Goal: Task Accomplishment & Management: Use online tool/utility

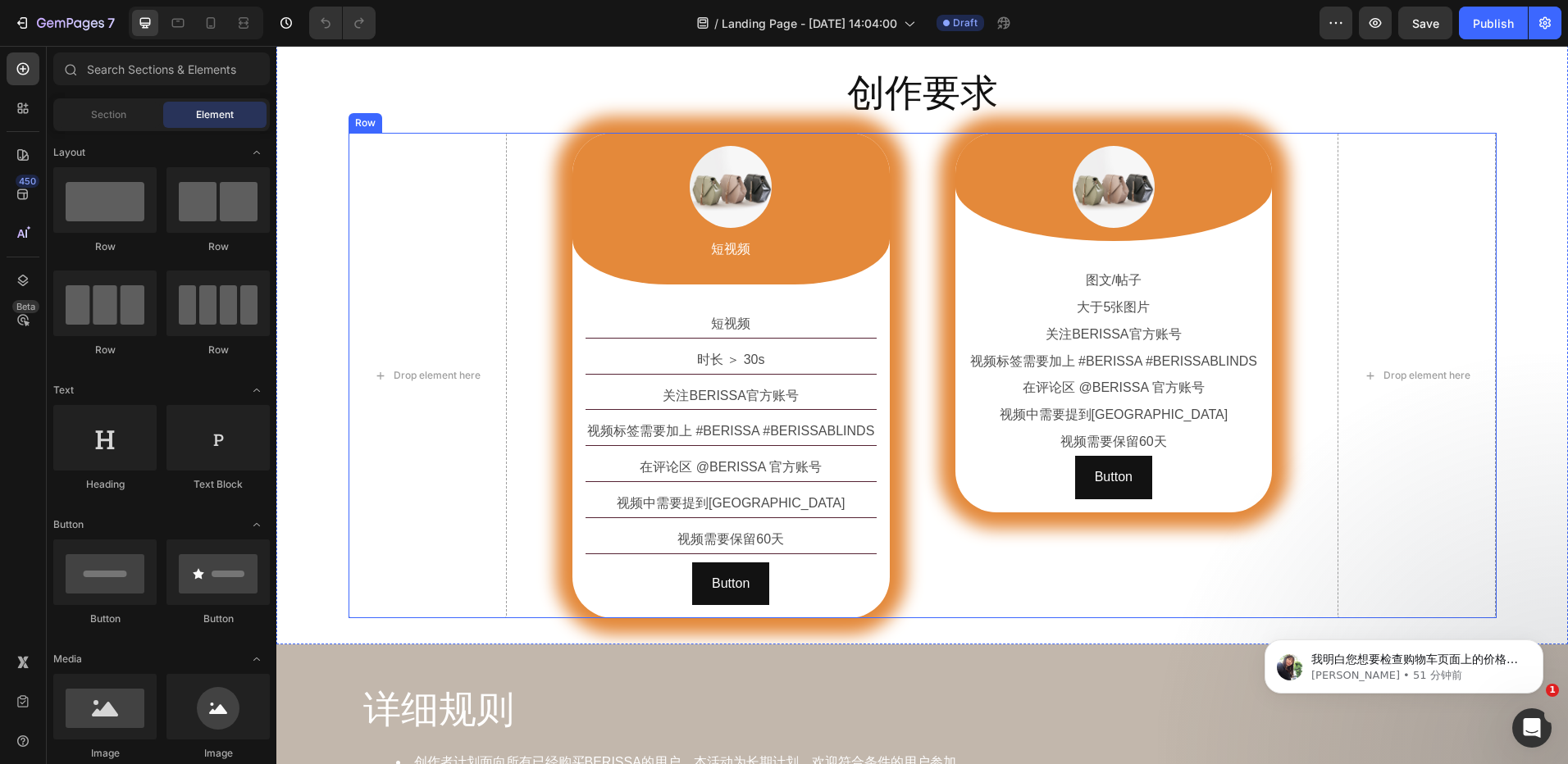
scroll to position [1065, 0]
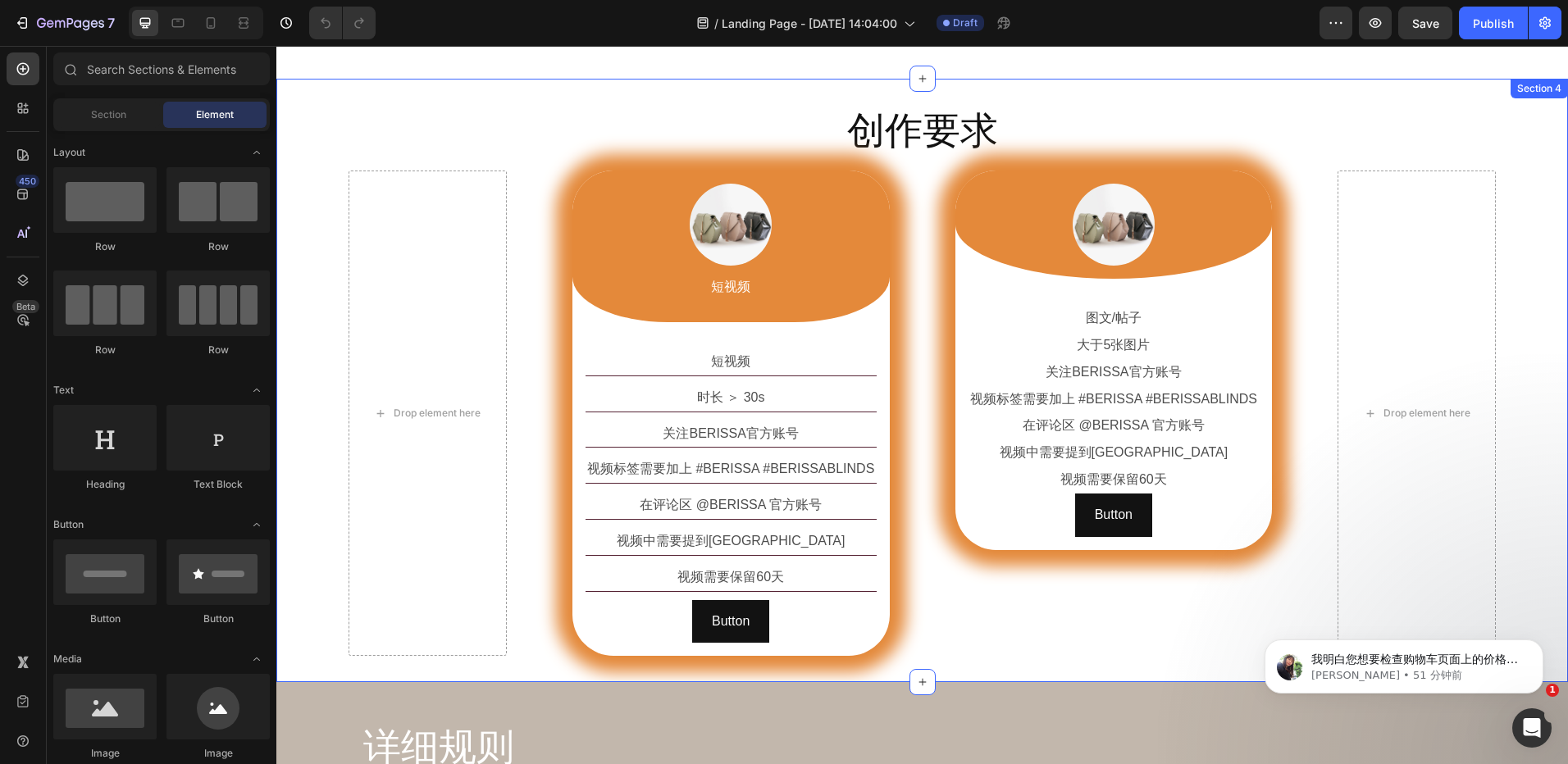
click at [676, 162] on div "创作要求 Heading Row Drop element here Image 短视频 Text Block Row 短视频 Text Block 时长 ＞…" at bounding box center [923, 381] width 1292 height 551
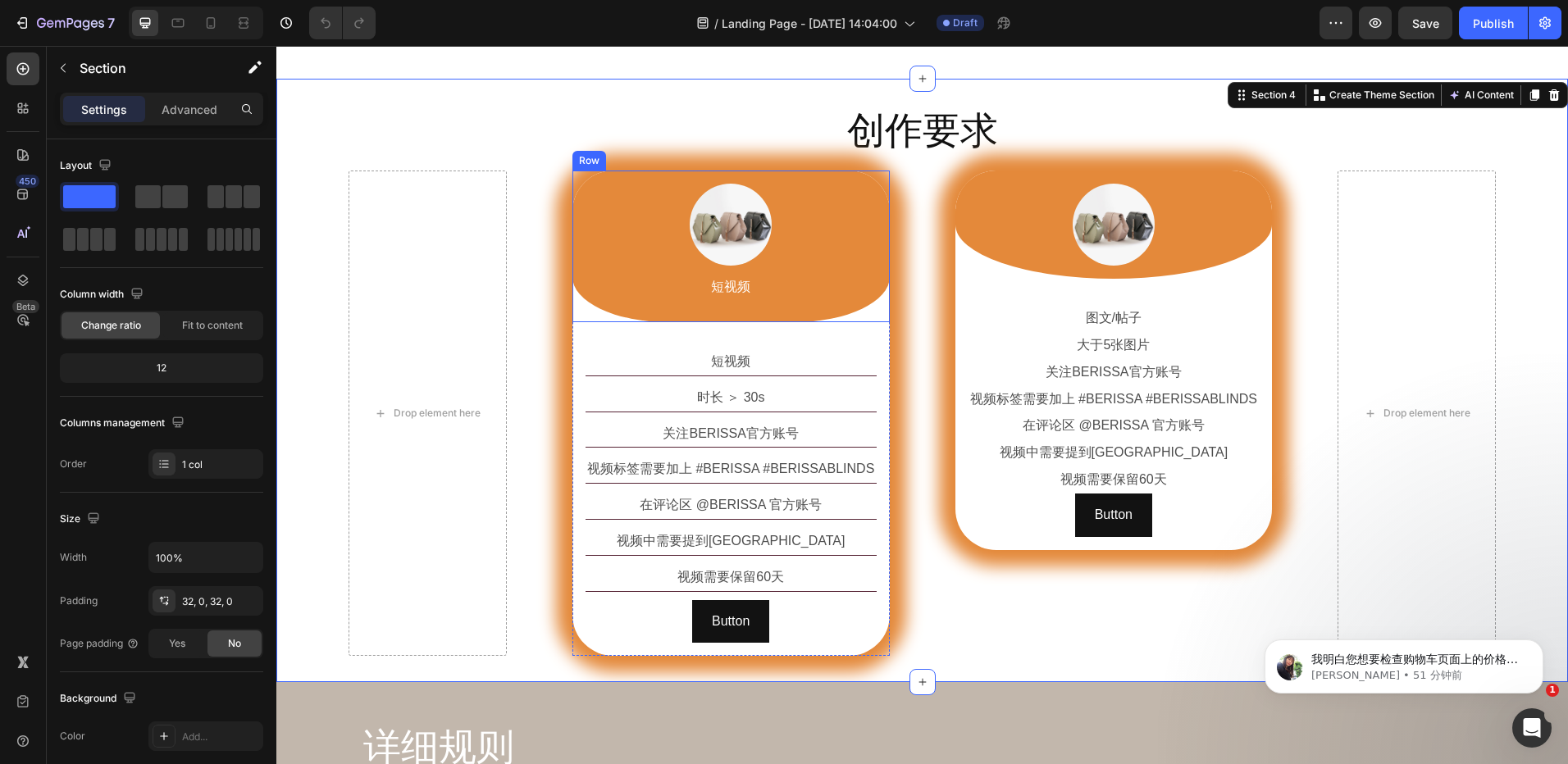
click at [675, 180] on div "Image 短视频 Text Block Row" at bounding box center [731, 246] width 318 height 152
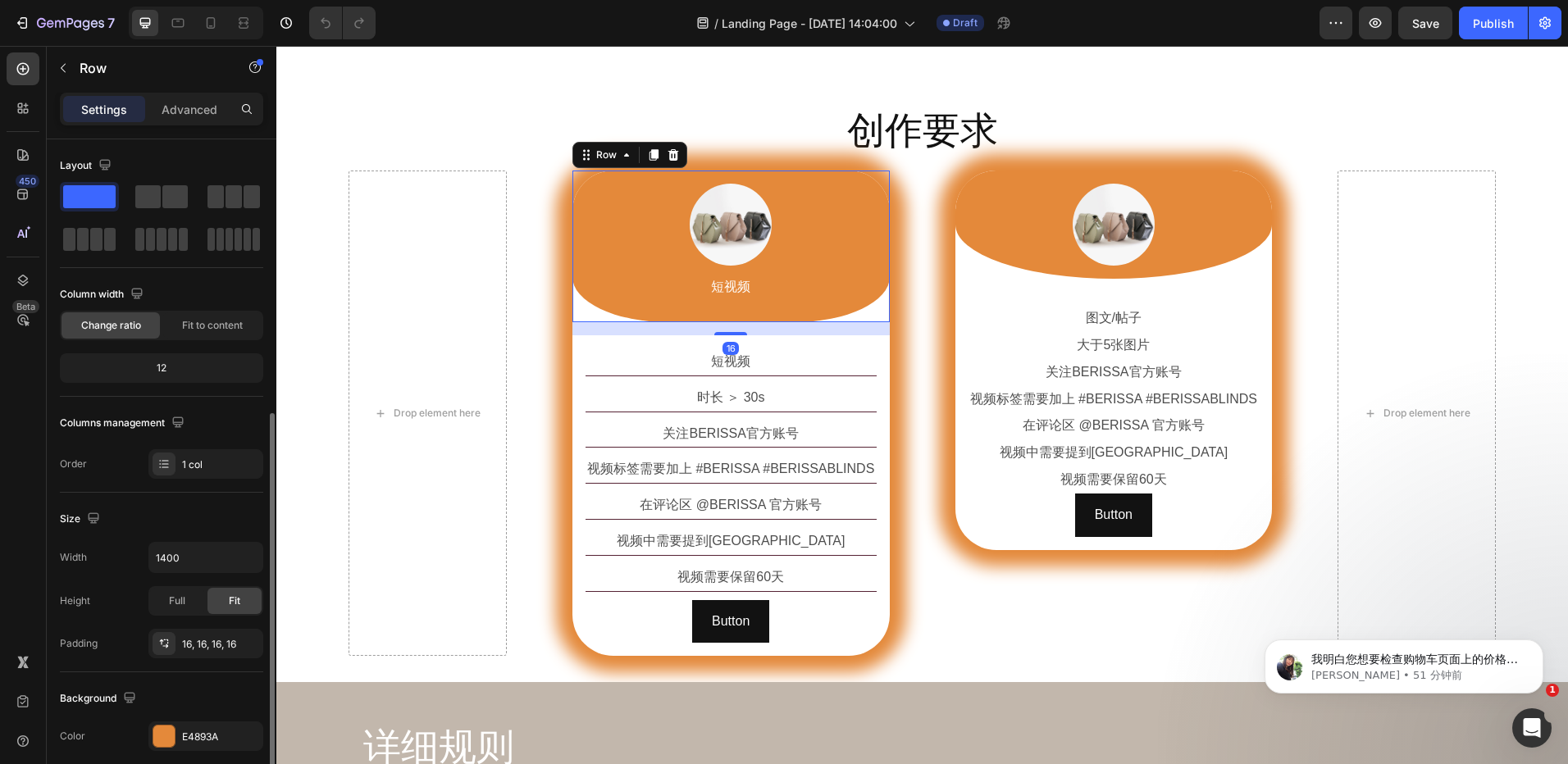
scroll to position [246, 0]
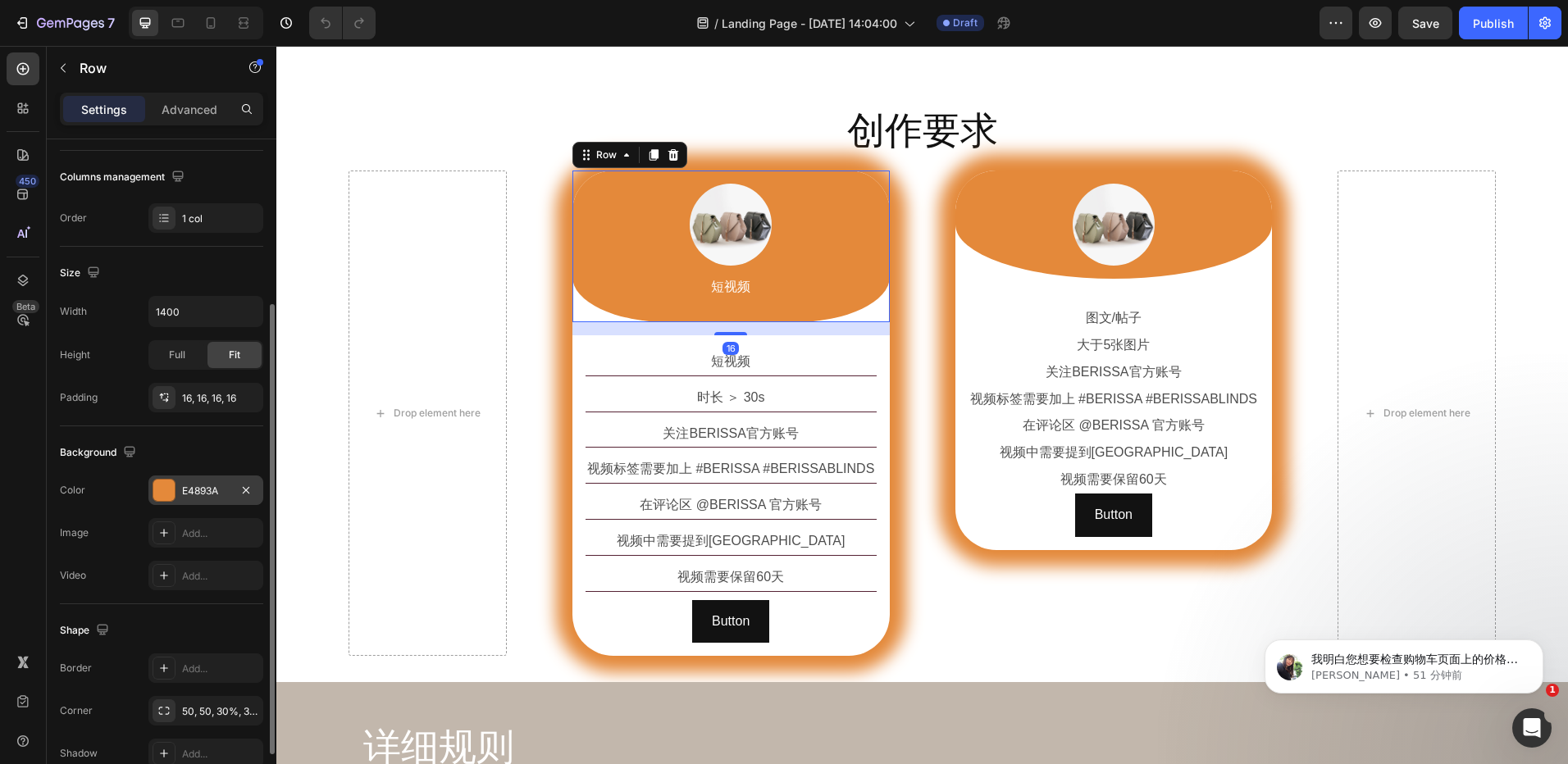
click at [189, 493] on div "E4893A" at bounding box center [206, 490] width 48 height 14
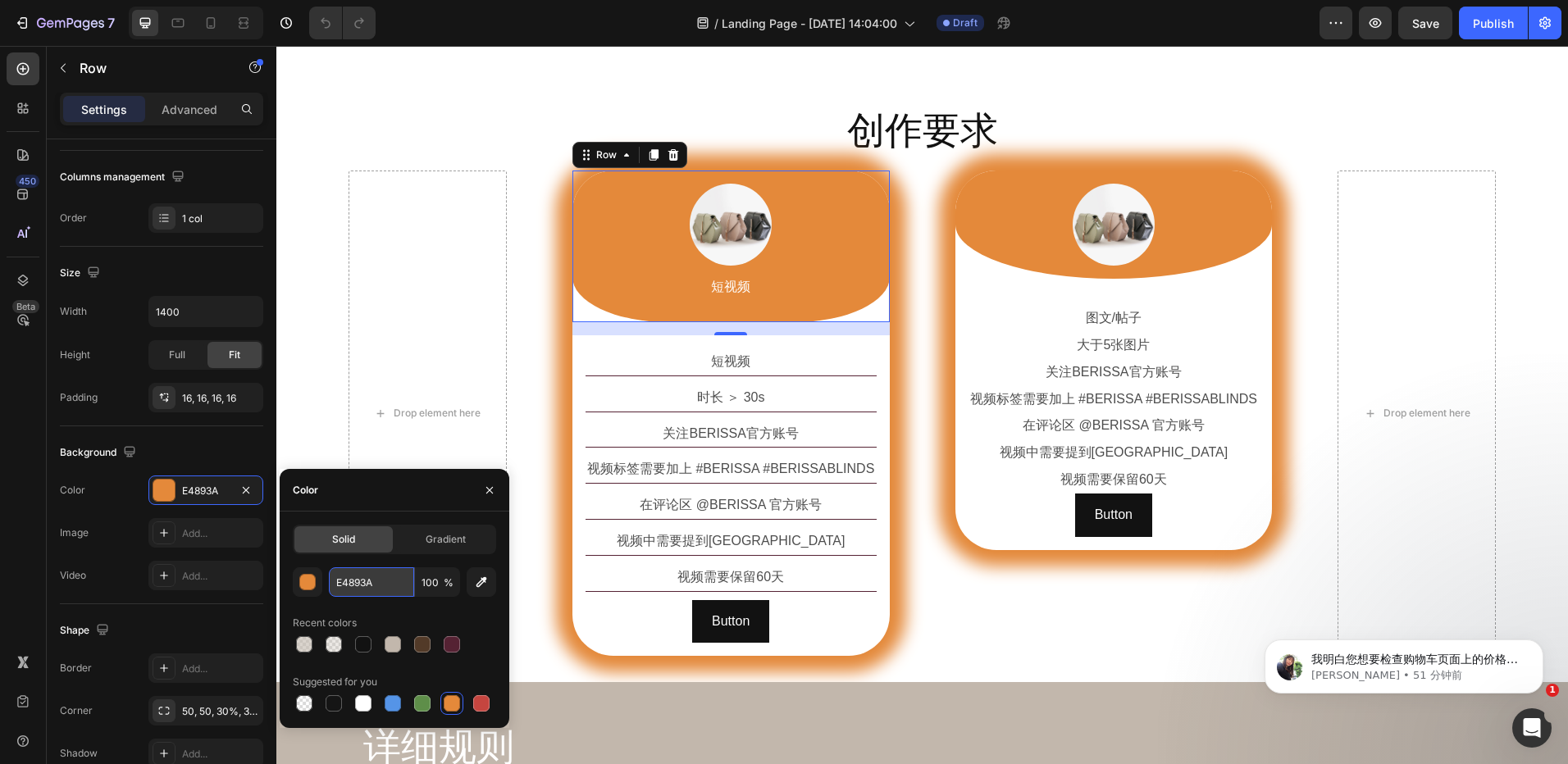
click at [377, 579] on input "E4893A" at bounding box center [371, 582] width 85 height 30
paste input "#c2b7a"
click at [377, 493] on div "Color" at bounding box center [394, 490] width 230 height 43
click at [381, 572] on input "E4893A" at bounding box center [371, 582] width 85 height 30
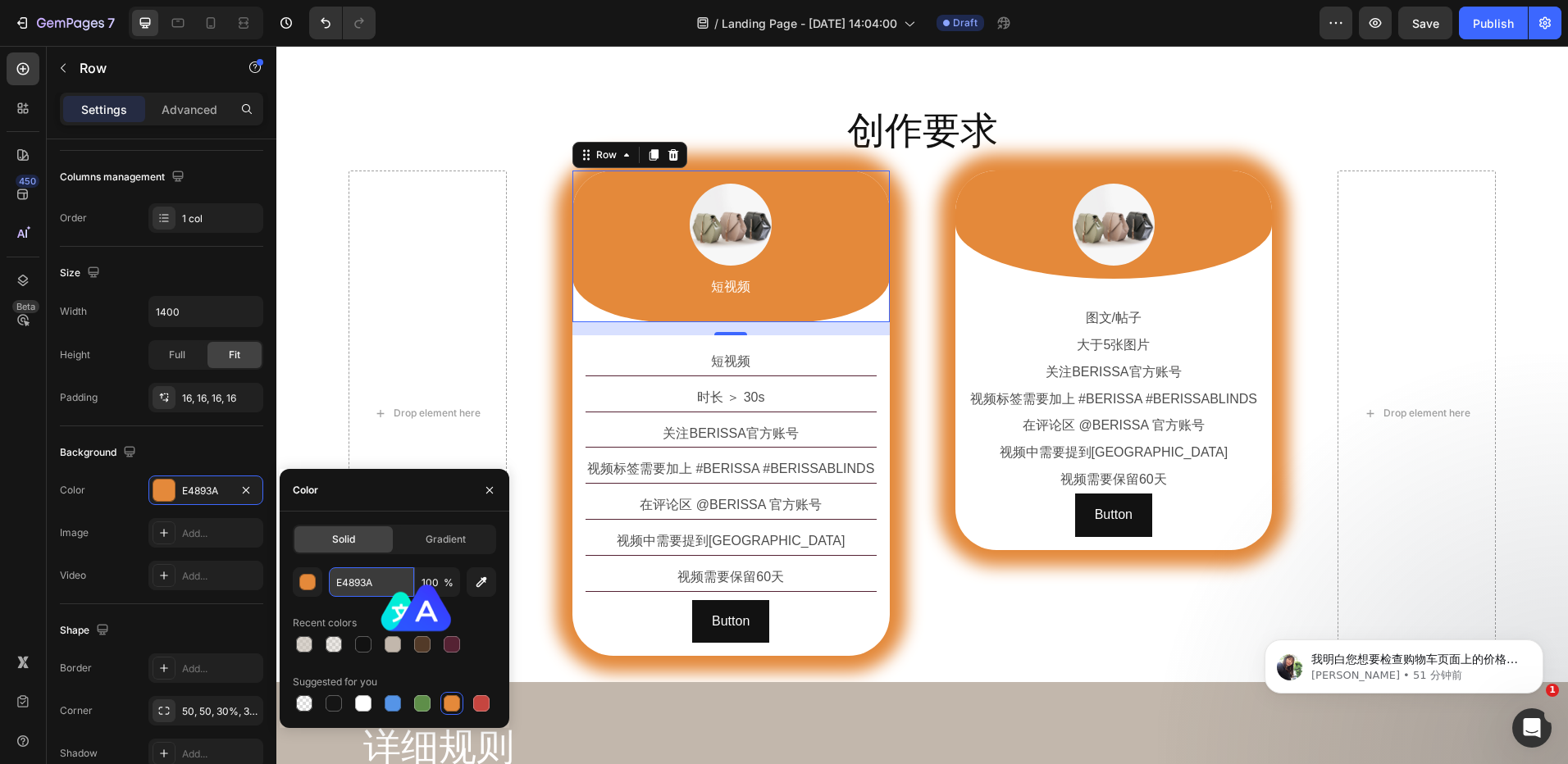
click at [381, 572] on input "E4893A" at bounding box center [371, 582] width 85 height 30
paste input "#c2b7a"
paste input "#c2b7ac"
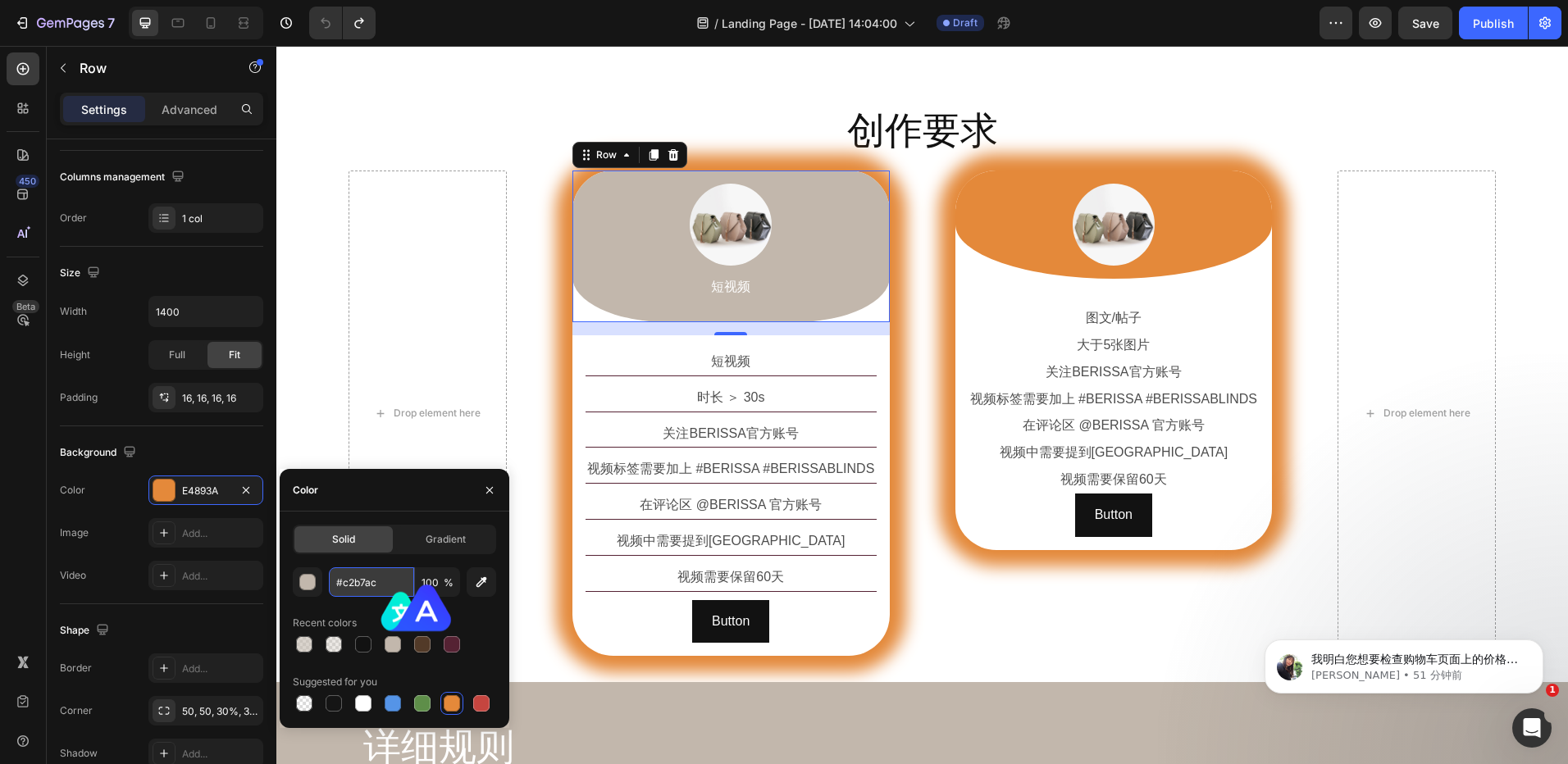
click at [342, 582] on input "#c2b7ac" at bounding box center [371, 582] width 85 height 30
click at [393, 495] on div "Color" at bounding box center [394, 490] width 230 height 43
type input "C2B7AC"
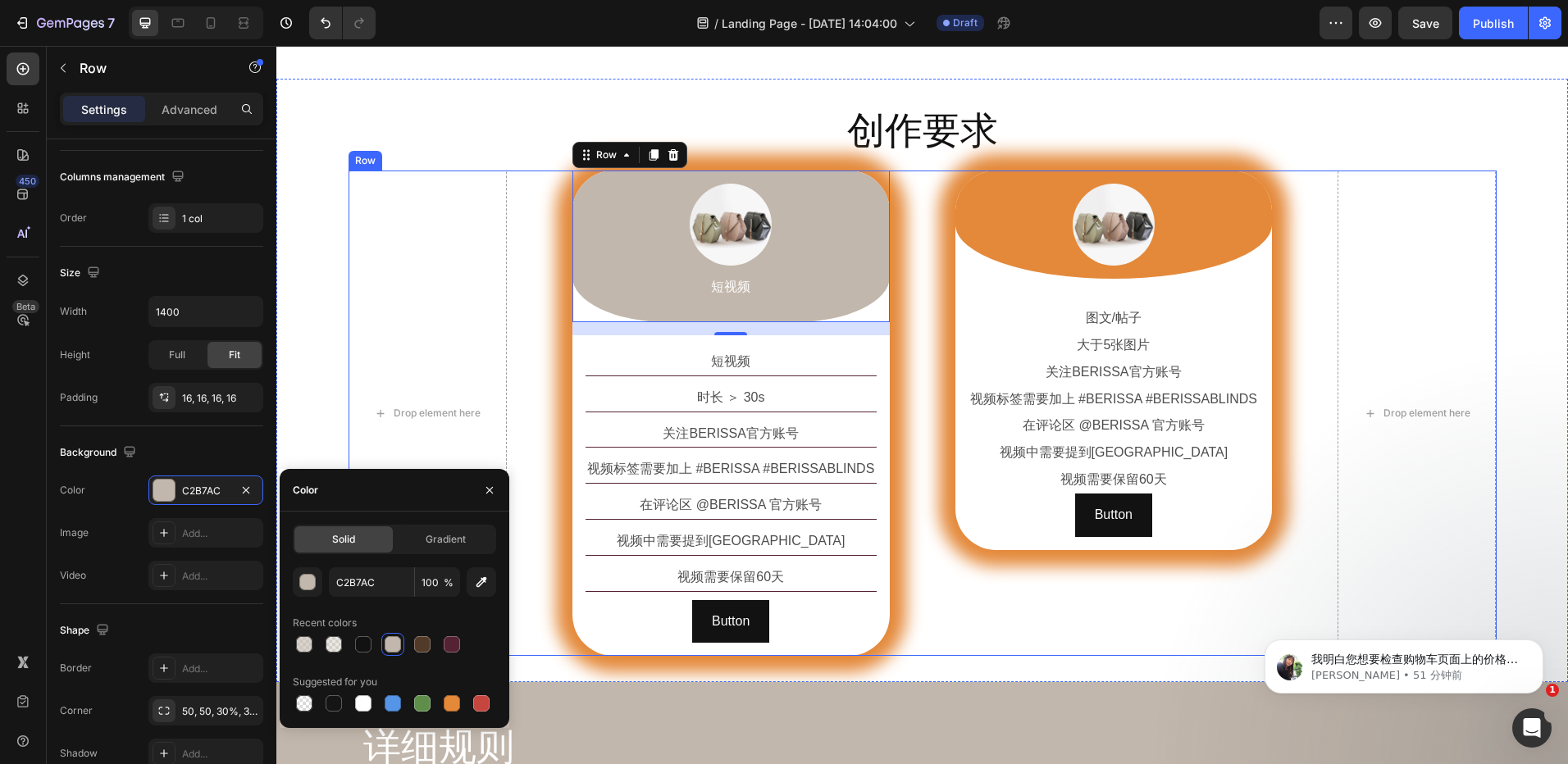
click at [555, 299] on div "Drop element here Image 短视频 Text Block Row 16 短视频 Text Block 时长 ＞ 30s Text Bloc…" at bounding box center [922, 413] width 1148 height 485
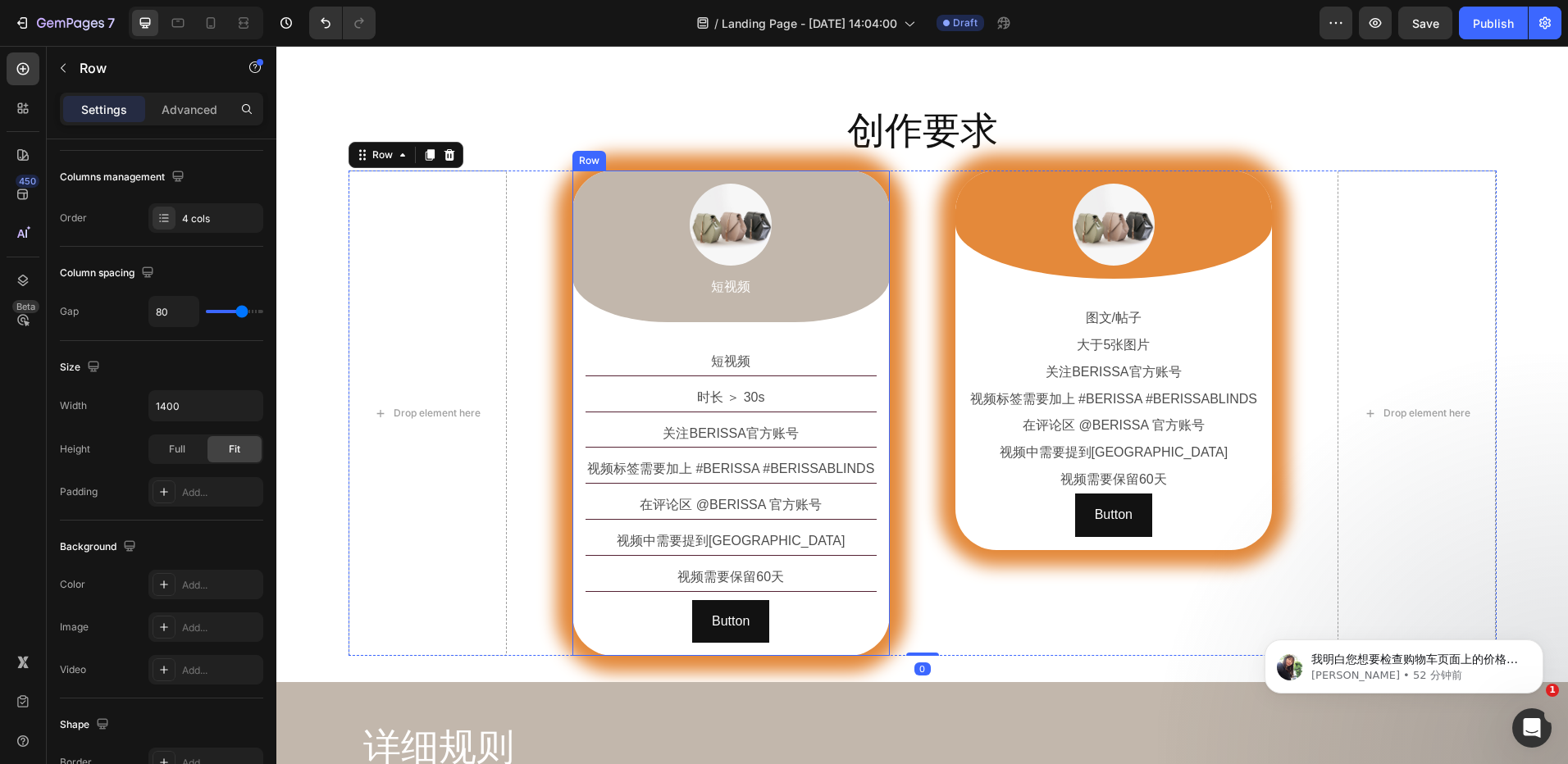
click at [573, 187] on div "Image 短视频 Text Block Row 短视频 Text Block 时长 ＞ 30s Text Block 关注BERISSA官方账号 Text …" at bounding box center [731, 413] width 318 height 485
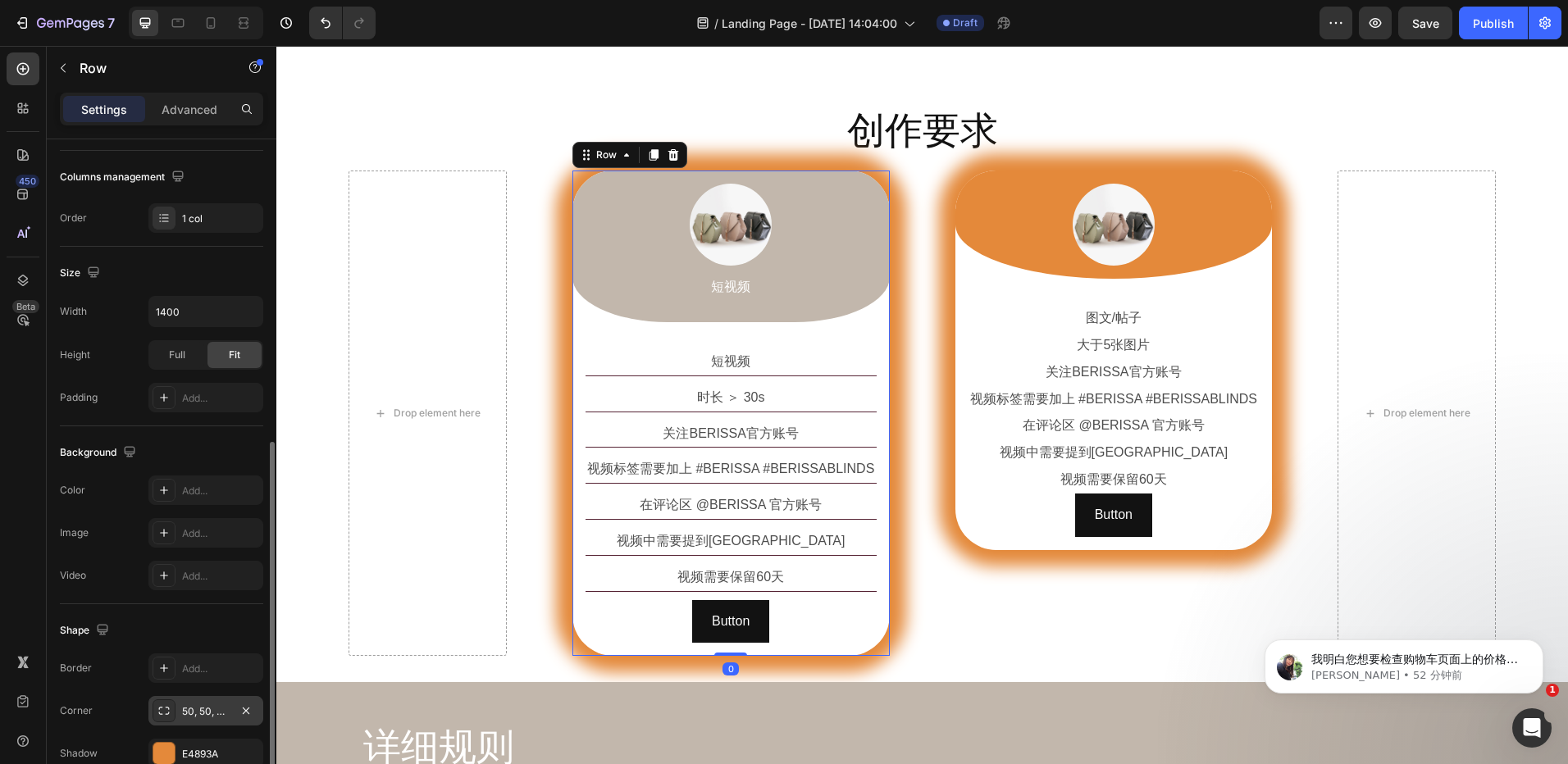
scroll to position [329, 0]
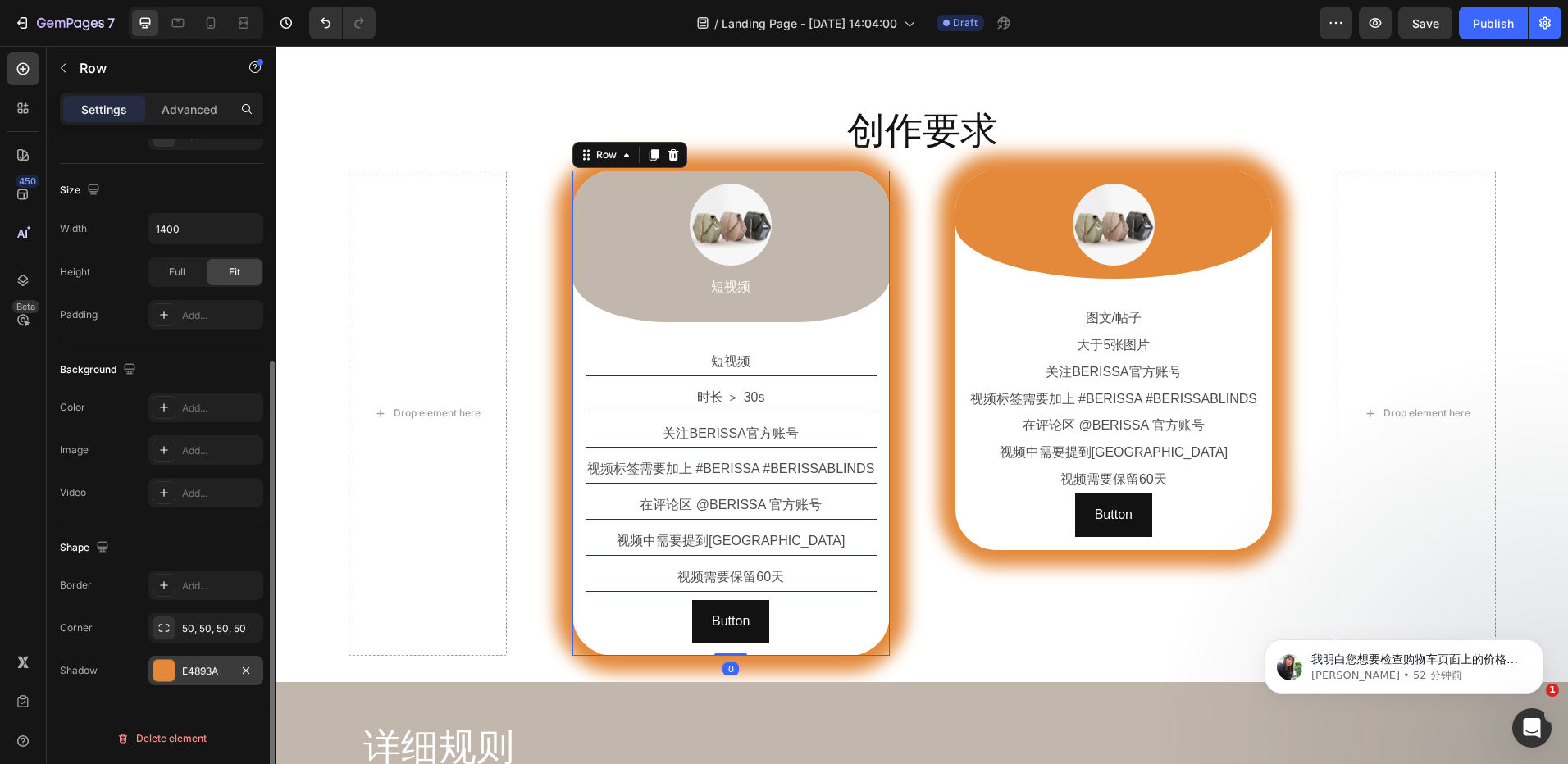
click at [207, 664] on div "E4893A" at bounding box center [206, 671] width 48 height 14
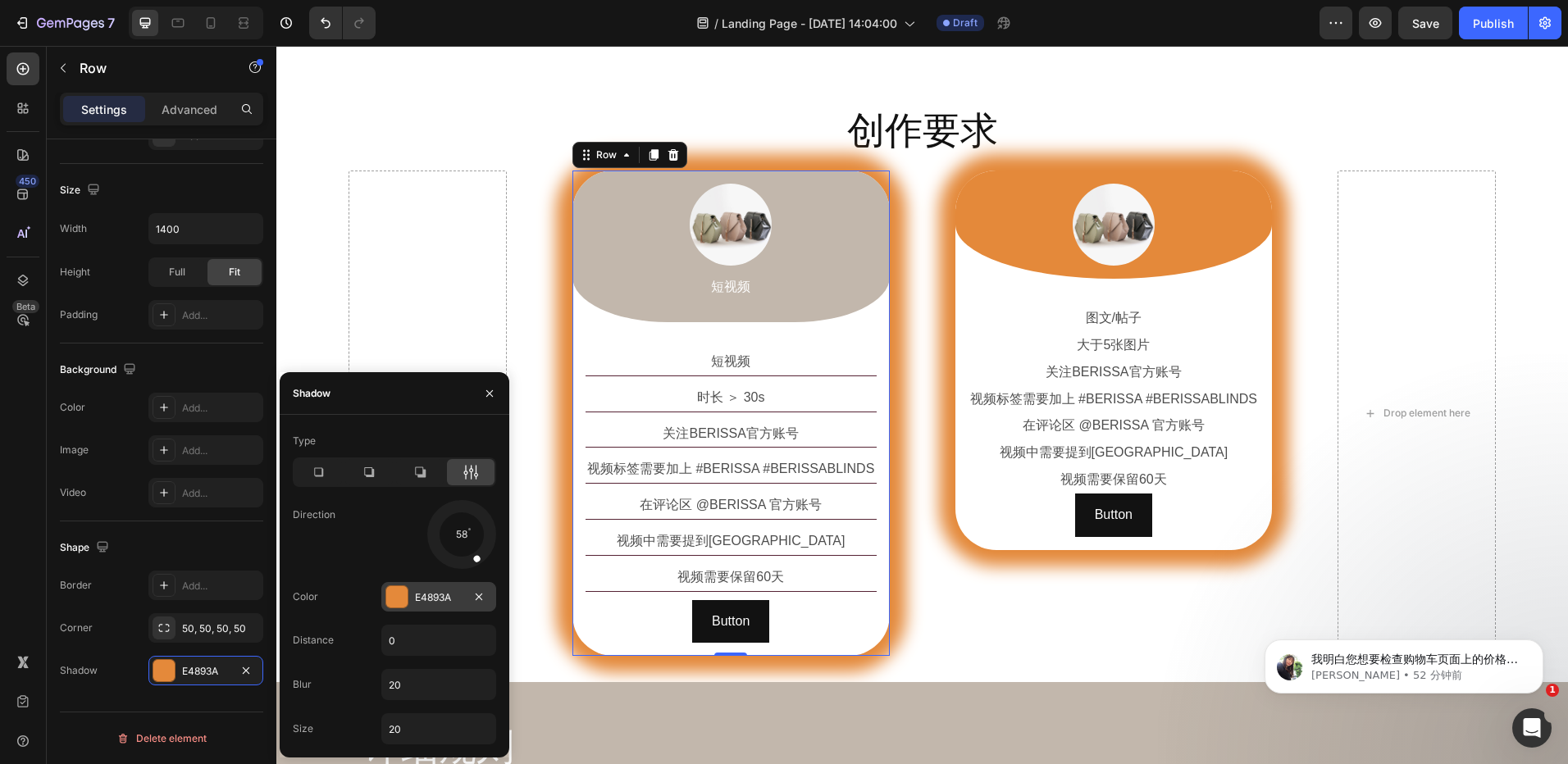
click at [437, 592] on div "E4893A" at bounding box center [439, 597] width 48 height 14
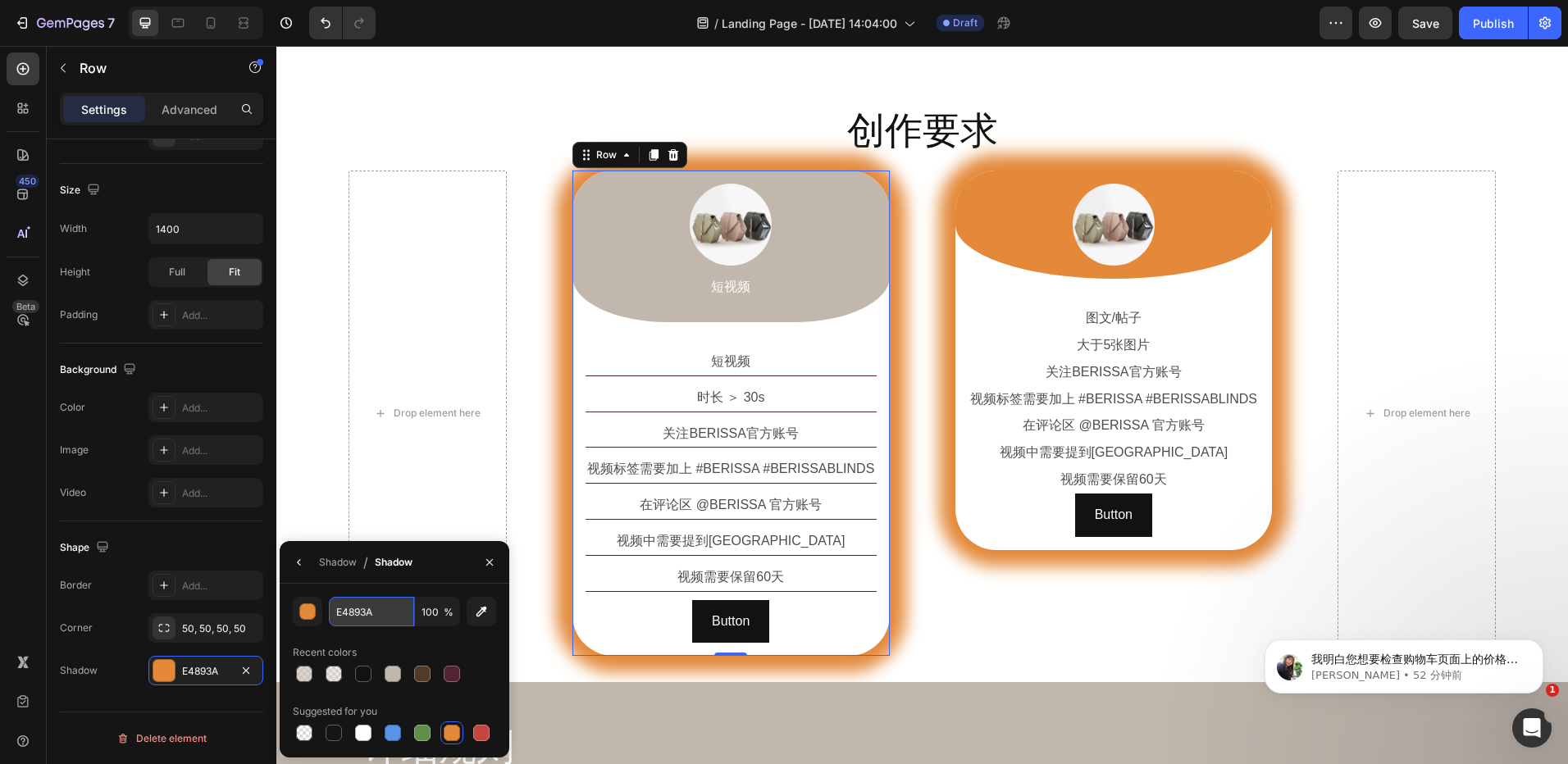
click at [367, 621] on input "E4893A" at bounding box center [371, 611] width 85 height 30
paste input "#c2b7ac"
type input "#c2b7ac"
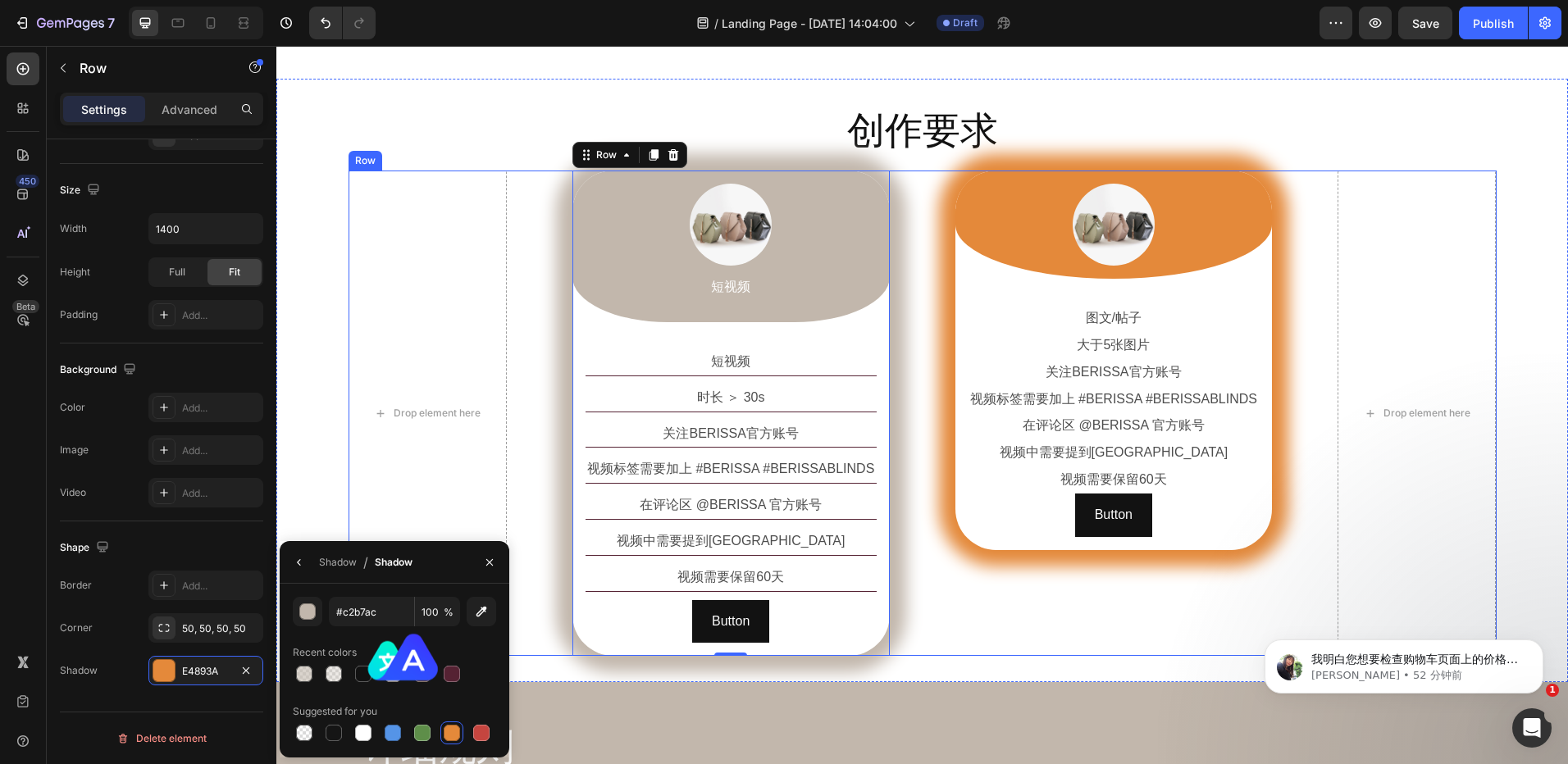
click at [549, 287] on div "Drop element here Image 短视频 Text Block Row 短视频 Text Block 时长 ＞ 30s Text Block 关…" at bounding box center [922, 413] width 1148 height 485
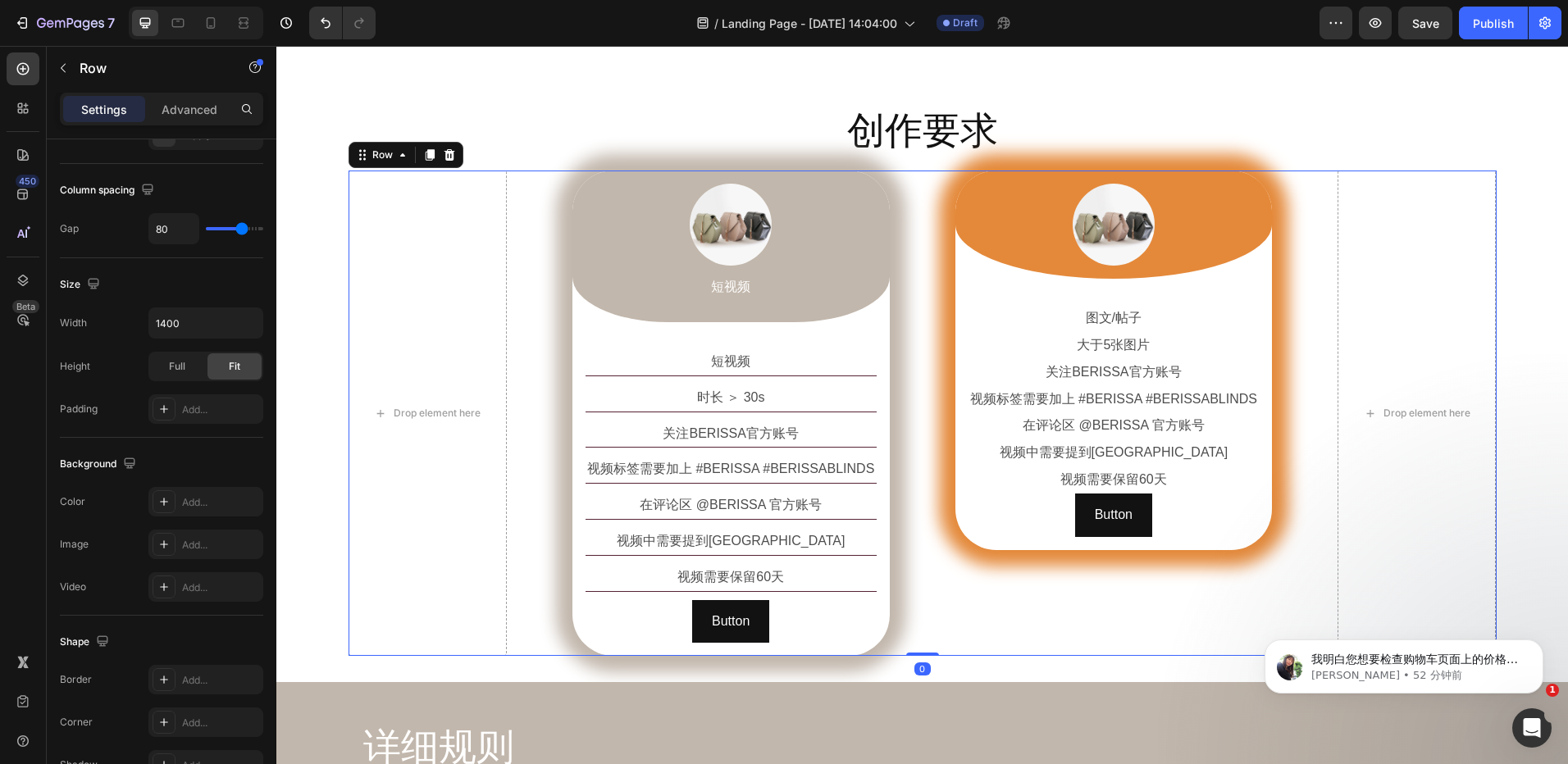
click at [923, 217] on div "Drop element here Image 短视频 Text Block Row 短视频 Text Block 时长 ＞ 30s Text Block 关…" at bounding box center [922, 413] width 1148 height 485
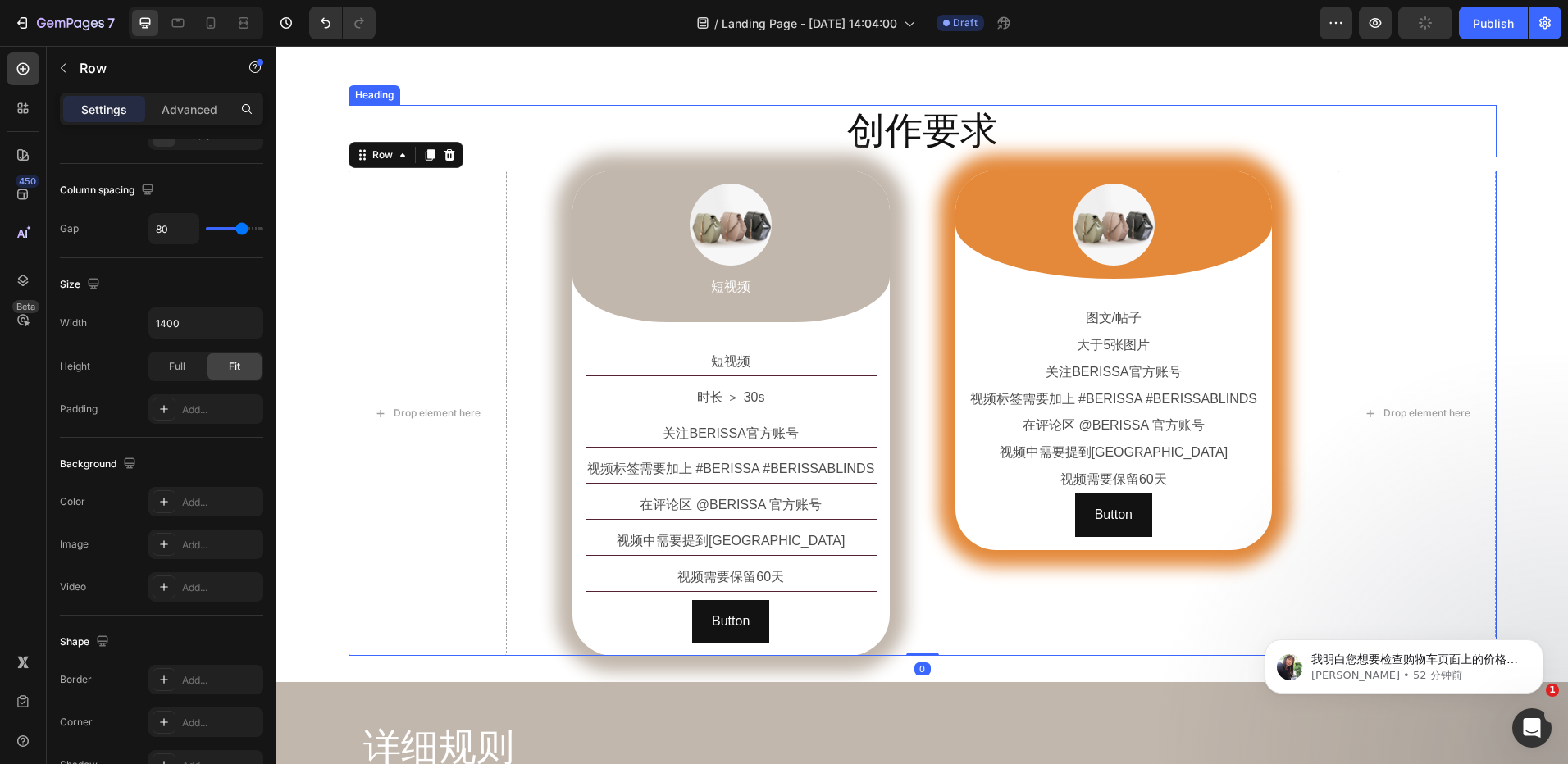
click at [981, 134] on h2 "创作要求" at bounding box center [922, 131] width 1148 height 52
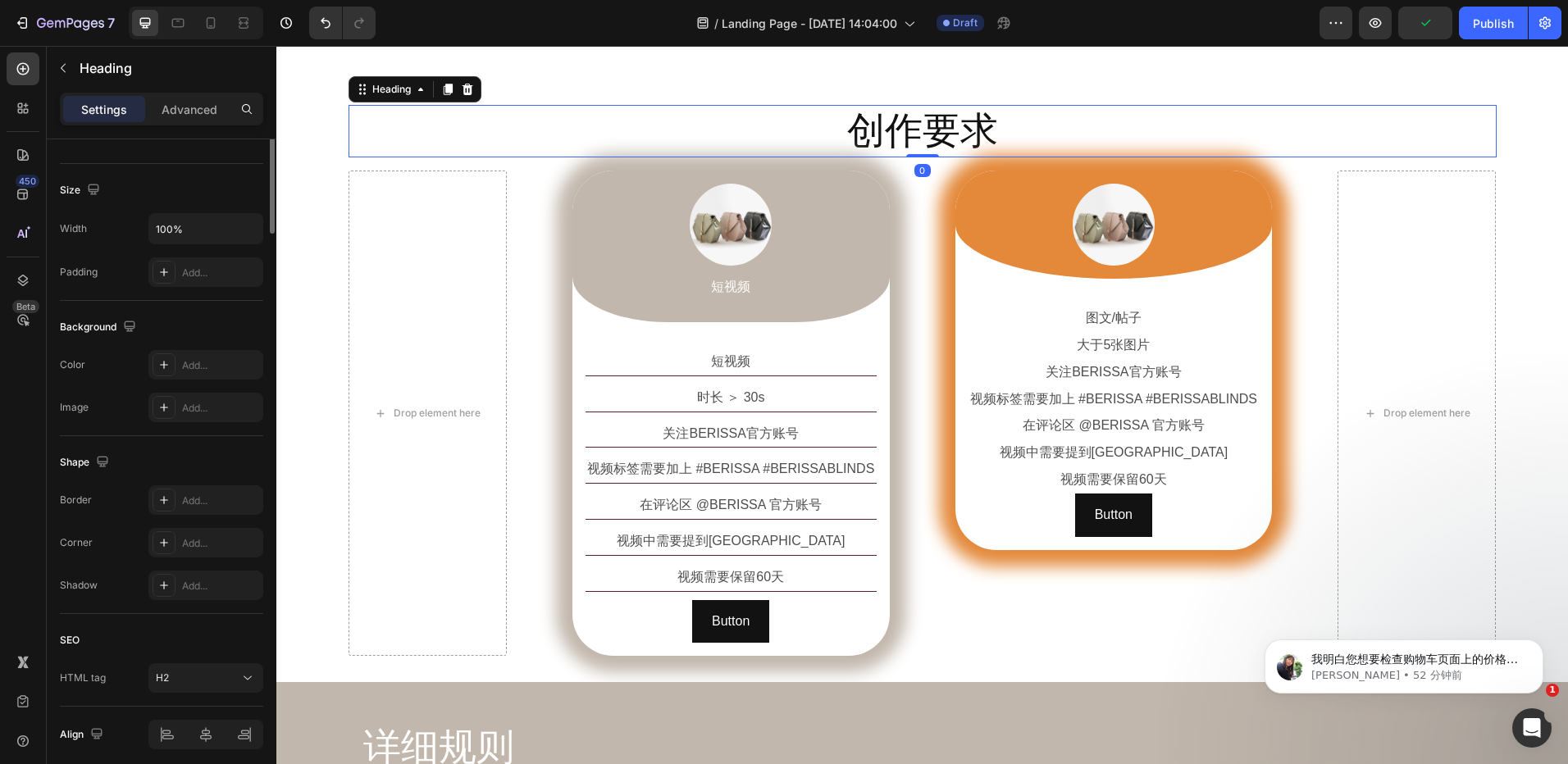
scroll to position [0, 0]
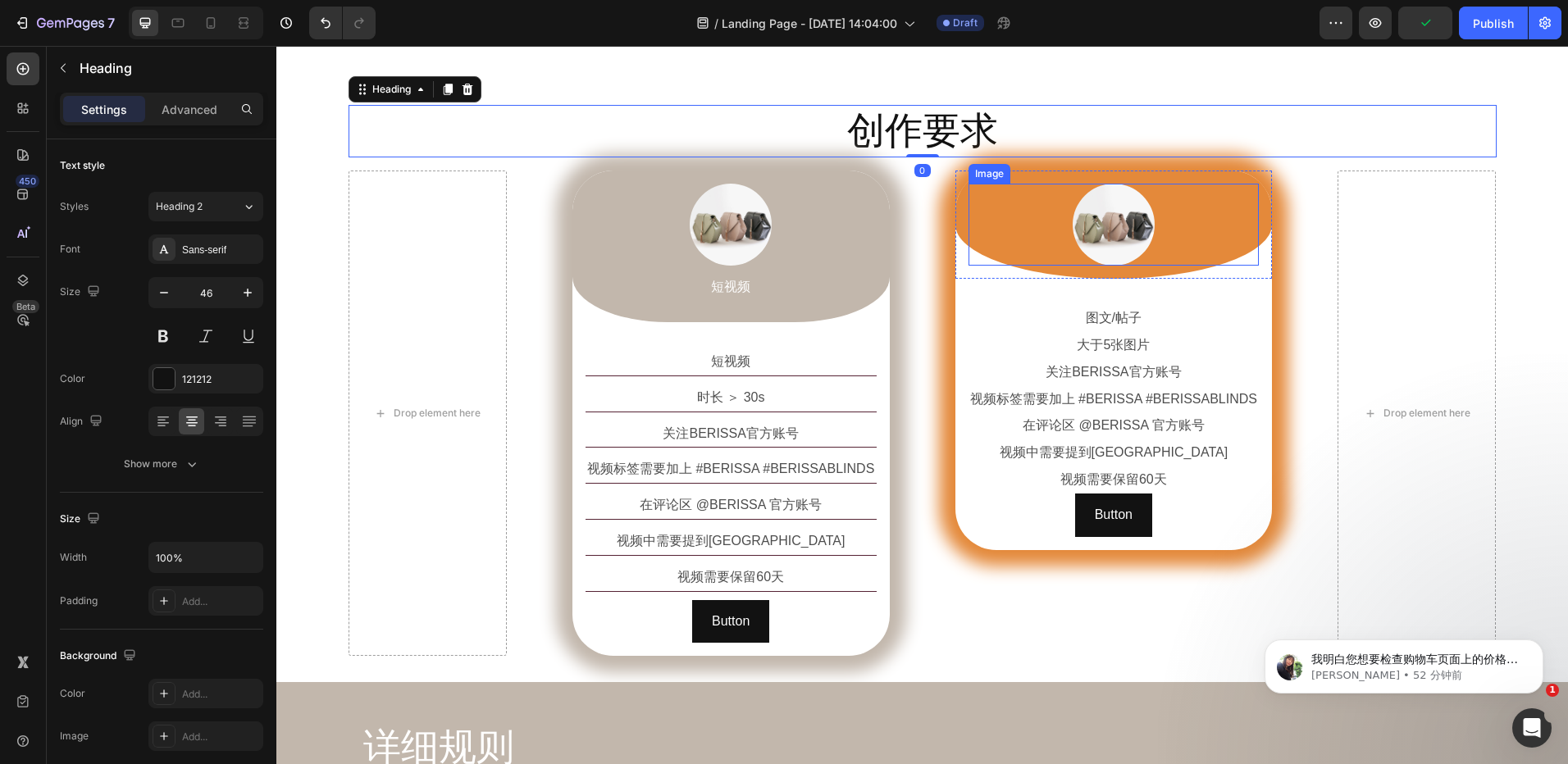
click at [1018, 213] on div at bounding box center [1114, 225] width 291 height 82
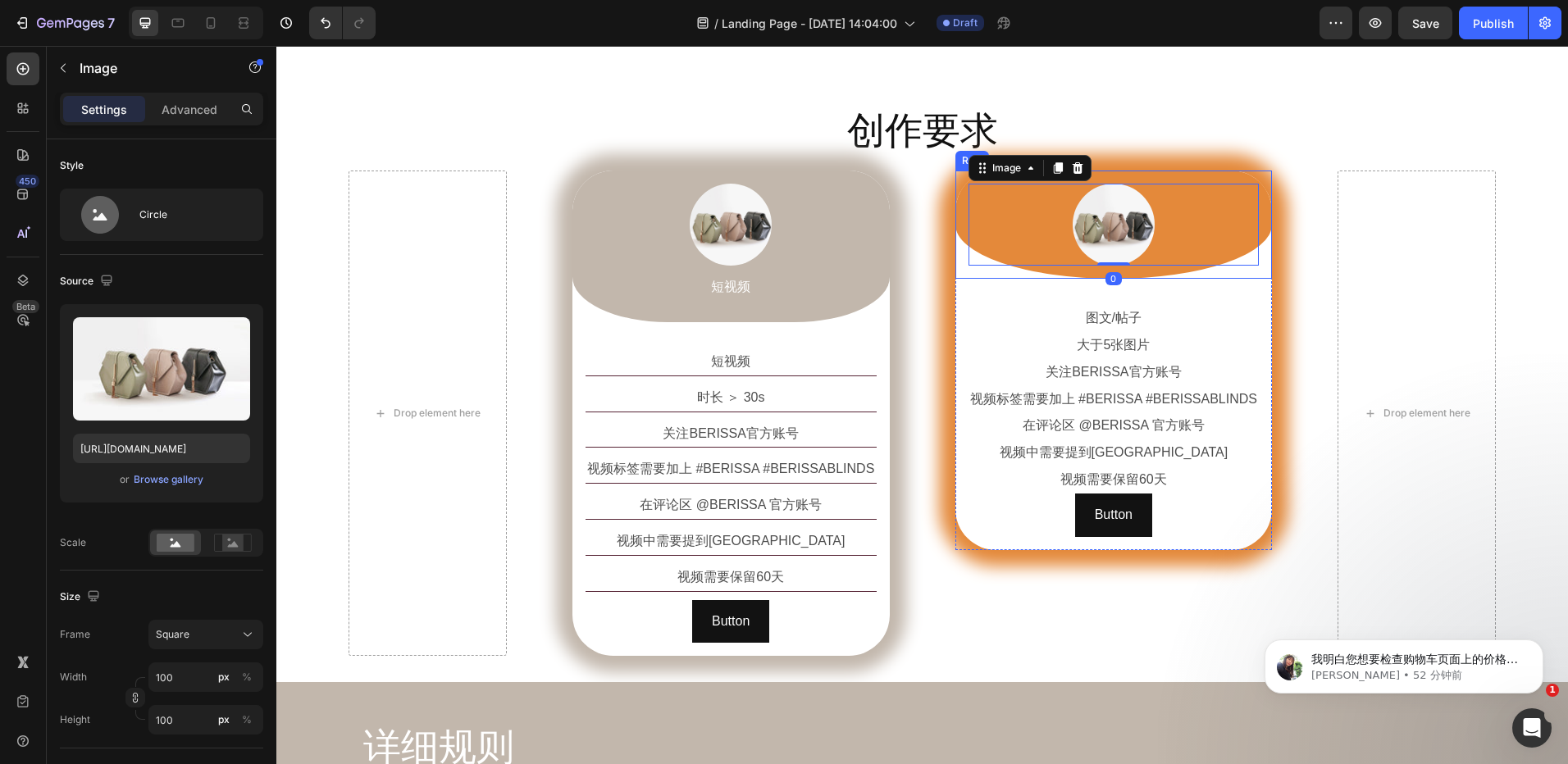
click at [957, 215] on div "Image 0 Row" at bounding box center [1114, 224] width 318 height 108
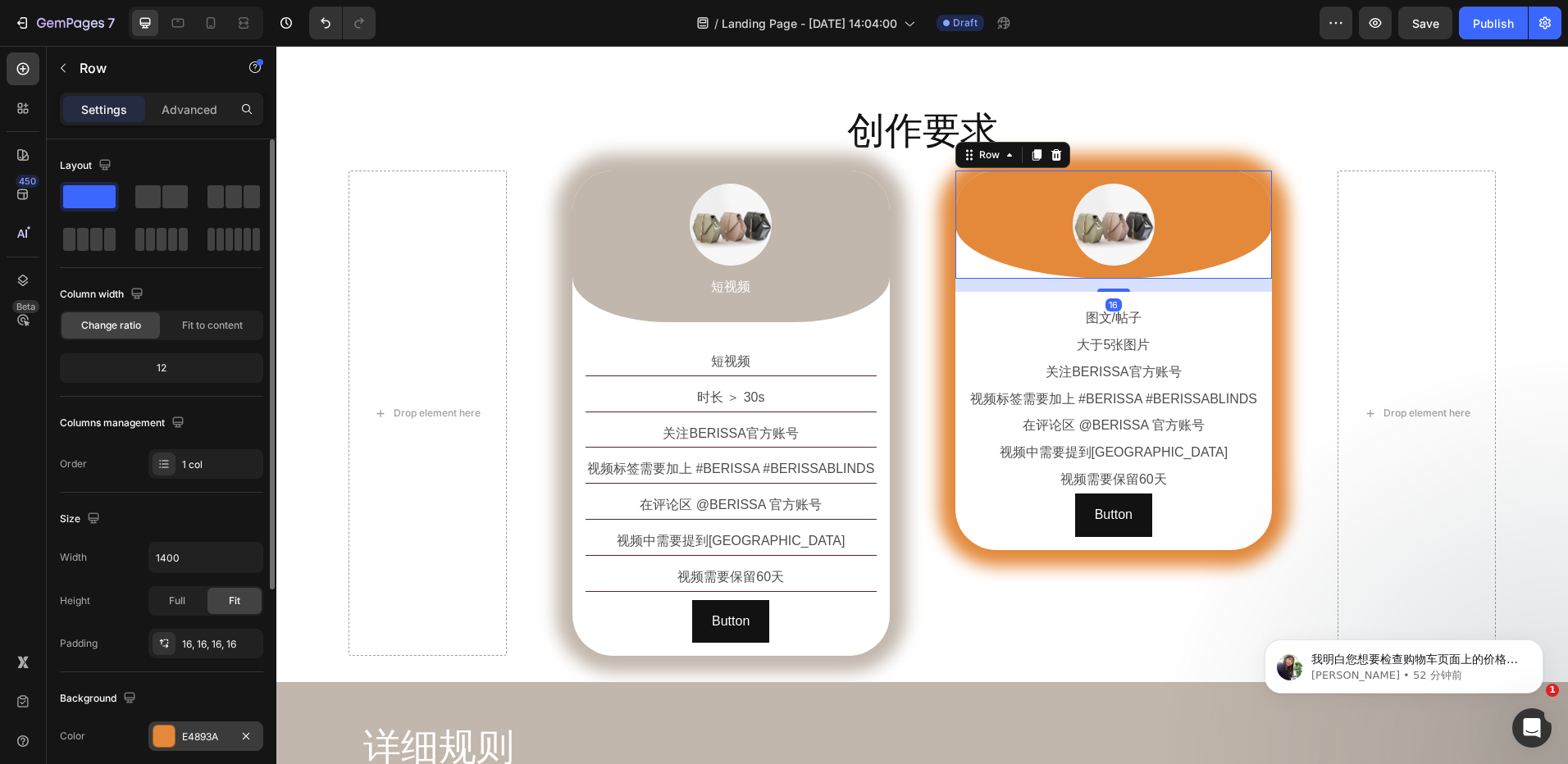
click at [196, 736] on div "E4893A" at bounding box center [206, 736] width 48 height 14
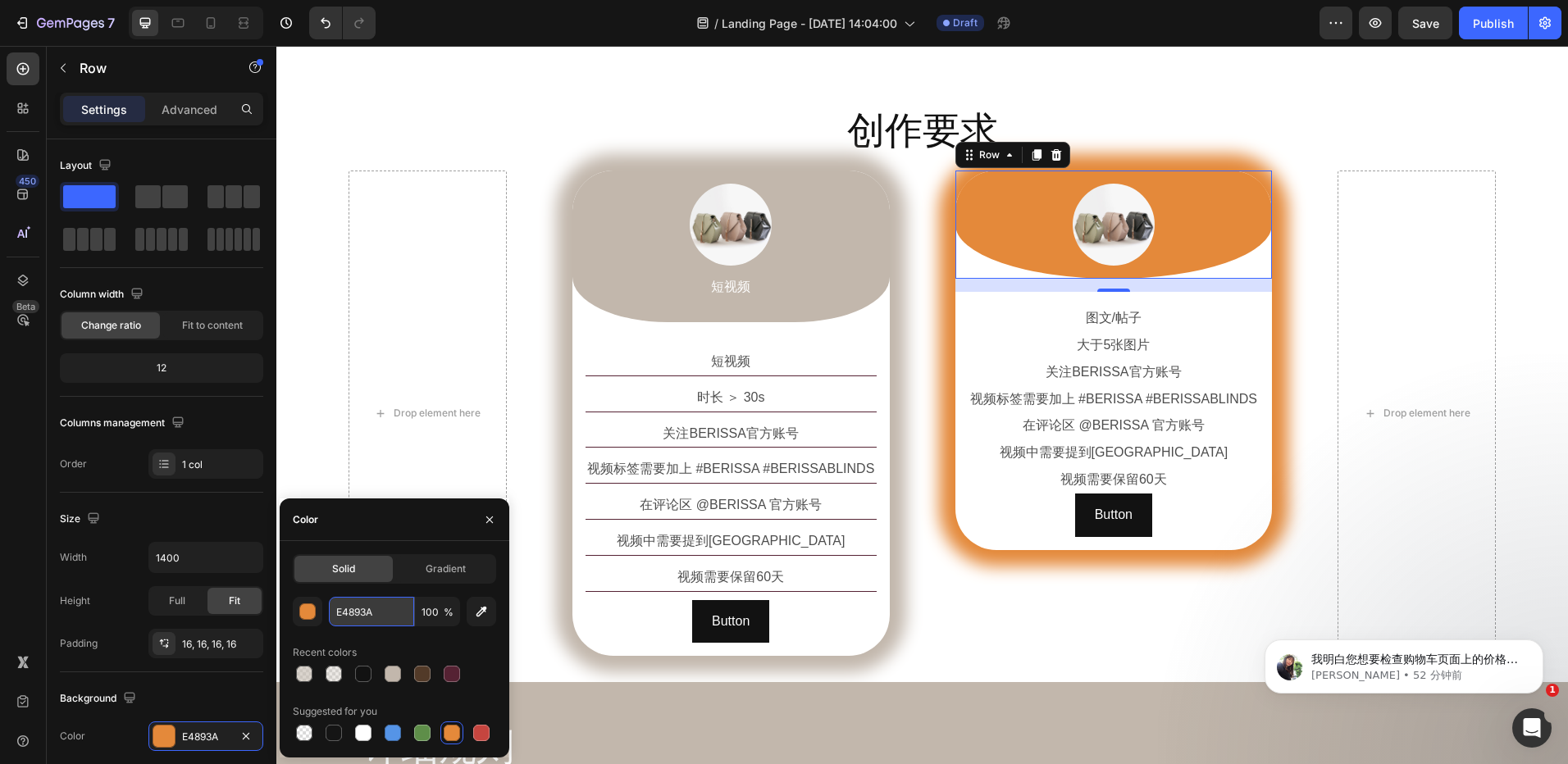
click at [374, 613] on input "E4893A" at bounding box center [371, 611] width 85 height 30
paste input "#c2b7ac"
type input "#c2b7ac"
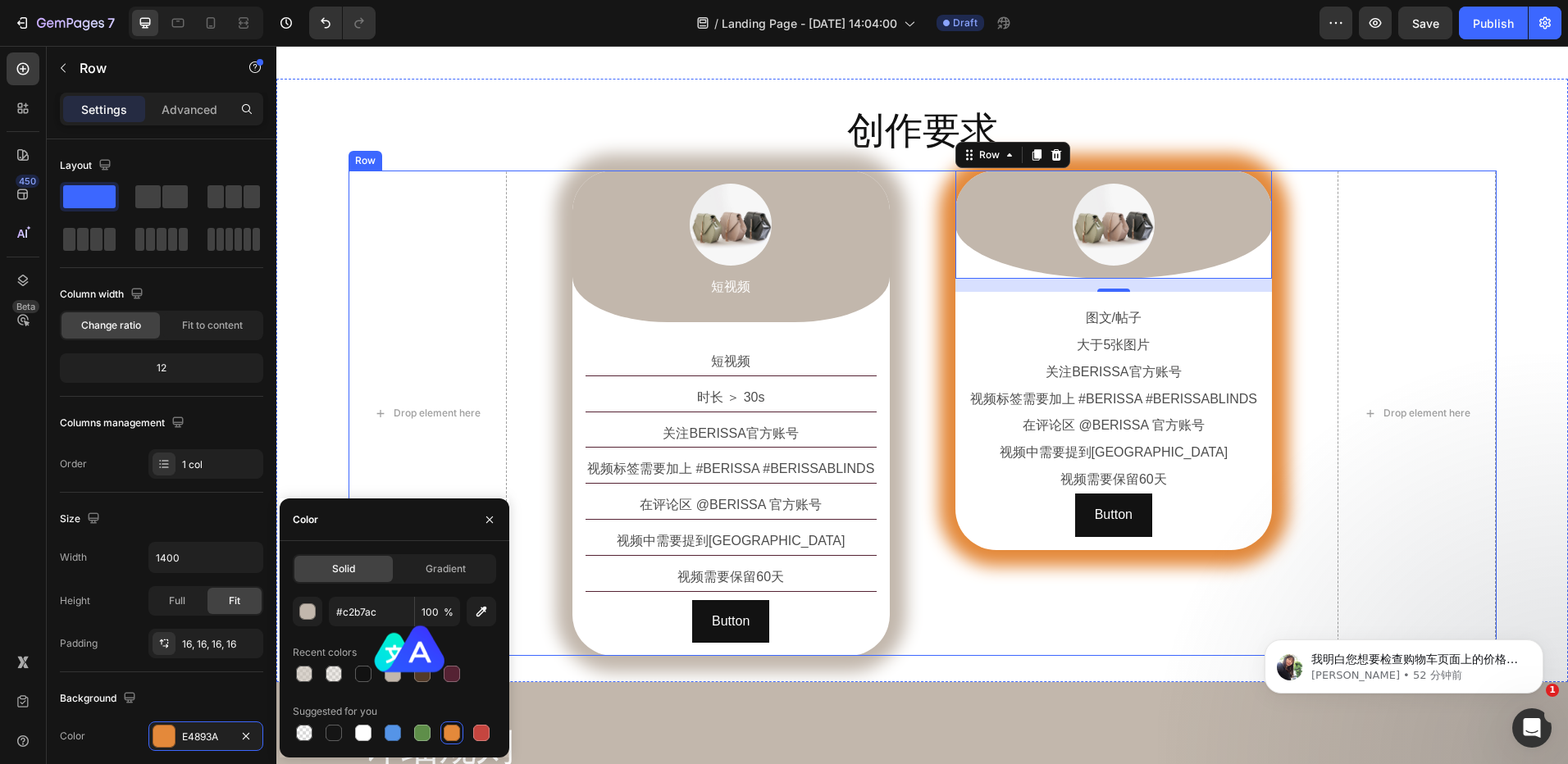
click at [945, 335] on div "Drop element here Image 短视频 Text Block Row 短视频 Text Block 时长 ＞ 30s Text Block 关…" at bounding box center [922, 413] width 1148 height 485
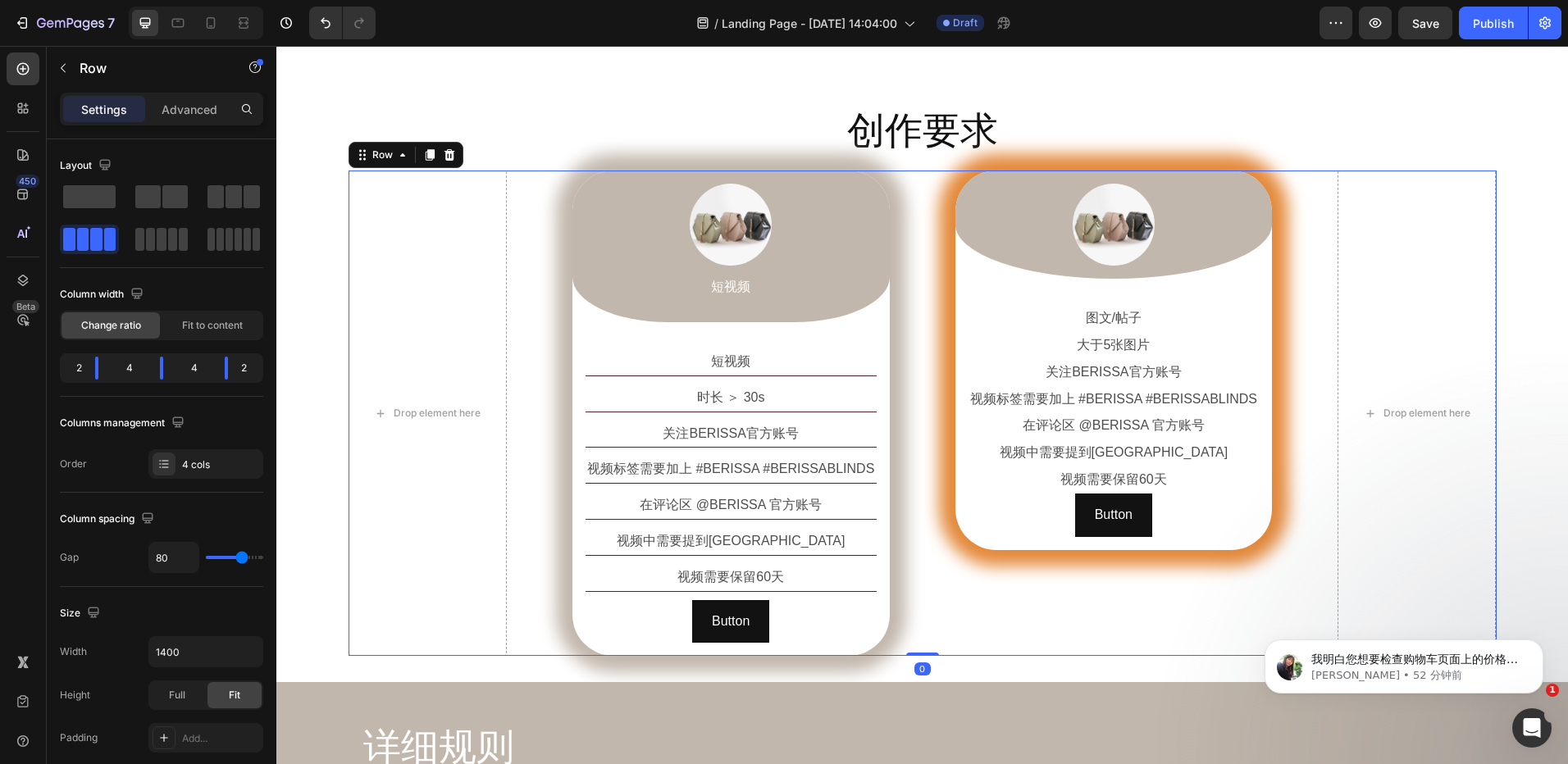
click at [934, 341] on div "Drop element here Image 短视频 Text Block Row 短视频 Text Block 时长 ＞ 30s Text Block 关…" at bounding box center [922, 413] width 1148 height 485
click at [955, 356] on div "图文/帖子 Text Block 大于5张图片 Text Block 关注BERISSA官方账号 Text Block 视频标签需要加上 #BERISSA #…" at bounding box center [1114, 421] width 318 height 258
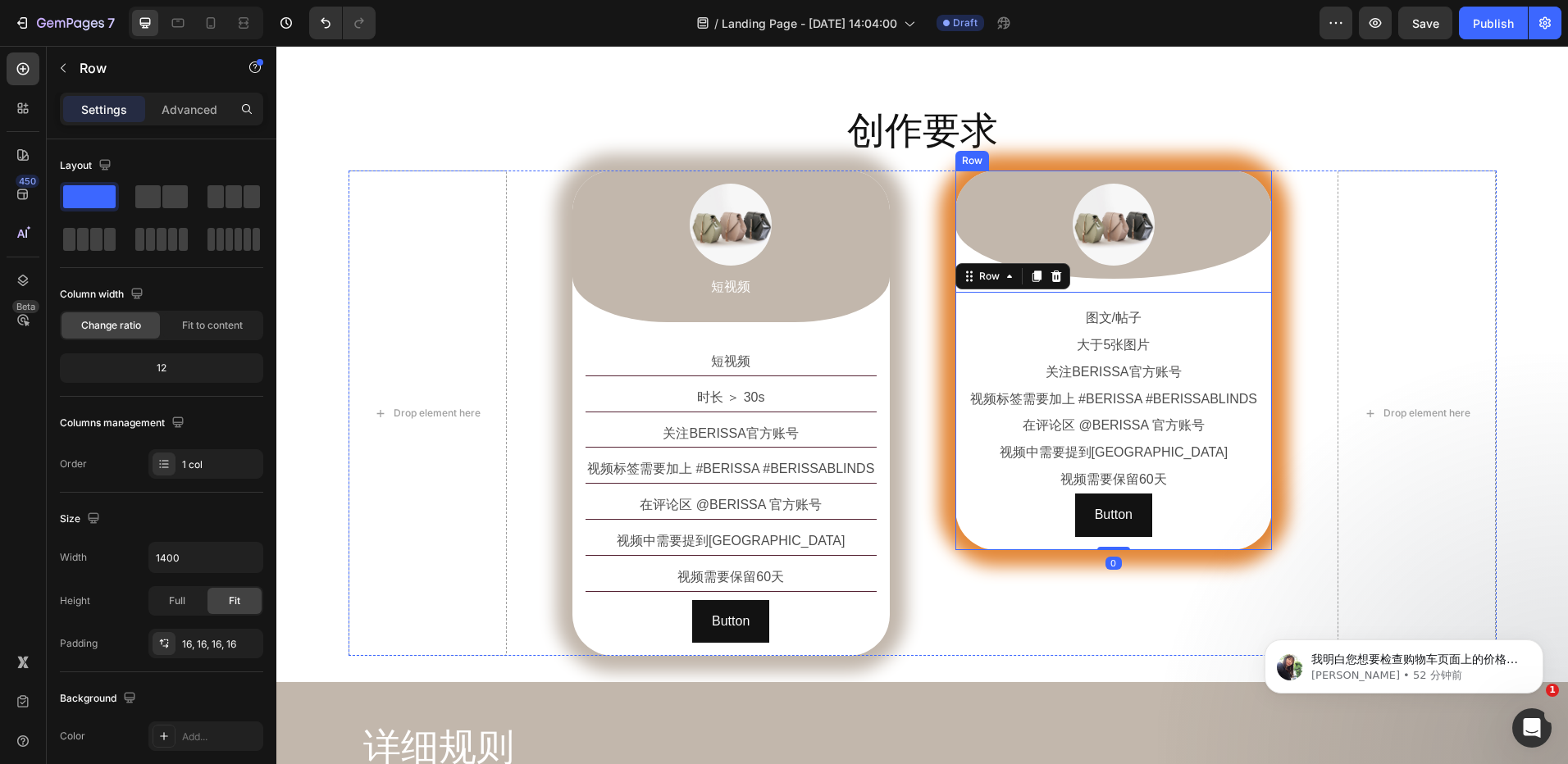
click at [948, 250] on div "Drop element here Image 短视频 Text Block Row 短视频 Text Block 时长 ＞ 30s Text Block 关…" at bounding box center [922, 413] width 1148 height 485
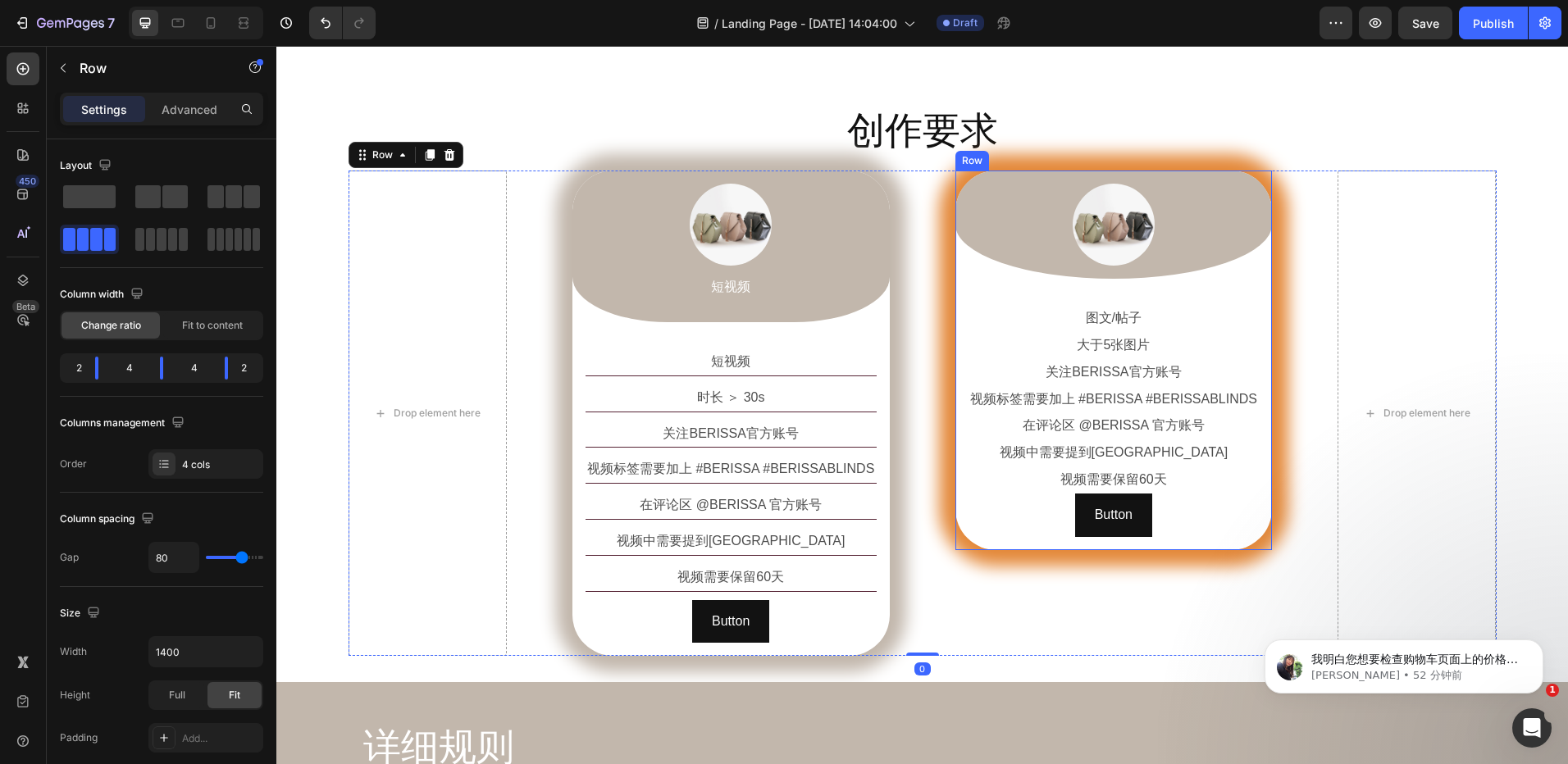
click at [956, 176] on div "Image Row 图文/帖子 Text Block 大于5张图片 Text Block 关注BERISSA官方账号 Text Block 视频标签需要加上 …" at bounding box center [1114, 360] width 318 height 379
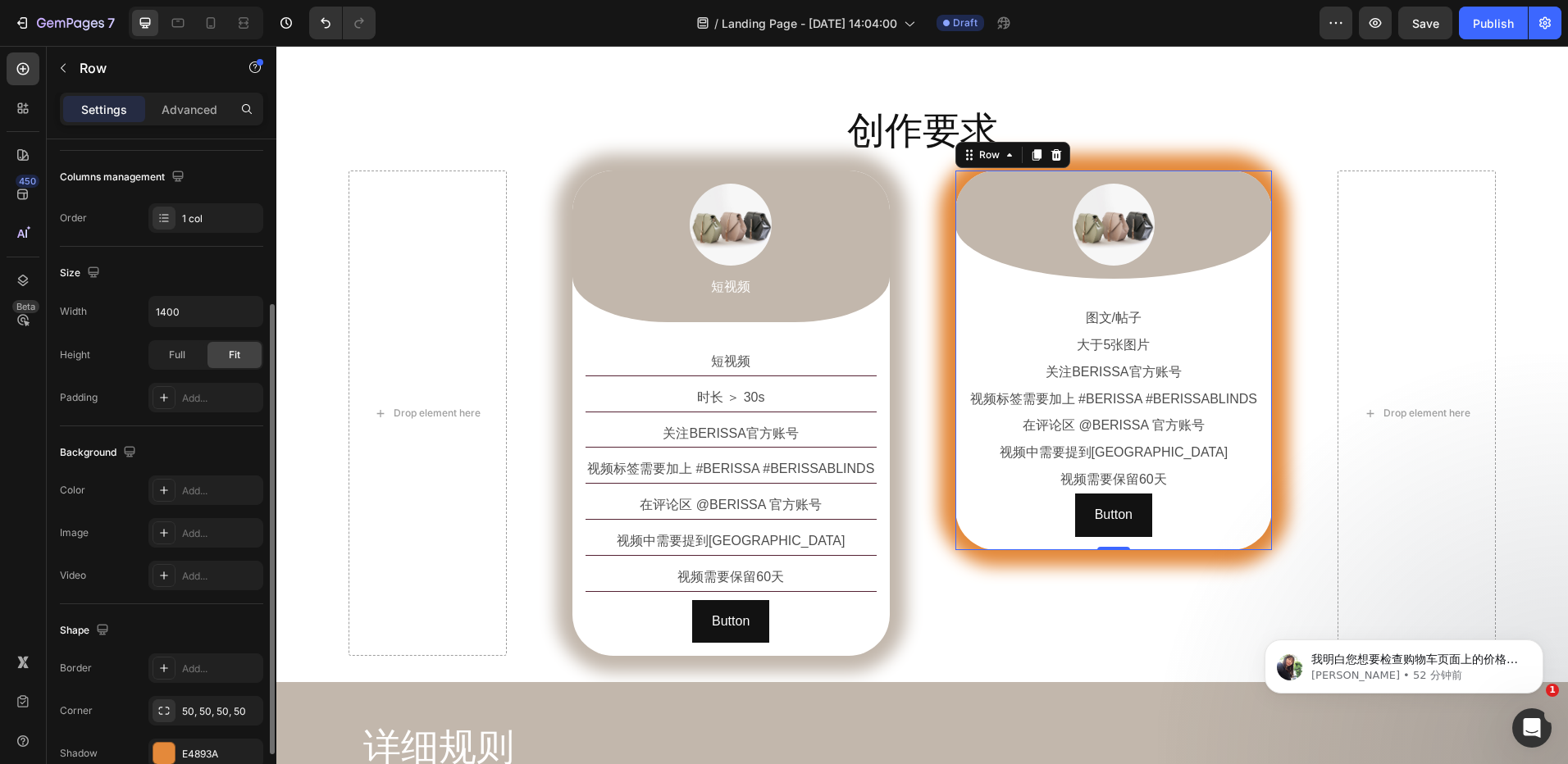
scroll to position [329, 0]
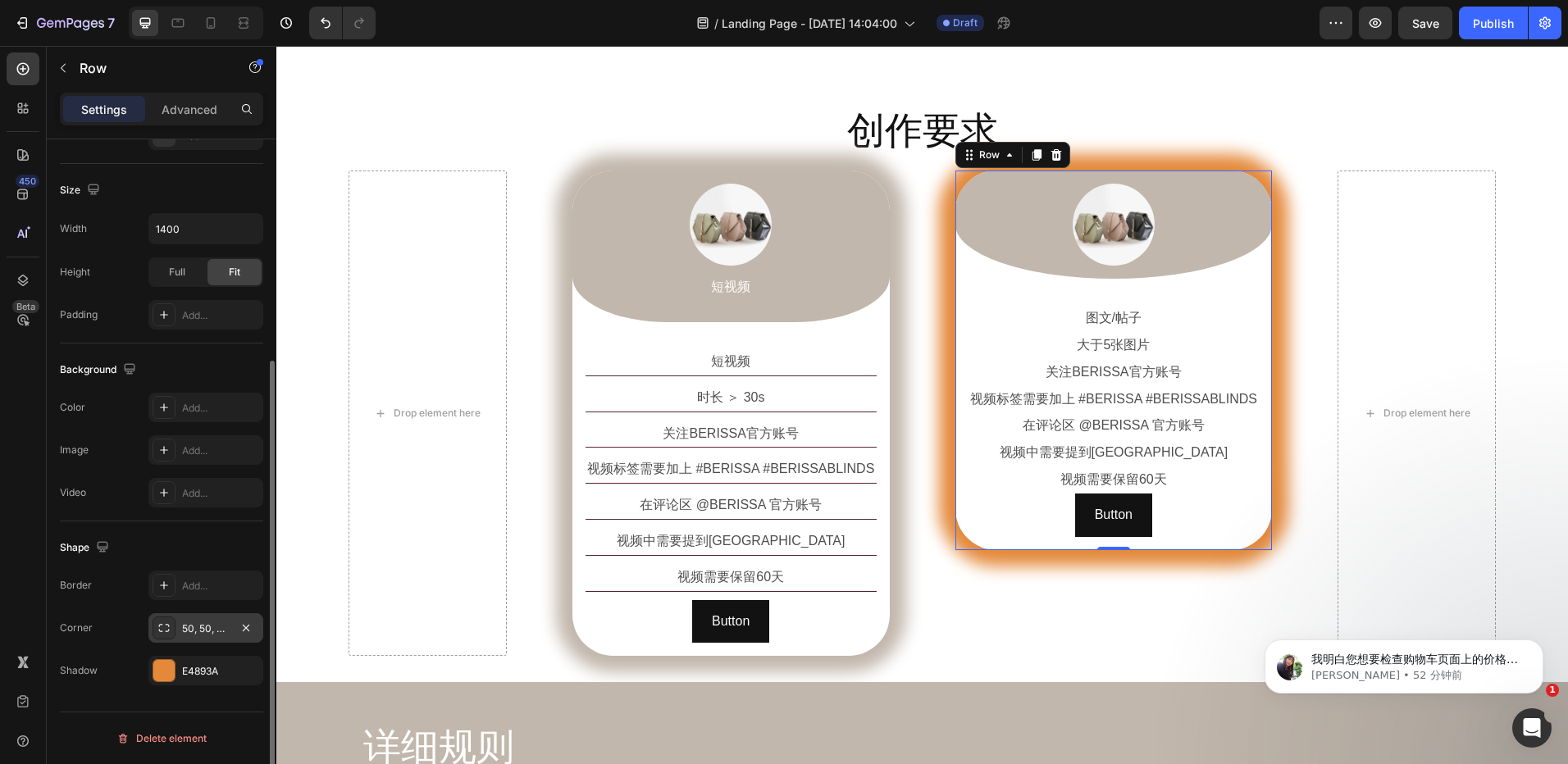
click at [206, 633] on div "50, 50, 50, 50" at bounding box center [206, 628] width 48 height 14
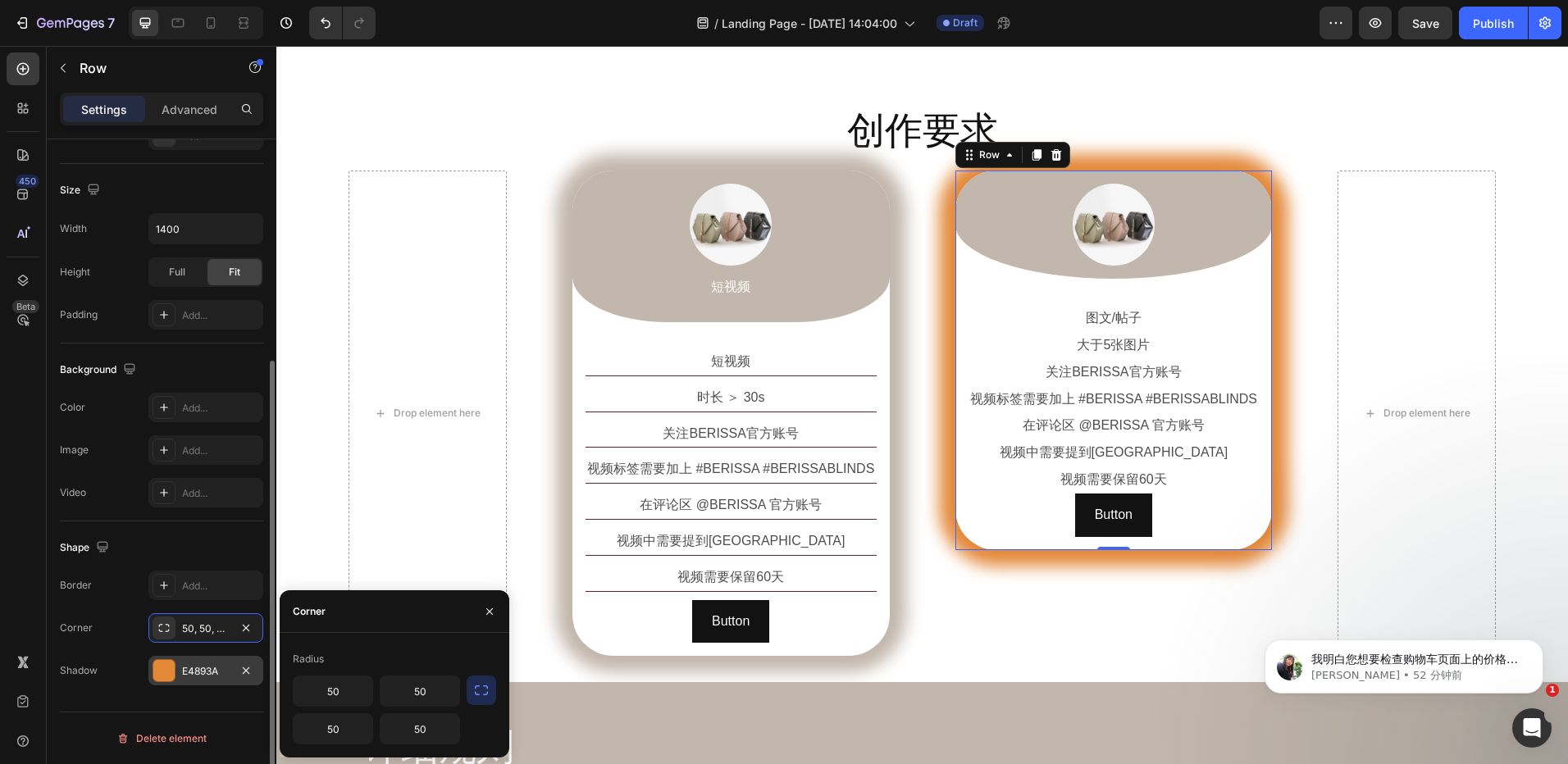
click at [206, 661] on div "E4893A" at bounding box center [206, 671] width 115 height 30
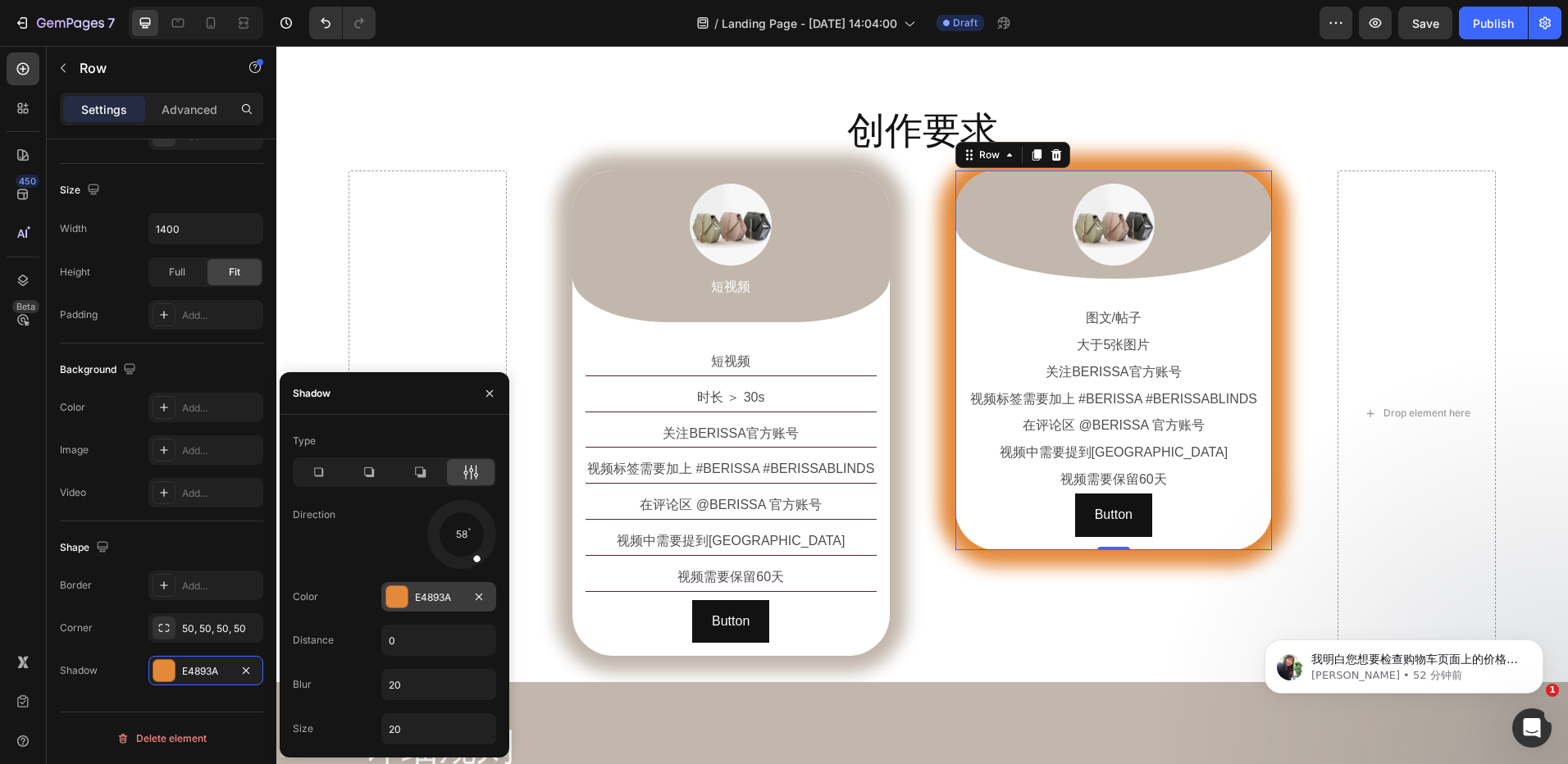
click at [433, 590] on div "E4893A" at bounding box center [439, 597] width 48 height 14
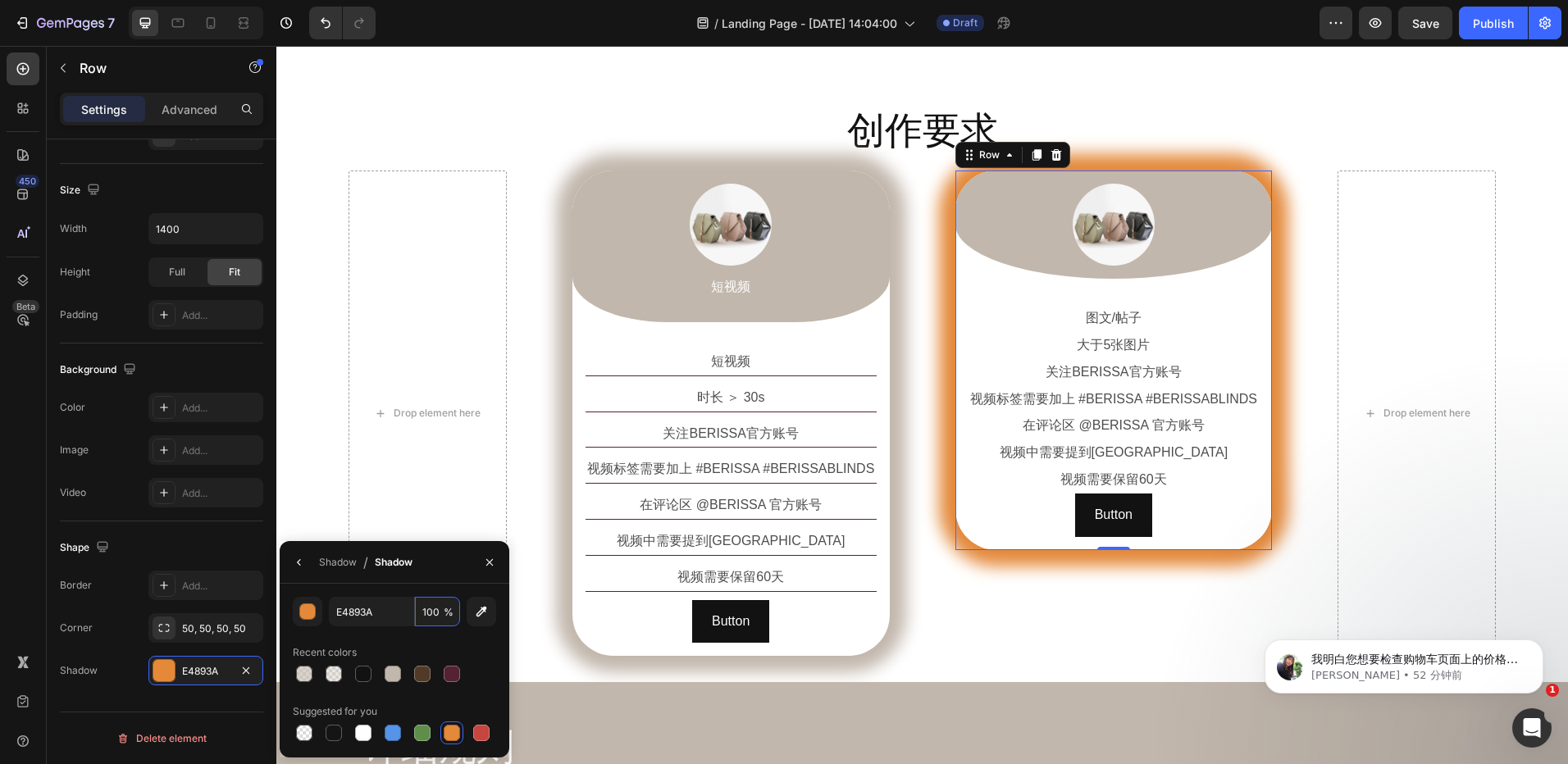
click at [433, 590] on div "E4893A 100 % Recent colors Suggested for you" at bounding box center [394, 671] width 230 height 174
click at [357, 608] on input "E4893A" at bounding box center [371, 611] width 85 height 30
paste input "#c2b7ac"
type input "#c2b7ac"
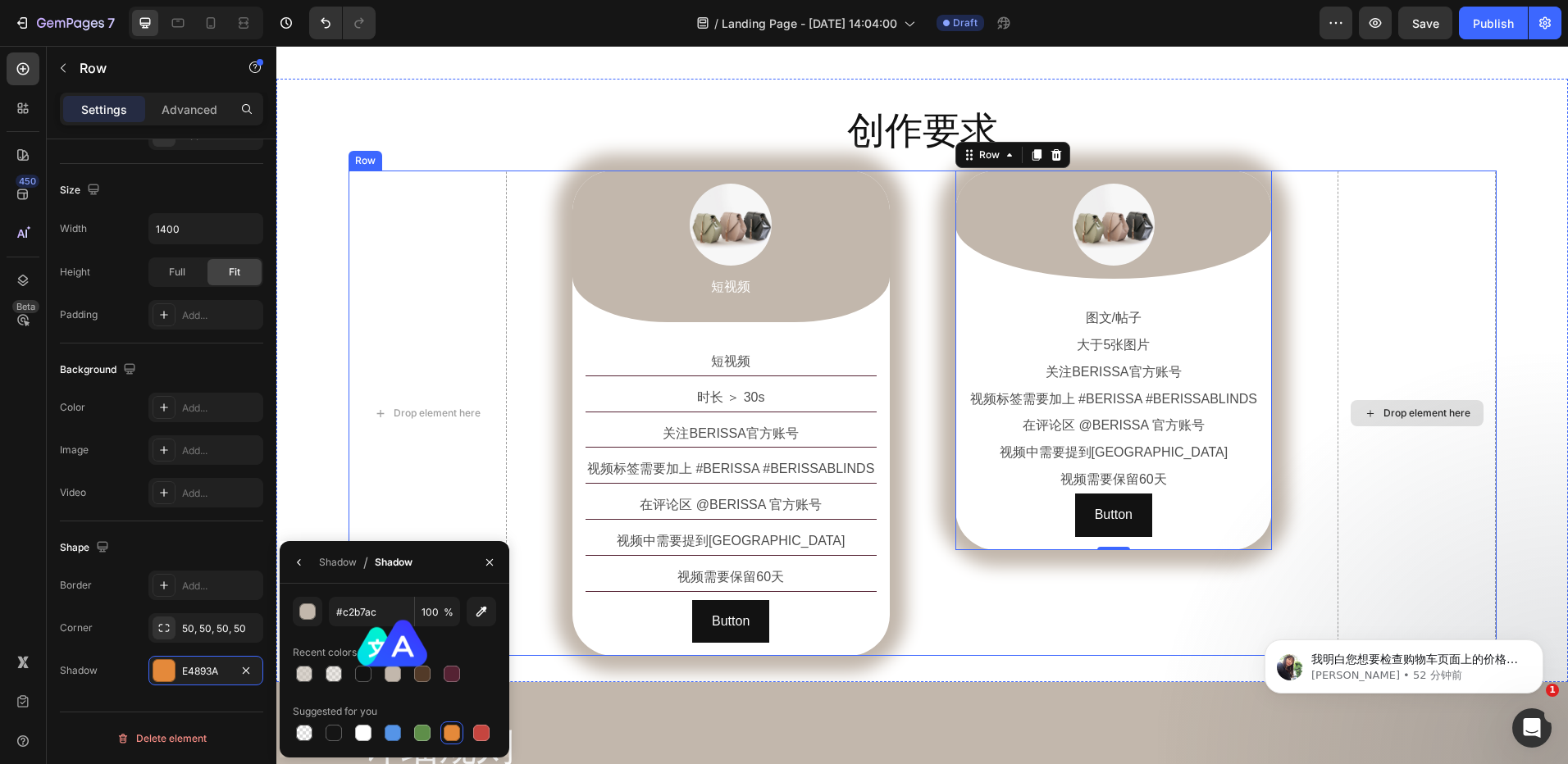
click at [1381, 349] on div "Drop element here" at bounding box center [1417, 413] width 158 height 485
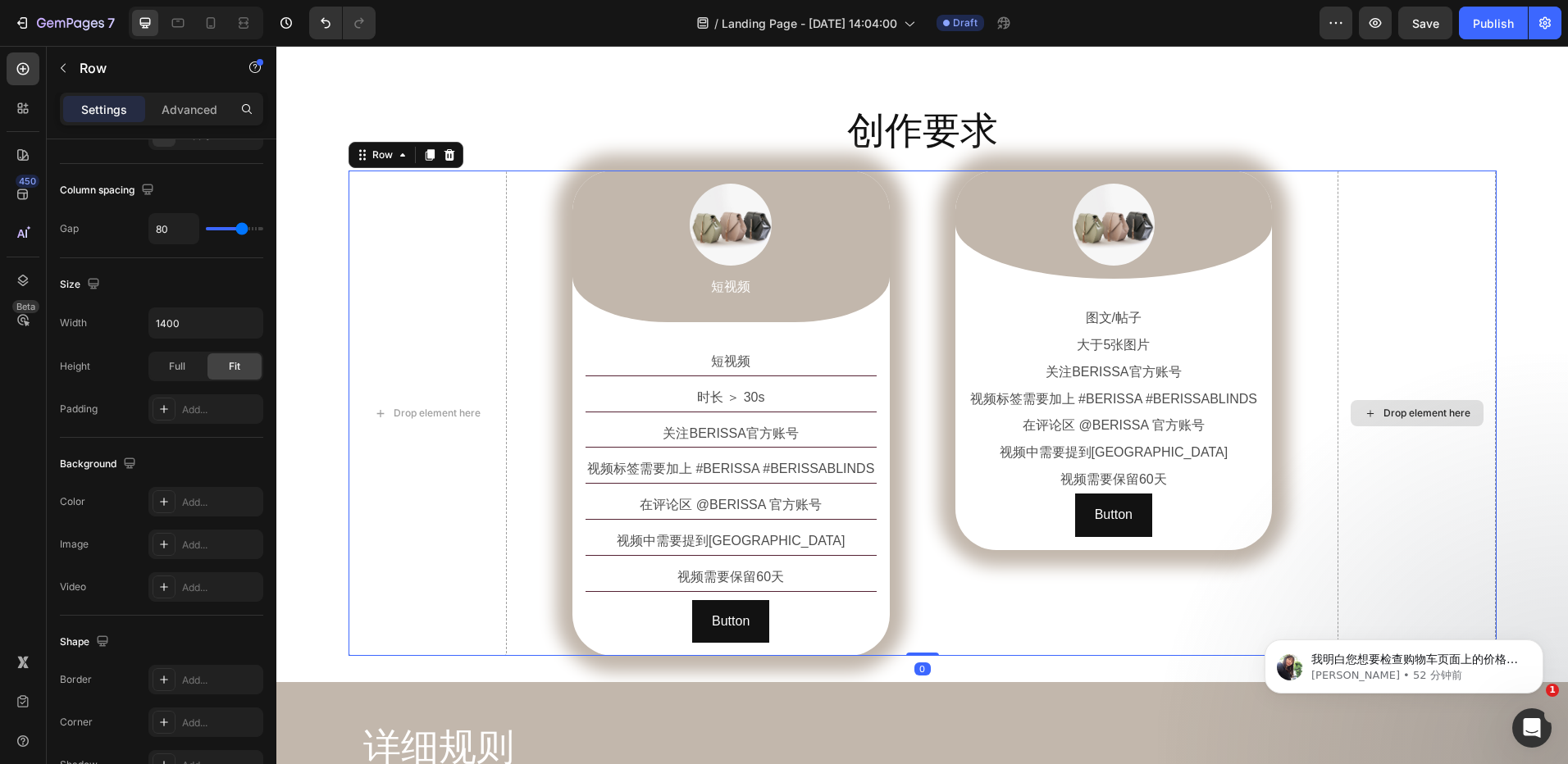
click at [1500, 331] on div "创作要求 Heading Row Drop element here Image 短视频 Text Block Row 短视频 Text Block 时长 ＞…" at bounding box center [923, 381] width 1292 height 551
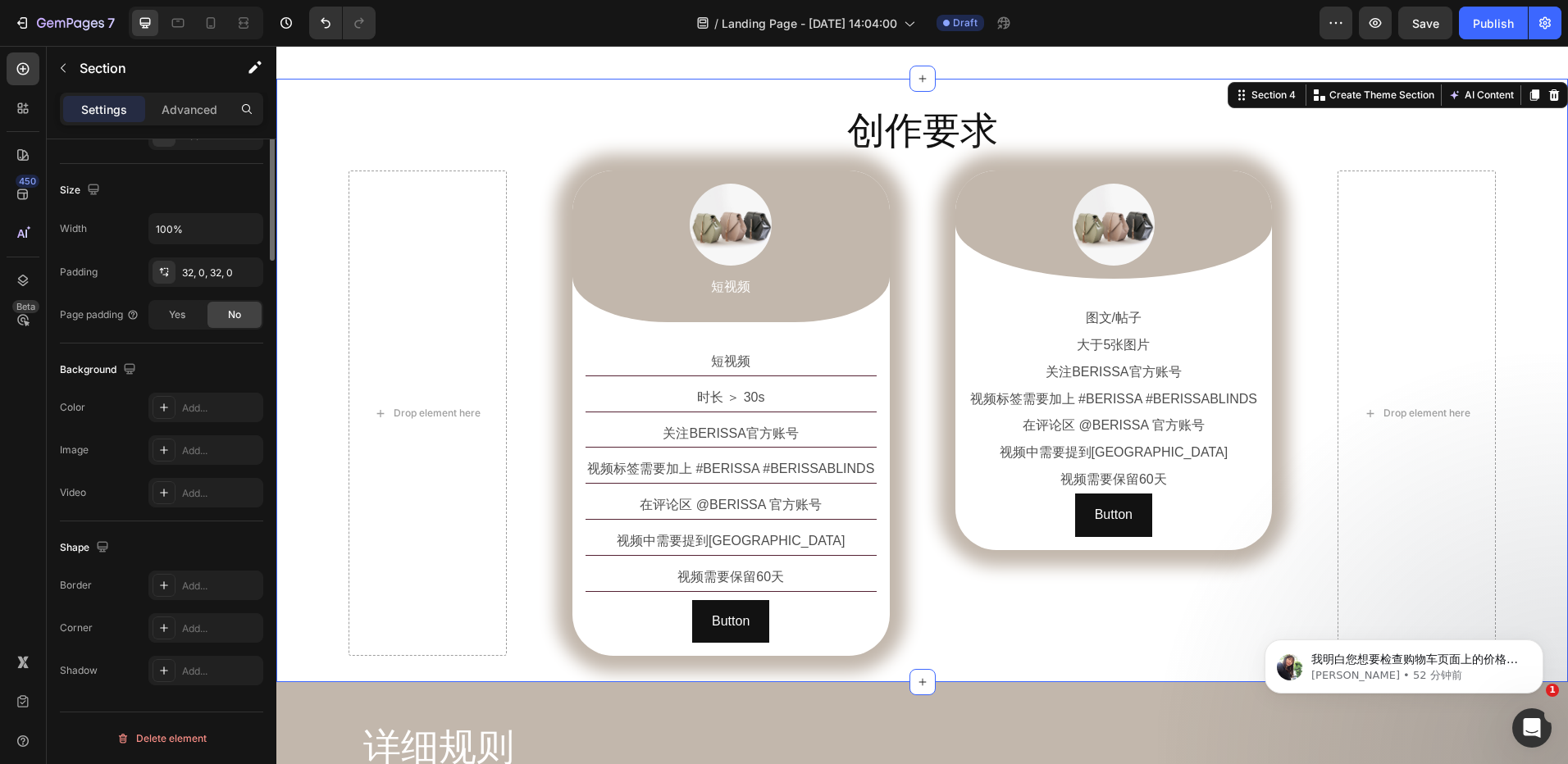
scroll to position [0, 0]
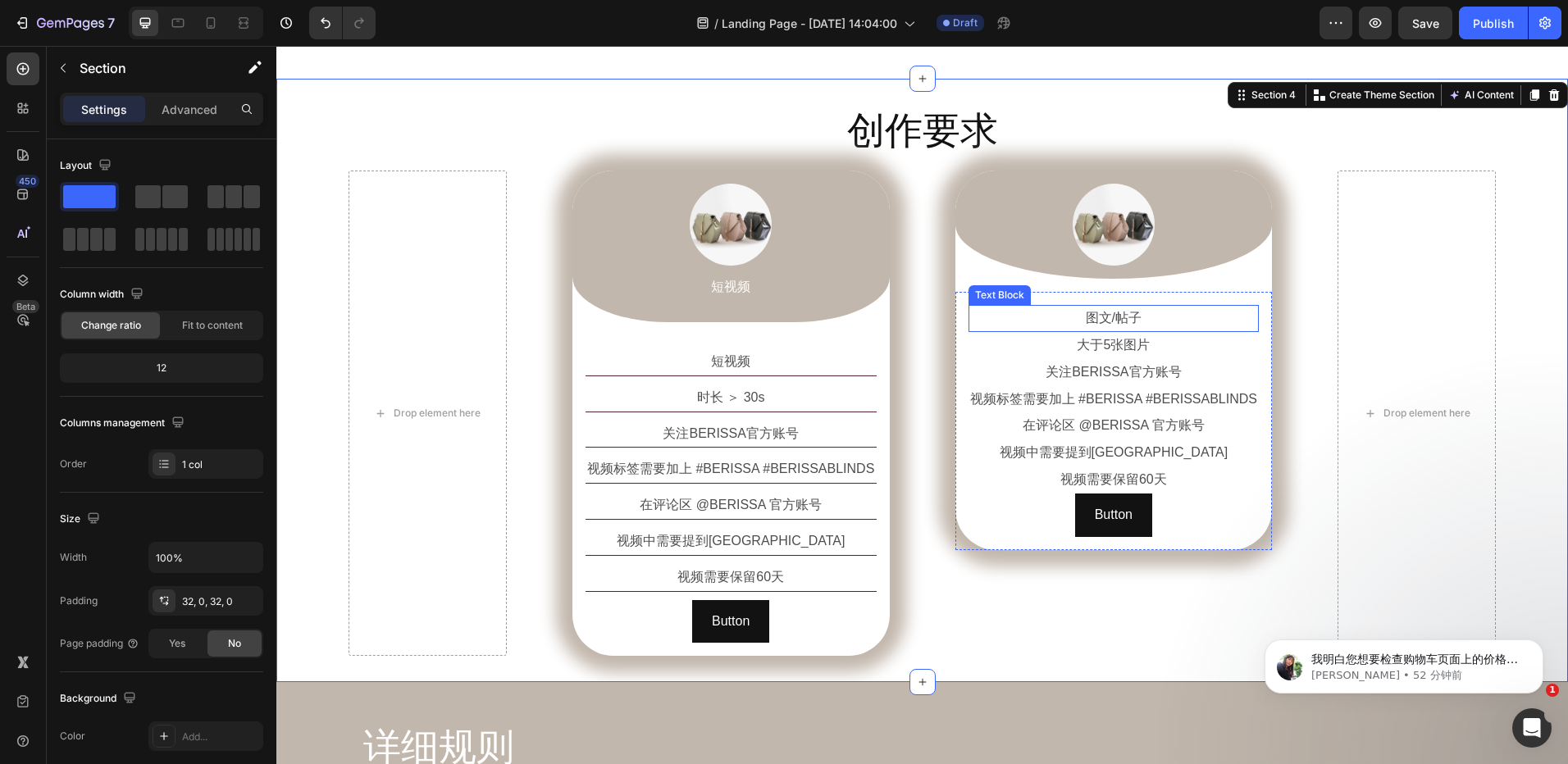
click at [1102, 316] on p "图文/帖子" at bounding box center [1115, 318] width 288 height 24
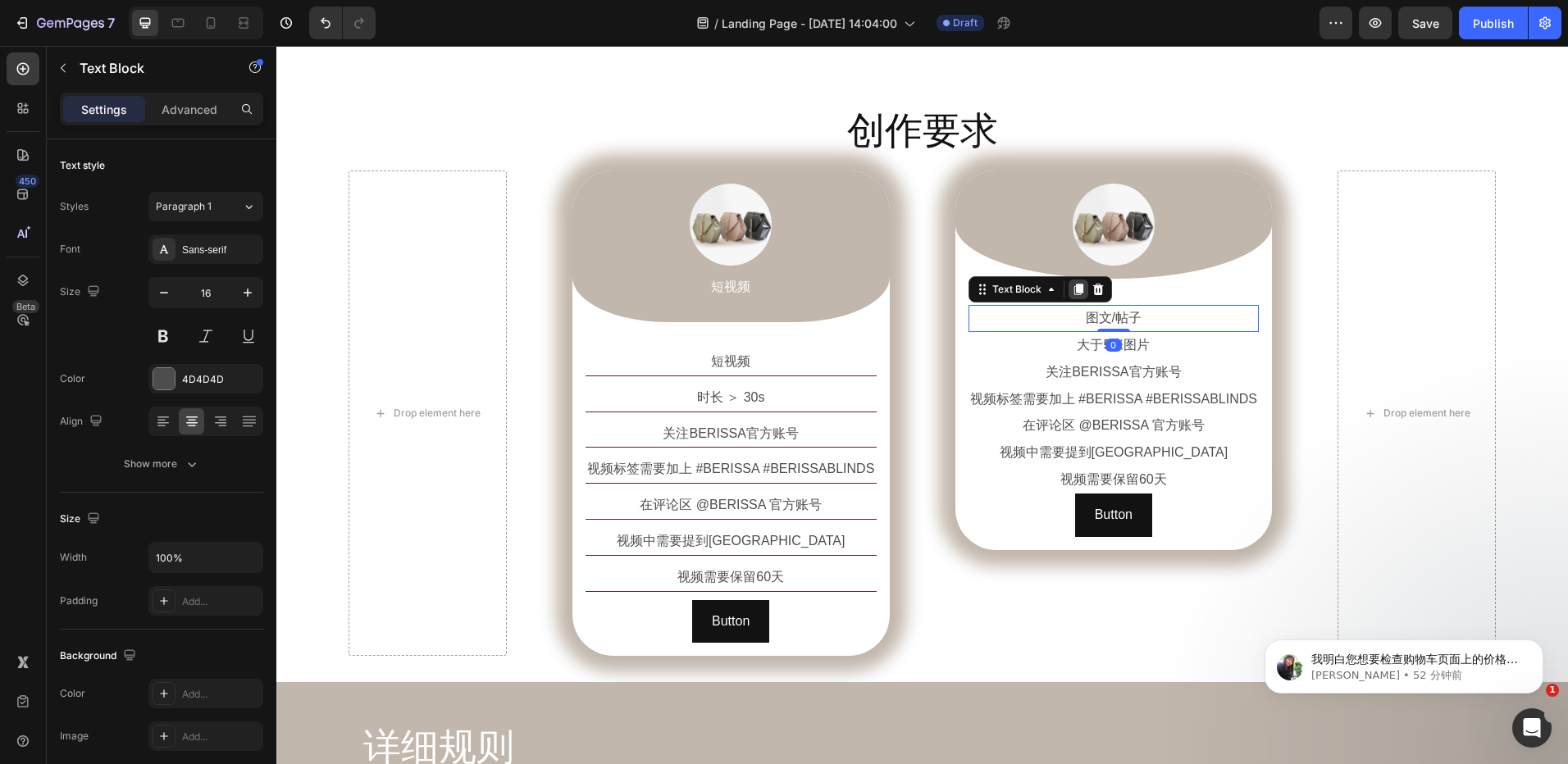
click at [1074, 286] on icon at bounding box center [1077, 289] width 9 height 11
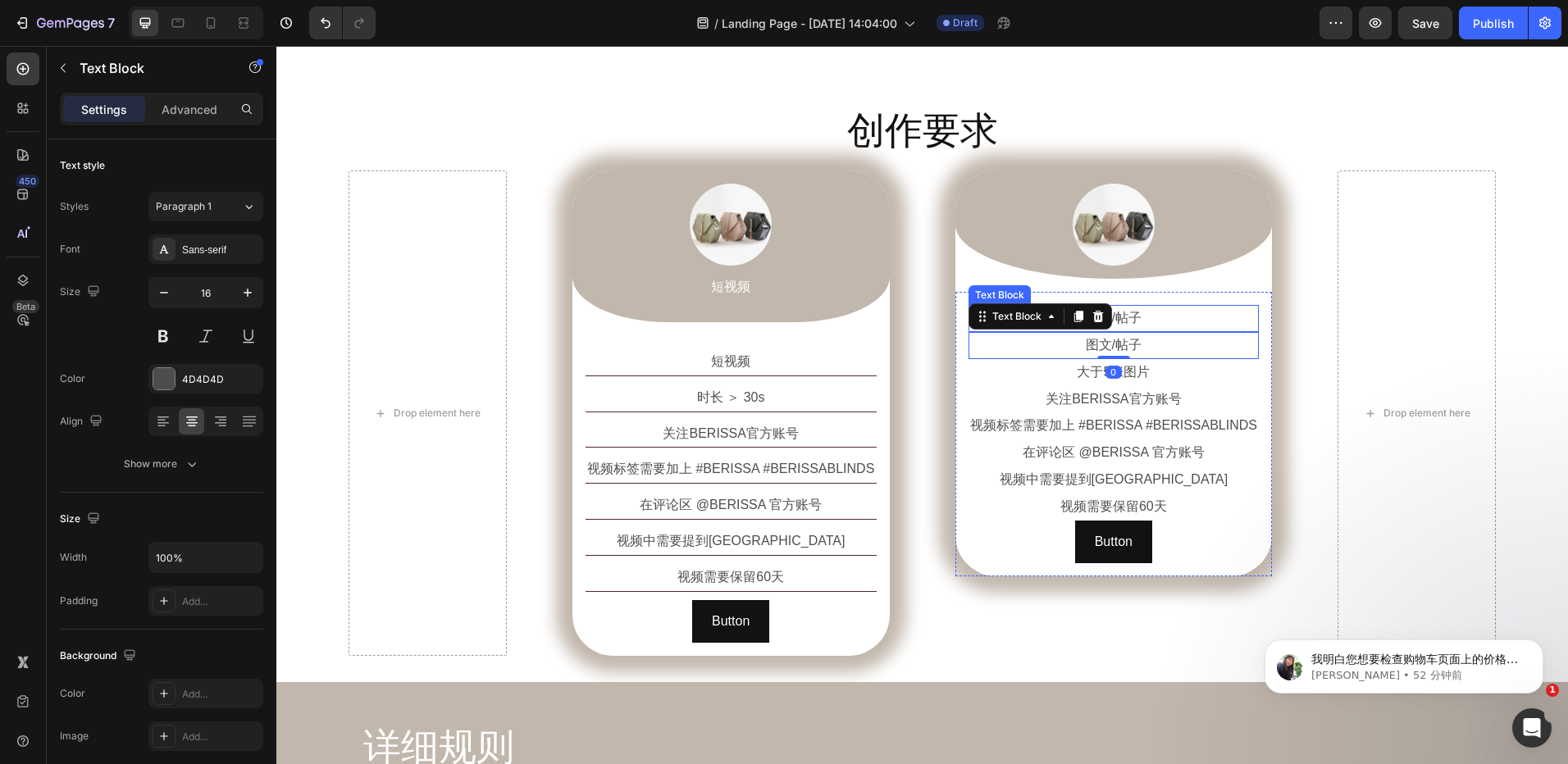
click at [1175, 325] on p "图文/帖子" at bounding box center [1115, 318] width 288 height 24
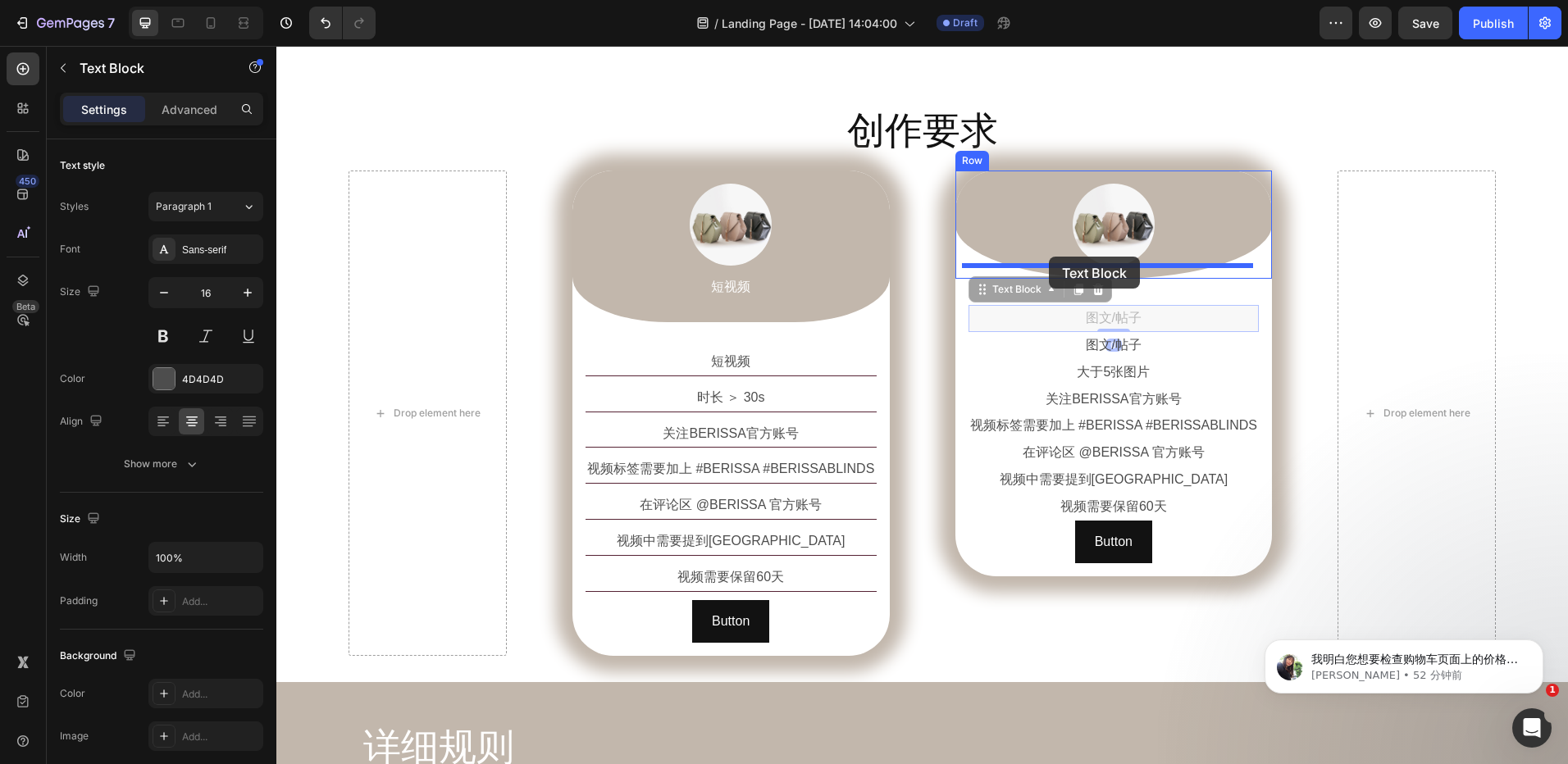
drag, startPoint x: 984, startPoint y: 295, endPoint x: 1049, endPoint y: 257, distance: 75.3
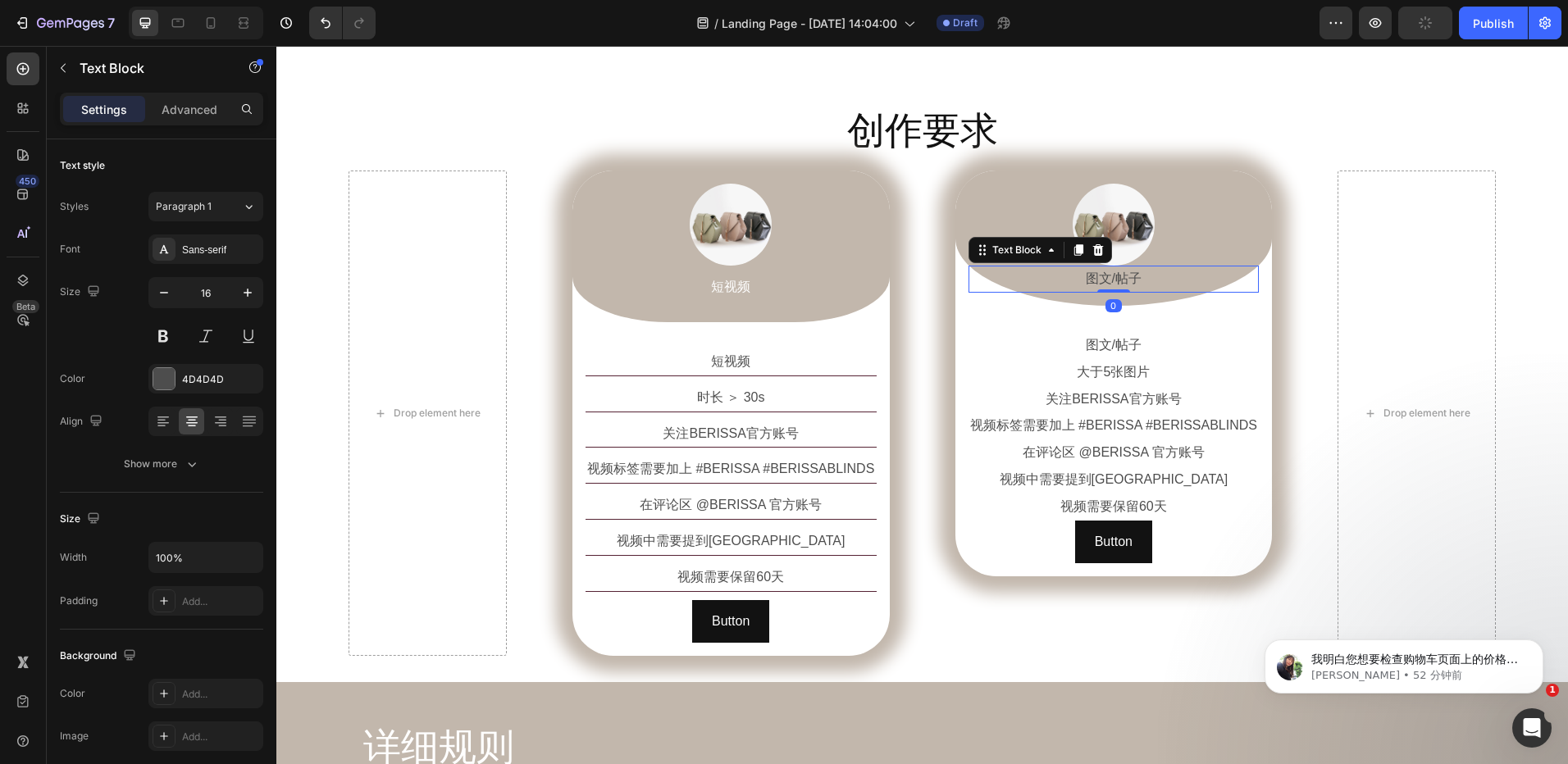
click at [1119, 277] on p "图文/帖子" at bounding box center [1115, 279] width 288 height 24
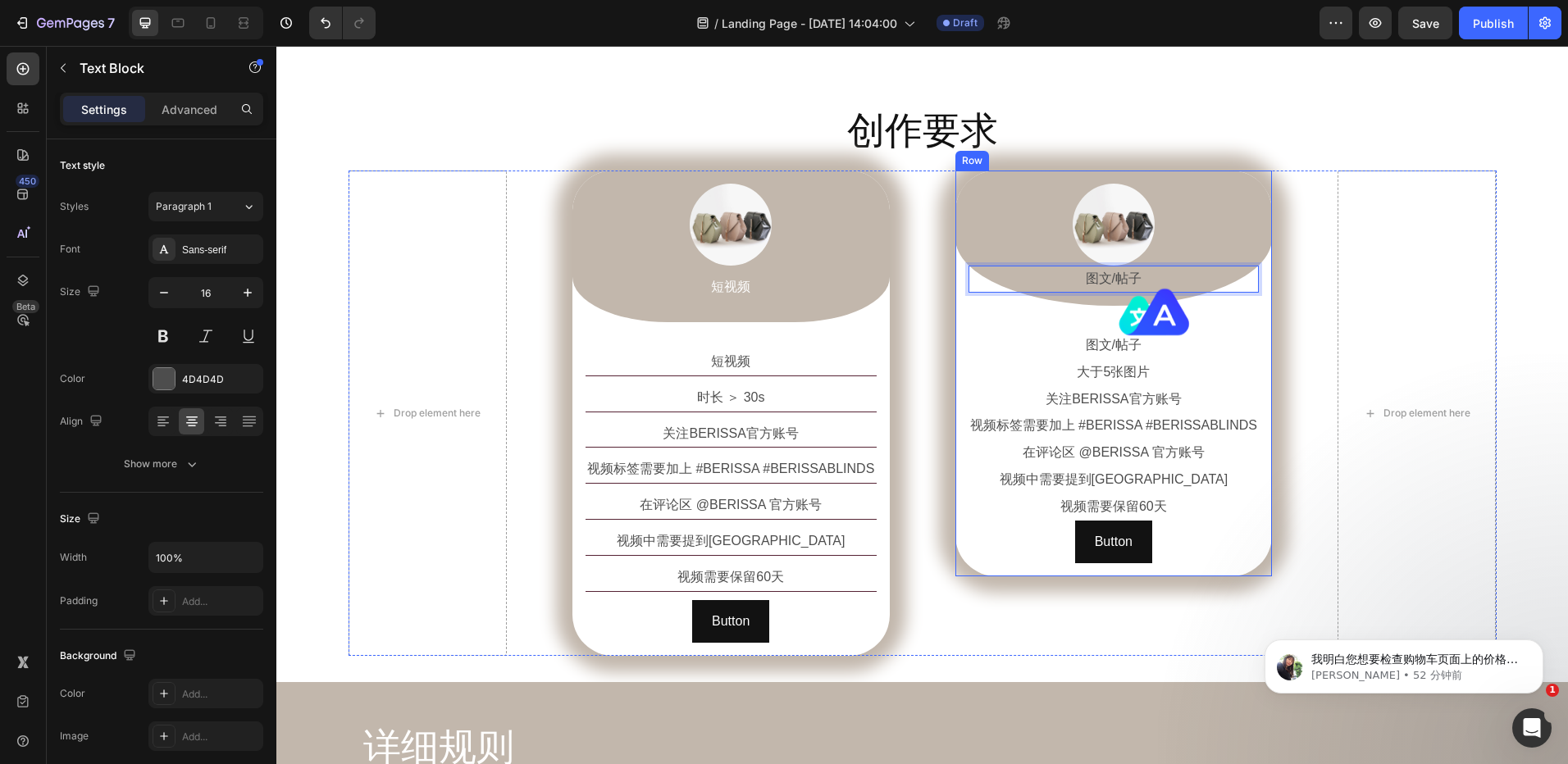
click at [1042, 324] on div "图文/帖子 Text Block 大于5张图片 Text Block 关注BERISSA官方账号 Text Block 视频标签需要加上 #BERISSA #…" at bounding box center [1114, 447] width 318 height 258
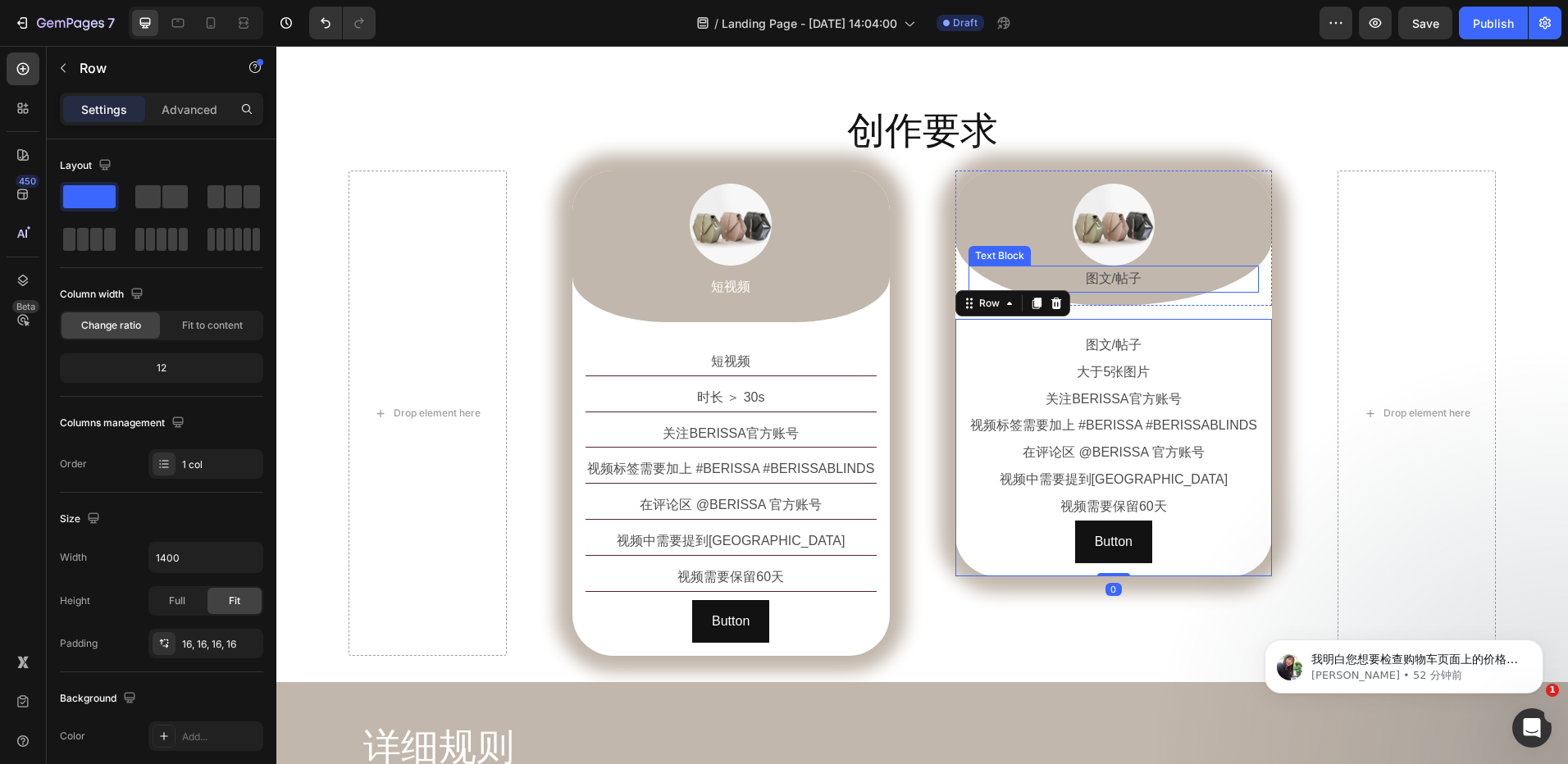
click at [1090, 279] on p "图文/帖子" at bounding box center [1115, 279] width 288 height 24
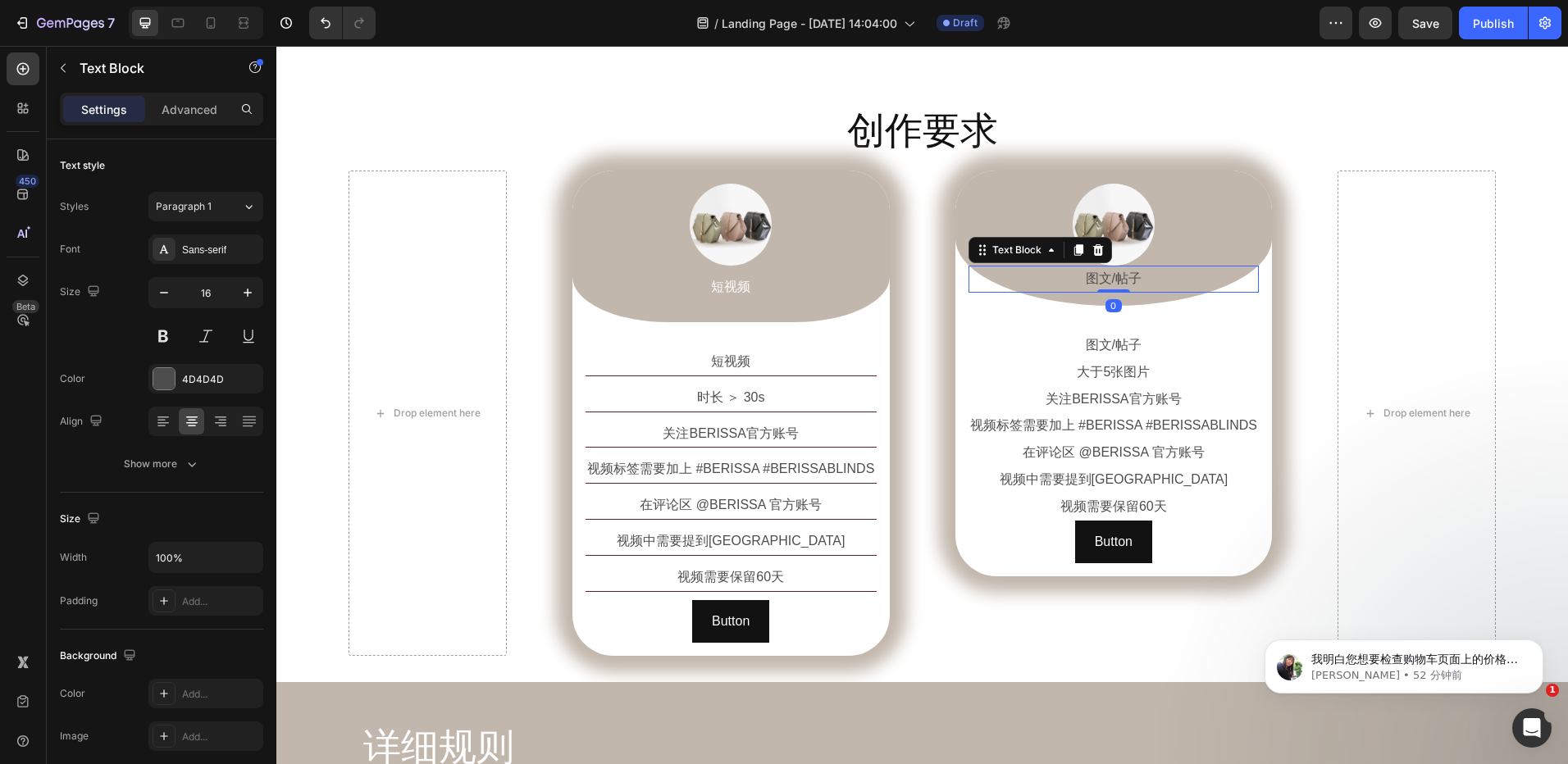
click at [1135, 279] on p "图文/帖子" at bounding box center [1115, 279] width 288 height 24
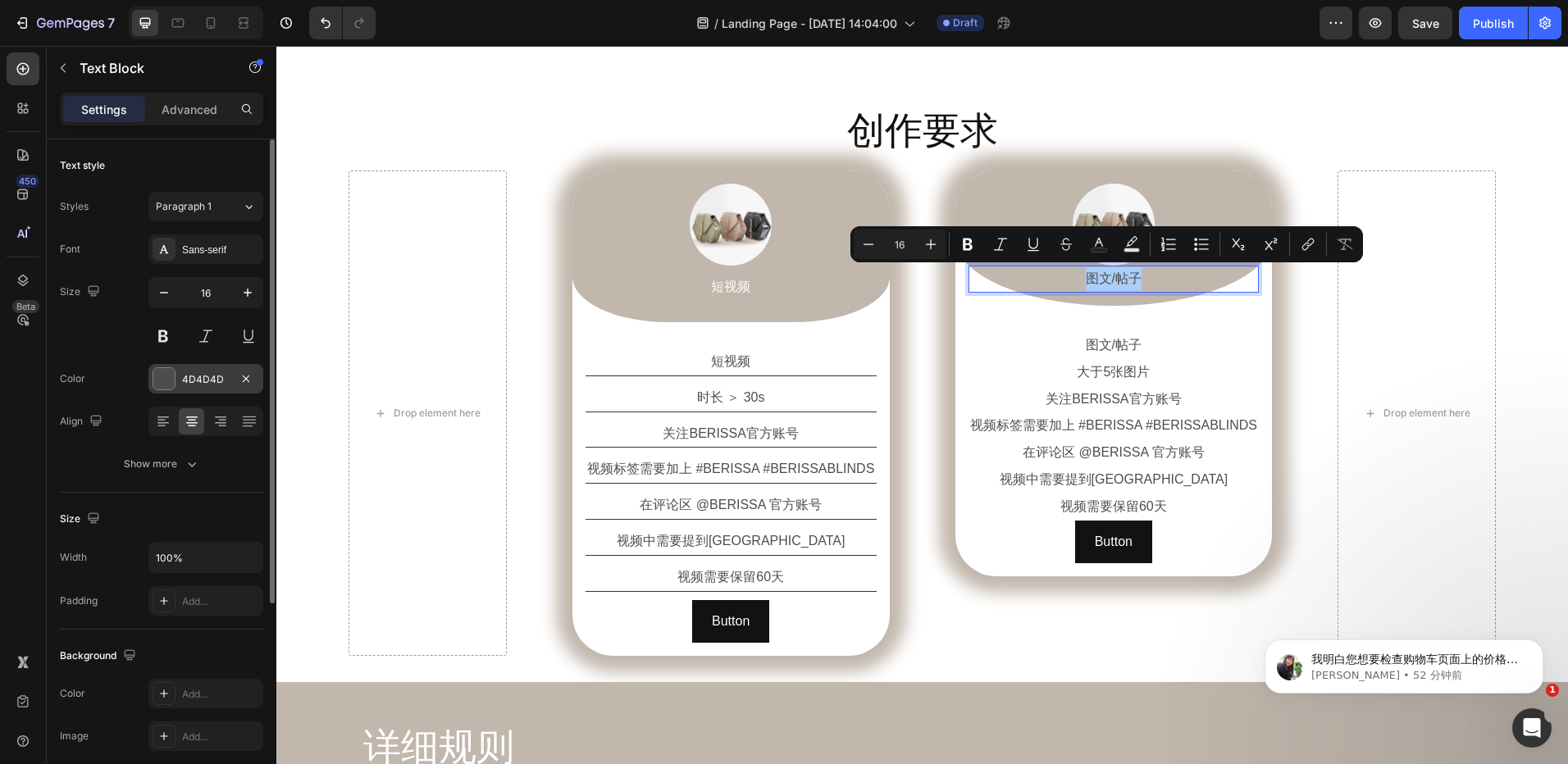
click at [168, 379] on div at bounding box center [164, 379] width 21 height 21
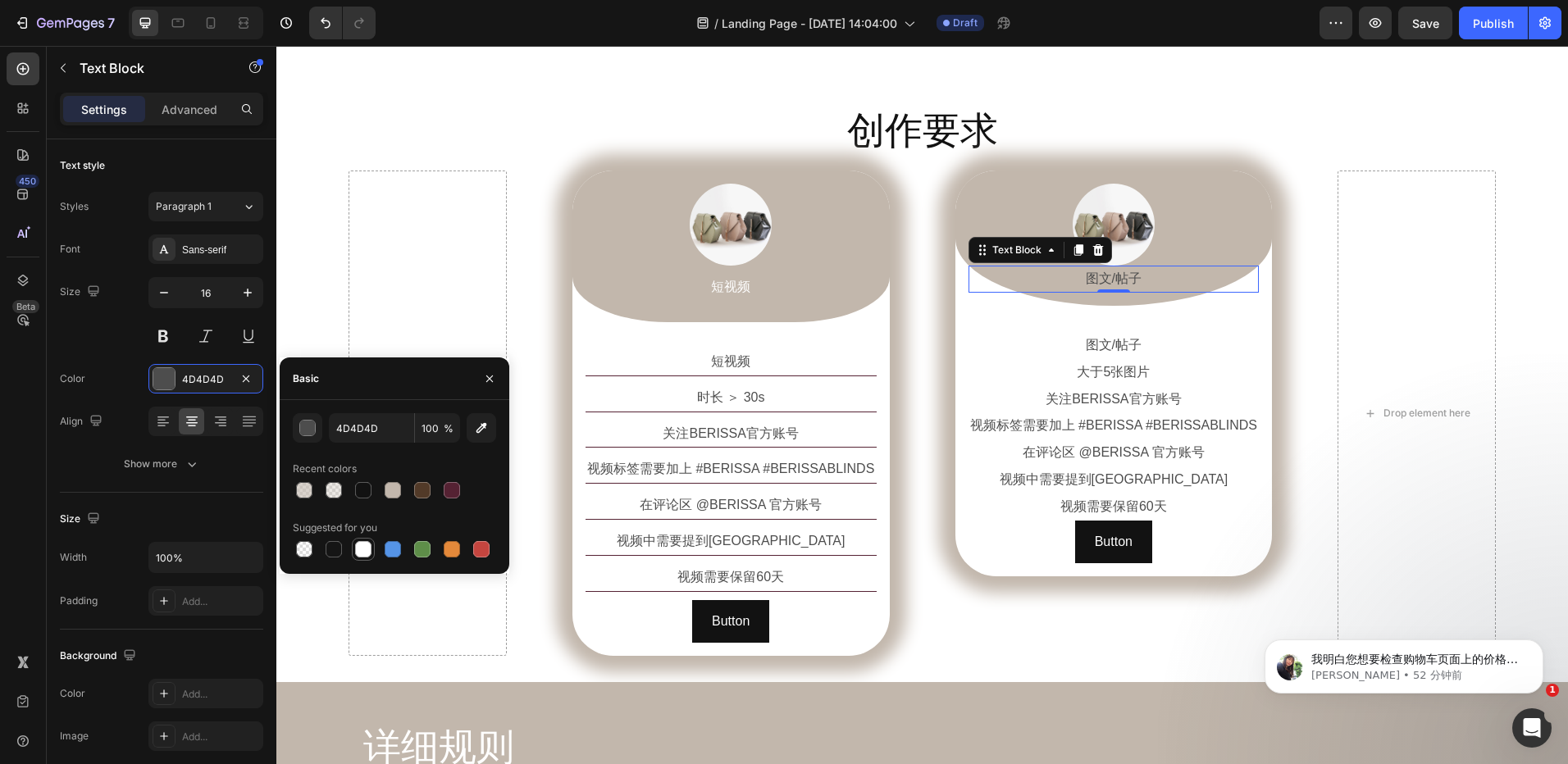
click at [362, 549] on div at bounding box center [363, 548] width 16 height 16
type input "FFFFFF"
click at [1024, 350] on p "图文/帖子" at bounding box center [1115, 345] width 288 height 24
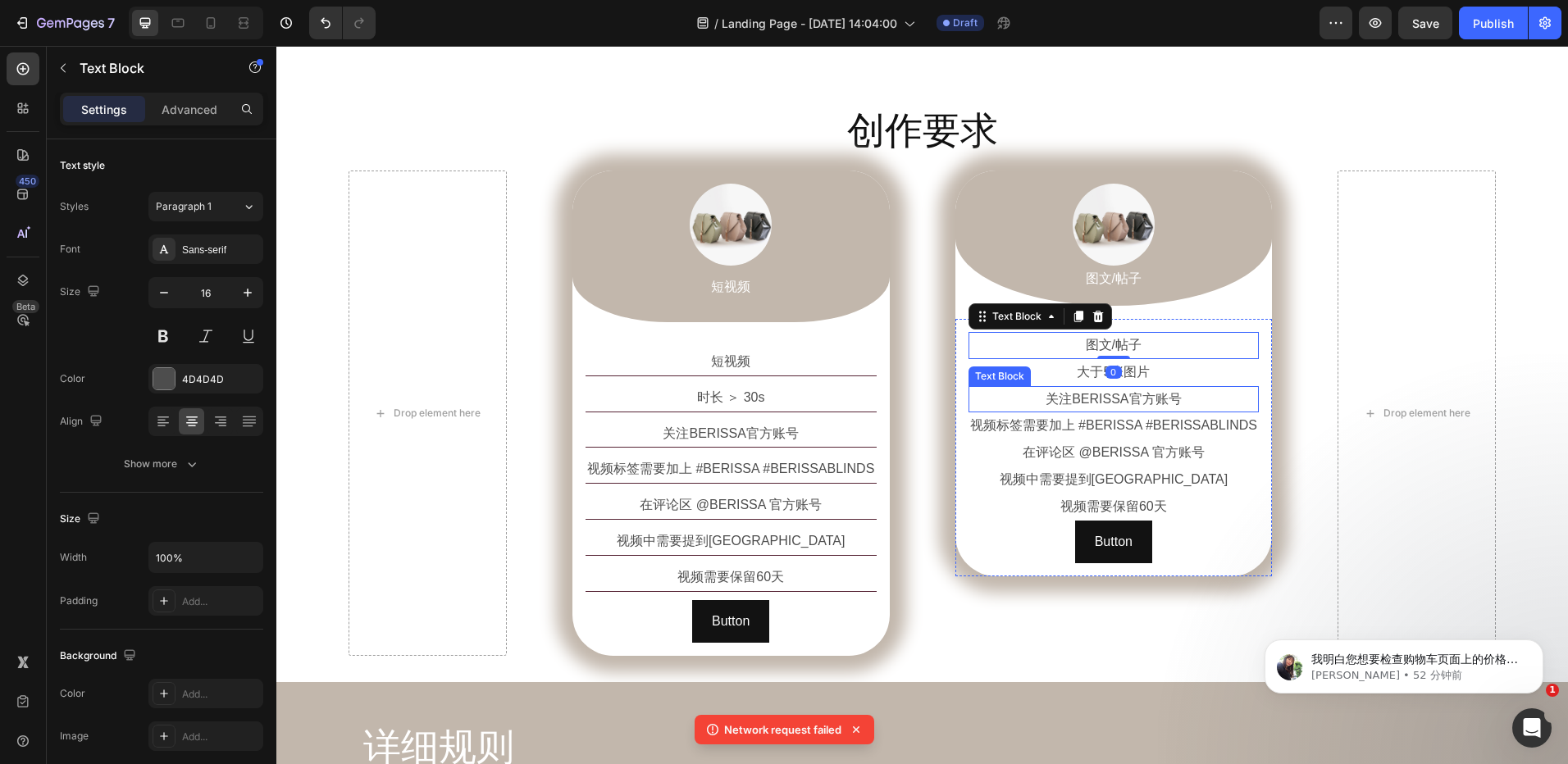
click at [1129, 402] on p "关注BERISSA官方账号" at bounding box center [1115, 400] width 288 height 24
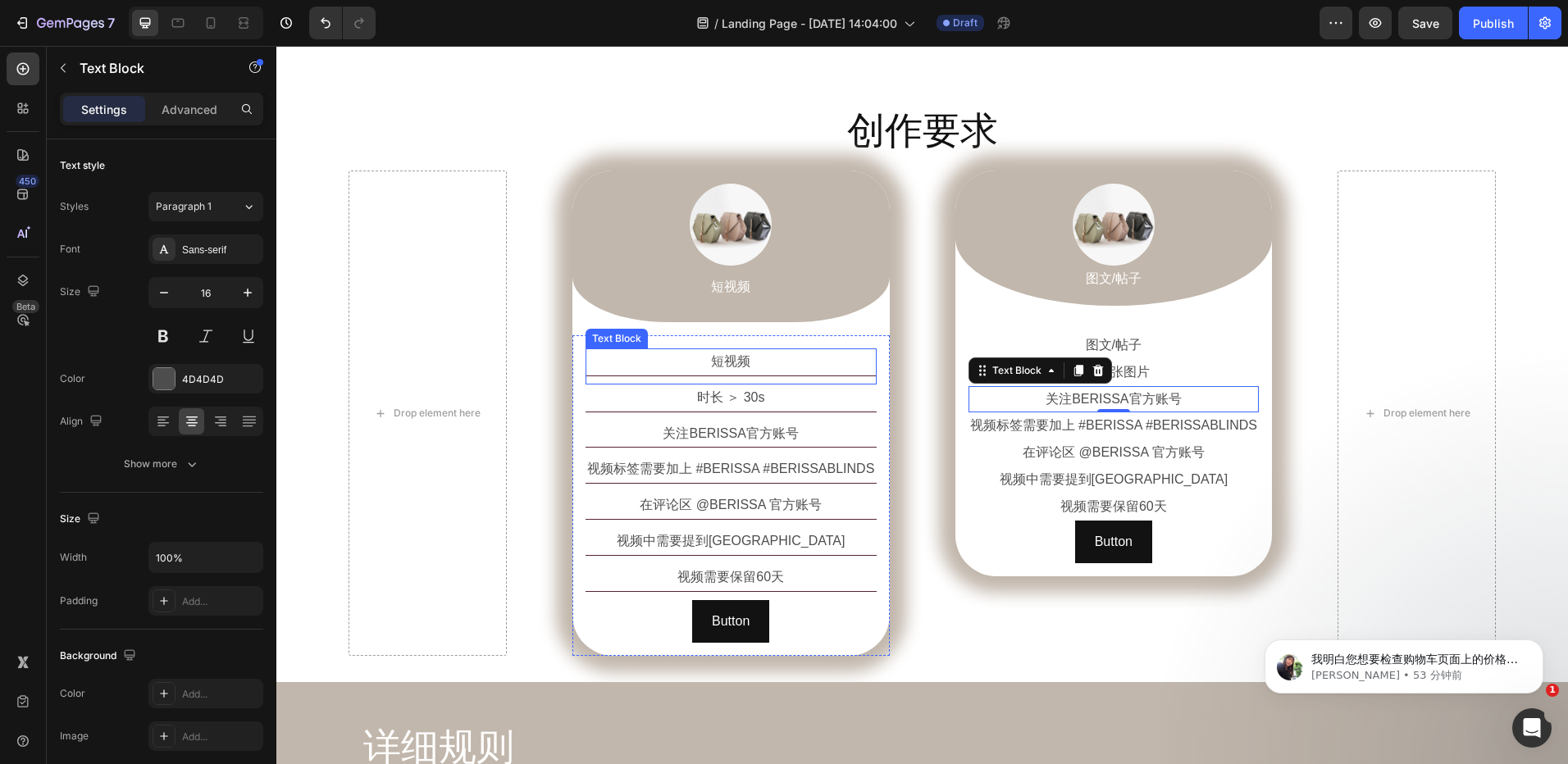
click at [791, 362] on p "短视频" at bounding box center [731, 361] width 288 height 24
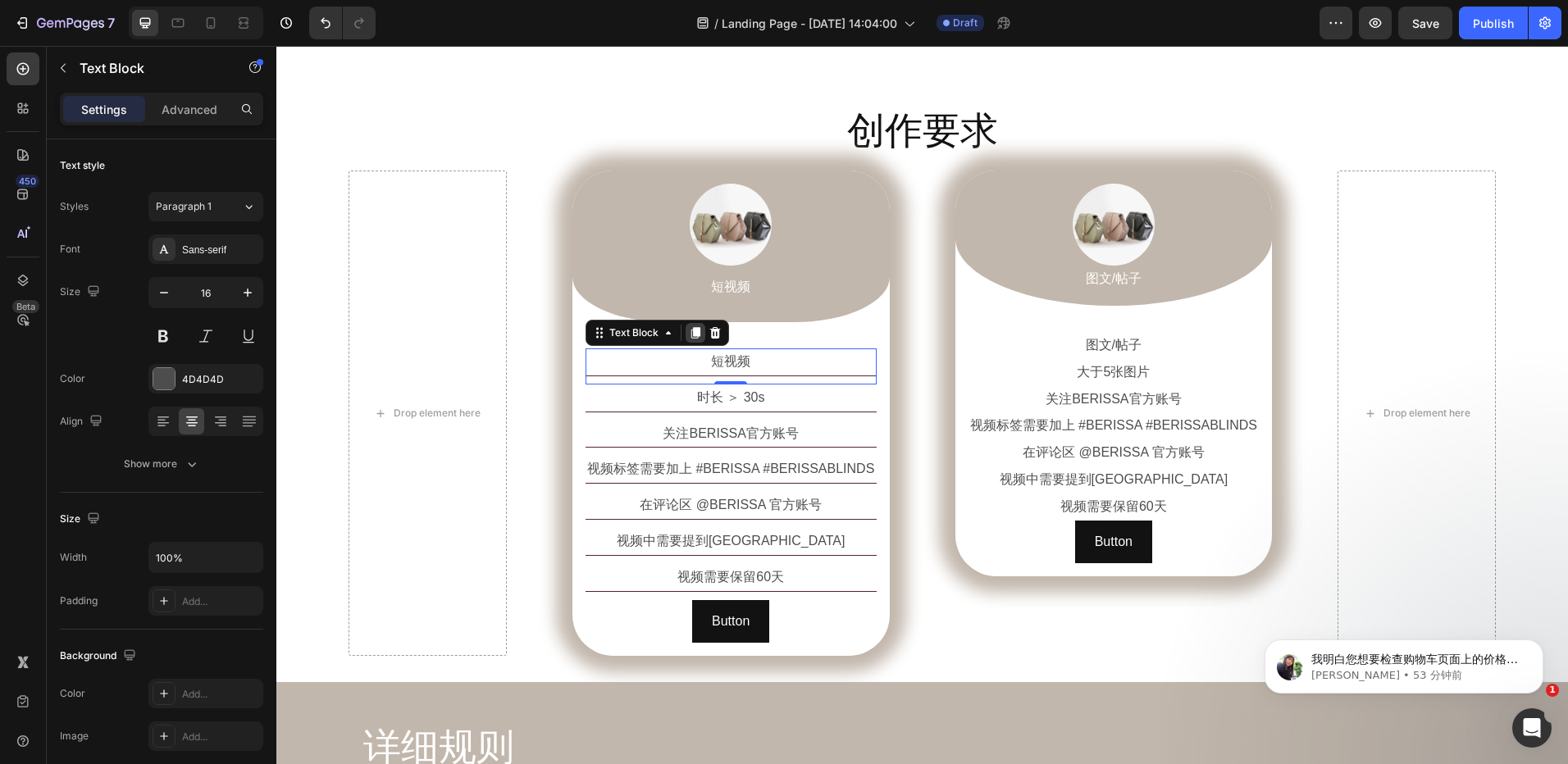
click at [692, 333] on icon at bounding box center [696, 333] width 9 height 11
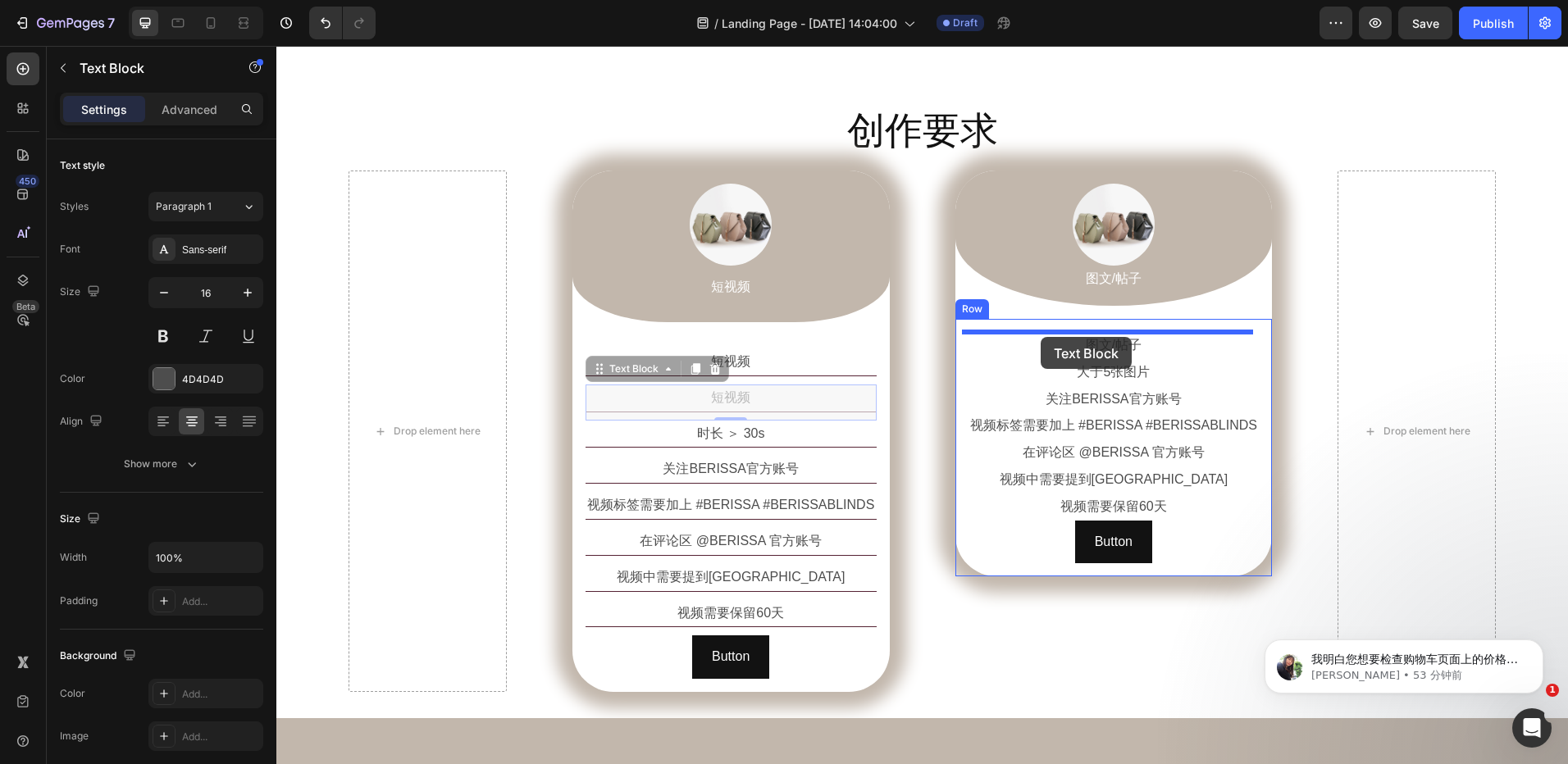
drag, startPoint x: 596, startPoint y: 373, endPoint x: 1041, endPoint y: 337, distance: 446.5
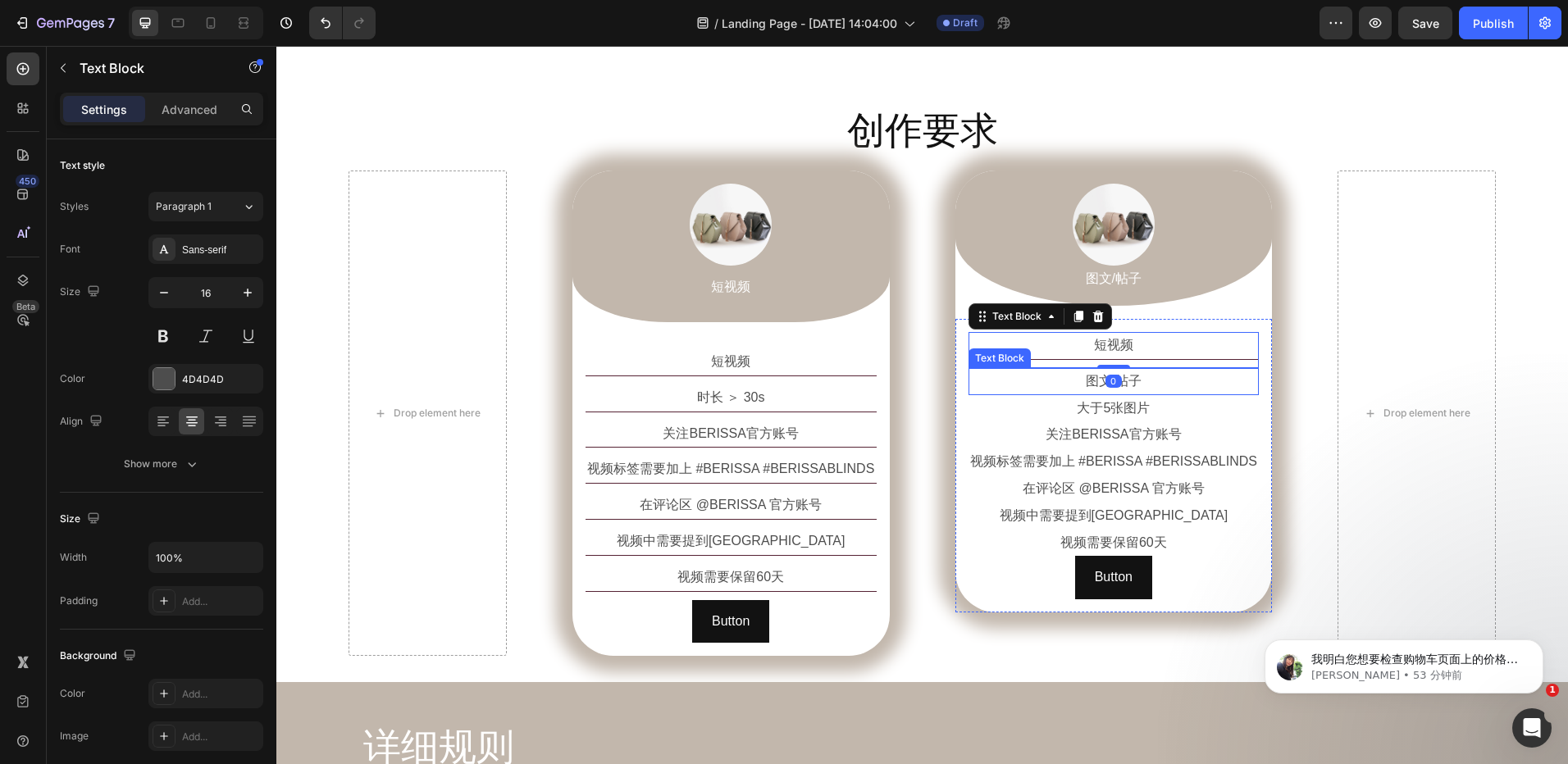
click at [1159, 383] on p "图文/帖子" at bounding box center [1115, 382] width 288 height 24
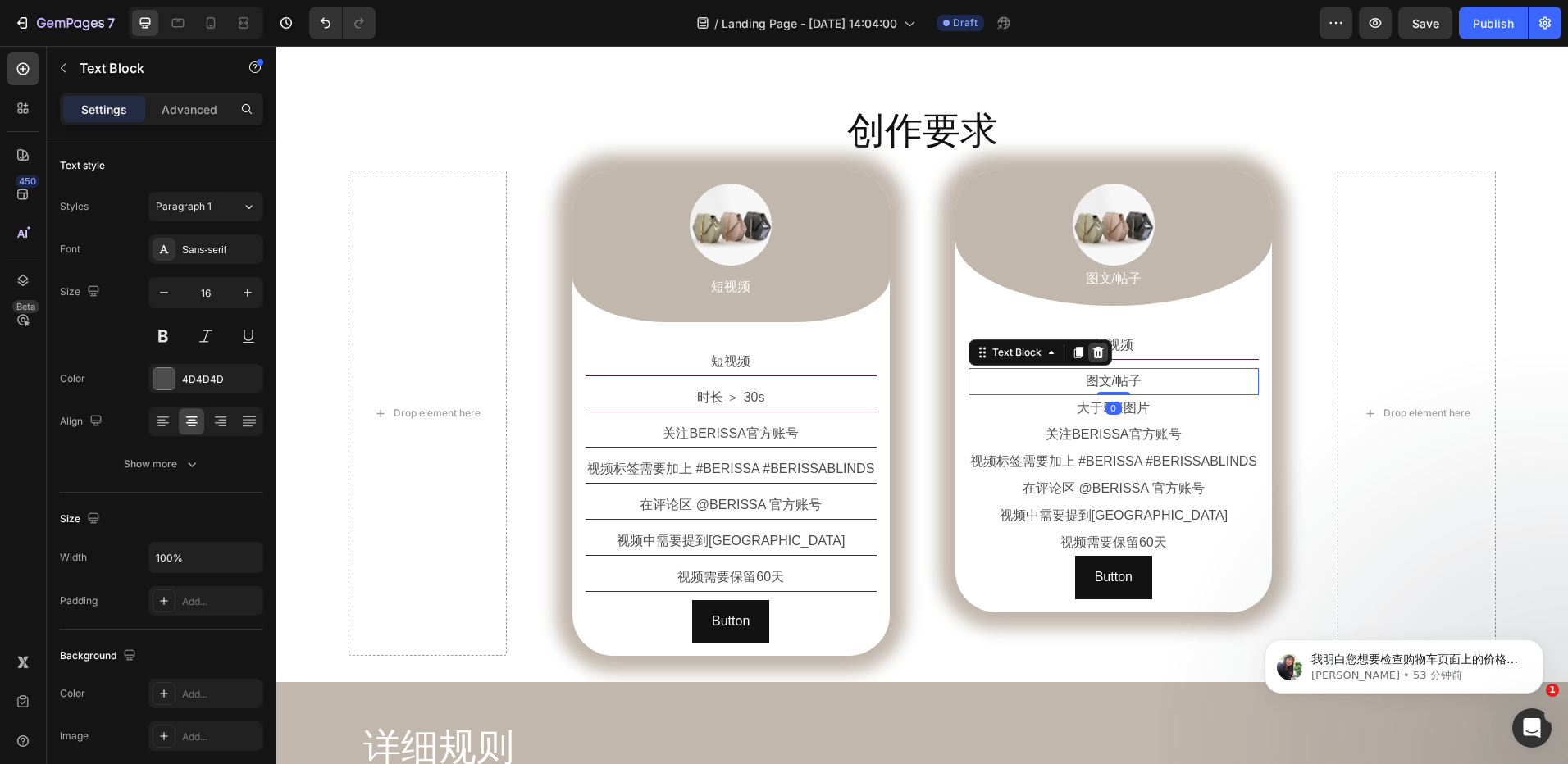
click at [1095, 348] on icon at bounding box center [1098, 353] width 10 height 11
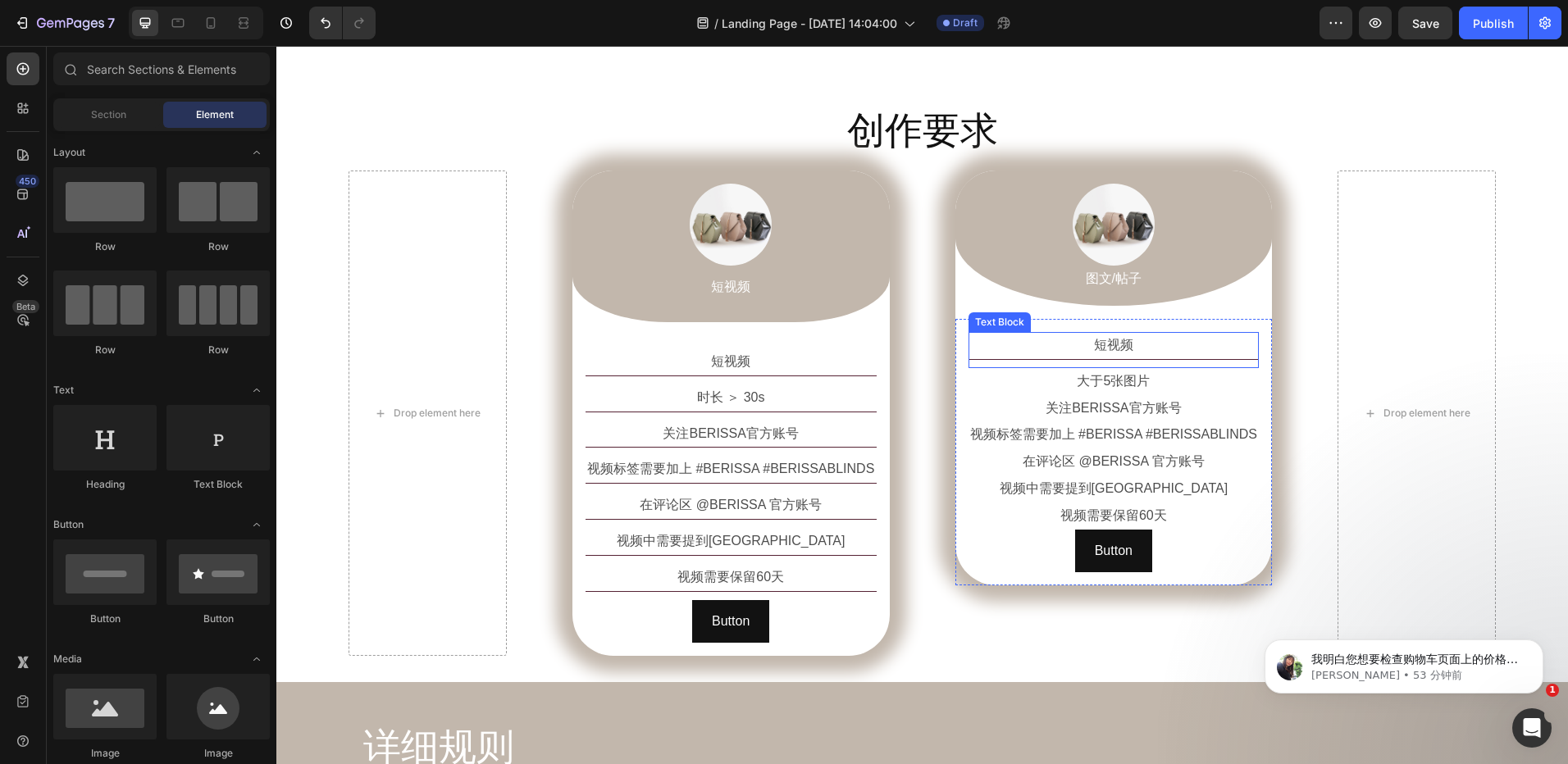
click at [1151, 347] on p "短视频" at bounding box center [1115, 345] width 288 height 24
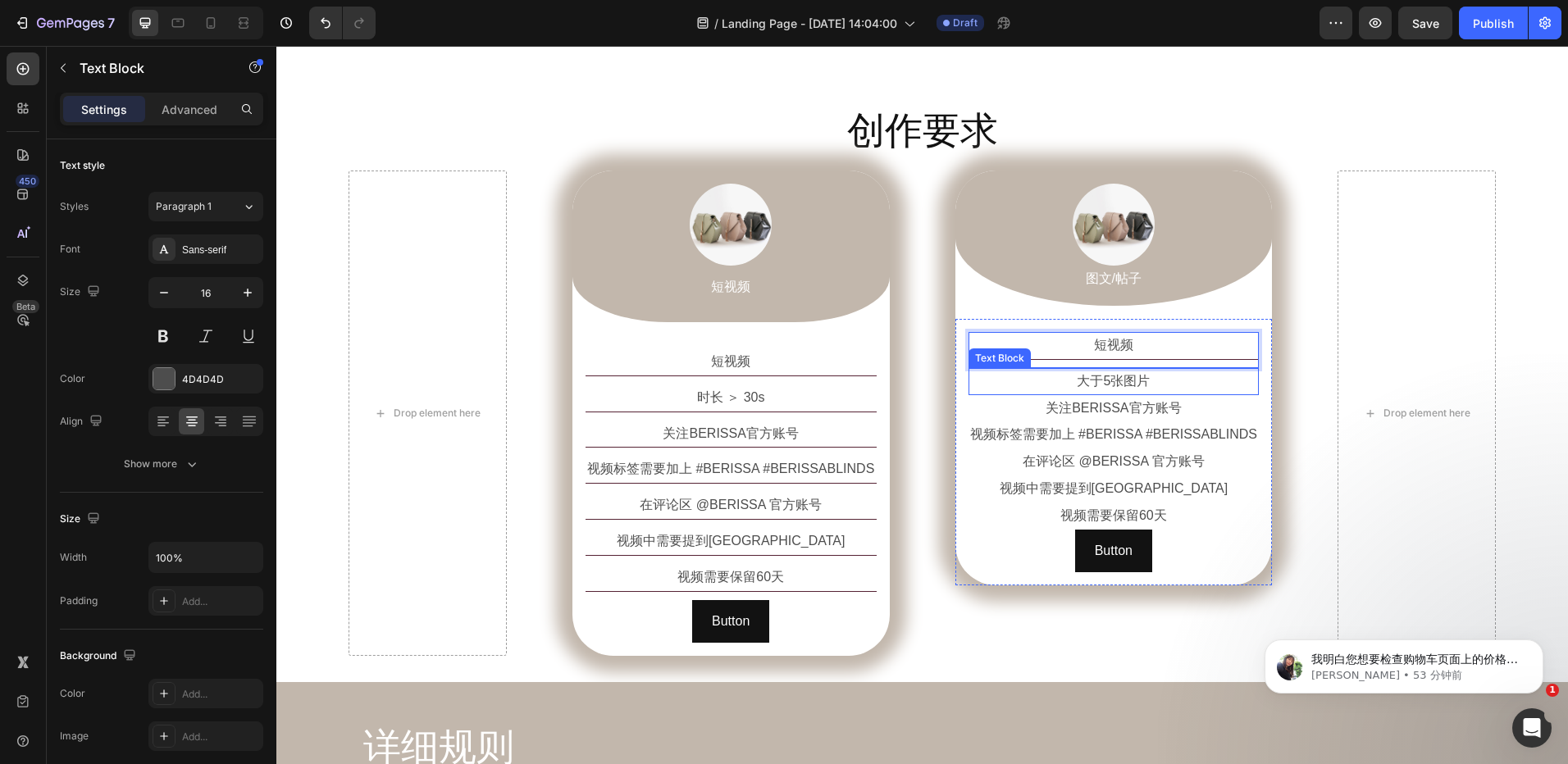
click at [1160, 382] on p "大于5张图片" at bounding box center [1115, 382] width 288 height 24
click at [1159, 352] on p "短视频" at bounding box center [1115, 345] width 288 height 24
click at [1074, 315] on icon at bounding box center [1077, 317] width 9 height 11
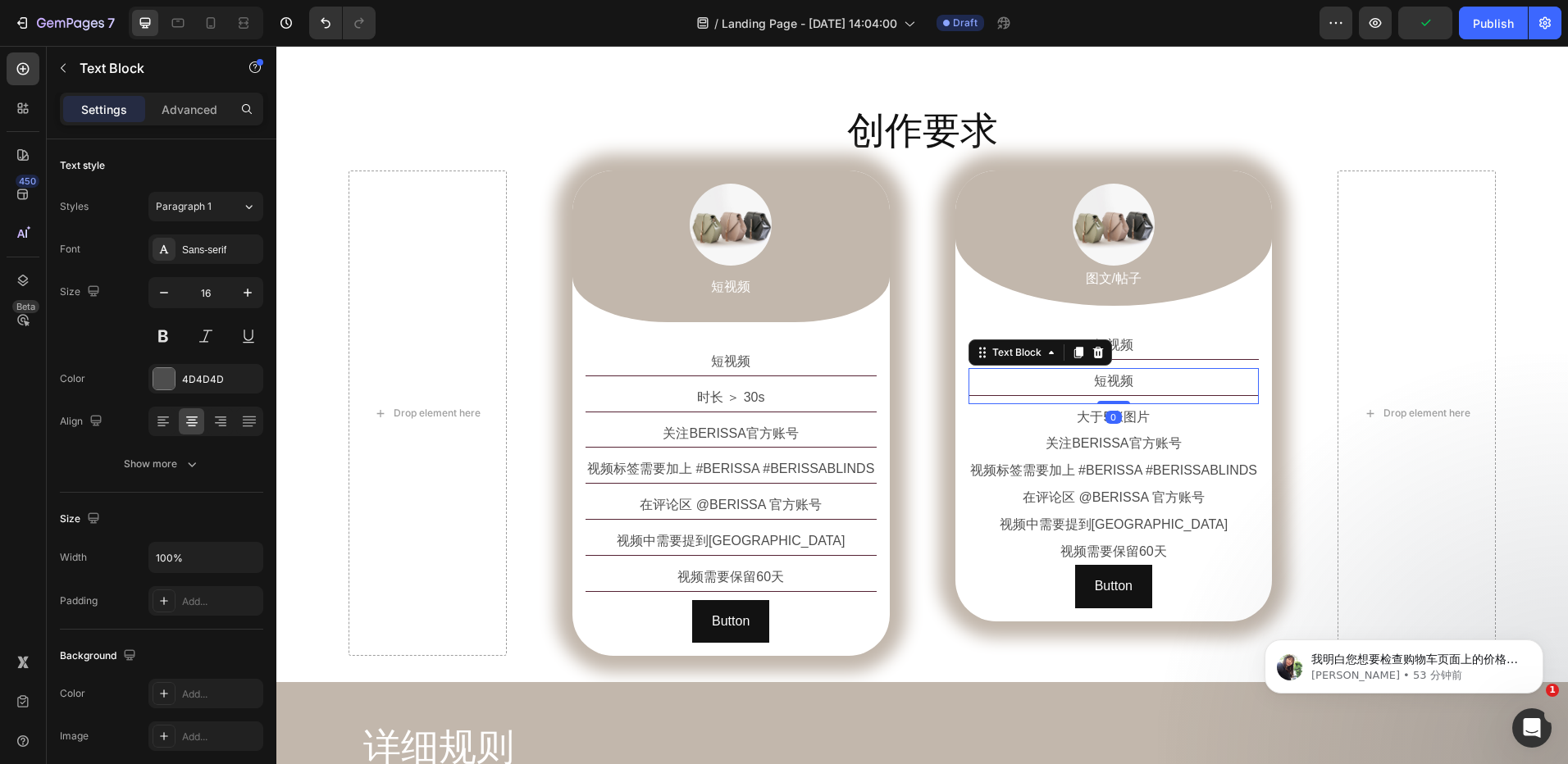
click at [1150, 383] on p "短视频" at bounding box center [1115, 382] width 288 height 24
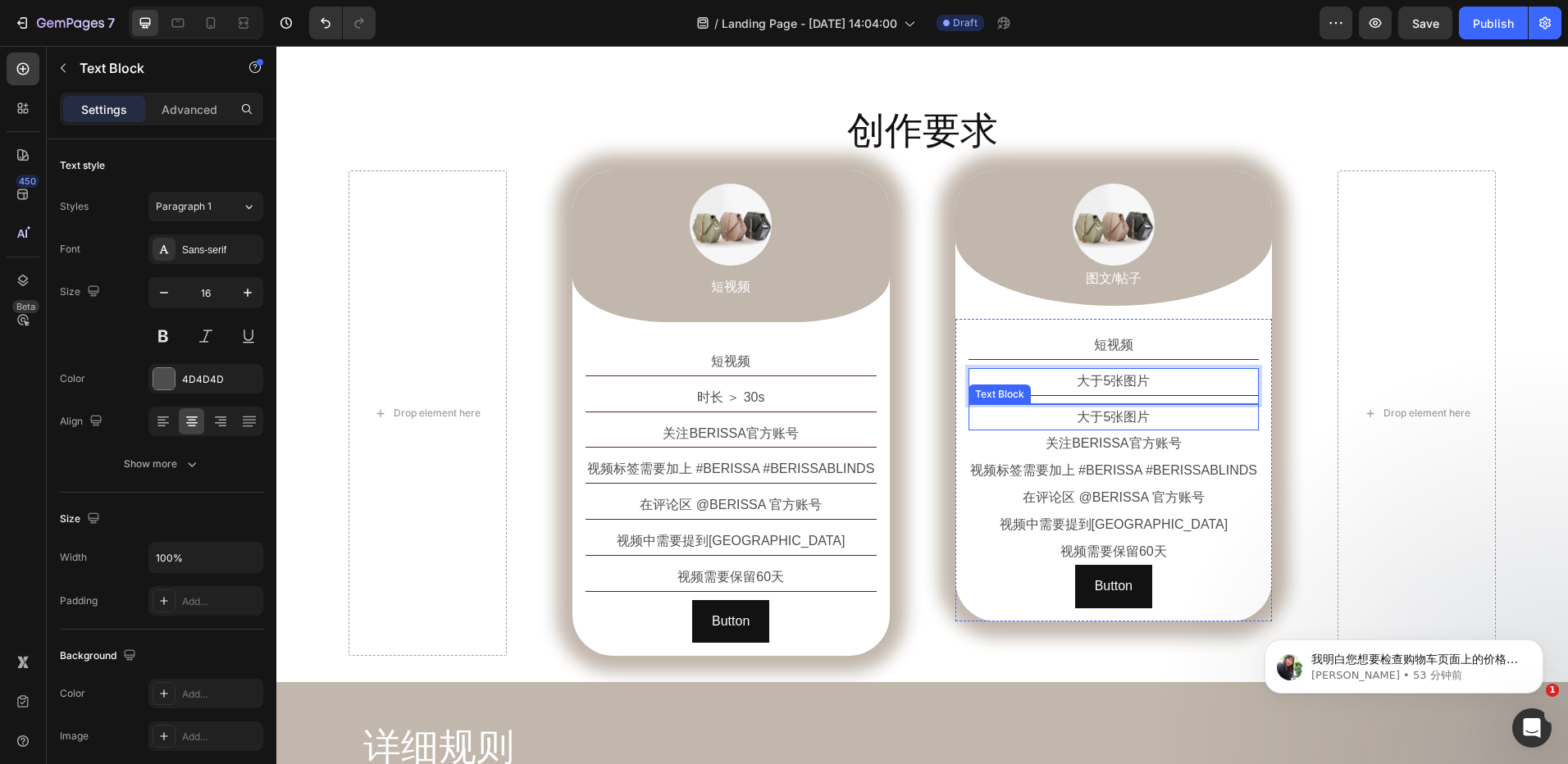
click at [1175, 425] on p "大于5张图片" at bounding box center [1115, 417] width 288 height 24
click at [1093, 394] on icon at bounding box center [1098, 388] width 10 height 11
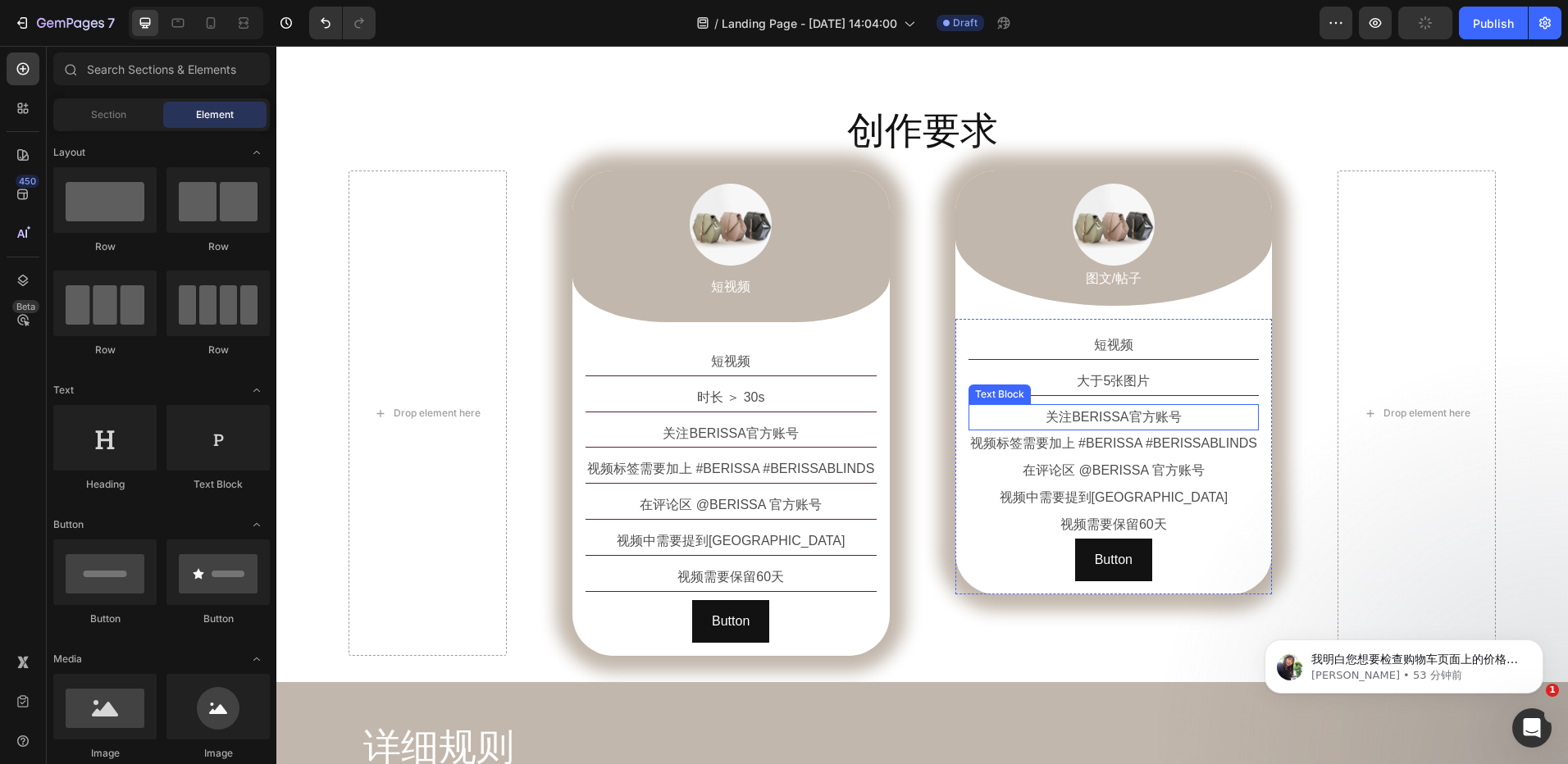
click at [1160, 420] on p "关注BERISSA官方账号" at bounding box center [1115, 417] width 288 height 24
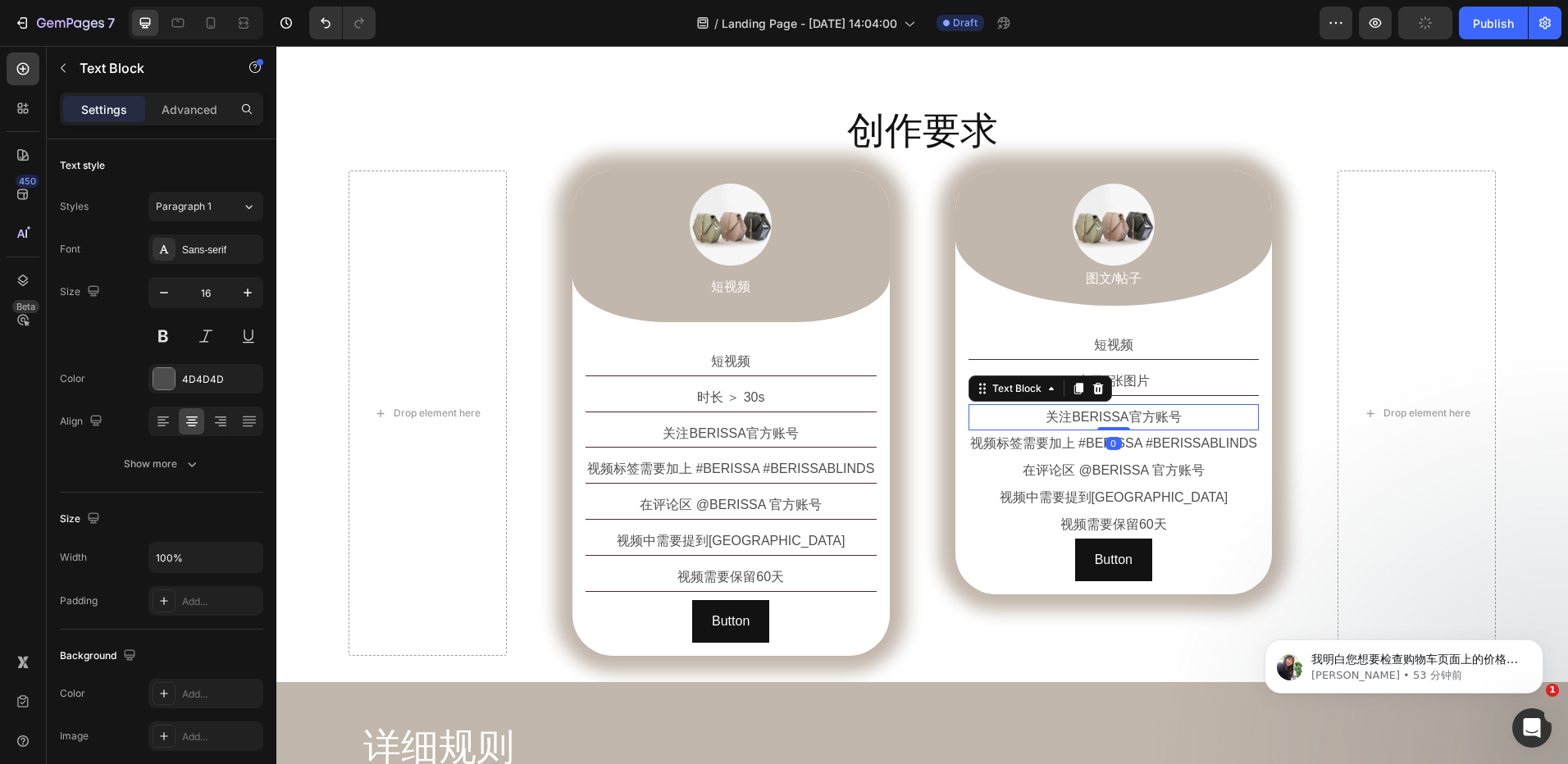
click at [1160, 420] on p "关注BERISSA官方账号" at bounding box center [1115, 417] width 288 height 24
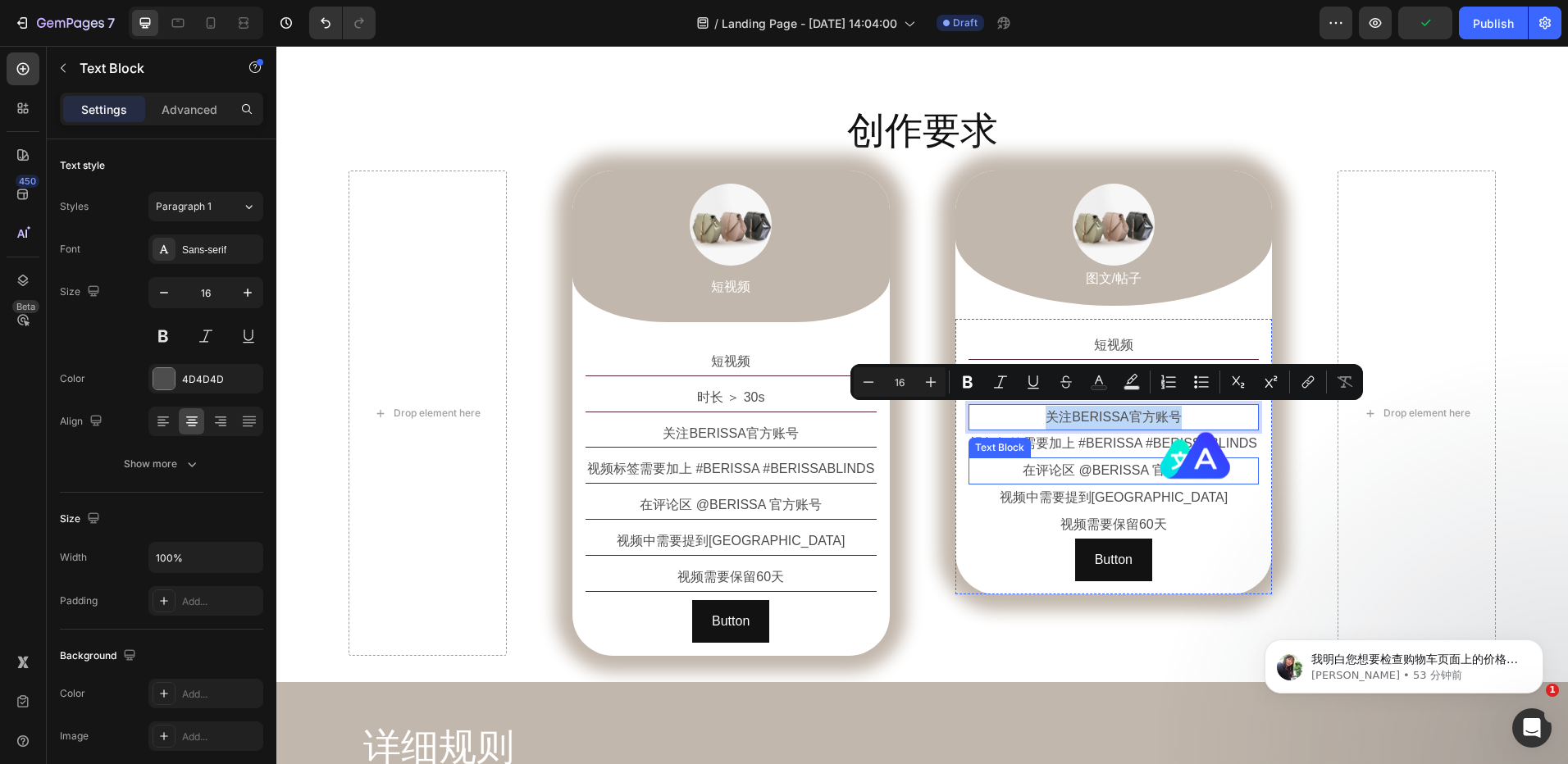
click at [1244, 459] on p "在评论区 @BERISSA 官方账号" at bounding box center [1115, 470] width 288 height 24
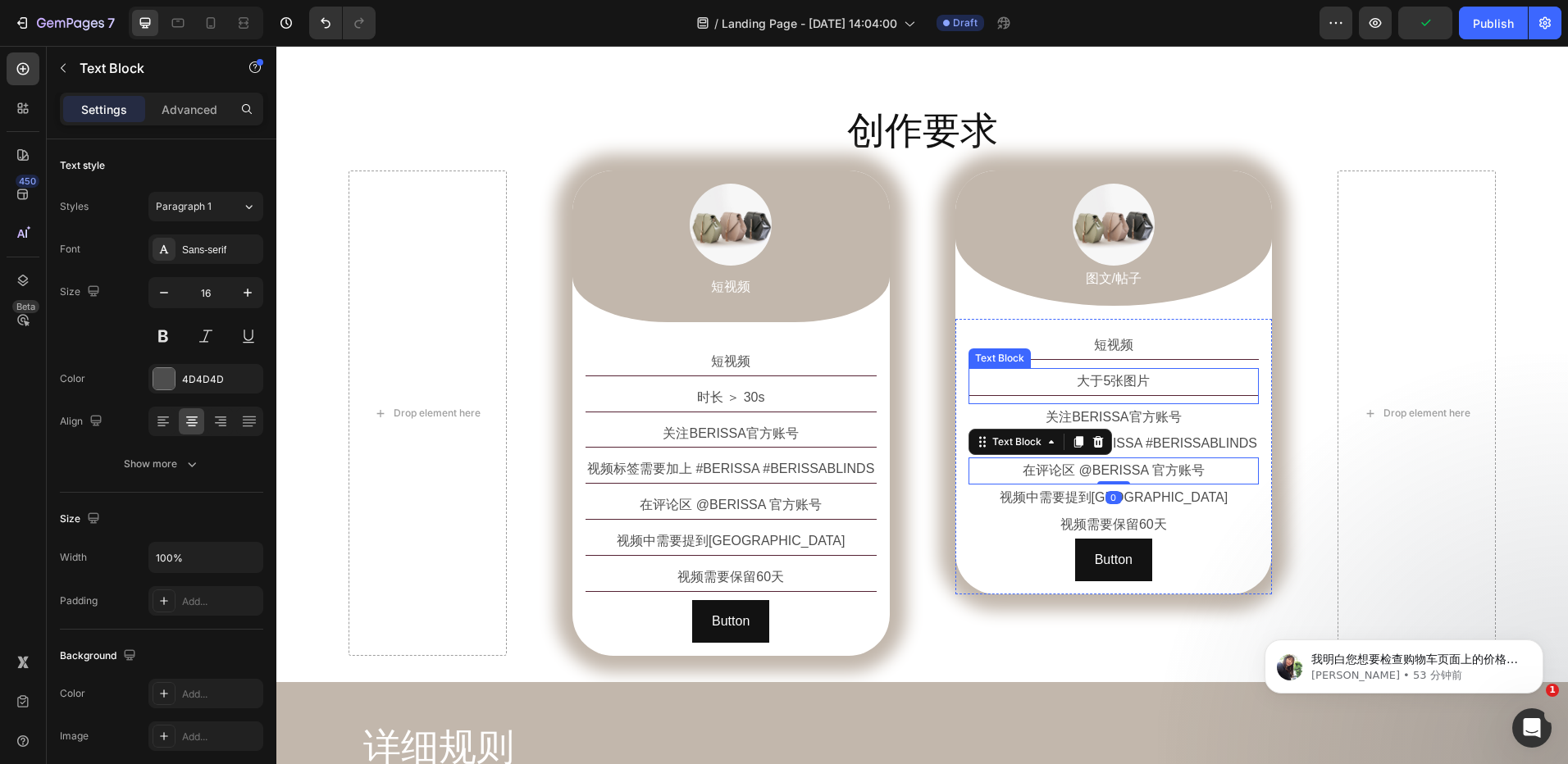
click at [1176, 382] on p "大于5张图片" at bounding box center [1115, 382] width 288 height 24
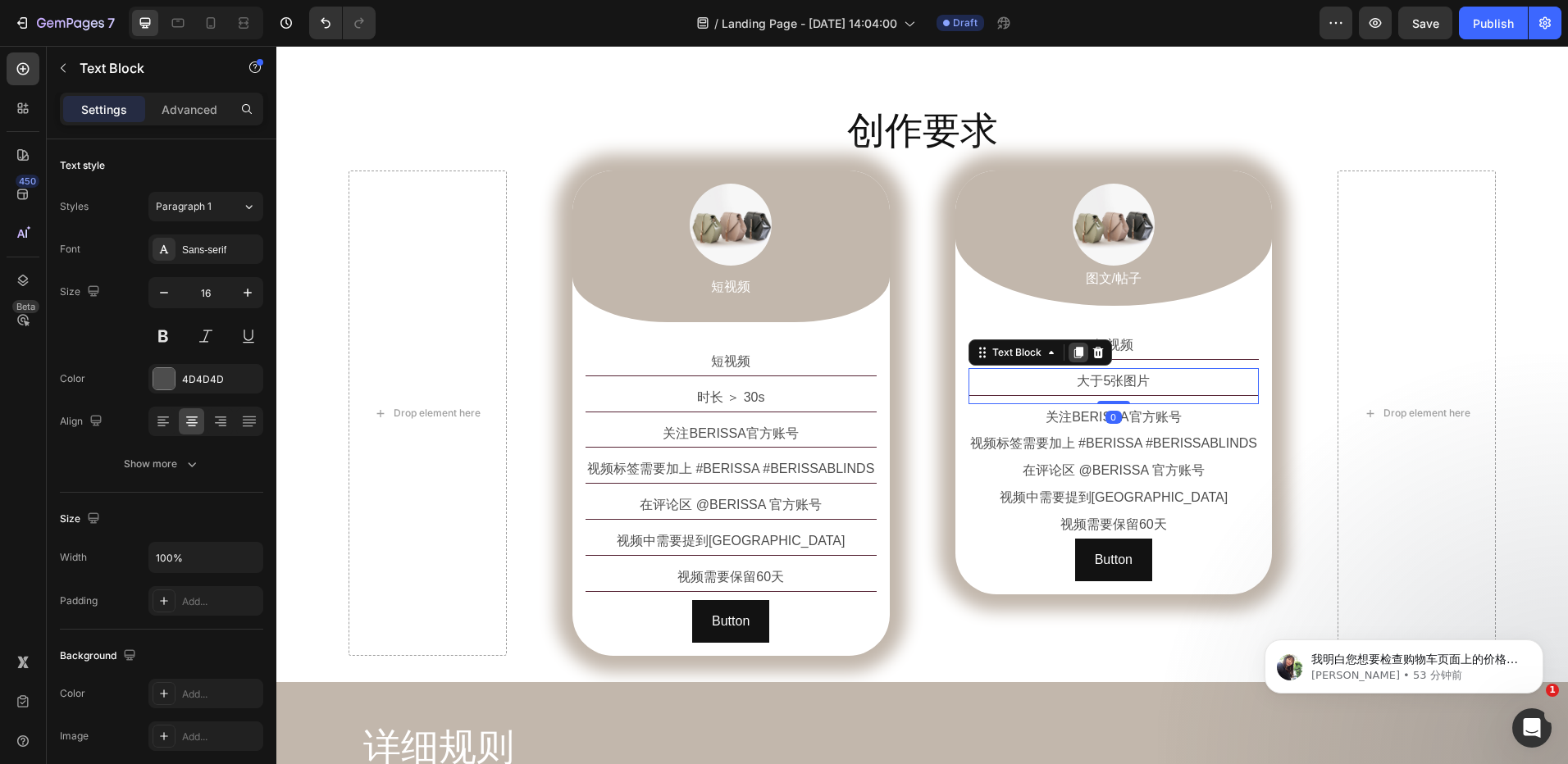
click at [1072, 347] on icon at bounding box center [1078, 353] width 13 height 13
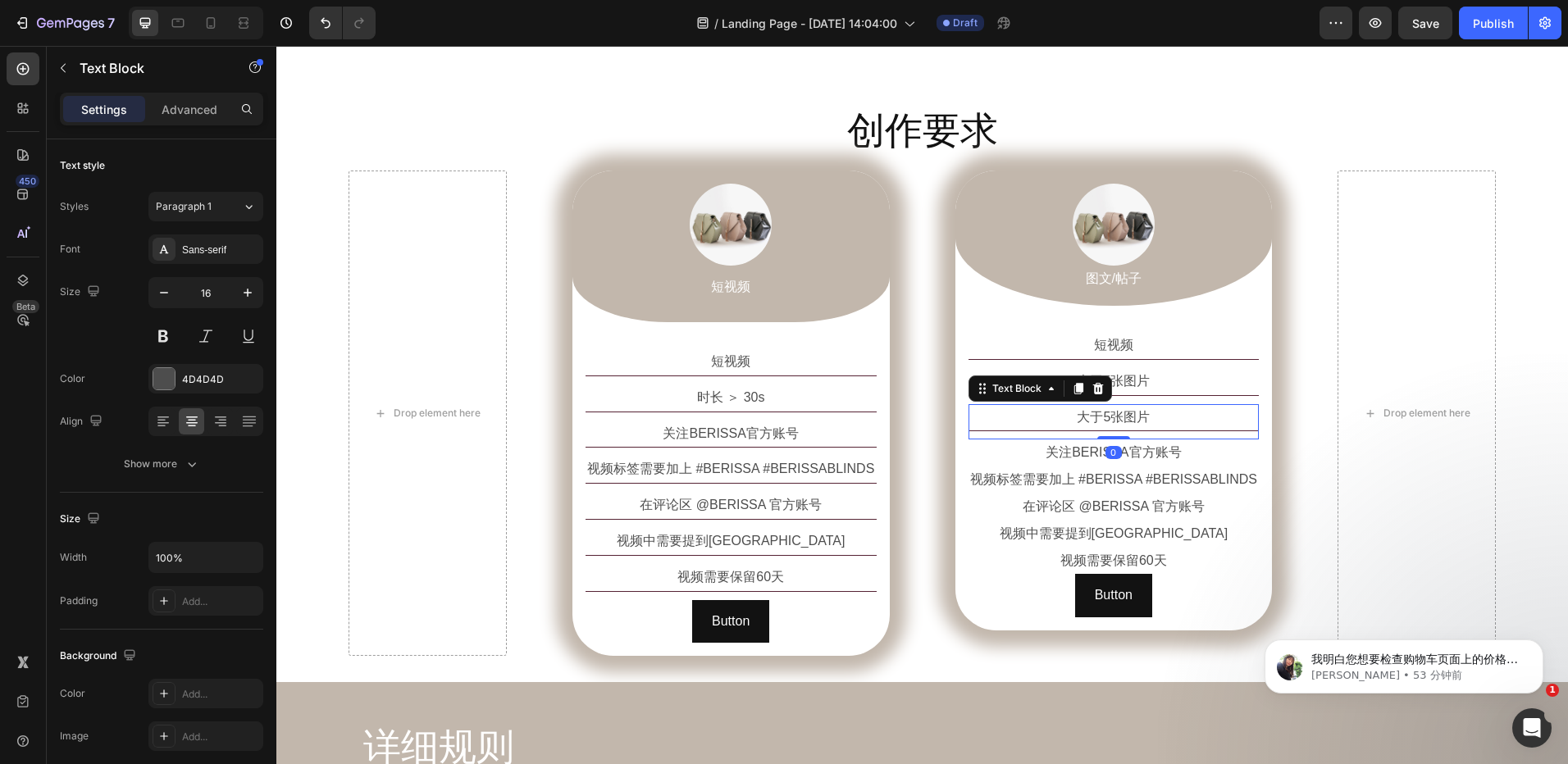
click at [1150, 421] on p "大于5张图片" at bounding box center [1115, 417] width 288 height 24
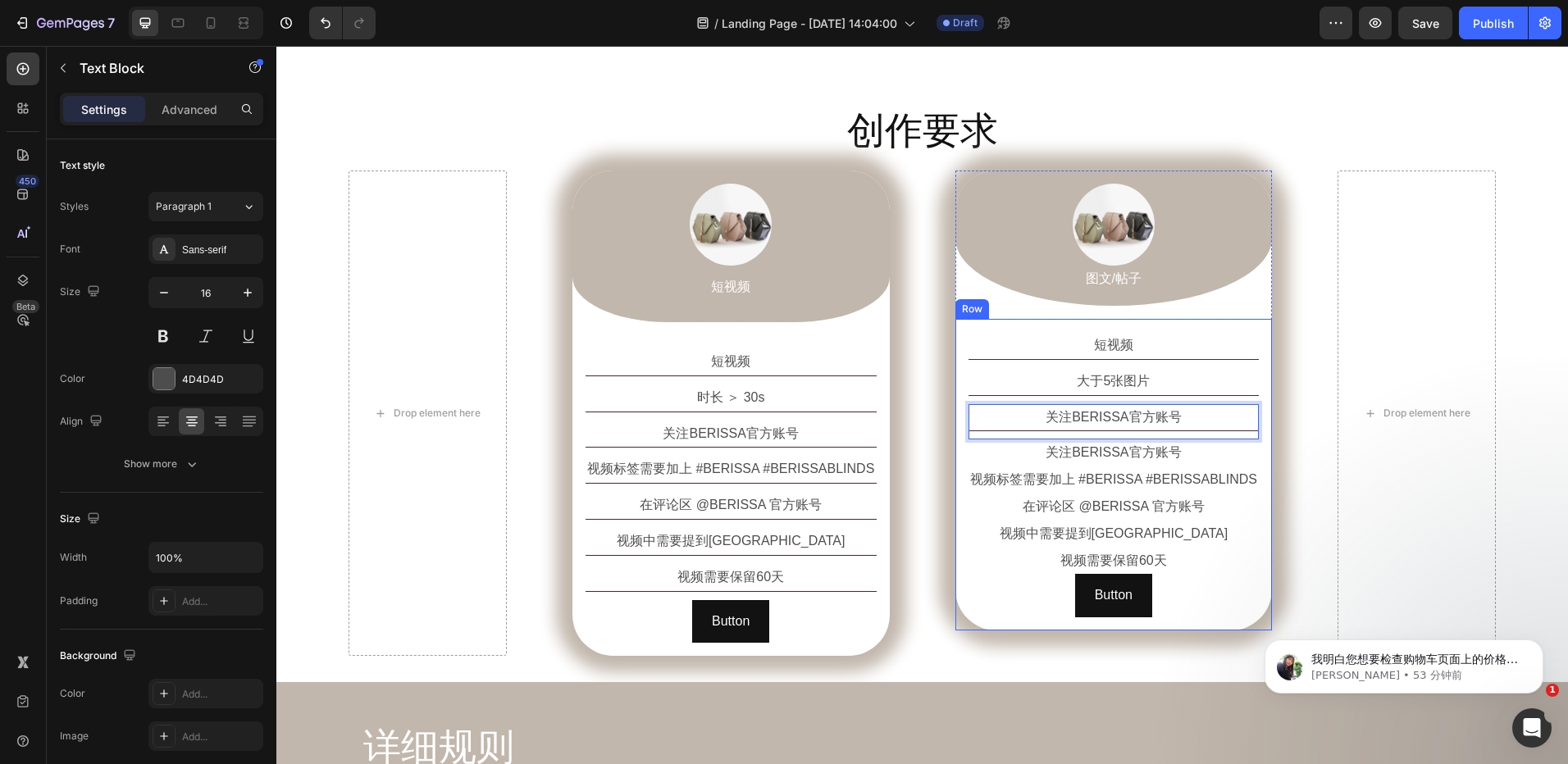
click at [1257, 474] on div "短视频 Text Block 大于5张图片 Text Block 关注BERISSA官方账号 Text Block 0 关注BERISSA官方账号 Text …" at bounding box center [1114, 474] width 318 height 312
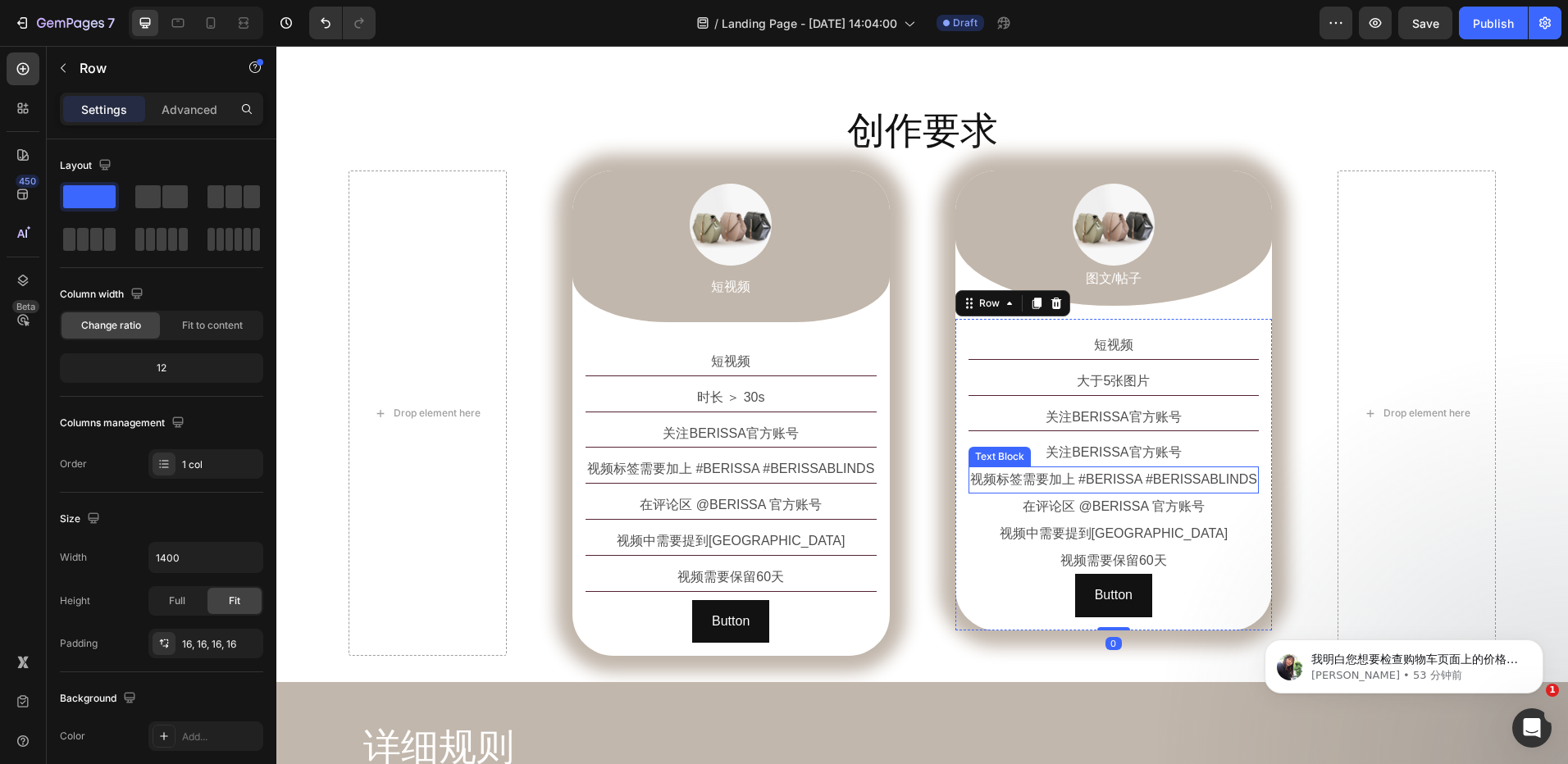
click at [1192, 456] on p "关注BERISSA官方账号" at bounding box center [1115, 452] width 288 height 24
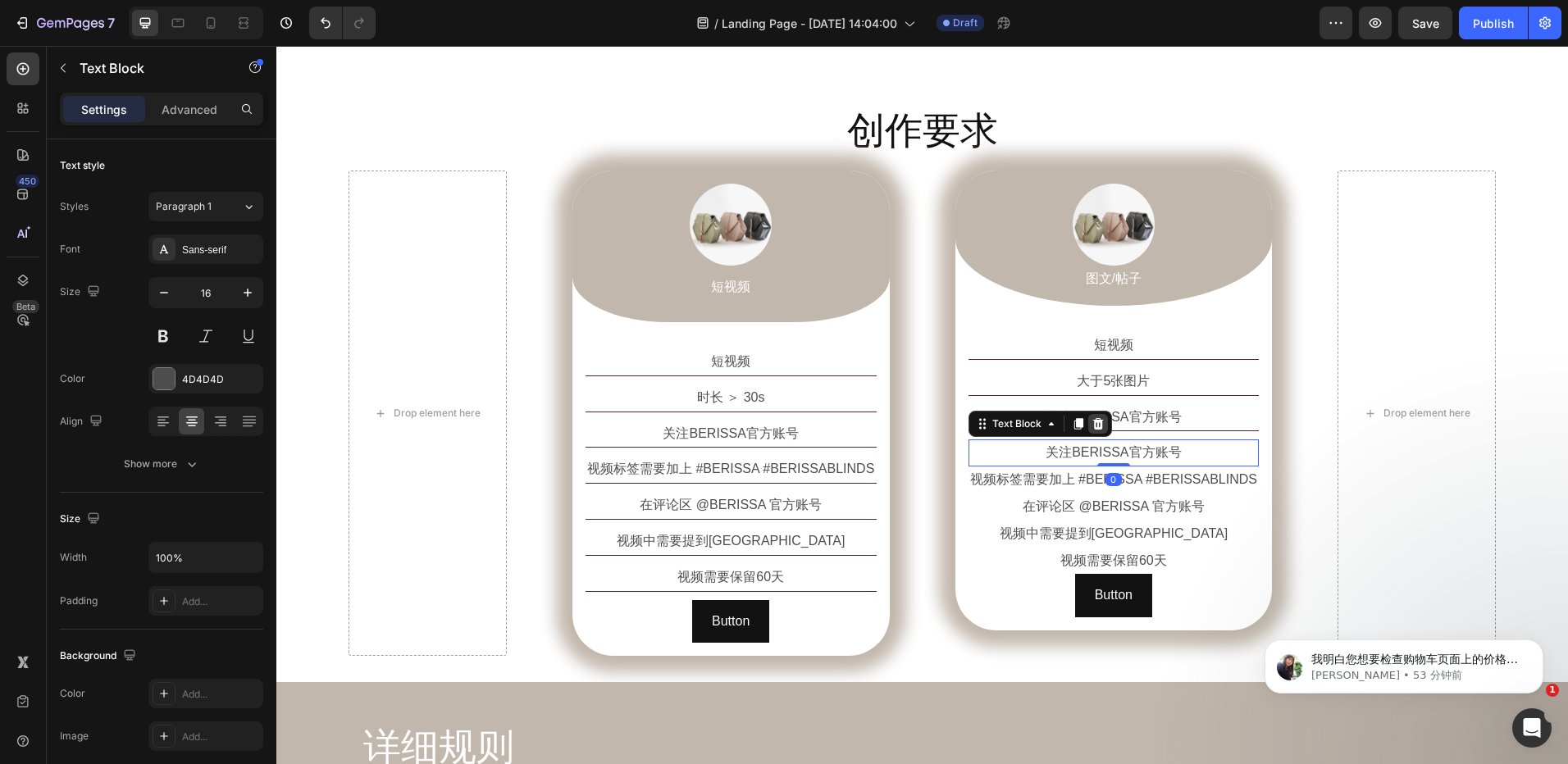
click at [1098, 423] on div at bounding box center [1098, 423] width 20 height 20
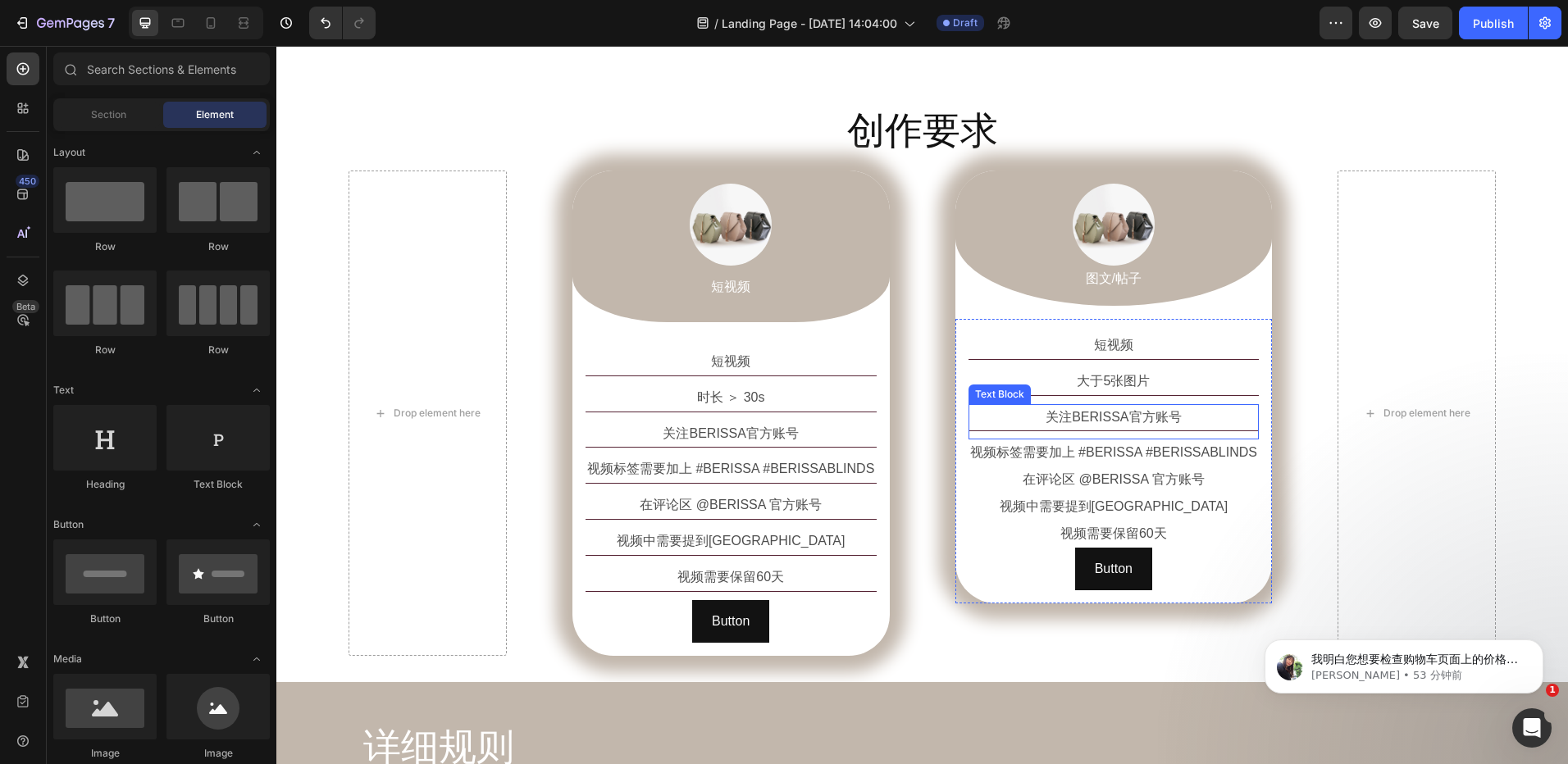
click at [1175, 425] on p "关注BERISSA官方账号" at bounding box center [1115, 417] width 288 height 24
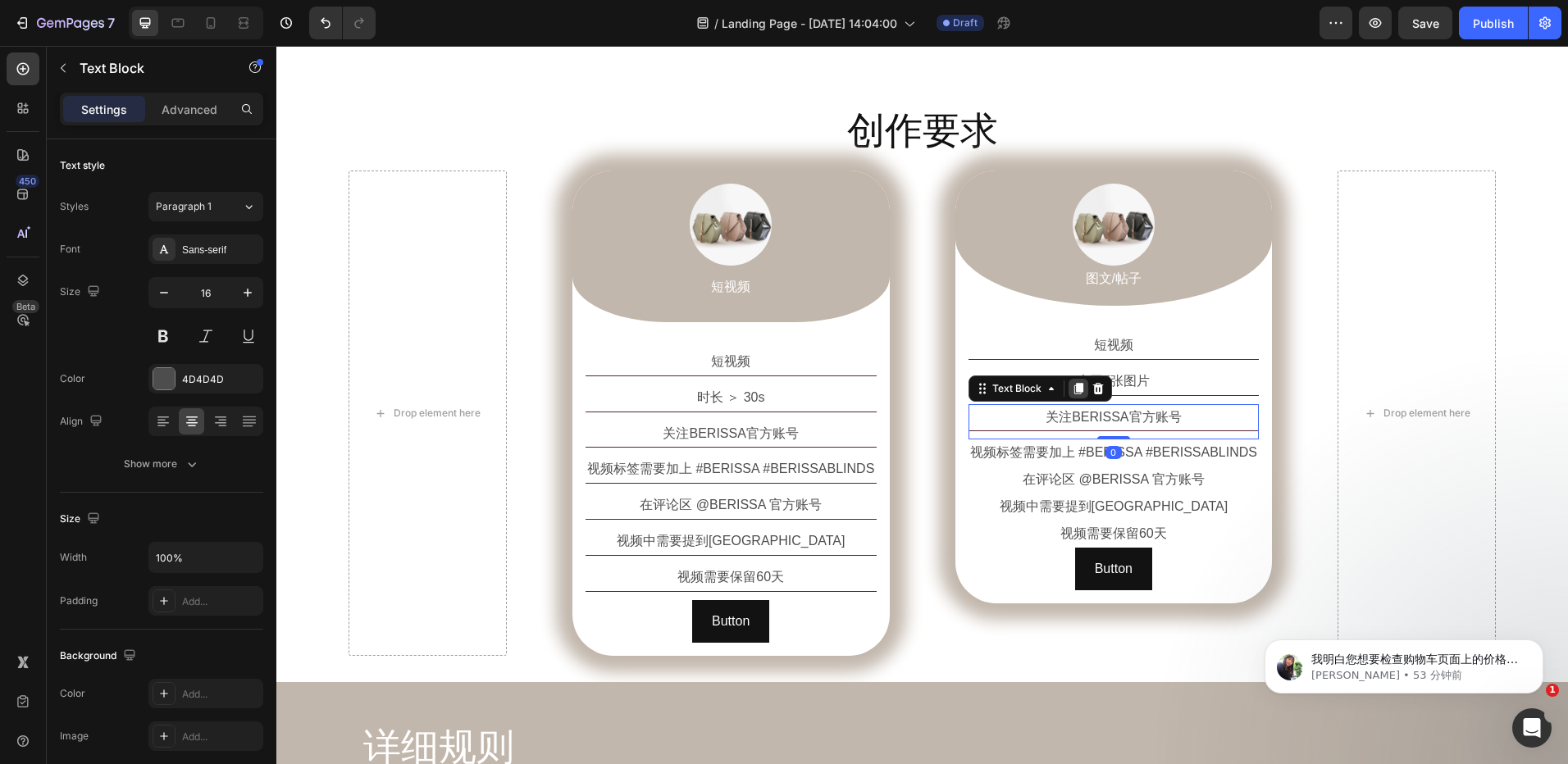
click at [1072, 389] on icon at bounding box center [1078, 389] width 13 height 13
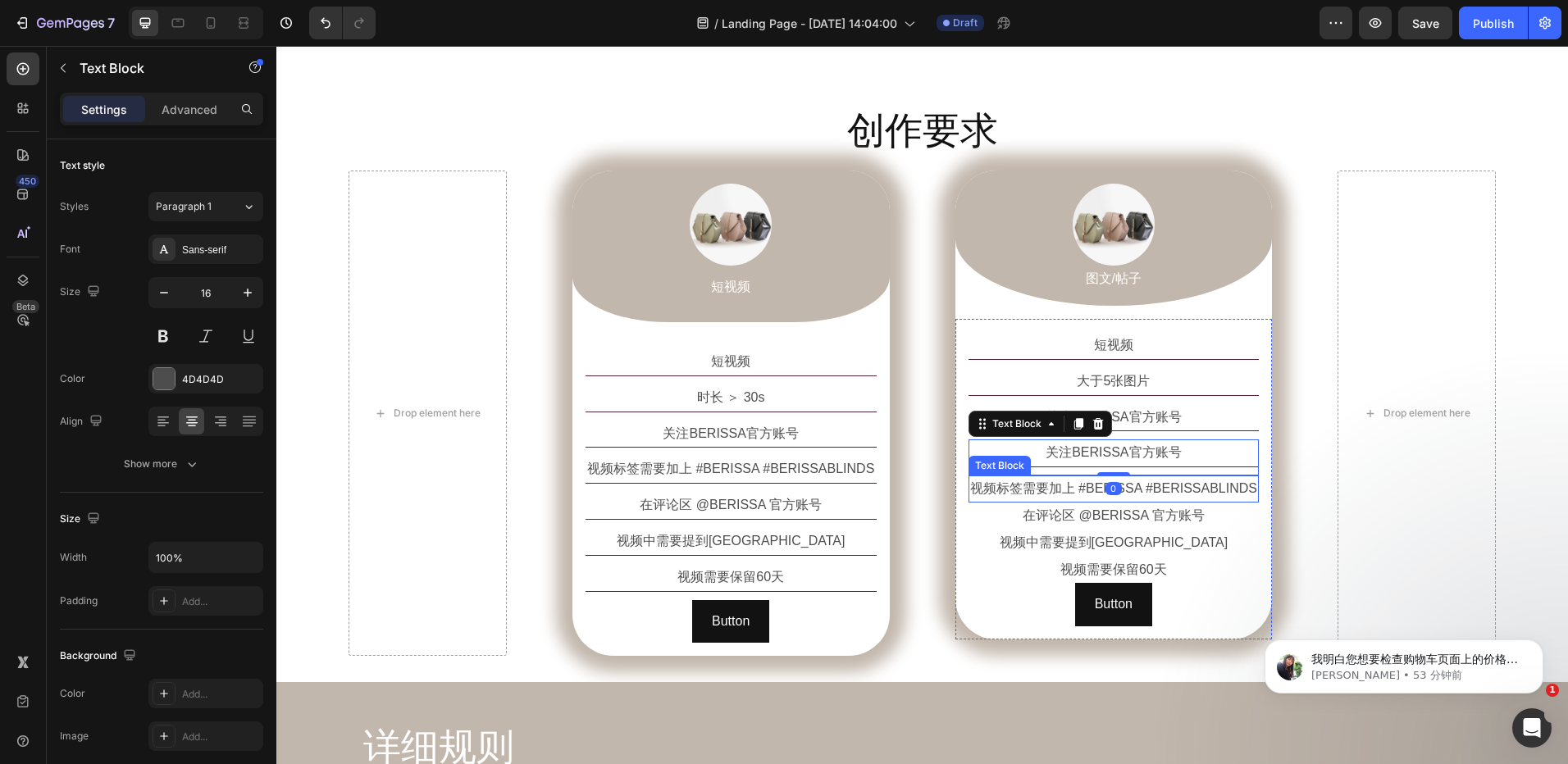
click at [1160, 493] on p "视频标签需要加上 #BERISSA #BERISSABLINDS" at bounding box center [1115, 488] width 288 height 24
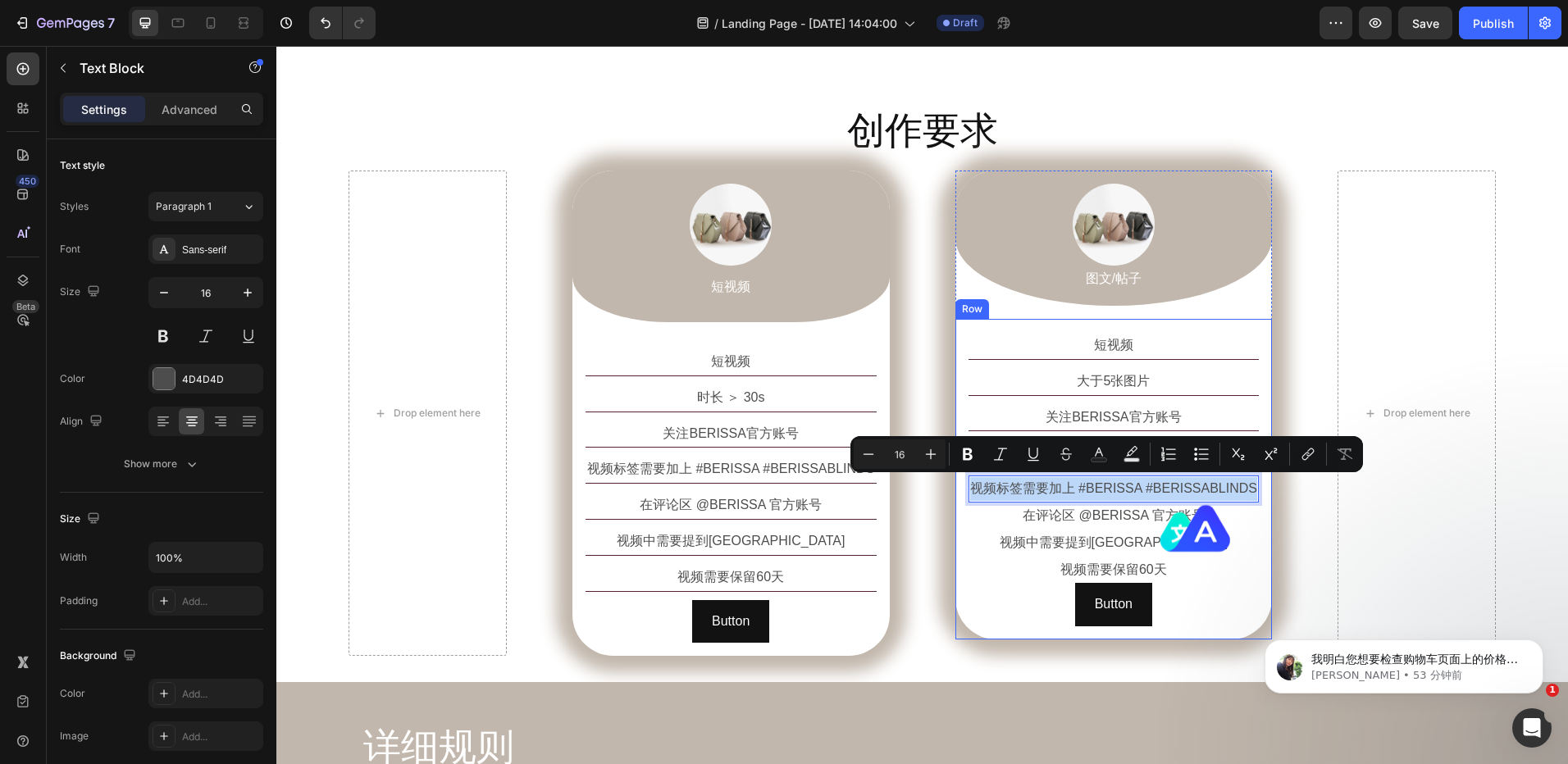
click at [1257, 513] on div "短视频 Text Block 大于5张图片 Text Block 关注BERISSA官方账号 Text Block 关注BERISSA官方账号 Text Bl…" at bounding box center [1114, 479] width 318 height 320
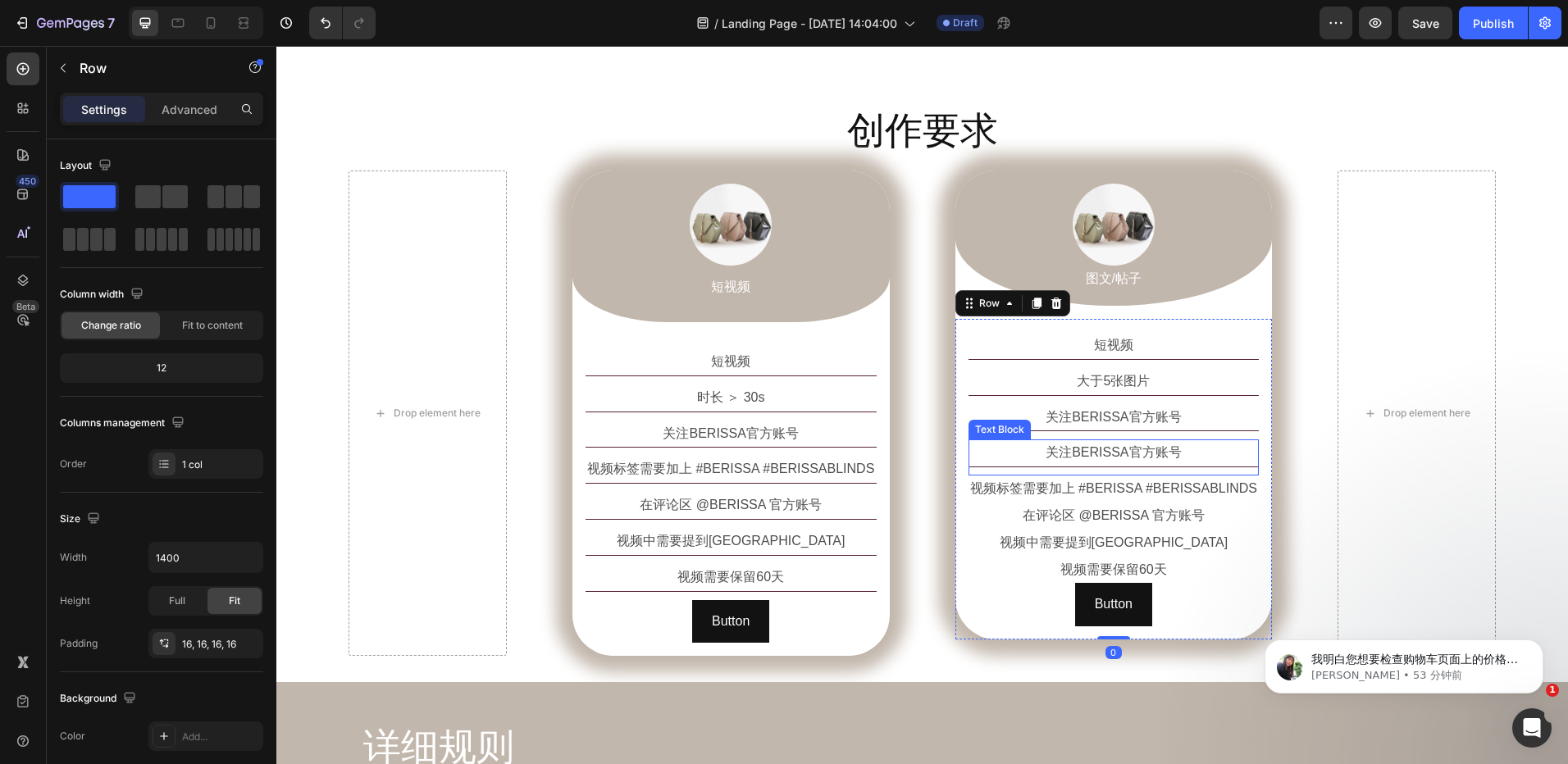
click at [1153, 460] on p "关注BERISSA官方账号" at bounding box center [1115, 452] width 288 height 24
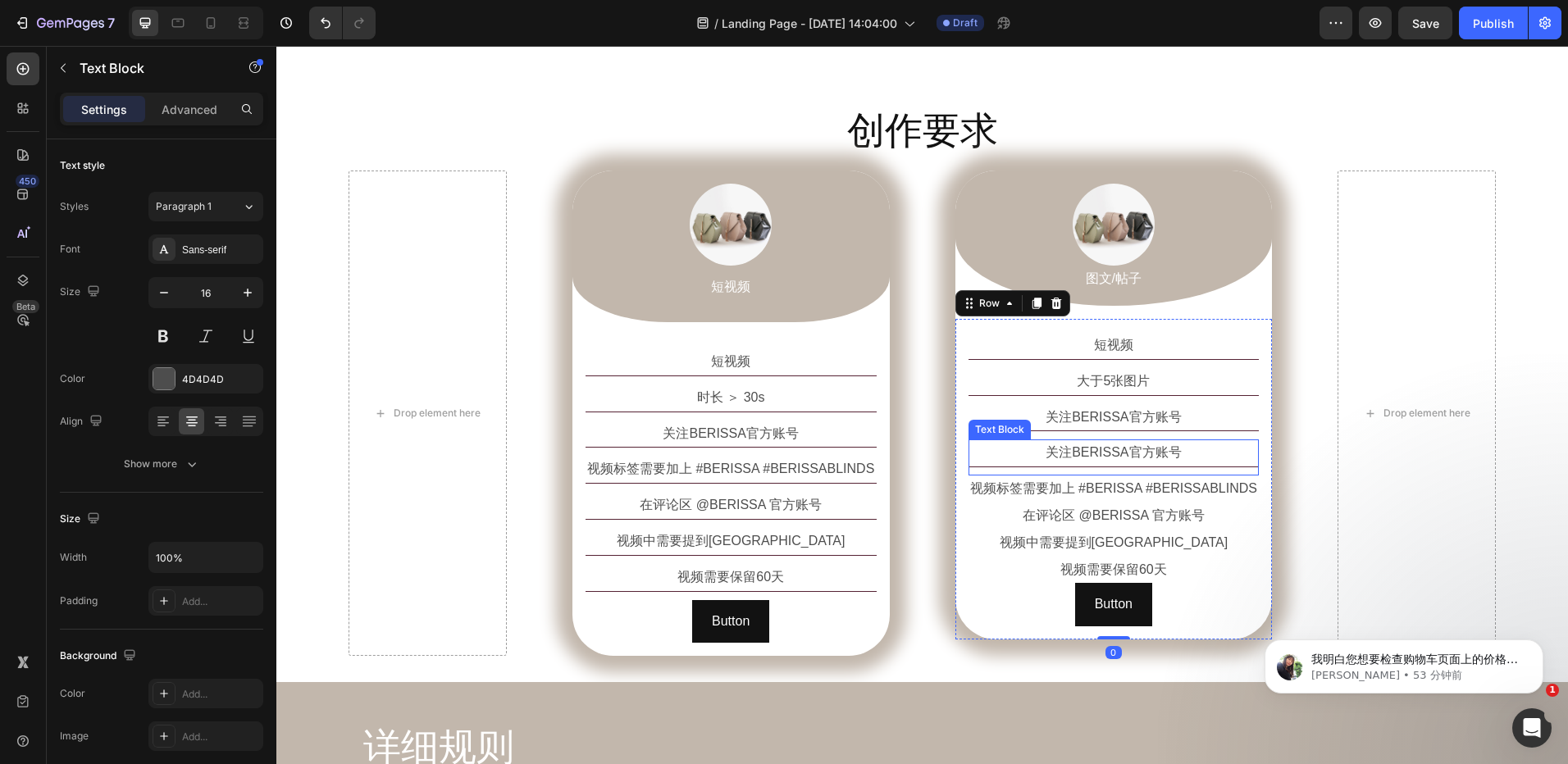
click at [1153, 460] on p "关注BERISSA官方账号" at bounding box center [1115, 452] width 288 height 24
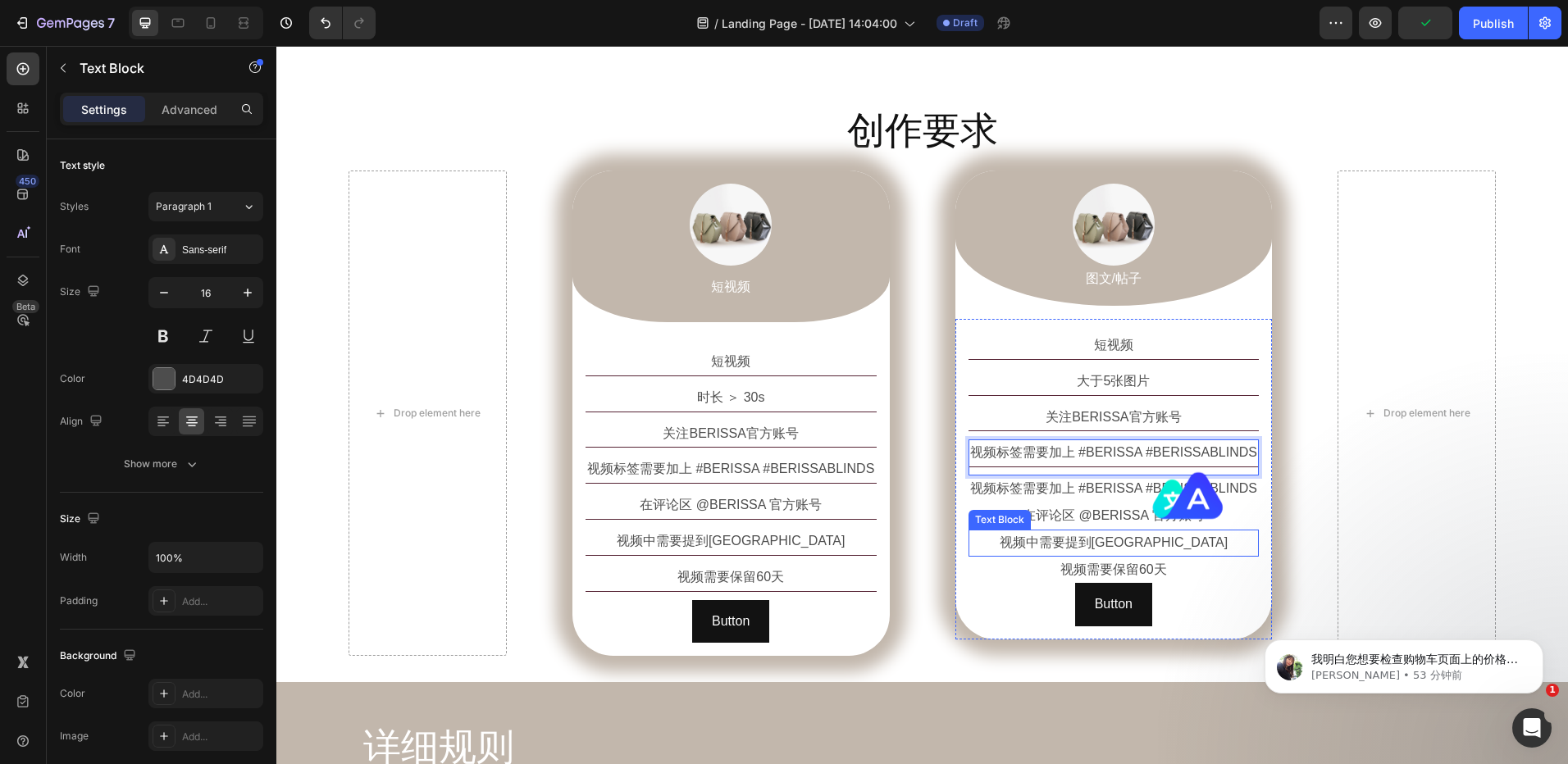
click at [1249, 534] on p "视频中需要提到BERISSA" at bounding box center [1115, 543] width 288 height 24
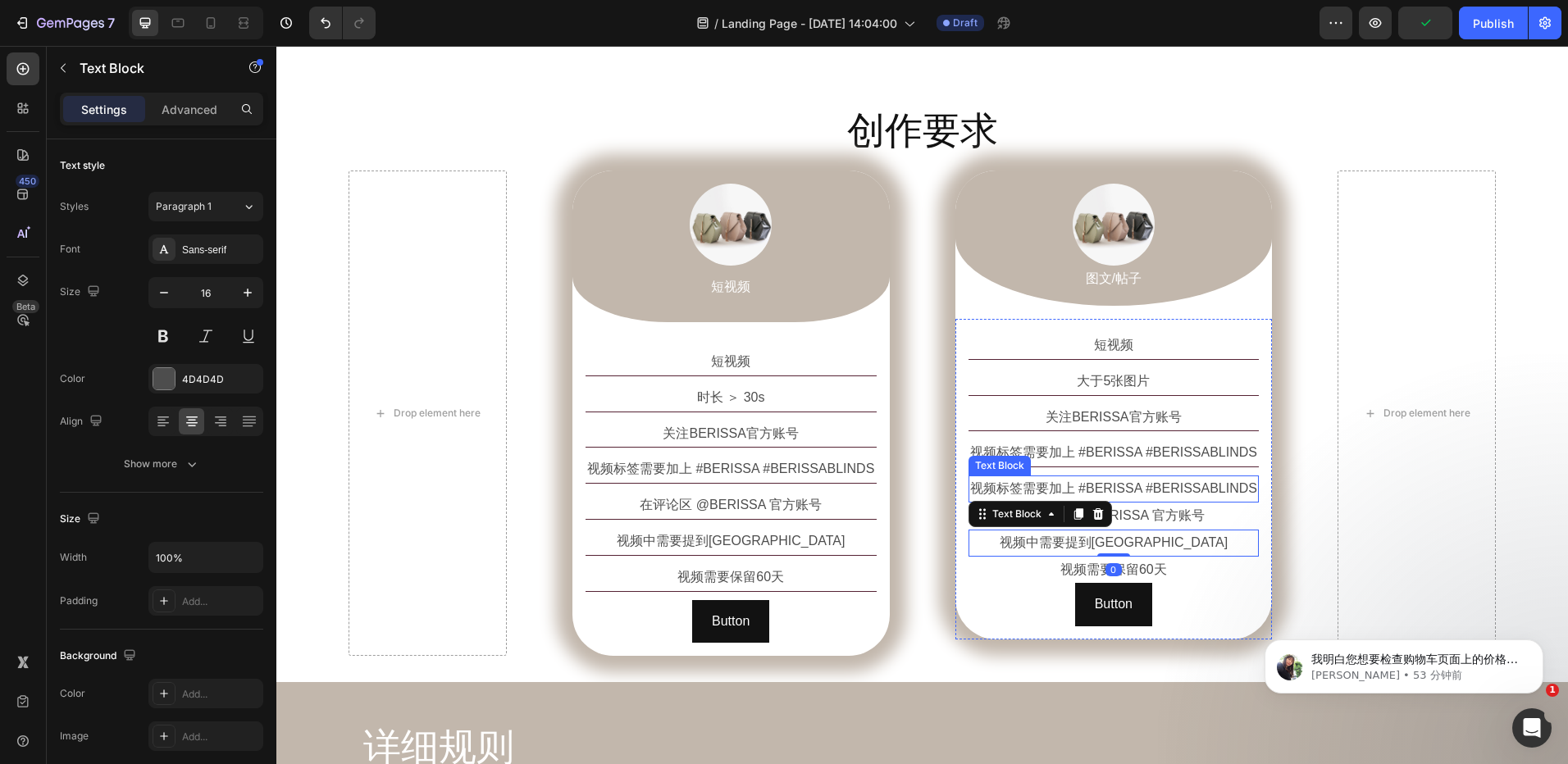
click at [1193, 494] on p "视频标签需要加上 #BERISSA #BERISSABLINDS" at bounding box center [1115, 488] width 288 height 24
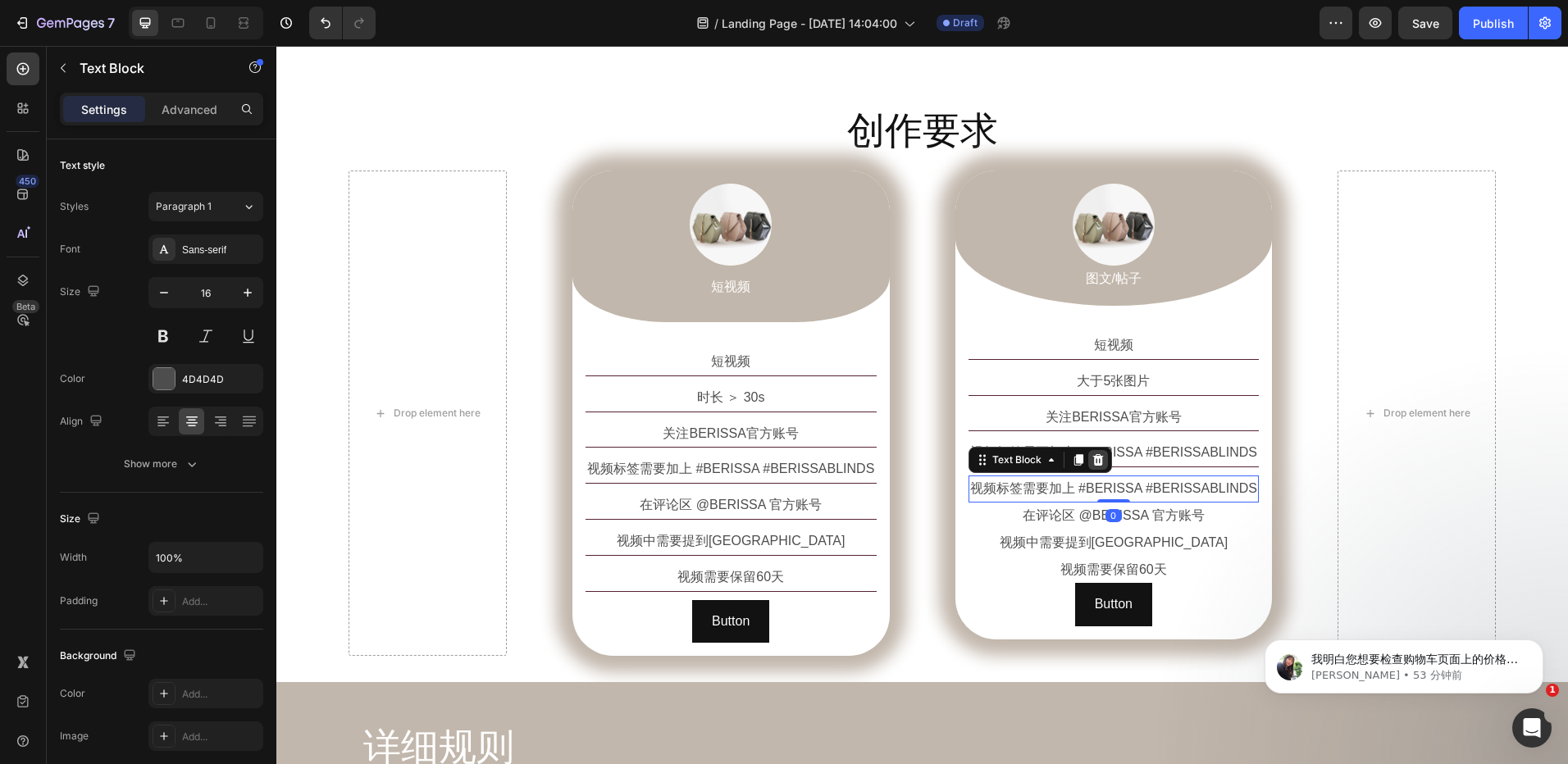
click at [1094, 460] on icon at bounding box center [1098, 460] width 13 height 13
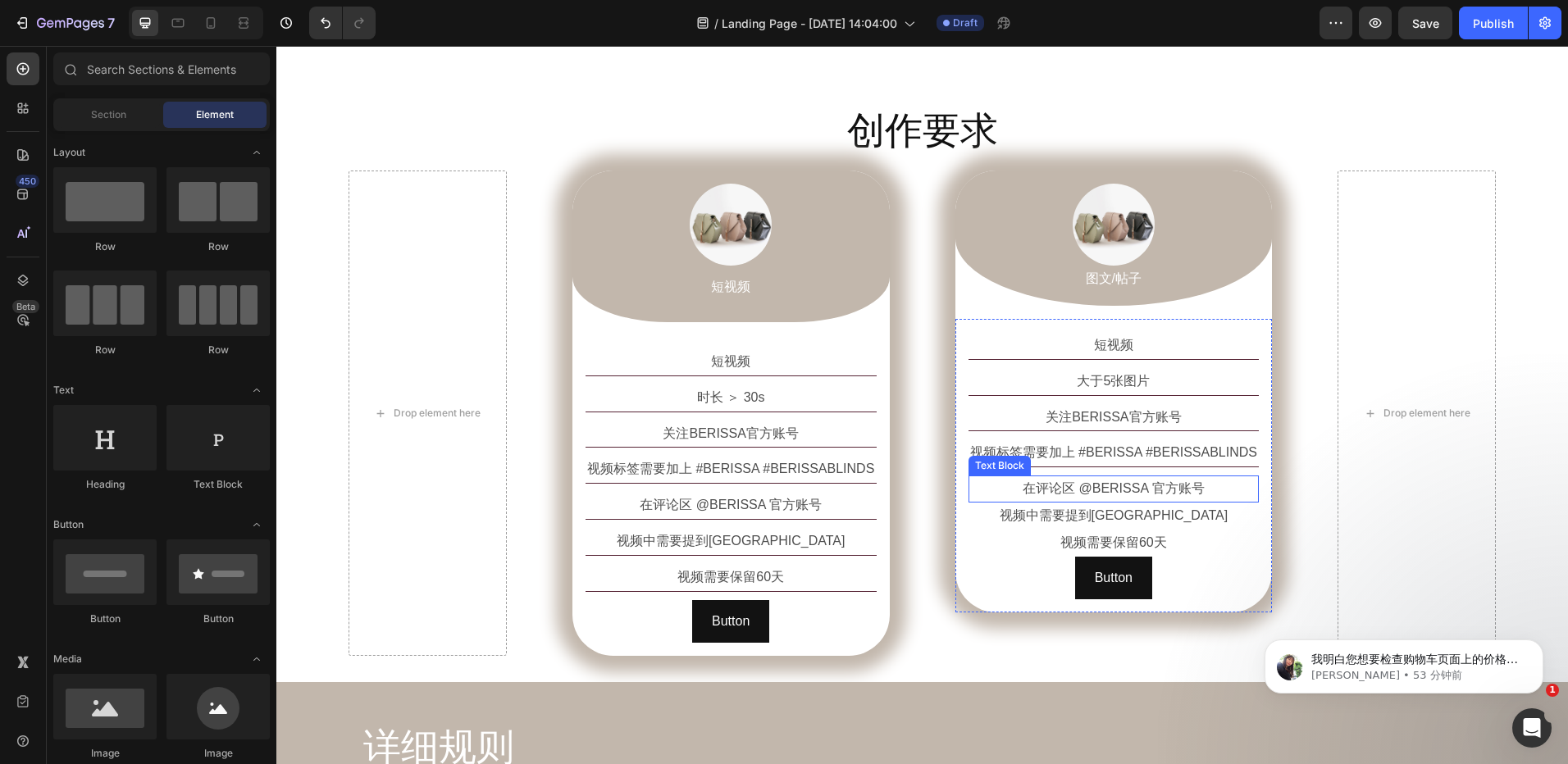
click at [1191, 498] on p "在评论区 @BERISSA 官方账号" at bounding box center [1115, 488] width 288 height 24
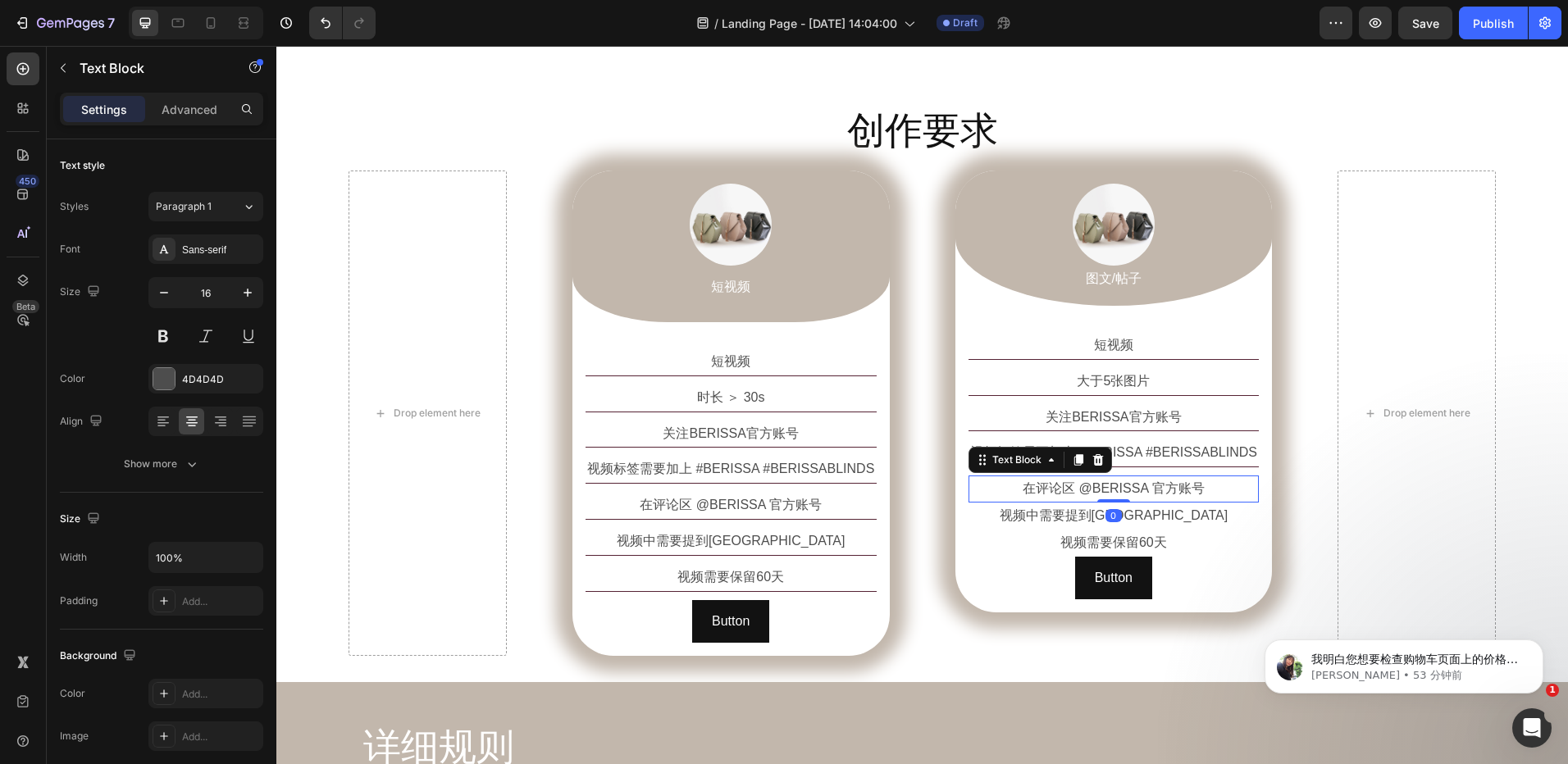
click at [1173, 494] on p "在评论区 @BERISSA 官方账号" at bounding box center [1115, 488] width 288 height 24
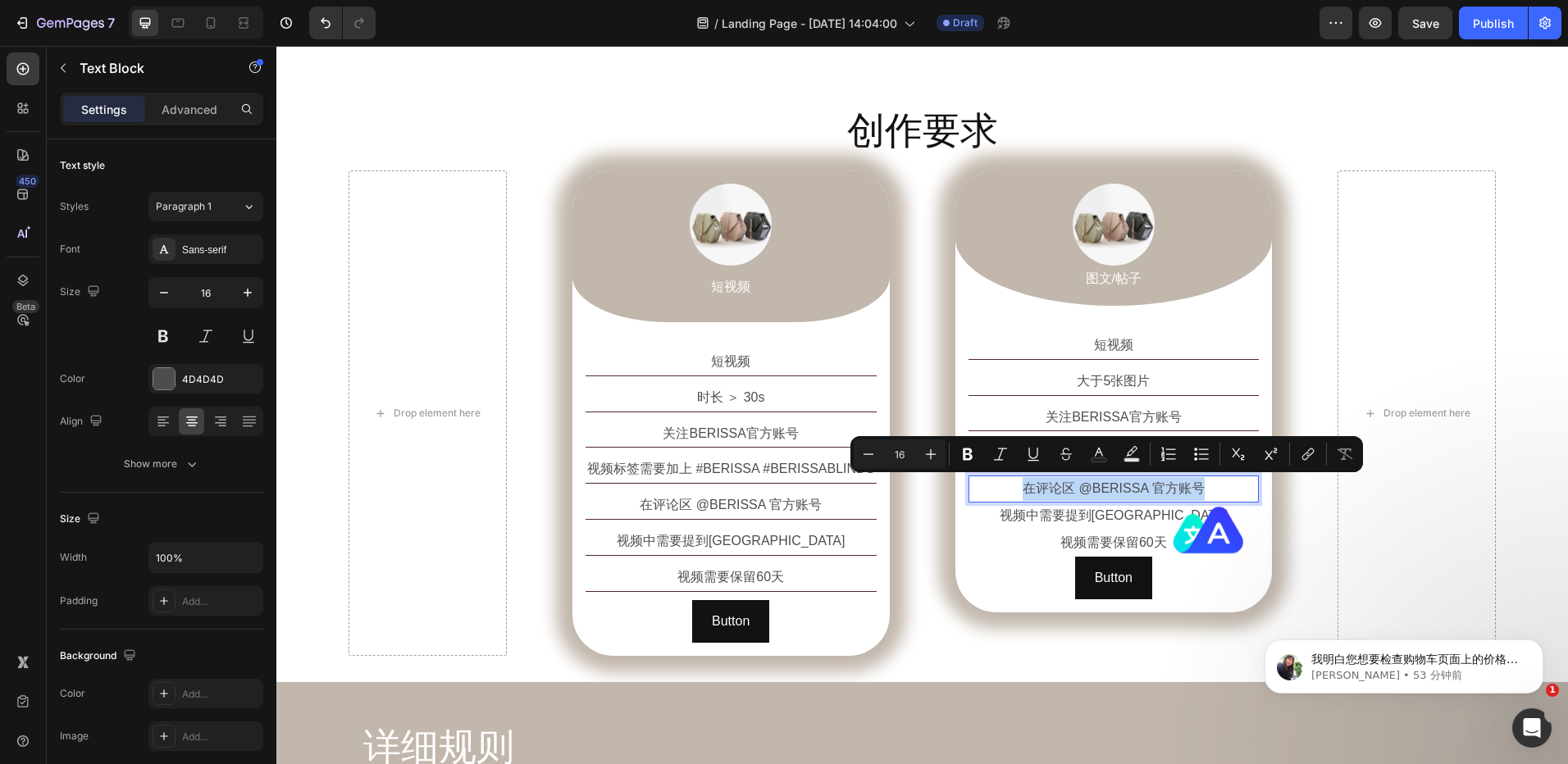
copy p "在评论区 @BERISSA 官方账号"
click at [1265, 522] on div "短视频 Text Block 大于5张图片 Text Block 关注BERISSA官方账号 Text Block 视频标签需要加上 #BERISSA #BE…" at bounding box center [1114, 465] width 318 height 294
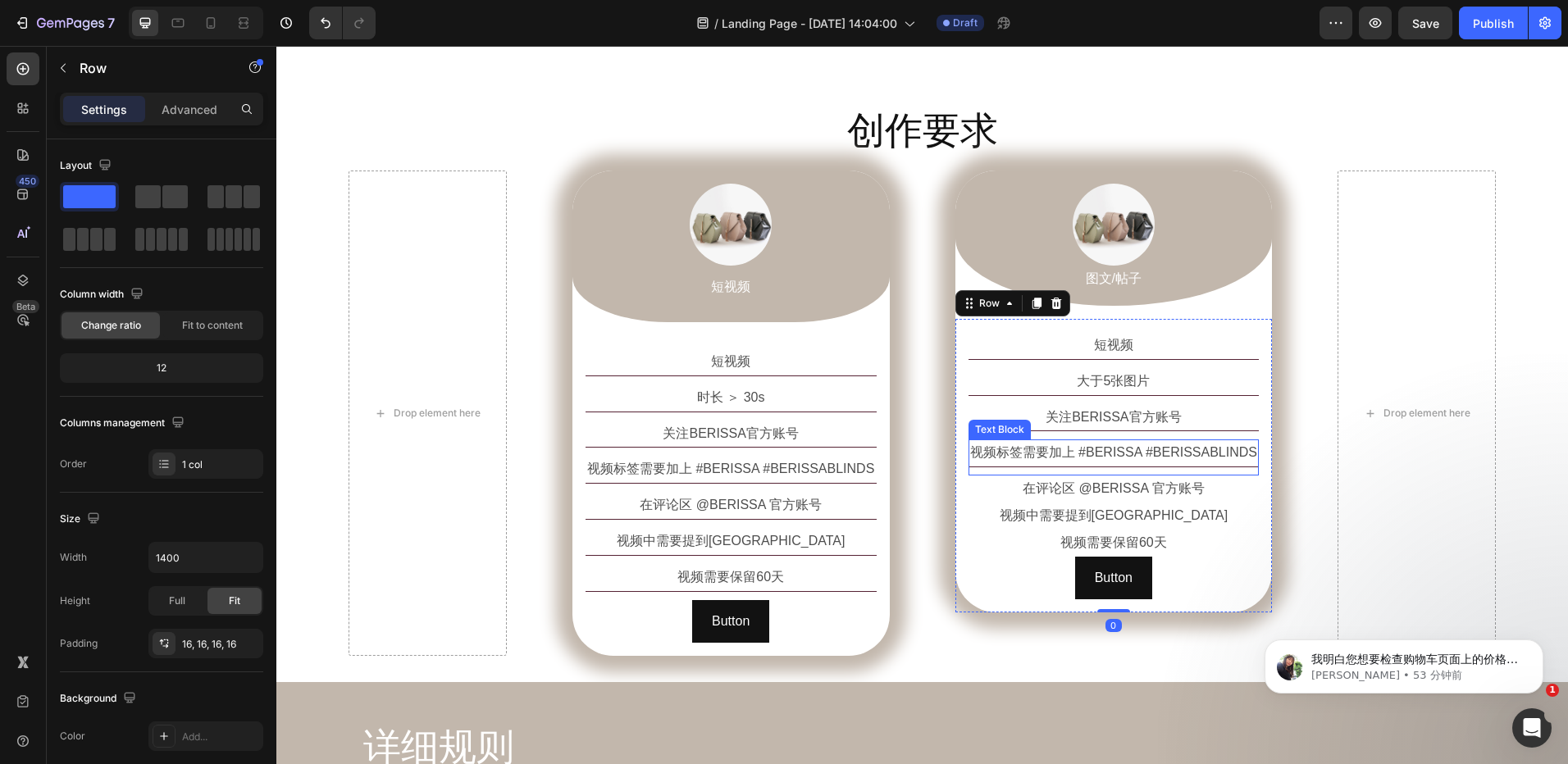
click at [1192, 462] on p "视频标签需要加上 #BERISSA #BERISSABLINDS" at bounding box center [1115, 452] width 288 height 24
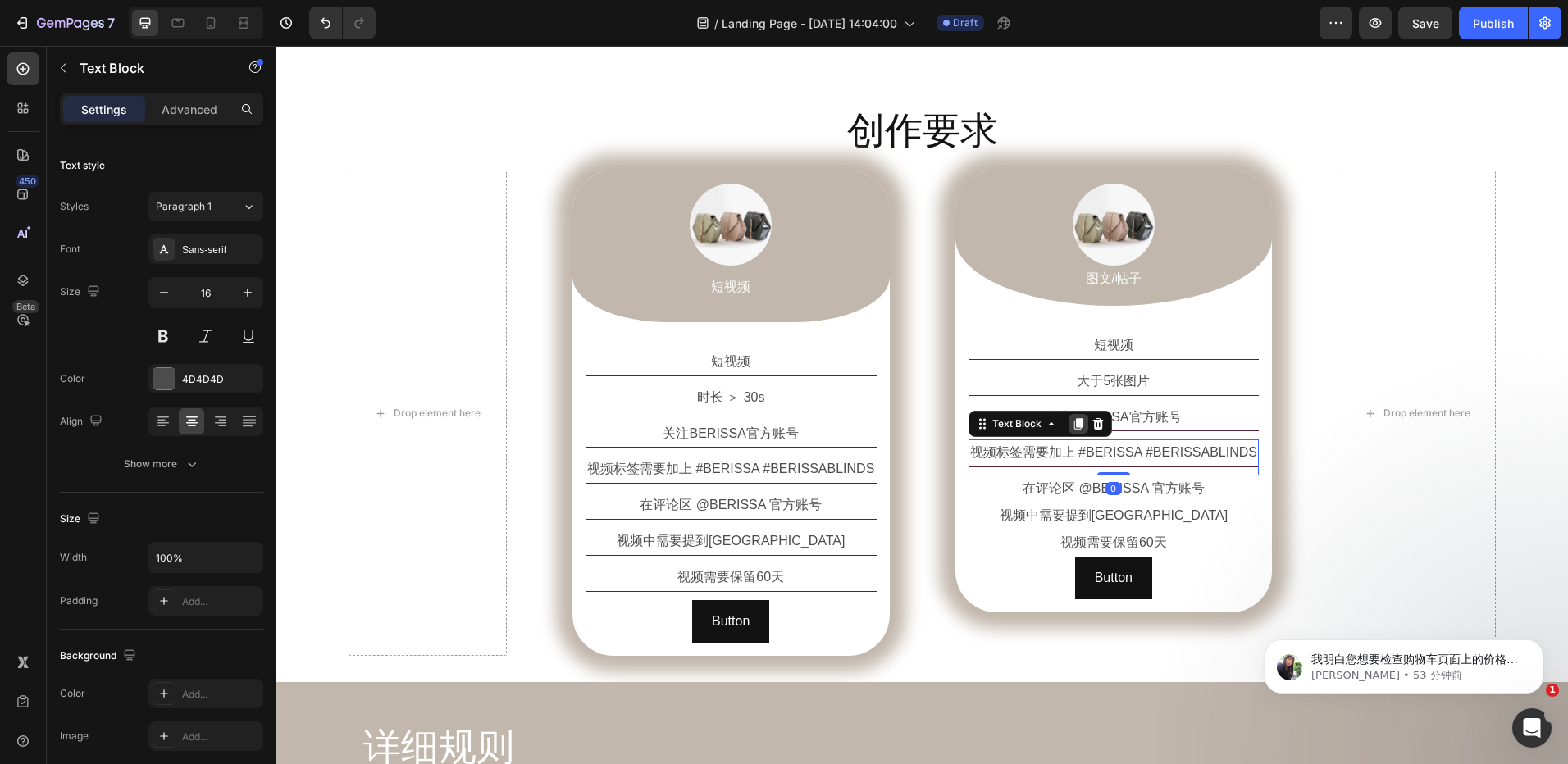
click at [1077, 424] on icon at bounding box center [1078, 423] width 13 height 13
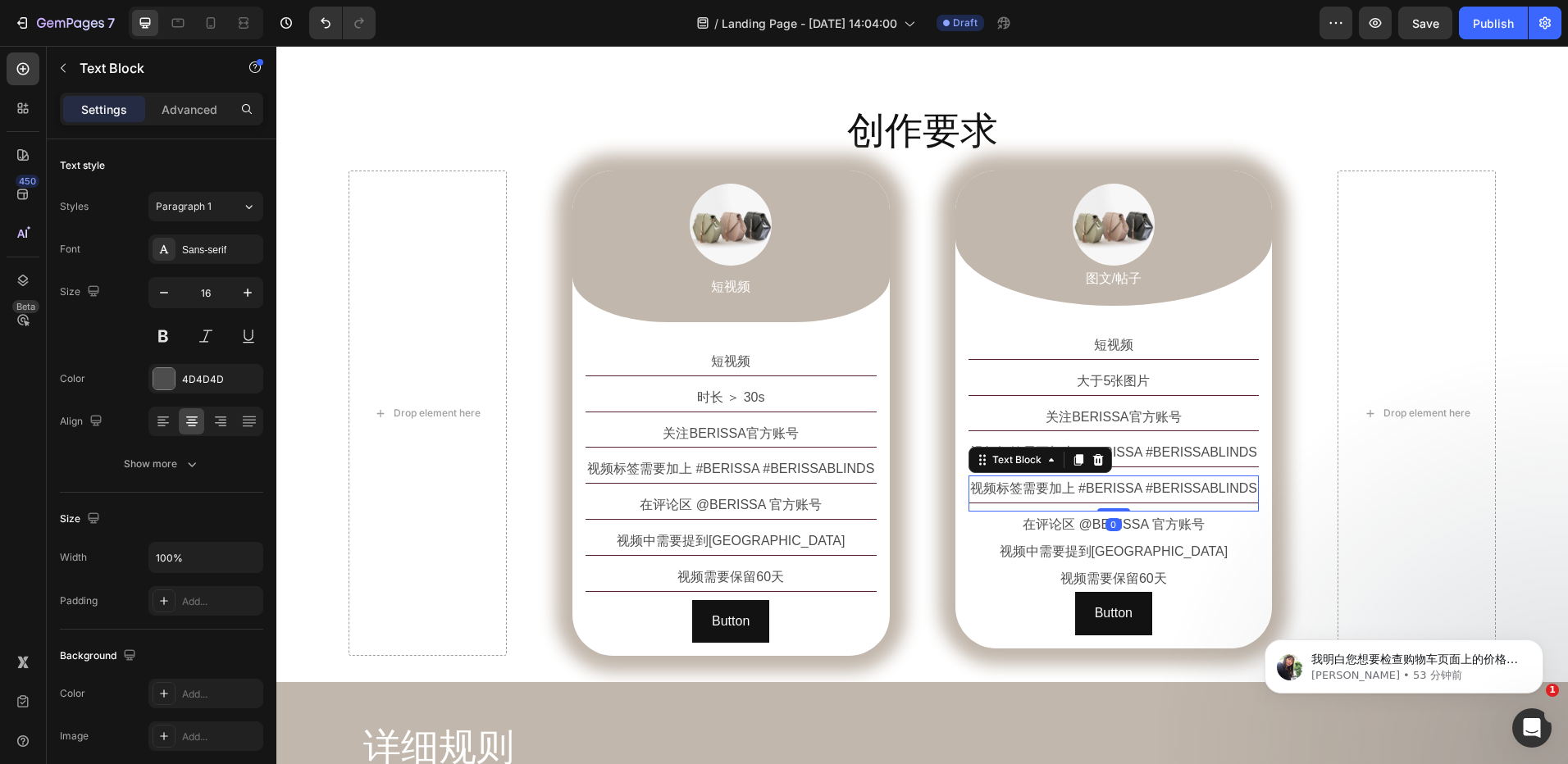
click at [1075, 490] on p "视频标签需要加上 #BERISSA #BERISSABLINDS" at bounding box center [1115, 488] width 288 height 24
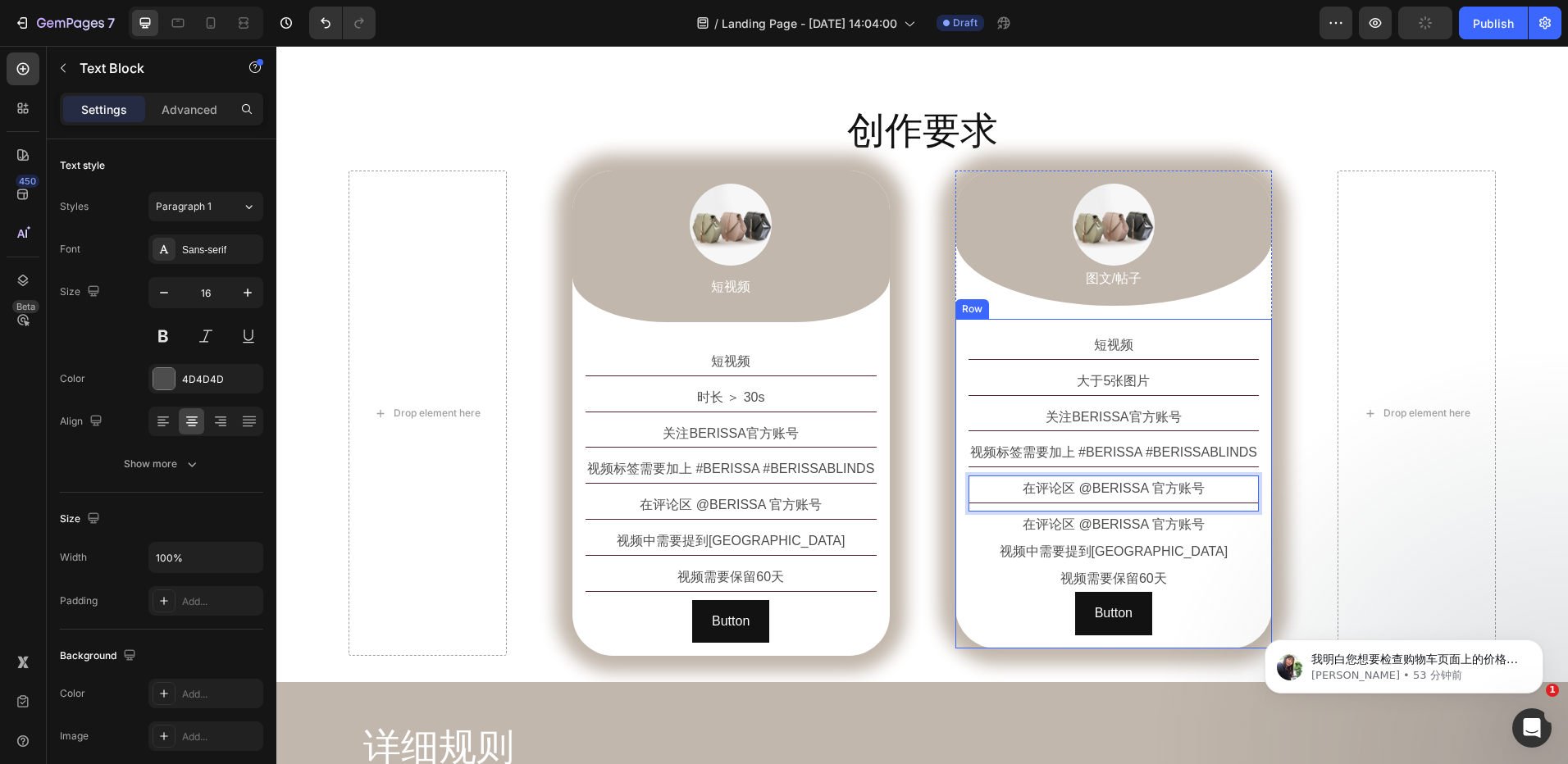
click at [1259, 547] on div "短视频 Text Block 大于5张图片 Text Block 关注BERISSA官方账号 Text Block 视频标签需要加上 #BERISSA #BE…" at bounding box center [1114, 484] width 318 height 330
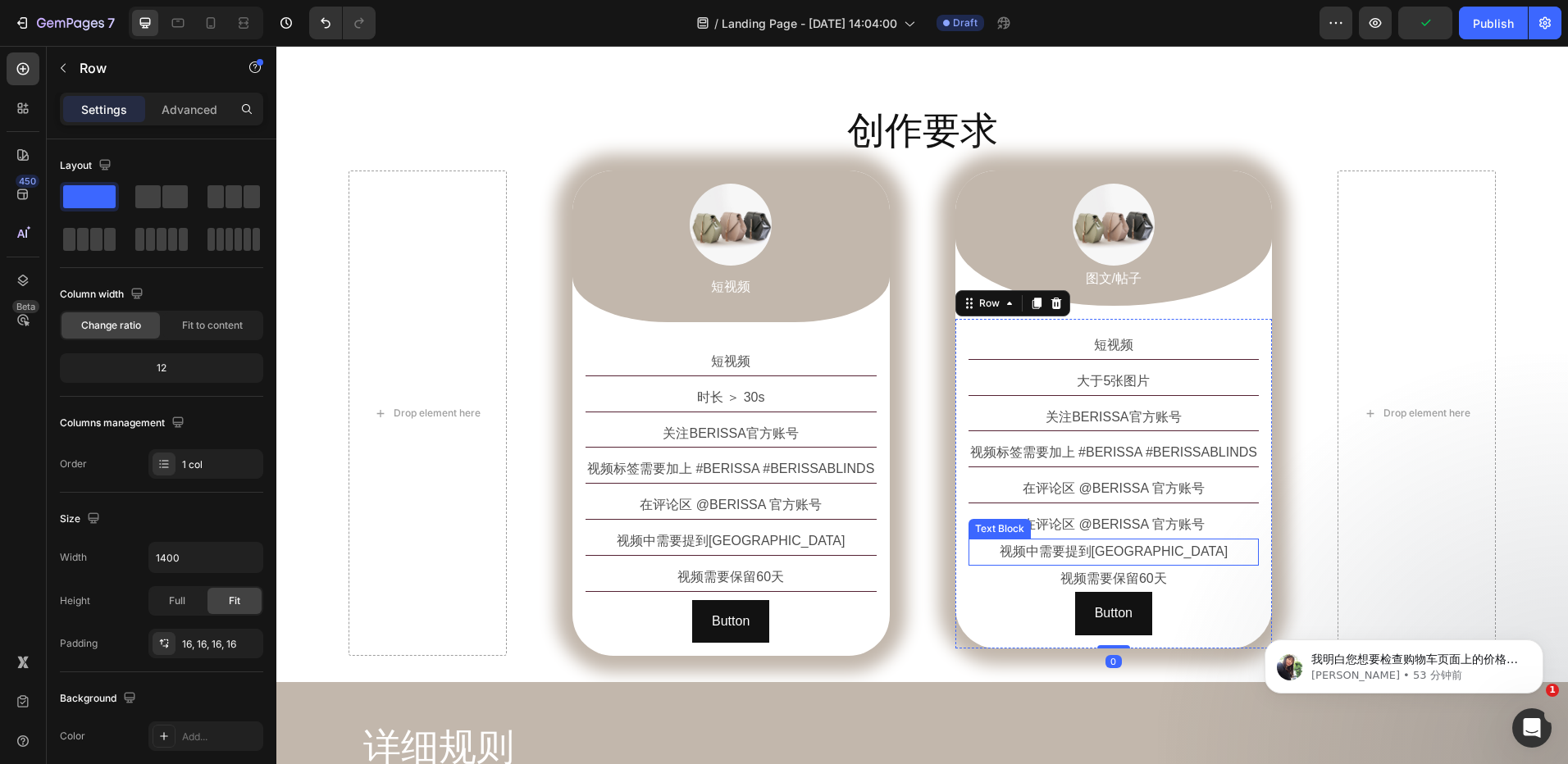
click at [1193, 550] on p "视频中需要提到BERISSA" at bounding box center [1115, 551] width 288 height 24
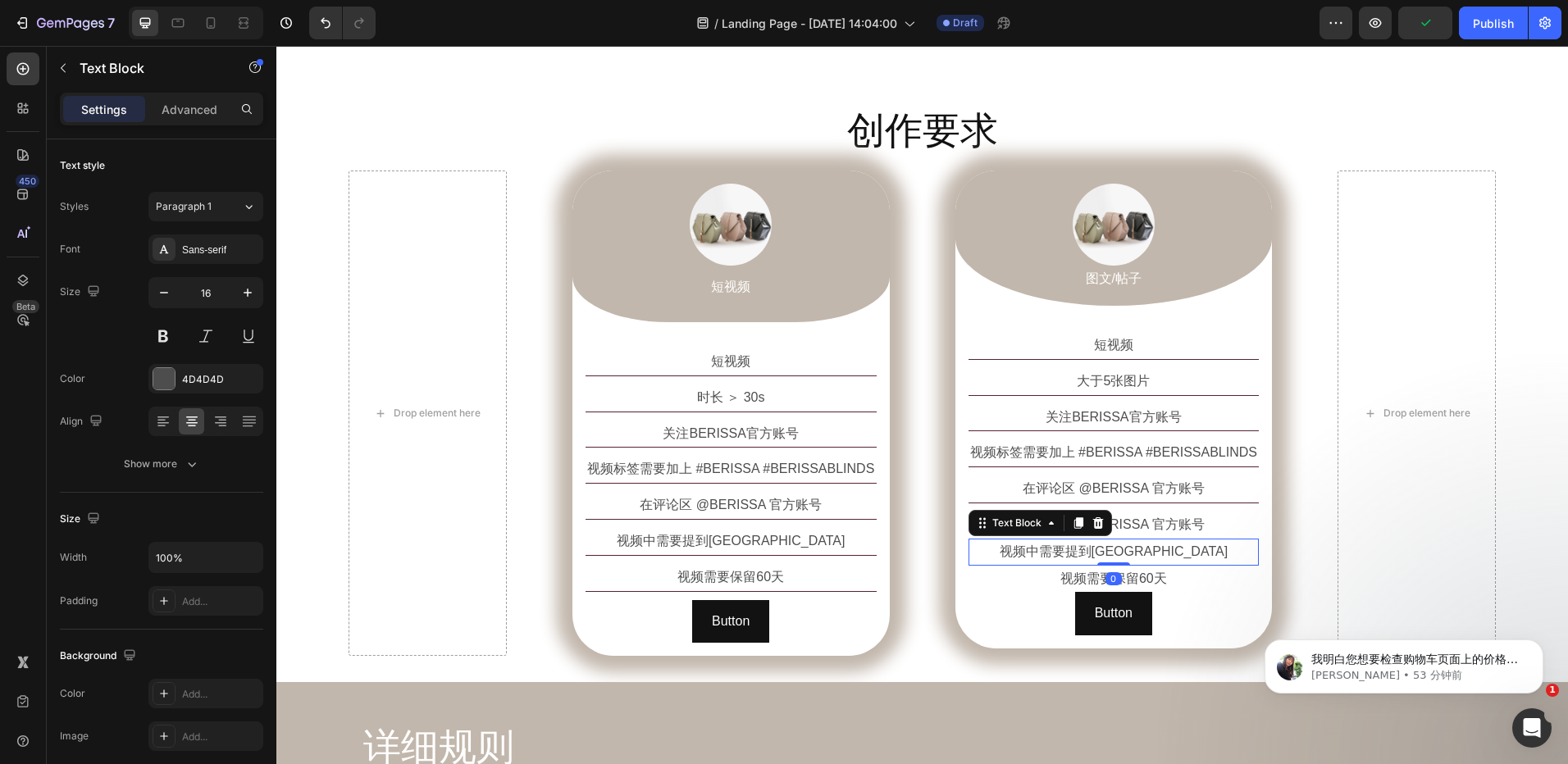
click at [1193, 550] on p "视频中需要提到BERISSA" at bounding box center [1115, 551] width 288 height 24
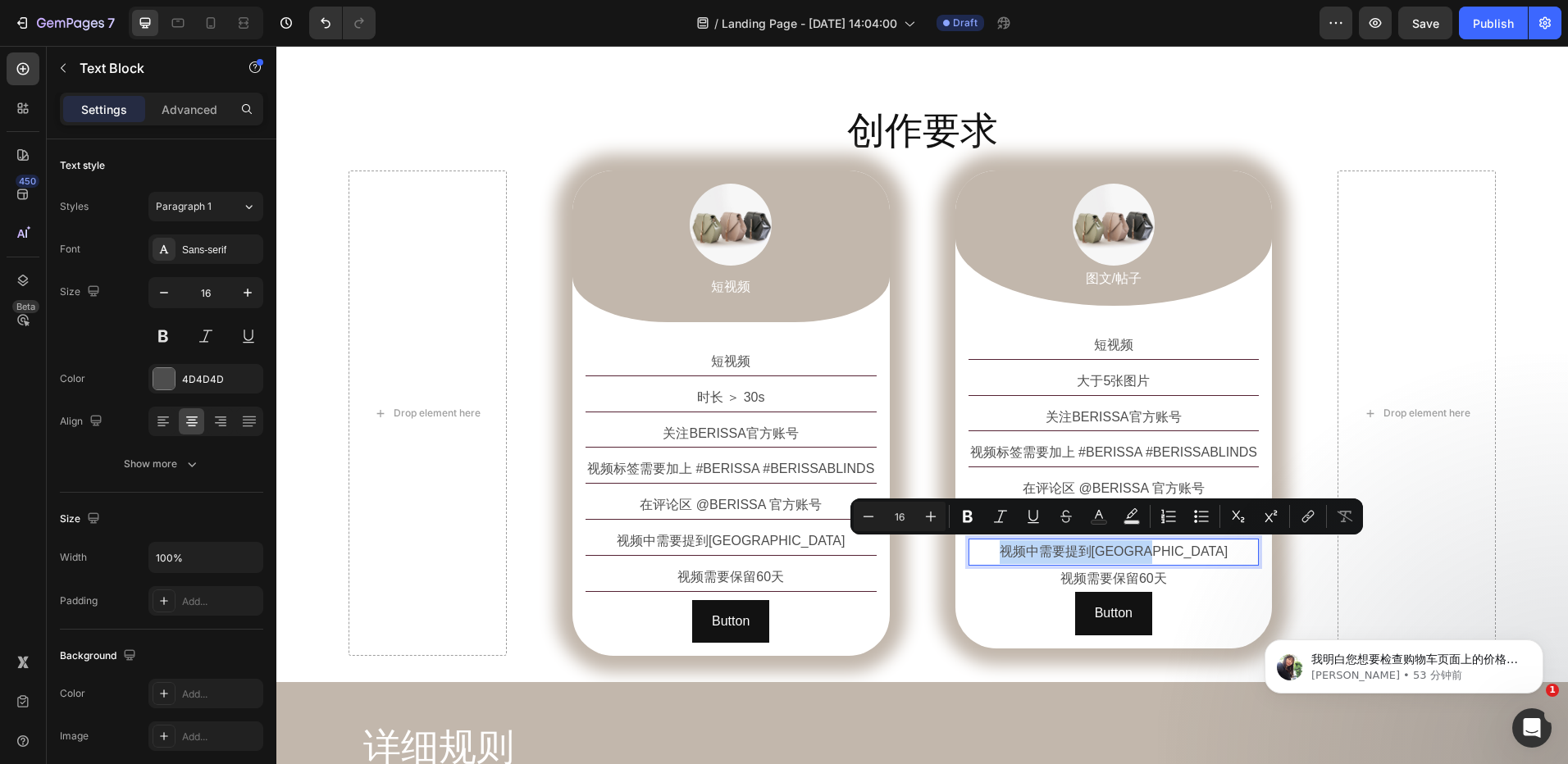
copy p "视频中需要提到BERISSA"
click at [1269, 546] on div "Drop element here Image 短视频 Text Block Row 短视频 Text Block 时长 ＞ 30s Text Block 关…" at bounding box center [922, 413] width 1148 height 485
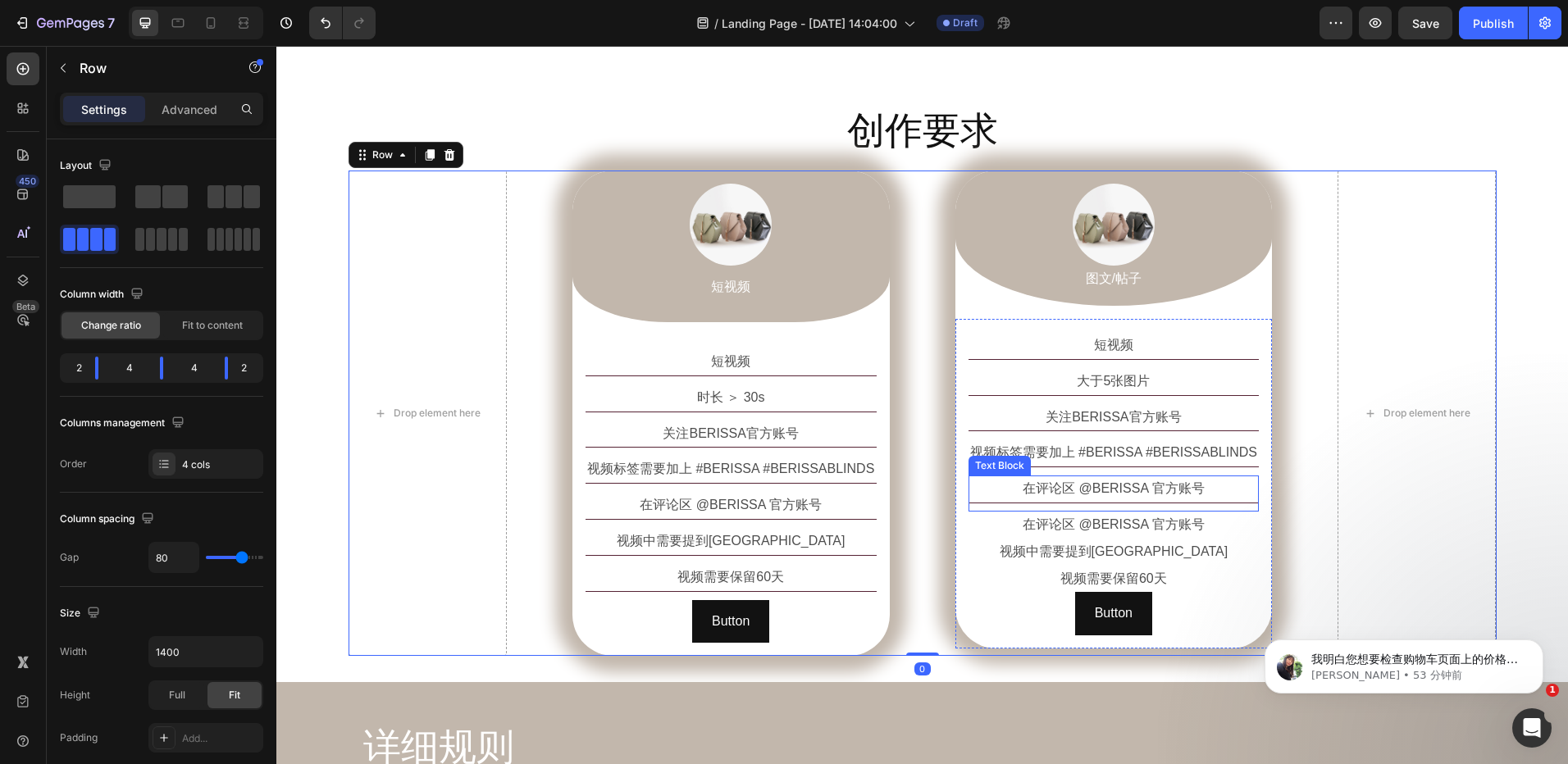
click at [1215, 493] on p "在评论区 @BERISSA 官方账号" at bounding box center [1115, 488] width 288 height 24
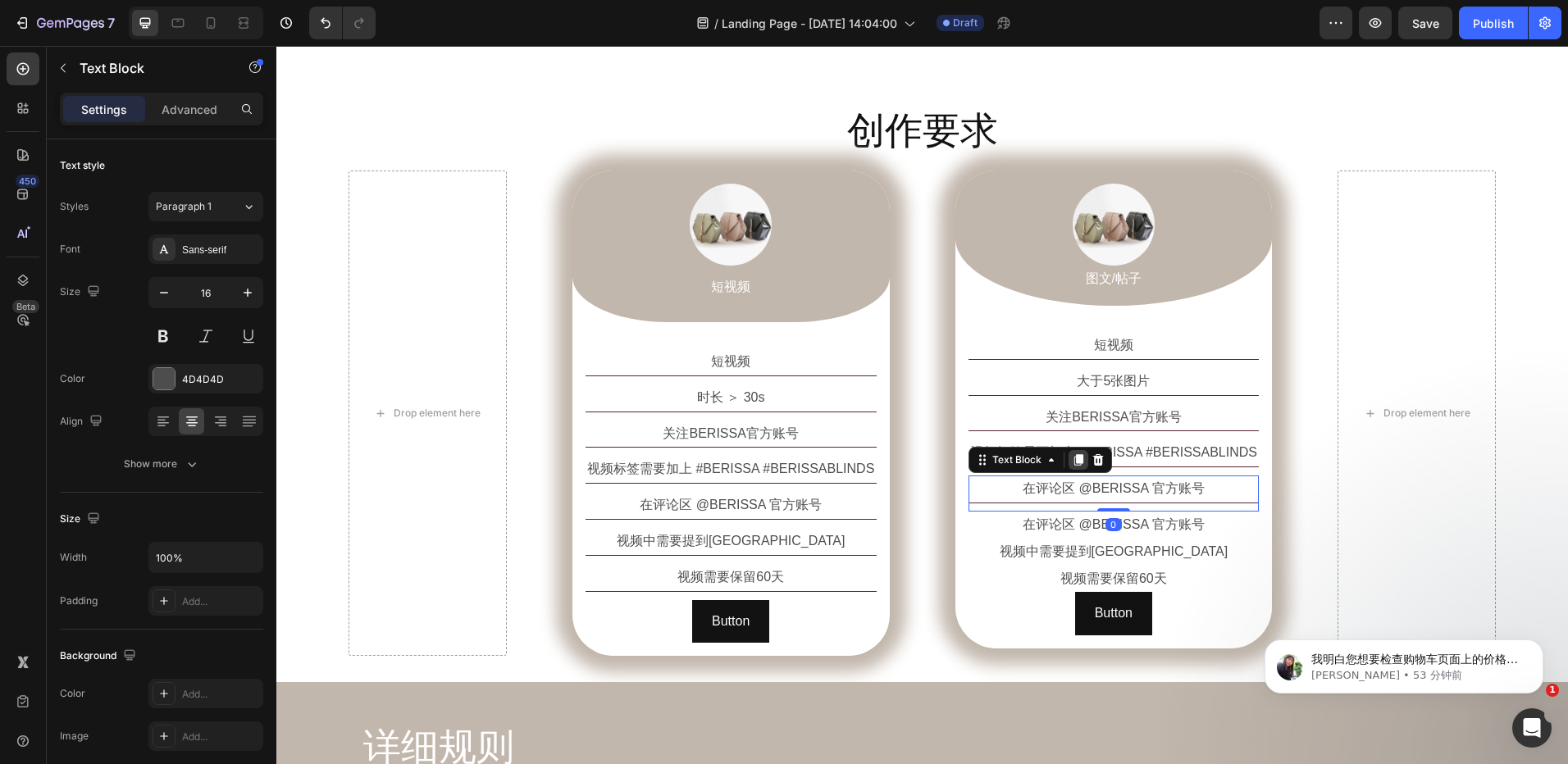
click at [1077, 461] on icon at bounding box center [1078, 460] width 13 height 13
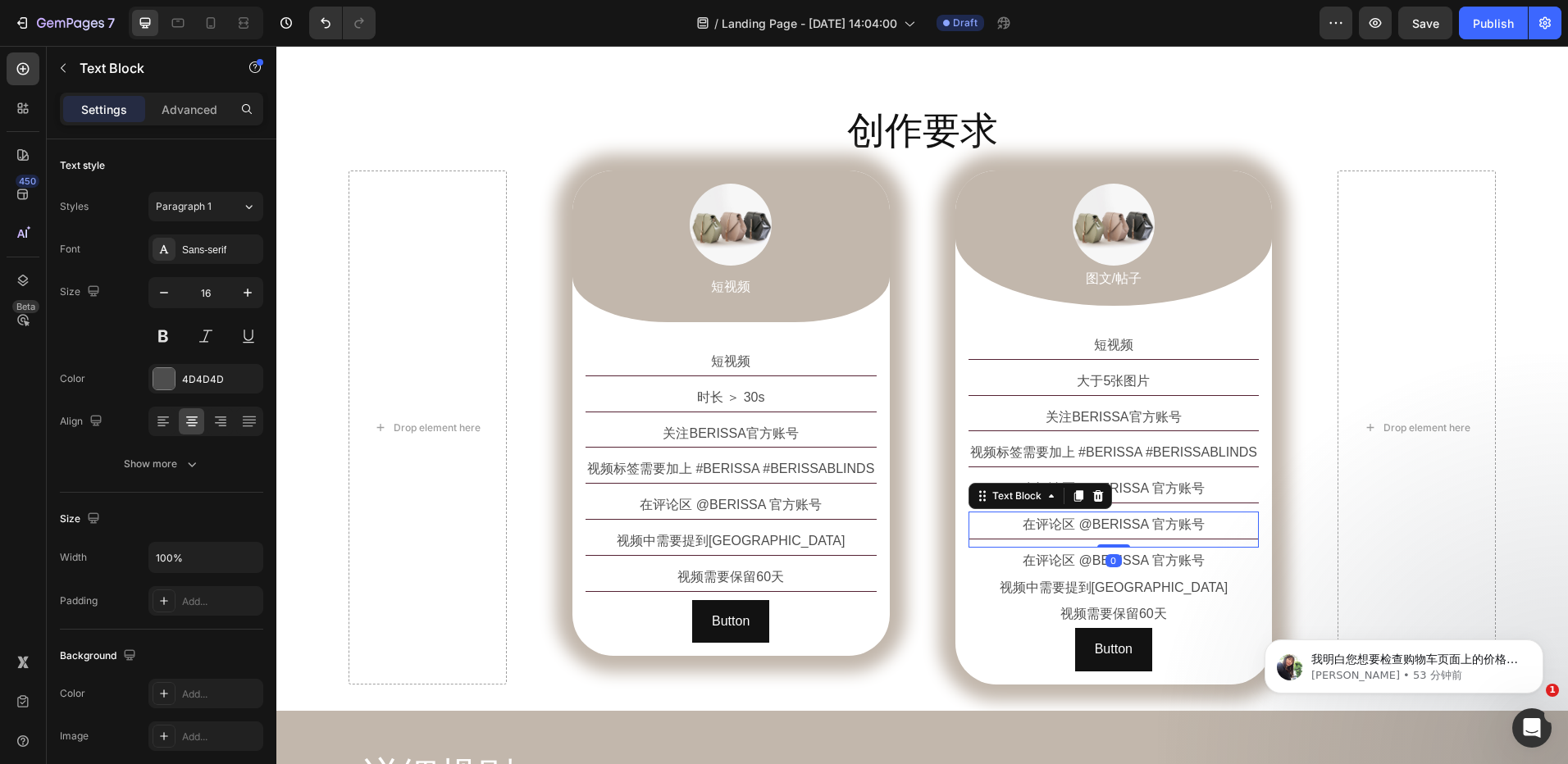
click at [1122, 527] on p "在评论区 @BERISSA 官方账号" at bounding box center [1115, 525] width 288 height 24
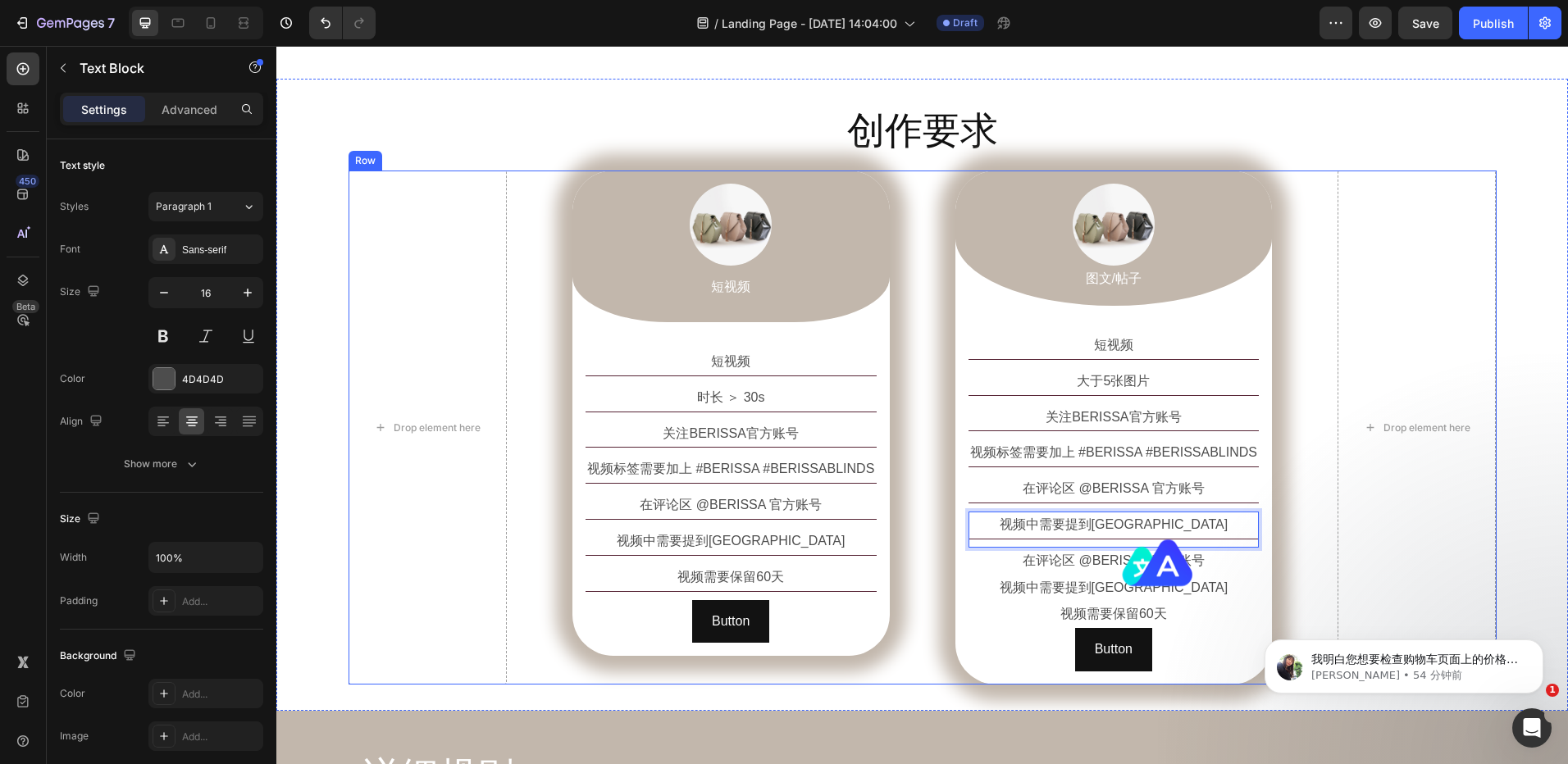
click at [1270, 571] on div "Drop element here Image 短视频 Text Block Row 短视频 Text Block 时长 ＞ 30s Text Block 关…" at bounding box center [922, 427] width 1148 height 514
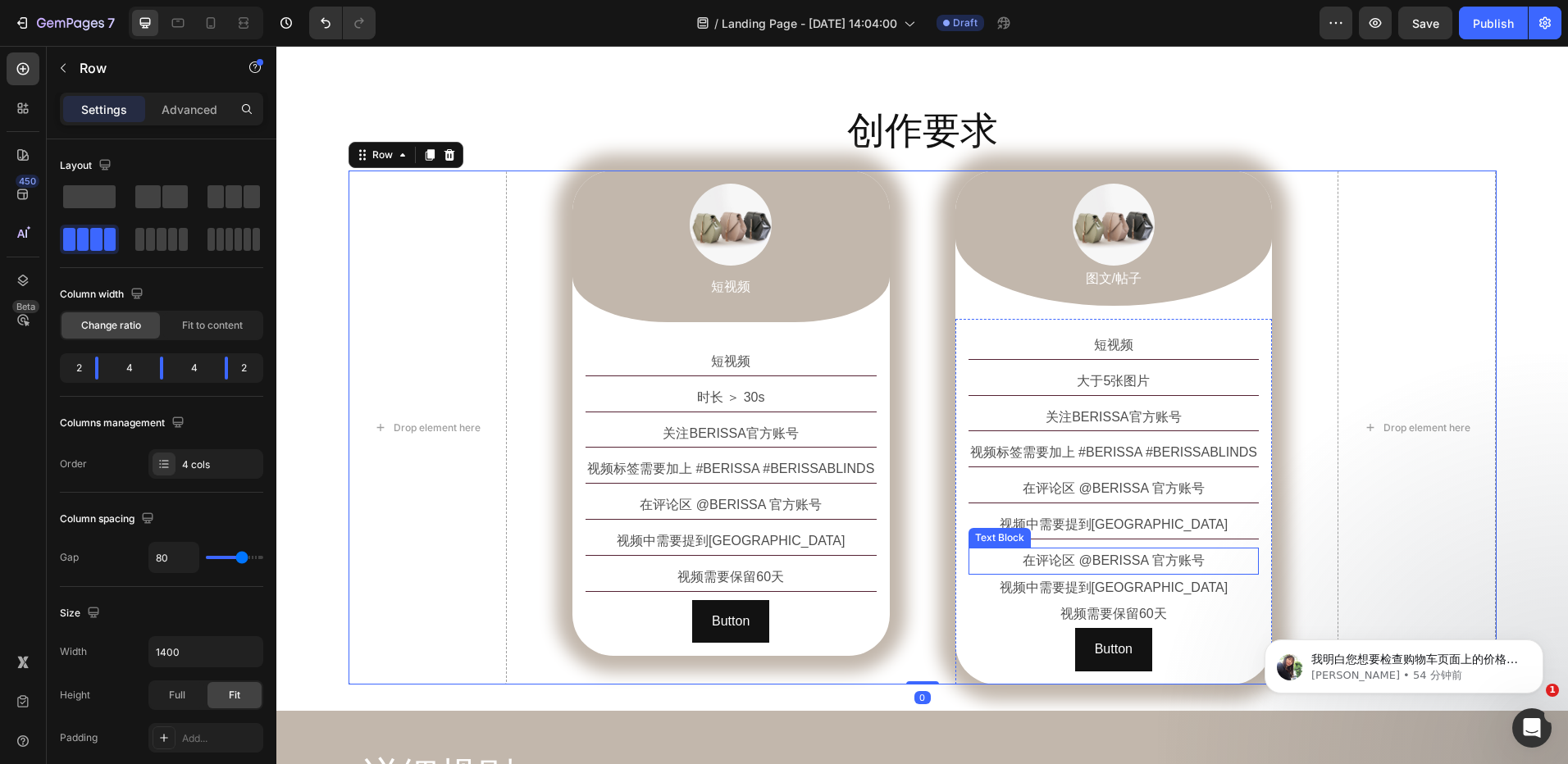
click at [1211, 559] on p "在评论区 @BERISSA 官方账号" at bounding box center [1115, 561] width 288 height 24
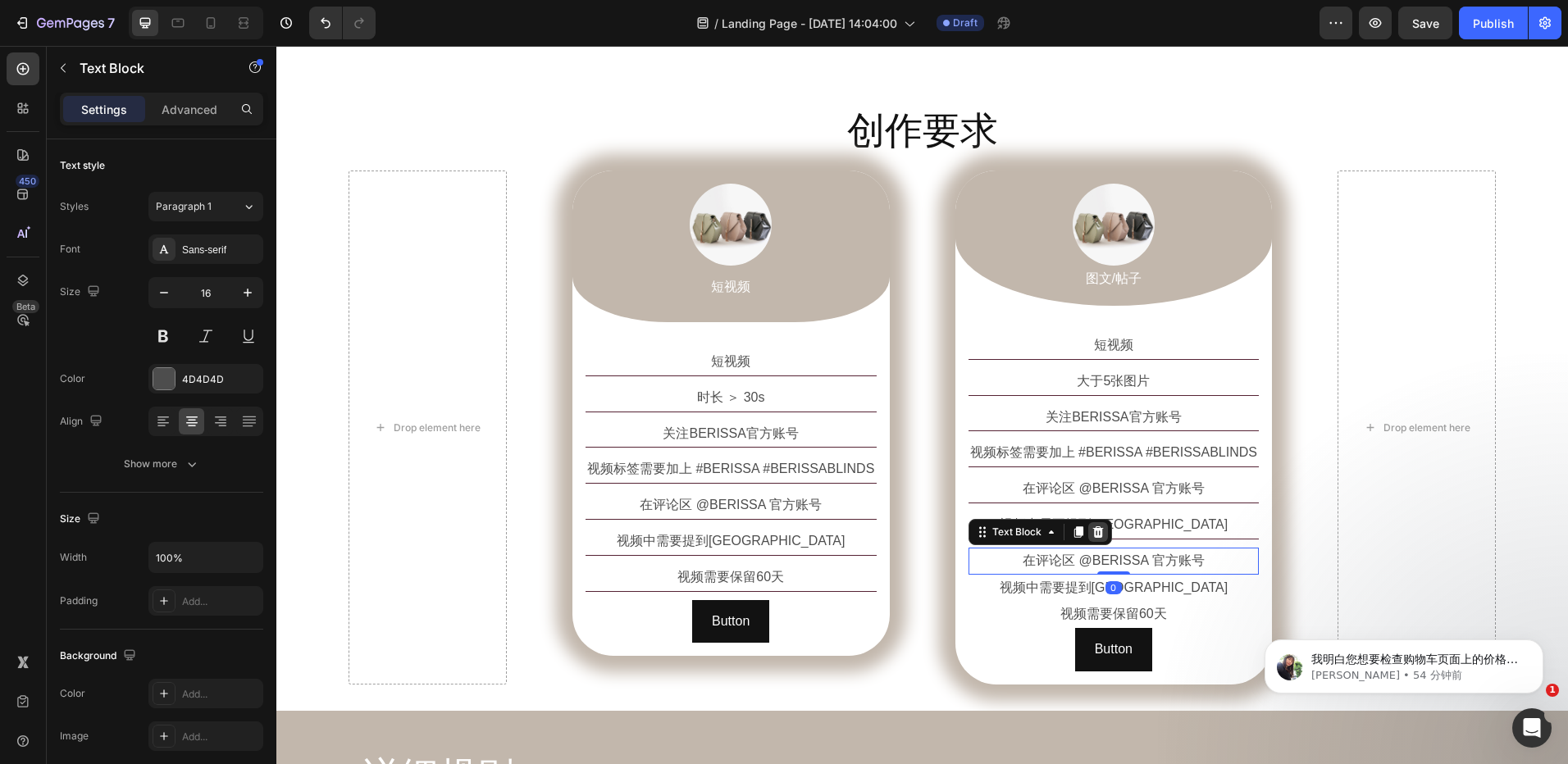
click at [1097, 531] on icon at bounding box center [1098, 532] width 13 height 13
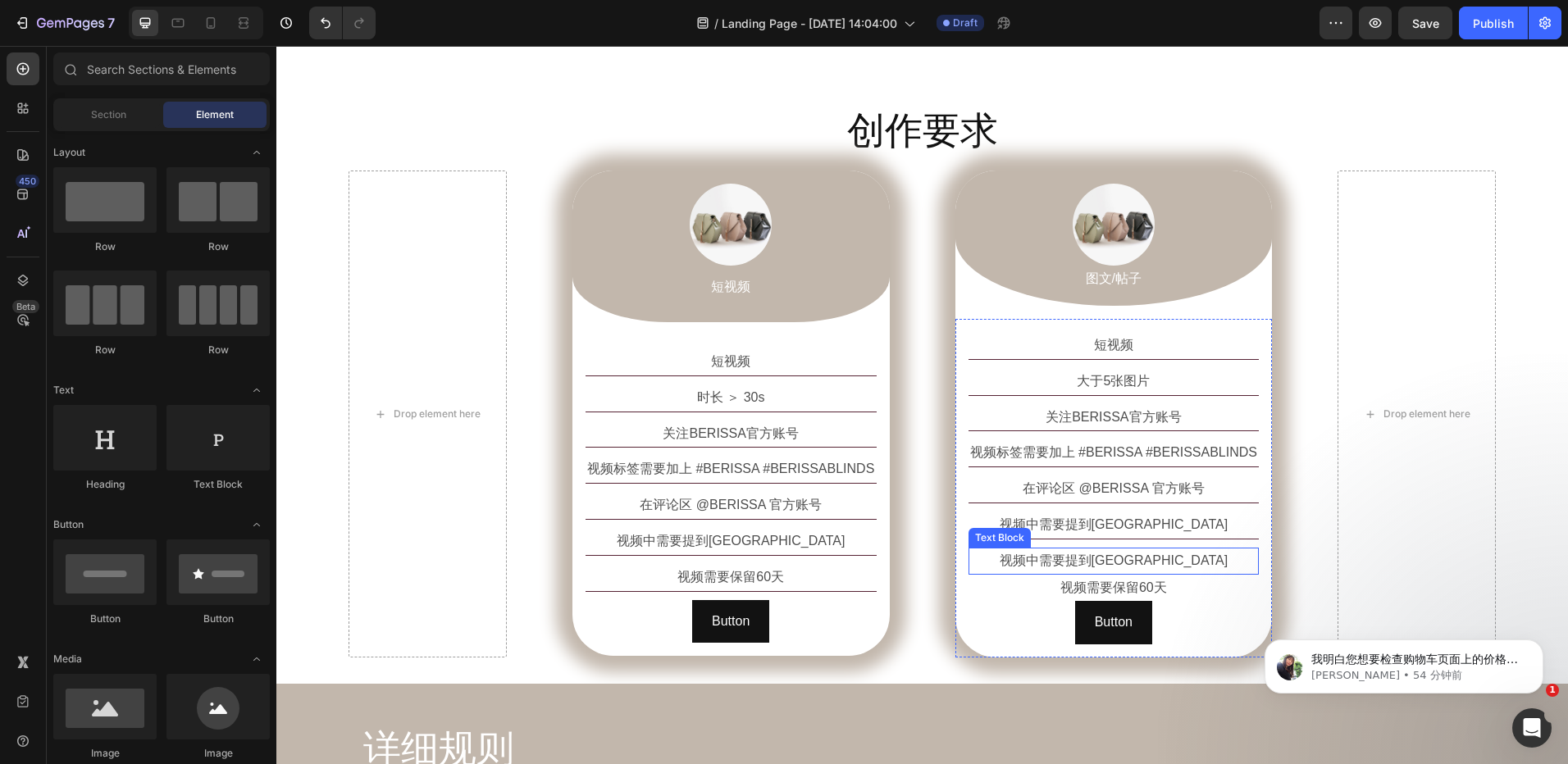
click at [1214, 557] on p "视频中需要提到BERISSA" at bounding box center [1115, 561] width 288 height 24
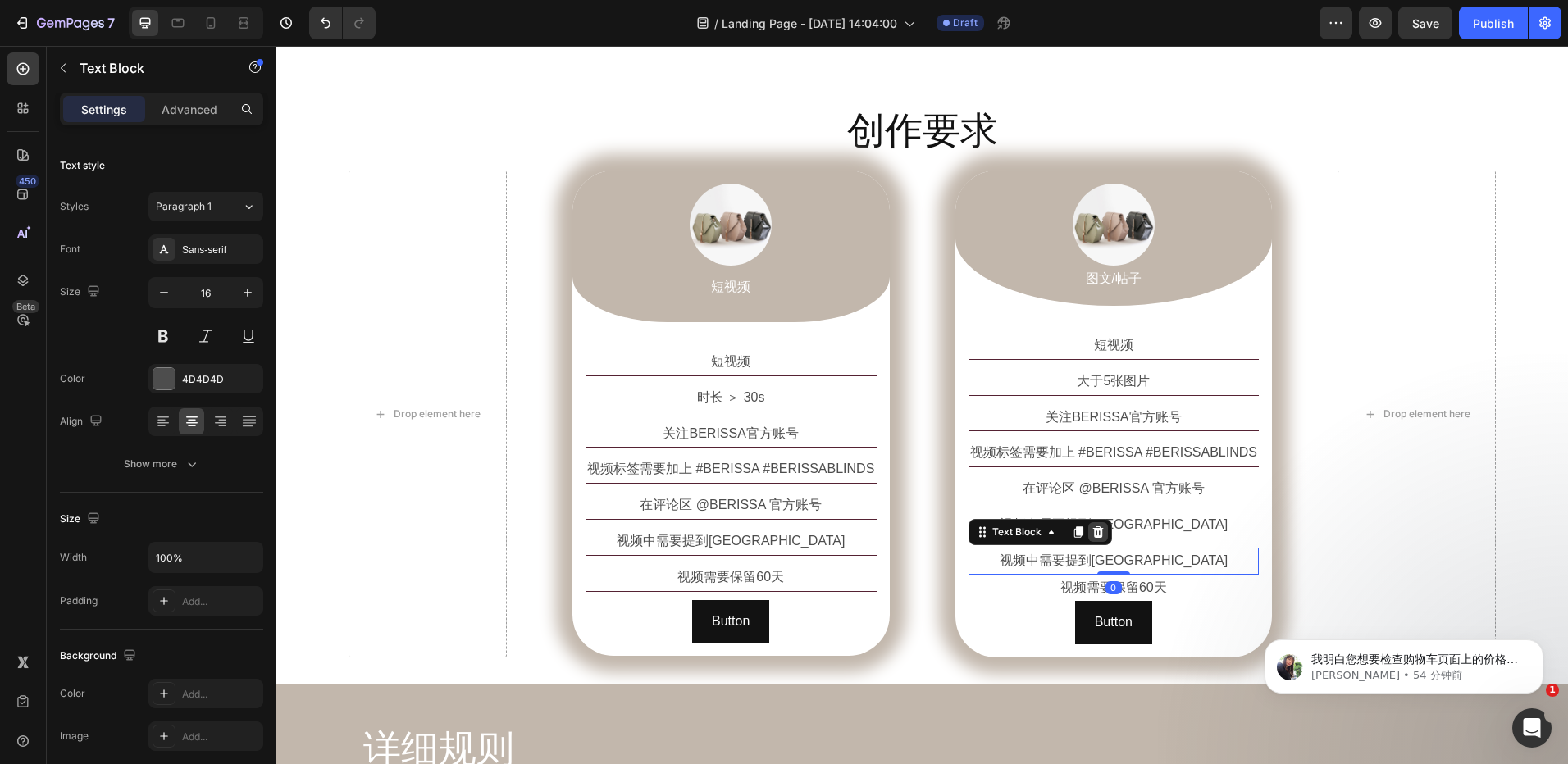
click at [1100, 533] on div at bounding box center [1098, 531] width 20 height 20
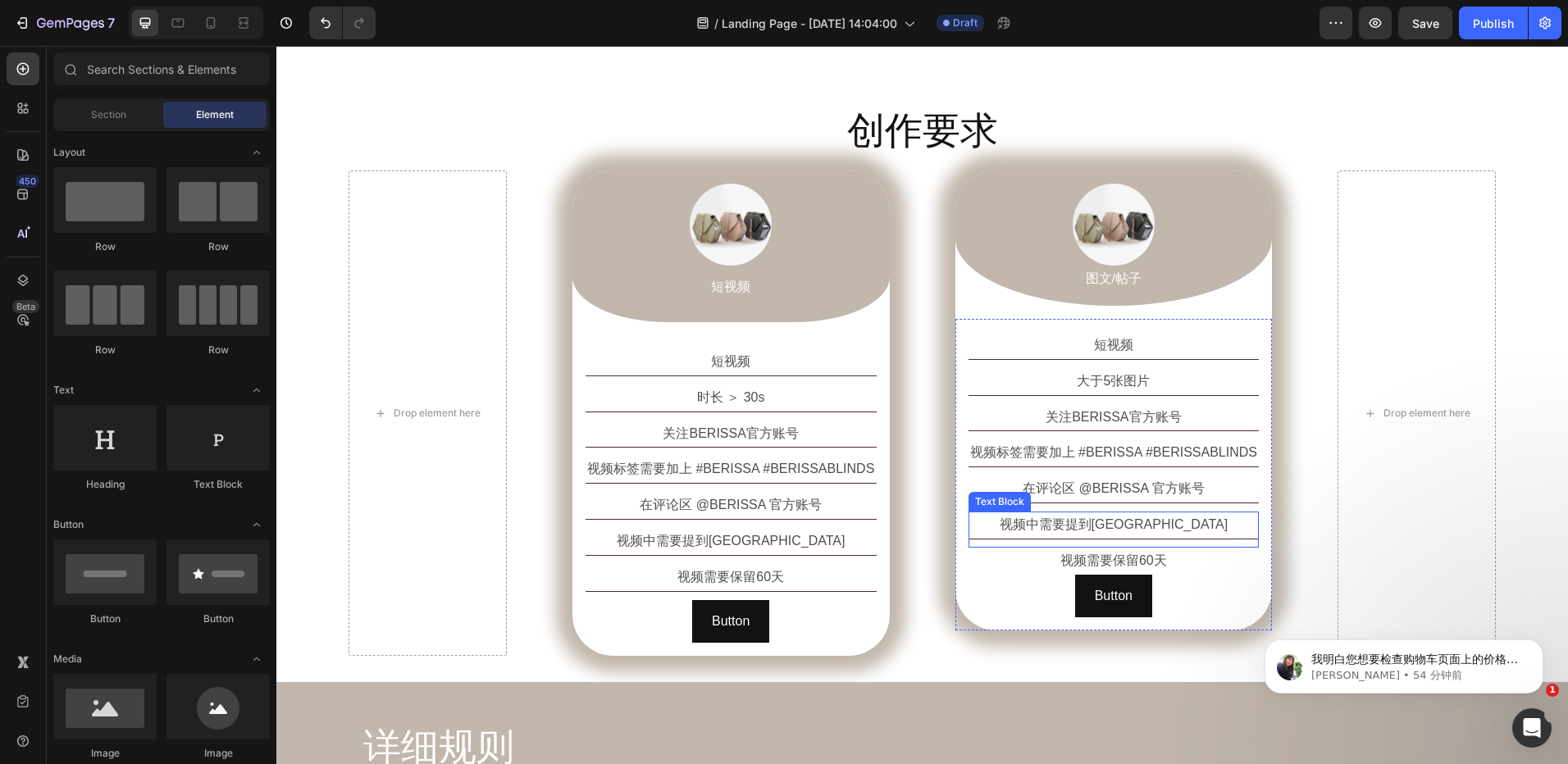
click at [1211, 529] on p "视频中需要提到BERISSA" at bounding box center [1115, 525] width 288 height 24
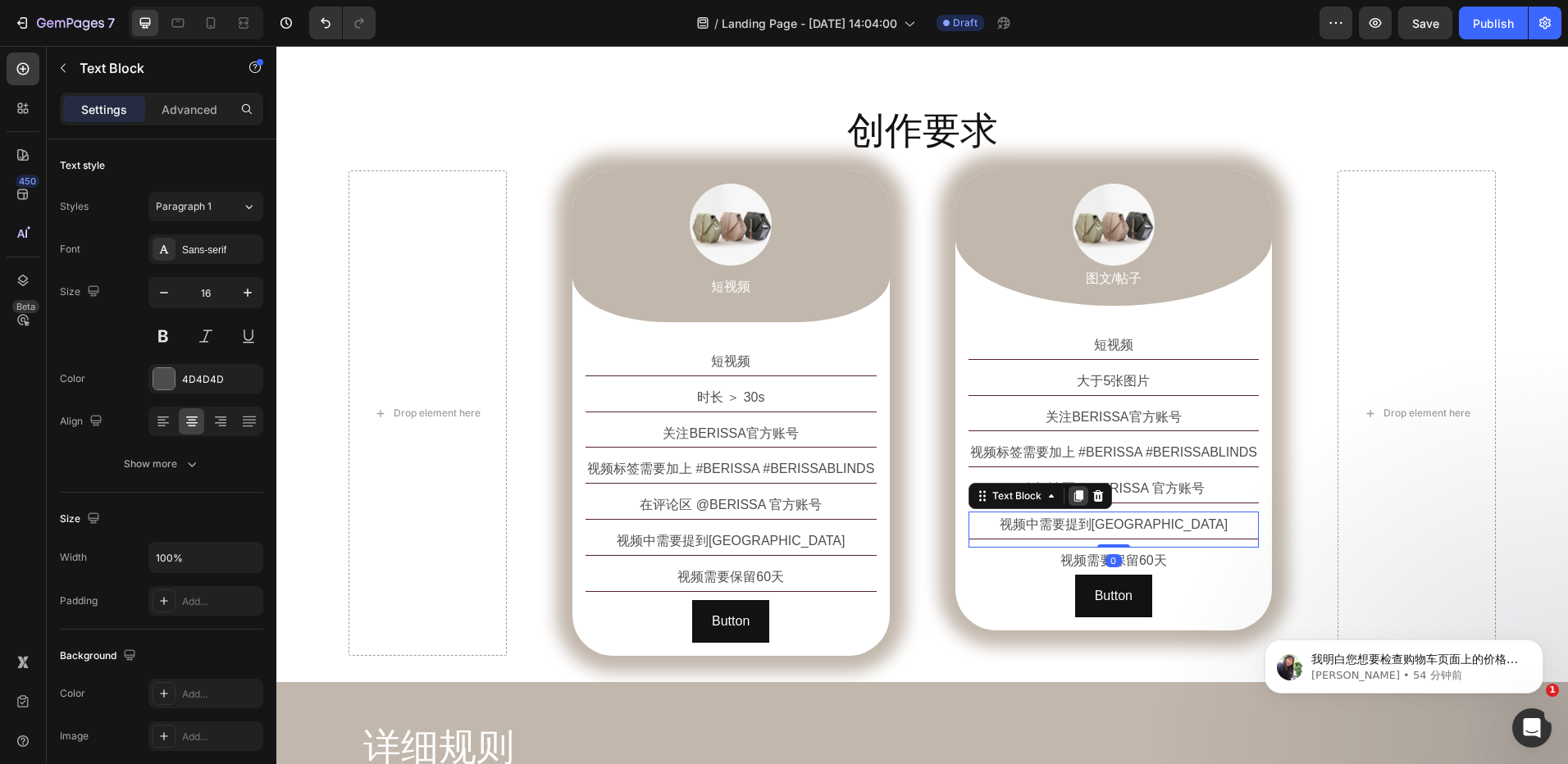
click at [1074, 496] on icon at bounding box center [1077, 496] width 9 height 11
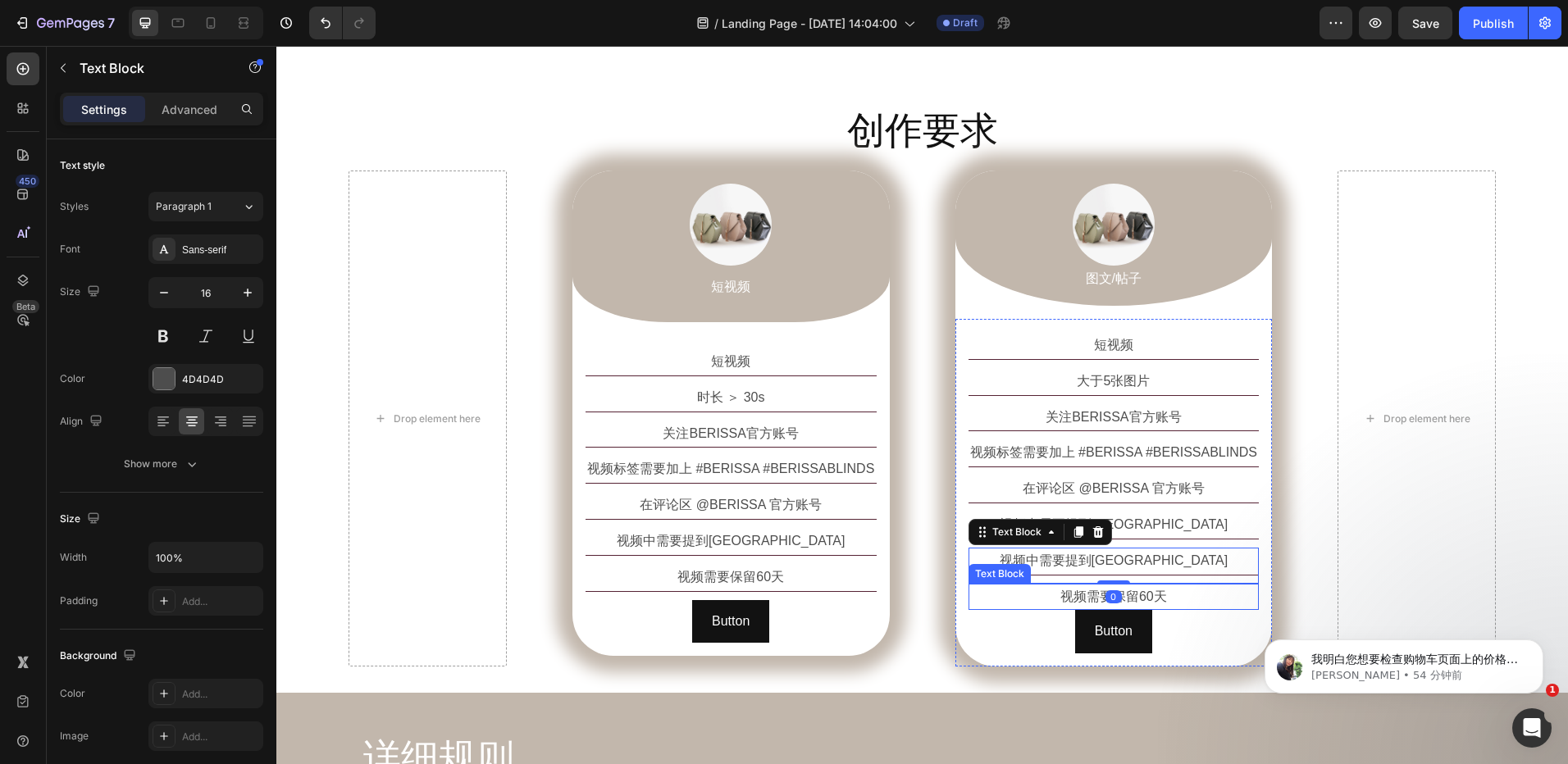
click at [1170, 594] on p "视频需要保留60天" at bounding box center [1115, 597] width 288 height 24
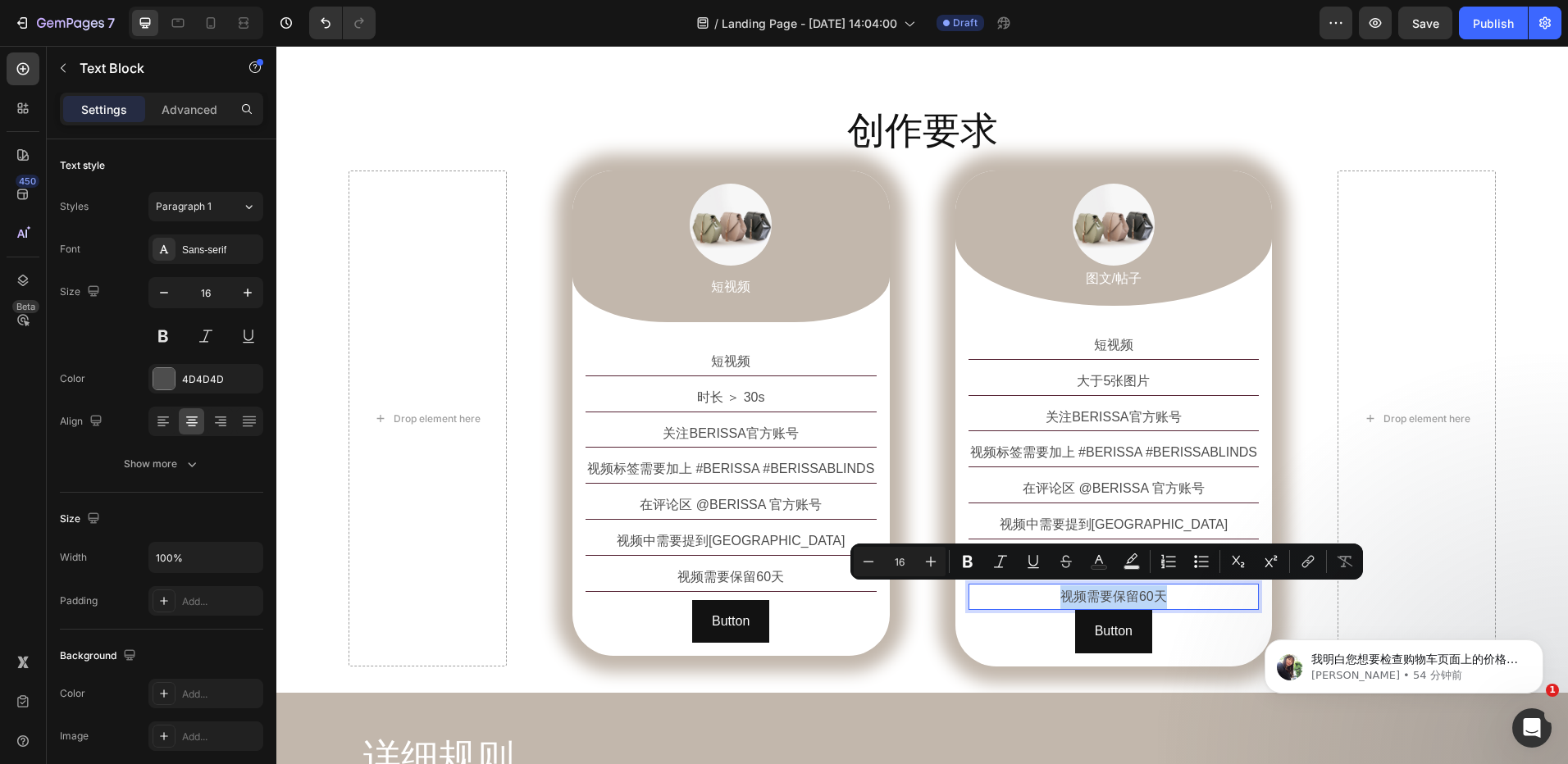
copy p "视频需要保留60天"
click at [1275, 615] on body "我明白您想要检查购物车页面上的价格是否显示错误。您介意录制一个视频来检查是否在隐身模式下仍然显示错误吗？如果您能够录制从页面添加商品到检查购物车的过程，那就更…" at bounding box center [1404, 662] width 315 height 102
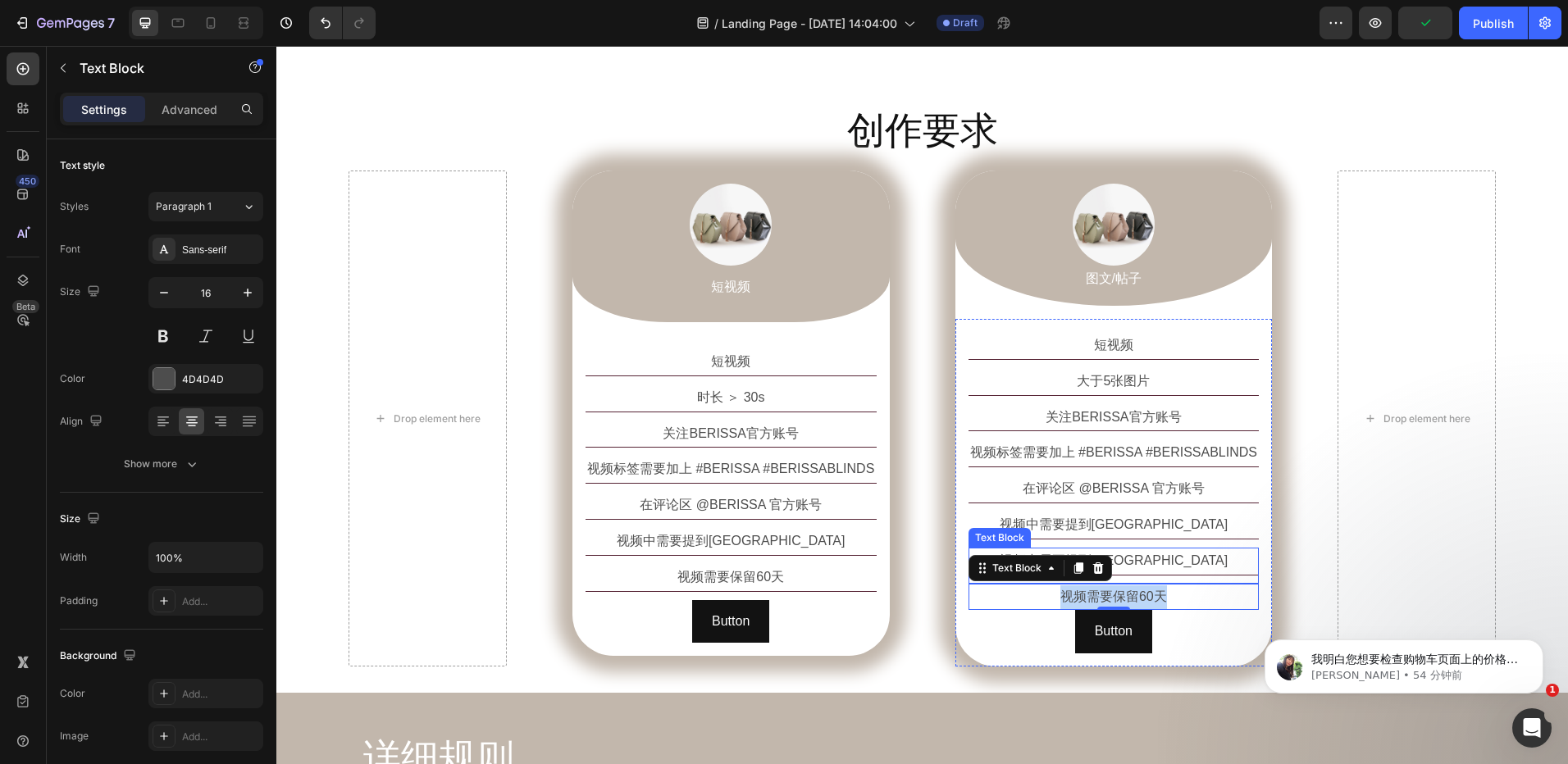
click at [1165, 563] on p "视频中需要提到BERISSA" at bounding box center [1115, 561] width 288 height 24
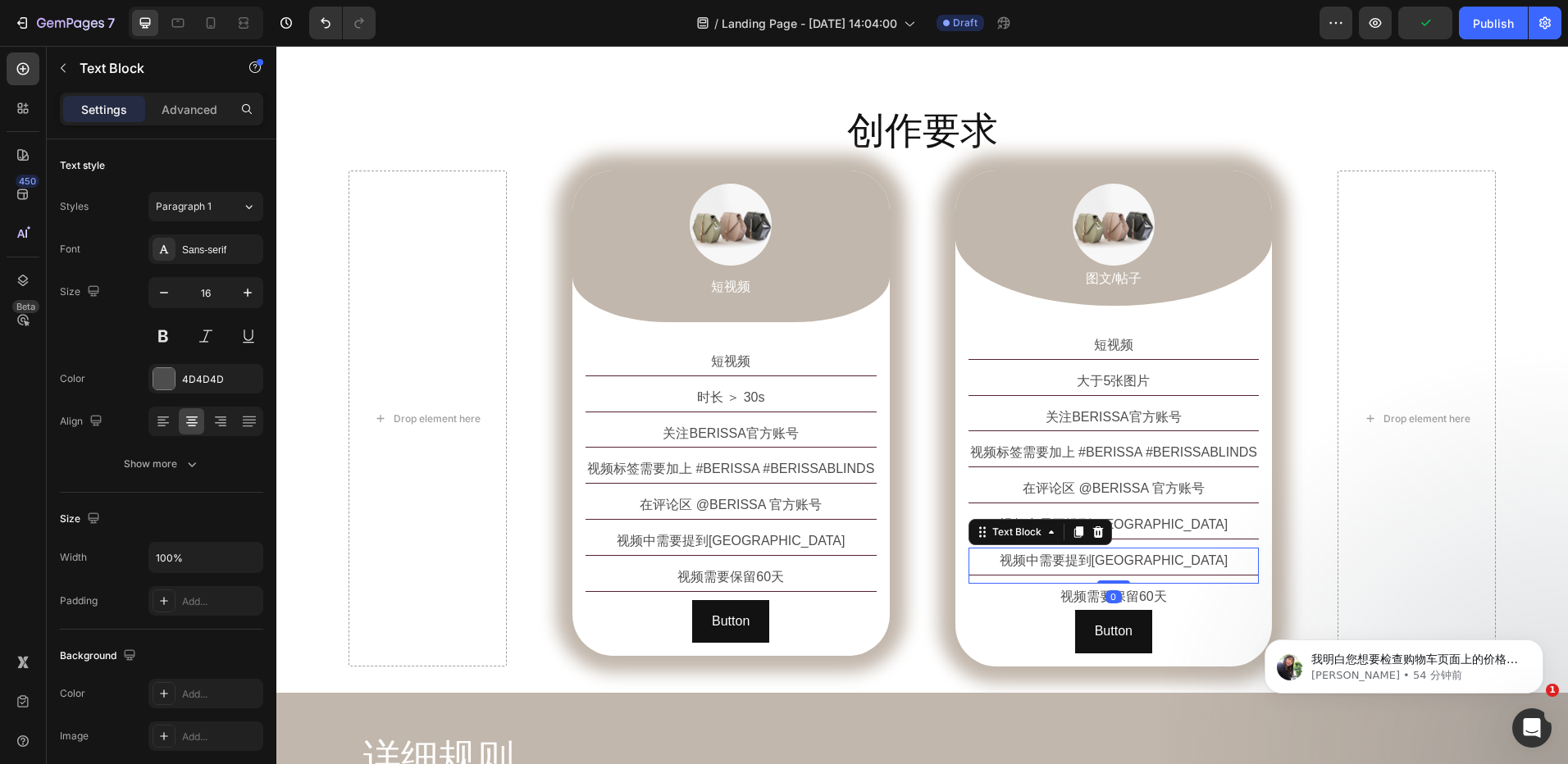
click at [1165, 563] on p "视频中需要提到BERISSA" at bounding box center [1115, 561] width 288 height 24
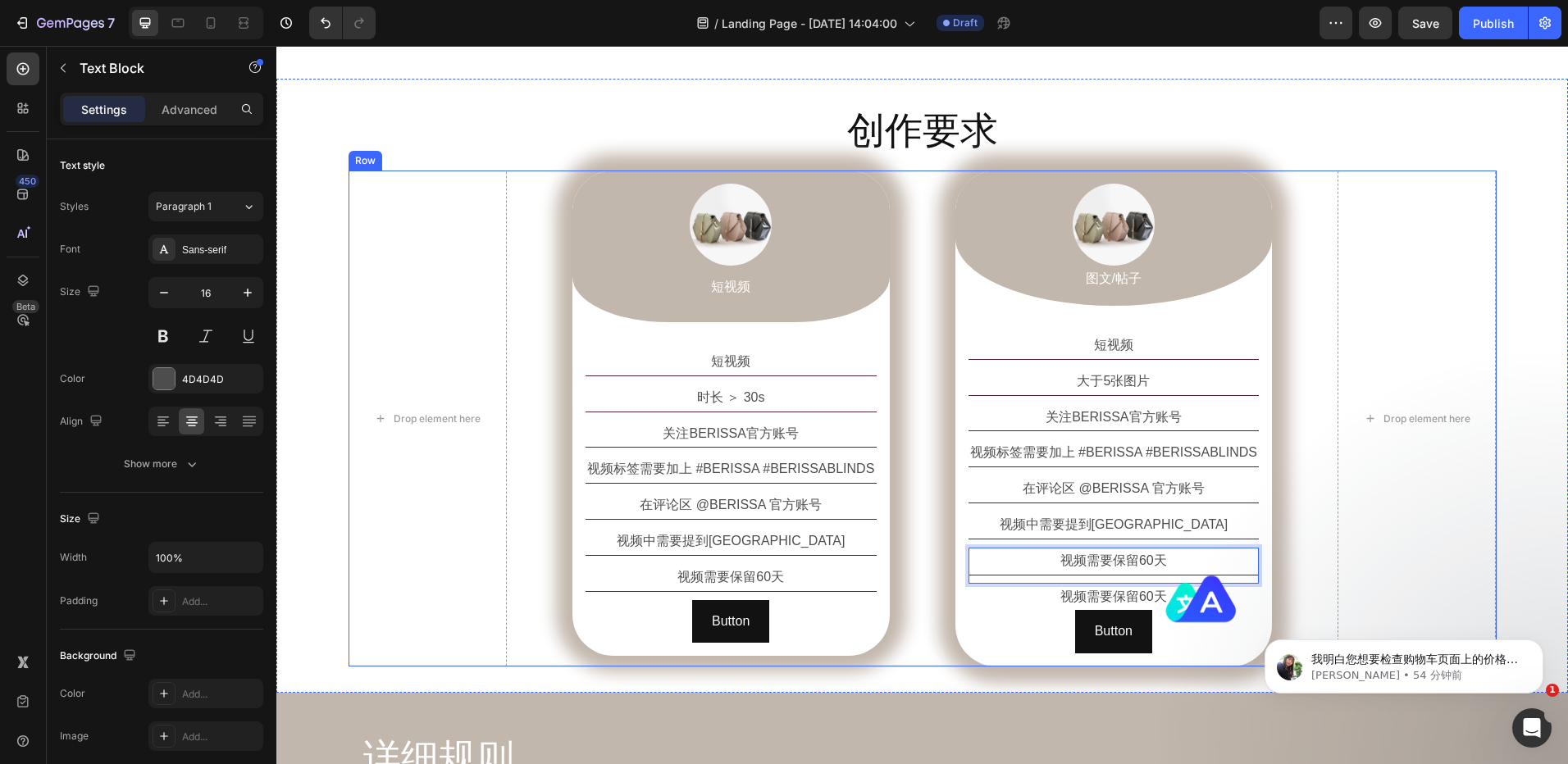
click at [1287, 590] on div "Drop element here Image 短视频 Text Block Row 短视频 Text Block 时长 ＞ 30s Text Block 关…" at bounding box center [922, 419] width 1148 height 496
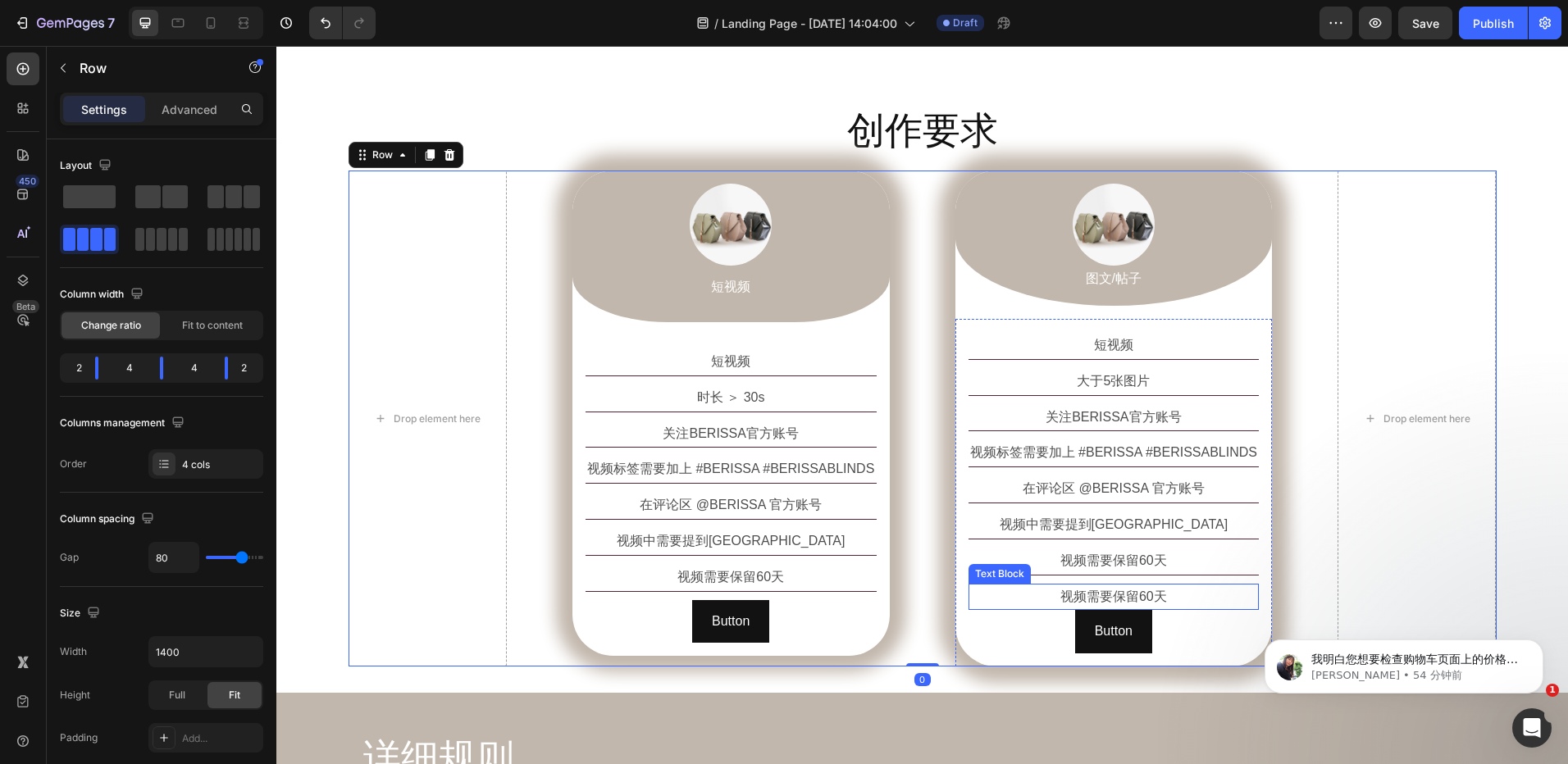
click at [1194, 597] on p "视频需要保留60天" at bounding box center [1115, 597] width 288 height 24
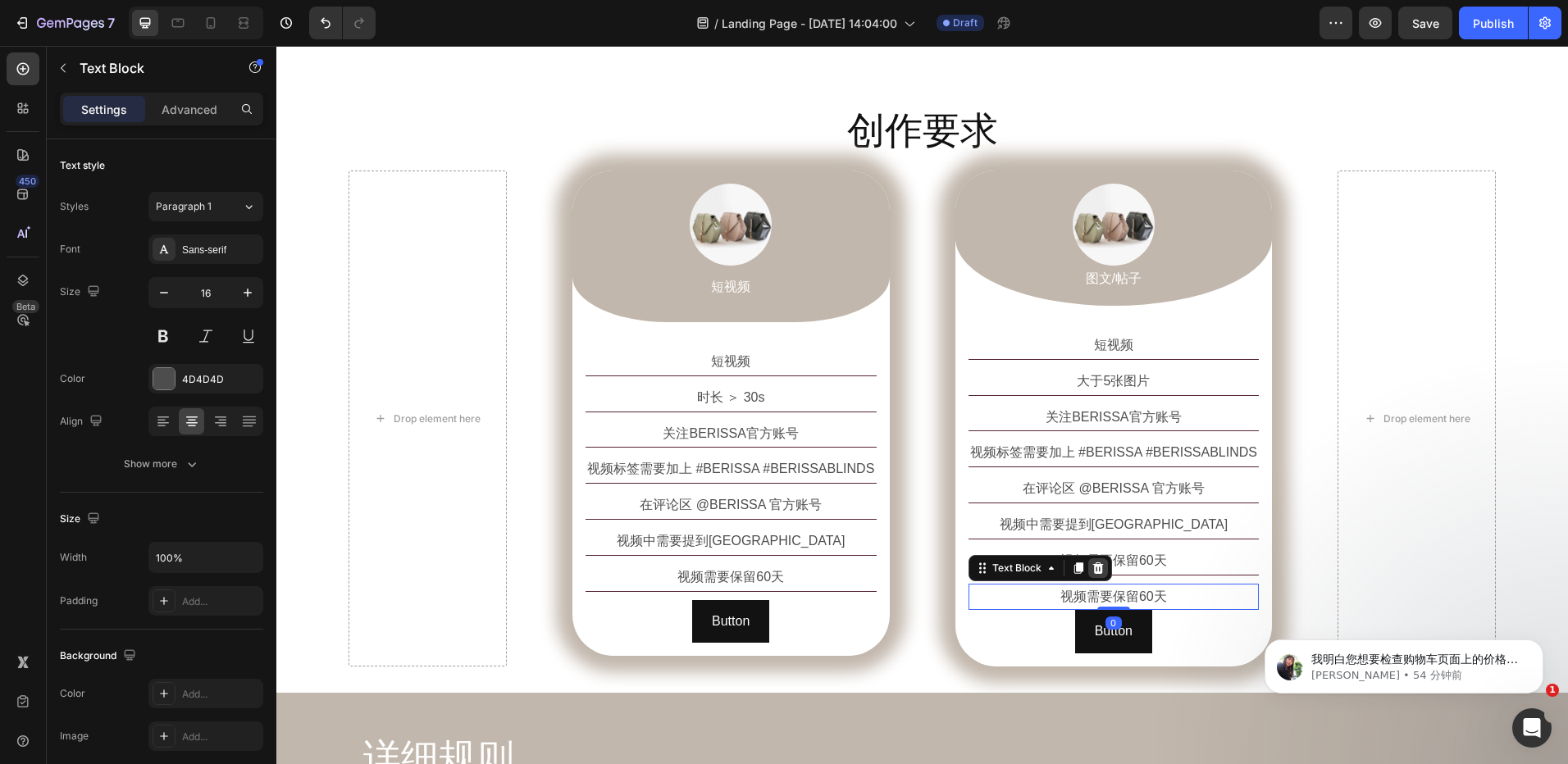
click at [1095, 567] on icon at bounding box center [1098, 568] width 10 height 11
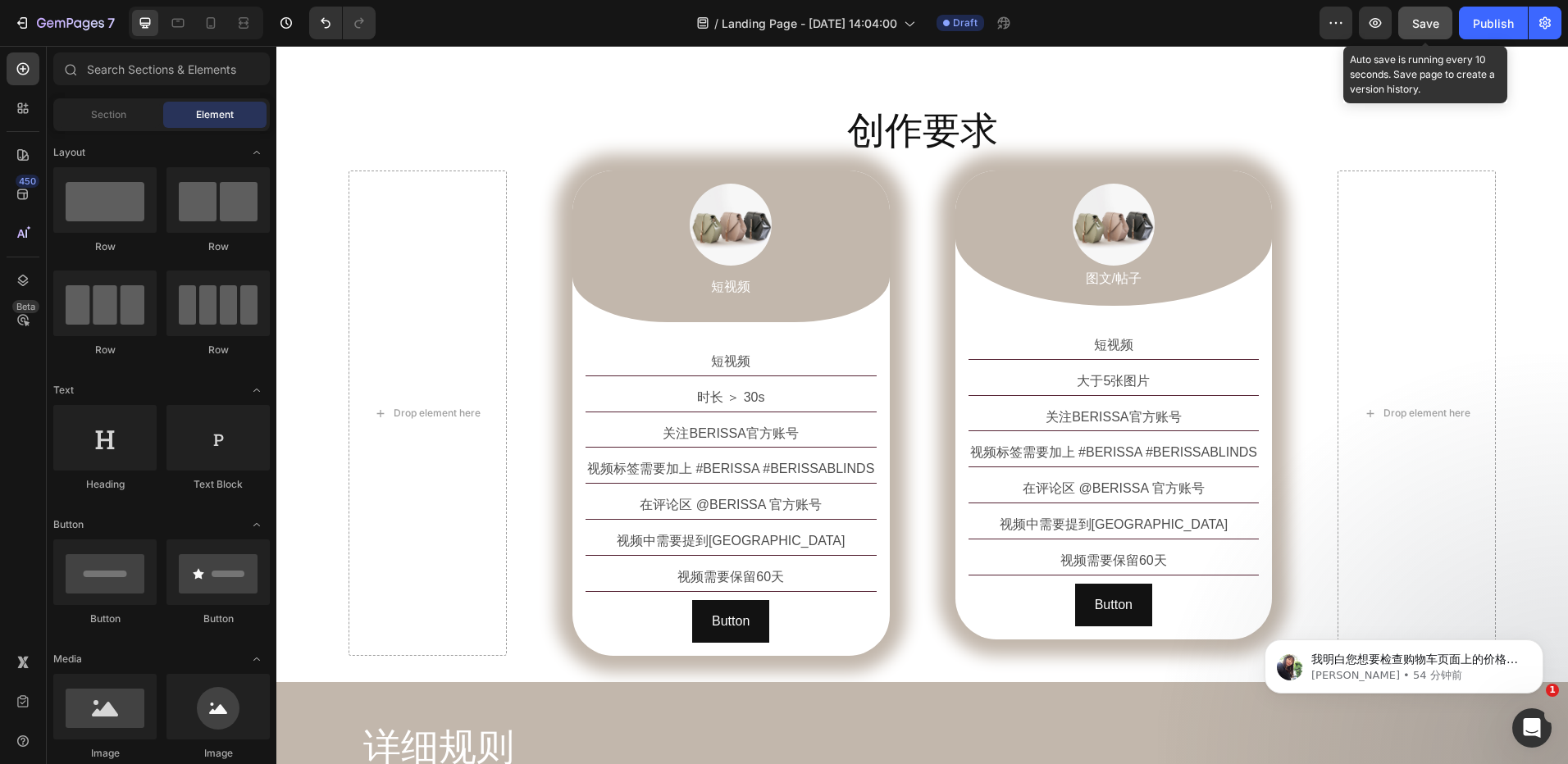
drag, startPoint x: 1421, startPoint y: 27, endPoint x: 1118, endPoint y: 2, distance: 304.0
click at [1421, 27] on span "Save" at bounding box center [1426, 23] width 27 height 14
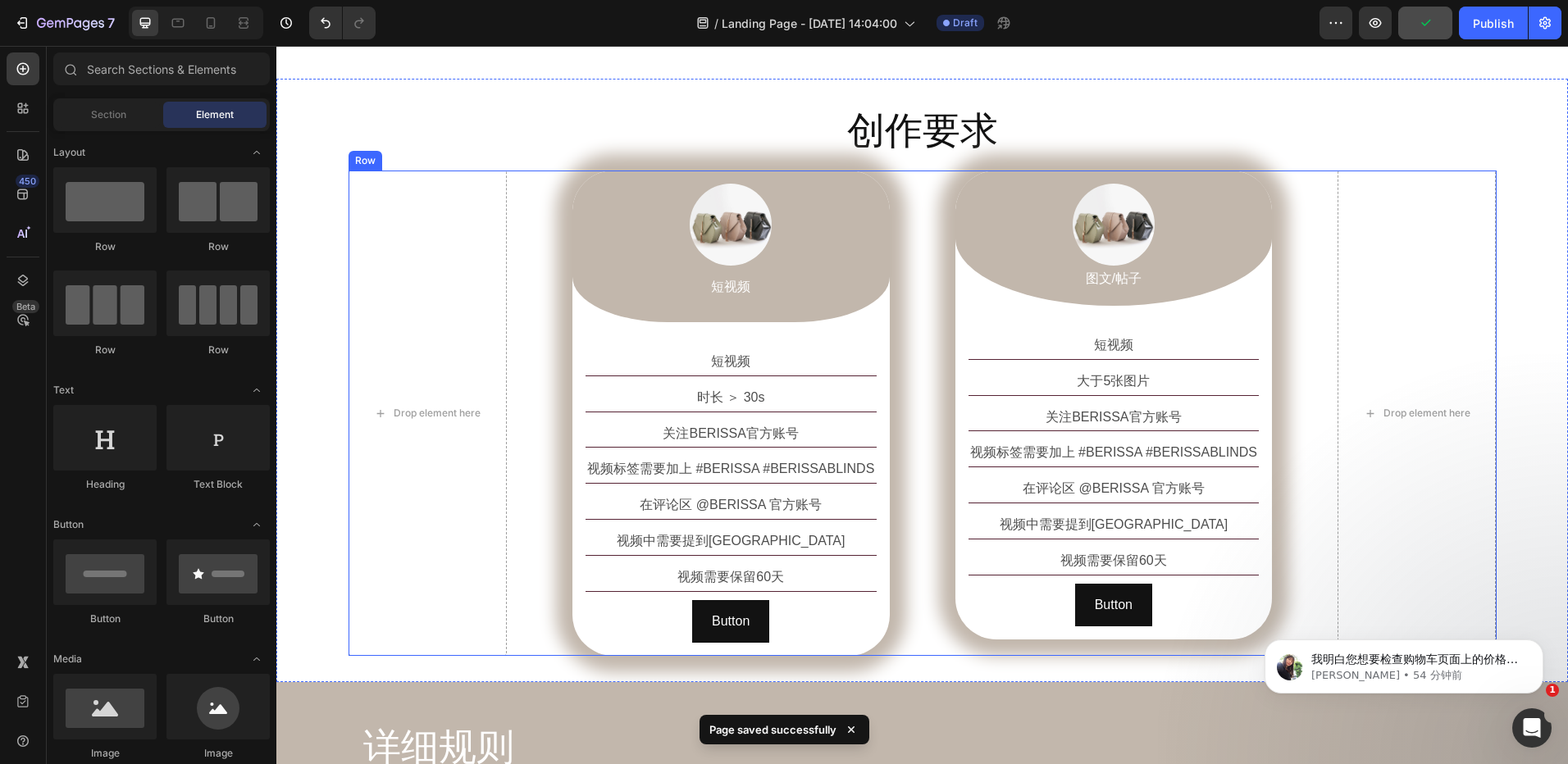
click at [558, 358] on div "Drop element here Image 短视频 Text Block Row 短视频 Text Block 时长 ＞ 30s Text Block 关…" at bounding box center [922, 413] width 1148 height 485
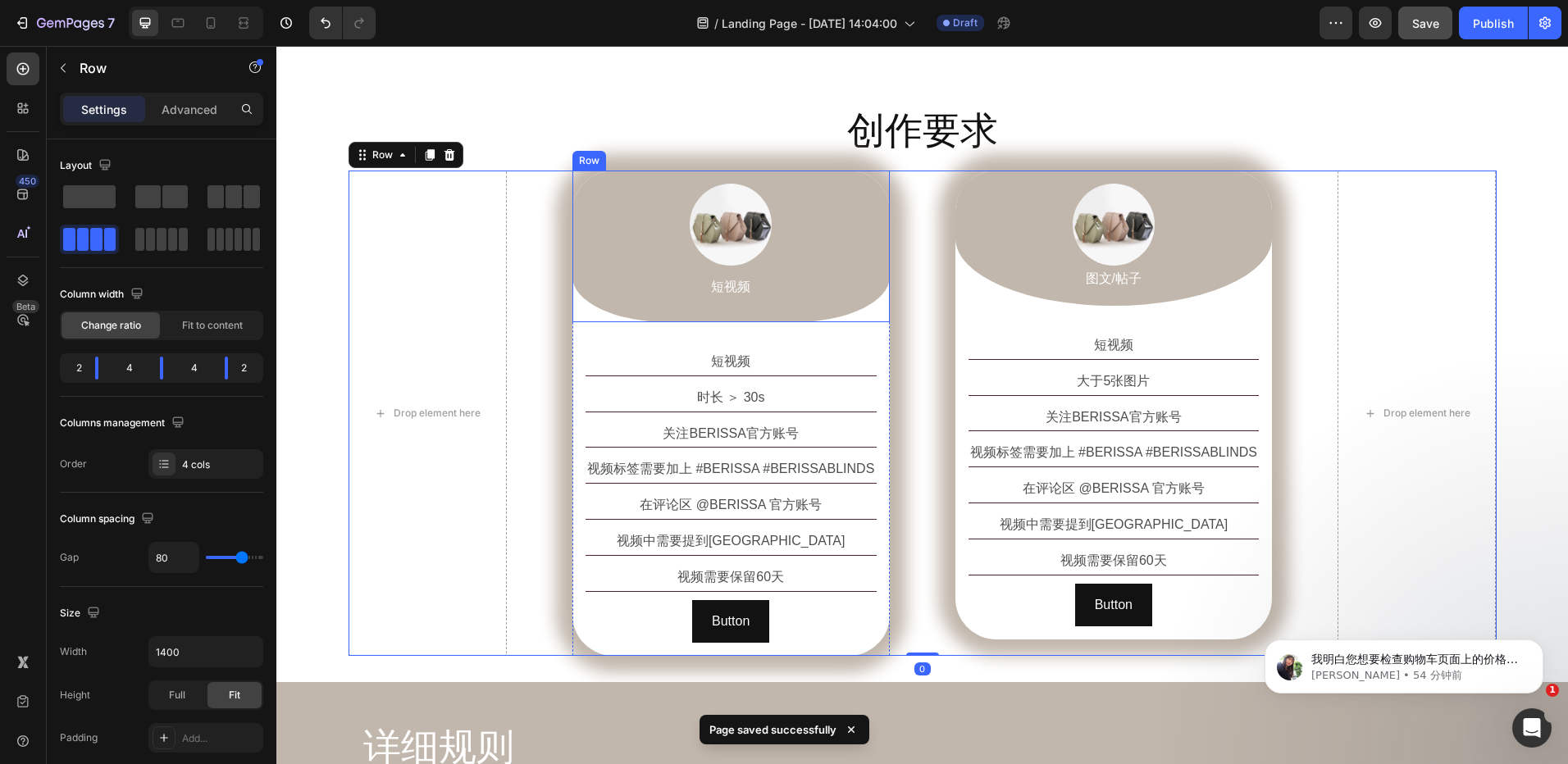
click at [563, 198] on div "Drop element here Image 短视频 Text Block Row 短视频 Text Block 时长 ＞ 30s Text Block 关…" at bounding box center [922, 413] width 1148 height 485
click at [573, 187] on div "Image 短视频 Text Block Row 短视频 Text Block 时长 ＞ 30s Text Block 关注BERISSA官方账号 Text …" at bounding box center [731, 413] width 318 height 485
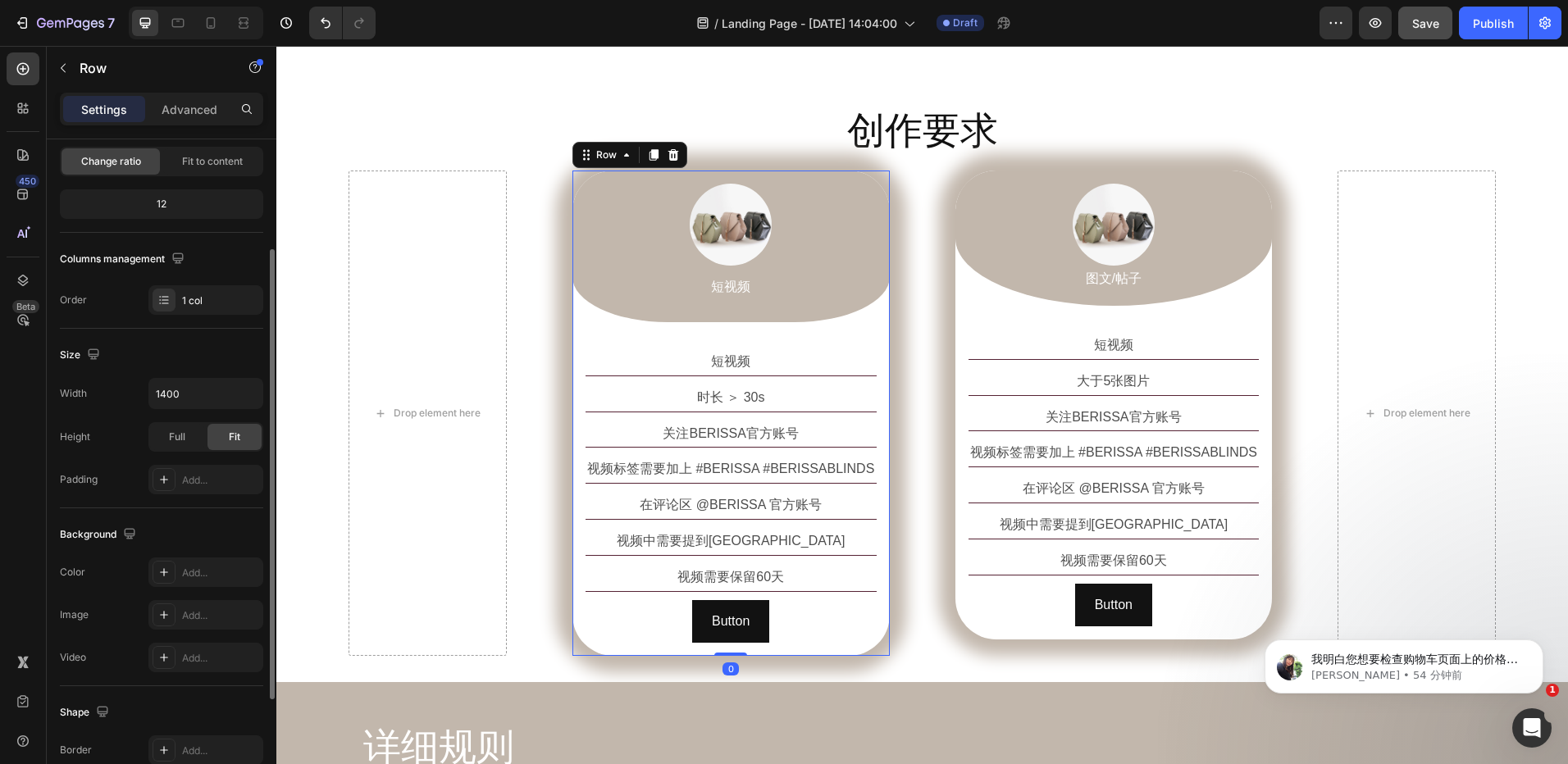
scroll to position [329, 0]
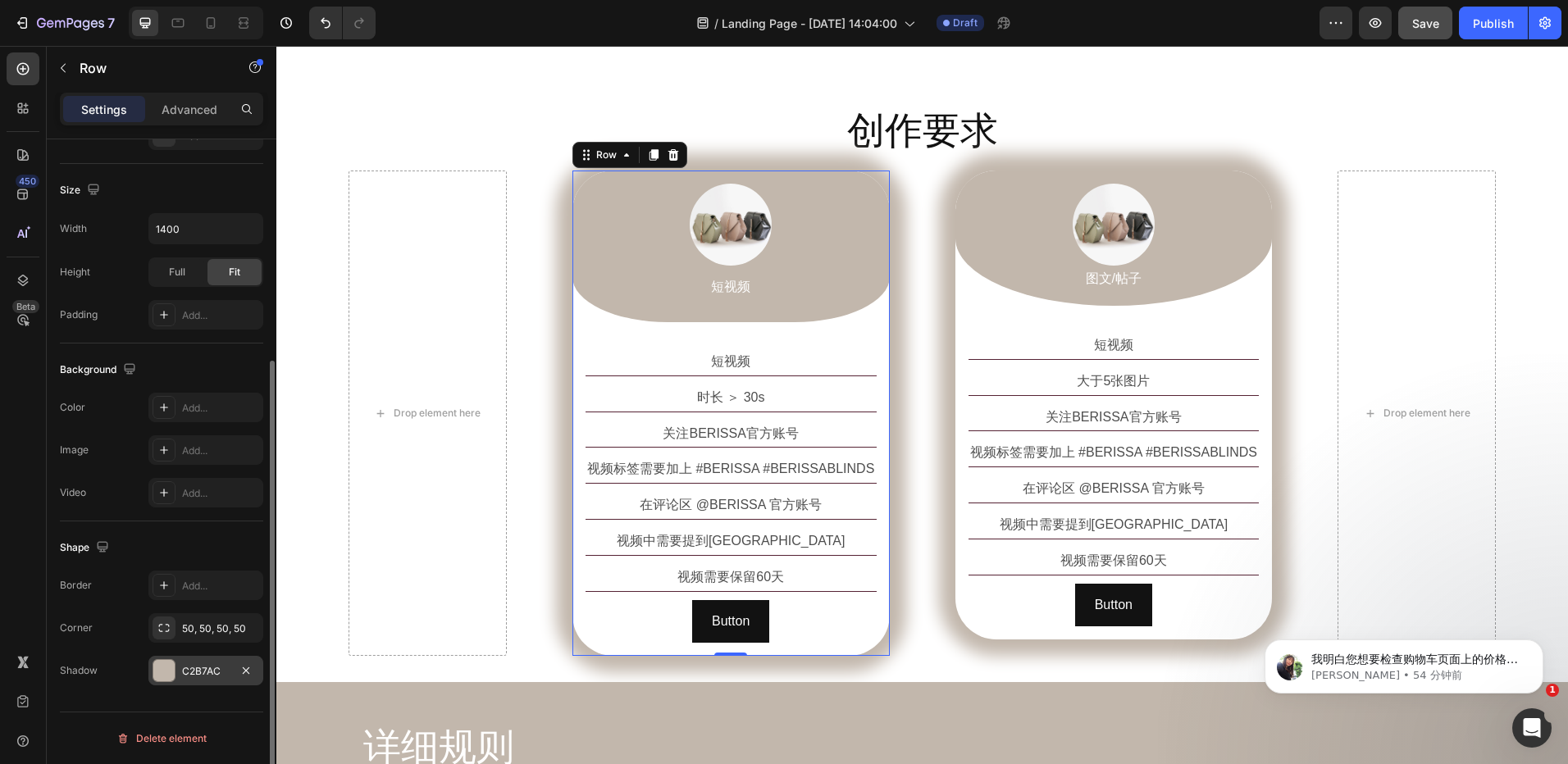
click at [196, 668] on div "C2B7AC" at bounding box center [206, 671] width 48 height 14
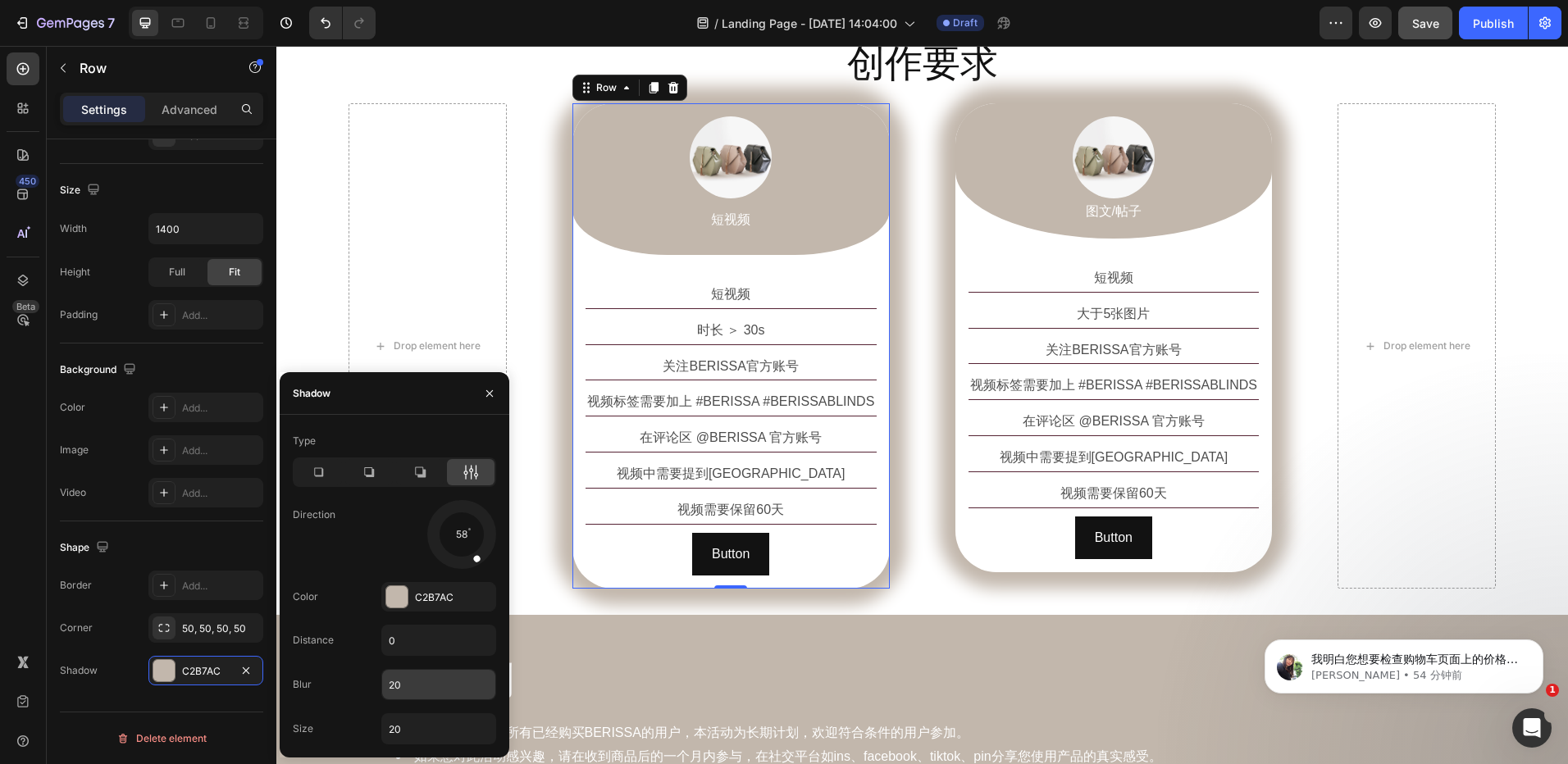
scroll to position [1147, 0]
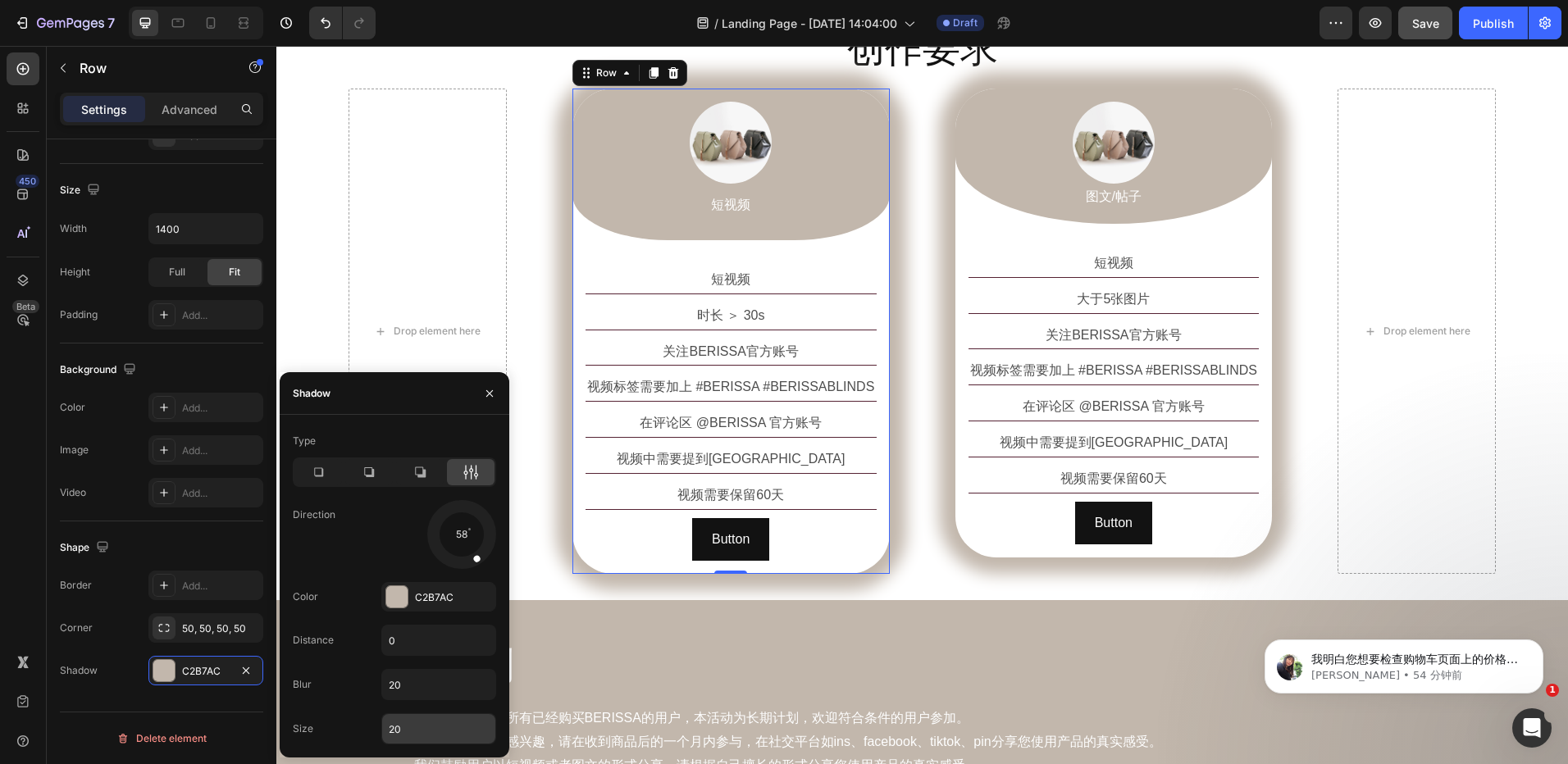
click at [410, 729] on input "20" at bounding box center [439, 729] width 114 height 30
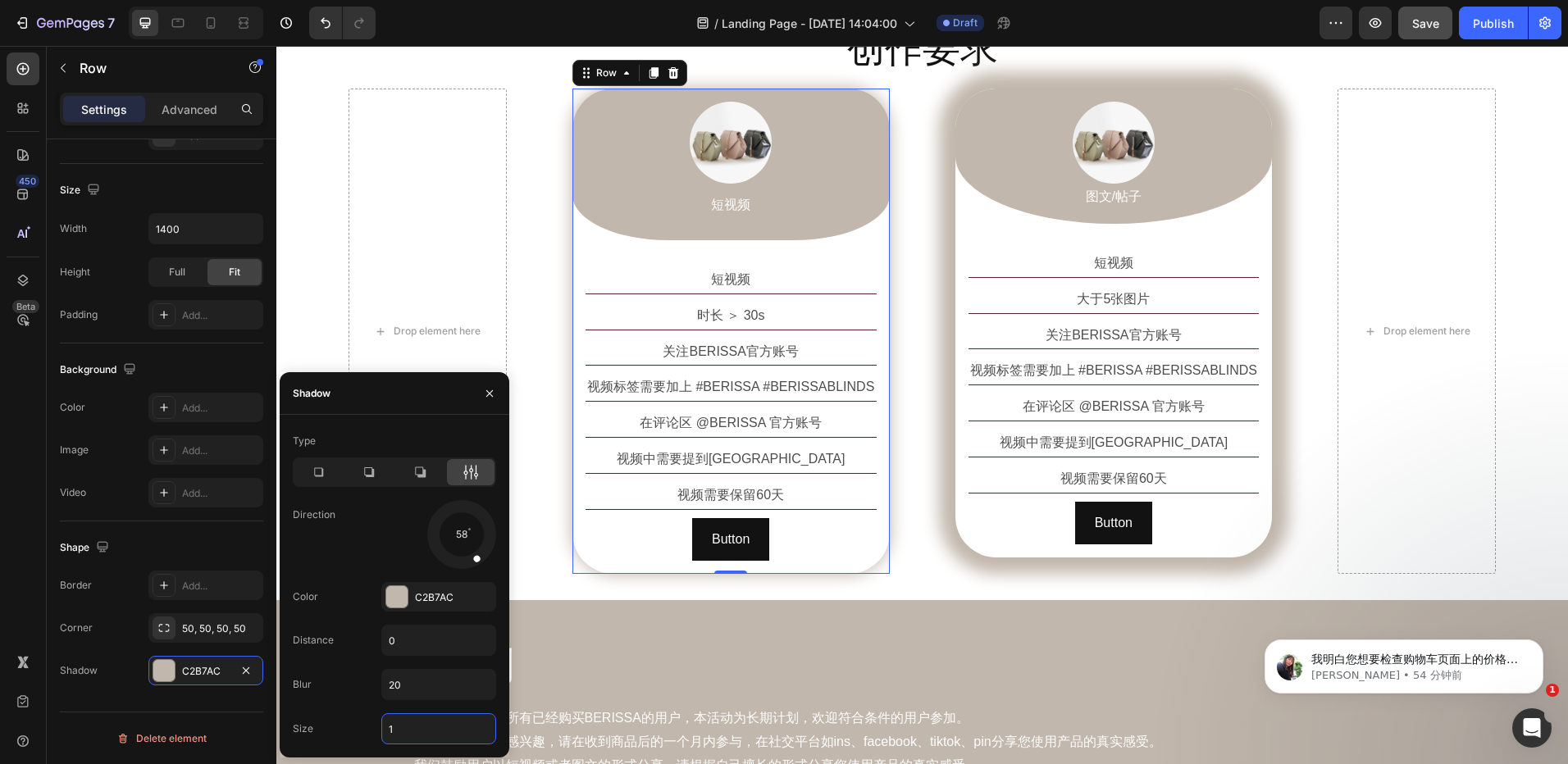
type input "0"
click at [930, 581] on div "创作要求 Heading Row Drop element here Image 短视频 Text Block Row 短视频 Text Block 时长 ＞…" at bounding box center [923, 299] width 1292 height 604
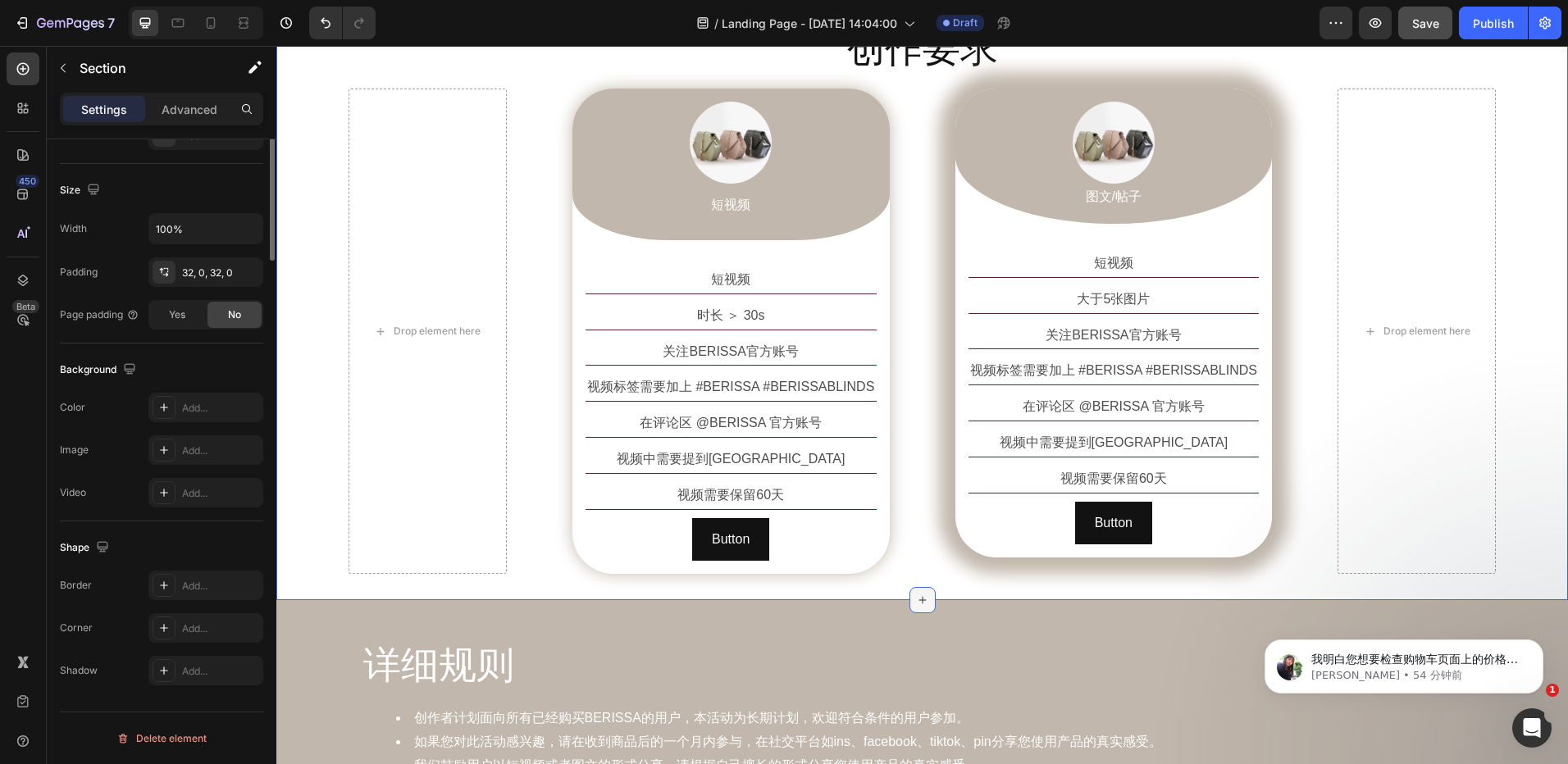
scroll to position [0, 0]
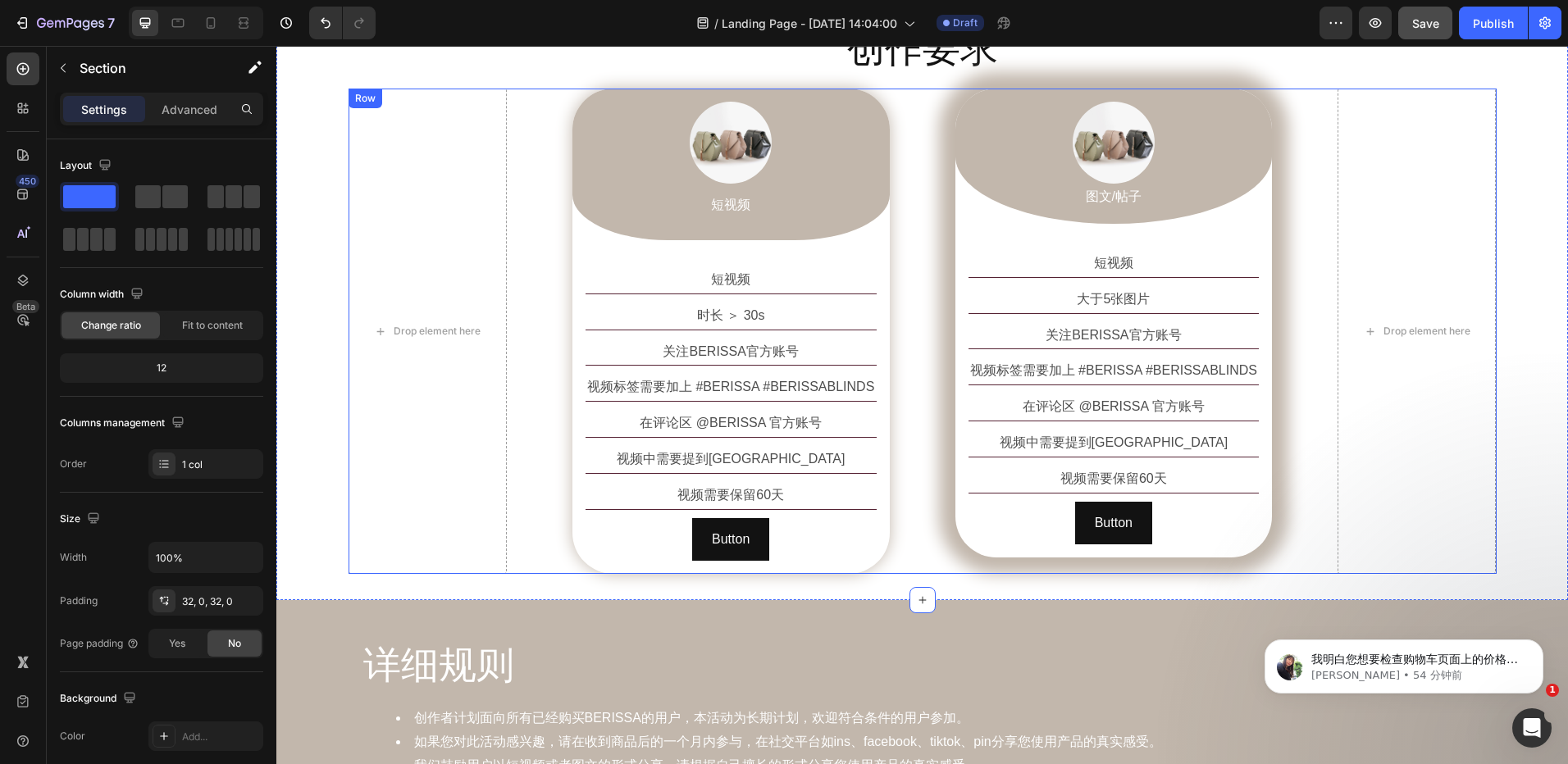
click at [949, 337] on div "Drop element here Image 短视频 Text Block Row 短视频 Text Block 时长 ＞ 30s Text Block 关…" at bounding box center [922, 331] width 1148 height 485
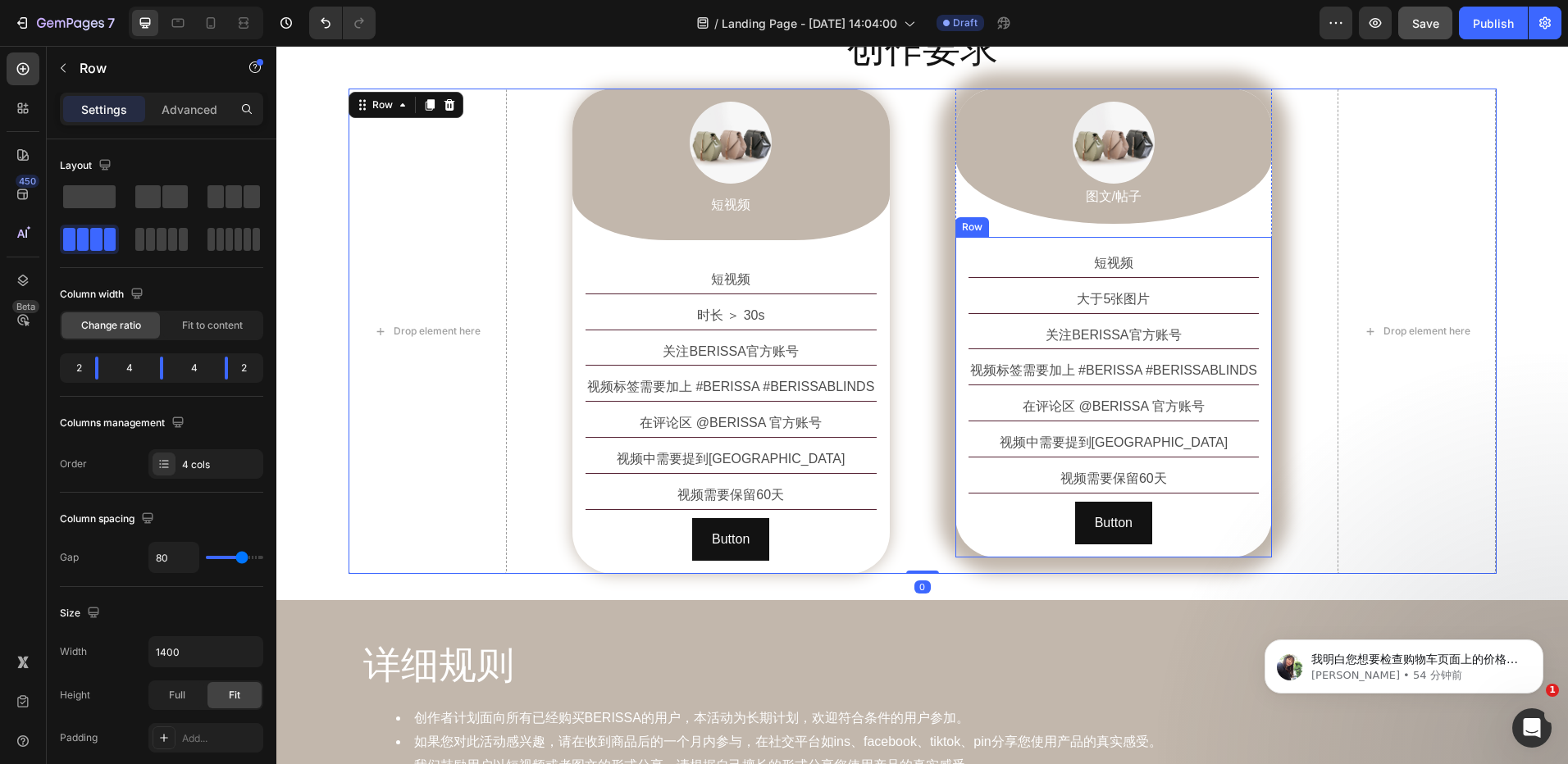
click at [955, 341] on div "短视频 Text Block 大于5张图片 Text Block 关注BERISSA官方账号 Text Block 视频标签需要加上 #BERISSA #BE…" at bounding box center [1114, 397] width 318 height 320
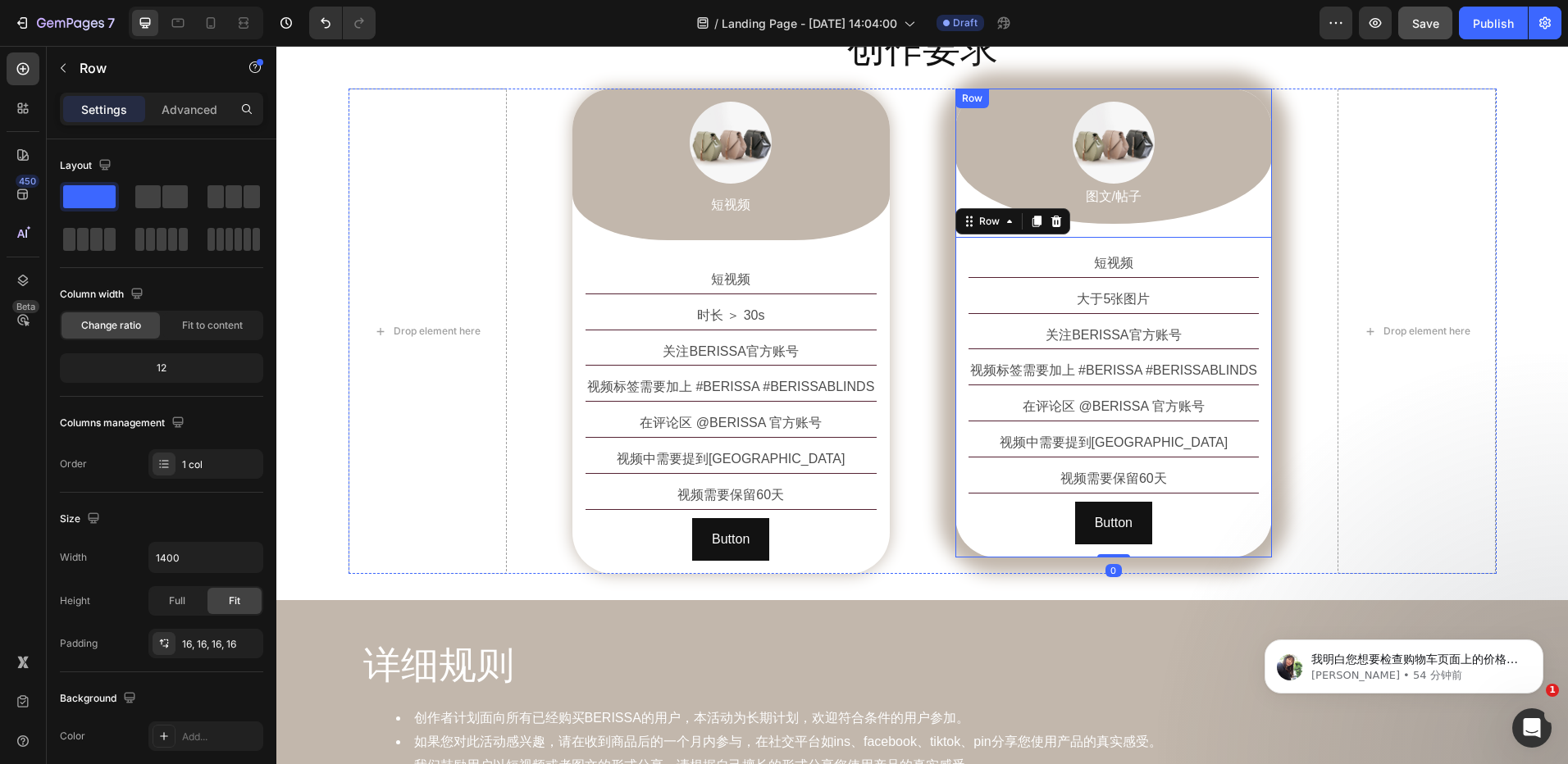
click at [955, 194] on div "Image 图文/帖子 Text Block Row 短视频 Text Block 大于5张图片 Text Block 关注BERISSA官方账号 Text …" at bounding box center [1114, 323] width 318 height 469
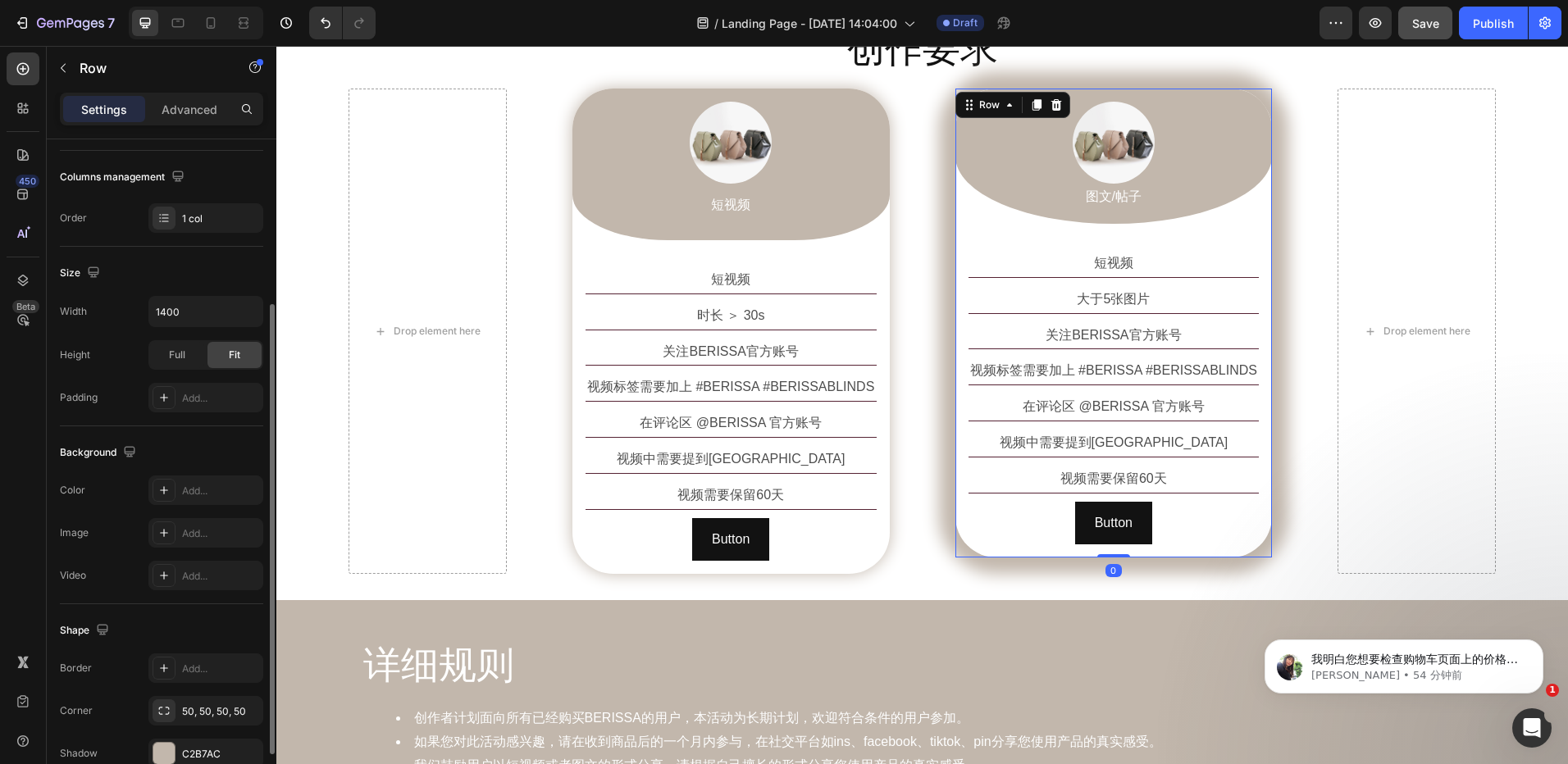
scroll to position [329, 0]
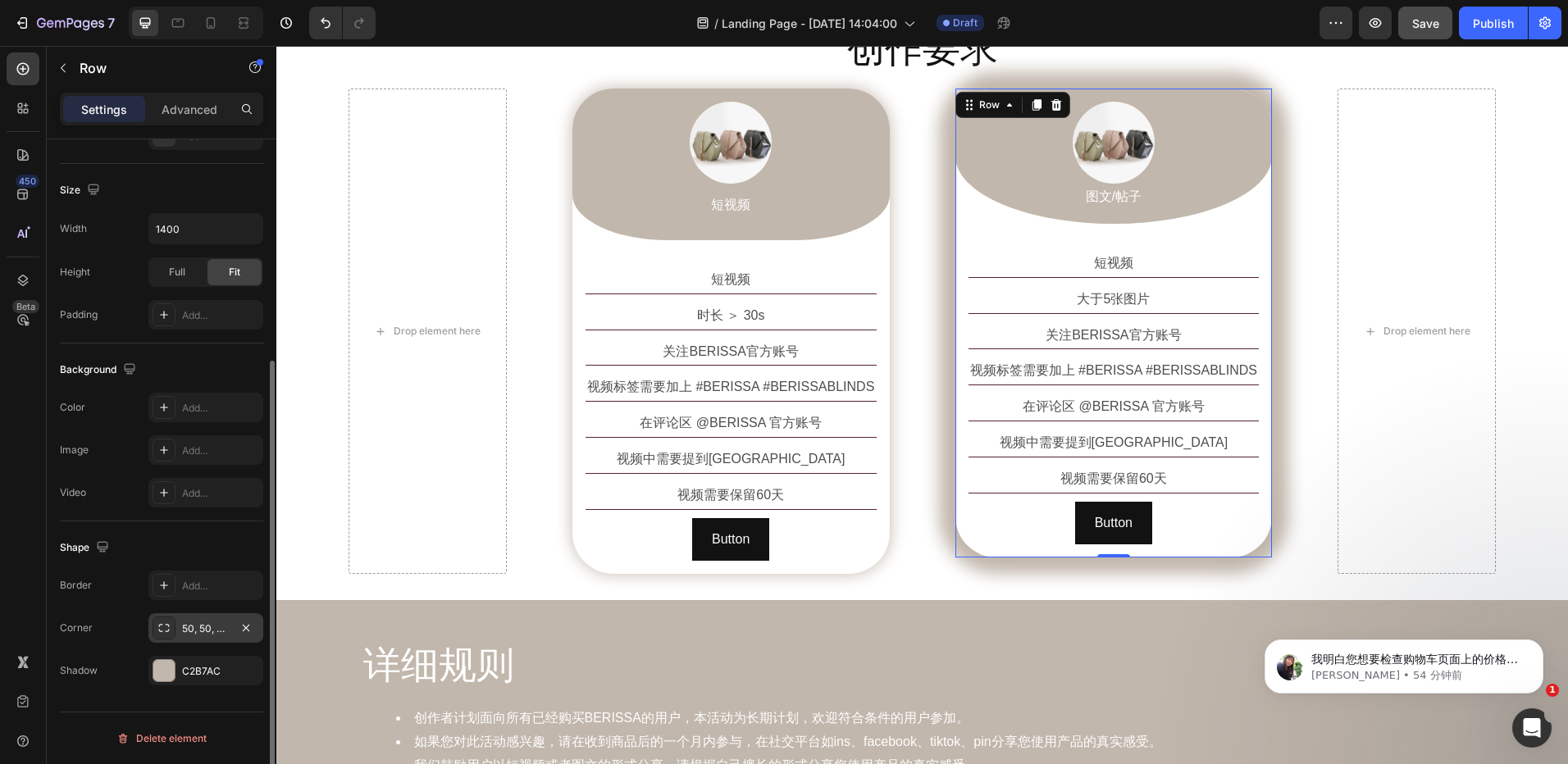
click at [218, 633] on div "50, 50, 50, 50" at bounding box center [206, 628] width 48 height 14
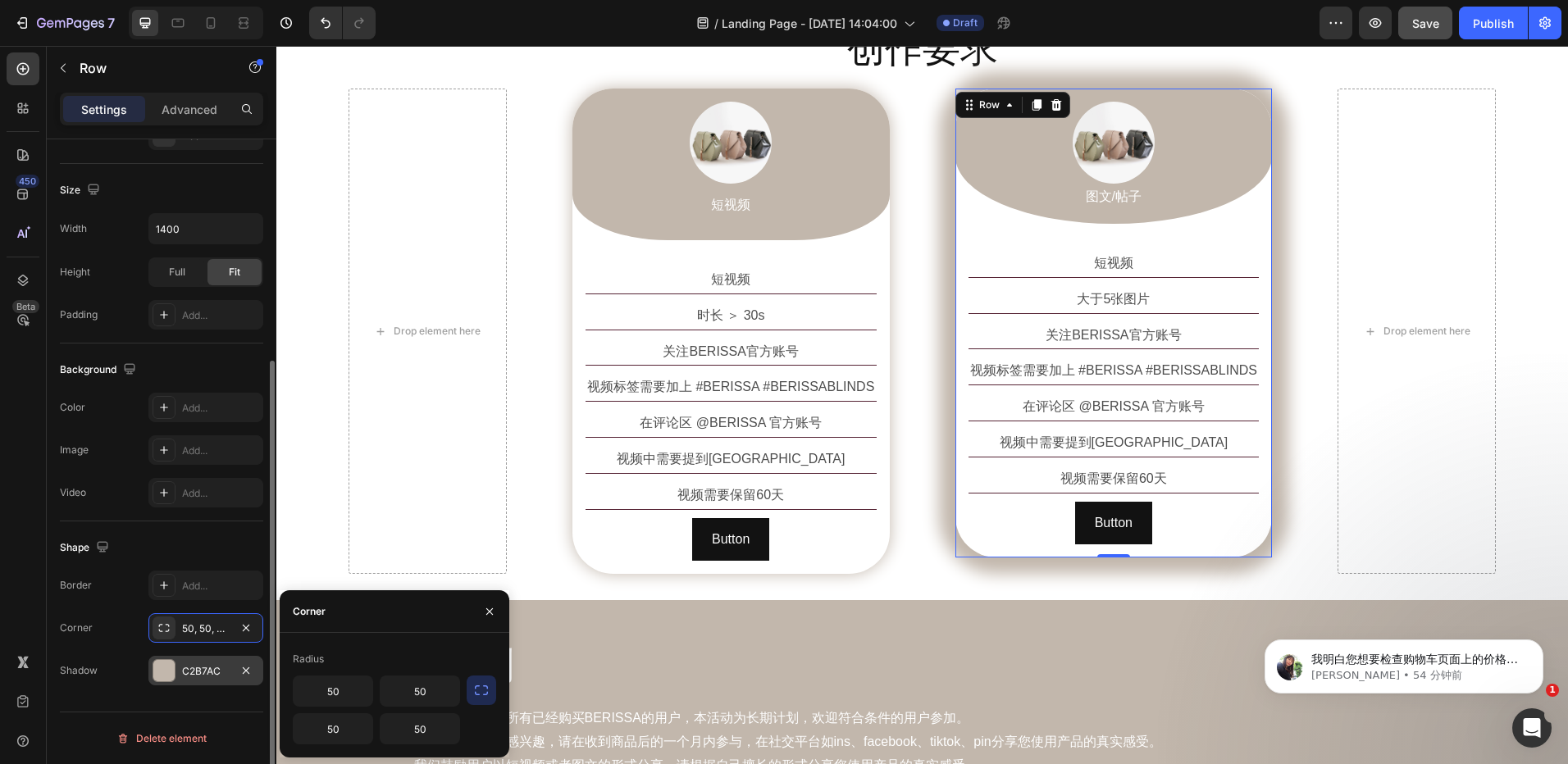
click at [187, 670] on div "C2B7AC" at bounding box center [206, 671] width 48 height 14
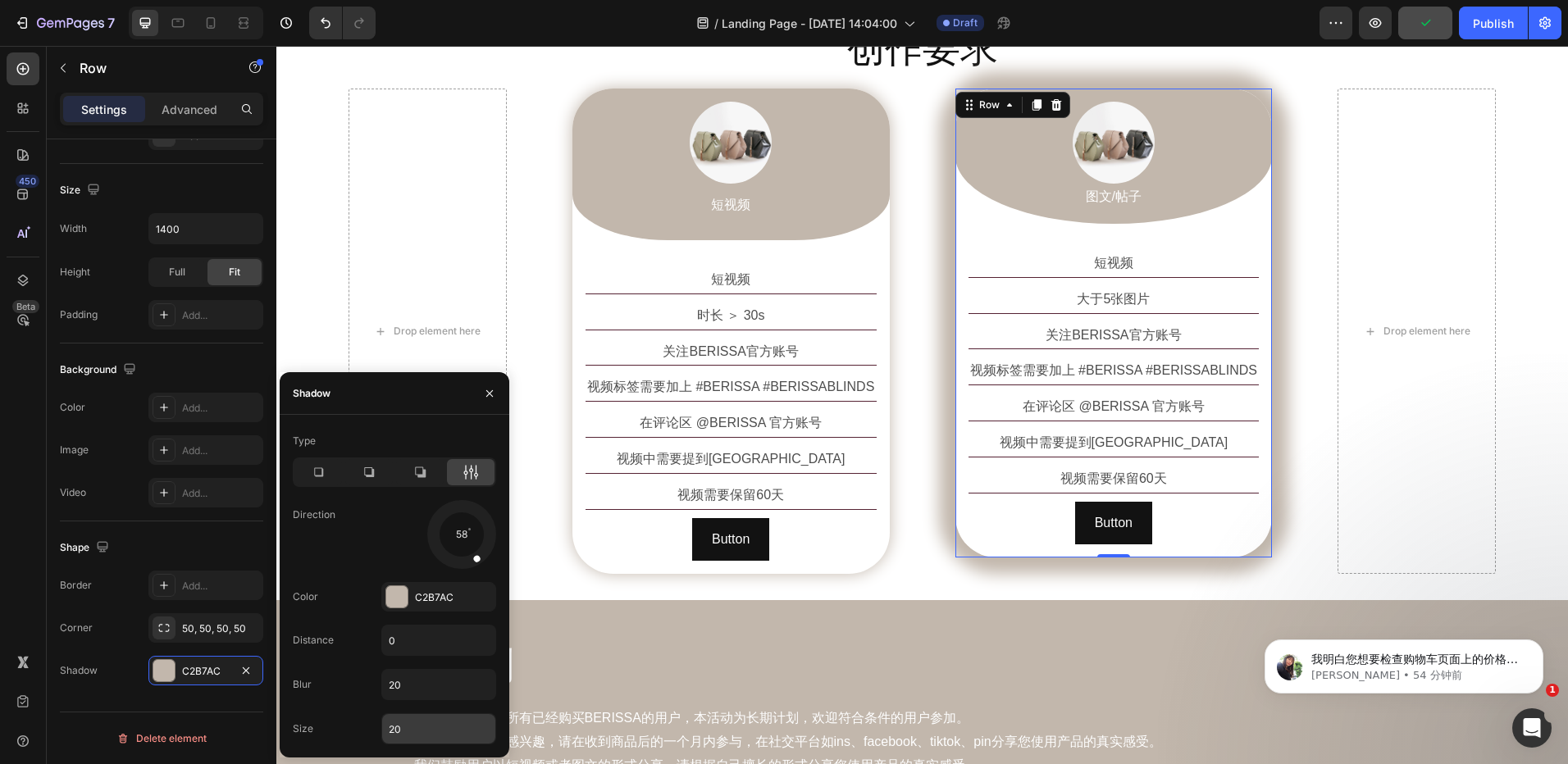
click at [412, 732] on input "20" at bounding box center [439, 729] width 114 height 30
type input "0"
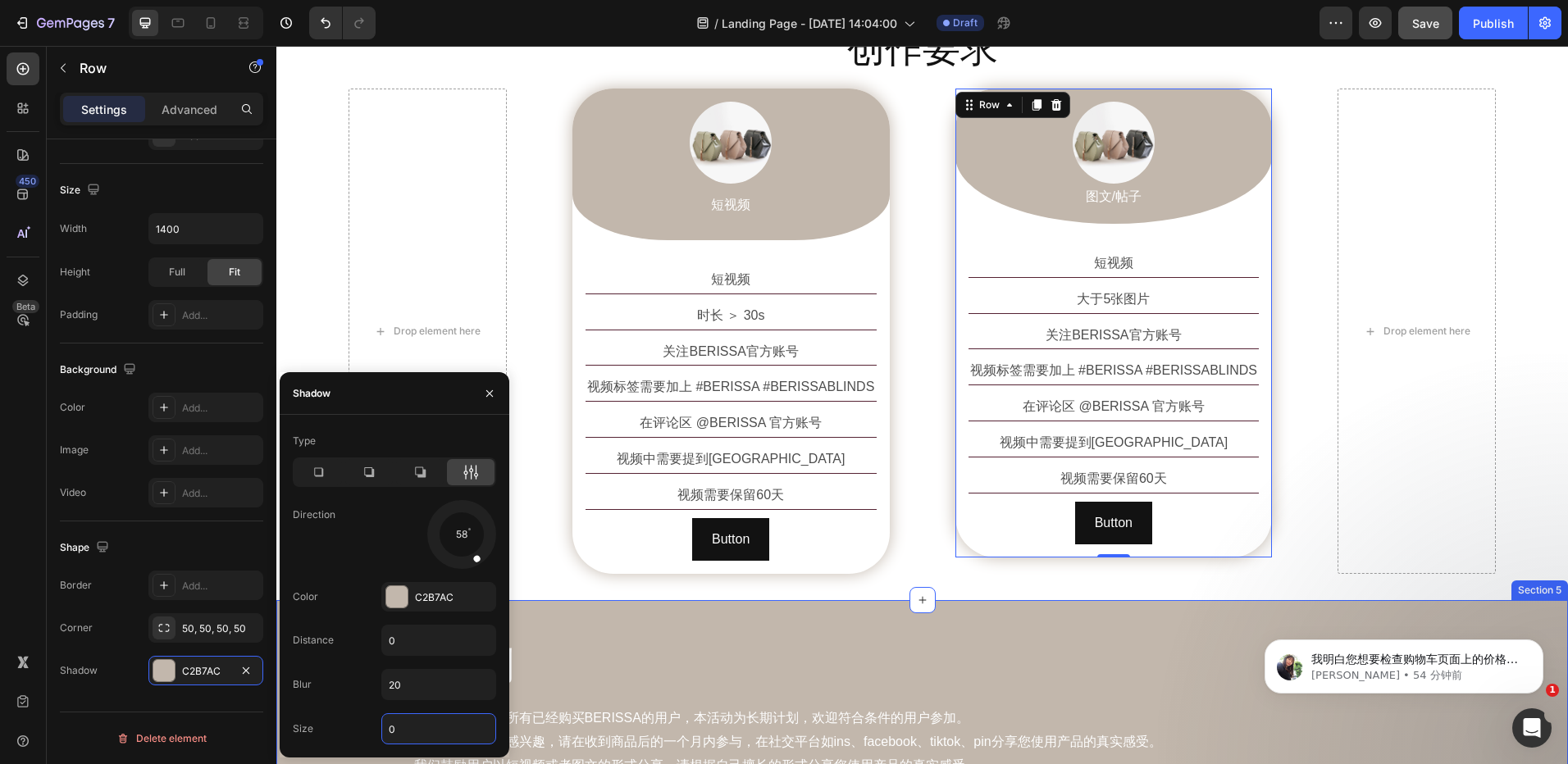
click at [1163, 594] on div "创作要求 Heading Row Drop element here Image 短视频 Text Block Row 短视频 Text Block 时长 ＞…" at bounding box center [923, 299] width 1292 height 604
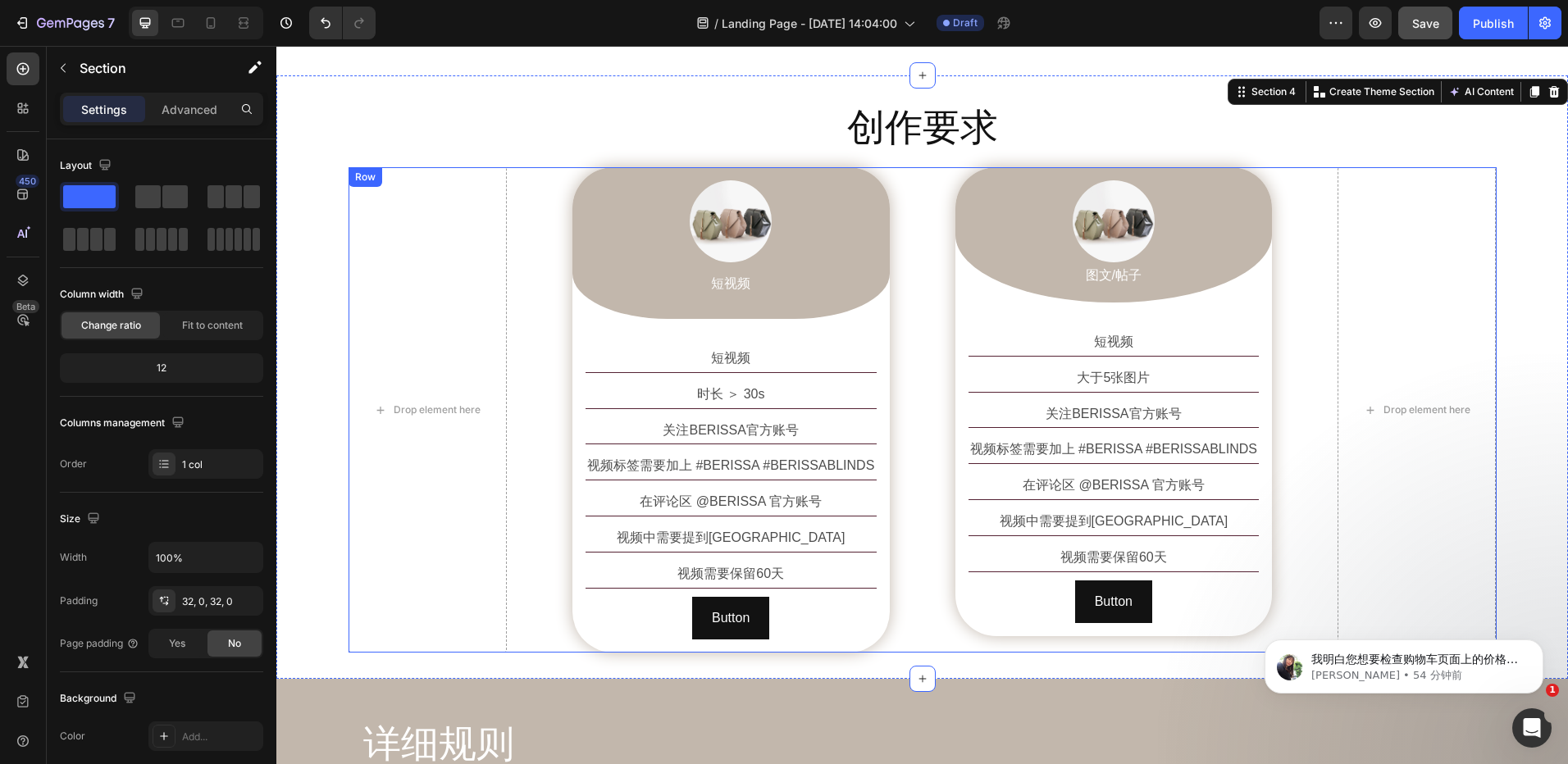
scroll to position [983, 0]
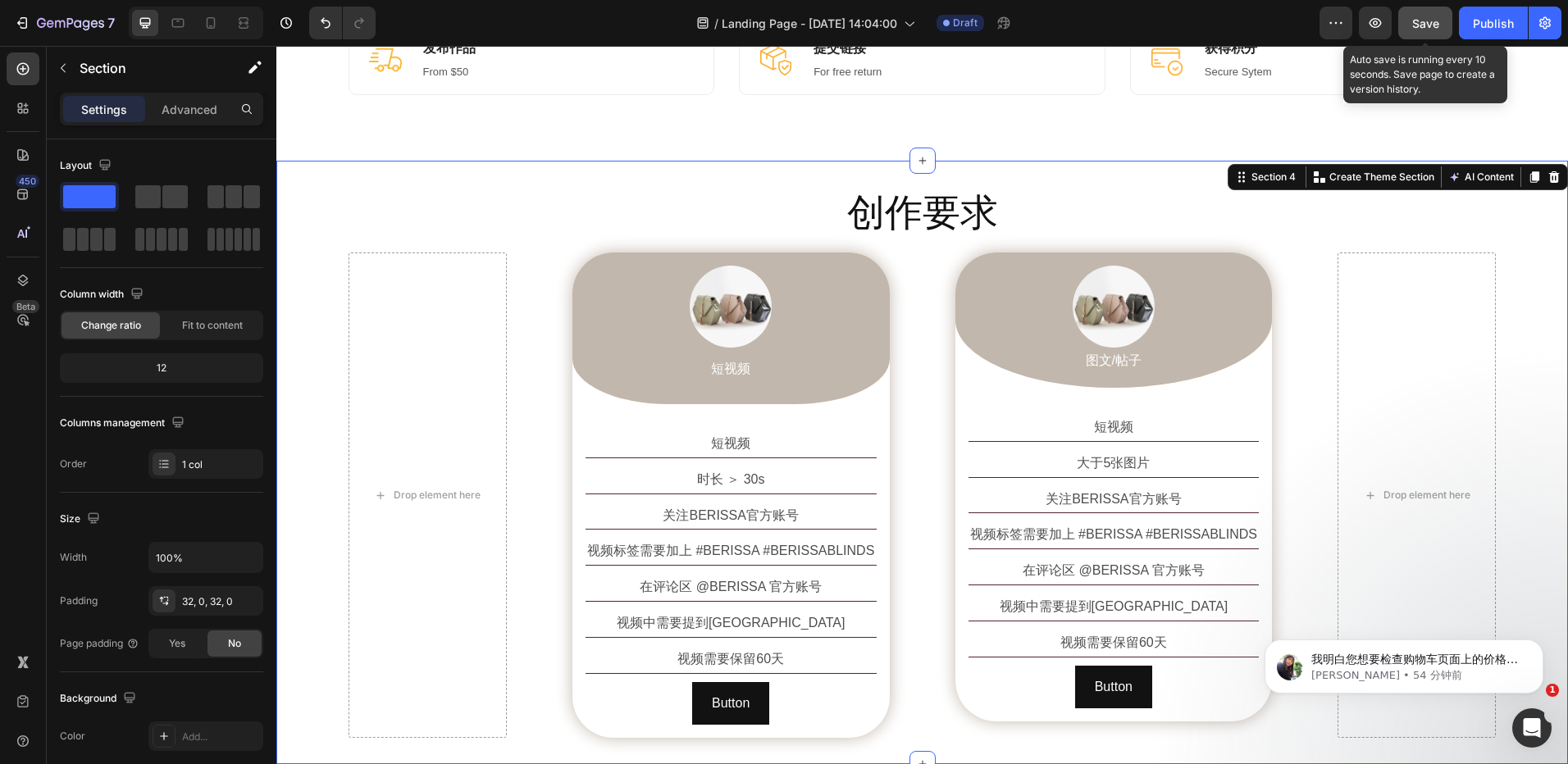
click at [1421, 26] on span "Save" at bounding box center [1426, 23] width 27 height 14
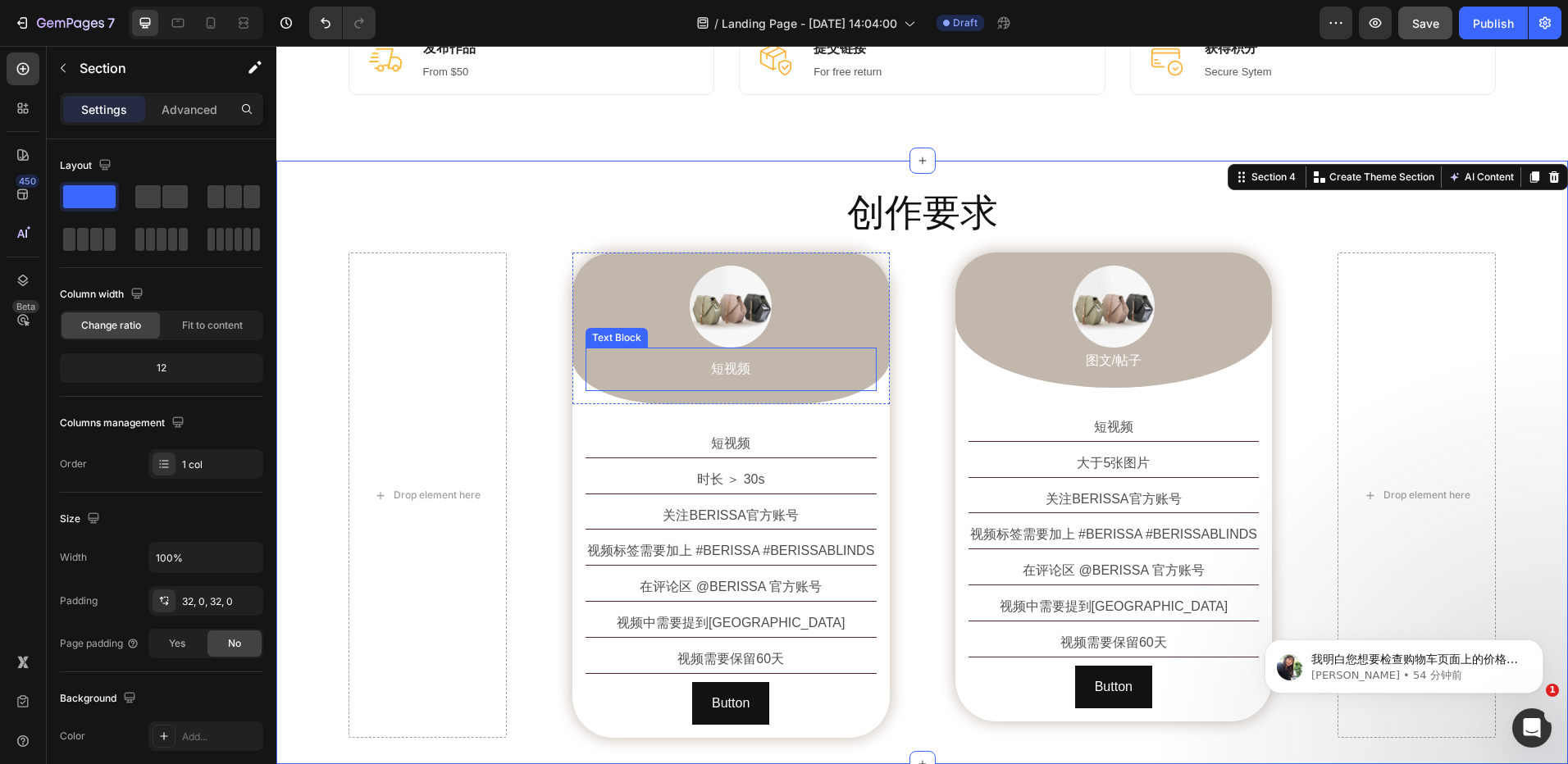
click at [746, 369] on p "短视频" at bounding box center [731, 369] width 288 height 24
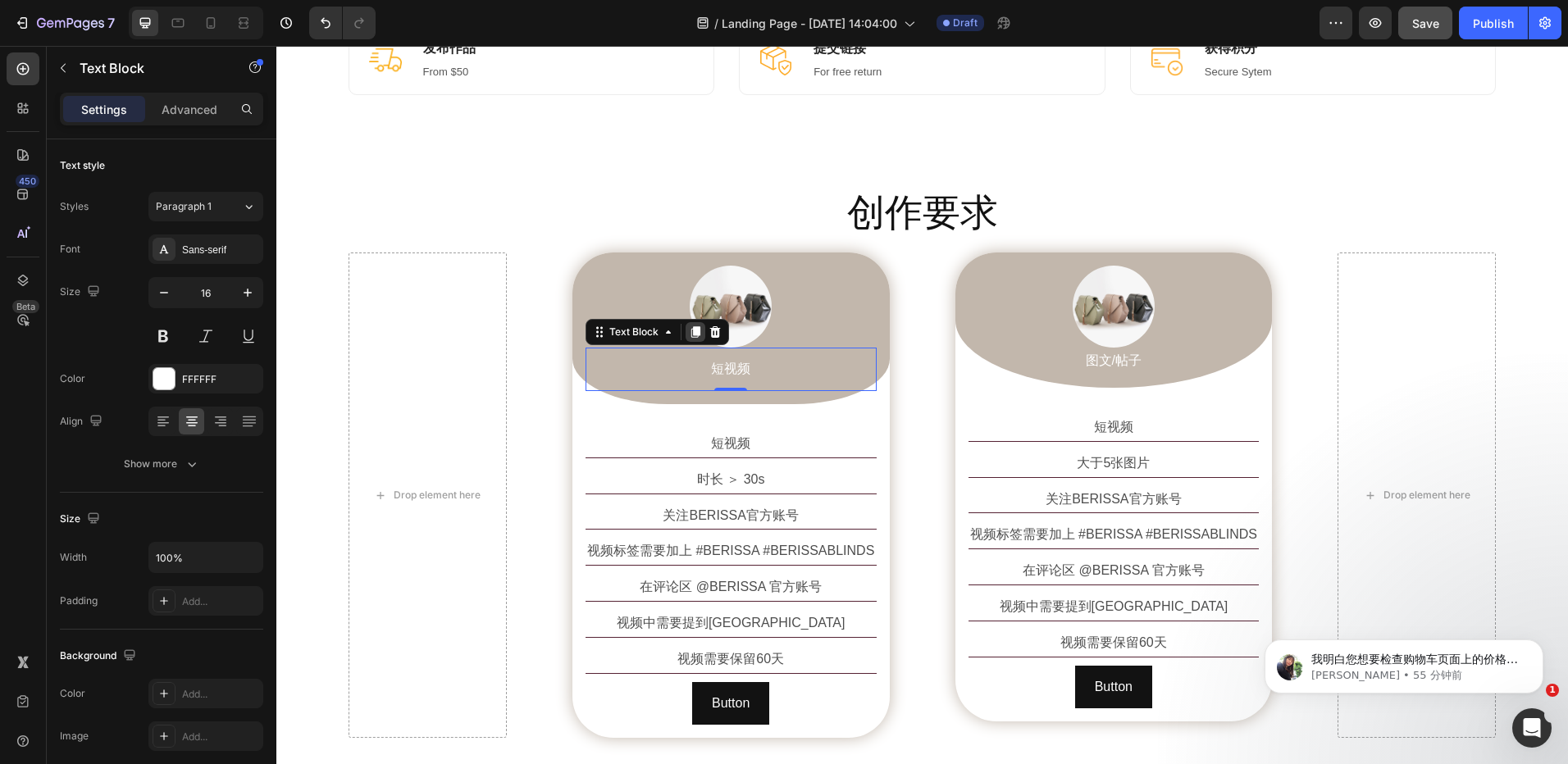
click at [691, 337] on icon at bounding box center [696, 332] width 13 height 13
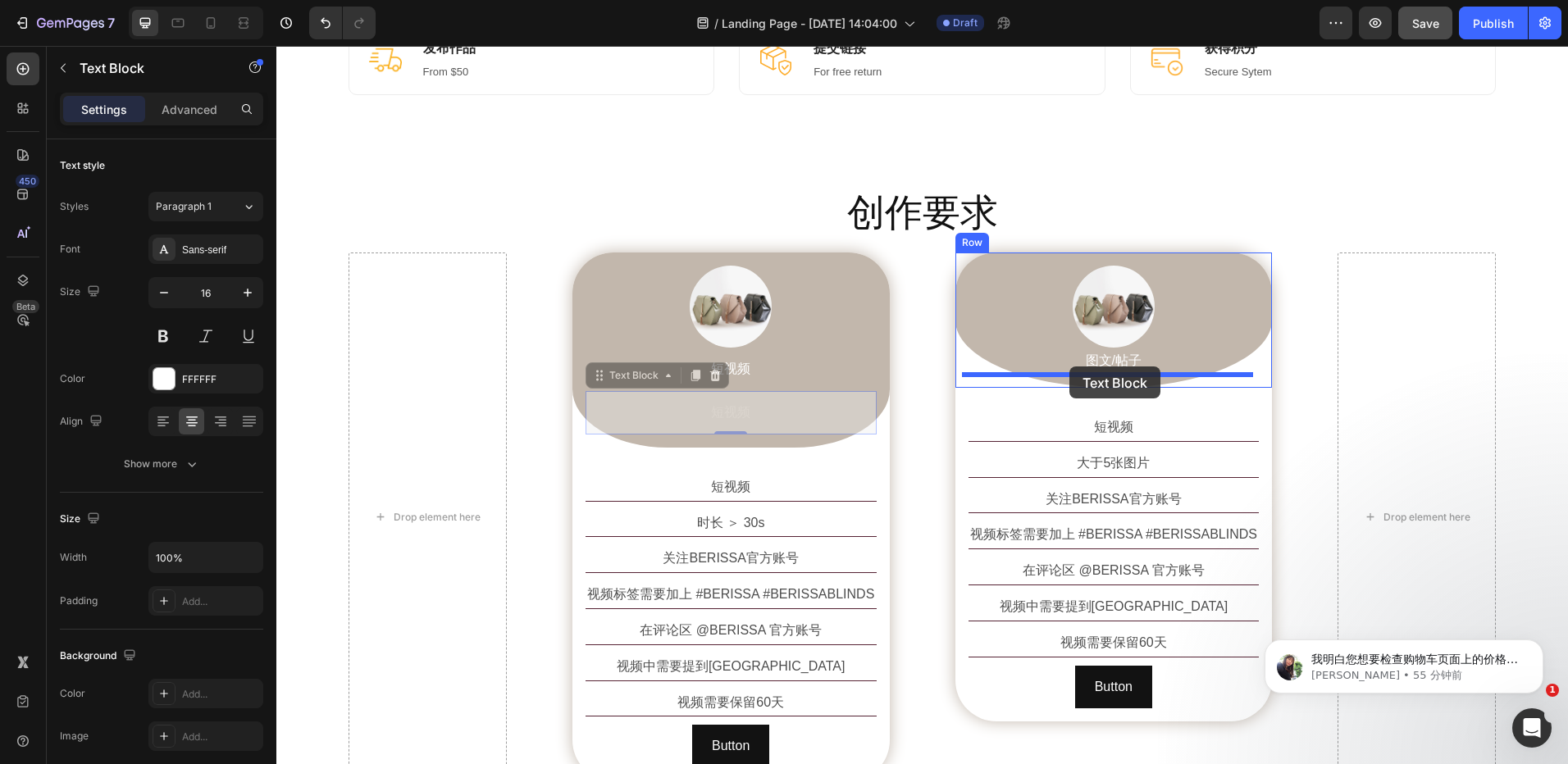
drag, startPoint x: 595, startPoint y: 375, endPoint x: 1070, endPoint y: 366, distance: 475.1
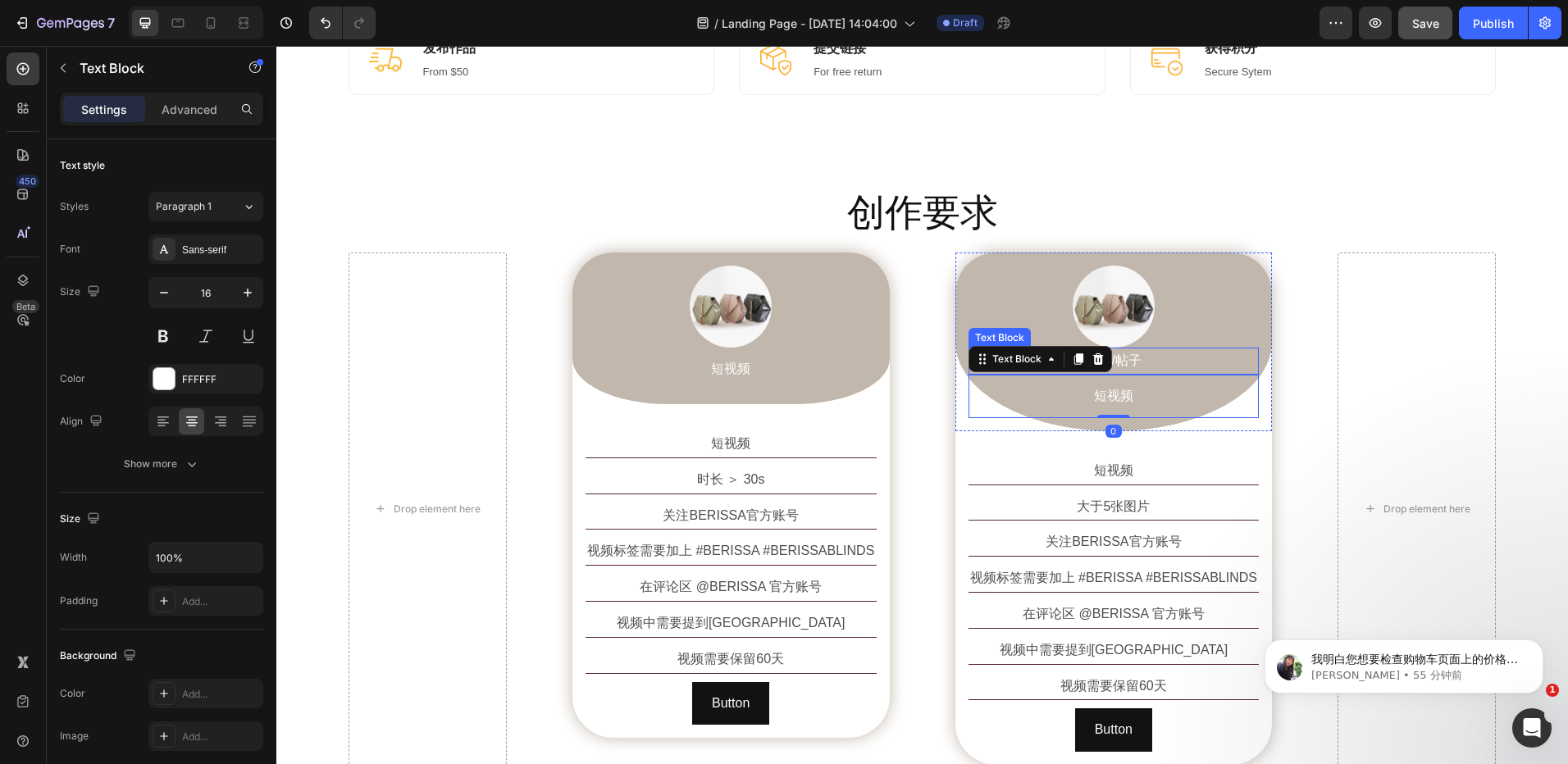
click at [1124, 358] on p "图文/帖子" at bounding box center [1115, 361] width 288 height 24
click at [1093, 334] on icon at bounding box center [1098, 332] width 10 height 11
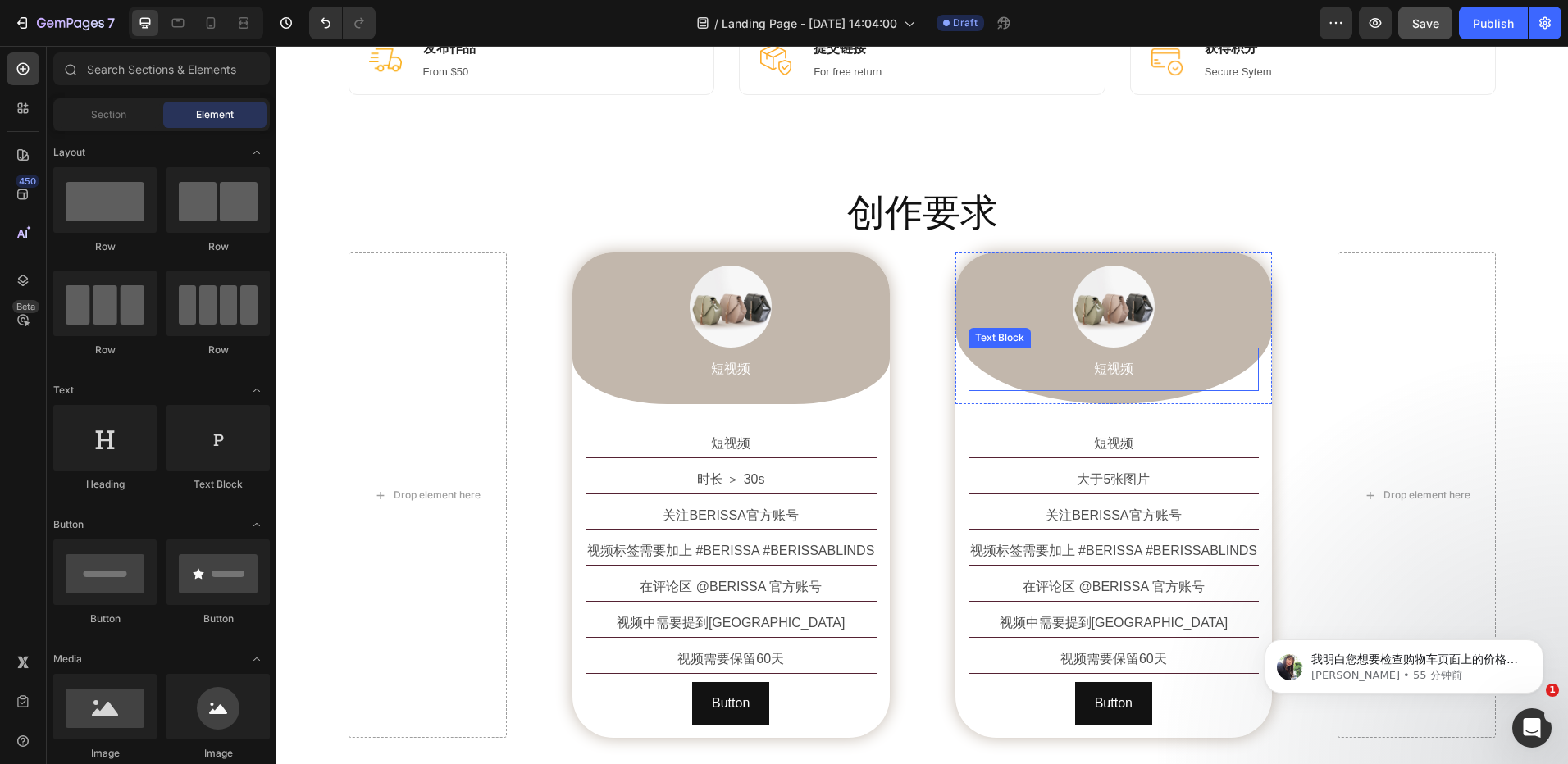
click at [1116, 376] on p "短视频" at bounding box center [1115, 369] width 288 height 24
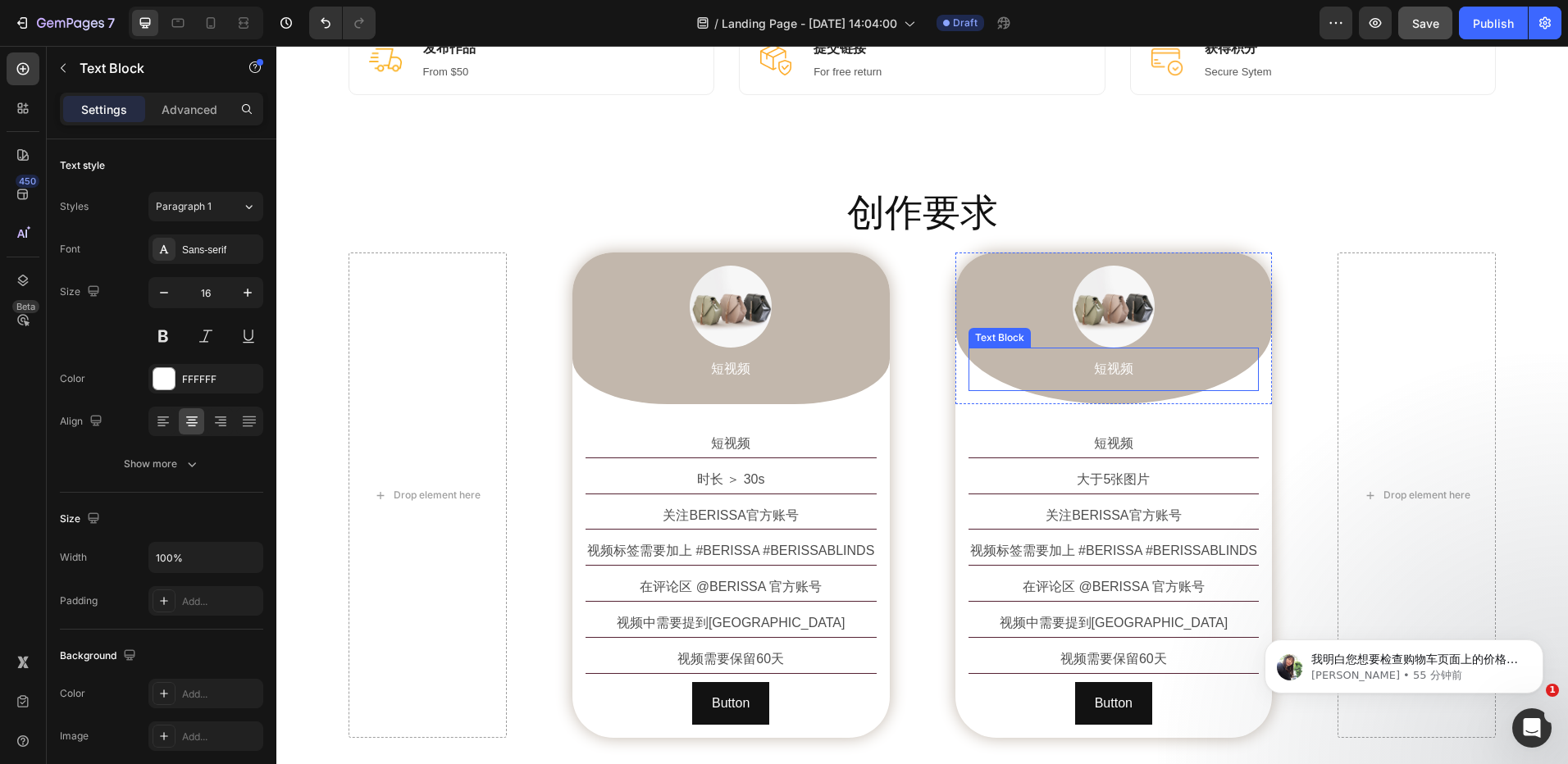
click at [1116, 376] on p "短视频" at bounding box center [1115, 369] width 288 height 24
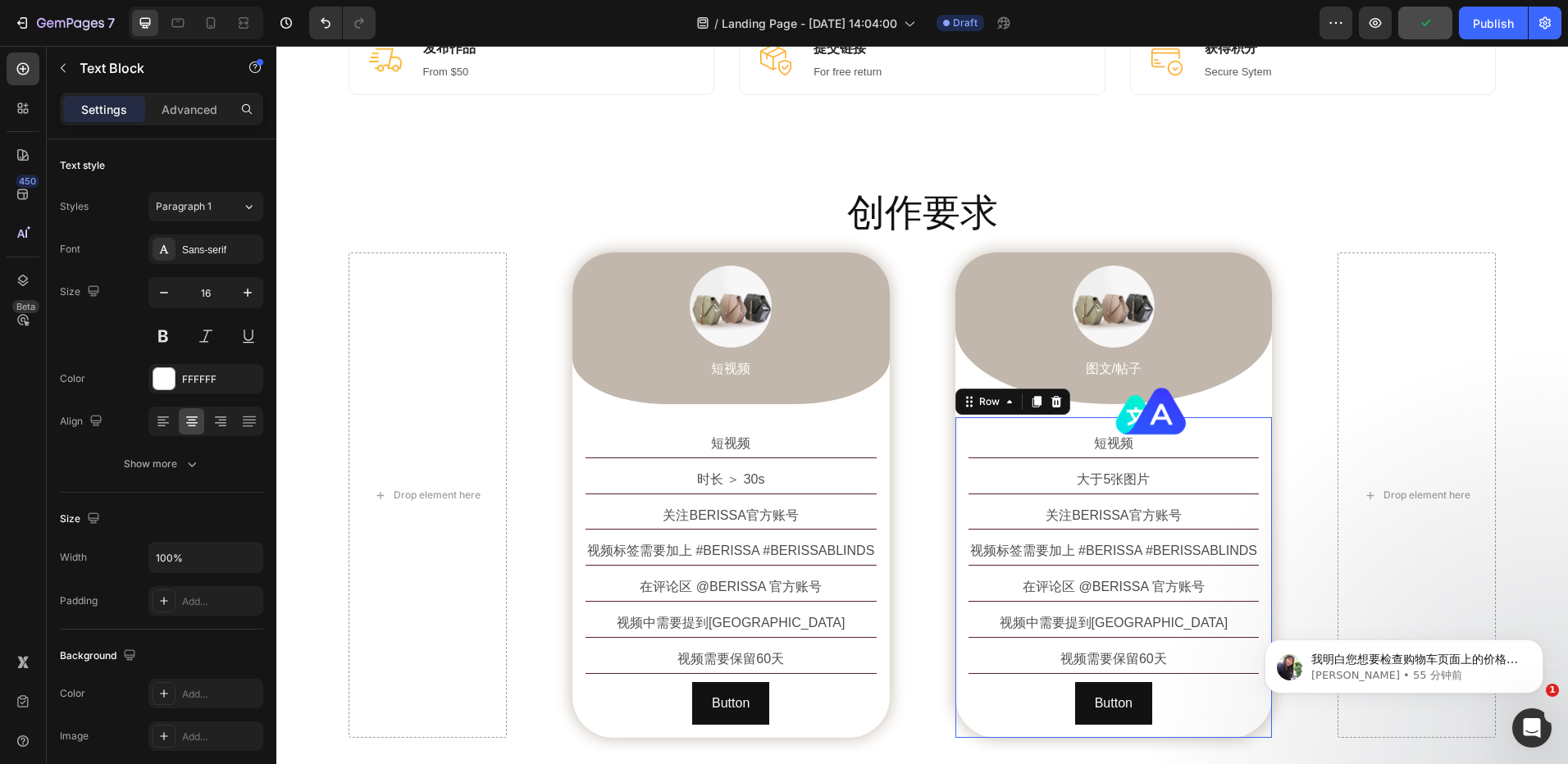
click at [1264, 423] on div "短视频 Text Block 大于5张图片 Text Block 关注BERISSA官方账号 Text Block 视频标签需要加上 #BERISSA #BE…" at bounding box center [1114, 577] width 318 height 320
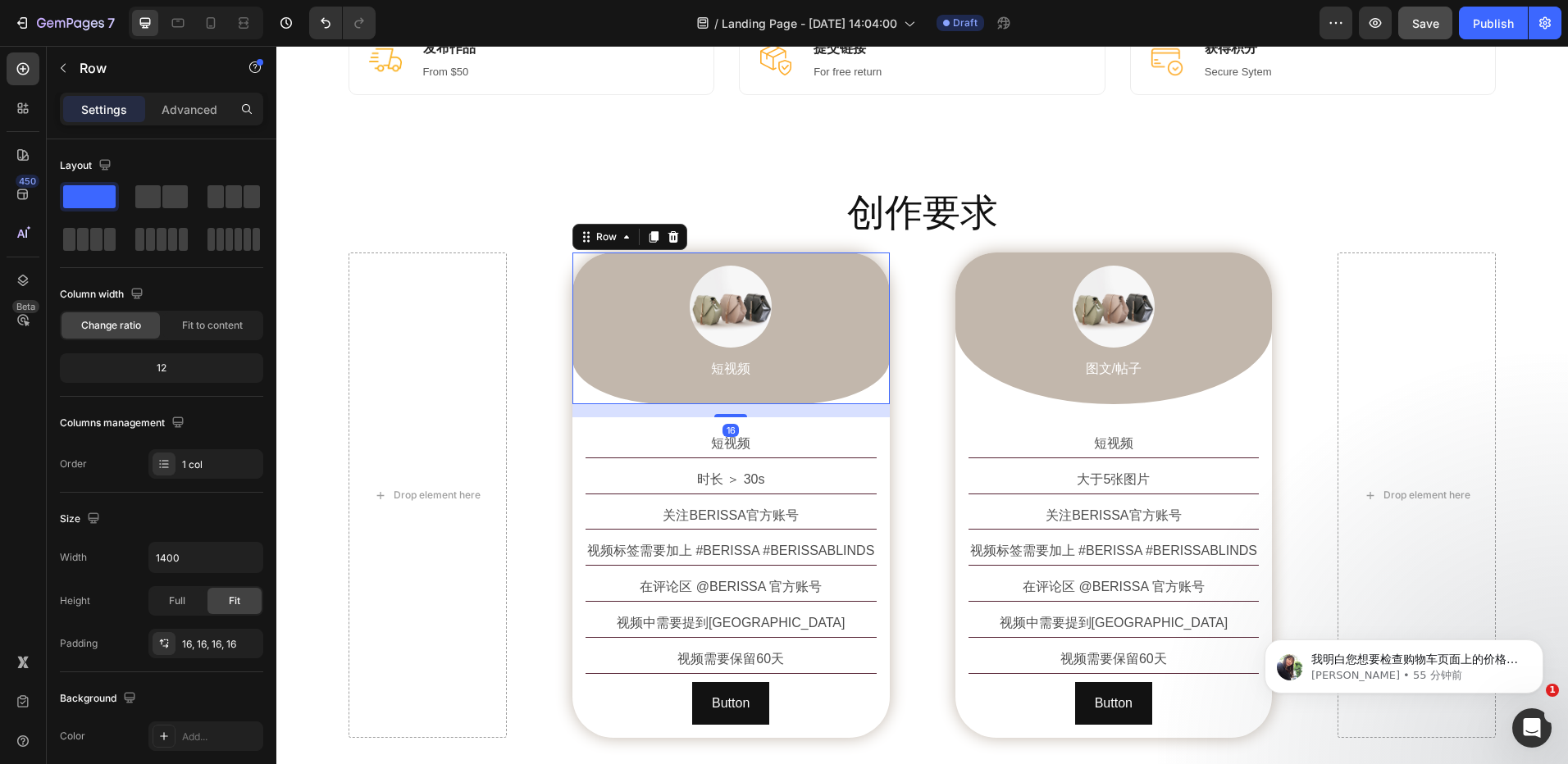
click at [575, 355] on div "Image 短视频 Text Block Row 16" at bounding box center [731, 328] width 318 height 152
click at [960, 348] on div "Image 图文/帖子 Text Block Row" at bounding box center [1114, 328] width 318 height 152
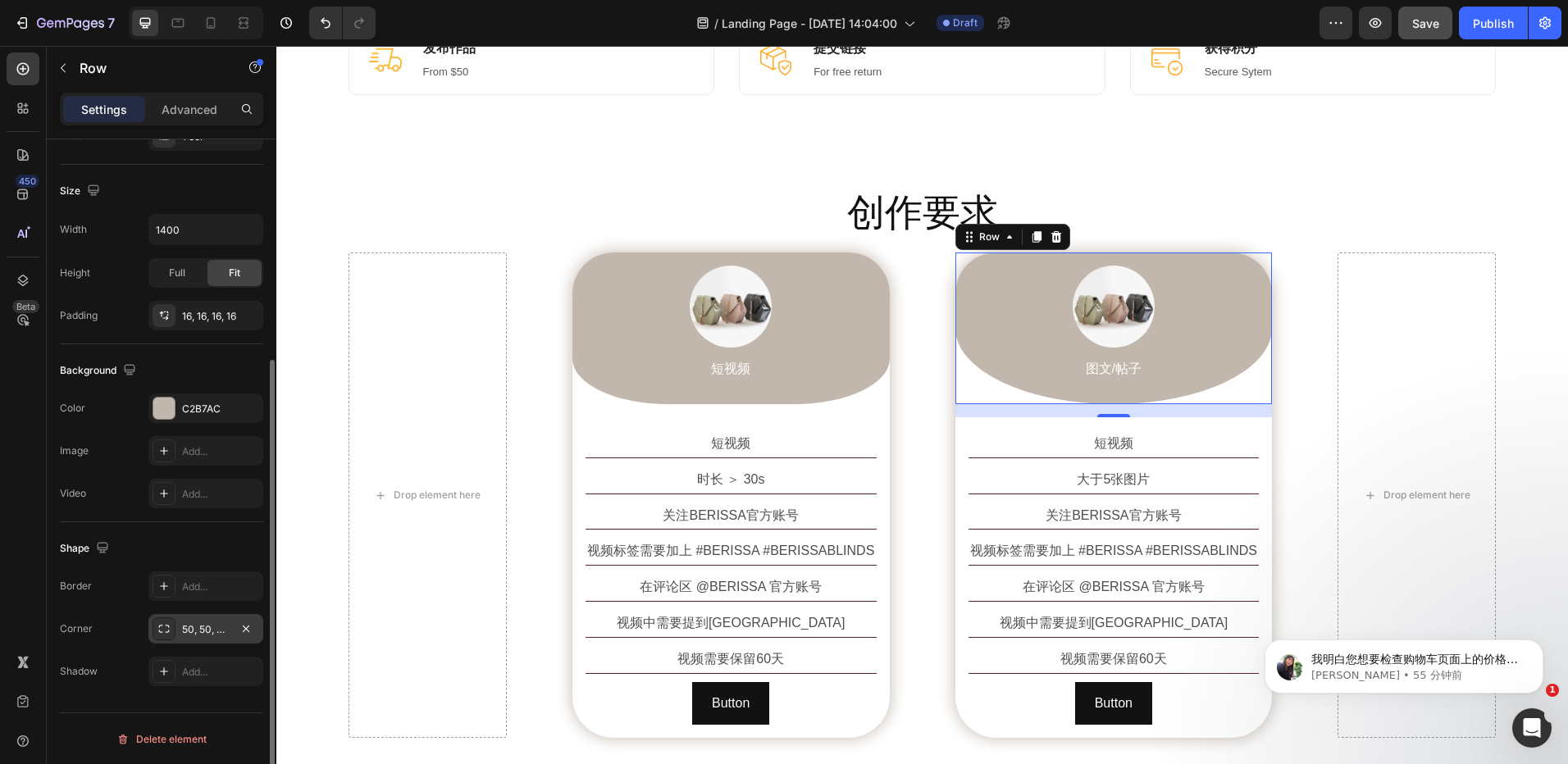
scroll to position [964, 0]
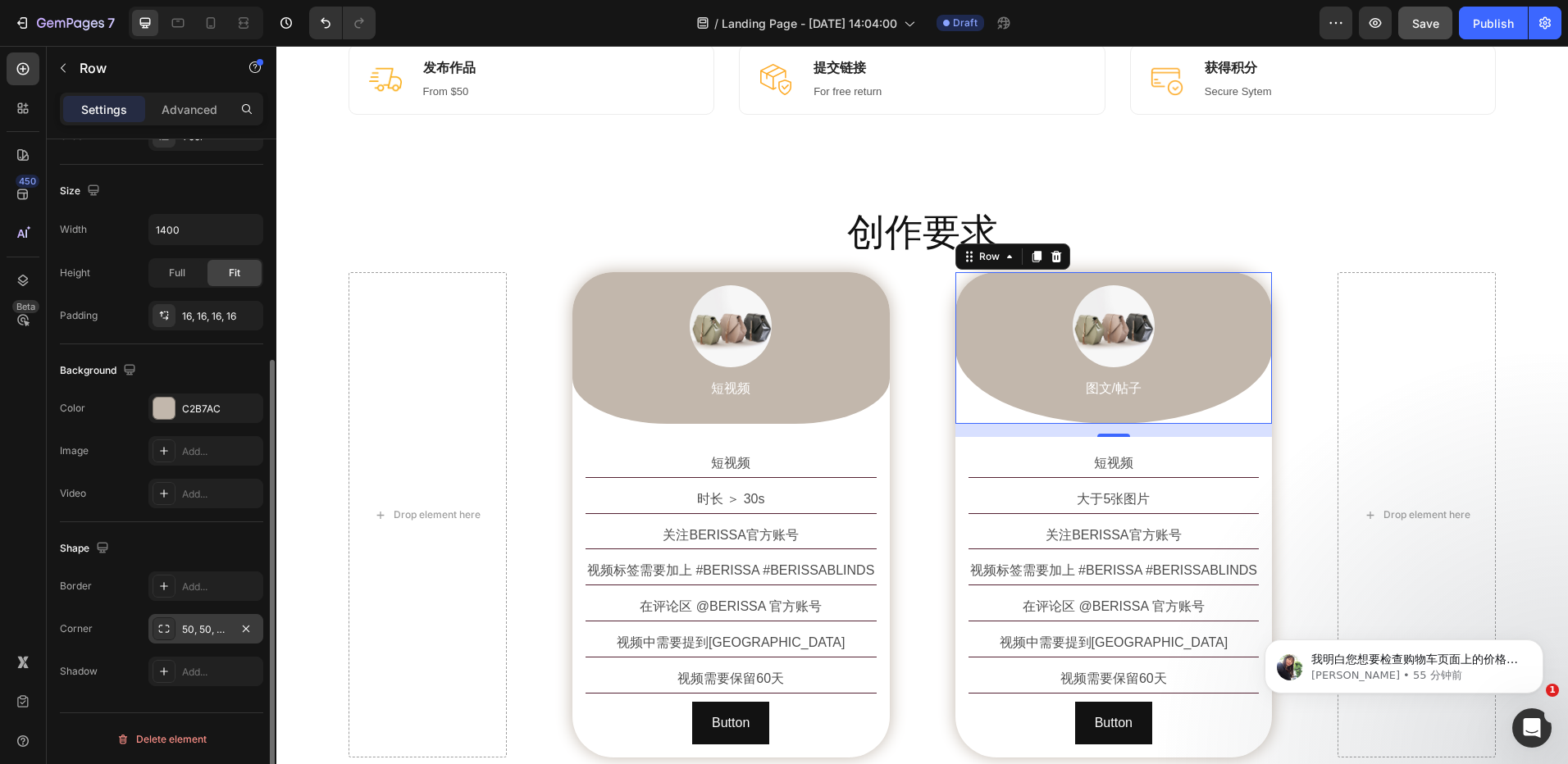
click at [200, 633] on div "50, 50, 50%, 50%" at bounding box center [206, 629] width 48 height 14
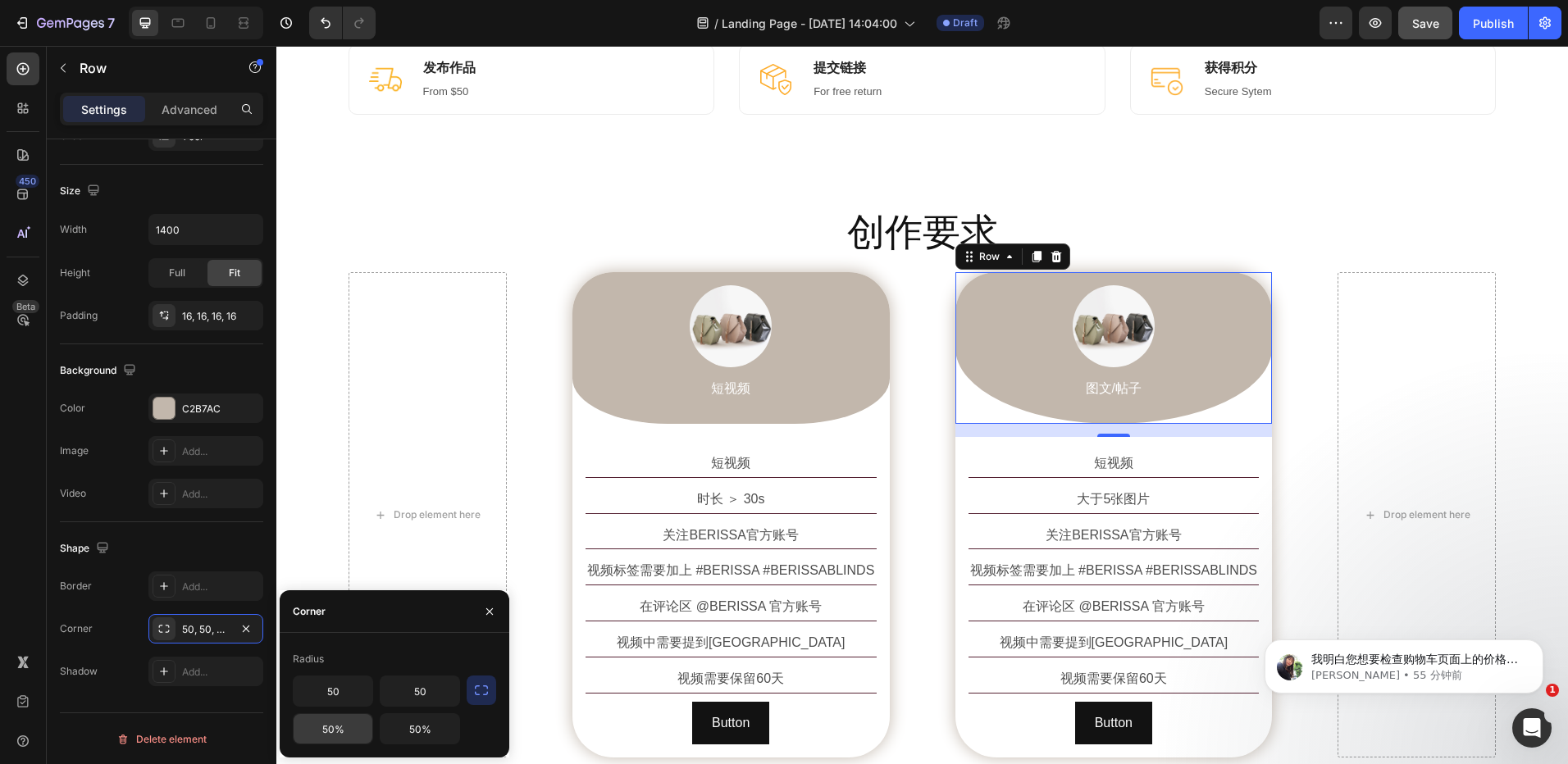
click at [329, 728] on input "50%" at bounding box center [333, 729] width 79 height 30
type input "30%"
click at [411, 736] on input "50%" at bounding box center [420, 729] width 79 height 30
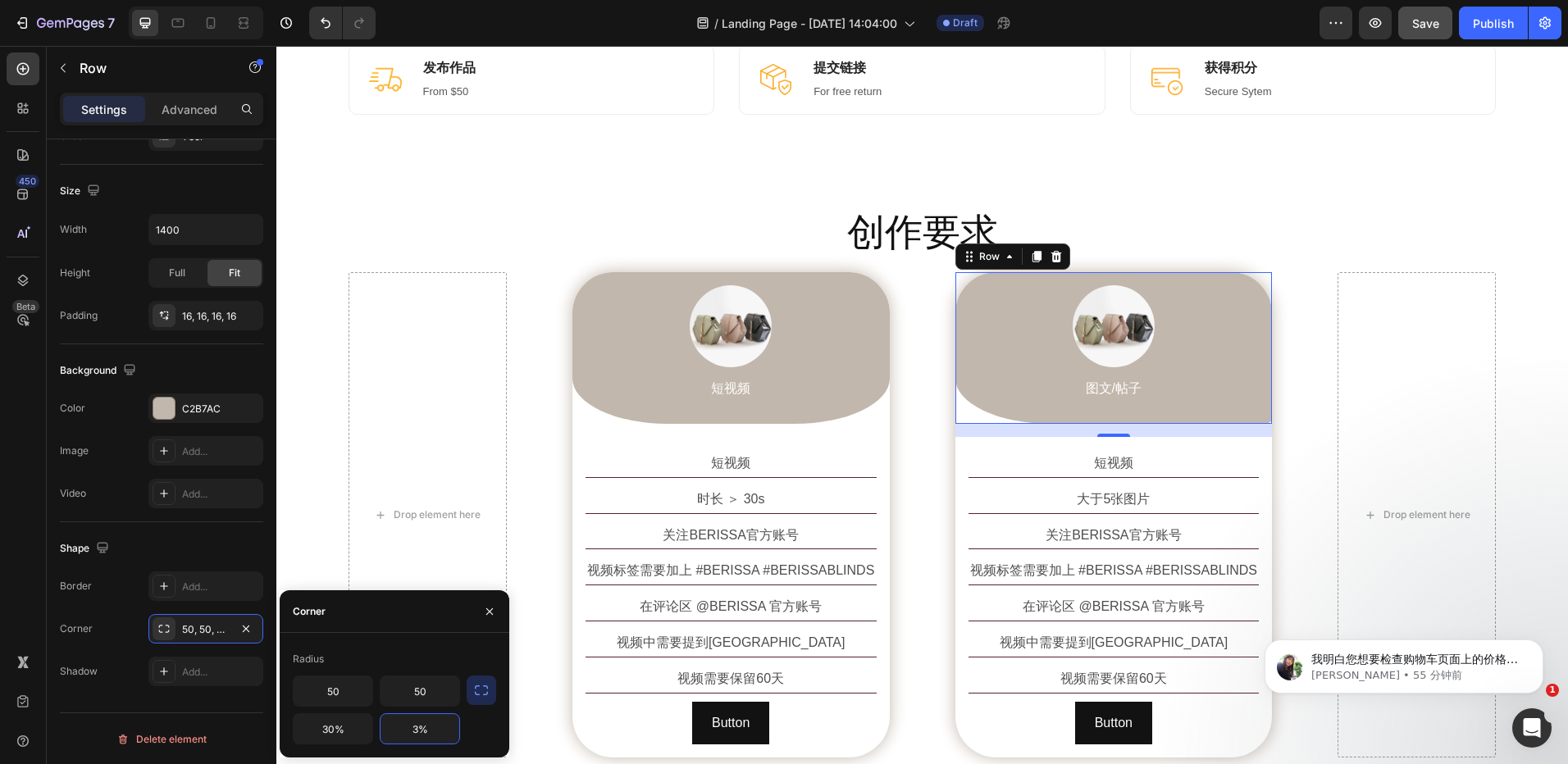
type input "30%"
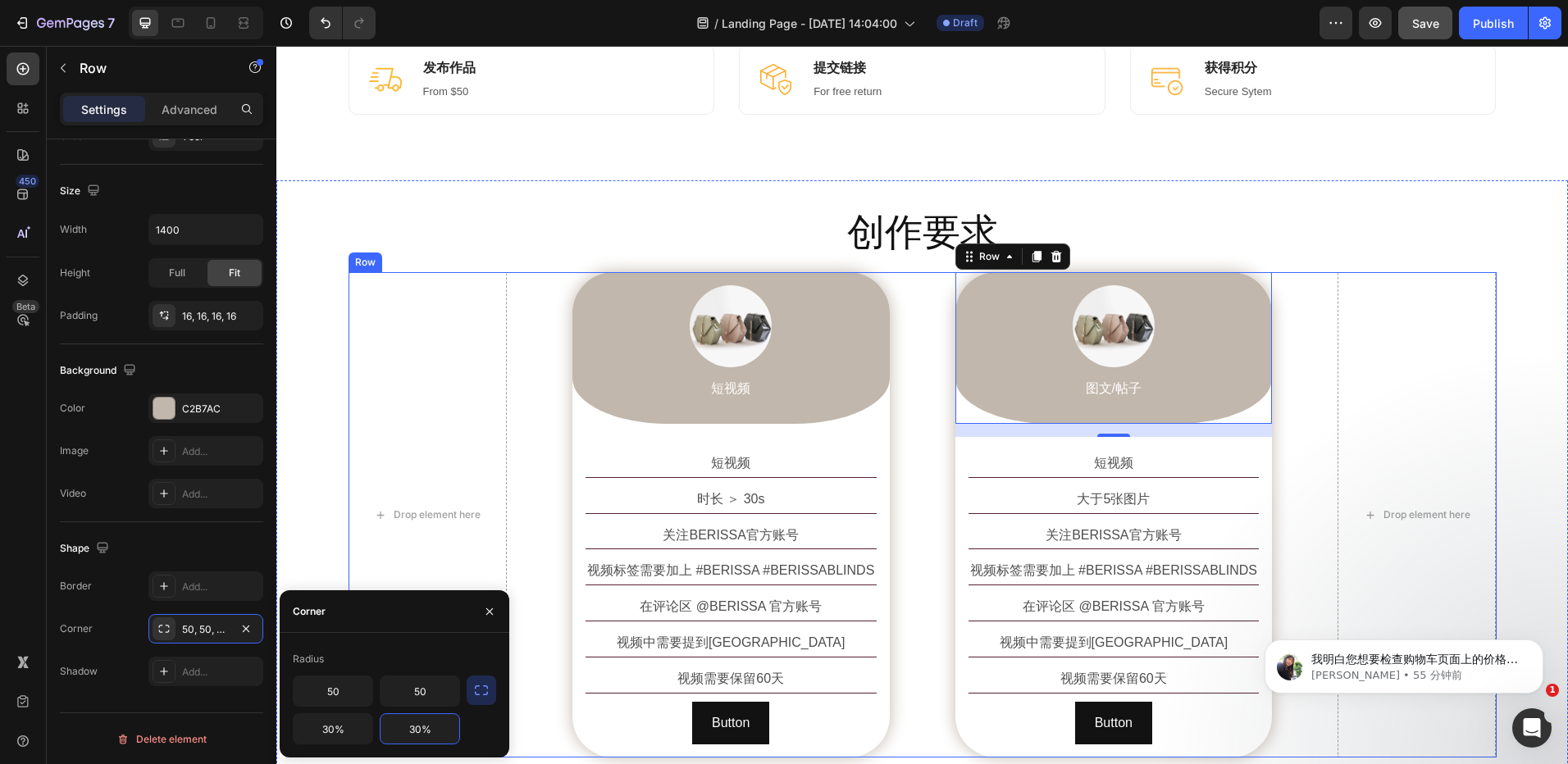
click at [1281, 456] on div "Drop element here Image 短视频 Text Block Row 短视频 Text Block 时长 ＞ 30s Text Block 关…" at bounding box center [922, 514] width 1148 height 485
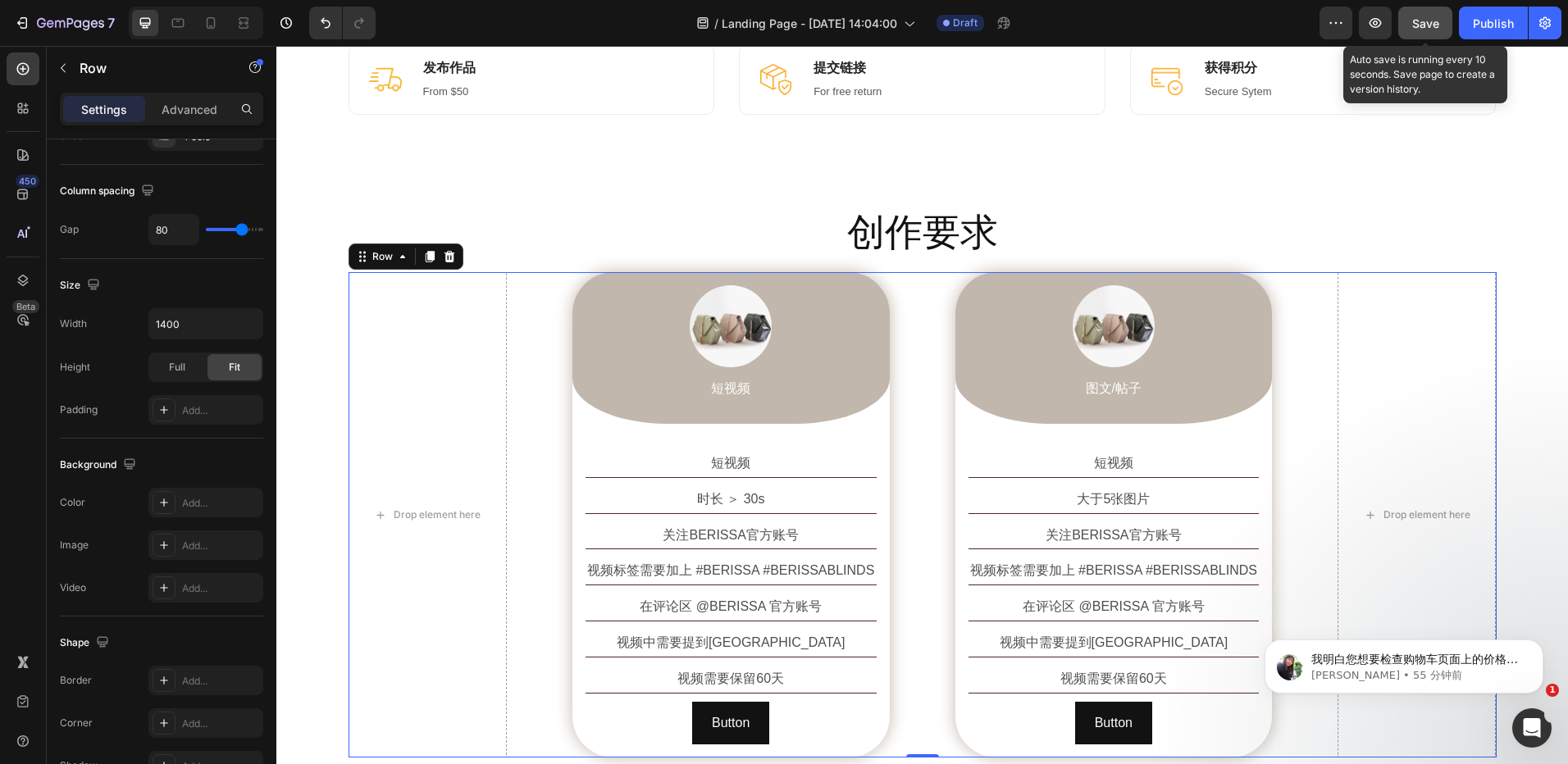
click at [1430, 31] on div "Save" at bounding box center [1426, 23] width 27 height 17
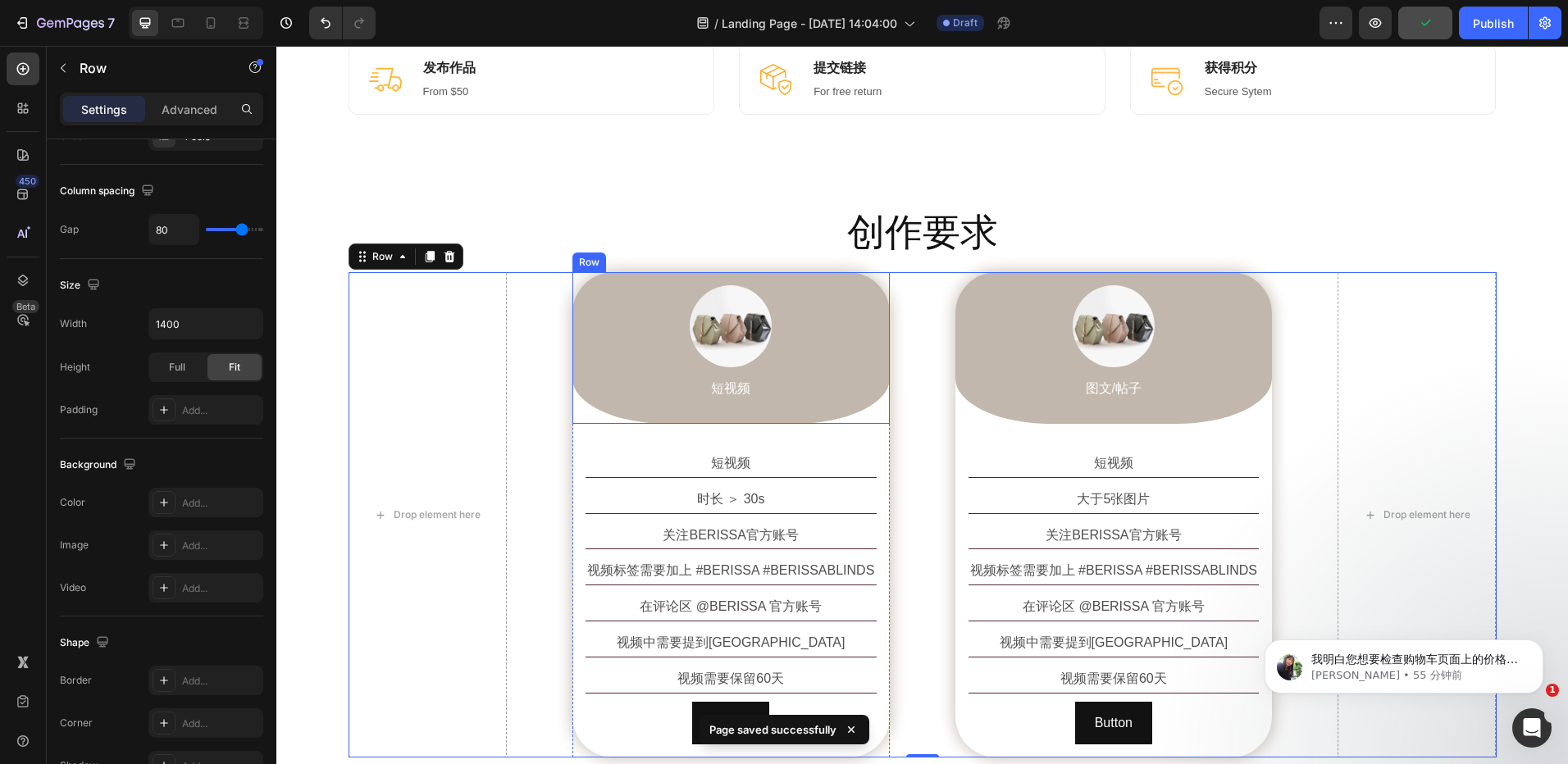
click at [575, 372] on div "Image 短视频 Text Block Row" at bounding box center [731, 347] width 318 height 152
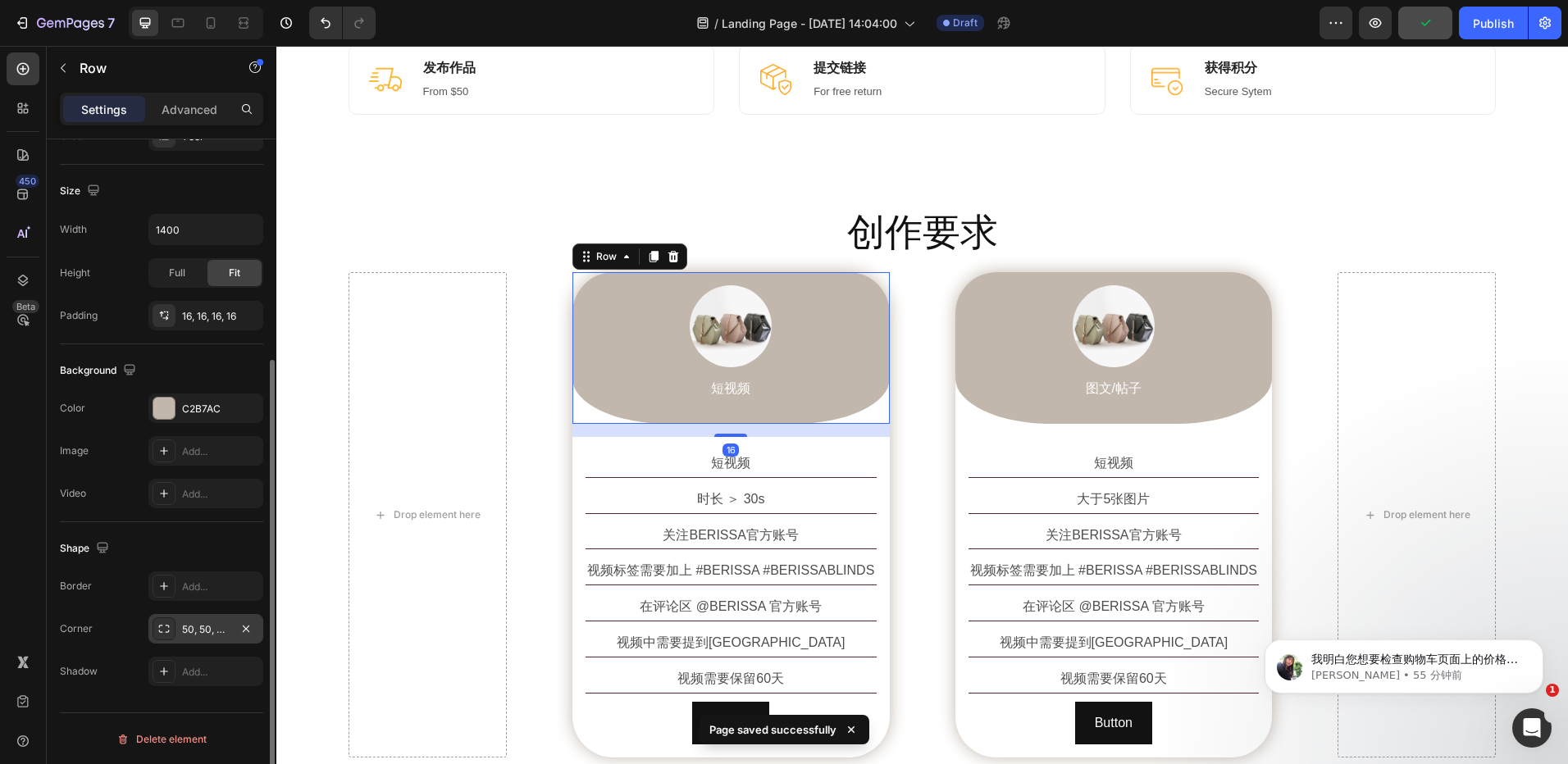
scroll to position [329, 0]
click at [201, 630] on div "50, 50, 30%, 30%" at bounding box center [206, 628] width 48 height 14
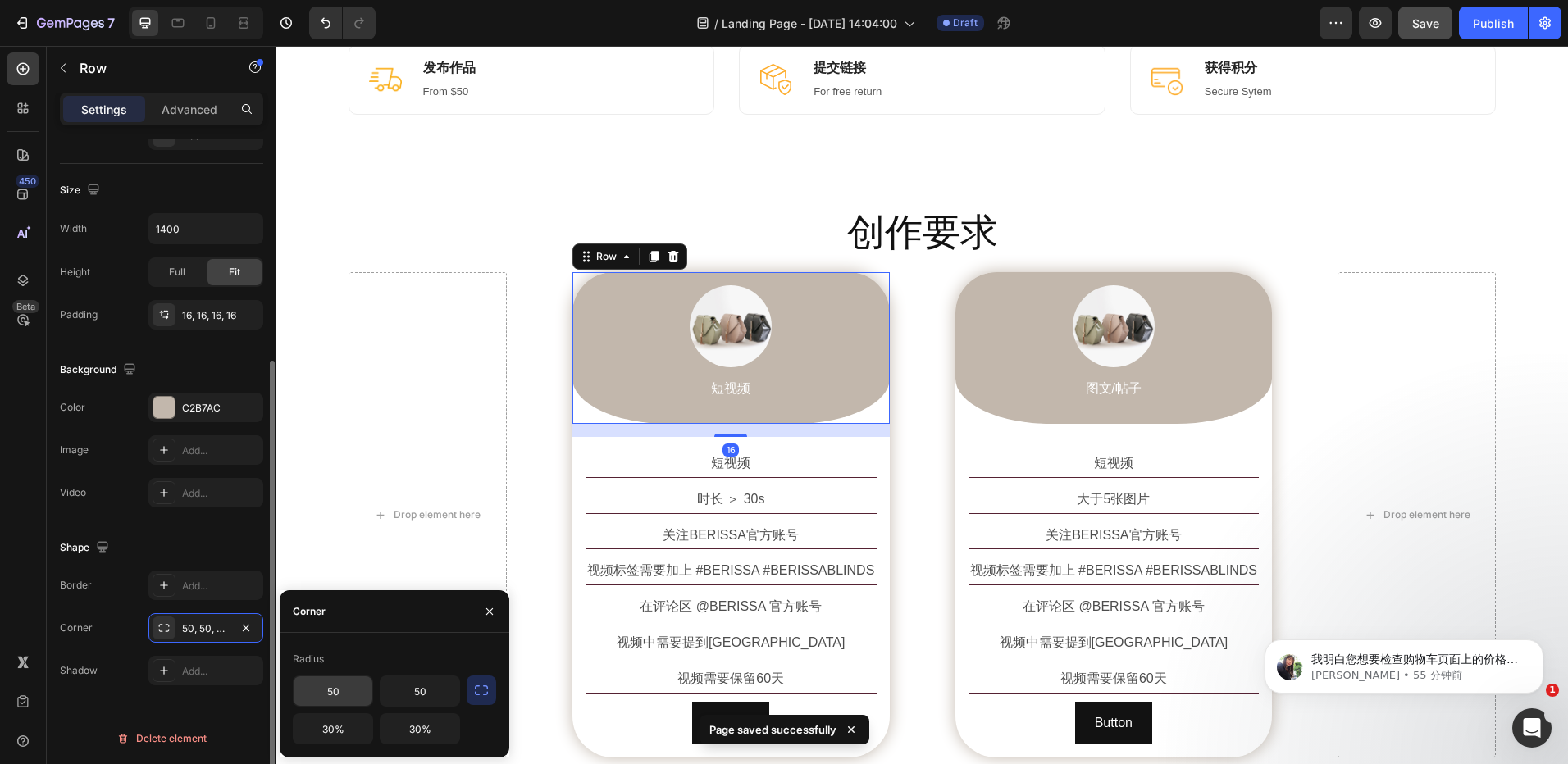
click at [347, 695] on input "50" at bounding box center [333, 691] width 79 height 30
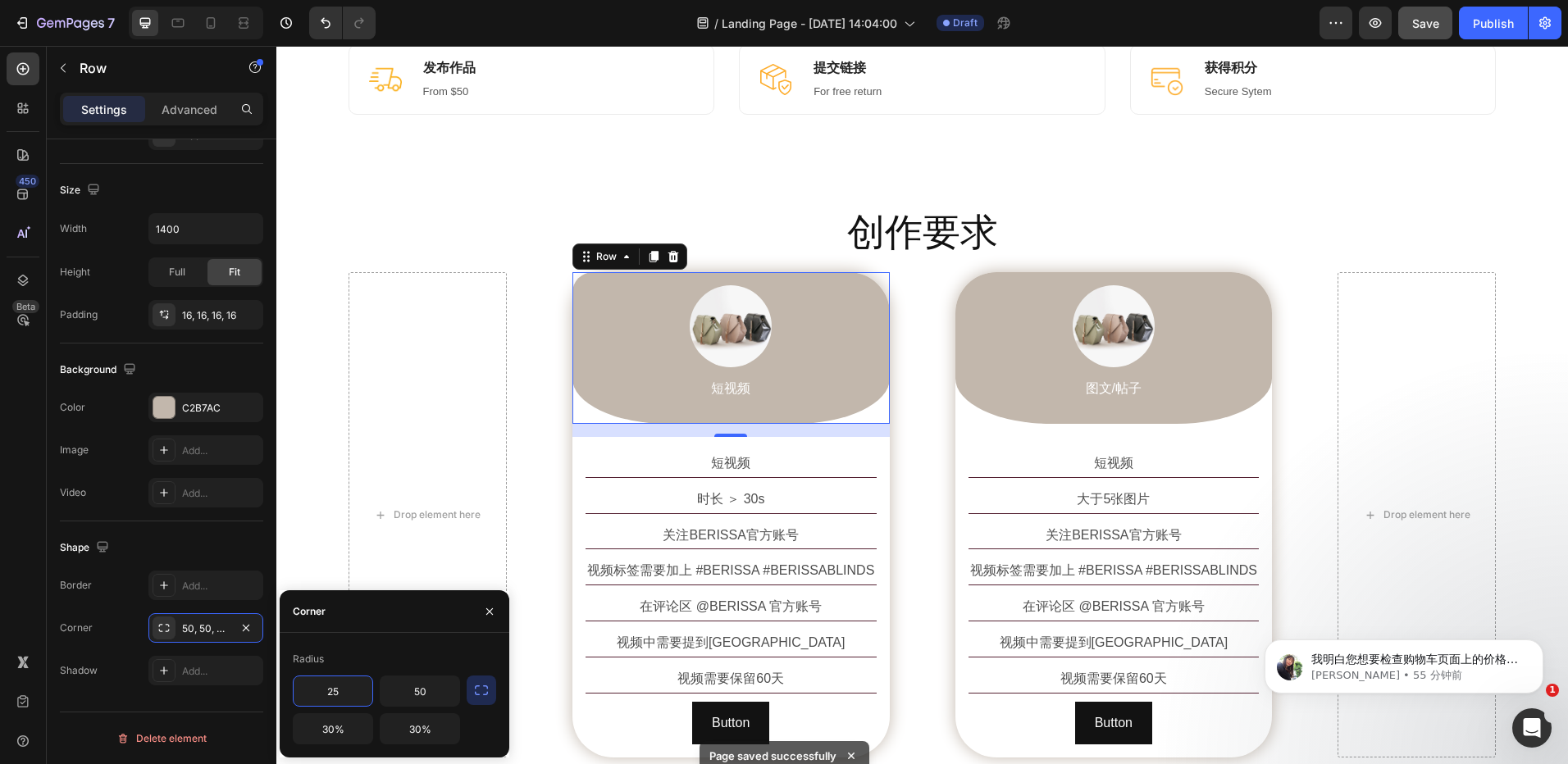
click at [336, 691] on input "25" at bounding box center [333, 691] width 79 height 30
type input "8"
click at [425, 694] on input "50" at bounding box center [420, 691] width 79 height 30
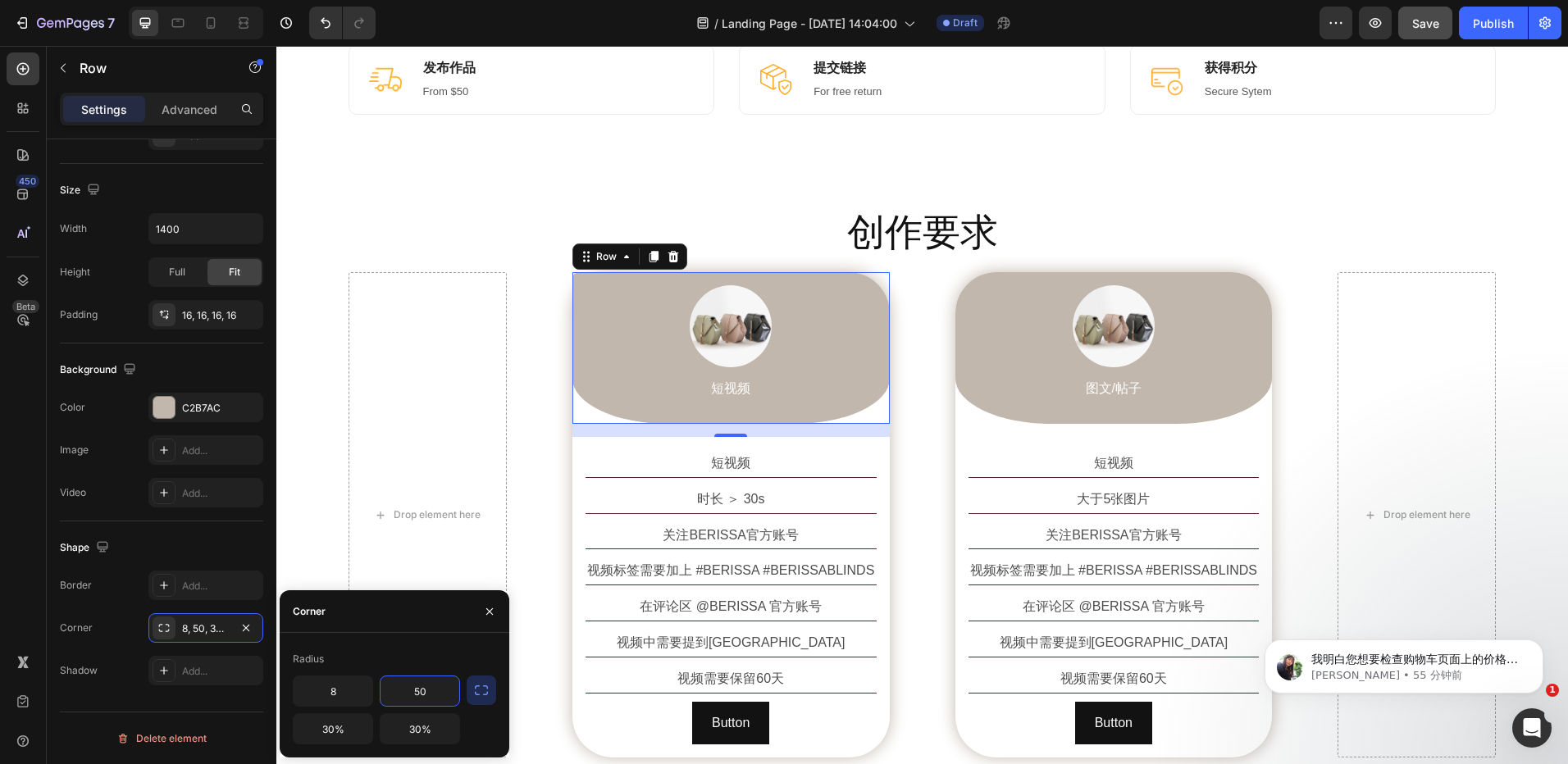
type input "8"
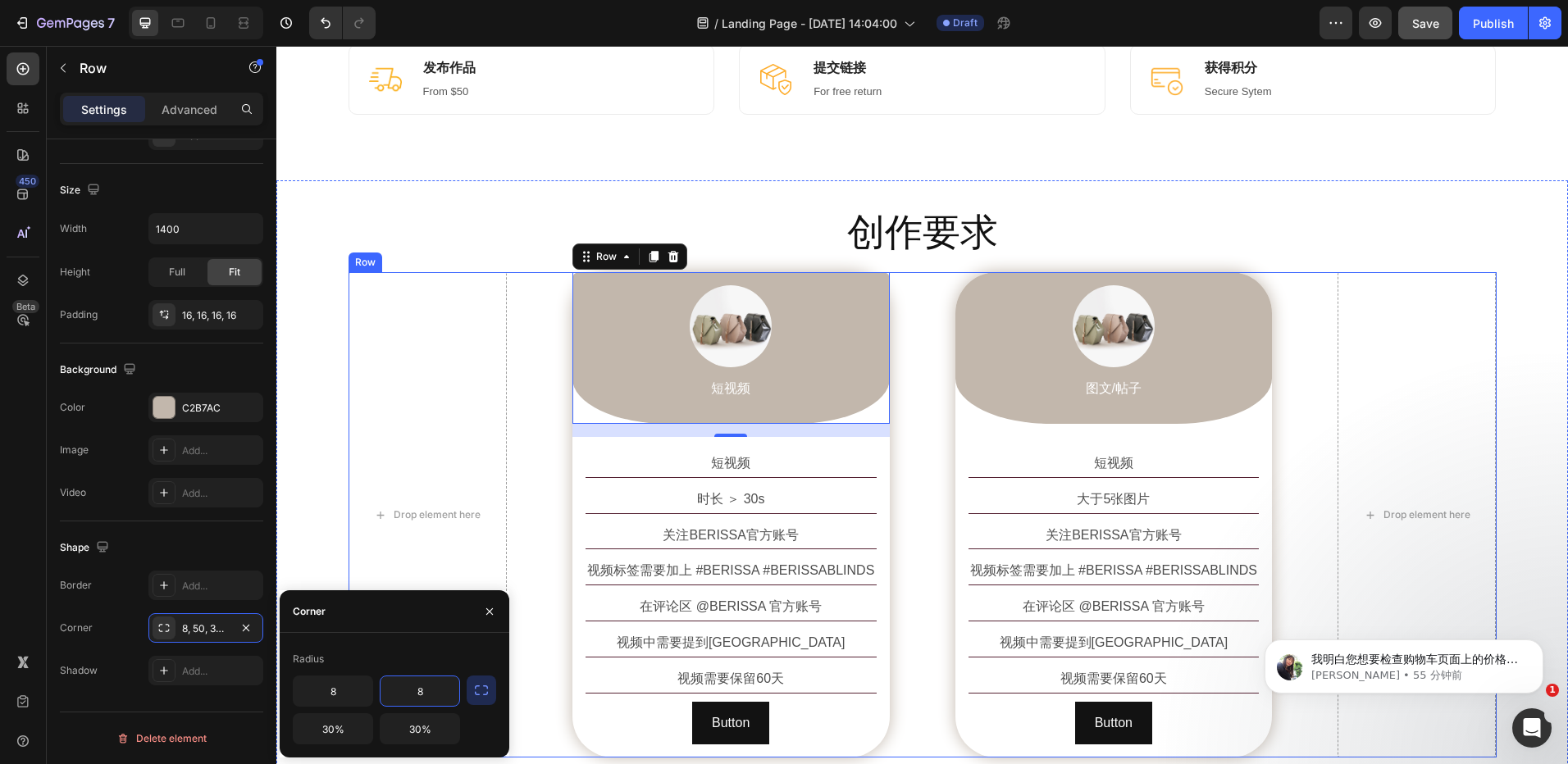
click at [909, 509] on div "Drop element here Image 短视频 Text Block Row 16 短视频 Text Block 时长 ＞ 30s Text Bloc…" at bounding box center [922, 514] width 1148 height 485
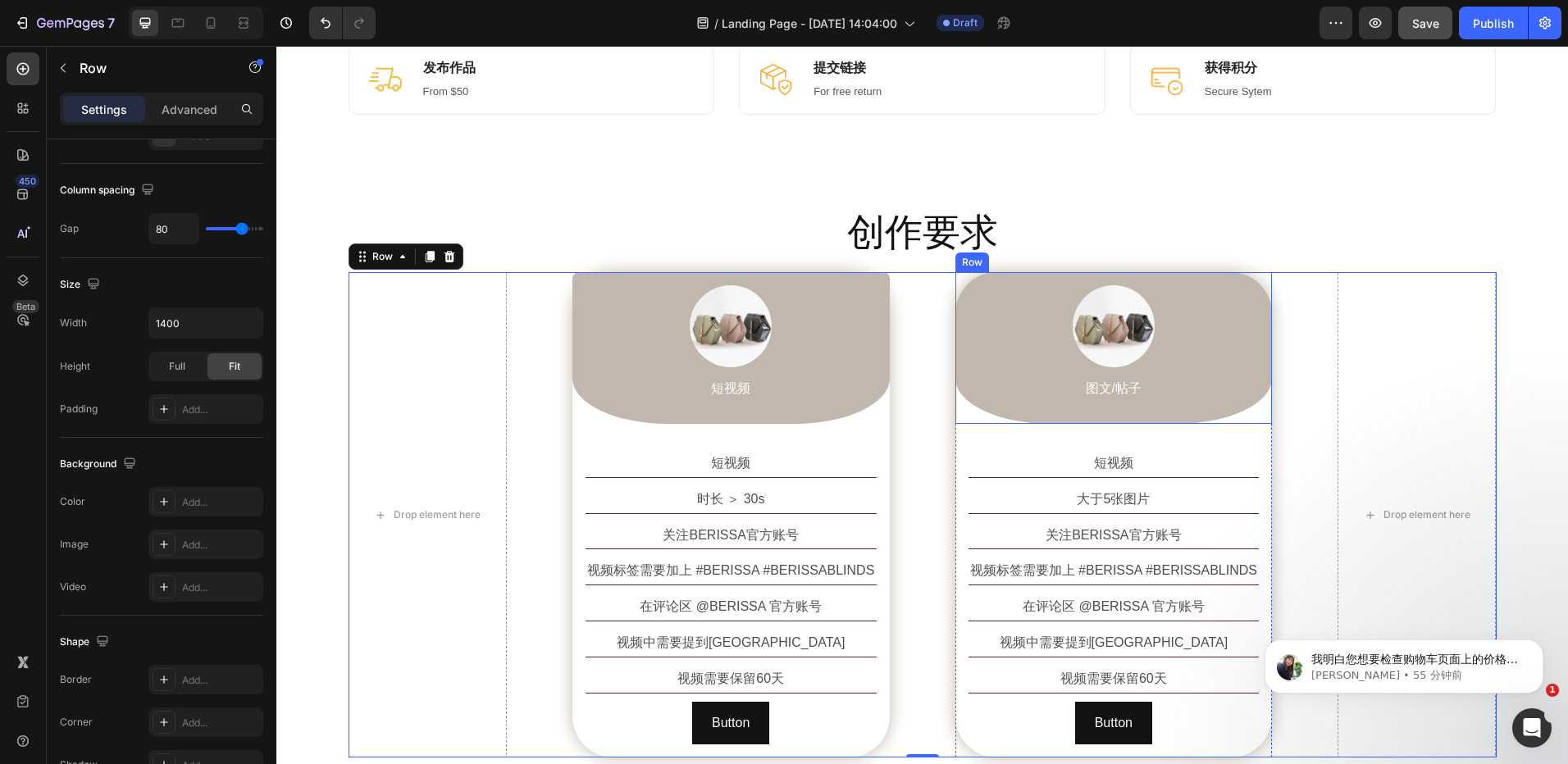
click at [955, 374] on div "Image 图文/帖子 Text Block Row" at bounding box center [1114, 347] width 318 height 152
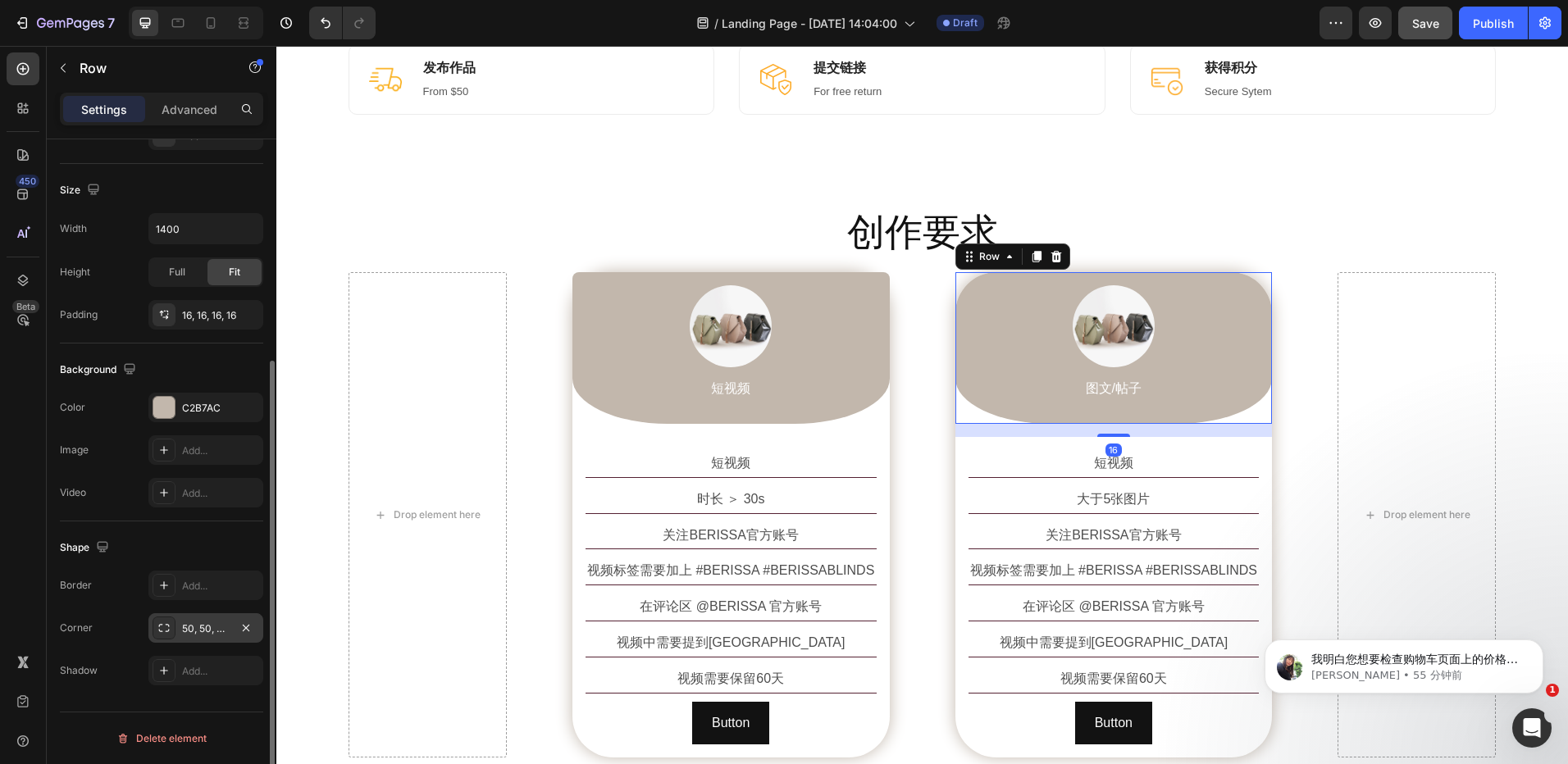
click at [199, 631] on div "50, 50, 30%, 30%" at bounding box center [206, 628] width 48 height 14
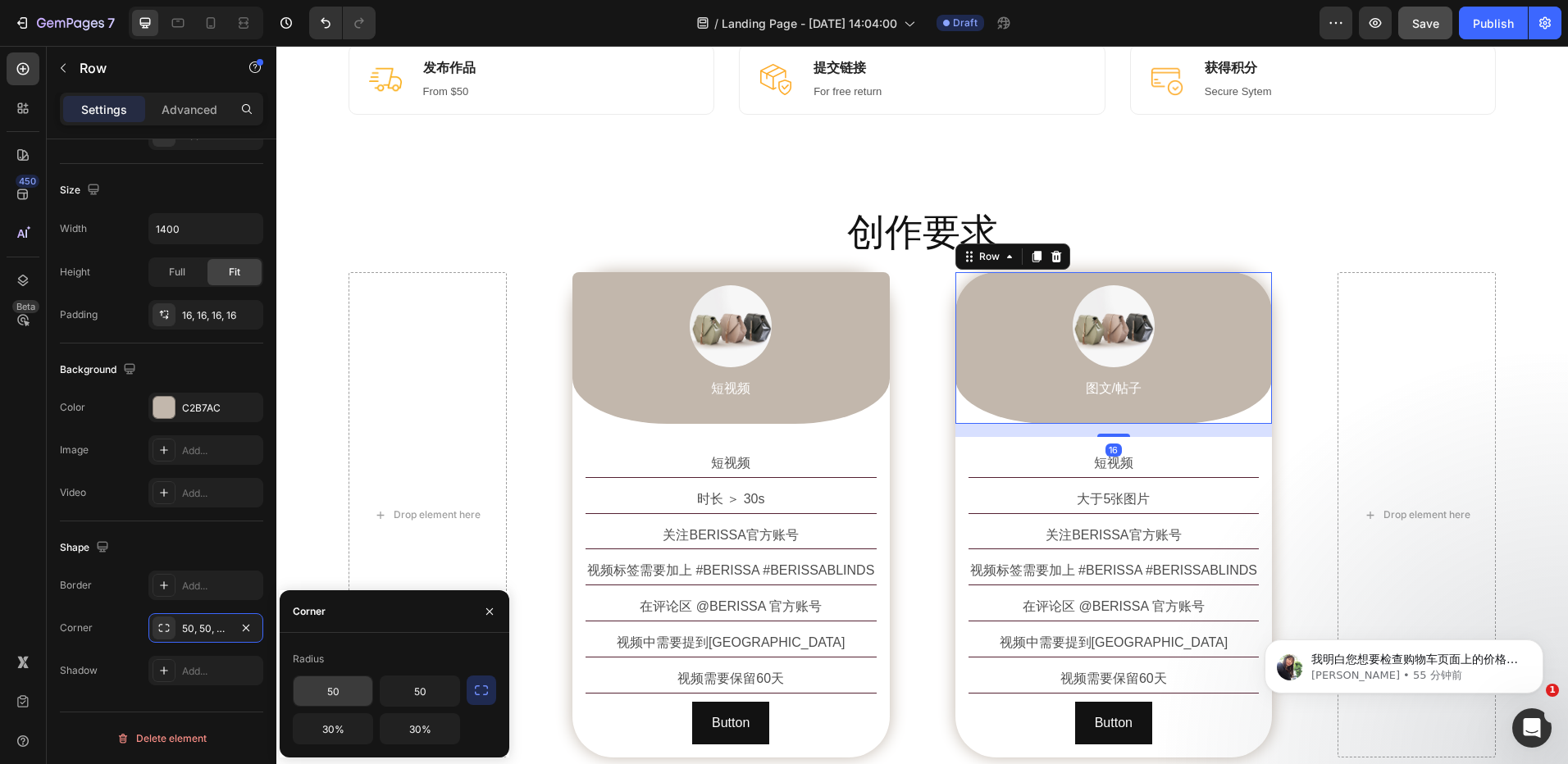
click at [324, 684] on input "50" at bounding box center [333, 691] width 79 height 30
type input "8"
click at [412, 691] on input "50" at bounding box center [420, 691] width 79 height 30
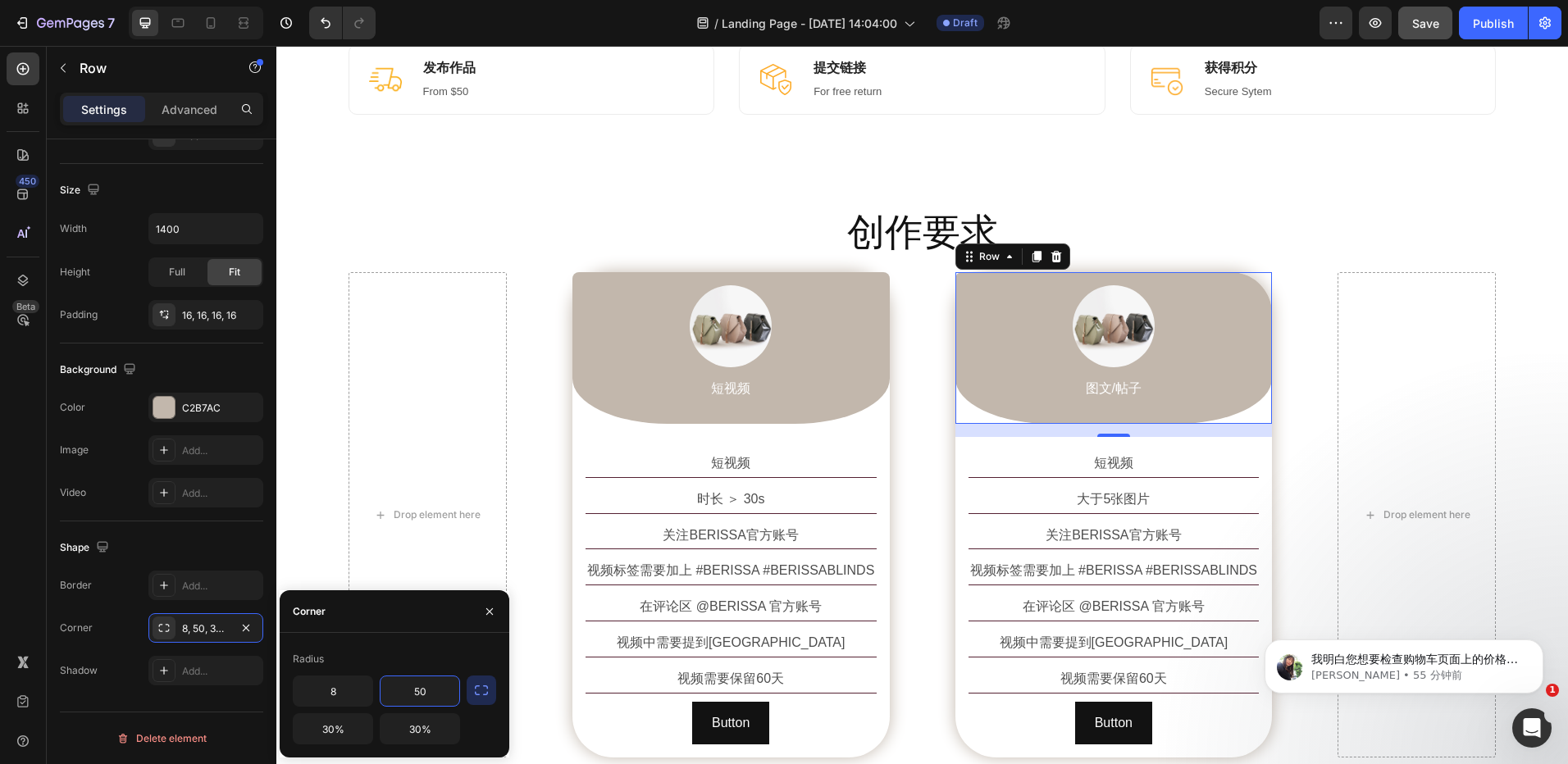
type input "8"
click at [1325, 394] on div "Drop element here Image 短视频 Text Block Row 短视频 Text Block 时长 ＞ 30s Text Block 关…" at bounding box center [922, 514] width 1148 height 485
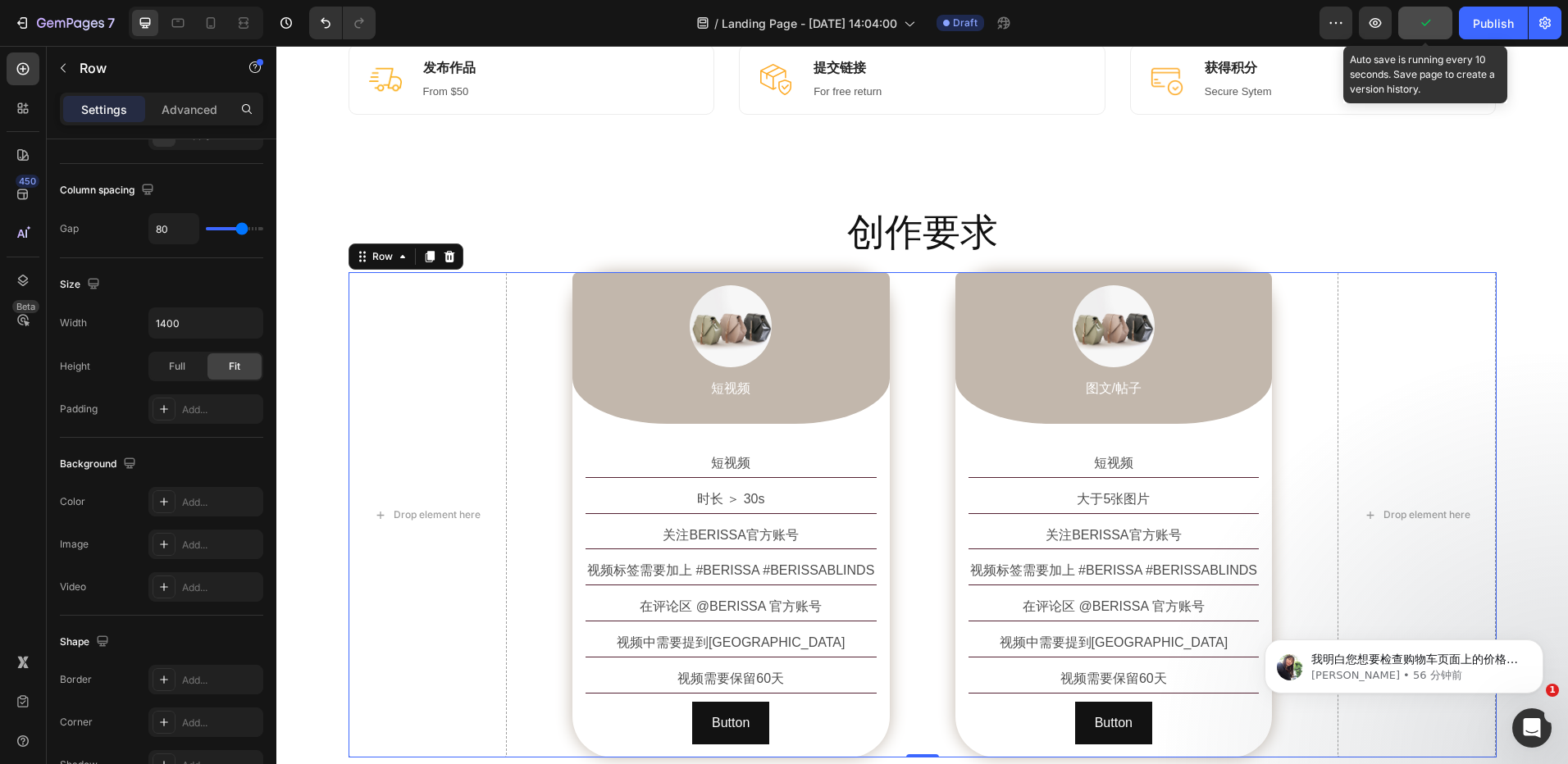
click at [1421, 30] on icon "button" at bounding box center [1425, 22] width 16 height 16
click at [1410, 23] on button "Save" at bounding box center [1425, 23] width 54 height 32
click at [1422, 18] on span "Save" at bounding box center [1426, 23] width 27 height 14
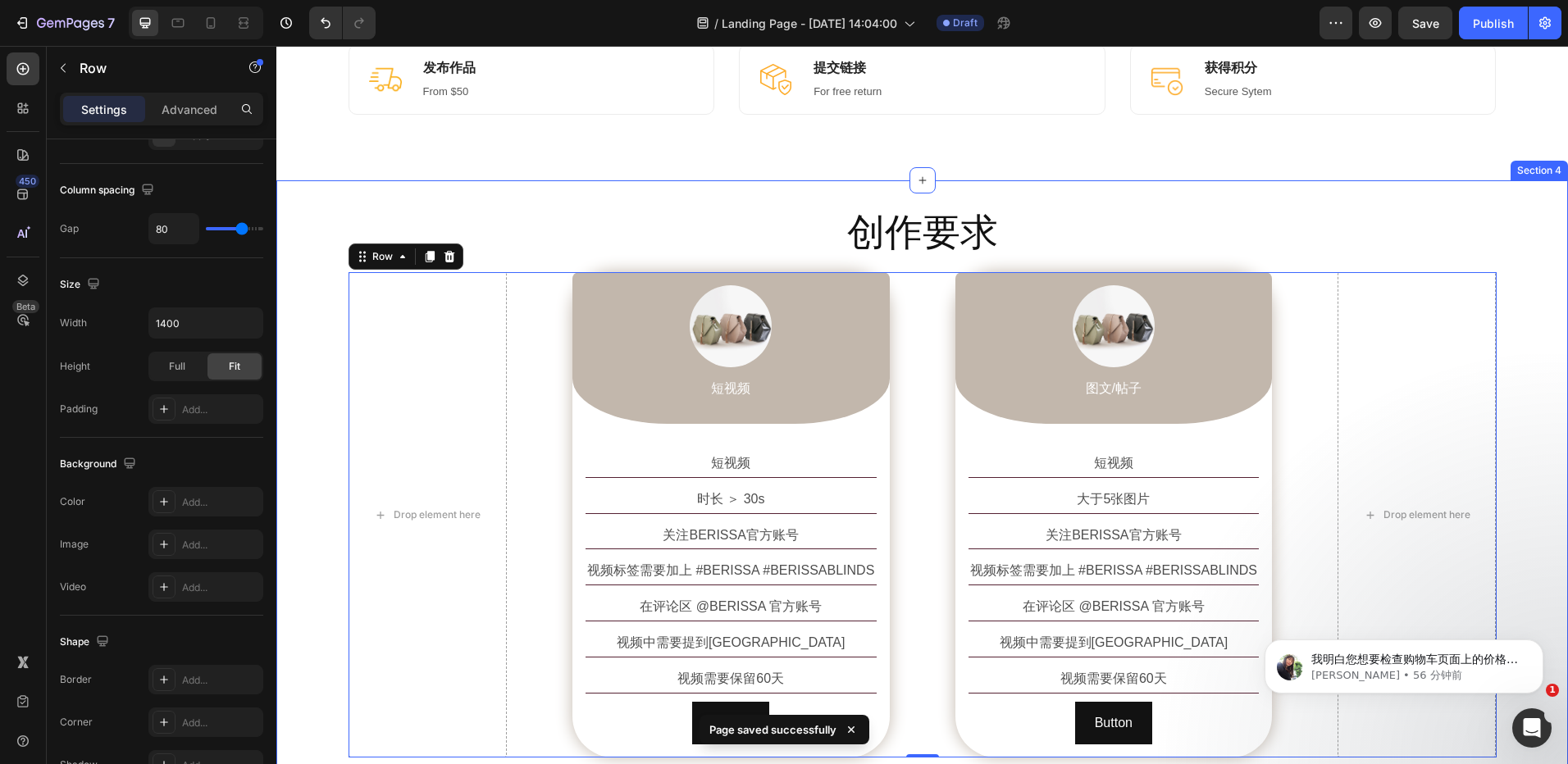
click at [1508, 284] on div "创作要求 Heading Row Drop element here Image 短视频 Text Block Row 短视频 Text Block 时长 ＞…" at bounding box center [923, 483] width 1292 height 551
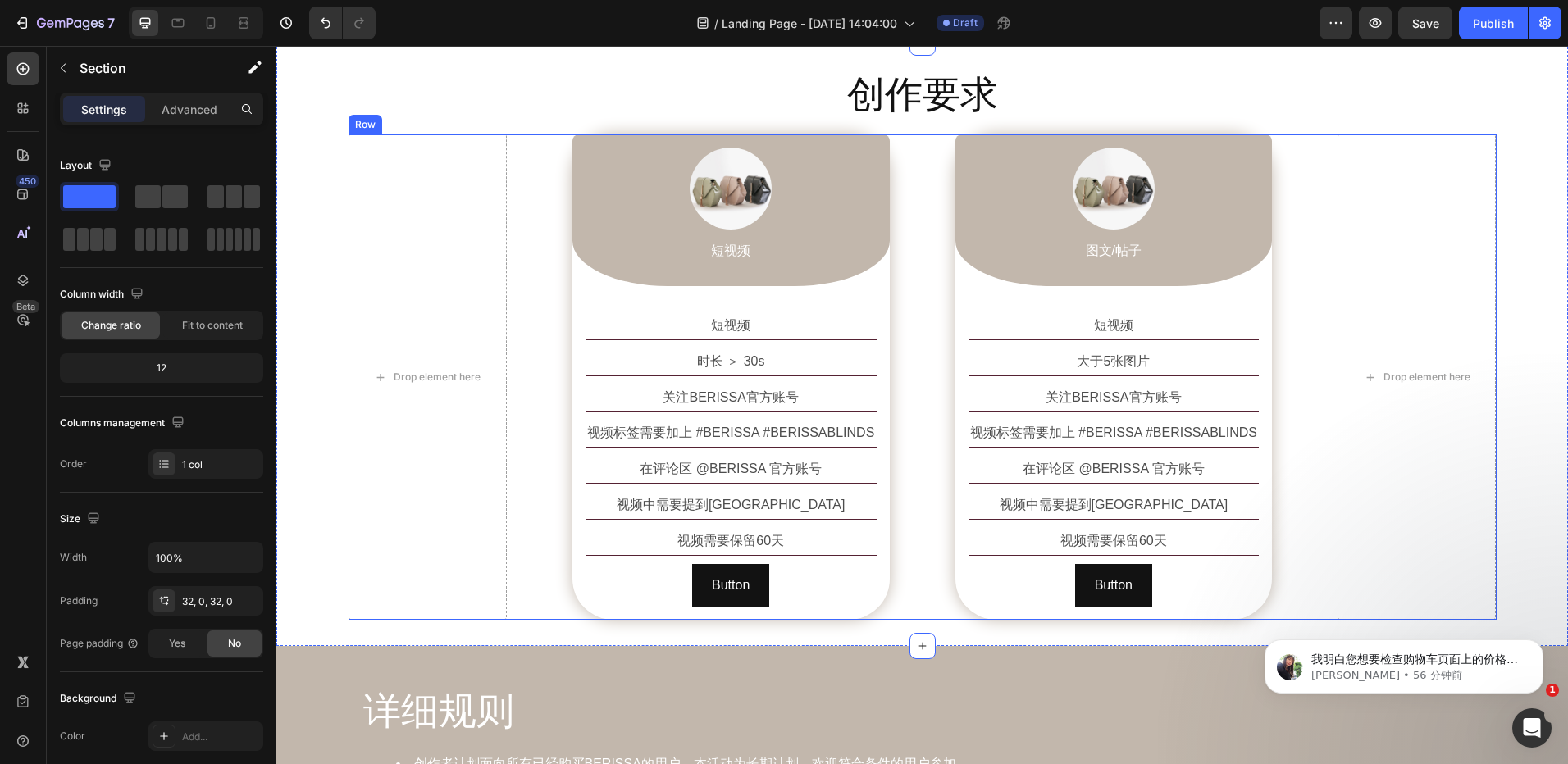
scroll to position [1128, 0]
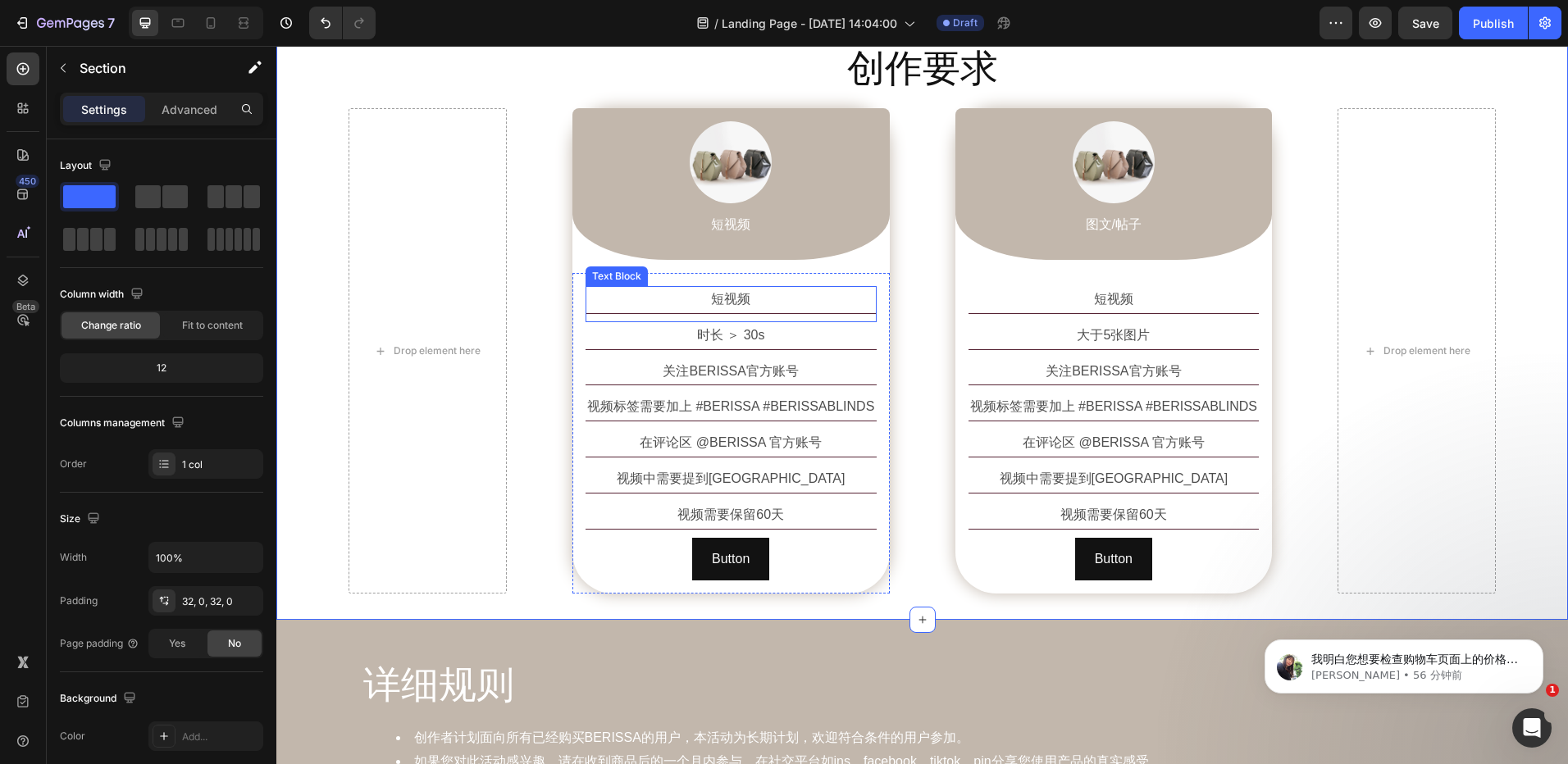
click at [755, 302] on p "短视频" at bounding box center [731, 299] width 288 height 24
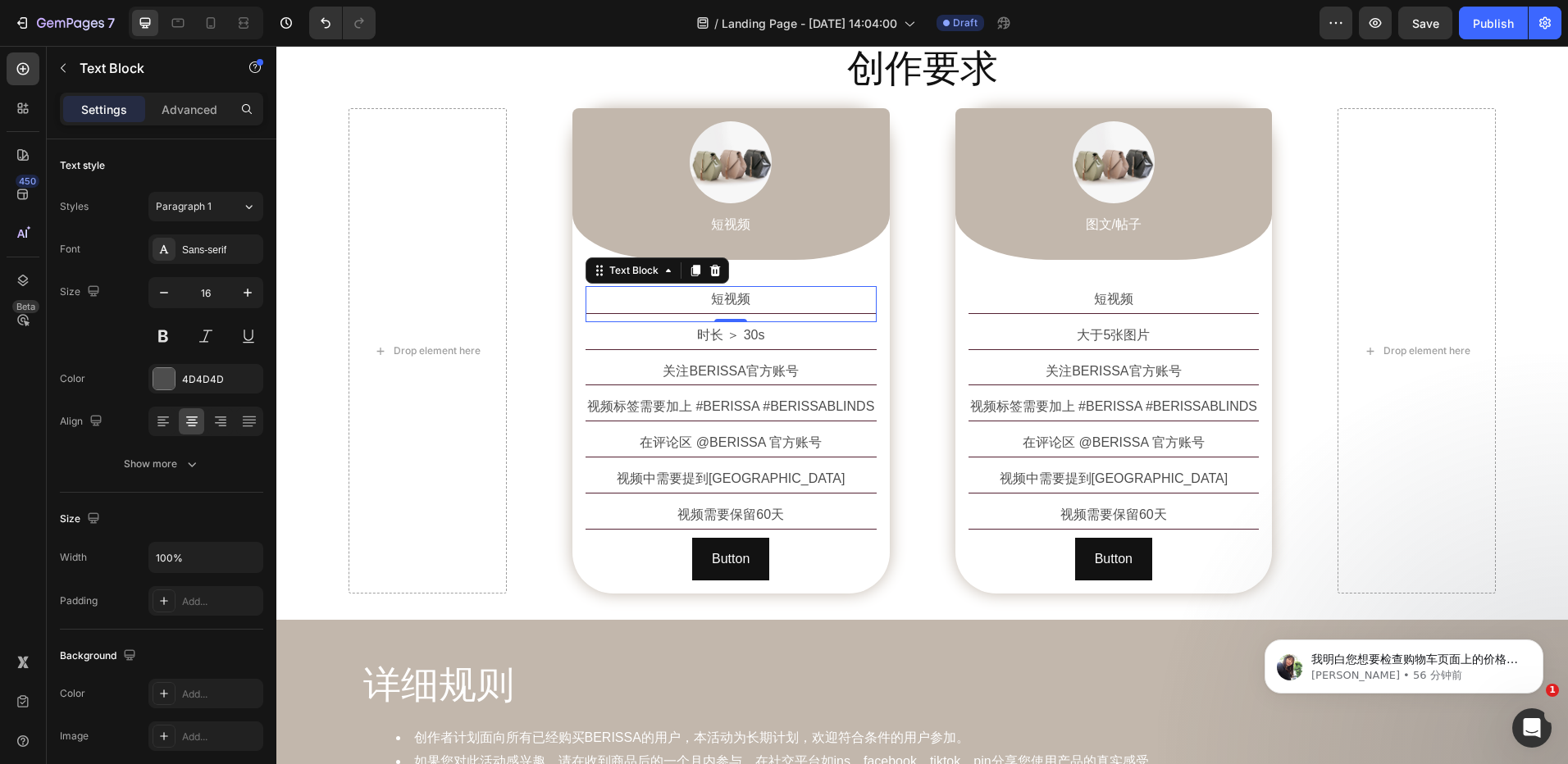
click at [756, 300] on p "短视频" at bounding box center [731, 299] width 288 height 24
click at [1507, 294] on div "创作要求 Heading Row Drop element here Image 短视频 Text Block Row 短视频 Text Block 0 时长…" at bounding box center [923, 319] width 1292 height 551
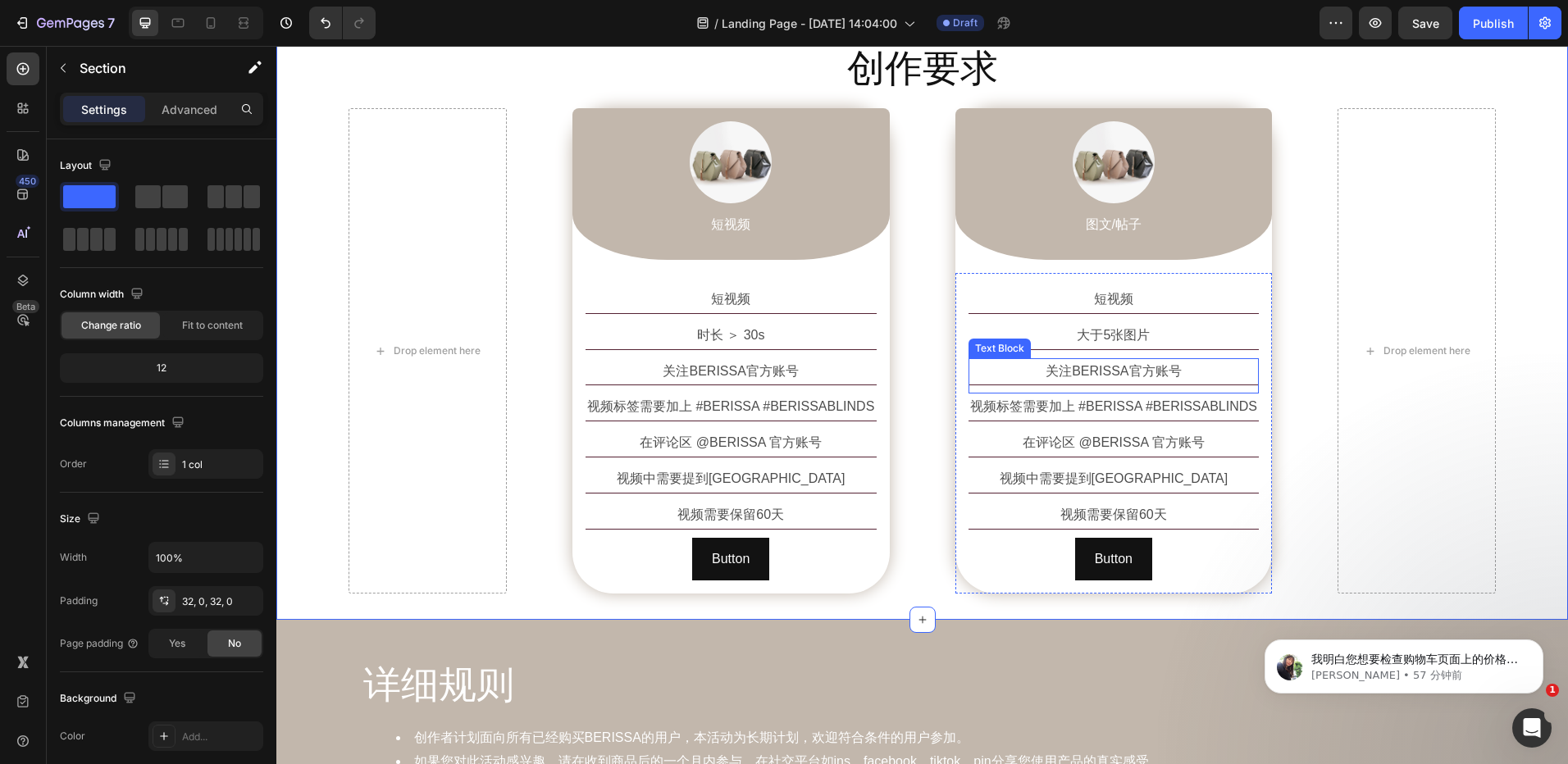
click at [1119, 373] on p "关注BERISSA官方账号" at bounding box center [1115, 371] width 288 height 24
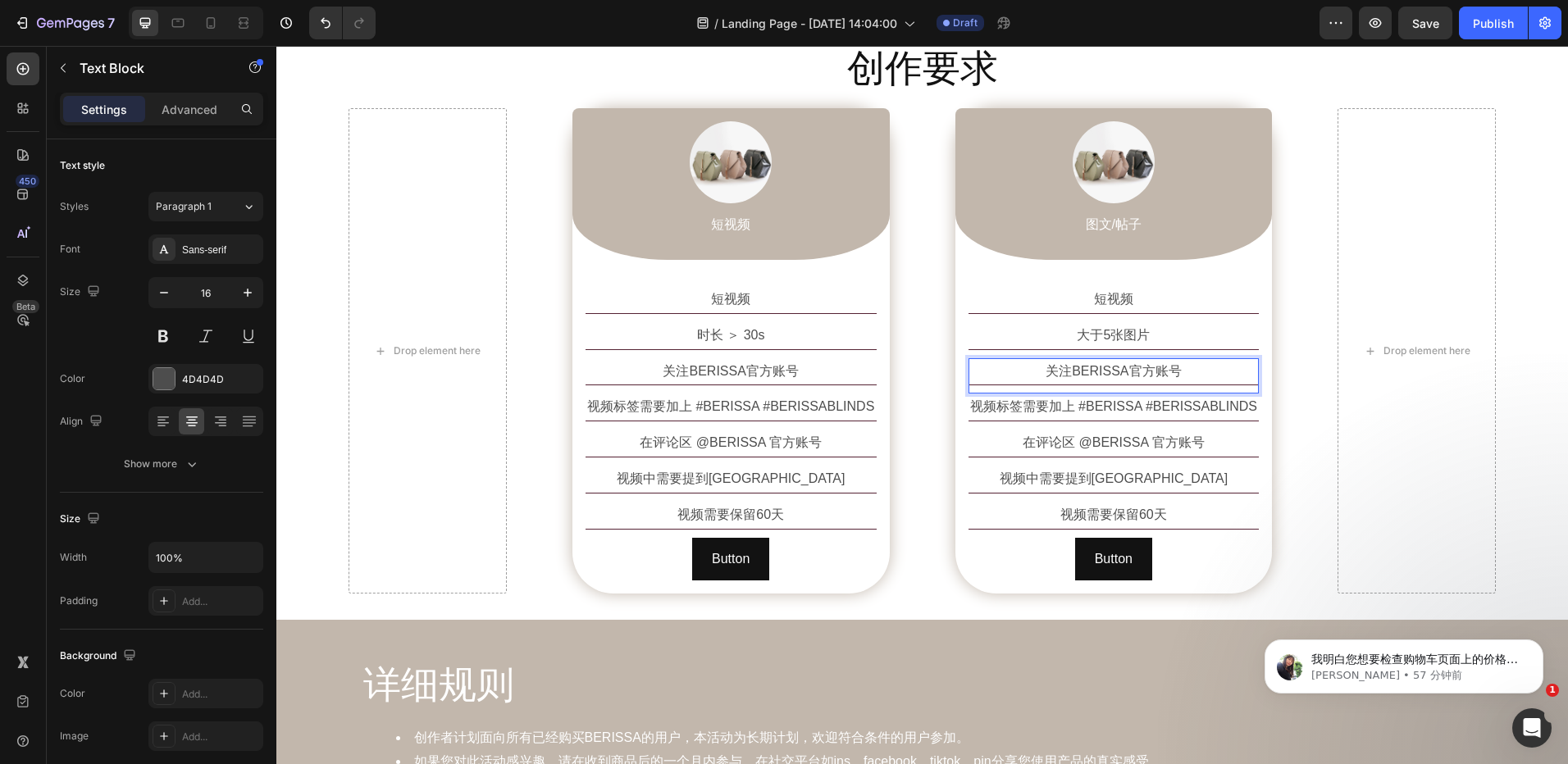
click at [1086, 375] on p "关注BERISSA官方账号" at bounding box center [1115, 371] width 288 height 24
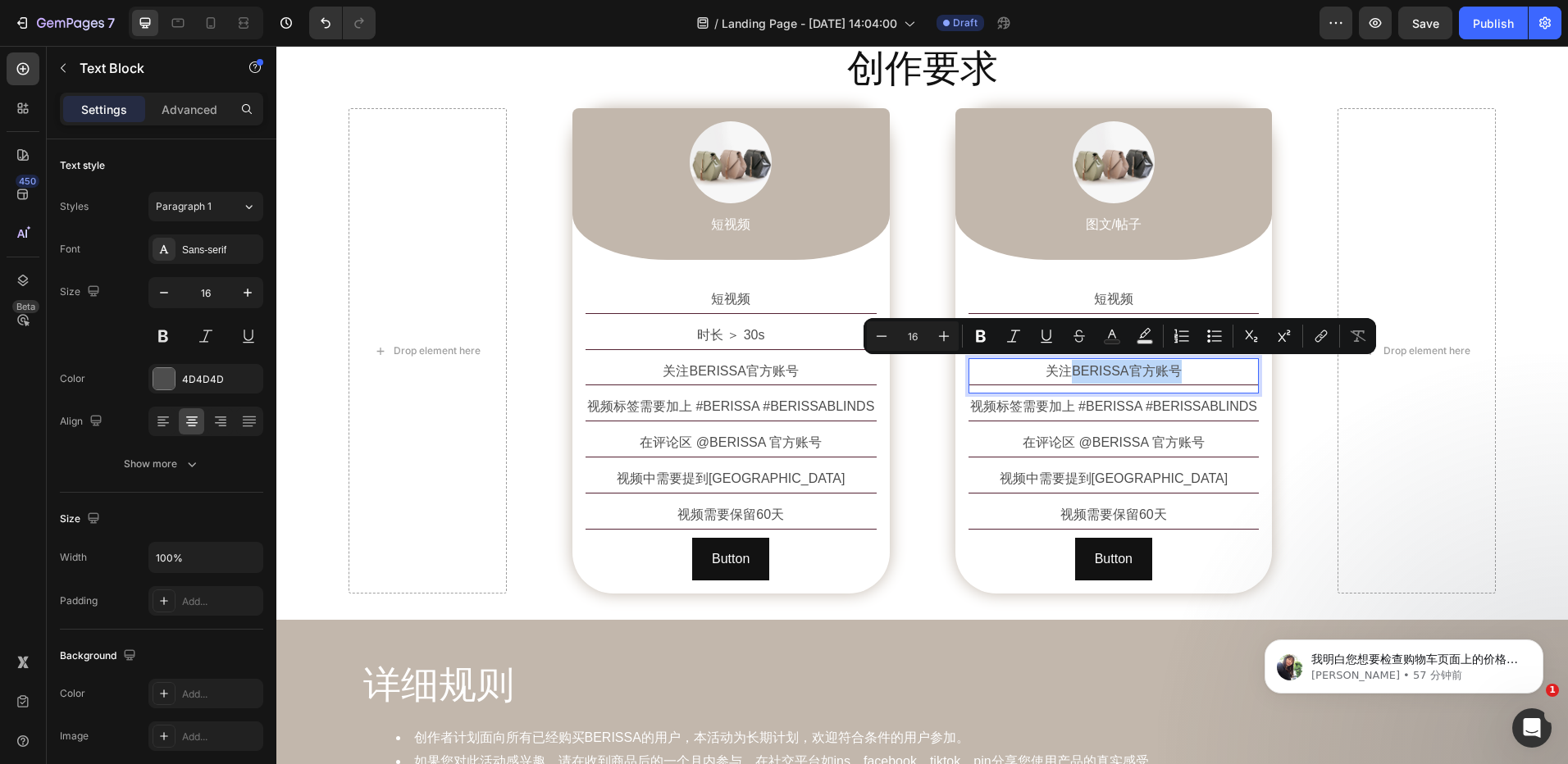
drag, startPoint x: 1071, startPoint y: 371, endPoint x: 1168, endPoint y: 370, distance: 97.0
click at [1168, 370] on p "关注BERISSA官方账号" at bounding box center [1115, 371] width 288 height 24
click at [1510, 400] on div "创作要求 Heading Row Drop element here Image 短视频 Text Block Row 短视频 Text Block 时长 ＞…" at bounding box center [923, 319] width 1292 height 551
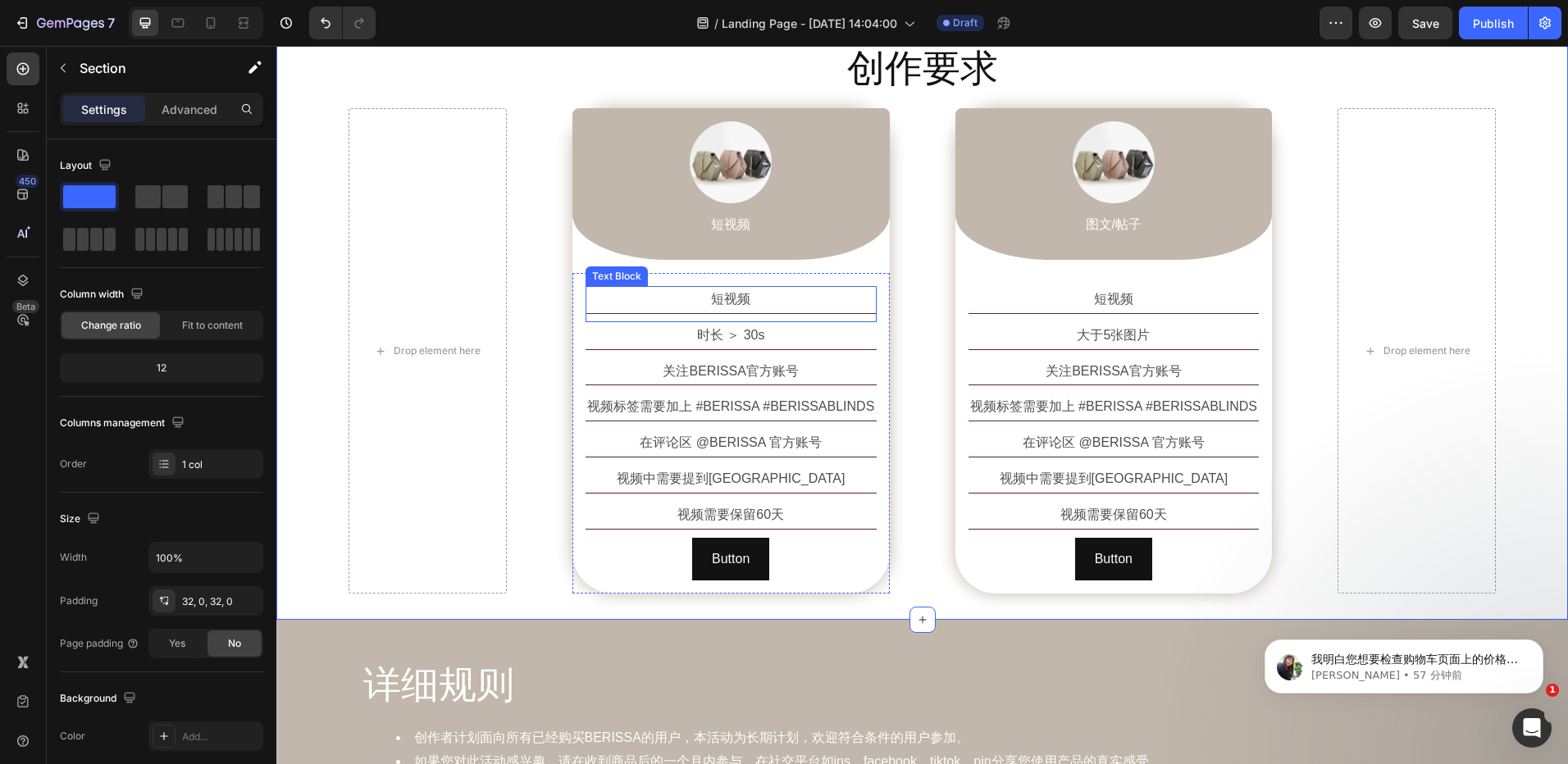
click at [760, 301] on p "短视频" at bounding box center [731, 299] width 288 height 24
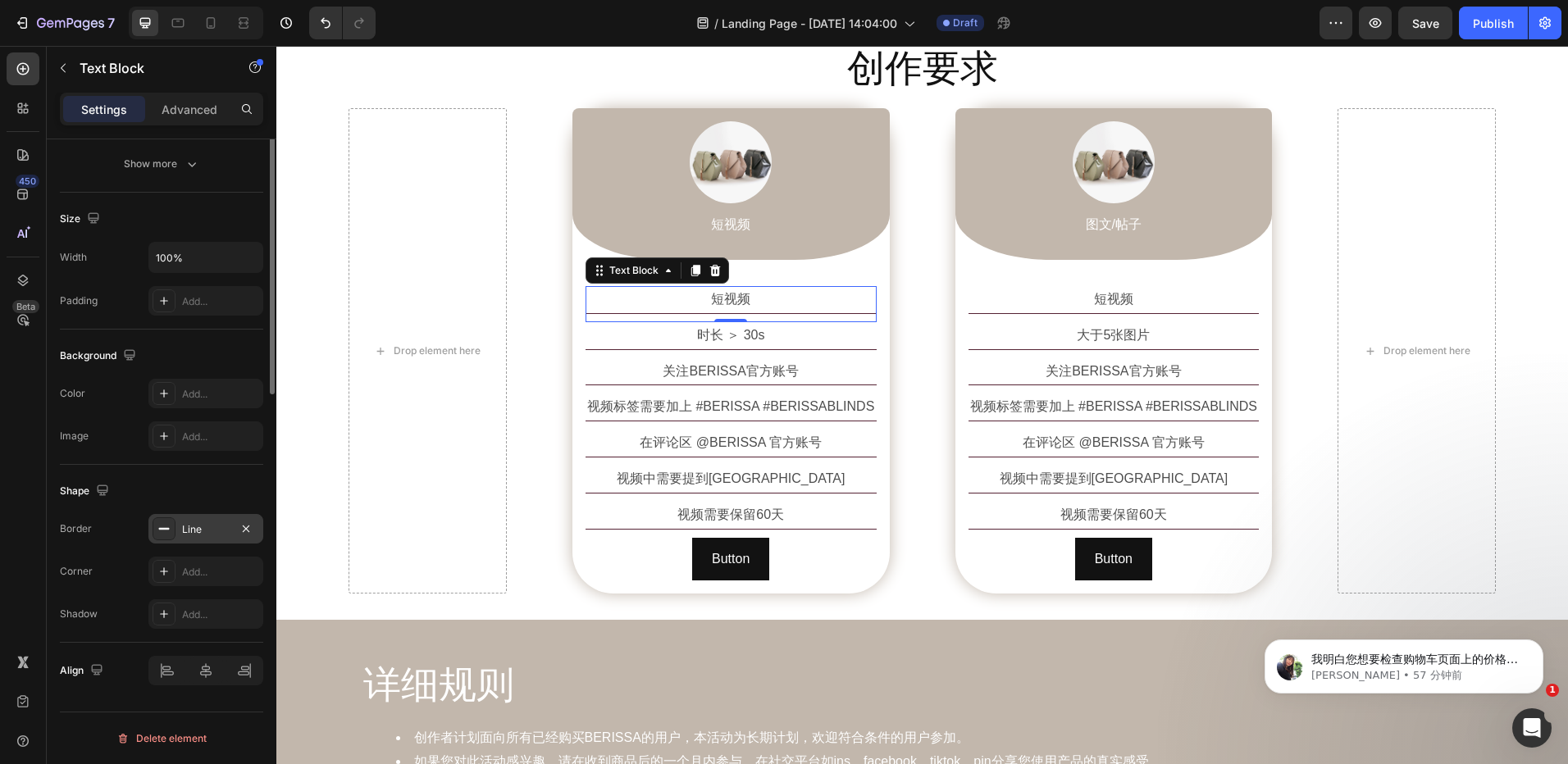
scroll to position [0, 0]
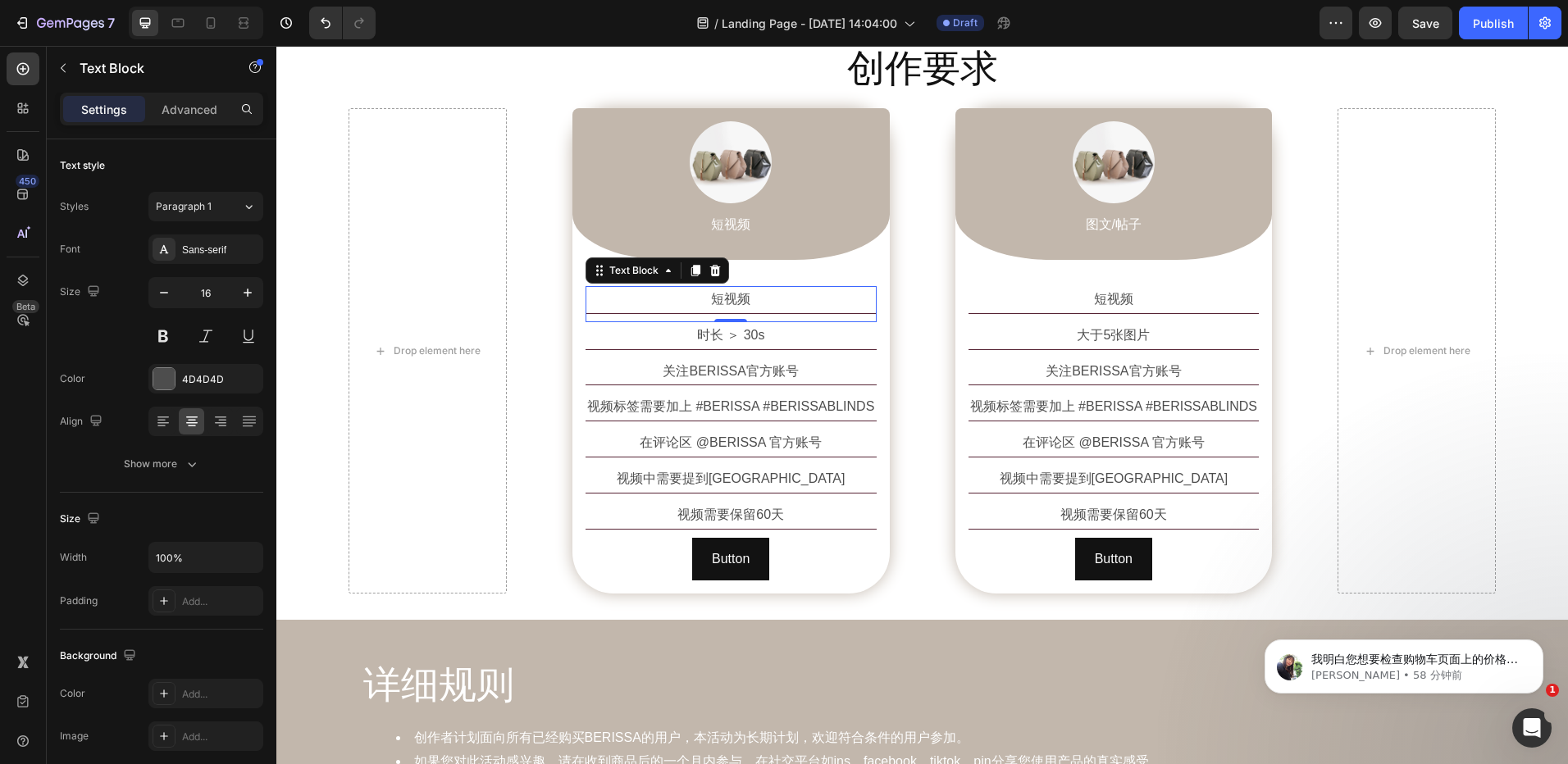
click at [178, 119] on div "Advanced" at bounding box center [190, 110] width 82 height 27
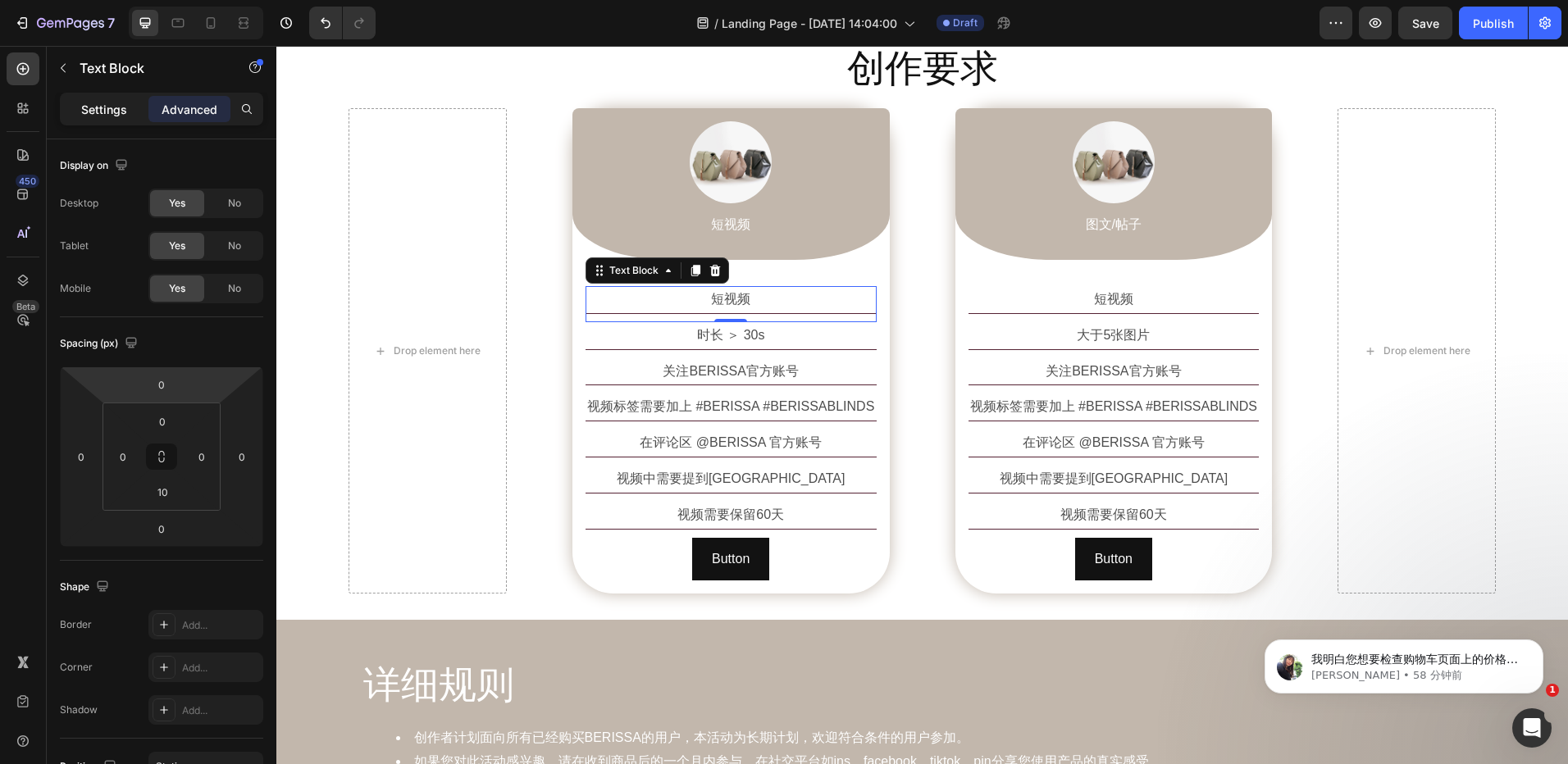
click at [103, 110] on p "Settings" at bounding box center [104, 110] width 46 height 17
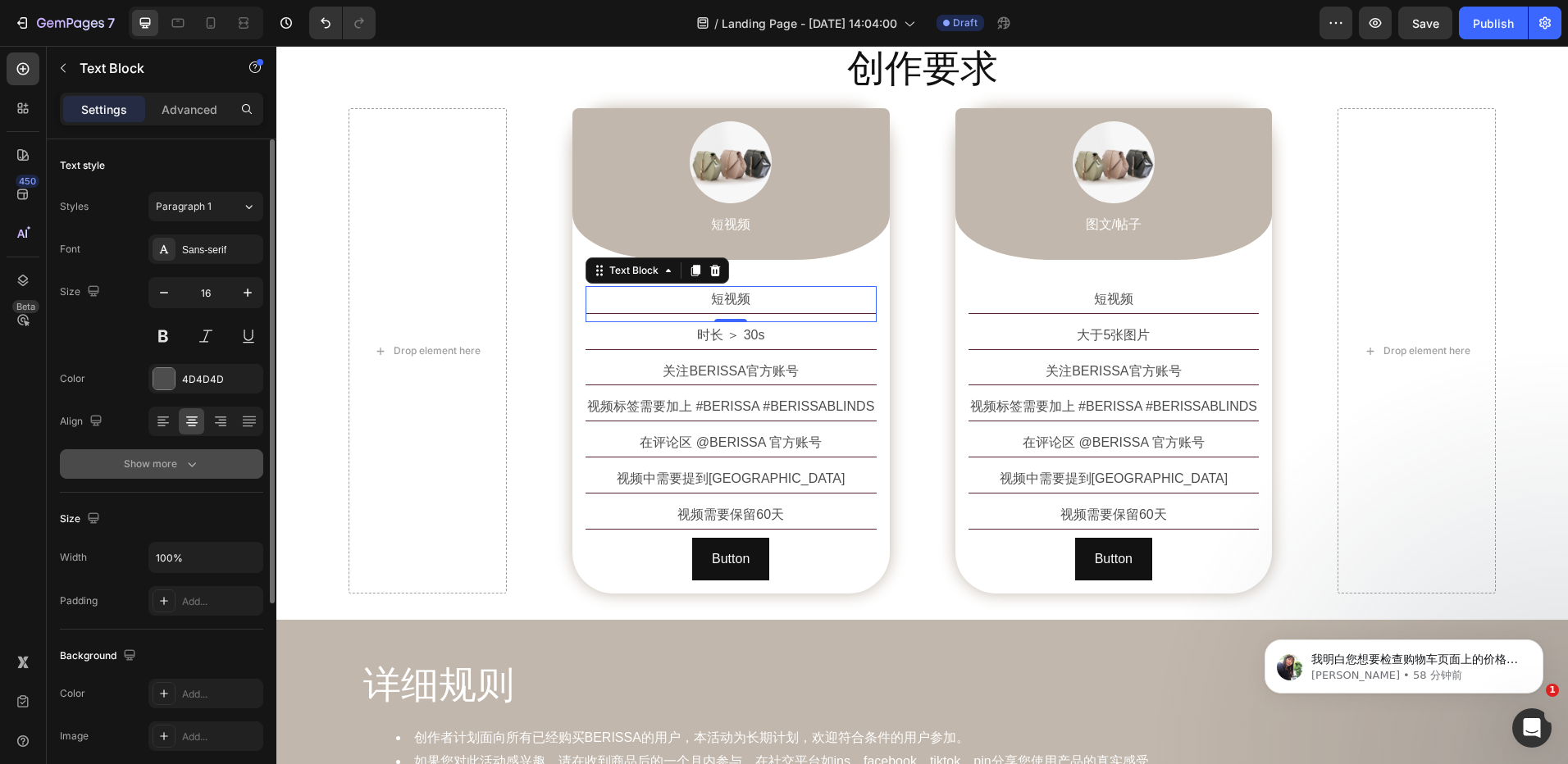
click at [180, 473] on button "Show more" at bounding box center [161, 464] width 203 height 30
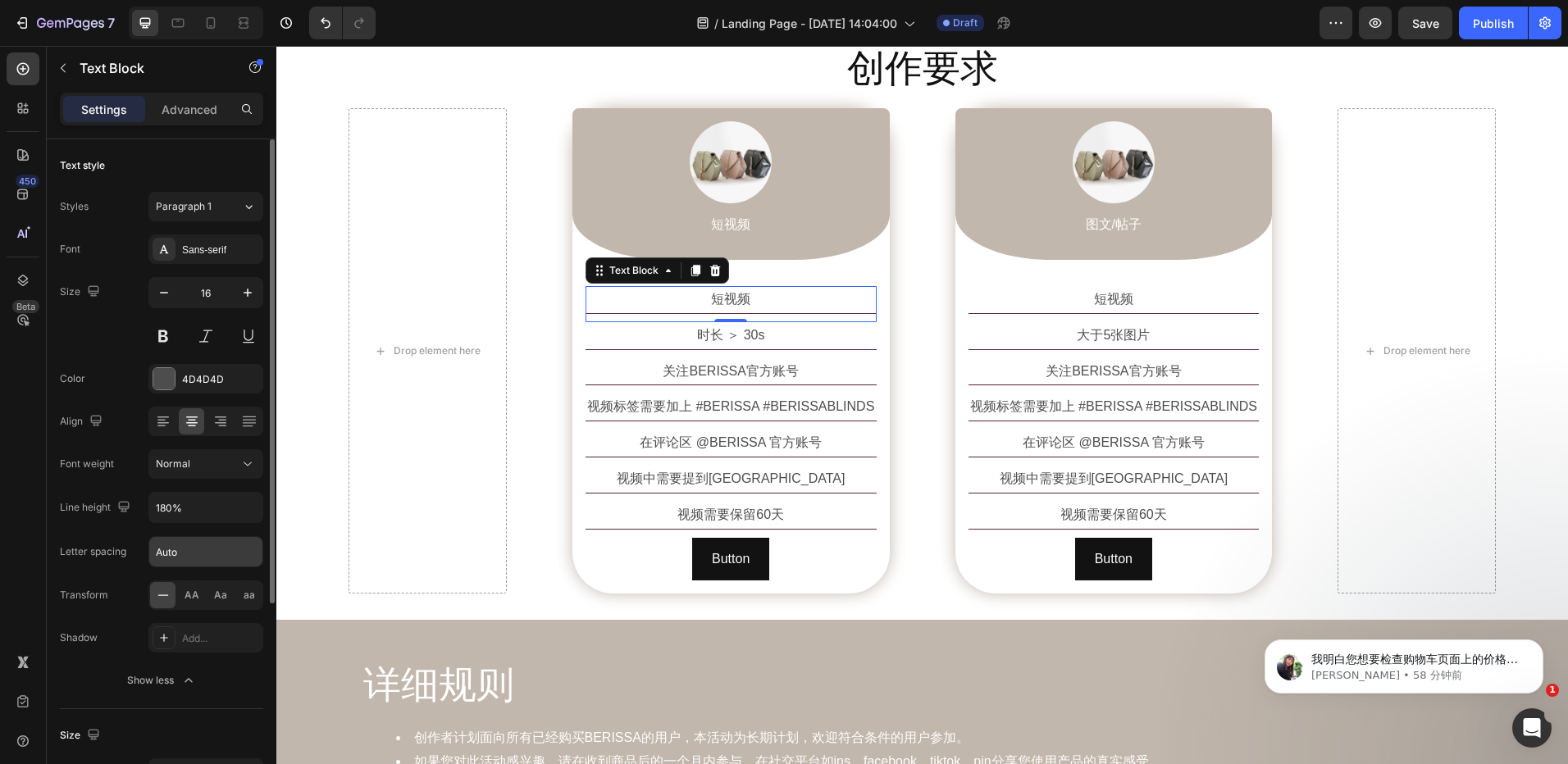
click at [195, 551] on input "Auto" at bounding box center [205, 551] width 114 height 30
click at [166, 552] on input "text" at bounding box center [205, 551] width 114 height 30
type input "20"
click at [104, 533] on div "Font Sans-serif Size 16 Color 4D4D4D Align Font weight Normal Line height 180% …" at bounding box center [161, 465] width 203 height 461
click at [213, 507] on input "180%" at bounding box center [205, 507] width 114 height 30
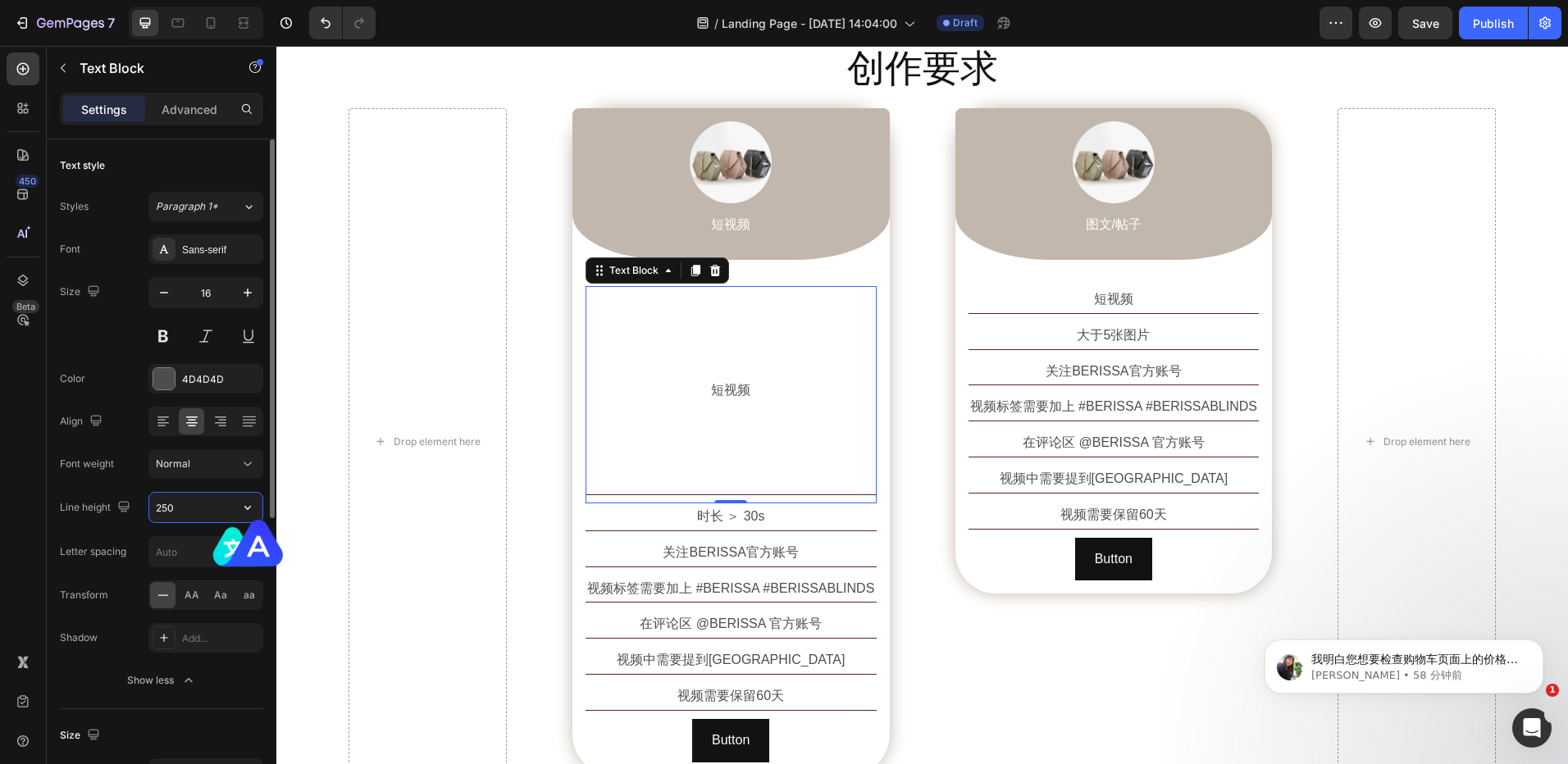
type input "250%"
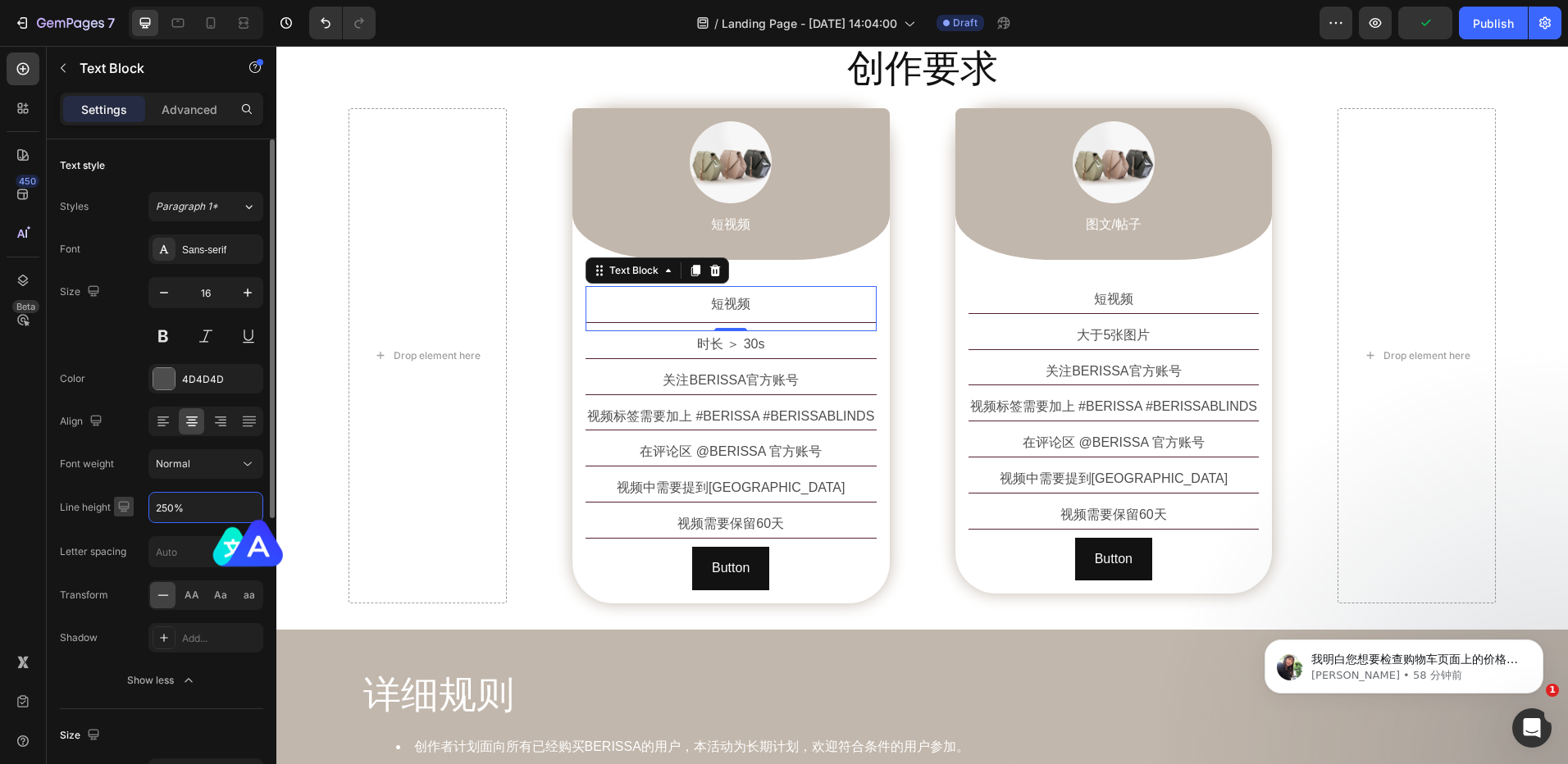
drag, startPoint x: 196, startPoint y: 506, endPoint x: 120, endPoint y: 507, distance: 76.0
click at [120, 507] on div "Line height 250%" at bounding box center [161, 507] width 203 height 31
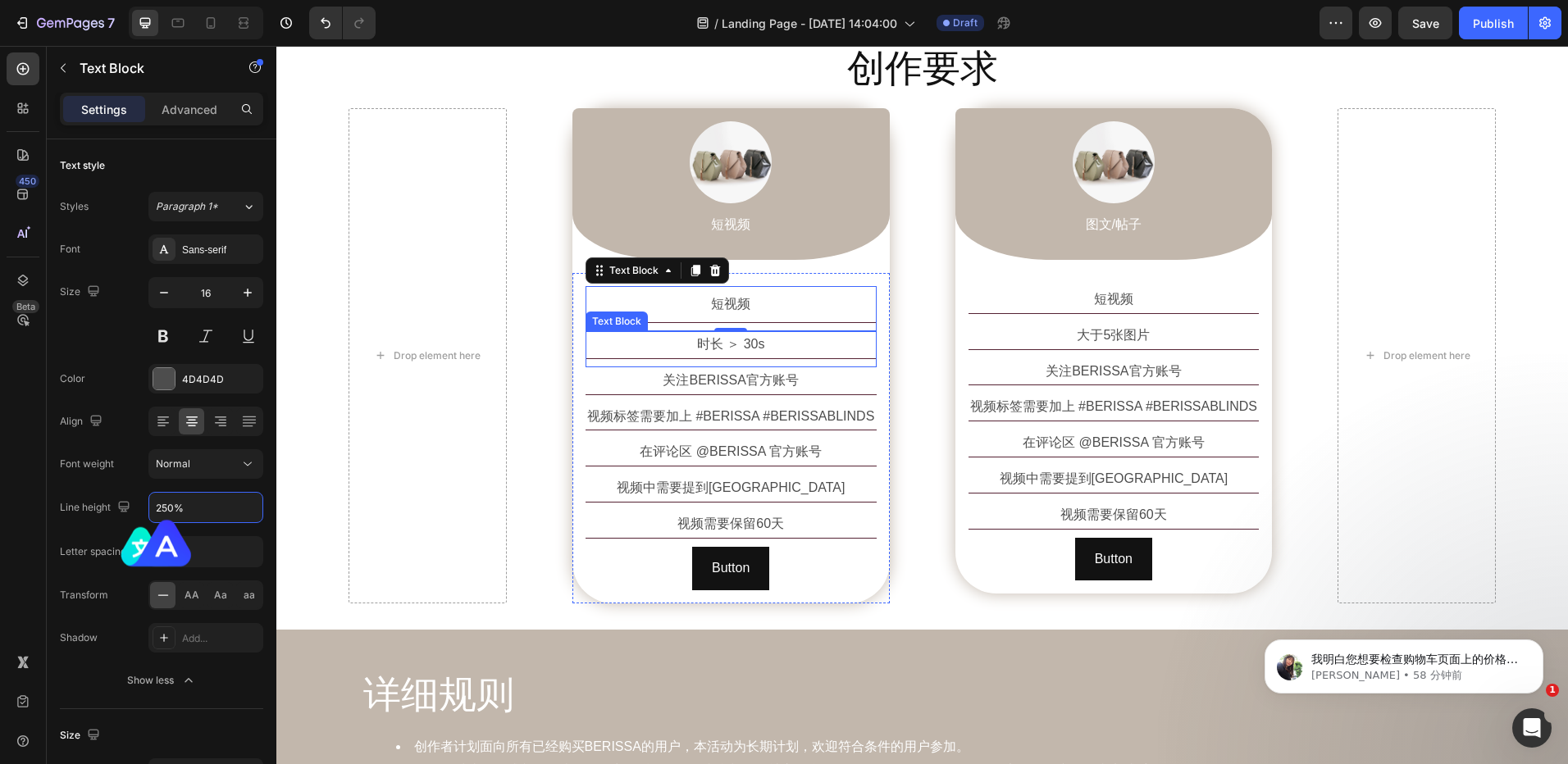
click at [785, 342] on p "时长 ＞ 30s" at bounding box center [731, 344] width 288 height 24
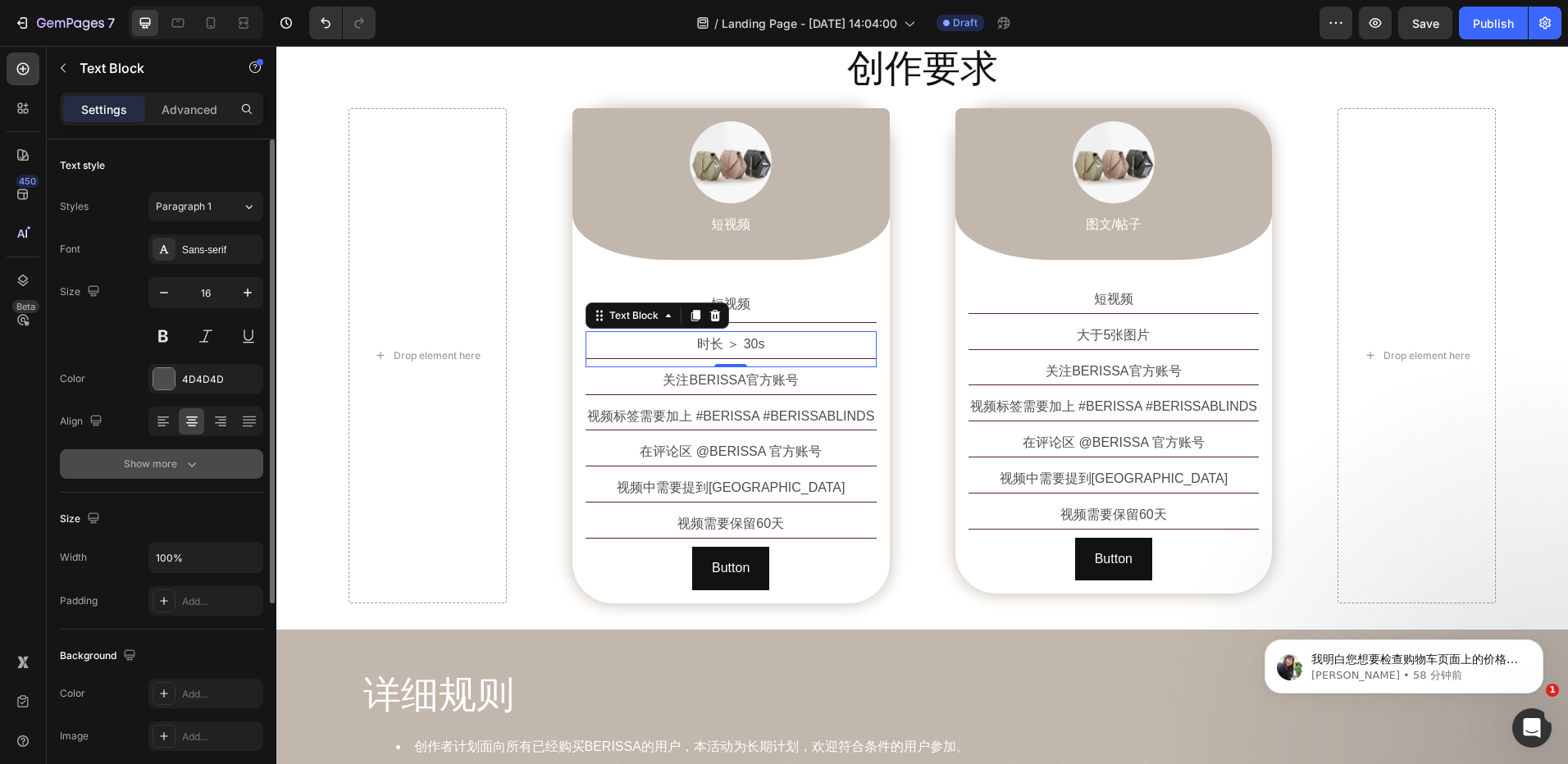
click at [155, 465] on div "Show more" at bounding box center [162, 464] width 76 height 16
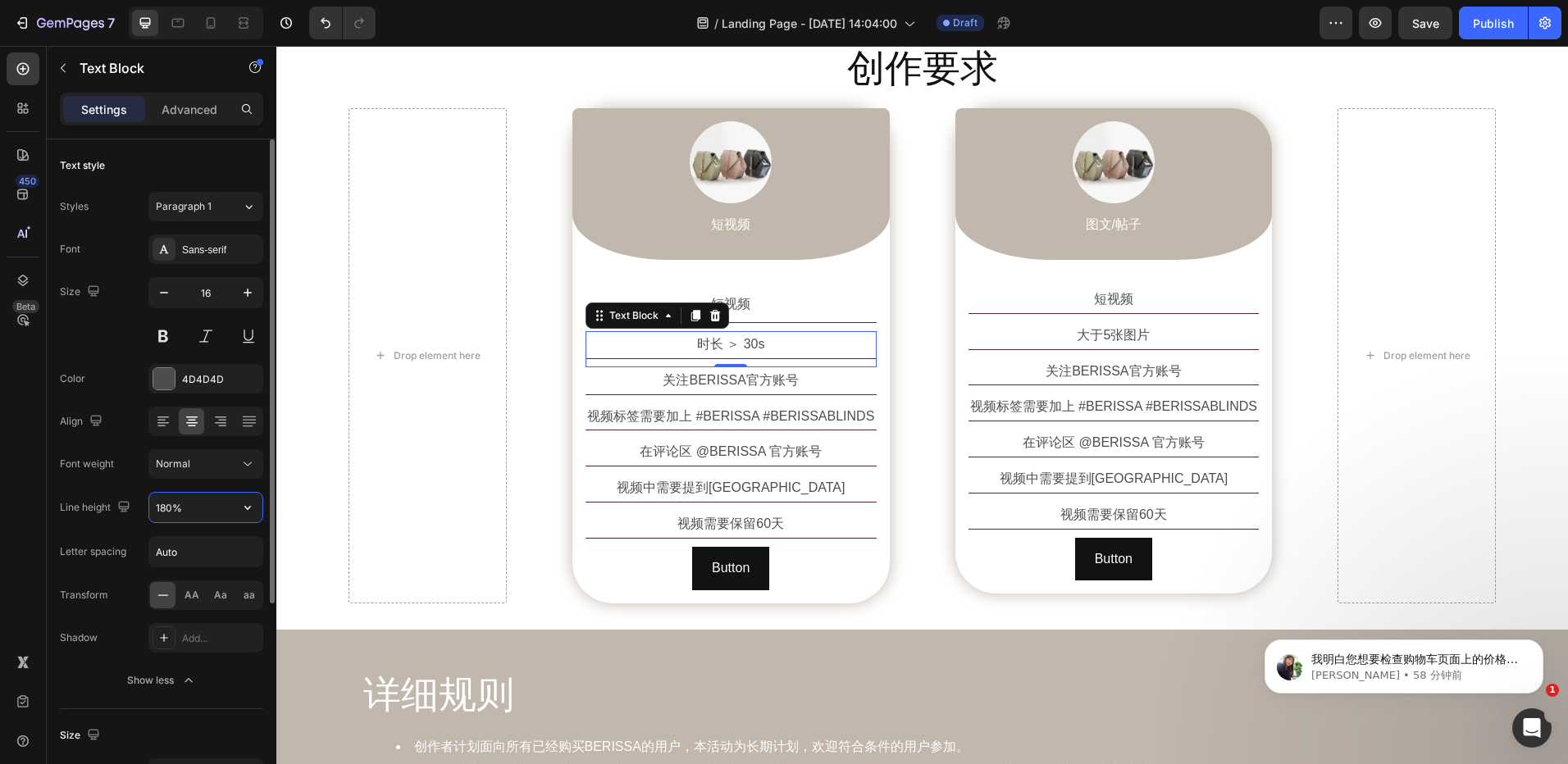
click at [202, 508] on input "180%" at bounding box center [205, 507] width 114 height 30
paste input "25"
type input "250%"
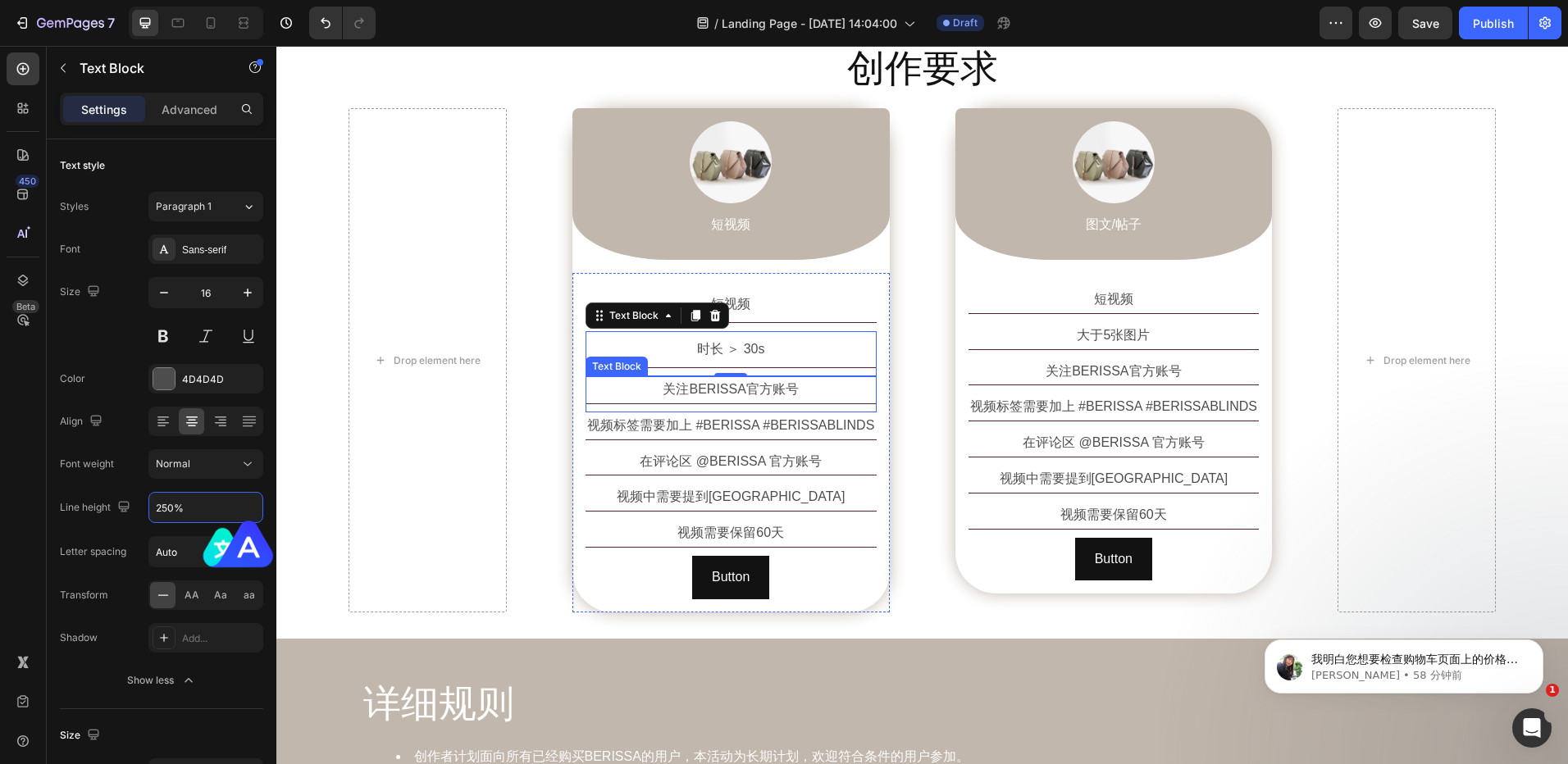
click at [784, 385] on p "关注BERISSA官方账号" at bounding box center [731, 389] width 288 height 24
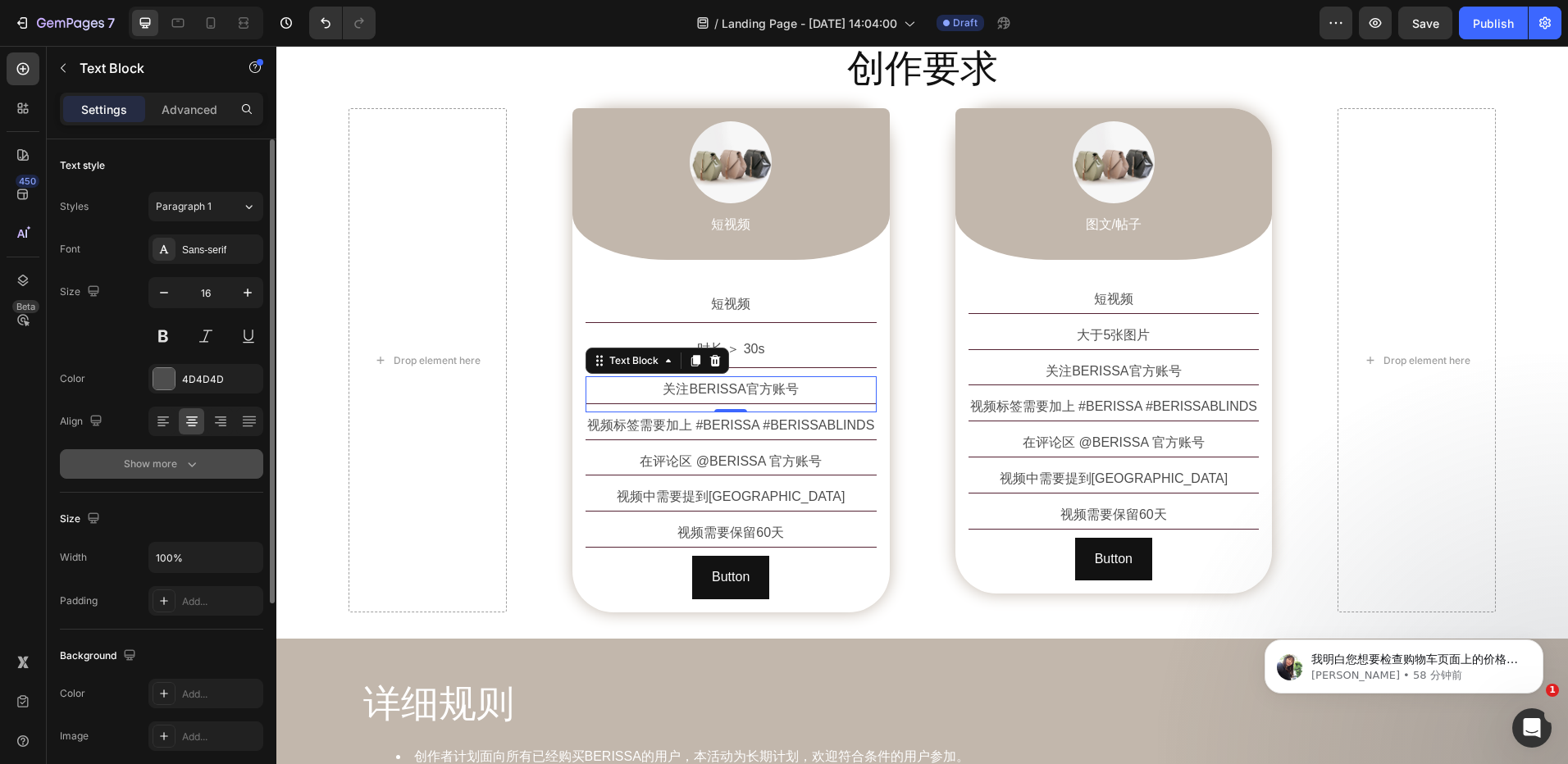
click at [178, 471] on div "Show more" at bounding box center [162, 464] width 76 height 16
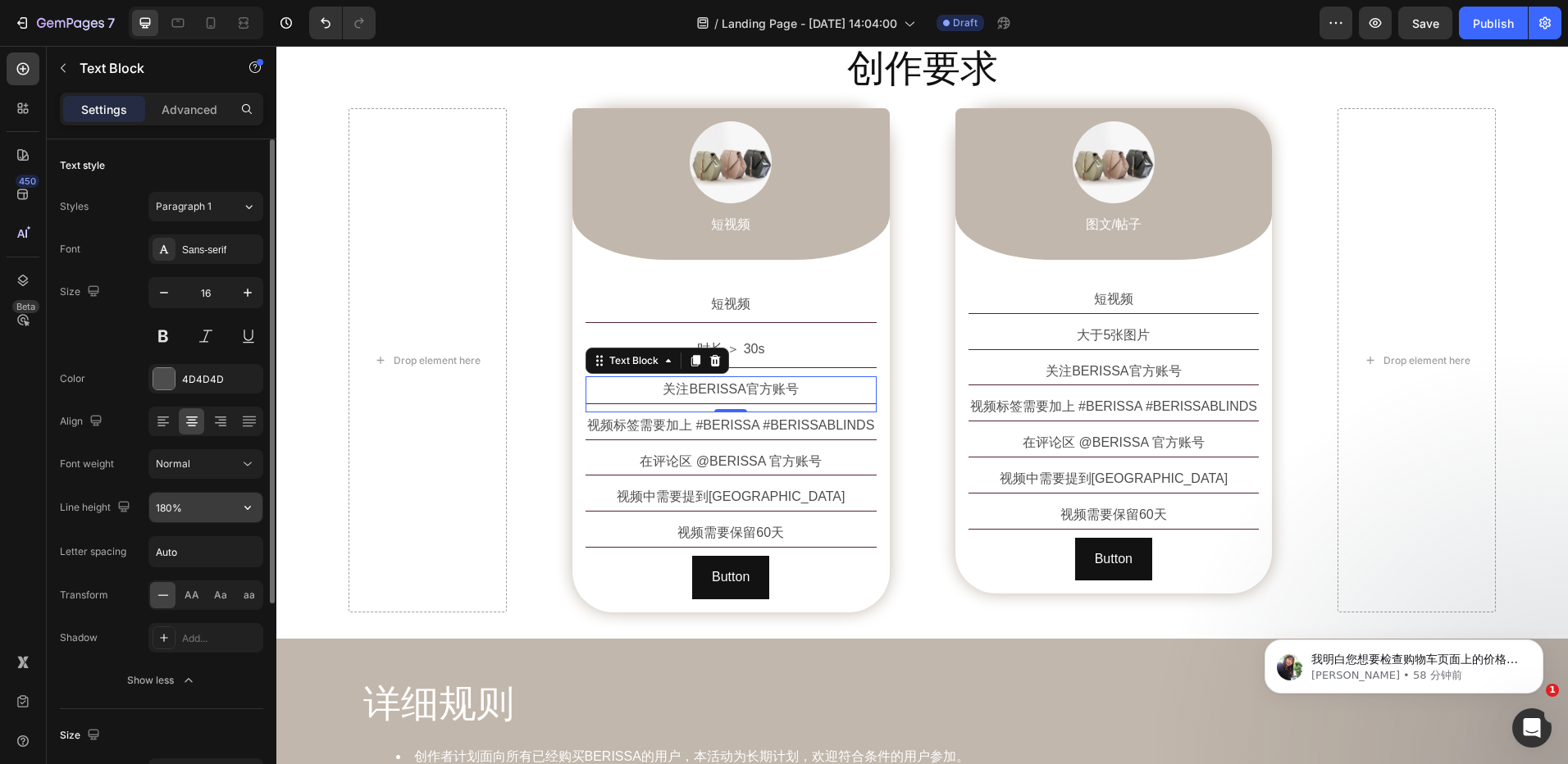
click at [192, 510] on input "180%" at bounding box center [205, 507] width 114 height 30
paste input "25"
type input "250%"
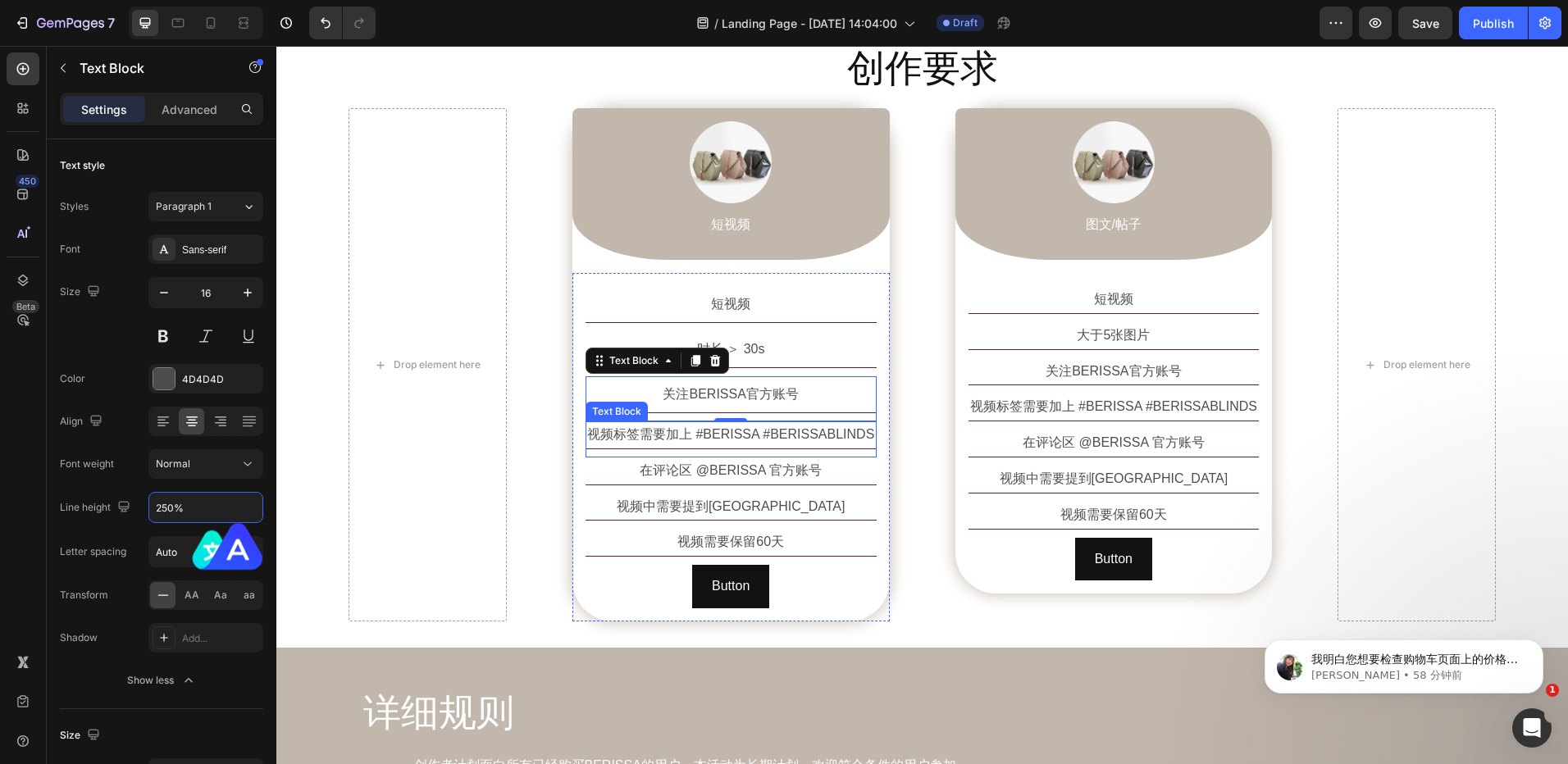
click at [748, 435] on p "视频标签需要加上 #BERISSA #BERISSABLINDS" at bounding box center [731, 434] width 288 height 24
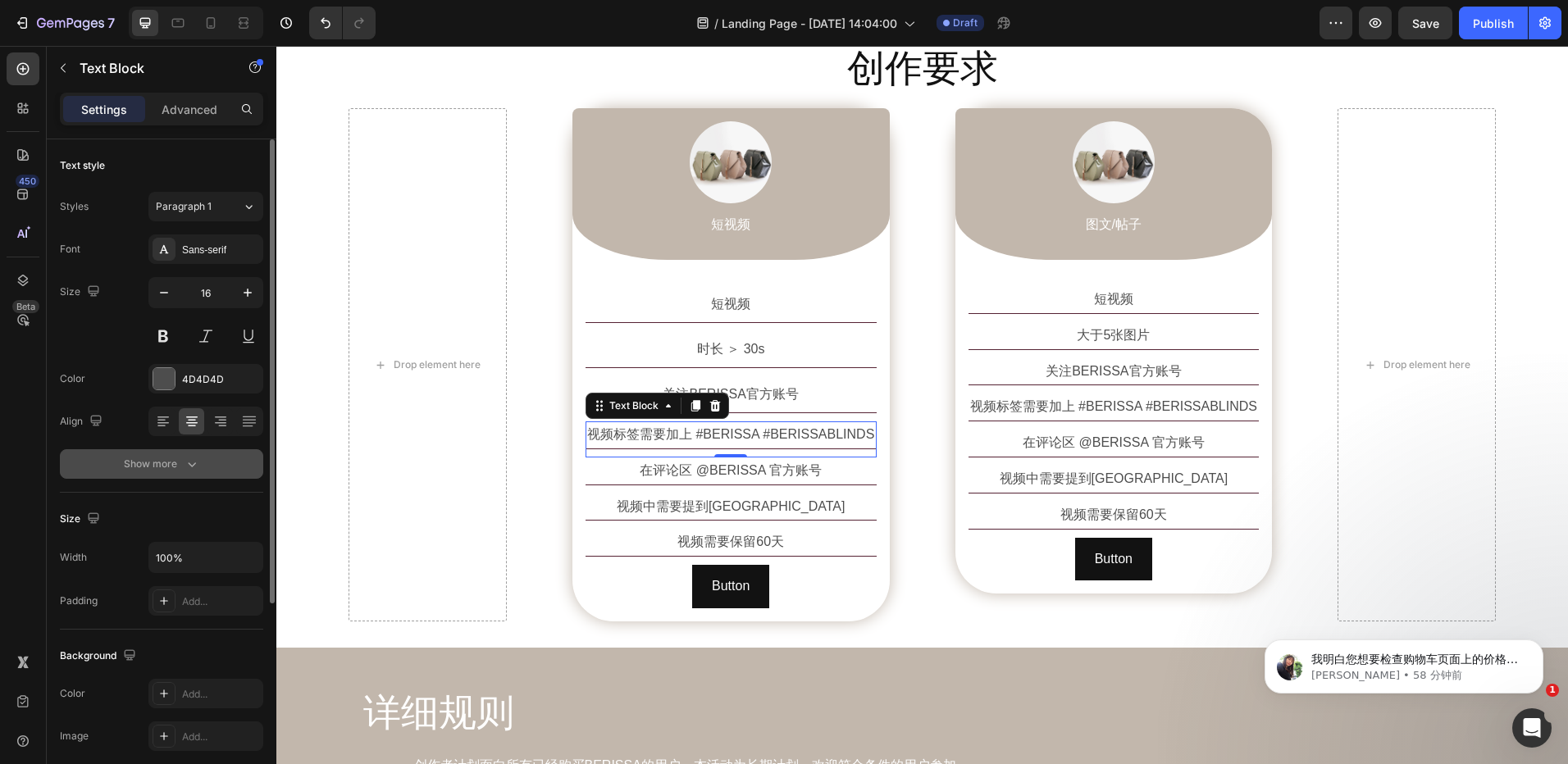
click at [186, 465] on icon "button" at bounding box center [192, 464] width 16 height 16
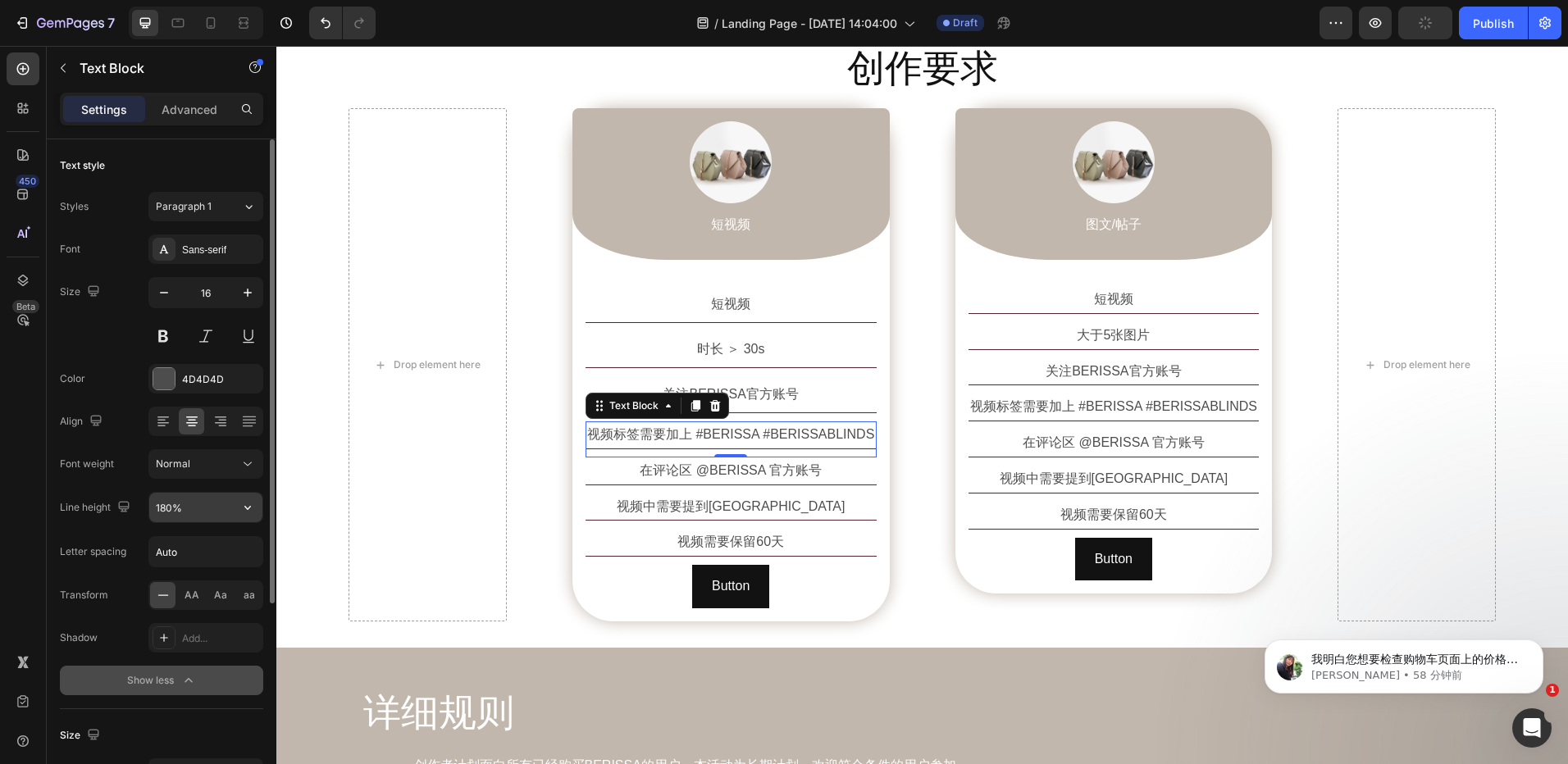
click at [185, 506] on input "180%" at bounding box center [205, 507] width 114 height 30
paste input "25"
type input "250%"
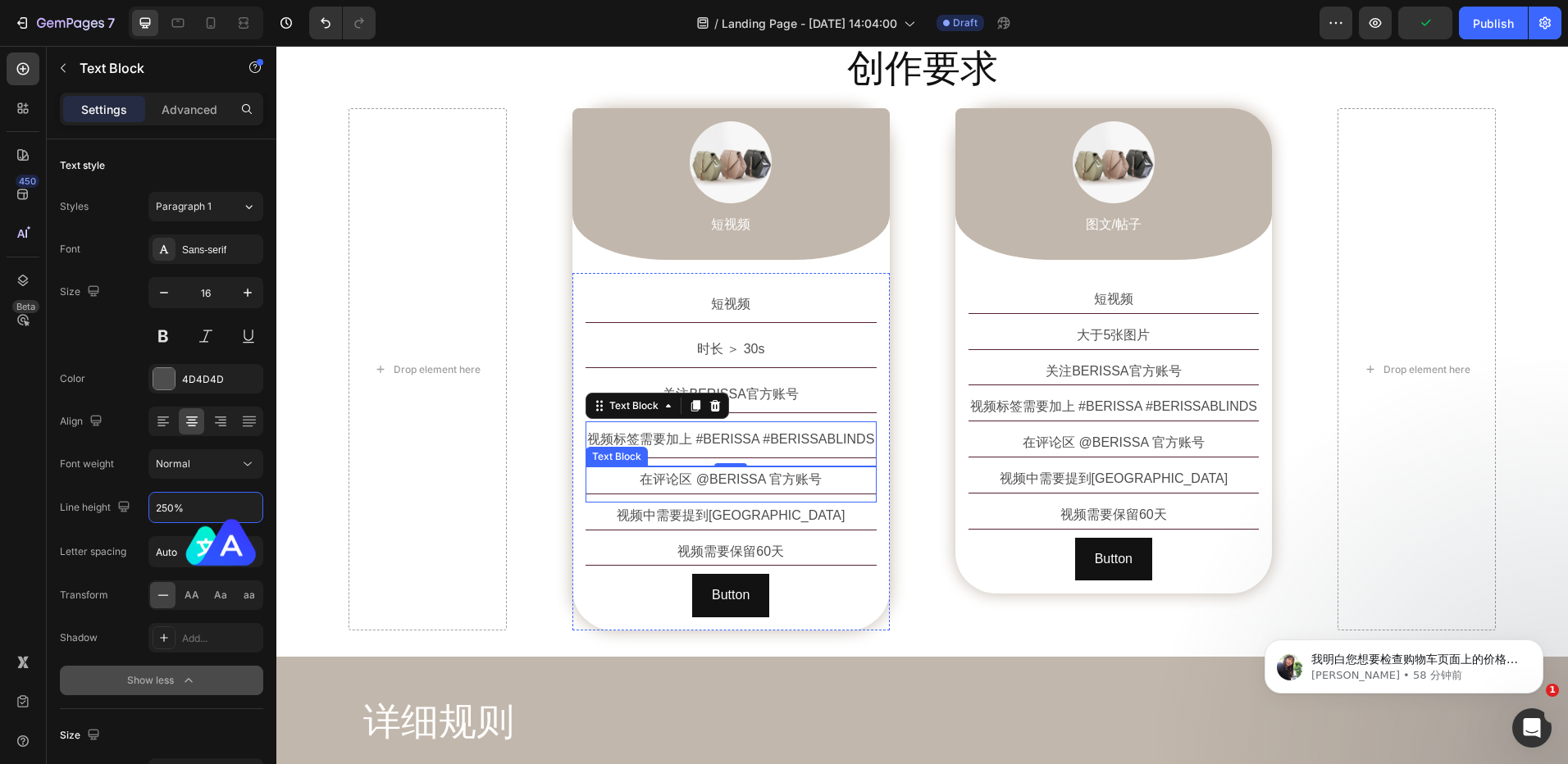
drag, startPoint x: 771, startPoint y: 481, endPoint x: 648, endPoint y: 506, distance: 125.5
click at [771, 481] on p "在评论区 @BERISSA 官方账号" at bounding box center [731, 480] width 288 height 24
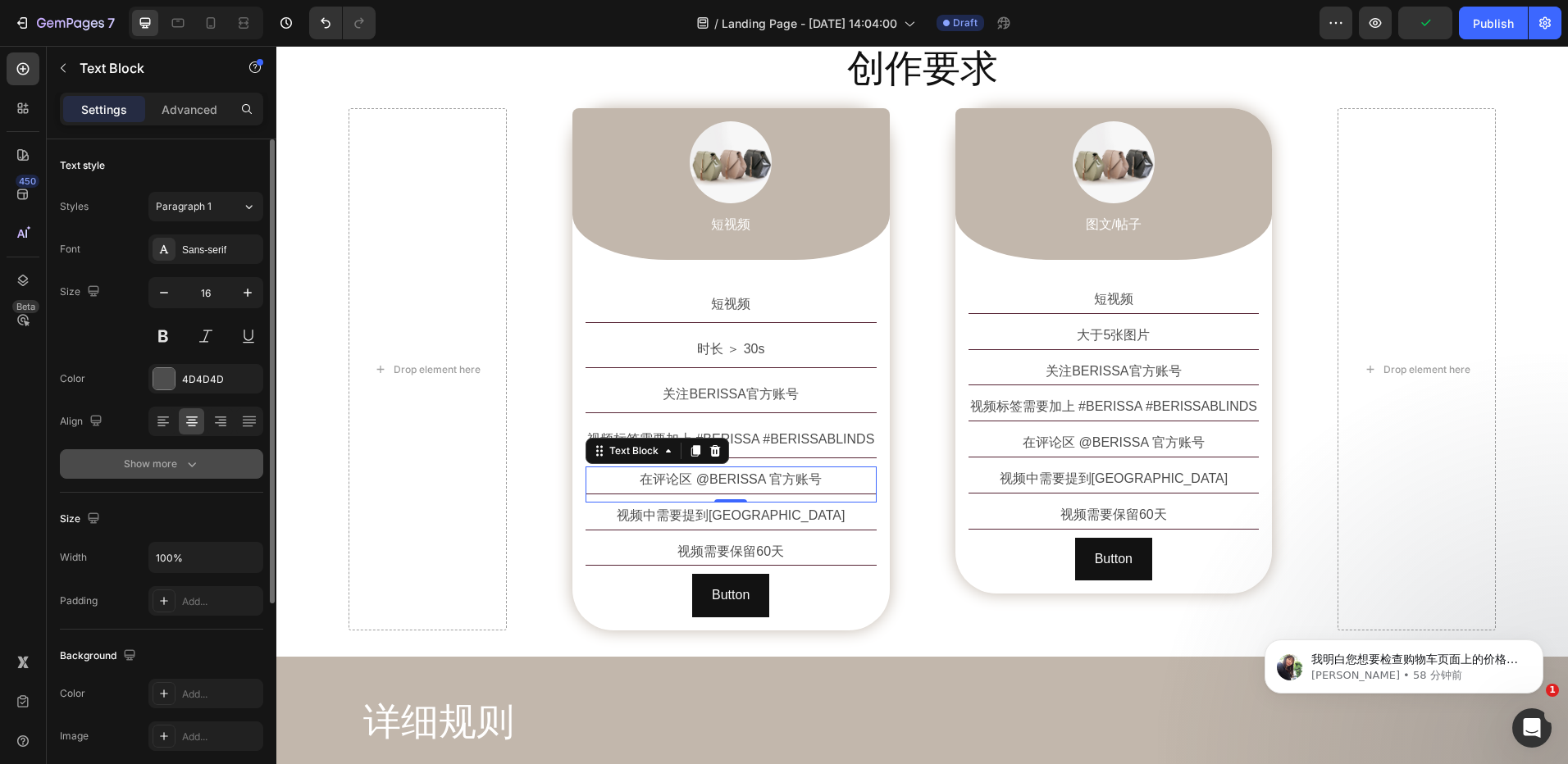
click at [180, 465] on div "Show more" at bounding box center [162, 464] width 76 height 16
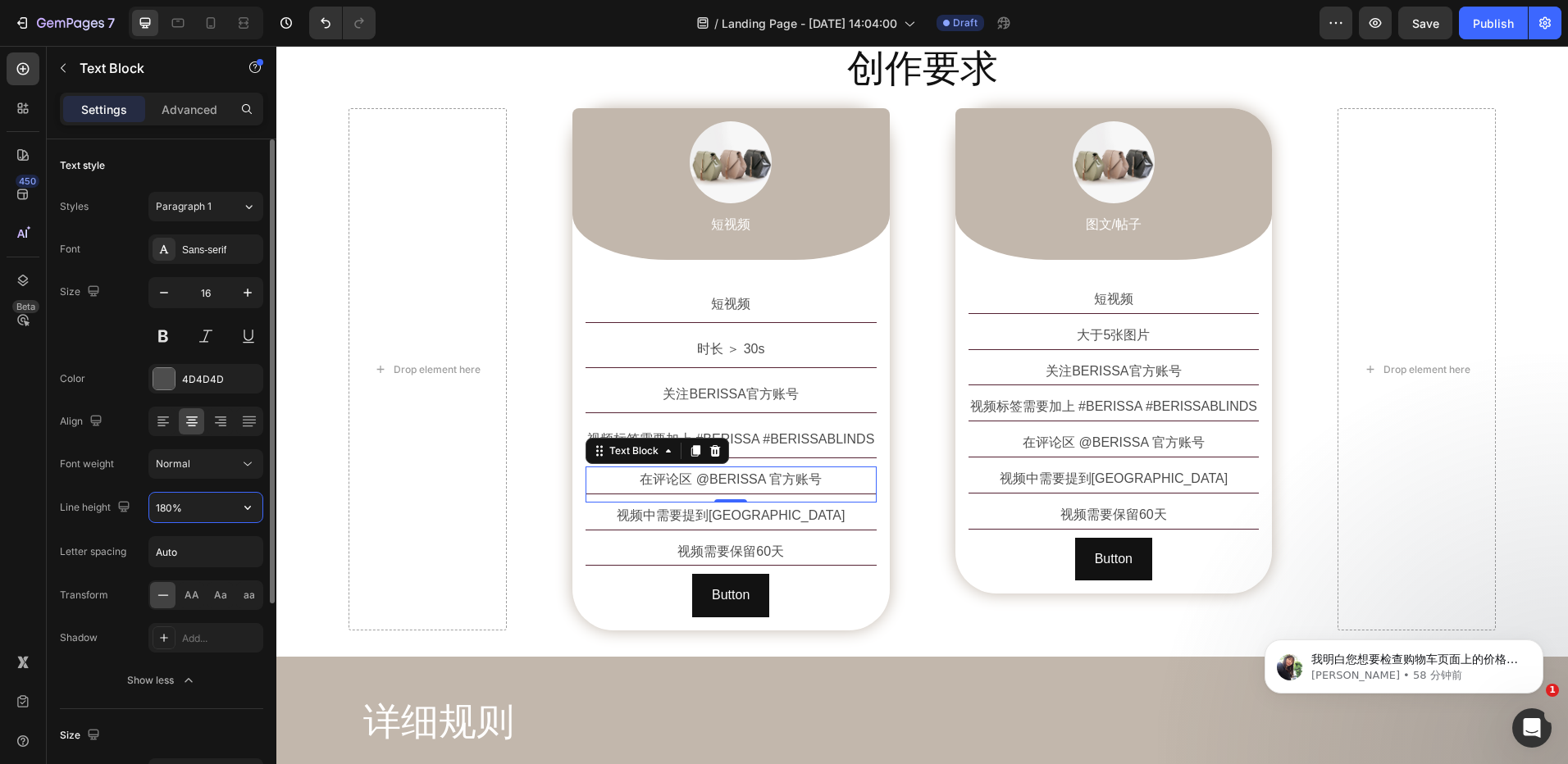
click at [190, 512] on input "180%" at bounding box center [205, 507] width 114 height 30
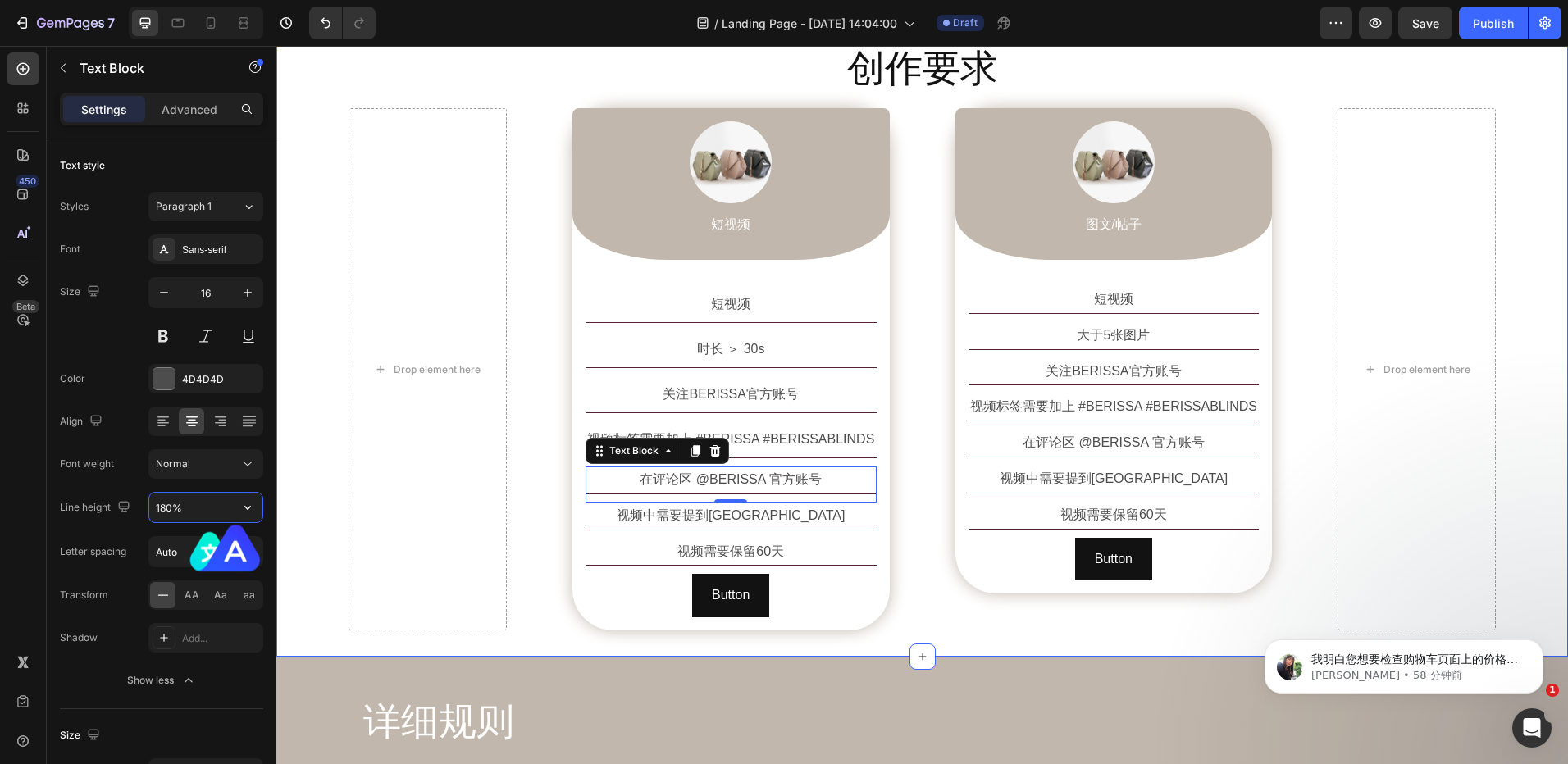
paste input "25"
type input "250%"
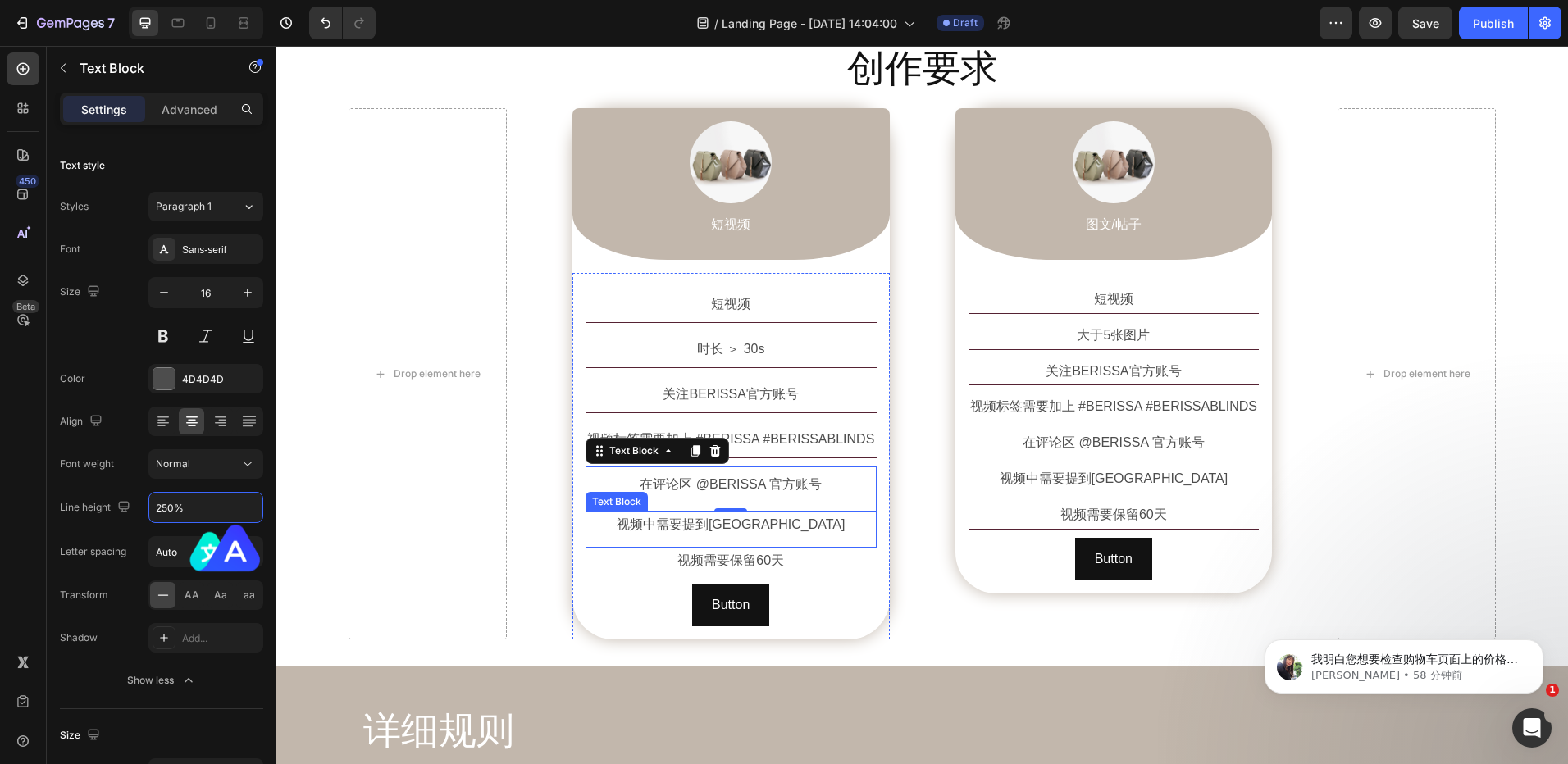
click at [709, 523] on p "视频中需要提到BERISSA" at bounding box center [731, 525] width 288 height 24
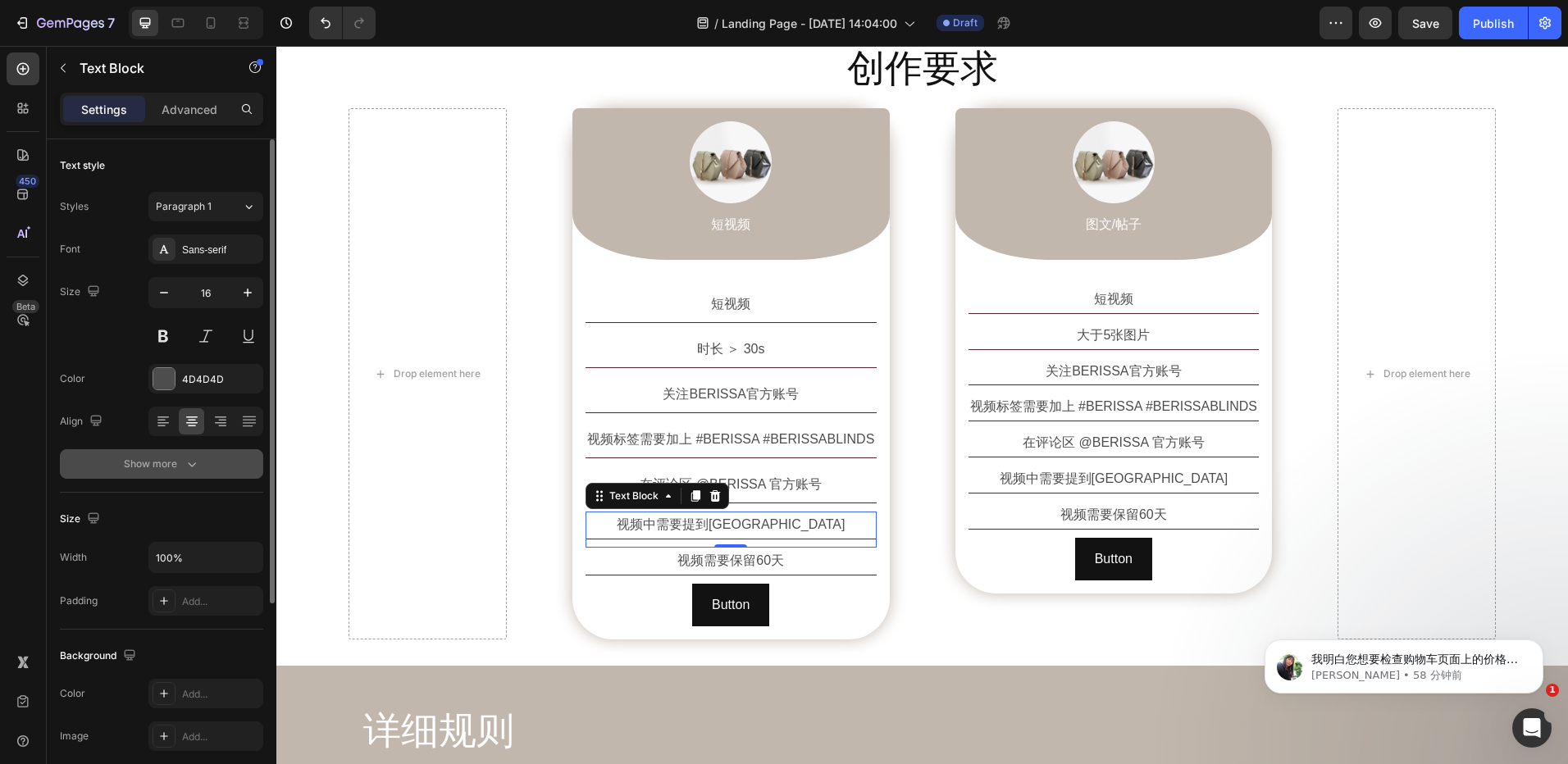
click at [193, 465] on icon "button" at bounding box center [192, 465] width 9 height 5
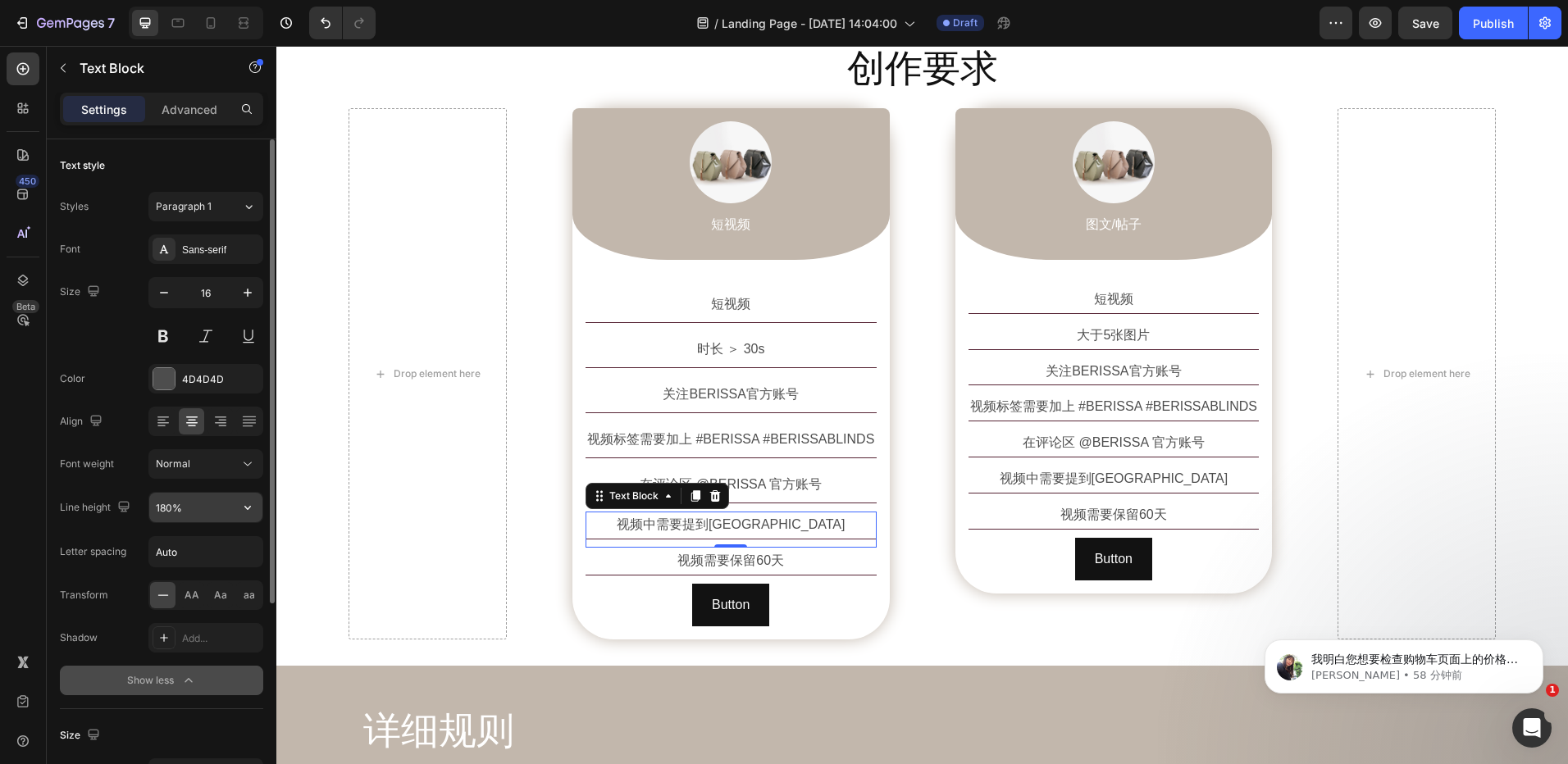
click at [179, 506] on input "180%" at bounding box center [205, 507] width 114 height 30
paste input "25"
type input "250%"
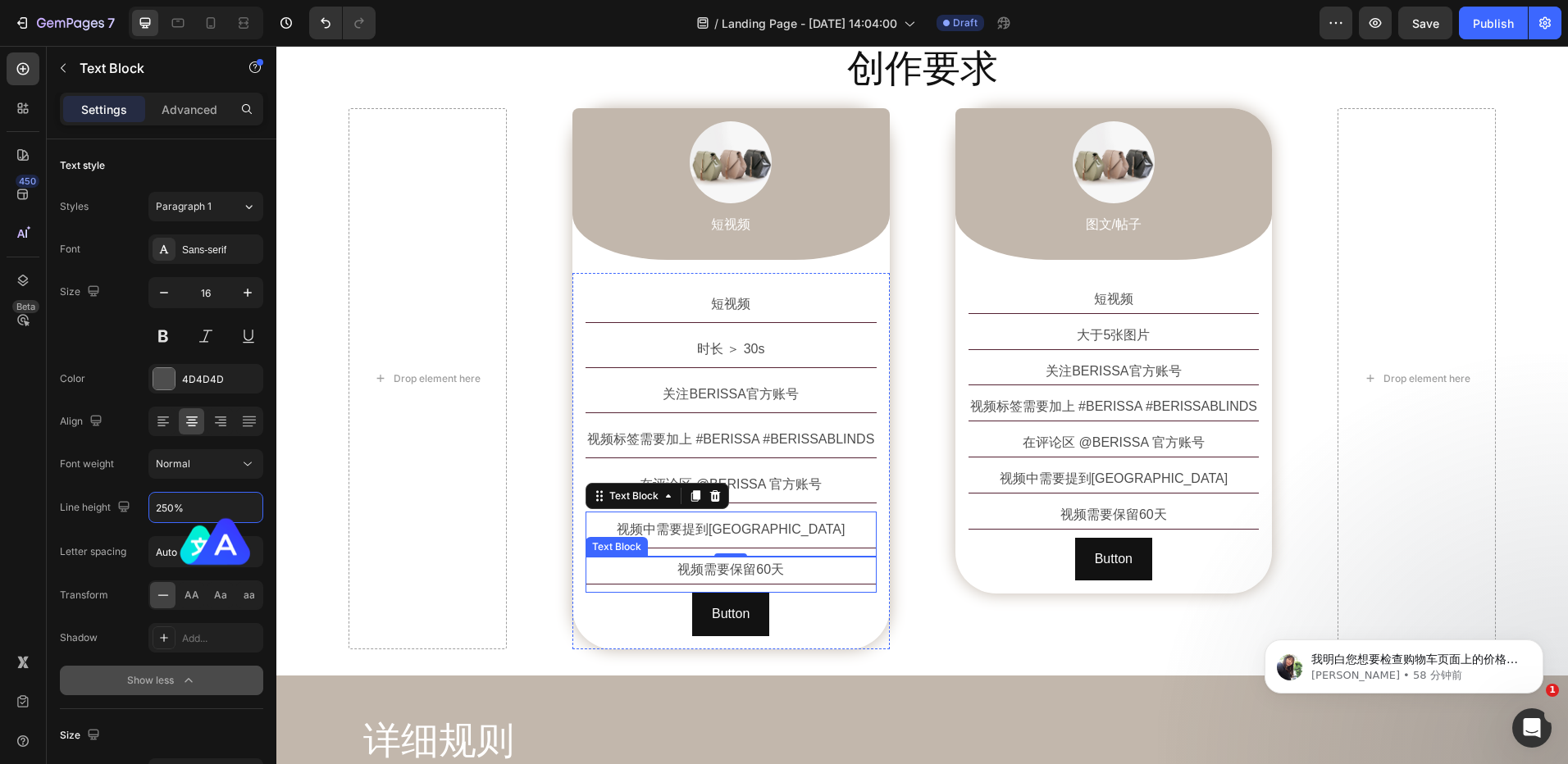
click at [701, 560] on p "视频需要保留60天" at bounding box center [731, 569] width 288 height 24
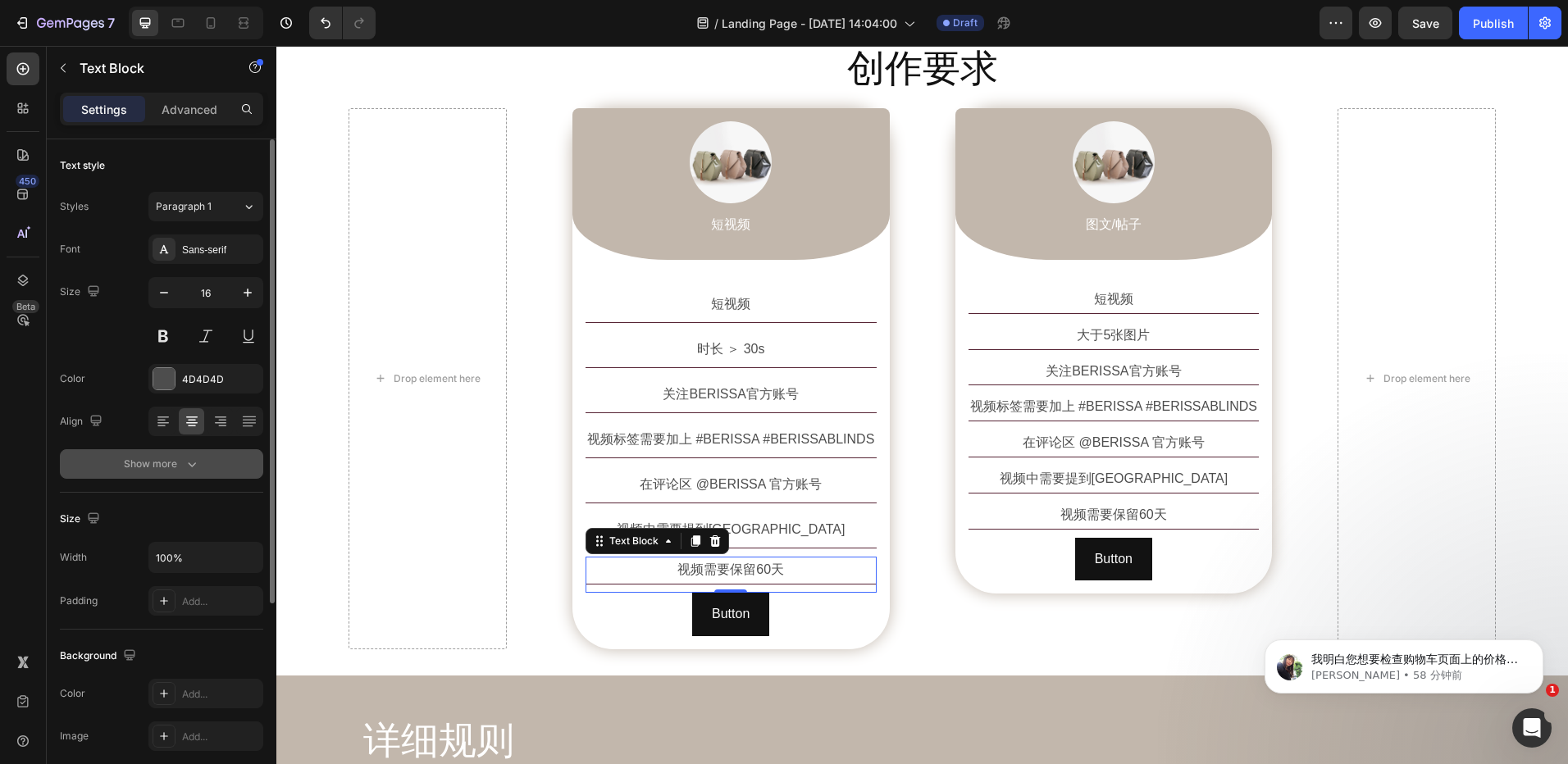
click at [190, 464] on icon "button" at bounding box center [192, 464] width 16 height 16
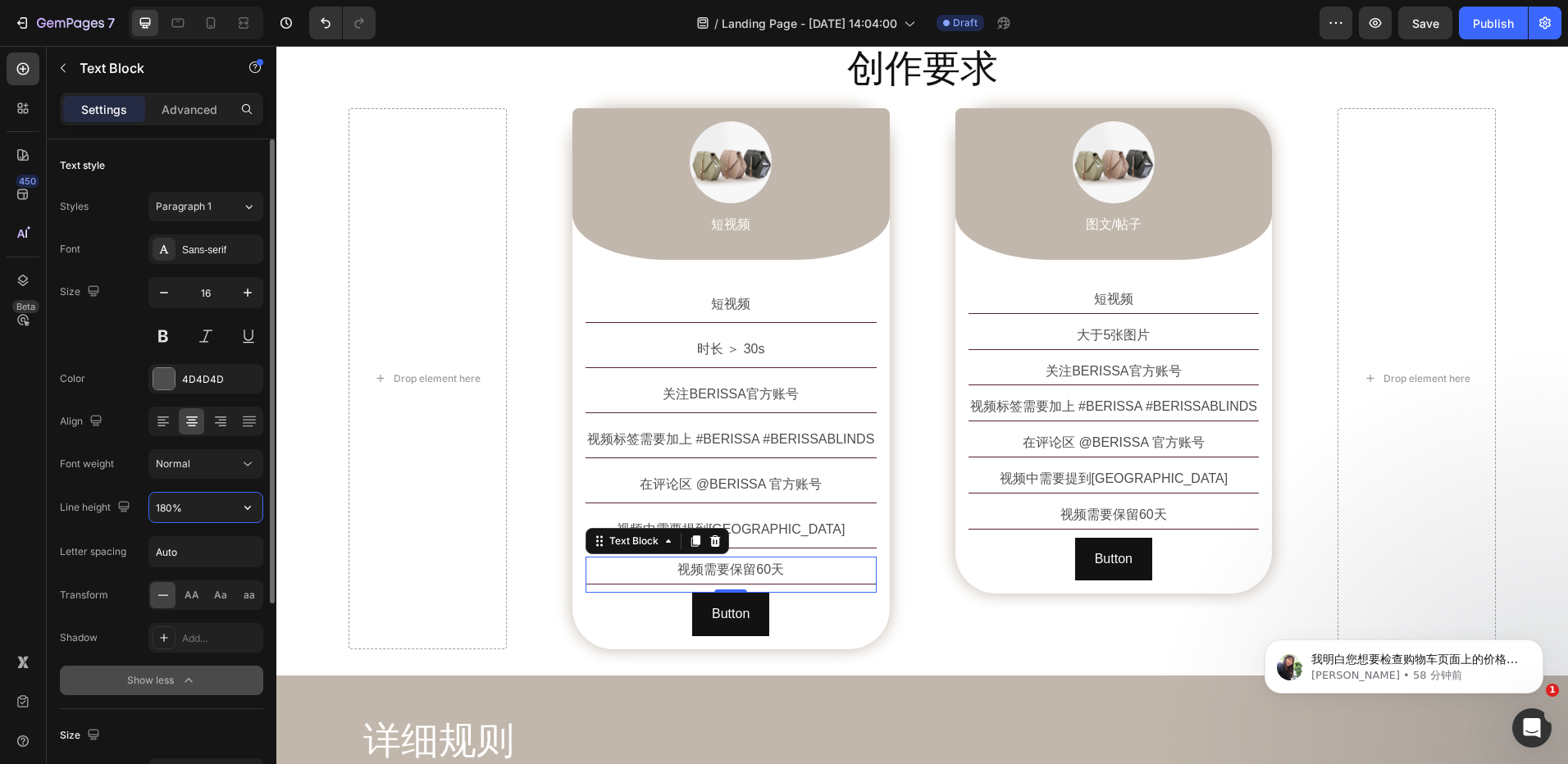
click at [195, 506] on input "180%" at bounding box center [205, 507] width 114 height 30
paste input "25"
type input "250%"
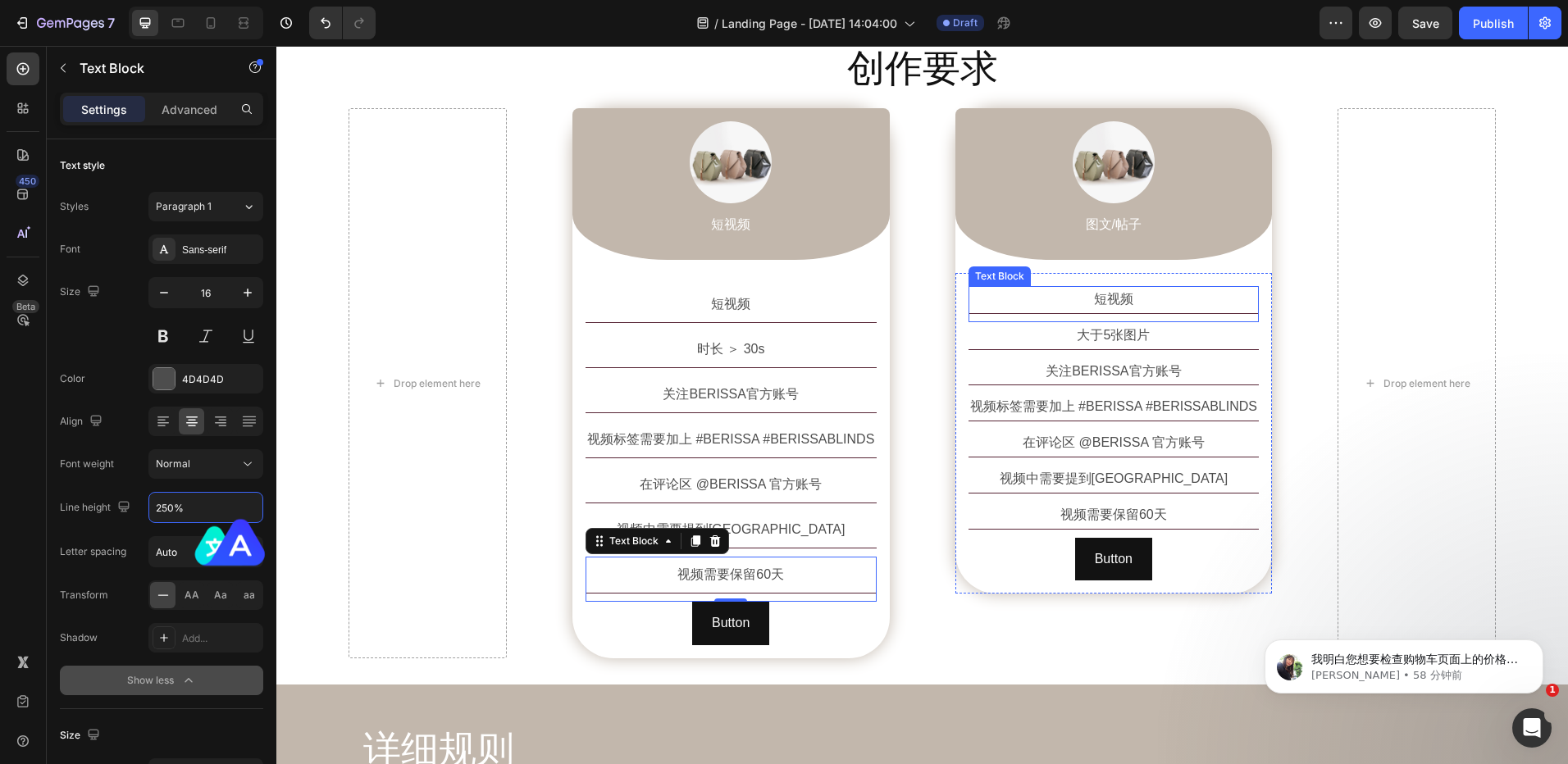
click at [1104, 298] on p "短视频" at bounding box center [1115, 299] width 288 height 24
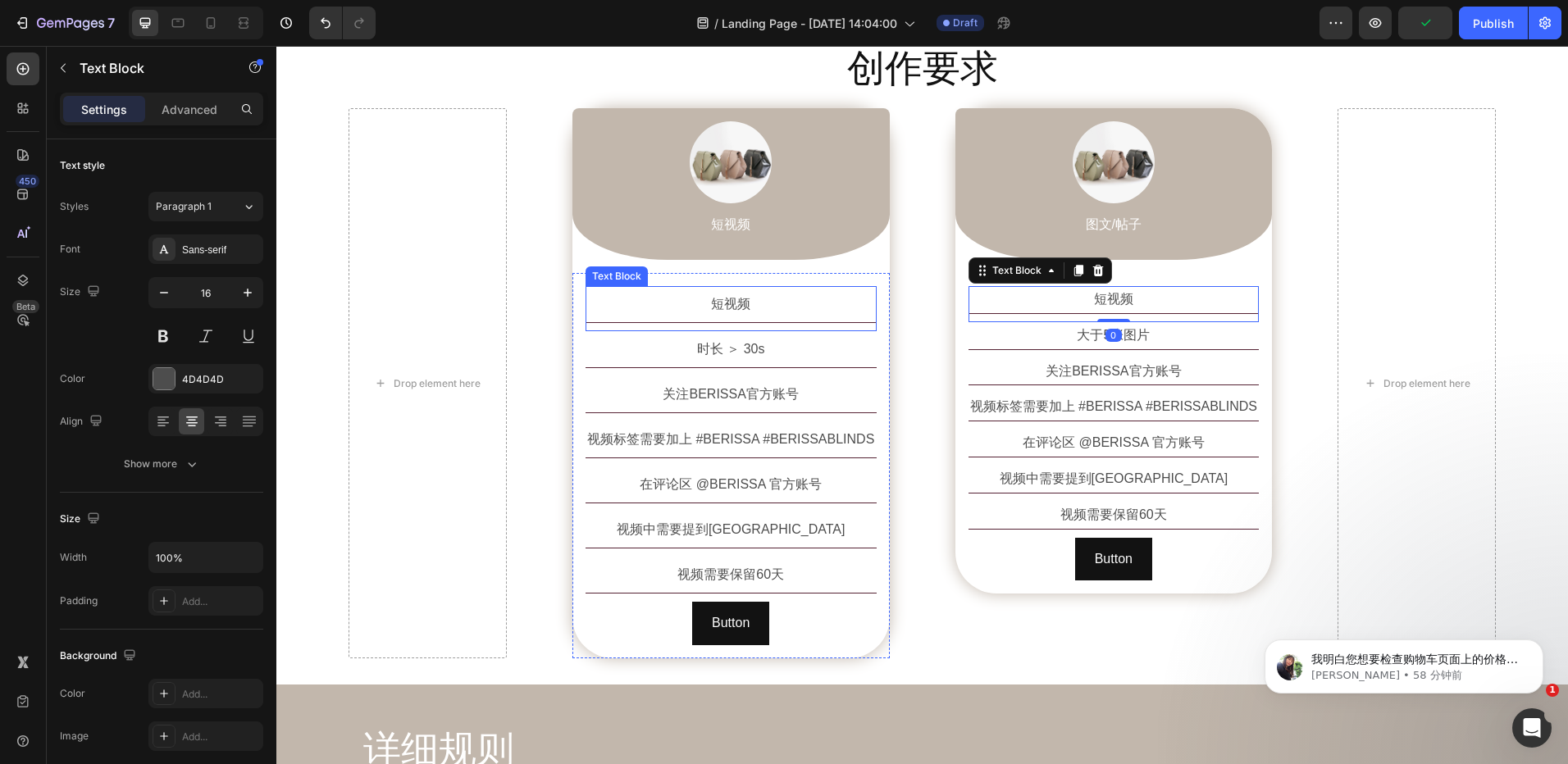
click at [779, 295] on p "短视频" at bounding box center [731, 304] width 288 height 32
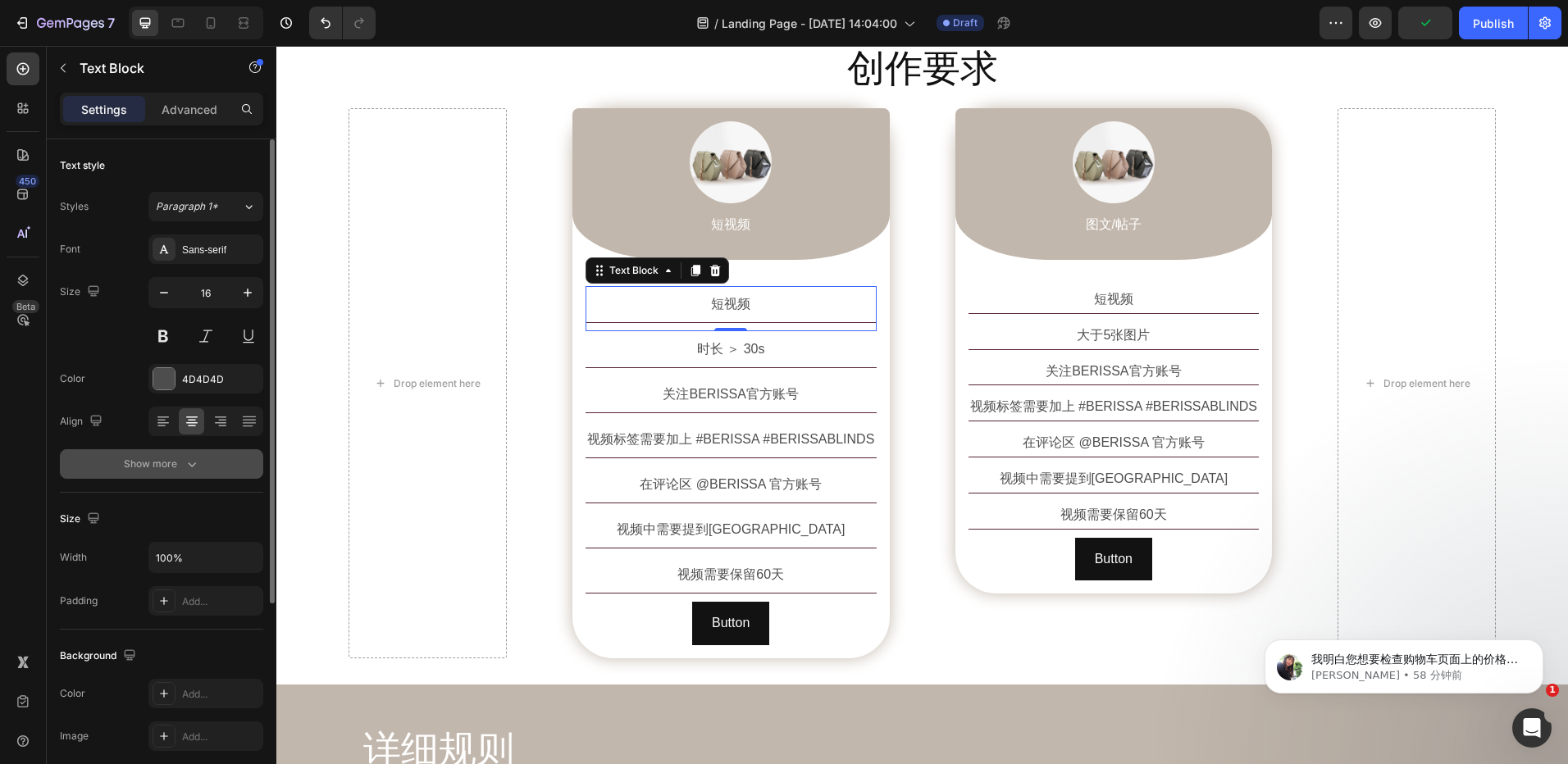
click at [187, 464] on icon "button" at bounding box center [192, 464] width 16 height 16
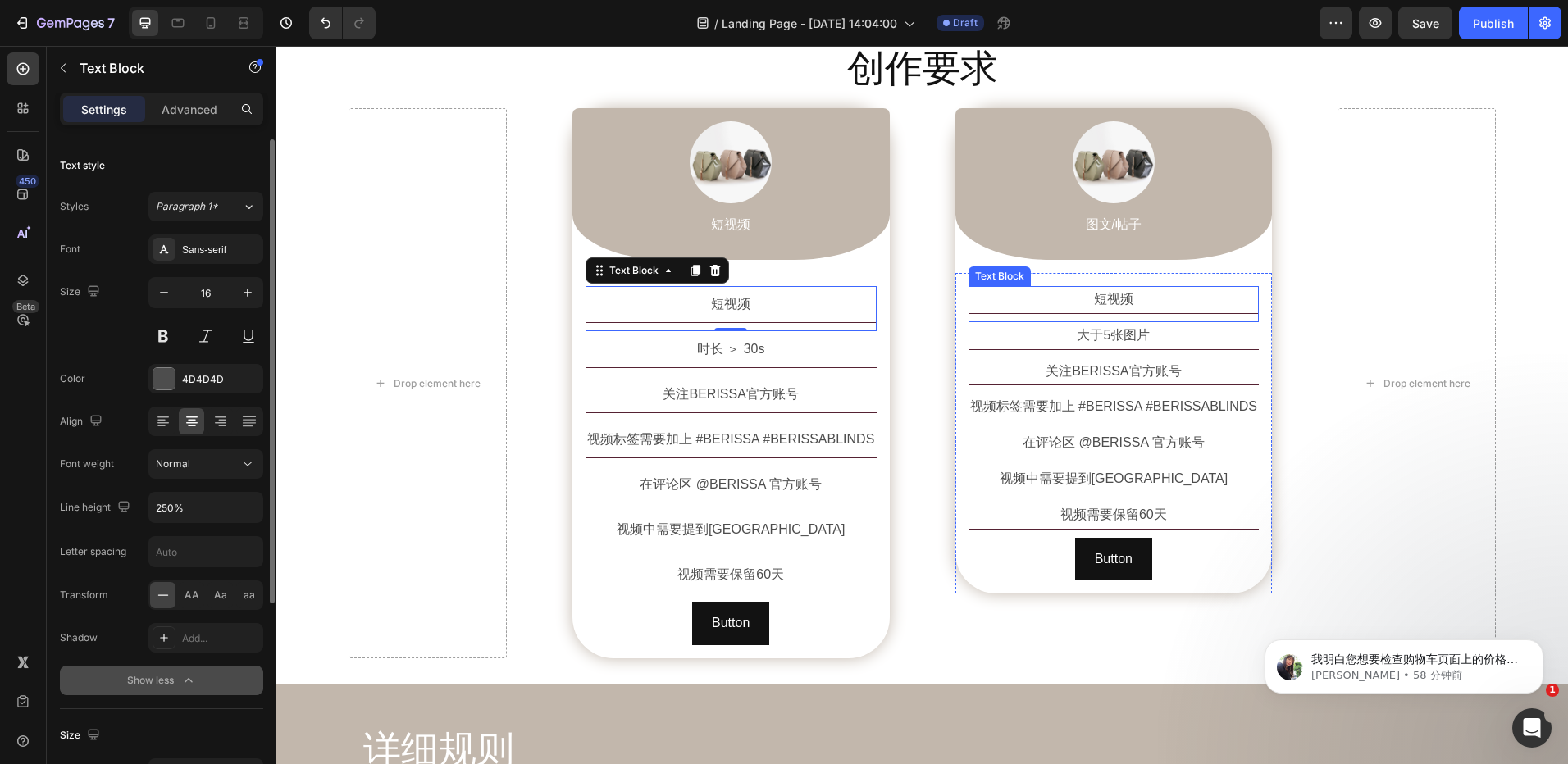
click at [1106, 297] on p "短视频" at bounding box center [1115, 299] width 288 height 24
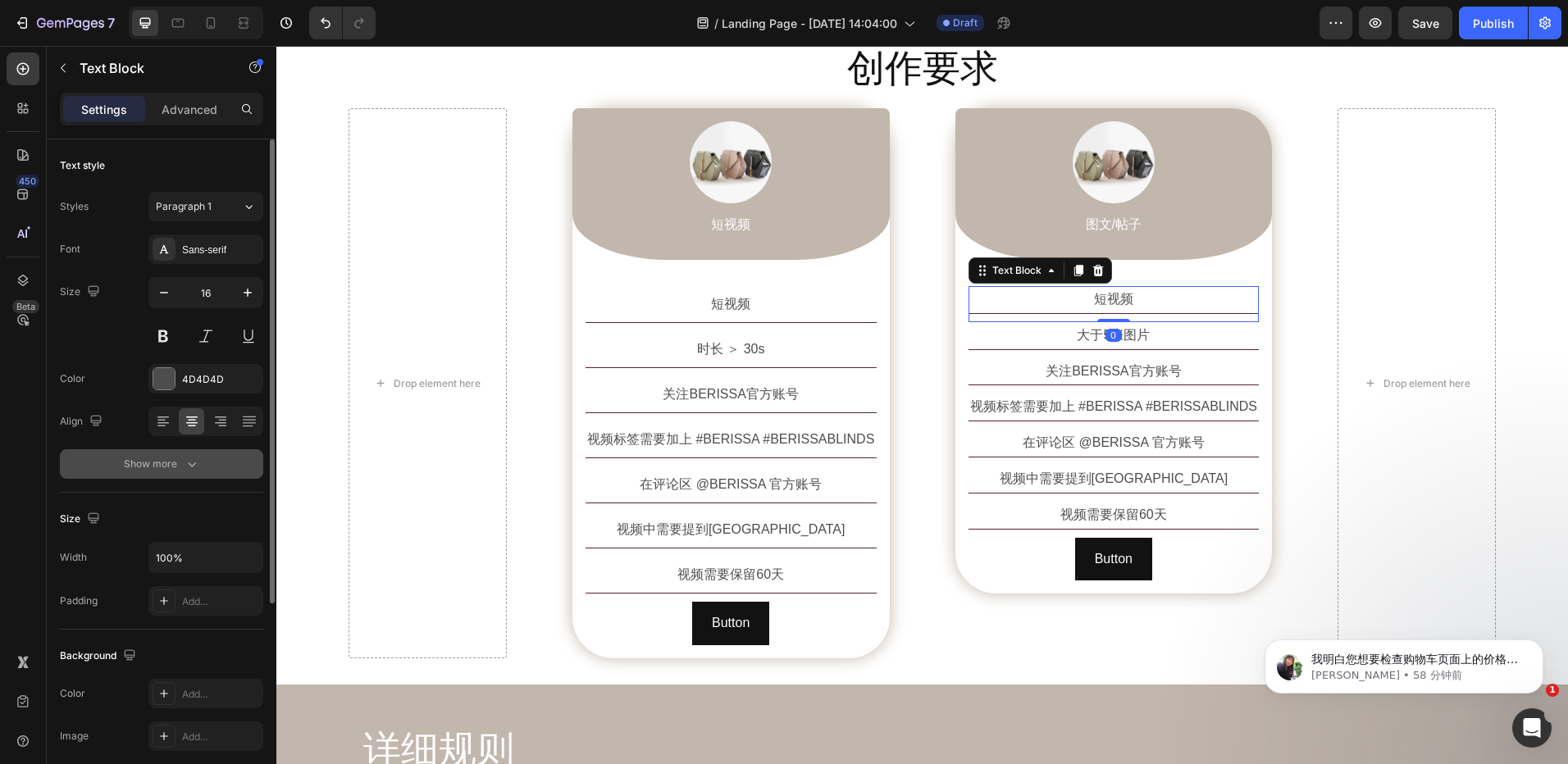
click at [171, 464] on div "Show more" at bounding box center [162, 464] width 76 height 16
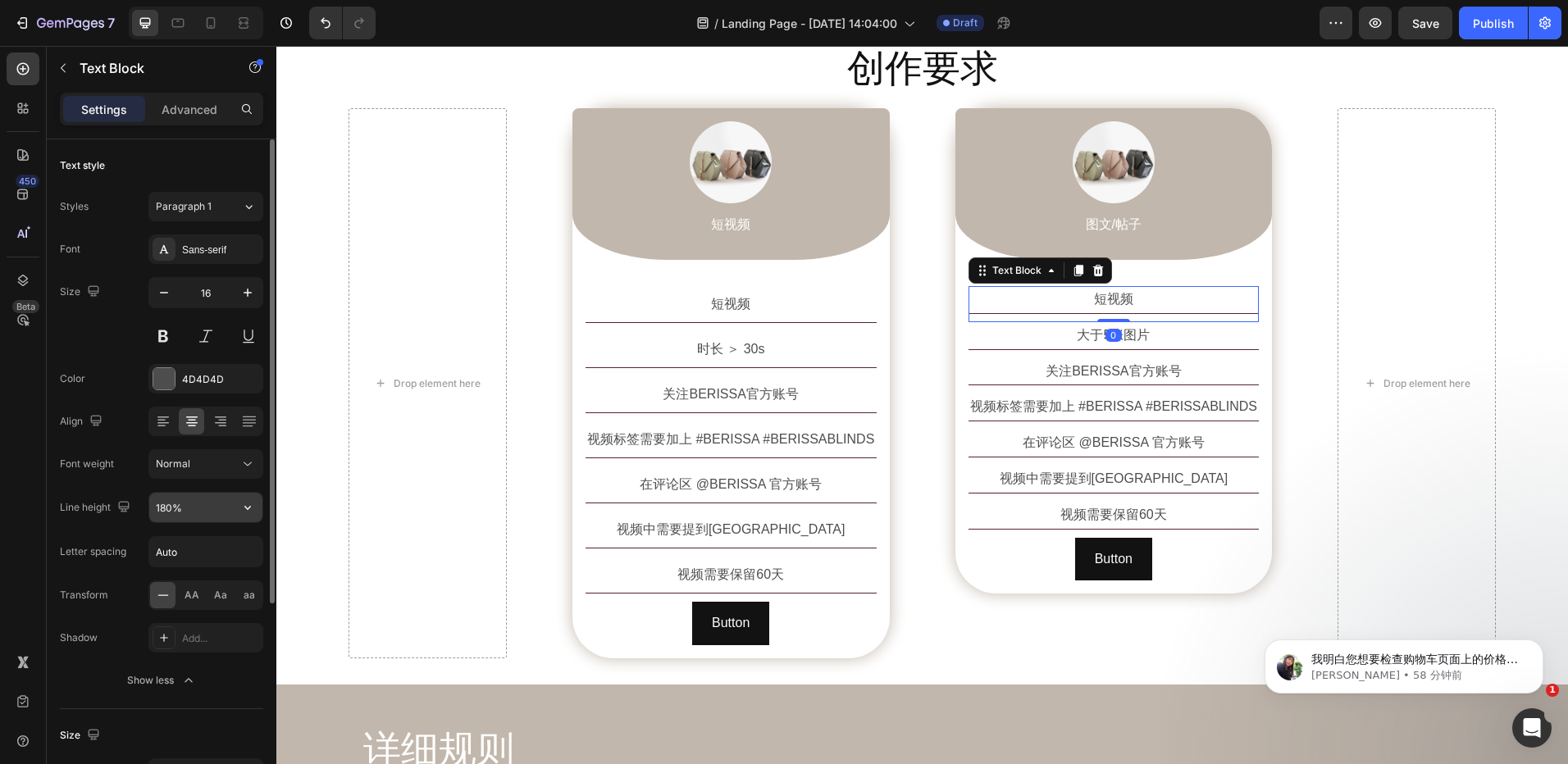
click at [174, 502] on input "180%" at bounding box center [205, 507] width 114 height 30
paste input "250%"
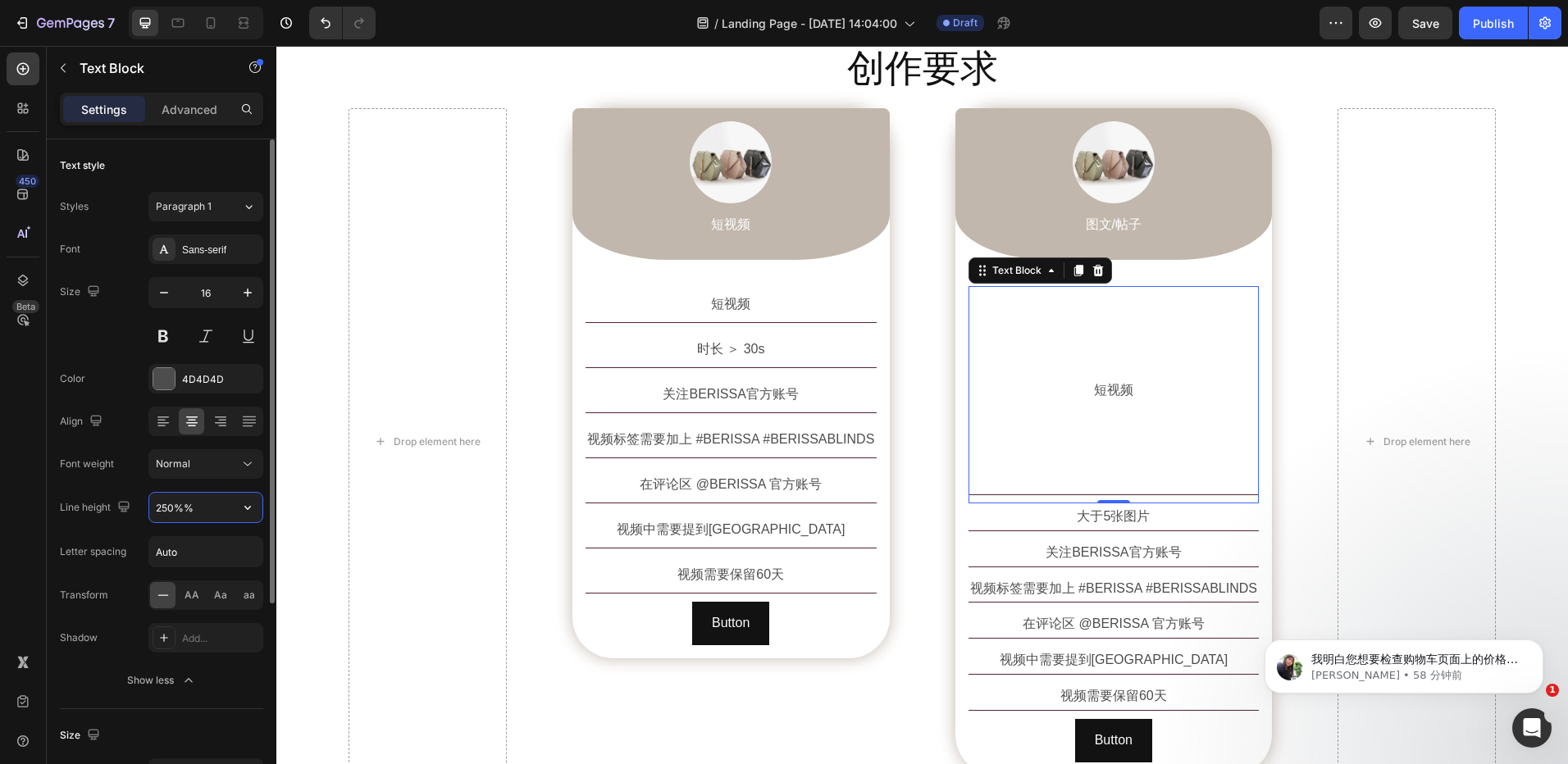
click at [200, 504] on input "250%%" at bounding box center [205, 507] width 114 height 30
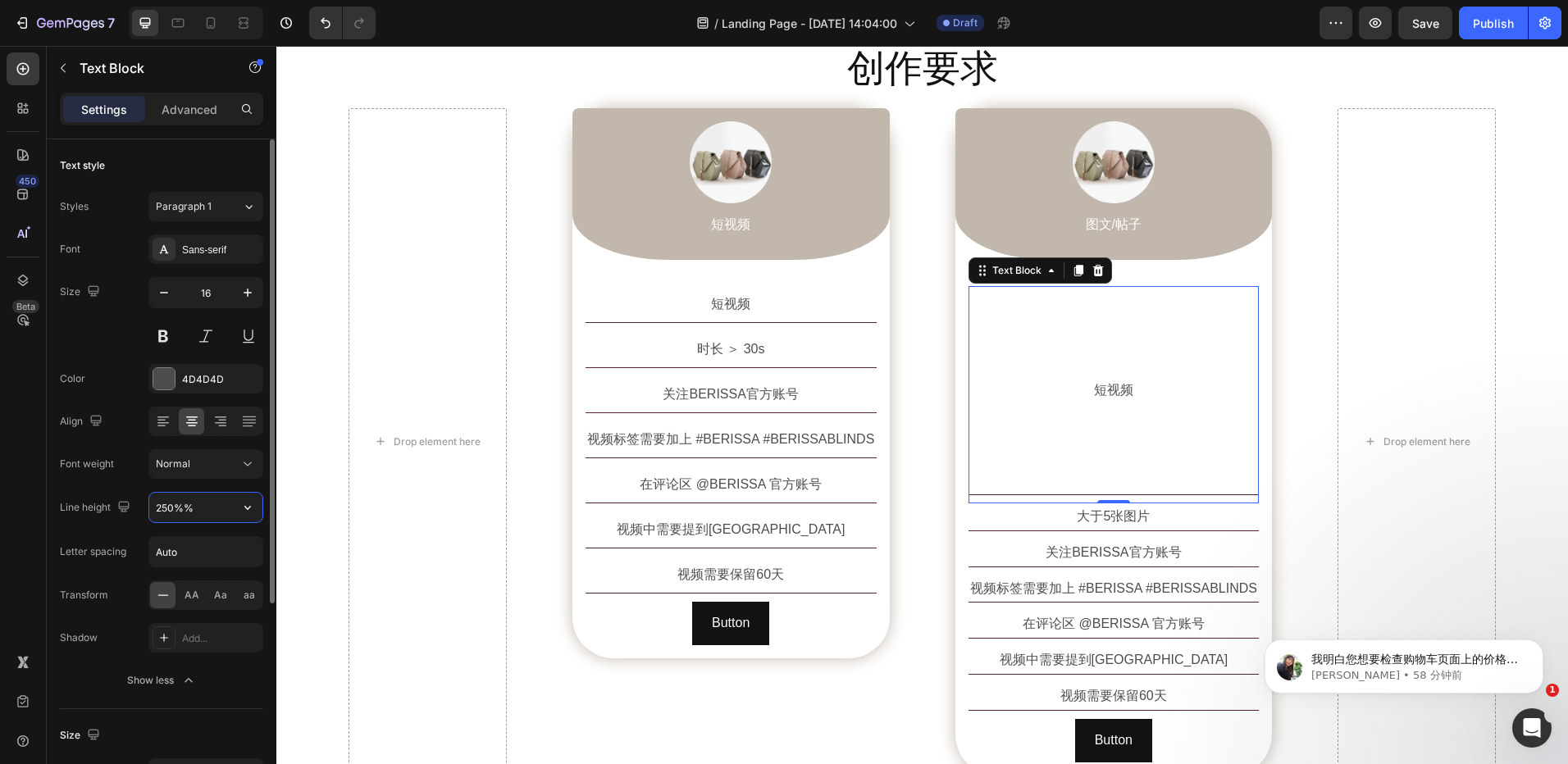
click at [200, 504] on input "250%%" at bounding box center [205, 507] width 114 height 30
paste input "text"
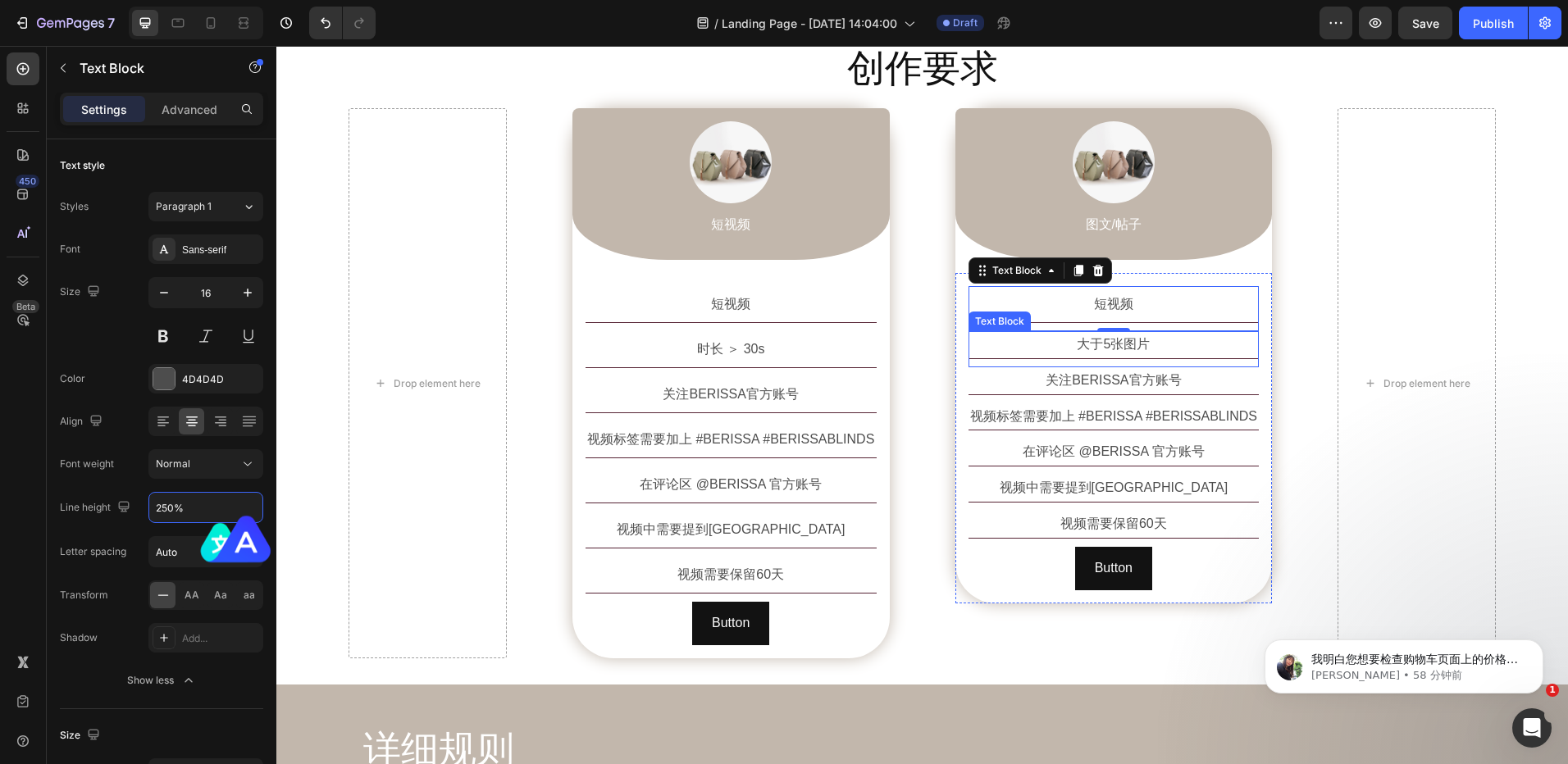
type input "250%"
click at [1113, 343] on div "0" at bounding box center [1114, 344] width 16 height 13
click at [1162, 347] on p "大于5张图片" at bounding box center [1115, 344] width 288 height 24
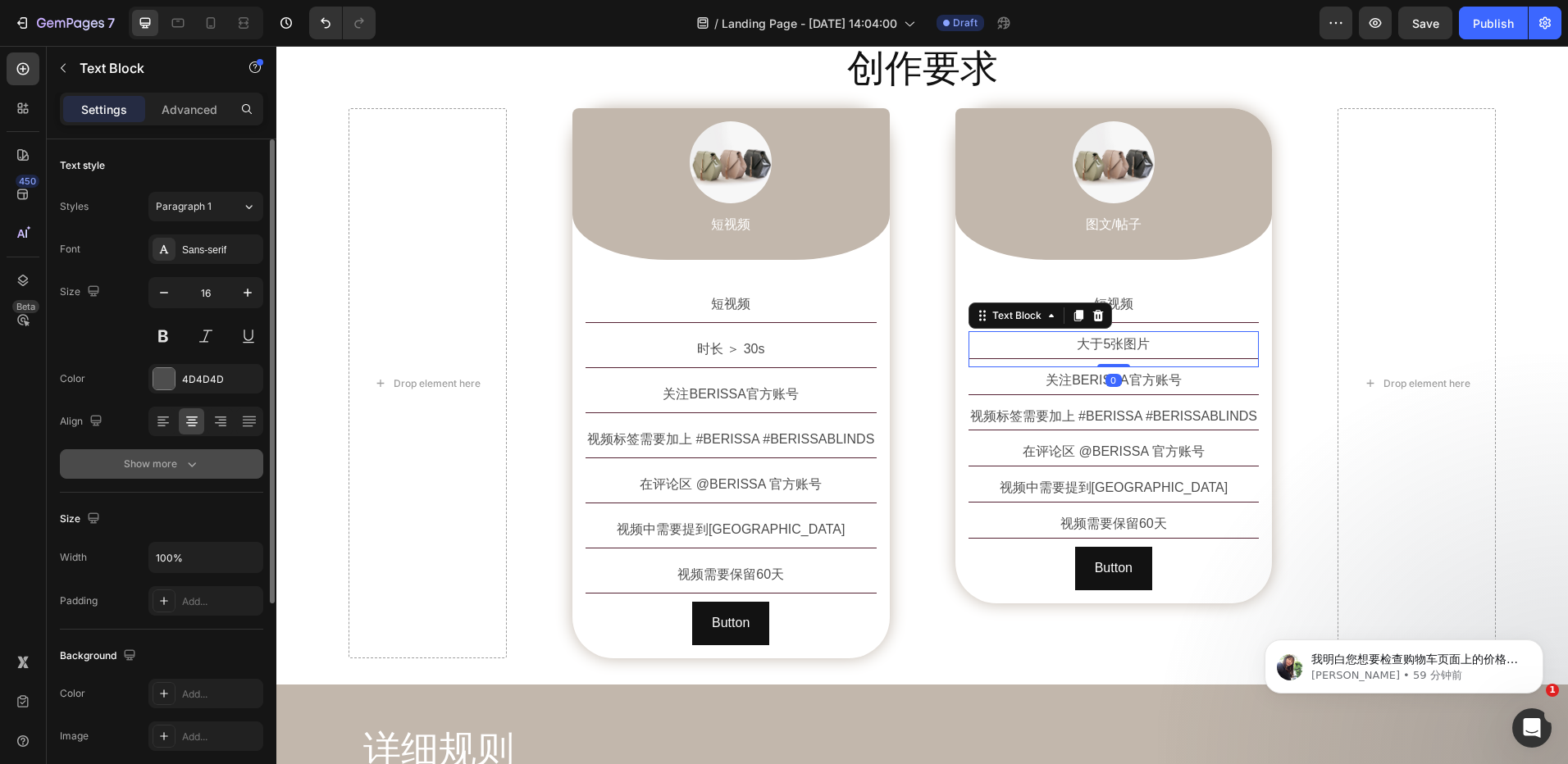
click at [178, 464] on div "Show more" at bounding box center [162, 464] width 76 height 16
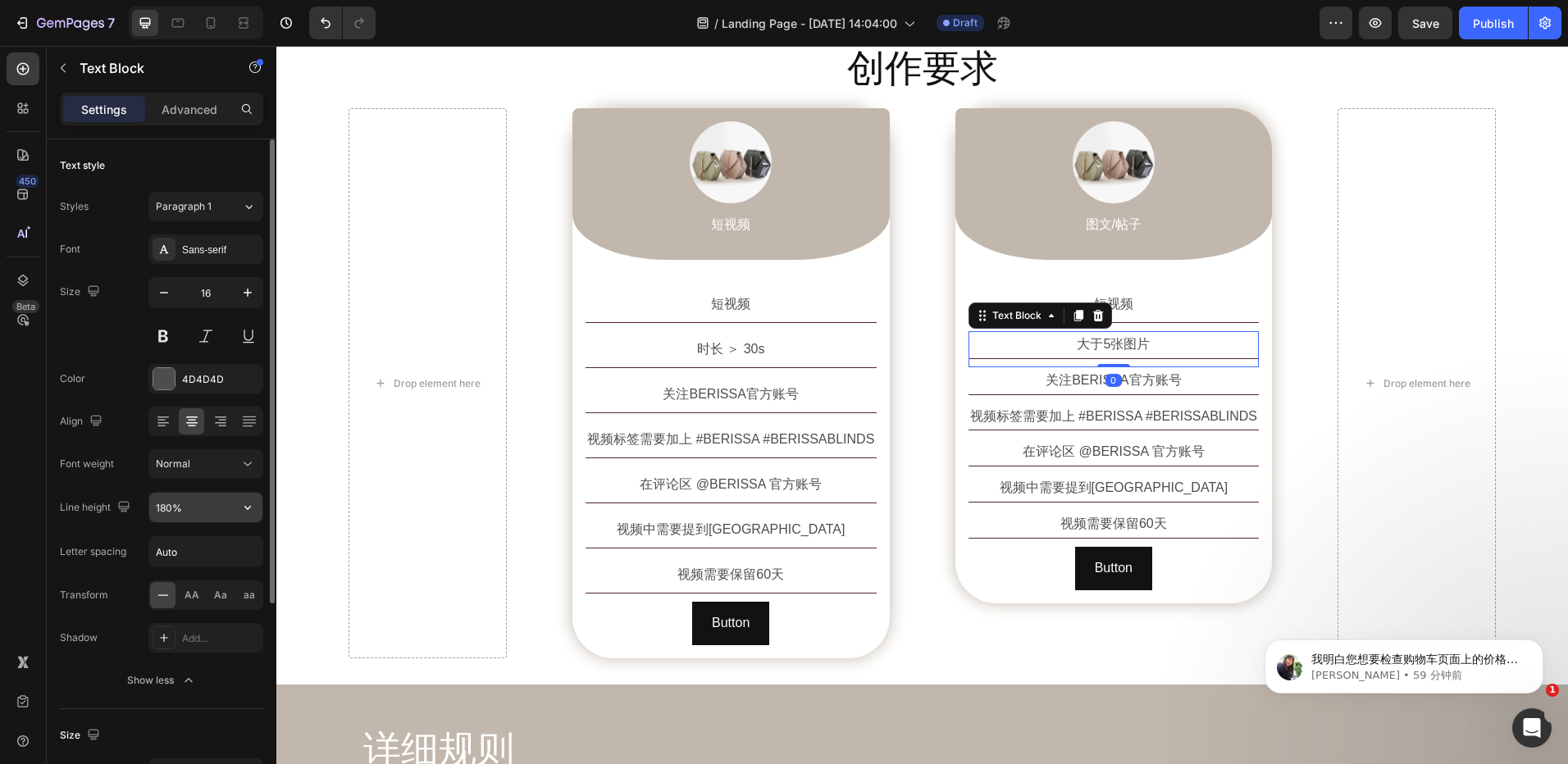
click at [216, 507] on input "180%" at bounding box center [205, 507] width 114 height 30
paste input "25"
type input "250%"
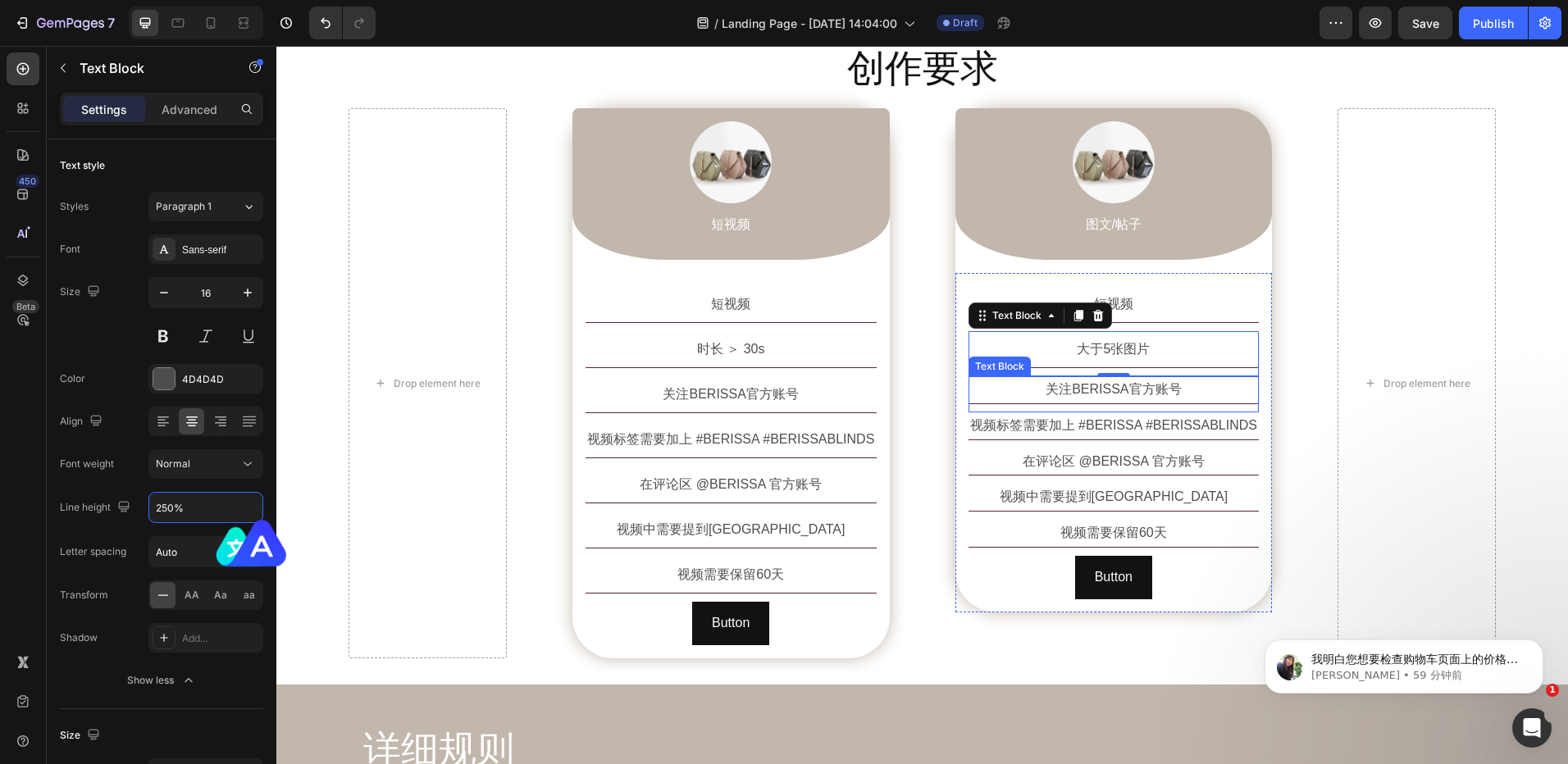
click at [1116, 394] on p "关注BERISSA官方账号" at bounding box center [1115, 389] width 288 height 24
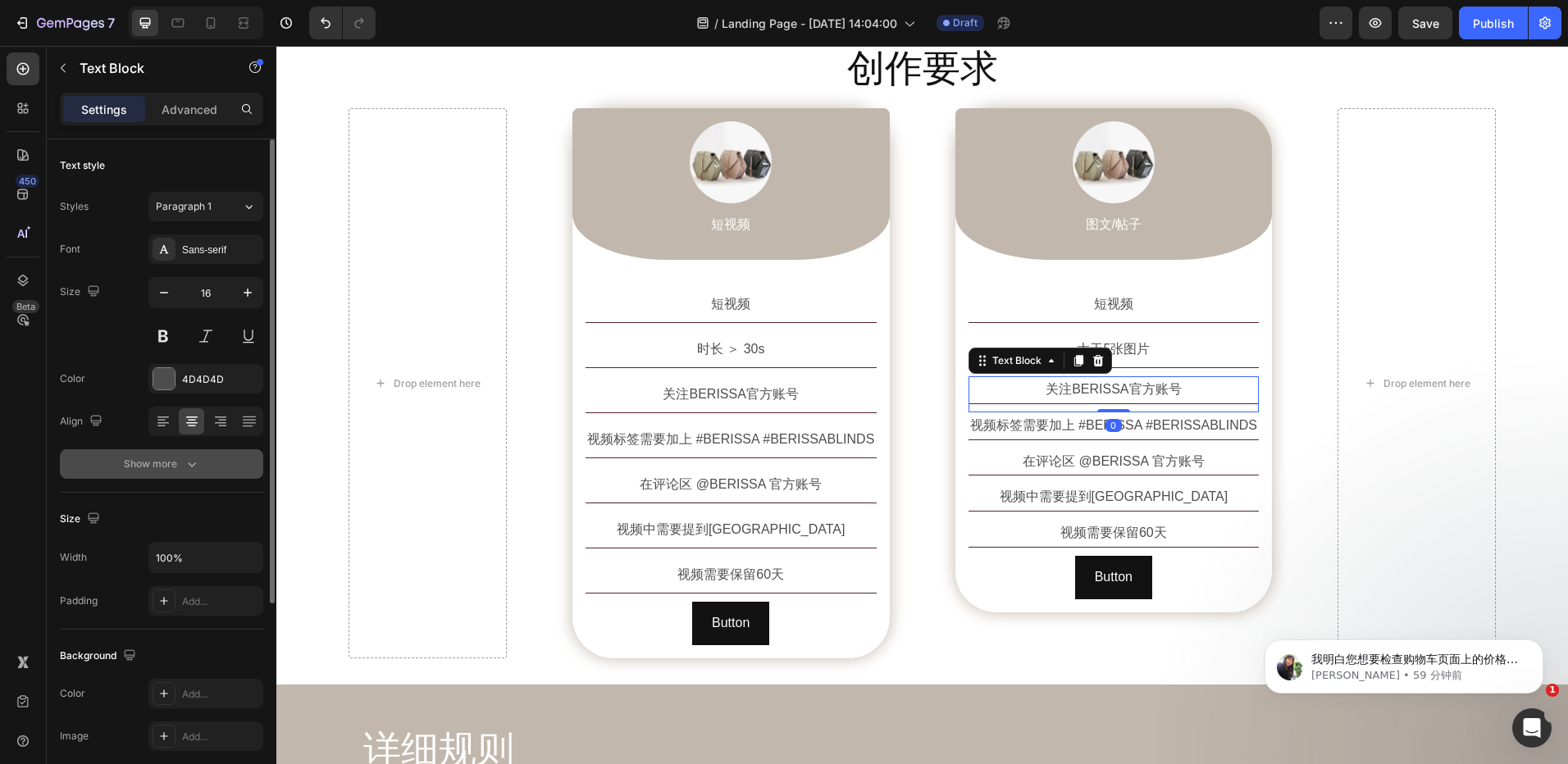
click at [182, 467] on div "Show more" at bounding box center [162, 464] width 76 height 16
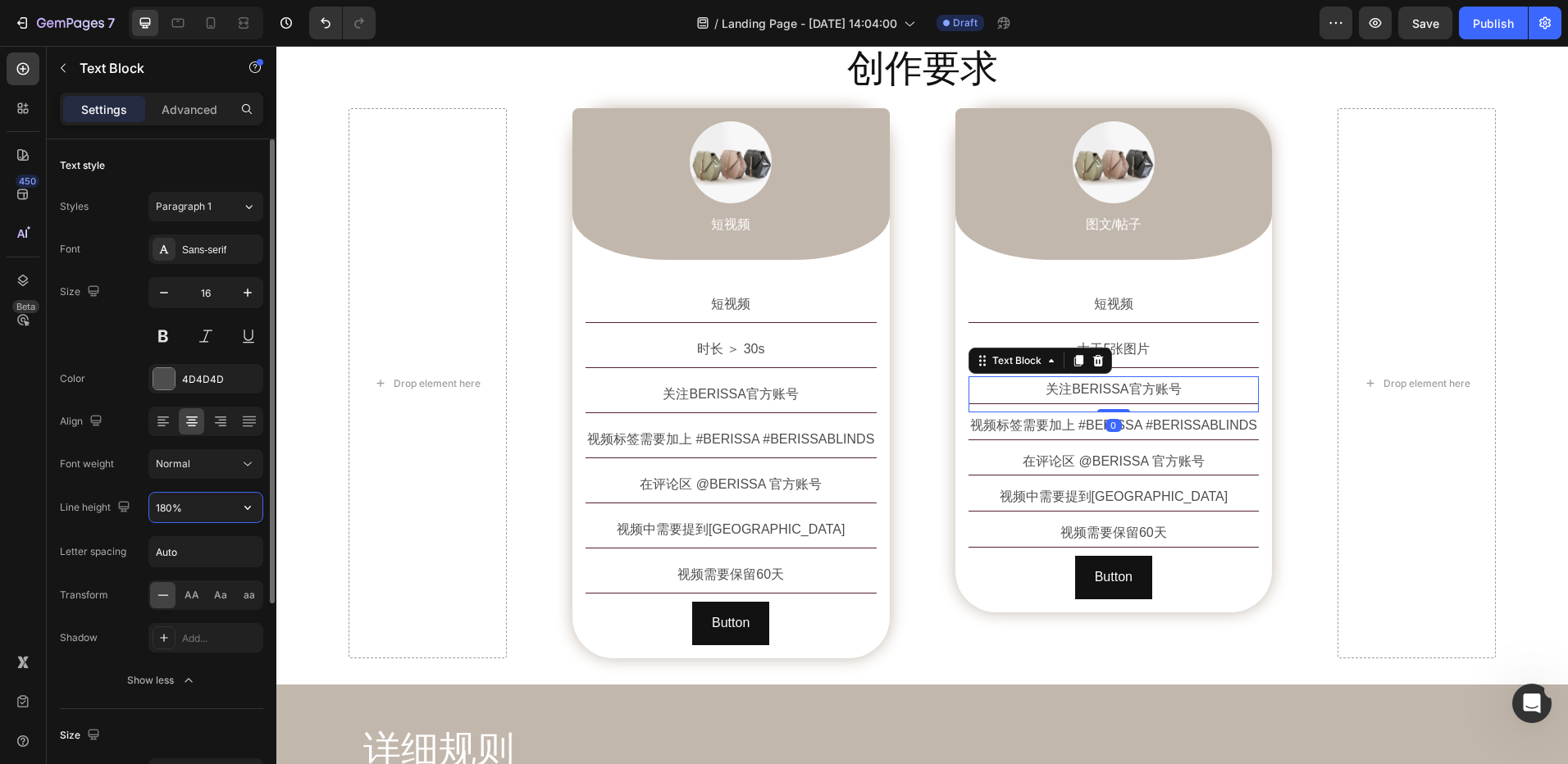
click at [186, 519] on input "180%" at bounding box center [205, 507] width 114 height 30
paste input "25"
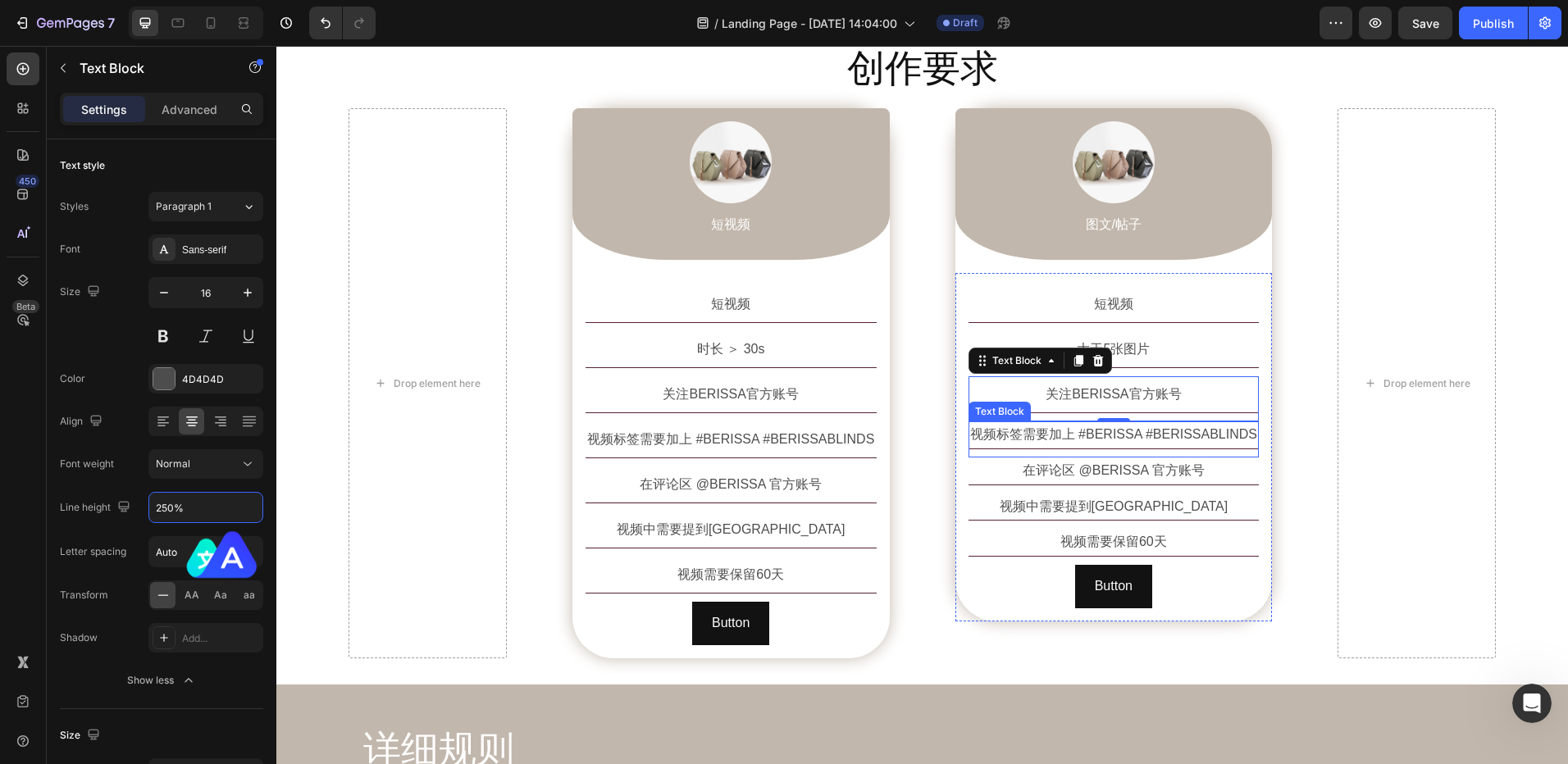
type input "250%"
click at [1109, 435] on div "0" at bounding box center [1114, 435] width 16 height 13
click at [1071, 446] on div "视频标签需要加上 #BERISSA #BERISSABLINDS" at bounding box center [1114, 435] width 291 height 28
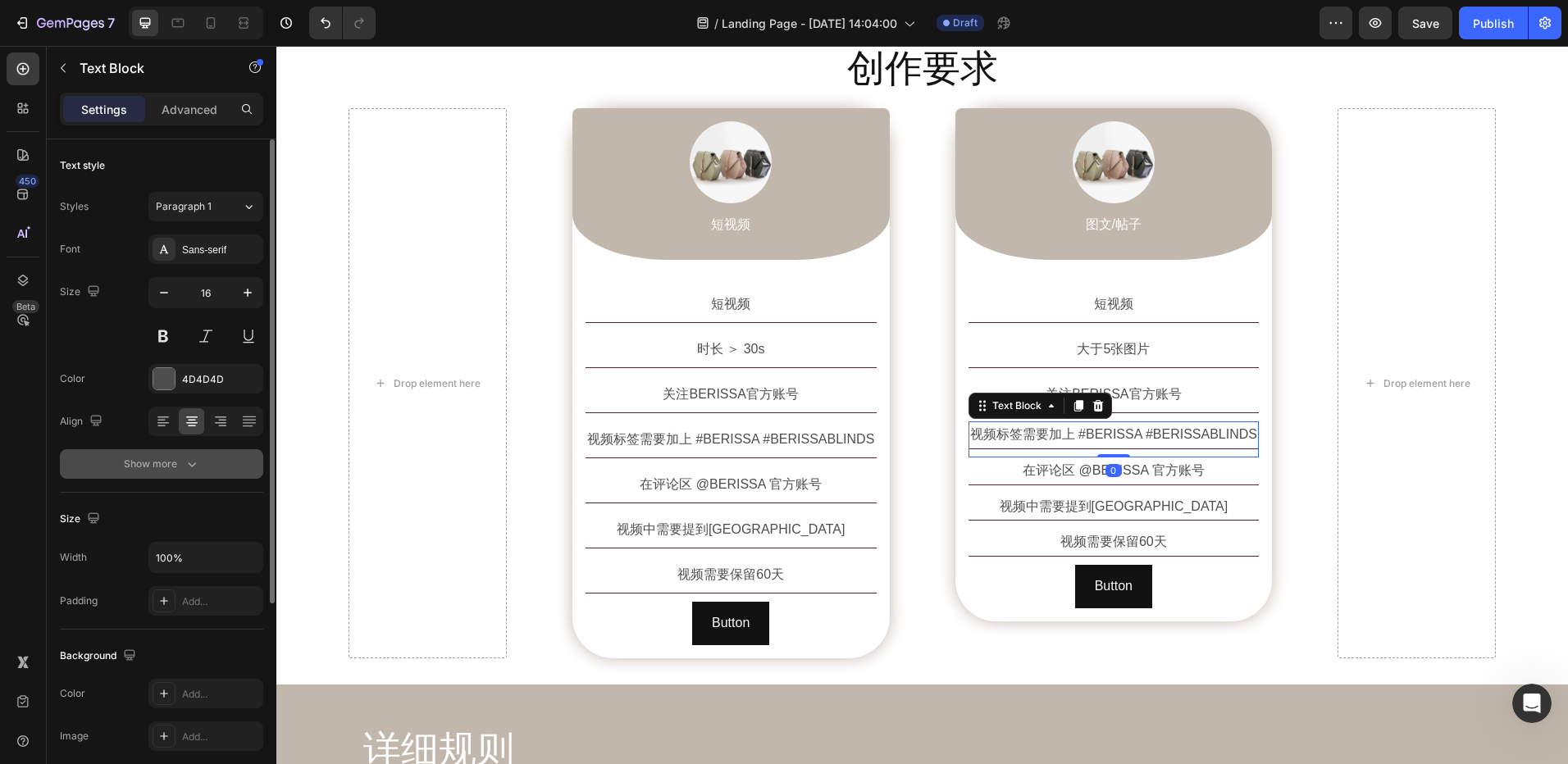
click at [191, 461] on icon "button" at bounding box center [192, 464] width 16 height 16
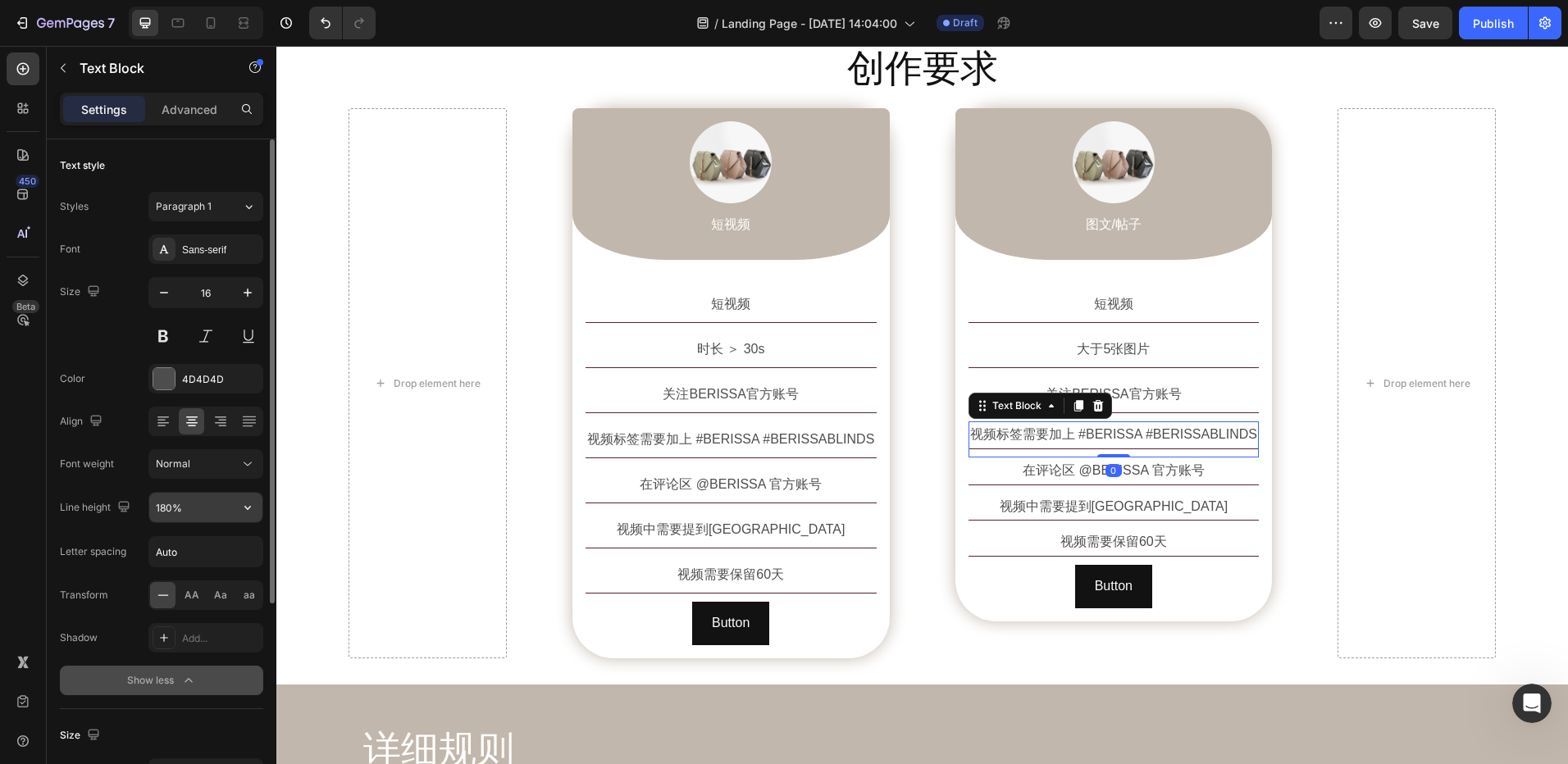
click at [197, 507] on input "180%" at bounding box center [205, 507] width 114 height 30
paste input "25"
type input "250%"
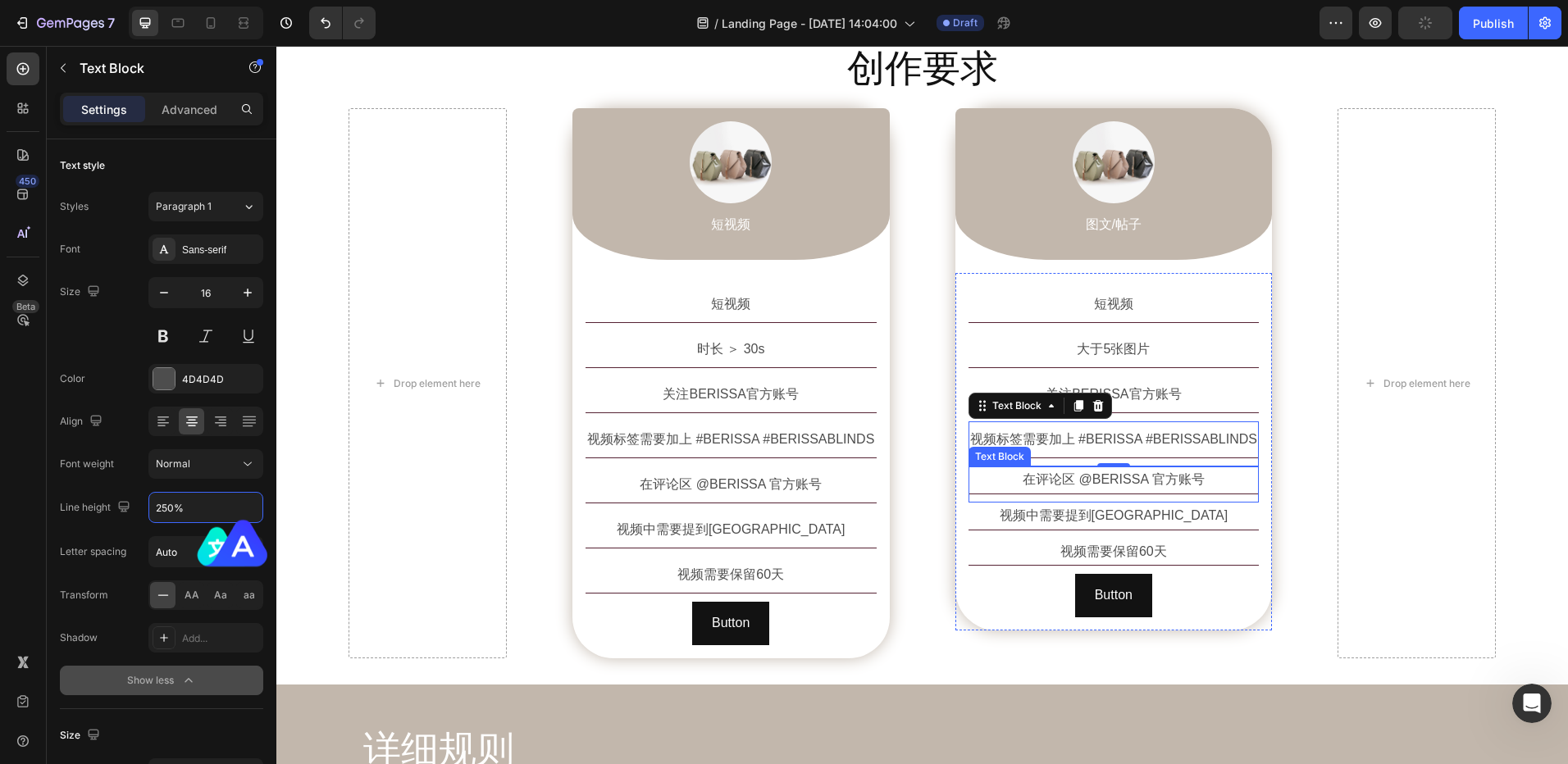
click at [1051, 487] on p "在评论区 @BERISSA 官方账号" at bounding box center [1115, 480] width 288 height 24
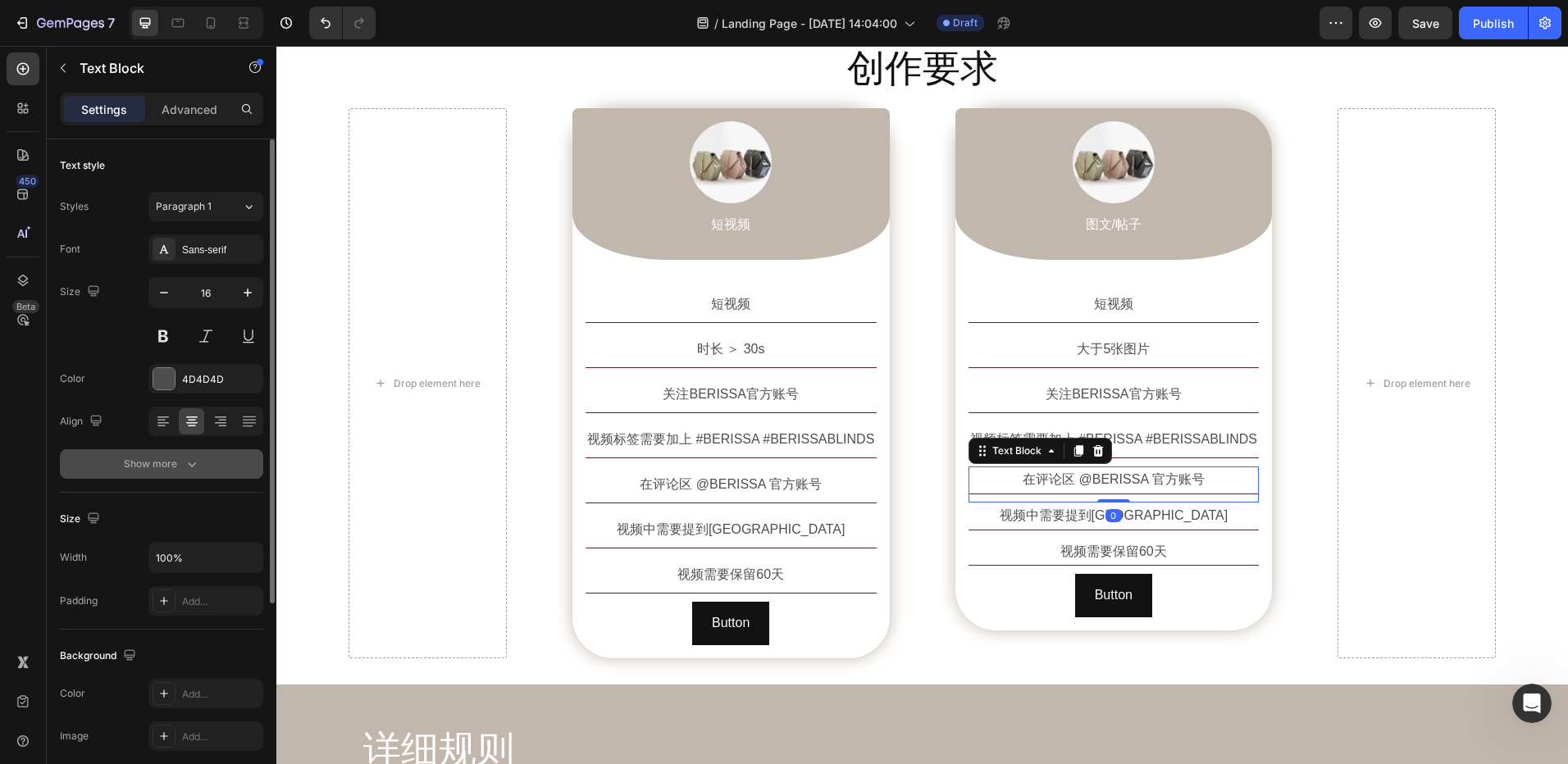
click at [179, 467] on div "Show more" at bounding box center [162, 464] width 76 height 16
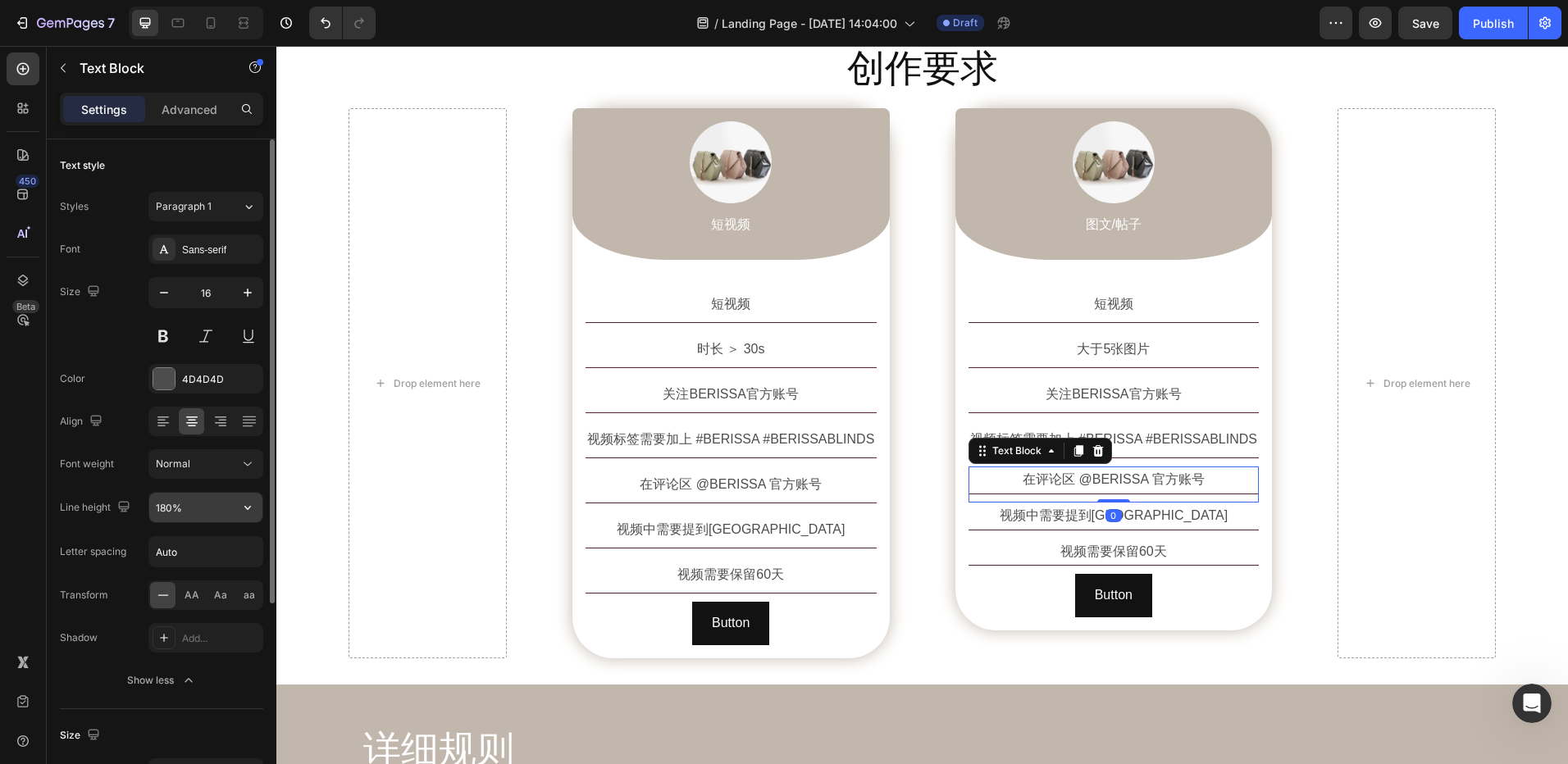
click at [188, 503] on input "180%" at bounding box center [205, 507] width 114 height 30
paste input "25"
type input "250%"
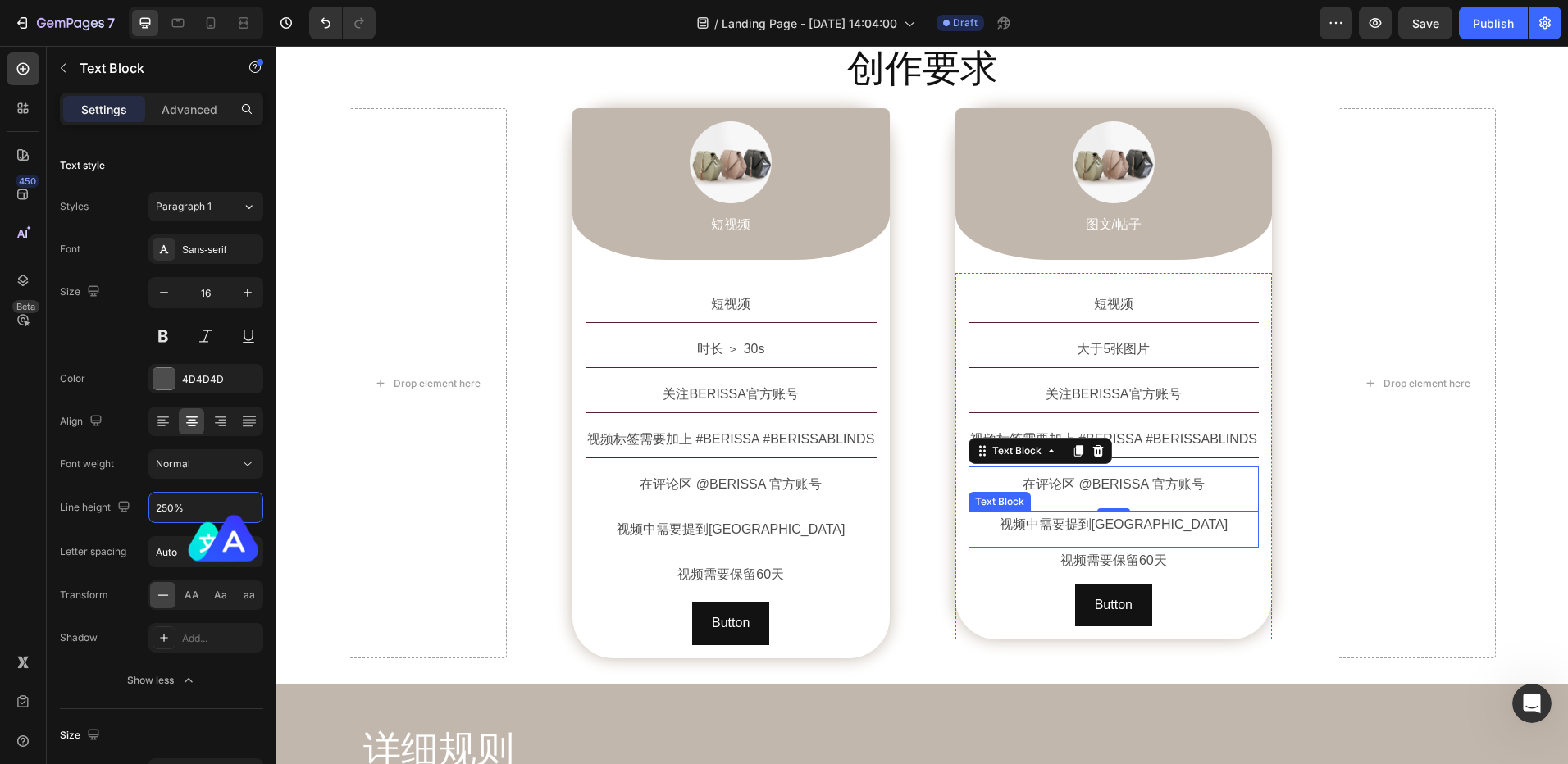
click at [1036, 524] on p "视频中需要提到BERISSA" at bounding box center [1115, 525] width 288 height 24
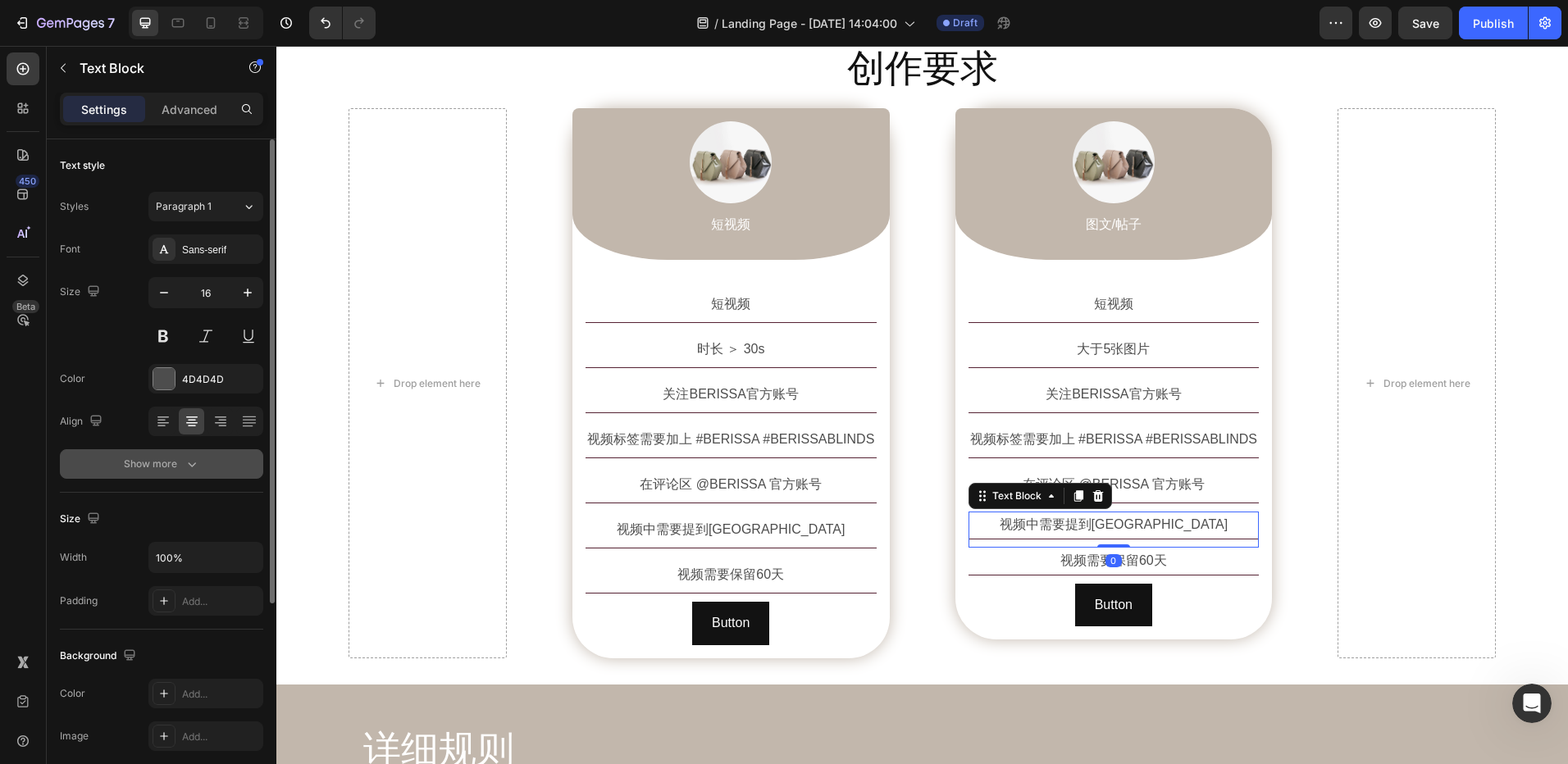
click at [197, 464] on icon "button" at bounding box center [192, 464] width 16 height 16
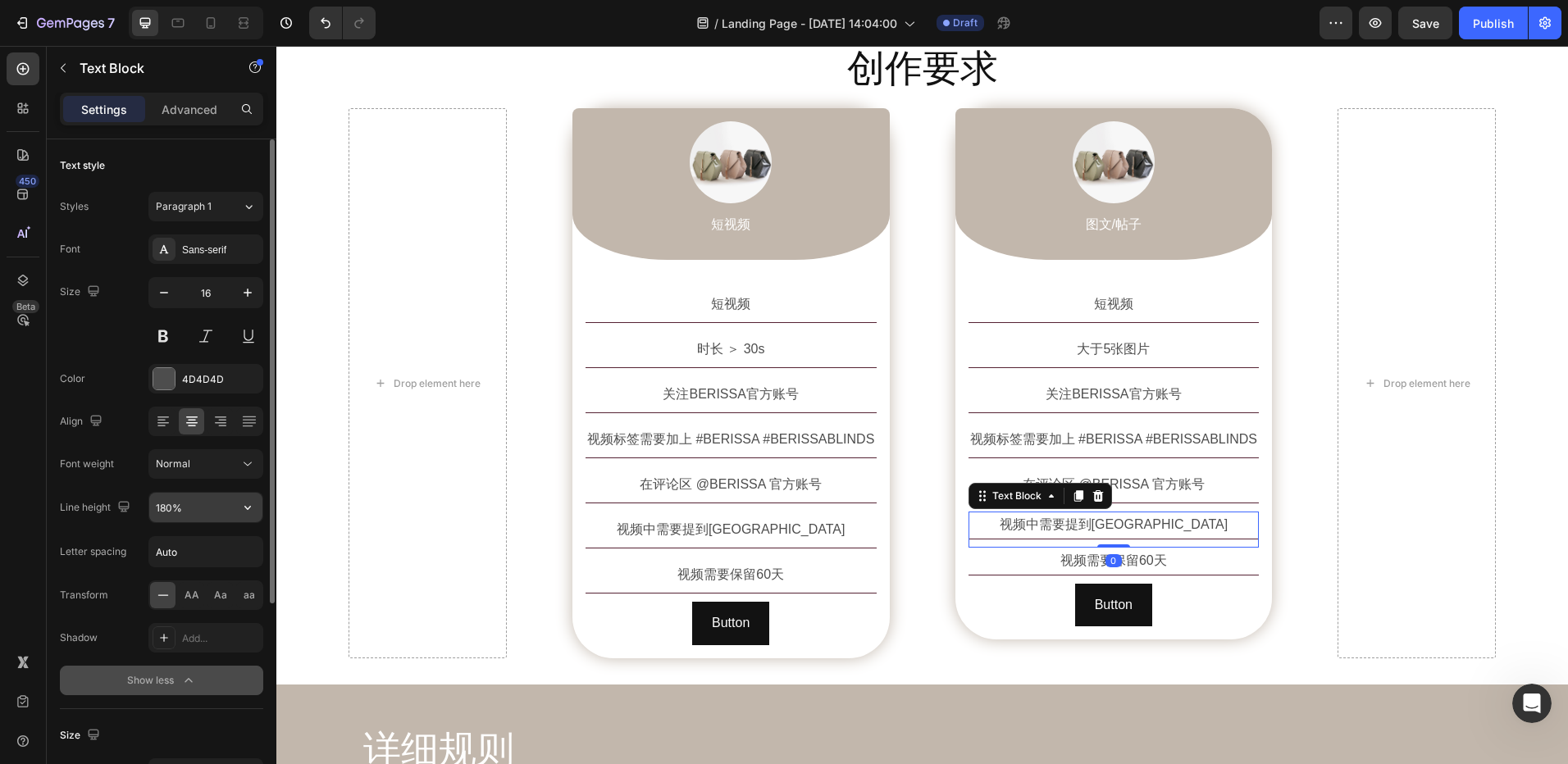
click at [199, 510] on input "180%" at bounding box center [205, 507] width 114 height 30
paste input "25"
type input "250%"
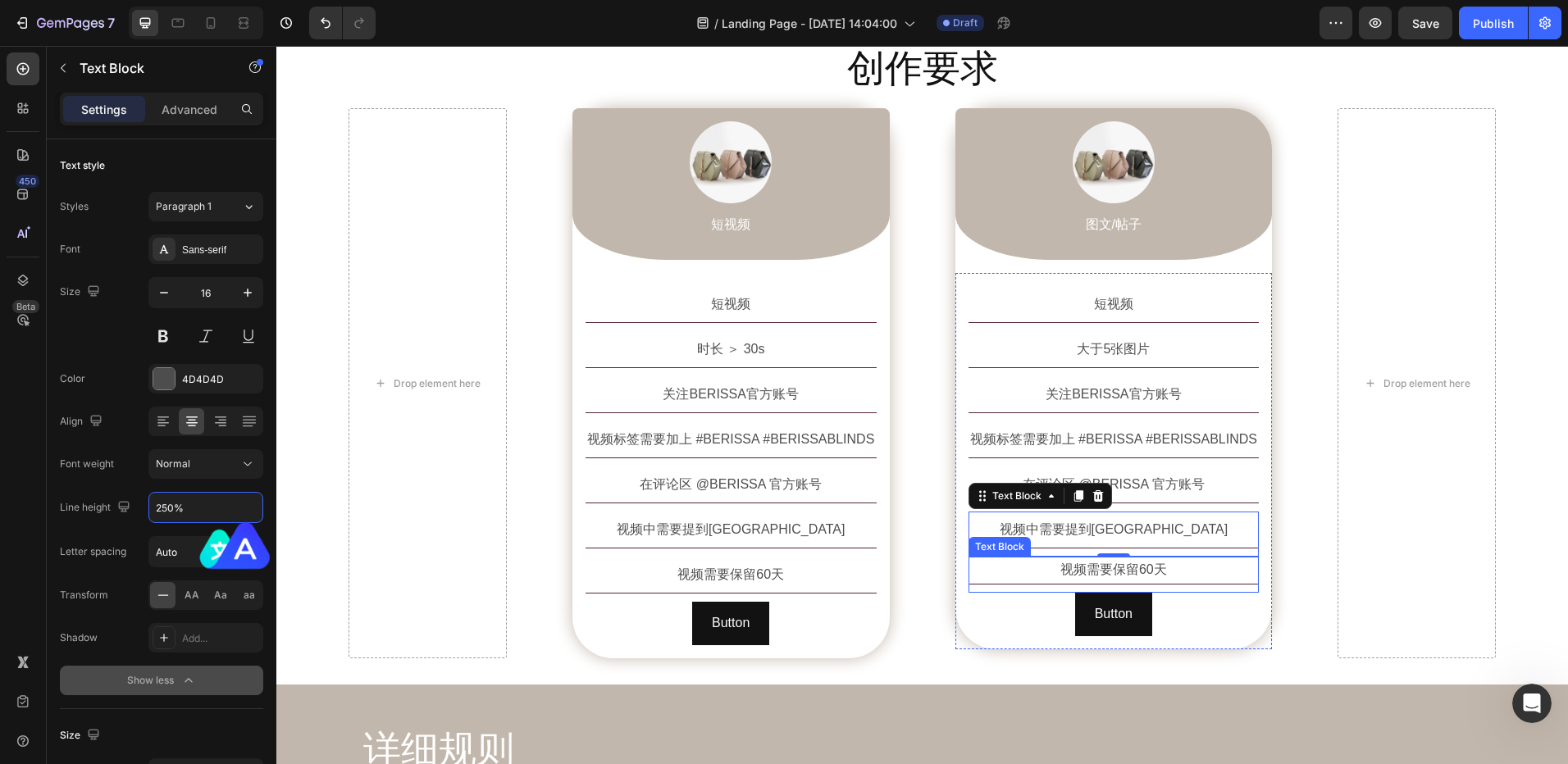
click at [1058, 571] on p "视频需要保留60天" at bounding box center [1115, 569] width 288 height 24
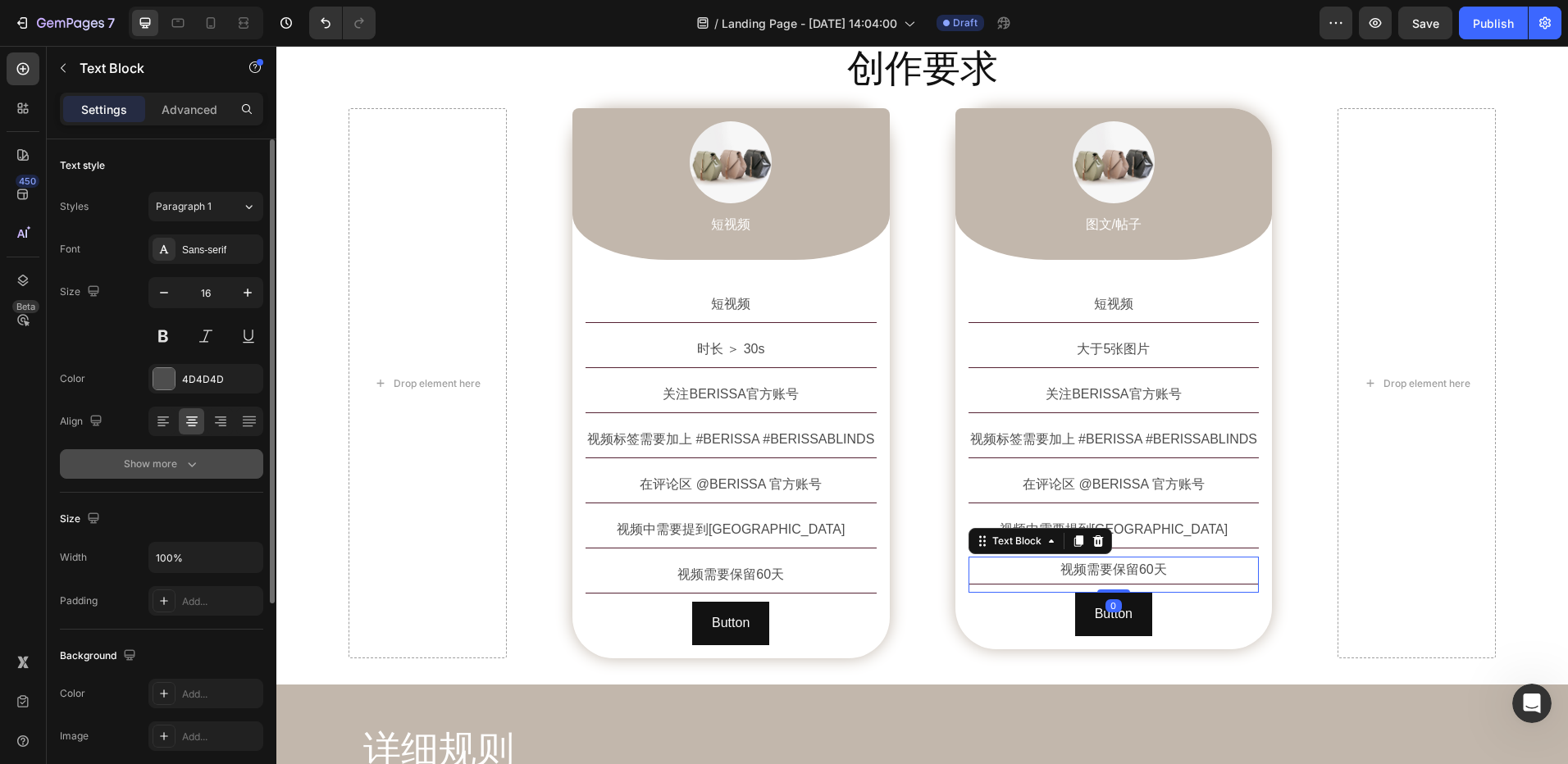
click at [187, 464] on icon "button" at bounding box center [192, 464] width 16 height 16
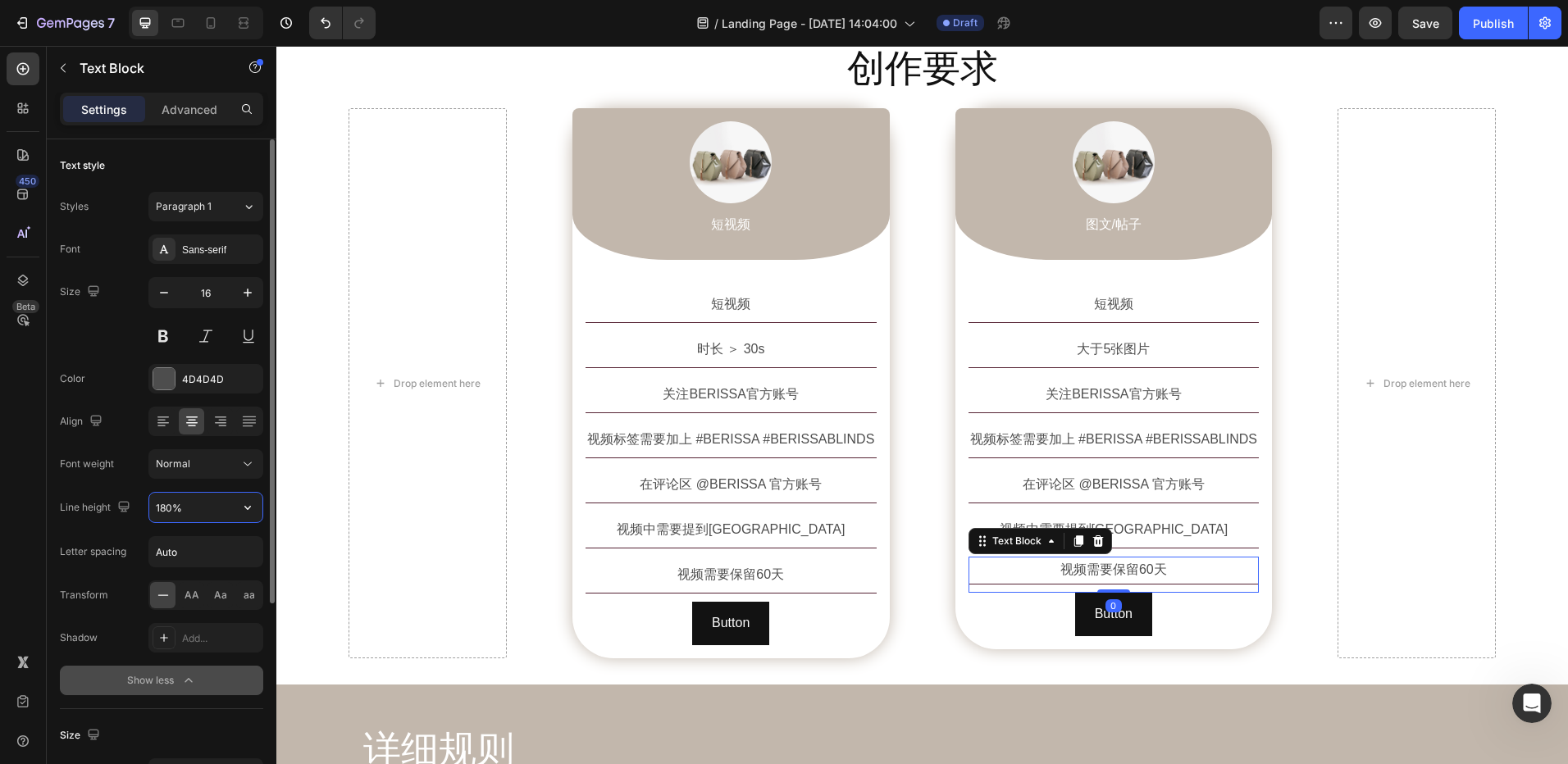
click at [177, 507] on input "180%" at bounding box center [205, 507] width 114 height 30
paste input "250%"
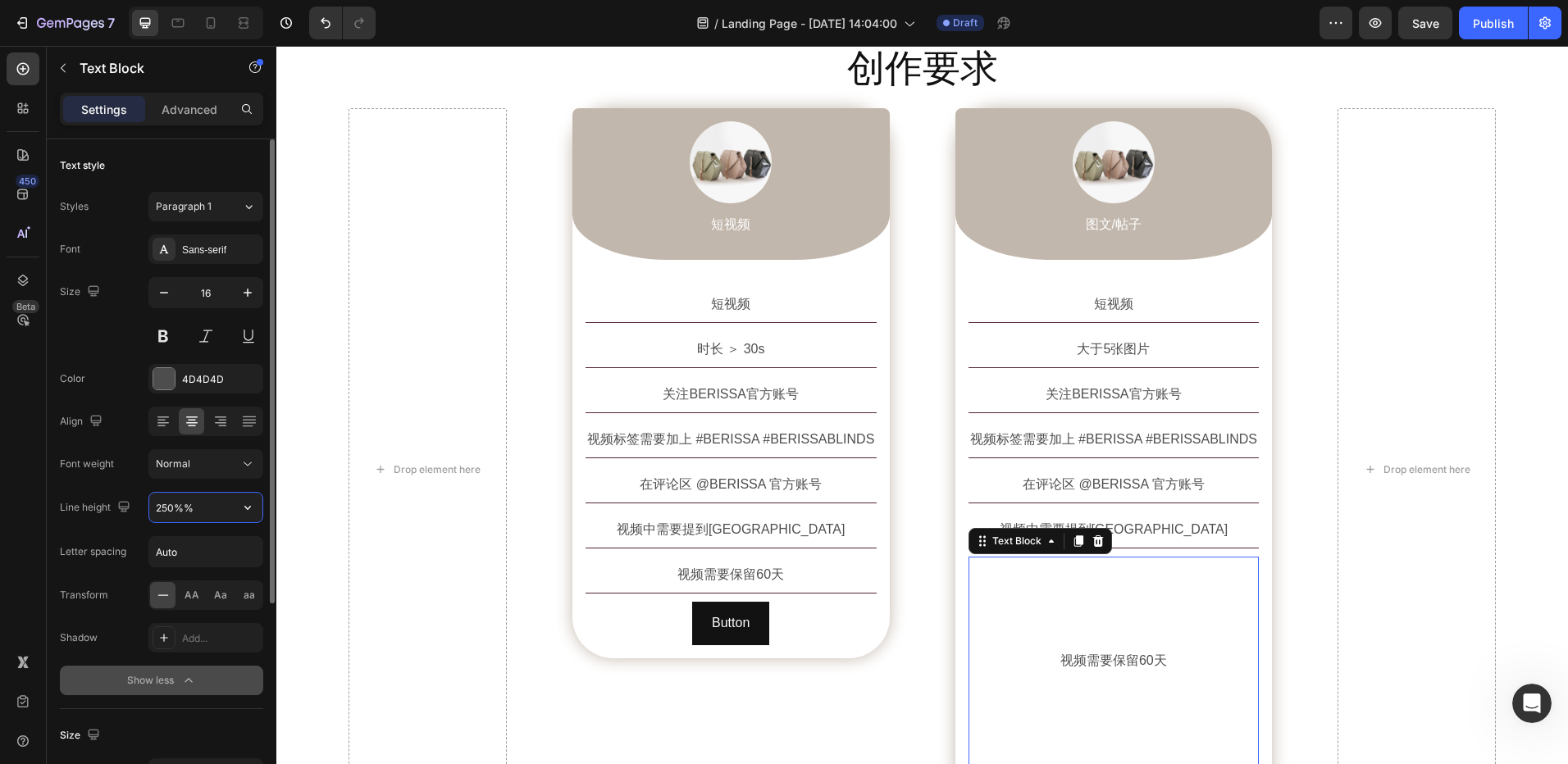
click at [193, 510] on input "250%%" at bounding box center [205, 507] width 114 height 30
paste input "text"
type input "250%"
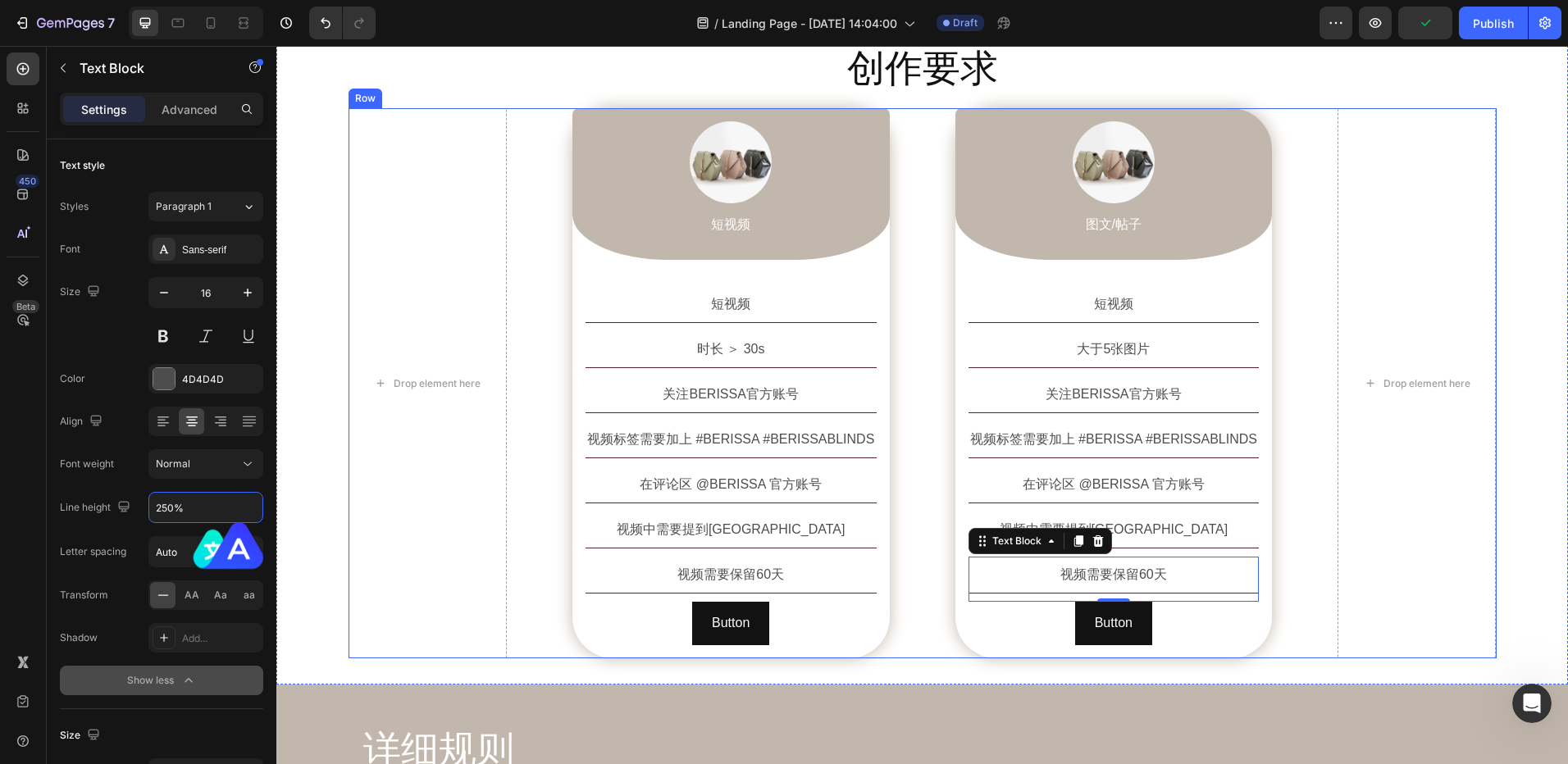
click at [1304, 485] on div "Drop element here Image 短视频 Text Block Row 短视频 Text Block 时长 ＞ 30s Text Block 关…" at bounding box center [922, 382] width 1148 height 550
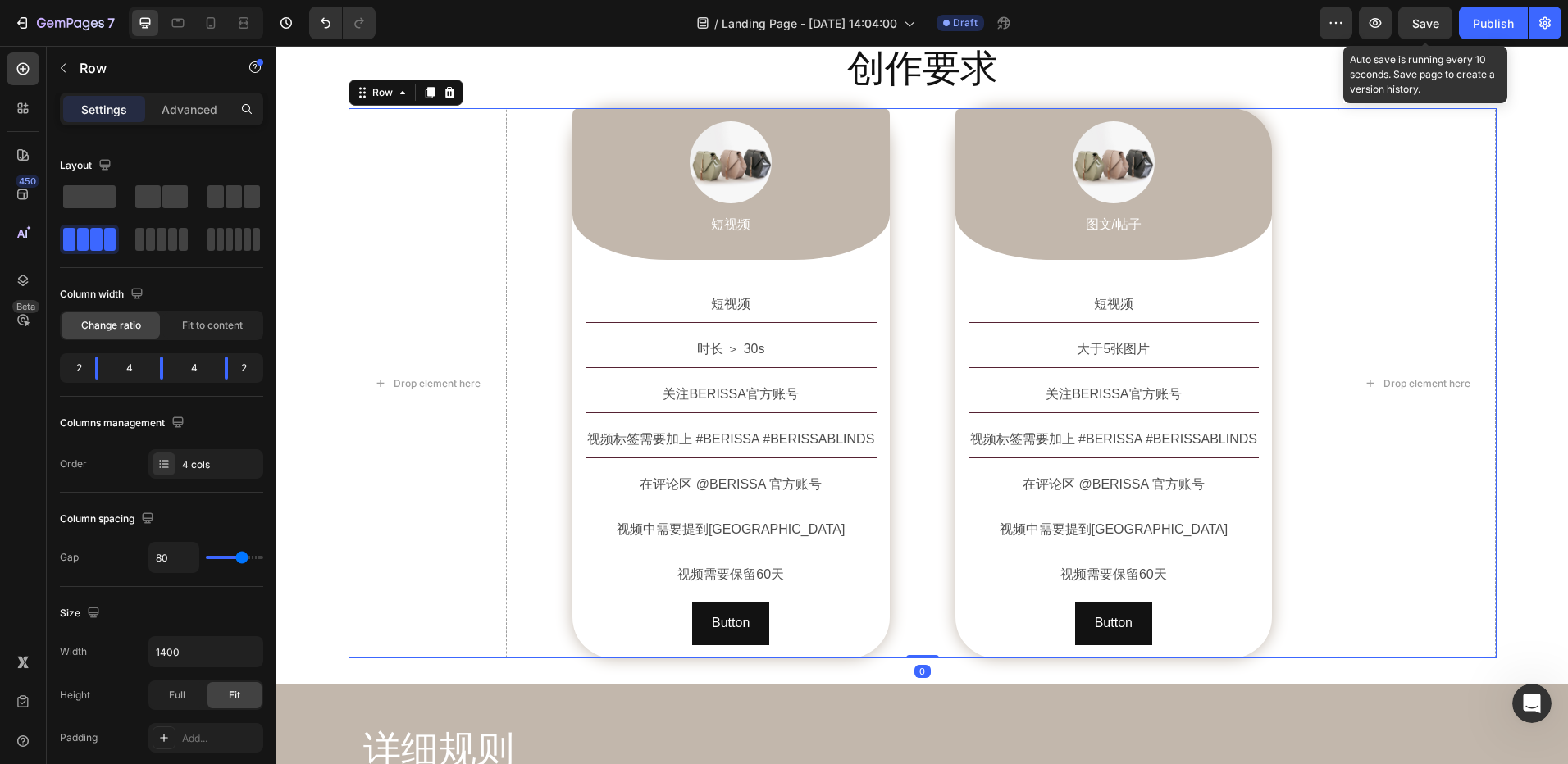
click at [1423, 29] on span "Save" at bounding box center [1426, 23] width 27 height 14
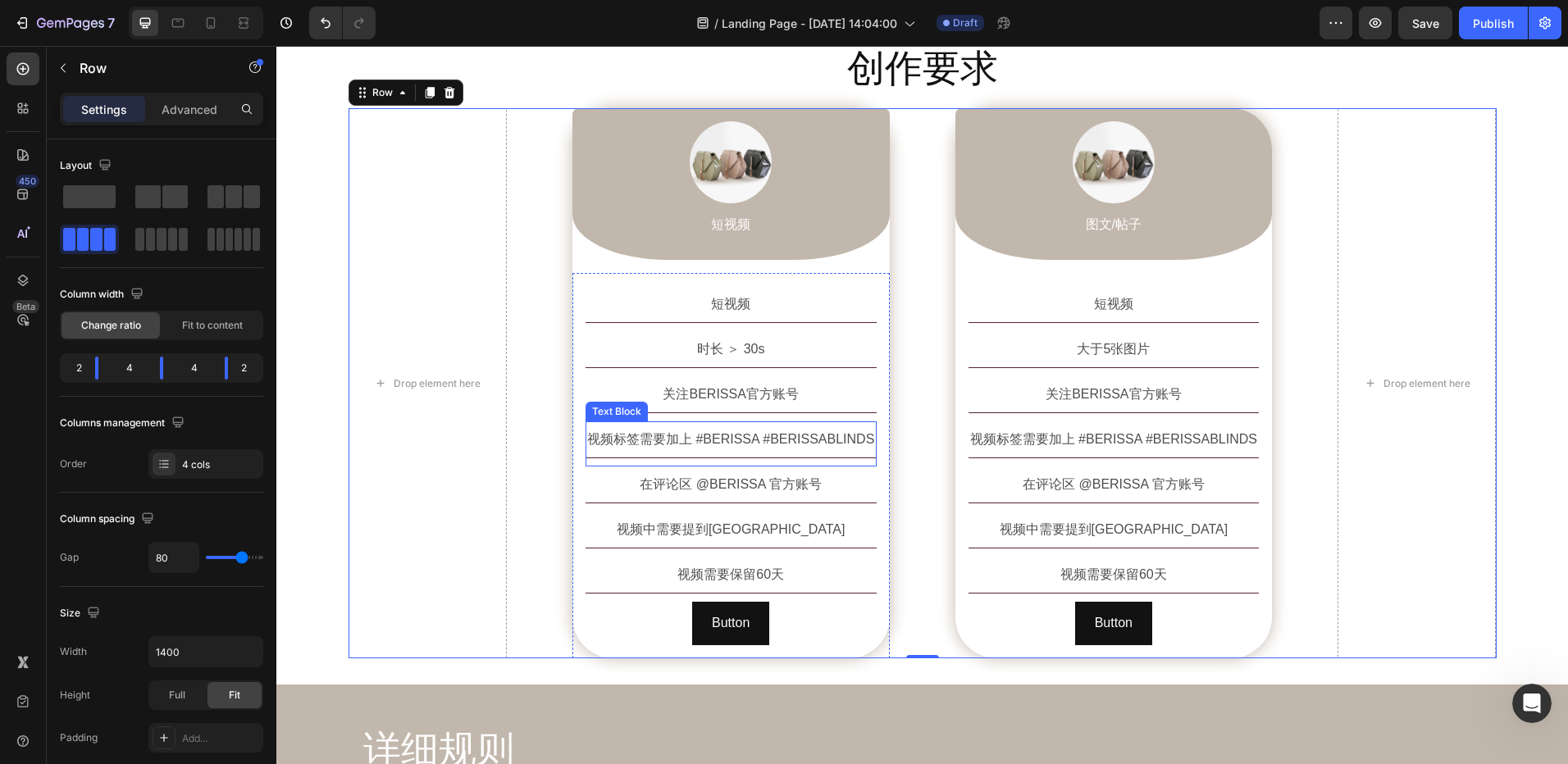
click at [742, 445] on p "视频标签需要加上 #BERISSA #BERISSABLINDS" at bounding box center [731, 439] width 288 height 32
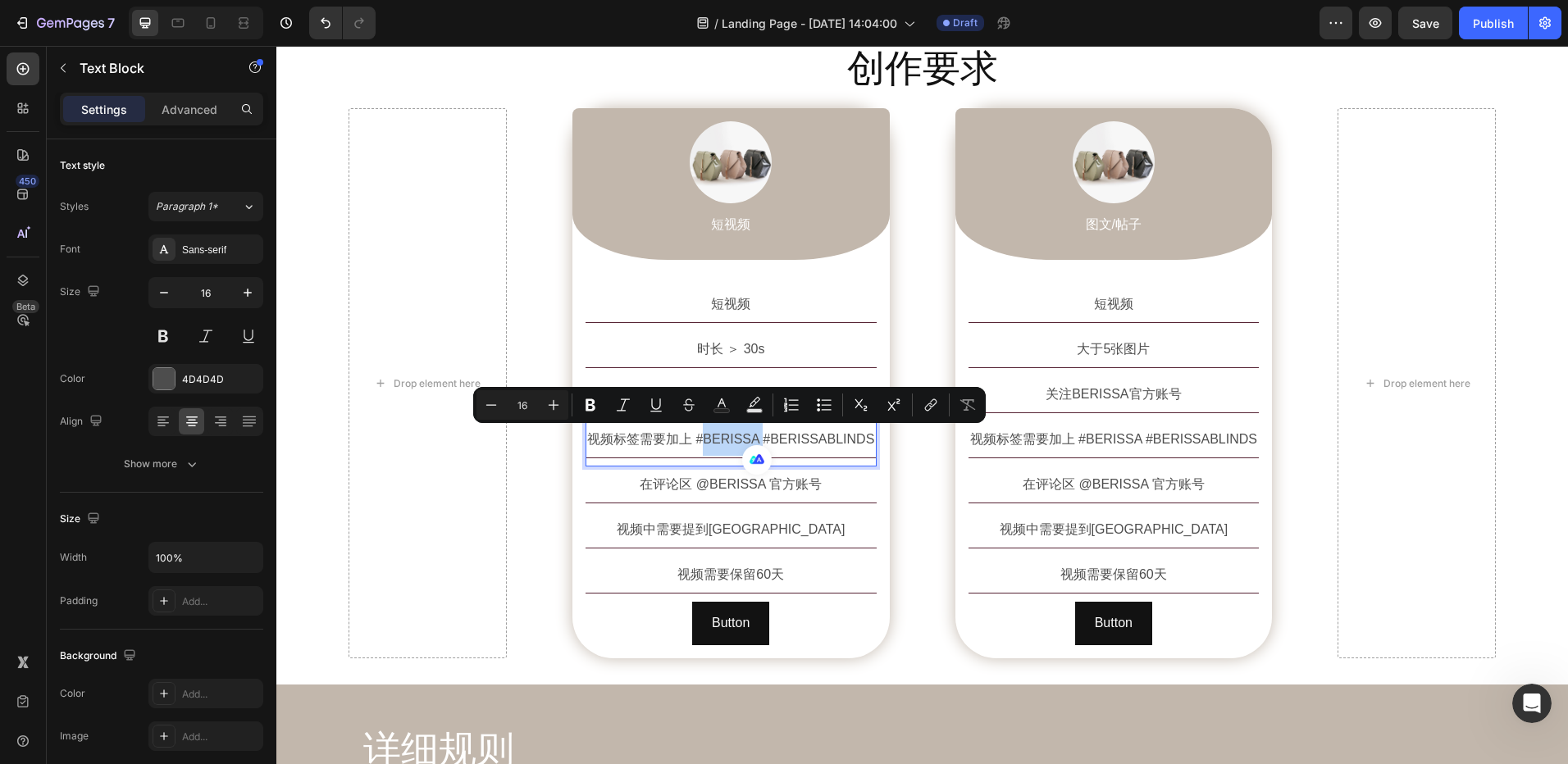
click at [709, 446] on p "视频标签需要加上 #BERISSA #BERISSABLINDS" at bounding box center [731, 439] width 288 height 32
drag, startPoint x: 697, startPoint y: 441, endPoint x: 751, endPoint y: 446, distance: 54.2
click at [751, 446] on p "视频标签需要加上 #BERISSA #BERISSABLINDS" at bounding box center [731, 439] width 288 height 32
click at [591, 411] on icon "Editor contextual toolbar" at bounding box center [585, 404] width 16 height 16
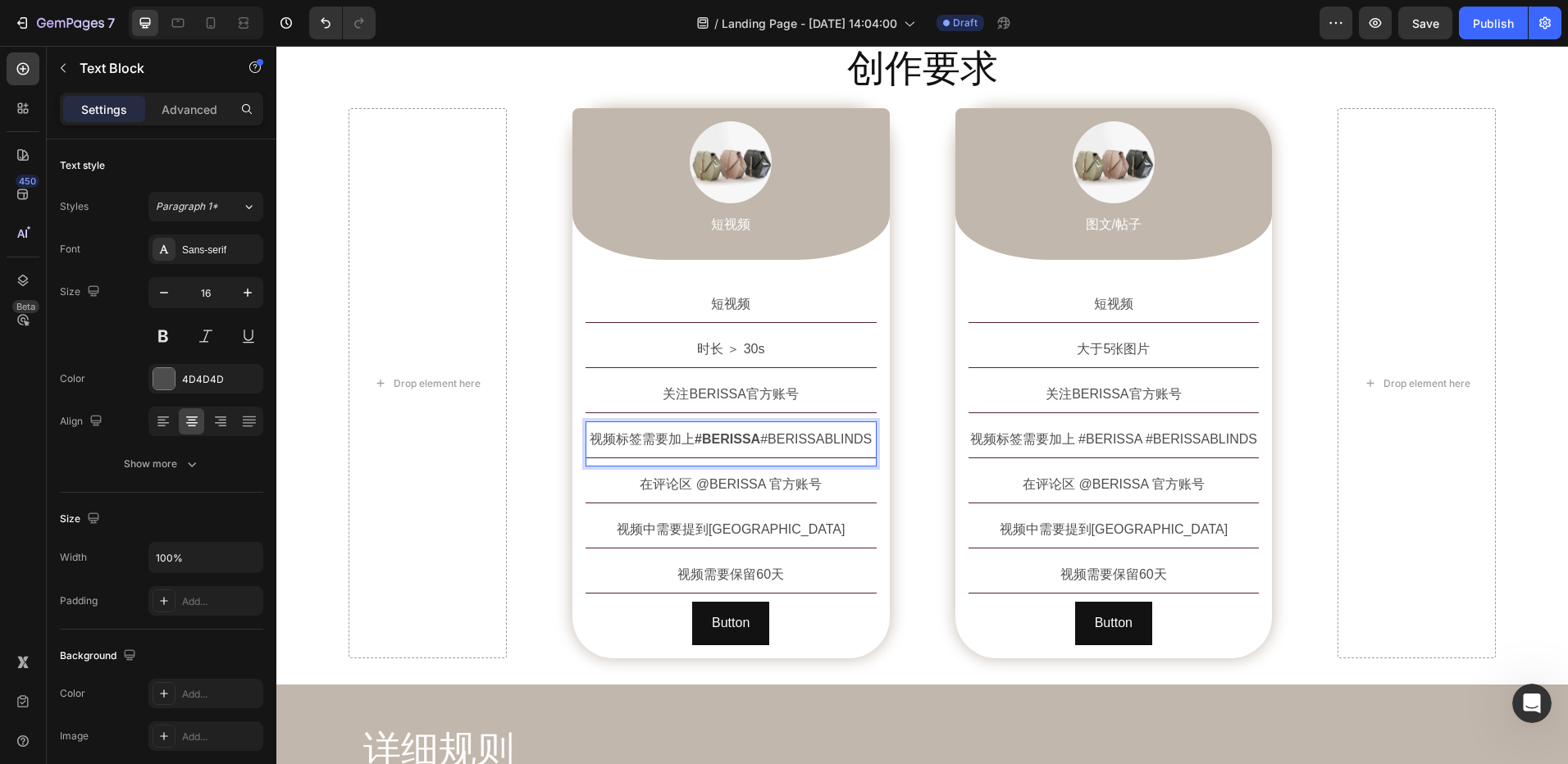
click at [759, 443] on p "视频标签需要加上 #BERISSA #BERISSABLINDS" at bounding box center [731, 439] width 288 height 32
drag, startPoint x: 761, startPoint y: 443, endPoint x: 861, endPoint y: 445, distance: 100.0
click at [861, 445] on p "视频标签需要加上 #BERISSA #BERISSABLINDS" at bounding box center [731, 439] width 288 height 32
click at [768, 439] on p "视频标签需要加上 #BERISSA #BERISSABLINDS" at bounding box center [731, 439] width 288 height 32
click at [937, 397] on div "Drop element here Image 短视频 Text Block Row 短视频 Text Block 时长 ＞ 30s Text Block 关…" at bounding box center [922, 382] width 1148 height 550
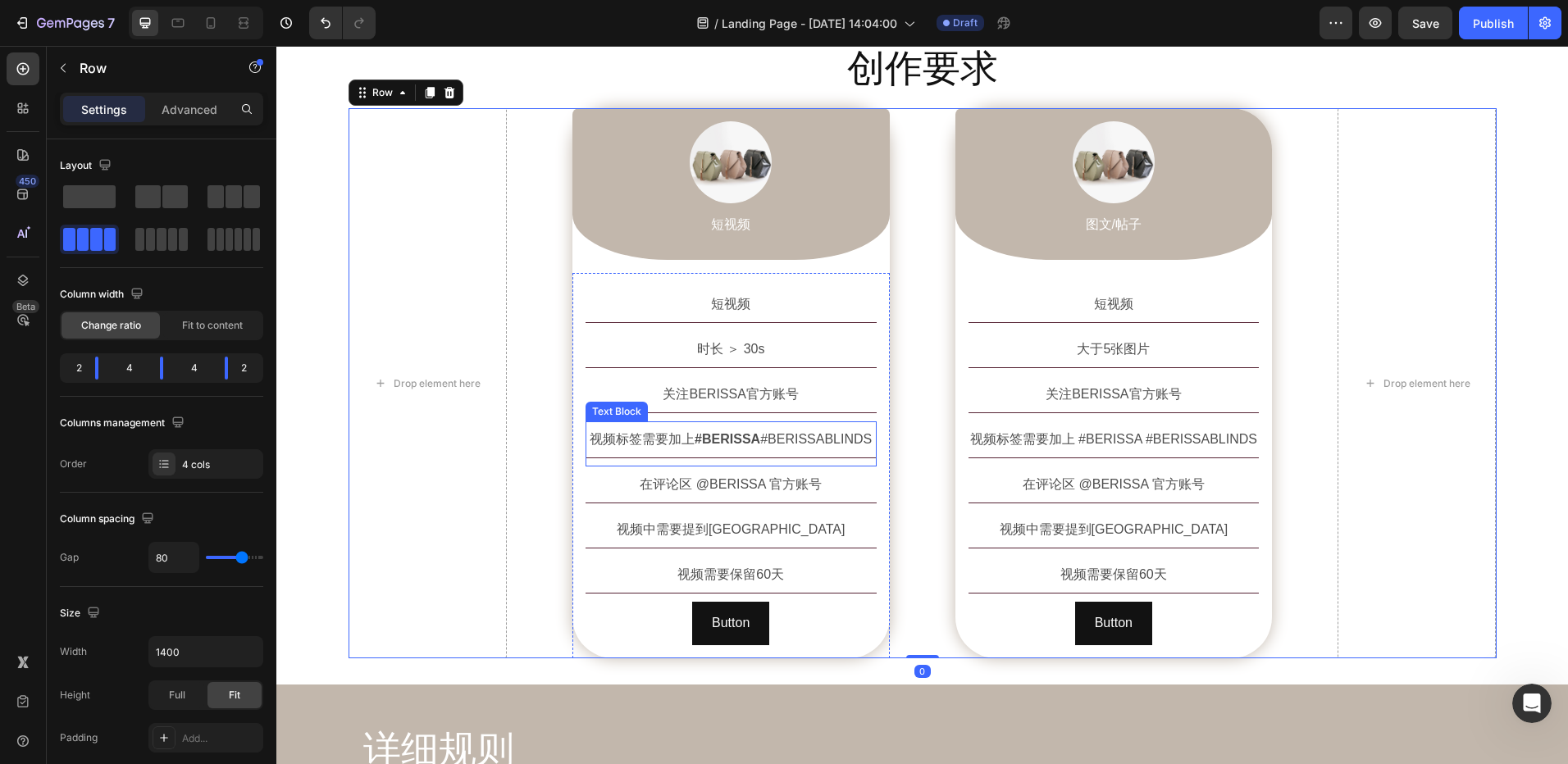
click at [772, 436] on p "视频标签需要加上 #BERISSA #BERISSABLINDS" at bounding box center [731, 439] width 288 height 32
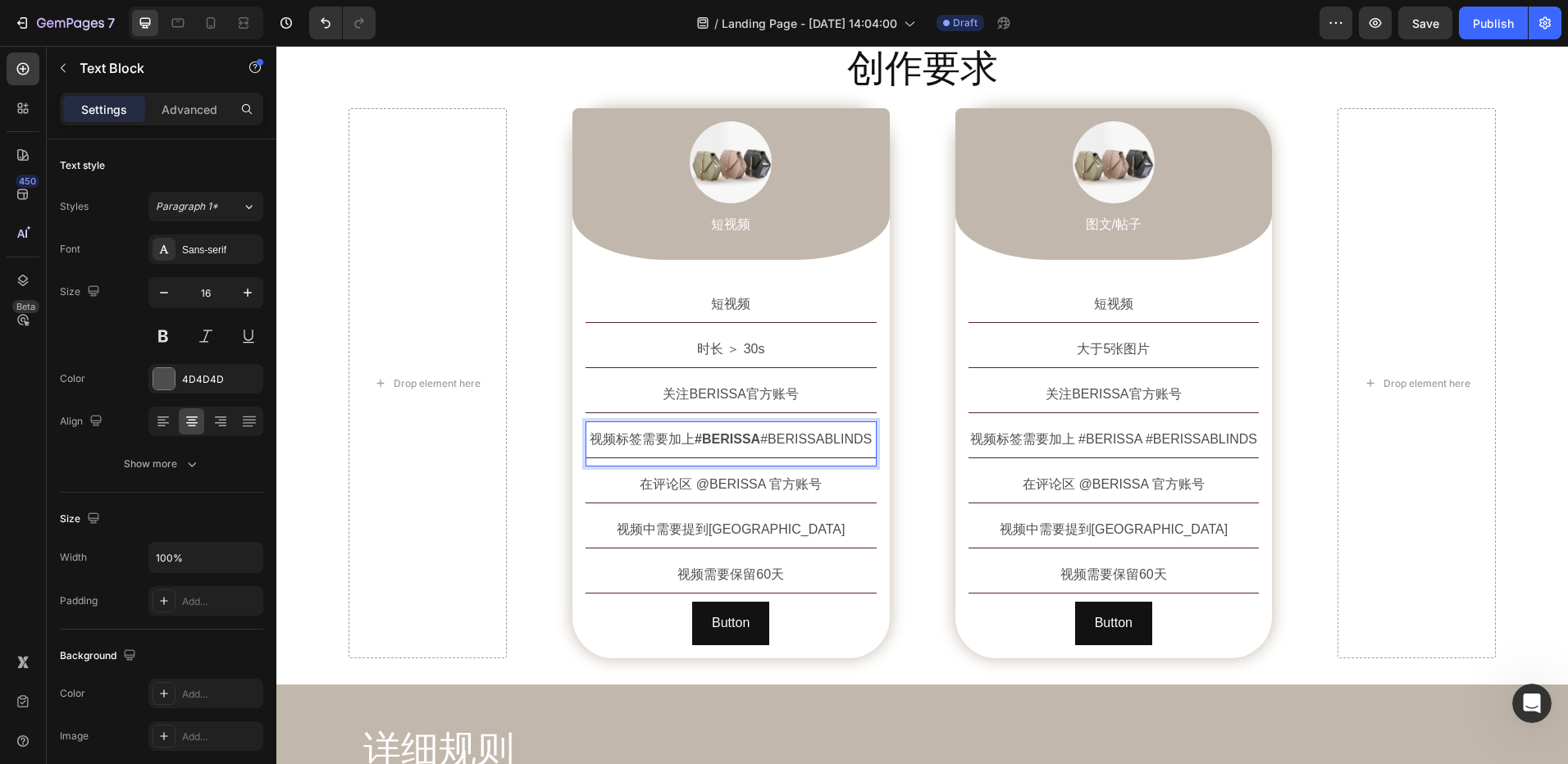
click at [761, 441] on p "视频标签需要加上 #BERISSA #BERISSABLINDS" at bounding box center [731, 439] width 288 height 32
drag, startPoint x: 762, startPoint y: 441, endPoint x: 868, endPoint y: 446, distance: 106.1
click at [868, 446] on p "视频标签需要加上 #BERISSA #BERISSABLINDS" at bounding box center [731, 439] width 288 height 32
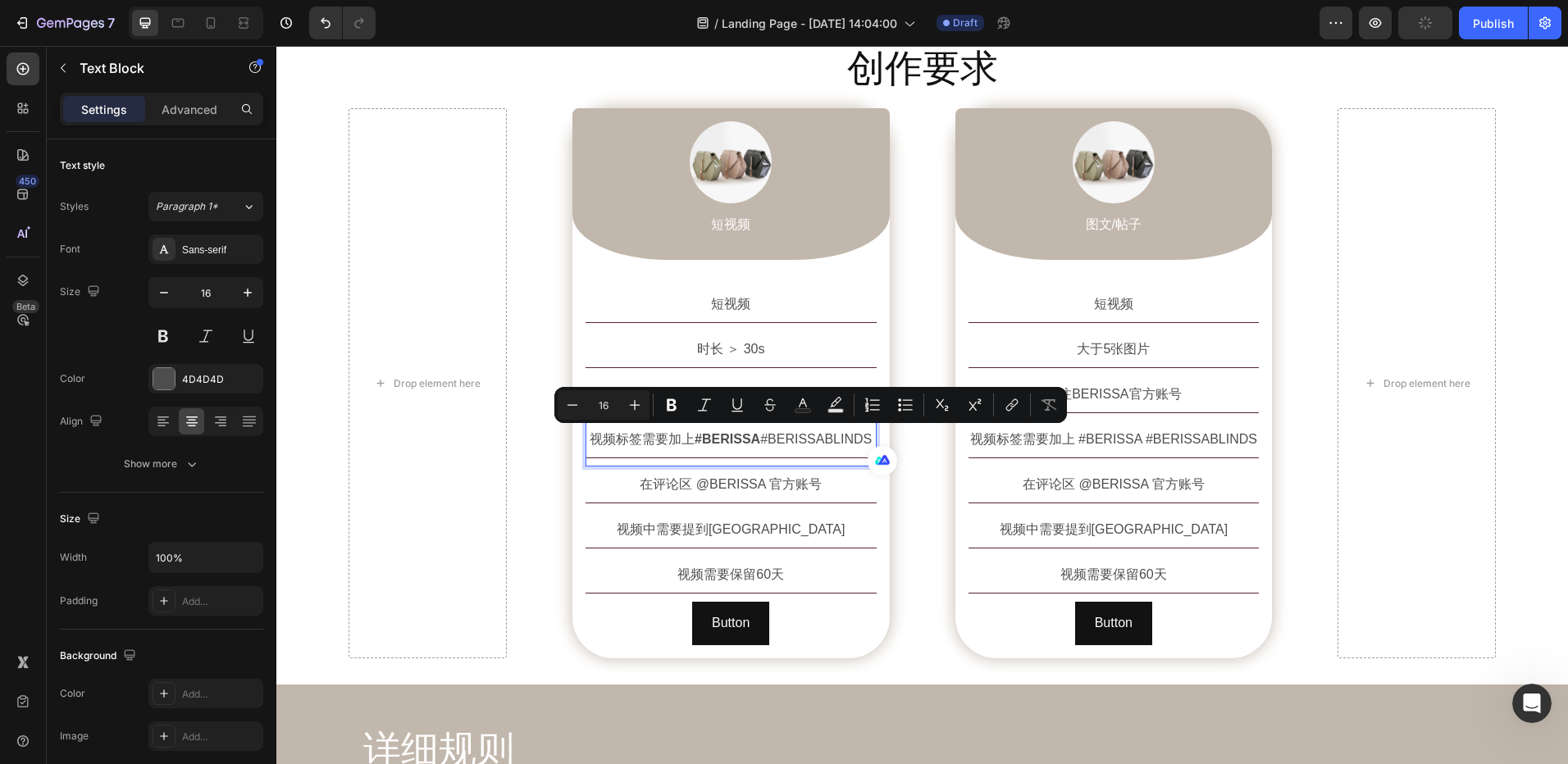
drag, startPoint x: 679, startPoint y: 405, endPoint x: 688, endPoint y: 412, distance: 11.4
click at [679, 405] on icon "Editor contextual toolbar" at bounding box center [671, 404] width 16 height 16
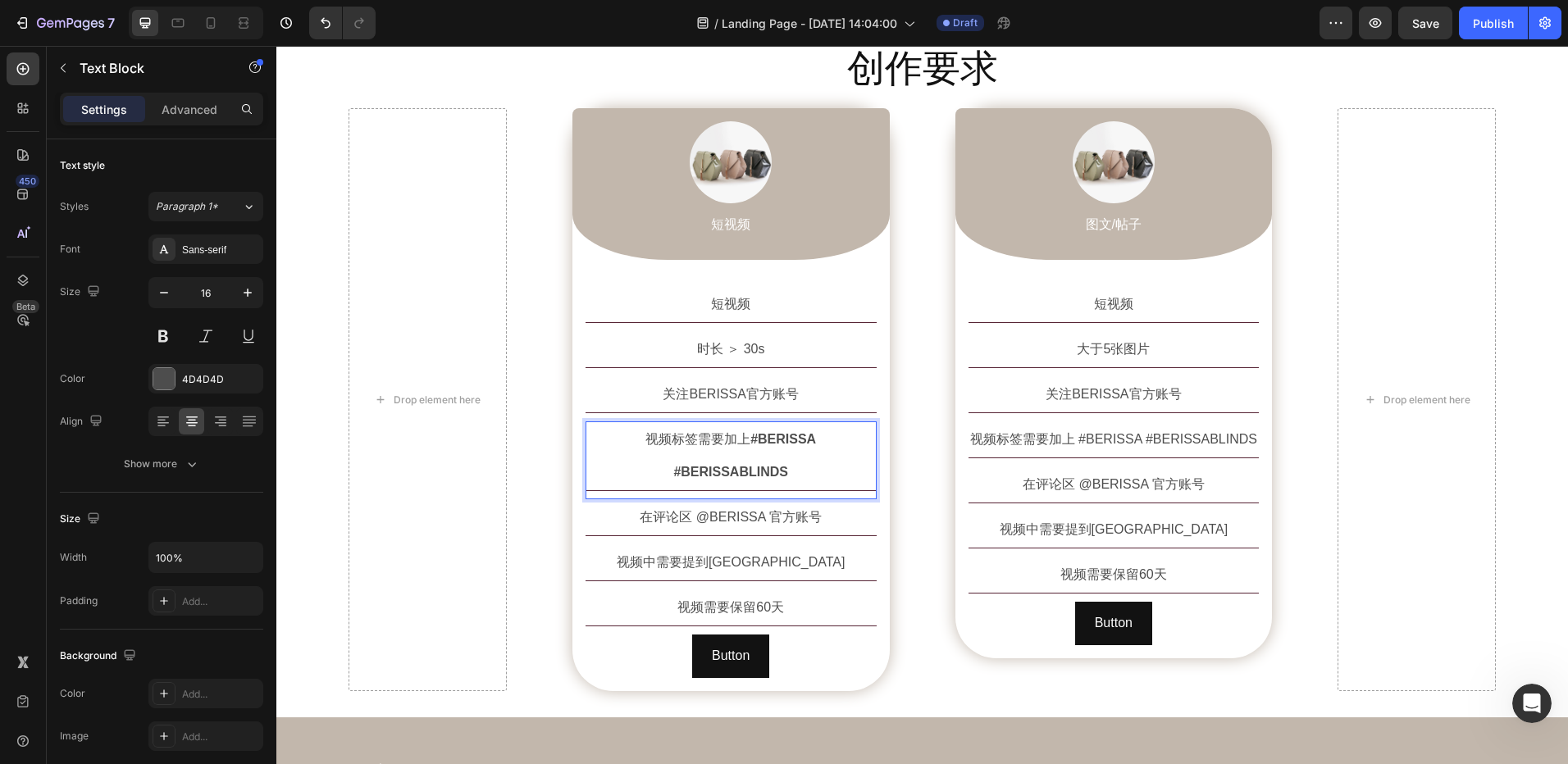
click at [750, 444] on strong "#BERISSA" at bounding box center [783, 439] width 66 height 14
drag, startPoint x: 692, startPoint y: 441, endPoint x: 750, endPoint y: 441, distance: 58.0
click at [750, 441] on strong "#BERISSA" at bounding box center [783, 439] width 66 height 14
click at [750, 440] on strong "#BERISSA" at bounding box center [783, 439] width 66 height 14
click at [755, 370] on div "时长 ＞ 30s Text Block" at bounding box center [731, 353] width 291 height 45
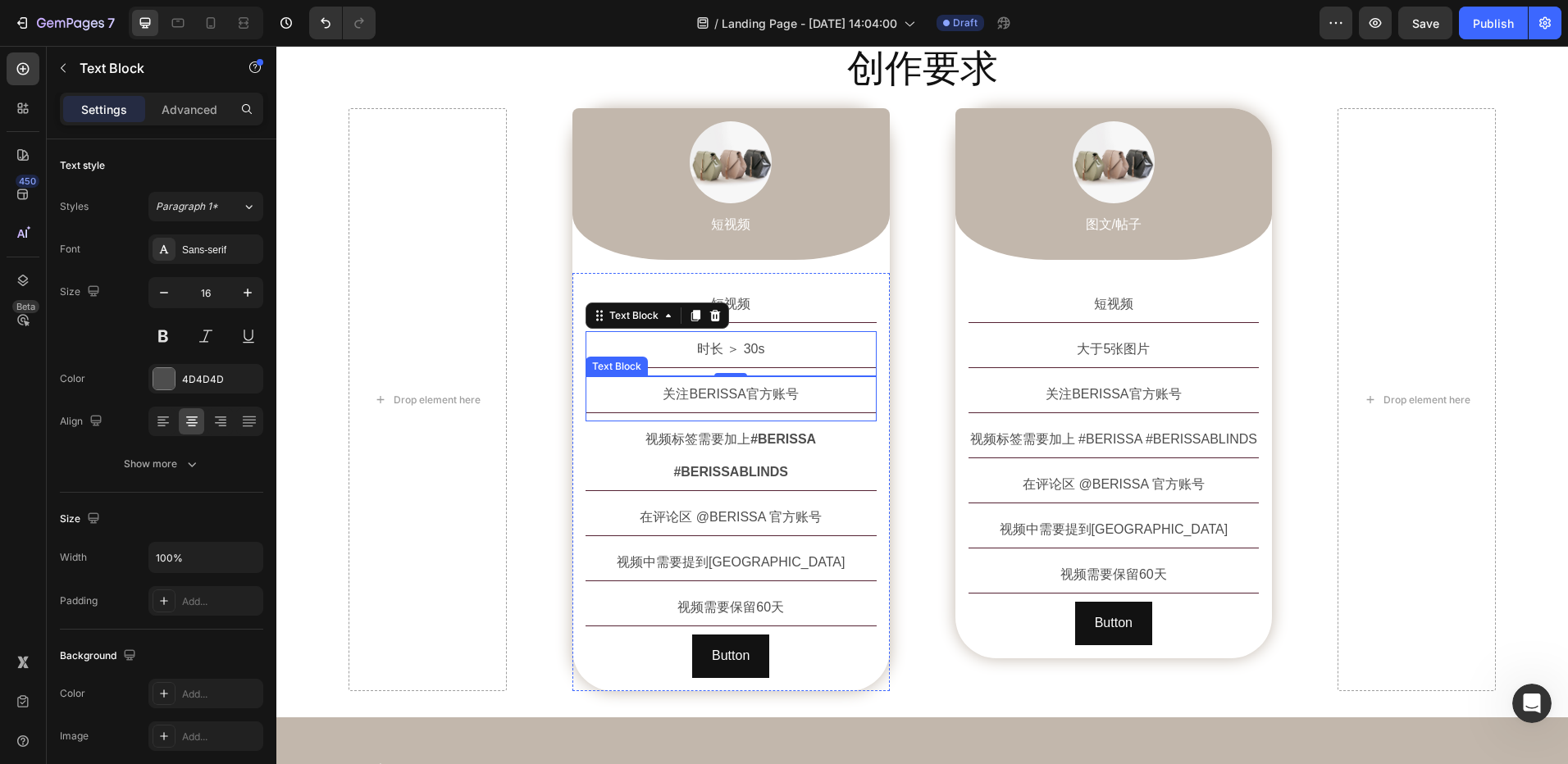
click at [750, 434] on strong "#BERISSA" at bounding box center [783, 439] width 66 height 14
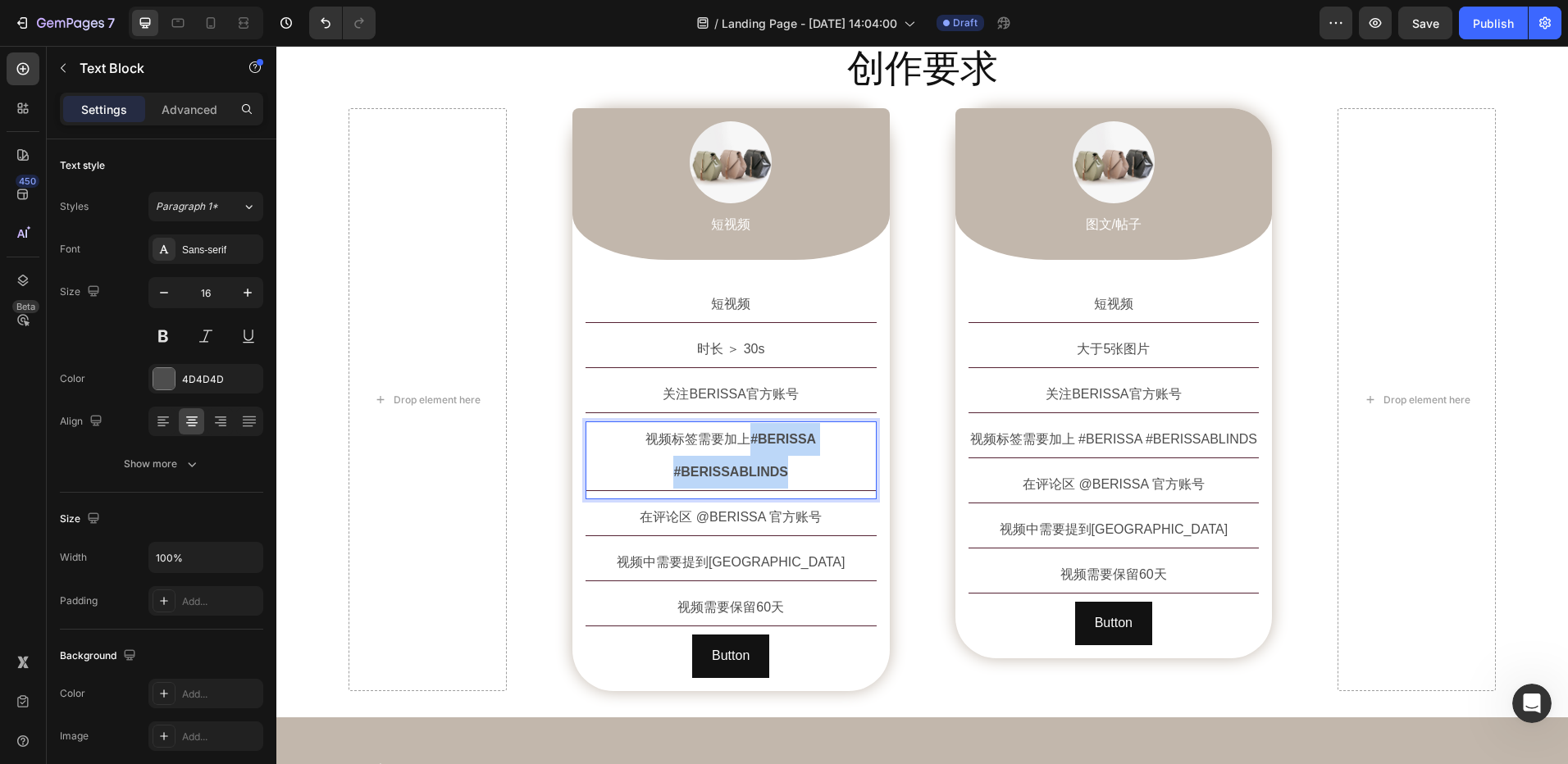
drag, startPoint x: 691, startPoint y: 440, endPoint x: 866, endPoint y: 450, distance: 175.3
click at [866, 450] on p "视频标签需要加上 #BERISSA #BERISSABLINDS" at bounding box center [731, 455] width 288 height 66
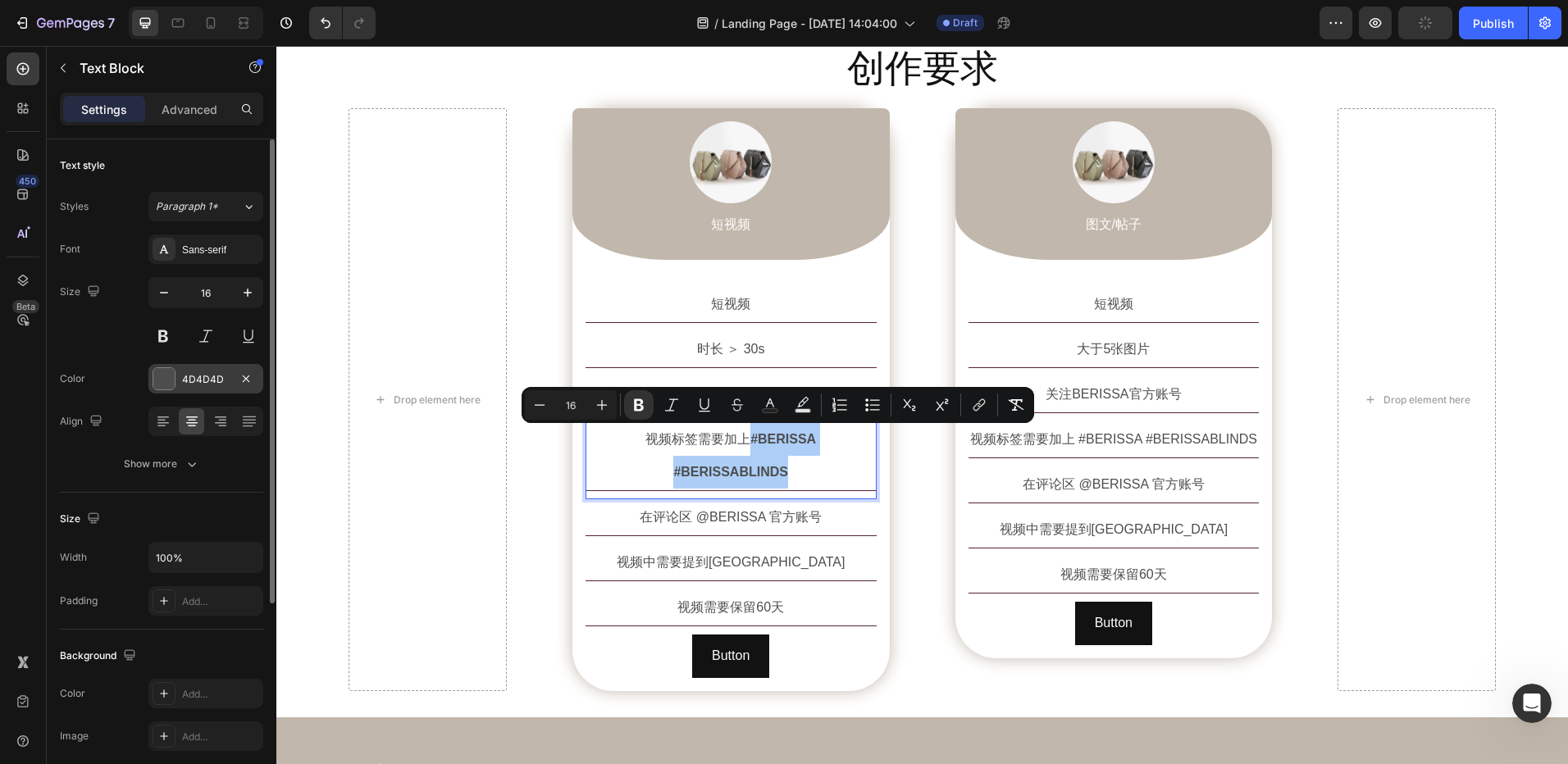
click at [189, 379] on div "4D4D4D" at bounding box center [206, 379] width 48 height 14
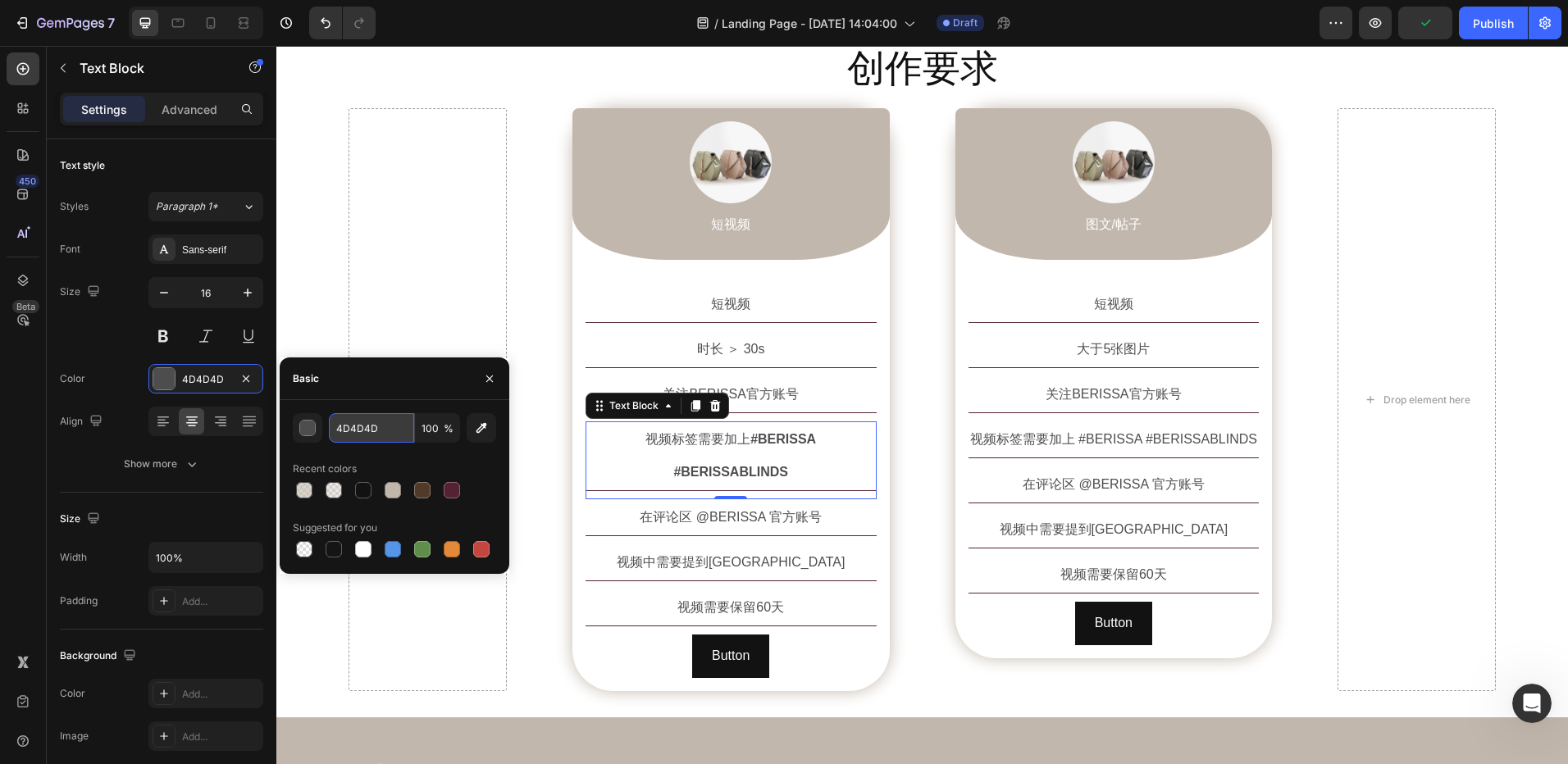
click at [359, 428] on input "4D4D4D" at bounding box center [371, 427] width 85 height 30
paste input "250%"
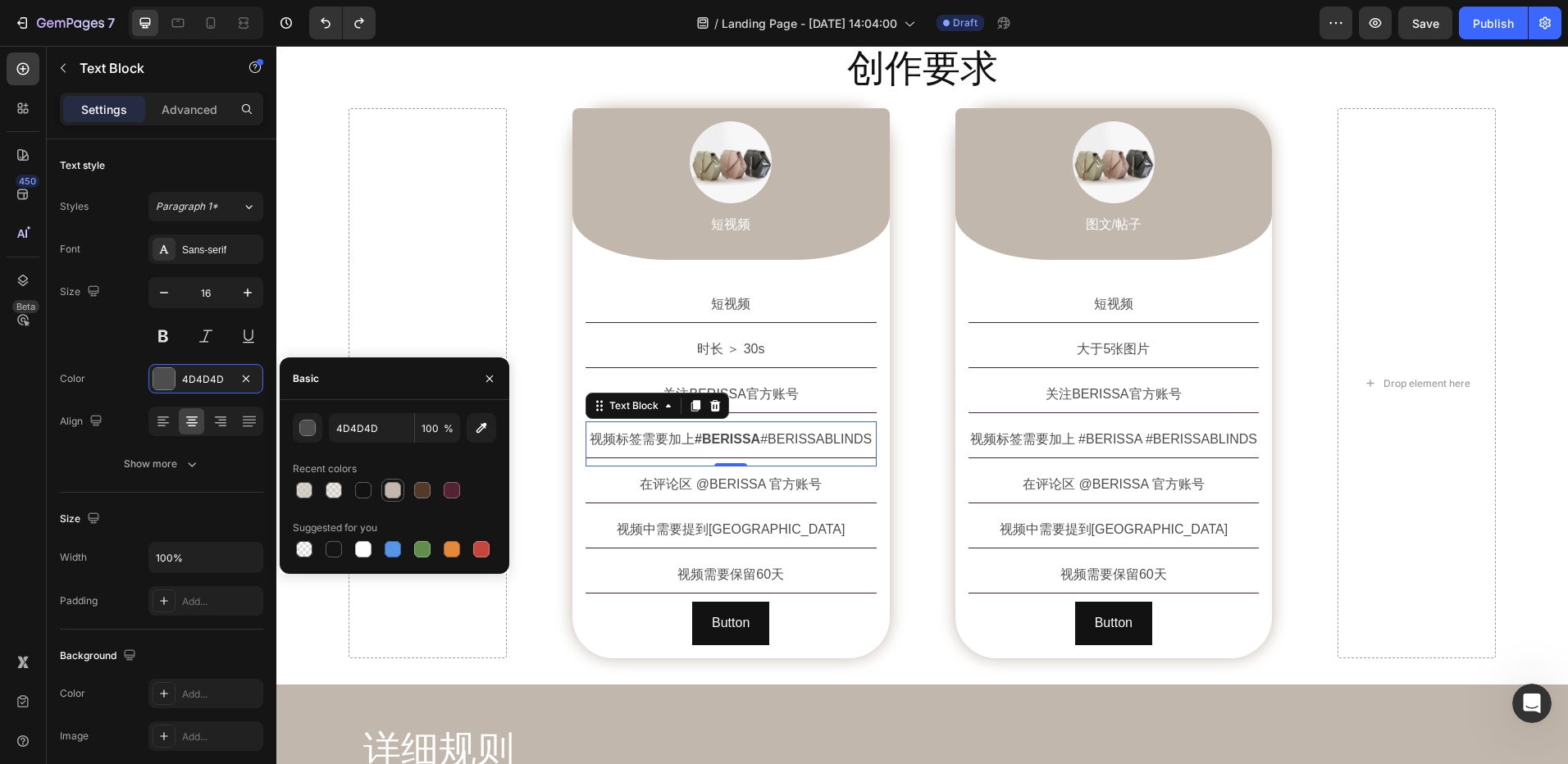
click at [392, 490] on div at bounding box center [392, 489] width 16 height 16
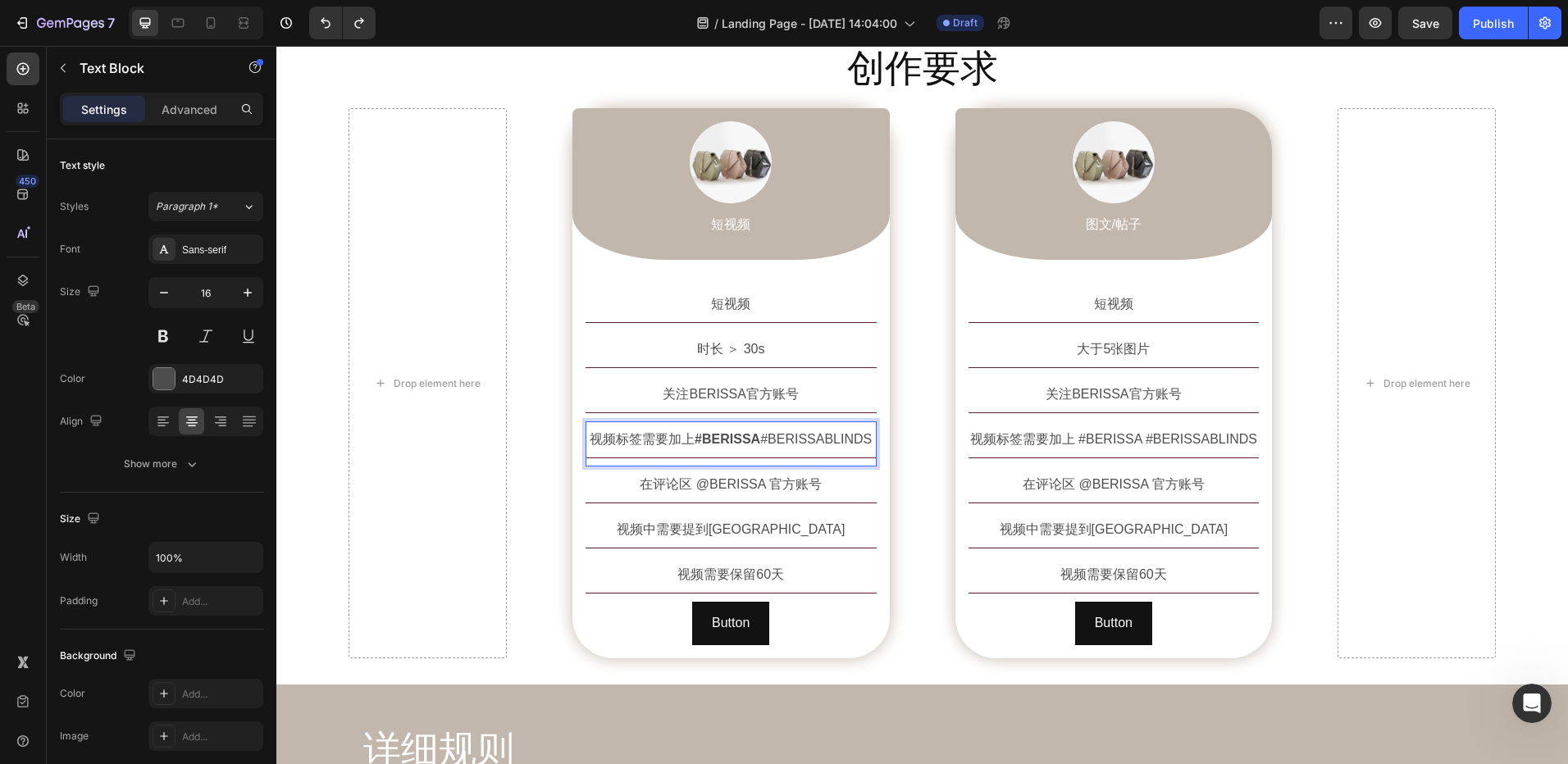
click at [695, 442] on strong "#BERISSA" at bounding box center [727, 439] width 66 height 14
drag, startPoint x: 762, startPoint y: 444, endPoint x: 874, endPoint y: 444, distance: 112.0
click at [874, 444] on div "短视频 Text Block 时长 ＞ 30s Text Block 关注BERISSA官方账号 Text Block 视频标签需要加上 #BERISSA #…" at bounding box center [731, 465] width 318 height 385
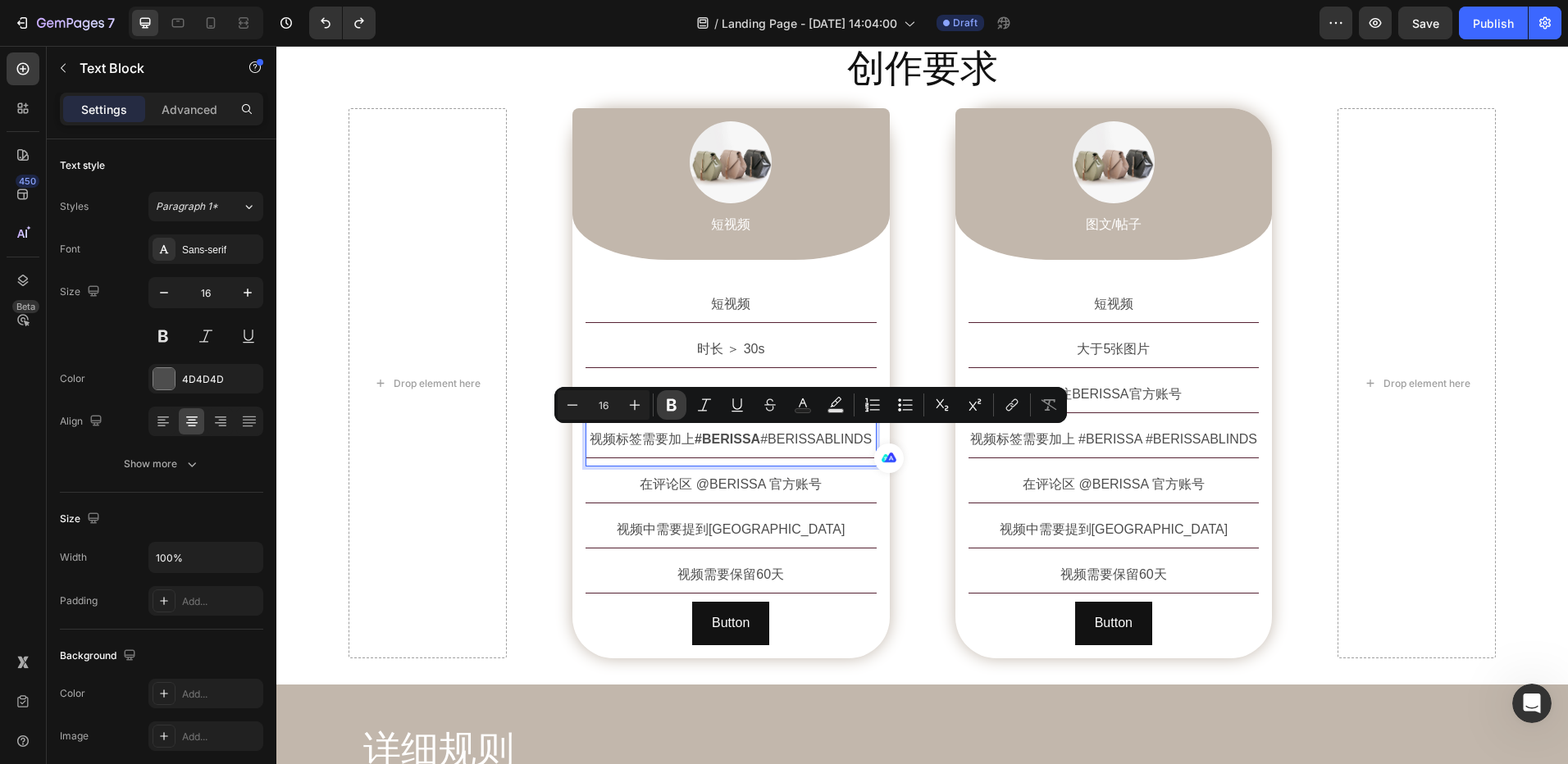
click at [676, 406] on icon "Editor contextual toolbar" at bounding box center [672, 405] width 10 height 12
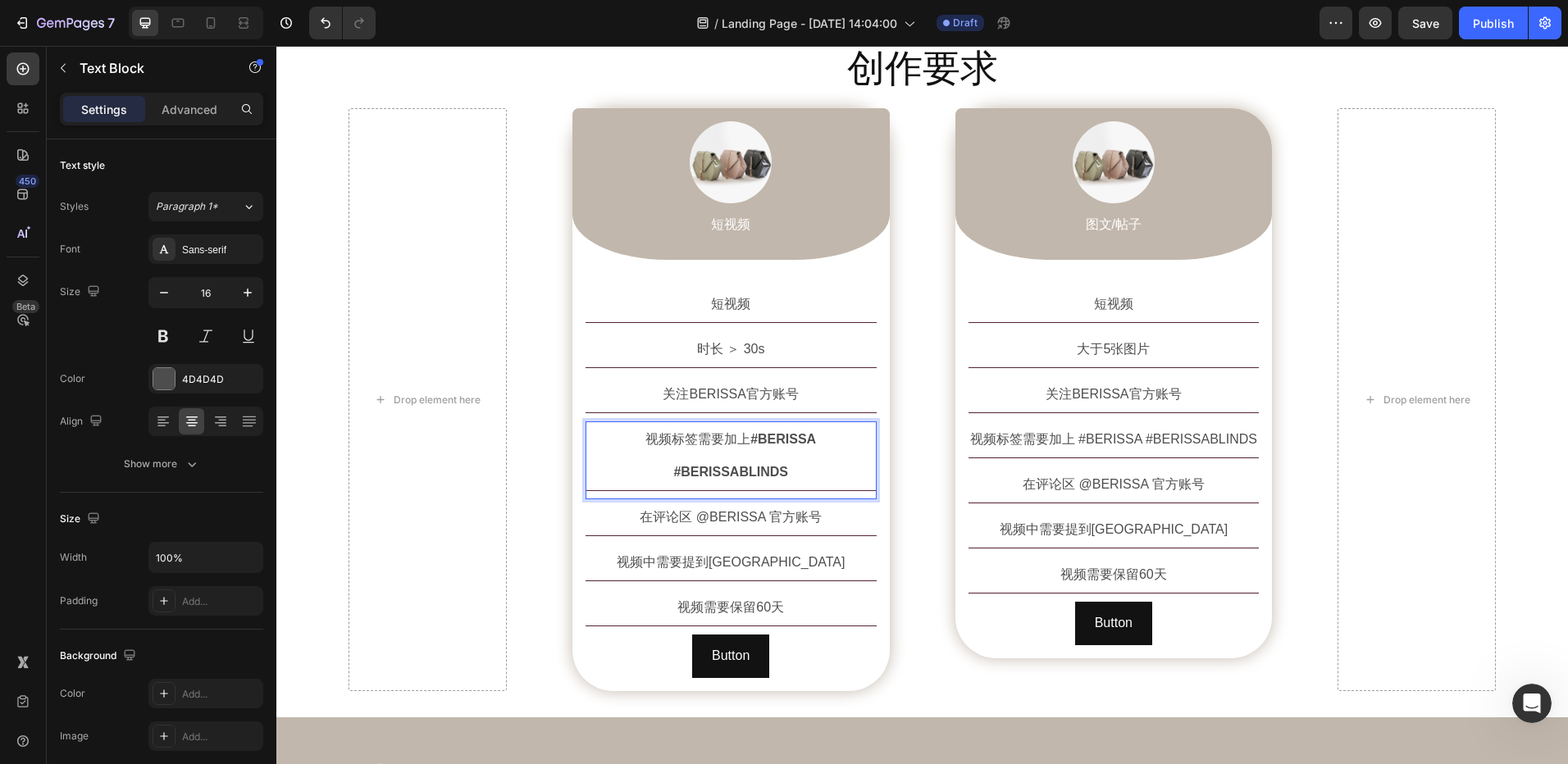
click at [750, 444] on strong "#BERISSA" at bounding box center [783, 439] width 66 height 14
drag, startPoint x: 694, startPoint y: 442, endPoint x: 867, endPoint y: 442, distance: 173.0
click at [867, 442] on p "视频标签需要加上 #BERISSA #BERISSABLINDS" at bounding box center [731, 455] width 288 height 66
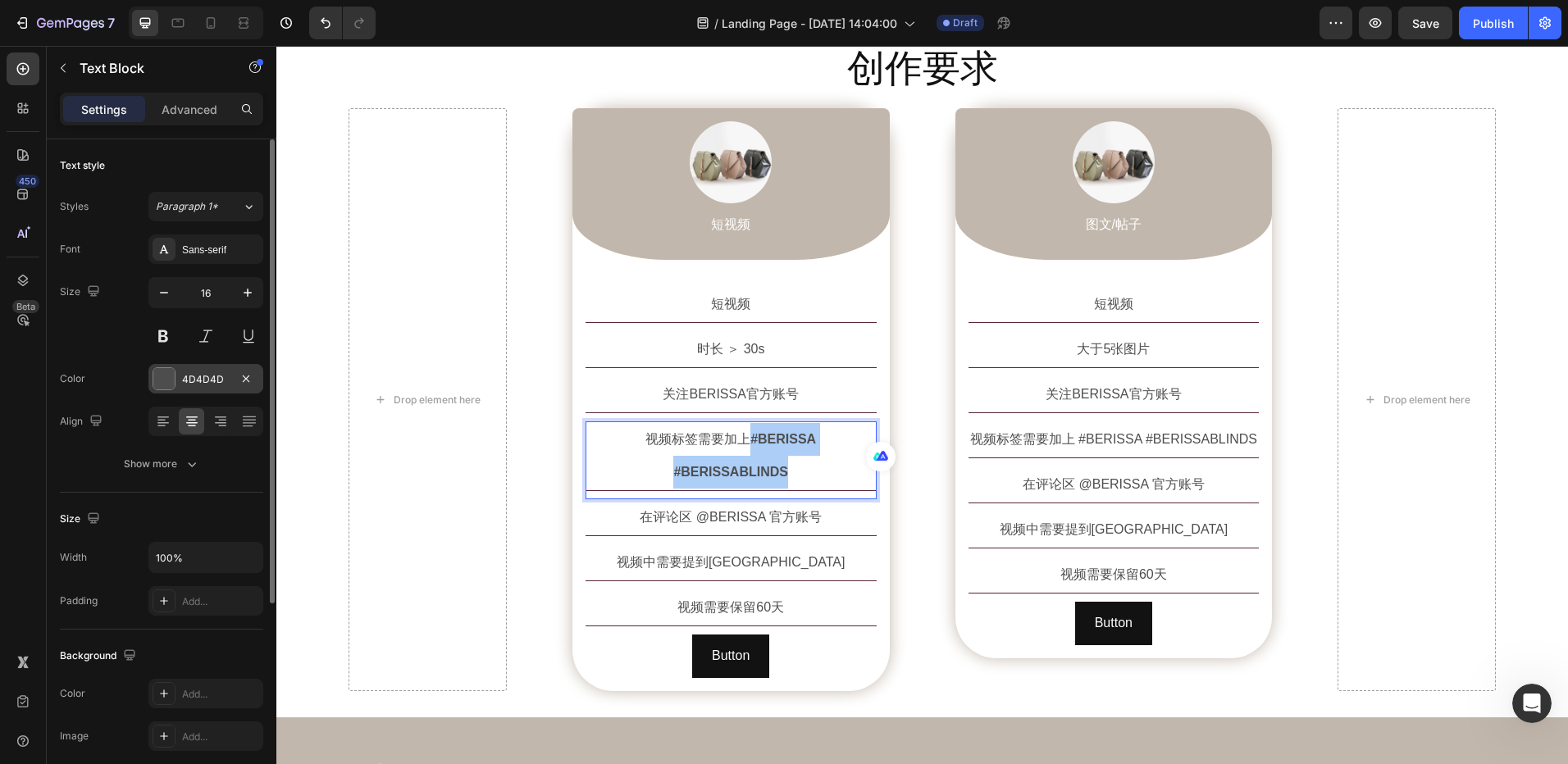
click at [205, 385] on div "4D4D4D" at bounding box center [206, 379] width 48 height 14
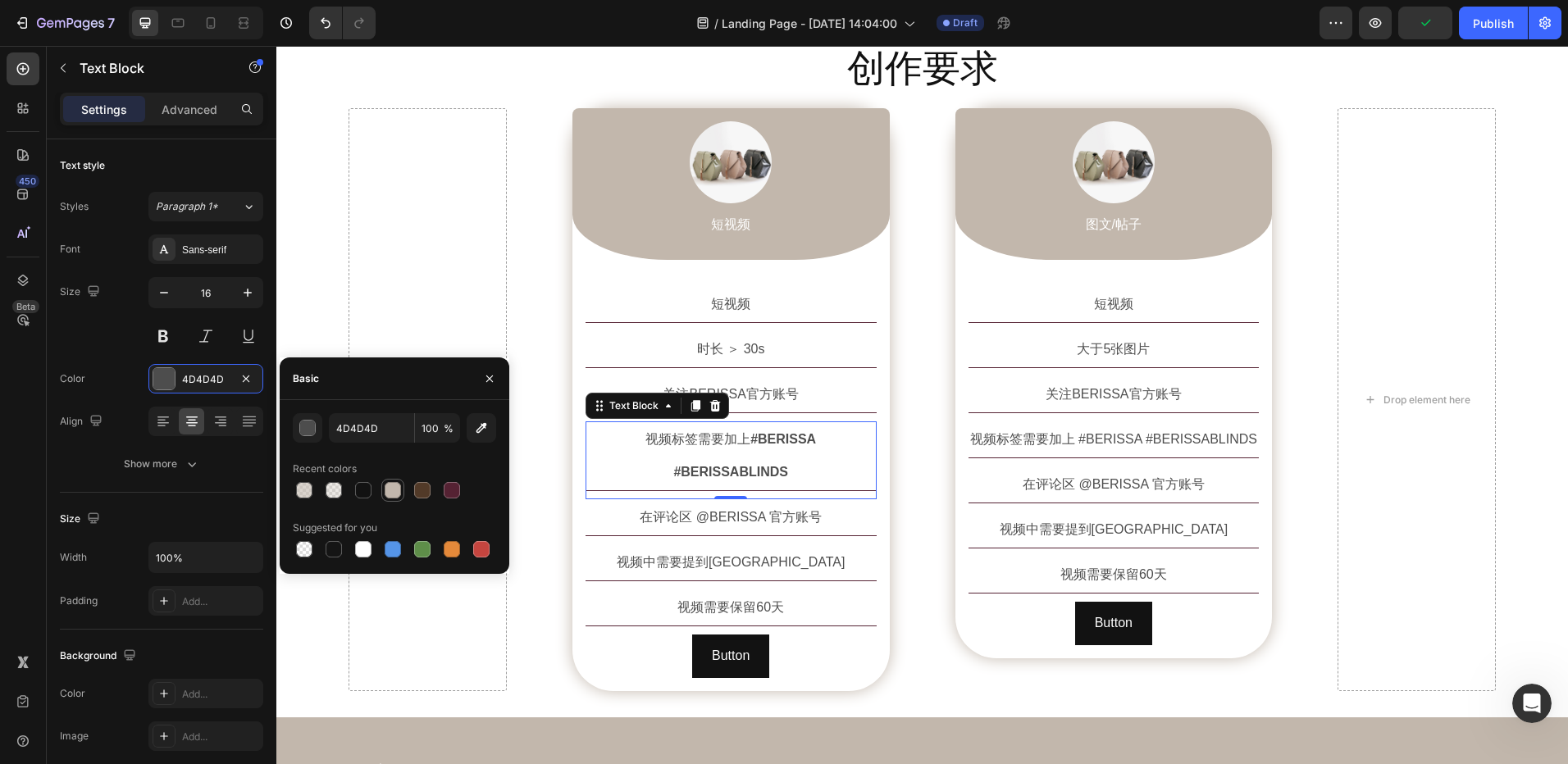
click at [394, 488] on div at bounding box center [392, 489] width 16 height 16
type input "4D4D4D"
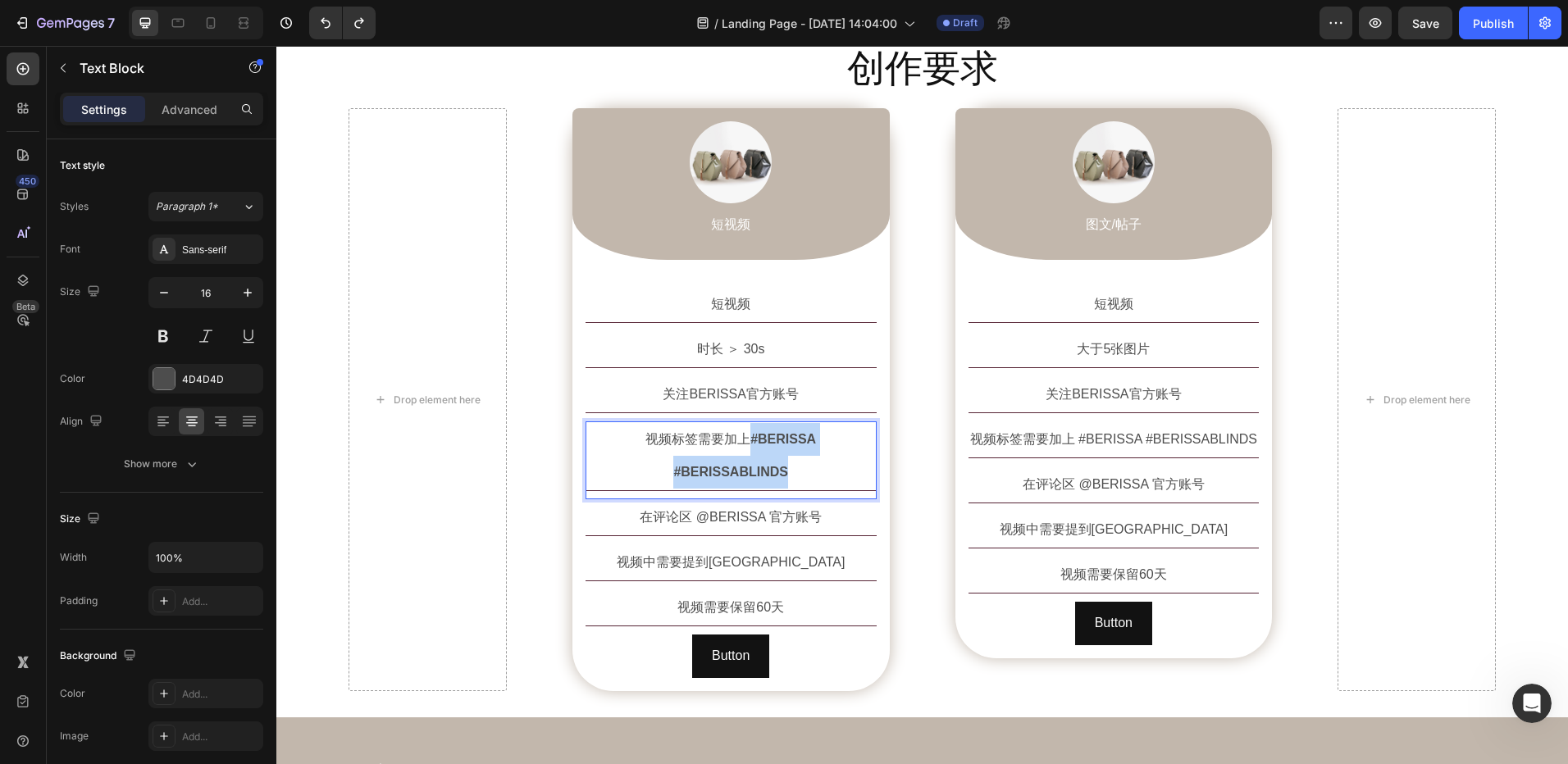
drag, startPoint x: 692, startPoint y: 442, endPoint x: 867, endPoint y: 442, distance: 175.0
click at [867, 442] on p "视频标签需要加上 #BERISSA #BERISSABLINDS" at bounding box center [731, 455] width 288 height 66
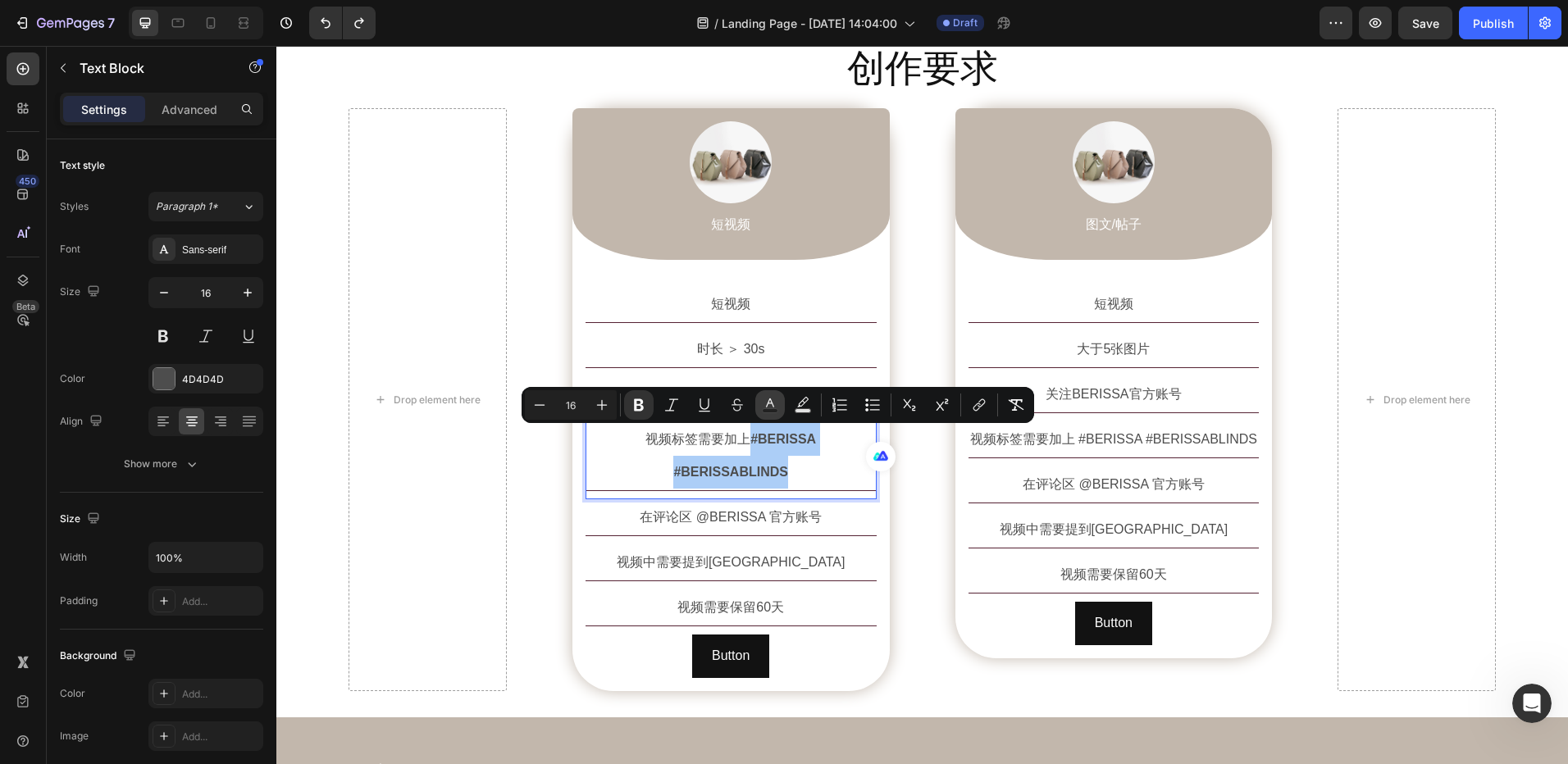
click at [769, 407] on icon "Editor contextual toolbar" at bounding box center [769, 404] width 16 height 16
type input "4D4D4D"
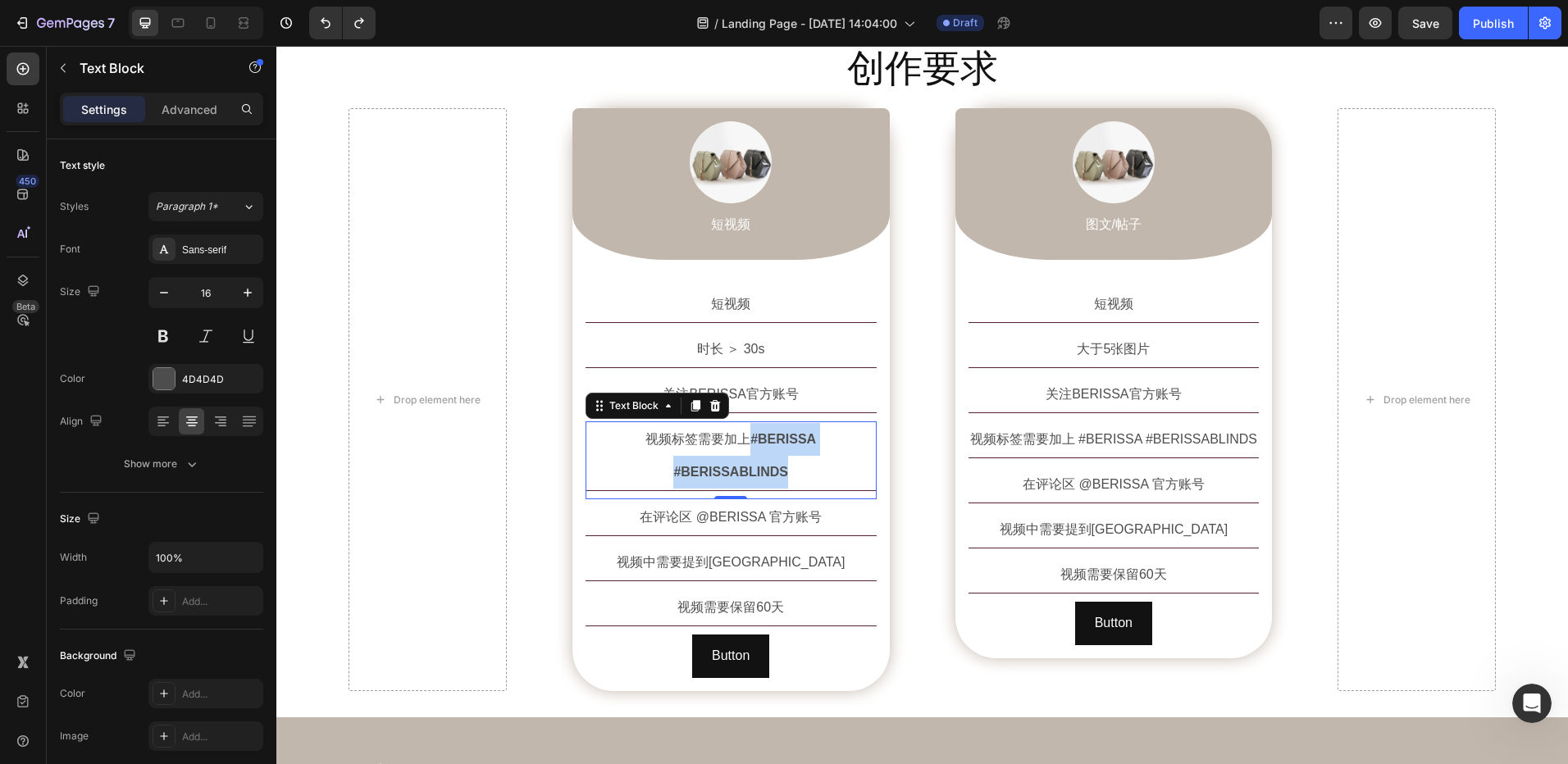
click at [750, 441] on strong "#BERISSA" at bounding box center [783, 439] width 66 height 14
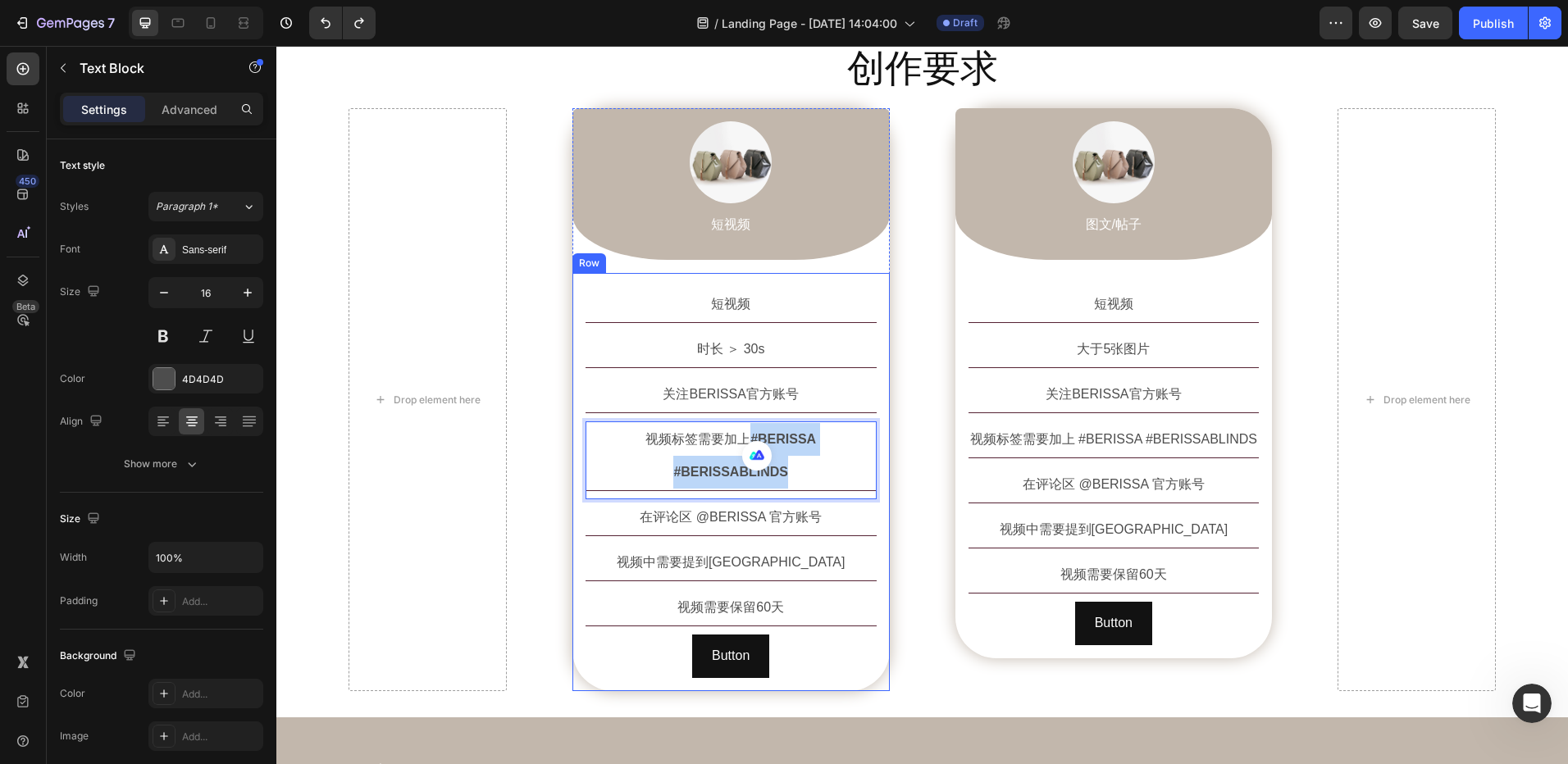
drag, startPoint x: 692, startPoint y: 443, endPoint x: 881, endPoint y: 450, distance: 189.1
click at [881, 450] on div "短视频 Text Block 时长 ＞ 30s Text Block 关注BERISSA官方账号 Text Block 视频标签需要加上 #BERISSA #…" at bounding box center [731, 482] width 318 height 418
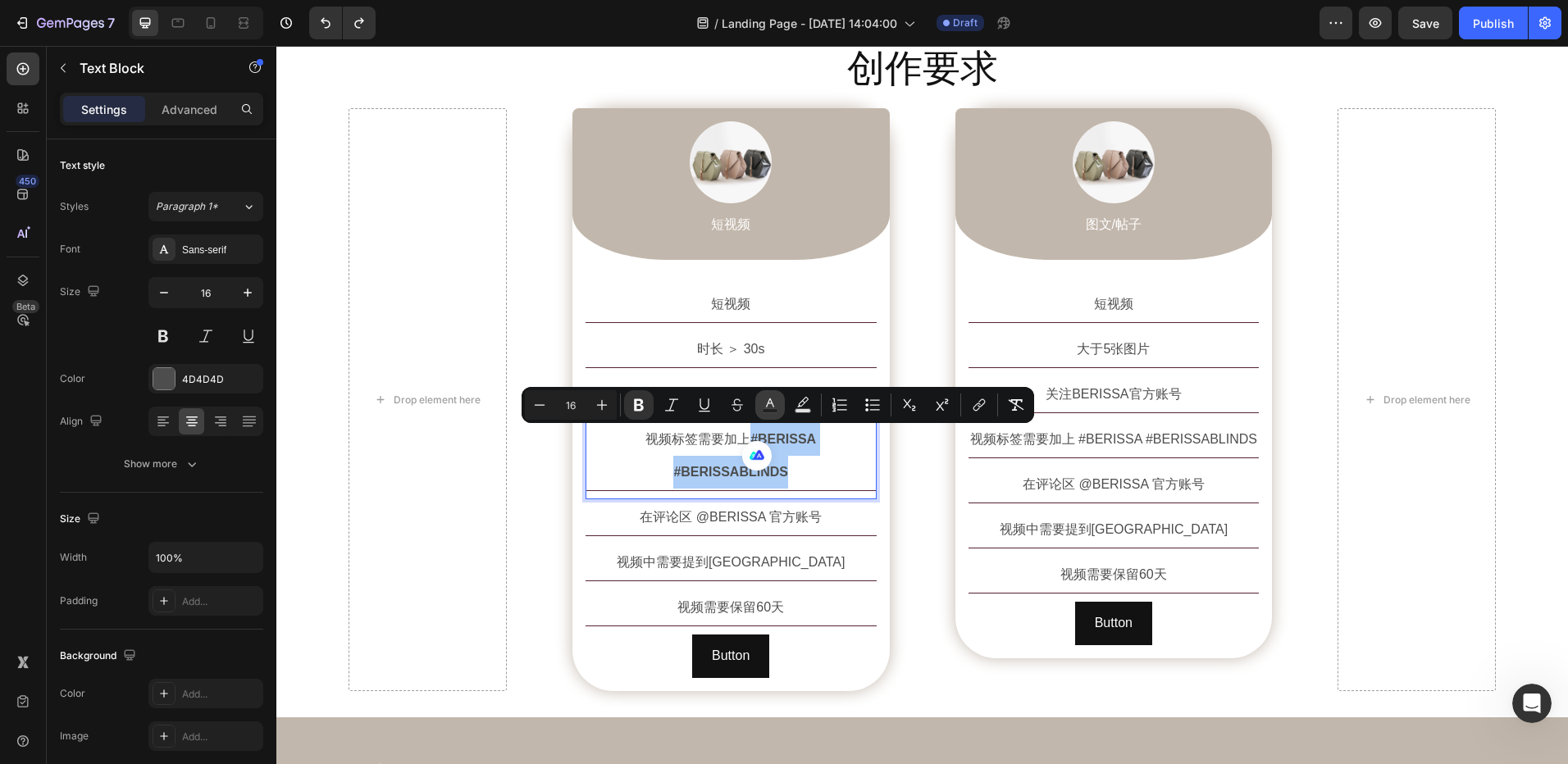
click at [773, 413] on button "Text Color" at bounding box center [770, 404] width 30 height 30
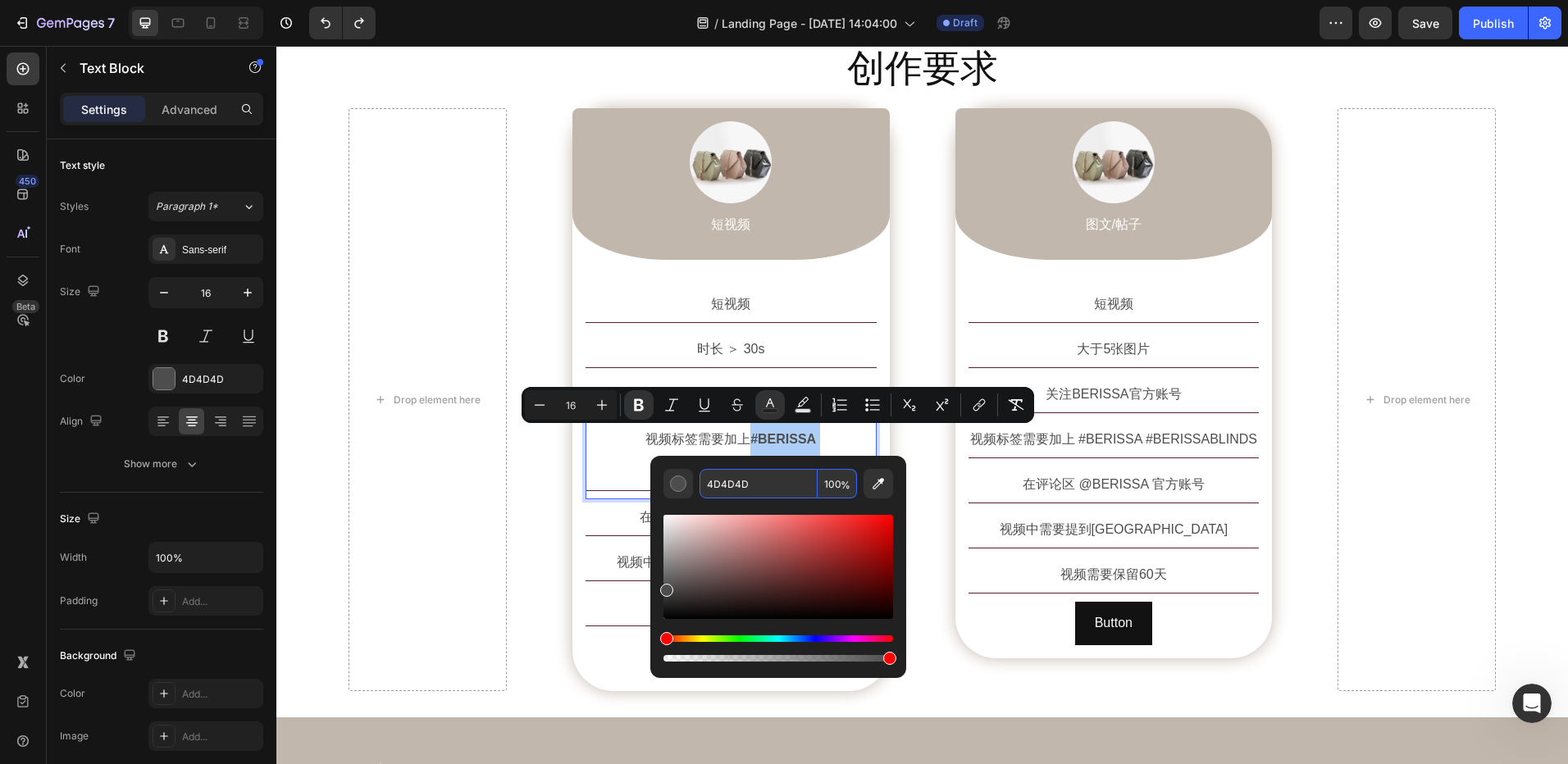
click at [745, 486] on input "4D4D4D" at bounding box center [759, 484] width 118 height 30
paste input "#c2b7ac"
type input "C2B7AC"
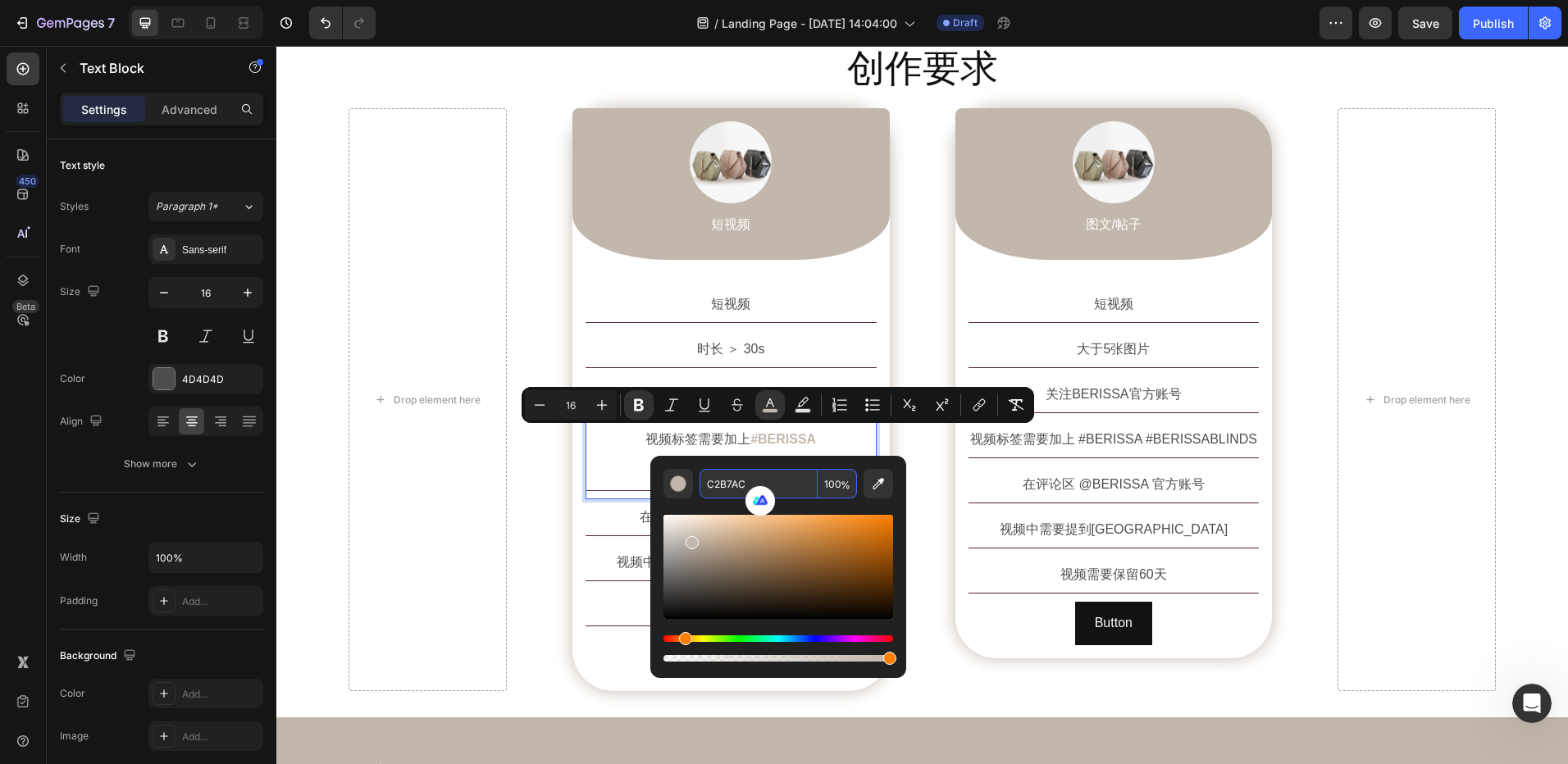
click at [715, 486] on input "C2B7AC" at bounding box center [759, 484] width 118 height 30
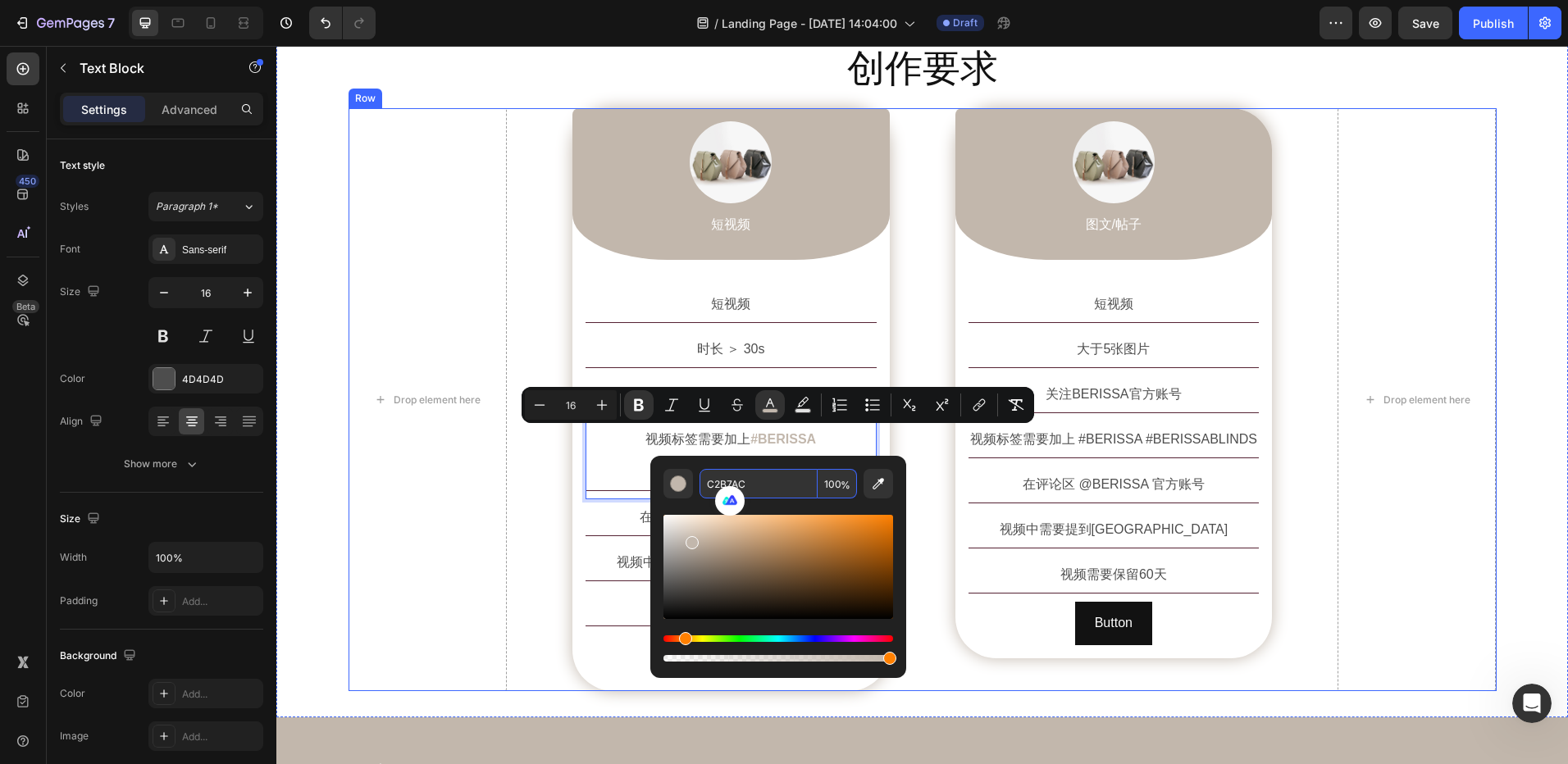
click at [919, 480] on div "Drop element here Image 短视频 Text Block Row 短视频 Text Block 时长 ＞ 30s Text Block 关…" at bounding box center [922, 399] width 1148 height 583
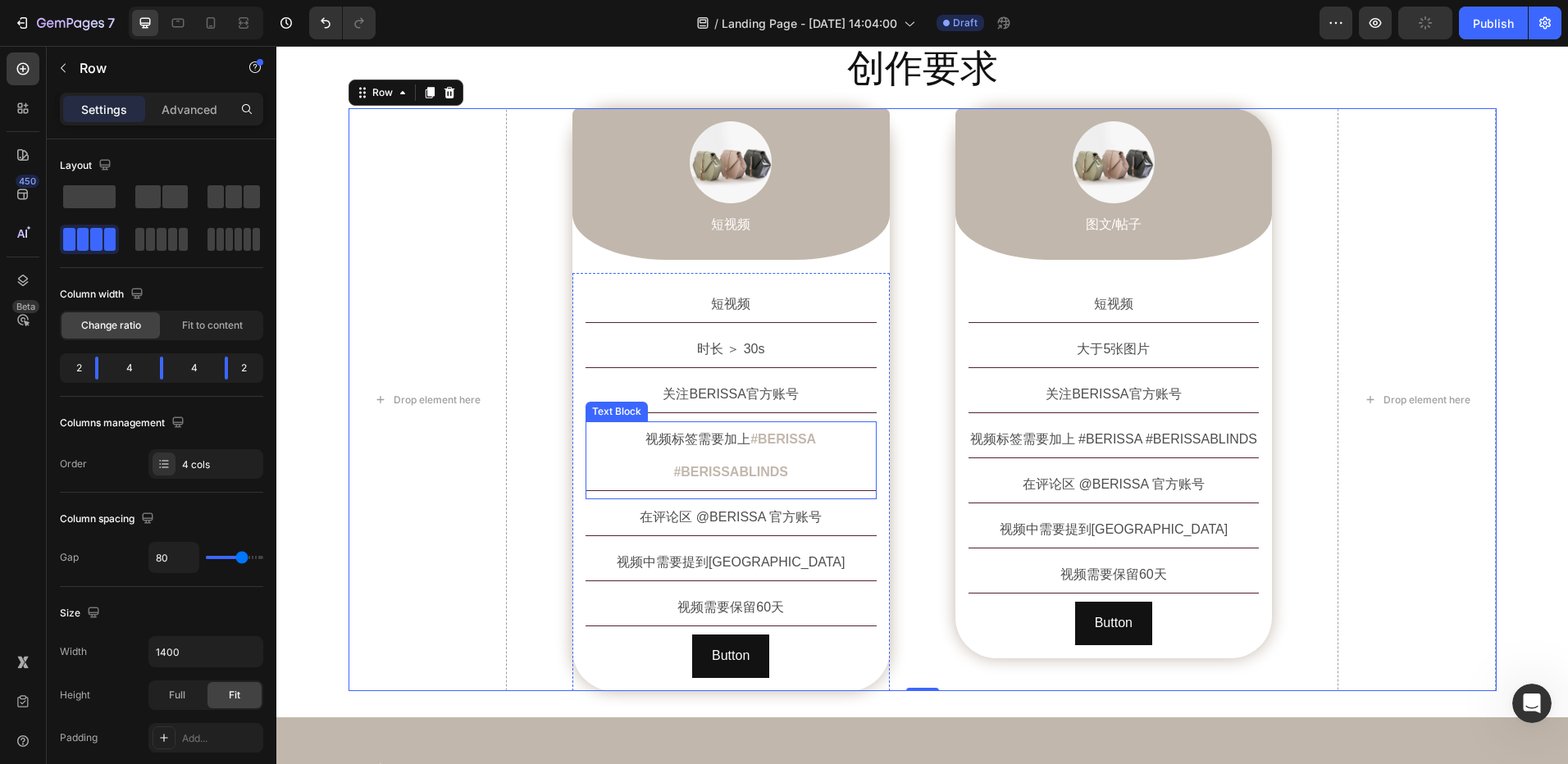
click at [788, 465] on strong "#BERISSABLINDS" at bounding box center [731, 471] width 115 height 14
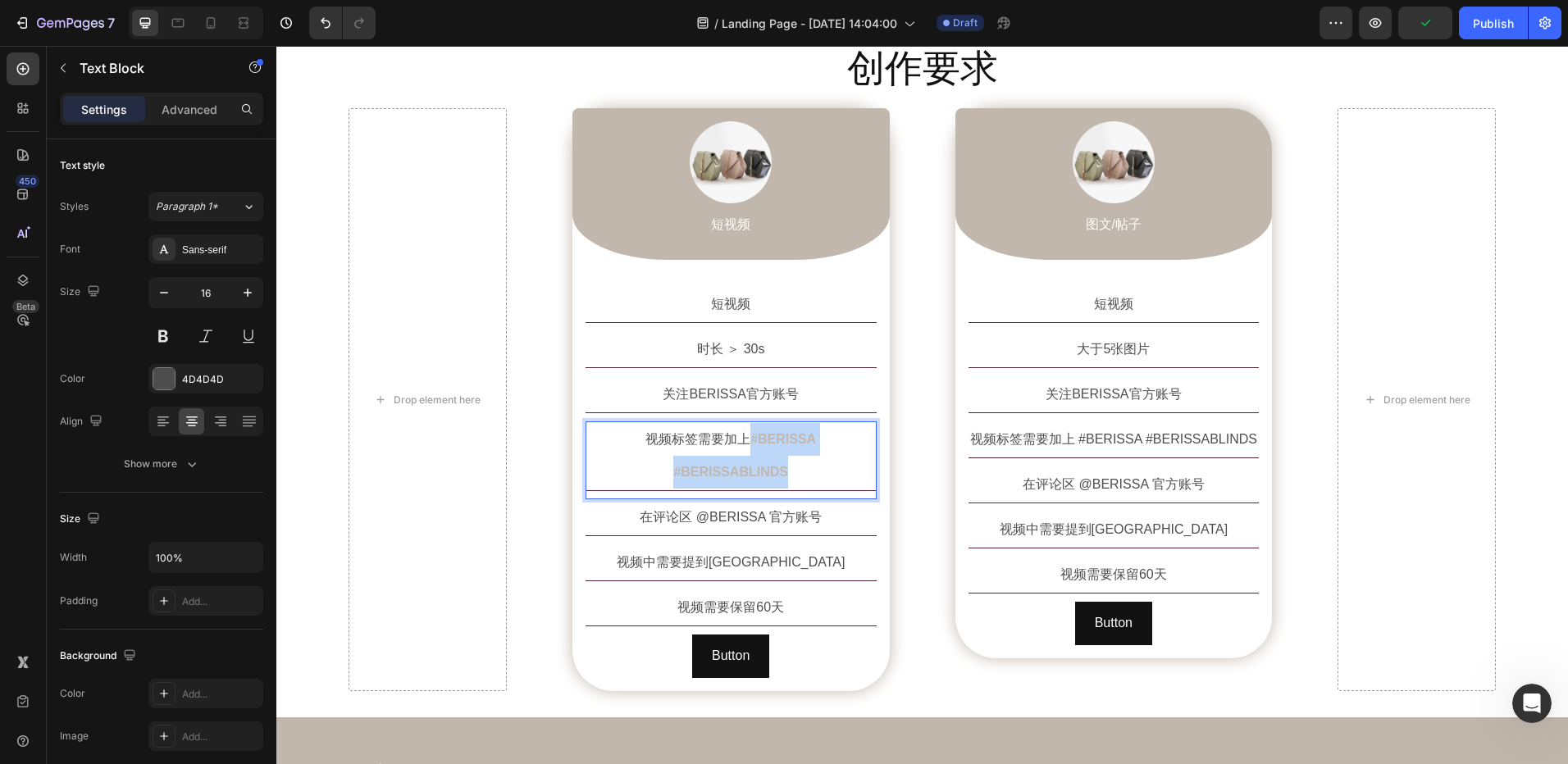
drag, startPoint x: 692, startPoint y: 442, endPoint x: 867, endPoint y: 444, distance: 175.0
click at [816, 444] on span "#BERISSA #BERISSABLINDS" at bounding box center [745, 455] width 143 height 47
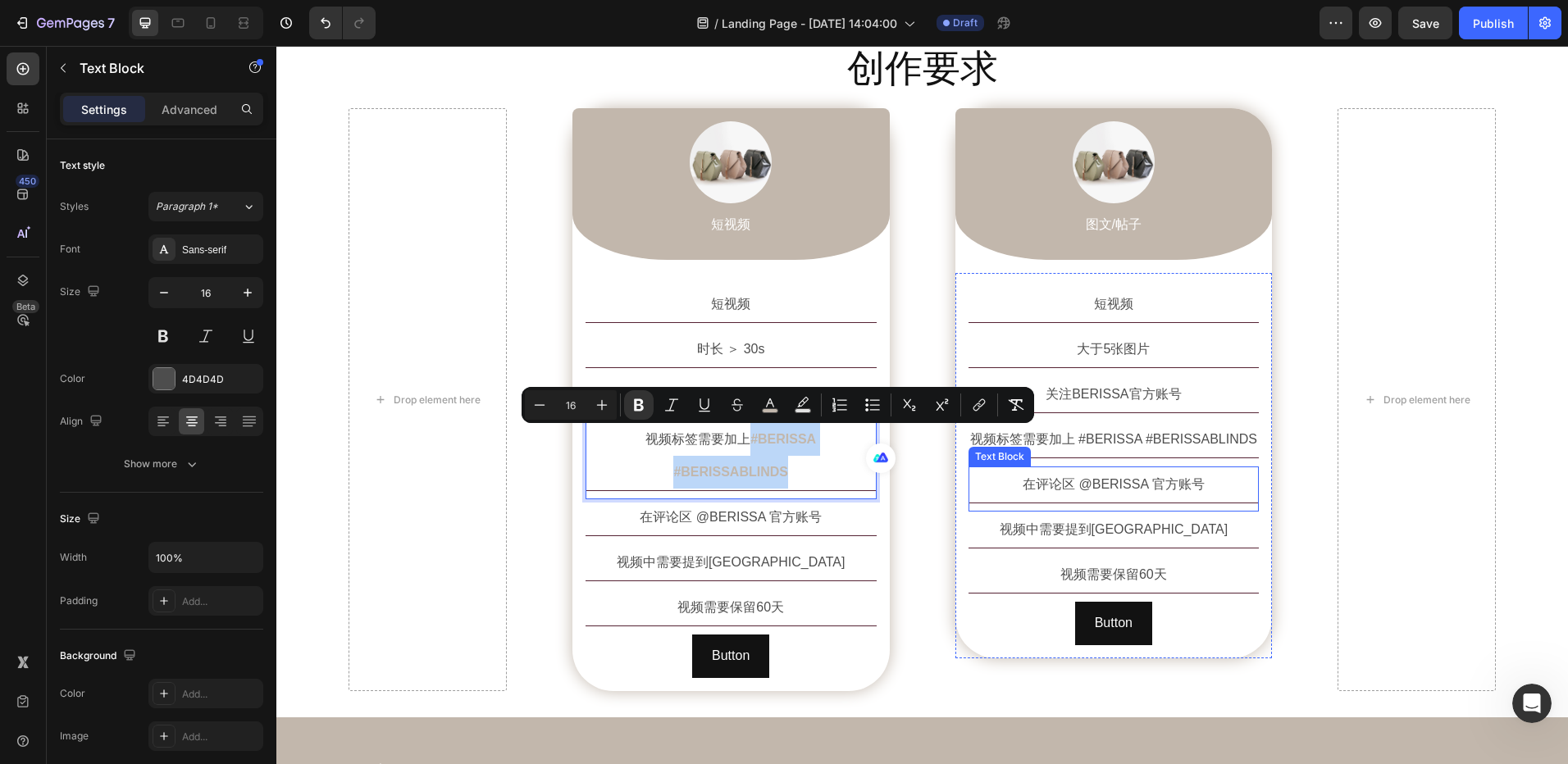
copy span "#BERISSA #BERISSABLINDS"
click at [1149, 442] on p "视频标签需要加上 #BERISSA #BERISSABLINDS" at bounding box center [1115, 439] width 288 height 32
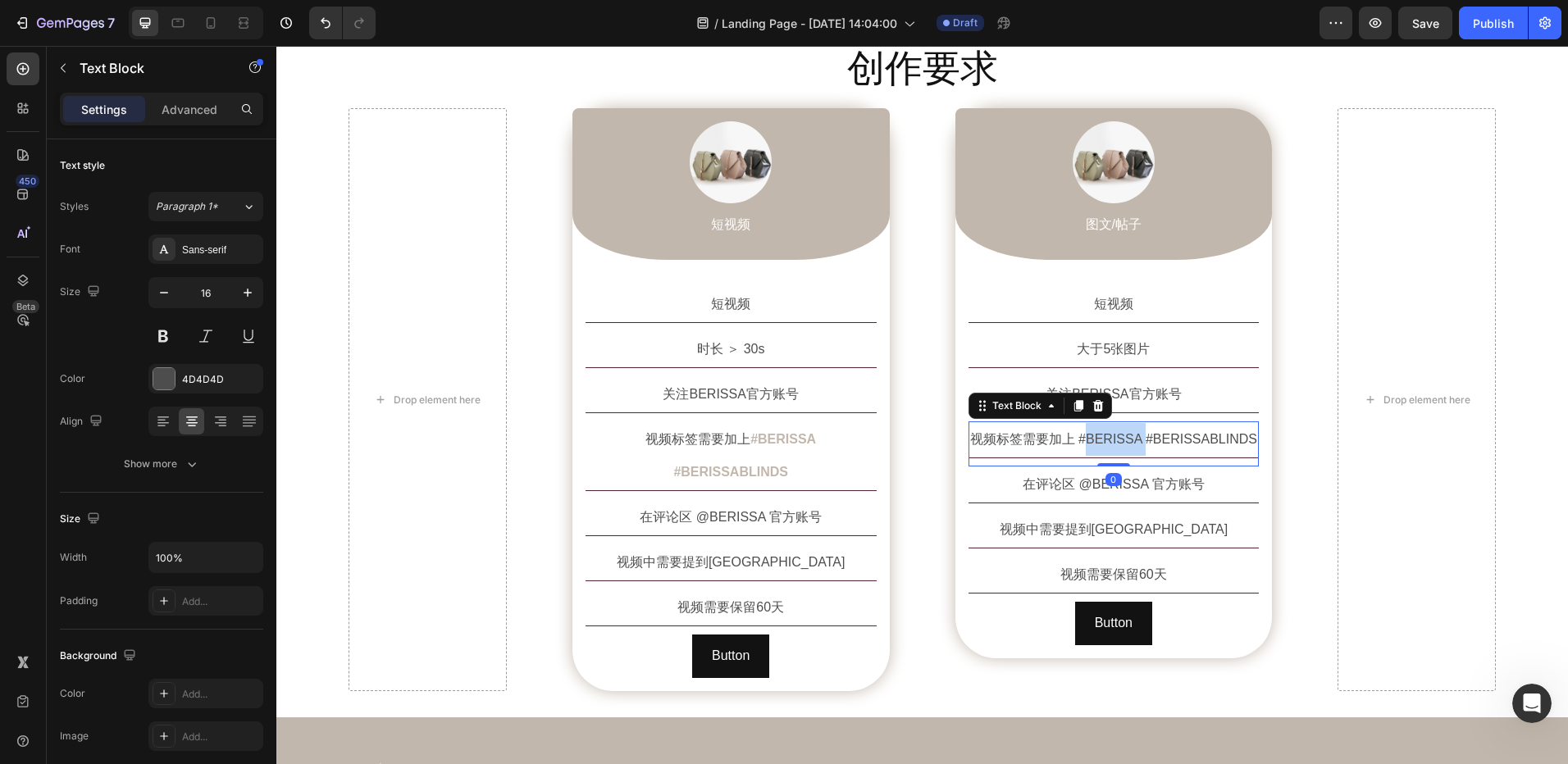
click at [1104, 445] on p "视频标签需要加上 #BERISSA #BERISSABLINDS" at bounding box center [1115, 439] width 288 height 32
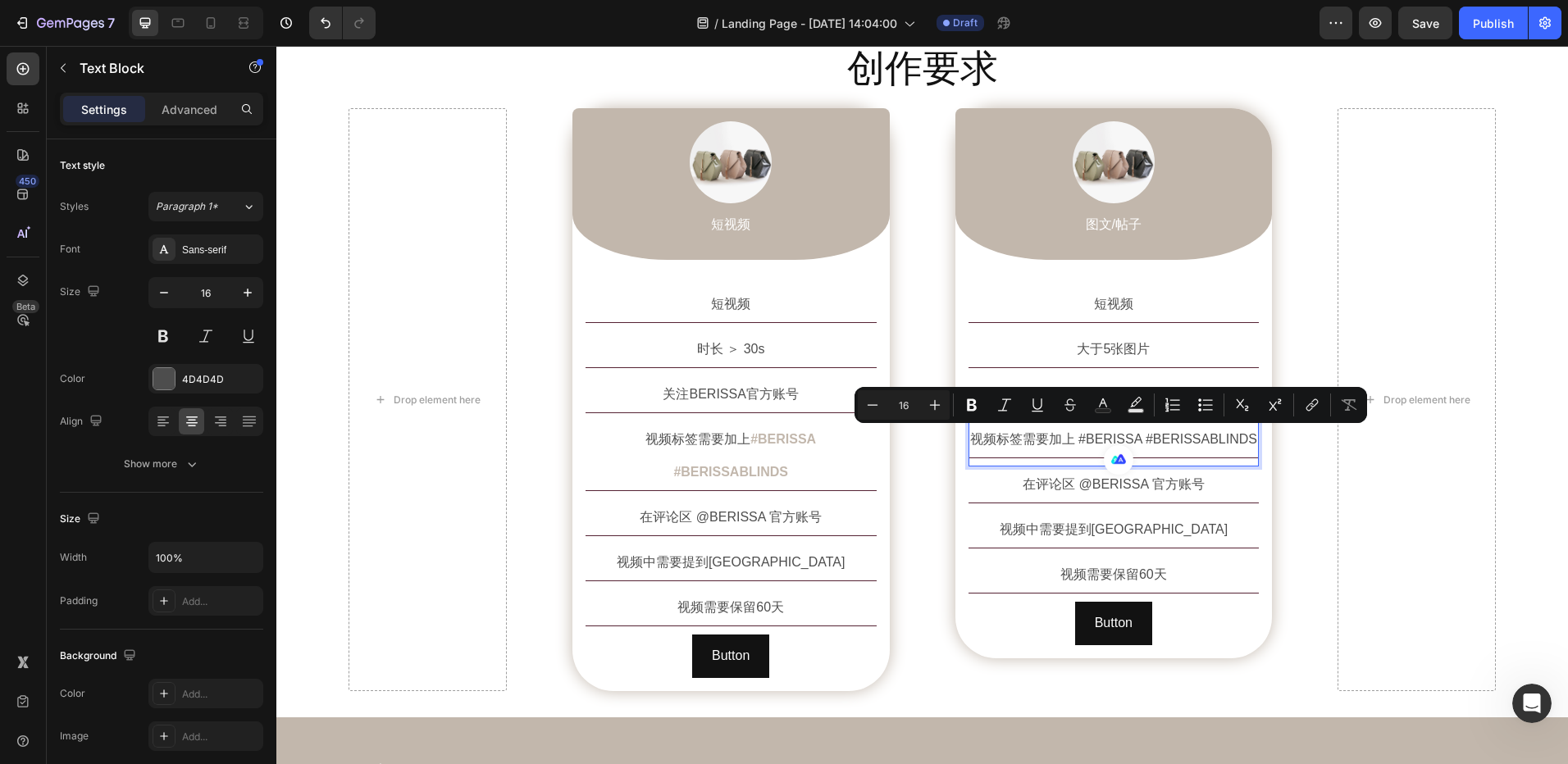
click at [1077, 444] on p "视频标签需要加上 #BERISSA #BERISSABLINDS" at bounding box center [1115, 439] width 288 height 32
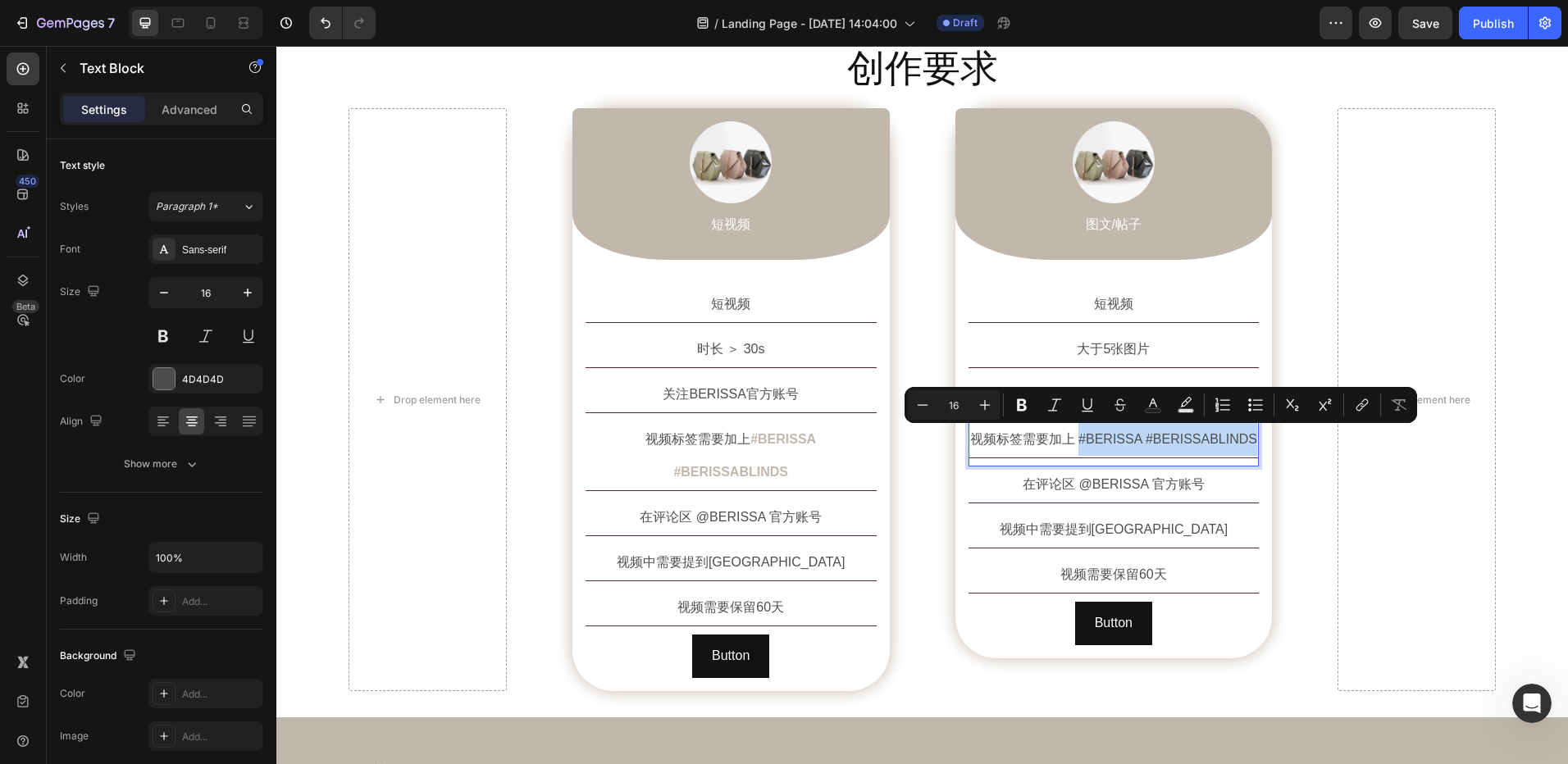
drag, startPoint x: 1080, startPoint y: 444, endPoint x: 1247, endPoint y: 443, distance: 167.0
click at [1247, 443] on p "视频标签需要加上 #BERISSA #BERISSABLINDS" at bounding box center [1115, 439] width 288 height 32
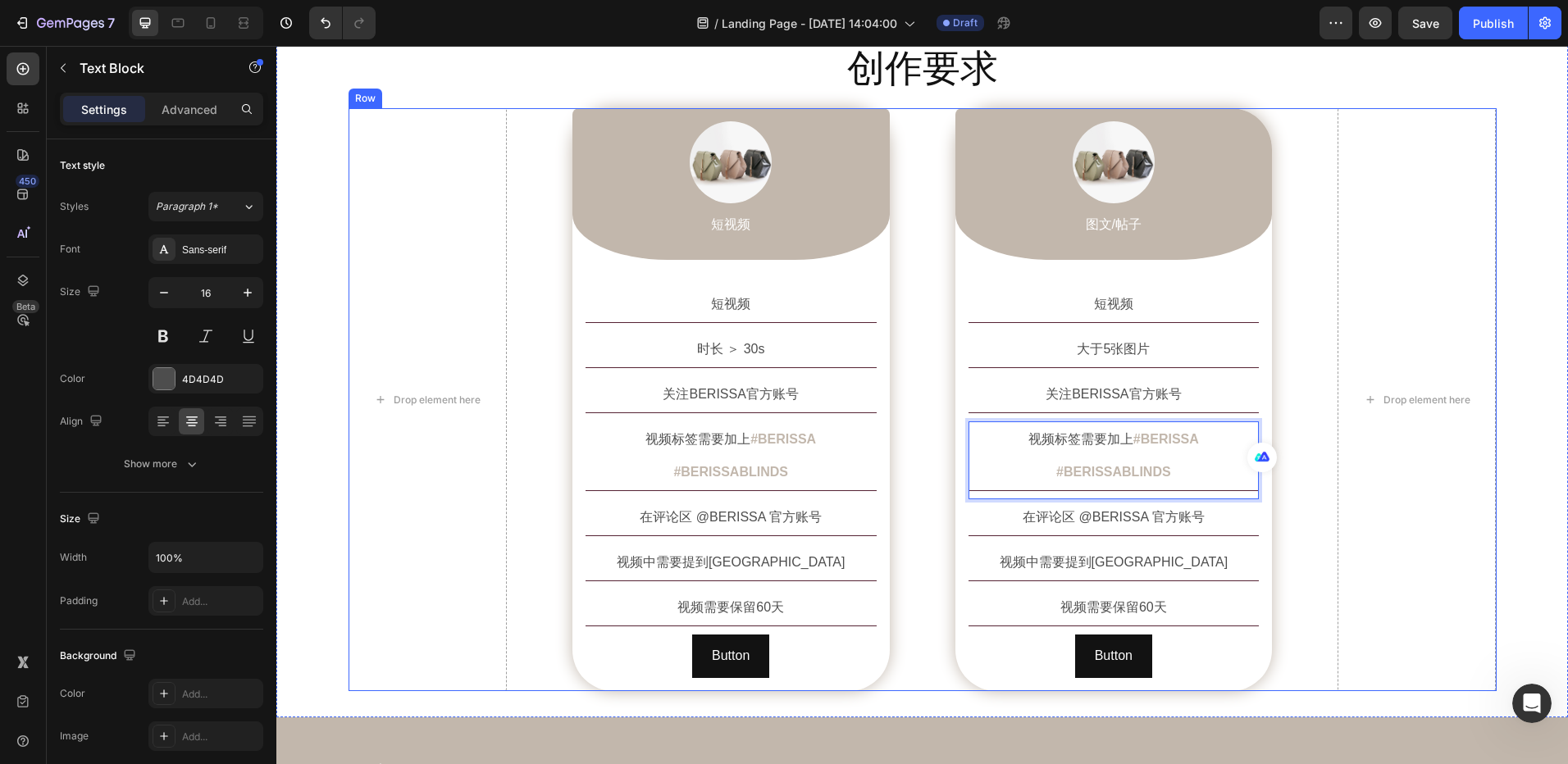
click at [1310, 509] on div "Drop element here Image 短视频 Text Block Row 短视频 Text Block 时长 ＞ 30s Text Block 关…" at bounding box center [922, 399] width 1148 height 583
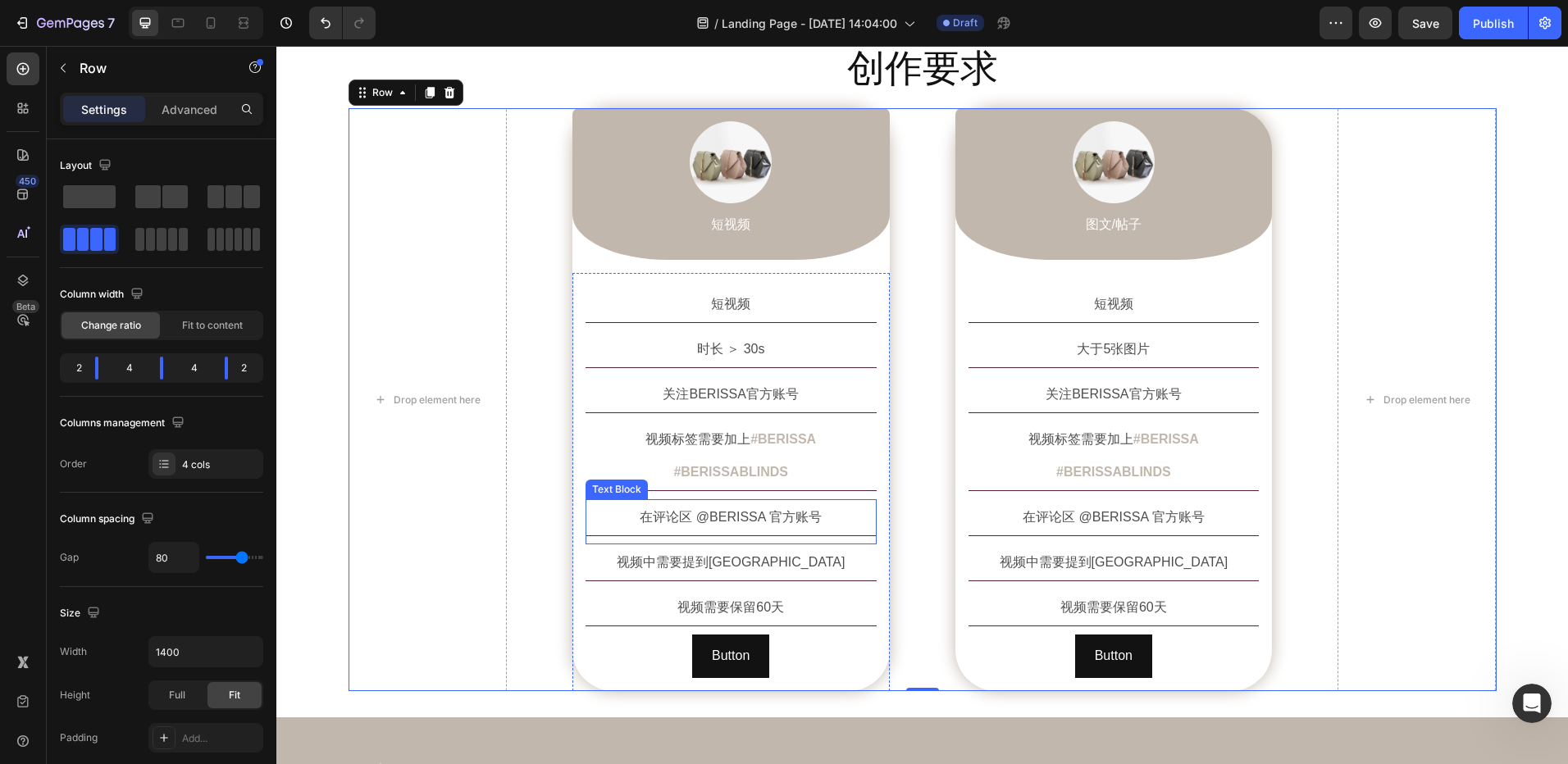
click at [732, 501] on p "在评论区 @BERISSA 官方账号" at bounding box center [731, 517] width 288 height 32
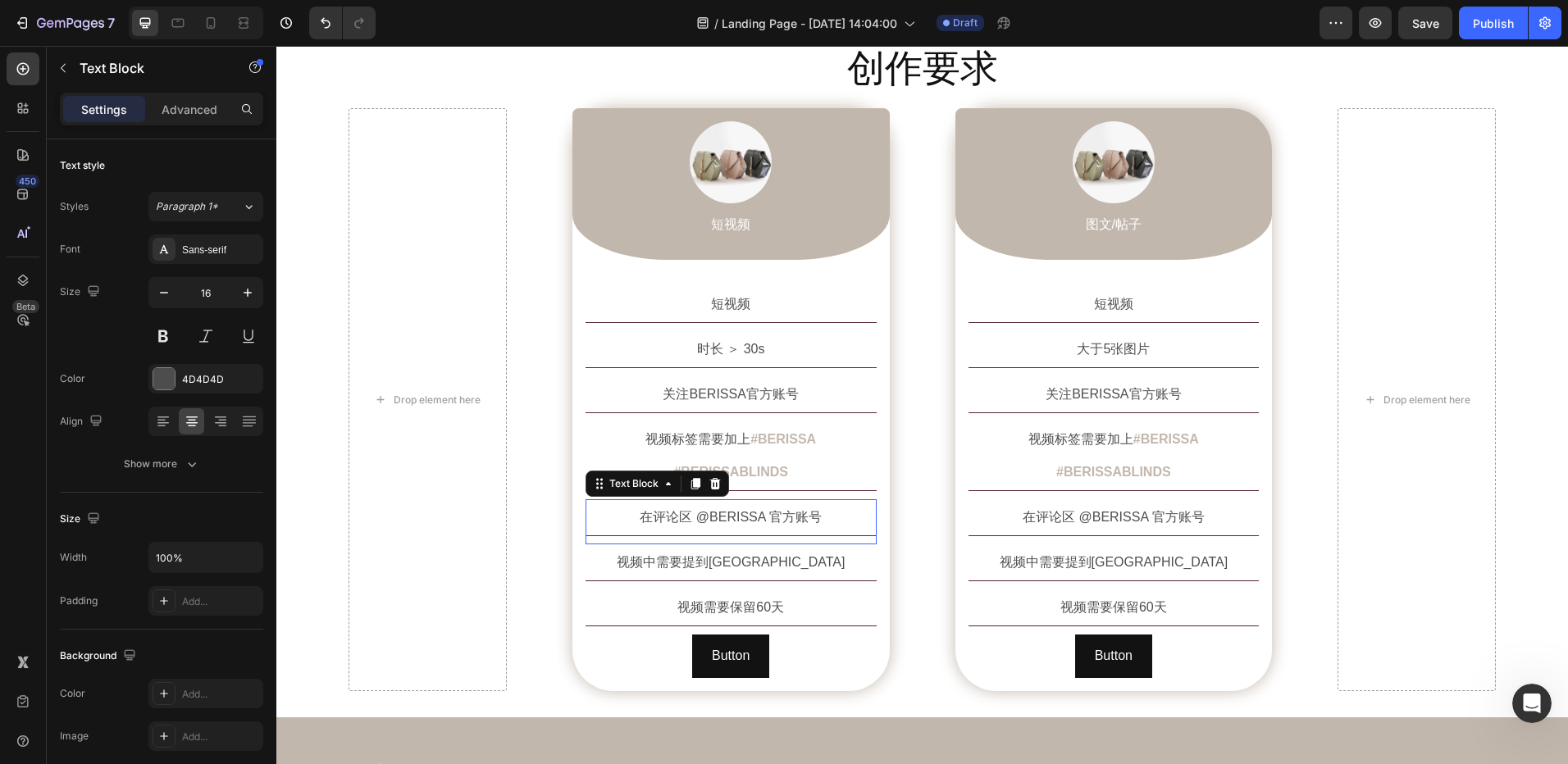
click at [732, 501] on p "在评论区 @BERISSA 官方账号" at bounding box center [731, 517] width 288 height 32
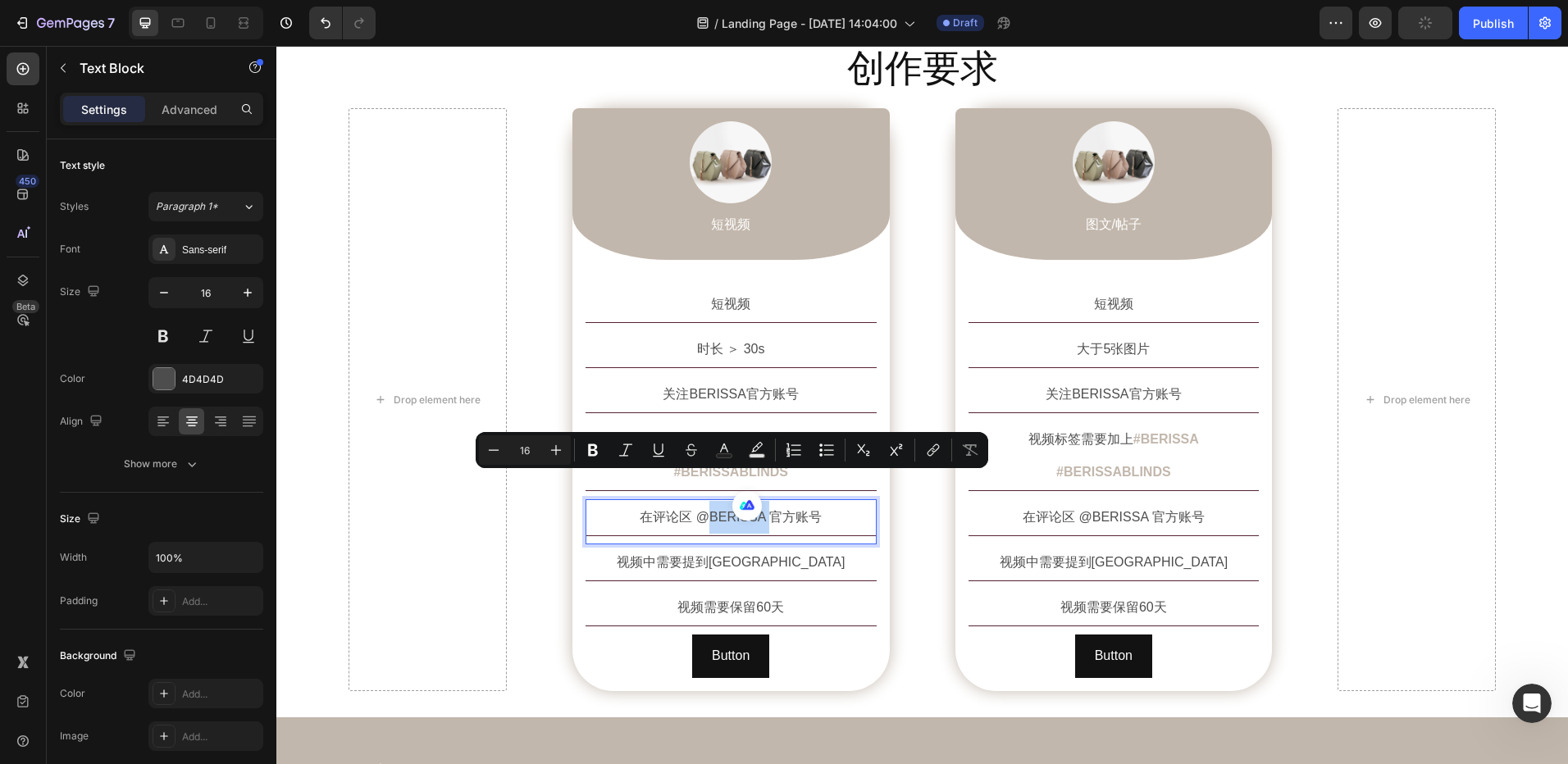
click at [714, 501] on p "在评论区 @BERISSA 官方账号" at bounding box center [731, 517] width 288 height 32
drag, startPoint x: 694, startPoint y: 486, endPoint x: 756, endPoint y: 490, distance: 62.1
click at [756, 501] on p "在评论区 @BERISSA 官方账号" at bounding box center [731, 517] width 288 height 32
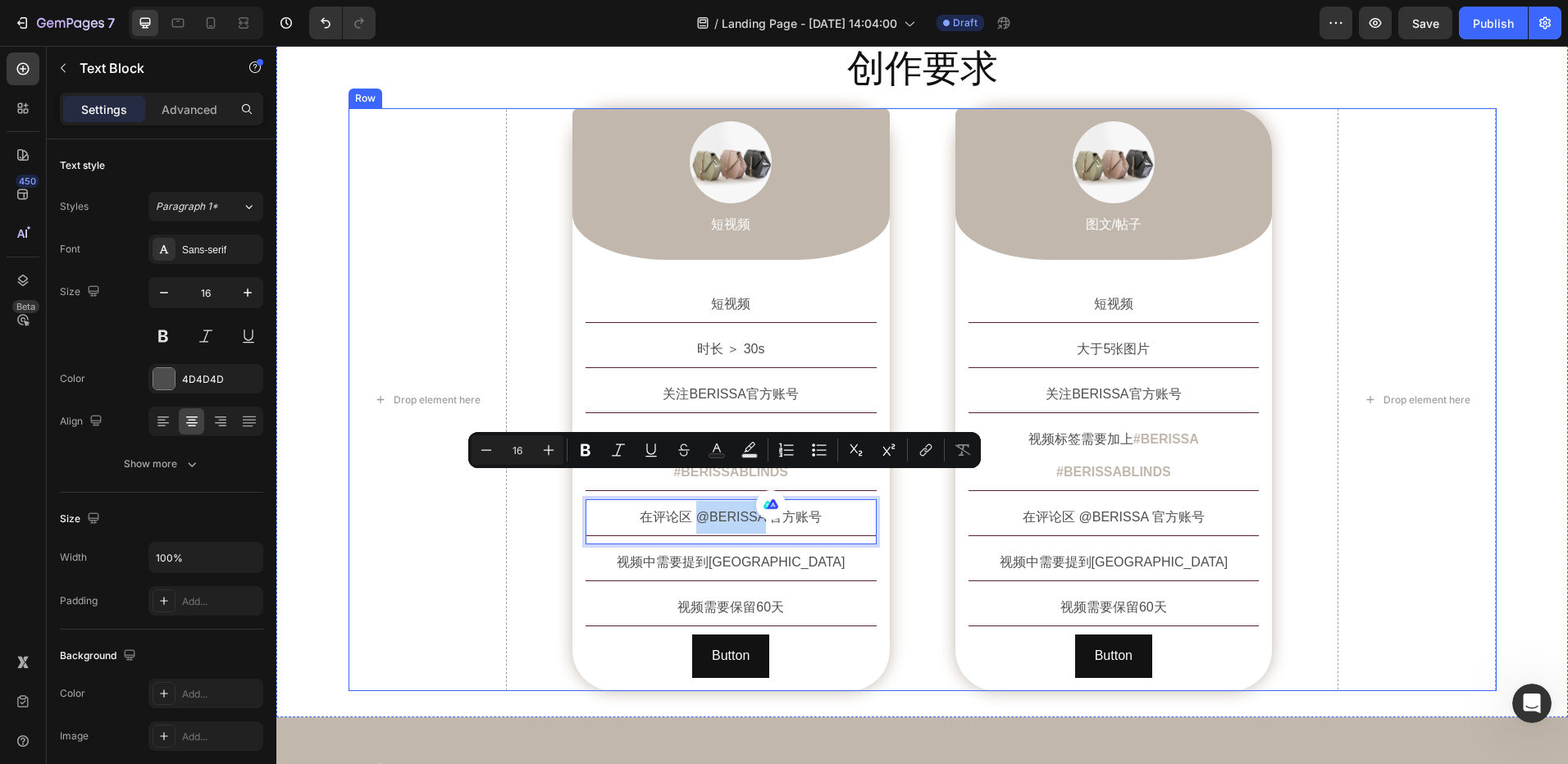
click at [888, 509] on div "Drop element here Image 短视频 Text Block Row 短视频 Text Block 时长 ＞ 30s Text Block 关…" at bounding box center [922, 399] width 1148 height 583
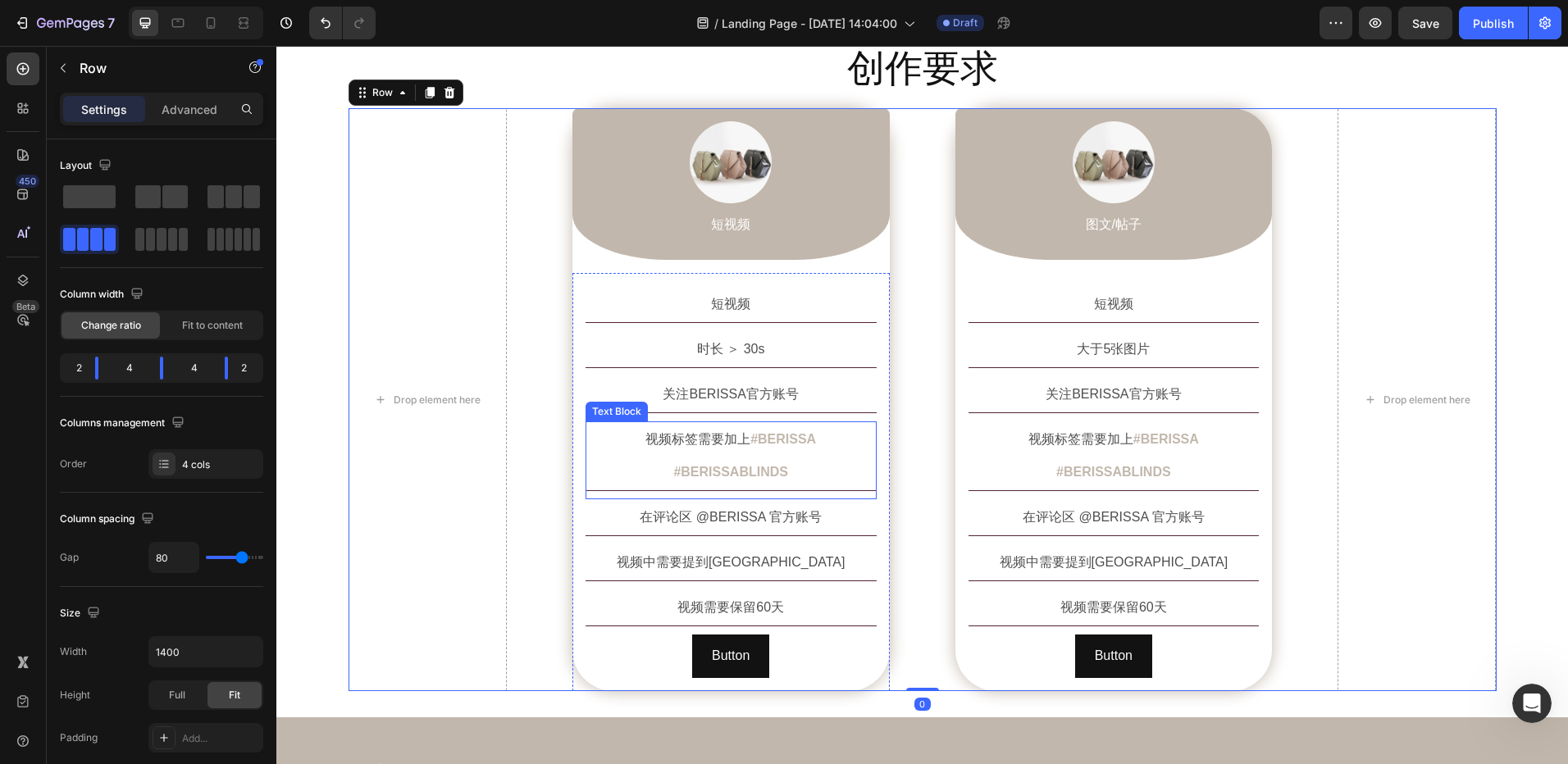
click at [750, 440] on strong "#BERISSA" at bounding box center [783, 439] width 66 height 14
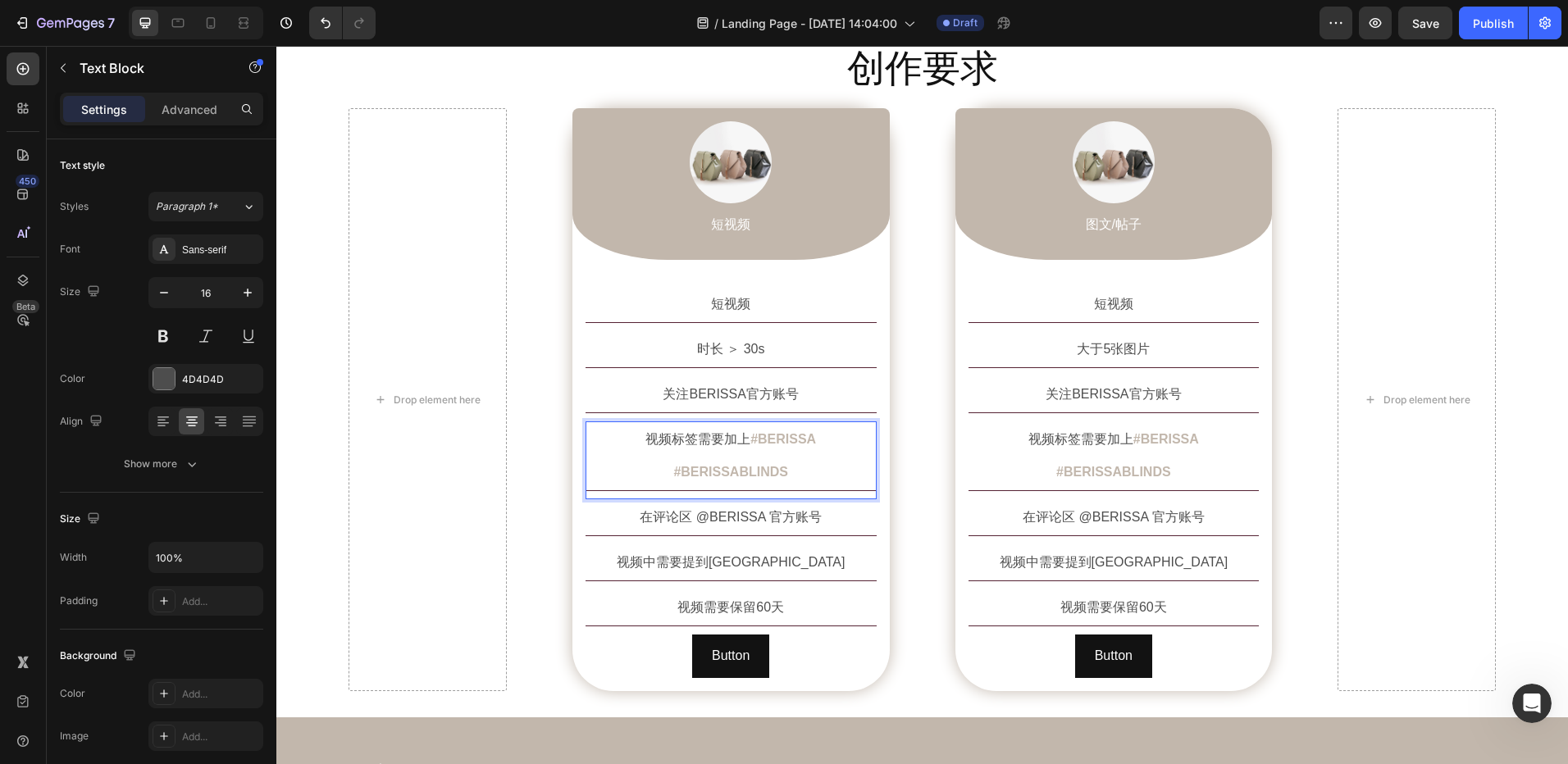
click at [750, 444] on strong "#BERISSA" at bounding box center [783, 439] width 66 height 14
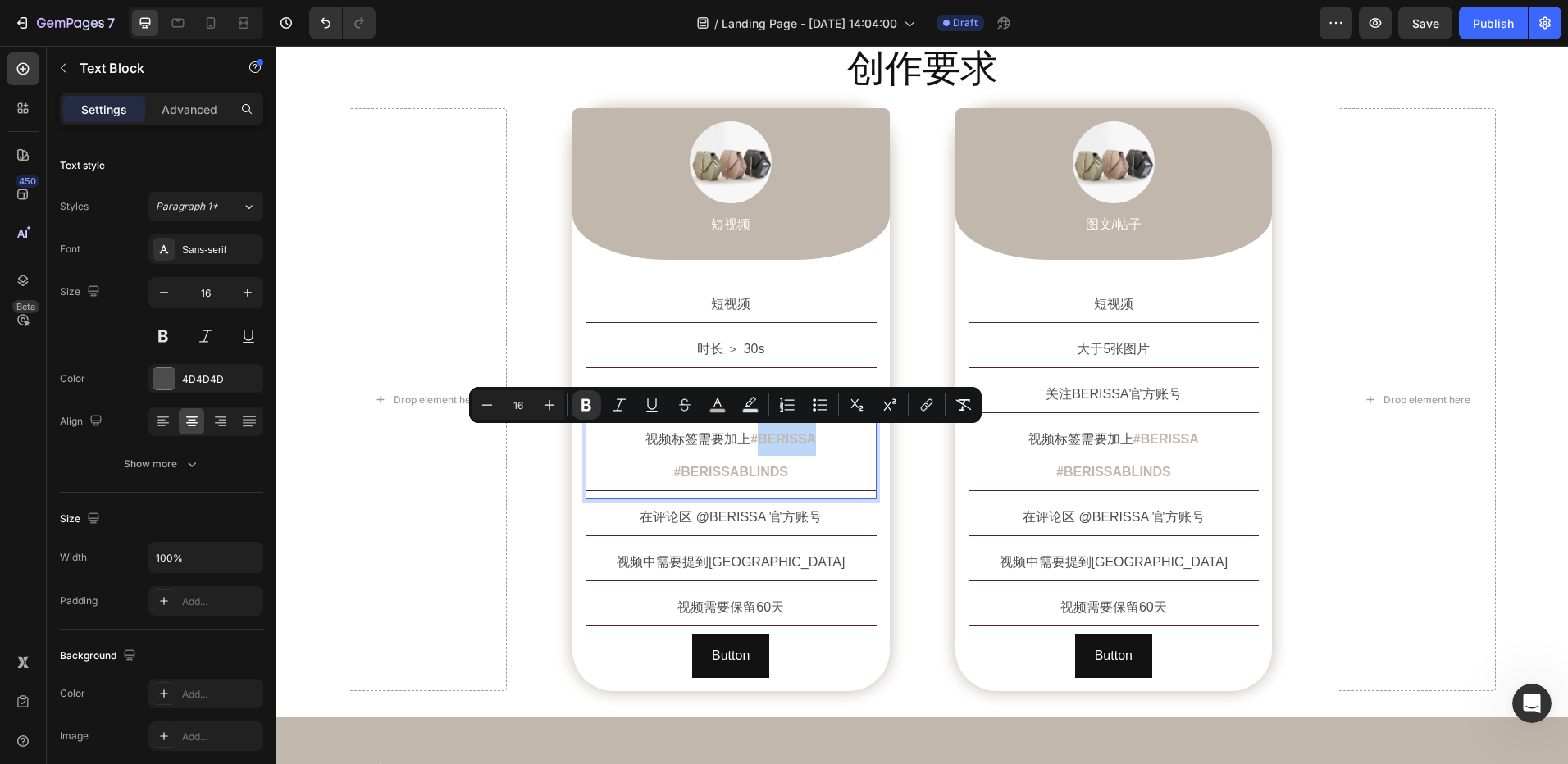
drag, startPoint x: 699, startPoint y: 441, endPoint x: 753, endPoint y: 444, distance: 54.1
click at [753, 444] on span "#BERISSA #BERISSABLINDS" at bounding box center [745, 455] width 143 height 47
click at [721, 501] on p "在评论区 @BERISSA 官方账号" at bounding box center [731, 517] width 288 height 32
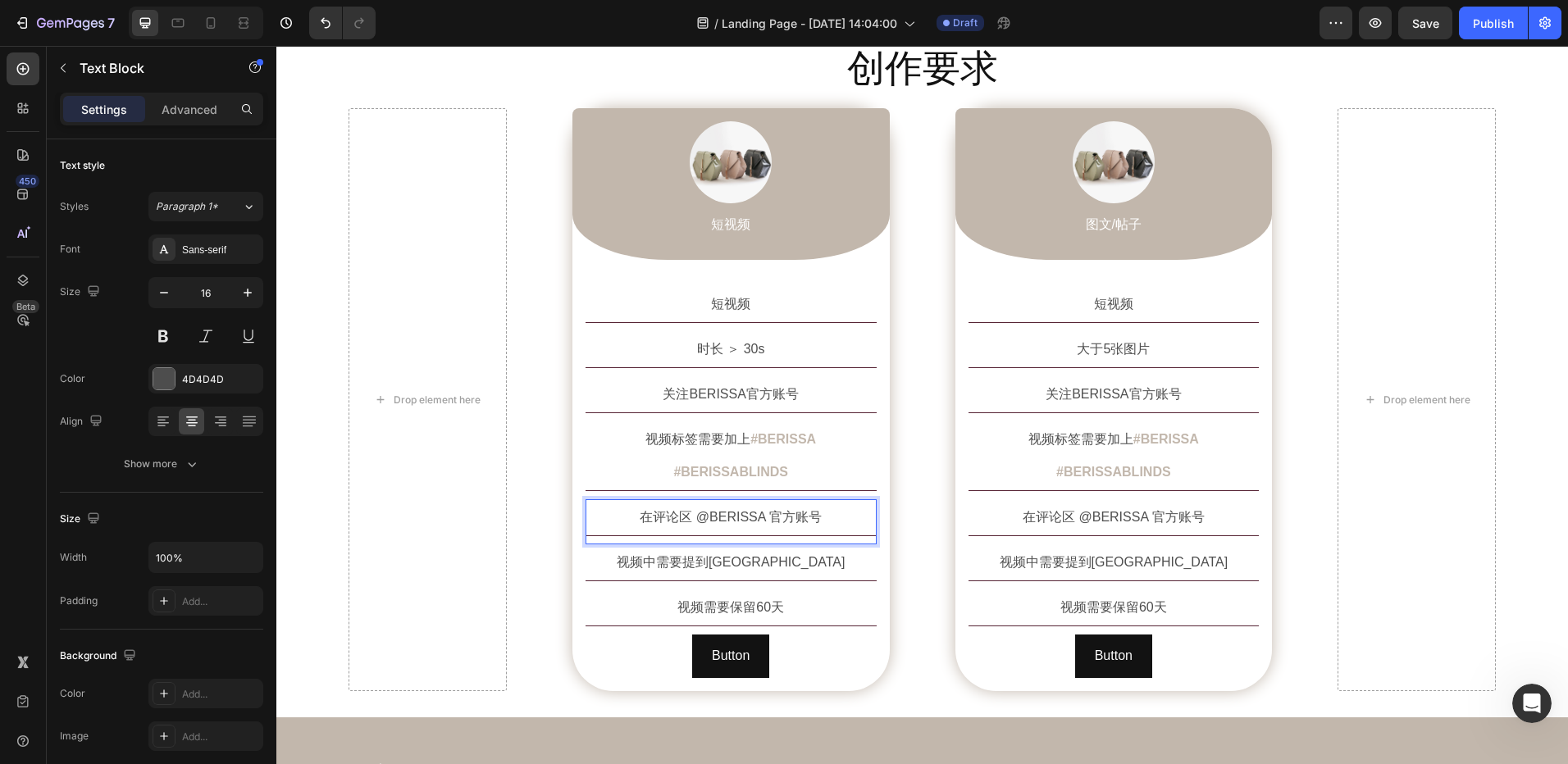
click at [710, 501] on p "在评论区 @BERISSA 官方账号" at bounding box center [731, 517] width 288 height 32
drag, startPoint x: 692, startPoint y: 487, endPoint x: 753, endPoint y: 488, distance: 61.0
click at [757, 501] on p "在评论区 @BERISSA 官方账号" at bounding box center [731, 517] width 288 height 32
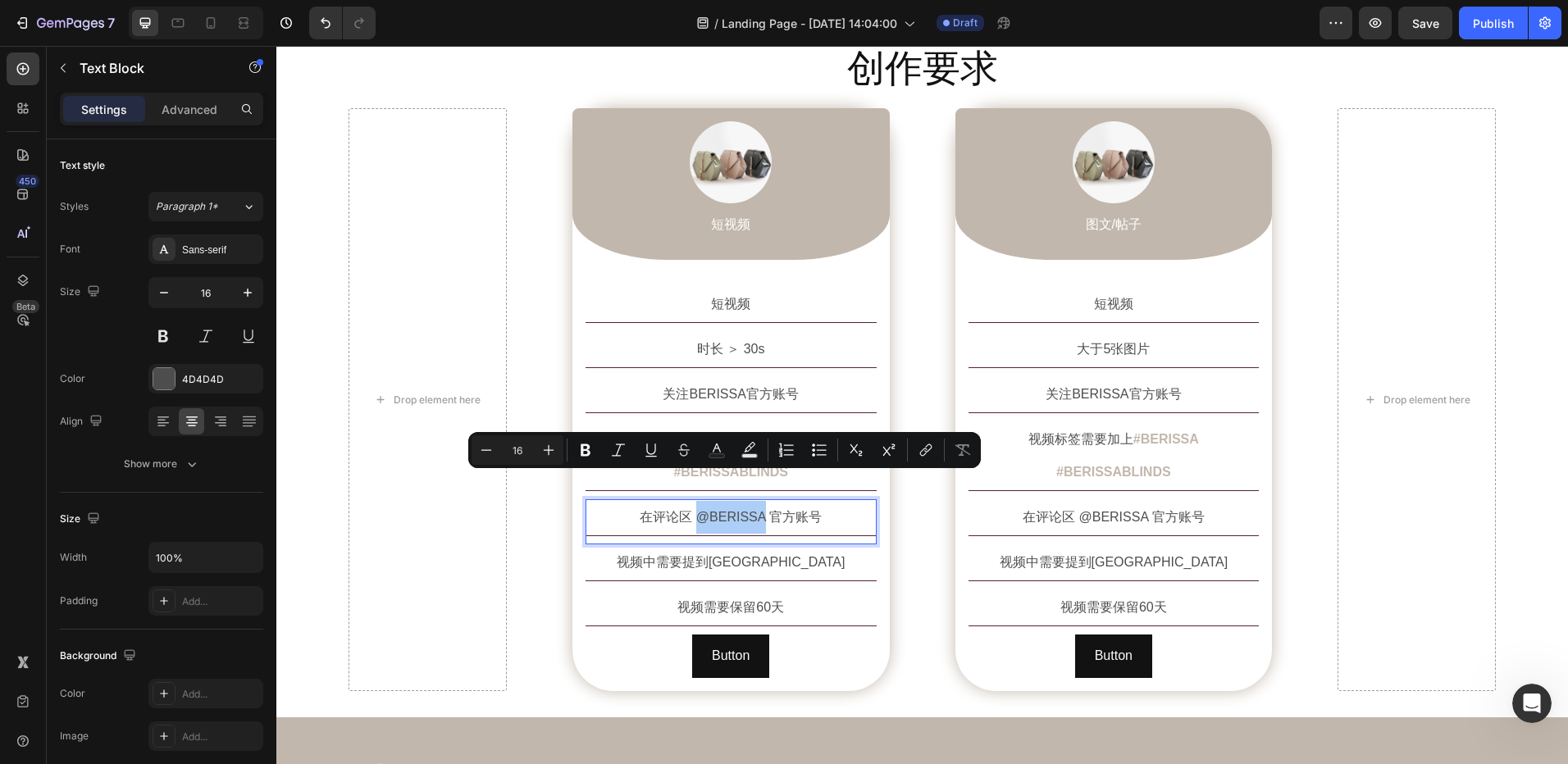
drag, startPoint x: 590, startPoint y: 455, endPoint x: 702, endPoint y: 462, distance: 112.2
click at [590, 455] on icon "Editor contextual toolbar" at bounding box center [585, 449] width 16 height 16
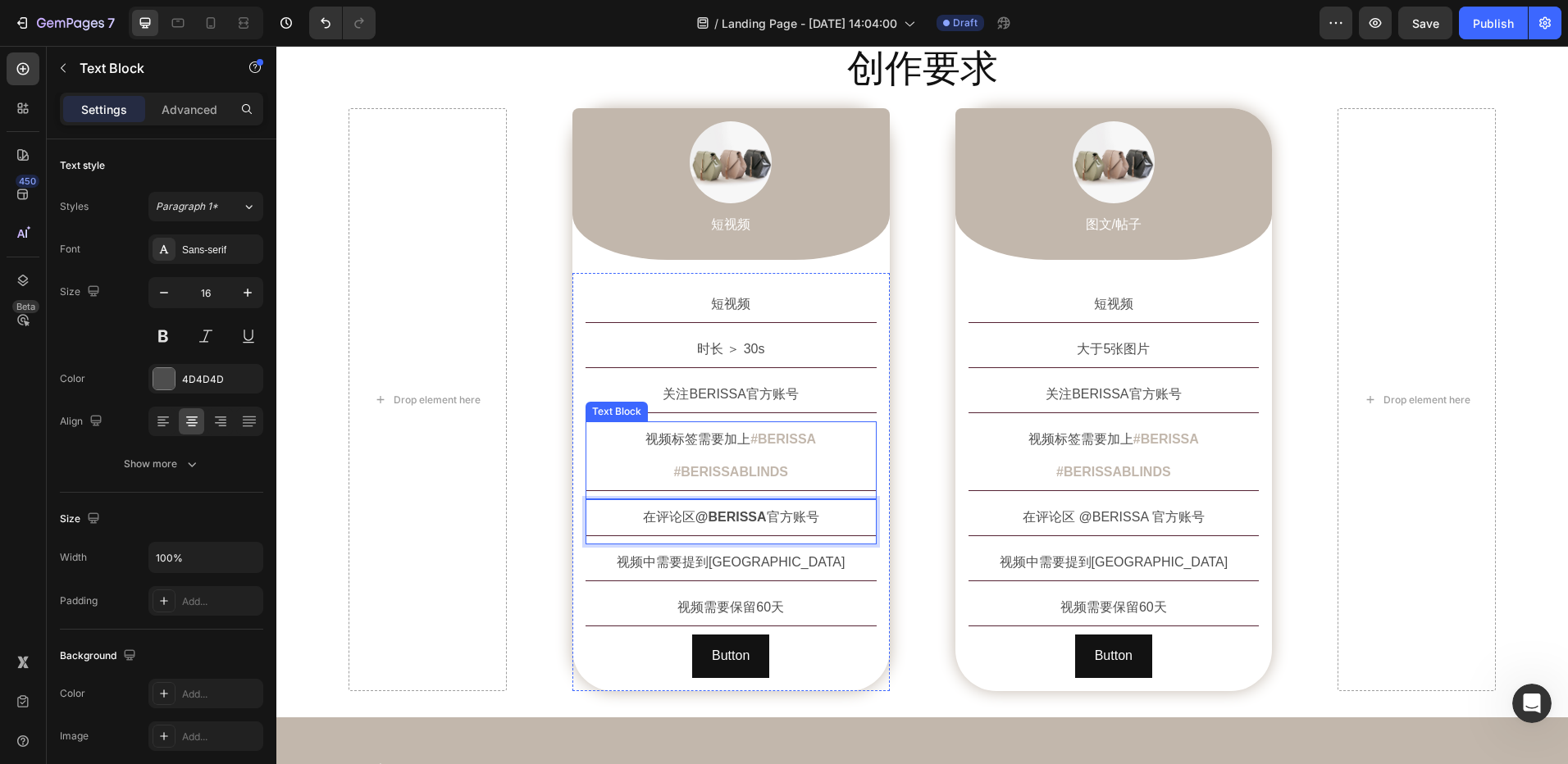
click at [713, 459] on div "视频标签需要加上 #BERISSA #BERISSABLINDS Text Block" at bounding box center [731, 461] width 291 height 78
click at [715, 510] on strong "@BERISSA" at bounding box center [731, 517] width 72 height 14
drag, startPoint x: 697, startPoint y: 485, endPoint x: 756, endPoint y: 485, distance: 59.0
click at [756, 510] on strong "@BERISSA" at bounding box center [731, 517] width 72 height 14
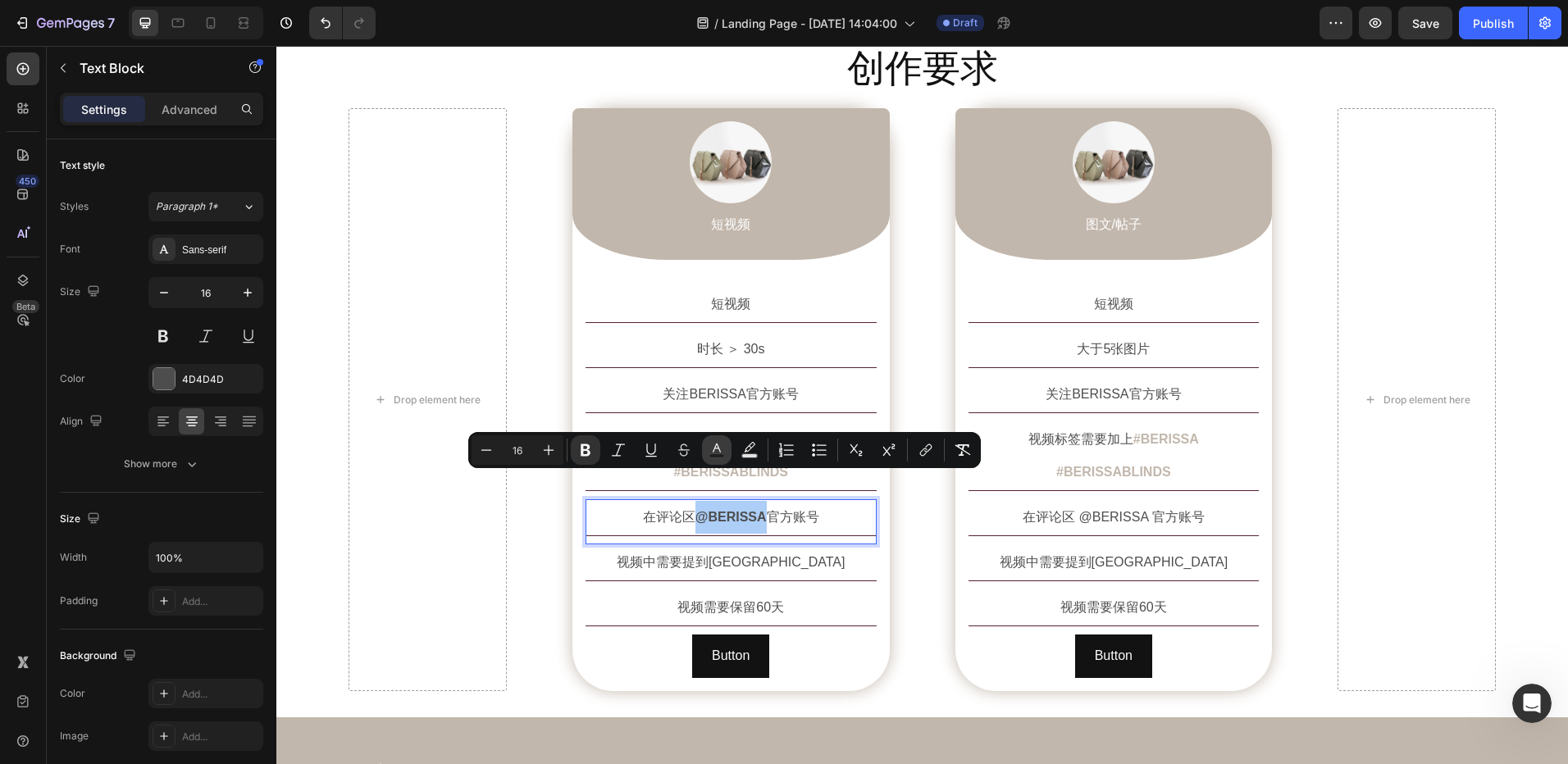
click at [713, 454] on rect "Editor contextual toolbar" at bounding box center [717, 456] width 15 height 4
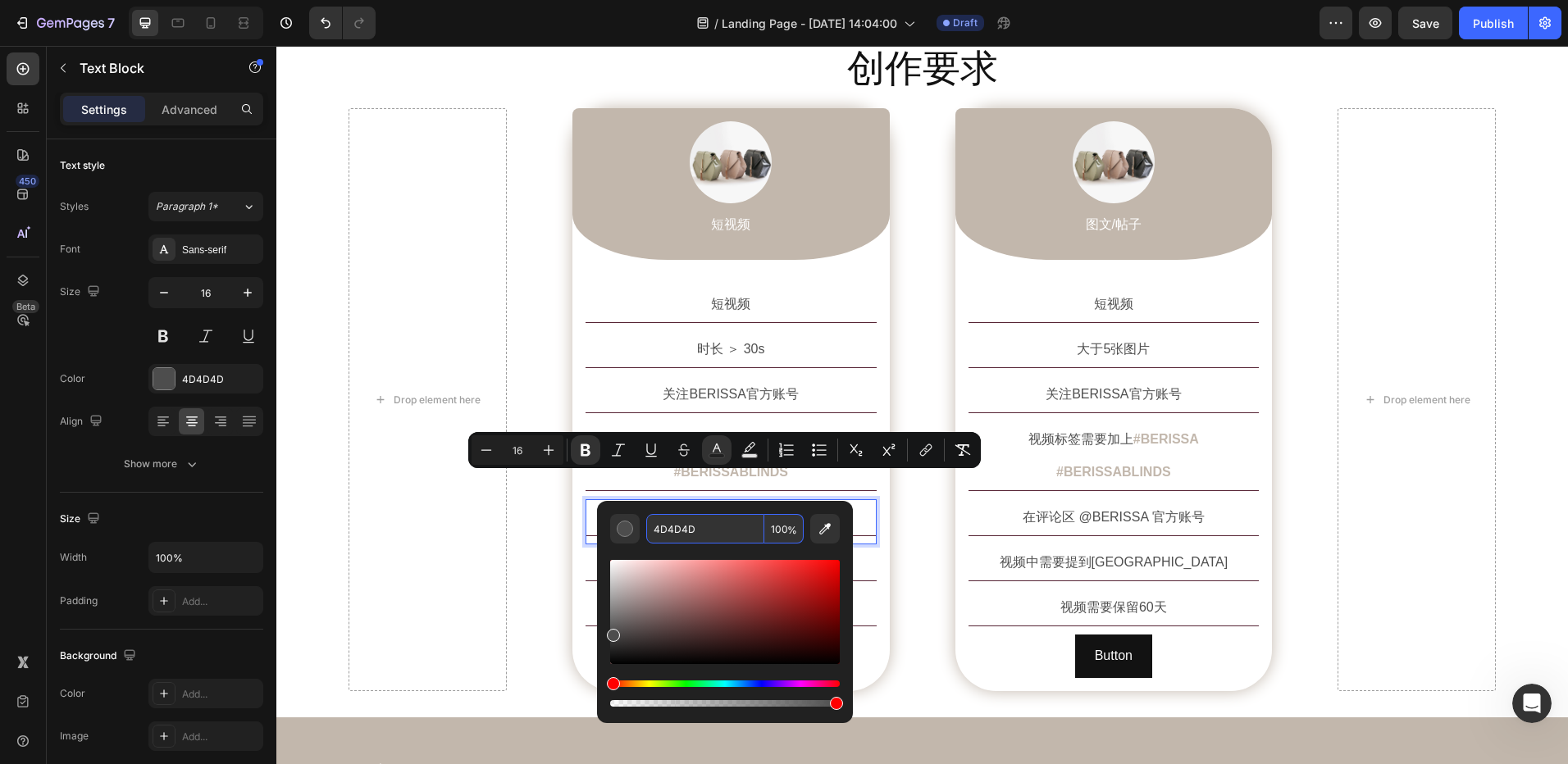
click at [711, 525] on input "4D4D4D" at bounding box center [705, 528] width 118 height 30
paste input "#BERISSA #BERISSABLINDS"
type input "4D4D4D"
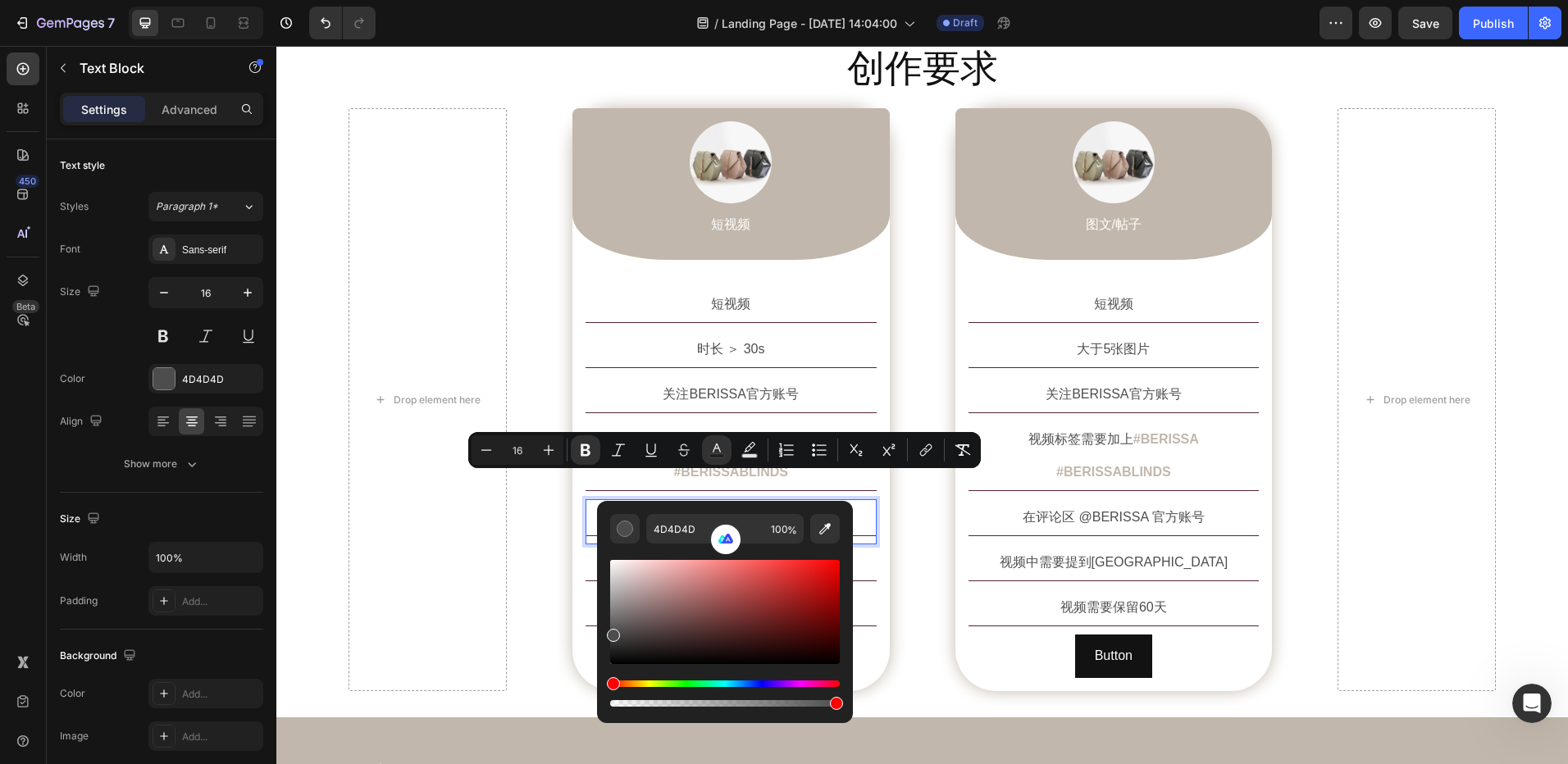
scroll to position [0, 0]
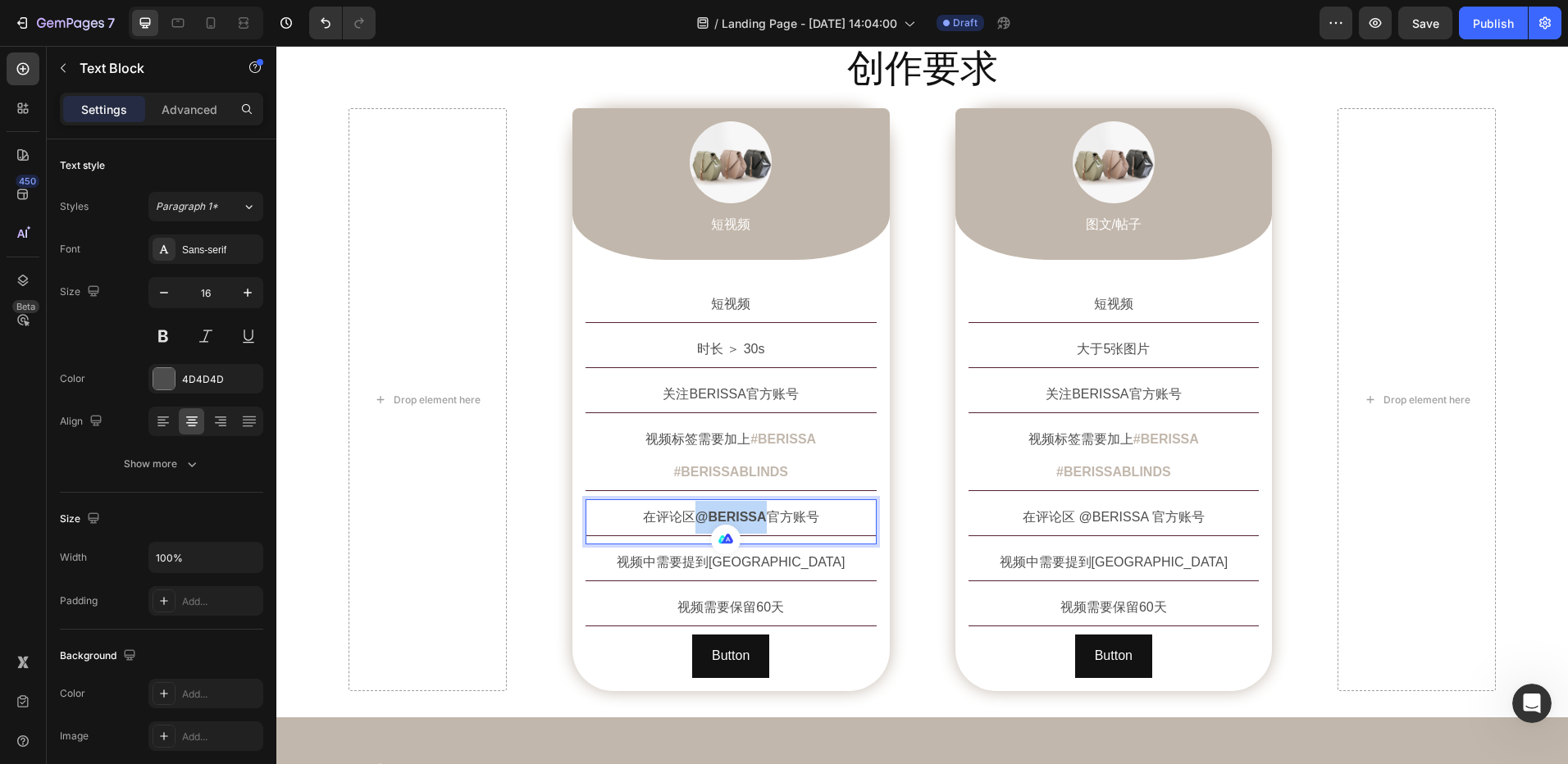
click at [703, 510] on strong "@BERISSA" at bounding box center [731, 517] width 72 height 14
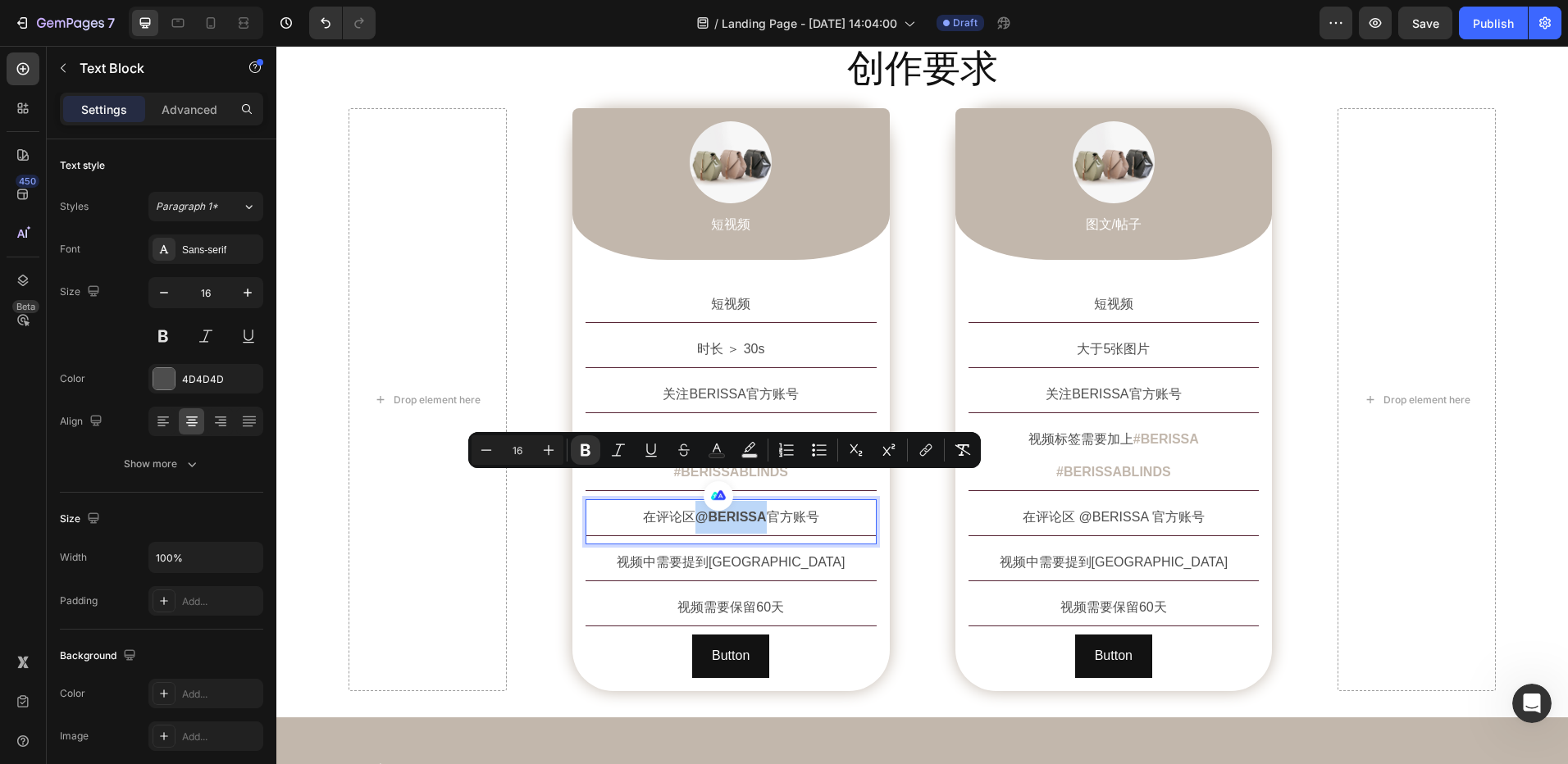
drag, startPoint x: 695, startPoint y: 488, endPoint x: 757, endPoint y: 488, distance: 62.0
click at [757, 510] on strong "@BERISSA" at bounding box center [731, 517] width 72 height 14
click at [709, 455] on icon "Editor contextual toolbar" at bounding box center [717, 449] width 16 height 16
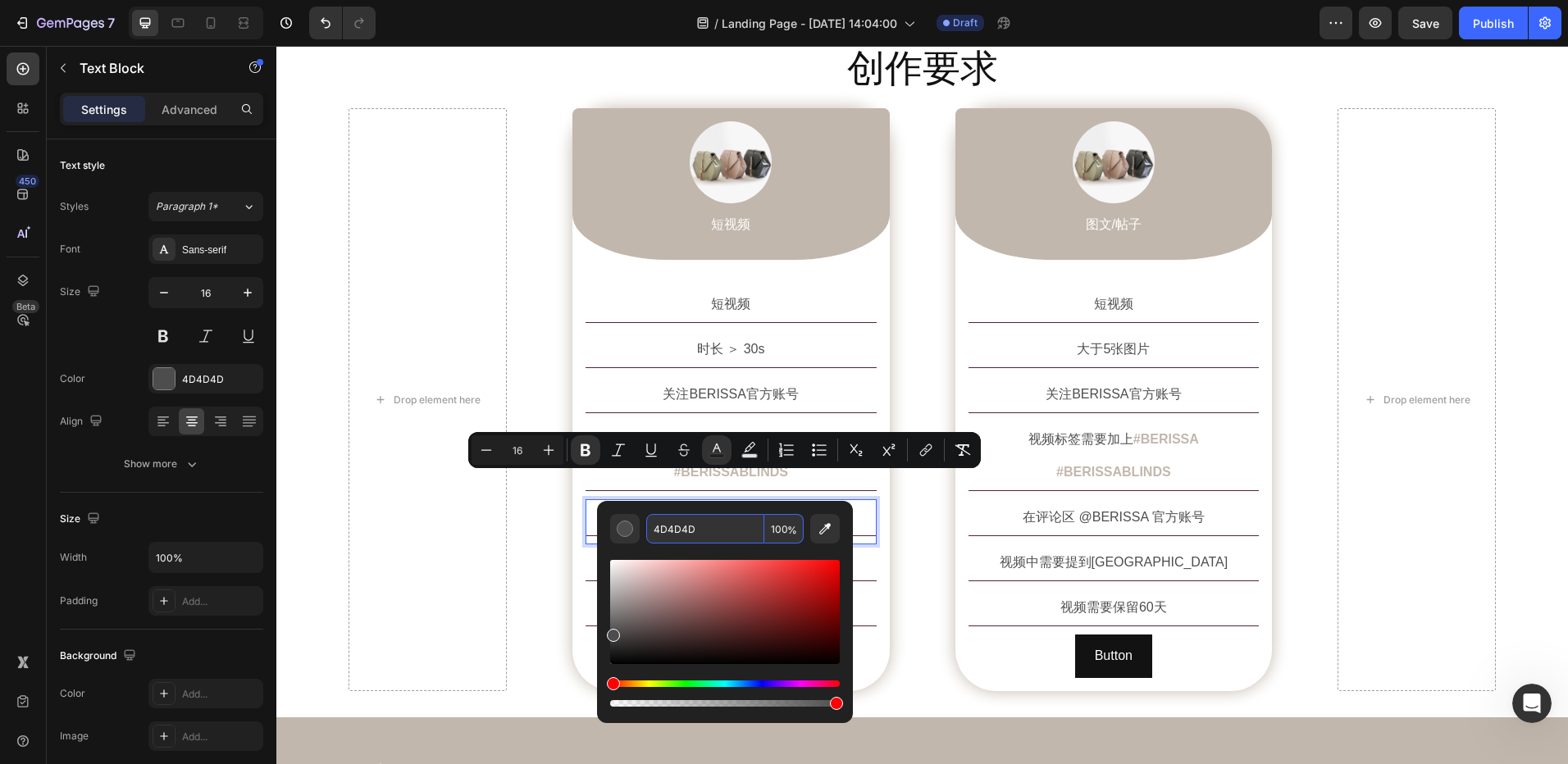
click at [701, 533] on input "4D4D4D" at bounding box center [705, 528] width 118 height 30
paste input "#c2b7ac"
type input "C2B7AC"
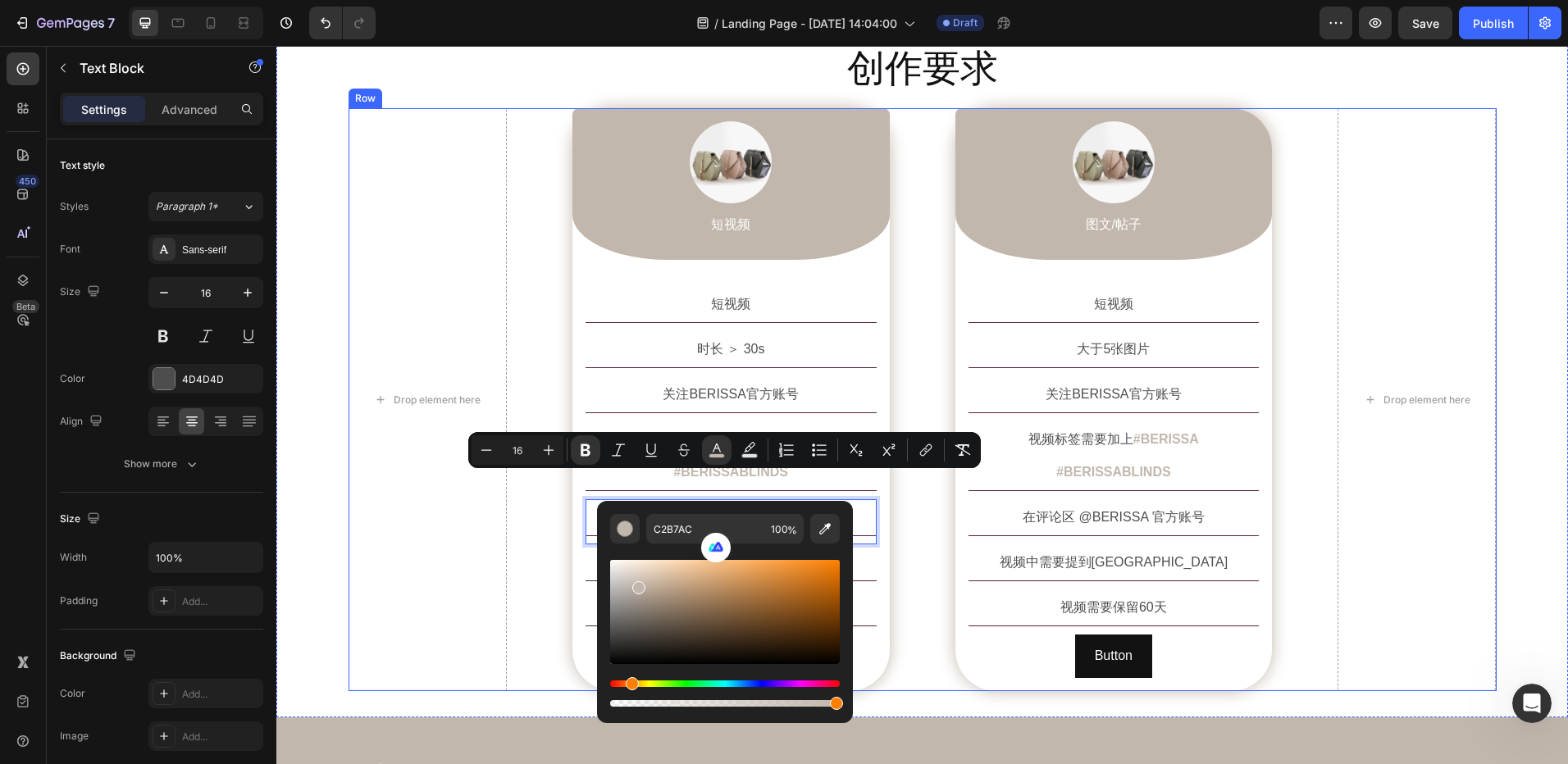
click at [903, 533] on div "Drop element here Image 短视频 Text Block Row 短视频 Text Block 时长 ＞ 30s Text Block 关…" at bounding box center [922, 399] width 1148 height 583
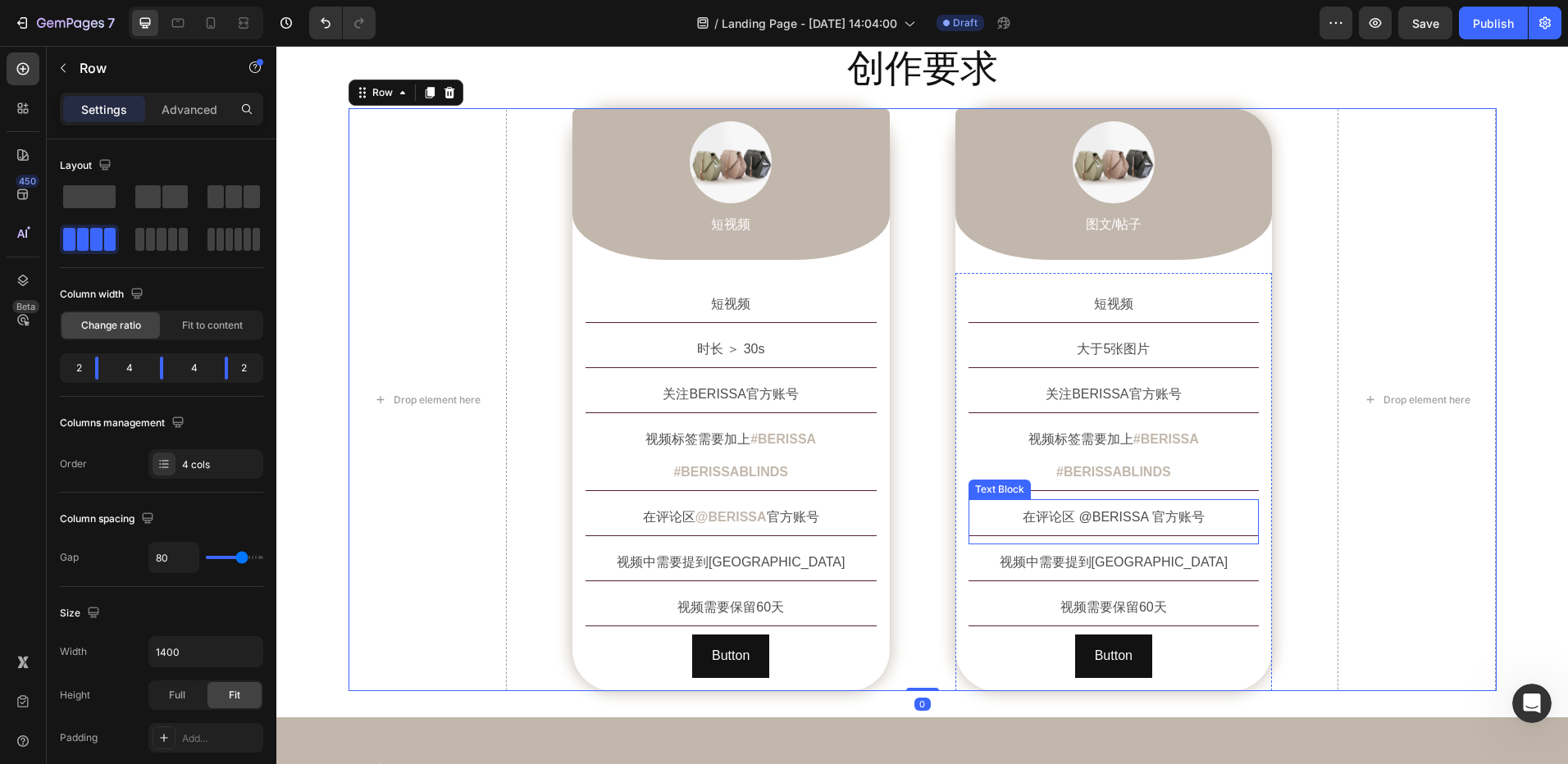
click at [1095, 501] on p "在评论区 @BERISSA 官方账号" at bounding box center [1115, 517] width 288 height 32
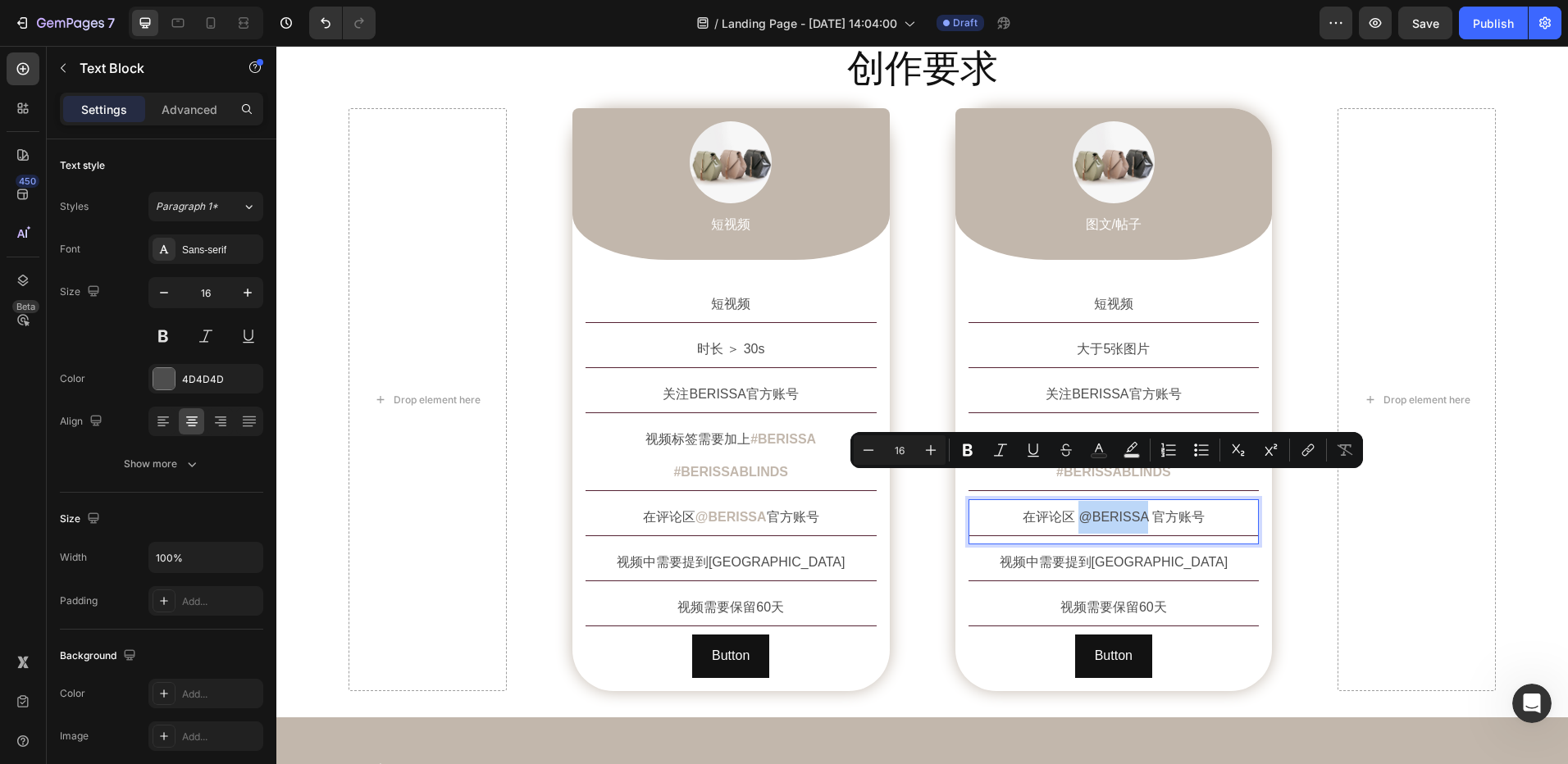
drag, startPoint x: 1080, startPoint y: 485, endPoint x: 1136, endPoint y: 485, distance: 56.0
click at [1136, 501] on p "在评论区 @BERISSA 官方账号" at bounding box center [1115, 517] width 288 height 32
drag, startPoint x: 973, startPoint y: 453, endPoint x: 992, endPoint y: 453, distance: 19.0
click at [973, 453] on icon "Editor contextual toolbar" at bounding box center [968, 449] width 16 height 16
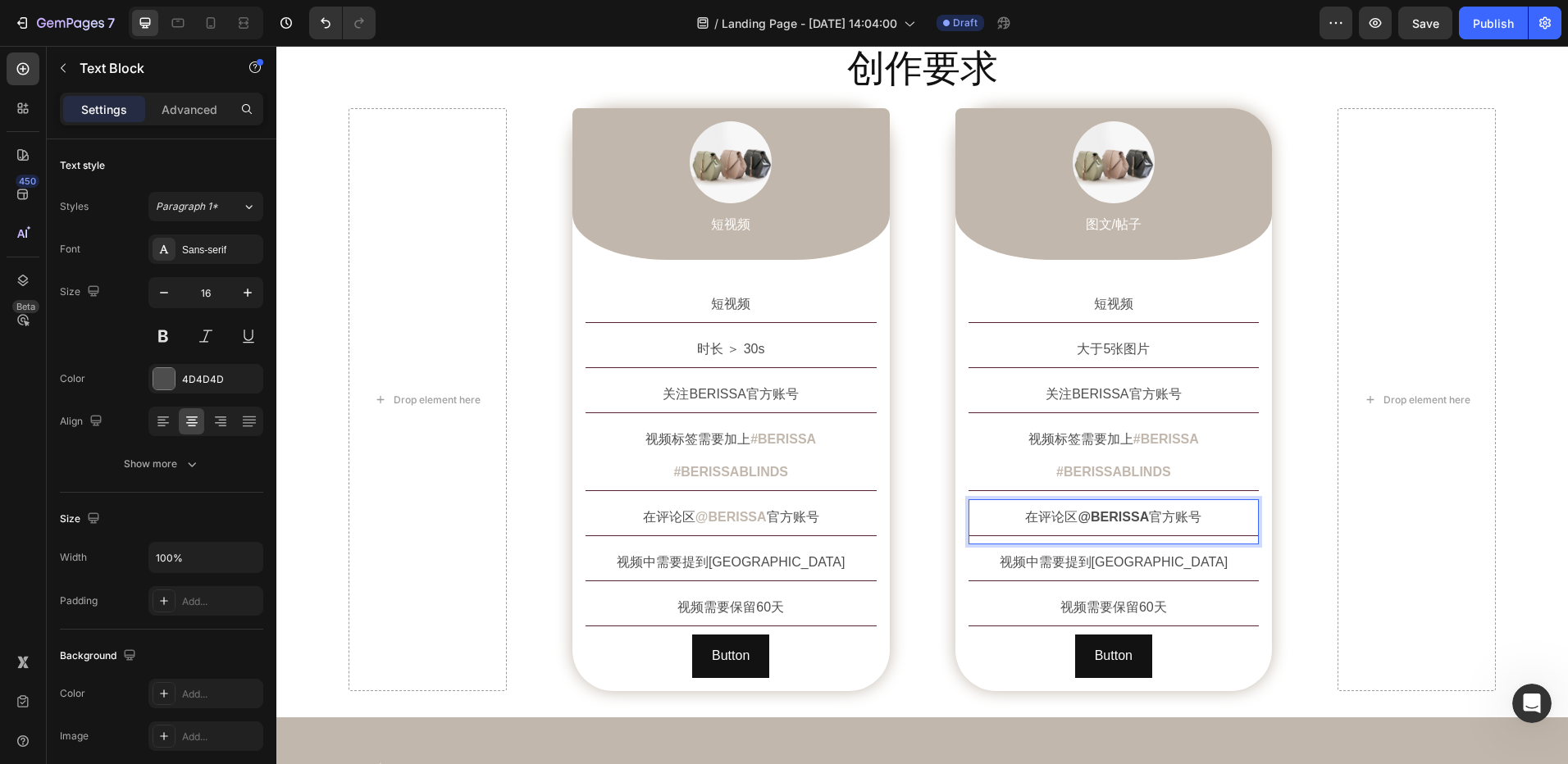
click at [1118, 510] on strong "@BERISSA" at bounding box center [1113, 517] width 72 height 14
drag, startPoint x: 1139, startPoint y: 486, endPoint x: 1077, endPoint y: 485, distance: 62.0
click at [1077, 510] on strong "@BERISSA" at bounding box center [1113, 517] width 72 height 14
drag, startPoint x: 1075, startPoint y: 482, endPoint x: 1141, endPoint y: 487, distance: 66.2
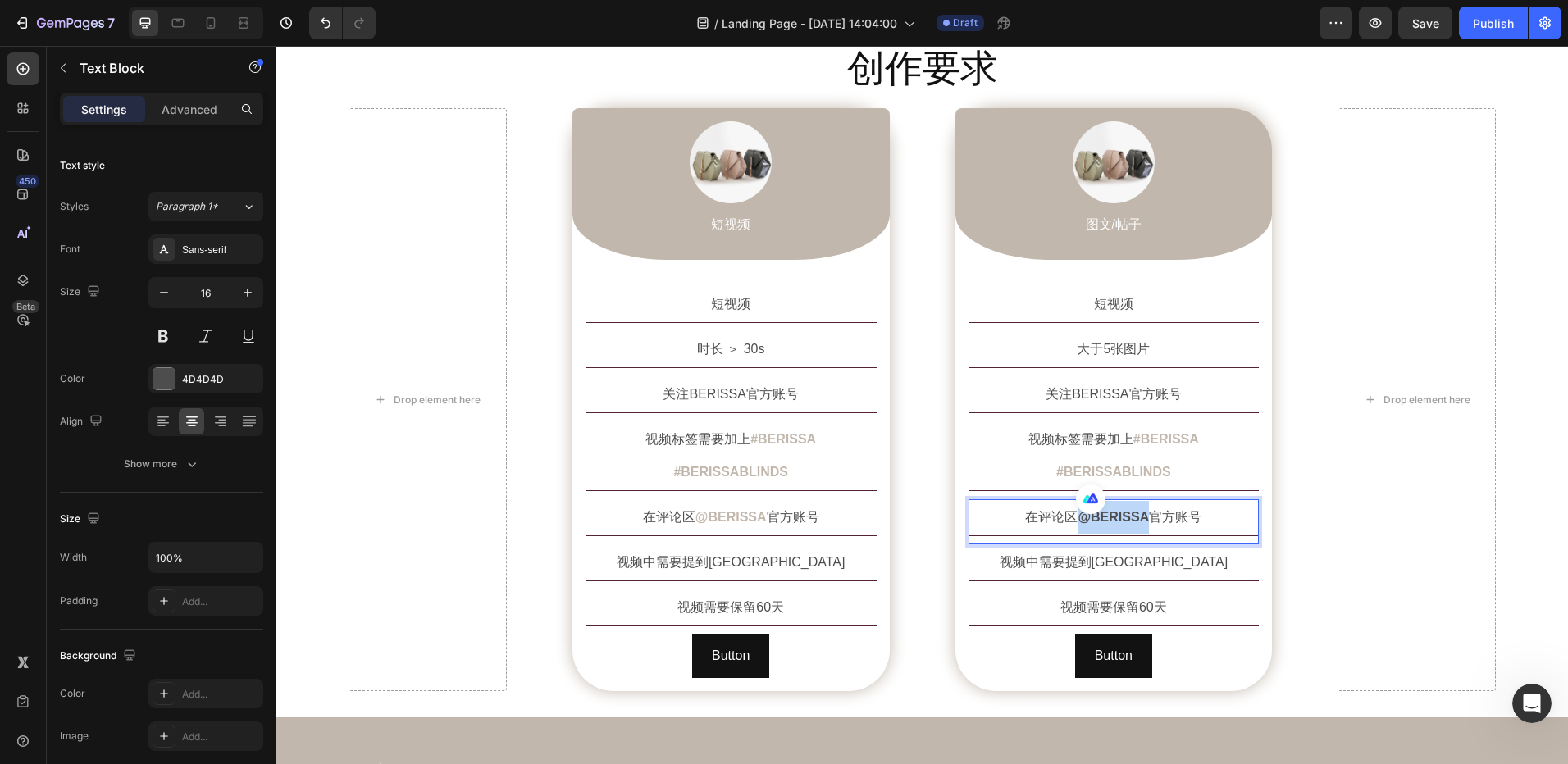
click at [1141, 510] on strong "@BERISSA" at bounding box center [1113, 517] width 72 height 14
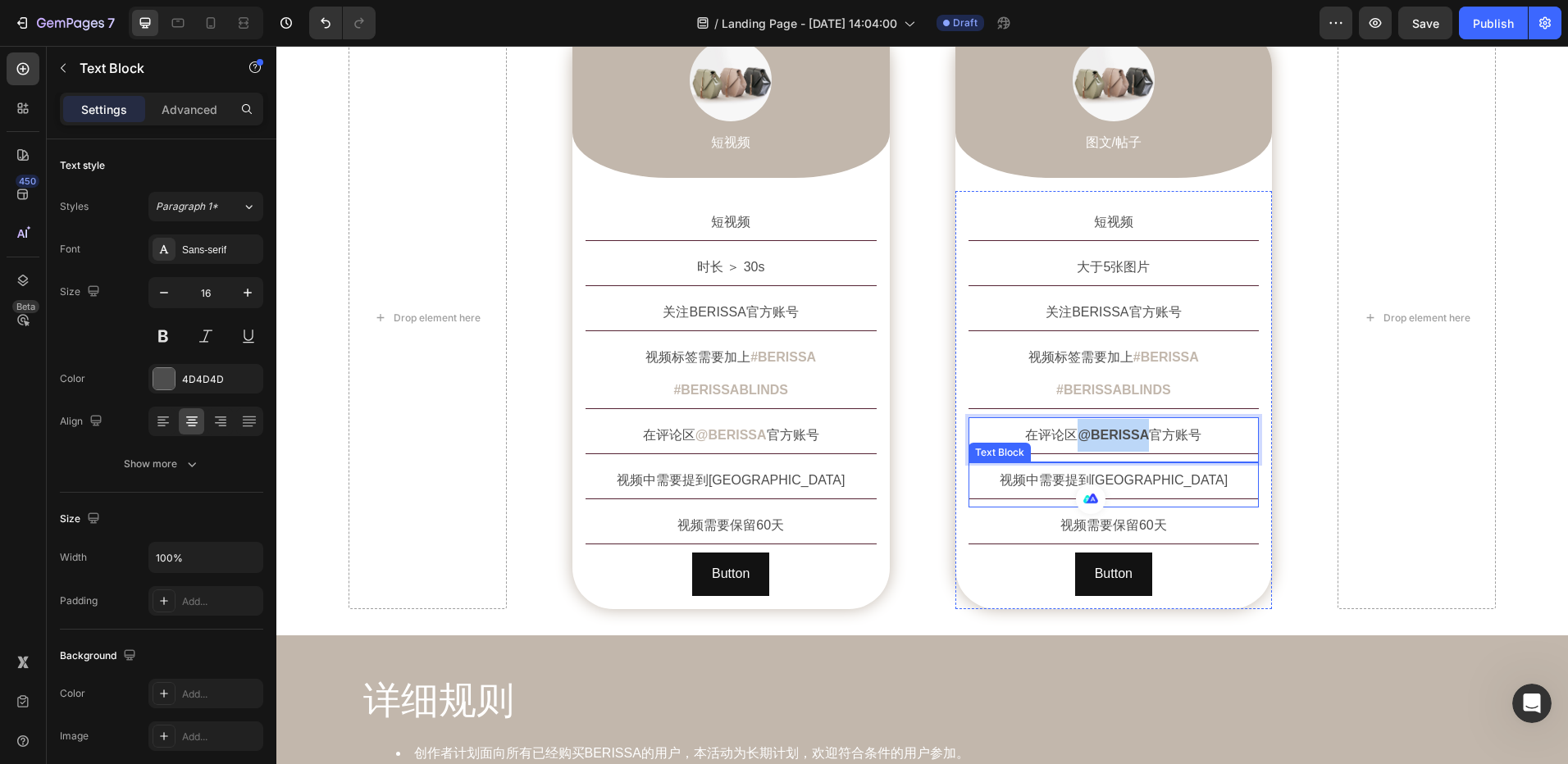
click at [1252, 464] on div "视频中需要提到[GEOGRAPHIC_DATA]" at bounding box center [1114, 481] width 291 height 37
click at [1141, 428] on strong "@BERISSA" at bounding box center [1113, 435] width 72 height 14
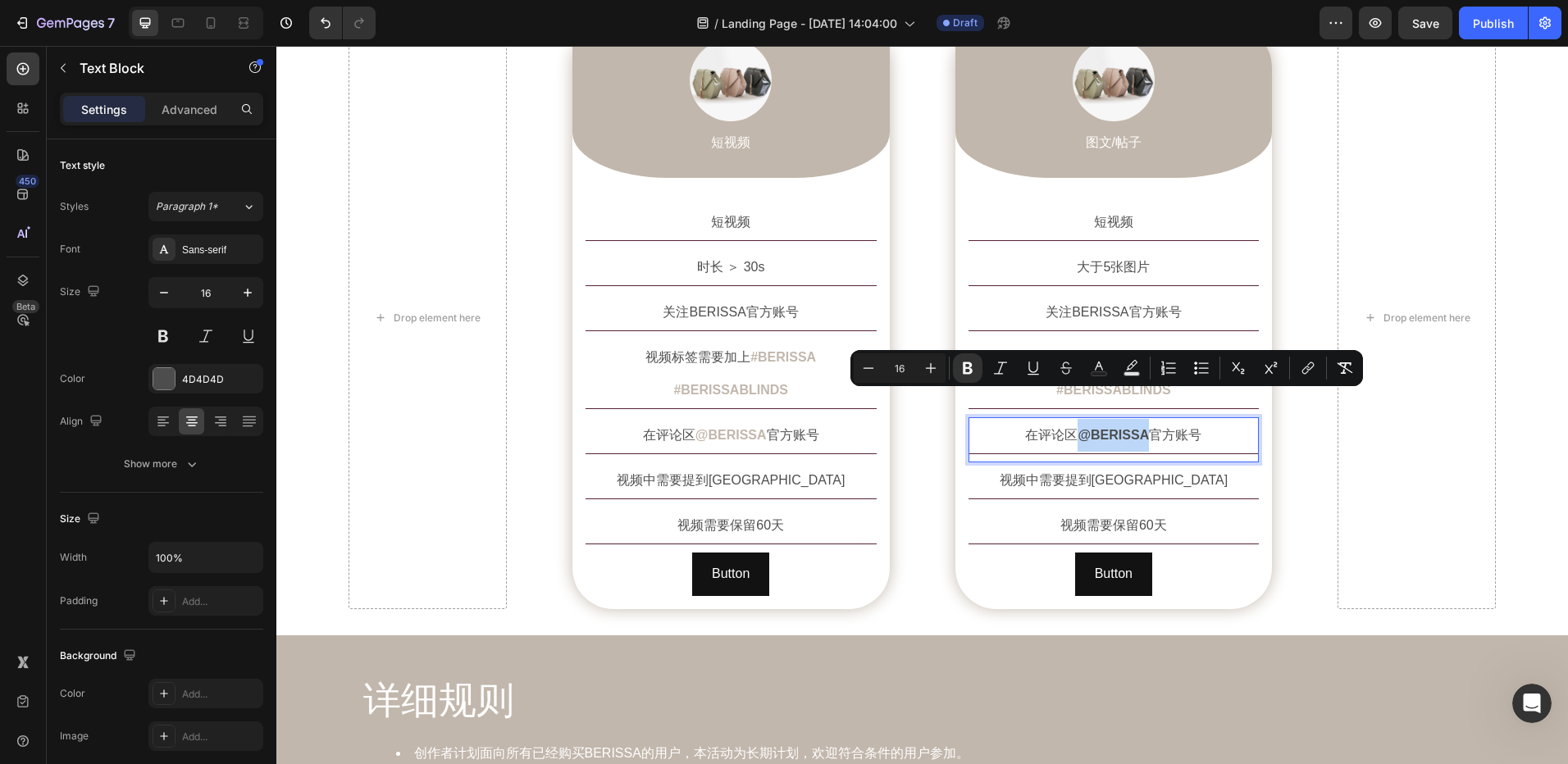
drag, startPoint x: 1140, startPoint y: 405, endPoint x: 1077, endPoint y: 403, distance: 63.0
click at [1077, 428] on strong "@BERISSA" at bounding box center [1113, 435] width 72 height 14
click at [1097, 377] on button "Text Color" at bounding box center [1098, 367] width 30 height 30
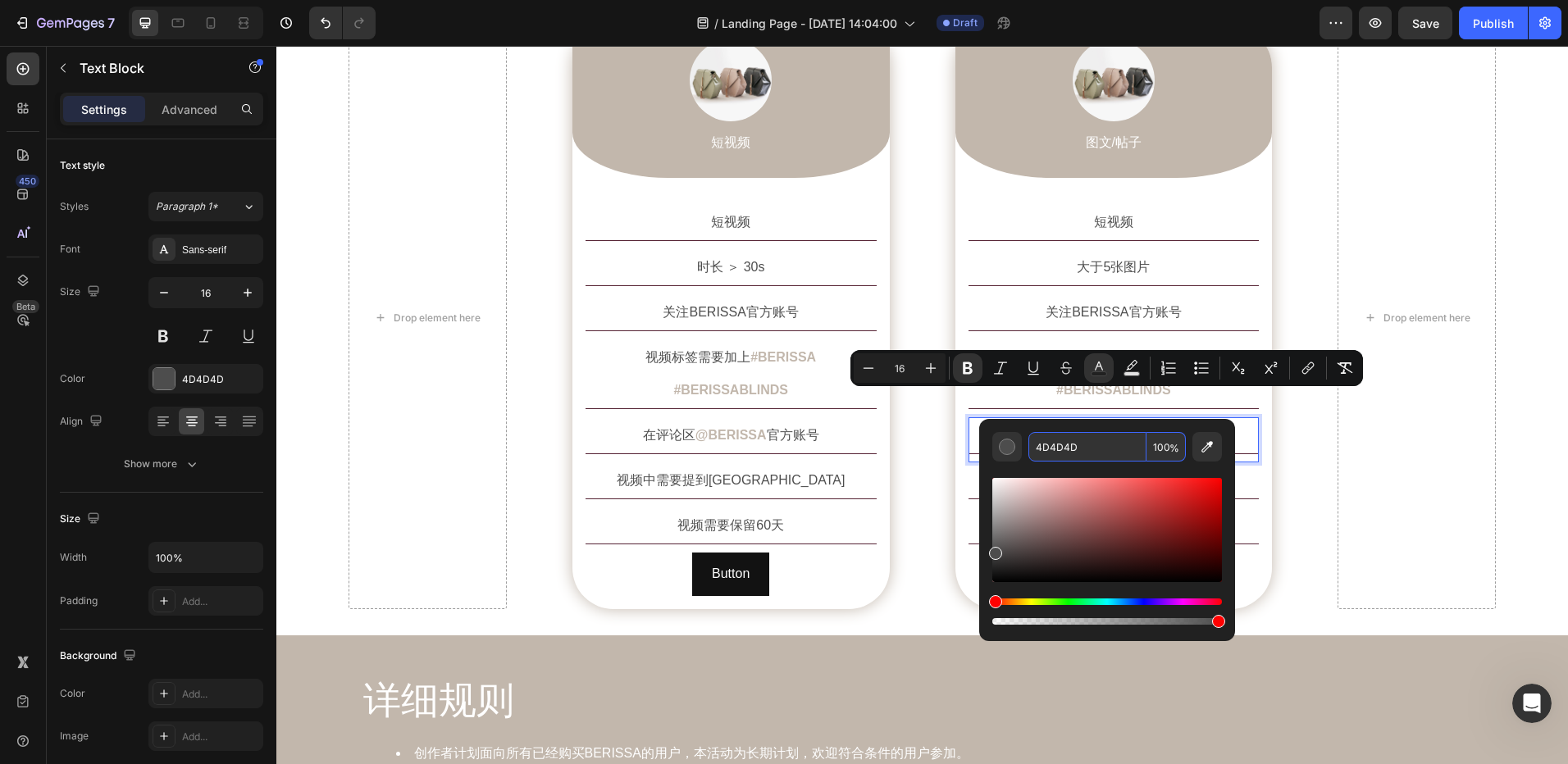
click at [1059, 444] on input "4D4D4D" at bounding box center [1088, 446] width 118 height 30
paste input "#c2b7ac"
type input "C2B7AC"
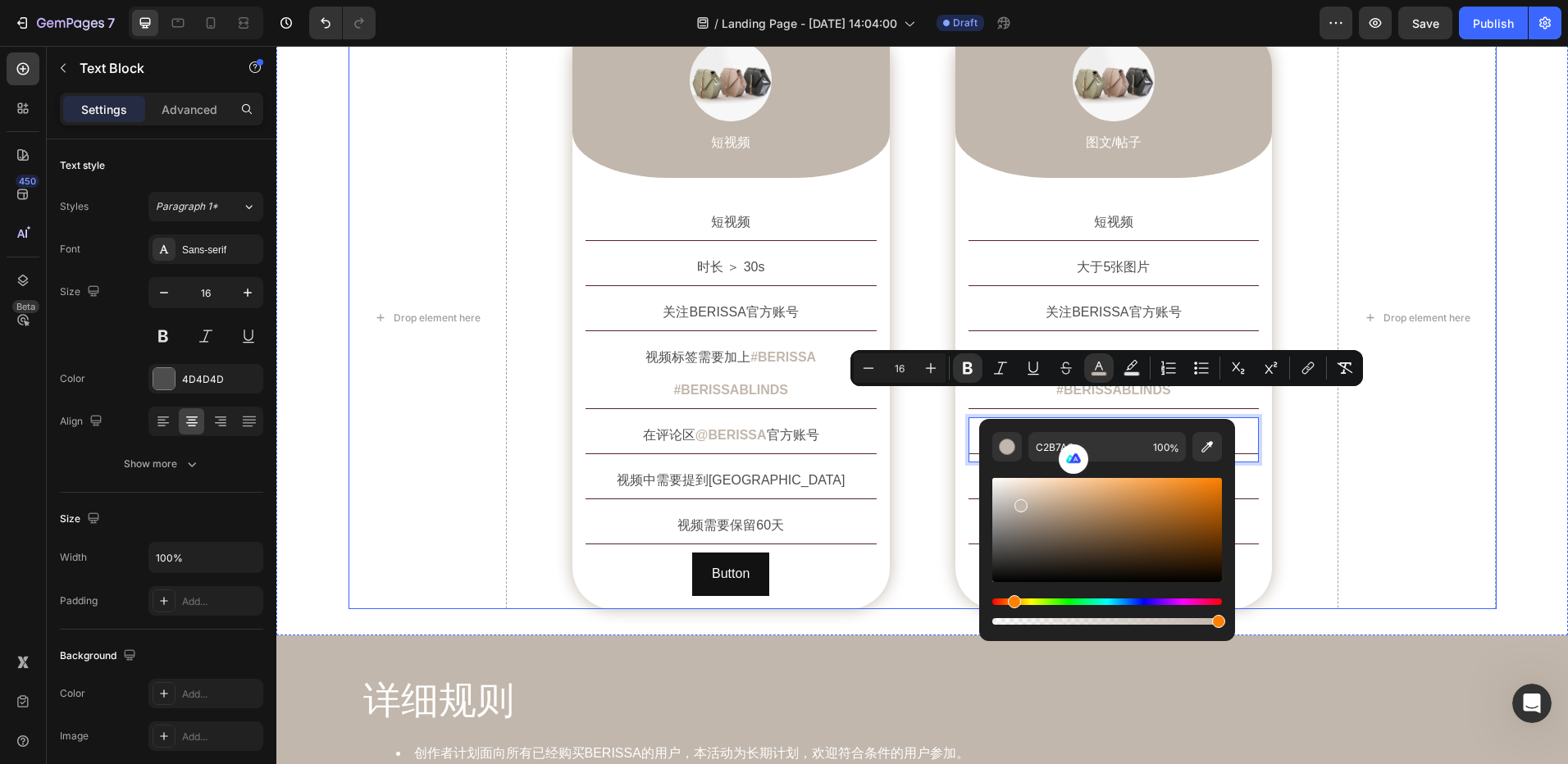
click at [1322, 439] on div "Drop element here Image 短视频 Text Block Row 短视频 Text Block 时长 ＞ 30s Text Block 关…" at bounding box center [922, 318] width 1148 height 583
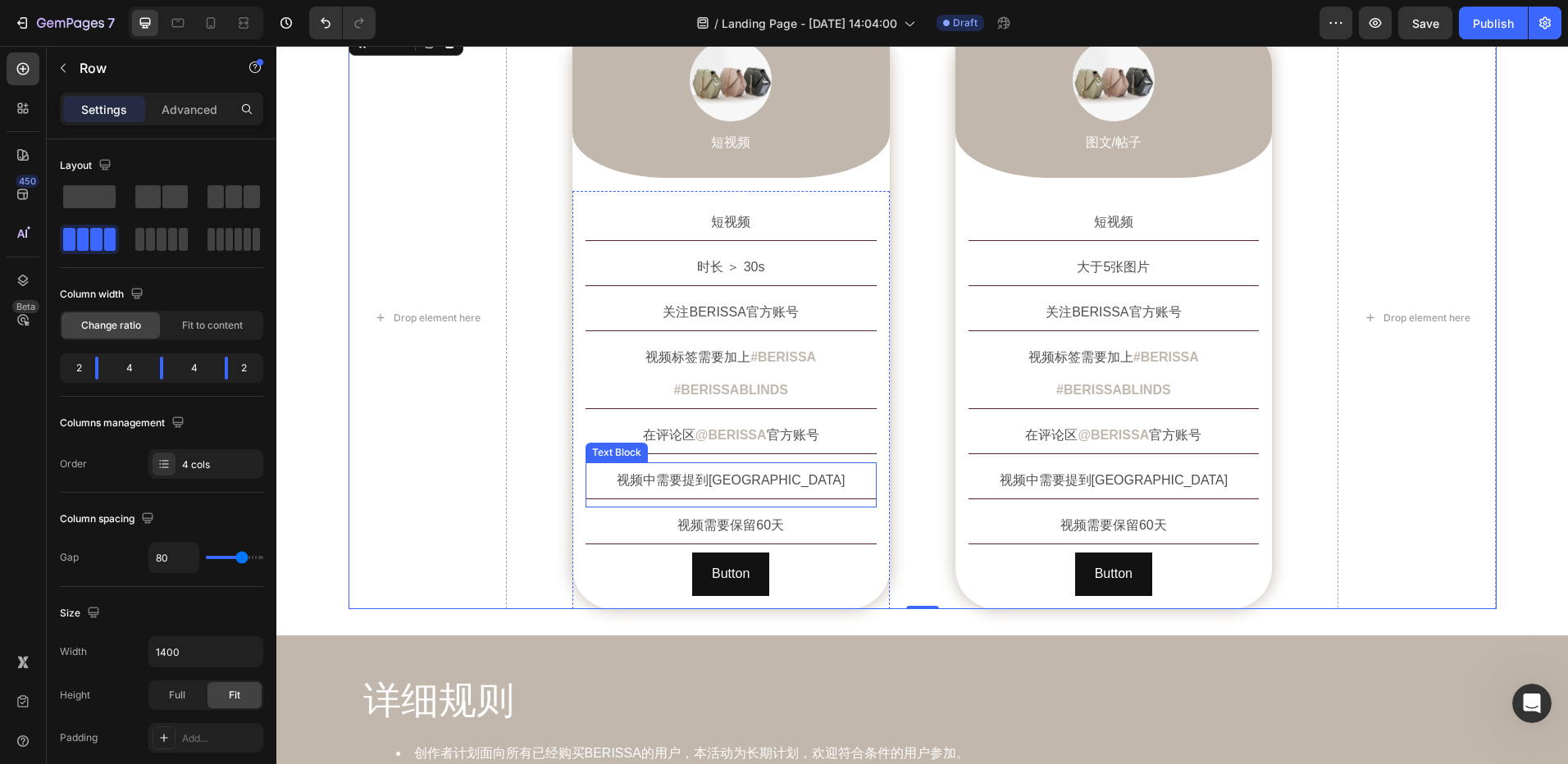
click at [779, 464] on p "视频中需要提到[GEOGRAPHIC_DATA]" at bounding box center [731, 480] width 288 height 32
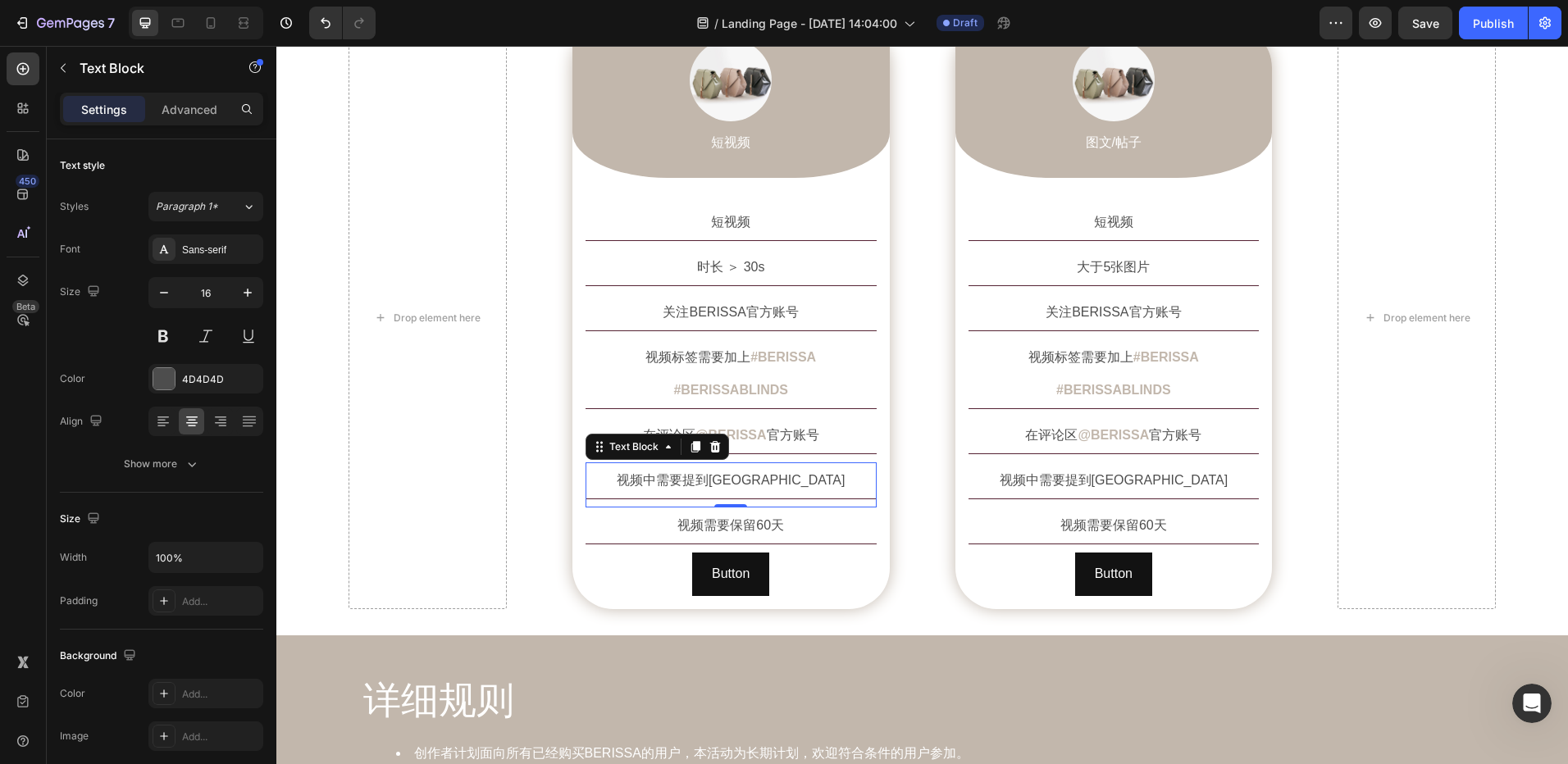
click at [779, 464] on p "视频中需要提到[GEOGRAPHIC_DATA]" at bounding box center [731, 480] width 288 height 32
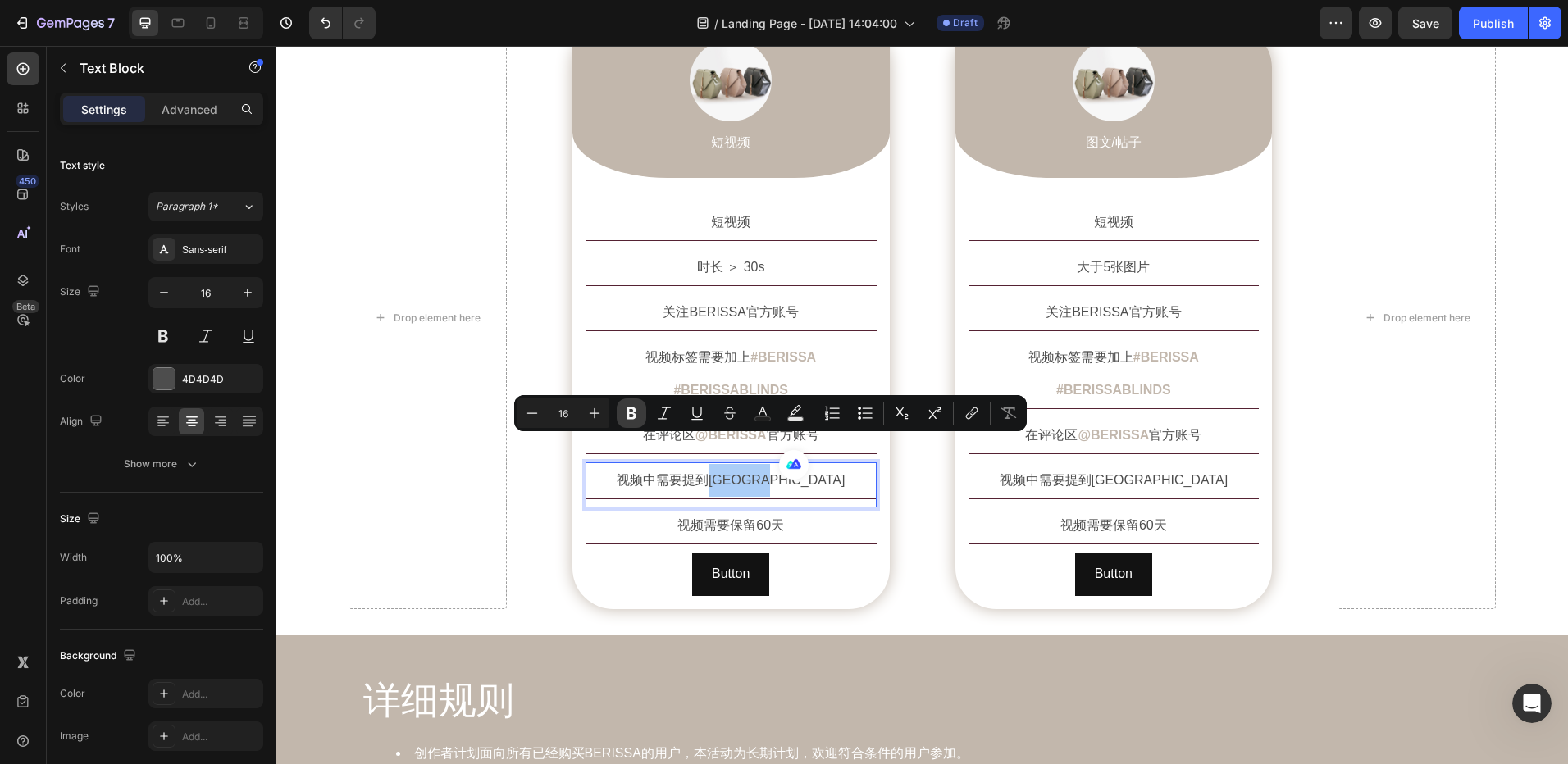
click at [634, 416] on icon "Editor contextual toolbar" at bounding box center [632, 413] width 10 height 12
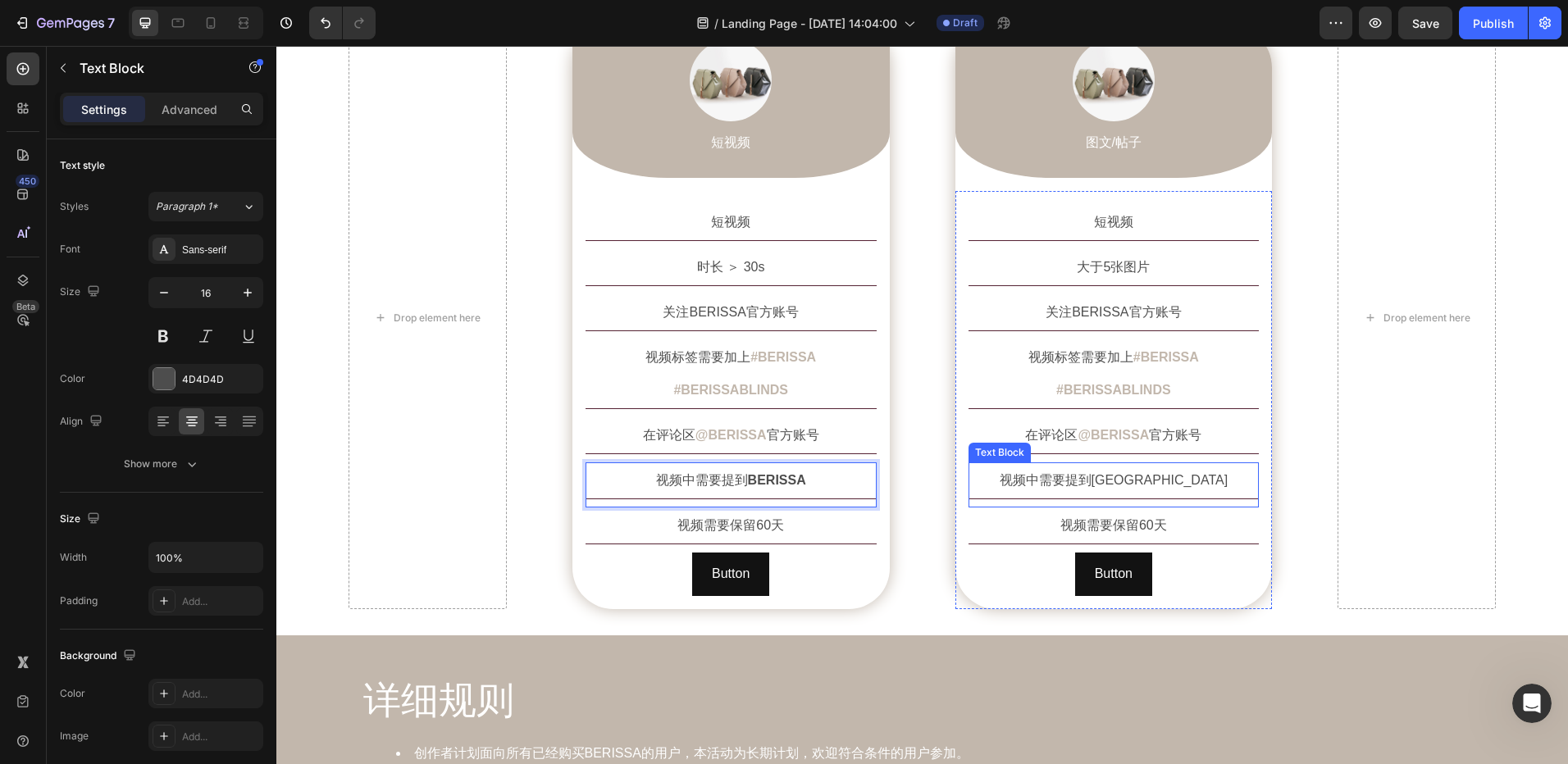
click at [1158, 464] on p "视频中需要提到[GEOGRAPHIC_DATA]" at bounding box center [1115, 480] width 288 height 32
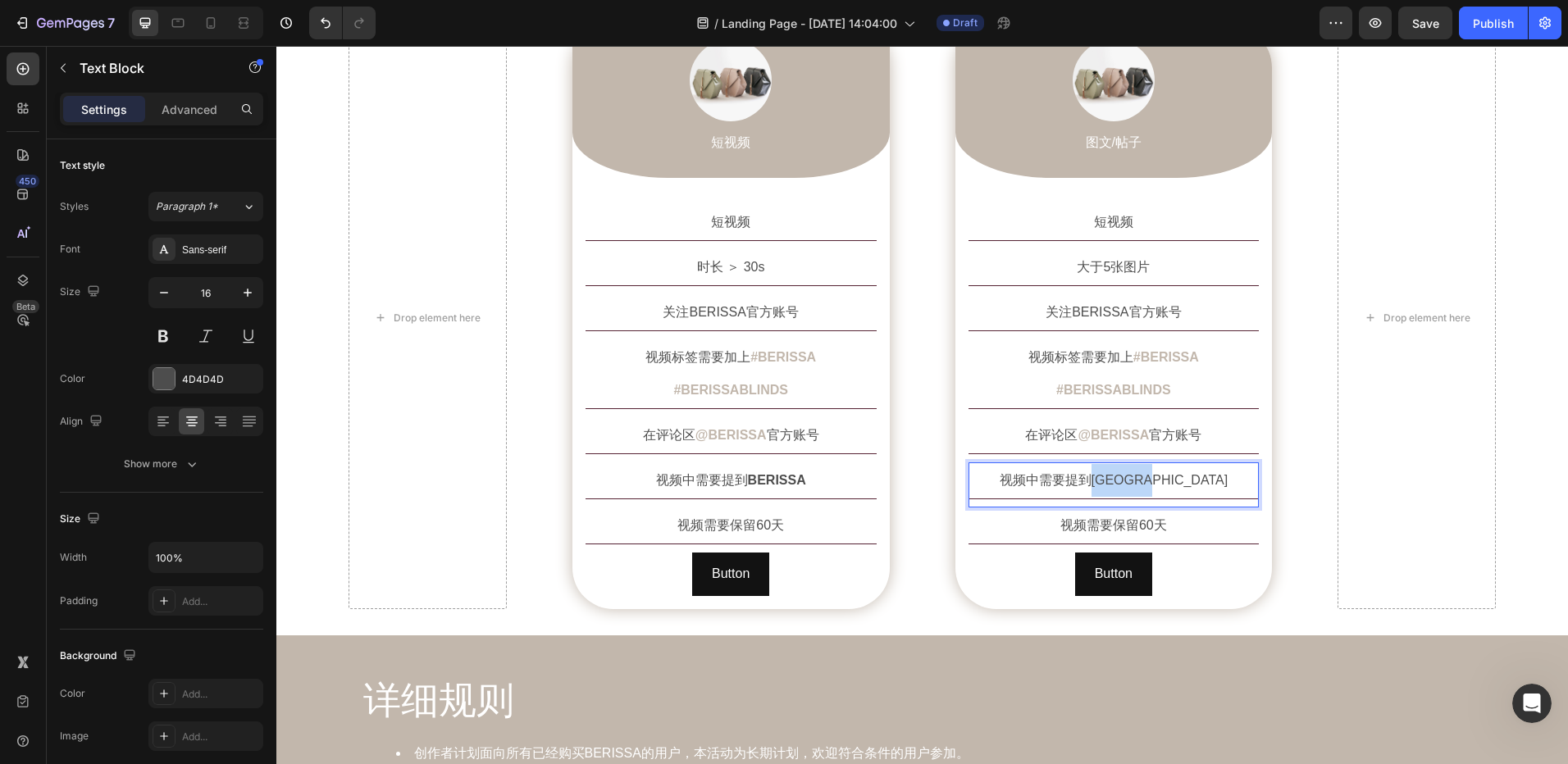
drag, startPoint x: 1123, startPoint y: 450, endPoint x: 1151, endPoint y: 450, distance: 28.0
click at [1189, 464] on p "视频中需要提到[GEOGRAPHIC_DATA]" at bounding box center [1115, 480] width 288 height 32
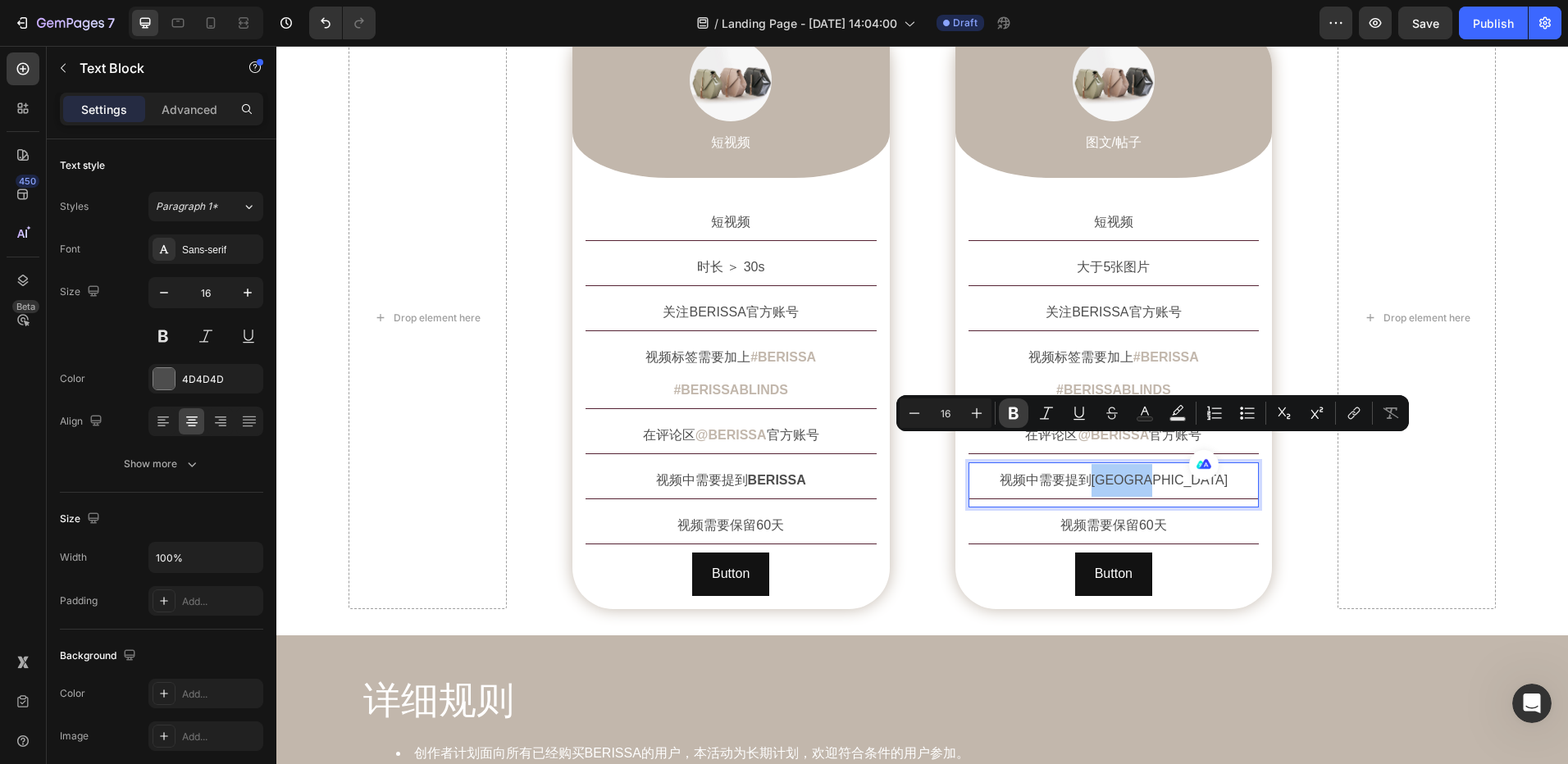
drag, startPoint x: 1022, startPoint y: 415, endPoint x: 1010, endPoint y: 417, distance: 12.2
click at [1022, 415] on button "Bold" at bounding box center [1014, 413] width 30 height 30
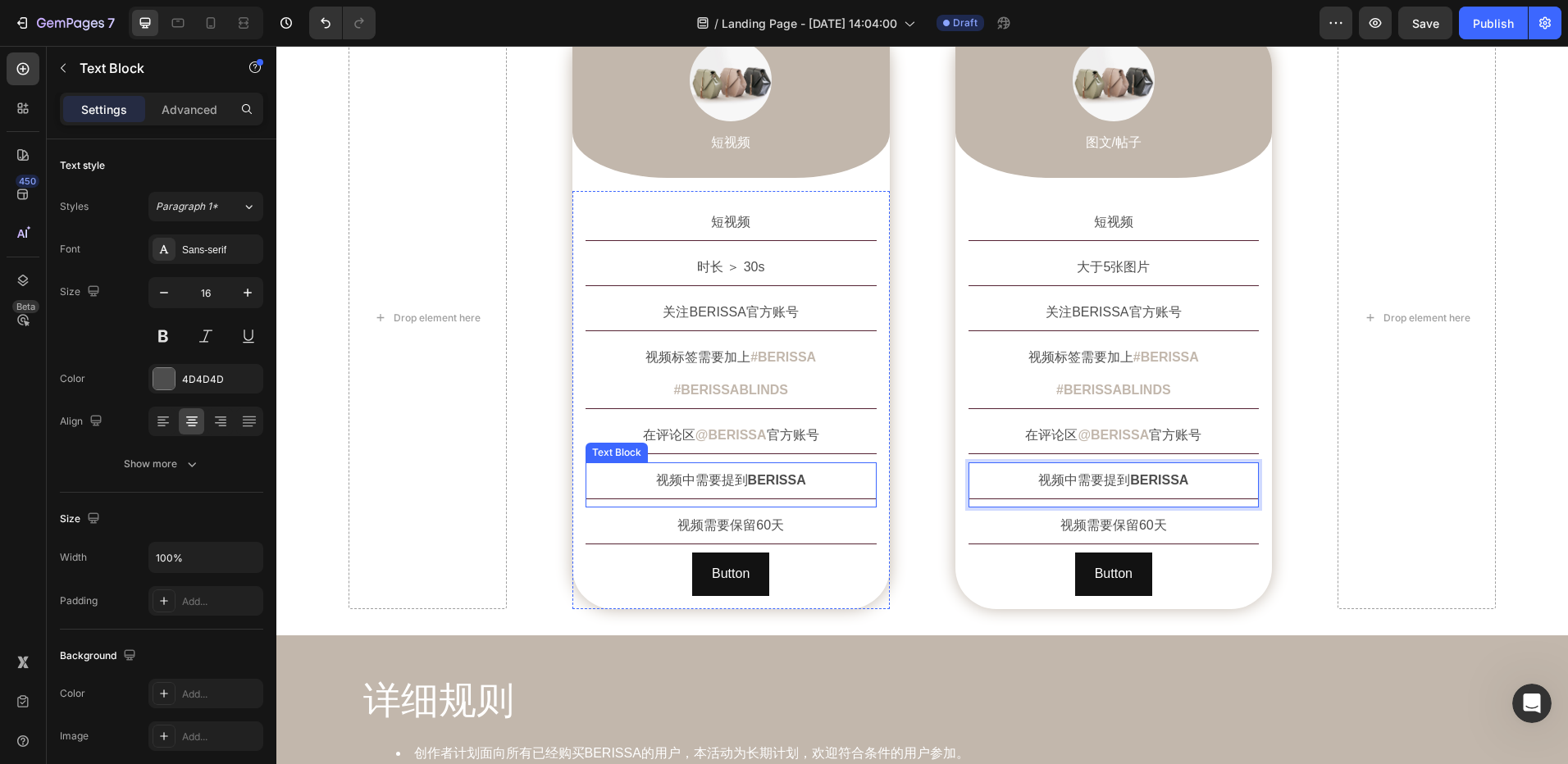
click at [758, 473] on strong "BERISSA" at bounding box center [777, 480] width 58 height 14
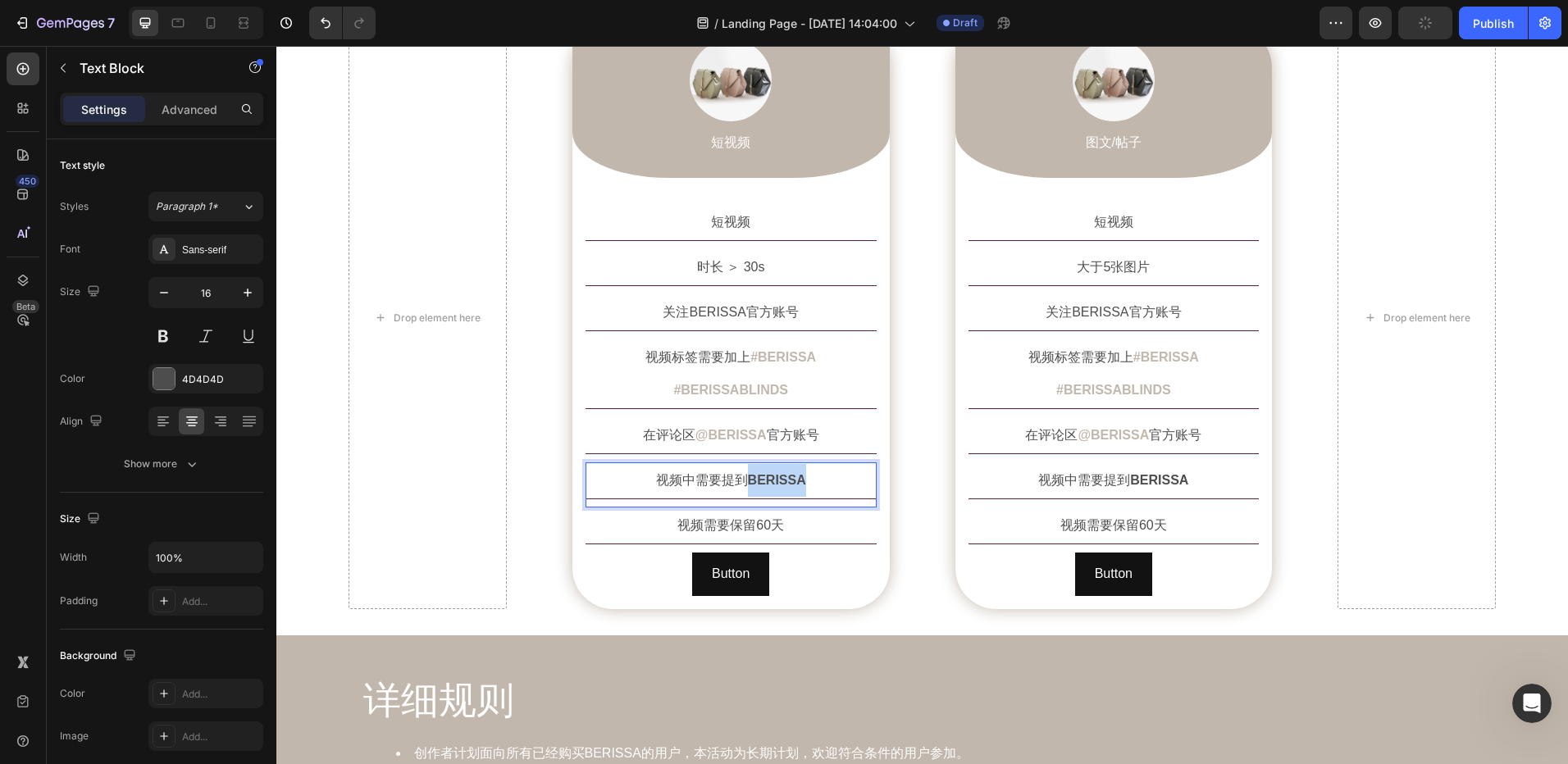
drag, startPoint x: 743, startPoint y: 446, endPoint x: 818, endPoint y: 448, distance: 75.0
click at [818, 464] on p "视频中需要提到 BERISSA" at bounding box center [731, 480] width 288 height 32
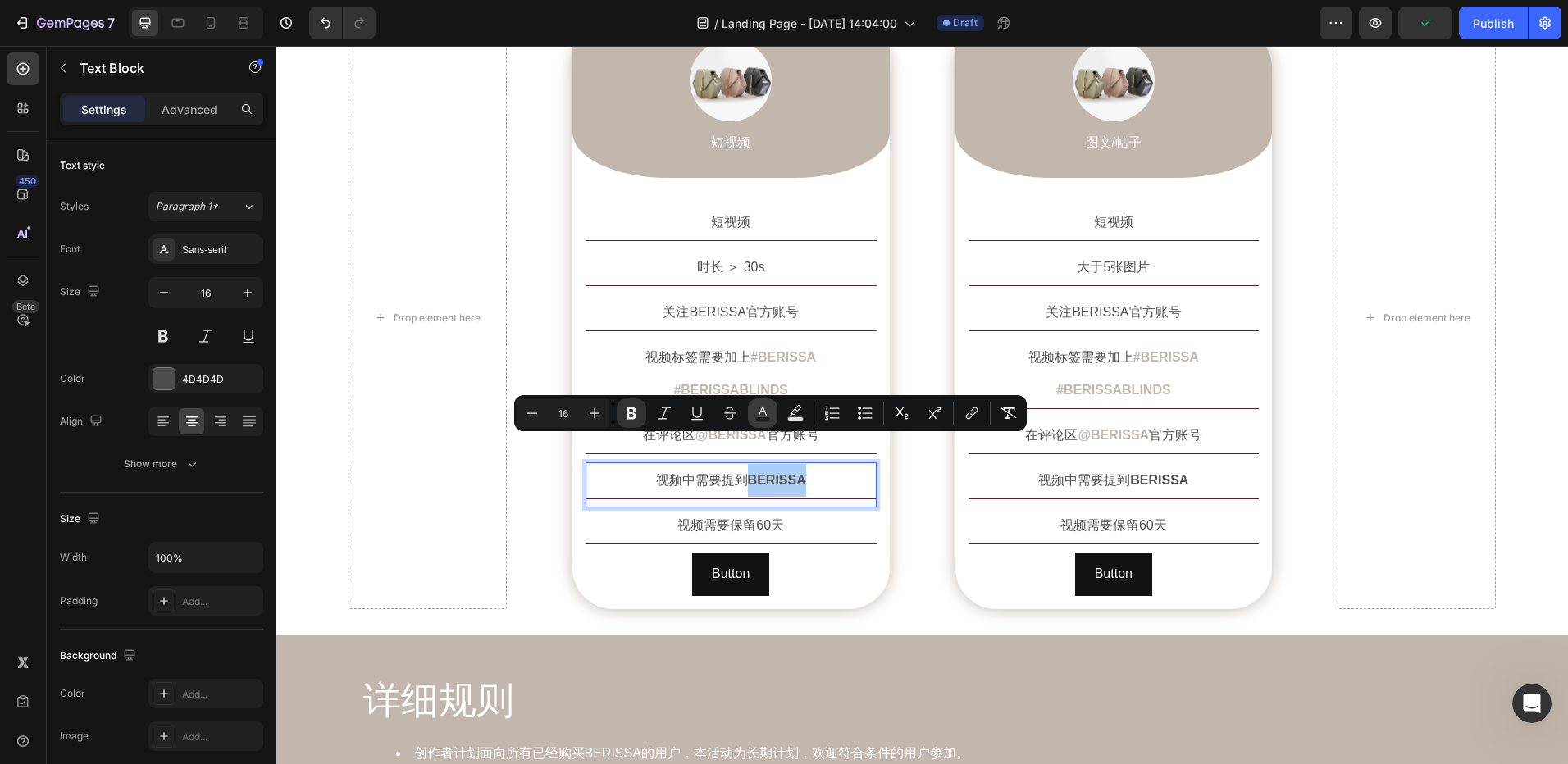
click at [761, 416] on icon "Editor contextual toolbar" at bounding box center [763, 413] width 16 height 16
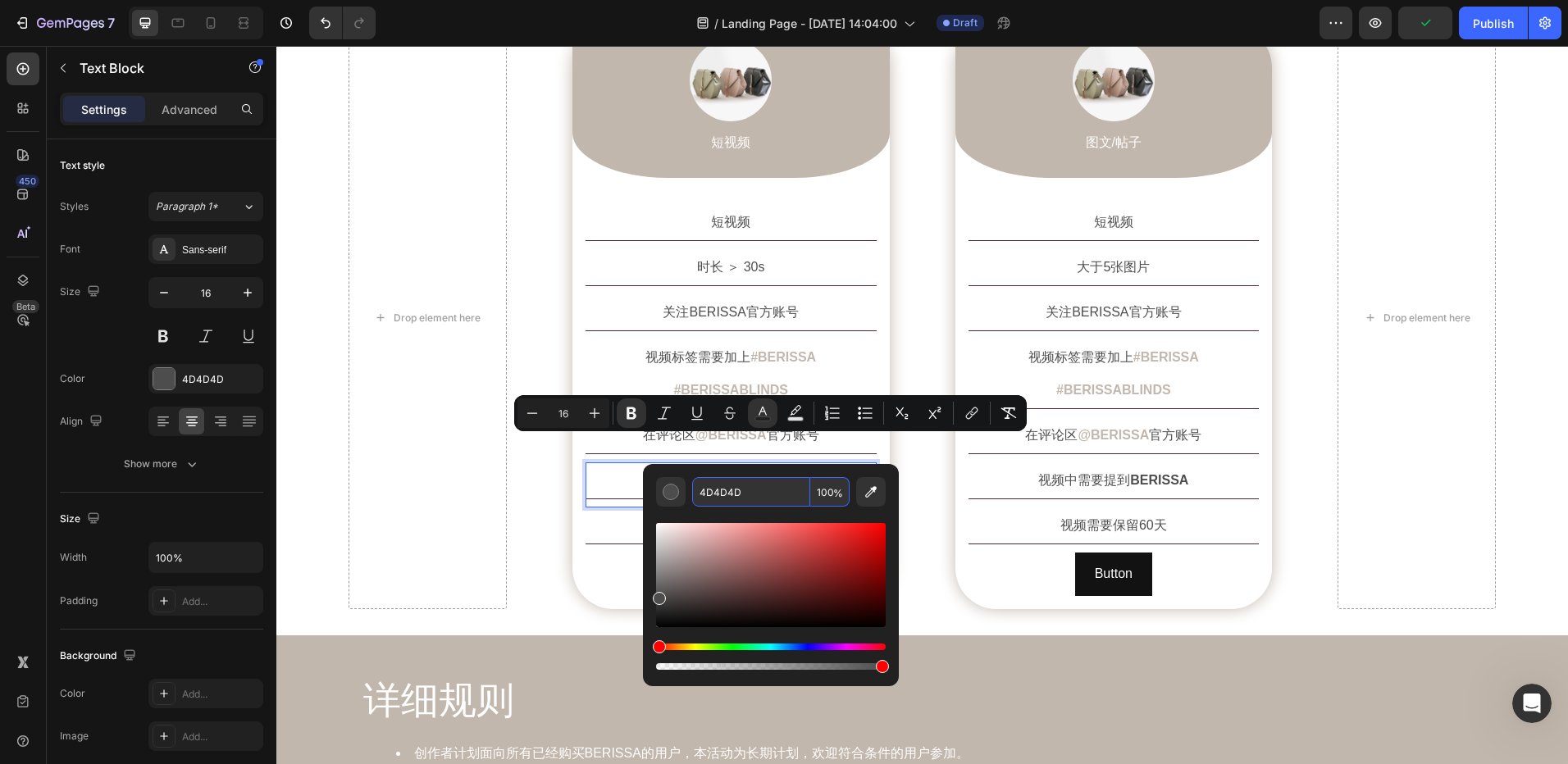
click at [766, 490] on input "4D4D4D" at bounding box center [751, 491] width 118 height 30
paste input "#c2b7ac"
type input "C2B7AC"
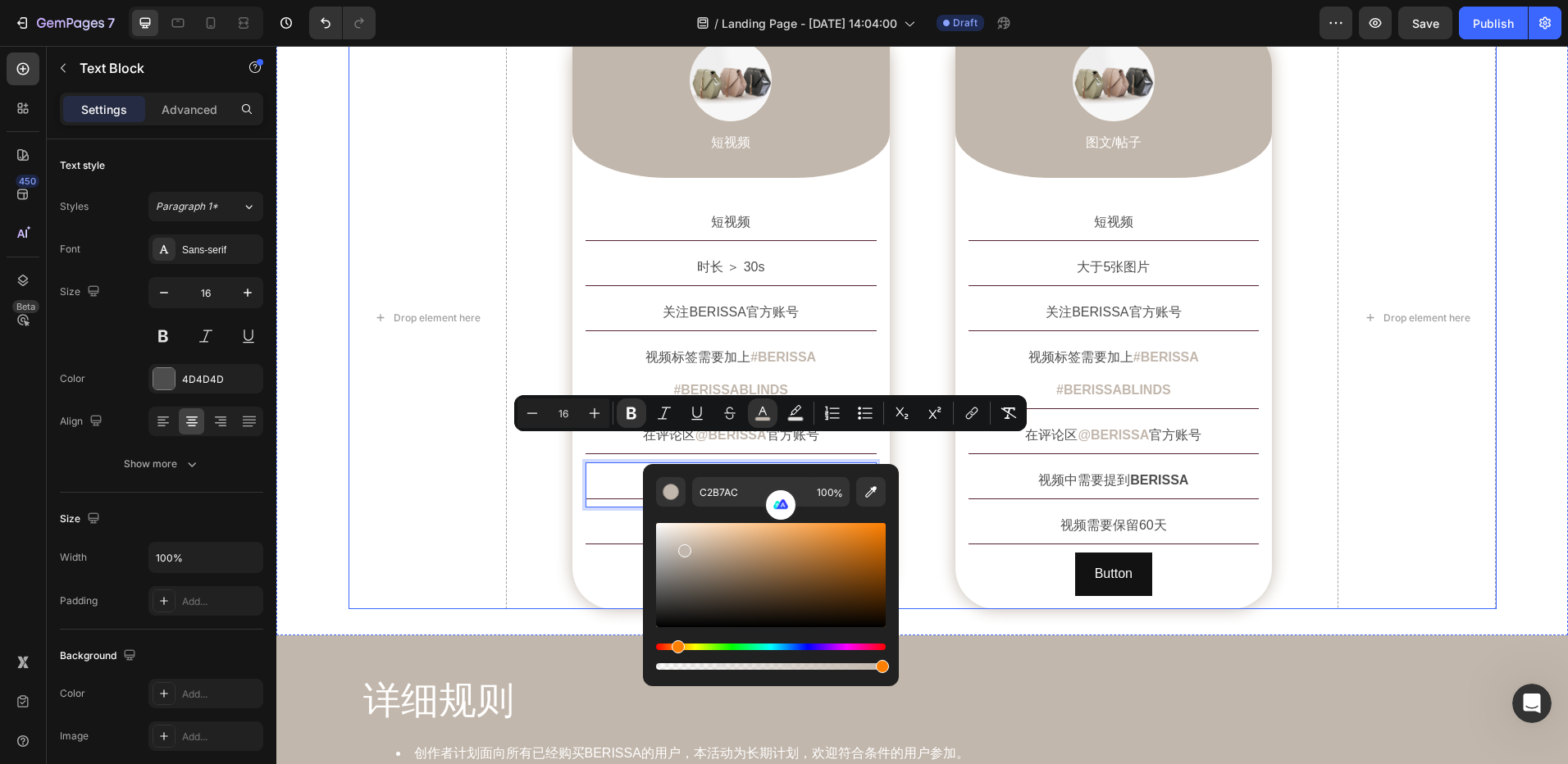
click at [912, 452] on div "Drop element here Image 短视频 Text Block Row 短视频 Text Block 时长 ＞ 30s Text Block 关…" at bounding box center [922, 318] width 1148 height 583
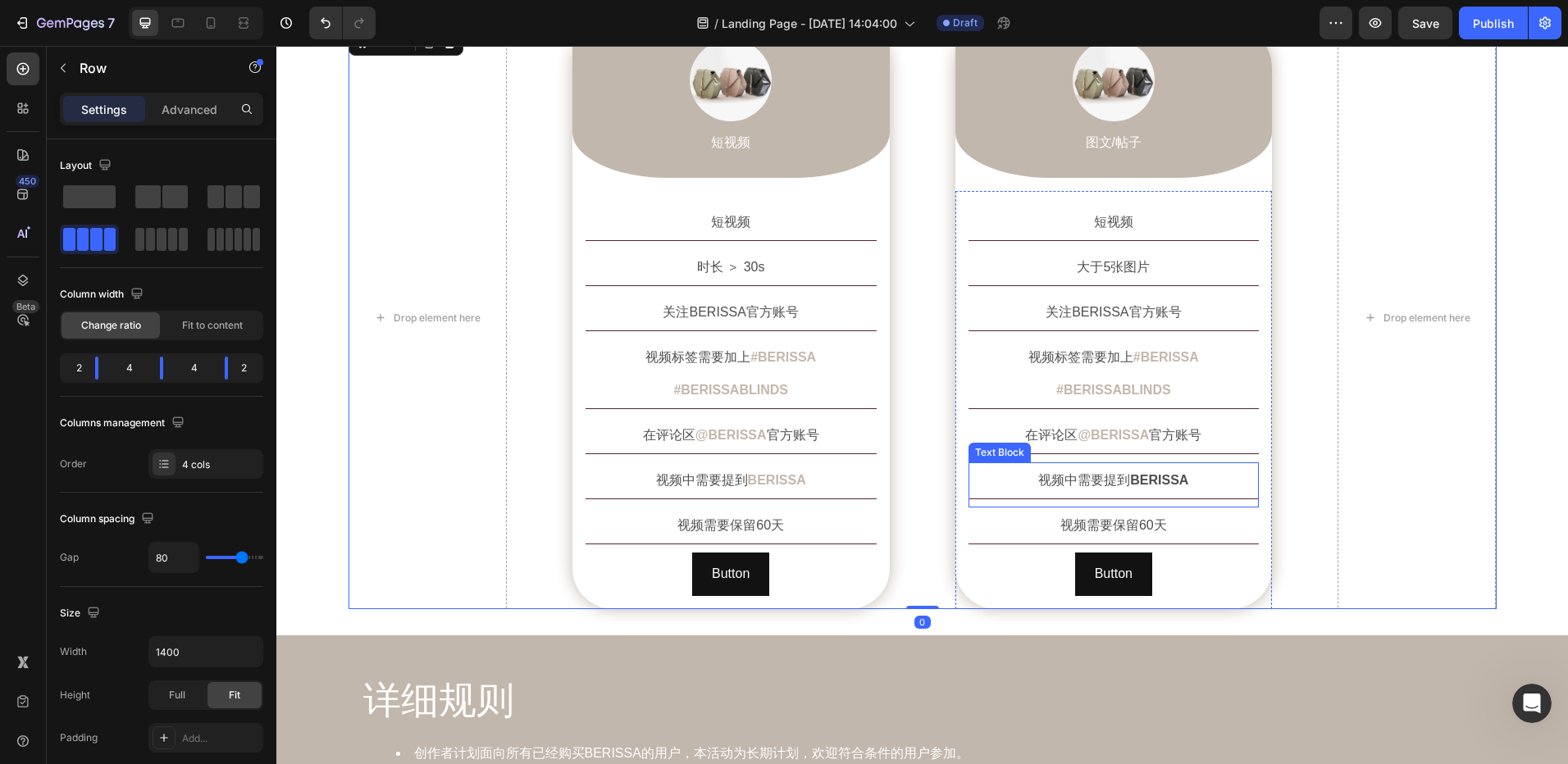
click at [1151, 473] on strong "BERISSA" at bounding box center [1159, 480] width 58 height 14
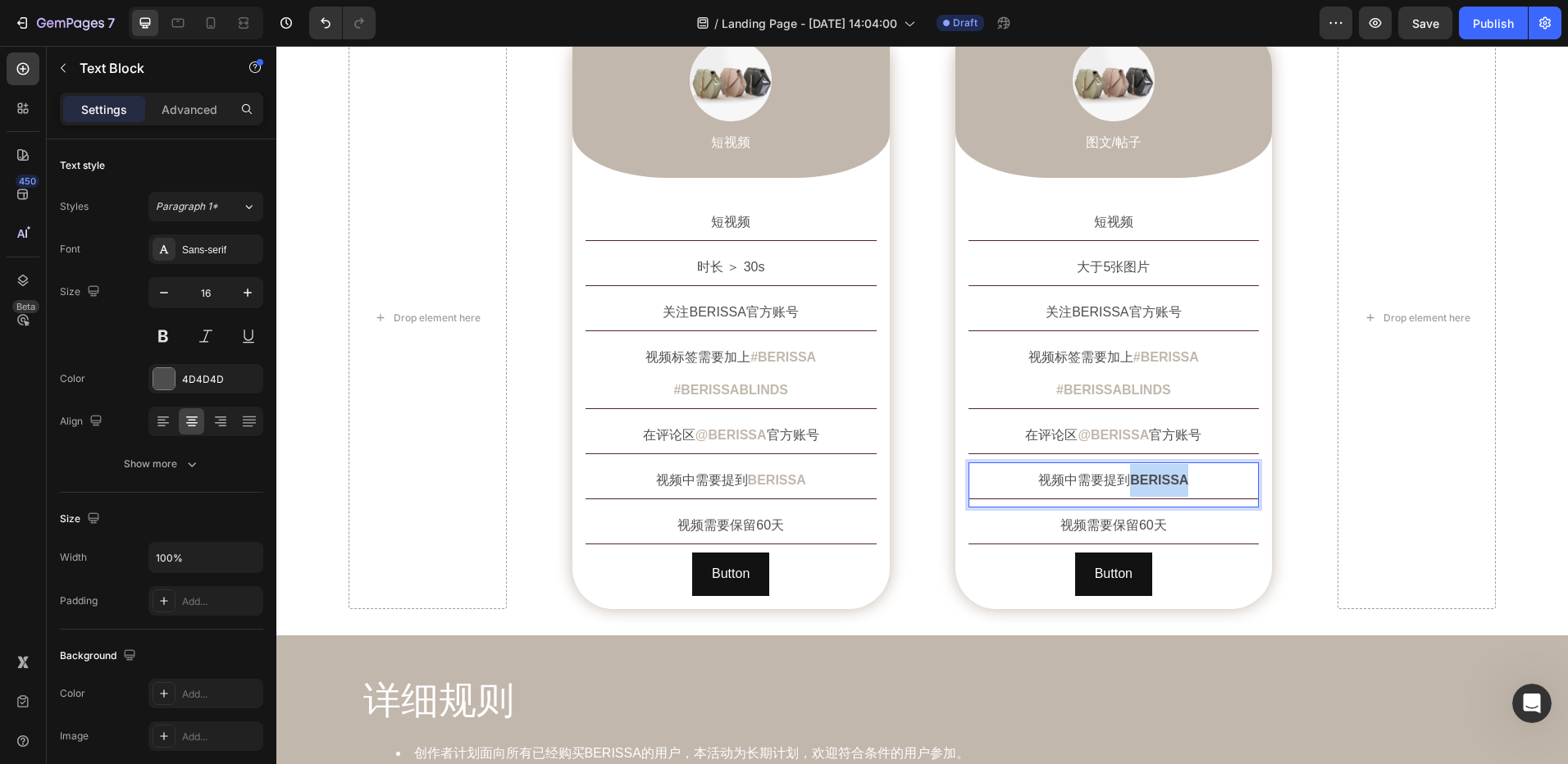
drag, startPoint x: 1125, startPoint y: 446, endPoint x: 1180, endPoint y: 447, distance: 55.0
click at [1180, 473] on strong "BERISSA" at bounding box center [1159, 480] width 58 height 14
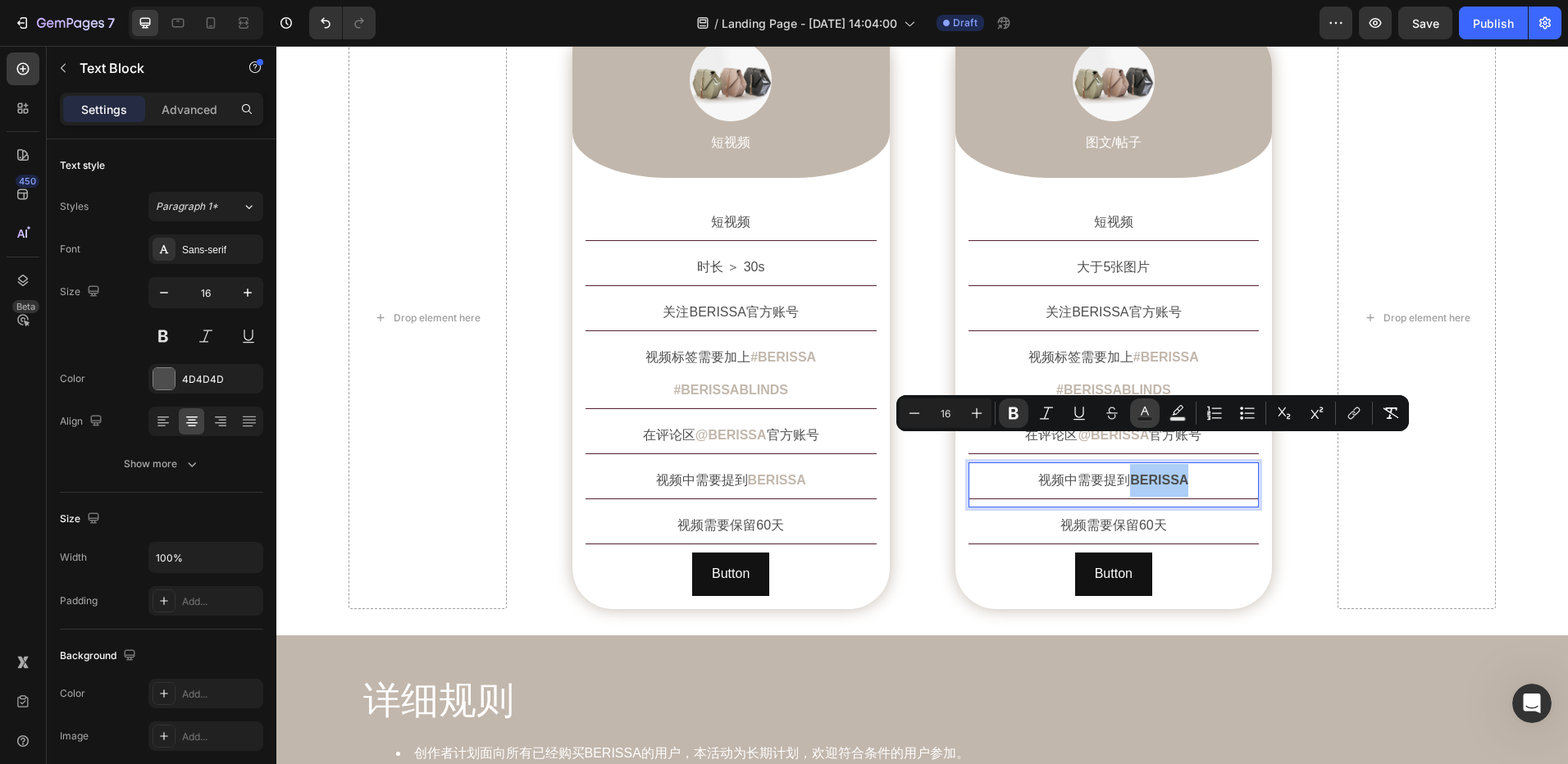
click at [1150, 411] on icon "Editor contextual toolbar" at bounding box center [1144, 413] width 16 height 16
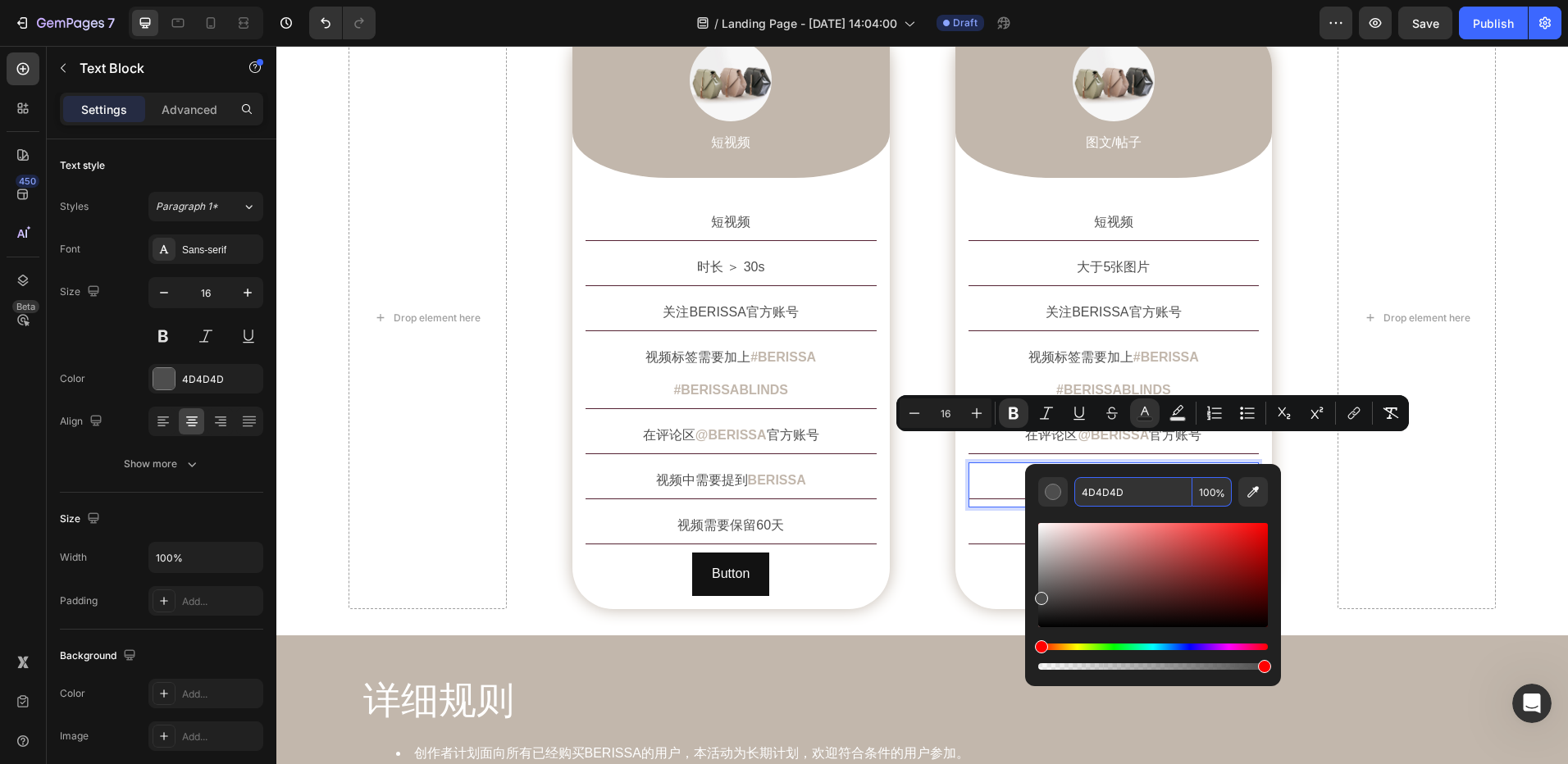
click at [1118, 490] on input "4D4D4D" at bounding box center [1134, 491] width 118 height 30
paste input "#c2b7ac"
click at [1087, 491] on input "#c2b7acD" at bounding box center [1134, 491] width 118 height 30
click at [1141, 495] on input "c2b7acD" at bounding box center [1134, 491] width 118 height 30
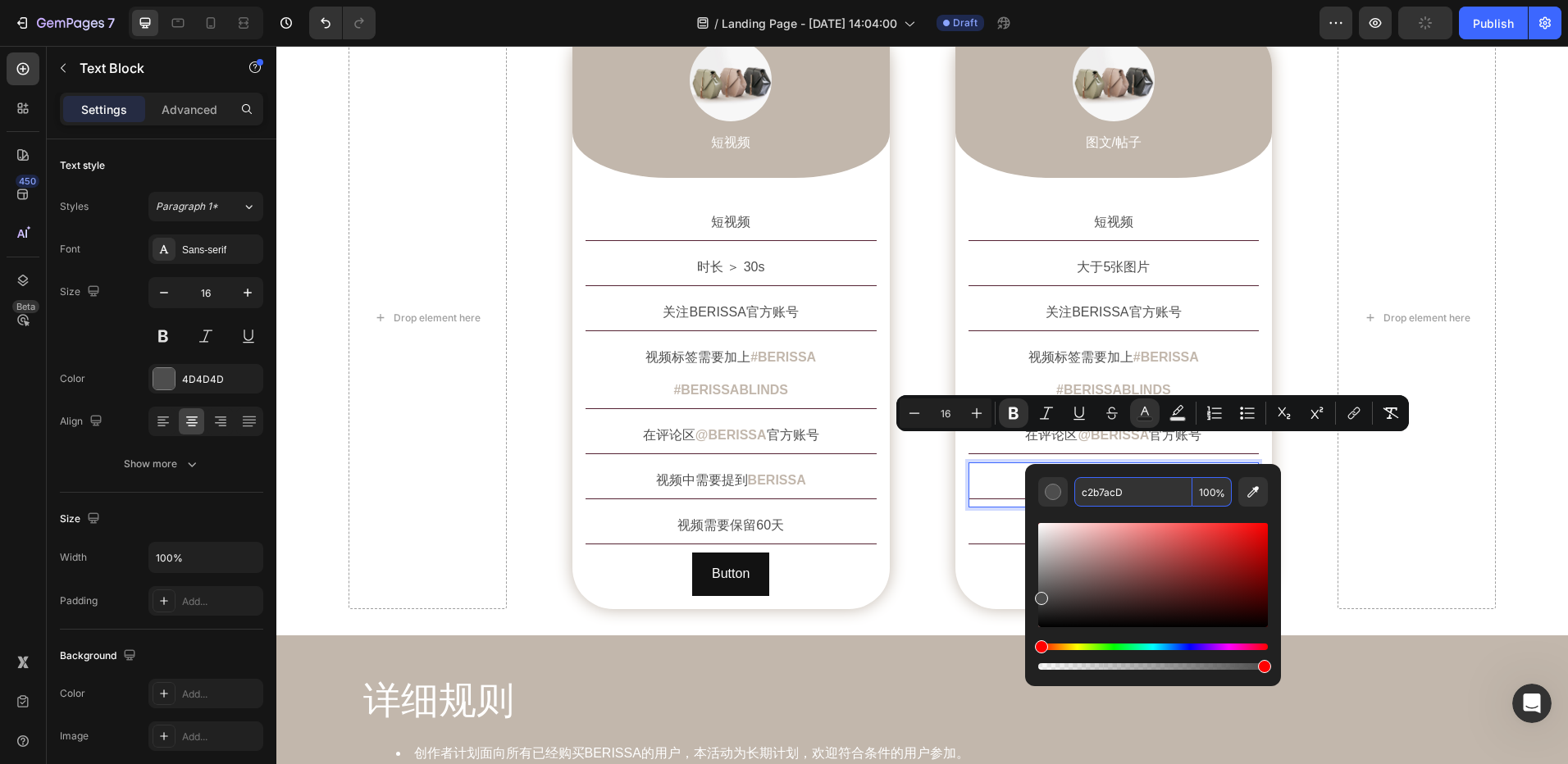
type input "c2b7acD"
click at [1305, 482] on div "Drop element here Image 短视频 Text Block Row 短视频 Text Block 时长 ＞ 30s Text Block 关…" at bounding box center [922, 318] width 1148 height 583
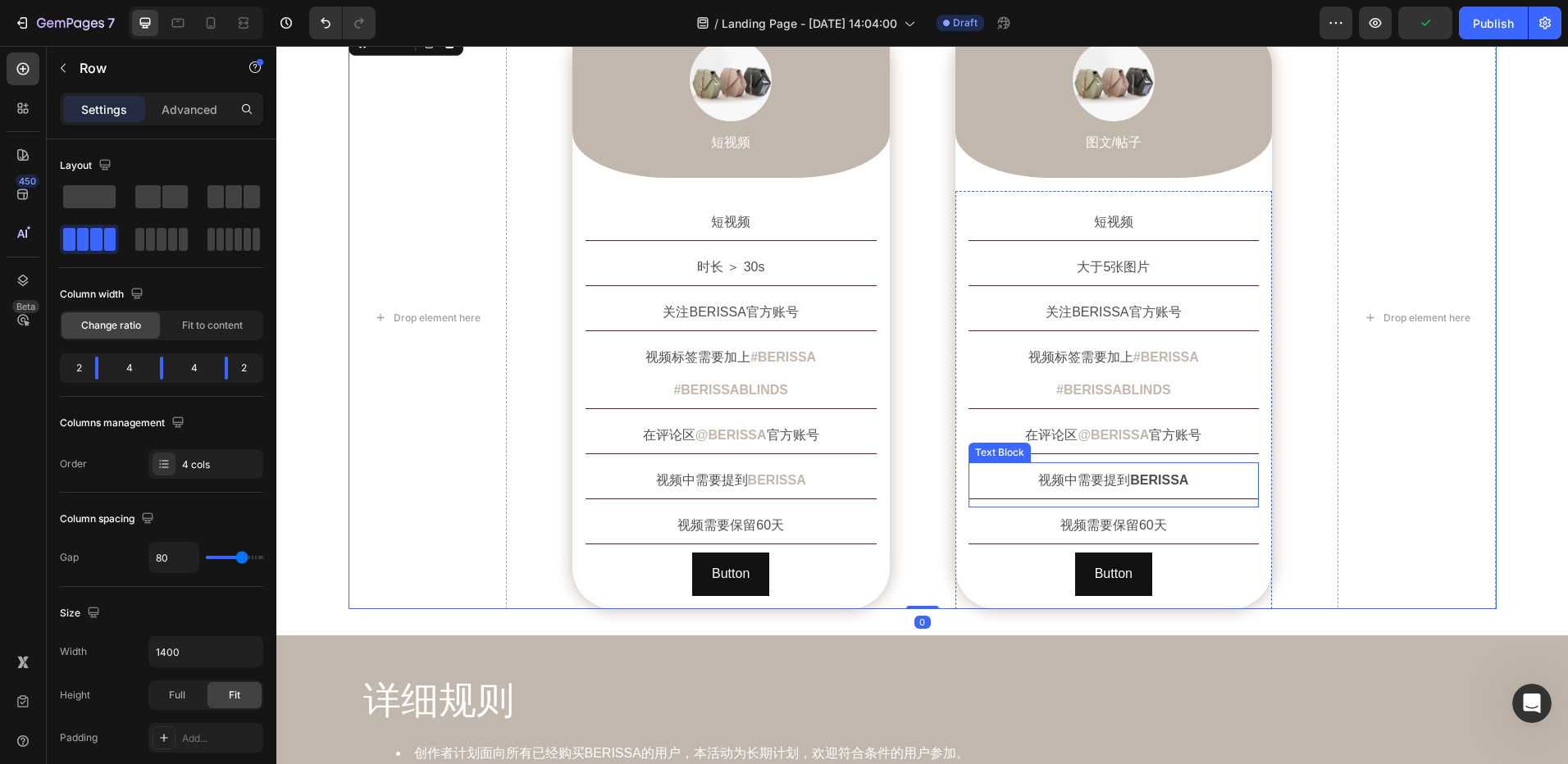
click at [1164, 473] on strong "BERISSA" at bounding box center [1159, 480] width 58 height 14
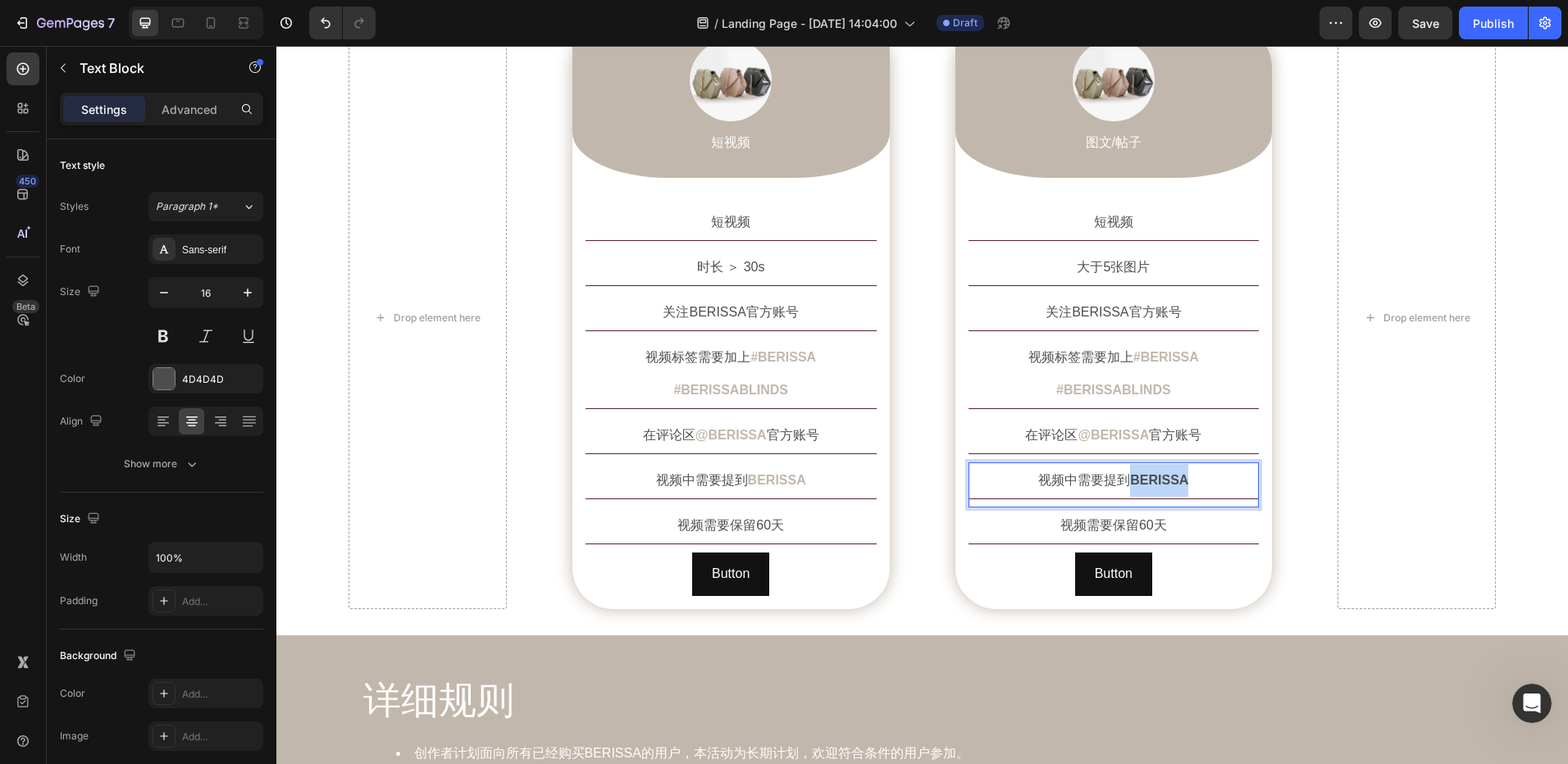
drag, startPoint x: 1128, startPoint y: 448, endPoint x: 1197, endPoint y: 448, distance: 69.0
click at [1197, 464] on p "视频中需要提到 BERISSA" at bounding box center [1115, 480] width 288 height 32
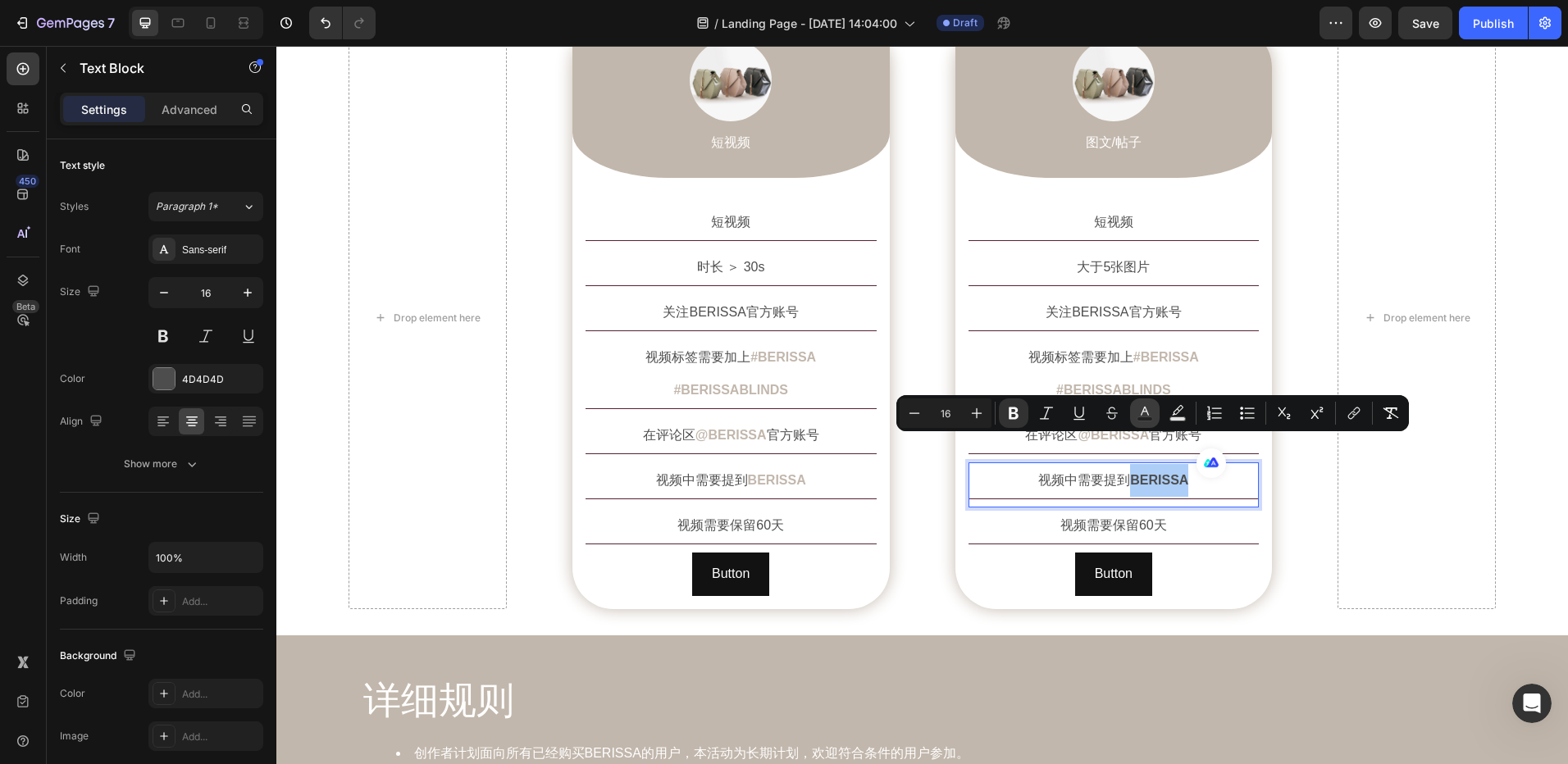
click at [1145, 416] on icon "Editor contextual toolbar" at bounding box center [1144, 413] width 16 height 16
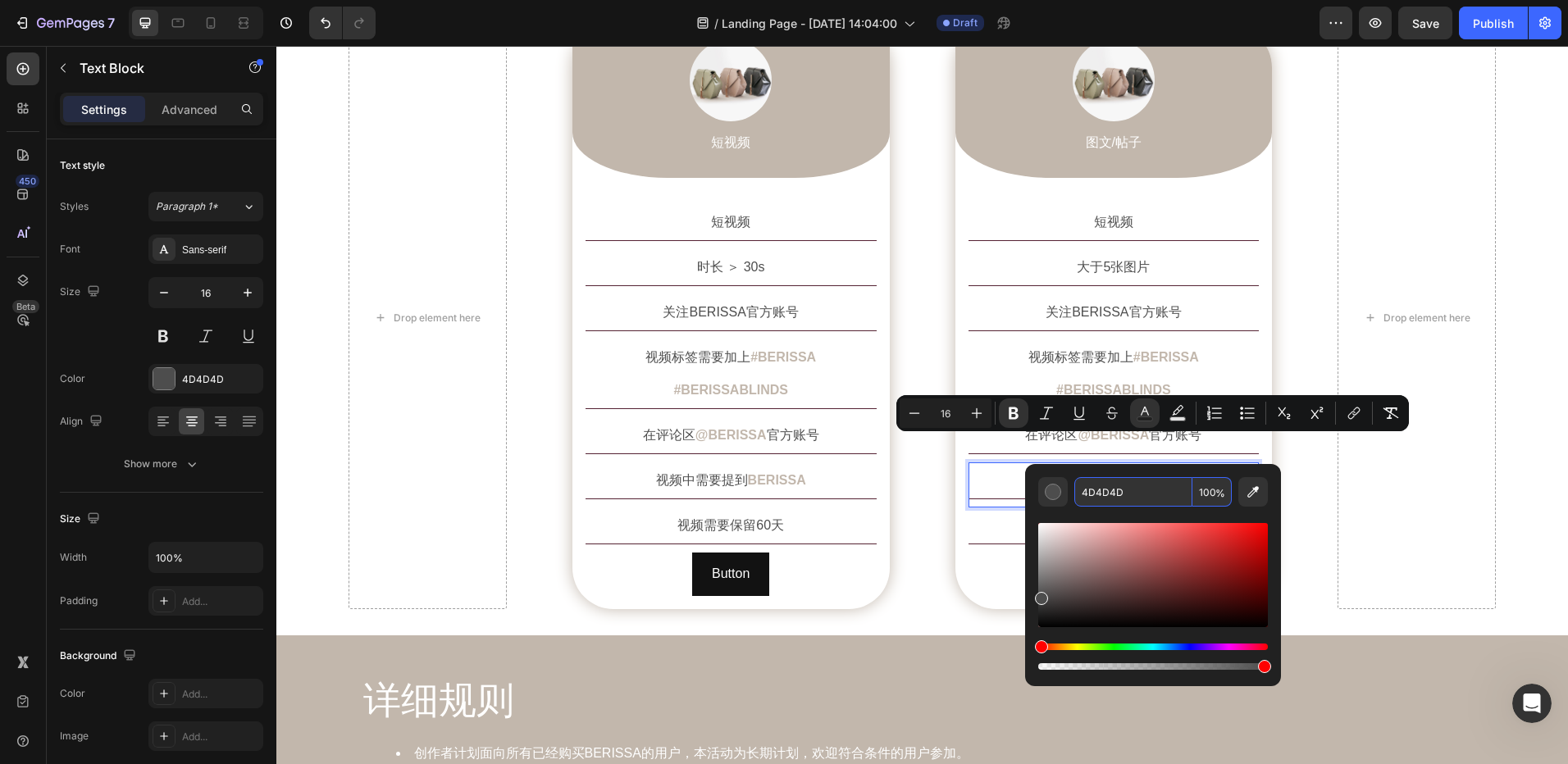
click at [1121, 492] on input "4D4D4D" at bounding box center [1134, 491] width 118 height 30
paste input "#c2b7ac"
type input "C2B7AC"
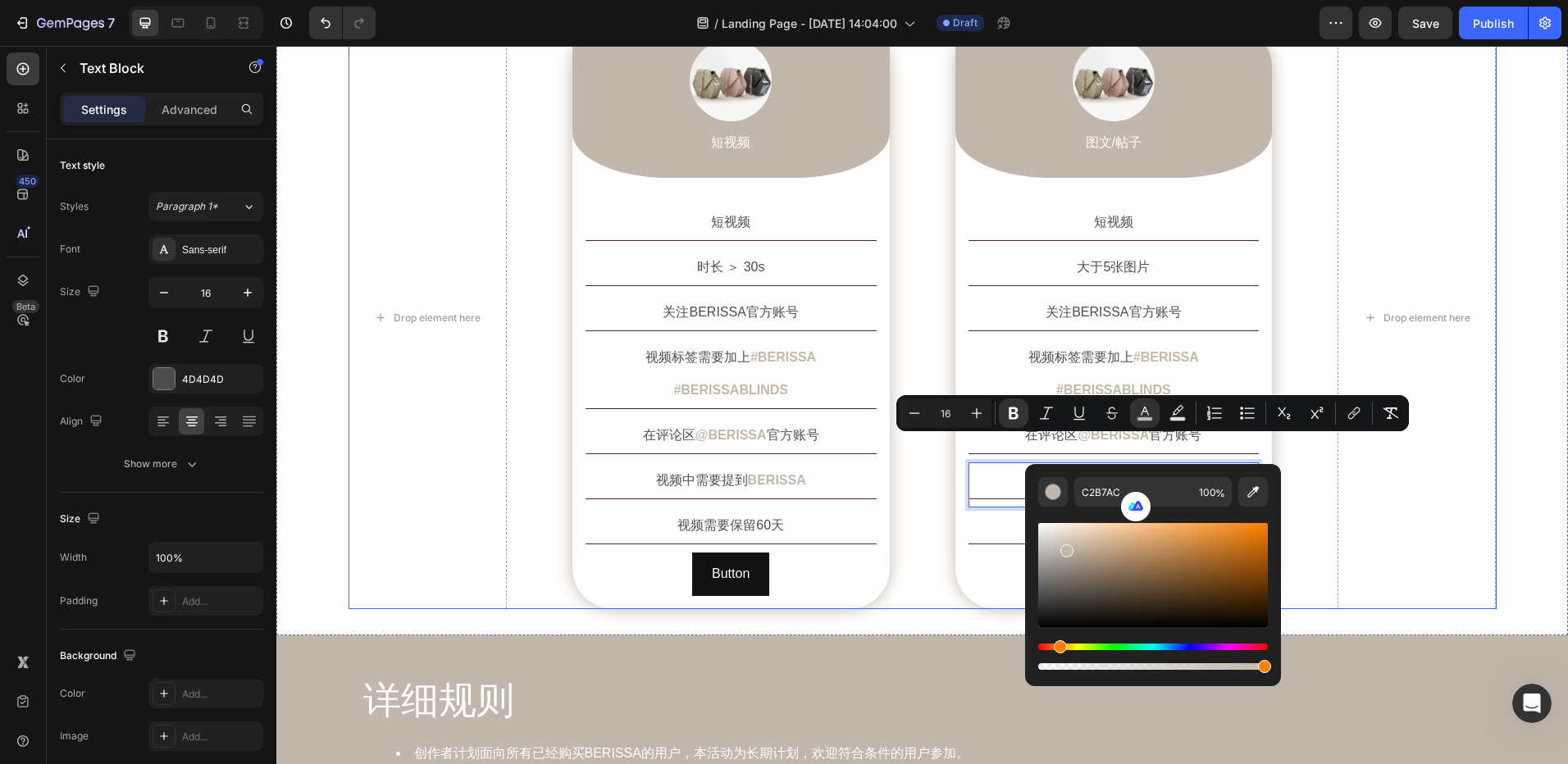
click at [1311, 516] on div "Drop element here Image 短视频 Text Block Row 短视频 Text Block 时长 ＞ 30s Text Block 关…" at bounding box center [922, 318] width 1148 height 583
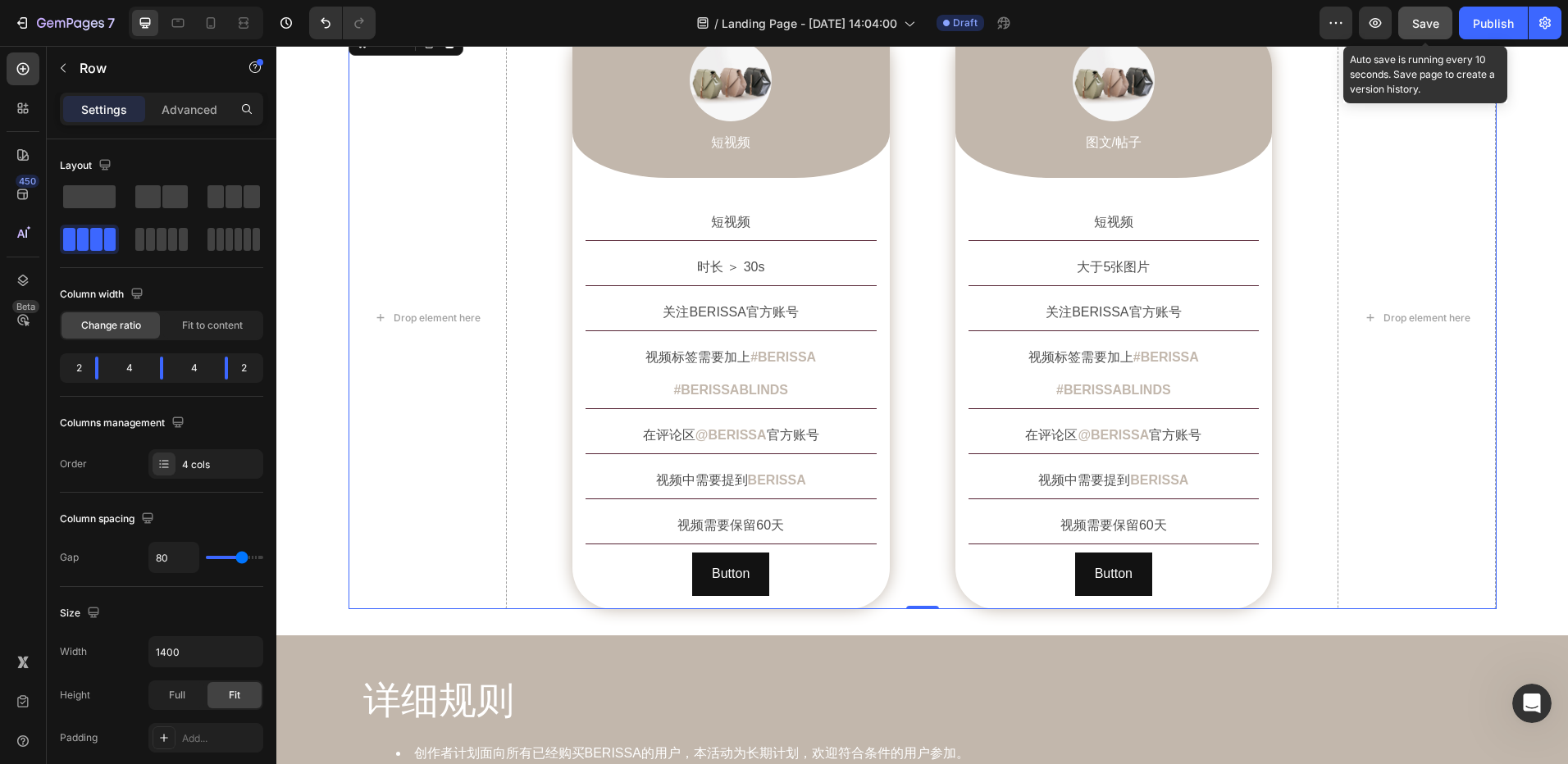
click at [1416, 20] on span "Save" at bounding box center [1426, 23] width 27 height 14
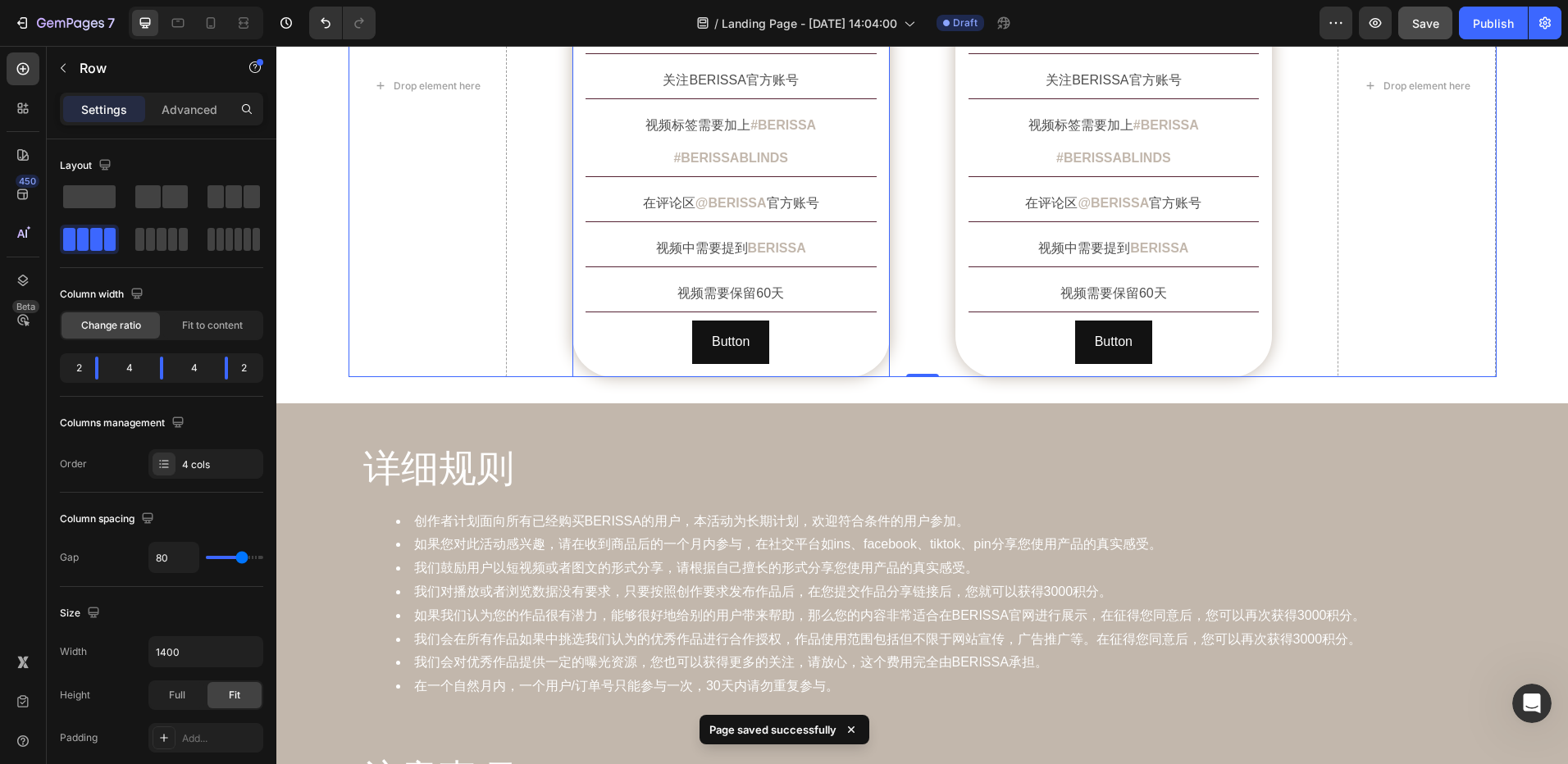
scroll to position [1538, 0]
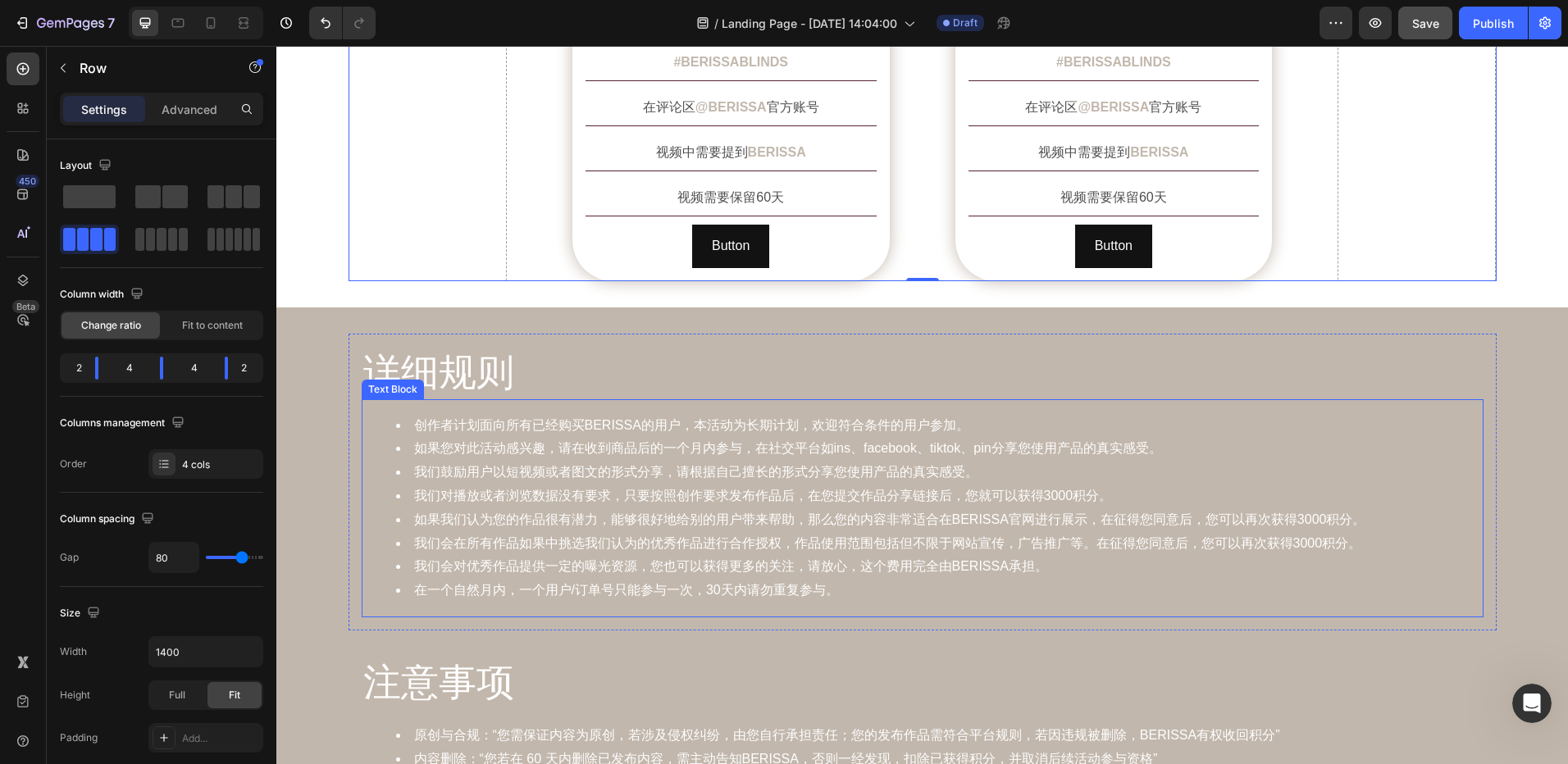
click at [1172, 437] on li "如果您对此活动感兴趣，请在收到商品后的一个月内参与，在社交平台如ins、facebook、tiktok、pin分享您使用产品的真实感受。" at bounding box center [939, 448] width 1086 height 24
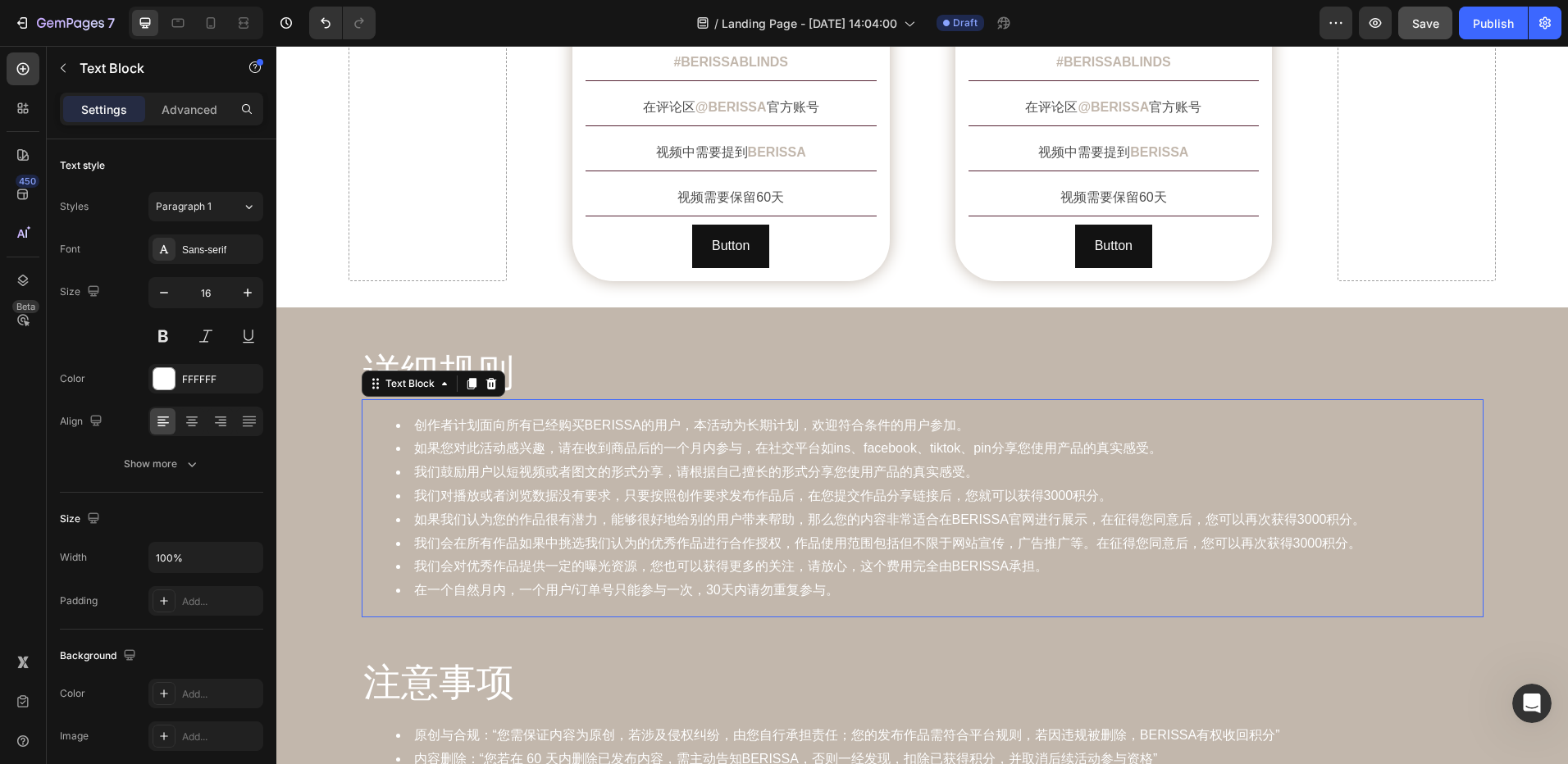
click at [1172, 437] on li "如果您对此活动感兴趣，请在收到商品后的一个月内参与，在社交平台如ins、facebook、tiktok、pin分享您使用产品的真实感受。" at bounding box center [939, 448] width 1086 height 24
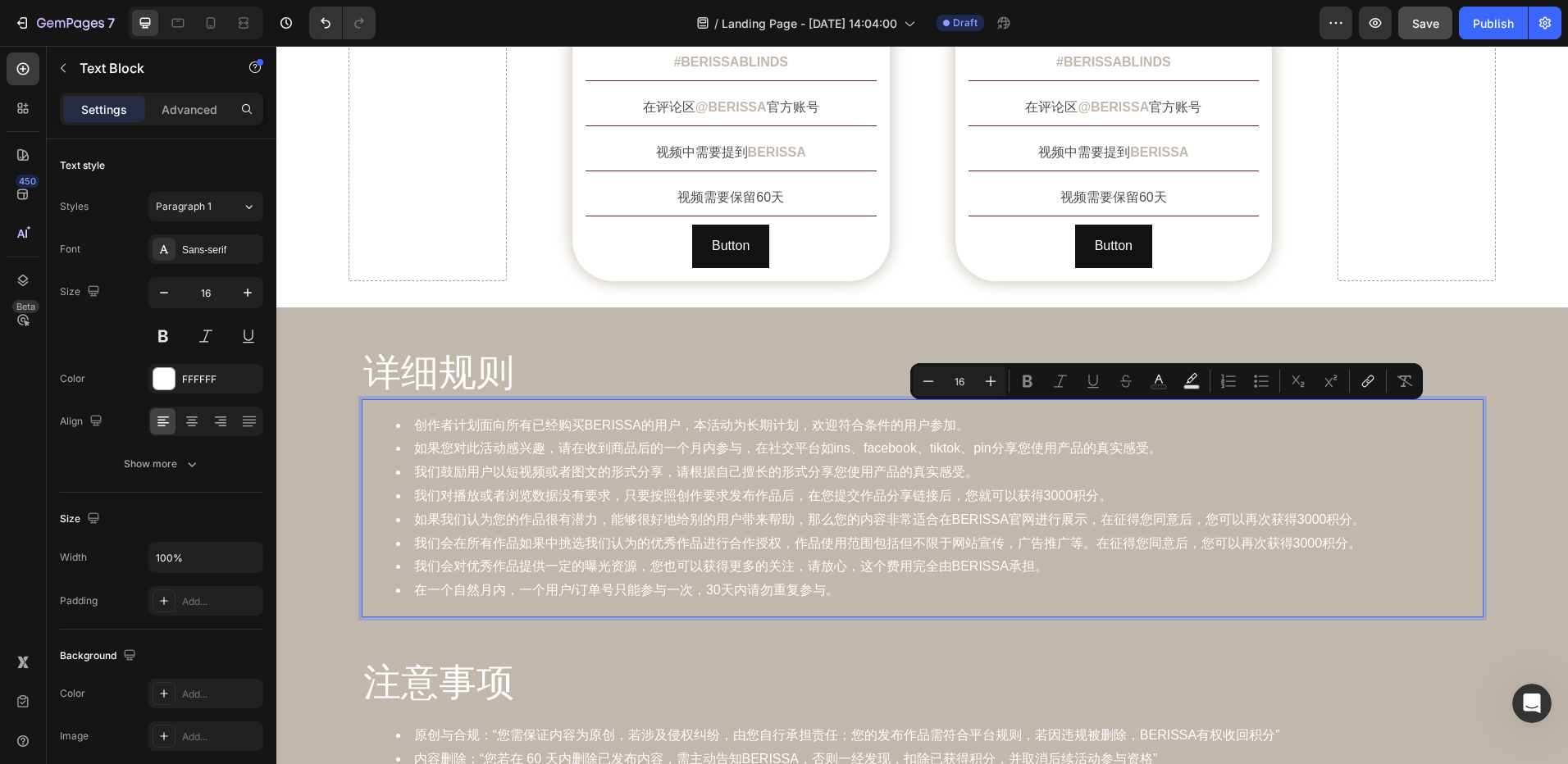
click at [1181, 437] on li "如果您对此活动感兴趣，请在收到商品后的一个月内参与，在社交平台如ins、facebook、tiktok、pin分享您使用产品的真实感受。" at bounding box center [939, 448] width 1086 height 24
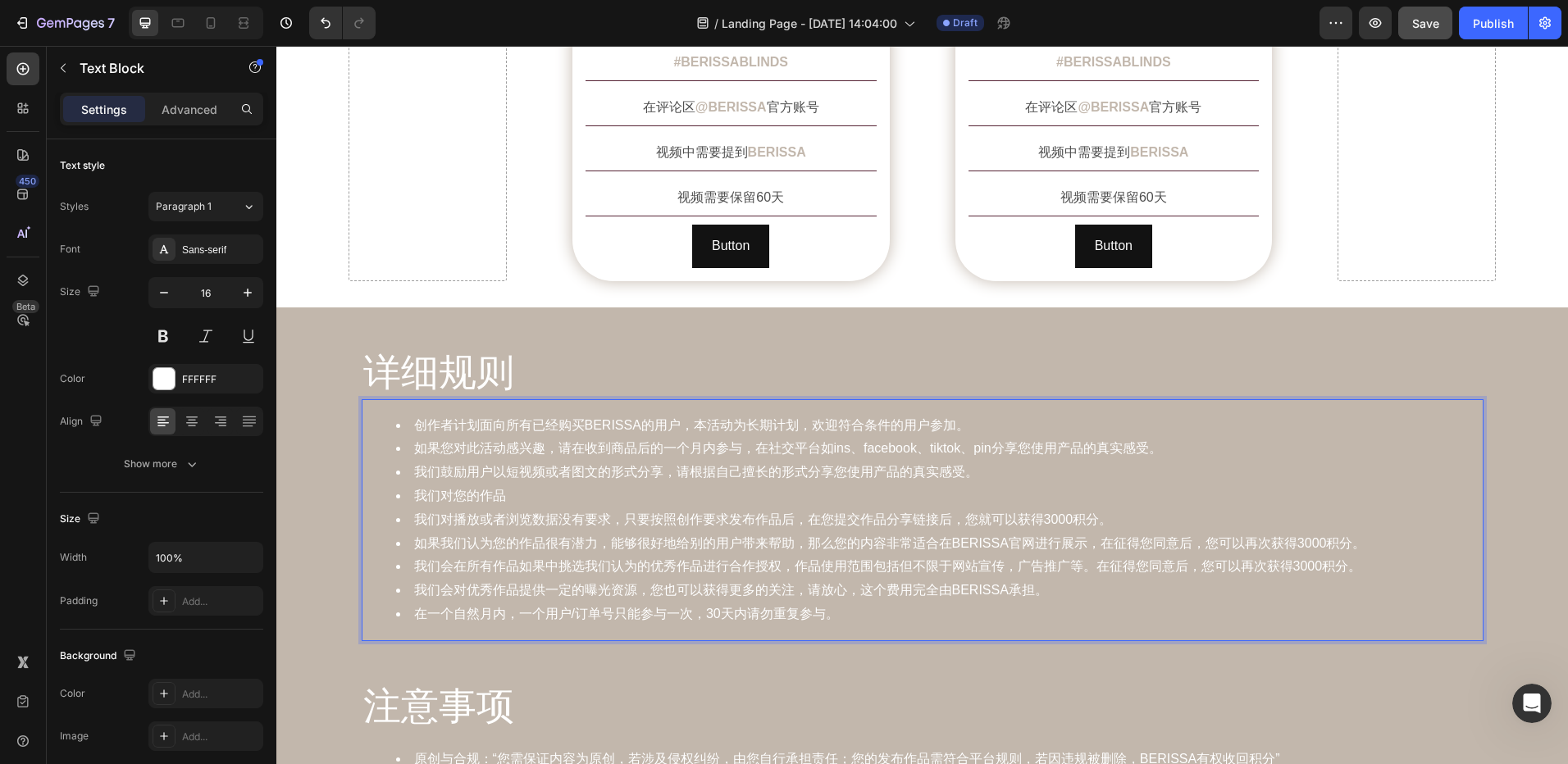
click at [510, 485] on li "我们对您的作品" at bounding box center [939, 496] width 1086 height 24
click at [538, 485] on li "我们对您的作品创作" at bounding box center [939, 496] width 1086 height 24
click at [540, 485] on li "我们对您的作品" at bounding box center [939, 496] width 1086 height 24
click at [747, 485] on li "我们对您的作品创作形式不作任何约束，完全由您自由发挥。" at bounding box center [939, 496] width 1086 height 24
click at [772, 485] on li "我们对您的作品创作形式不作任何约束，完全由您自由发挥。" at bounding box center [939, 496] width 1086 height 24
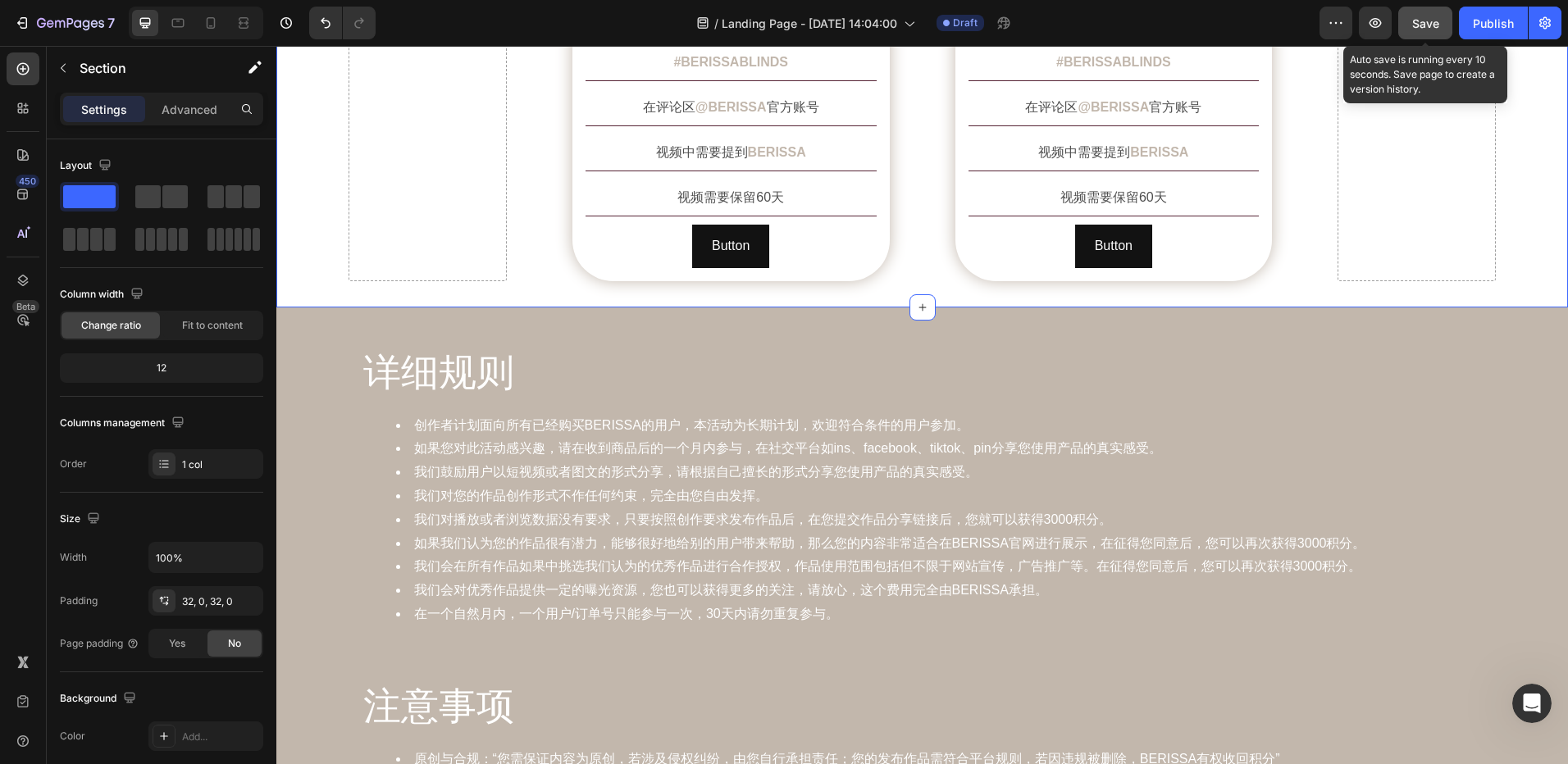
click at [1424, 27] on span "Save" at bounding box center [1426, 23] width 27 height 14
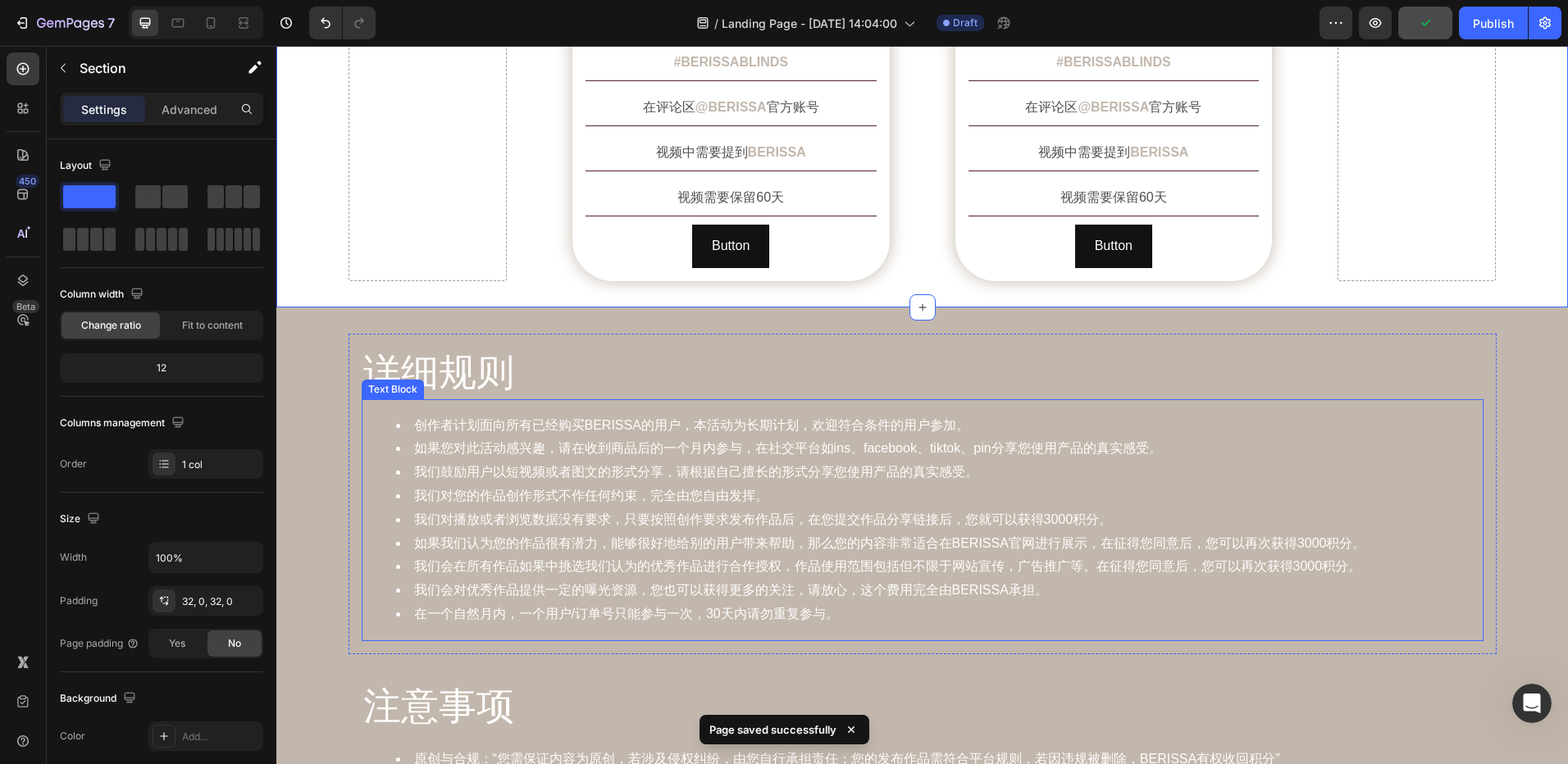
click at [754, 485] on li "我们对您的作品创作形式不作任何约束，完全由您自由发挥。" at bounding box center [939, 496] width 1086 height 24
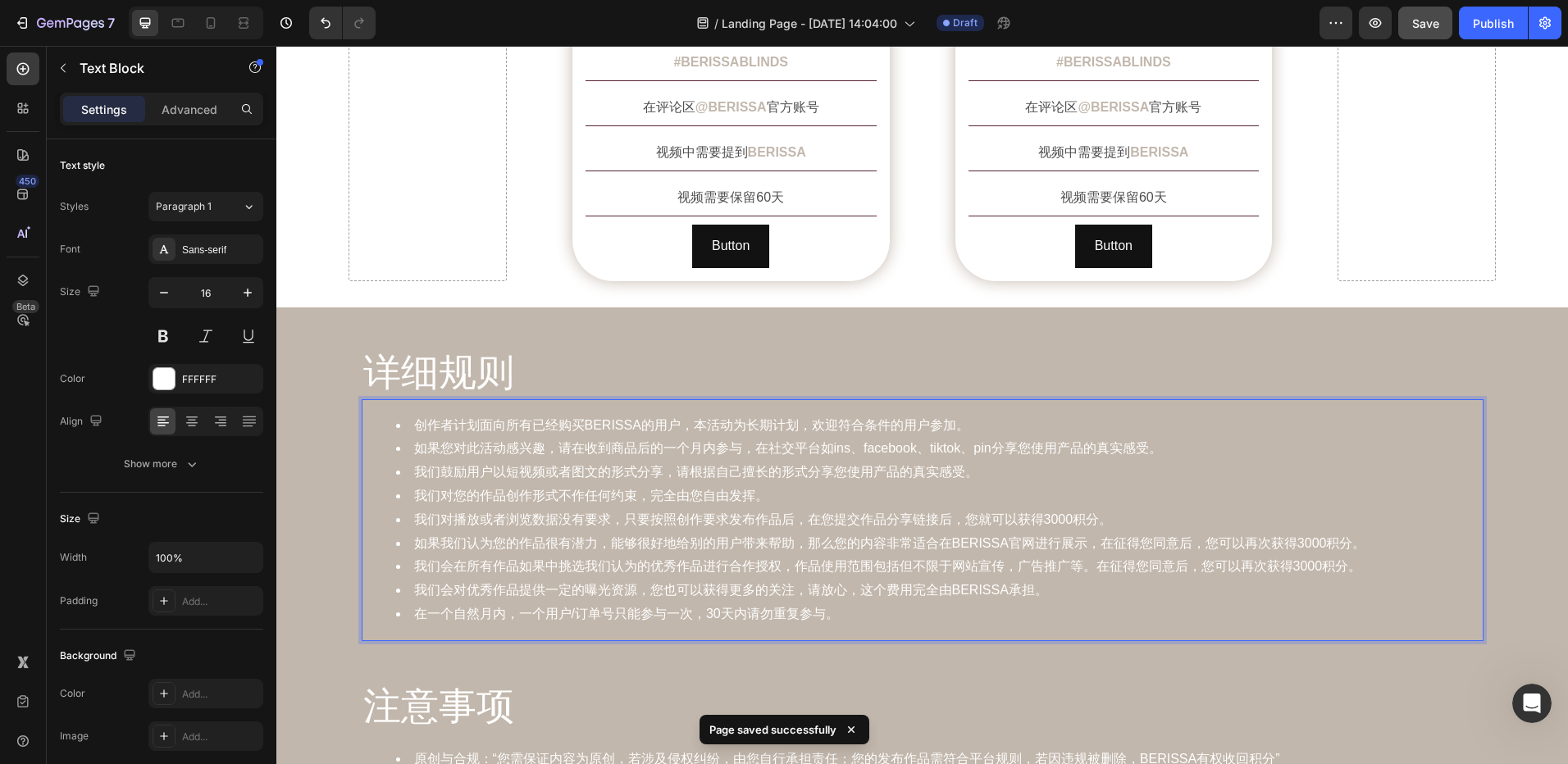
click at [690, 485] on li "我们对您的作品创作形式不作任何约束，完全由您自由发挥。" at bounding box center [939, 496] width 1086 height 24
click at [645, 485] on li "我们对您的作品创作形式不作任何约束，完全由您自由发挥。" at bounding box center [939, 496] width 1086 height 24
click at [1516, 339] on div "详细规则 Heading 创作者计划面向所有已经购买BERISSA的用户，本活动为长期计划，欢迎符合条件的用户参加。 如果您对此活动感兴趣，请在收到商品后的一…" at bounding box center [923, 632] width 1292 height 597
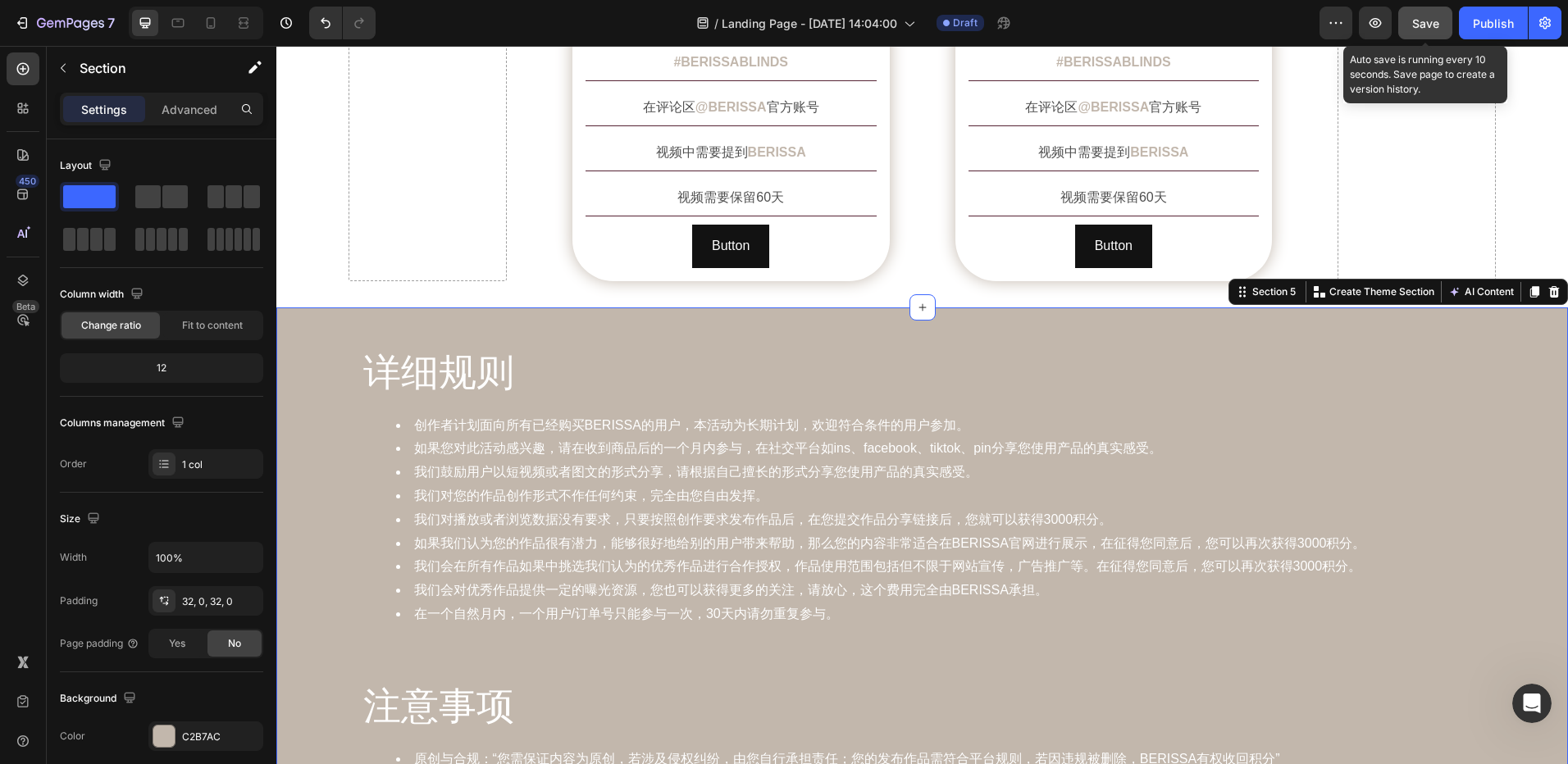
click at [1419, 29] on span "Save" at bounding box center [1426, 23] width 27 height 14
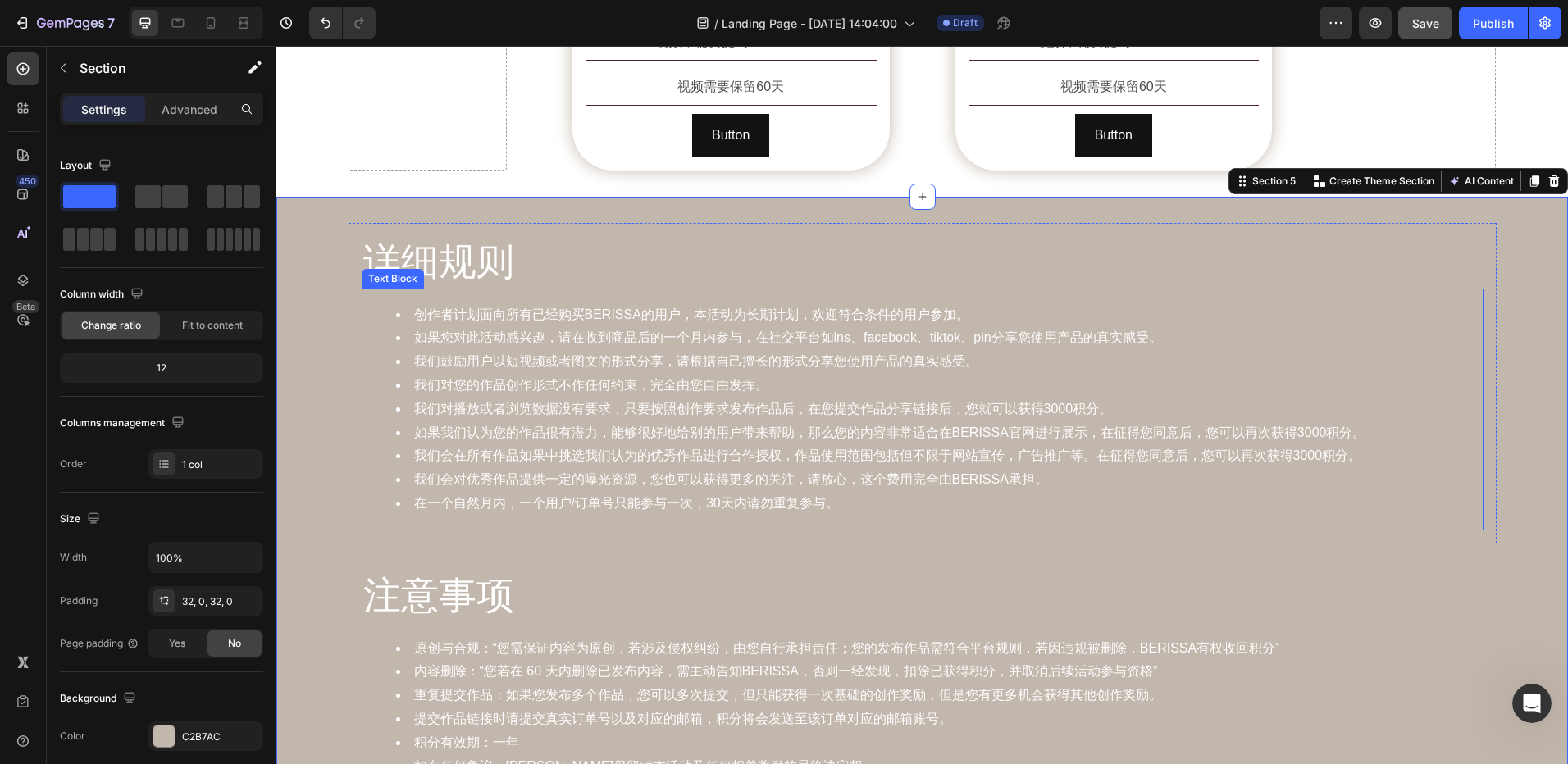
scroll to position [1784, 0]
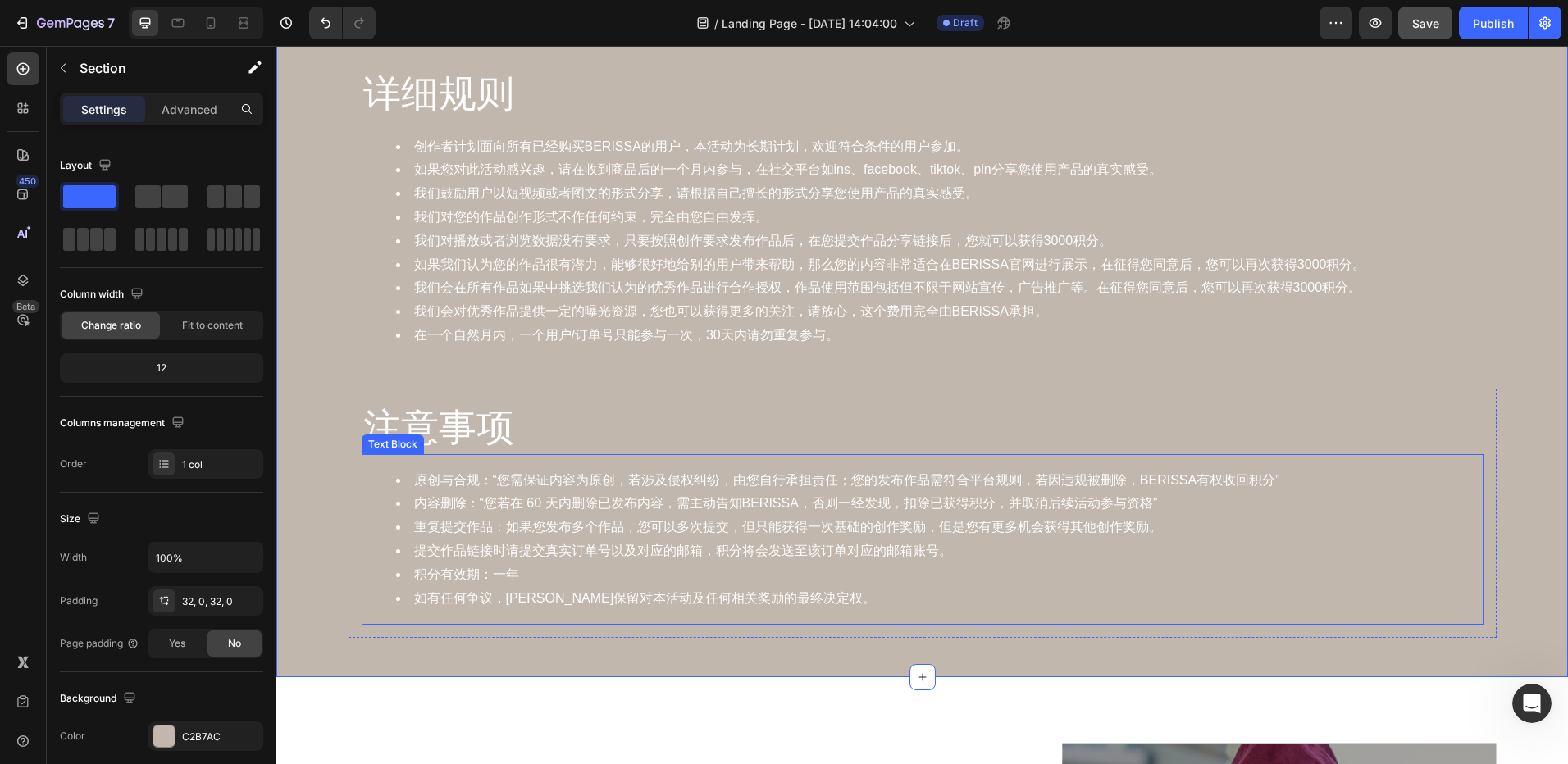
click at [1141, 527] on li "重复提交作品：如果您发布多个作品，您可以多次提交，但只能获得一次基础的创作奖励，但是您有更多机会获得其他创作奖励。" at bounding box center [939, 527] width 1086 height 24
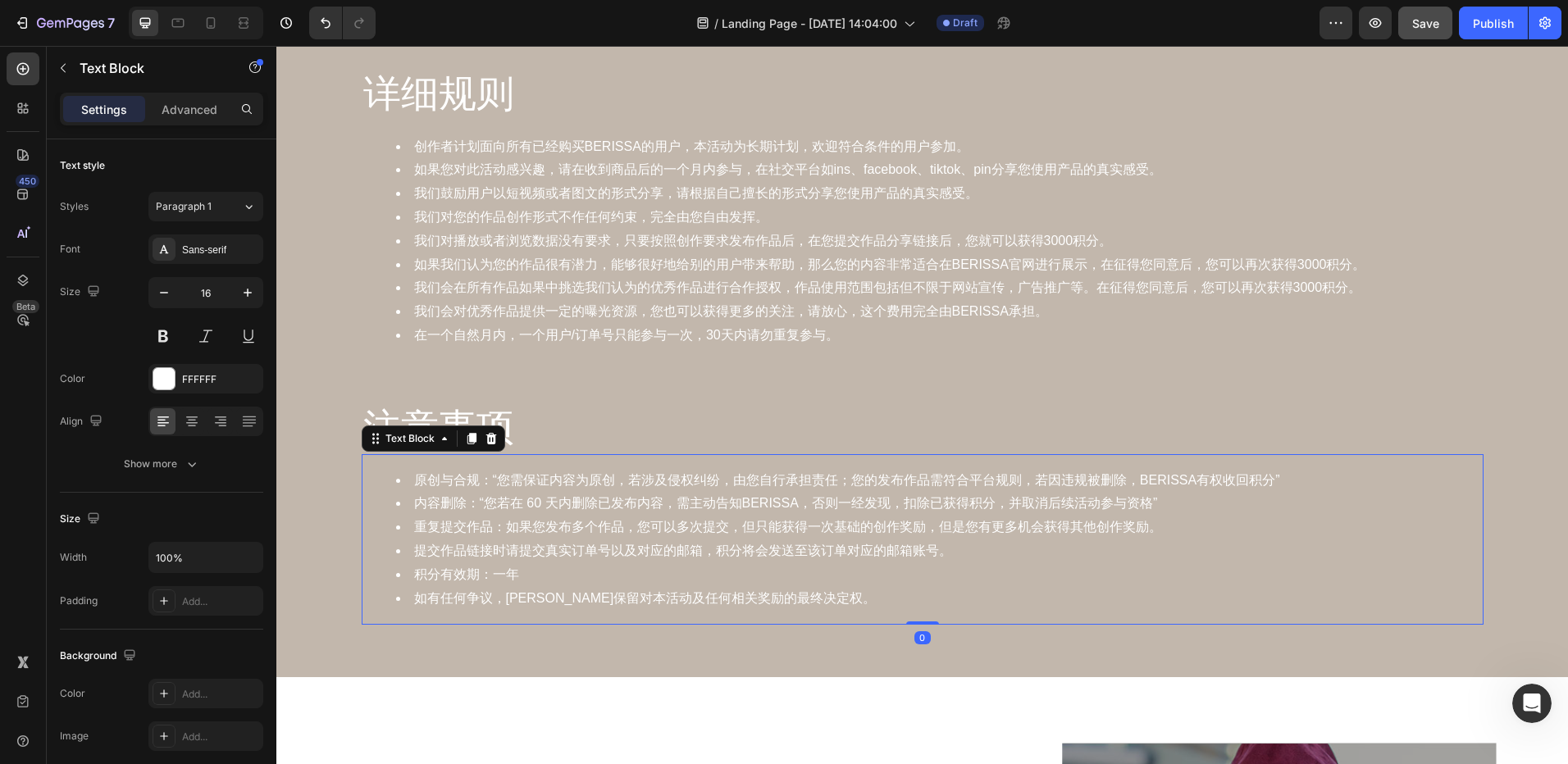
click at [1138, 531] on li "重复提交作品：如果您发布多个作品，您可以多次提交，但只能获得一次基础的创作奖励，但是您有更多机会获得其他创作奖励。" at bounding box center [939, 527] width 1086 height 24
click at [1495, 307] on div "详细规则 Heading 创作者计划面向所有已经购买BERISSA的用户，本活动为长期计划，欢迎符合条件的用户参加。 如果您对此活动感兴趣，请在收到商品后的一…" at bounding box center [923, 354] width 1292 height 597
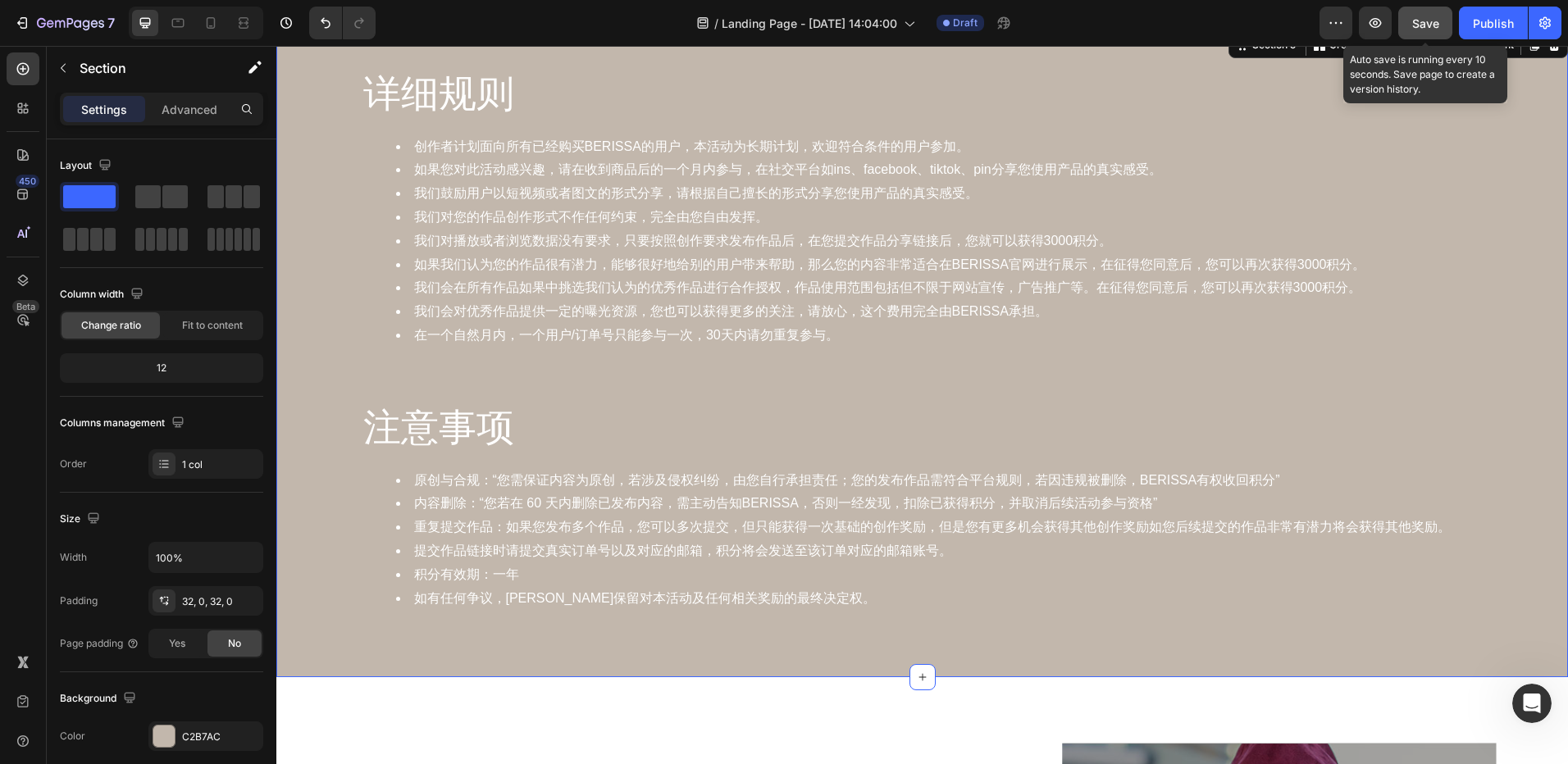
click at [1430, 27] on span "Save" at bounding box center [1426, 23] width 27 height 14
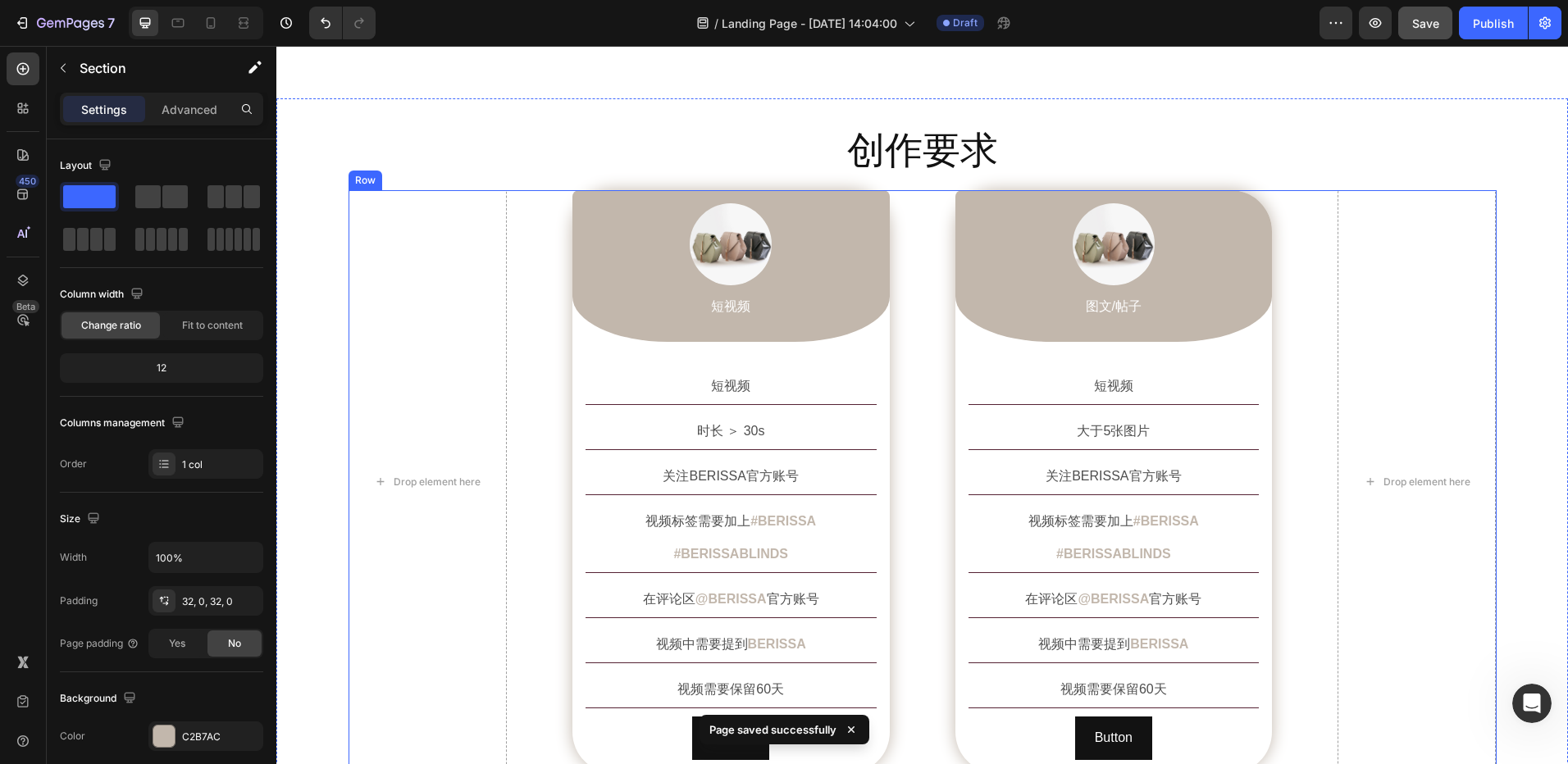
scroll to position [1128, 0]
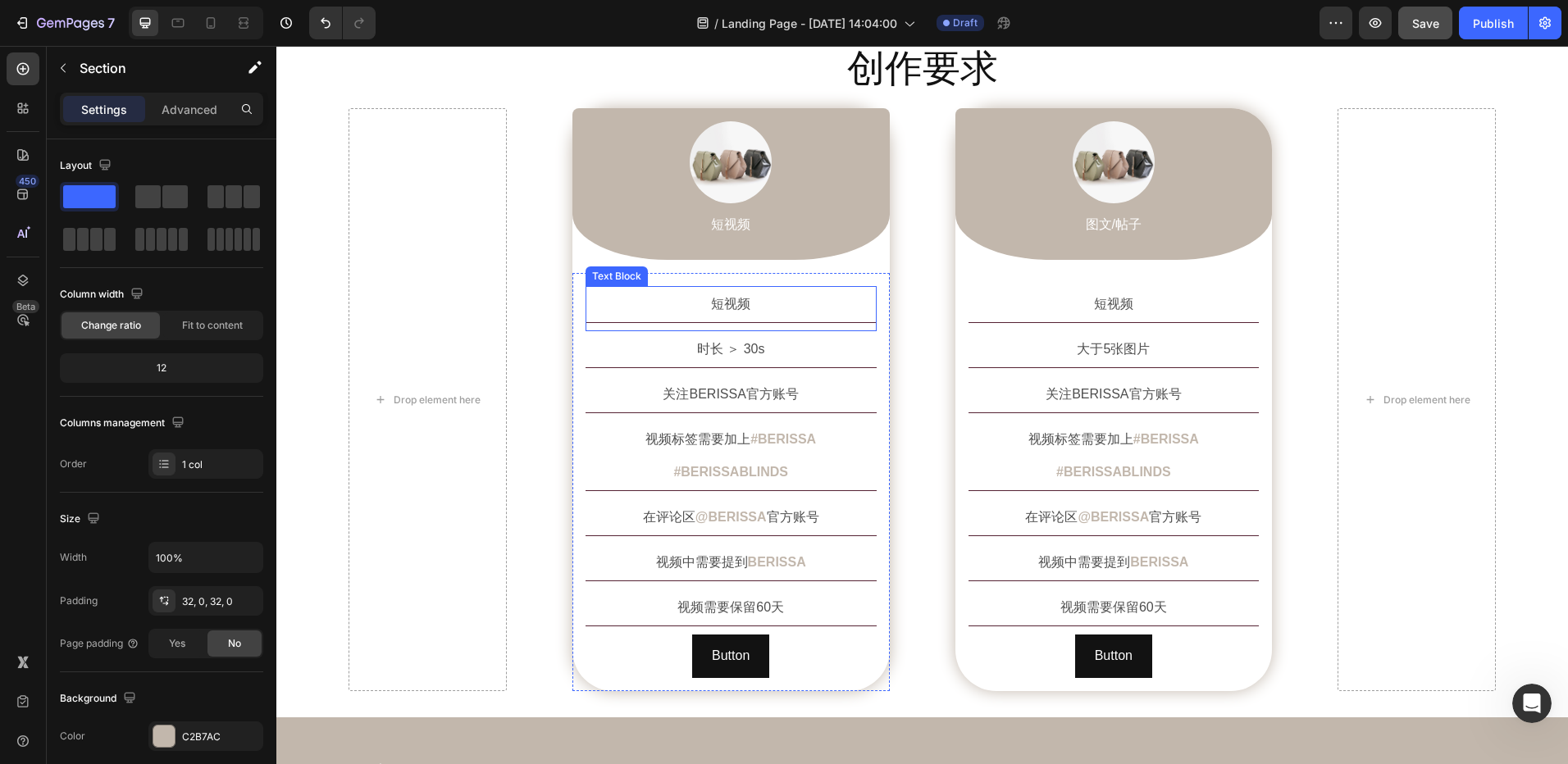
click at [746, 305] on p "短视频" at bounding box center [731, 304] width 288 height 32
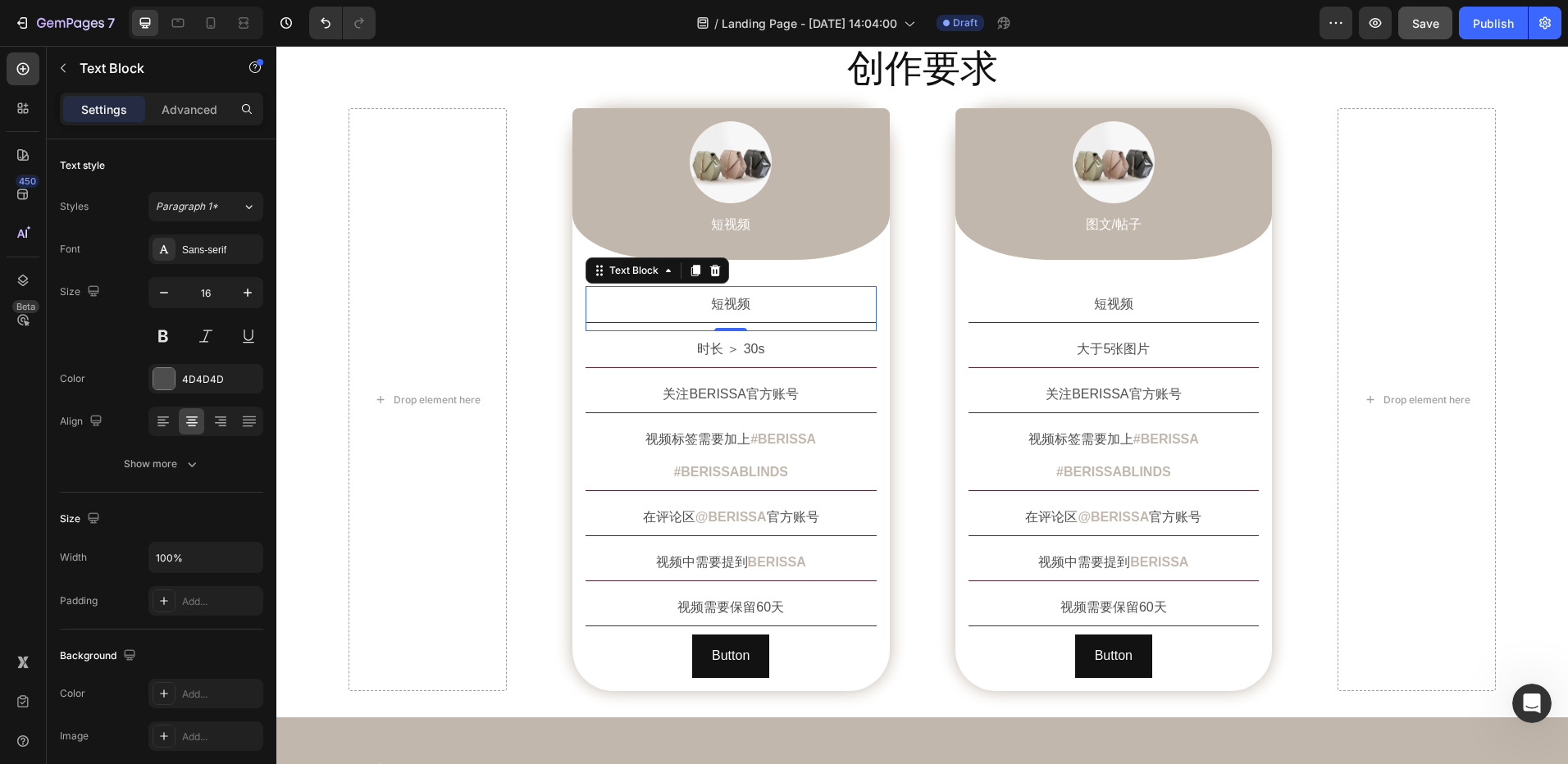
click at [746, 305] on p "短视频" at bounding box center [731, 304] width 288 height 32
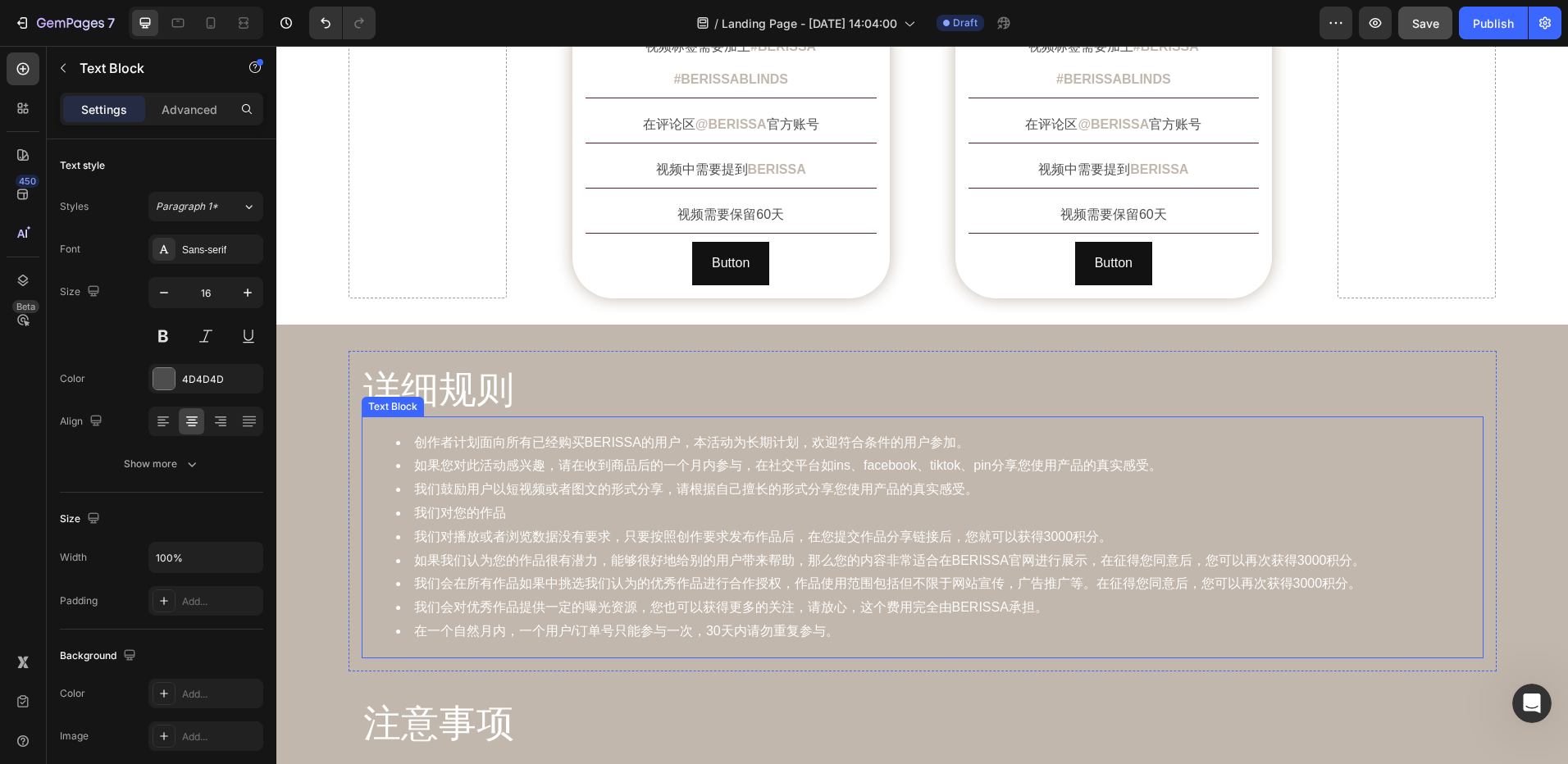
scroll to position [1620, 0]
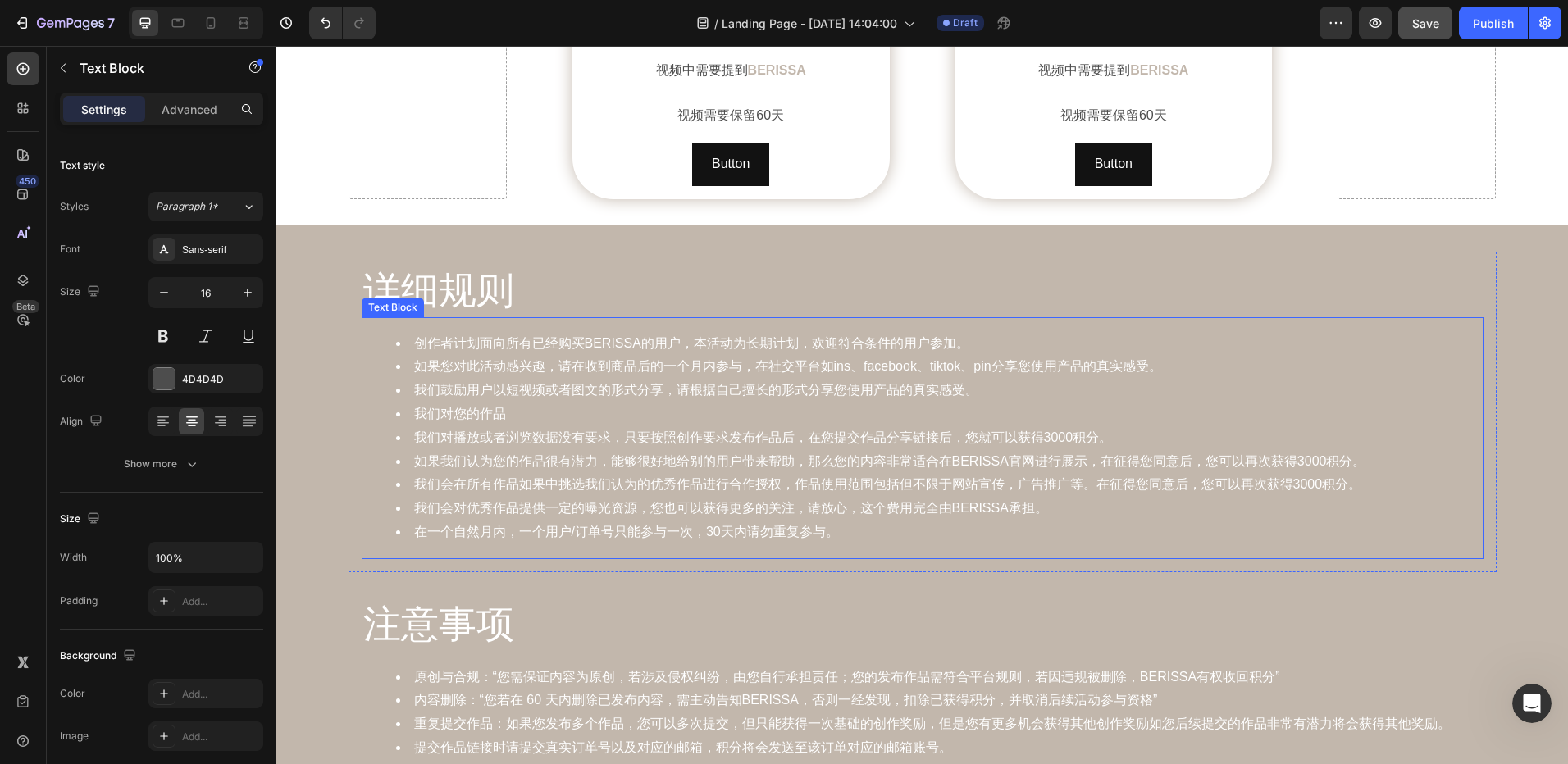
click at [981, 355] on li "如果您对此活动感兴趣，请在收到商品后的一个月内参与，在社交平台如ins、facebook、tiktok、pin分享您使用产品的真实感受。" at bounding box center [939, 366] width 1086 height 24
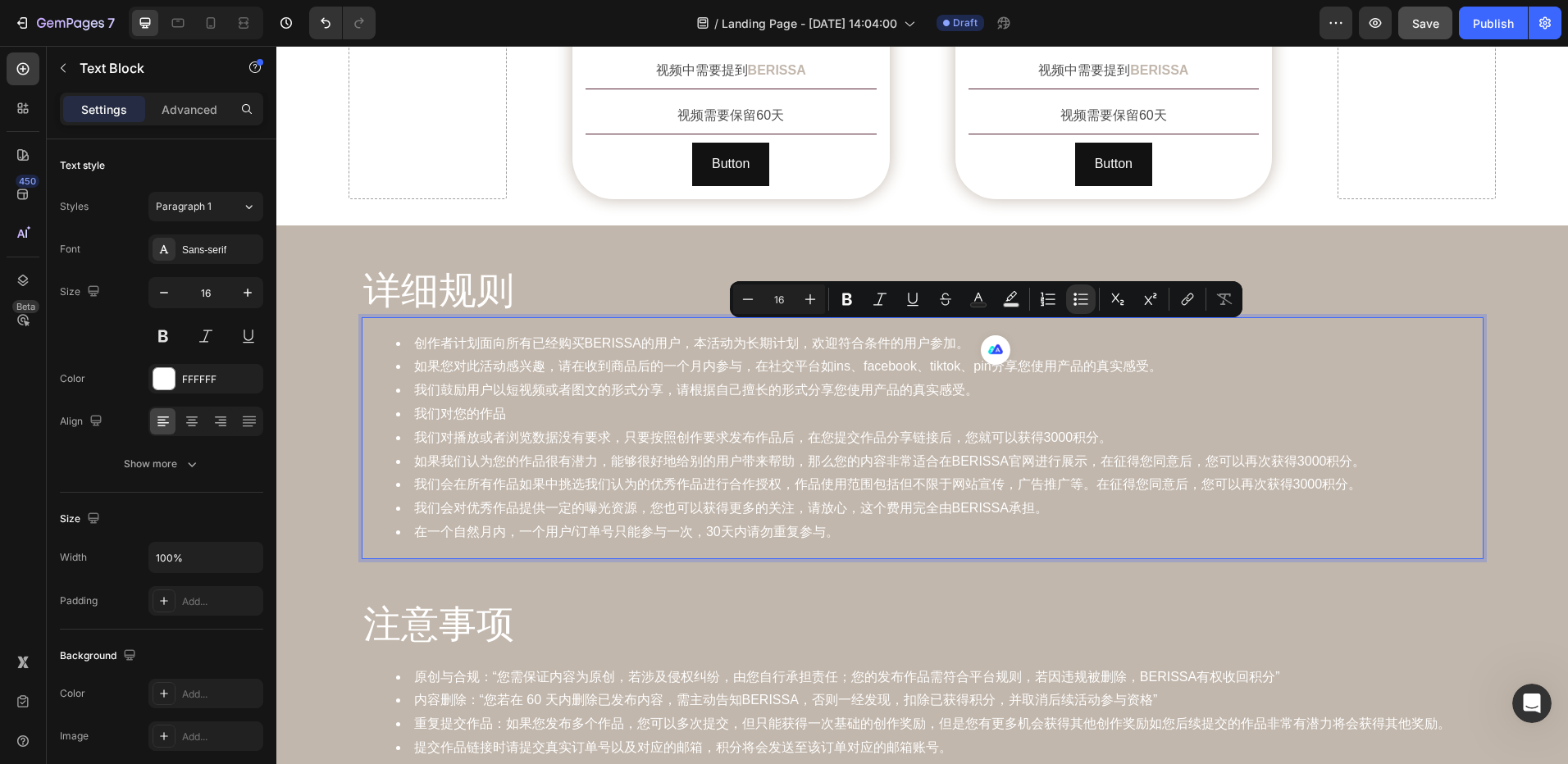
click at [831, 355] on li "如果您对此活动感兴趣，请在收到商品后的一个月内参与，在社交平台如ins、facebook、tiktok、pin分享您使用产品的真实感受。" at bounding box center [939, 366] width 1086 height 24
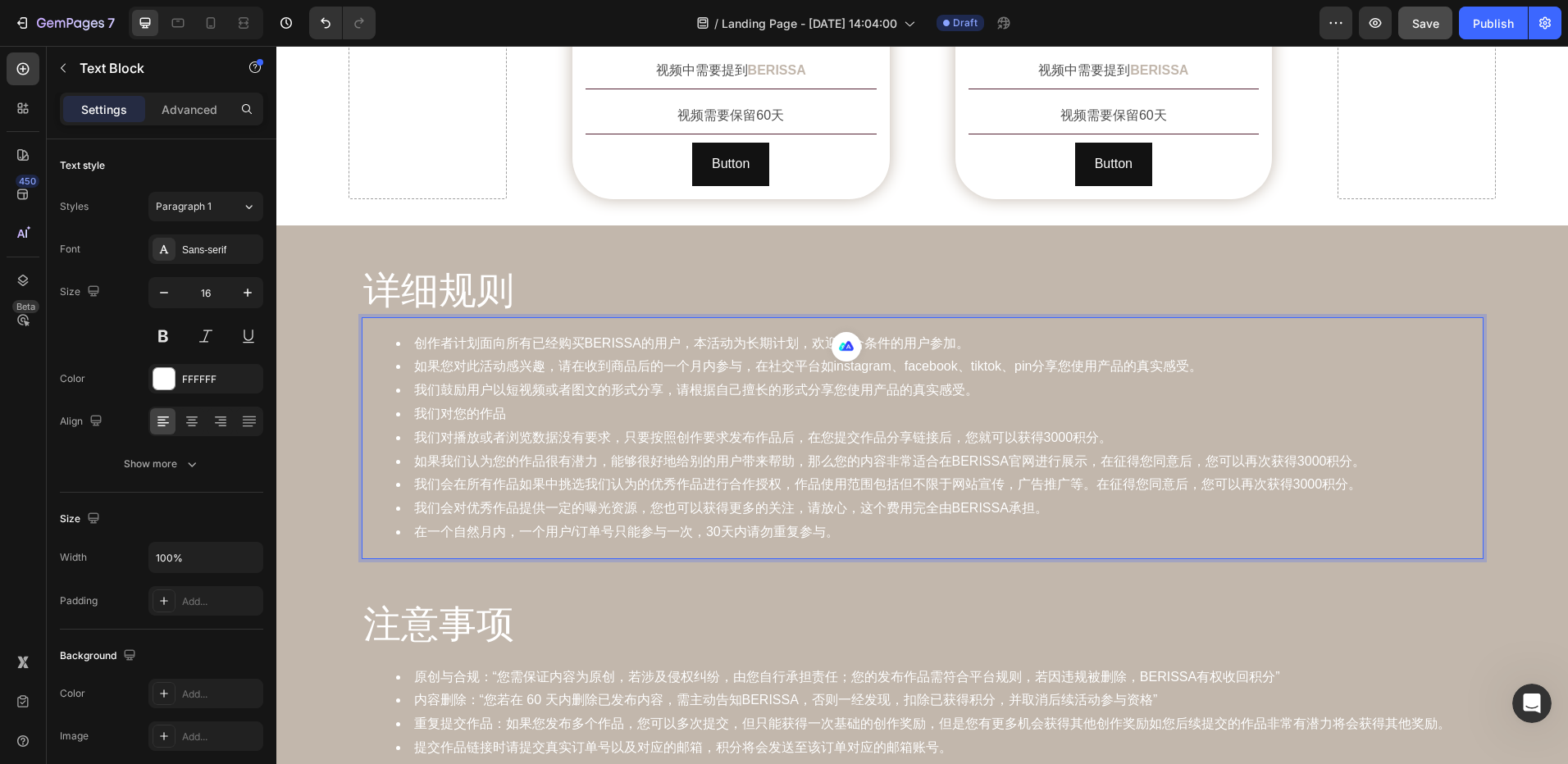
click at [918, 355] on li "如果您对此活动感兴趣，请在收到商品后的一个月内参与，在社交平台如instagram、facebook、tiktok、pin分享您使用产品的真实感受。" at bounding box center [939, 366] width 1086 height 24
click at [1027, 355] on li "如果您对此活动感兴趣，请在收到商品后的一个月内参与，在社交平台如instagram、facebook、tiktok、pin分享您使用产品的真实感受。" at bounding box center [939, 366] width 1086 height 24
click at [798, 355] on li "如果您对此活动感兴趣，请在收到商品后的一个月内参与，在社交平台如instagram、facebook、tiktok、pinterest分享您使用产品的真实感受。" at bounding box center [939, 366] width 1086 height 24
click at [826, 355] on li "如果您对此活动感兴趣，请在收到商品后的一个月内参与，在社交平台如instagram、facebook、tiktok、pinterest分享您使用产品的真实感受。" at bounding box center [939, 366] width 1086 height 24
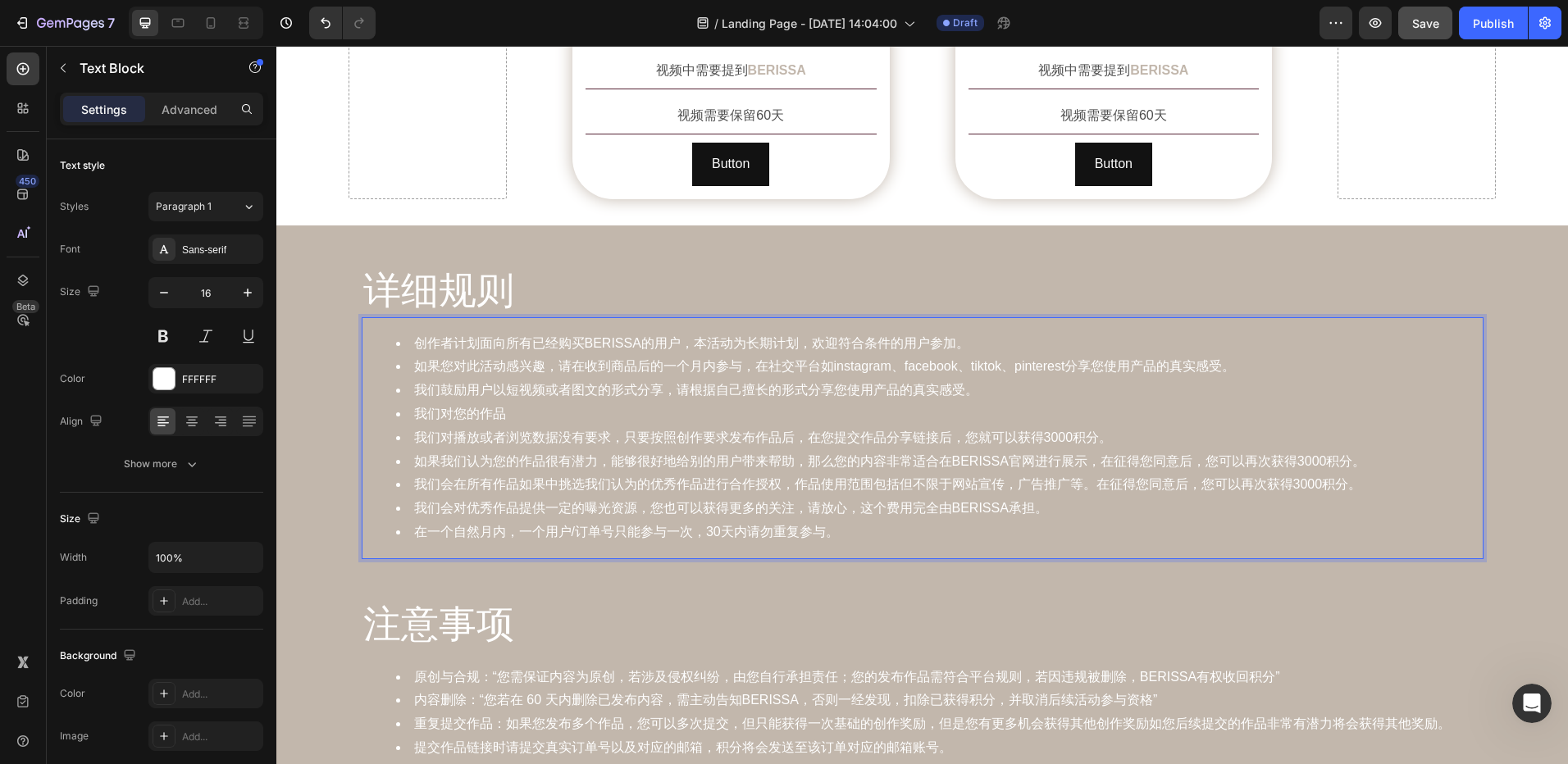
click at [1231, 355] on li "如果您对此活动感兴趣，请在收到商品后的一个月内参与，在社交平台如instagram、facebook、tiktok、pinterest分享您使用产品的真实感受。" at bounding box center [939, 366] width 1086 height 24
click at [812, 355] on li "如果您对此活动感兴趣，请在收到商品后的一个月内参与，在我们约定社交平台如instagram、facebook、tiktok、pinterest分享您使用产品的…" at bounding box center [939, 366] width 1086 height 24
click at [1427, 31] on button "button" at bounding box center [1425, 23] width 54 height 32
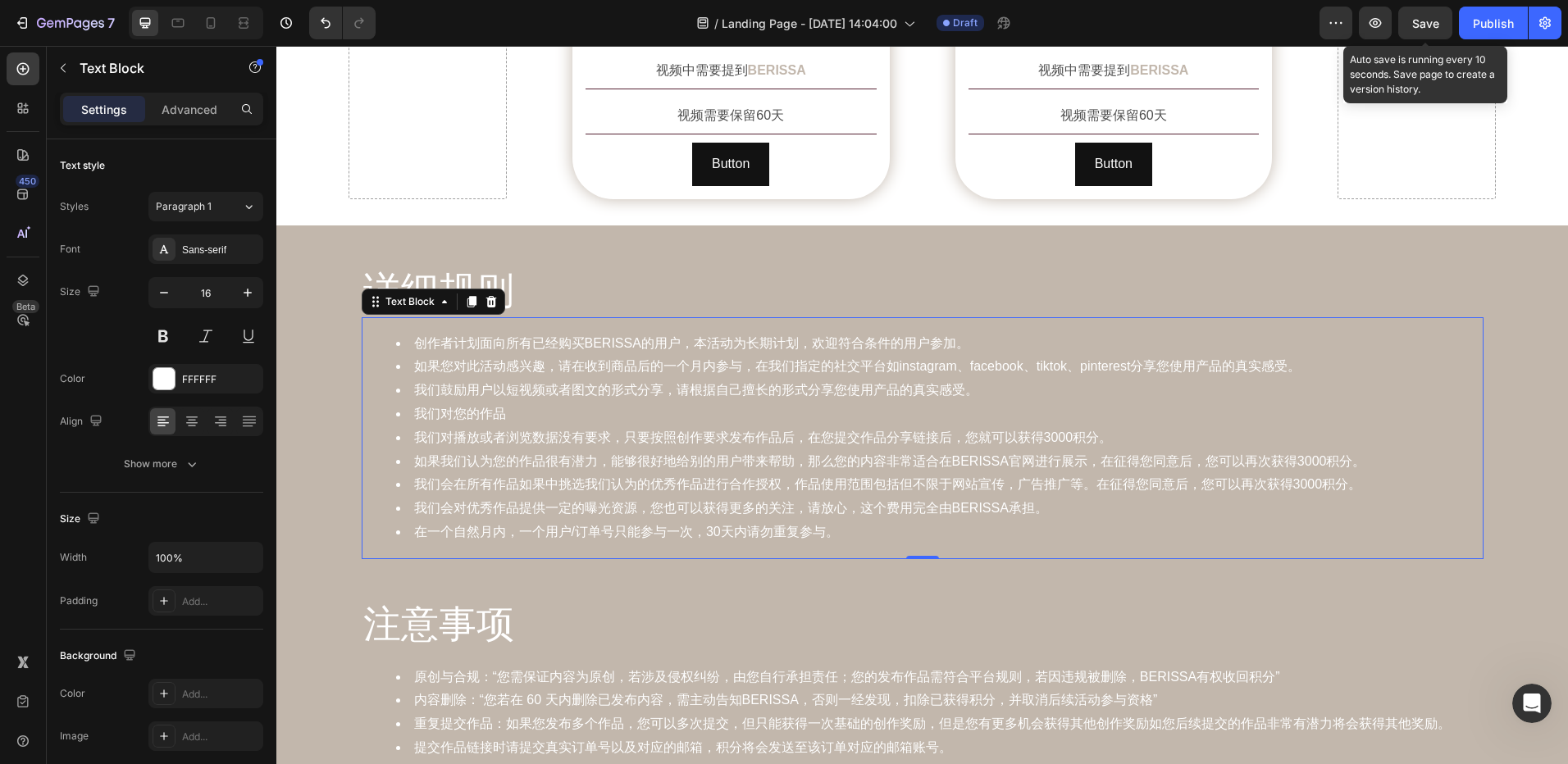
click at [1420, 28] on span "Save" at bounding box center [1426, 23] width 27 height 14
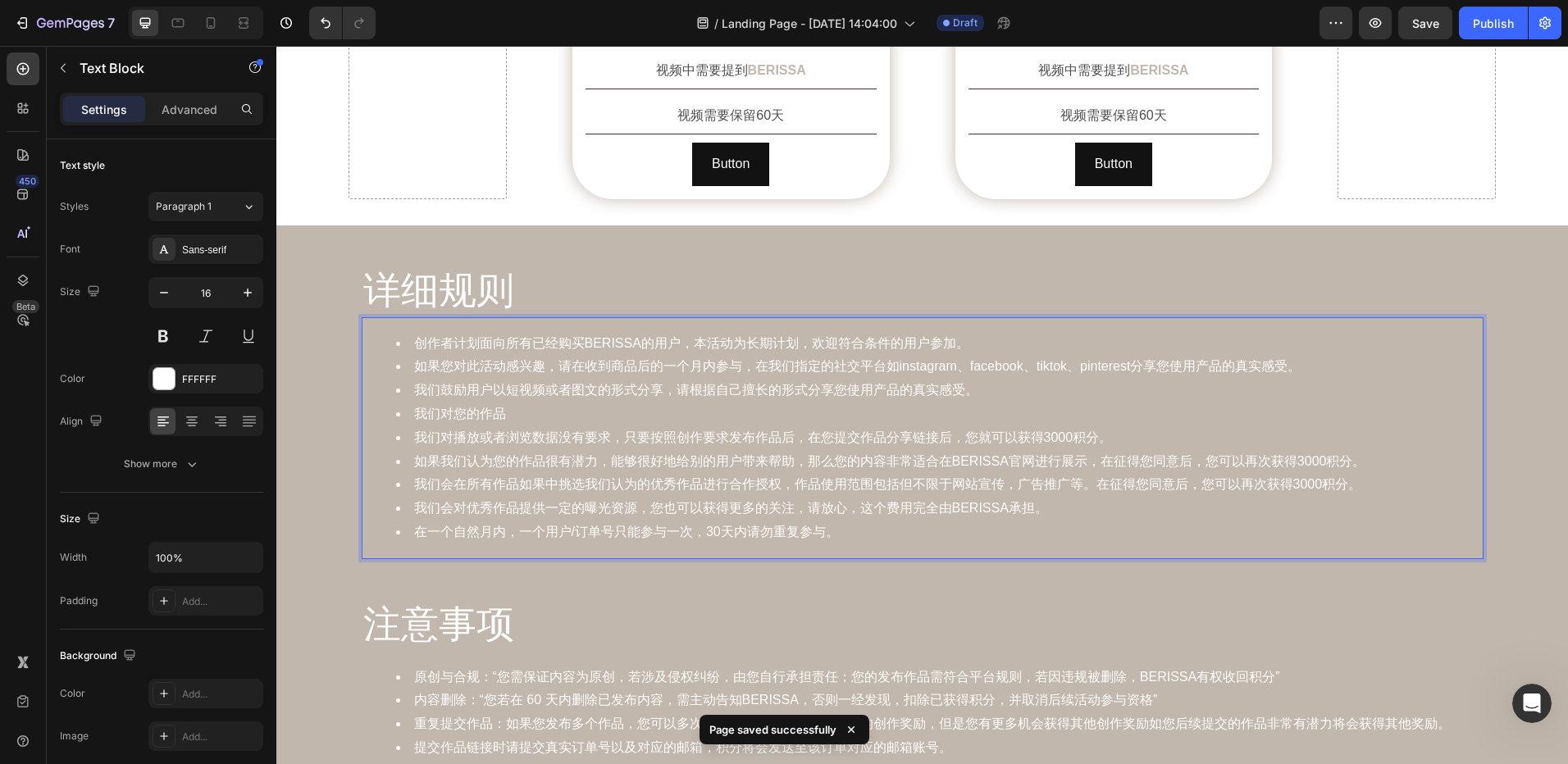
click at [586, 403] on li "我们对您的作品" at bounding box center [939, 414] width 1086 height 24
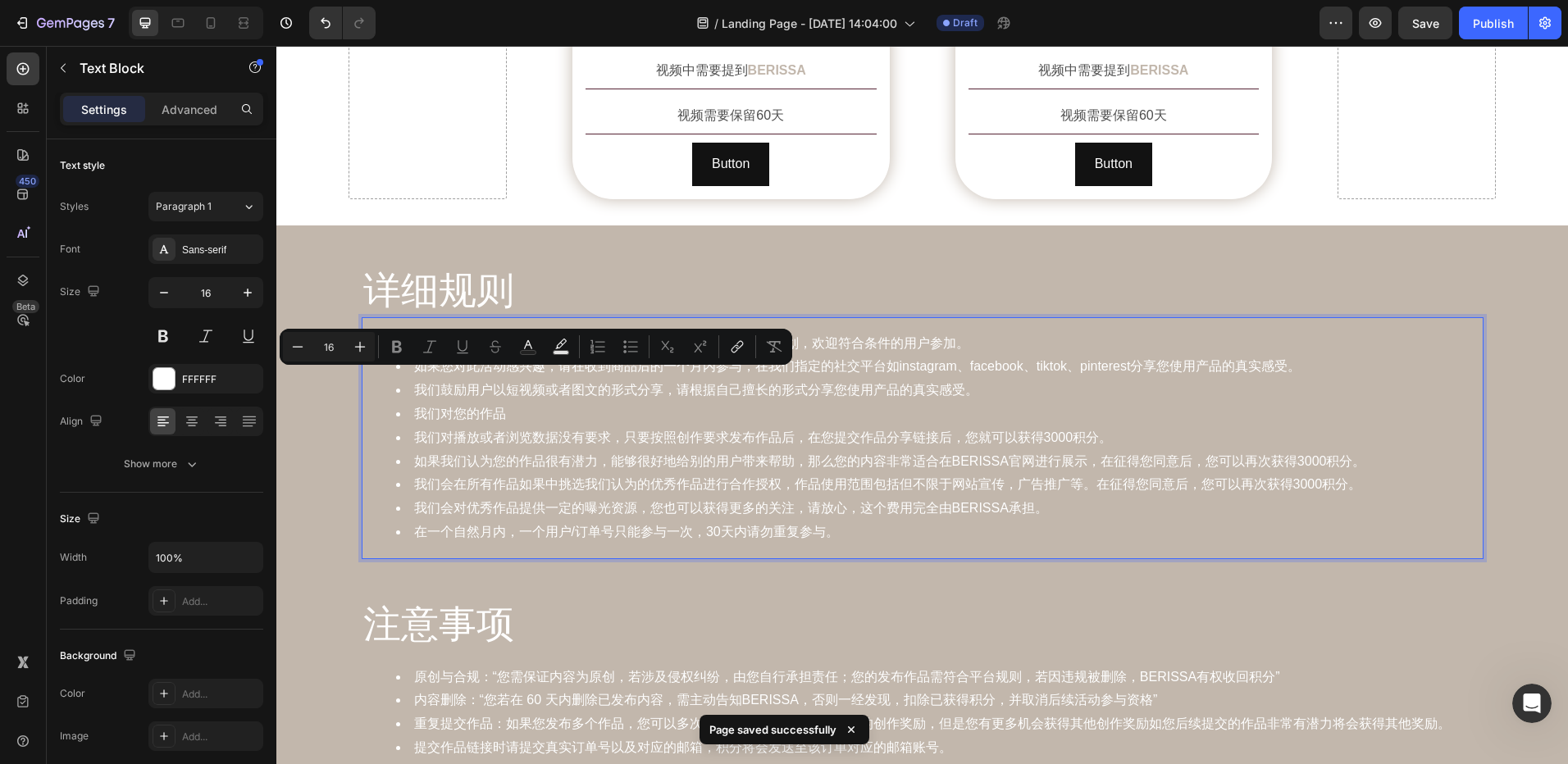
click at [562, 403] on li "我们对您的作品" at bounding box center [939, 414] width 1086 height 24
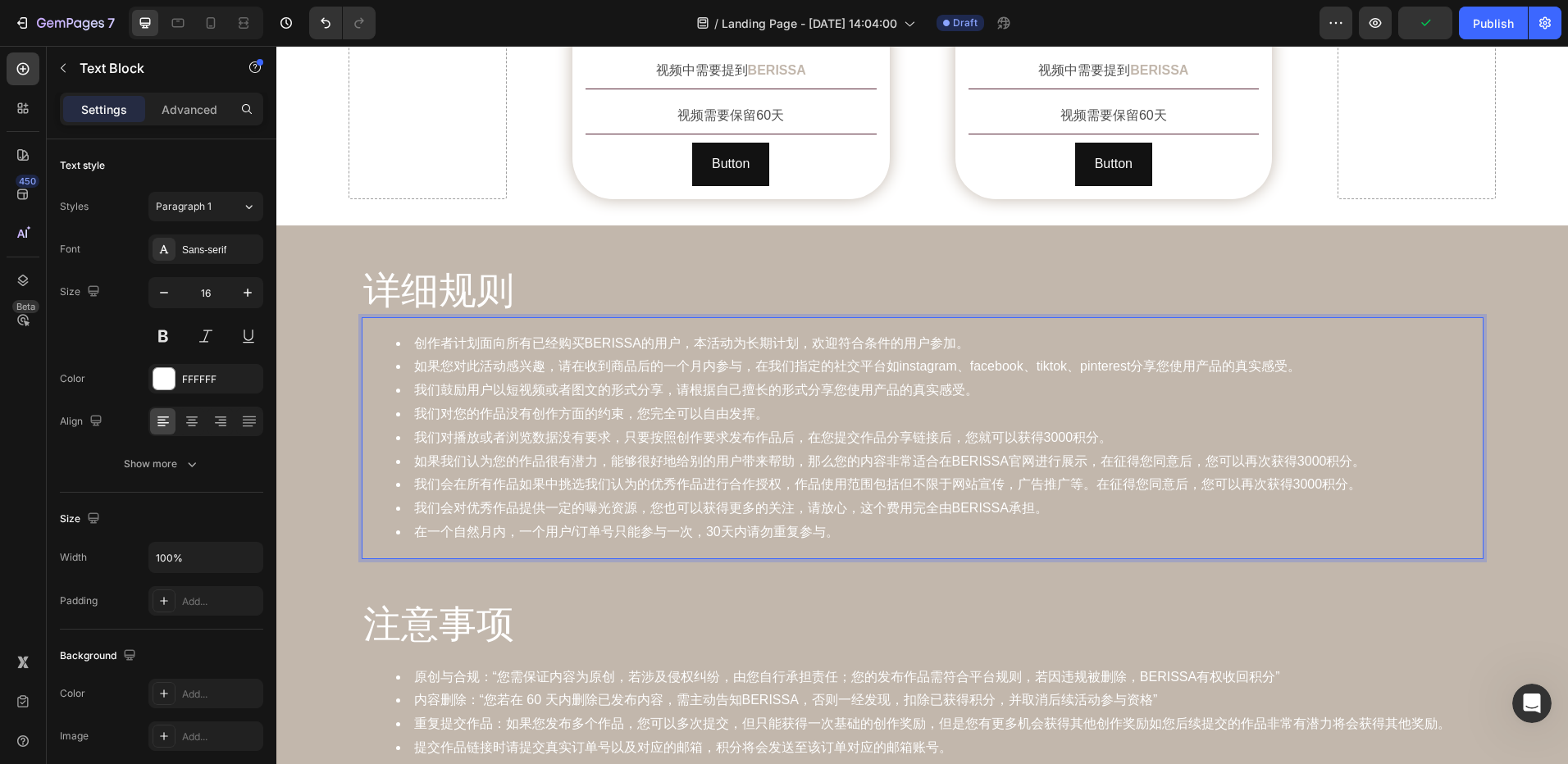
click at [649, 332] on li "创作者计划面向所有已经购买BERISSA的用户，本活动为长期计划，欢迎符合条件的用户参加。" at bounding box center [939, 343] width 1086 height 24
click at [1501, 225] on div "详细规则 Heading 创作者计划面向所有已经购买BERISSA的用户，本活动为长期计划，欢迎符合条件的用户参加。 如果您对此活动感兴趣，请在收到商品后的一…" at bounding box center [923, 549] width 1292 height 650
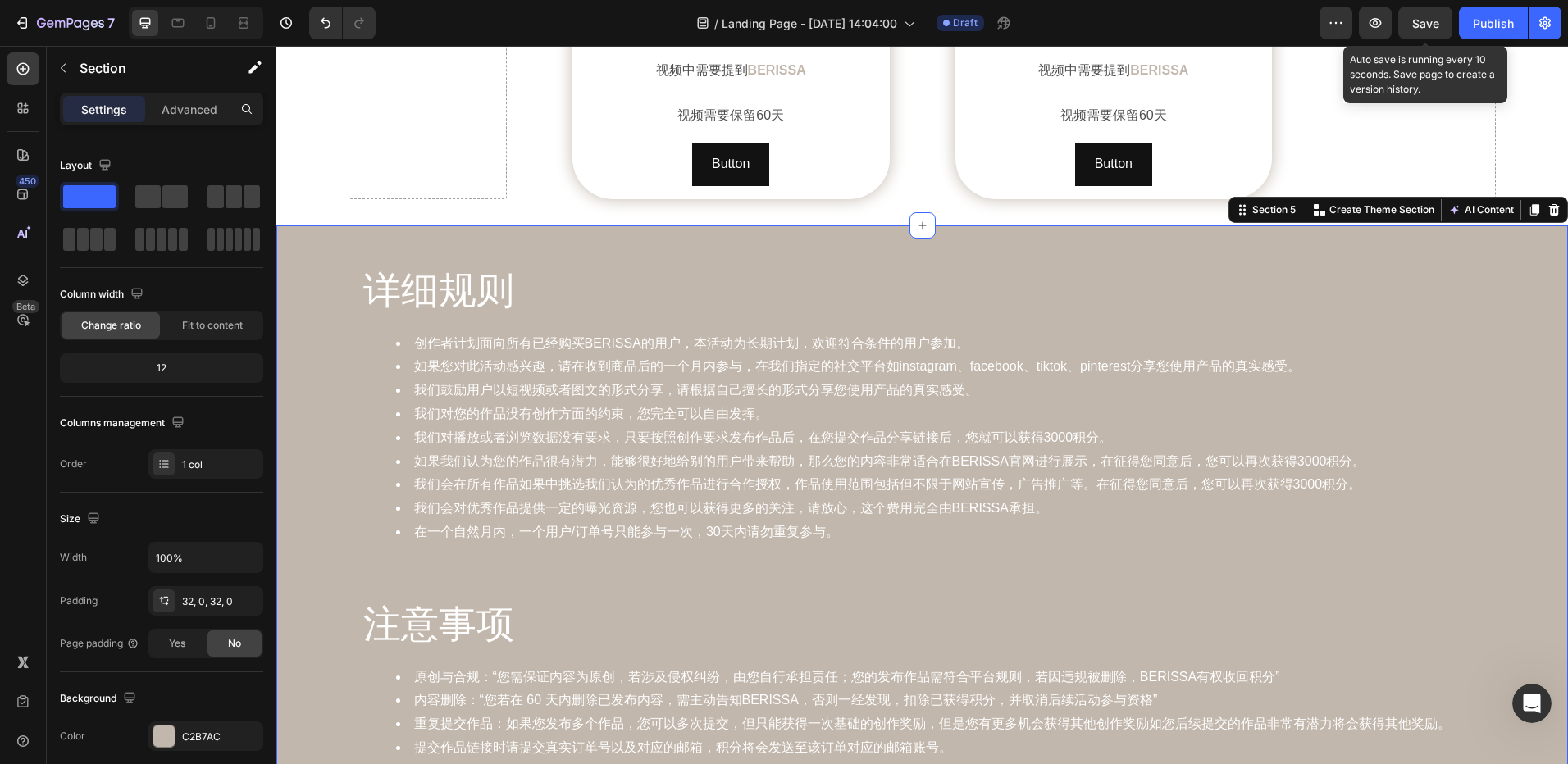
click at [1422, 17] on span "Save" at bounding box center [1426, 23] width 27 height 14
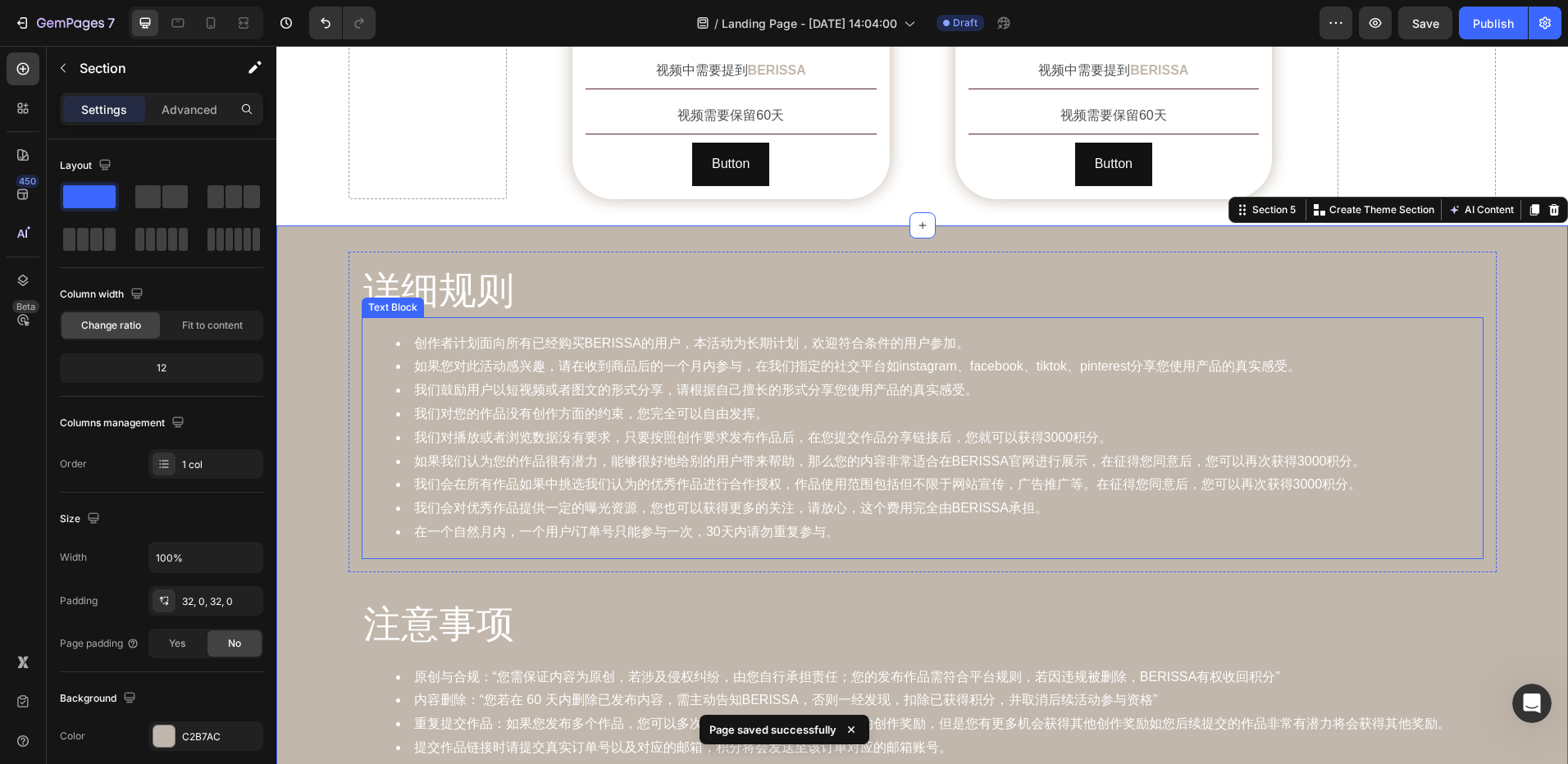
click at [777, 403] on li "我们对您的作品没有创作方面的约束，您完全可以自由发挥。" at bounding box center [939, 414] width 1086 height 24
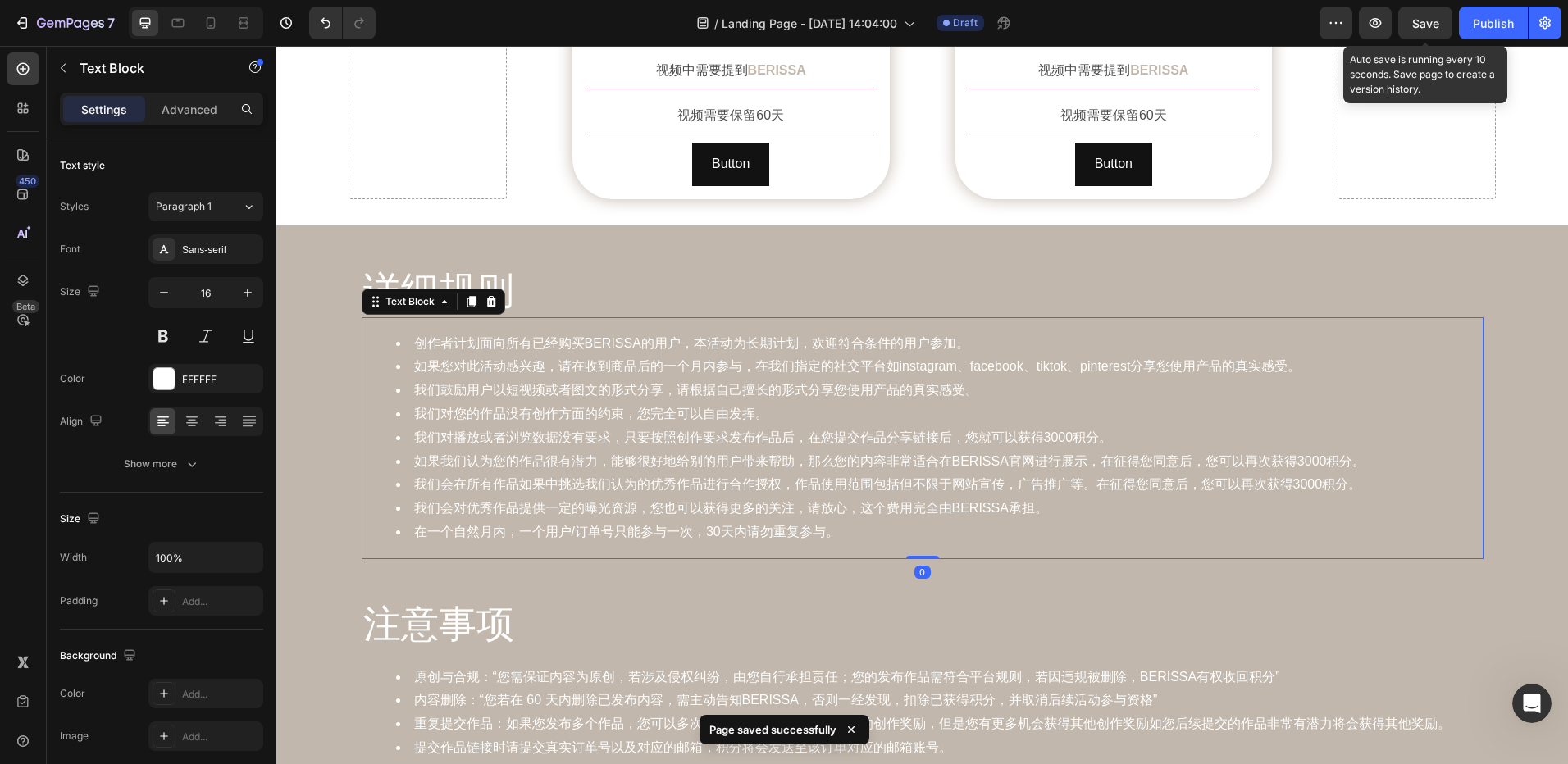
click at [1421, 28] on span "Save" at bounding box center [1426, 23] width 27 height 14
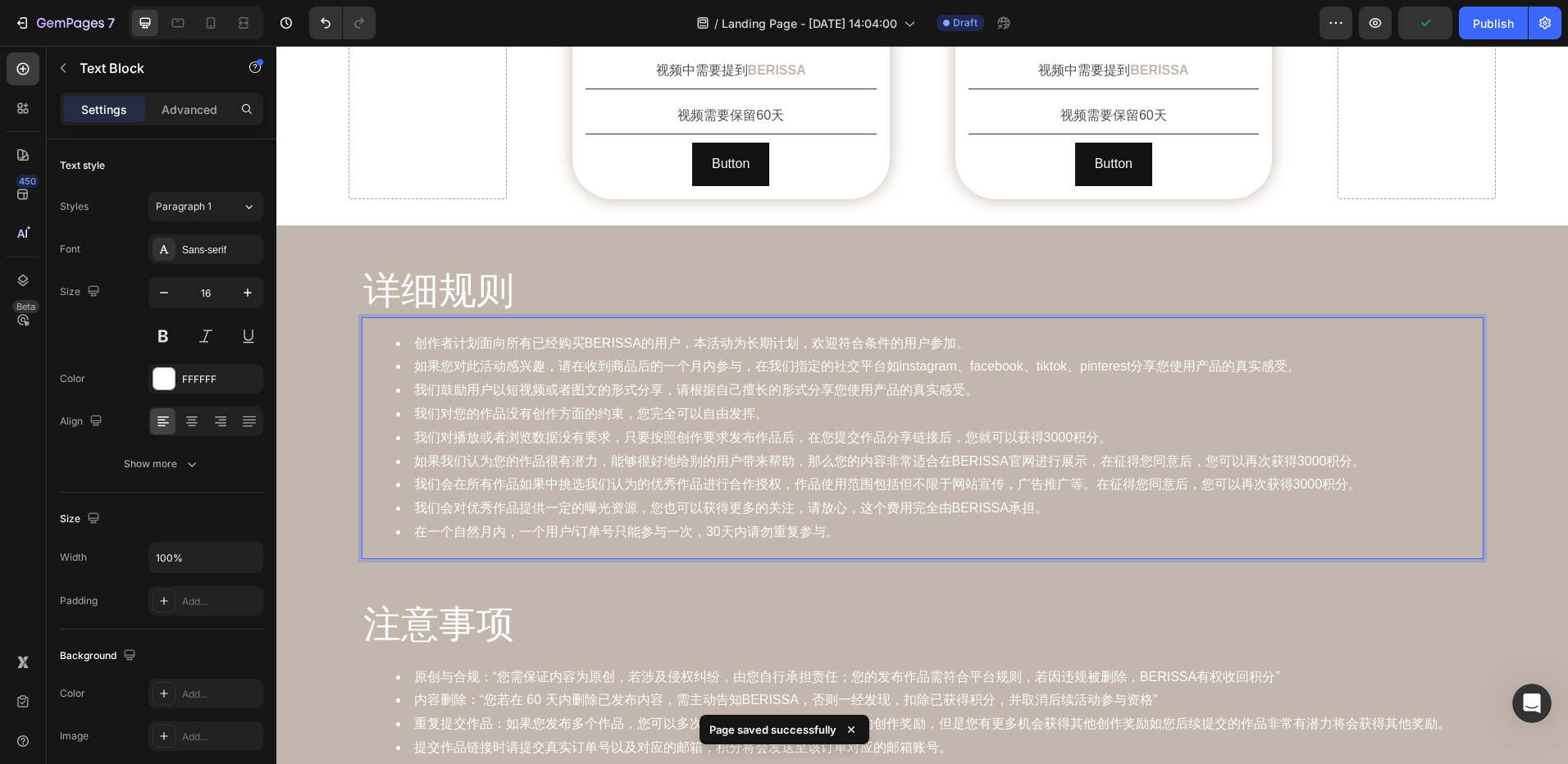
click at [749, 403] on li "我们对您的作品没有创作方面的约束，您完全可以自由发挥。" at bounding box center [939, 414] width 1086 height 24
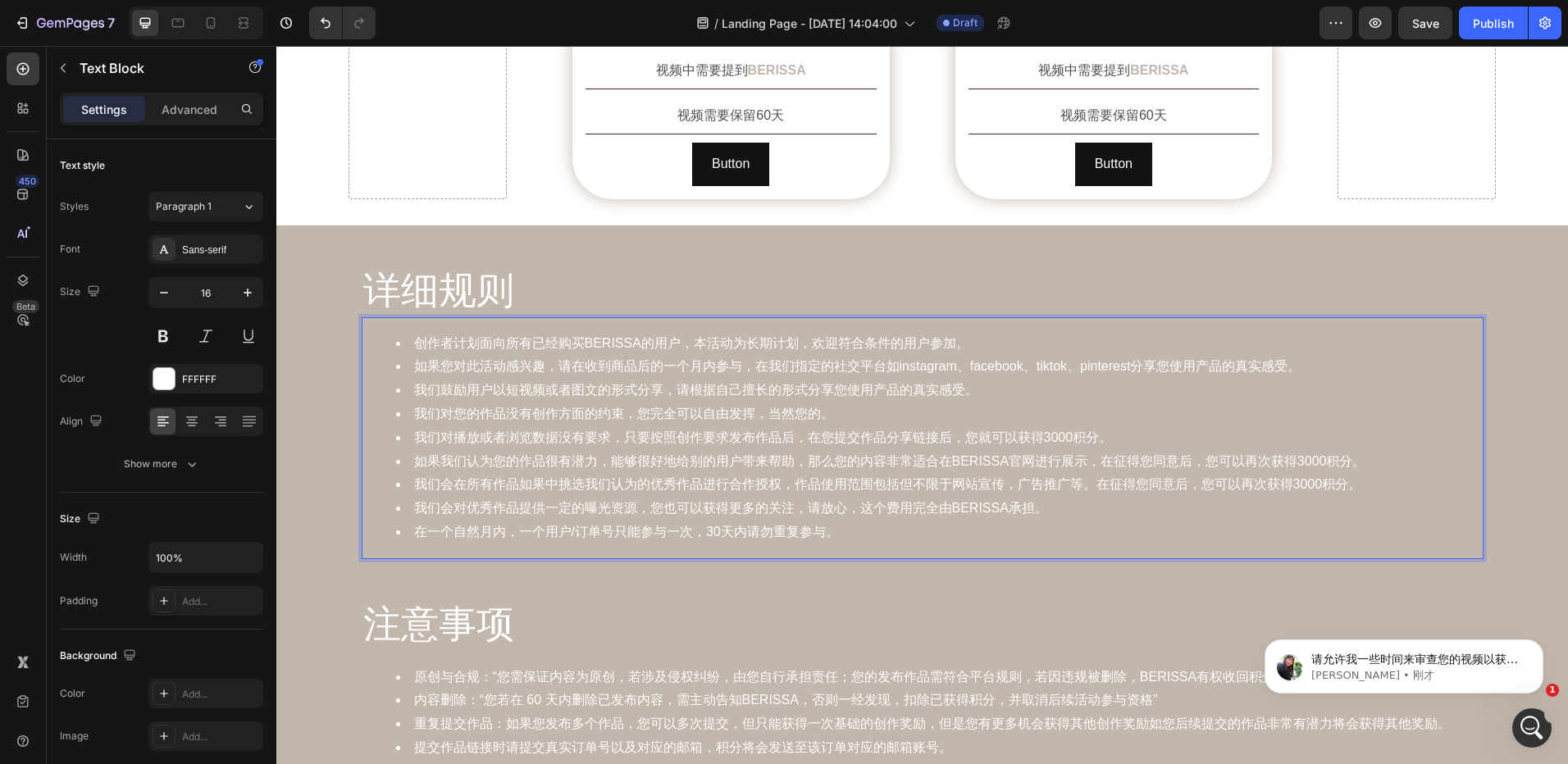
scroll to position [0, 0]
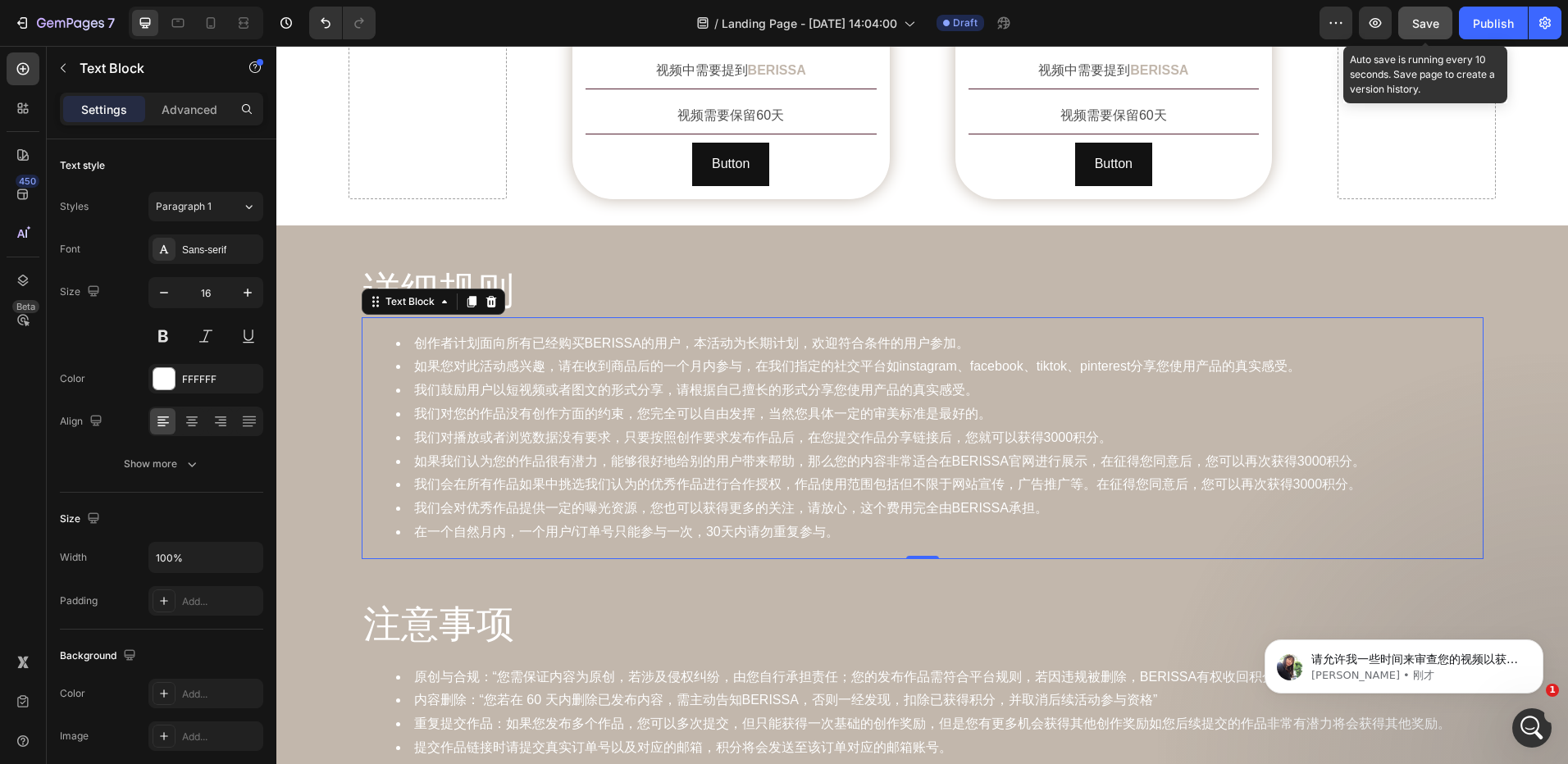
click at [1424, 32] on button "Save" at bounding box center [1425, 23] width 54 height 32
click at [1432, 33] on button "Save" at bounding box center [1425, 23] width 54 height 32
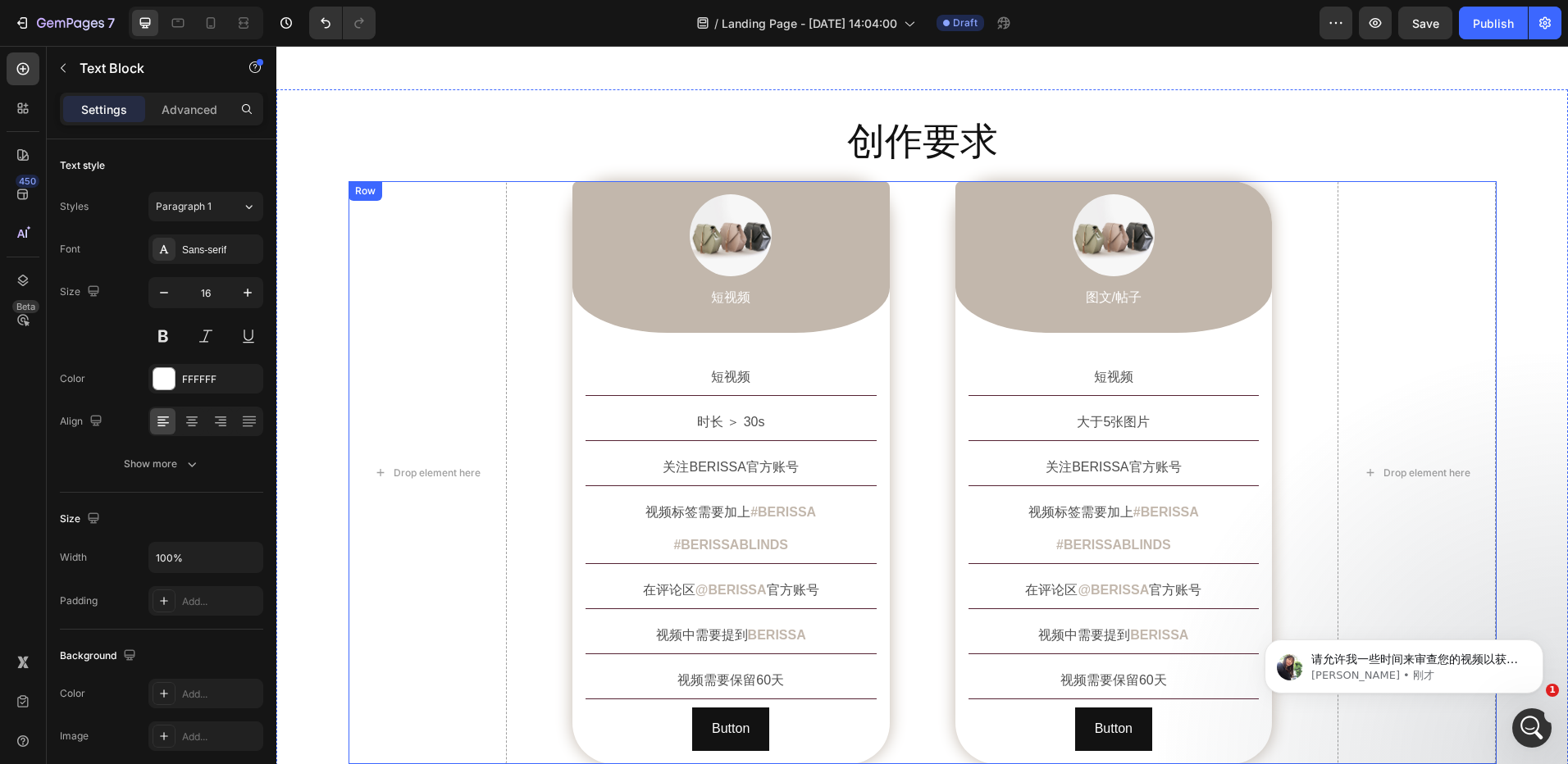
scroll to position [1046, 0]
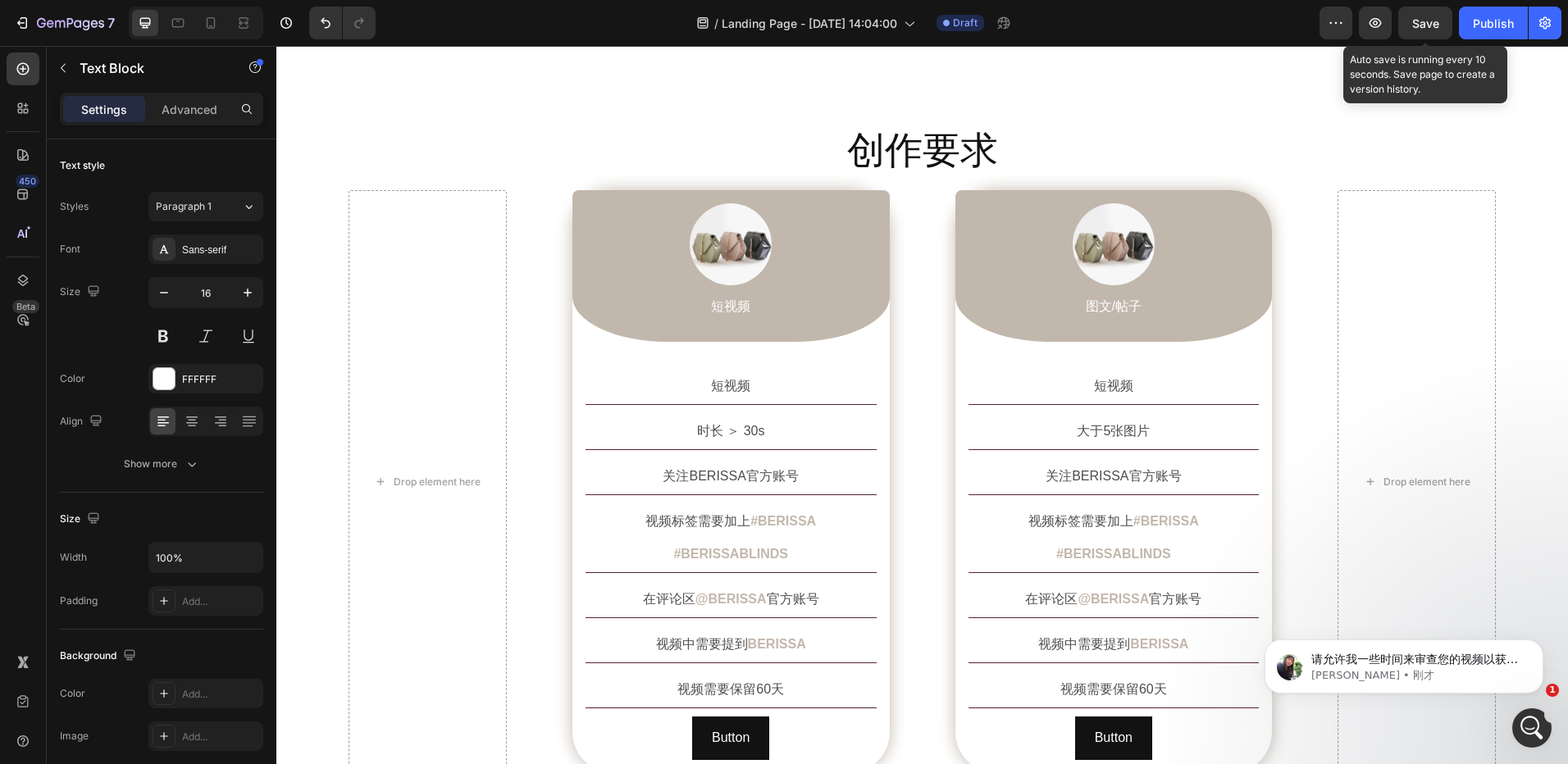
click at [1417, 29] on span "Save" at bounding box center [1426, 23] width 27 height 14
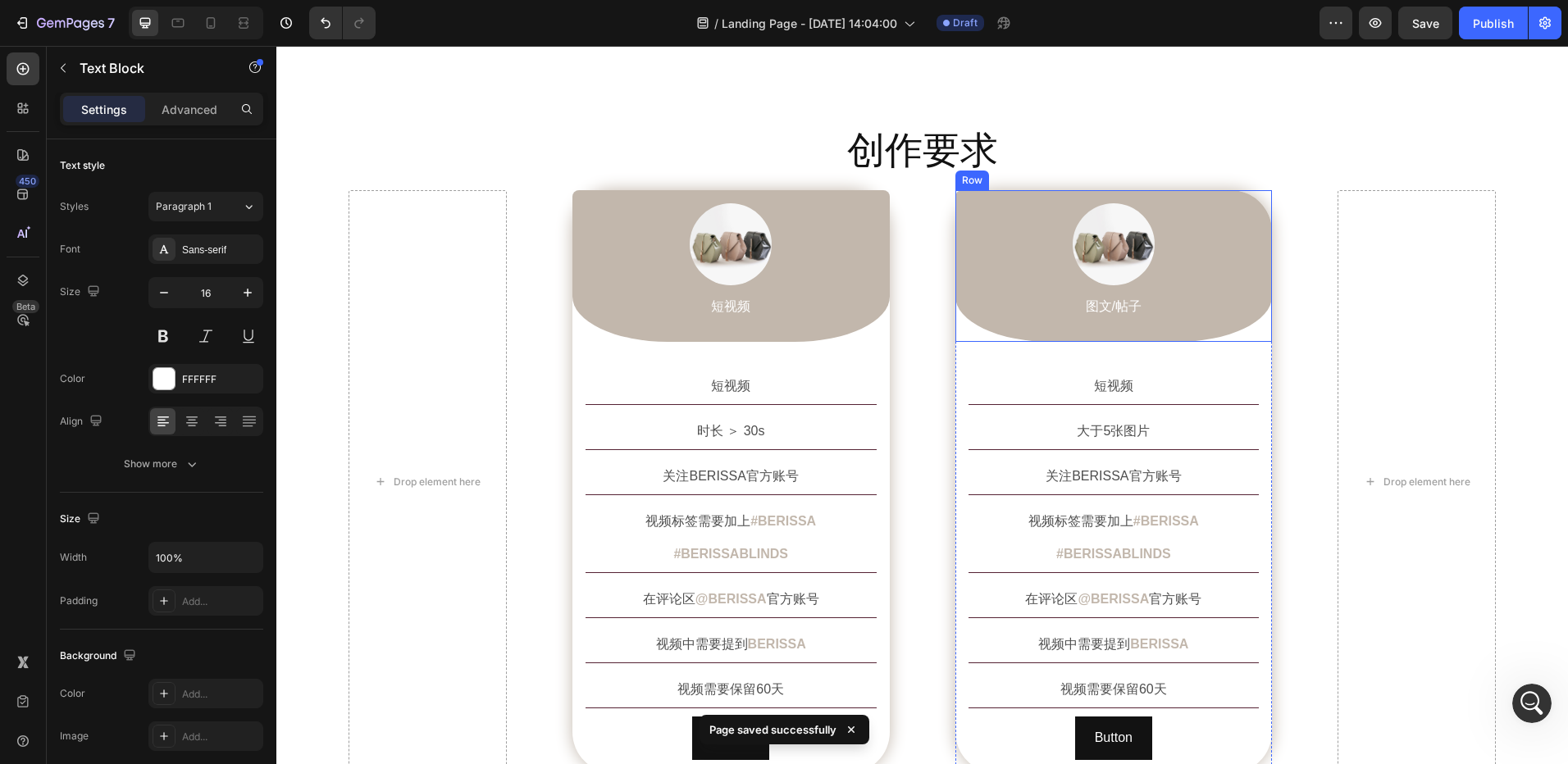
click at [1236, 196] on div "Image 图文/帖子 Text Block Row" at bounding box center [1114, 265] width 318 height 152
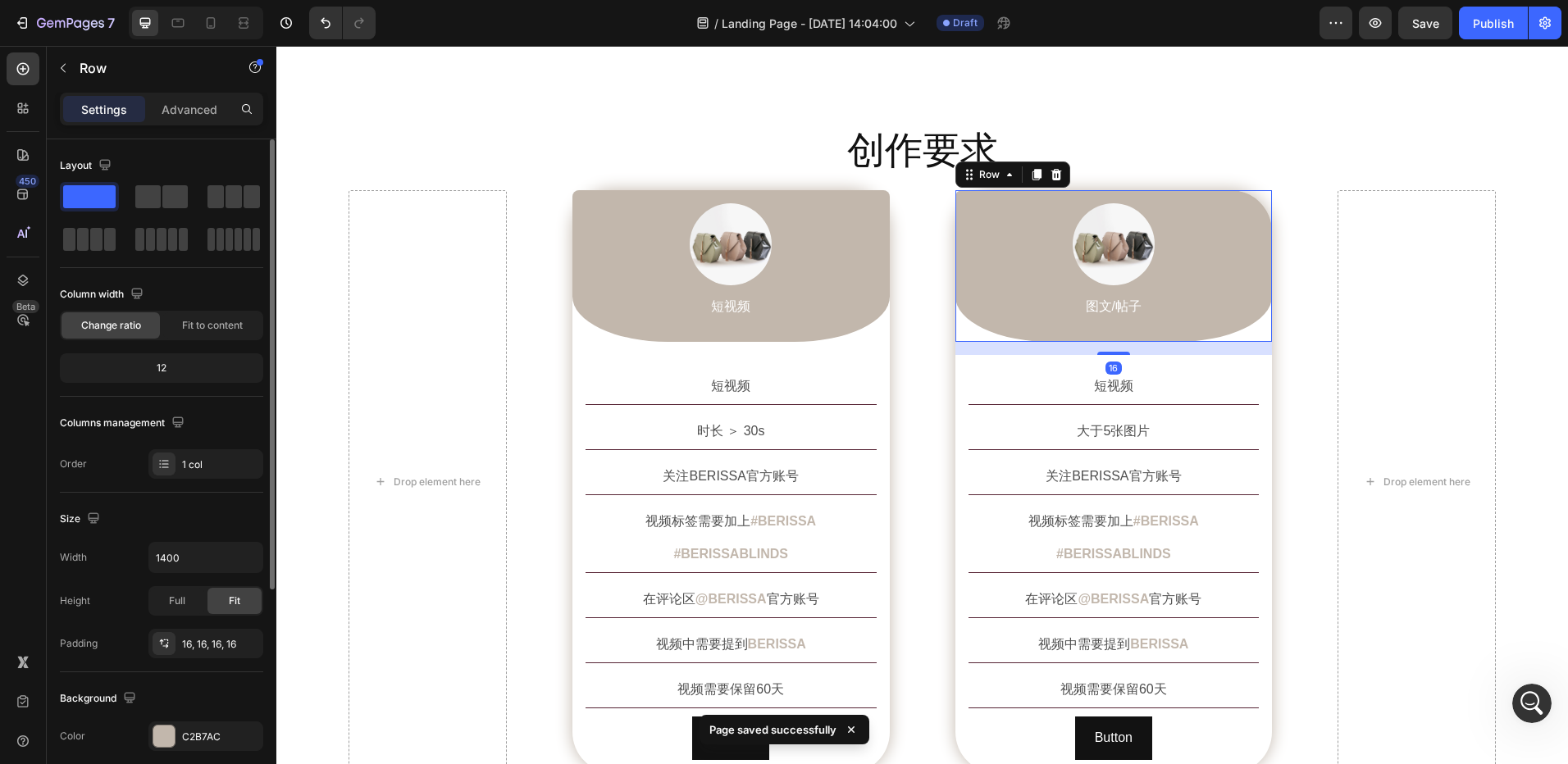
scroll to position [246, 0]
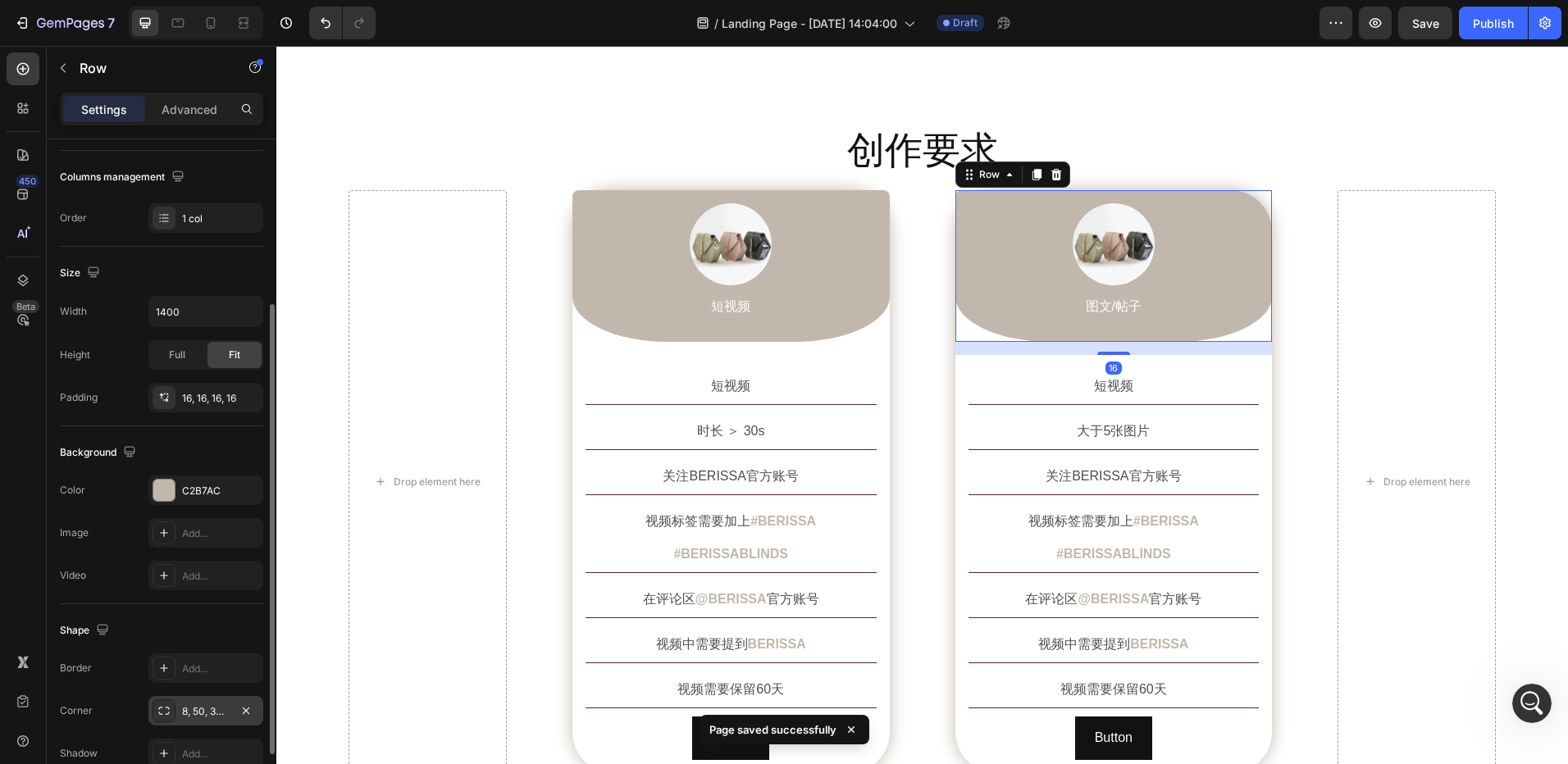
click at [192, 709] on div "8, 50, 30%, 30%" at bounding box center [206, 711] width 48 height 14
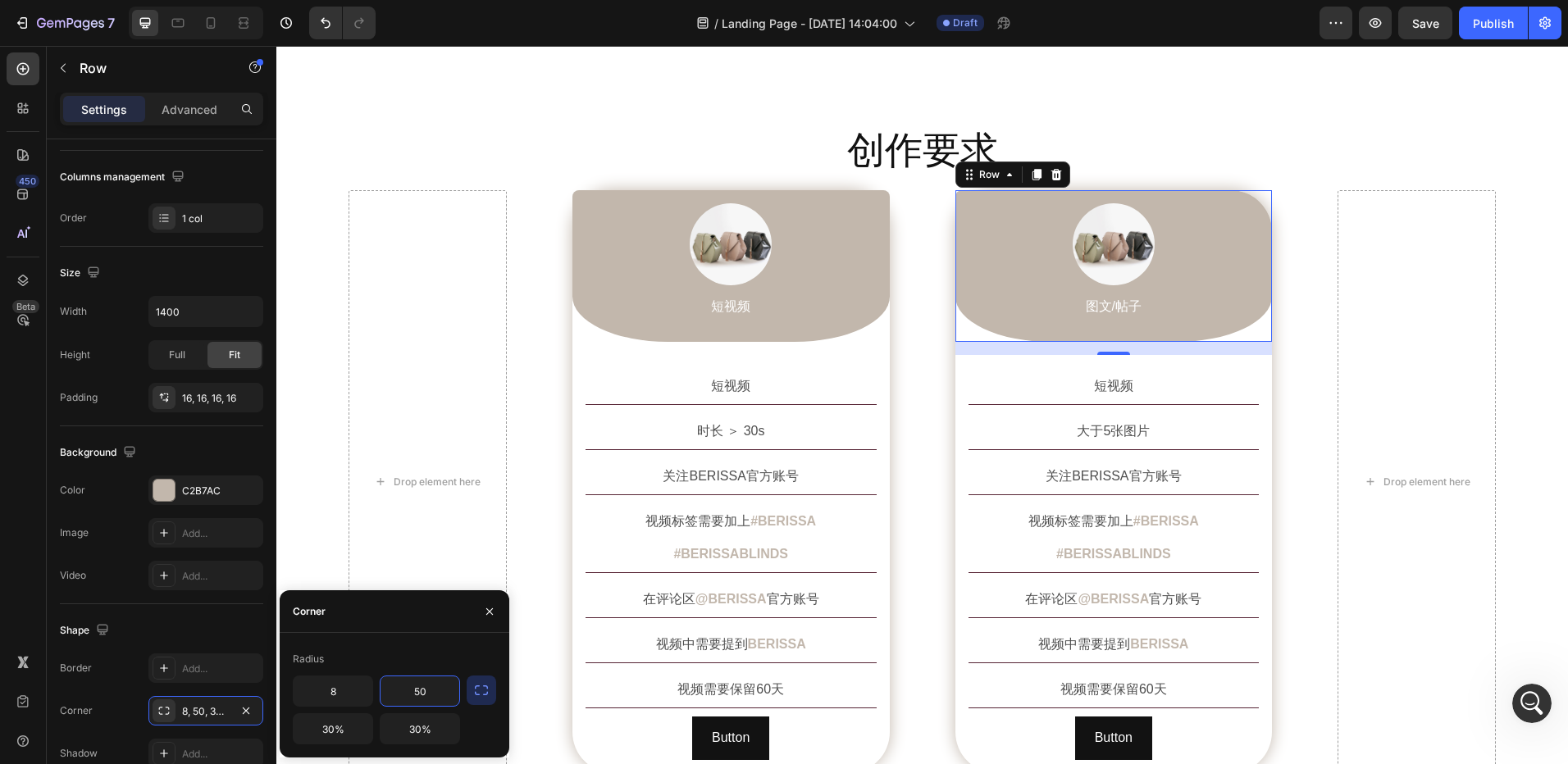
click at [423, 702] on input "50" at bounding box center [420, 691] width 79 height 30
type input "8"
click at [1421, 36] on button "Save" at bounding box center [1425, 23] width 54 height 32
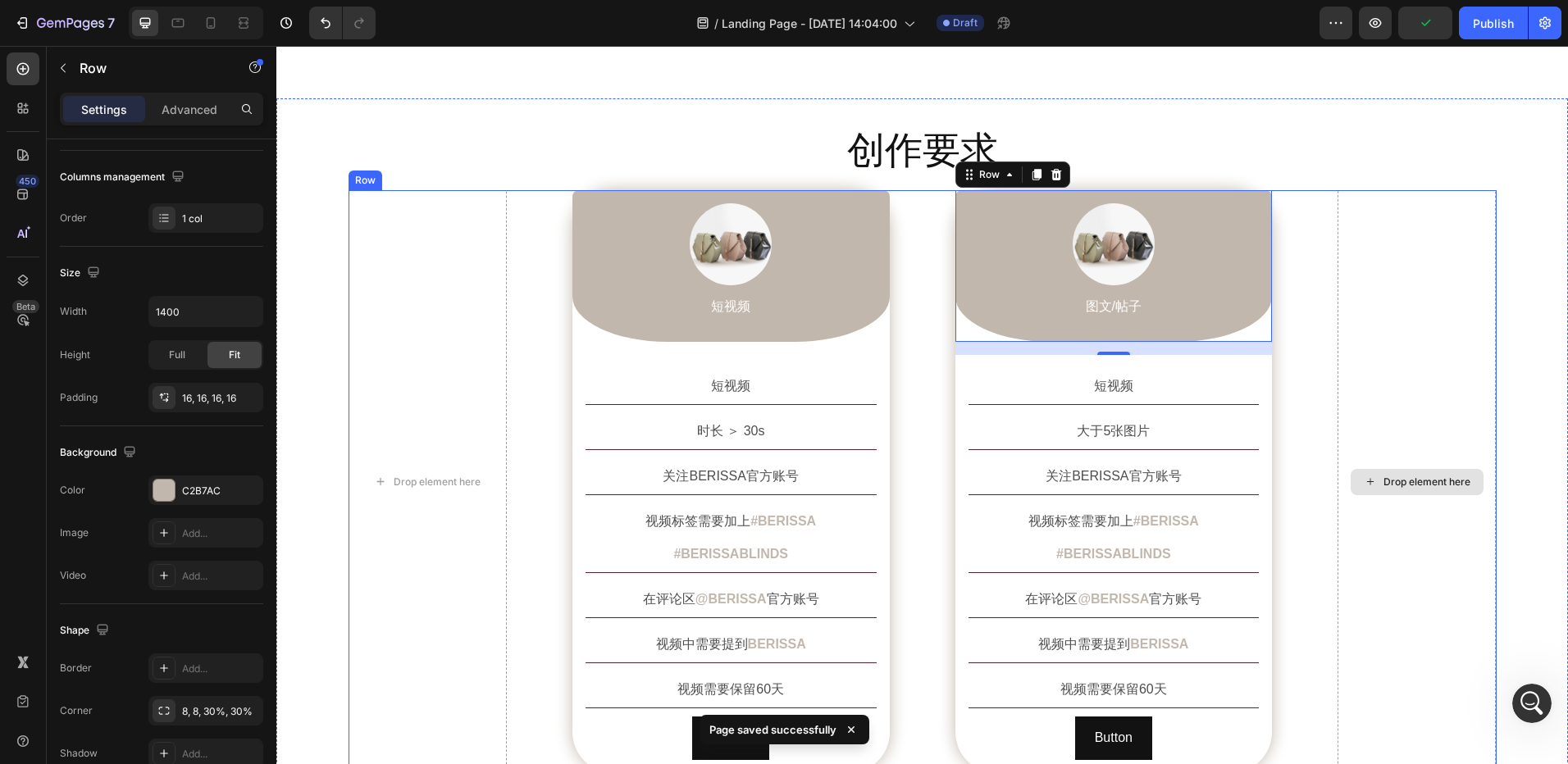
click at [1338, 203] on div "Drop element here" at bounding box center [1417, 481] width 158 height 583
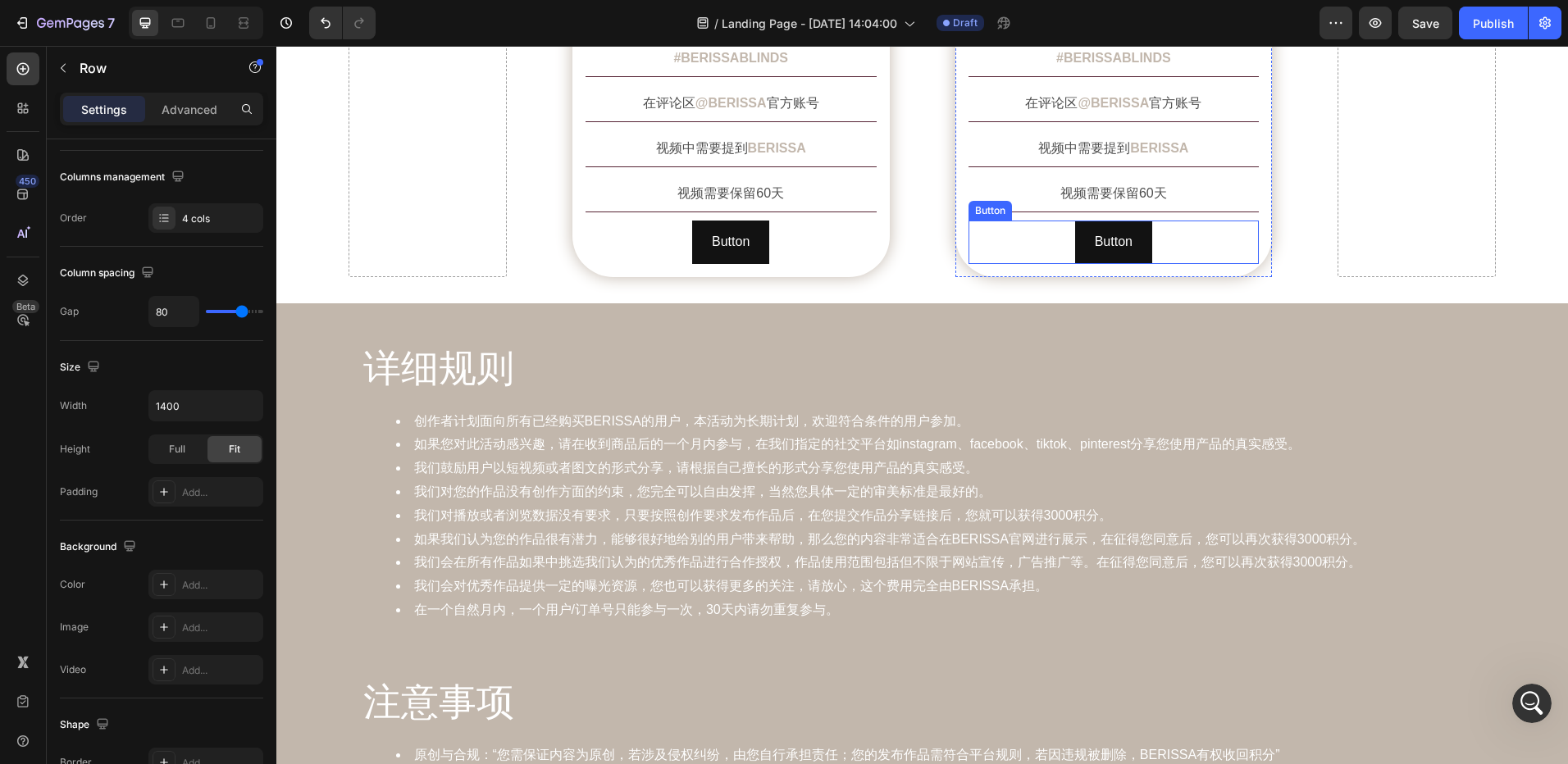
scroll to position [1394, 0]
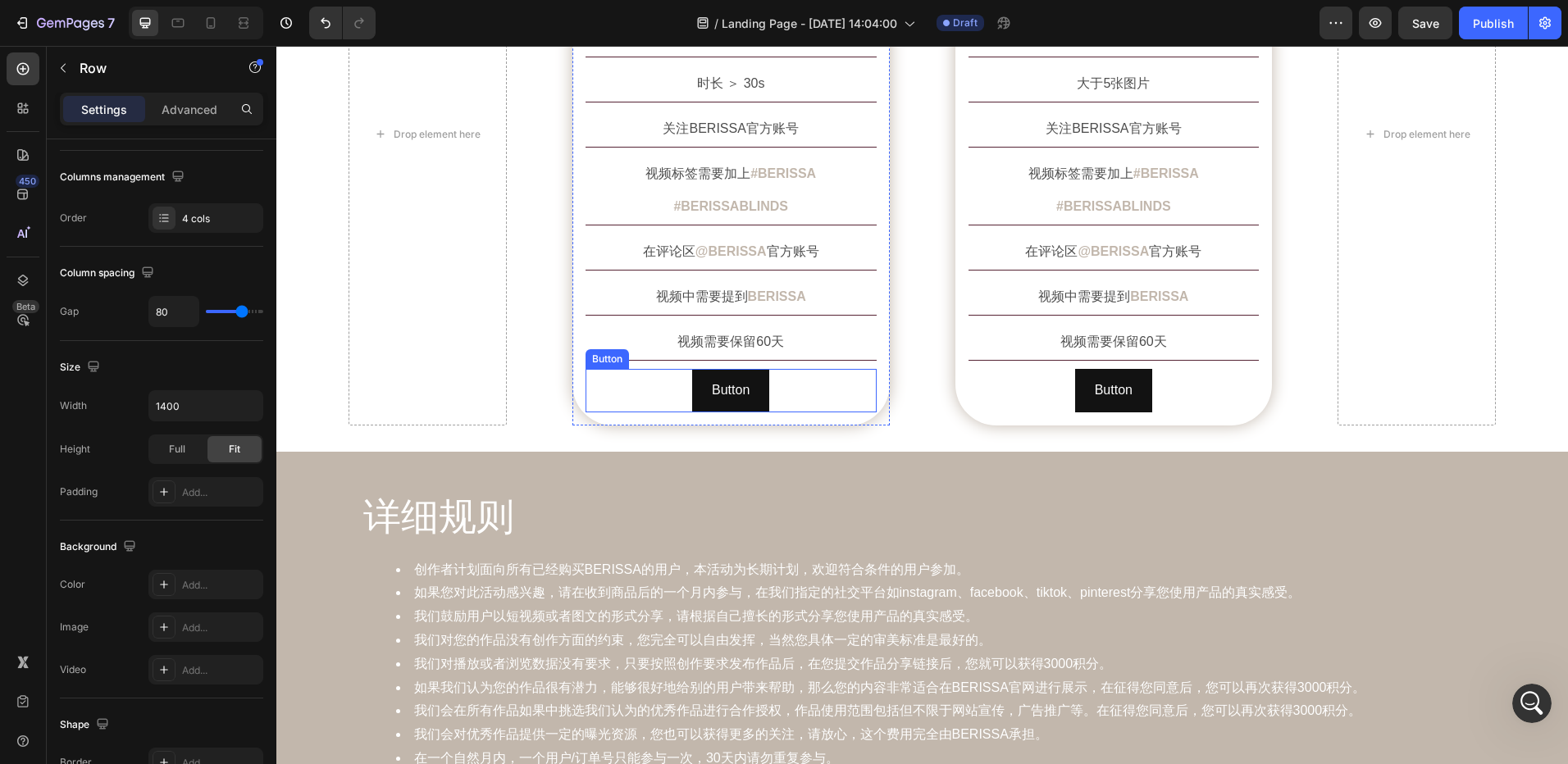
click at [792, 369] on div "Button Button" at bounding box center [731, 391] width 291 height 44
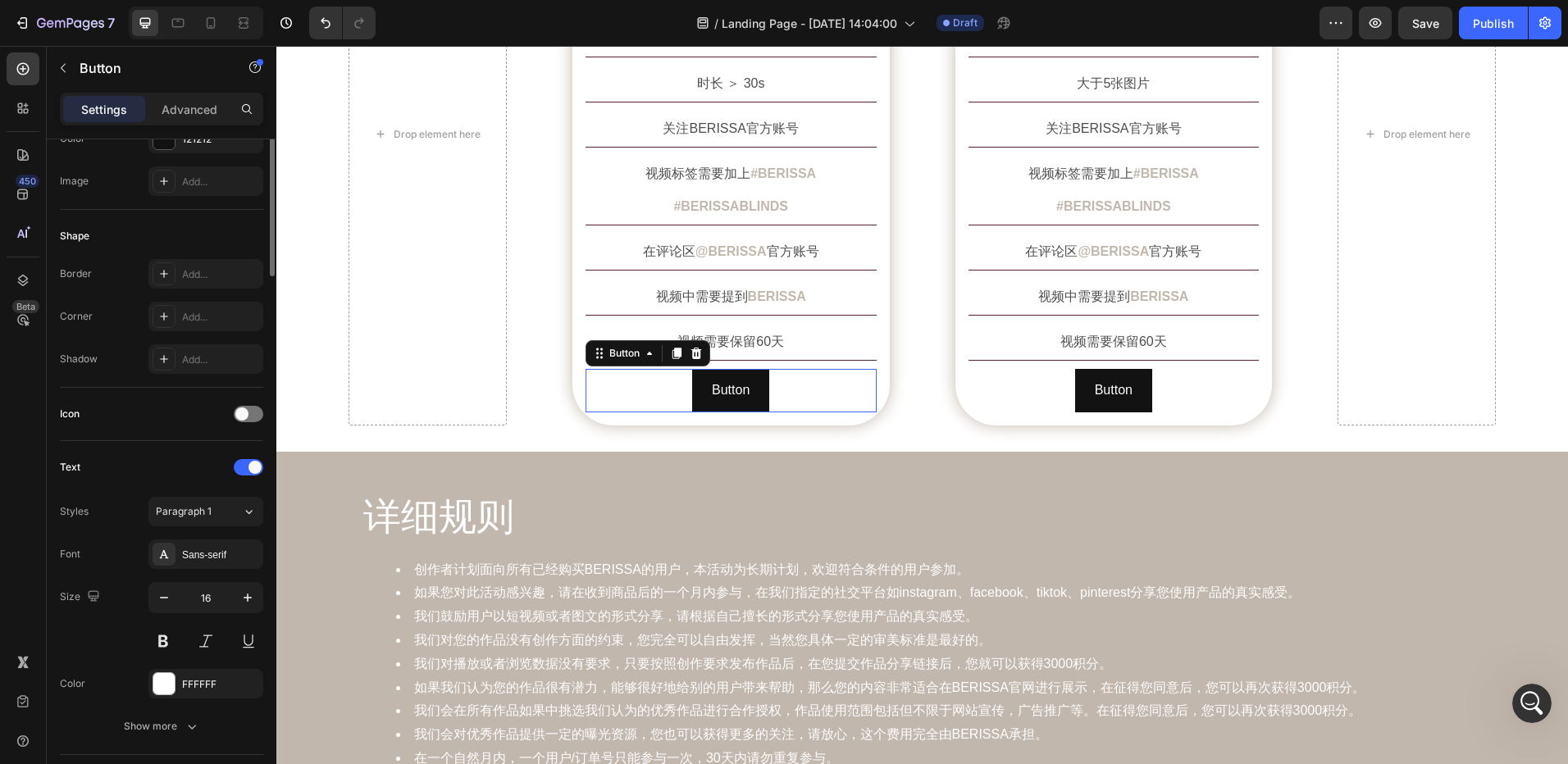
scroll to position [0, 0]
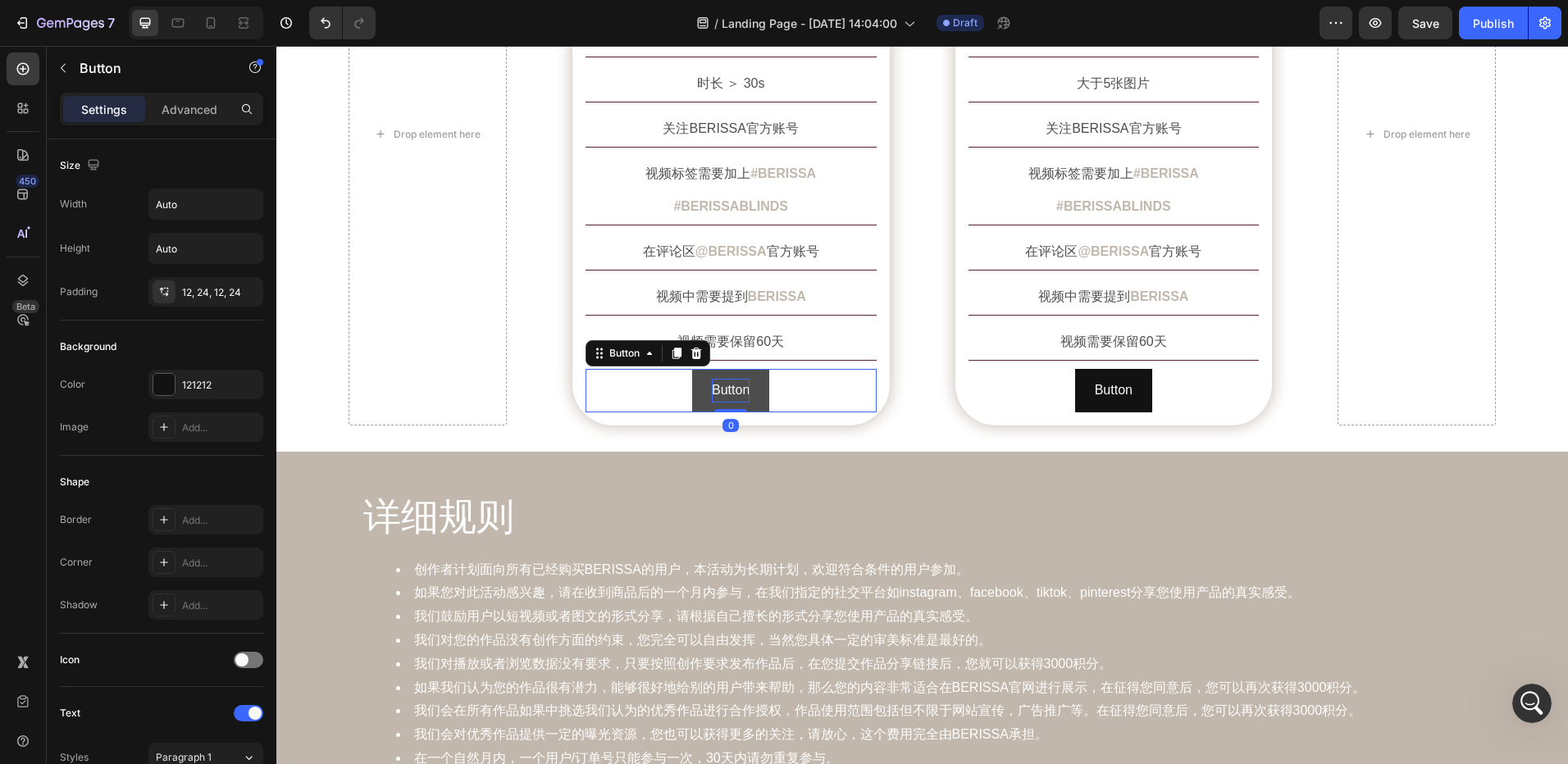
click at [736, 379] on p "Button" at bounding box center [731, 390] width 38 height 24
click at [729, 379] on p "Button" at bounding box center [731, 390] width 38 height 24
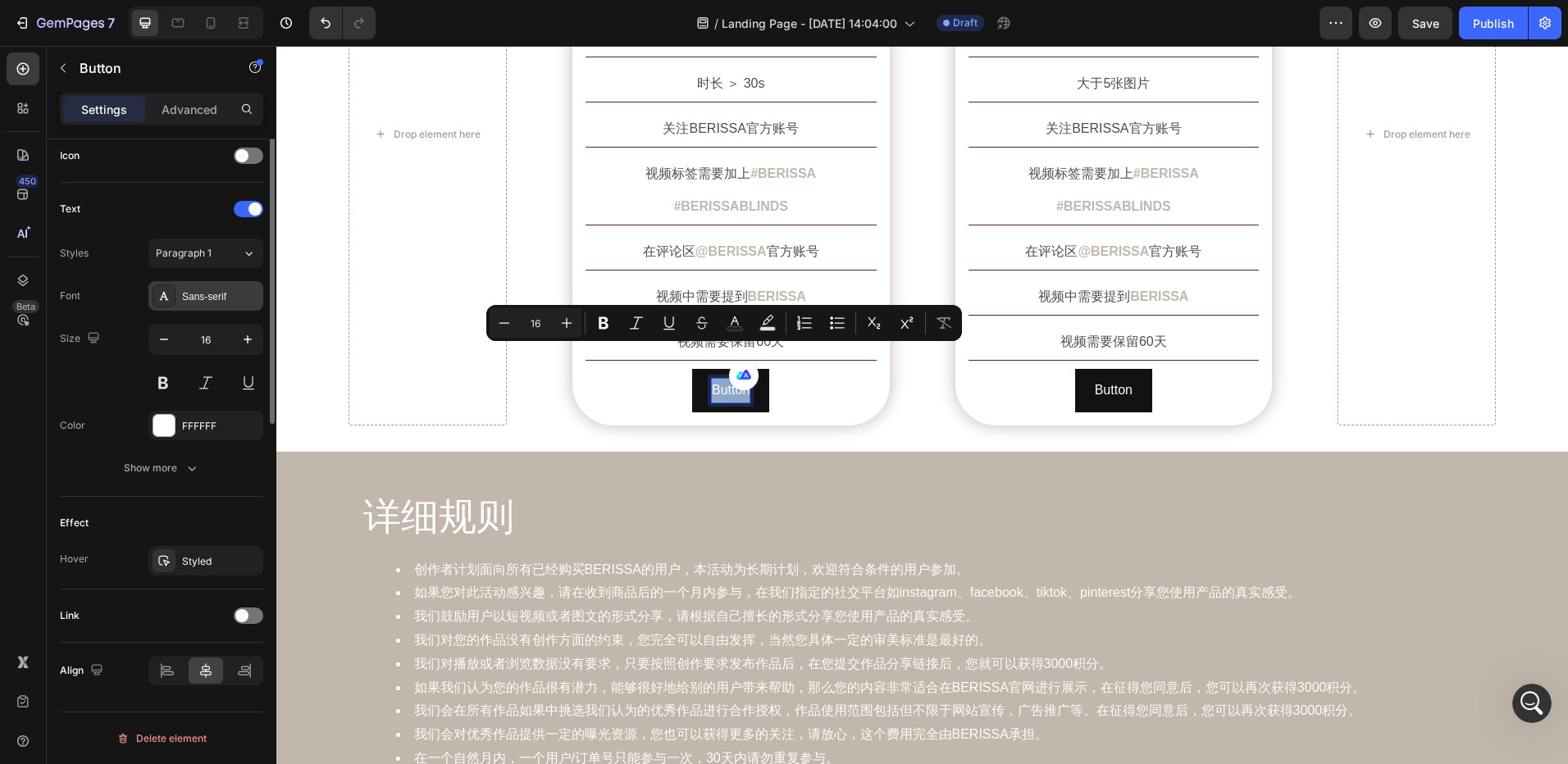
scroll to position [176, 0]
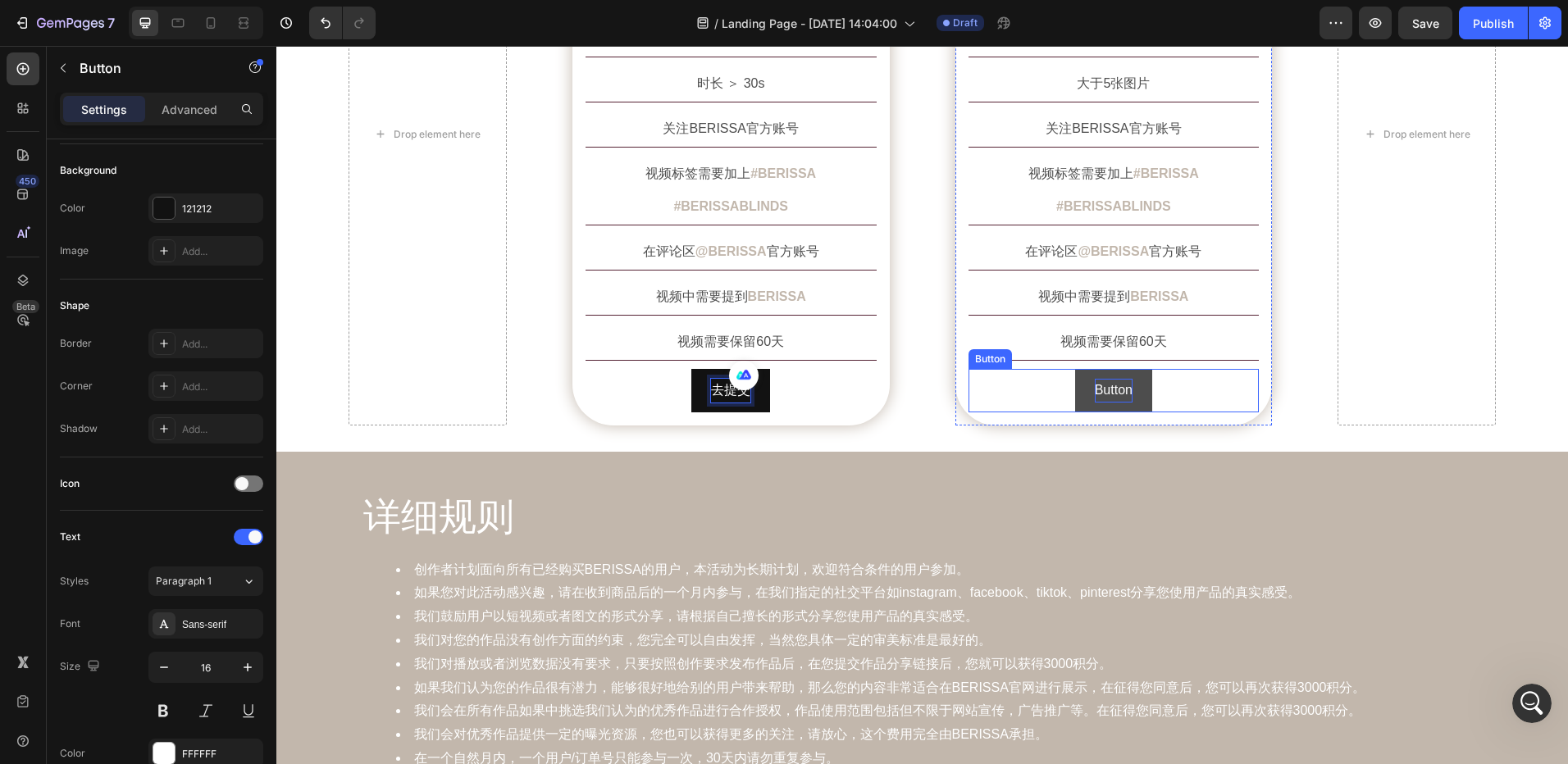
click at [1112, 379] on p "Button" at bounding box center [1114, 390] width 38 height 24
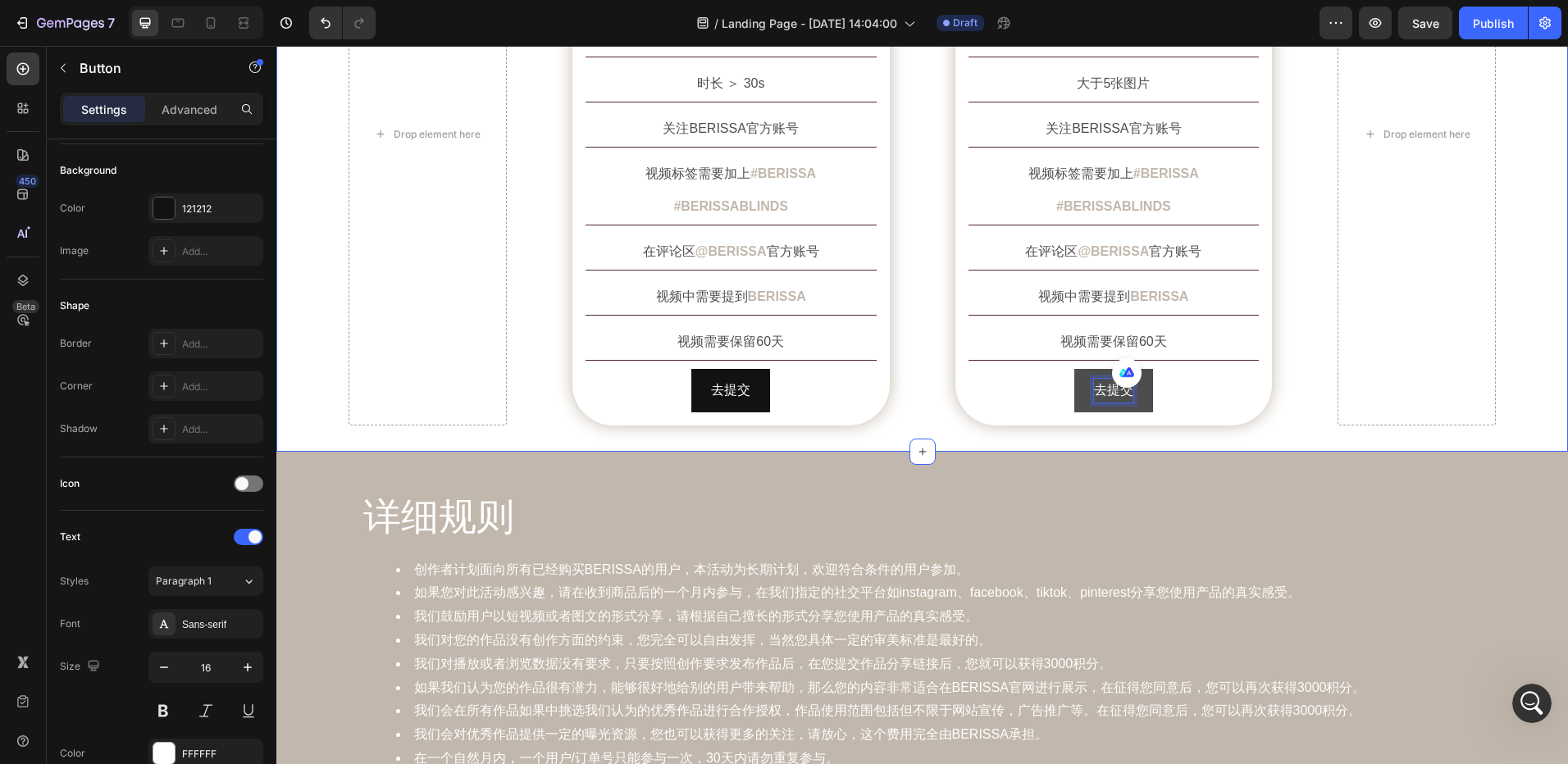
click at [866, 409] on div "创作要求 Heading Row Drop element here Image 短视频 Text Block Row 短视频 Text Block 时长 ＞…" at bounding box center [923, 101] width 1292 height 700
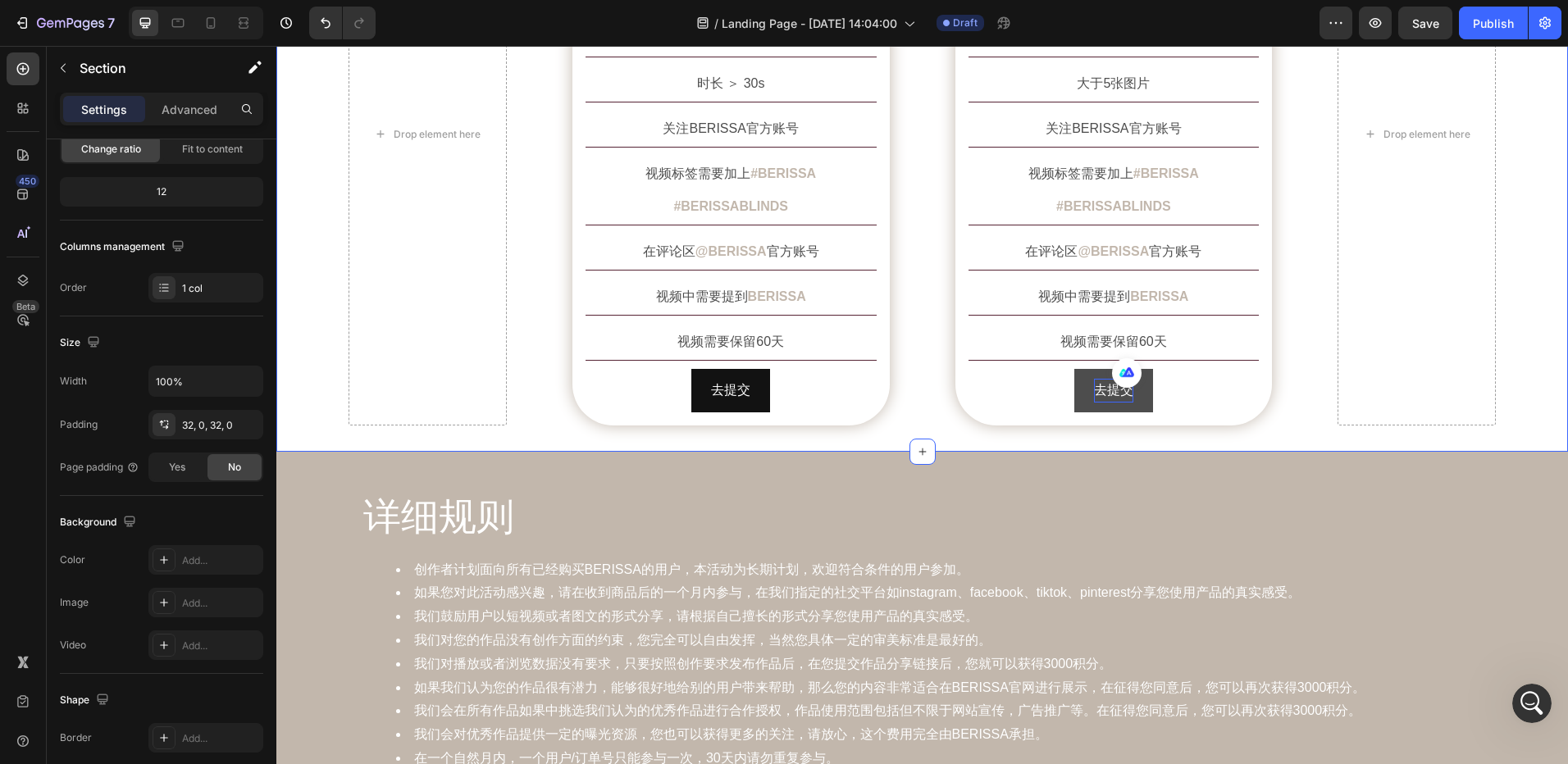
scroll to position [0, 0]
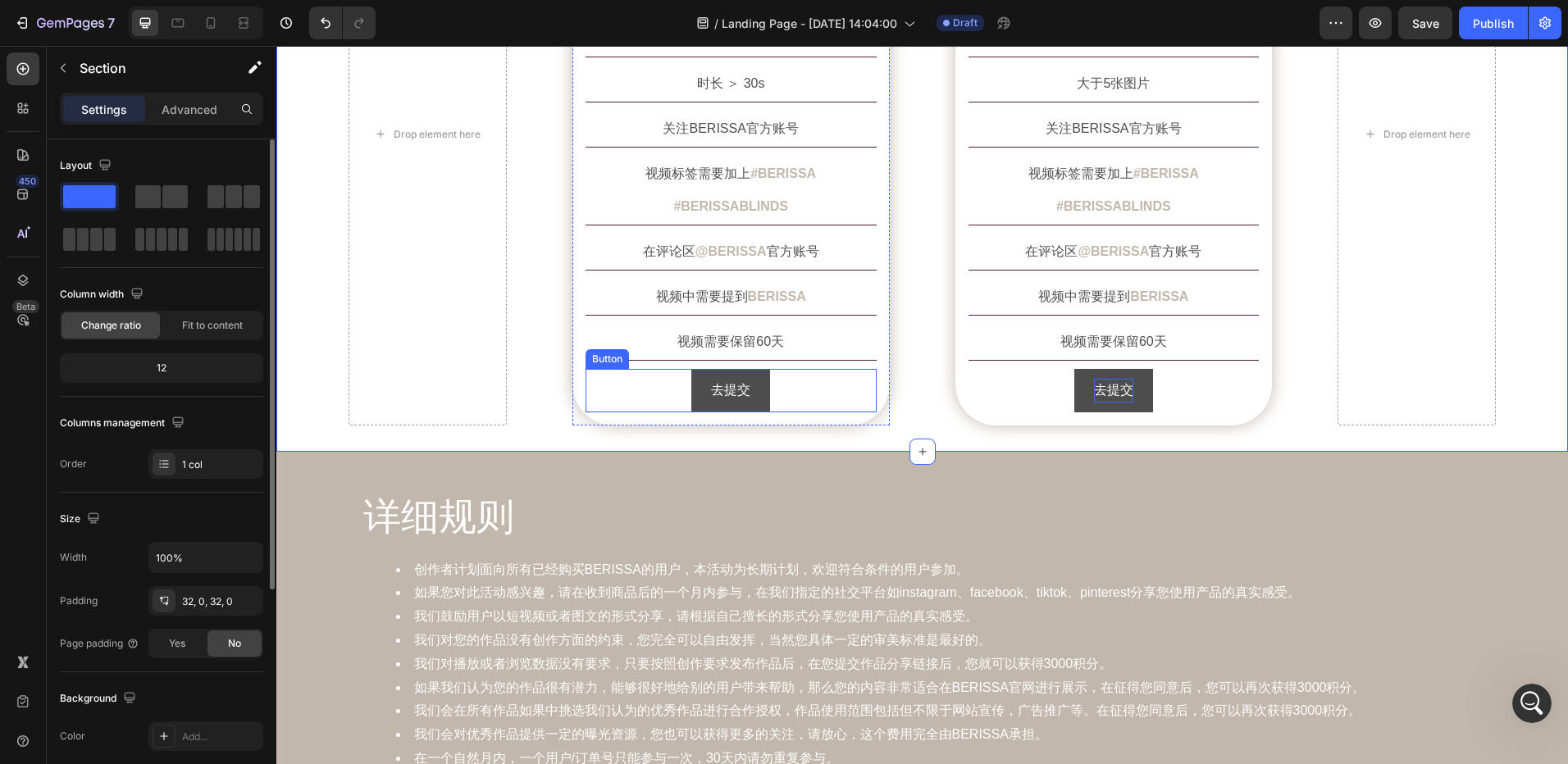
click at [758, 369] on button "去提交" at bounding box center [731, 391] width 79 height 44
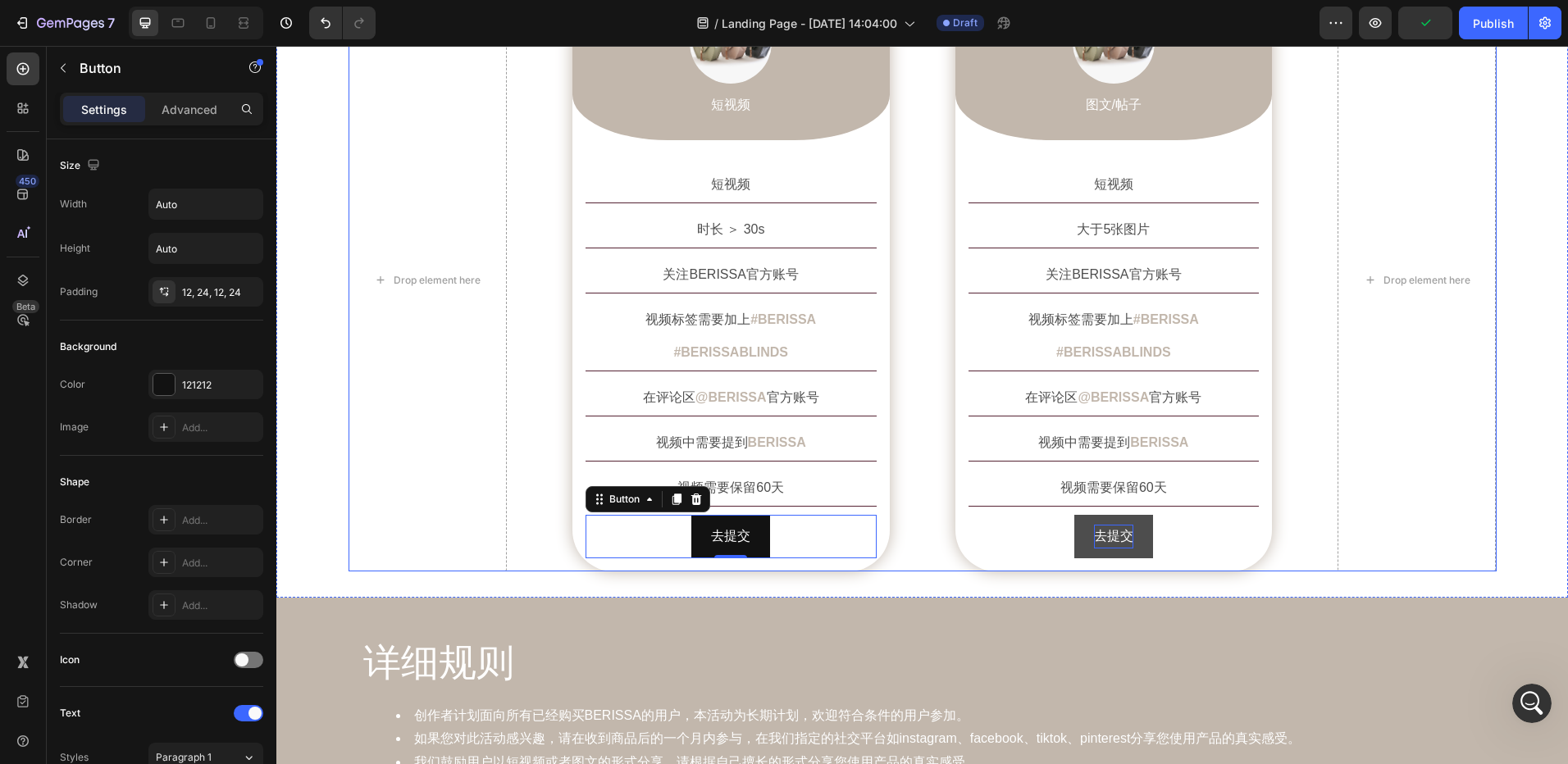
scroll to position [1311, 0]
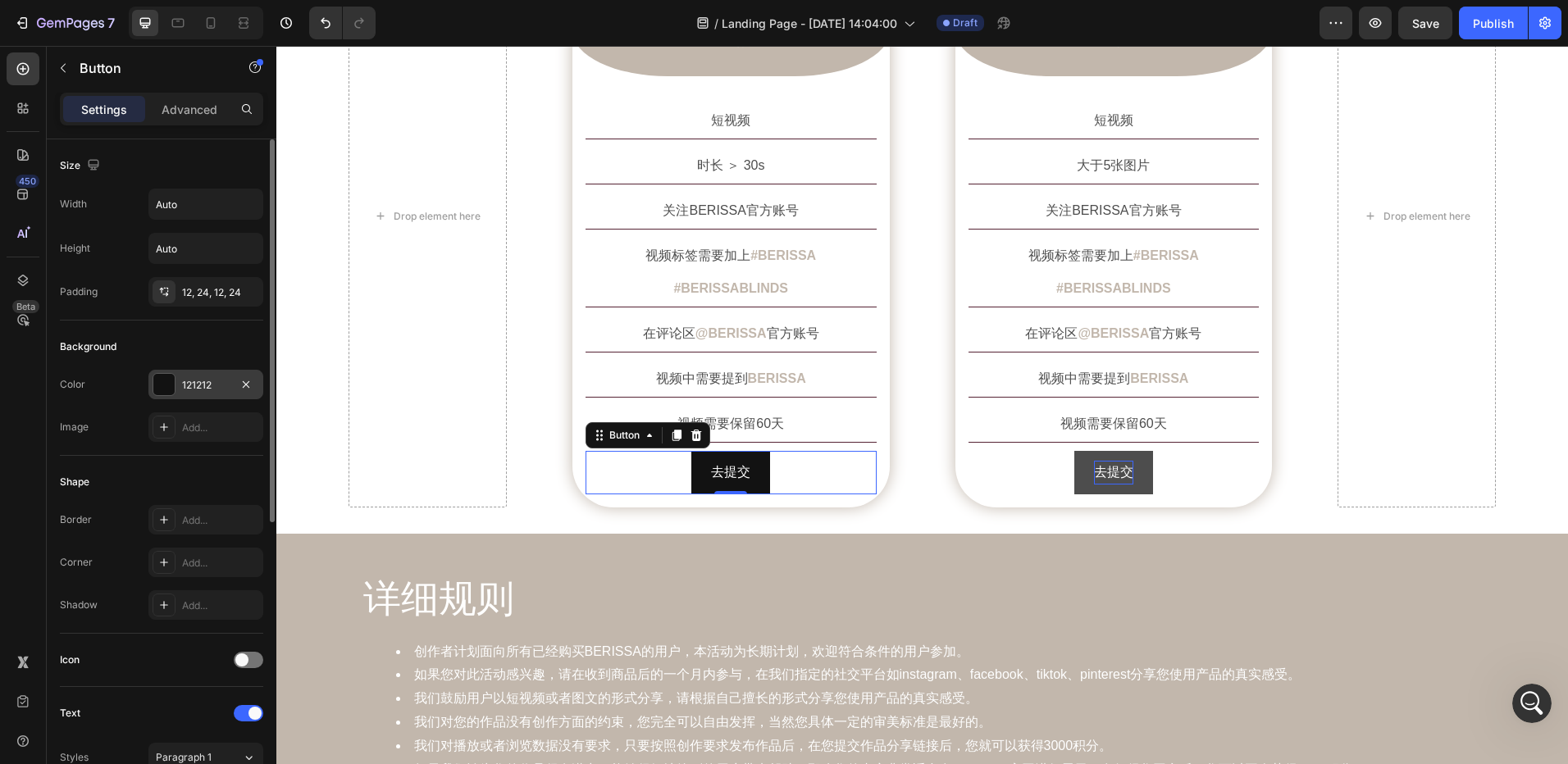
click at [202, 378] on div "121212" at bounding box center [206, 384] width 48 height 14
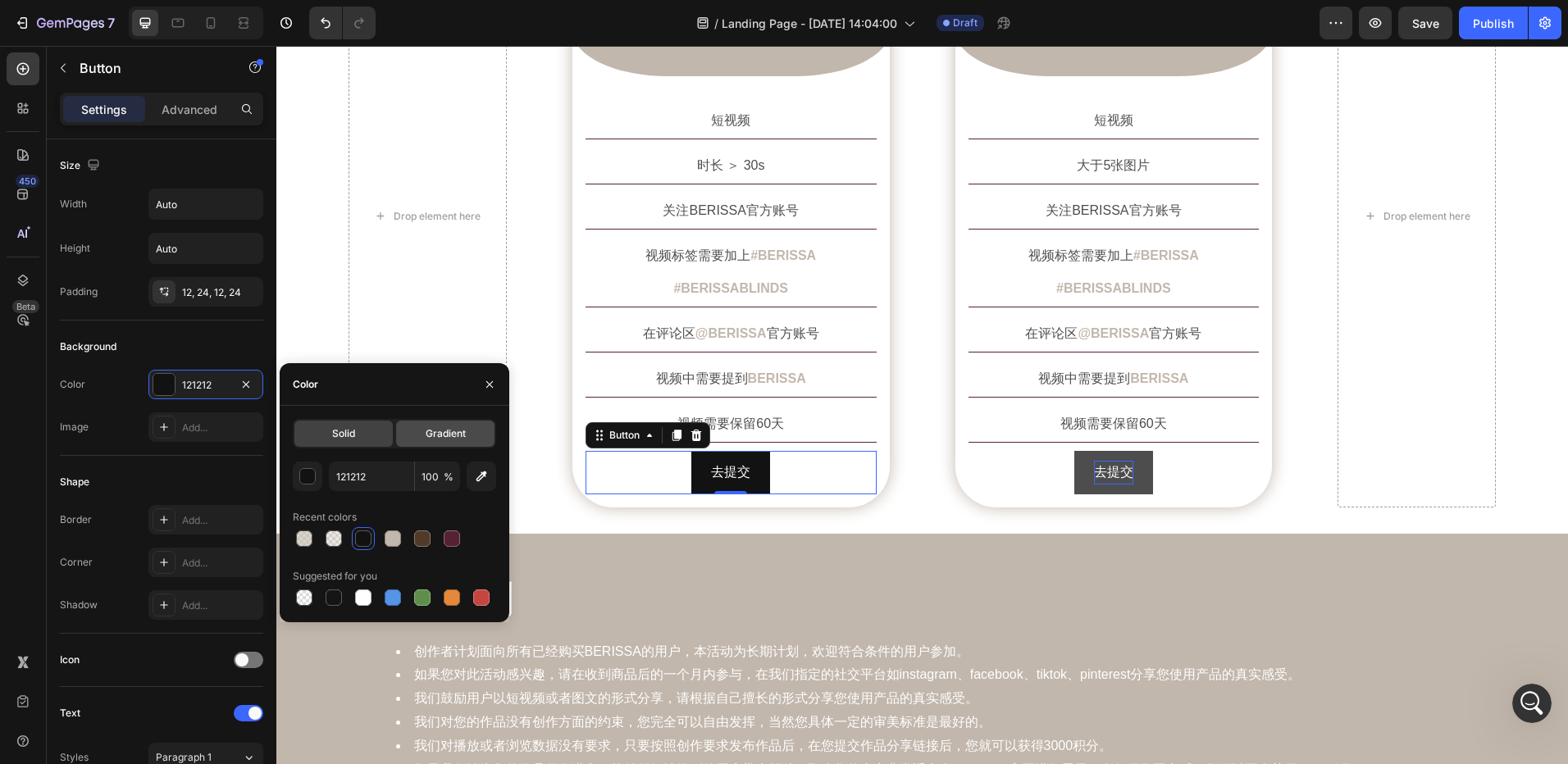
click at [427, 431] on span "Gradient" at bounding box center [446, 433] width 40 height 14
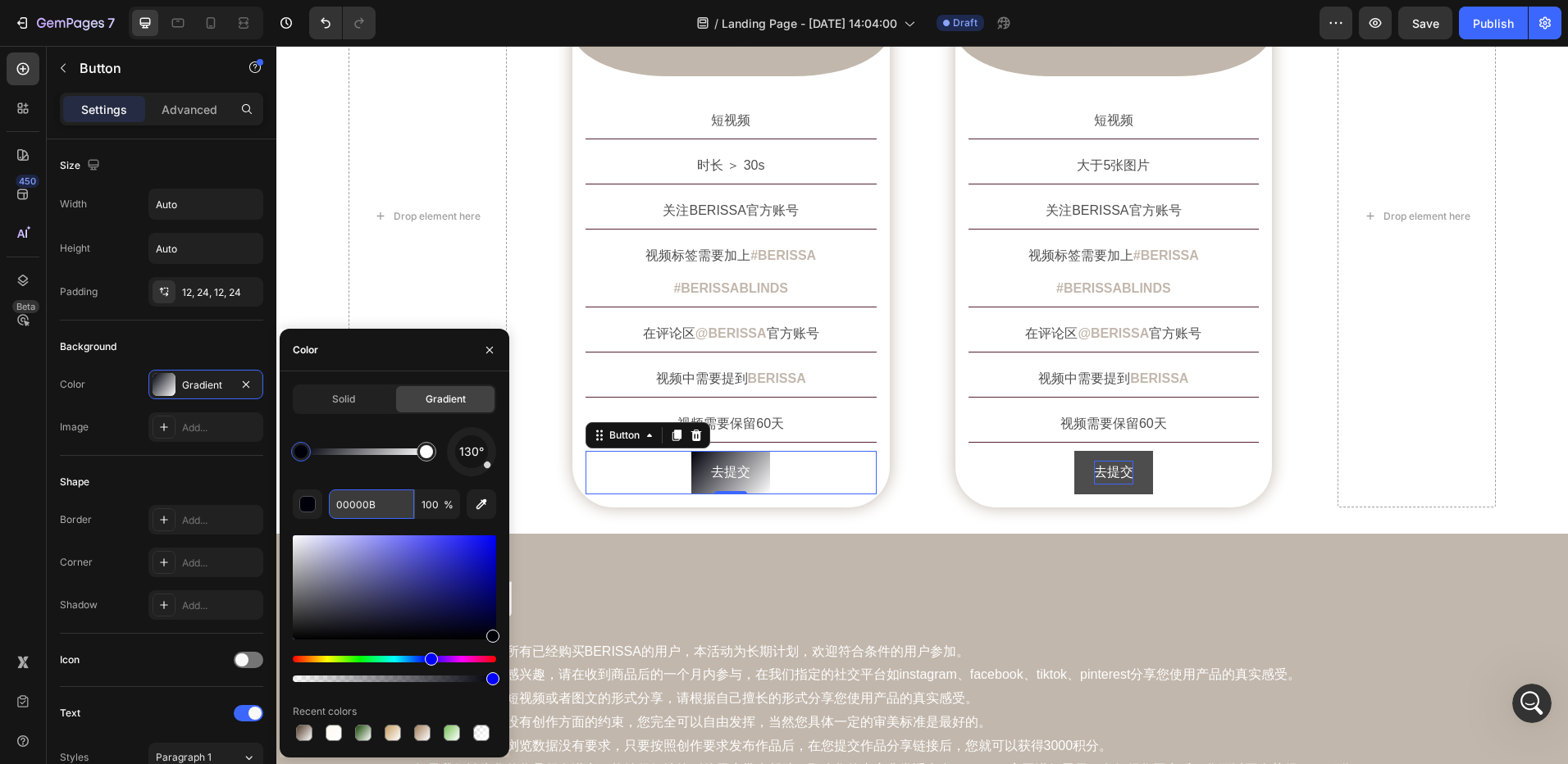
click at [360, 510] on input "00000B" at bounding box center [371, 504] width 85 height 30
paste input "pinterest"
type input "pinterest"
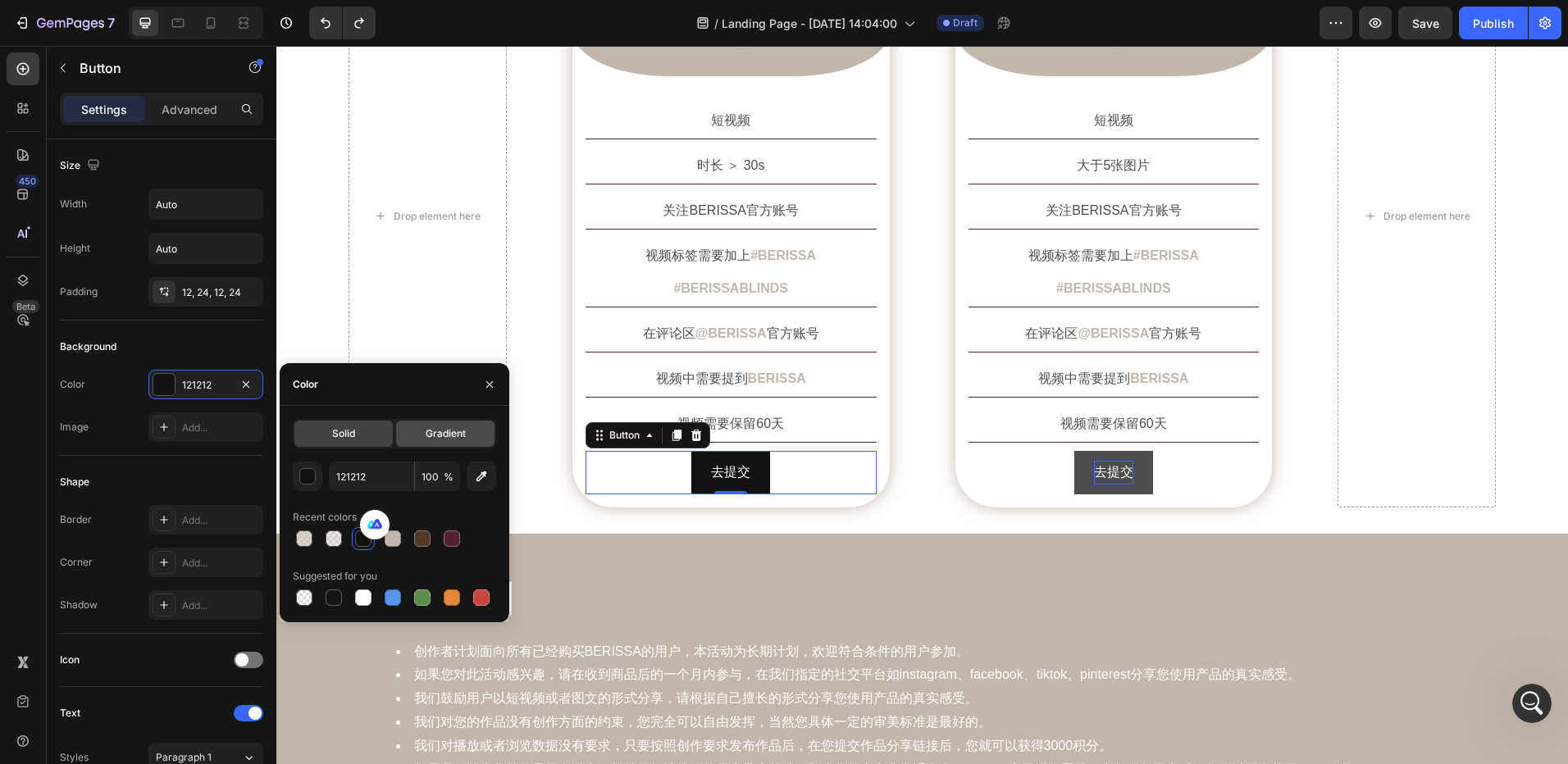
click at [426, 441] on span "Gradient" at bounding box center [446, 433] width 40 height 14
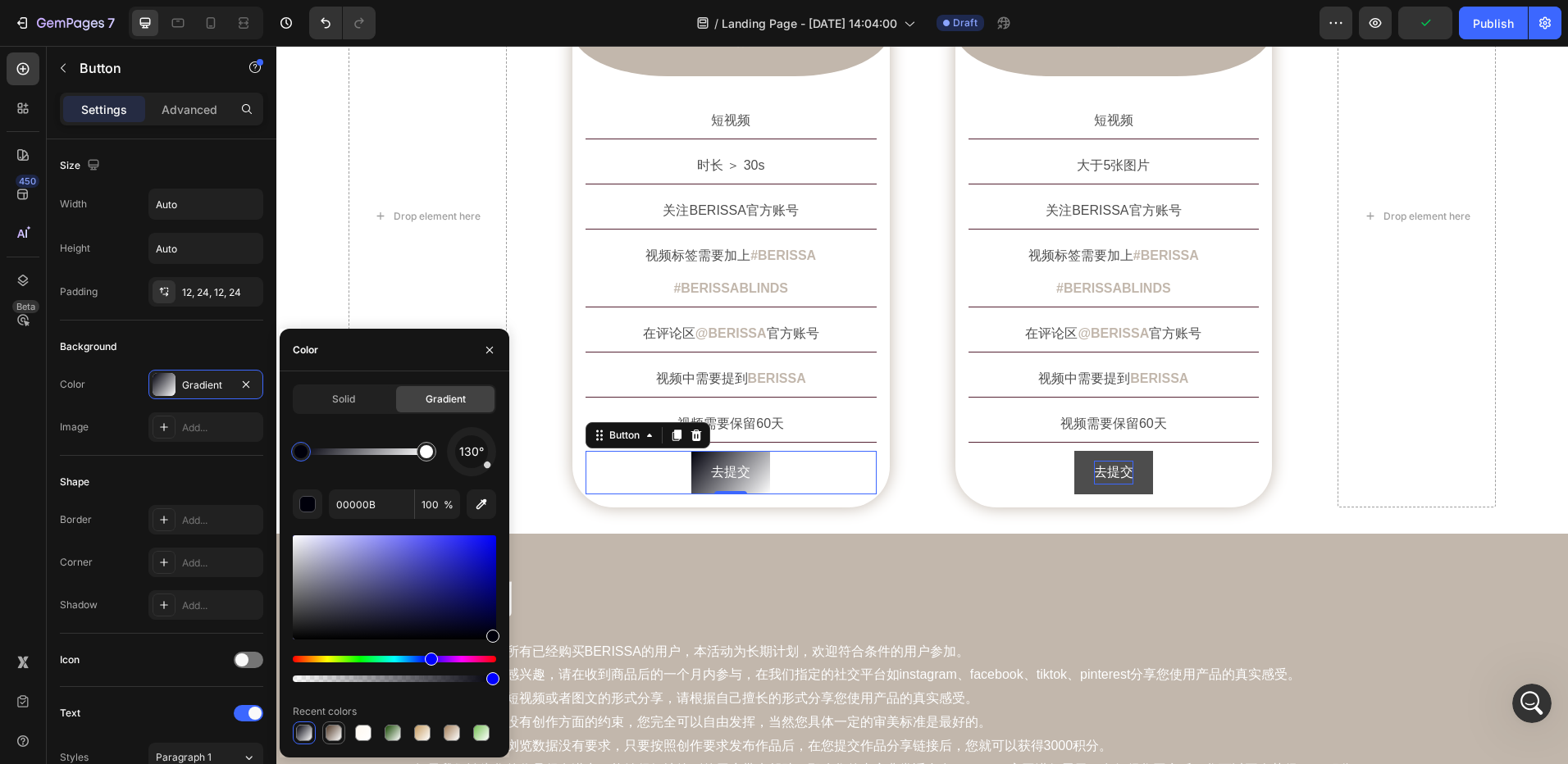
click at [338, 730] on div at bounding box center [333, 733] width 16 height 16
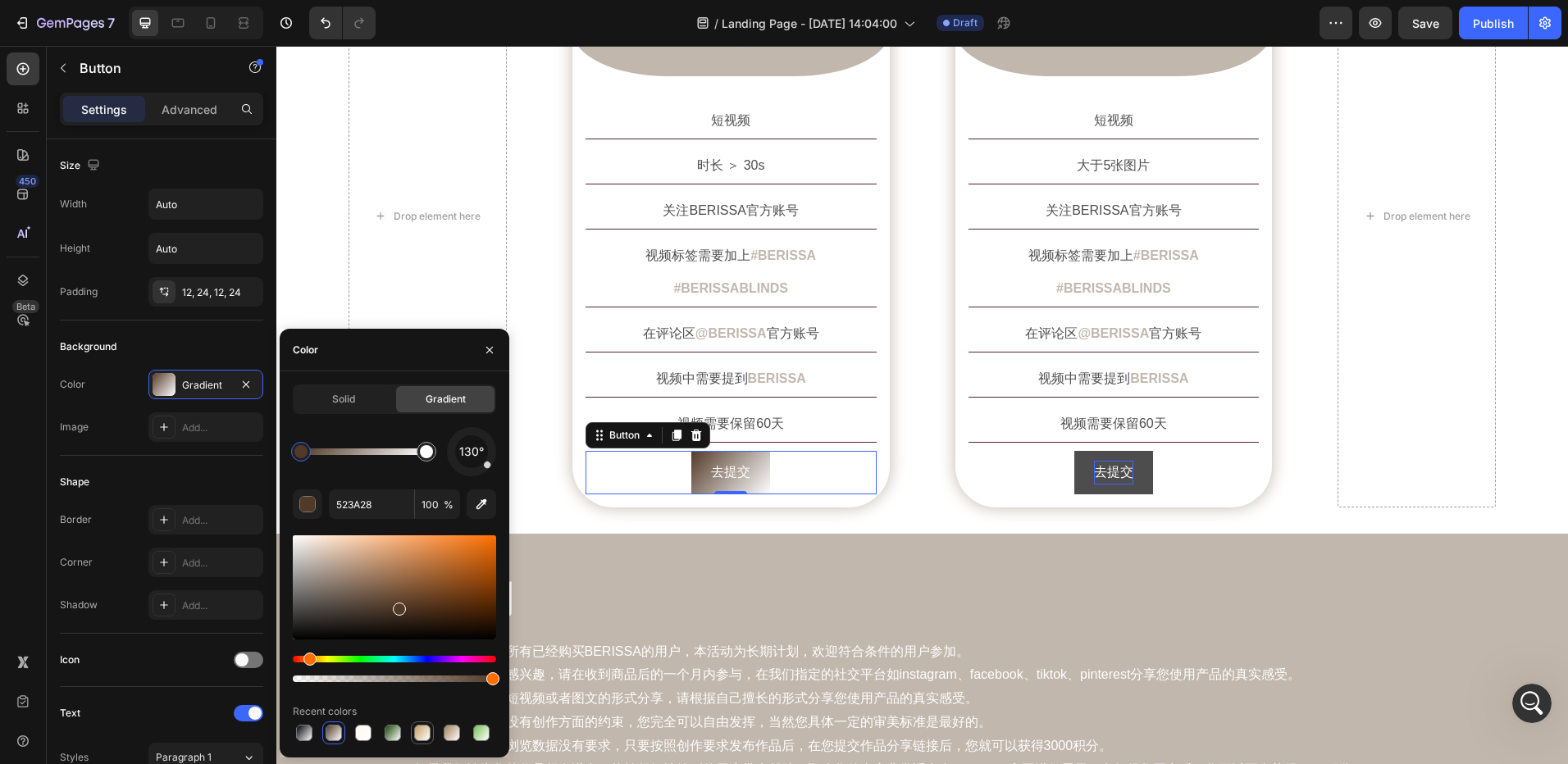
click at [421, 732] on div at bounding box center [422, 733] width 16 height 16
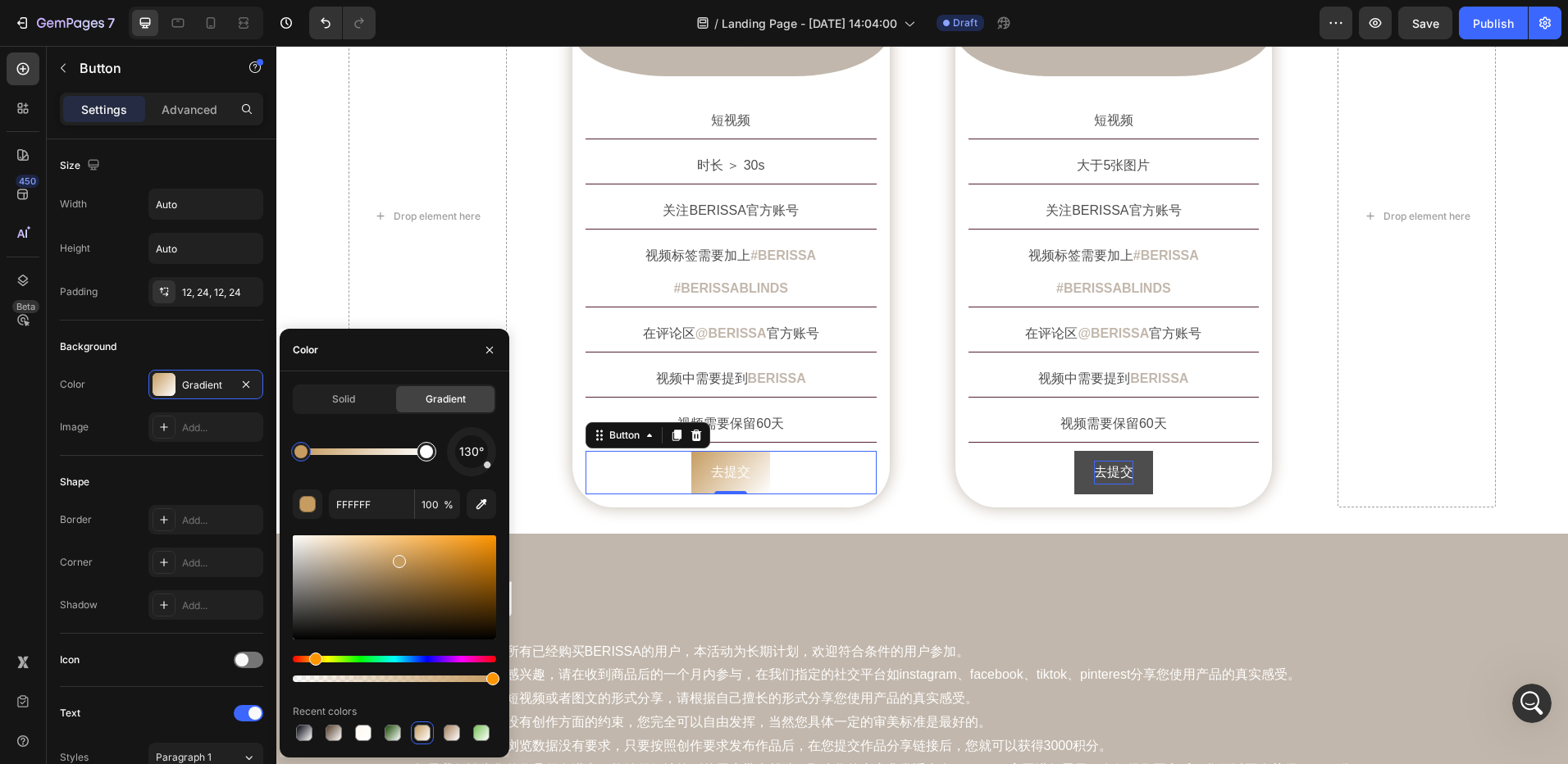
click at [428, 453] on div at bounding box center [427, 452] width 13 height 13
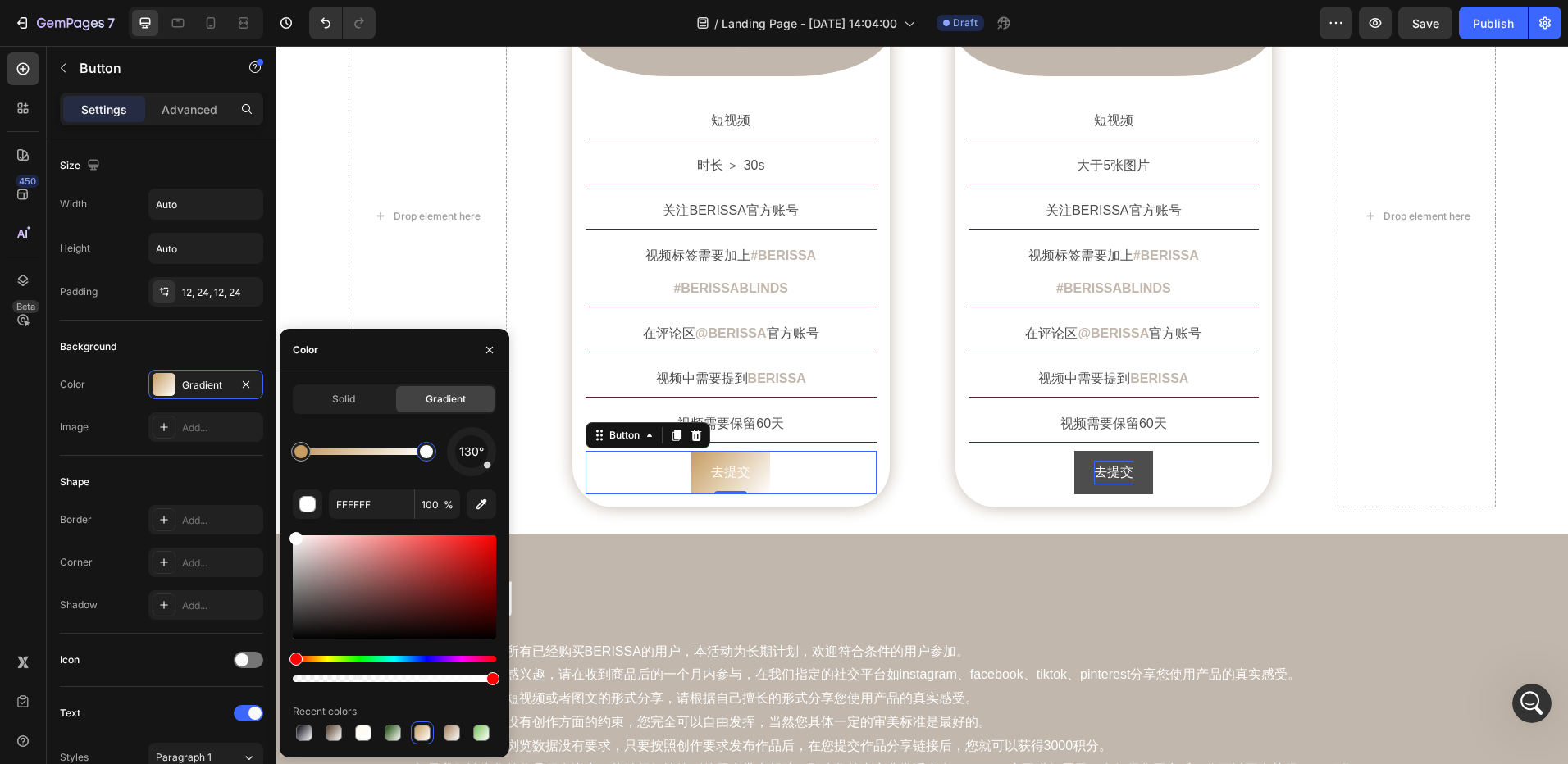
click at [418, 656] on div "Hue" at bounding box center [394, 659] width 203 height 7
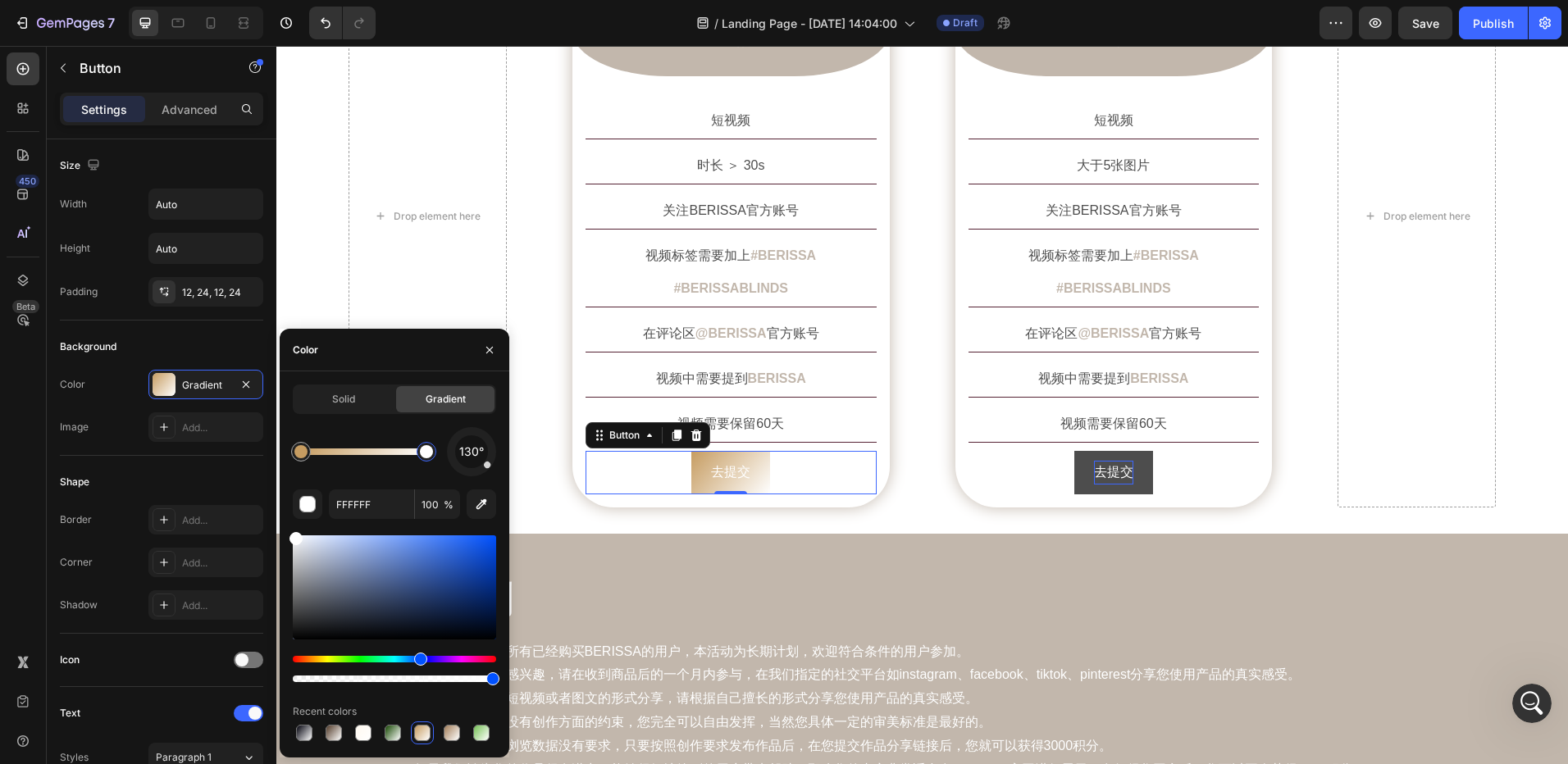
click at [418, 565] on div at bounding box center [394, 587] width 203 height 104
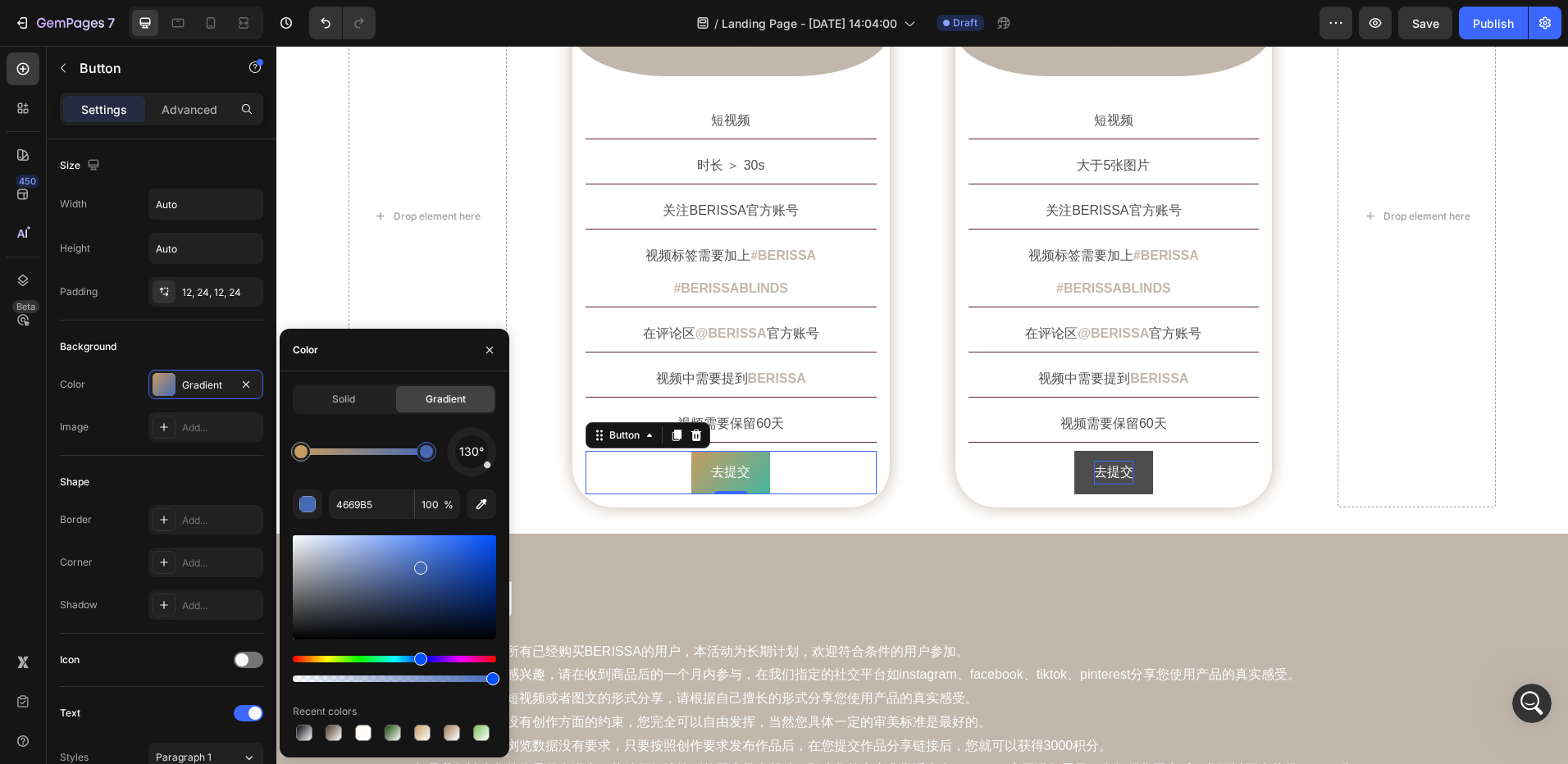
click at [389, 656] on div "Hue" at bounding box center [394, 659] width 203 height 7
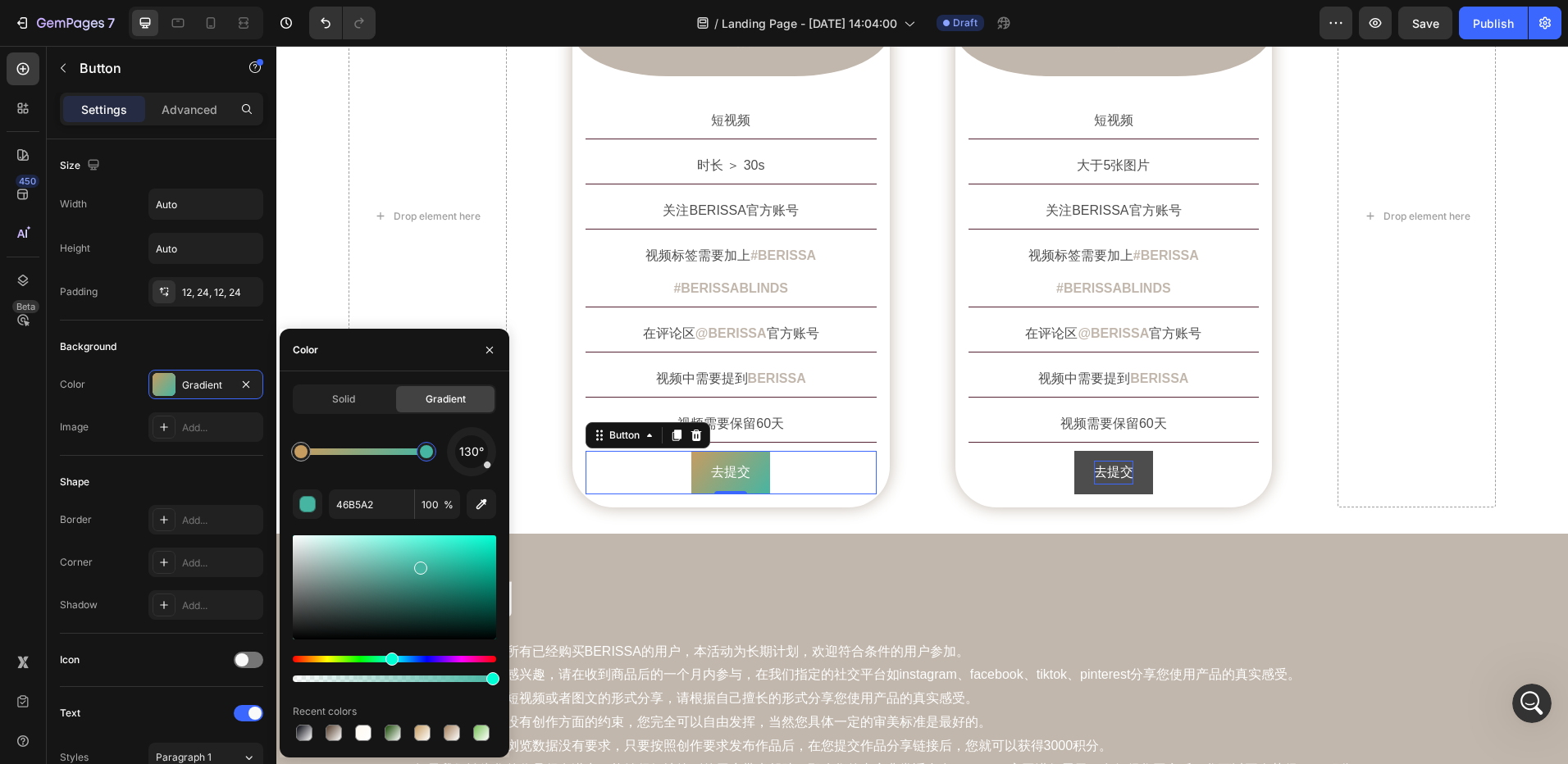
click at [400, 558] on div at bounding box center [394, 587] width 203 height 104
click at [393, 546] on div at bounding box center [394, 587] width 203 height 104
click at [339, 661] on div "Hue" at bounding box center [394, 659] width 203 height 7
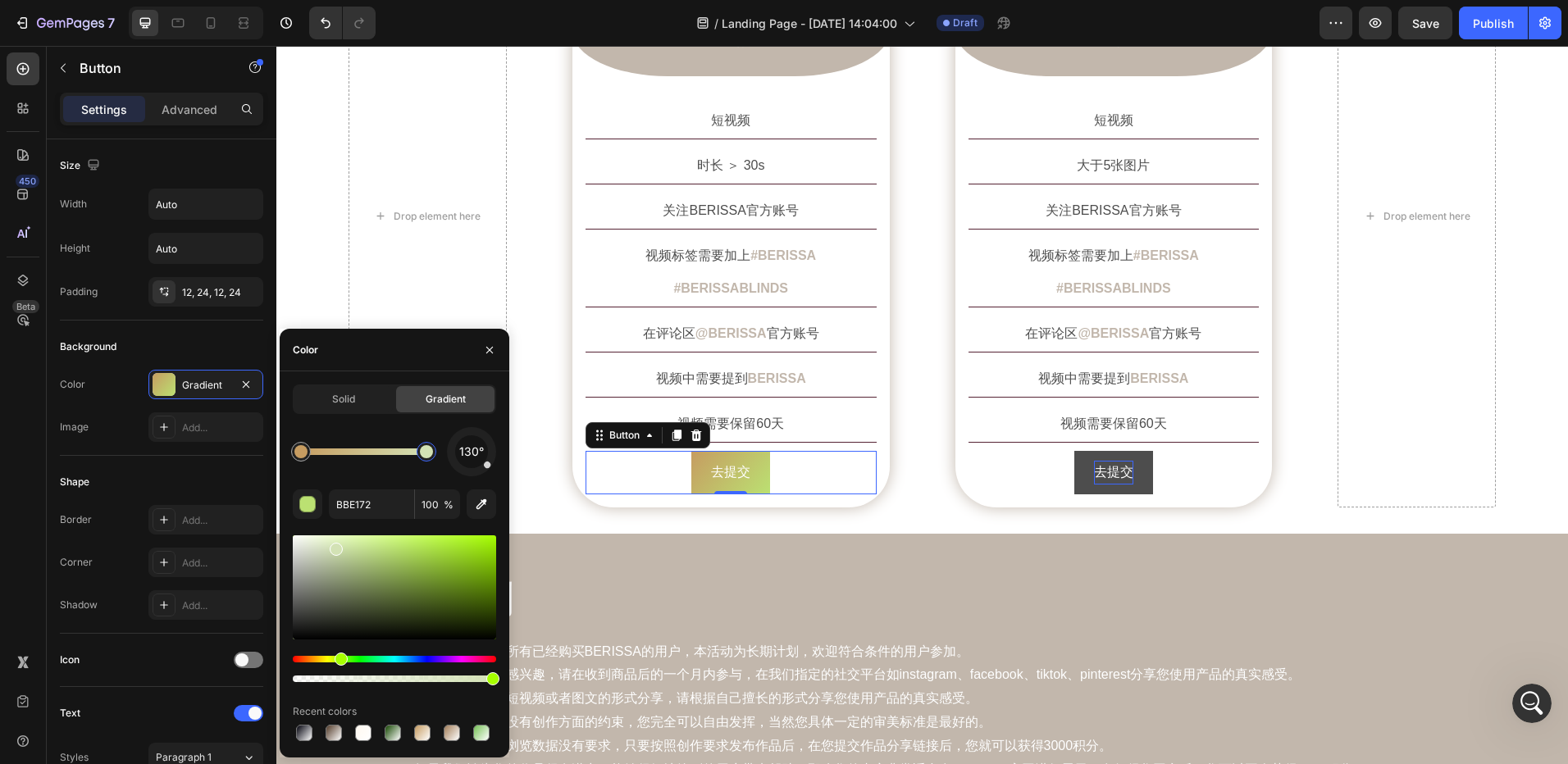
click at [335, 546] on div at bounding box center [394, 587] width 203 height 104
drag, startPoint x: 317, startPoint y: 558, endPoint x: 282, endPoint y: 568, distance: 36.4
click at [282, 568] on div "Solid Gradient 130° D3E2B5 100 % Recent colors" at bounding box center [394, 564] width 230 height 360
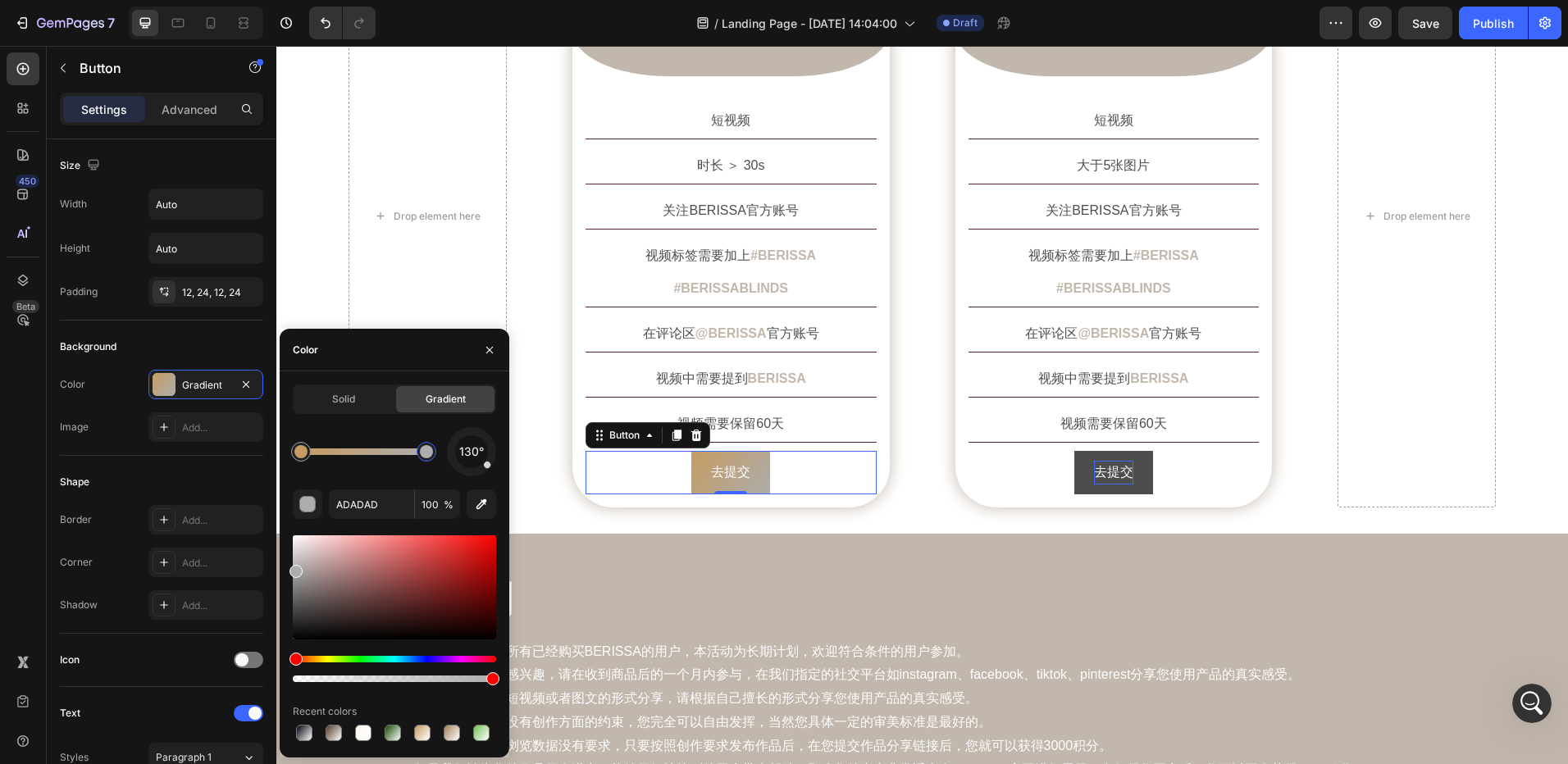
click at [319, 657] on div "Hue" at bounding box center [394, 659] width 203 height 7
click at [423, 455] on div at bounding box center [427, 452] width 13 height 13
click at [349, 551] on div at bounding box center [394, 587] width 203 height 104
drag, startPoint x: 360, startPoint y: 551, endPoint x: 358, endPoint y: 534, distance: 17.1
click at [358, 535] on div at bounding box center [394, 587] width 203 height 104
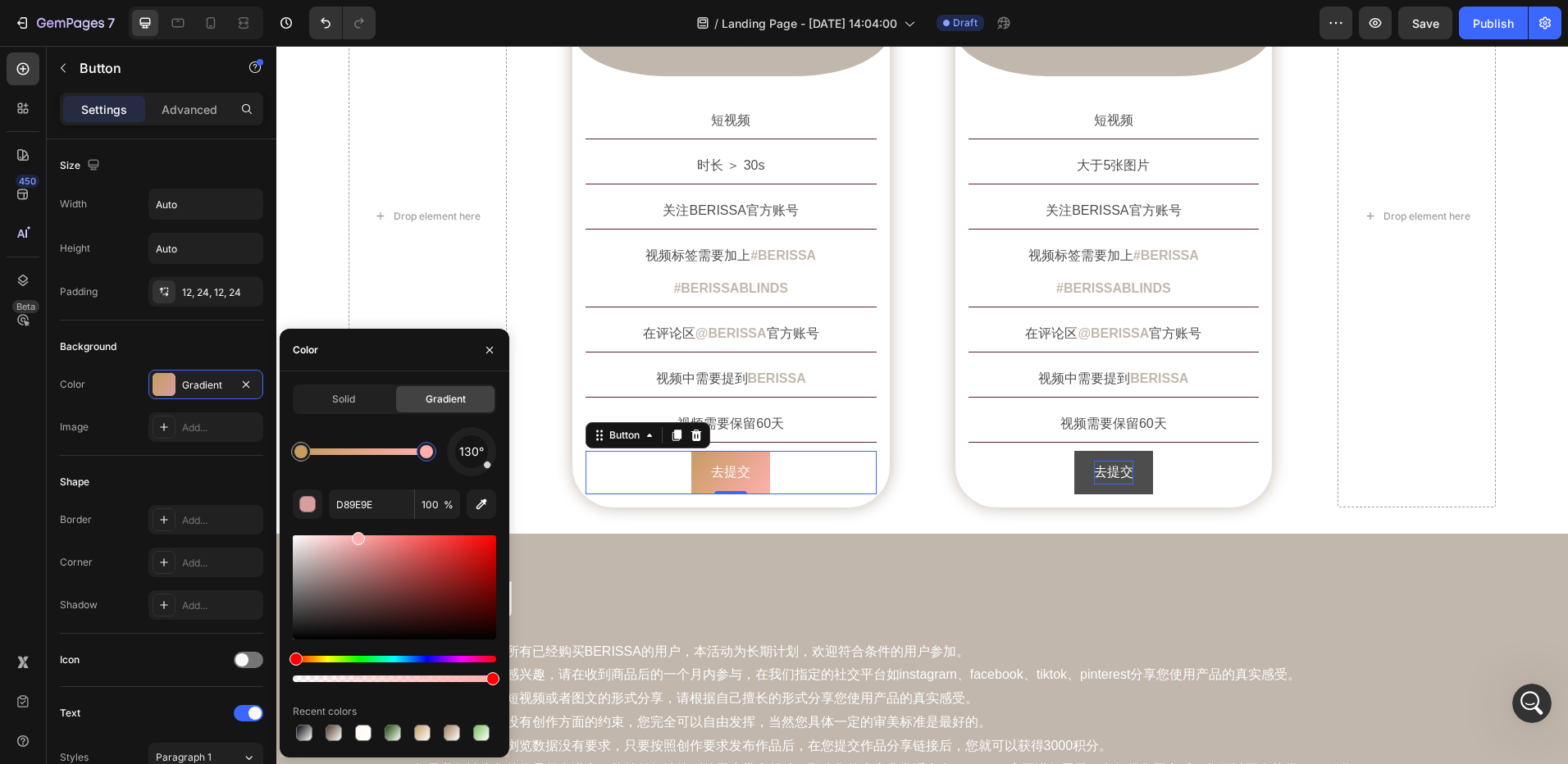
type input "FFAFAF"
click at [384, 505] on input "FFAFAF" at bounding box center [371, 504] width 85 height 30
click at [851, 483] on div "创作要求 Heading Row Drop element here Image 短视频 Text Block Row 短视频 Text Block 时长 ＞…" at bounding box center [923, 183] width 1292 height 700
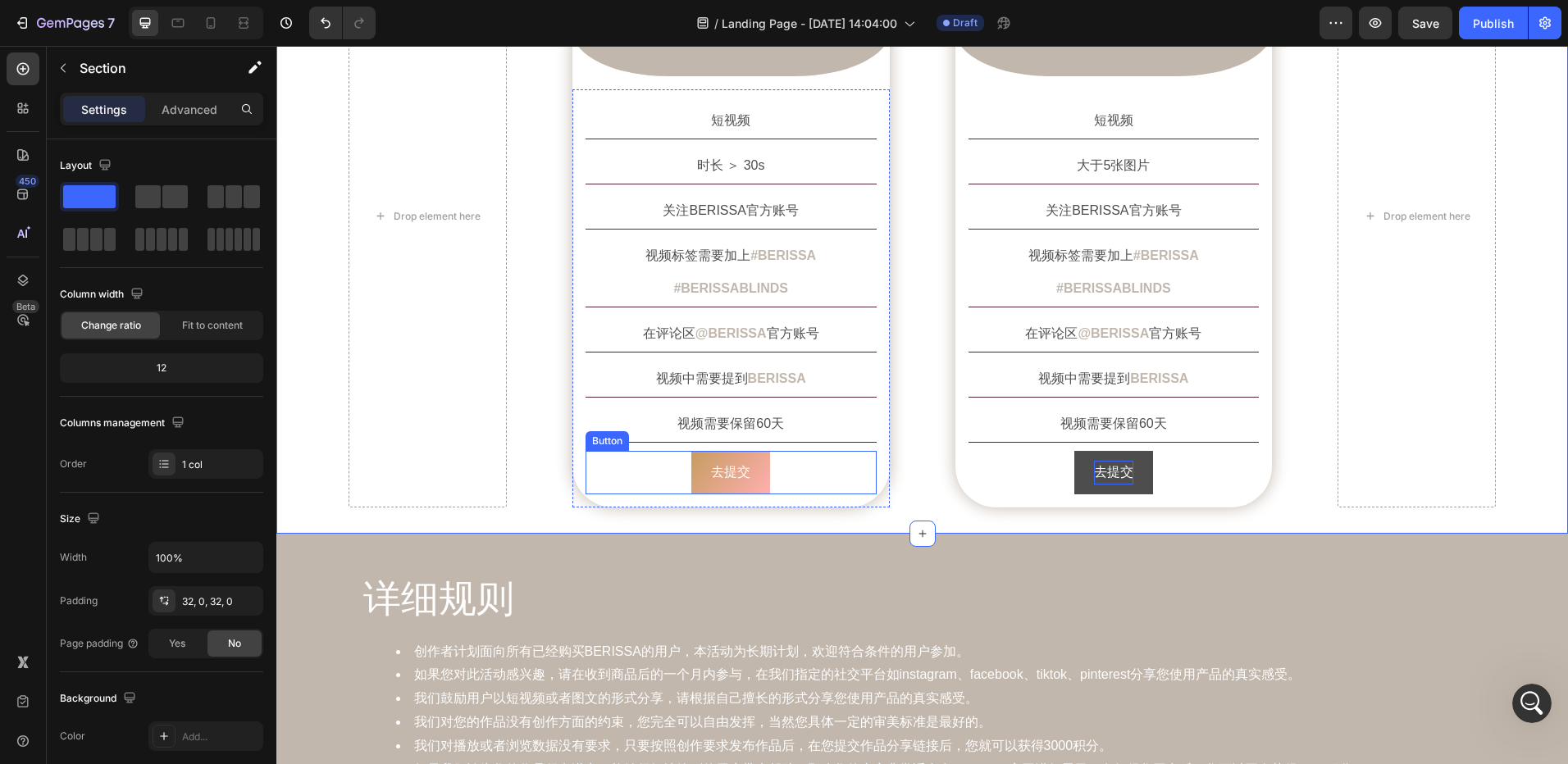
click at [777, 451] on div "去提交 Button" at bounding box center [731, 473] width 291 height 44
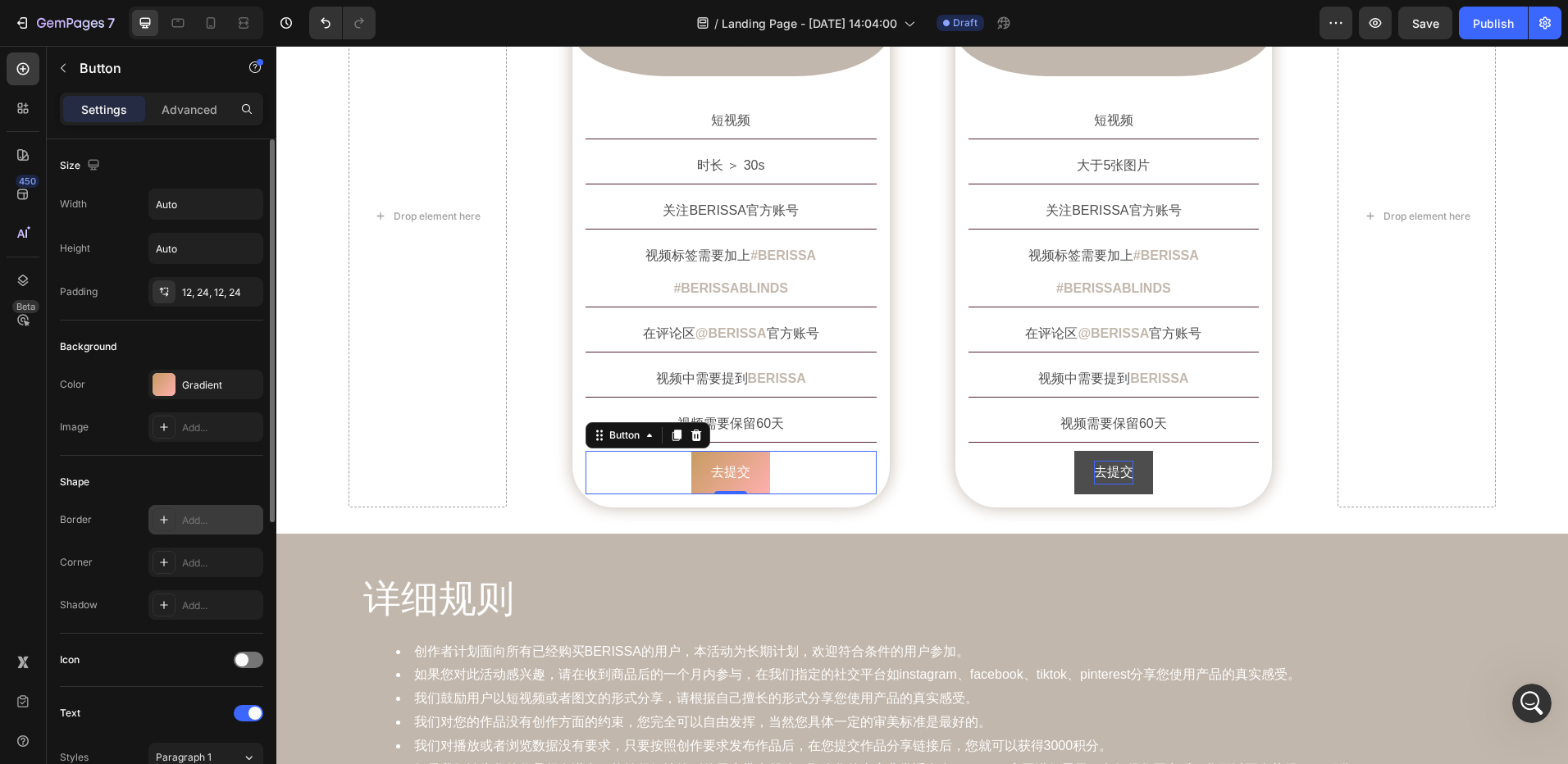
click at [198, 525] on div "Add..." at bounding box center [220, 520] width 77 height 14
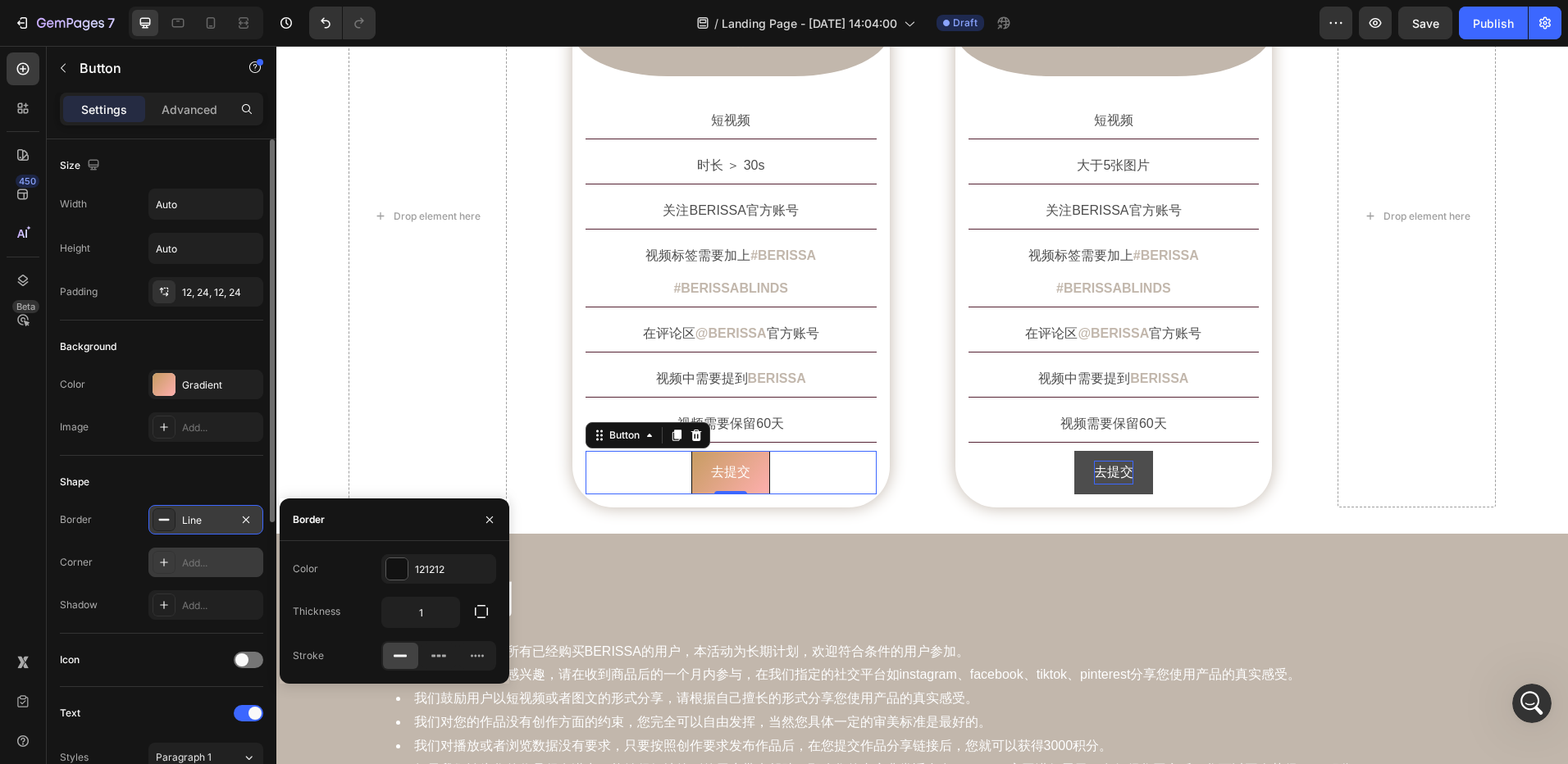
click at [202, 563] on div "Add..." at bounding box center [220, 563] width 77 height 14
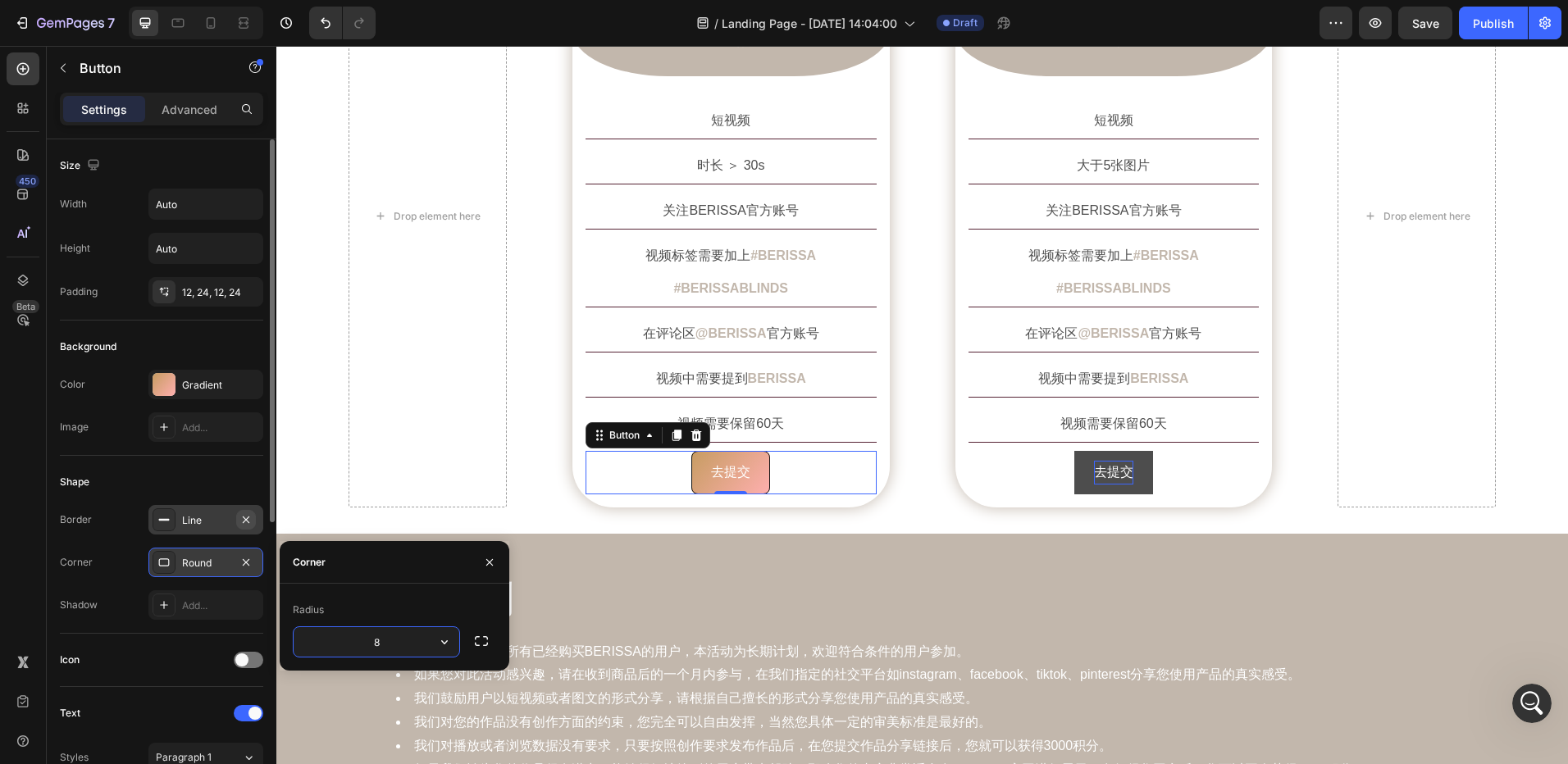
click at [243, 523] on icon "button" at bounding box center [246, 520] width 13 height 13
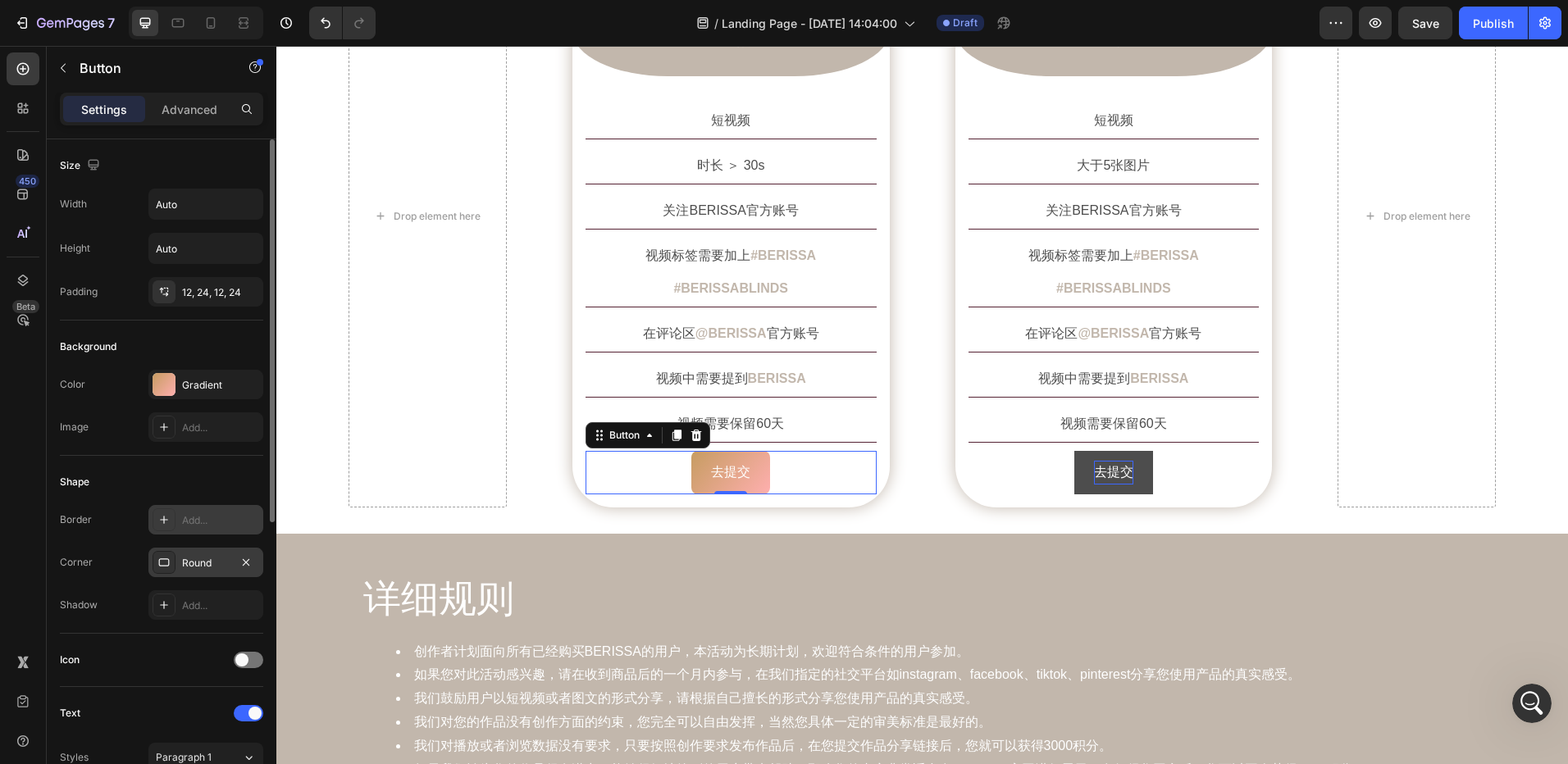
click at [206, 568] on div "Round" at bounding box center [206, 563] width 48 height 14
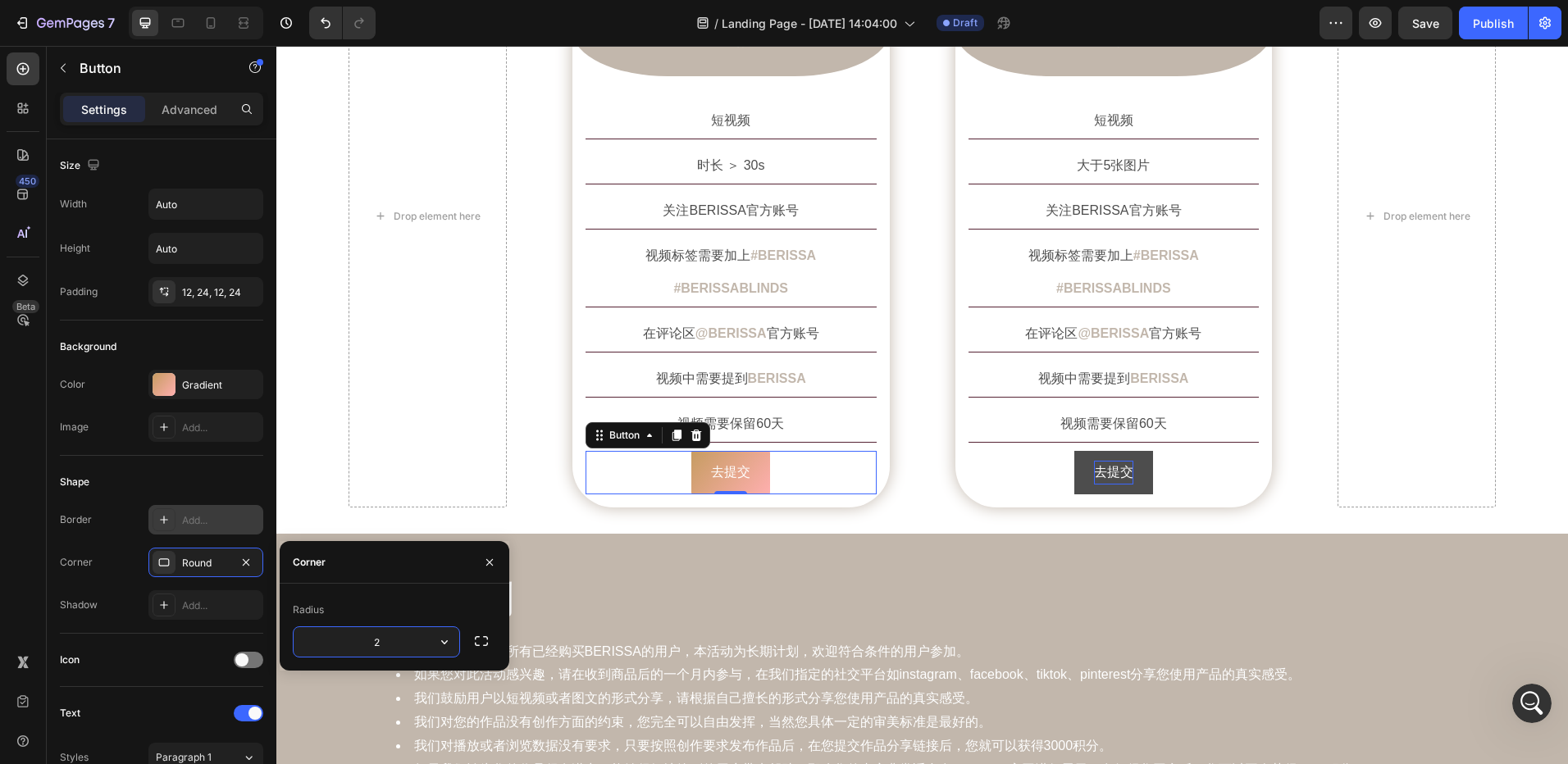
type input "25"
click at [178, 213] on input "Auto" at bounding box center [205, 204] width 114 height 30
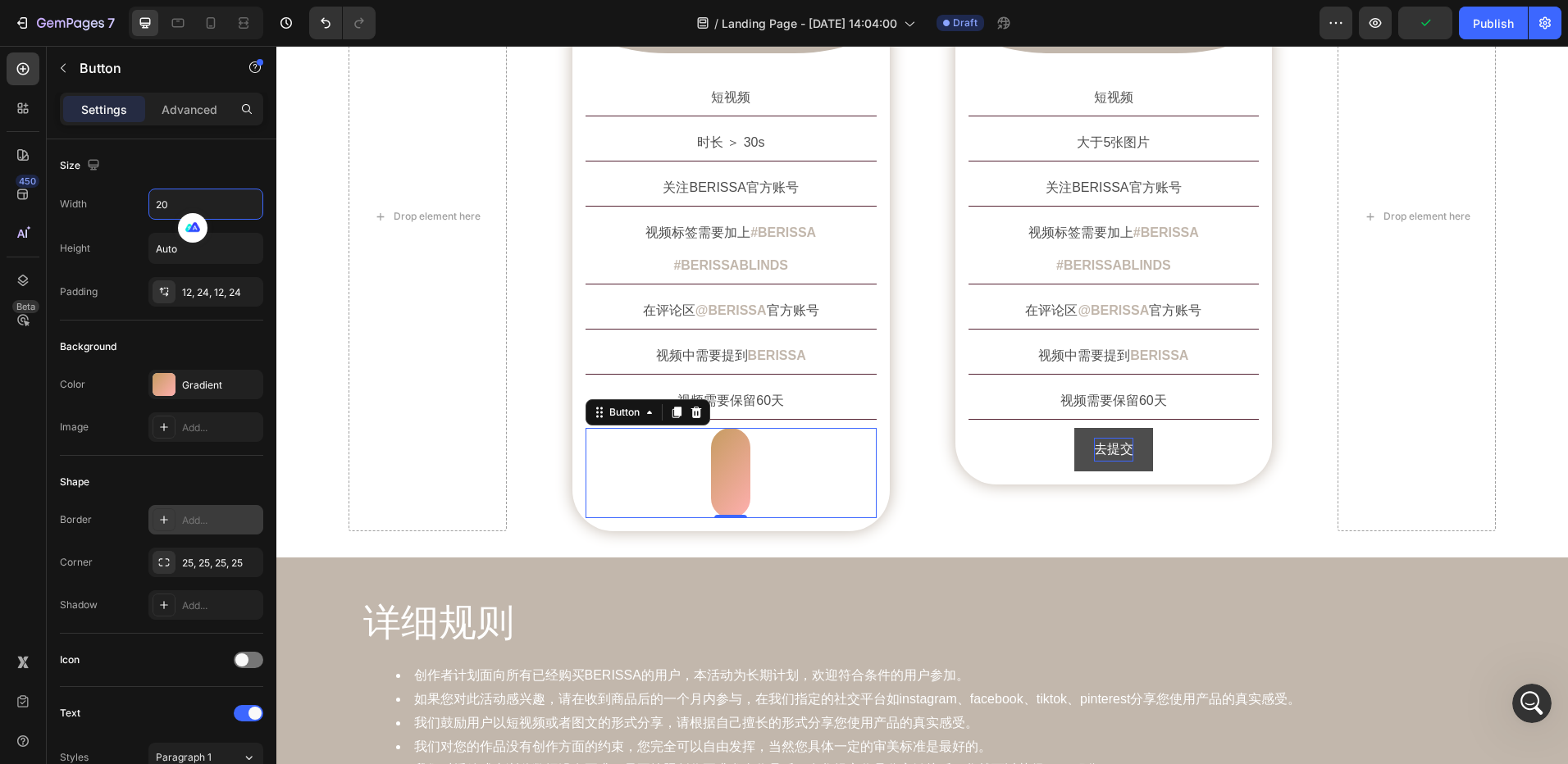
type input "200"
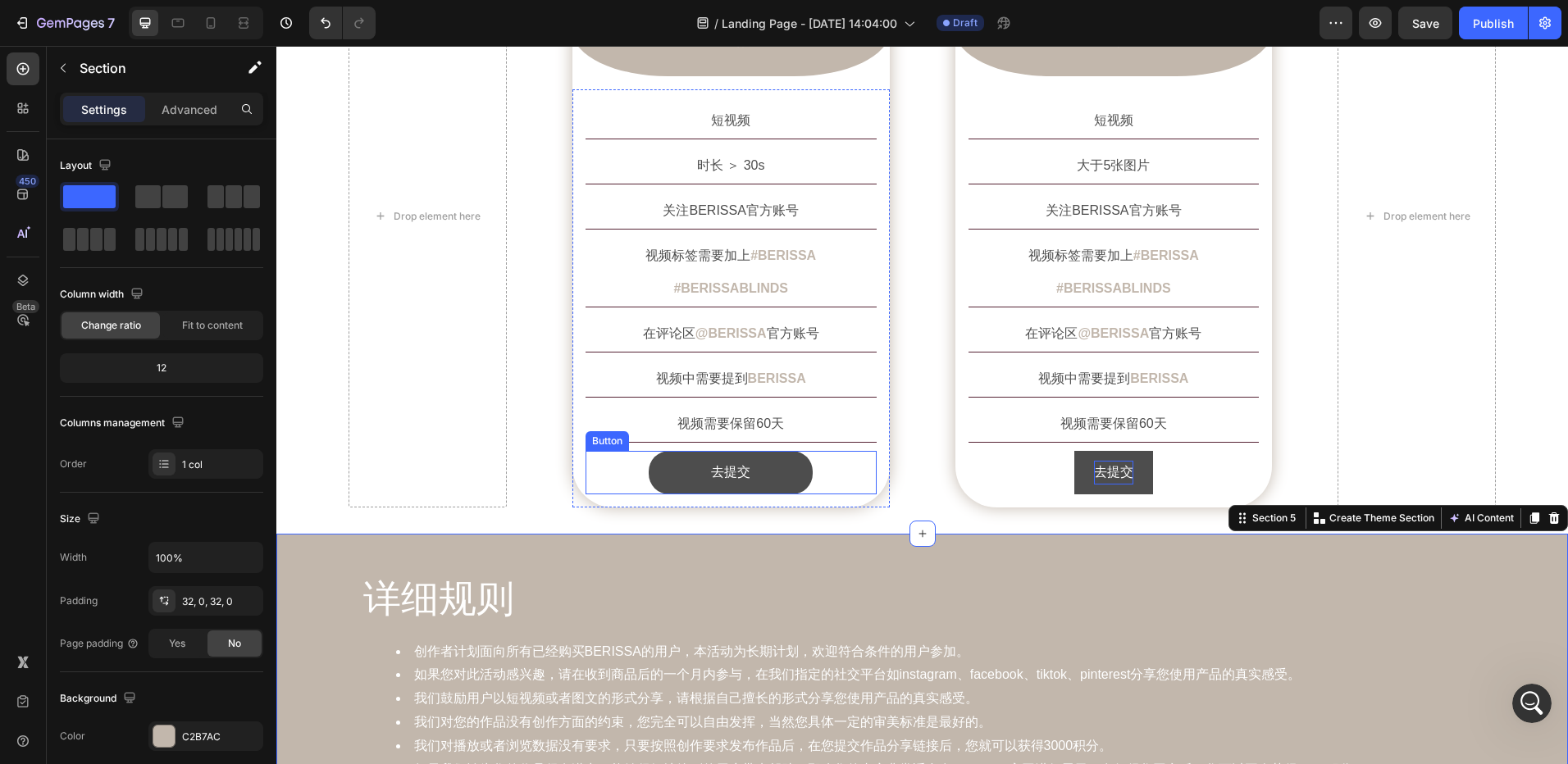
click at [675, 451] on button "去提交" at bounding box center [731, 473] width 164 height 44
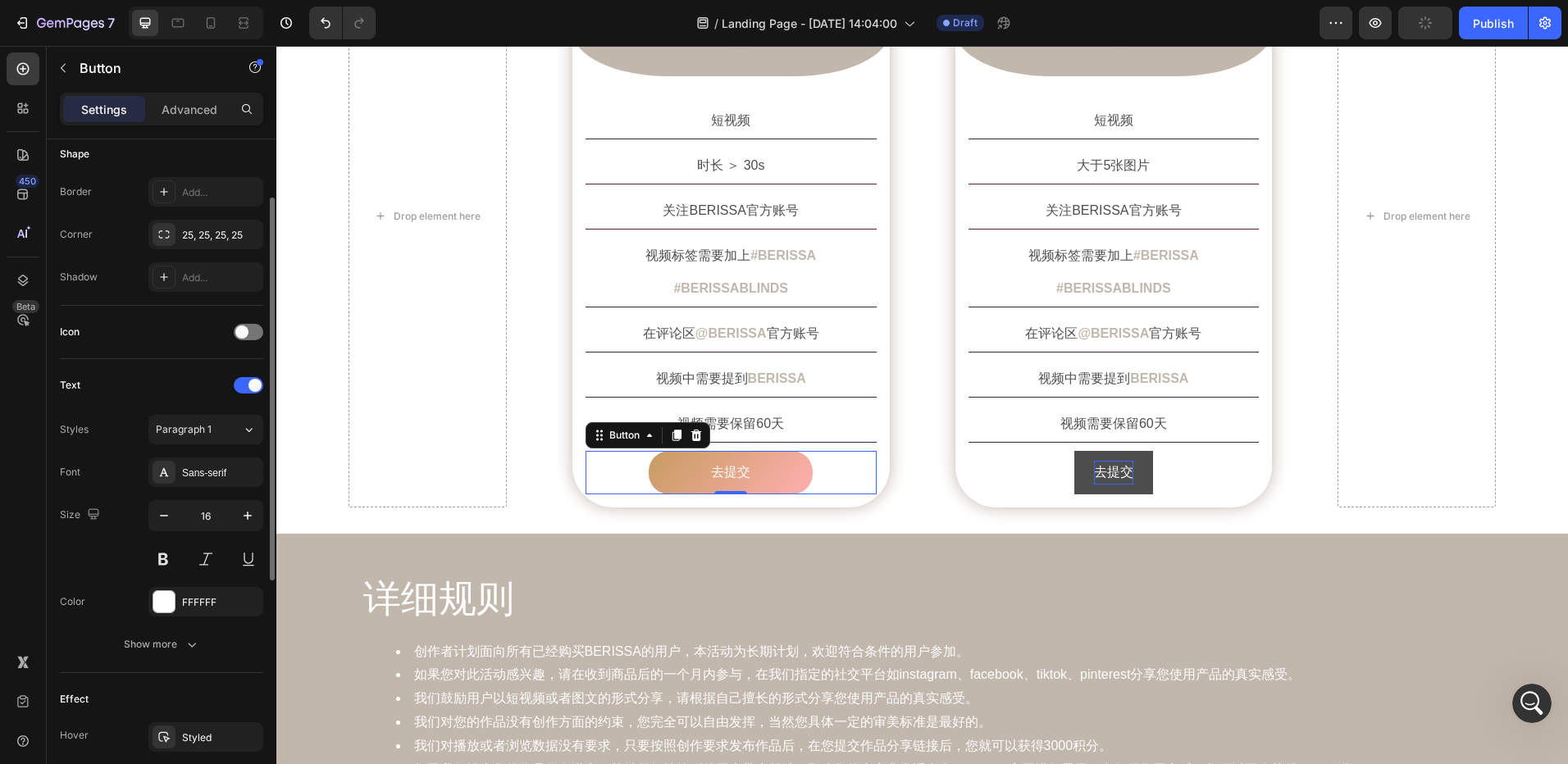
scroll to position [164, 0]
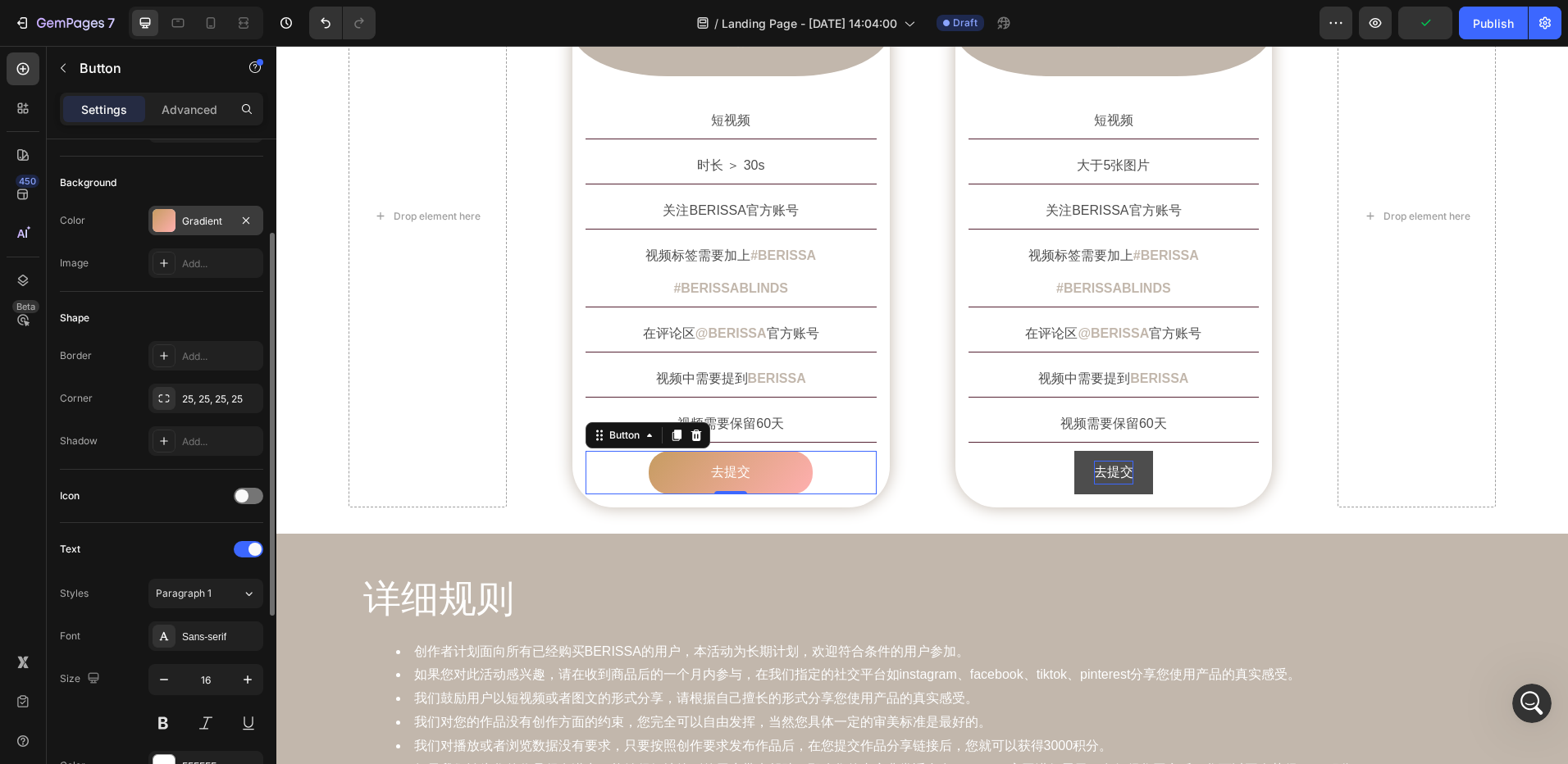
click at [208, 227] on div "Gradient" at bounding box center [206, 220] width 48 height 14
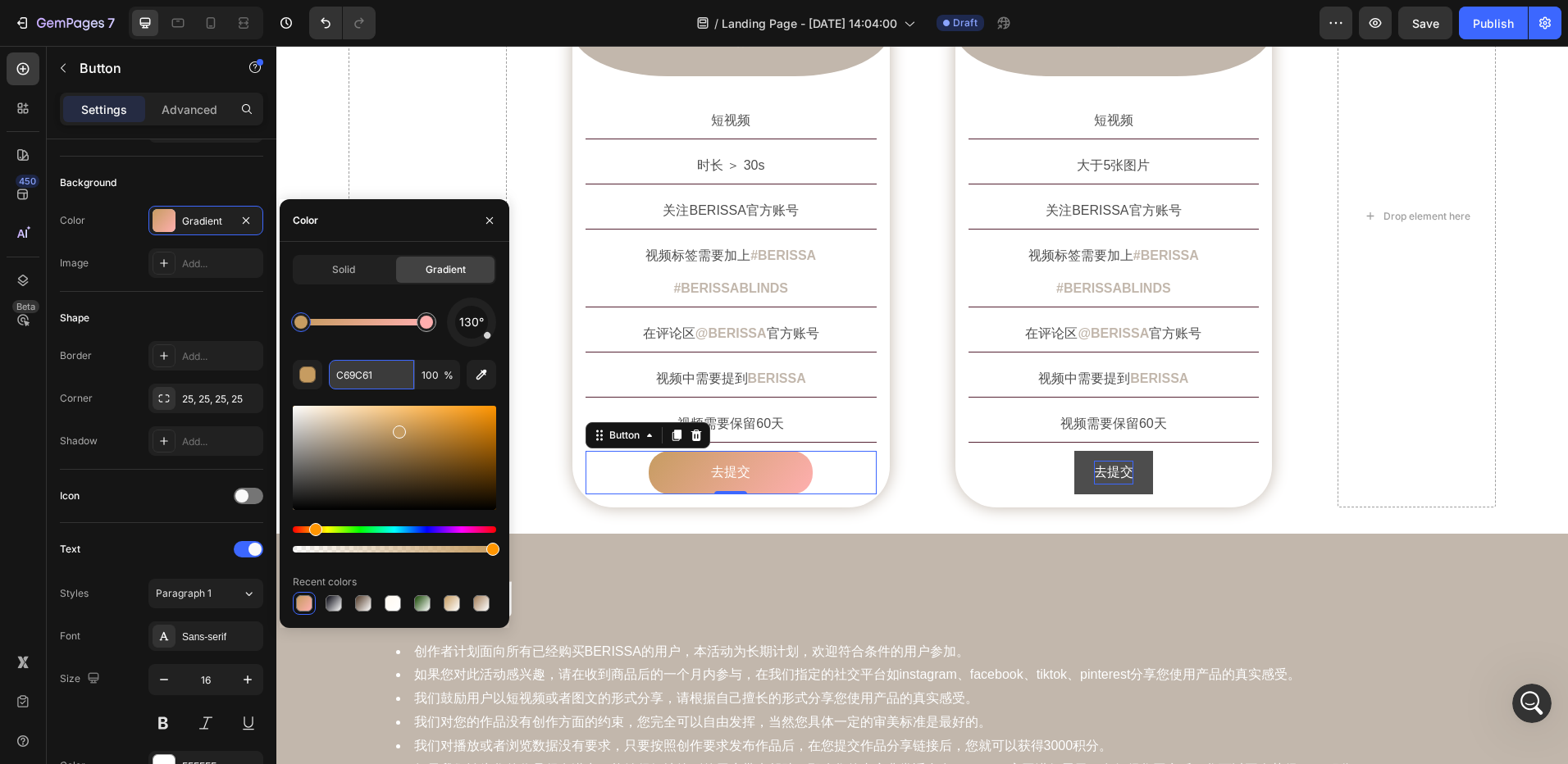
click at [365, 376] on input "C69C61" at bounding box center [371, 374] width 85 height 30
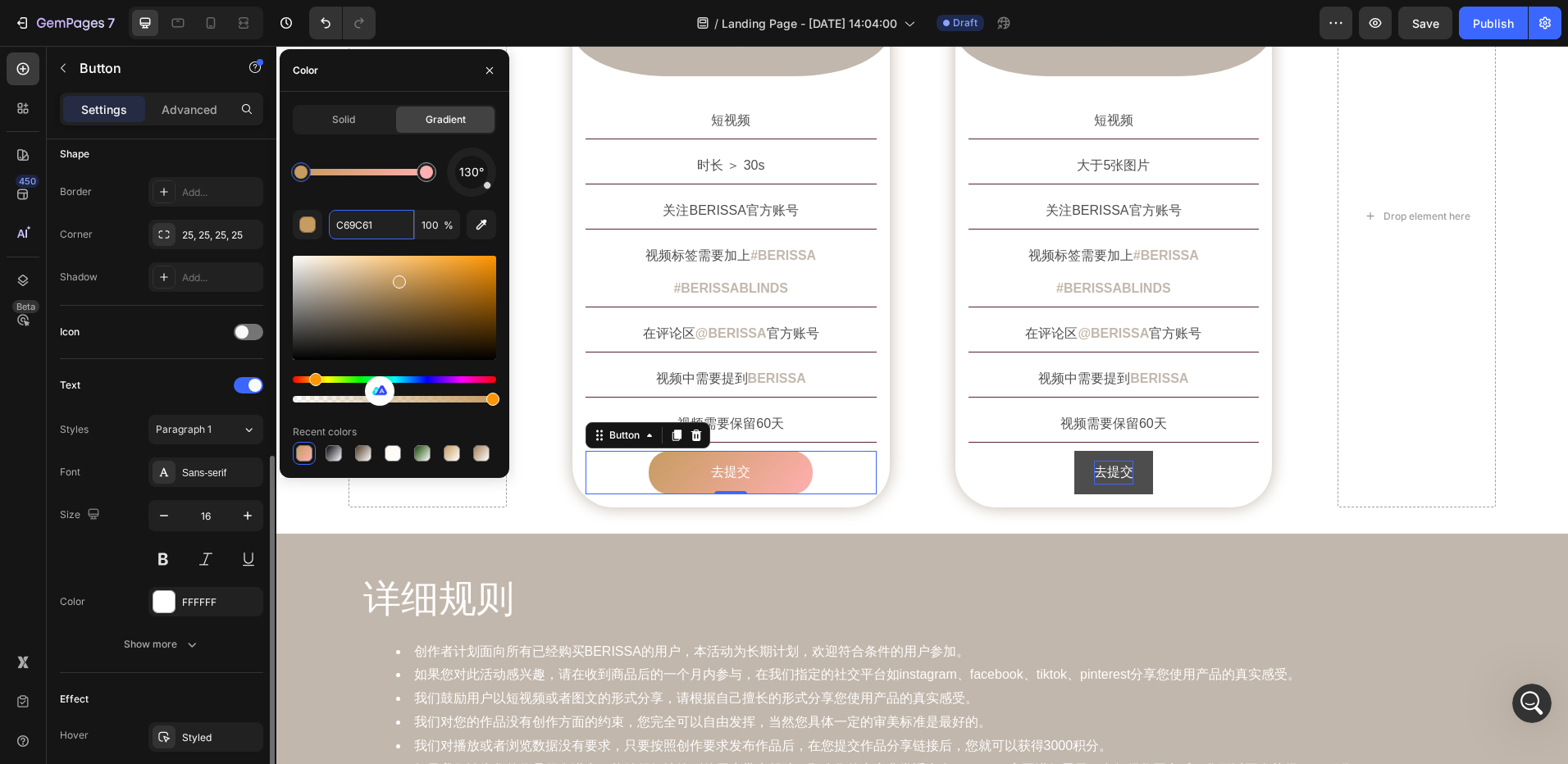
scroll to position [505, 0]
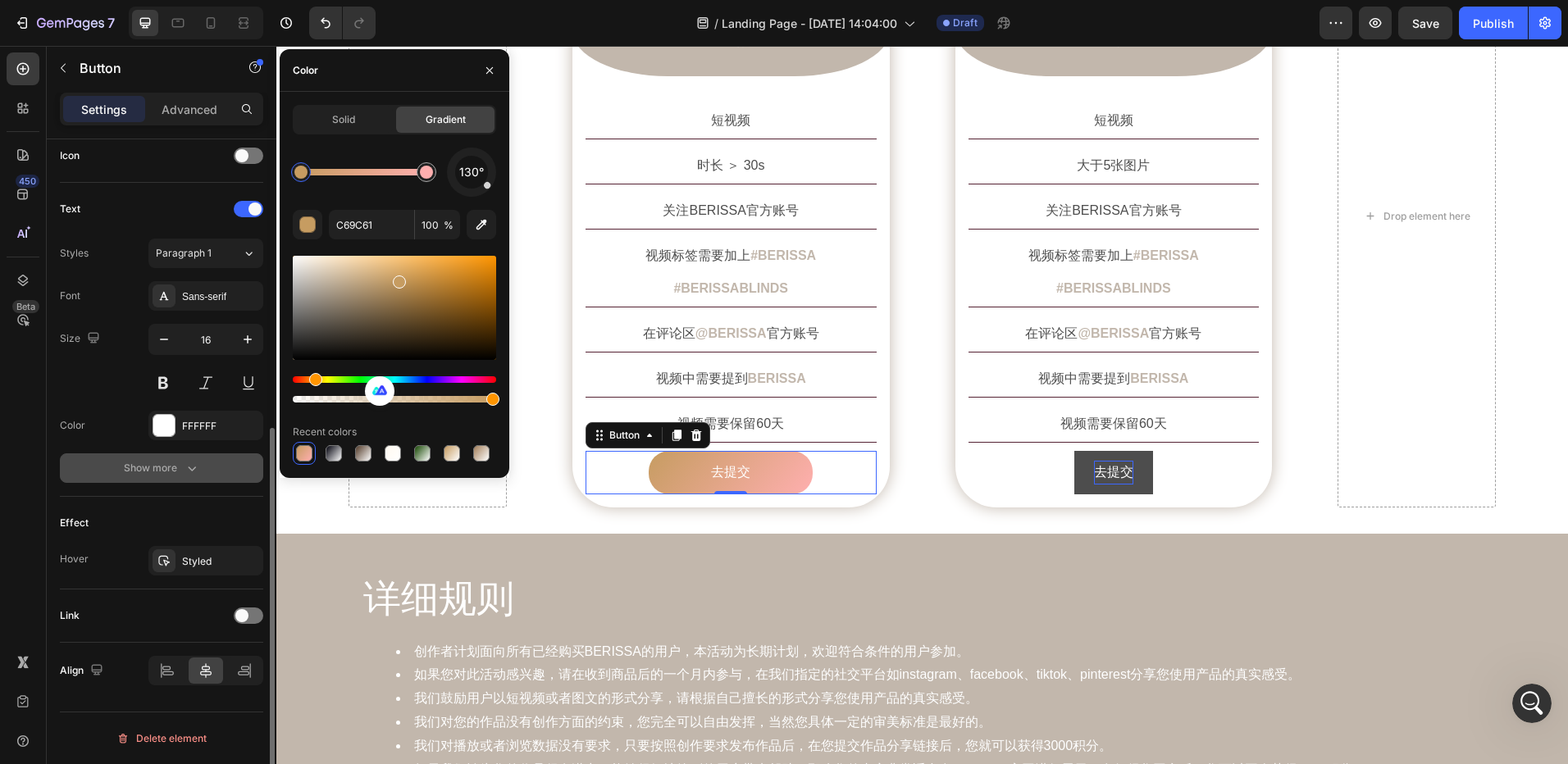
click at [192, 469] on icon "button" at bounding box center [192, 468] width 9 height 5
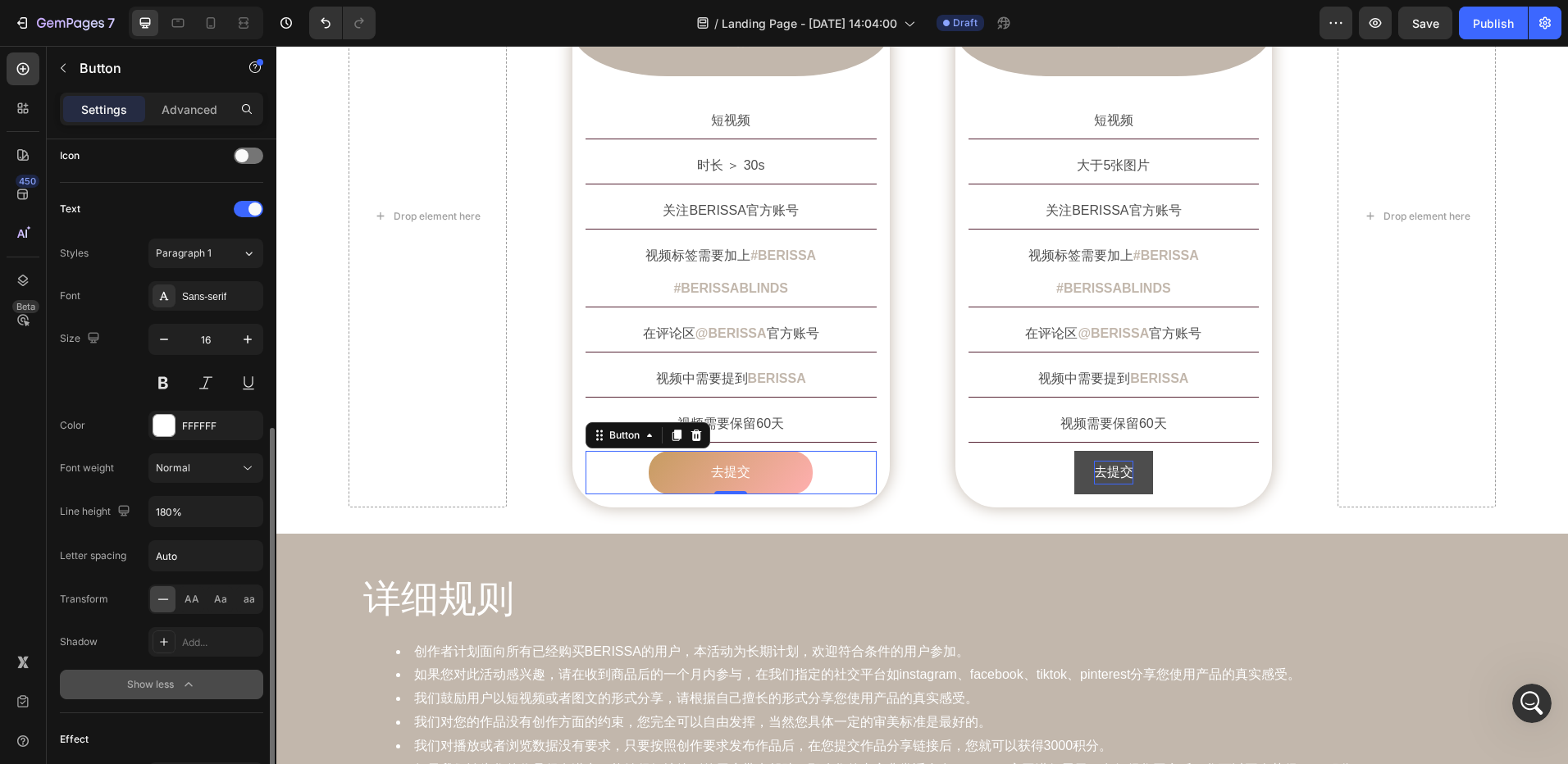
scroll to position [720, 0]
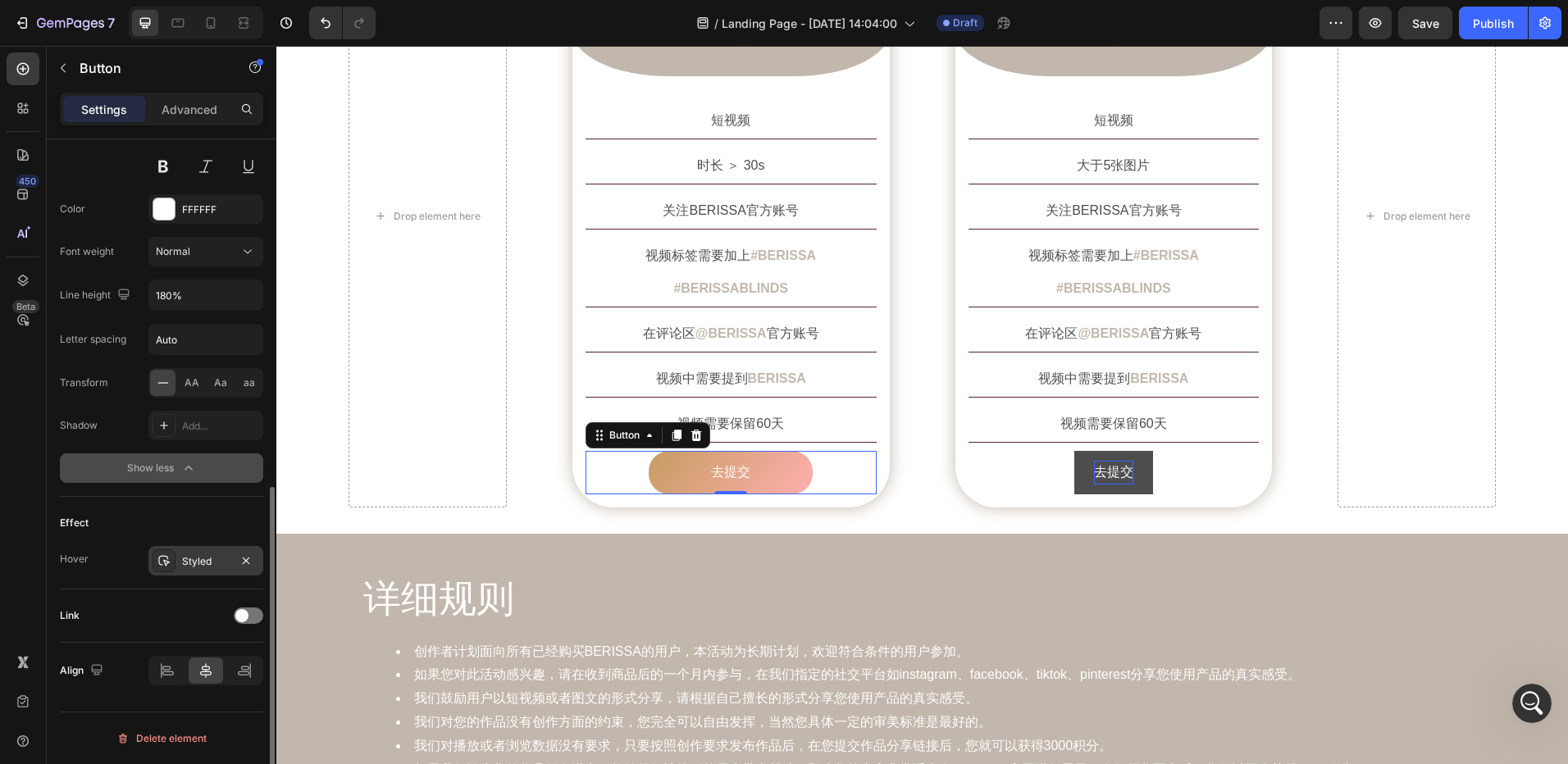
click at [202, 562] on div "Styled" at bounding box center [206, 561] width 48 height 14
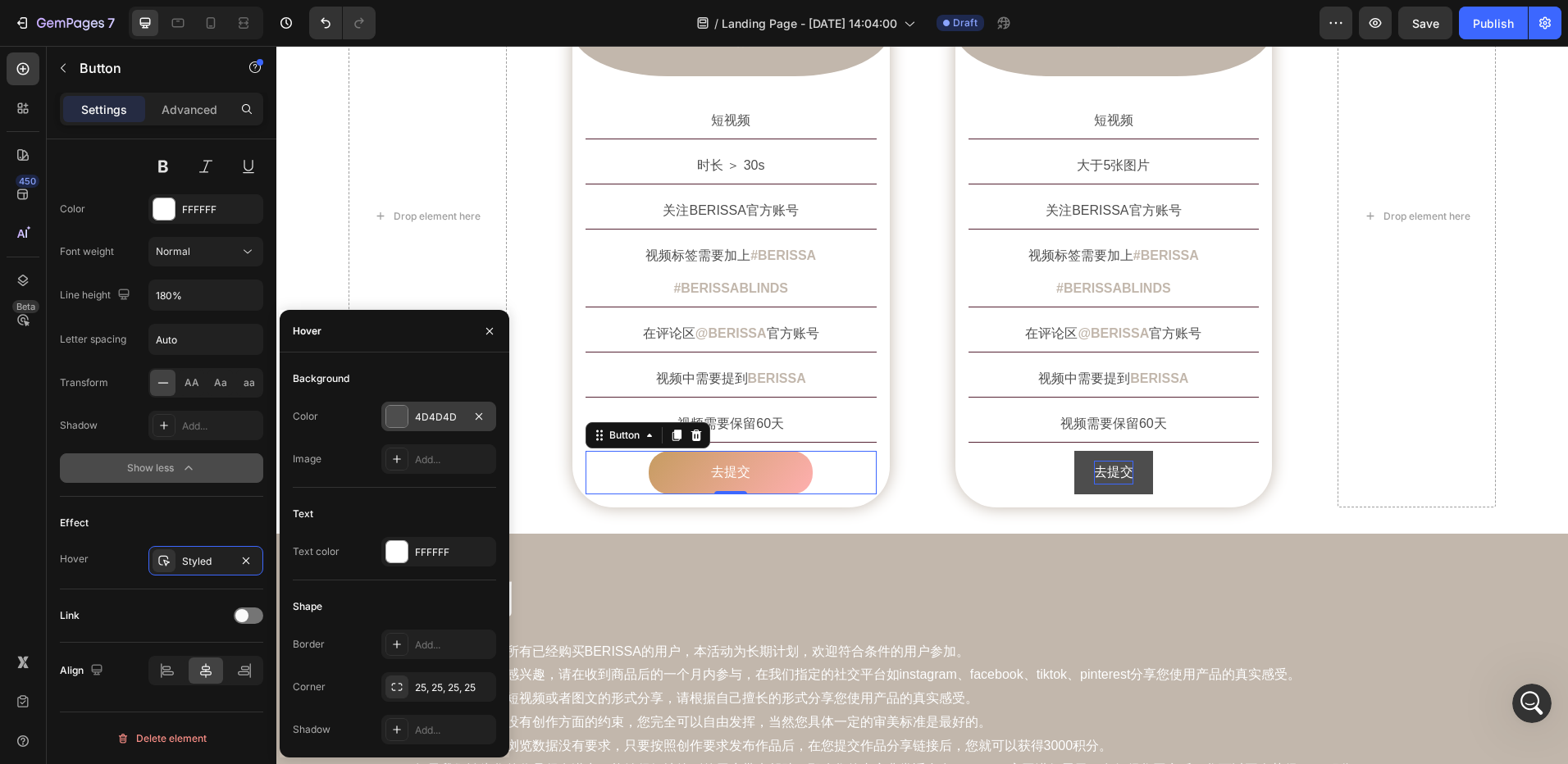
click at [429, 419] on div "4D4D4D" at bounding box center [439, 417] width 48 height 14
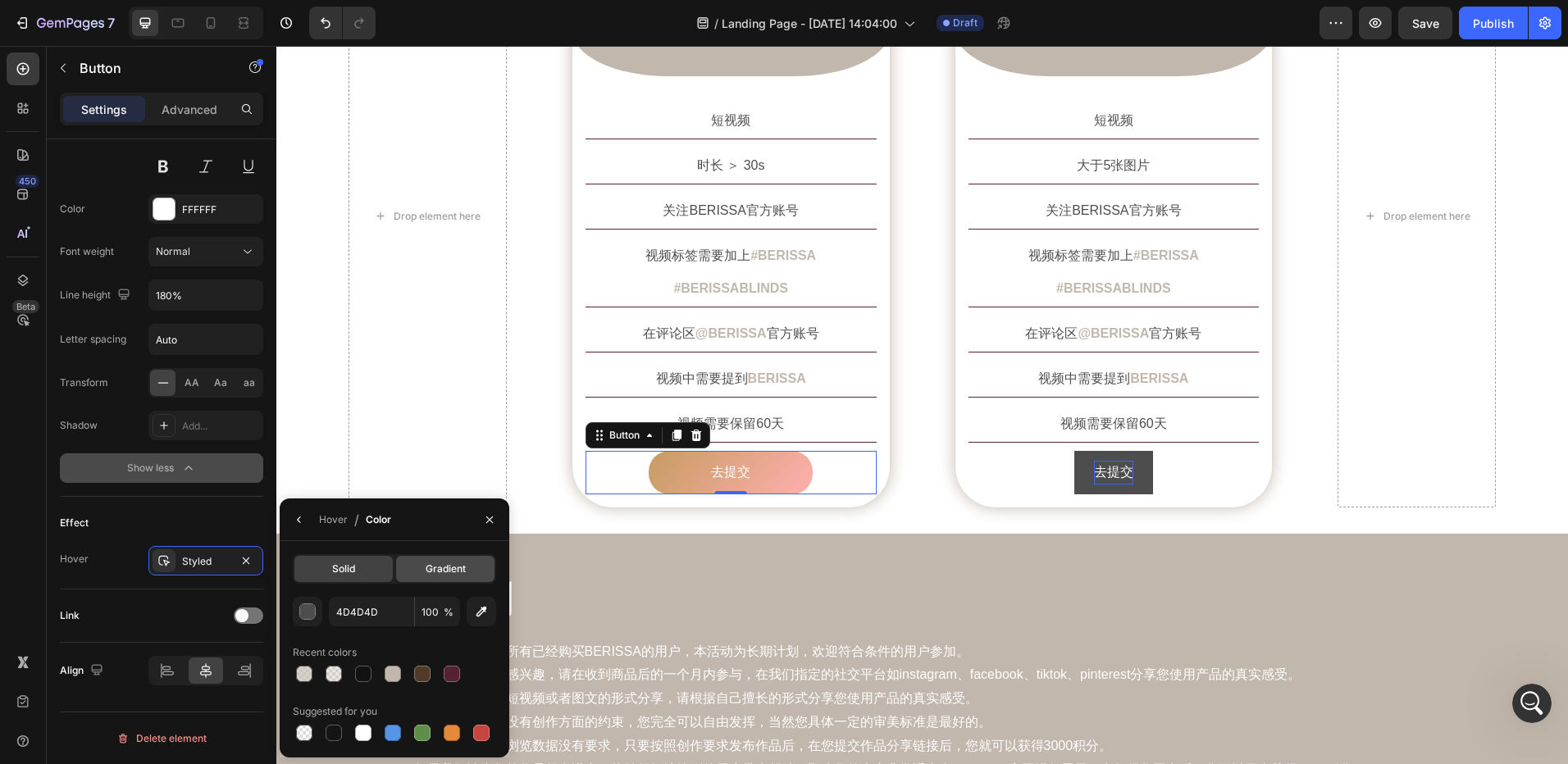
click at [429, 568] on span "Gradient" at bounding box center [446, 568] width 40 height 14
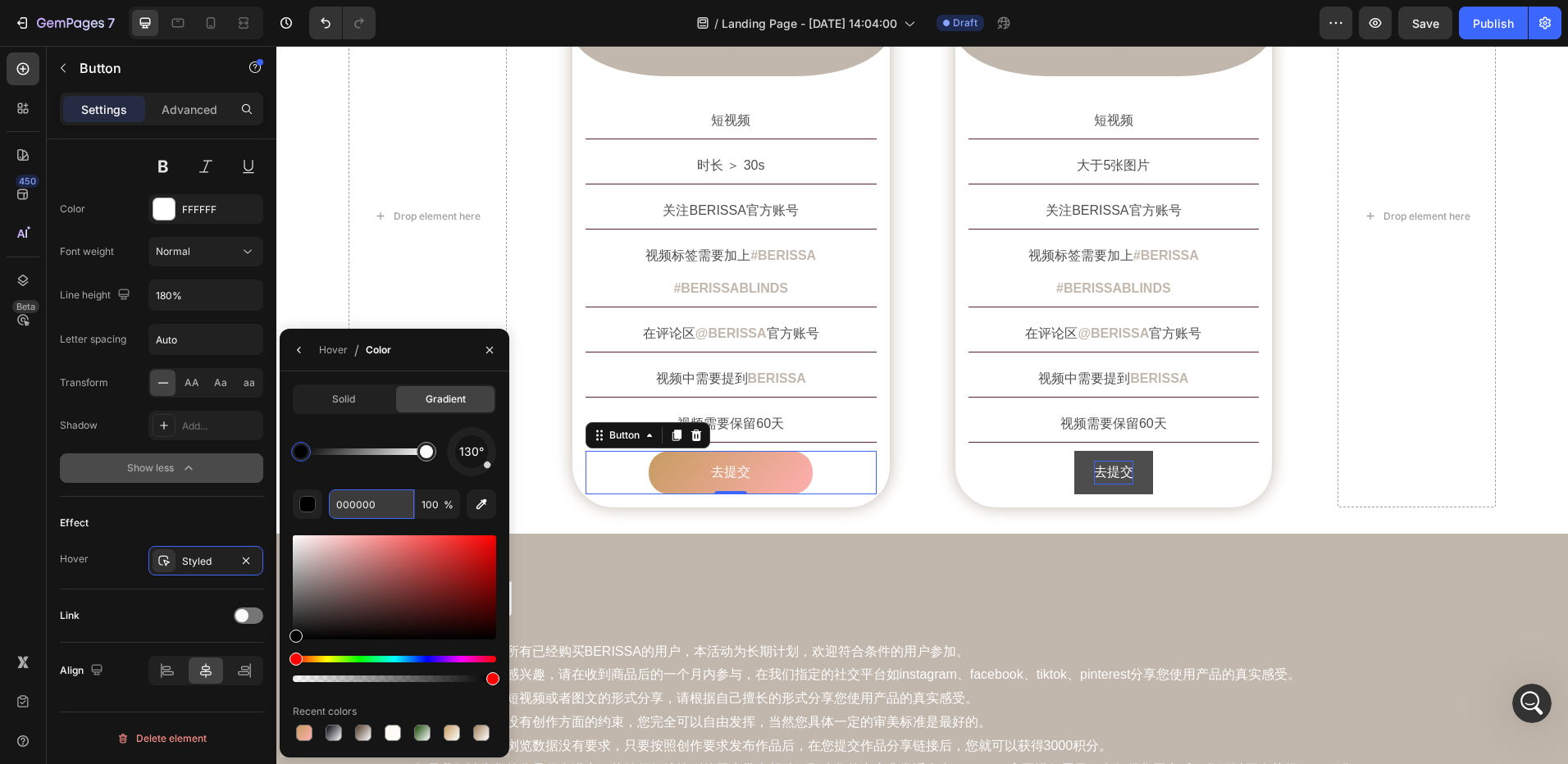
click at [0, 0] on input "000000" at bounding box center [0, 0] width 0 height 0
paste input "C69C61"
drag, startPoint x: 459, startPoint y: 455, endPoint x: 444, endPoint y: 456, distance: 15.0
click at [444, 456] on div "261°" at bounding box center [394, 452] width 203 height 50
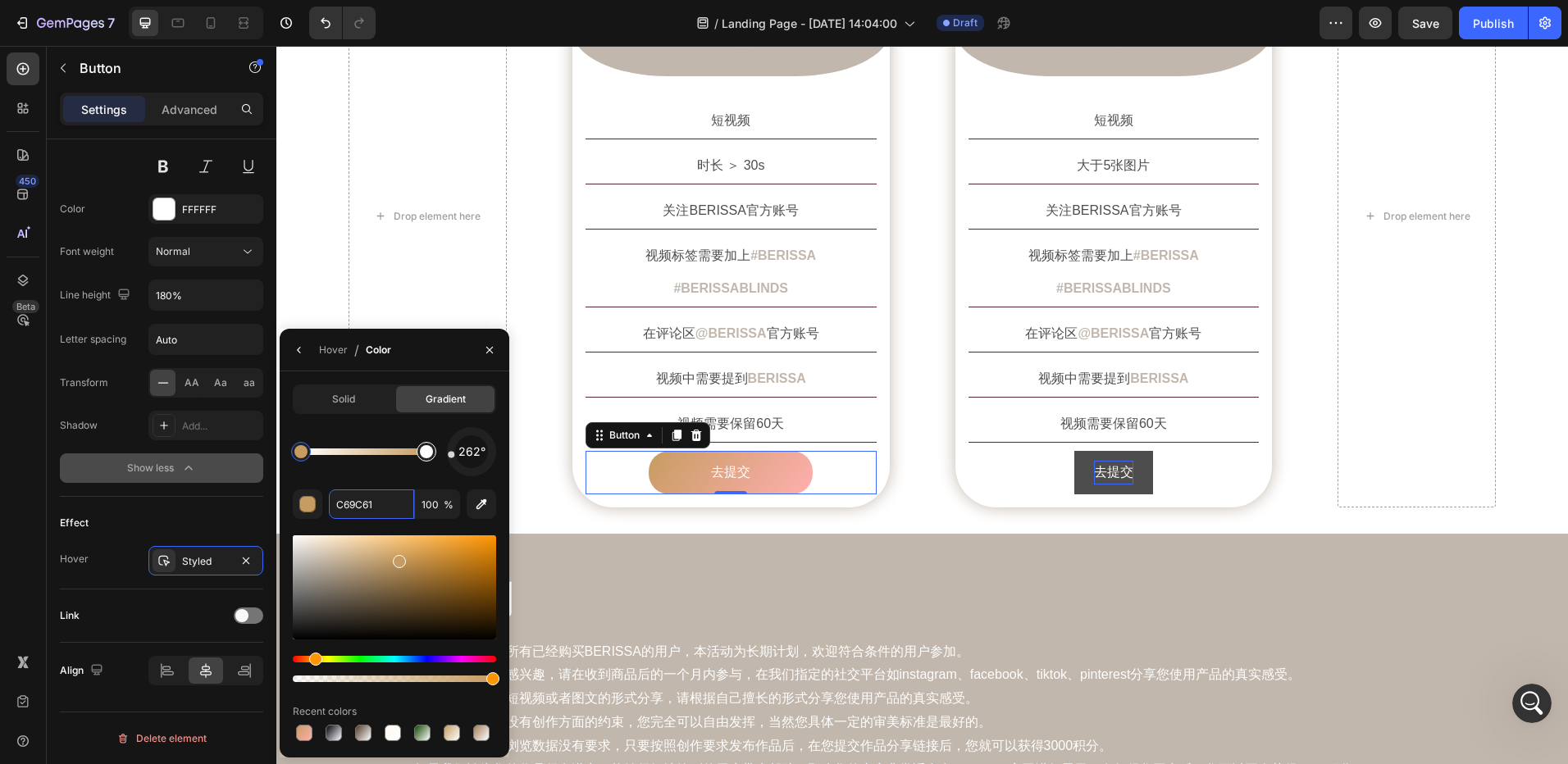
type input "FFFFFF"
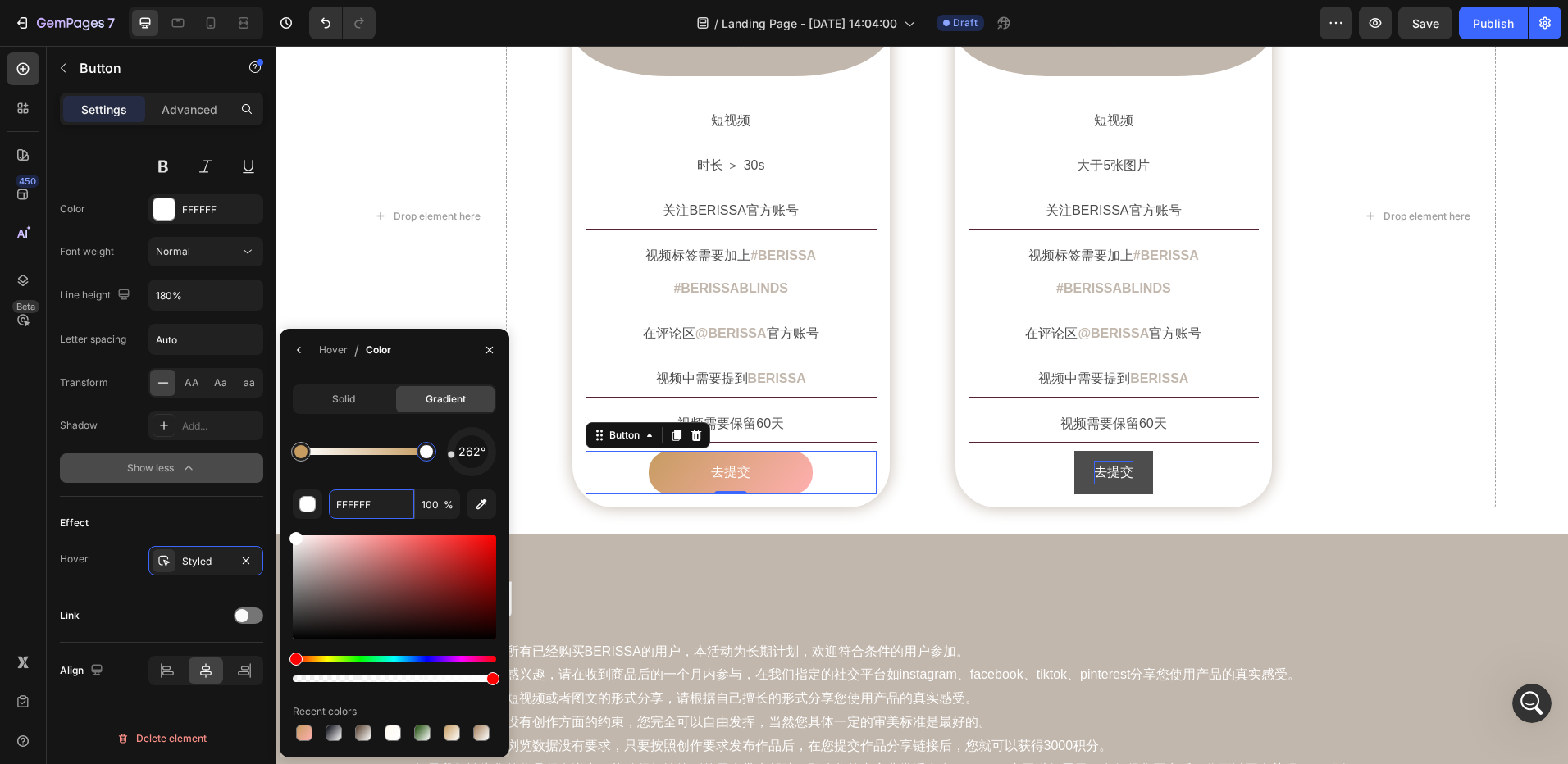
click at [430, 456] on div at bounding box center [427, 452] width 13 height 13
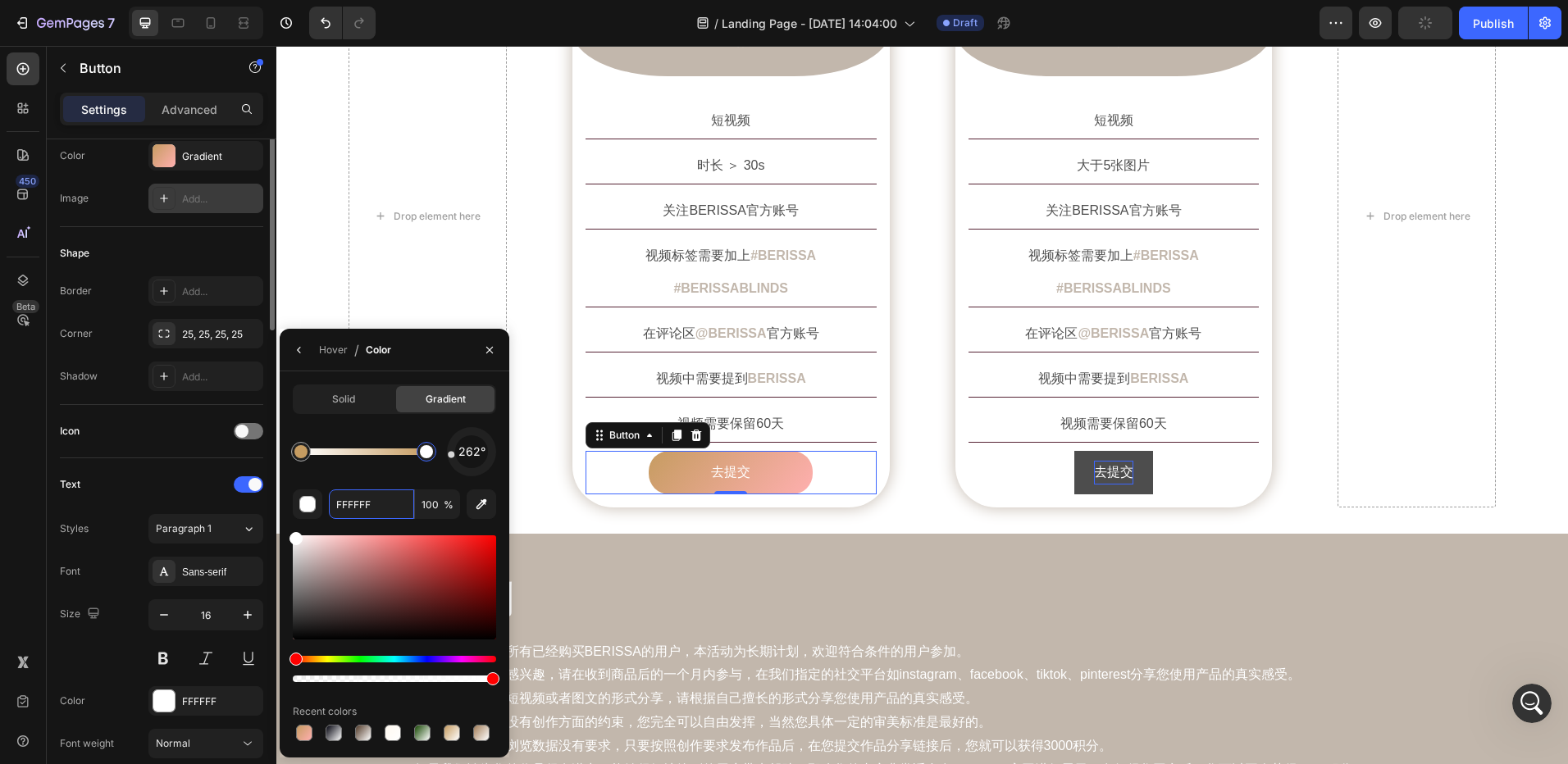
scroll to position [65, 0]
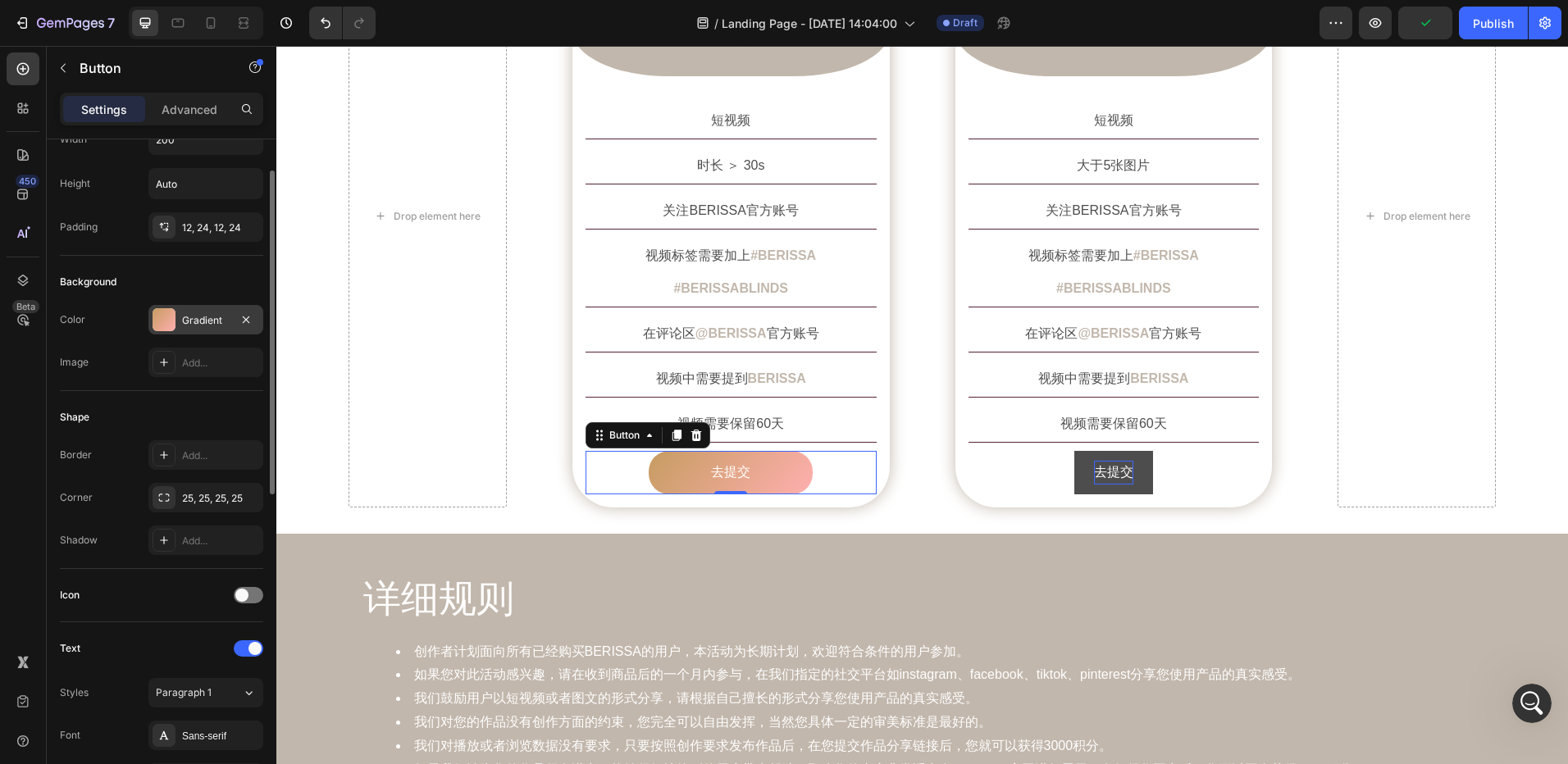
click at [194, 316] on div "Gradient" at bounding box center [206, 320] width 48 height 14
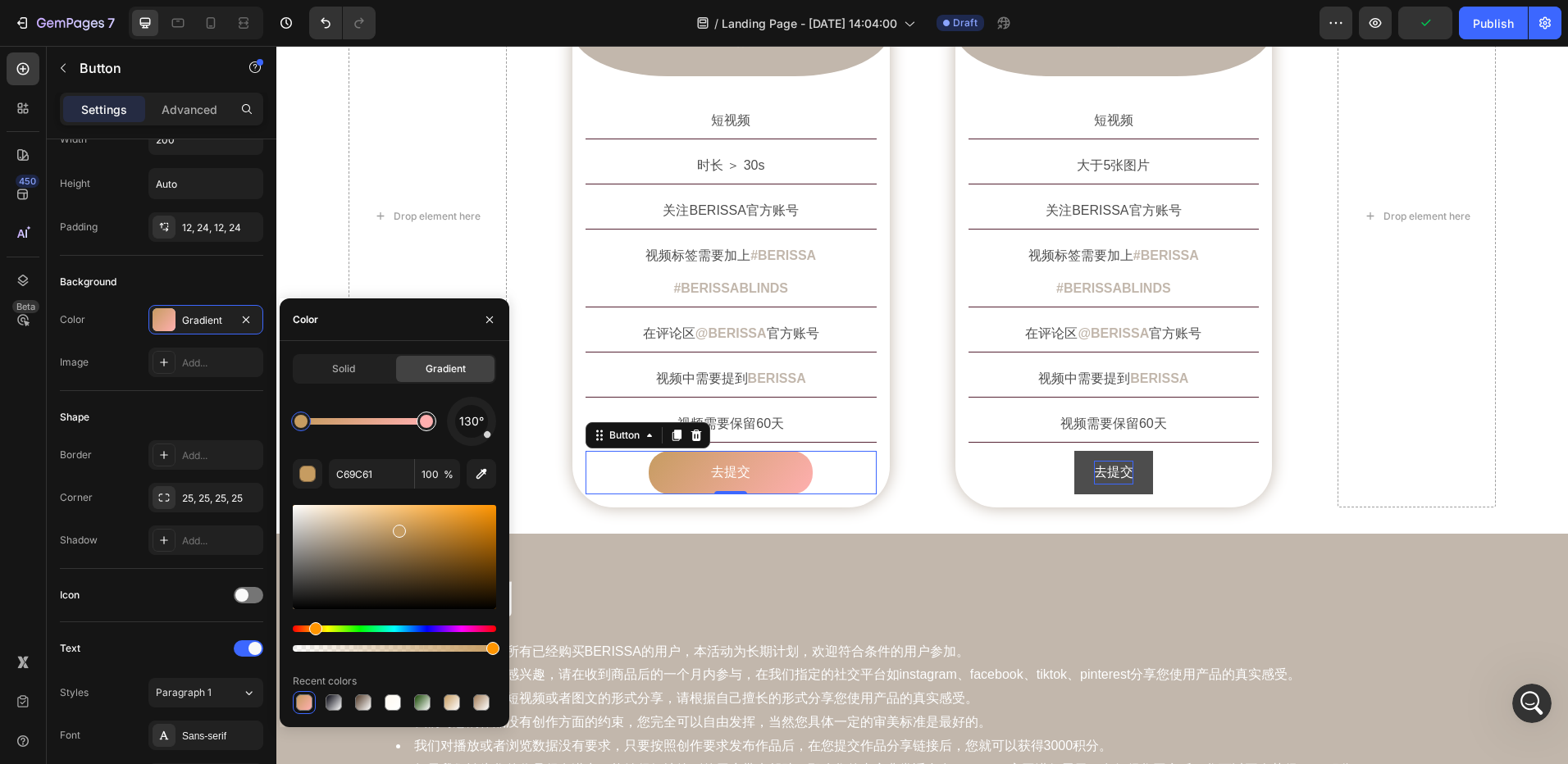
type input "FFAFAF"
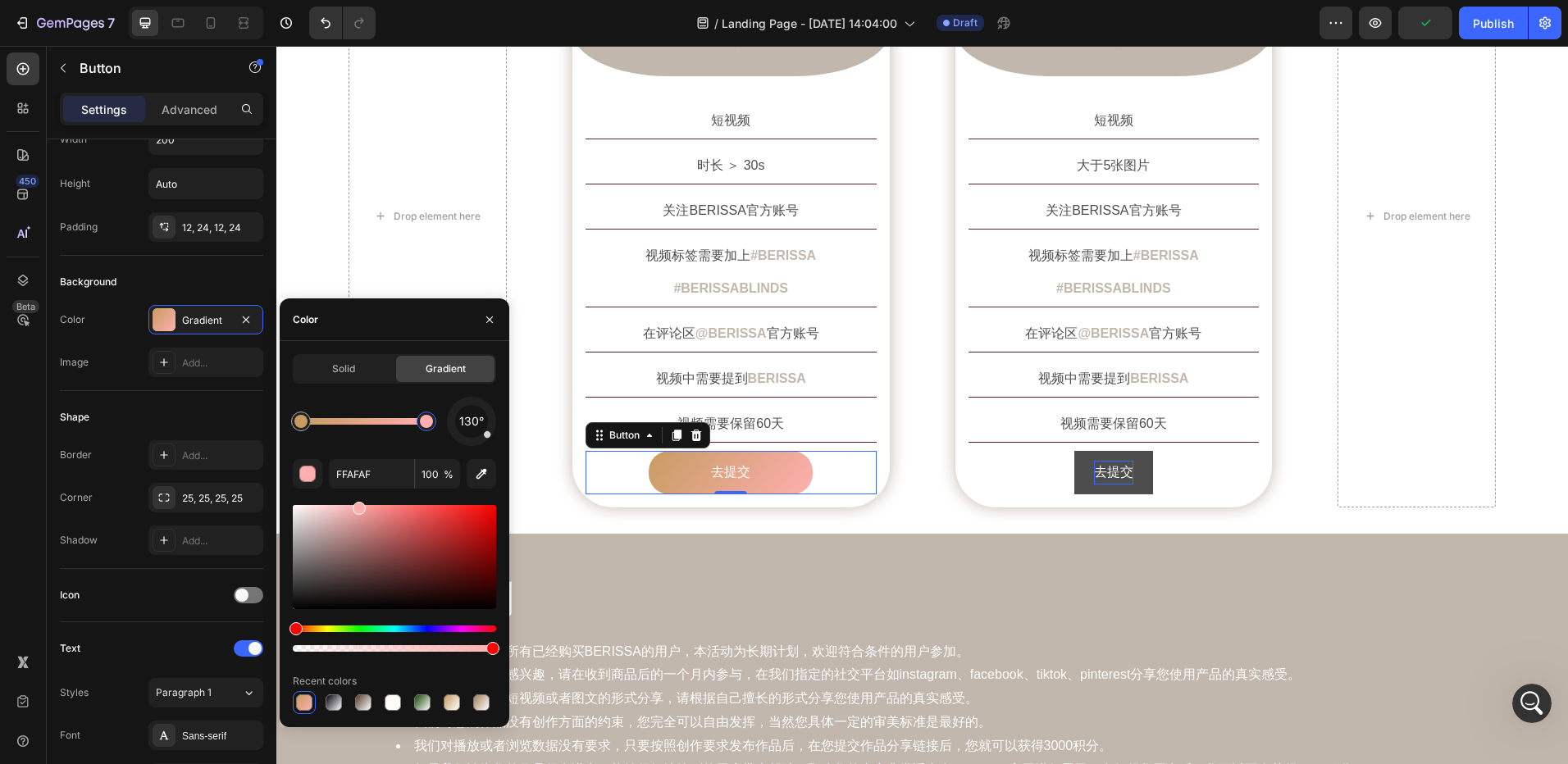
click at [426, 425] on div at bounding box center [427, 422] width 13 height 13
click at [363, 468] on input "FFAFAF" at bounding box center [371, 473] width 85 height 30
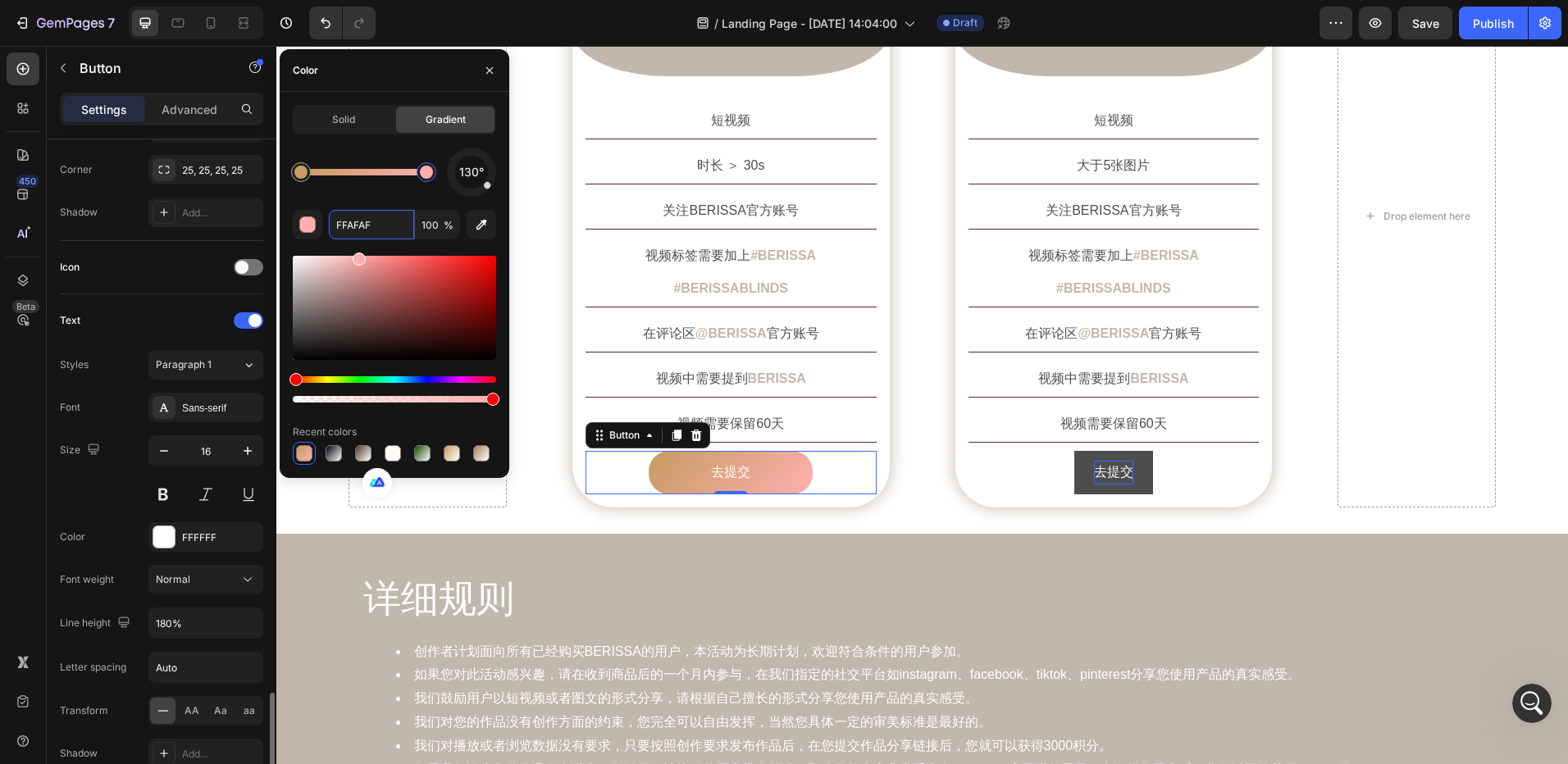
scroll to position [720, 0]
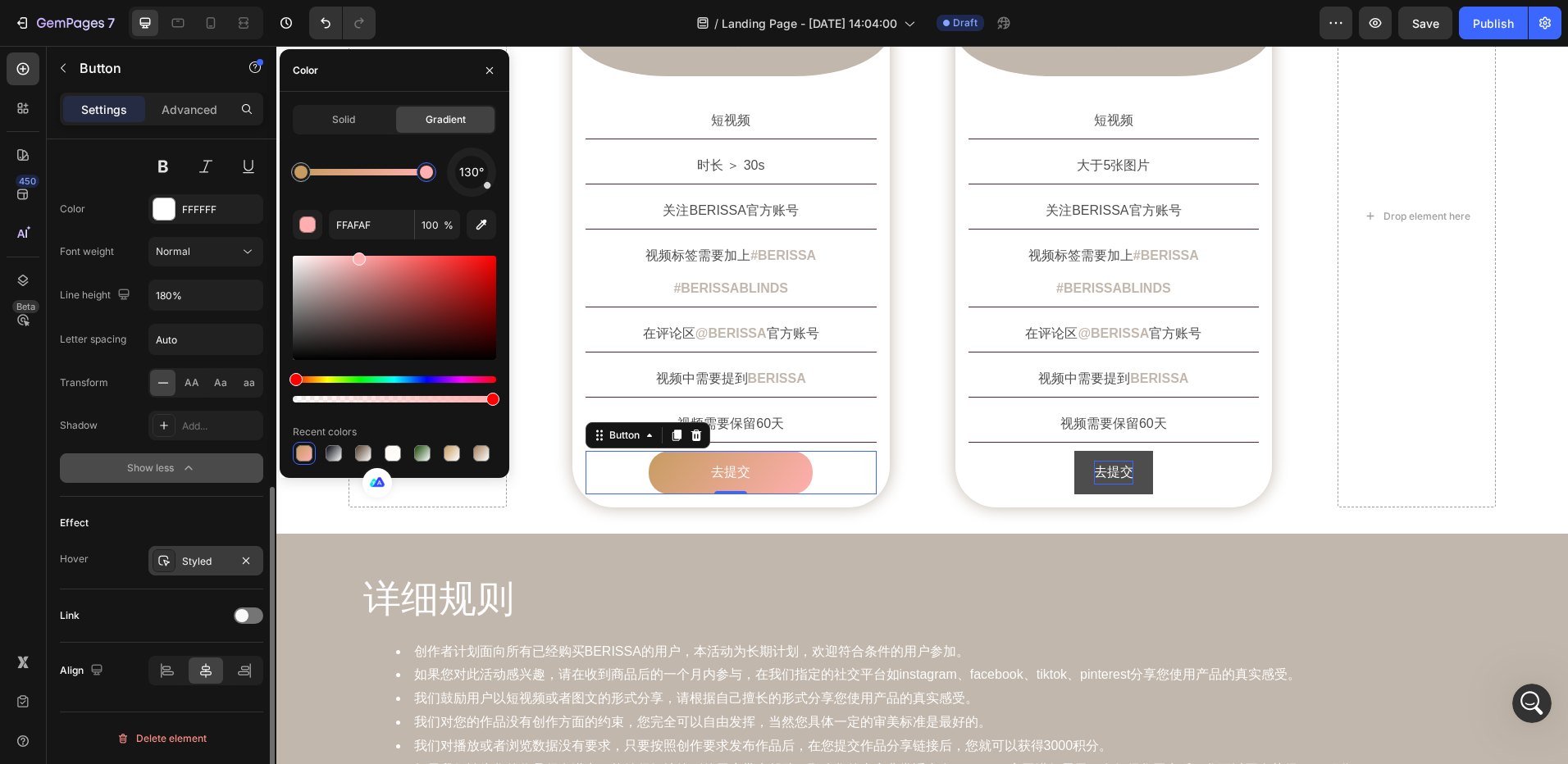
click at [197, 561] on div "Styled" at bounding box center [206, 561] width 48 height 14
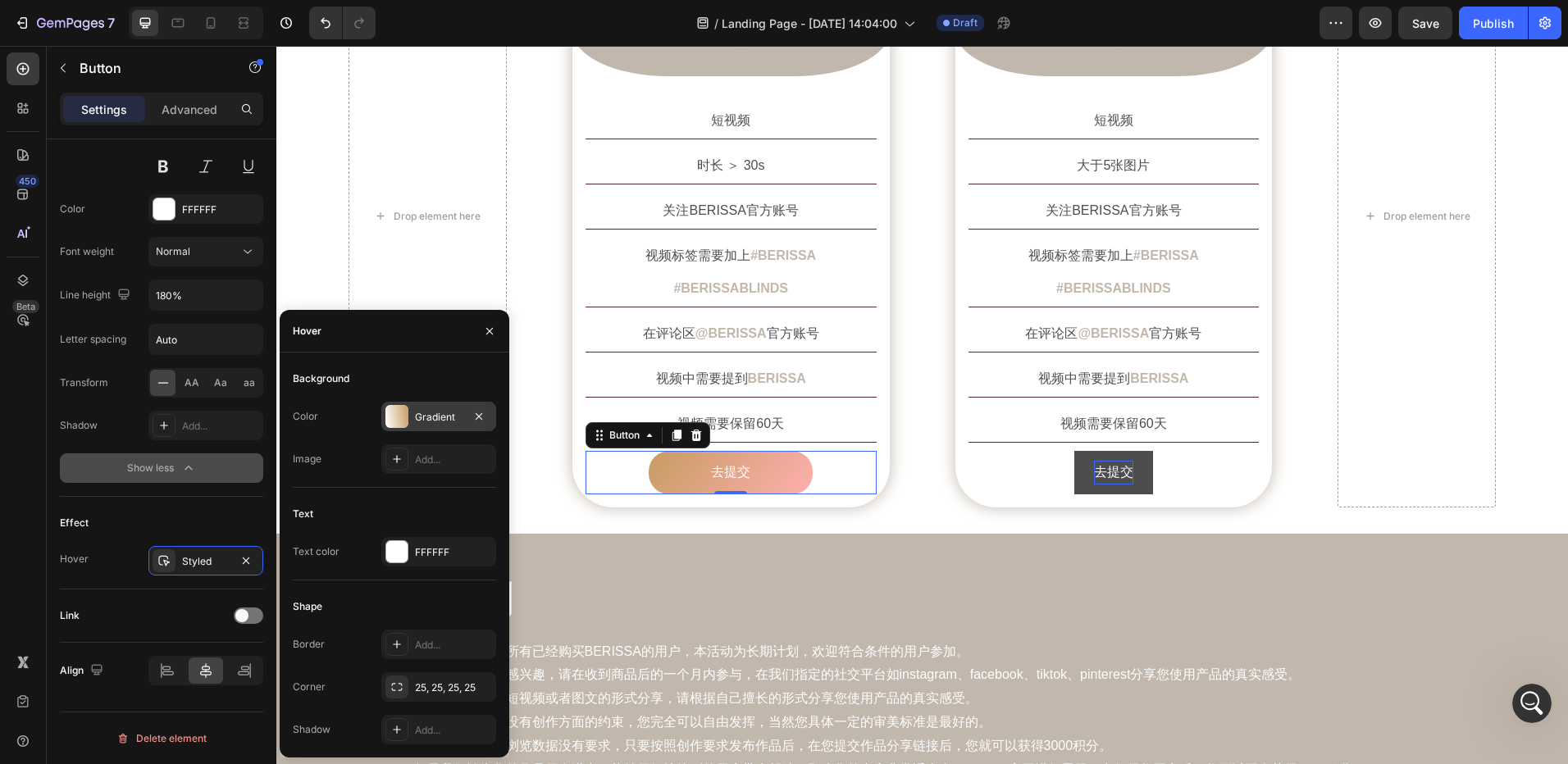
click at [435, 415] on div "Gradient" at bounding box center [439, 417] width 48 height 14
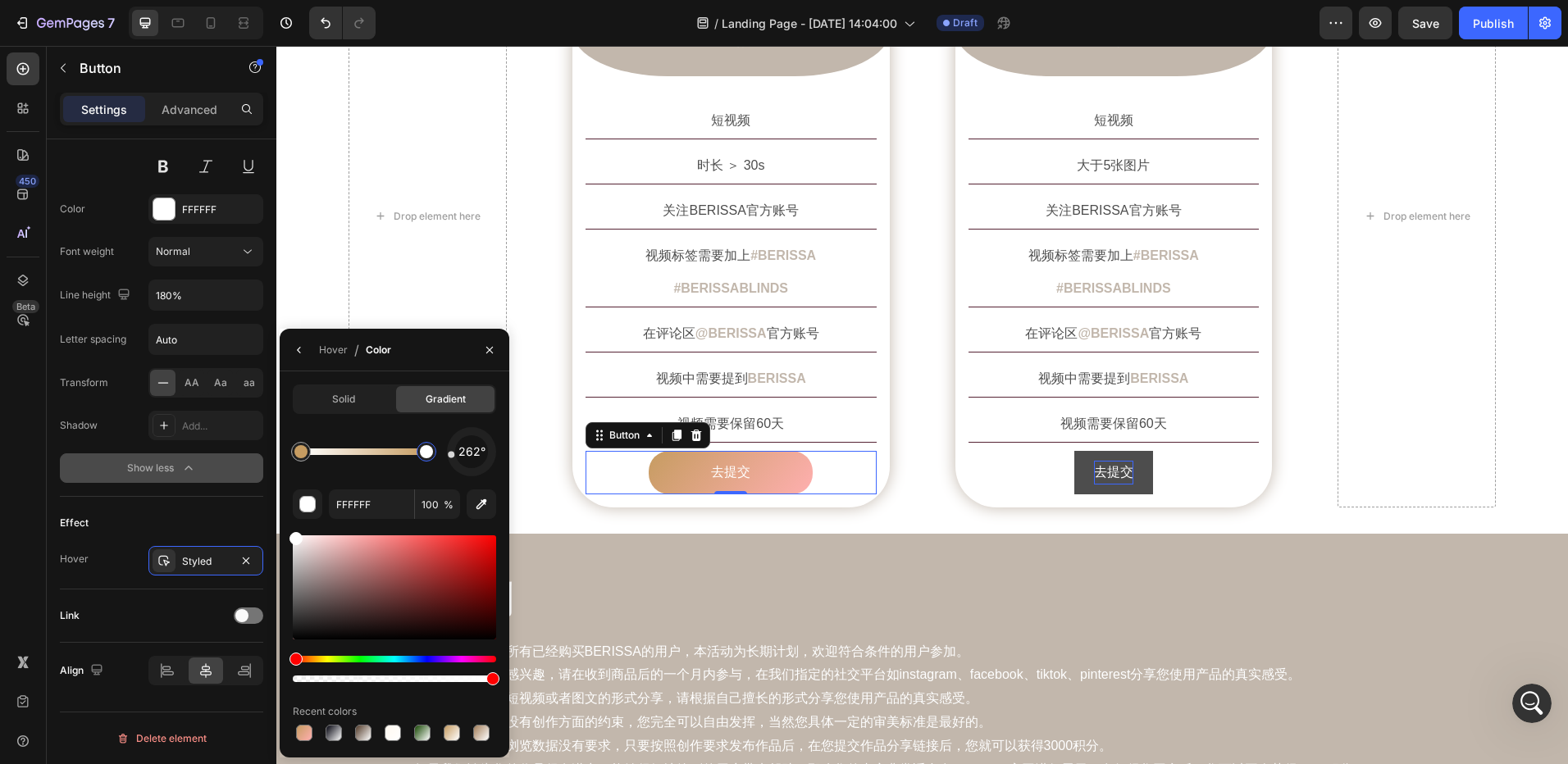
click at [428, 454] on div at bounding box center [427, 452] width 13 height 13
click at [0, 0] on input "FFFFFF" at bounding box center [0, 0] width 0 height 0
paste input "AFA"
type input "FFAFAF"
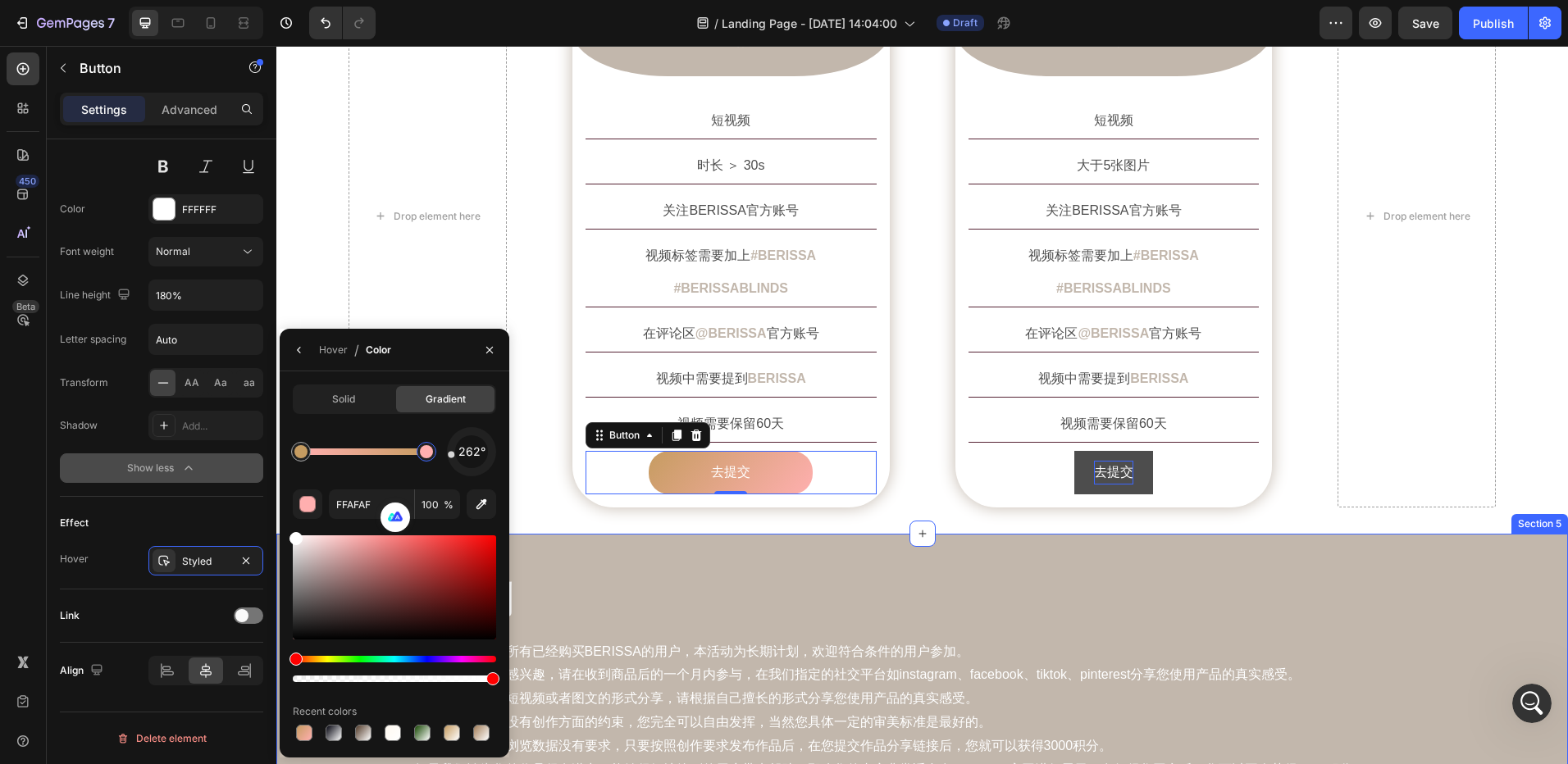
click at [616, 499] on div "创作要求 Heading Row Drop element here Image 短视频 Text Block Row 短视频 Text Block 时长 ＞…" at bounding box center [923, 183] width 1292 height 700
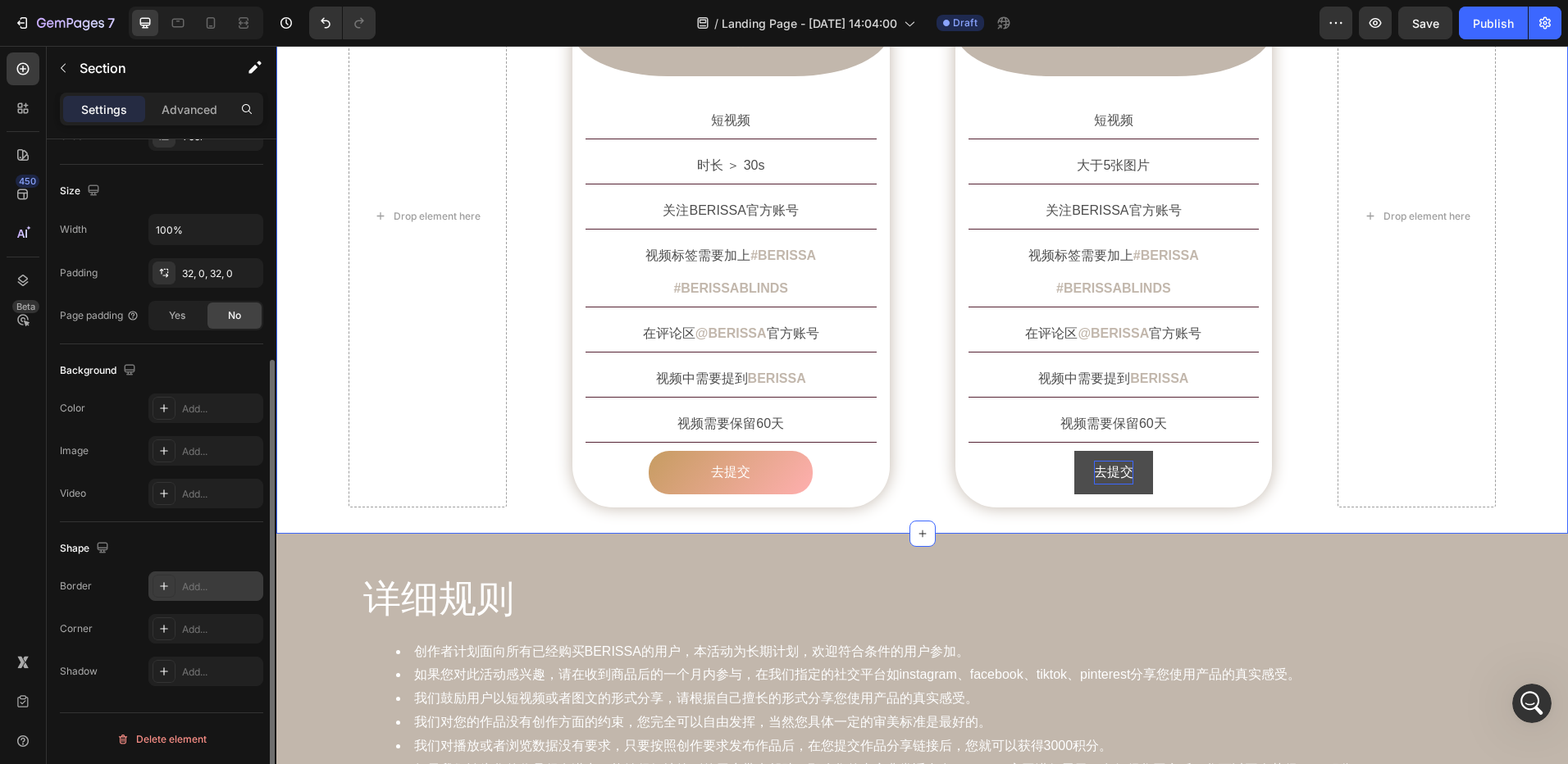
scroll to position [329, 0]
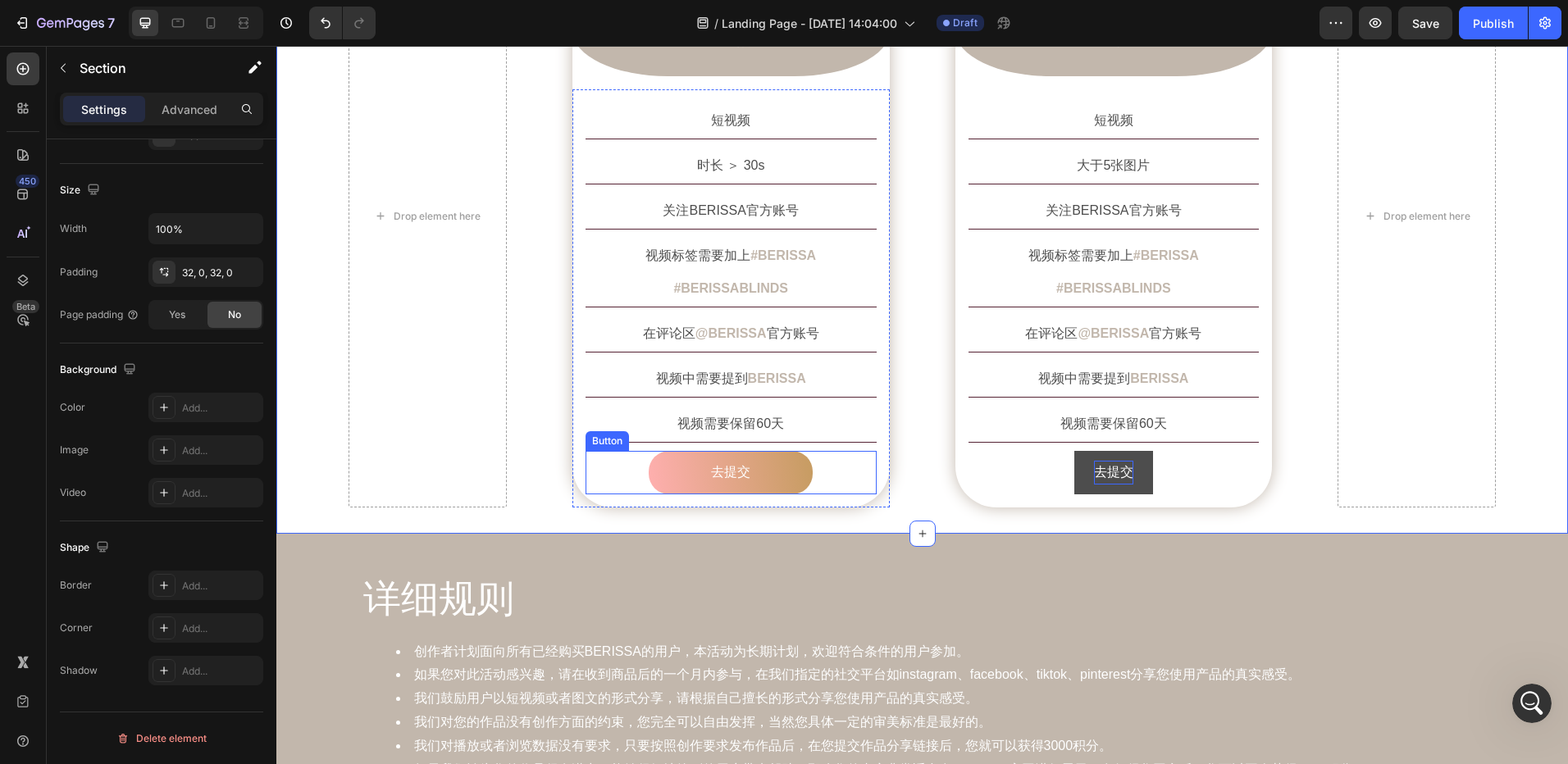
click at [671, 451] on button "去提交" at bounding box center [731, 473] width 164 height 44
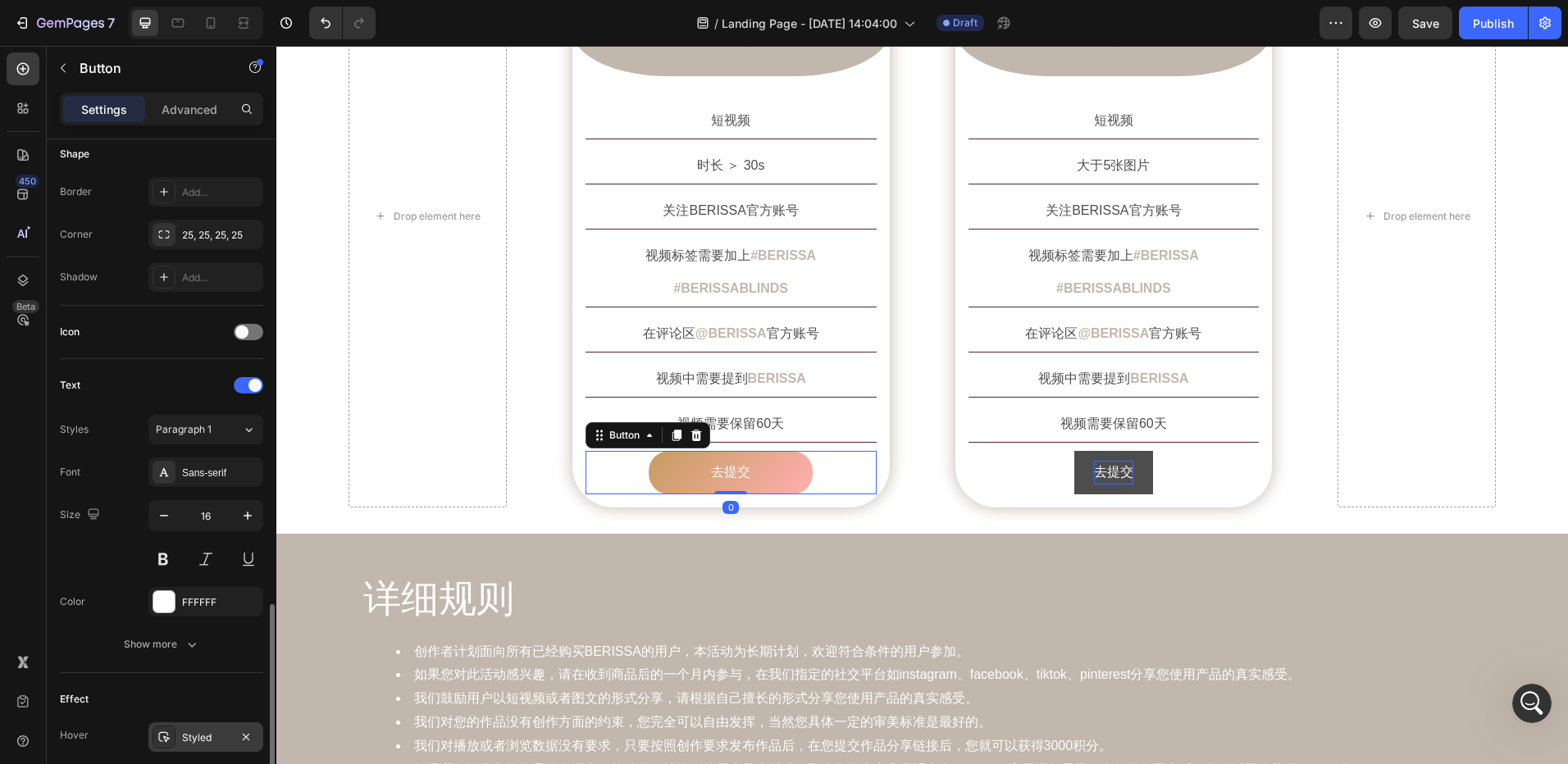
scroll to position [505, 0]
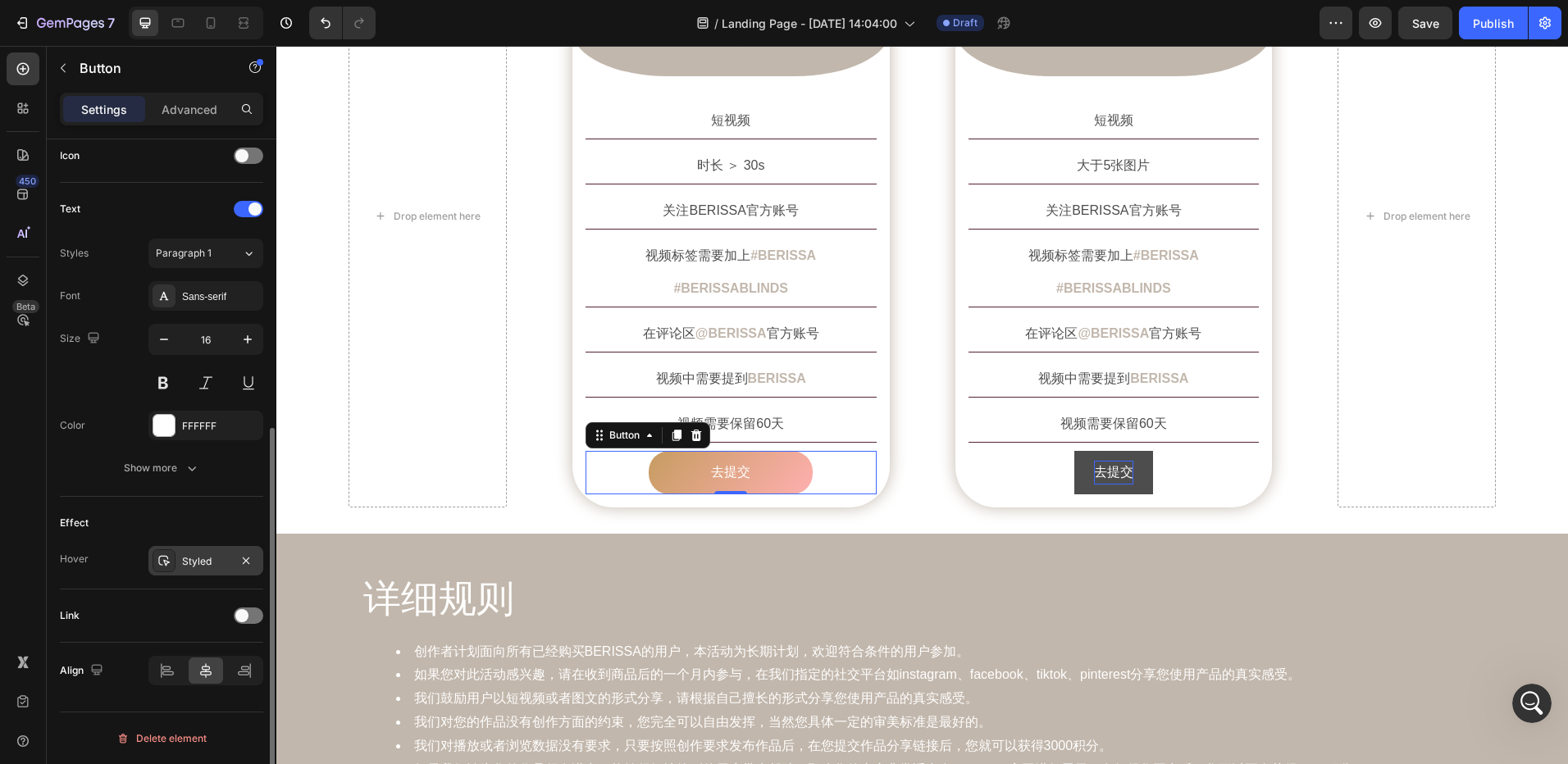
click at [190, 560] on div "Styled" at bounding box center [206, 561] width 48 height 14
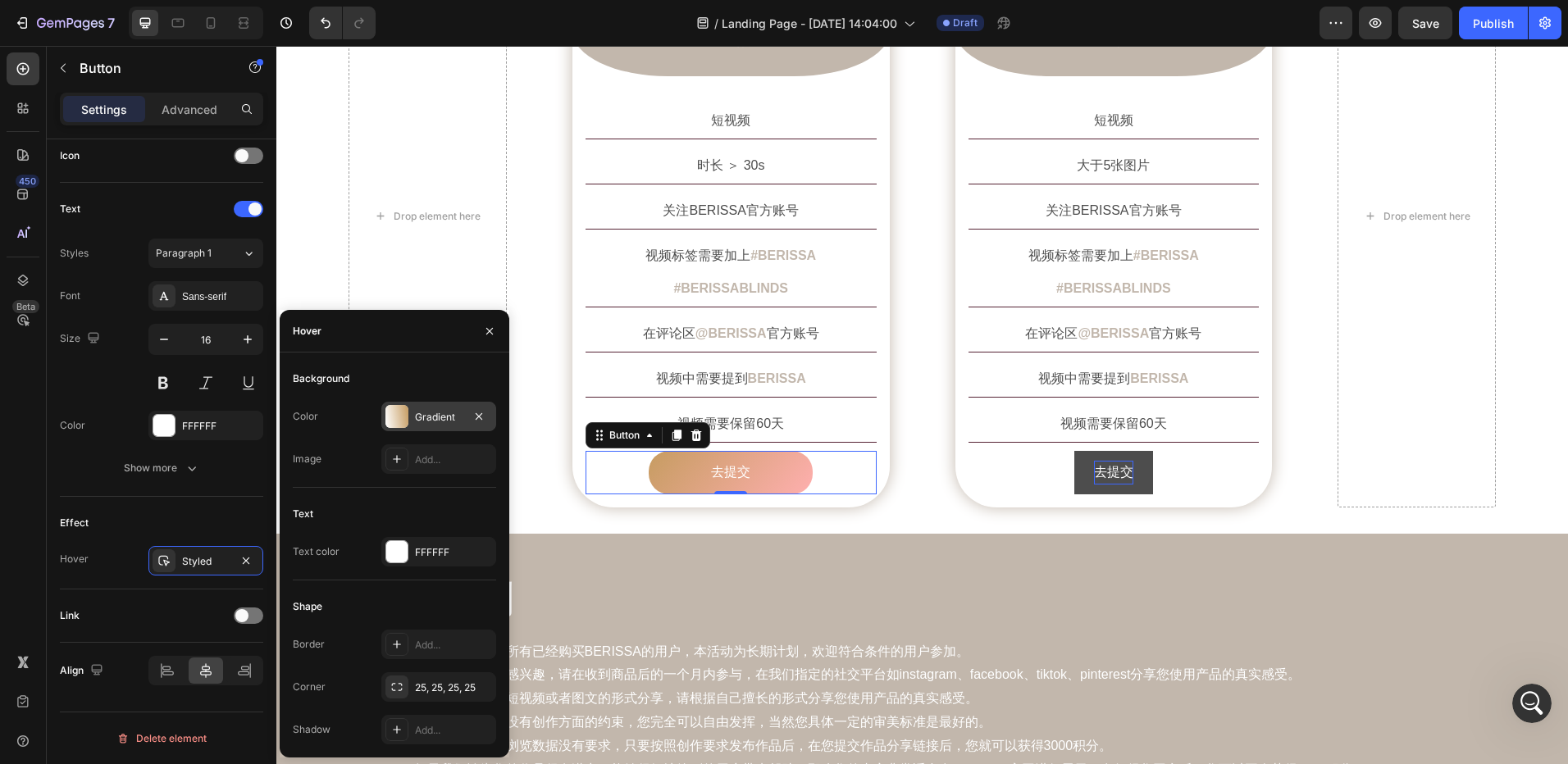
click at [429, 422] on div "Gradient" at bounding box center [439, 417] width 48 height 14
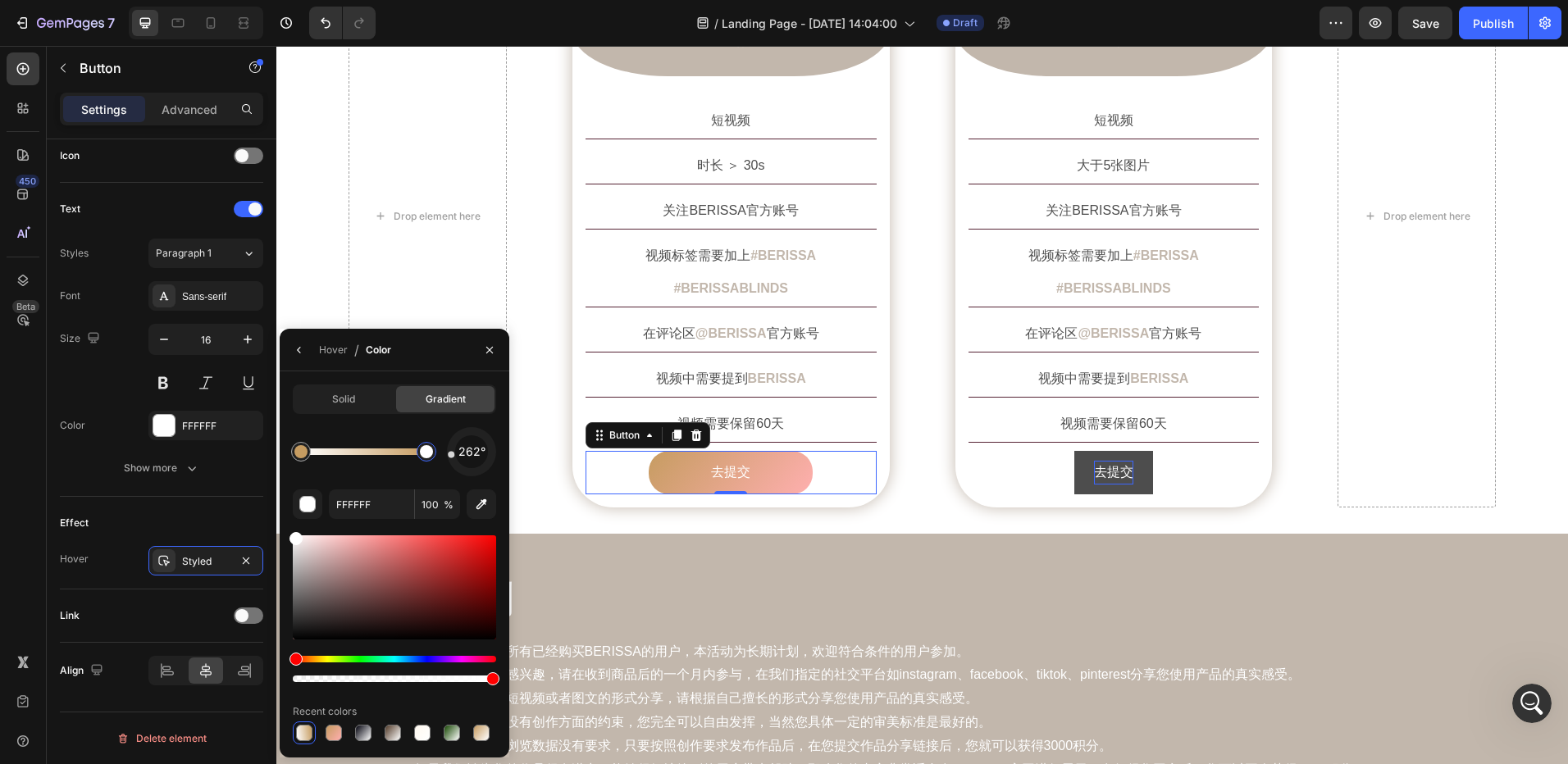
click at [429, 452] on div at bounding box center [427, 452] width 13 height 13
click at [365, 509] on input "FFFFFF" at bounding box center [371, 504] width 85 height 30
paste input "AFA"
type input "FFAFAF"
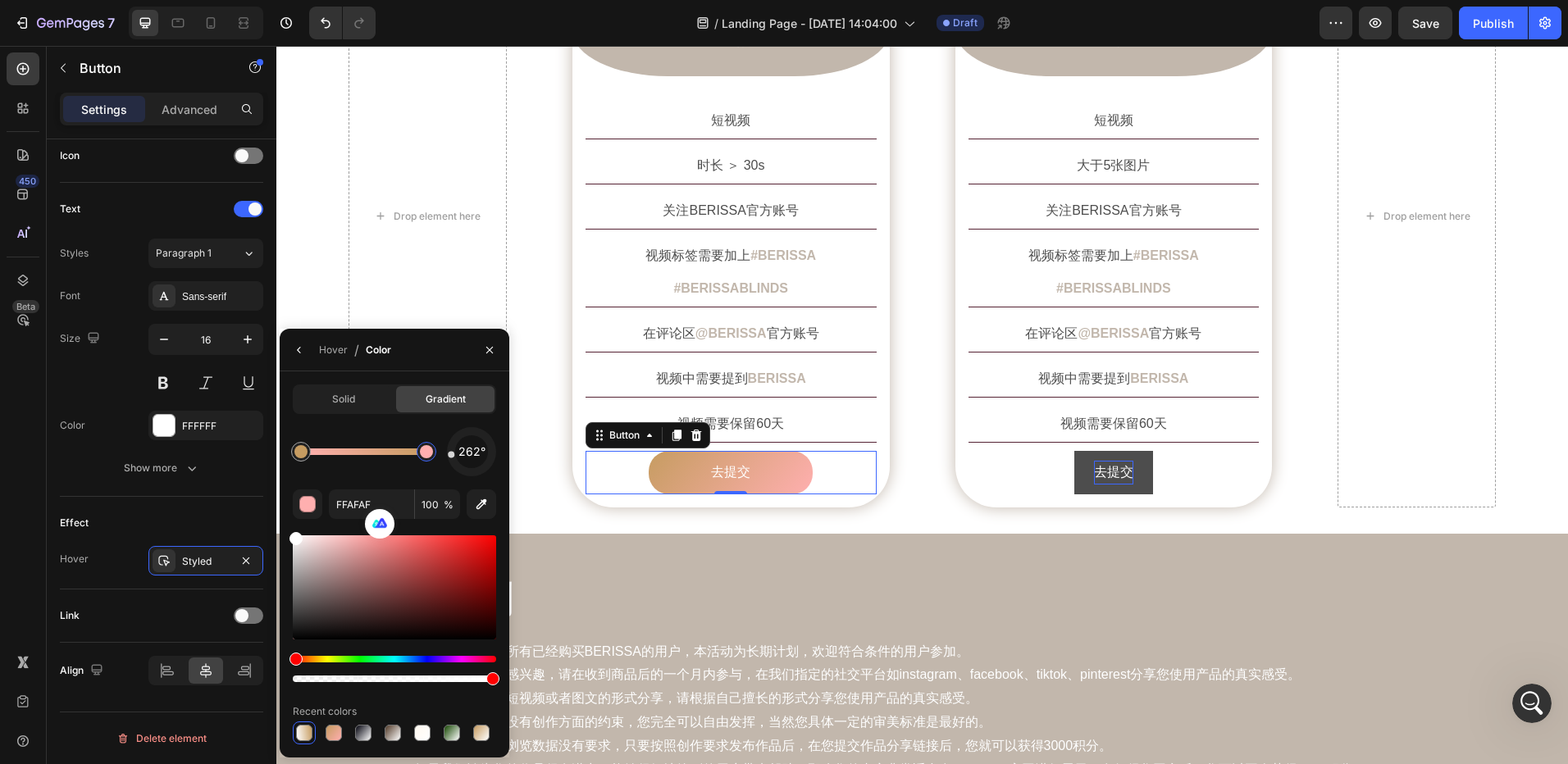
click at [376, 469] on div "262°" at bounding box center [394, 452] width 203 height 50
drag, startPoint x: 732, startPoint y: 506, endPoint x: 785, endPoint y: 526, distance: 56.6
click at [489, 353] on icon "button" at bounding box center [490, 350] width 13 height 13
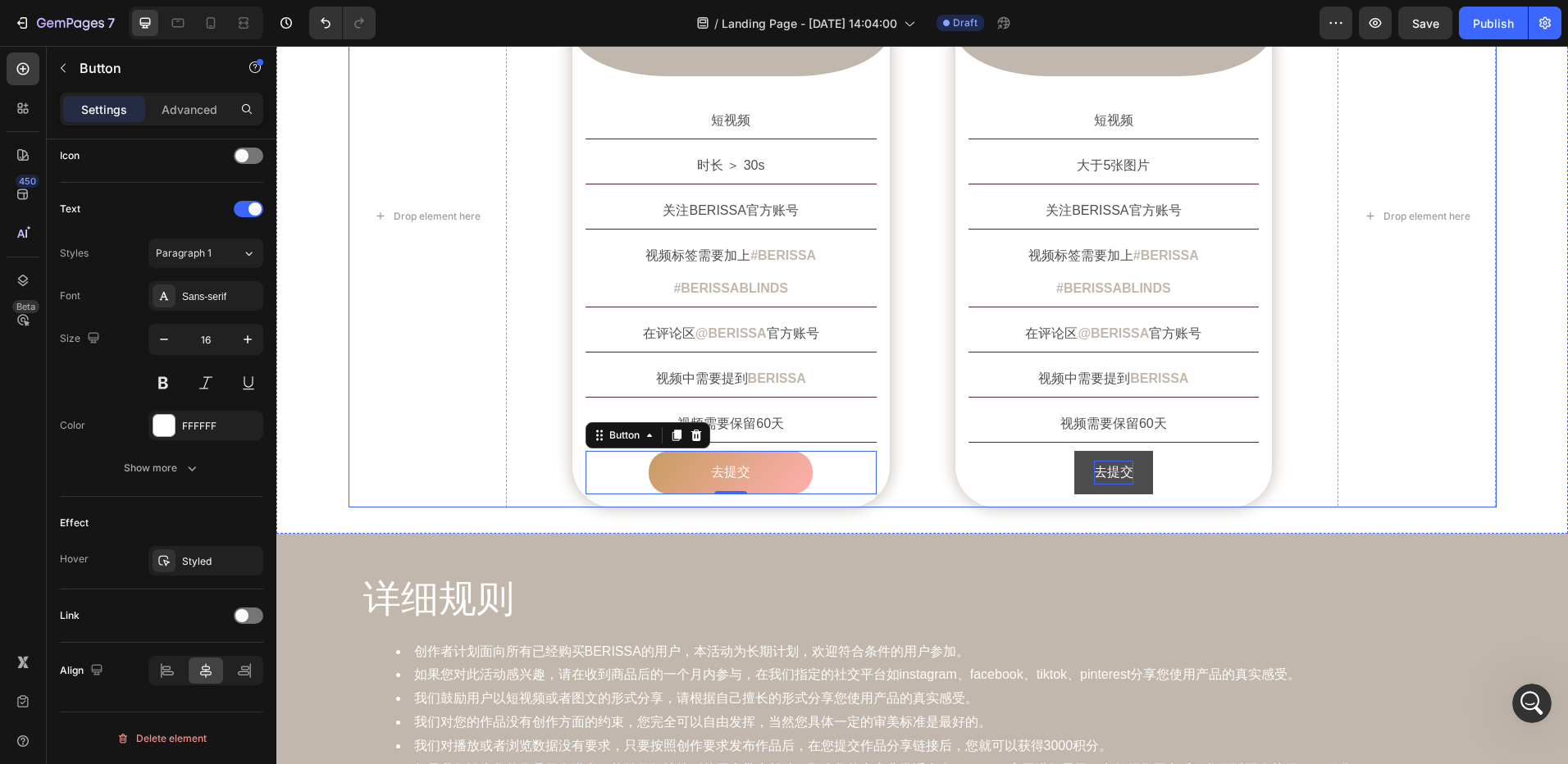
click at [921, 457] on div "Drop element here Image 短视频 Text Block Row 短视频 Text Block 时长 ＞ 30s Text Block 关…" at bounding box center [922, 216] width 1148 height 583
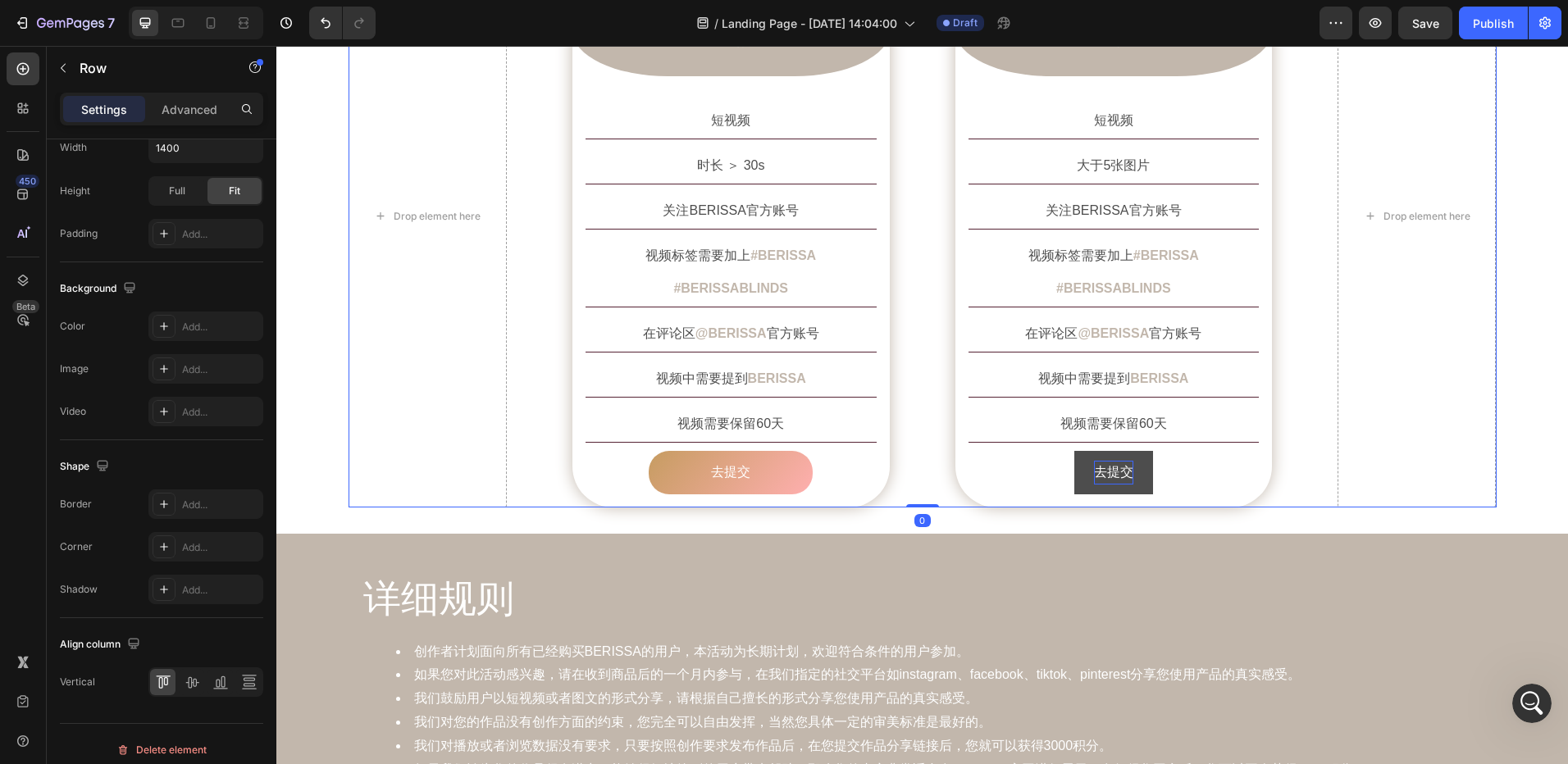
scroll to position [0, 0]
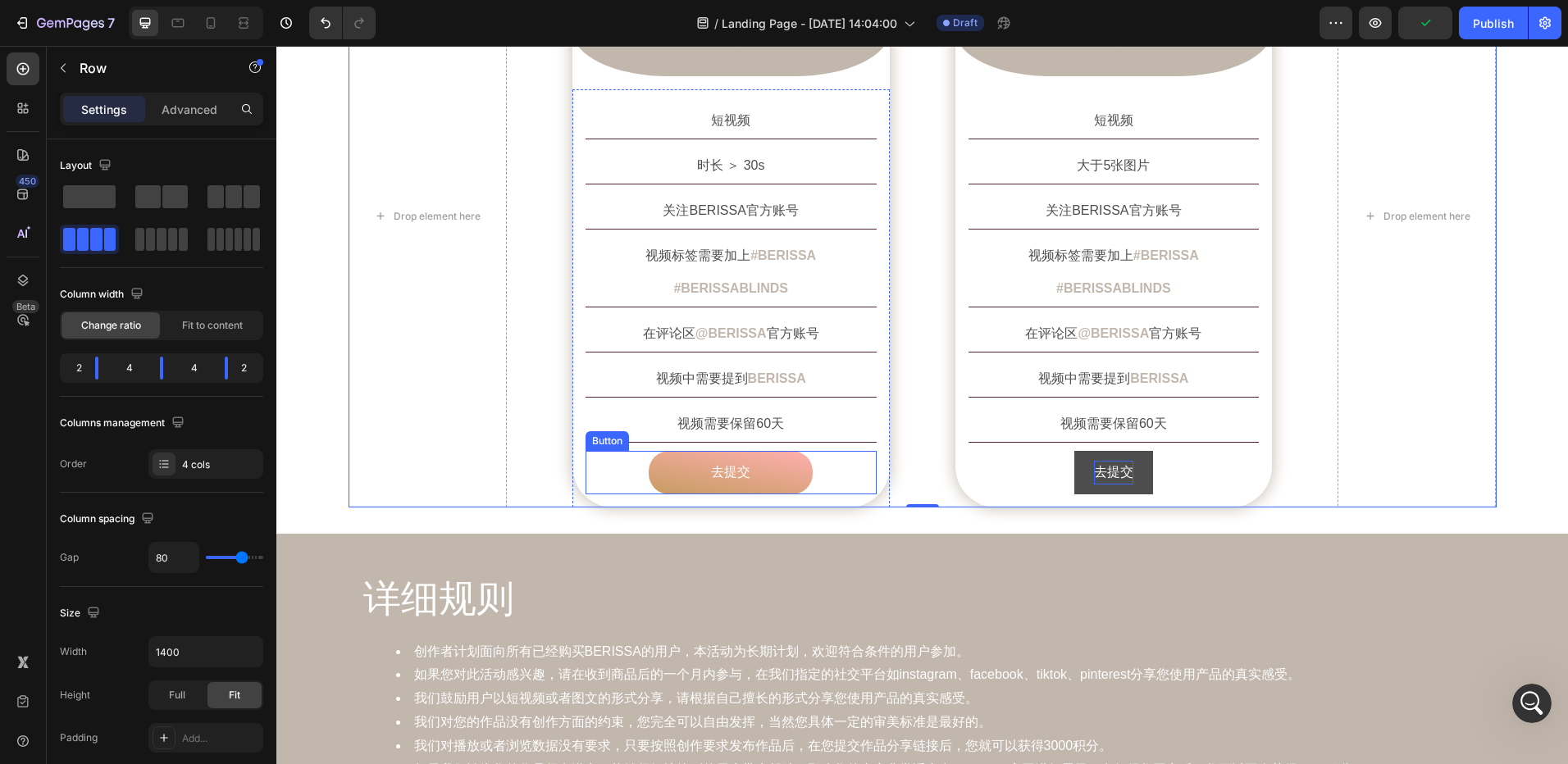
click at [696, 451] on button "去提交" at bounding box center [731, 473] width 164 height 44
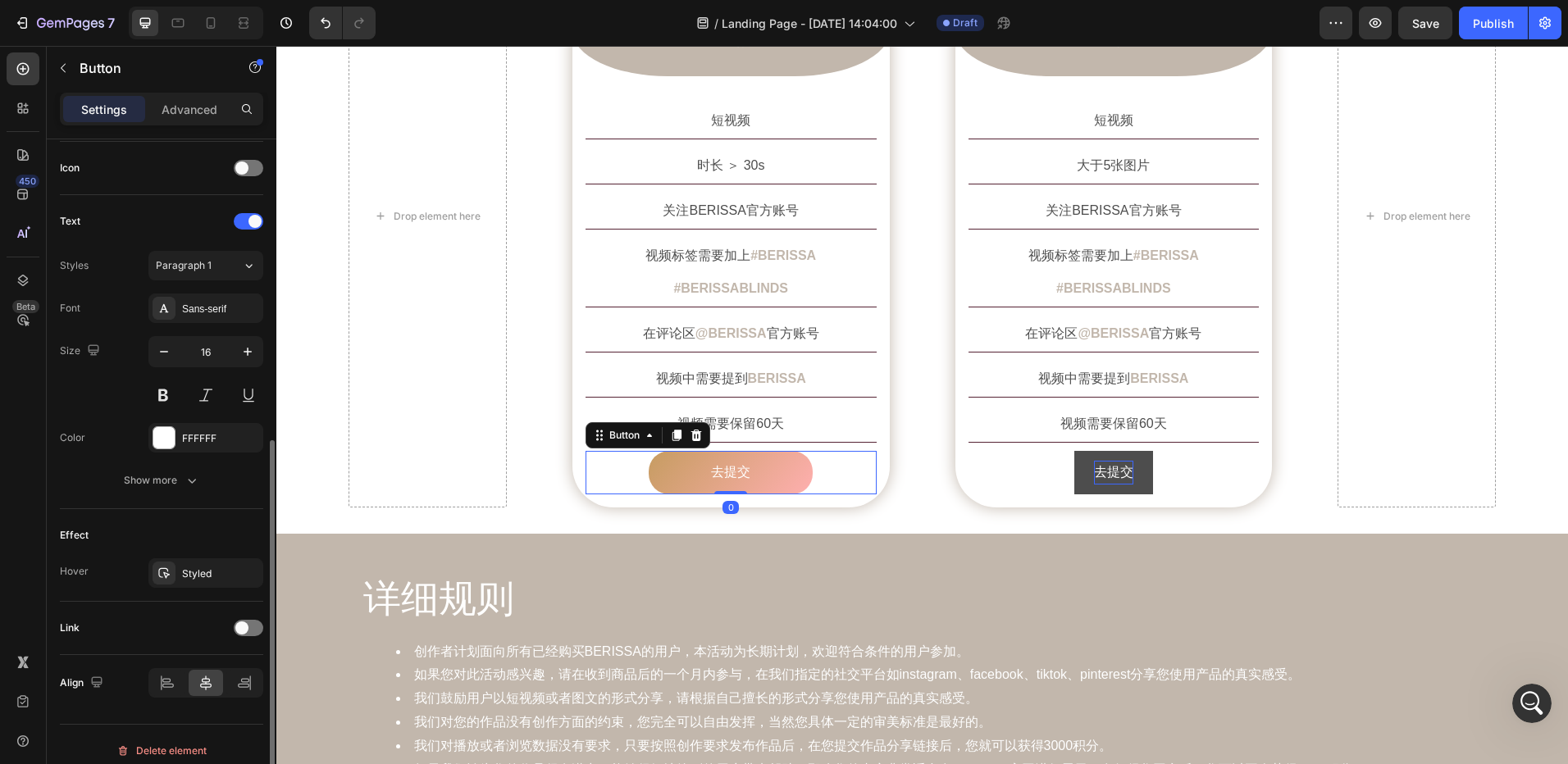
scroll to position [505, 0]
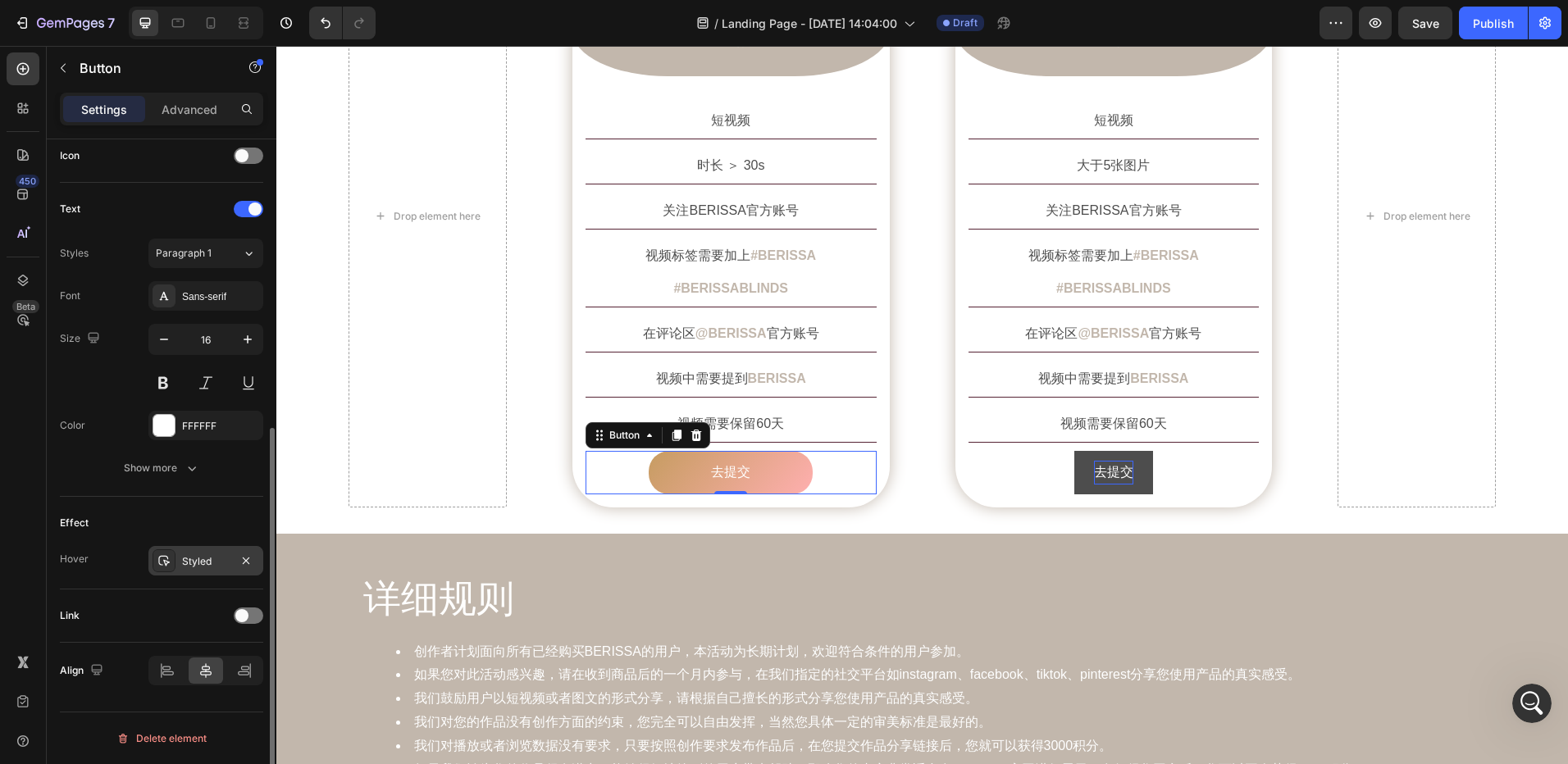
click at [195, 563] on div "Styled" at bounding box center [206, 561] width 48 height 14
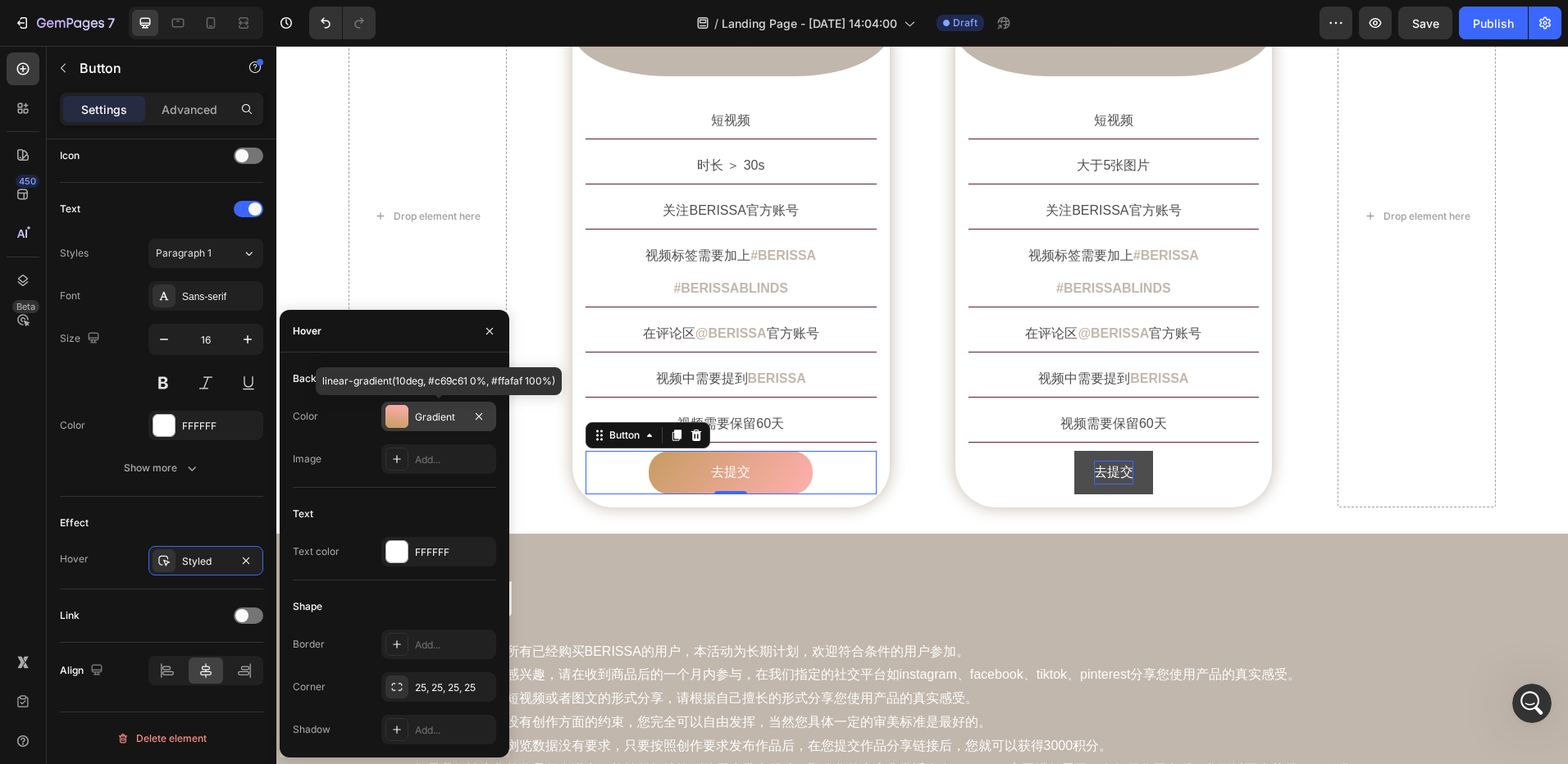
click at [404, 420] on div at bounding box center [397, 417] width 23 height 23
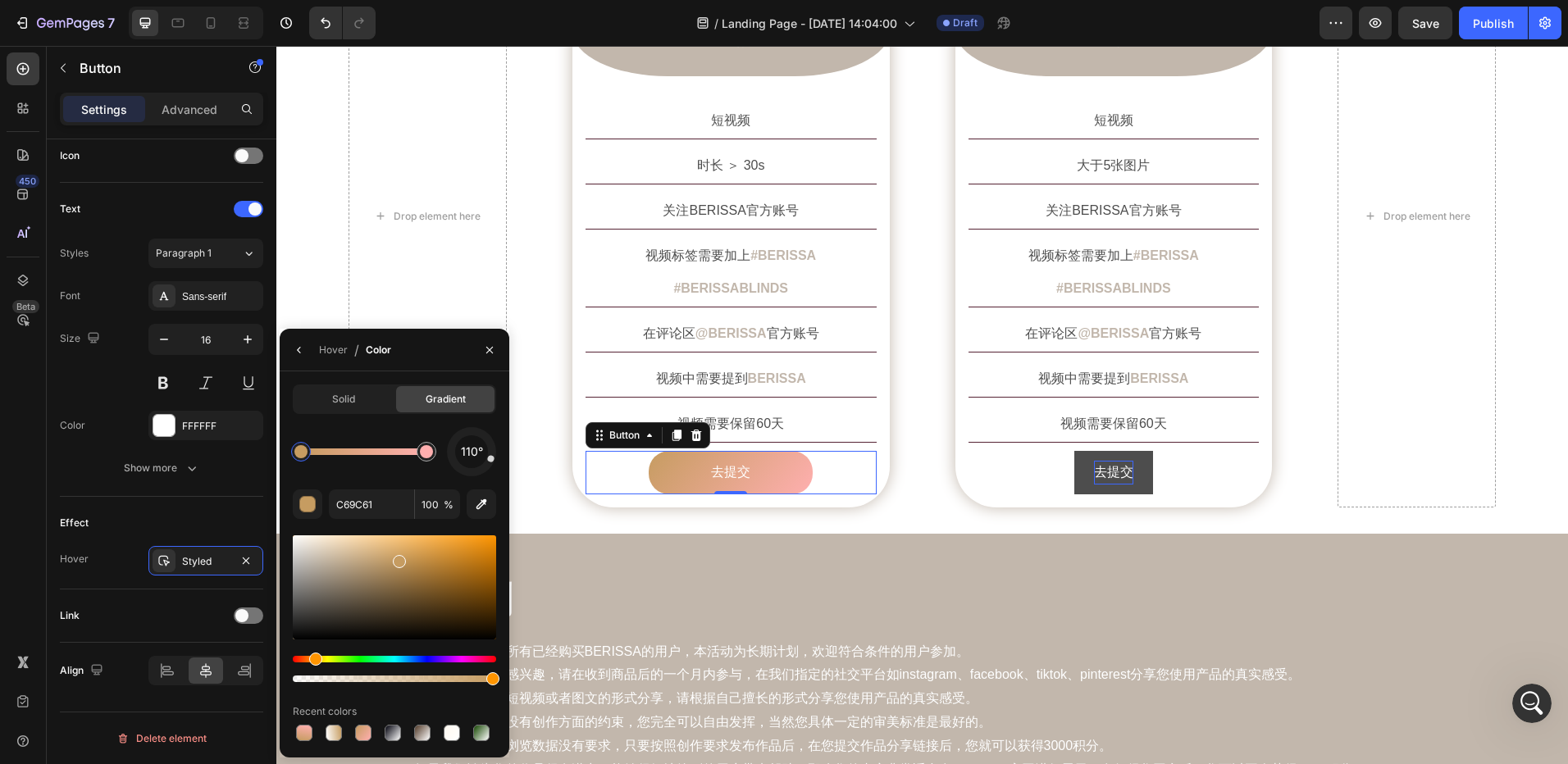
drag, startPoint x: 498, startPoint y: 448, endPoint x: 501, endPoint y: 463, distance: 15.3
click at [501, 463] on div "Solid Gradient 110° C69C61 100 % Recent colors" at bounding box center [394, 564] width 230 height 360
click at [555, 481] on div "创作要求 Heading Row Drop element here Image 短视频 Text Block Row 短视频 Text Block 时长 ＞…" at bounding box center [923, 183] width 1292 height 700
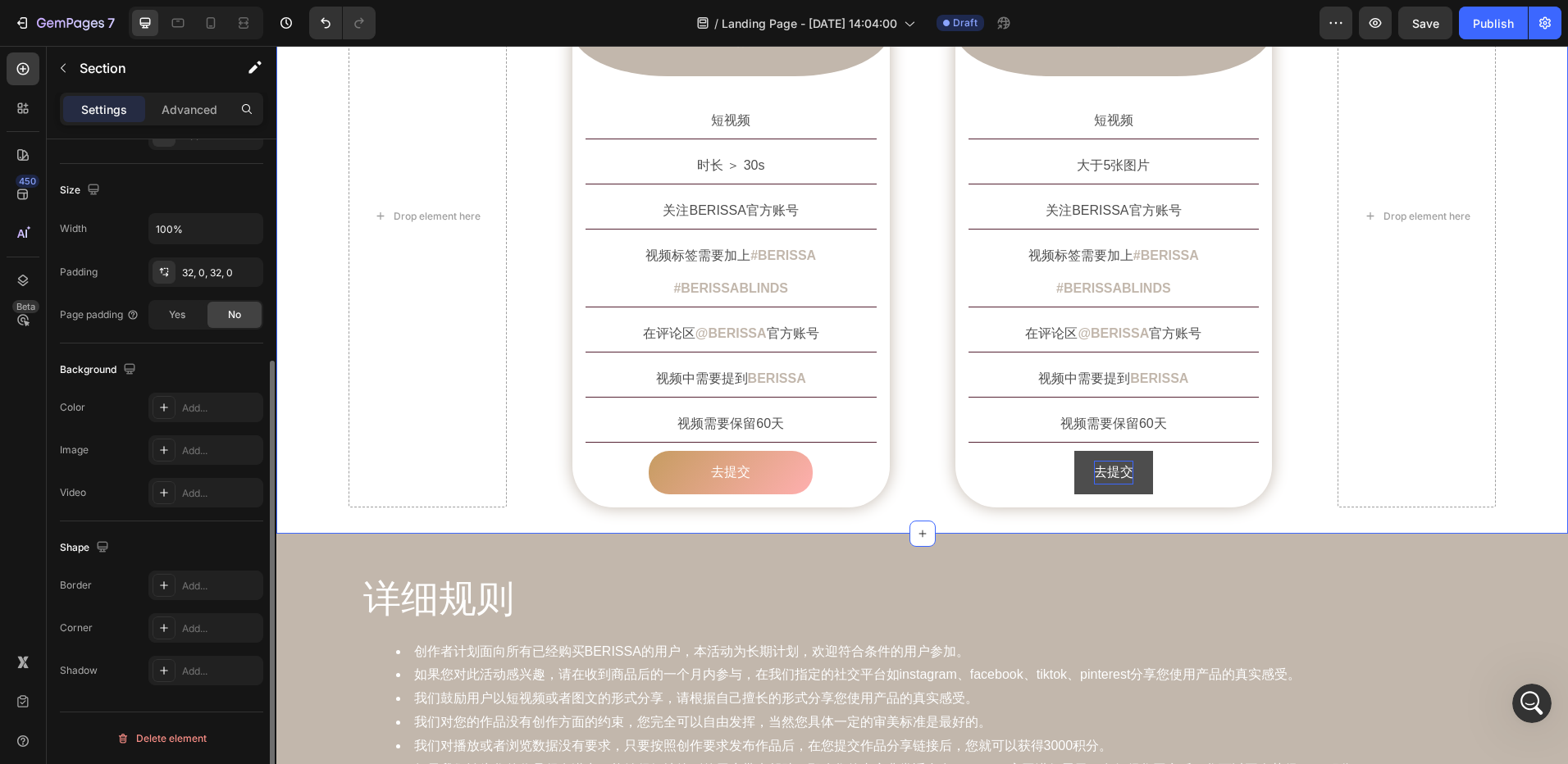
scroll to position [0, 0]
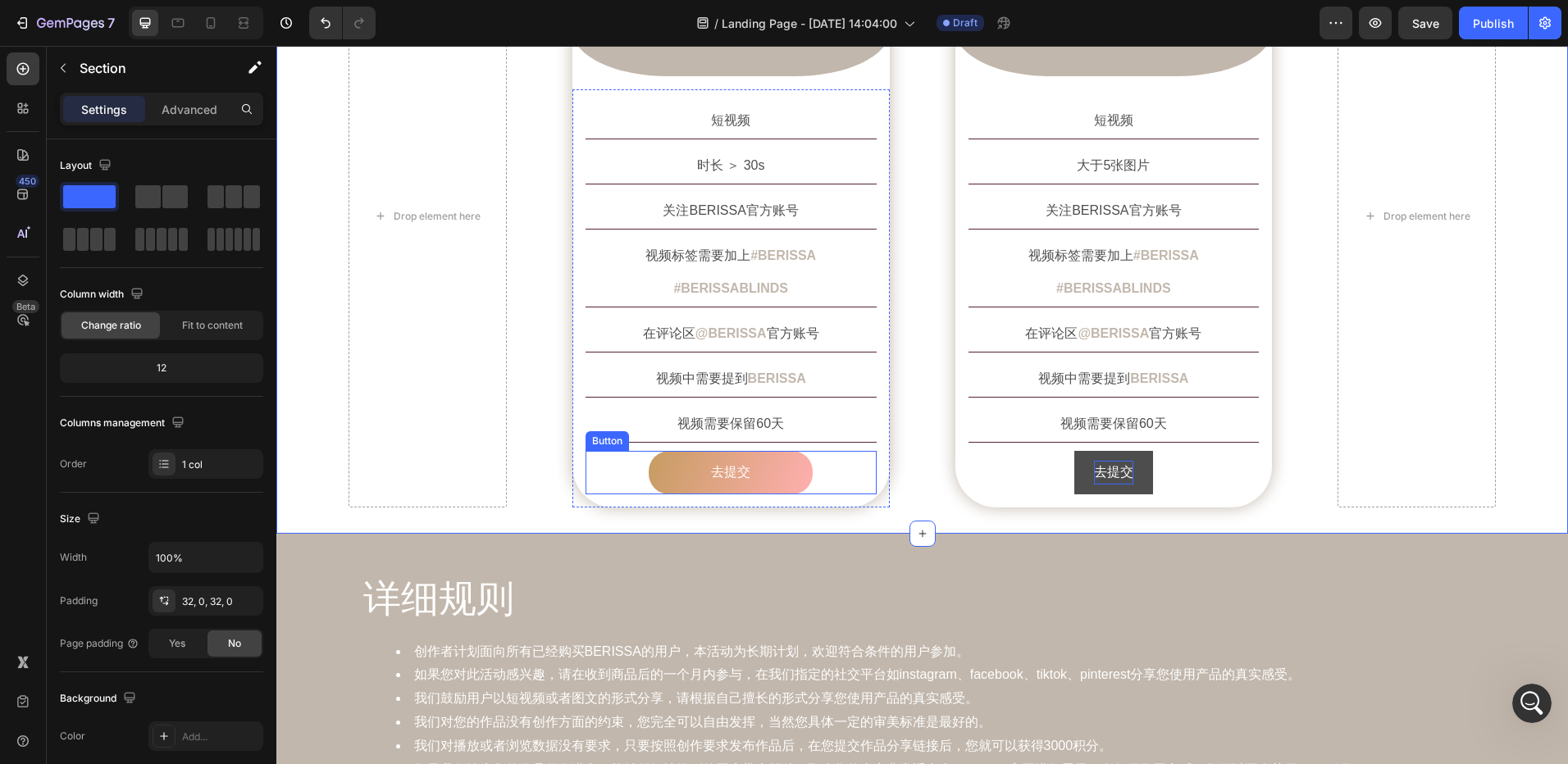
click at [683, 451] on button "去提交" at bounding box center [731, 473] width 164 height 44
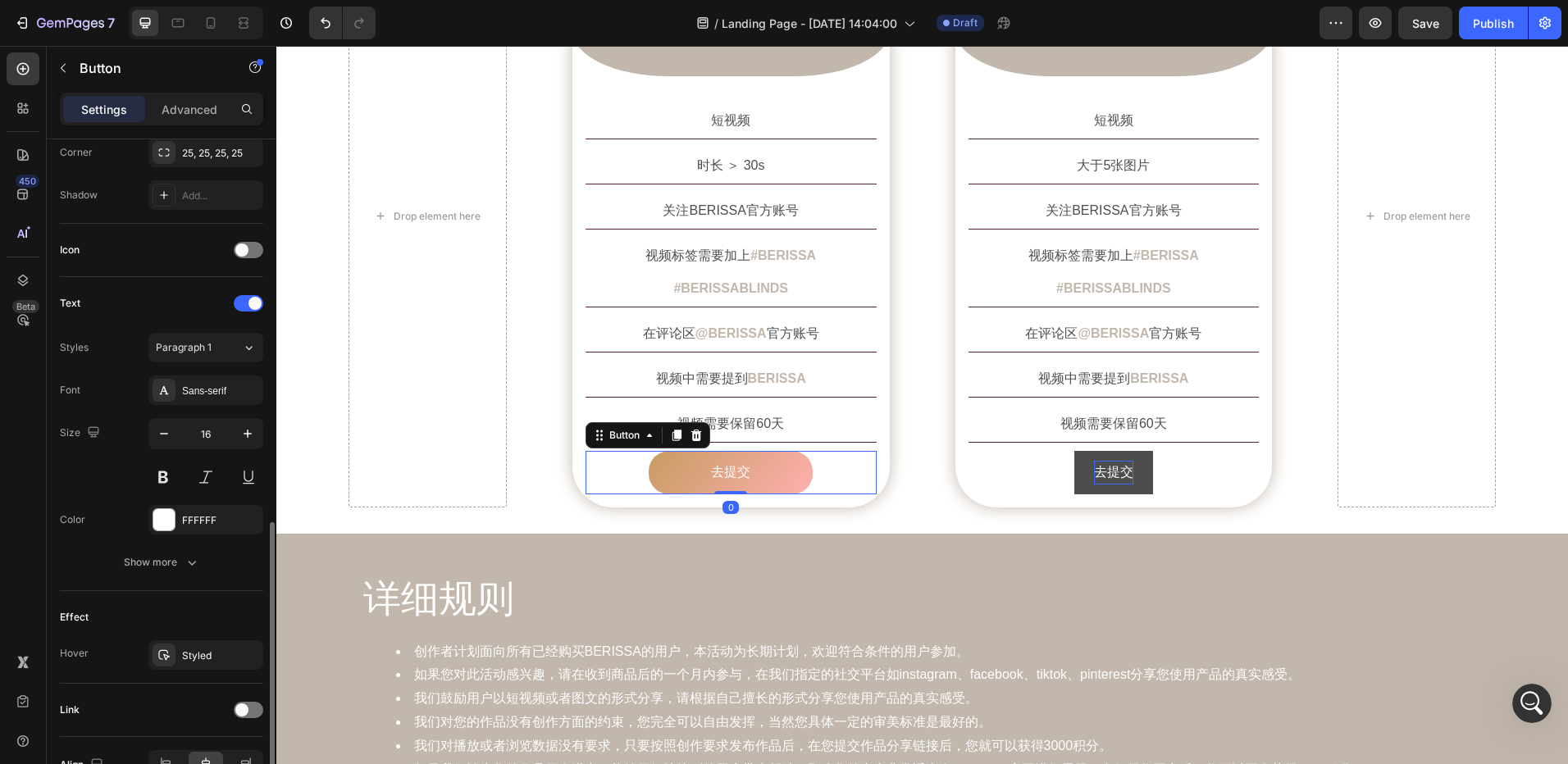
scroll to position [505, 0]
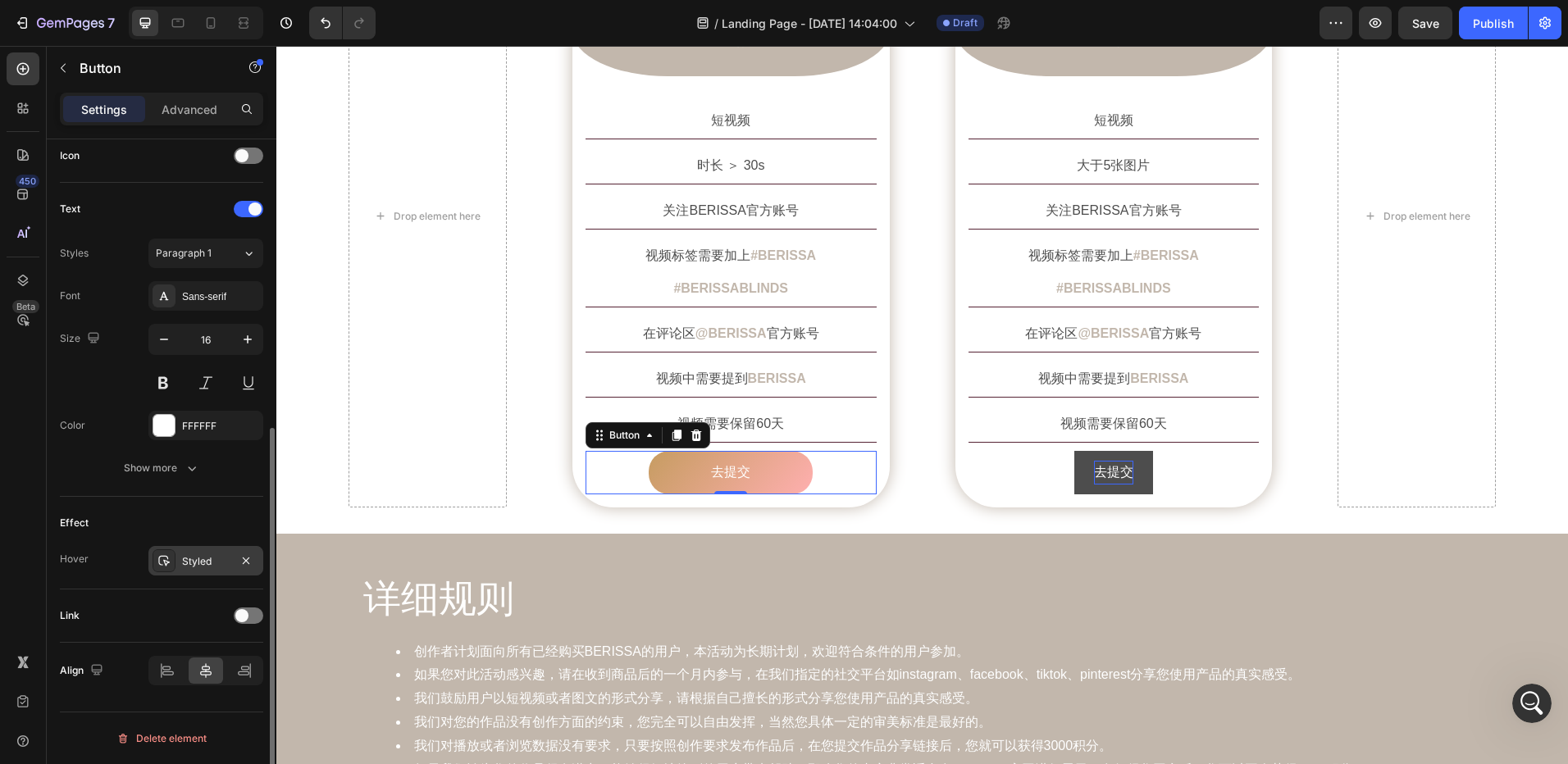
click at [194, 557] on div "Styled" at bounding box center [206, 561] width 48 height 14
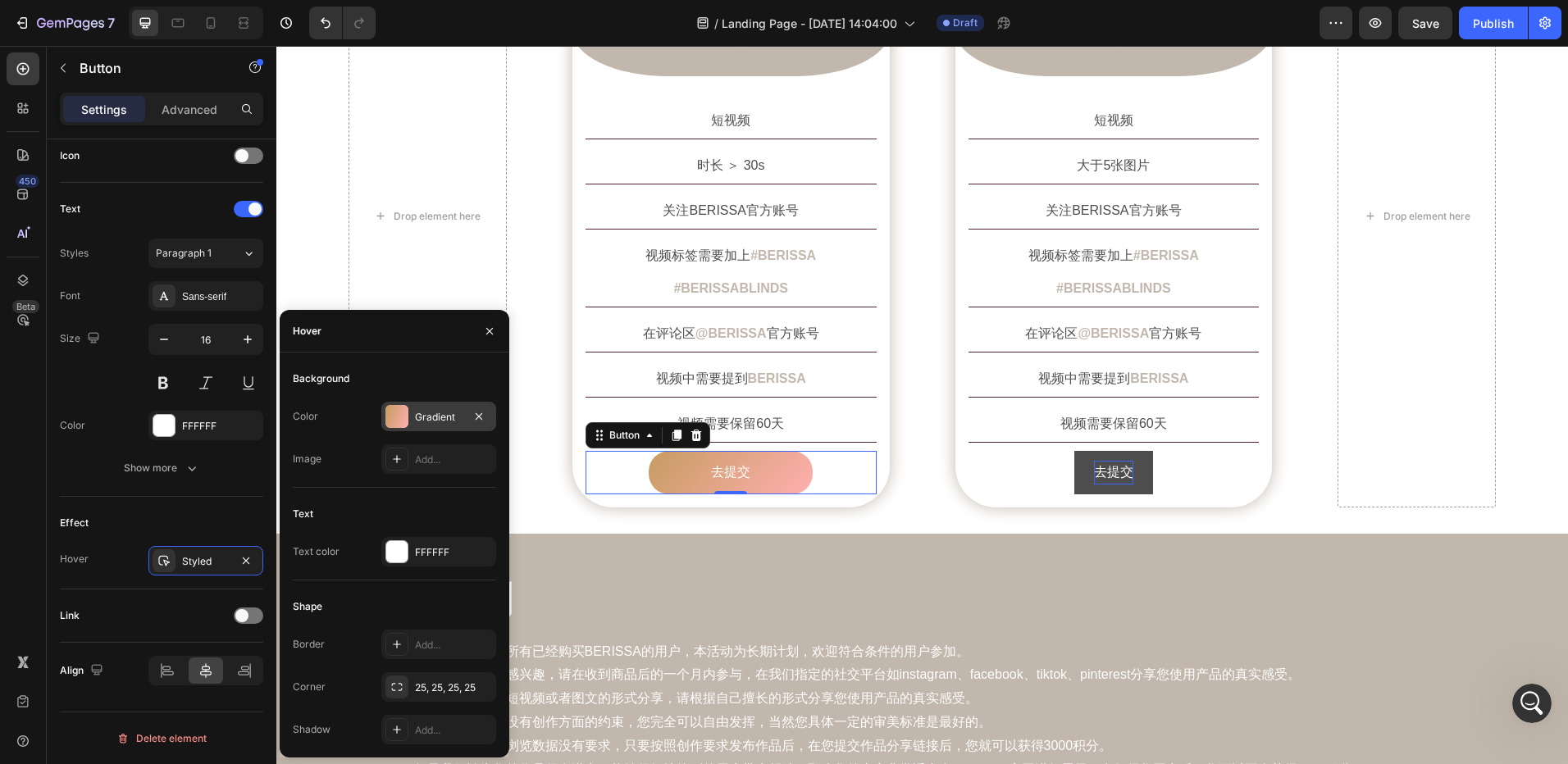
click at [399, 418] on div at bounding box center [397, 417] width 23 height 23
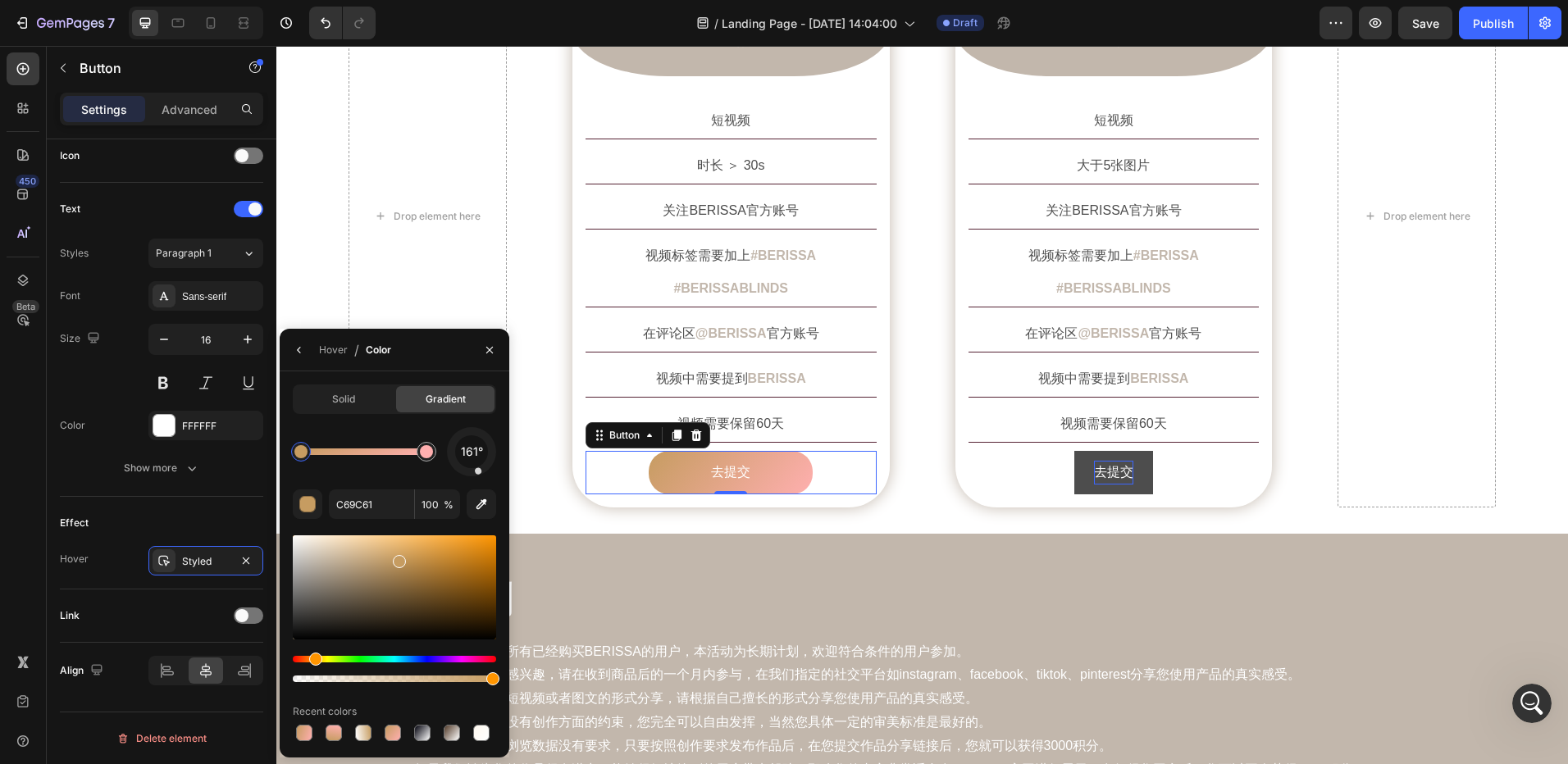
drag, startPoint x: 488, startPoint y: 469, endPoint x: 481, endPoint y: 478, distance: 11.4
click at [481, 478] on div "161° C69C61 100 % Recent colors" at bounding box center [394, 586] width 203 height 318
click at [589, 487] on div "创作要求 Heading Row Drop element here Image 短视频 Text Block Row 短视频 Text Block 时长 ＞…" at bounding box center [923, 183] width 1292 height 700
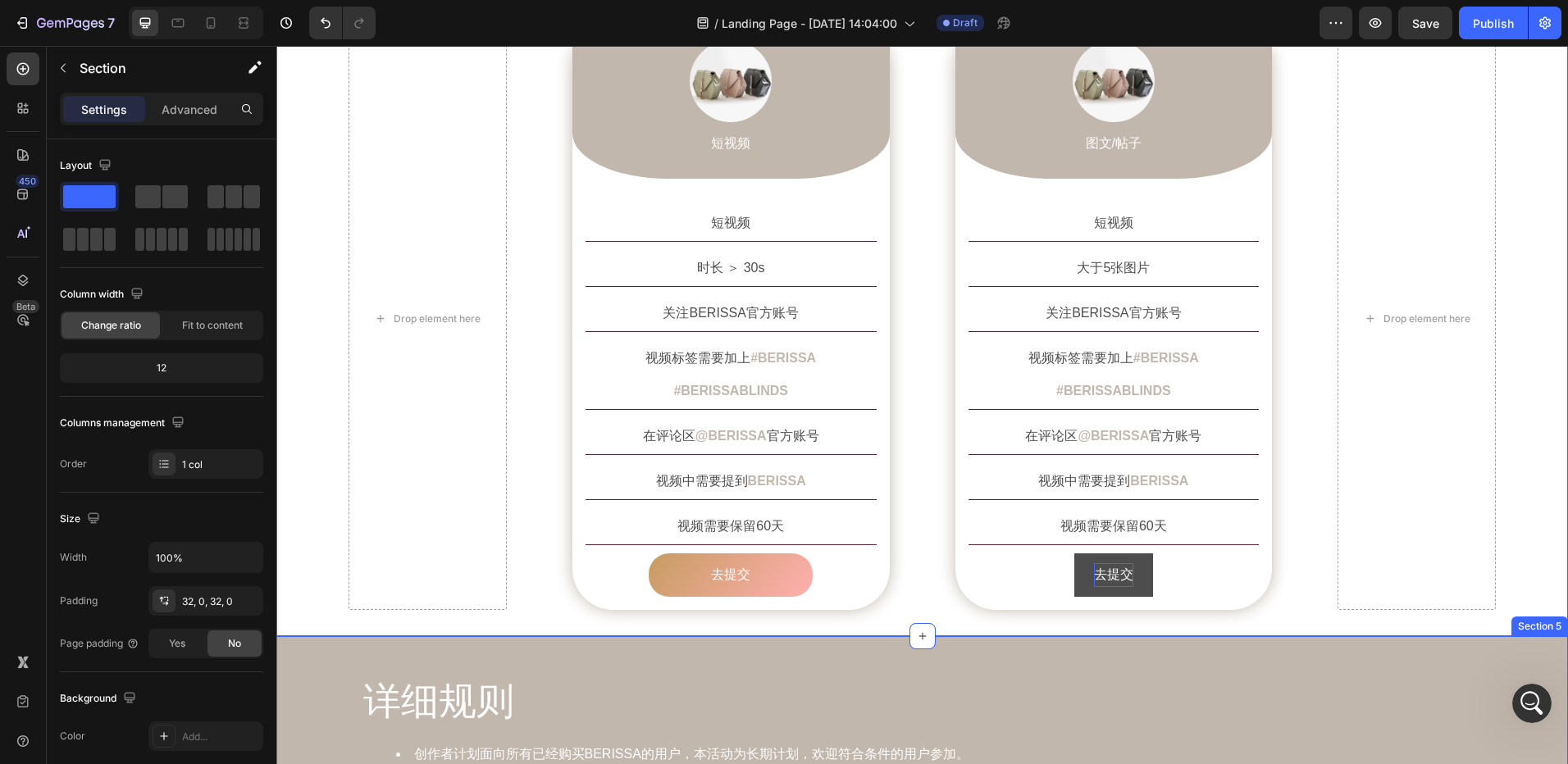
scroll to position [1311, 0]
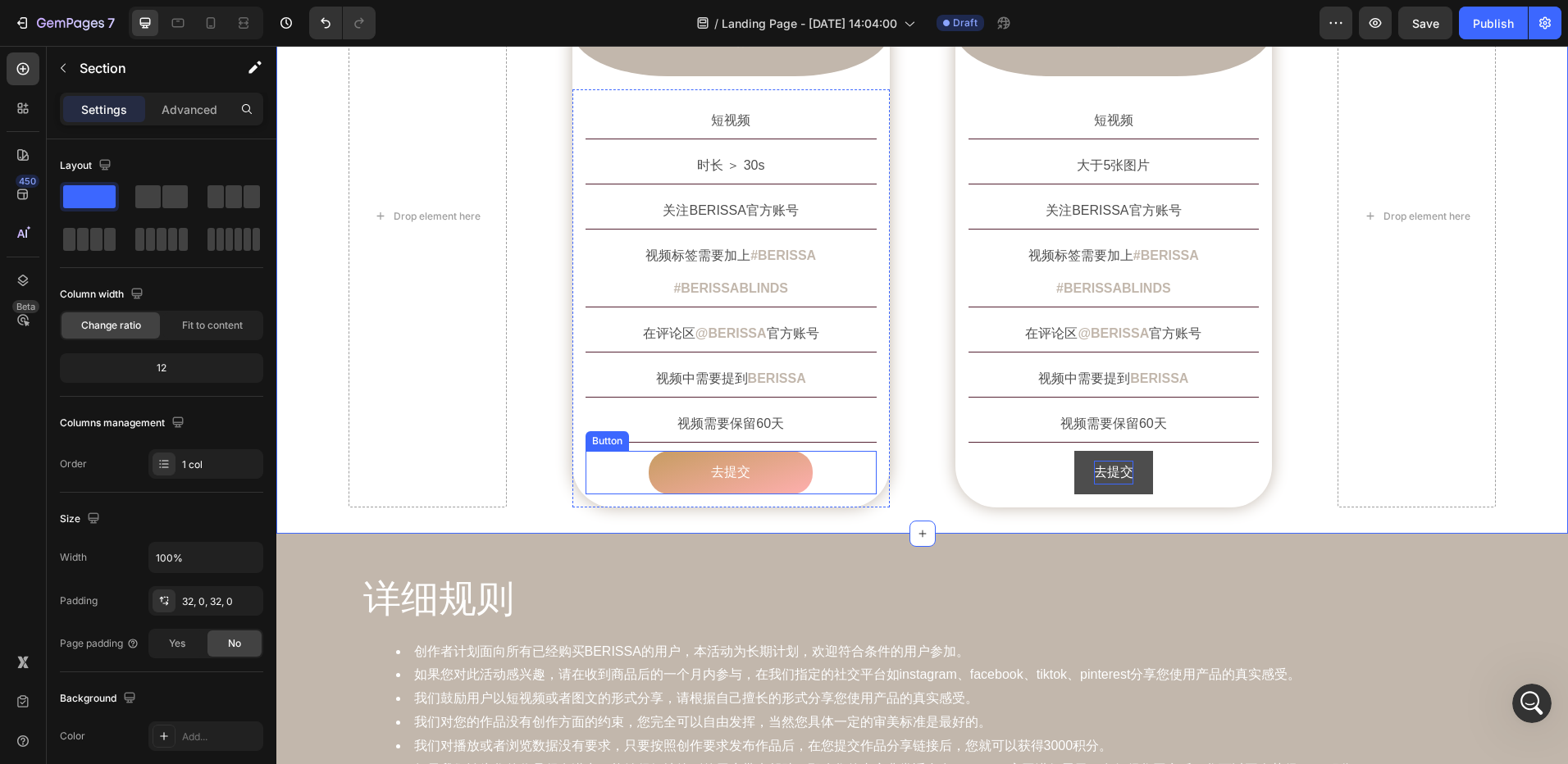
click at [682, 457] on button "去提交" at bounding box center [731, 473] width 164 height 44
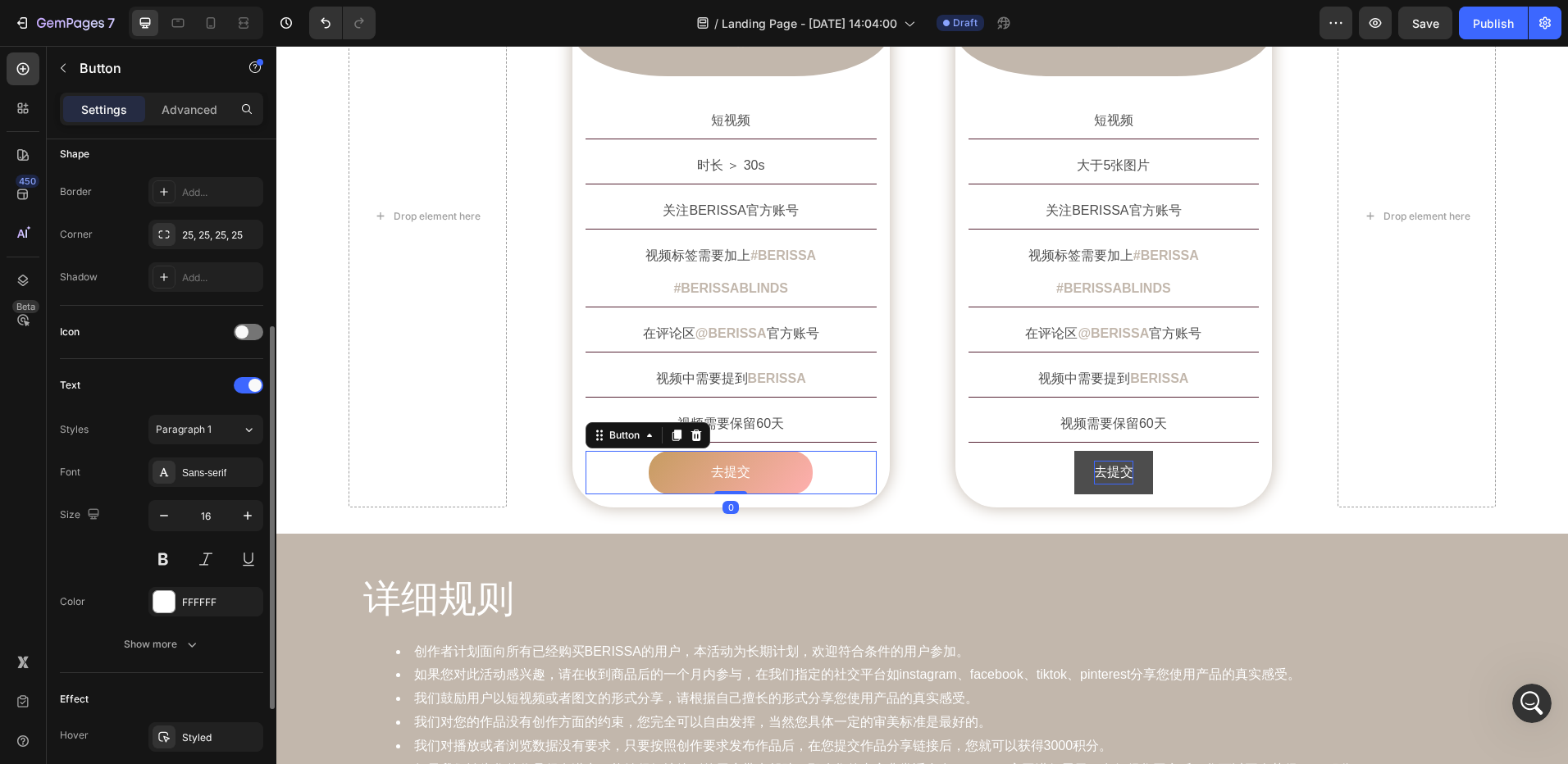
scroll to position [505, 0]
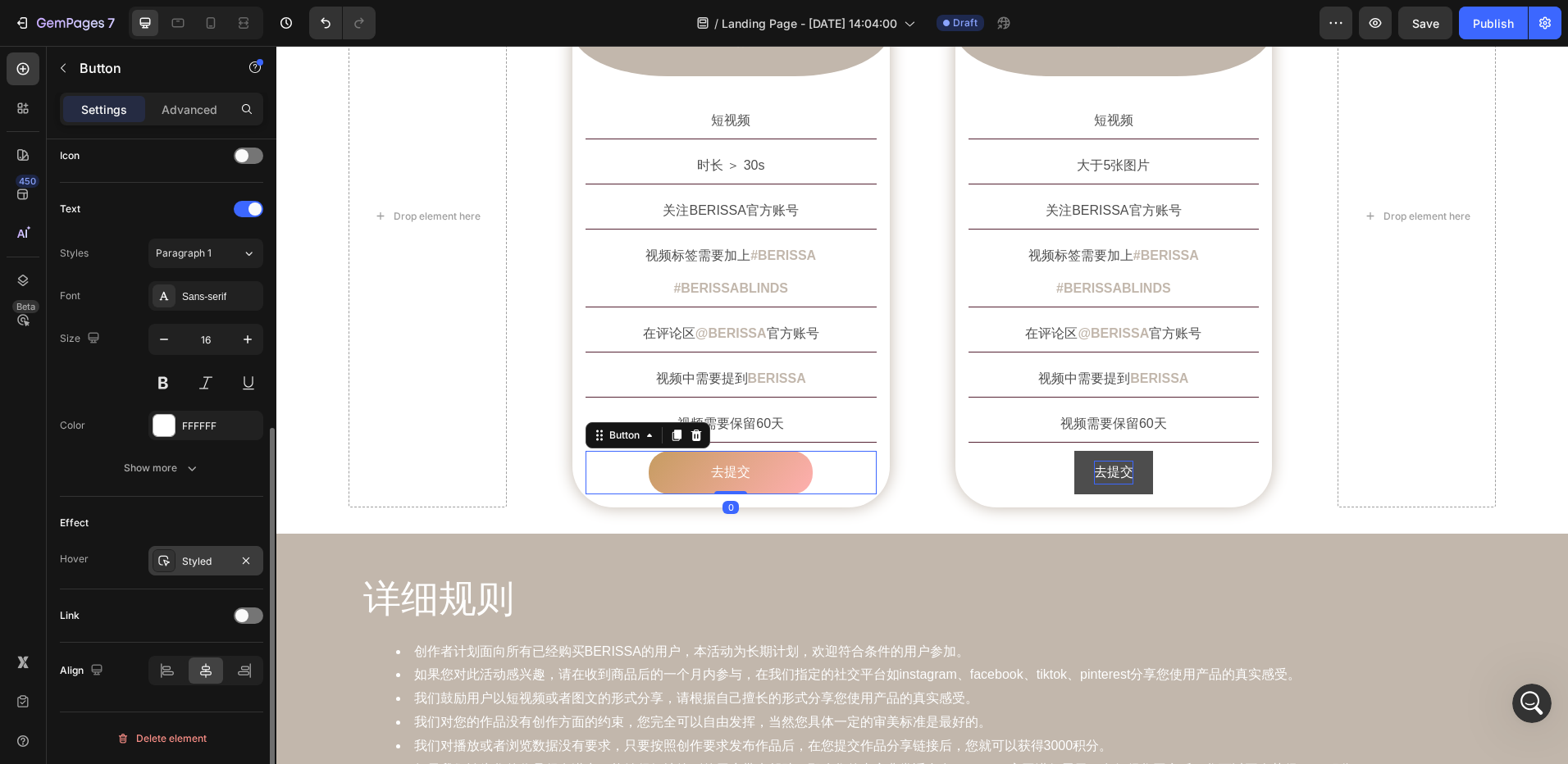
click at [196, 561] on div "Styled" at bounding box center [206, 561] width 48 height 14
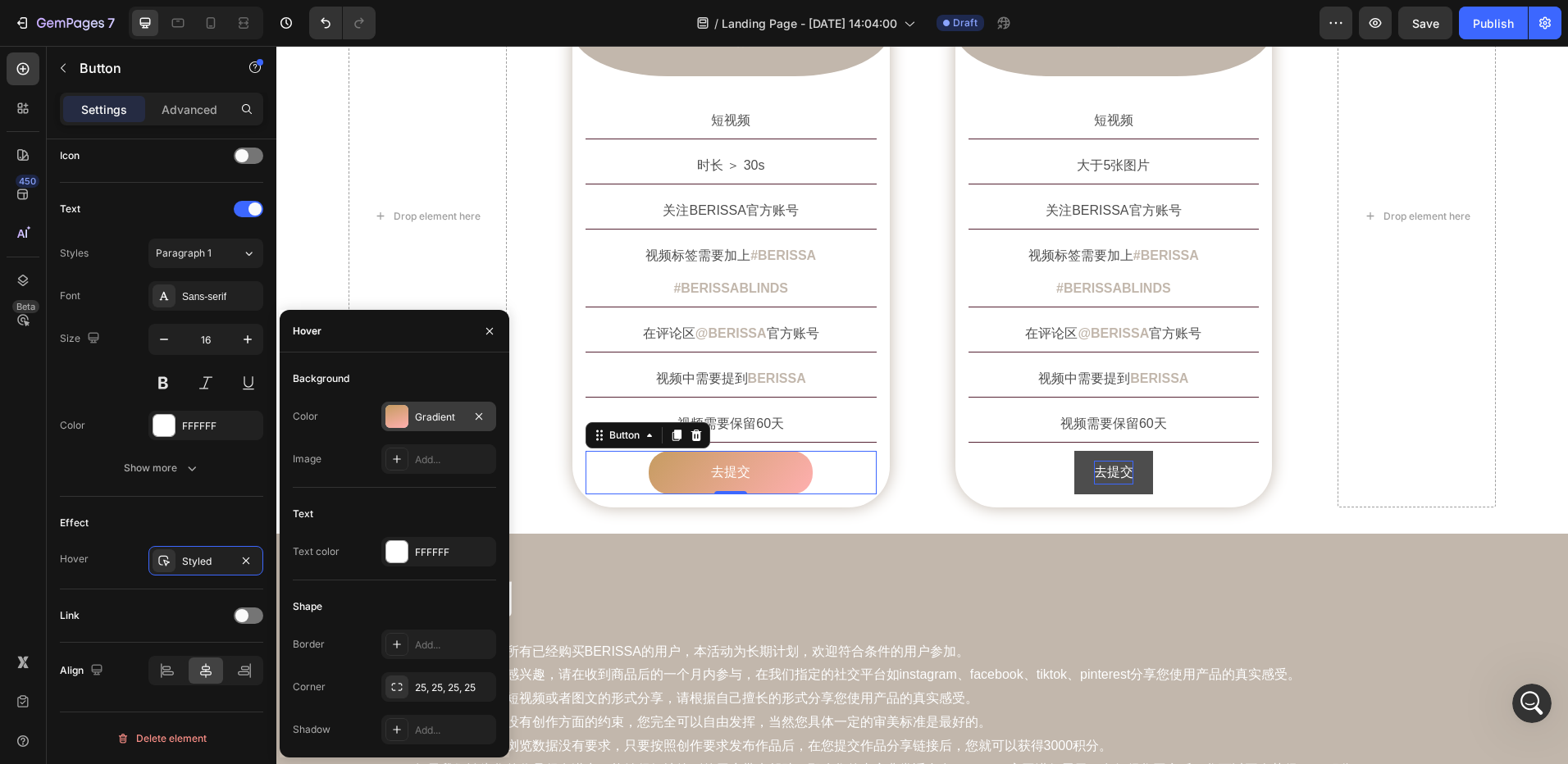
click at [417, 425] on div "Gradient" at bounding box center [439, 416] width 115 height 30
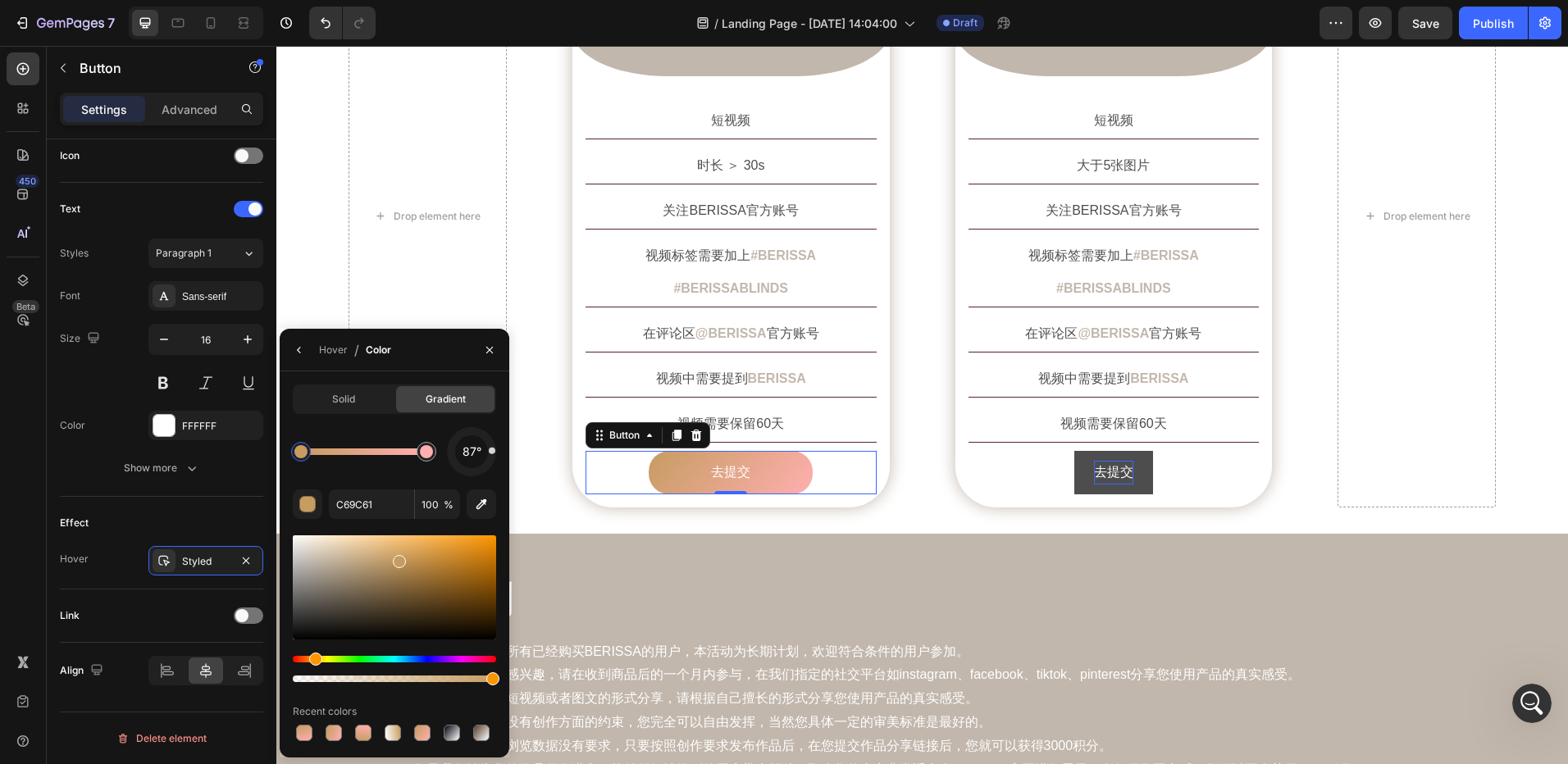
drag, startPoint x: 480, startPoint y: 472, endPoint x: 502, endPoint y: 450, distance: 31.1
click at [502, 450] on div "Solid Gradient 87° C69C61 100 % Recent colors" at bounding box center [394, 564] width 230 height 360
click at [616, 487] on div "创作要求 Heading Row Drop element here Image 短视频 Text Block Row 短视频 Text Block 时长 ＞…" at bounding box center [923, 183] width 1292 height 700
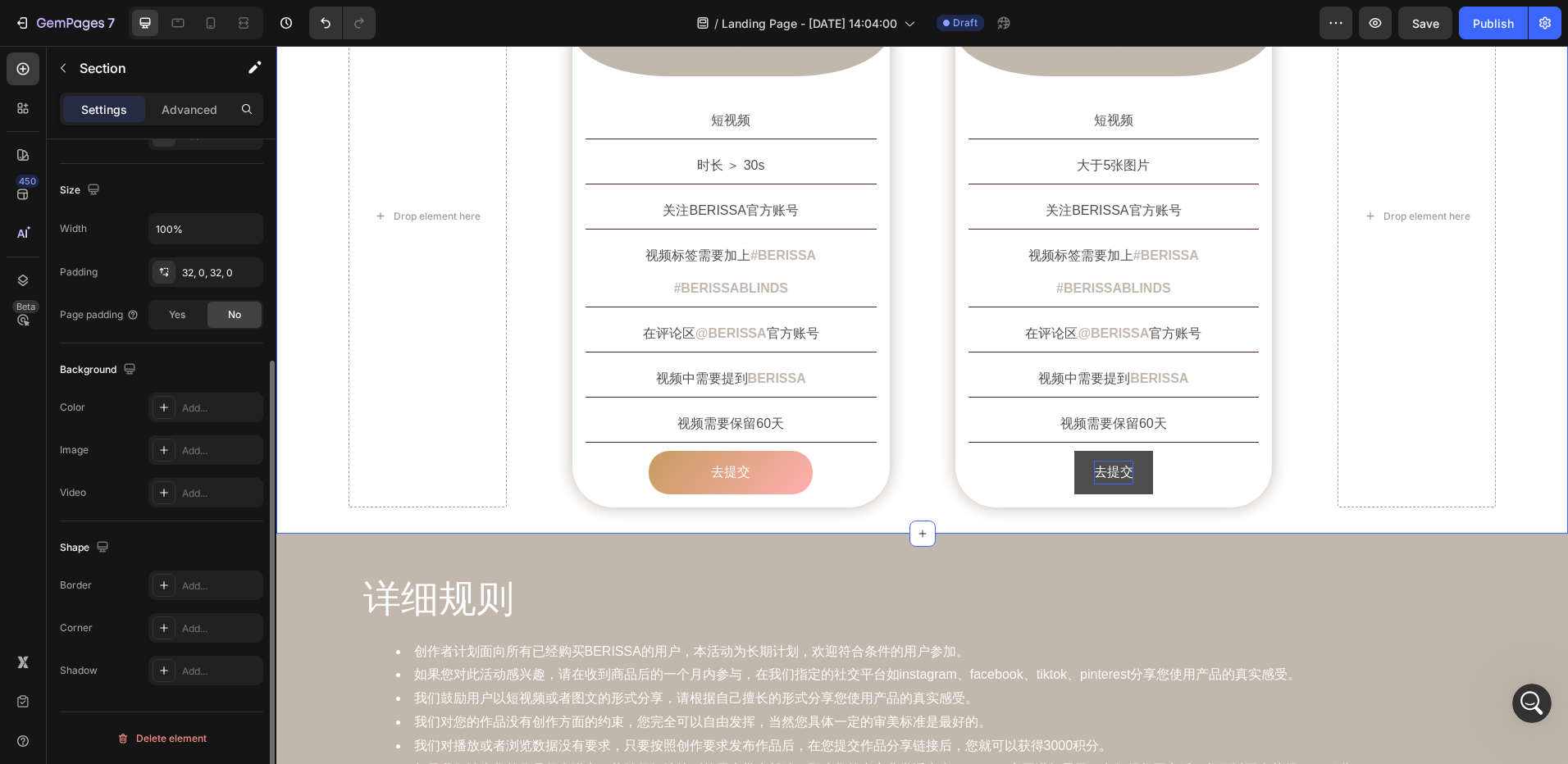
scroll to position [0, 0]
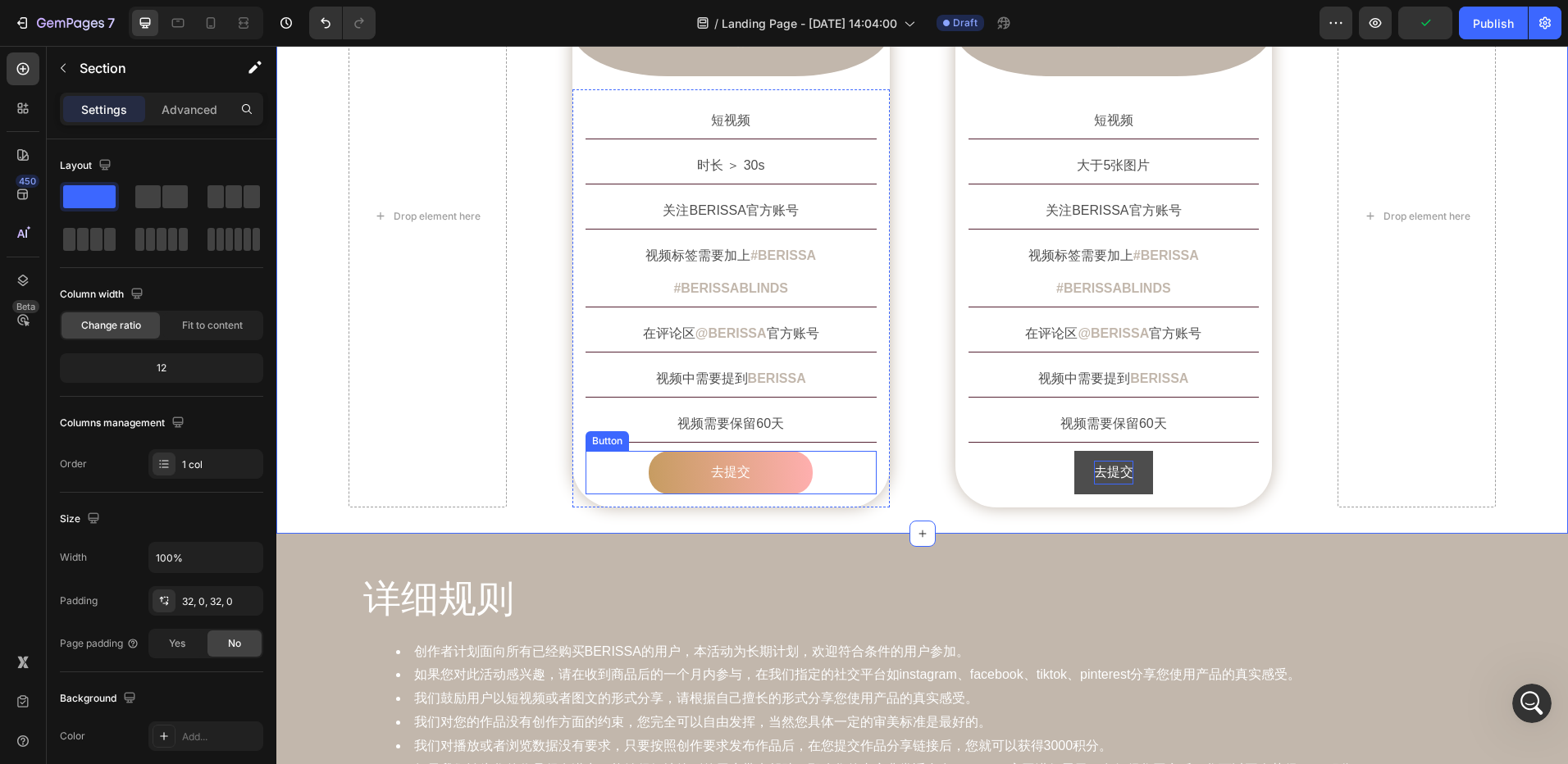
click at [661, 451] on button "去提交" at bounding box center [731, 473] width 164 height 44
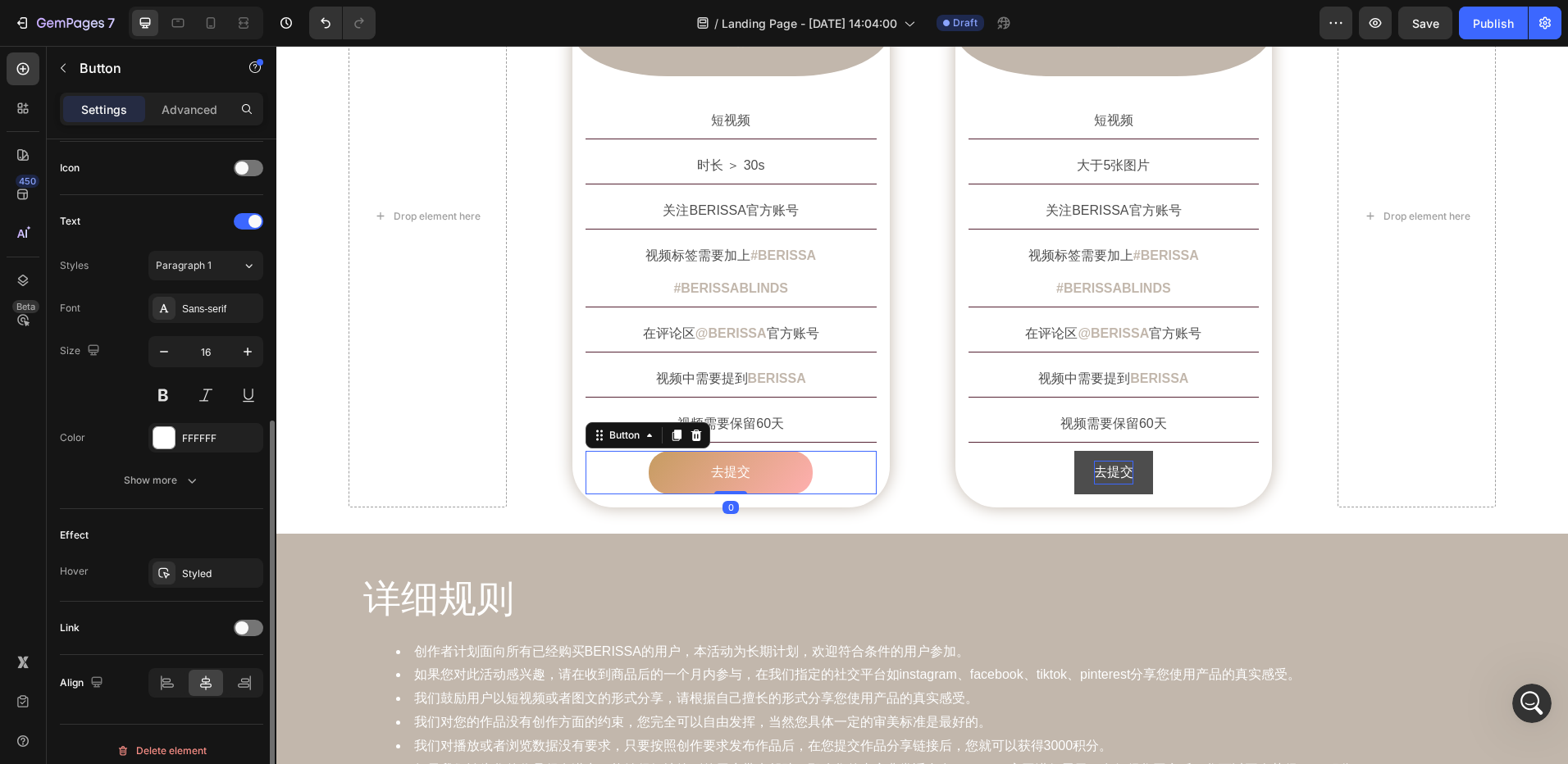
scroll to position [505, 0]
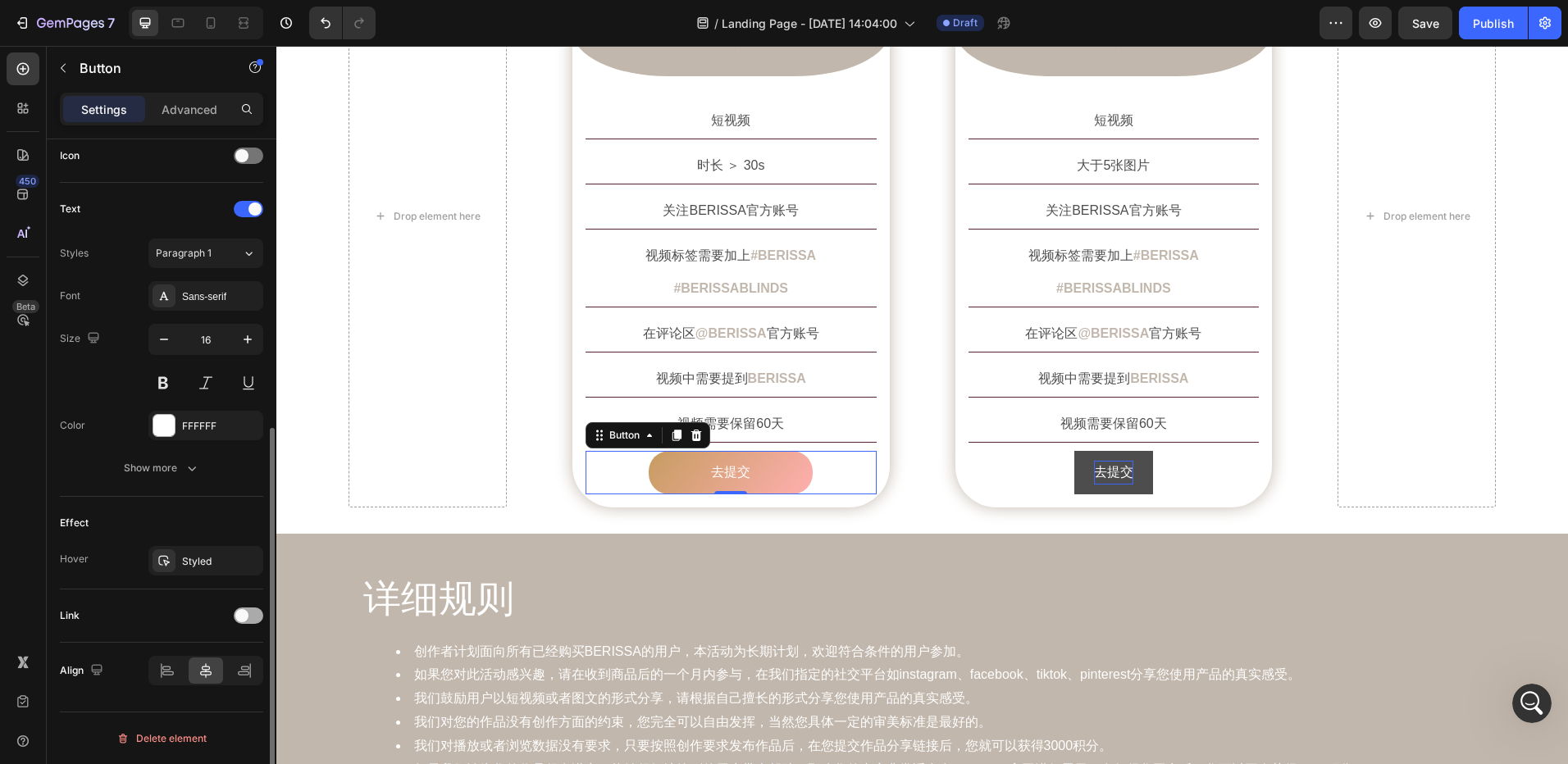
click at [237, 611] on span at bounding box center [242, 616] width 13 height 13
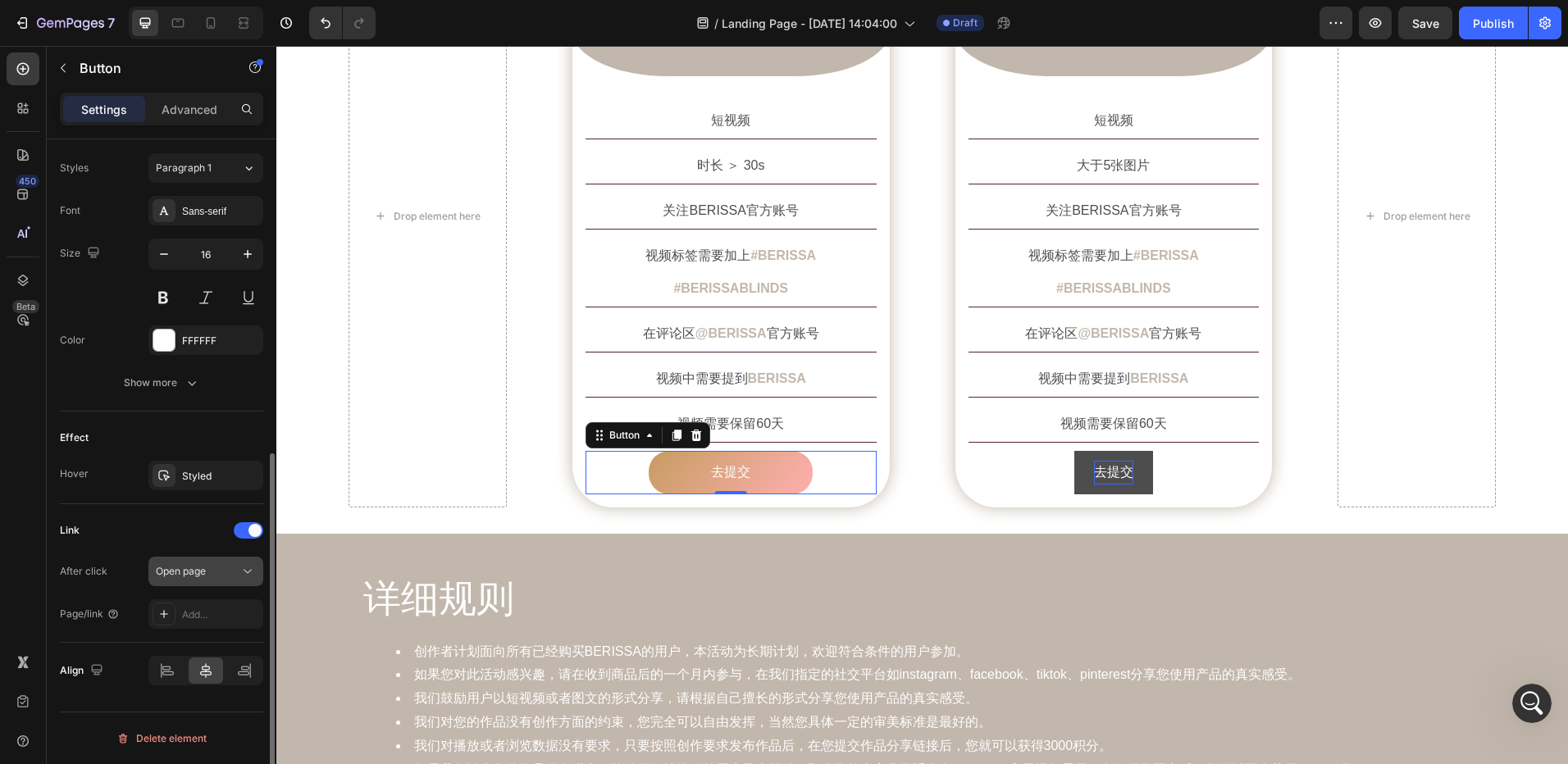
click at [203, 574] on span "Open page" at bounding box center [180, 570] width 50 height 12
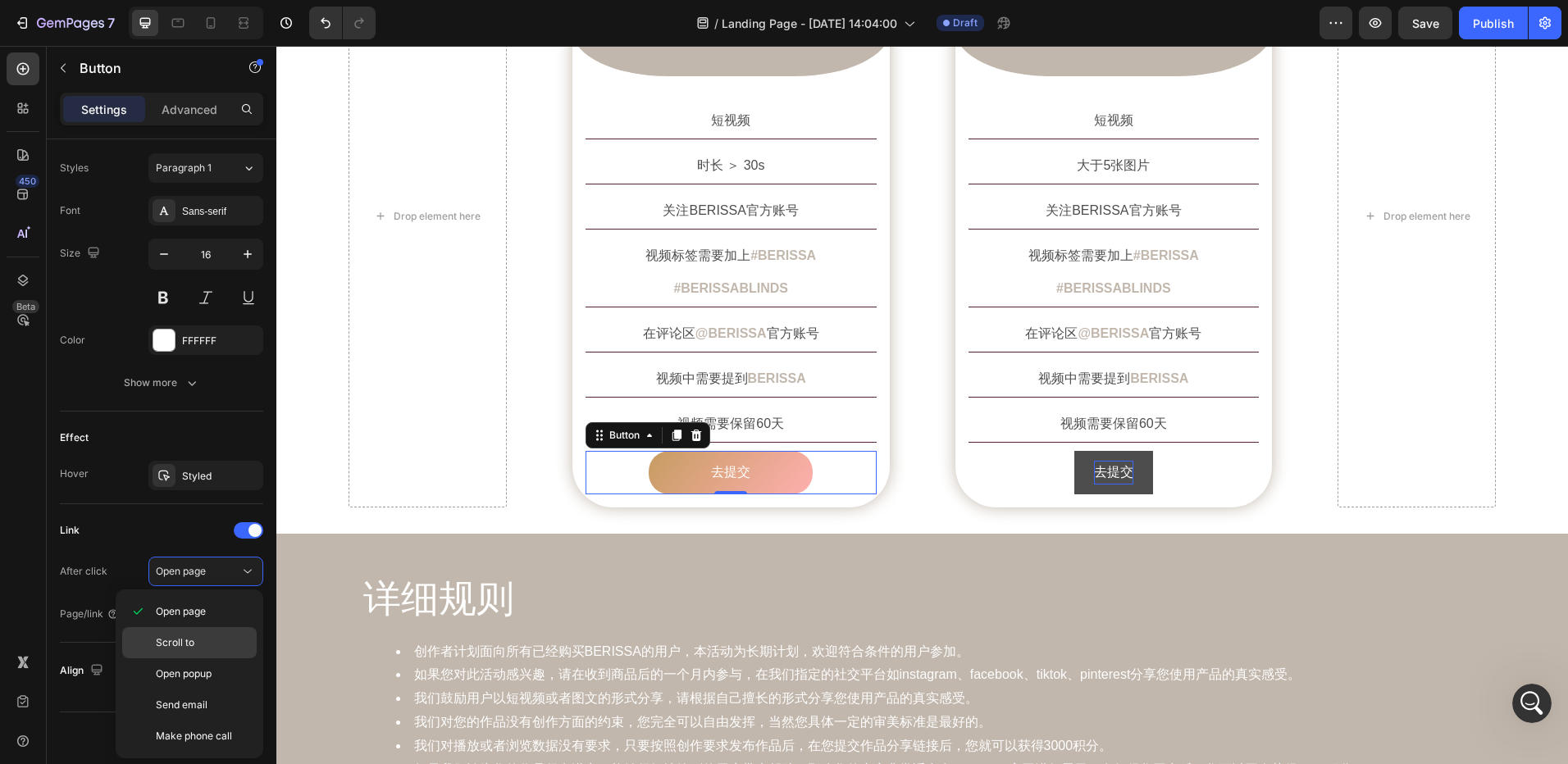
click at [167, 648] on span "Scroll to" at bounding box center [175, 642] width 38 height 14
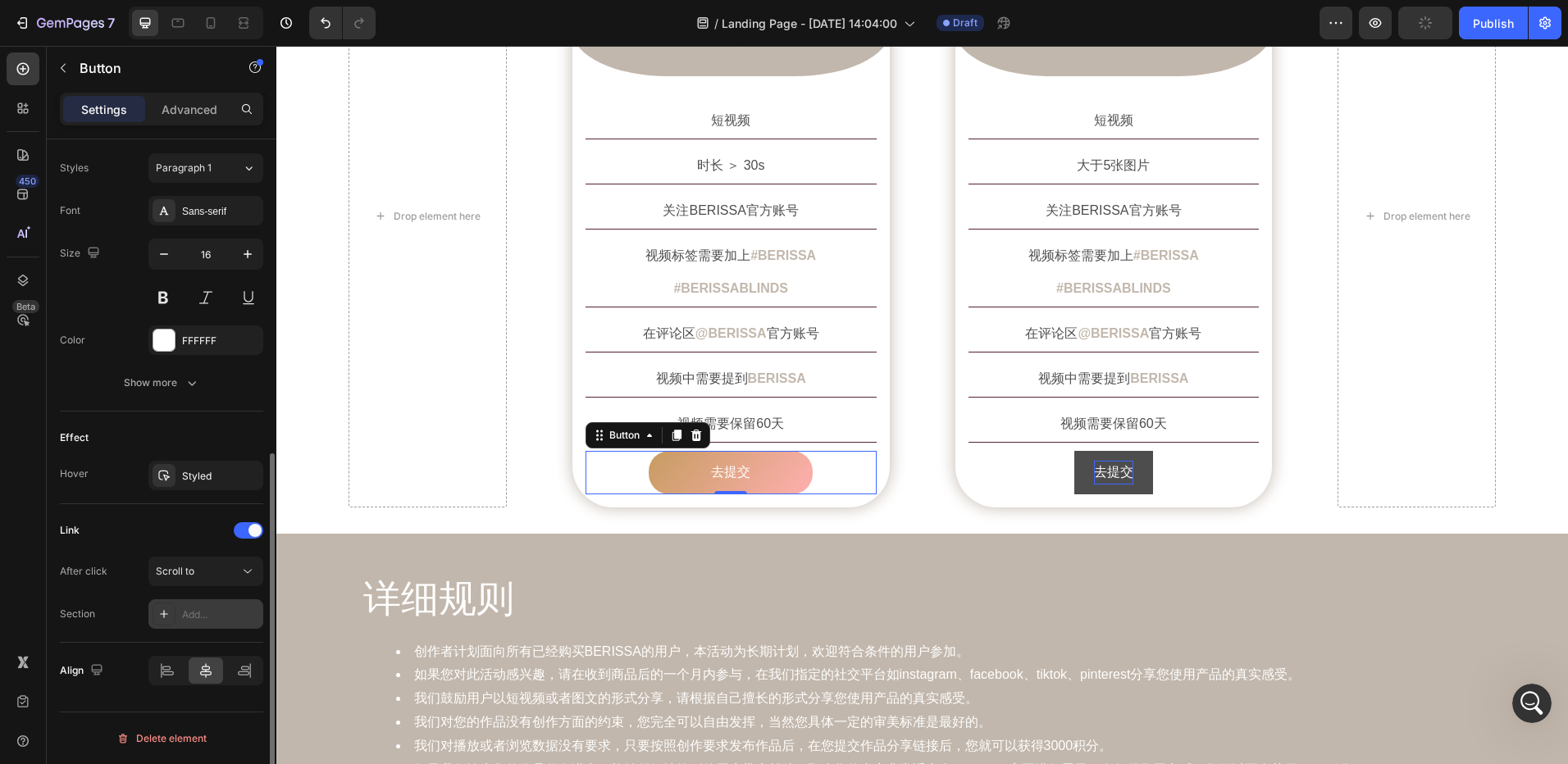
click at [224, 614] on div "Add..." at bounding box center [220, 614] width 77 height 14
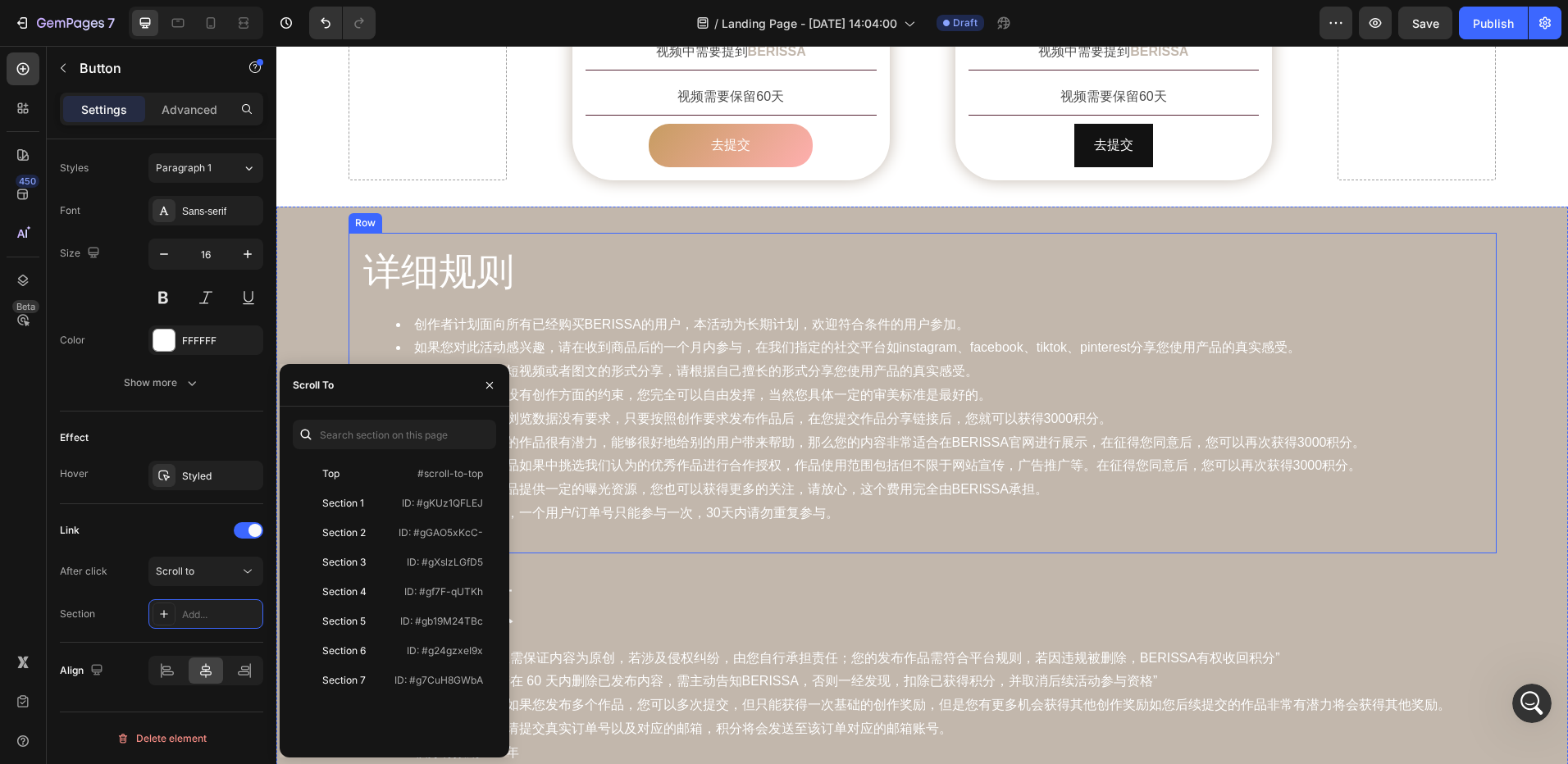
scroll to position [1394, 0]
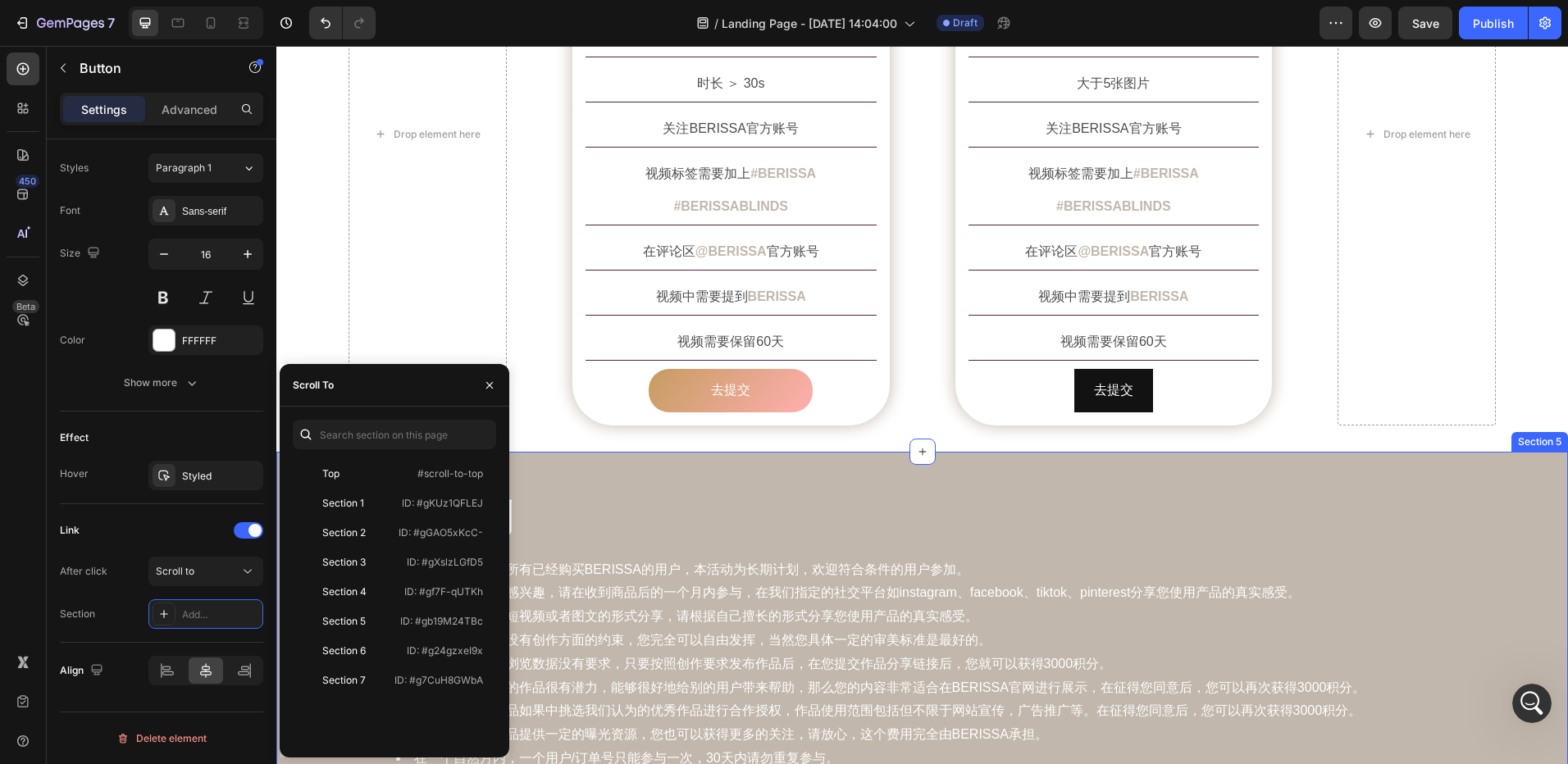
click at [740, 452] on div "详细规则 Heading 创作者计划面向所有已经购买BERISSA的用户，本活动为长期计划，欢迎符合条件的用户参加。 如果您对此活动感兴趣，请在收到商品后的一…" at bounding box center [923, 776] width 1292 height 650
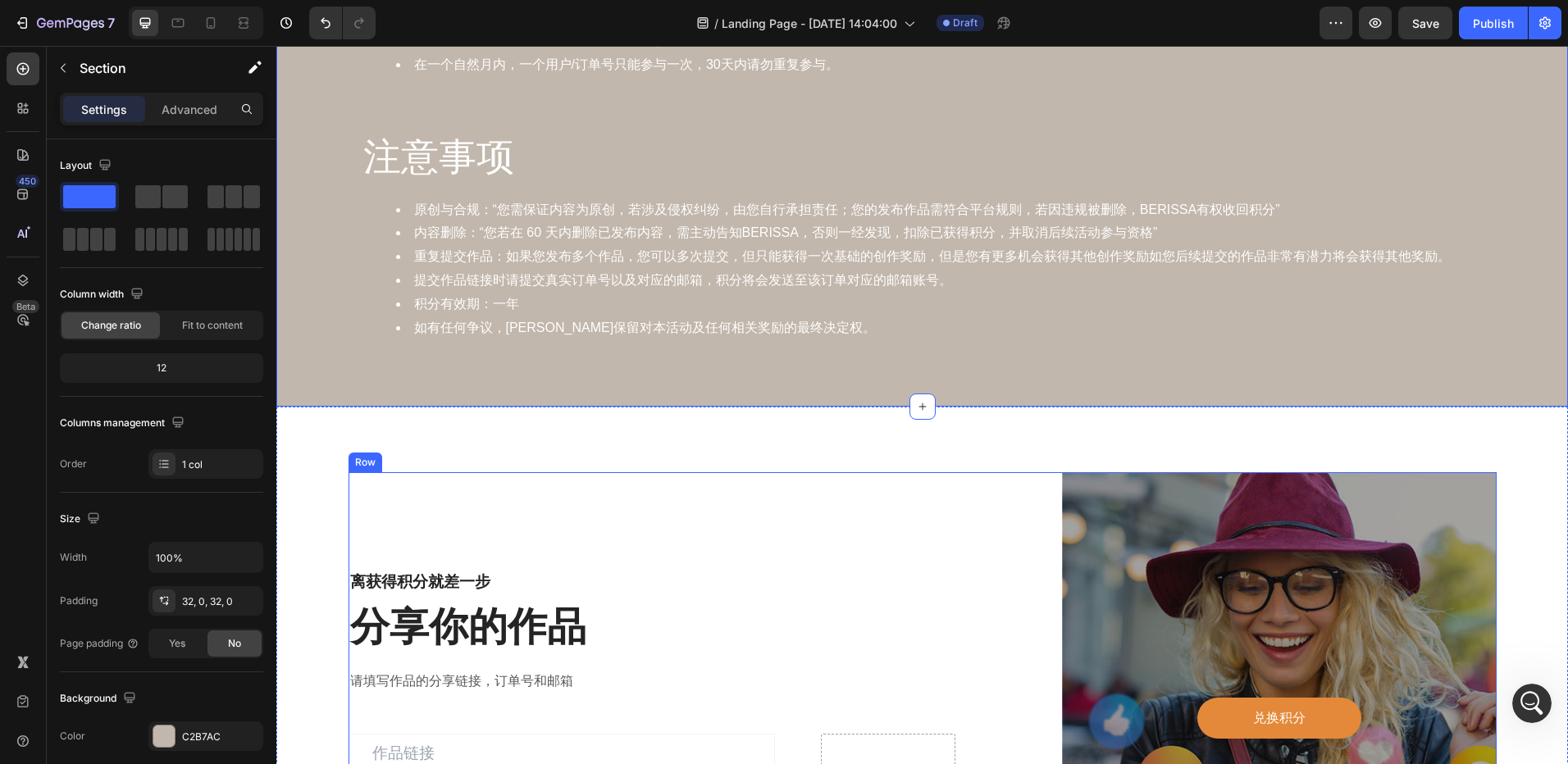
scroll to position [2295, 0]
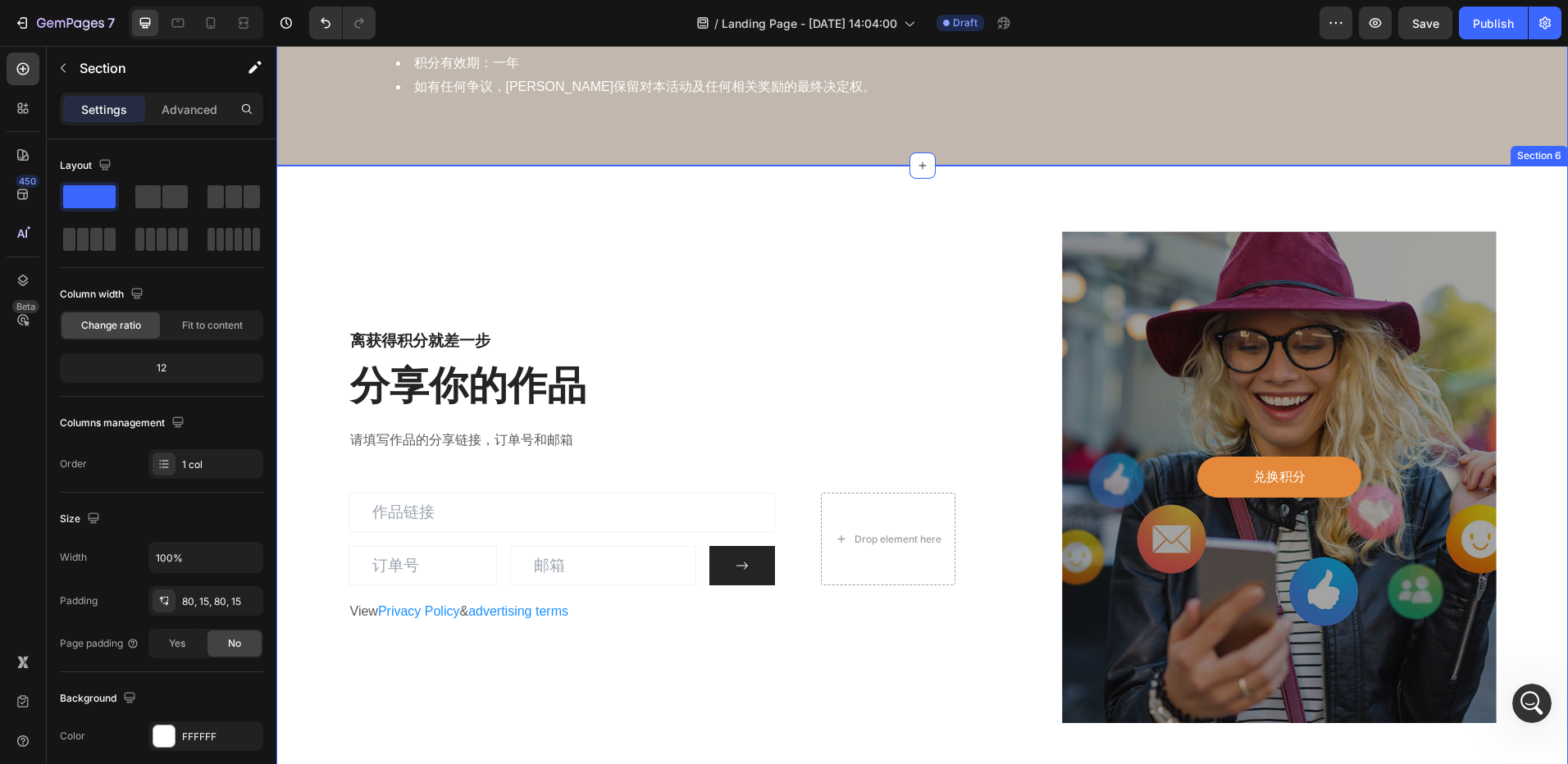
click at [486, 196] on div "离获得积分就差一步 Heading 分享你的作品 Heading 请填写作品的分享链接，订单号和邮箱 Text block Email Field Email…" at bounding box center [923, 477] width 1292 height 623
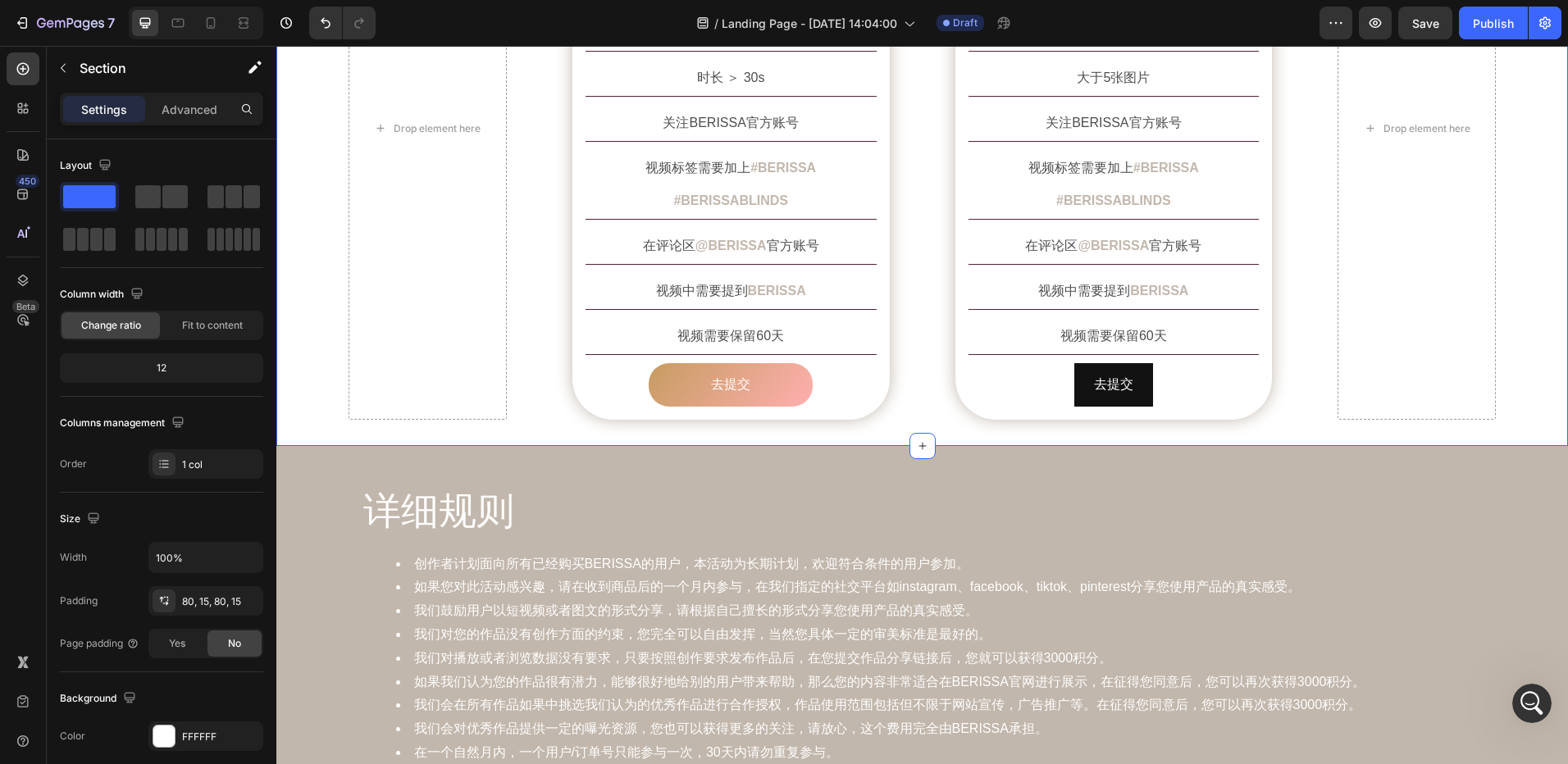
scroll to position [1311, 0]
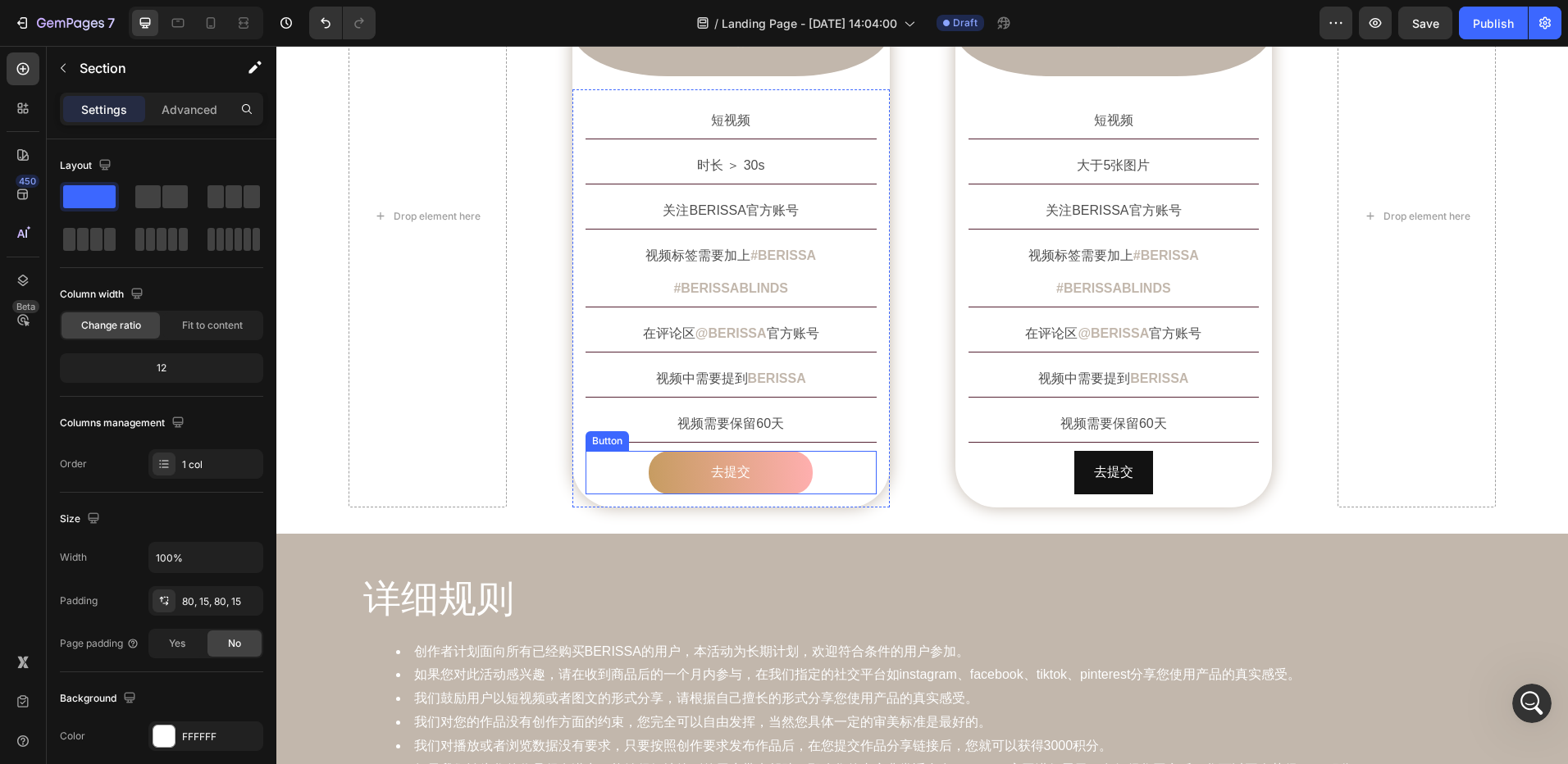
click at [790, 451] on button "去提交" at bounding box center [731, 473] width 164 height 44
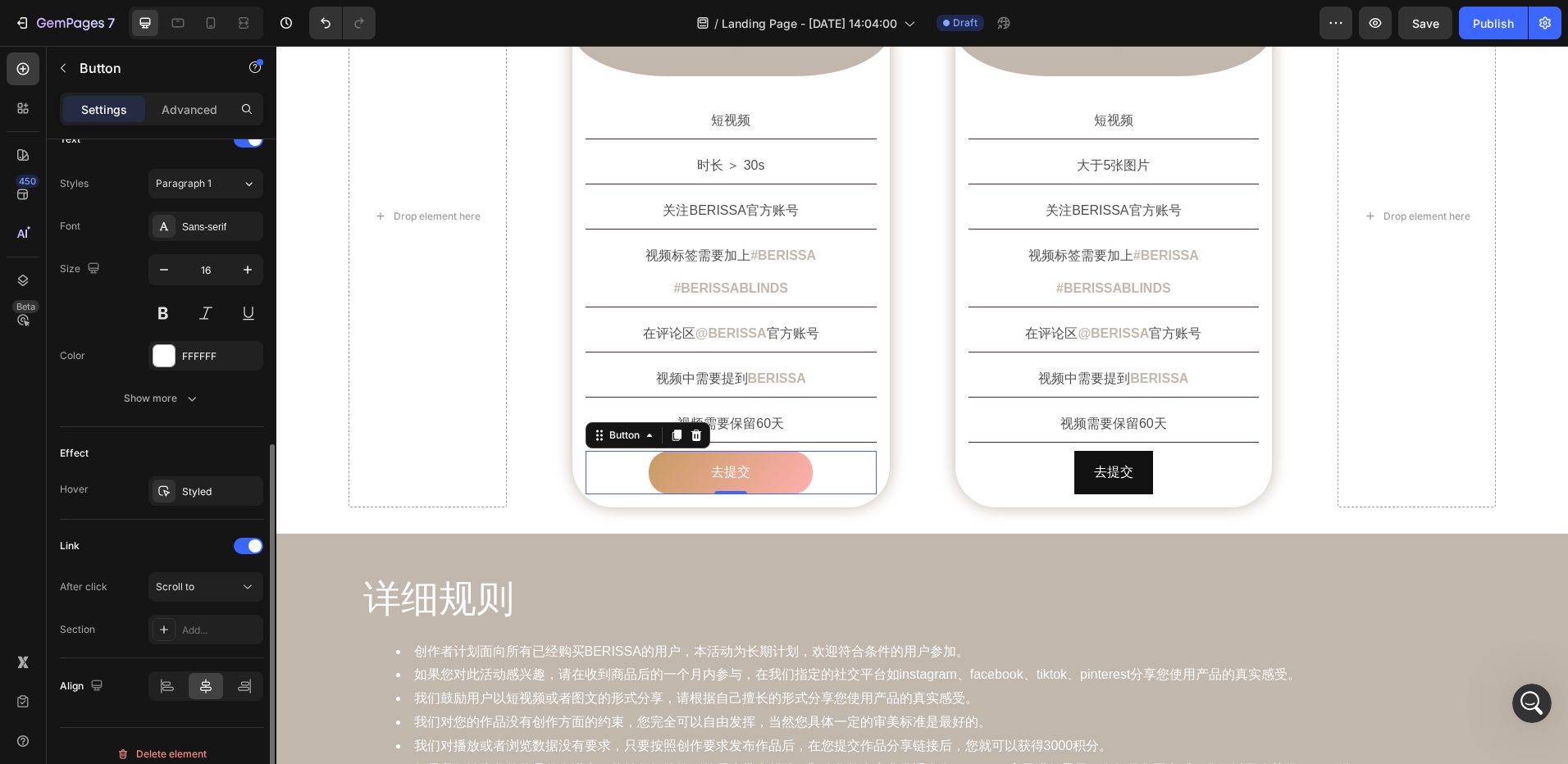
scroll to position [589, 0]
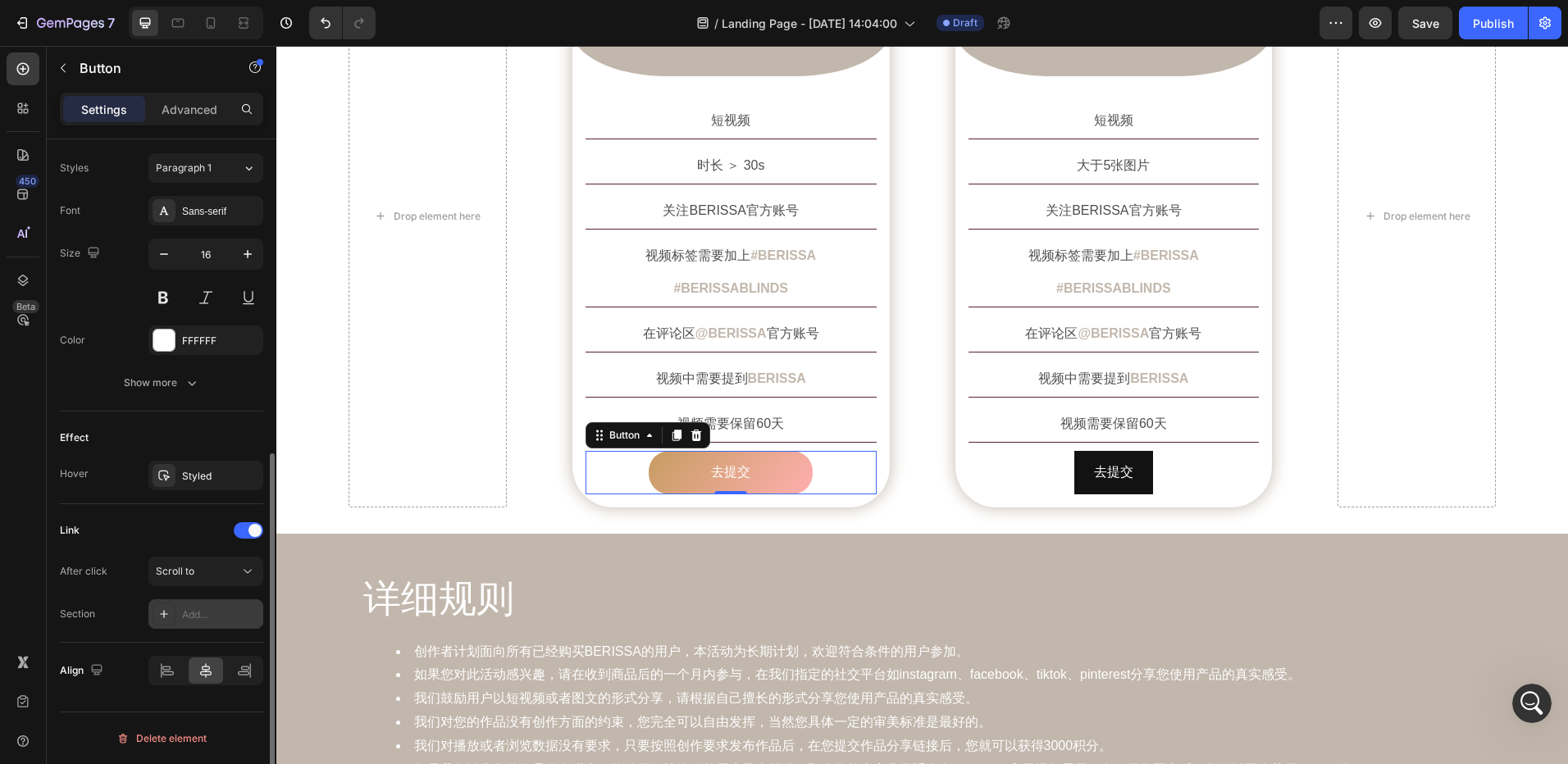
click at [196, 615] on div "Add..." at bounding box center [220, 614] width 77 height 14
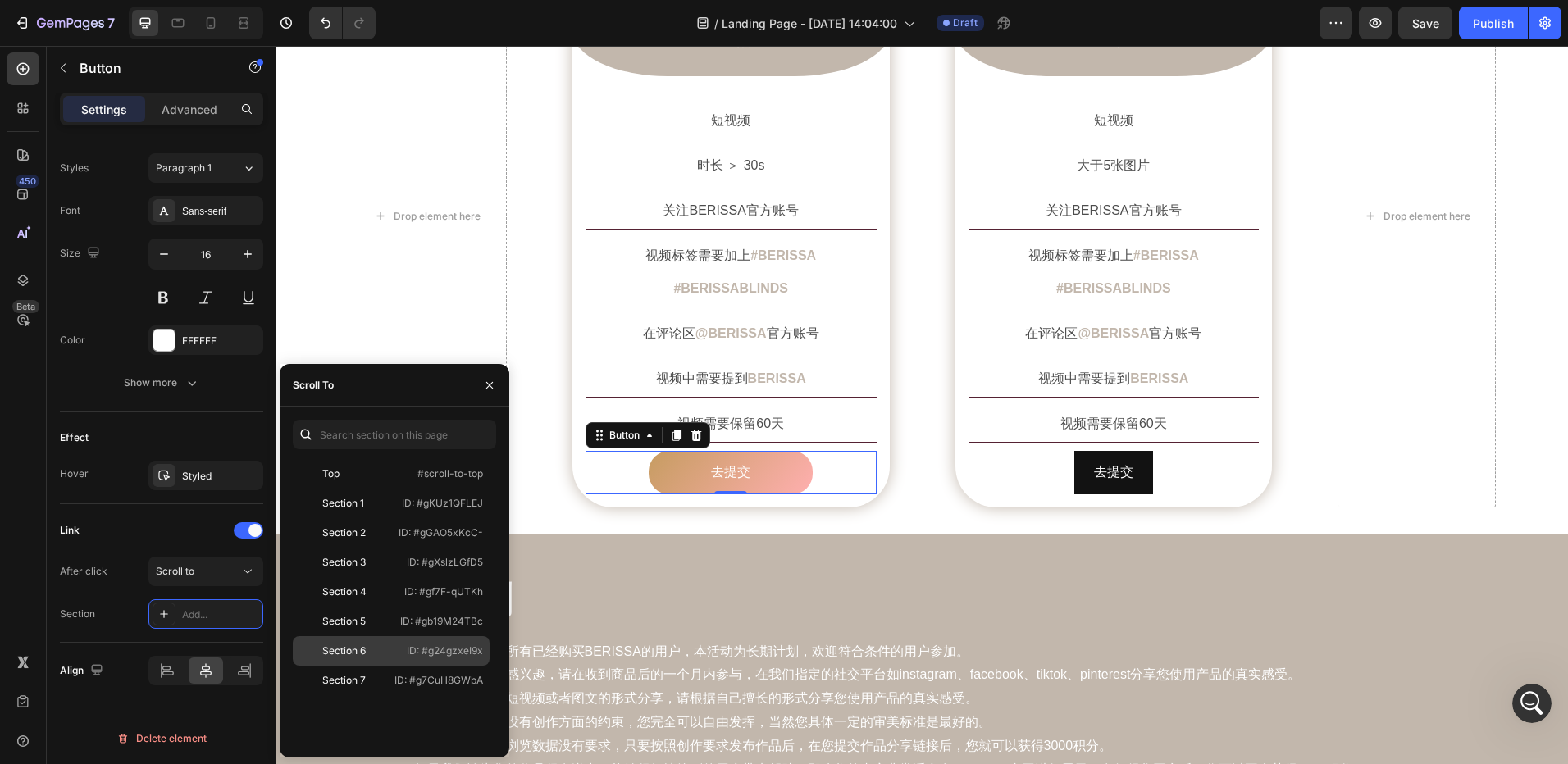
click at [365, 650] on div "Section 6" at bounding box center [345, 650] width 44 height 14
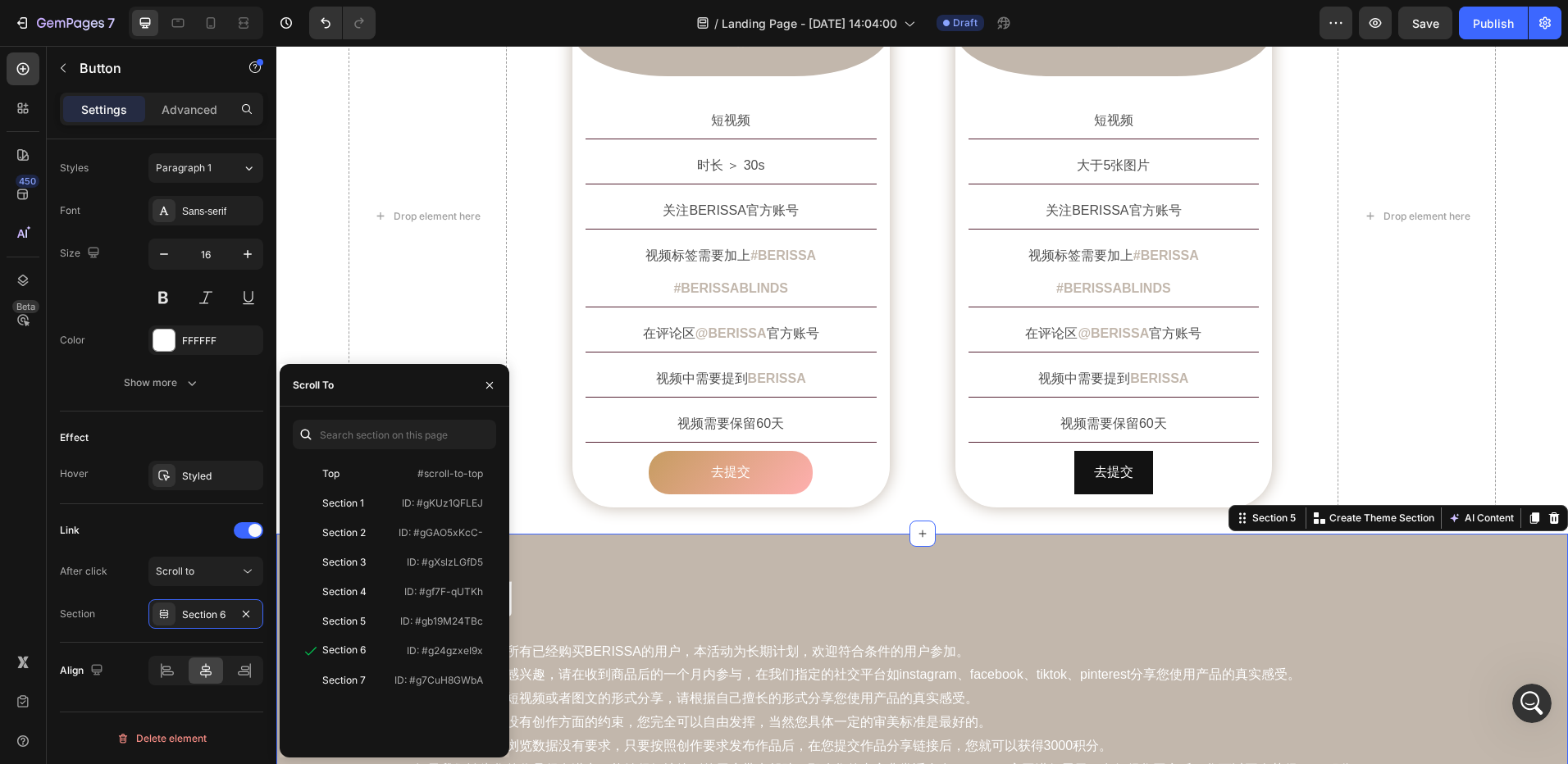
scroll to position [0, 0]
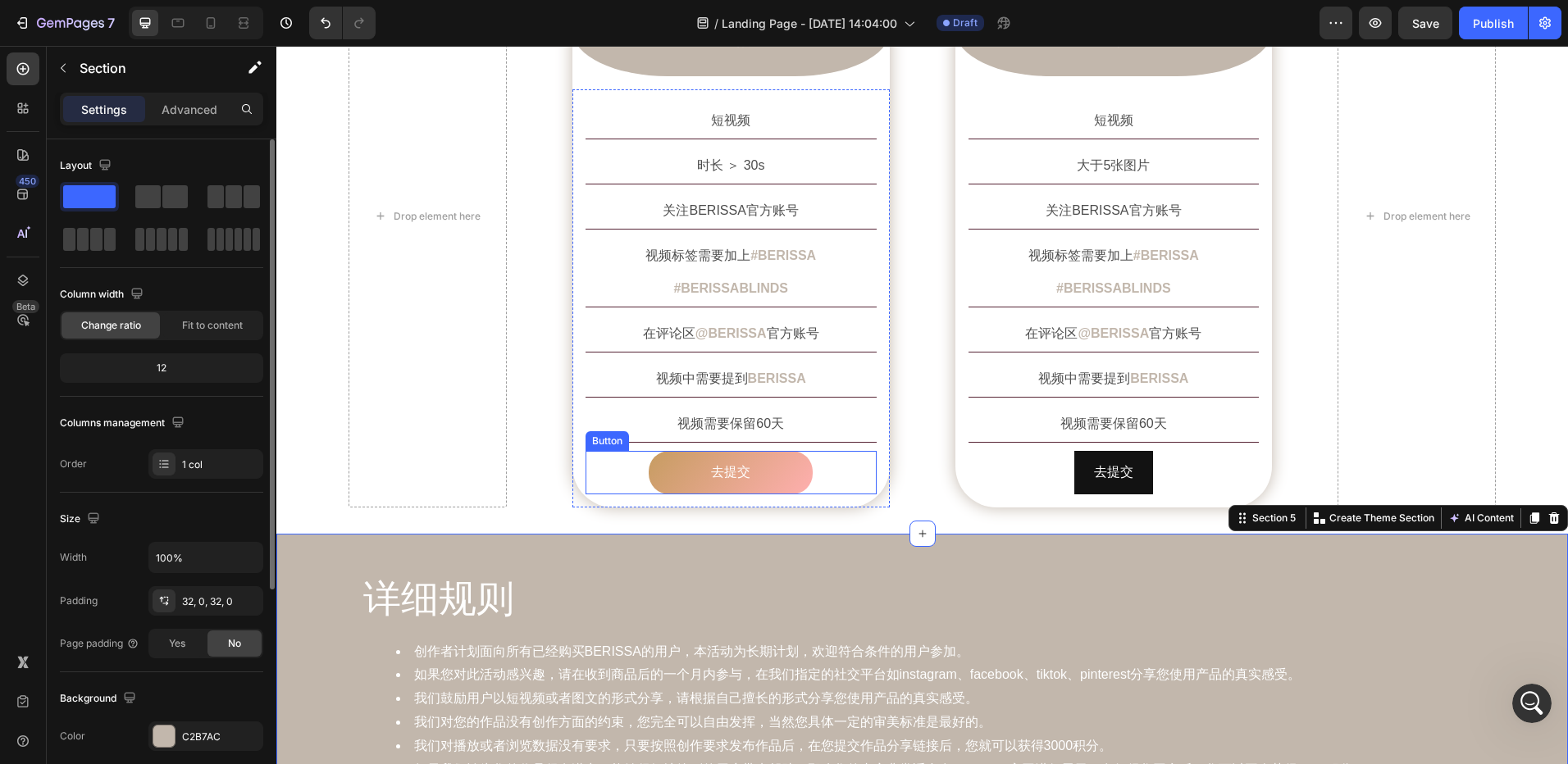
click at [815, 451] on div "去提交 Button" at bounding box center [731, 473] width 291 height 44
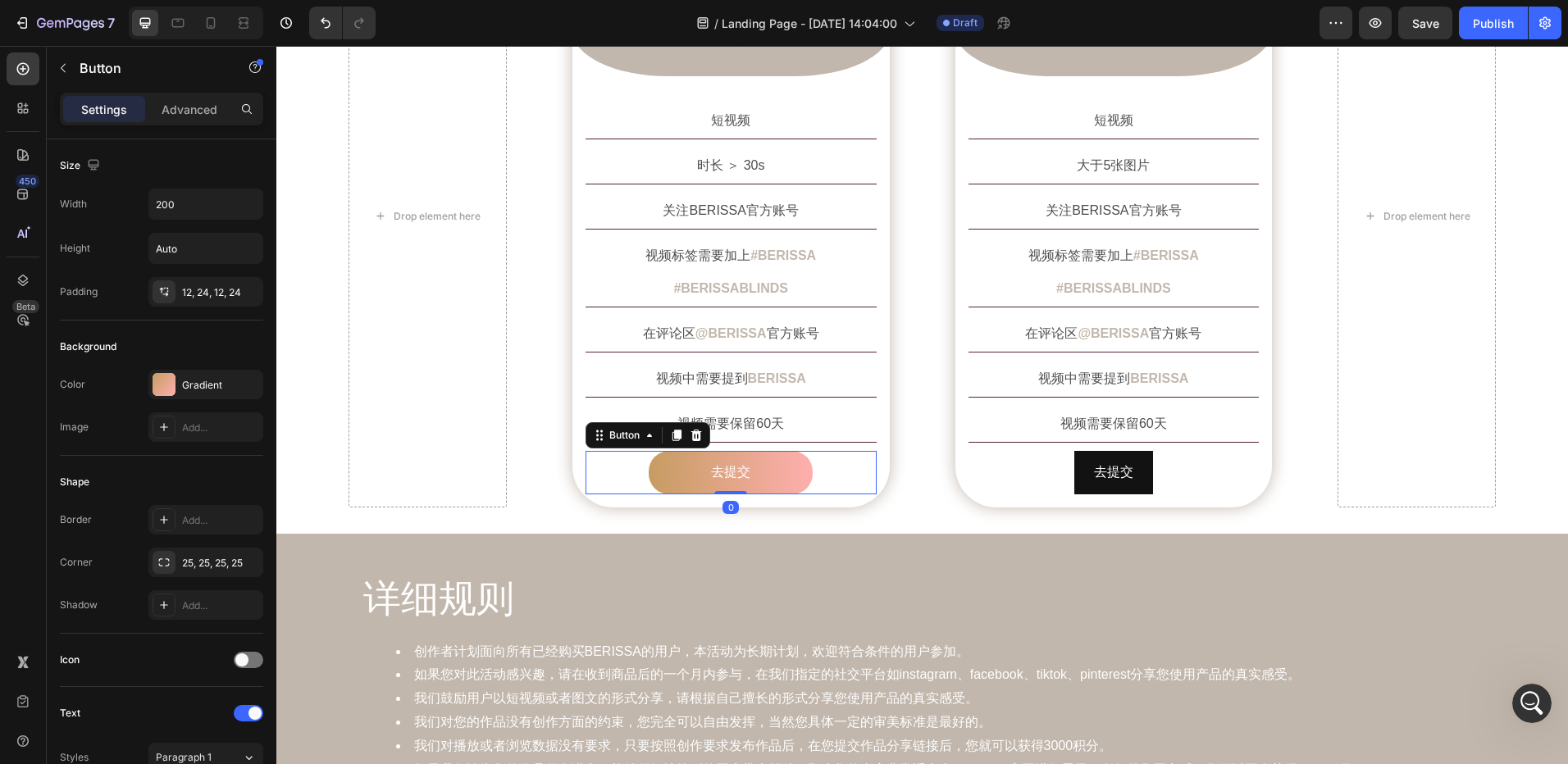
drag, startPoint x: 674, startPoint y: 404, endPoint x: 773, endPoint y: 435, distance: 103.7
click at [674, 429] on icon at bounding box center [677, 435] width 9 height 11
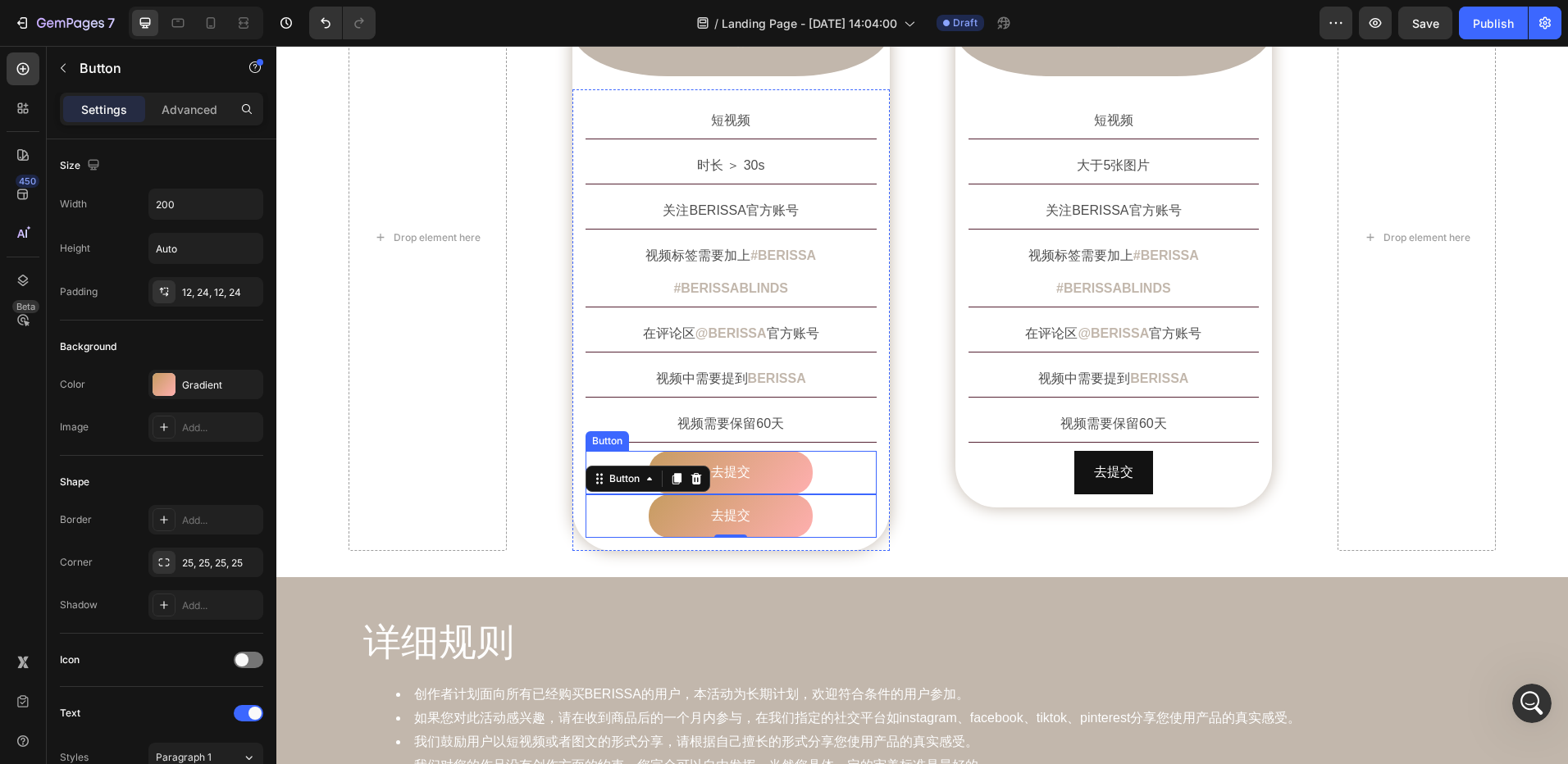
scroll to position [1332, 0]
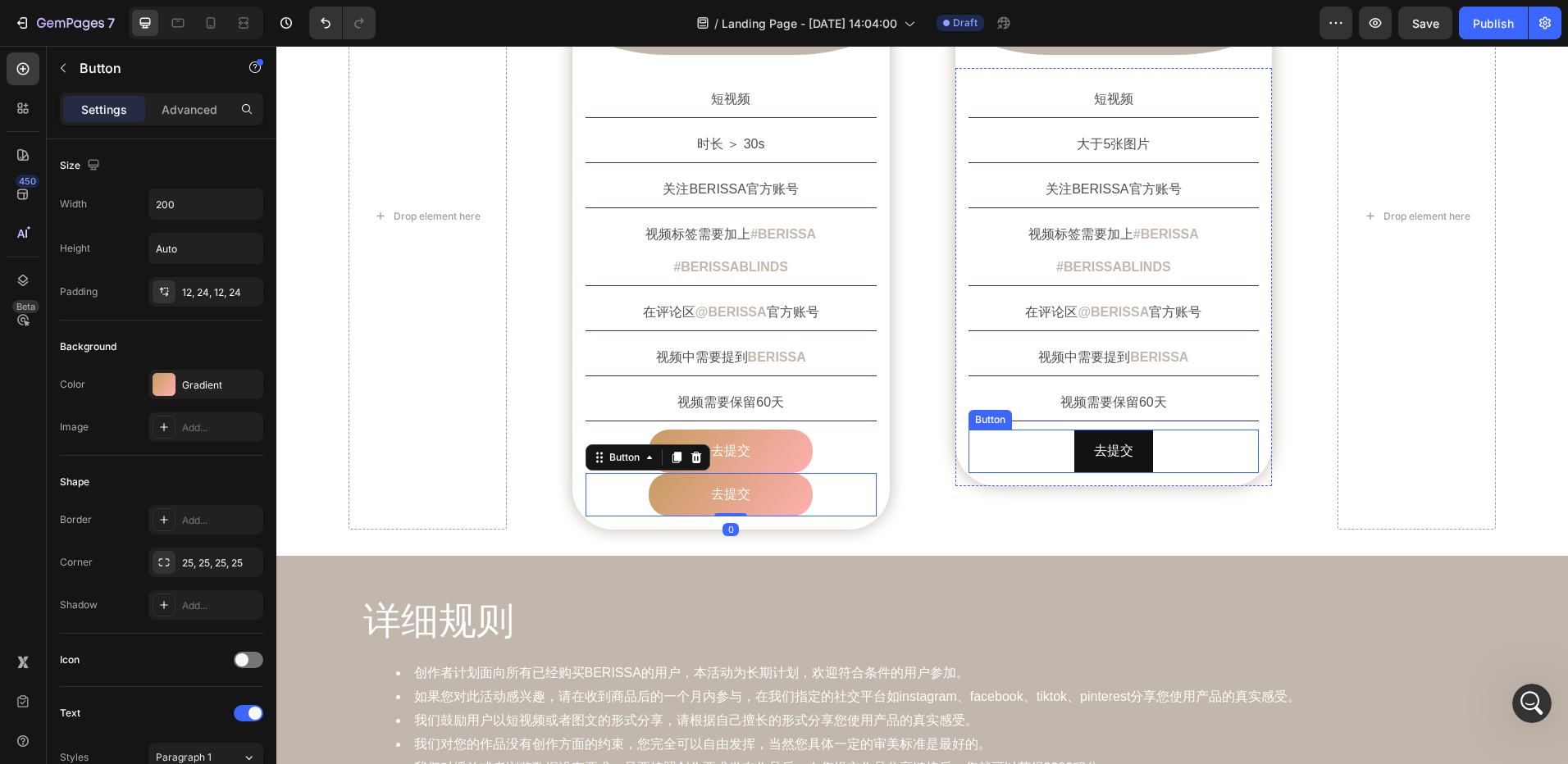
click at [1050, 429] on div "去提交 Button" at bounding box center [1114, 451] width 291 height 44
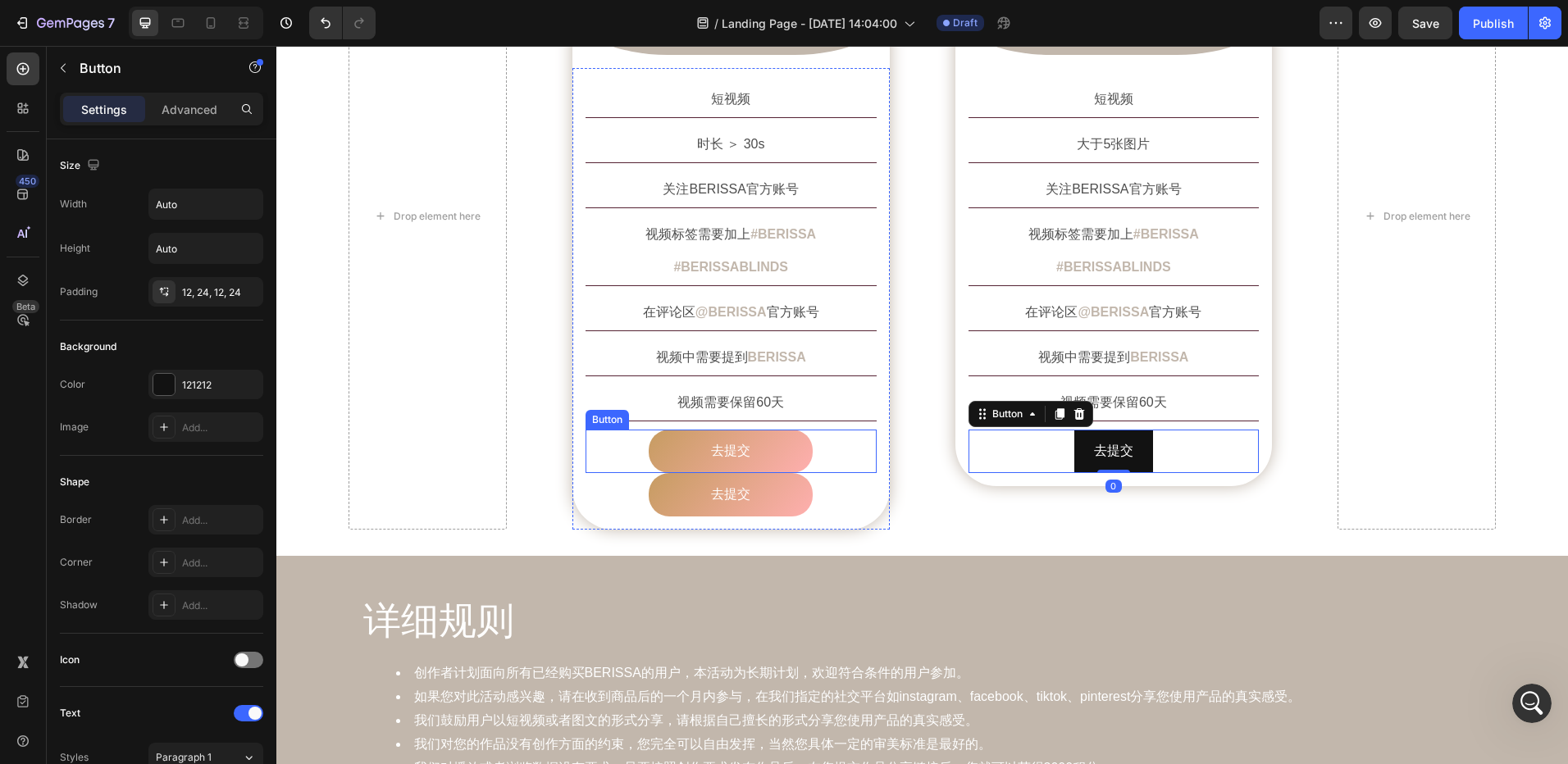
click at [629, 429] on div "去提交 Button" at bounding box center [731, 451] width 291 height 44
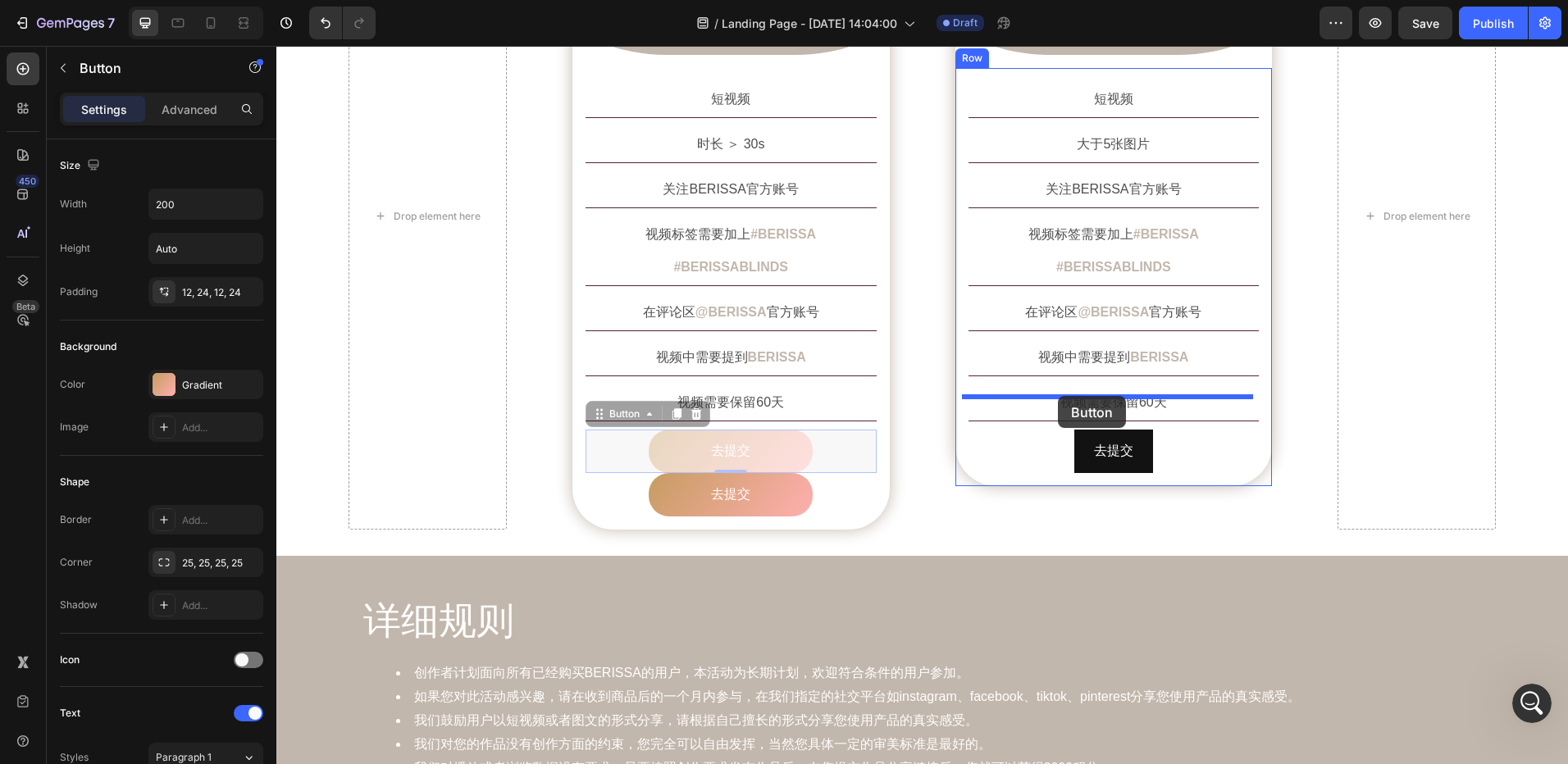
drag, startPoint x: 596, startPoint y: 383, endPoint x: 1058, endPoint y: 396, distance: 462.2
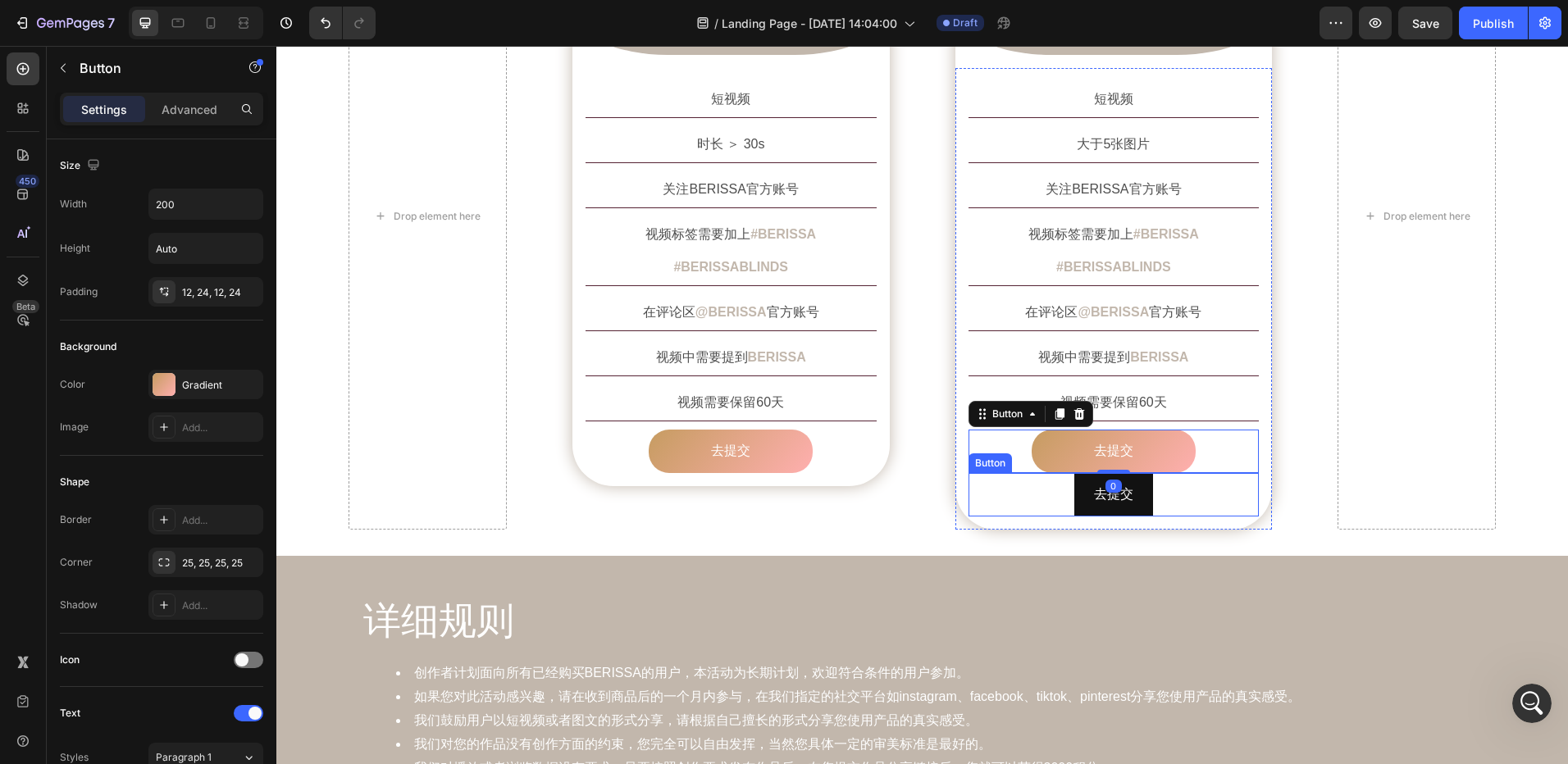
click at [1151, 473] on div "去提交 Button" at bounding box center [1114, 495] width 291 height 44
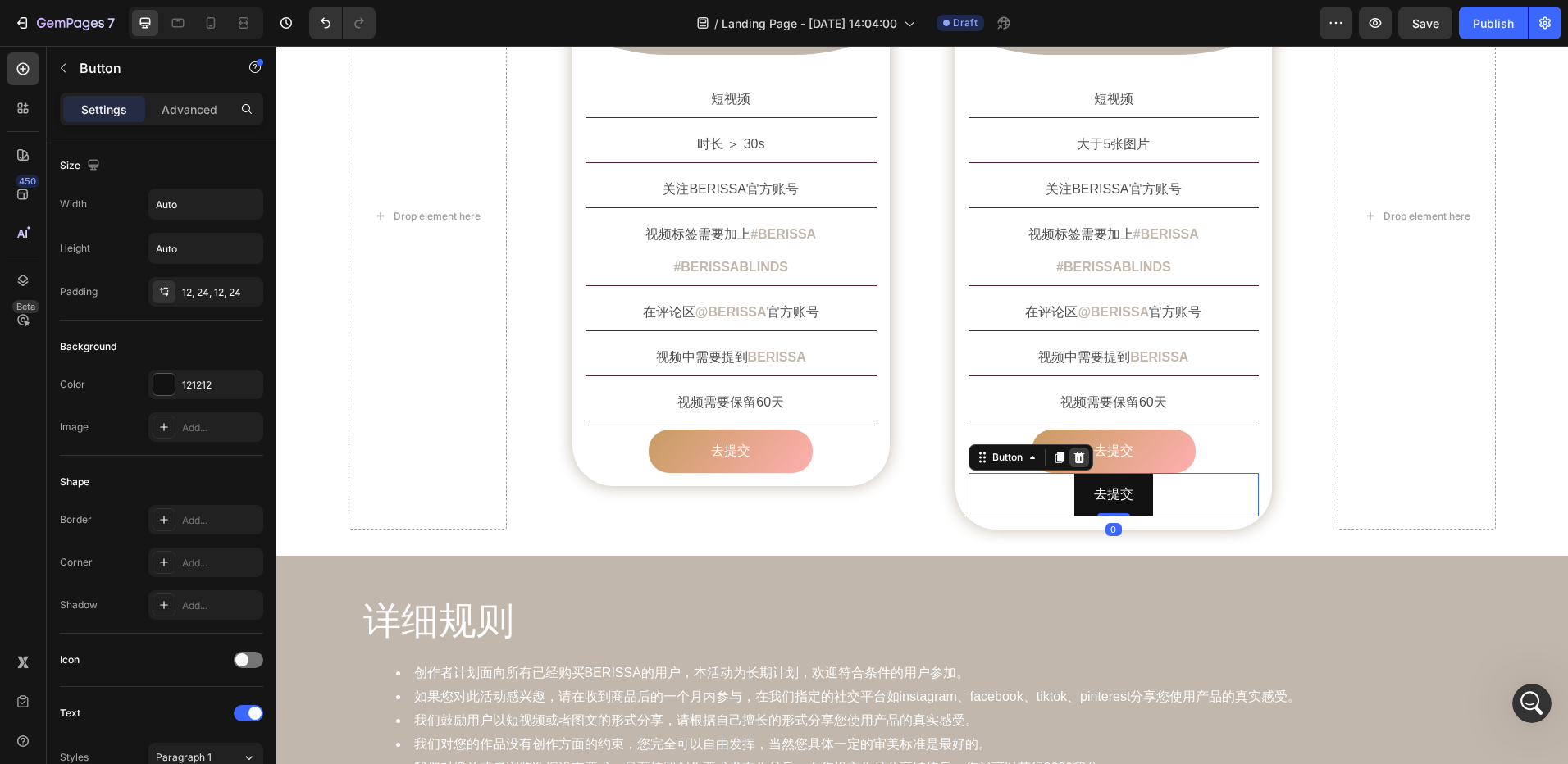
click at [1074, 452] on icon at bounding box center [1078, 458] width 10 height 11
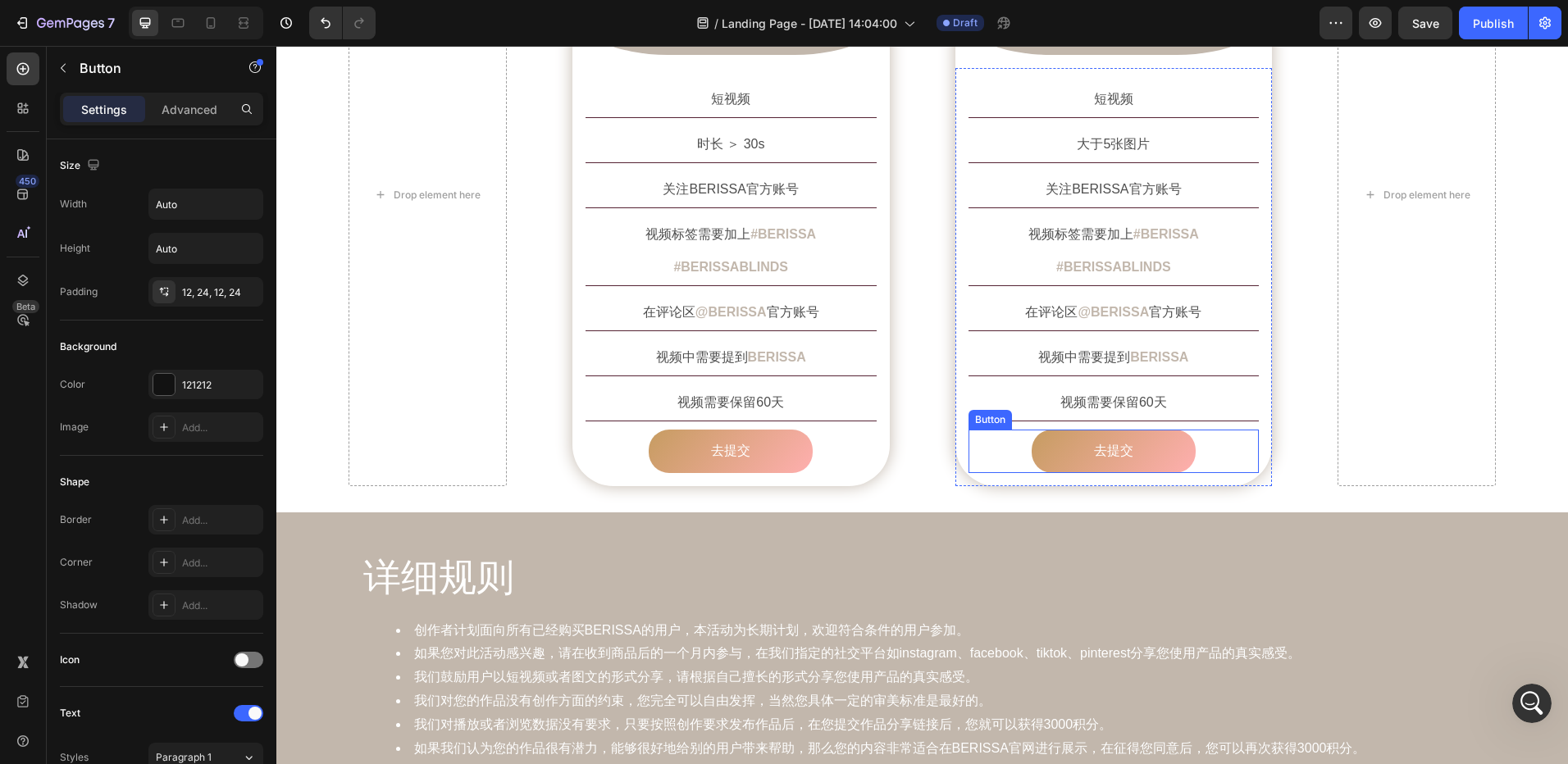
scroll to position [1311, 0]
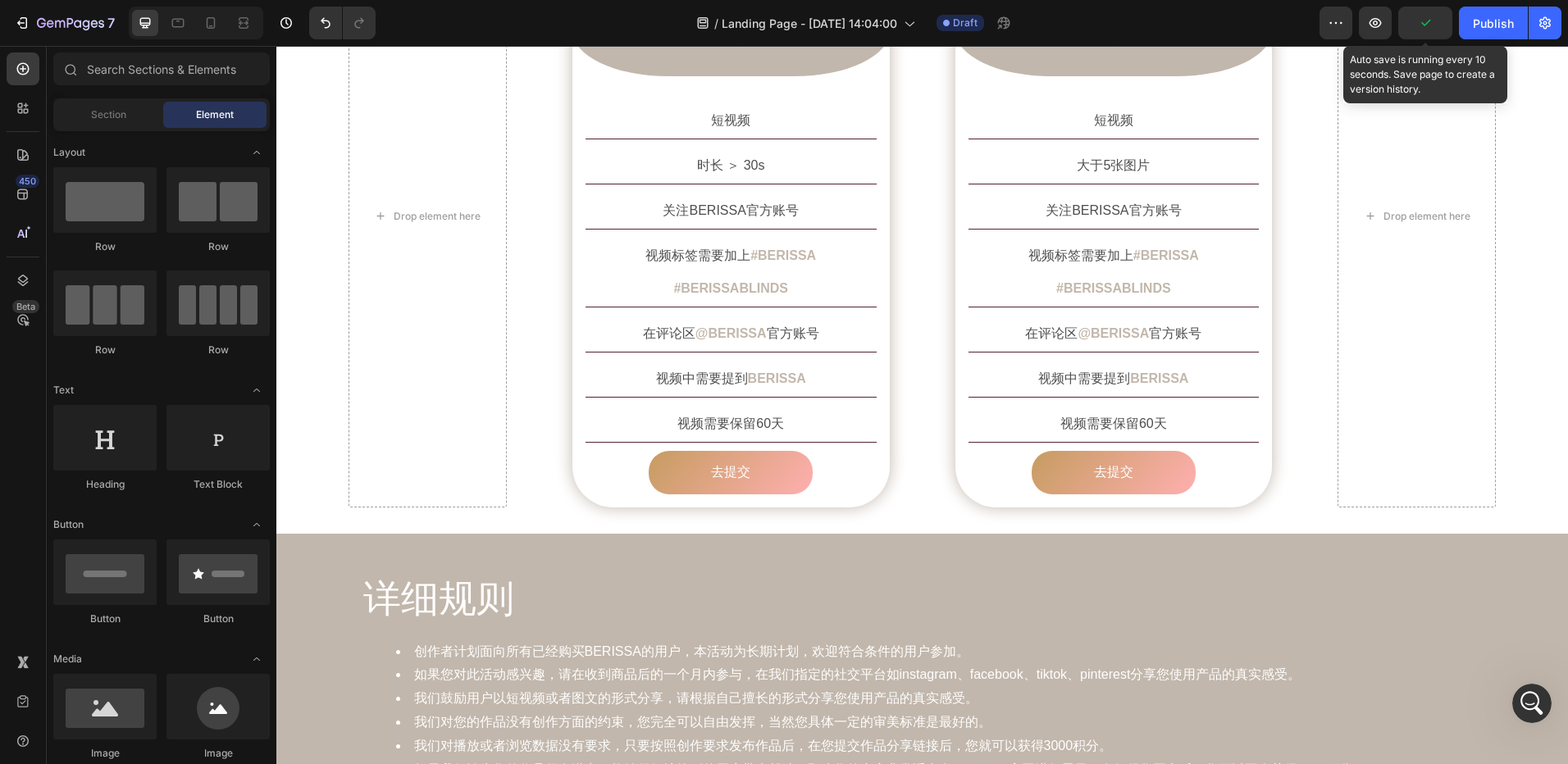
click at [1428, 20] on icon "button" at bounding box center [1425, 22] width 16 height 16
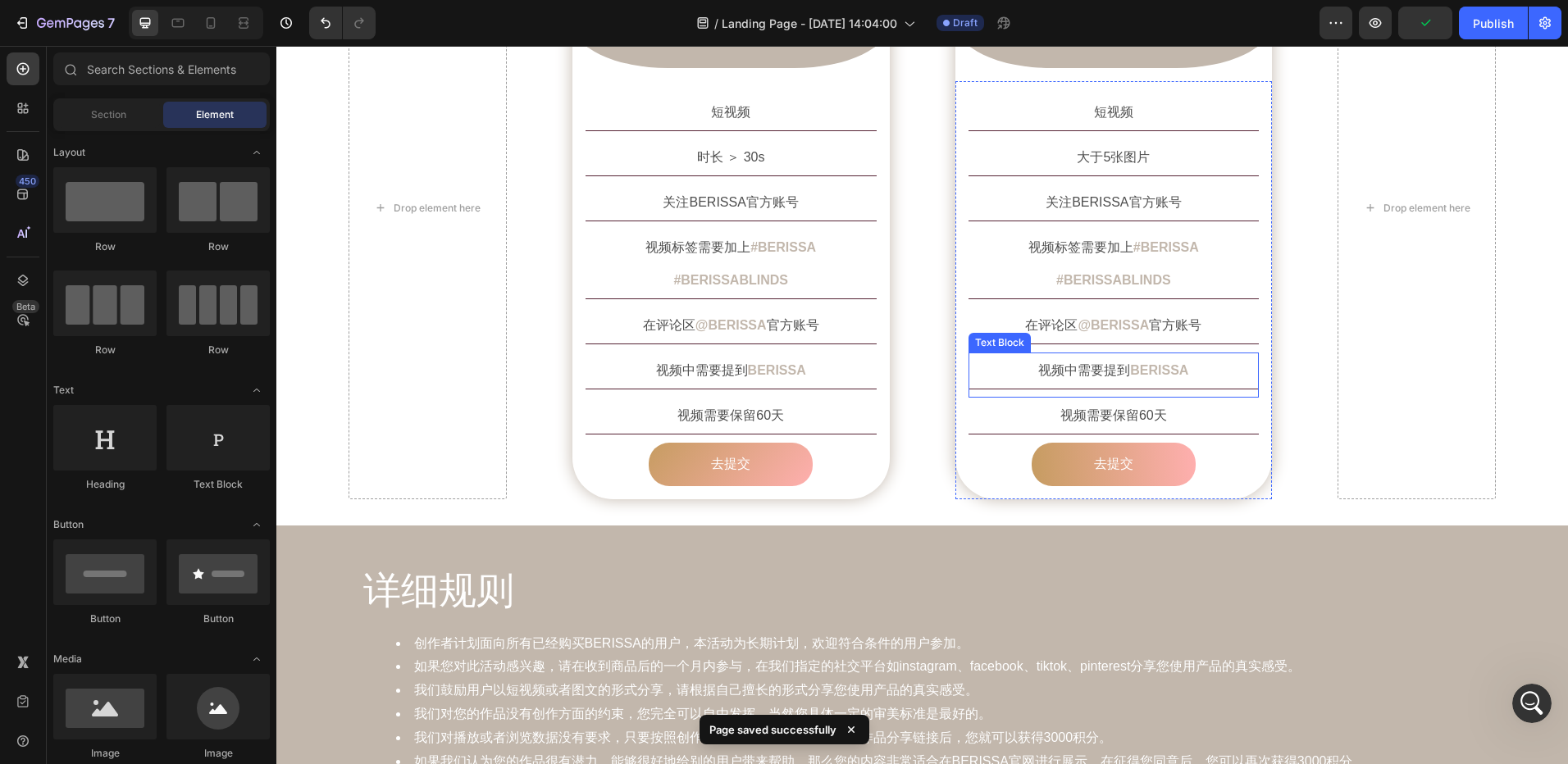
scroll to position [1394, 0]
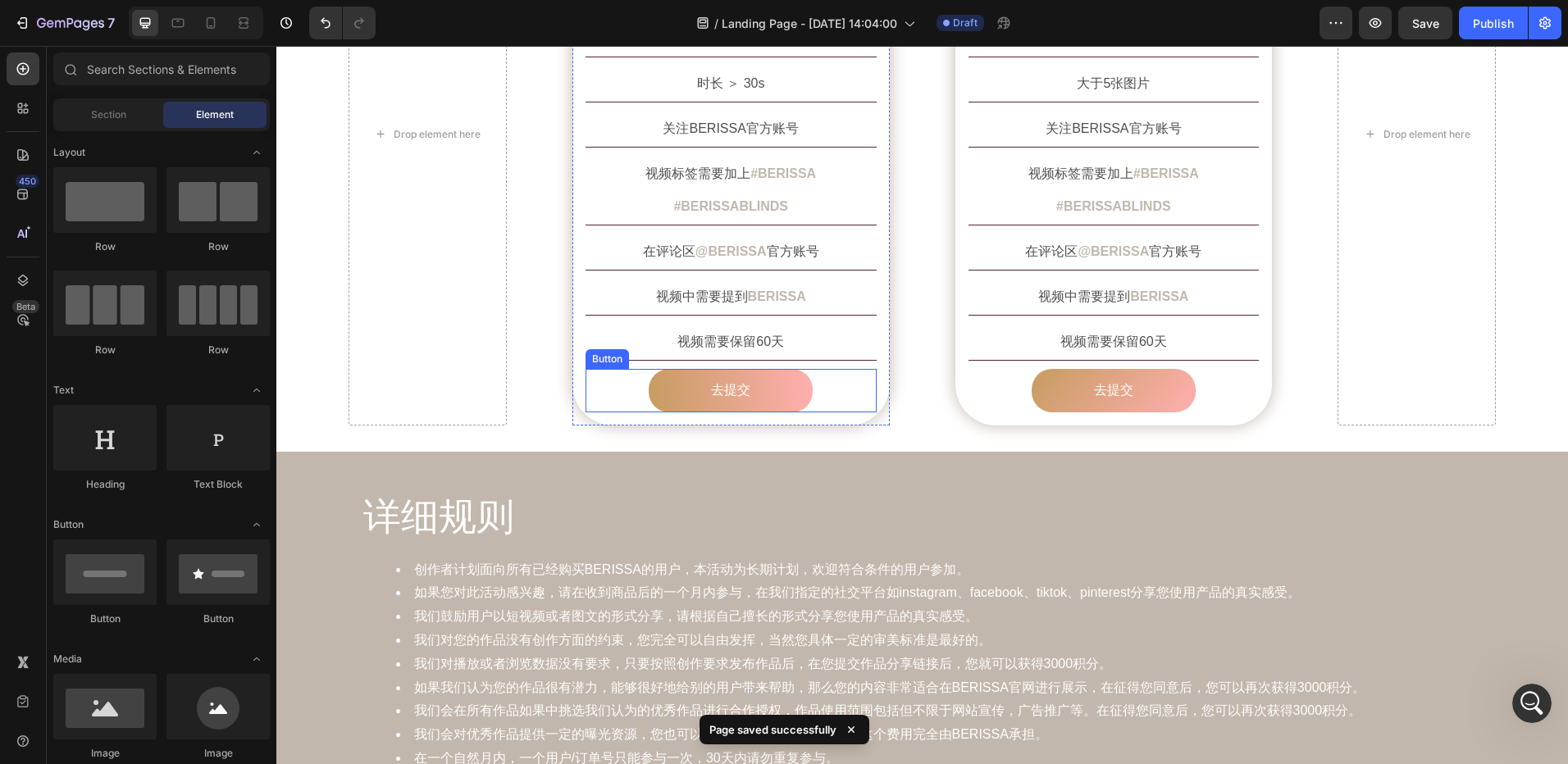
click at [785, 369] on link "去提交" at bounding box center [731, 391] width 164 height 44
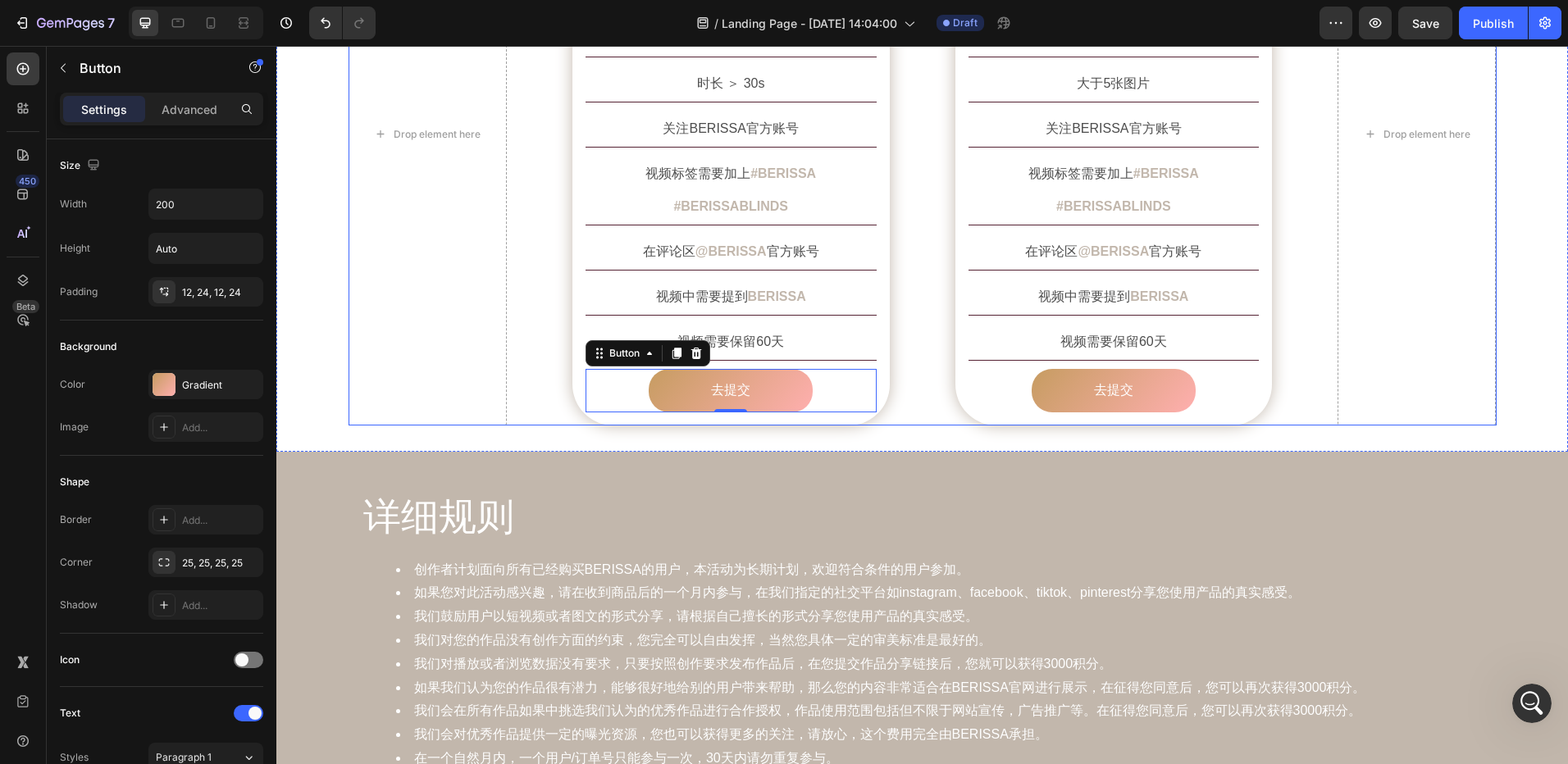
click at [1316, 370] on div "Drop element here Image 短视频 Text Block Row 短视频 Text Block 时长 ＞ 30s Text Block 关…" at bounding box center [922, 134] width 1148 height 583
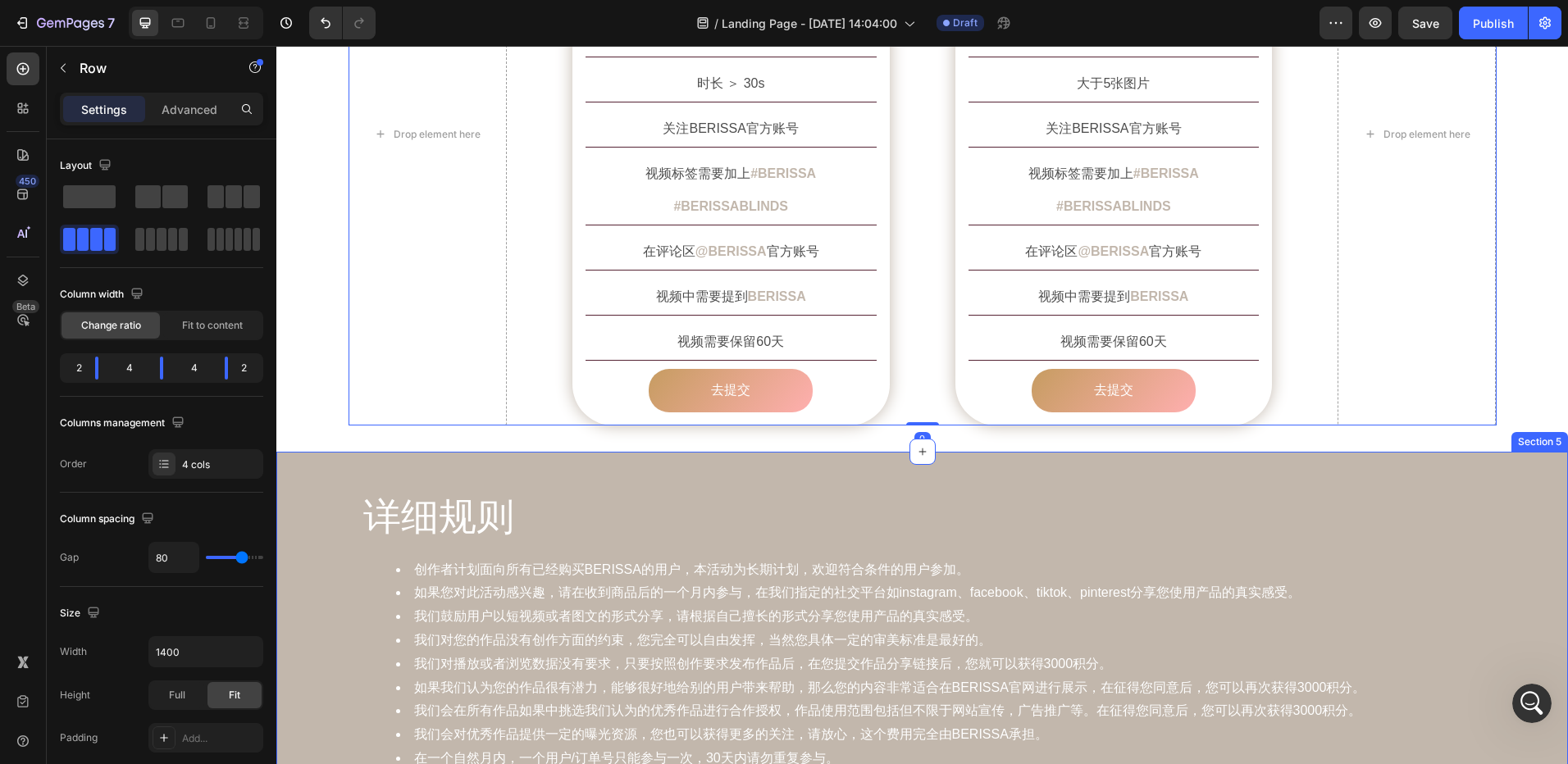
click at [1323, 411] on div "创作要求 Heading Row Drop element here Image 短视频 Text Block Row 短视频 Text Block 时长 ＞…" at bounding box center [923, 101] width 1292 height 700
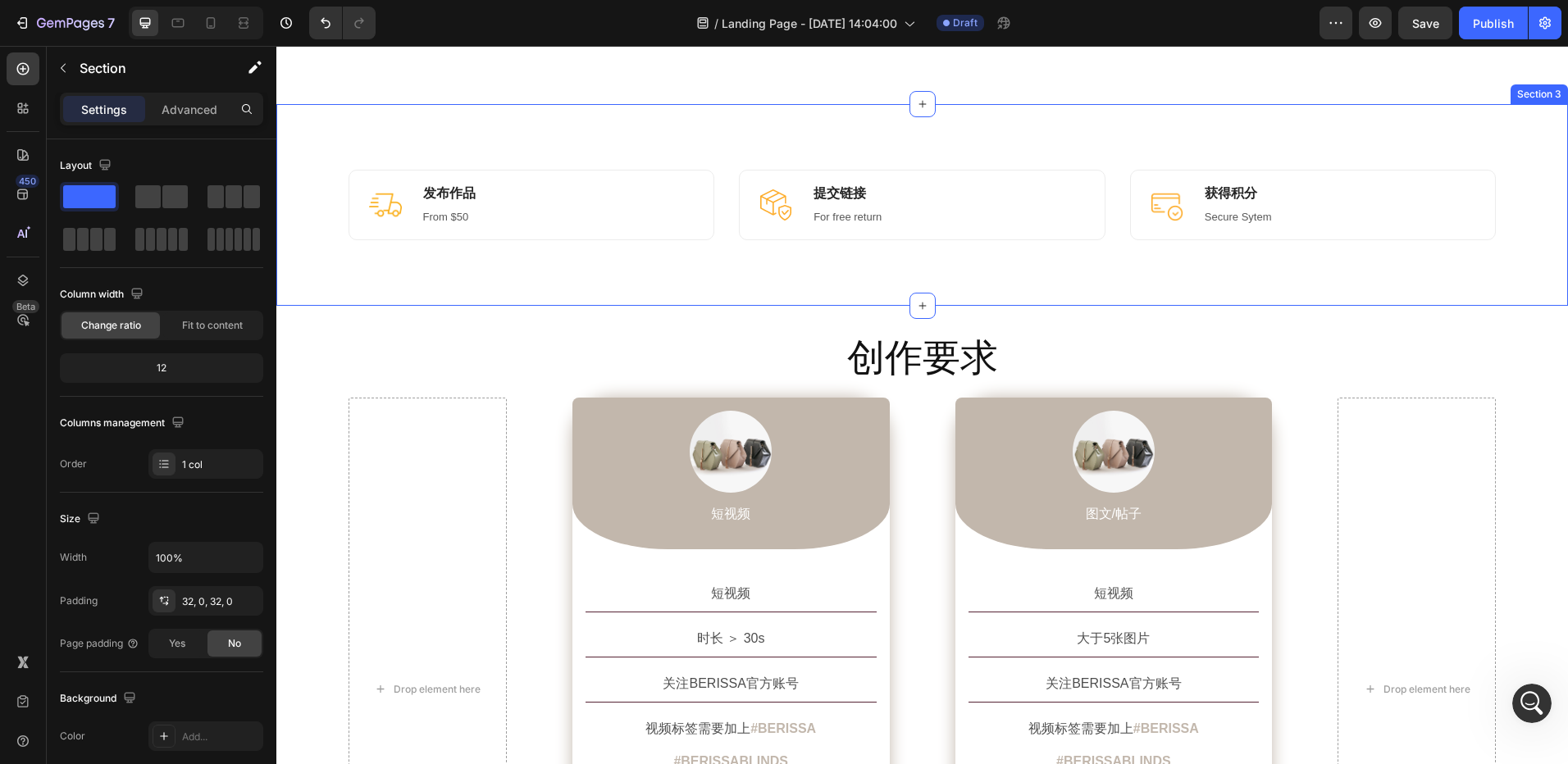
scroll to position [738, 0]
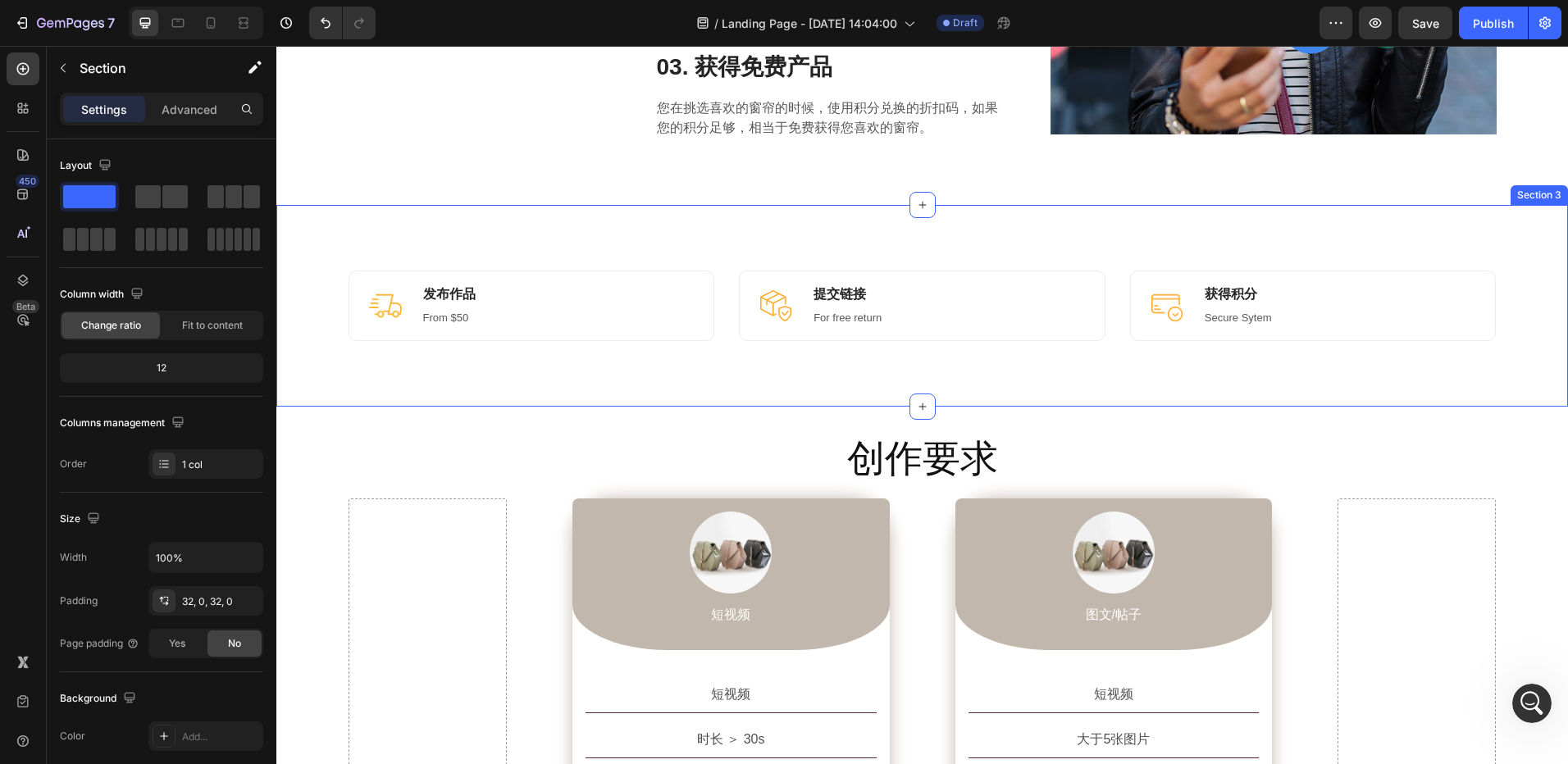
click at [767, 392] on div "Image 发布作品 Heading From $50 Text block Row Image 提交链接 Heading For free return T…" at bounding box center [923, 305] width 1292 height 201
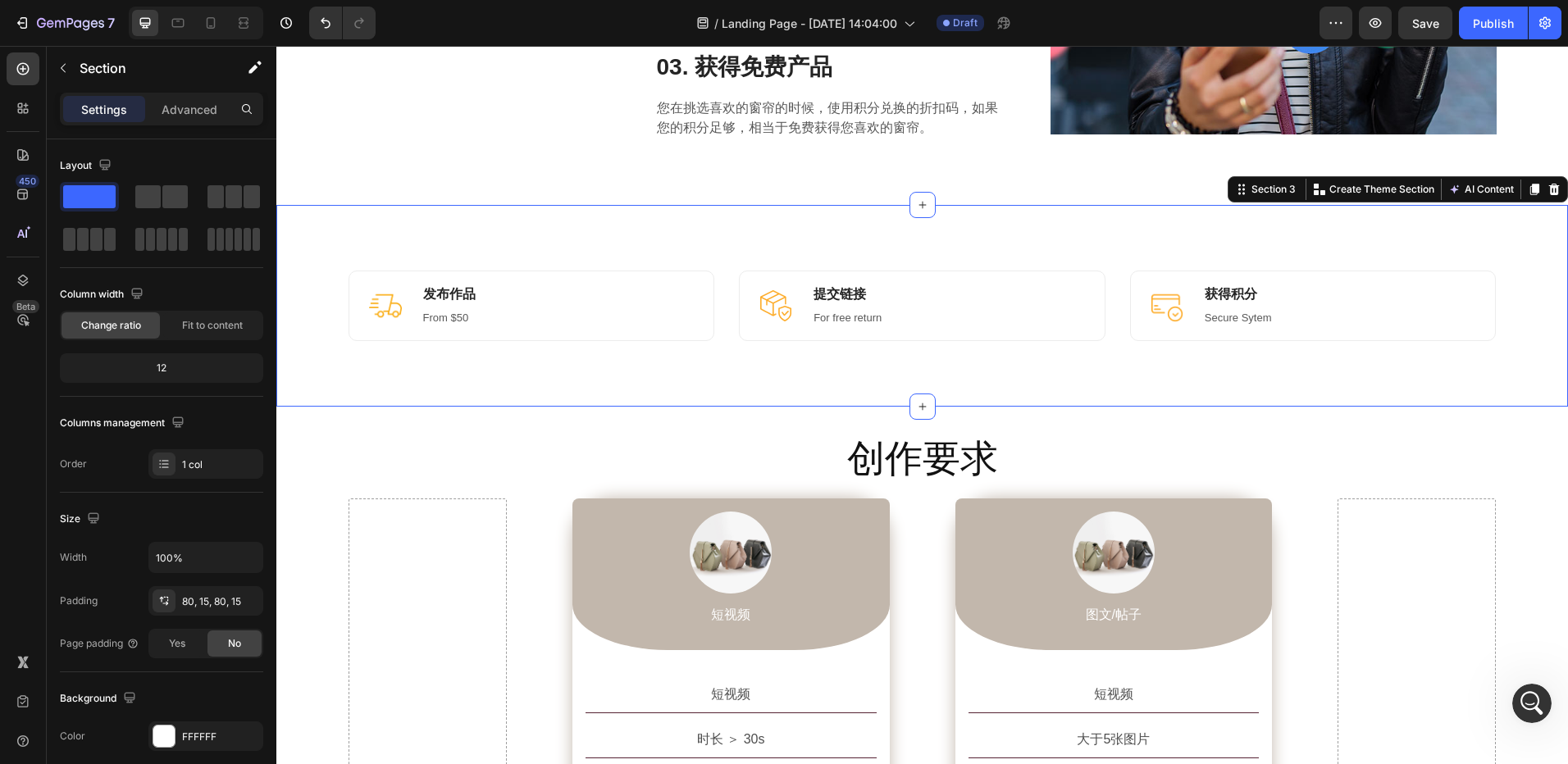
click at [744, 242] on div "Image 发布作品 Heading From $50 Text block Row Image 提交链接 Heading For free return T…" at bounding box center [923, 305] width 1292 height 201
click at [719, 296] on div "Image 发布作品 Heading From $50 Text block Row Image 提交链接 Heading For free return T…" at bounding box center [922, 306] width 1148 height 71
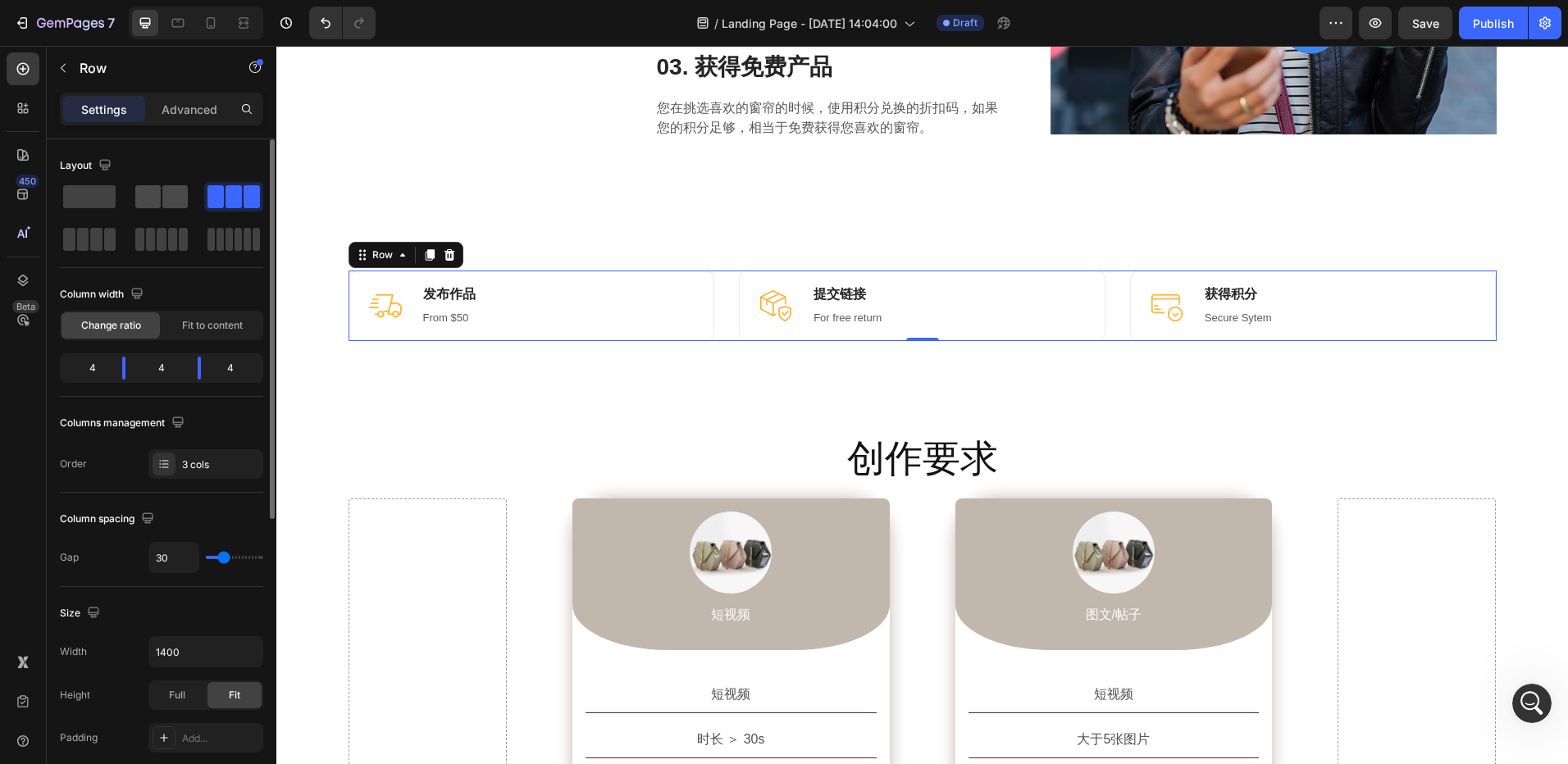
click at [165, 196] on span at bounding box center [175, 196] width 26 height 23
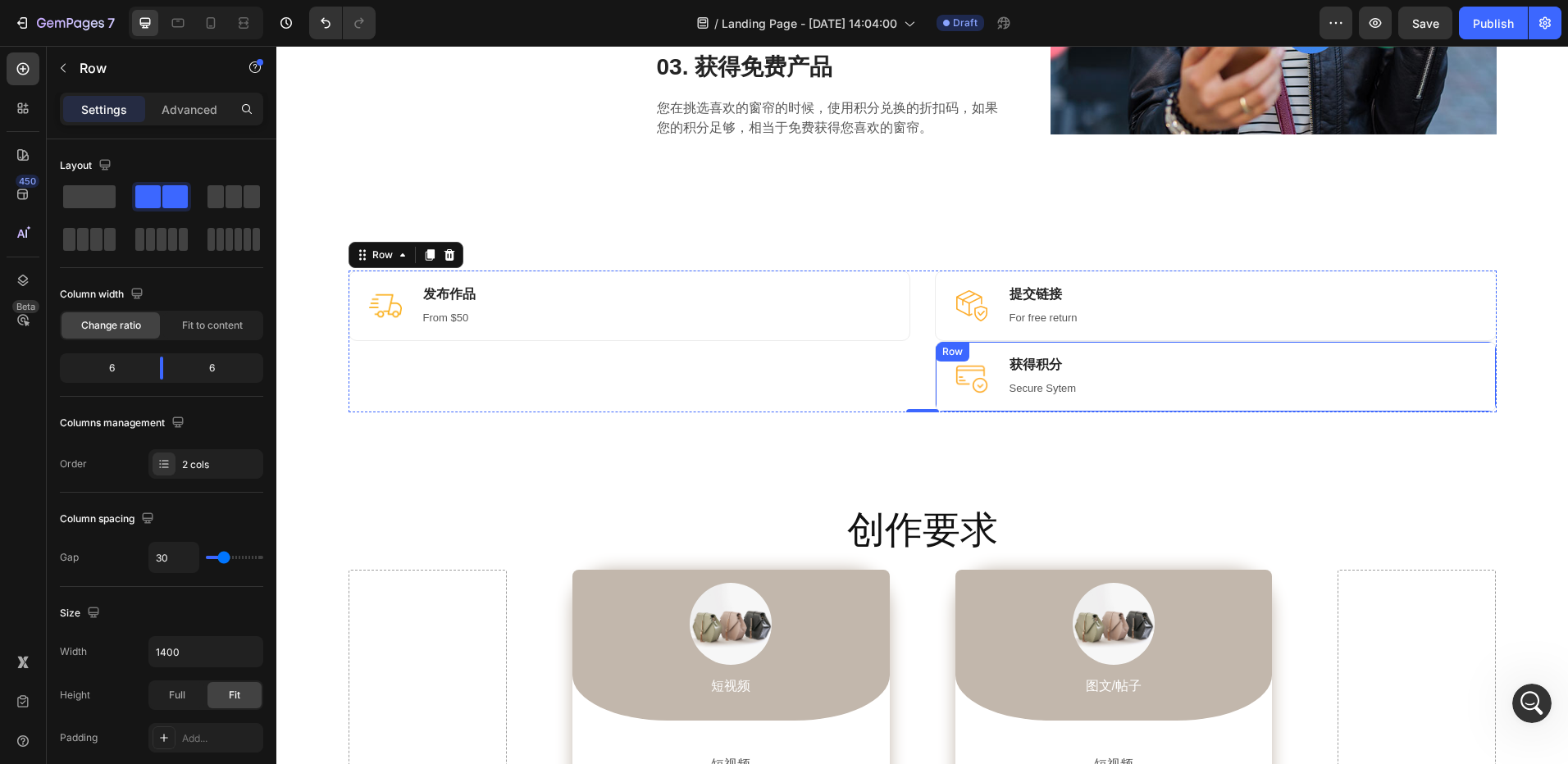
click at [935, 370] on div "Image 获得积分 Heading Secure Sytem Text block Row" at bounding box center [1216, 377] width 562 height 71
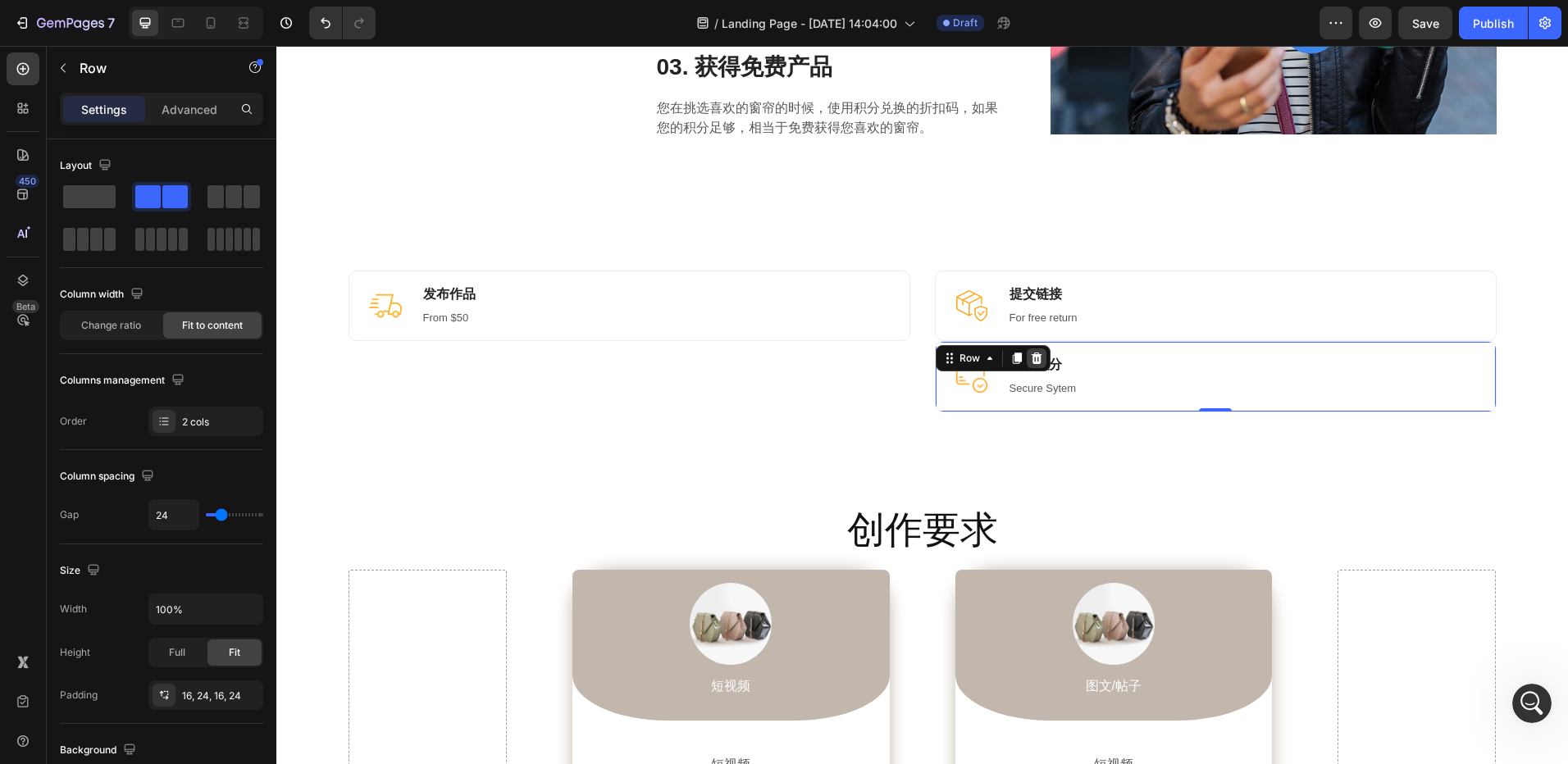
click at [1031, 358] on icon at bounding box center [1035, 359] width 10 height 11
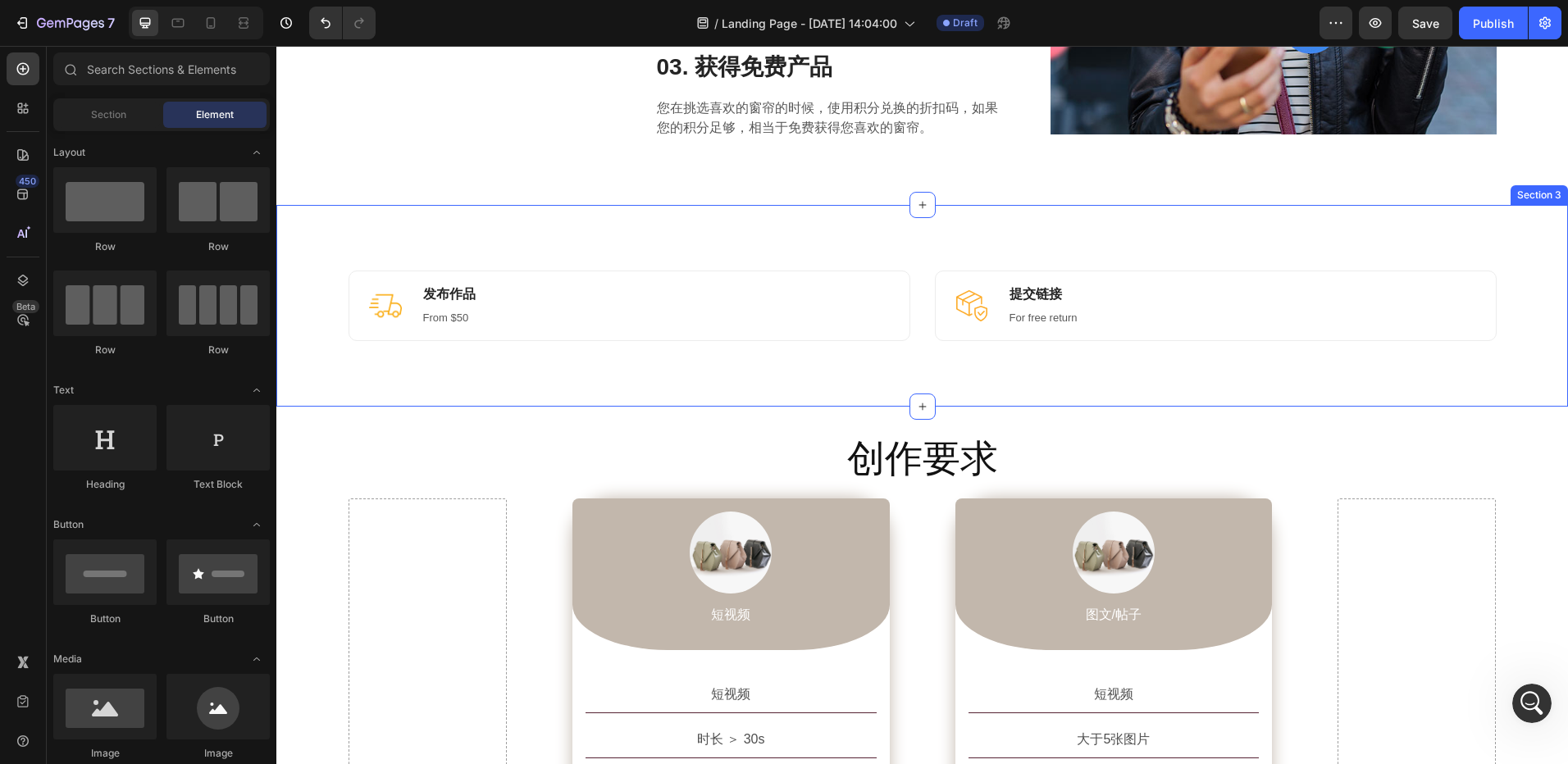
click at [905, 362] on div "Image 发布作品 Heading From $50 Text block Row Image 提交链接 Heading For free return T…" at bounding box center [923, 305] width 1292 height 201
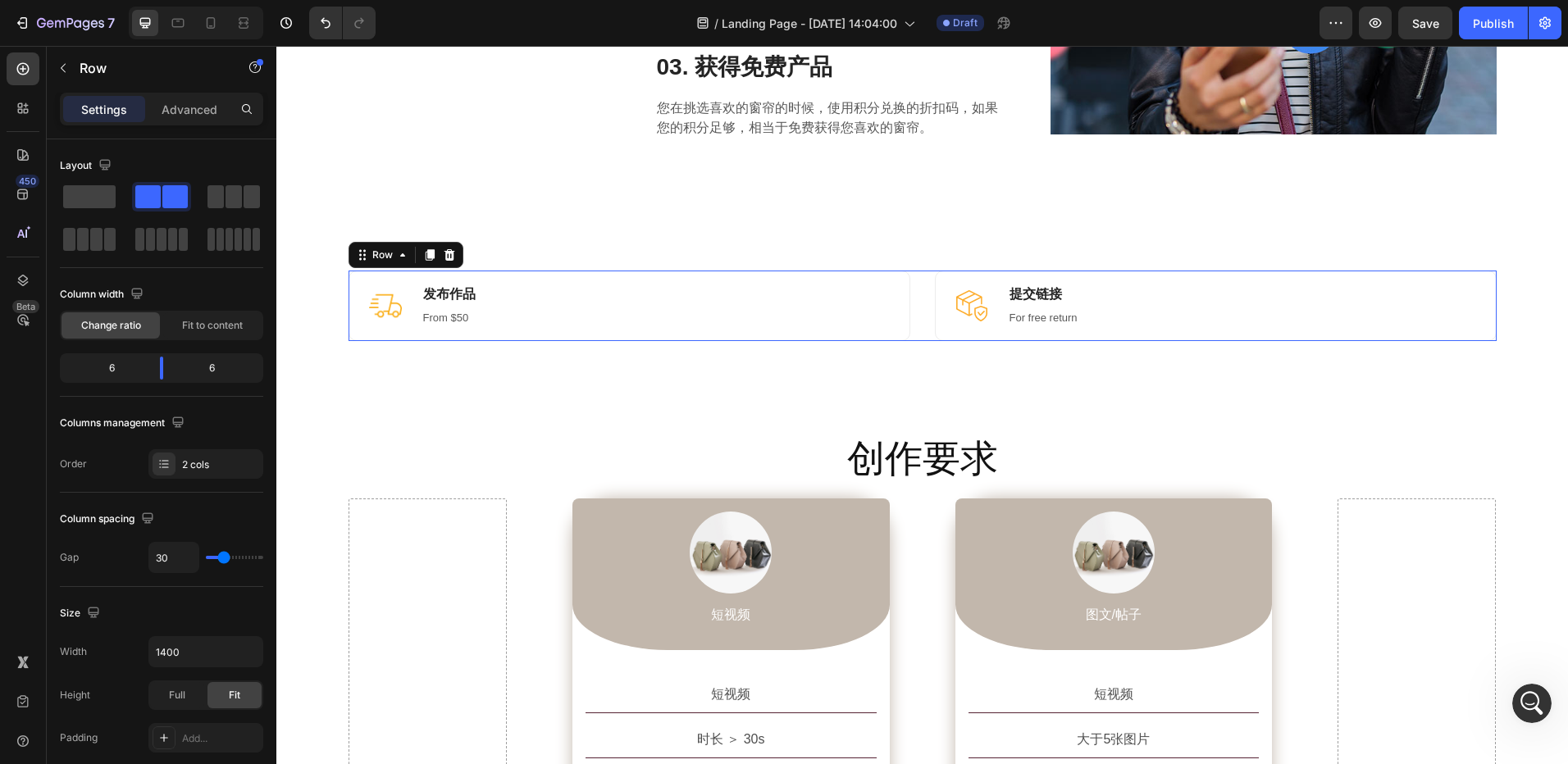
click at [921, 325] on div "Image 发布作品 Heading From $50 Text block Row Image 提交链接 Heading For free return T…" at bounding box center [922, 306] width 1148 height 71
click at [1175, 300] on div "Image 提交链接 Heading For free return Text block Row" at bounding box center [1216, 306] width 562 height 71
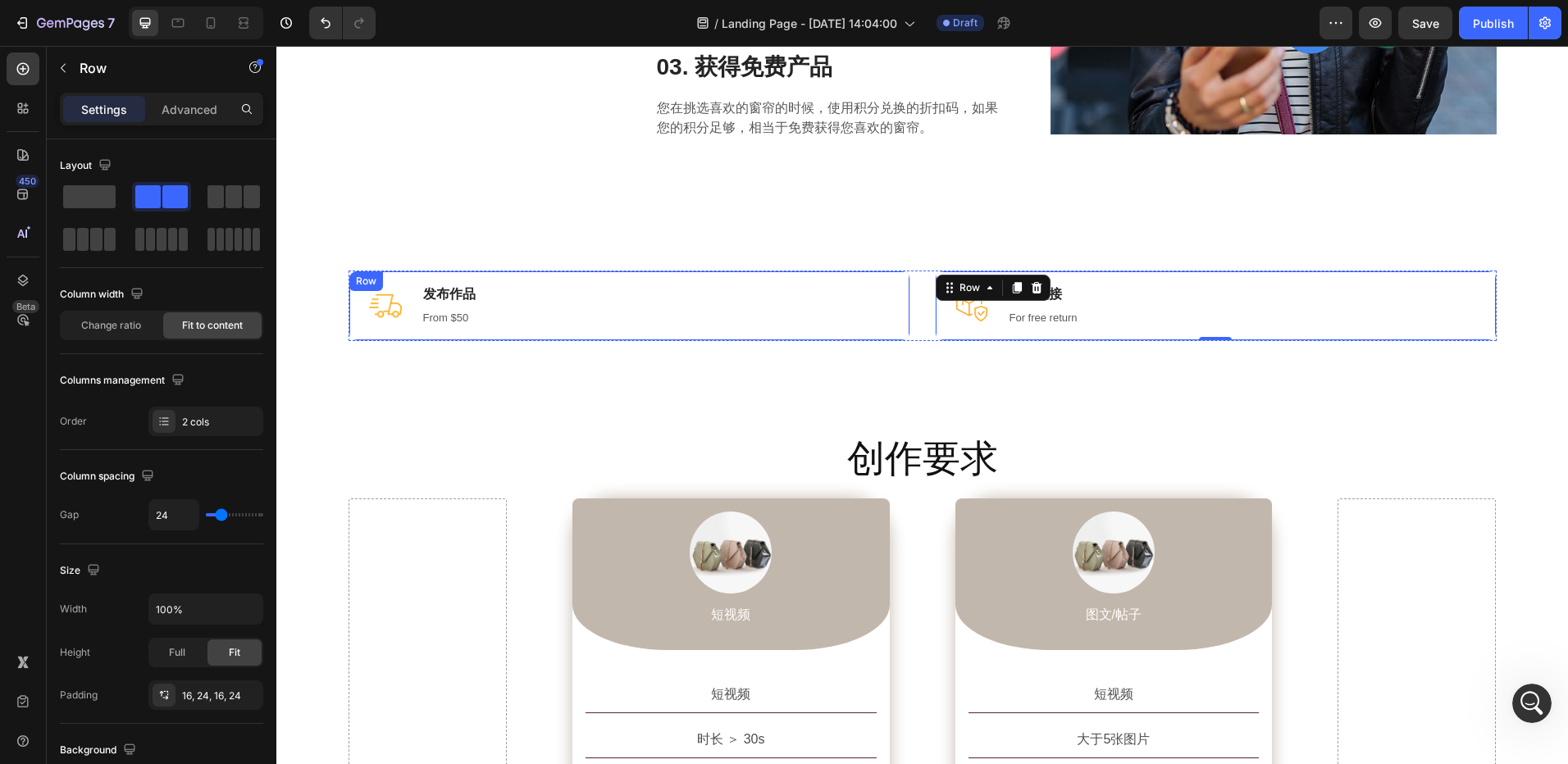
click at [655, 300] on div "Image 发布作品 Heading From $50 Text block Row" at bounding box center [629, 306] width 562 height 71
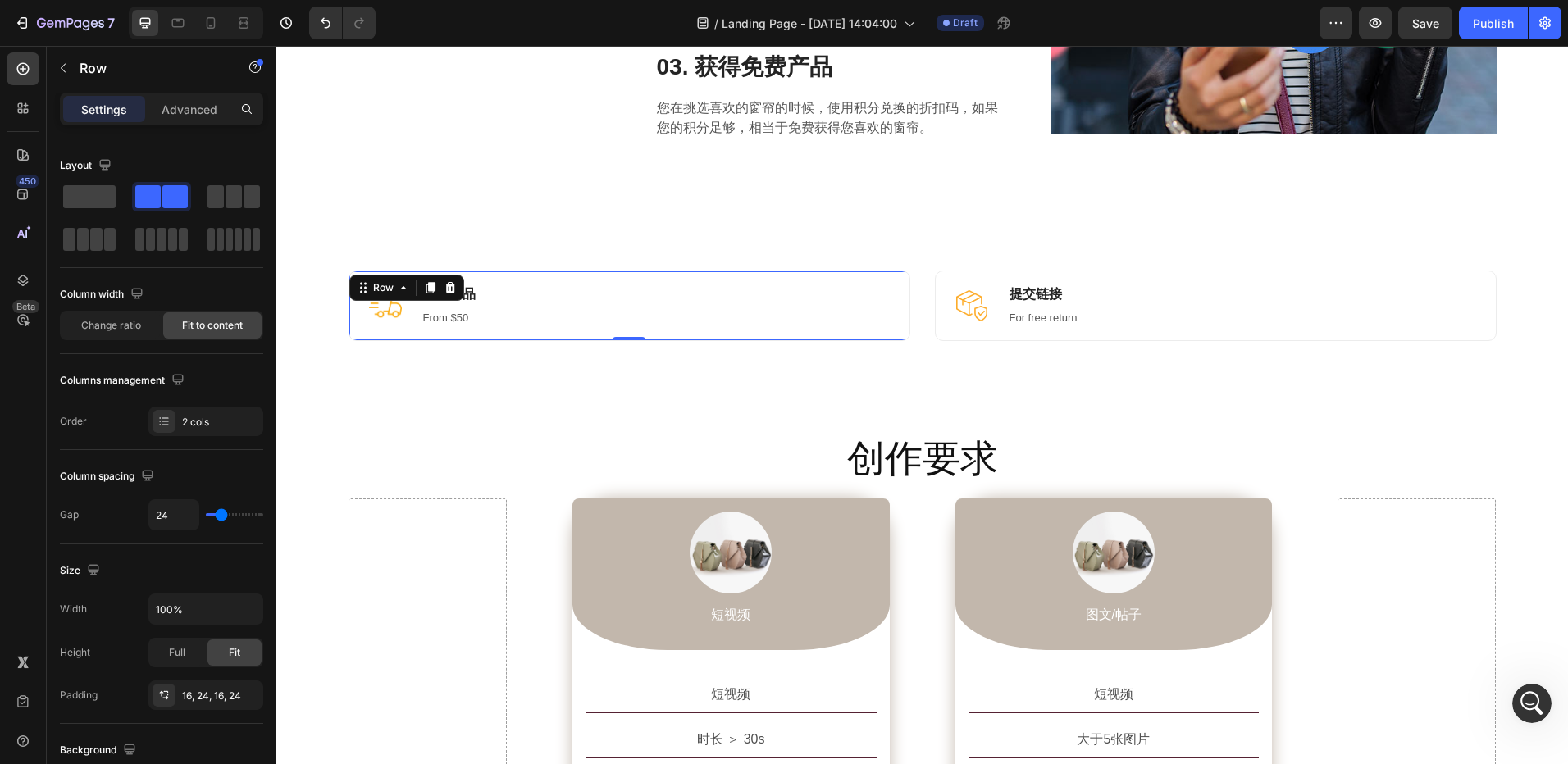
click at [505, 308] on div "Image 发布作品 Heading From $50 Text block Row 0" at bounding box center [629, 306] width 562 height 71
click at [531, 324] on div "Image 发布作品 Heading From $50 Text block Row 0" at bounding box center [629, 306] width 562 height 71
click at [446, 290] on icon at bounding box center [450, 288] width 13 height 13
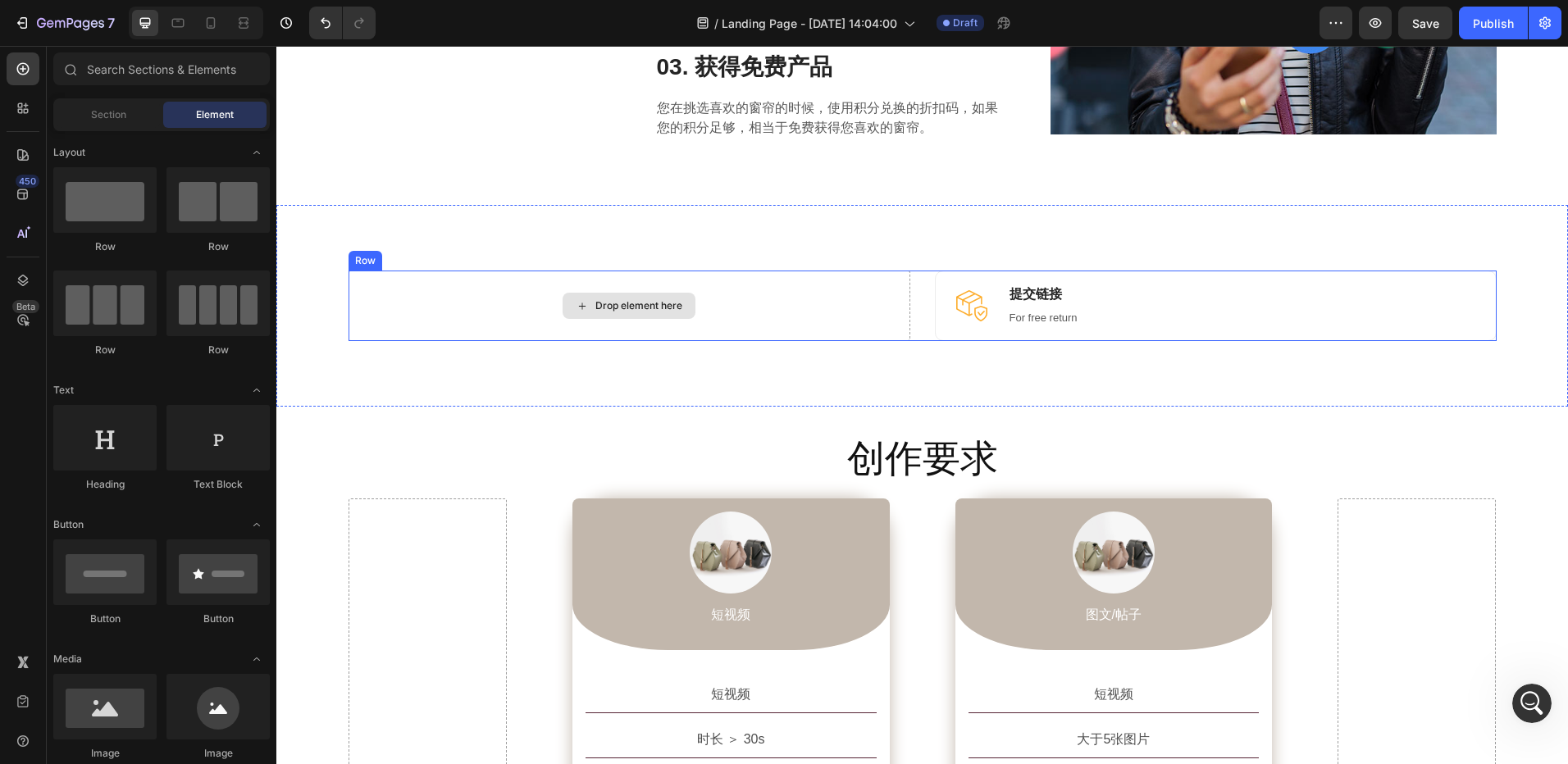
click at [636, 307] on div "Drop element here" at bounding box center [638, 306] width 87 height 13
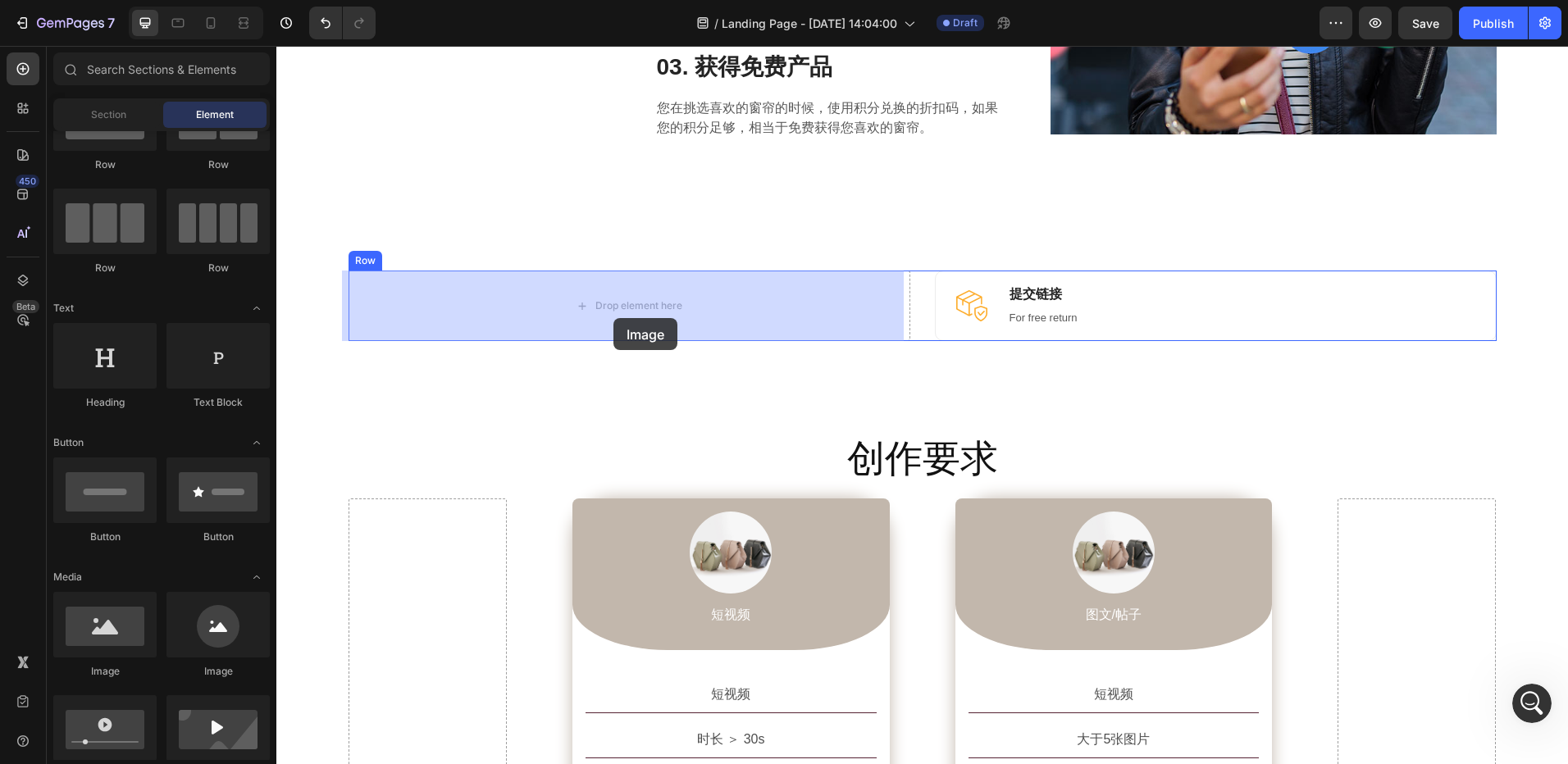
drag, startPoint x: 493, startPoint y: 632, endPoint x: 634, endPoint y: 290, distance: 369.9
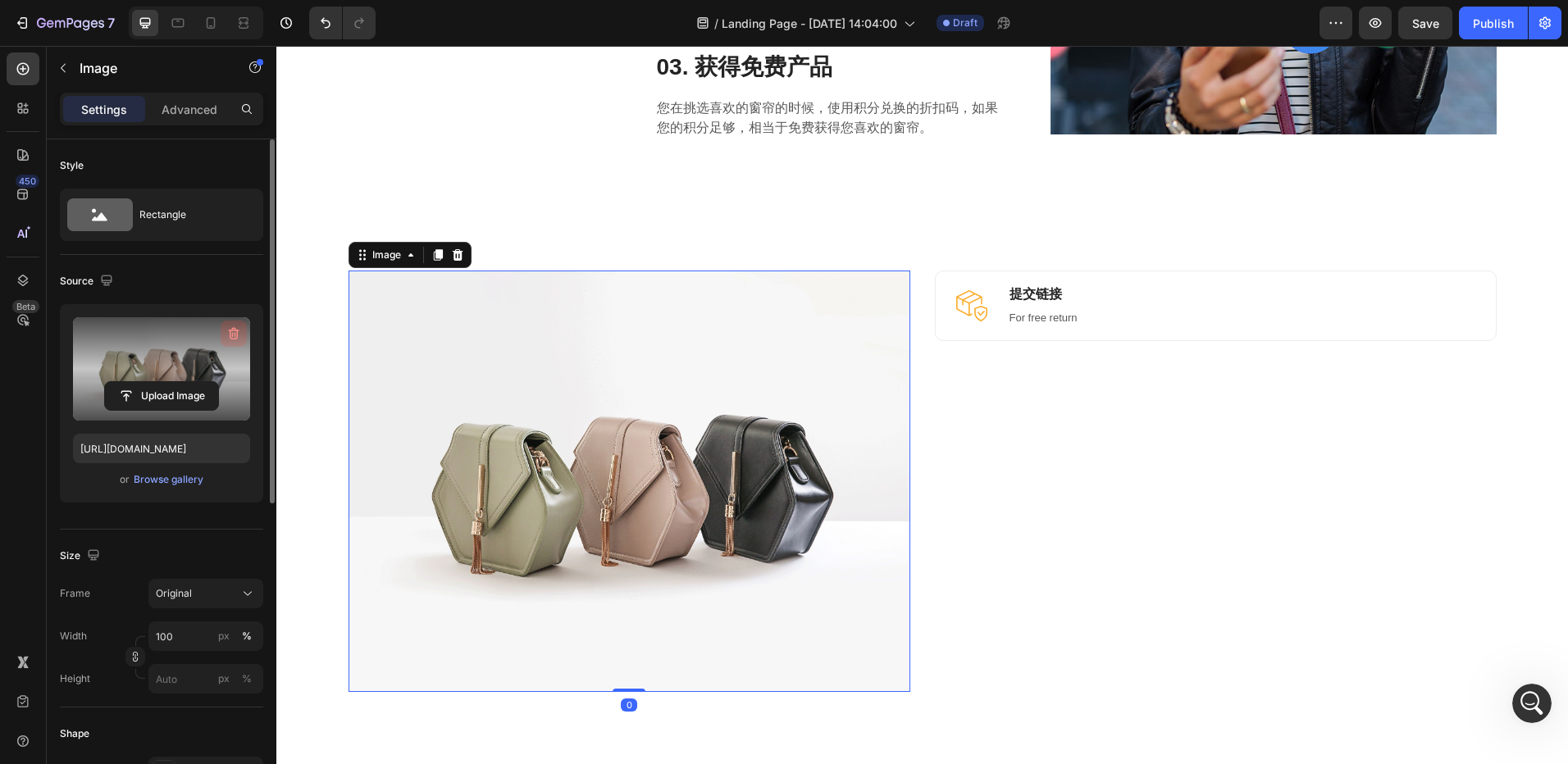
click at [237, 331] on icon "button" at bounding box center [233, 333] width 16 height 16
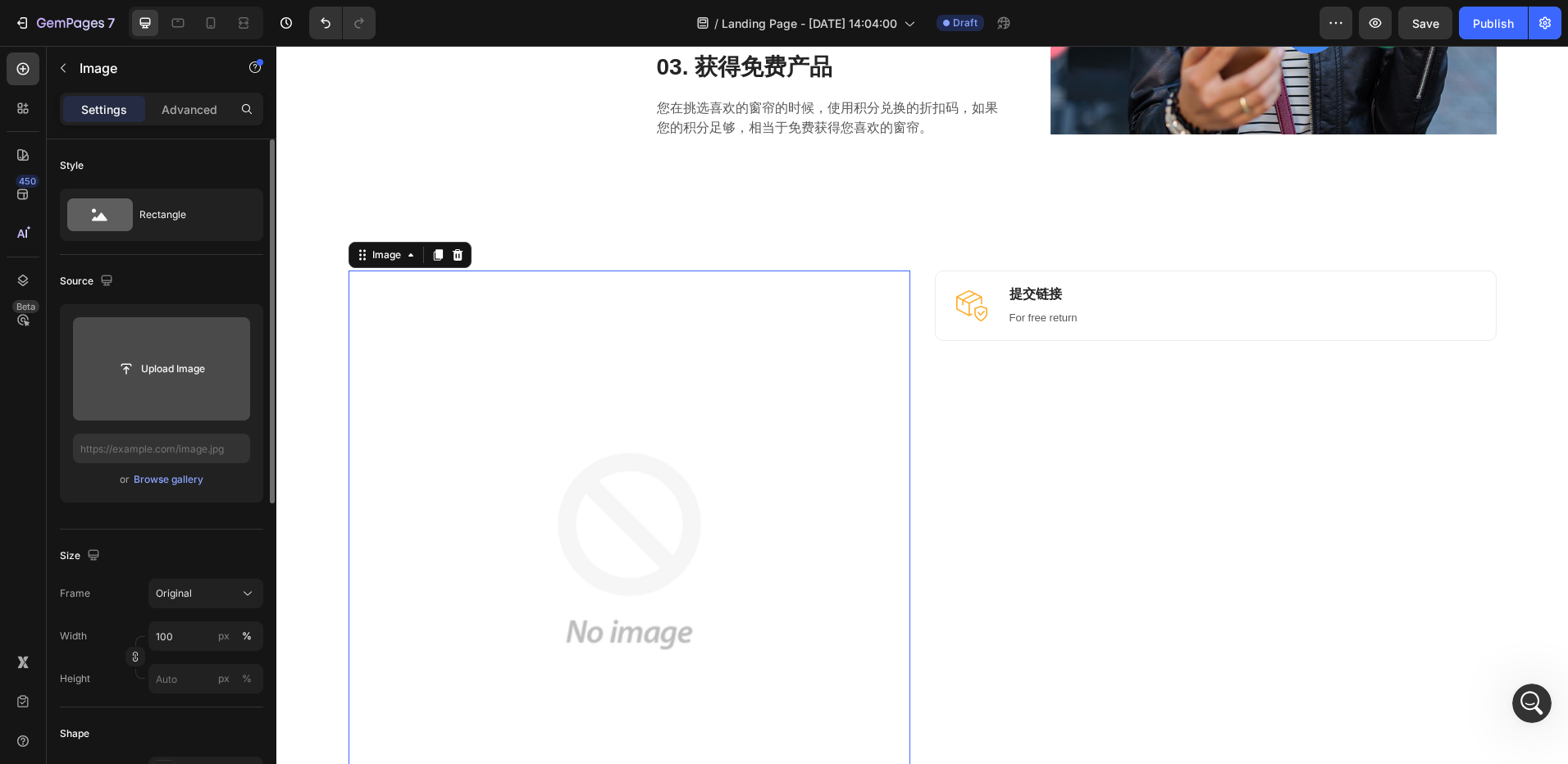
click at [160, 368] on input "file" at bounding box center [161, 368] width 114 height 28
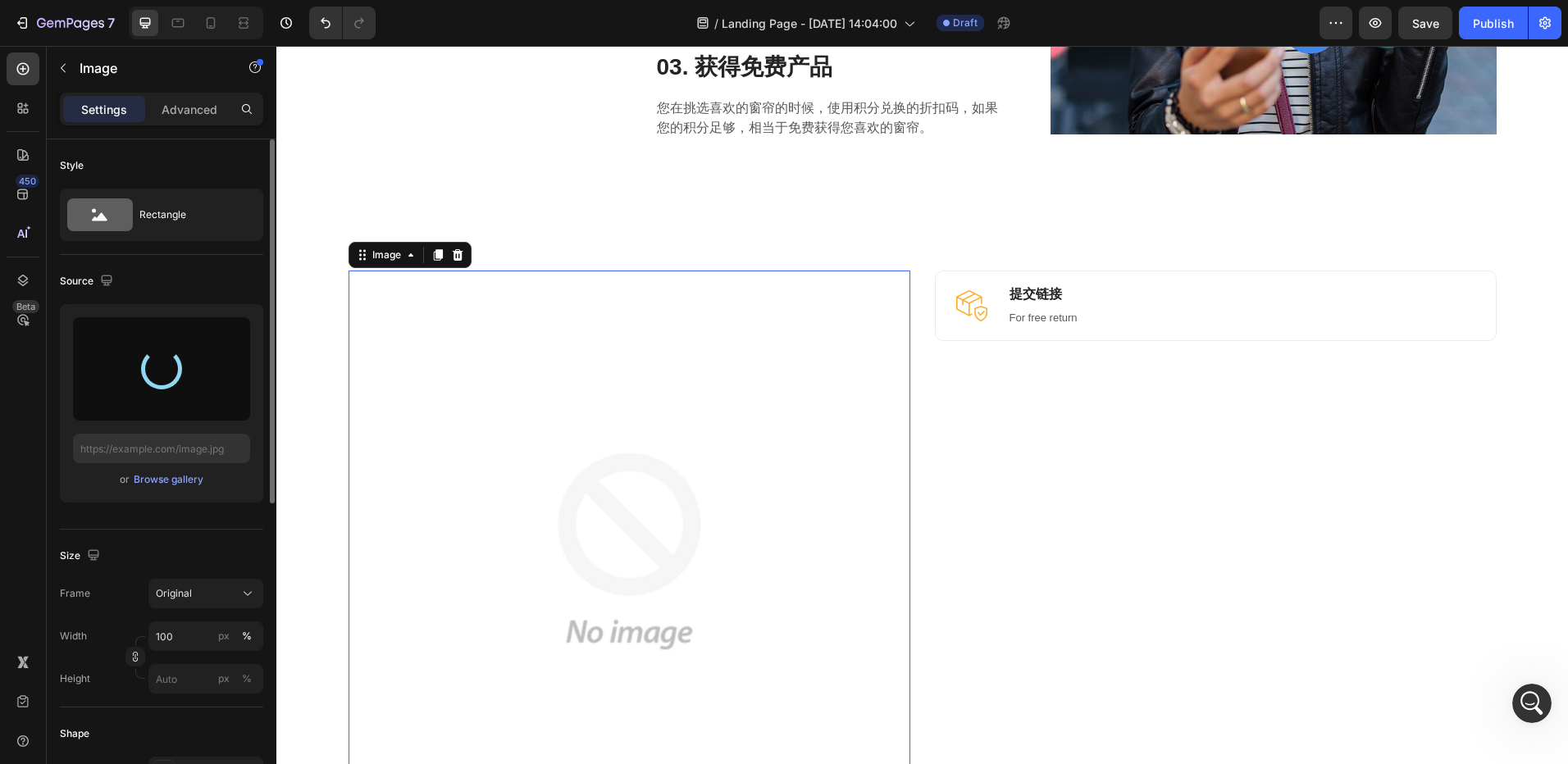
type input "https://cdn.shopify.com/s/files/1/0935/3219/3042/files/gempages_575393468029862…"
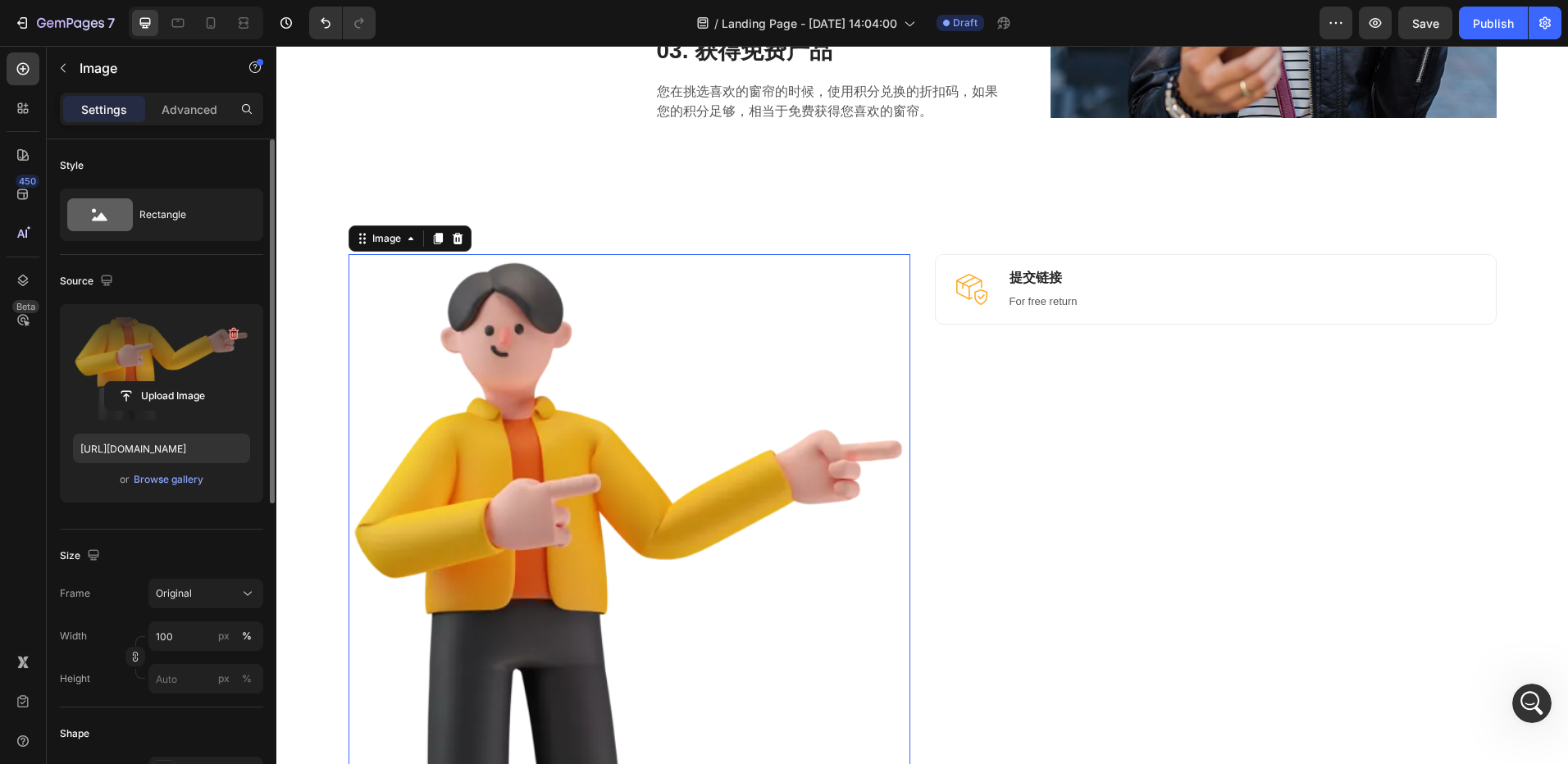
scroll to position [738, 0]
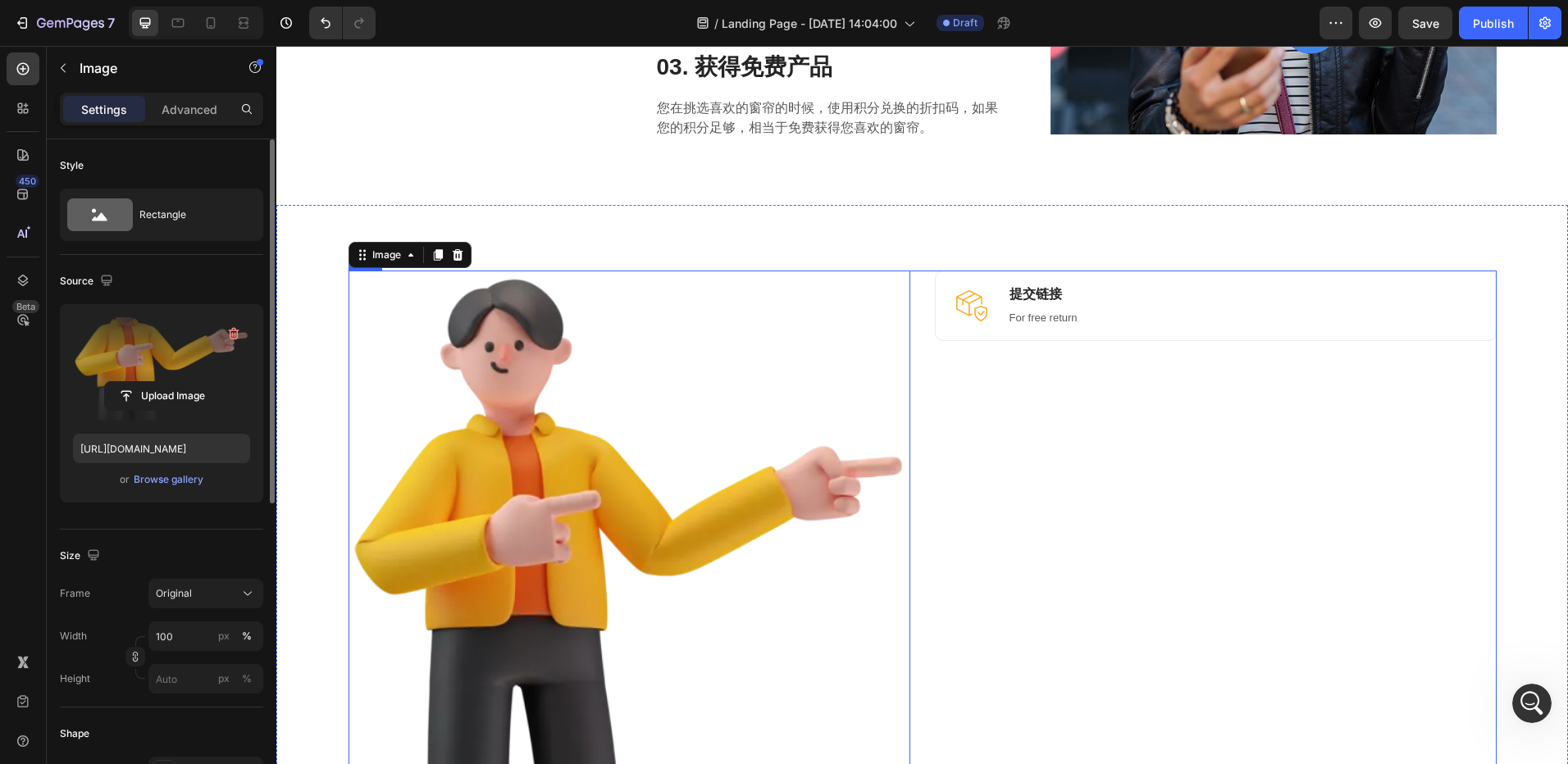
click at [913, 359] on div "Image 0 Image 提交链接 Heading For free return Text block Row Row" at bounding box center [922, 572] width 1148 height 604
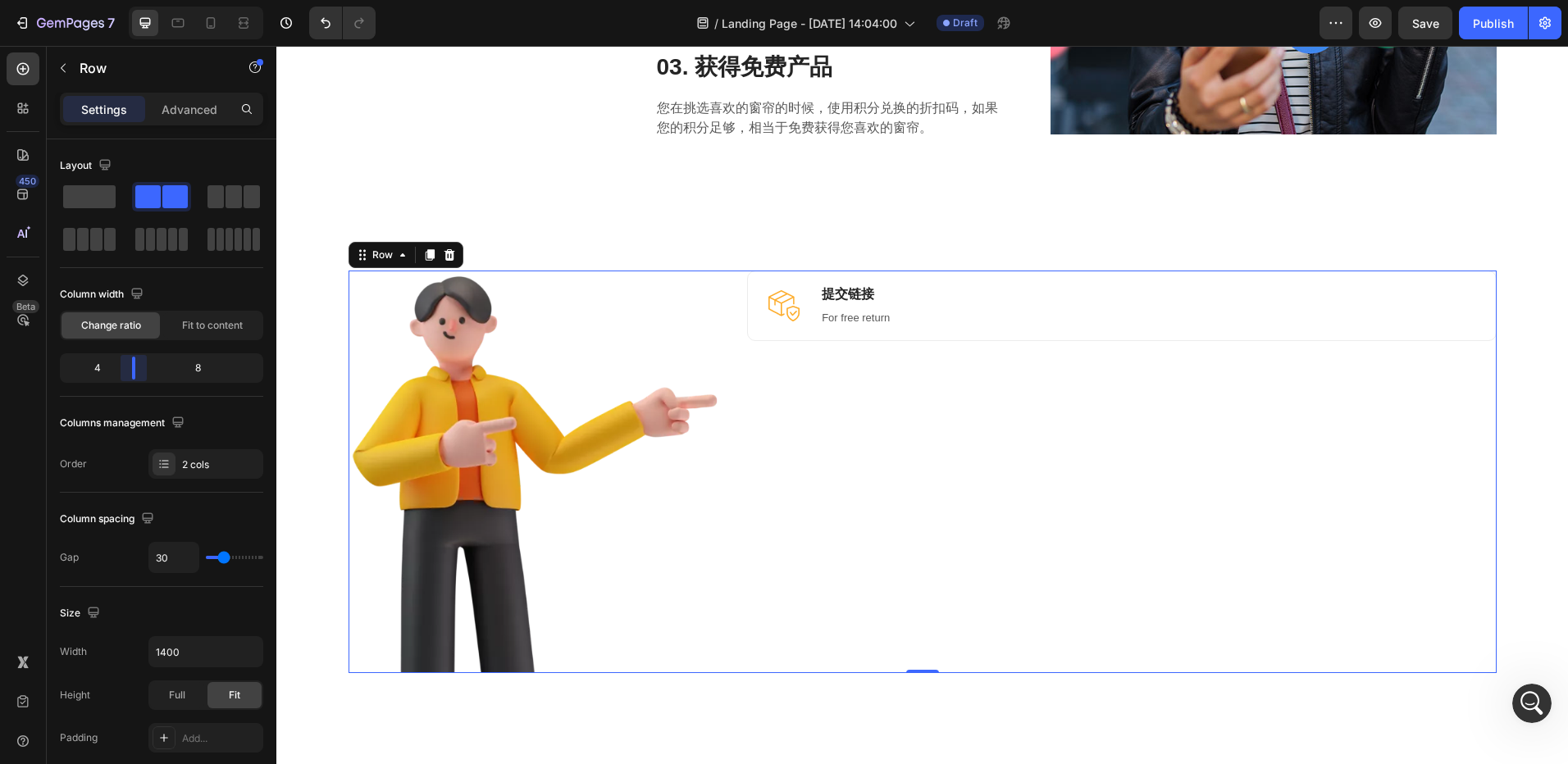
drag, startPoint x: 159, startPoint y: 369, endPoint x: 576, endPoint y: 274, distance: 427.7
click at [136, 0] on body "7 Version history / Landing Page - Aug 27, 14:04:00 Draft Preview Save Publish …" at bounding box center [784, 0] width 1568 height 0
click at [896, 429] on div "Image 提交链接 Heading For free return Text block Row" at bounding box center [1121, 472] width 749 height 403
click at [905, 431] on div "Image 提交链接 Heading For free return Text block Row" at bounding box center [1121, 472] width 749 height 403
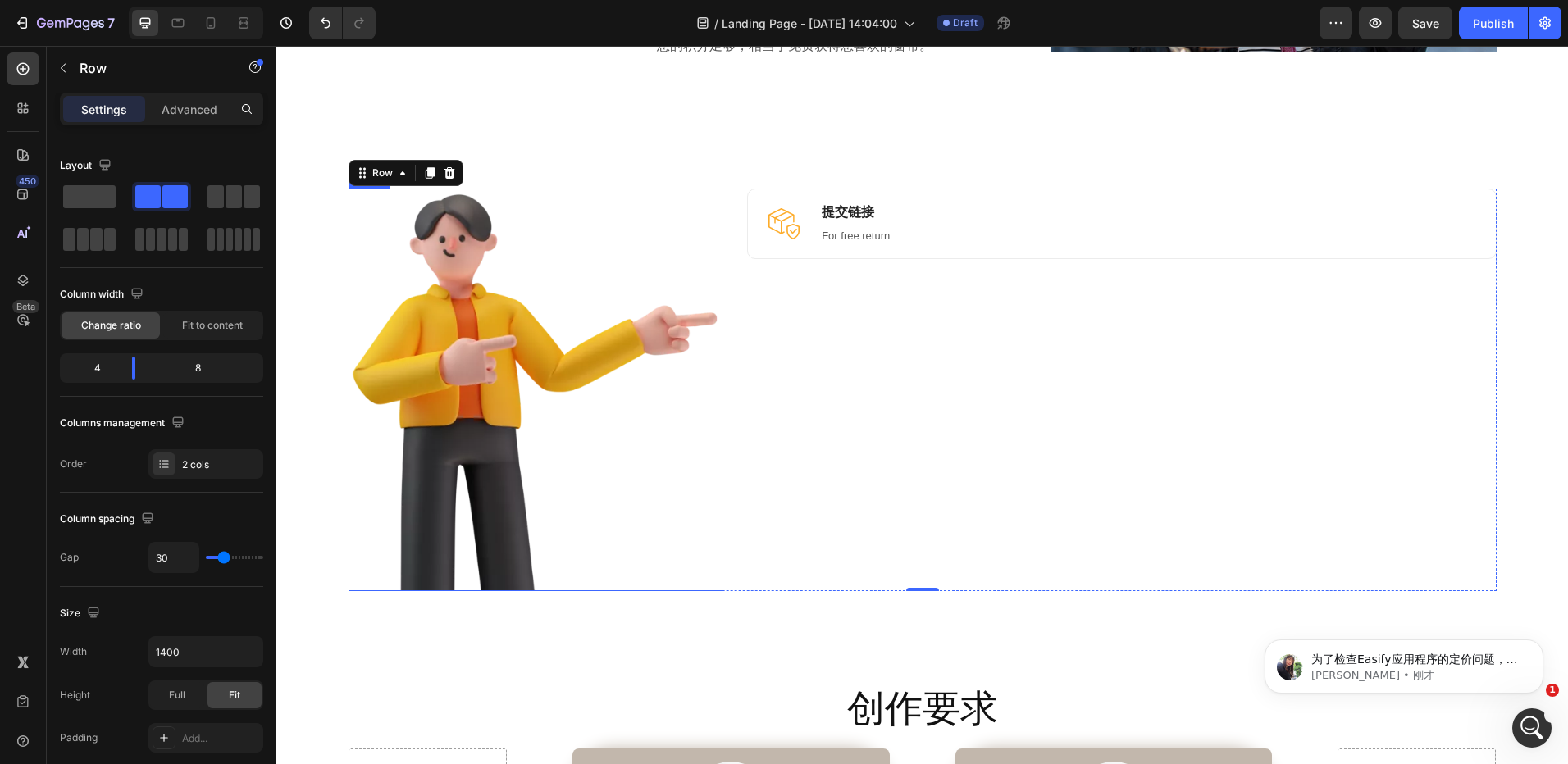
scroll to position [0, 0]
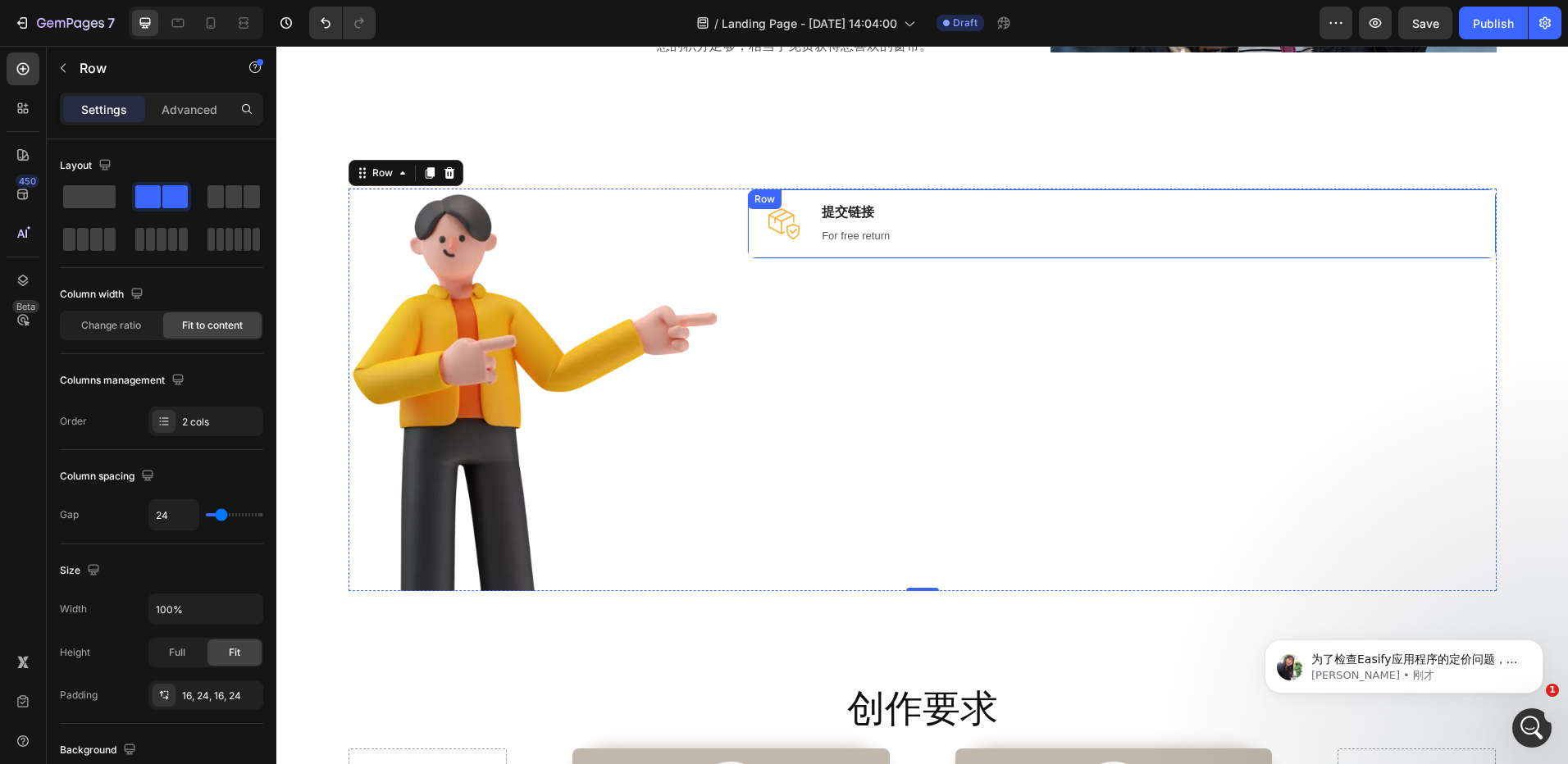
click at [965, 226] on div "Image 提交链接 Heading For free return Text block Row" at bounding box center [1121, 224] width 749 height 71
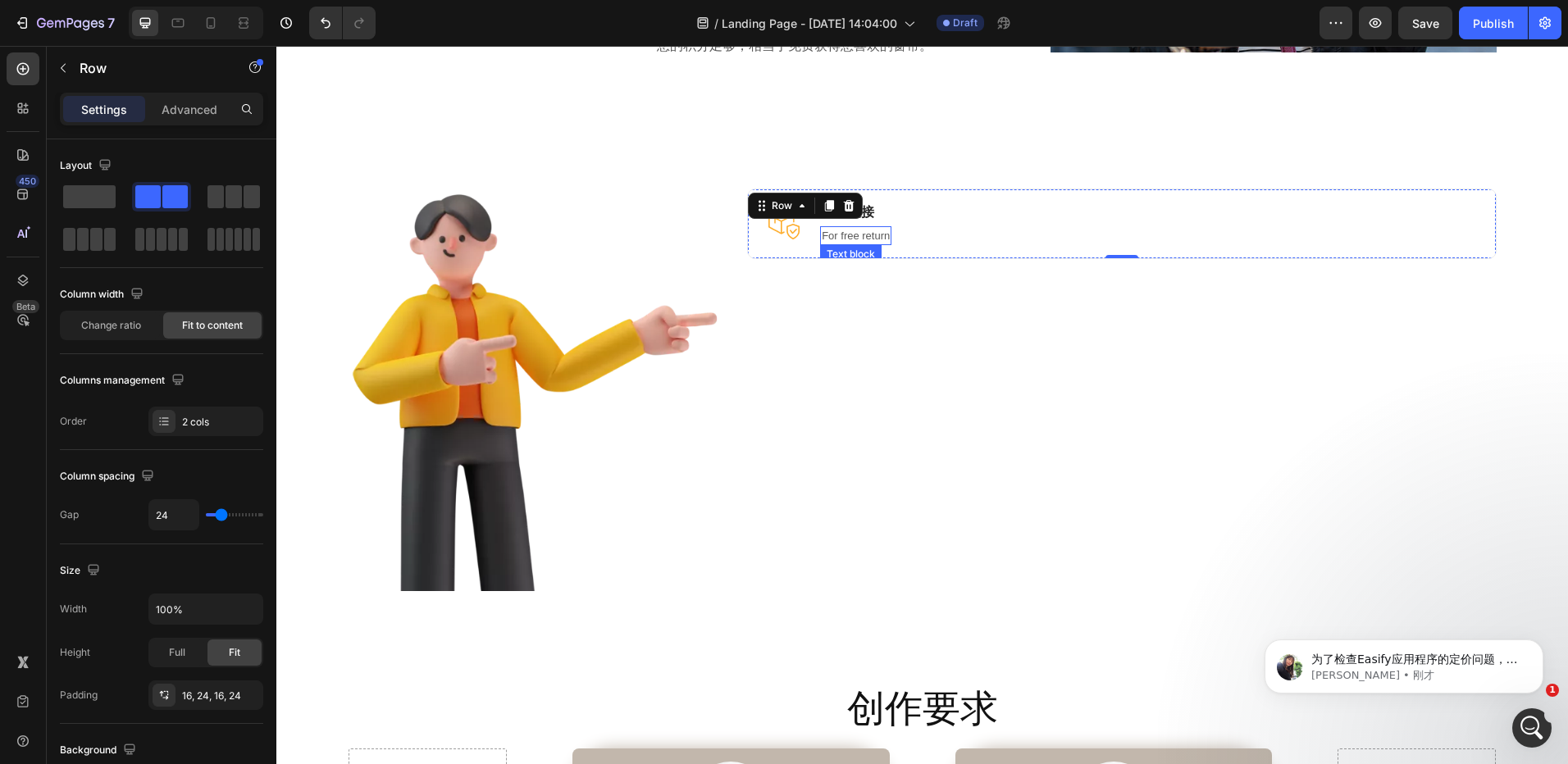
click at [850, 239] on p "For free return" at bounding box center [855, 236] width 68 height 16
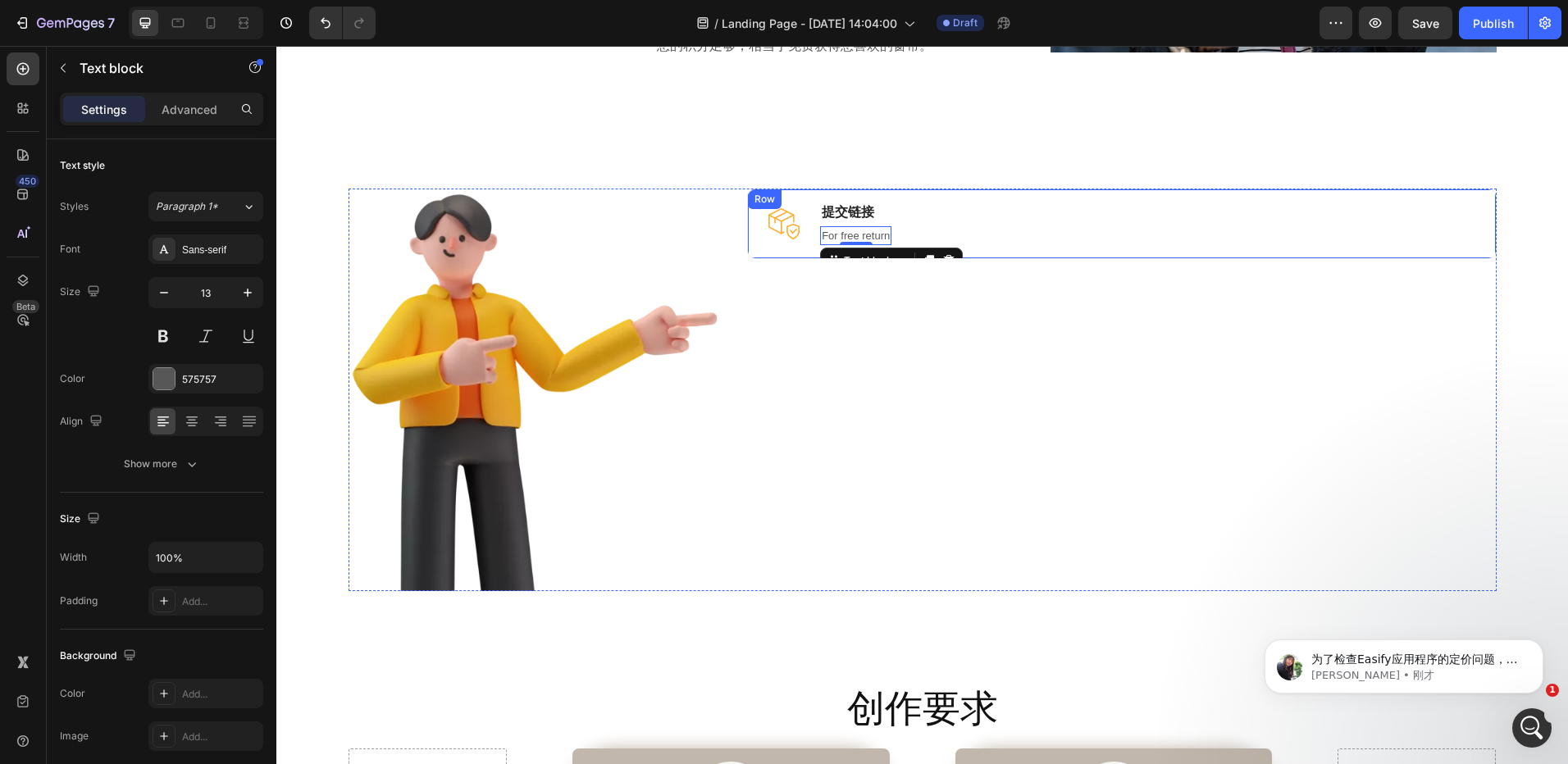
click at [995, 217] on div "Image 提交链接 Heading For free return Text block 0 Row" at bounding box center [1121, 224] width 749 height 71
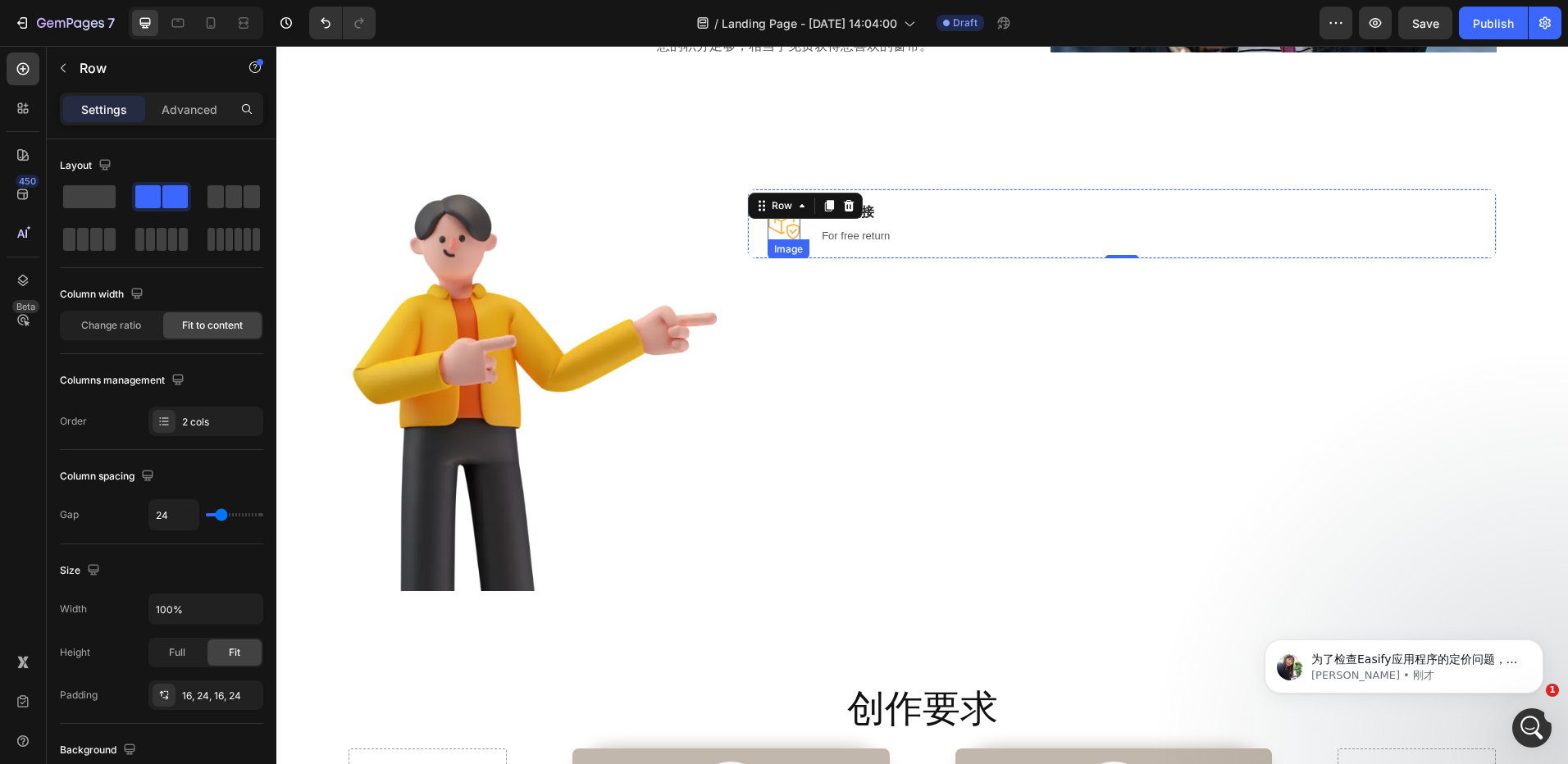
click at [787, 237] on img at bounding box center [784, 223] width 32 height 32
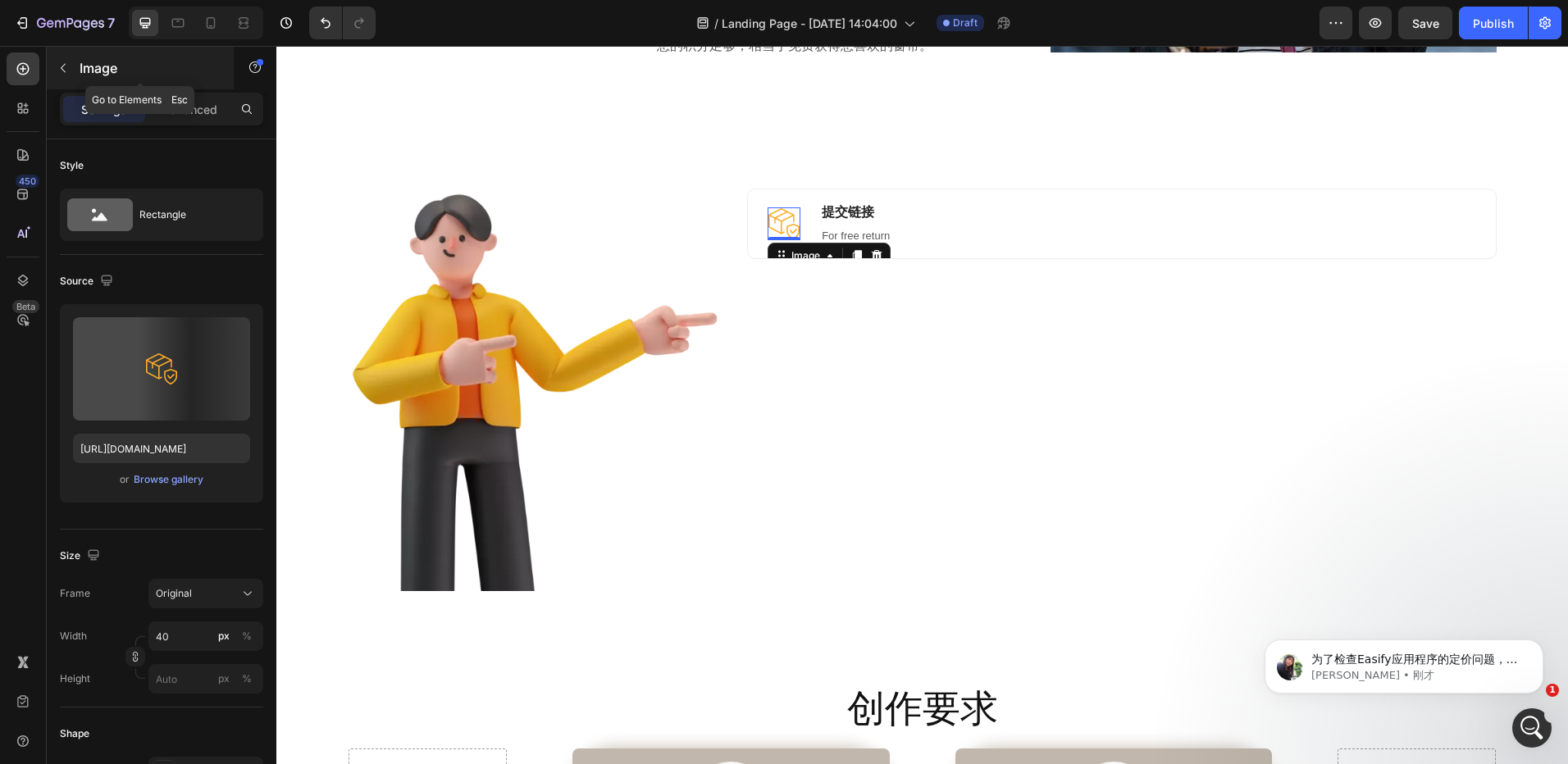
click at [67, 69] on icon "button" at bounding box center [63, 68] width 13 height 13
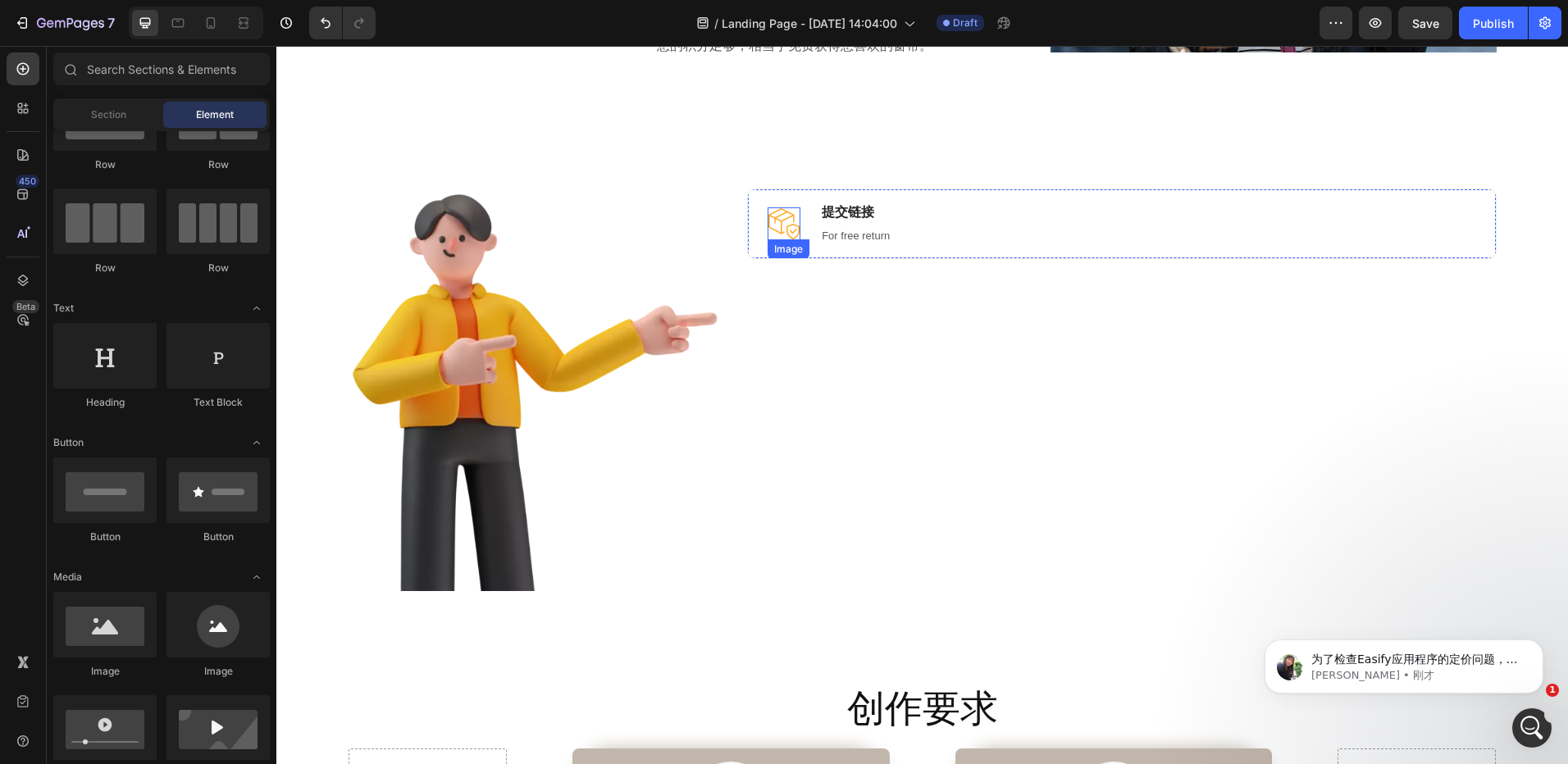
click at [778, 231] on img at bounding box center [784, 223] width 32 height 32
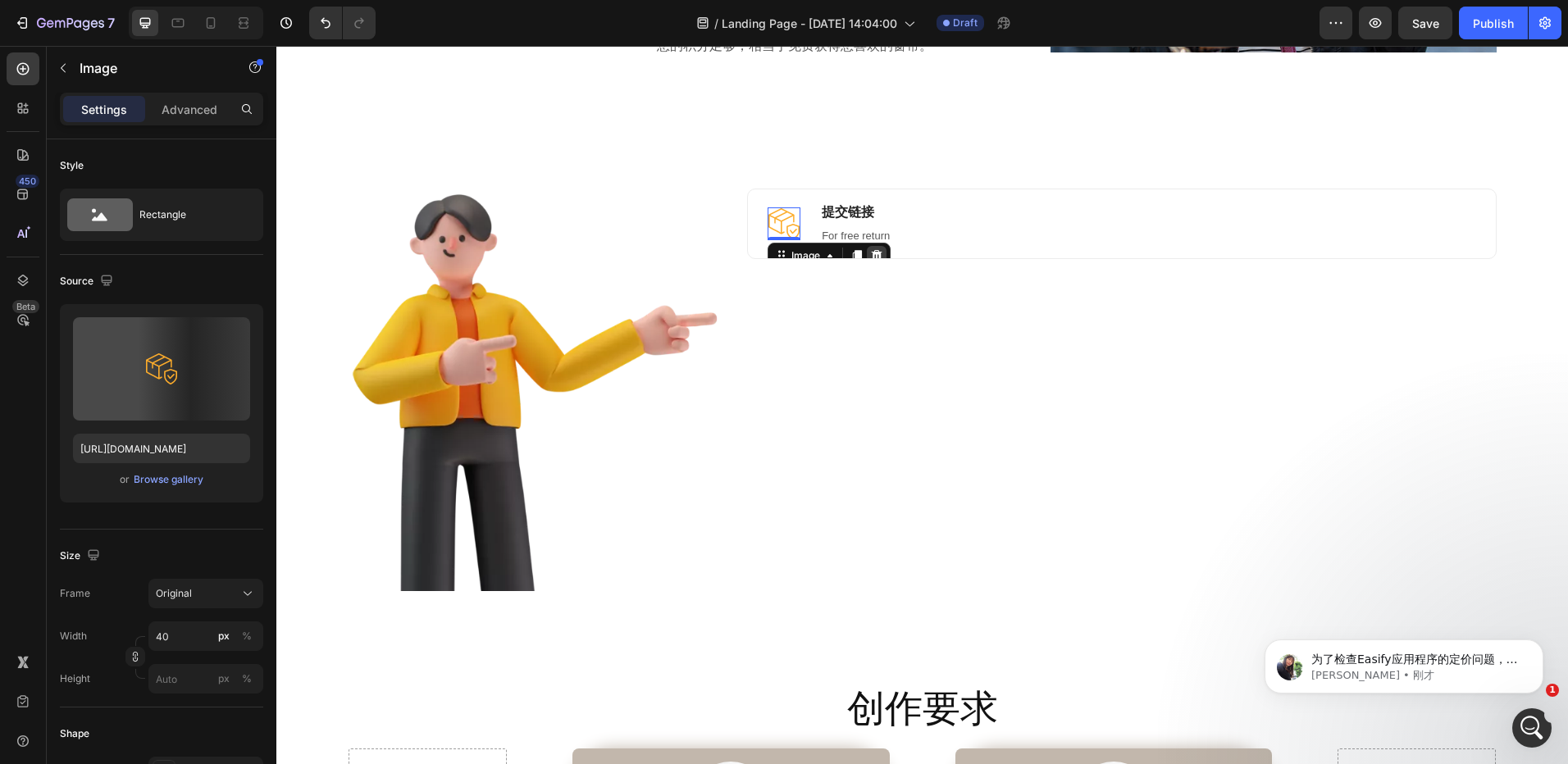
click at [877, 254] on icon at bounding box center [877, 256] width 13 height 13
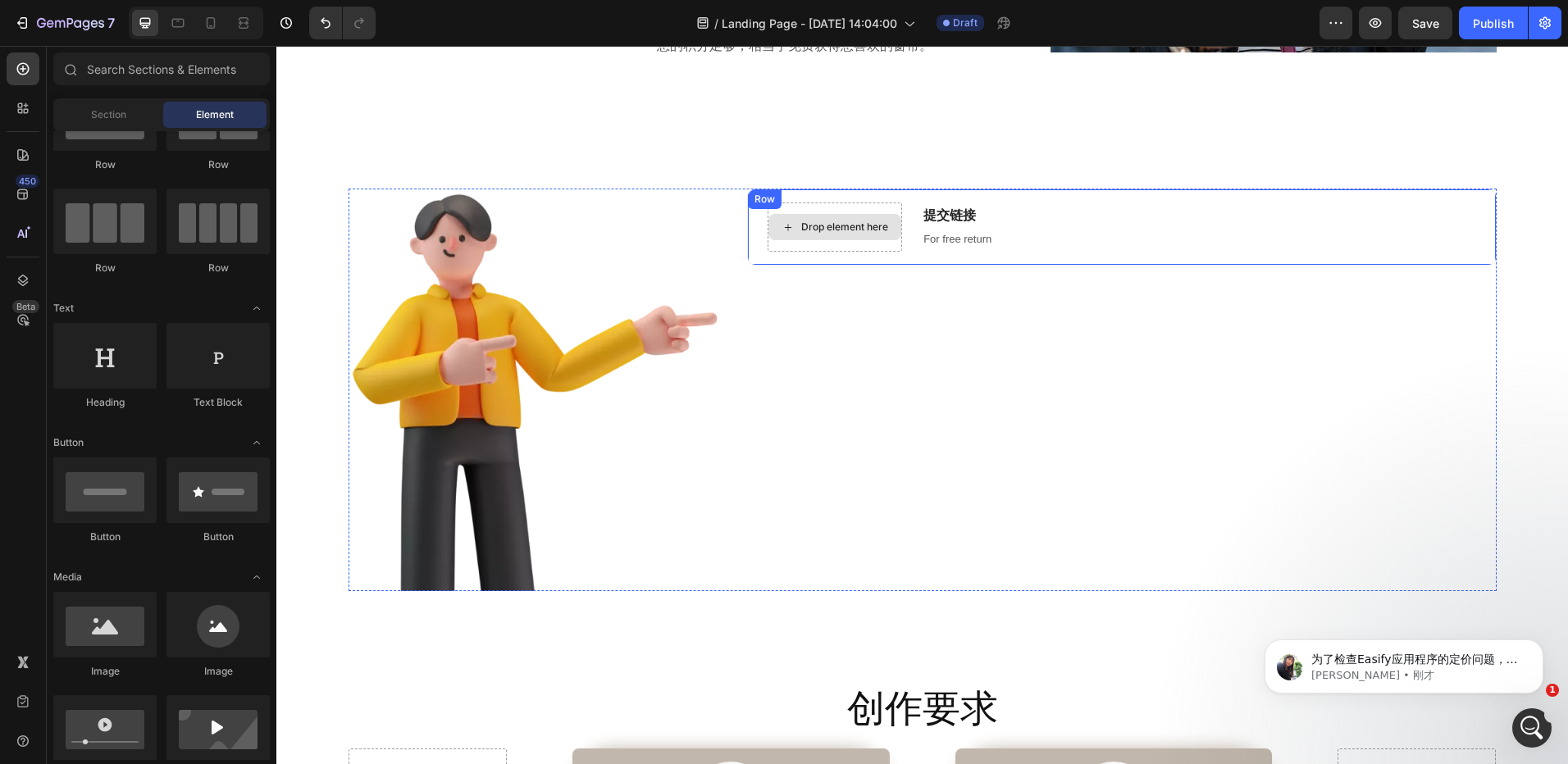
click at [826, 230] on div "Drop element here" at bounding box center [845, 227] width 87 height 13
drag, startPoint x: 488, startPoint y: 678, endPoint x: 778, endPoint y: 224, distance: 538.7
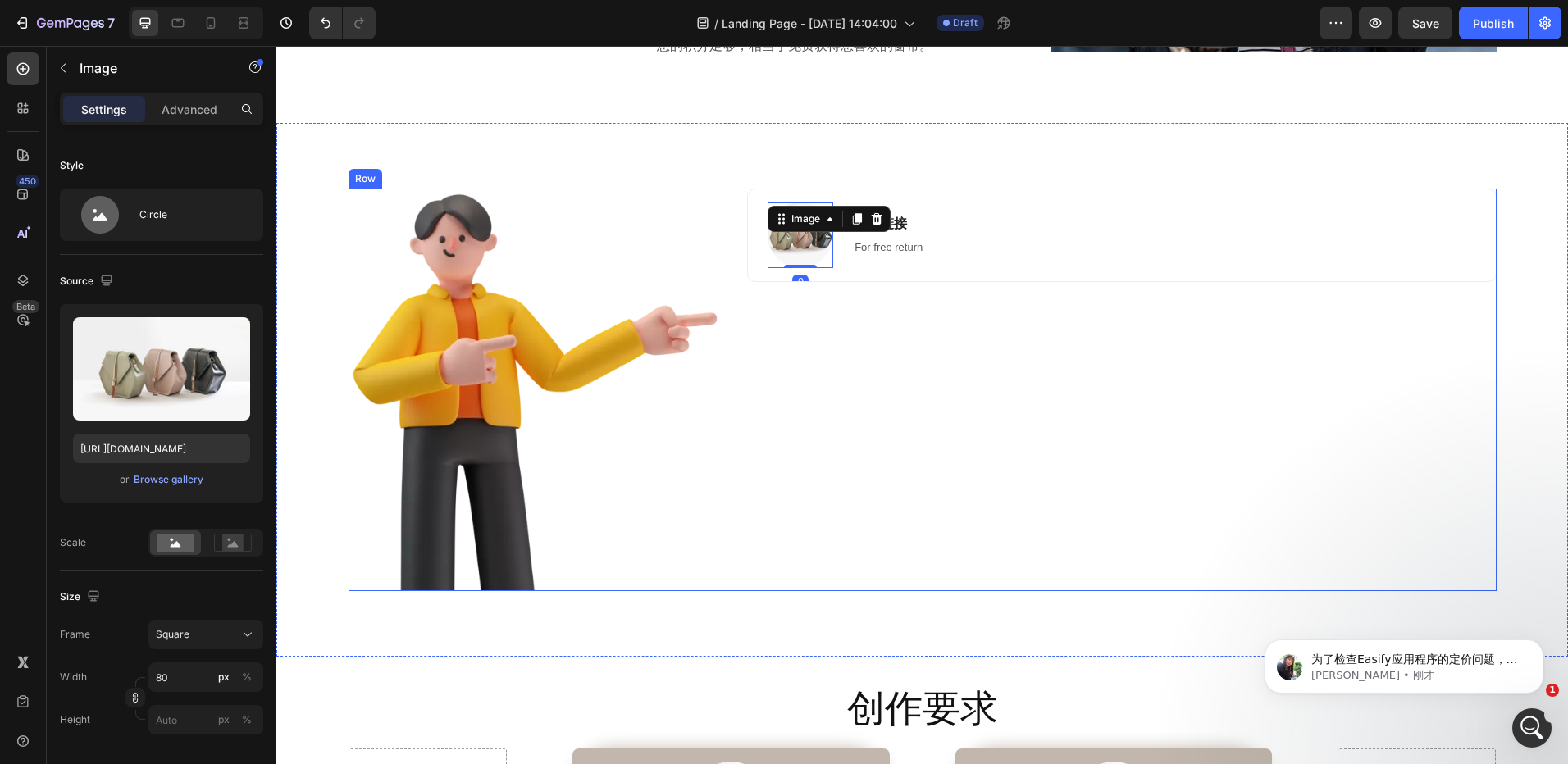
click at [889, 365] on div "Image 0 提交链接 Heading For free return Text block Row" at bounding box center [1121, 390] width 749 height 403
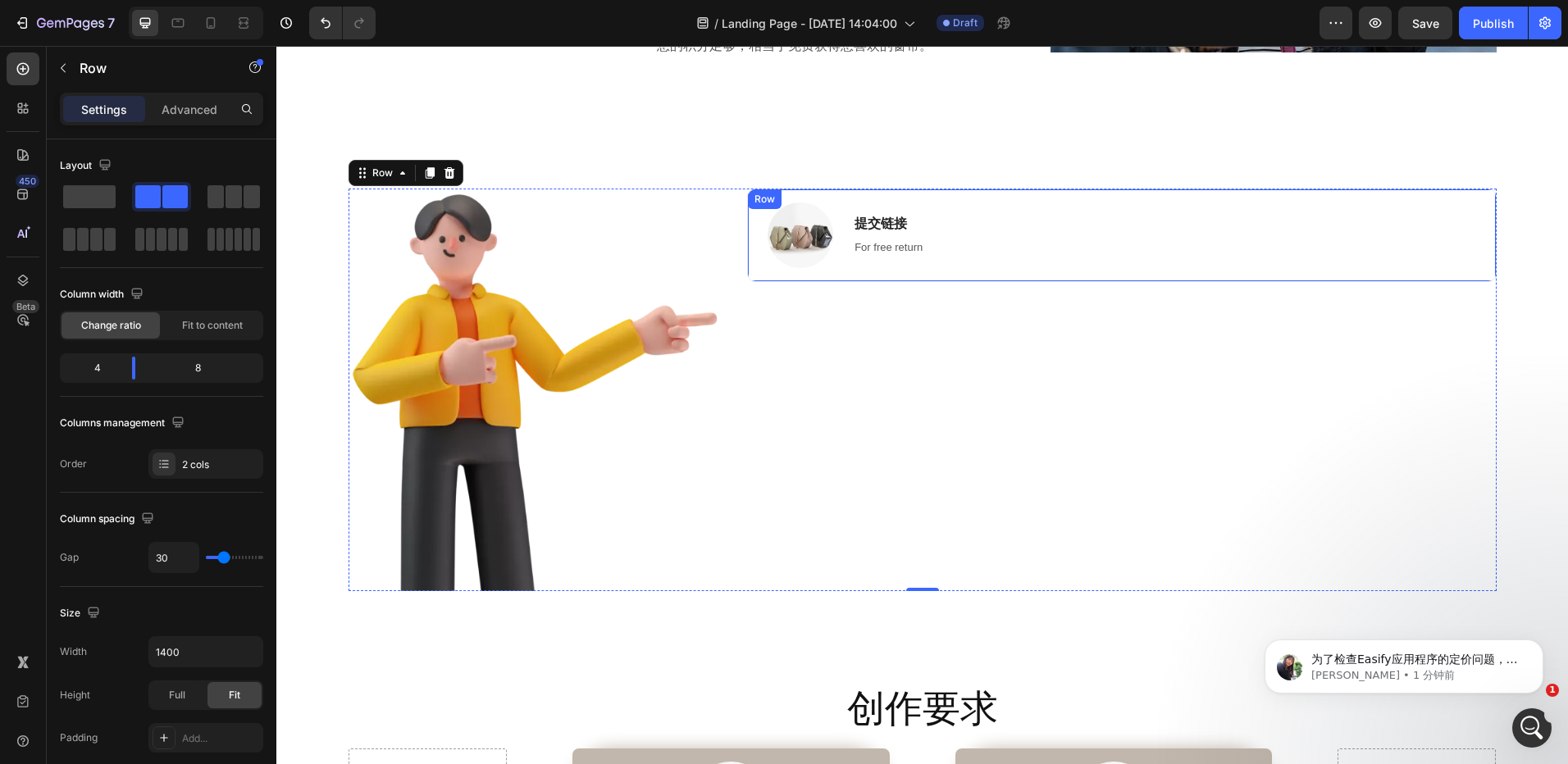
click at [1003, 244] on div "Image 提交链接 Heading For free return Text block Row" at bounding box center [1121, 236] width 749 height 93
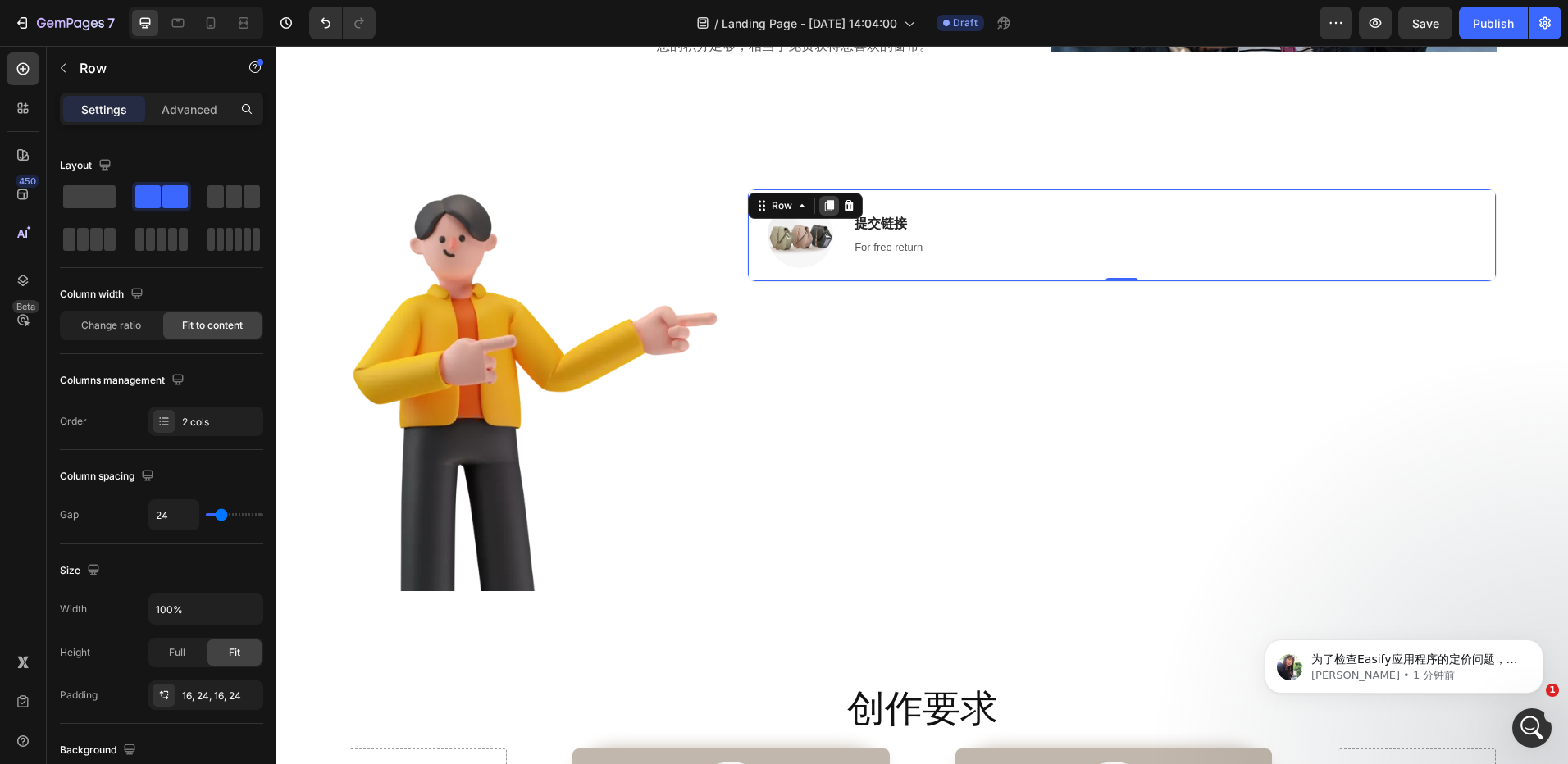
click at [827, 203] on icon at bounding box center [829, 206] width 9 height 11
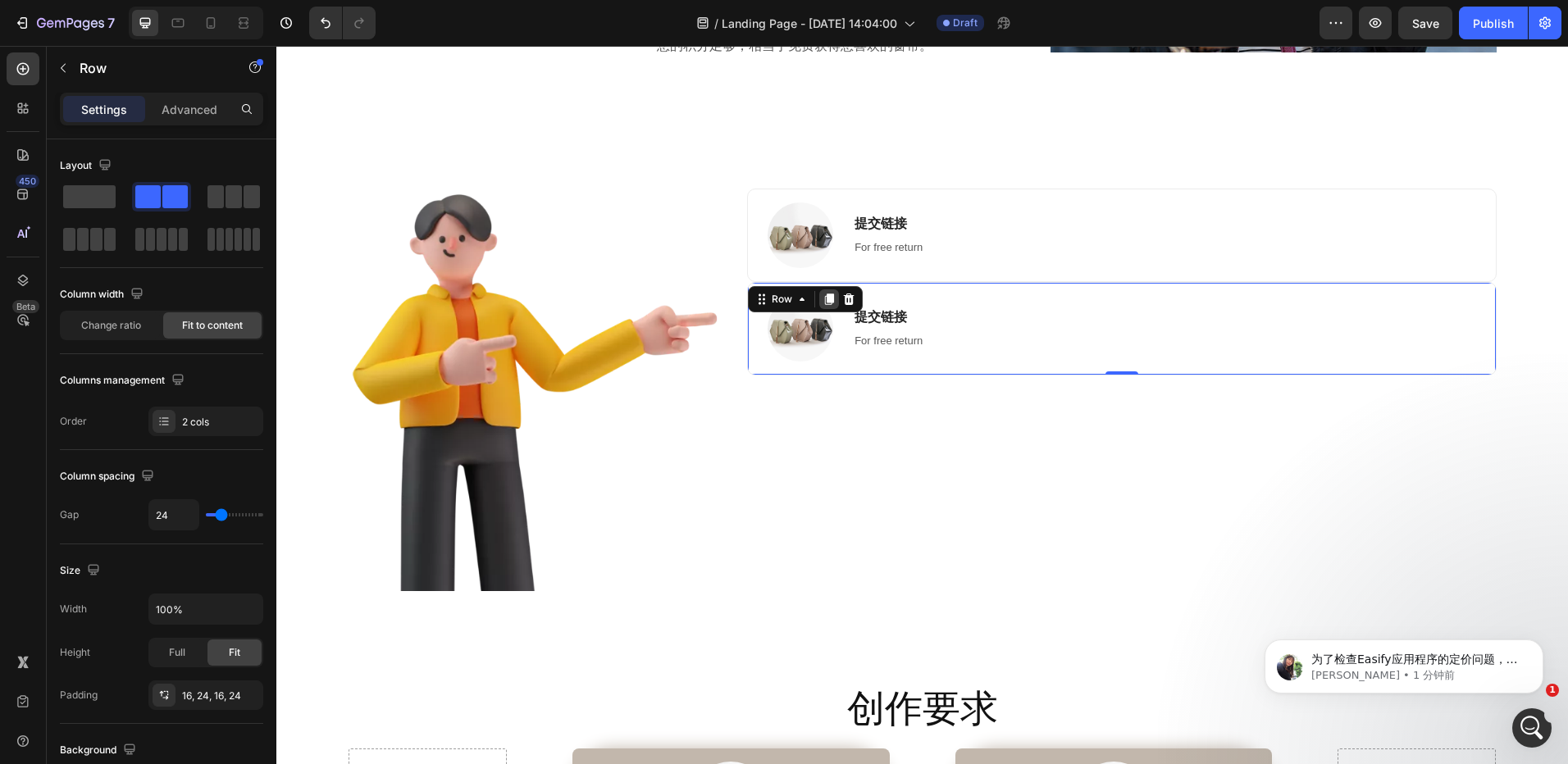
click at [823, 295] on icon at bounding box center [829, 299] width 13 height 13
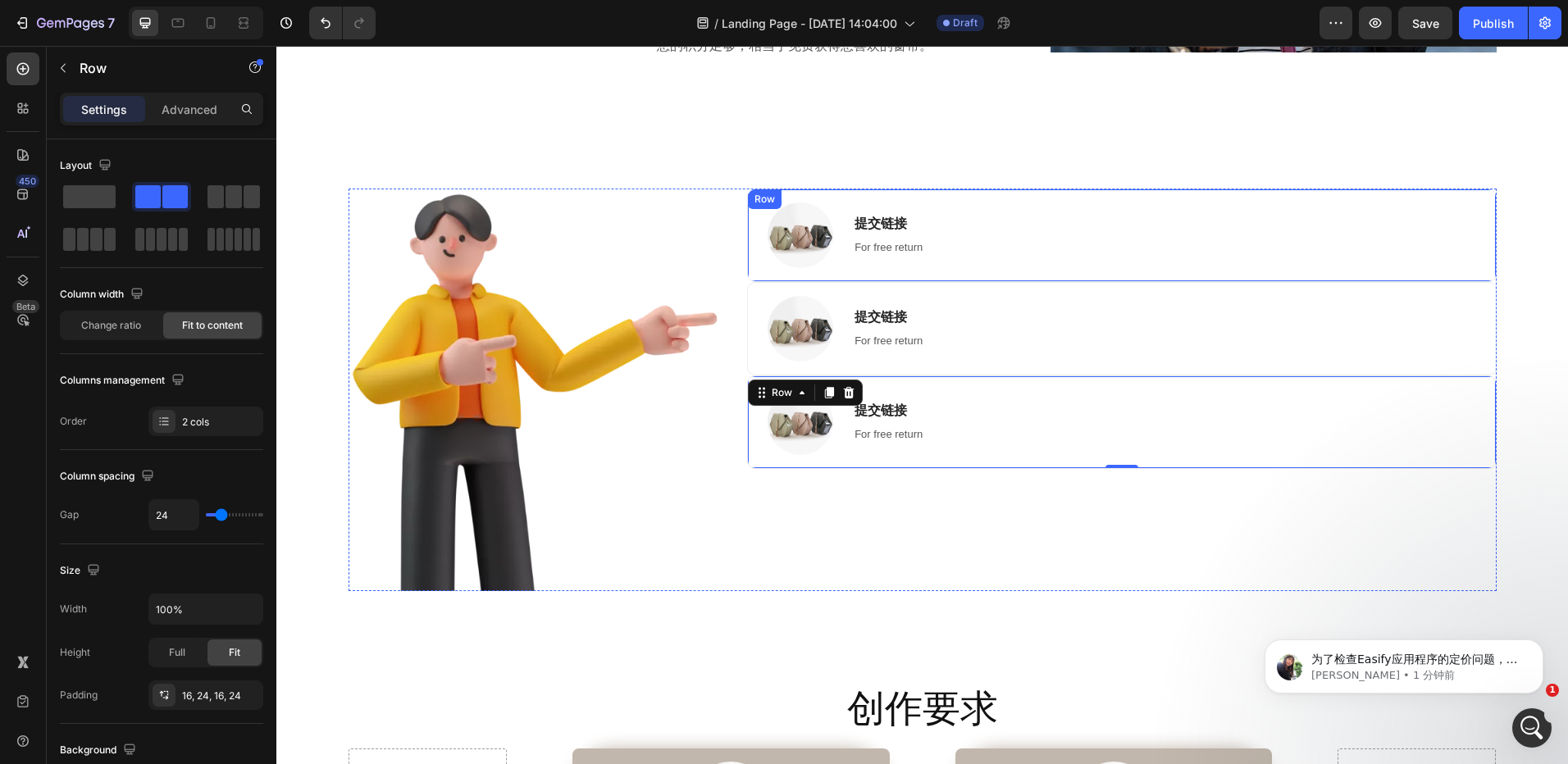
click at [1052, 248] on div "Image 提交链接 Heading For free return Text block Row" at bounding box center [1121, 236] width 749 height 93
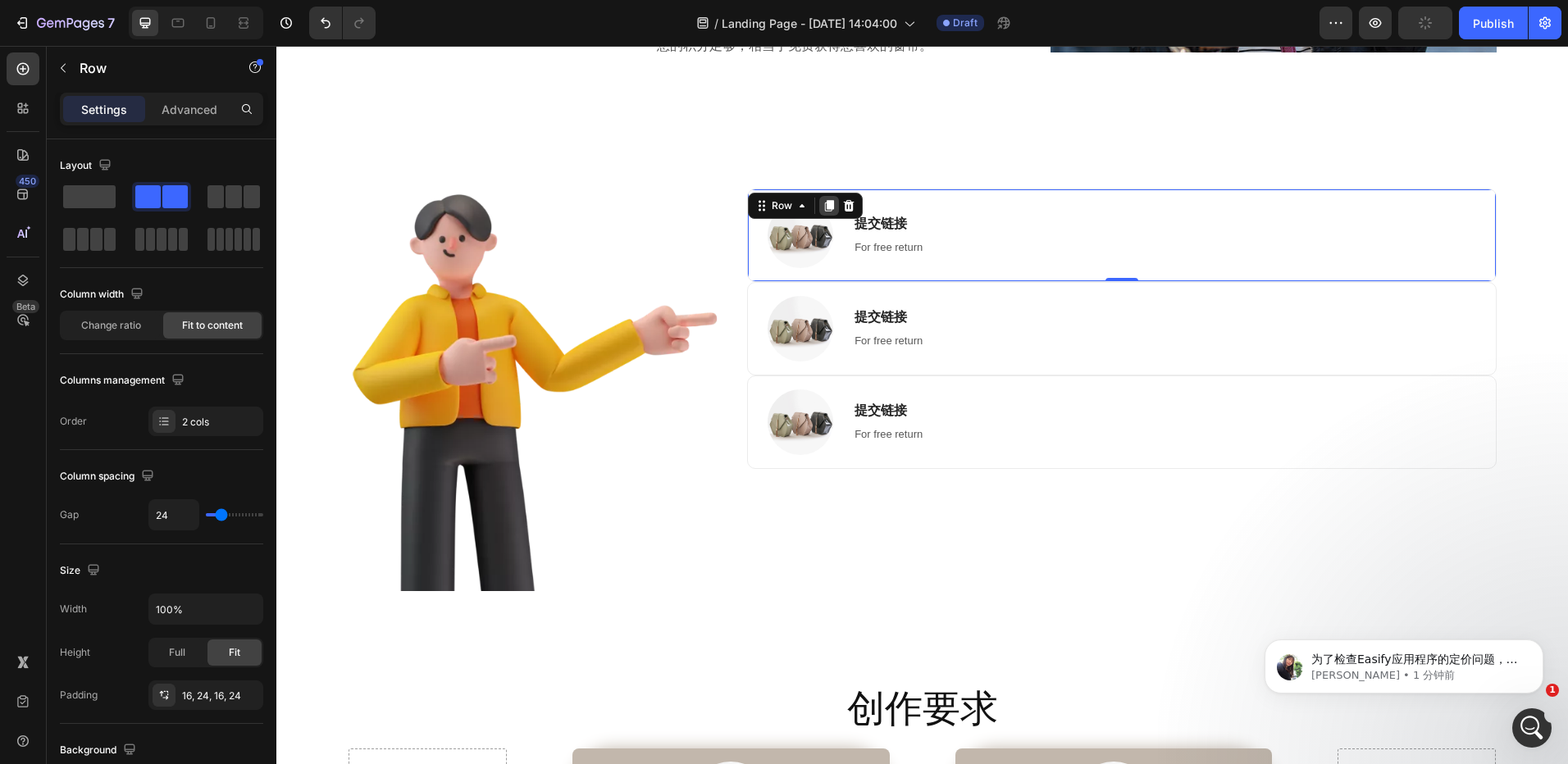
click at [826, 202] on icon at bounding box center [829, 206] width 9 height 11
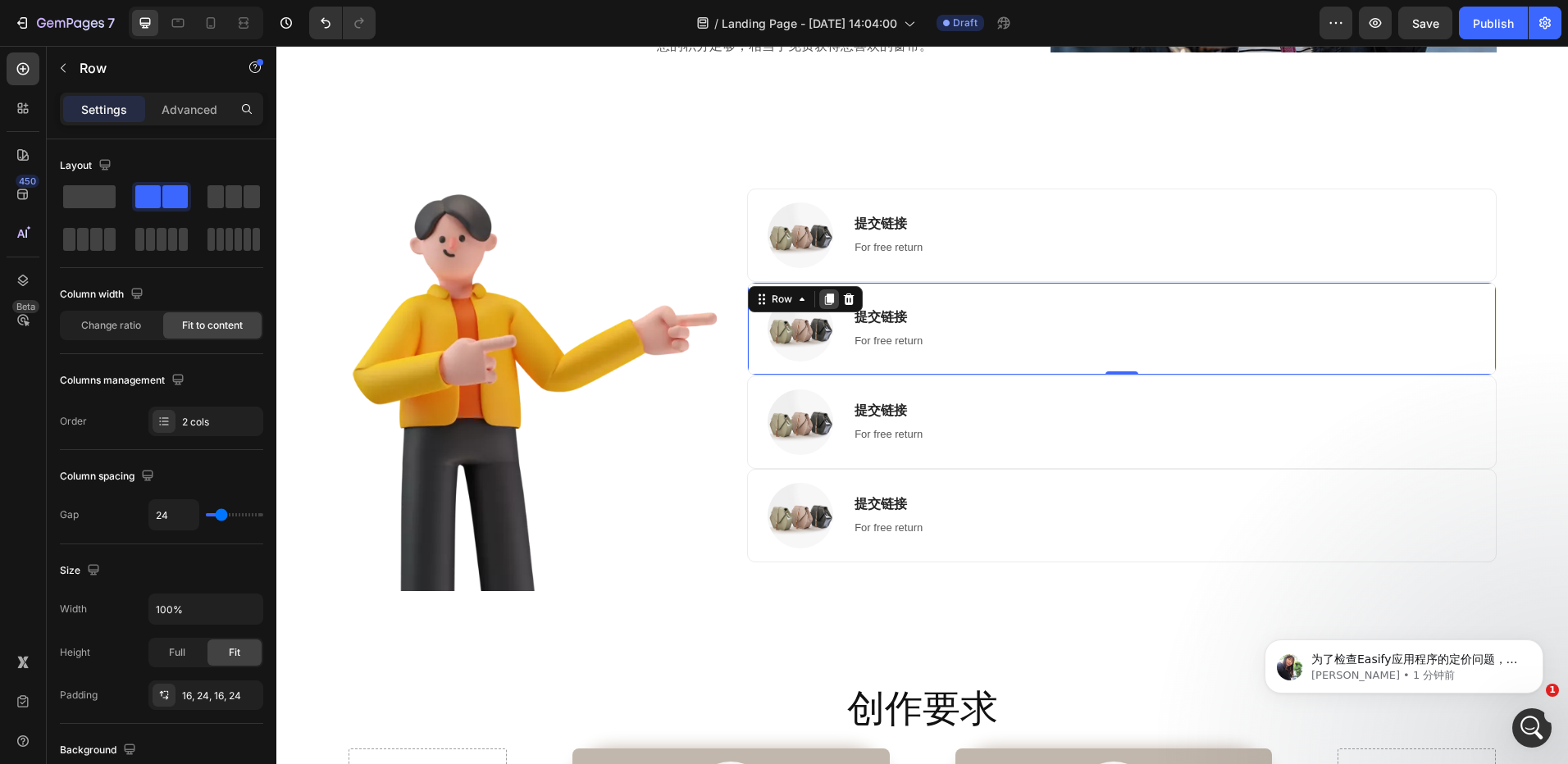
click at [826, 295] on icon at bounding box center [829, 299] width 9 height 11
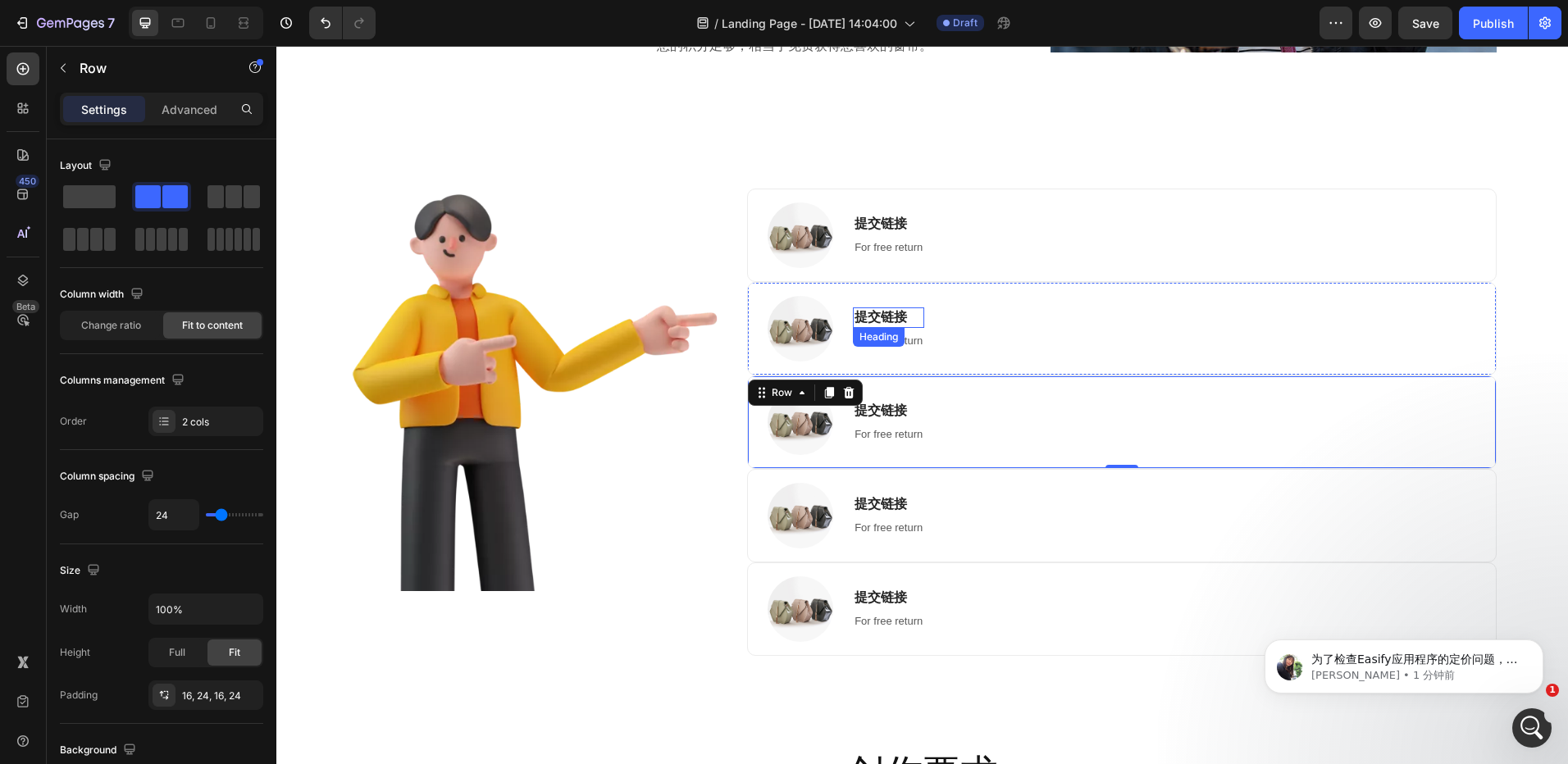
click at [918, 319] on h3 "提交链接" at bounding box center [889, 317] width 72 height 20
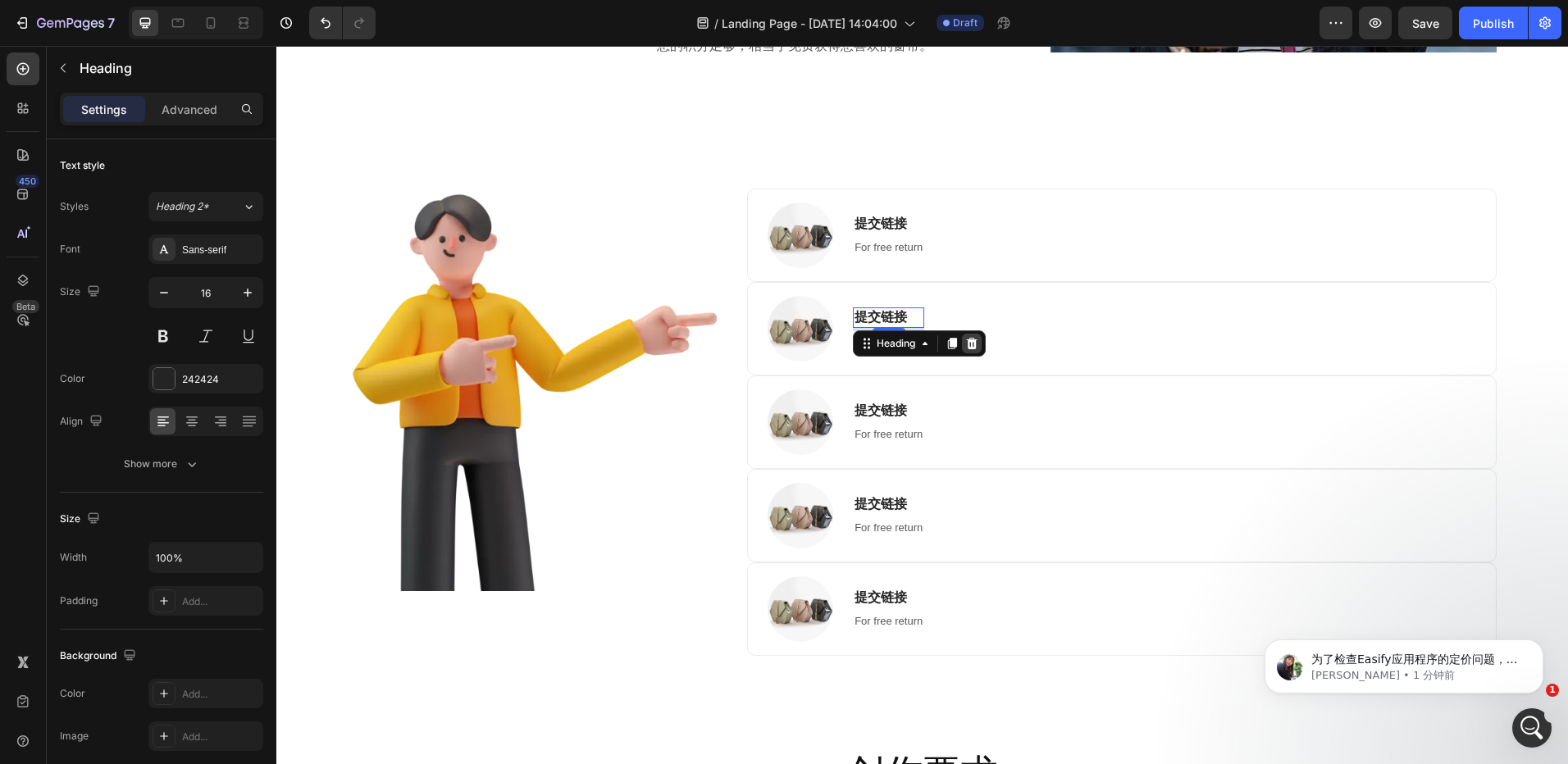
click at [972, 340] on icon at bounding box center [972, 343] width 10 height 11
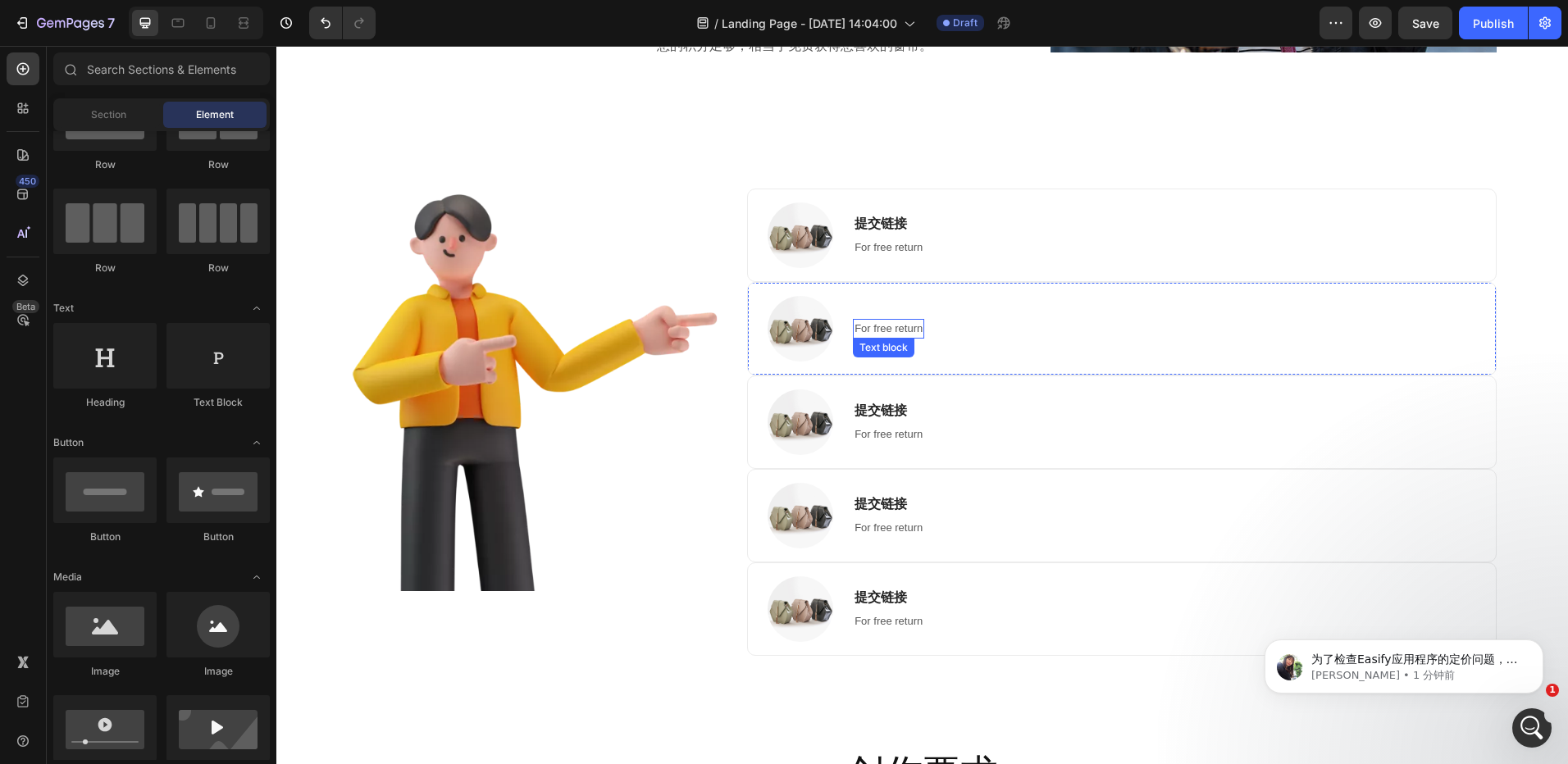
click at [911, 328] on p "For free return" at bounding box center [889, 328] width 68 height 16
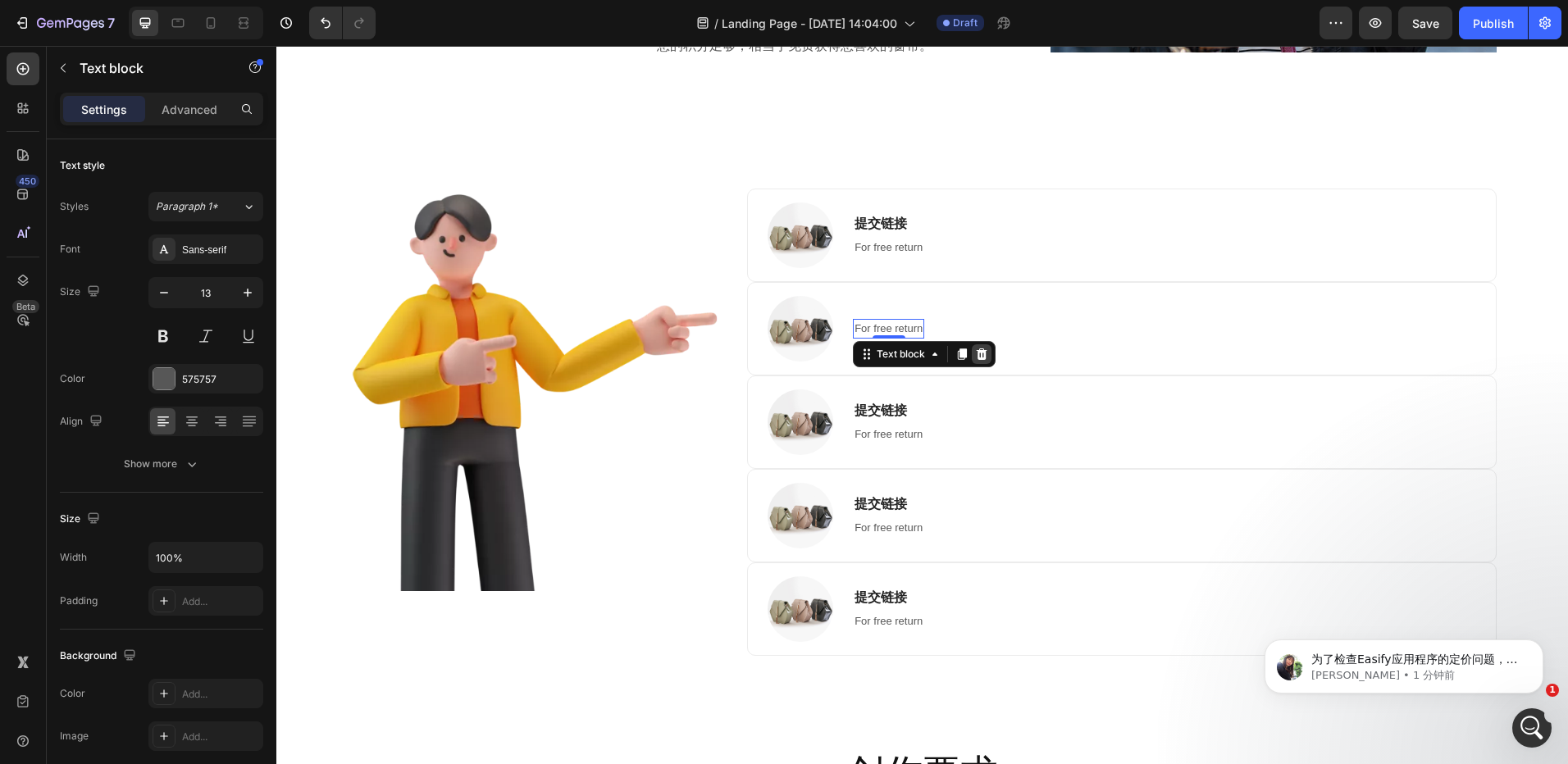
click at [977, 351] on icon at bounding box center [982, 354] width 10 height 11
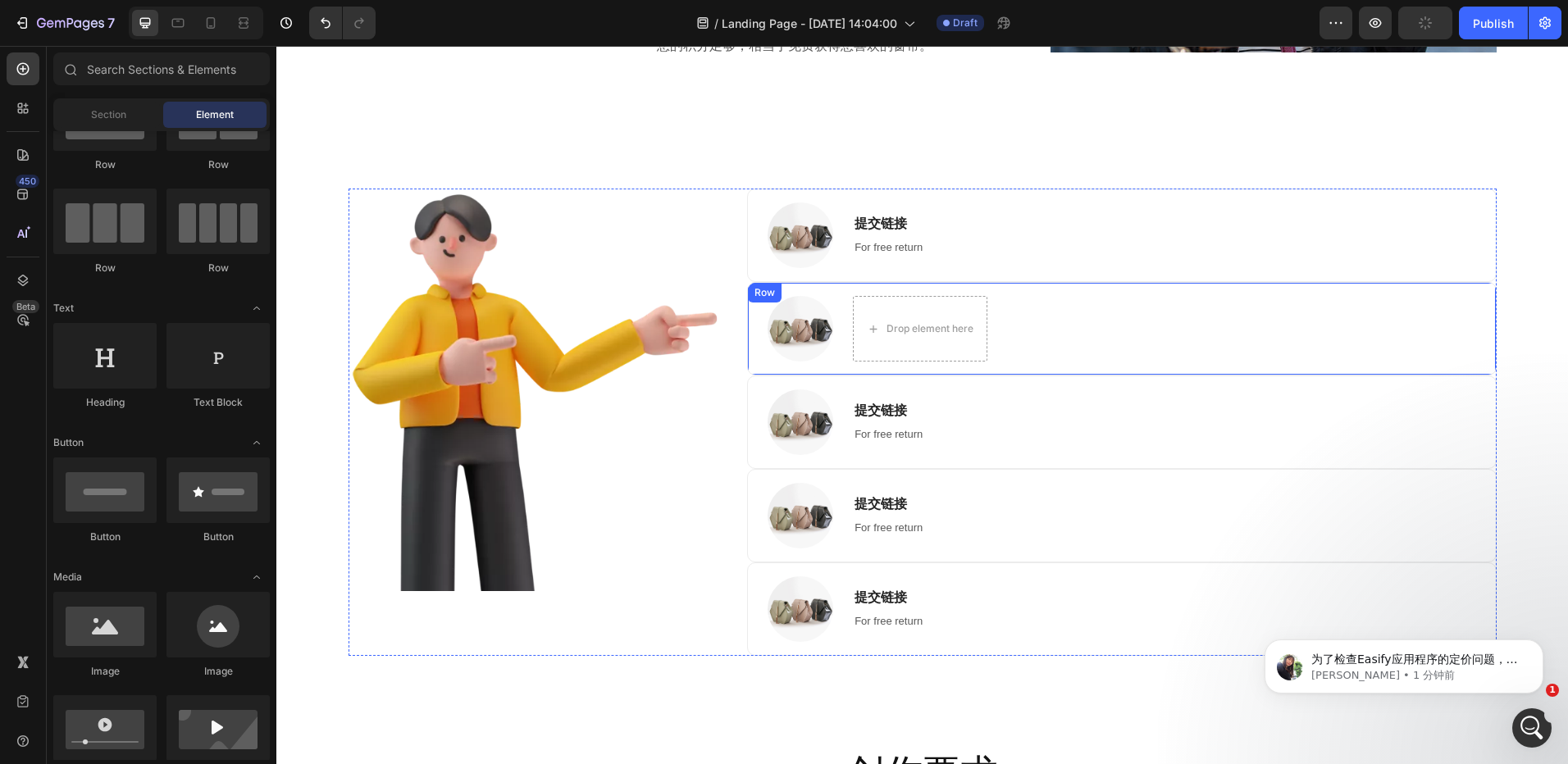
click at [1030, 330] on div "Image Drop element here Row" at bounding box center [1121, 329] width 749 height 93
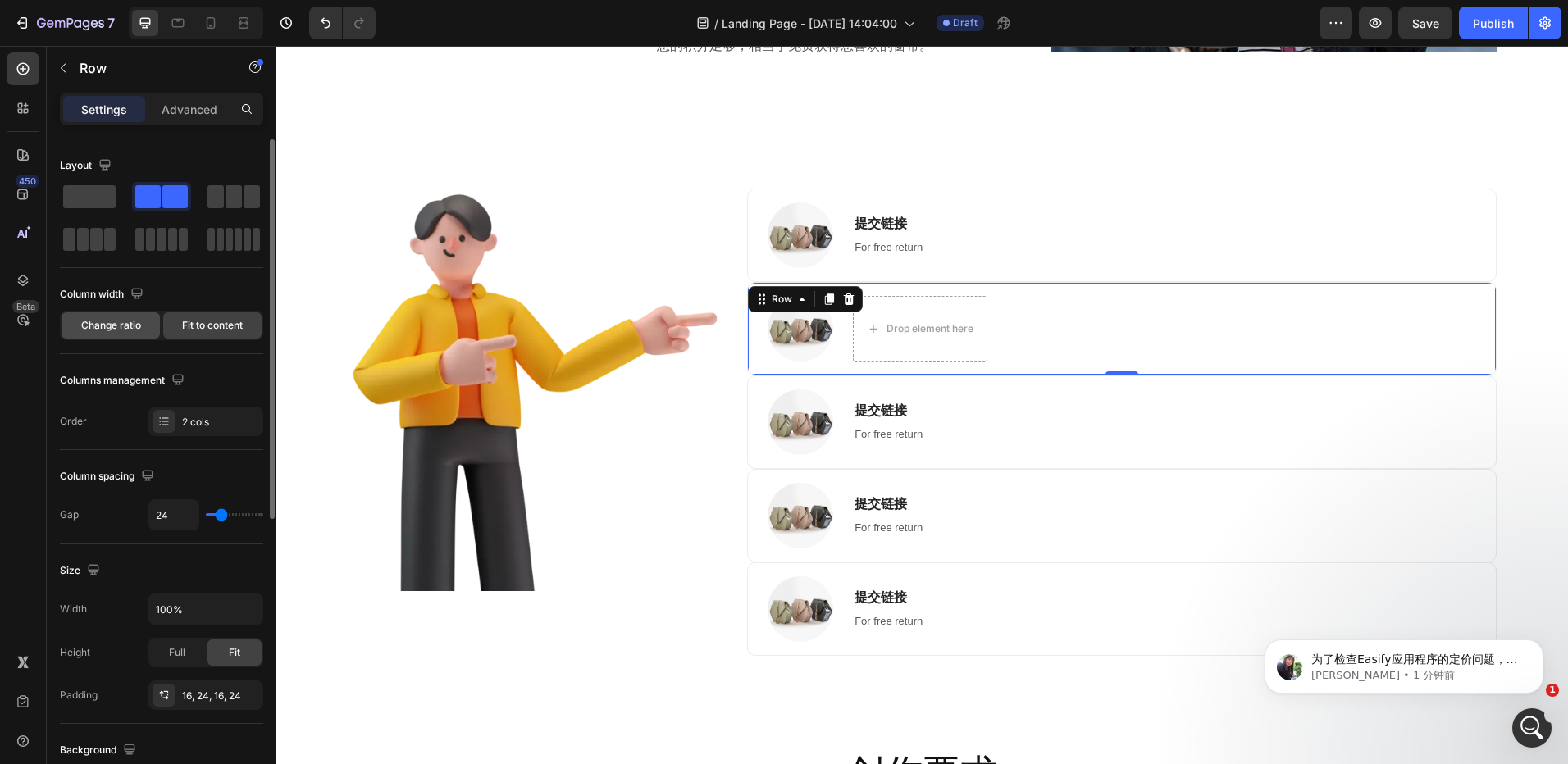
click at [119, 322] on span "Change ratio" at bounding box center [111, 324] width 60 height 14
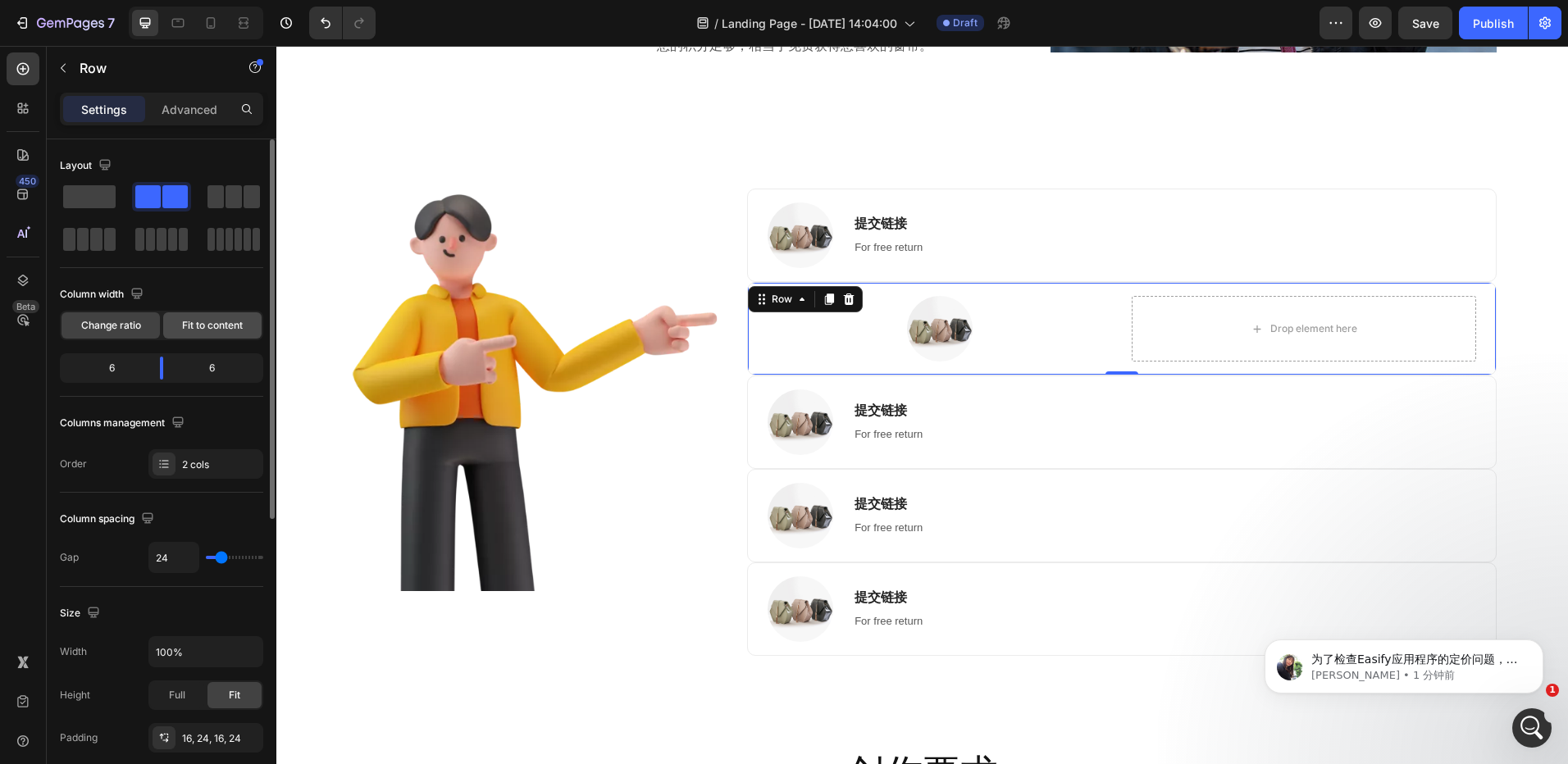
click at [204, 322] on span "Fit to content" at bounding box center [213, 324] width 61 height 14
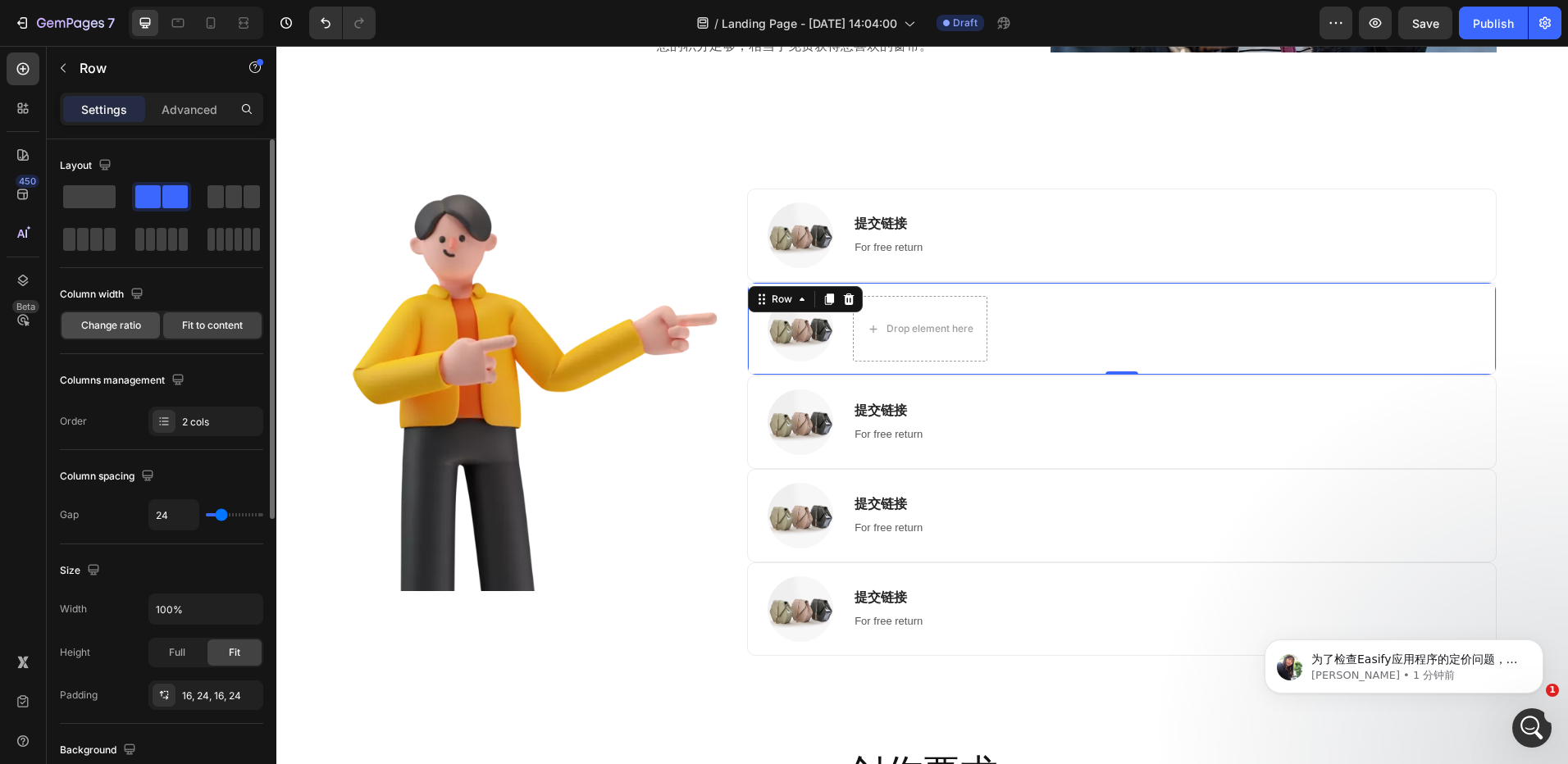
click at [129, 325] on span "Change ratio" at bounding box center [111, 324] width 60 height 14
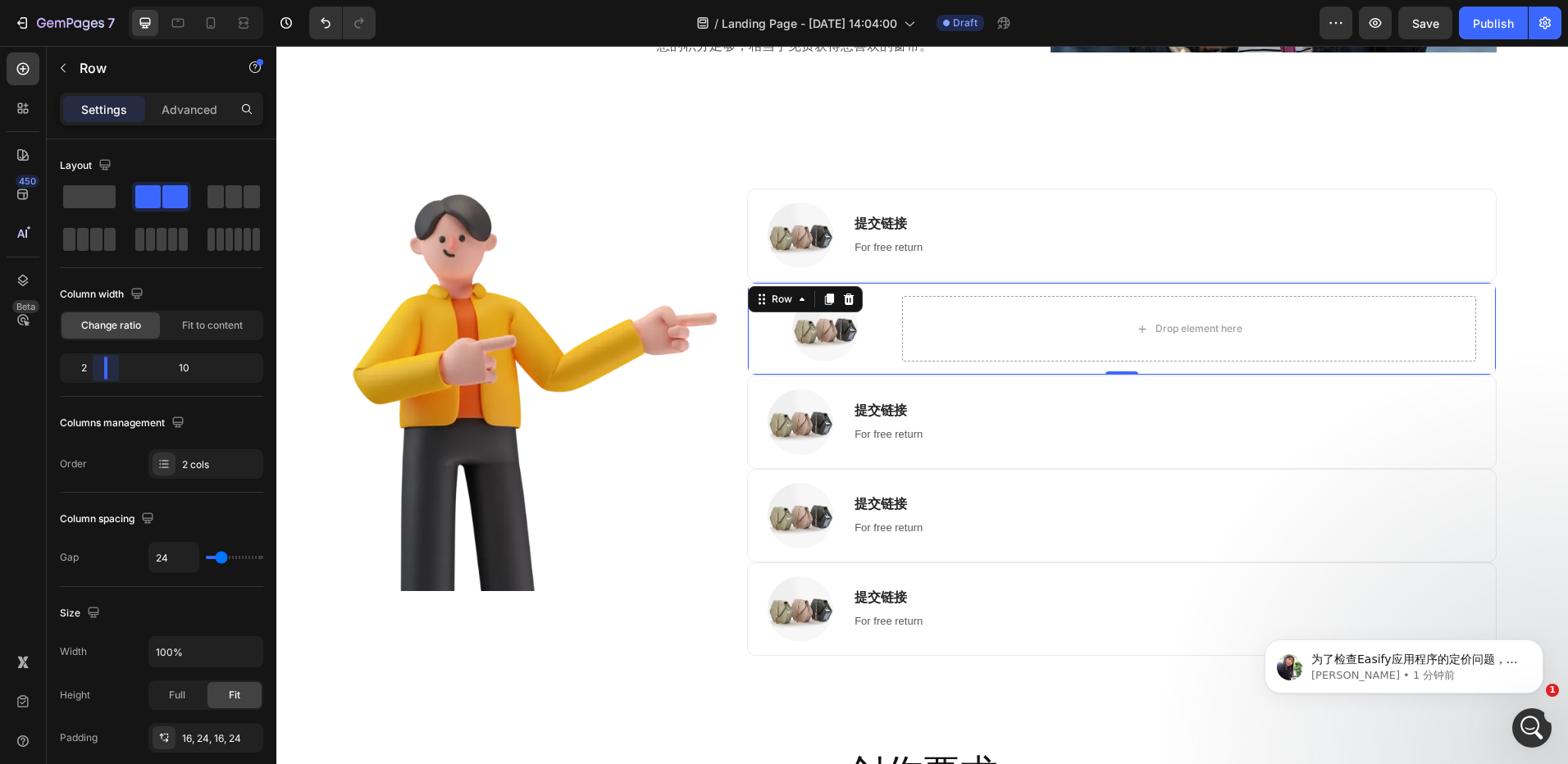
drag, startPoint x: 155, startPoint y: 368, endPoint x: 1065, endPoint y: 366, distance: 910.0
click at [94, 0] on body "7 Version history / Landing Page - Aug 27, 14:04:00 Draft Preview Save Publish …" at bounding box center [784, 0] width 1568 height 0
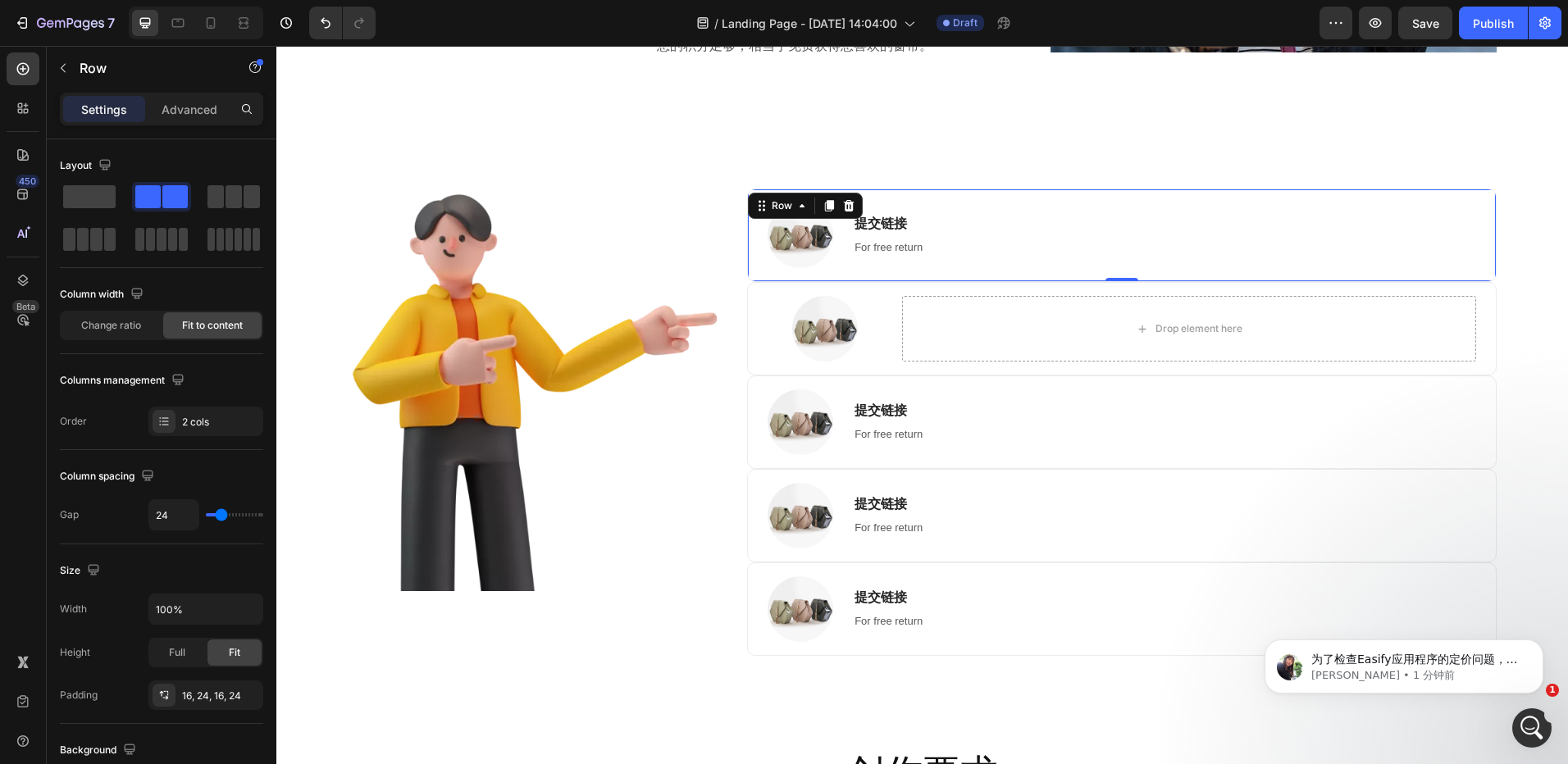
click at [1032, 247] on div "Image 提交链接 Heading For free return Text block Row 0" at bounding box center [1121, 236] width 749 height 93
click at [129, 321] on span "Change ratio" at bounding box center [111, 324] width 60 height 14
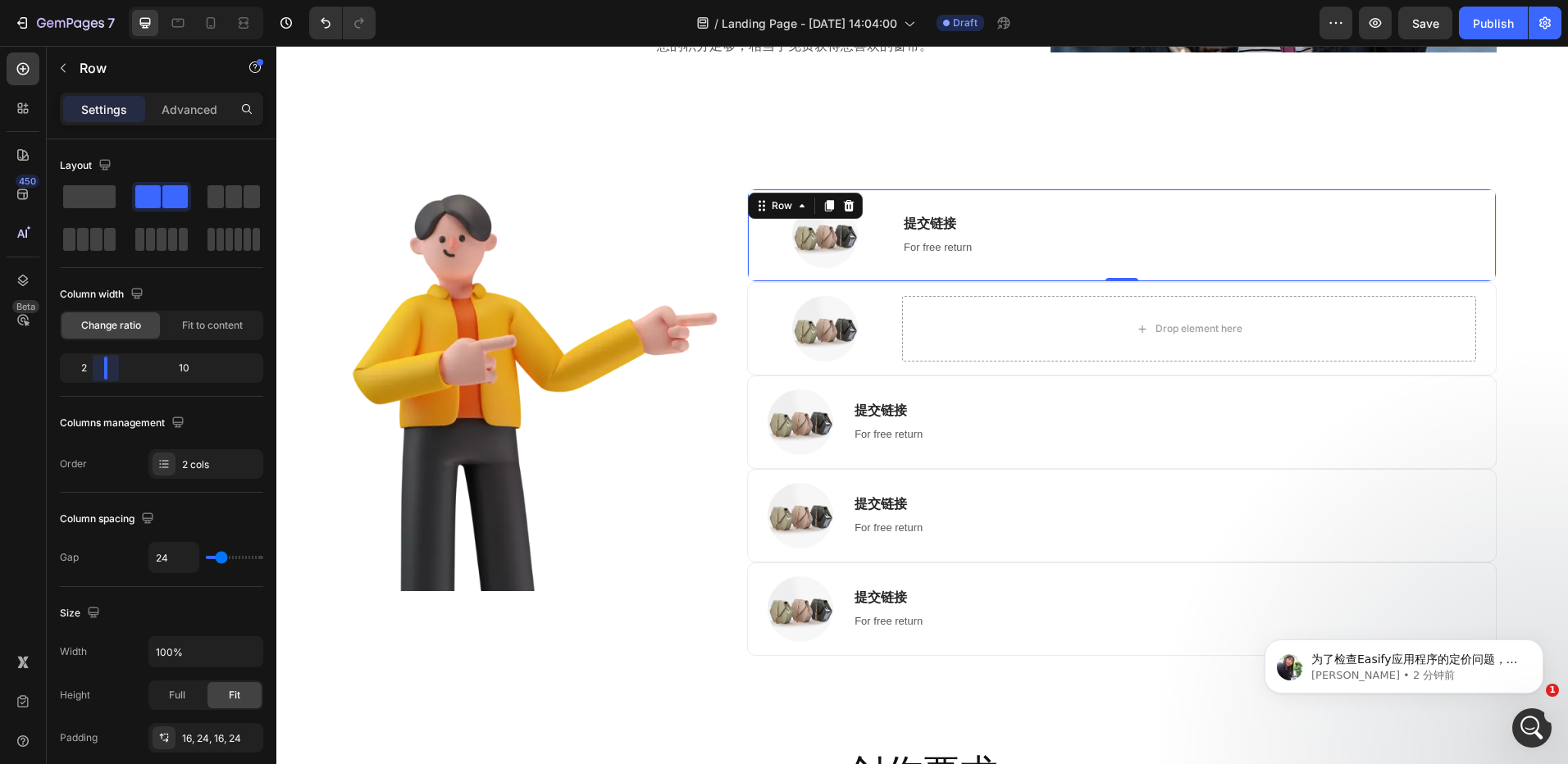
drag, startPoint x: 156, startPoint y: 368, endPoint x: 877, endPoint y: 405, distance: 721.9
click at [96, 0] on body "7 Version history / Landing Page - Aug 27, 14:04:00 Draft Preview Save Publish …" at bounding box center [784, 0] width 1568 height 0
click at [1049, 406] on div "Image 提交链接 Heading For free return Text block Row" at bounding box center [1121, 423] width 749 height 93
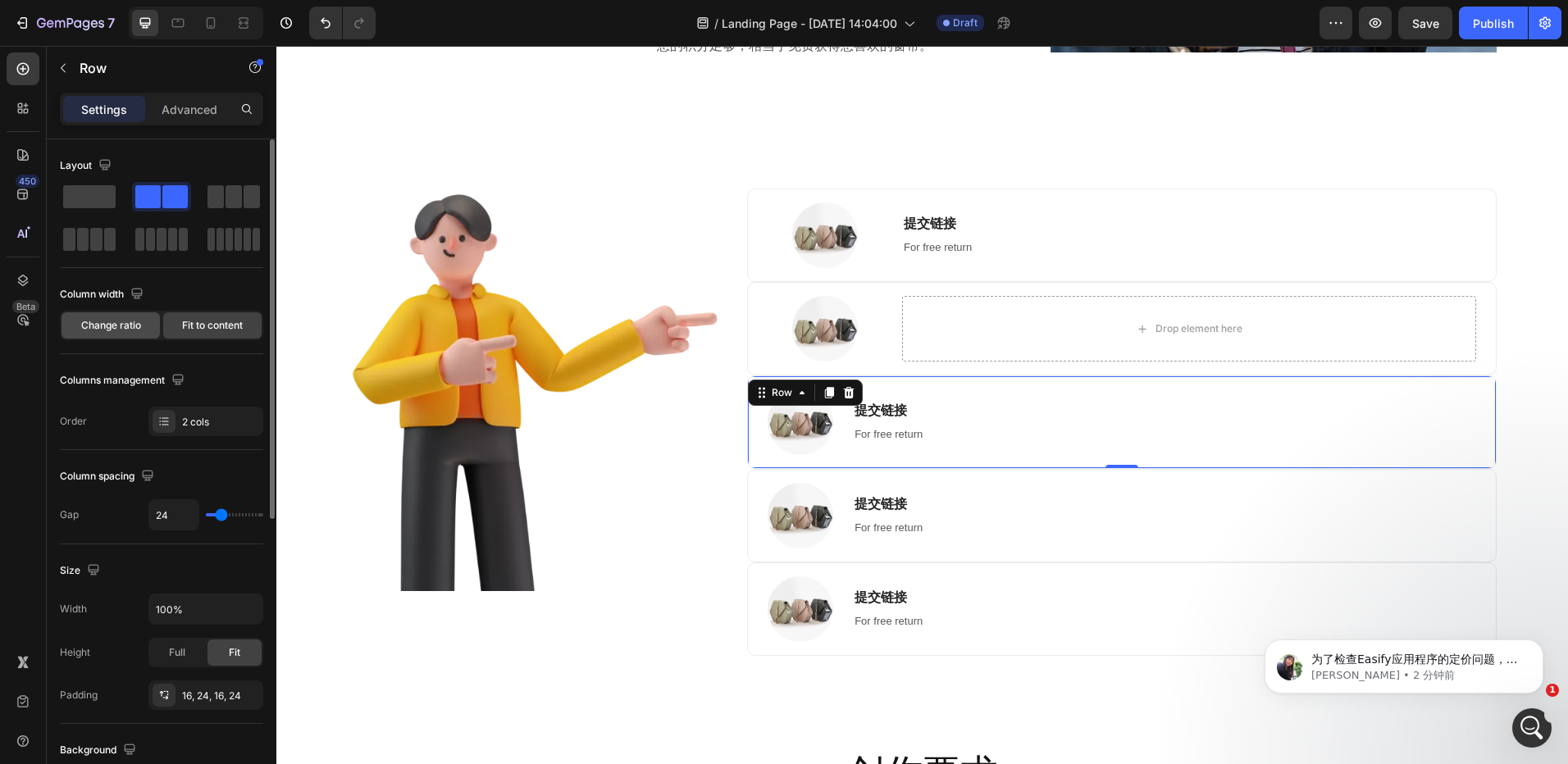
click at [111, 323] on span "Change ratio" at bounding box center [111, 324] width 60 height 14
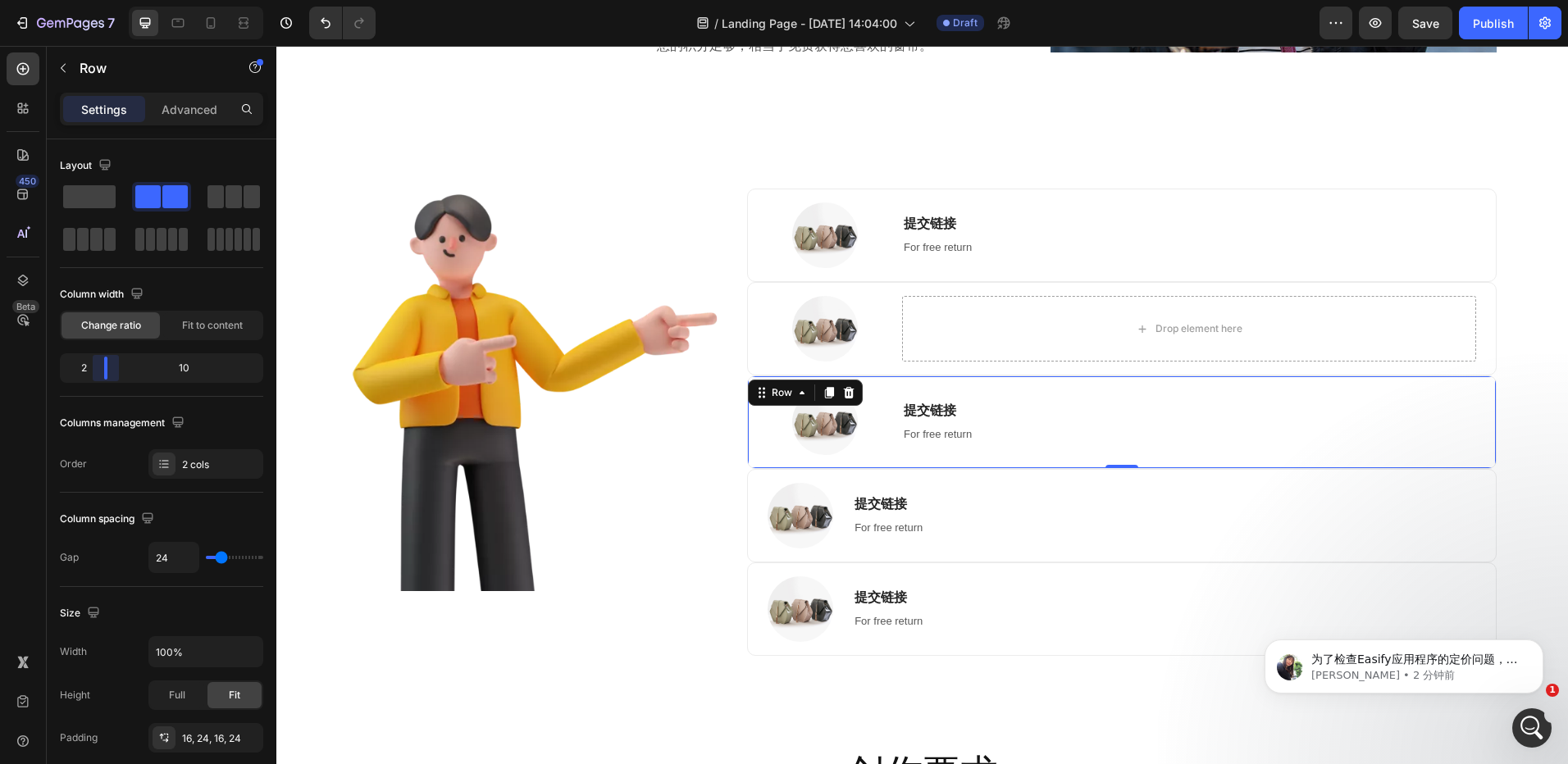
drag, startPoint x: 157, startPoint y: 370, endPoint x: 96, endPoint y: 374, distance: 61.1
click at [96, 0] on body "7 Version history / Landing Page - Aug 27, 14:04:00 Draft Preview Save Publish …" at bounding box center [784, 0] width 1568 height 0
click at [1048, 510] on div "Image 提交链接 Heading For free return Text block Row" at bounding box center [1121, 516] width 749 height 93
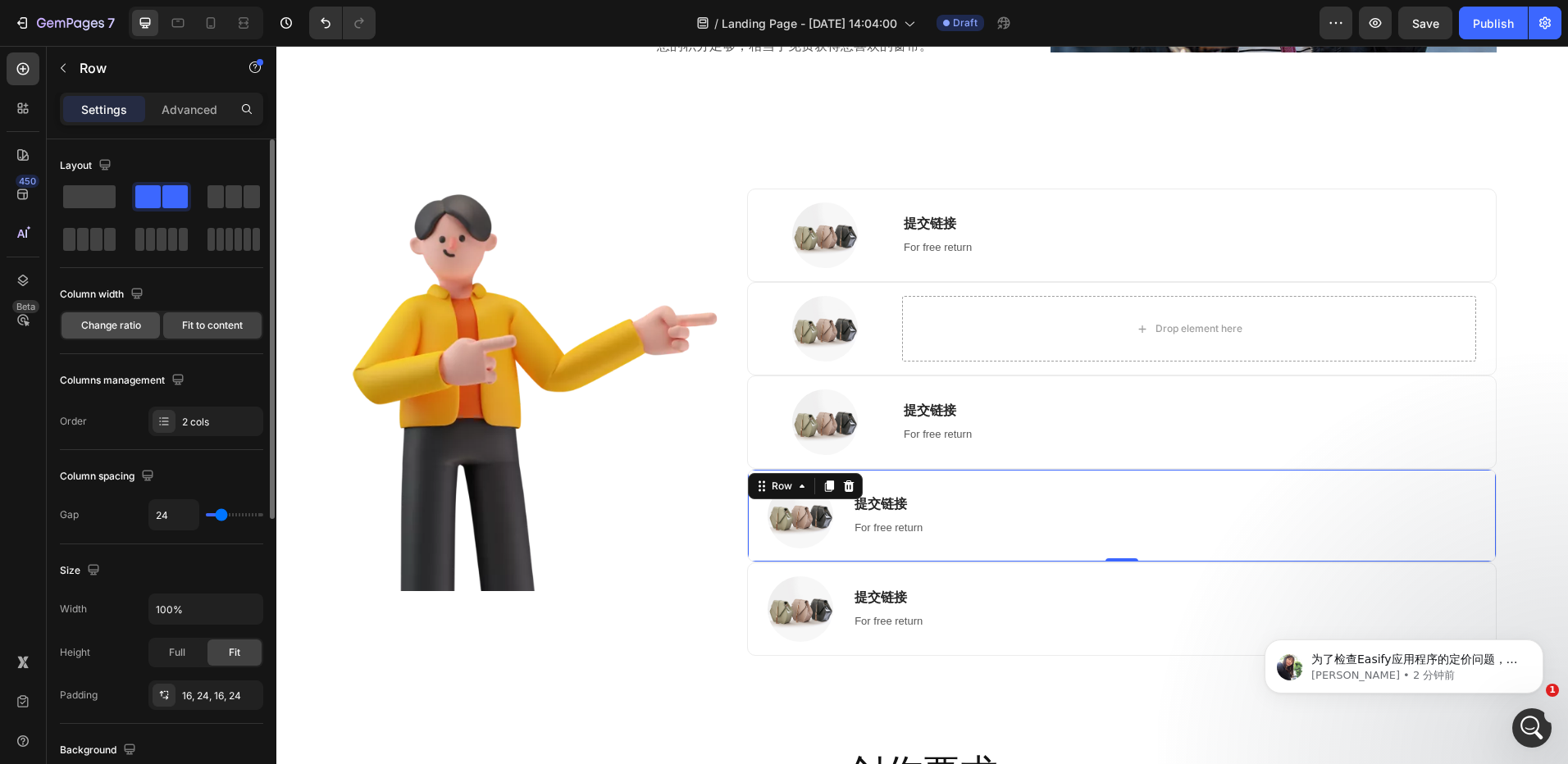
click at [118, 327] on span "Change ratio" at bounding box center [111, 324] width 60 height 14
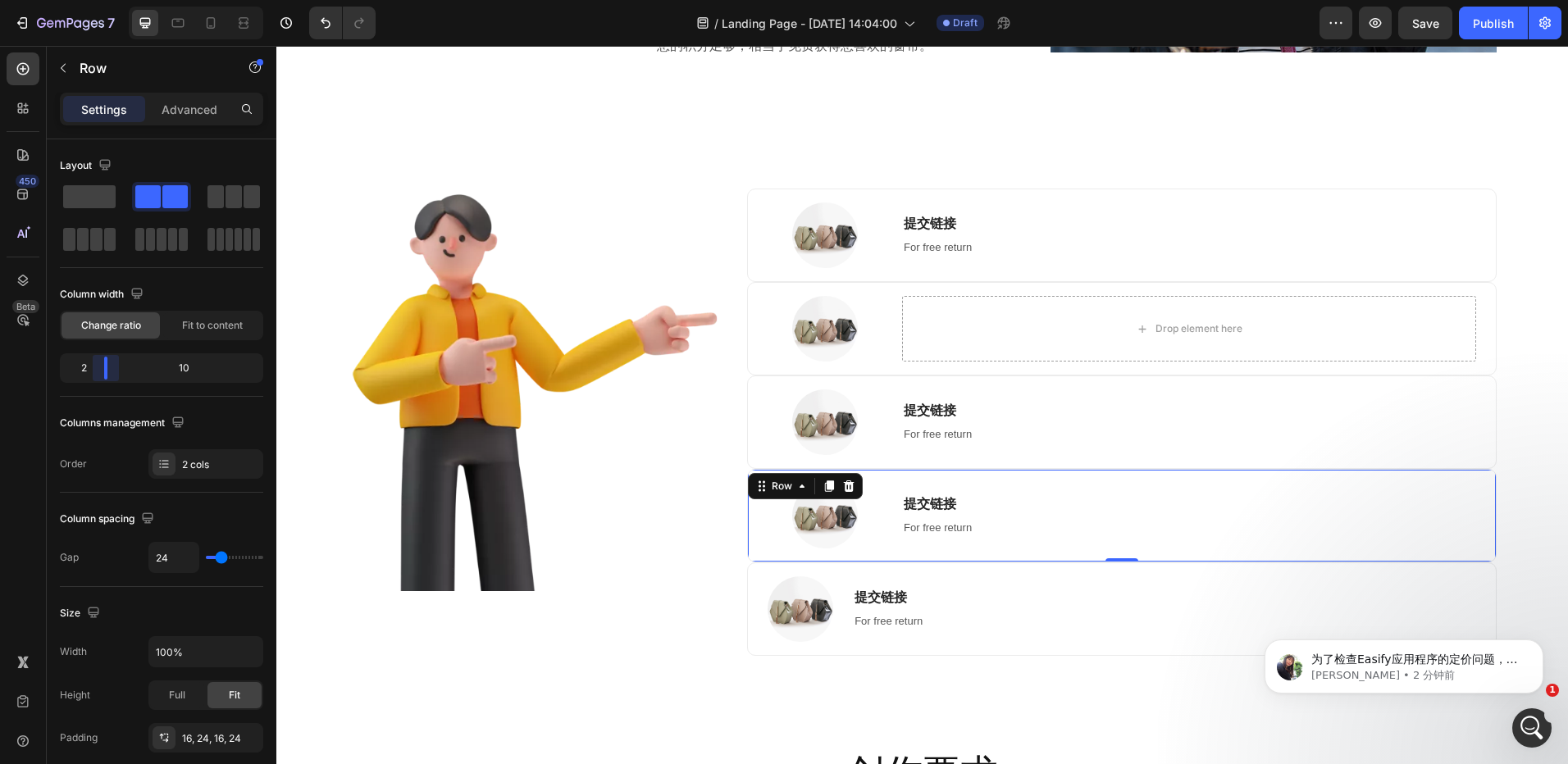
drag, startPoint x: 161, startPoint y: 376, endPoint x: 659, endPoint y: 544, distance: 525.6
click at [102, 0] on body "7 Version history / Landing Page - Aug 27, 14:04:00 Draft Preview Save Publish …" at bounding box center [784, 0] width 1568 height 0
click at [988, 609] on div "Image 提交链接 Heading For free return Text block Row" at bounding box center [1121, 609] width 749 height 93
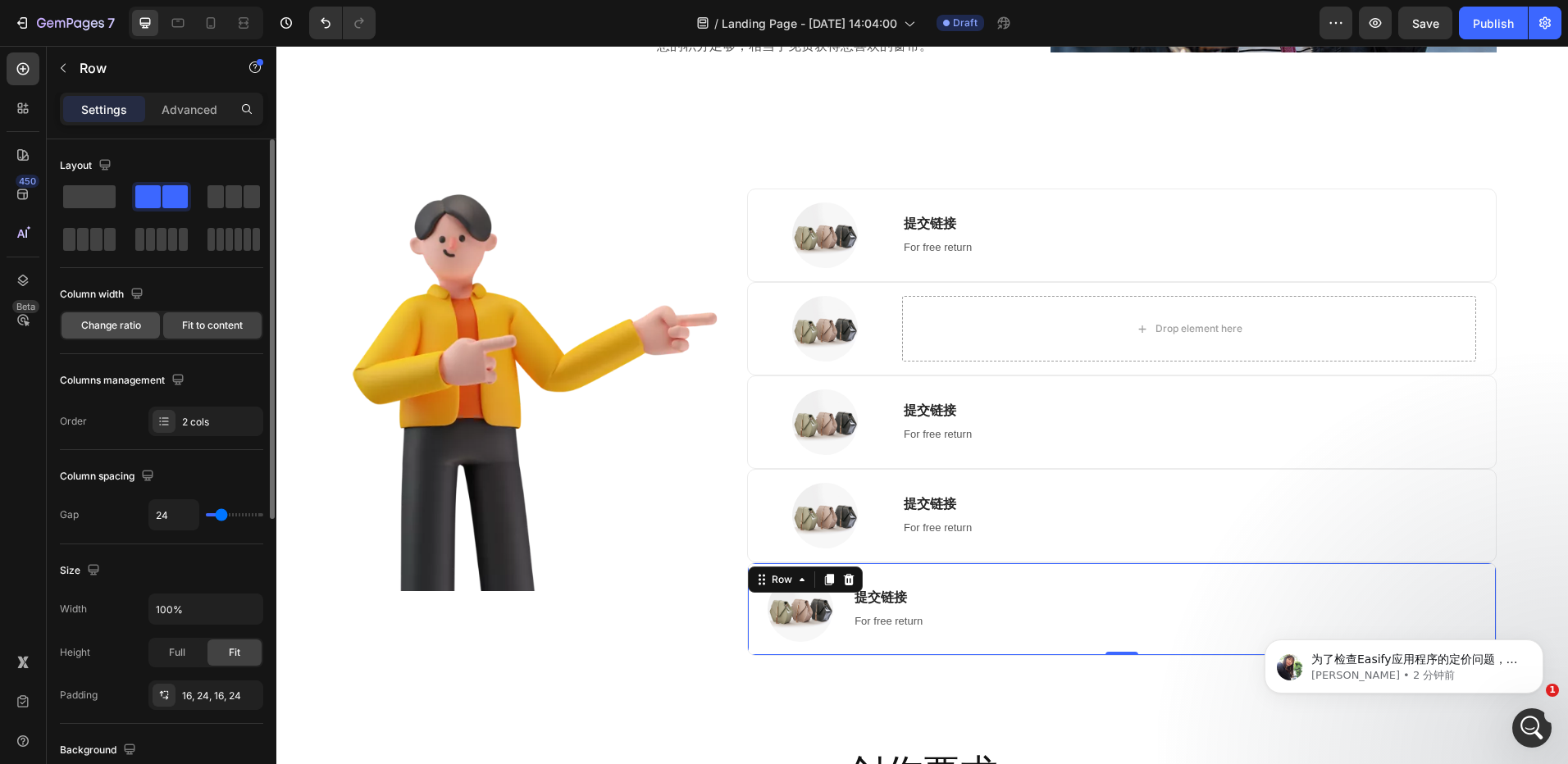
click at [115, 323] on span "Change ratio" at bounding box center [111, 324] width 60 height 14
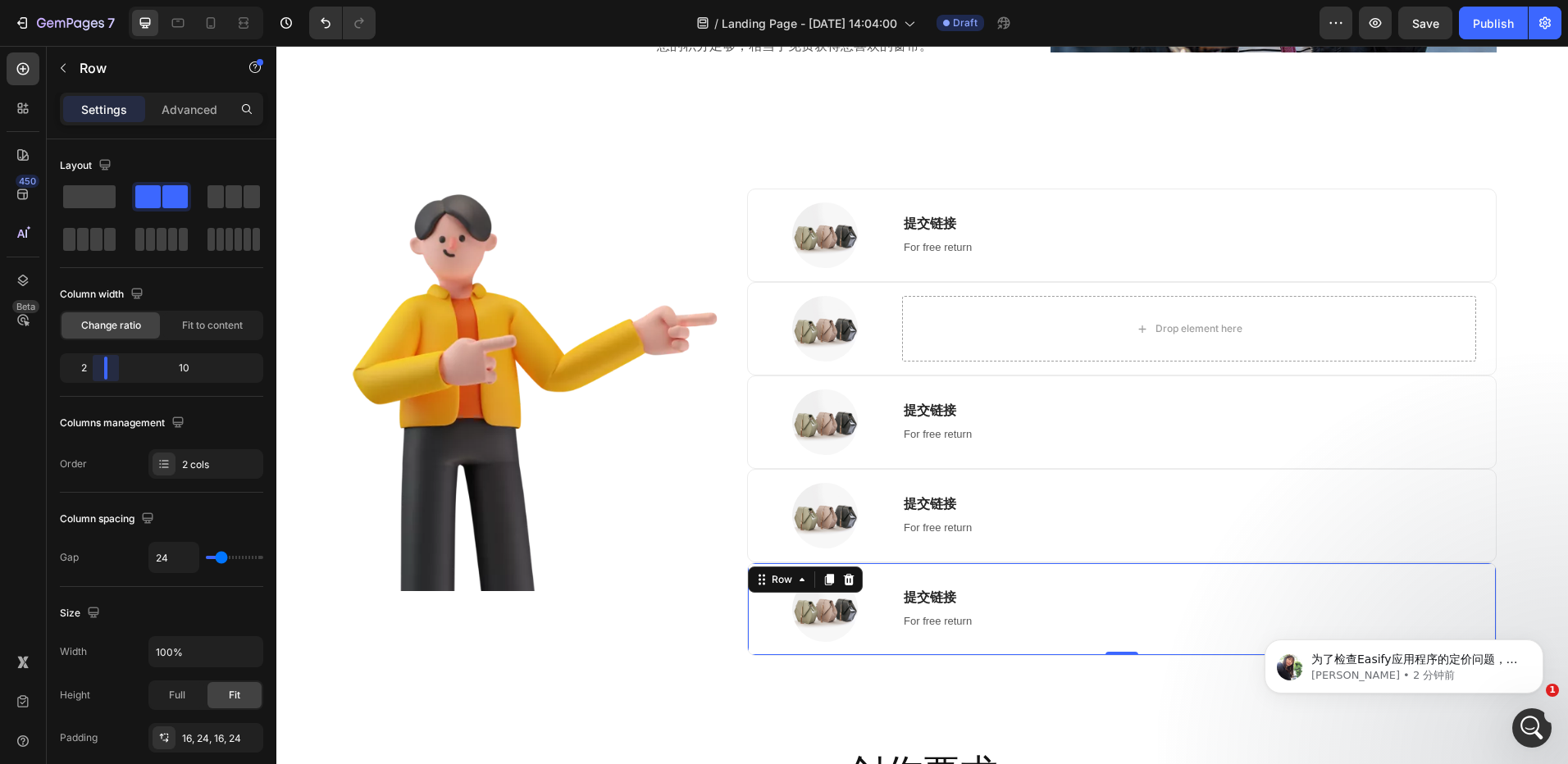
drag, startPoint x: 161, startPoint y: 370, endPoint x: 808, endPoint y: 461, distance: 653.4
click at [89, 0] on body "7 Version history / Landing Page - Aug 27, 14:04:00 Draft Preview Save Publish …" at bounding box center [784, 0] width 1568 height 0
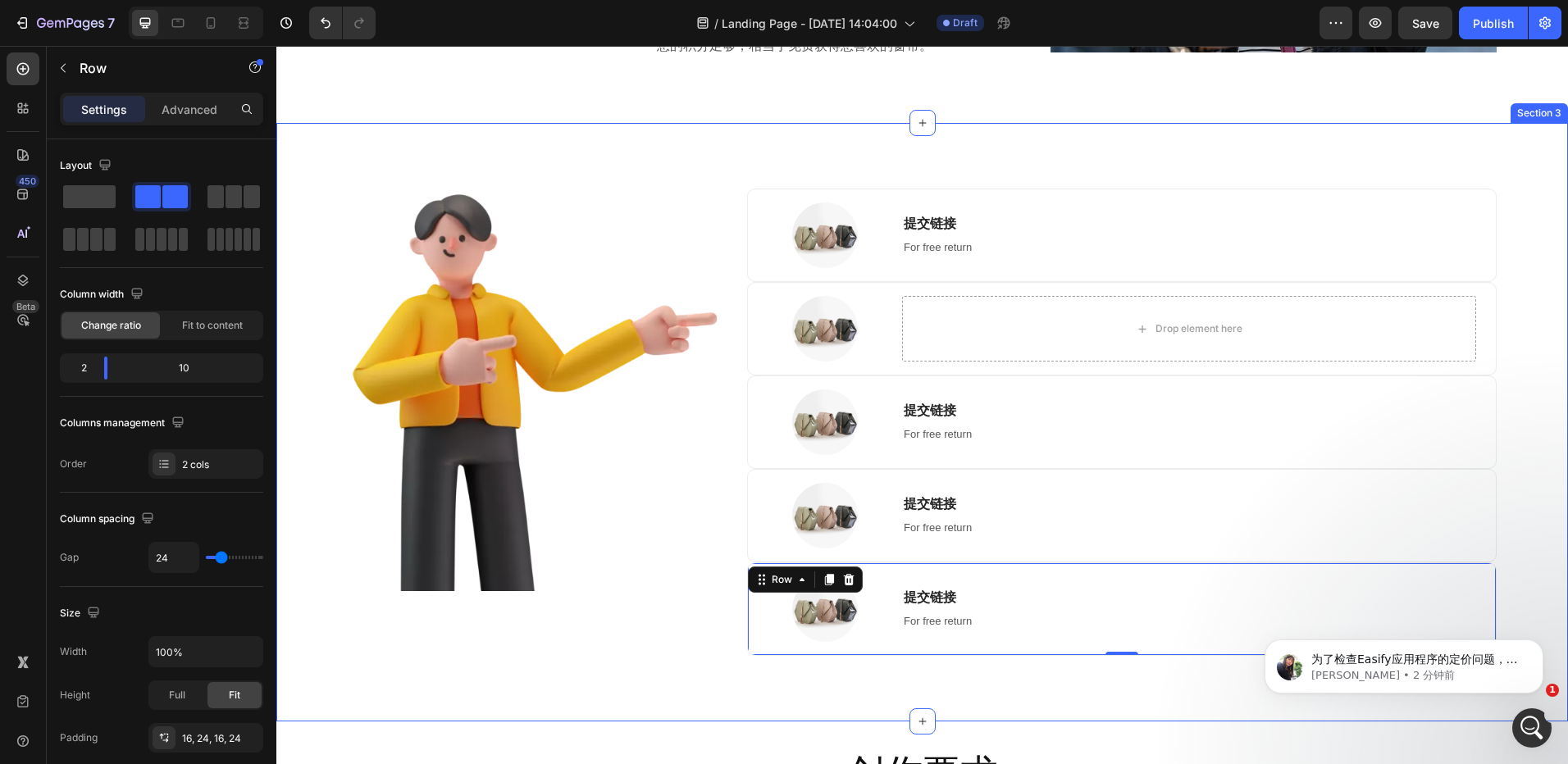
click at [1525, 438] on div "Image Image 提交链接 Heading For free return Text block Row Image Drop element here…" at bounding box center [923, 423] width 1267 height 467
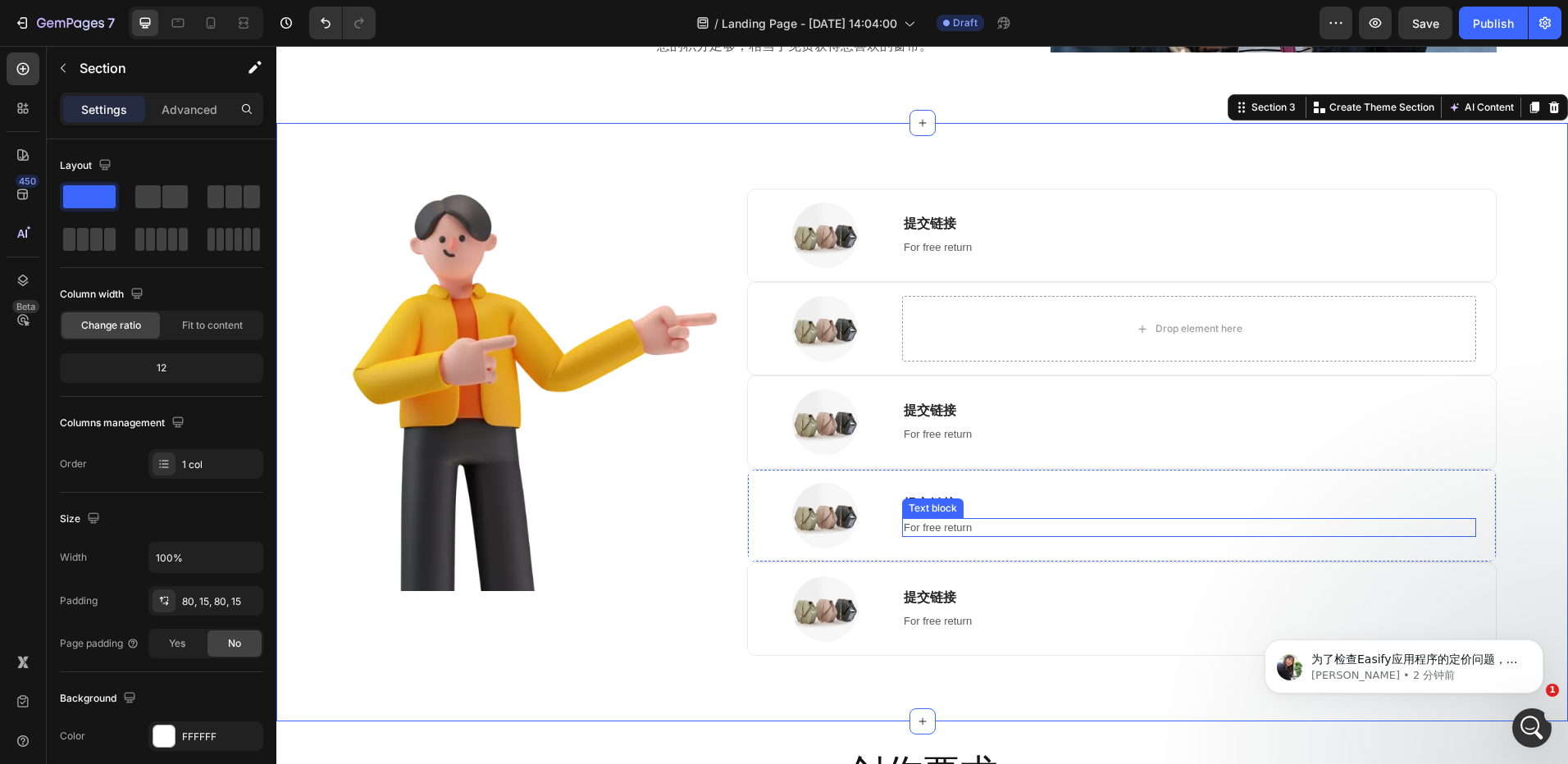
click at [1035, 530] on p "For free return" at bounding box center [1188, 527] width 570 height 16
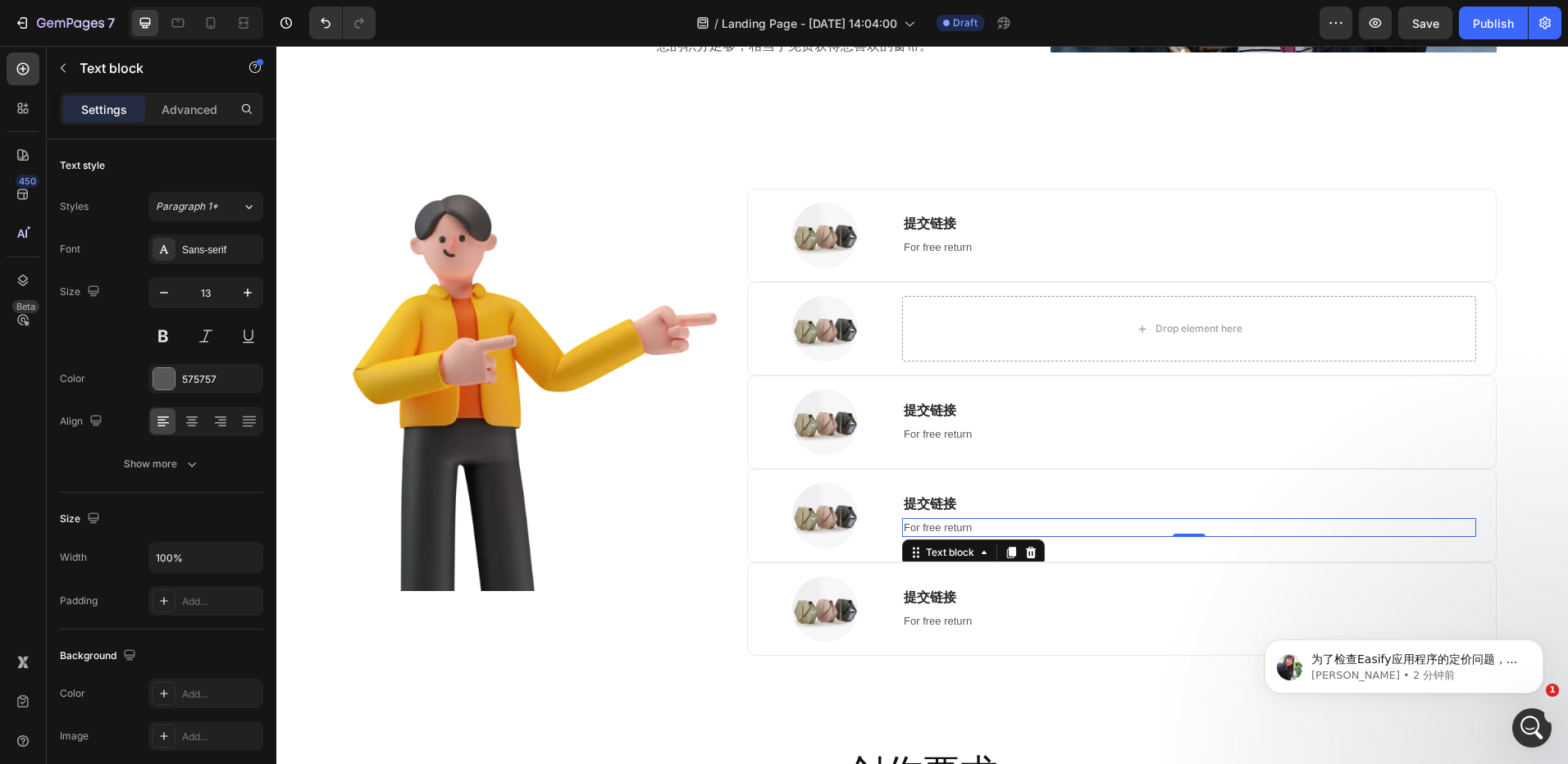
click at [995, 509] on h3 "提交链接" at bounding box center [1188, 504] width 574 height 20
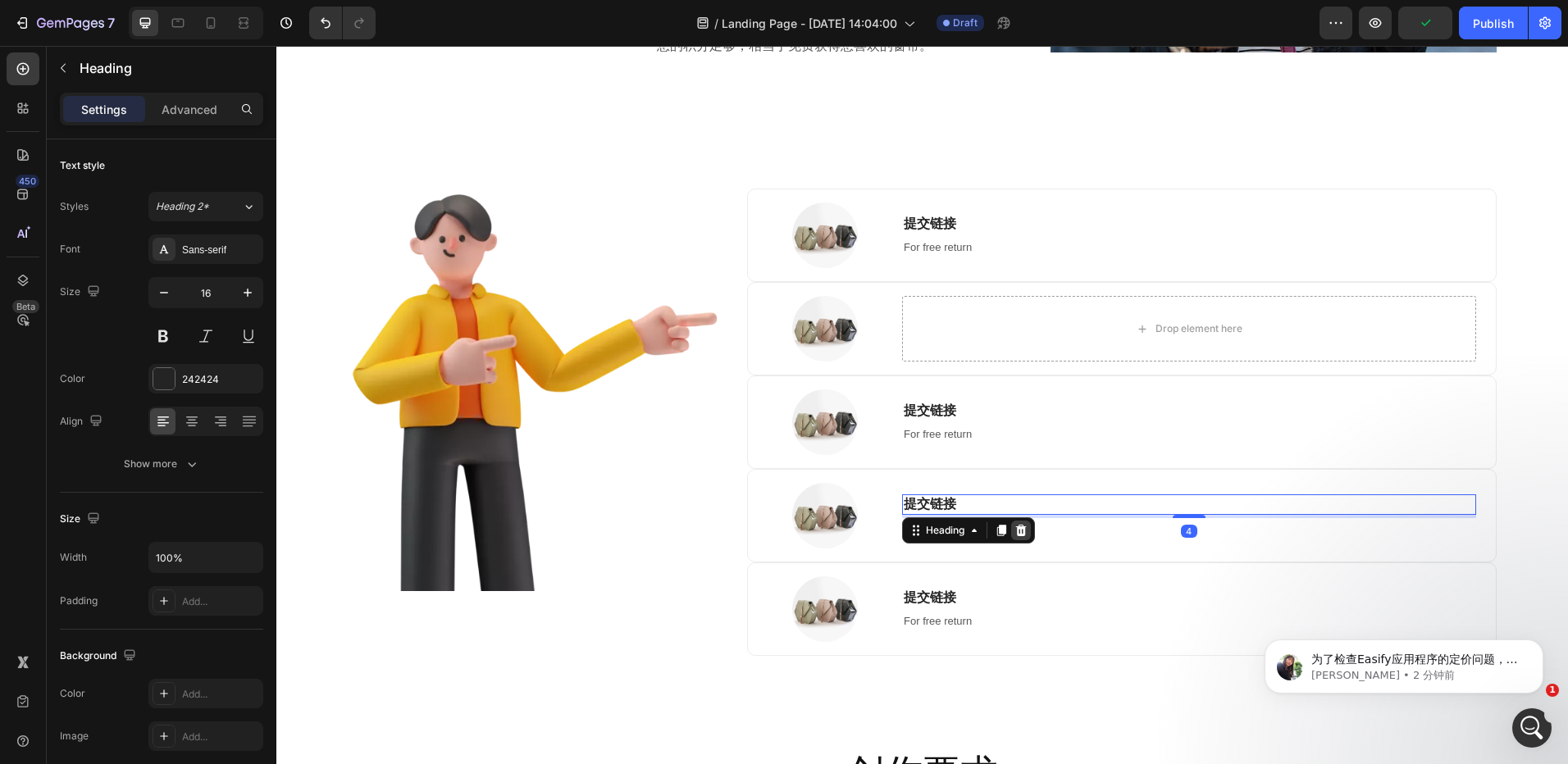
click at [1016, 527] on icon at bounding box center [1021, 530] width 10 height 11
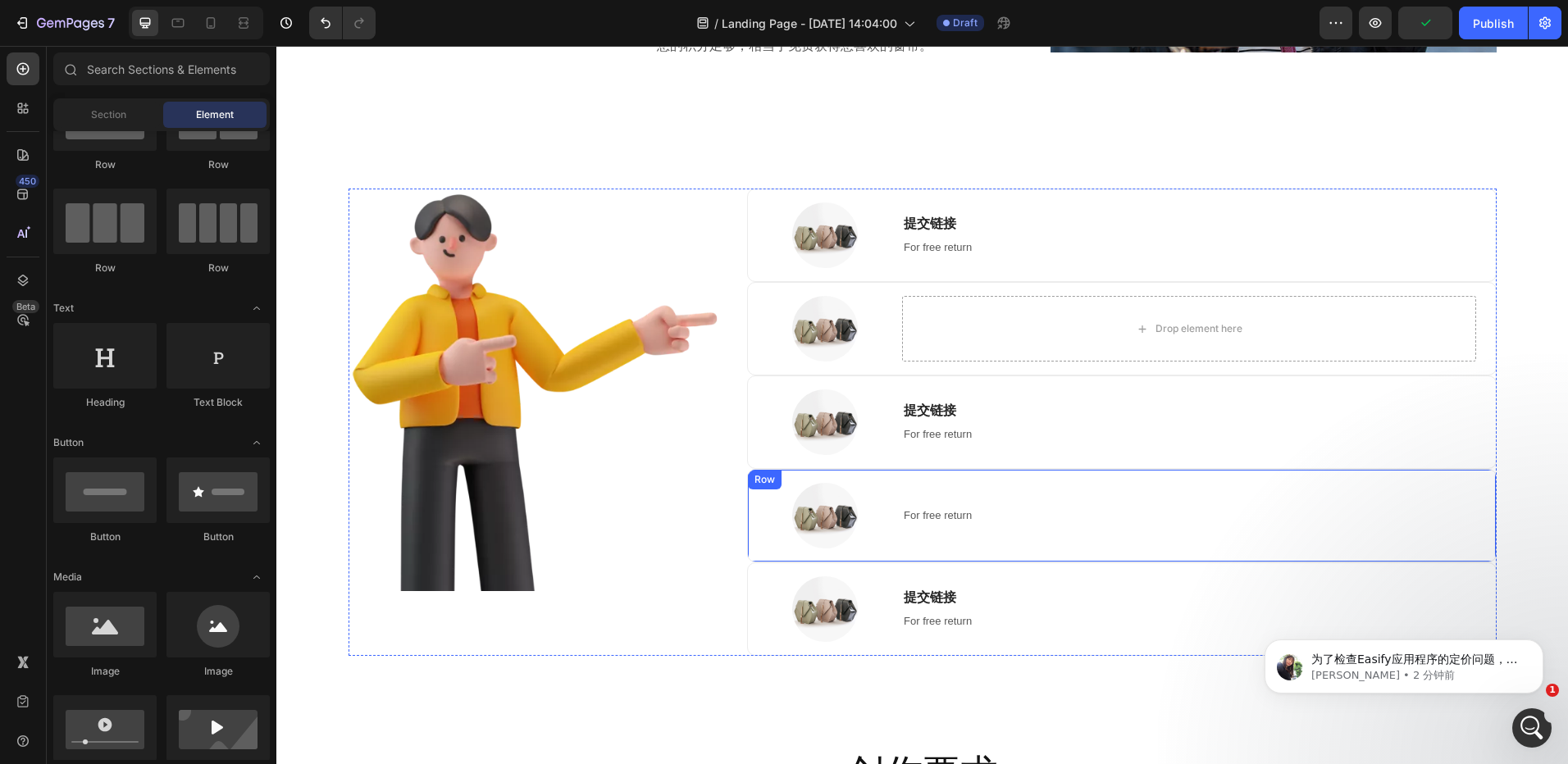
drag, startPoint x: 1024, startPoint y: 532, endPoint x: 1023, endPoint y: 523, distance: 9.1
click at [1024, 532] on div "For free return Text block" at bounding box center [1188, 515] width 574 height 66
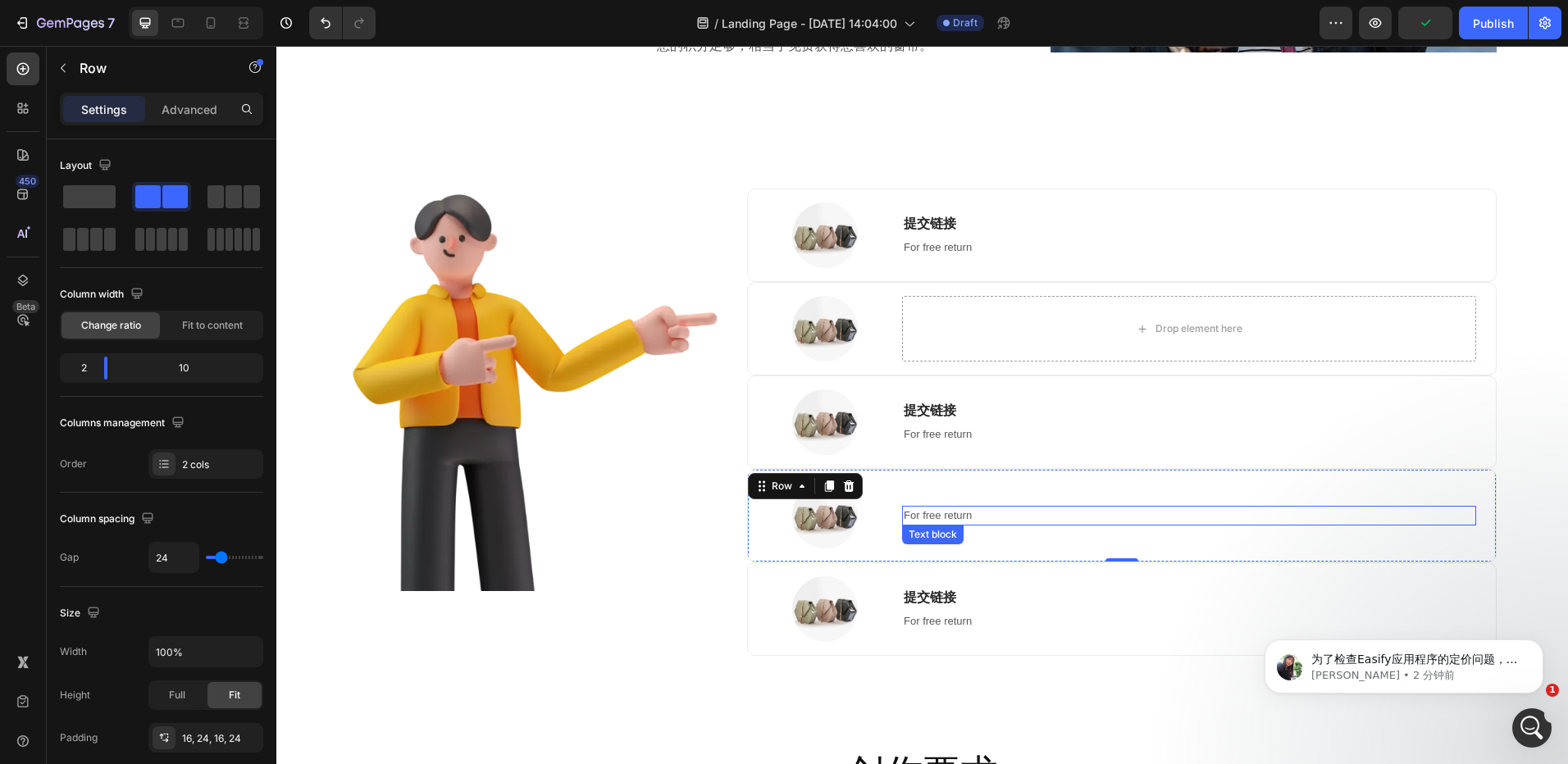
click at [1019, 517] on p "For free return" at bounding box center [1188, 515] width 570 height 16
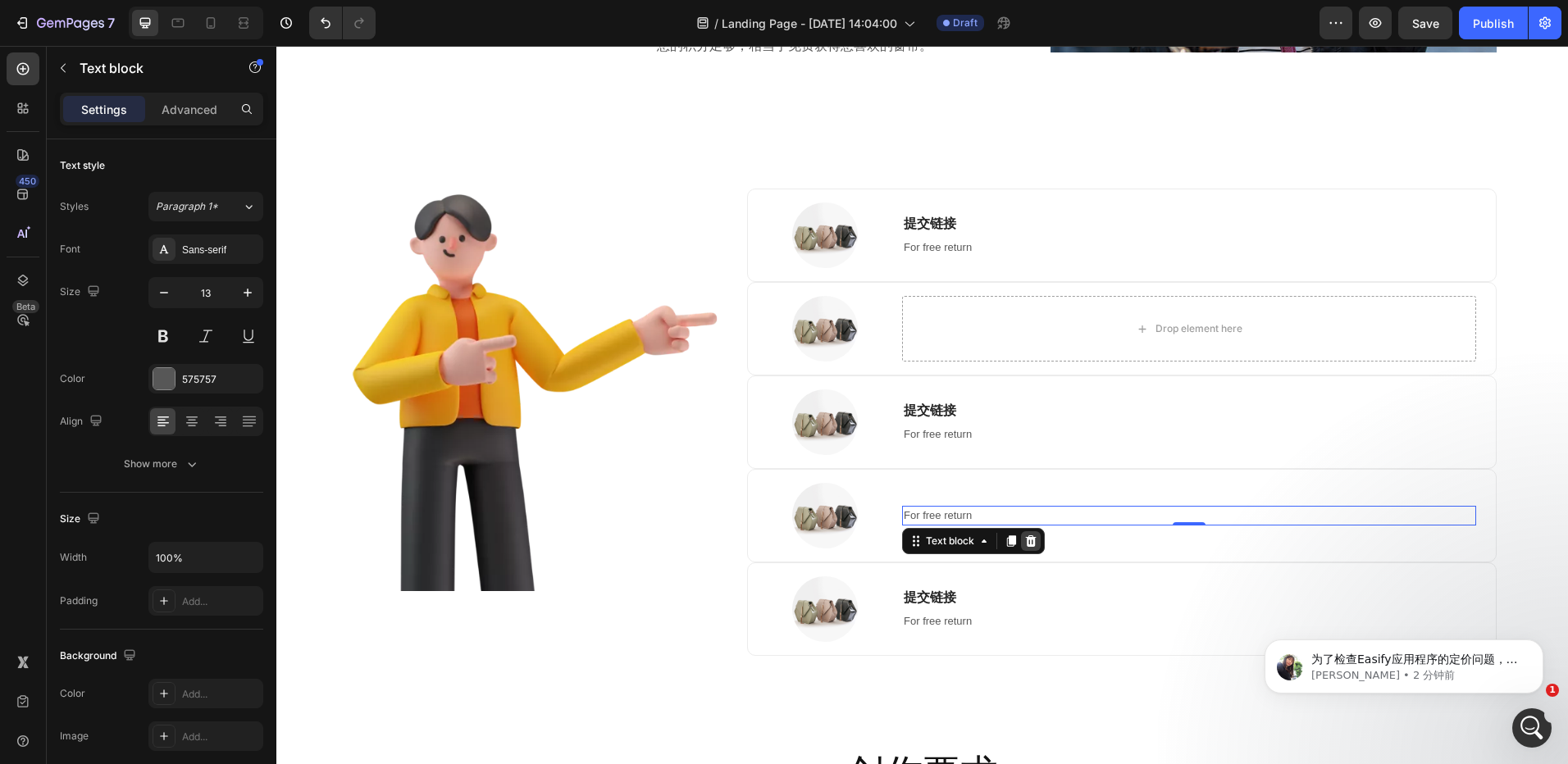
click at [1030, 542] on icon at bounding box center [1031, 541] width 13 height 13
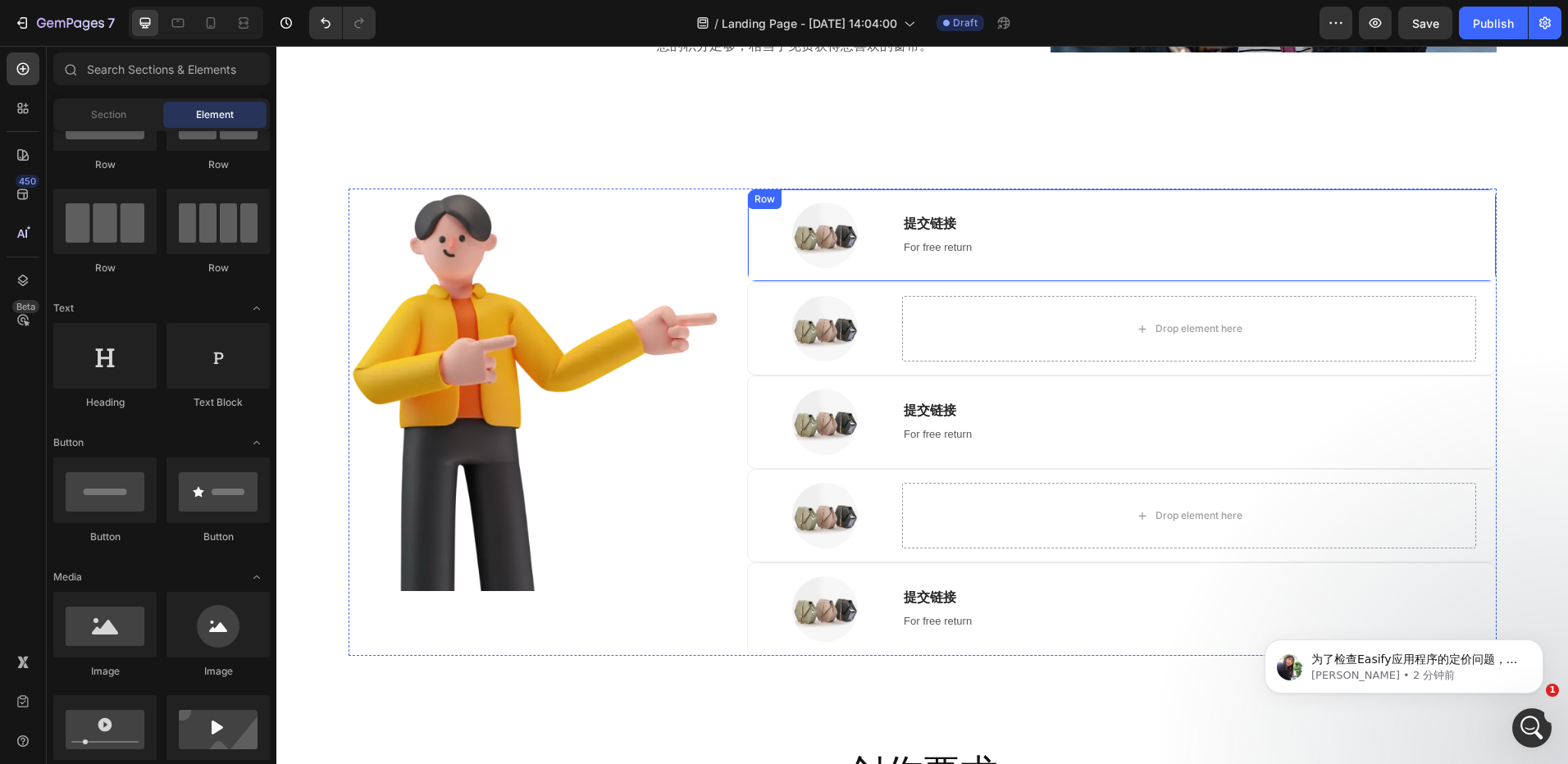
click at [884, 261] on div "Image 提交链接 Heading For free return Text block Row" at bounding box center [1121, 236] width 749 height 93
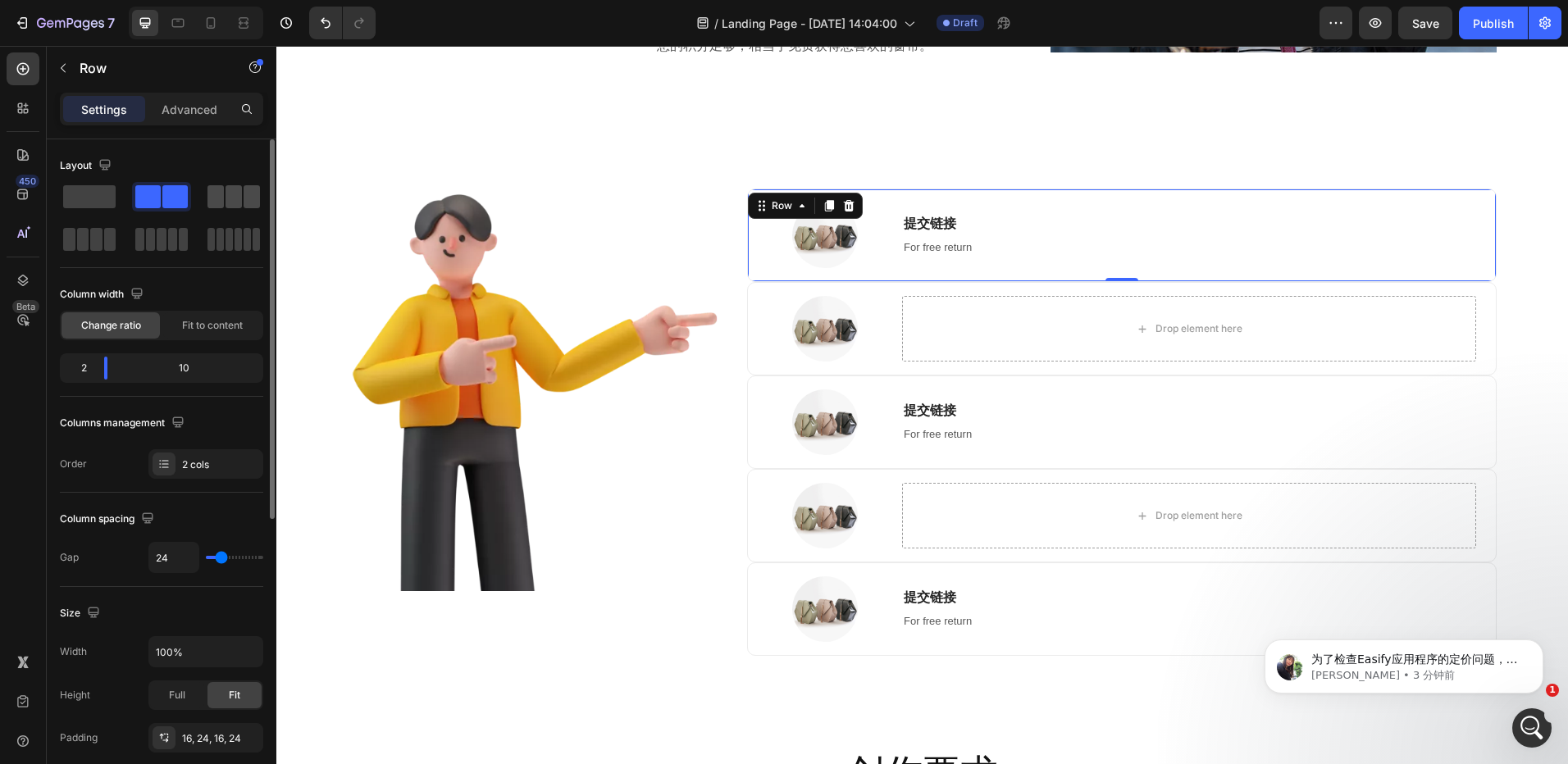
drag, startPoint x: 219, startPoint y: 201, endPoint x: 323, endPoint y: 230, distance: 108.0
click at [219, 201] on span at bounding box center [215, 196] width 16 height 23
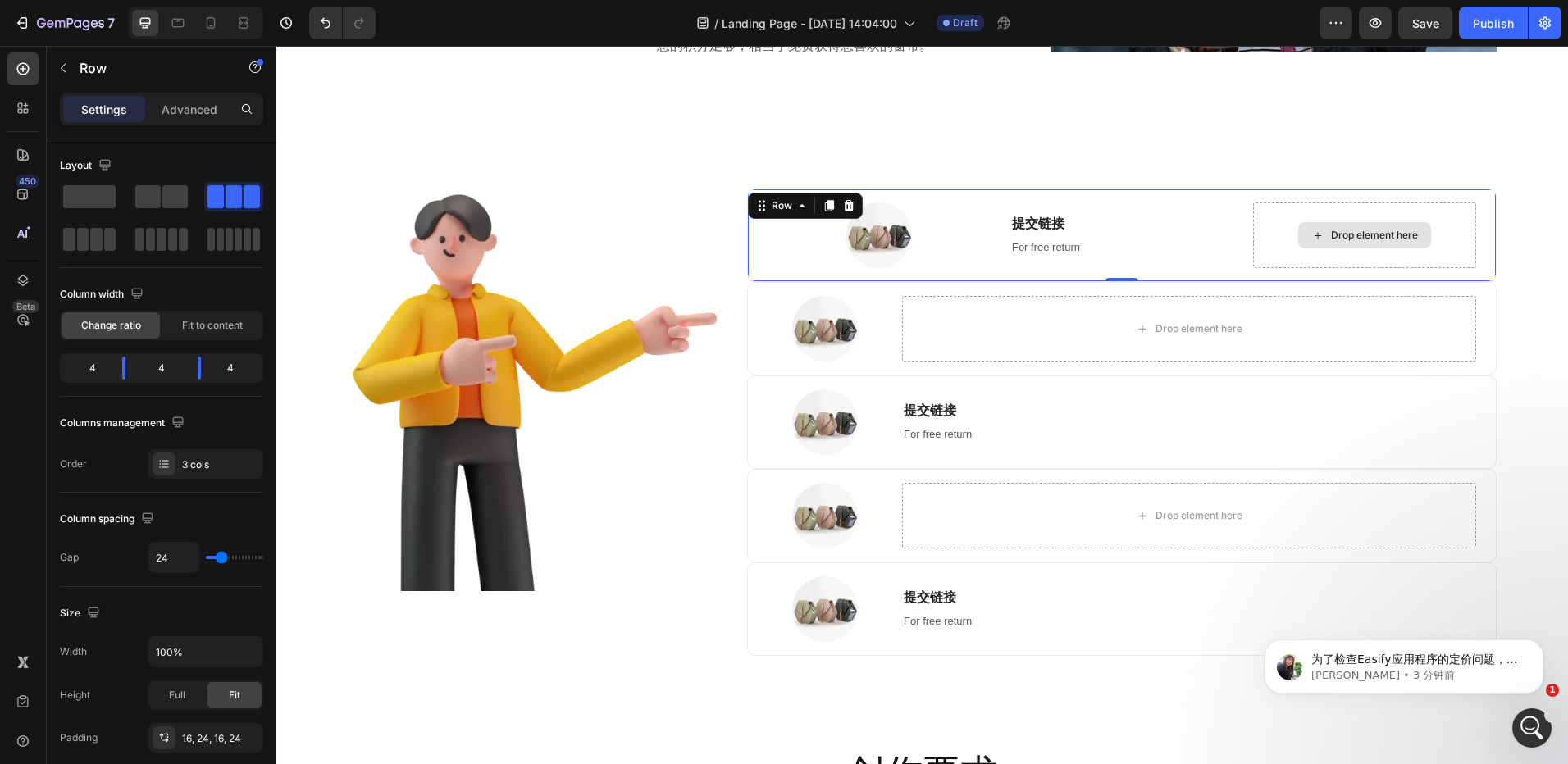
click at [1266, 212] on div "Drop element here" at bounding box center [1365, 235] width 223 height 66
click at [1036, 237] on div "For free return Text block" at bounding box center [1122, 247] width 223 height 20
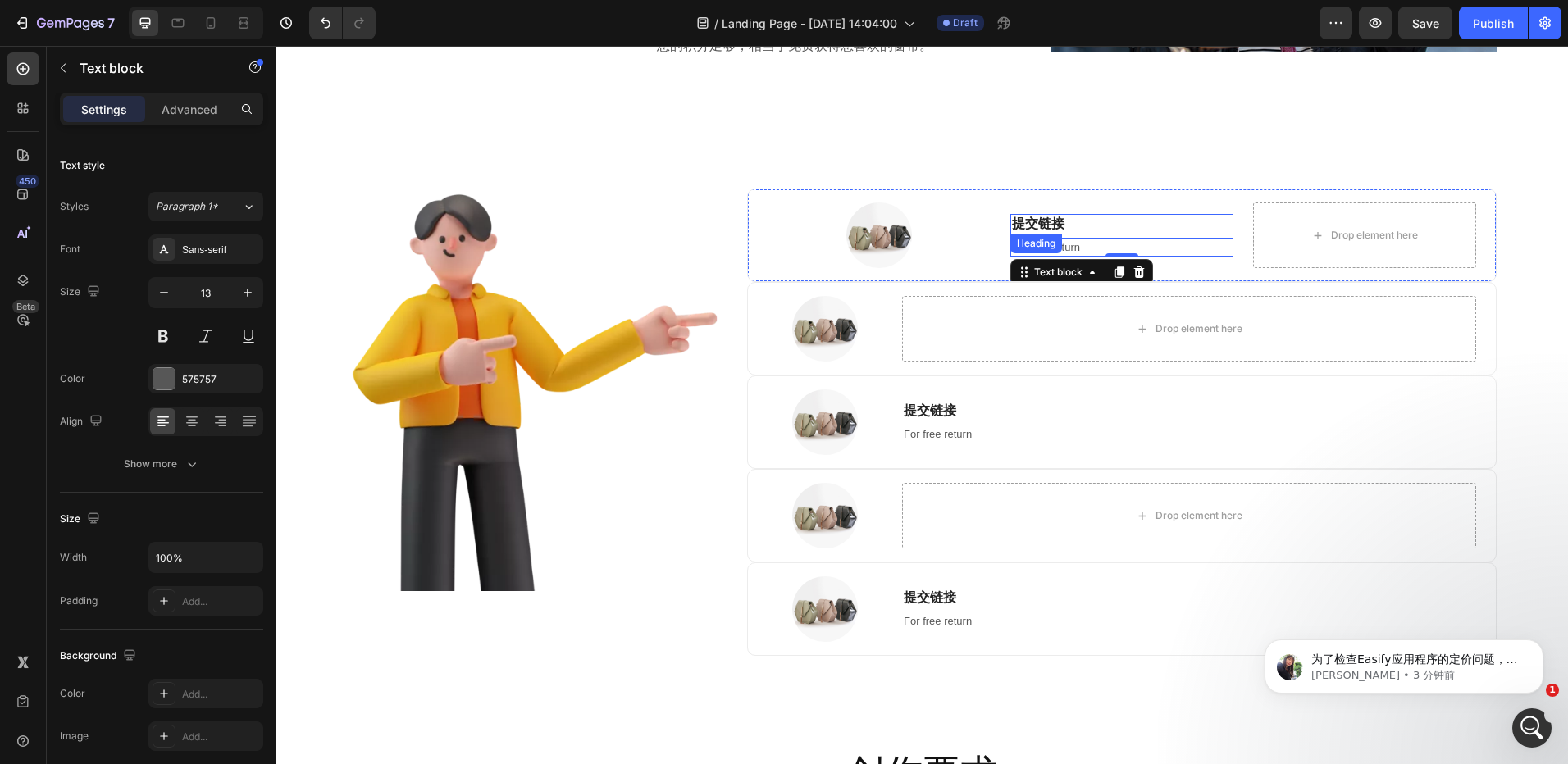
click at [1073, 225] on h3 "提交链接" at bounding box center [1122, 223] width 223 height 20
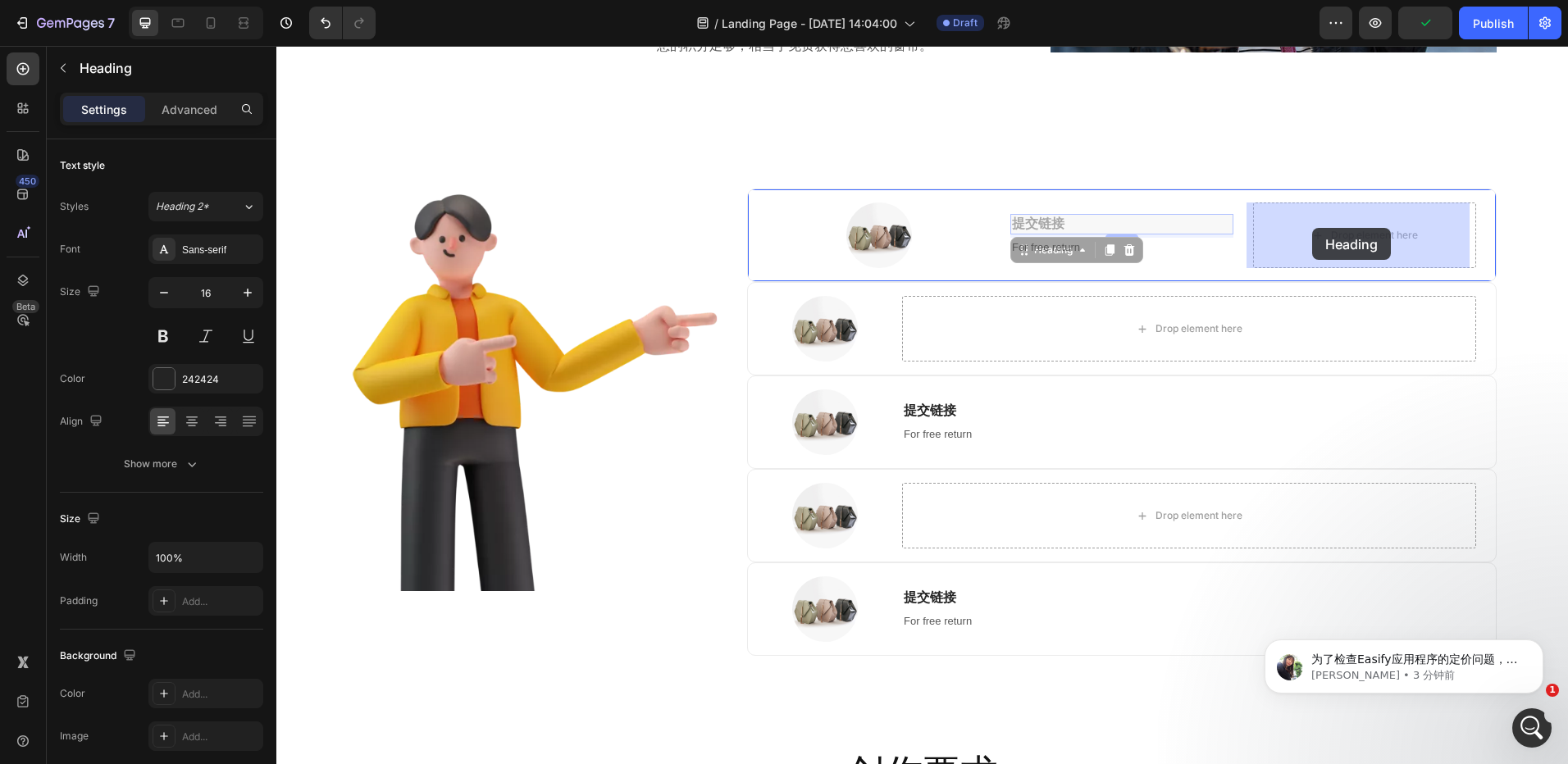
drag, startPoint x: 1022, startPoint y: 248, endPoint x: 1312, endPoint y: 228, distance: 290.7
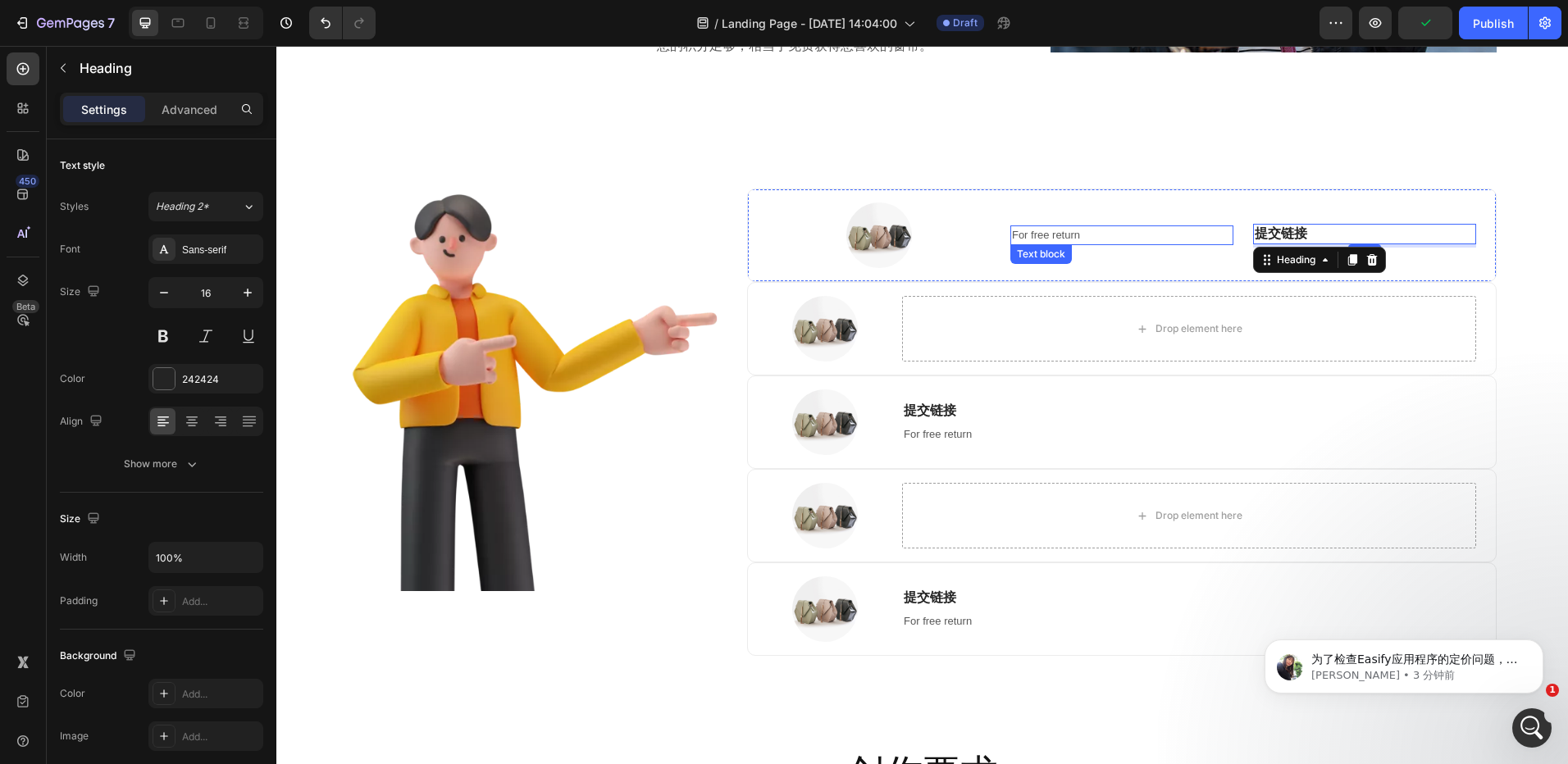
click at [1038, 237] on p "For free return" at bounding box center [1122, 235] width 220 height 16
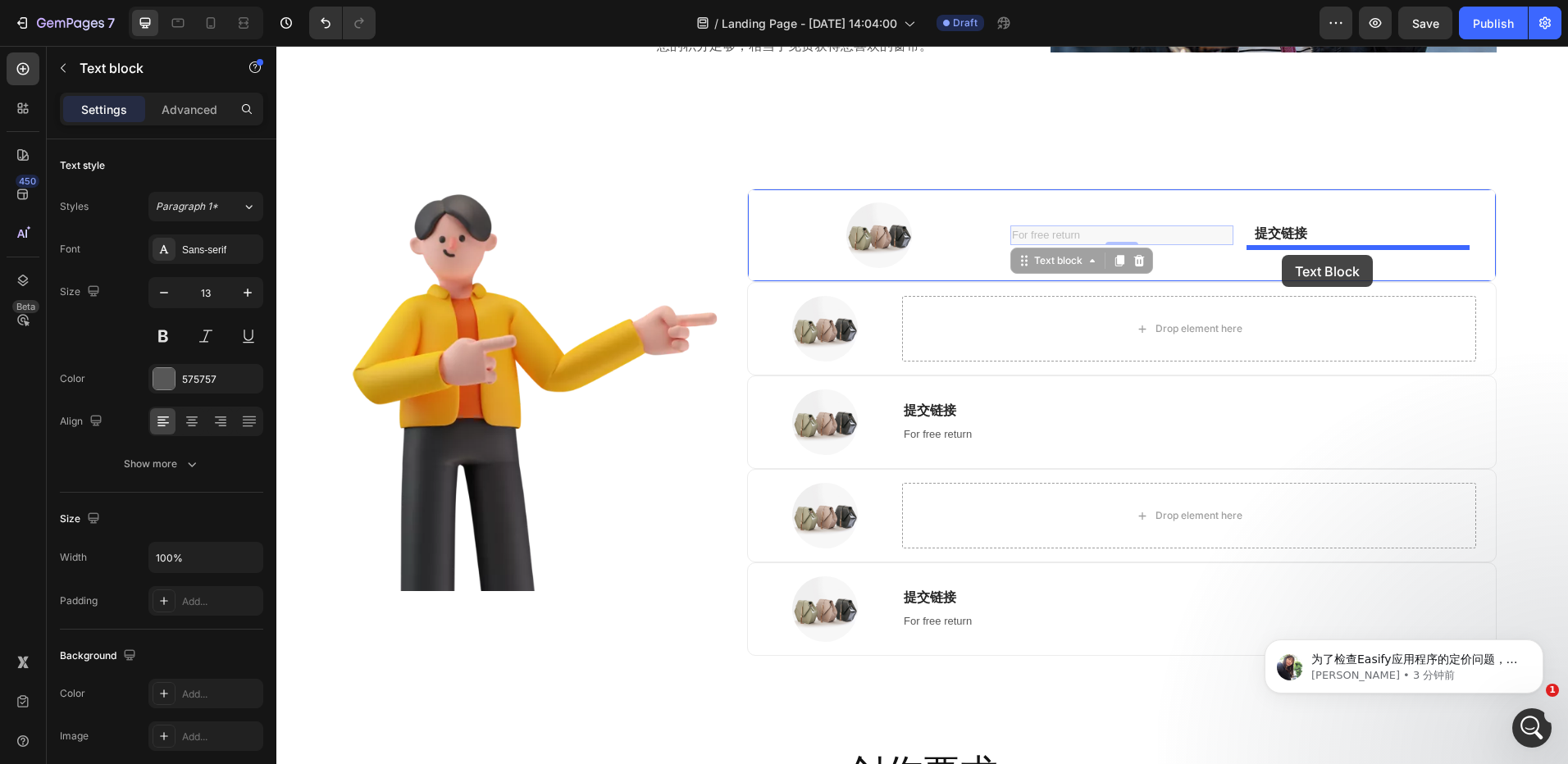
drag, startPoint x: 1013, startPoint y: 258, endPoint x: 1282, endPoint y: 255, distance: 269.0
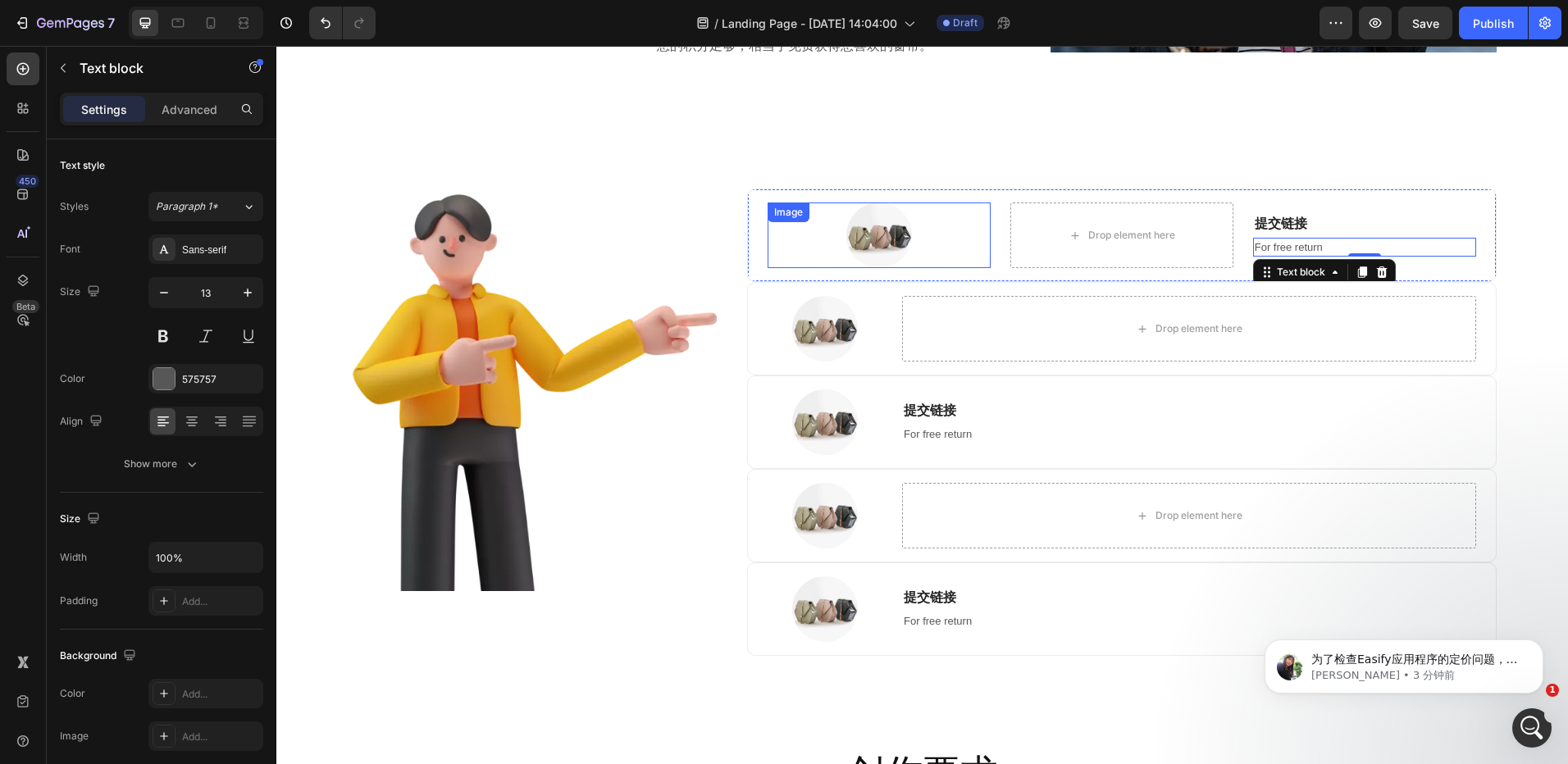
click at [902, 237] on img at bounding box center [879, 235] width 66 height 66
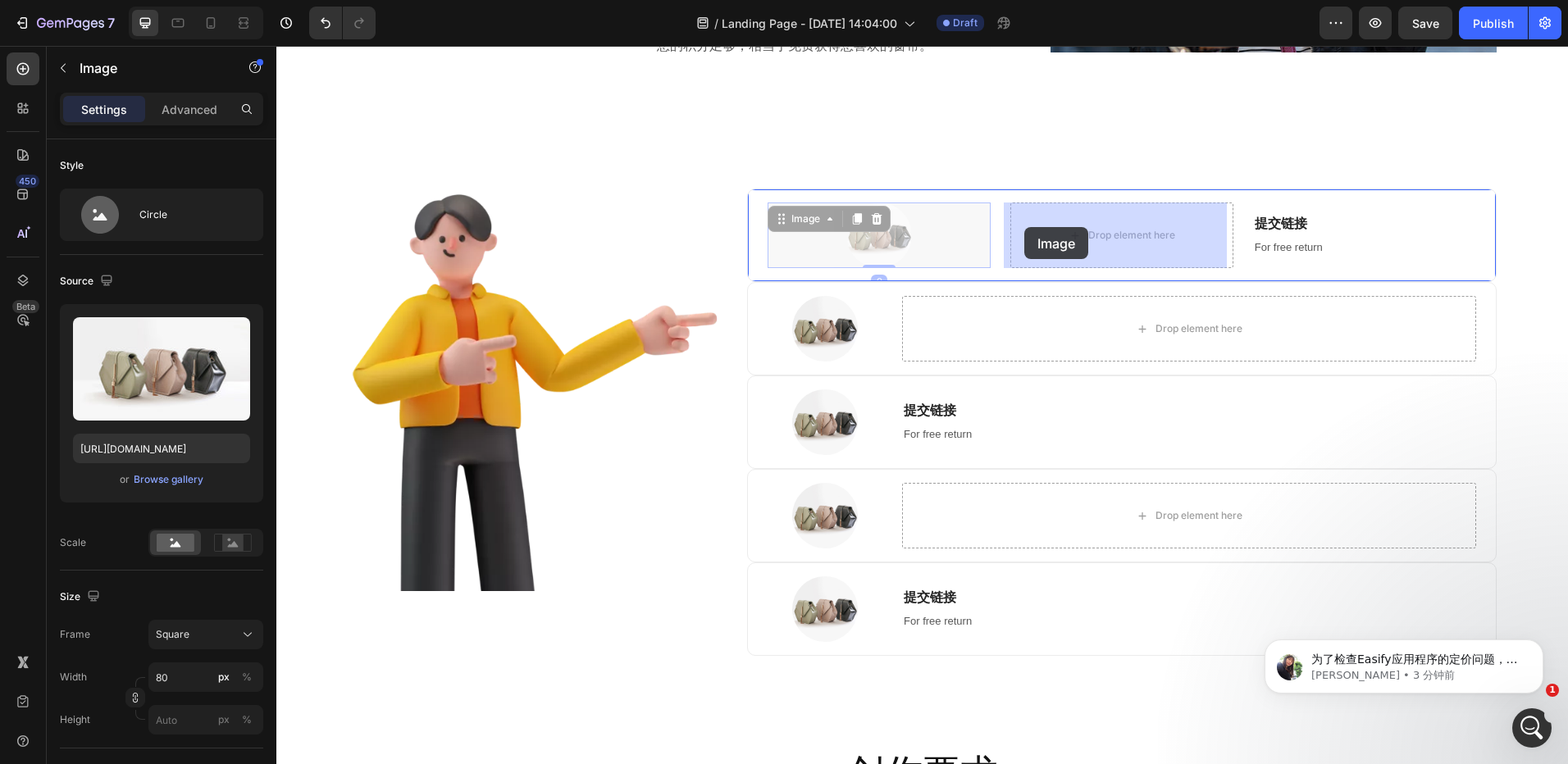
drag, startPoint x: 774, startPoint y: 220, endPoint x: 1035, endPoint y: 227, distance: 261.1
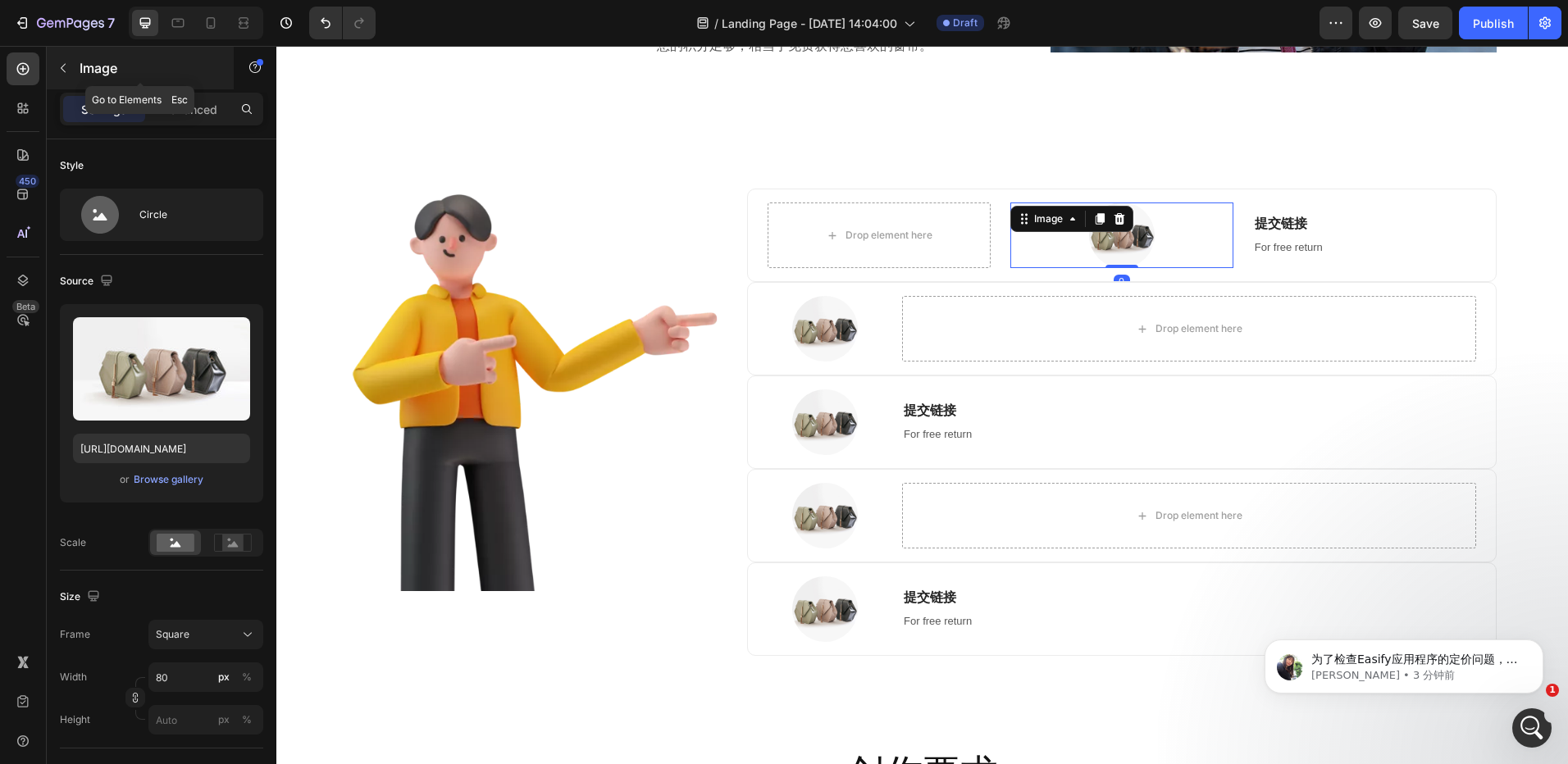
click at [64, 67] on icon "button" at bounding box center [63, 68] width 13 height 13
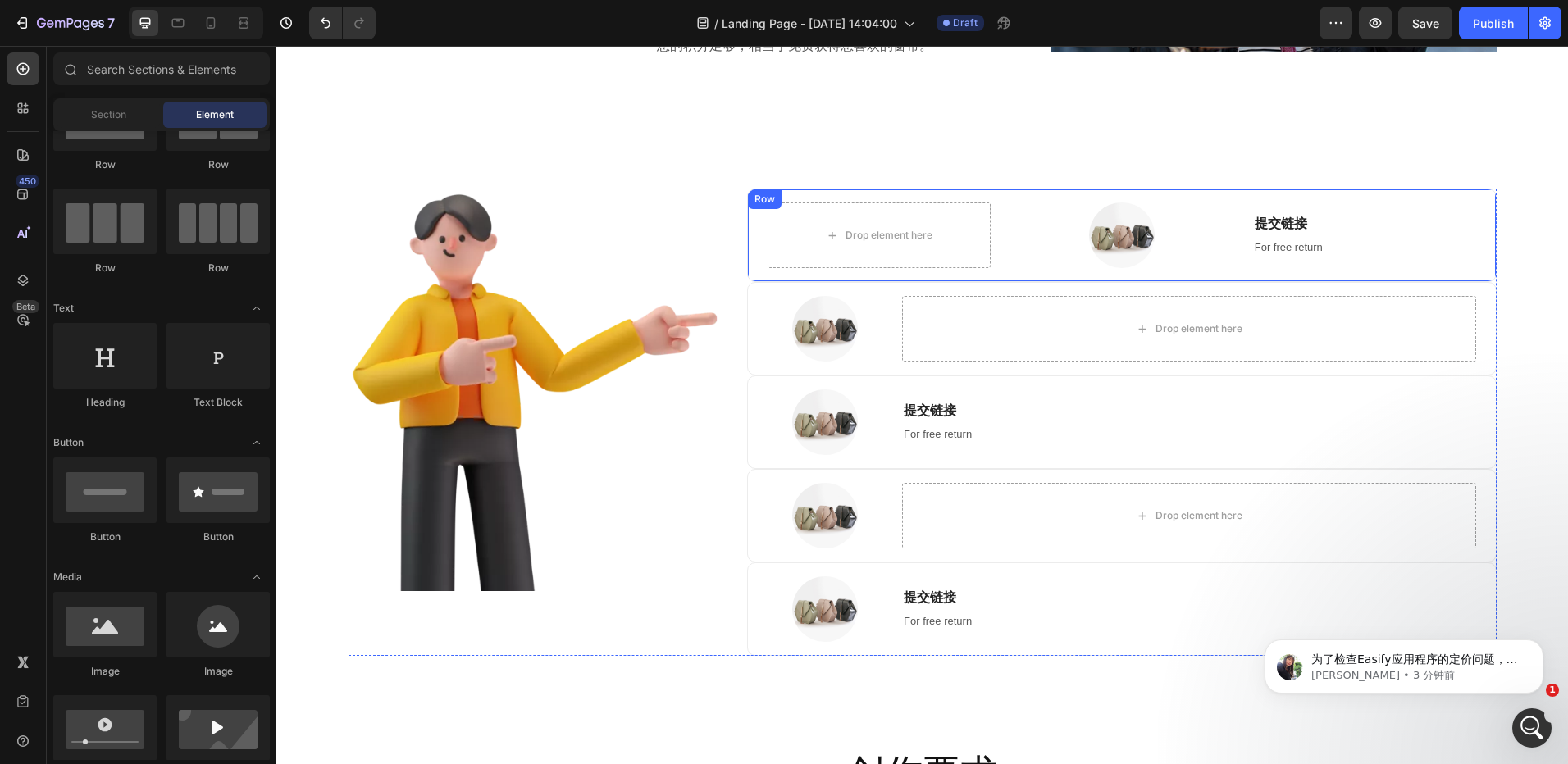
click at [979, 272] on div "Drop element here Image 提交链接 Heading For free return Text block Row" at bounding box center [1121, 236] width 749 height 93
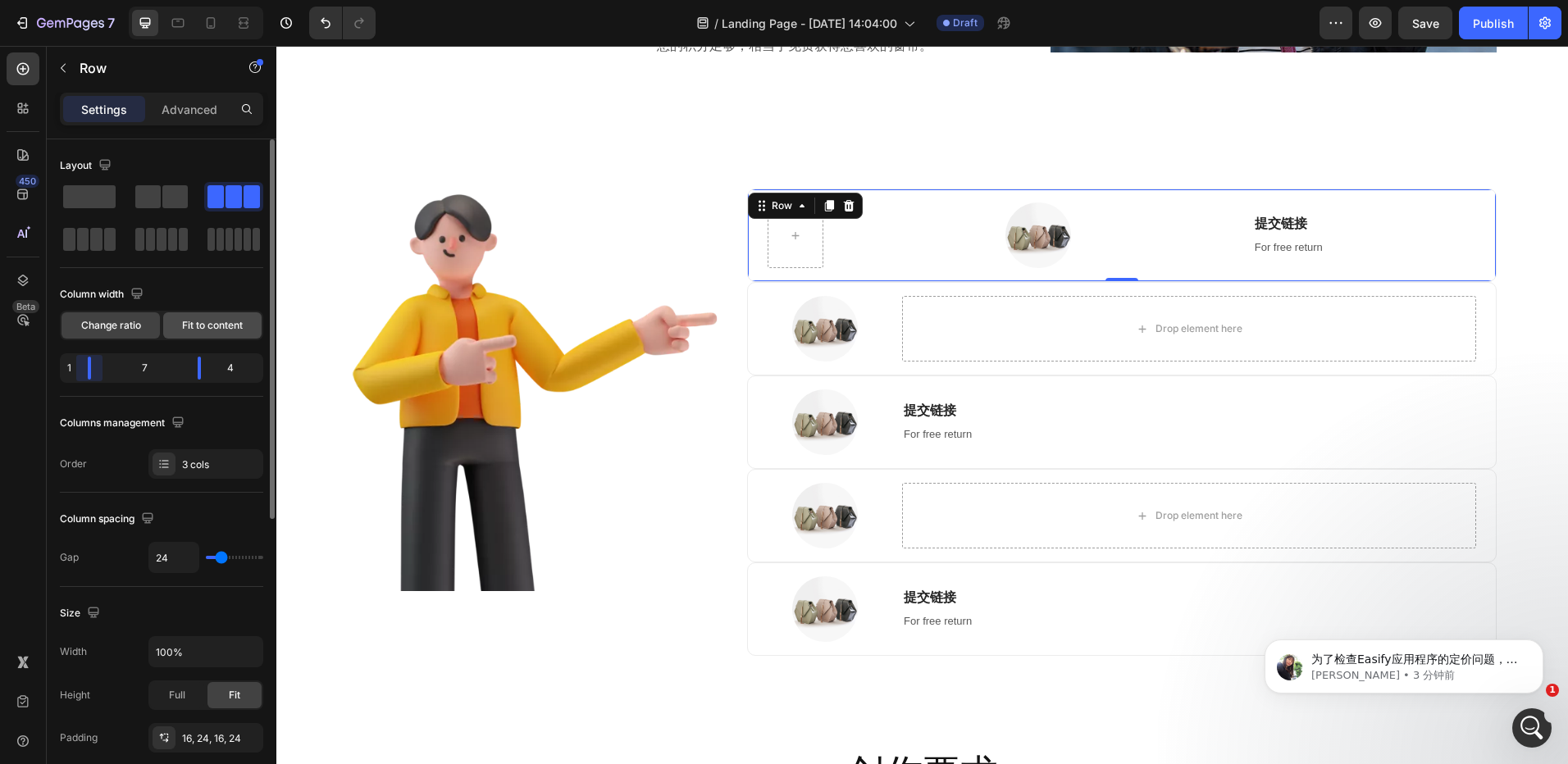
drag, startPoint x: 118, startPoint y: 368, endPoint x: 254, endPoint y: 336, distance: 139.7
click at [83, 0] on body "7 Version history / Landing Page - Aug 27, 14:04:00 Draft Preview Save Publish …" at bounding box center [784, 0] width 1568 height 0
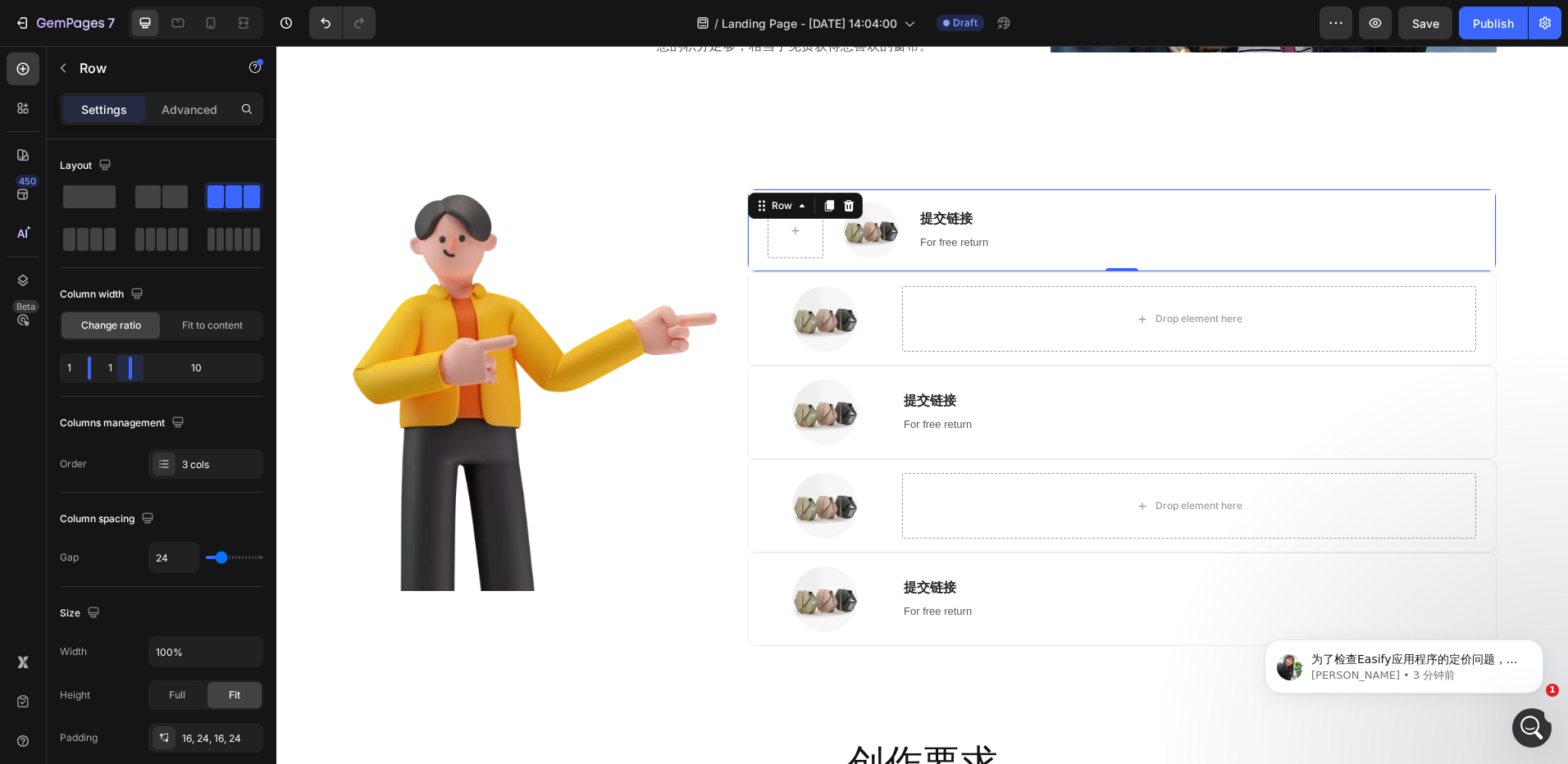
drag, startPoint x: 195, startPoint y: 362, endPoint x: 100, endPoint y: 368, distance: 95.2
click at [100, 0] on body "7 Version history / Landing Page - Aug 27, 14:04:00 Draft Preview Save Publish …" at bounding box center [784, 0] width 1568 height 0
click at [793, 237] on icon at bounding box center [796, 231] width 13 height 14
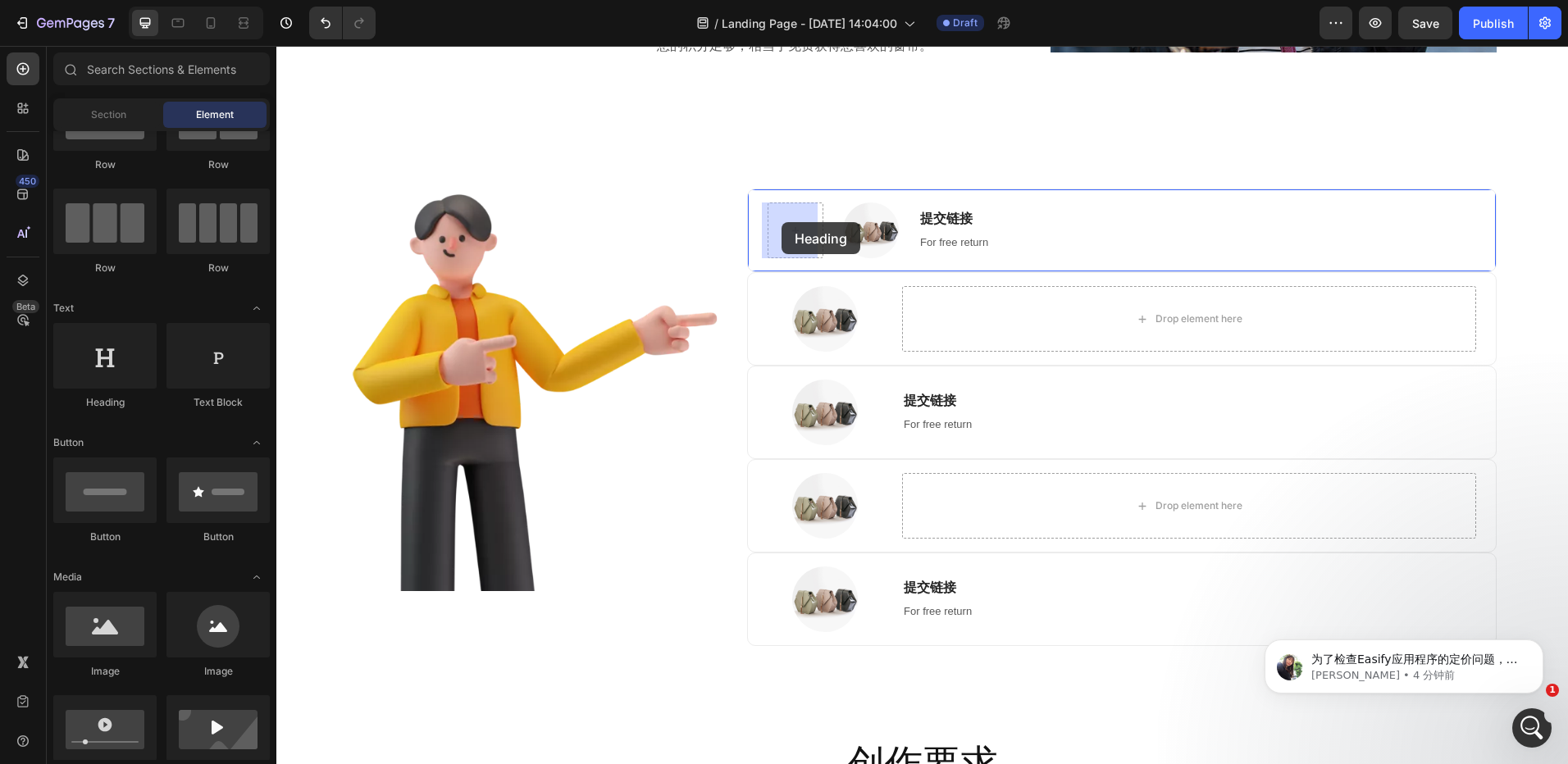
drag, startPoint x: 381, startPoint y: 410, endPoint x: 784, endPoint y: 221, distance: 445.1
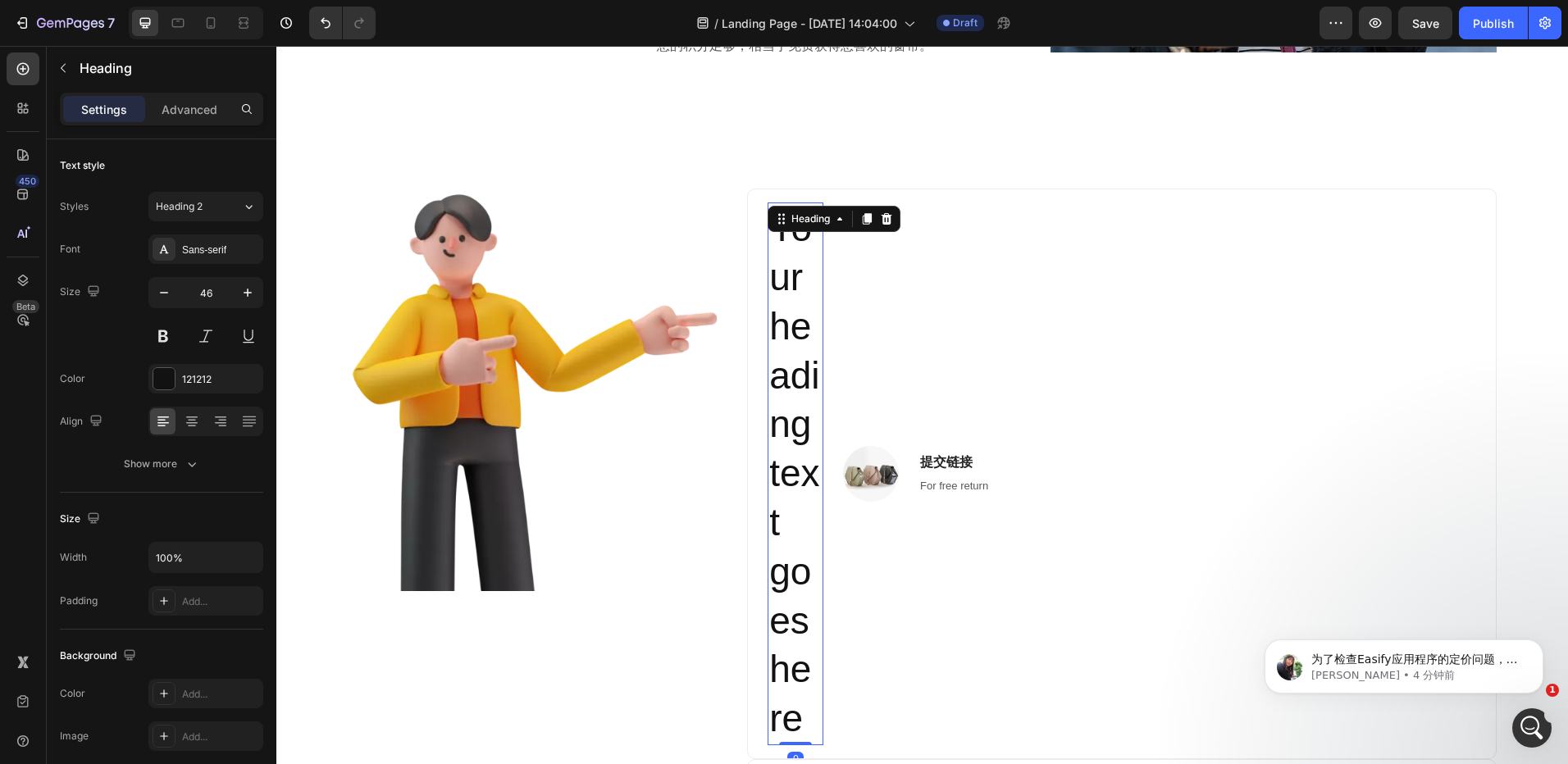
click at [796, 280] on h2 "Your heading text goes here" at bounding box center [795, 473] width 55 height 543
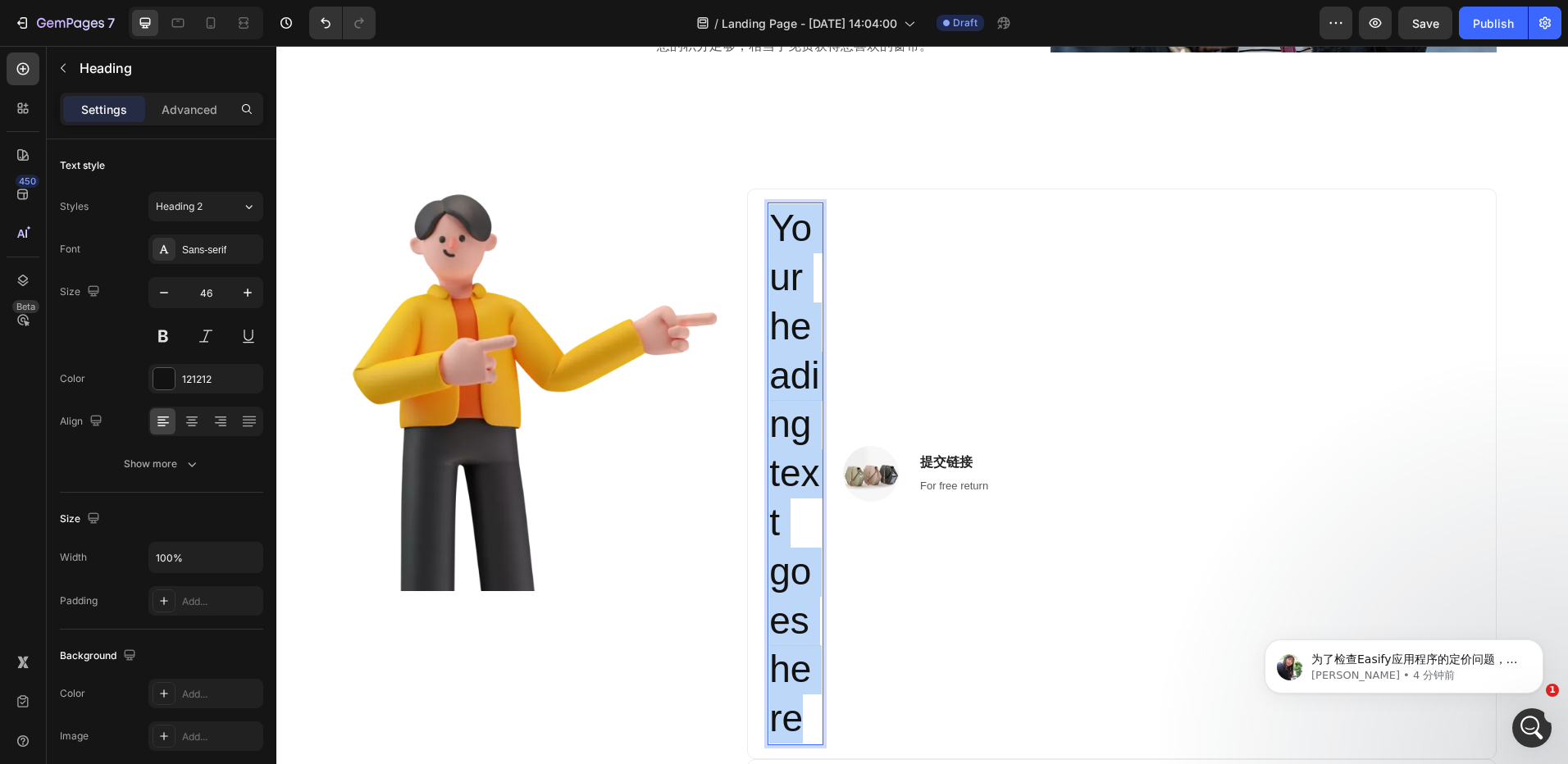
scroll to position [821, 0]
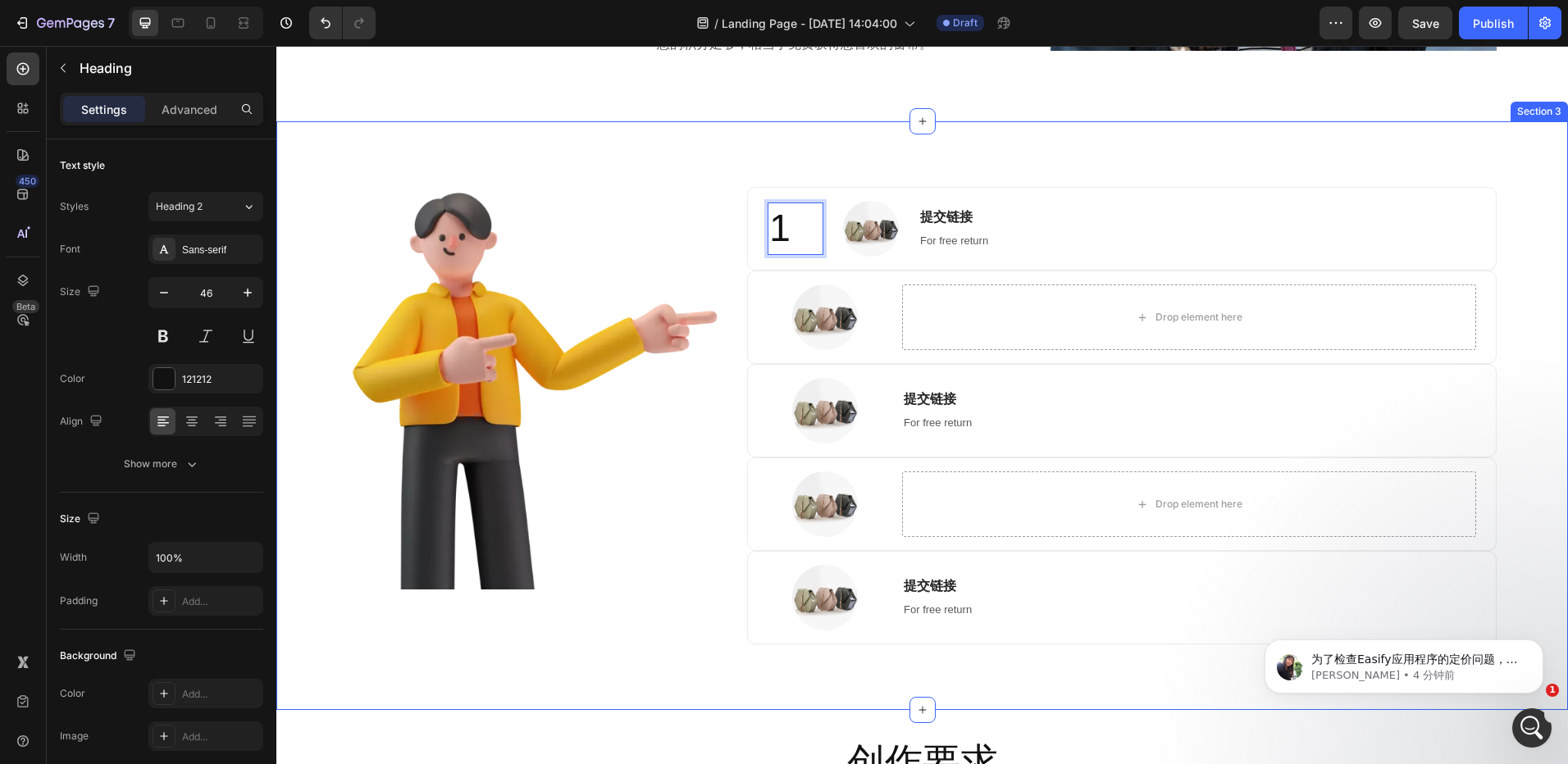
click at [1088, 147] on div "Image 1 Heading 0 Image 提交链接 Heading For free return Text block Row Image Drop …" at bounding box center [923, 415] width 1292 height 588
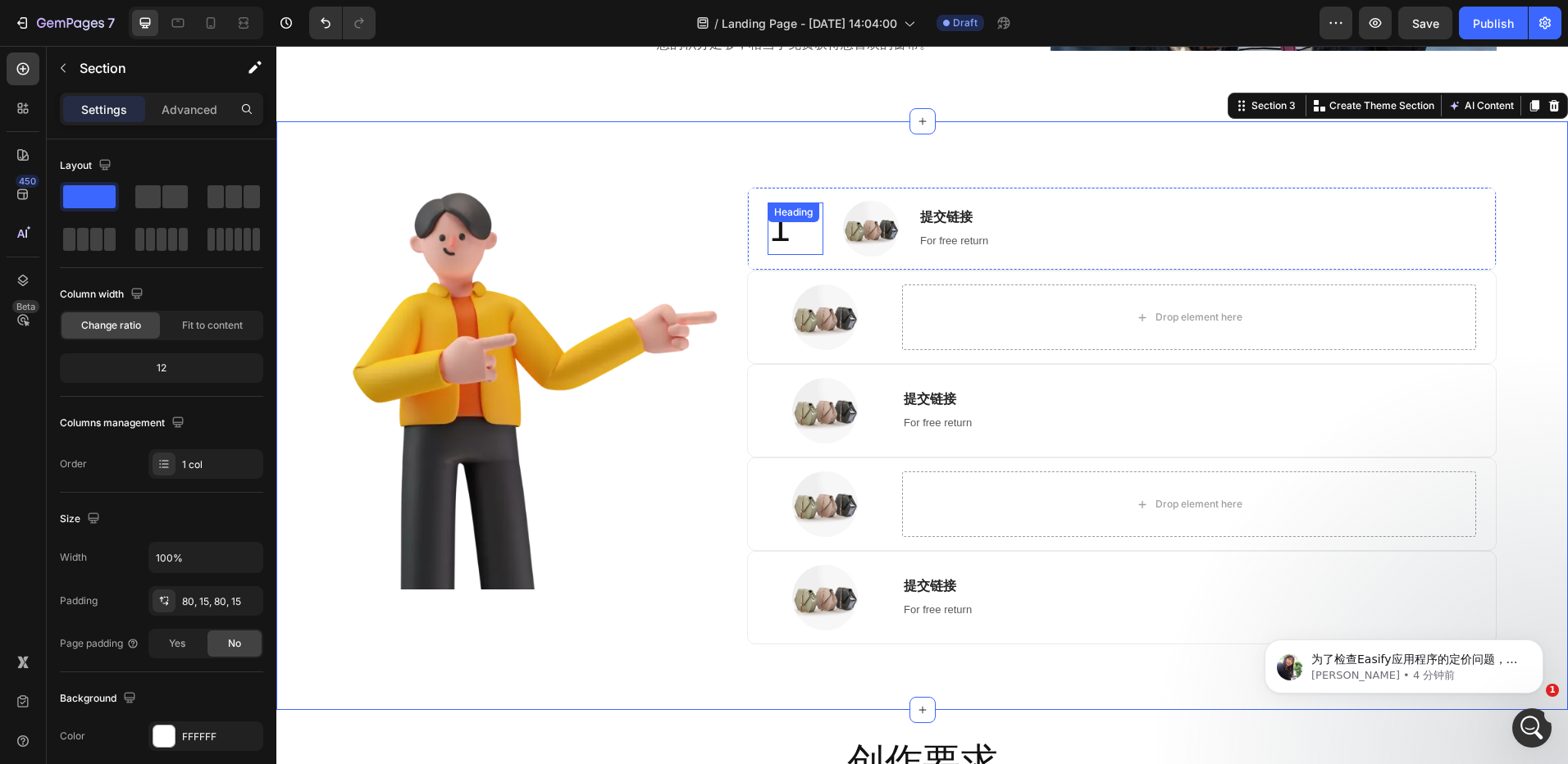
click at [797, 241] on p "1" at bounding box center [795, 229] width 52 height 50
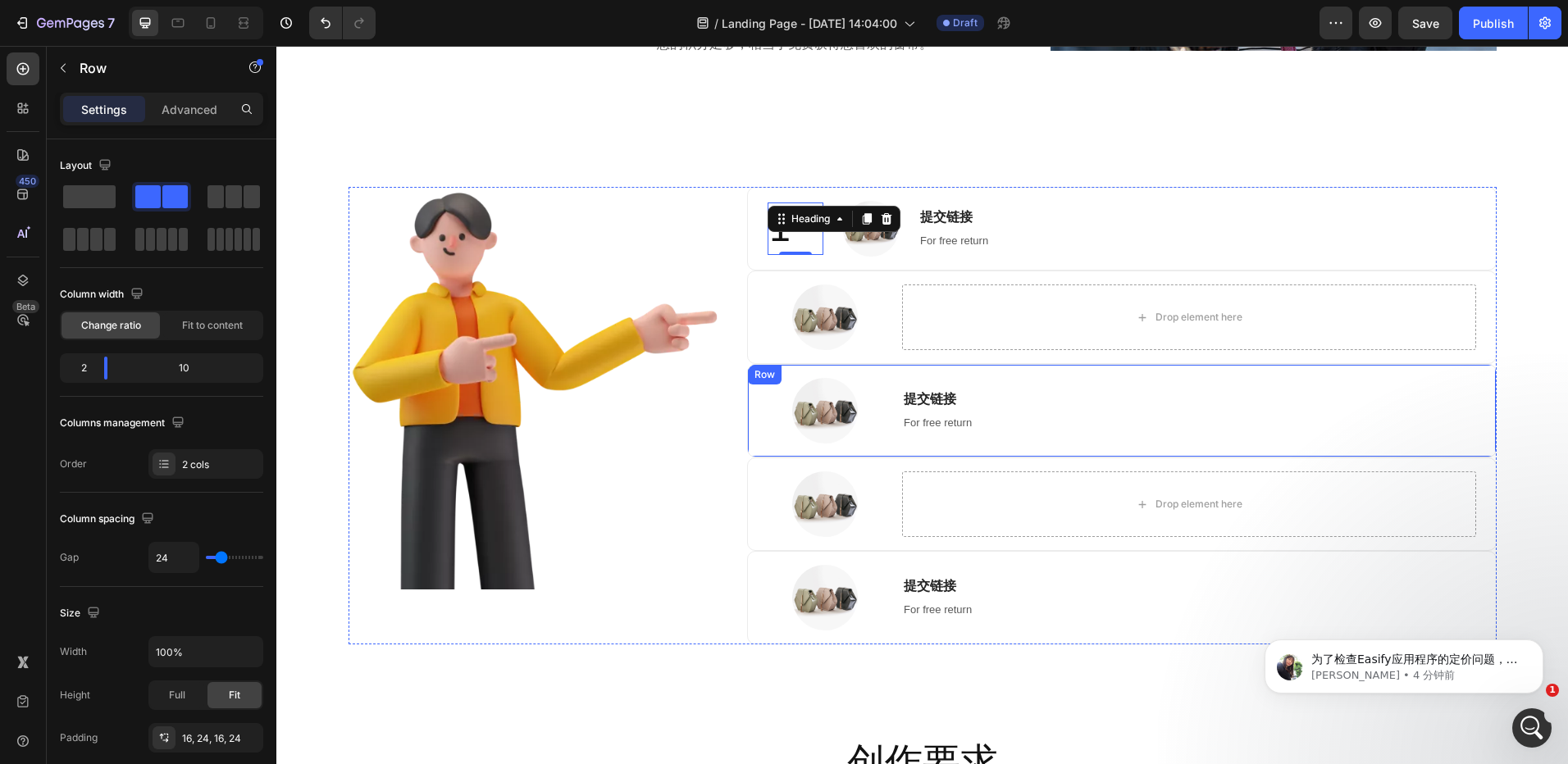
click at [881, 374] on div "Image 提交链接 Heading For free return Text block Row" at bounding box center [1121, 411] width 749 height 93
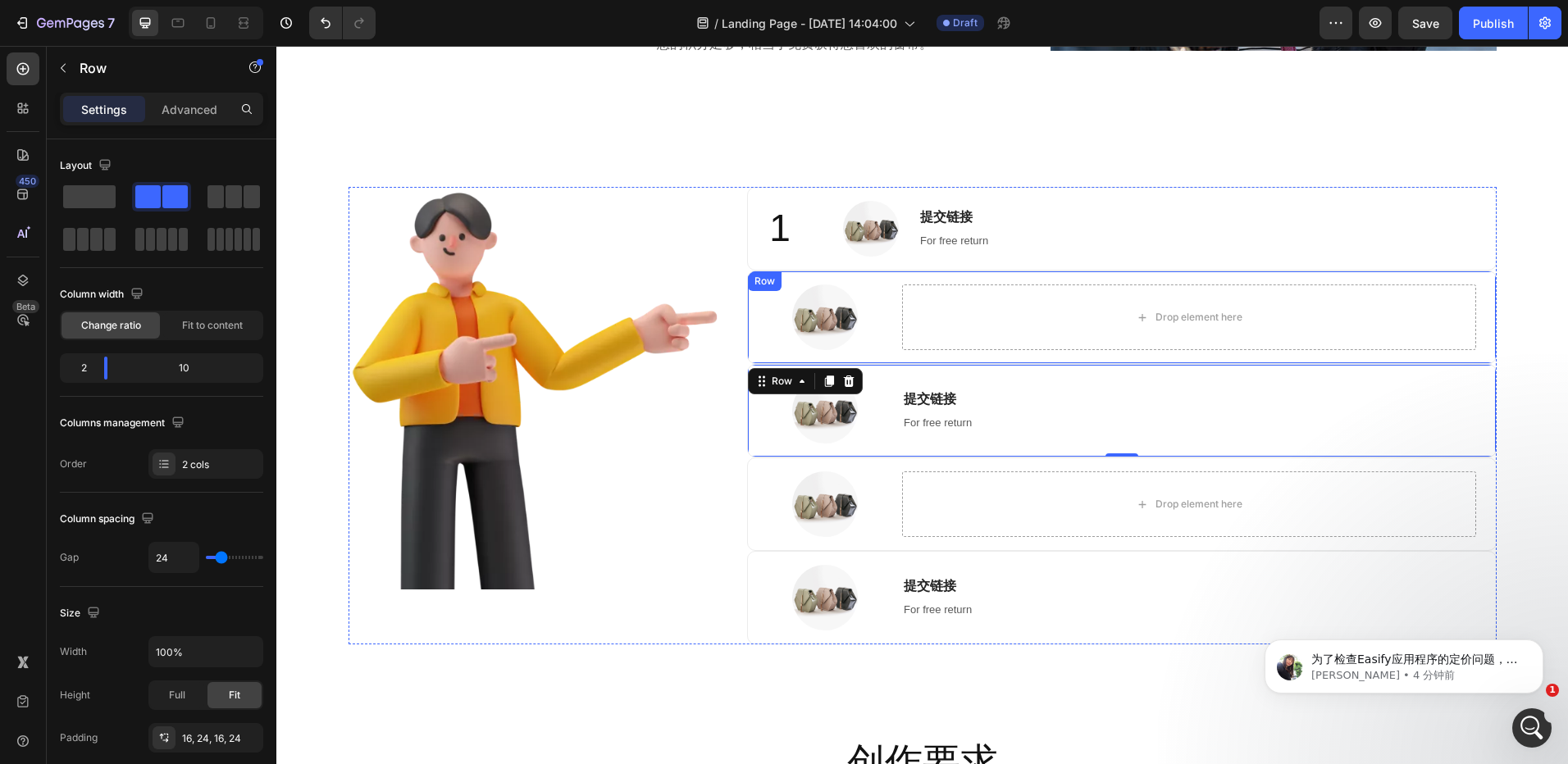
click at [892, 279] on div "Image Drop element here Row" at bounding box center [1121, 318] width 749 height 93
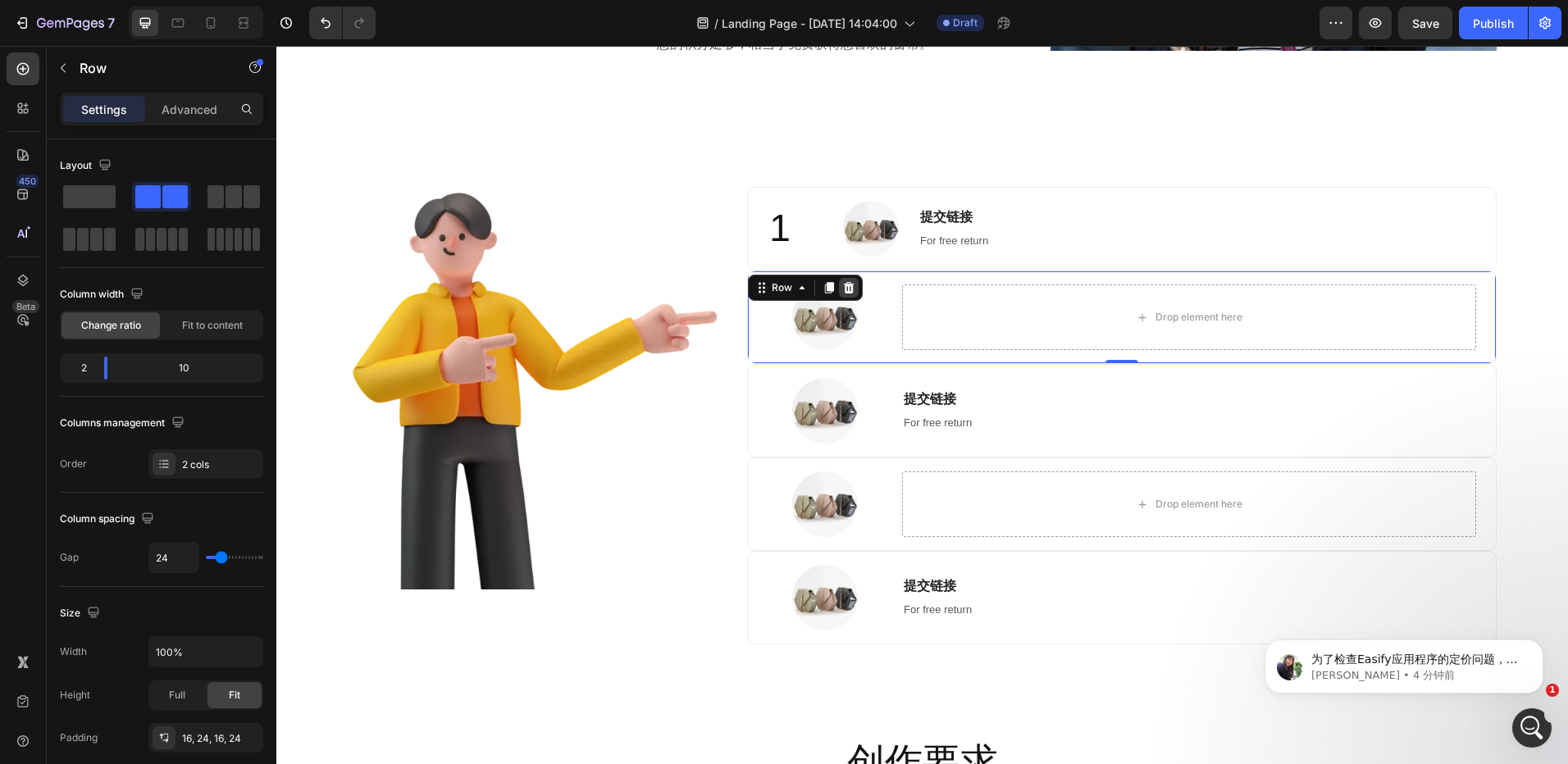
click at [847, 286] on icon at bounding box center [848, 288] width 10 height 11
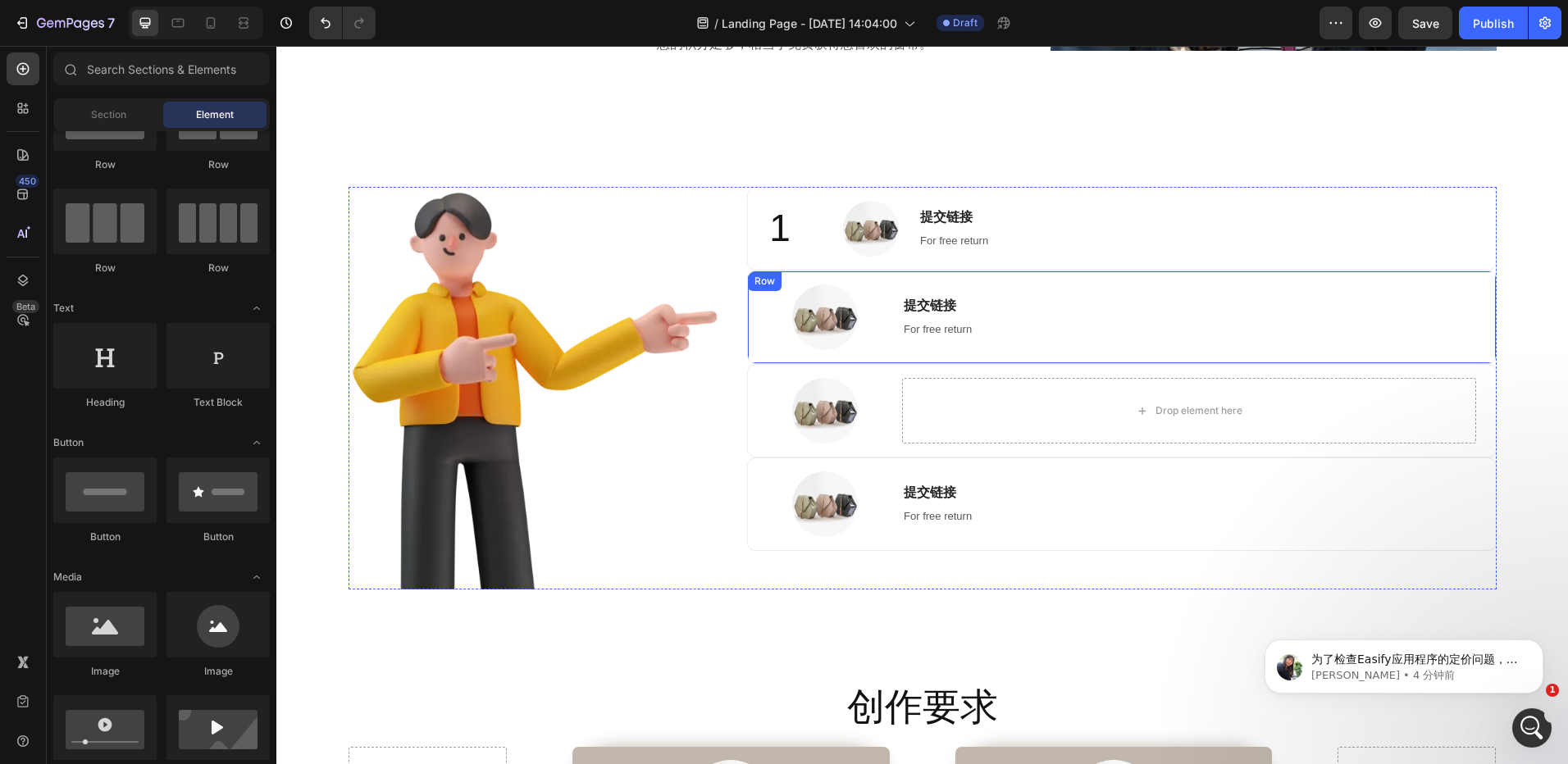
click at [887, 279] on div "Image 提交链接 Heading For free return Text block Row" at bounding box center [1121, 318] width 749 height 93
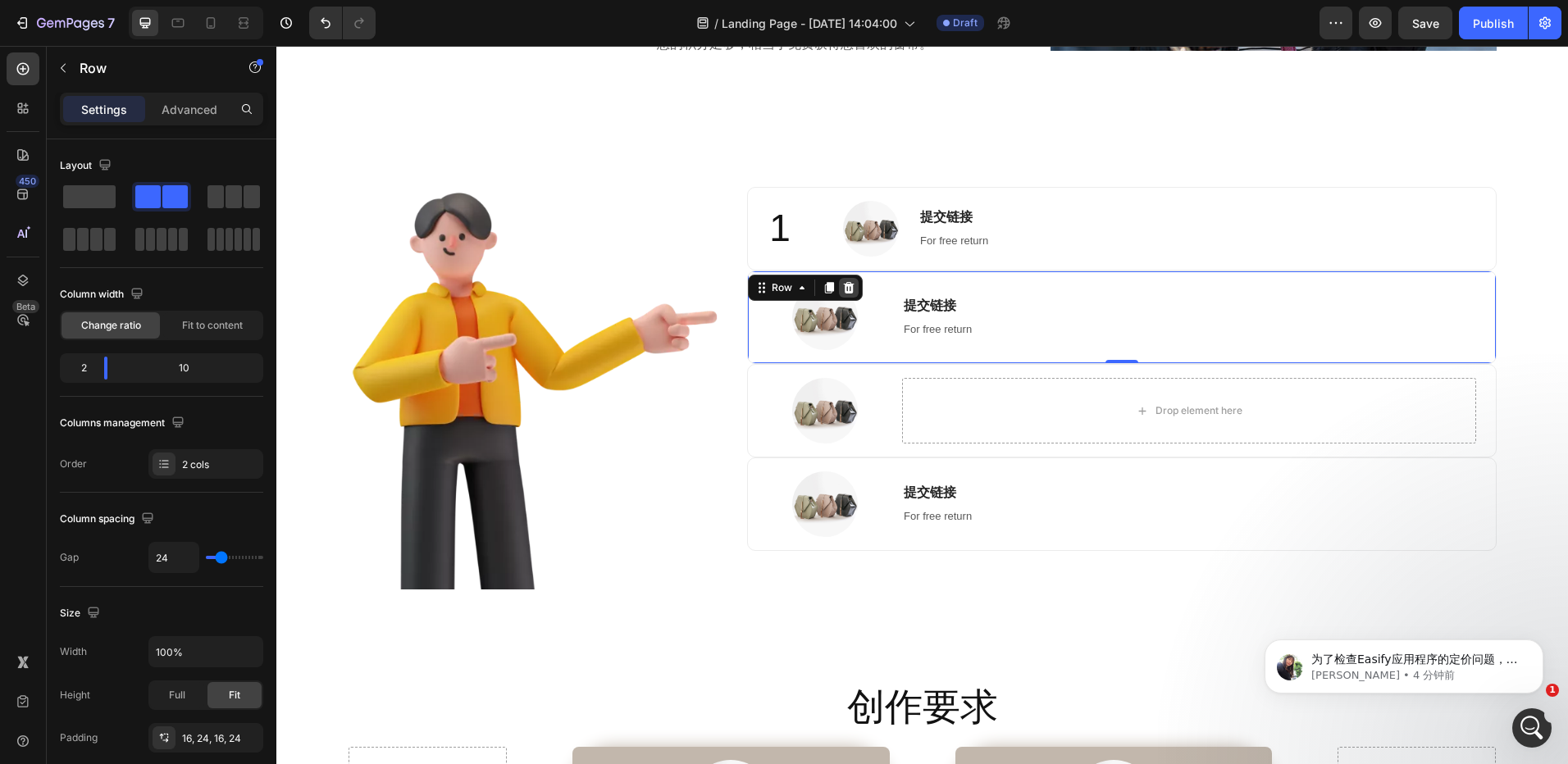
click at [847, 286] on icon at bounding box center [849, 288] width 13 height 13
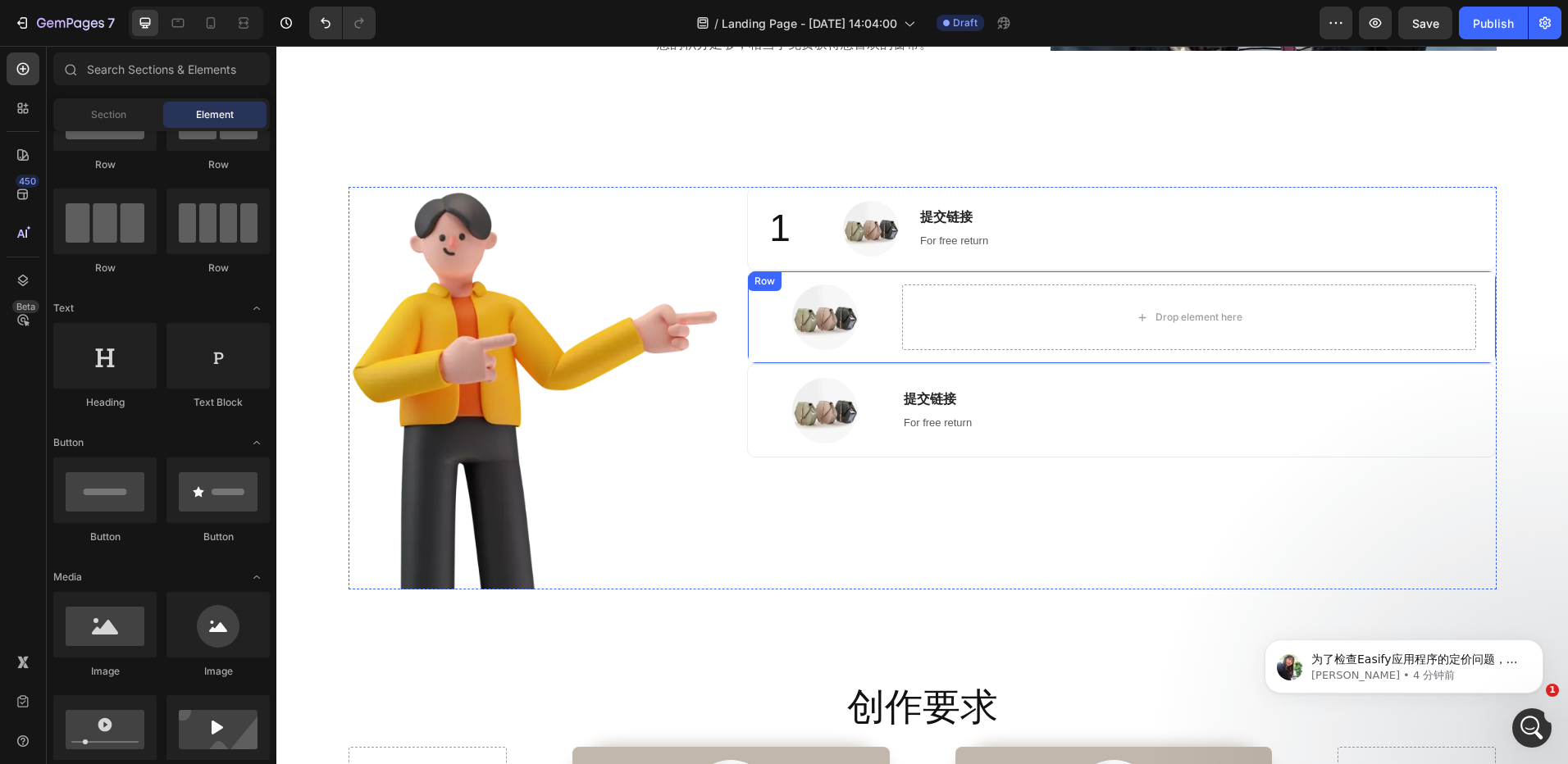
click at [883, 281] on div "Image Drop element here Row" at bounding box center [1121, 318] width 749 height 93
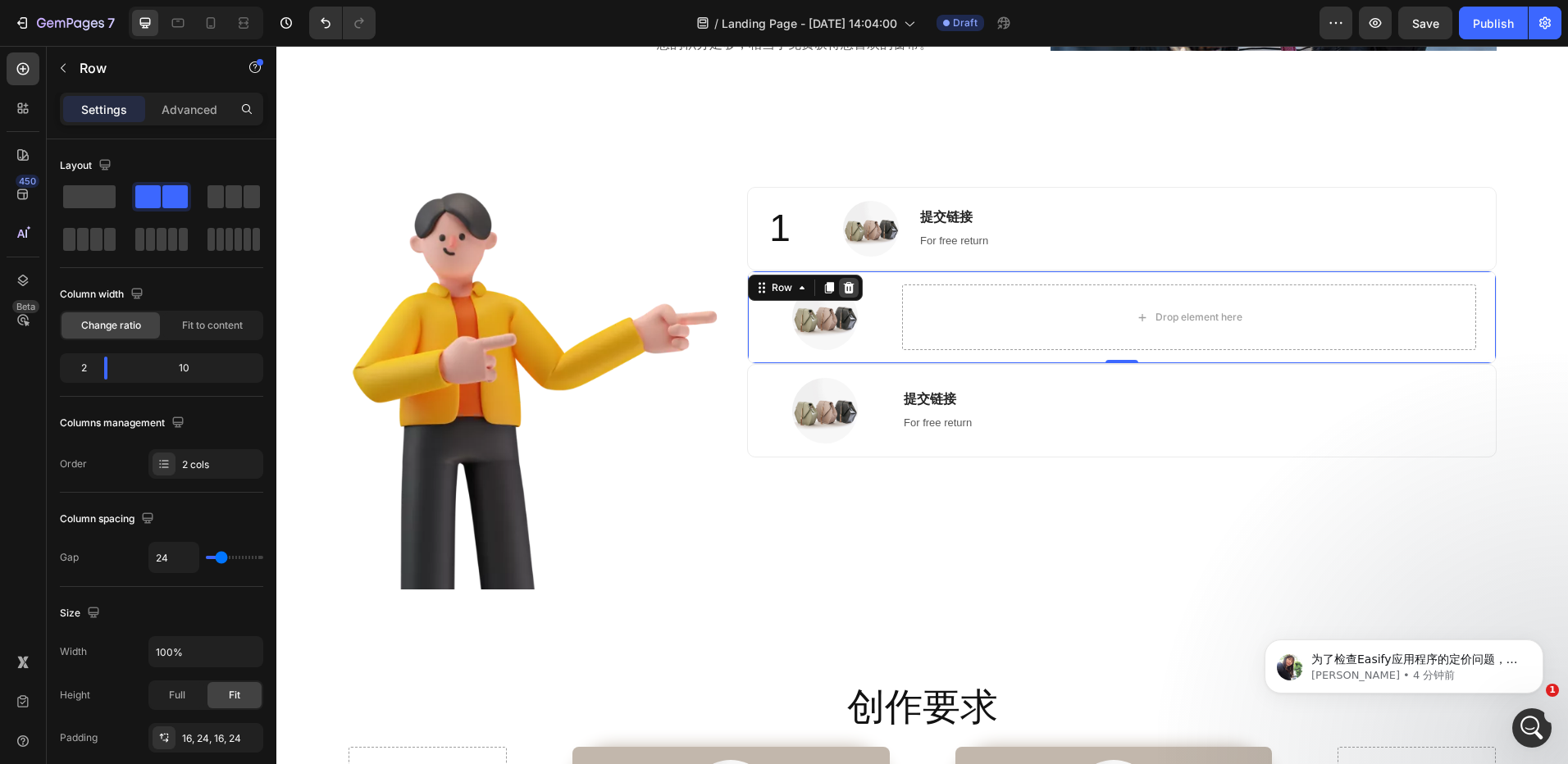
click at [844, 286] on icon at bounding box center [848, 288] width 10 height 11
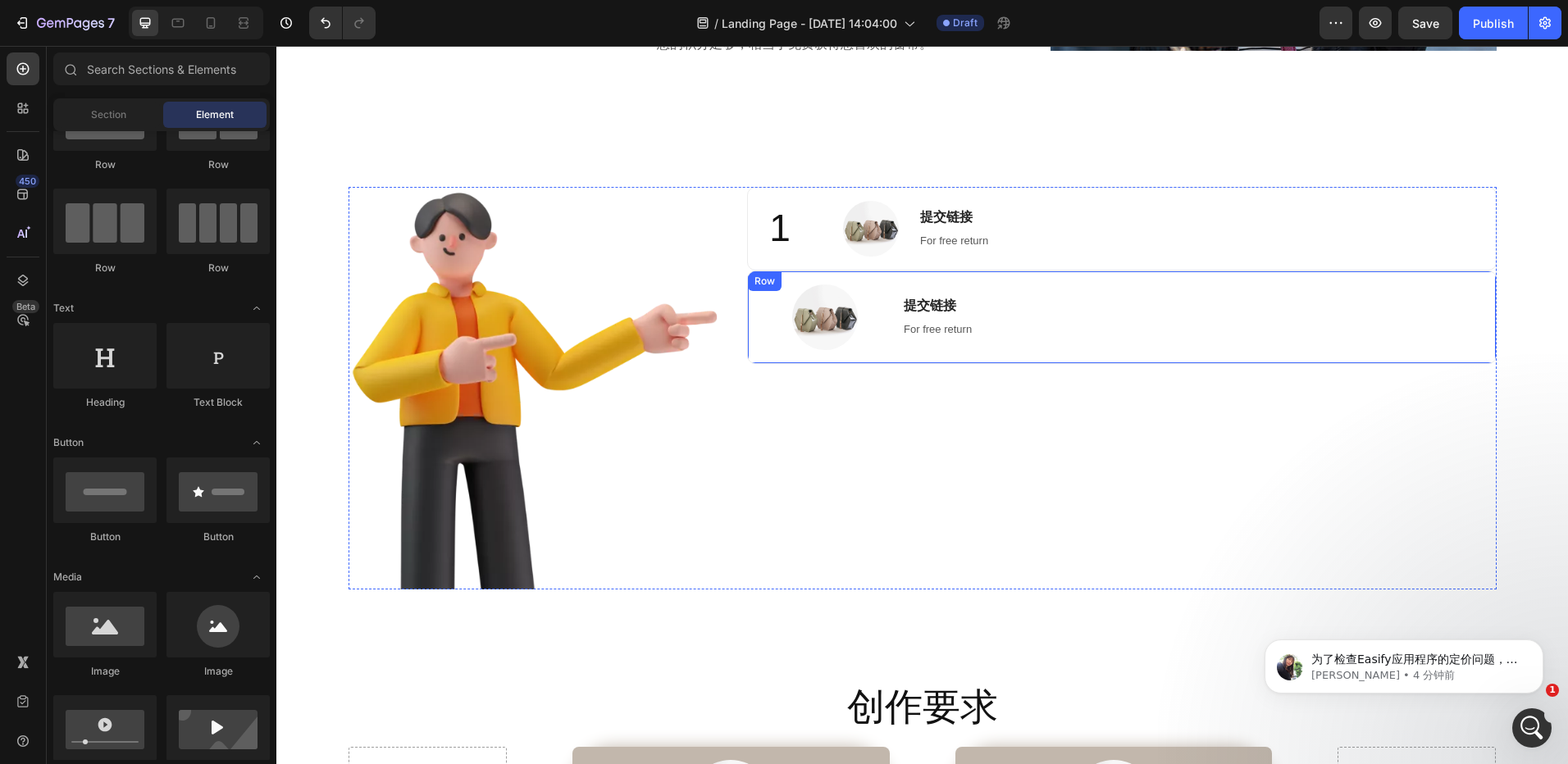
click at [874, 280] on div "Image 提交链接 Heading For free return Text block Row" at bounding box center [1121, 318] width 749 height 93
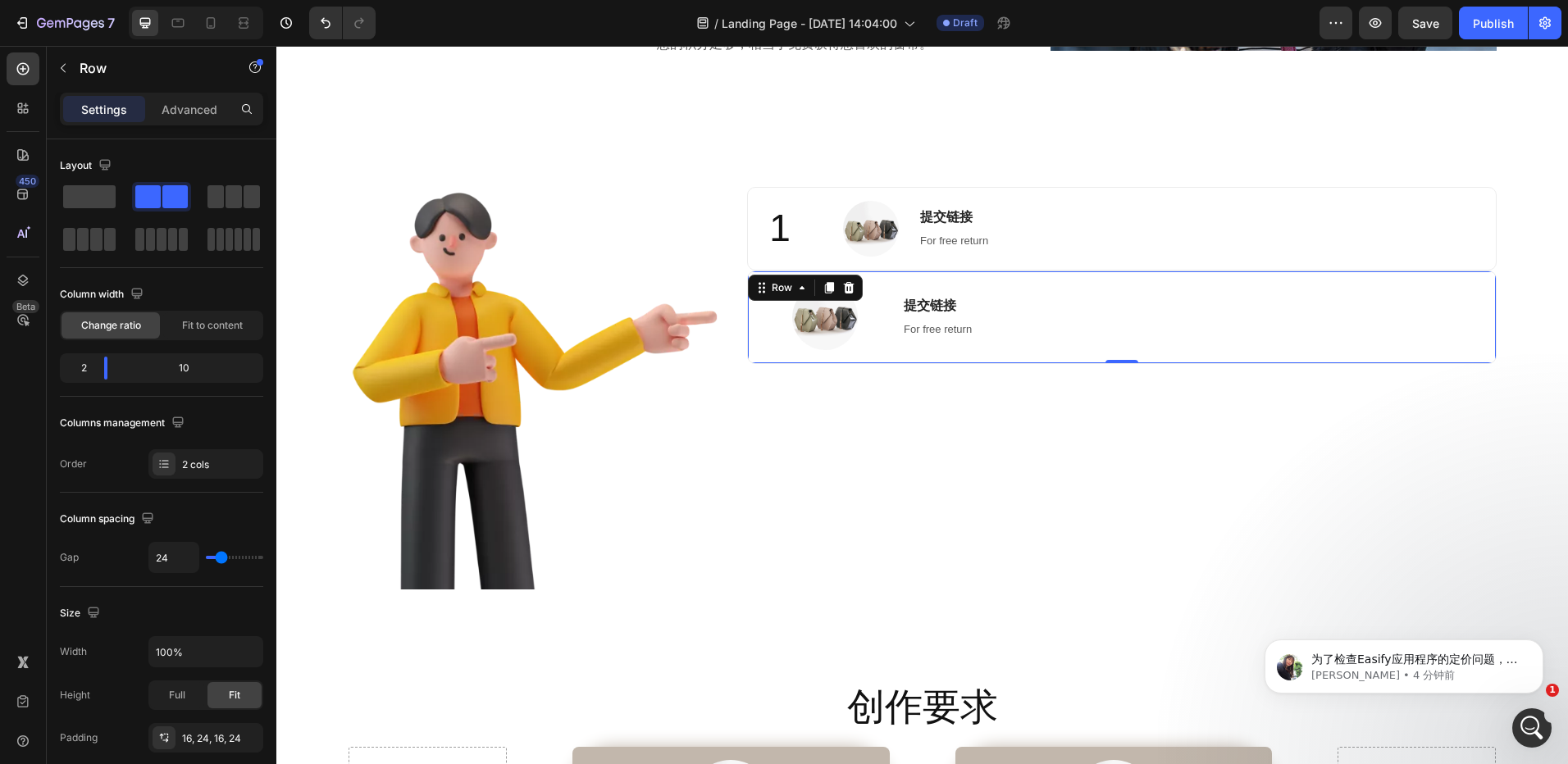
click at [847, 286] on icon at bounding box center [849, 288] width 13 height 13
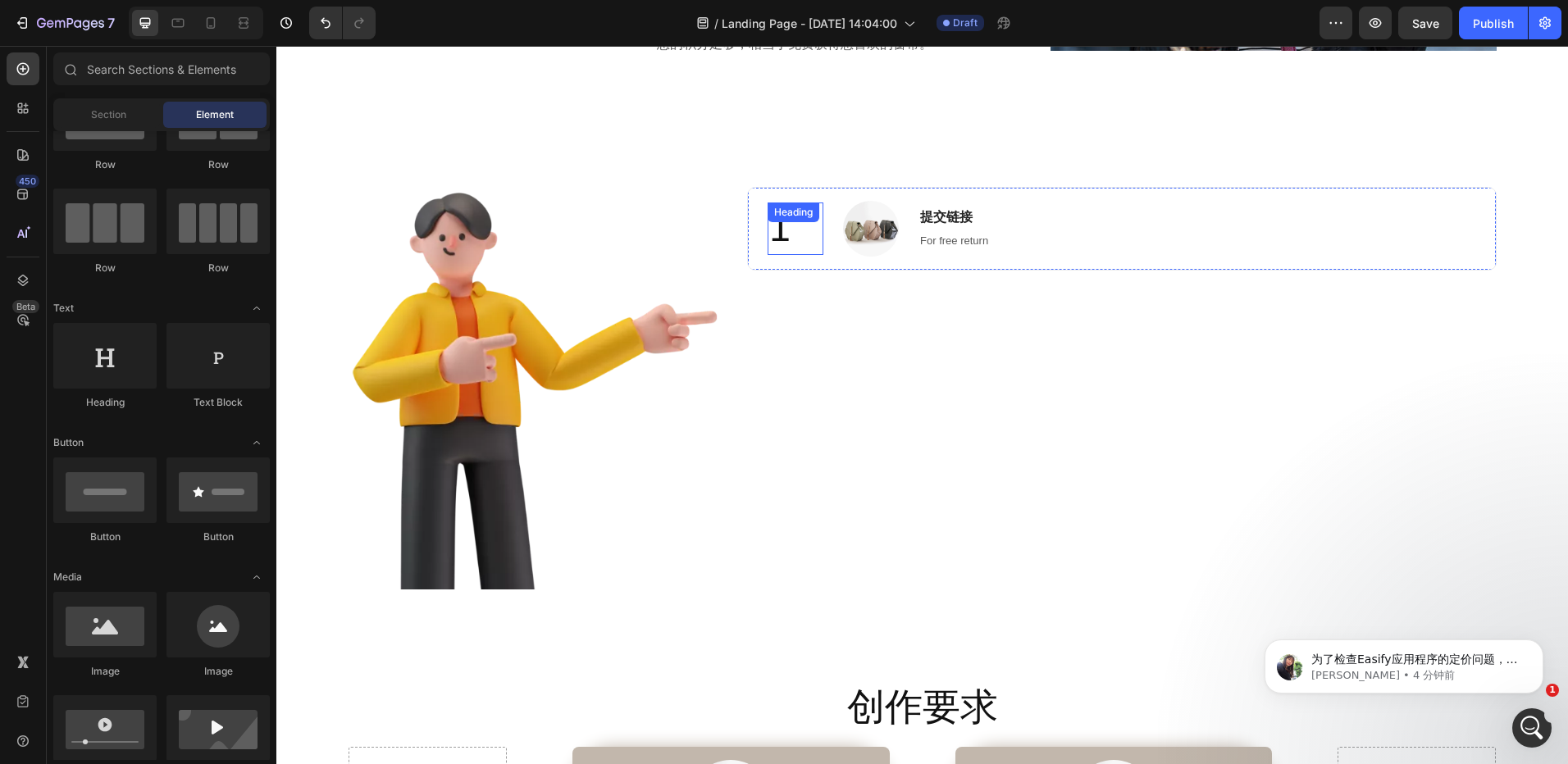
click at [771, 230] on div "1 Heading" at bounding box center [795, 228] width 55 height 52
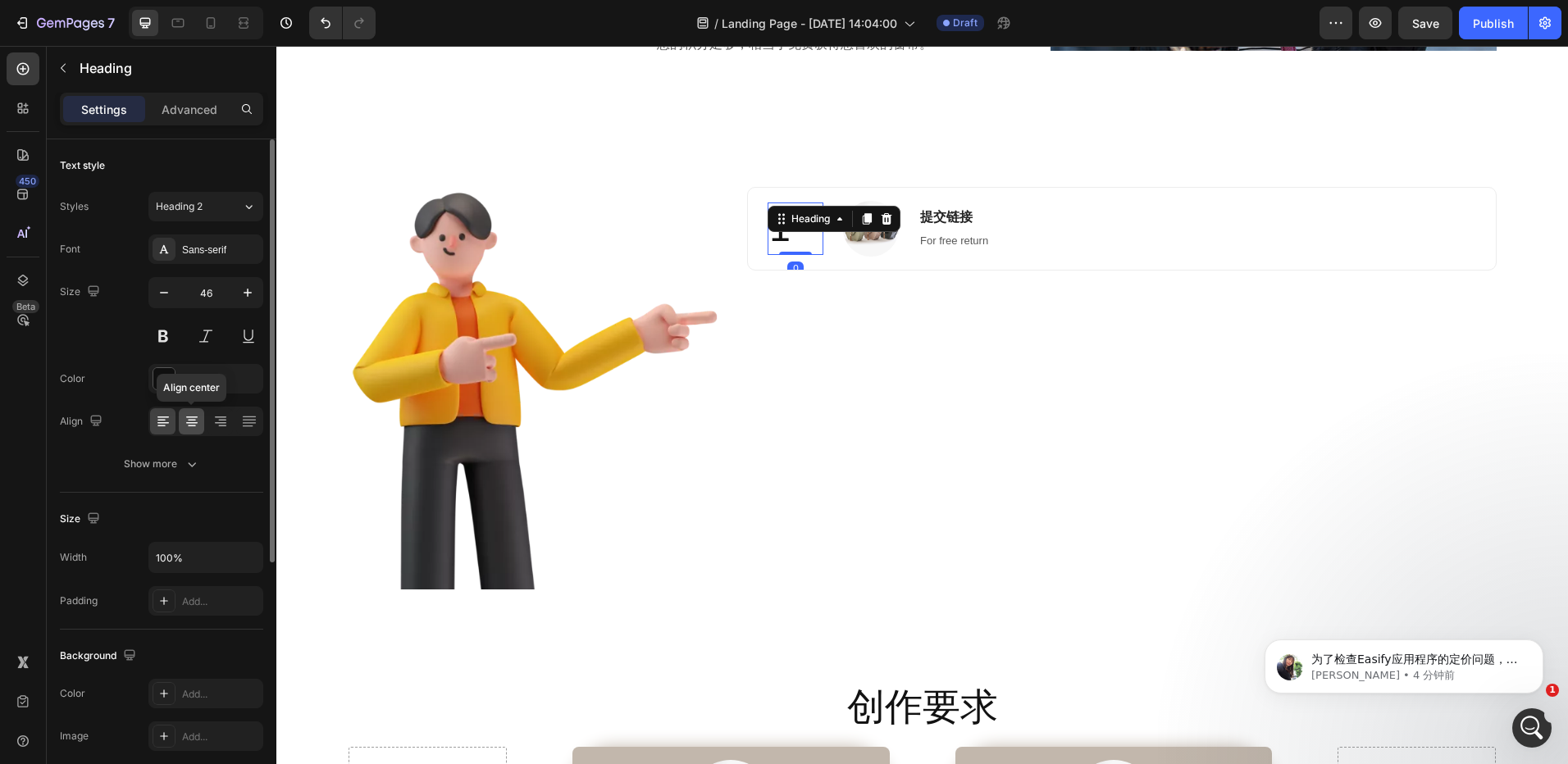
click at [190, 418] on icon at bounding box center [192, 421] width 16 height 16
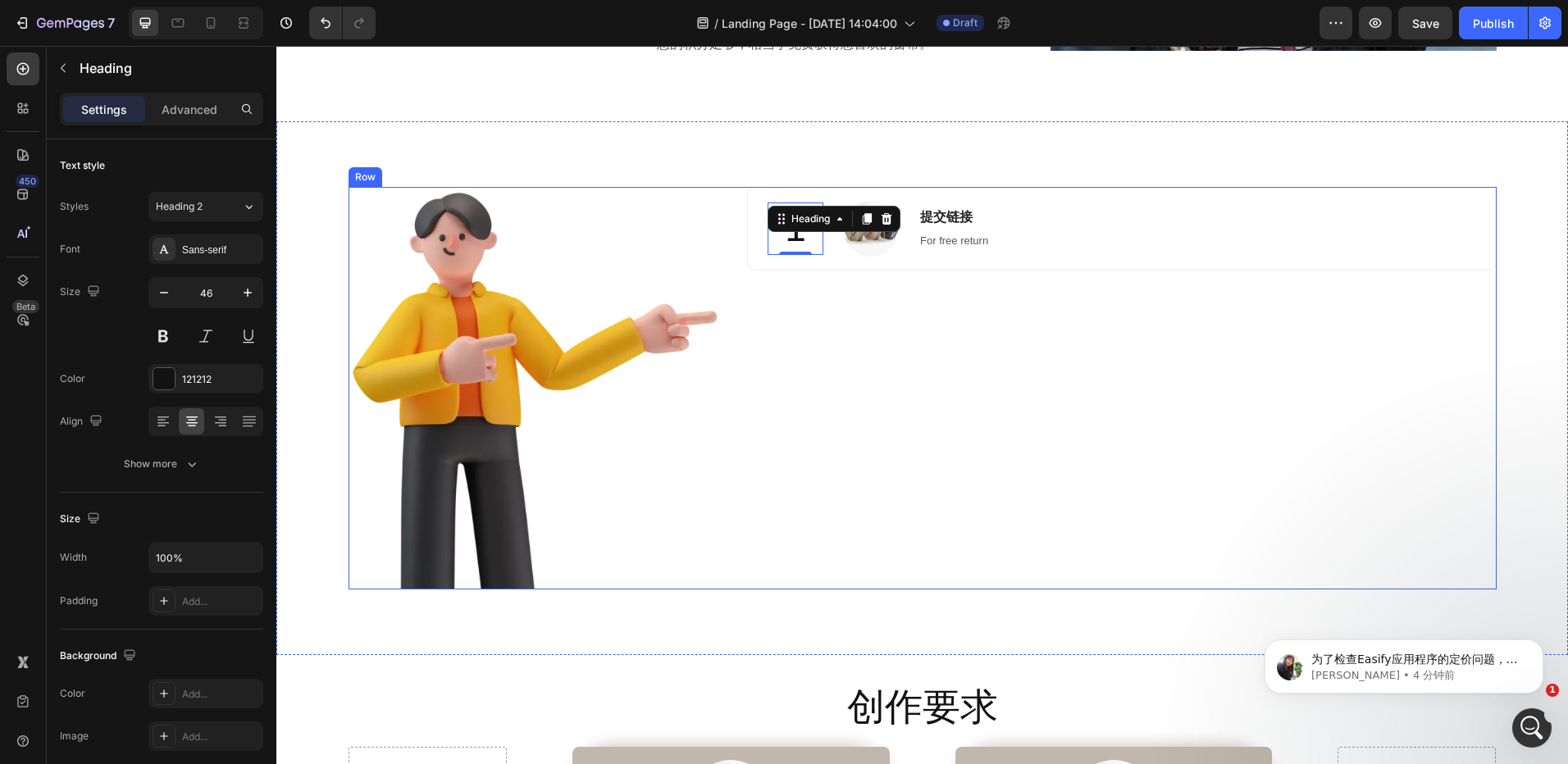
click at [884, 392] on div "1 Heading 0 Image 提交链接 Heading For free return Text block Row" at bounding box center [1121, 388] width 749 height 403
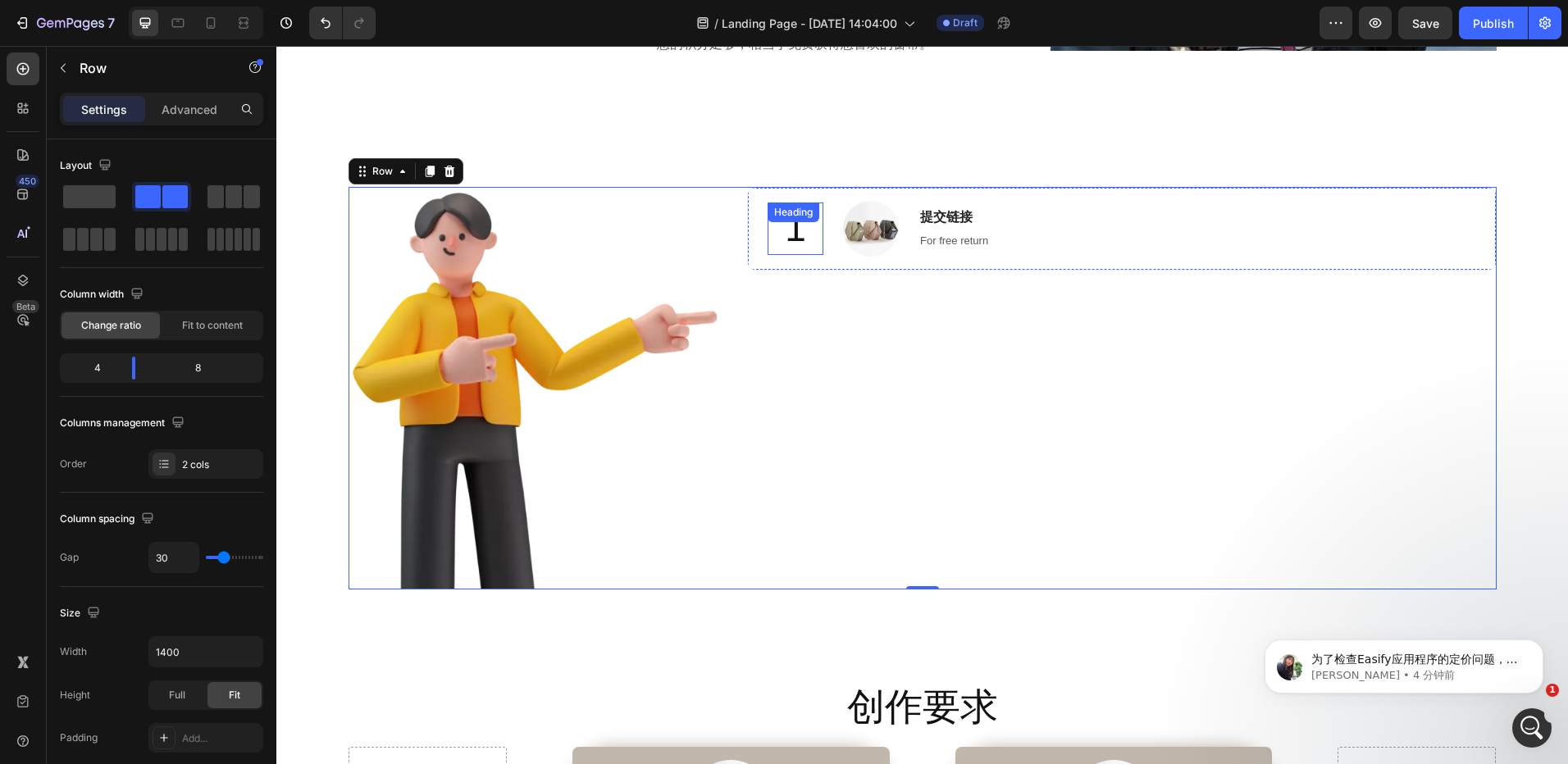
click at [808, 245] on p "1" at bounding box center [795, 229] width 52 height 50
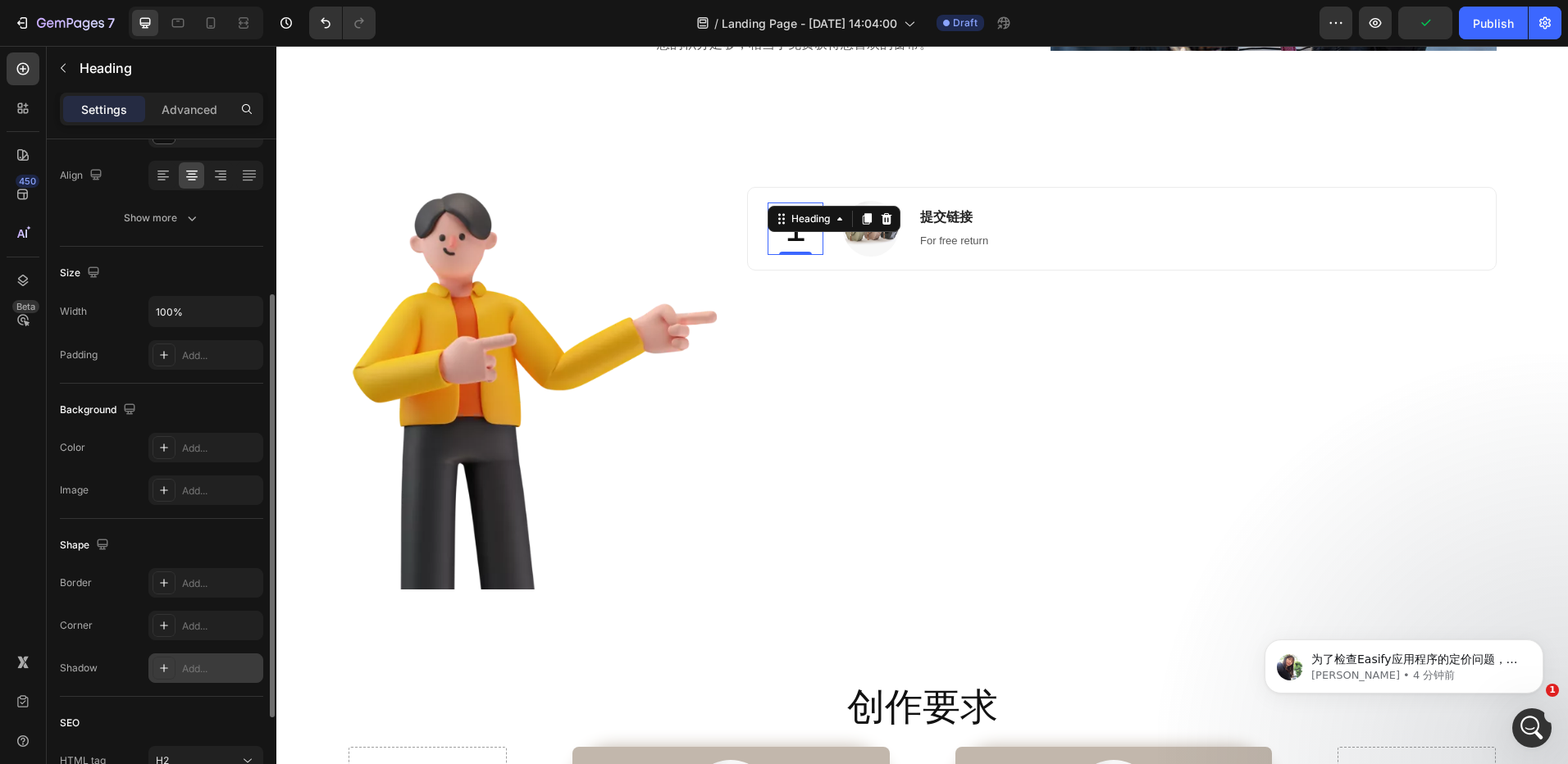
scroll to position [393, 0]
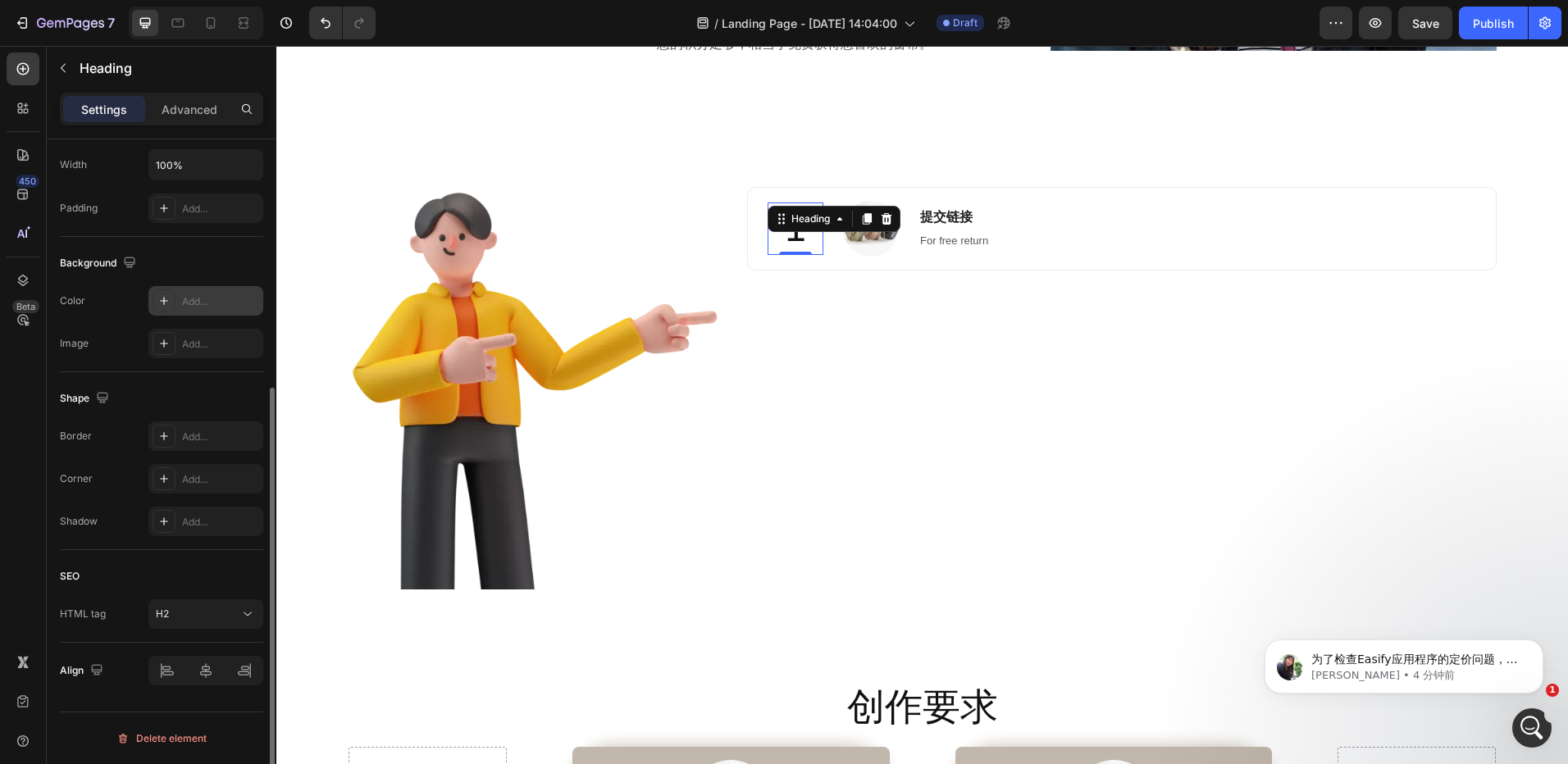
click at [196, 304] on div "Add..." at bounding box center [220, 301] width 77 height 14
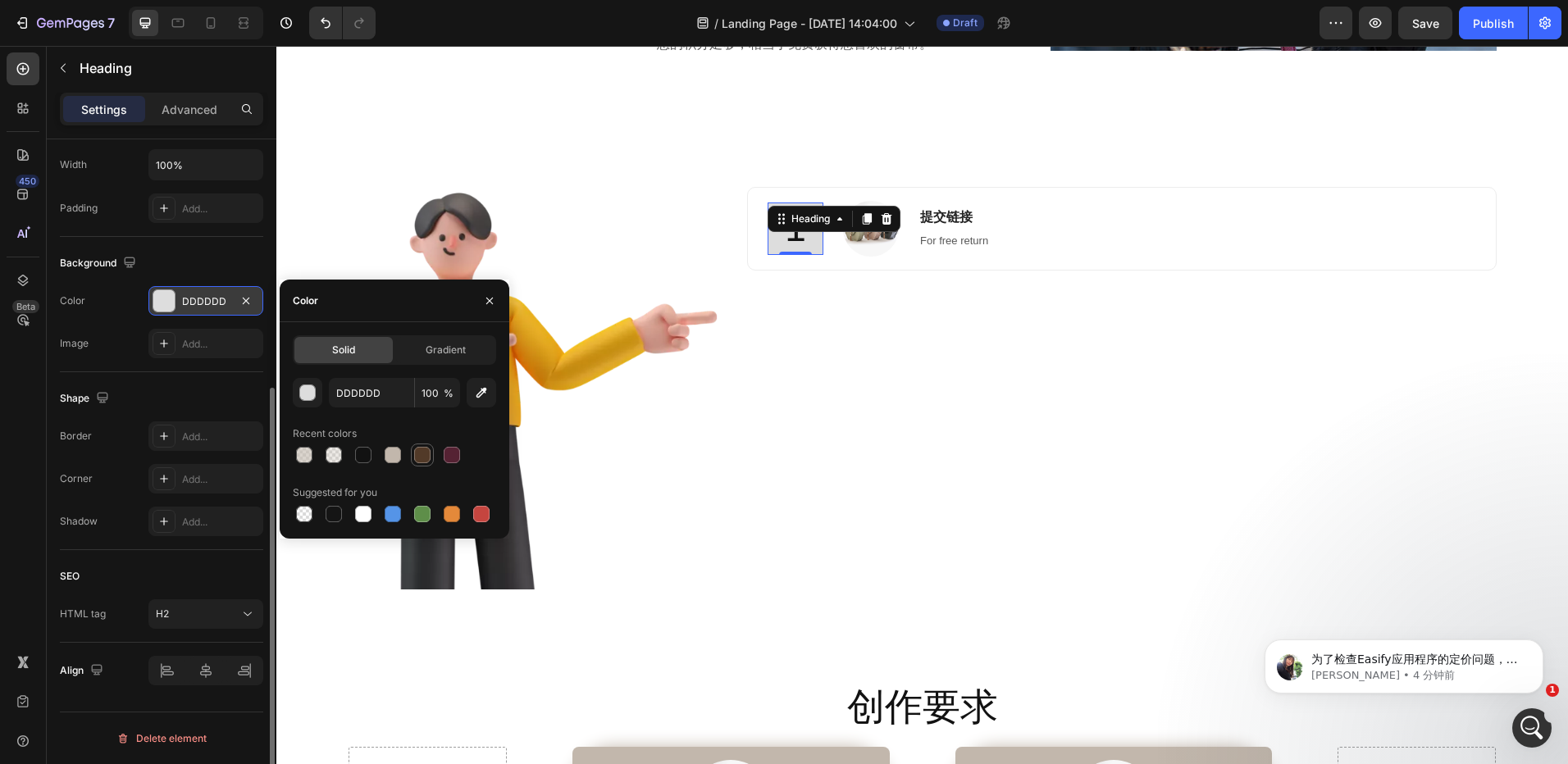
click at [424, 456] on div at bounding box center [422, 454] width 16 height 16
click at [394, 458] on div at bounding box center [392, 454] width 16 height 16
click at [391, 513] on div at bounding box center [392, 513] width 16 height 16
click at [396, 451] on div at bounding box center [392, 454] width 16 height 16
type input "C2B7AC"
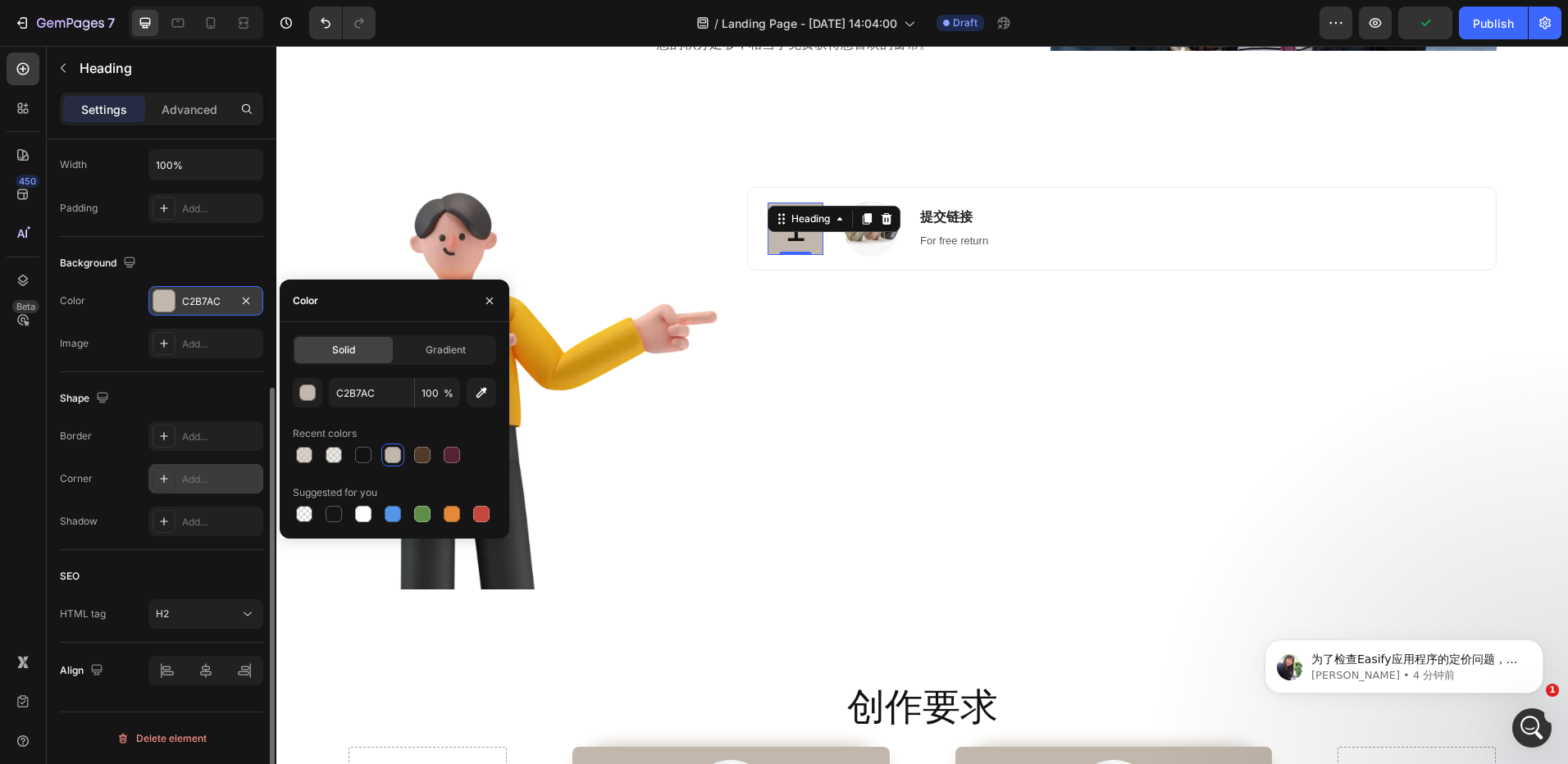
click at [197, 479] on div "Add..." at bounding box center [220, 479] width 77 height 14
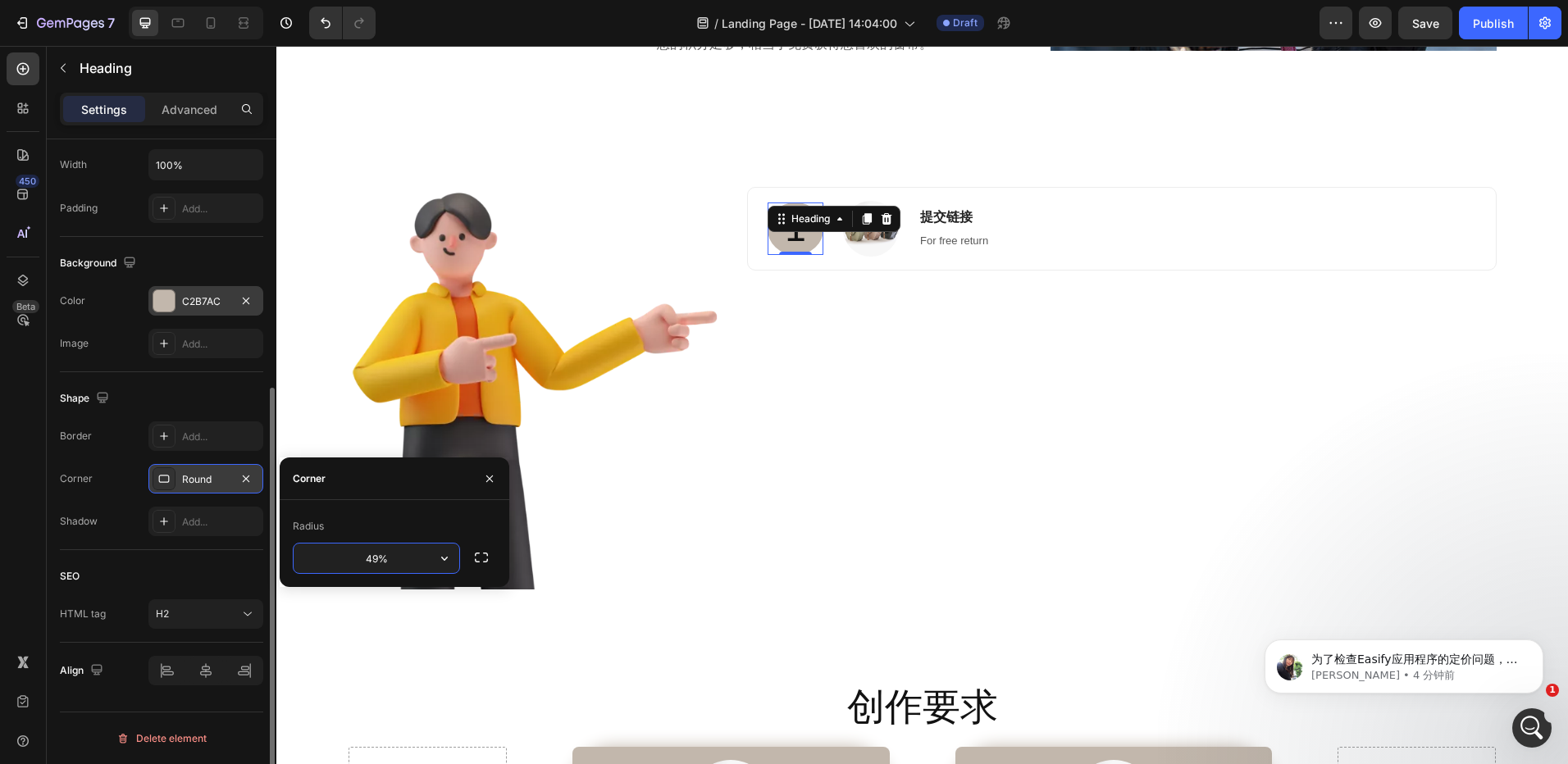
type input "50%"
click at [910, 417] on div "1 Heading 0 Image 提交链接 Heading For free return Text block Row" at bounding box center [1121, 388] width 749 height 403
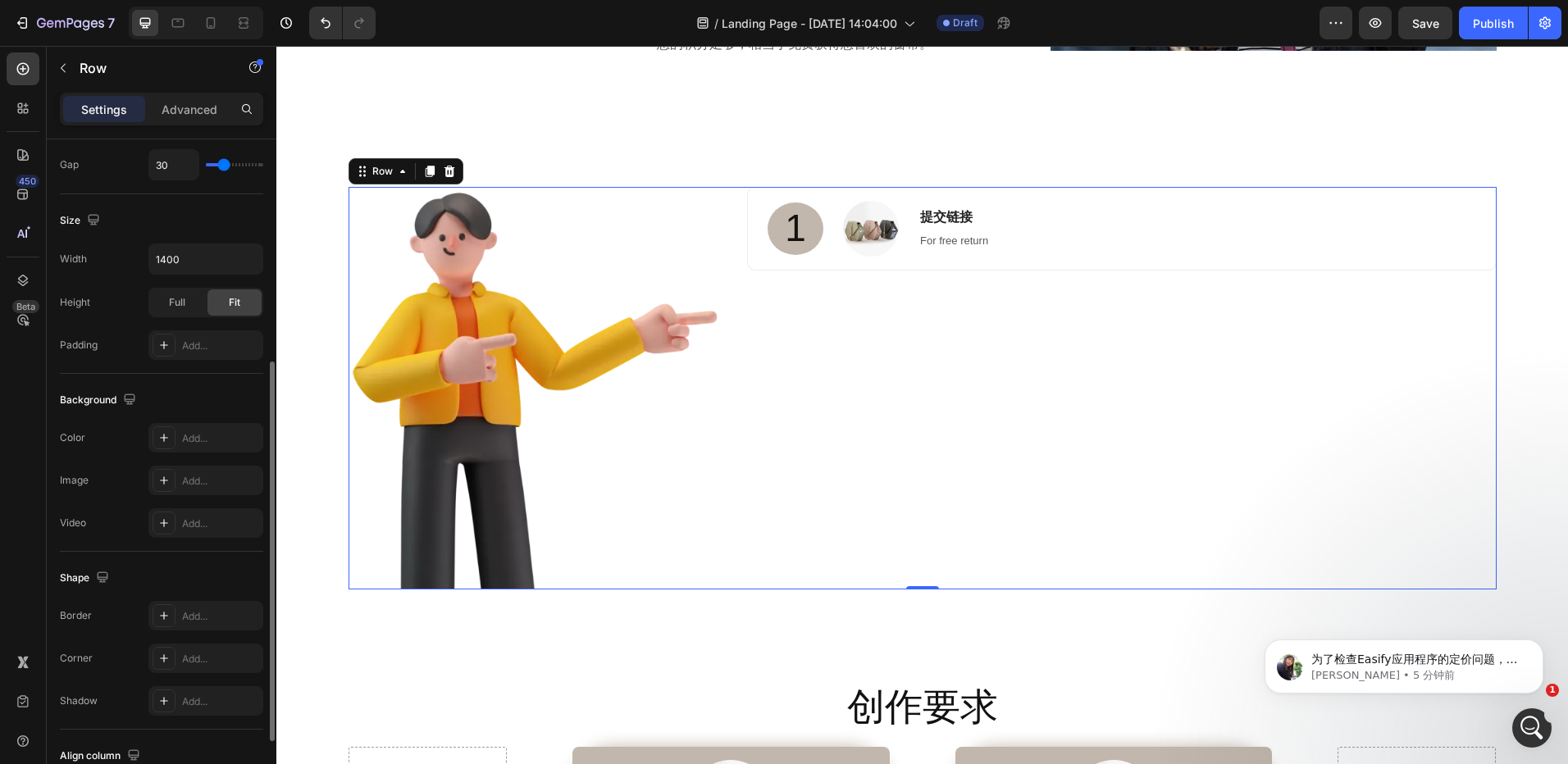
scroll to position [0, 0]
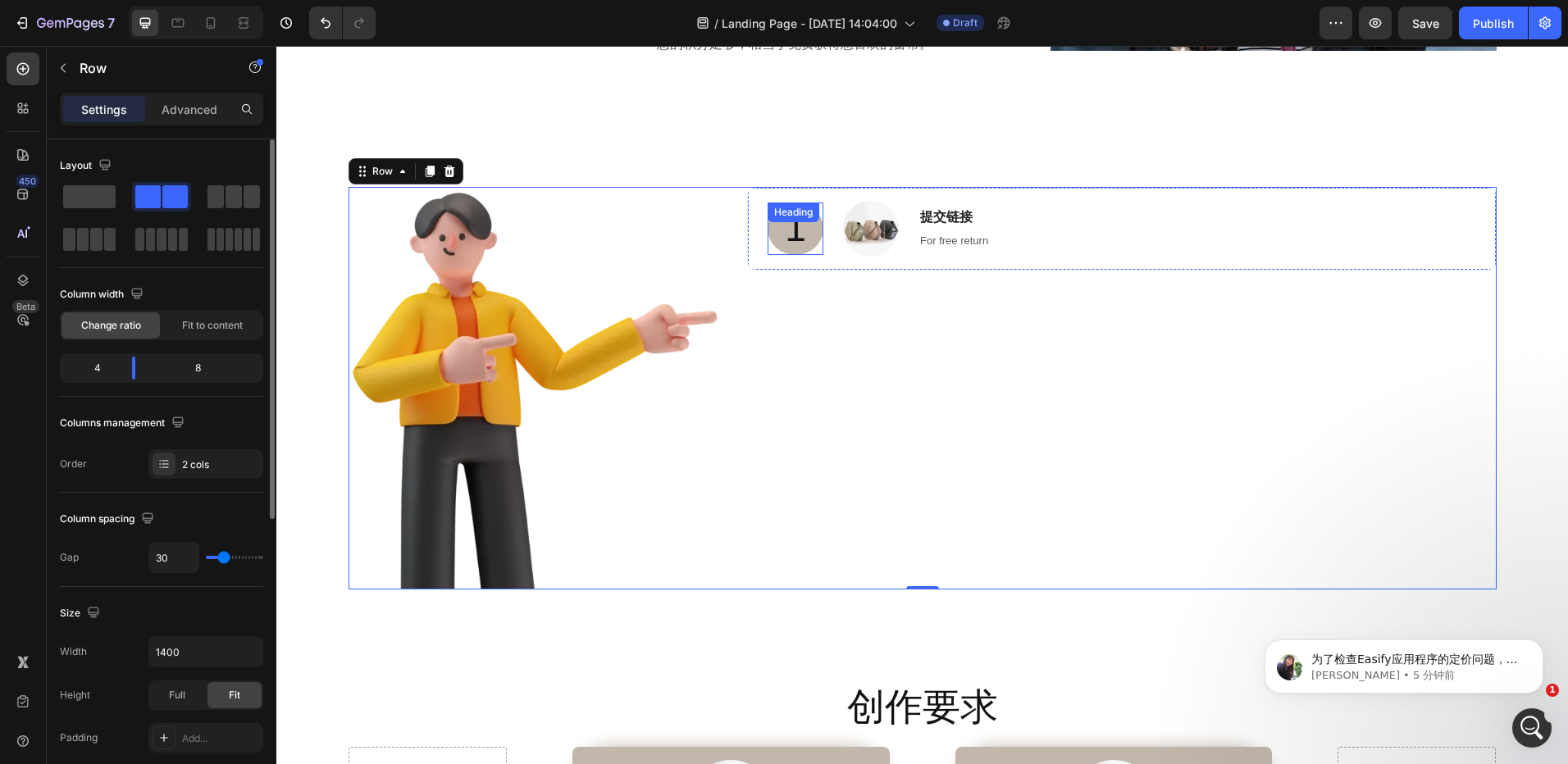
click at [796, 229] on div "1 Heading" at bounding box center [795, 228] width 55 height 52
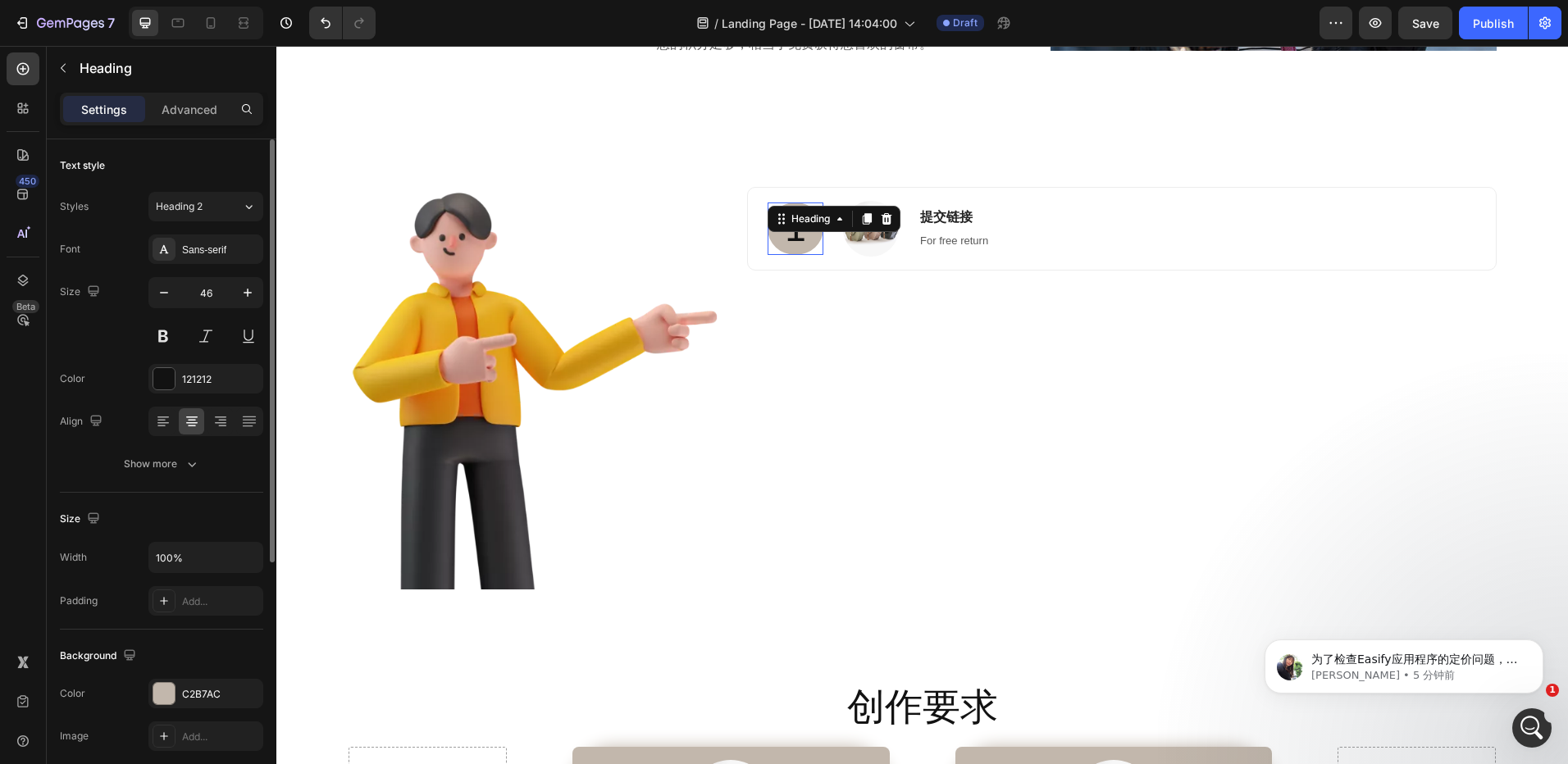
click at [796, 229] on div "Heading" at bounding box center [811, 218] width 78 height 20
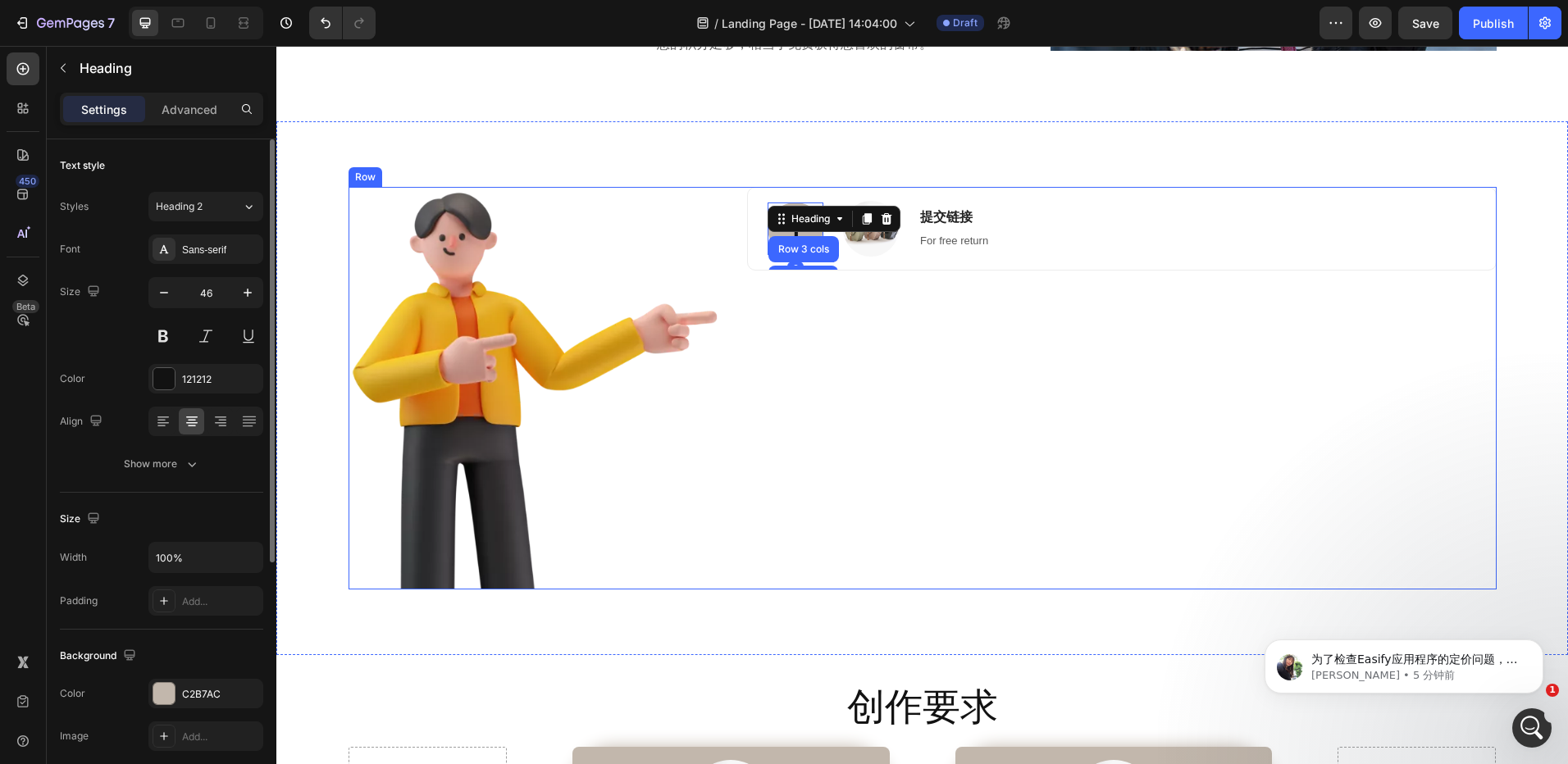
click at [866, 316] on div "1 Heading Row 3 cols Row 2 cols Section 0 Image 提交链接 Heading For free return Te…" at bounding box center [1121, 388] width 749 height 403
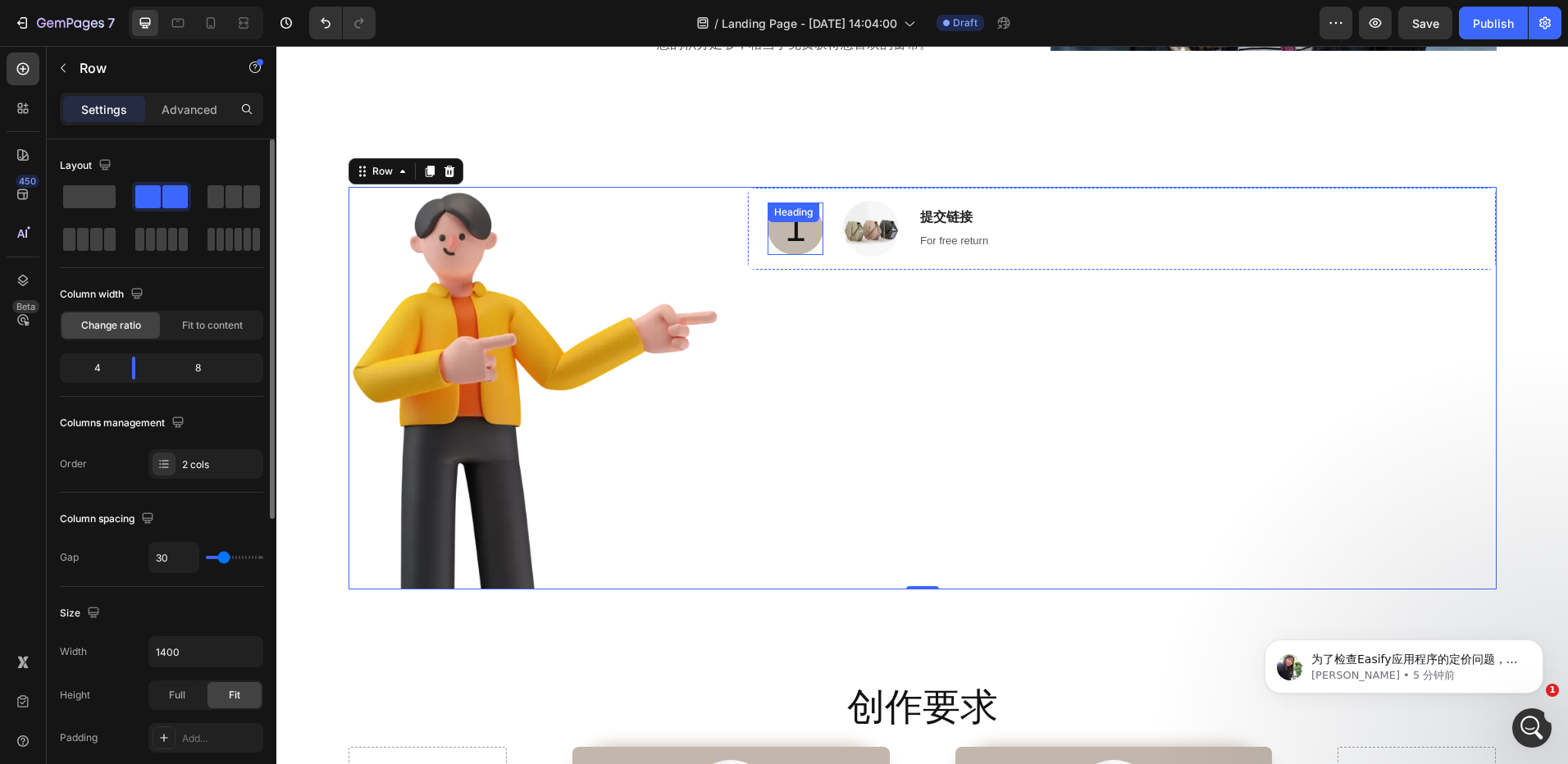
click at [790, 238] on p "1" at bounding box center [795, 229] width 52 height 50
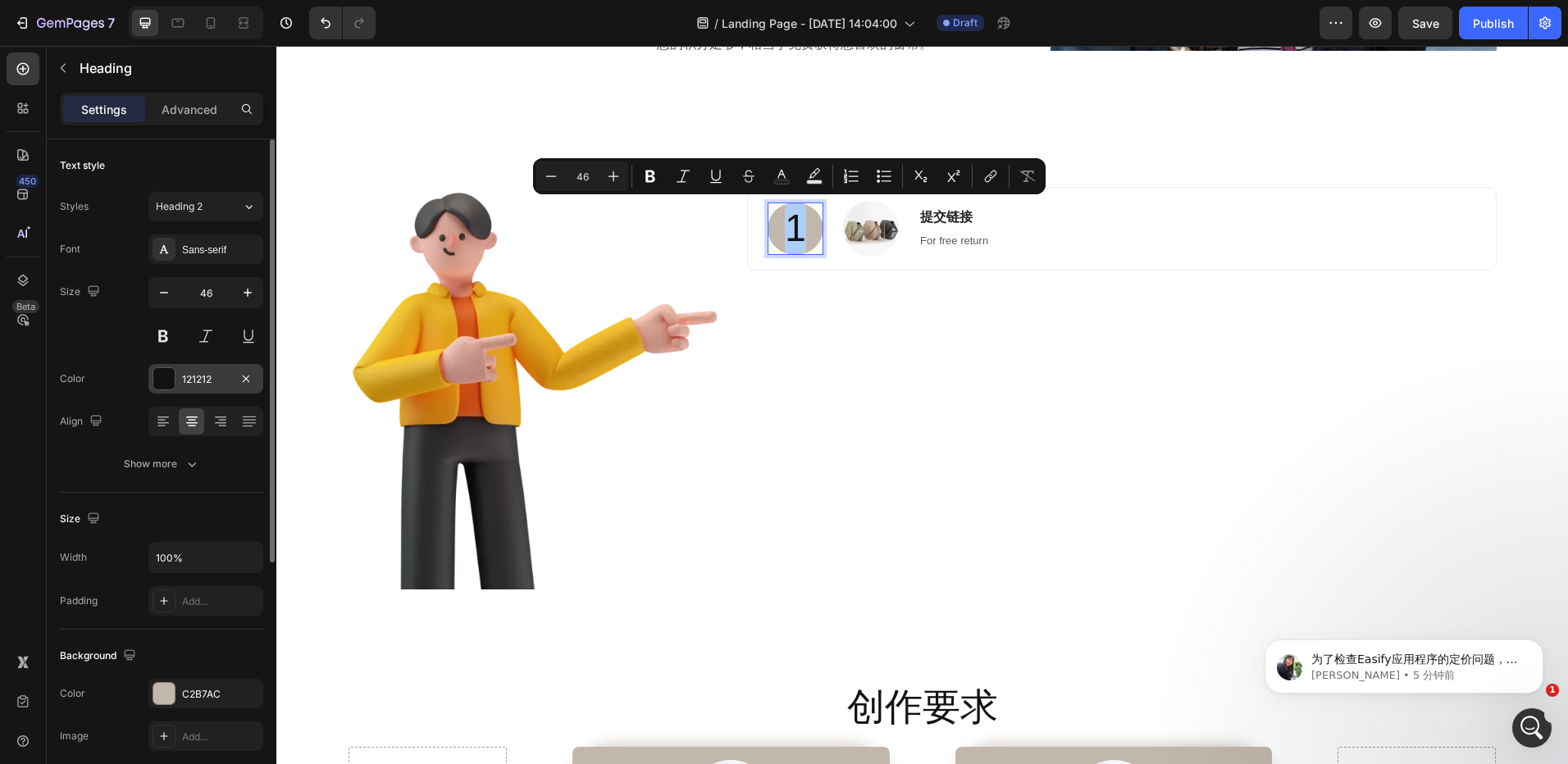
click at [170, 379] on div at bounding box center [164, 379] width 21 height 21
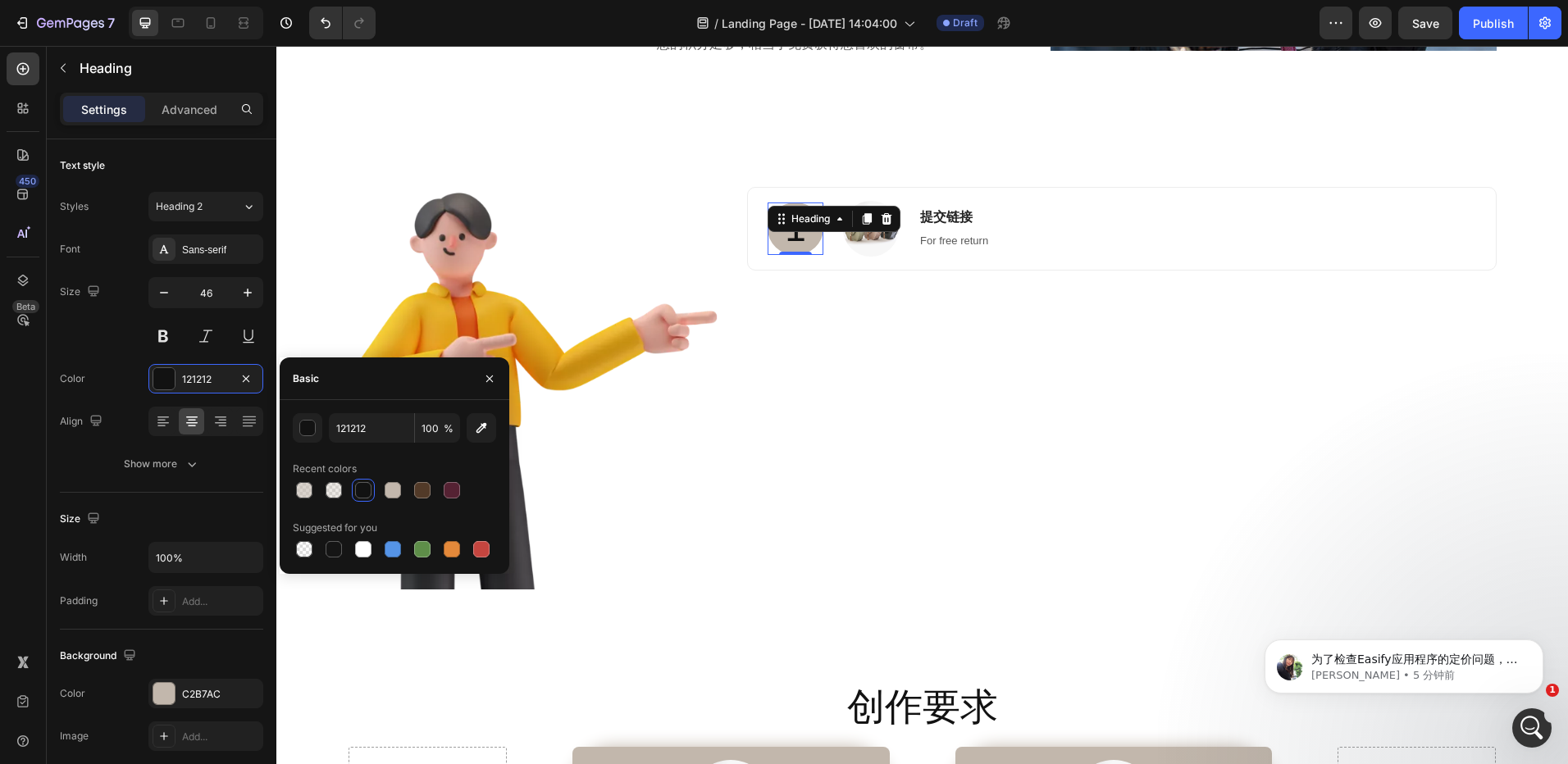
click at [368, 548] on div at bounding box center [363, 548] width 16 height 16
type input "FFFFFF"
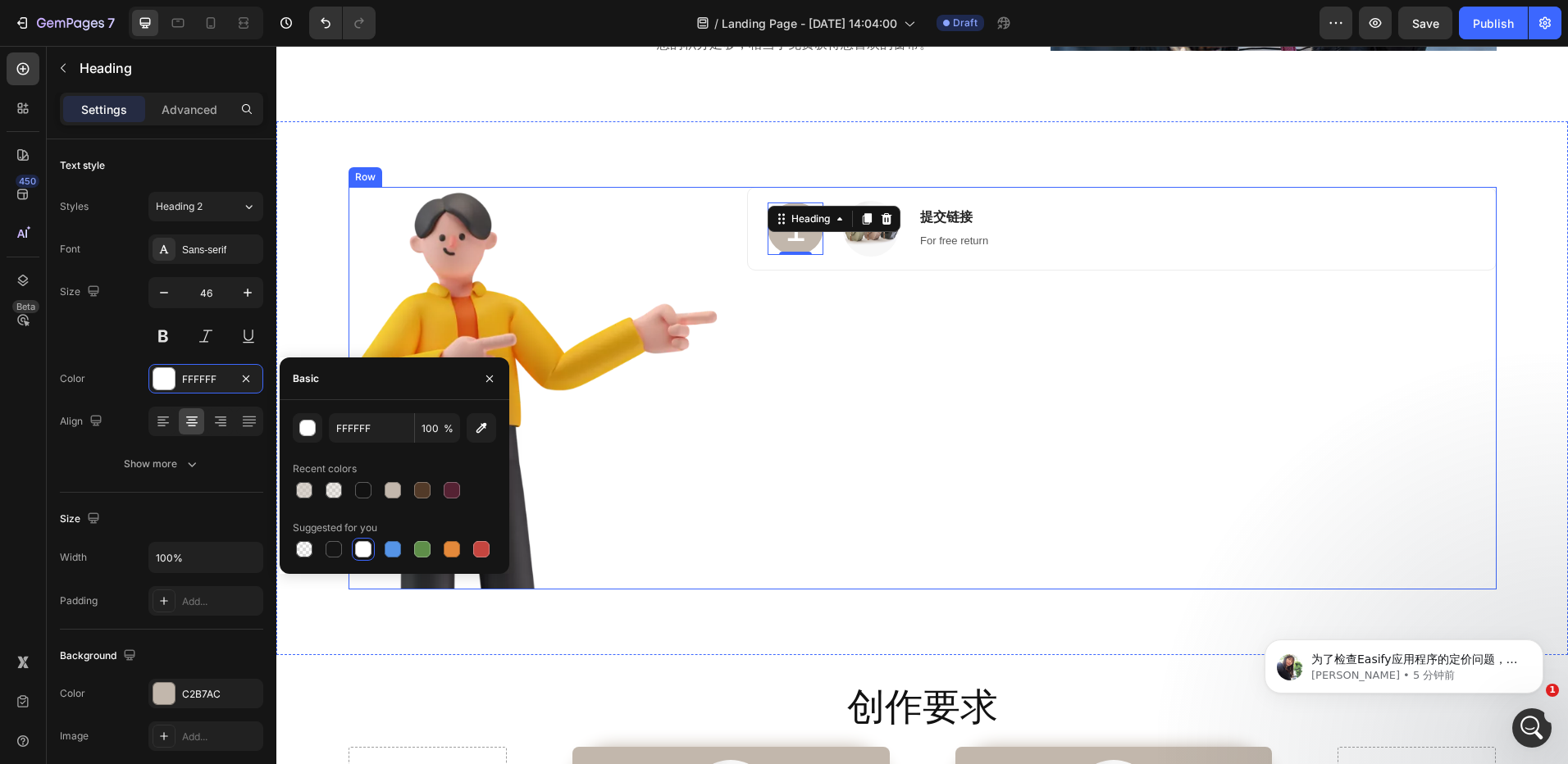
click at [1016, 373] on div "1 Heading 0 Image 提交链接 Heading For free return Text block Row" at bounding box center [1121, 388] width 749 height 403
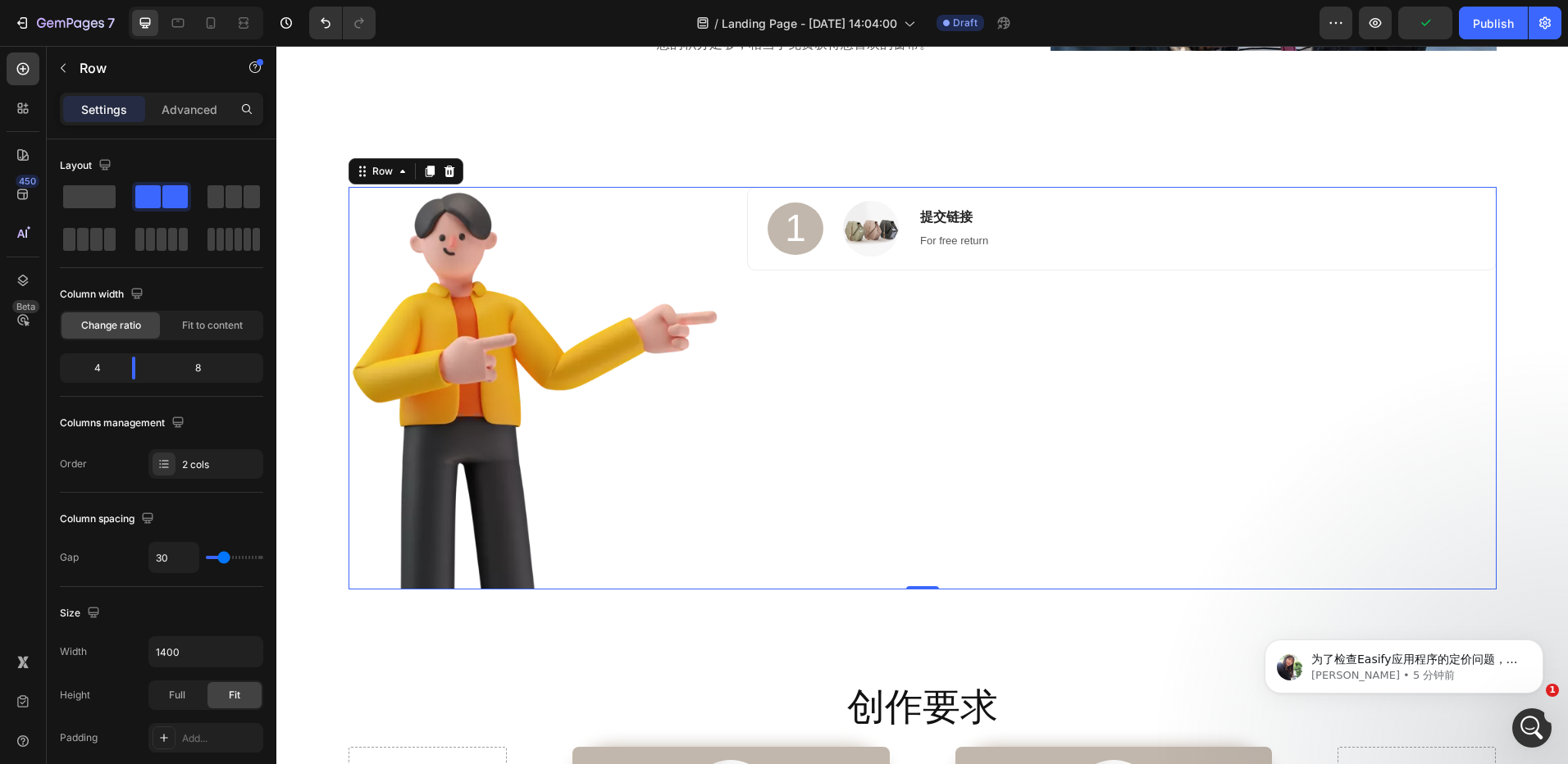
click at [1031, 303] on div "1 Heading Image 提交链接 Heading For free return Text block Row" at bounding box center [1121, 388] width 749 height 403
click at [872, 233] on img at bounding box center [871, 229] width 55 height 55
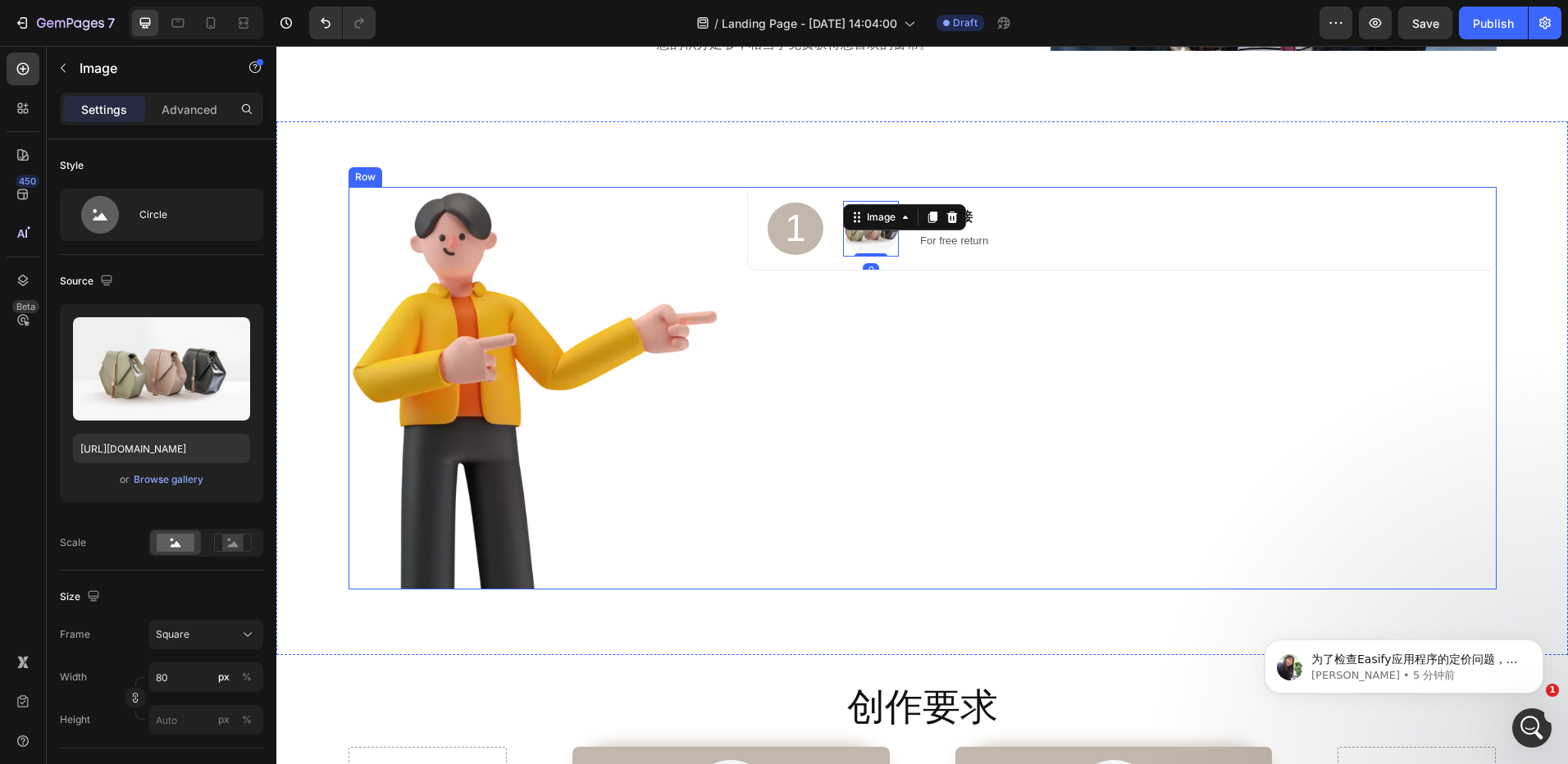
click at [1087, 309] on div "1 Heading Image 0 提交链接 Heading For free return Text block Row" at bounding box center [1121, 388] width 749 height 403
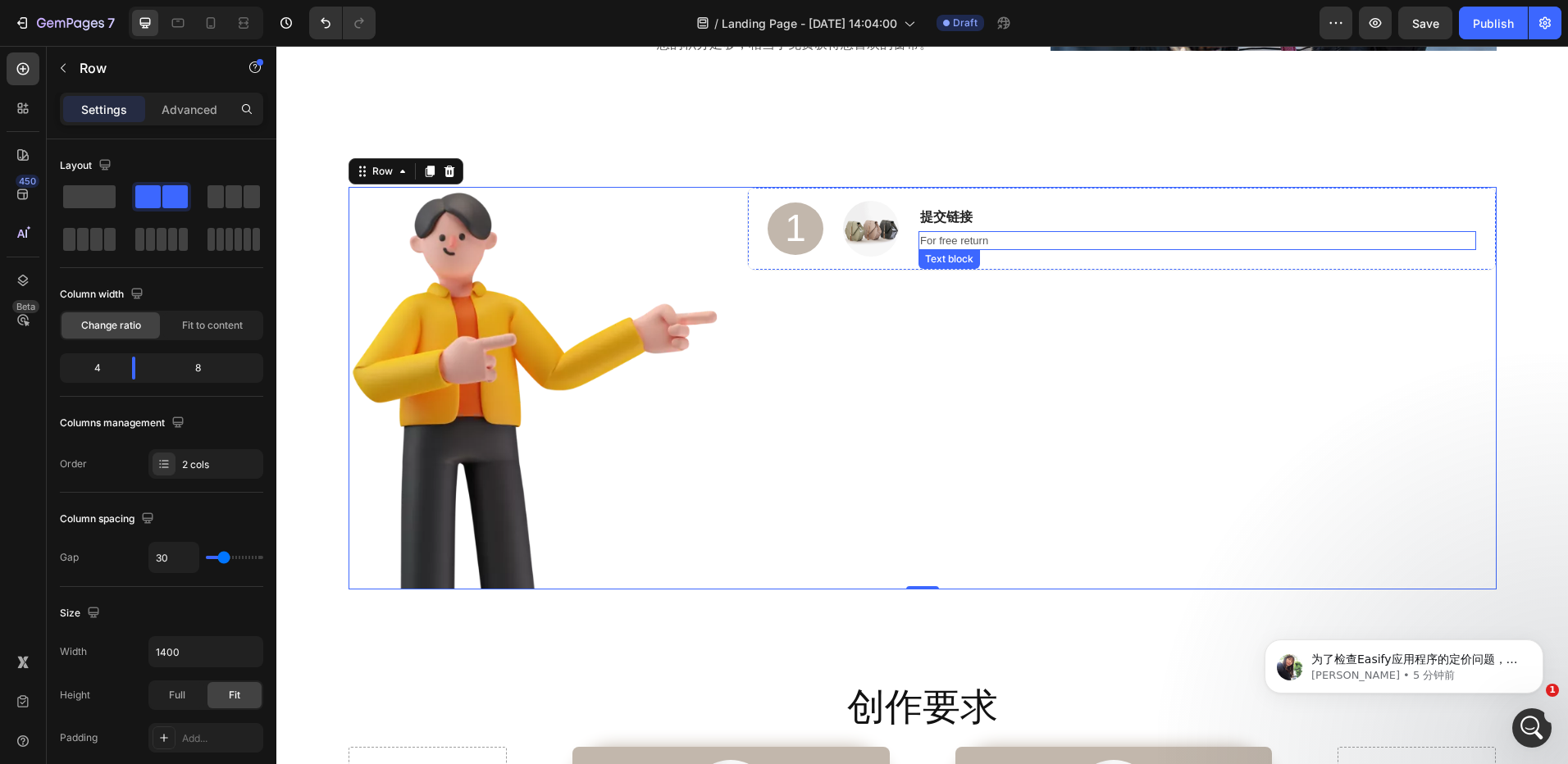
click at [1120, 246] on p "For free return" at bounding box center [1197, 240] width 554 height 16
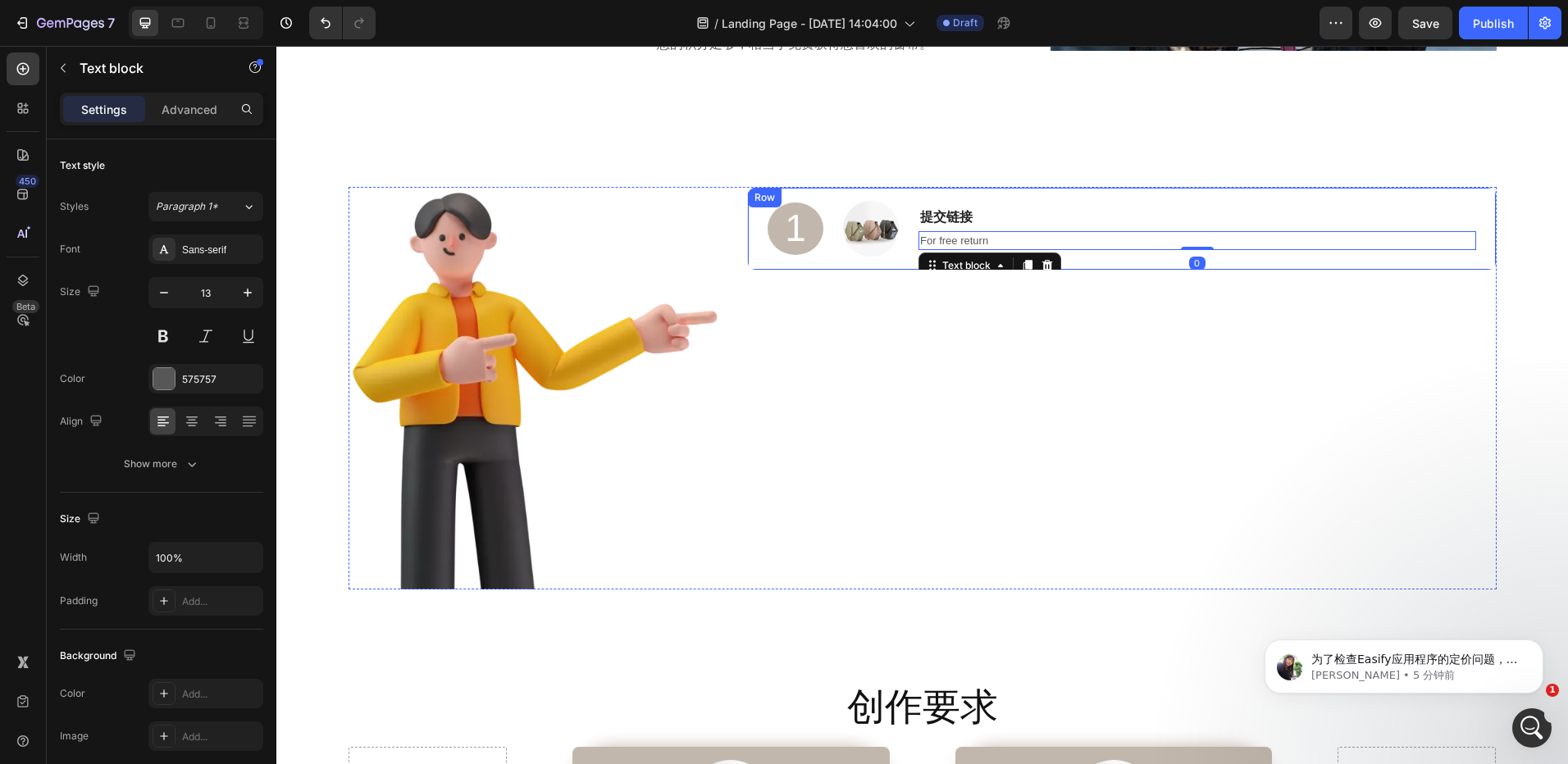
click at [845, 261] on div "1 Heading Image 提交链接 Heading For free return Text block 0 Row" at bounding box center [1121, 229] width 749 height 84
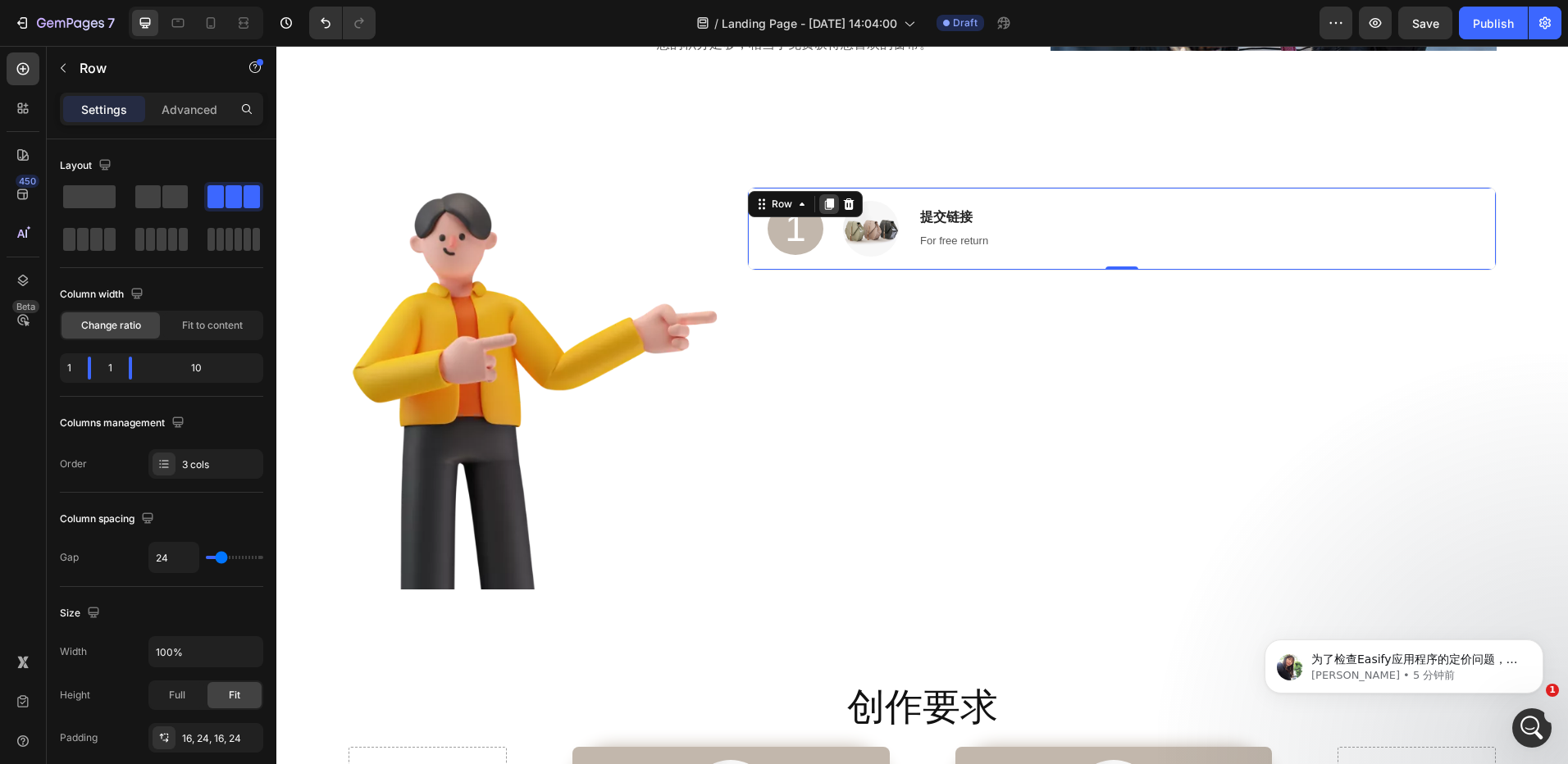
click at [826, 207] on icon at bounding box center [829, 204] width 9 height 11
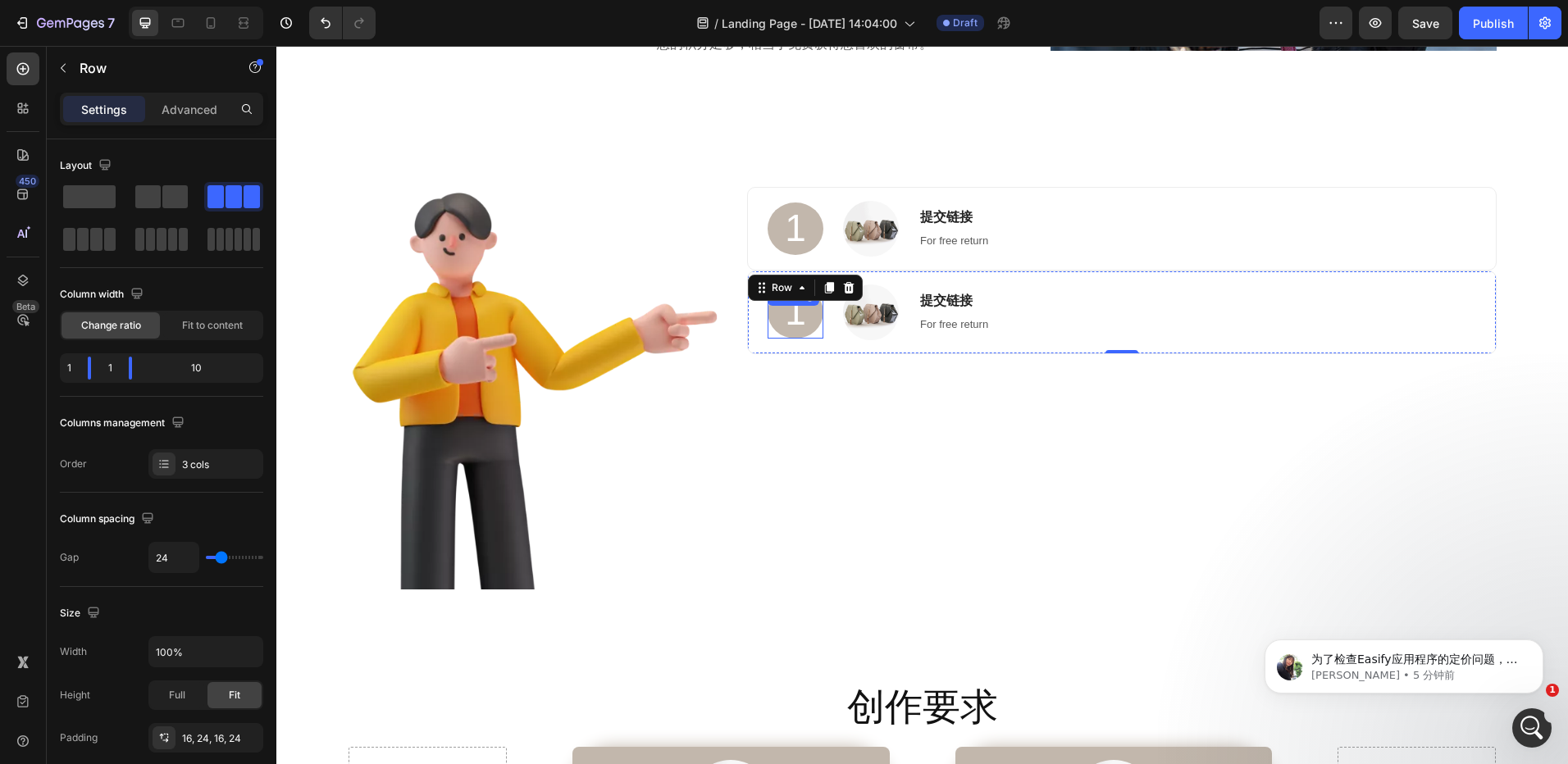
click at [798, 314] on div "1 Heading" at bounding box center [795, 312] width 55 height 52
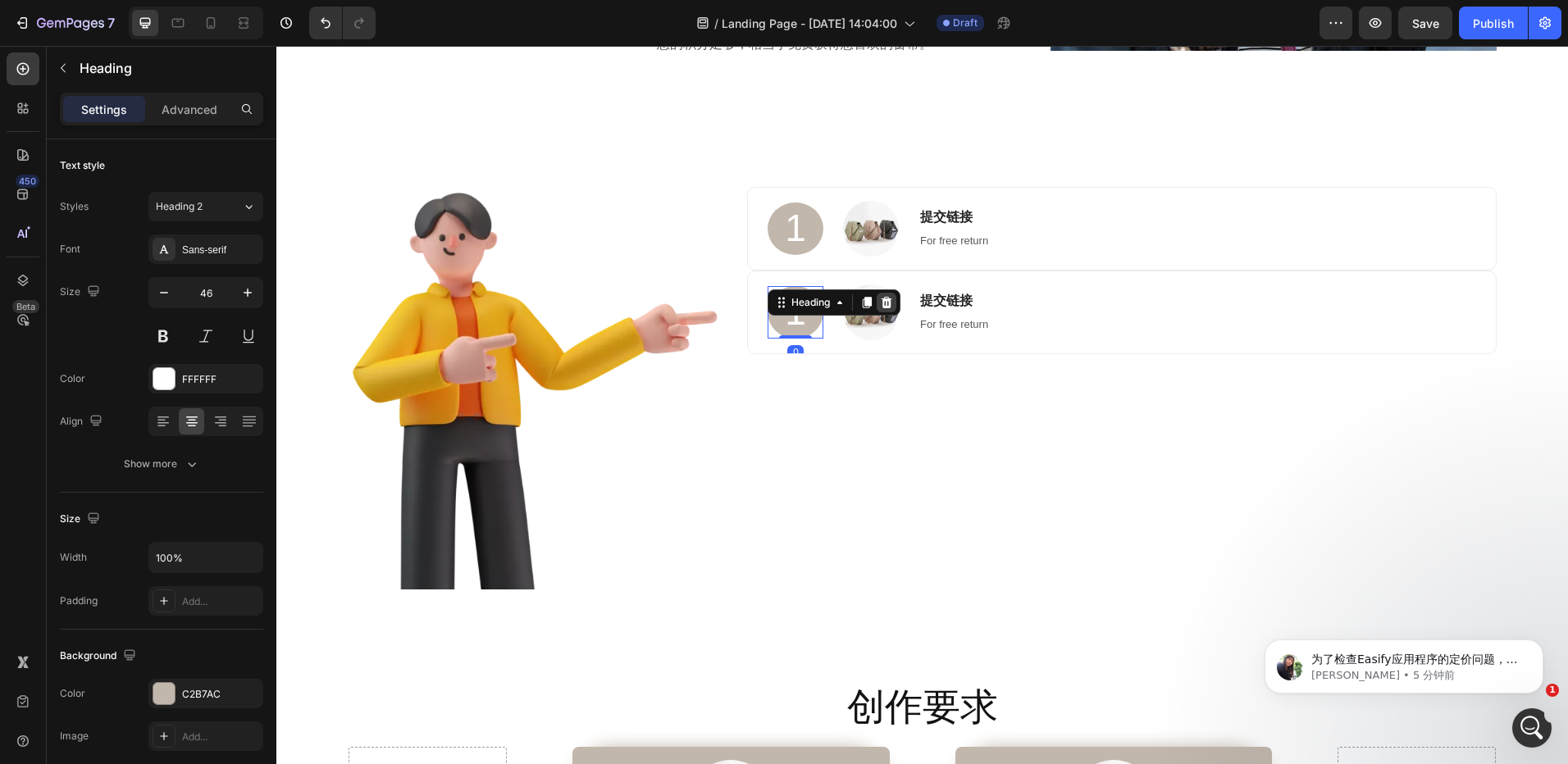
click at [883, 302] on icon at bounding box center [887, 302] width 13 height 13
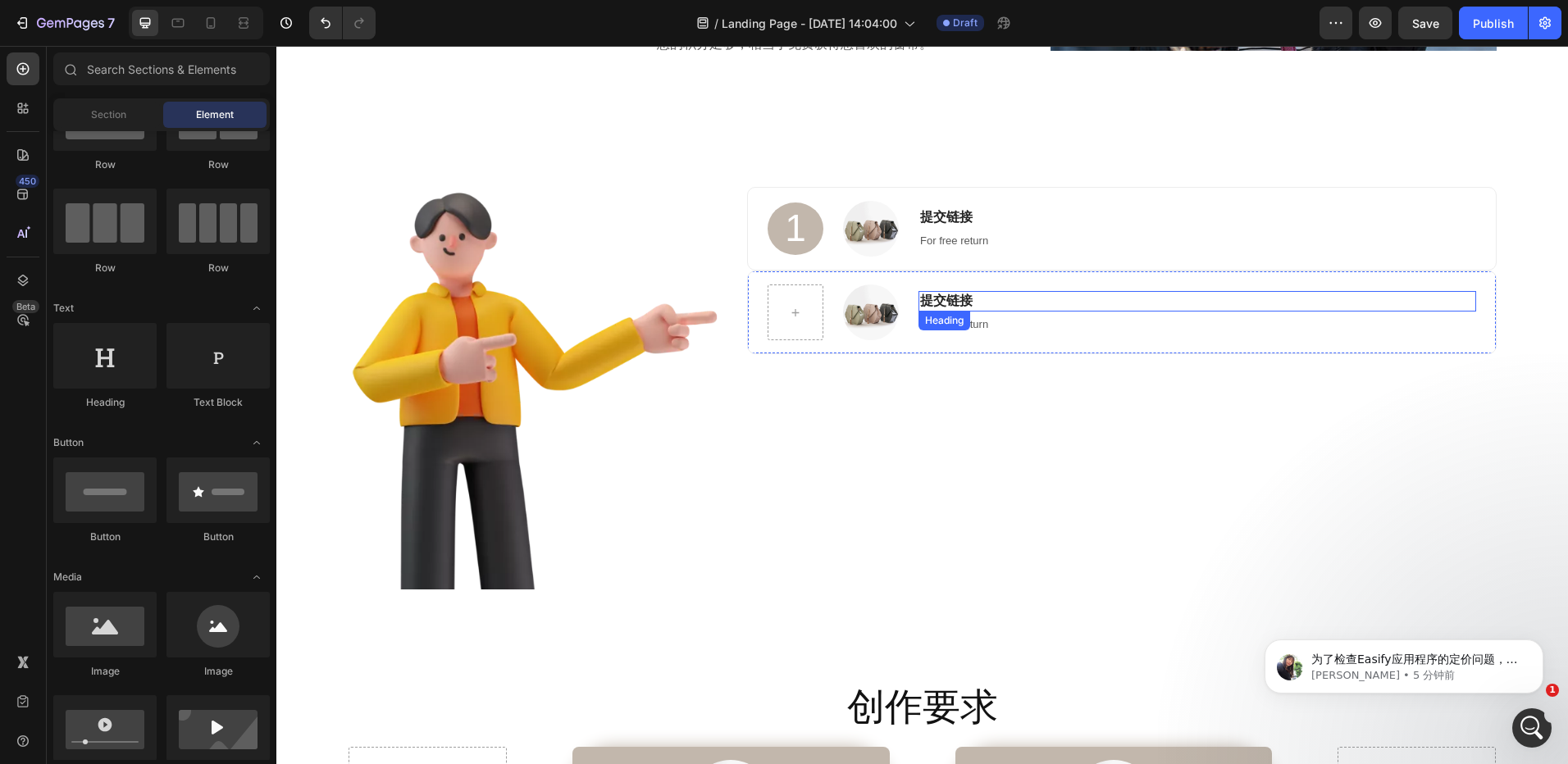
click at [968, 302] on h3 "提交链接" at bounding box center [1198, 300] width 557 height 20
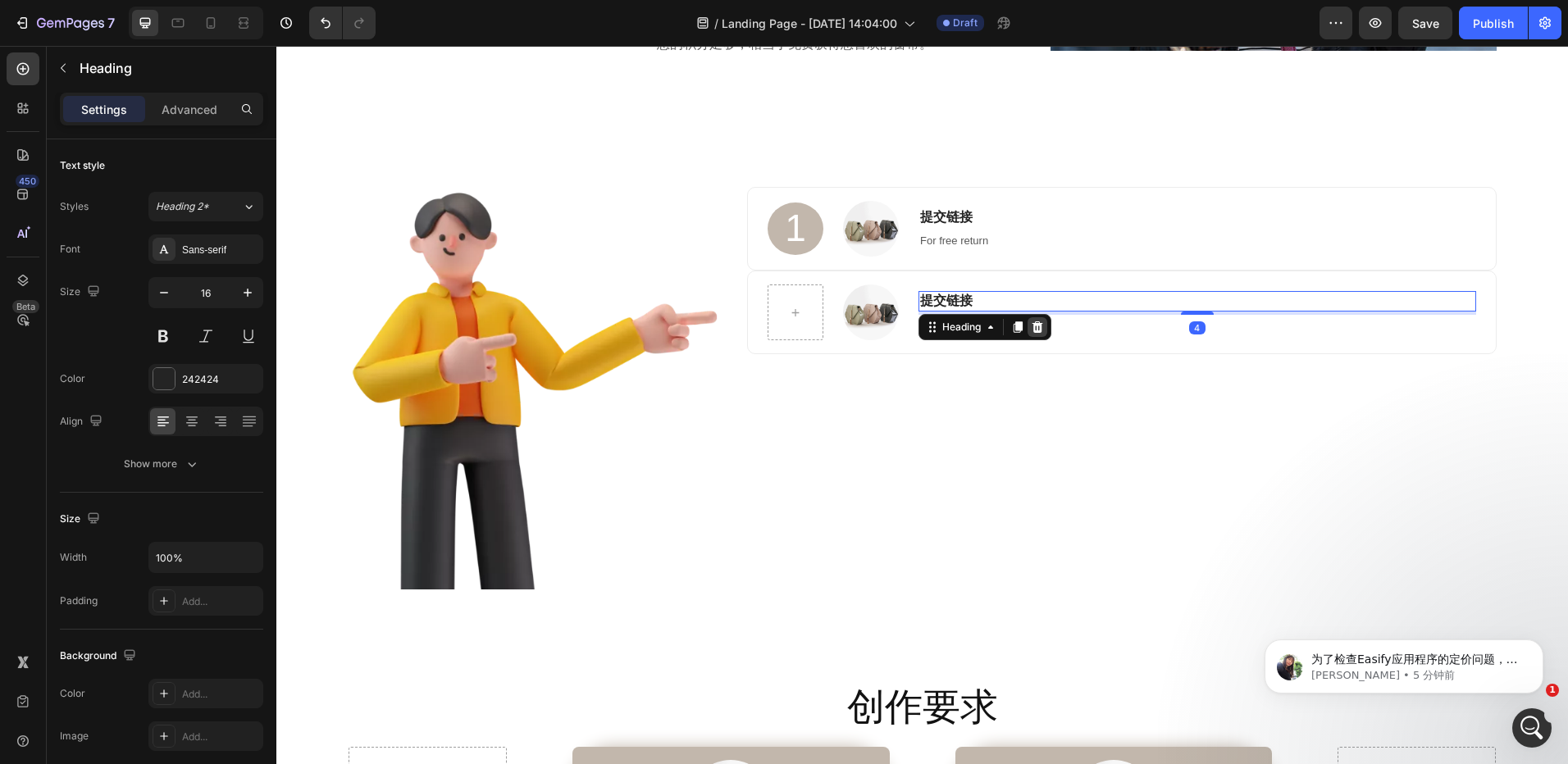
click at [1037, 325] on icon at bounding box center [1037, 327] width 13 height 13
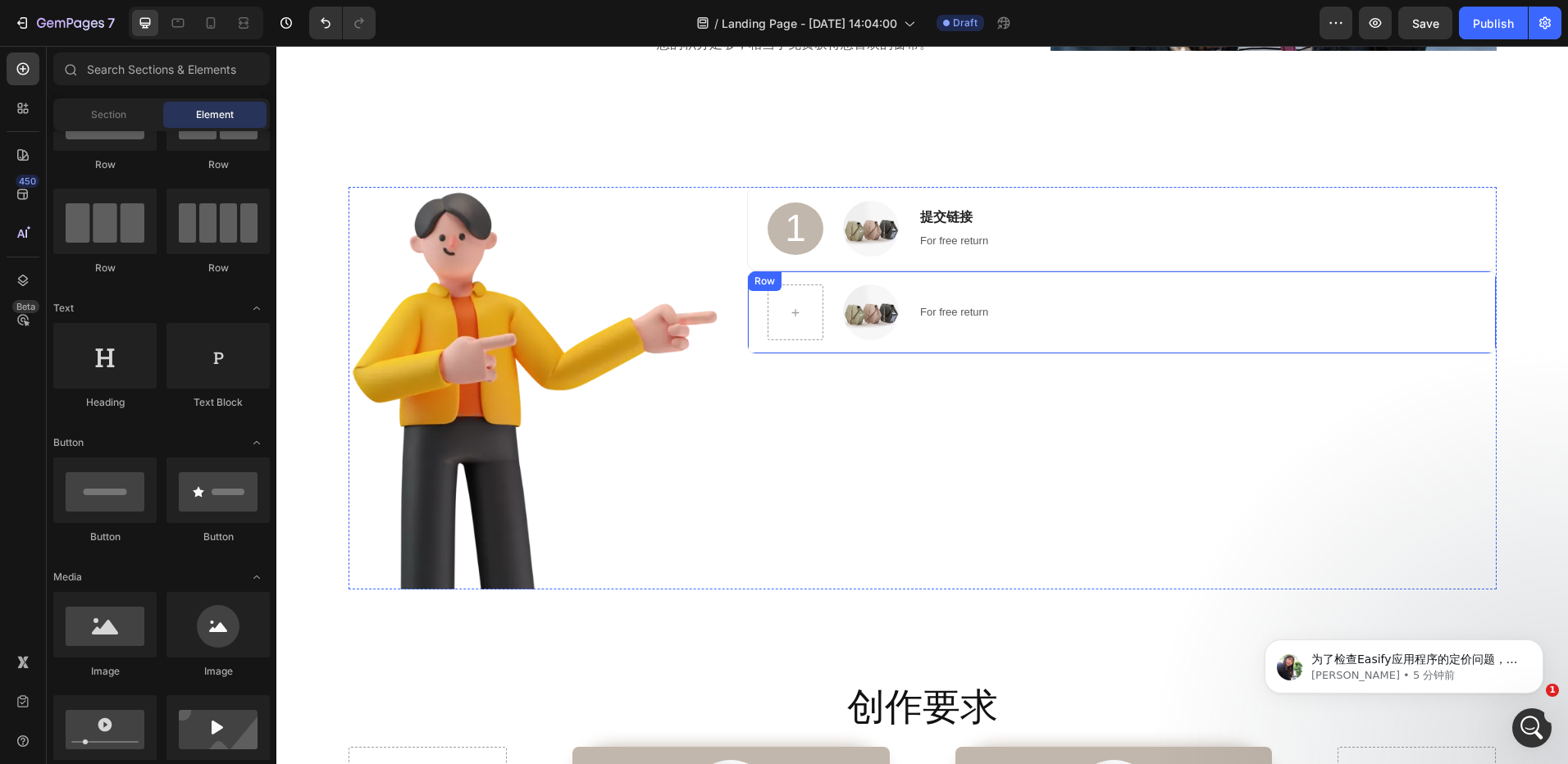
click at [1077, 323] on div "For free return Text block" at bounding box center [1198, 312] width 557 height 55
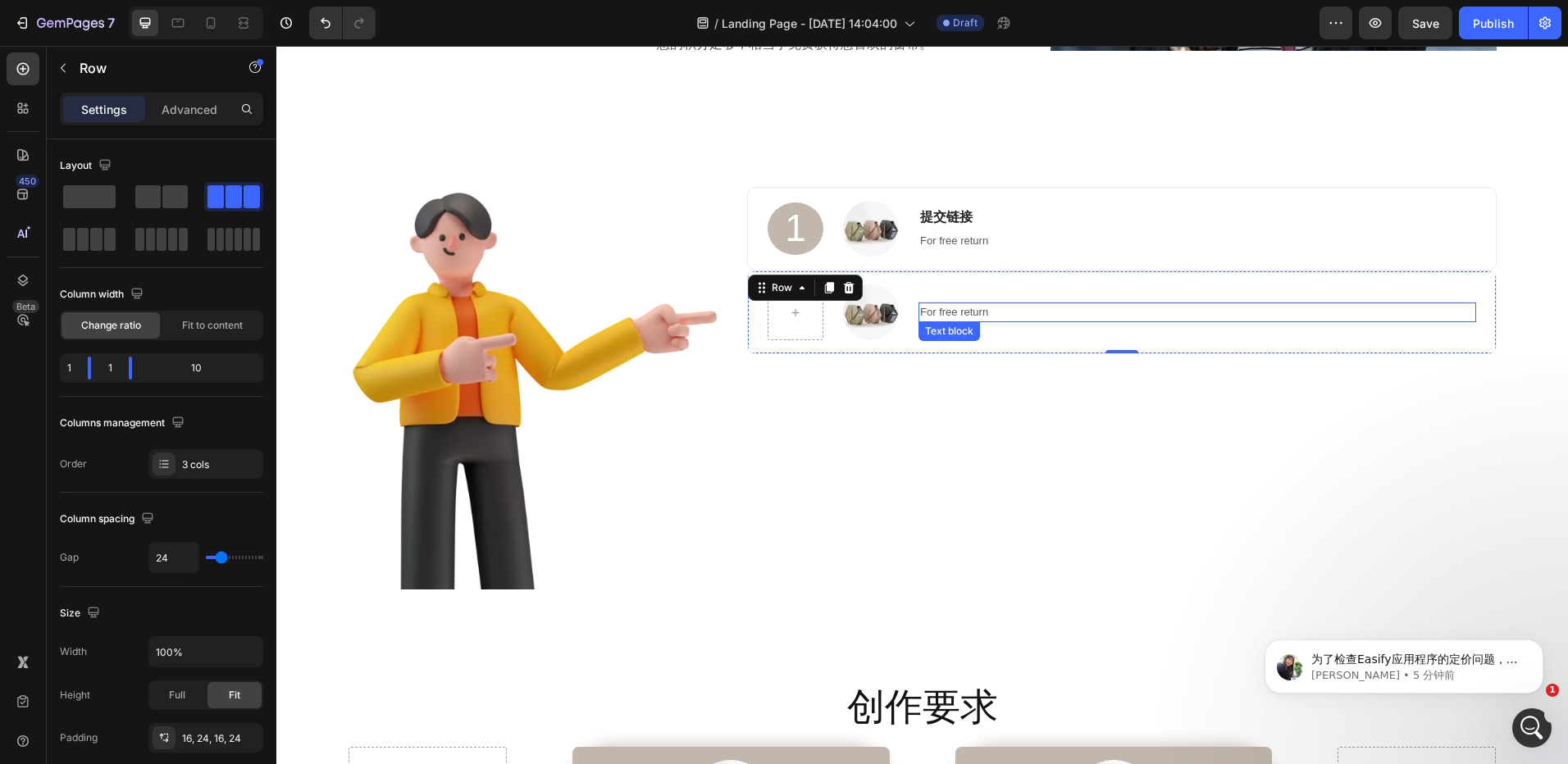
click at [1031, 310] on p "For free return" at bounding box center [1197, 312] width 554 height 16
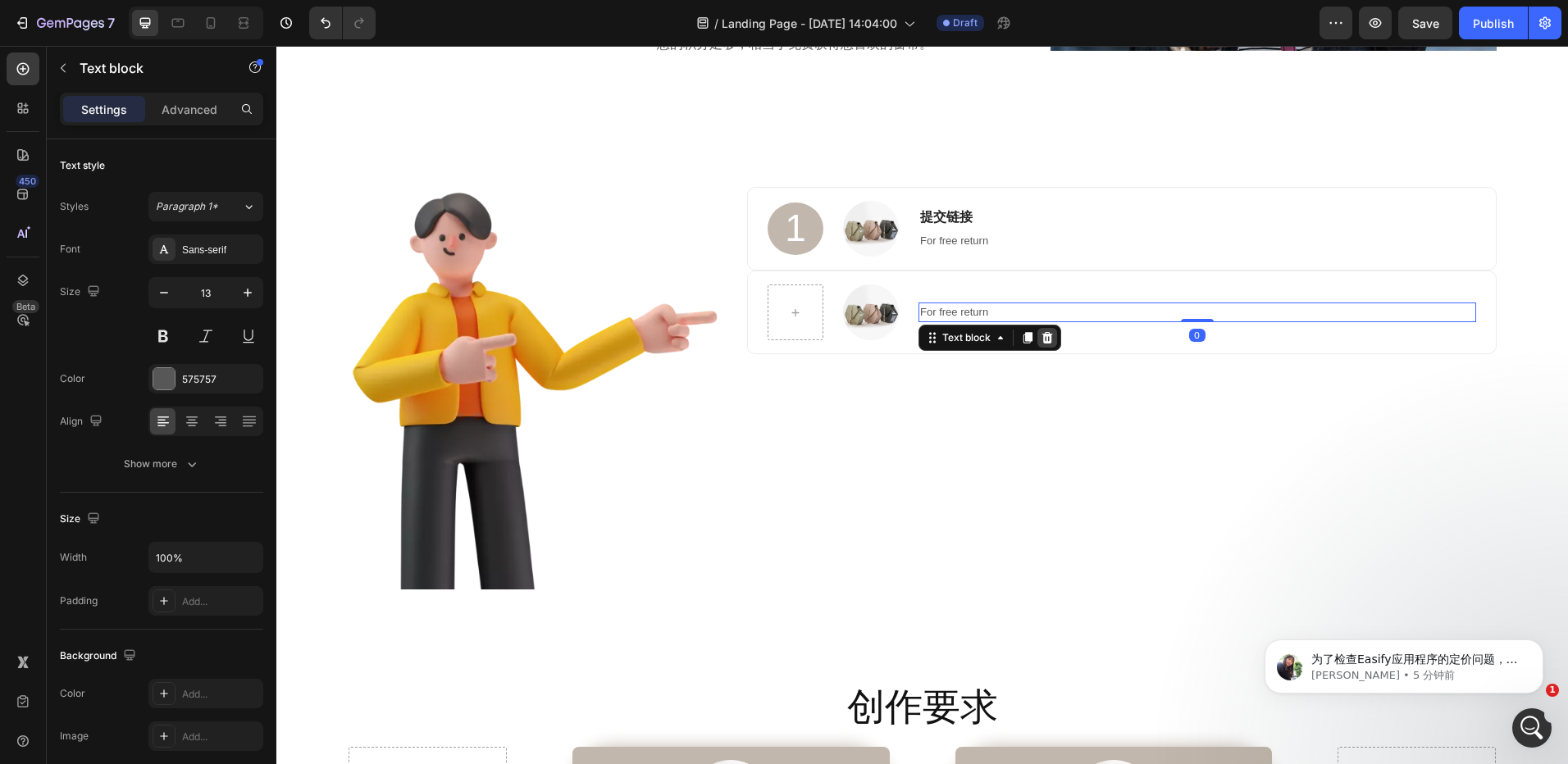
click at [1044, 337] on icon at bounding box center [1047, 338] width 10 height 11
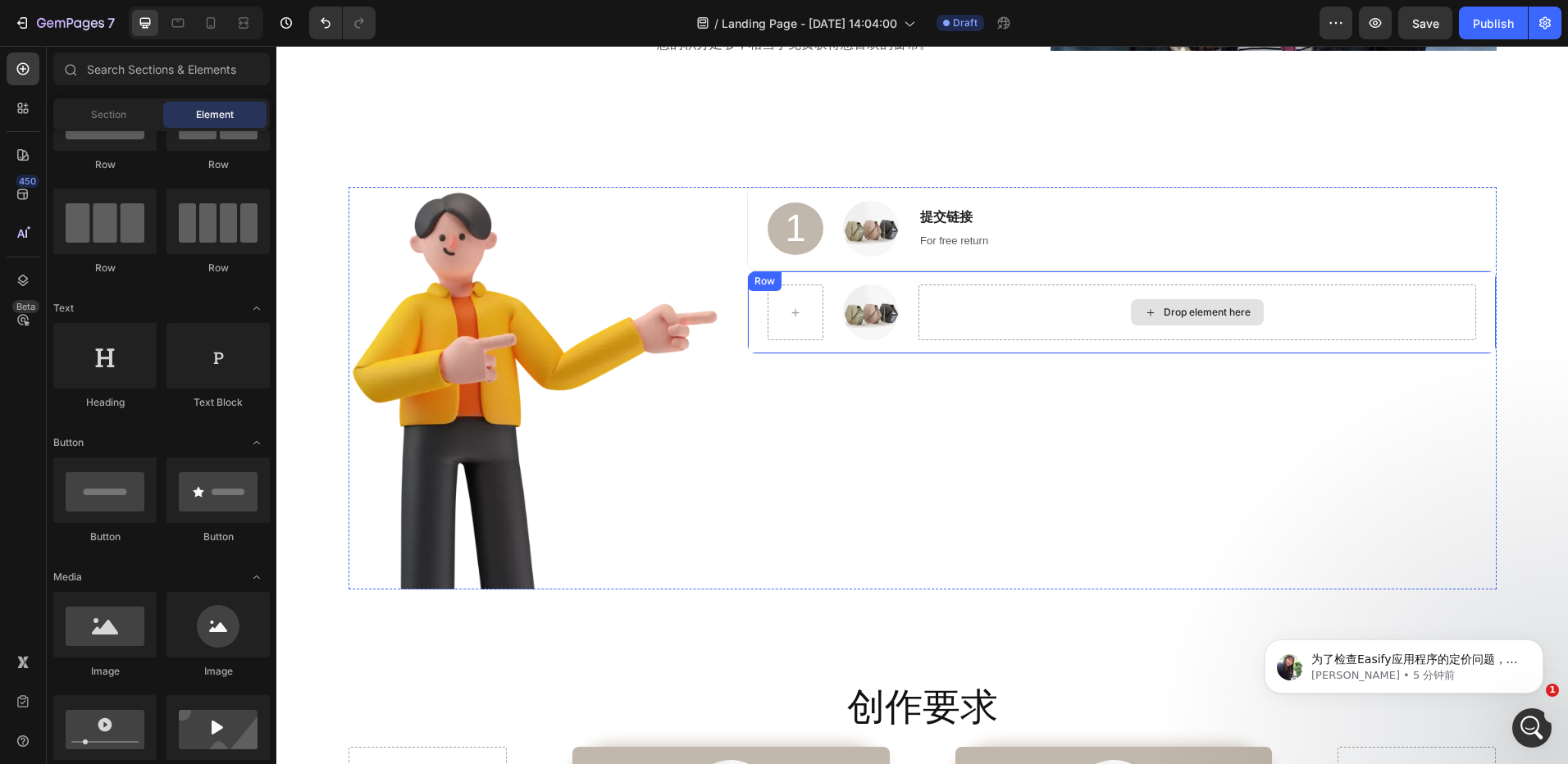
click at [967, 340] on div "Drop element here" at bounding box center [1198, 312] width 557 height 55
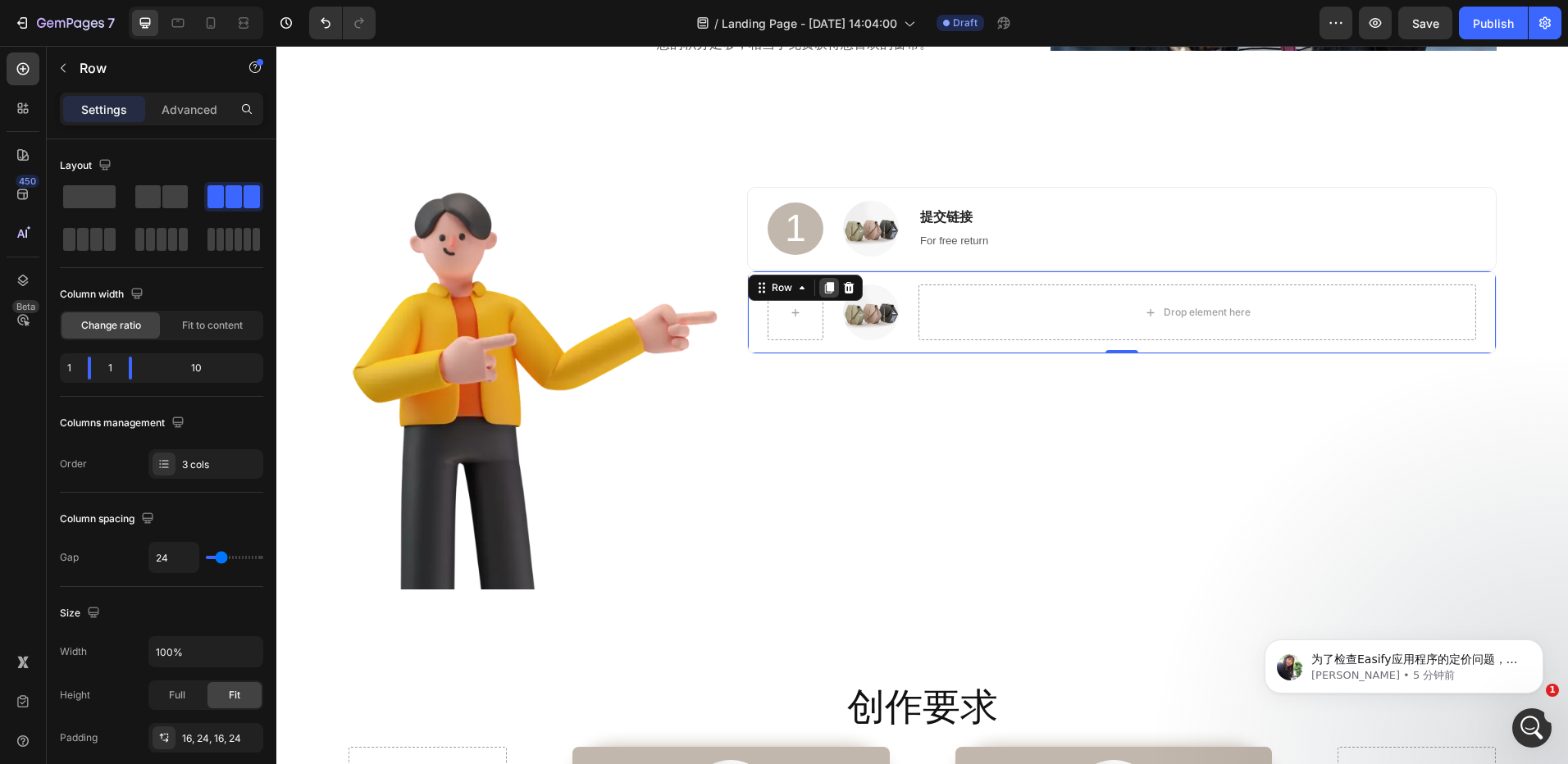
click at [826, 287] on icon at bounding box center [829, 288] width 9 height 11
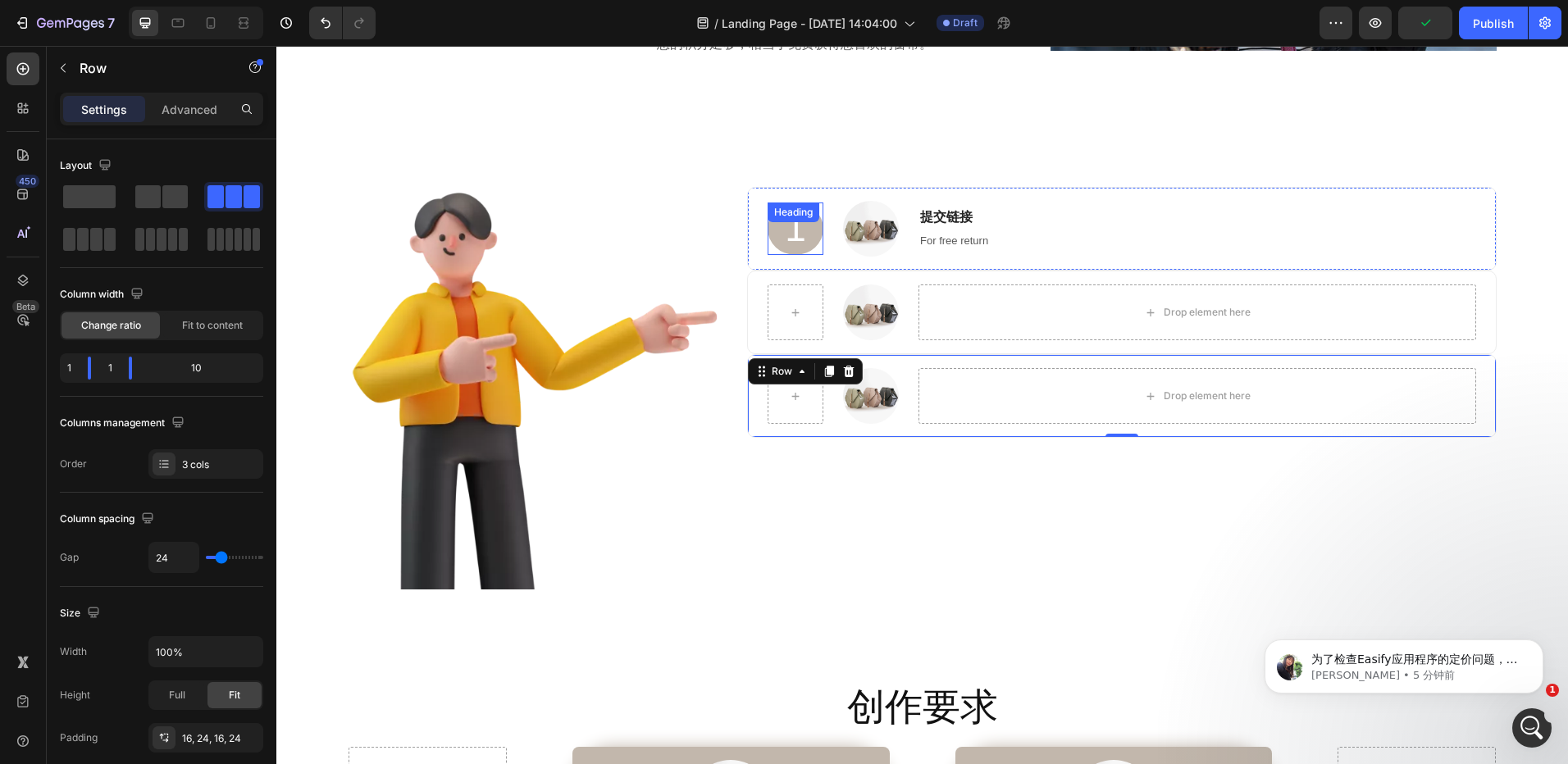
click at [810, 237] on p "1" at bounding box center [795, 229] width 52 height 50
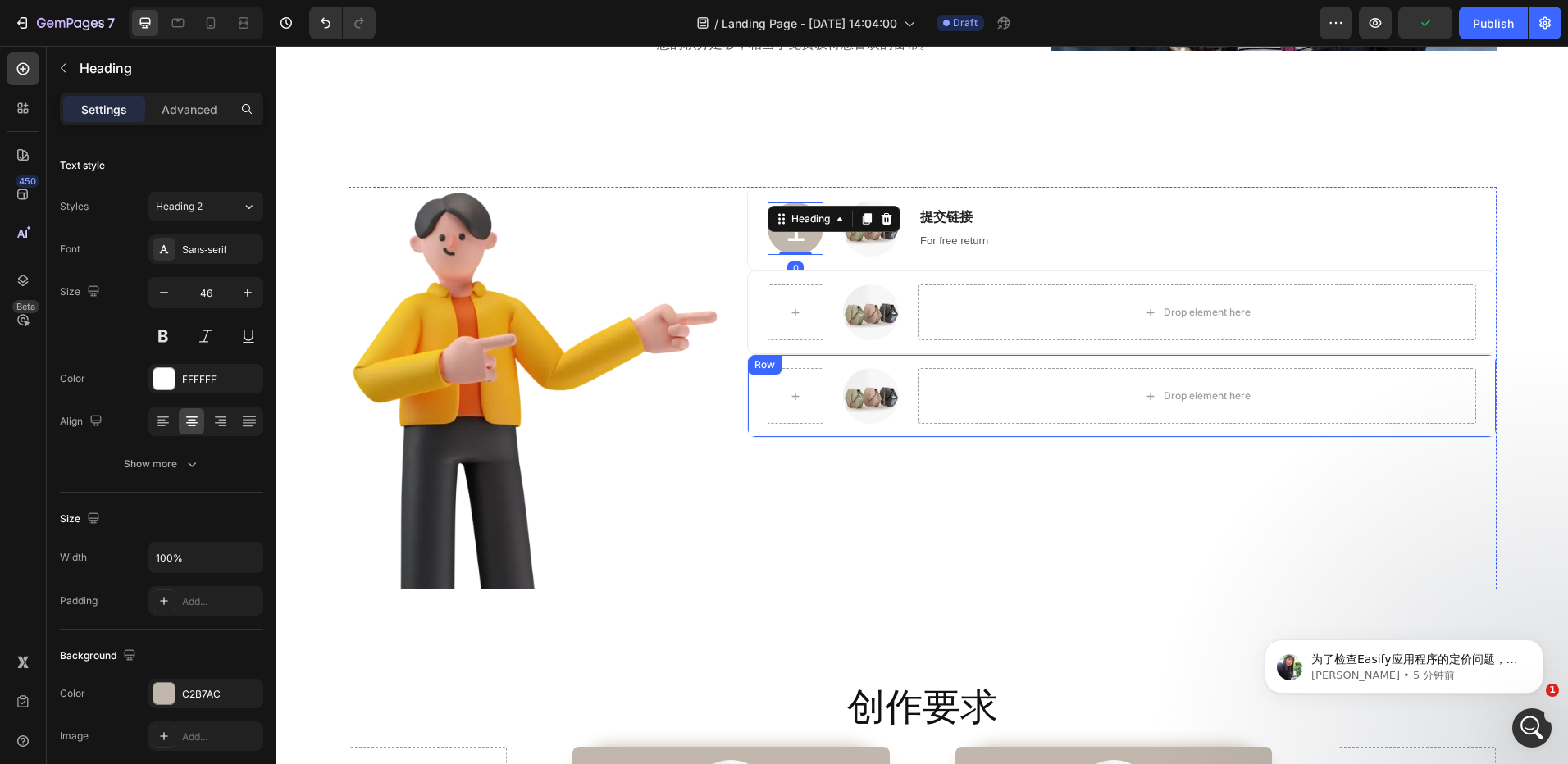
click at [909, 359] on div "Image Drop element here Row" at bounding box center [1121, 396] width 749 height 84
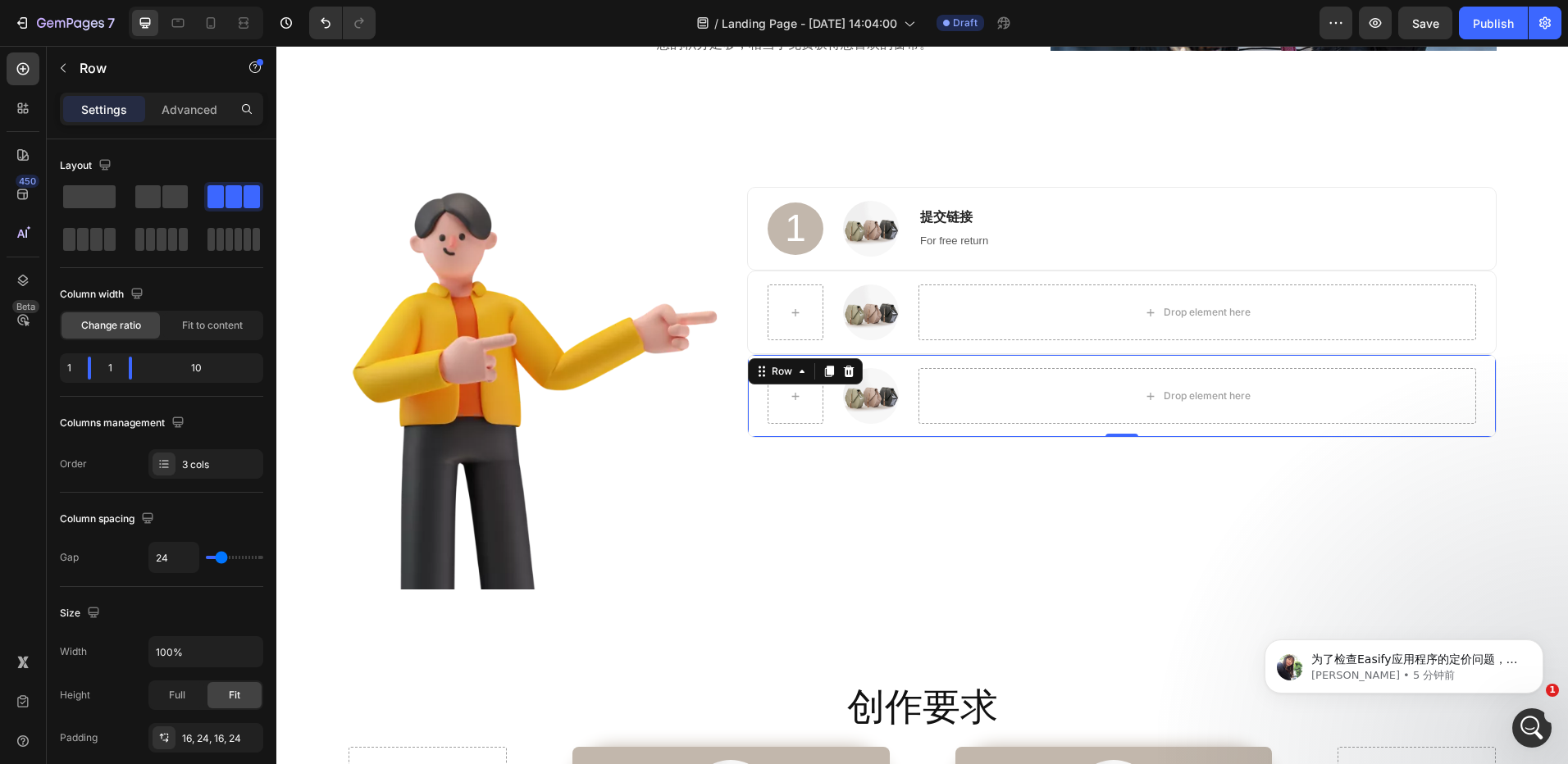
click at [843, 373] on icon at bounding box center [849, 371] width 13 height 13
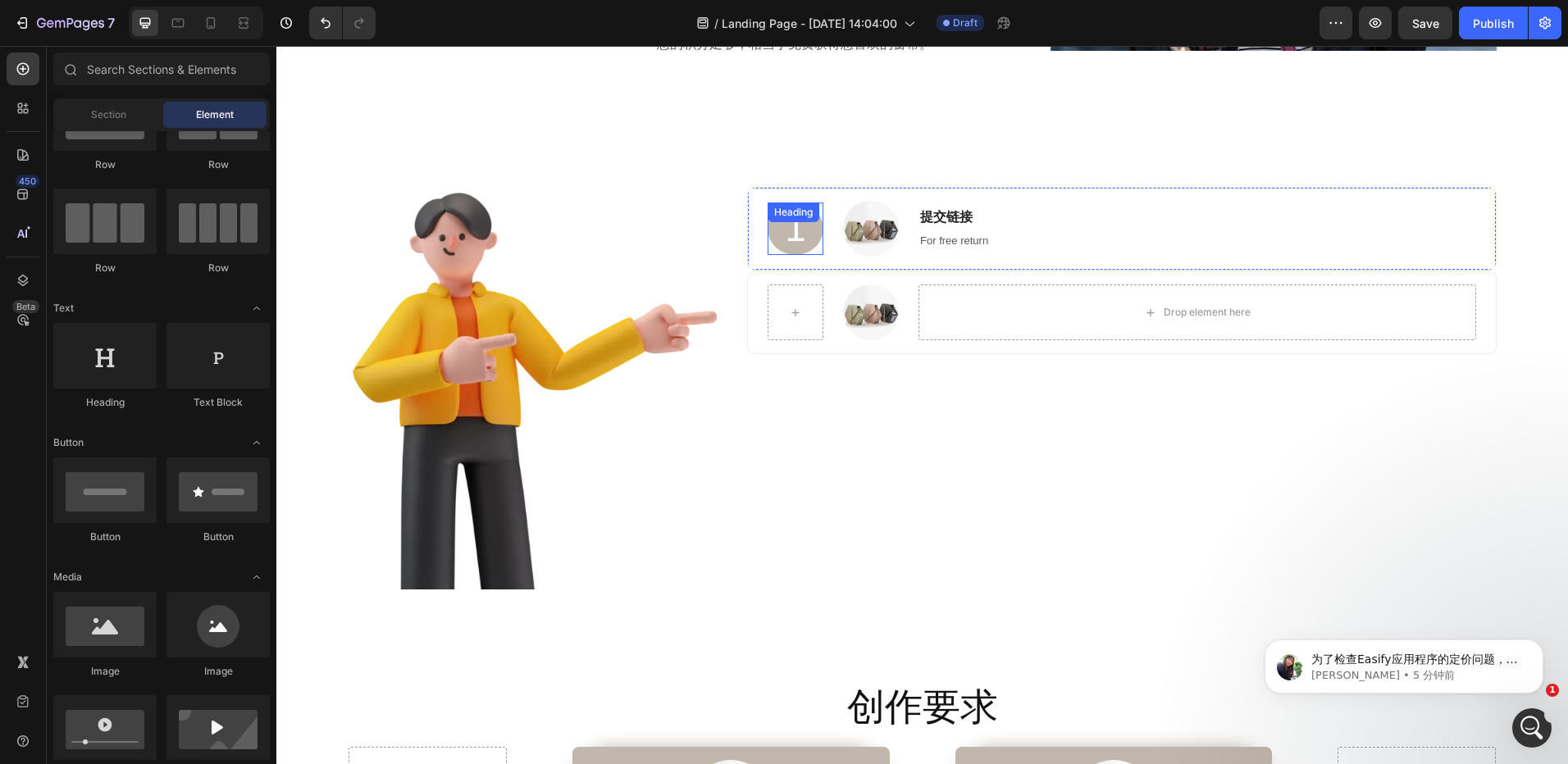
click at [815, 207] on div "1 Heading" at bounding box center [795, 228] width 55 height 52
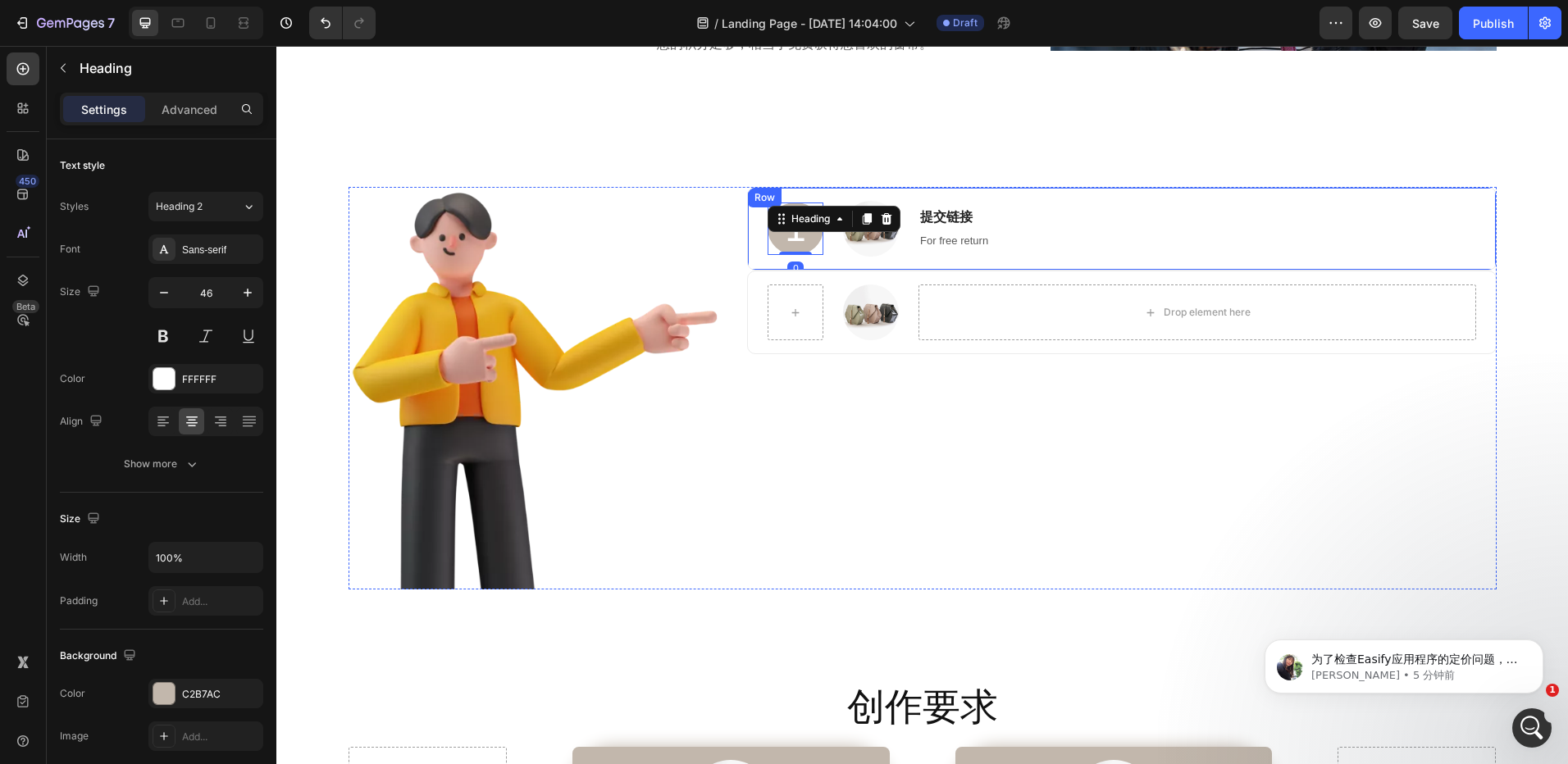
click at [824, 196] on div "1 Heading 0 Image 提交链接 Heading For free return Text block Row" at bounding box center [1121, 229] width 749 height 84
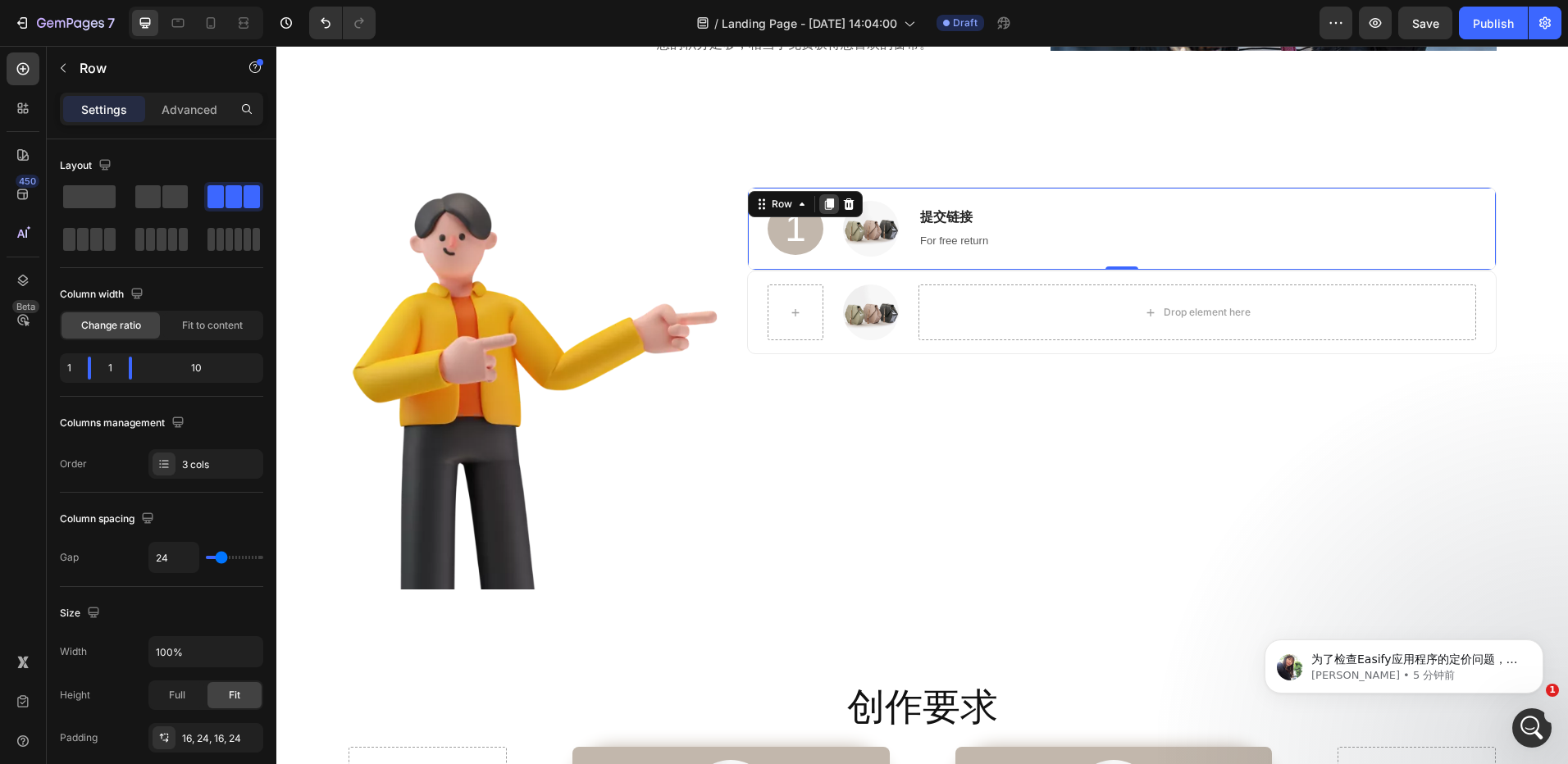
click at [828, 203] on icon at bounding box center [829, 204] width 13 height 13
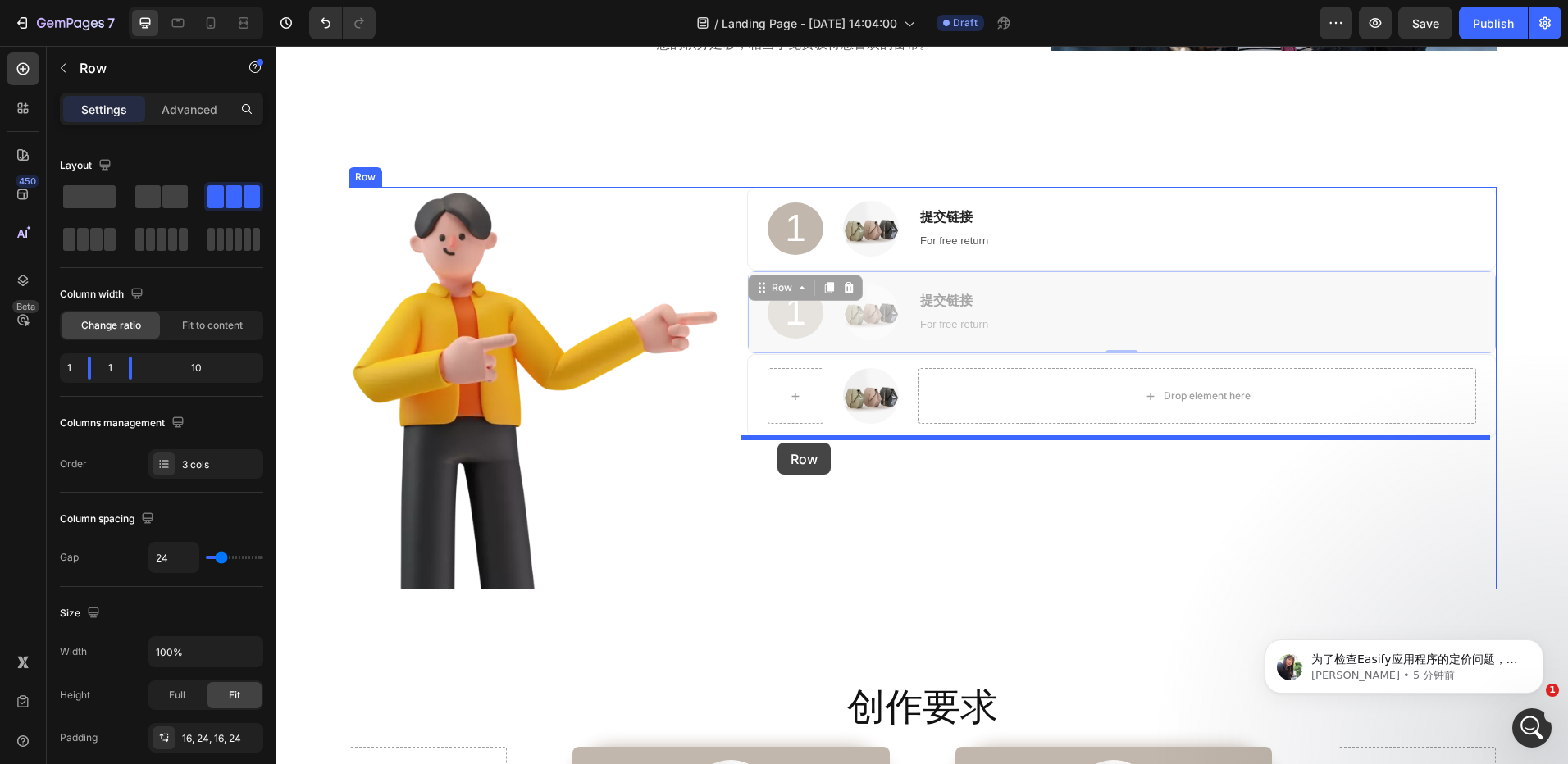
drag, startPoint x: 759, startPoint y: 293, endPoint x: 826, endPoint y: 444, distance: 165.2
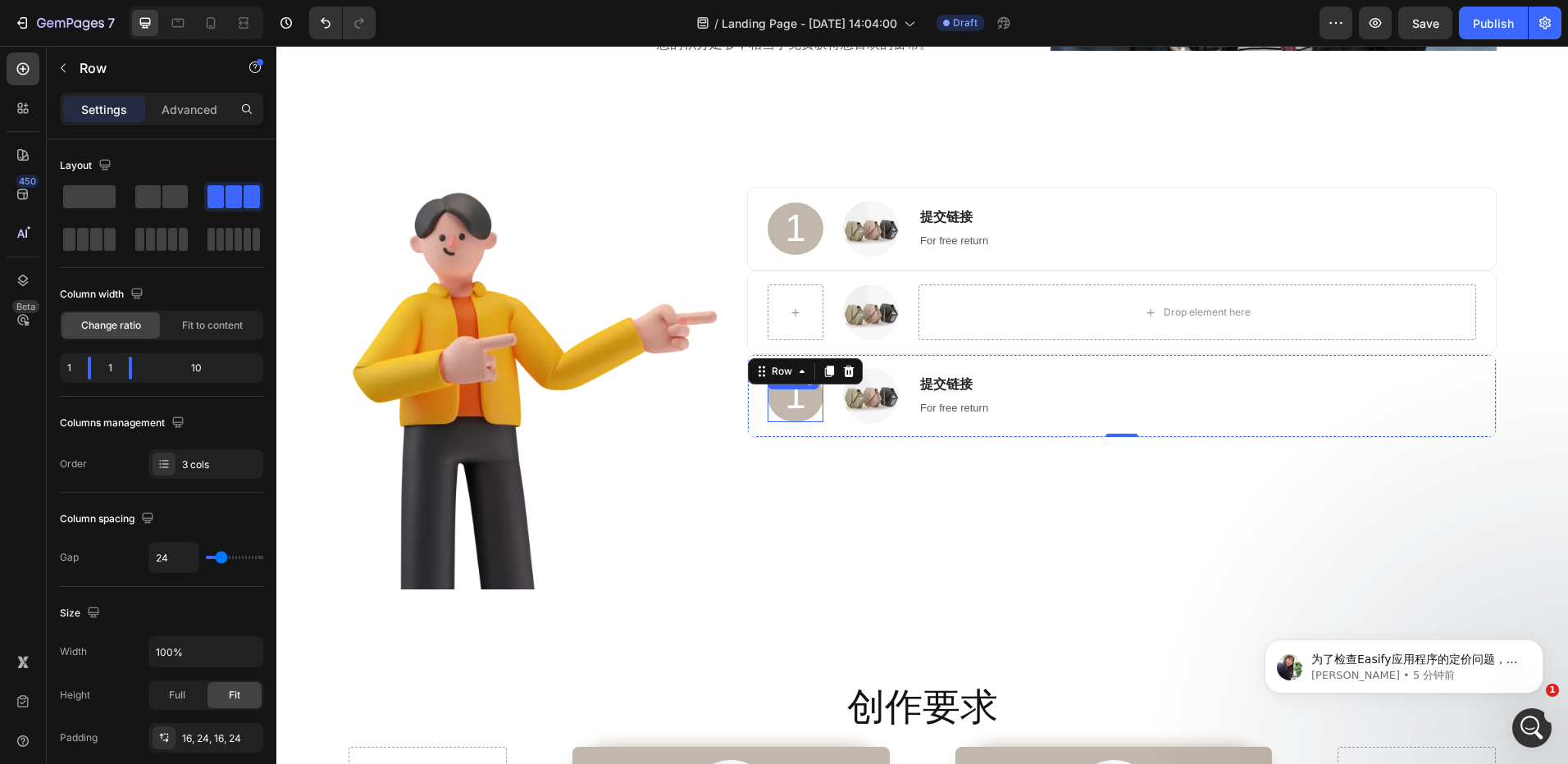
click at [797, 401] on h2 "1" at bounding box center [795, 396] width 55 height 52
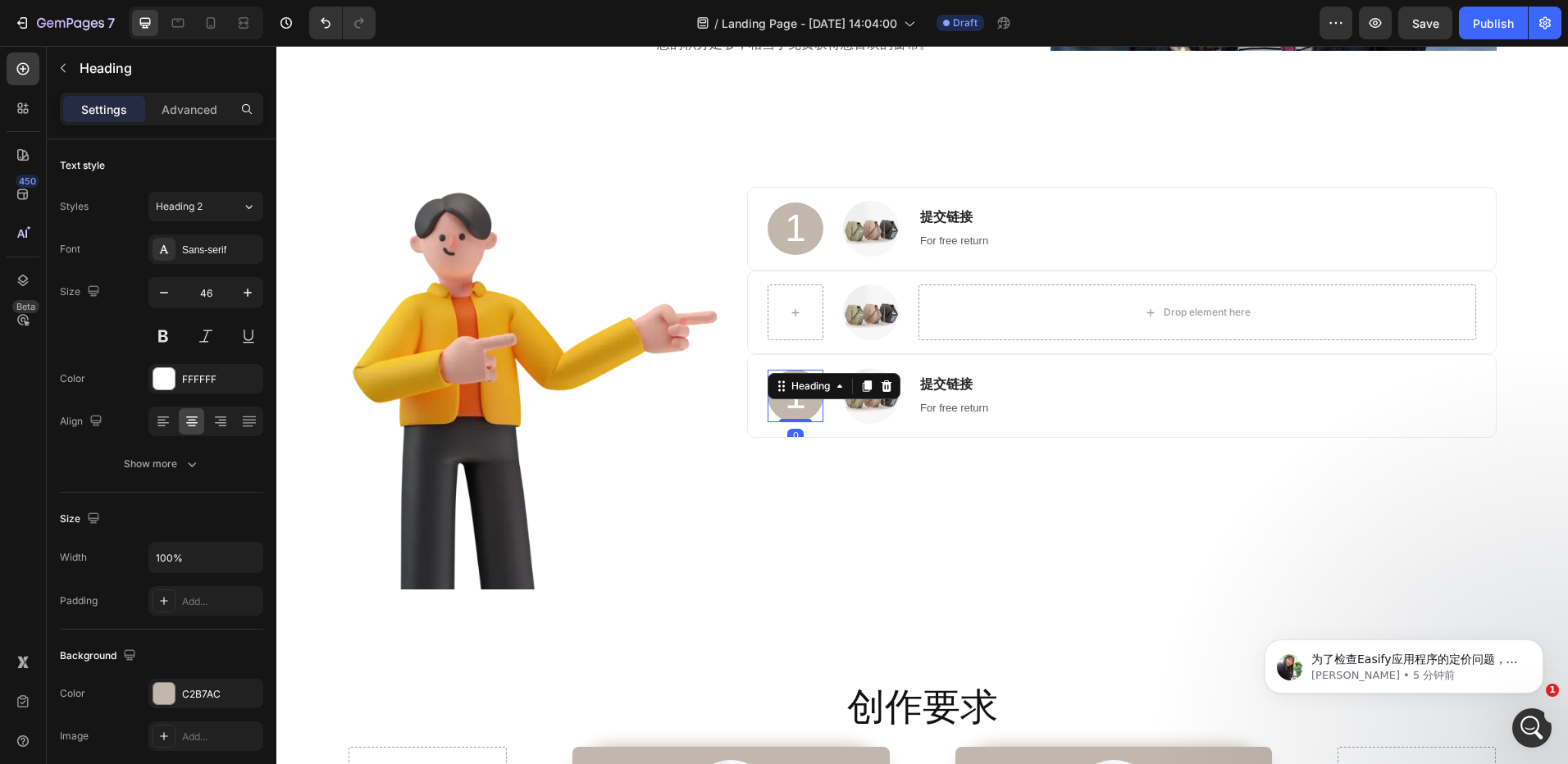
click at [797, 401] on h2 "1" at bounding box center [795, 396] width 55 height 52
click at [850, 451] on div "1 Heading Image 提交链接 Heading For free return Text block Row Image Drop element …" at bounding box center [1121, 388] width 749 height 403
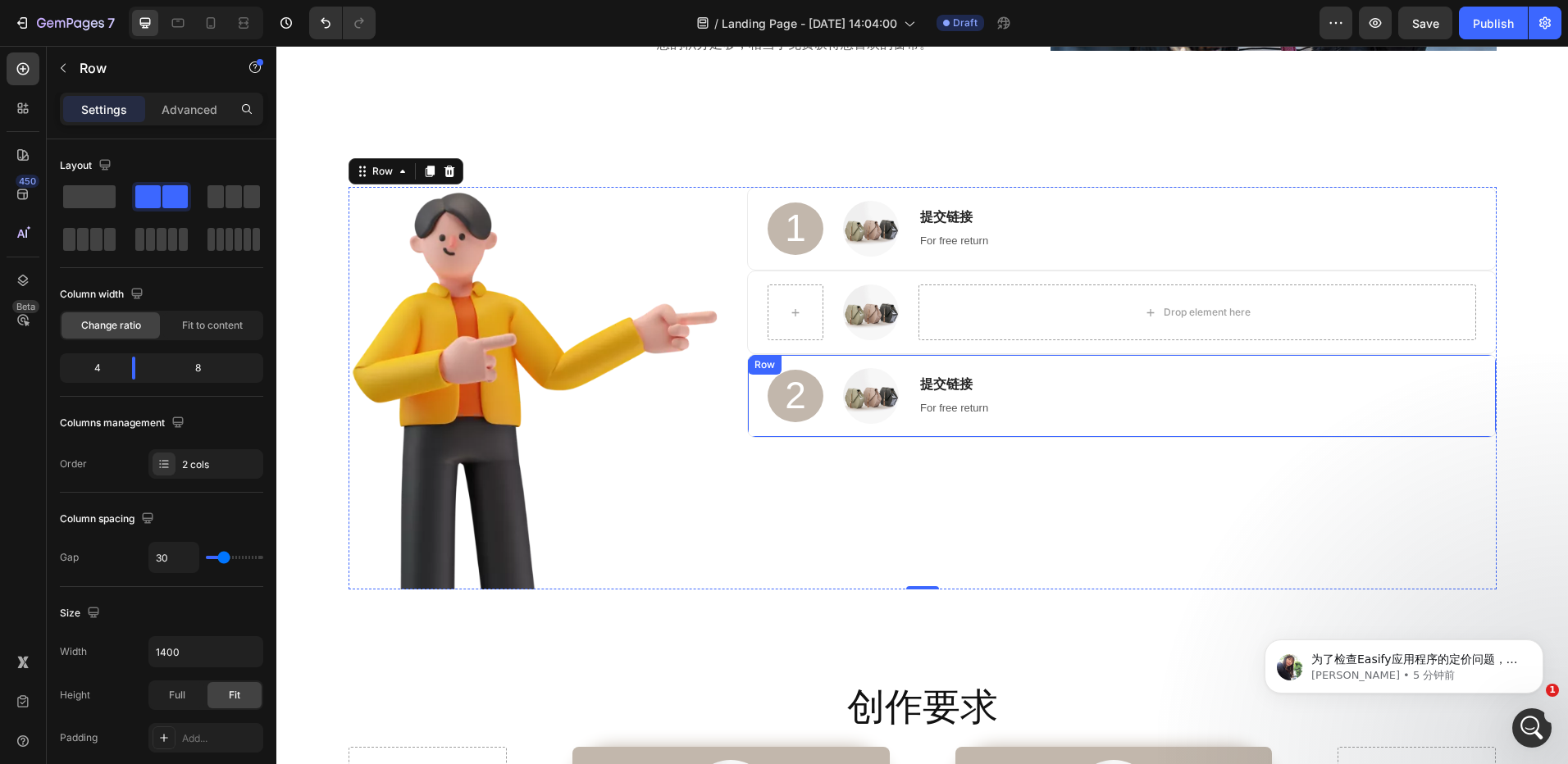
click at [900, 357] on div "2 Heading Image 提交链接 Heading For free return Text block Row" at bounding box center [1121, 396] width 749 height 84
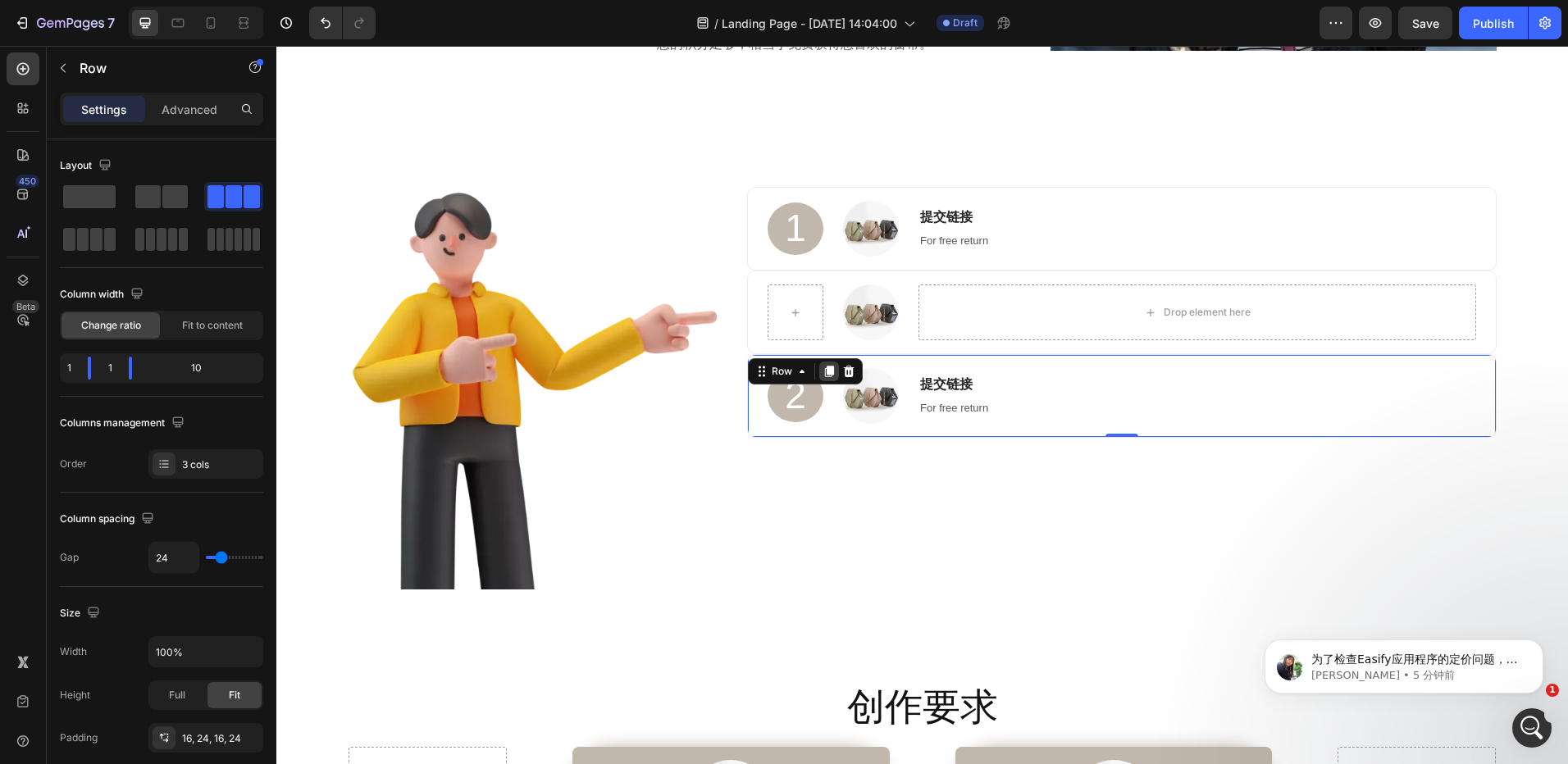
click at [826, 368] on icon at bounding box center [829, 371] width 9 height 11
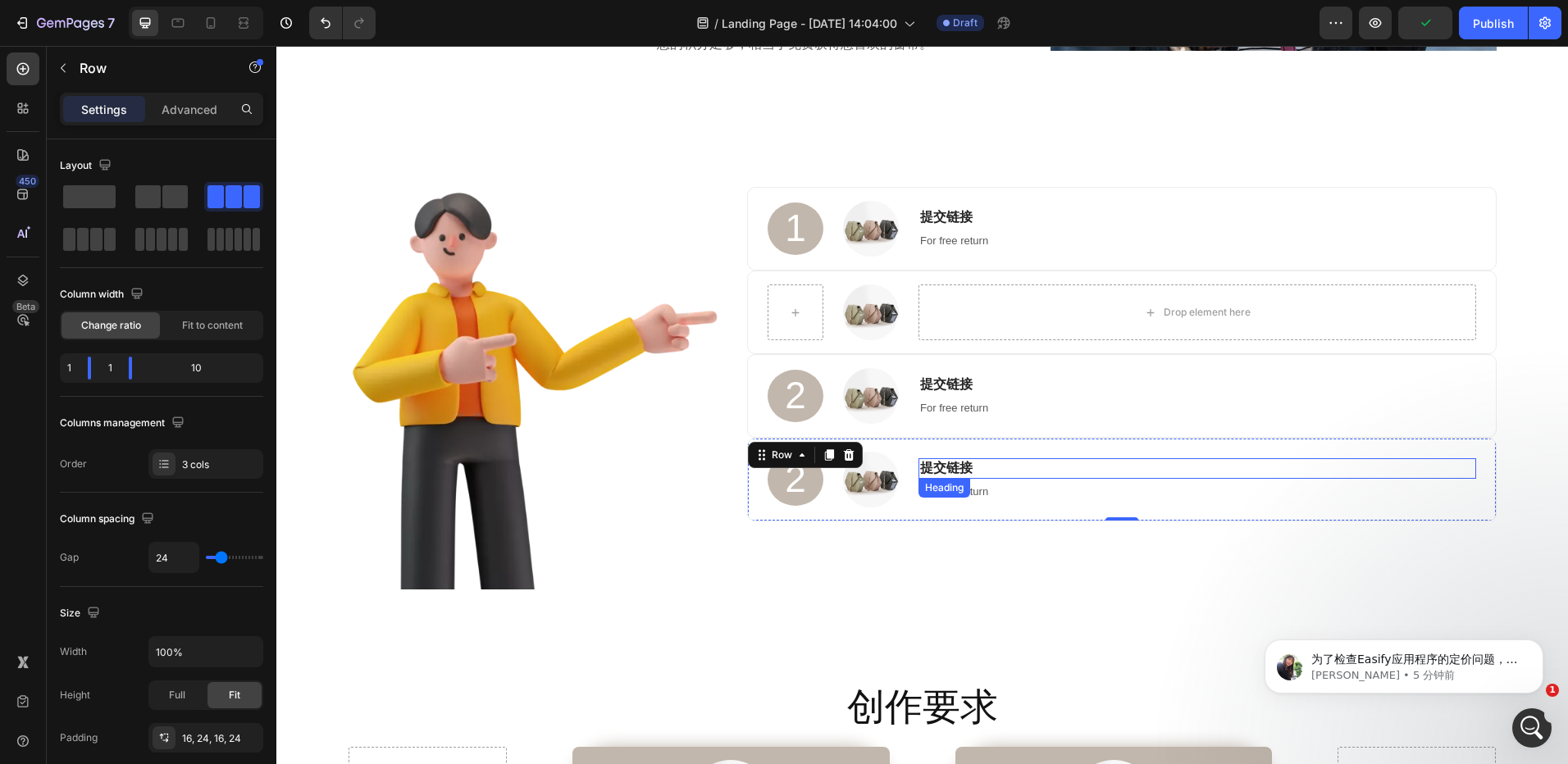
click at [949, 473] on h3 "提交链接" at bounding box center [1198, 467] width 557 height 20
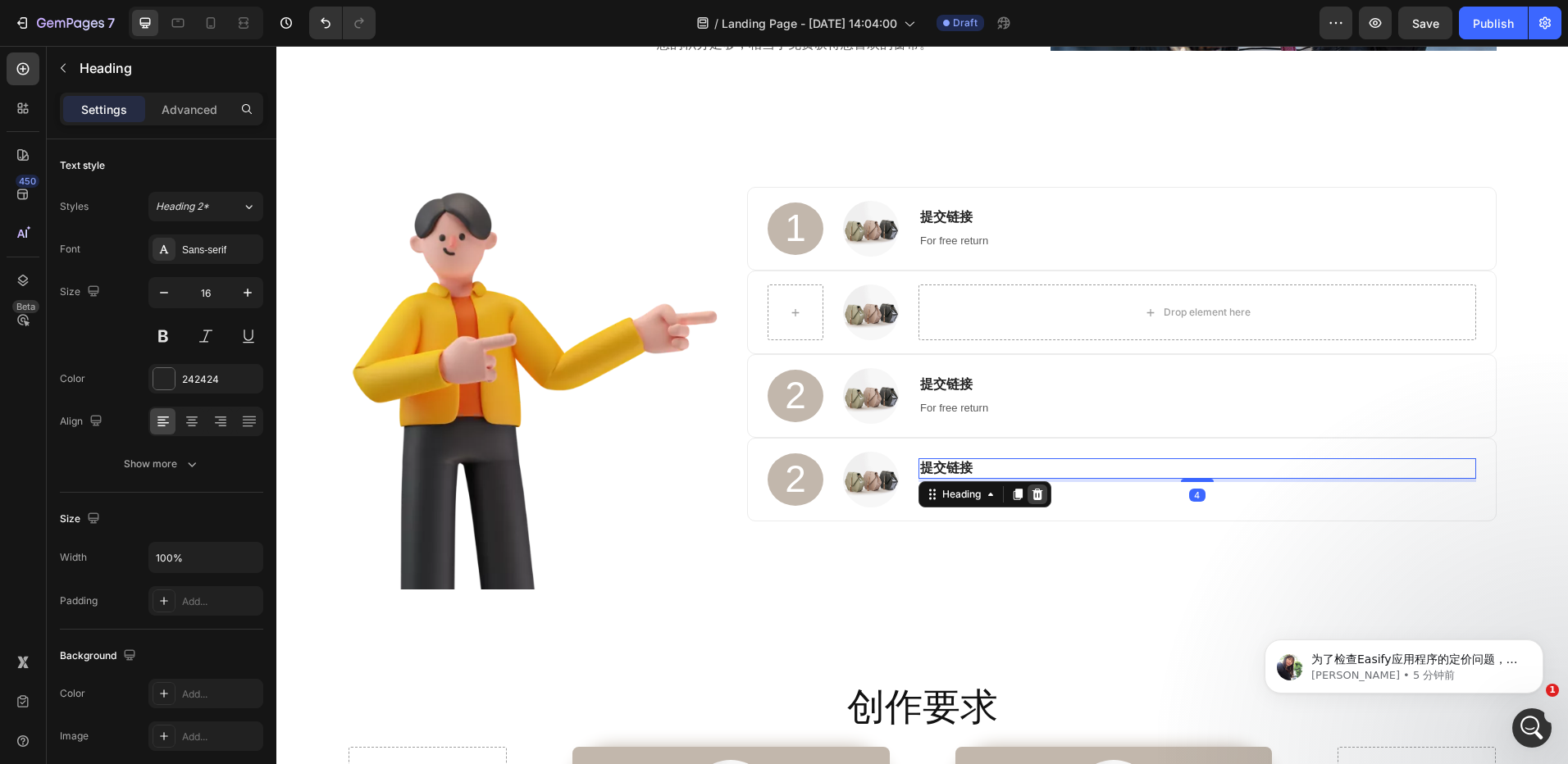
click at [1033, 495] on icon at bounding box center [1037, 494] width 10 height 11
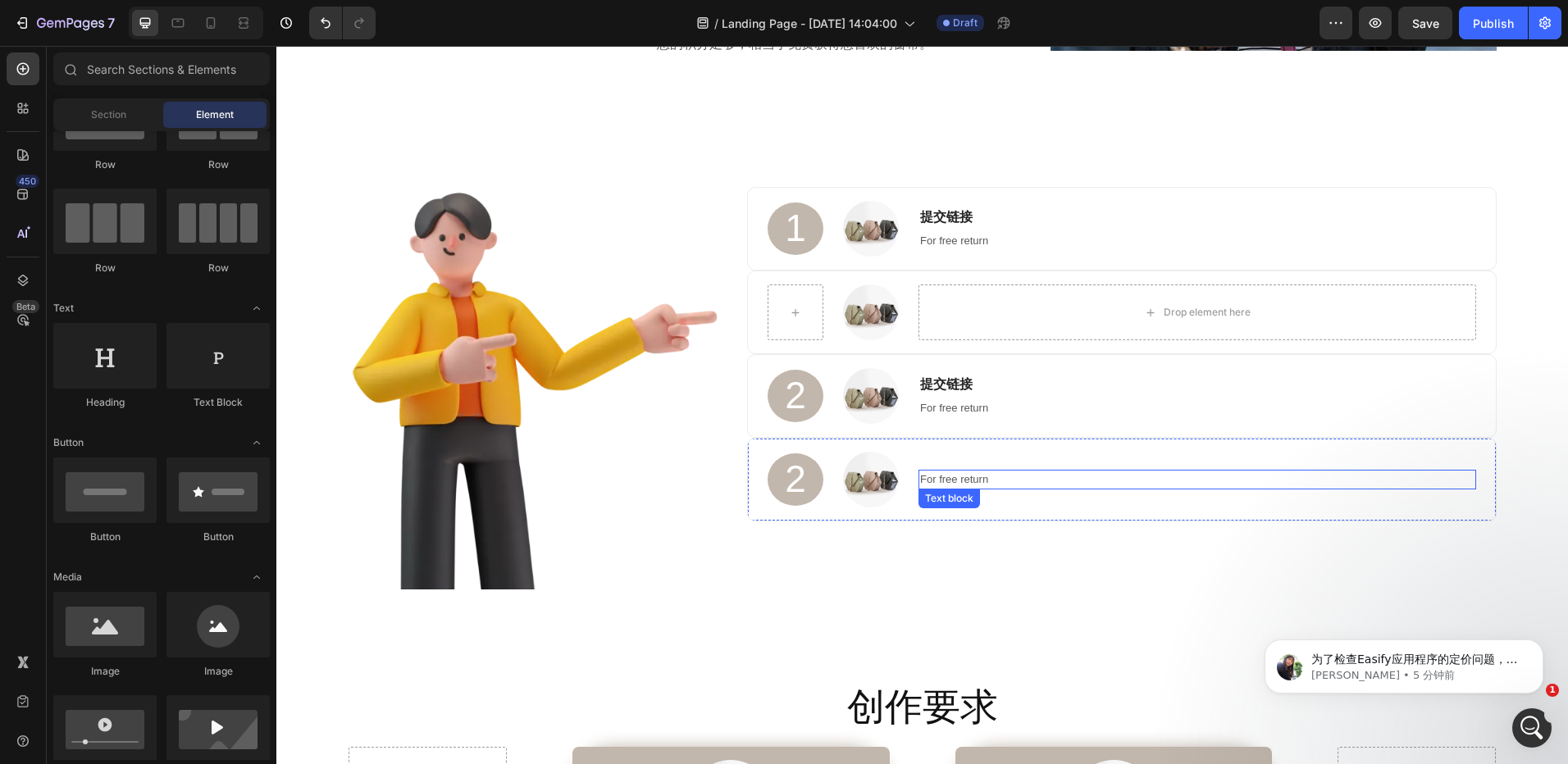
click at [988, 486] on p "For free return" at bounding box center [1197, 479] width 554 height 16
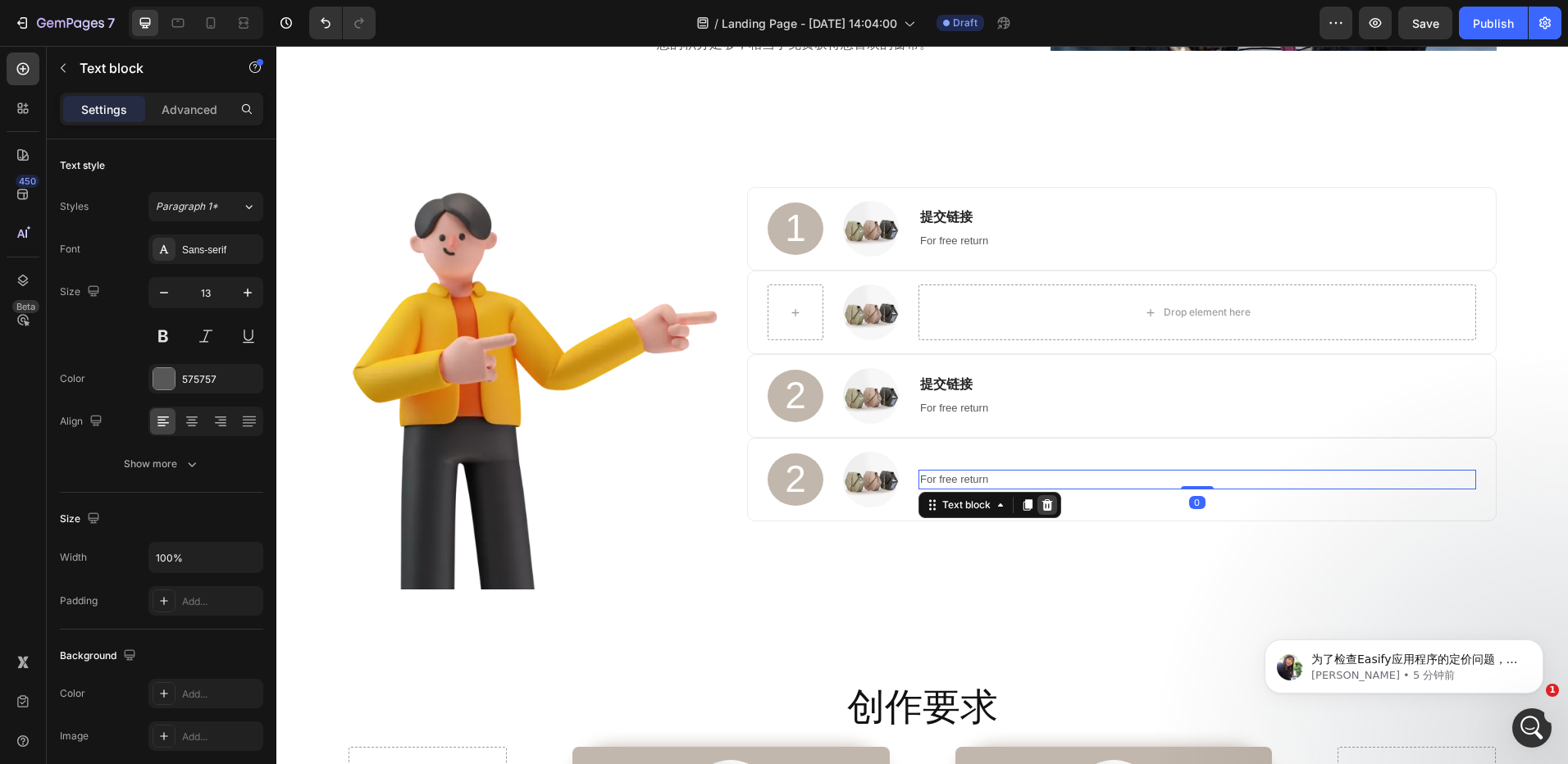
click at [1045, 500] on icon at bounding box center [1048, 506] width 13 height 13
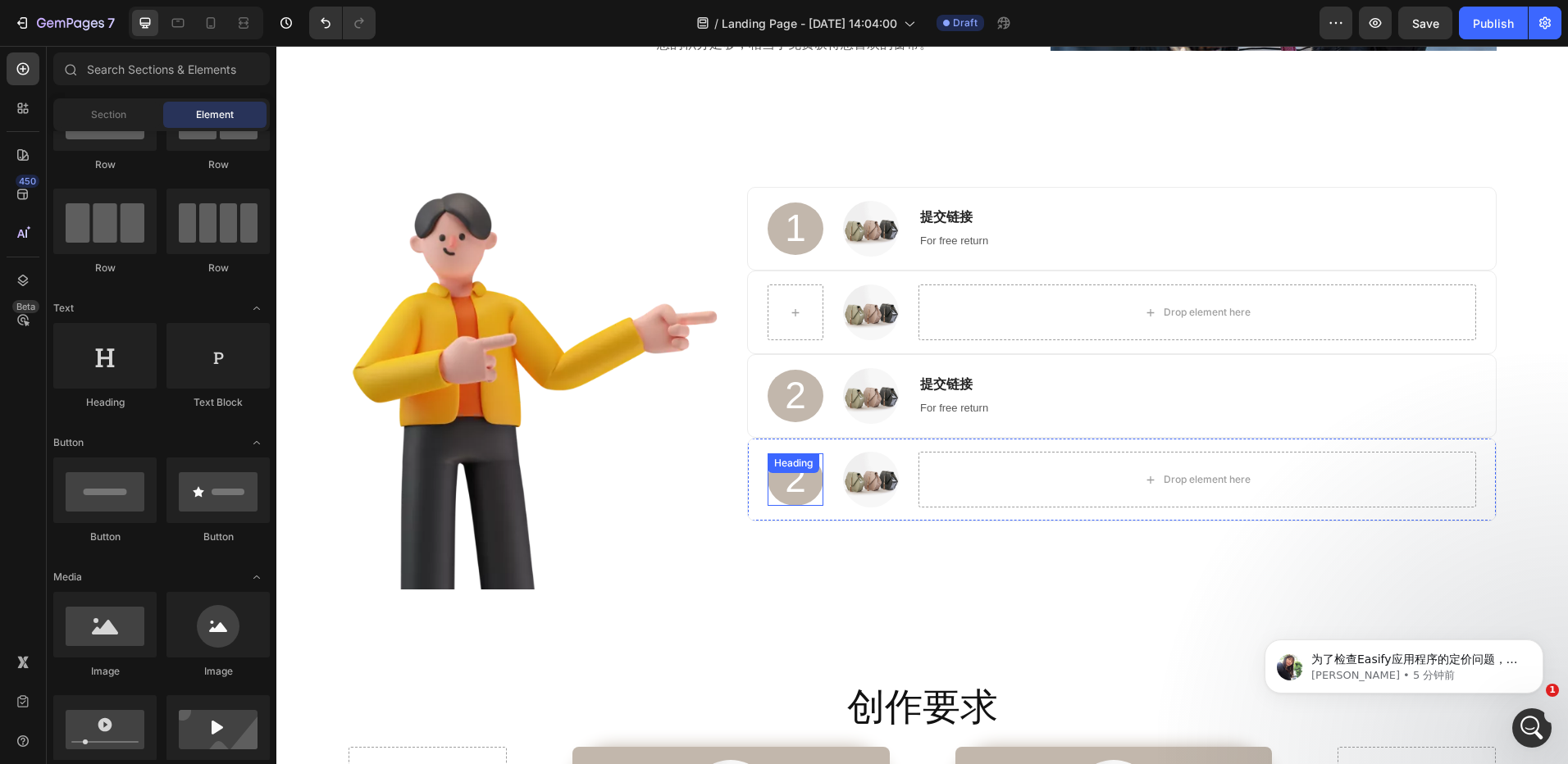
click at [803, 458] on div "Heading" at bounding box center [793, 463] width 52 height 20
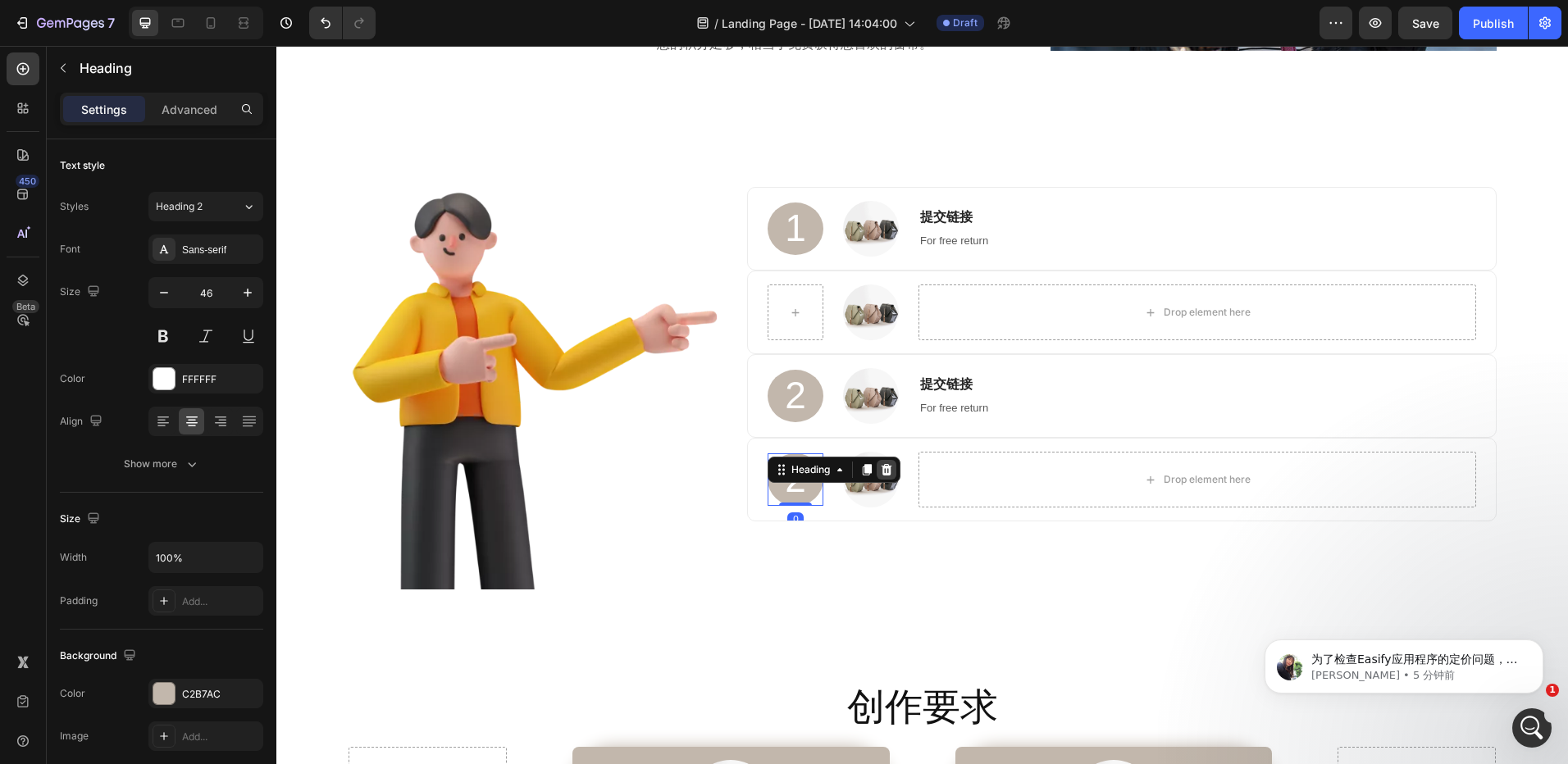
click at [883, 470] on icon at bounding box center [887, 470] width 13 height 13
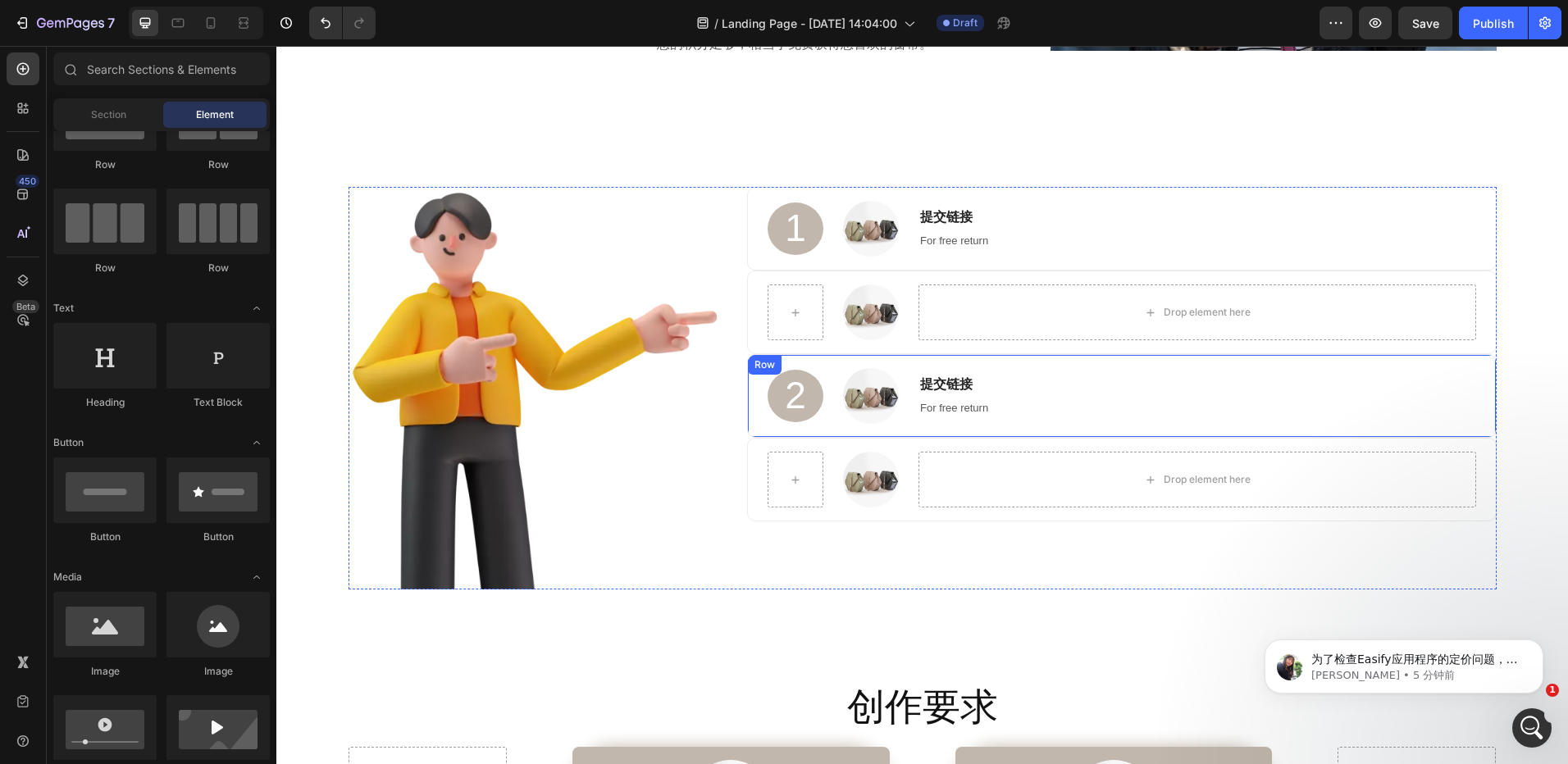
click at [833, 368] on div "2 Heading Image 提交链接 Heading For free return Text block Row" at bounding box center [1121, 396] width 749 height 84
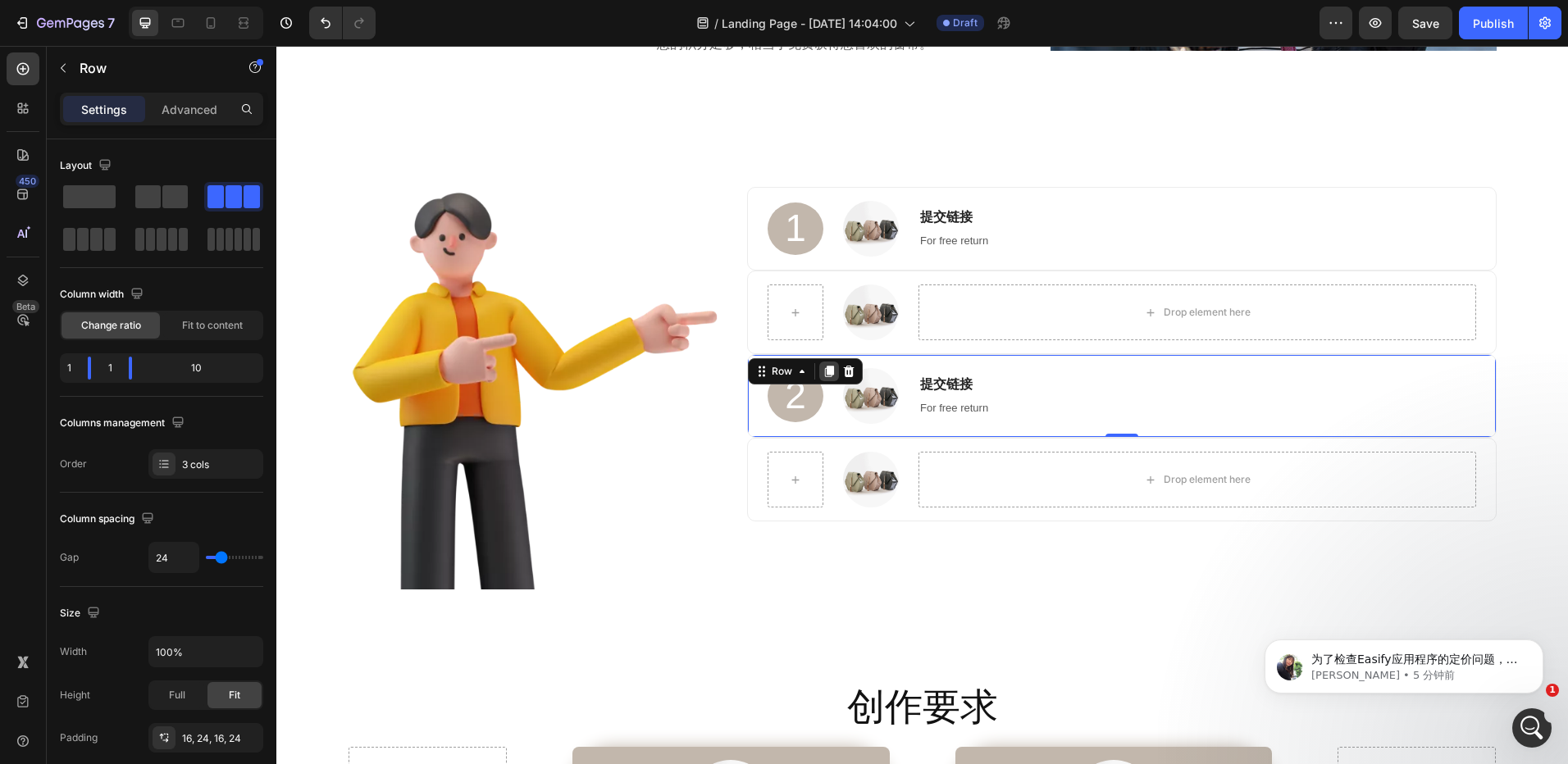
click at [830, 370] on div at bounding box center [829, 371] width 20 height 20
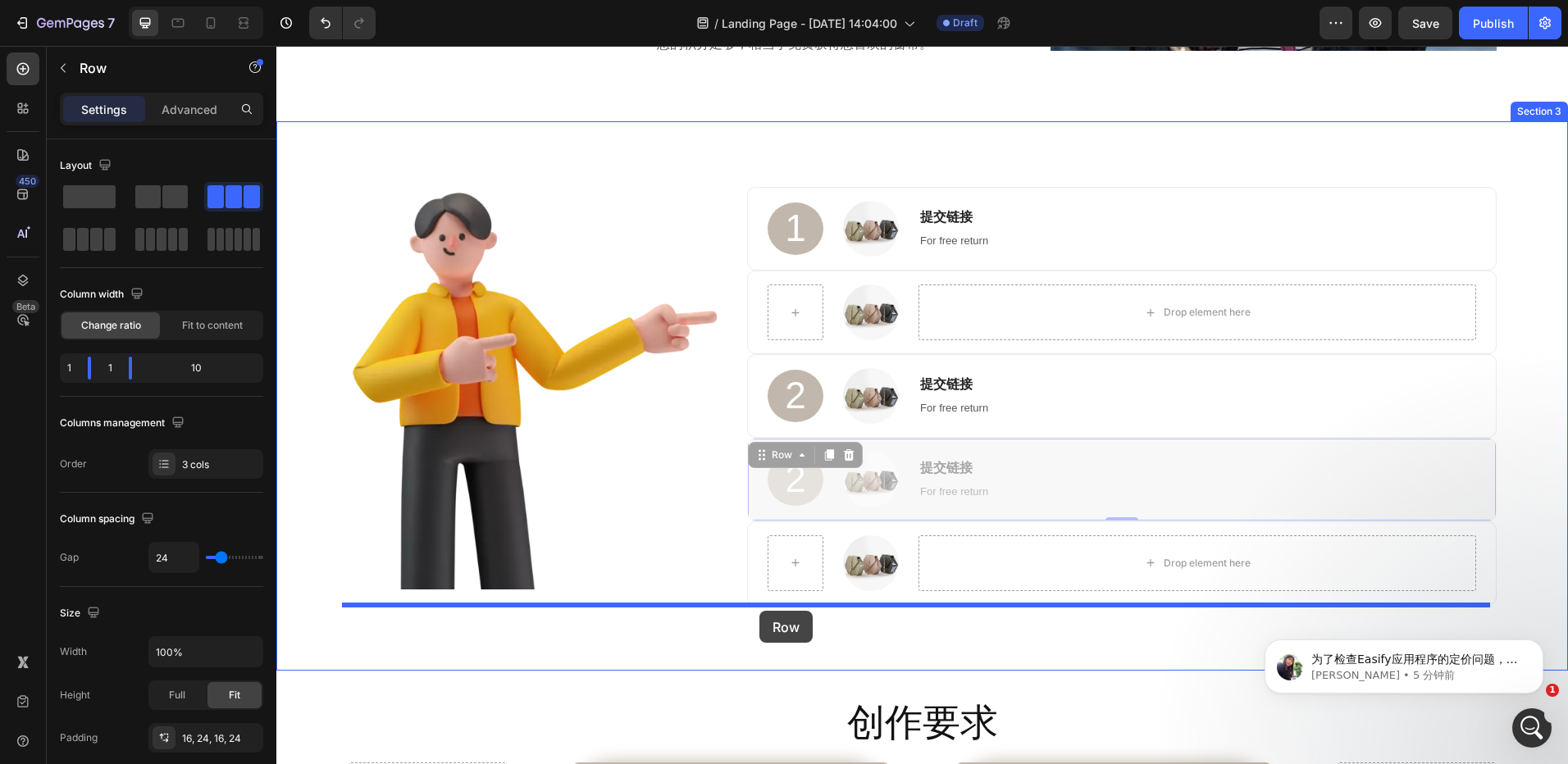
drag, startPoint x: 752, startPoint y: 455, endPoint x: 760, endPoint y: 610, distance: 155.2
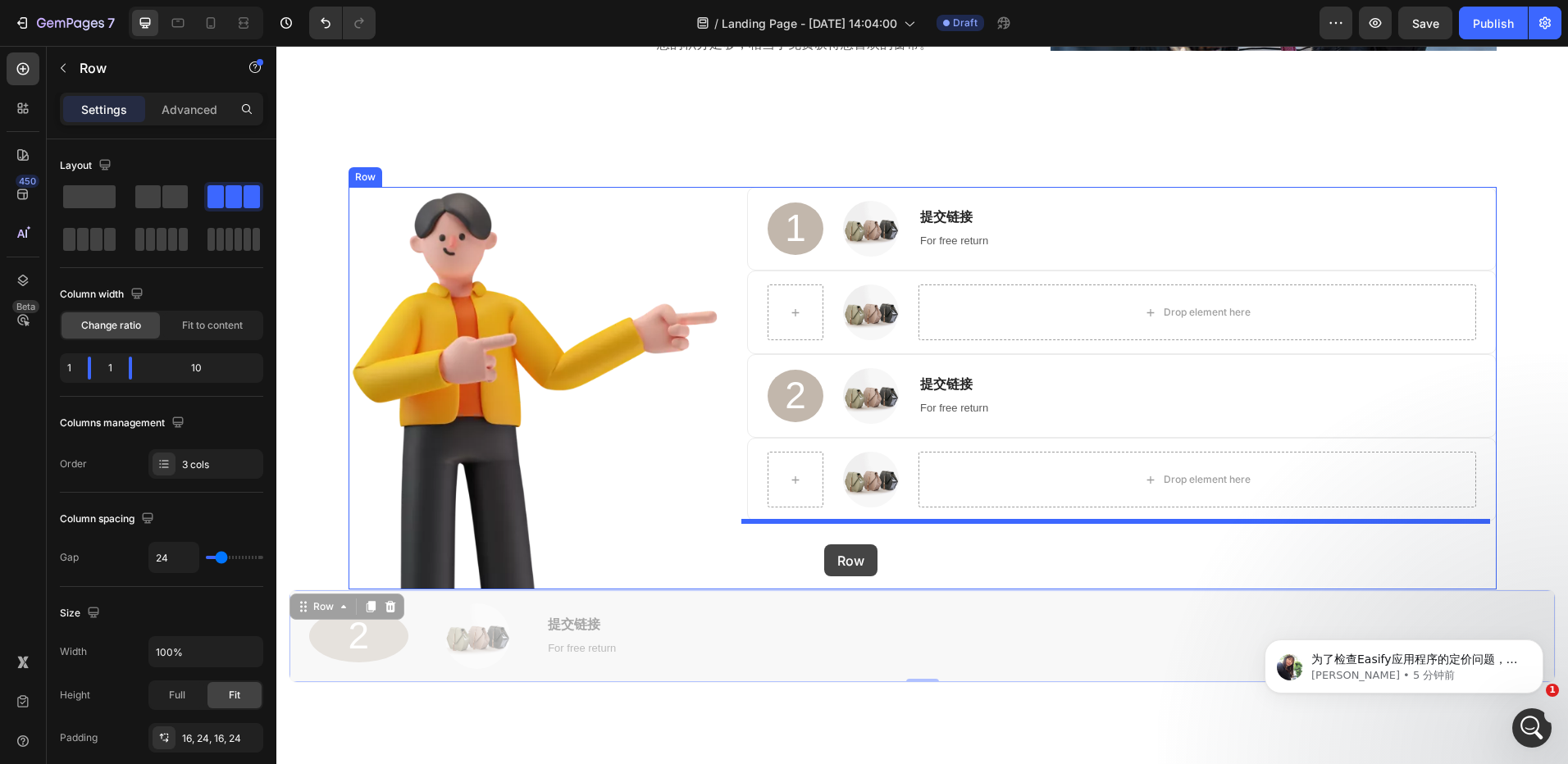
drag, startPoint x: 303, startPoint y: 611, endPoint x: 825, endPoint y: 545, distance: 526.2
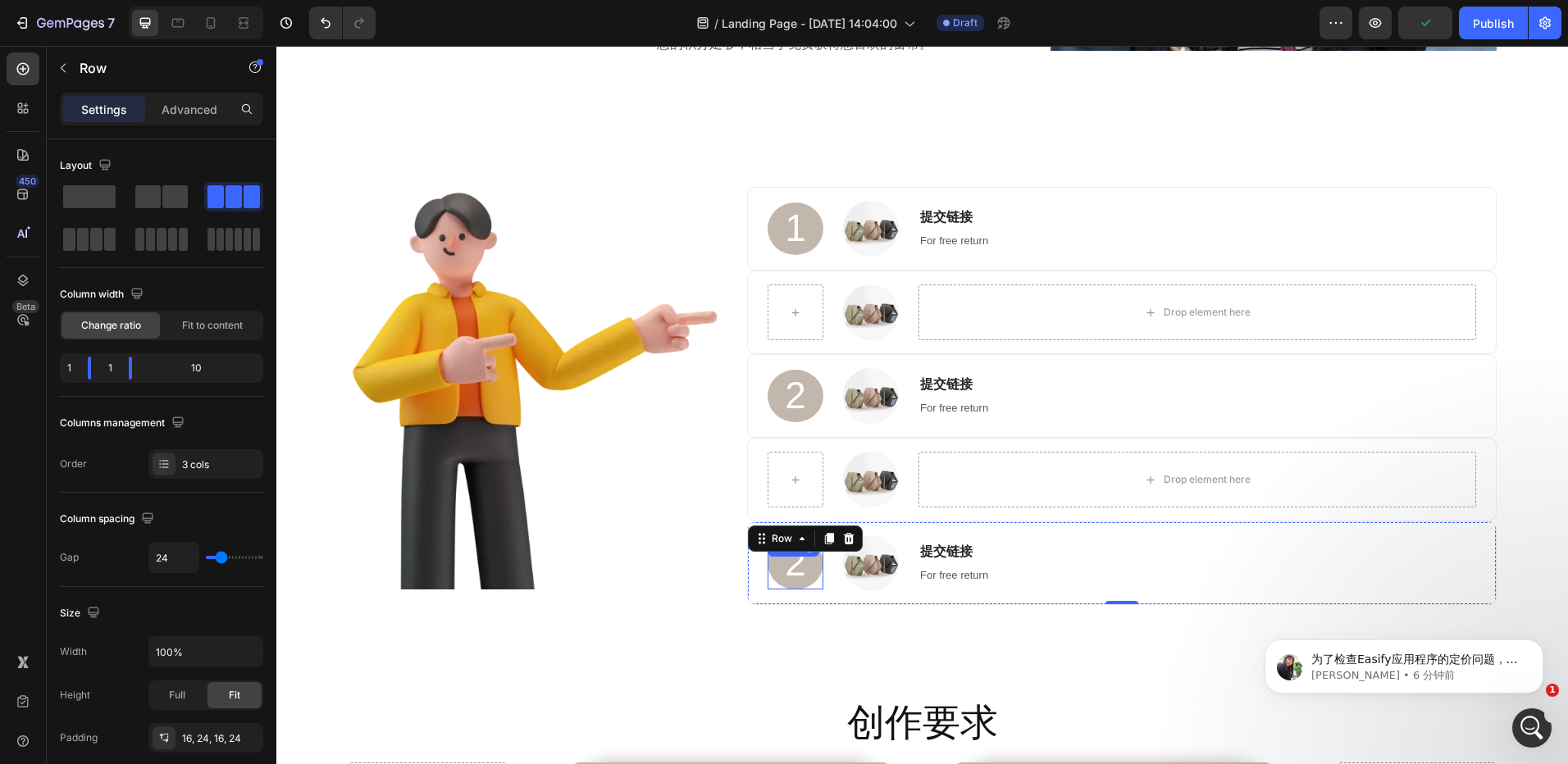
click at [788, 569] on h2 "2" at bounding box center [795, 563] width 55 height 52
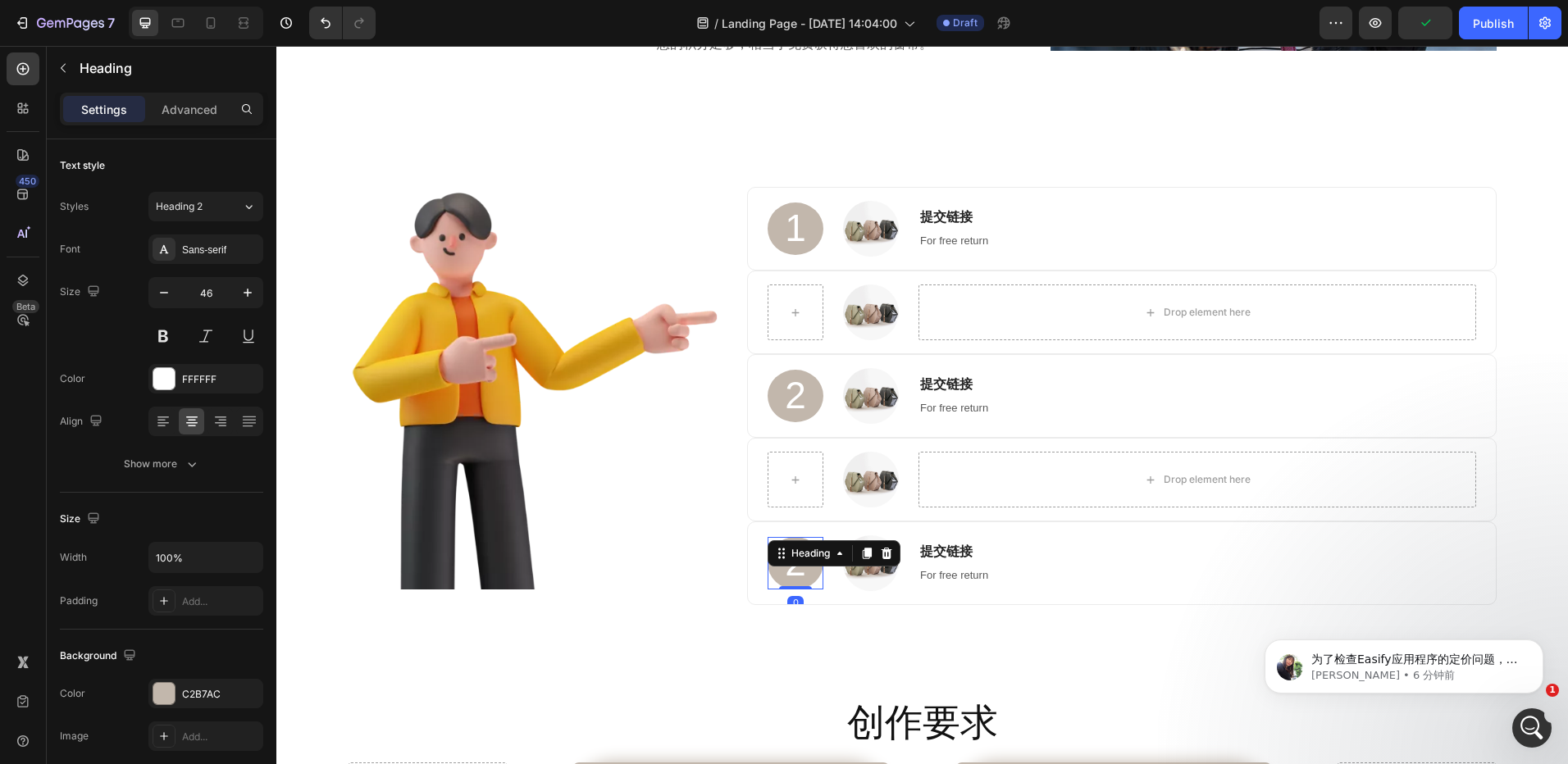
click at [788, 569] on h2 "2" at bounding box center [795, 563] width 55 height 52
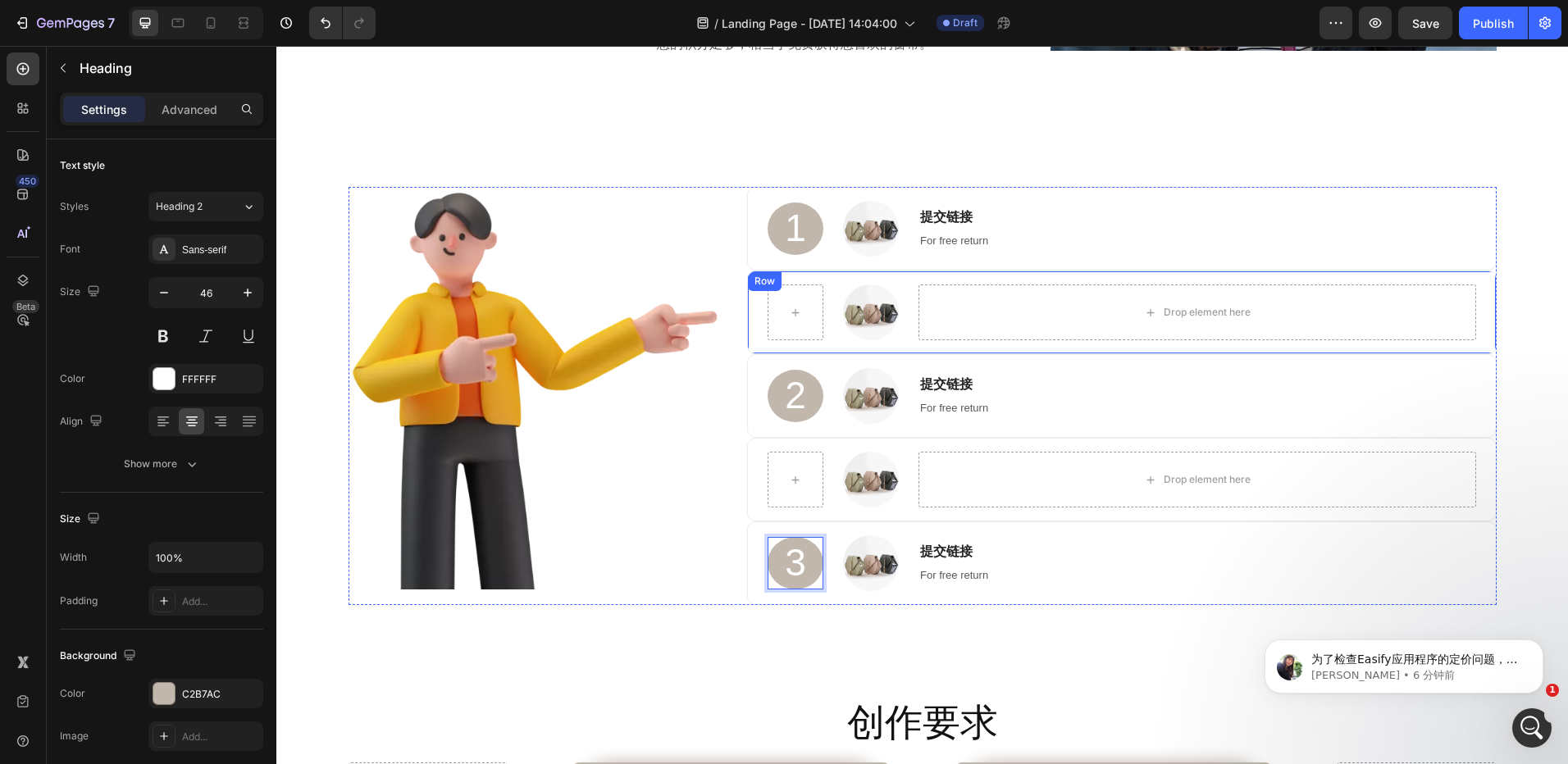
click at [1515, 292] on div "Image 1 Heading Image 提交链接 Heading For free return Text block Row Image Drop el…" at bounding box center [923, 396] width 1267 height 418
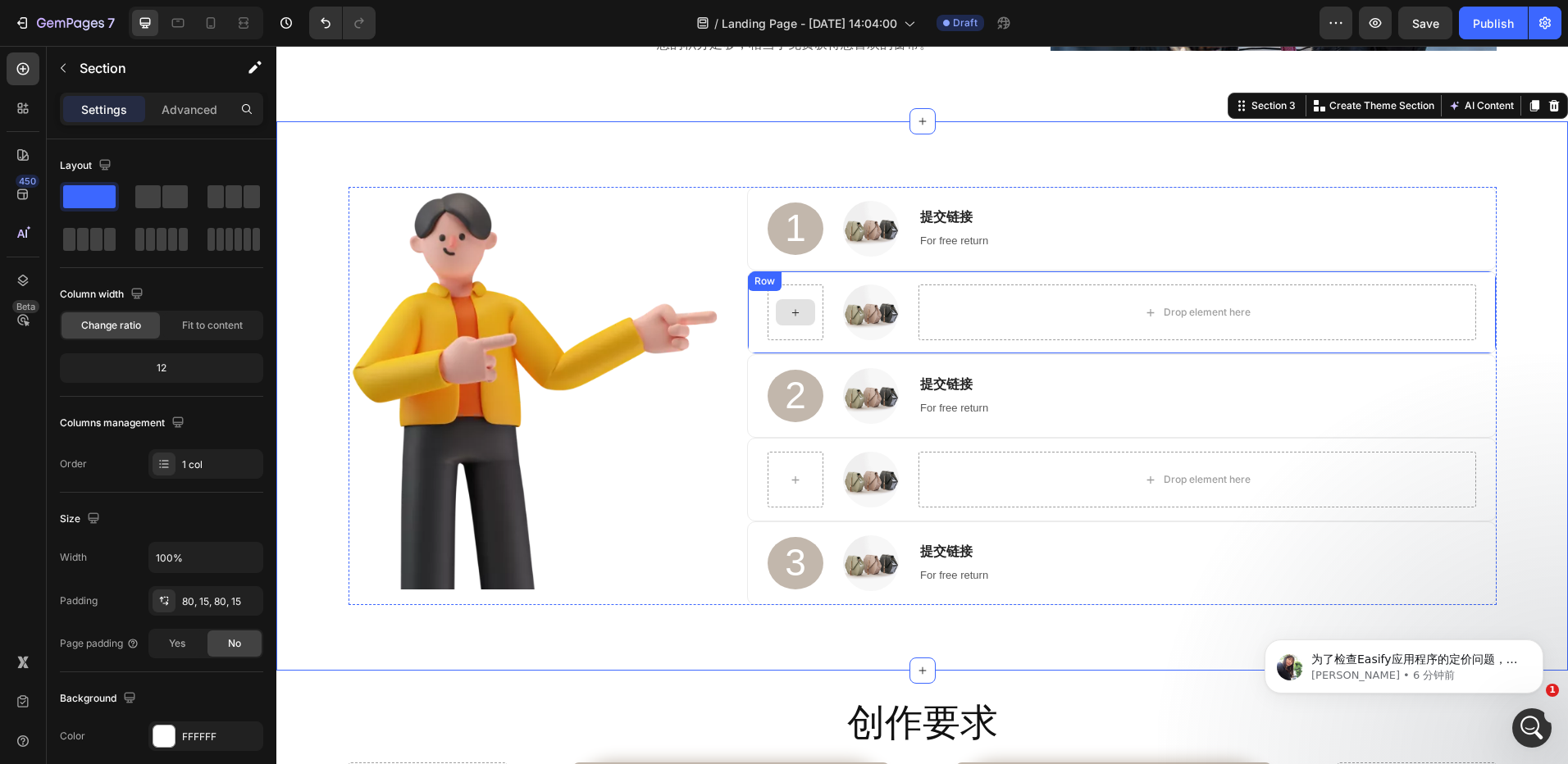
click at [791, 309] on icon at bounding box center [796, 313] width 13 height 14
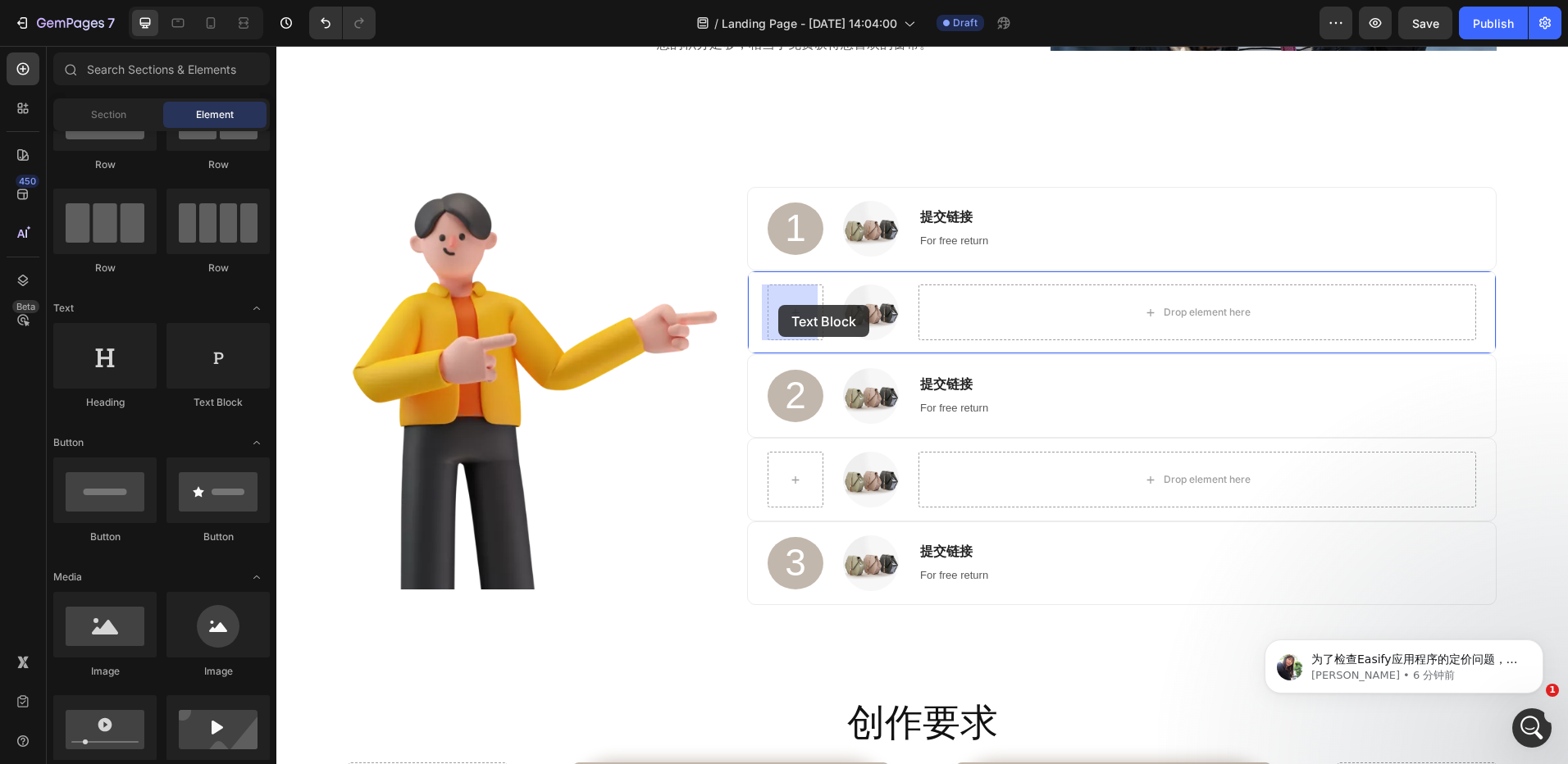
drag, startPoint x: 540, startPoint y: 405, endPoint x: 779, endPoint y: 305, distance: 259.1
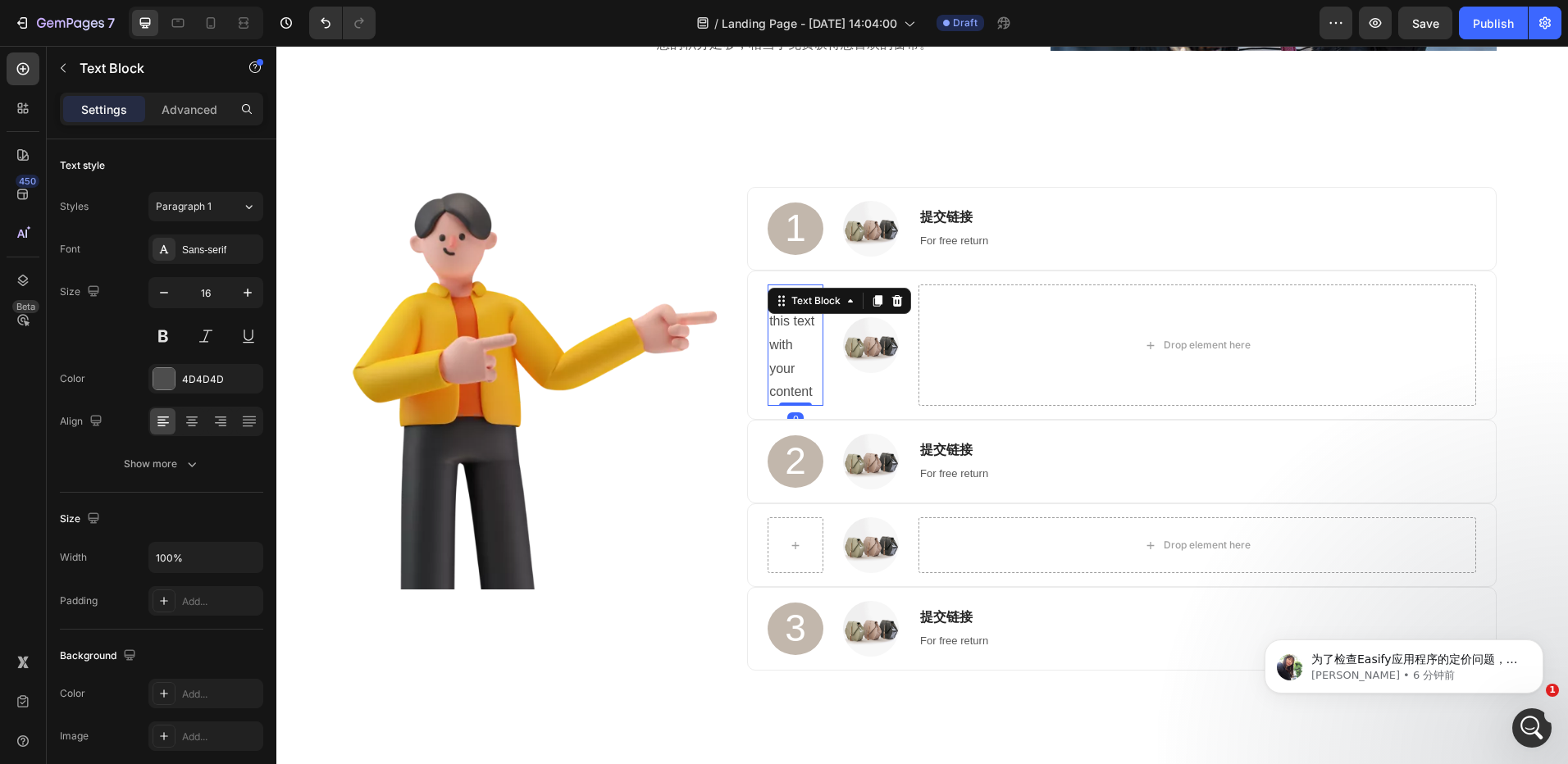
click at [797, 345] on div "Replace this text with your content" at bounding box center [795, 344] width 55 height 121
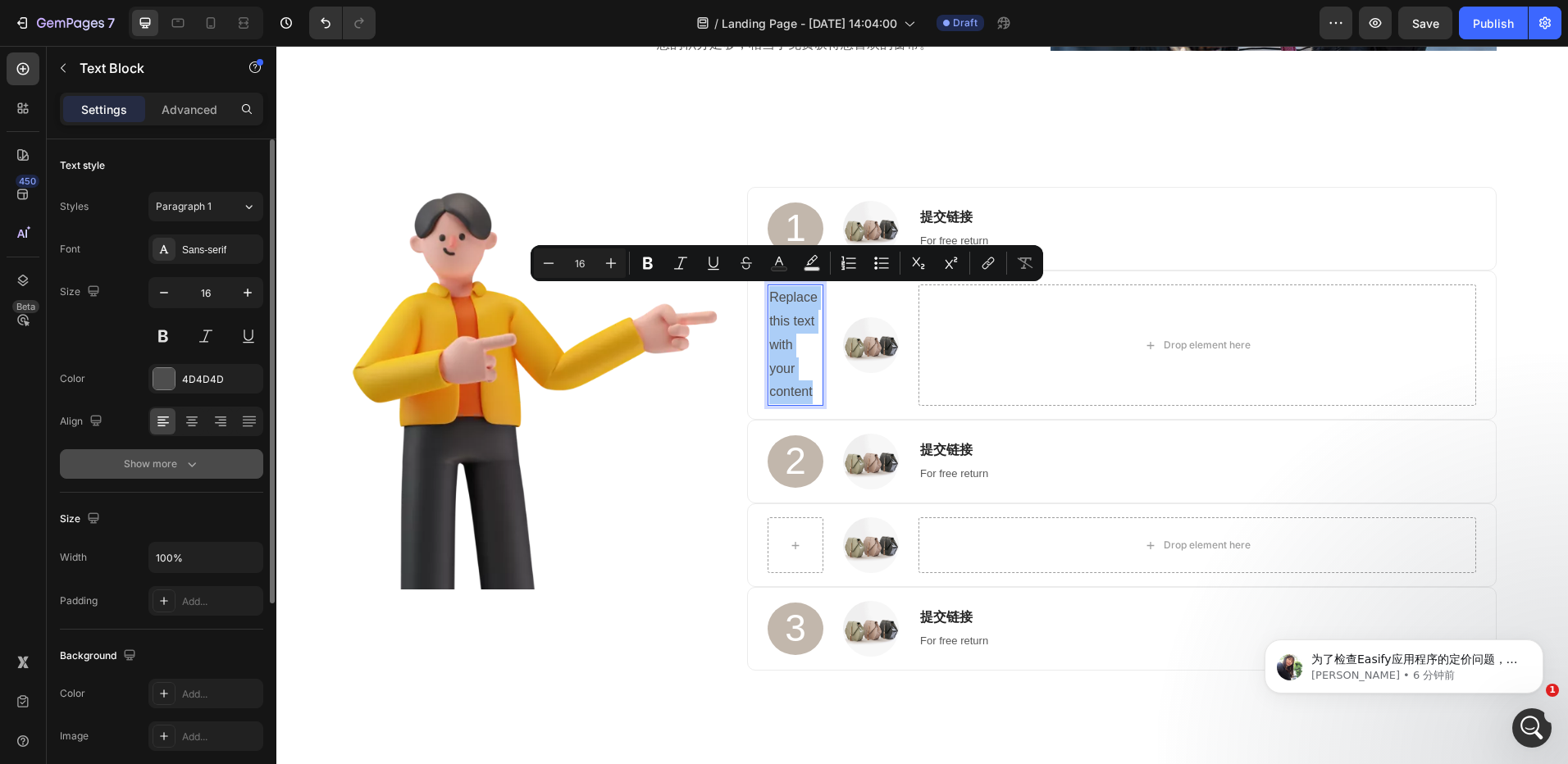
click at [182, 464] on div "Show more" at bounding box center [162, 464] width 76 height 16
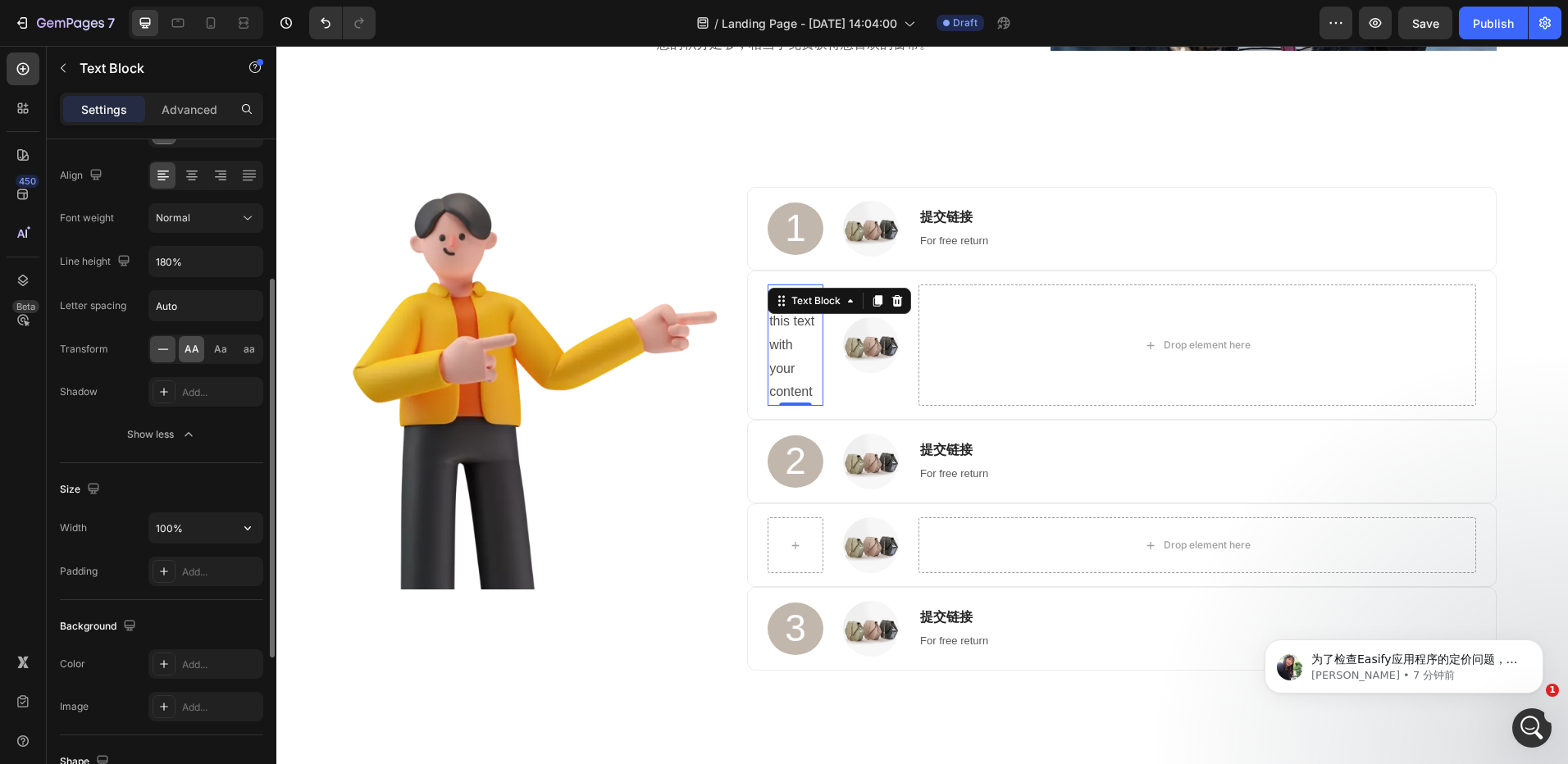
scroll to position [82, 0]
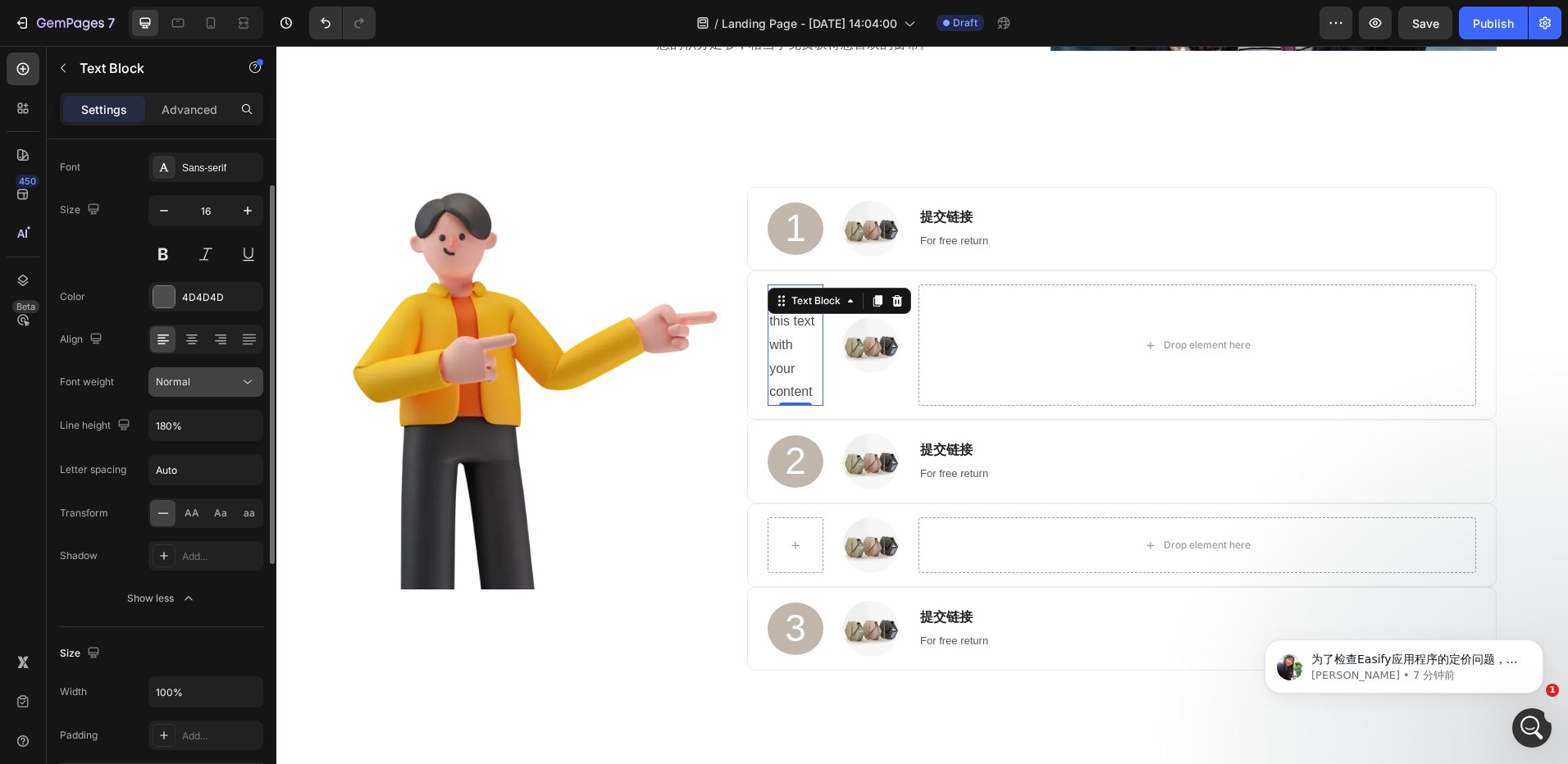
click at [241, 382] on icon at bounding box center [247, 382] width 16 height 16
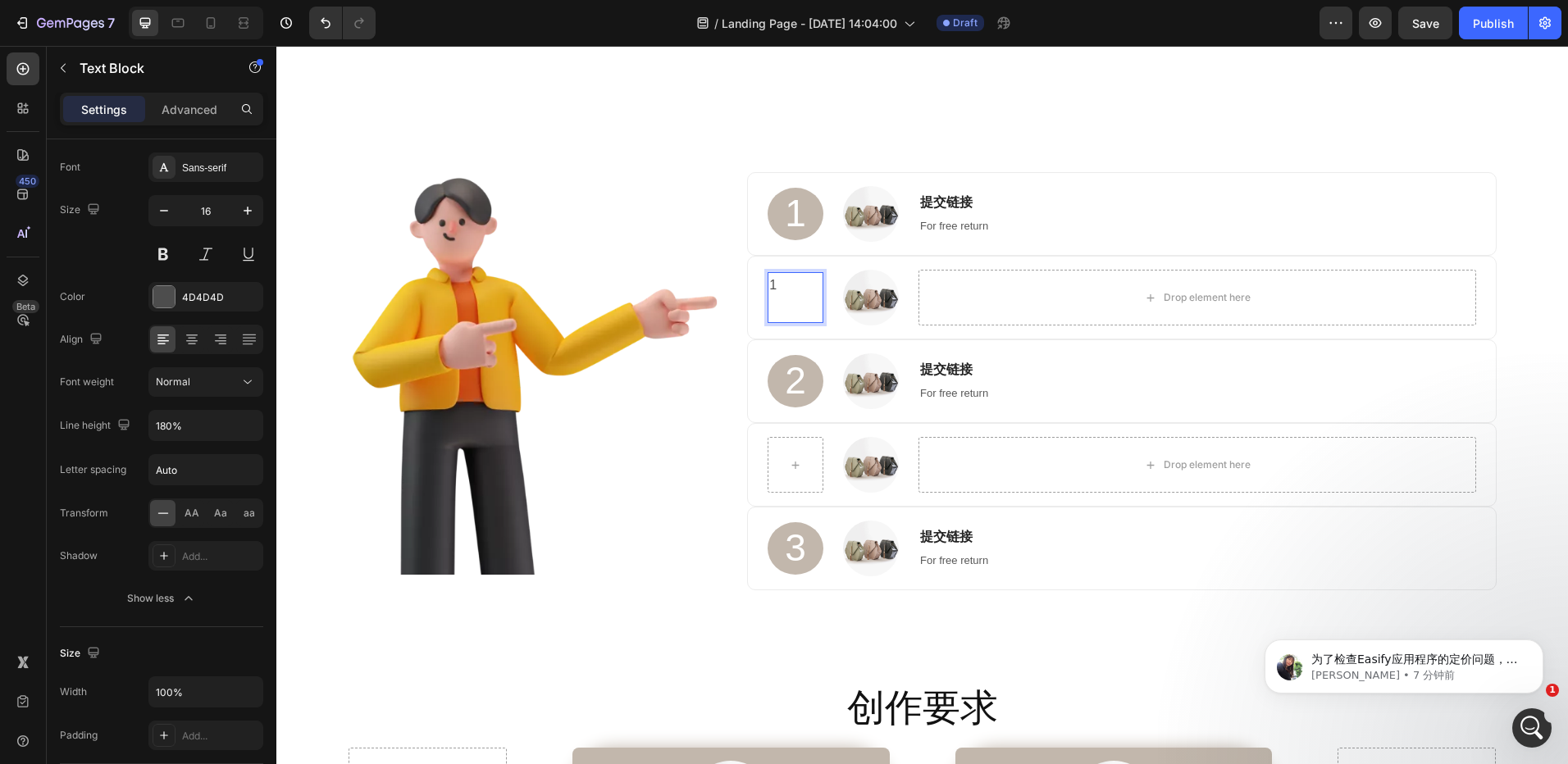
scroll to position [824, 0]
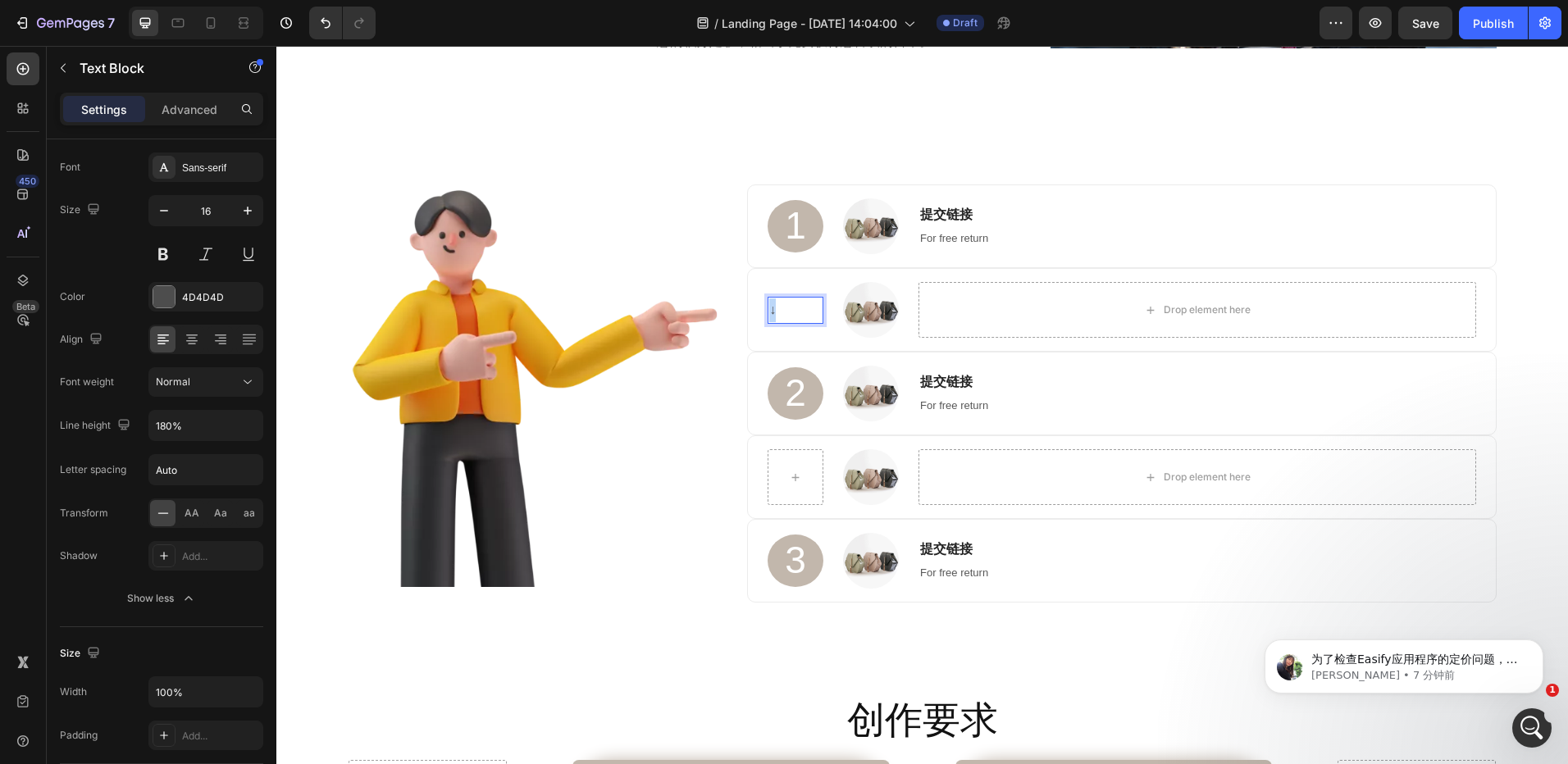
drag, startPoint x: 779, startPoint y: 309, endPoint x: 765, endPoint y: 309, distance: 14.0
click at [769, 309] on p "↓" at bounding box center [795, 310] width 52 height 24
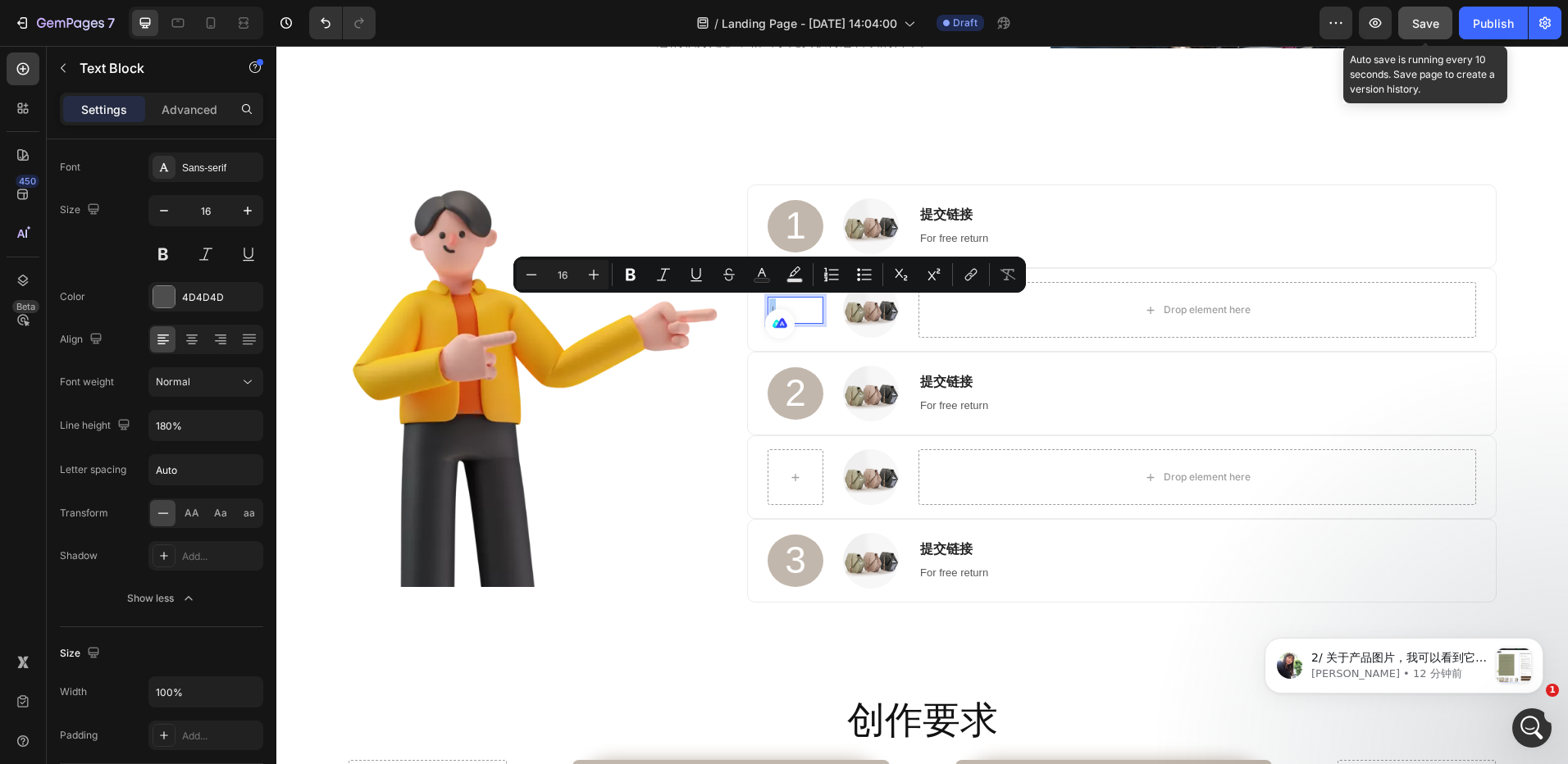
click at [1428, 20] on span "Save" at bounding box center [1426, 23] width 27 height 14
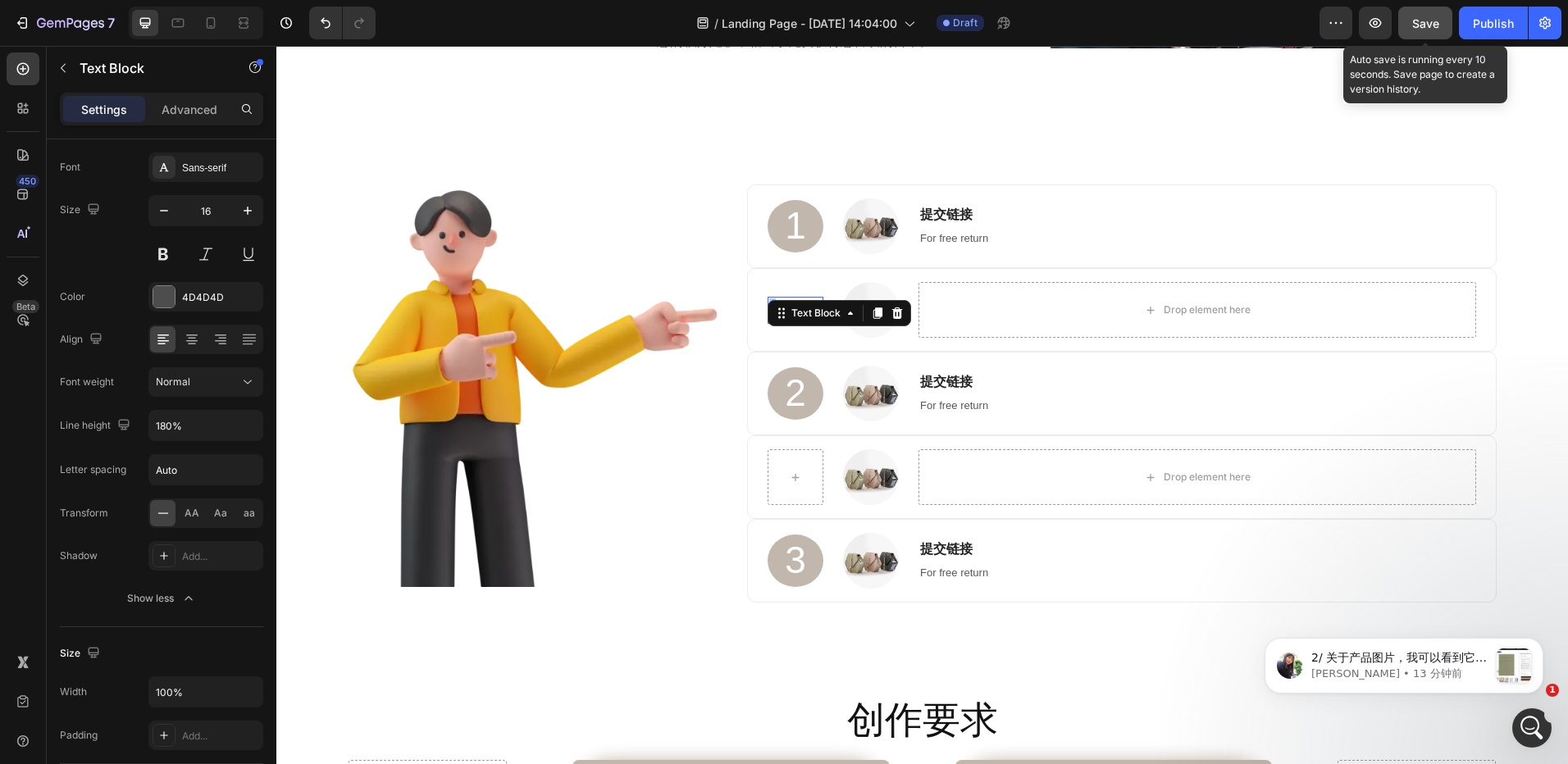
click at [1419, 20] on span "Save" at bounding box center [1426, 23] width 27 height 14
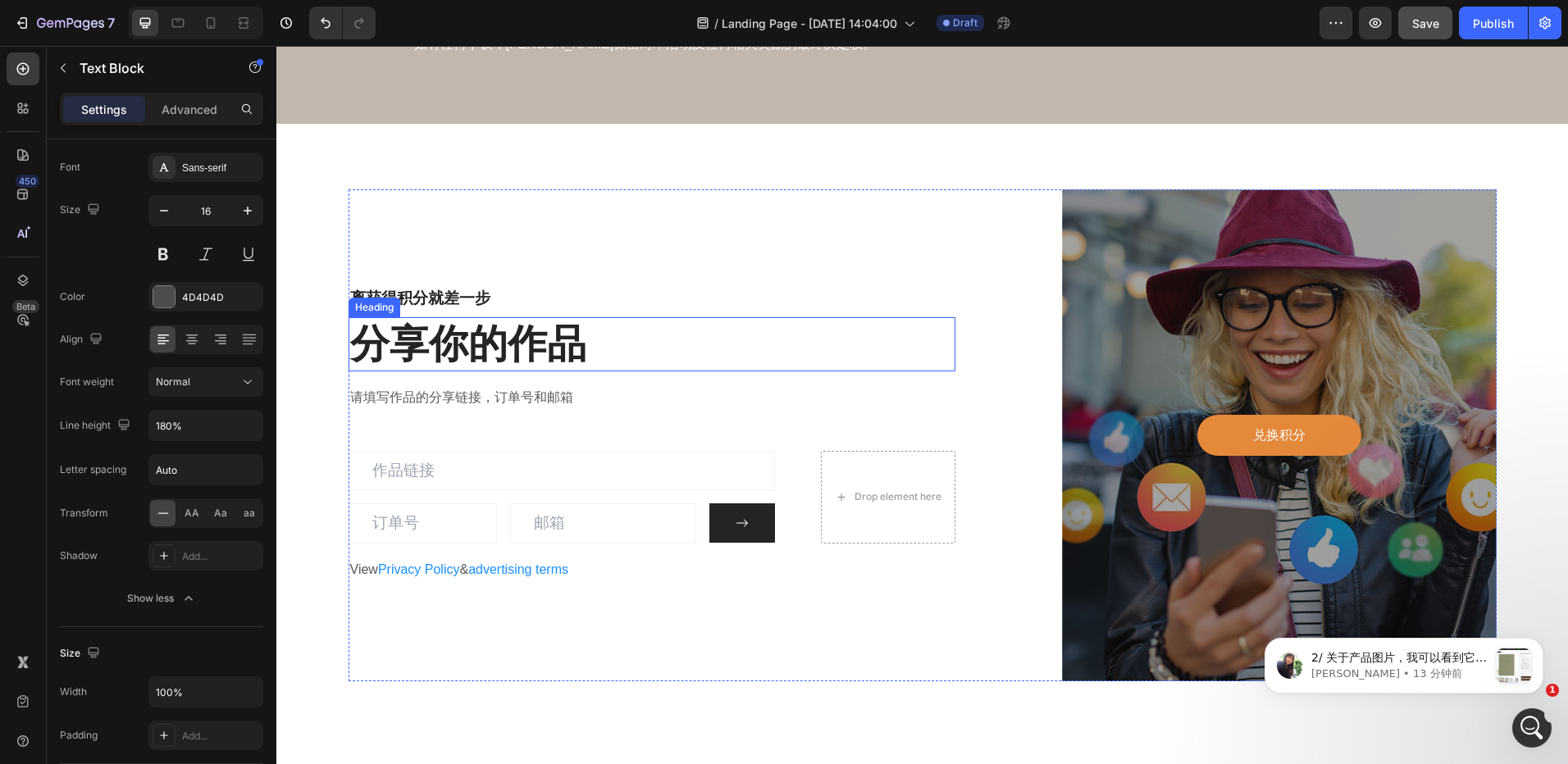
scroll to position [2628, 0]
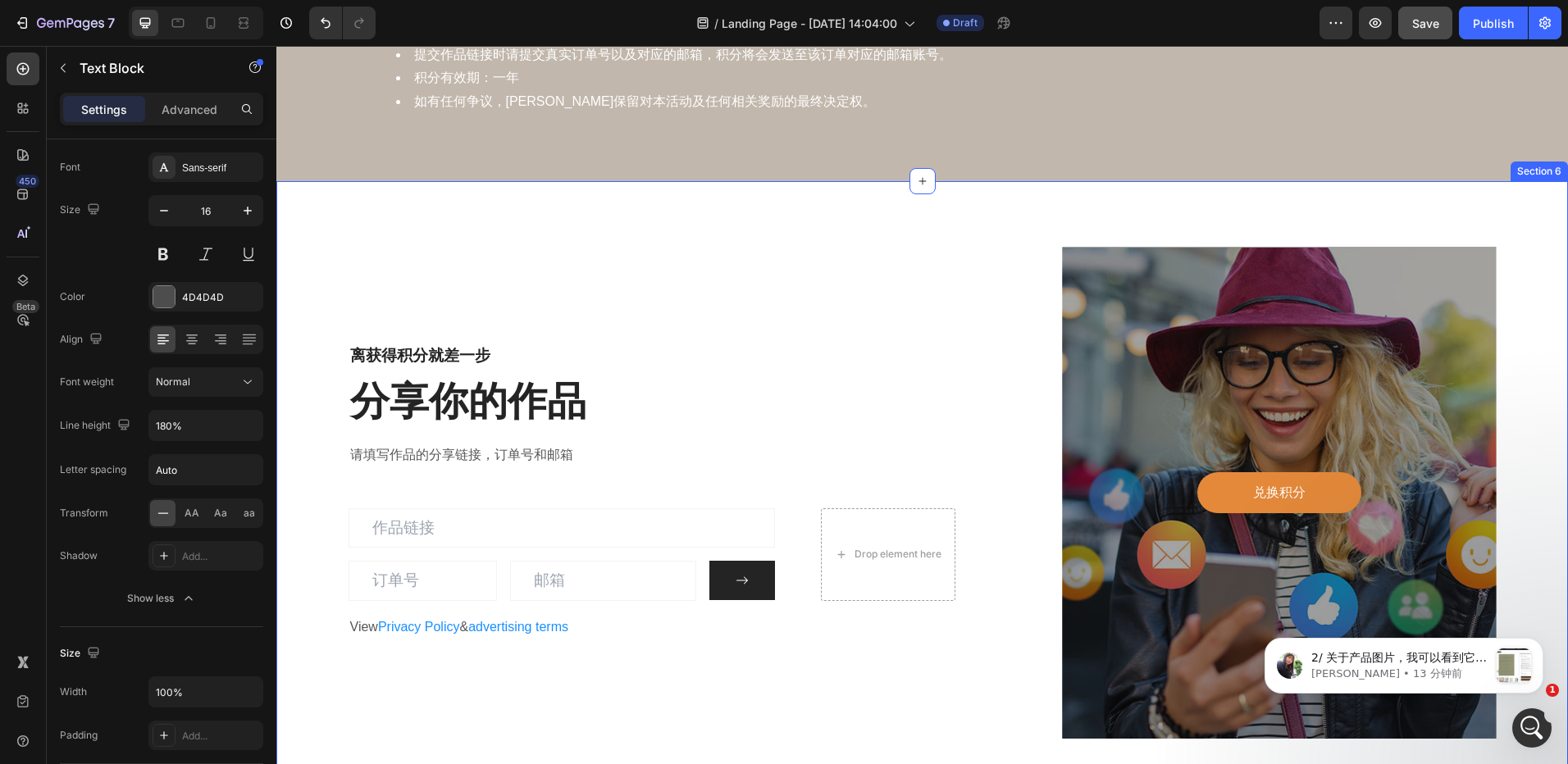
click at [674, 213] on div "离获得积分就差一步 Heading 分享你的作品 Heading 请填写作品的分享链接，订单号和邮箱 Text block Email Field Email…" at bounding box center [923, 492] width 1292 height 623
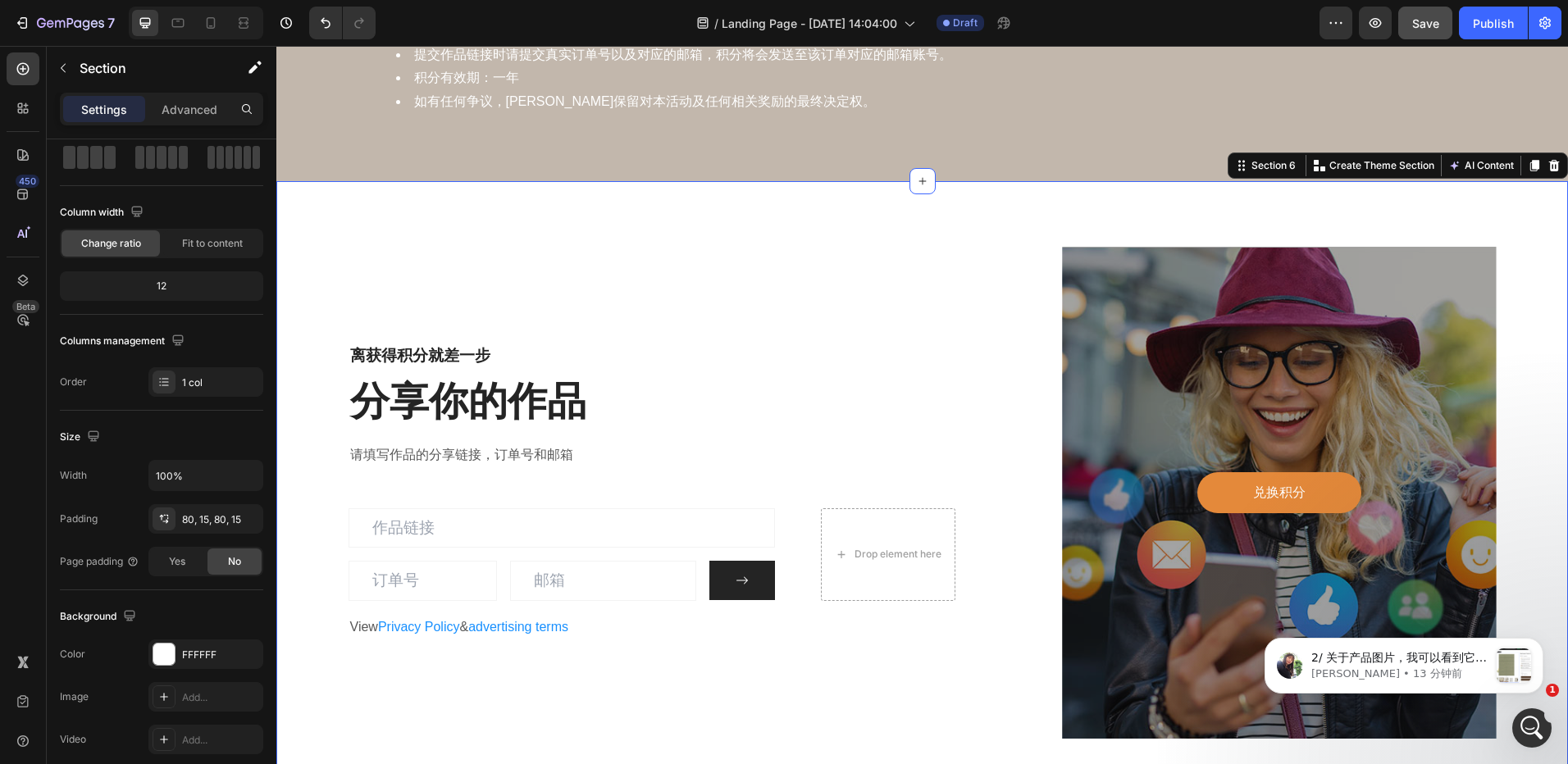
scroll to position [0, 0]
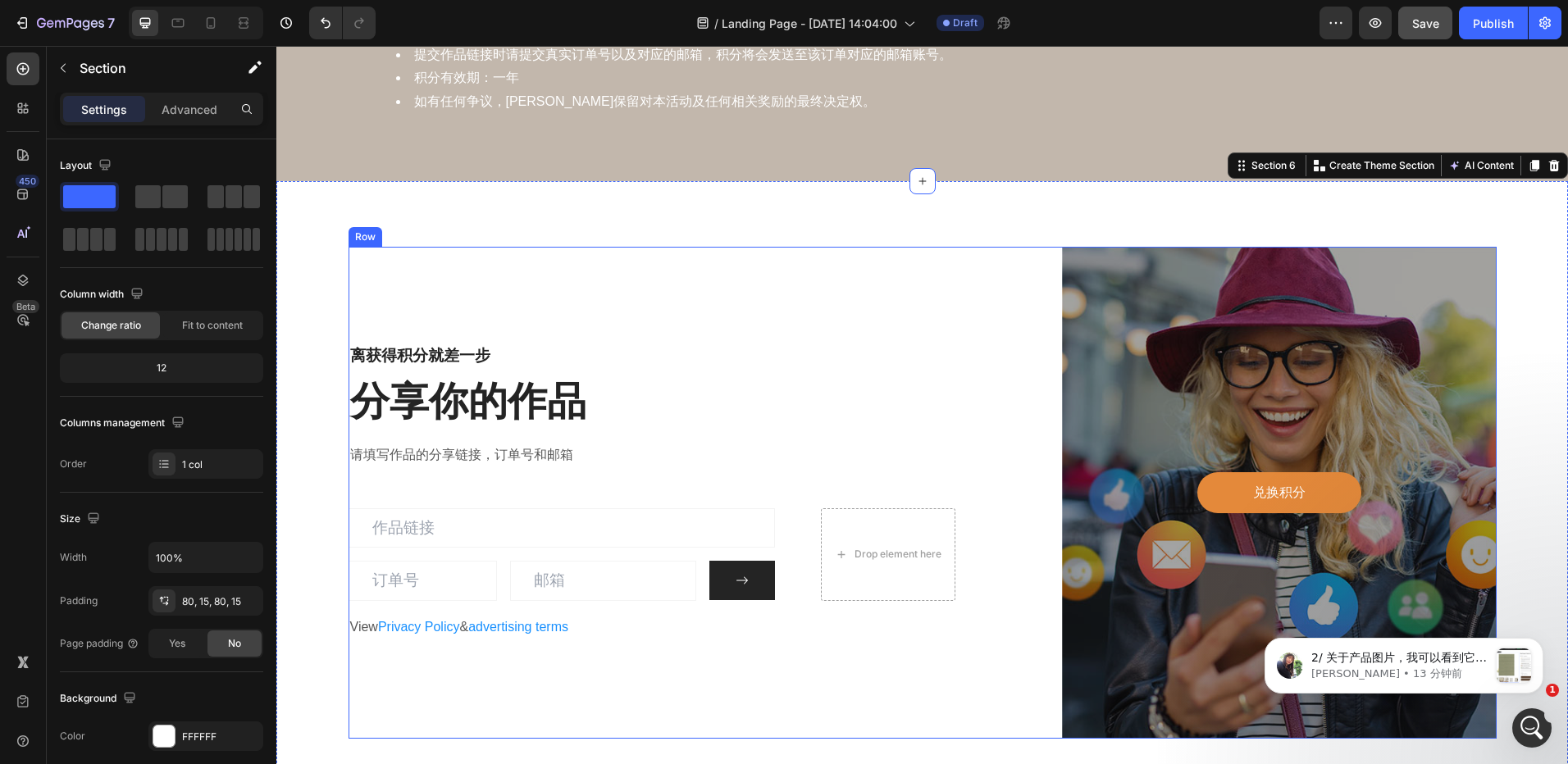
click at [820, 272] on div "离获得积分就差一步 Heading 分享你的作品 Heading 请填写作品的分享链接，订单号和邮箱 Text block Email Field Email…" at bounding box center [652, 493] width 608 height 492
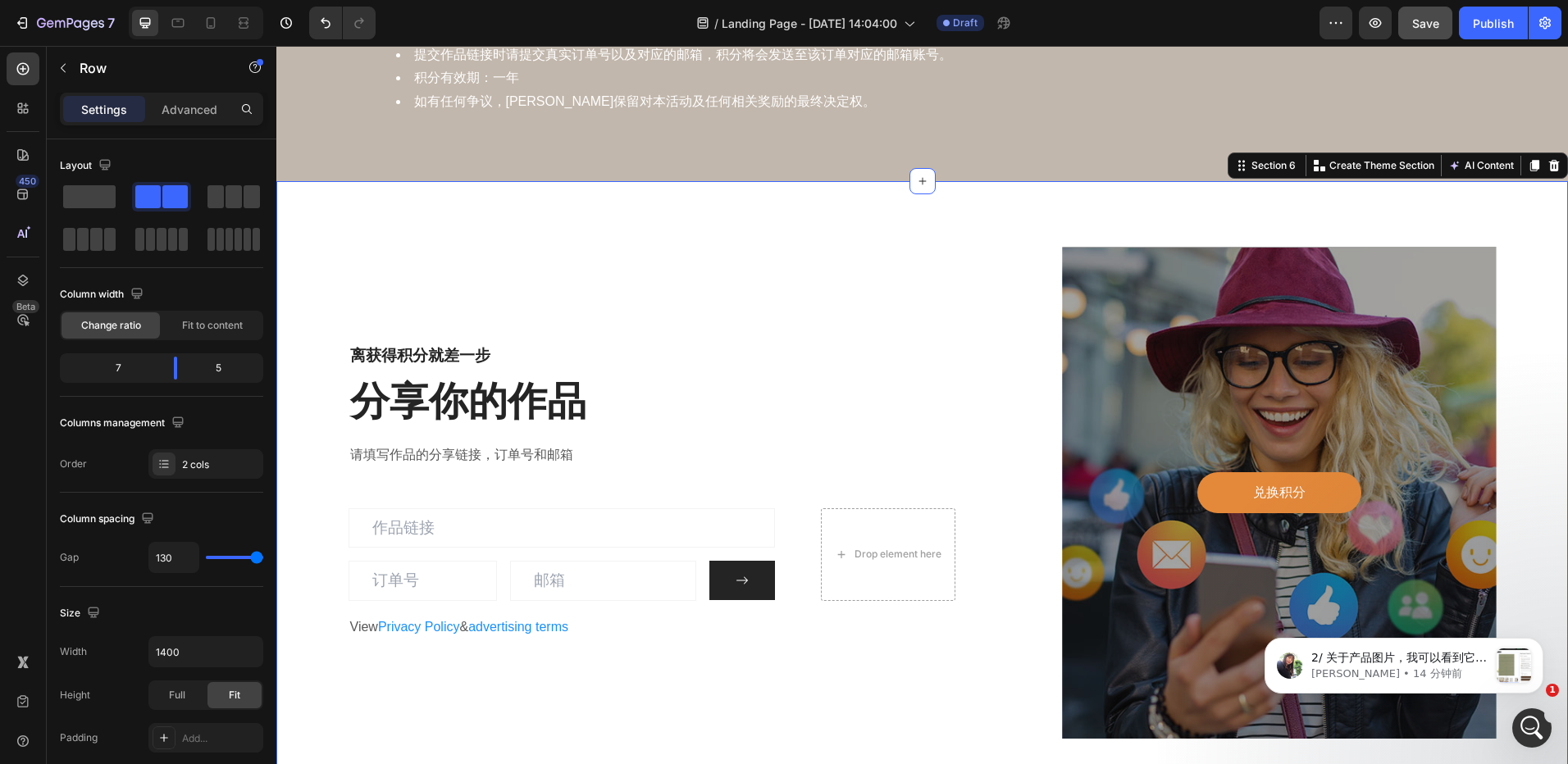
click at [805, 209] on div "离获得积分就差一步 Heading 分享你的作品 Heading 请填写作品的分享链接，订单号和邮箱 Text block Email Field Email…" at bounding box center [923, 492] width 1292 height 623
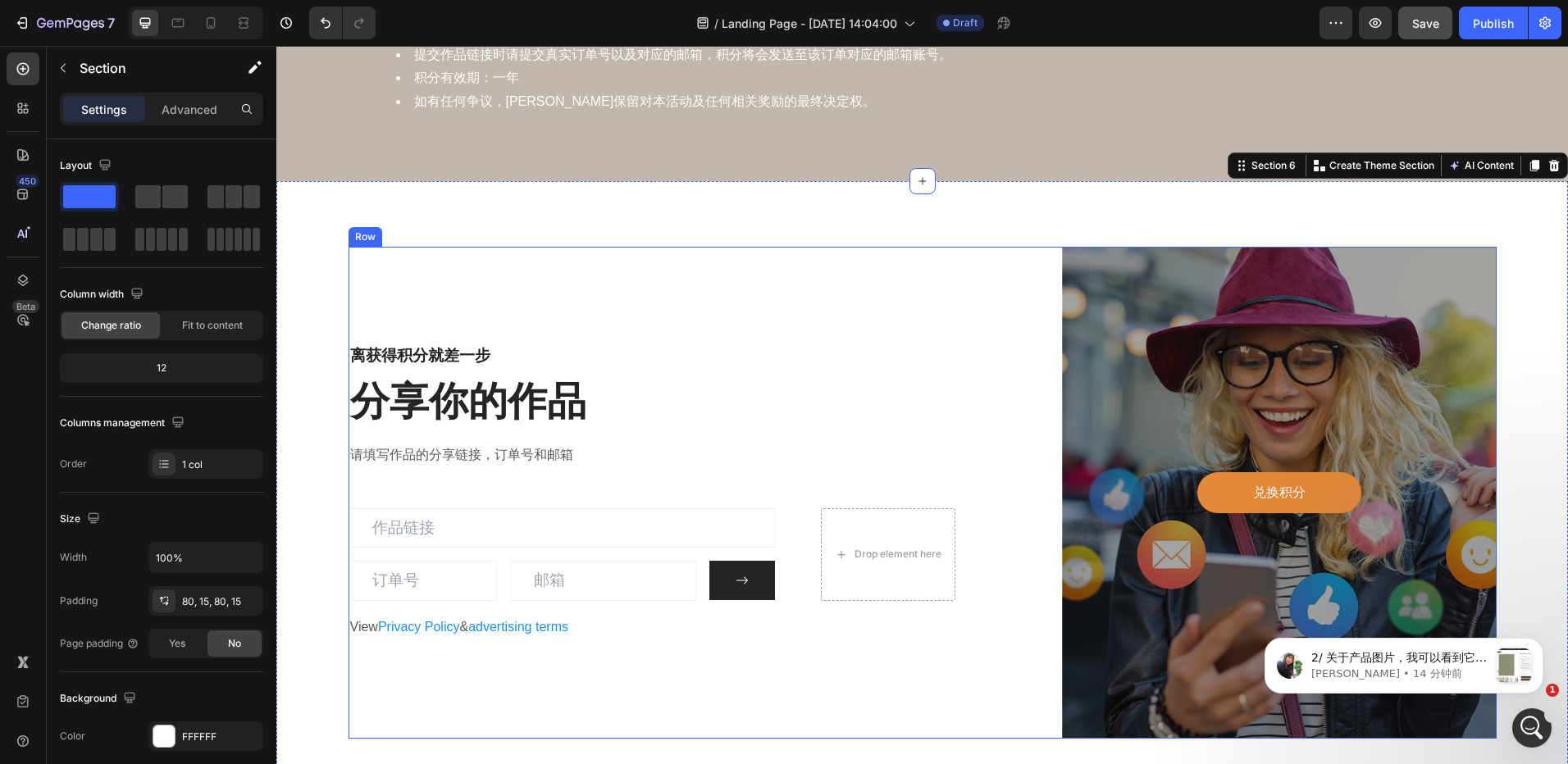
click at [785, 260] on div "离获得积分就差一步 Heading 分享你的作品 Heading 请填写作品的分享链接，订单号和邮箱 Text block Email Field Email…" at bounding box center [652, 493] width 608 height 492
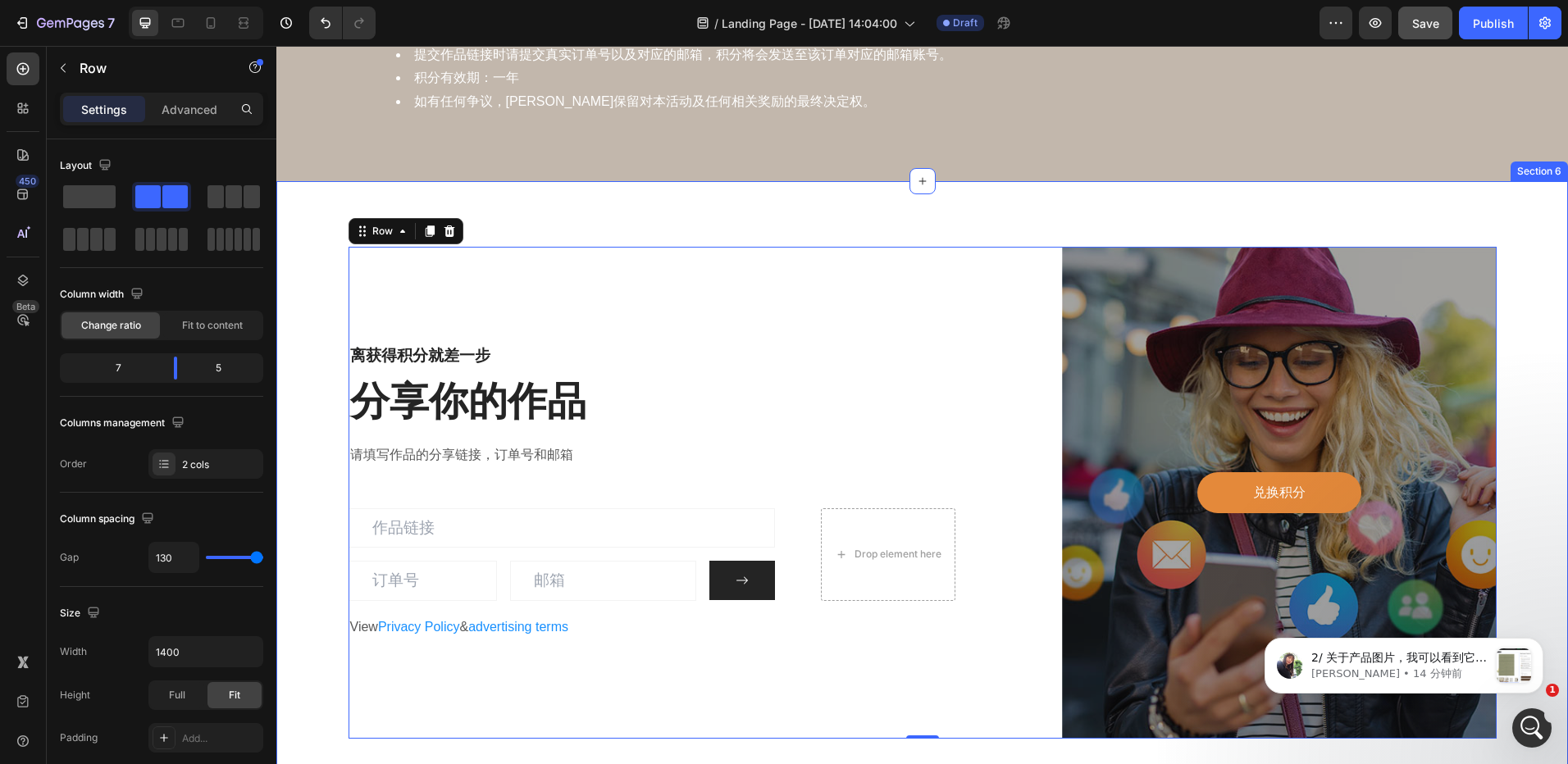
click at [752, 204] on div "离获得积分就差一步 Heading 分享你的作品 Heading 请填写作品的分享链接，订单号和邮箱 Text block Email Field Email…" at bounding box center [923, 492] width 1292 height 623
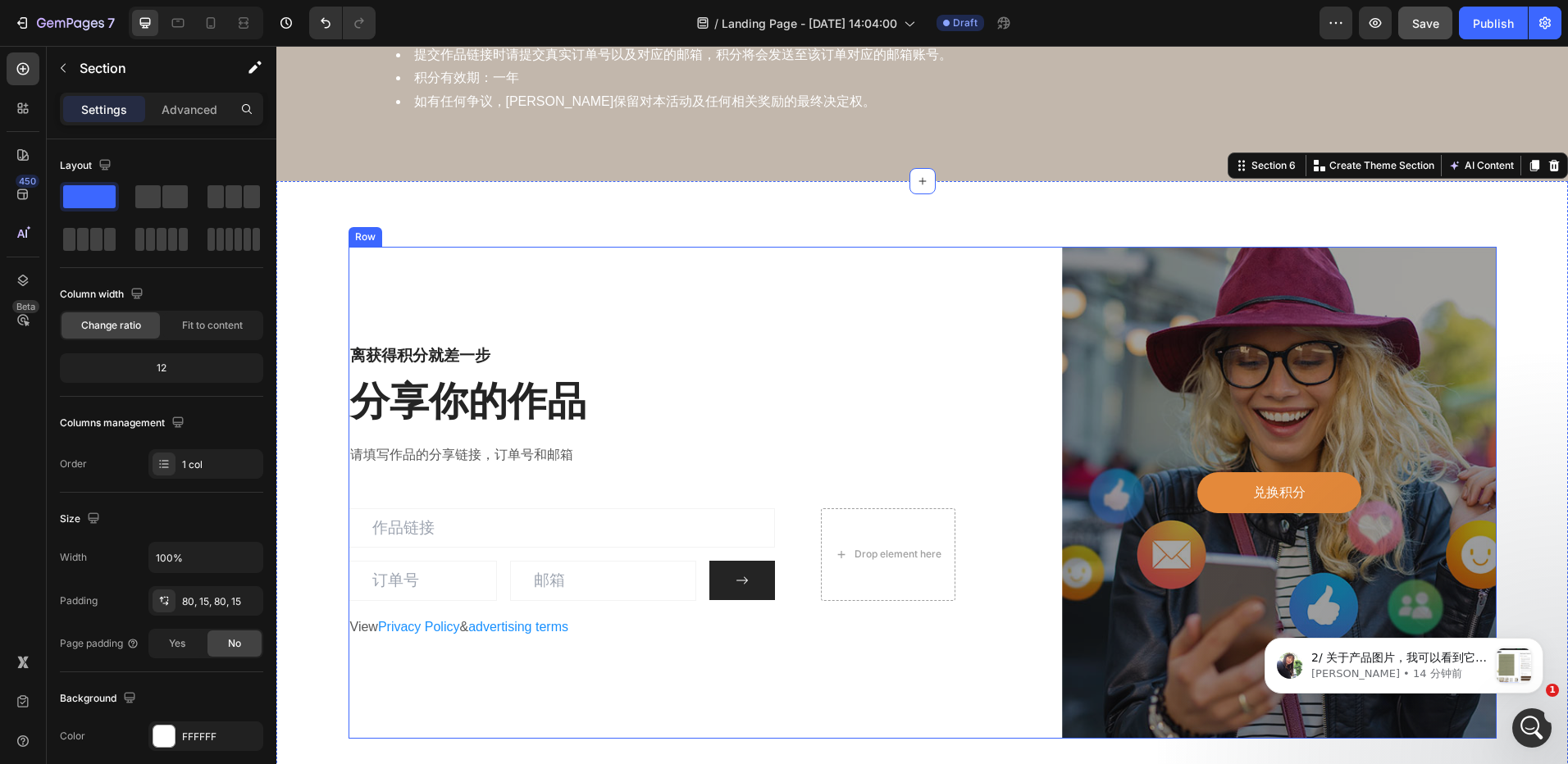
click at [747, 258] on div "离获得积分就差一步 Heading 分享你的作品 Heading 请填写作品的分享链接，订单号和邮箱 Text block Email Field Email…" at bounding box center [652, 493] width 608 height 492
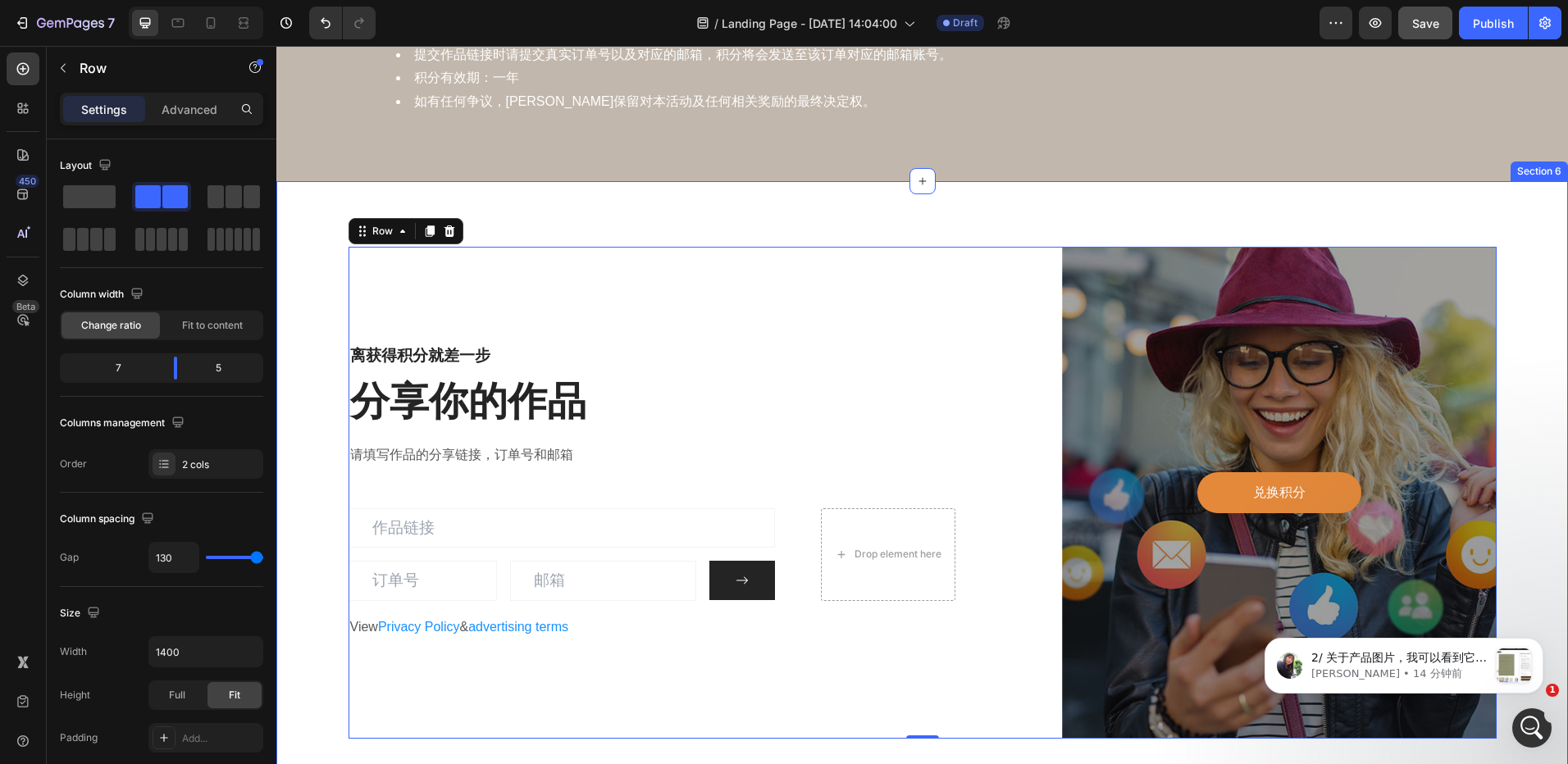
click at [867, 194] on div "离获得积分就差一步 Heading 分享你的作品 Heading 请填写作品的分享链接，订单号和邮箱 Text block Email Field Email…" at bounding box center [923, 492] width 1292 height 623
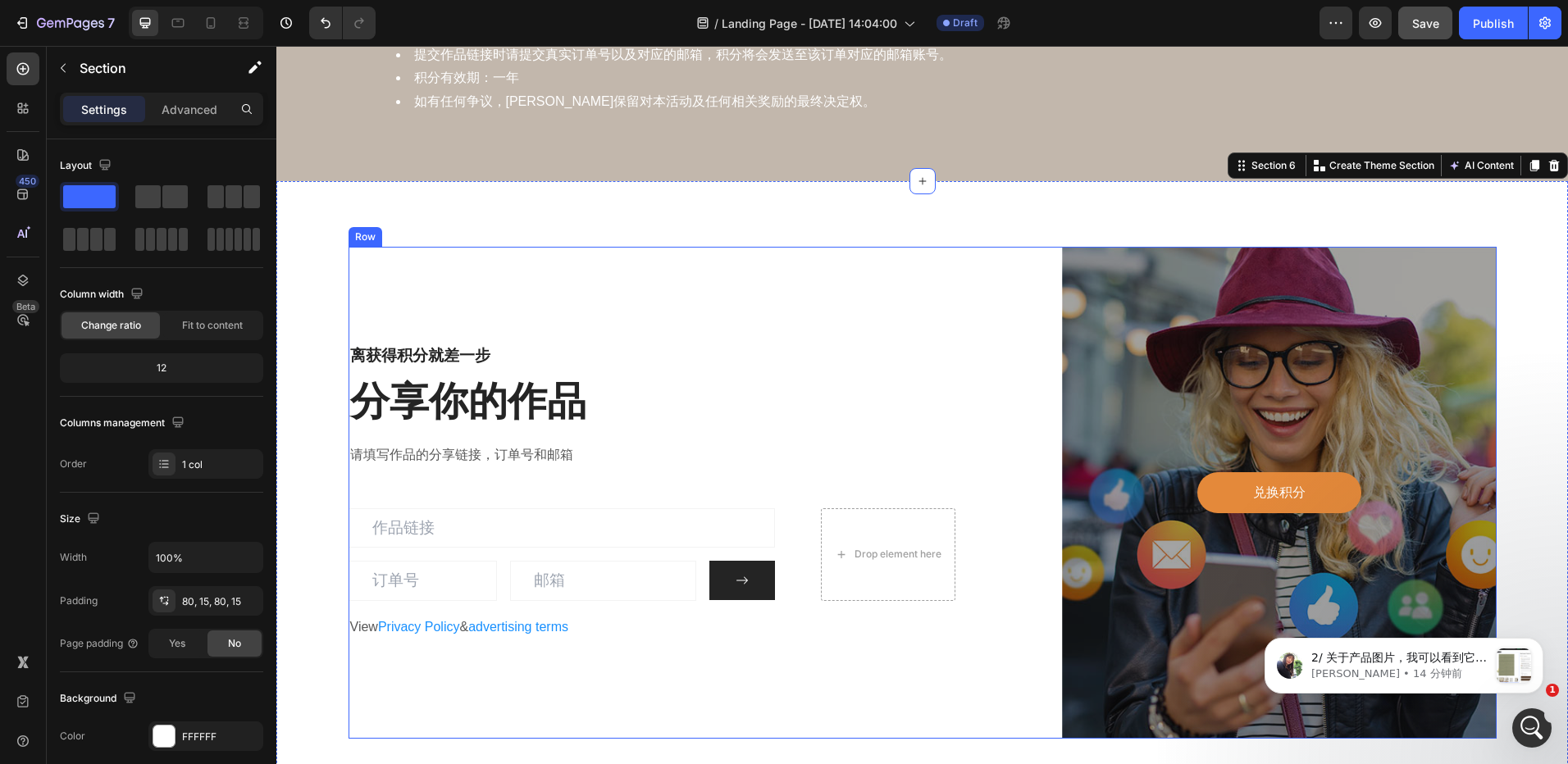
scroll to position [2546, 0]
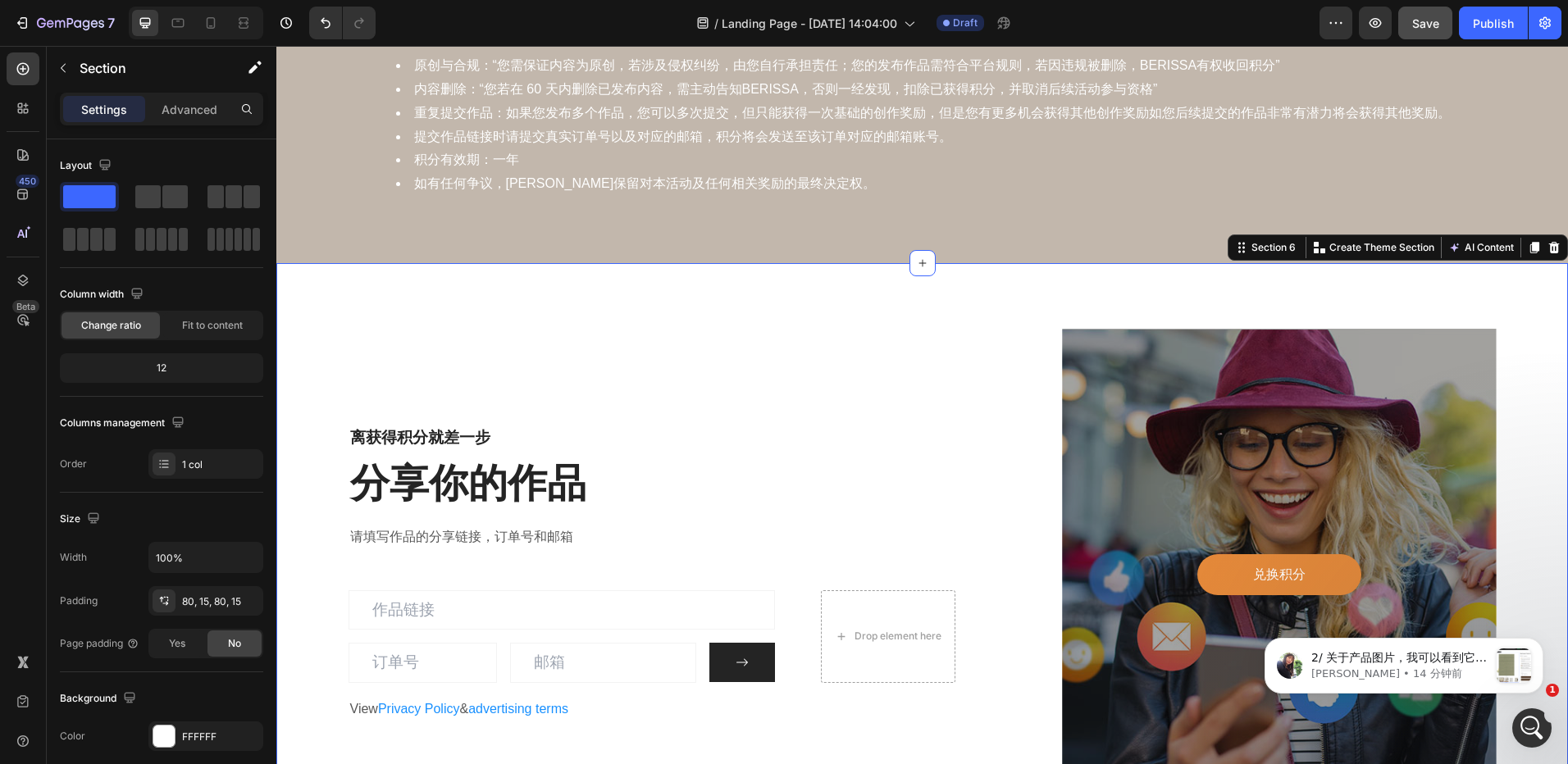
click at [765, 289] on div "离获得积分就差一步 Heading 分享你的作品 Heading 请填写作品的分享链接，订单号和邮箱 Text block Email Field Email…" at bounding box center [923, 574] width 1292 height 623
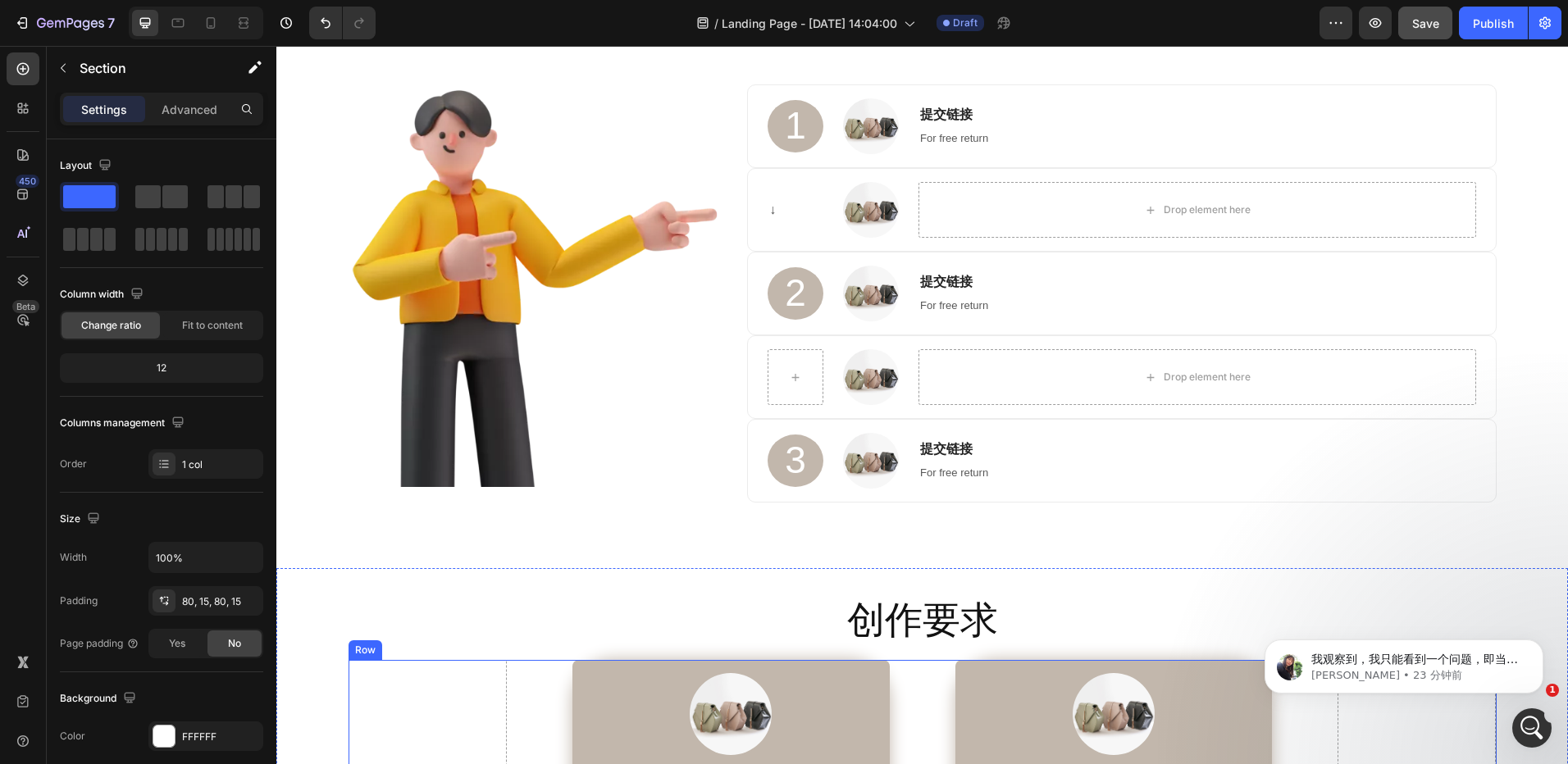
scroll to position [824, 0]
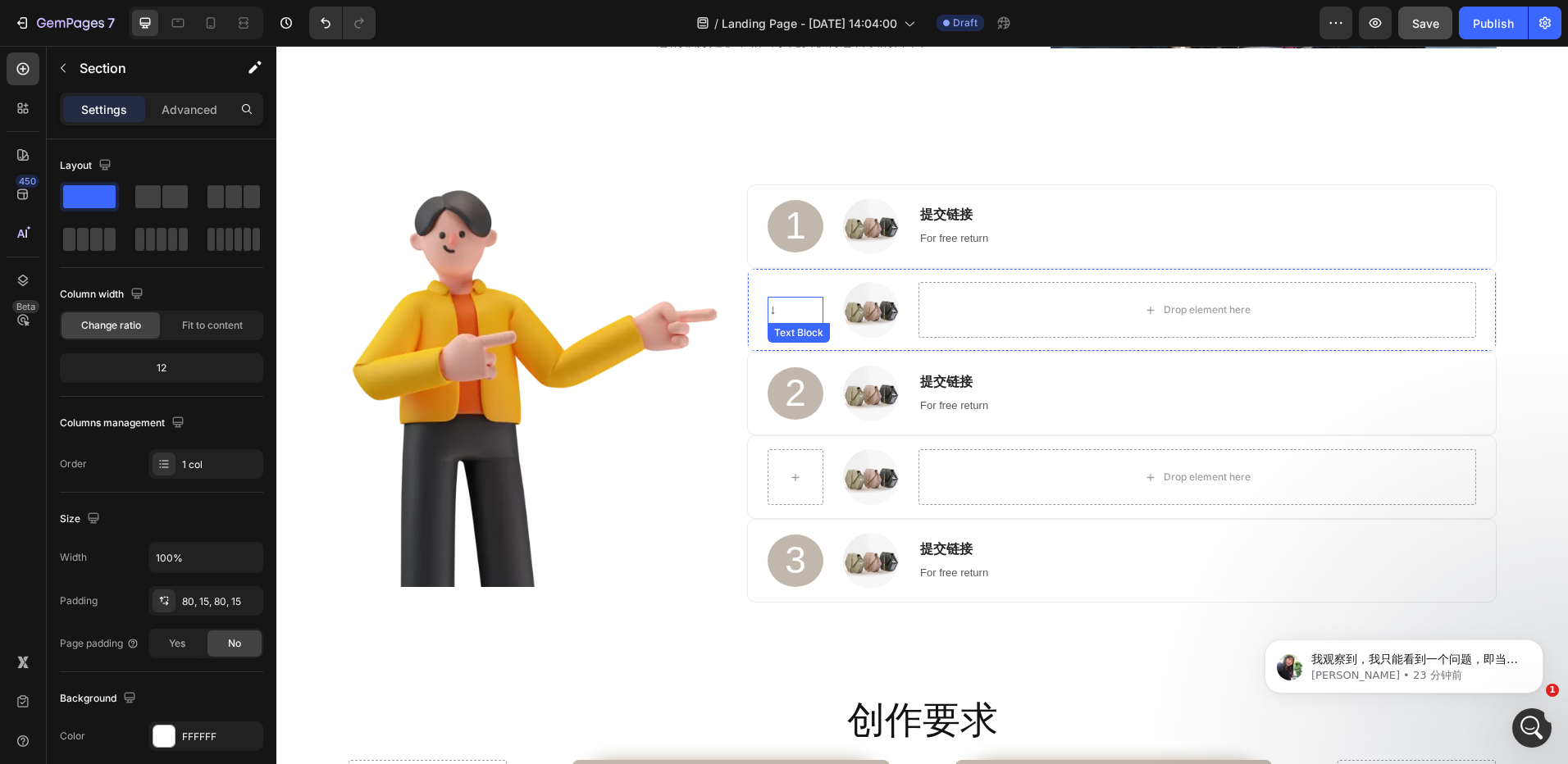
click at [777, 309] on p "↓" at bounding box center [795, 310] width 52 height 24
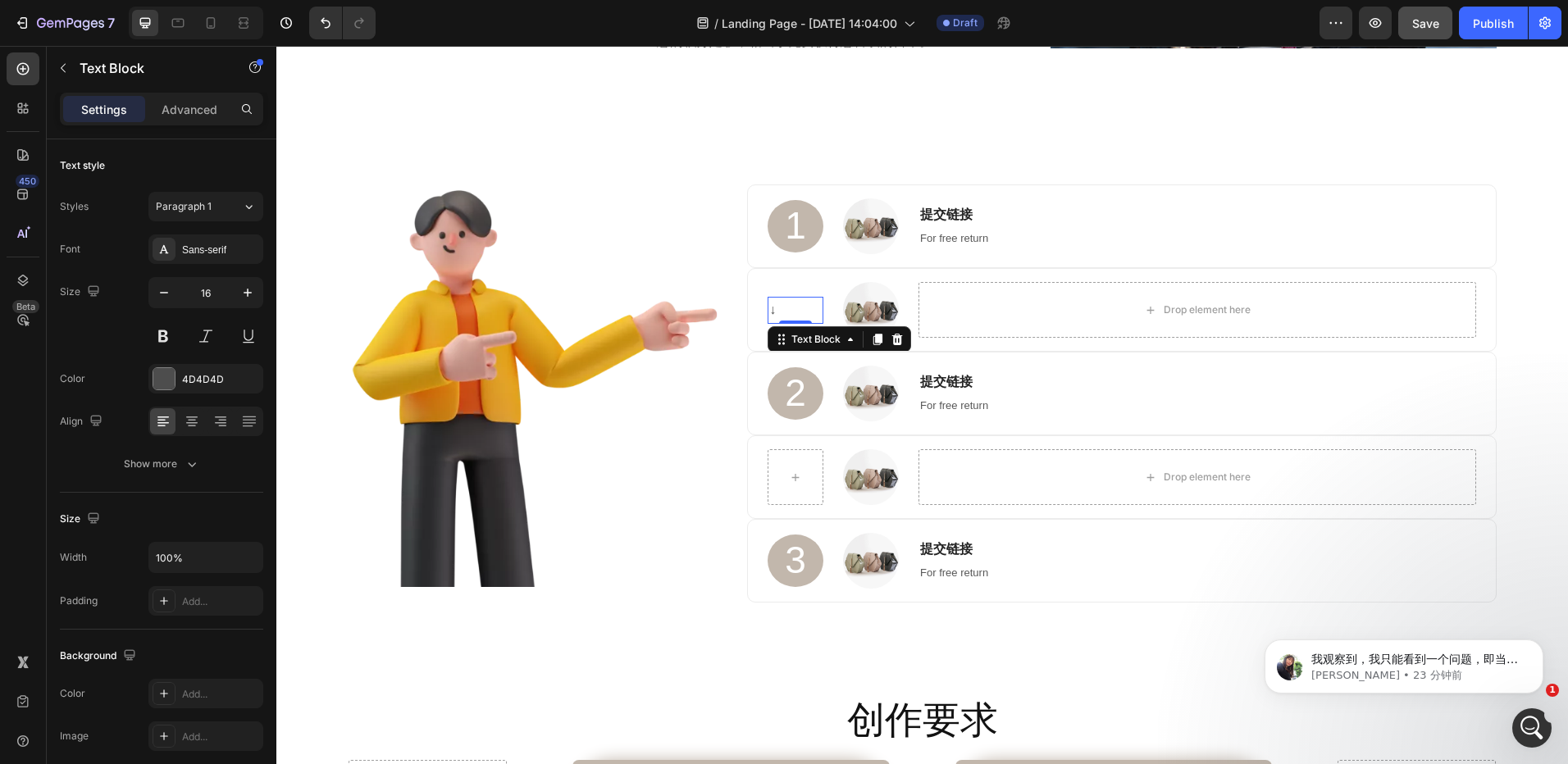
click at [777, 308] on p "↓" at bounding box center [795, 310] width 52 height 24
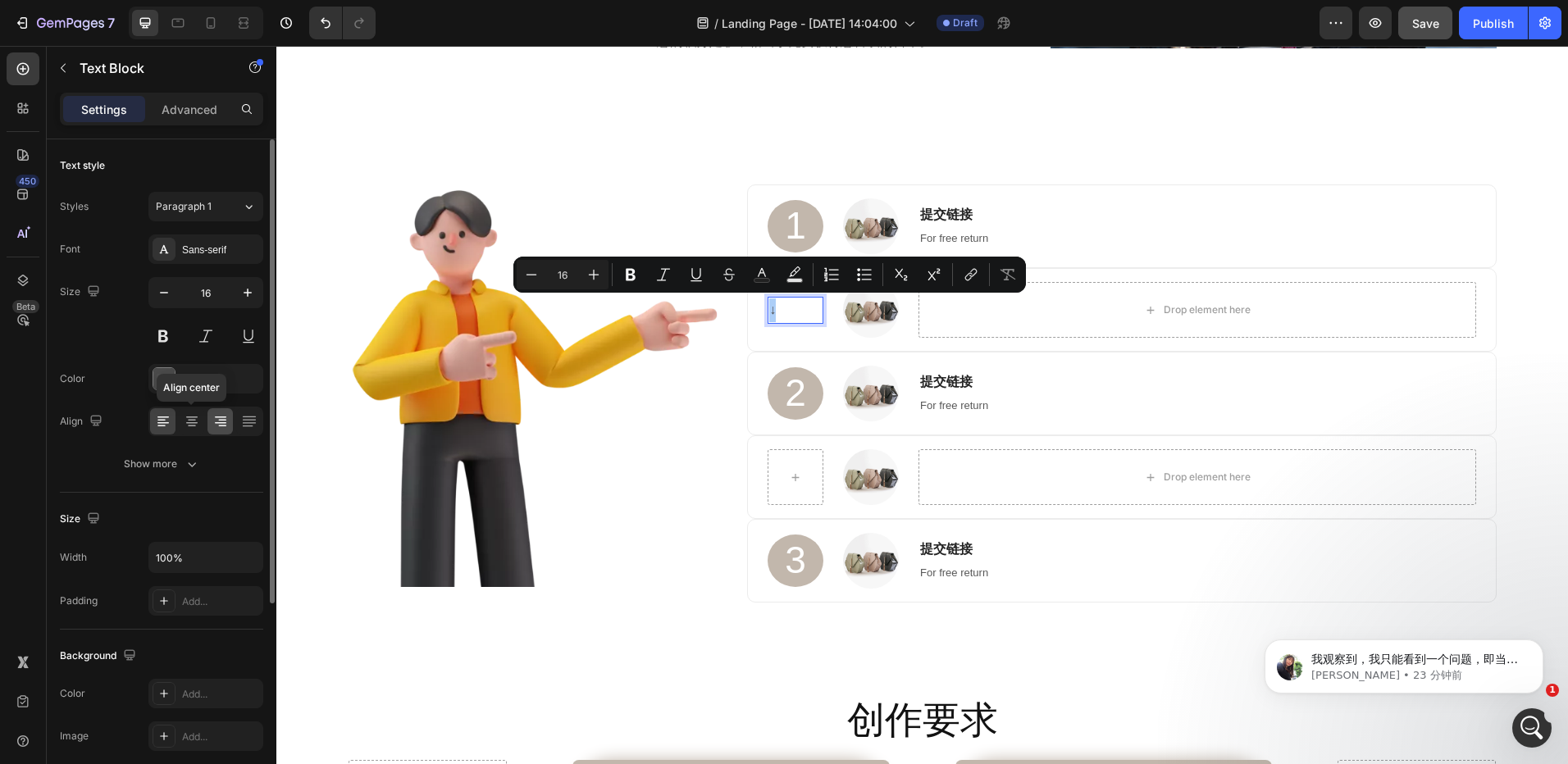
drag, startPoint x: 191, startPoint y: 421, endPoint x: 223, endPoint y: 419, distance: 32.1
click at [191, 421] on icon at bounding box center [192, 421] width 9 height 2
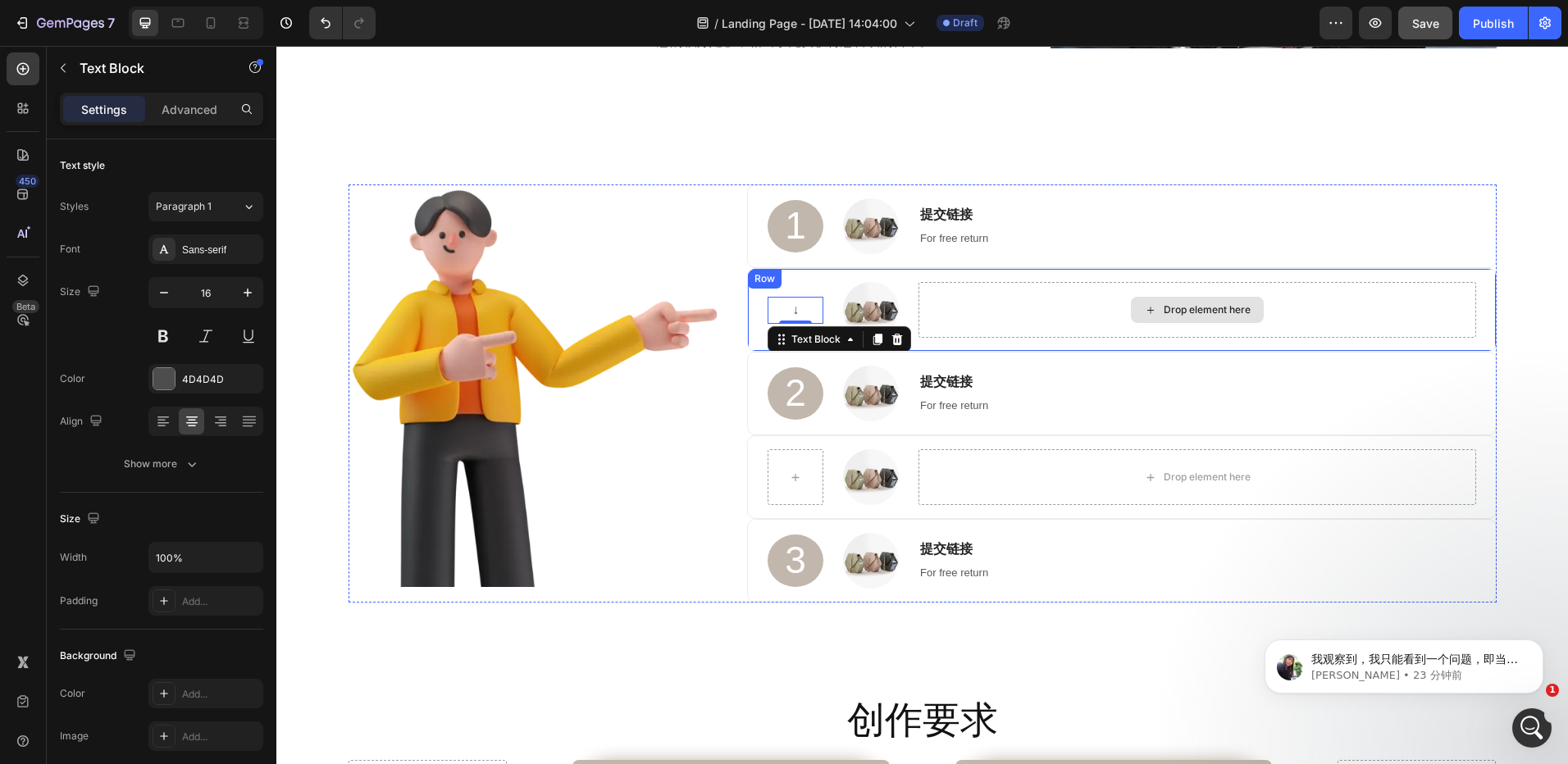
click at [1065, 295] on div "Drop element here" at bounding box center [1198, 310] width 557 height 55
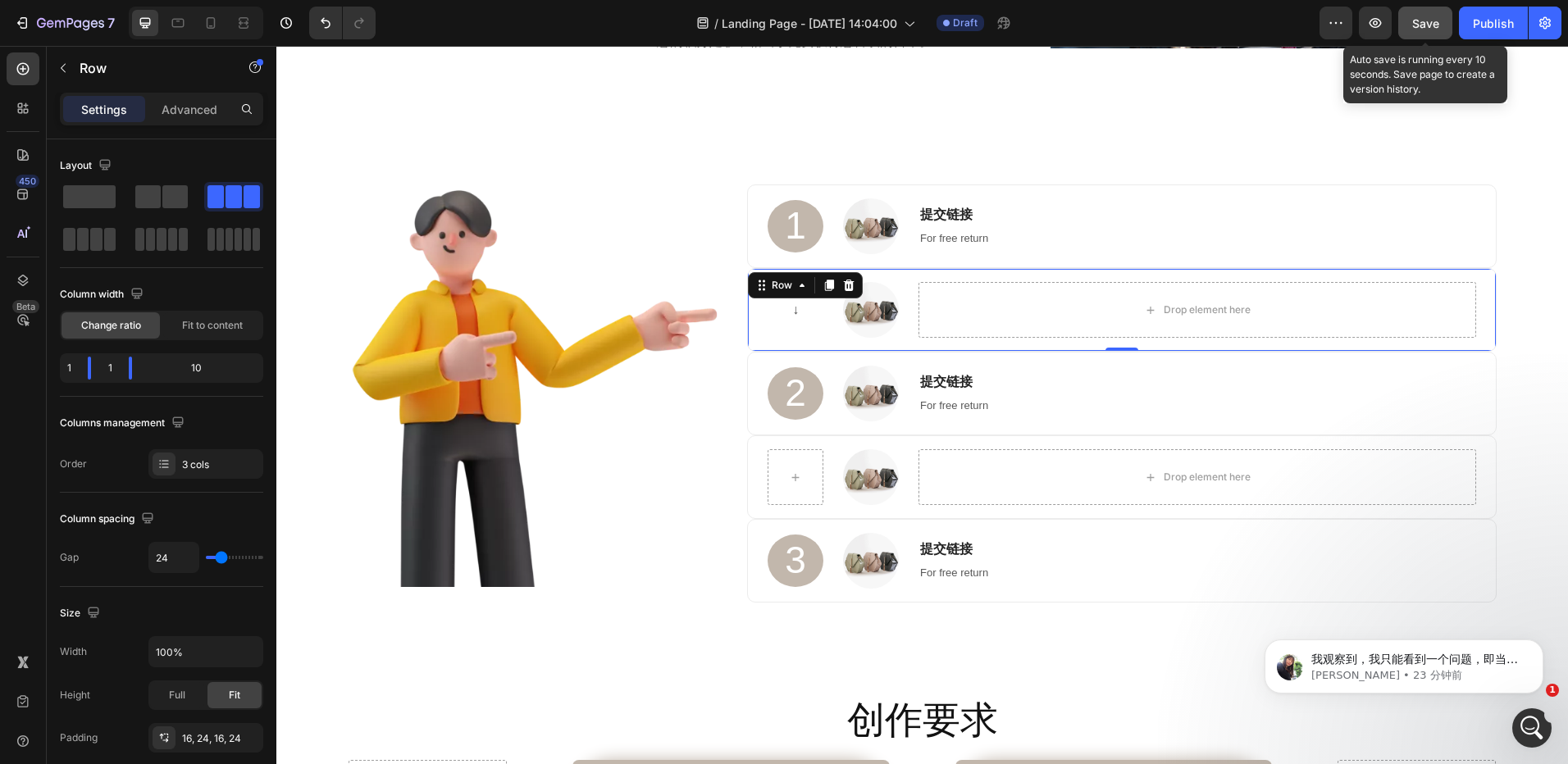
drag, startPoint x: 1431, startPoint y: 30, endPoint x: 1021, endPoint y: 3, distance: 410.9
click at [1431, 30] on span "Save" at bounding box center [1426, 23] width 27 height 14
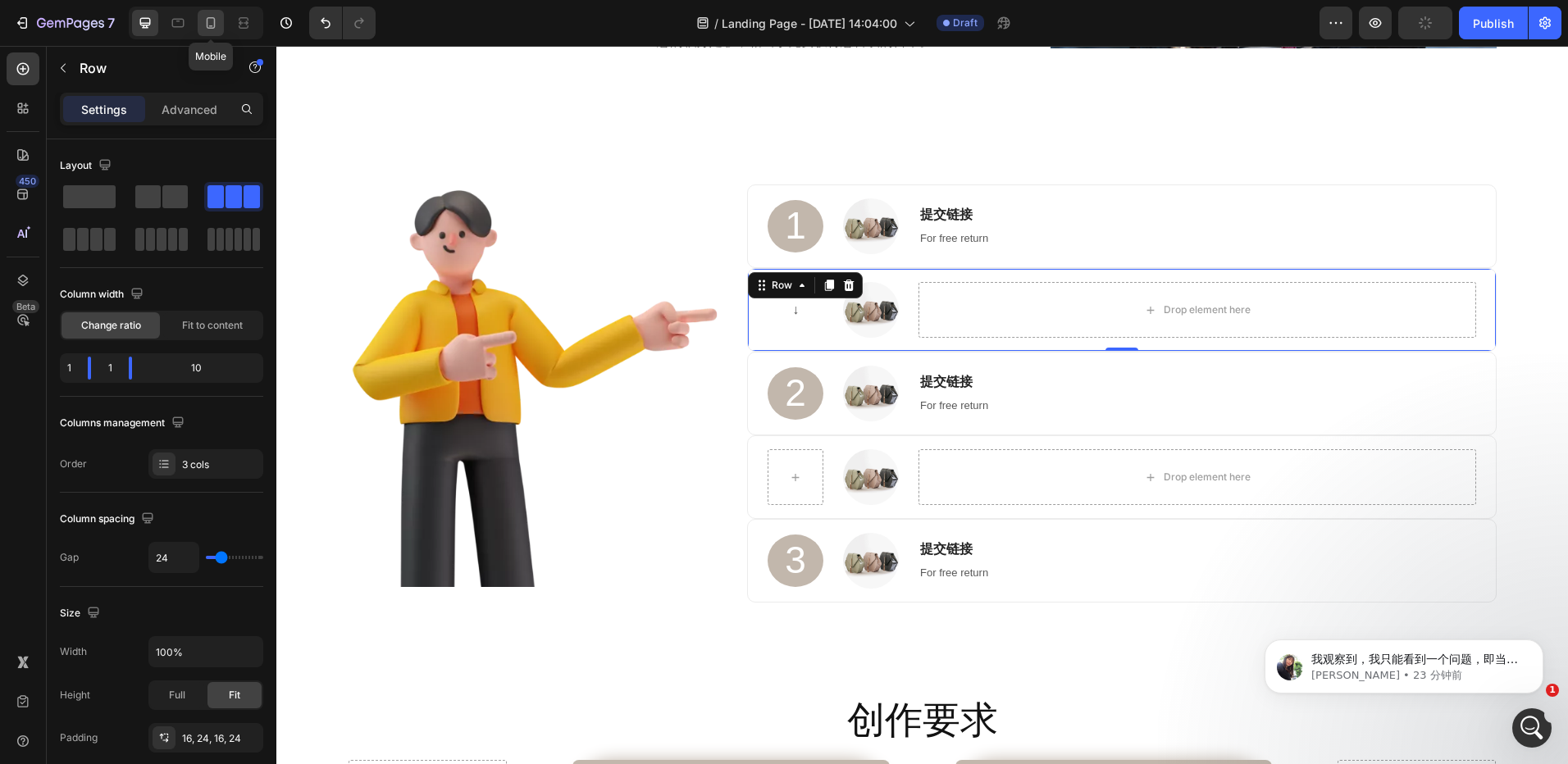
click at [207, 22] on icon at bounding box center [211, 23] width 9 height 11
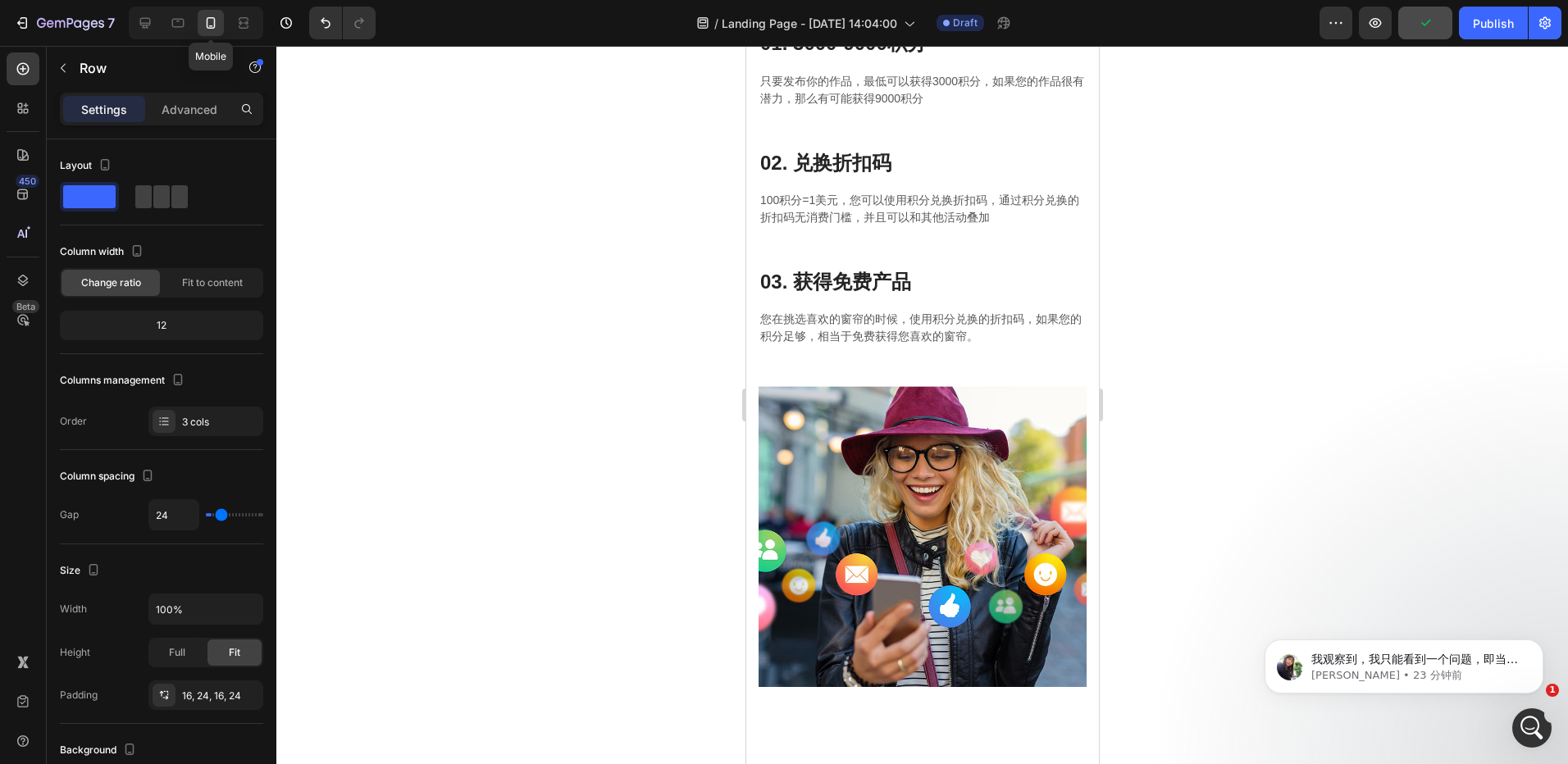
type input "0"
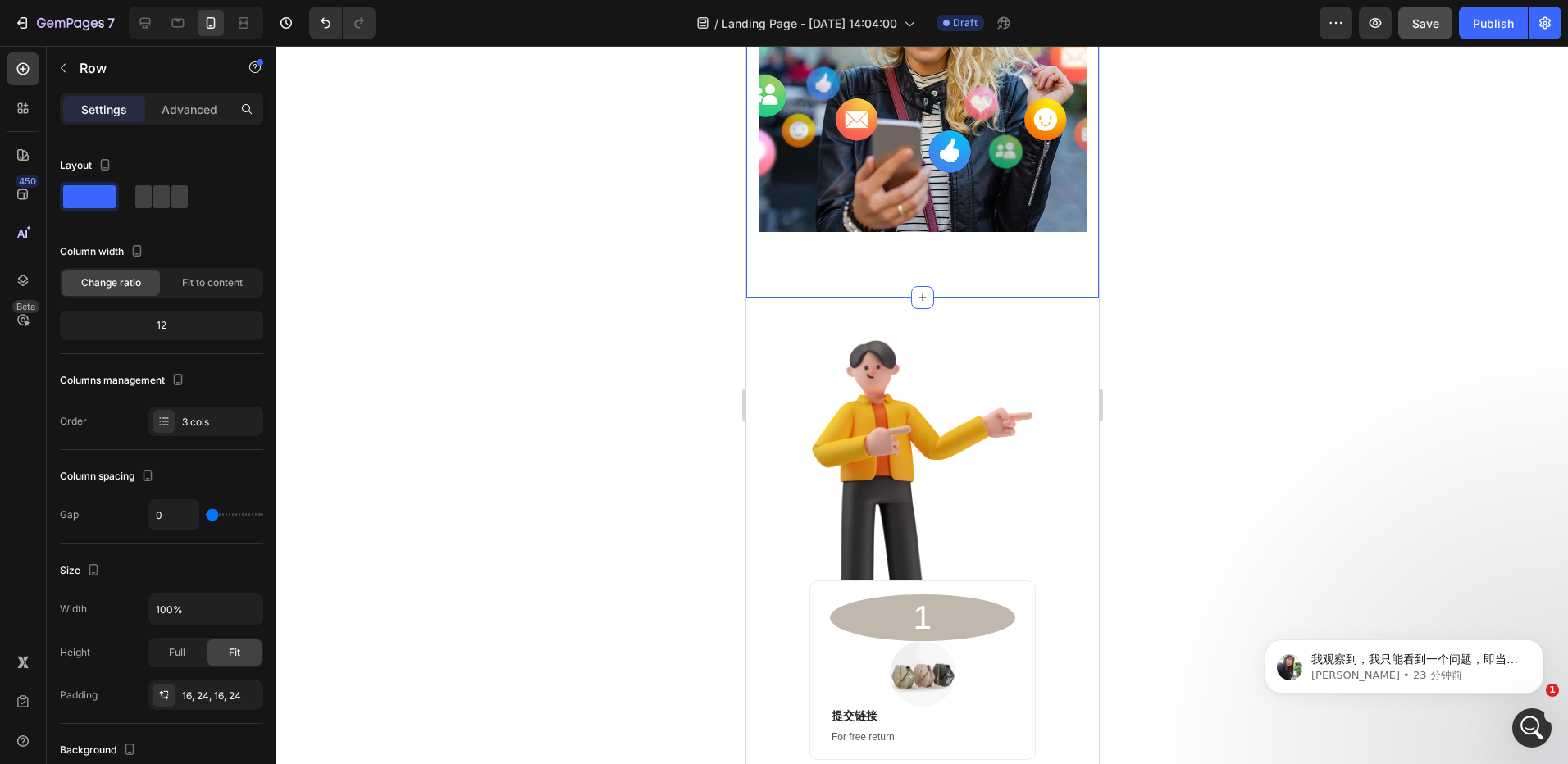
scroll to position [1430, 0]
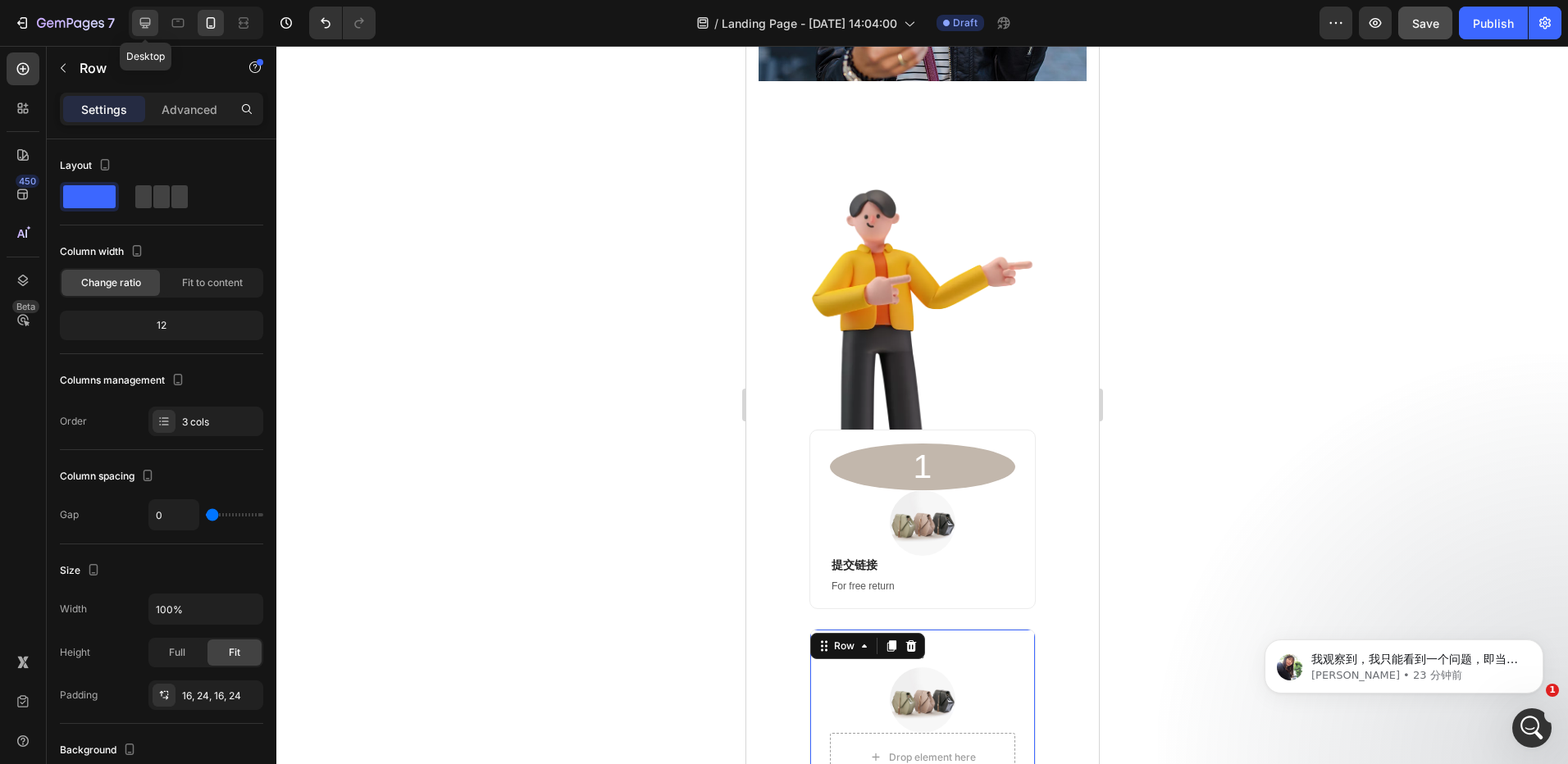
click at [141, 19] on icon at bounding box center [145, 23] width 10 height 10
type input "24"
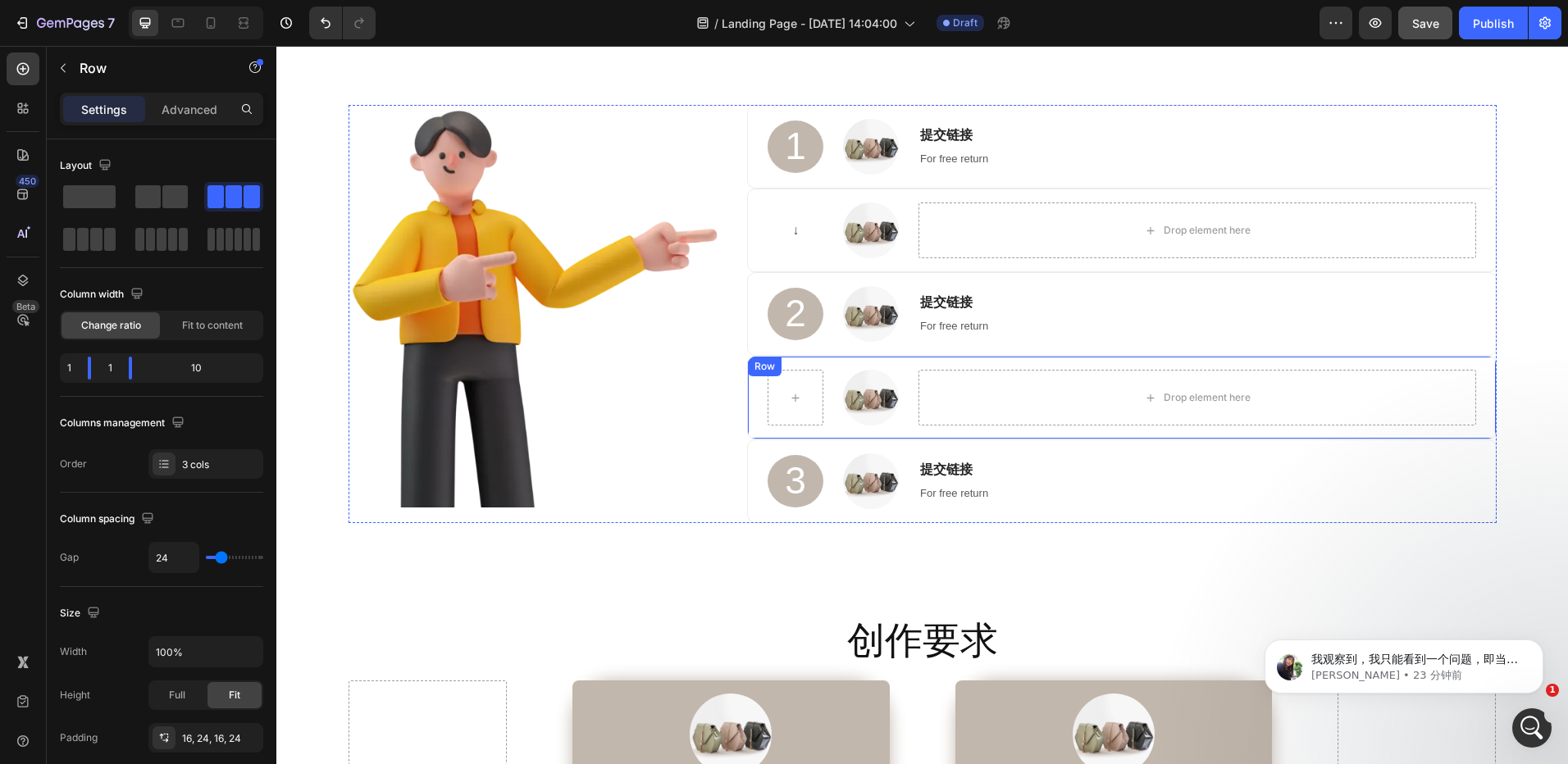
scroll to position [823, 0]
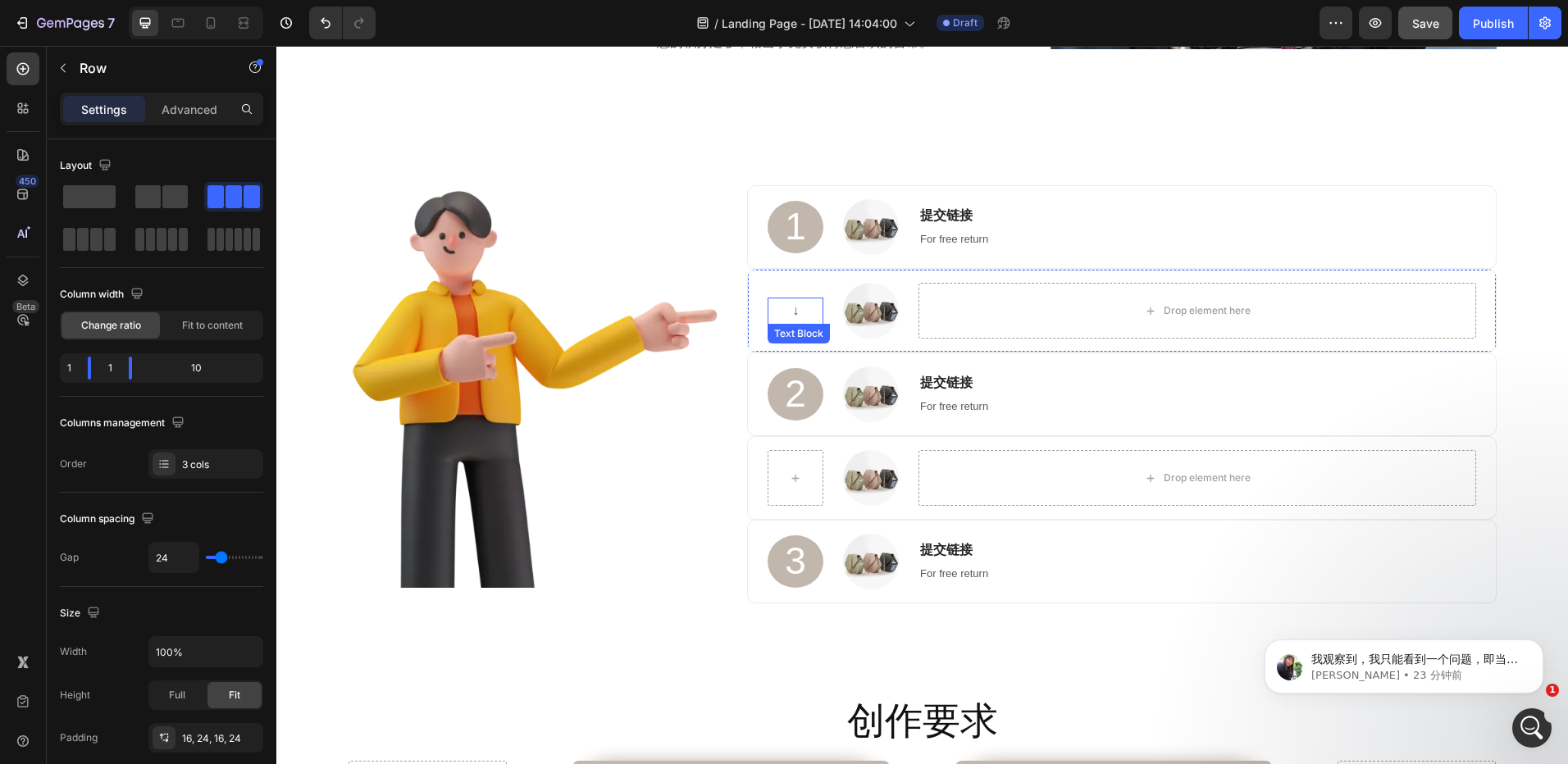
click at [787, 306] on p "↓" at bounding box center [795, 311] width 52 height 24
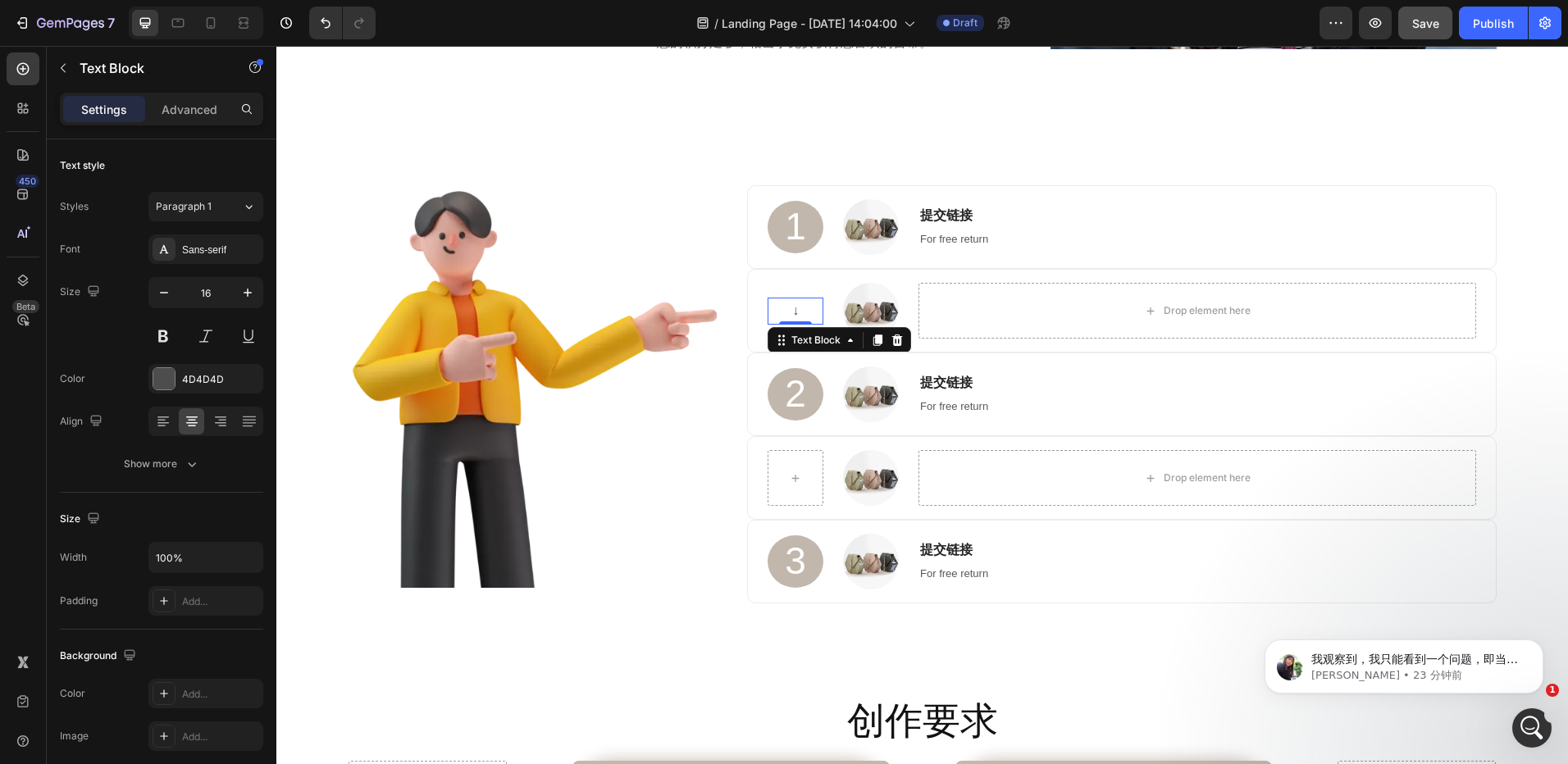
click at [794, 307] on p "↓" at bounding box center [795, 311] width 52 height 24
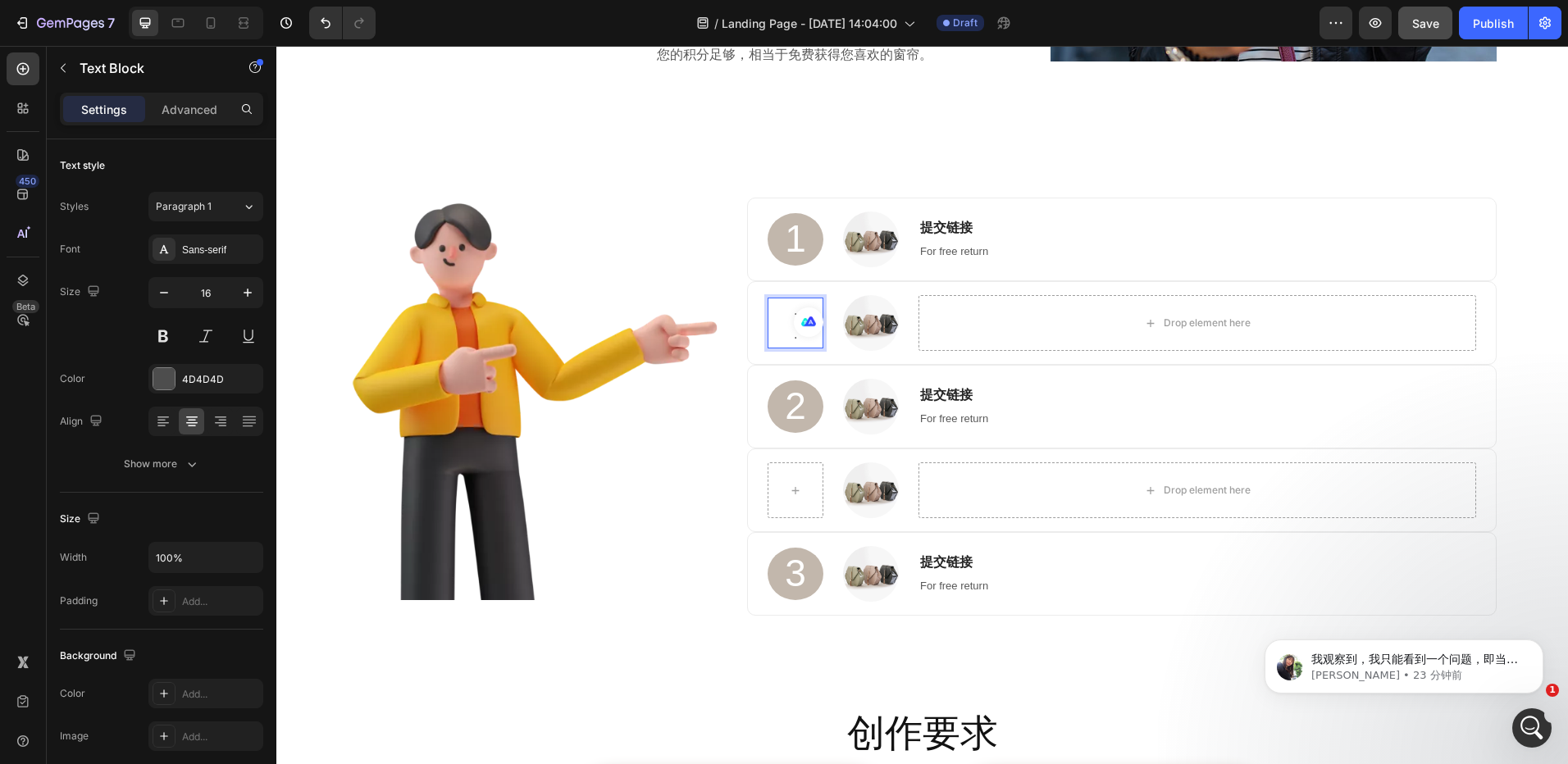
scroll to position [808, 0]
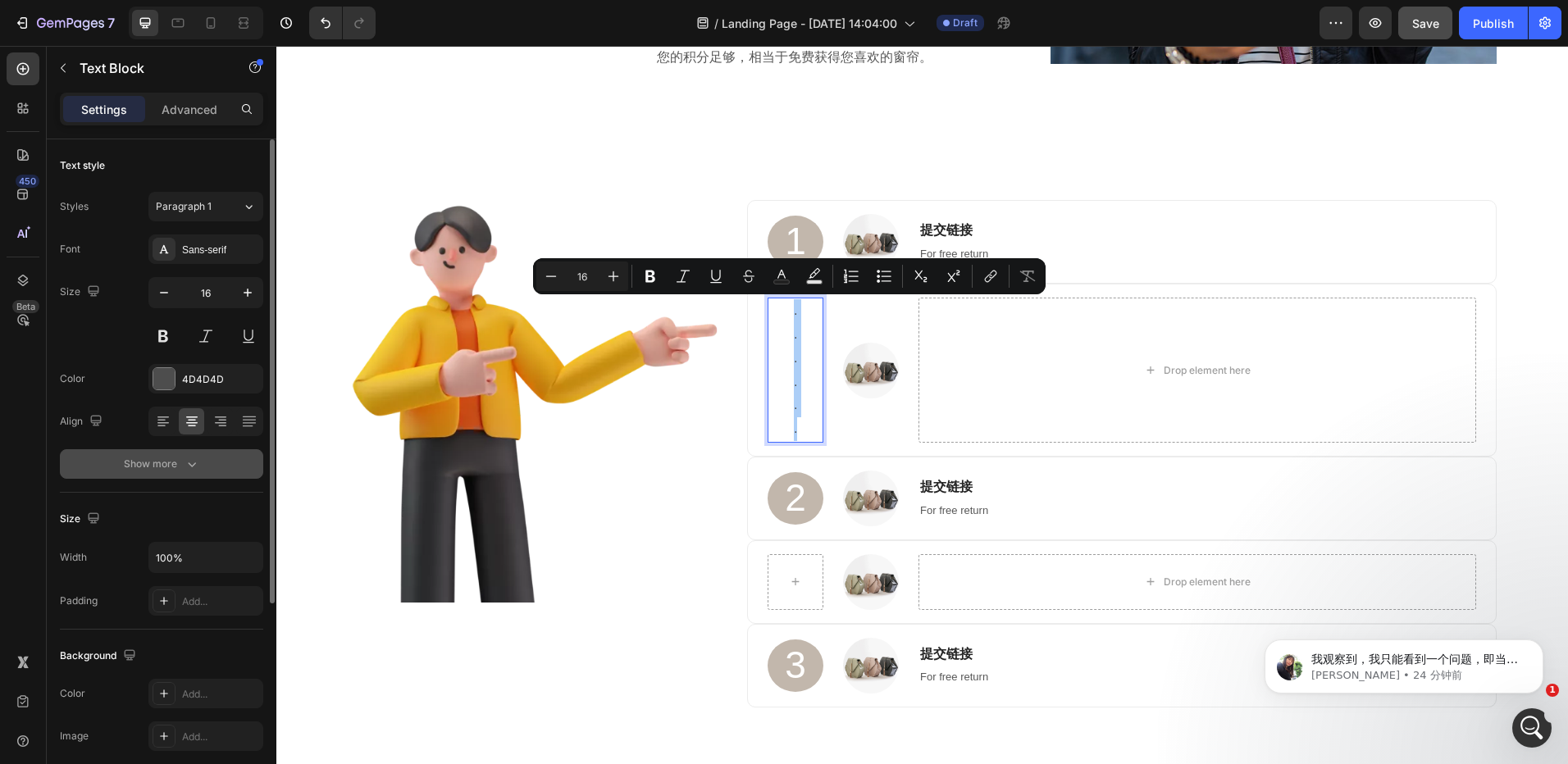
click at [182, 465] on div "Show more" at bounding box center [162, 464] width 76 height 16
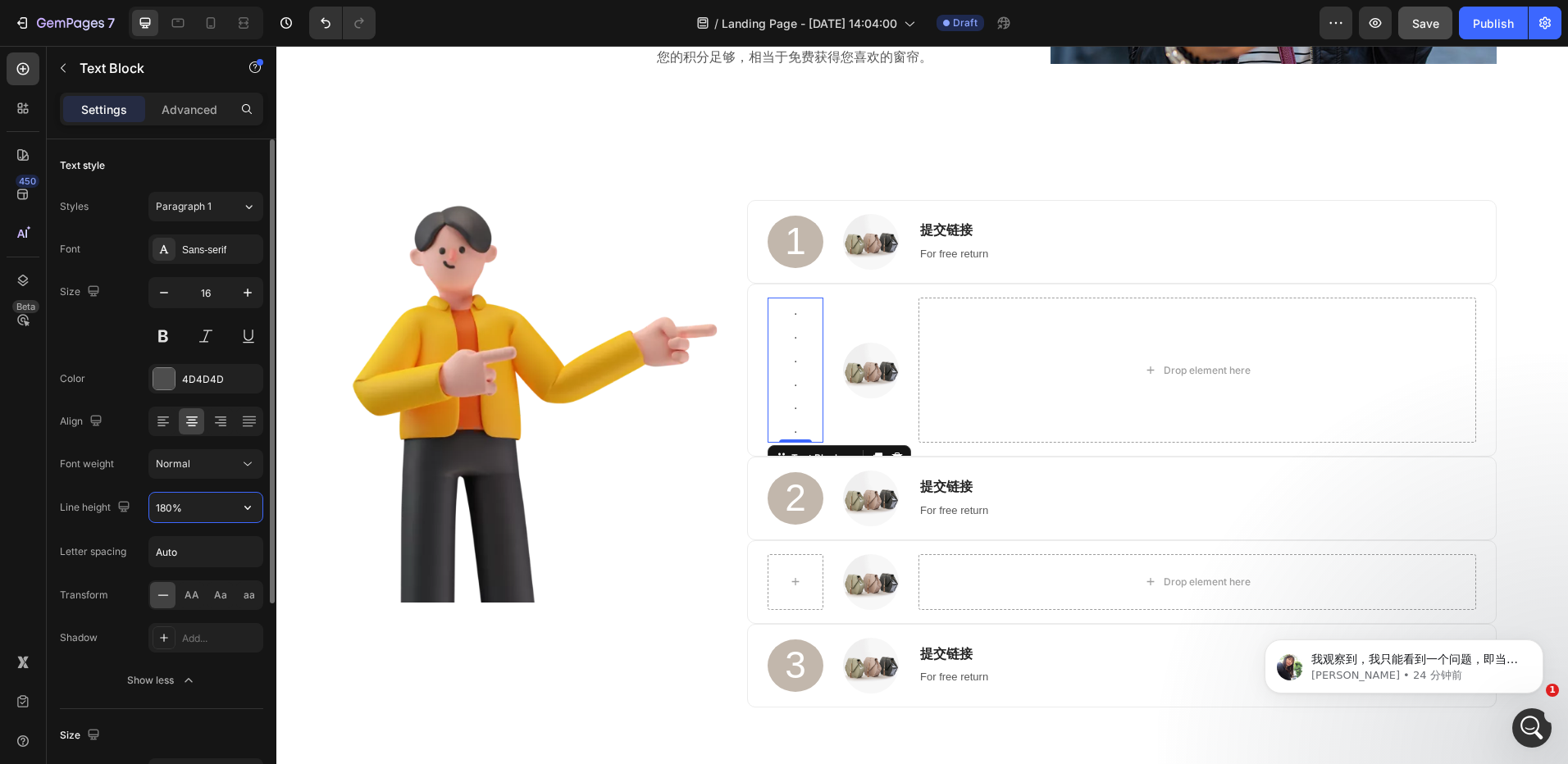
click at [201, 504] on input "180%" at bounding box center [205, 507] width 114 height 30
drag, startPoint x: 232, startPoint y: 518, endPoint x: 247, endPoint y: 505, distance: 19.8
click at [247, 506] on icon "button" at bounding box center [247, 506] width 16 height 16
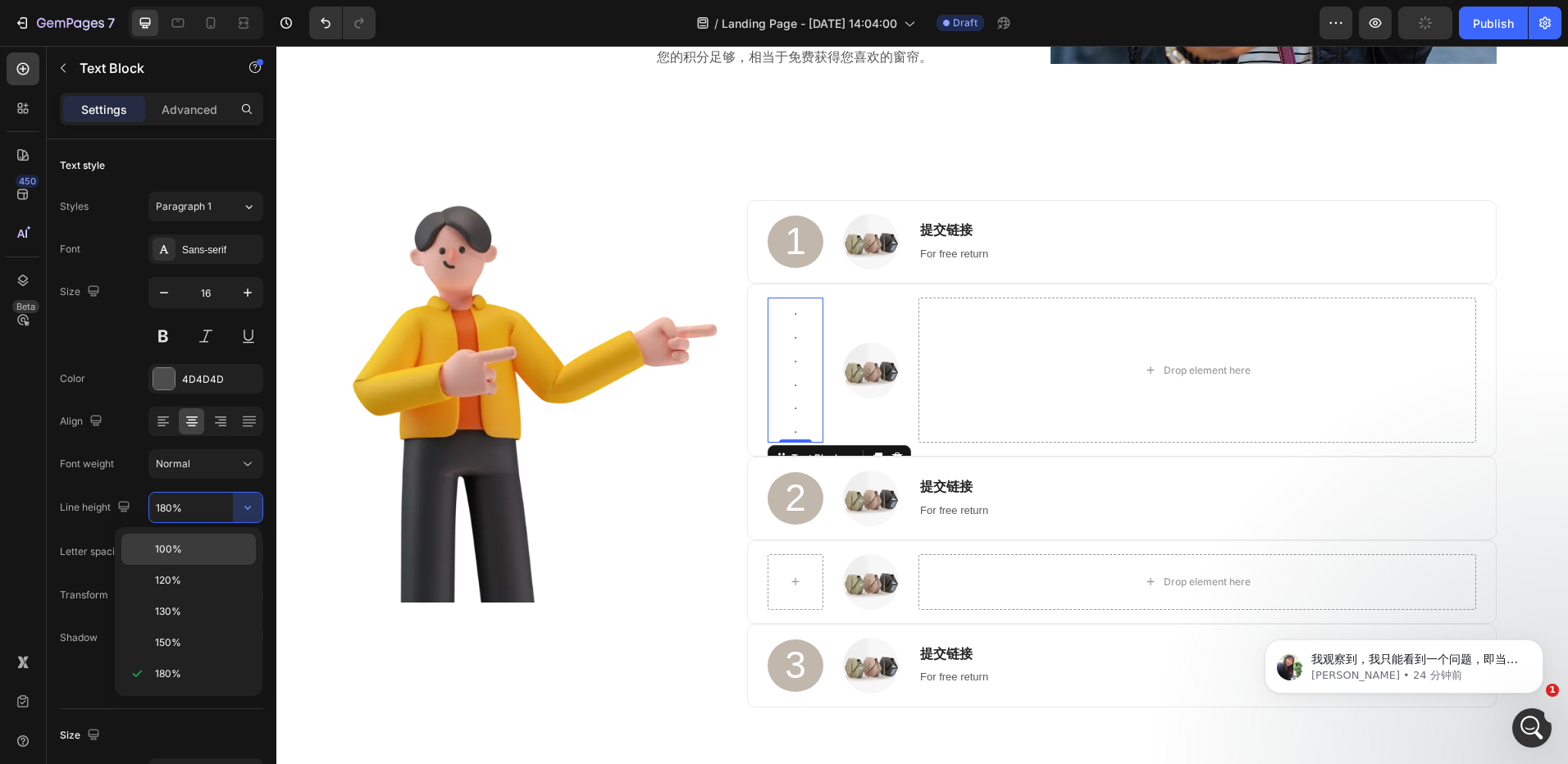
click at [185, 546] on p "100%" at bounding box center [201, 548] width 94 height 14
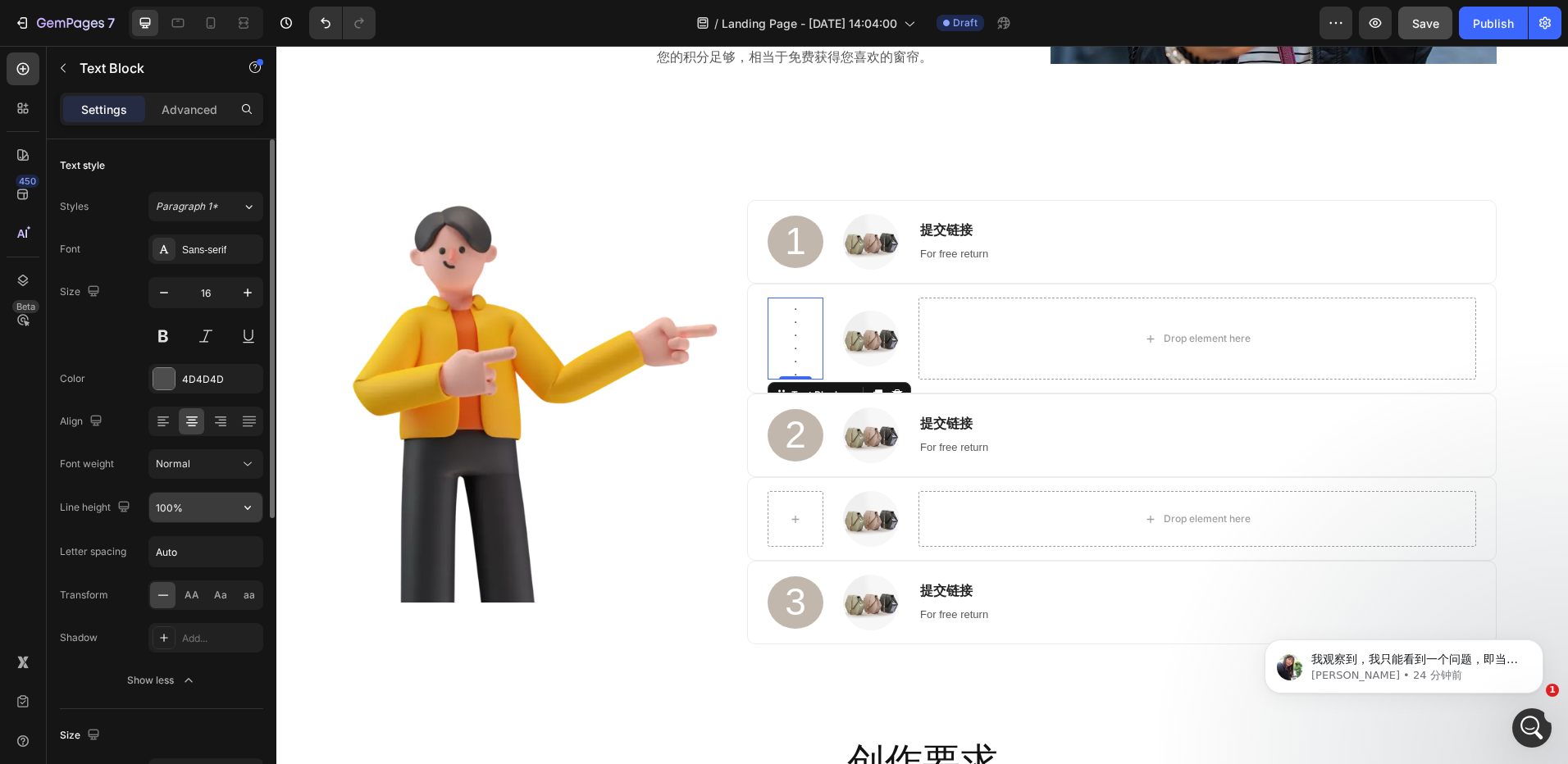
click at [182, 502] on input "100%" at bounding box center [205, 507] width 114 height 30
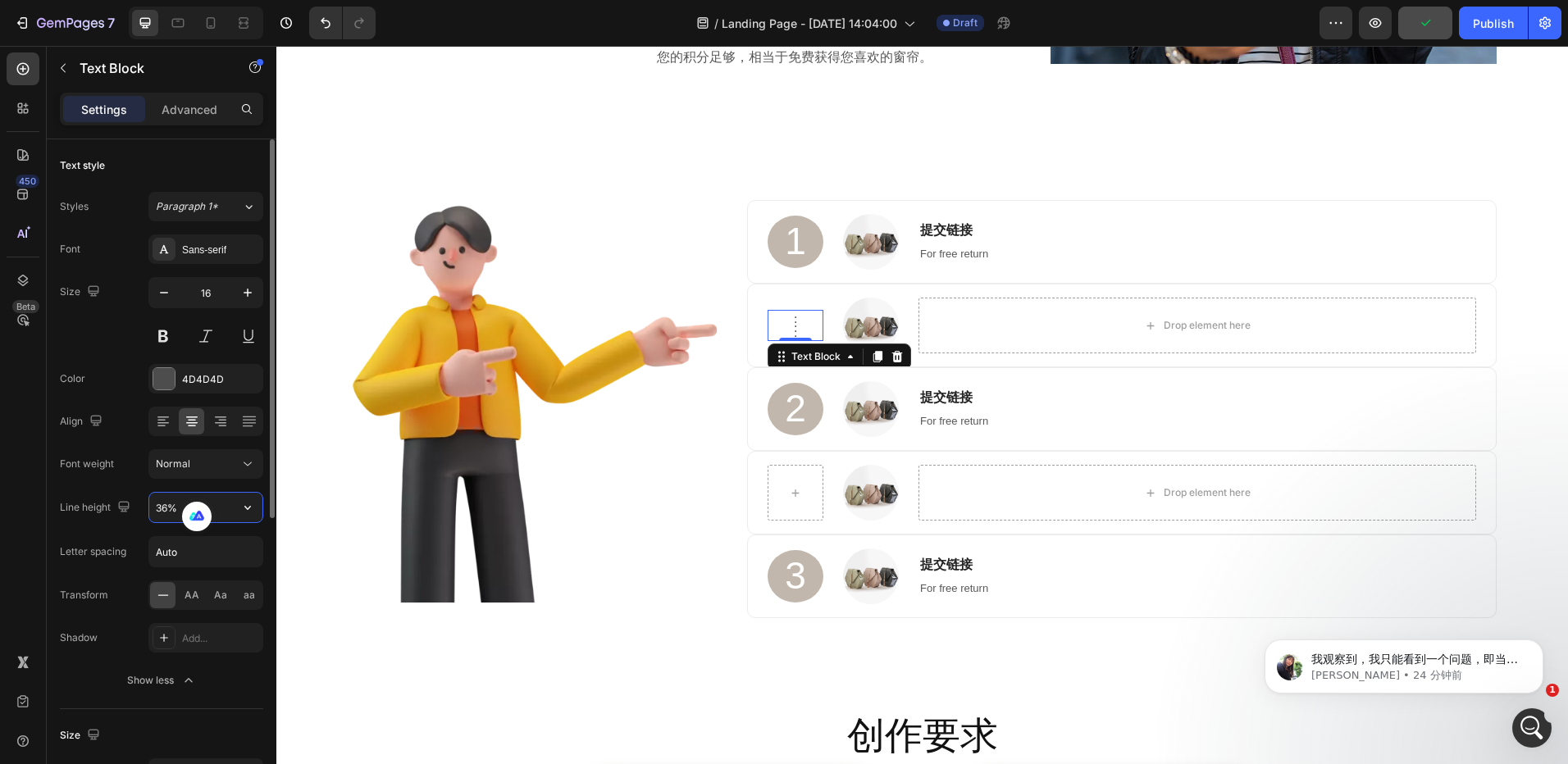
type input "35%"
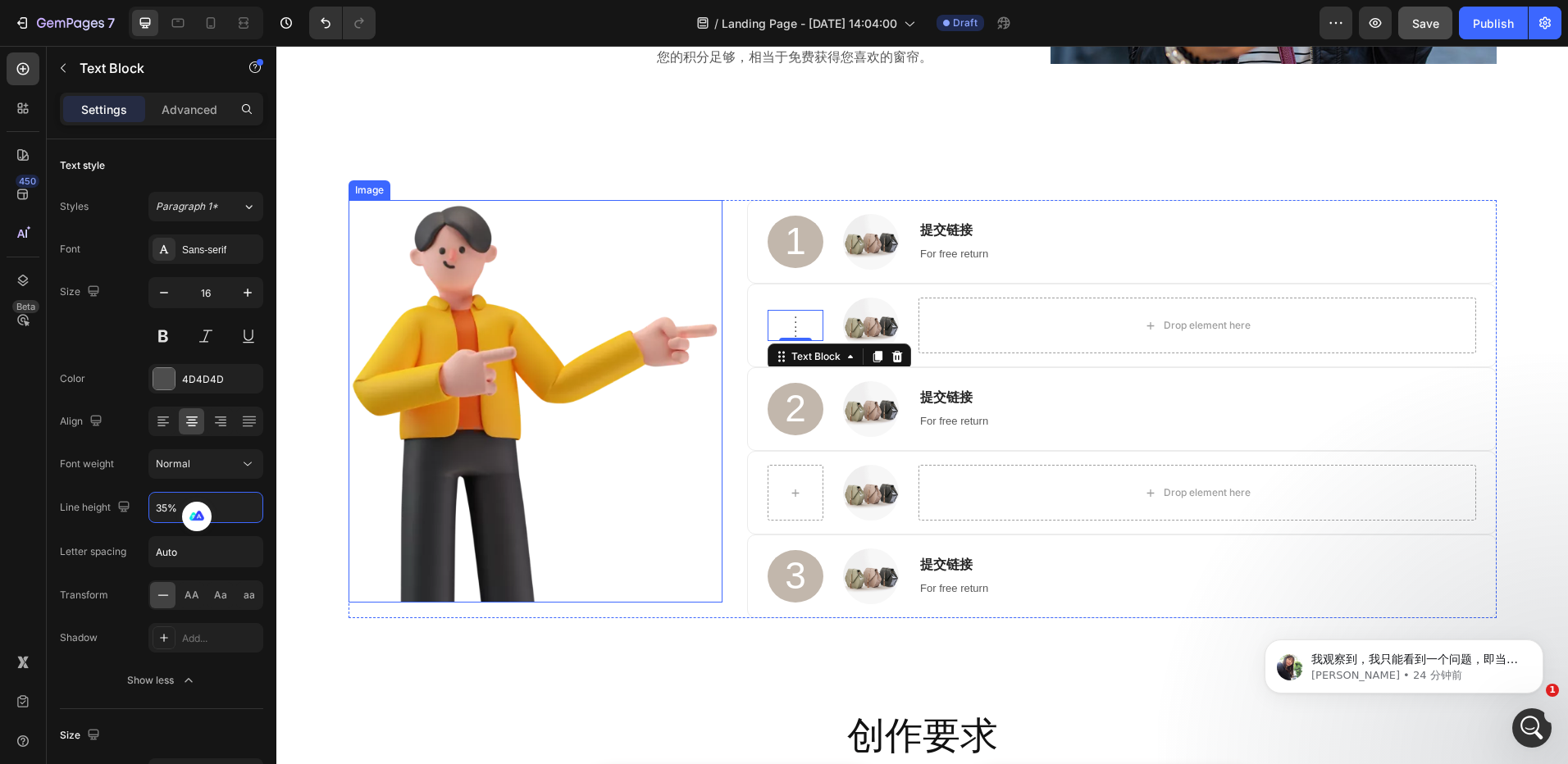
click at [687, 444] on img at bounding box center [535, 402] width 375 height 403
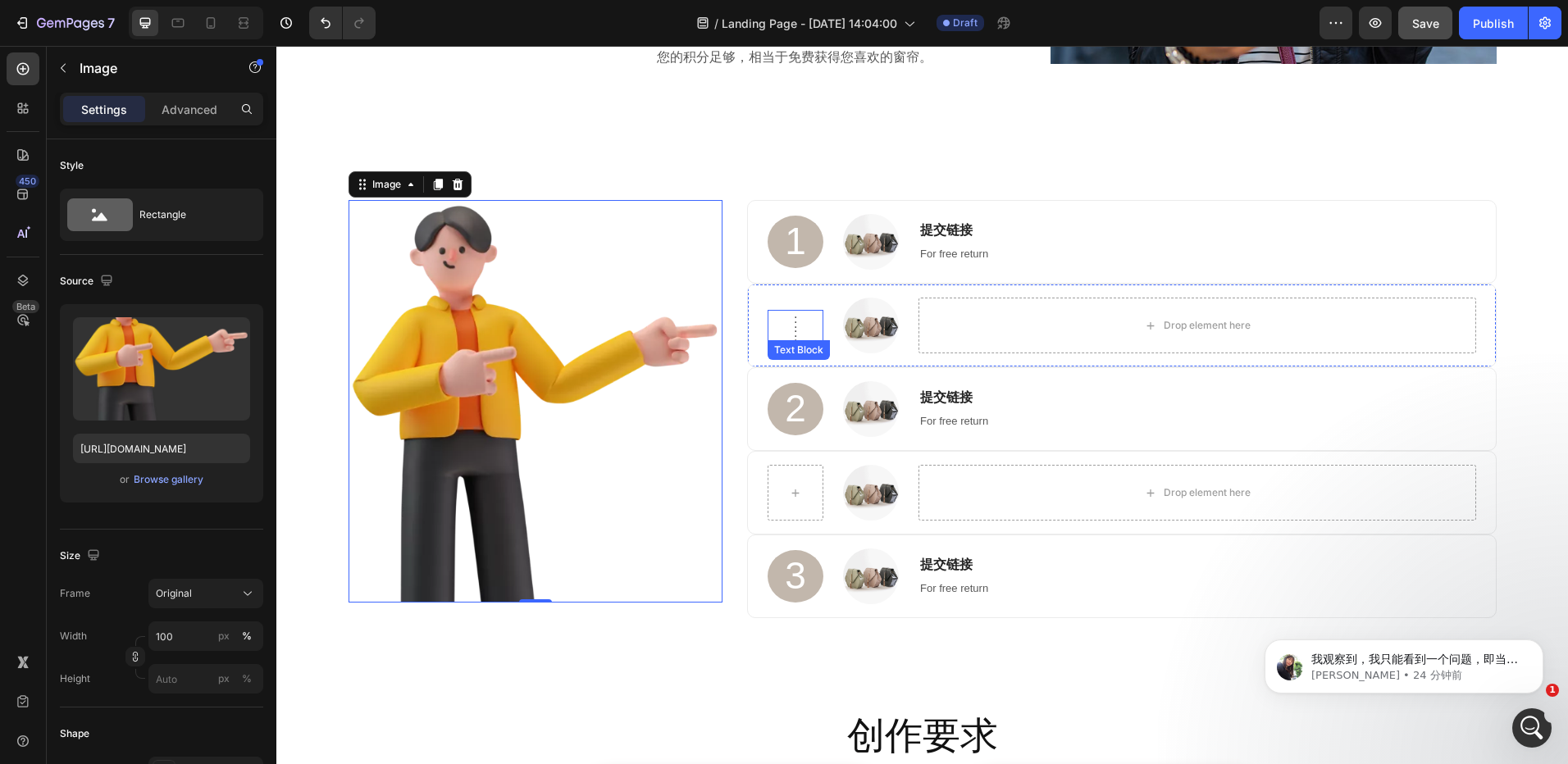
click at [791, 330] on p "." at bounding box center [795, 332] width 52 height 5
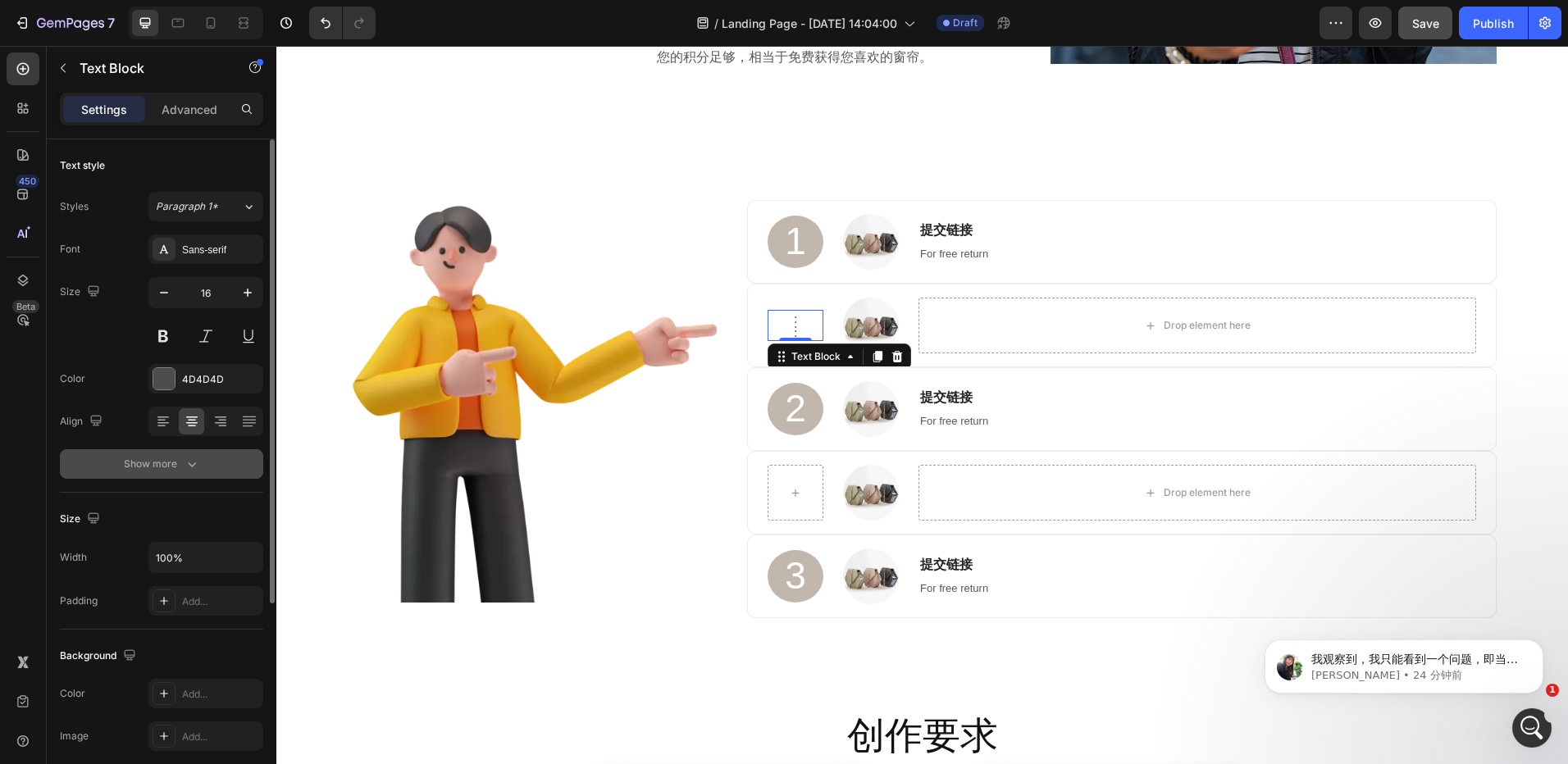
click at [184, 465] on icon "button" at bounding box center [192, 464] width 16 height 16
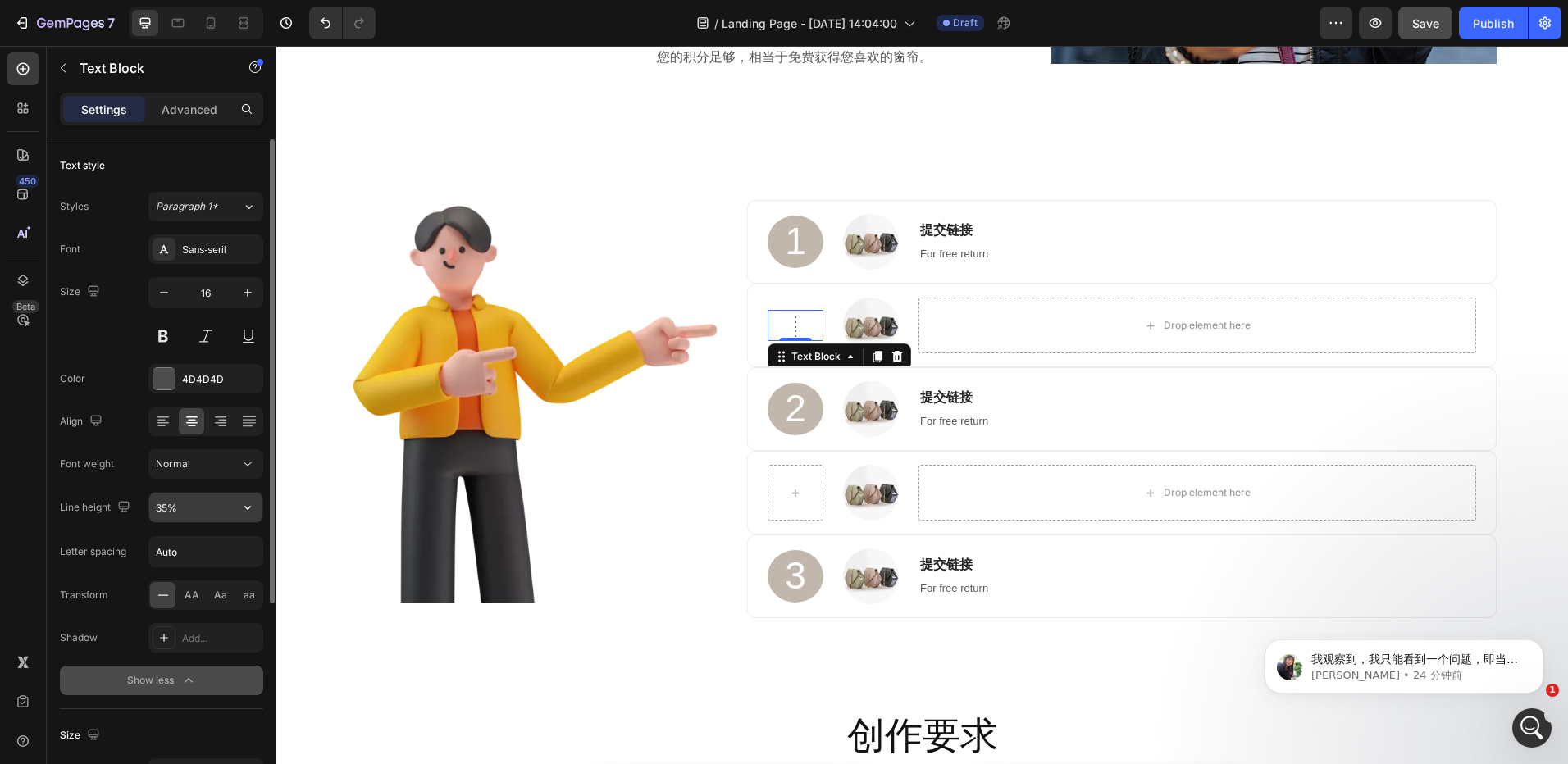
click at [198, 510] on input "35%" at bounding box center [205, 507] width 114 height 30
type input "50%"
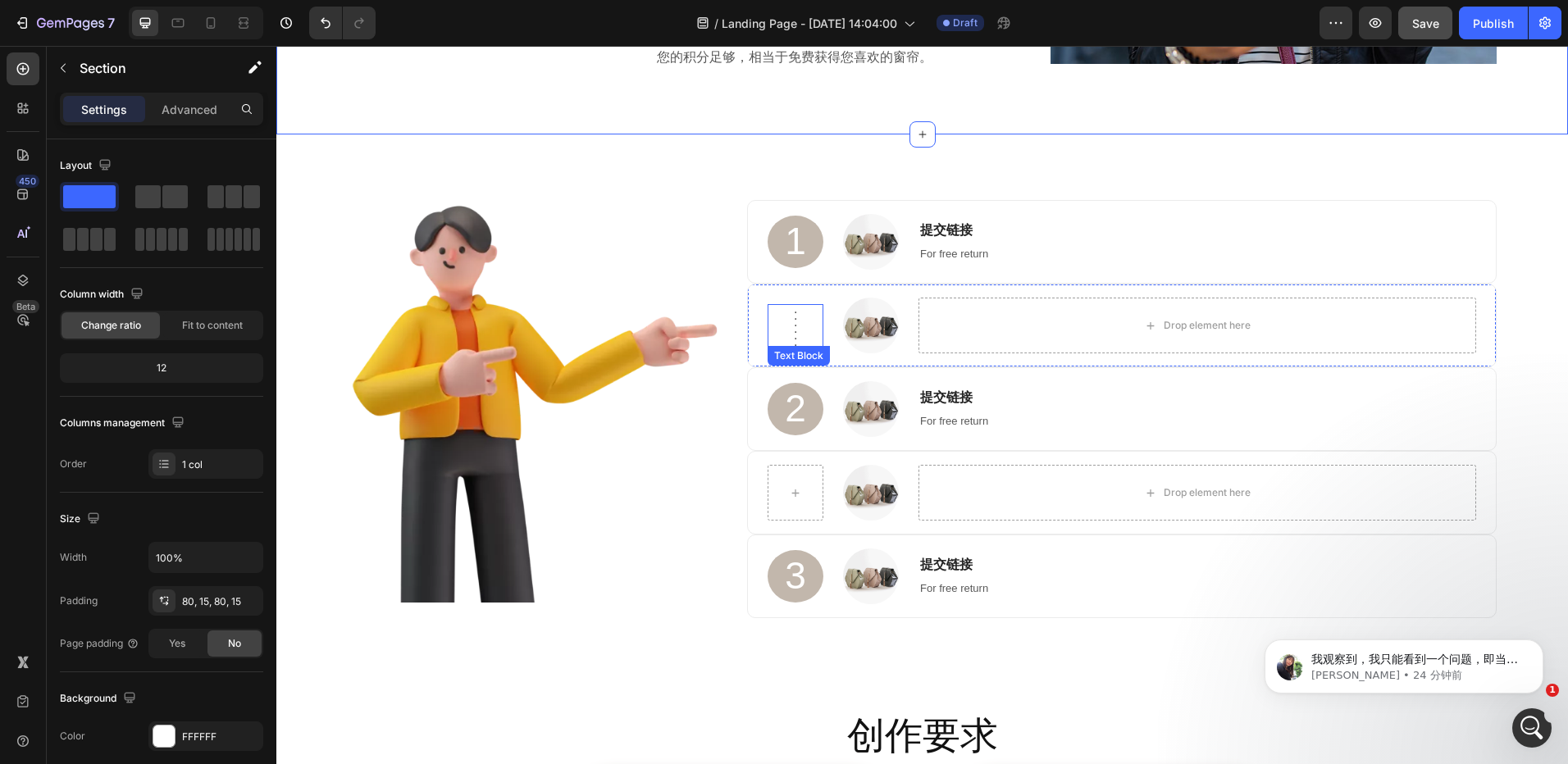
click at [802, 332] on p "." at bounding box center [795, 335] width 52 height 7
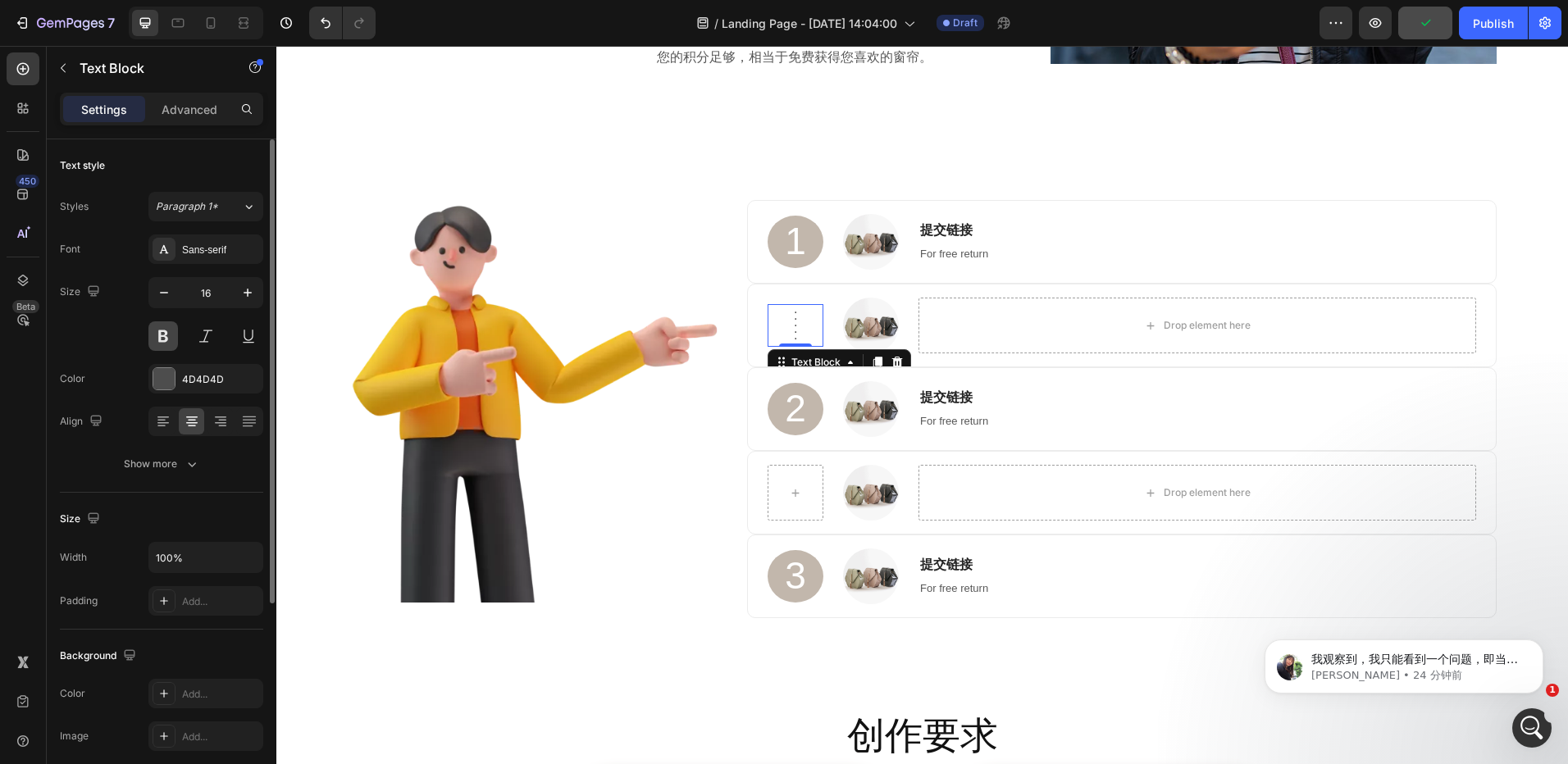
click at [172, 329] on button at bounding box center [163, 336] width 30 height 30
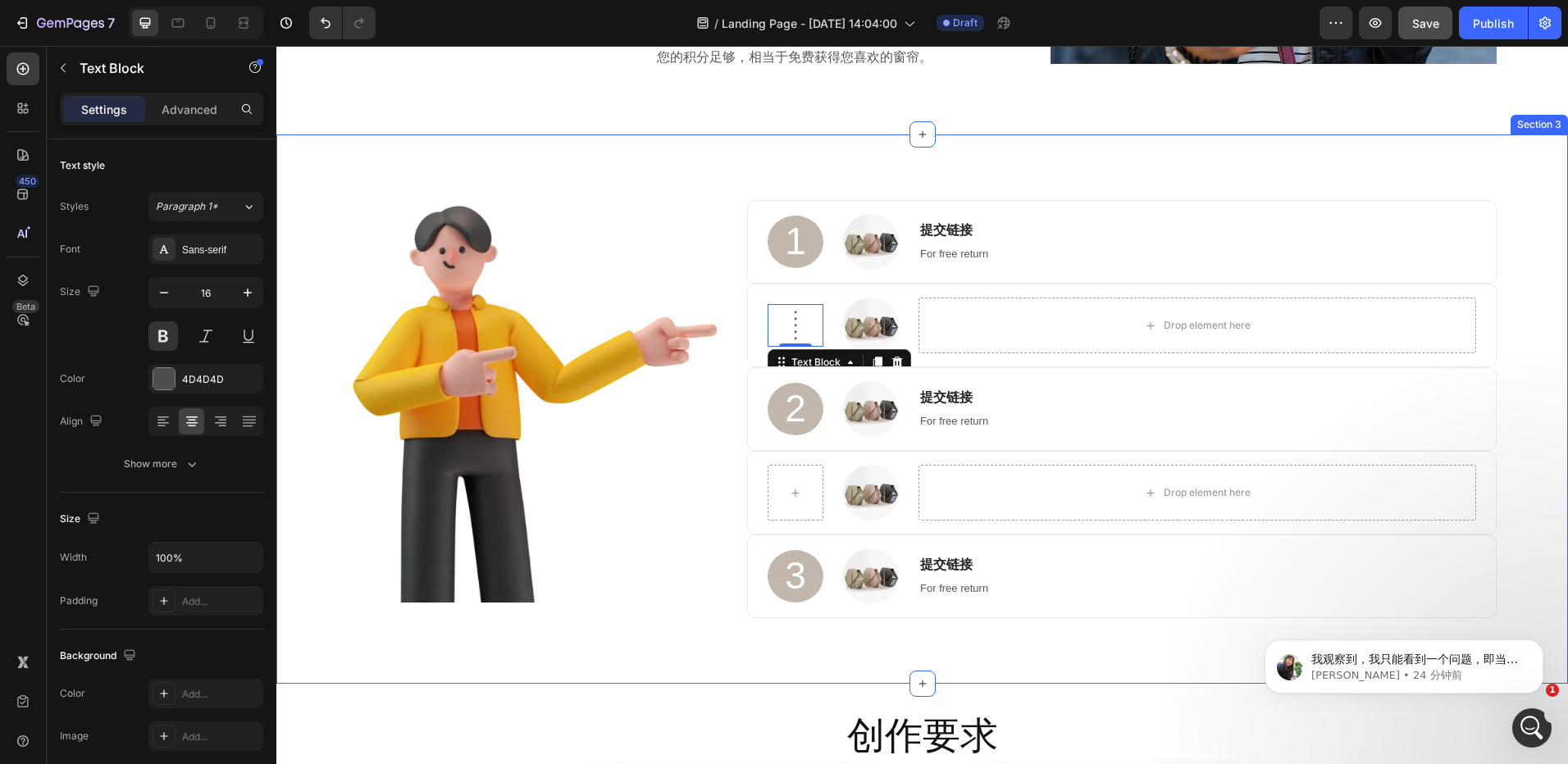
click at [1012, 146] on div "Image 1 Heading Image 提交链接 Heading For free return Text block Row . . . . . . T…" at bounding box center [923, 409] width 1292 height 549
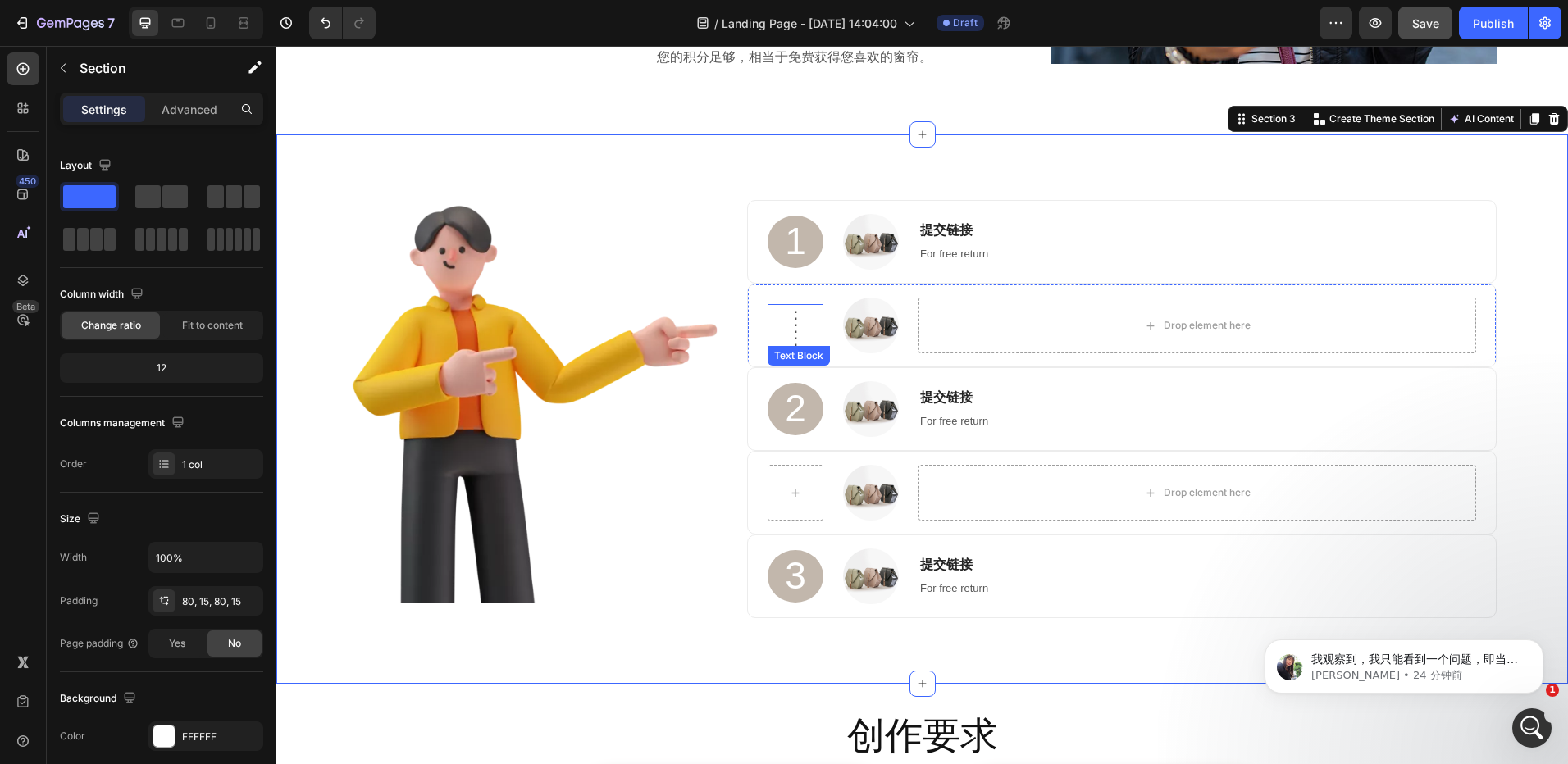
click at [801, 336] on p "." at bounding box center [795, 335] width 52 height 7
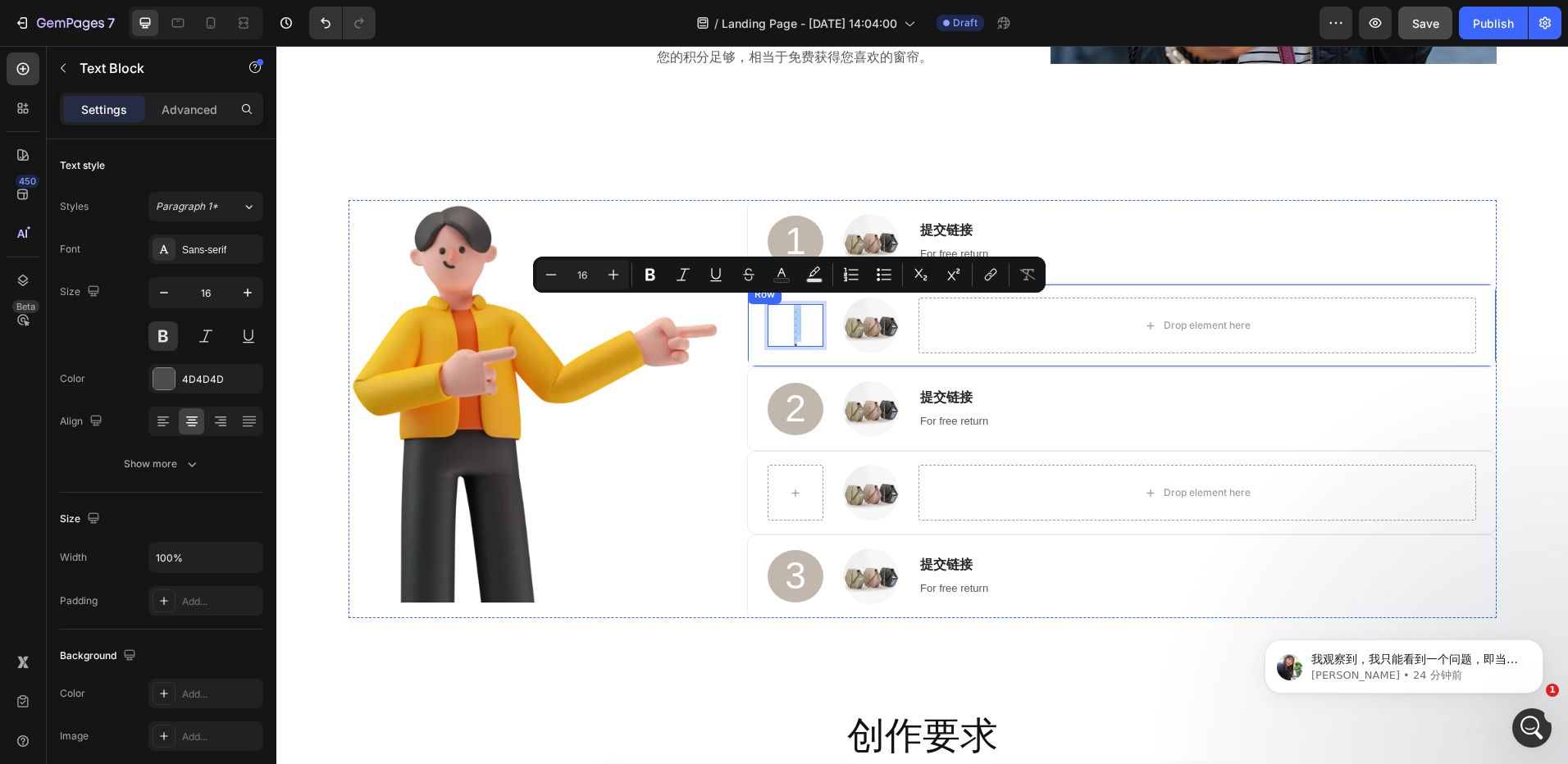
copy div ". . . . . ."
click at [855, 370] on div "2 Heading Image 提交链接 Heading For free return Text block Row" at bounding box center [1121, 409] width 749 height 84
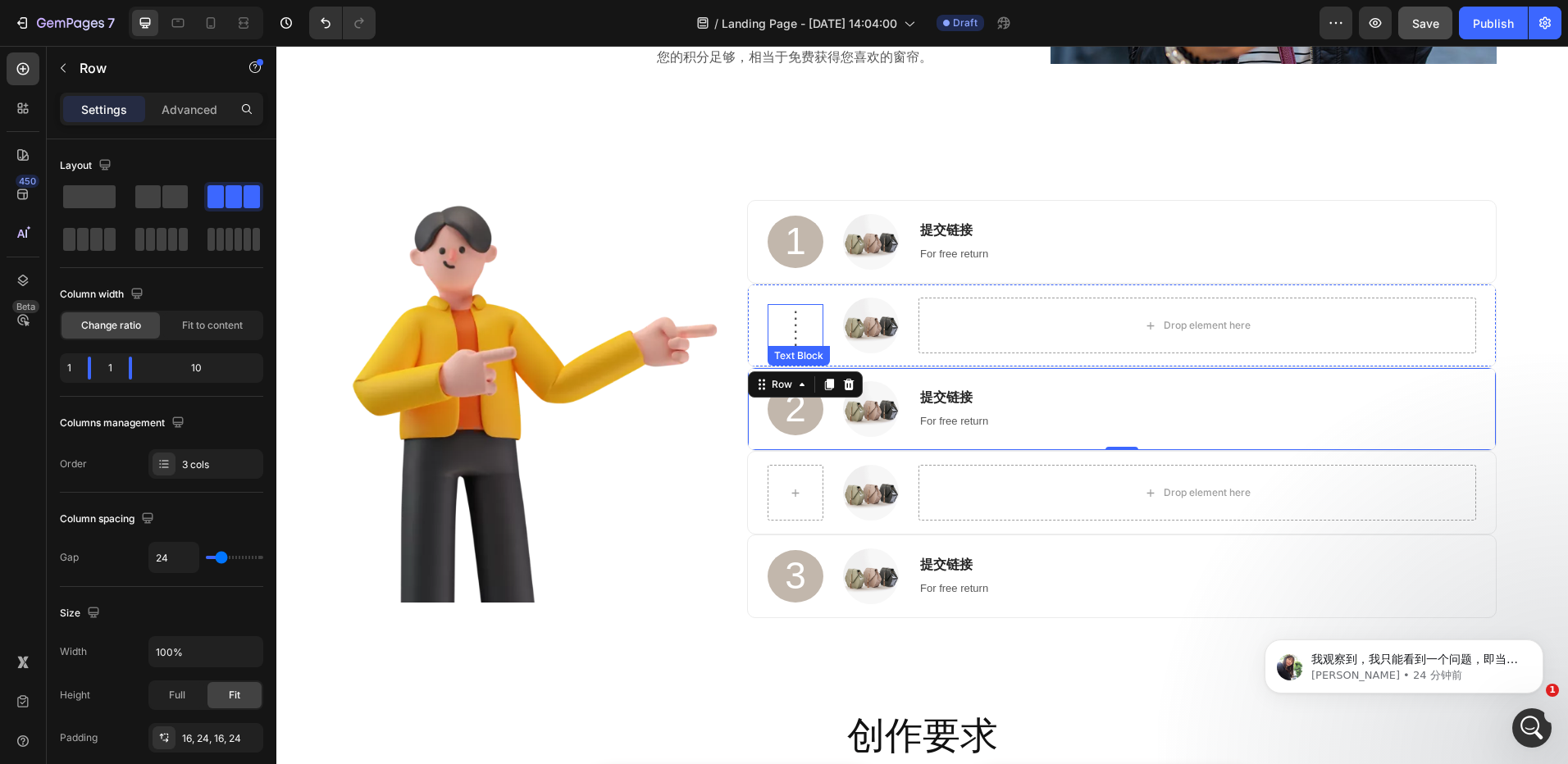
click at [791, 312] on p "." at bounding box center [795, 315] width 52 height 7
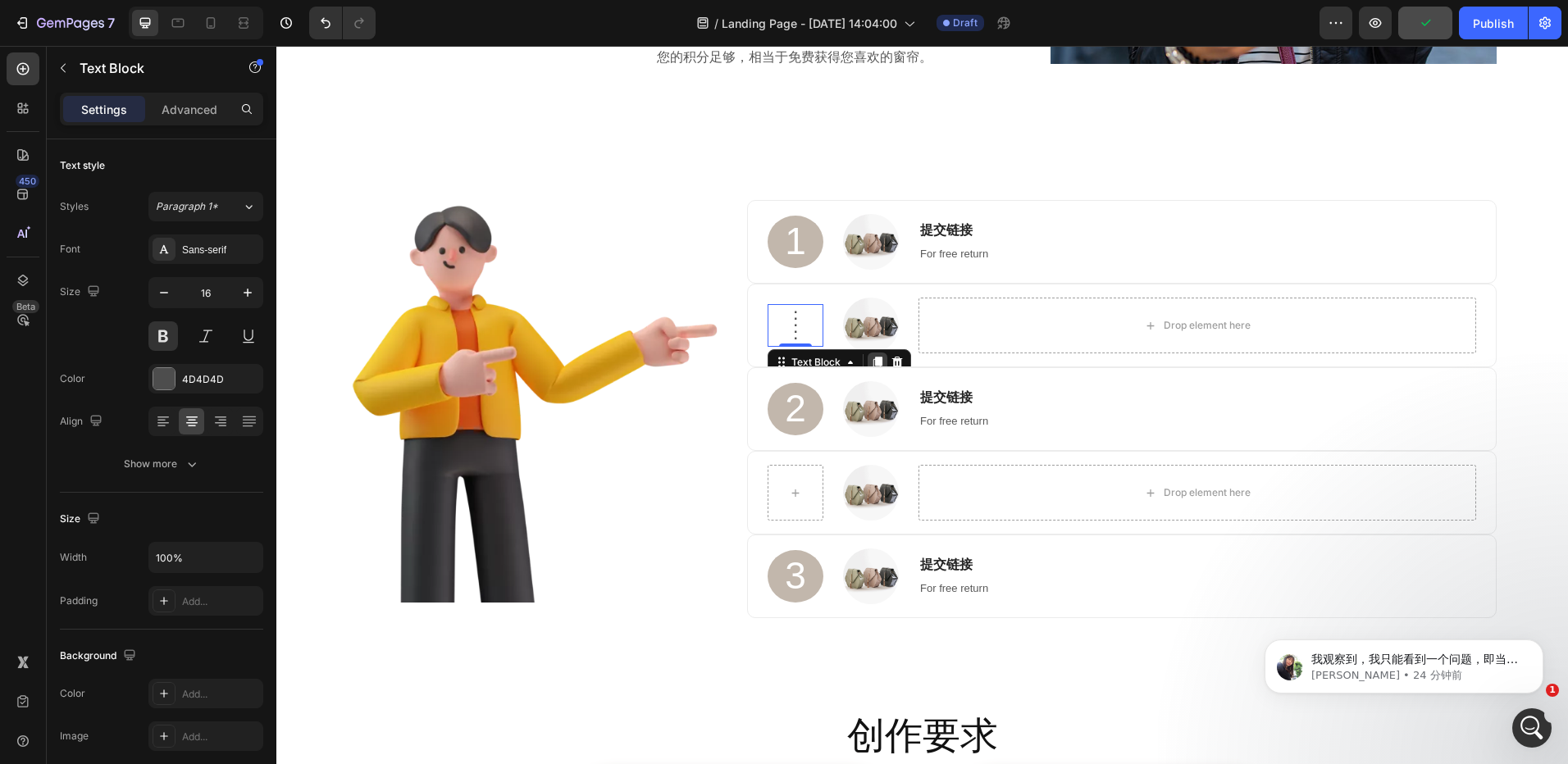
click at [873, 361] on icon at bounding box center [877, 362] width 9 height 11
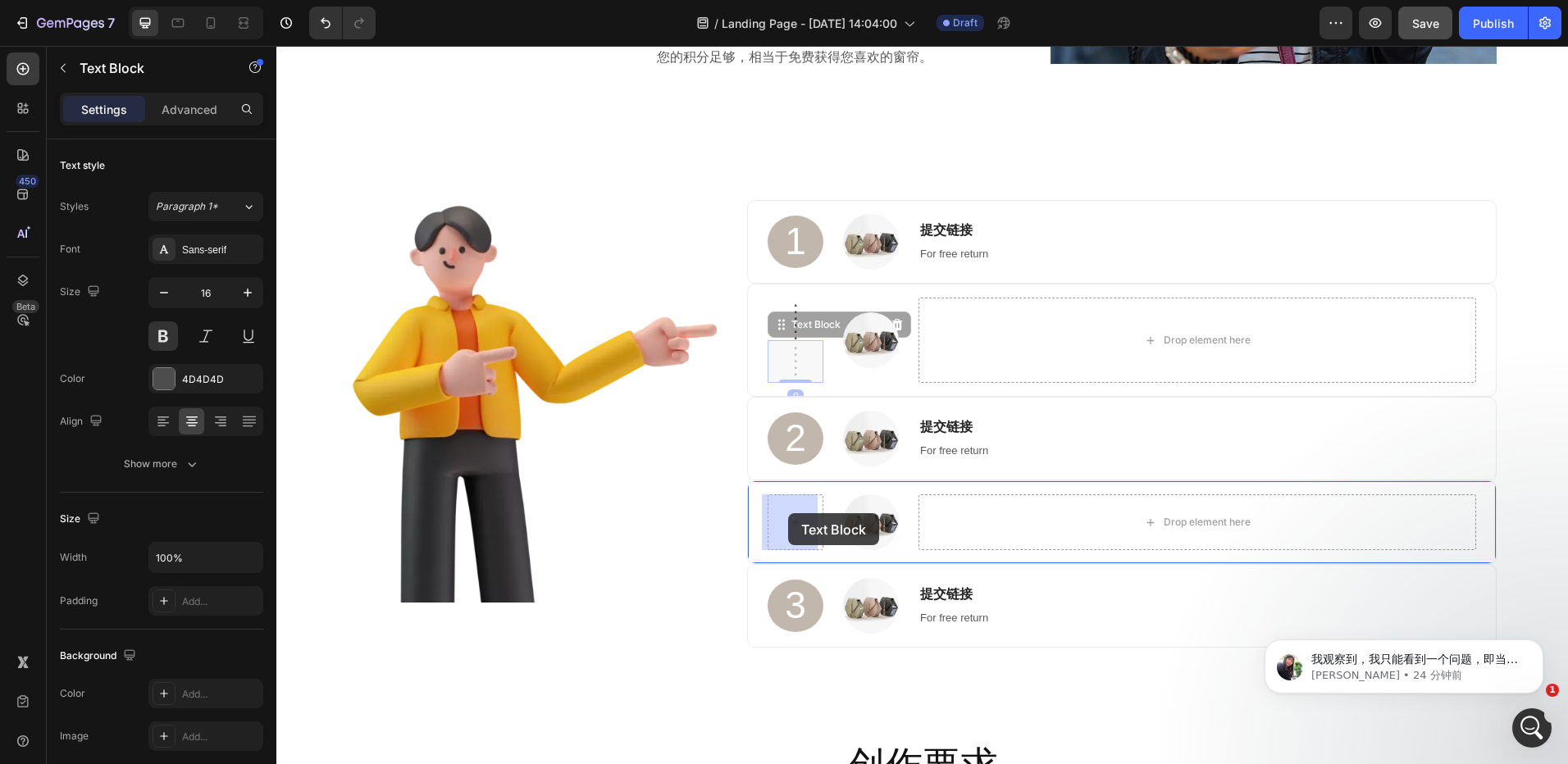
drag, startPoint x: 777, startPoint y: 330, endPoint x: 788, endPoint y: 513, distance: 183.3
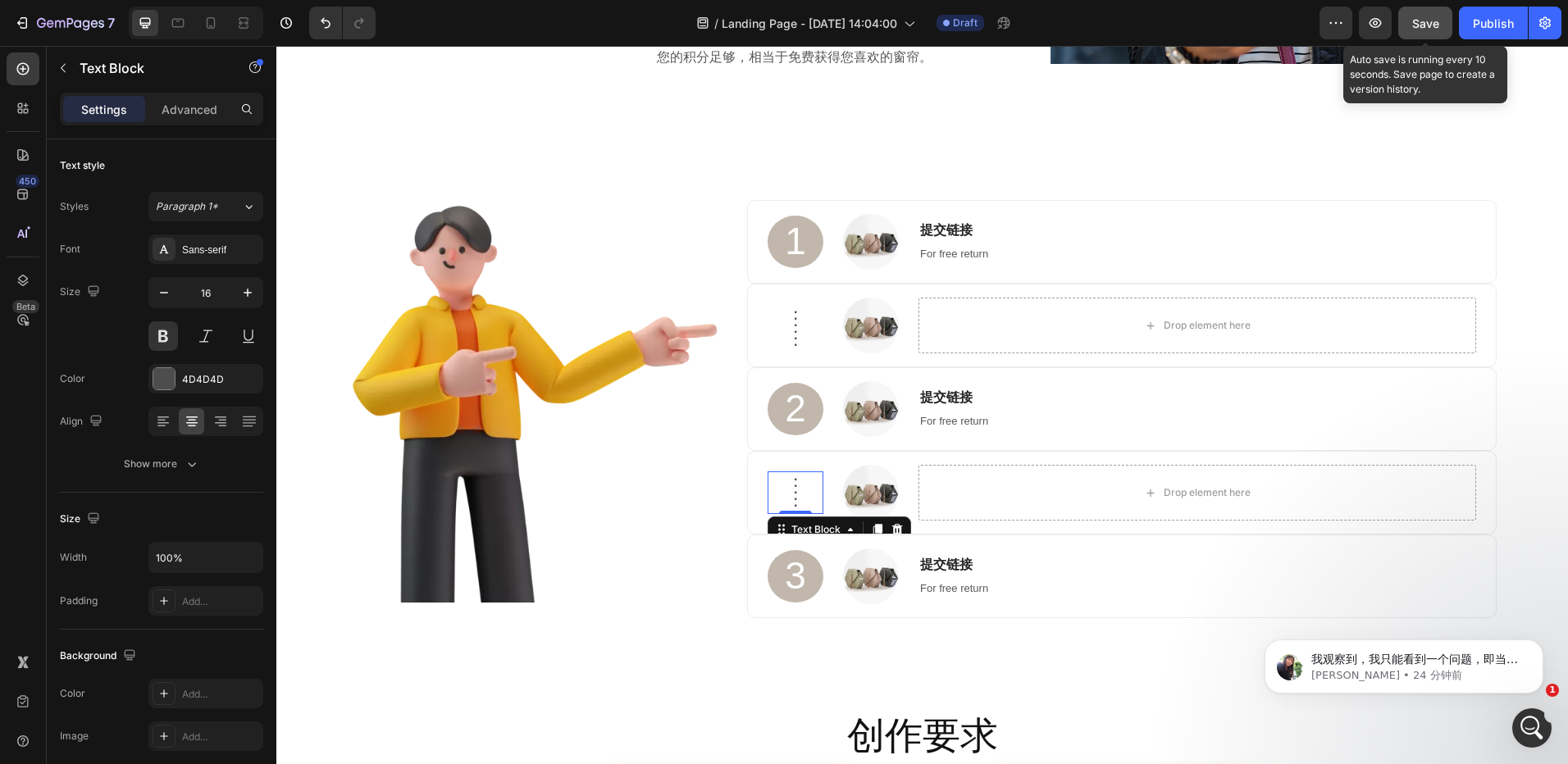
click at [1421, 23] on span "Save" at bounding box center [1426, 23] width 27 height 14
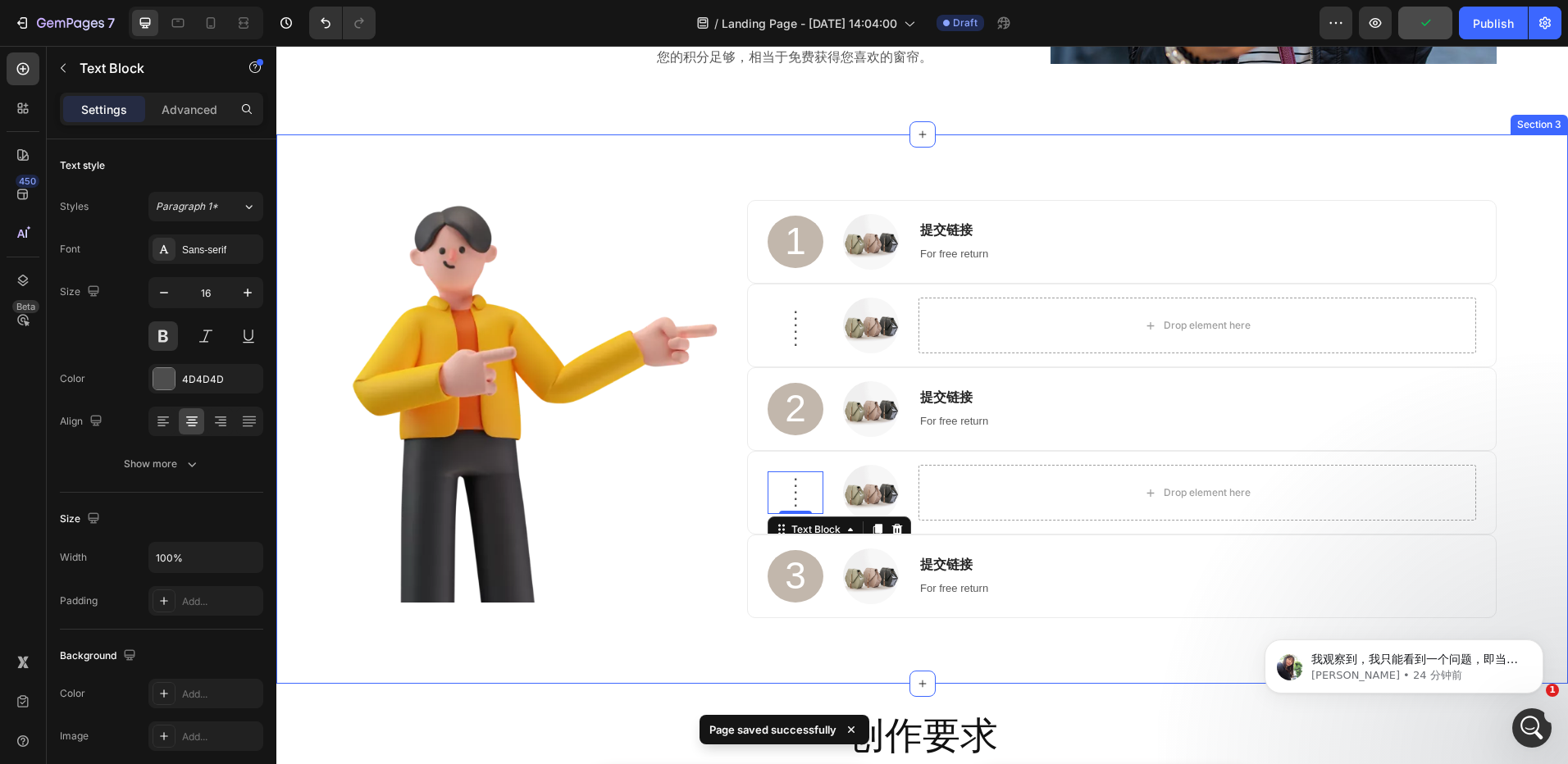
click at [1532, 259] on div "Image 1 Heading Image 提交链接 Heading For free return Text block Row . . . . . . T…" at bounding box center [923, 409] width 1267 height 418
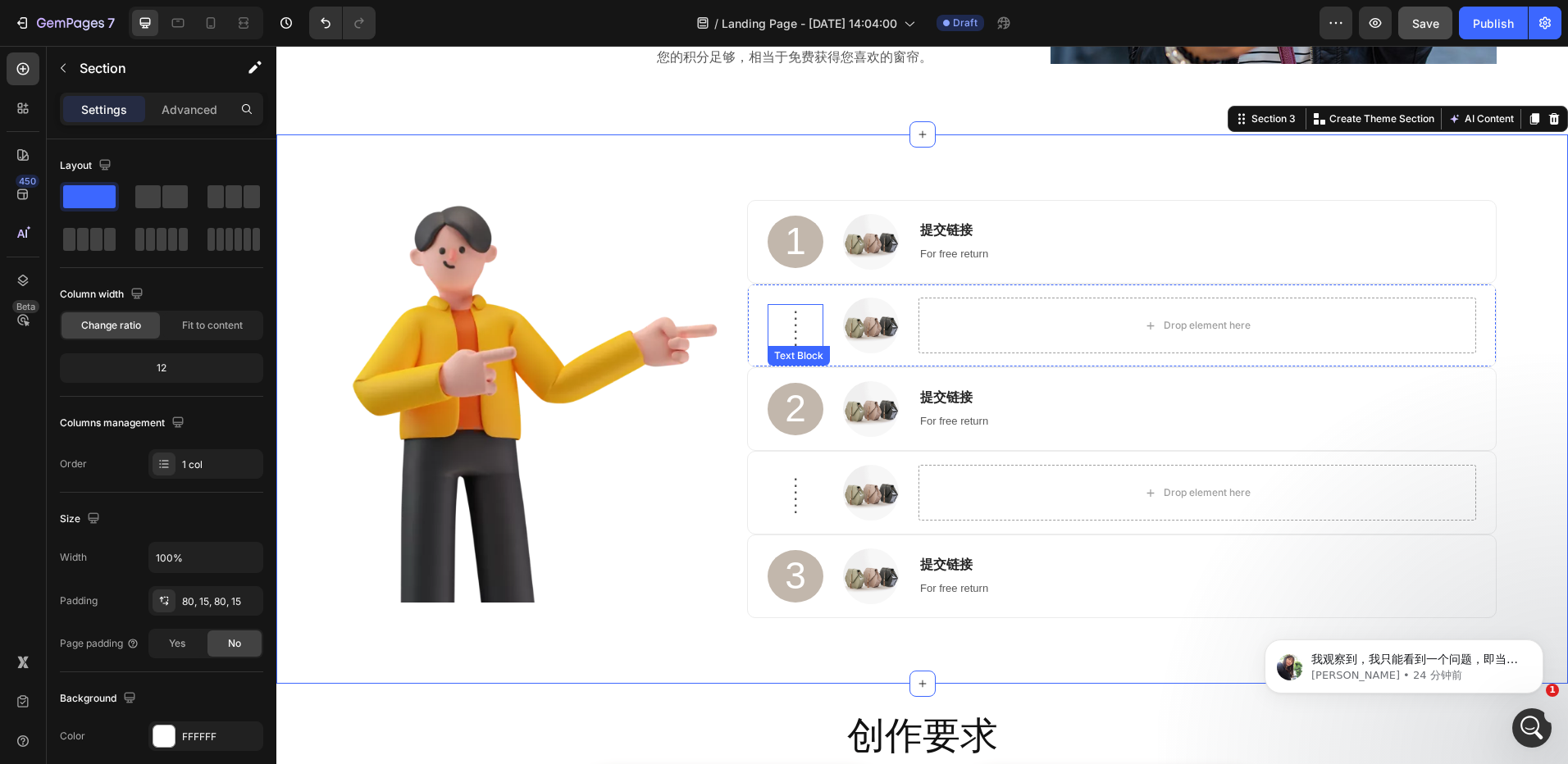
click at [792, 312] on p "." at bounding box center [795, 315] width 52 height 7
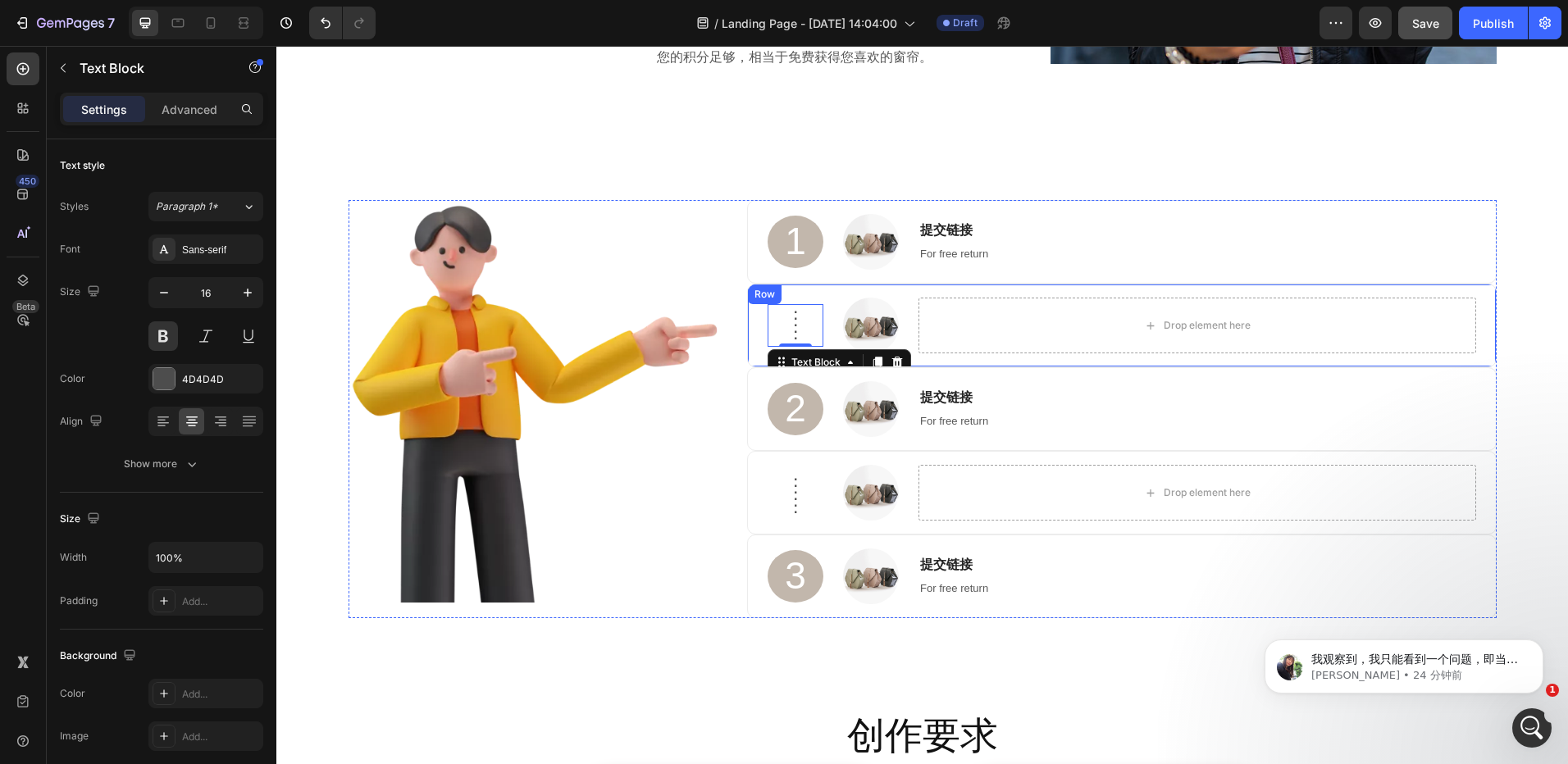
click at [817, 293] on div ". . . . . . Text Block 0 Image Drop element here Row" at bounding box center [1121, 325] width 749 height 84
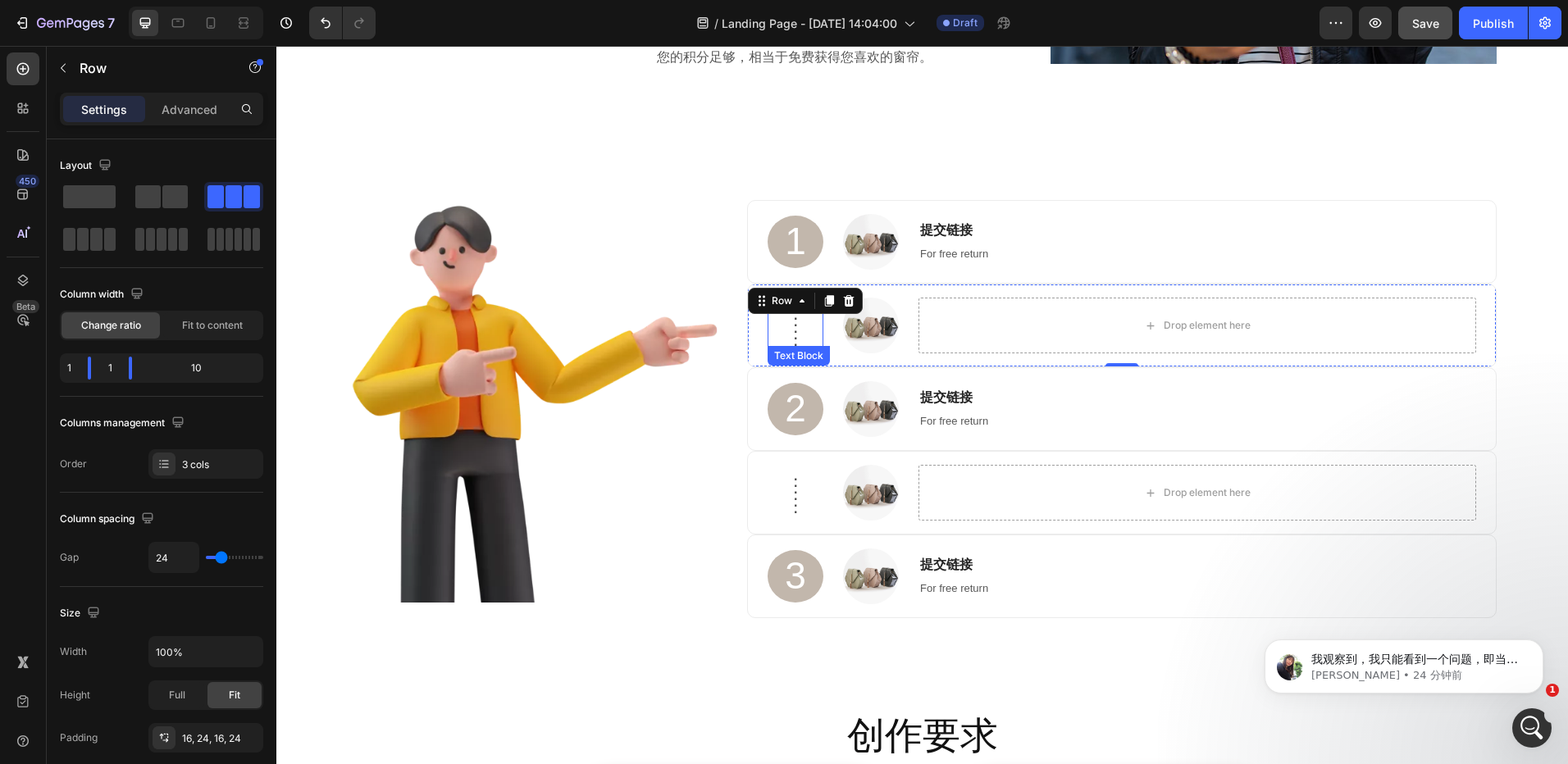
click at [780, 340] on p "." at bounding box center [795, 341] width 52 height 7
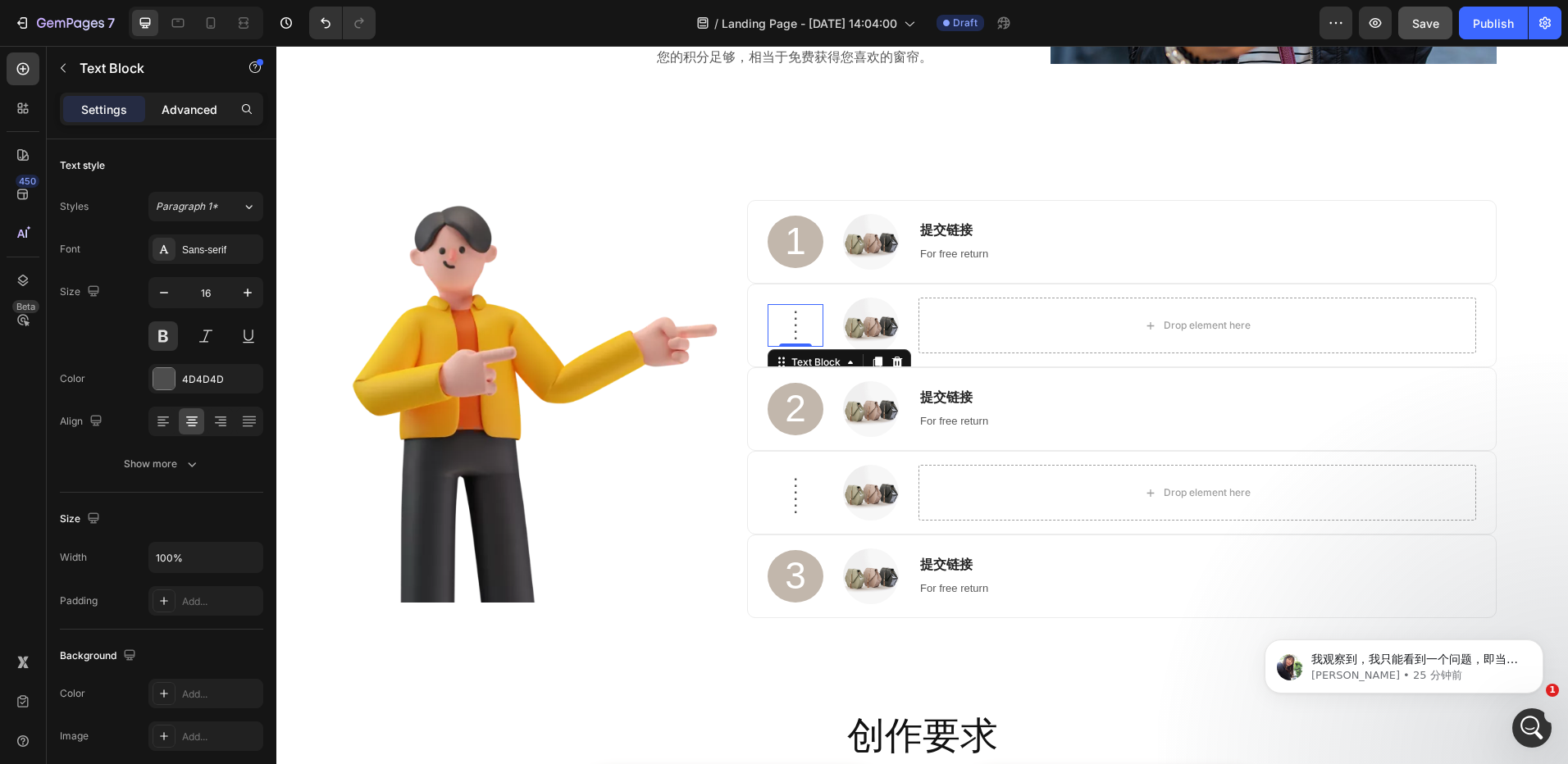
click at [201, 108] on p "Advanced" at bounding box center [189, 110] width 55 height 17
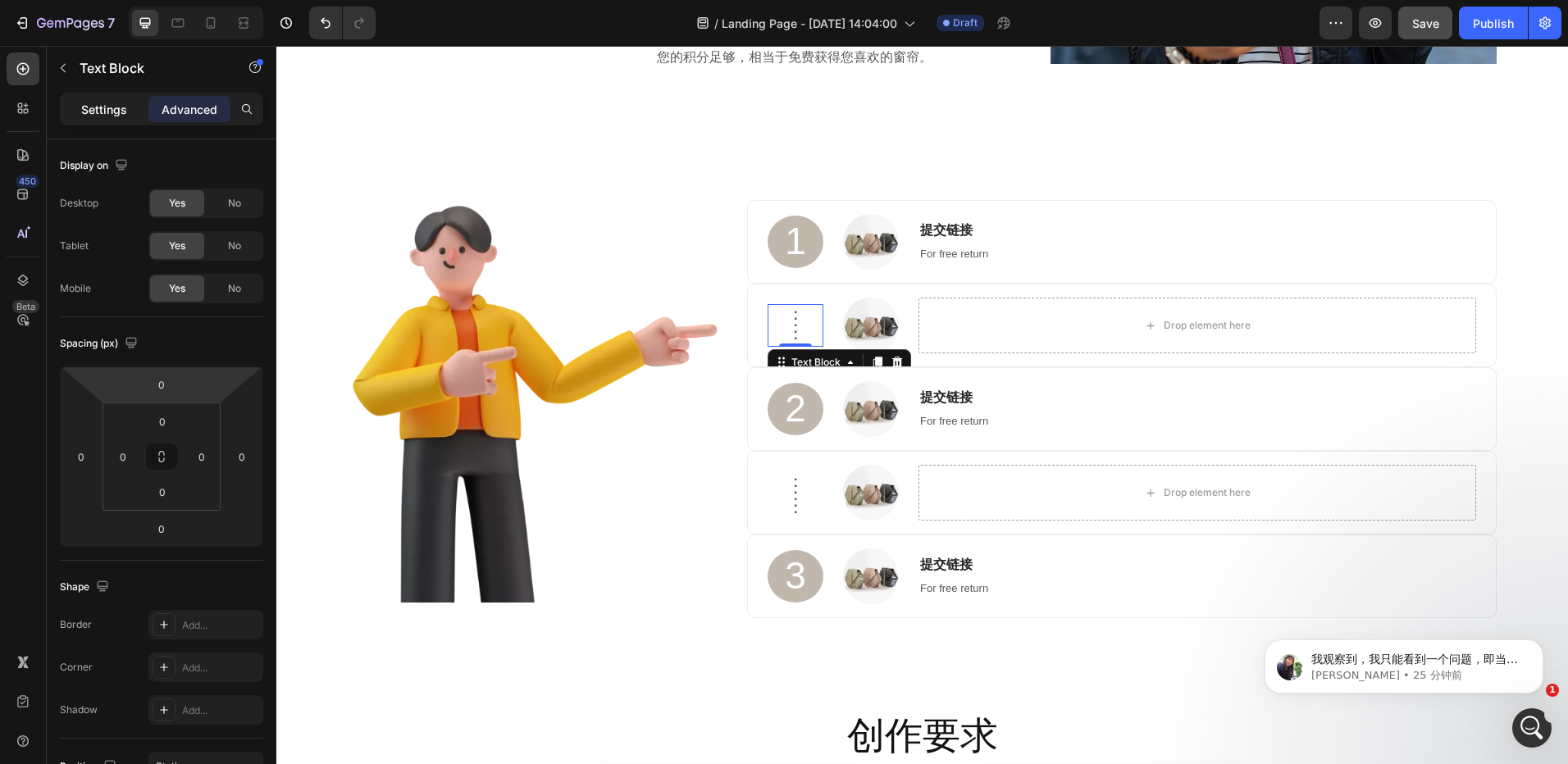
click at [99, 107] on p "Settings" at bounding box center [104, 110] width 46 height 17
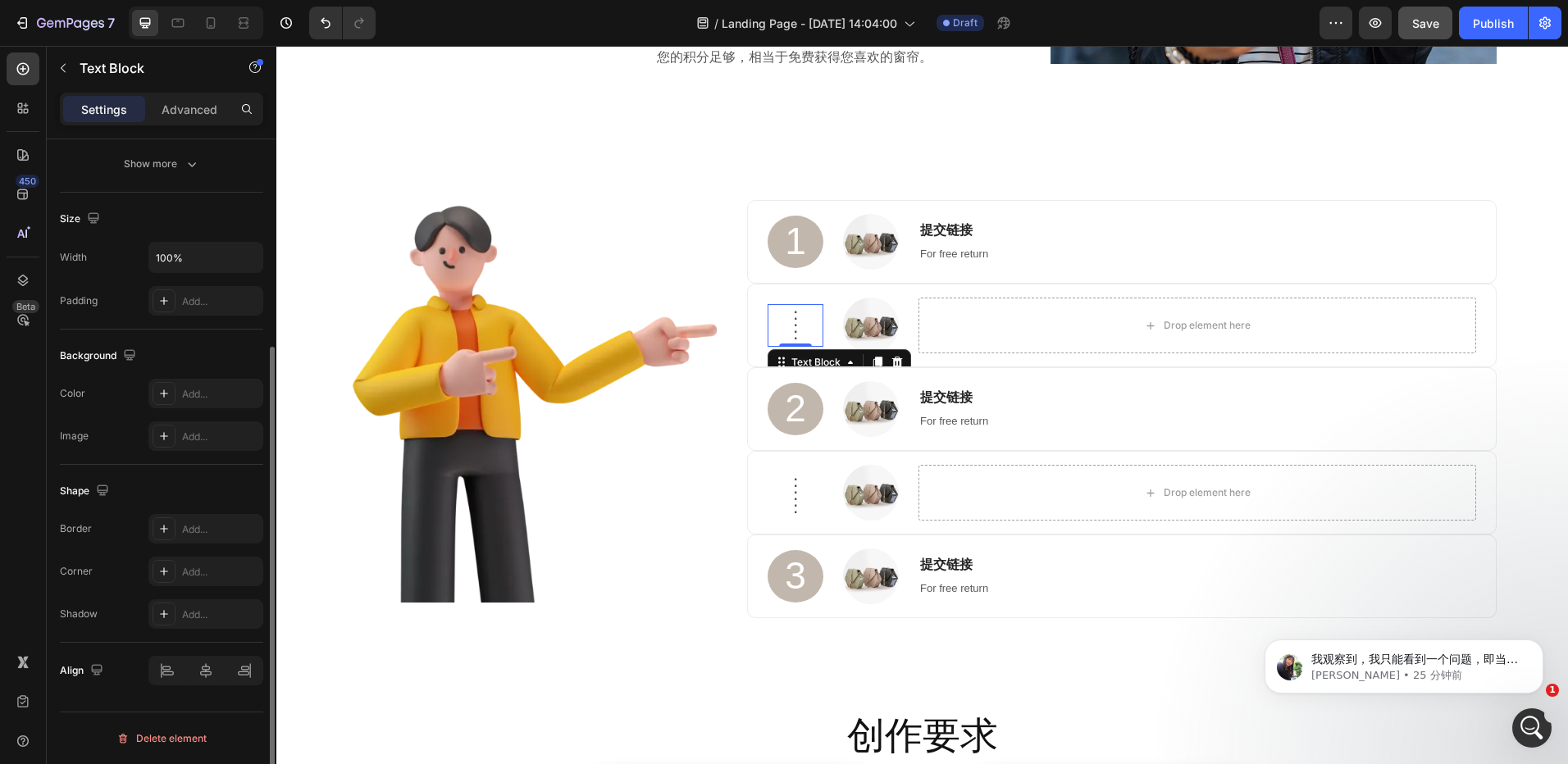
scroll to position [0, 0]
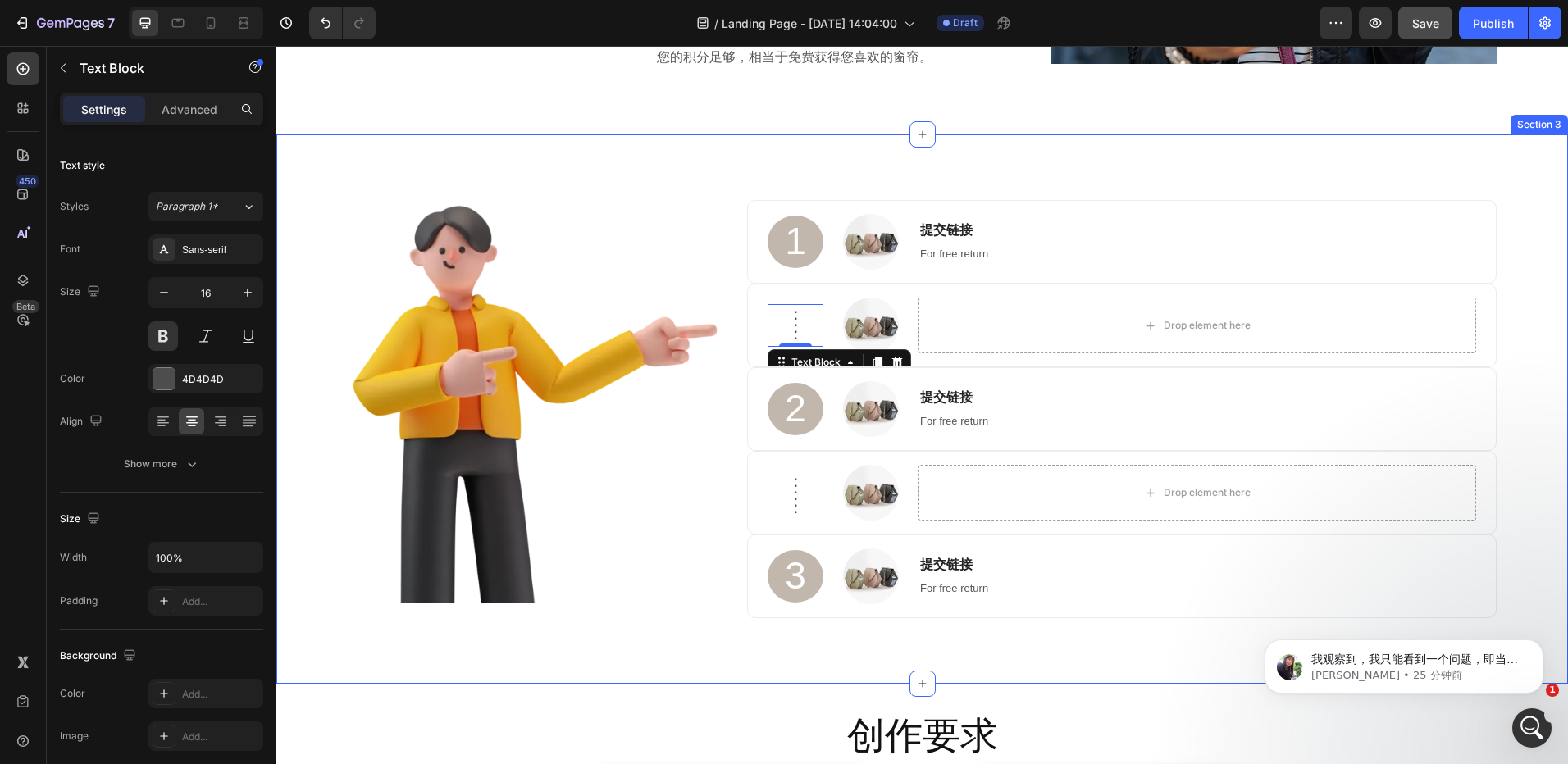
click at [1532, 263] on div "Image 1 Heading Image 提交链接 Heading For free return Text block Row . . . . . . T…" at bounding box center [923, 409] width 1267 height 418
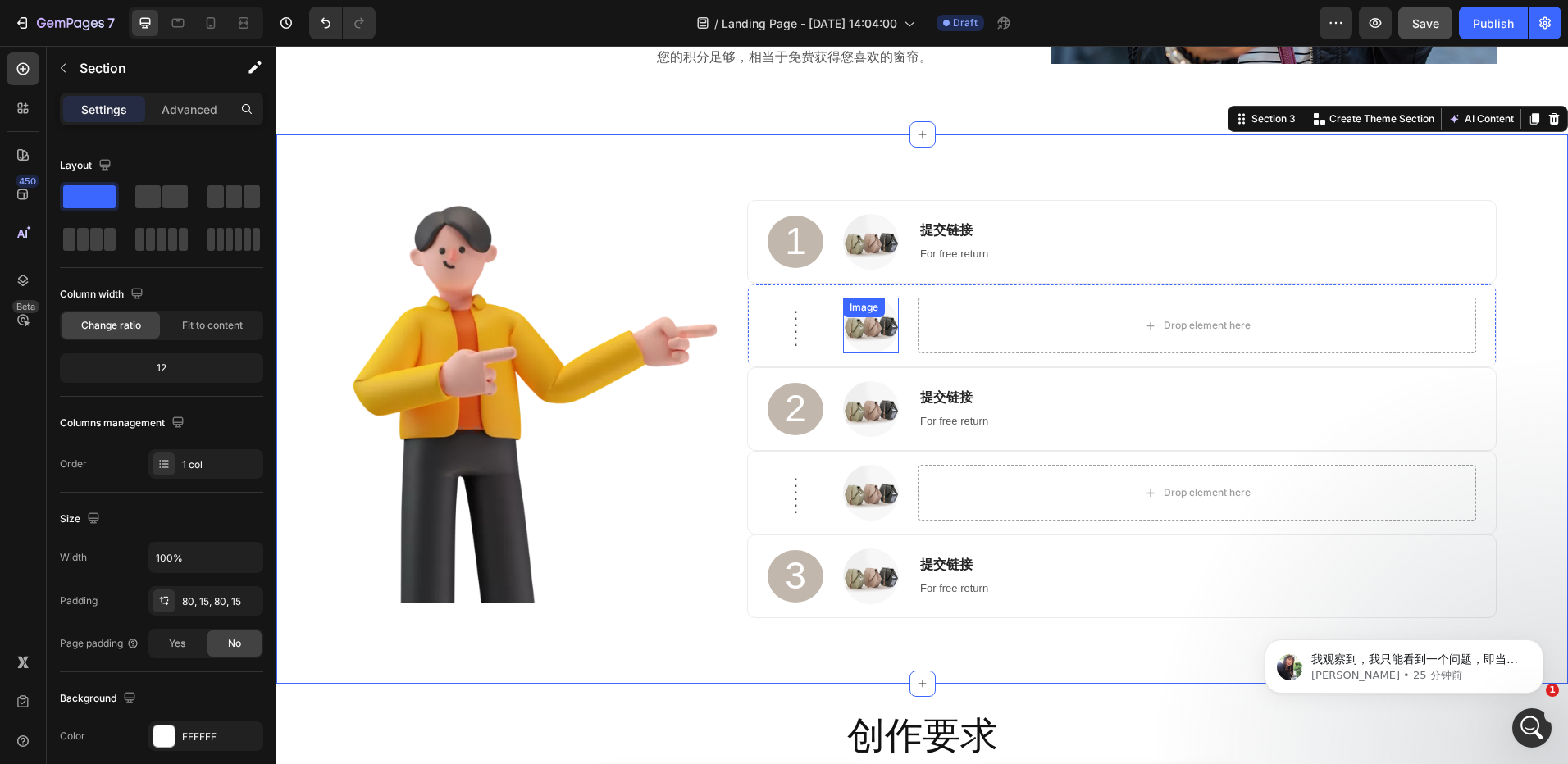
click at [872, 336] on img at bounding box center [871, 325] width 55 height 55
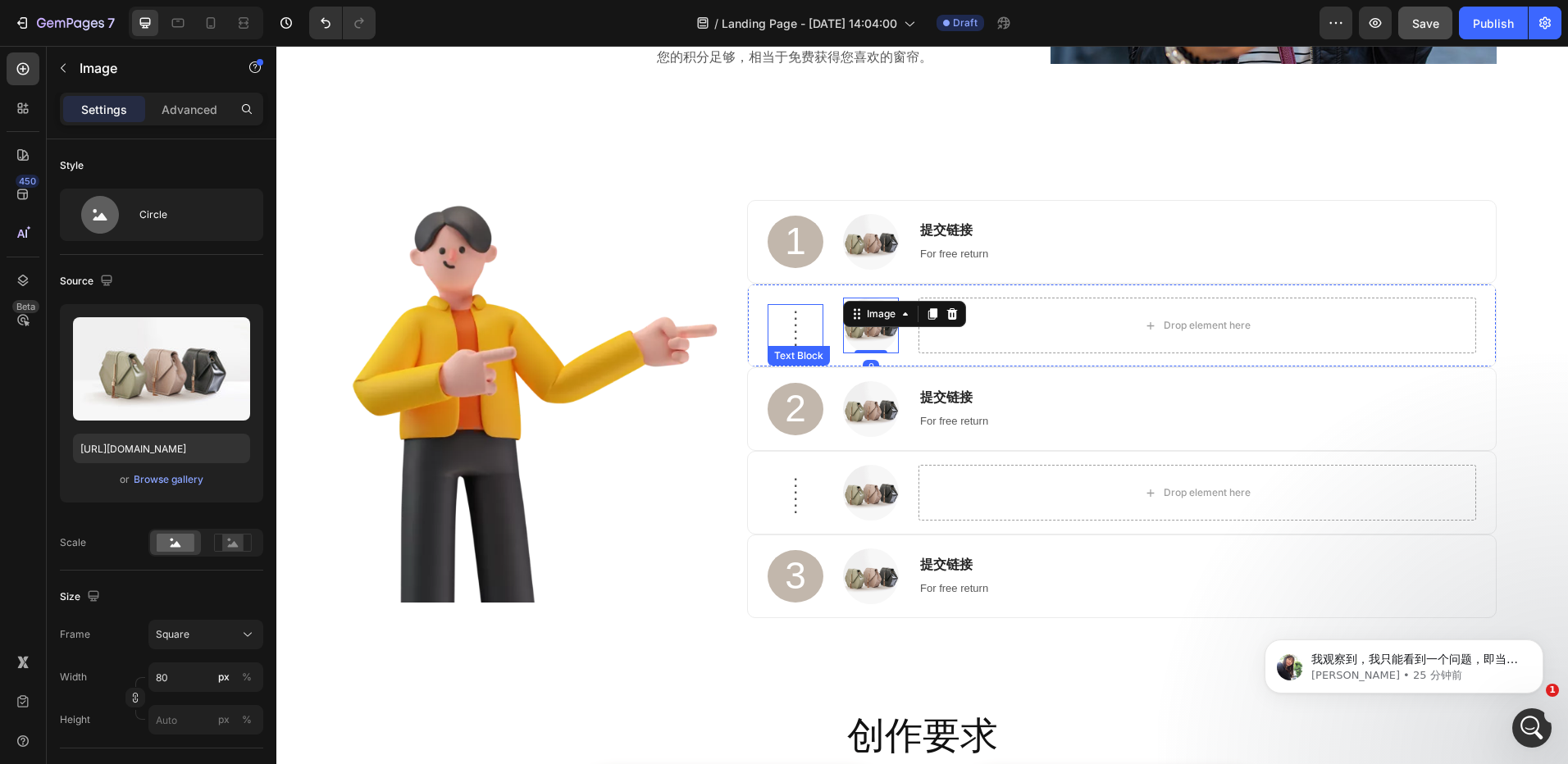
click at [787, 332] on p "." at bounding box center [795, 335] width 52 height 7
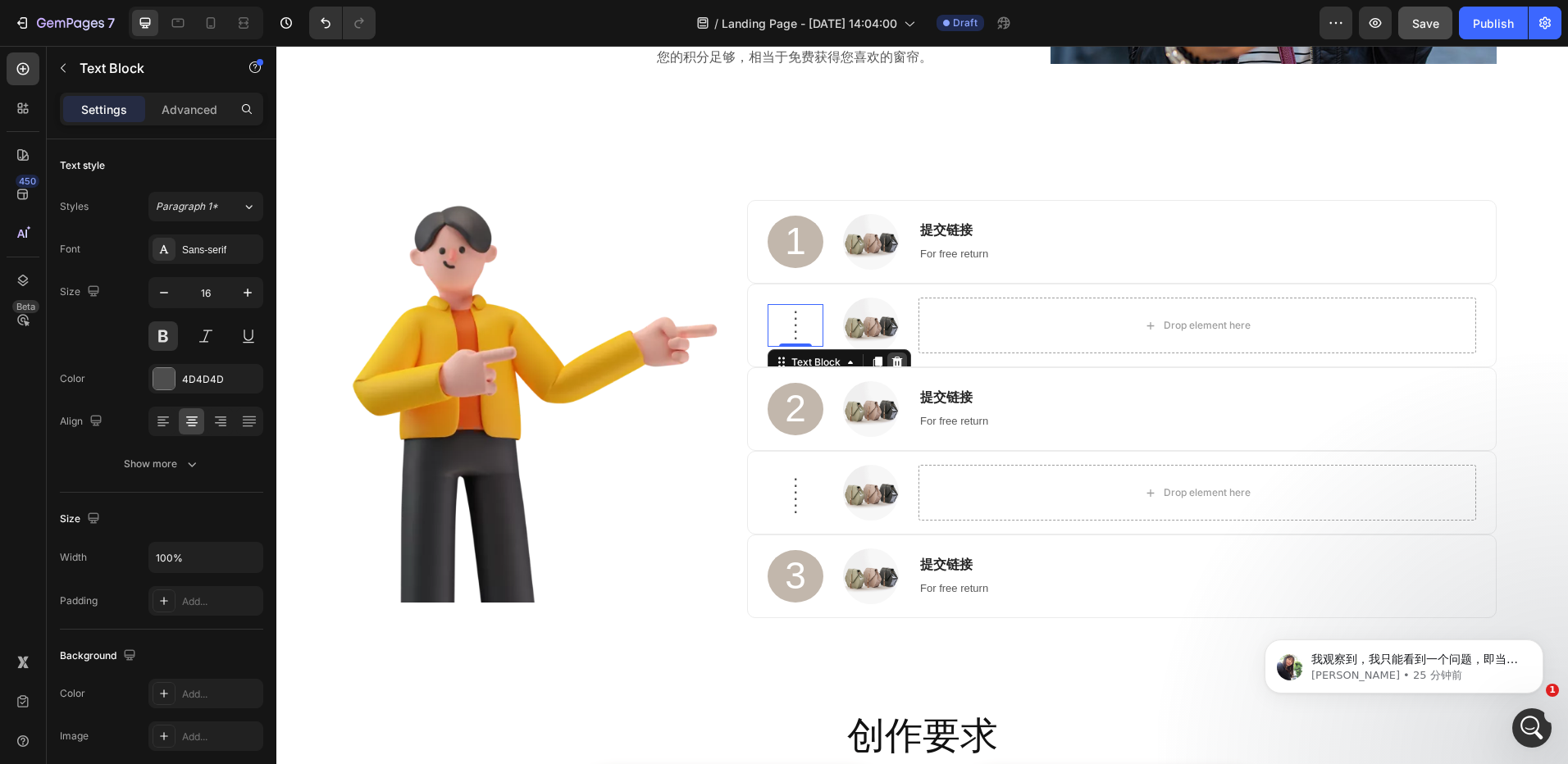
click at [890, 360] on icon at bounding box center [897, 362] width 13 height 13
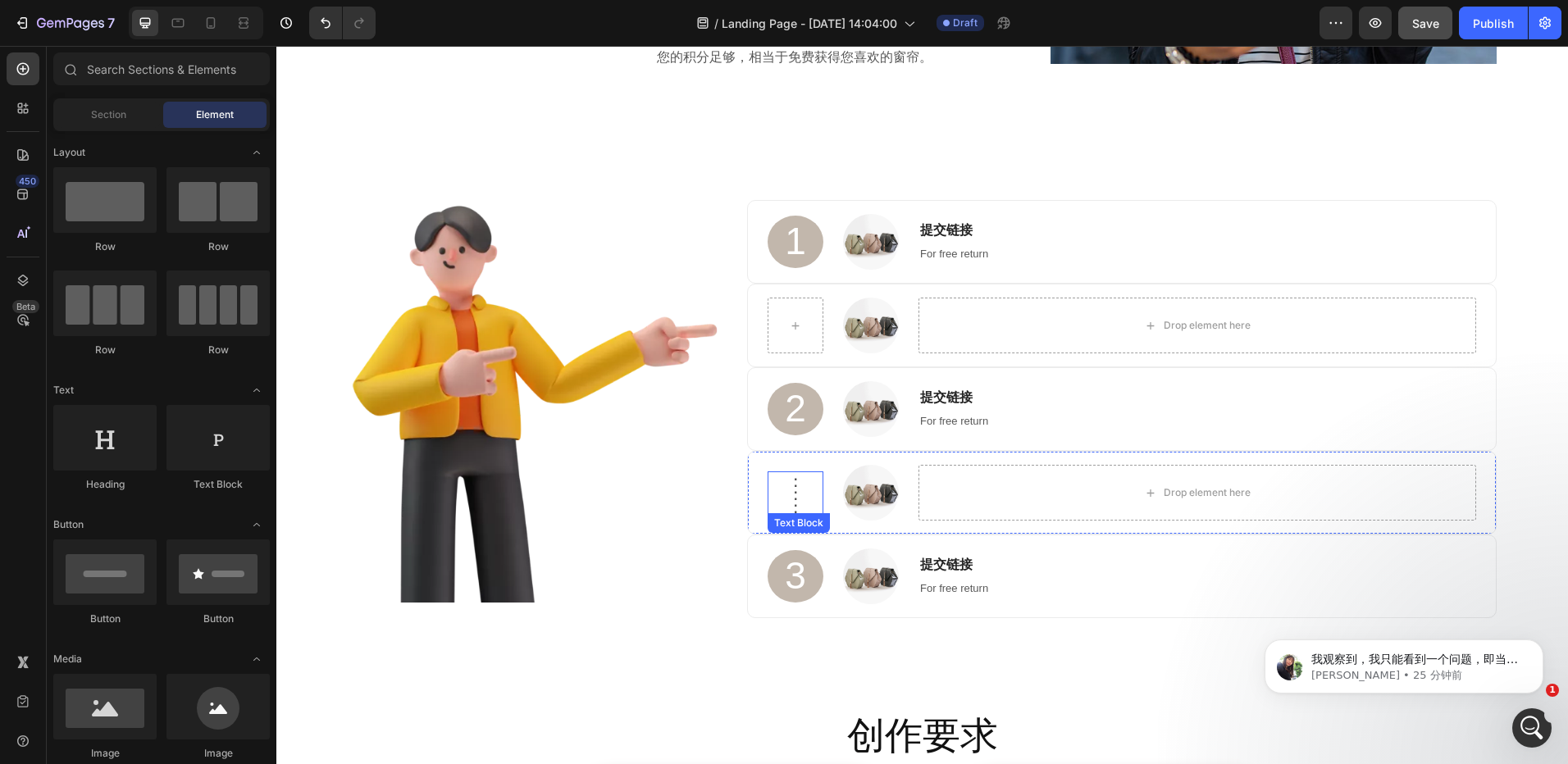
click at [784, 492] on p "." at bounding box center [795, 489] width 52 height 7
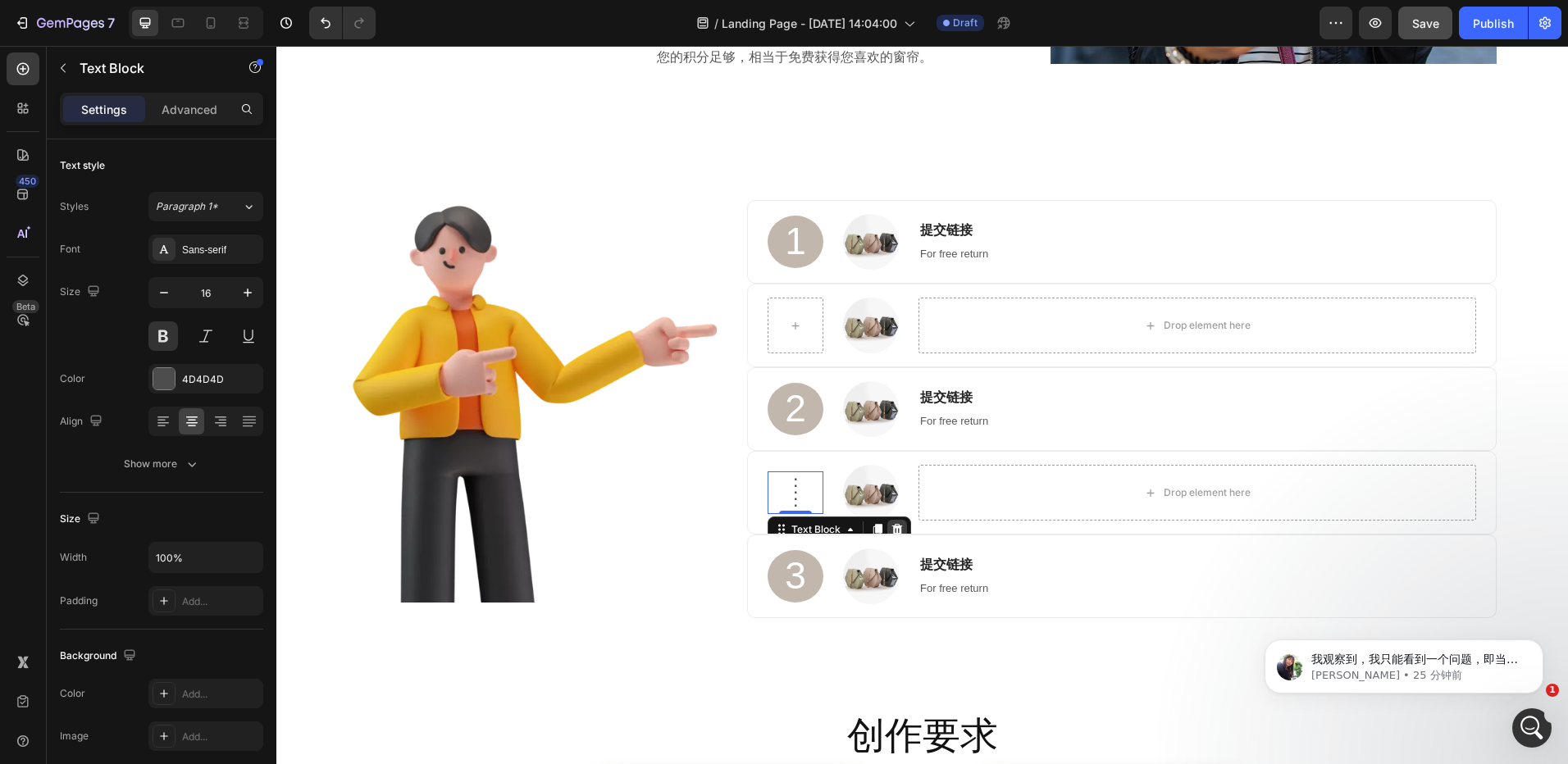
click at [896, 528] on icon at bounding box center [897, 529] width 13 height 13
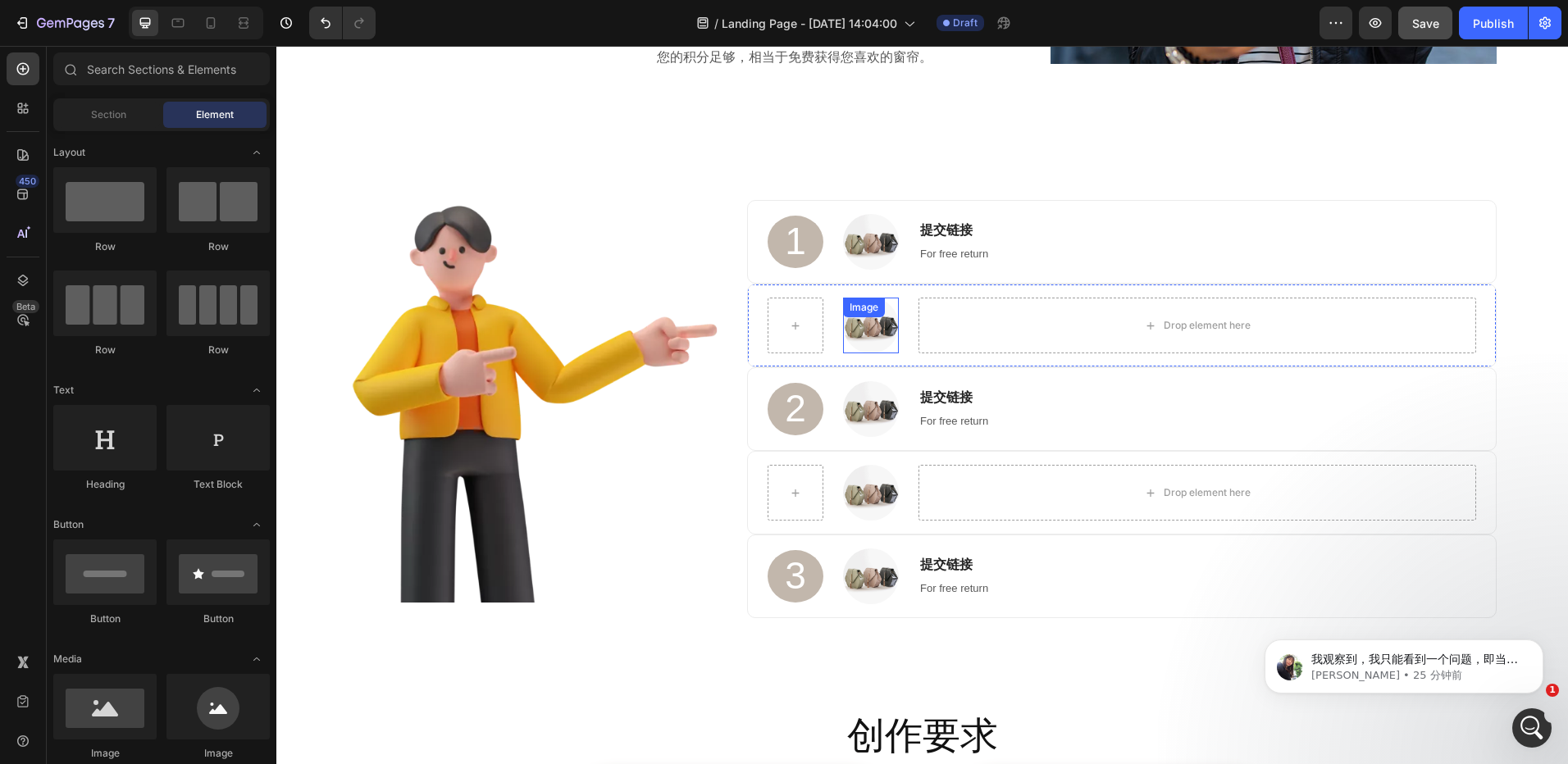
click at [874, 317] on div "Image" at bounding box center [865, 307] width 42 height 20
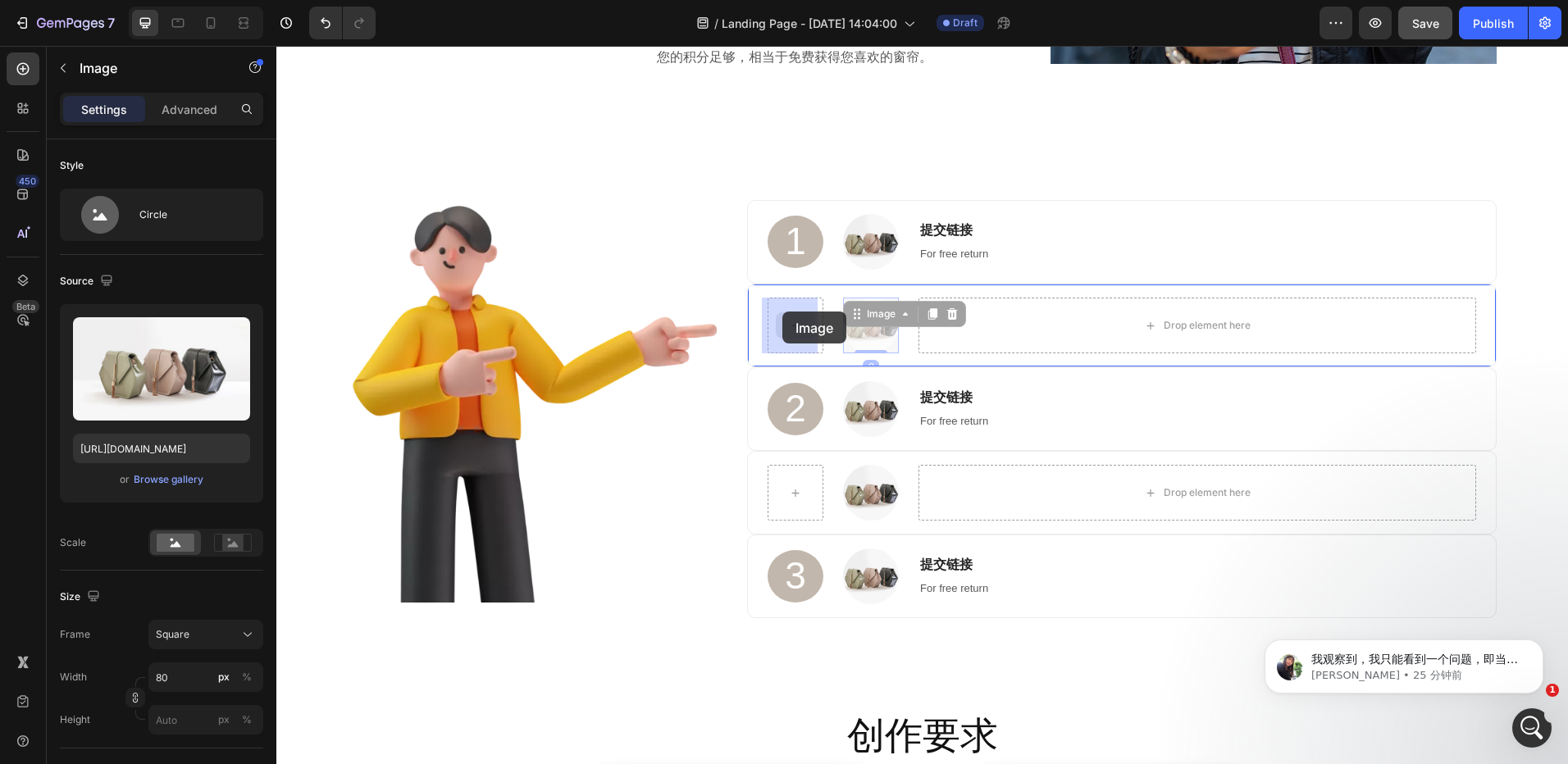
drag, startPoint x: 849, startPoint y: 317, endPoint x: 783, endPoint y: 312, distance: 66.2
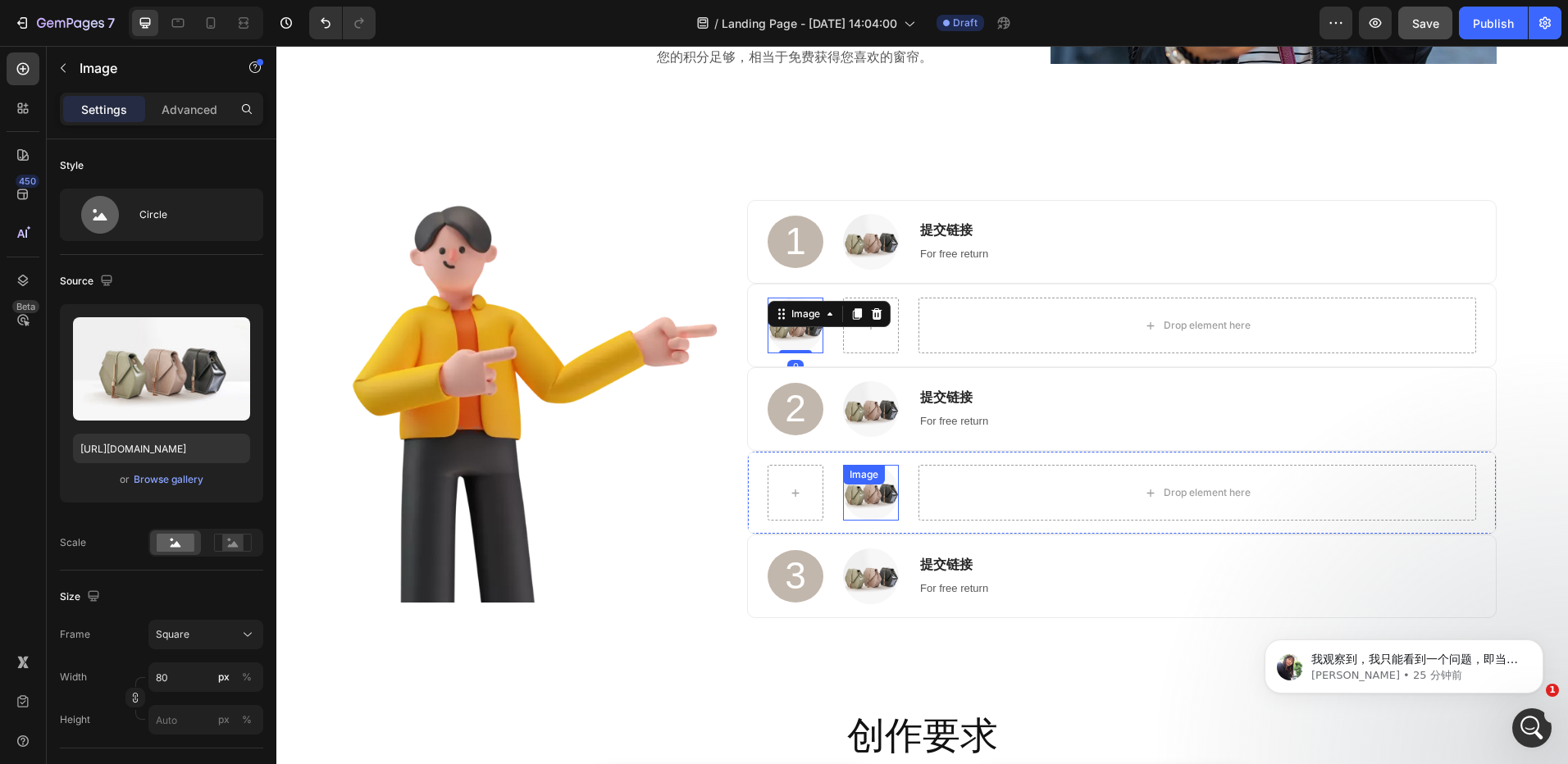
click at [873, 487] on div "Image" at bounding box center [871, 492] width 55 height 55
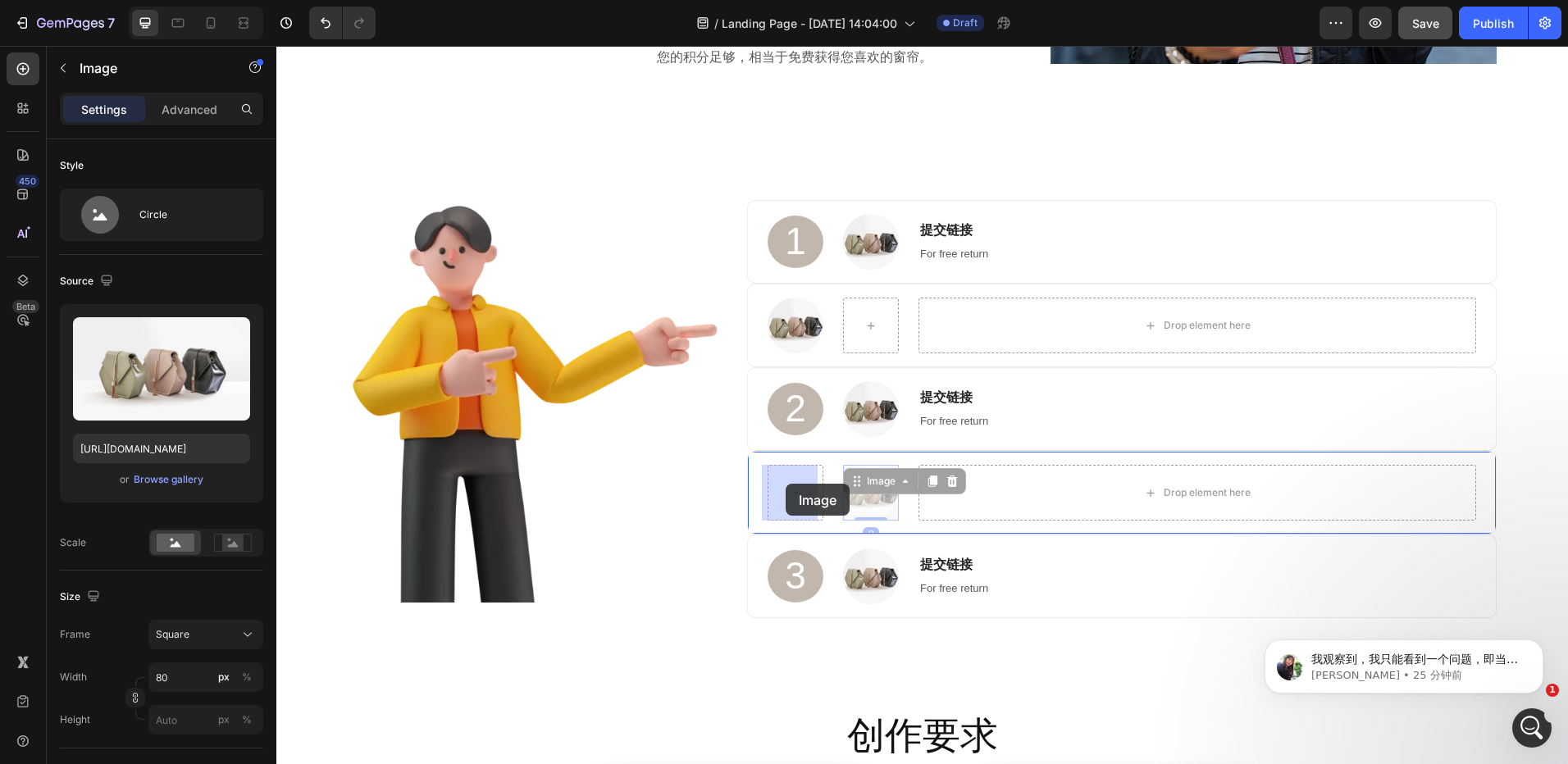
drag, startPoint x: 847, startPoint y: 482, endPoint x: 788, endPoint y: 484, distance: 59.0
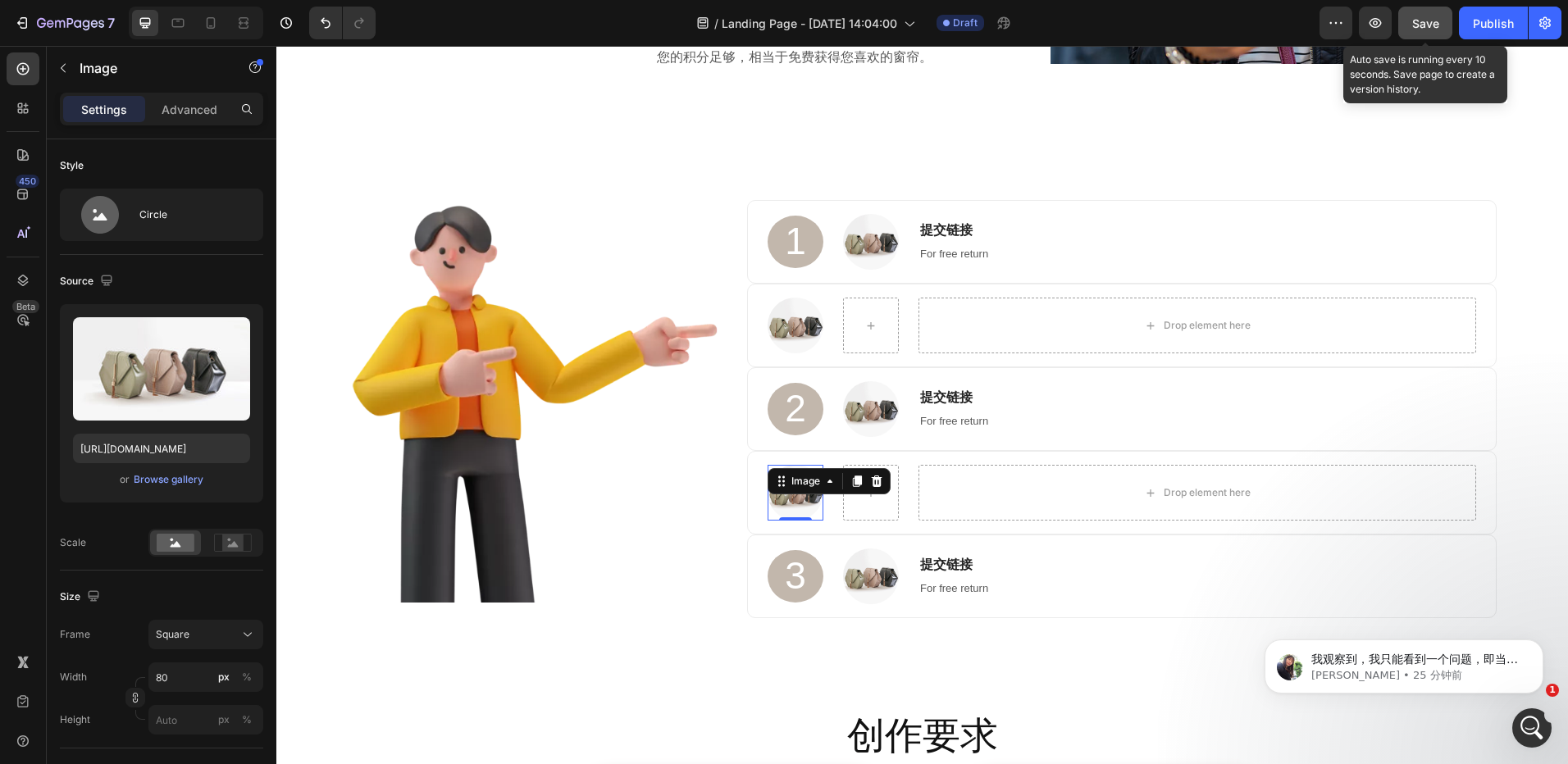
click at [1436, 26] on span "Save" at bounding box center [1426, 23] width 27 height 14
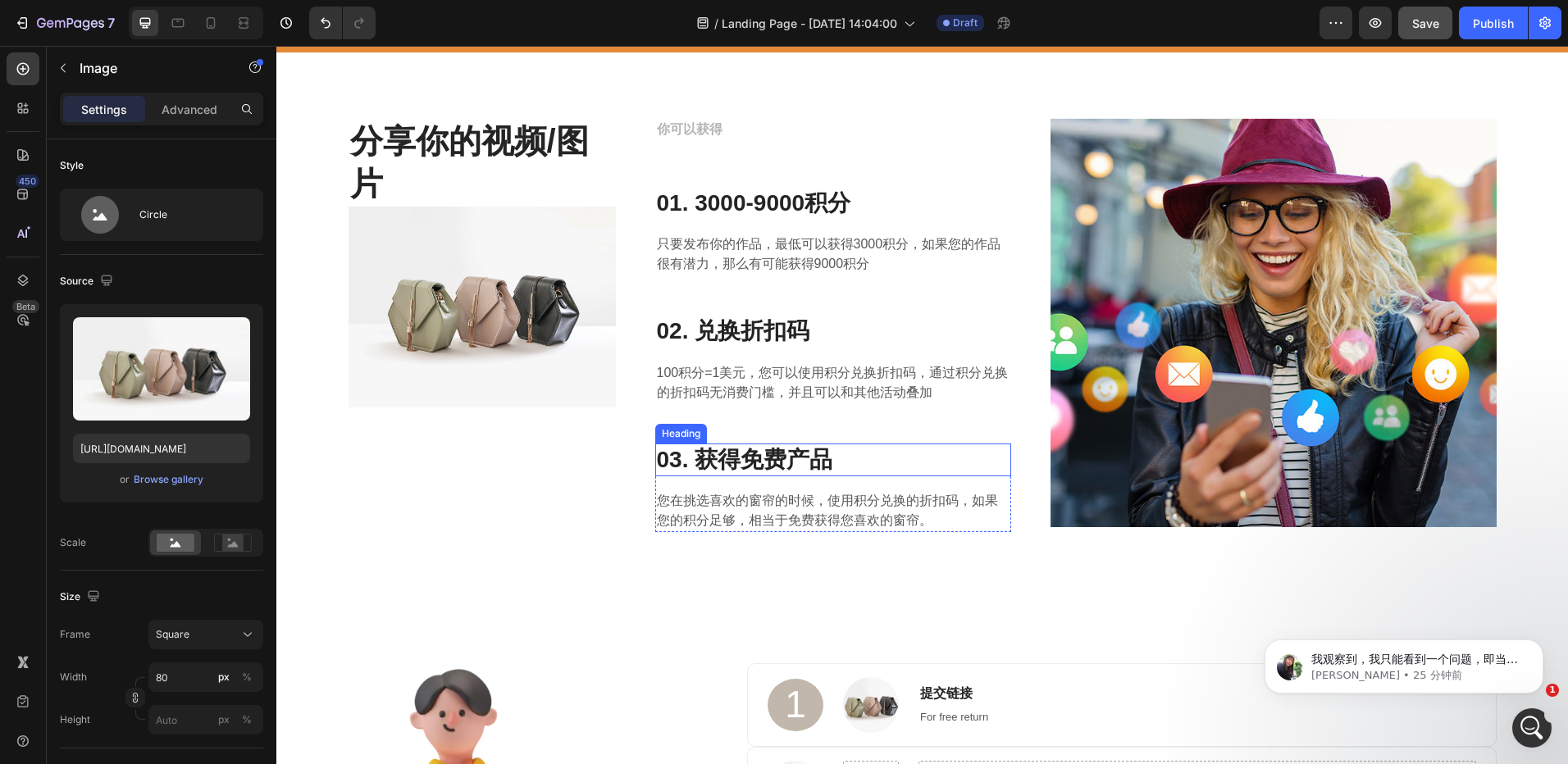
scroll to position [317, 0]
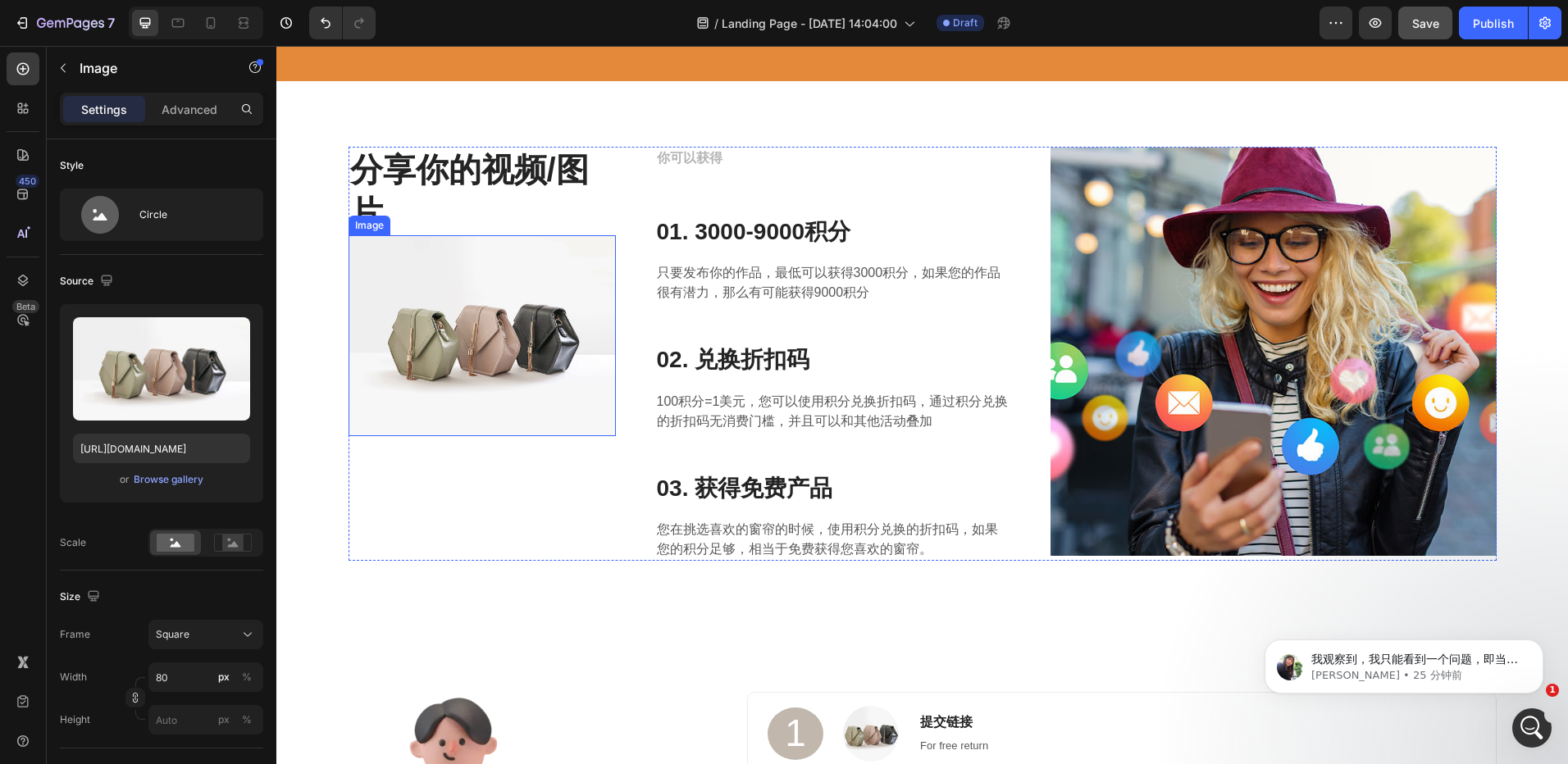
click at [546, 324] on img at bounding box center [482, 336] width 267 height 201
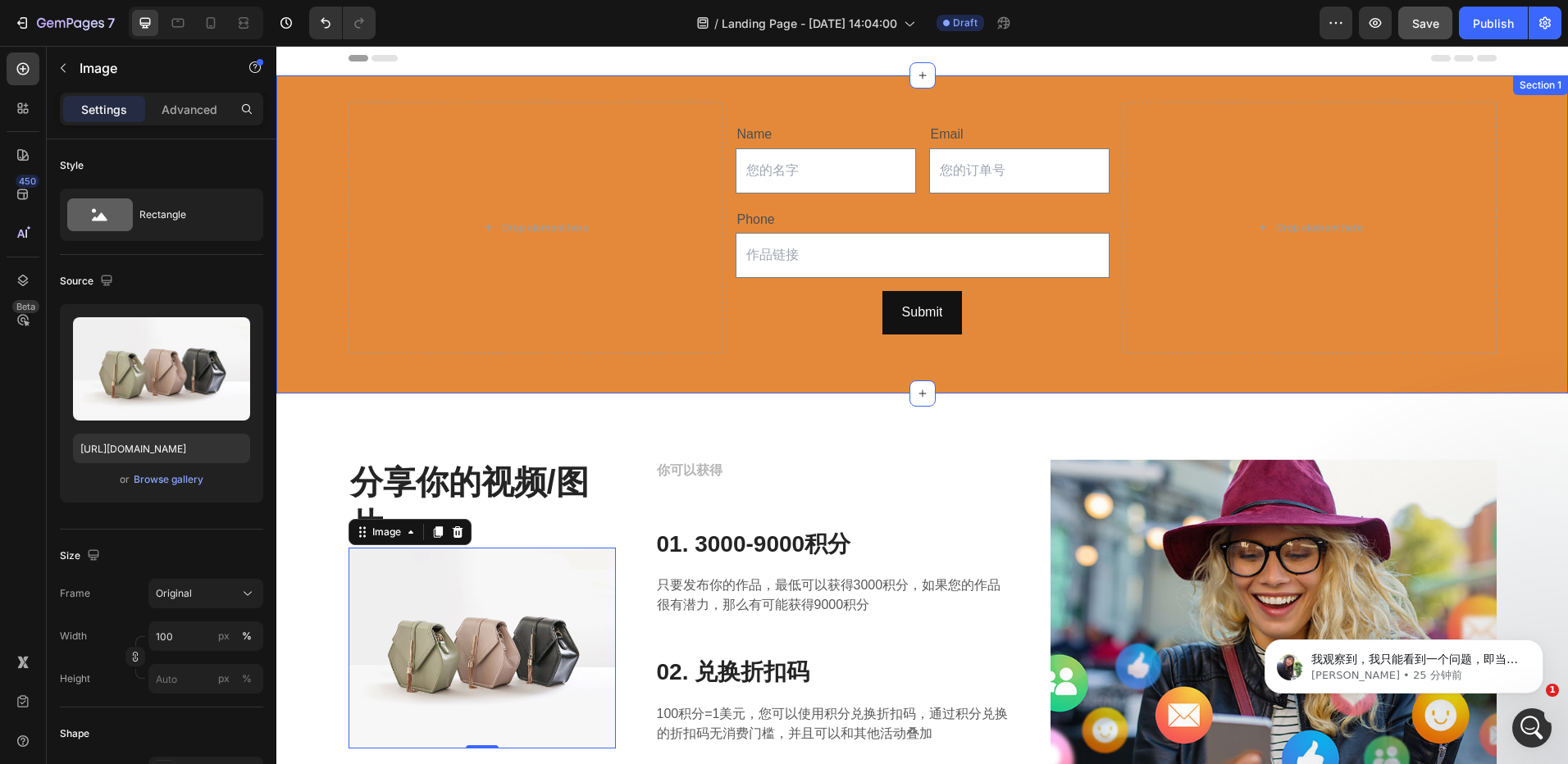
scroll to position [0, 0]
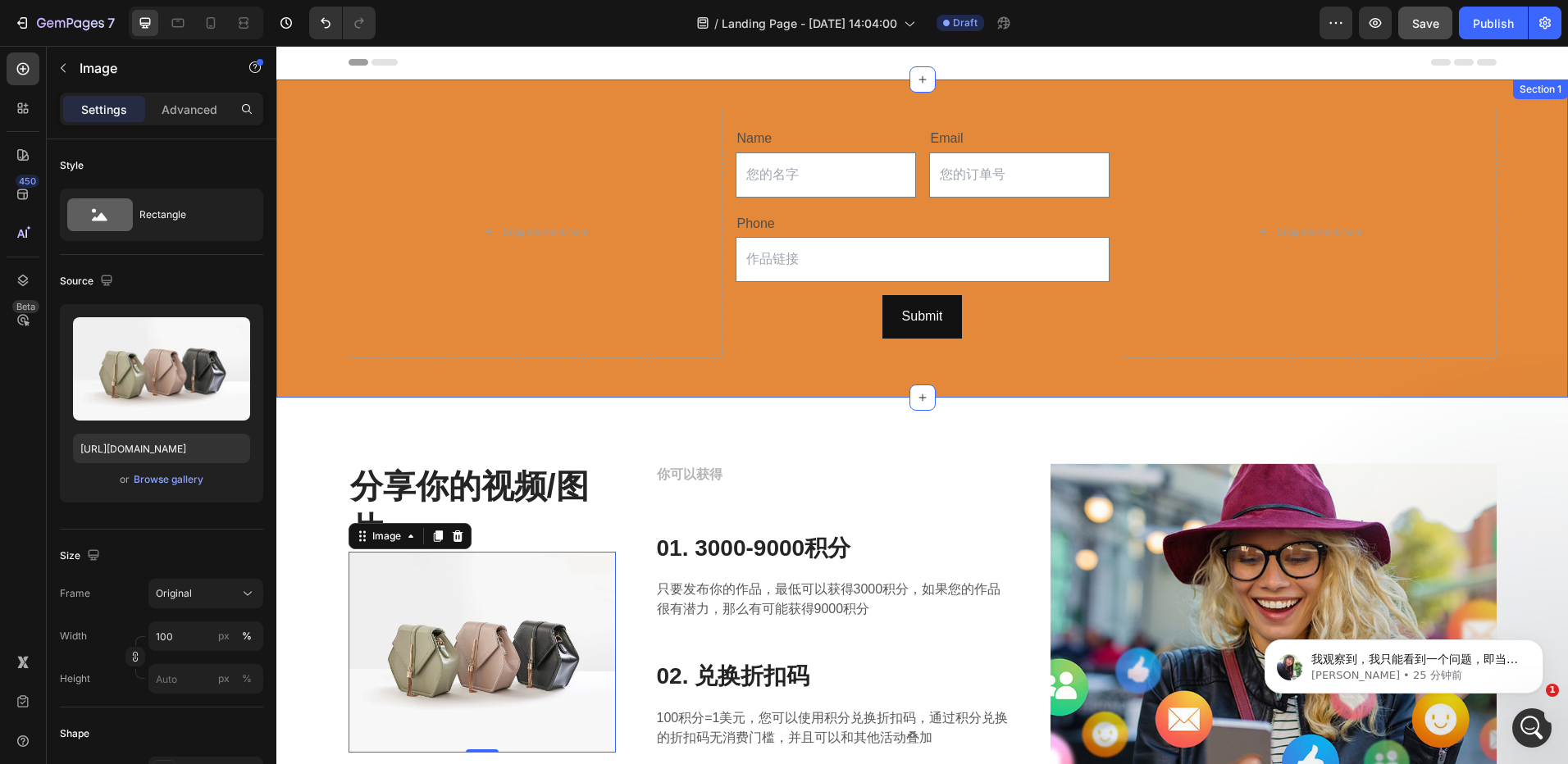
click at [756, 382] on div "Drop element here Name Text Block Text Field Email Text Block Email Field Row P…" at bounding box center [923, 237] width 1292 height 318
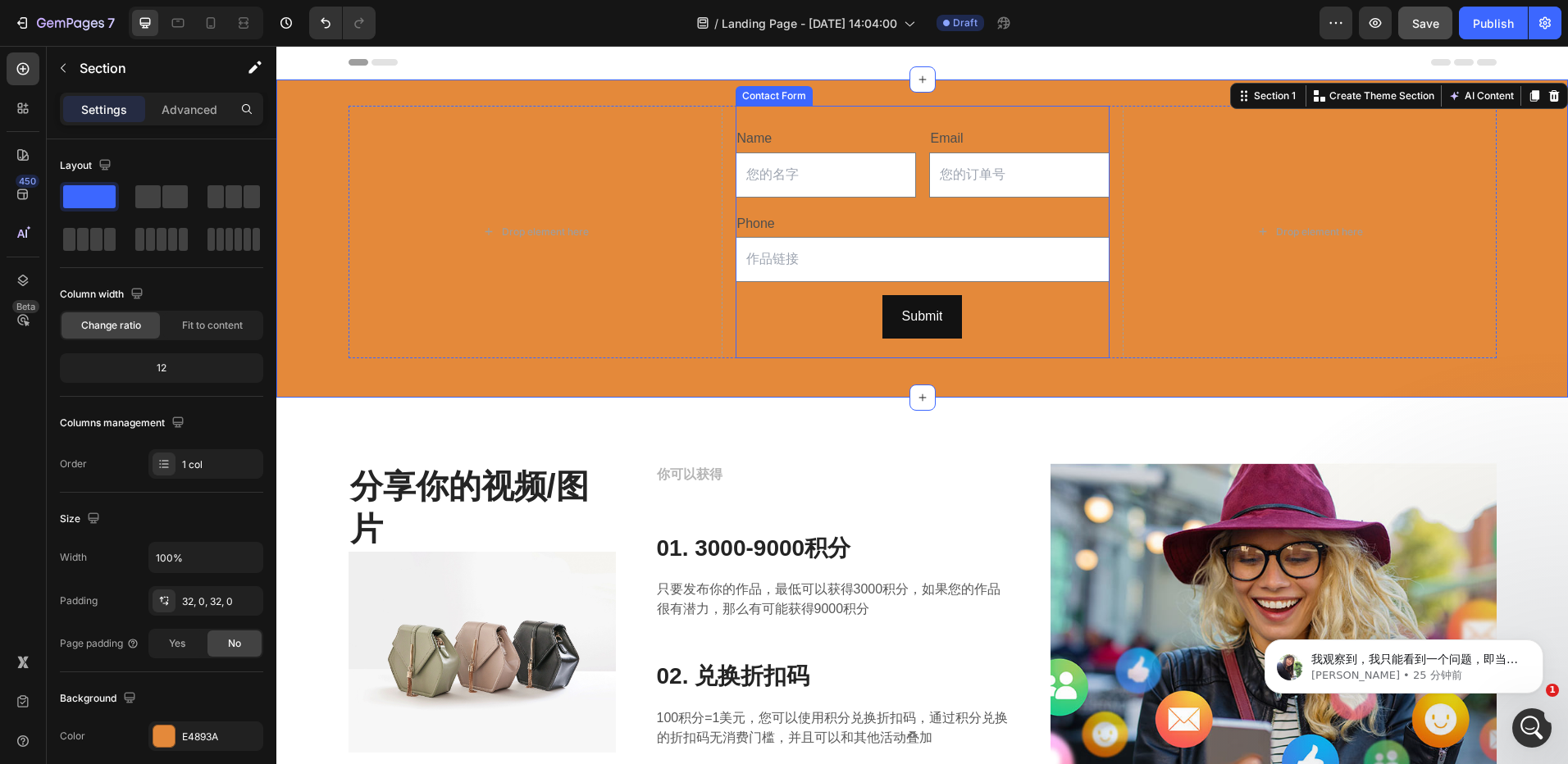
click at [868, 131] on div "Name" at bounding box center [826, 138] width 180 height 27
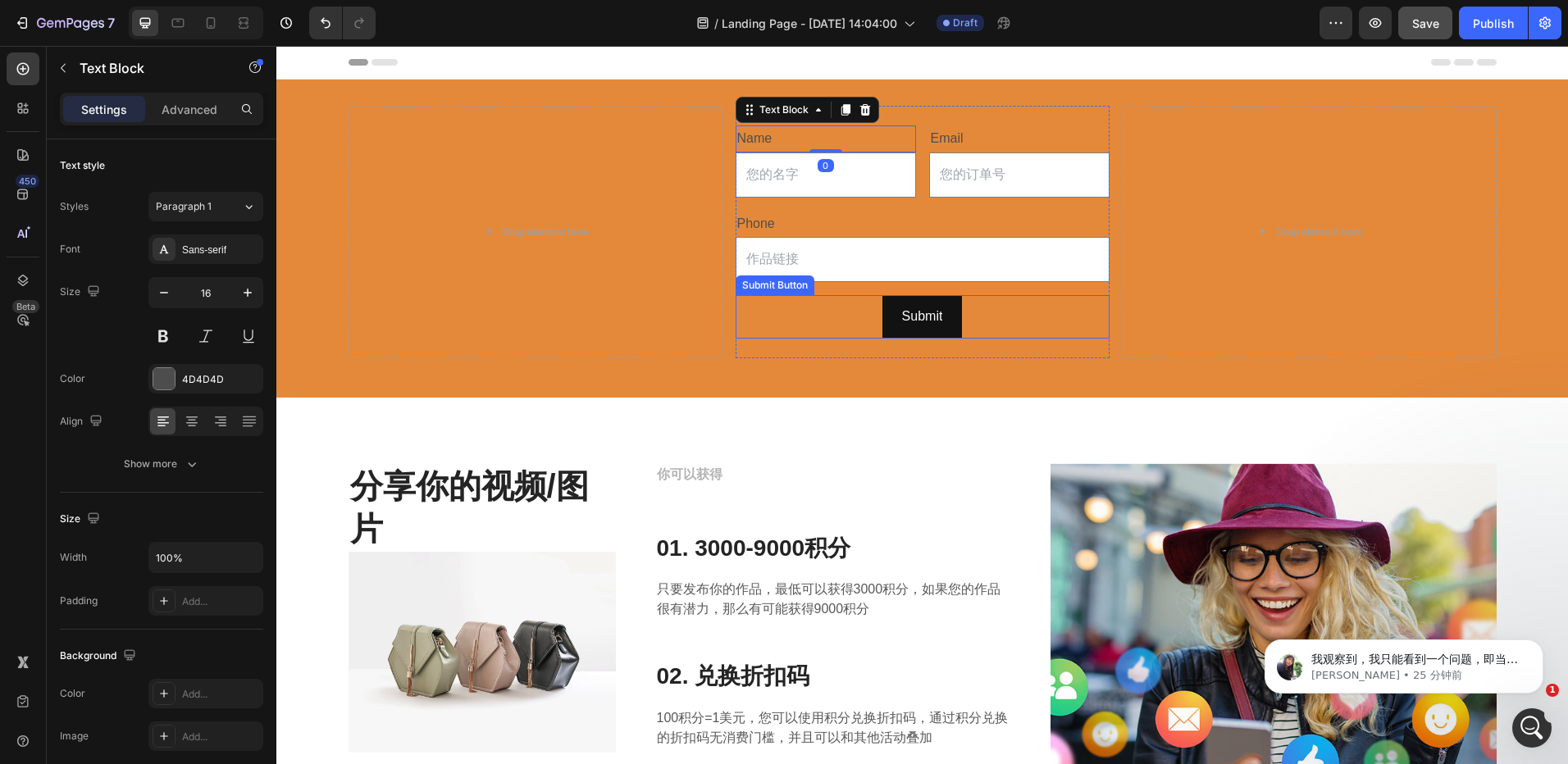
click at [1001, 317] on div "Submit Submit Button" at bounding box center [923, 317] width 374 height 44
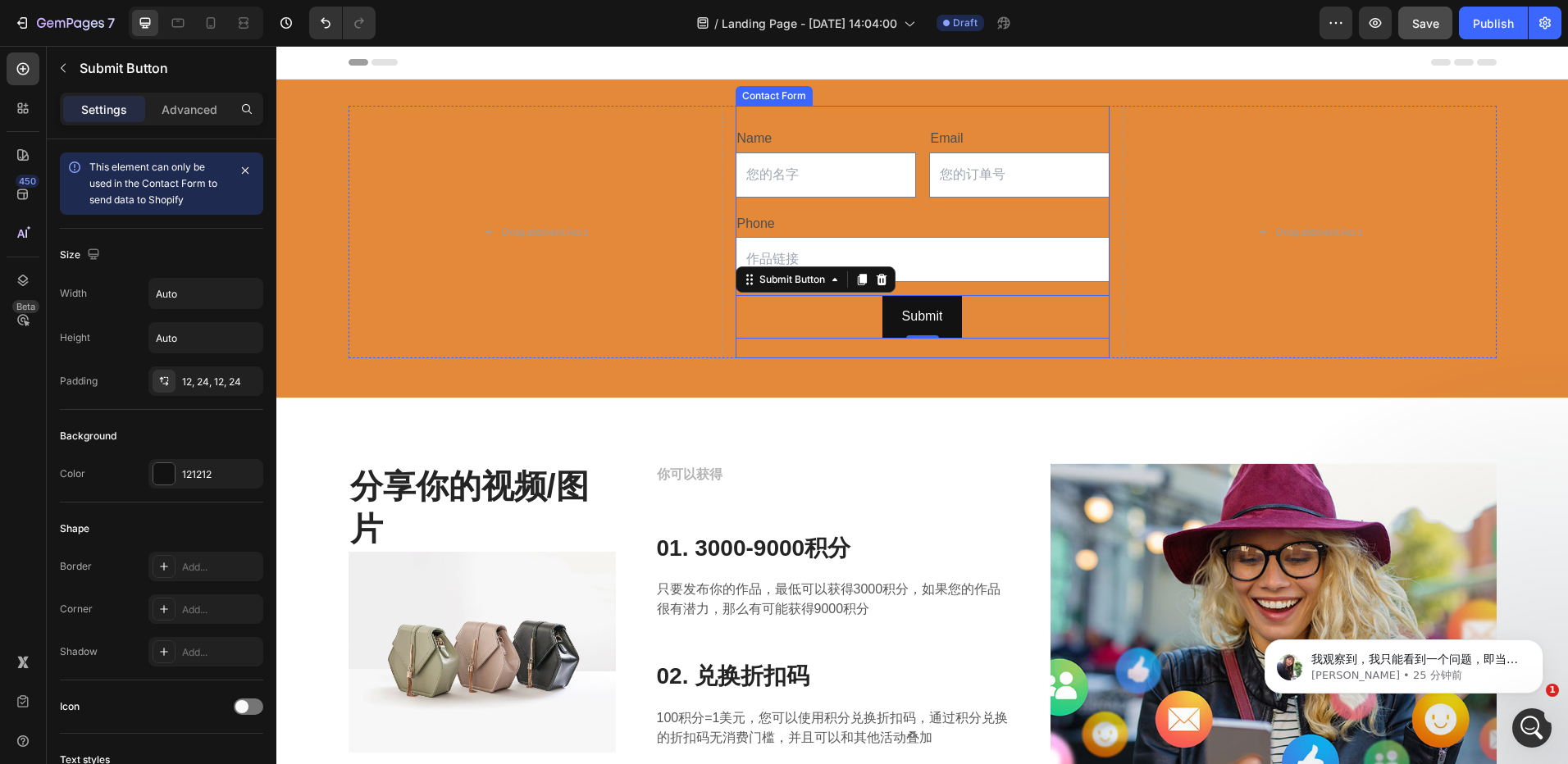
click at [1056, 355] on div "Name Text Block Text Field Email Text Block Email Field Row Phone Text Block Te…" at bounding box center [923, 232] width 374 height 253
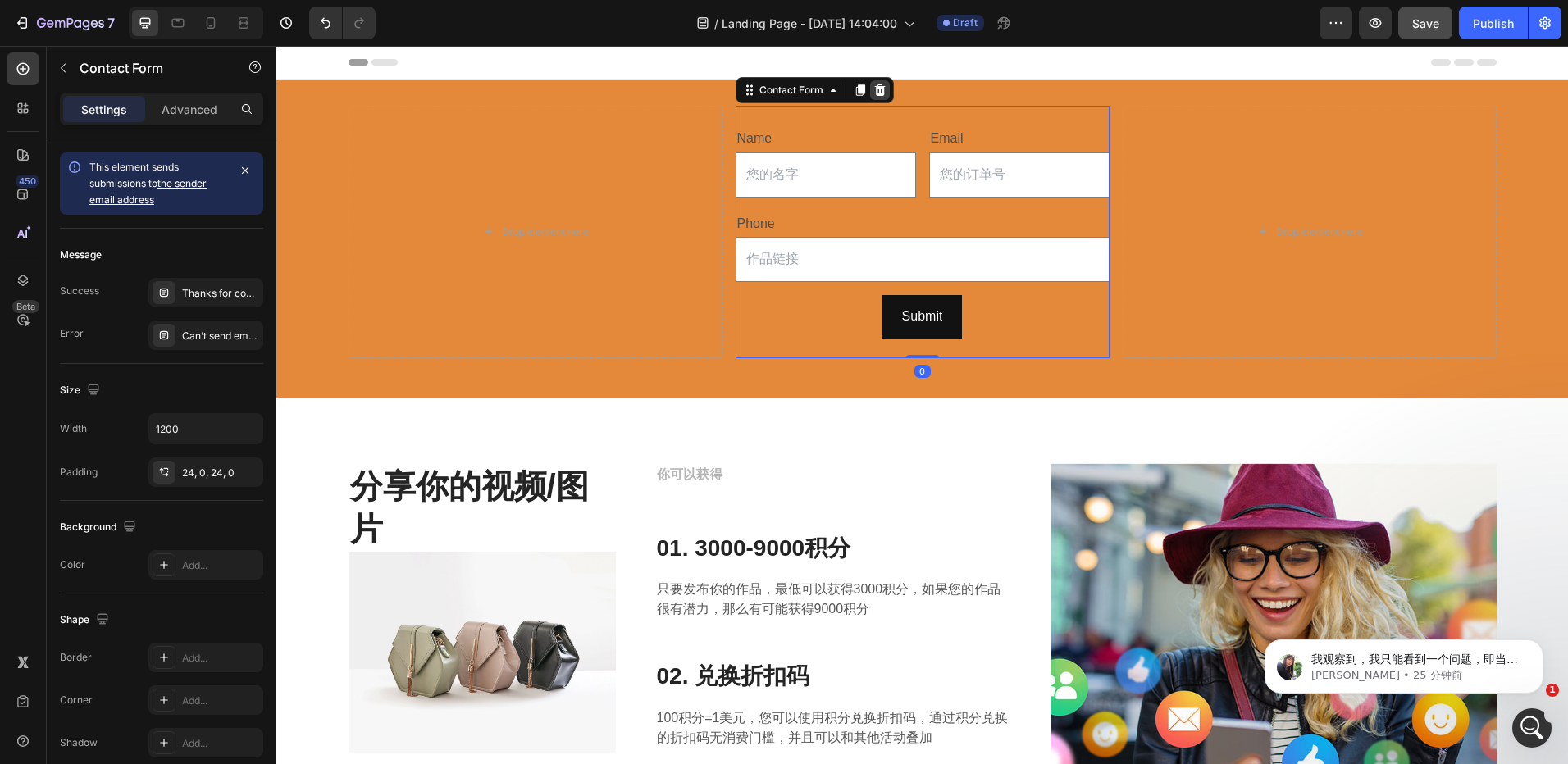
click at [873, 85] on icon at bounding box center [880, 91] width 13 height 13
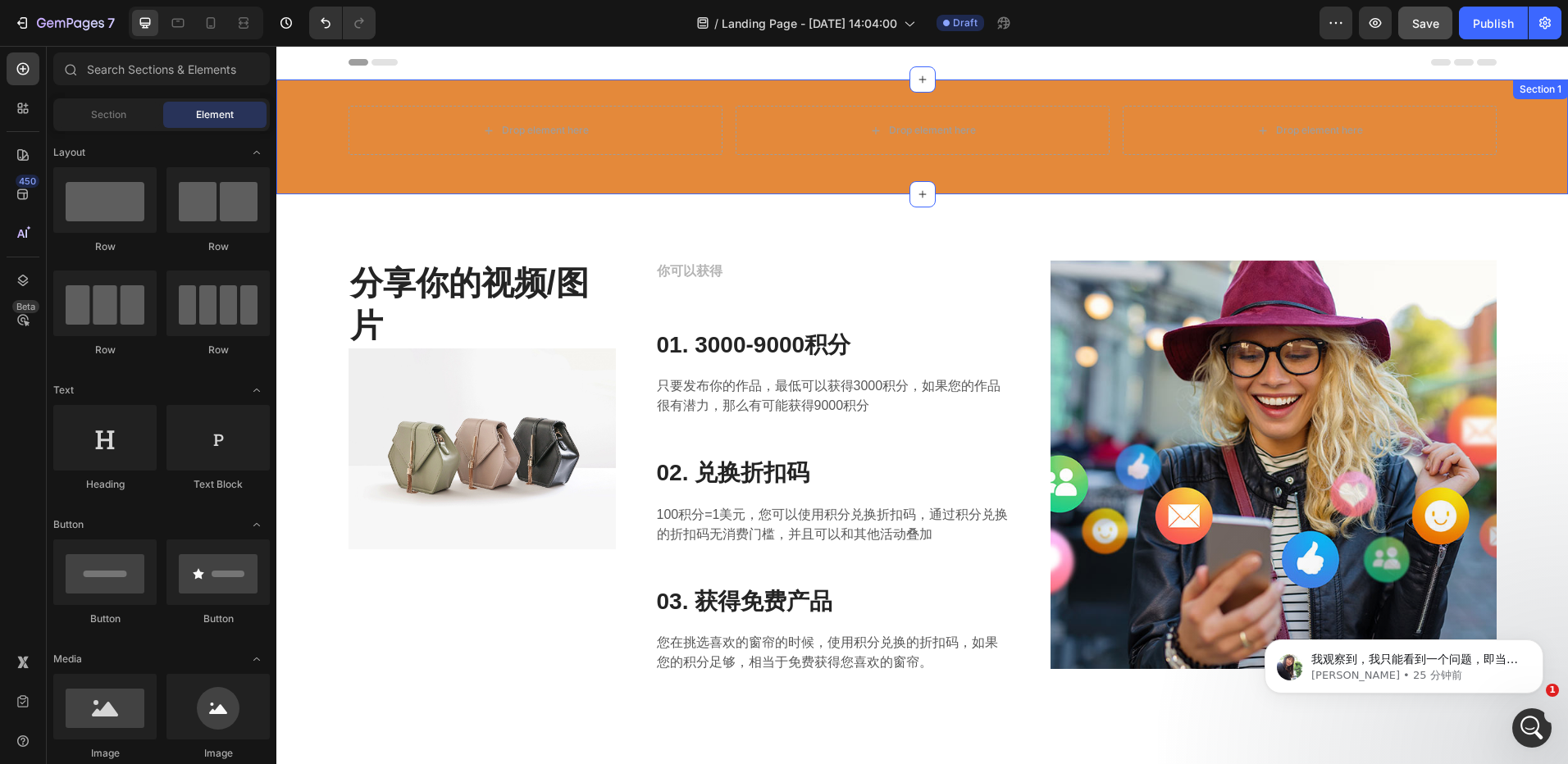
click at [756, 179] on div "Drop element here Drop element here Drop element here Row Section 1" at bounding box center [923, 136] width 1292 height 114
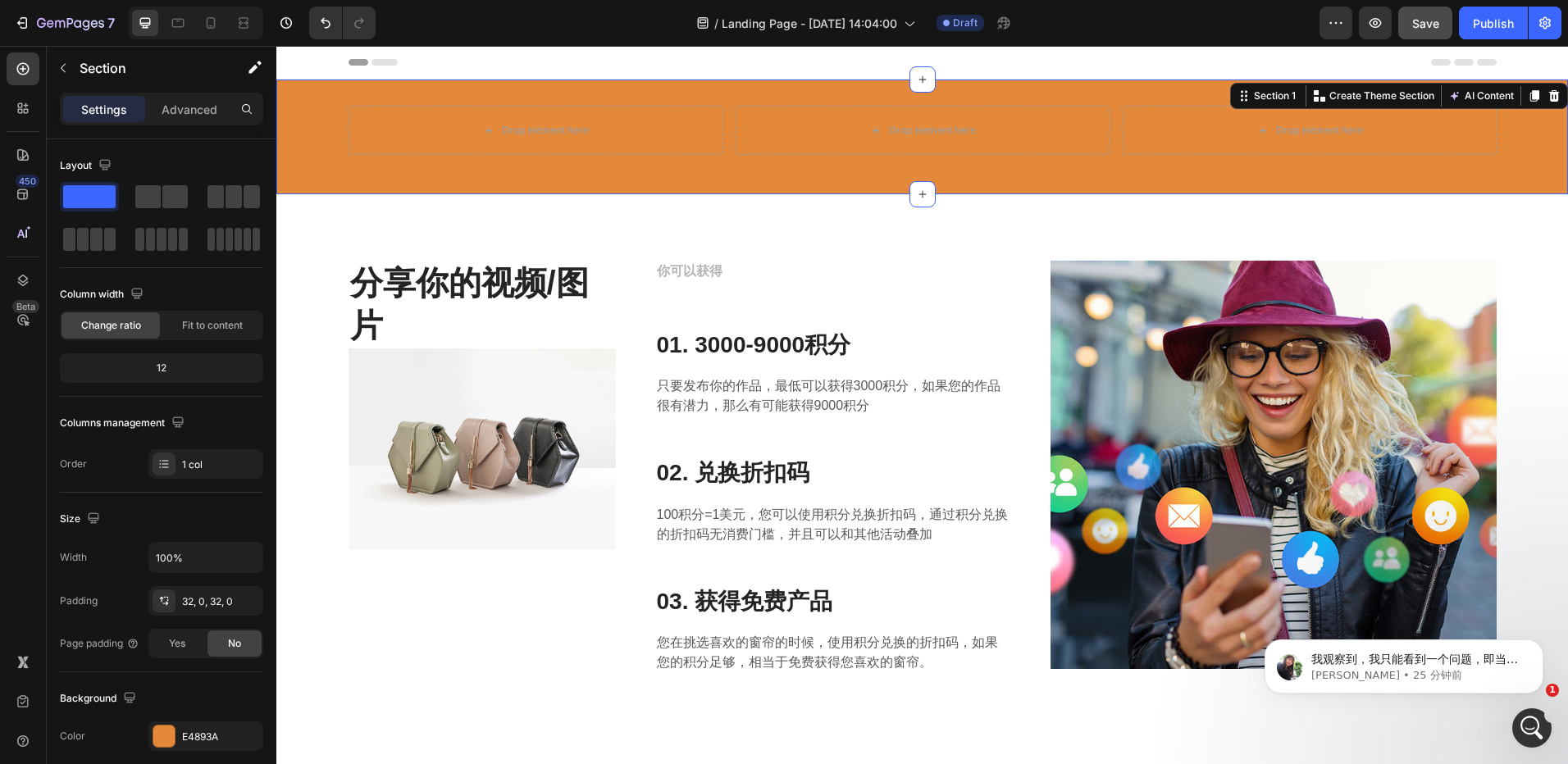
click at [1426, 10] on button "Save" at bounding box center [1425, 23] width 54 height 32
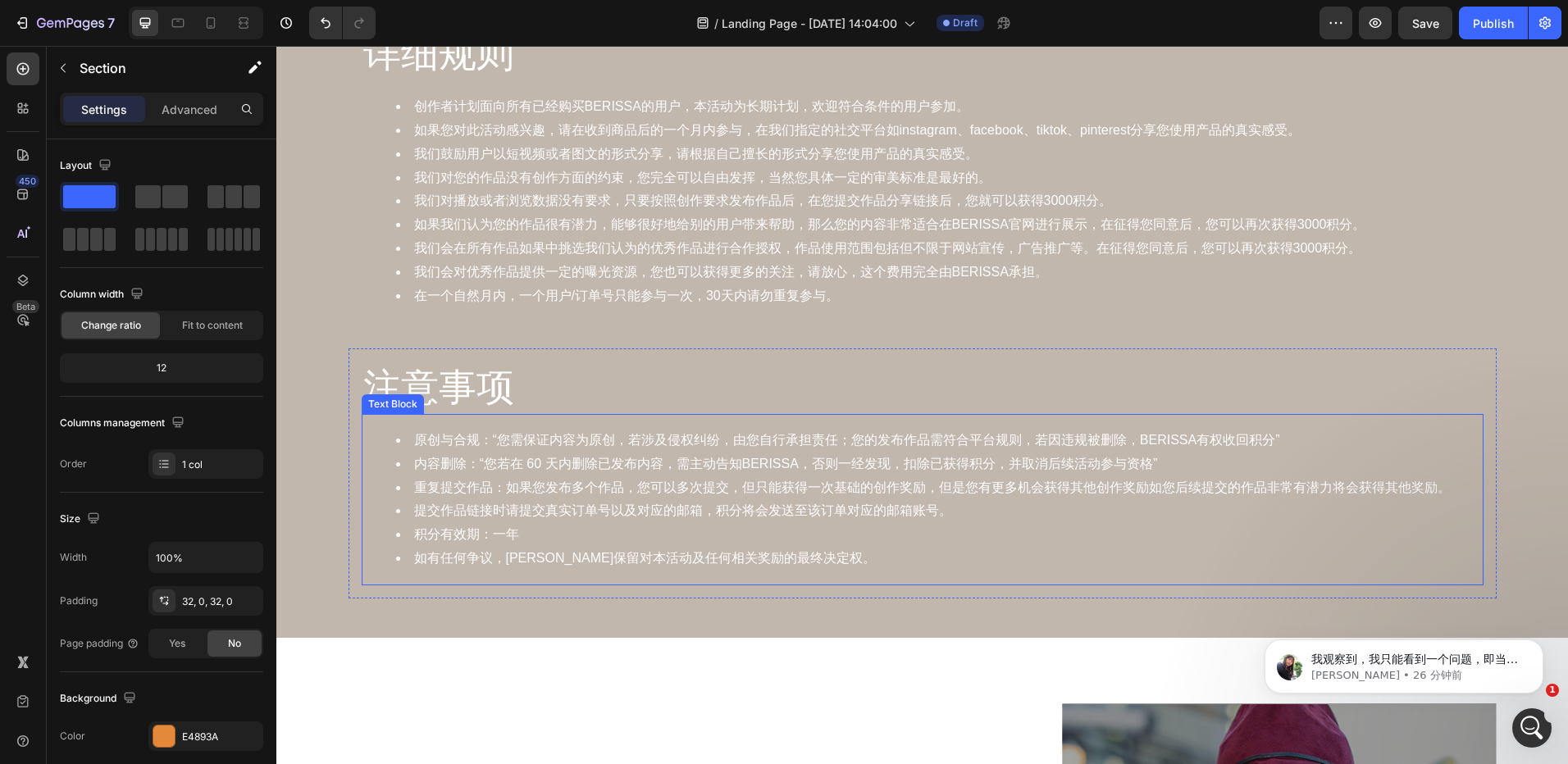
scroll to position [1804, 0]
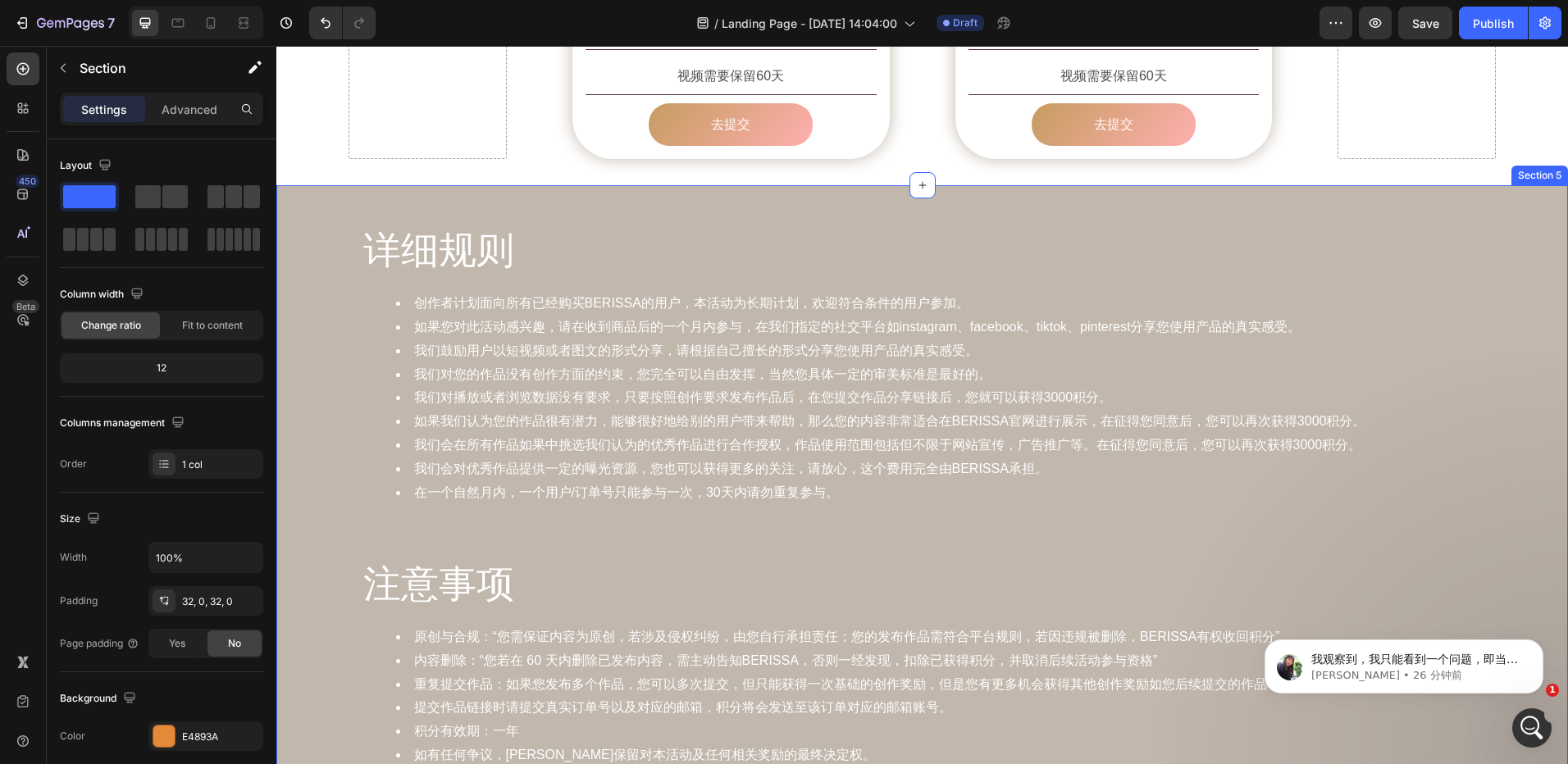
click at [318, 212] on div "详细规则 Heading 创作者计划面向所有已经购买BERISSA的用户，本活动为长期计划，欢迎符合条件的用户参加。 如果您对此活动感兴趣，请在收到商品后的一…" at bounding box center [923, 510] width 1292 height 597
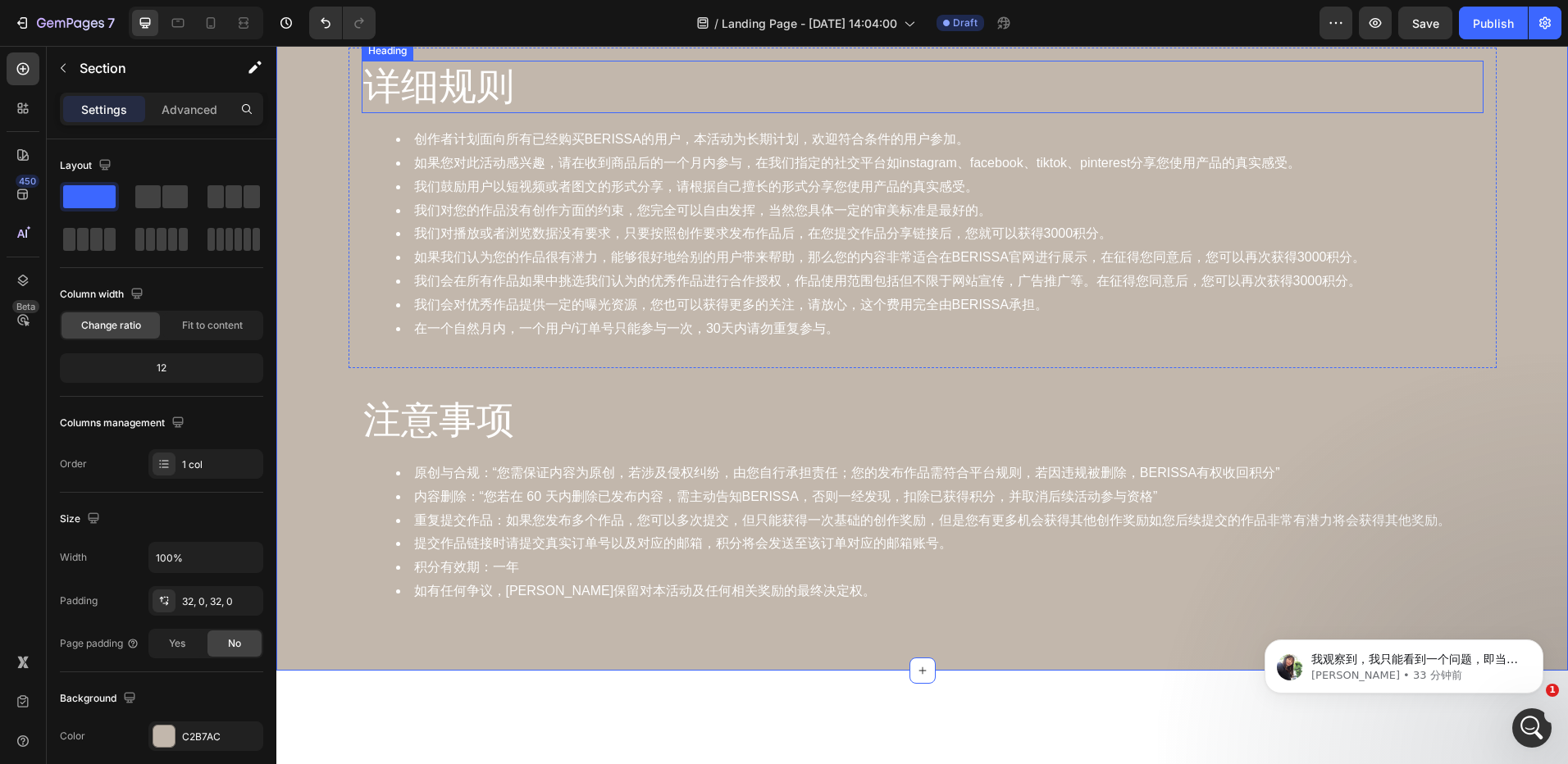
scroll to position [1722, 0]
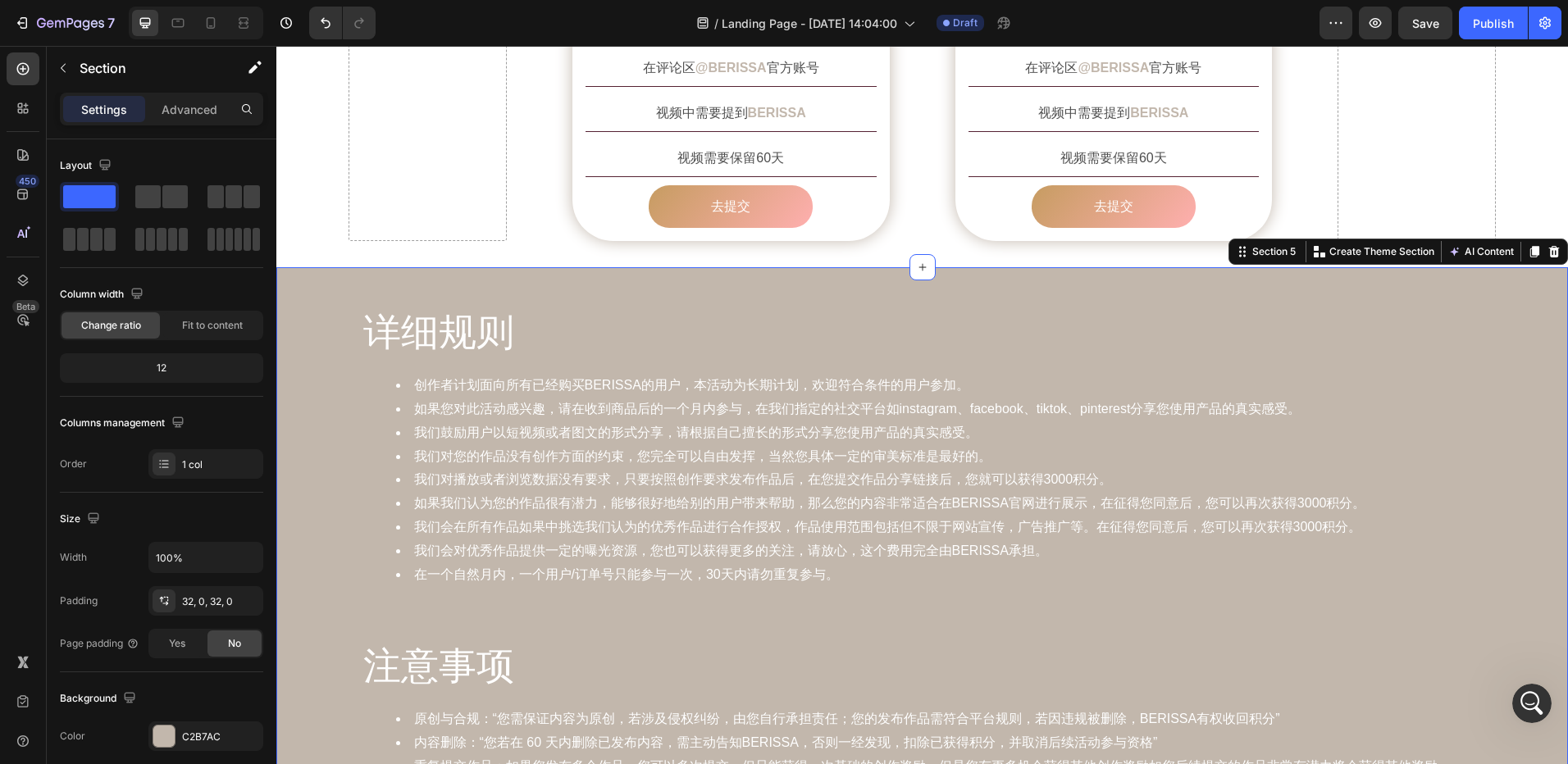
click at [553, 267] on div "详细规则 Heading 创作者计划面向所有已经购买BERISSA的用户，本活动为长期计划，欢迎符合条件的用户参加。 如果您对此活动感兴趣，请在收到商品后的一…" at bounding box center [923, 591] width 1292 height 650
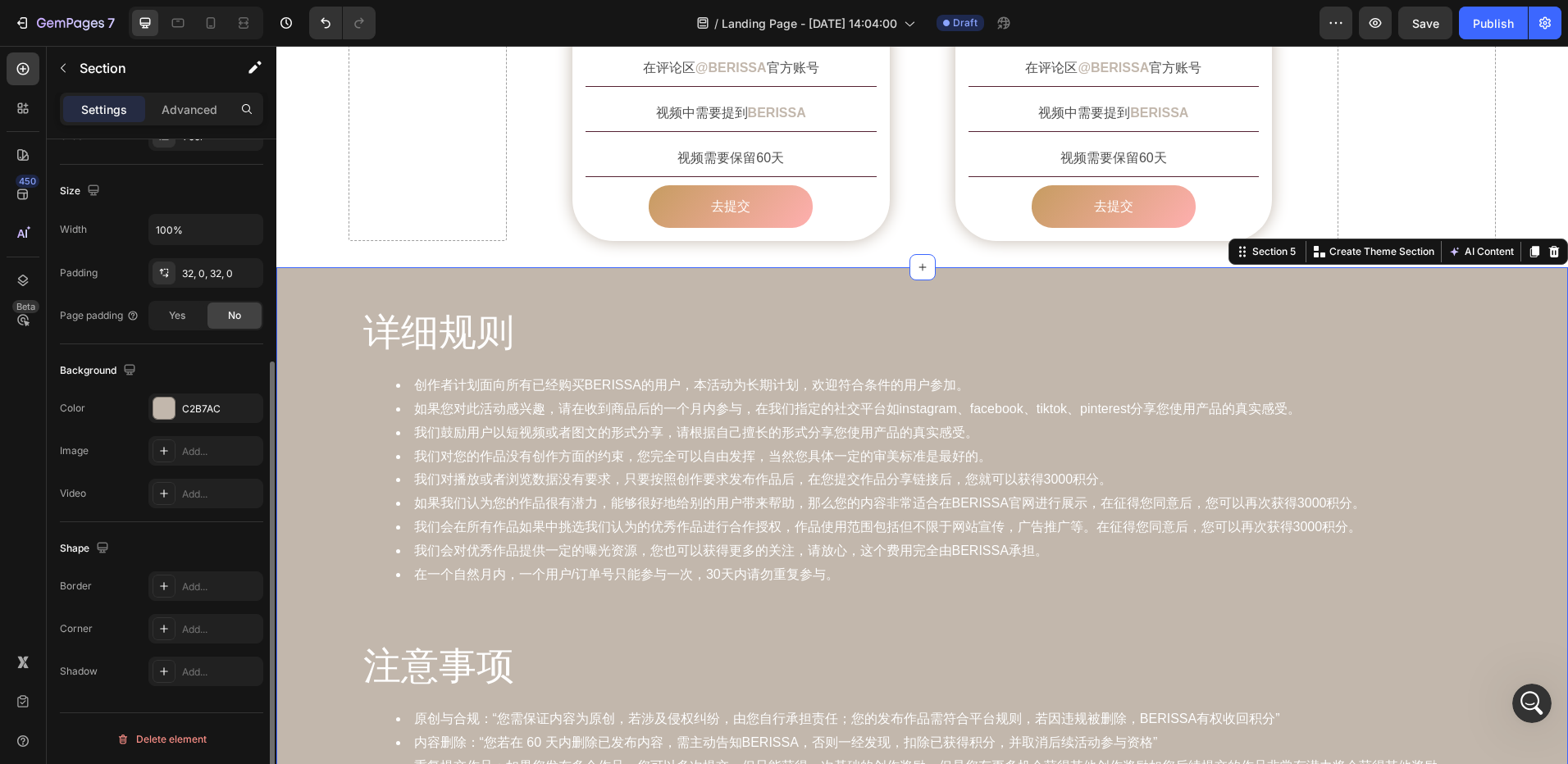
scroll to position [329, 0]
click at [207, 446] on div "Add..." at bounding box center [220, 450] width 77 height 14
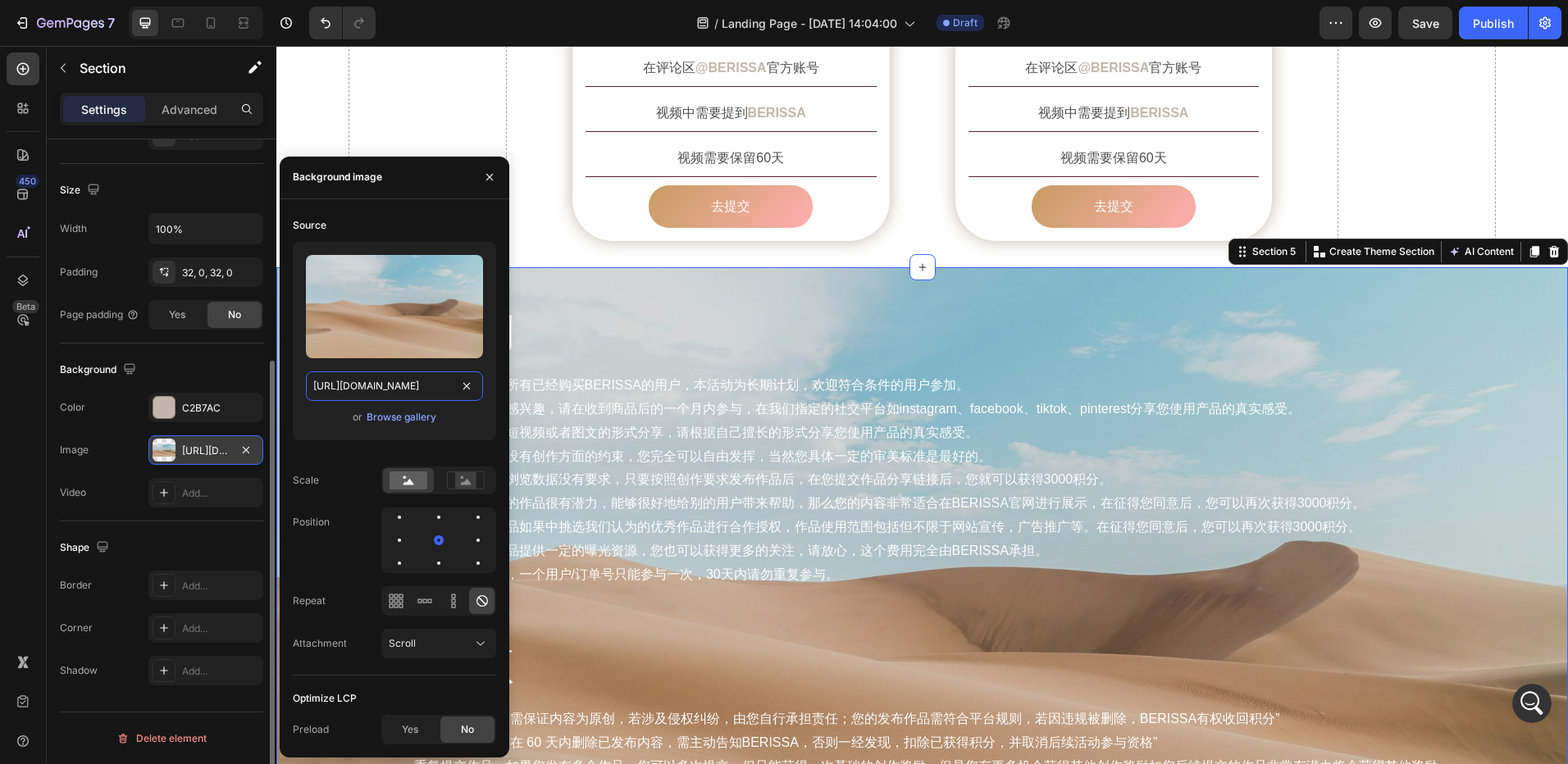
drag, startPoint x: 472, startPoint y: 388, endPoint x: 466, endPoint y: 380, distance: 10.0
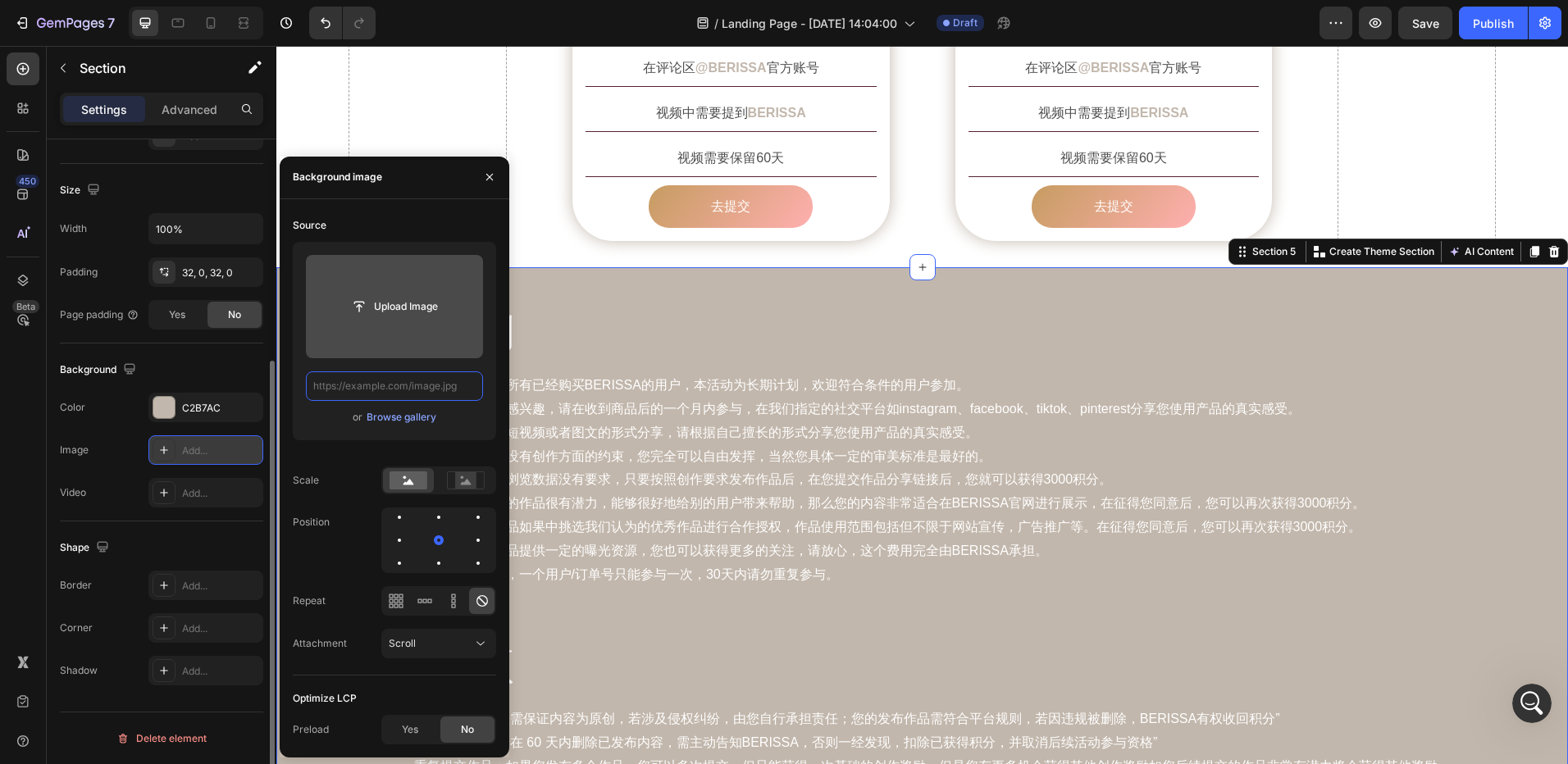
scroll to position [0, 0]
click at [383, 318] on input "file" at bounding box center [394, 306] width 114 height 28
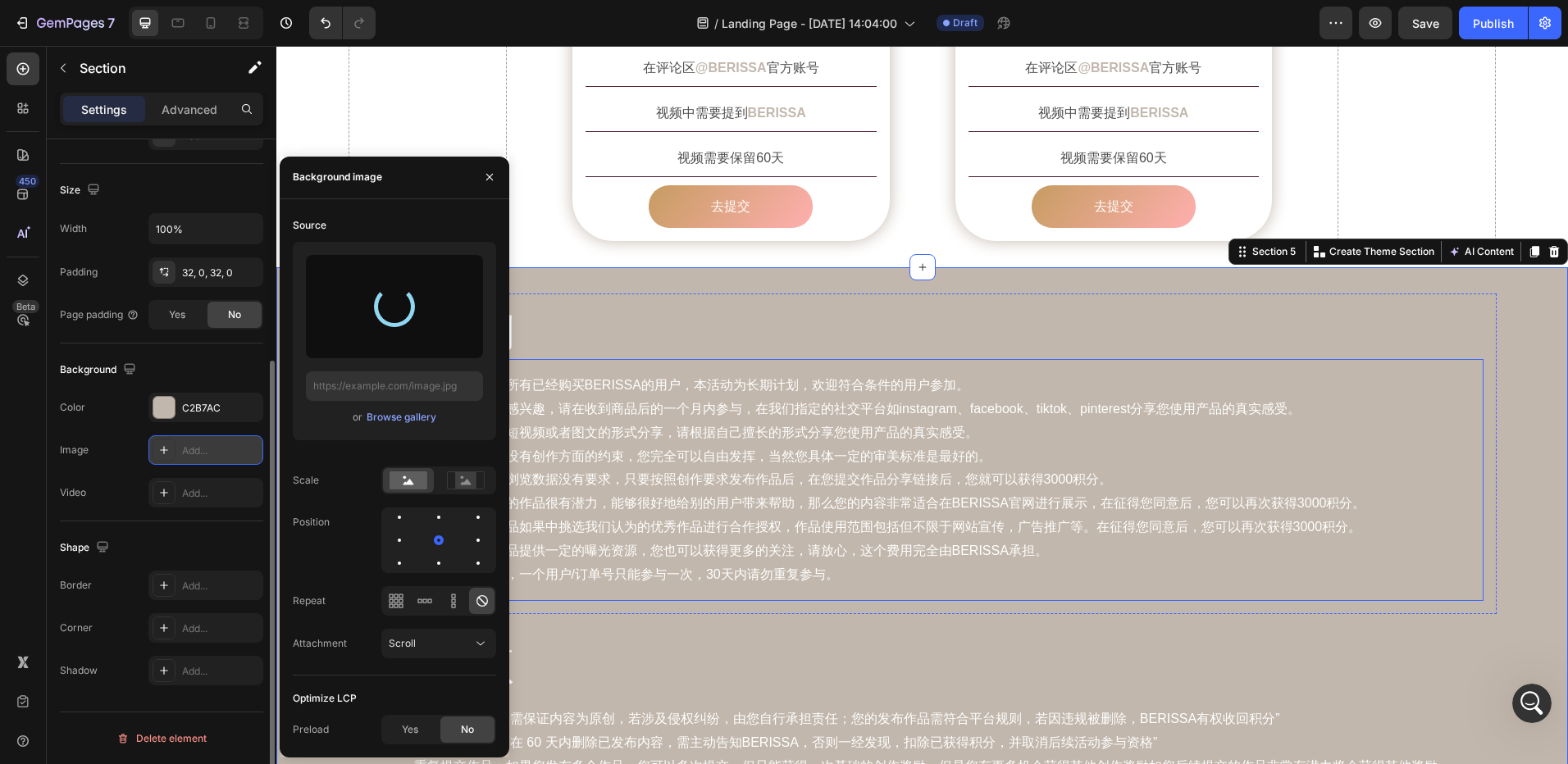
type input "https://cdn.shopify.com/s/files/1/0935/3219/3042/files/gempages_575393468029862…"
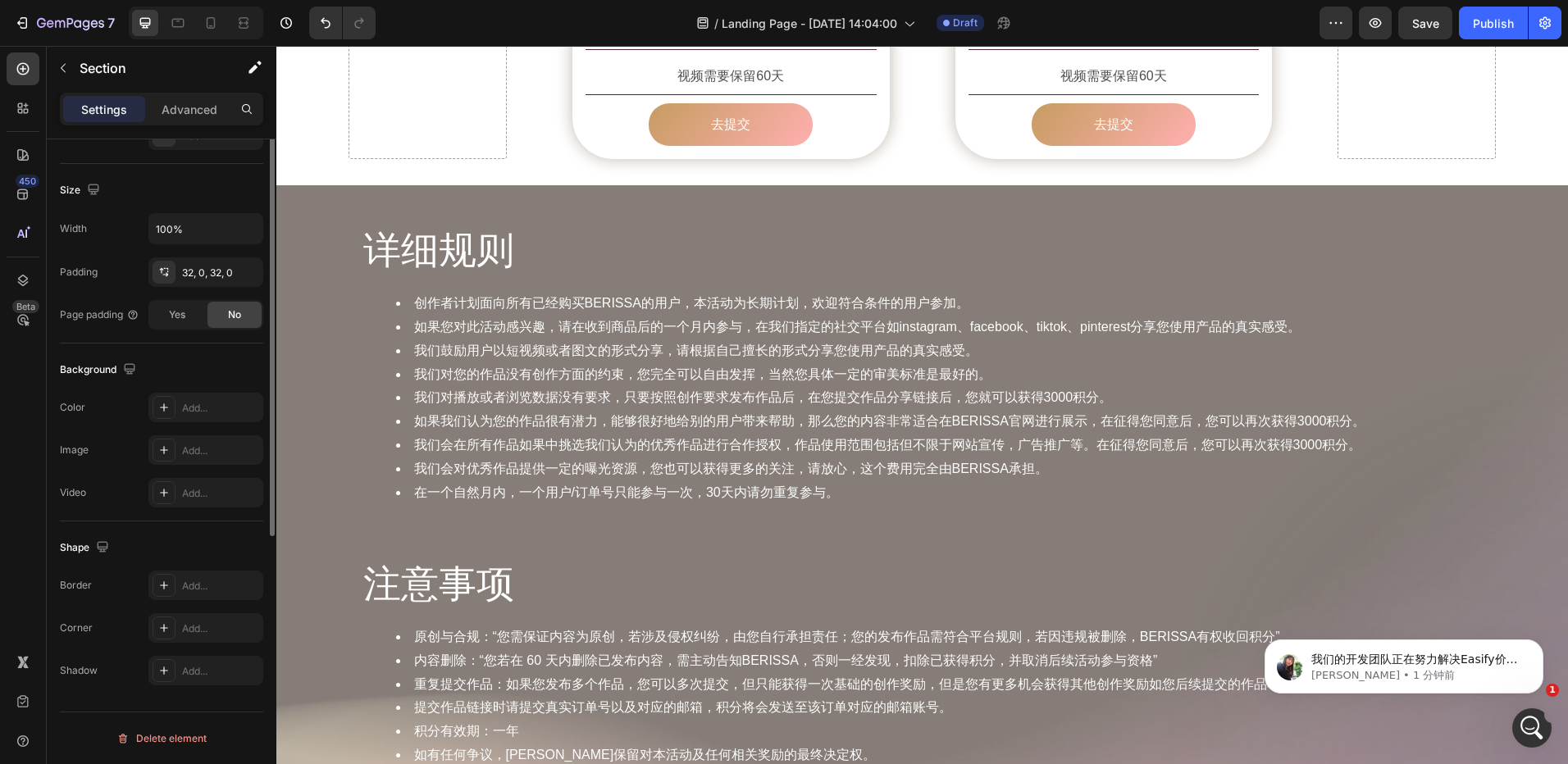
scroll to position [83, 0]
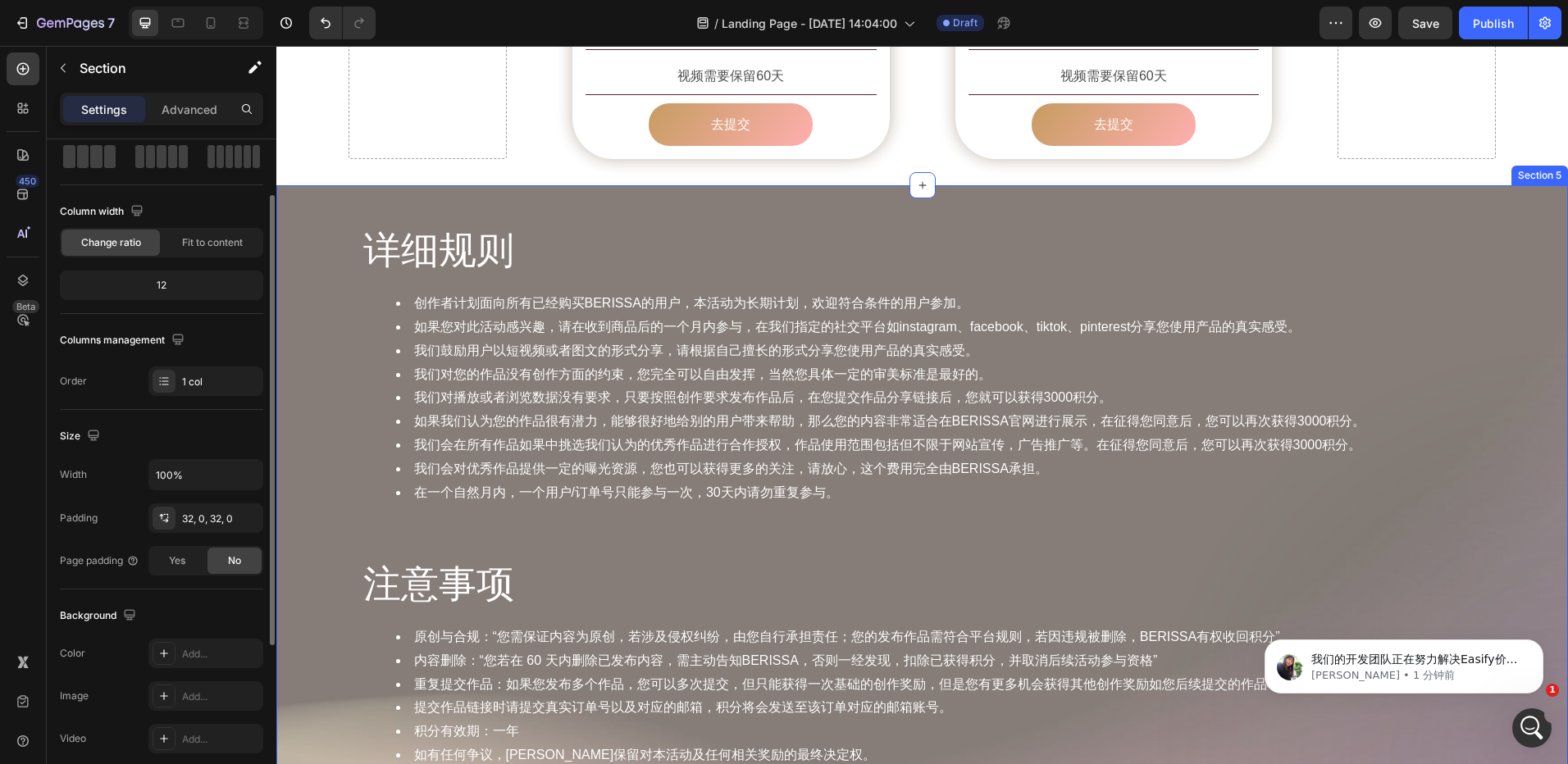
click at [324, 185] on div "详细规则 Heading 创作者计划面向所有已经购买BERISSA的用户，本活动为长期计划，欢迎符合条件的用户参加。 如果您对此活动感兴趣，请在收到商品后的一…" at bounding box center [923, 509] width 1292 height 650
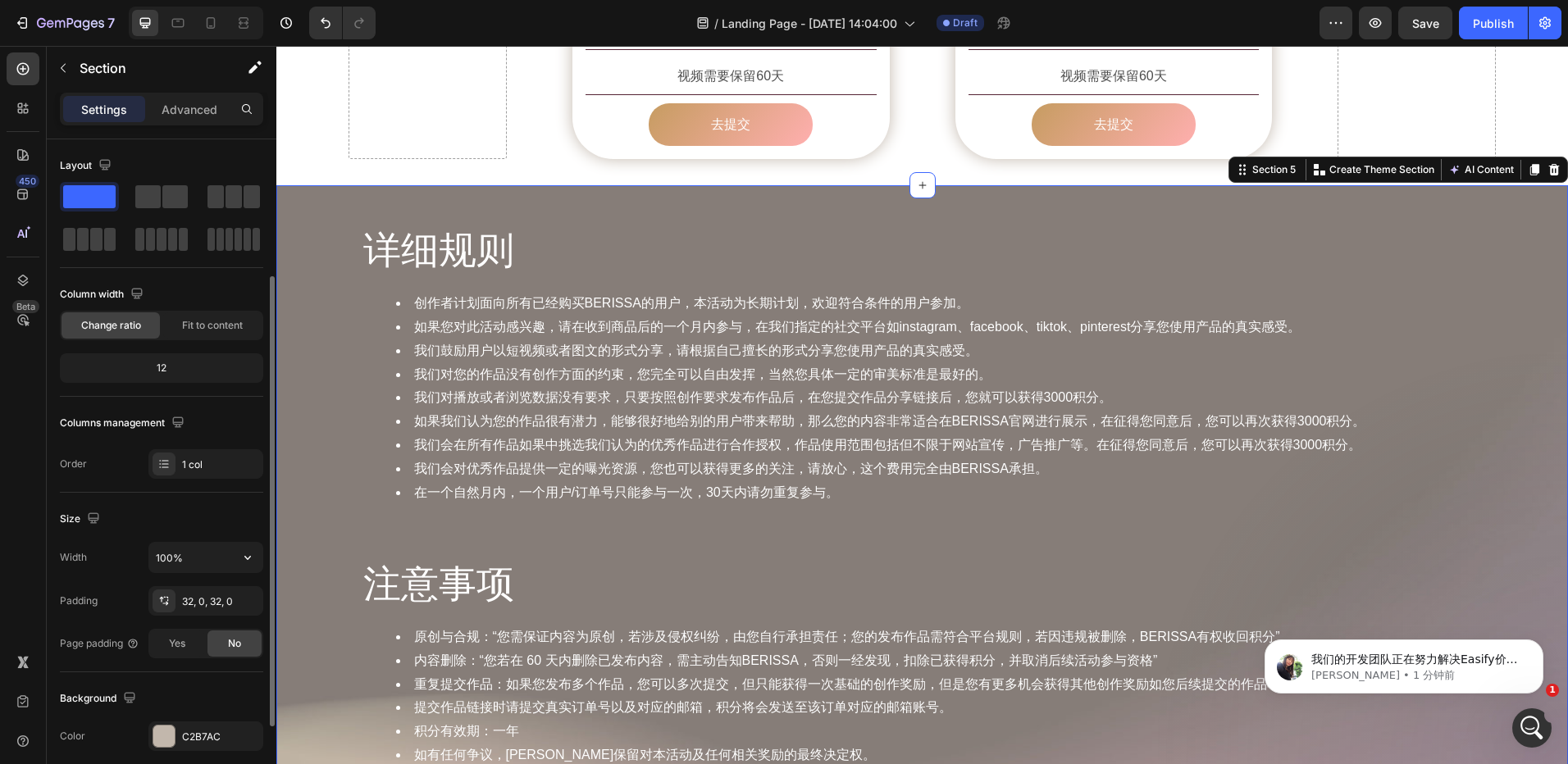
scroll to position [328, 0]
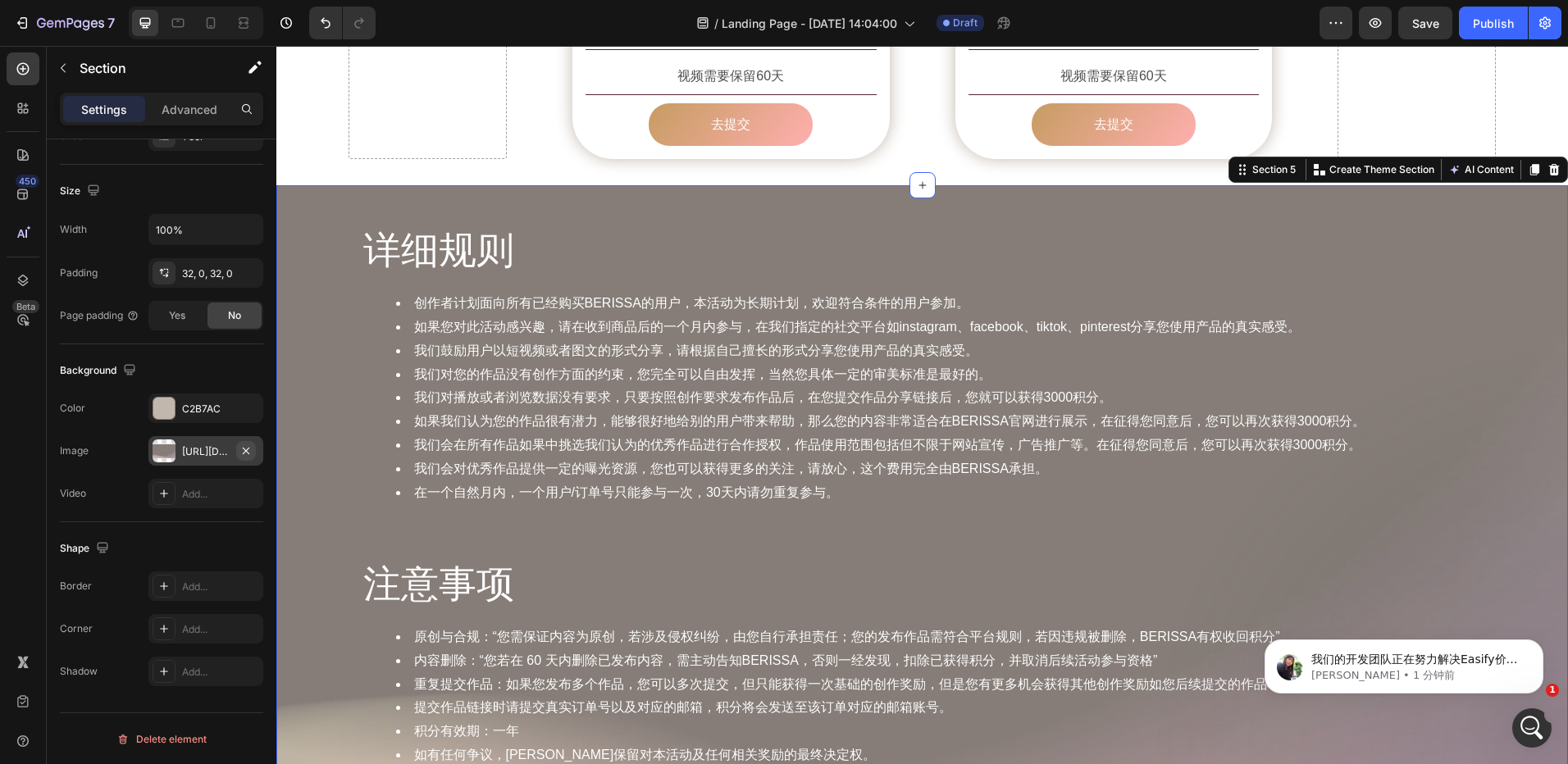
click at [242, 448] on icon "button" at bounding box center [246, 451] width 13 height 13
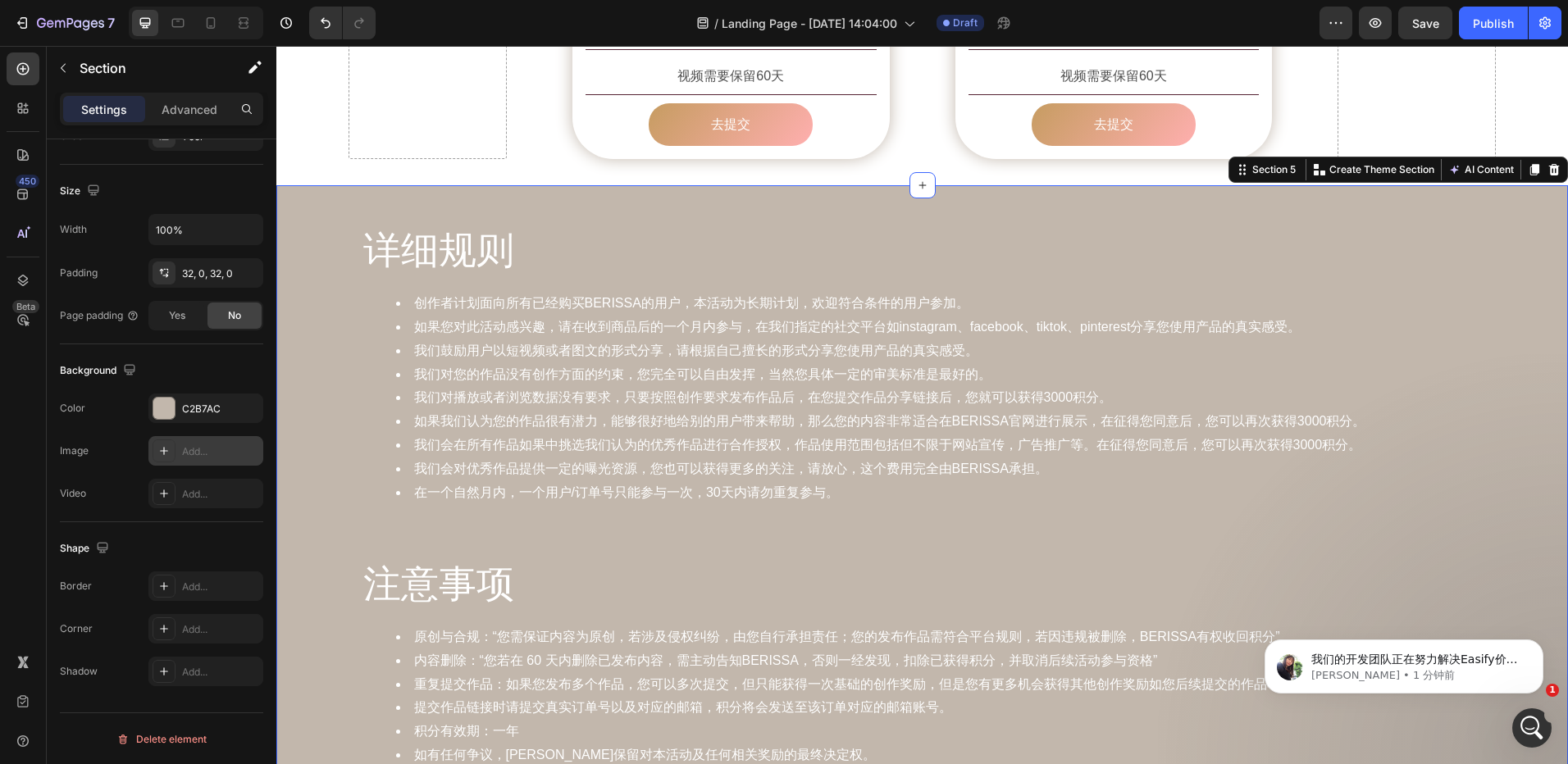
click at [218, 453] on div "Add..." at bounding box center [220, 451] width 77 height 14
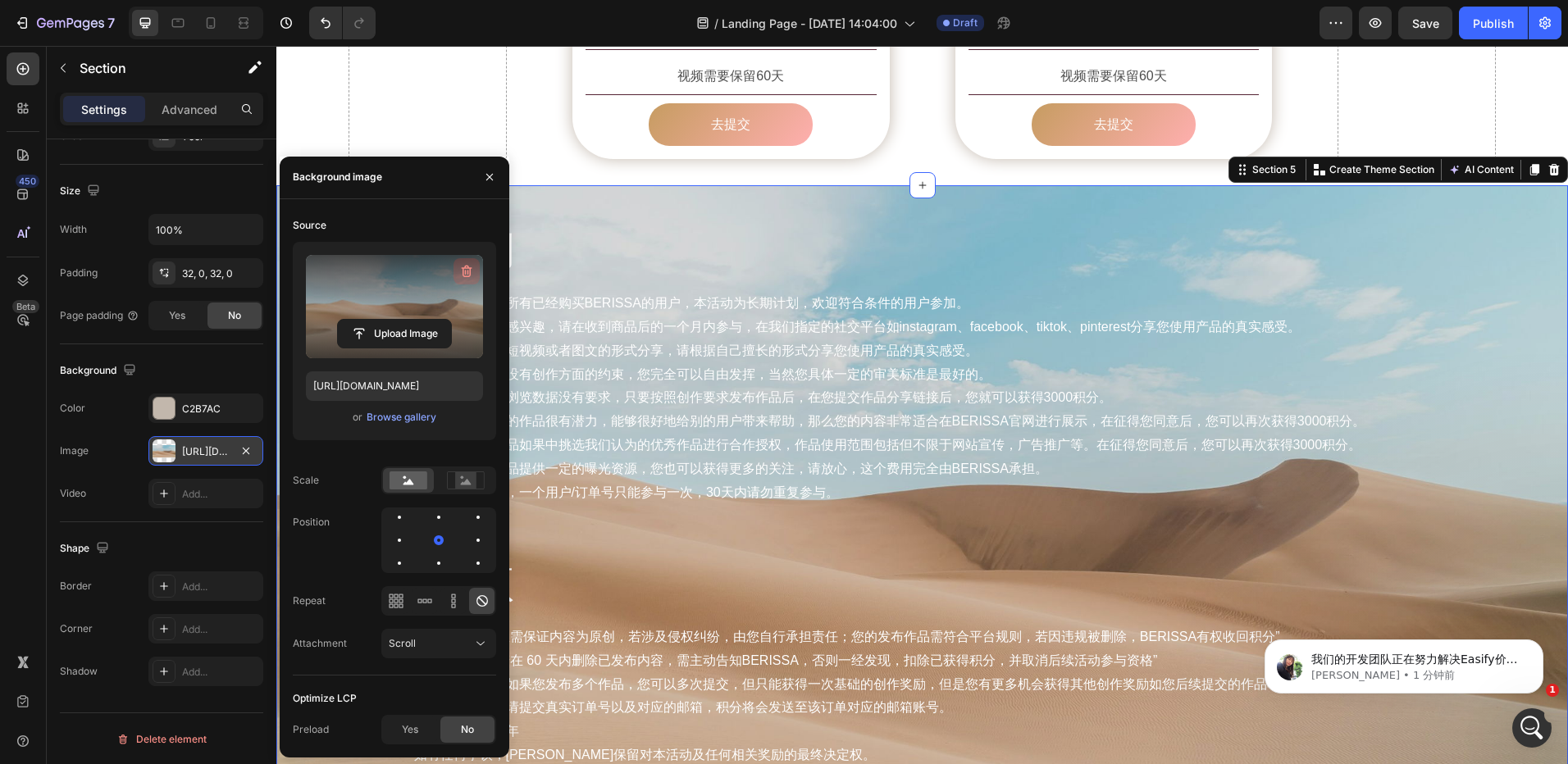
click at [467, 266] on icon "button" at bounding box center [466, 271] width 16 height 16
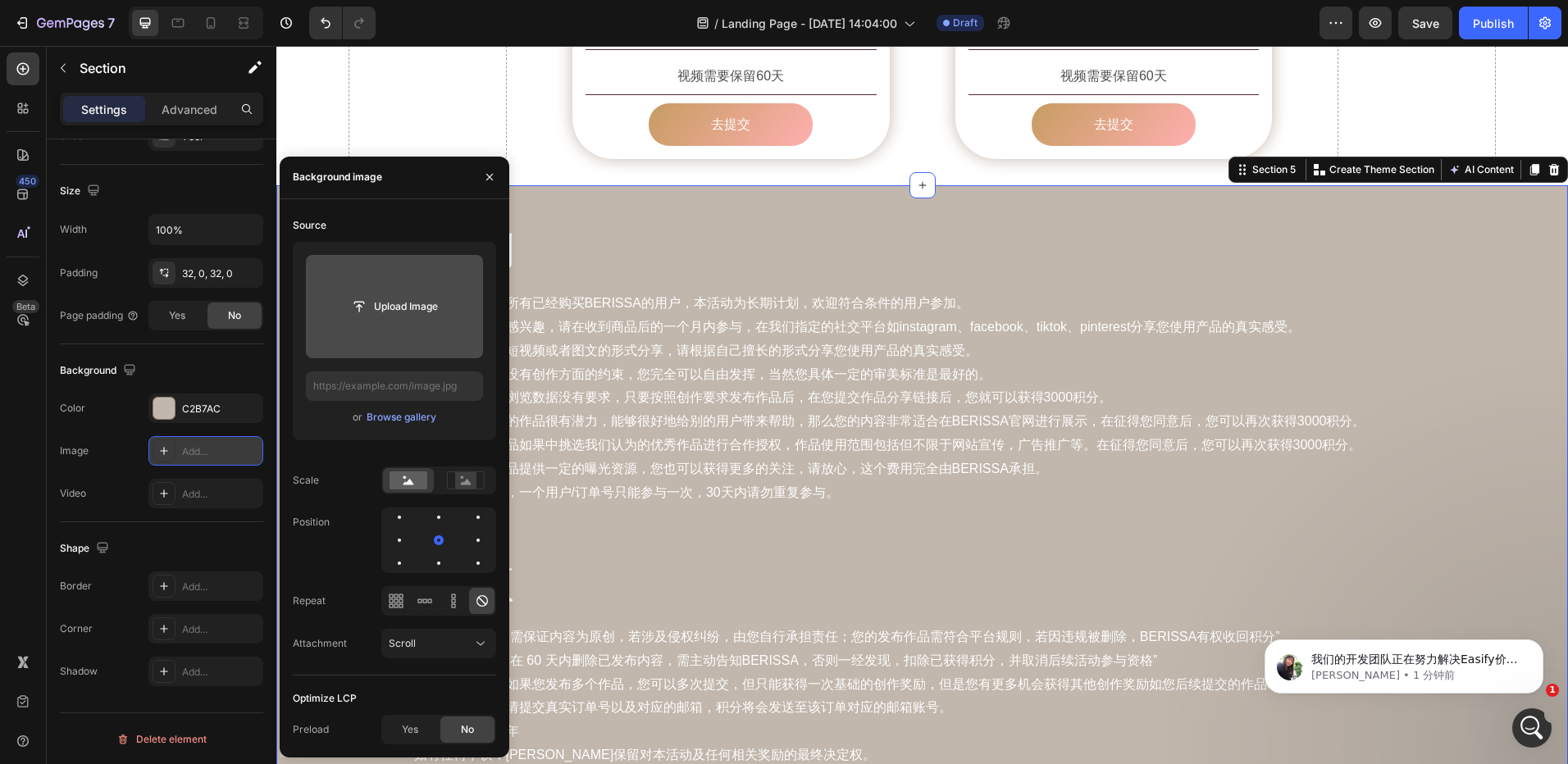
click at [409, 307] on input "file" at bounding box center [394, 306] width 114 height 28
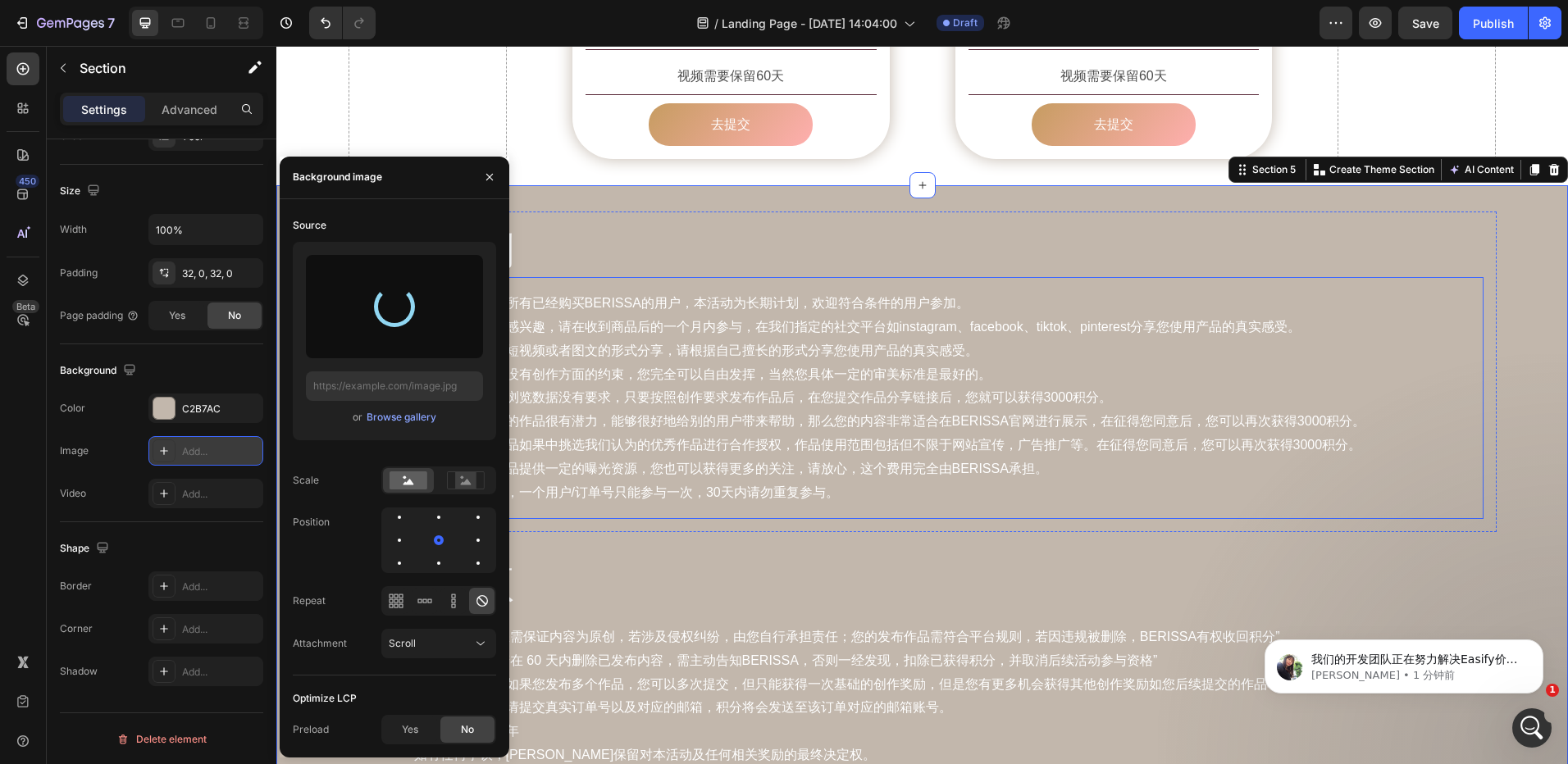
type input "https://cdn.shopify.com/s/files/1/0935/3219/3042/files/gempages_575393468029862…"
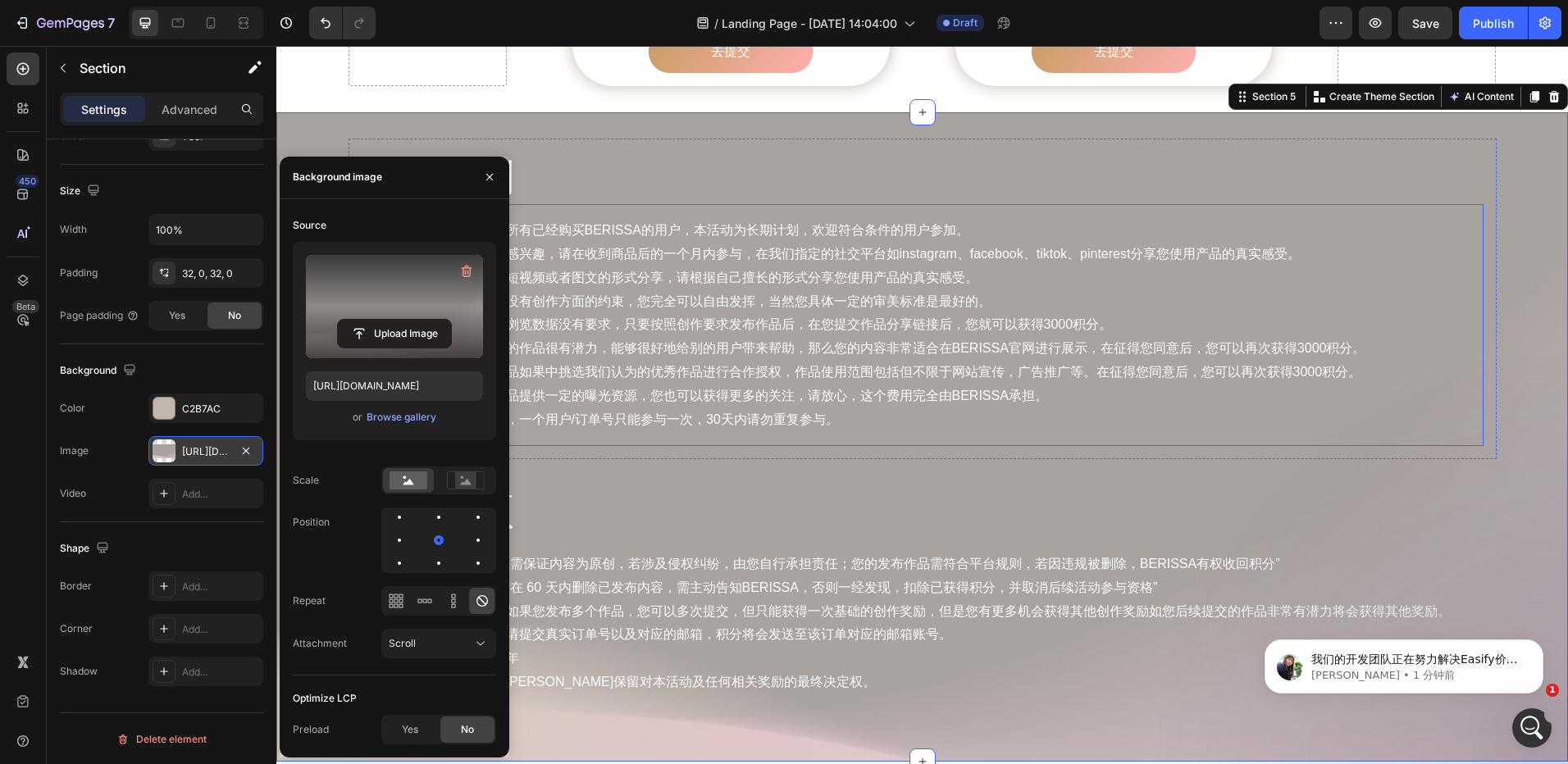
scroll to position [1886, 0]
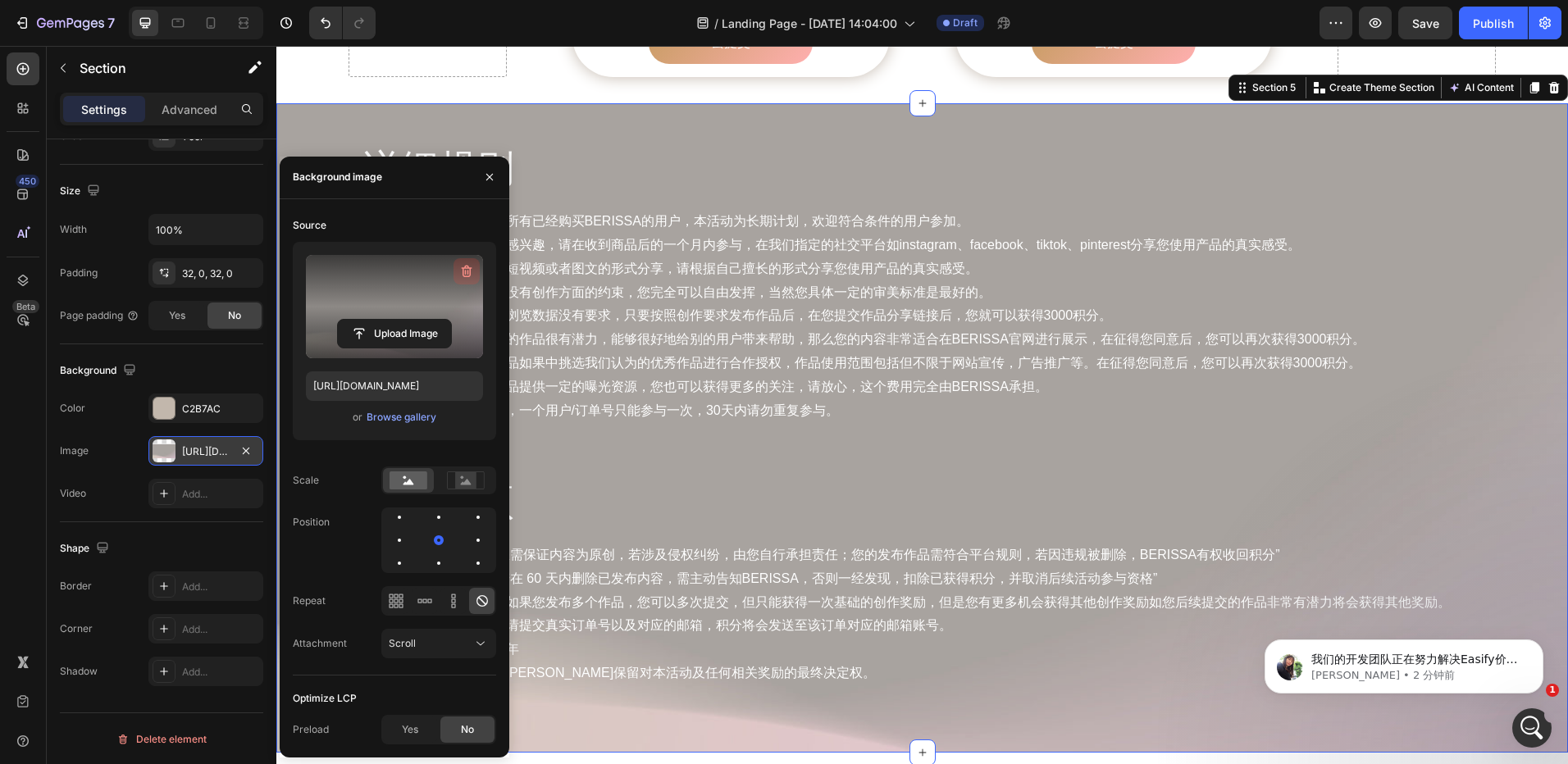
click at [469, 271] on icon "button" at bounding box center [469, 272] width 2 height 5
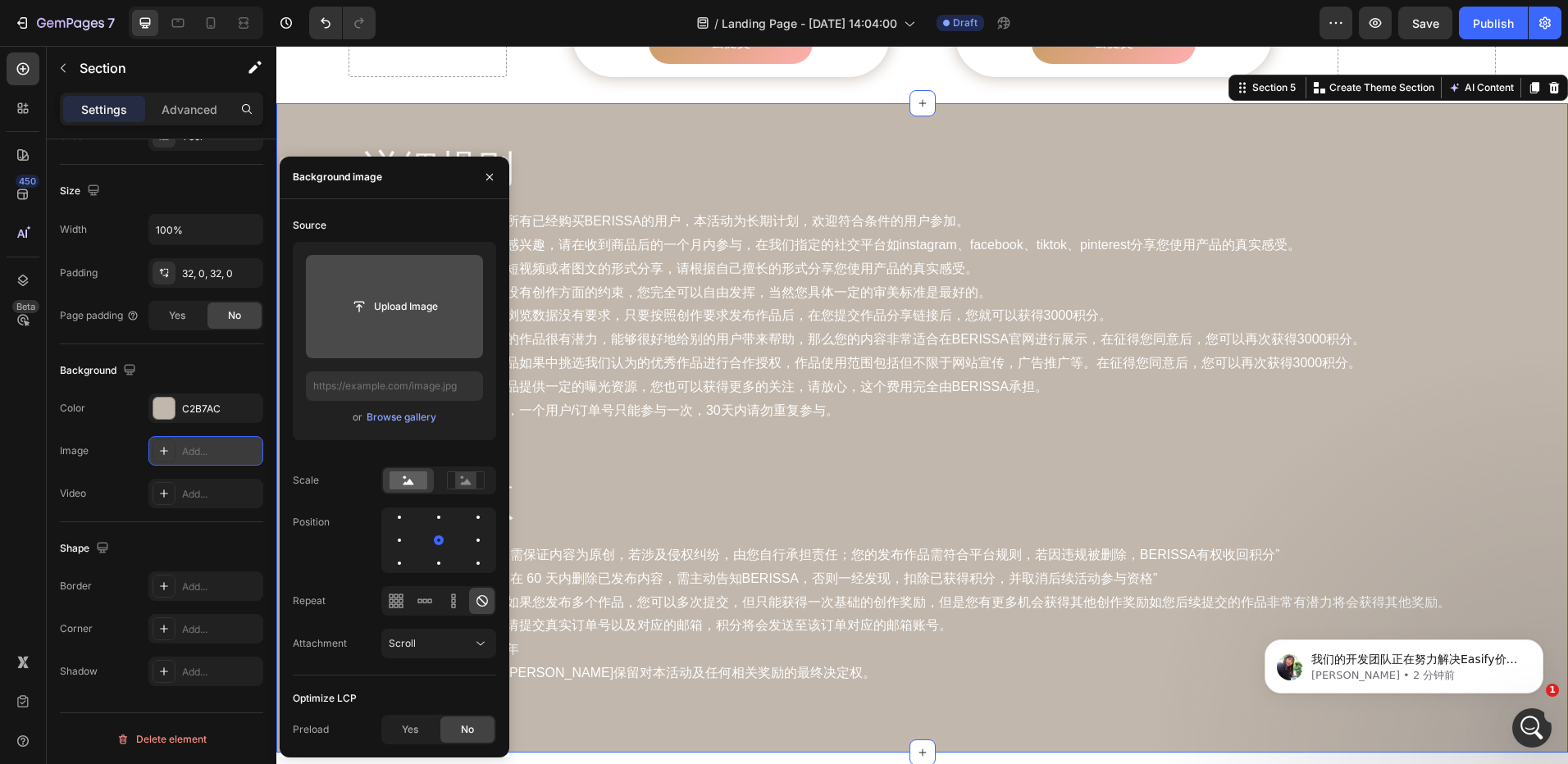
click at [396, 316] on input "file" at bounding box center [394, 306] width 114 height 28
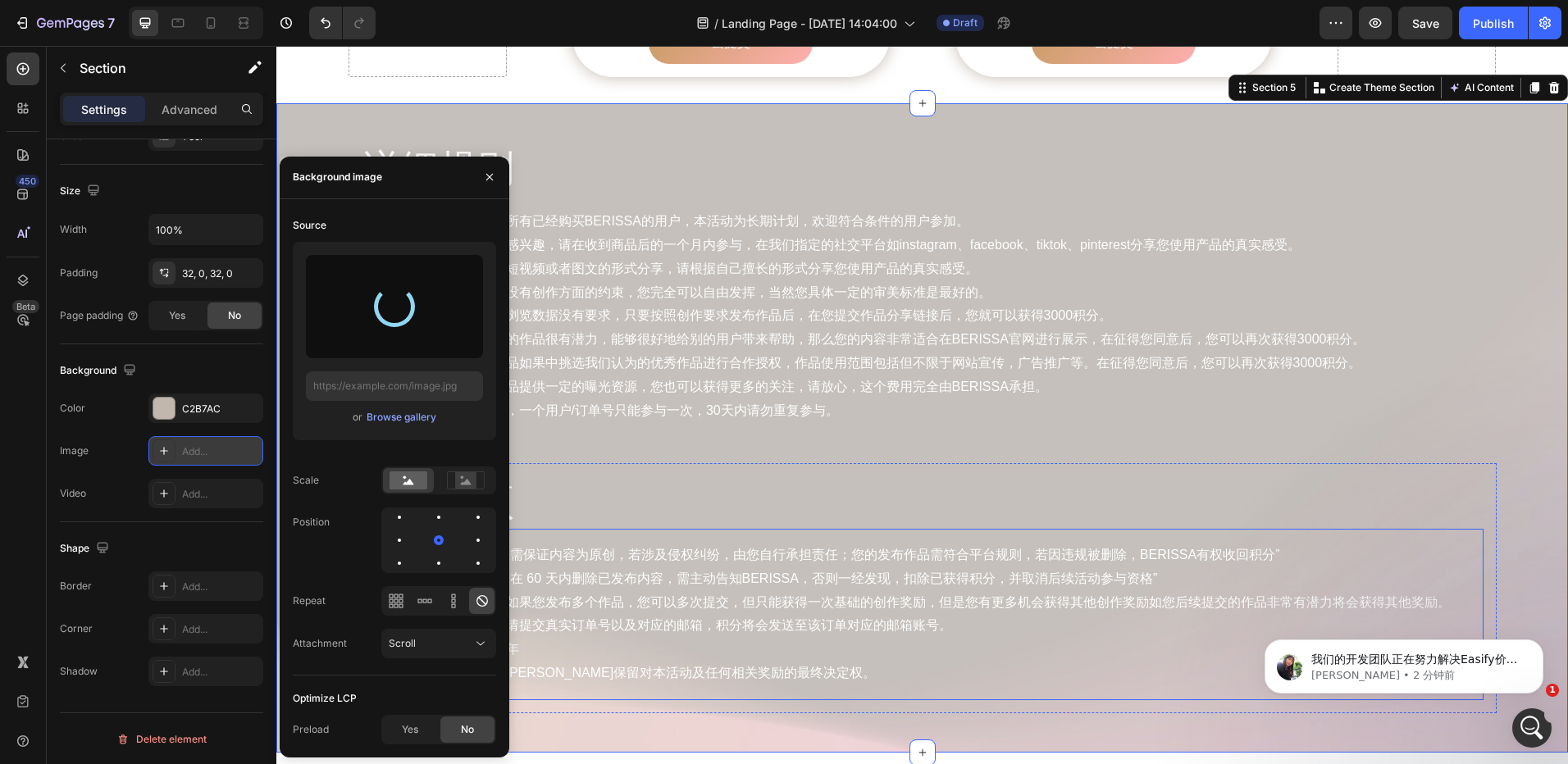
type input "https://cdn.shopify.com/s/files/1/0935/3219/3042/files/gempages_575393468029862…"
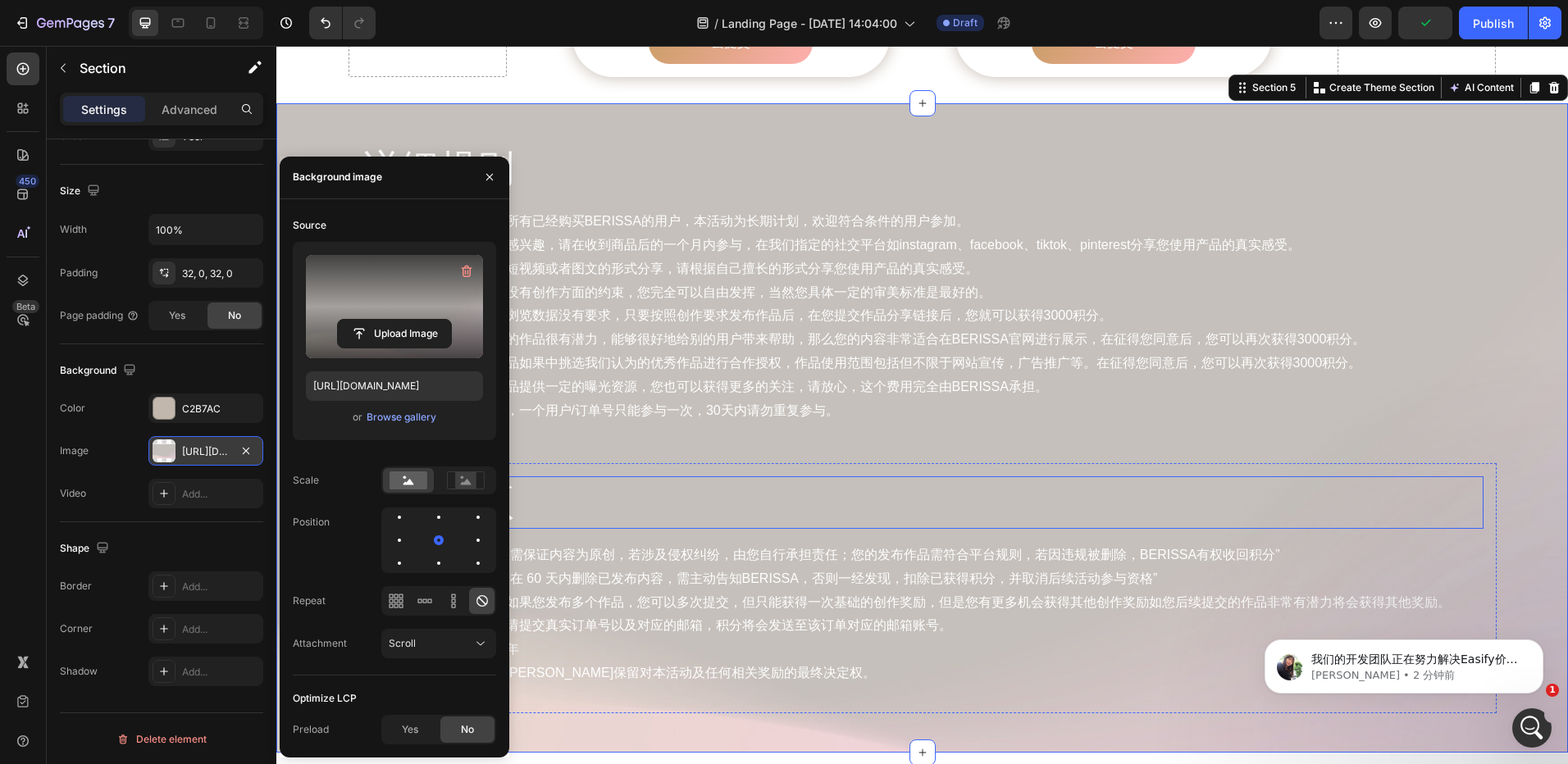
click at [972, 476] on h2 "注意事项" at bounding box center [923, 502] width 1122 height 52
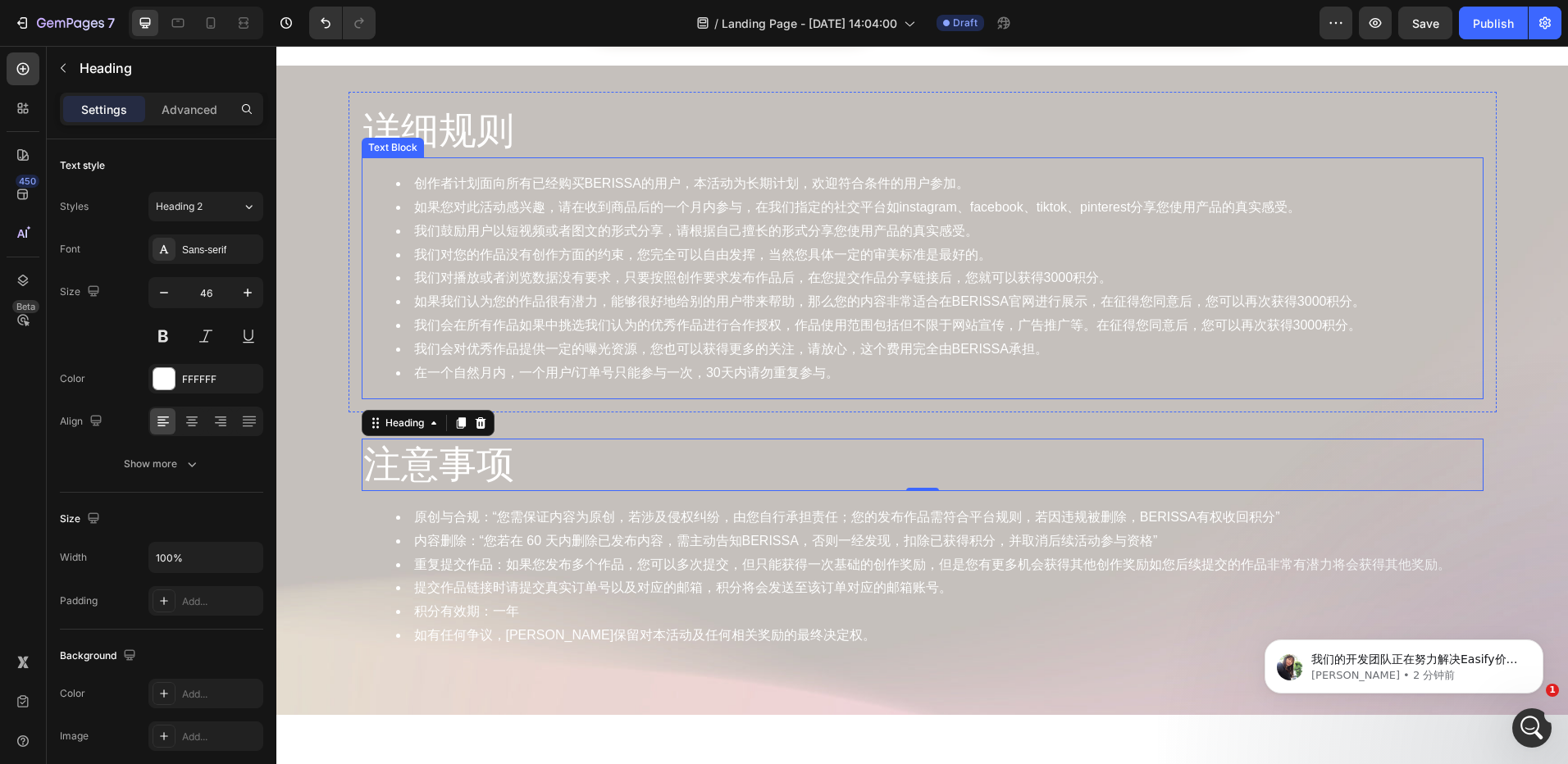
scroll to position [1968, 0]
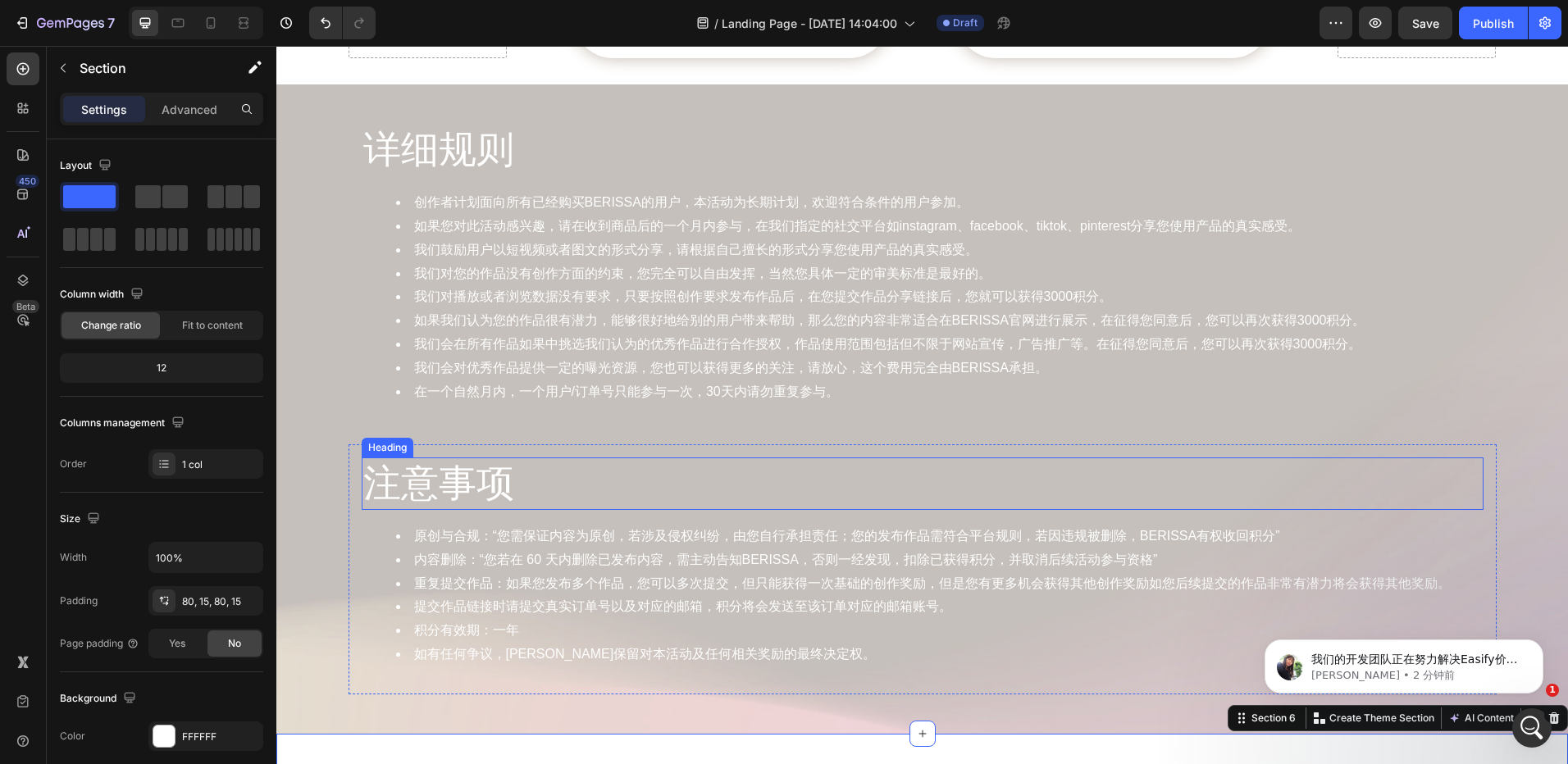
scroll to position [1804, 0]
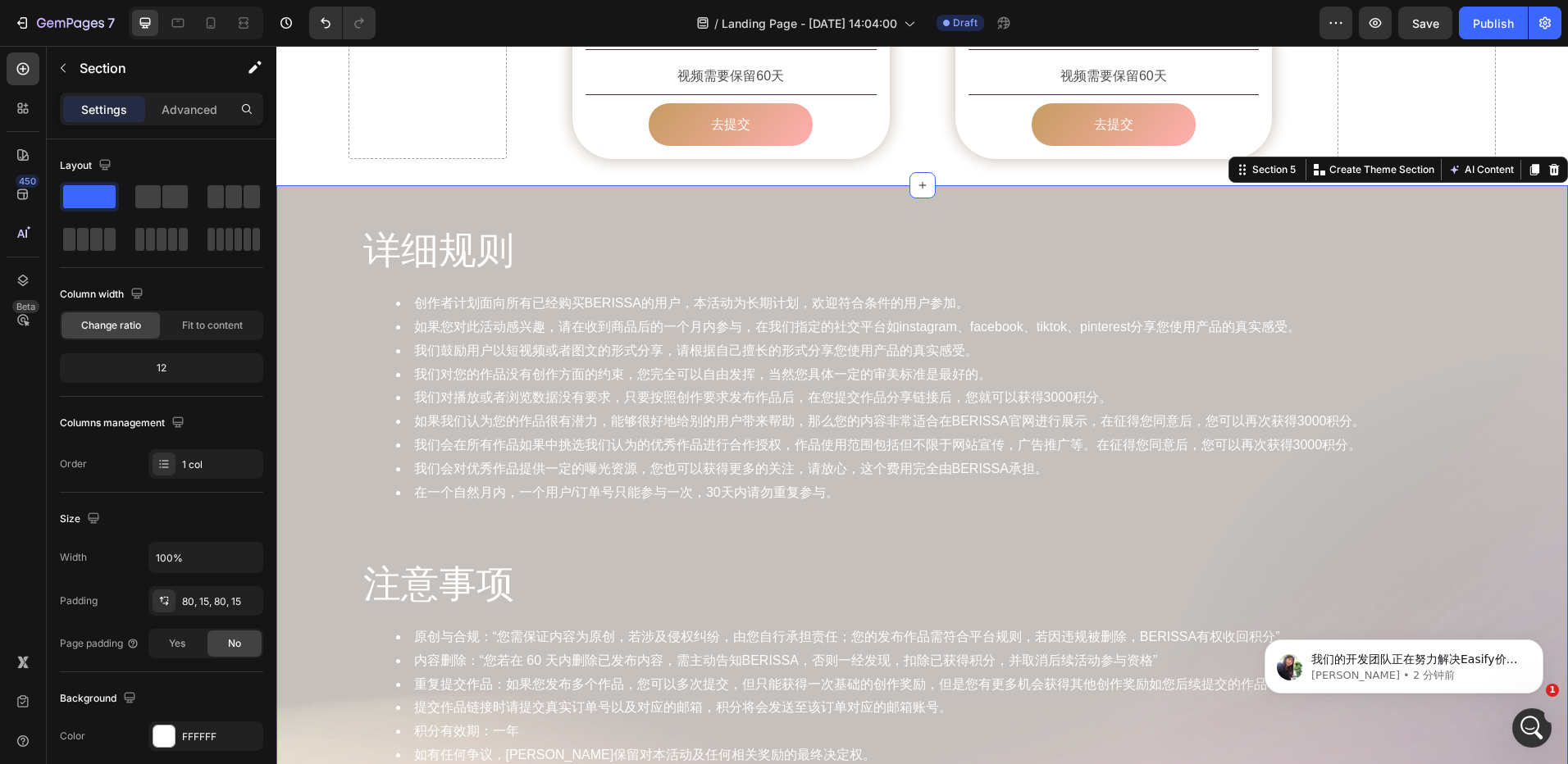
click at [647, 185] on div "详细规则 Heading 创作者计划面向所有已经购买BERISSA的用户，本活动为长期计划，欢迎符合条件的用户参加。 如果您对此活动感兴趣，请在收到商品后的一…" at bounding box center [923, 509] width 1292 height 650
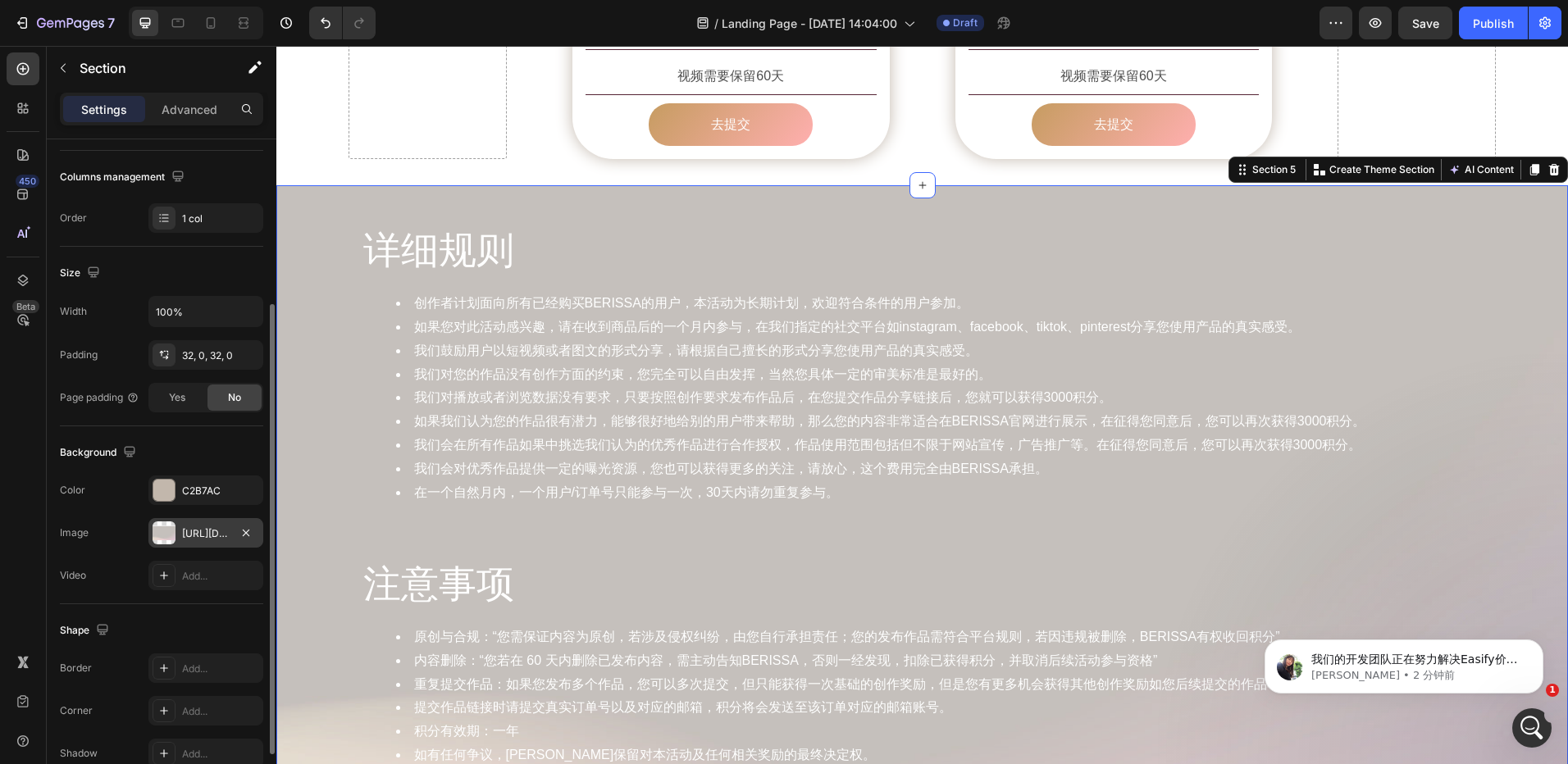
click at [196, 531] on div "https://cdn.shopify.com/s/files/1/0935/3219/3042/files/gempages_575393468029862…" at bounding box center [206, 533] width 48 height 14
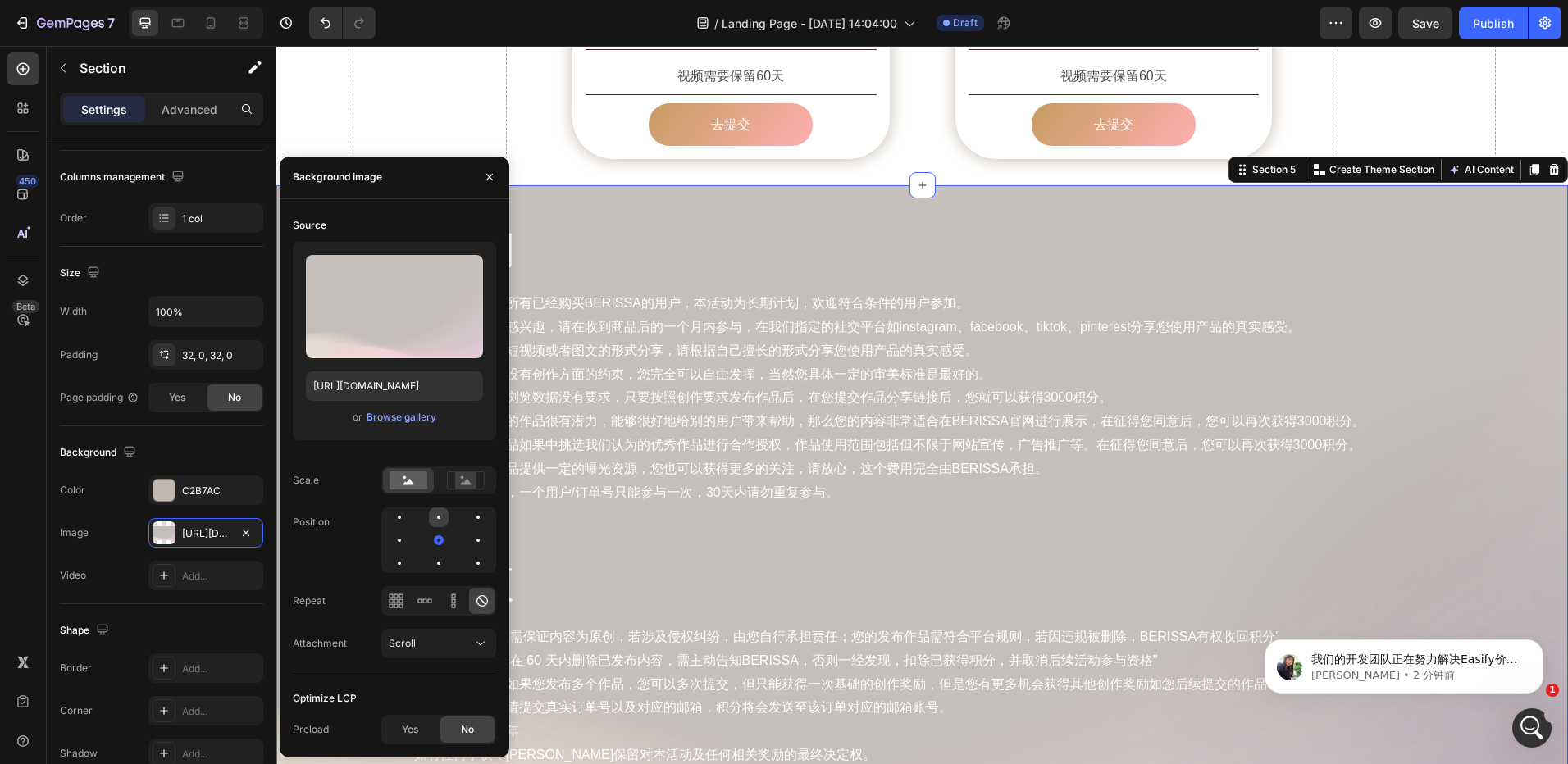
click at [469, 522] on div at bounding box center [478, 517] width 20 height 20
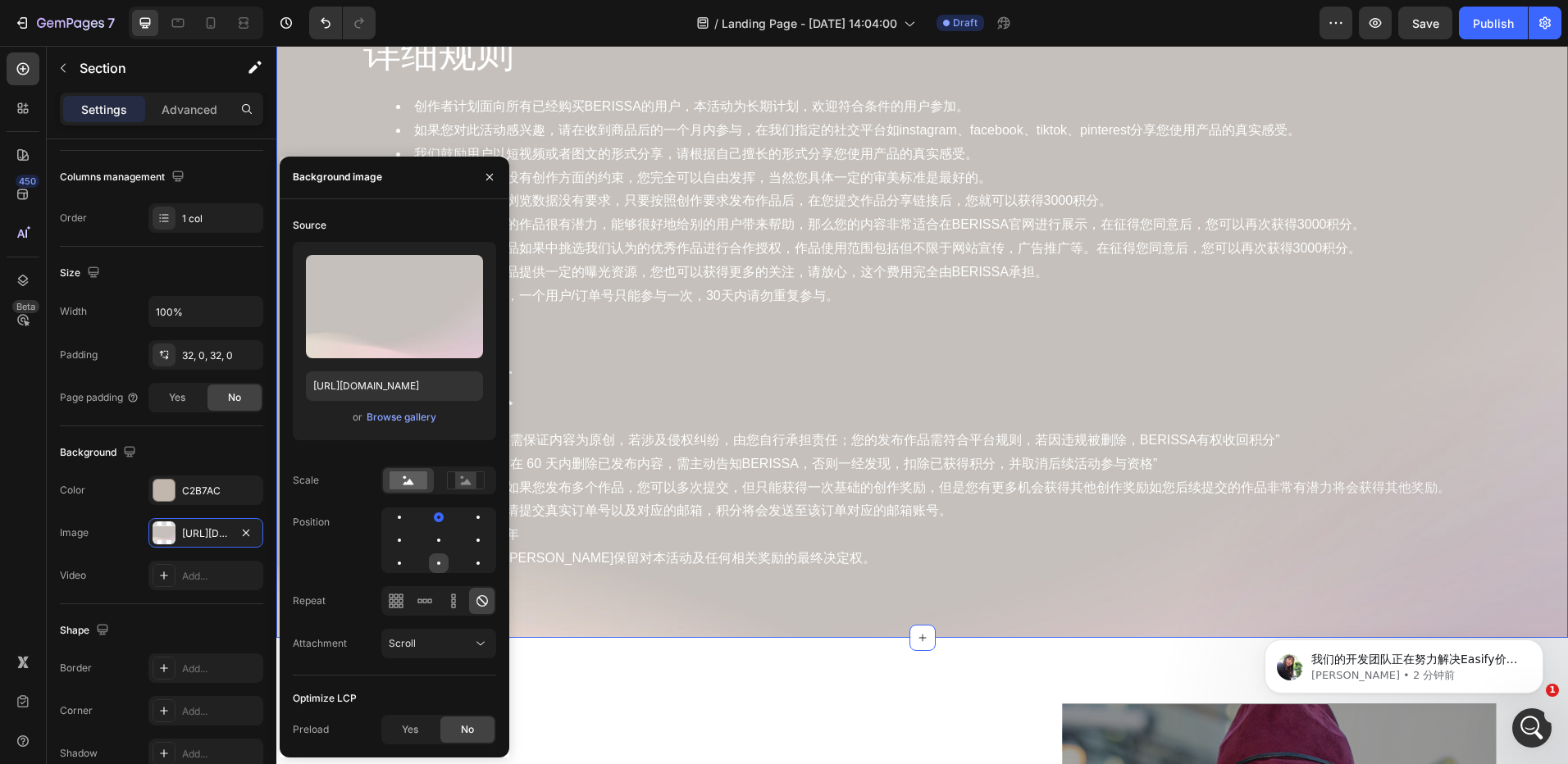
click at [469, 565] on div at bounding box center [478, 563] width 20 height 20
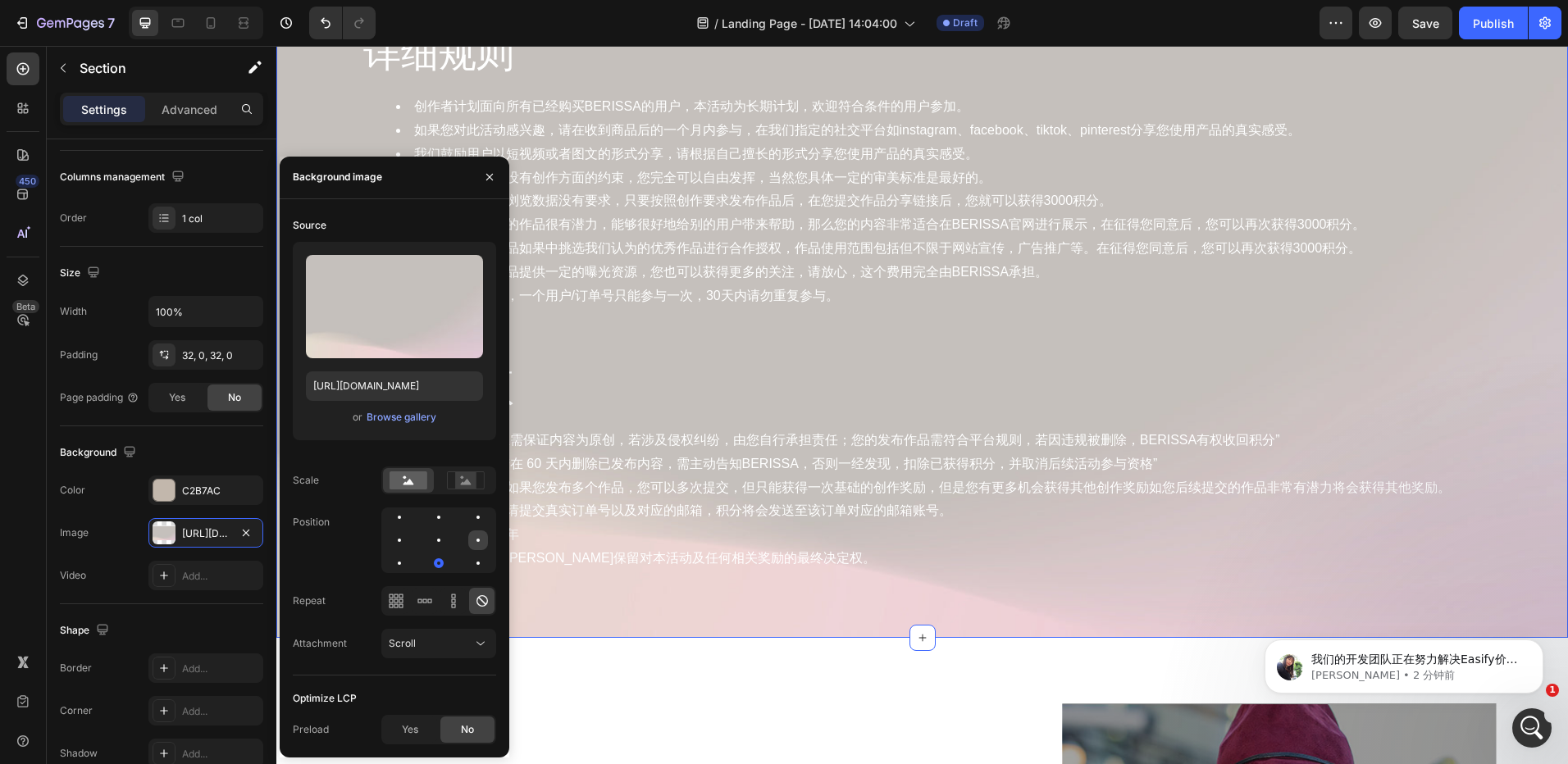
click at [409, 553] on div at bounding box center [399, 563] width 20 height 20
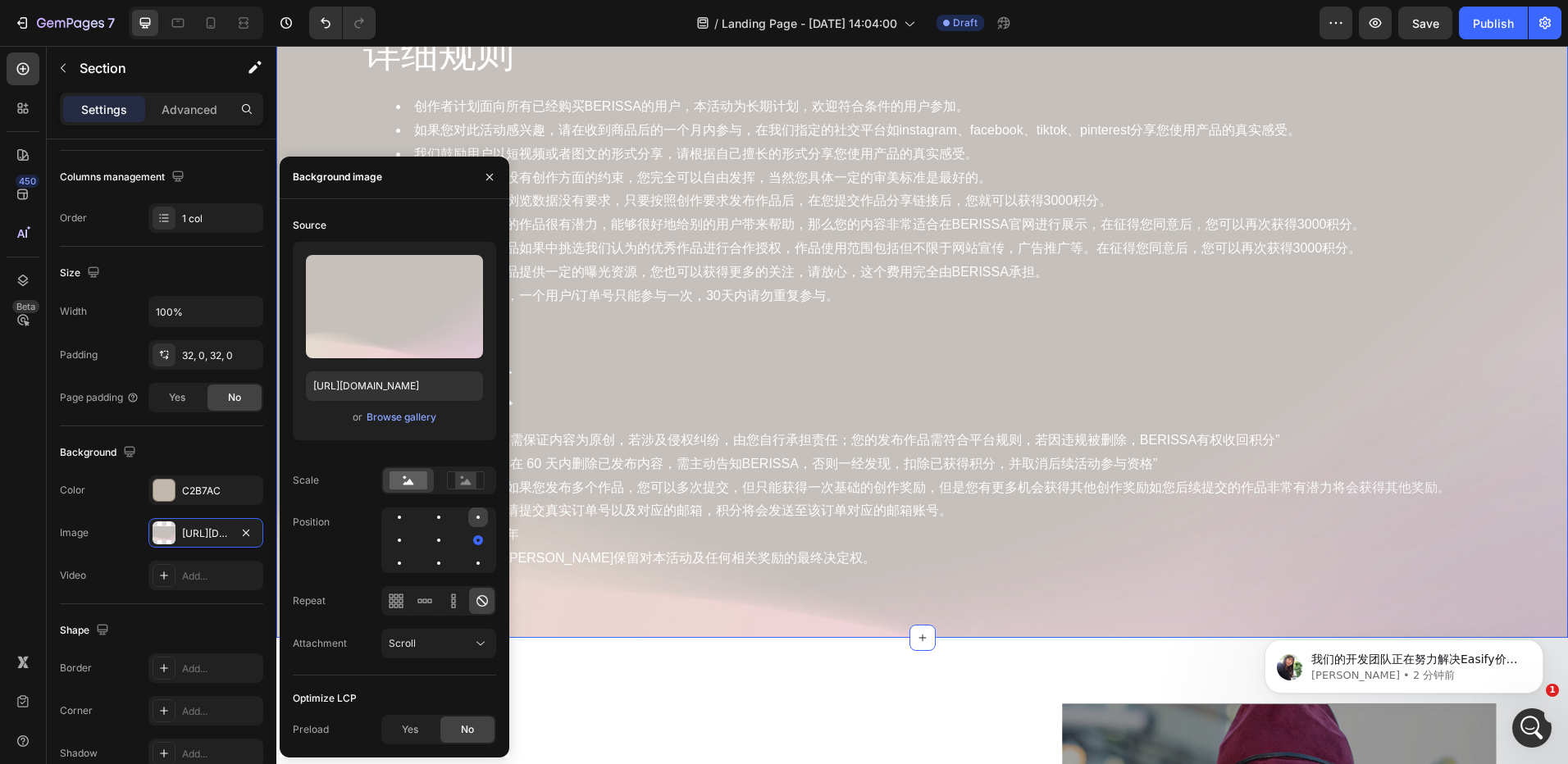
click at [409, 530] on div at bounding box center [399, 540] width 20 height 20
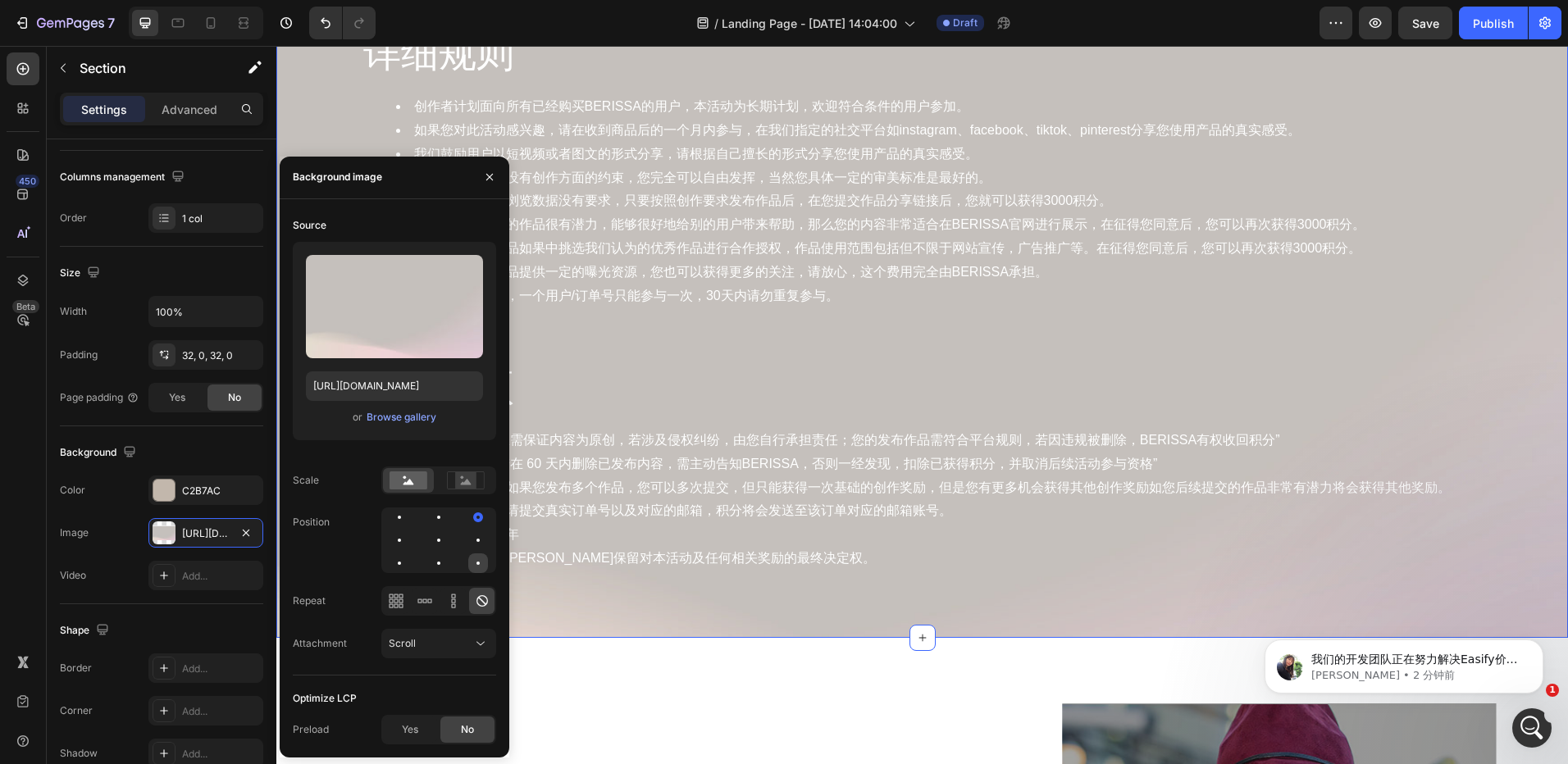
click at [474, 561] on div at bounding box center [478, 563] width 20 height 20
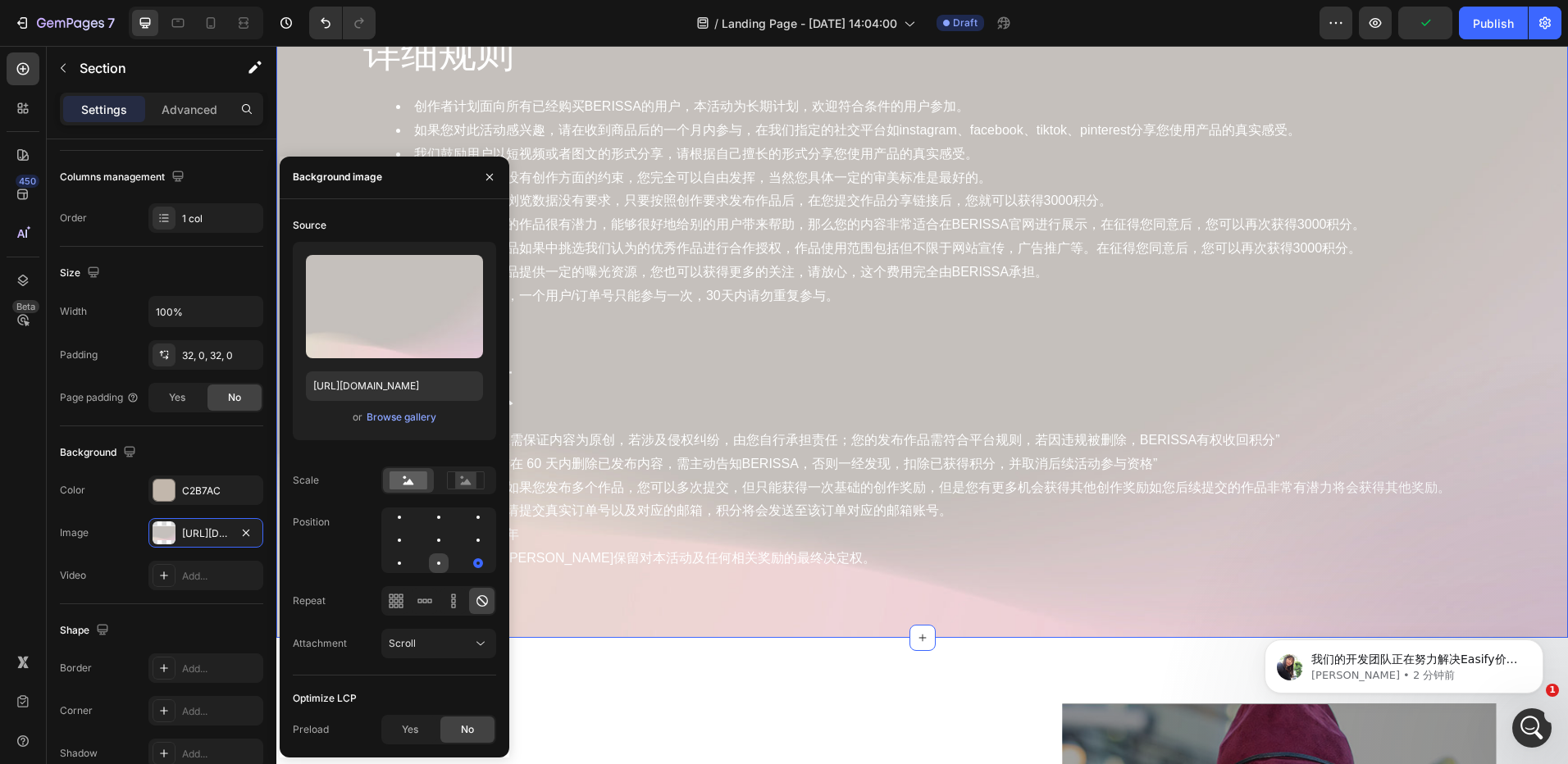
click at [469, 568] on div at bounding box center [478, 563] width 20 height 20
click at [429, 565] on div at bounding box center [438, 563] width 20 height 20
click at [469, 561] on div at bounding box center [478, 563] width 20 height 20
click at [470, 558] on div at bounding box center [478, 563] width 20 height 20
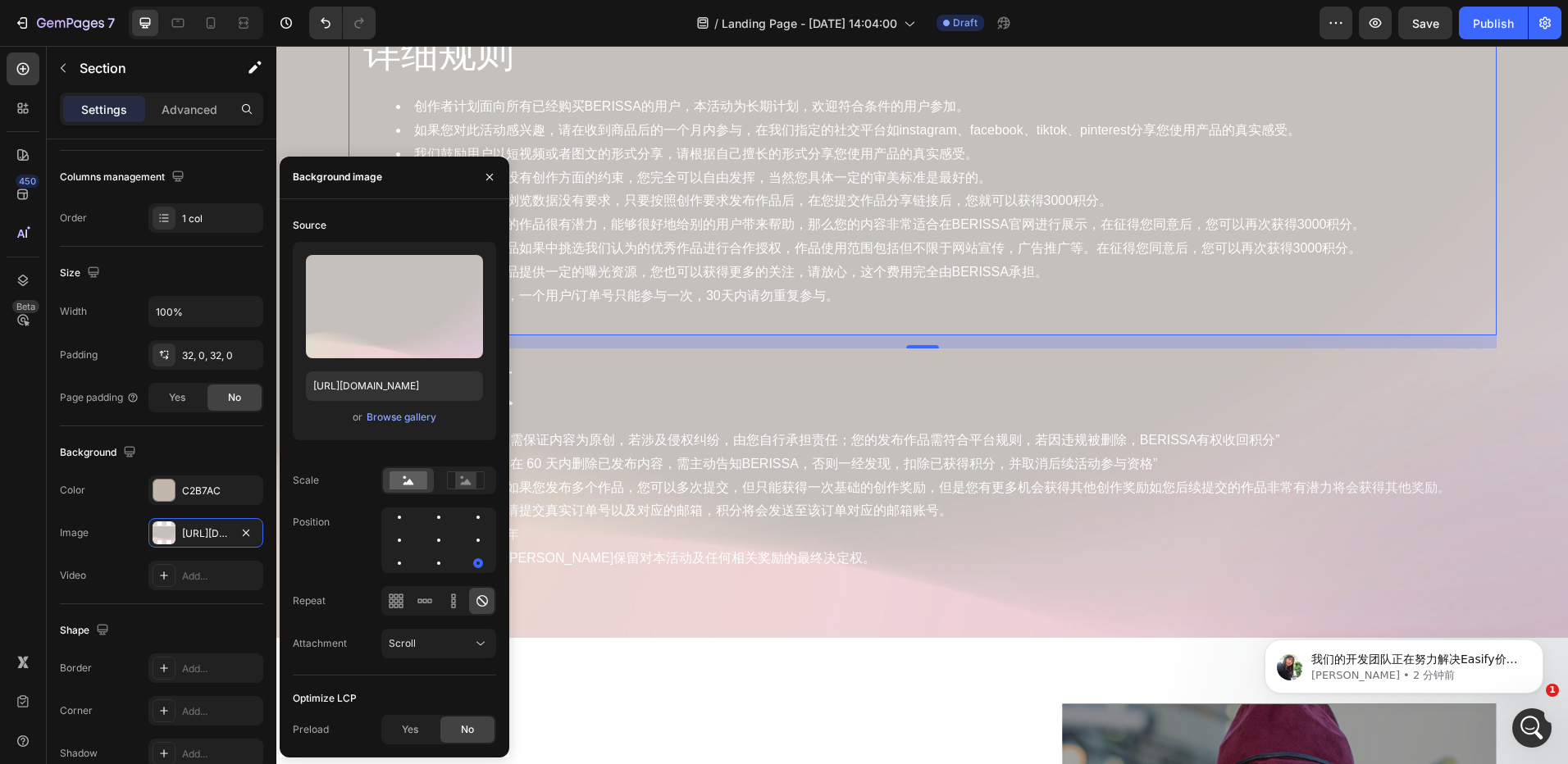
click at [860, 323] on div "详细规则 Heading 创作者计划面向所有已经购买BERISSA的用户，本活动为长期计划，欢迎符合条件的用户参加。 如果您对此活动感兴趣，请在收到商品后的一…" at bounding box center [922, 175] width 1148 height 320
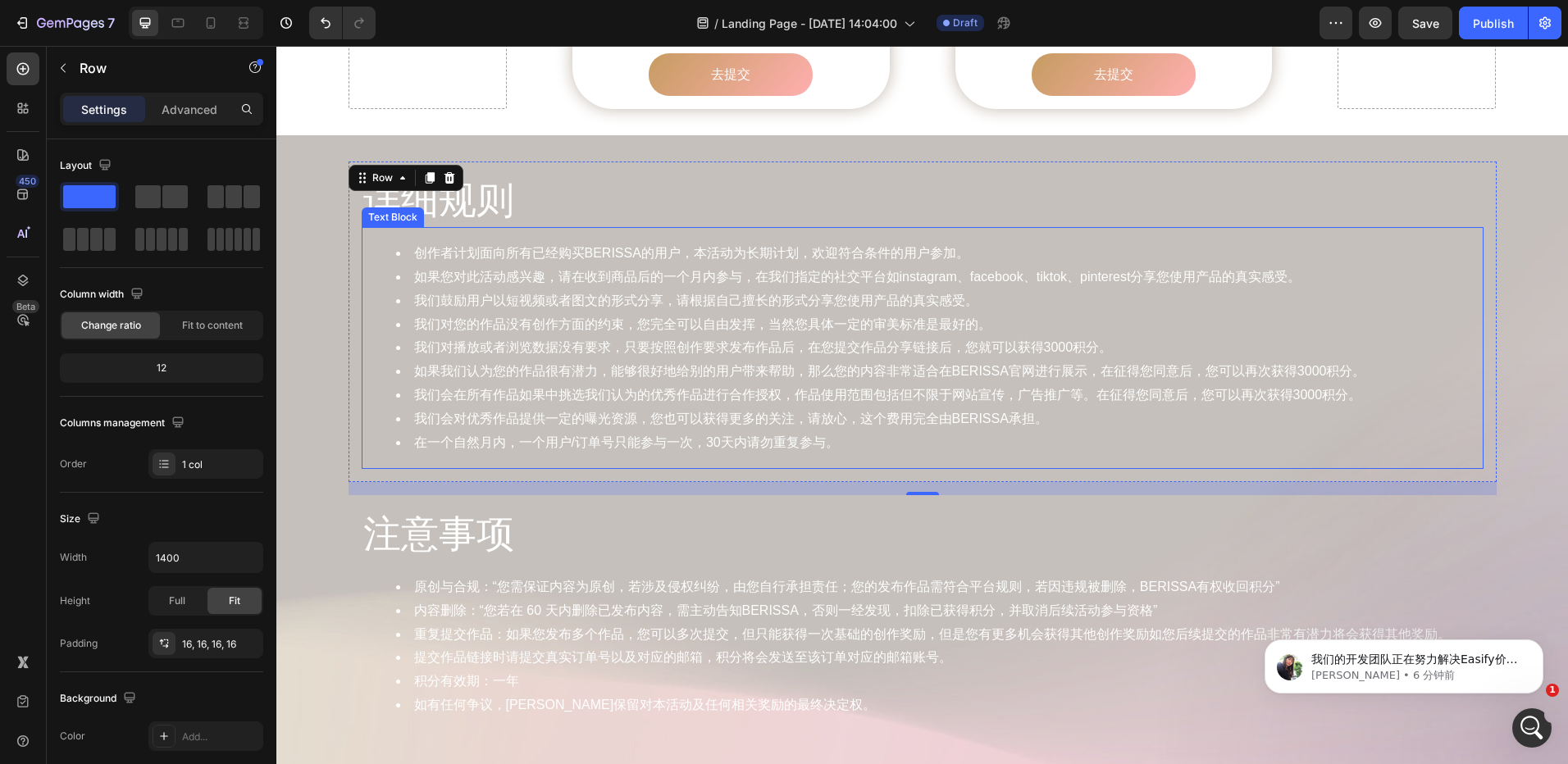
scroll to position [1804, 0]
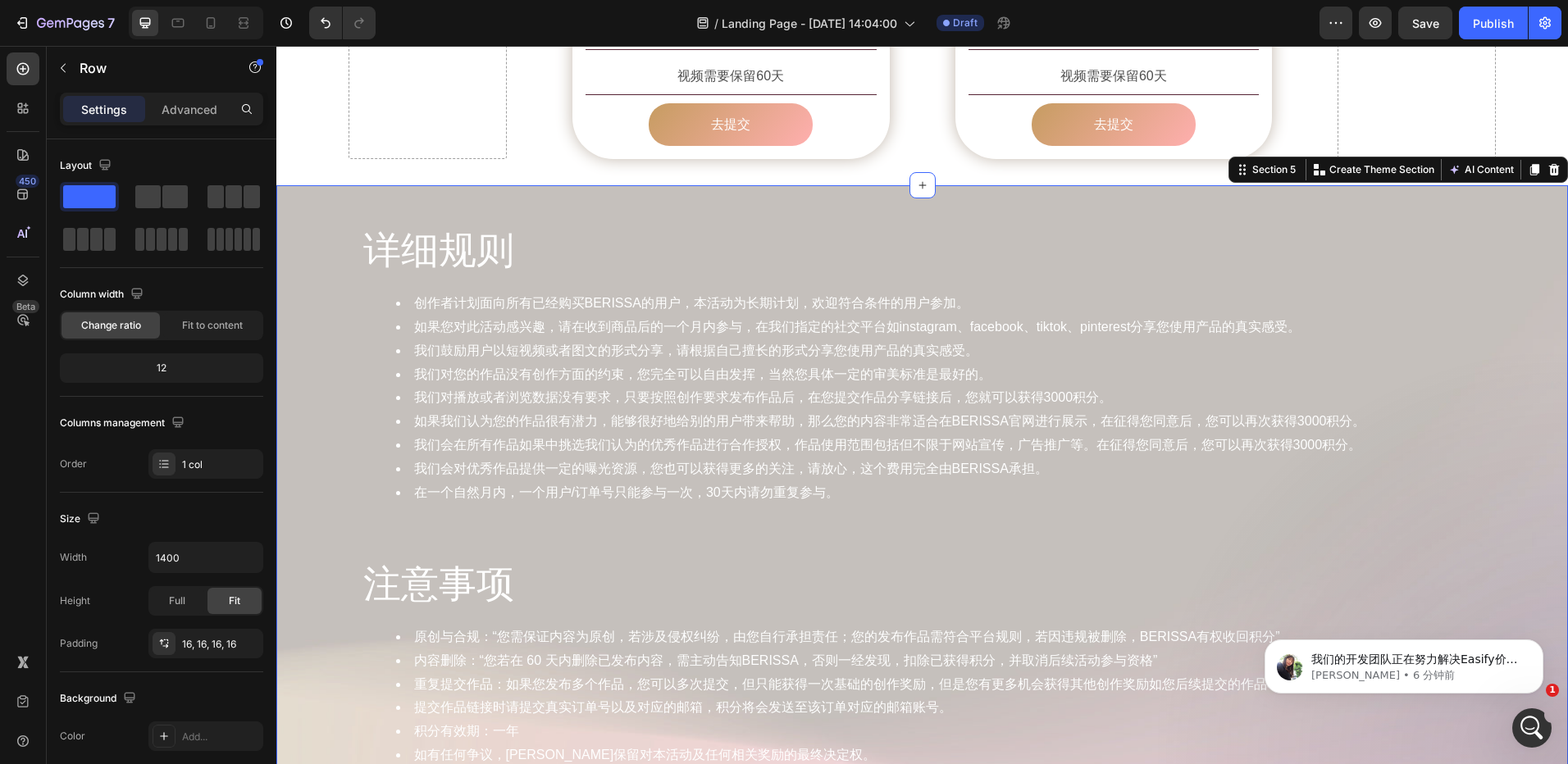
click at [496, 185] on div "详细规则 Heading 创作者计划面向所有已经购买BERISSA的用户，本活动为长期计划，欢迎符合条件的用户参加。 如果您对此活动感兴趣，请在收到商品后的一…" at bounding box center [923, 509] width 1292 height 650
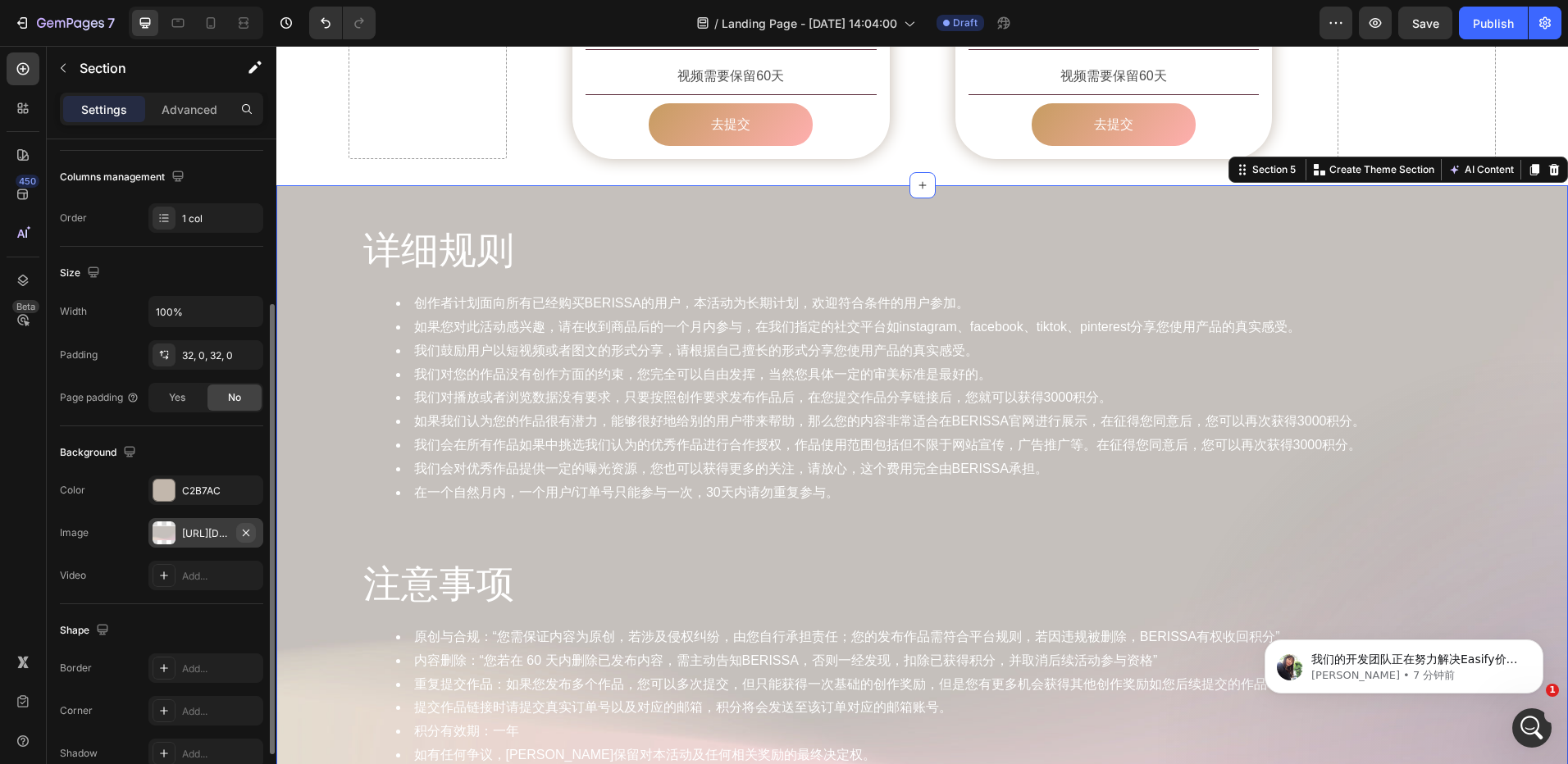
click at [249, 529] on icon "button" at bounding box center [245, 531] width 7 height 7
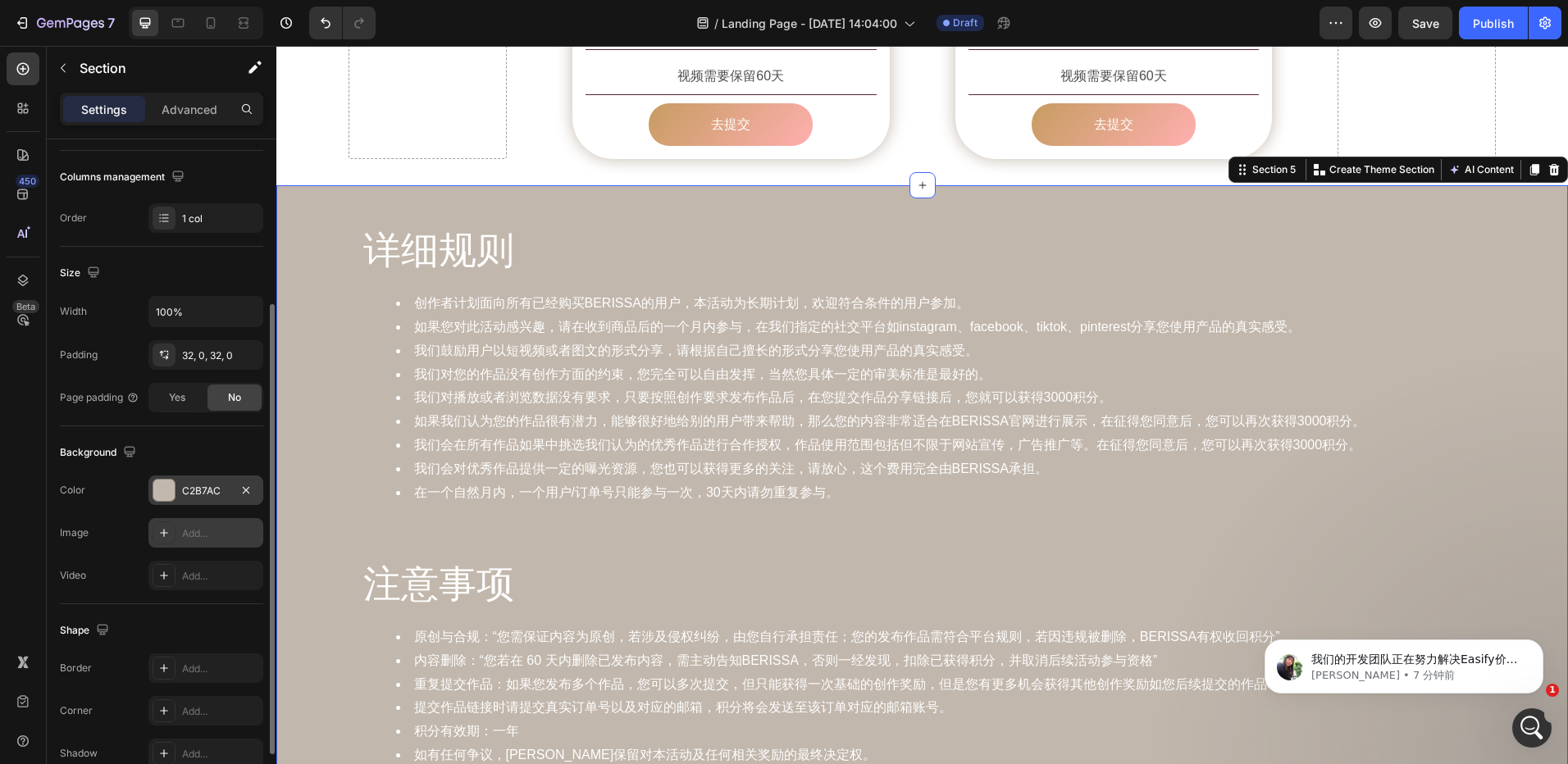
click at [205, 495] on div "C2B7AC" at bounding box center [206, 490] width 48 height 14
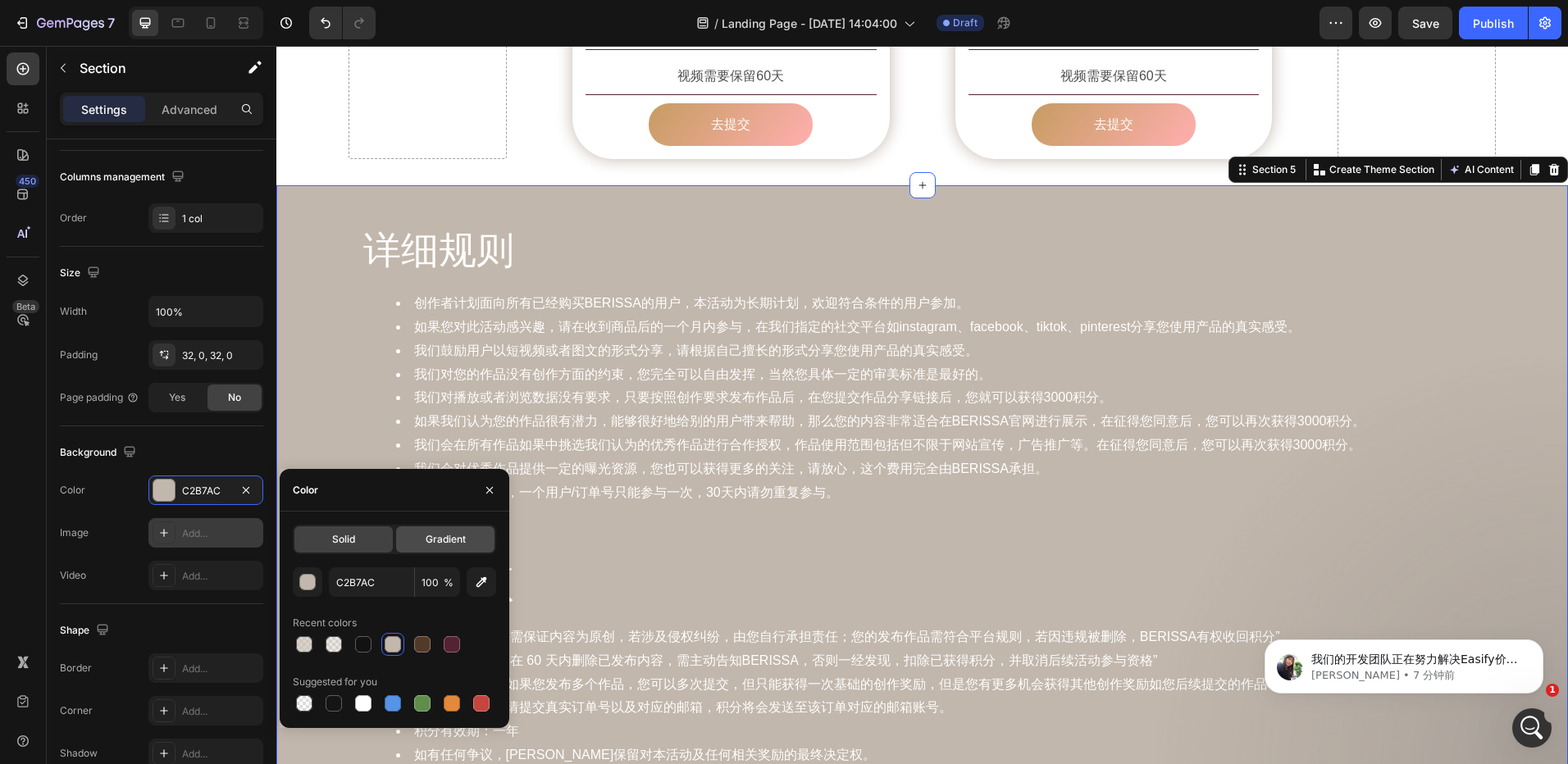
click at [421, 537] on div "Gradient" at bounding box center [445, 540] width 98 height 27
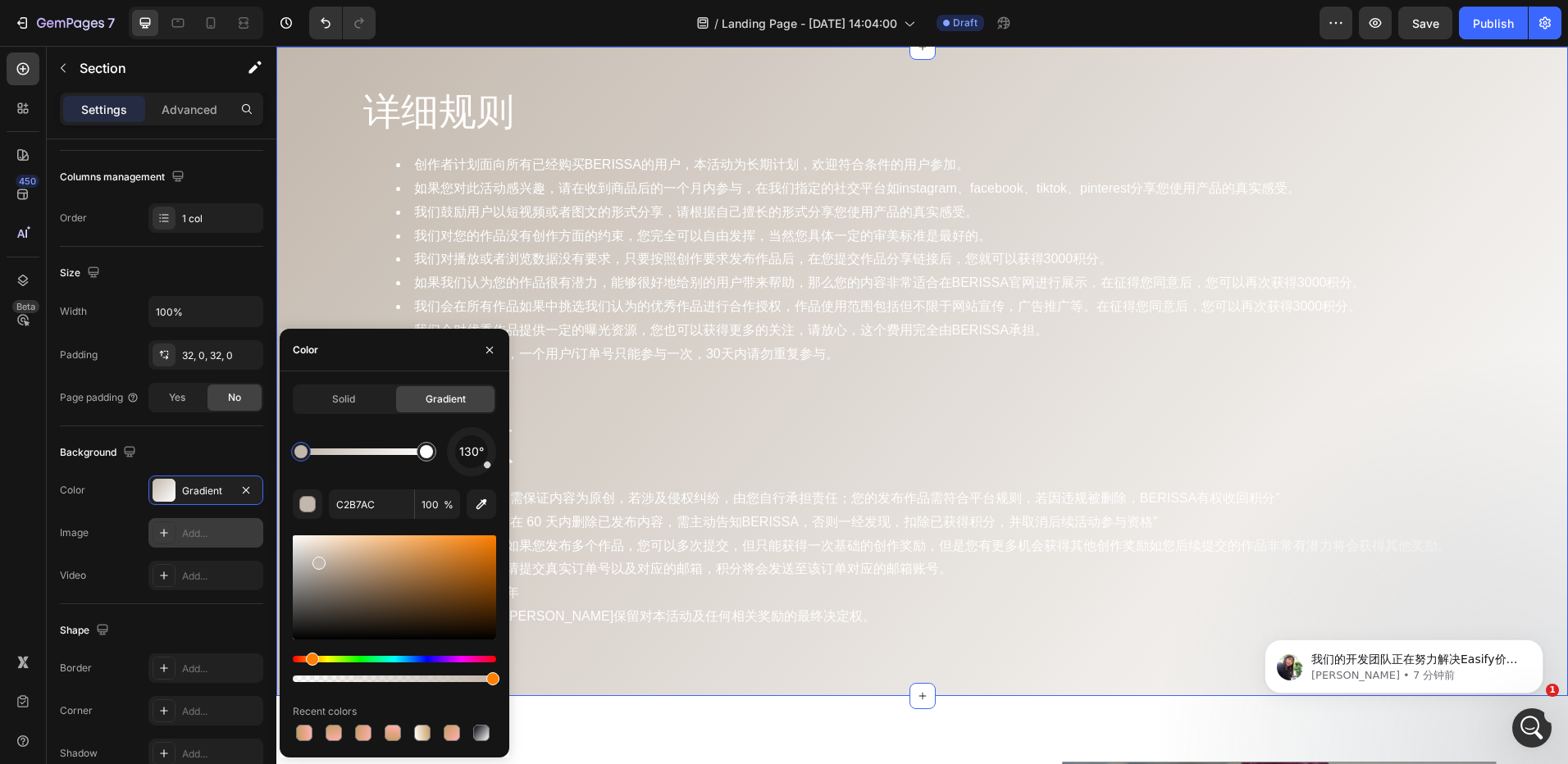
scroll to position [1968, 0]
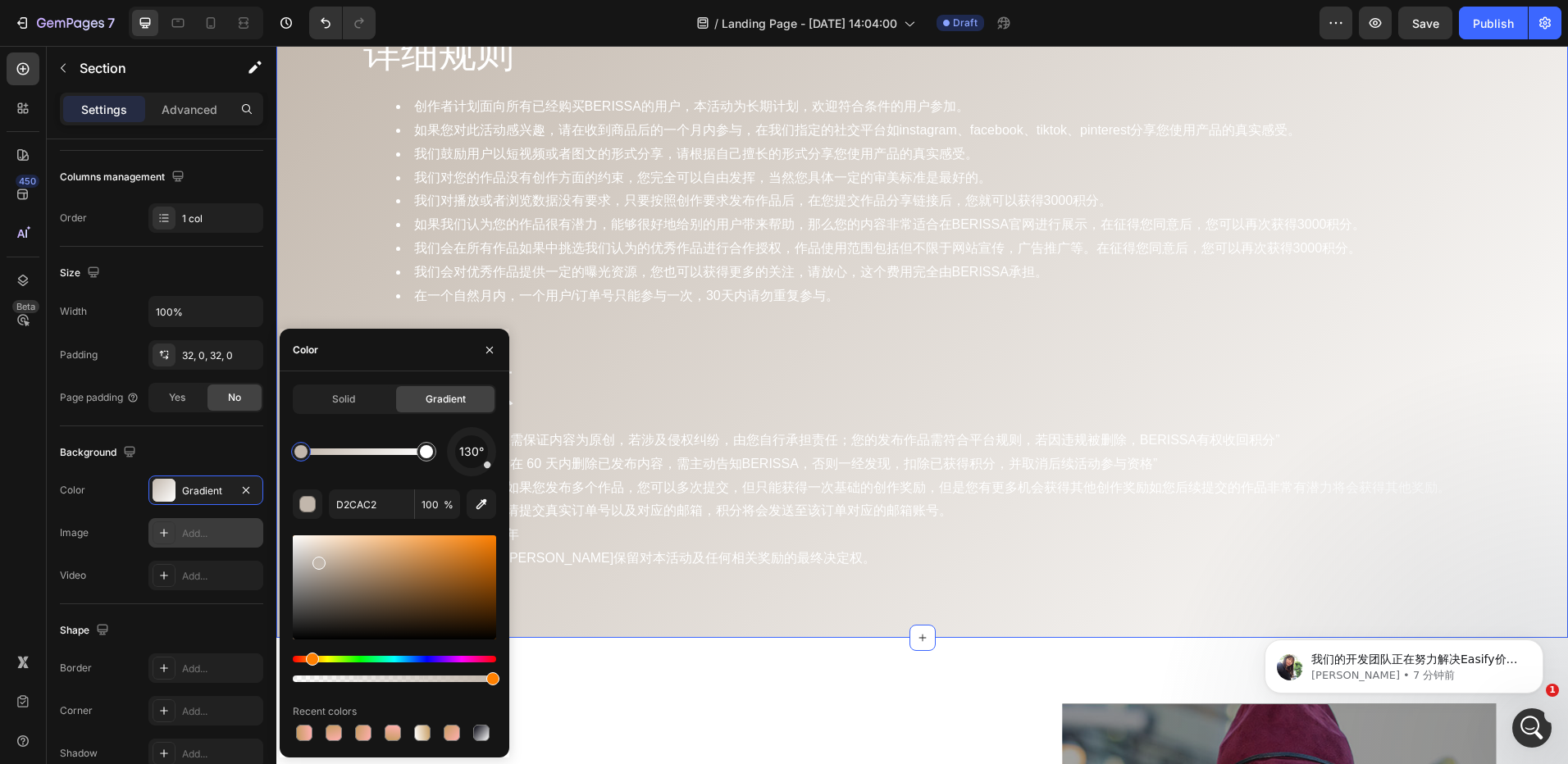
click at [335, 451] on div at bounding box center [363, 451] width 125 height 7
click at [378, 452] on div at bounding box center [363, 451] width 125 height 7
drag, startPoint x: 335, startPoint y: 456, endPoint x: 347, endPoint y: 456, distance: 12.0
click at [347, 456] on div at bounding box center [346, 452] width 13 height 13
click at [304, 453] on div at bounding box center [302, 452] width 13 height 13
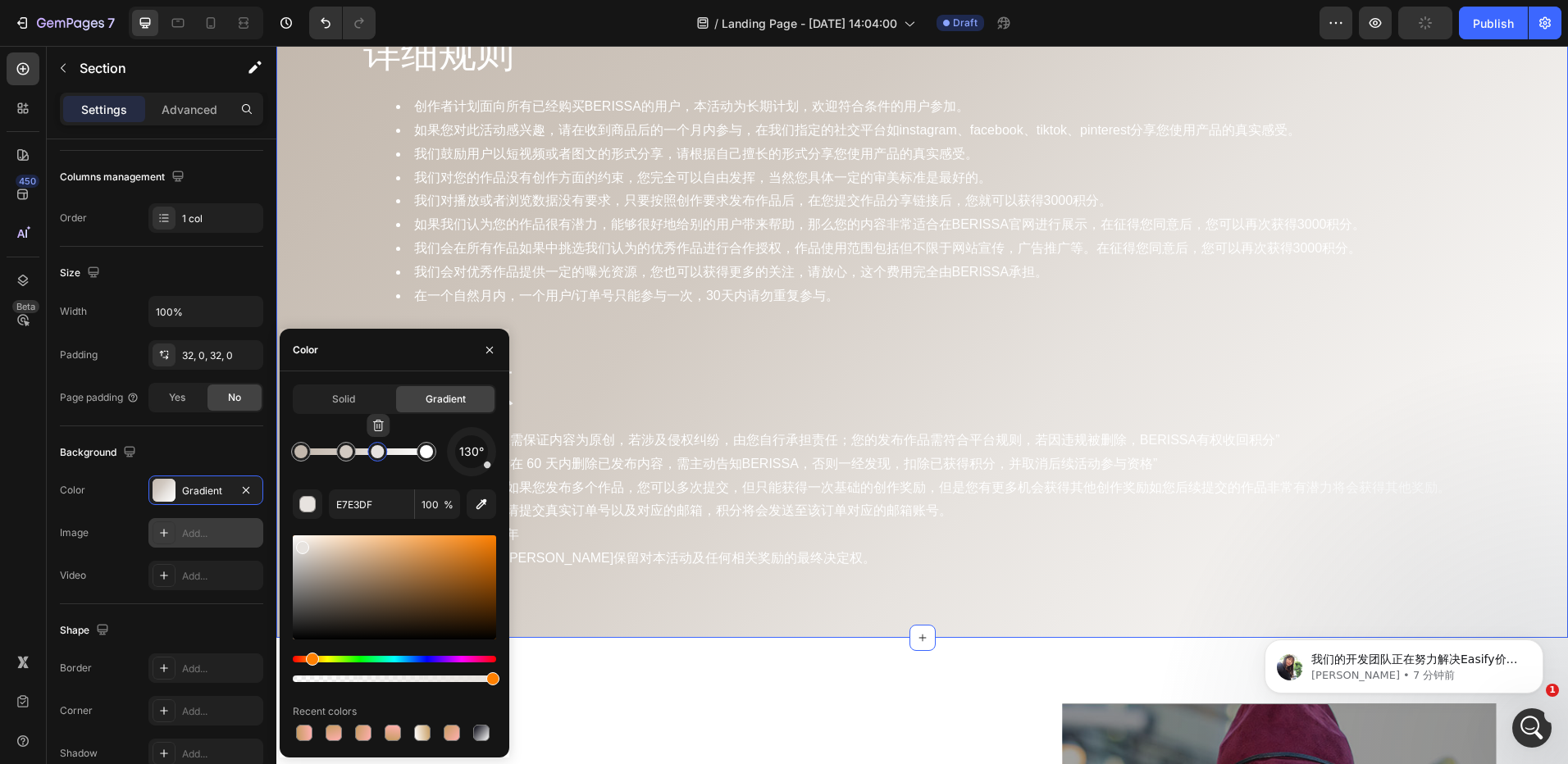
click at [381, 458] on div at bounding box center [377, 452] width 13 height 13
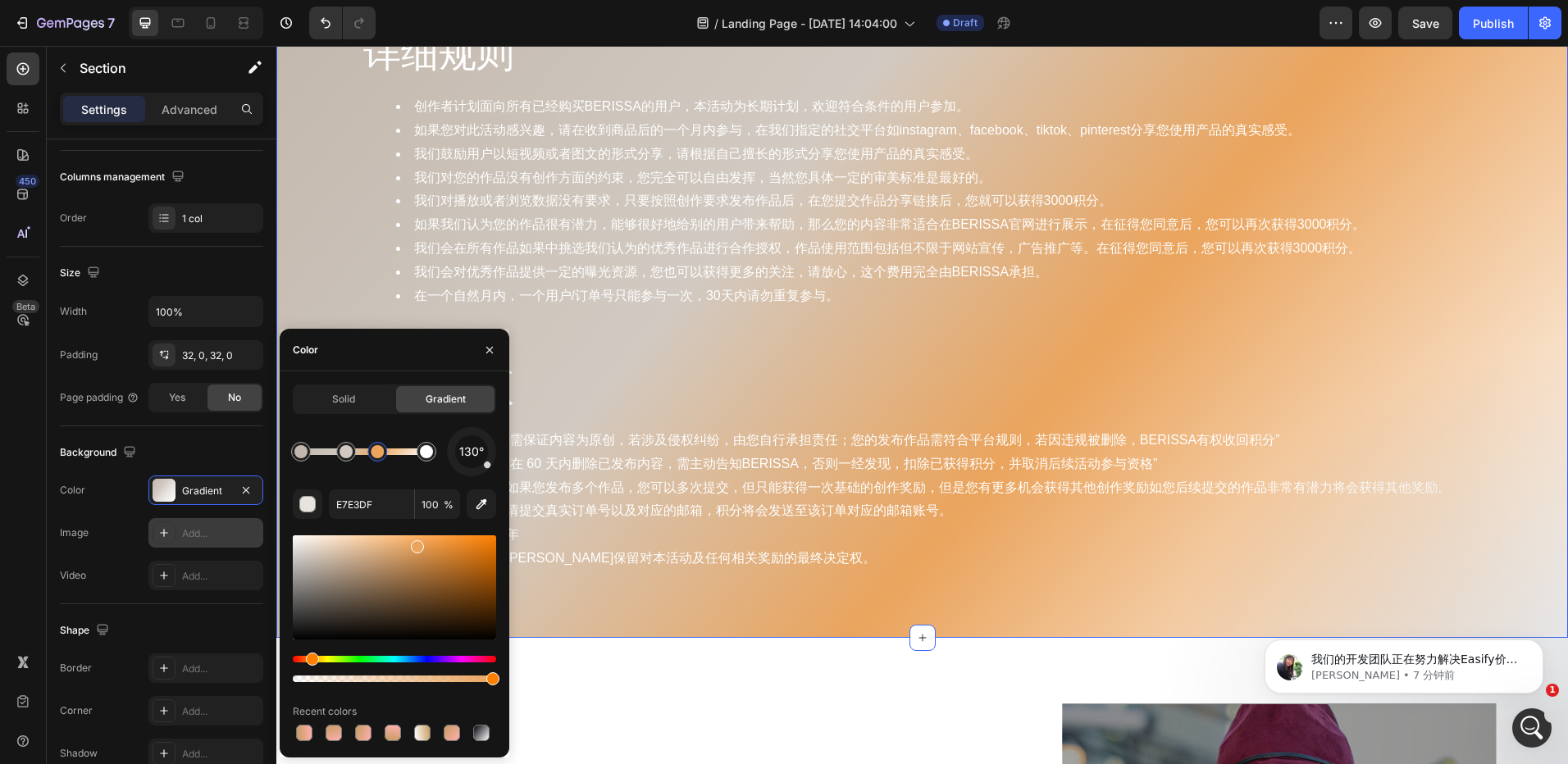
click at [415, 544] on div at bounding box center [394, 587] width 203 height 104
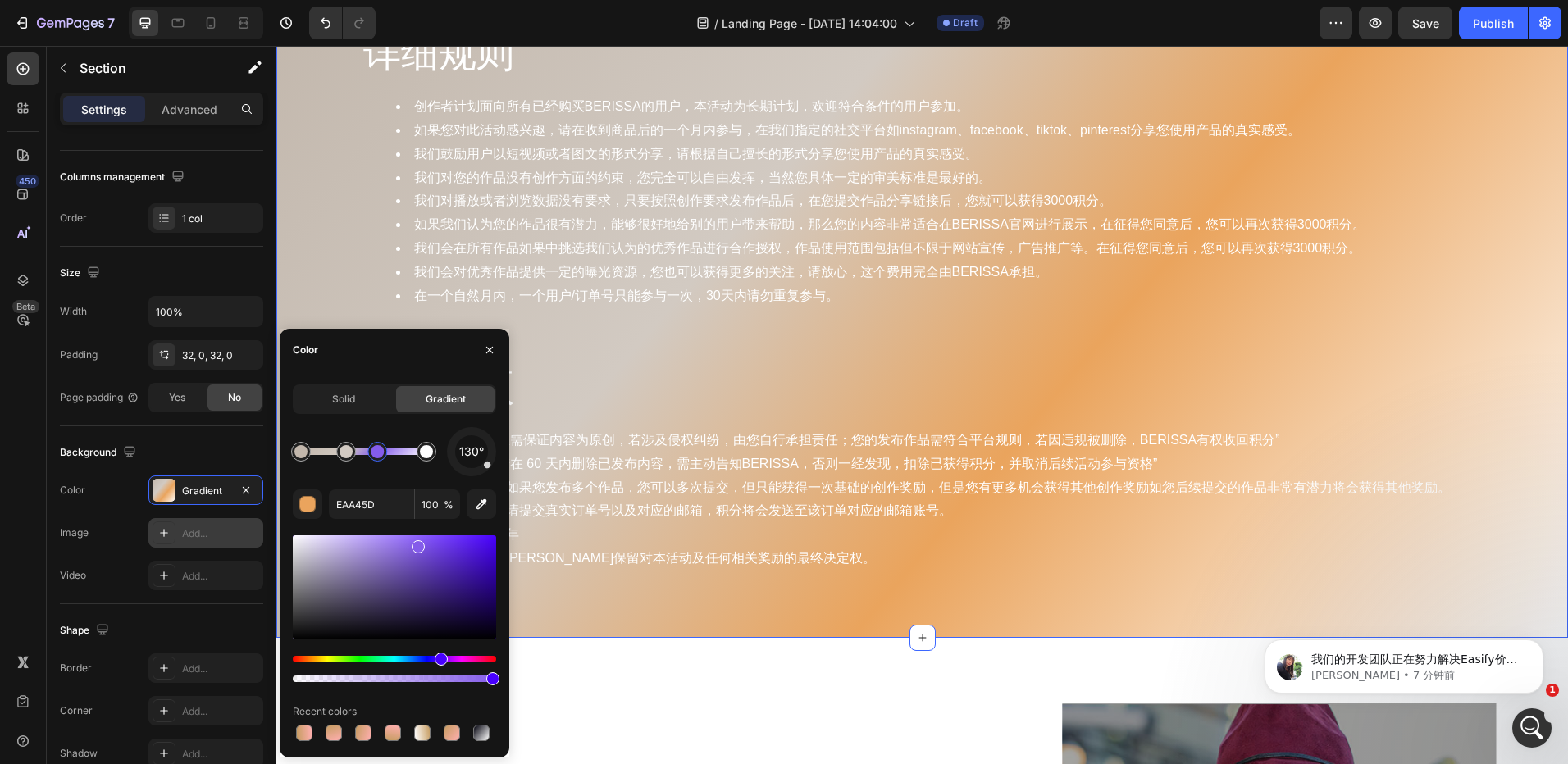
click at [439, 656] on div "Hue" at bounding box center [394, 659] width 203 height 7
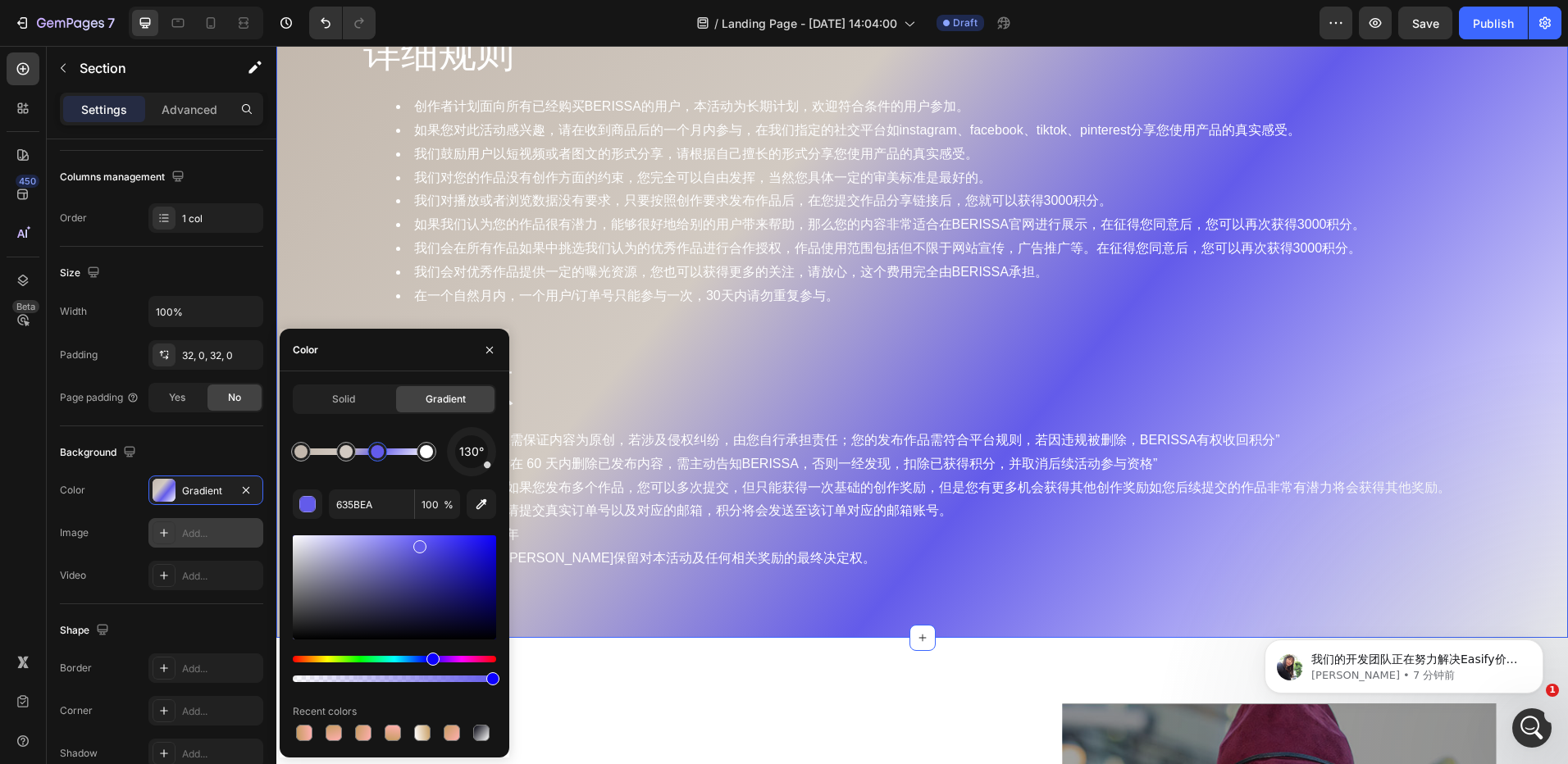
drag, startPoint x: 430, startPoint y: 656, endPoint x: 475, endPoint y: 662, distance: 45.4
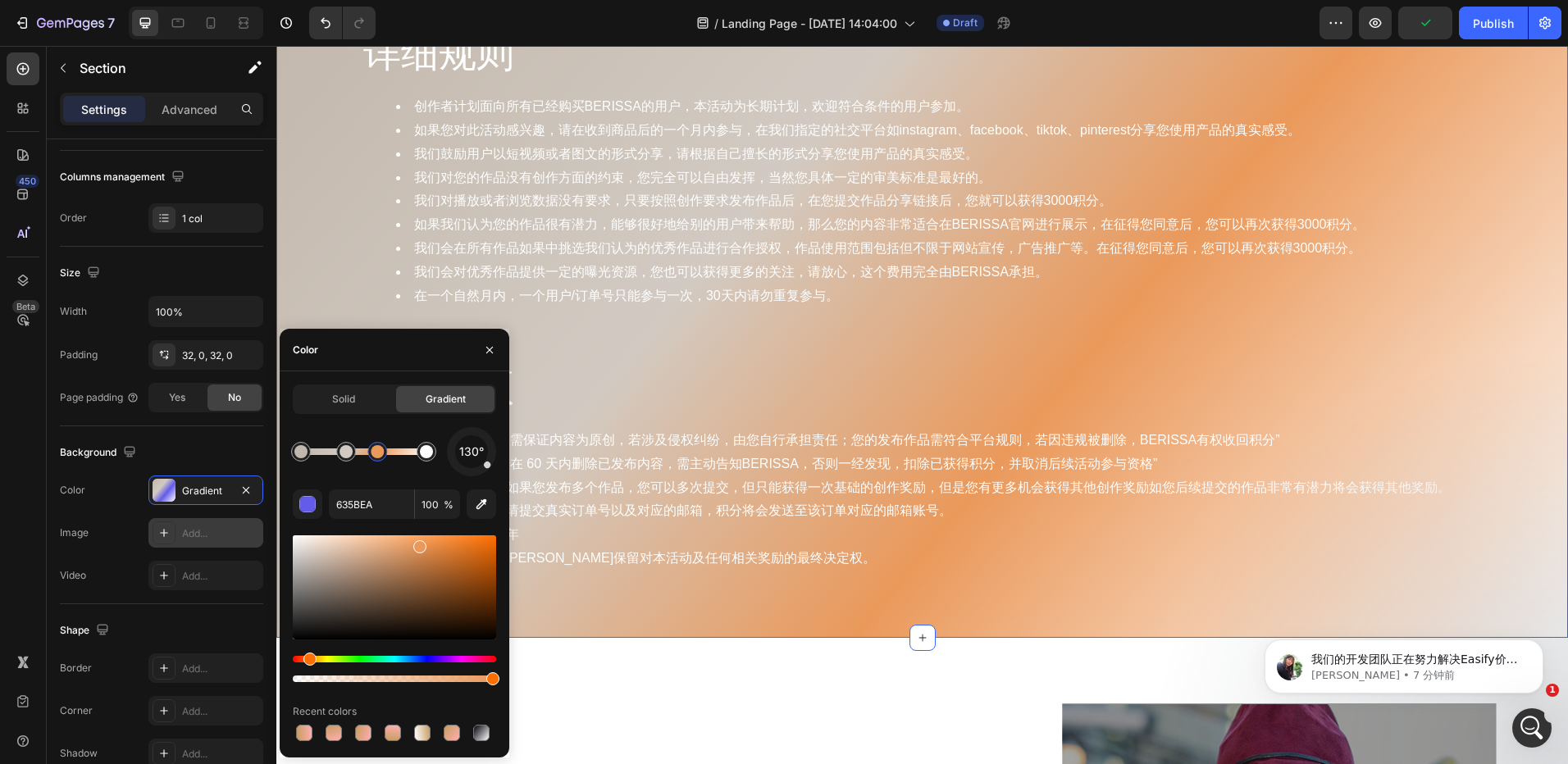
drag, startPoint x: 429, startPoint y: 657, endPoint x: 307, endPoint y: 663, distance: 122.1
click at [307, 663] on div "Hue" at bounding box center [310, 659] width 13 height 13
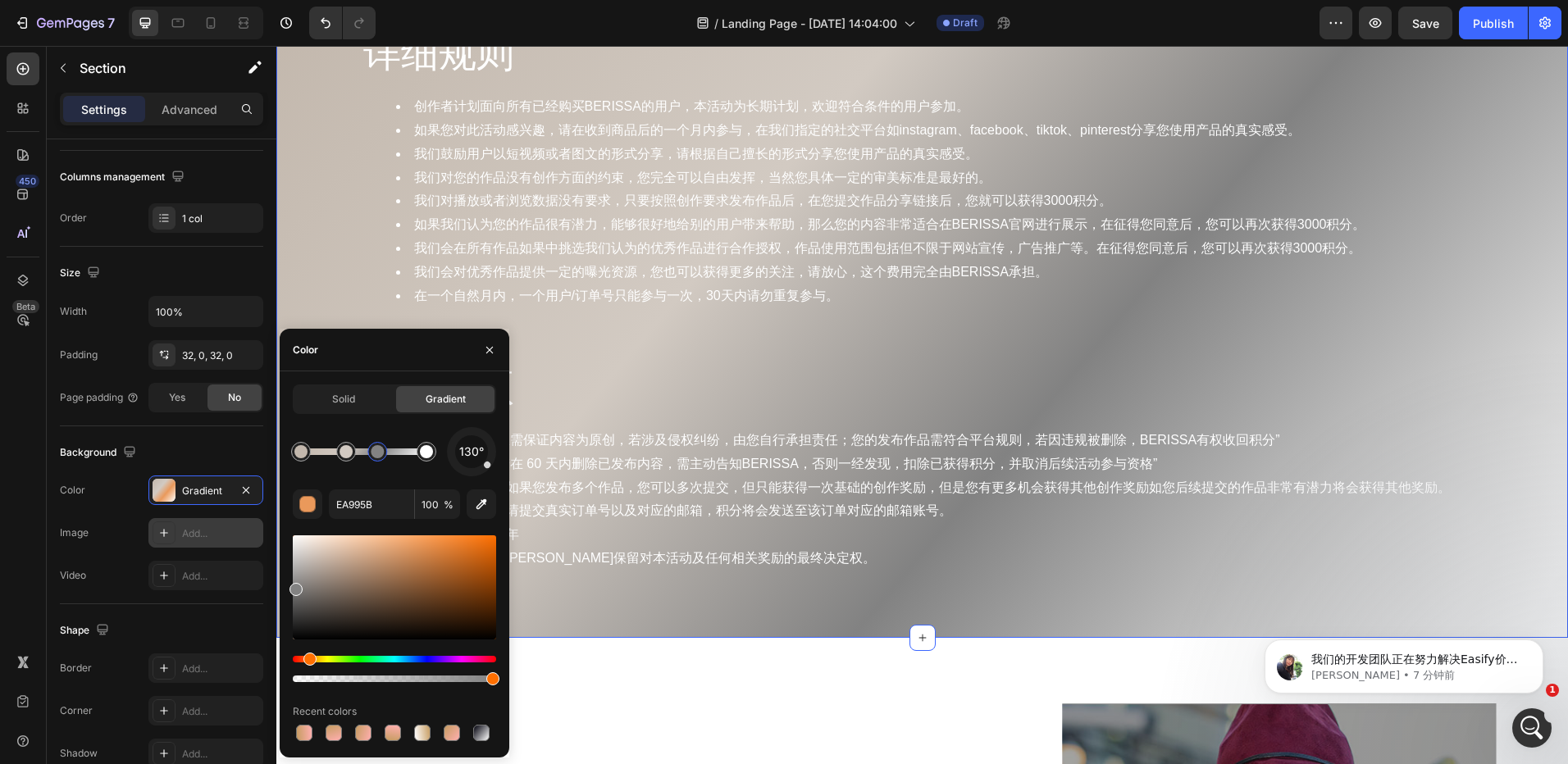
click at [283, 587] on div "Solid Gradient 130° EA995B 100 % Recent colors" at bounding box center [394, 564] width 230 height 360
click at [306, 657] on div "Hue" at bounding box center [394, 659] width 203 height 7
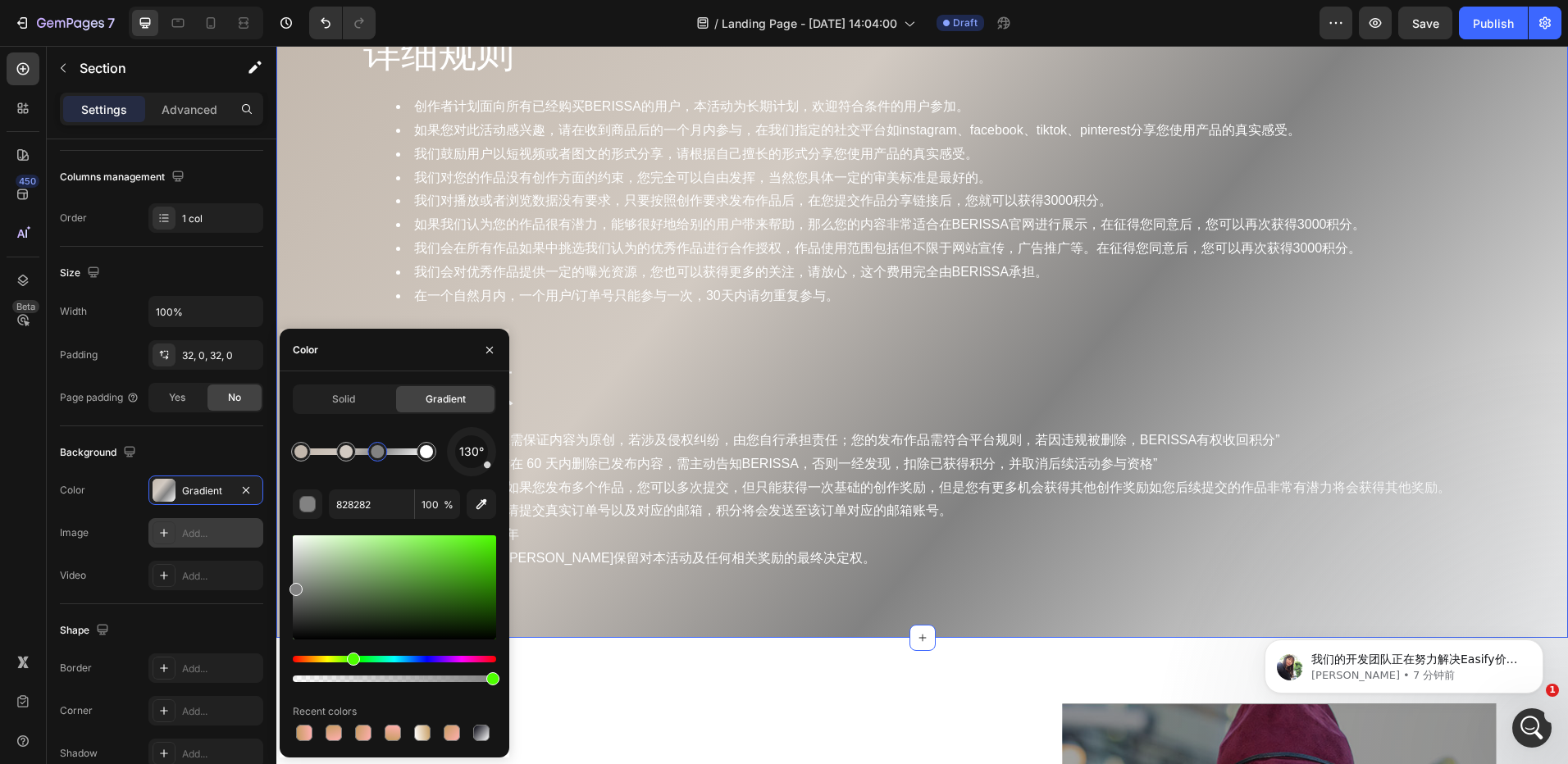
drag, startPoint x: 310, startPoint y: 657, endPoint x: 351, endPoint y: 659, distance: 41.0
click at [351, 659] on div "Hue" at bounding box center [354, 659] width 13 height 13
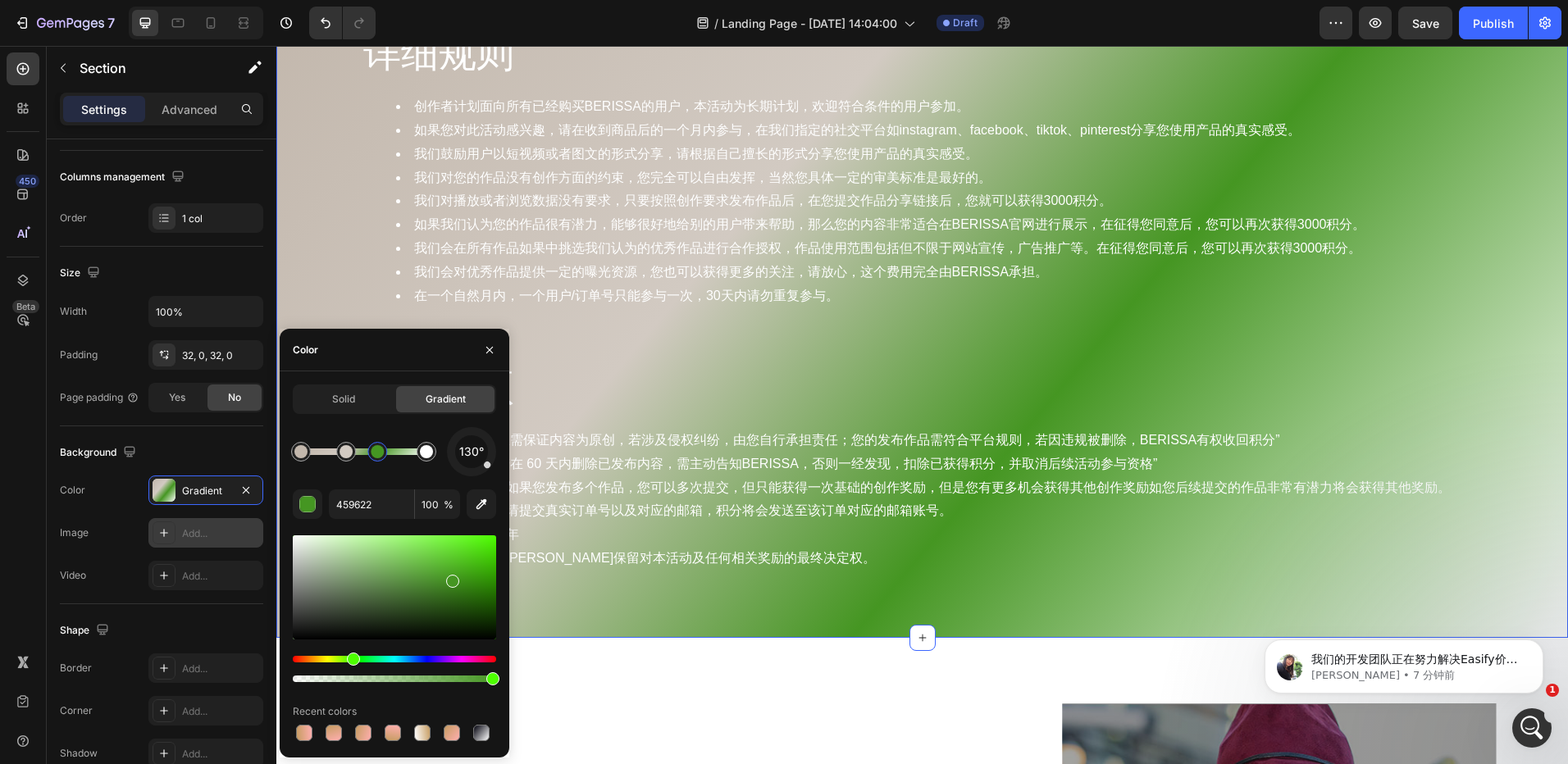
drag, startPoint x: 285, startPoint y: 558, endPoint x: 452, endPoint y: 577, distance: 168.1
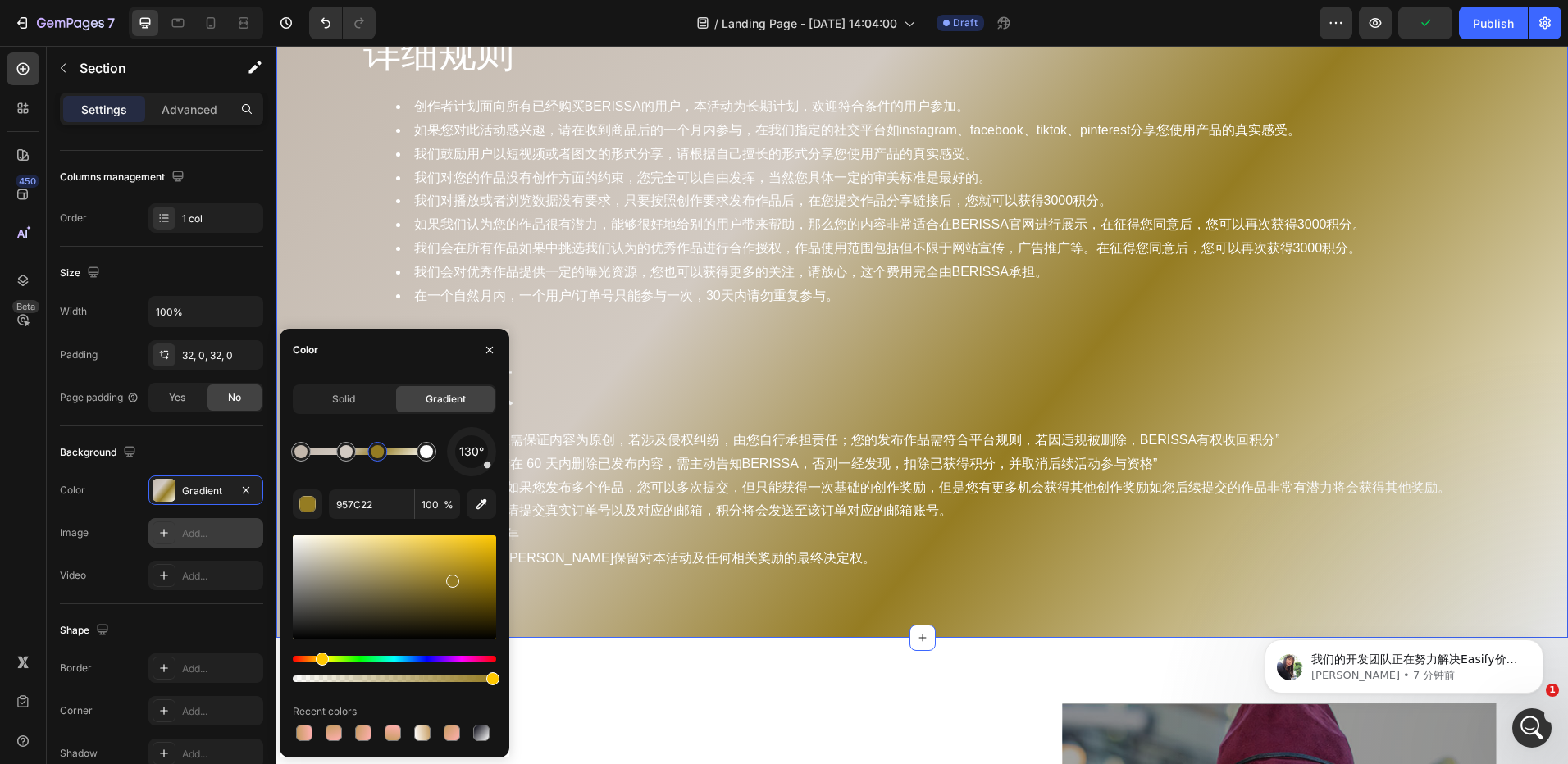
drag, startPoint x: 356, startPoint y: 655, endPoint x: 338, endPoint y: 660, distance: 18.7
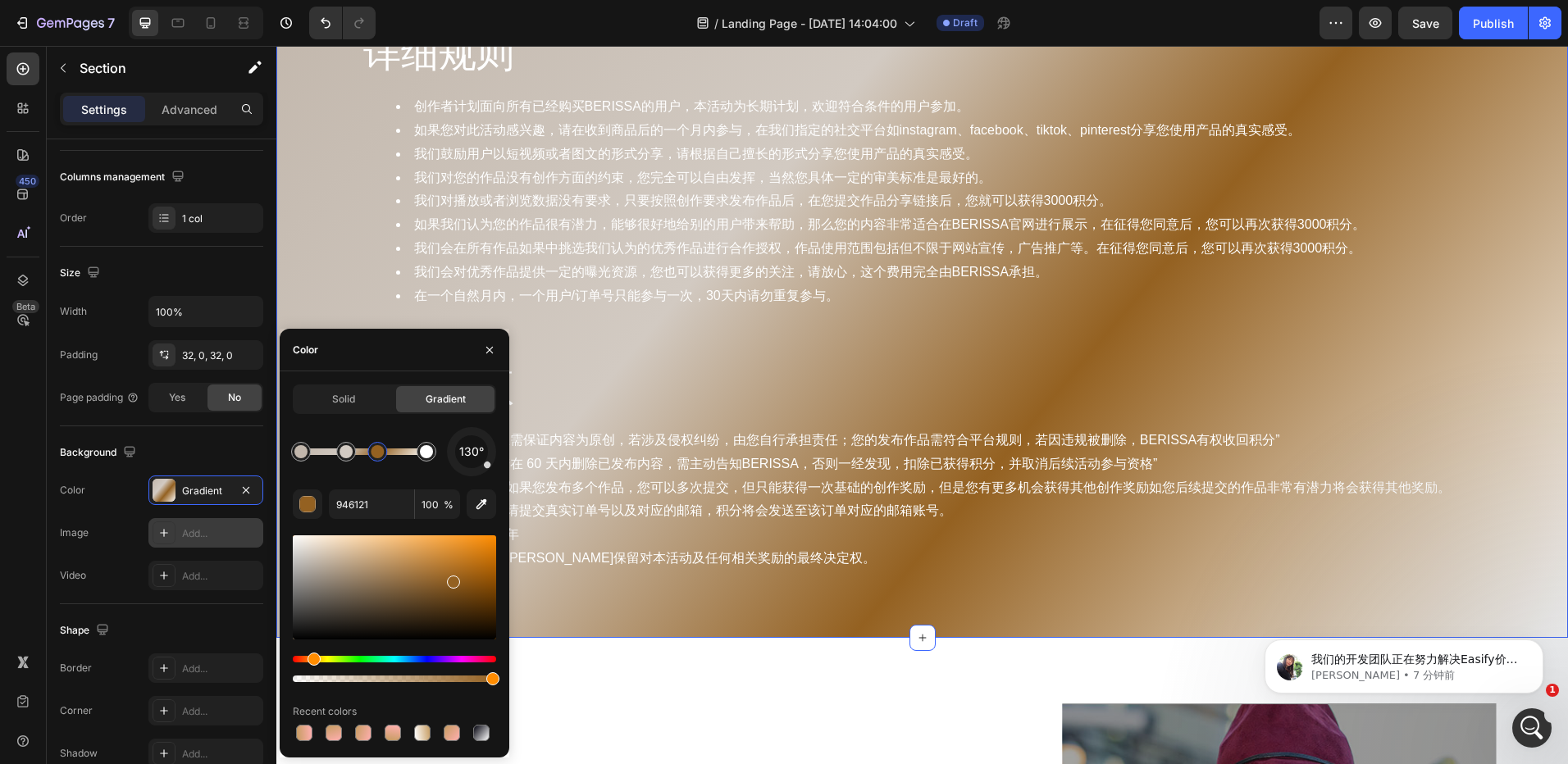
drag, startPoint x: 325, startPoint y: 660, endPoint x: 307, endPoint y: 659, distance: 18.0
drag, startPoint x: 315, startPoint y: 659, endPoint x: 330, endPoint y: 659, distance: 15.0
click at [317, 659] on div "Hue" at bounding box center [319, 659] width 13 height 13
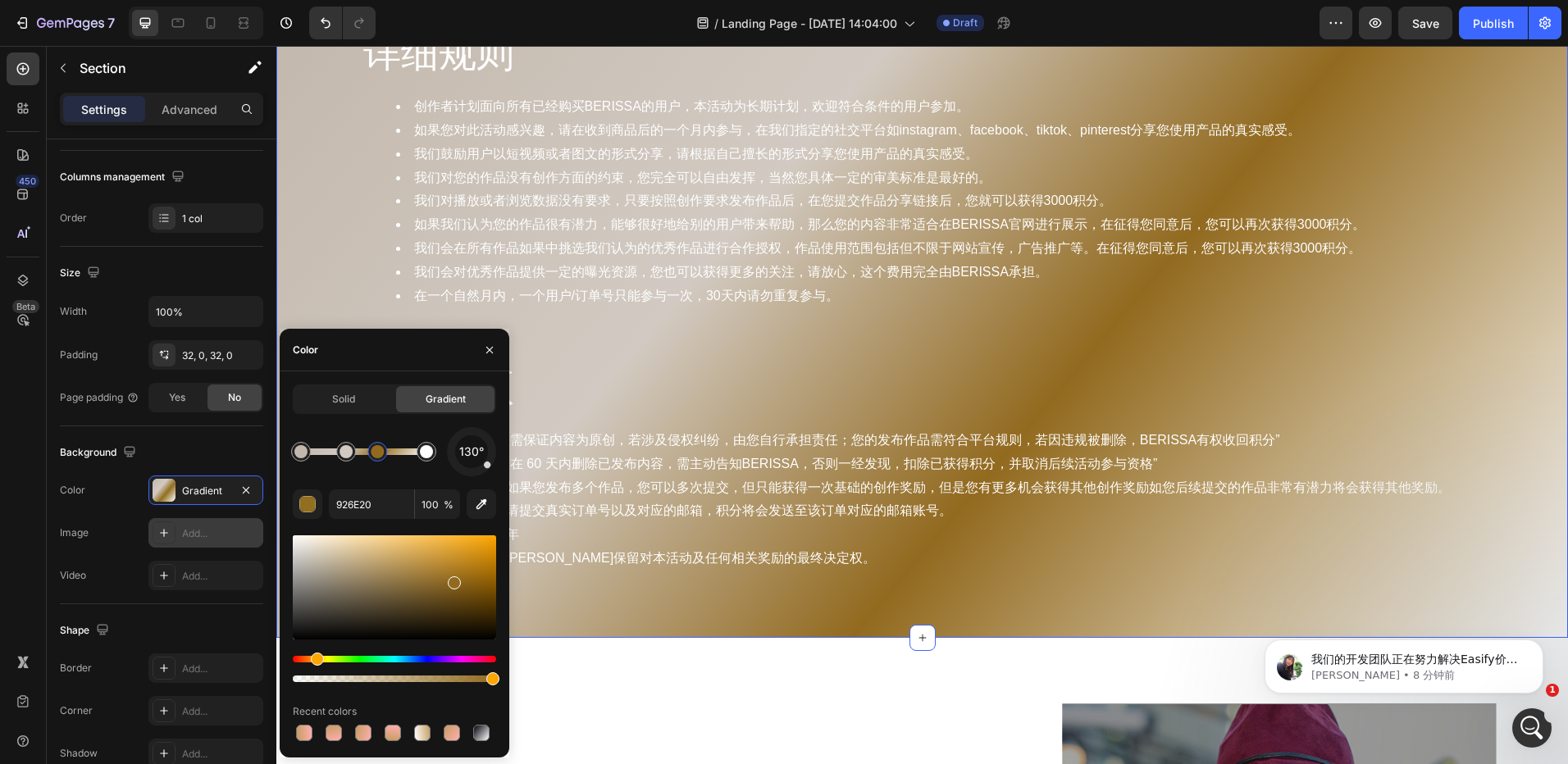
click at [315, 659] on div "Hue" at bounding box center [318, 659] width 13 height 13
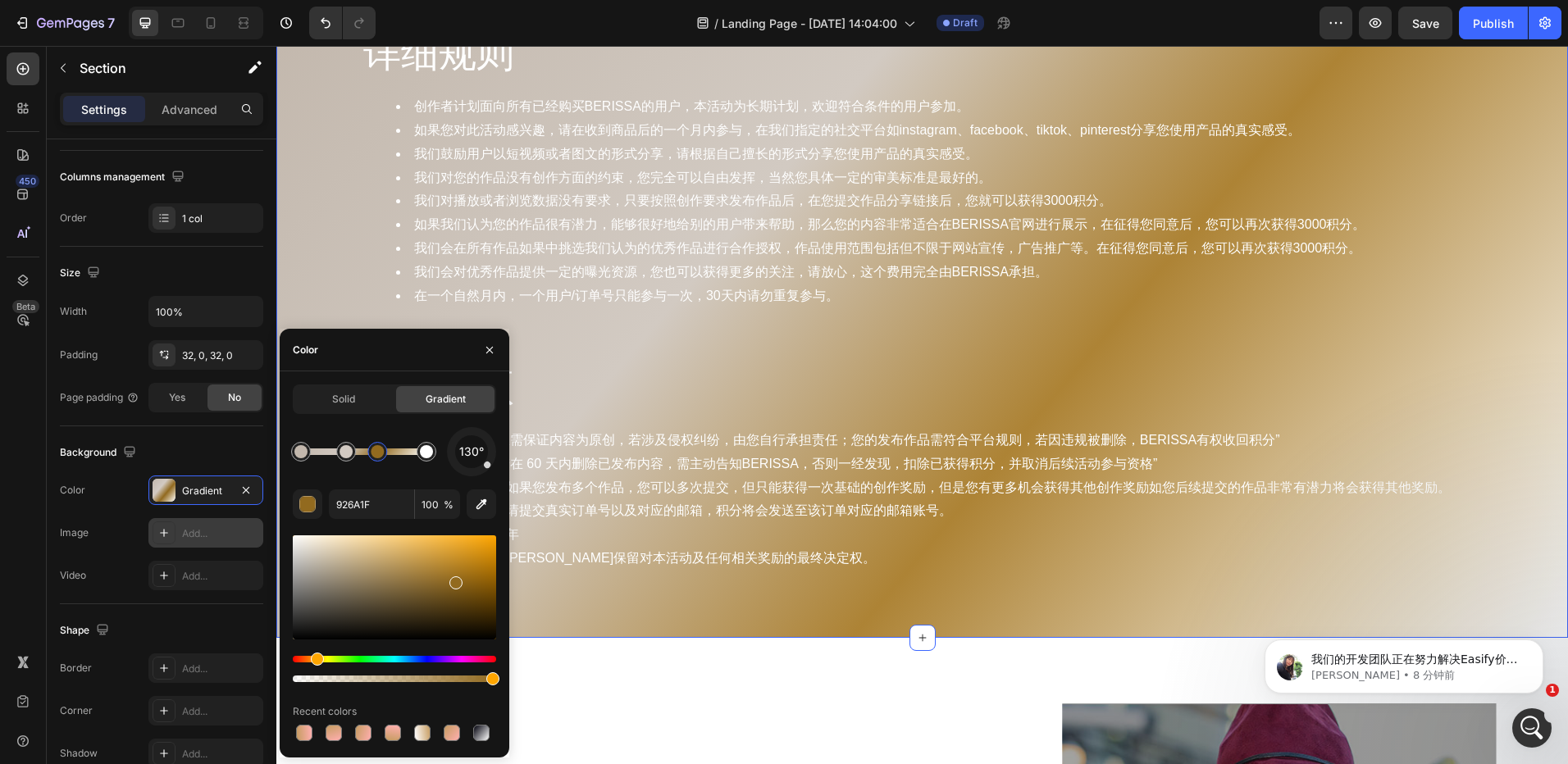
click at [435, 568] on div at bounding box center [394, 587] width 203 height 104
click at [409, 561] on div at bounding box center [394, 587] width 203 height 104
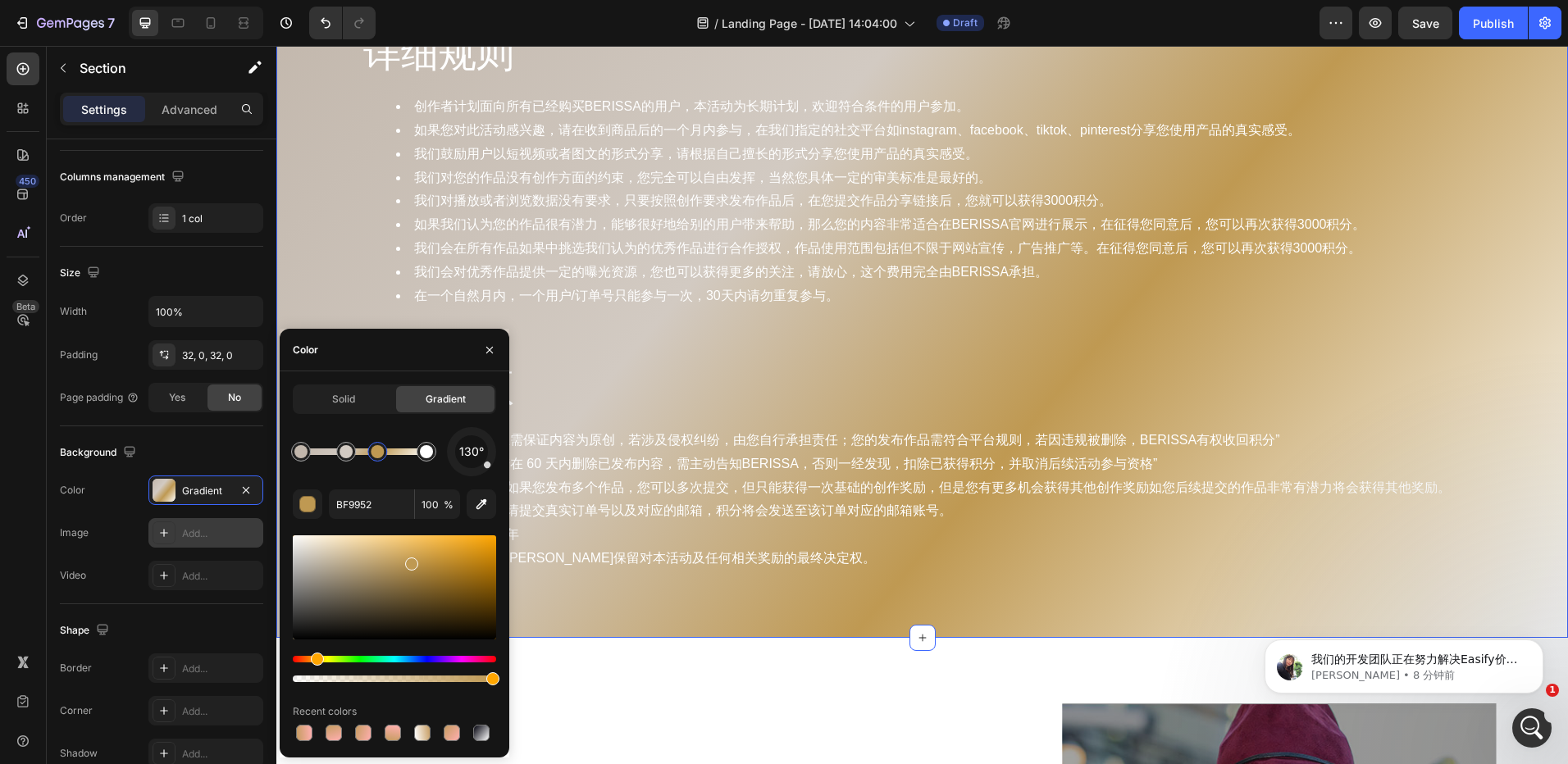
click at [390, 551] on div at bounding box center [394, 587] width 203 height 104
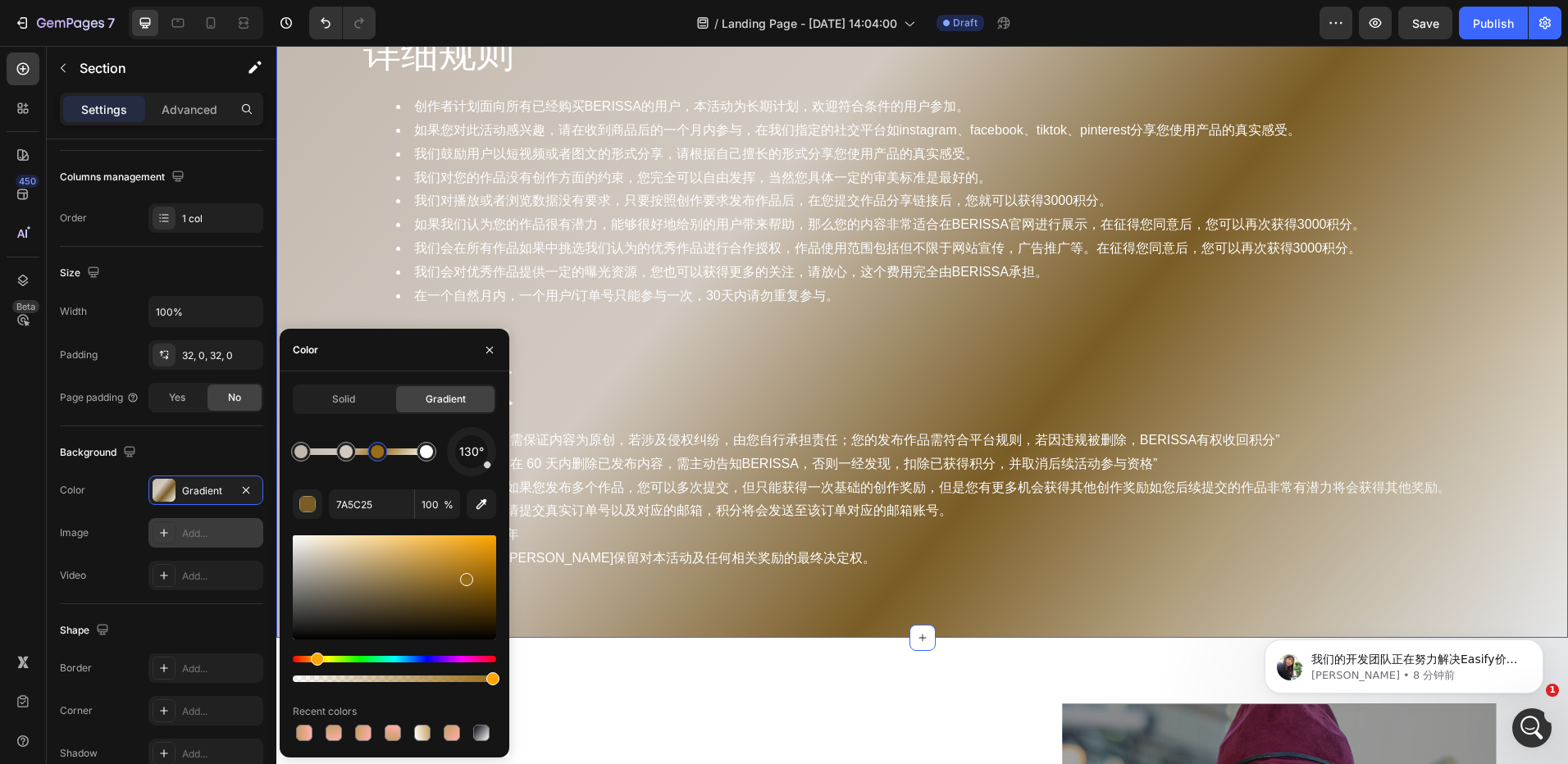
click at [465, 576] on div at bounding box center [394, 587] width 203 height 104
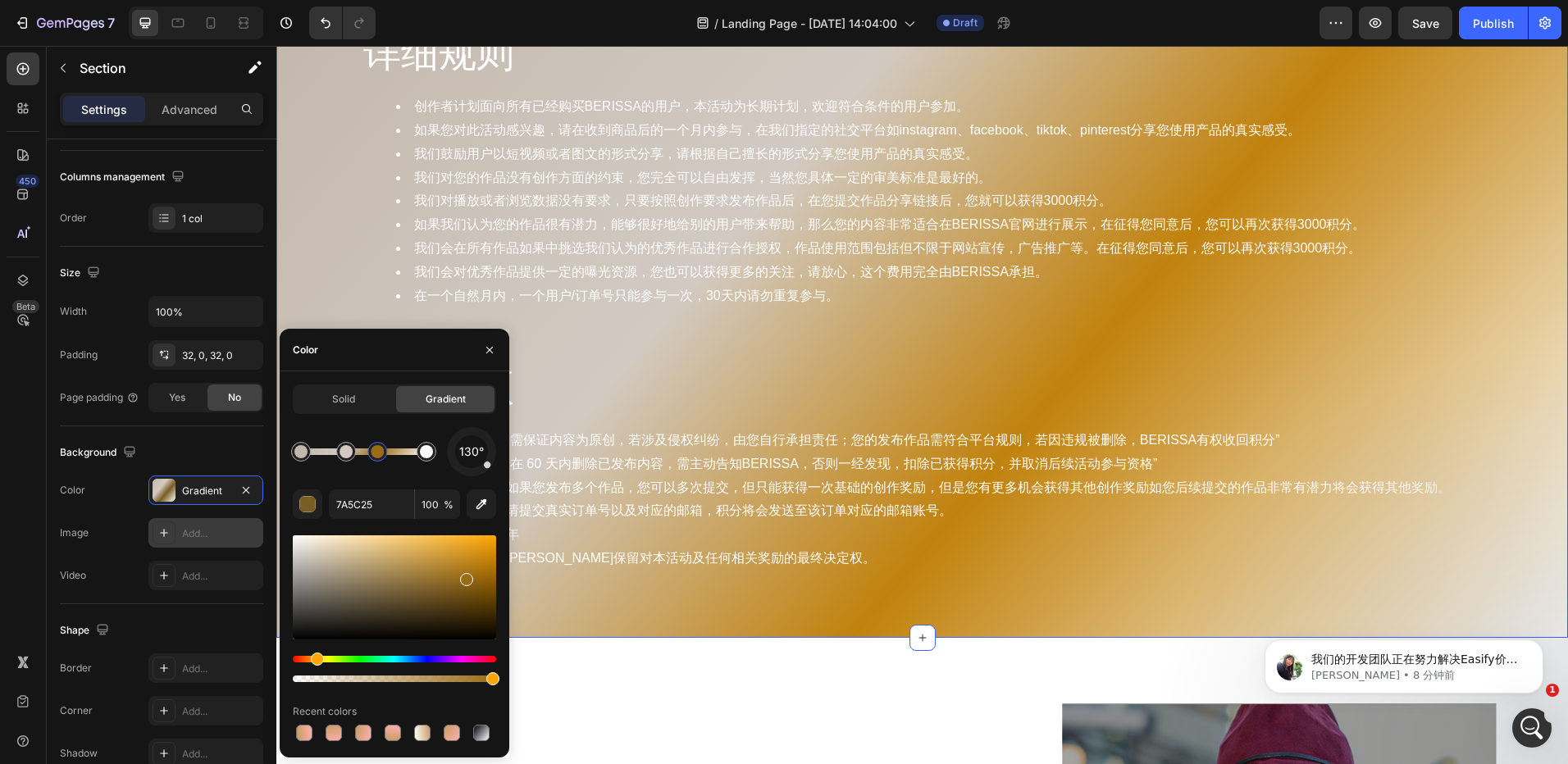
click at [483, 560] on div at bounding box center [394, 587] width 203 height 104
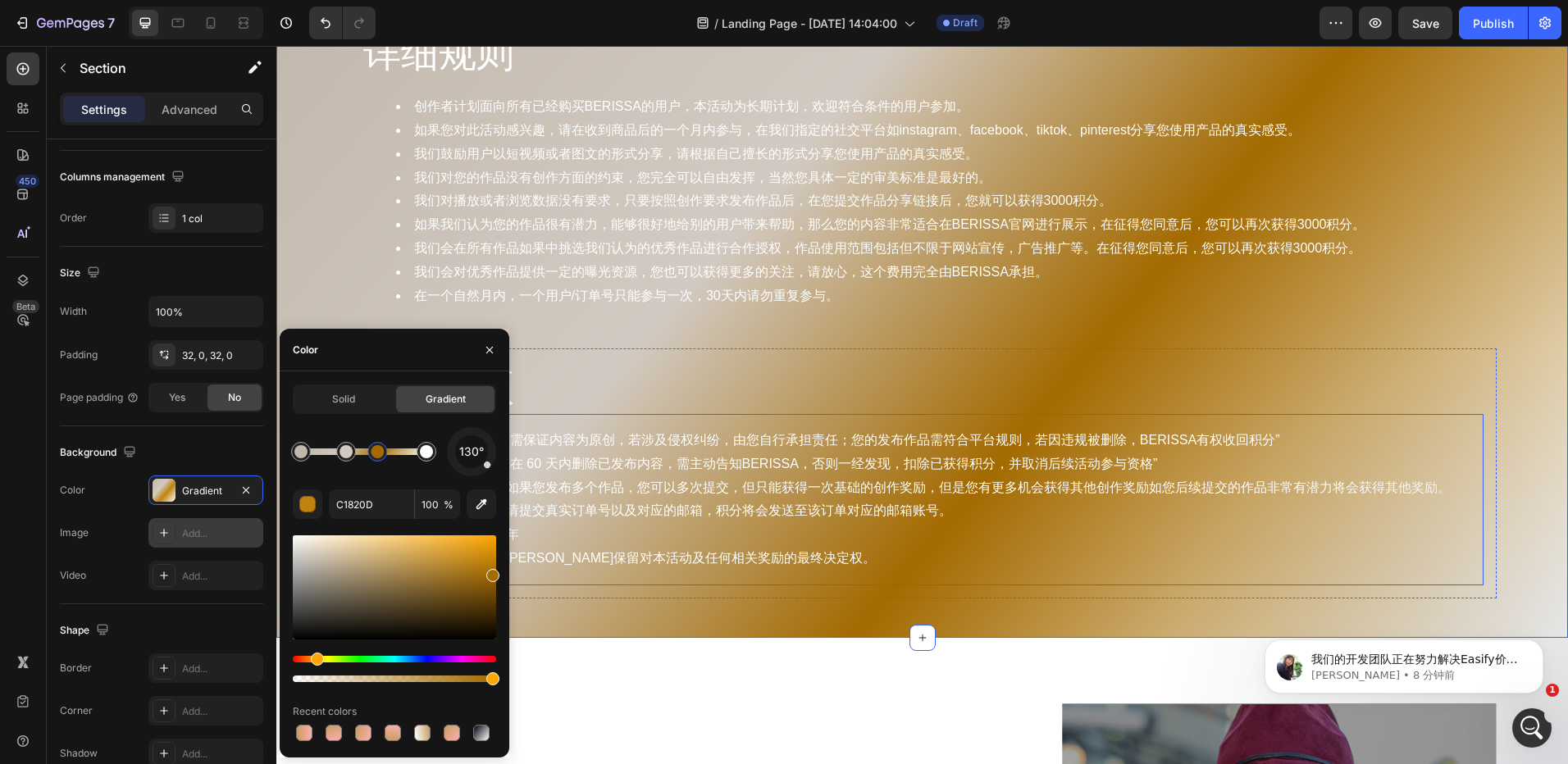
drag, startPoint x: 767, startPoint y: 610, endPoint x: 511, endPoint y: 568, distance: 259.4
click at [427, 453] on div at bounding box center [427, 452] width 13 height 13
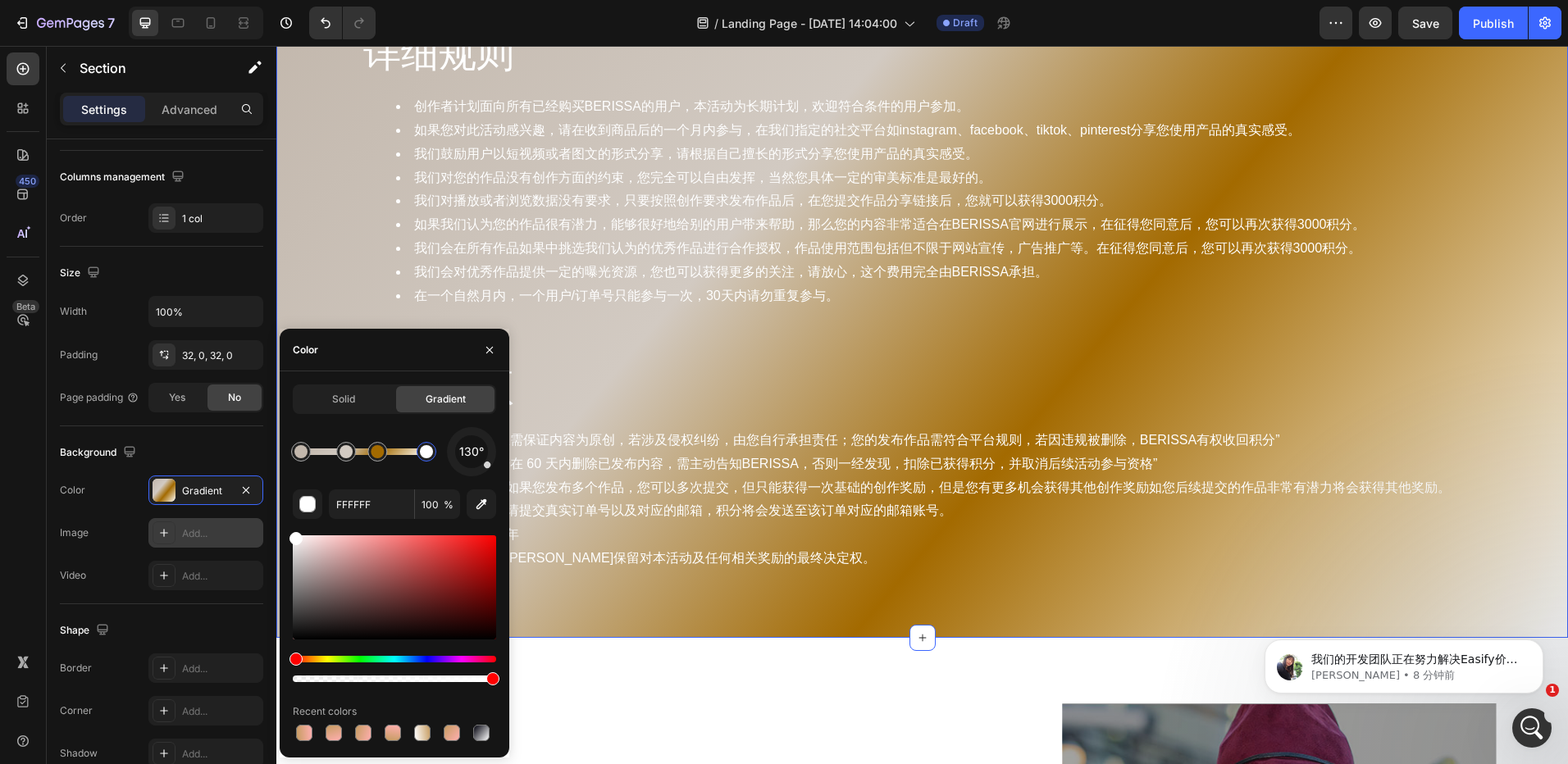
click at [319, 657] on div "Hue" at bounding box center [394, 659] width 203 height 7
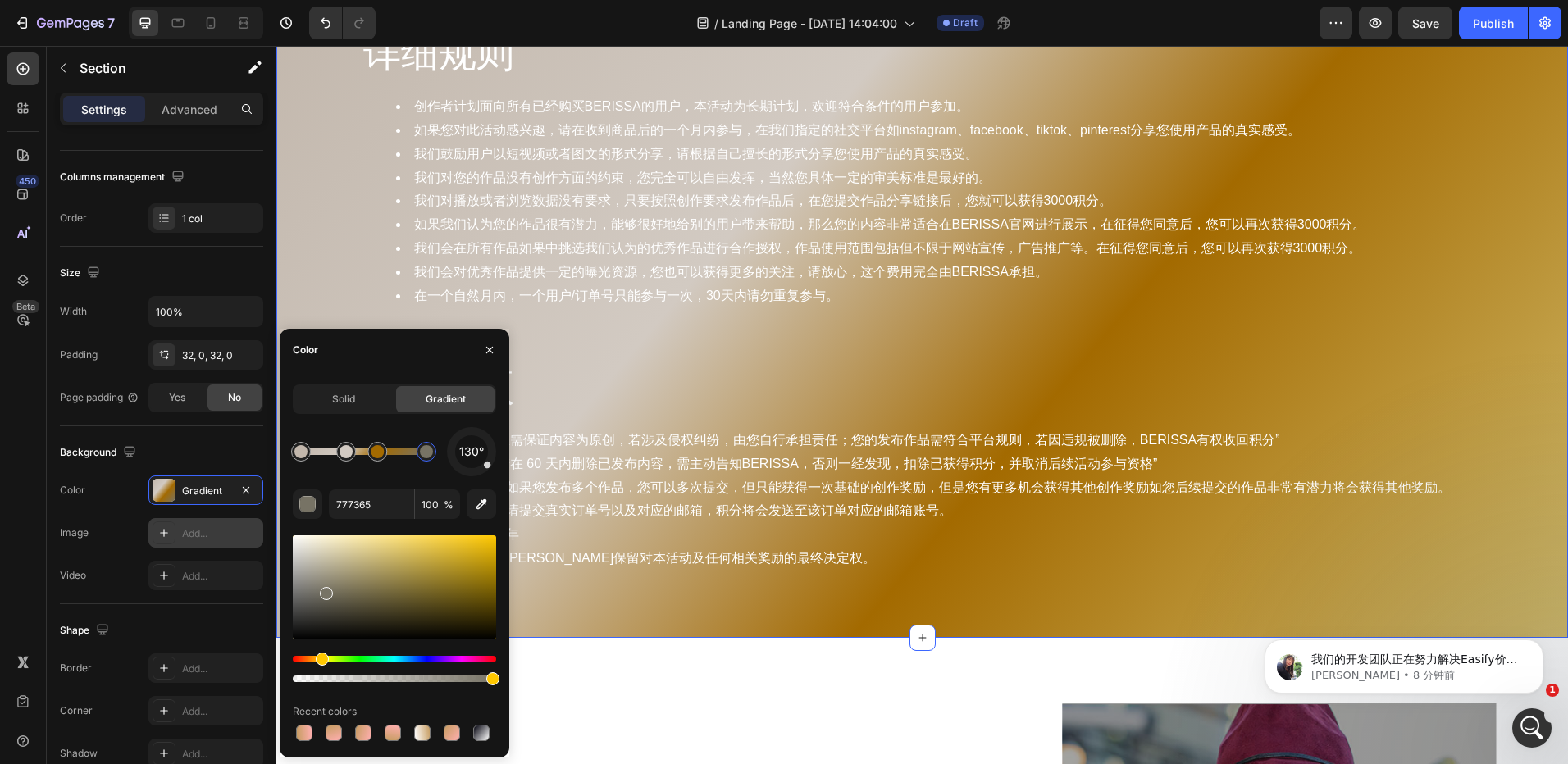
click at [392, 553] on div at bounding box center [394, 587] width 203 height 104
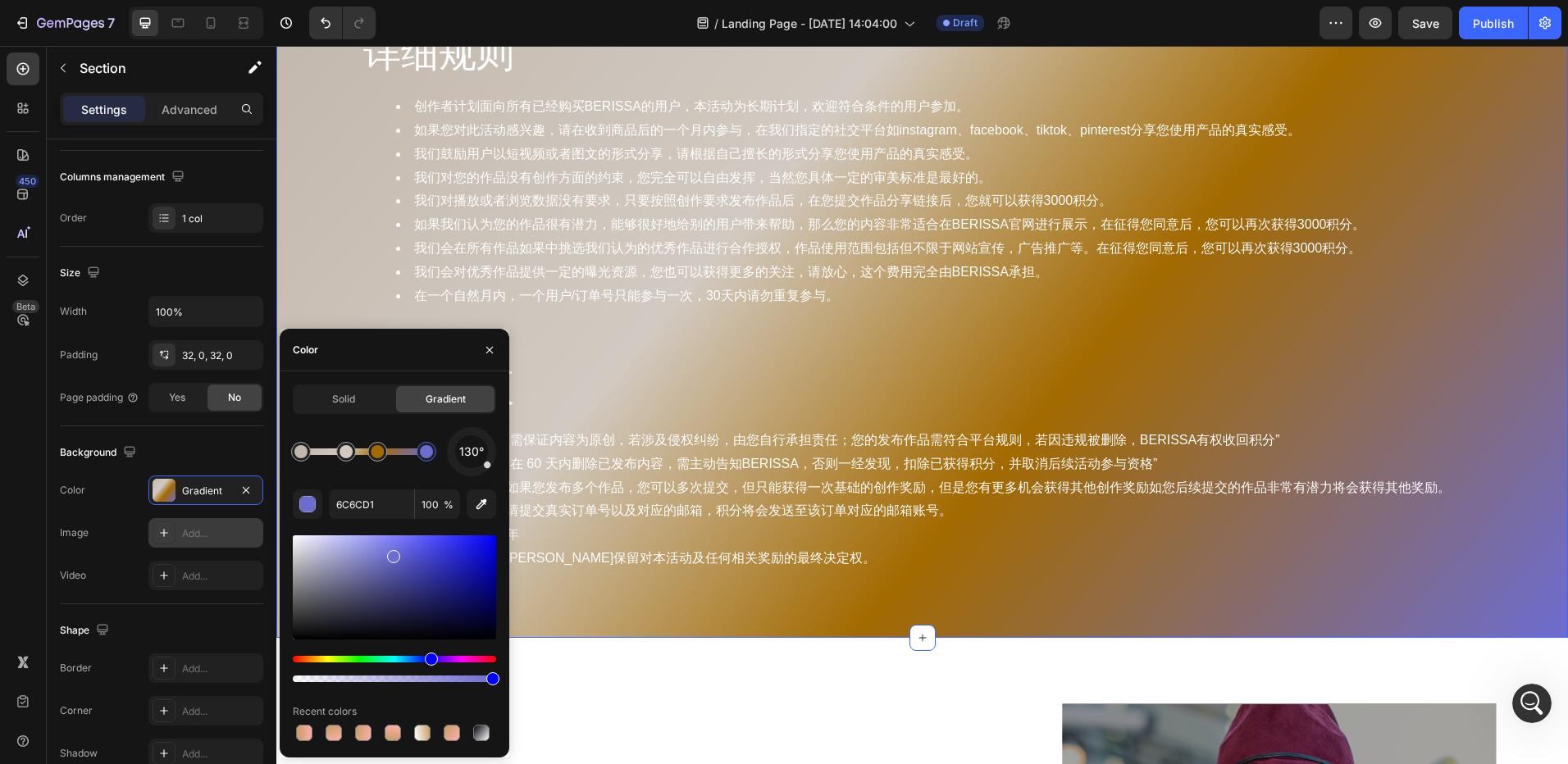
drag, startPoint x: 322, startPoint y: 658, endPoint x: 457, endPoint y: 656, distance: 135.0
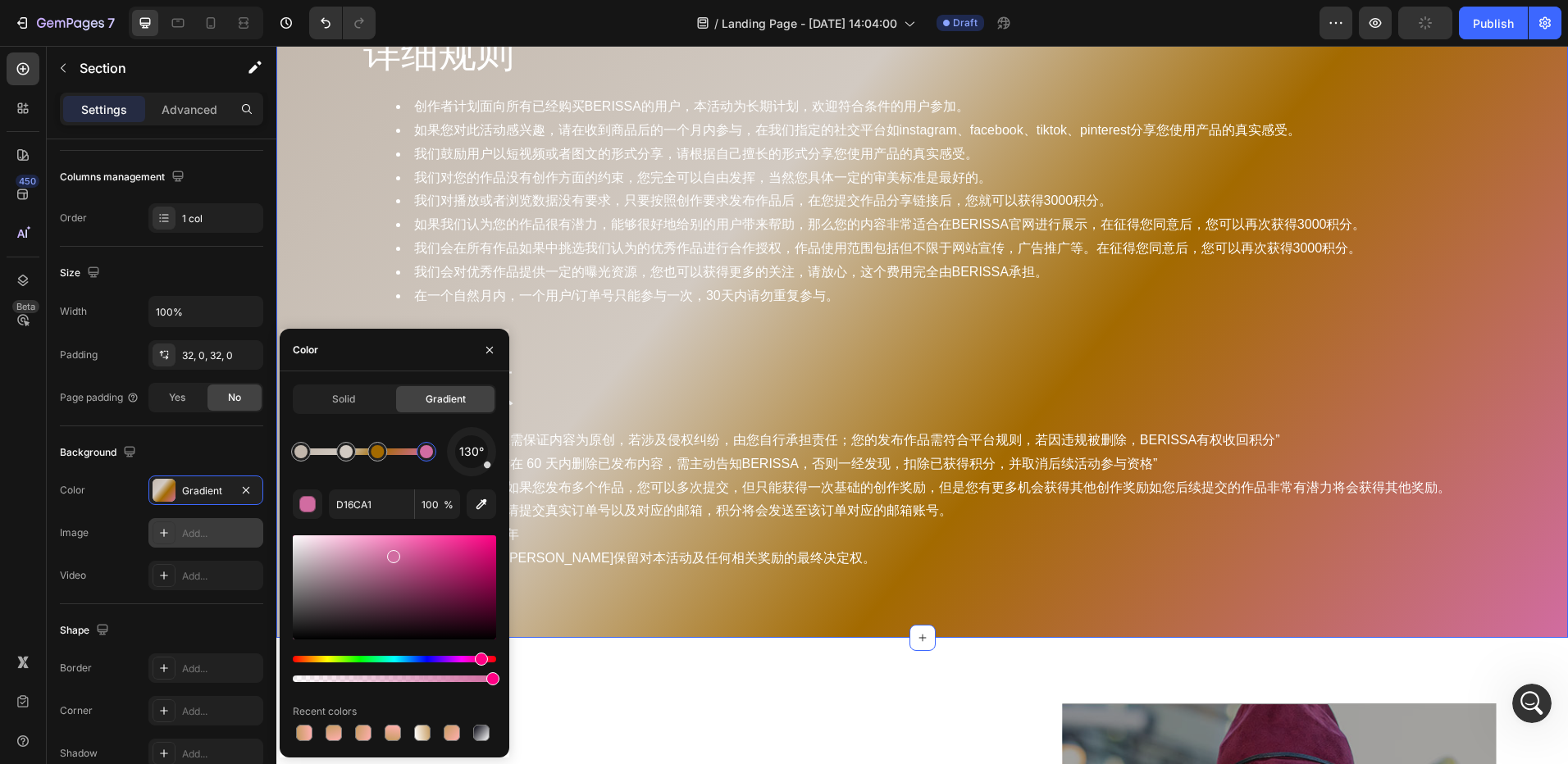
drag, startPoint x: 437, startPoint y: 661, endPoint x: 479, endPoint y: 662, distance: 42.0
click at [384, 456] on div at bounding box center [377, 451] width 20 height 20
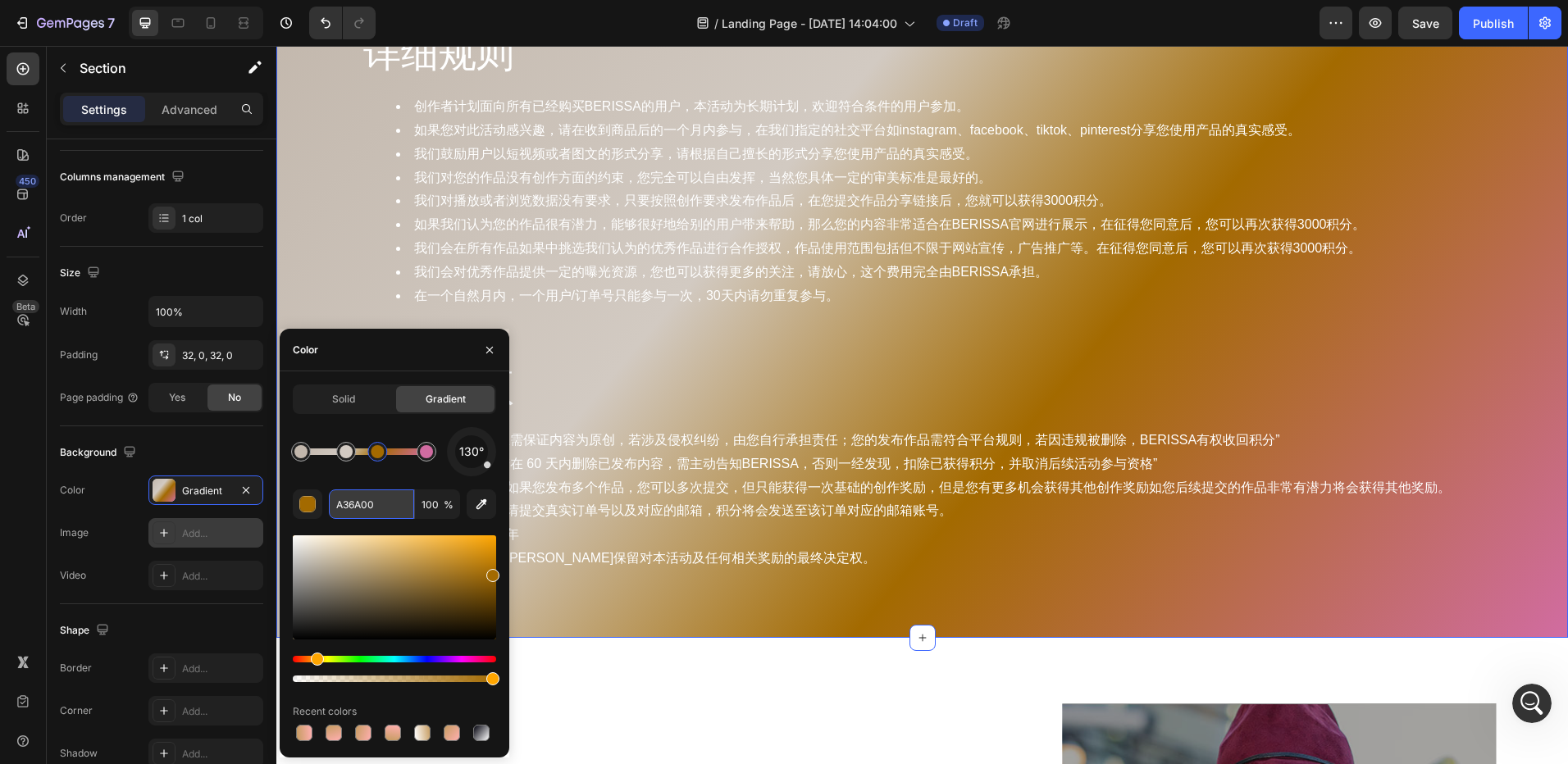
click at [359, 509] on input "A36A00" at bounding box center [371, 504] width 85 height 30
paste input "#C2B7AC"
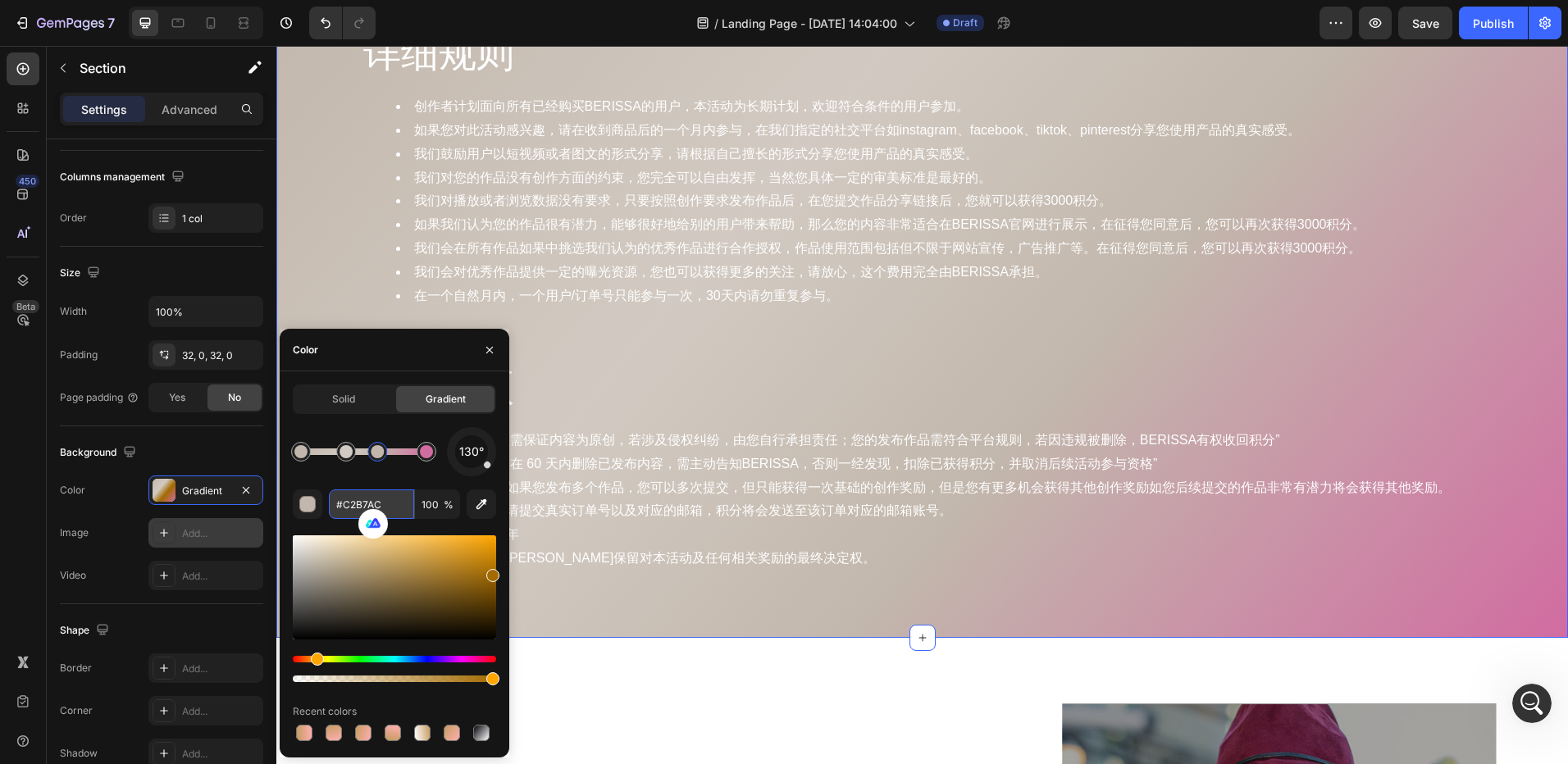
click at [343, 507] on input "#C2B7AC" at bounding box center [371, 504] width 85 height 30
click at [382, 506] on input "C2B7AC" at bounding box center [371, 504] width 85 height 30
click at [346, 462] on div at bounding box center [345, 451] width 30 height 30
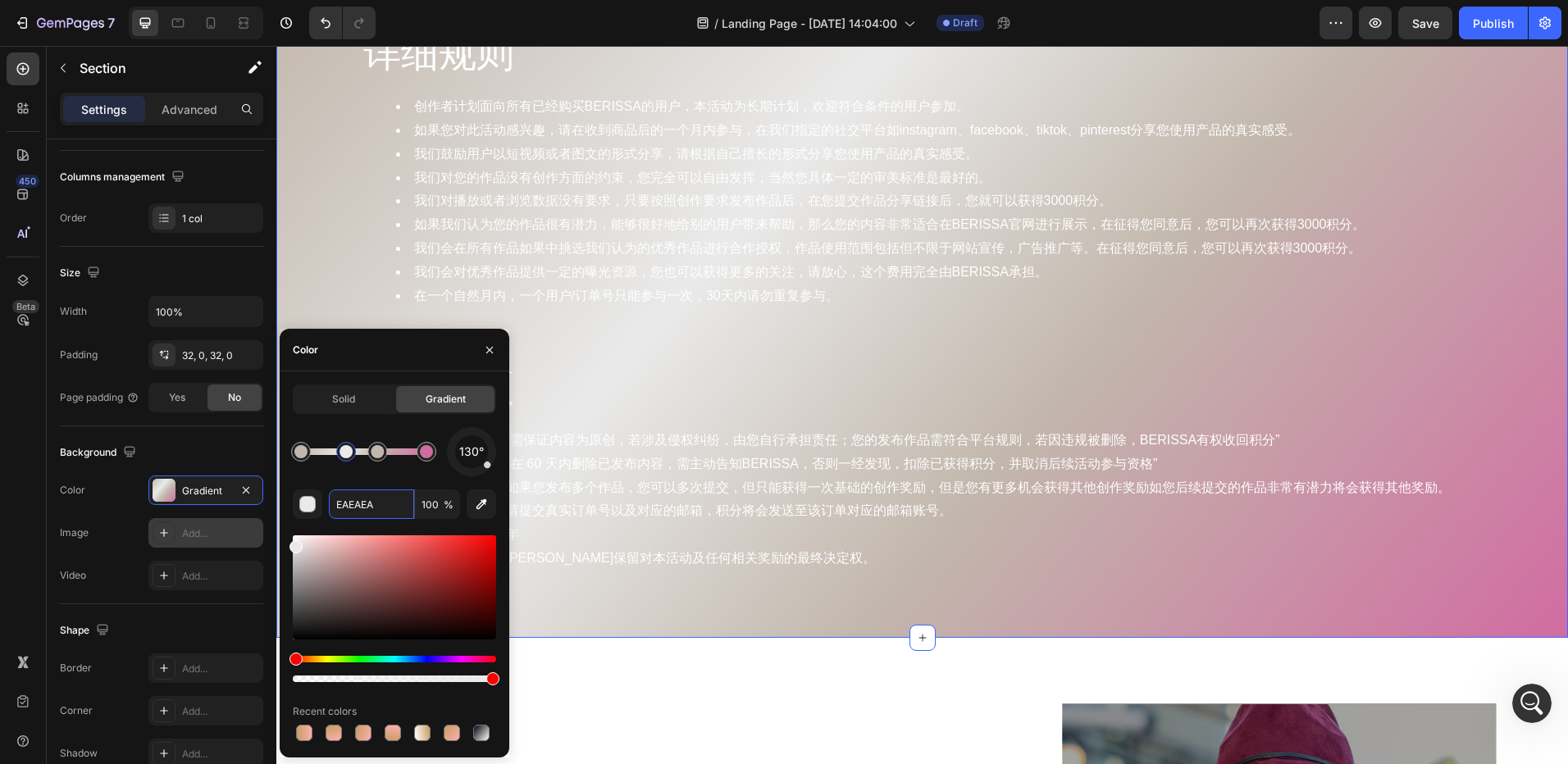
drag, startPoint x: 308, startPoint y: 560, endPoint x: 289, endPoint y: 564, distance: 19.4
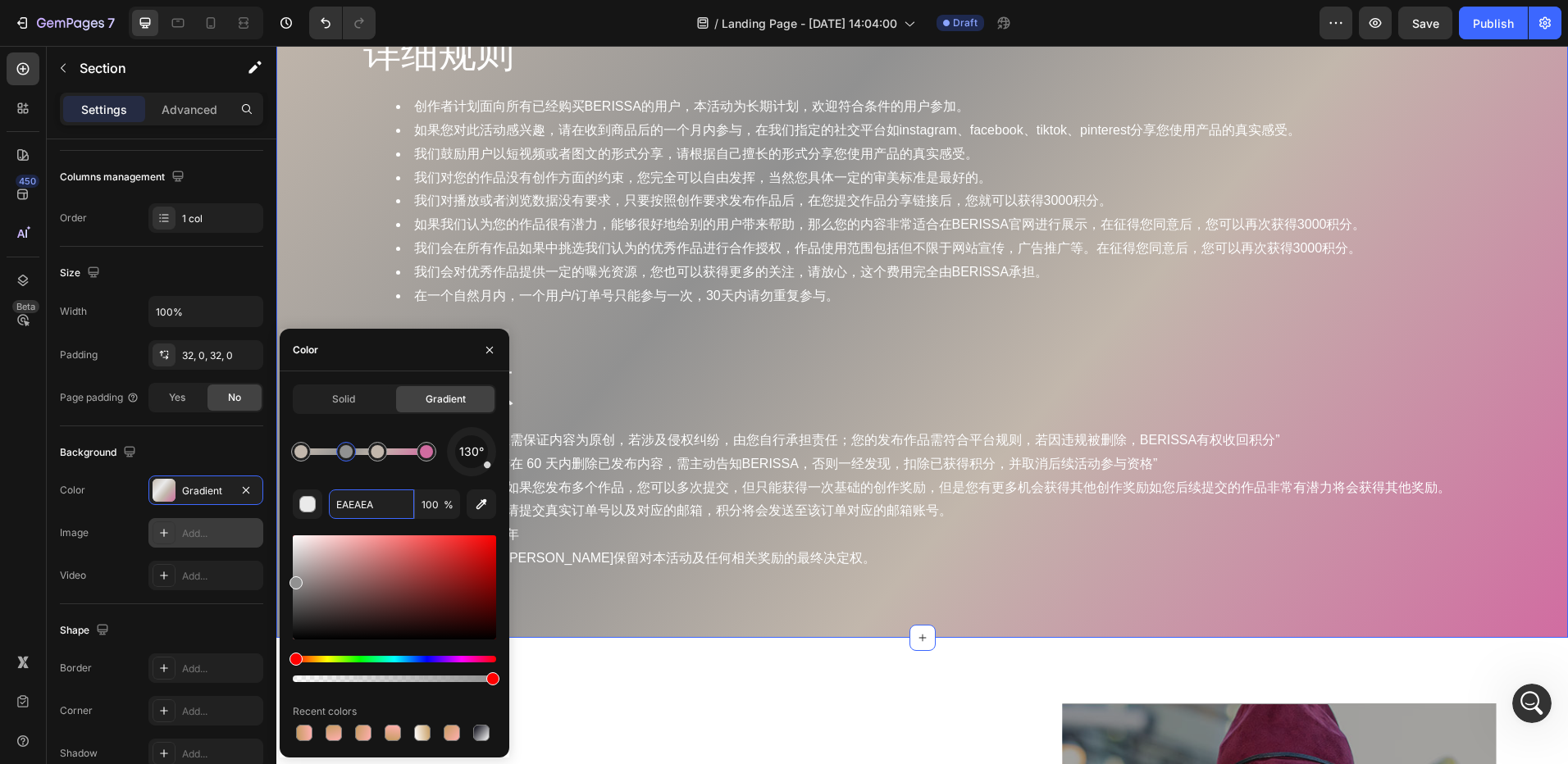
drag, startPoint x: 303, startPoint y: 574, endPoint x: 288, endPoint y: 580, distance: 16.2
click at [288, 580] on div "Solid Gradient 130° EAEAEA 100 % Recent colors" at bounding box center [394, 564] width 230 height 360
click at [327, 658] on div "Hue" at bounding box center [394, 659] width 203 height 7
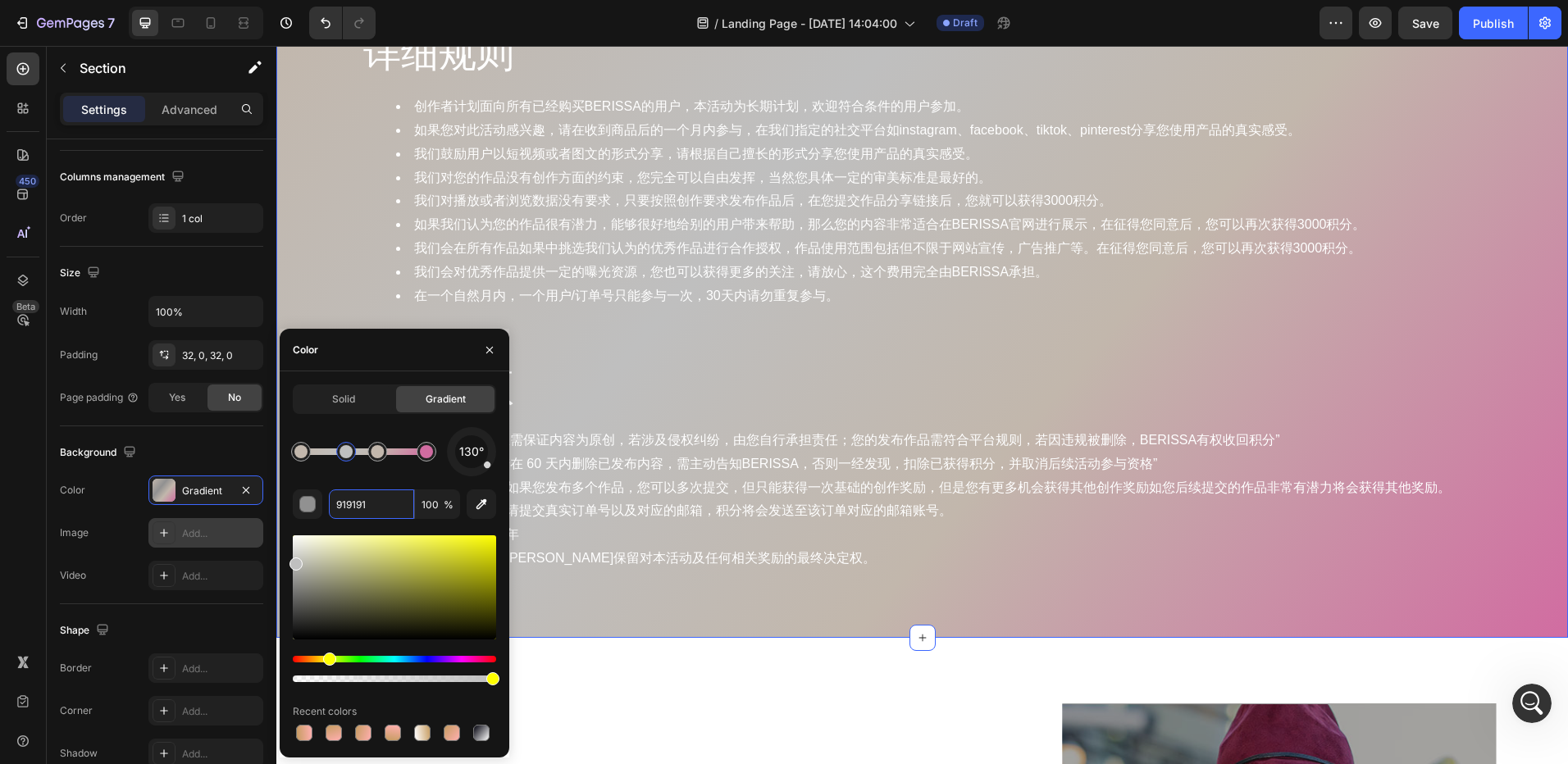
drag, startPoint x: 306, startPoint y: 570, endPoint x: 289, endPoint y: 561, distance: 19.2
click at [293, 561] on div at bounding box center [394, 587] width 203 height 104
click at [326, 656] on div "Hue" at bounding box center [394, 659] width 203 height 7
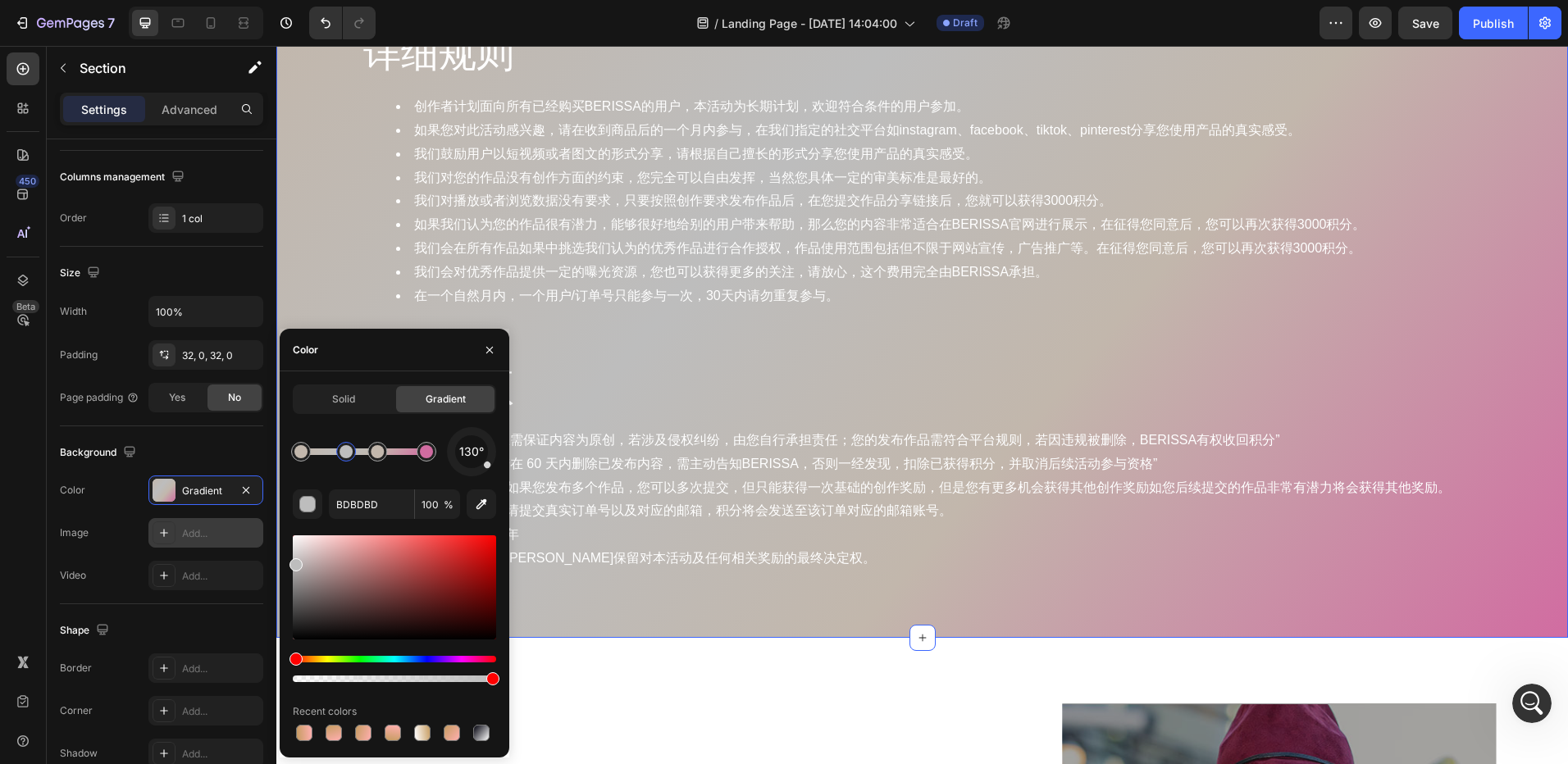
click at [307, 654] on div at bounding box center [394, 609] width 203 height 154
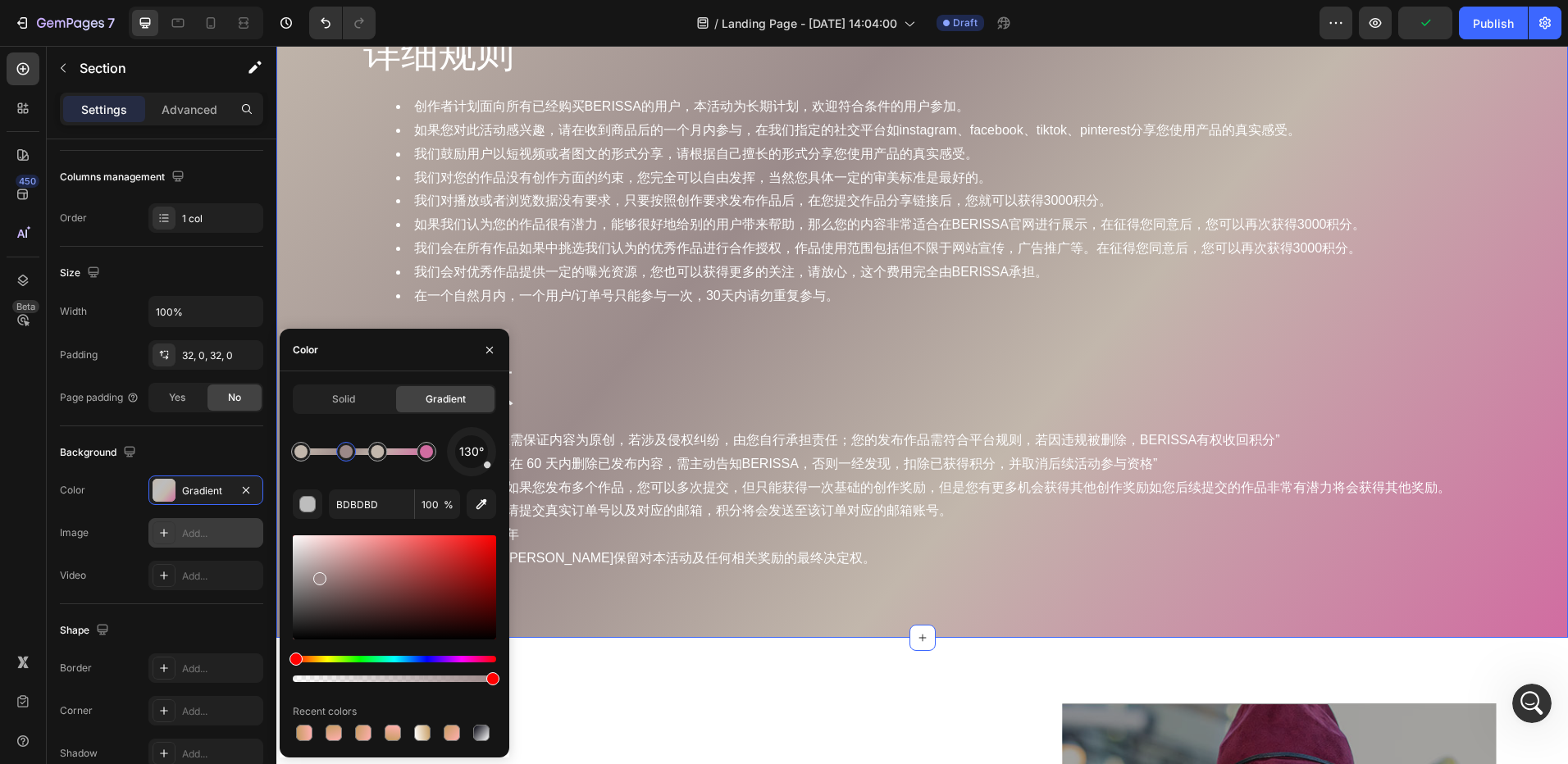
drag, startPoint x: 294, startPoint y: 567, endPoint x: 318, endPoint y: 575, distance: 25.3
click at [318, 575] on div at bounding box center [320, 579] width 13 height 13
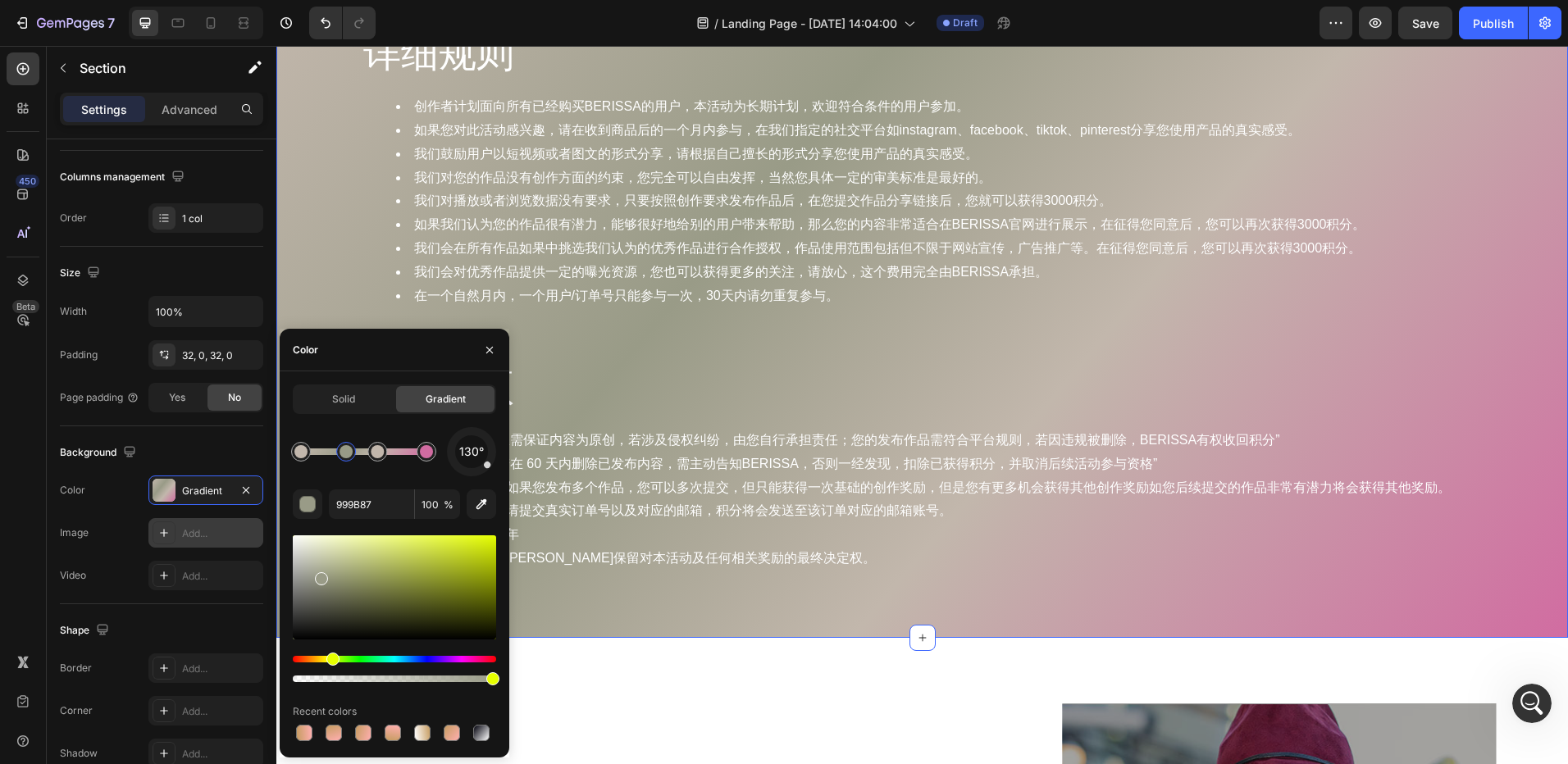
drag, startPoint x: 300, startPoint y: 656, endPoint x: 330, endPoint y: 658, distance: 30.1
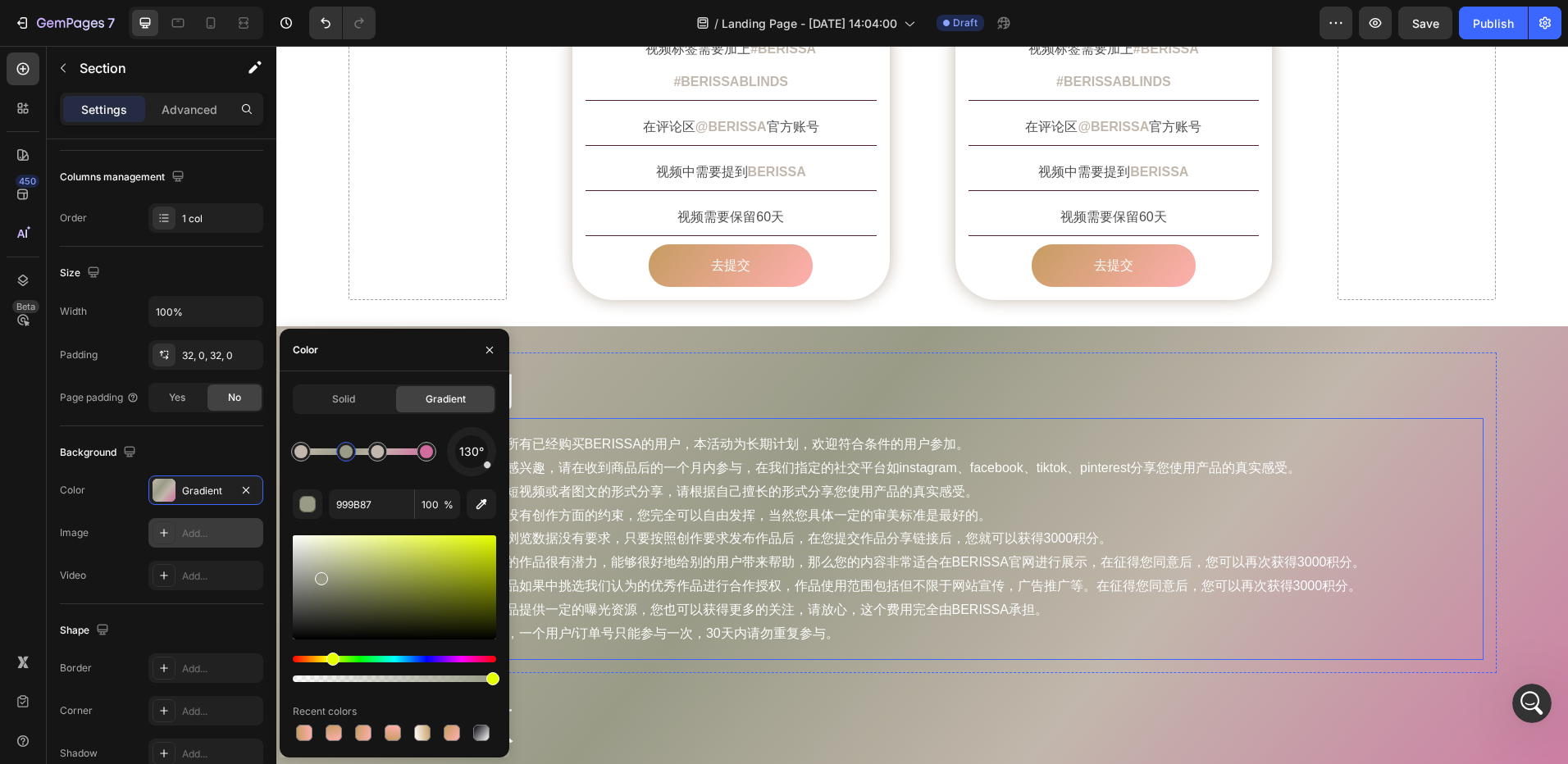
scroll to position [1722, 0]
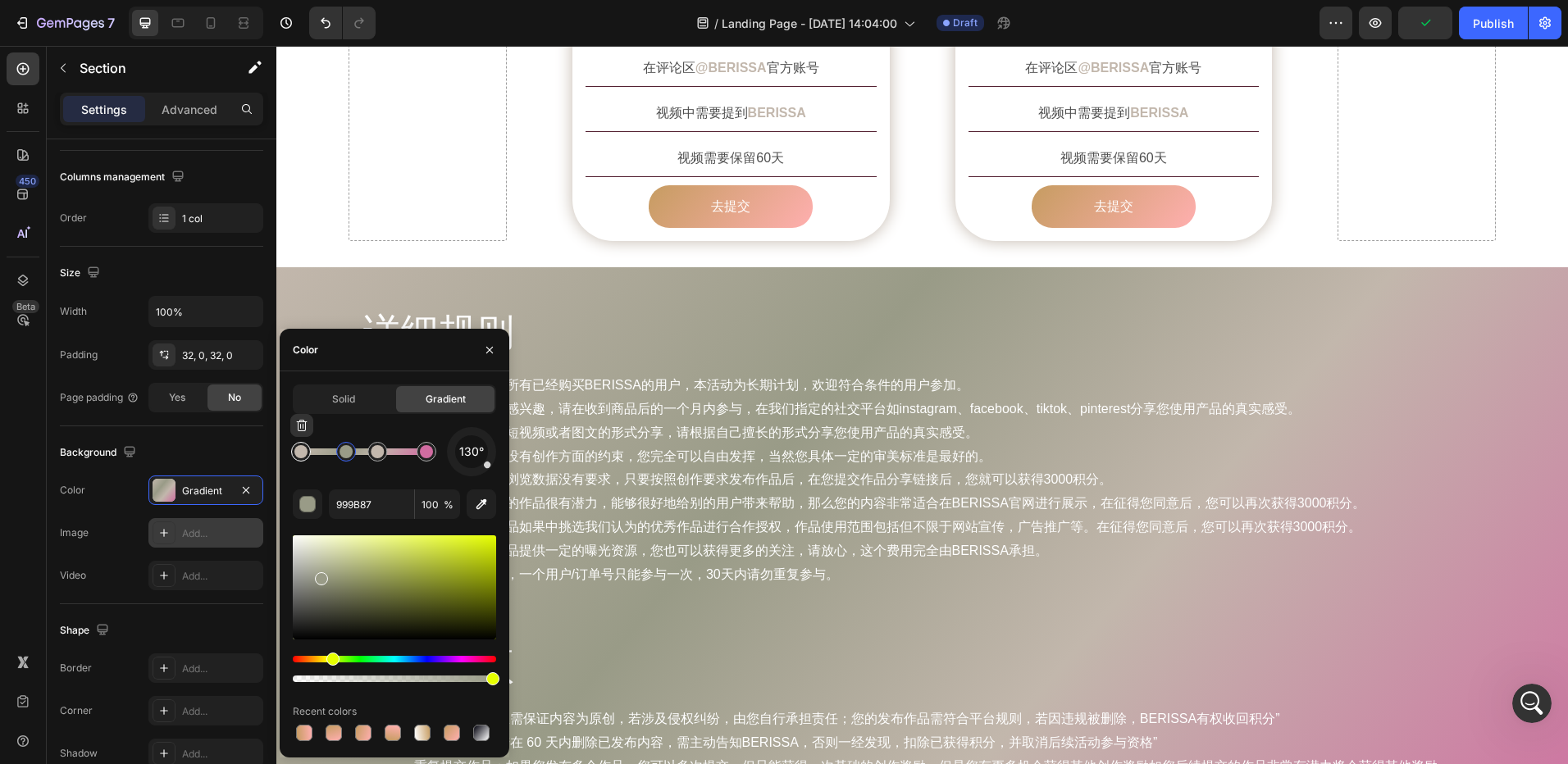
type input "C2B7AC"
click at [307, 456] on div at bounding box center [301, 451] width 20 height 20
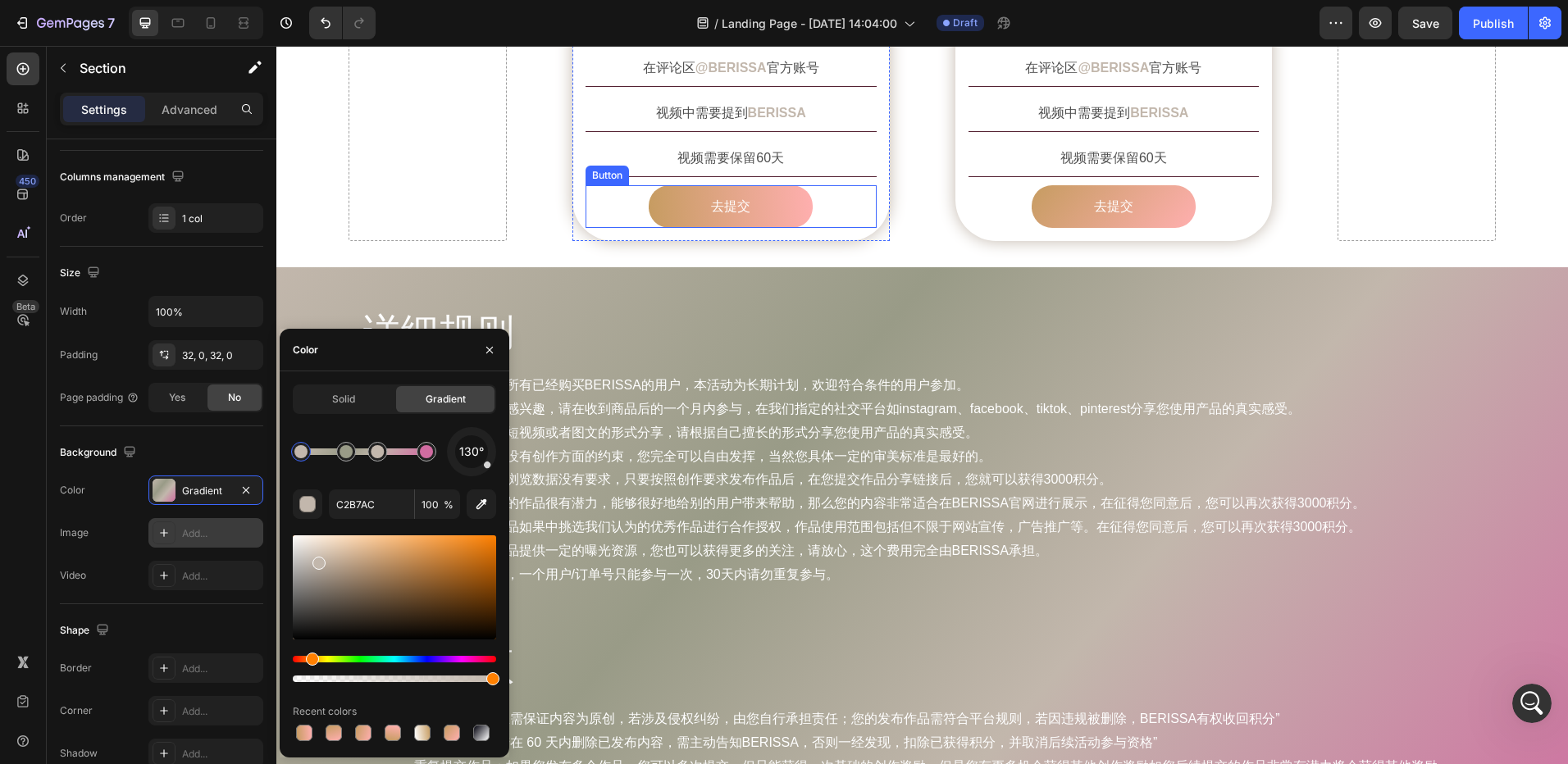
click at [679, 185] on link "去提交" at bounding box center [731, 207] width 164 height 44
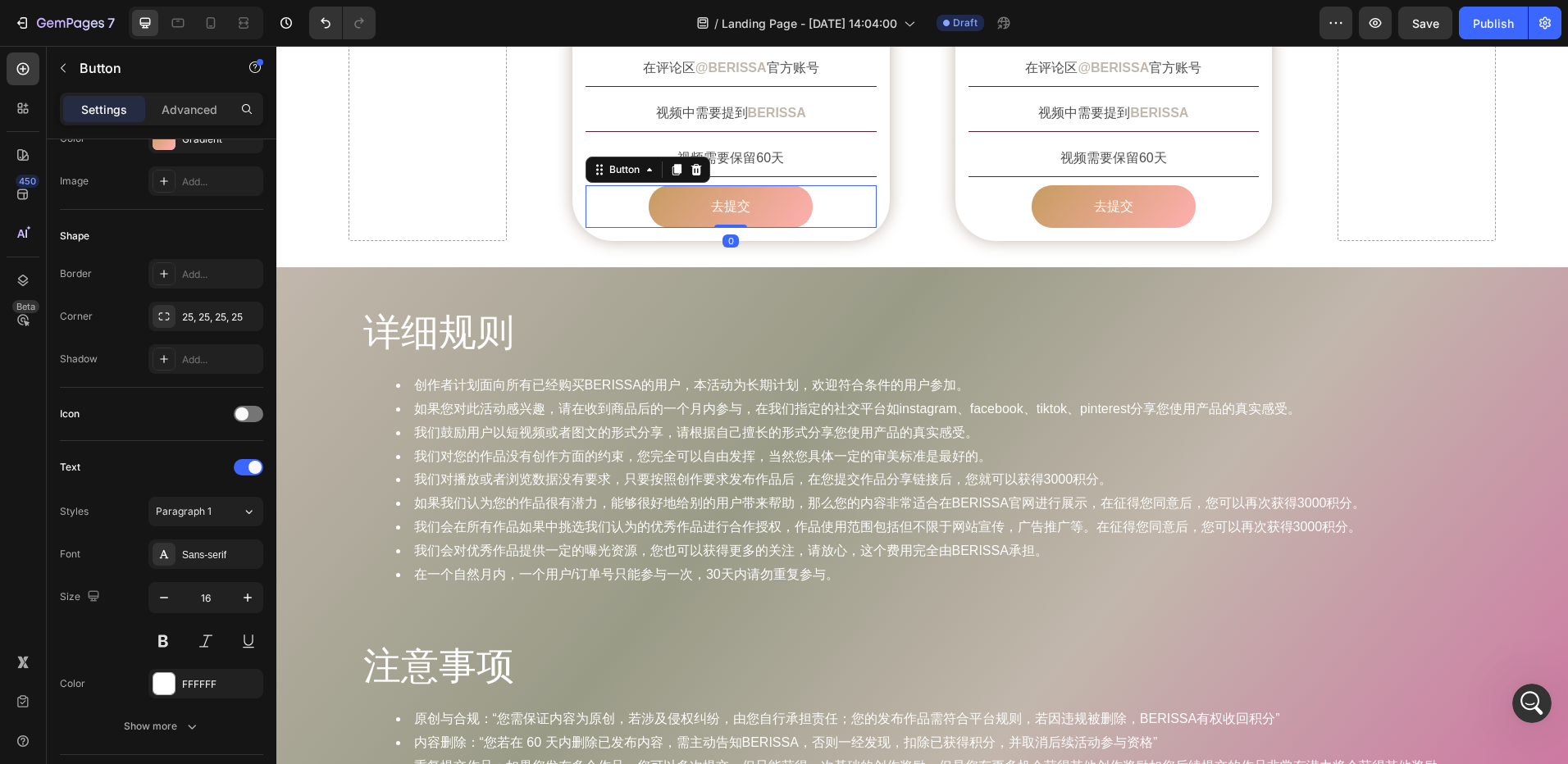
scroll to position [0, 0]
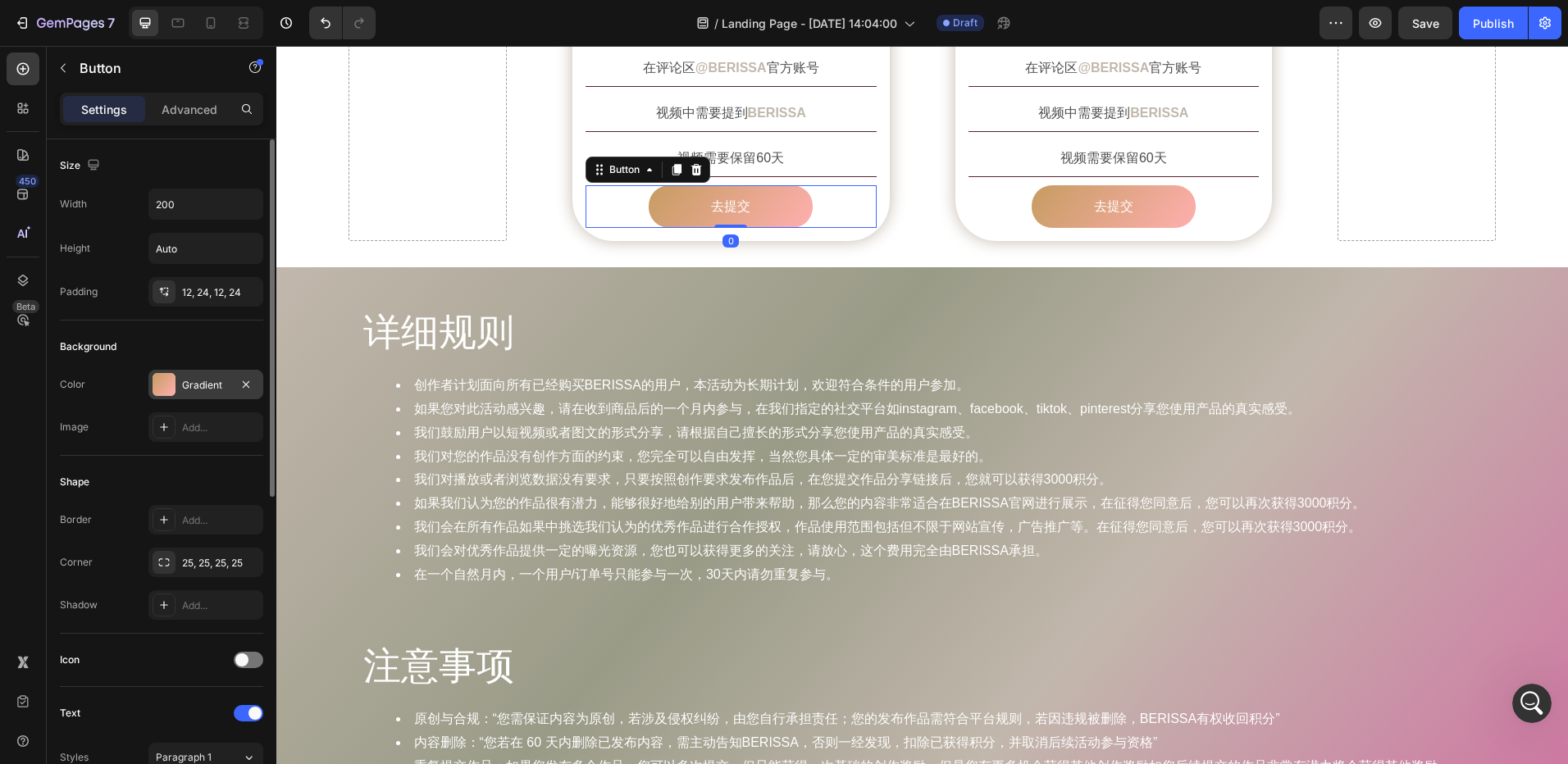
click at [176, 382] on div "Gradient" at bounding box center [206, 384] width 115 height 30
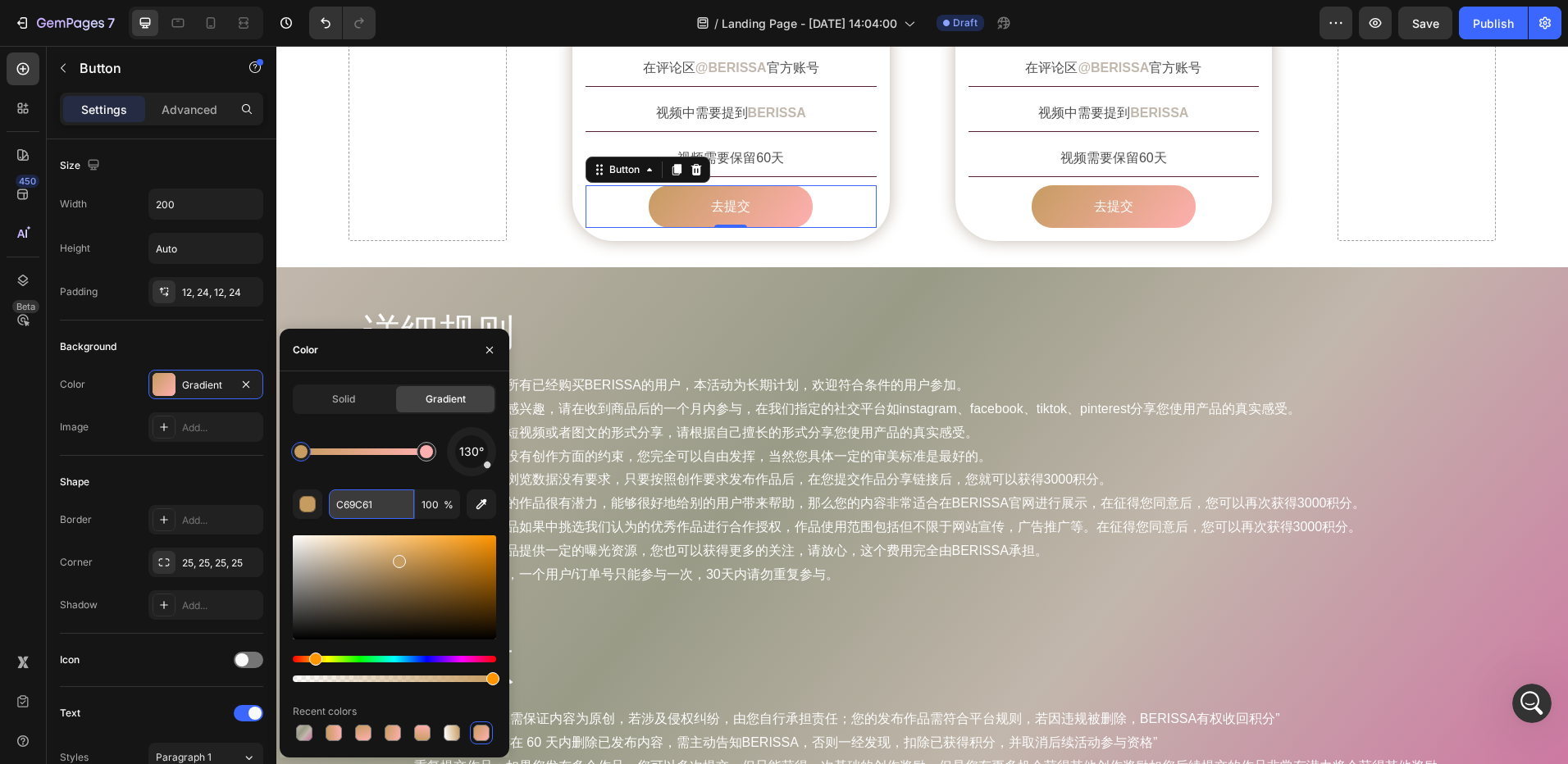
click at [352, 506] on input "C69C61" at bounding box center [371, 504] width 85 height 30
click at [352, 505] on input "C69C61" at bounding box center [371, 504] width 85 height 30
click at [637, 267] on div "详细规则 Heading 创作者计划面向所有已经购买BERISSA的用户，本活动为长期计划，欢迎符合条件的用户参加。 如果您对此活动感兴趣，请在收到商品后的一…" at bounding box center [923, 591] width 1292 height 650
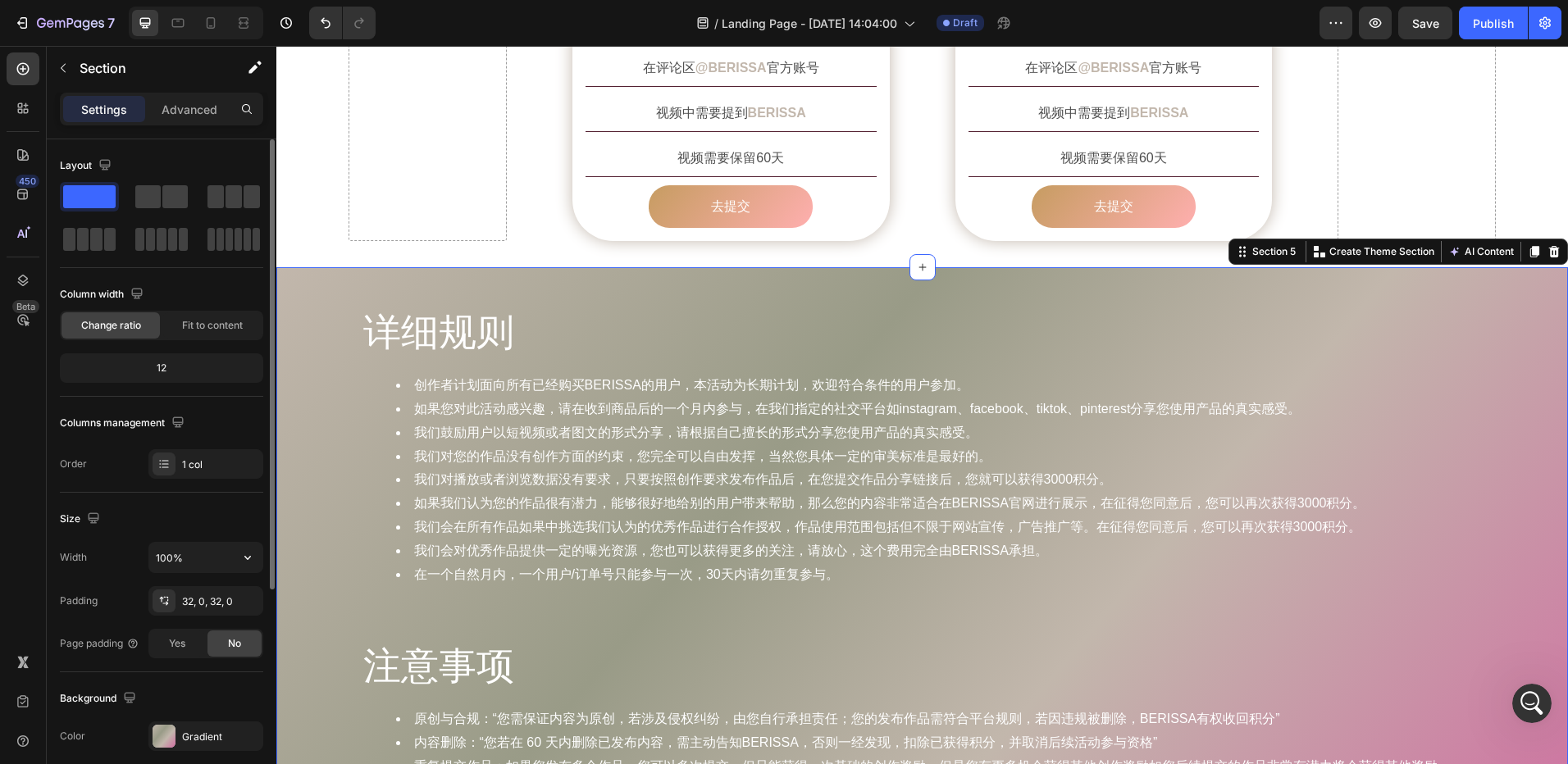
scroll to position [328, 0]
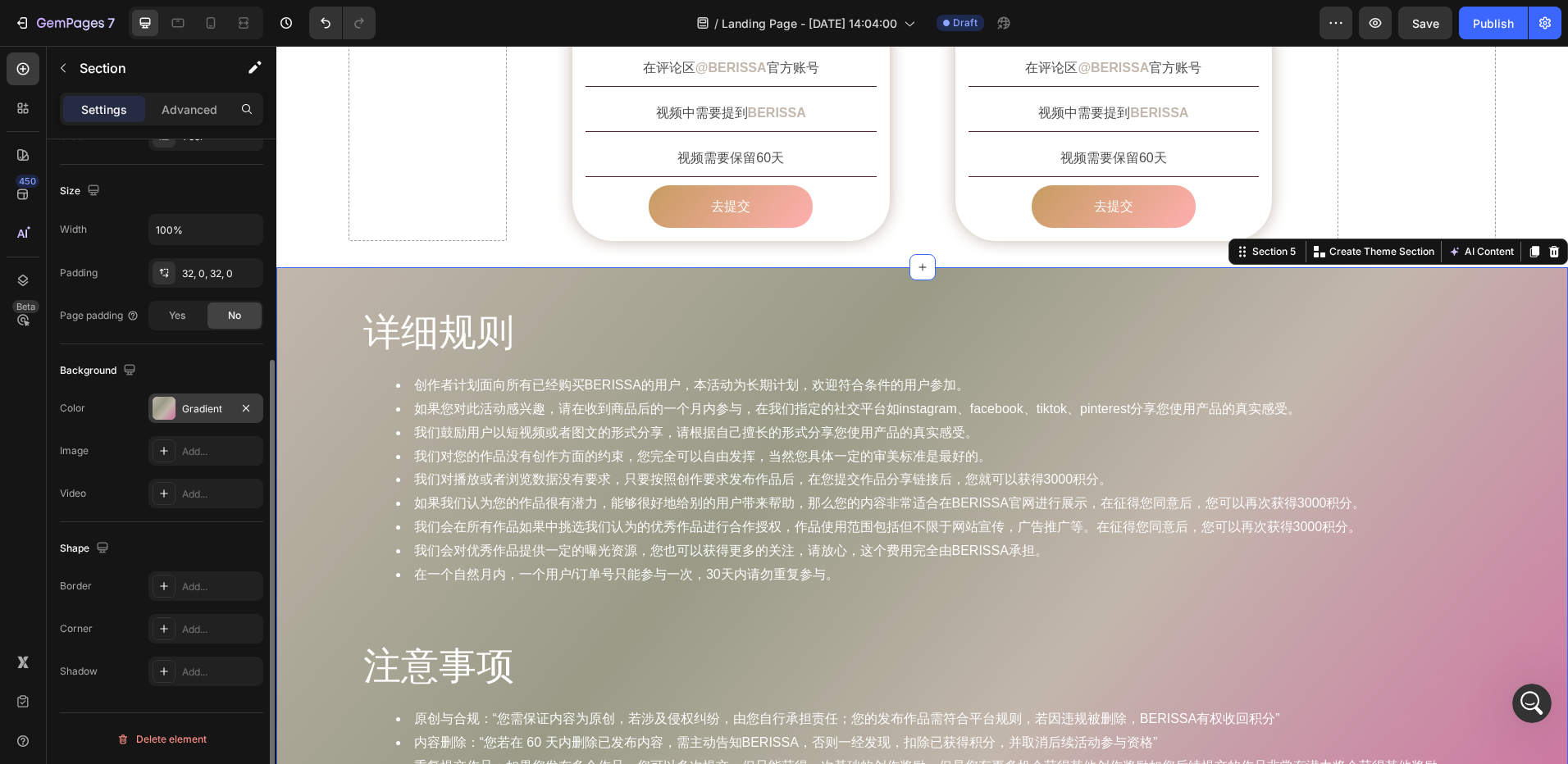
click at [187, 416] on div "Gradient" at bounding box center [206, 408] width 48 height 14
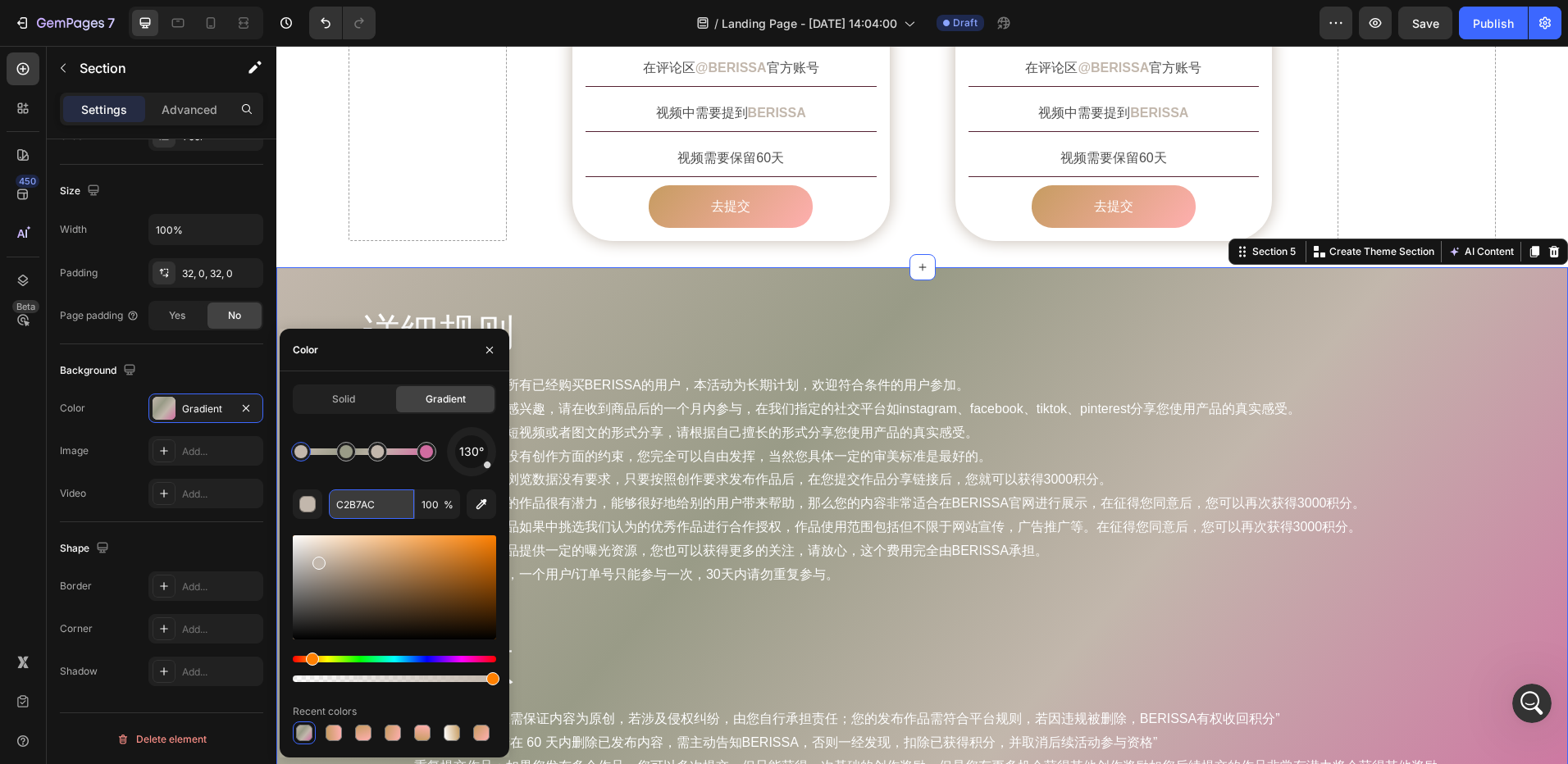
click at [343, 505] on input "C2B7AC" at bounding box center [371, 504] width 85 height 30
paste input "6"
type input "C6"
click at [381, 501] on input "C6" at bounding box center [371, 504] width 85 height 30
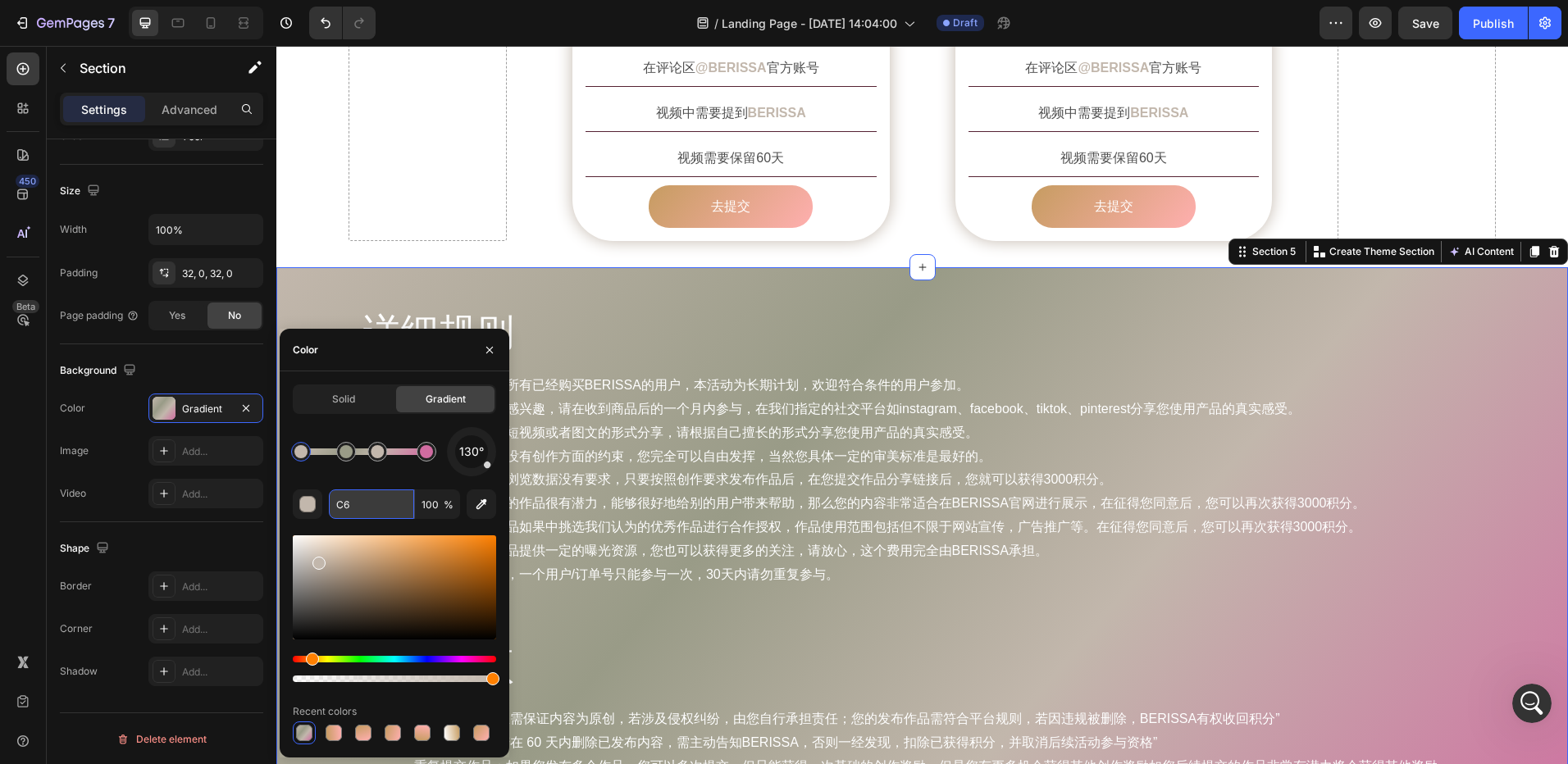
click at [381, 501] on input "C6" at bounding box center [371, 504] width 85 height 30
click at [674, 185] on link "去提交" at bounding box center [731, 207] width 164 height 44
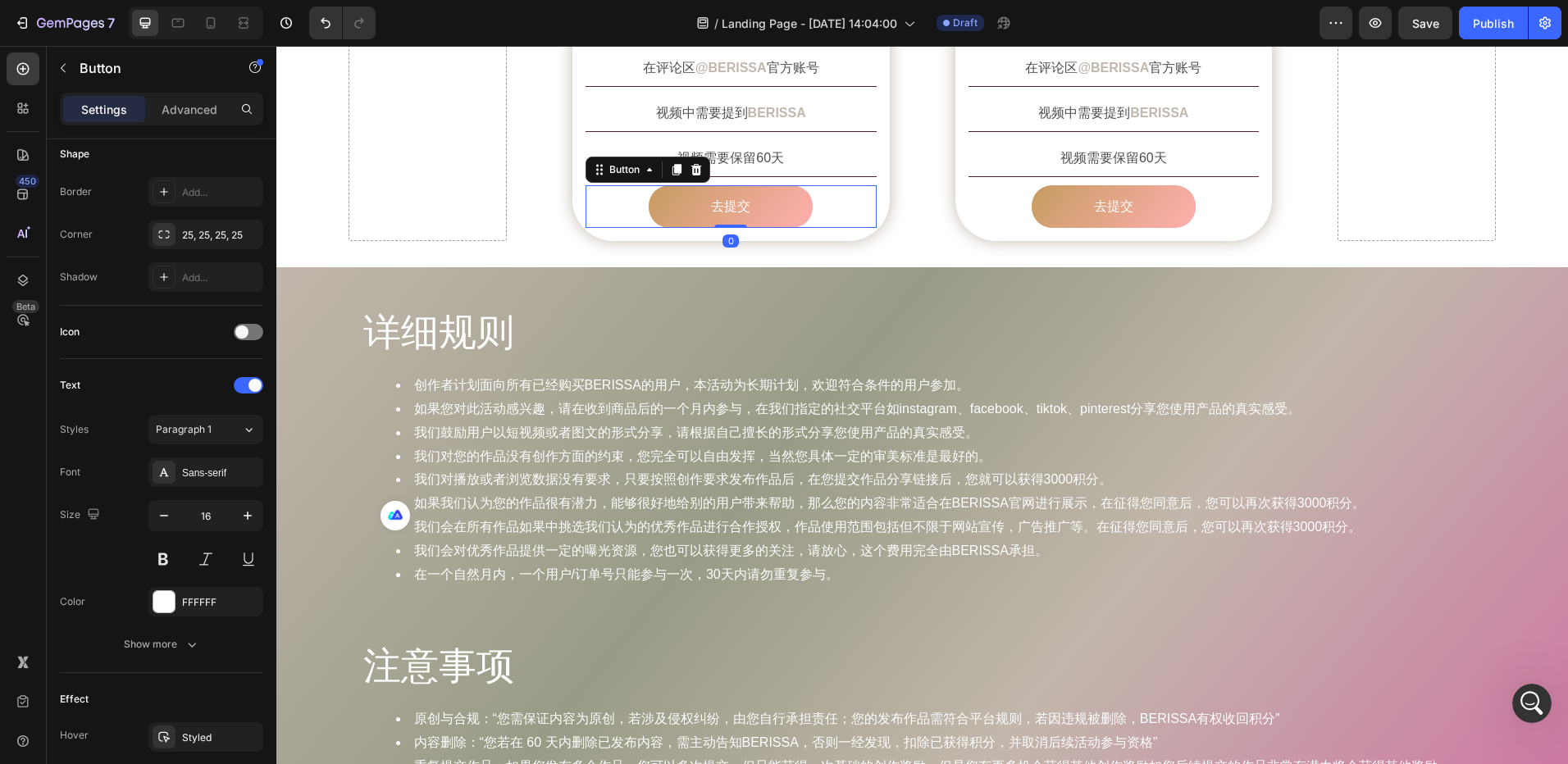
scroll to position [0, 0]
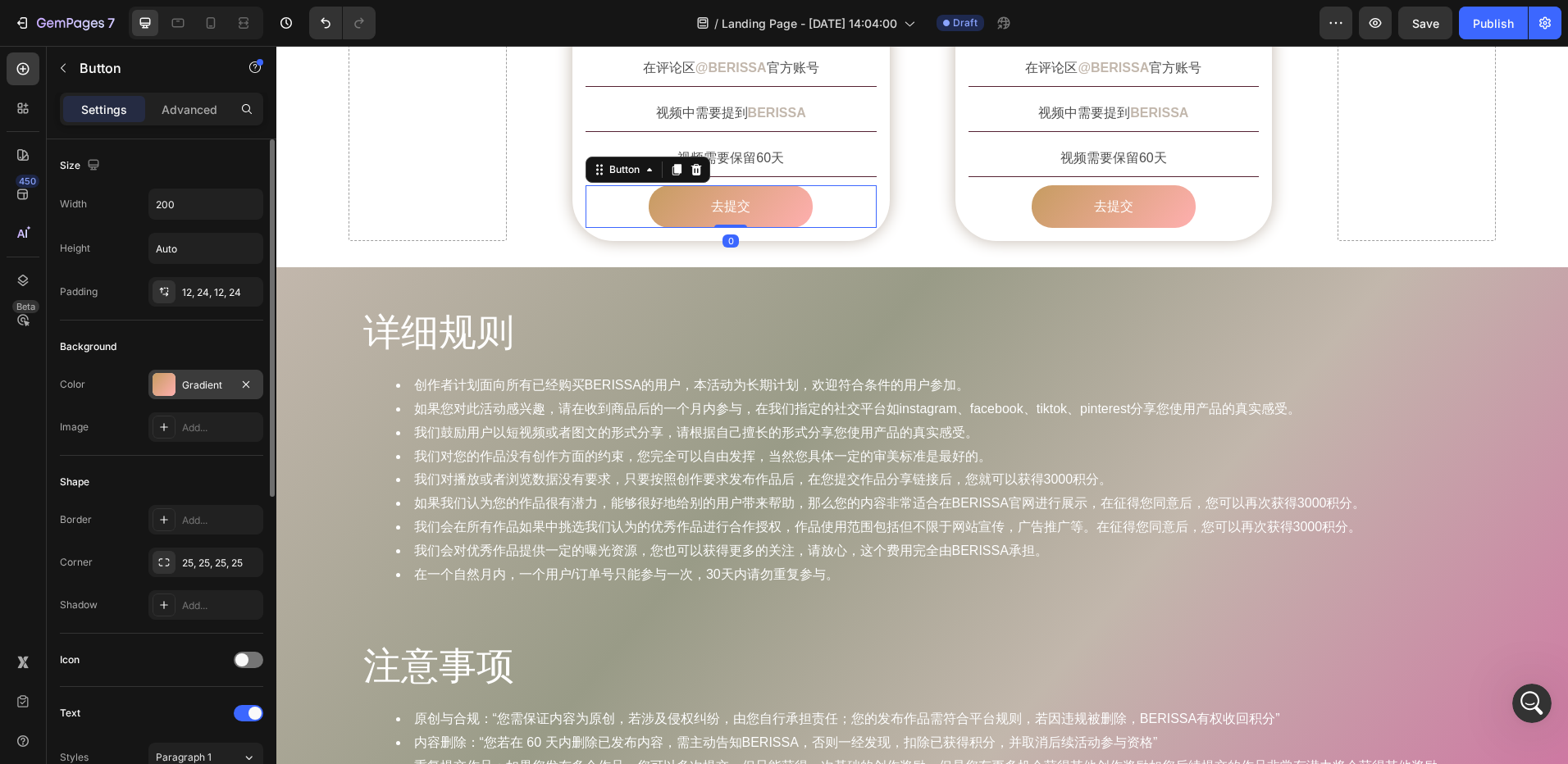
click at [180, 385] on div "Gradient" at bounding box center [206, 384] width 115 height 30
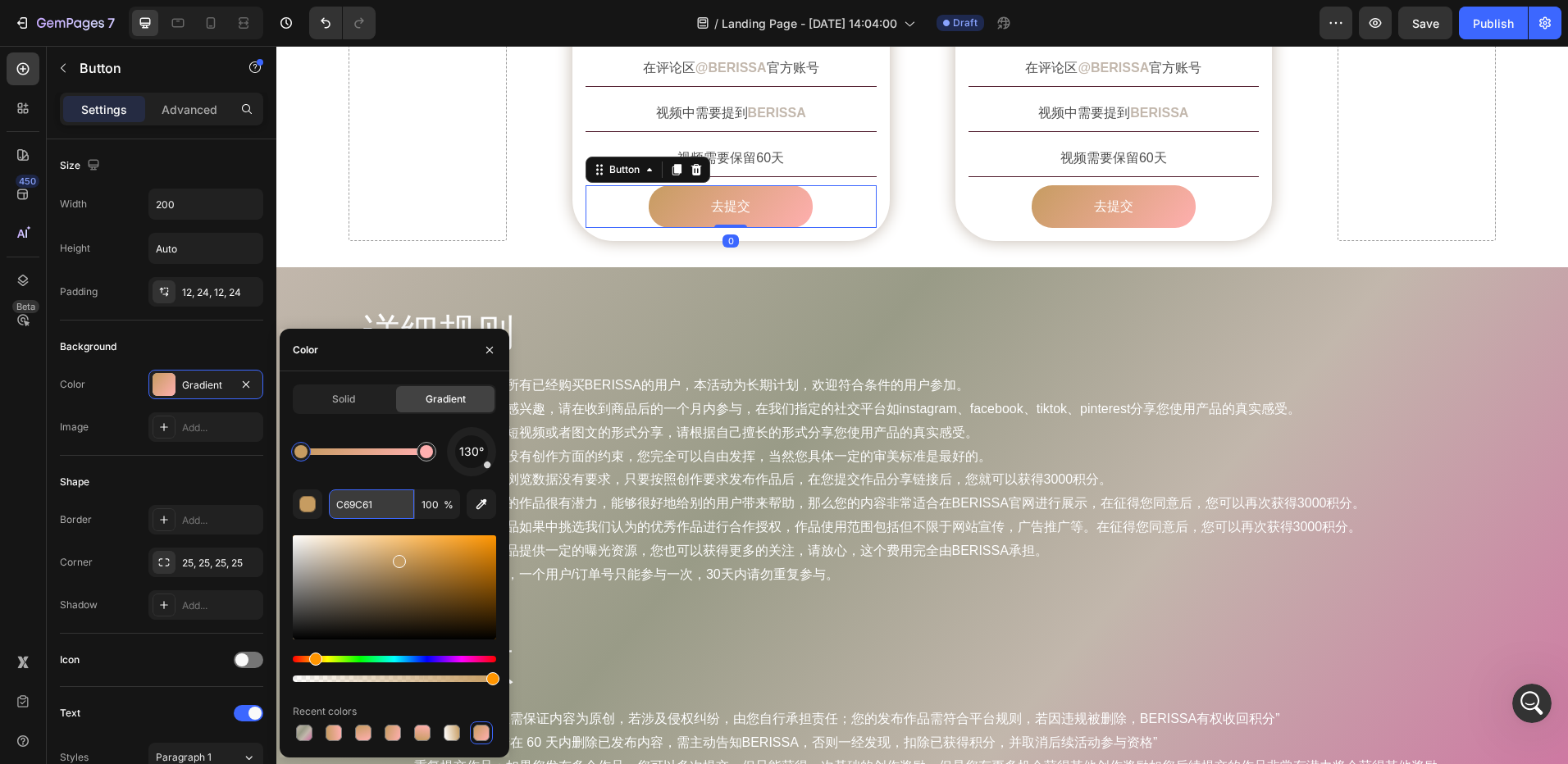
click at [364, 502] on input "C69C61" at bounding box center [371, 504] width 85 height 30
click at [681, 294] on div "详细规则 Heading 创作者计划面向所有已经购买BERISSA的用户，本活动为长期计划，欢迎符合条件的用户参加。 如果您对此活动感兴趣，请在收到商品后的一…" at bounding box center [922, 454] width 1148 height 320
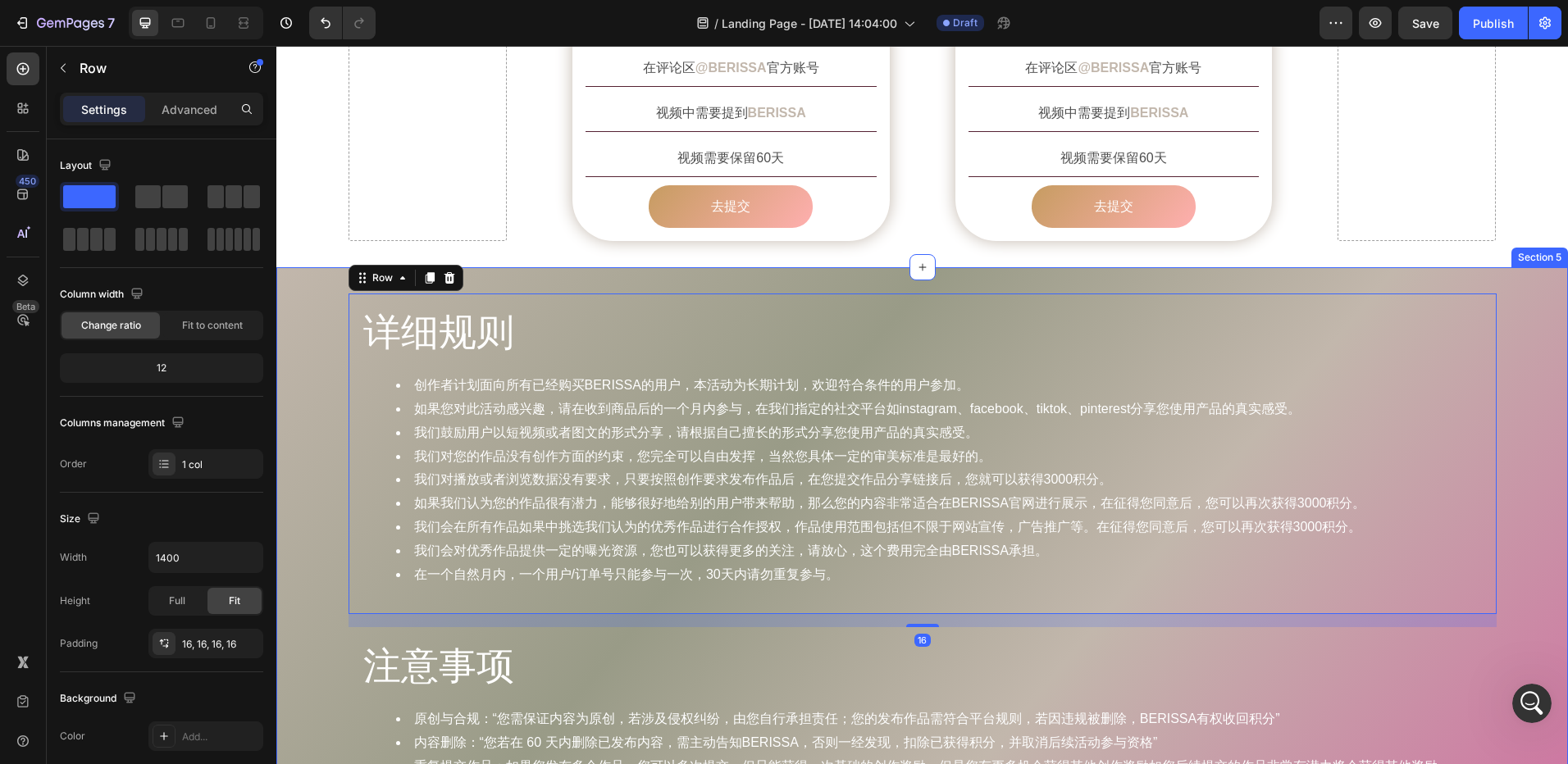
click at [326, 294] on div "详细规则 Heading 创作者计划面向所有已经购买BERISSA的用户，本活动为长期计划，欢迎符合条件的用户参加。 如果您对此活动感兴趣，请在收到商品后的一…" at bounding box center [923, 592] width 1292 height 597
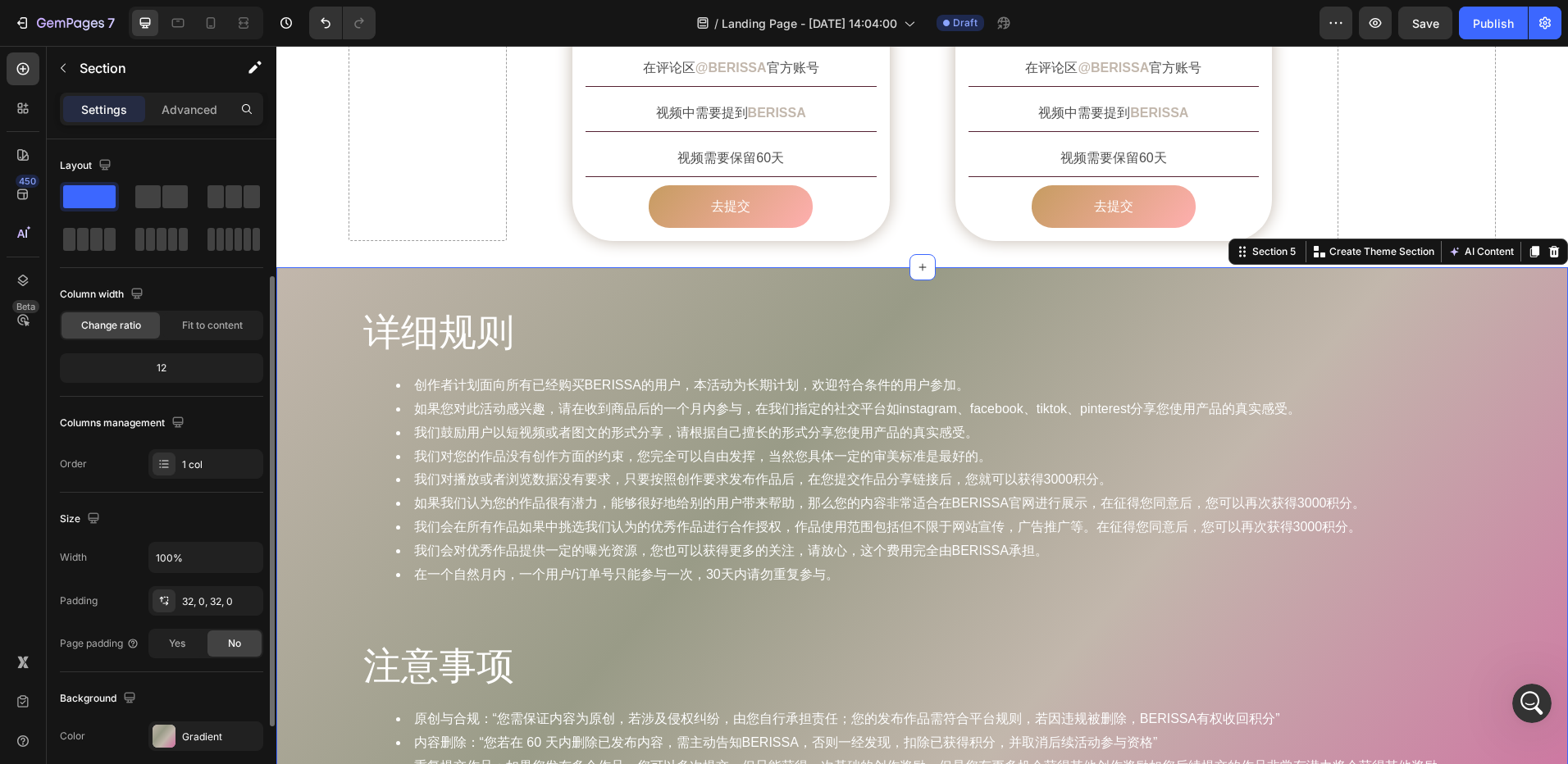
scroll to position [164, 0]
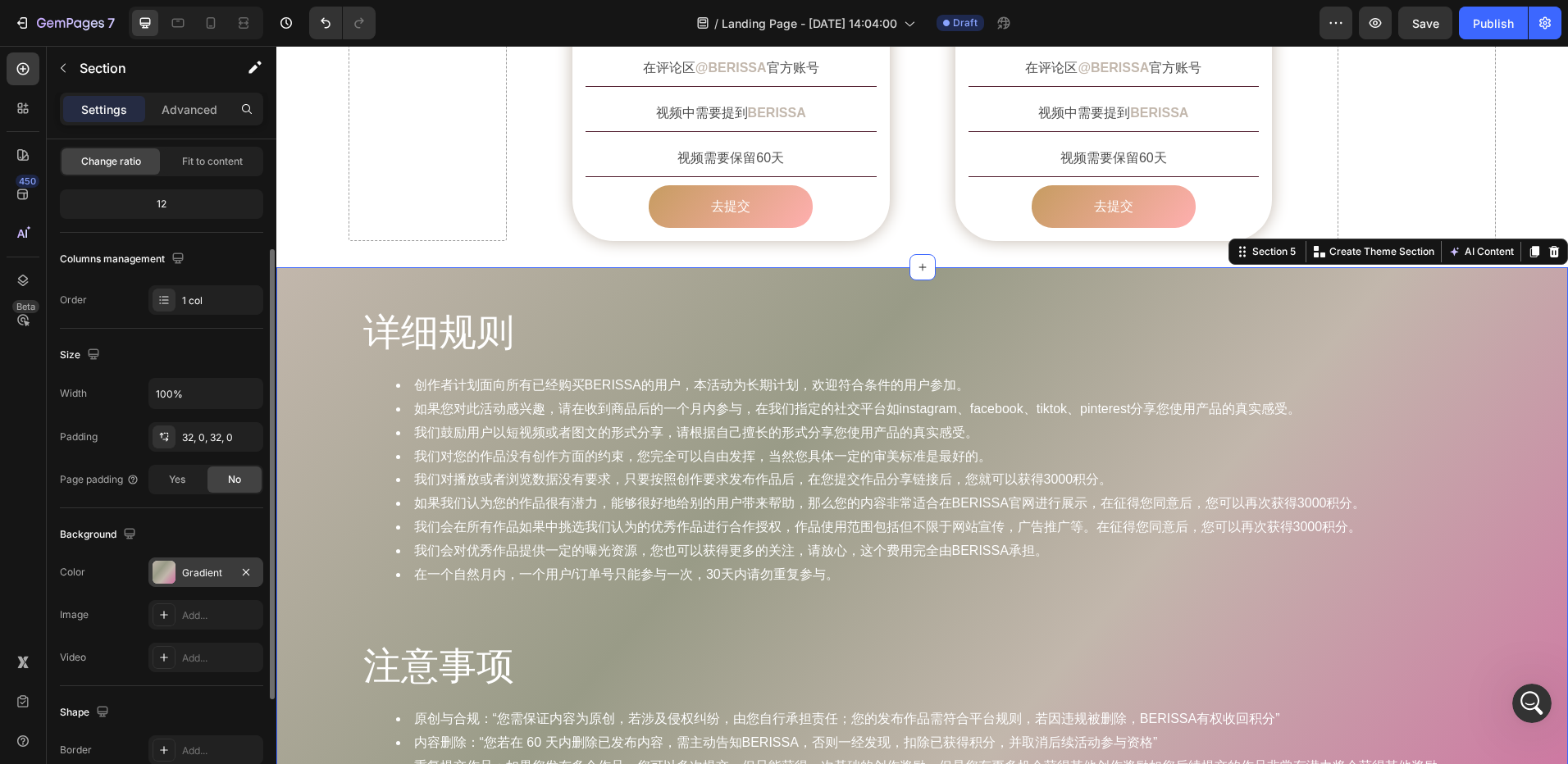
click at [194, 579] on div "Gradient" at bounding box center [206, 572] width 48 height 14
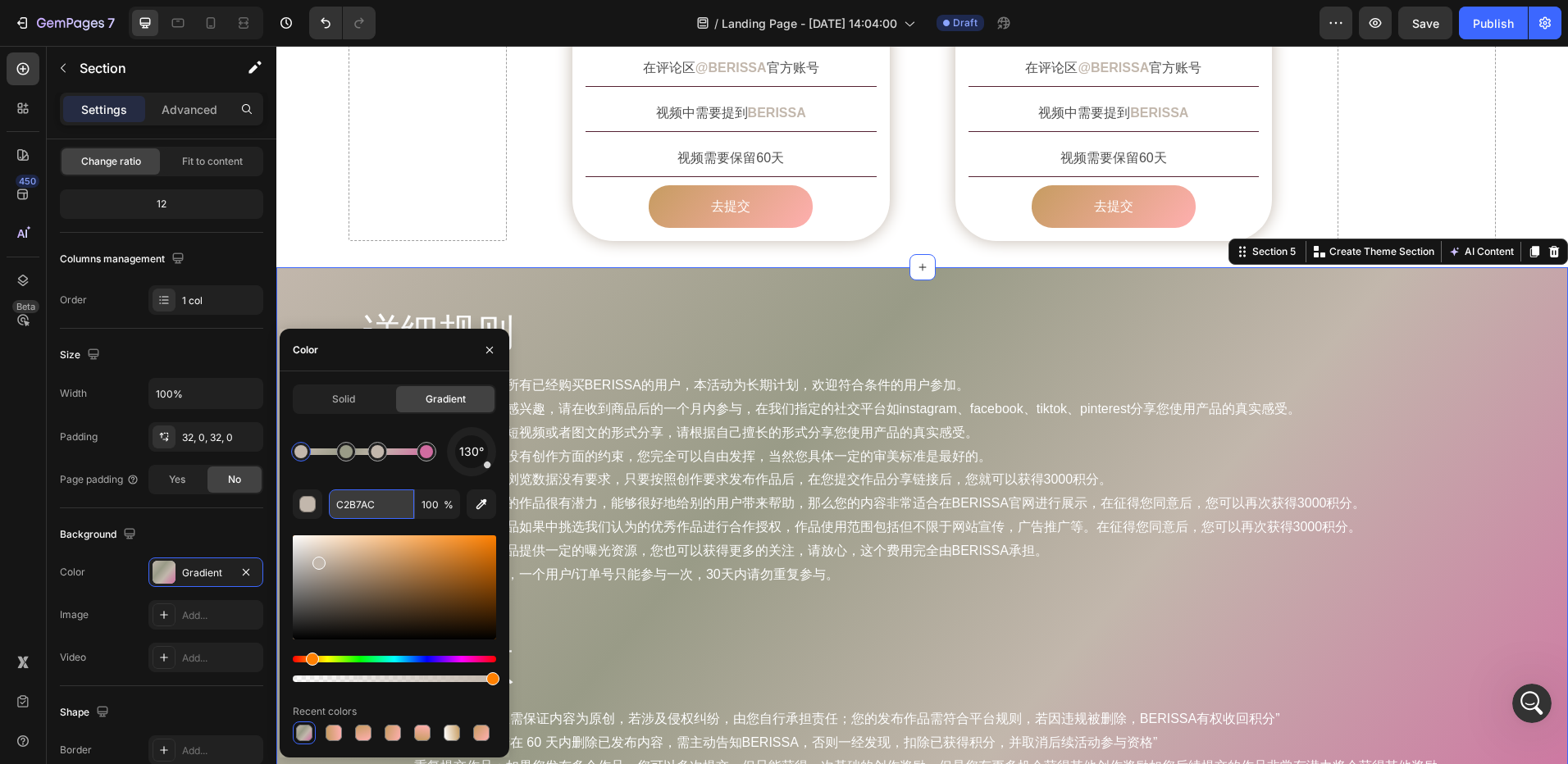
click at [380, 508] on input "C2B7AC" at bounding box center [371, 504] width 85 height 30
paste input "69C61"
type input "C69C61"
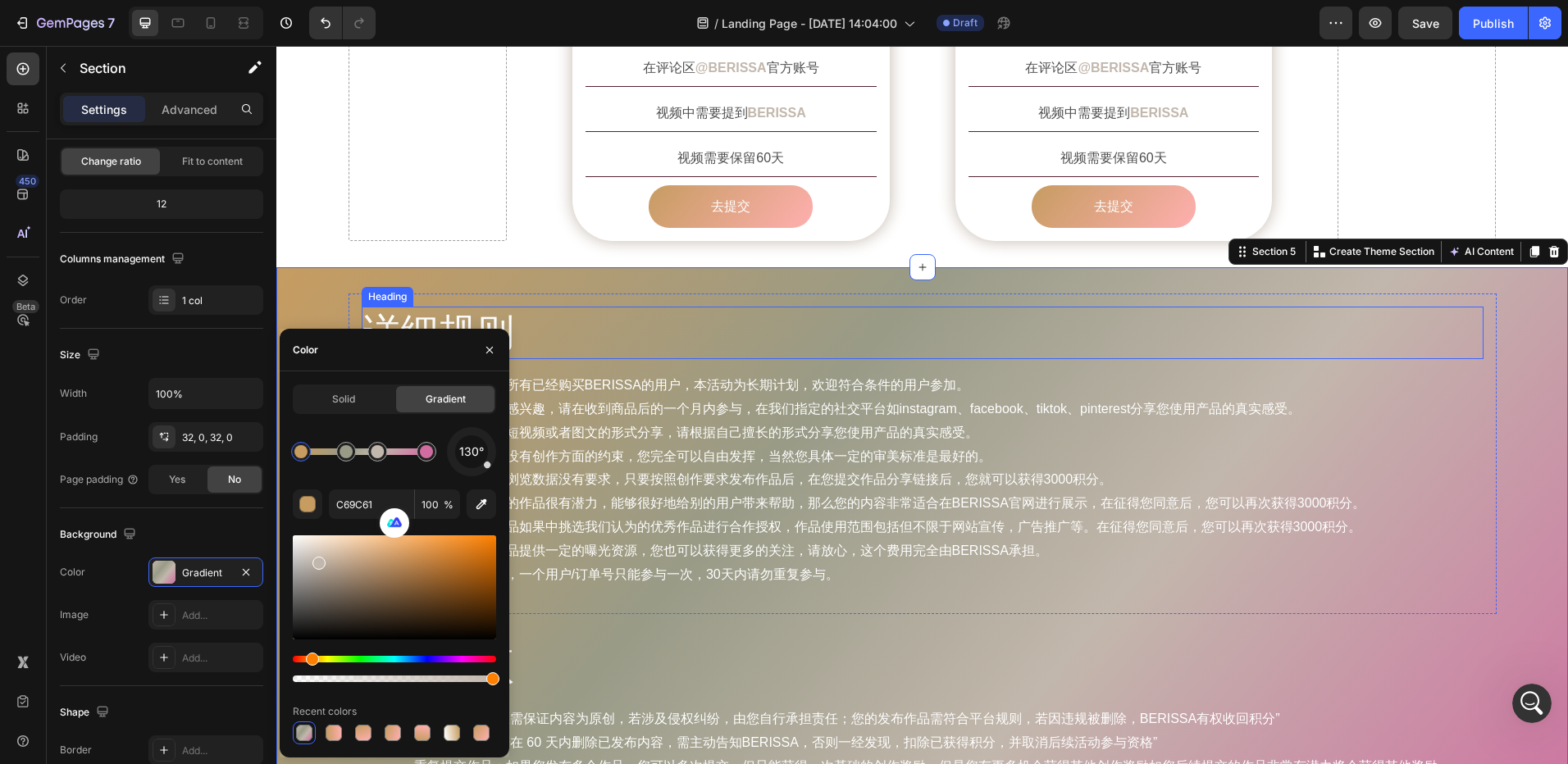
click at [745, 306] on h2 "详细规则" at bounding box center [923, 332] width 1122 height 52
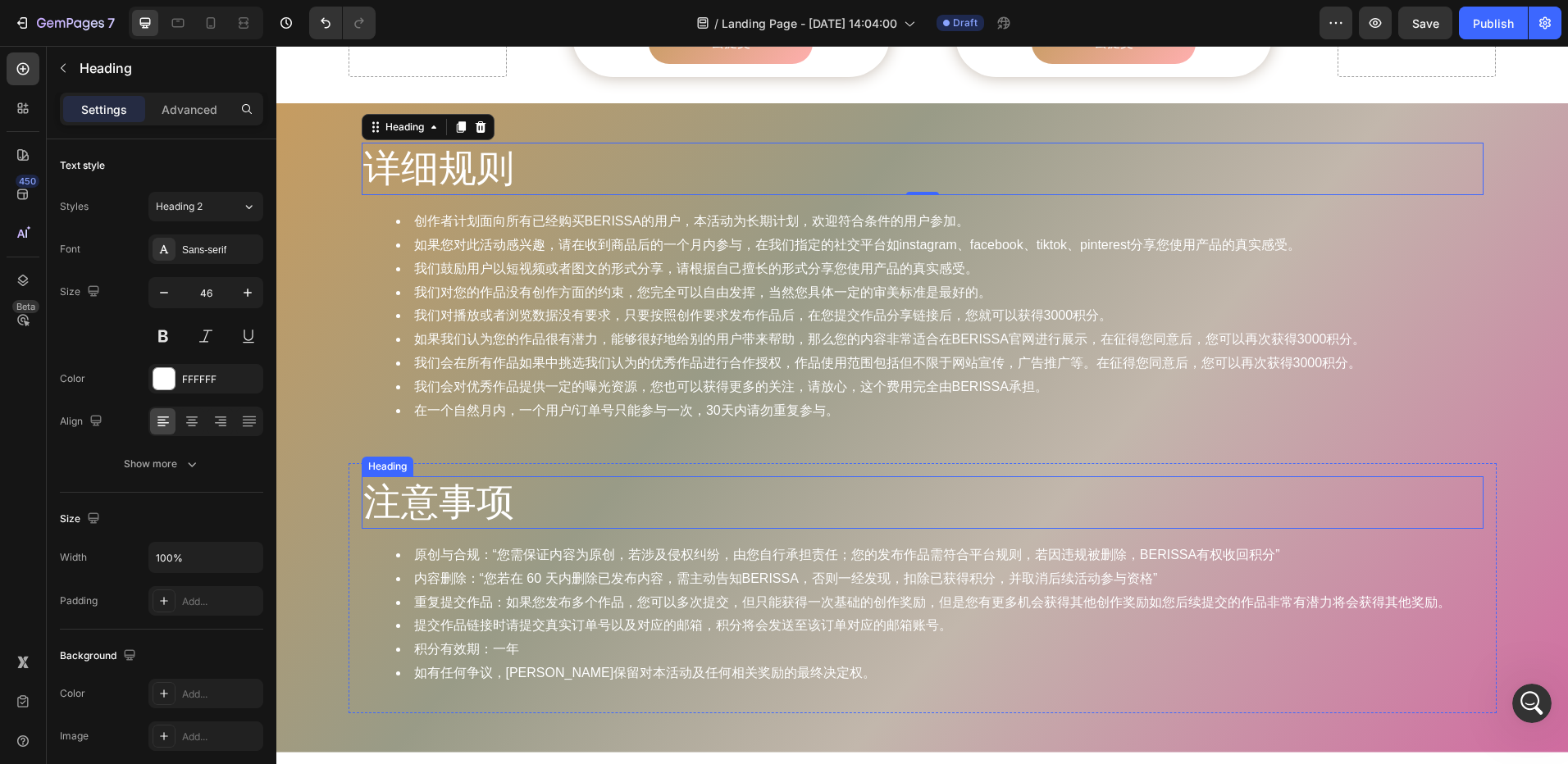
scroll to position [1804, 0]
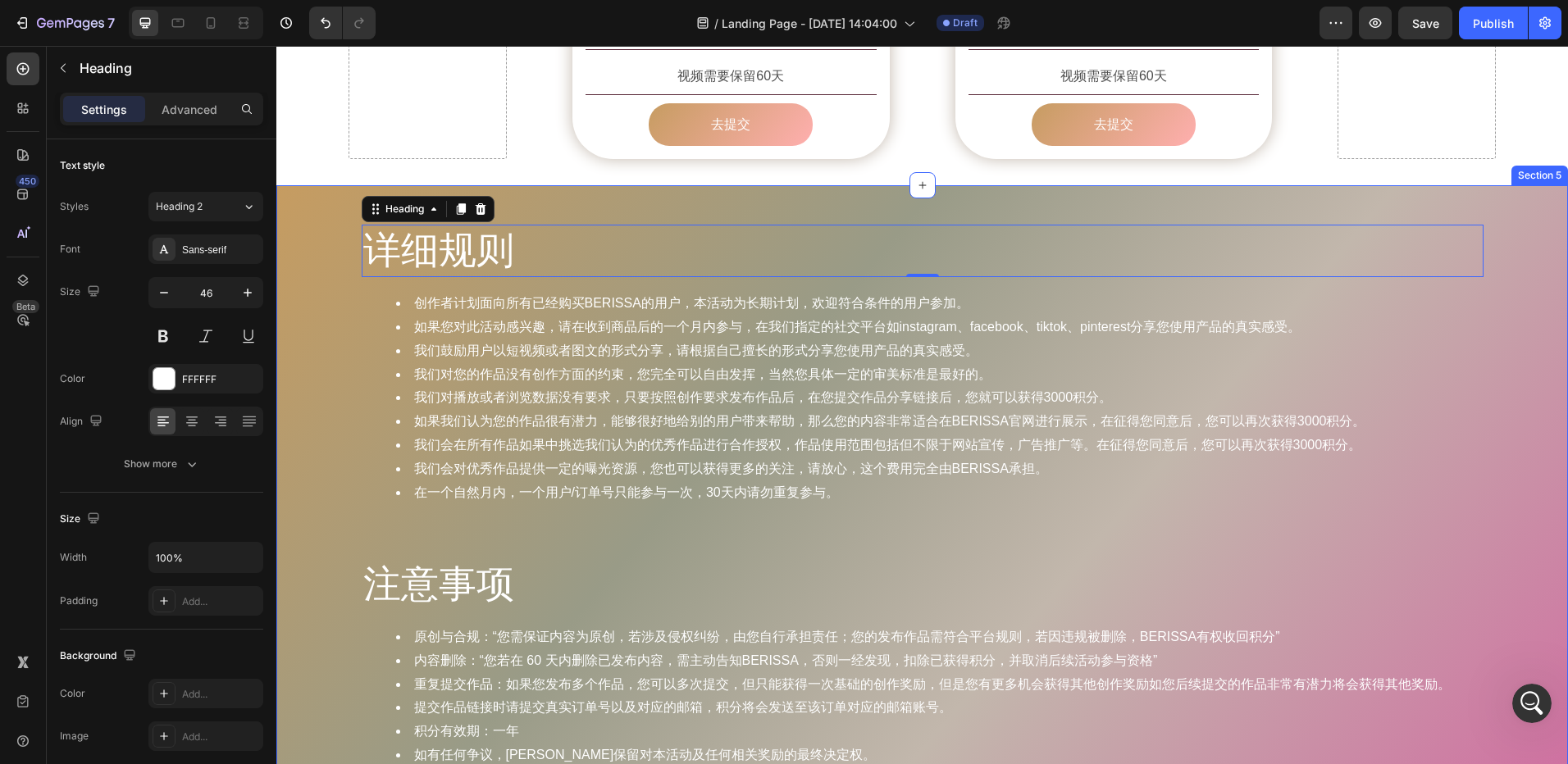
click at [659, 185] on div "详细规则 Heading 0 创作者计划面向所有已经购买BERISSA的用户，本活动为长期计划，欢迎符合条件的用户参加。 如果您对此活动感兴趣，请在收到商品后…" at bounding box center [923, 509] width 1292 height 650
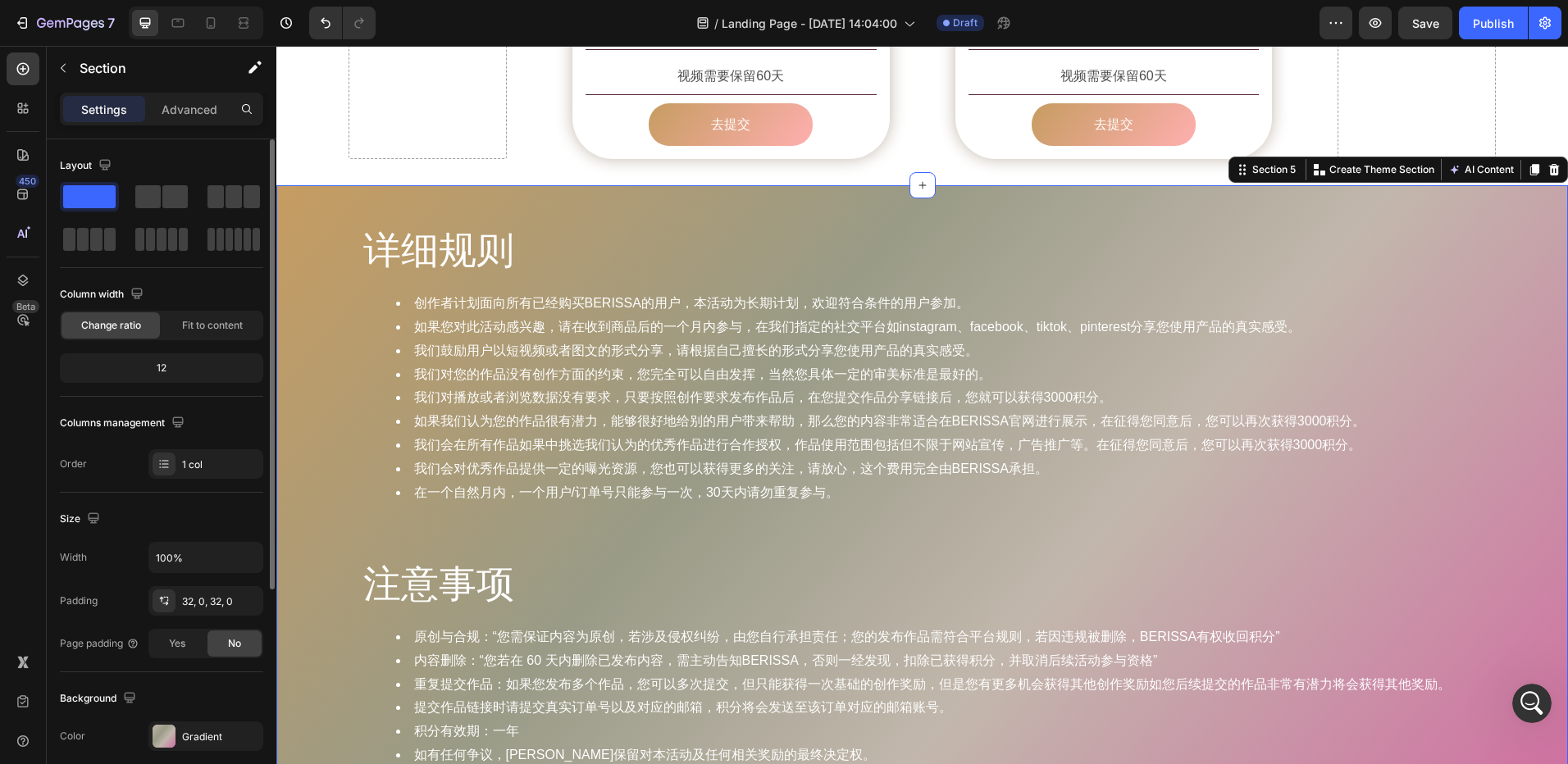
scroll to position [82, 0]
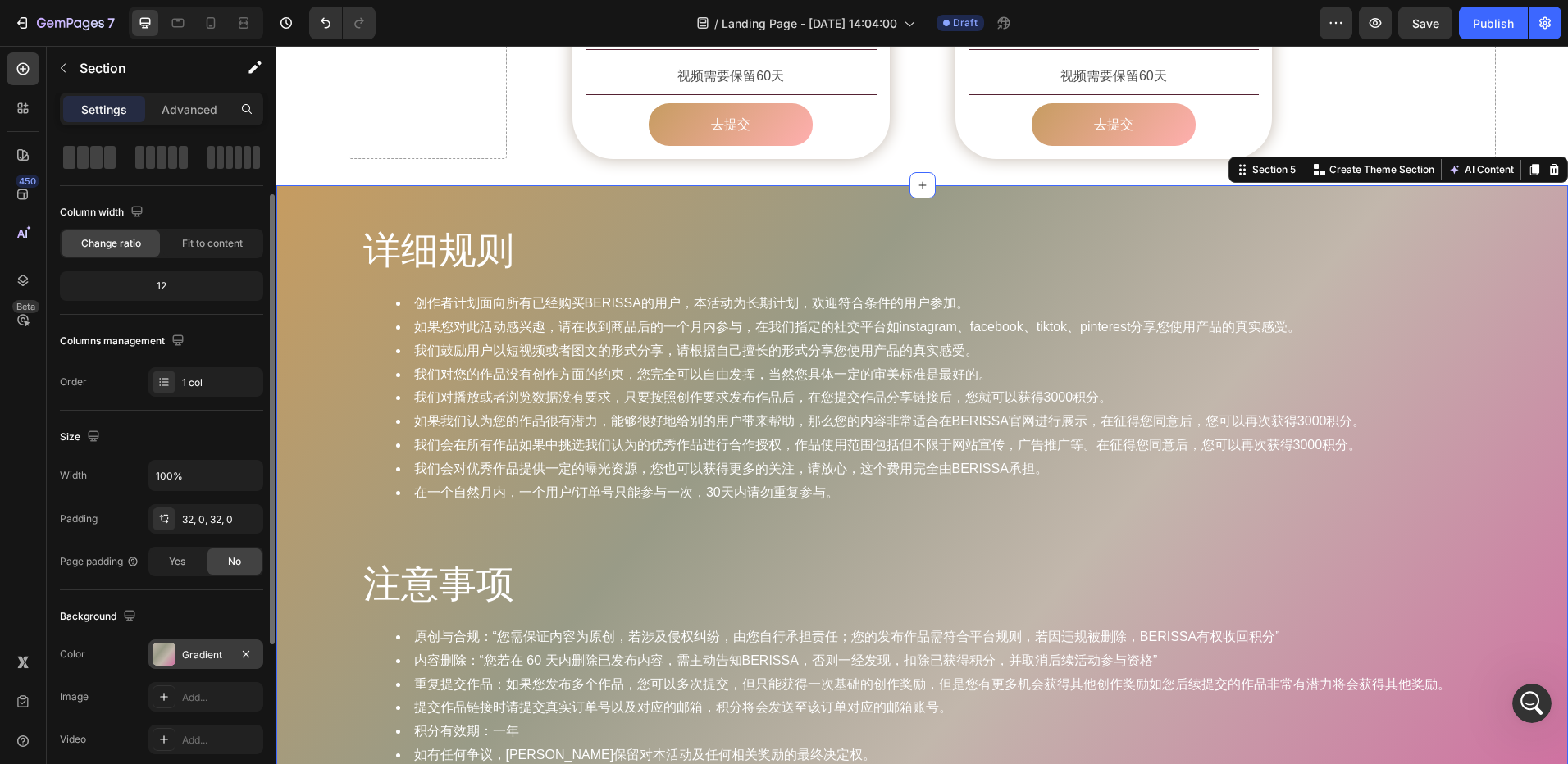
click at [172, 655] on div at bounding box center [164, 654] width 23 height 23
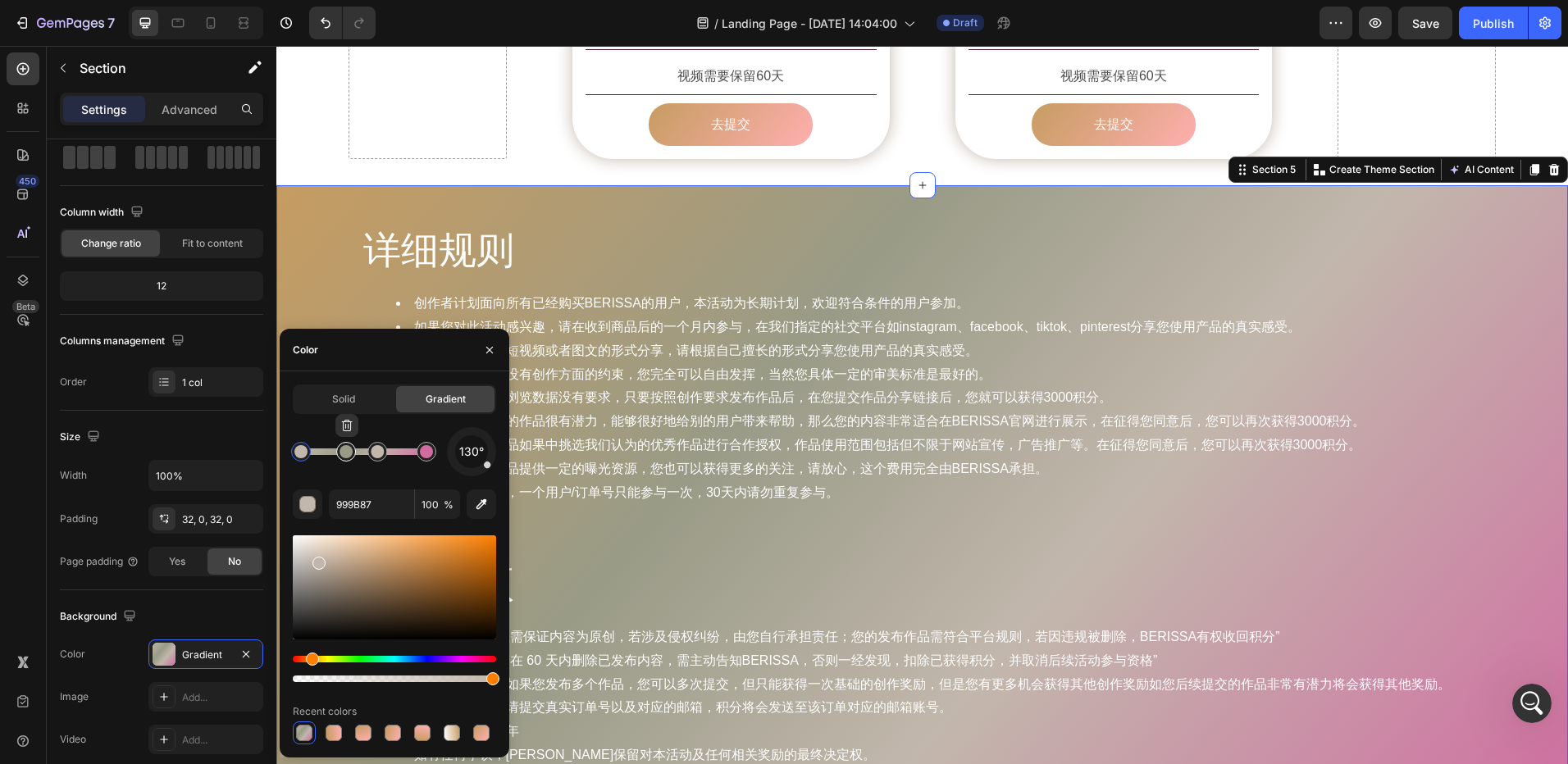
click at [347, 459] on div at bounding box center [345, 451] width 20 height 20
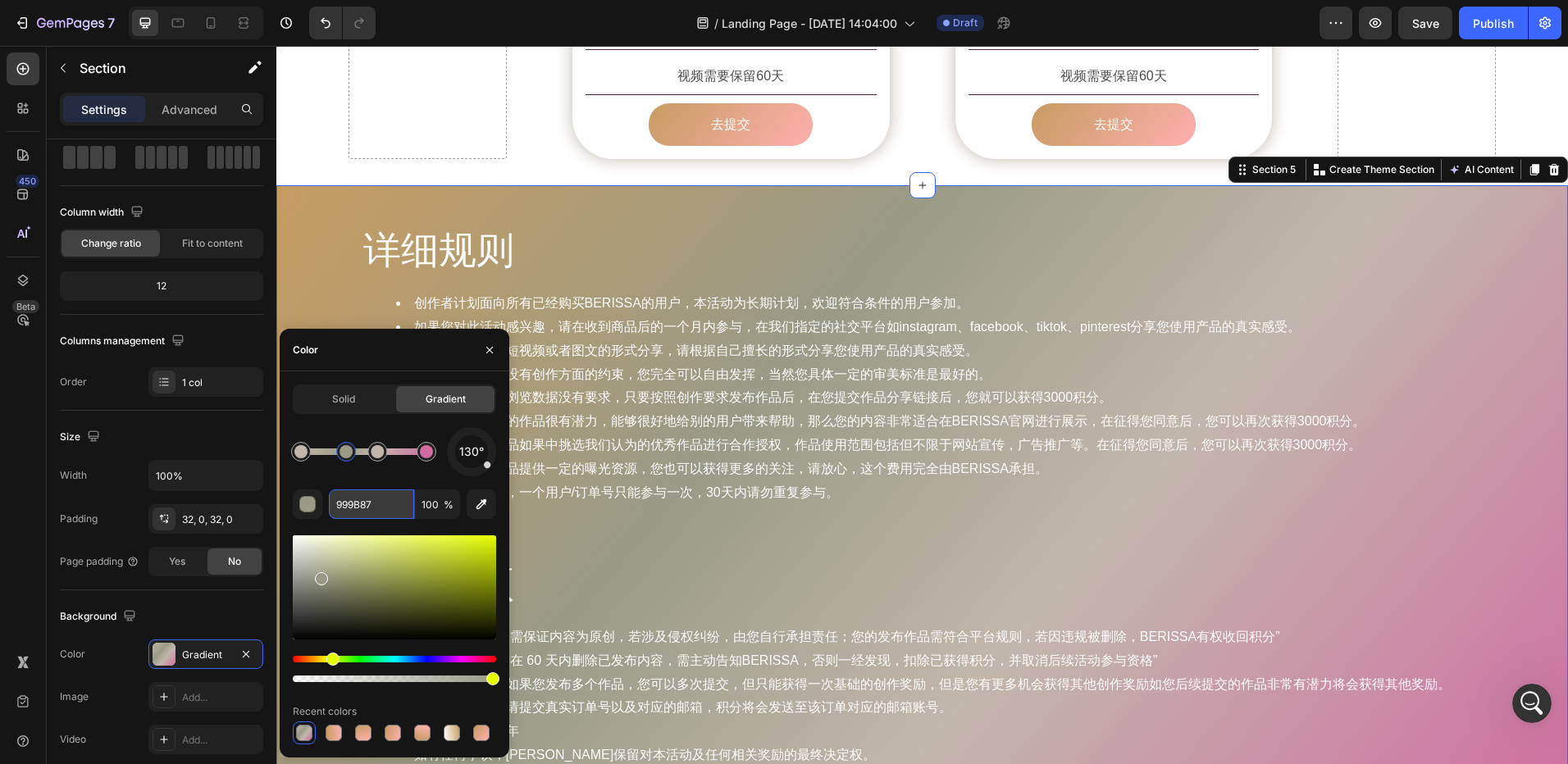
click at [359, 502] on input "999B87" at bounding box center [371, 504] width 85 height 30
paste input "#C2B7AC"
type input "#C2B7AC"
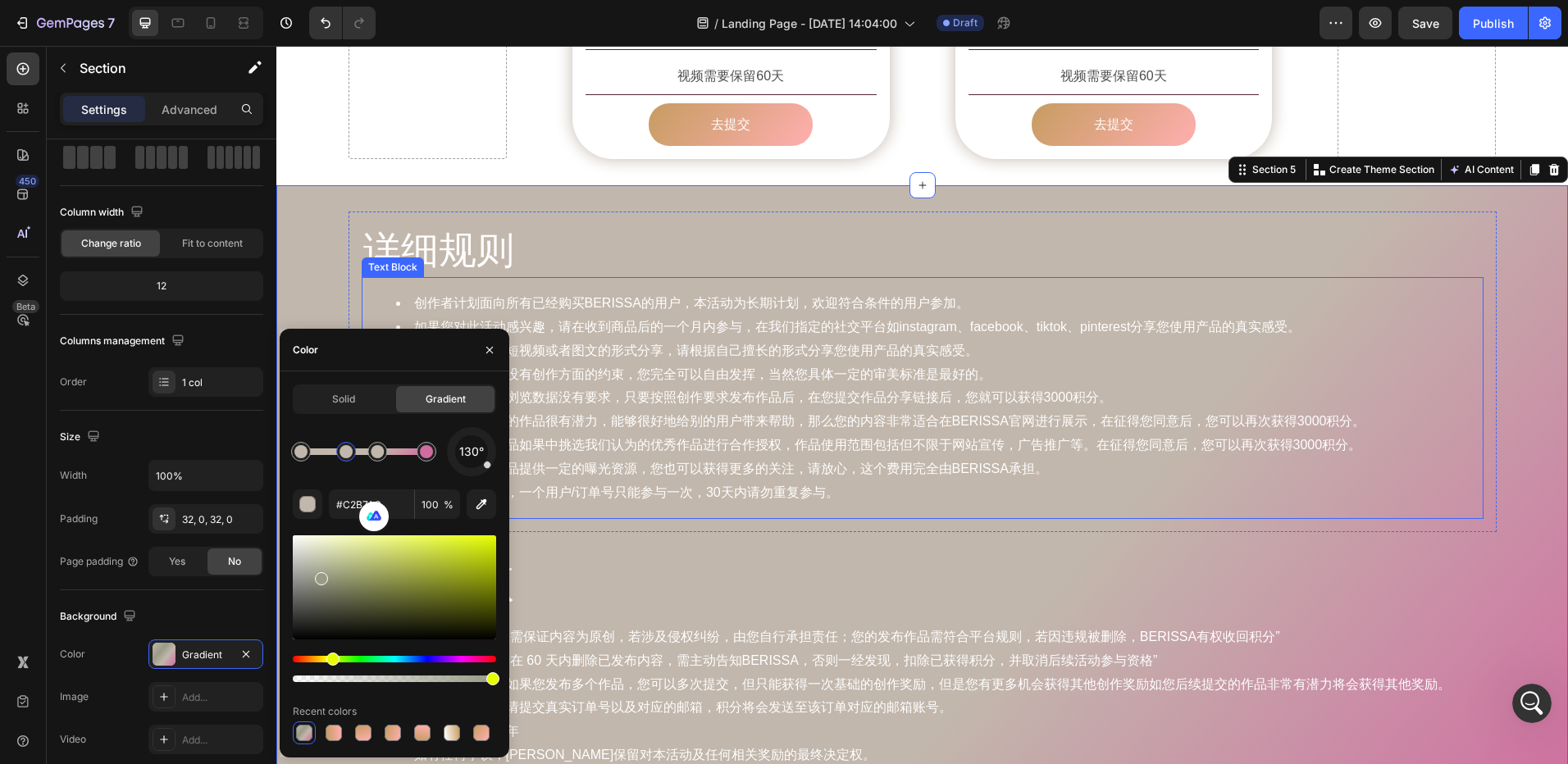
click at [668, 458] on li "我们会对优秀作品提供一定的曝光资源，您也可以获得更多的关注，请放心，这个费用完全由BERISSA承担。" at bounding box center [939, 469] width 1086 height 24
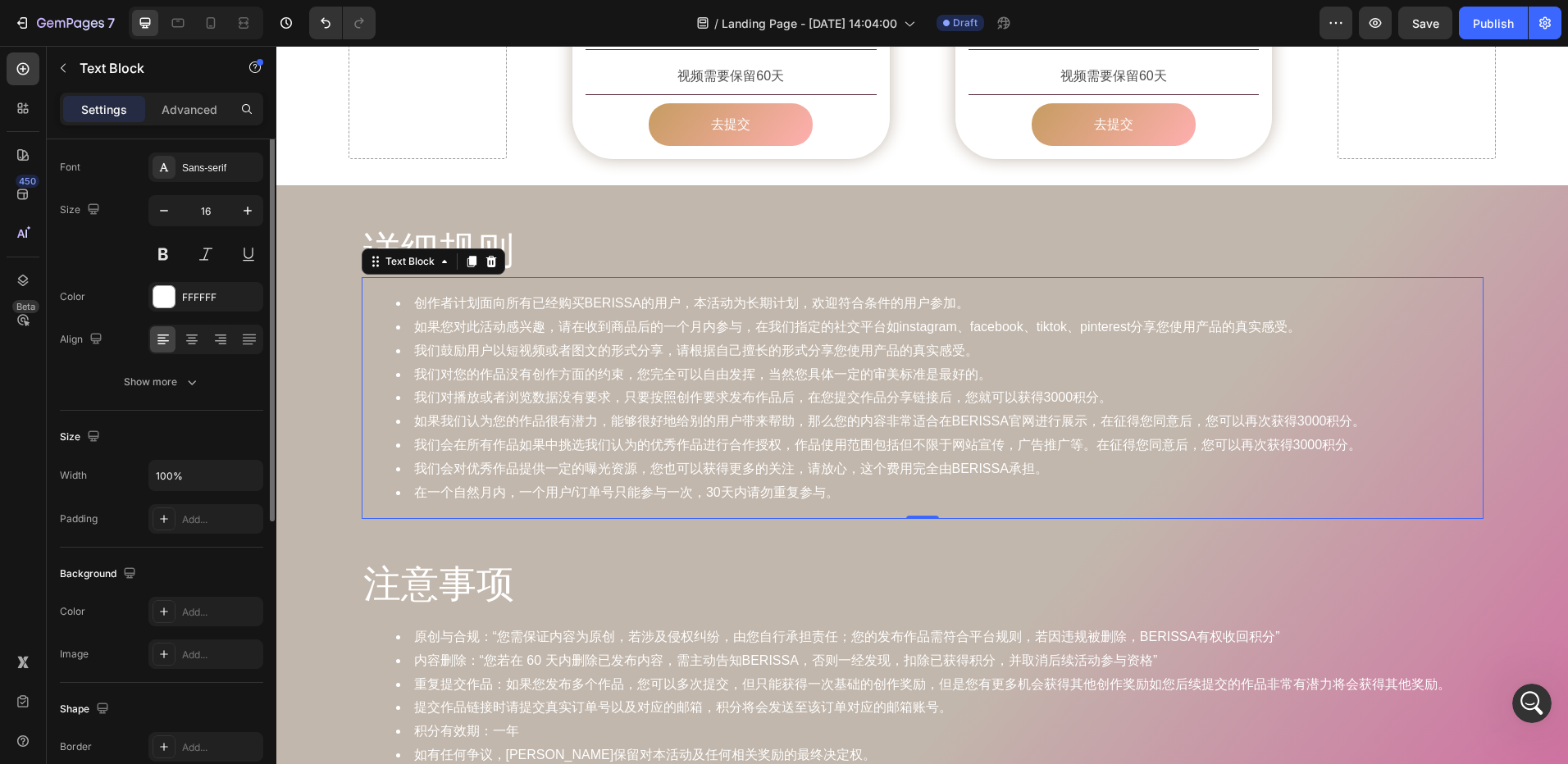
scroll to position [0, 0]
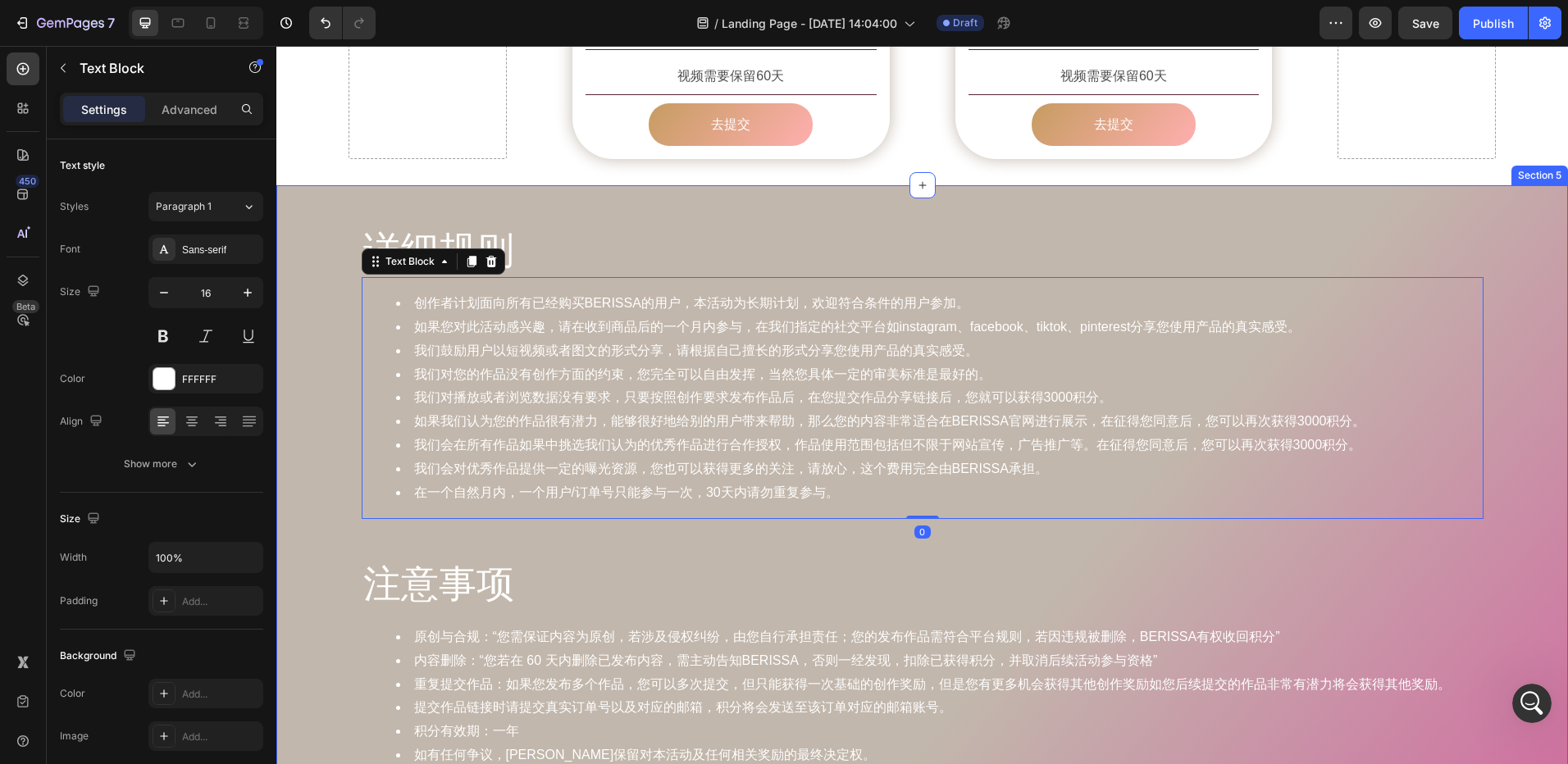
click at [302, 212] on div "详细规则 Heading 创作者计划面向所有已经购买BERISSA的用户，本活动为长期计划，欢迎符合条件的用户参加。 如果您对此活动感兴趣，请在收到商品后的一…" at bounding box center [923, 510] width 1292 height 597
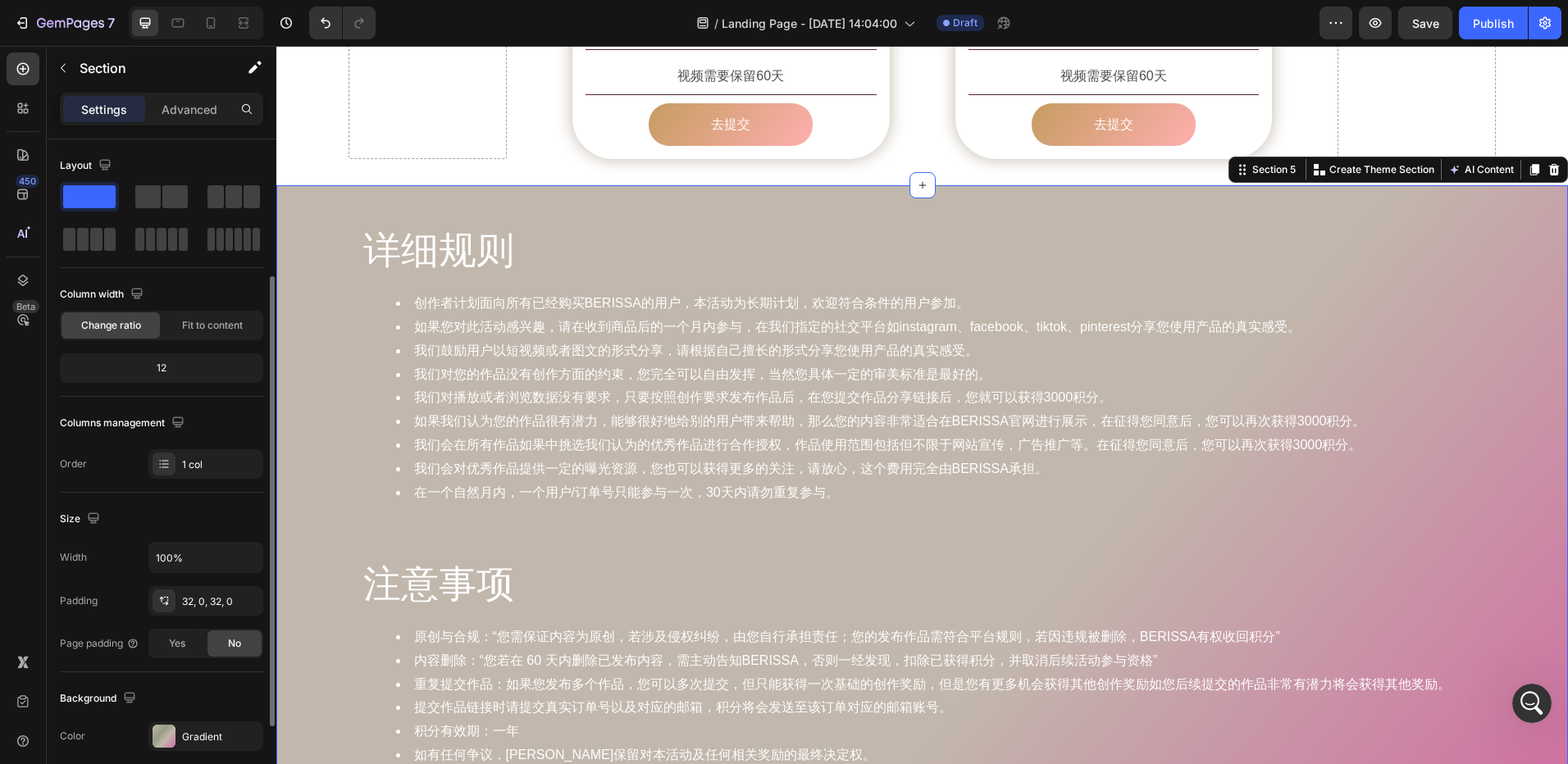
scroll to position [164, 0]
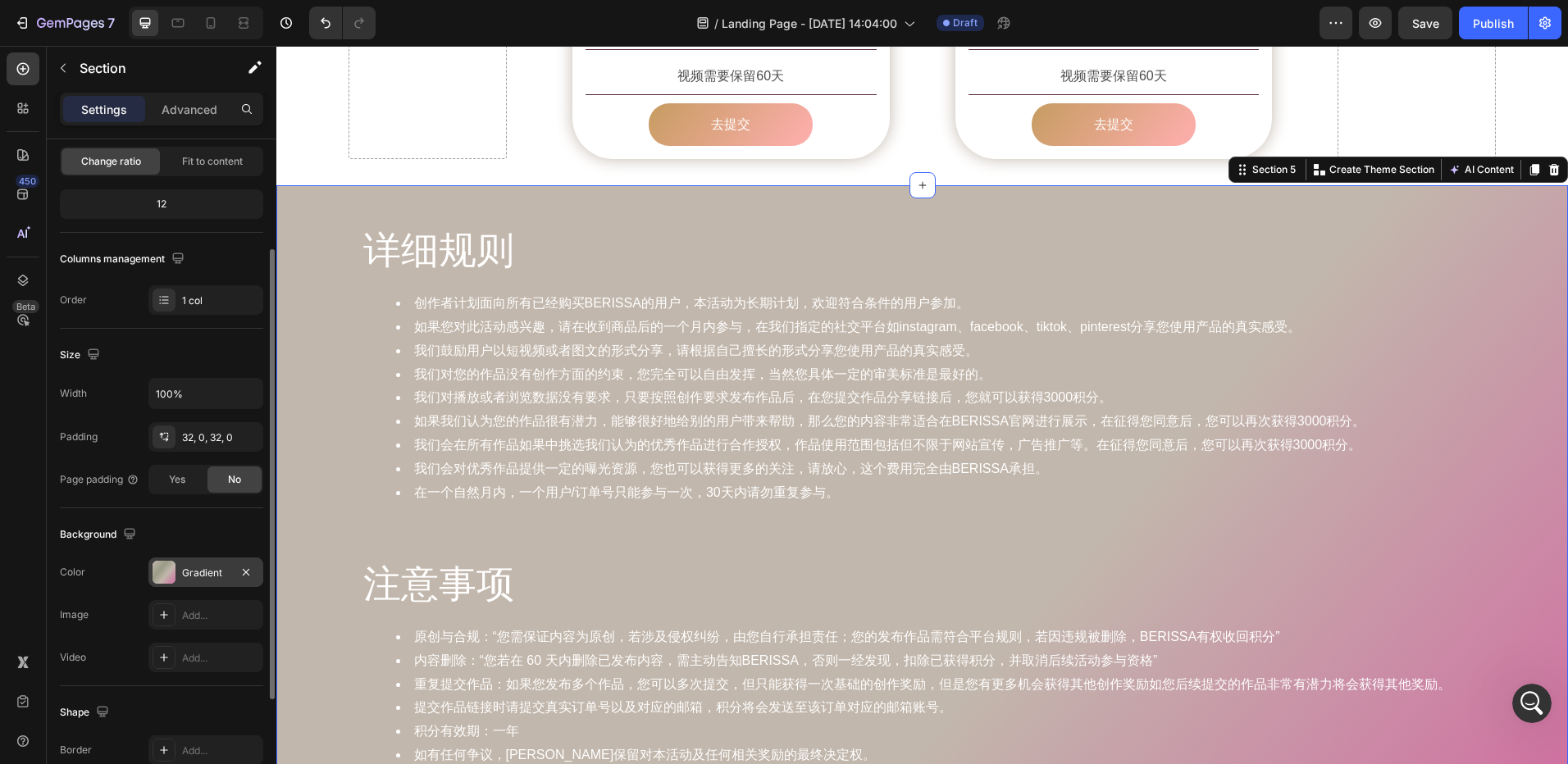
click at [160, 574] on div at bounding box center [164, 572] width 23 height 23
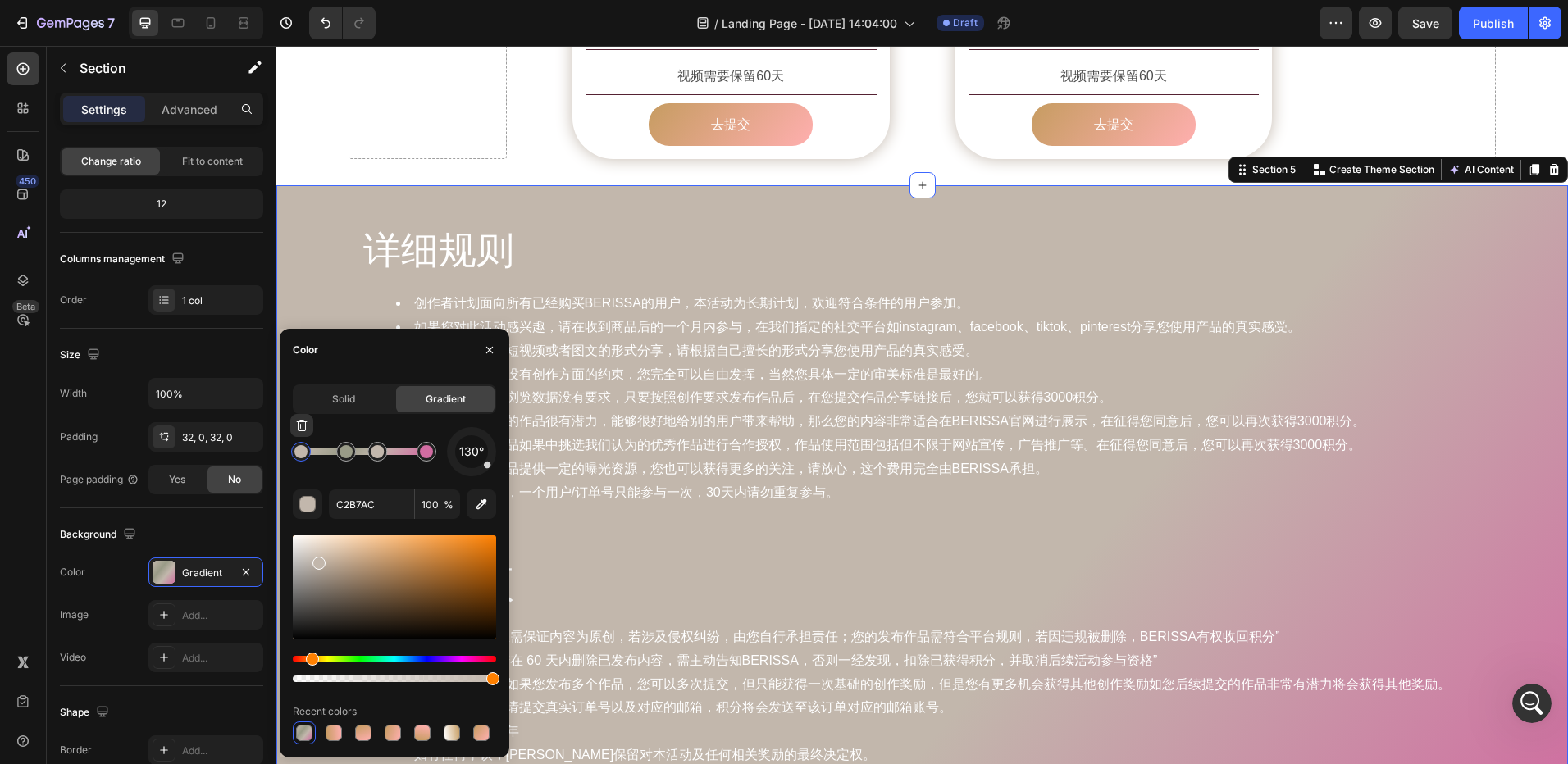
click at [304, 456] on div at bounding box center [302, 452] width 13 height 13
click at [672, 103] on link "去提交" at bounding box center [731, 125] width 164 height 44
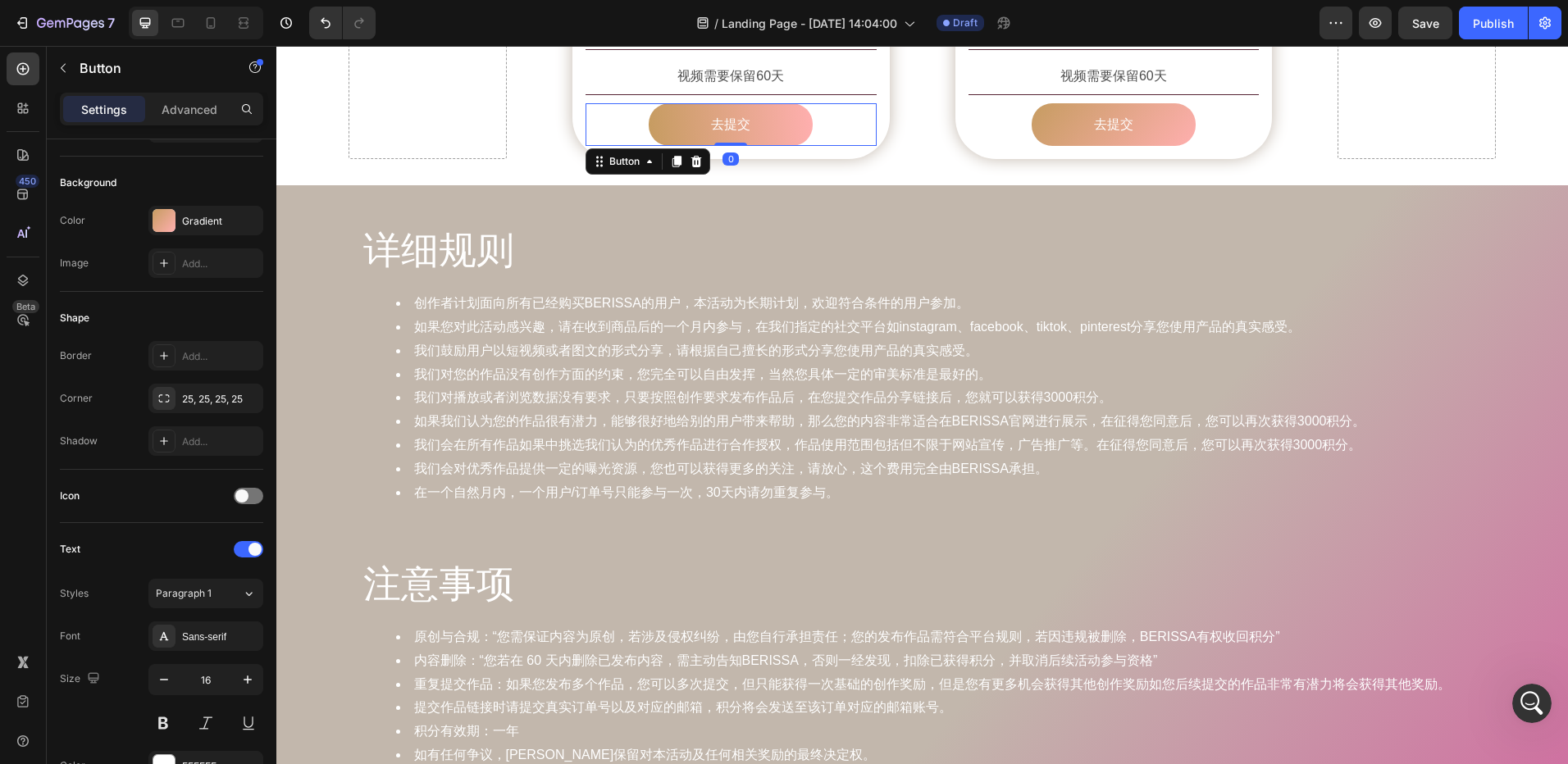
scroll to position [0, 0]
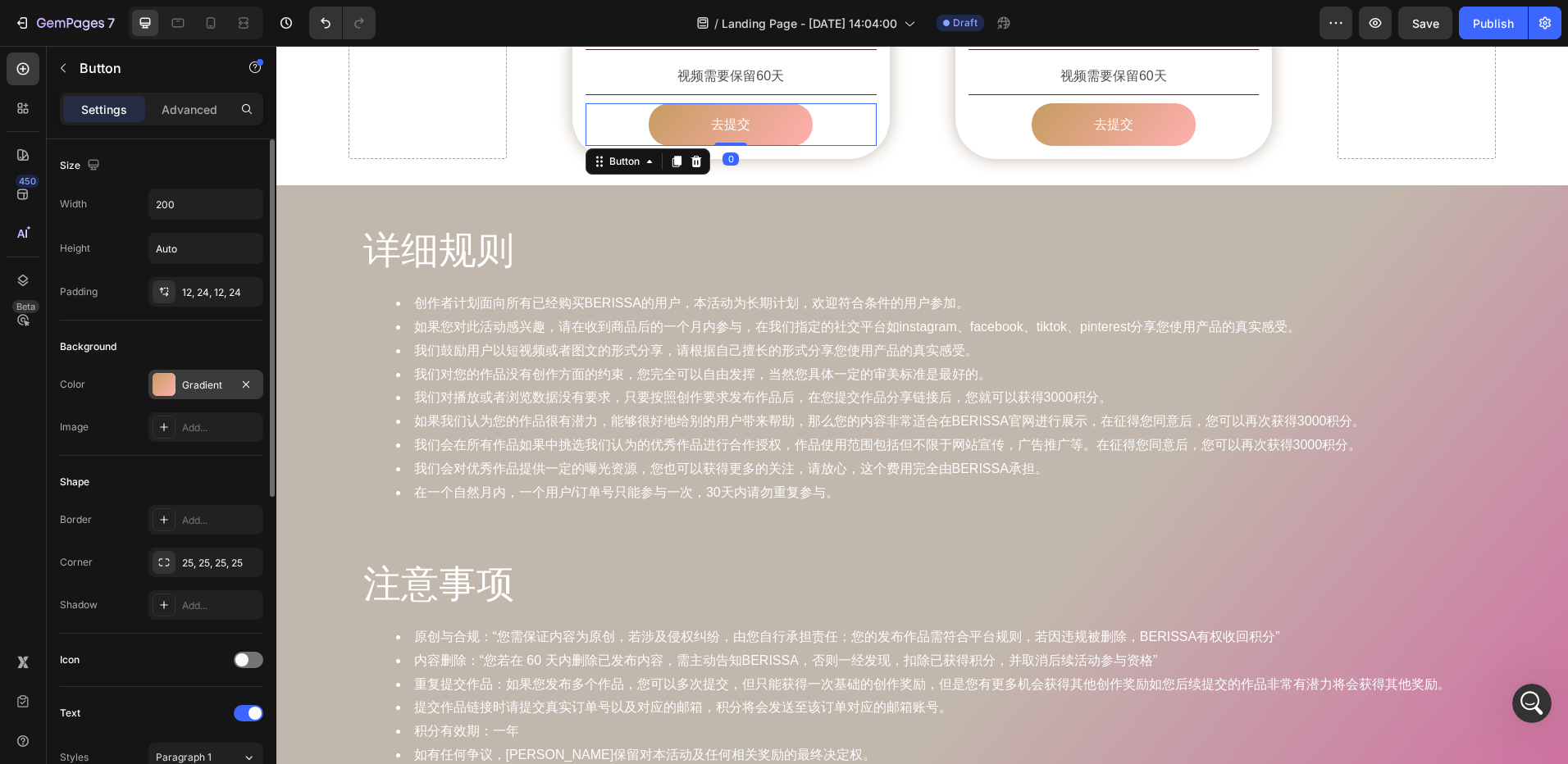
click at [160, 390] on div at bounding box center [164, 384] width 23 height 23
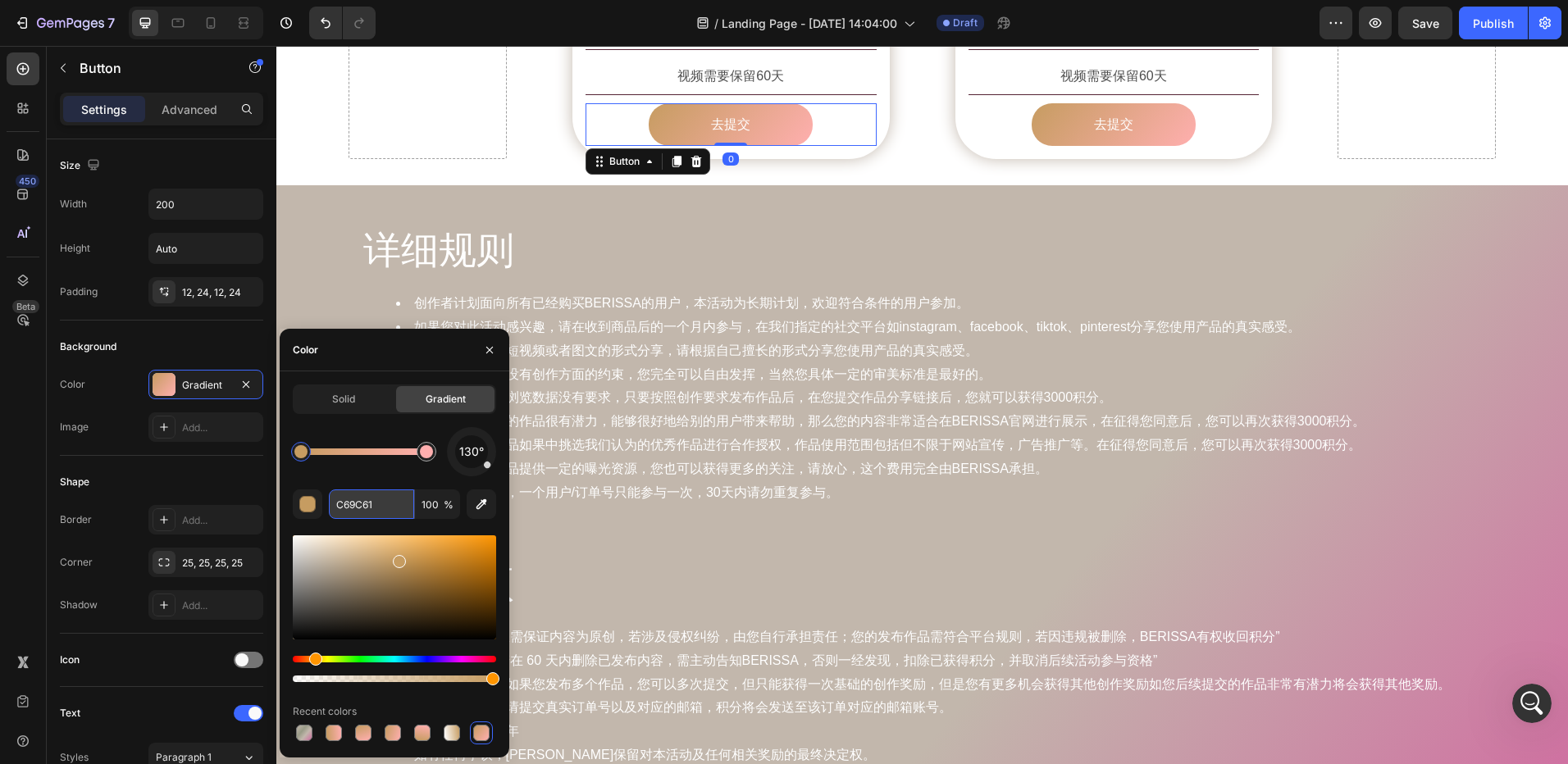
click at [375, 507] on input "C69C61" at bounding box center [371, 504] width 85 height 30
click at [614, 185] on div "详细规则 Heading 创作者计划面向所有已经购买BERISSA的用户，本活动为长期计划，欢迎符合条件的用户参加。 如果您对此活动感兴趣，请在收到商品后的一…" at bounding box center [923, 509] width 1292 height 650
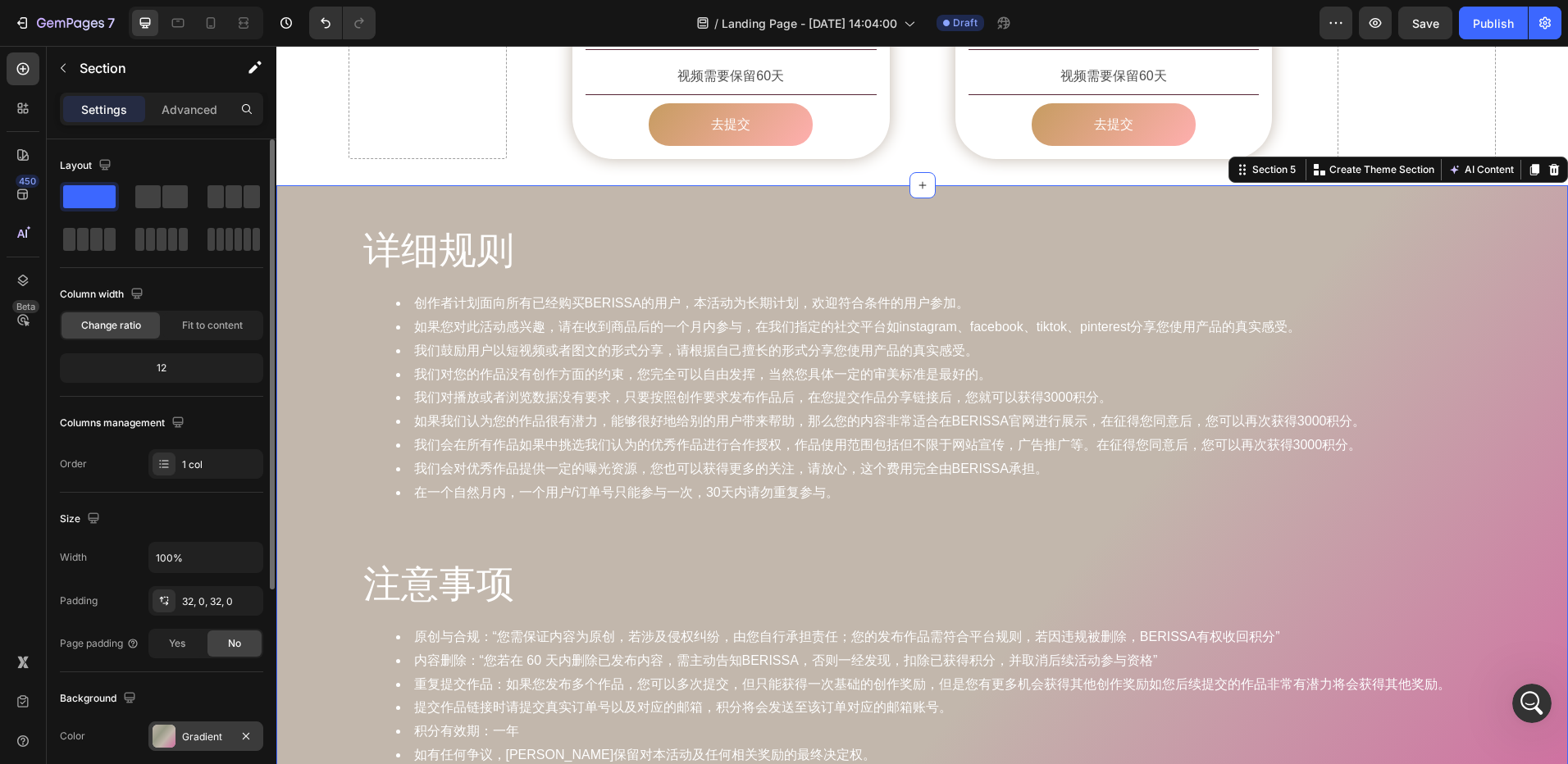
click at [158, 734] on div at bounding box center [164, 736] width 23 height 23
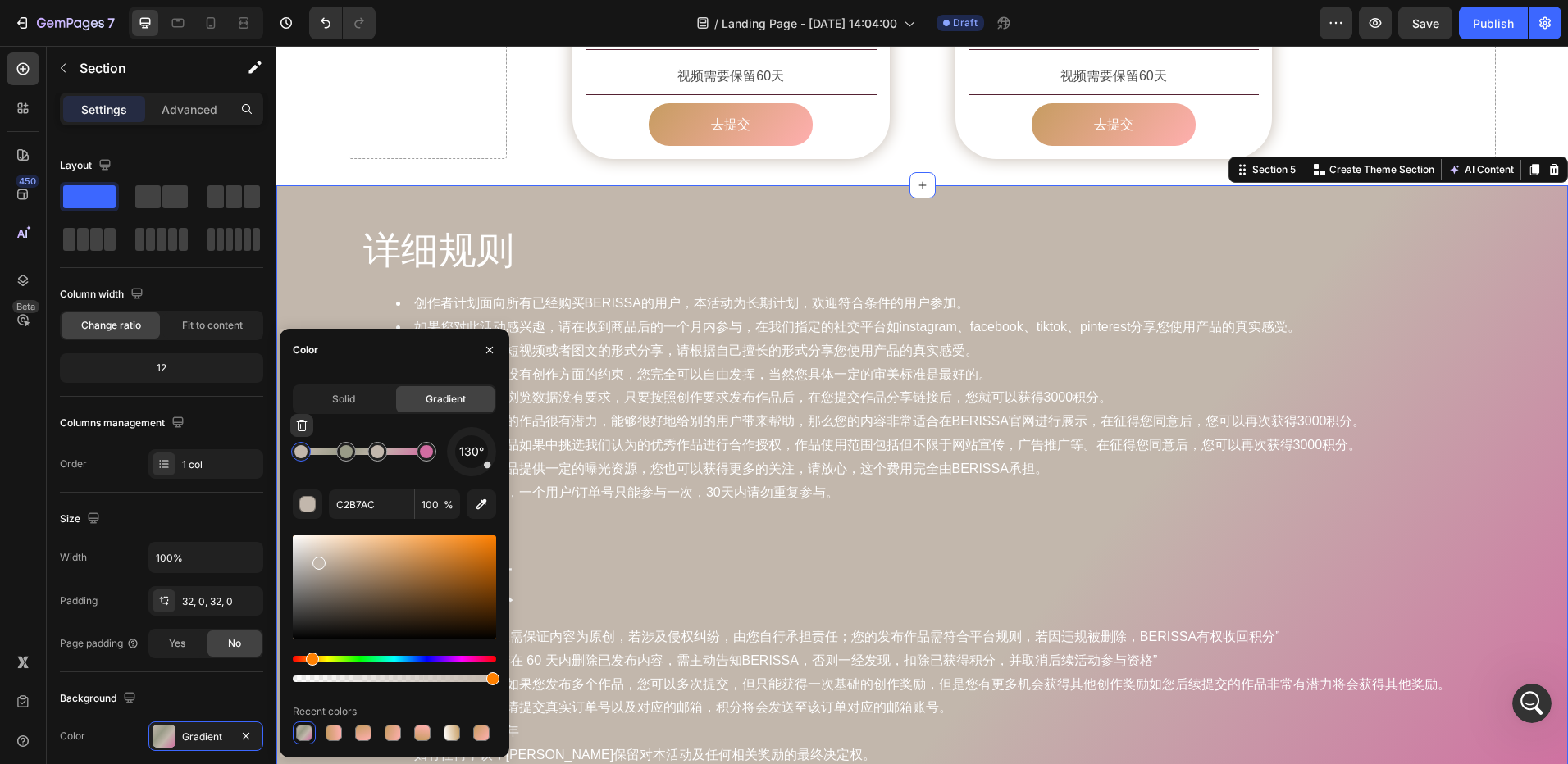
click at [301, 458] on div at bounding box center [301, 451] width 20 height 20
click at [356, 505] on input "C2B7AC" at bounding box center [371, 504] width 85 height 30
paste input "69C61"
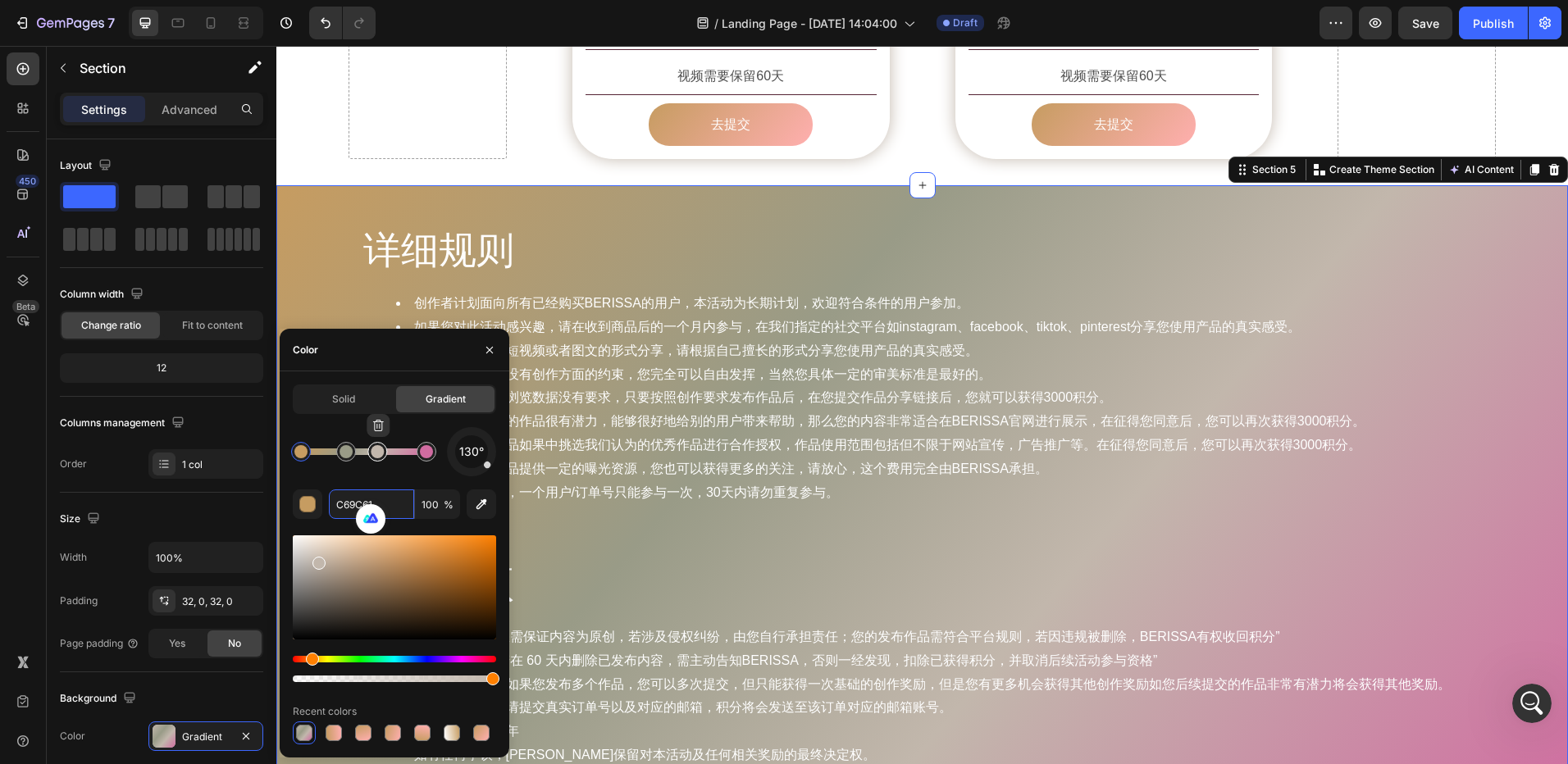
click at [378, 455] on div at bounding box center [377, 452] width 13 height 13
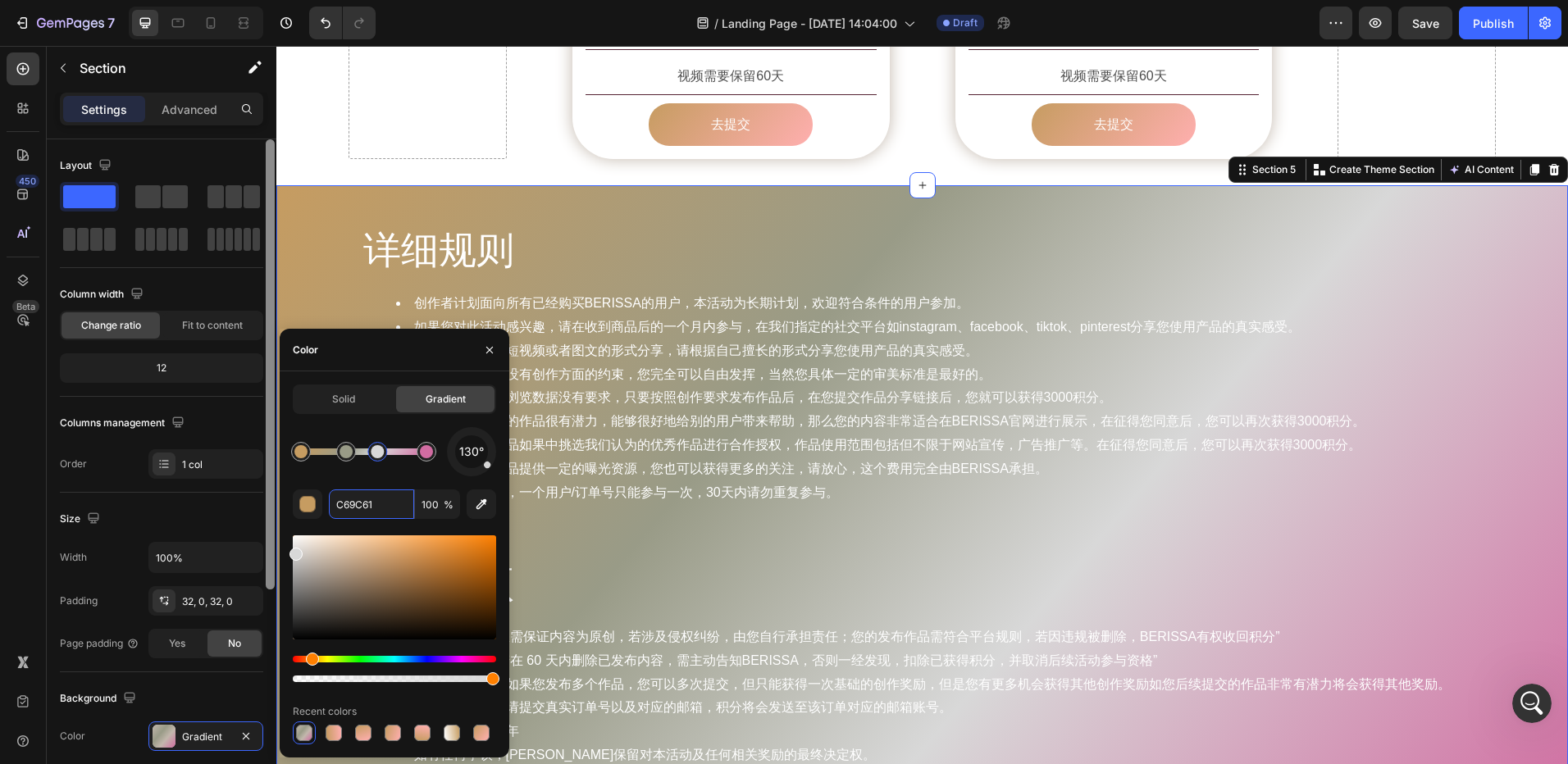
drag, startPoint x: 323, startPoint y: 565, endPoint x: 271, endPoint y: 551, distance: 53.9
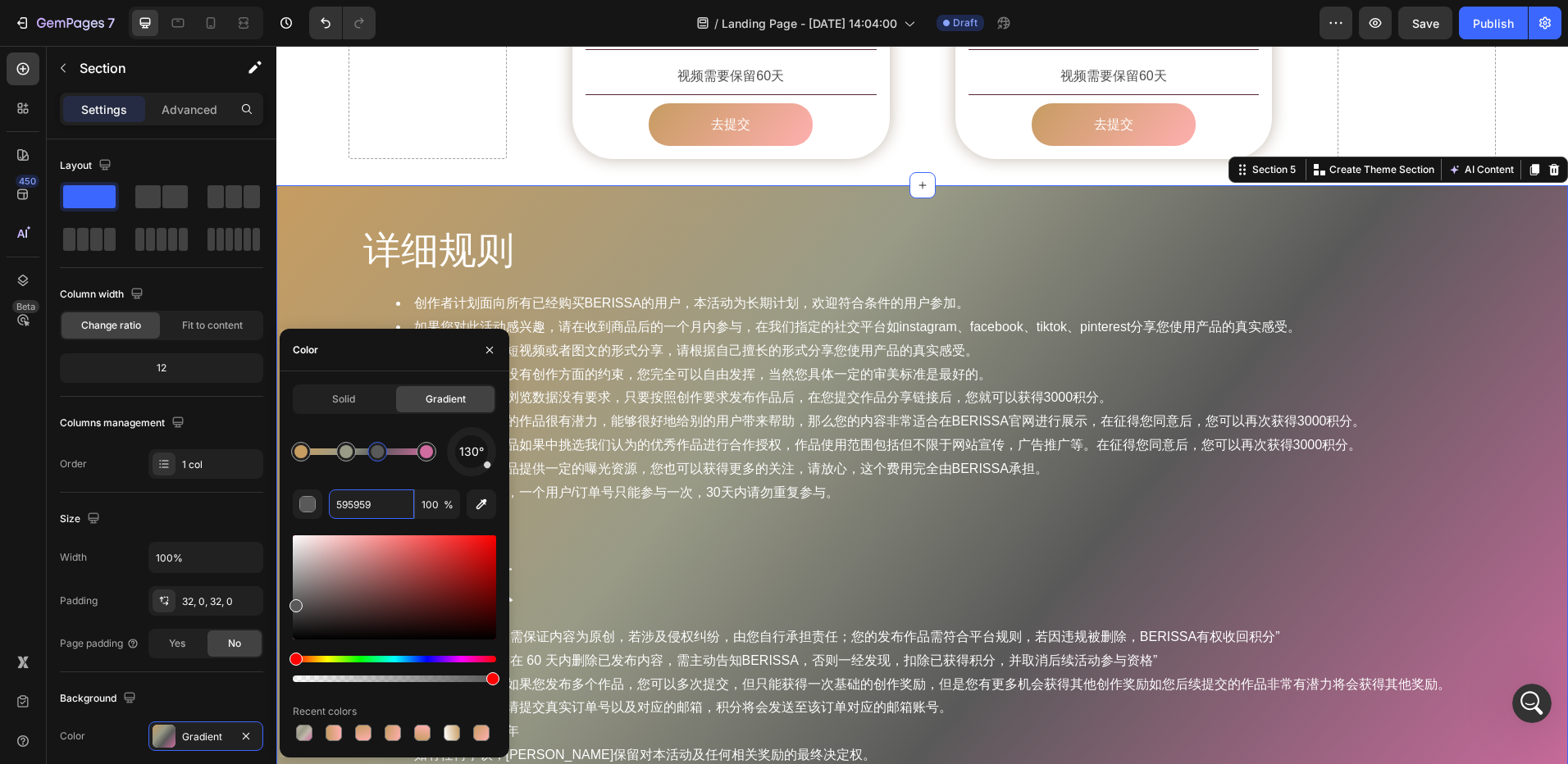
drag, startPoint x: 301, startPoint y: 556, endPoint x: 383, endPoint y: 537, distance: 84.2
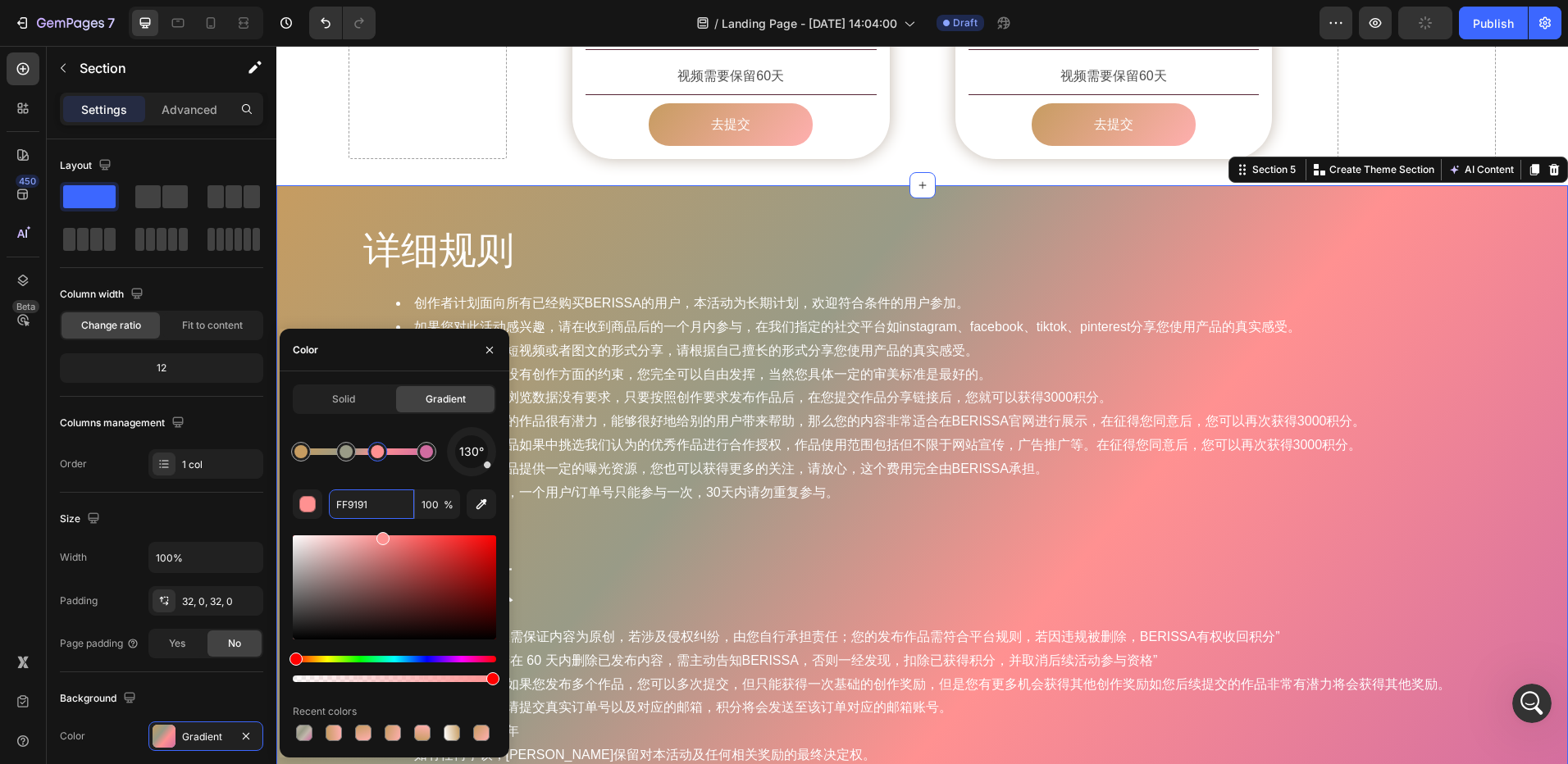
drag, startPoint x: 301, startPoint y: 606, endPoint x: 385, endPoint y: 529, distance: 114.0
click at [1518, 231] on div "详细规则 Heading 创作者计划面向所有已经购买BERISSA的用户，本活动为长期计划，欢迎符合条件的用户参加。 如果您对此活动感兴趣，请在收到商品后的一…" at bounding box center [923, 510] width 1292 height 597
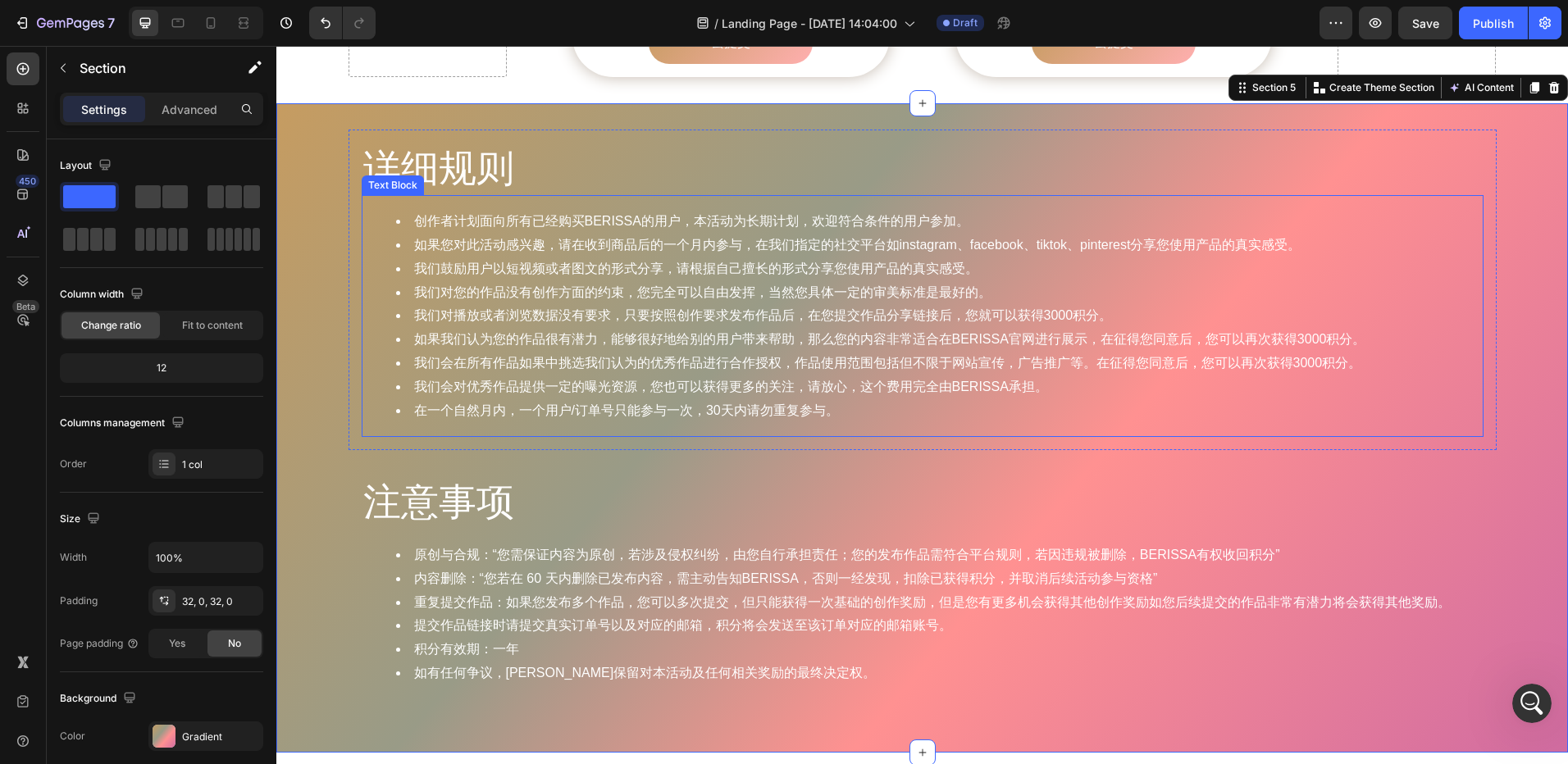
scroll to position [1722, 0]
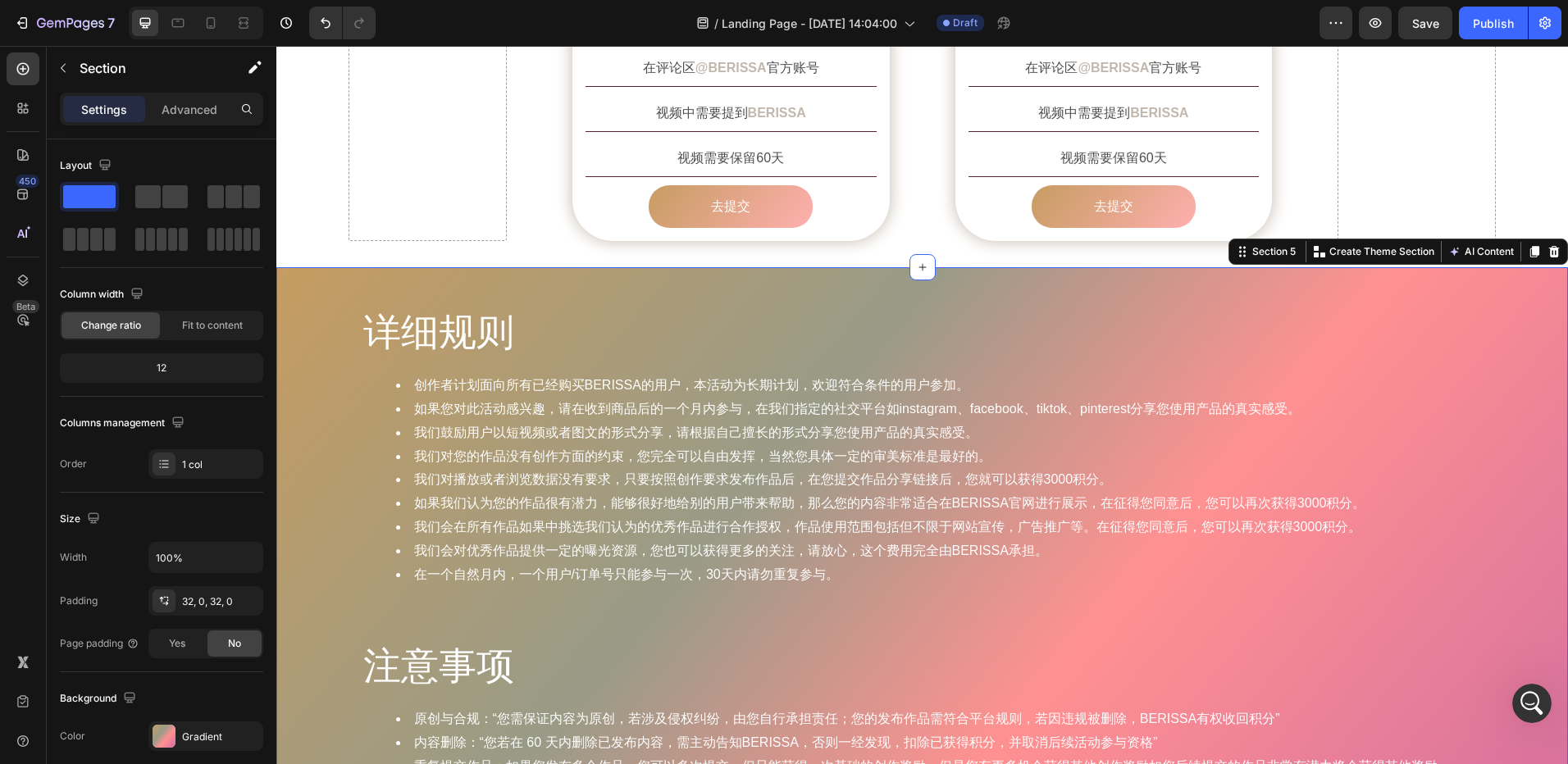
click at [508, 267] on div "详细规则 Heading 创作者计划面向所有已经购买BERISSA的用户，本活动为长期计划，欢迎符合条件的用户参加。 如果您对此活动感兴趣，请在收到商品后的一…" at bounding box center [923, 591] width 1292 height 650
click at [155, 733] on div at bounding box center [164, 736] width 23 height 23
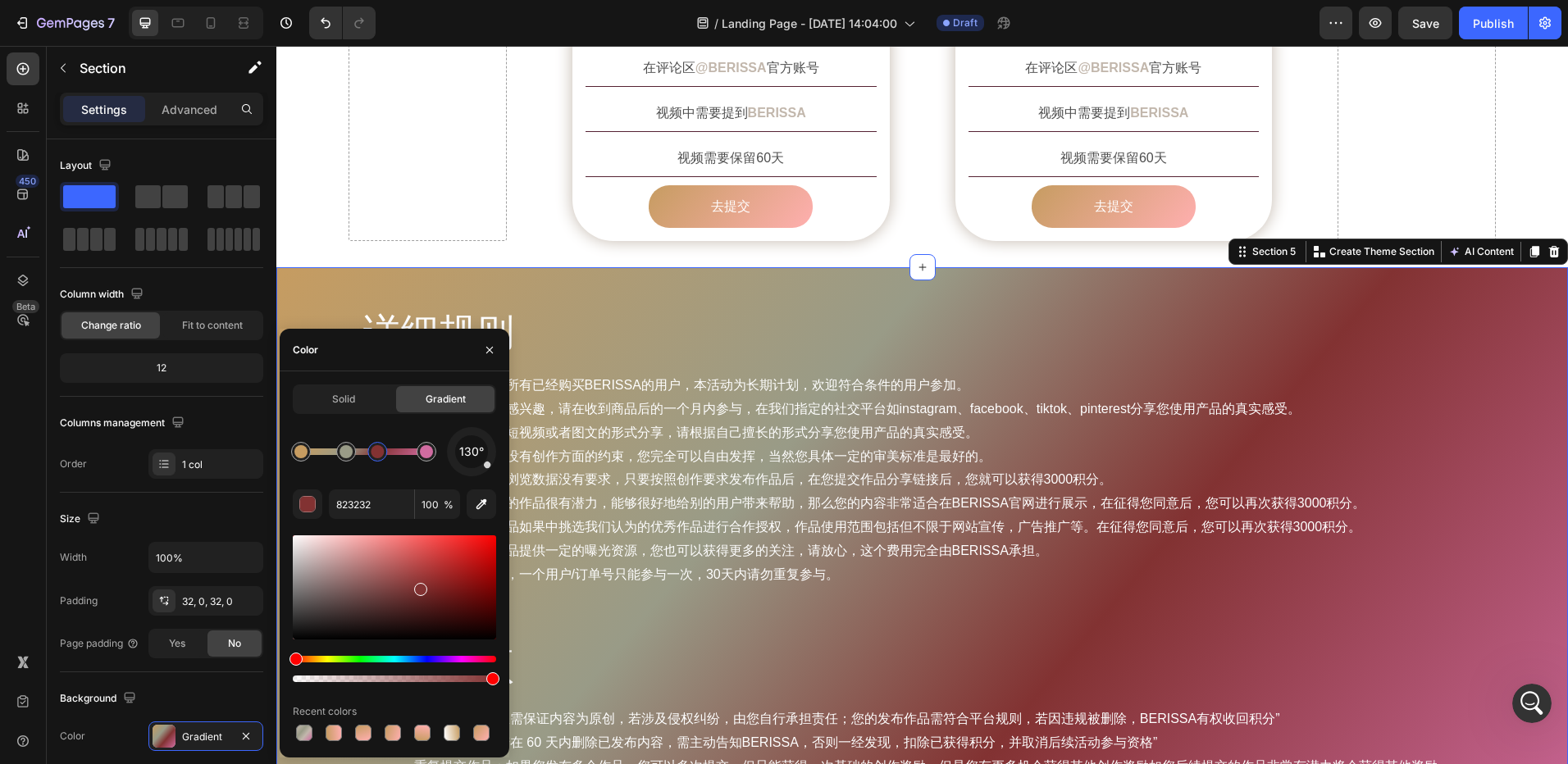
drag, startPoint x: 384, startPoint y: 541, endPoint x: 401, endPoint y: 599, distance: 60.4
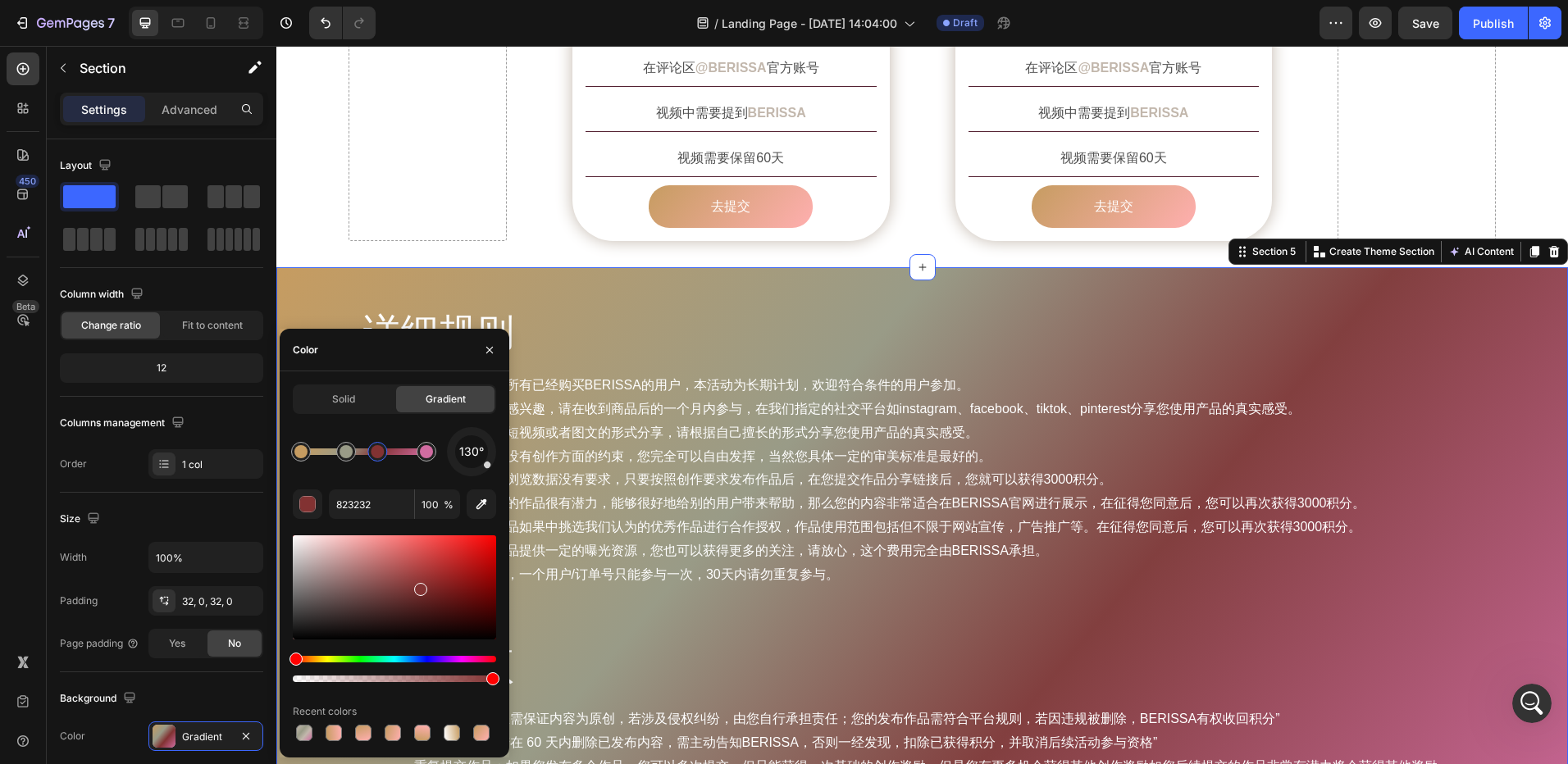
click at [398, 586] on div at bounding box center [394, 587] width 203 height 104
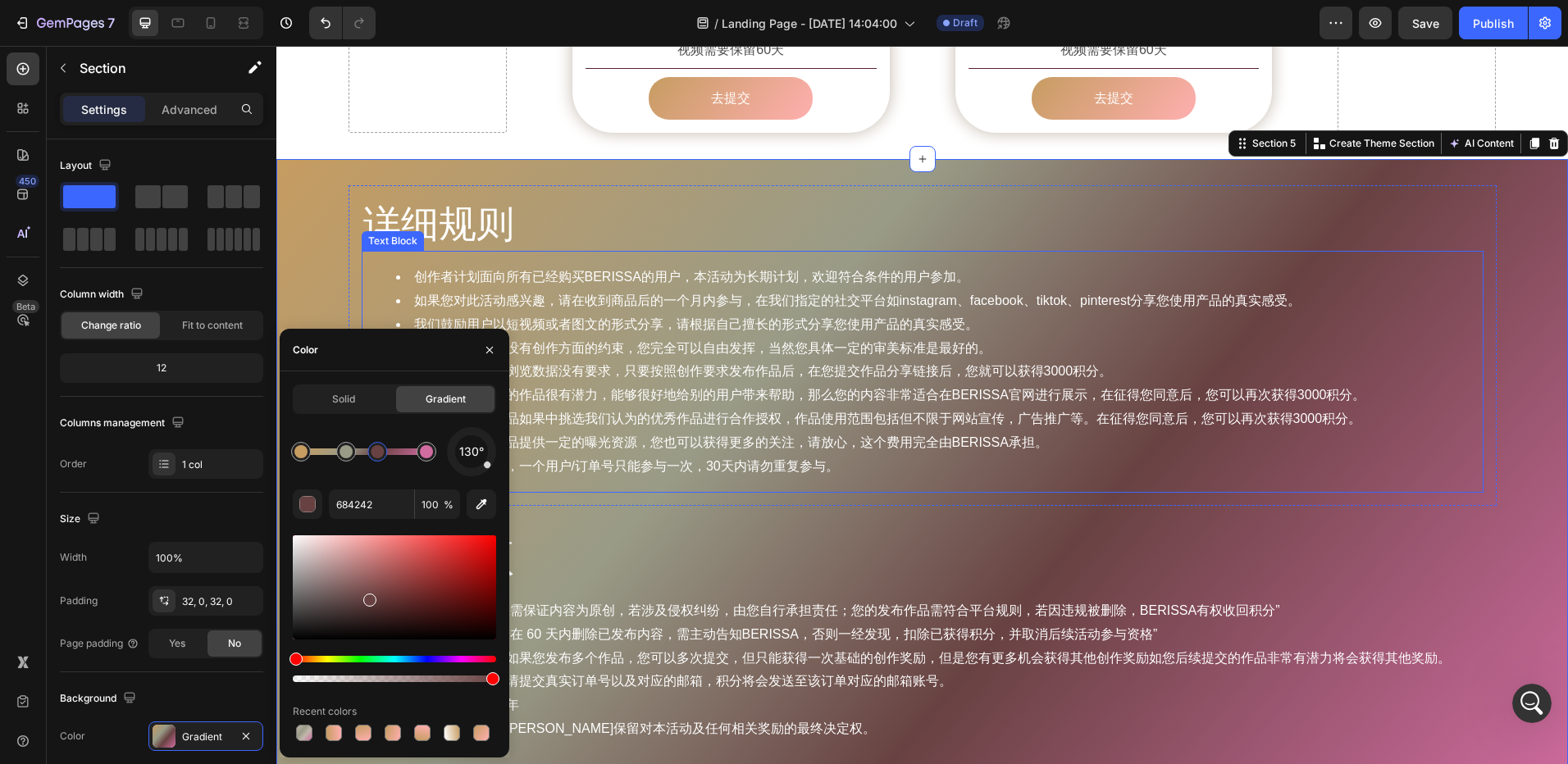
scroll to position [1886, 0]
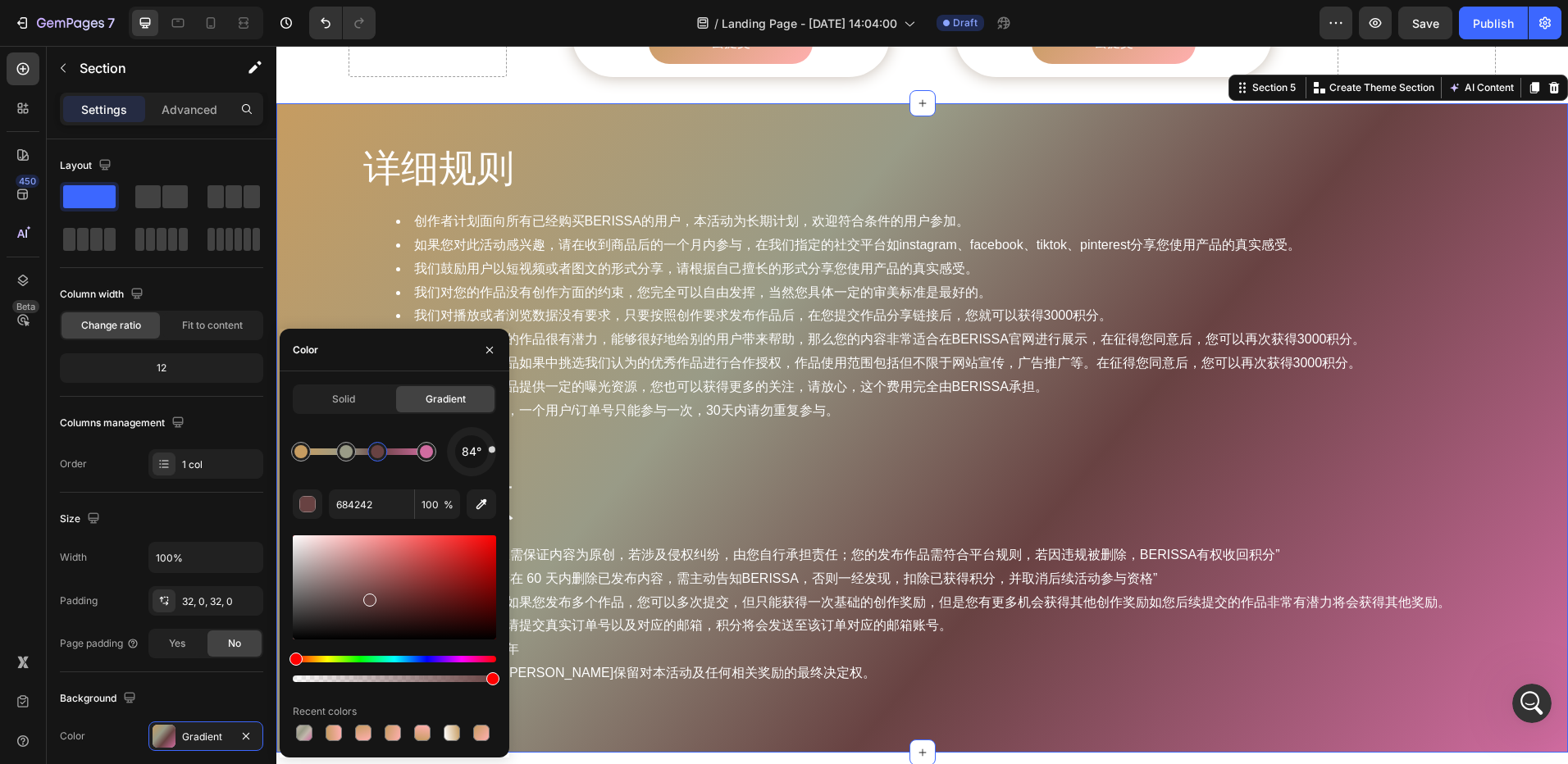
drag, startPoint x: 488, startPoint y: 466, endPoint x: 508, endPoint y: 447, distance: 27.6
click at [508, 447] on div "Solid Gradient 84° 684242 100 % Recent colors" at bounding box center [394, 564] width 230 height 360
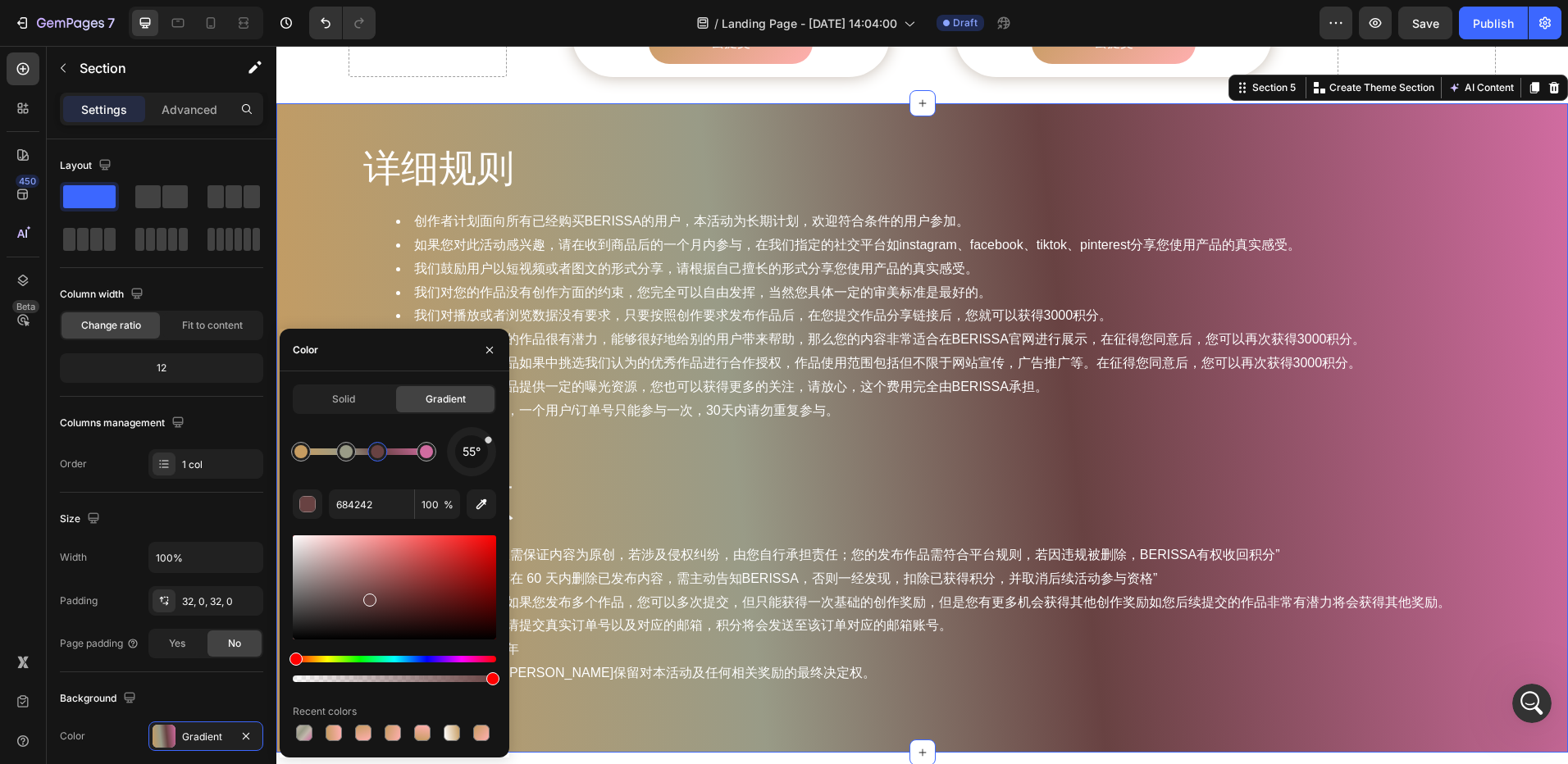
drag, startPoint x: 494, startPoint y: 448, endPoint x: 487, endPoint y: 434, distance: 15.7
click at [487, 435] on div at bounding box center [488, 439] width 9 height 9
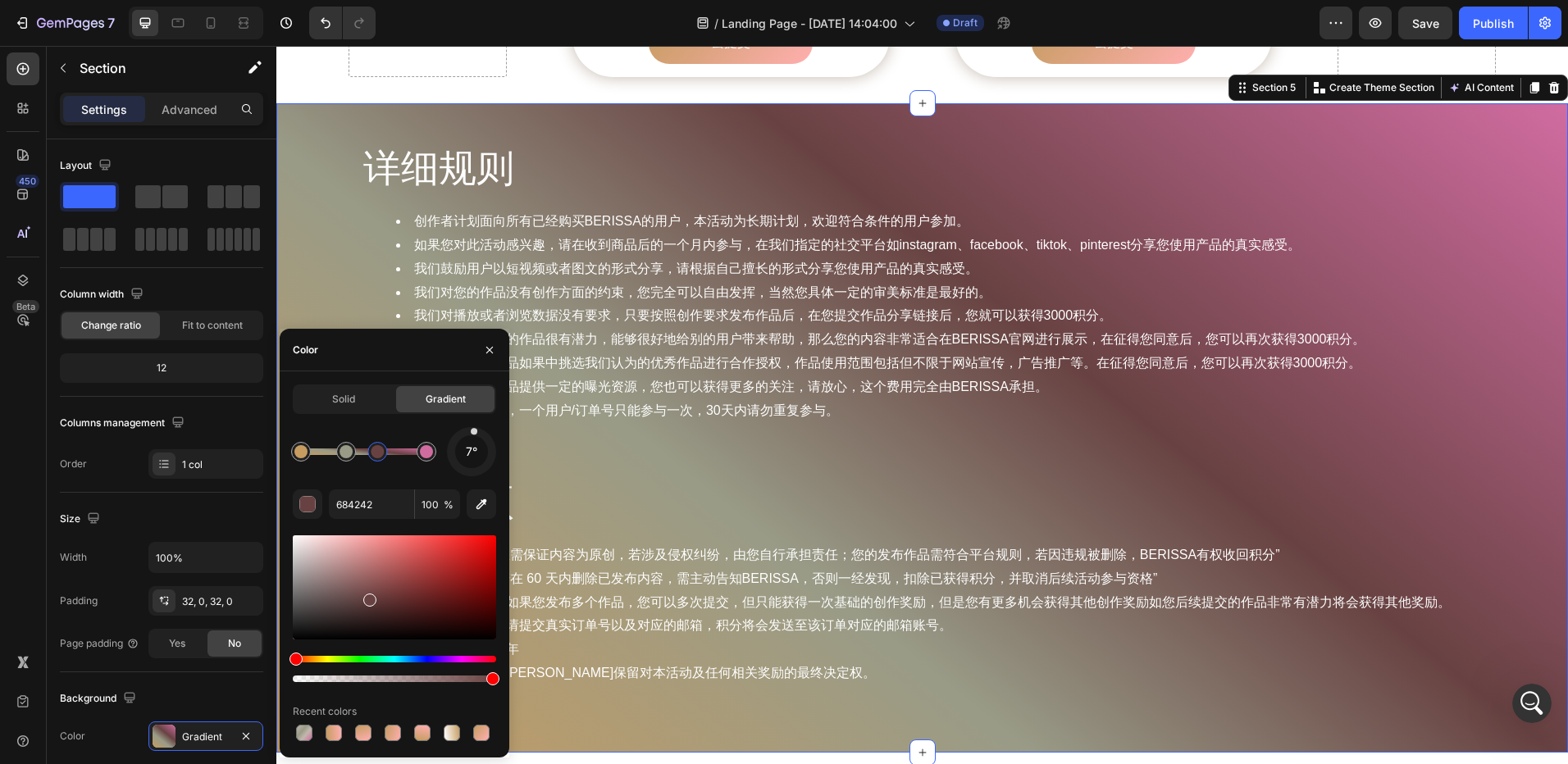
drag, startPoint x: 486, startPoint y: 440, endPoint x: 471, endPoint y: 438, distance: 15.1
click at [471, 438] on div "7°" at bounding box center [471, 452] width 50 height 50
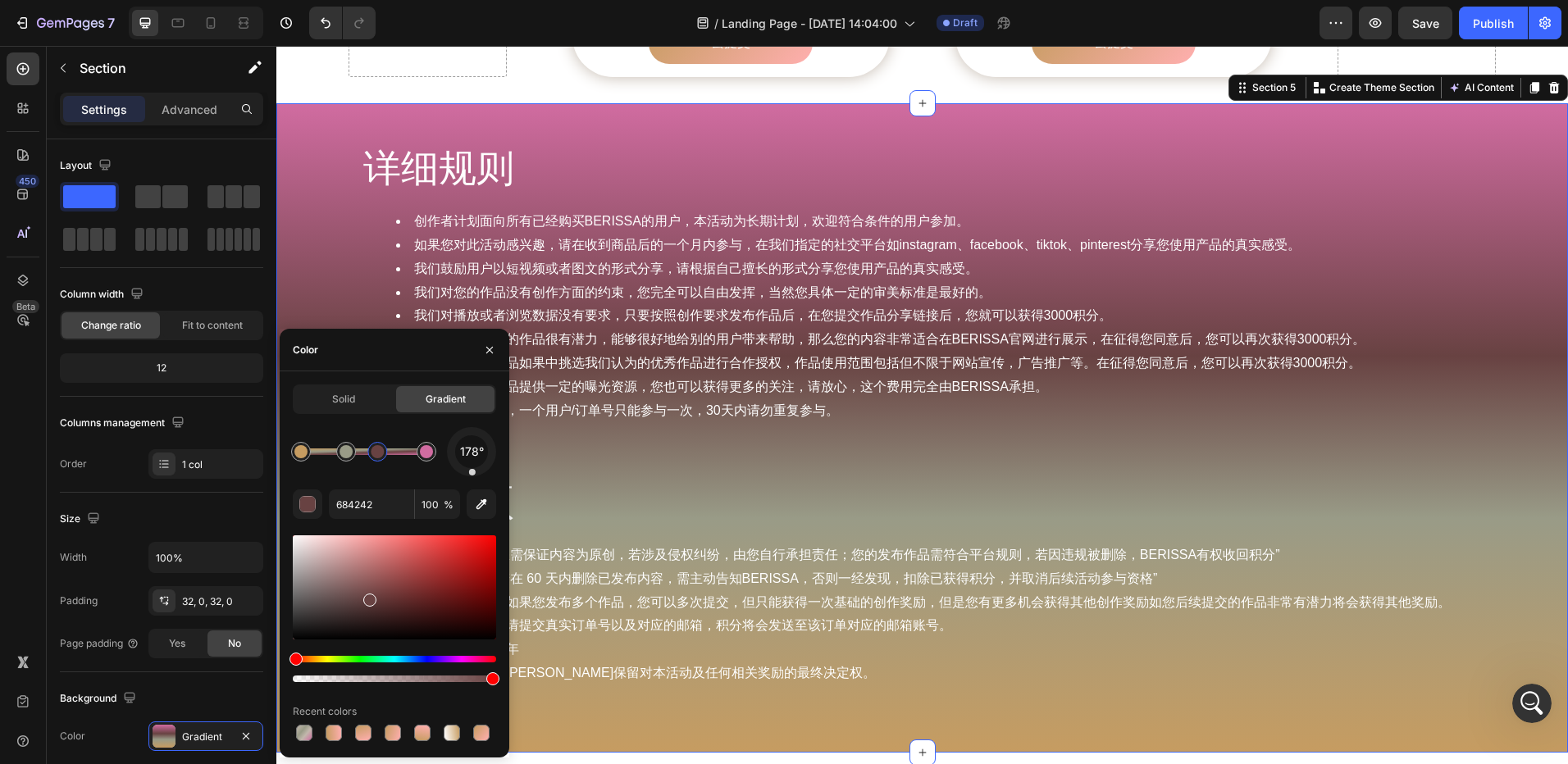
click at [472, 473] on div at bounding box center [471, 451] width 51 height 51
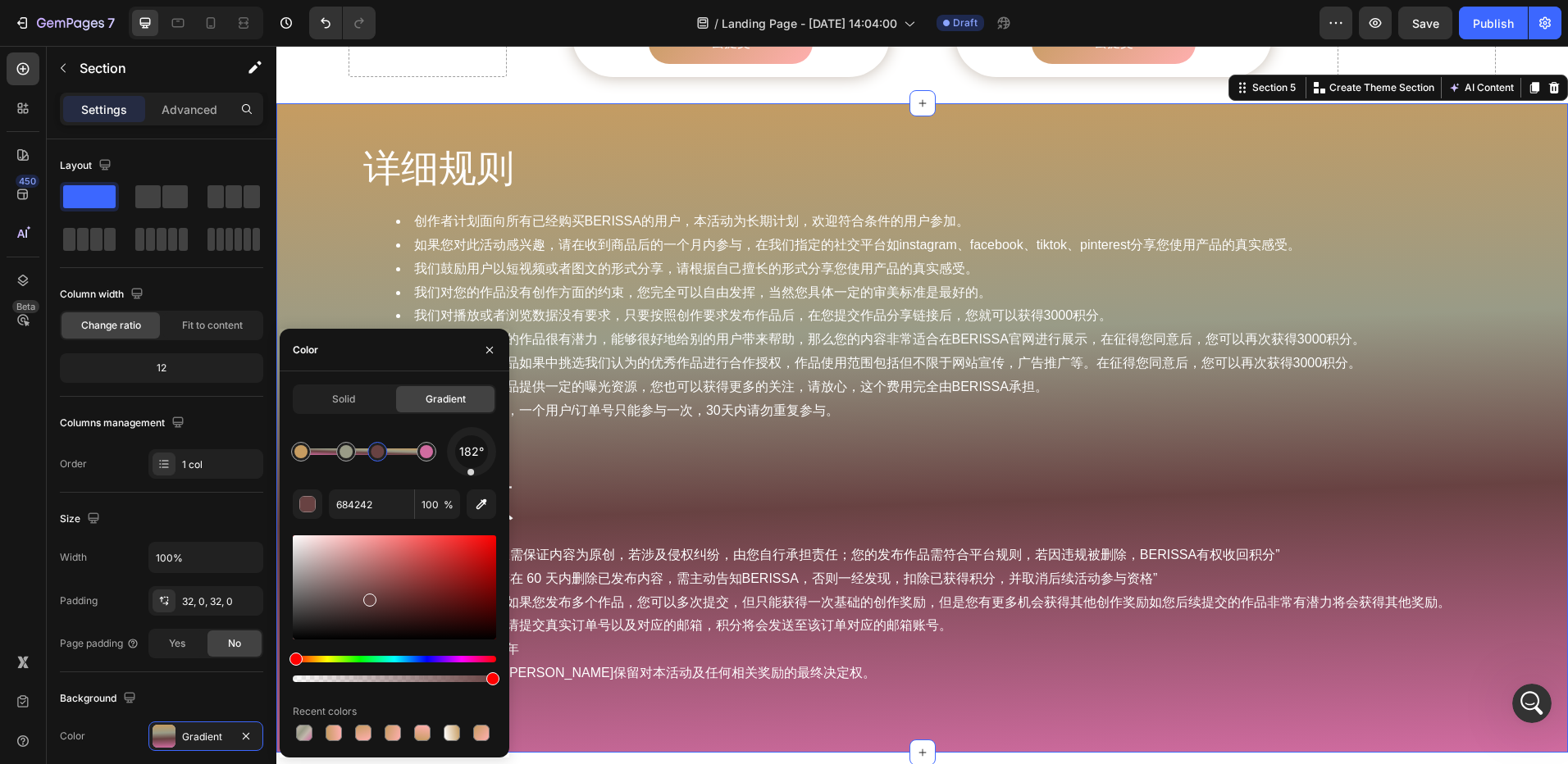
drag, startPoint x: 470, startPoint y: 471, endPoint x: 492, endPoint y: 470, distance: 22.0
click at [492, 470] on div "182°" at bounding box center [471, 452] width 50 height 50
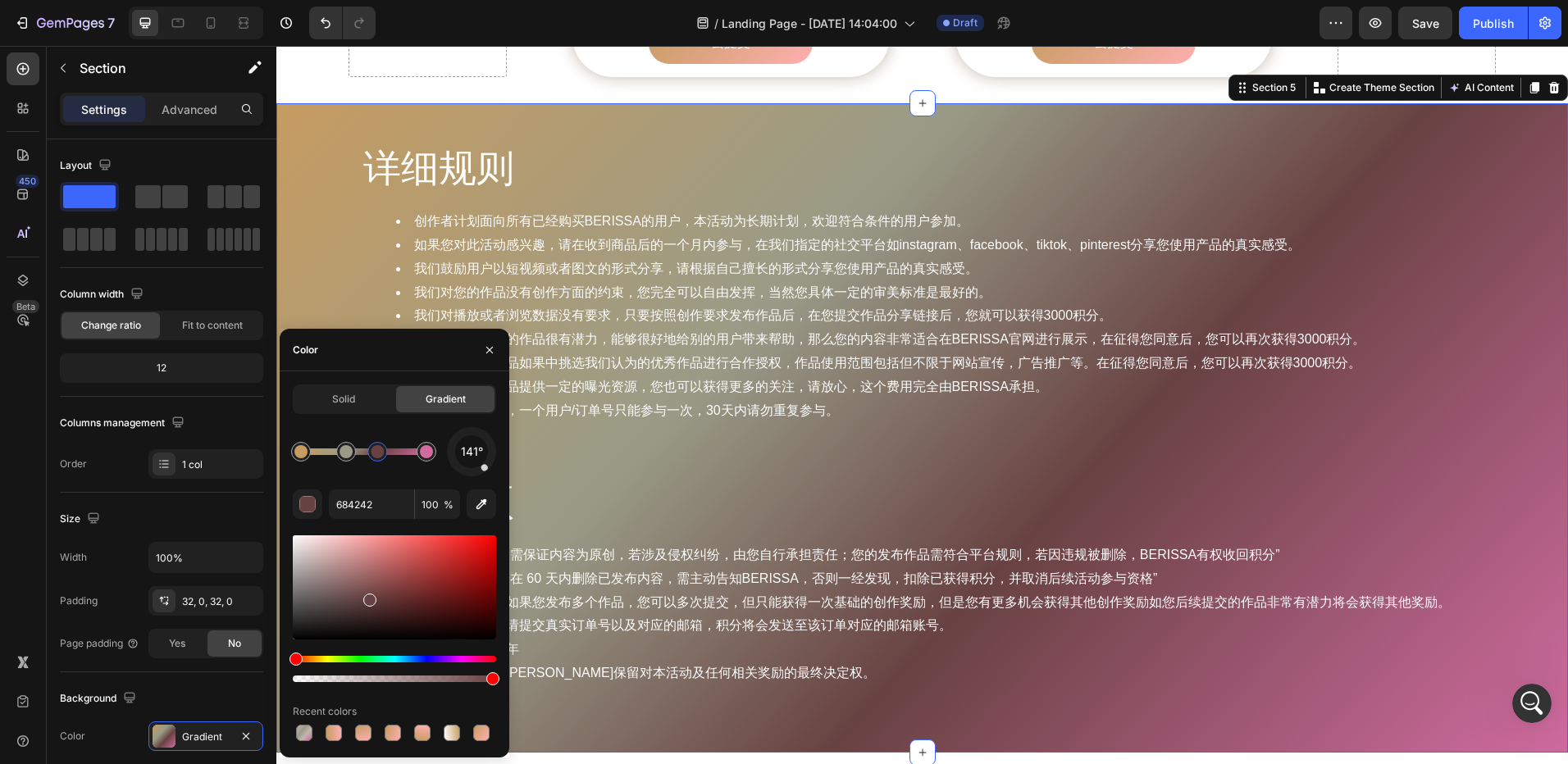
drag, startPoint x: 486, startPoint y: 469, endPoint x: 494, endPoint y: 463, distance: 10.0
click at [494, 463] on div "141°" at bounding box center [471, 452] width 50 height 50
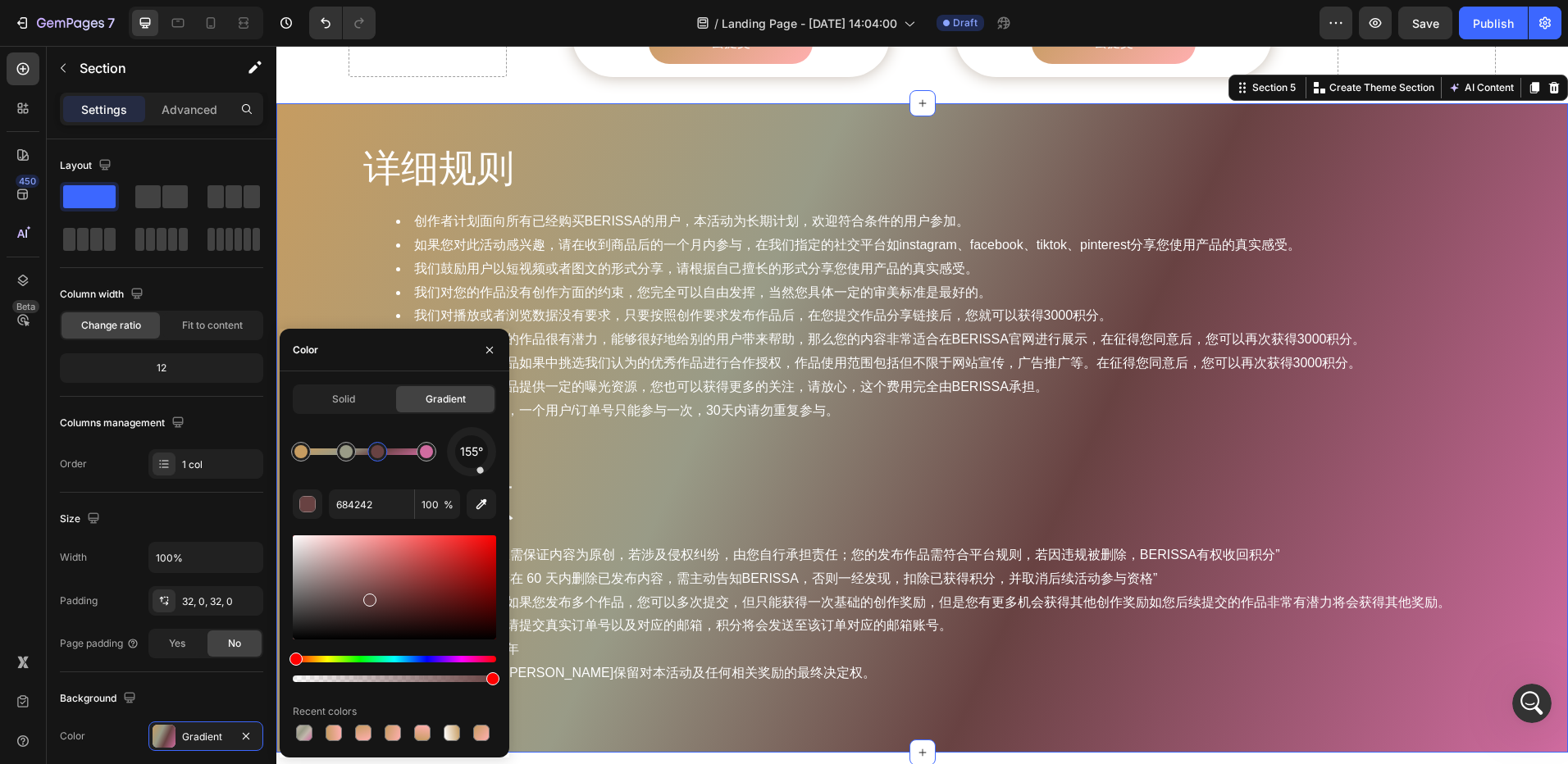
drag, startPoint x: 493, startPoint y: 463, endPoint x: 481, endPoint y: 474, distance: 16.3
click at [481, 474] on div at bounding box center [471, 451] width 66 height 66
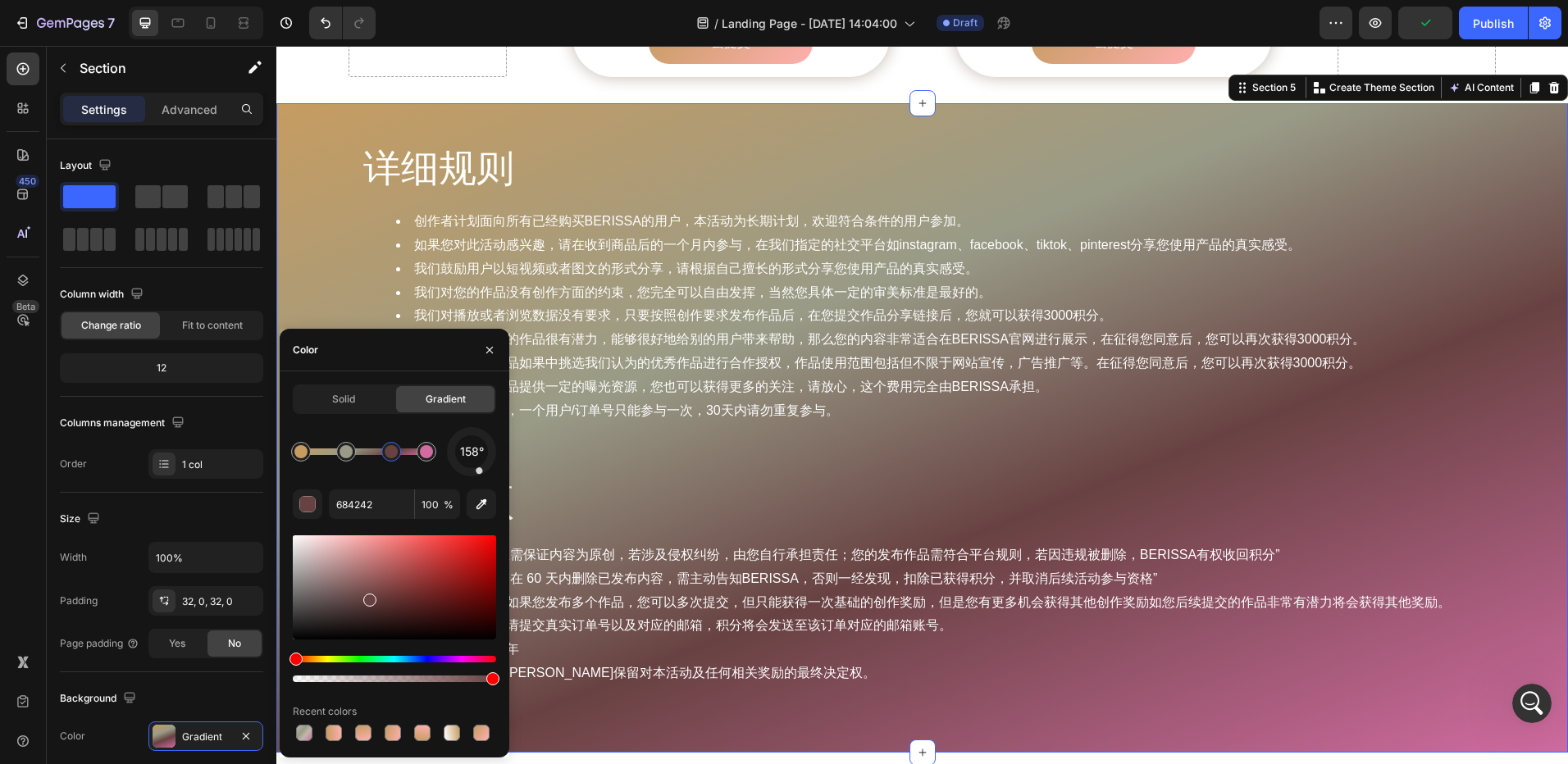
drag, startPoint x: 378, startPoint y: 454, endPoint x: 393, endPoint y: 454, distance: 15.0
click at [393, 454] on div at bounding box center [391, 452] width 13 height 13
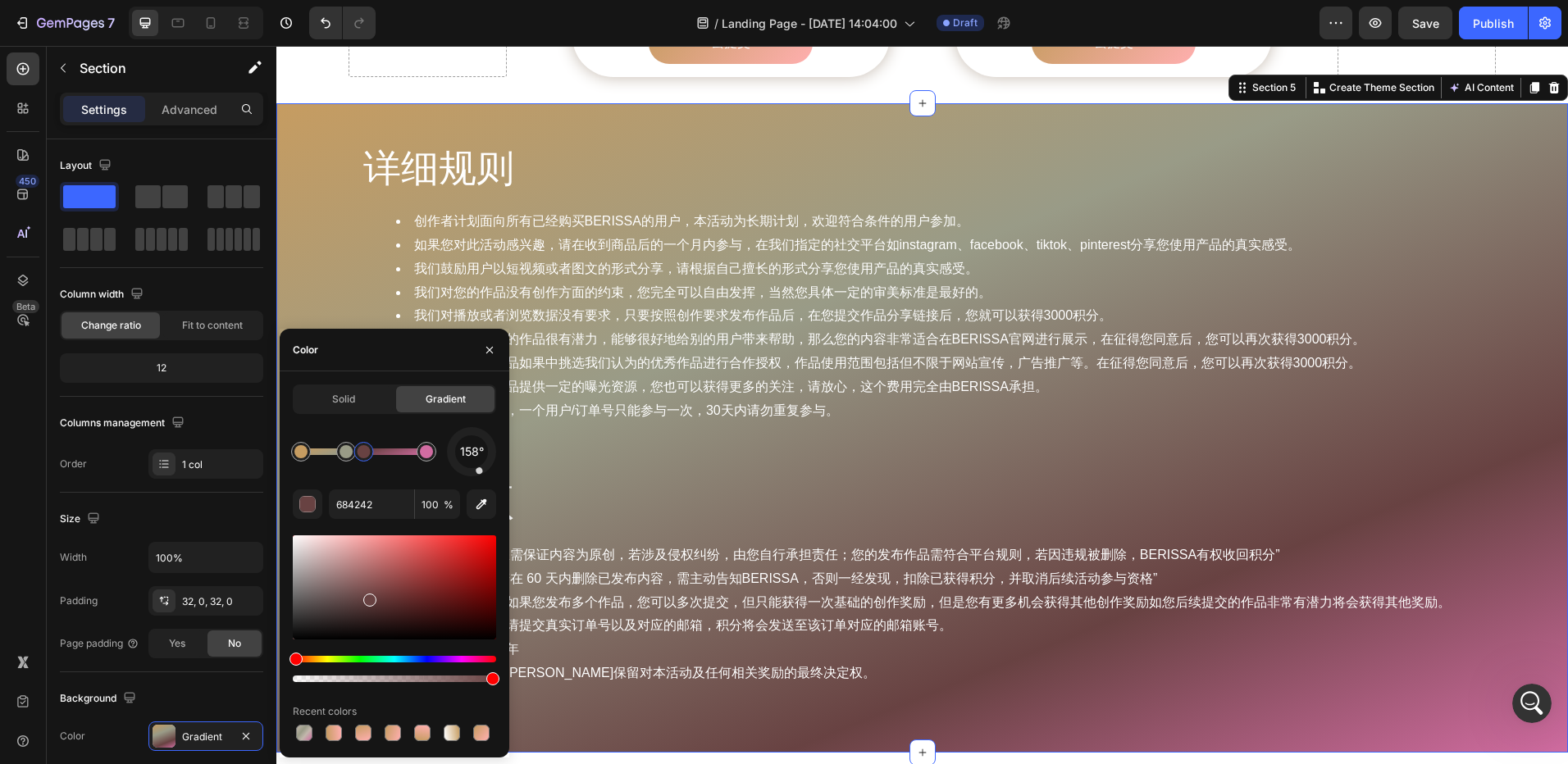
drag, startPoint x: 396, startPoint y: 458, endPoint x: 365, endPoint y: 460, distance: 31.1
click at [365, 460] on div at bounding box center [364, 451] width 20 height 20
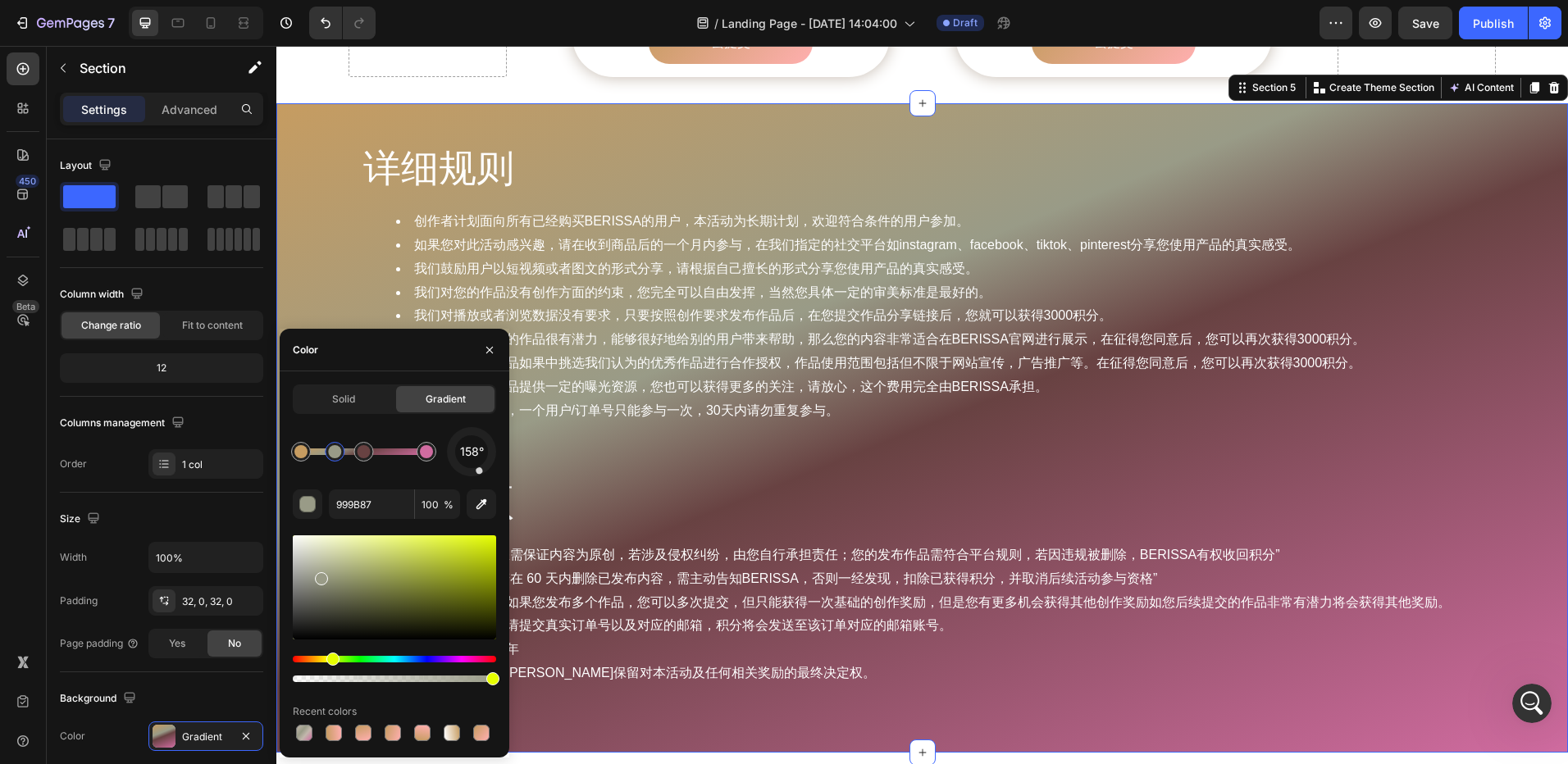
drag, startPoint x: 347, startPoint y: 457, endPoint x: 334, endPoint y: 457, distance: 13.0
click at [334, 457] on div at bounding box center [335, 452] width 13 height 13
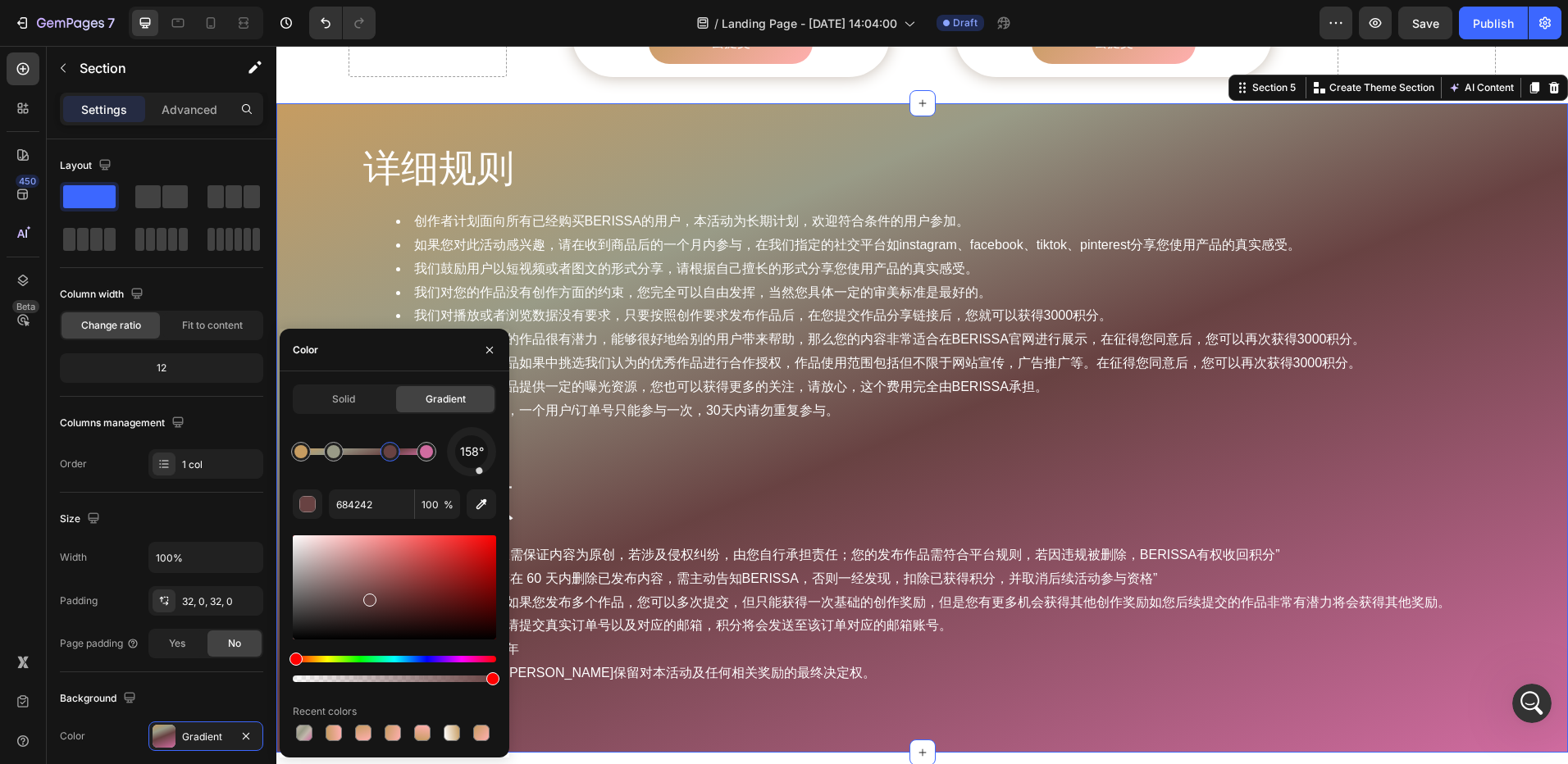
drag, startPoint x: 367, startPoint y: 461, endPoint x: 394, endPoint y: 461, distance: 27.0
click at [393, 461] on div at bounding box center [390, 451] width 20 height 20
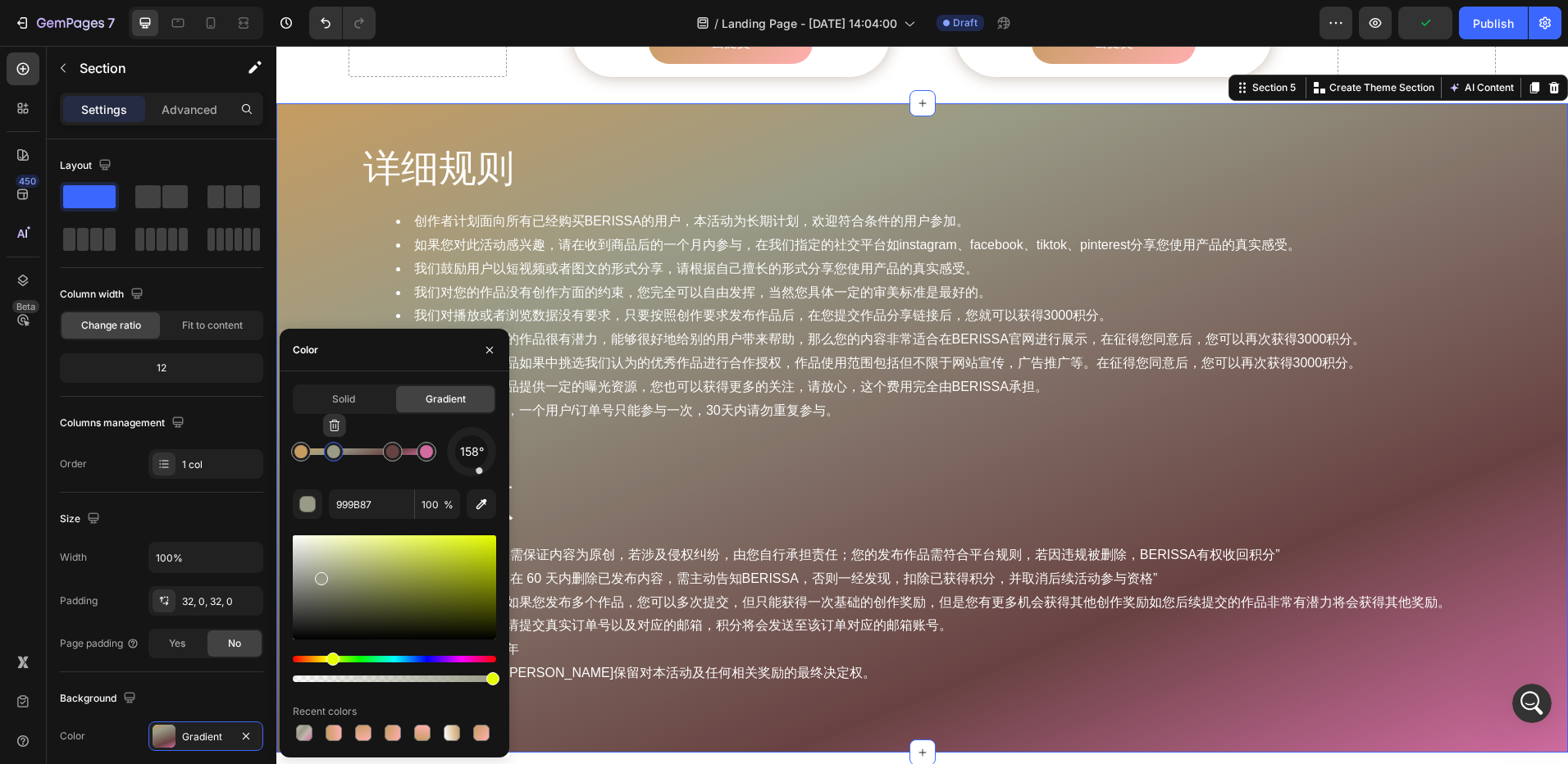
click at [334, 459] on div at bounding box center [333, 451] width 20 height 20
drag, startPoint x: 331, startPoint y: 458, endPoint x: 367, endPoint y: 458, distance: 36.0
click at [367, 458] on div at bounding box center [366, 451] width 20 height 20
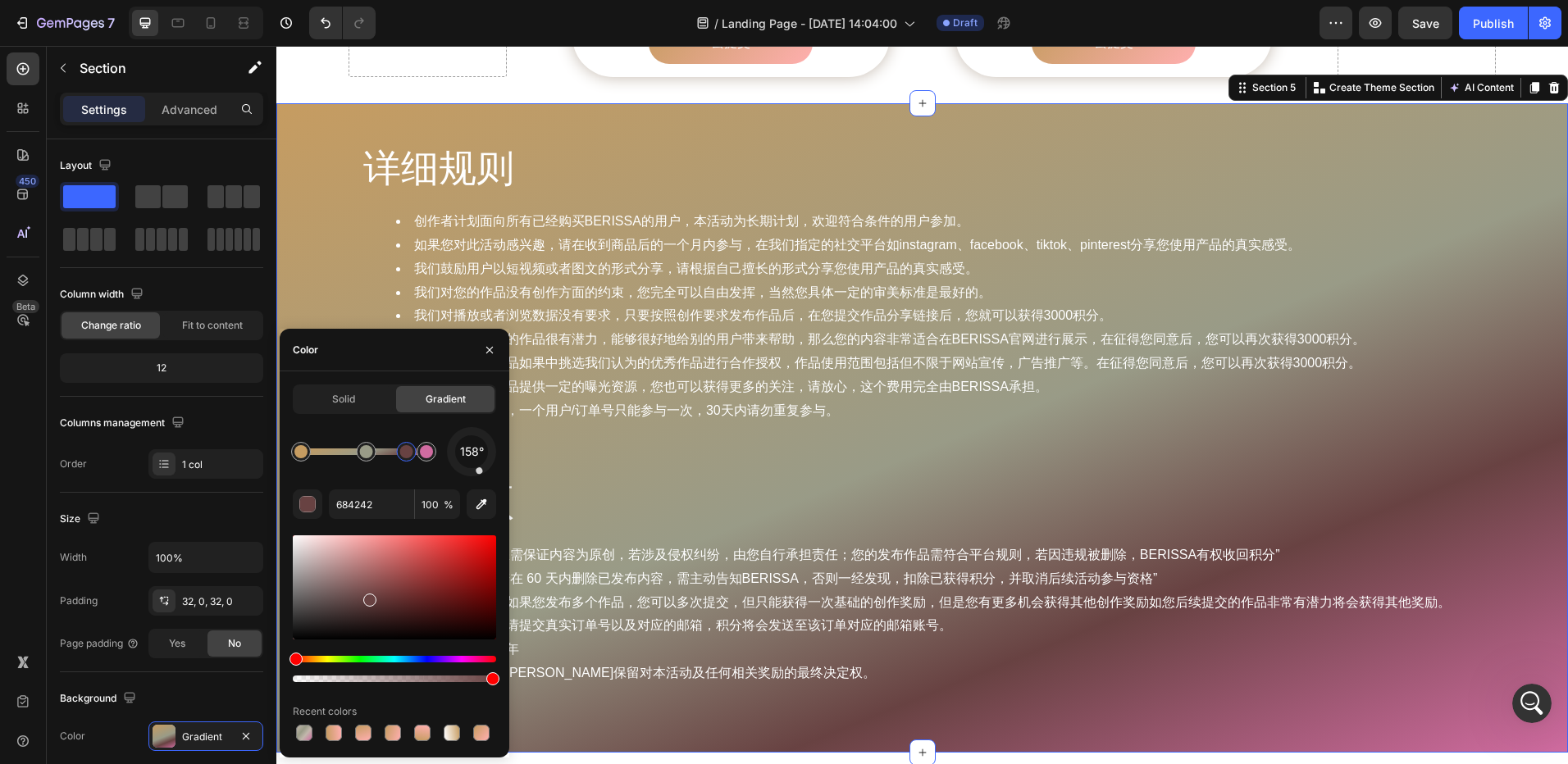
drag, startPoint x: 395, startPoint y: 460, endPoint x: 407, endPoint y: 460, distance: 12.0
click at [407, 460] on div at bounding box center [407, 451] width 20 height 20
type input "C69C61"
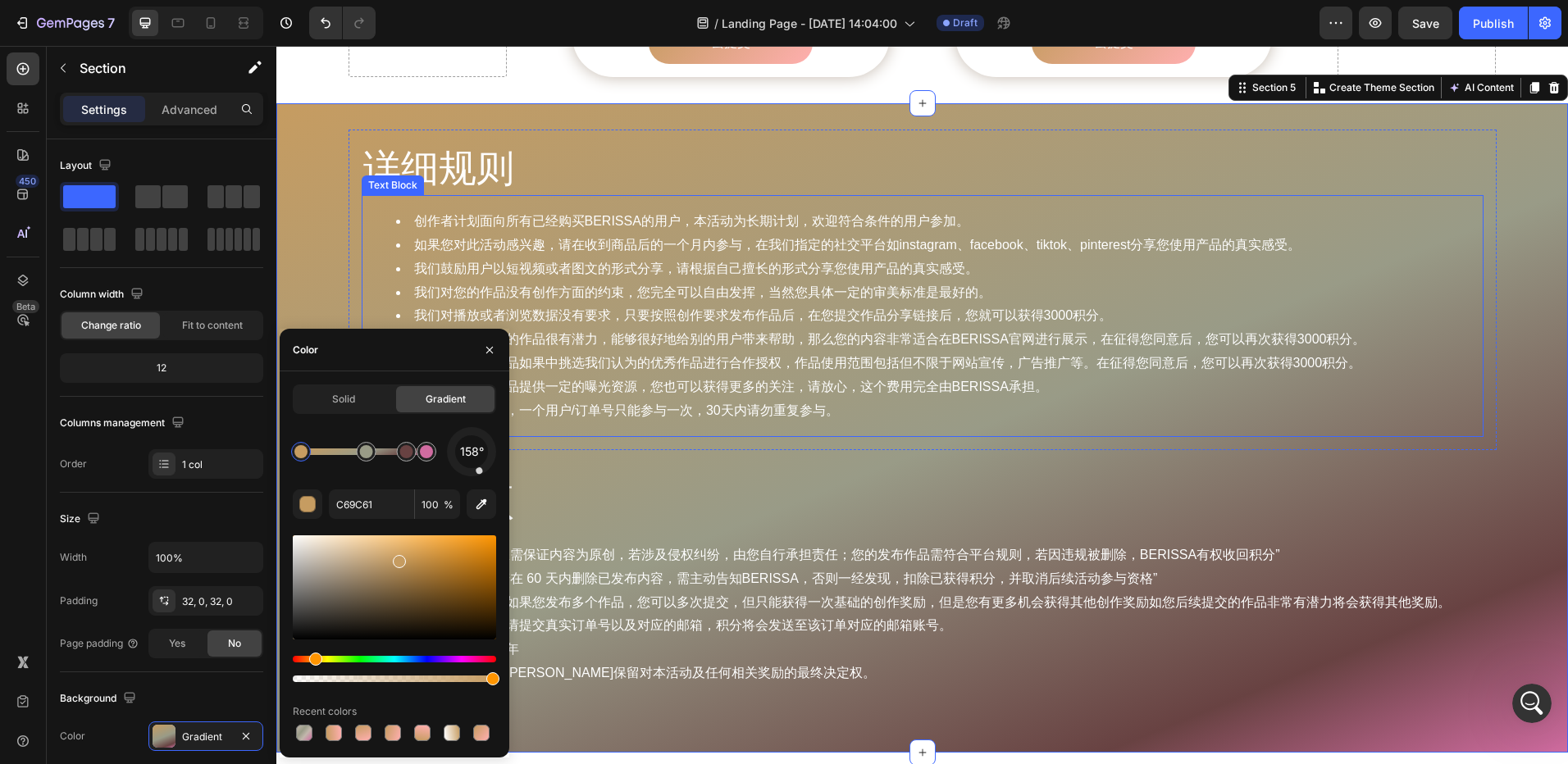
click at [1074, 400] on li "在一个自然月内，一个用户/订单号只能参与一次，30天内请勿重复参与。" at bounding box center [939, 411] width 1086 height 24
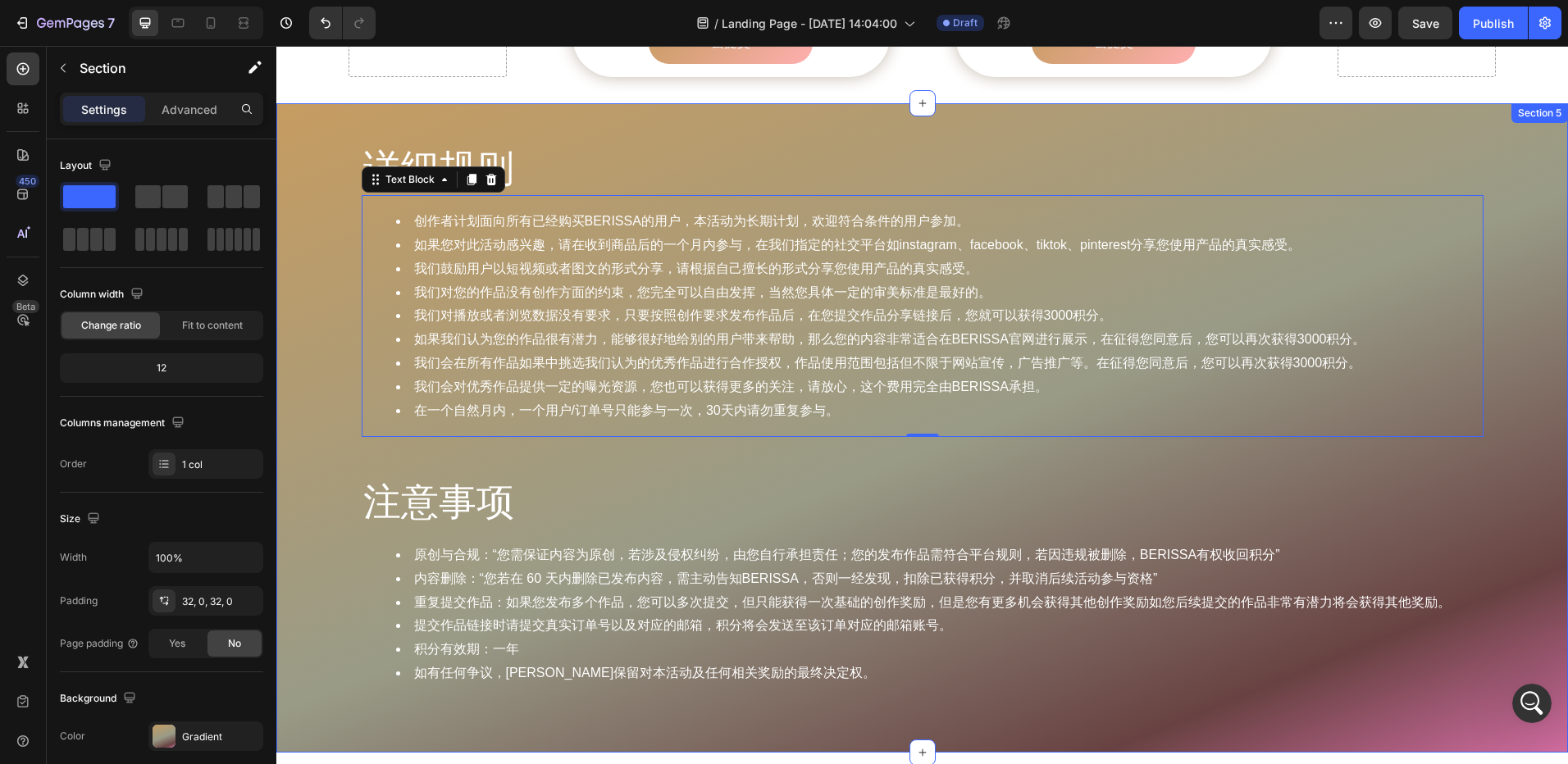
click at [304, 403] on div "详细规则 Heading 创作者计划面向所有已经购买BERISSA的用户，本活动为长期计划，欢迎符合条件的用户参加。 如果您对此活动感兴趣，请在收到商品后的一…" at bounding box center [923, 428] width 1292 height 597
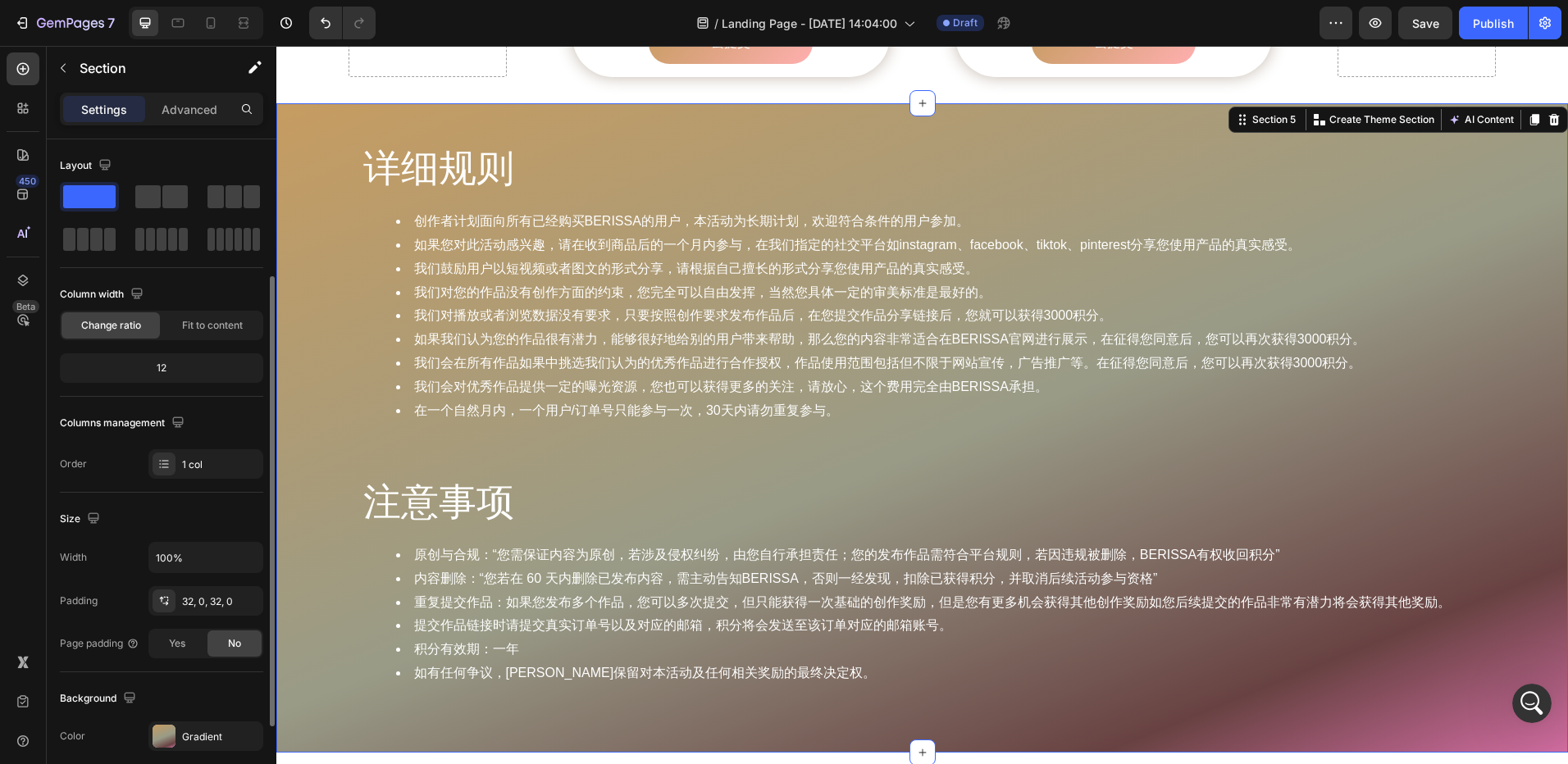
scroll to position [164, 0]
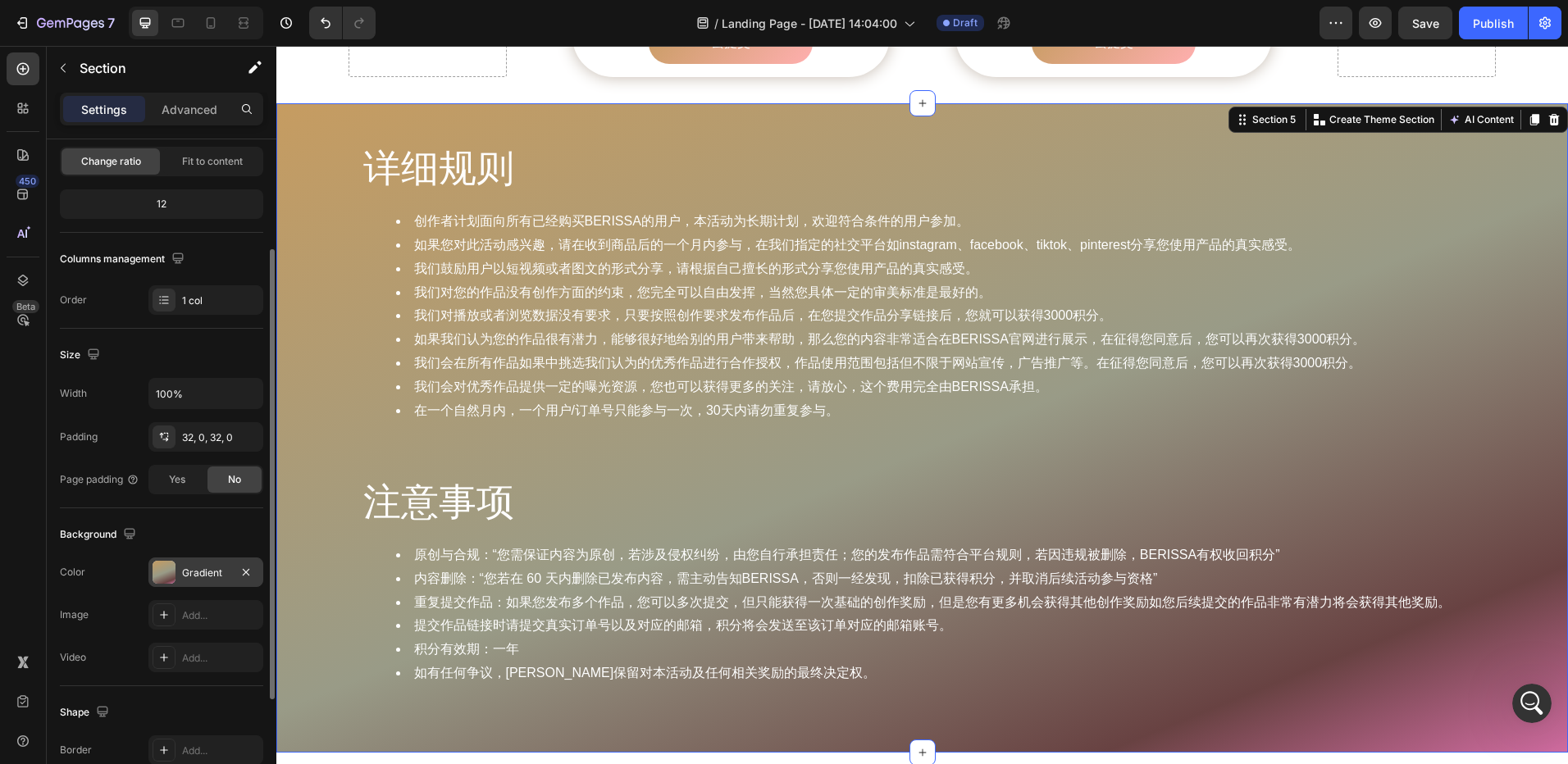
click at [170, 577] on div at bounding box center [164, 572] width 23 height 23
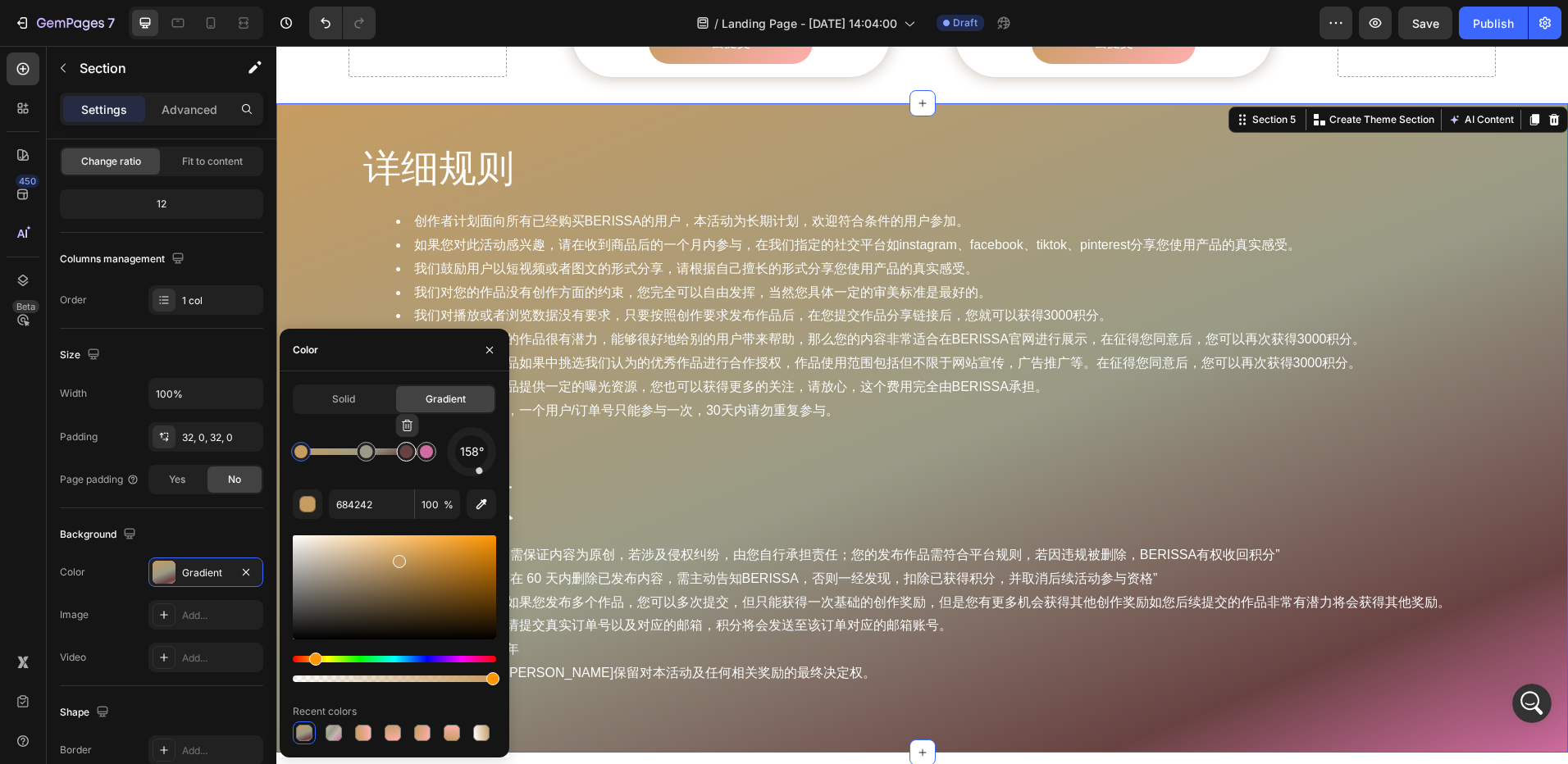
click at [408, 452] on div at bounding box center [407, 452] width 13 height 13
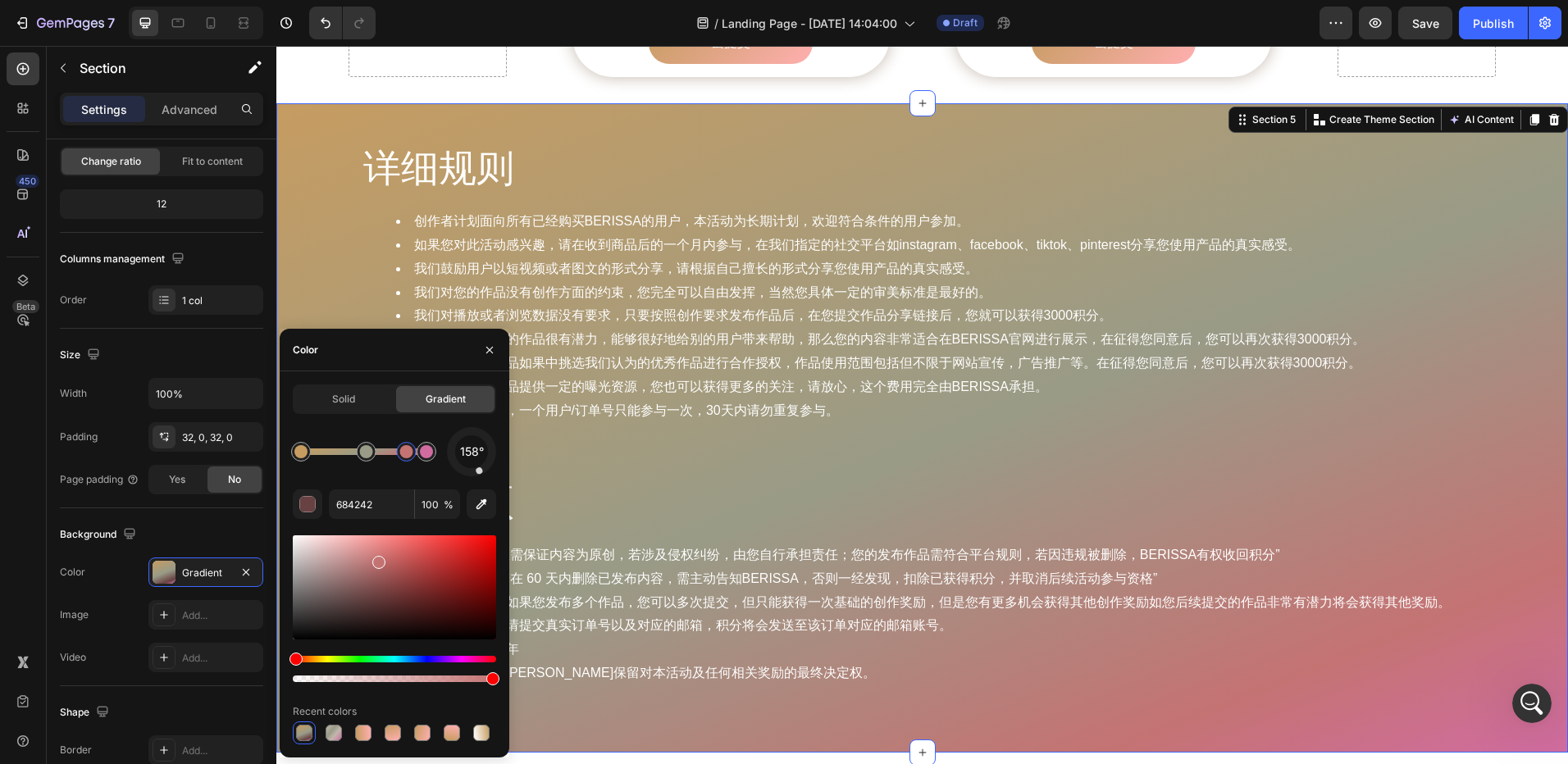
type input "C47373"
click at [1398, 304] on li "我们对播放或者浏览数据没有要求，只要按照创作要求发布作品后，在您提交作品分享链接后，您就可以获得3000积分。" at bounding box center [939, 316] width 1086 height 24
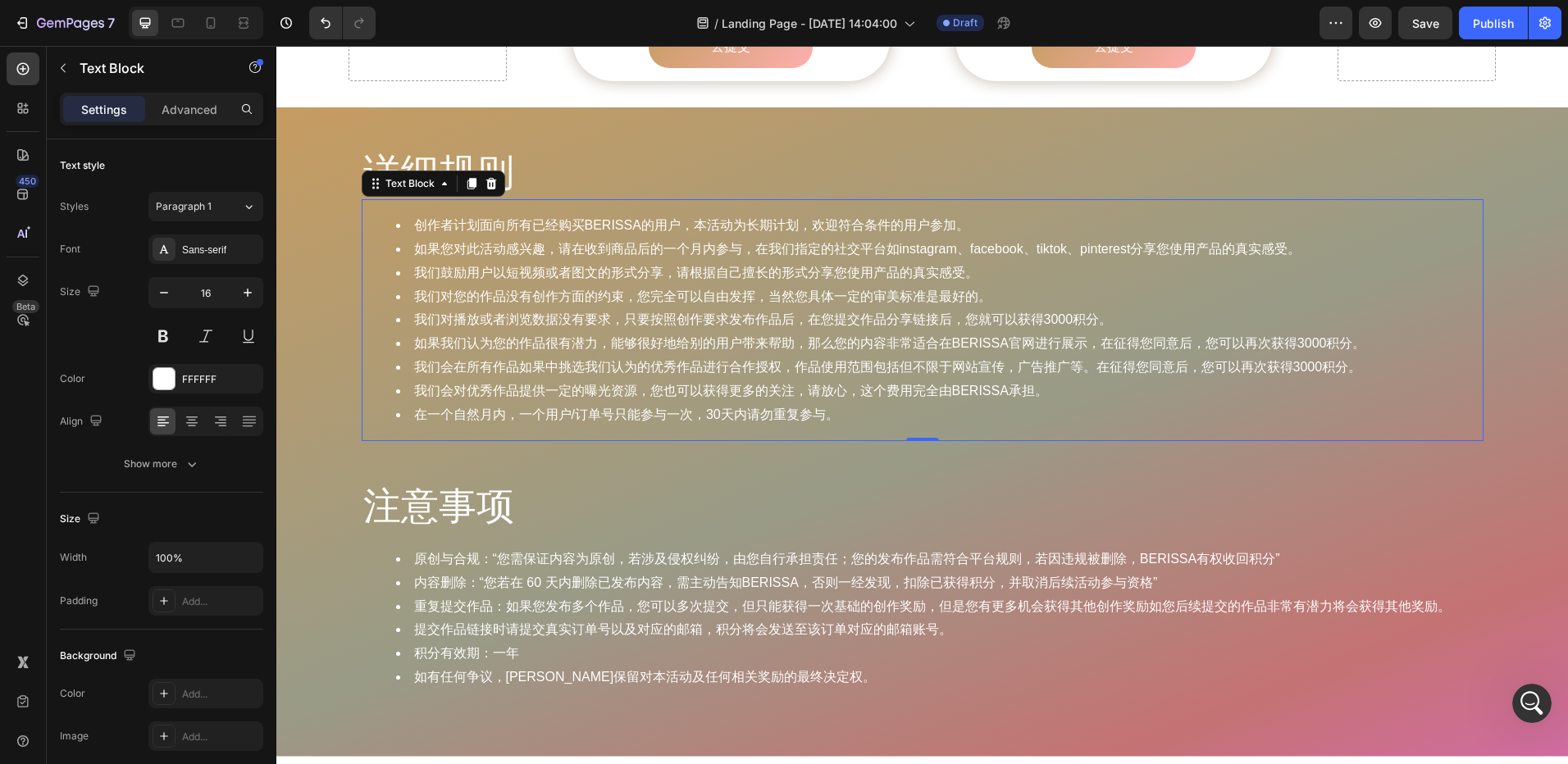
scroll to position [1886, 0]
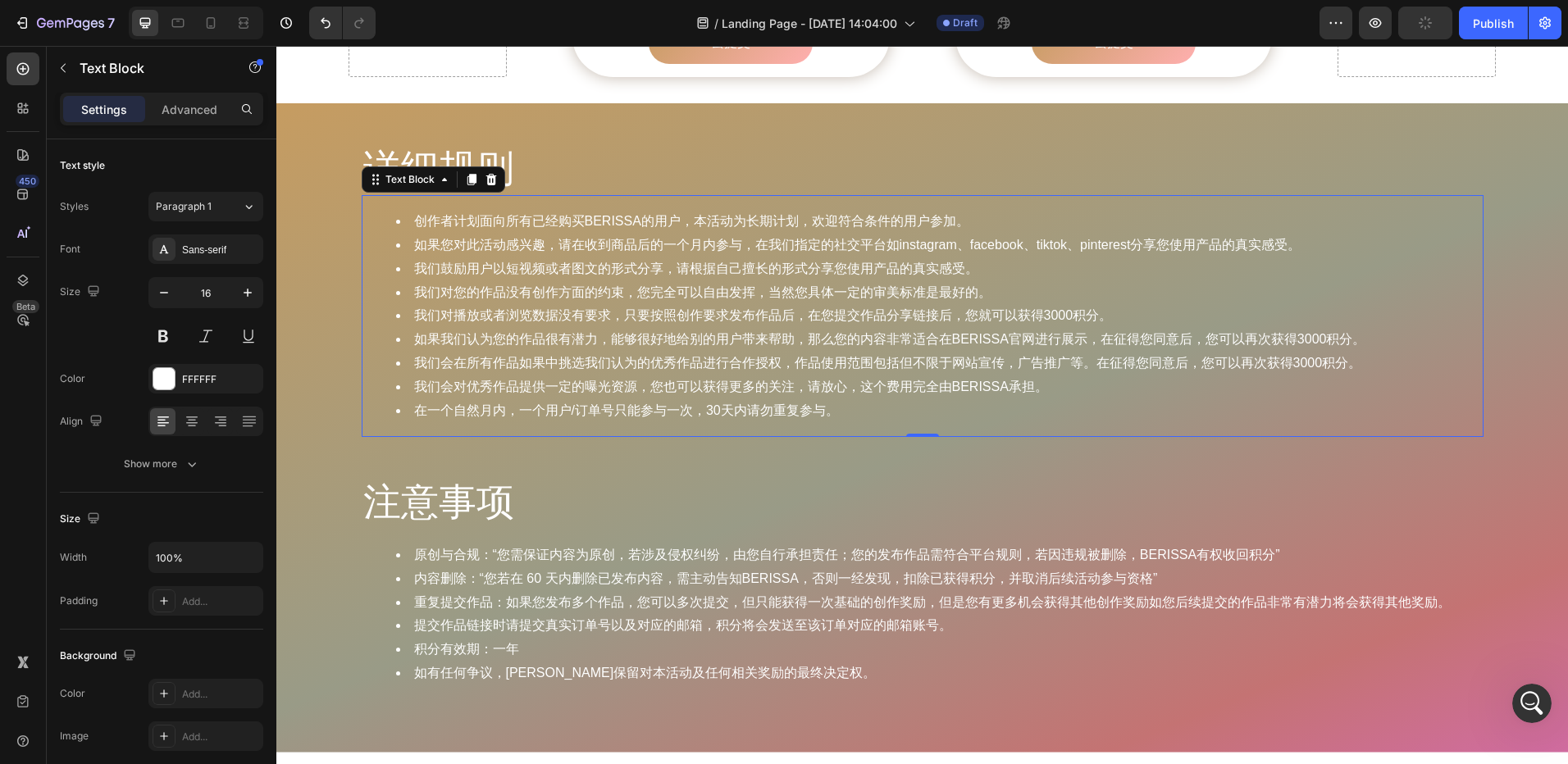
click at [1429, 25] on icon "button" at bounding box center [1425, 23] width 18 height 18
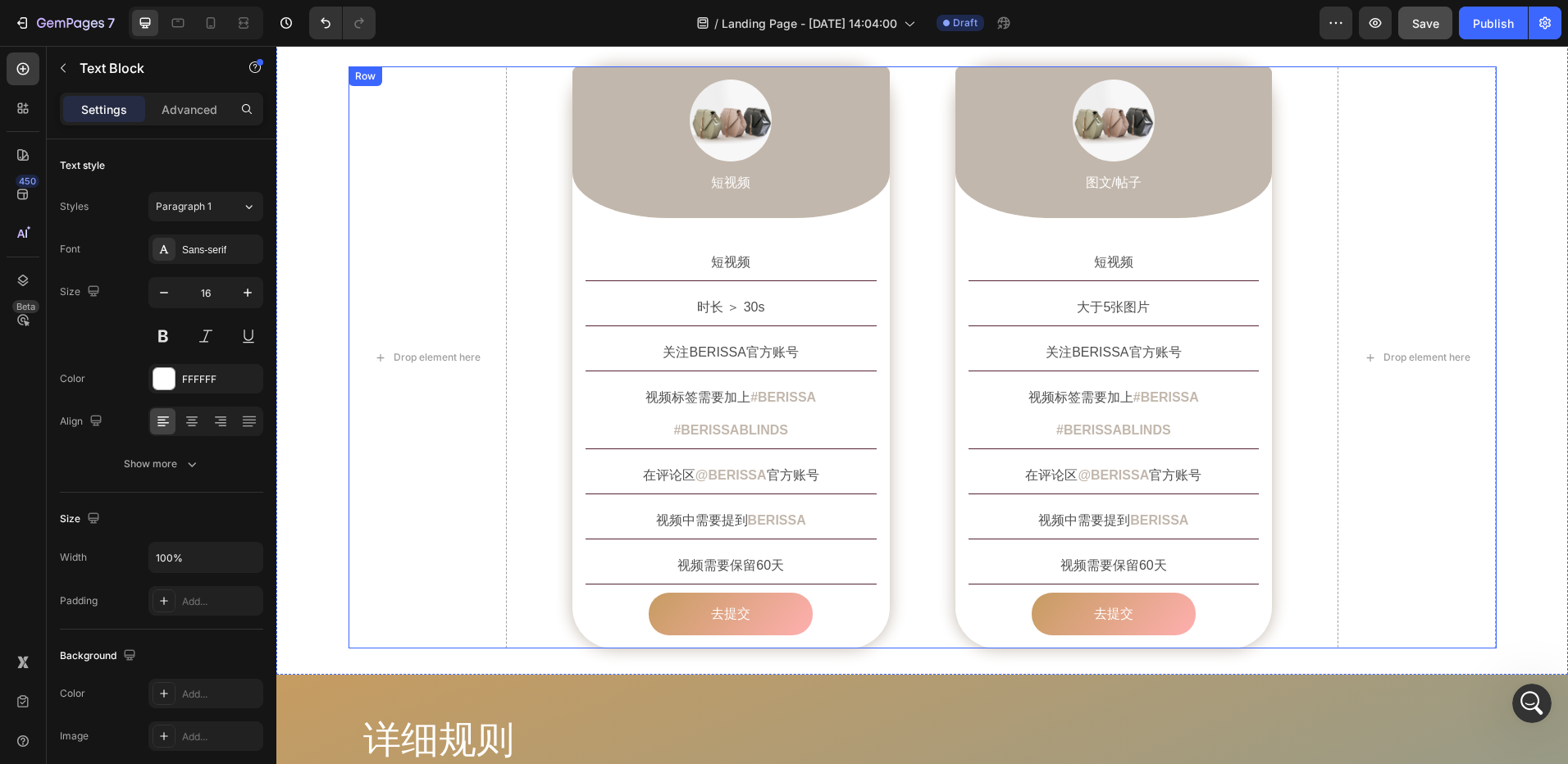
scroll to position [1394, 0]
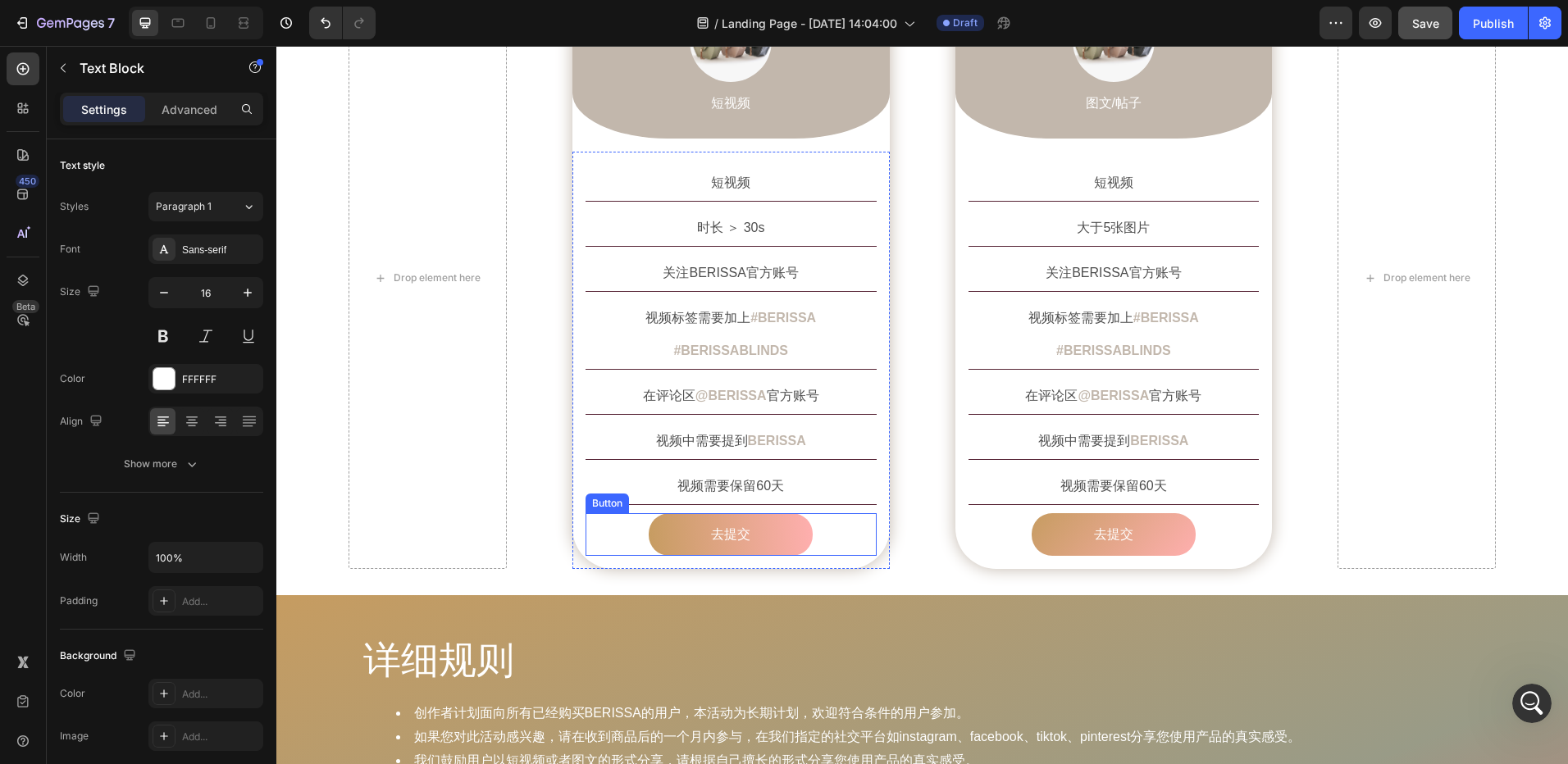
click at [776, 513] on link "去提交" at bounding box center [731, 535] width 164 height 44
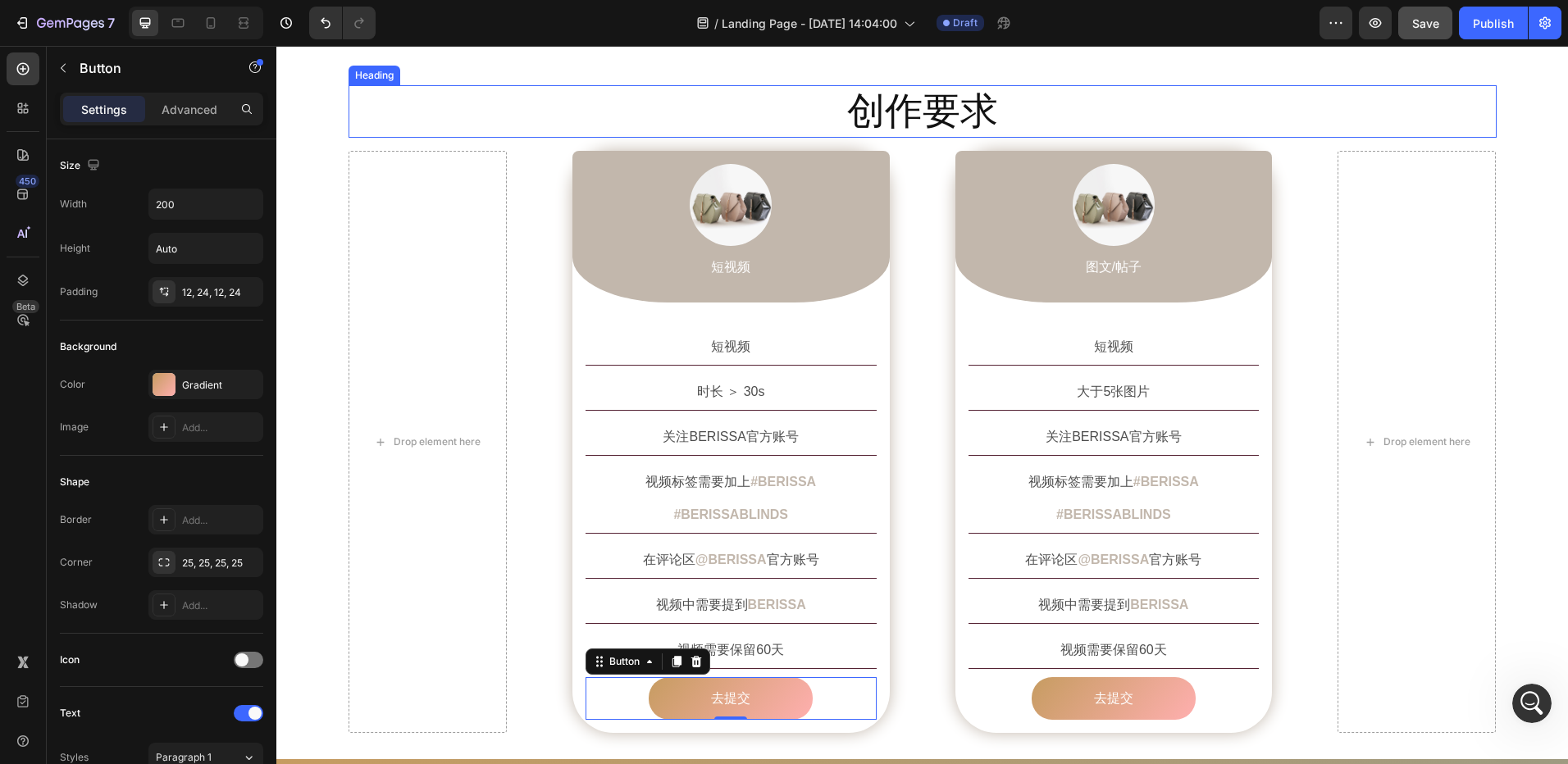
scroll to position [1065, 0]
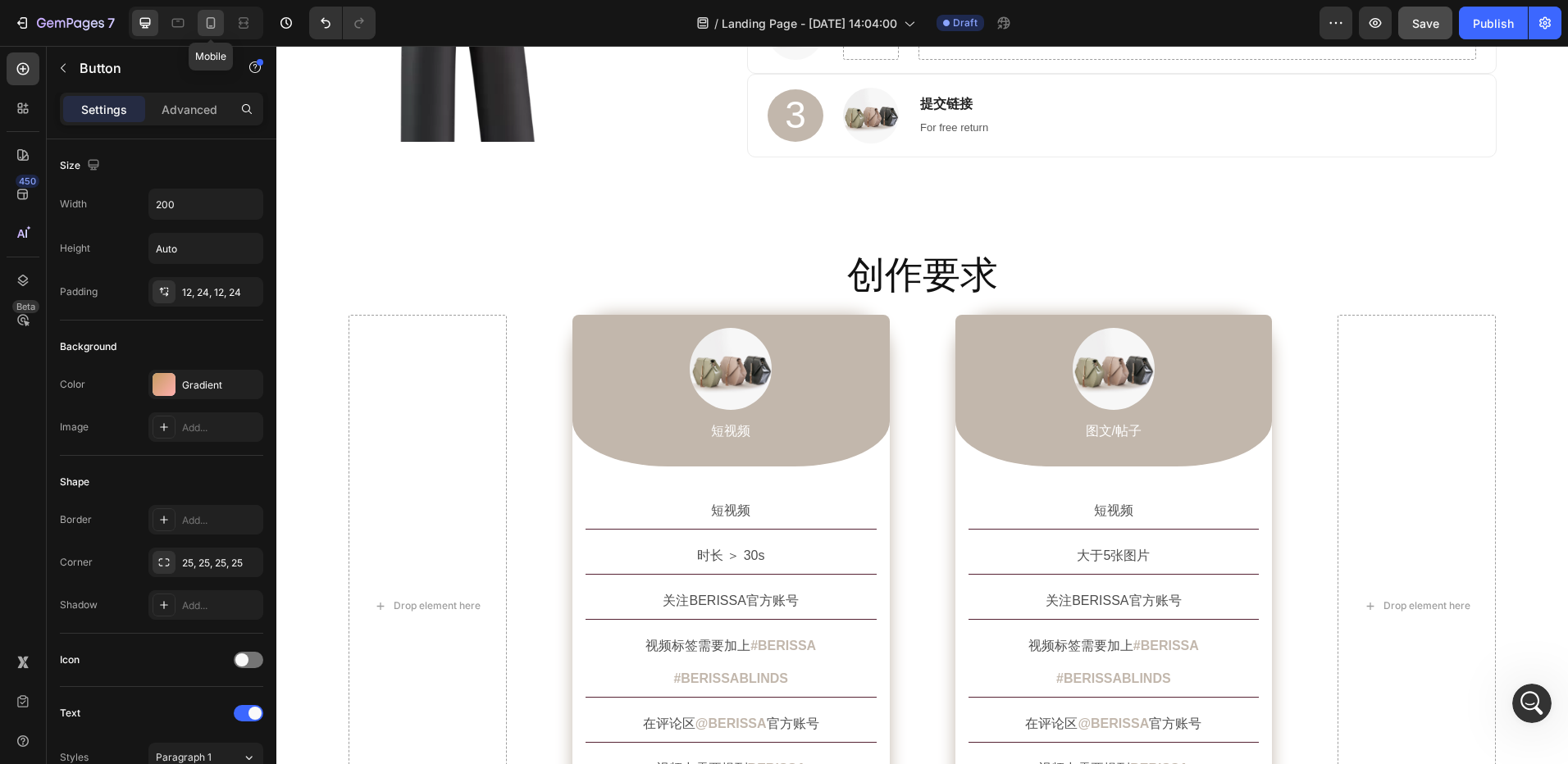
click at [216, 27] on icon at bounding box center [210, 22] width 16 height 16
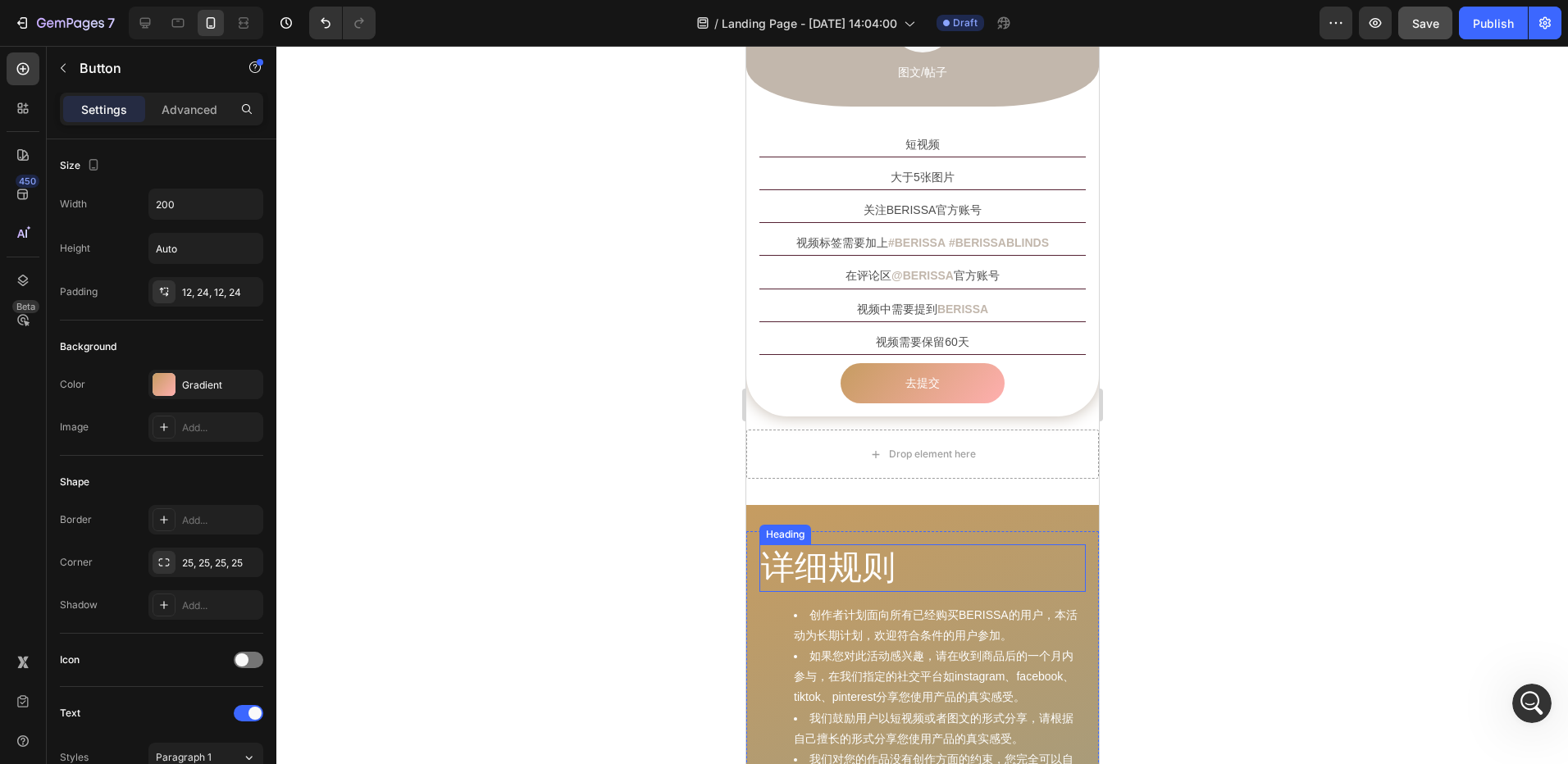
scroll to position [2666, 0]
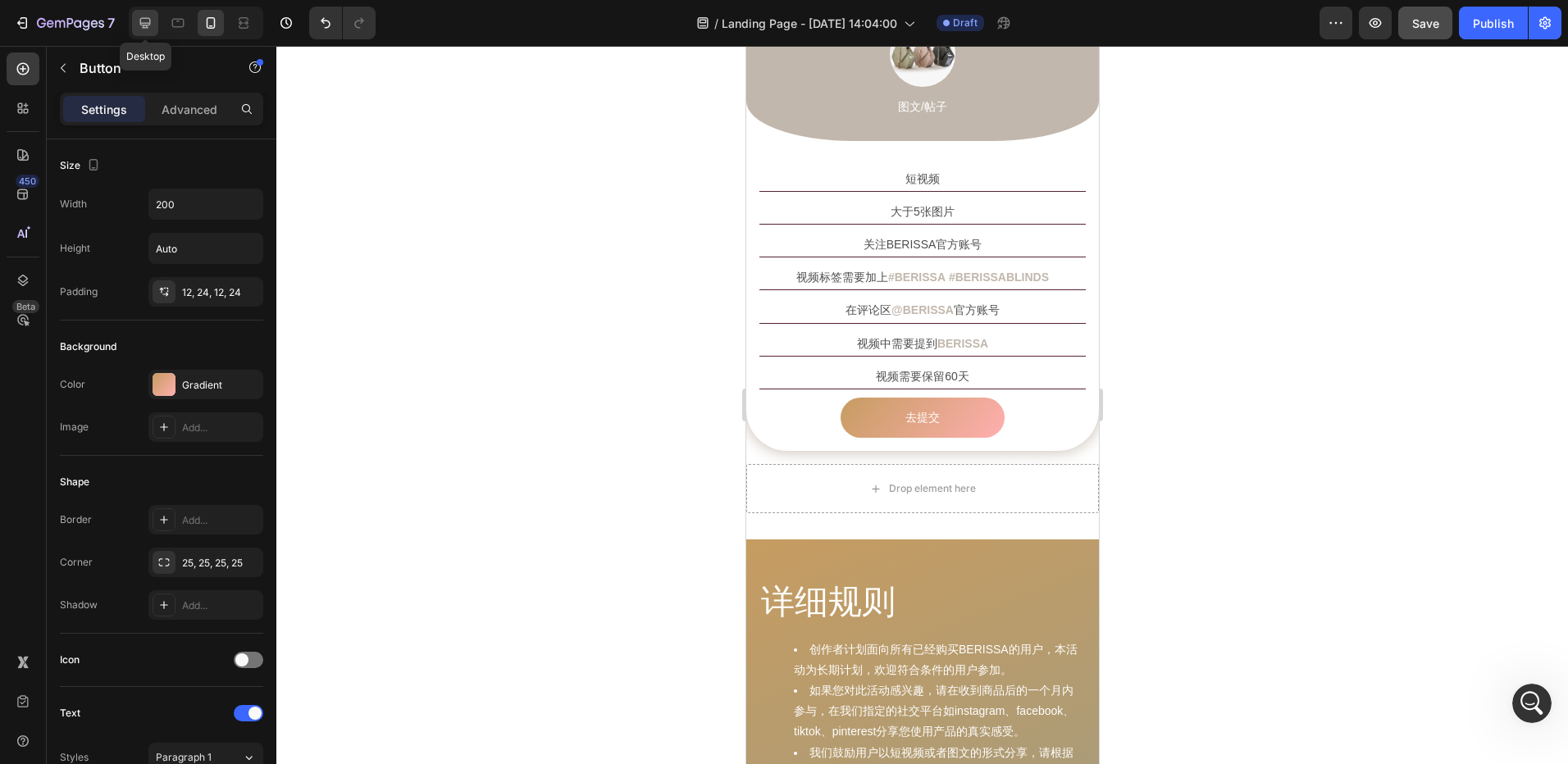
click at [150, 20] on icon at bounding box center [145, 23] width 10 height 10
type input "16"
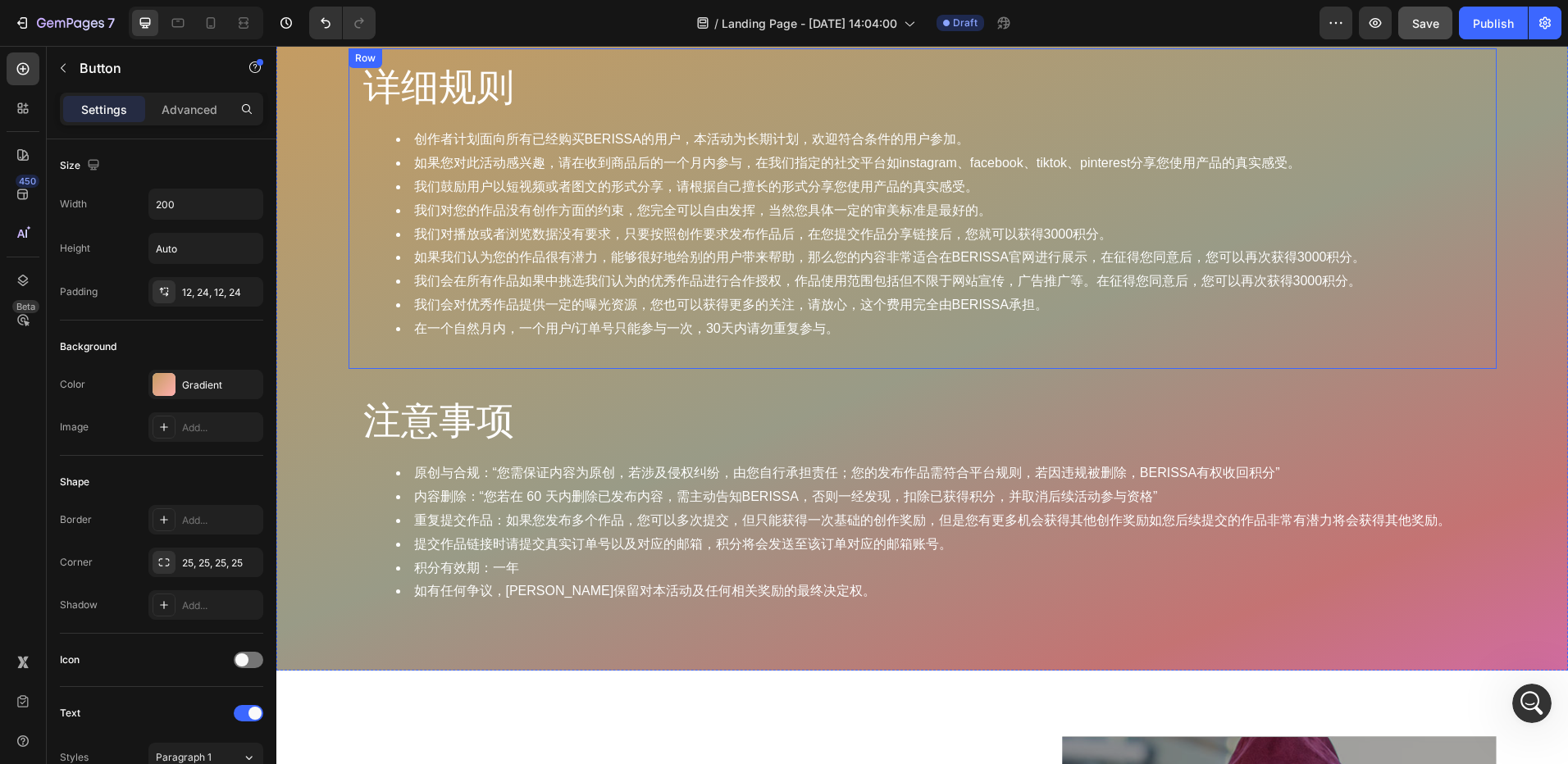
scroll to position [3096, 0]
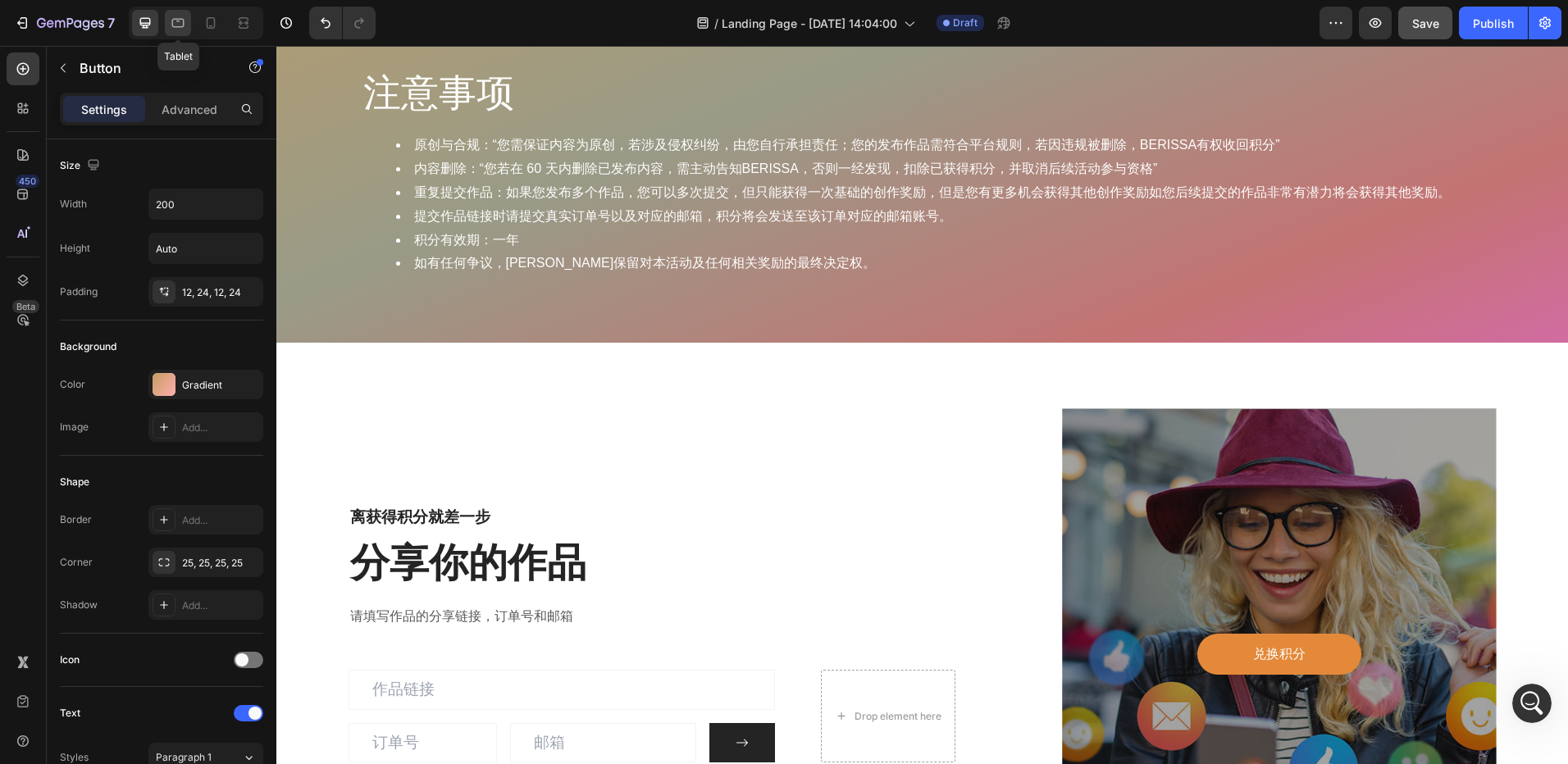
click at [182, 21] on icon at bounding box center [178, 22] width 16 height 16
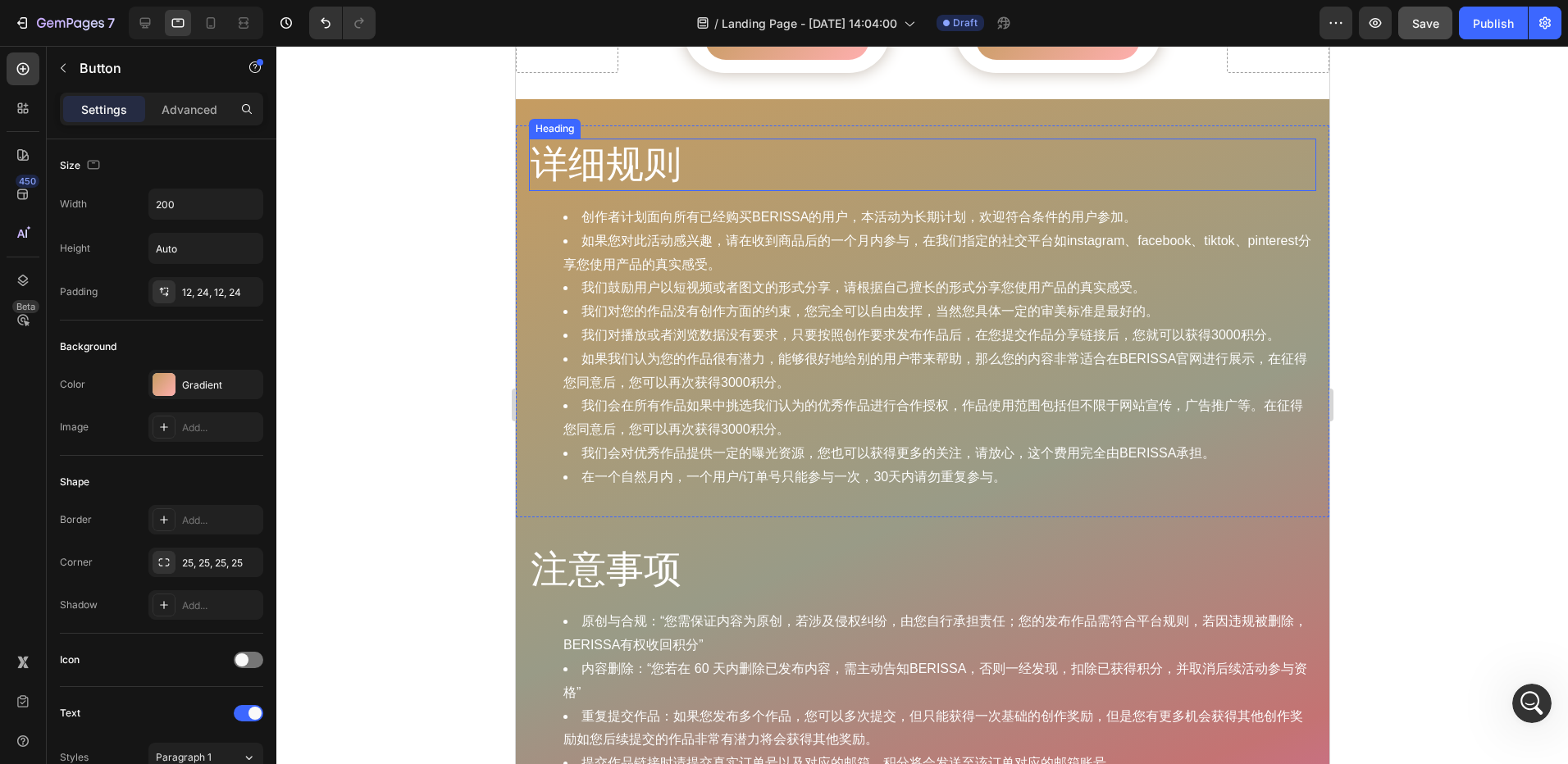
scroll to position [1691, 0]
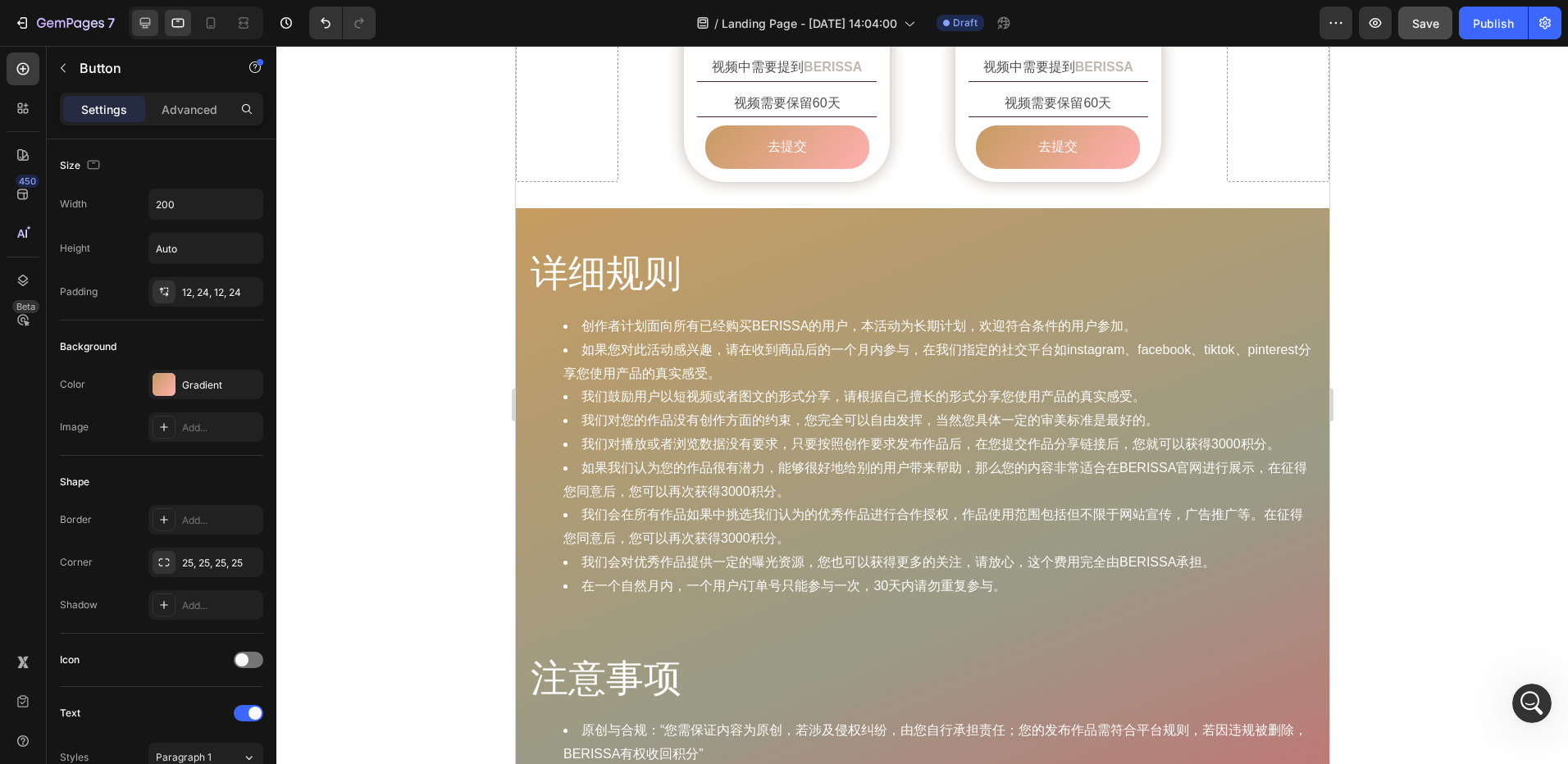
click at [147, 23] on icon at bounding box center [145, 23] width 10 height 10
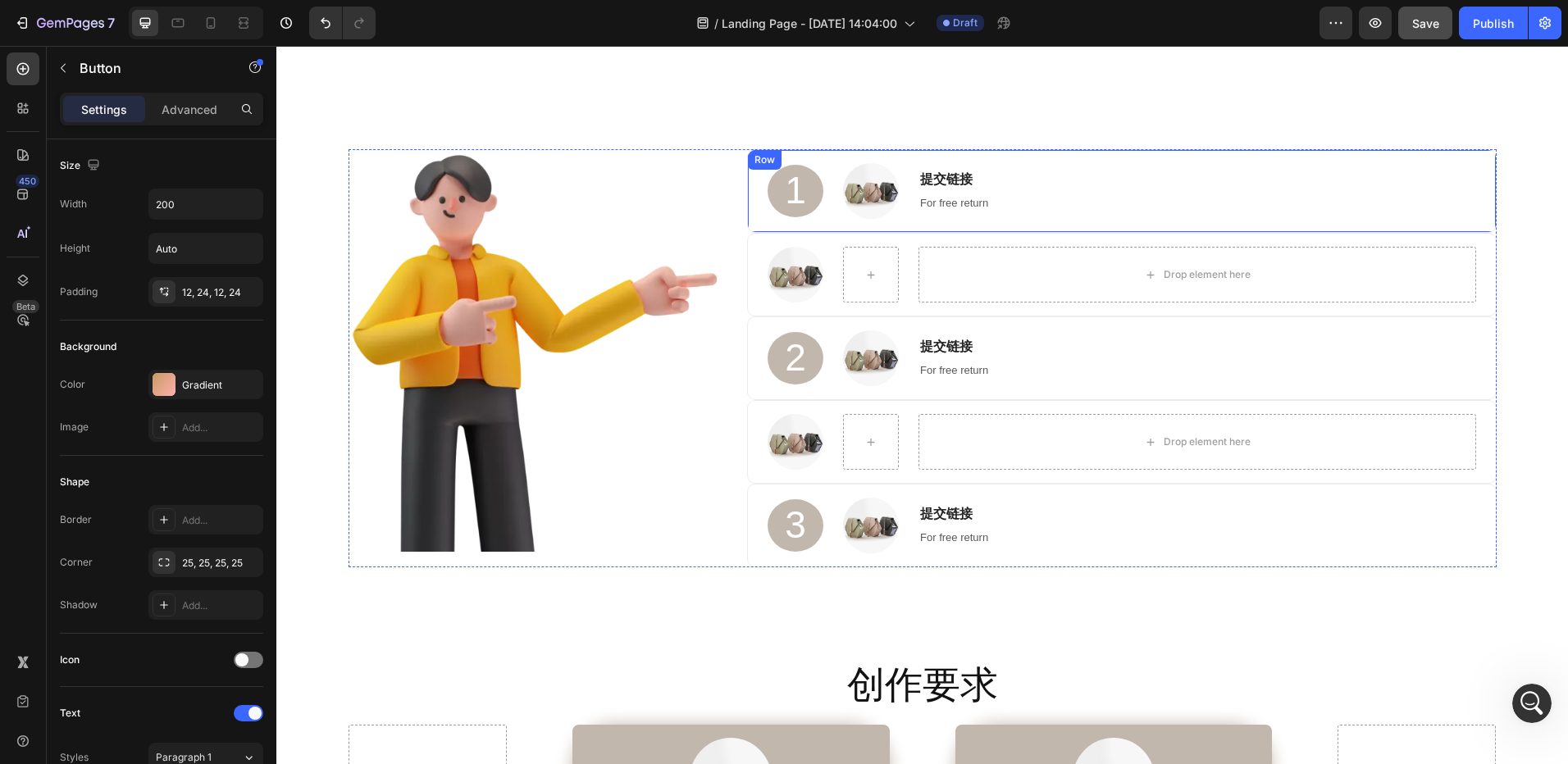
scroll to position [574, 0]
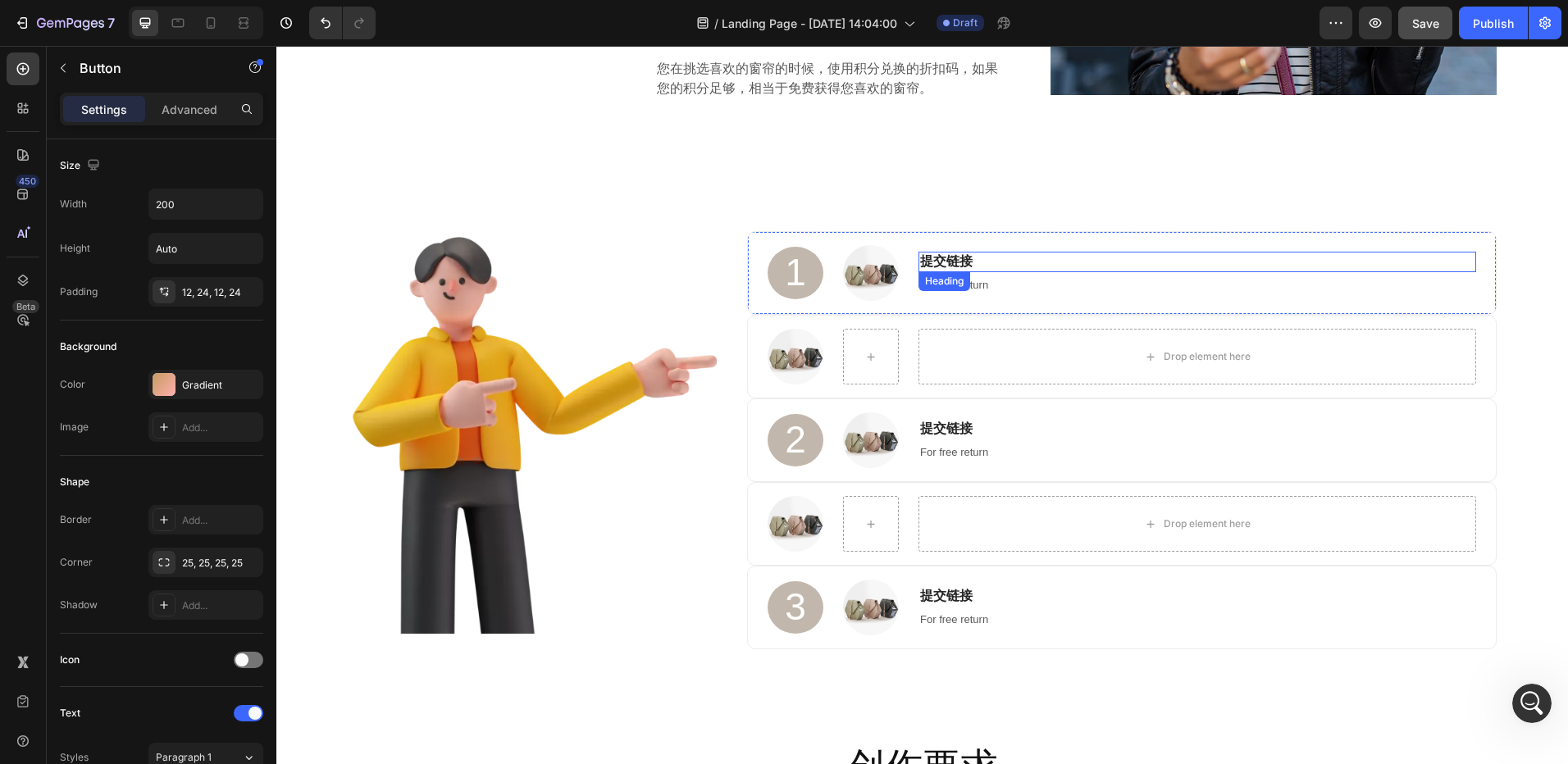
click at [977, 263] on h3 "提交链接" at bounding box center [1198, 261] width 557 height 20
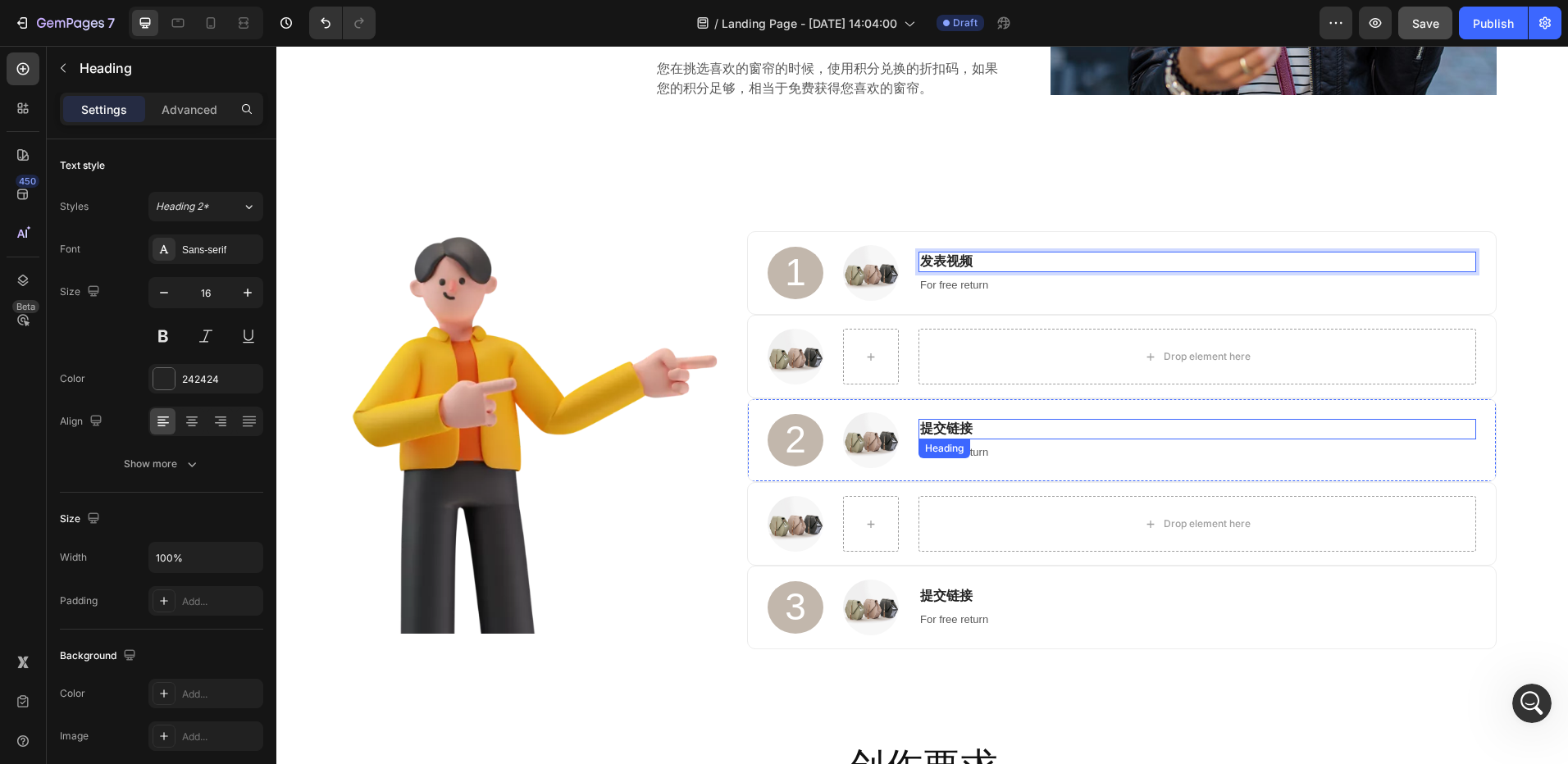
click at [973, 428] on h3 "提交链接" at bounding box center [1198, 428] width 557 height 20
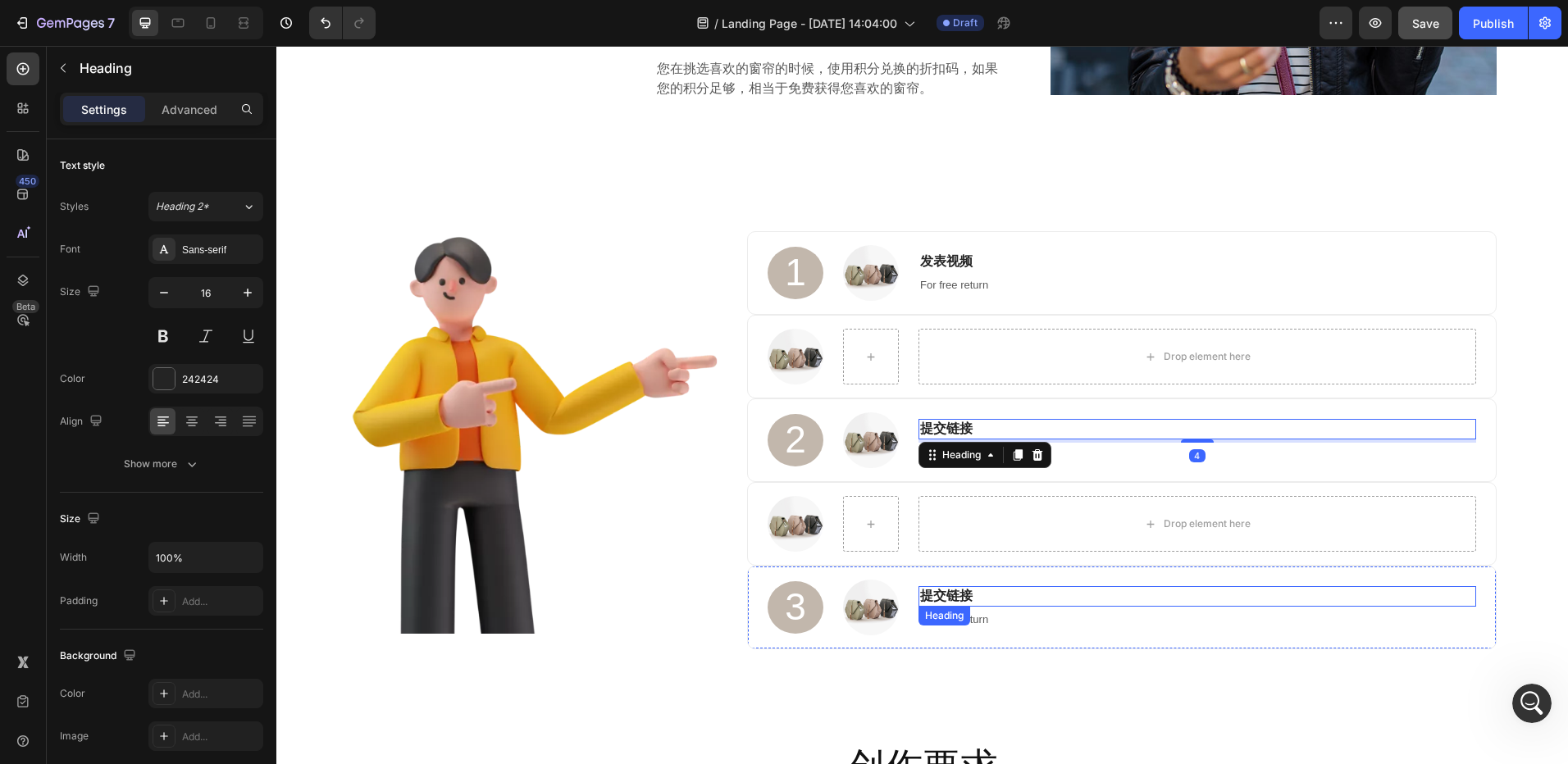
click at [960, 595] on h3 "提交链接" at bounding box center [1198, 596] width 557 height 20
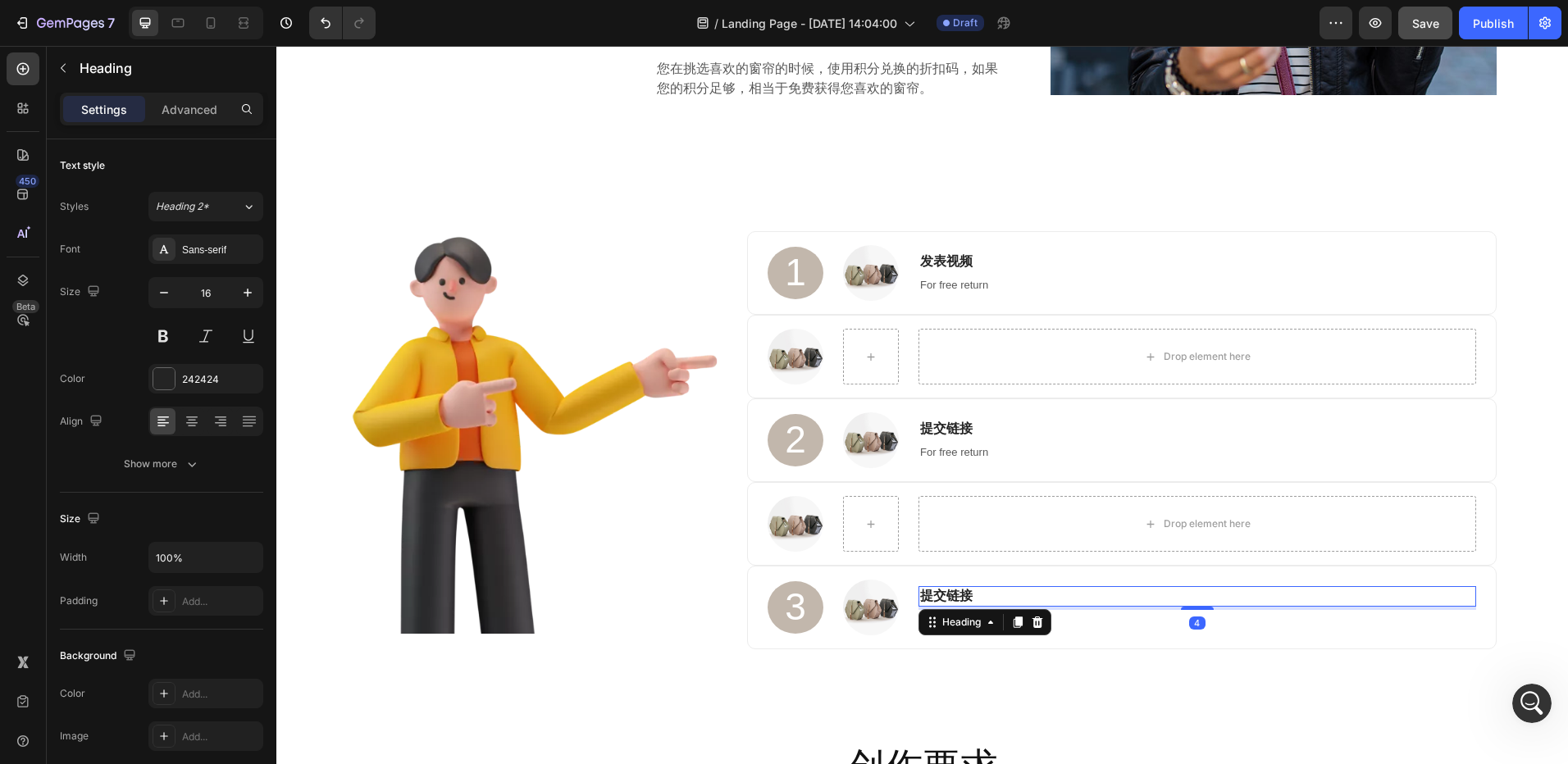
click at [960, 595] on h3 "提交链接" at bounding box center [1198, 596] width 557 height 20
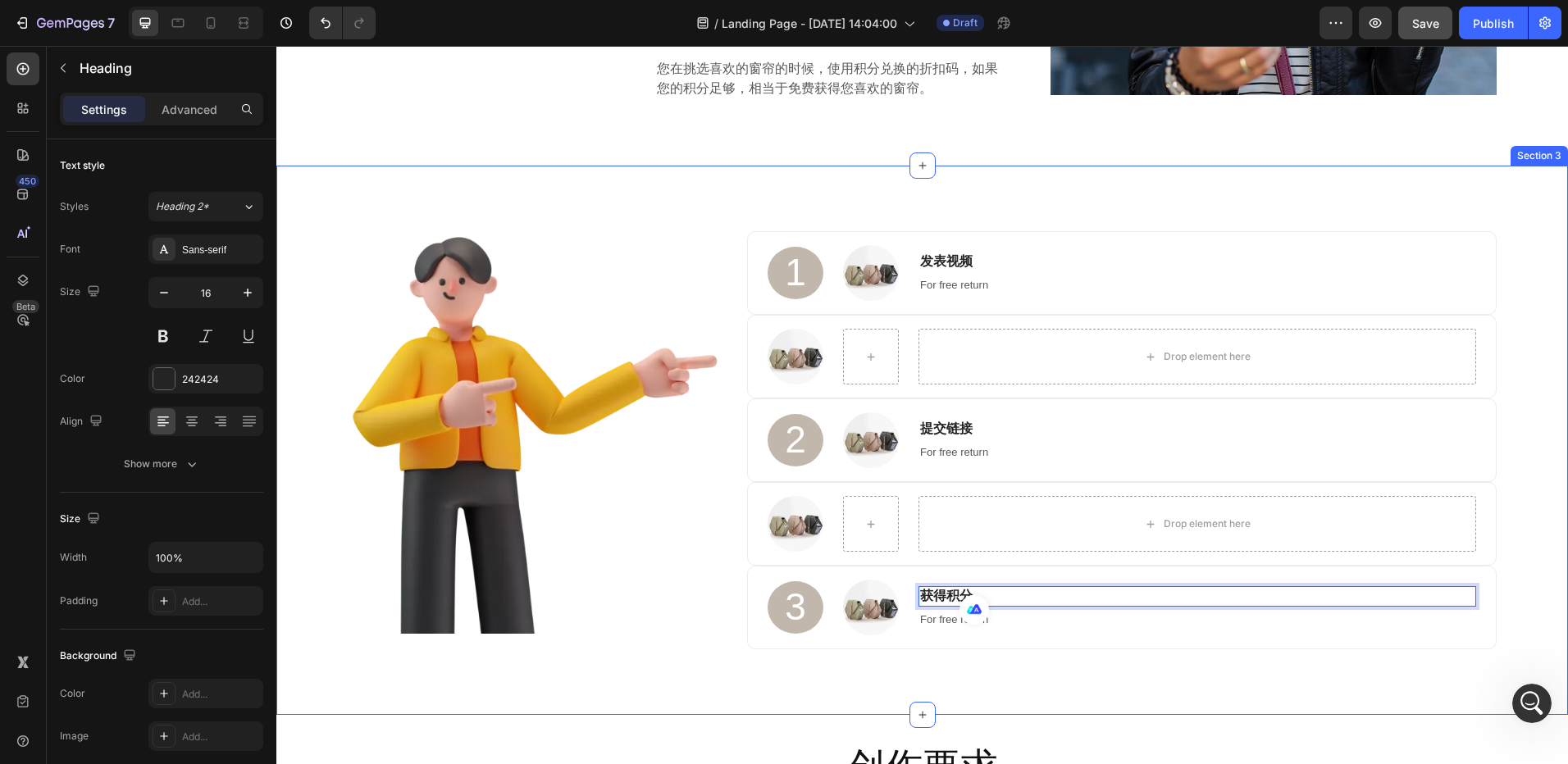
click at [1530, 446] on div "Image 1 Heading Image 发表视频 Heading For free return Text block Row Image Drop el…" at bounding box center [923, 440] width 1267 height 418
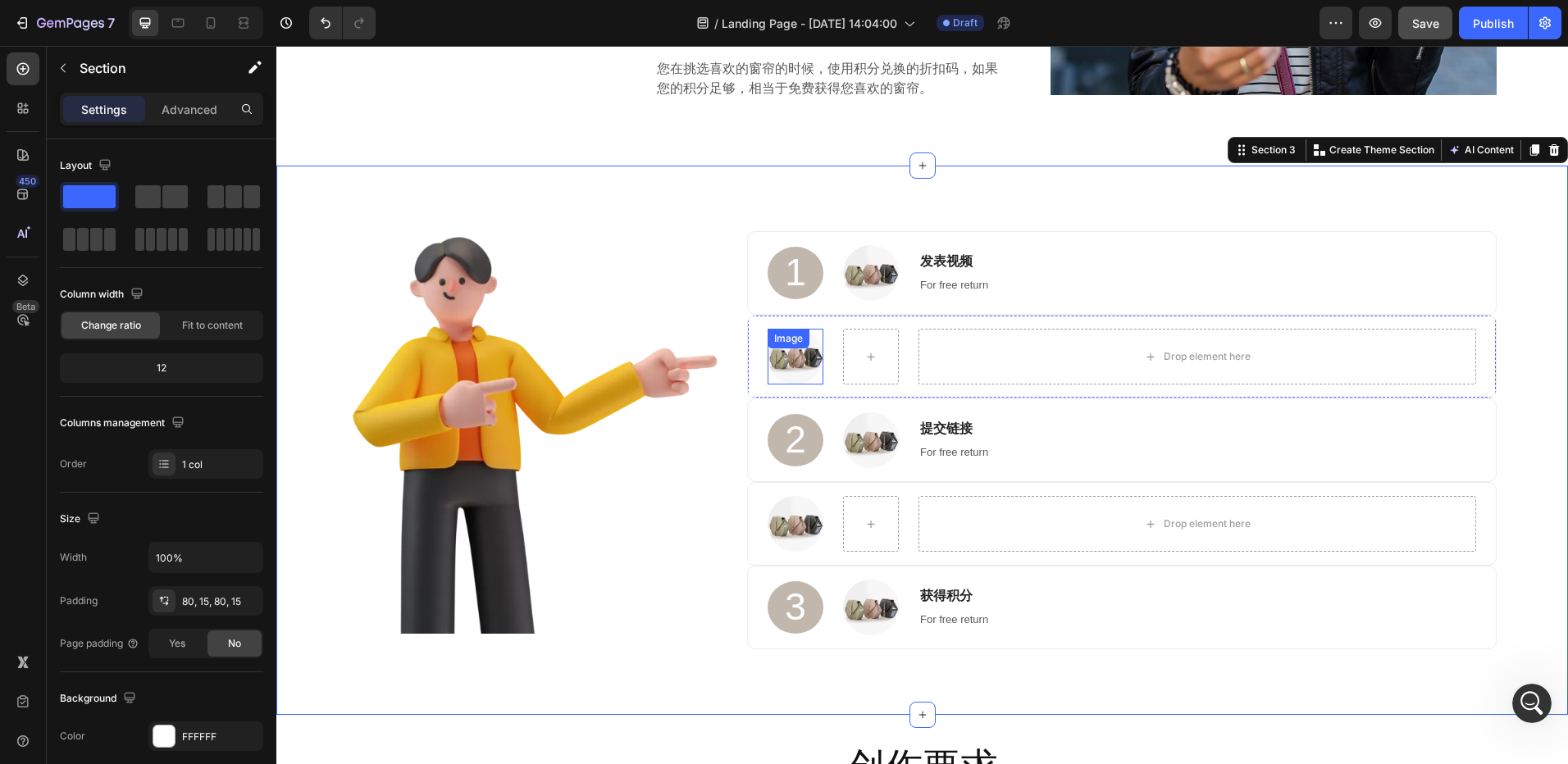
click at [796, 359] on div "Image" at bounding box center [795, 357] width 55 height 55
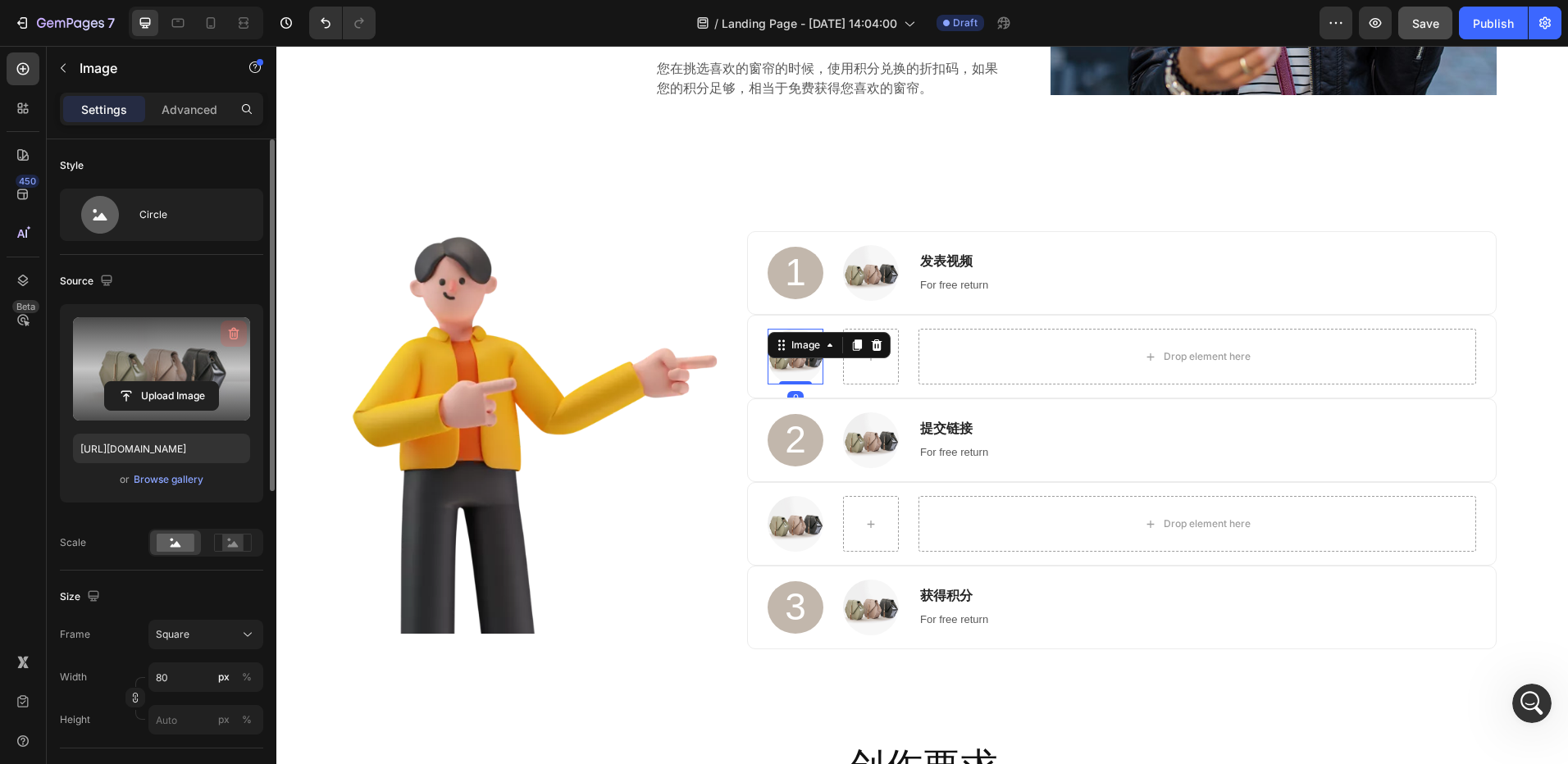
click at [236, 325] on icon "button" at bounding box center [233, 333] width 16 height 16
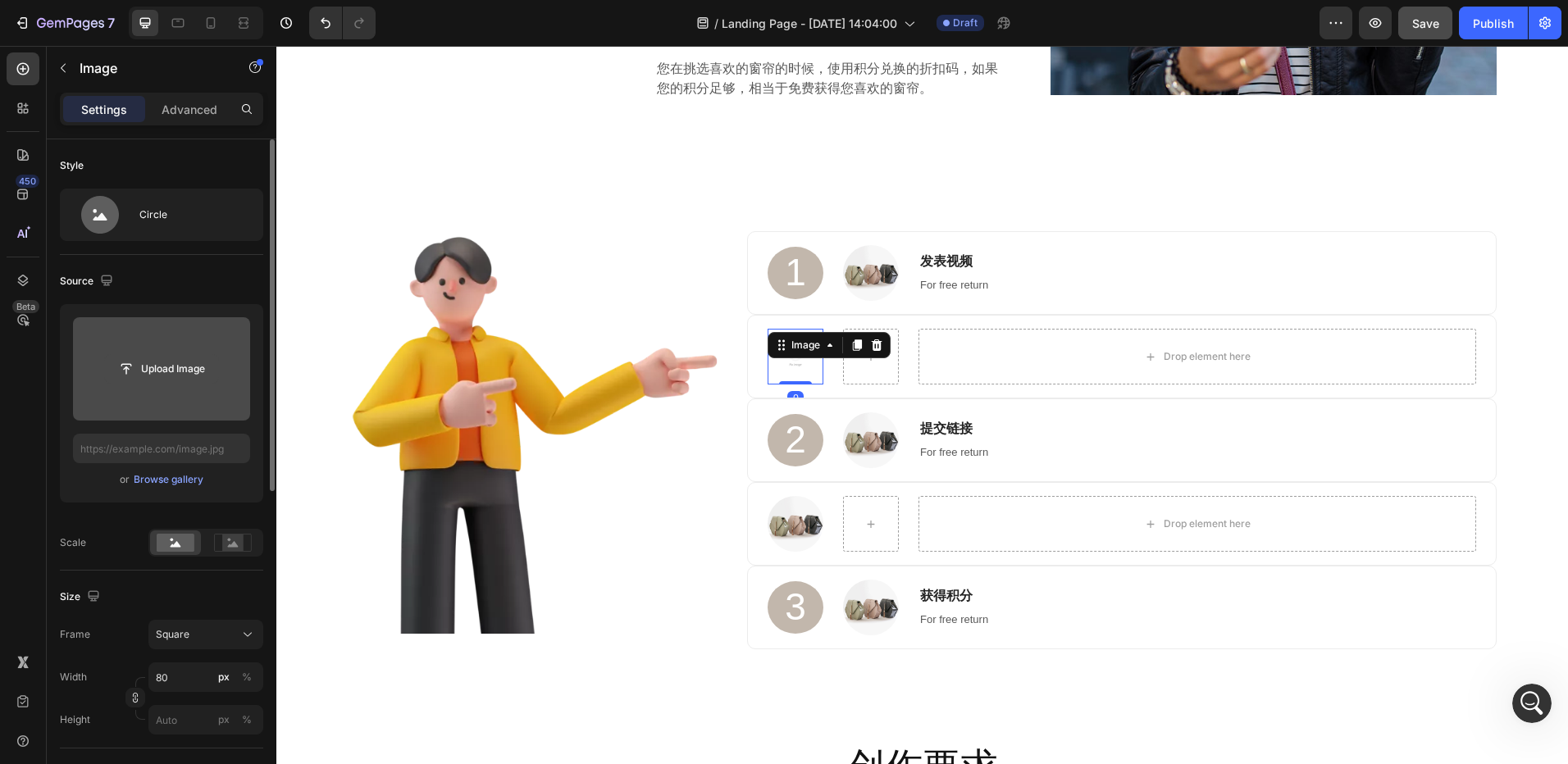
click at [174, 380] on input "file" at bounding box center [161, 368] width 114 height 28
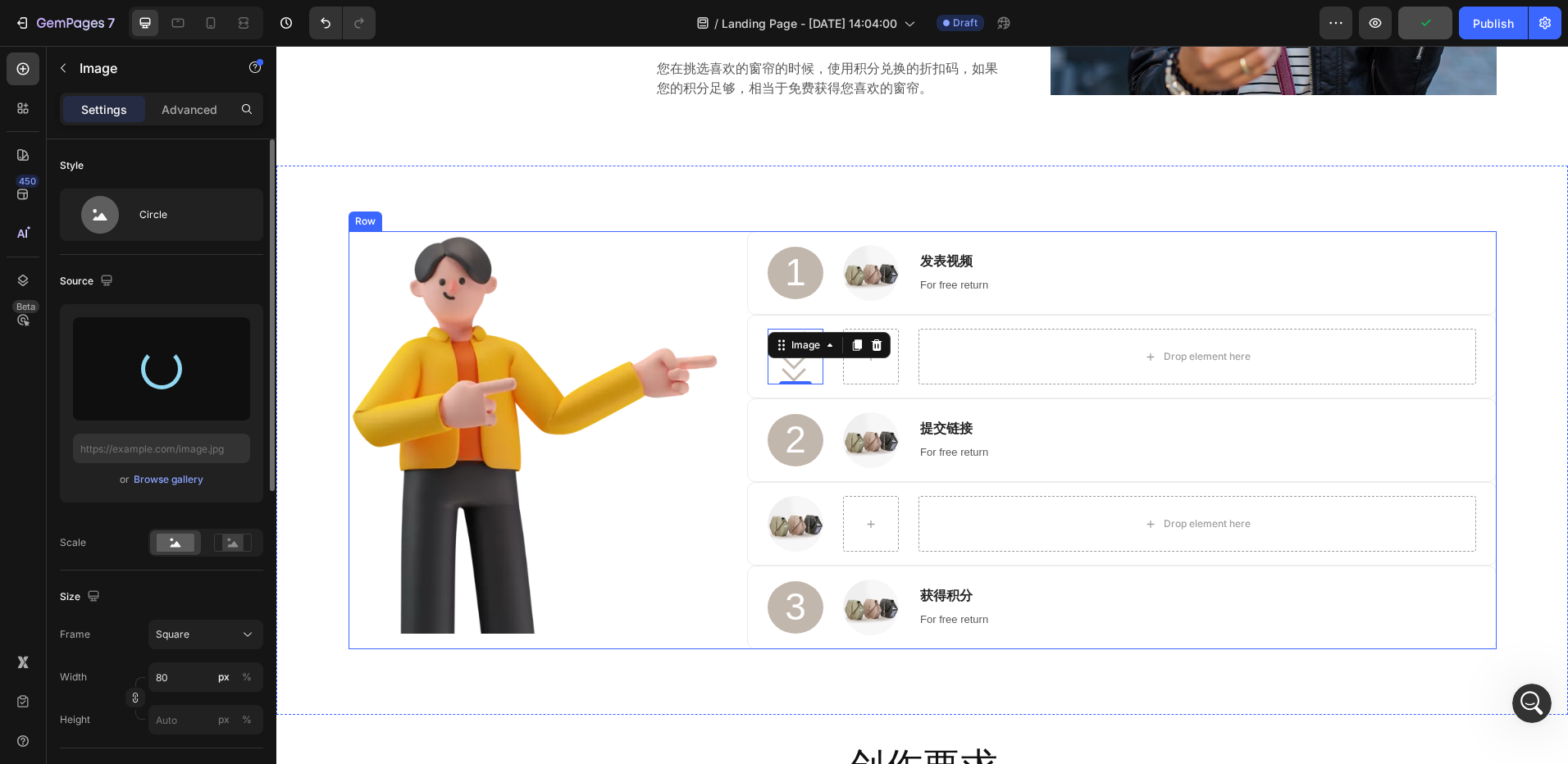
type input "https://cdn.shopify.com/s/files/1/0935/3219/3042/files/gempages_575393468029862…"
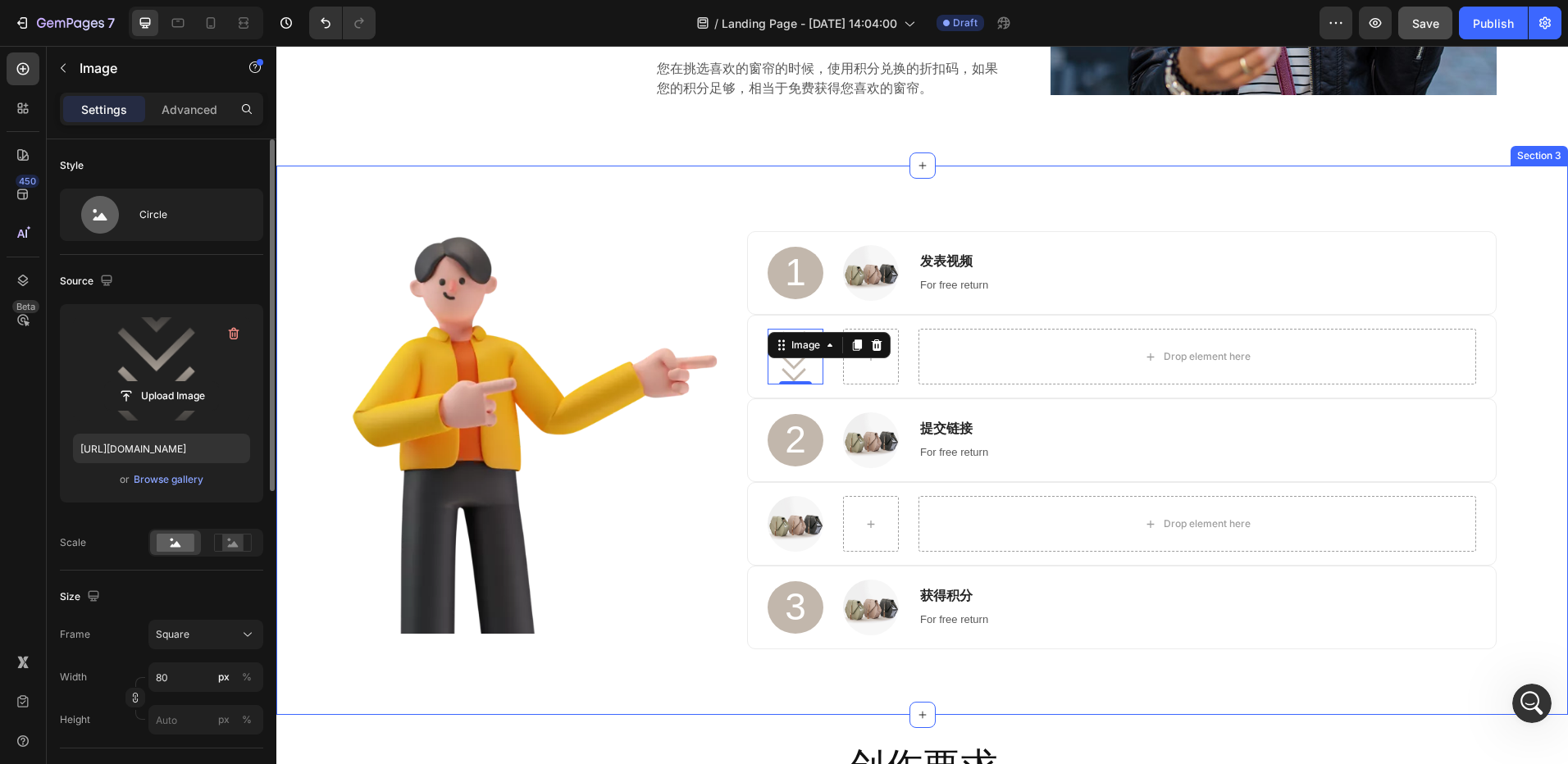
click at [1506, 312] on div "Image 1 Heading Image 发表视频 Heading For free return Text block Row Image 0 Drop …" at bounding box center [923, 440] width 1267 height 418
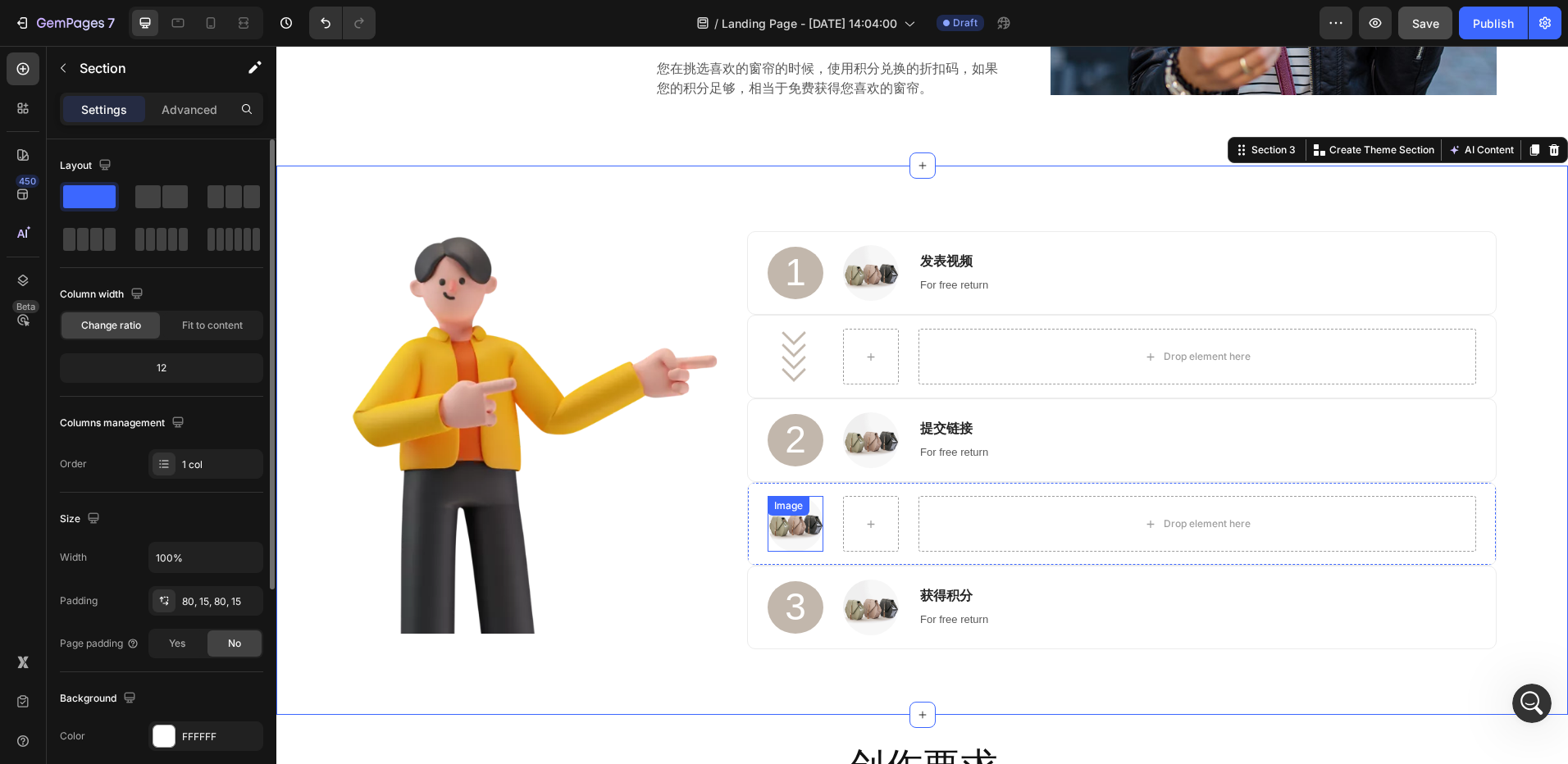
click at [792, 527] on img at bounding box center [795, 524] width 55 height 55
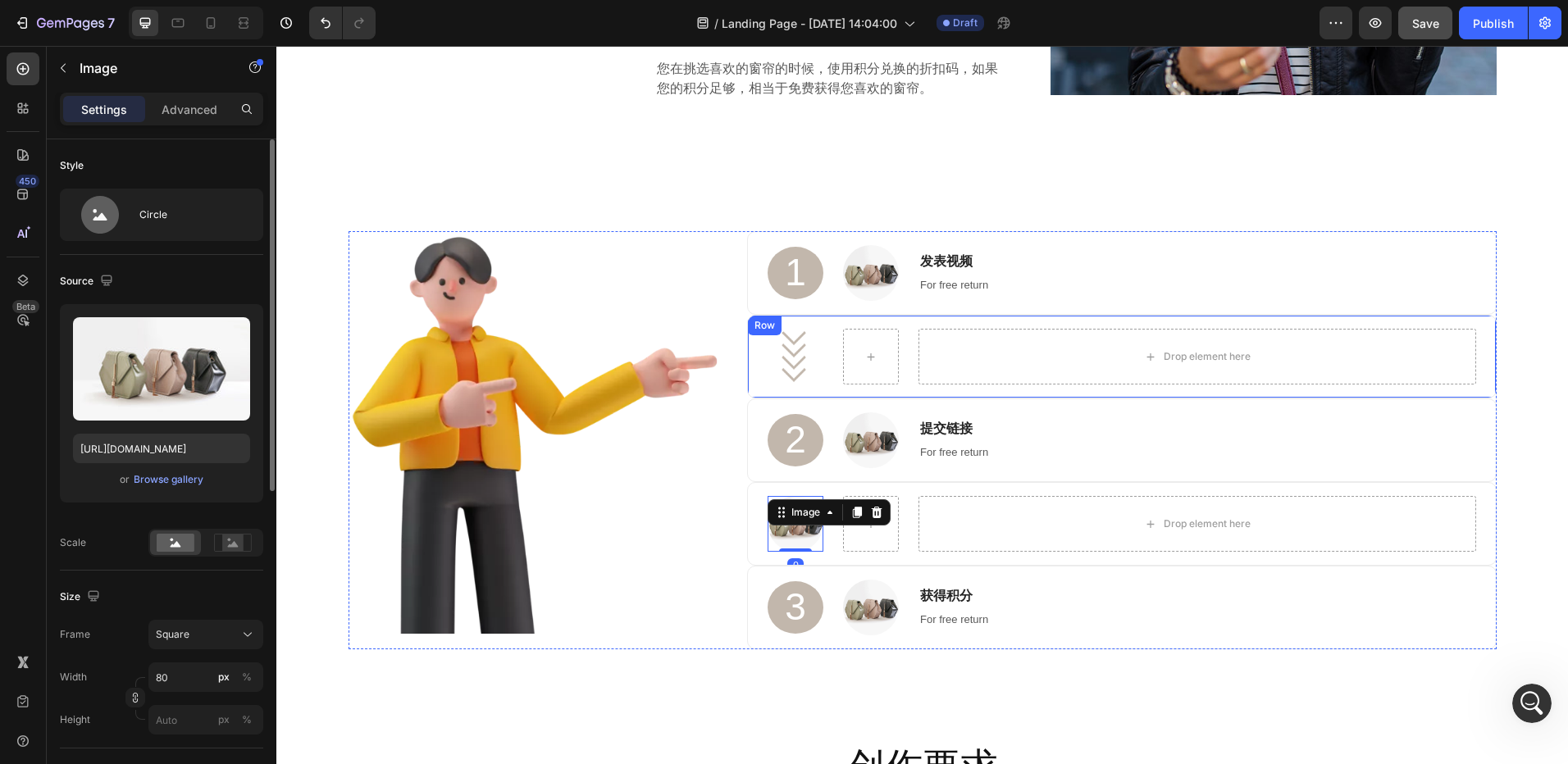
click at [794, 359] on div "Image" at bounding box center [795, 357] width 55 height 55
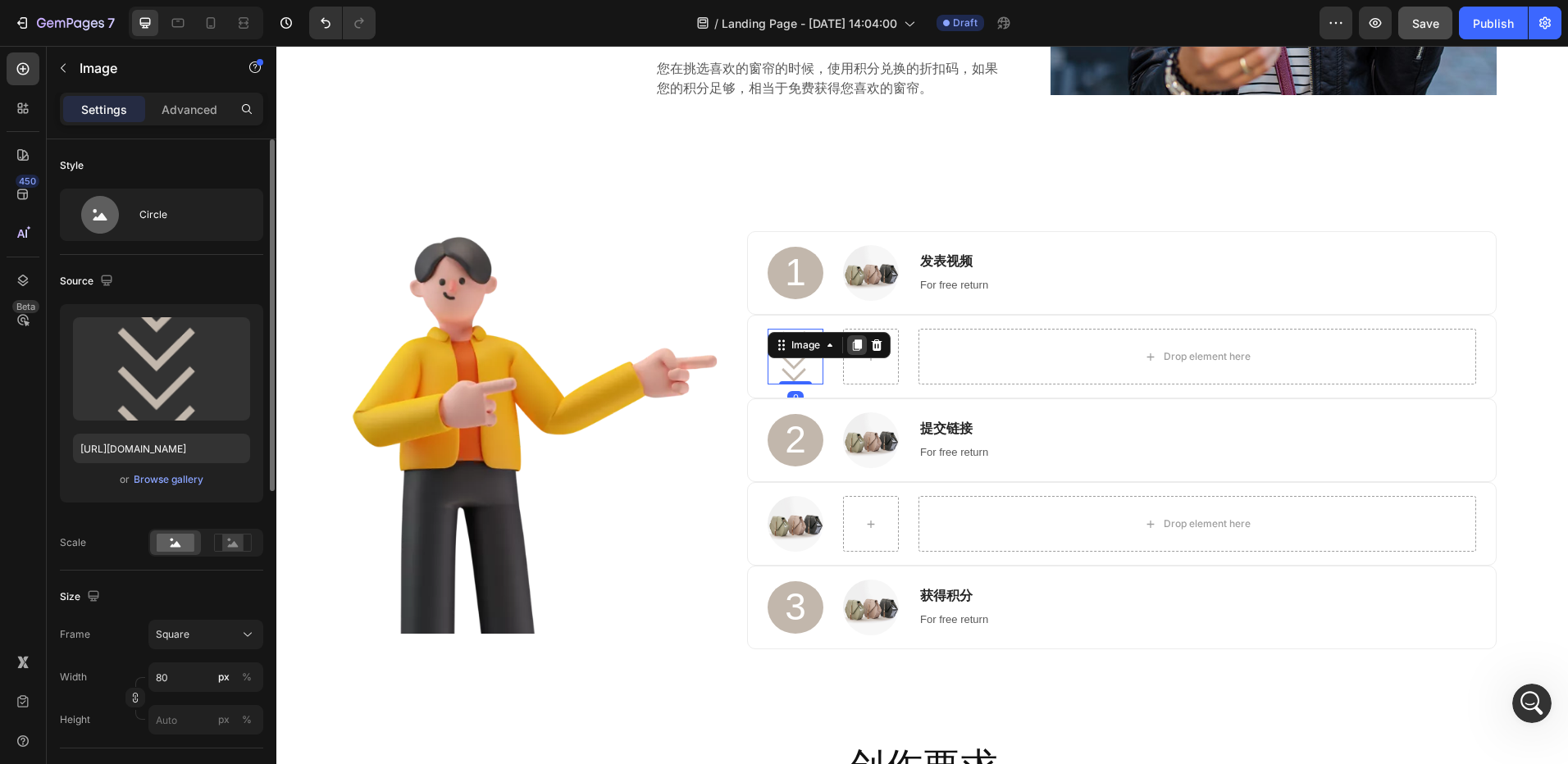
click at [853, 348] on icon at bounding box center [857, 345] width 9 height 11
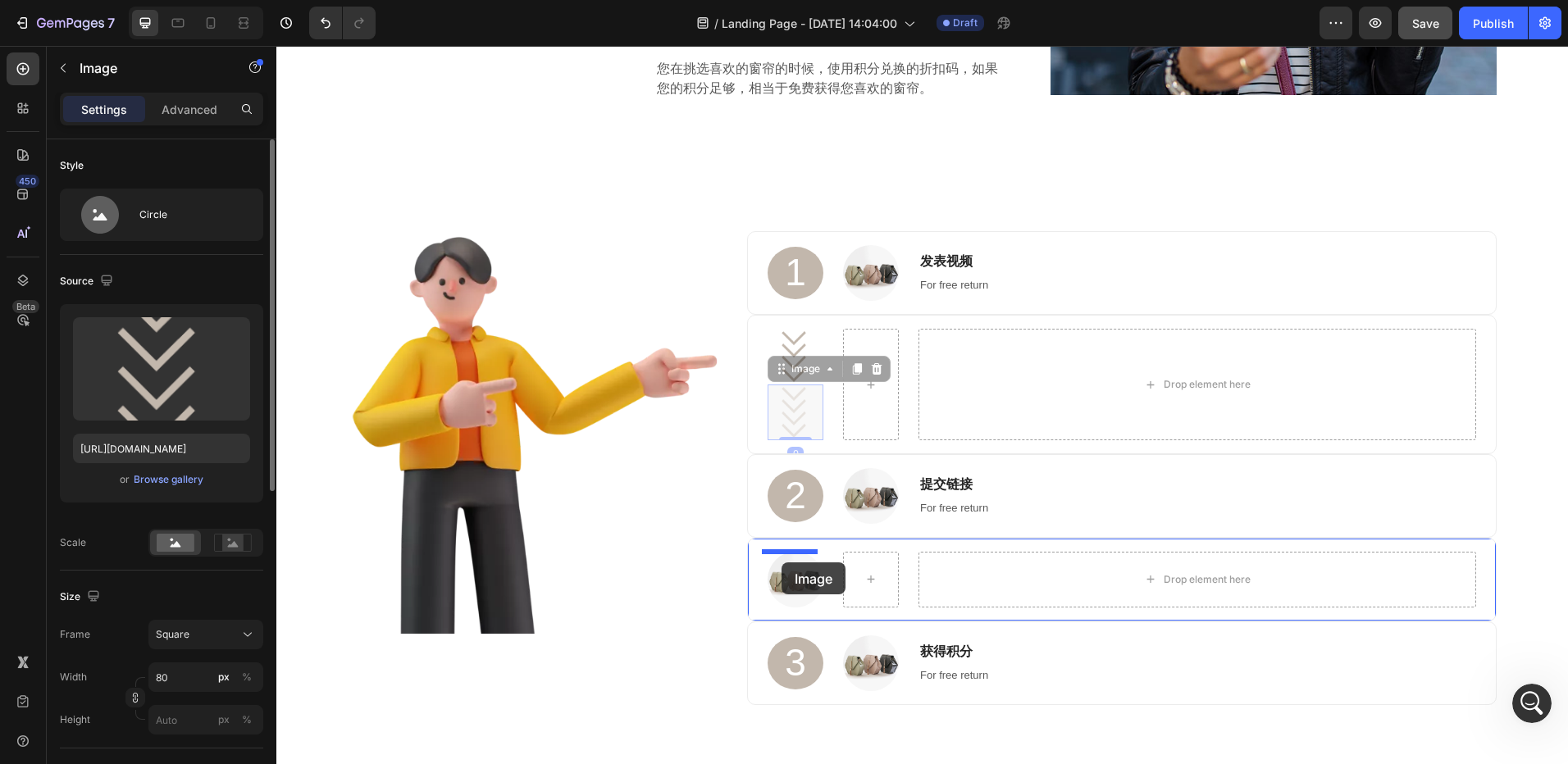
drag, startPoint x: 775, startPoint y: 372, endPoint x: 782, endPoint y: 563, distance: 191.1
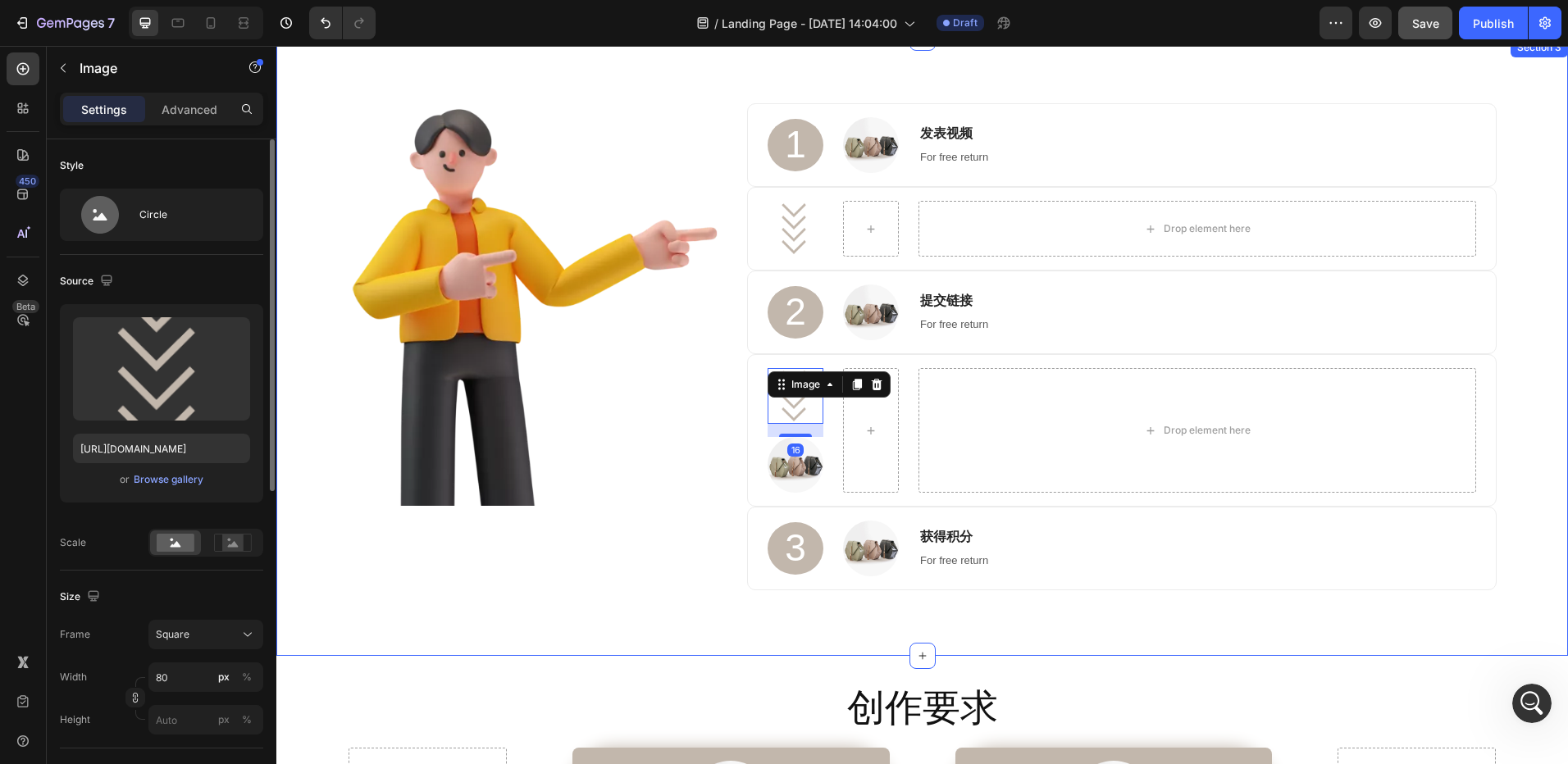
scroll to position [738, 0]
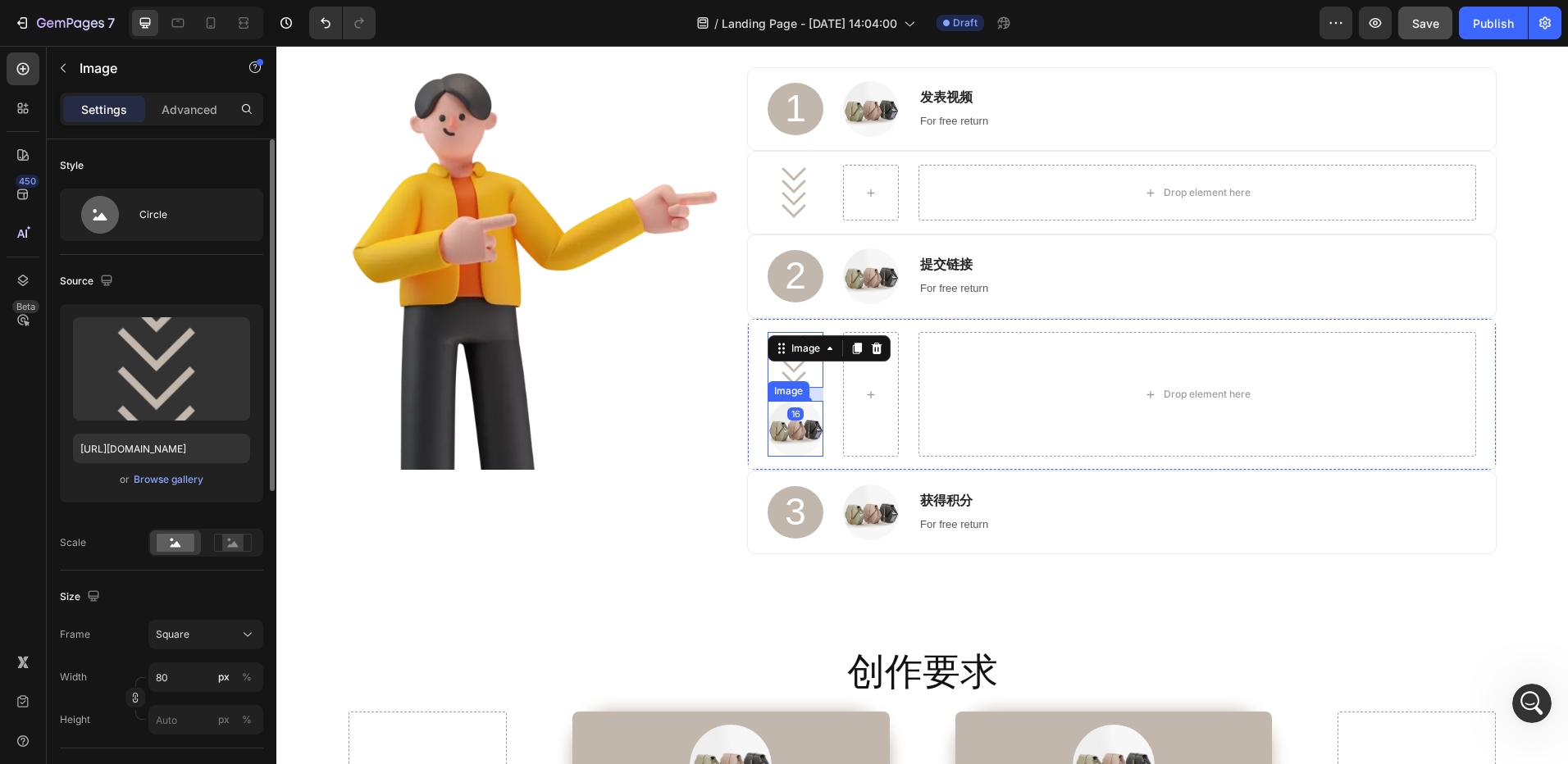
click at [804, 433] on img at bounding box center [795, 428] width 55 height 55
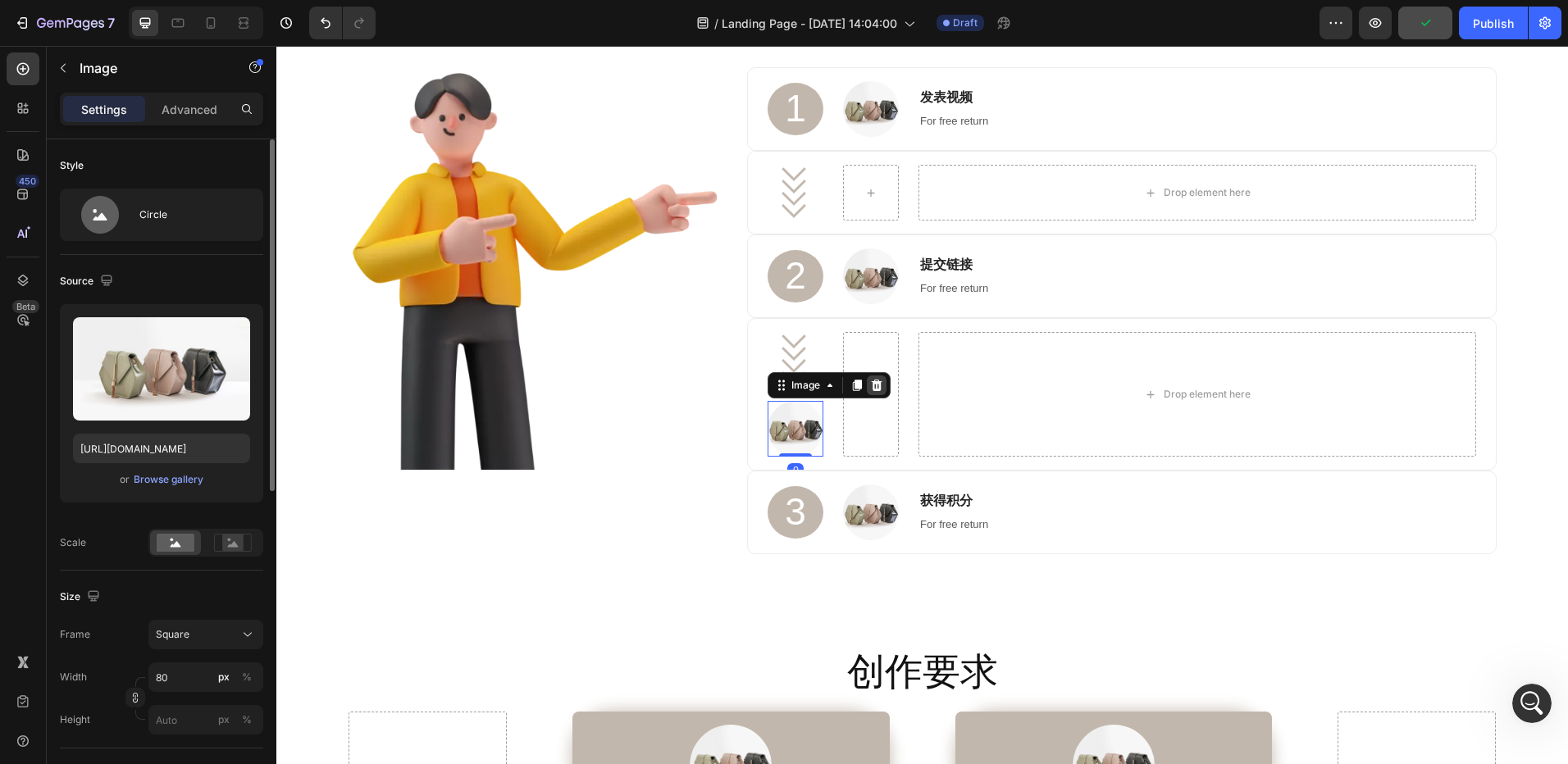
click at [875, 385] on icon at bounding box center [877, 385] width 10 height 11
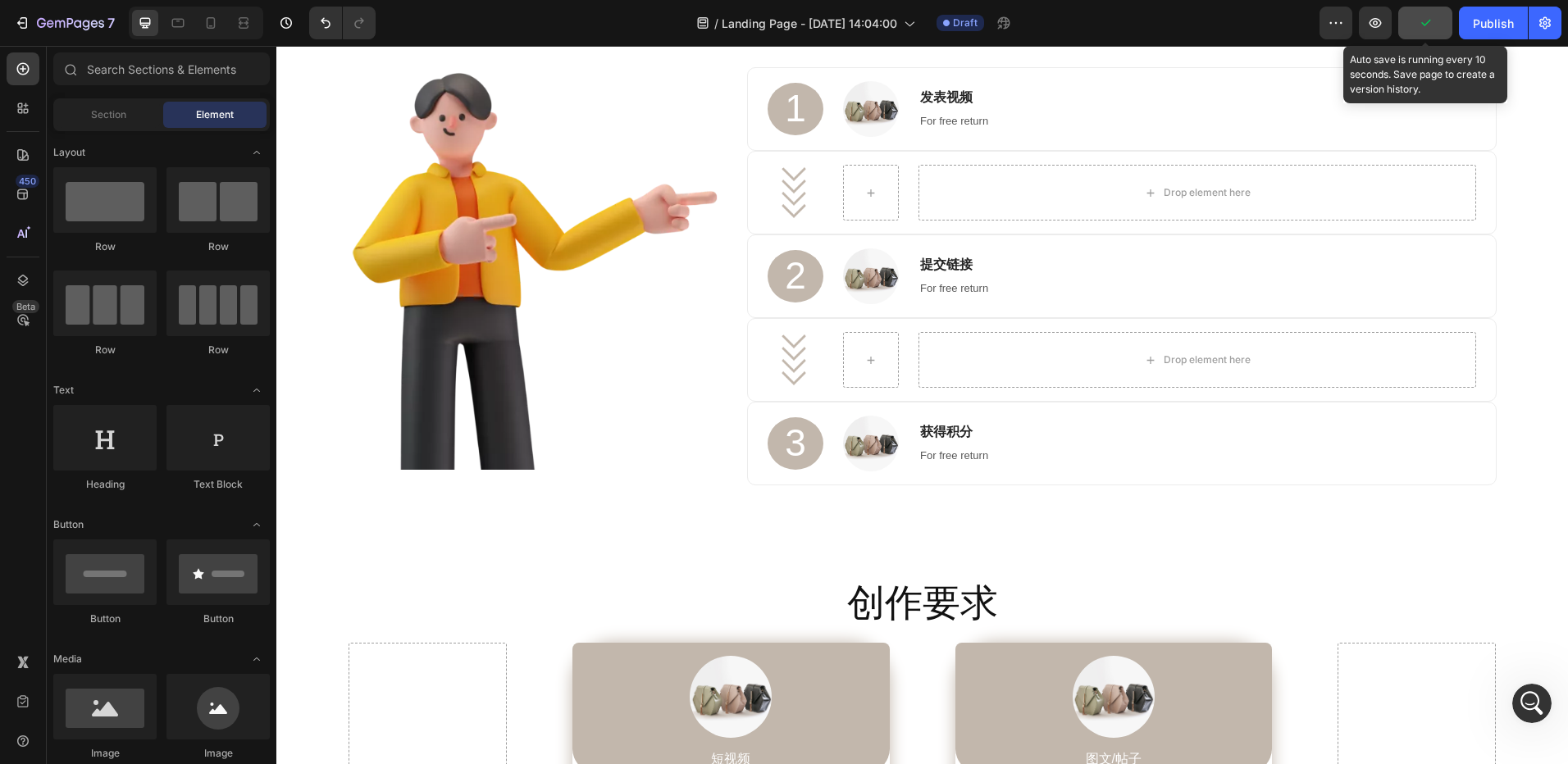
click at [1422, 24] on icon "button" at bounding box center [1425, 22] width 16 height 16
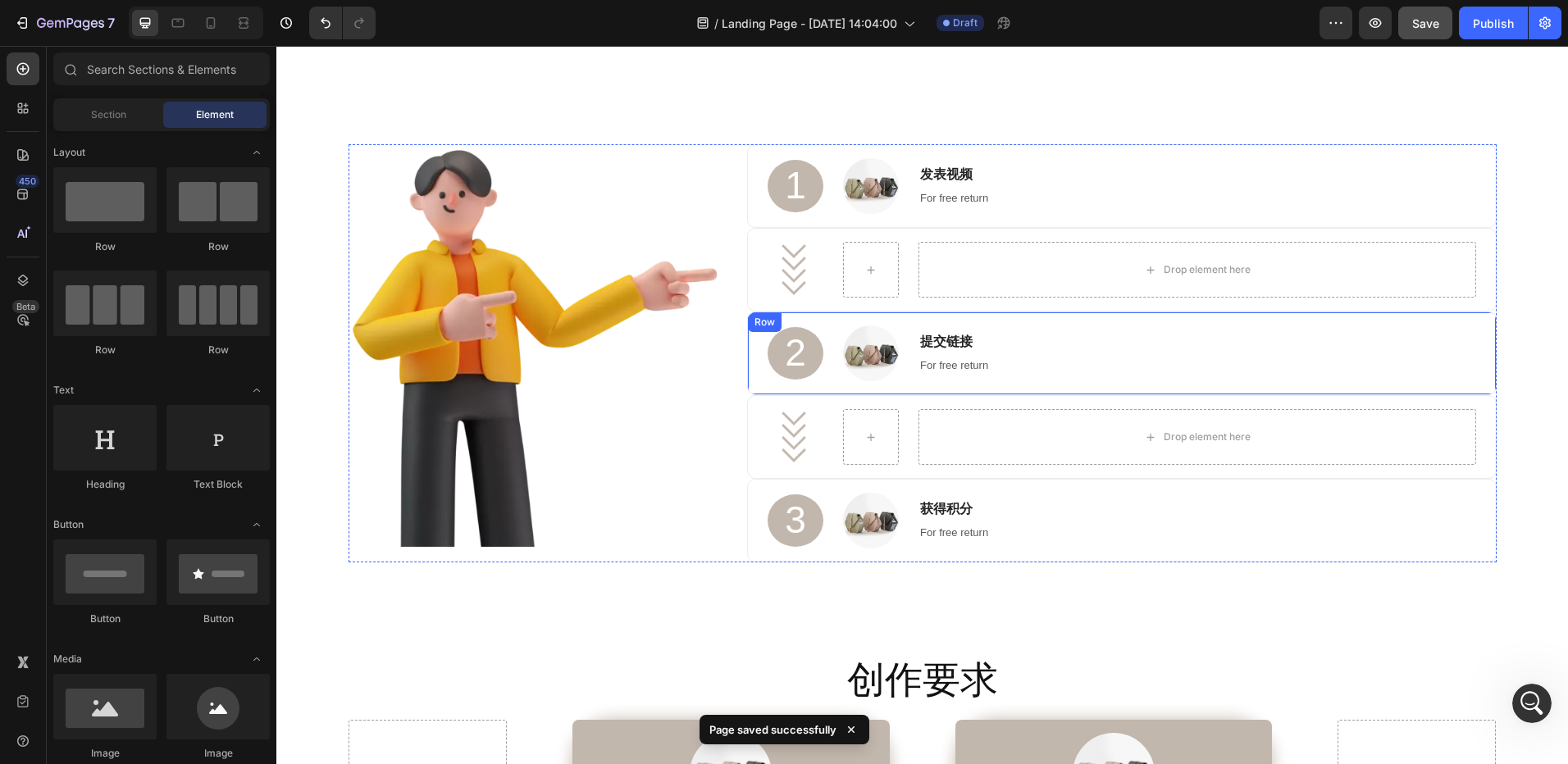
scroll to position [656, 0]
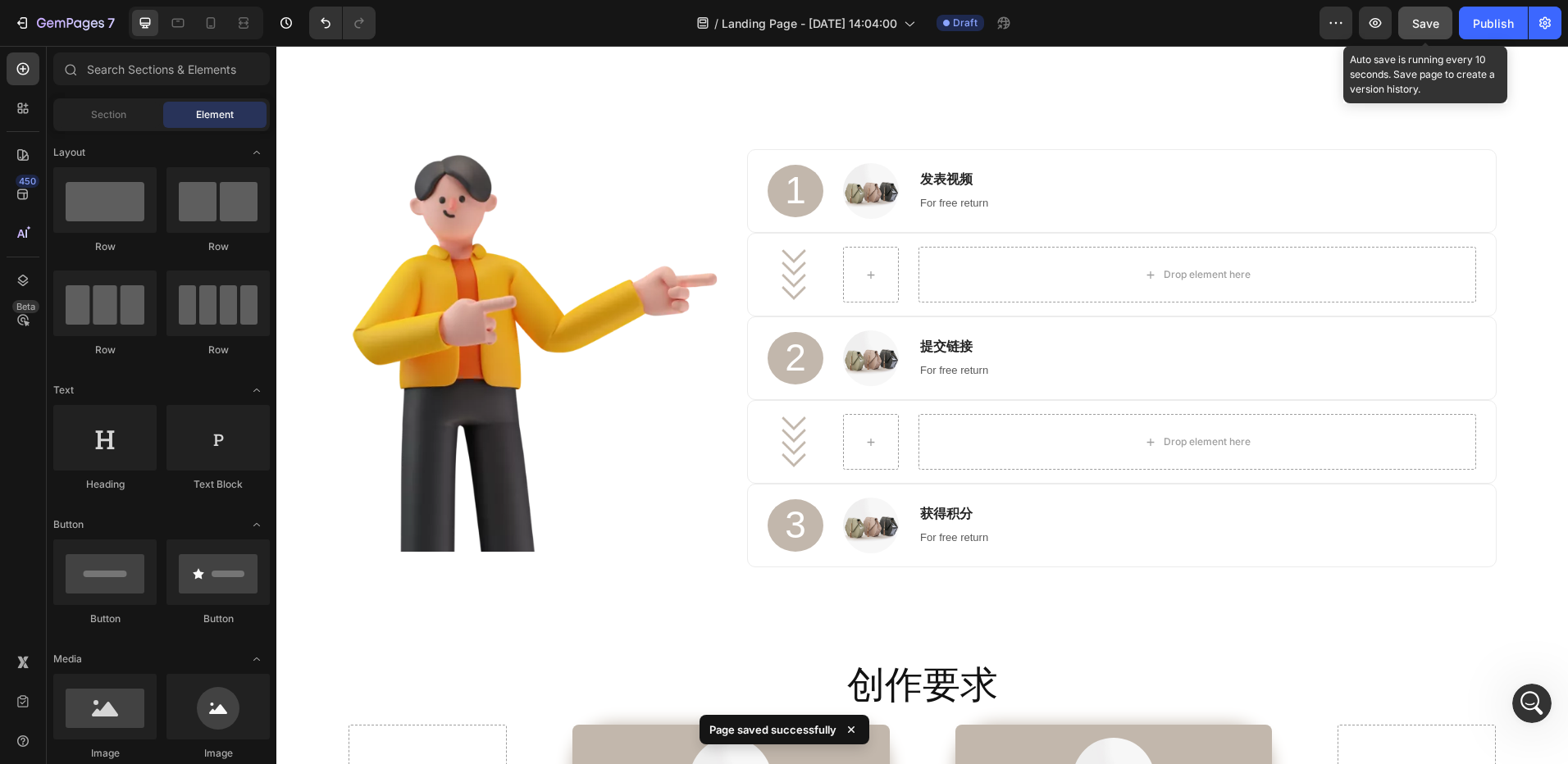
click at [1422, 26] on span "Save" at bounding box center [1426, 23] width 27 height 14
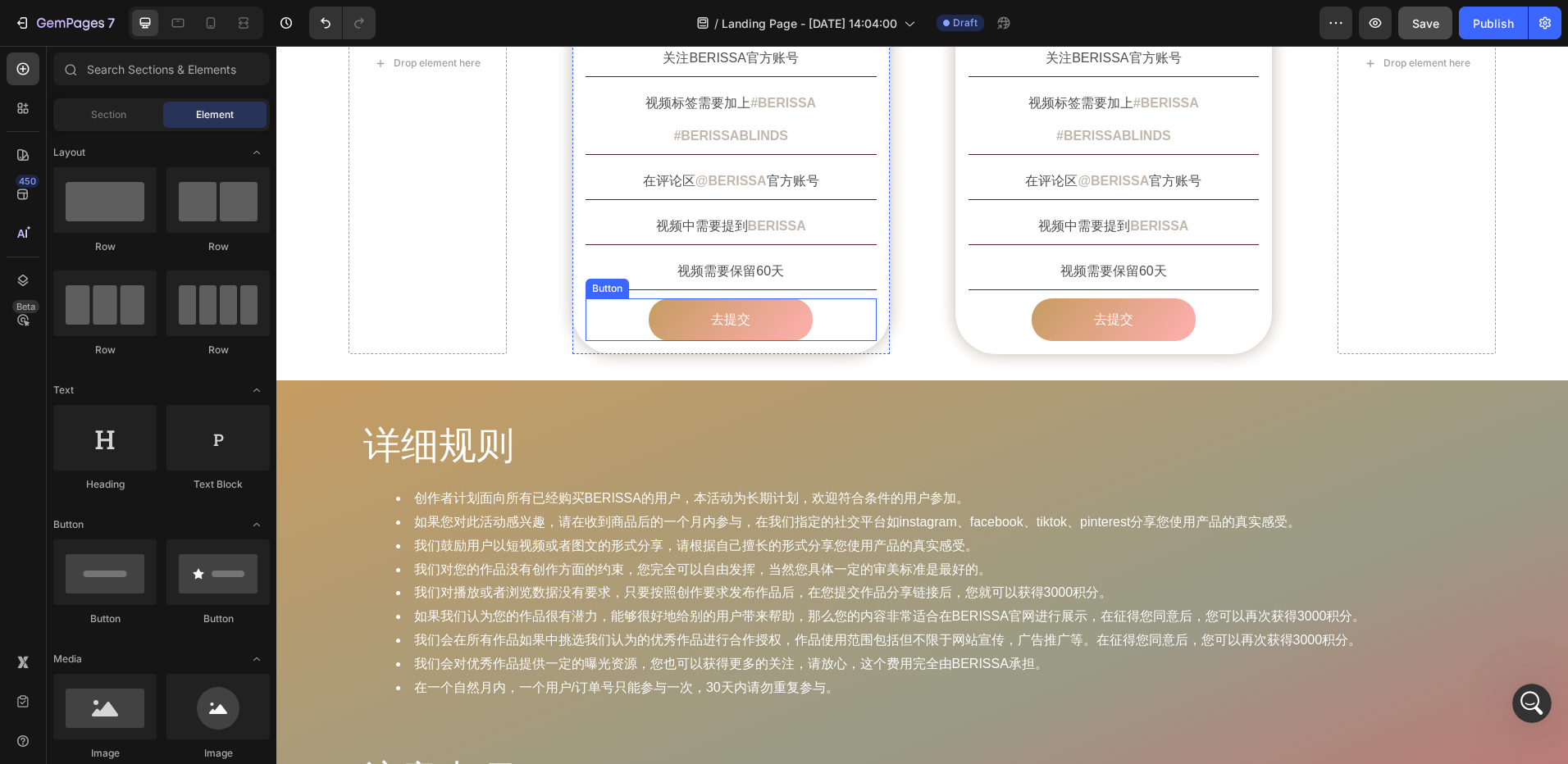
scroll to position [1558, 0]
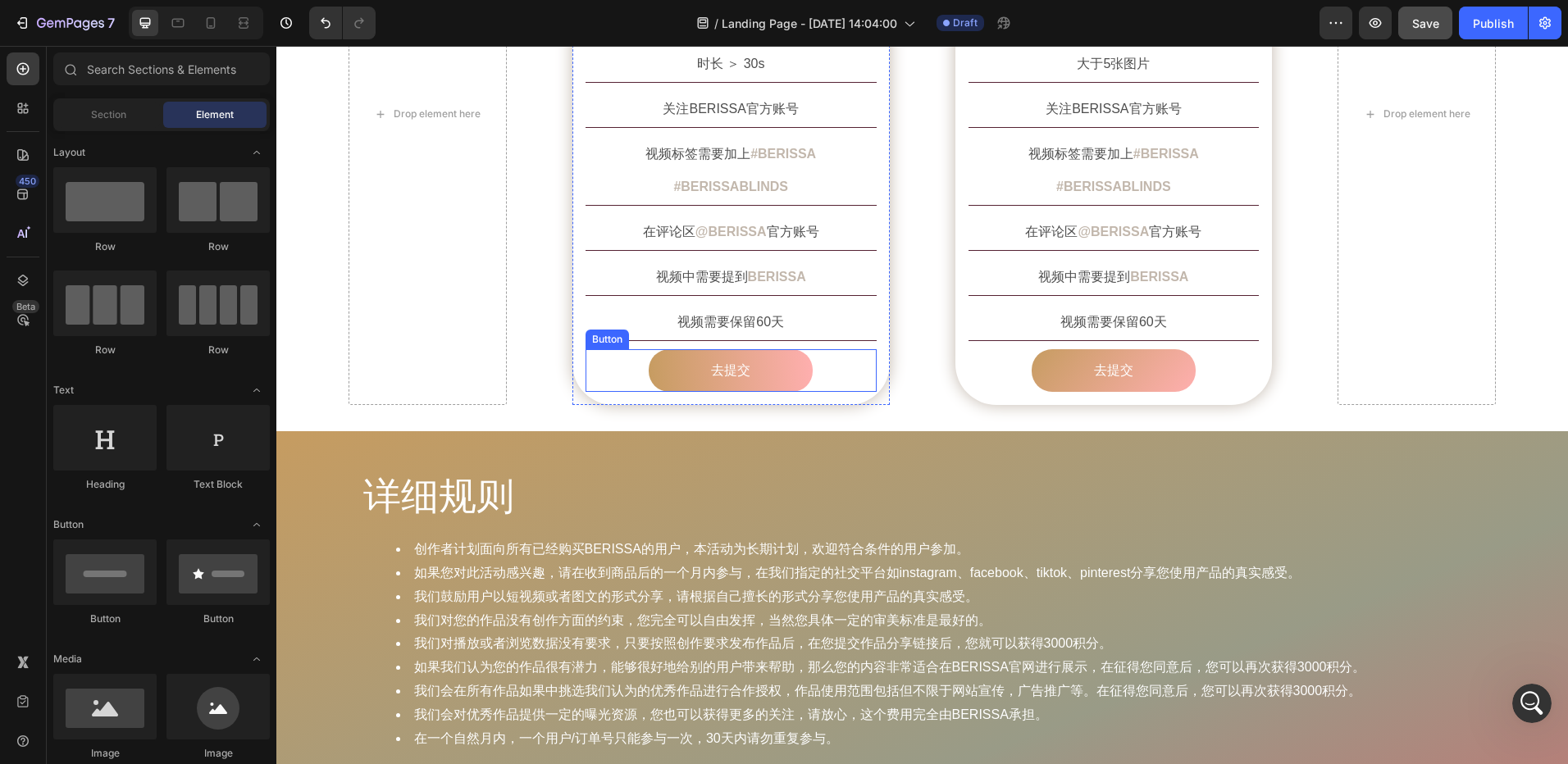
click at [672, 349] on link "去提交" at bounding box center [731, 371] width 164 height 44
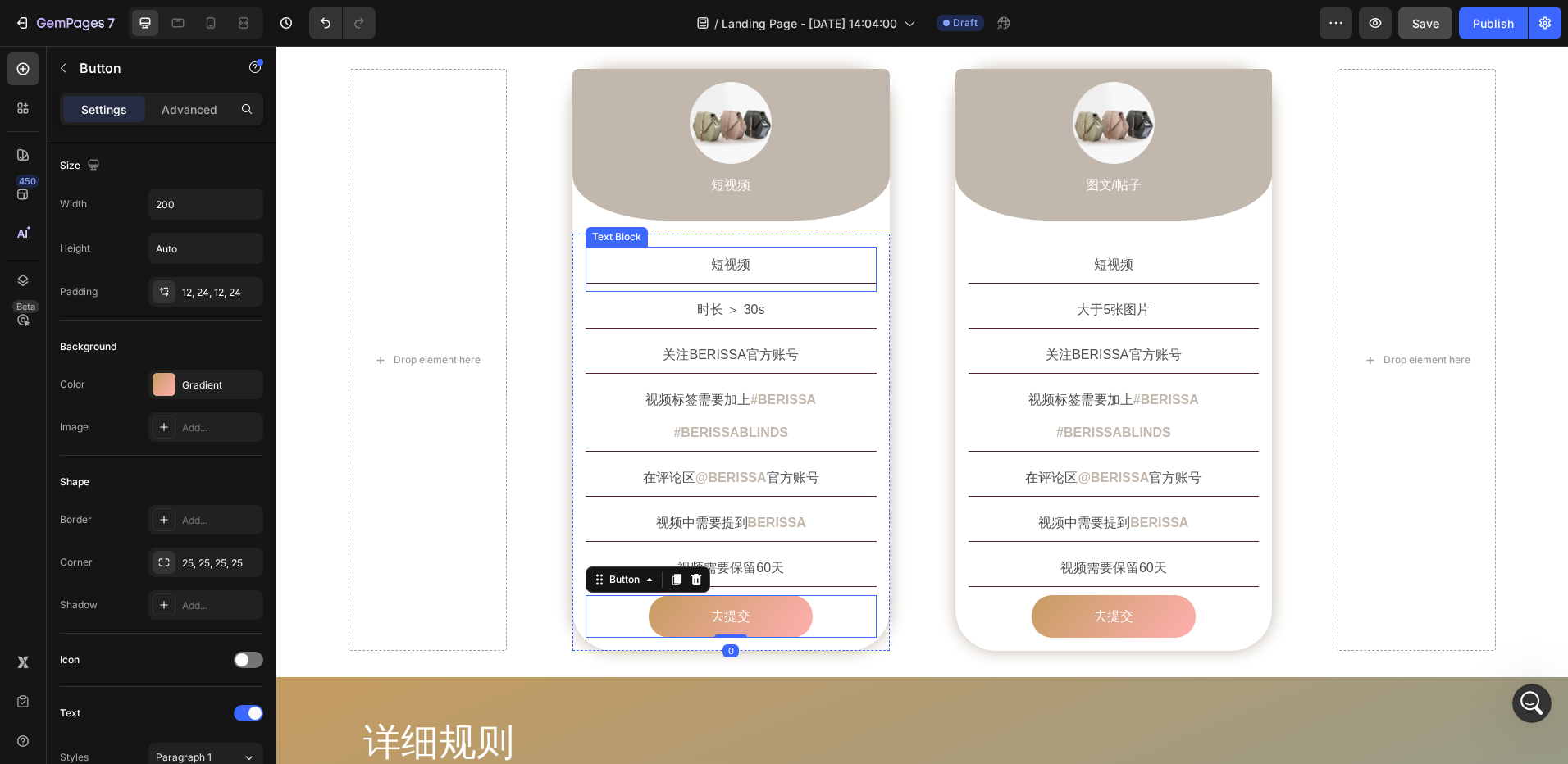
scroll to position [1065, 0]
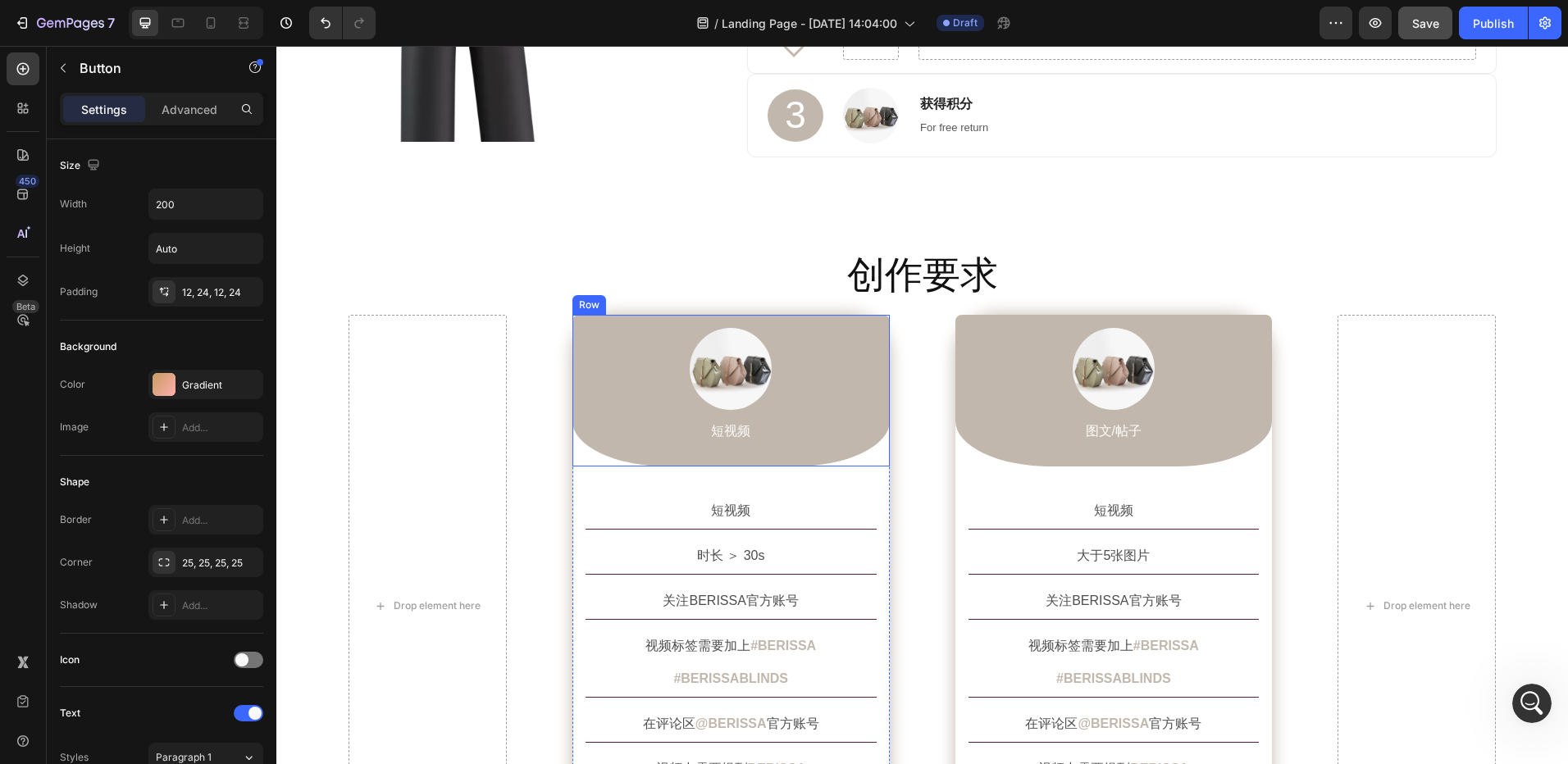
click at [861, 318] on div "Image 短视频 Text Block Row" at bounding box center [731, 390] width 318 height 152
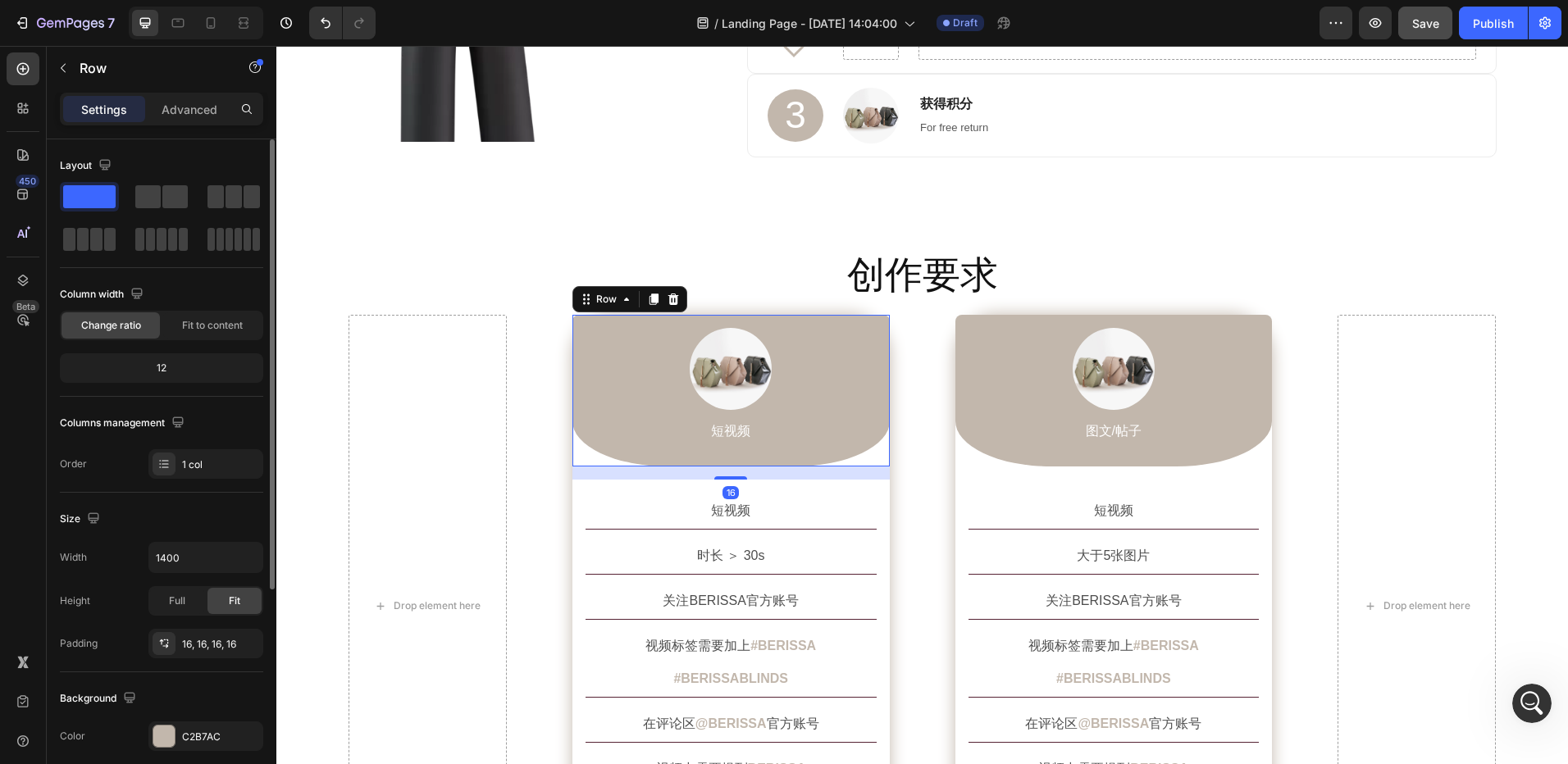
scroll to position [246, 0]
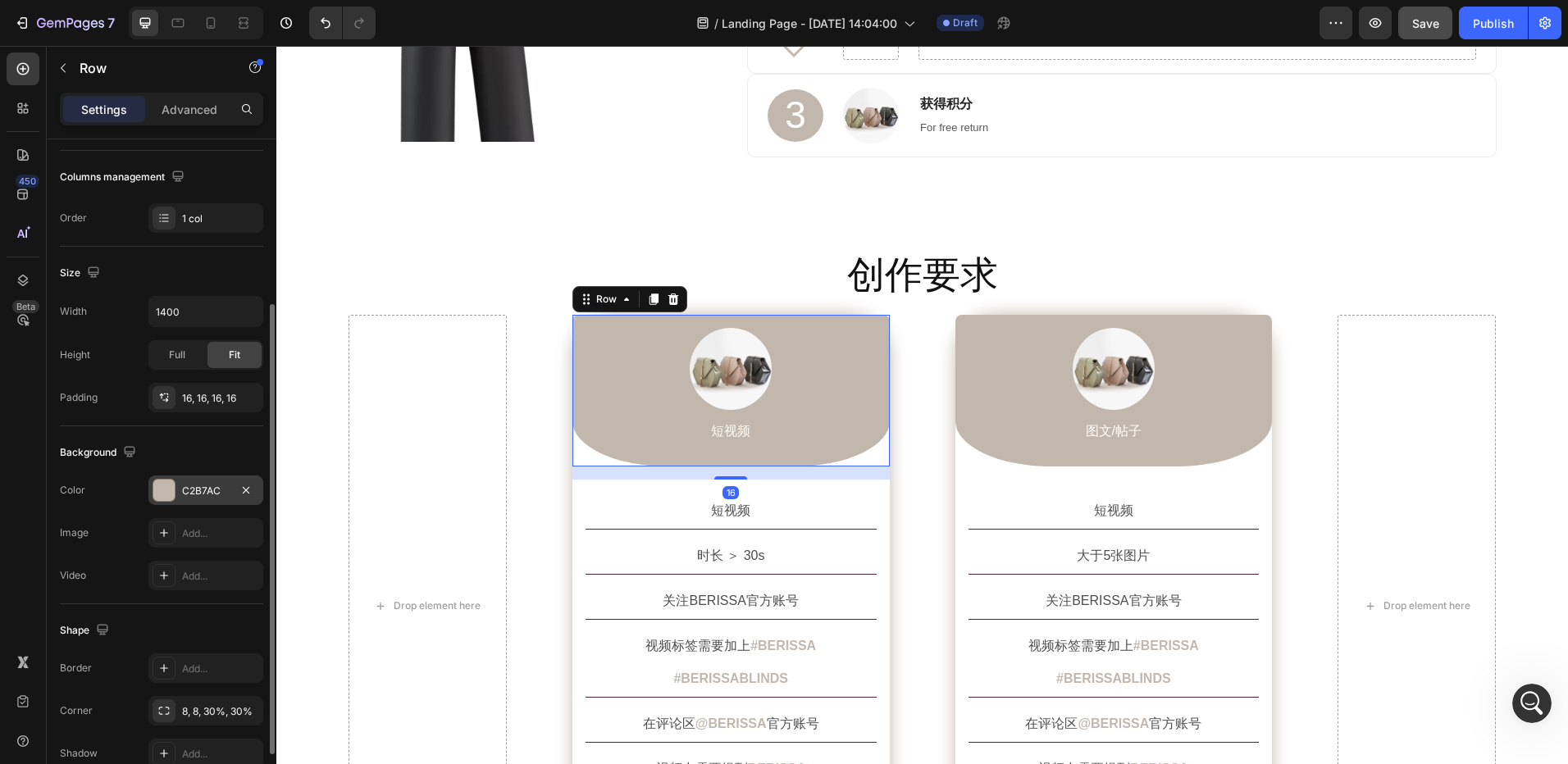
click at [190, 489] on div "C2B7AC" at bounding box center [206, 490] width 48 height 14
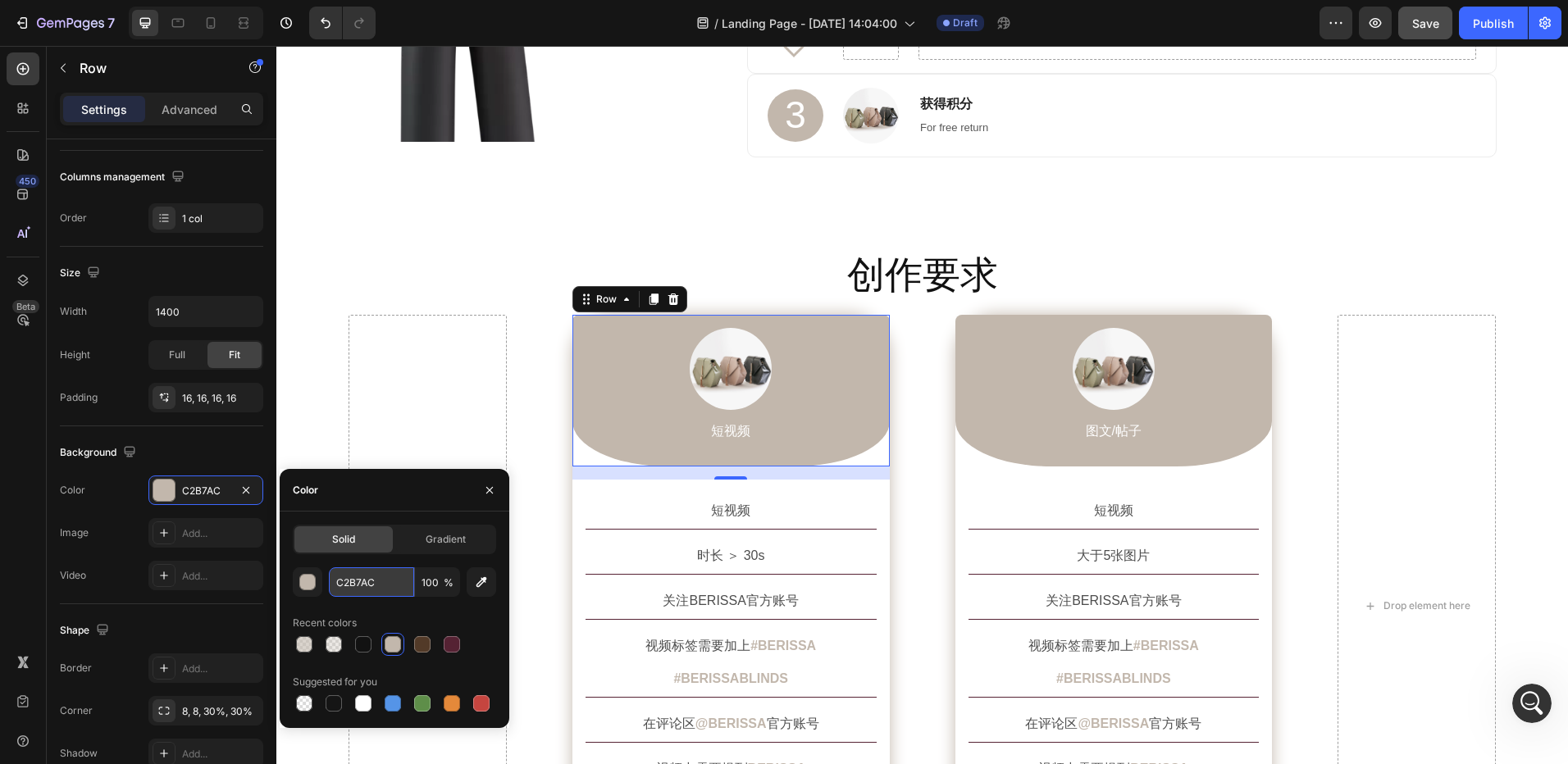
click at [370, 580] on input "C2B7AC" at bounding box center [371, 582] width 85 height 30
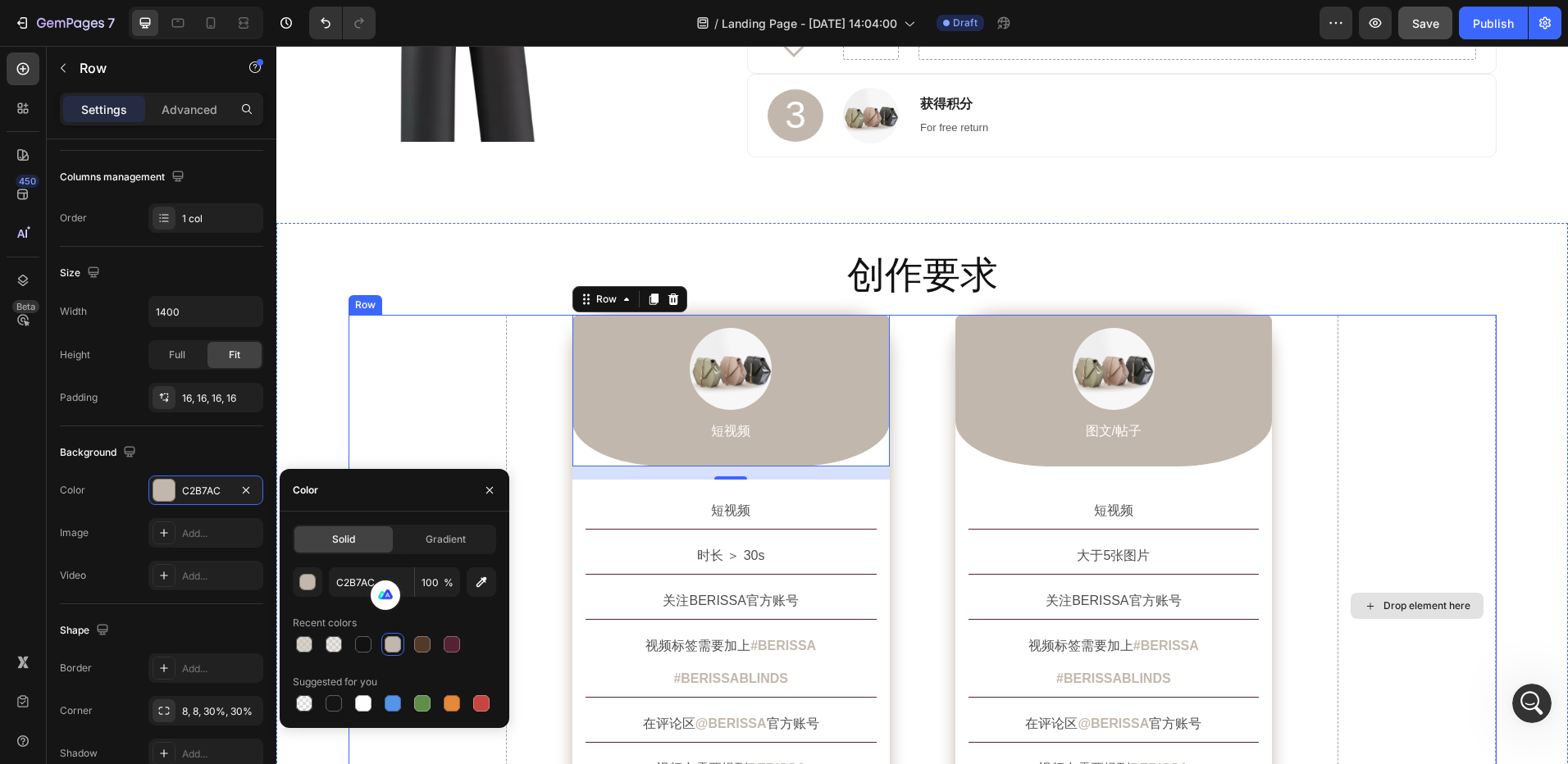
click at [1323, 423] on div "Drop element here Image 短视频 Text Block Row 16 短视频 Text Block 时长 ＞ 30s Text Bloc…" at bounding box center [922, 606] width 1148 height 583
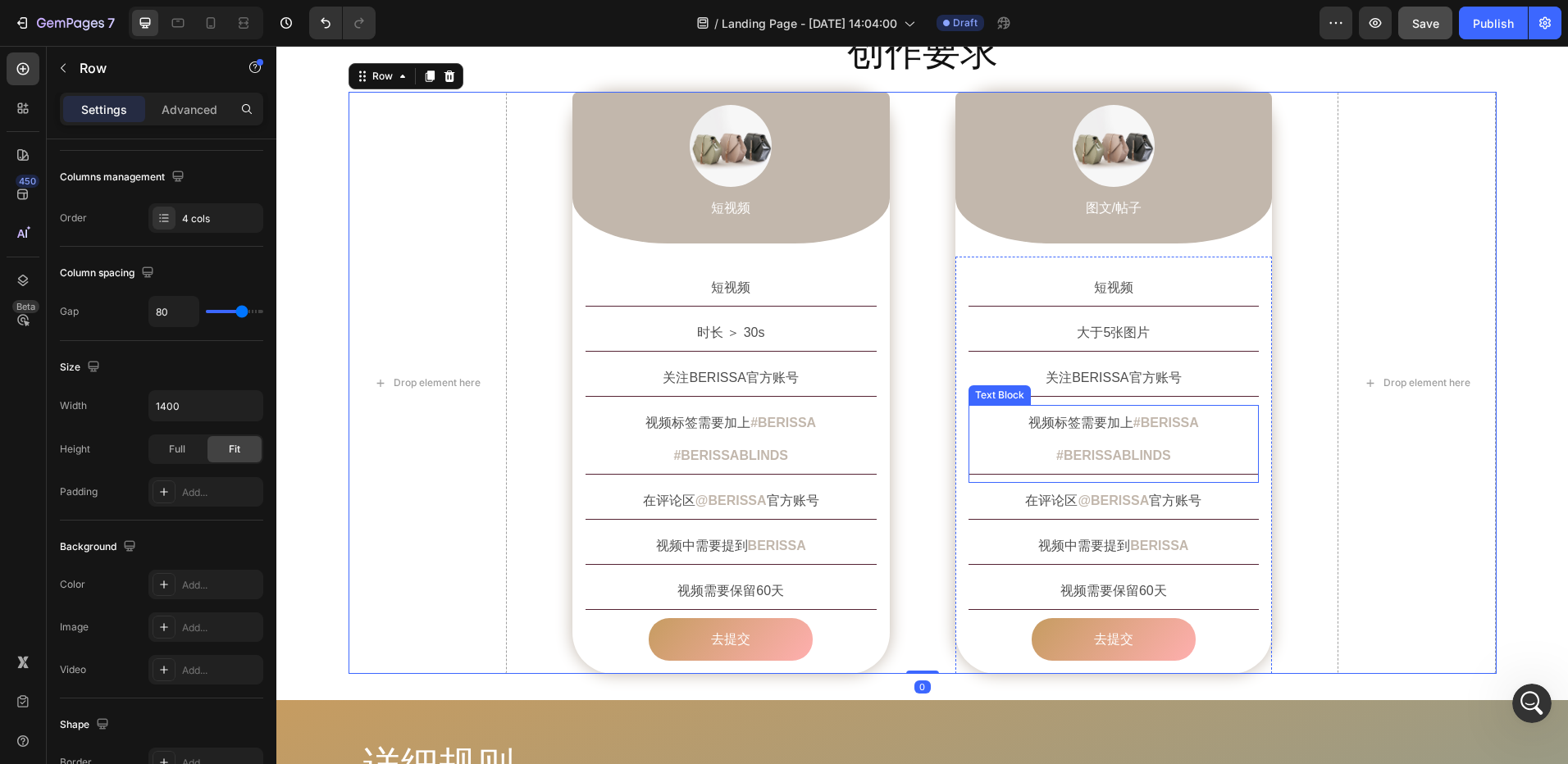
scroll to position [1311, 0]
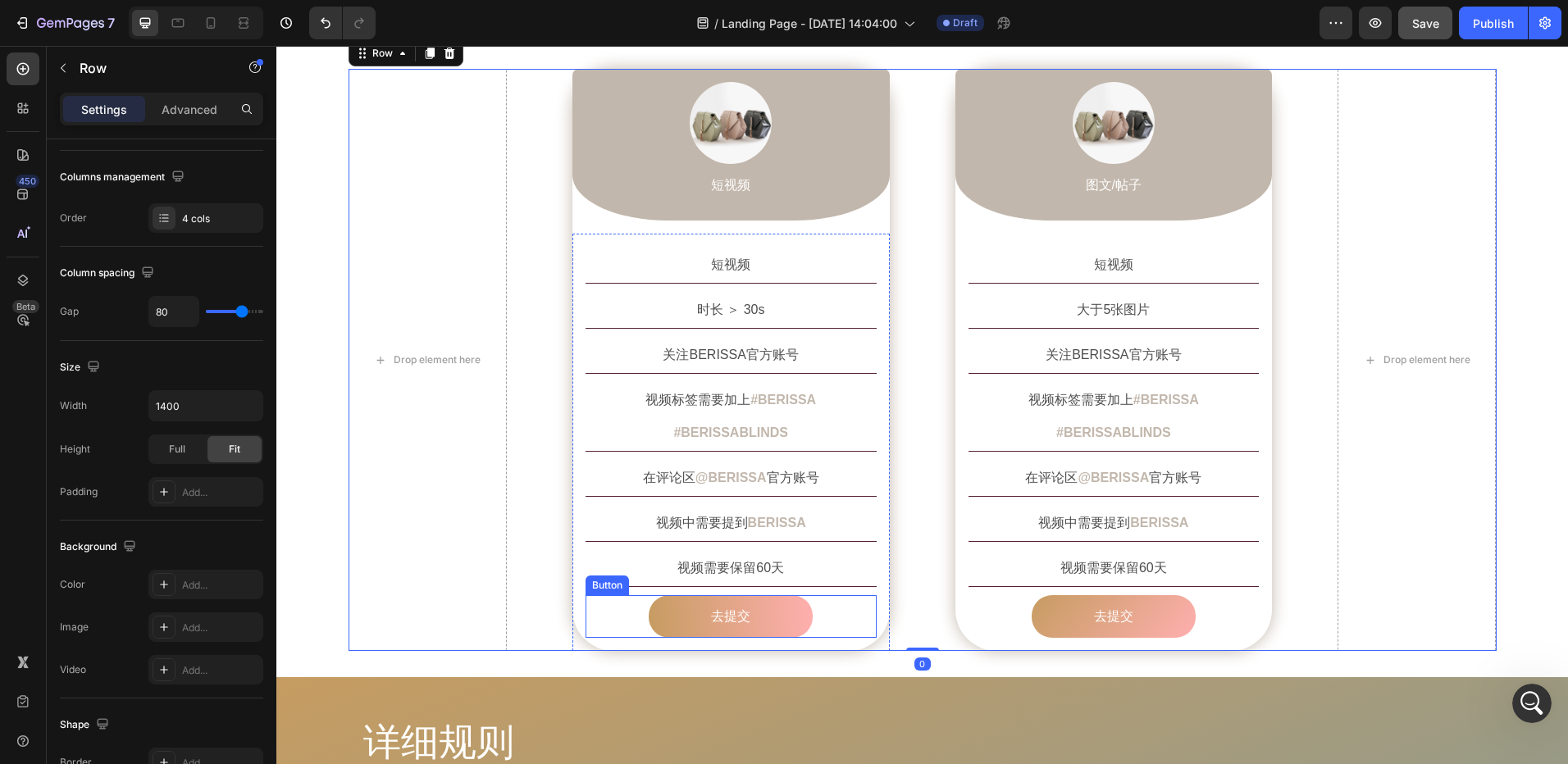
click at [654, 595] on link "去提交" at bounding box center [731, 617] width 164 height 44
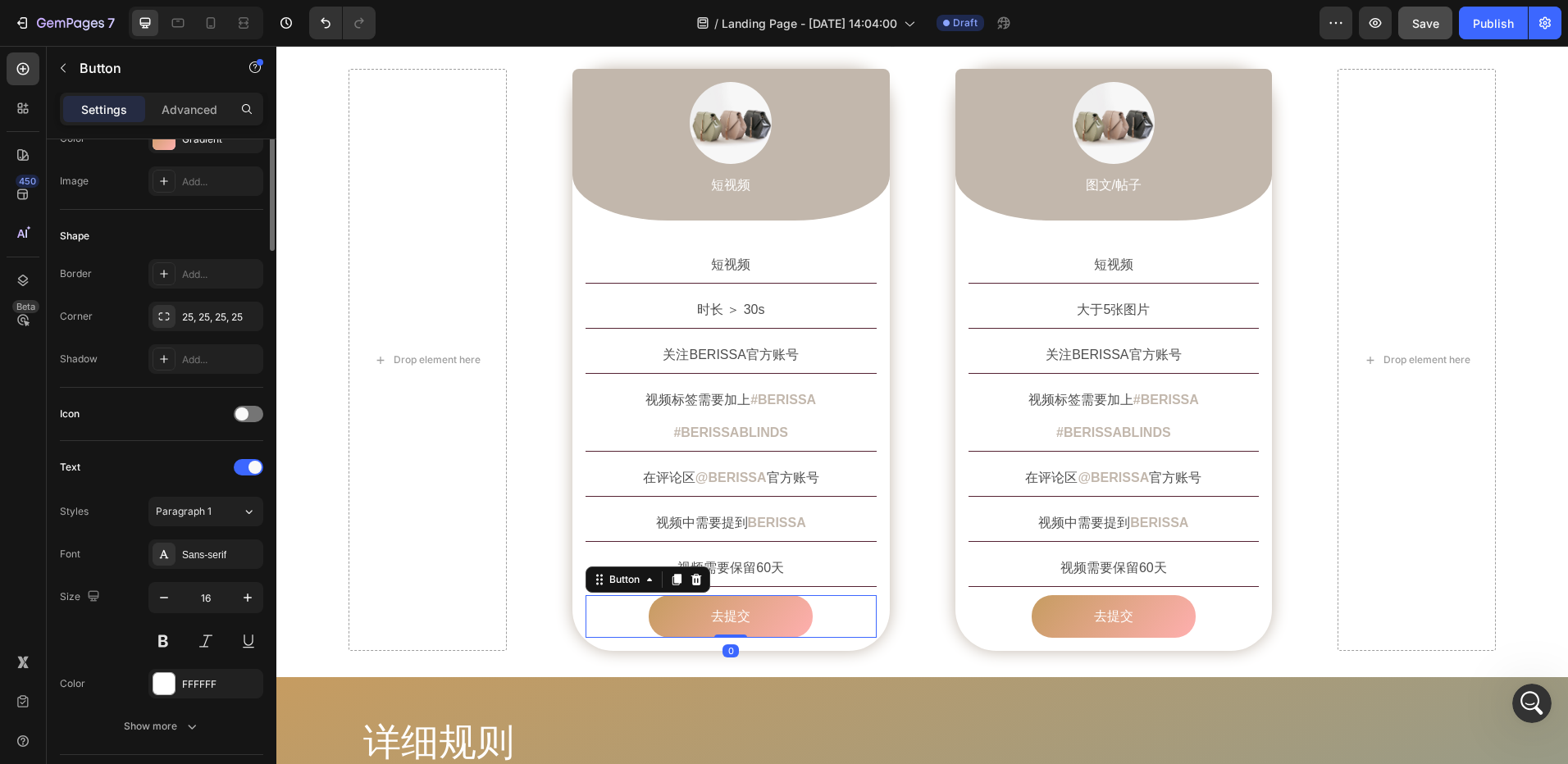
scroll to position [0, 0]
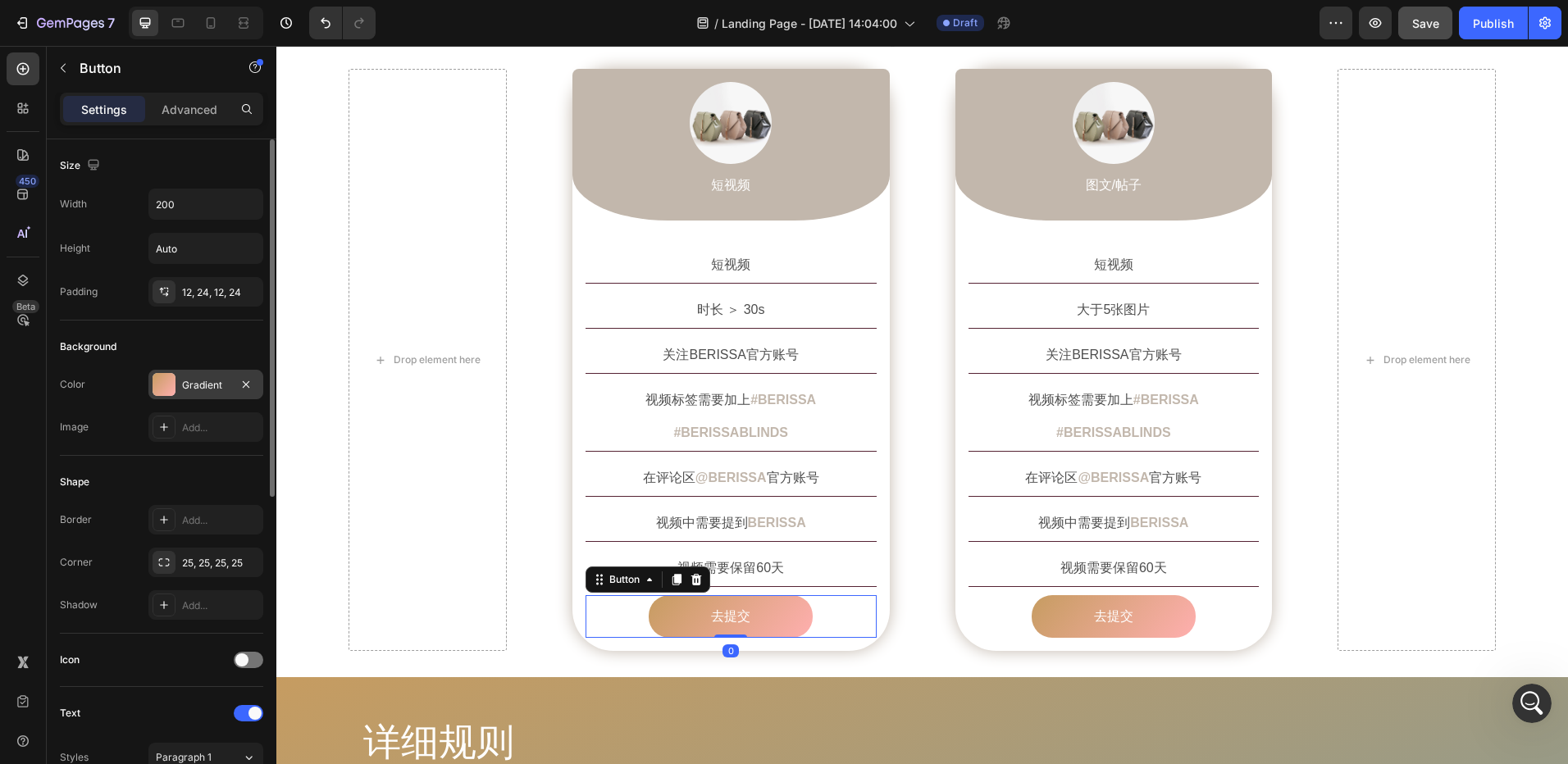
drag, startPoint x: 156, startPoint y: 381, endPoint x: 177, endPoint y: 383, distance: 21.1
click at [157, 381] on div at bounding box center [164, 384] width 23 height 23
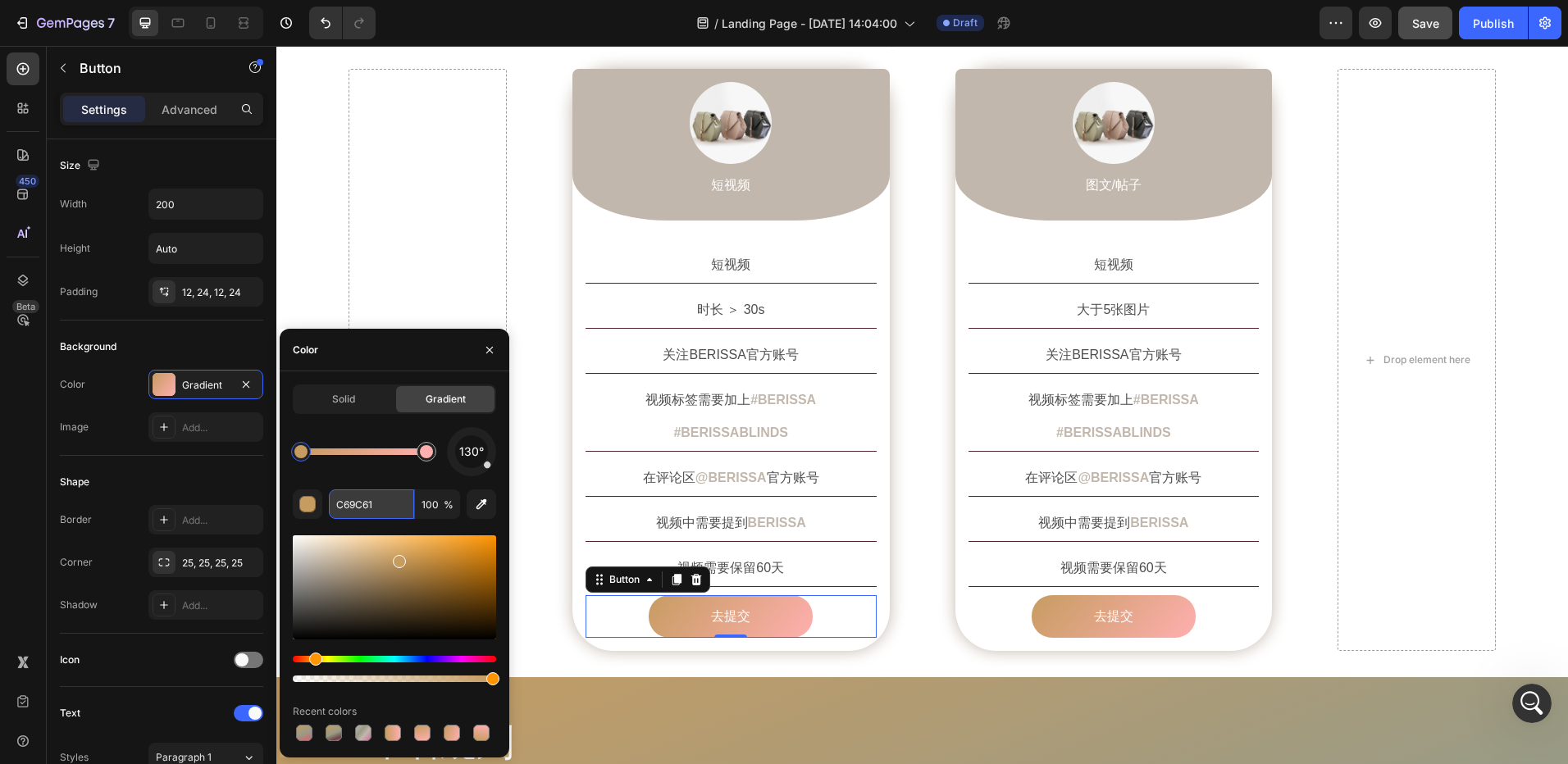
click at [345, 505] on input "C69C61" at bounding box center [371, 504] width 85 height 30
paste input "2B7AC"
type input "C2B7AC"
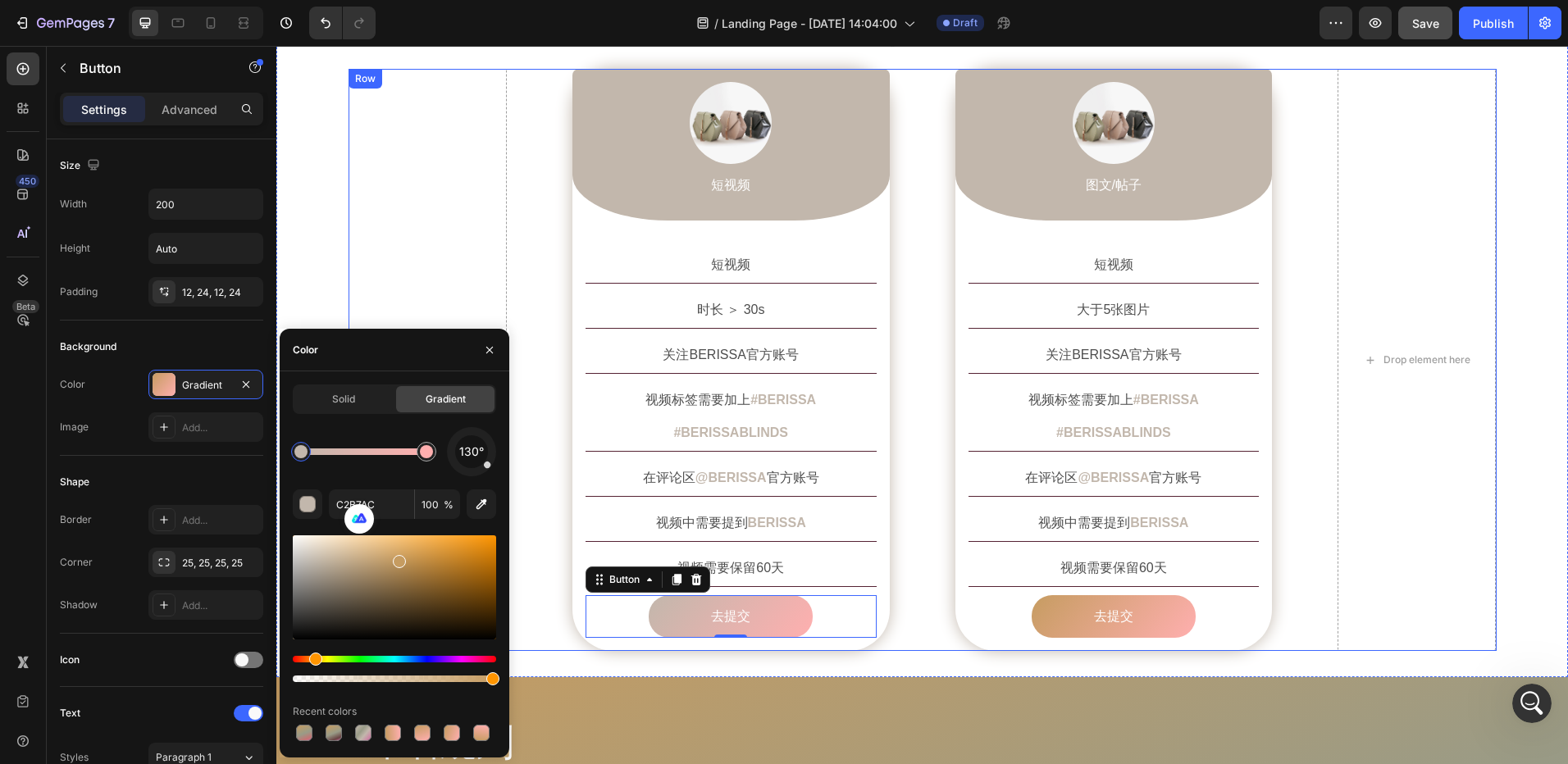
click at [905, 557] on div "Drop element here Image 短视频 Text Block Row 短视频 Text Block 时长 ＞ 30s Text Block 关…" at bounding box center [922, 360] width 1148 height 583
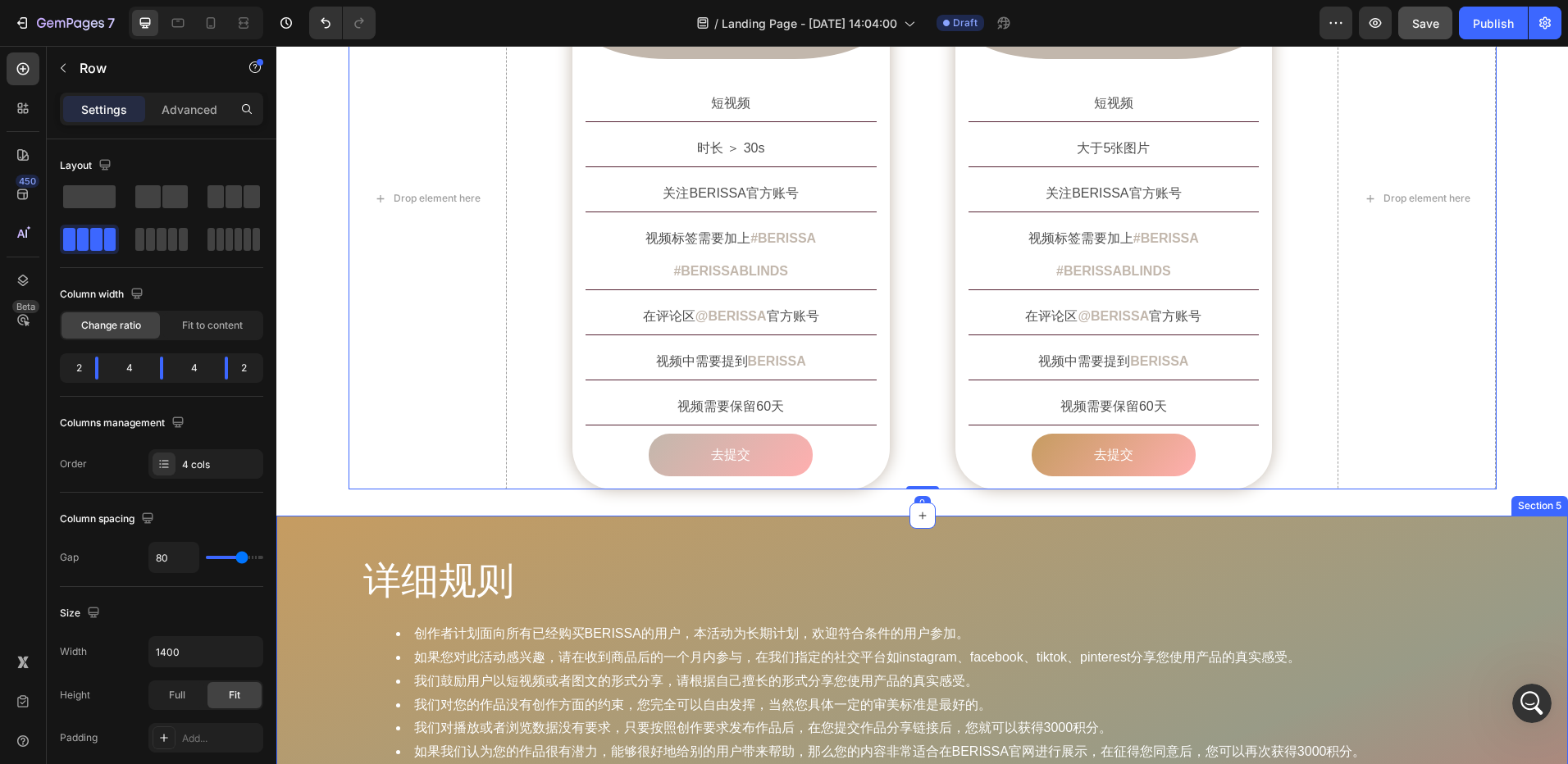
scroll to position [1476, 0]
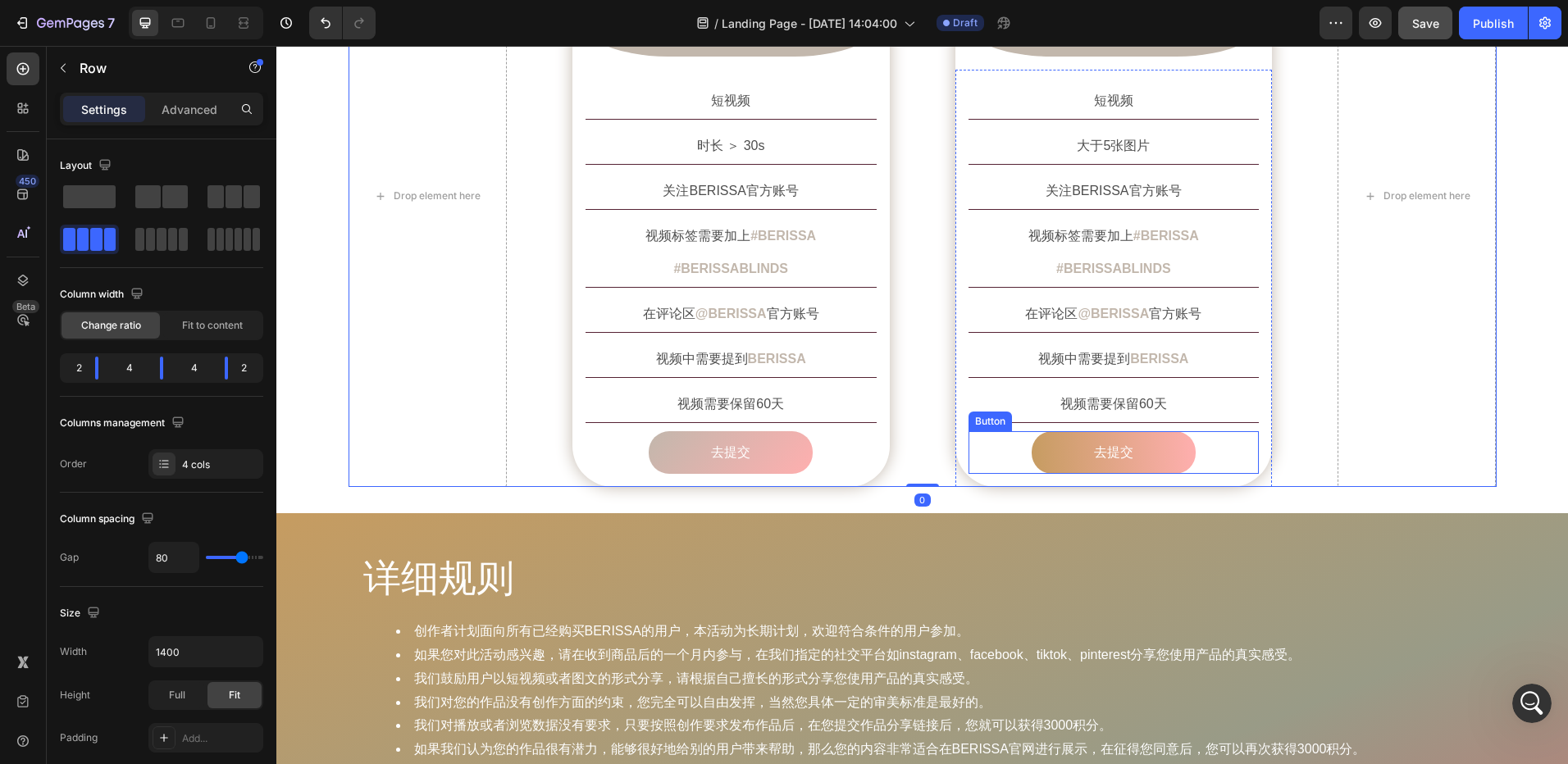
click at [1045, 432] on link "去提交" at bounding box center [1114, 453] width 164 height 44
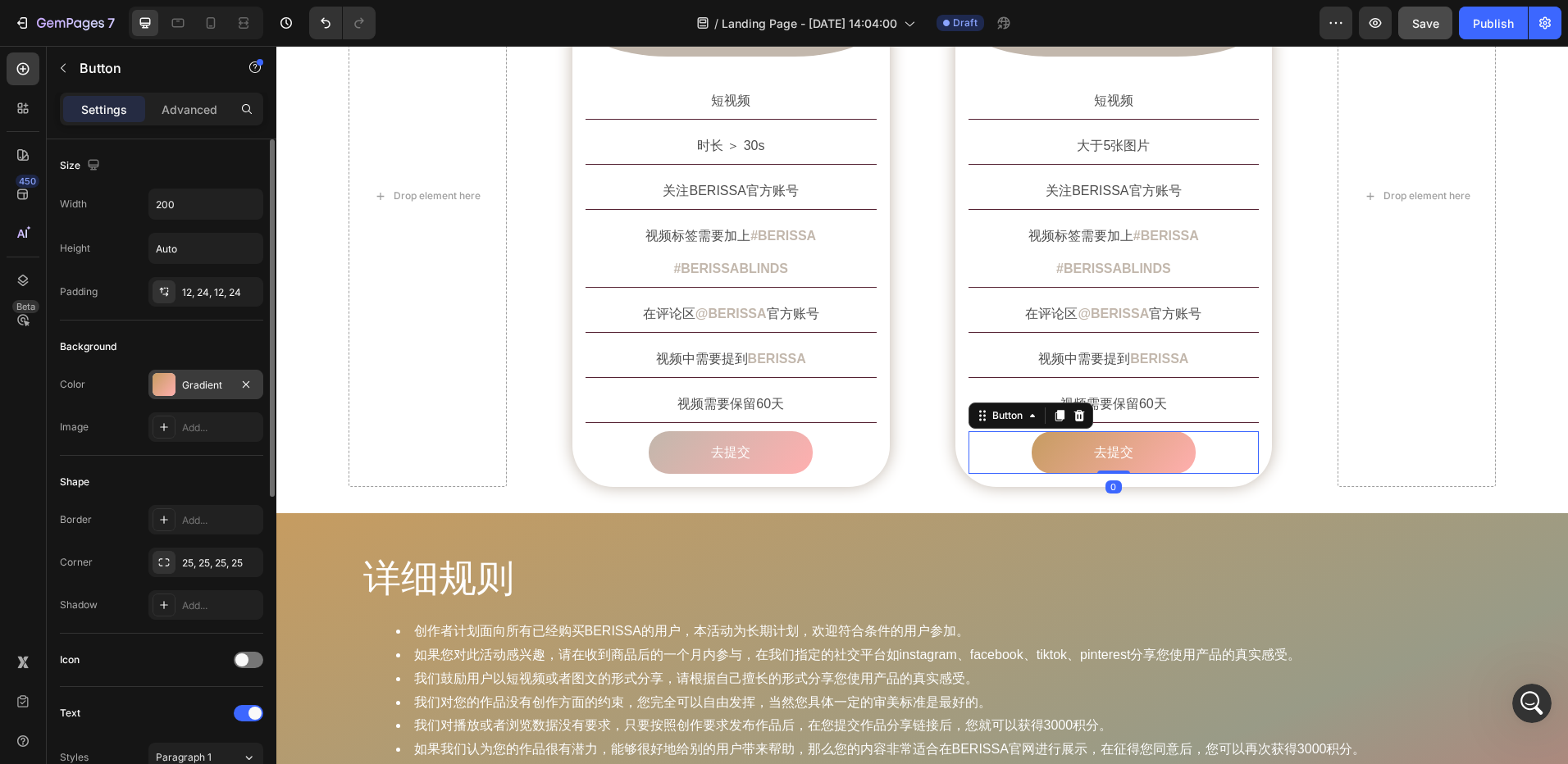
click at [169, 382] on div at bounding box center [164, 384] width 23 height 23
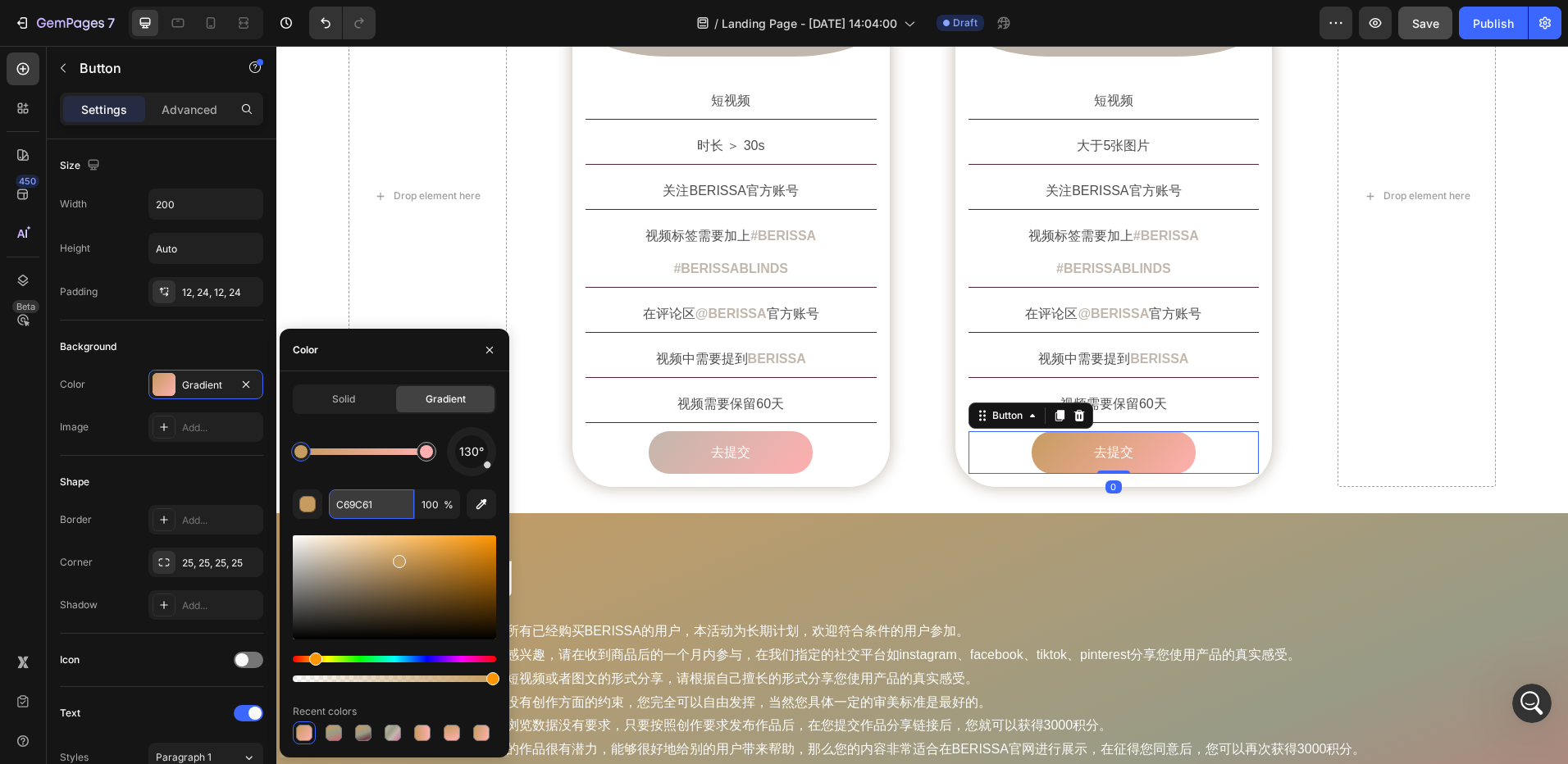
click at [372, 506] on input "C69C61" at bounding box center [371, 504] width 85 height 30
paste input "2B7AC"
type input "C2B7AC"
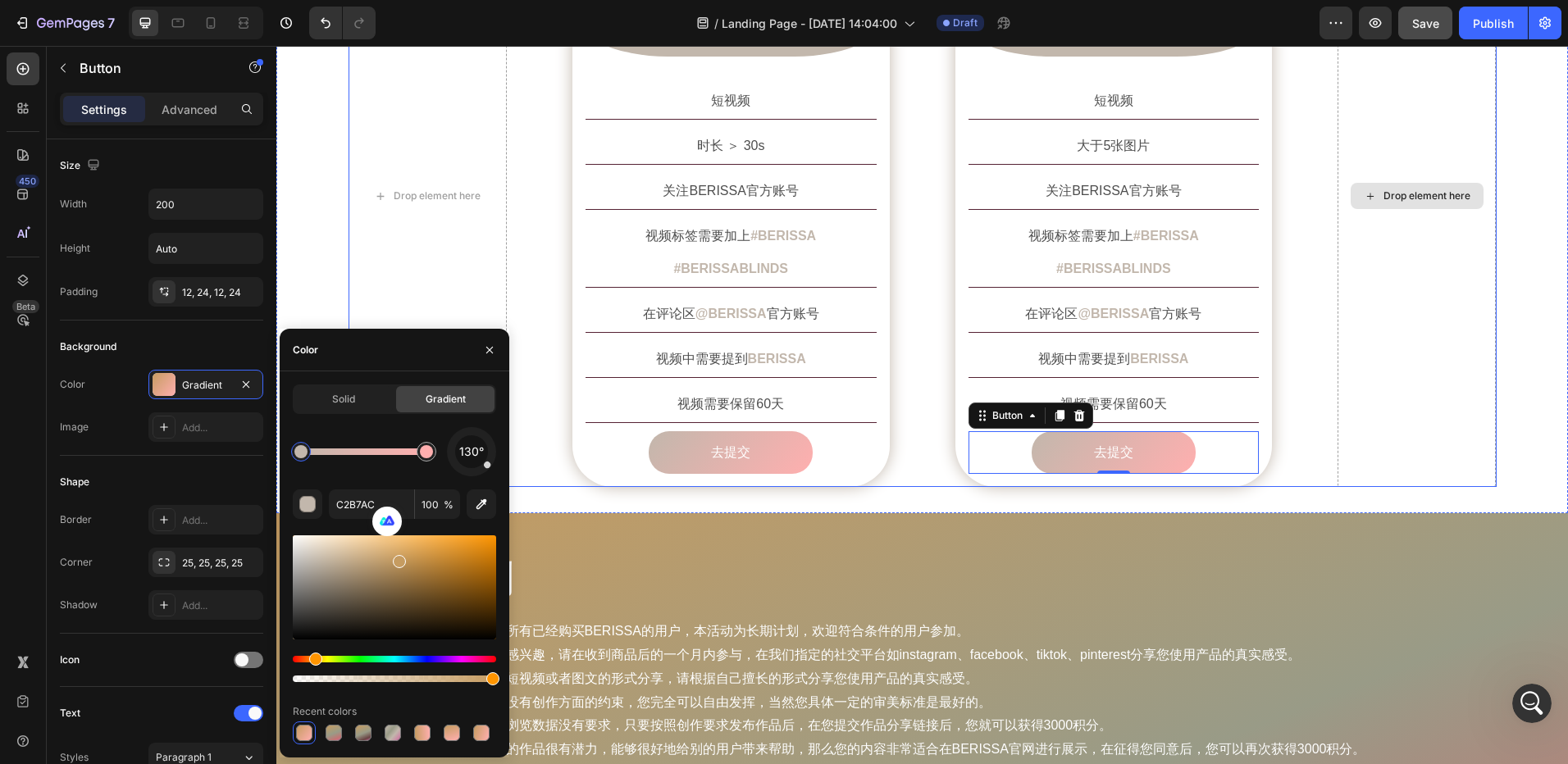
click at [1359, 405] on div "Drop element here" at bounding box center [1417, 196] width 158 height 583
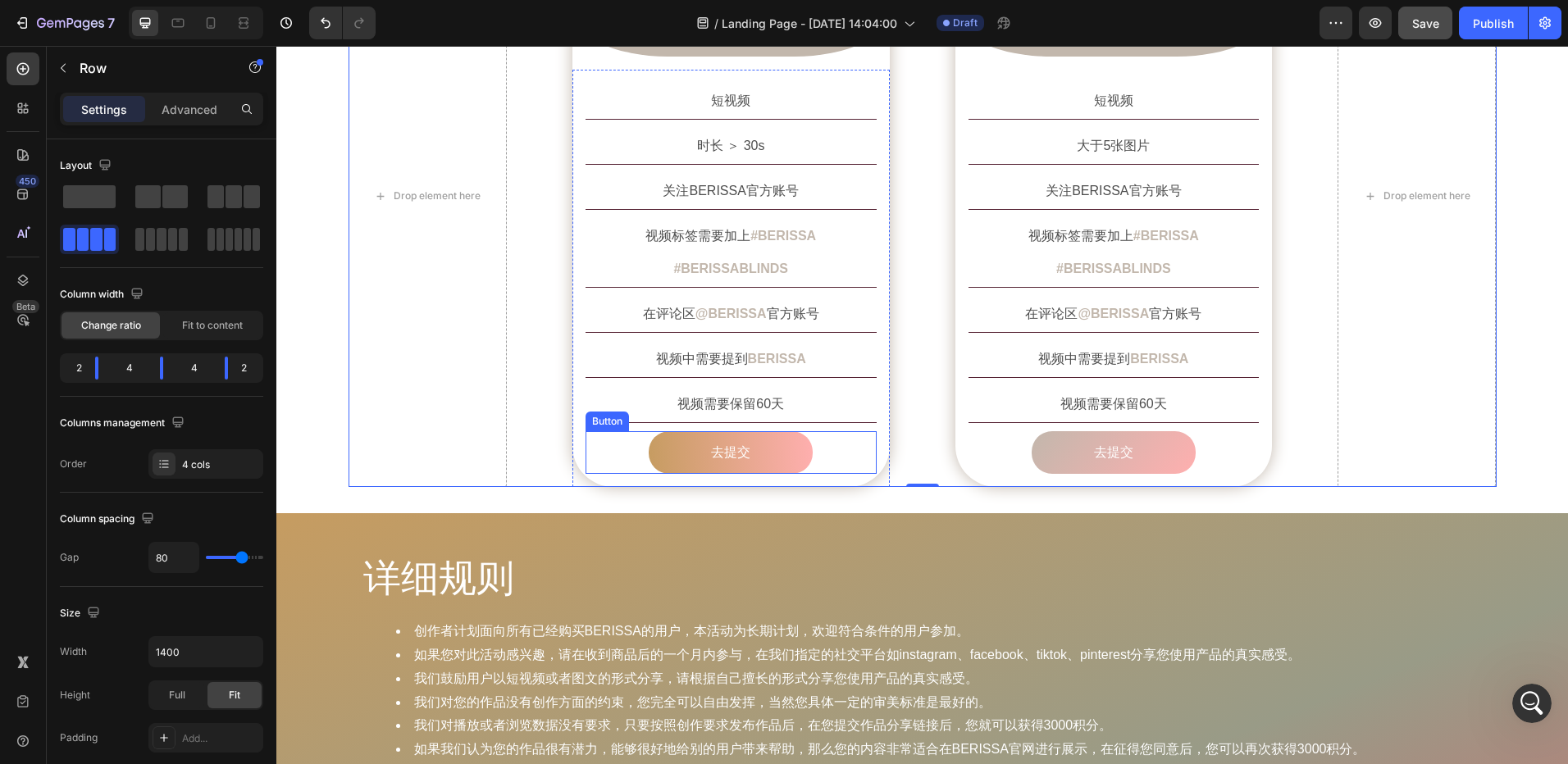
click at [664, 431] on link "去提交" at bounding box center [731, 453] width 164 height 44
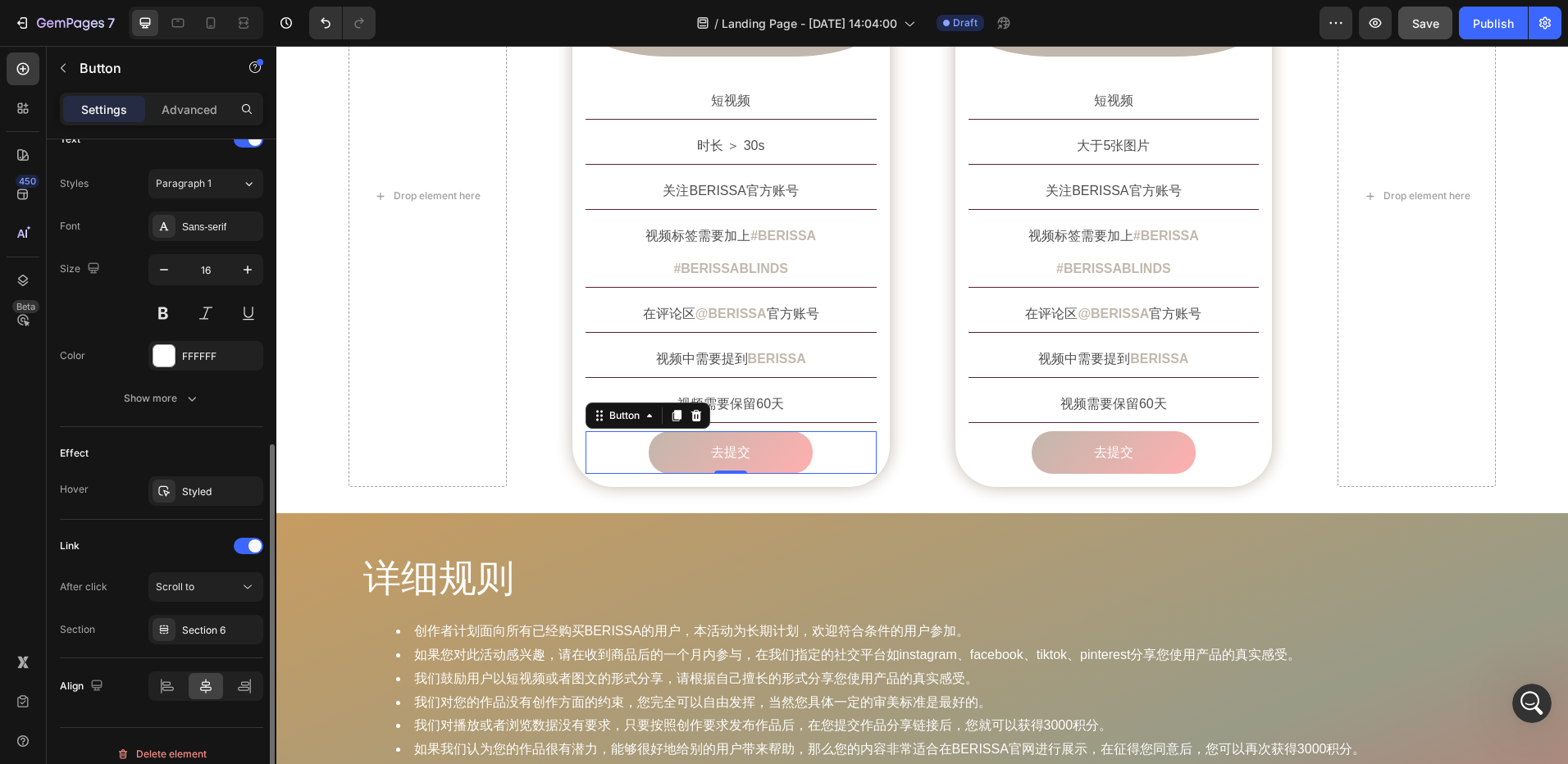
scroll to position [589, 0]
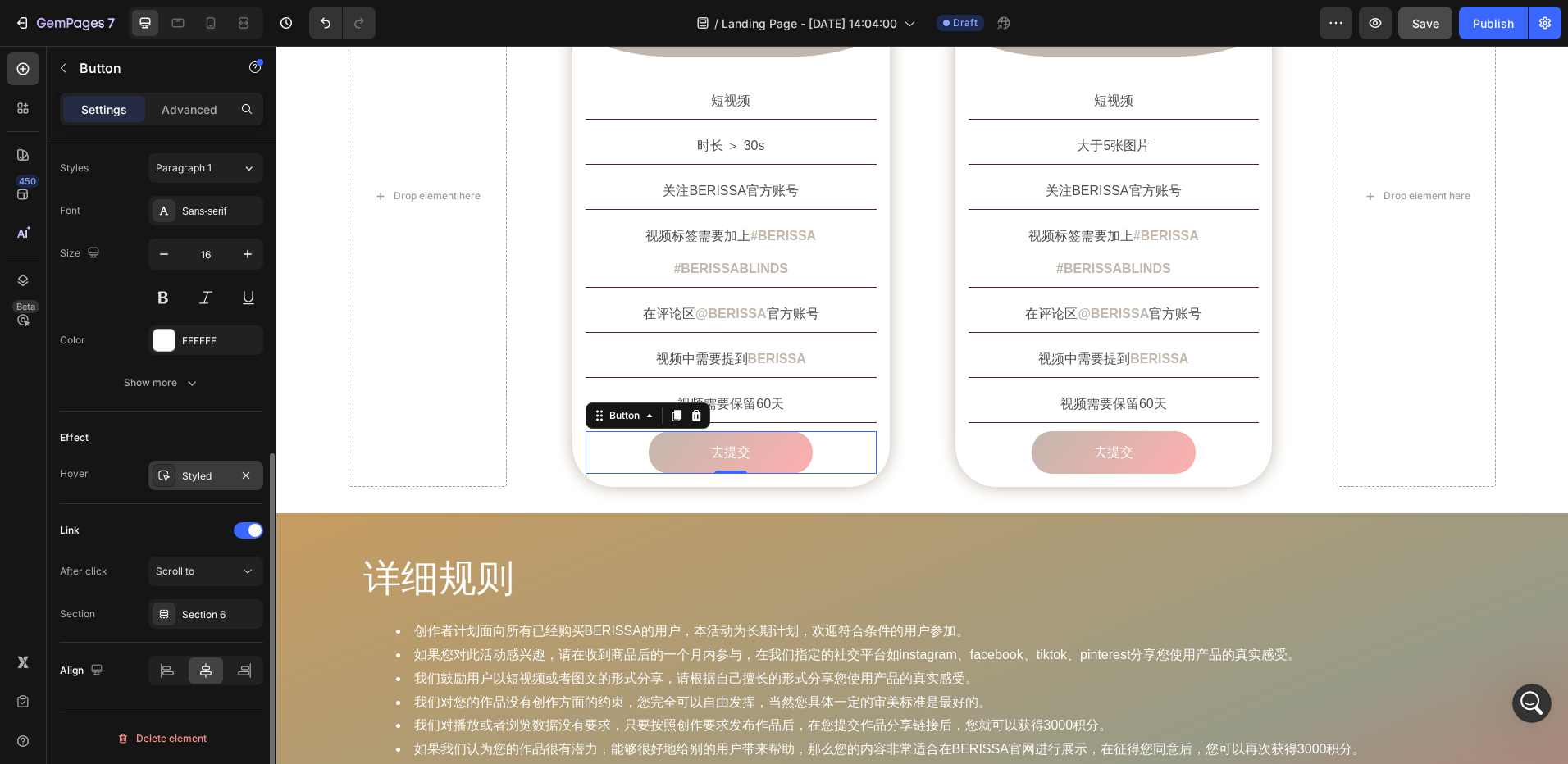
click at [179, 485] on div "Styled" at bounding box center [206, 475] width 115 height 30
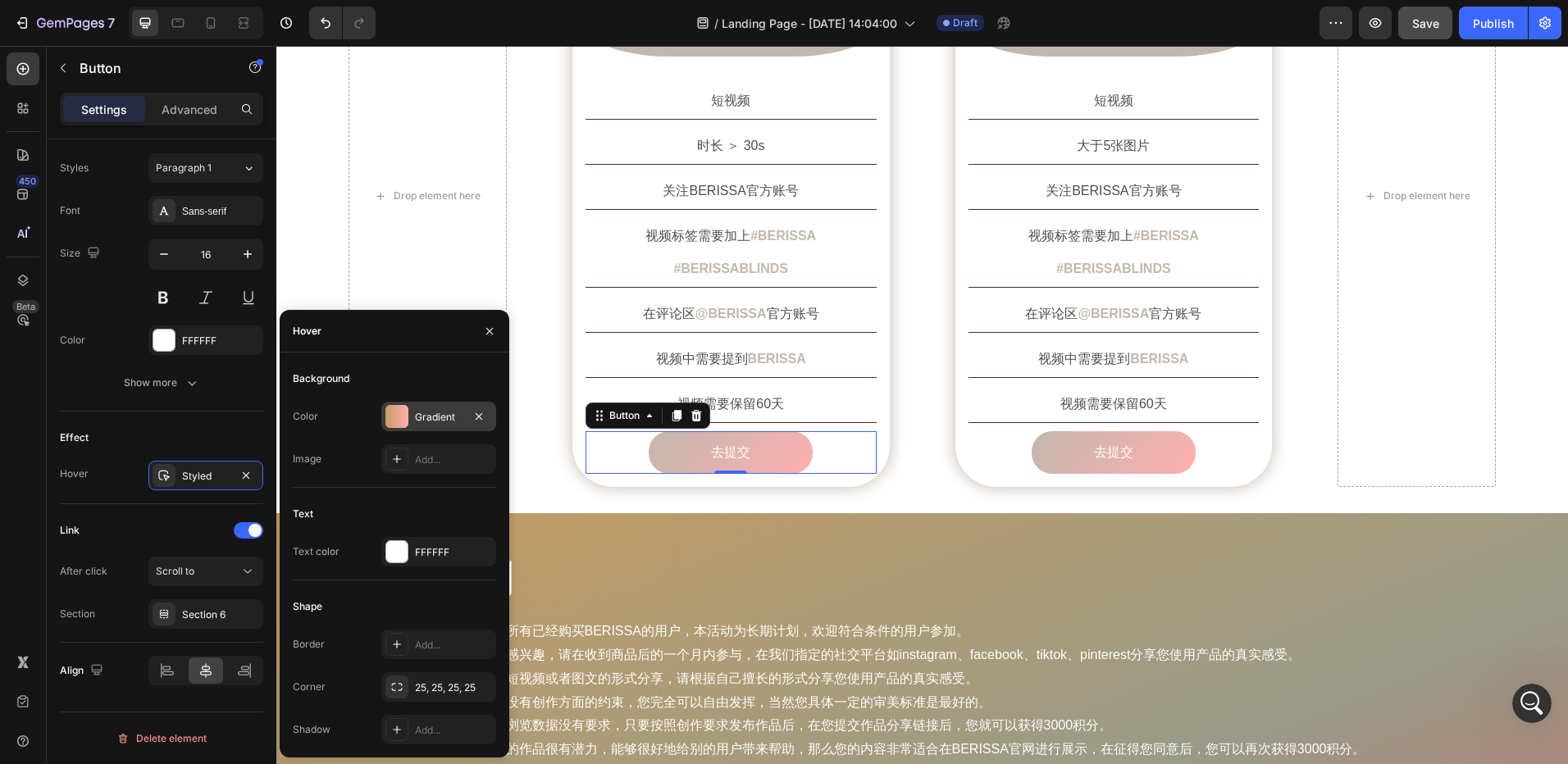
click at [403, 415] on div at bounding box center [397, 417] width 23 height 23
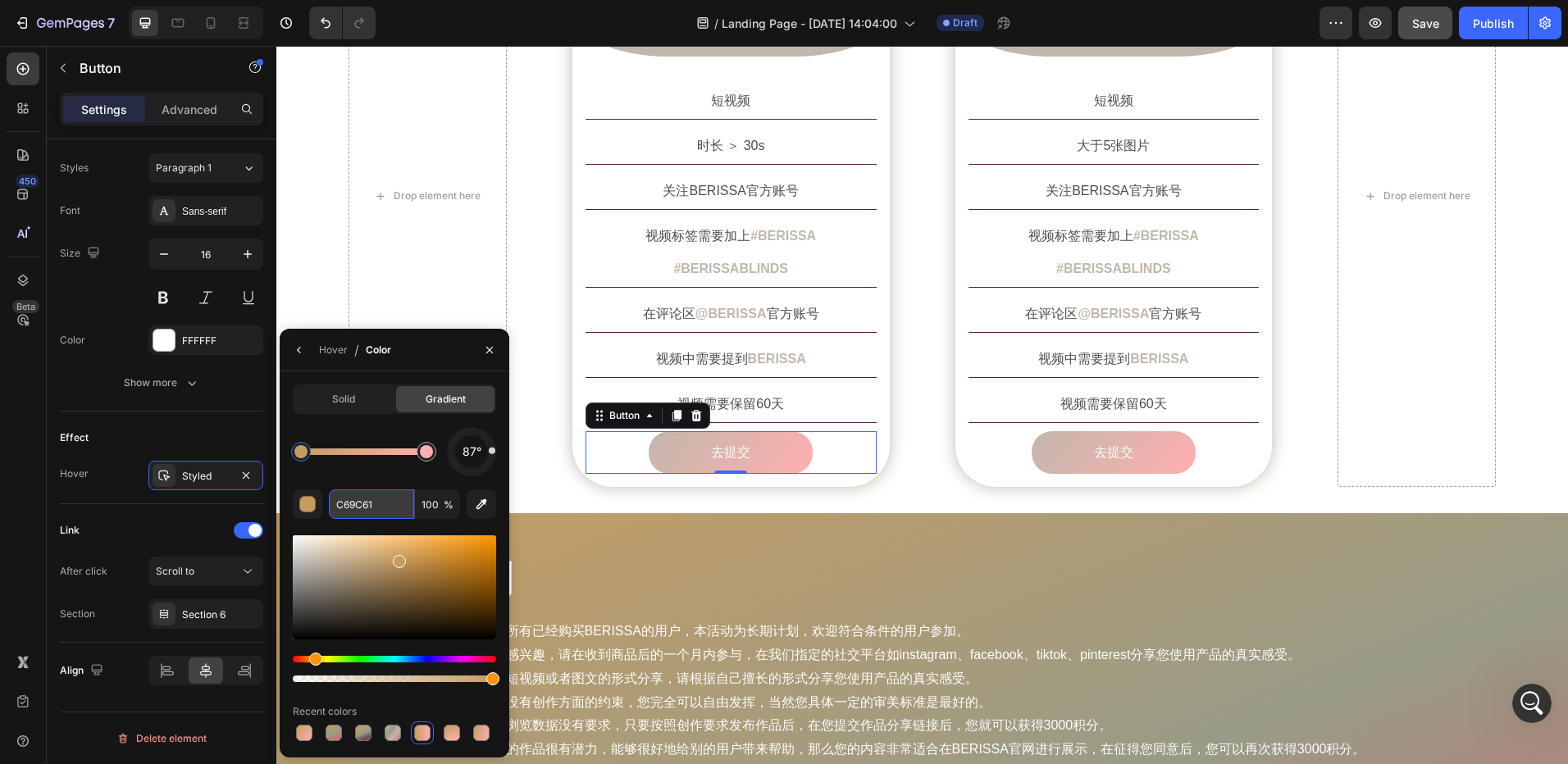
click at [358, 505] on input "C69C61" at bounding box center [371, 504] width 85 height 30
paste input "2B7AC"
type input "C2B7AC"
click at [379, 430] on div "87°" at bounding box center [394, 452] width 203 height 50
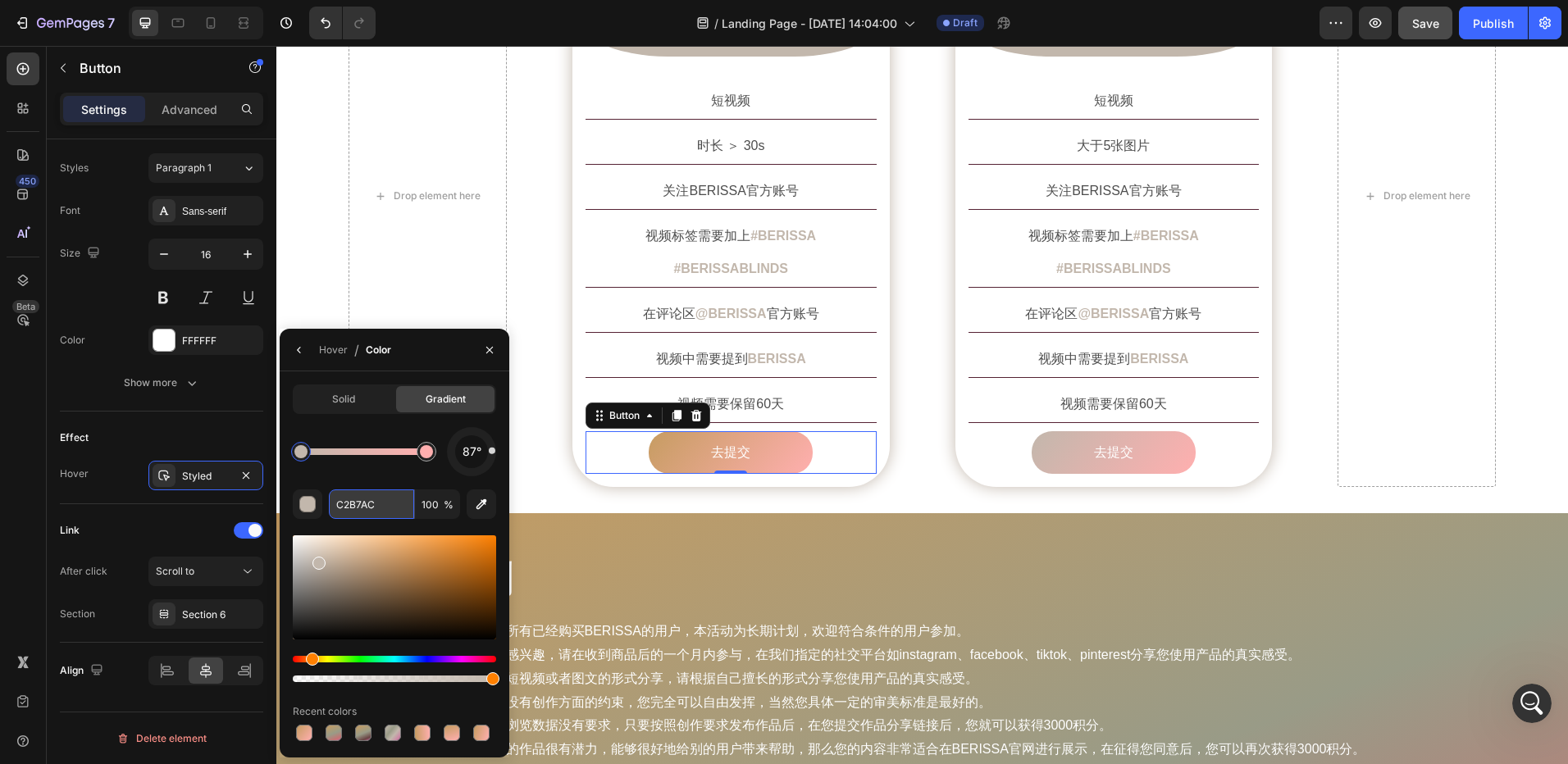
click at [363, 502] on input "C2B7AC" at bounding box center [371, 504] width 85 height 30
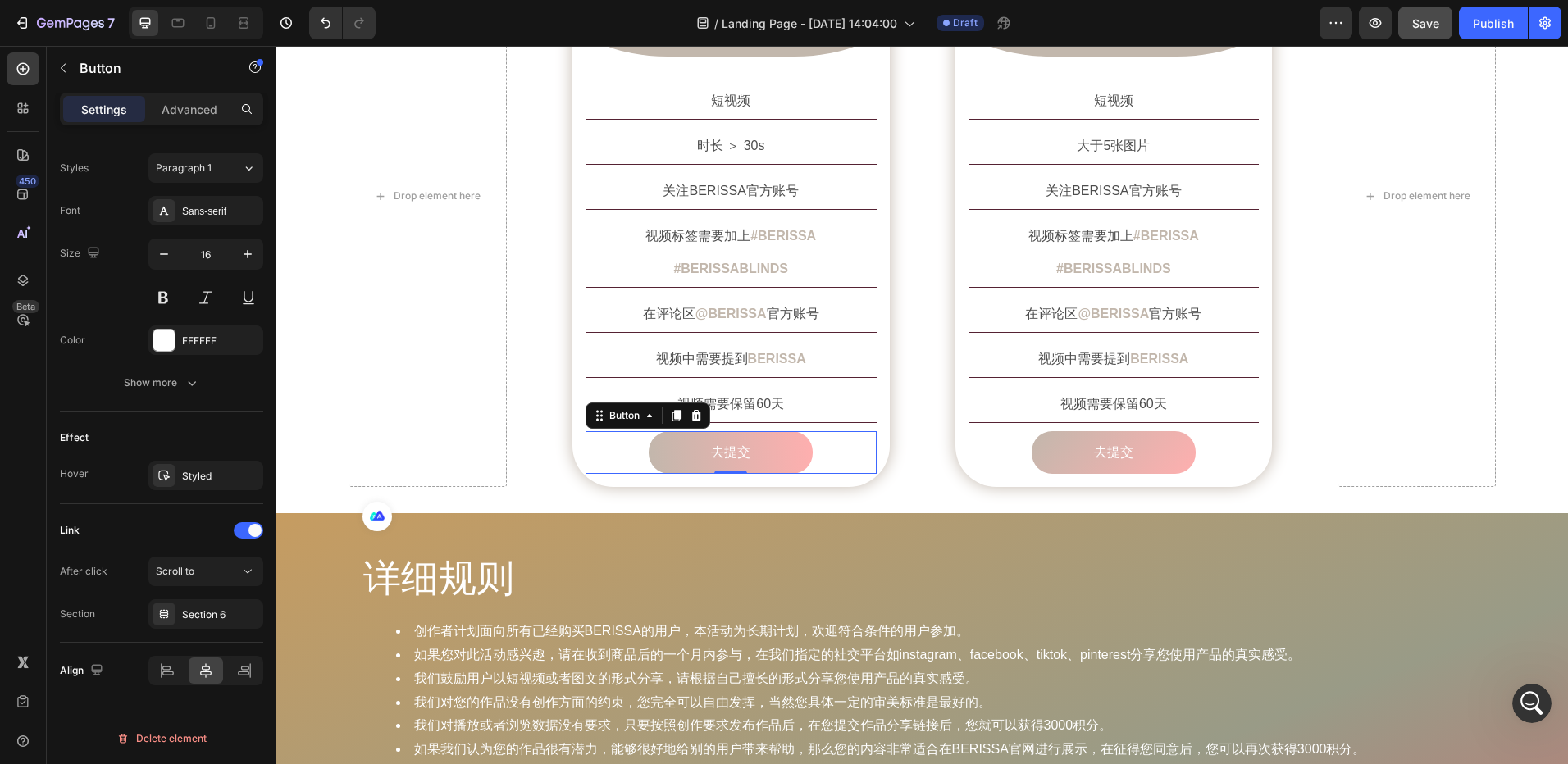
click at [679, 431] on link "去提交" at bounding box center [731, 453] width 164 height 44
click at [673, 431] on link "去提交" at bounding box center [731, 453] width 164 height 44
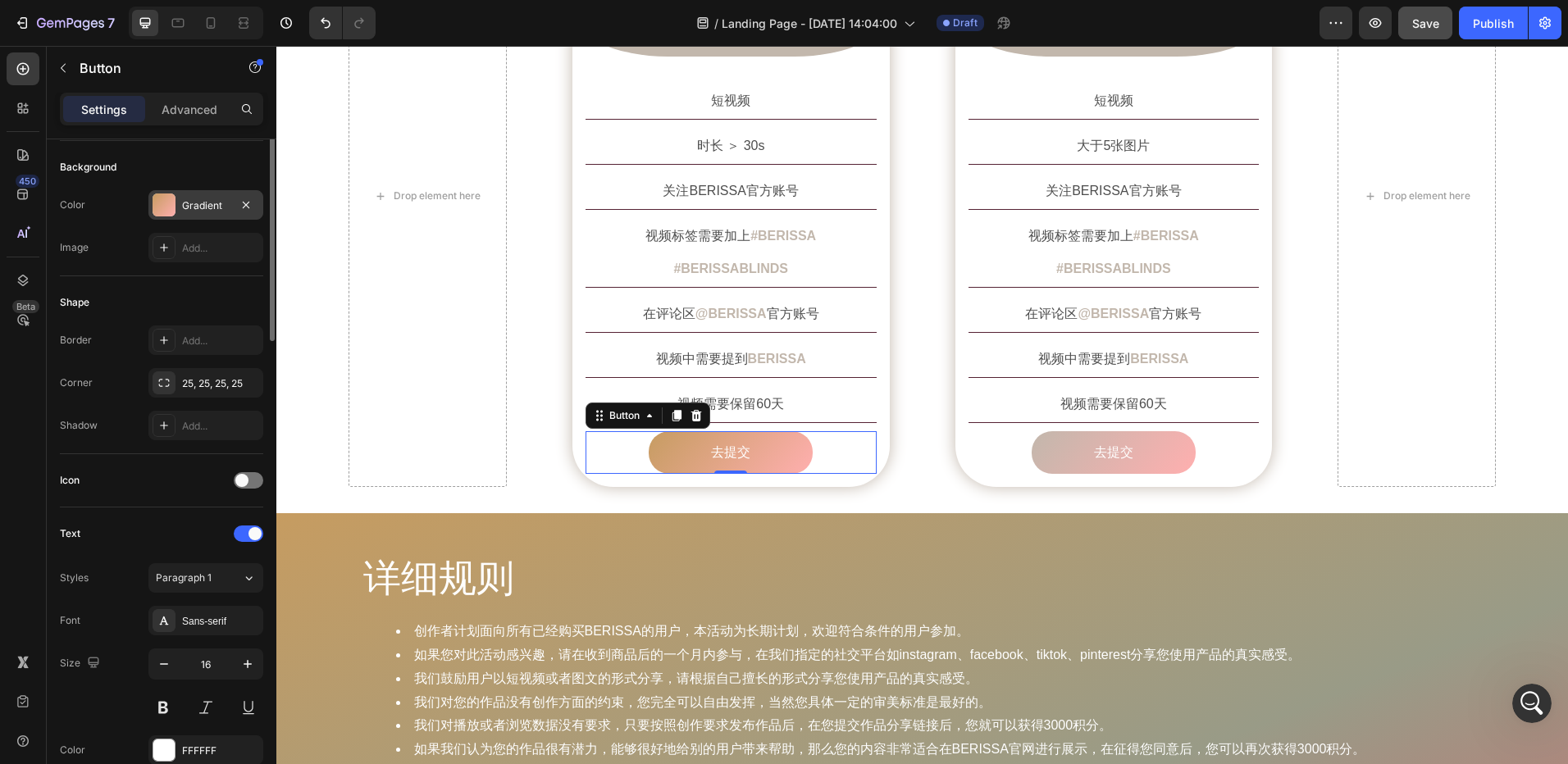
scroll to position [0, 0]
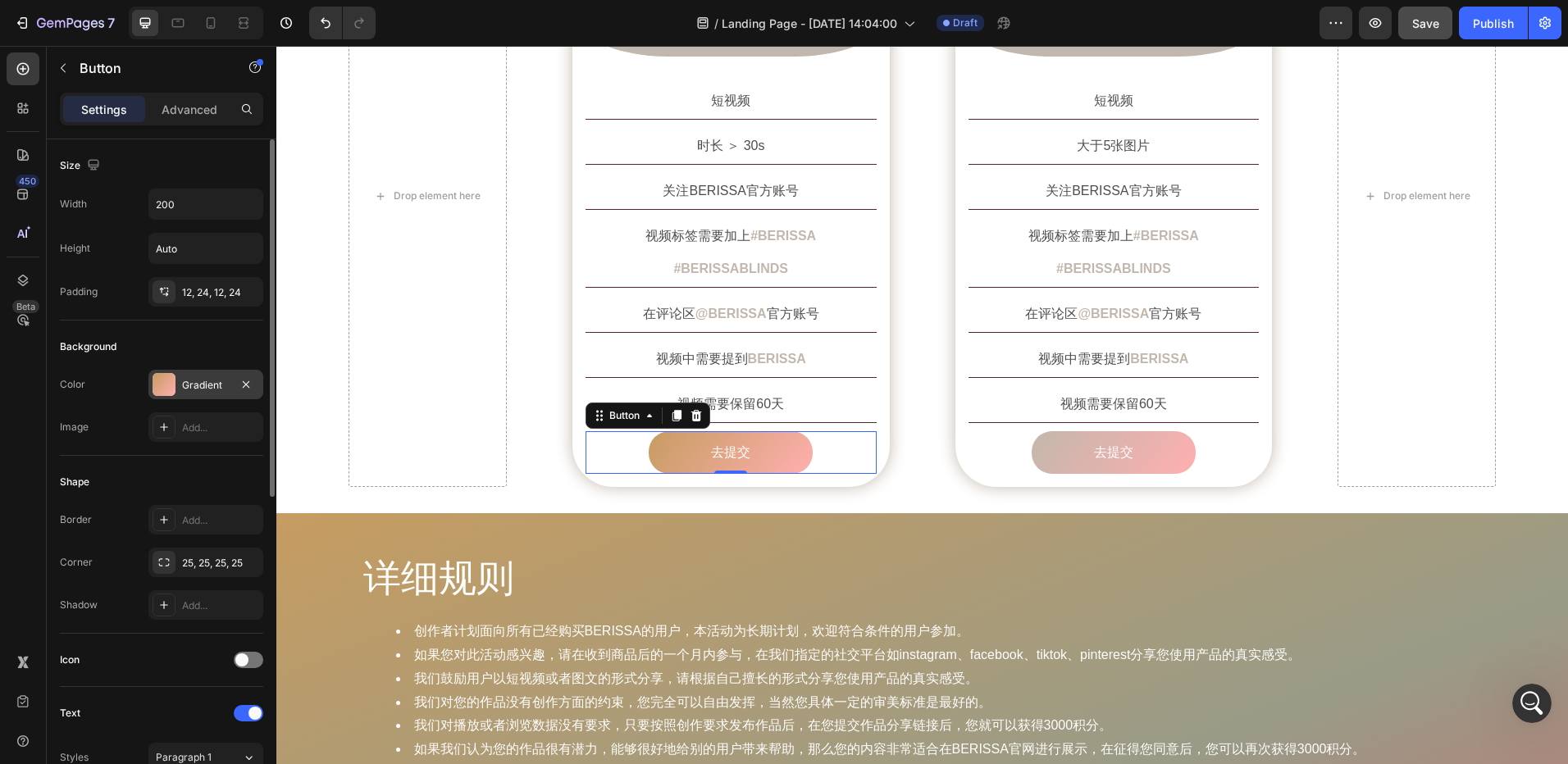
click at [178, 390] on div "Gradient" at bounding box center [206, 384] width 115 height 30
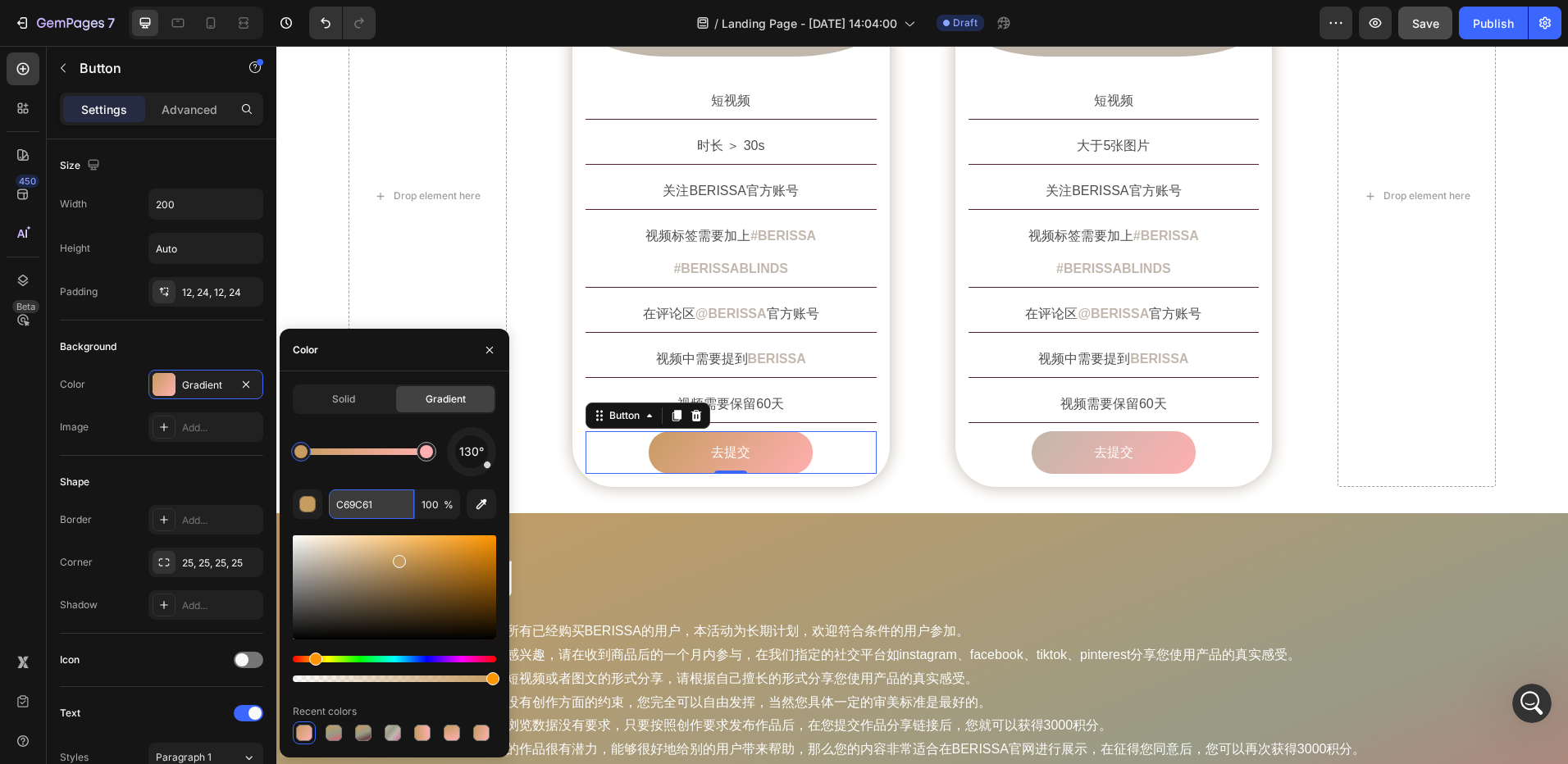
click at [340, 507] on input "C69C61" at bounding box center [371, 504] width 85 height 30
paste input "2B7AC"
type input "C2B7AC"
click at [350, 431] on div "130°" at bounding box center [394, 452] width 203 height 50
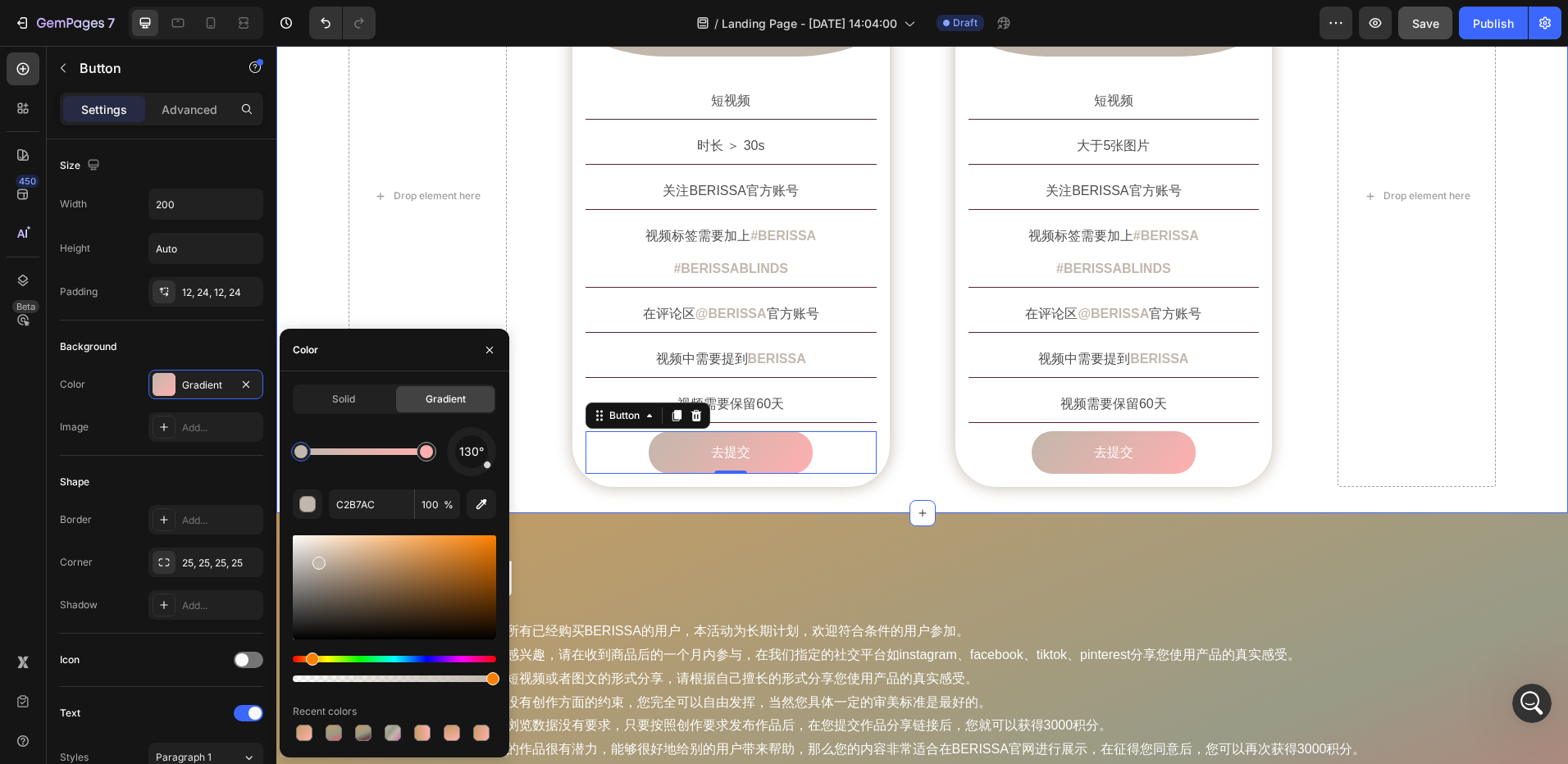
click at [809, 472] on div "创作要求 Heading Row Drop element here Image 短视频 Text Block Row 短视频 Text Block 时长 ＞…" at bounding box center [923, 163] width 1292 height 700
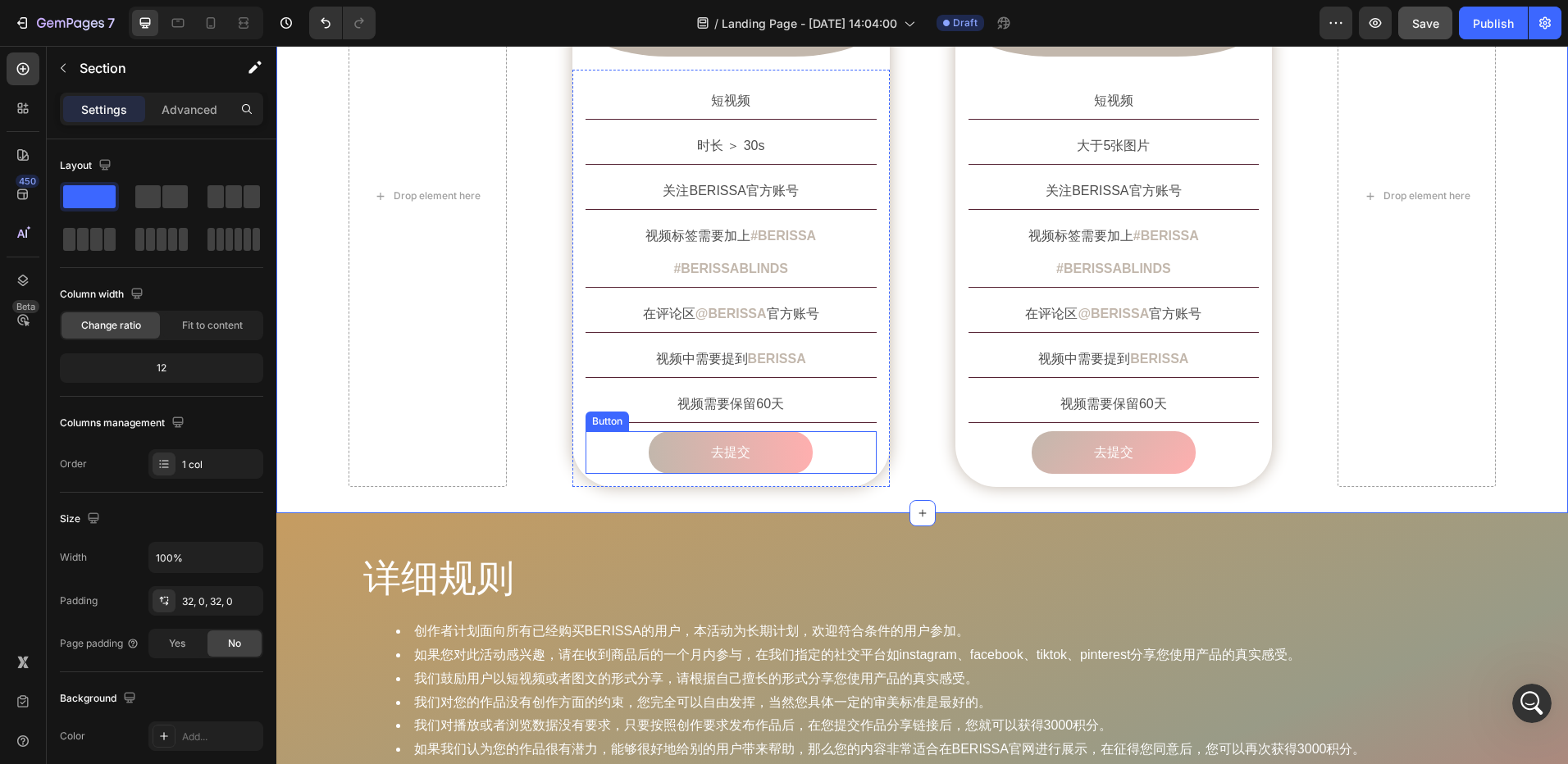
click at [674, 431] on link "去提交" at bounding box center [731, 453] width 164 height 44
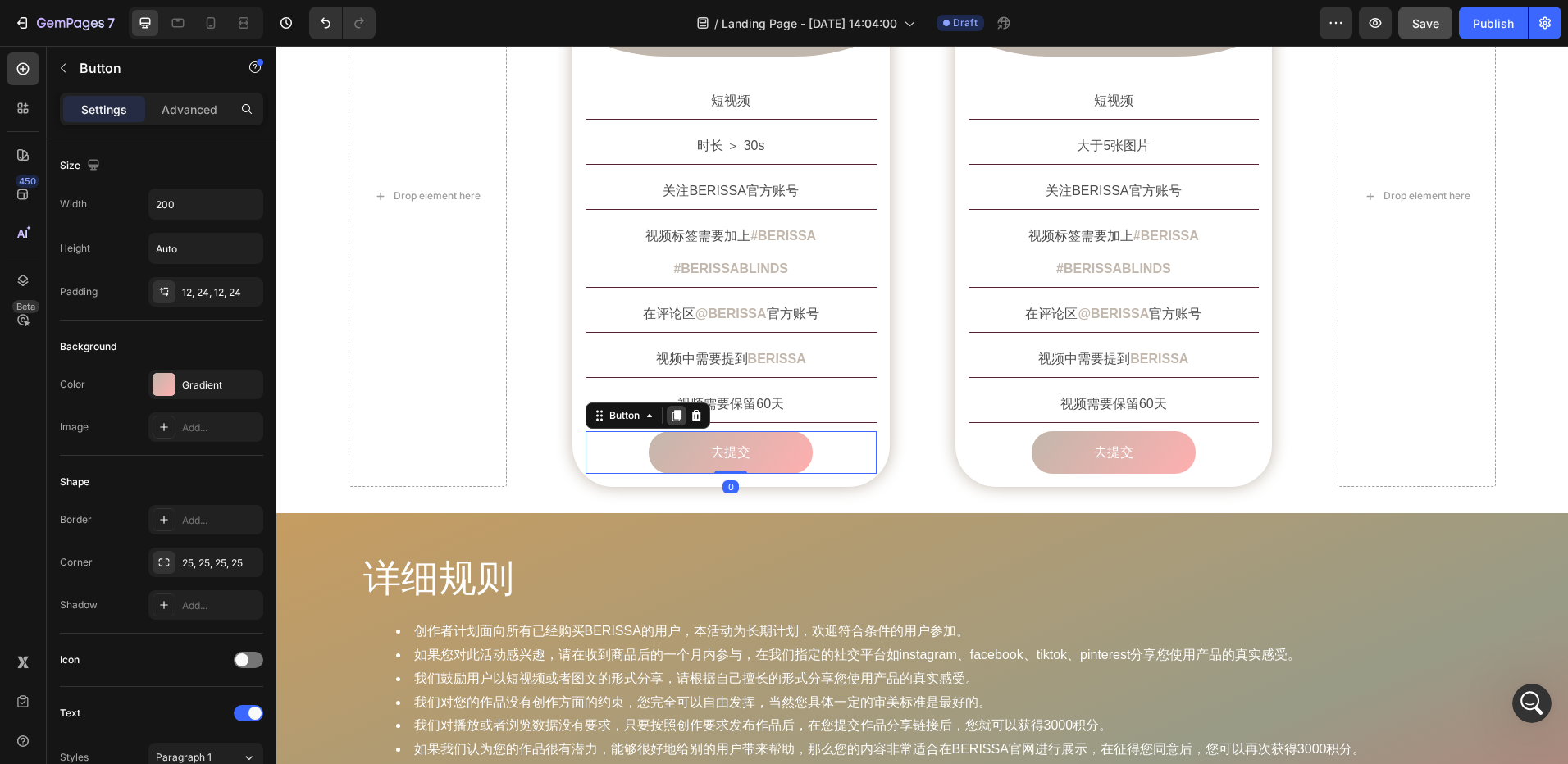
click at [673, 410] on icon at bounding box center [677, 416] width 9 height 11
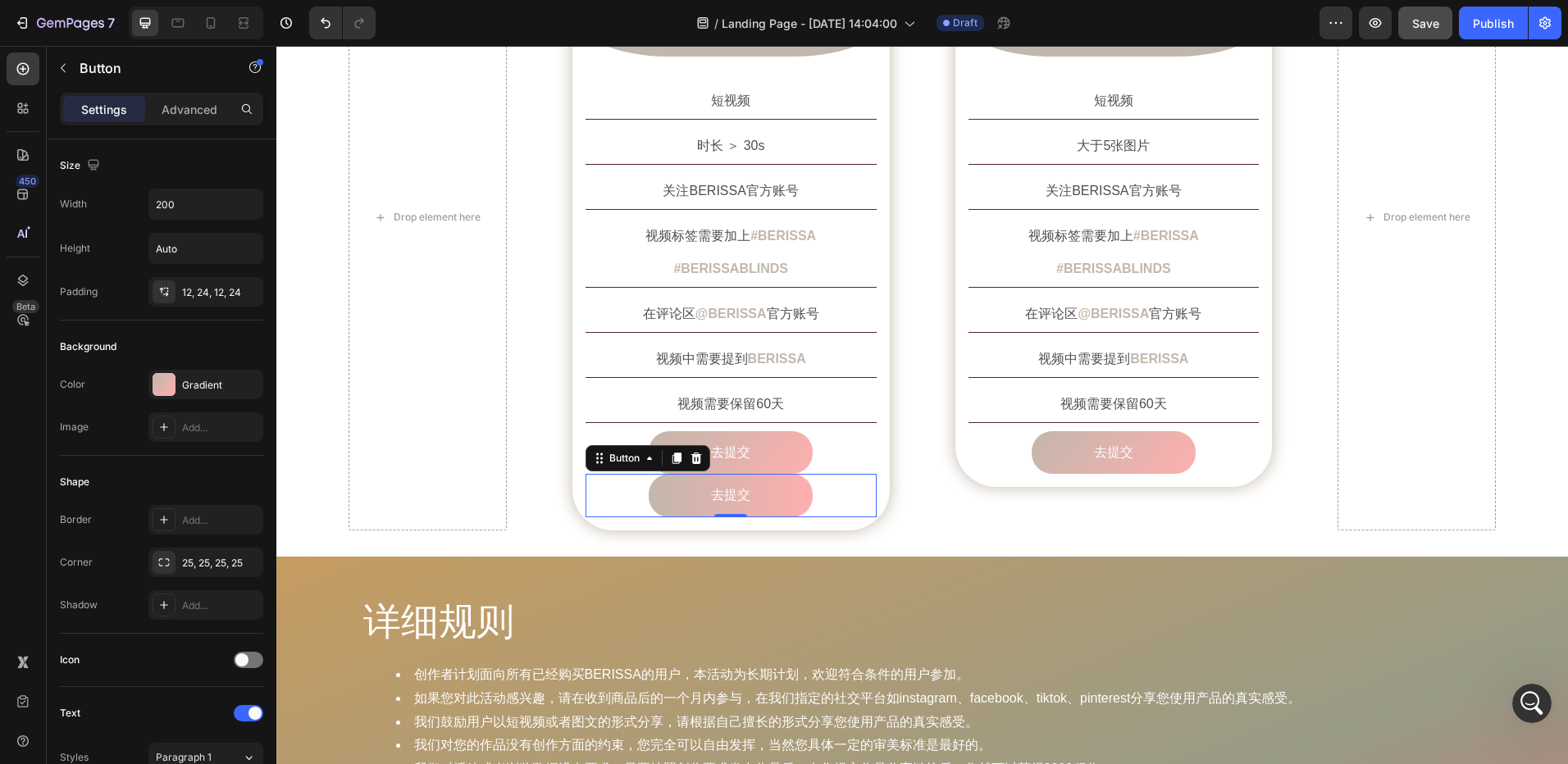
scroll to position [1497, 0]
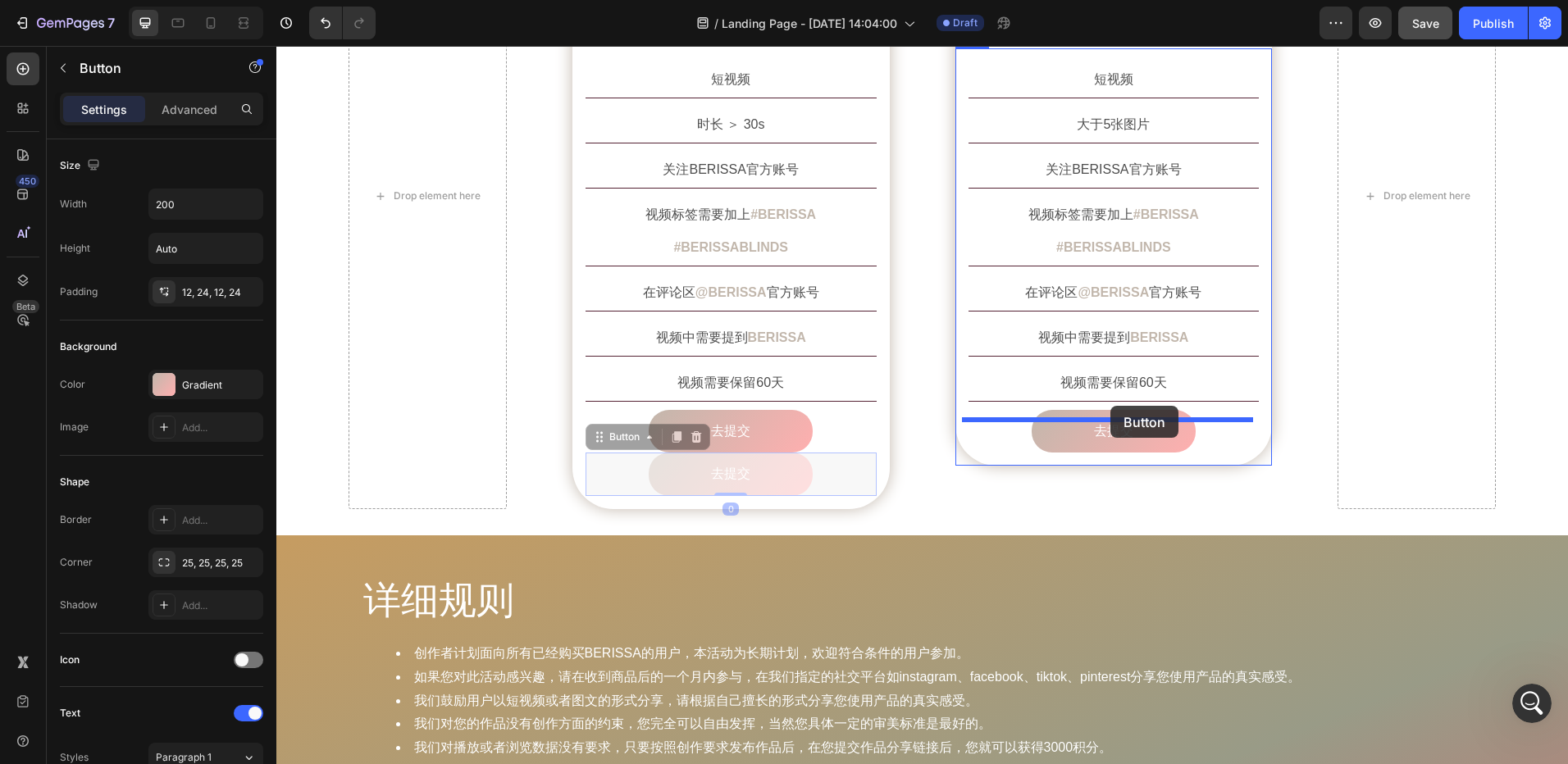
drag, startPoint x: 602, startPoint y: 407, endPoint x: 1111, endPoint y: 405, distance: 509.0
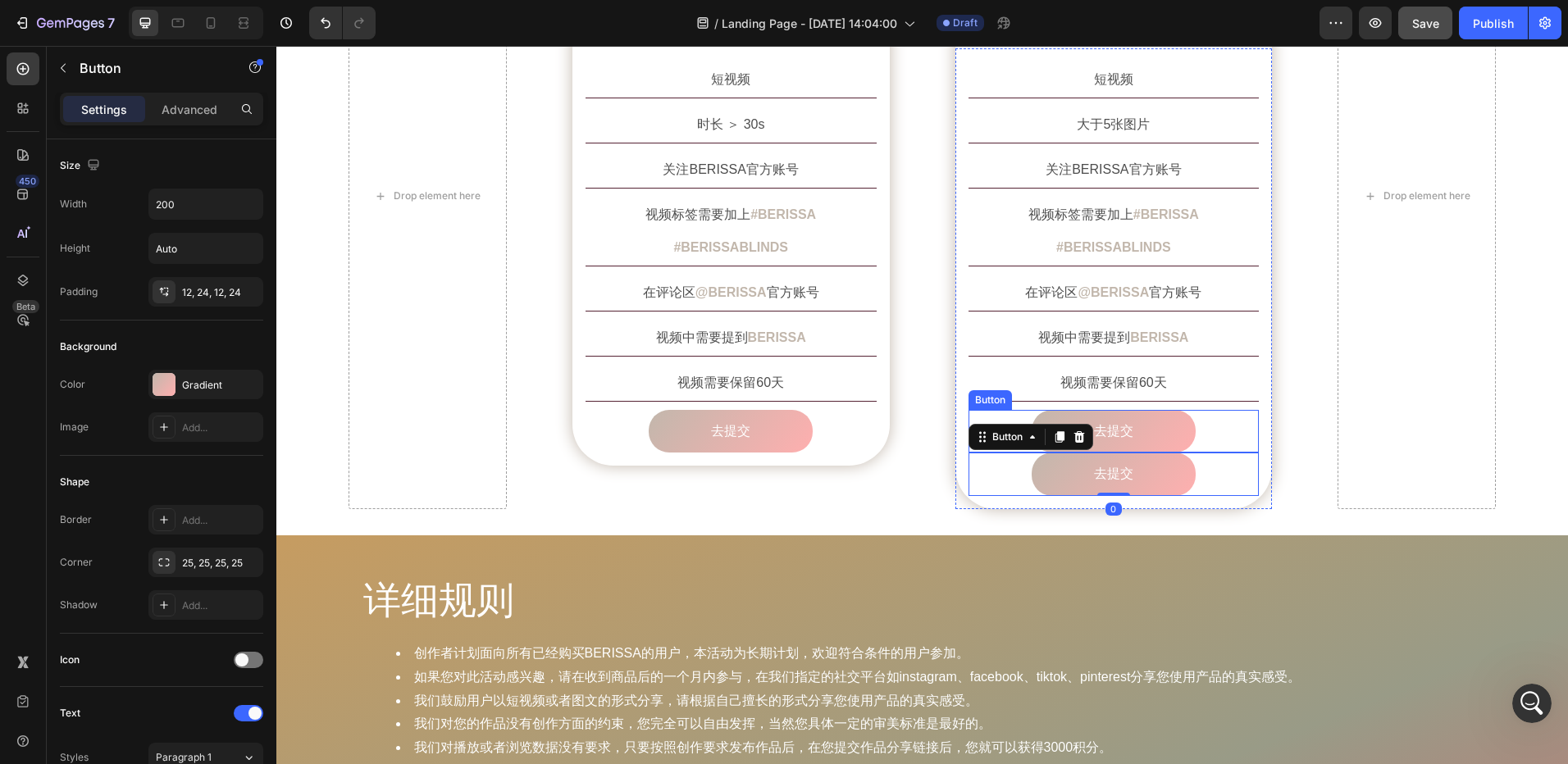
click at [1211, 410] on div "去提交 Button" at bounding box center [1114, 432] width 291 height 44
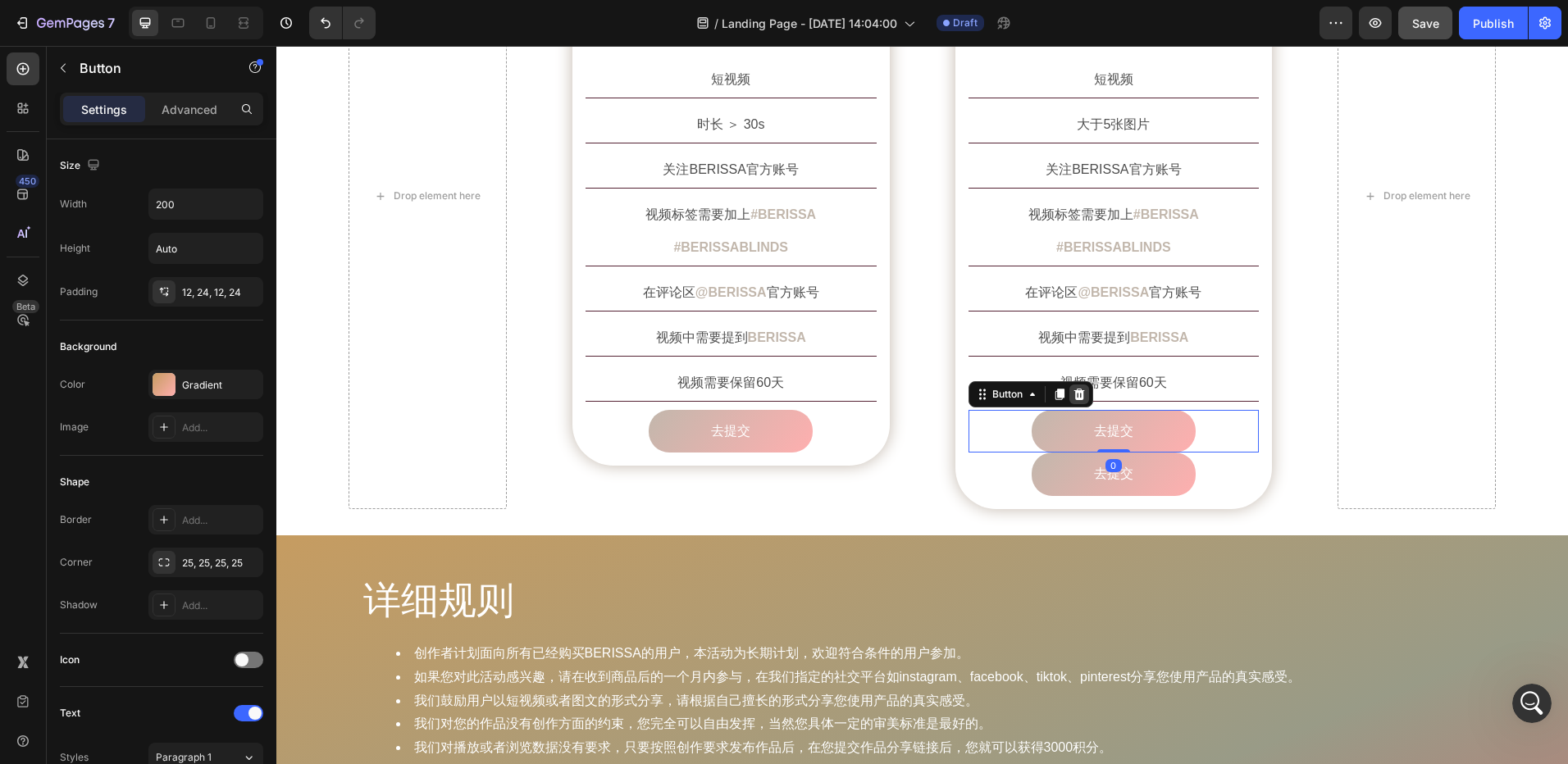
click at [1076, 388] on icon at bounding box center [1078, 394] width 10 height 11
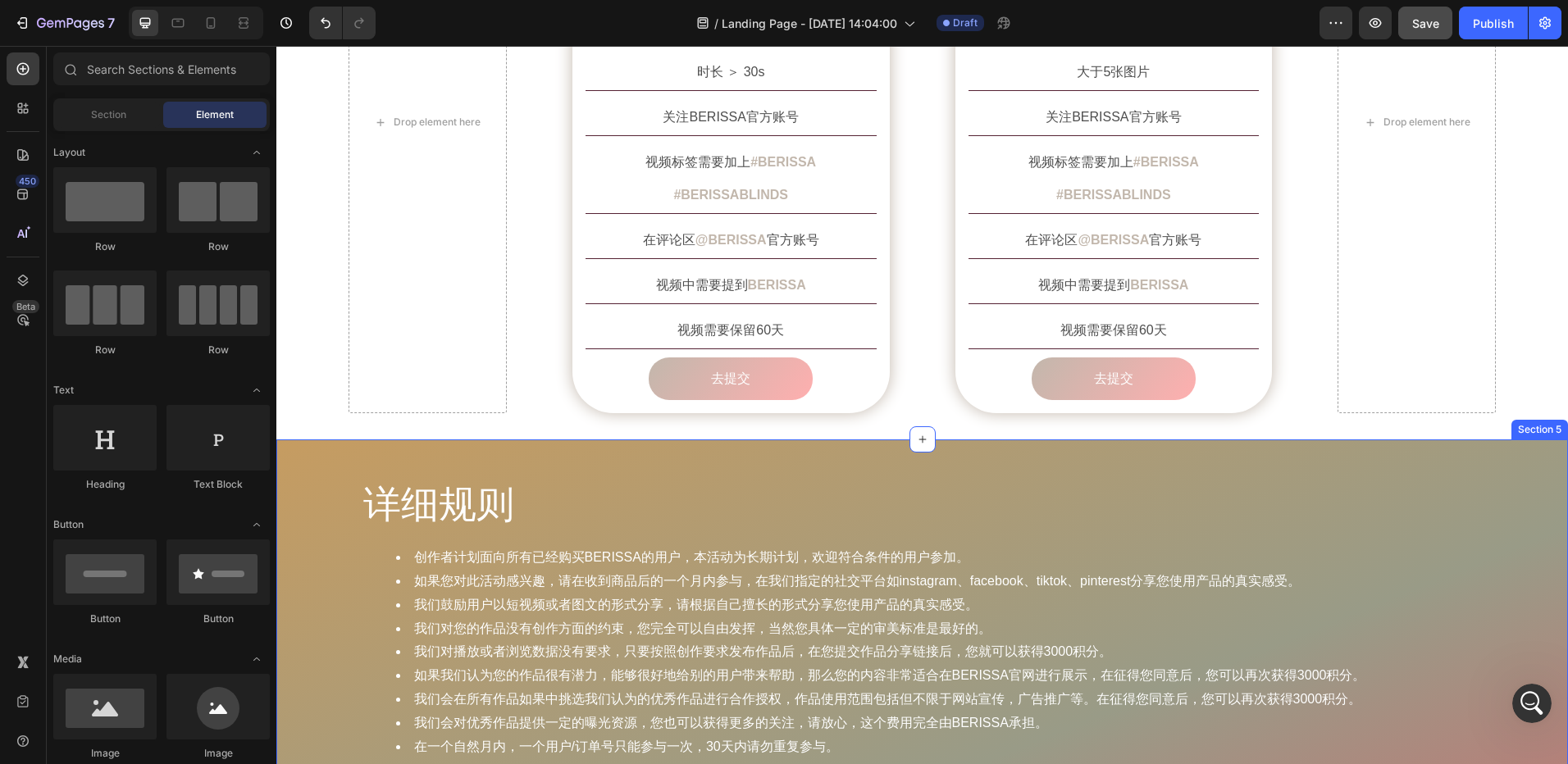
scroll to position [1558, 0]
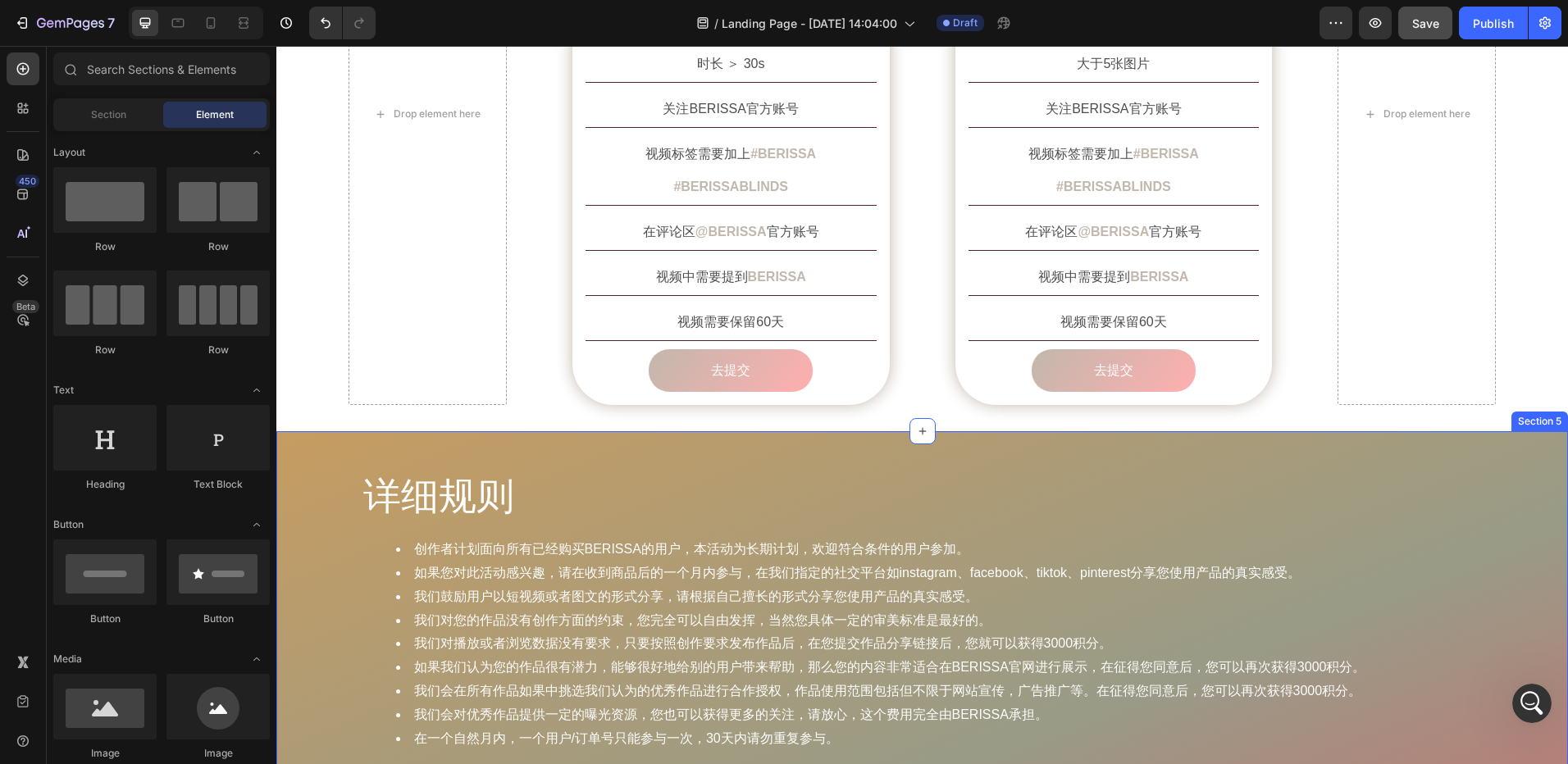
click at [294, 431] on div "详细规则 Heading 创作者计划面向所有已经购买BERISSA的用户，本活动为长期计划，欢迎符合条件的用户参加。 如果您对此活动感兴趣，请在收到商品后的一…" at bounding box center [923, 755] width 1292 height 650
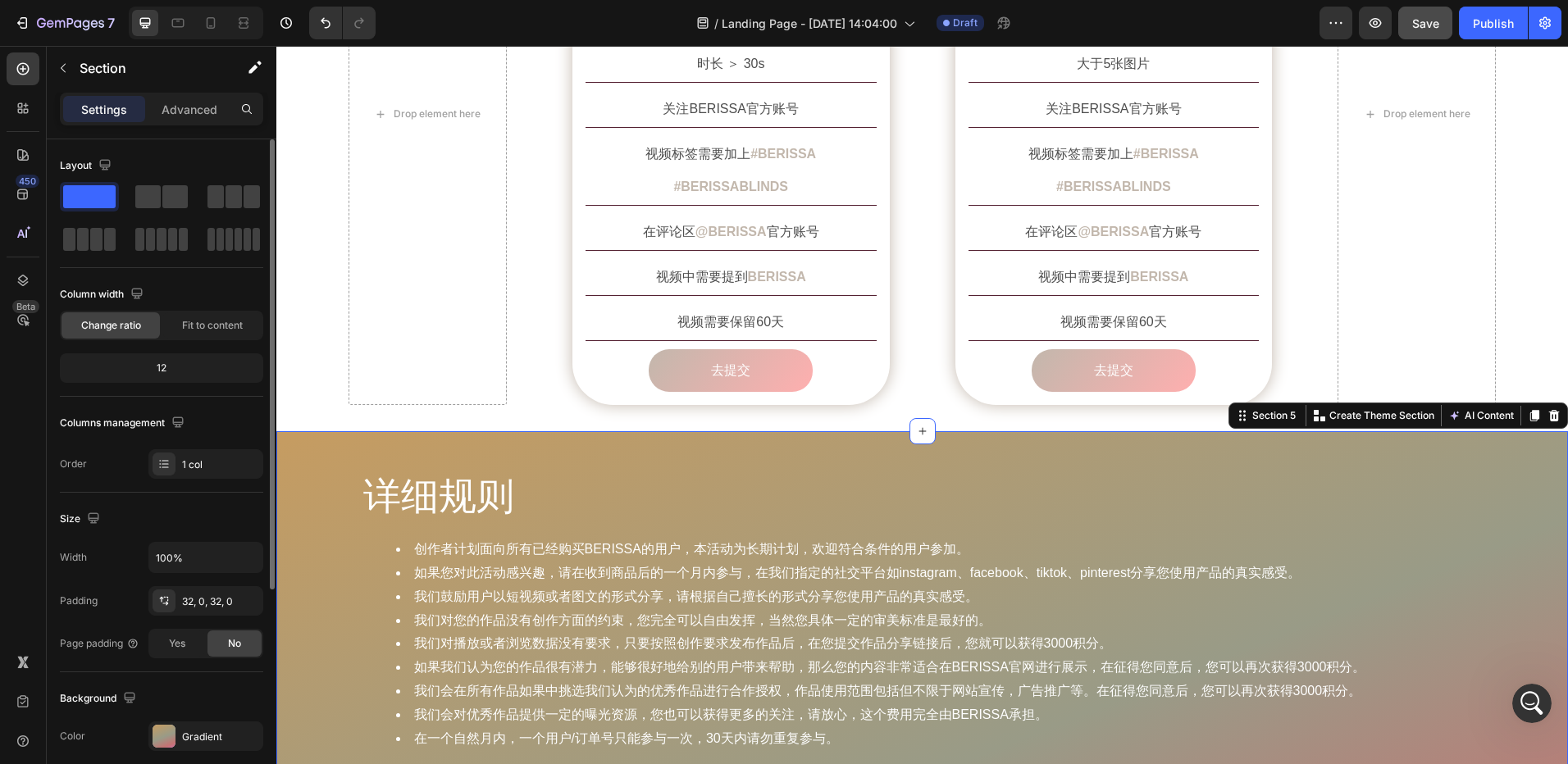
scroll to position [246, 0]
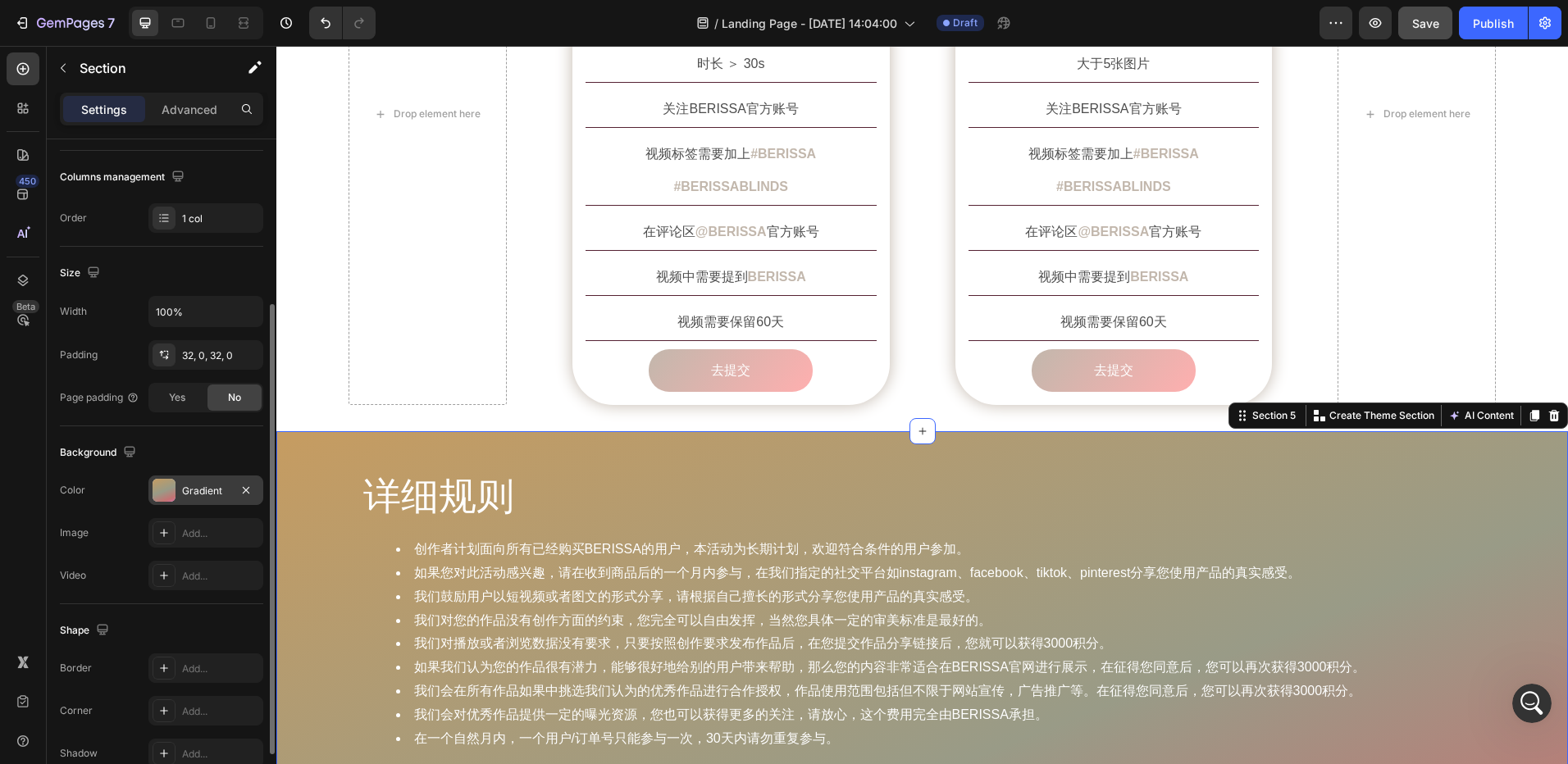
click at [164, 499] on div at bounding box center [164, 490] width 23 height 23
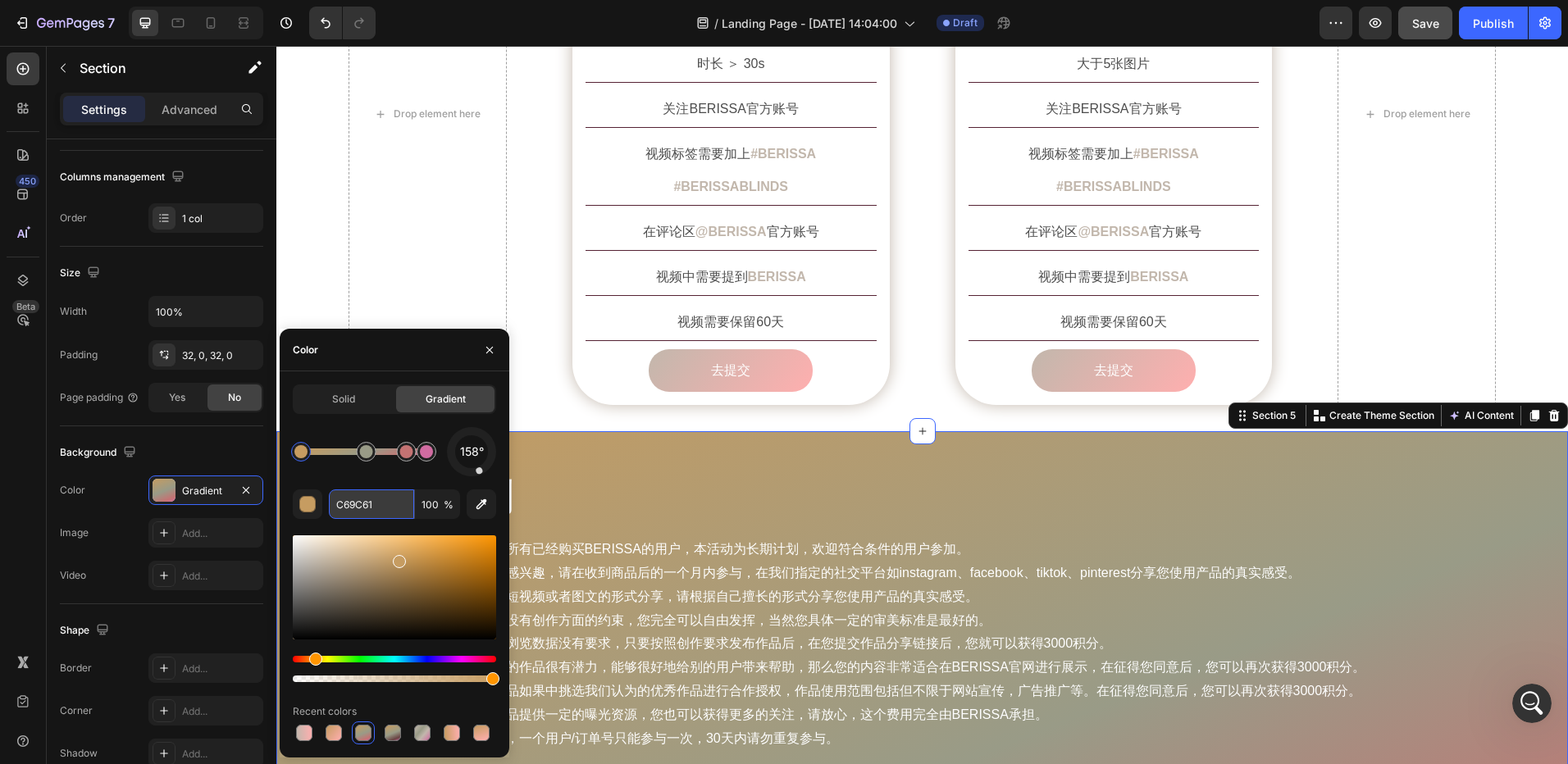
click at [369, 510] on input "C69C61" at bounding box center [371, 504] width 85 height 30
paste input "2B7AC"
type input "C2B7AC"
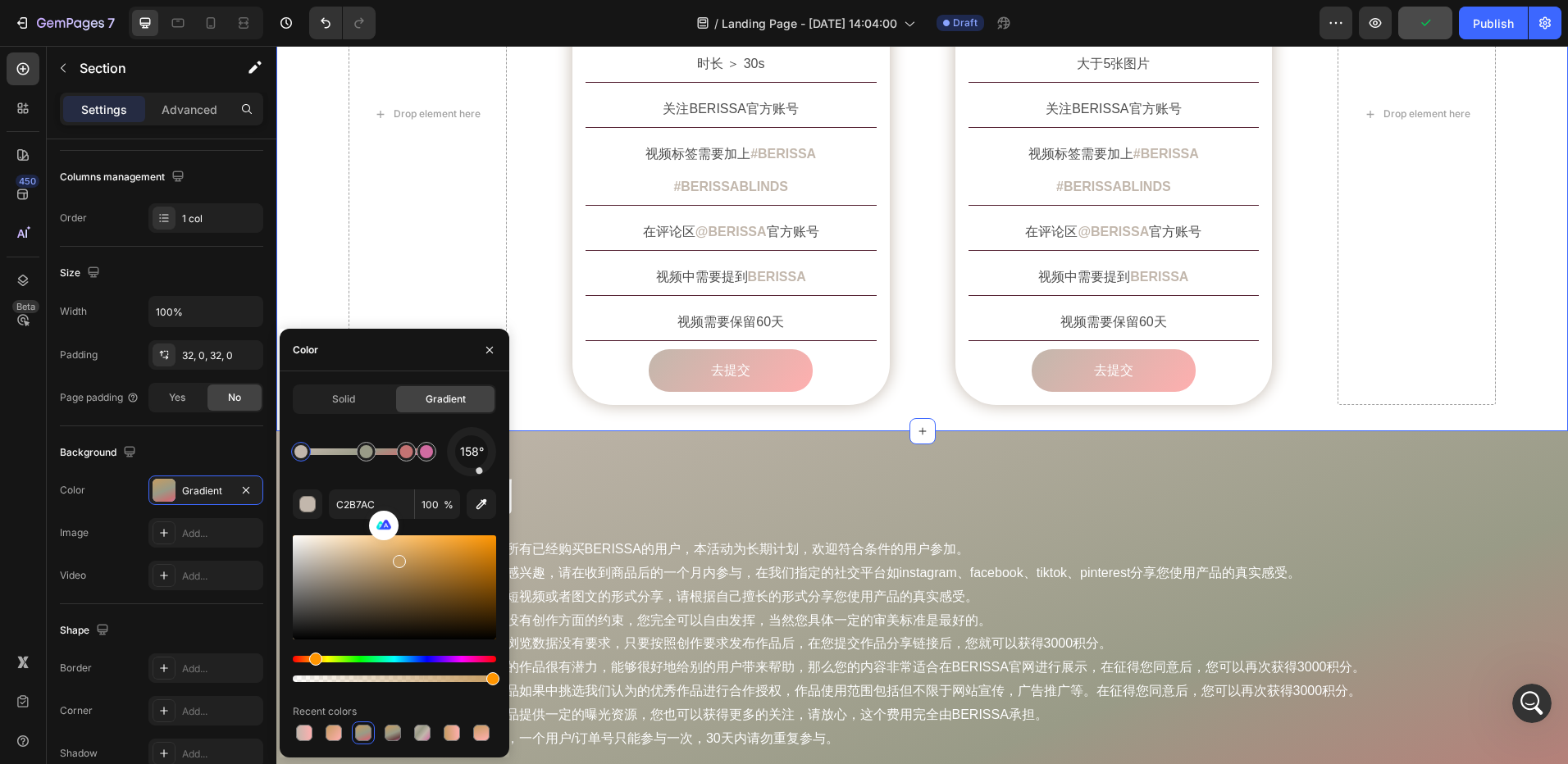
click at [1520, 293] on div "创作要求 Heading Row Drop element here Image 短视频 Text Block Row 短视频 Text Block 时长 ＞…" at bounding box center [923, 81] width 1292 height 648
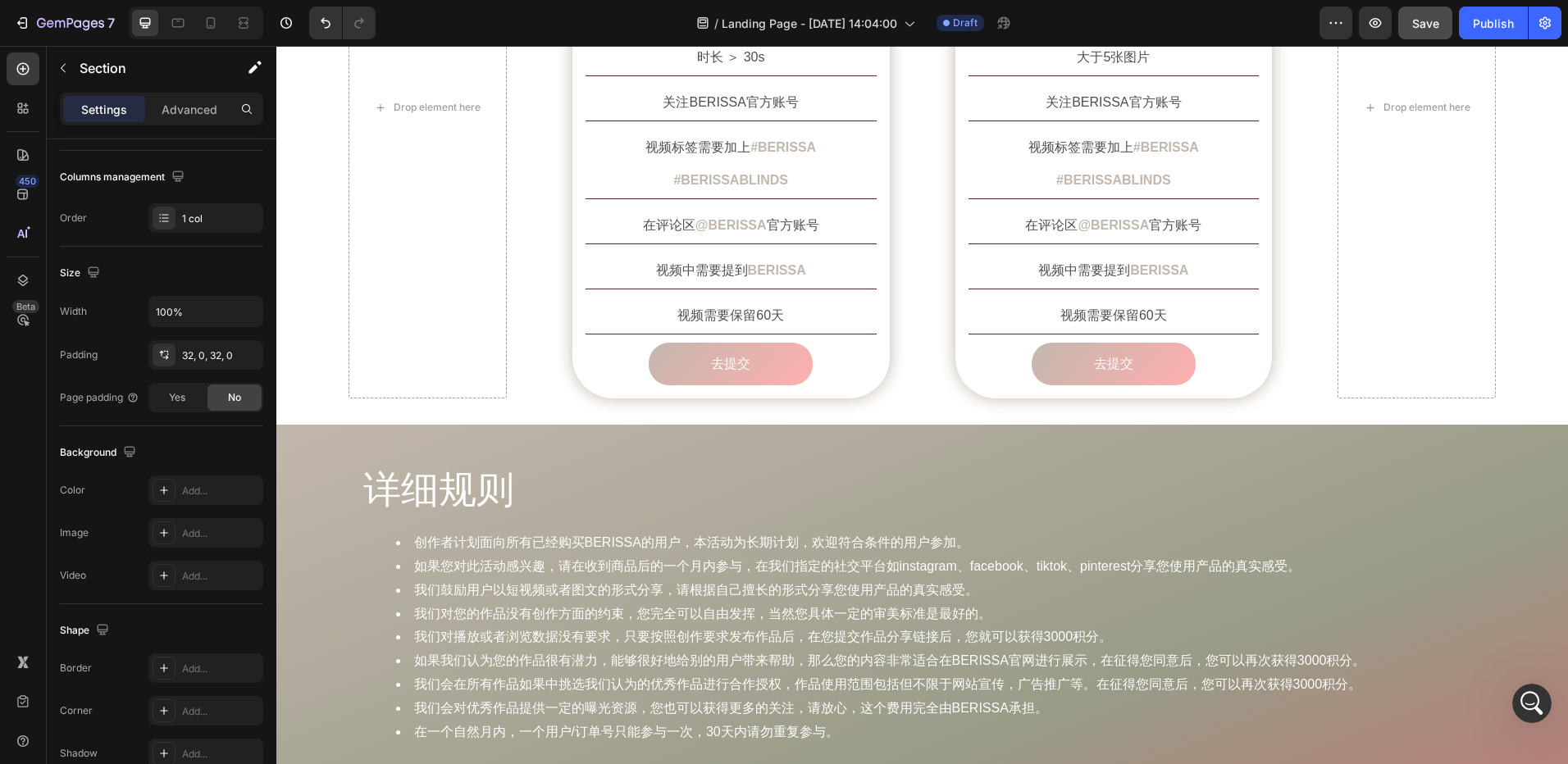
scroll to position [1558, 0]
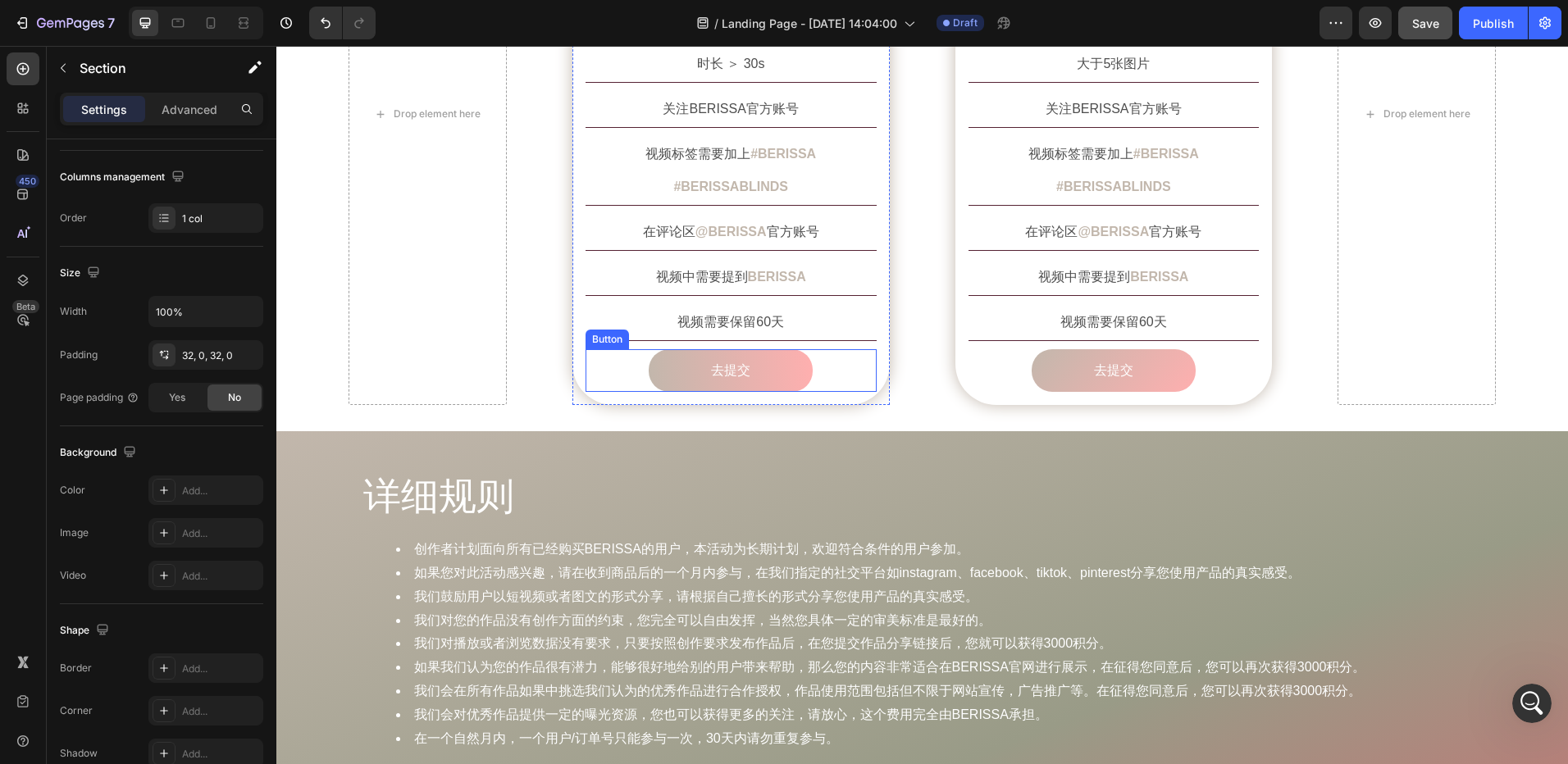
click at [791, 349] on link "去提交" at bounding box center [731, 371] width 164 height 44
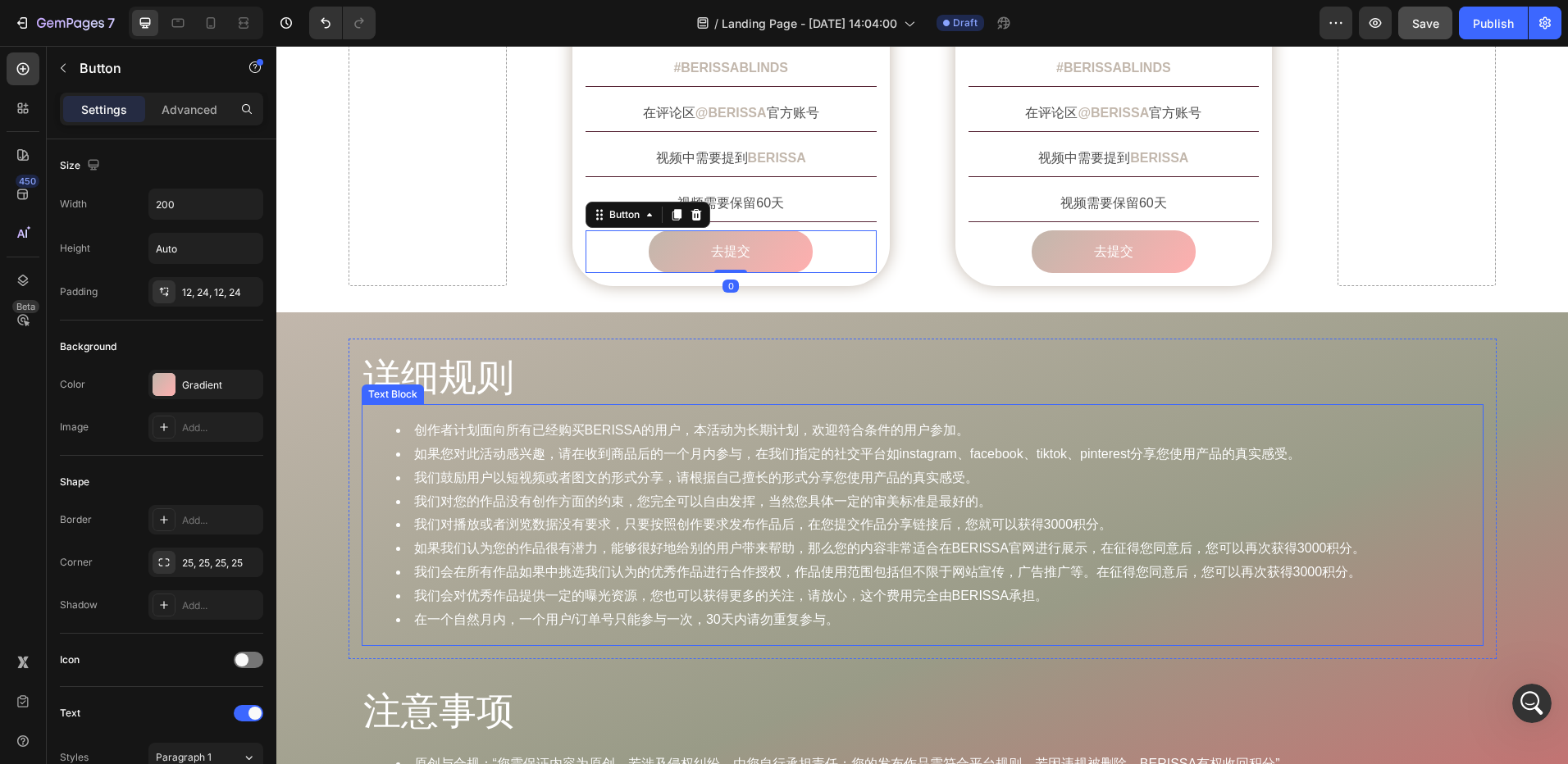
scroll to position [1722, 0]
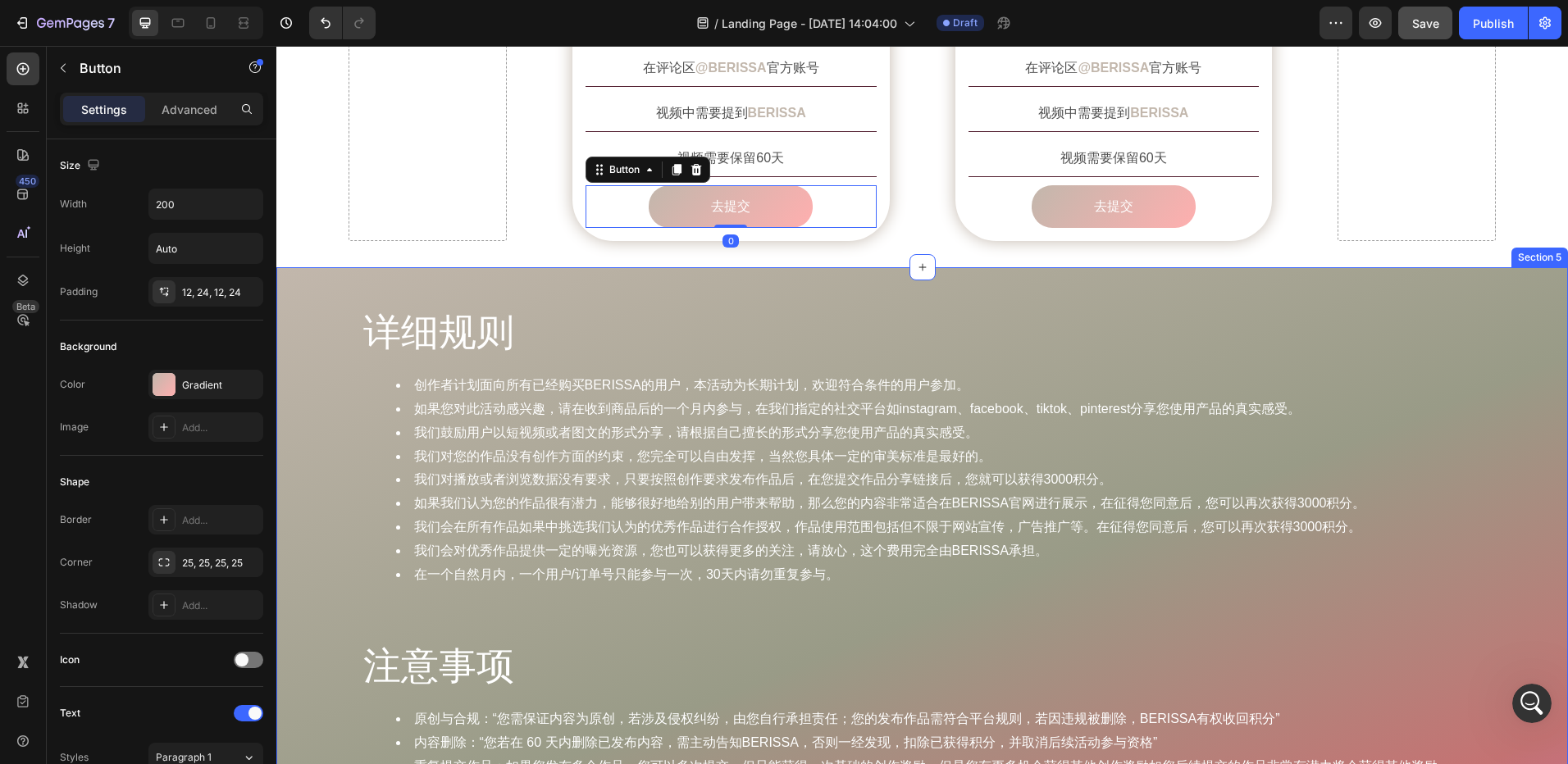
click at [324, 300] on div "详细规则 Heading 创作者计划面向所有已经购买BERISSA的用户，本活动为长期计划，欢迎符合条件的用户参加。 如果您对此活动感兴趣，请在收到商品后的一…" at bounding box center [923, 592] width 1292 height 597
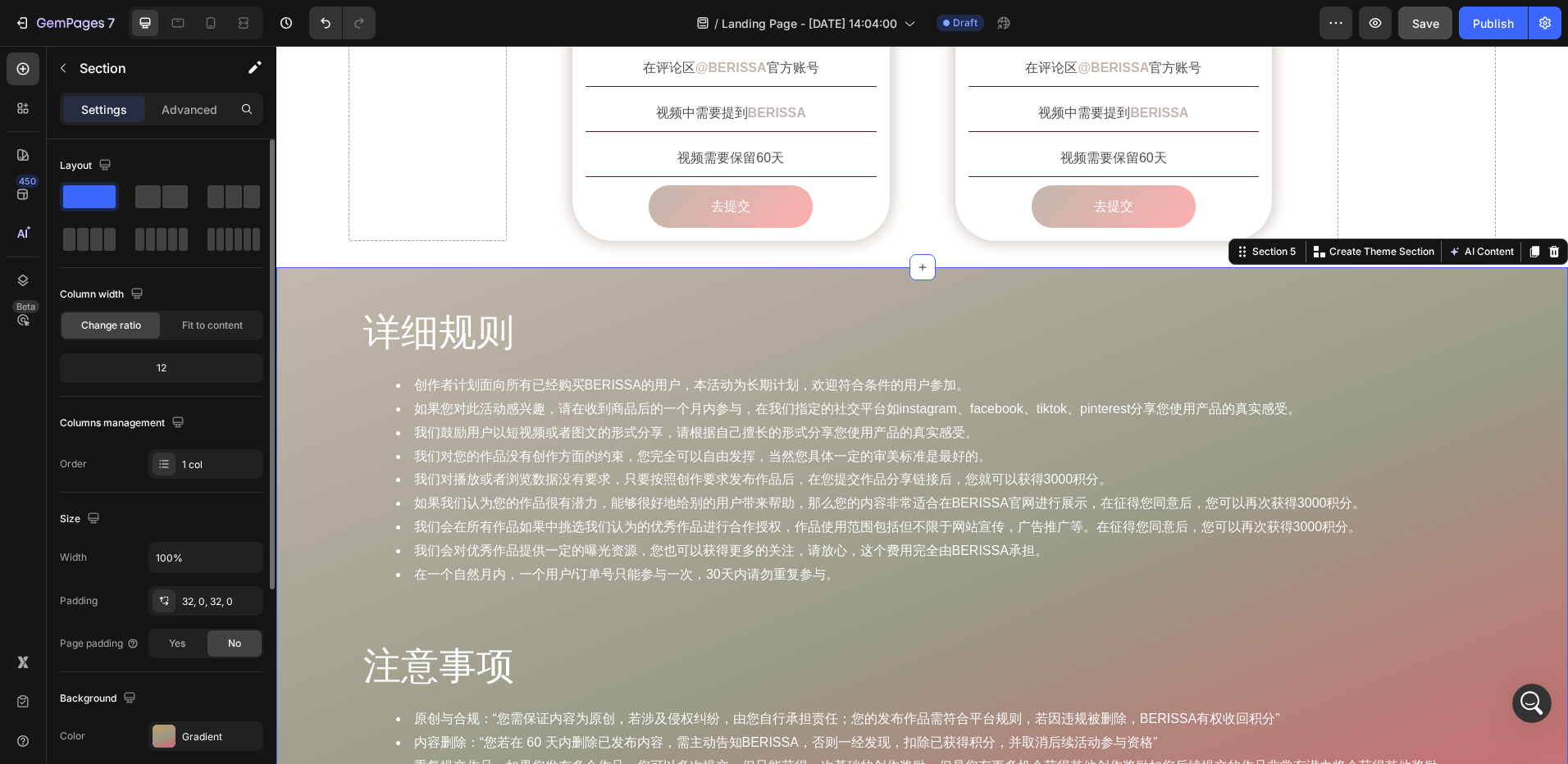
scroll to position [328, 0]
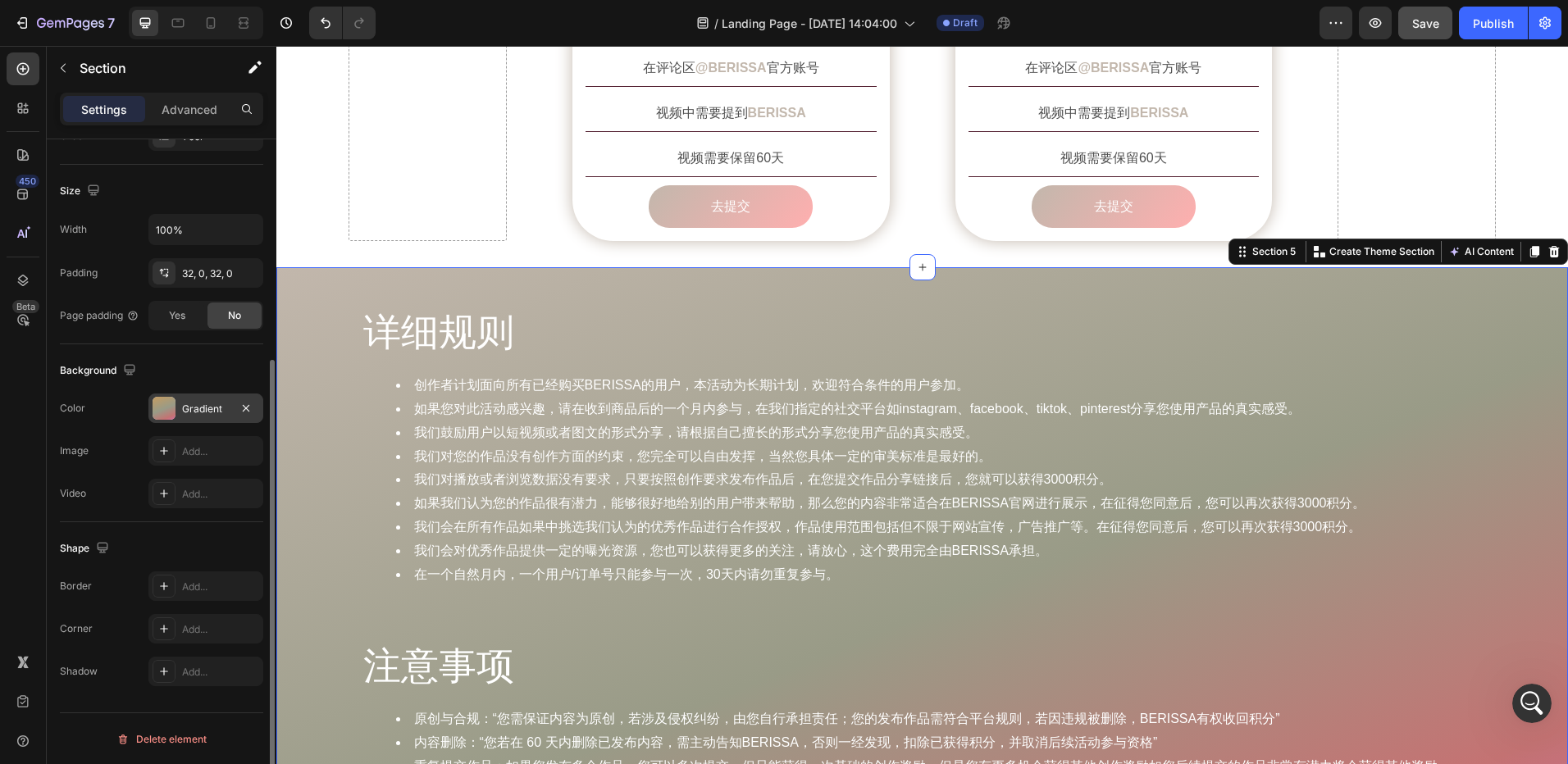
click at [159, 402] on div at bounding box center [164, 408] width 23 height 23
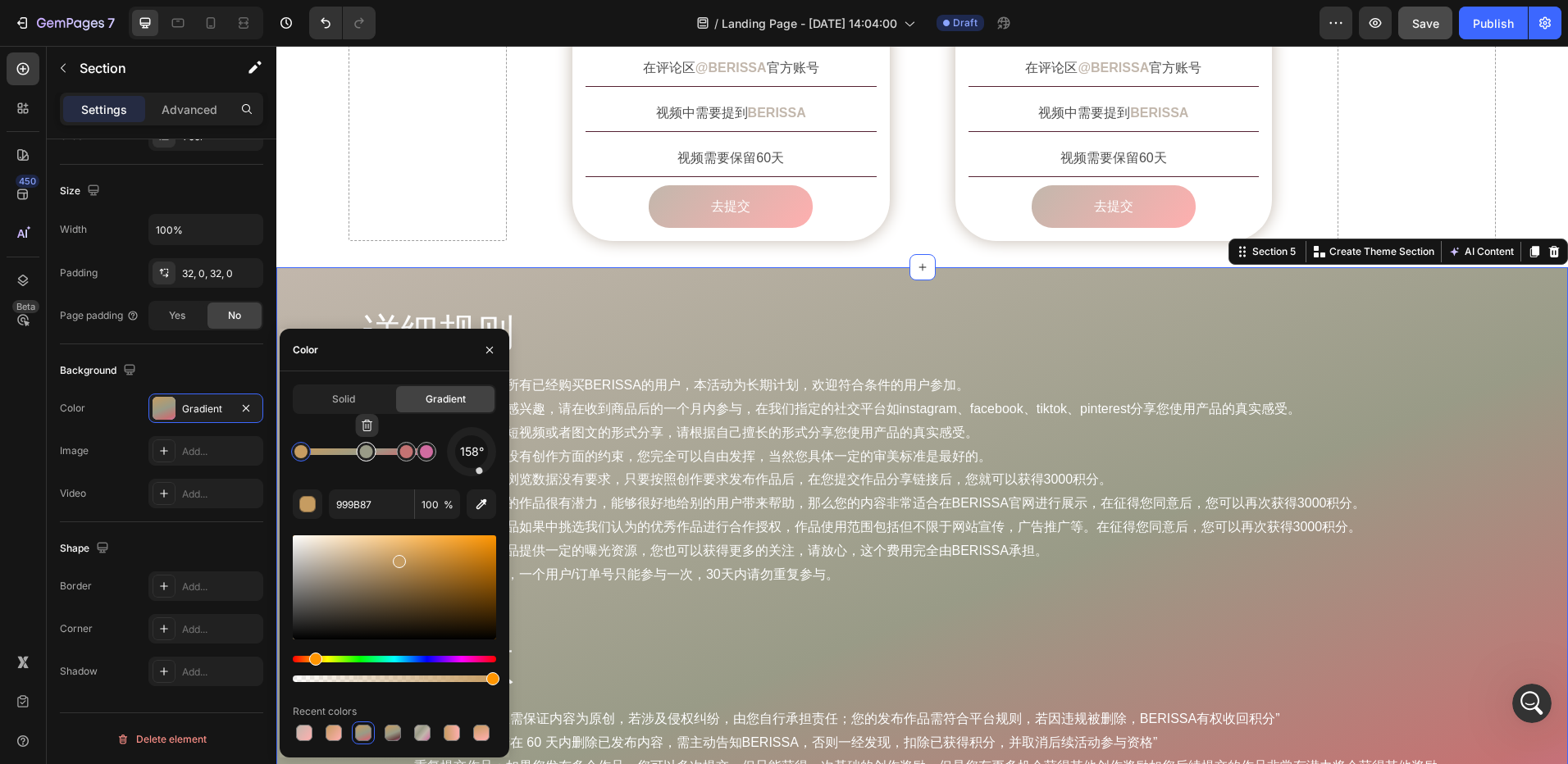
click at [366, 456] on div at bounding box center [366, 452] width 13 height 13
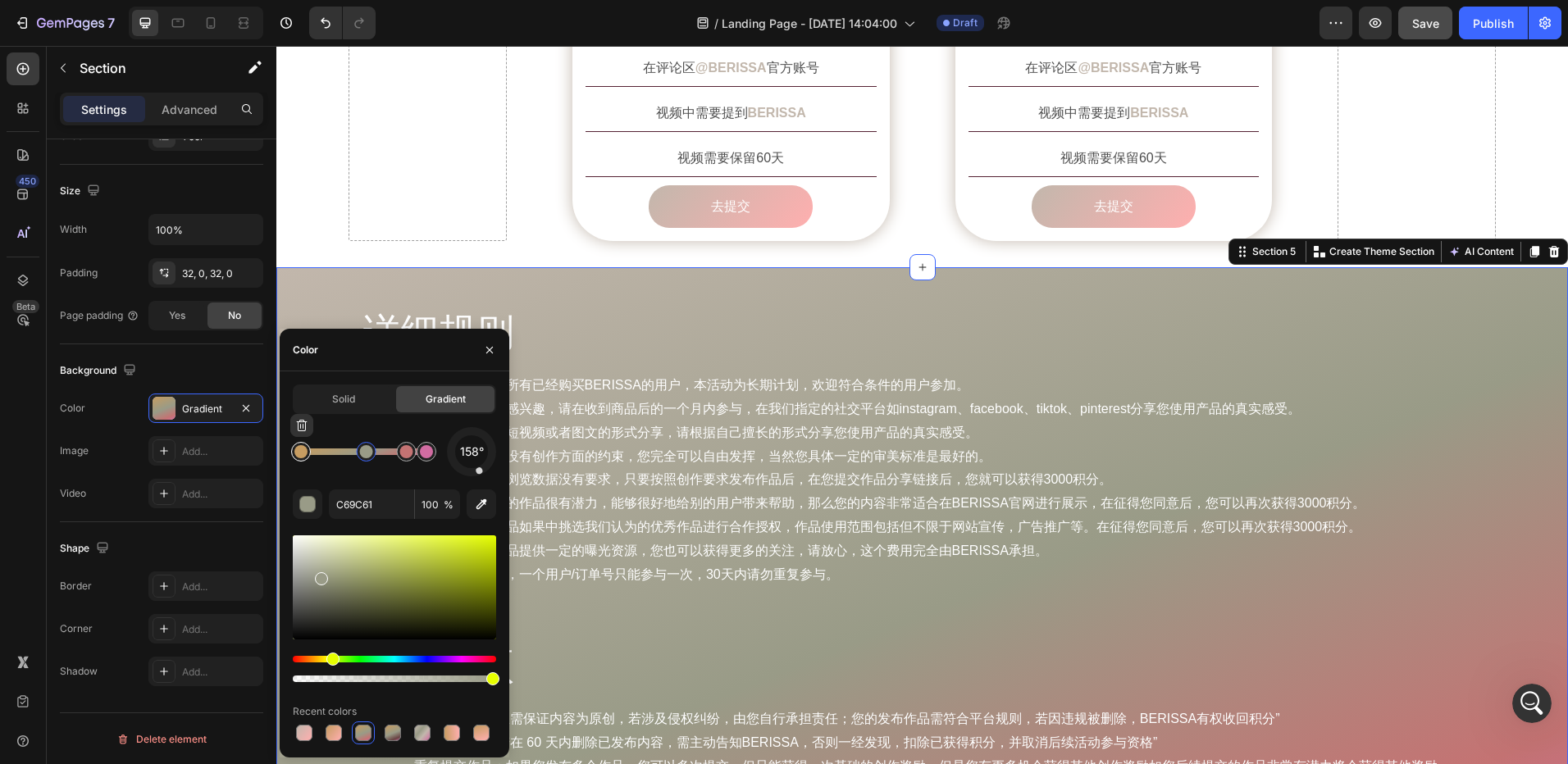
click at [307, 454] on div at bounding box center [301, 451] width 20 height 20
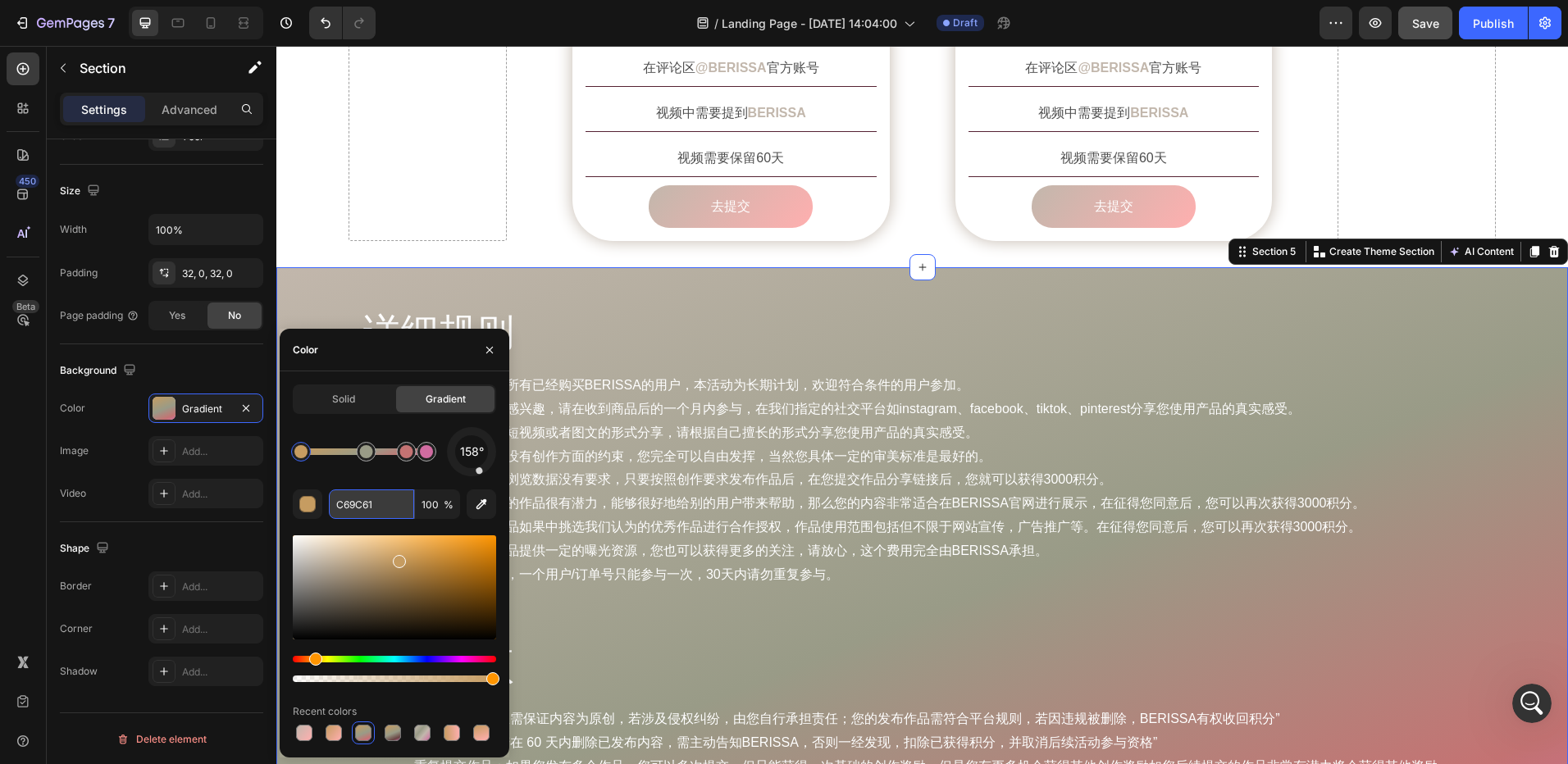
click at [366, 508] on input "C69C61" at bounding box center [371, 504] width 85 height 30
paste input "2B7AC"
click at [349, 473] on div "158°" at bounding box center [394, 452] width 203 height 50
click at [366, 455] on div at bounding box center [366, 452] width 13 height 13
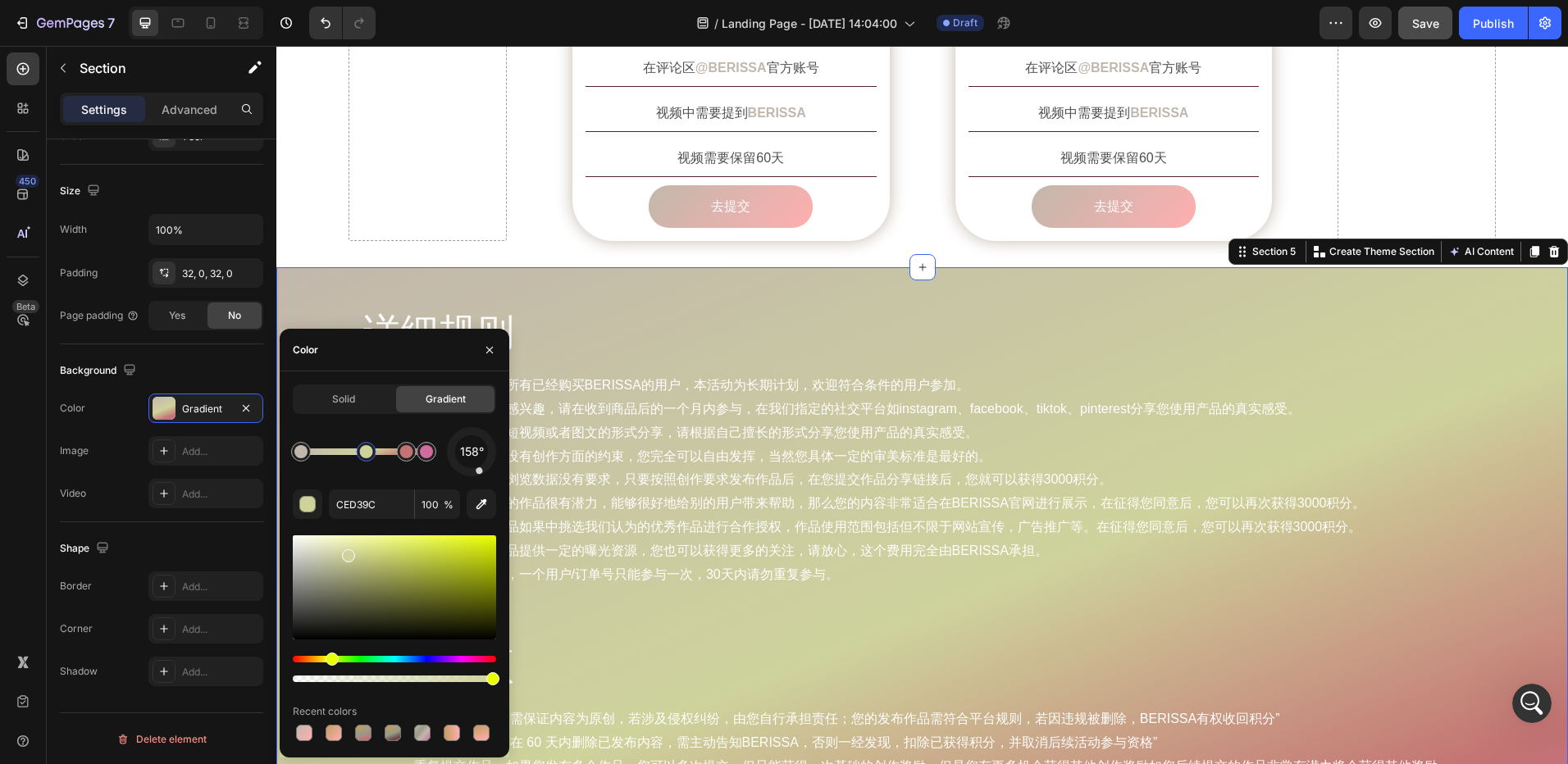
drag, startPoint x: 323, startPoint y: 577, endPoint x: 351, endPoint y: 564, distance: 30.9
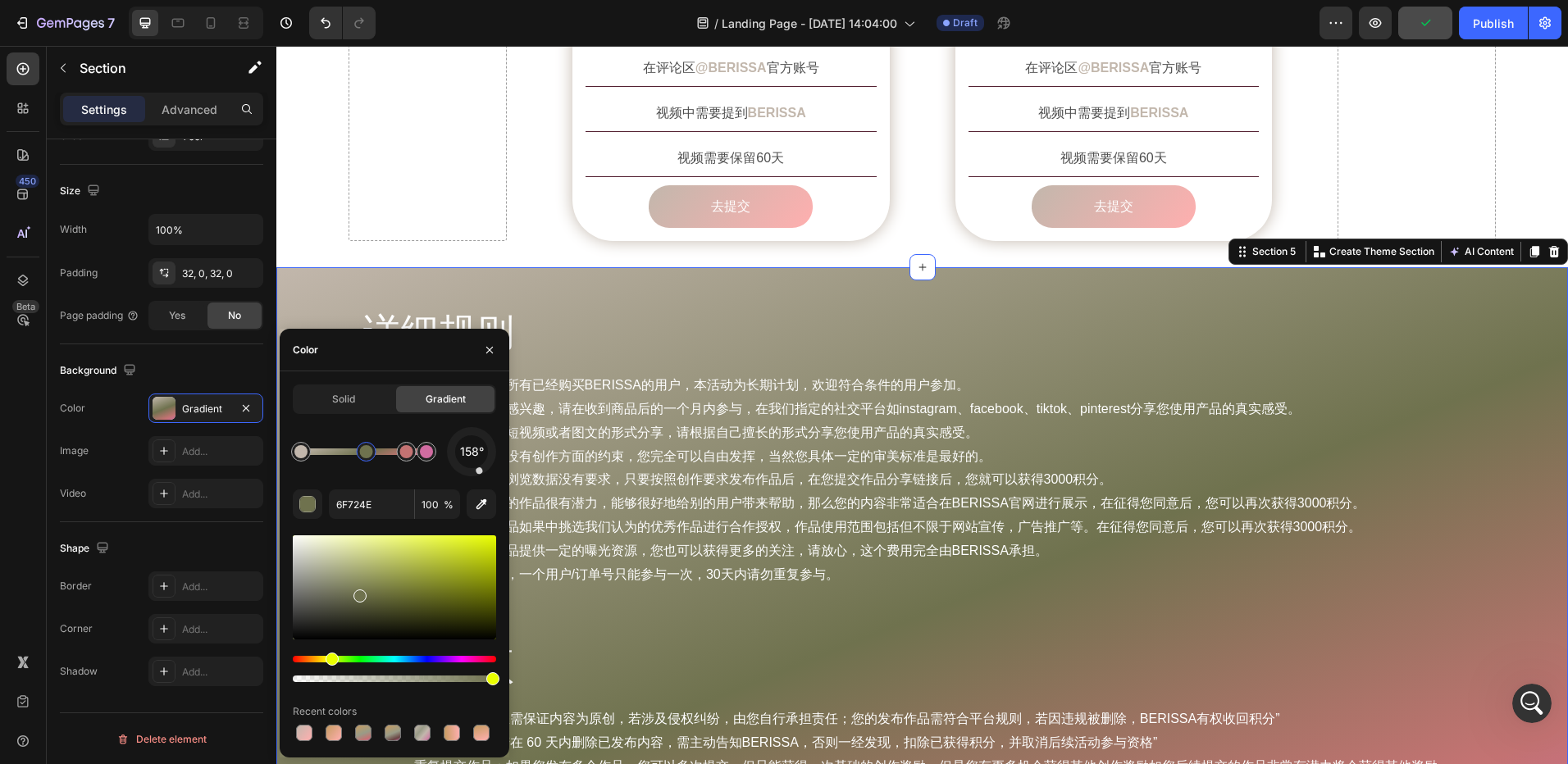
drag, startPoint x: 345, startPoint y: 555, endPoint x: 359, endPoint y: 559, distance: 14.6
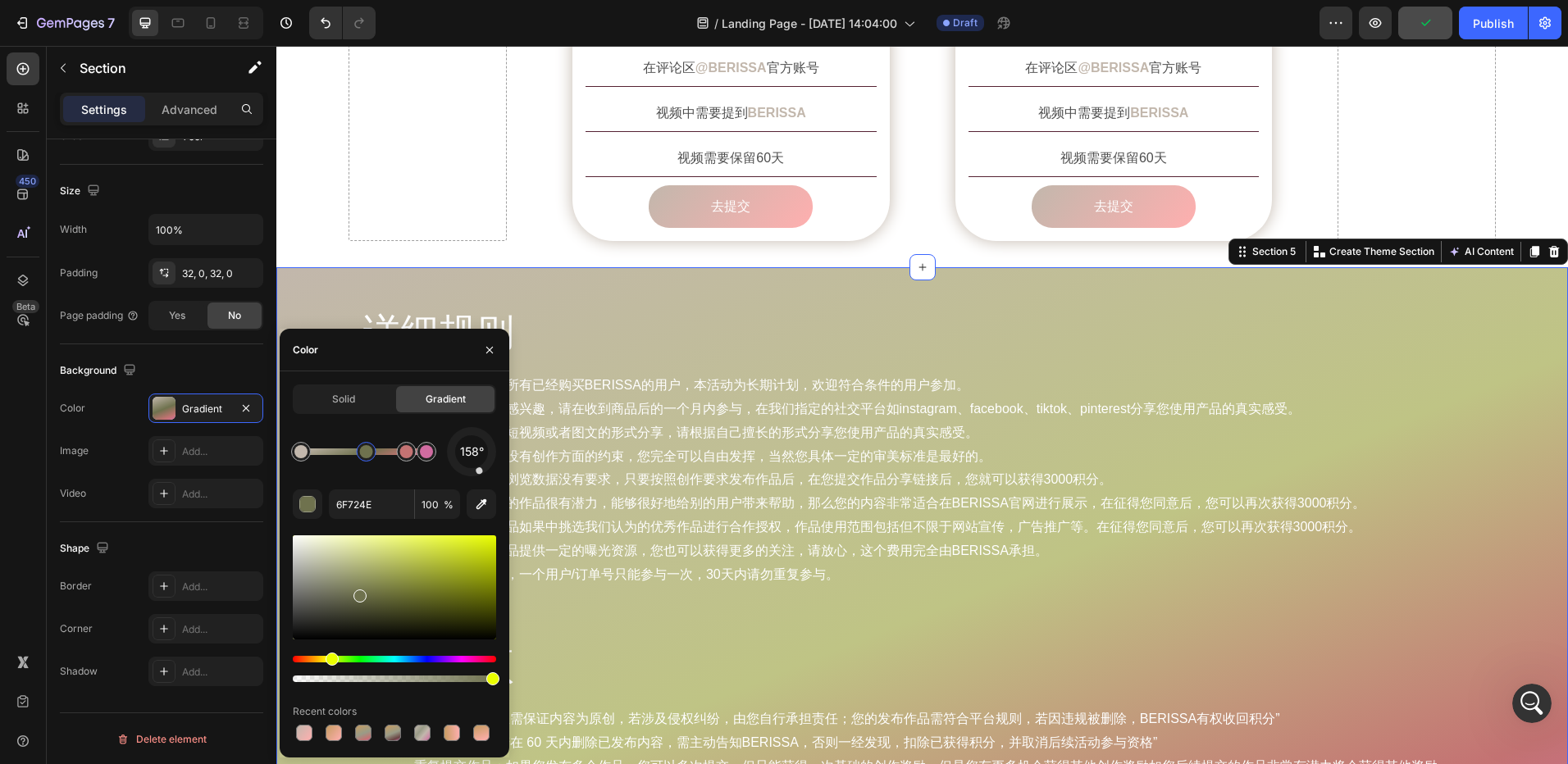
click at [359, 559] on div at bounding box center [394, 587] width 203 height 104
type input "BFC485"
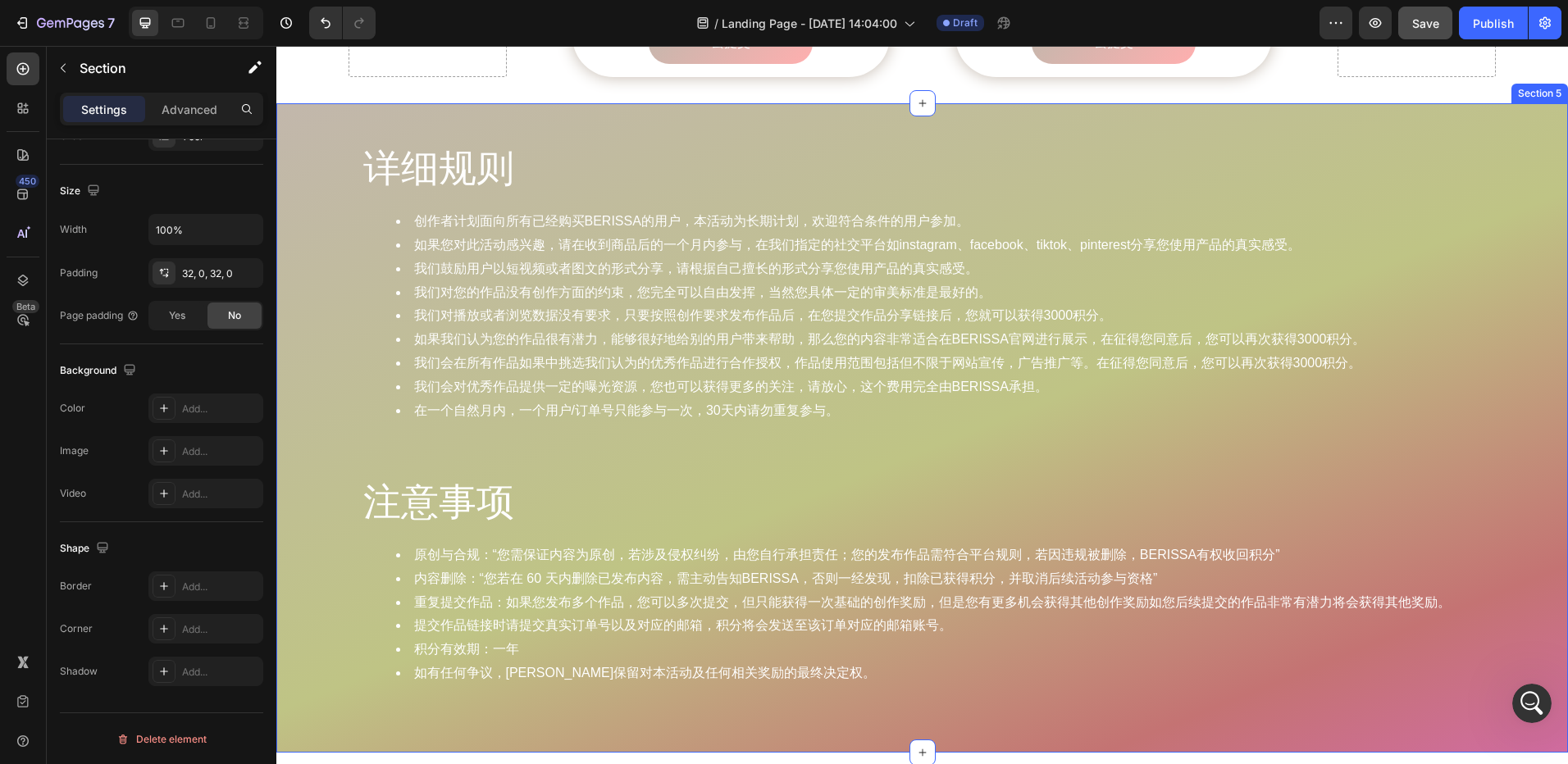
scroll to position [1804, 0]
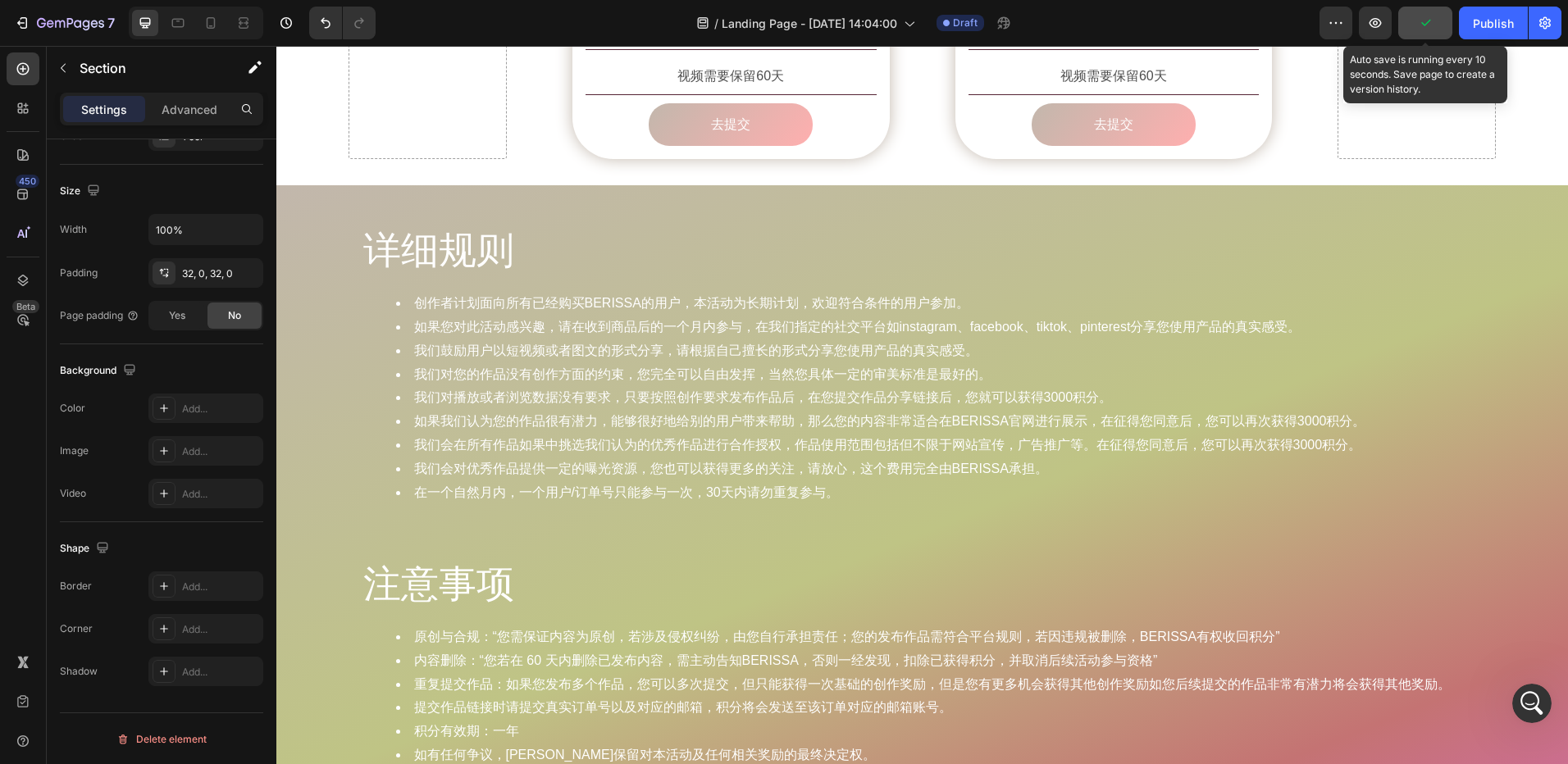
click at [1433, 26] on icon "button" at bounding box center [1425, 22] width 16 height 16
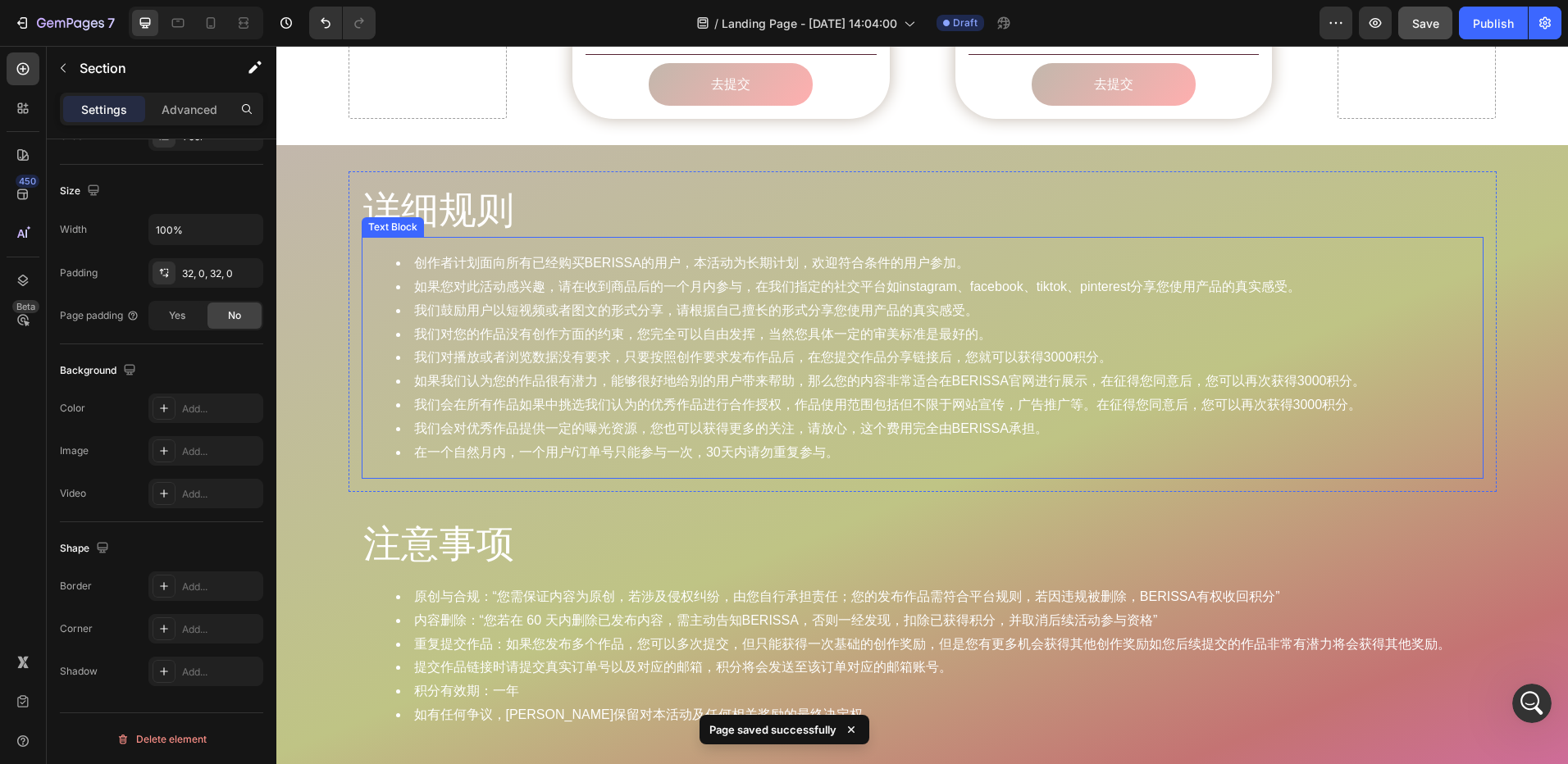
scroll to position [1886, 0]
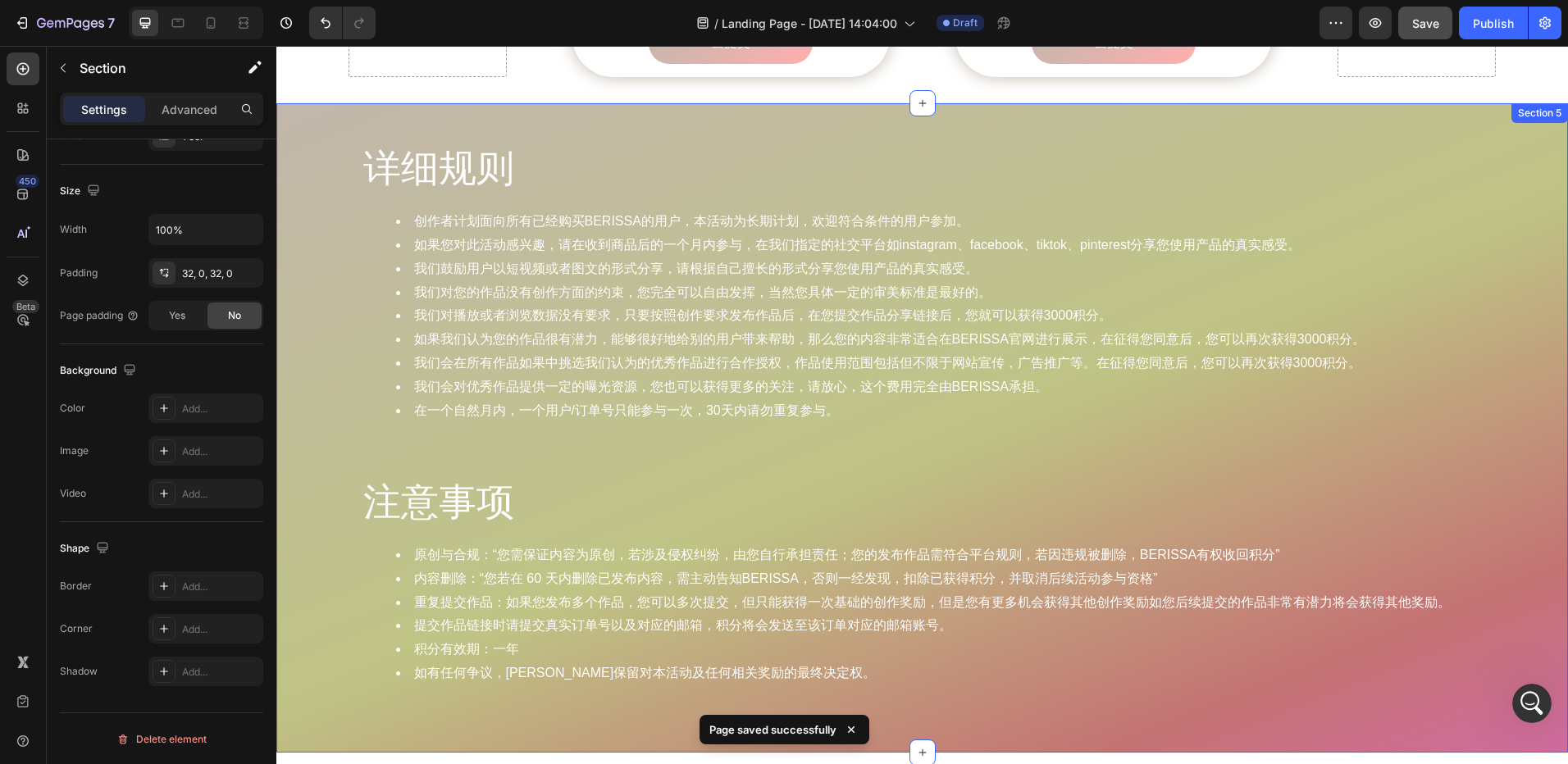
click at [304, 231] on div "详细规则 Heading 创作者计划面向所有已经购买BERISSA的用户，本活动为长期计划，欢迎符合条件的用户参加。 如果您对此活动感兴趣，请在收到商品后的一…" at bounding box center [923, 428] width 1292 height 597
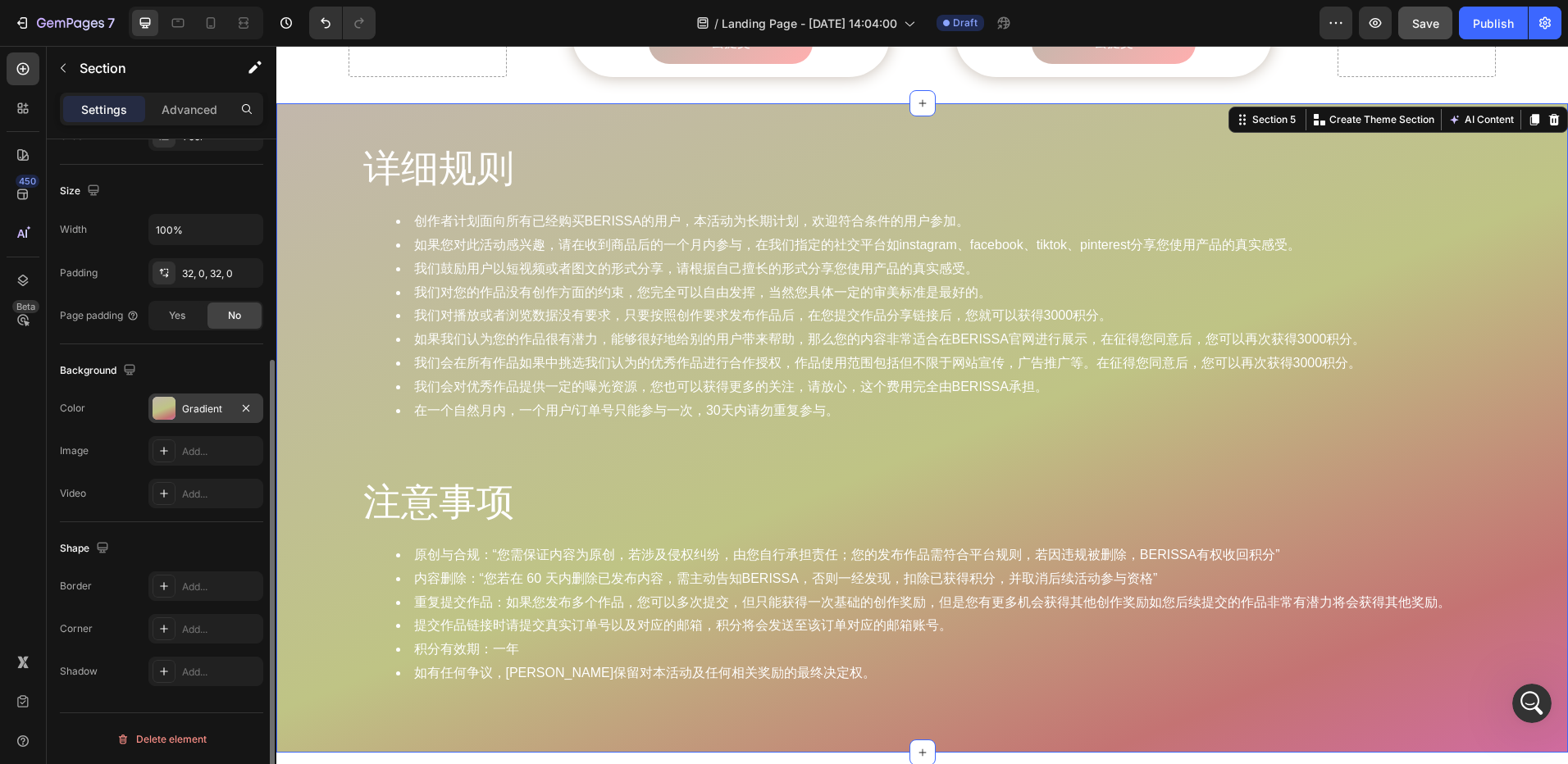
click at [166, 410] on div at bounding box center [164, 408] width 23 height 23
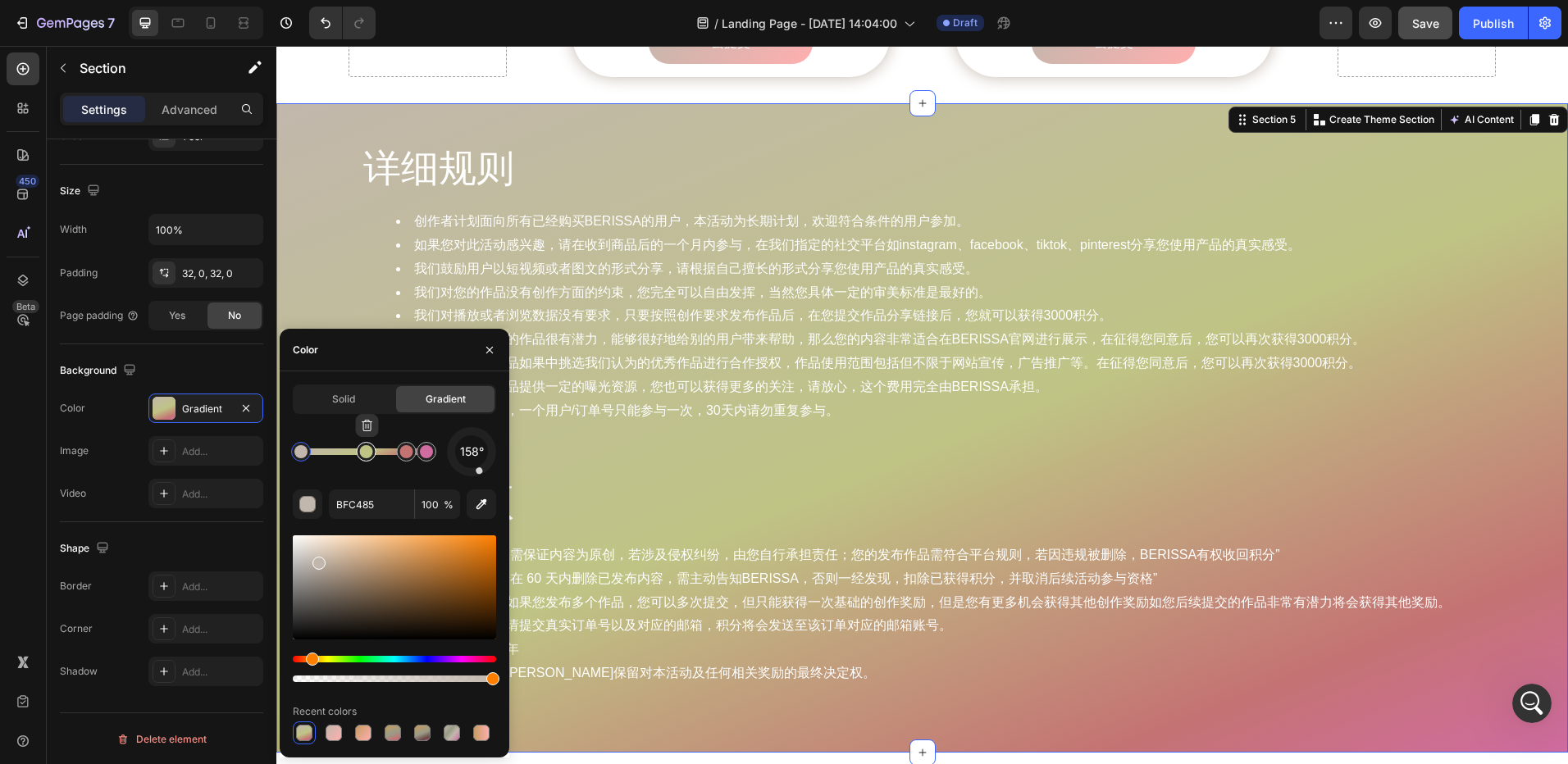
click at [365, 455] on div at bounding box center [366, 452] width 13 height 13
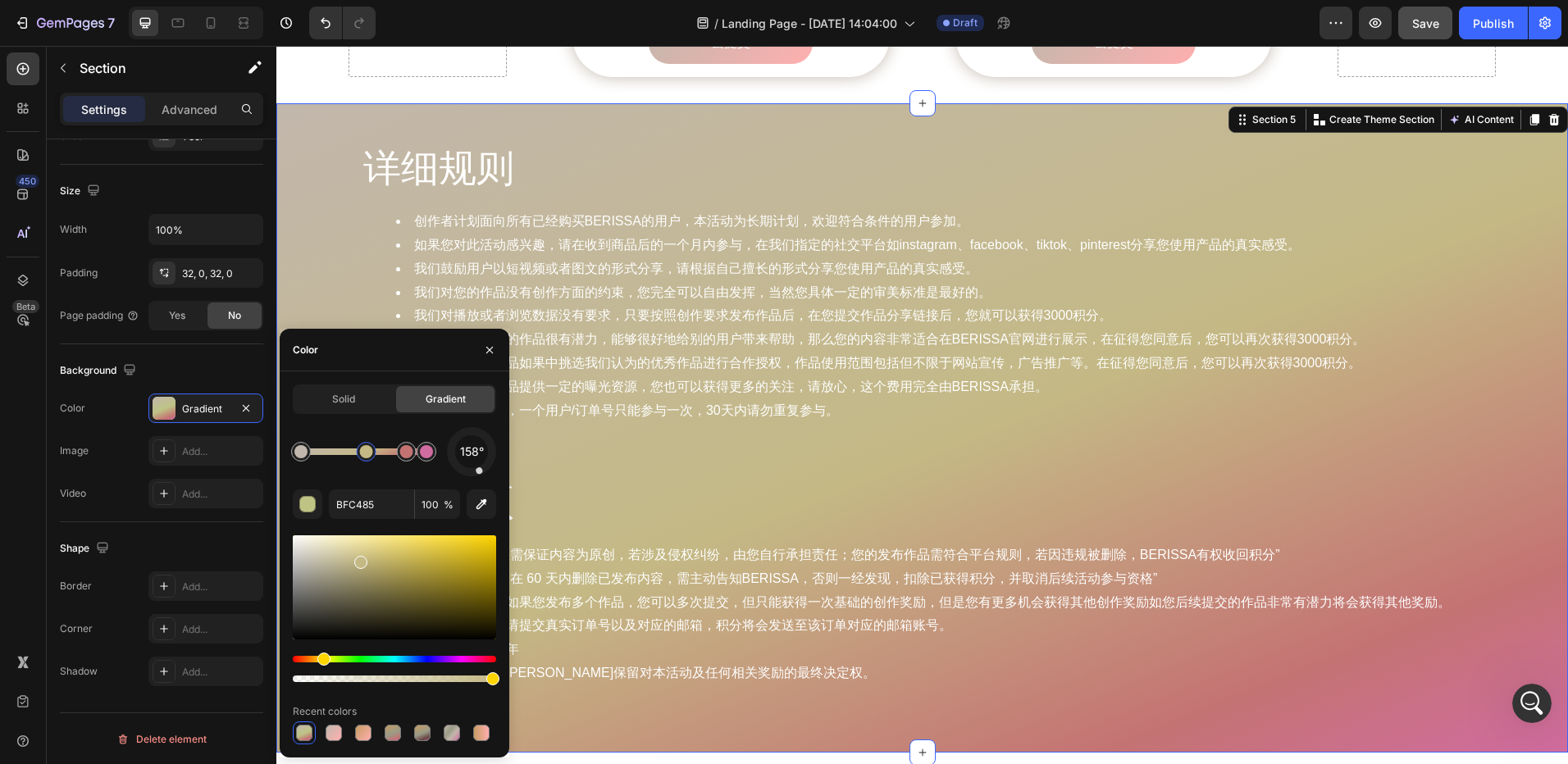
type input "C4B985"
drag, startPoint x: 333, startPoint y: 661, endPoint x: 322, endPoint y: 662, distance: 11.0
click at [1510, 262] on div "详细规则 Heading 创作者计划面向所有已经购买BERISSA的用户，本活动为长期计划，欢迎符合条件的用户参加。 如果您对此活动感兴趣，请在收到商品后的一…" at bounding box center [923, 428] width 1292 height 597
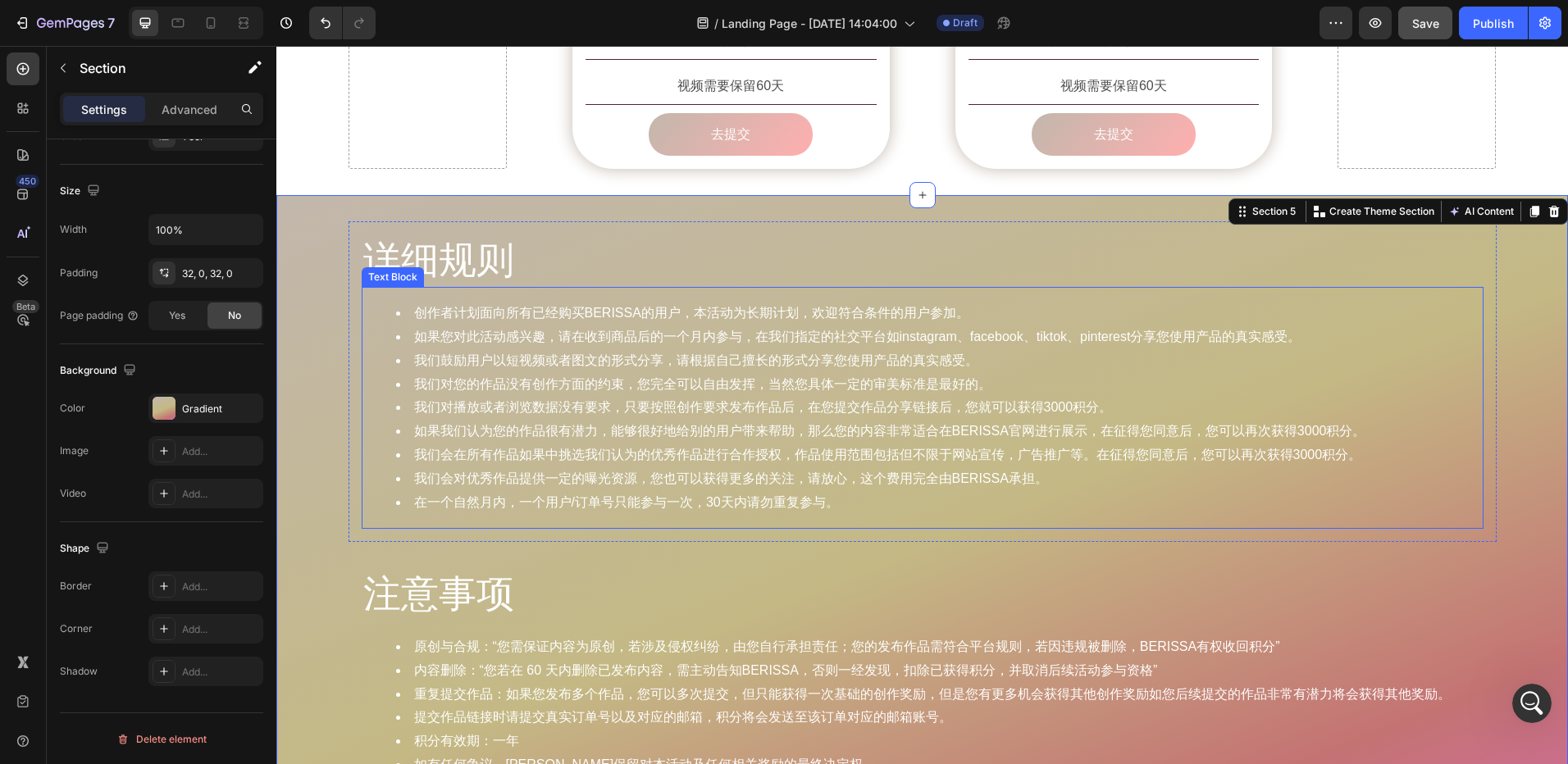
scroll to position [1804, 0]
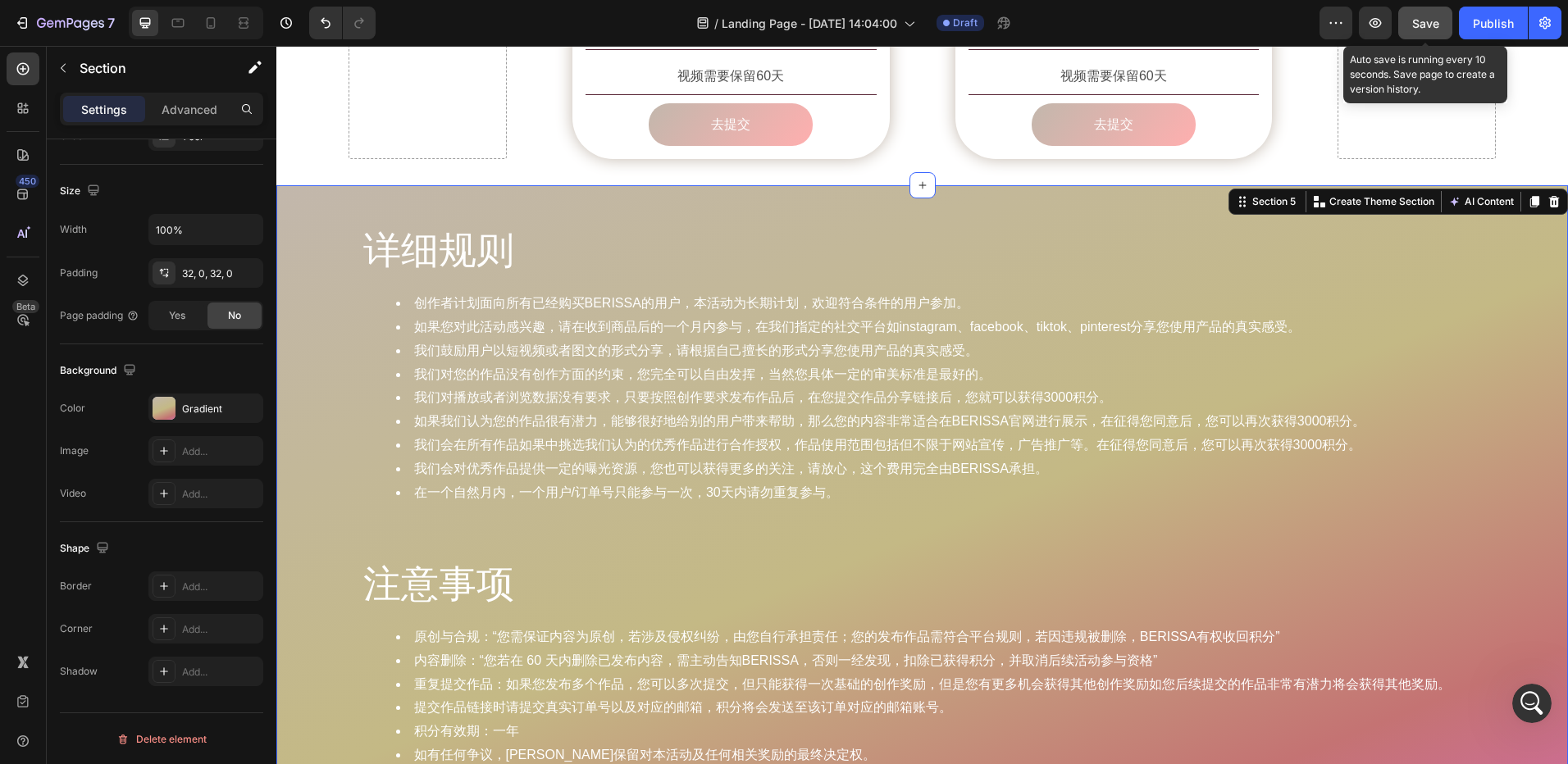
click at [1416, 28] on span "Save" at bounding box center [1426, 23] width 27 height 14
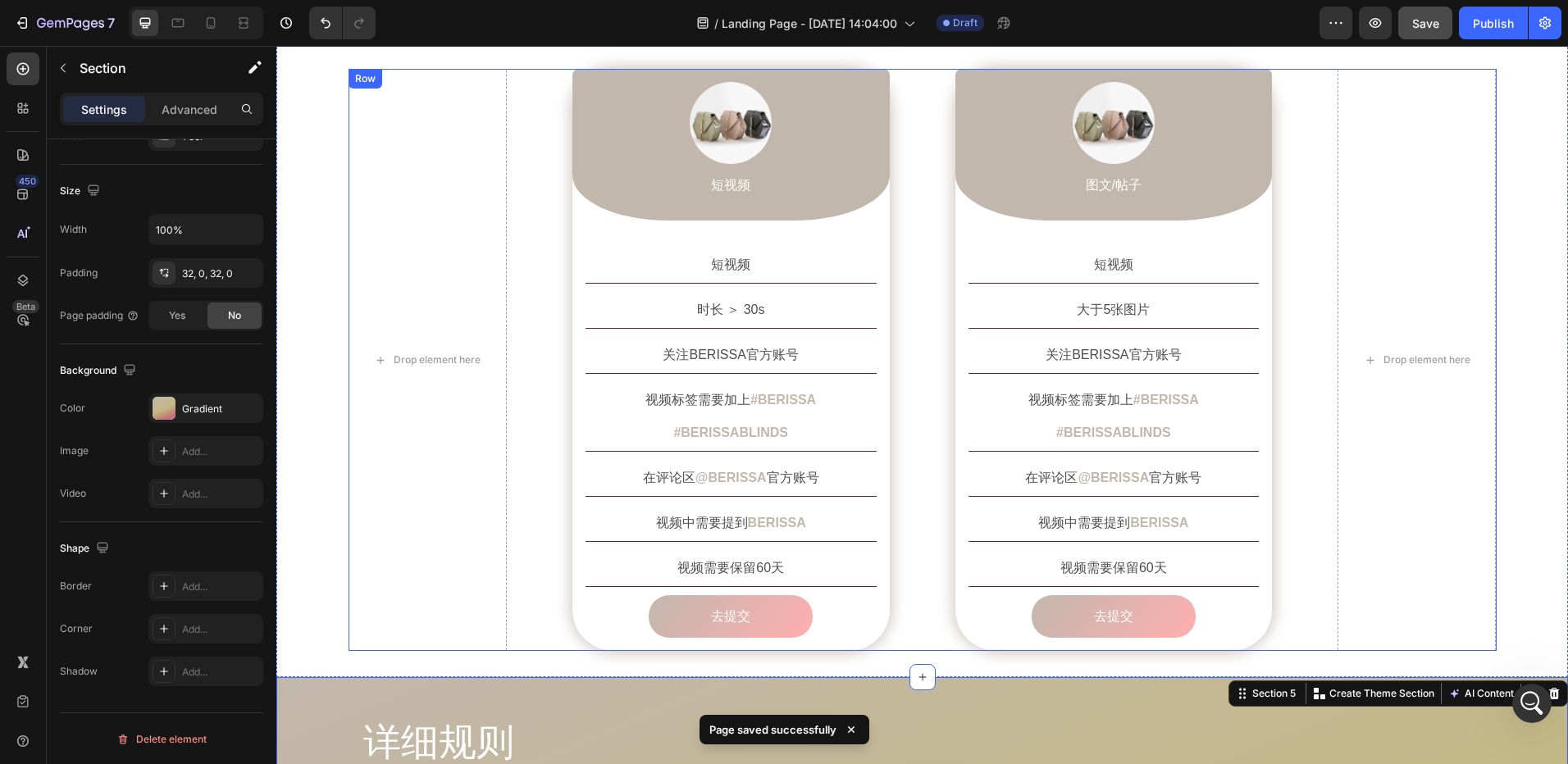
scroll to position [1476, 0]
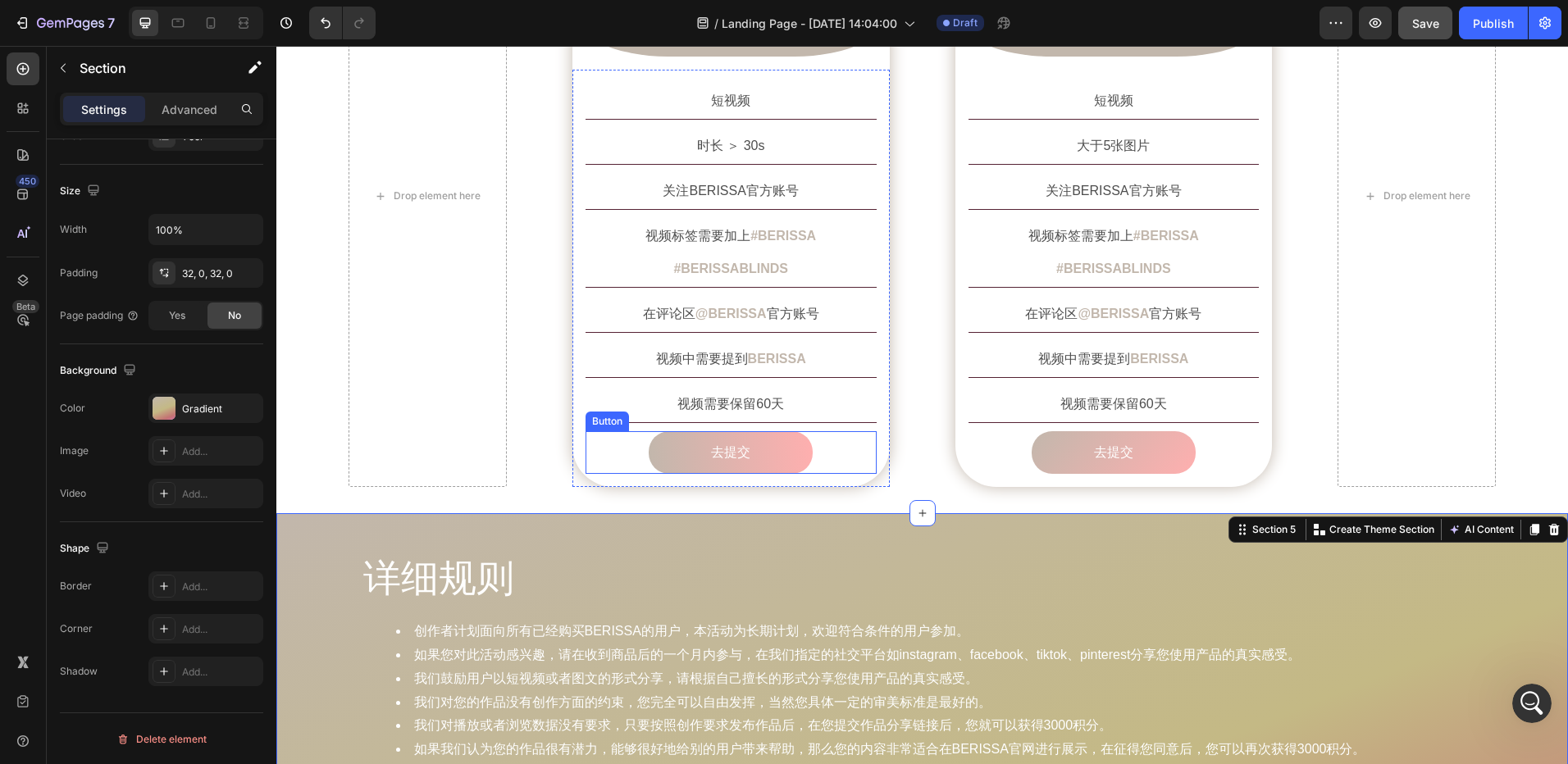
click at [665, 431] on link "去提交" at bounding box center [731, 453] width 164 height 44
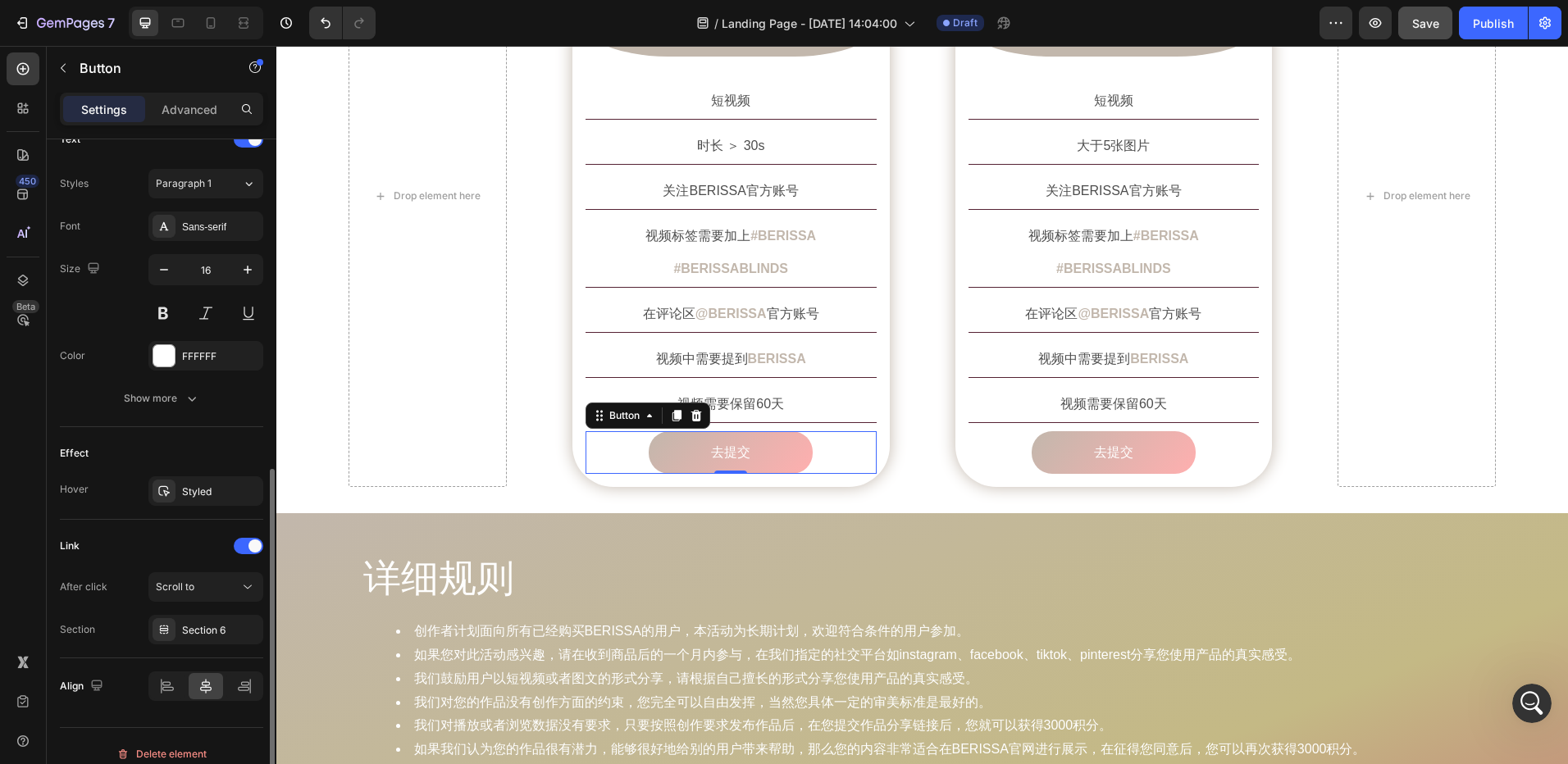
scroll to position [589, 0]
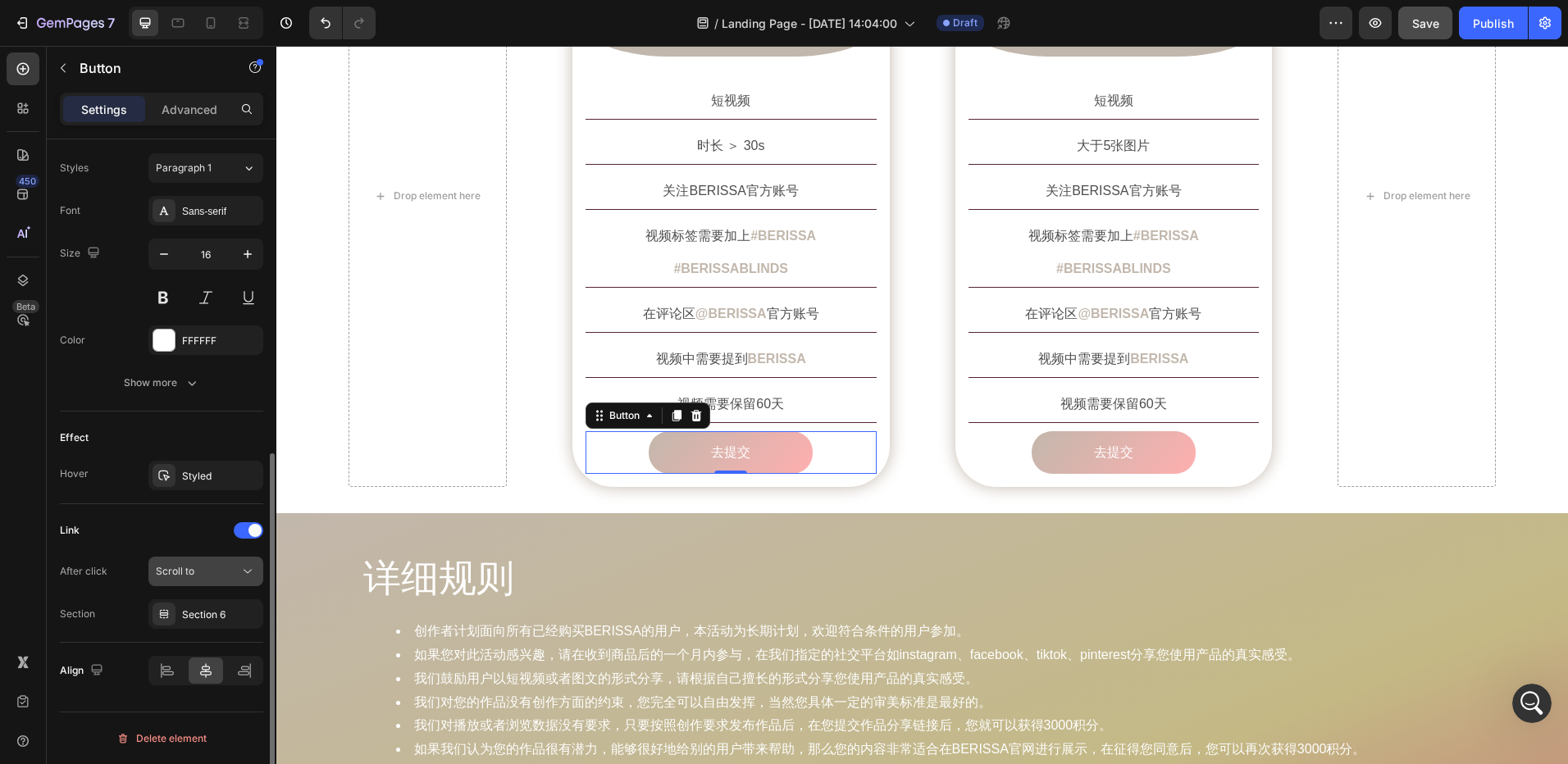
click at [160, 574] on span "Scroll to" at bounding box center [175, 570] width 38 height 12
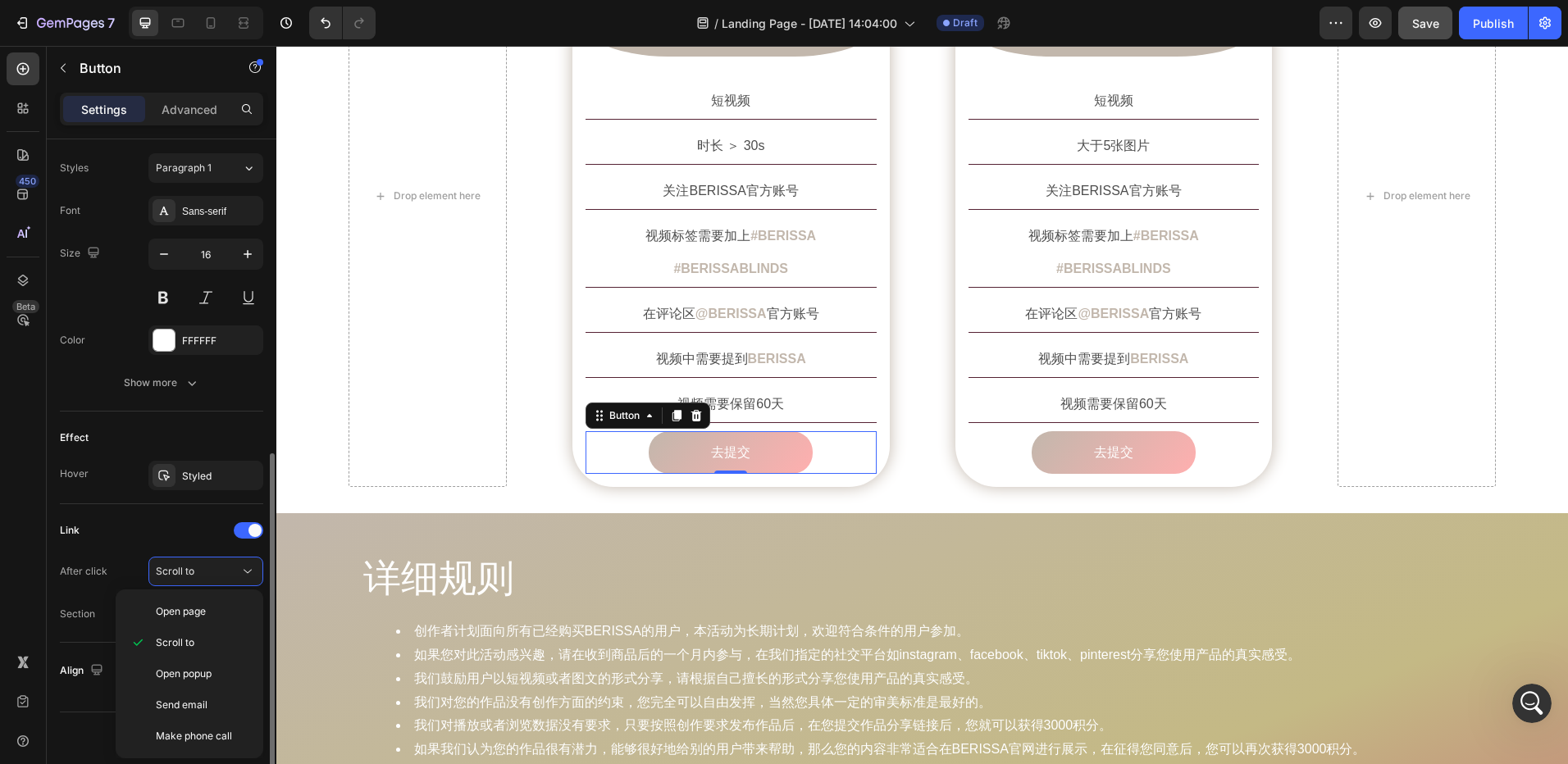
click at [159, 533] on div "Link" at bounding box center [161, 530] width 203 height 27
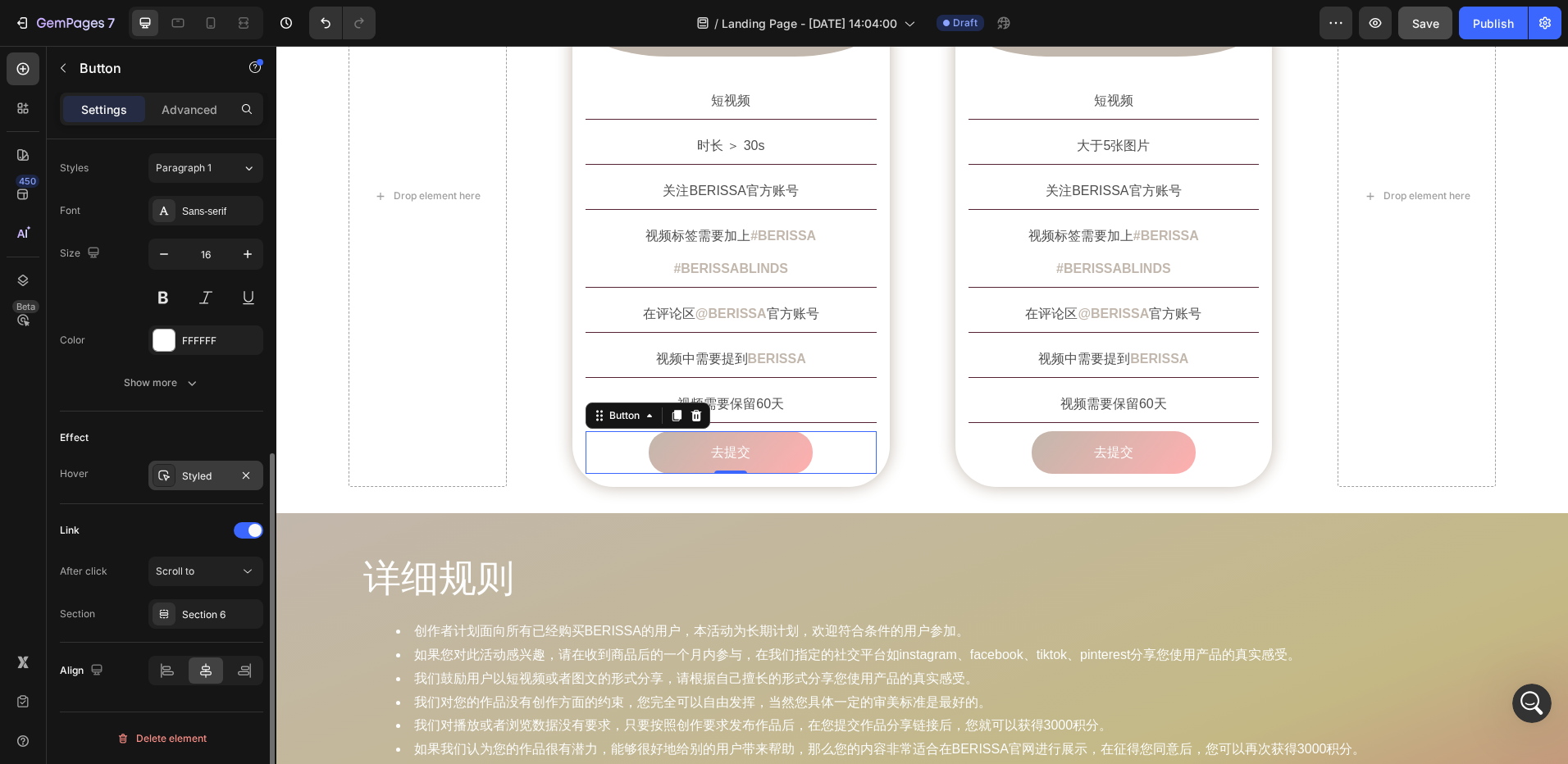
click at [199, 481] on div "Styled" at bounding box center [206, 476] width 48 height 14
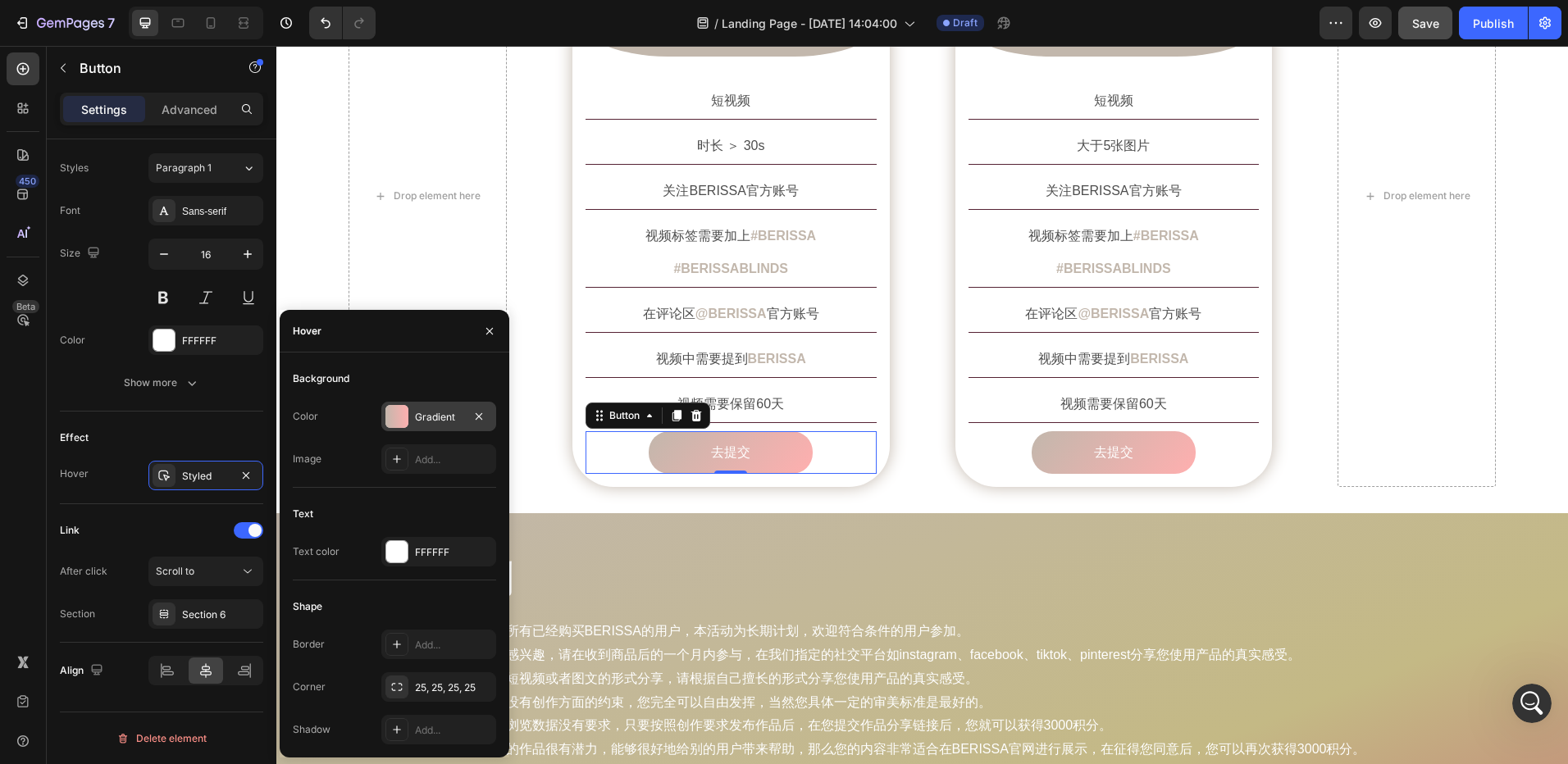
click at [400, 418] on div at bounding box center [397, 417] width 23 height 23
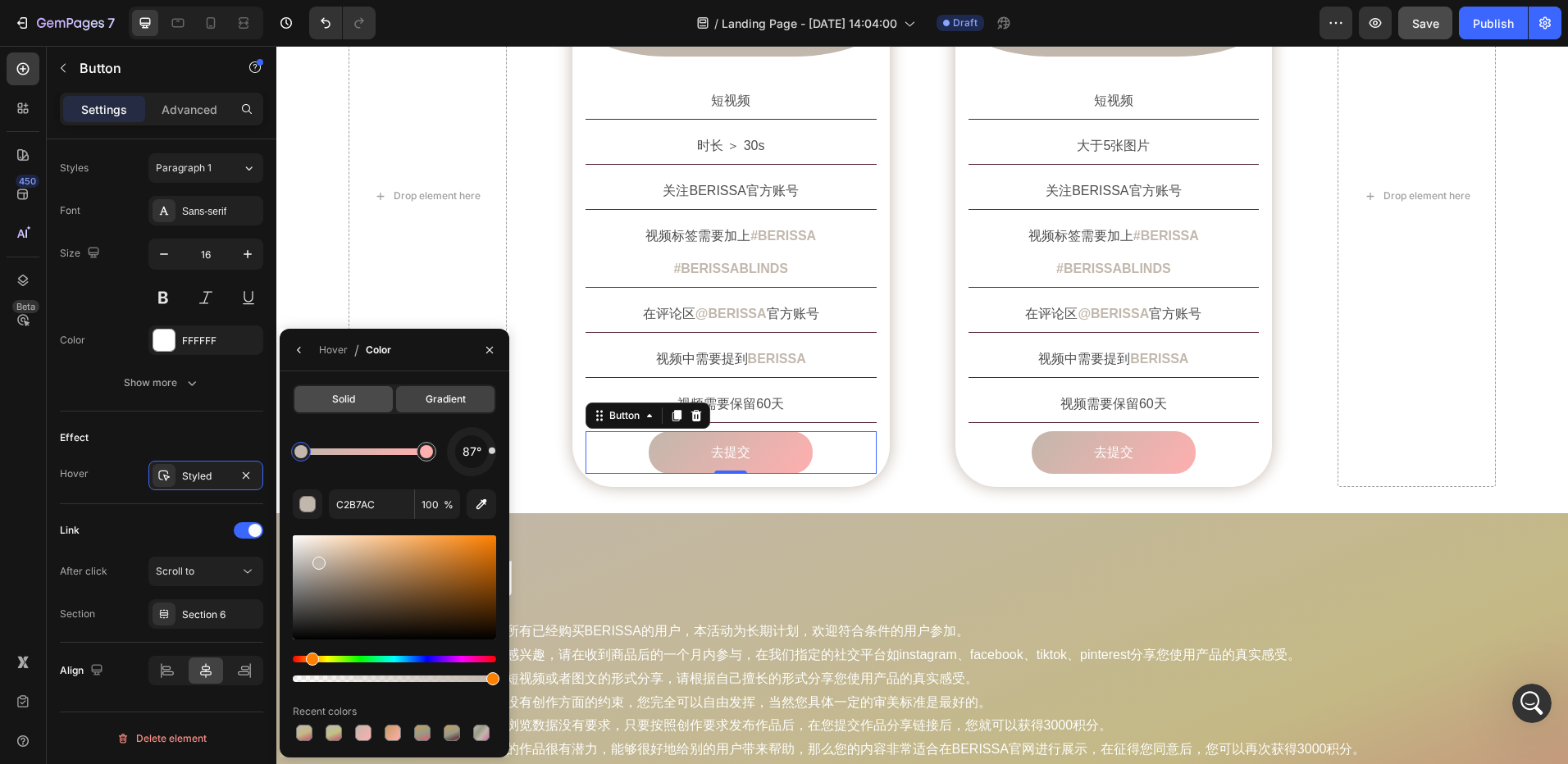
click at [353, 406] on div "Solid" at bounding box center [344, 400] width 98 height 27
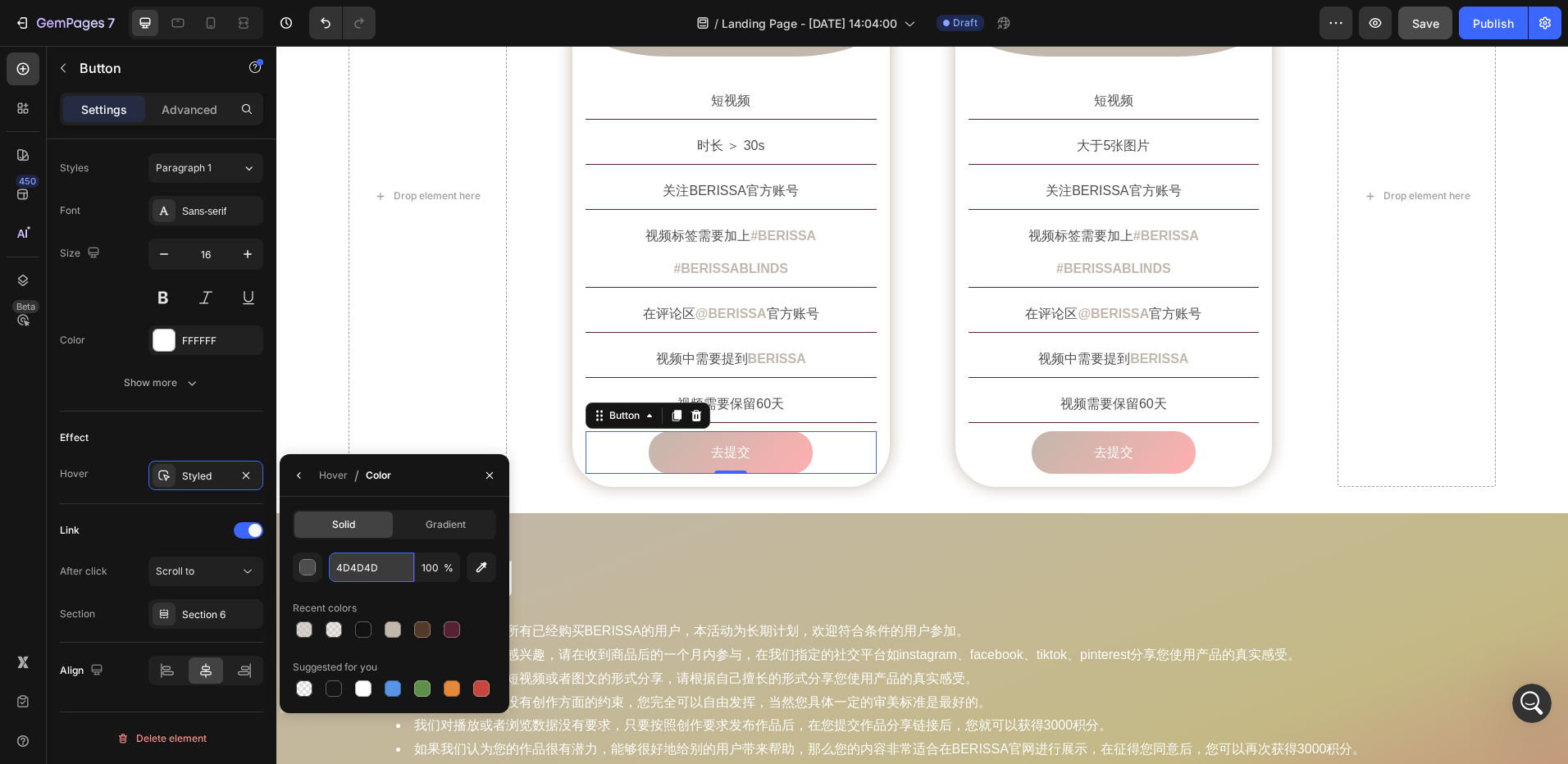
click at [356, 568] on input "4D4D4D" at bounding box center [371, 567] width 85 height 30
paste input "C2B7AC"
click at [395, 564] on input "C2B7AC" at bounding box center [371, 567] width 85 height 30
type input "C2B7AC"
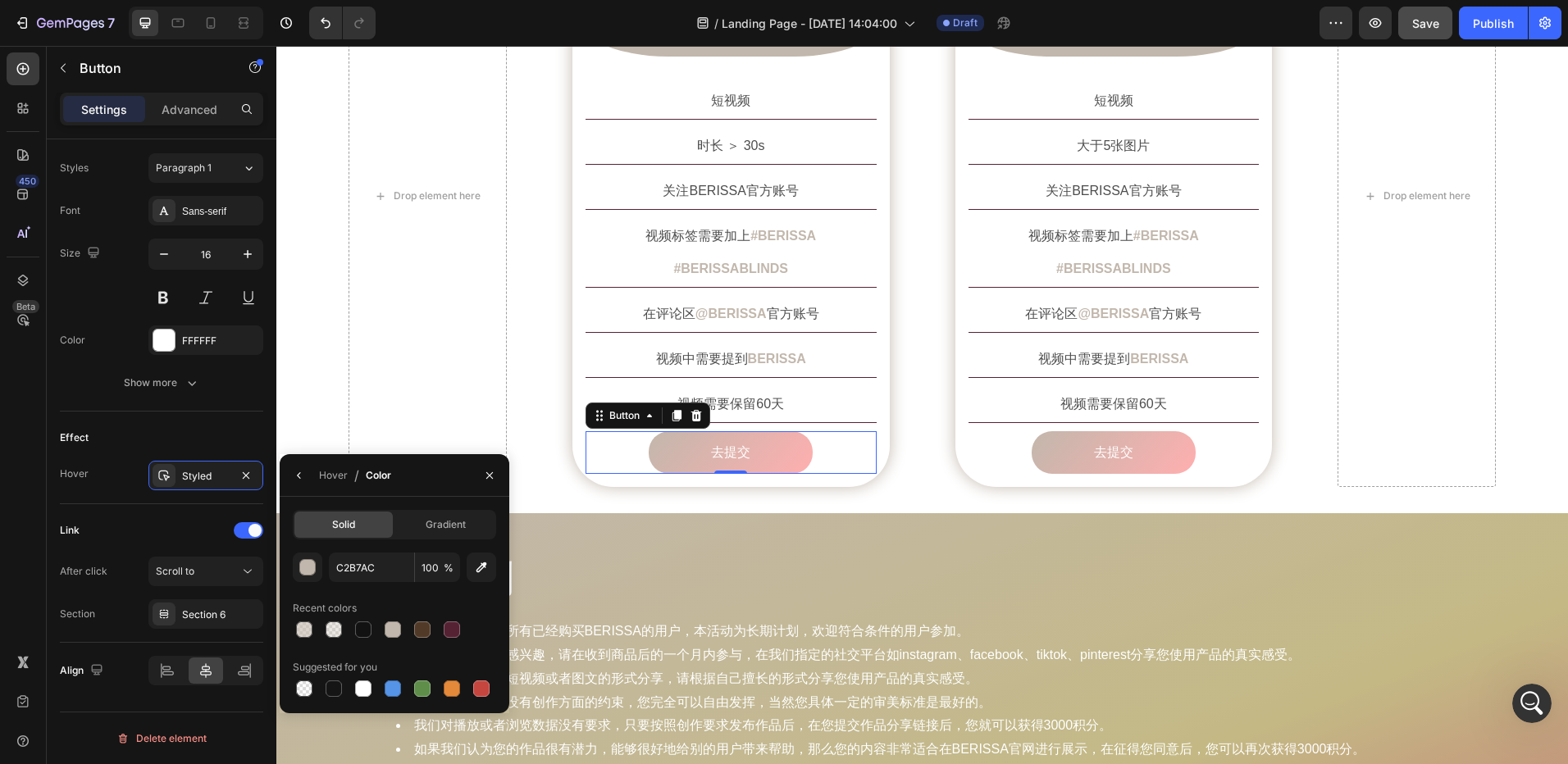
click at [421, 480] on div "Hover / Color" at bounding box center [394, 475] width 230 height 43
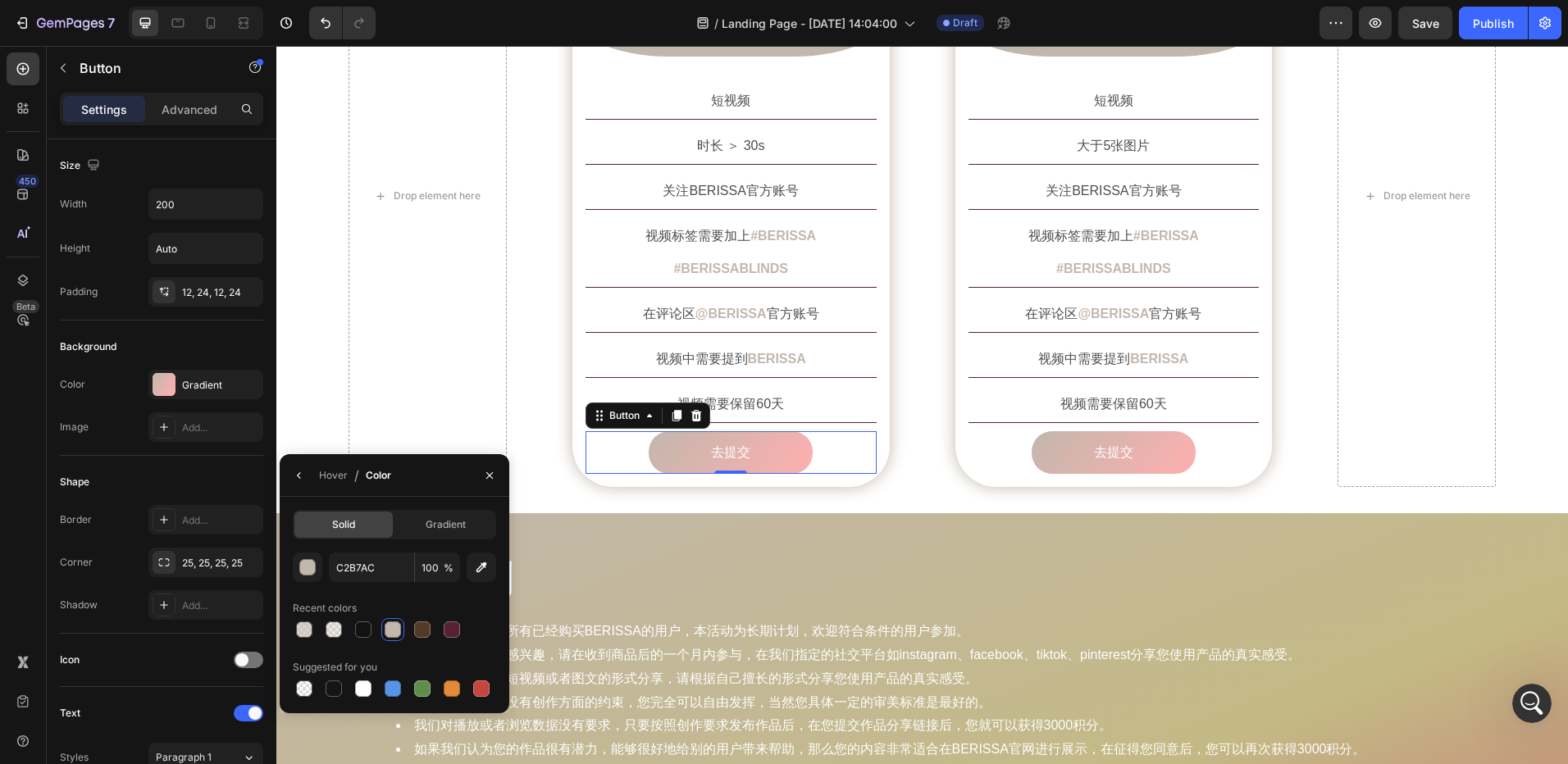
scroll to position [589, 0]
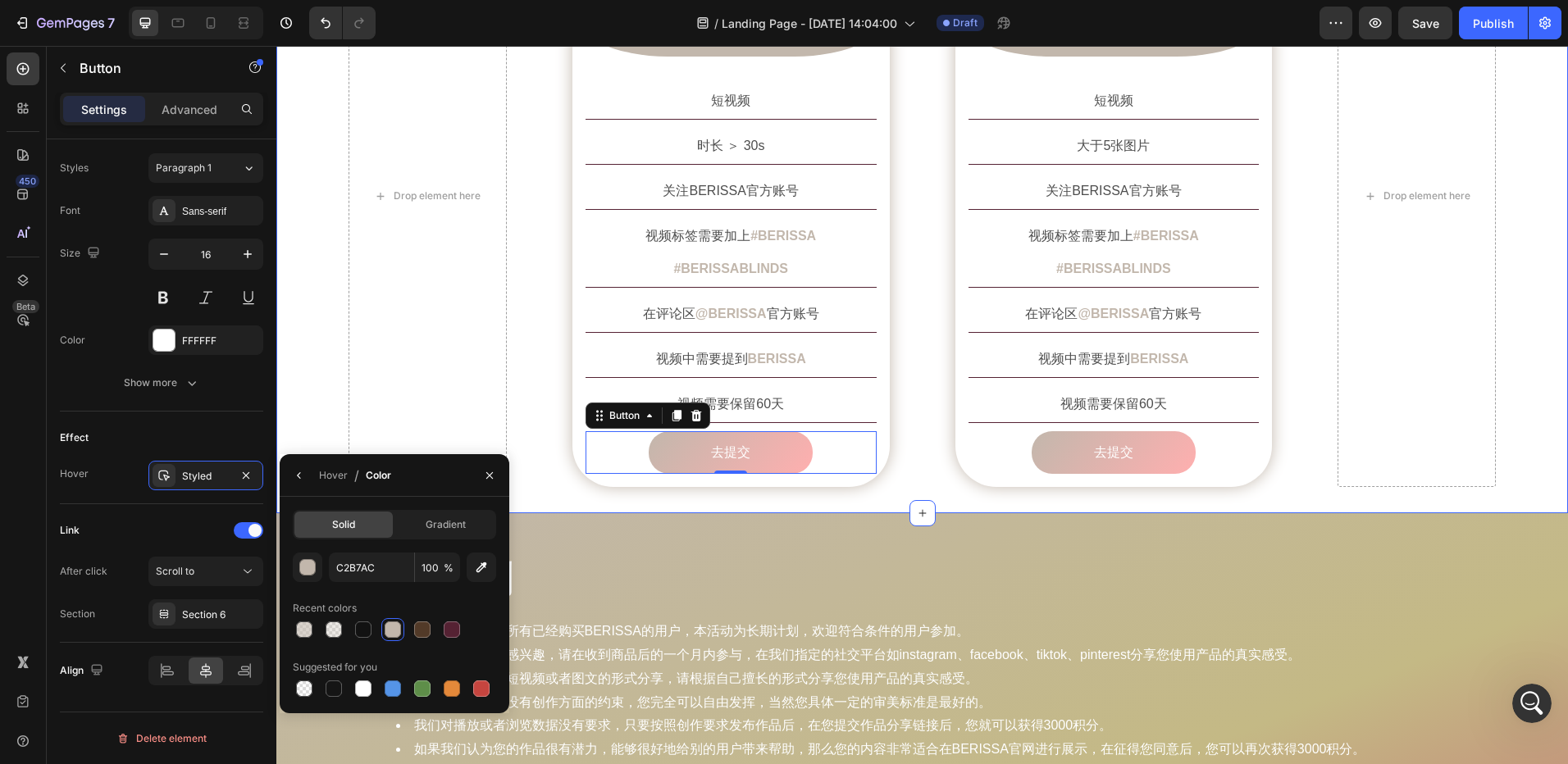
click at [884, 465] on div "创作要求 Heading Row Drop element here Image 短视频 Text Block Row 短视频 Text Block 时长 ＞…" at bounding box center [923, 163] width 1292 height 700
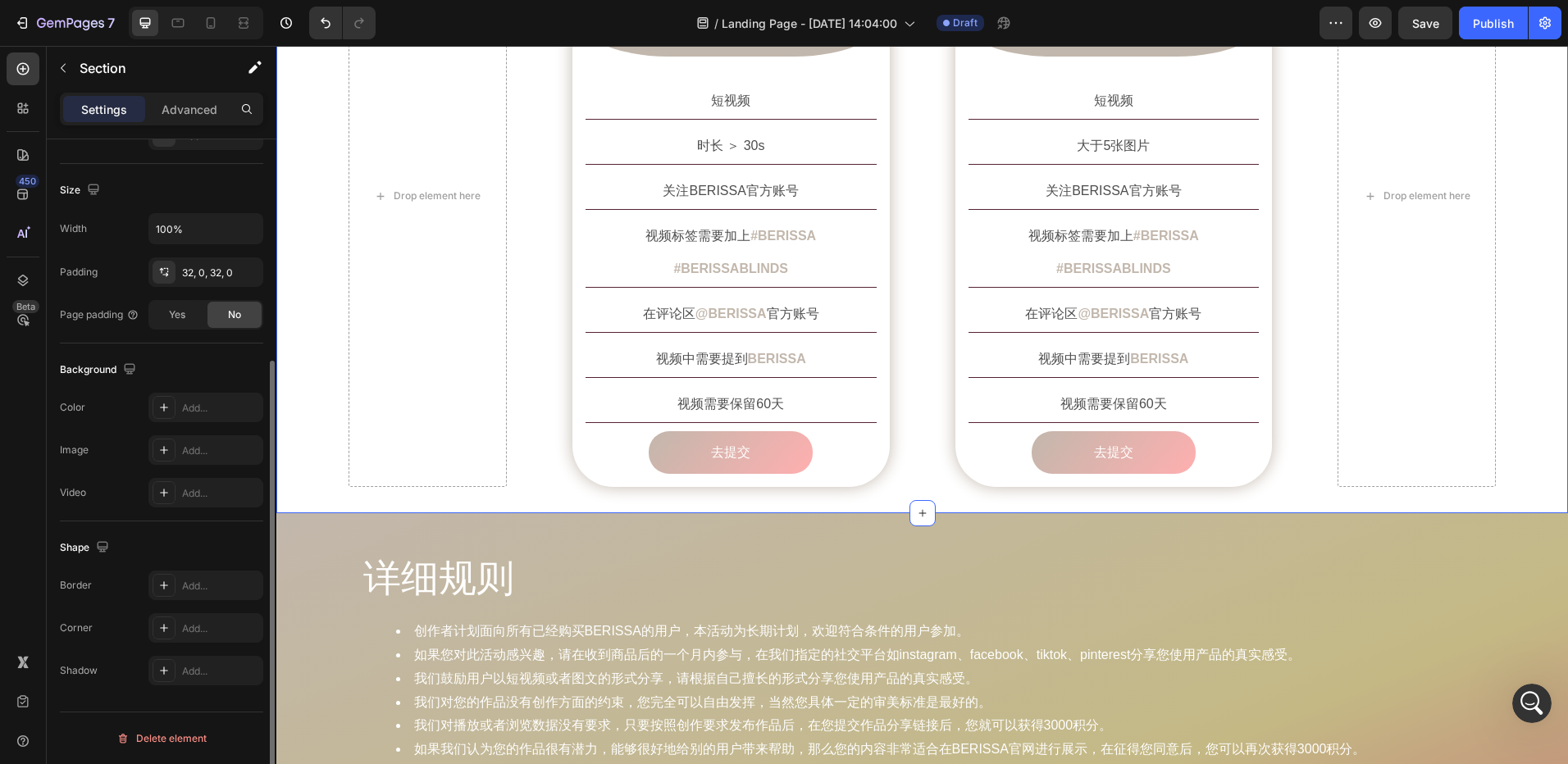
scroll to position [0, 0]
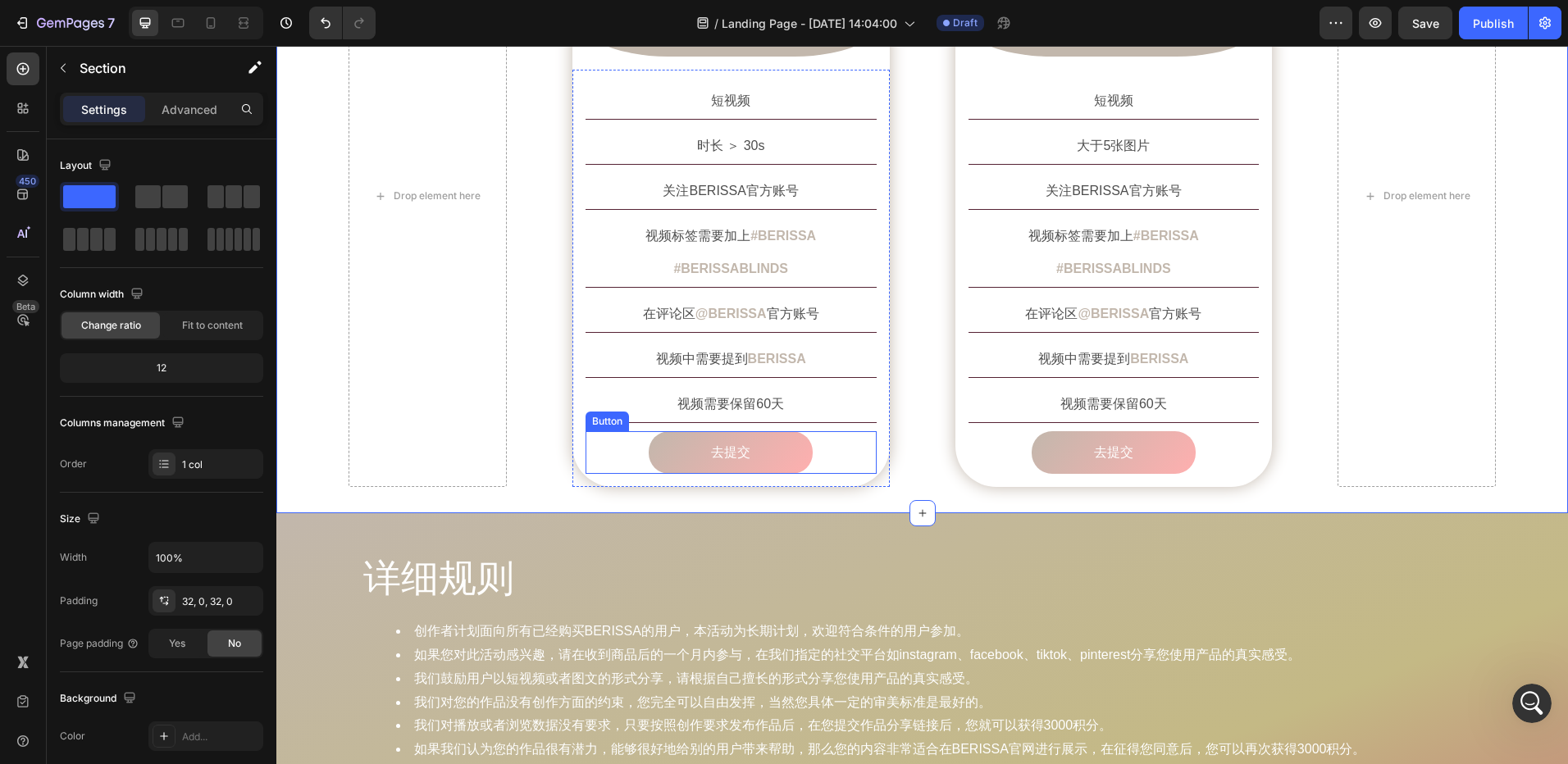
click at [815, 431] on div "去提交 Button" at bounding box center [731, 453] width 291 height 44
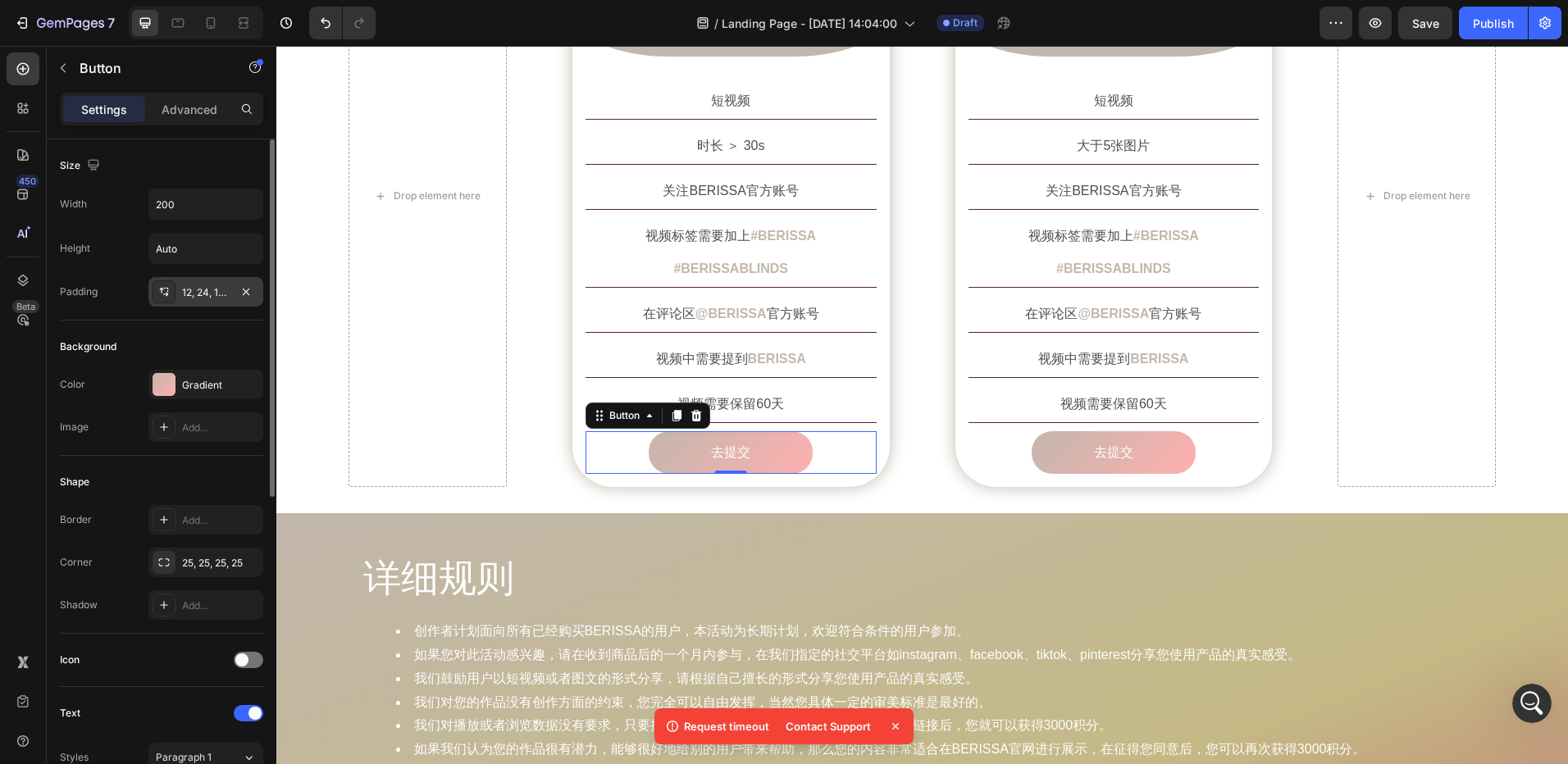
click at [199, 293] on div "12, 24, 12, 24" at bounding box center [206, 292] width 48 height 14
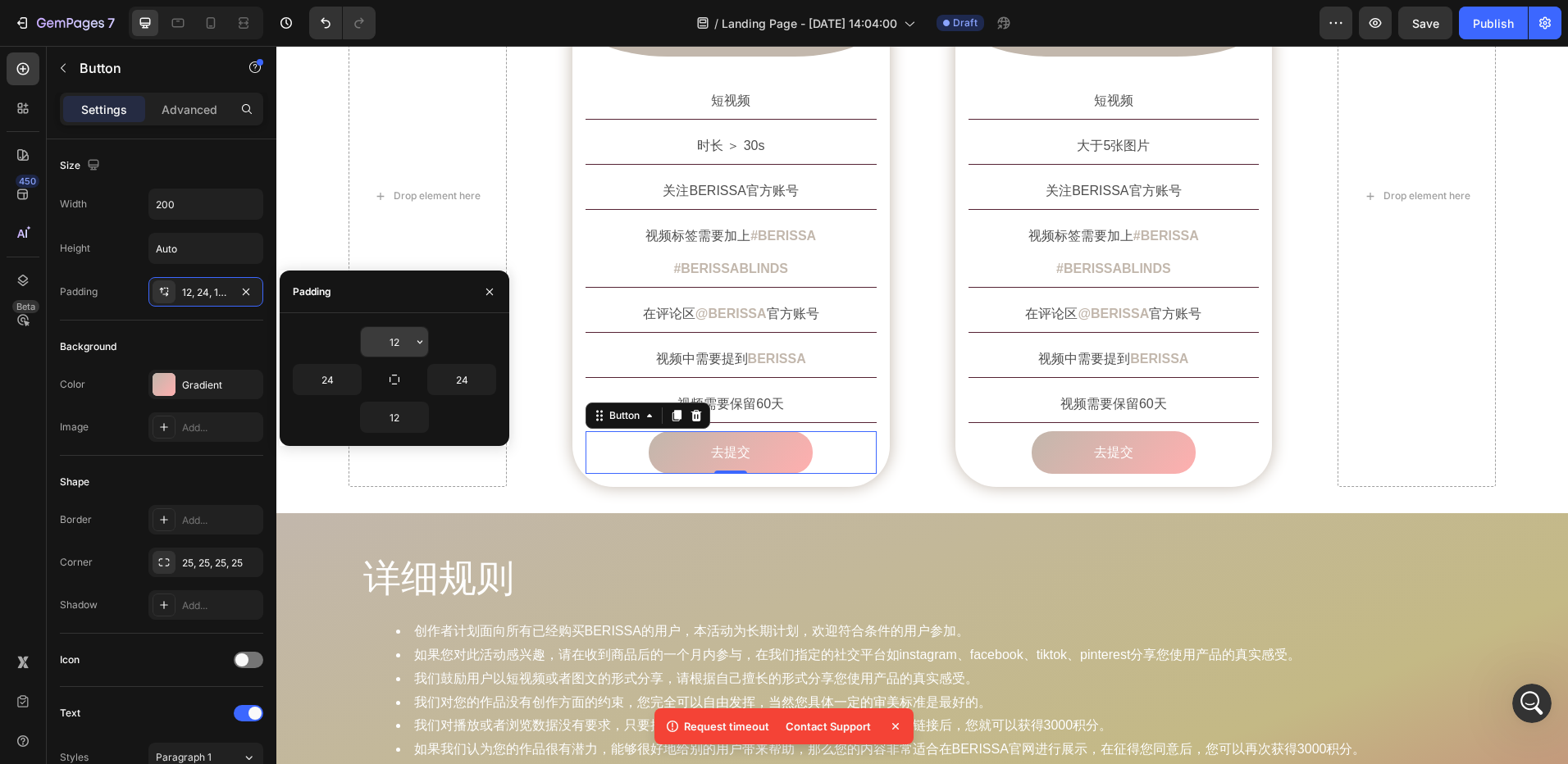
click at [405, 342] on input "12" at bounding box center [394, 341] width 67 height 30
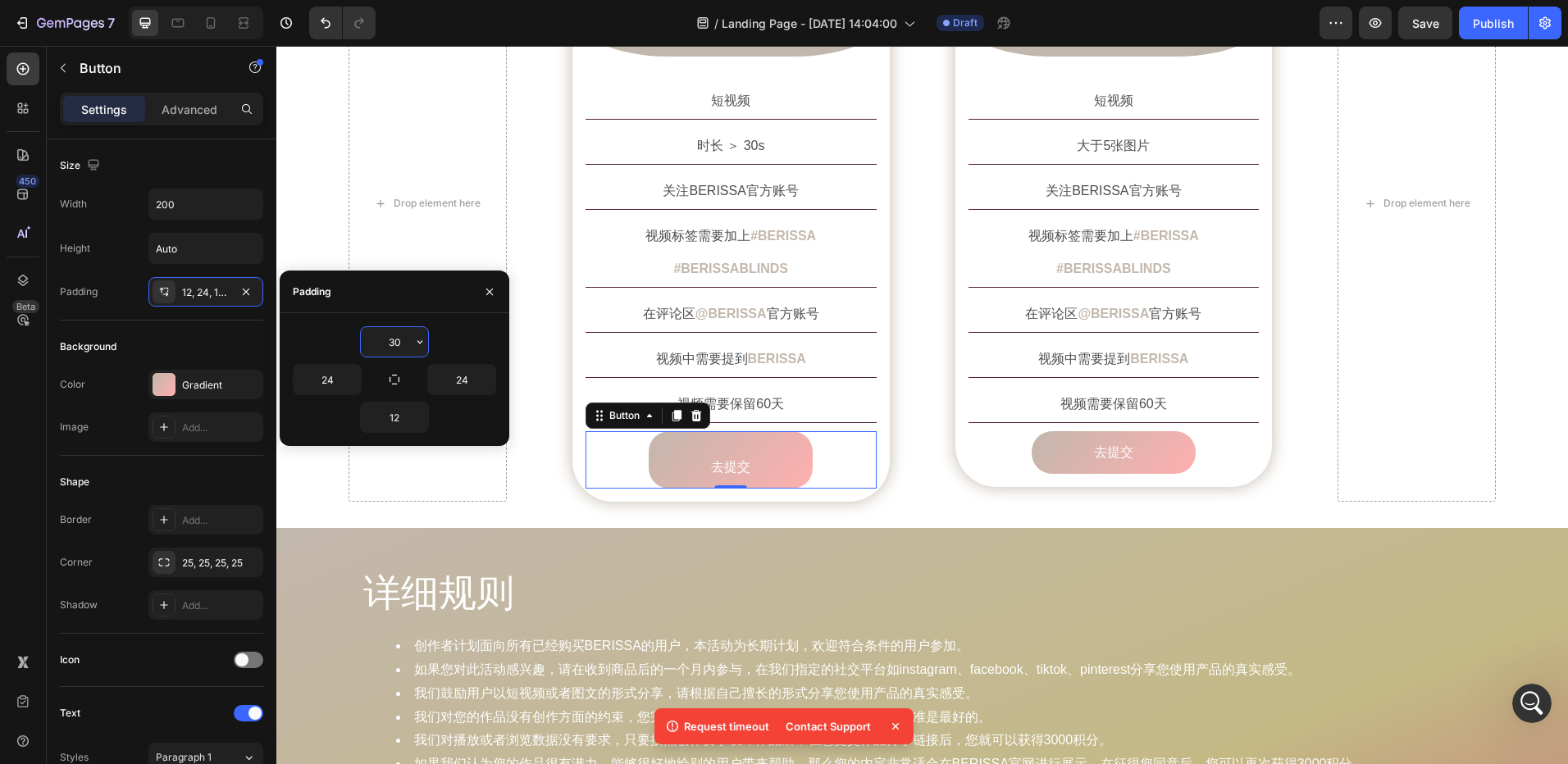
scroll to position [1483, 0]
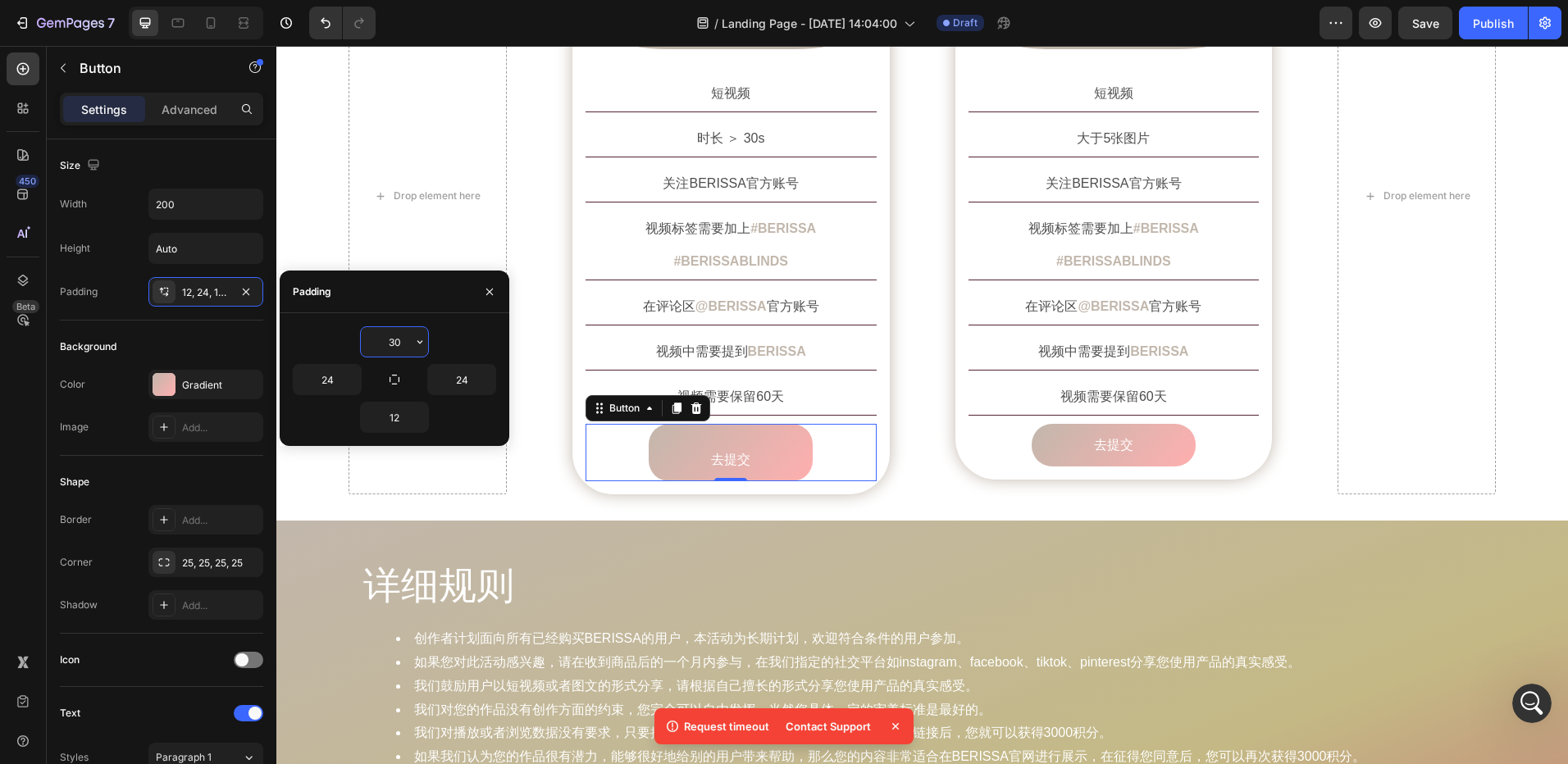
type input "12"
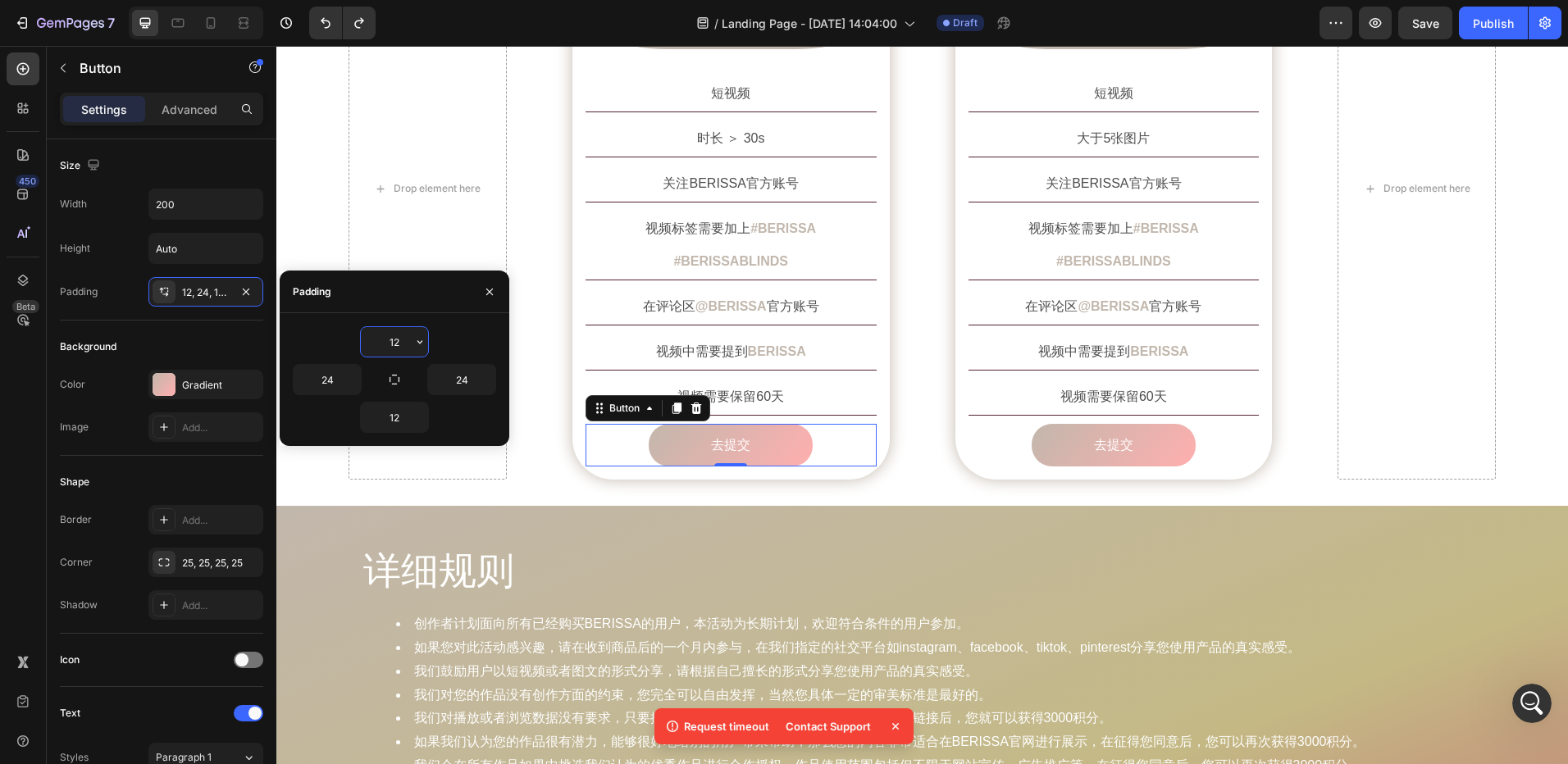
scroll to position [1476, 0]
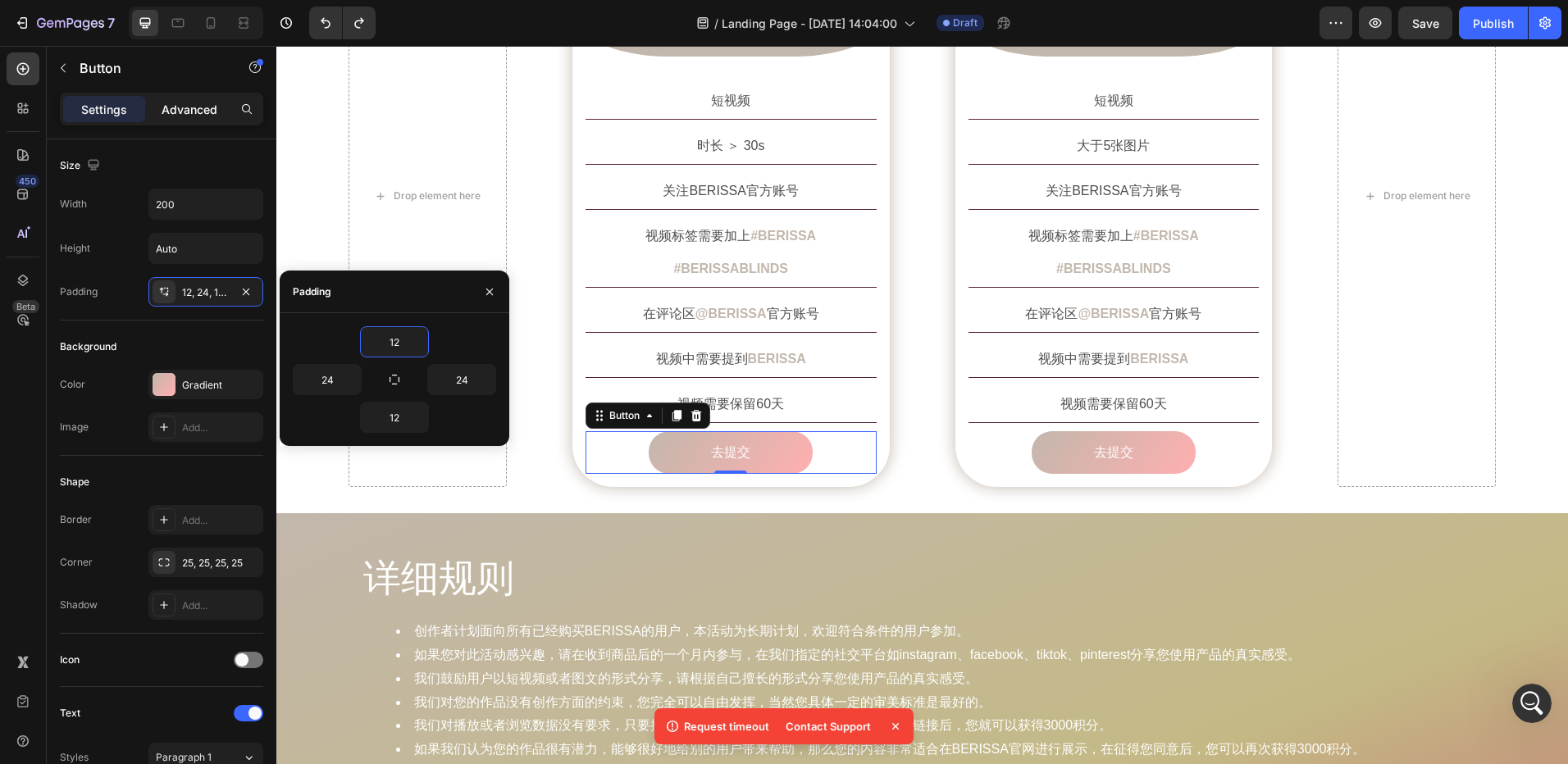
click at [191, 109] on p "Advanced" at bounding box center [189, 110] width 55 height 17
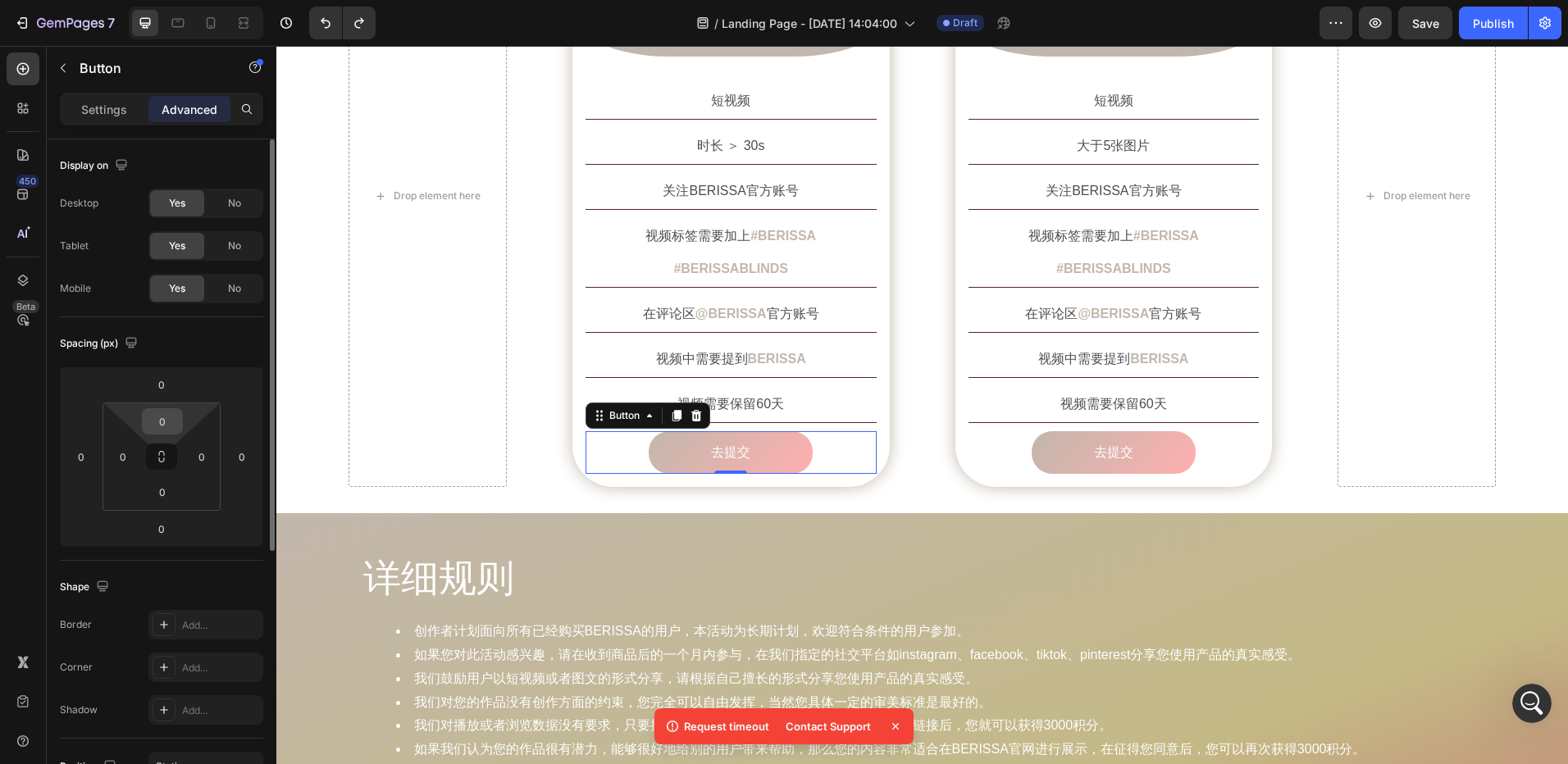
click at [162, 423] on input "0" at bounding box center [162, 422] width 32 height 25
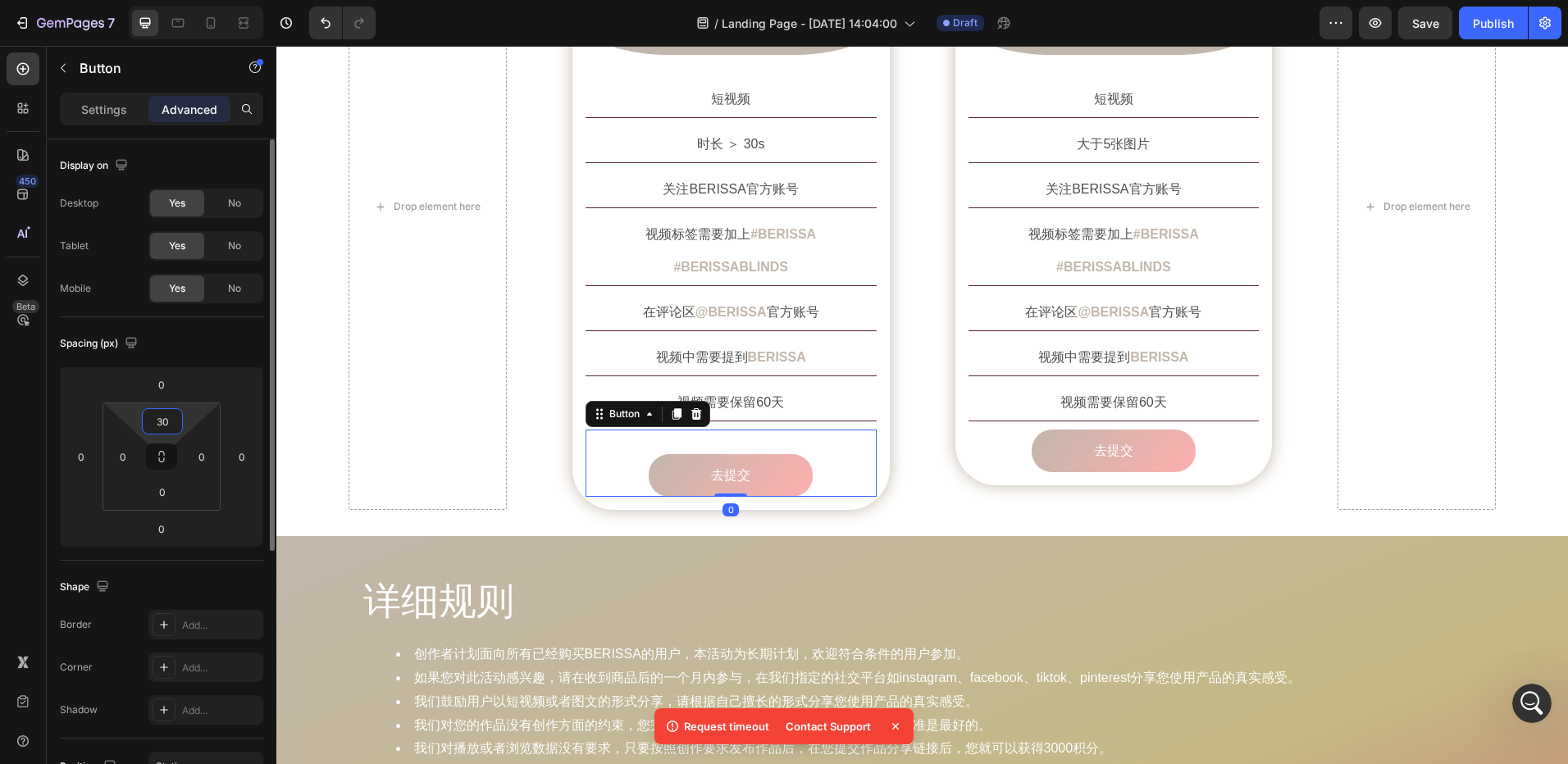
scroll to position [1488, 0]
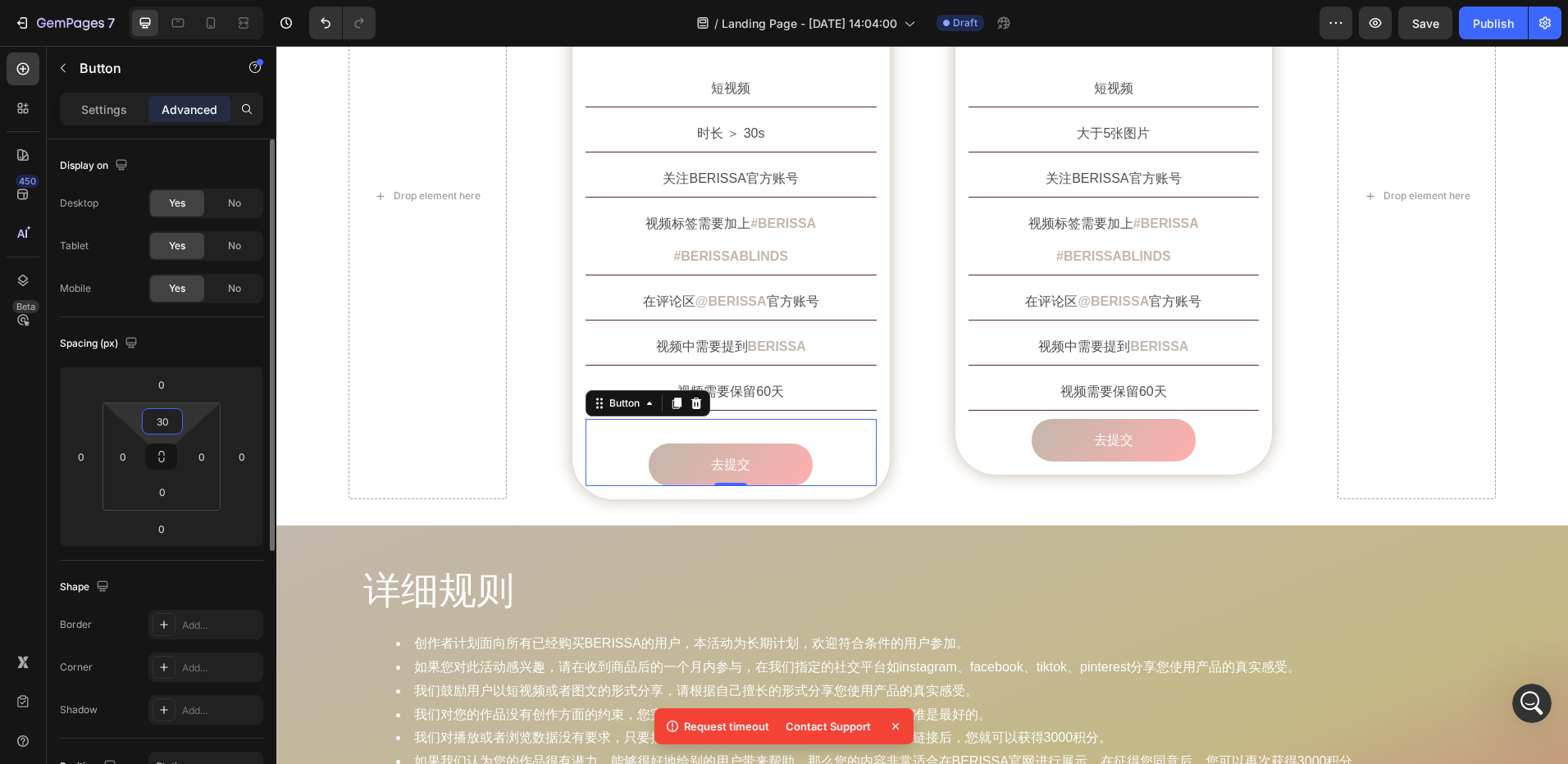
click at [172, 425] on input "30" at bounding box center [162, 422] width 32 height 25
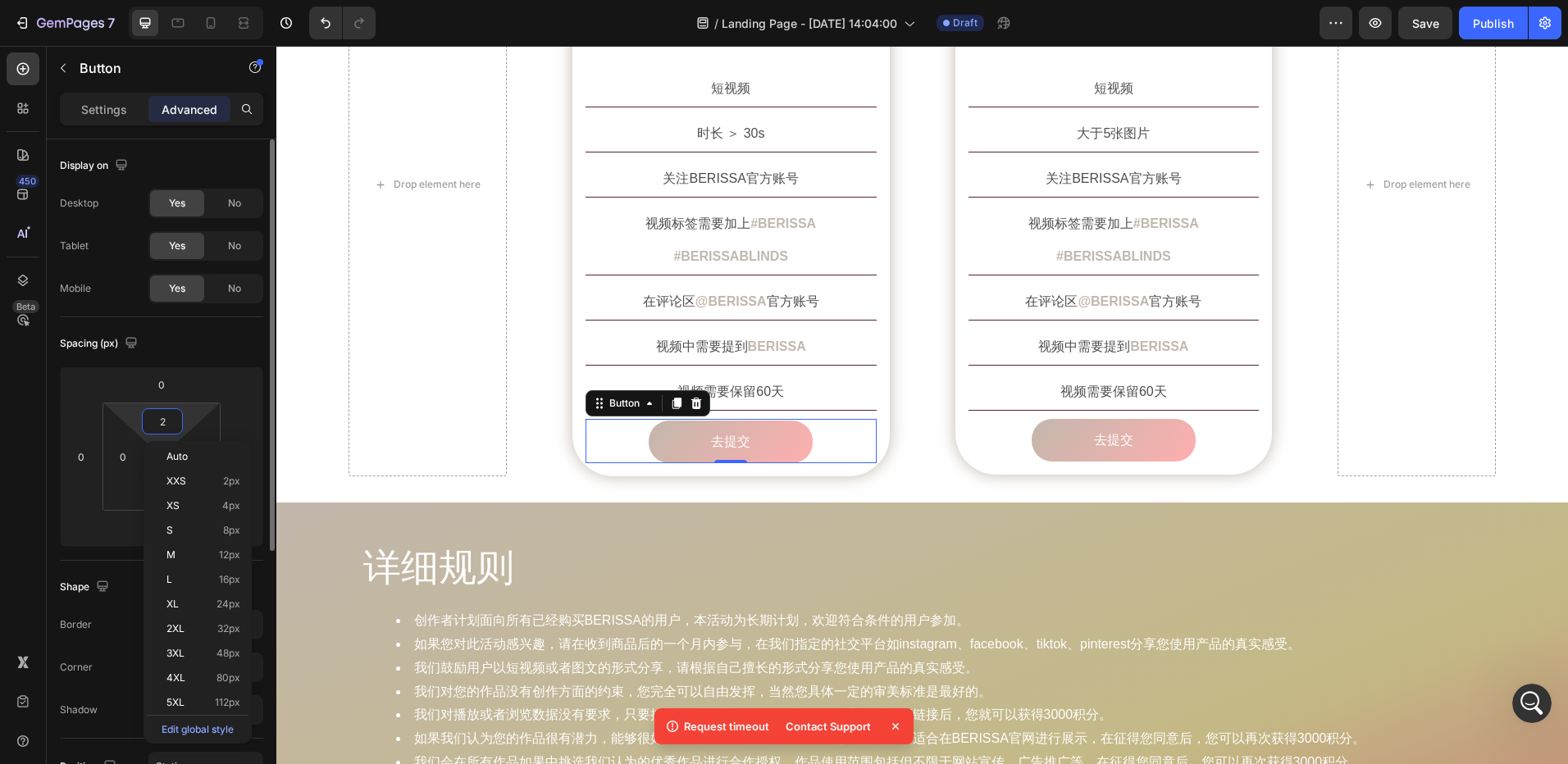
scroll to position [1484, 0]
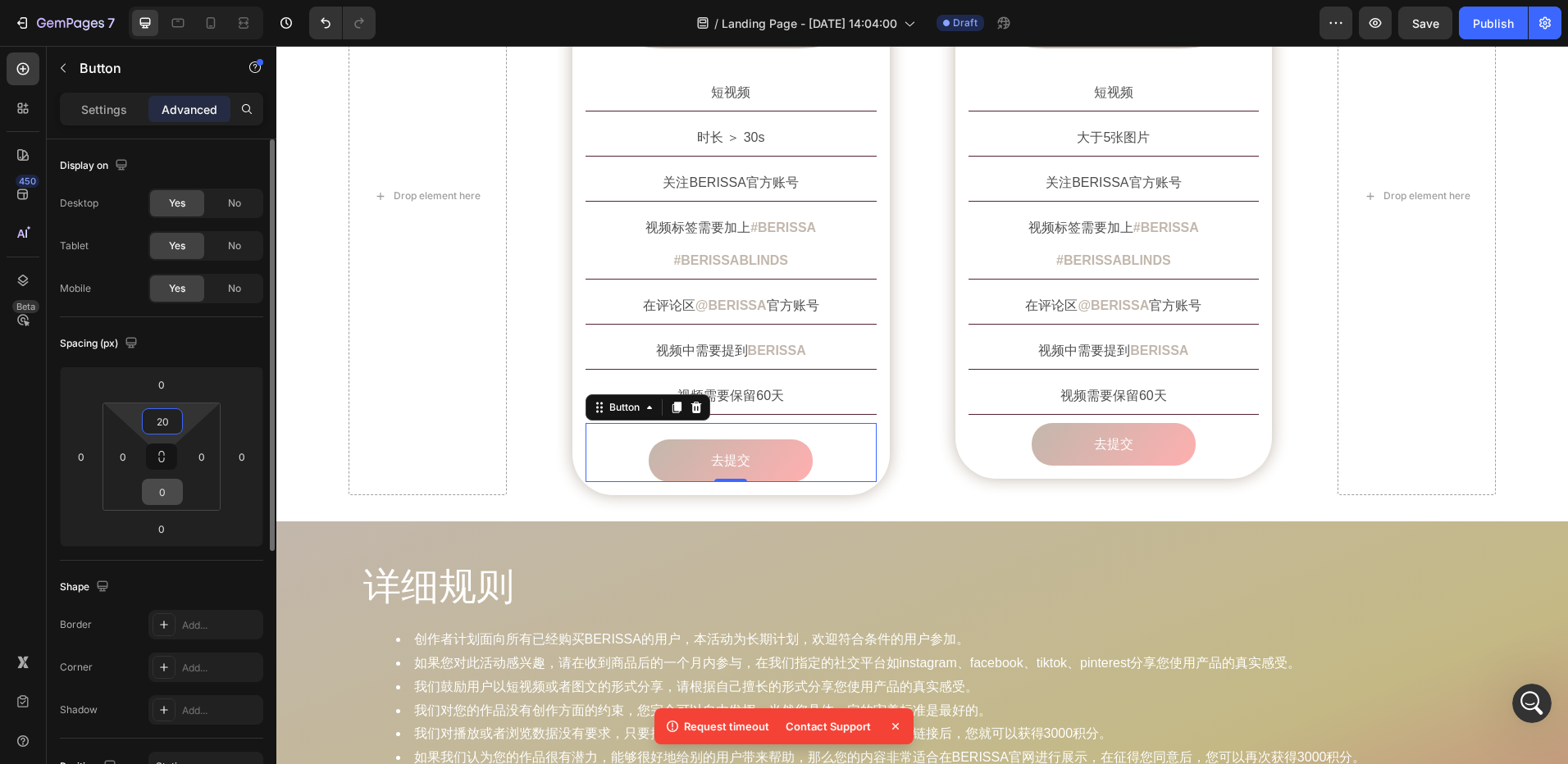
type input "20"
click at [160, 483] on input "0" at bounding box center [162, 492] width 32 height 25
type input "20"
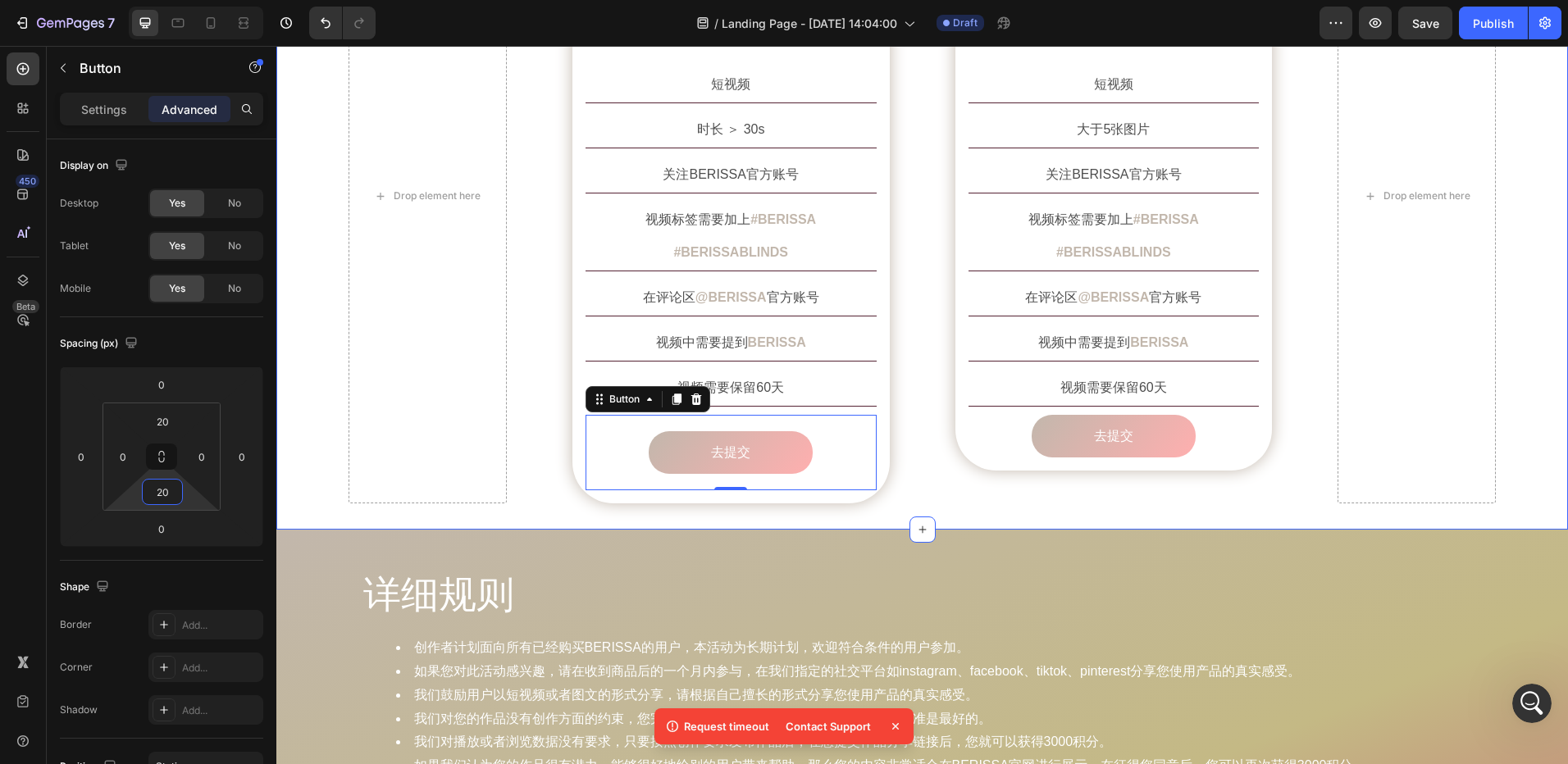
click at [915, 466] on div "Drop element here Image 短视频 Text Block Row 短视频 Text Block 时长 ＞ 30s Text Block 关…" at bounding box center [922, 196] width 1148 height 615
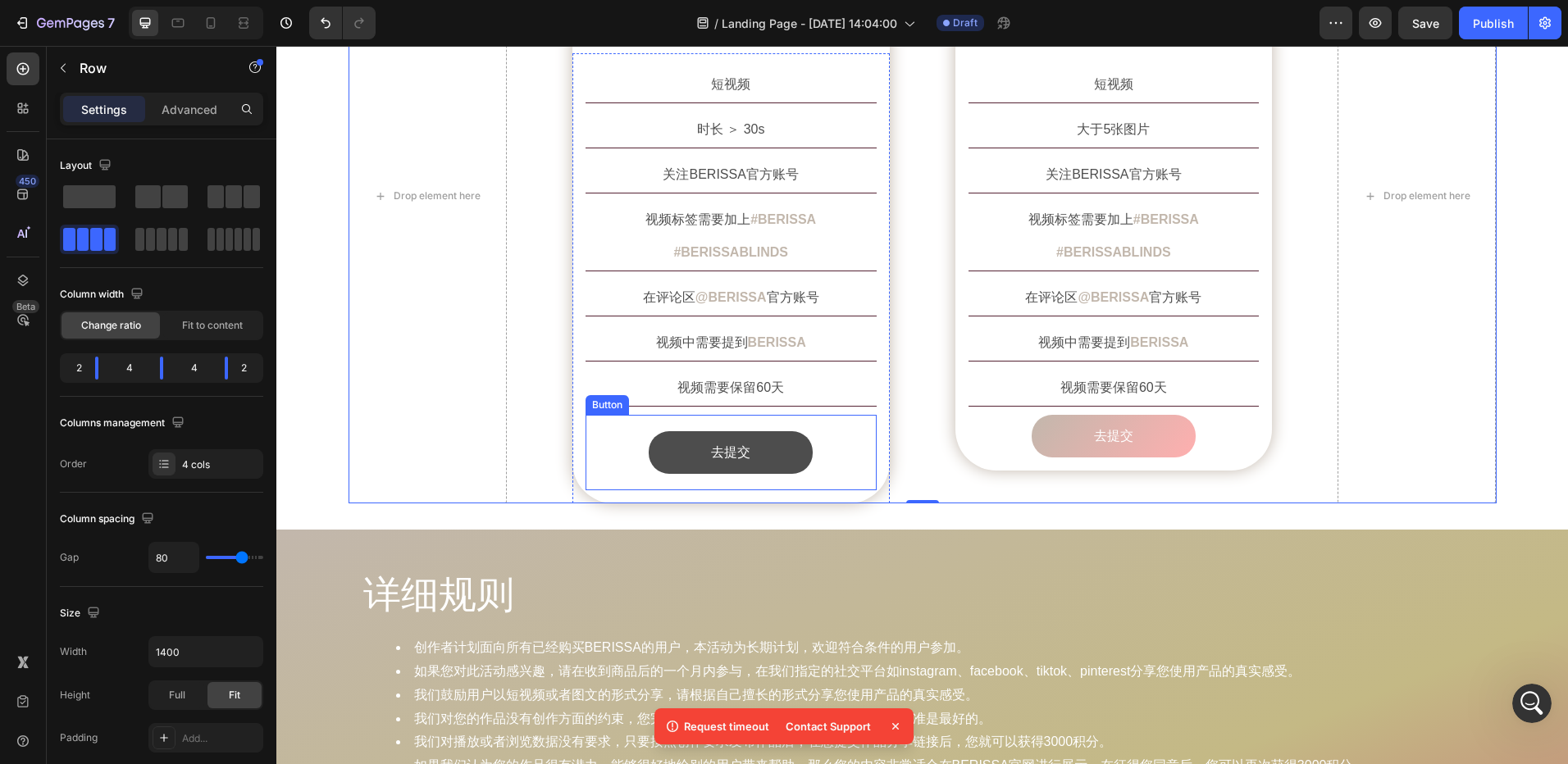
click at [776, 431] on link "去提交" at bounding box center [731, 453] width 164 height 44
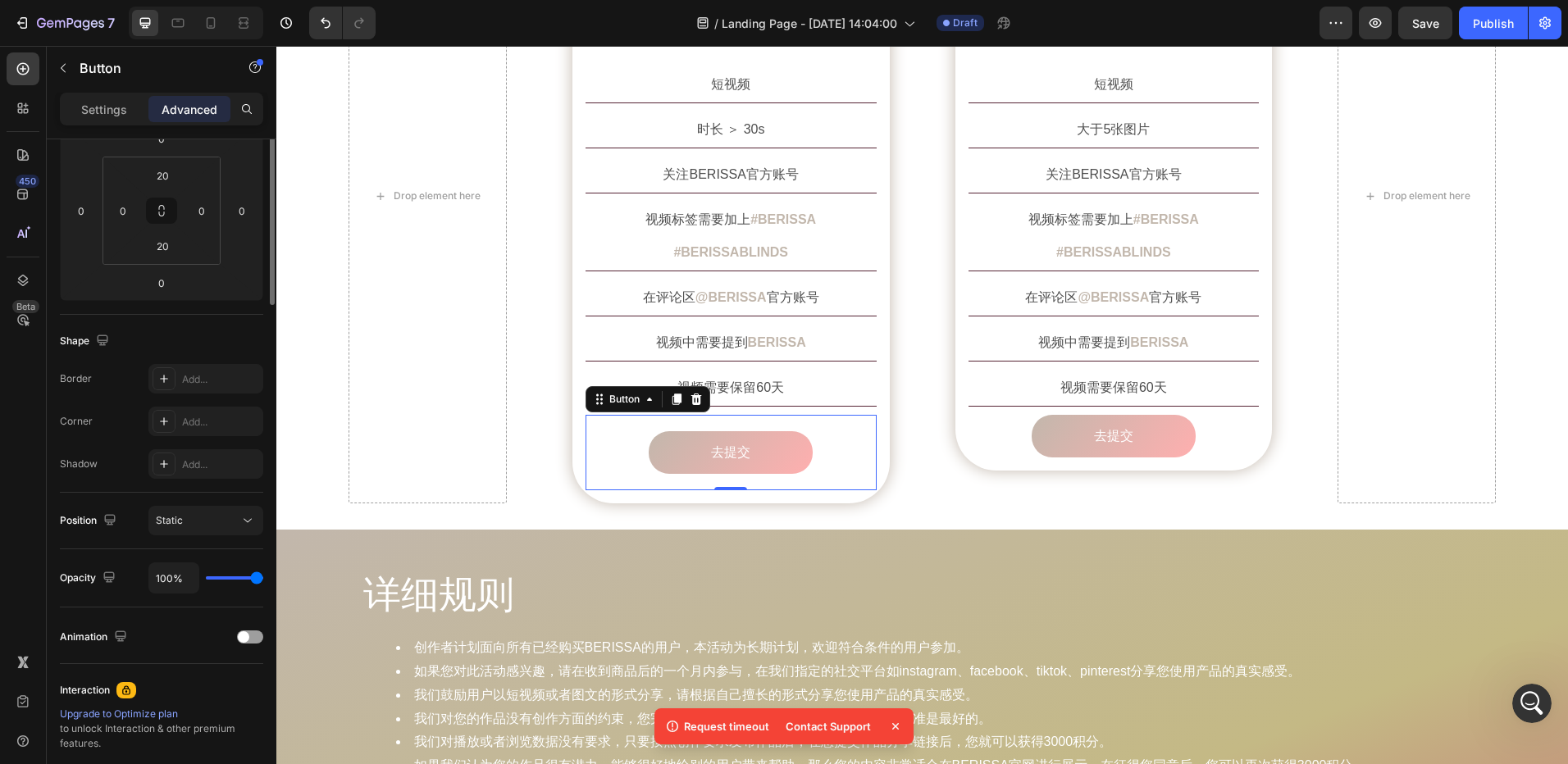
scroll to position [0, 0]
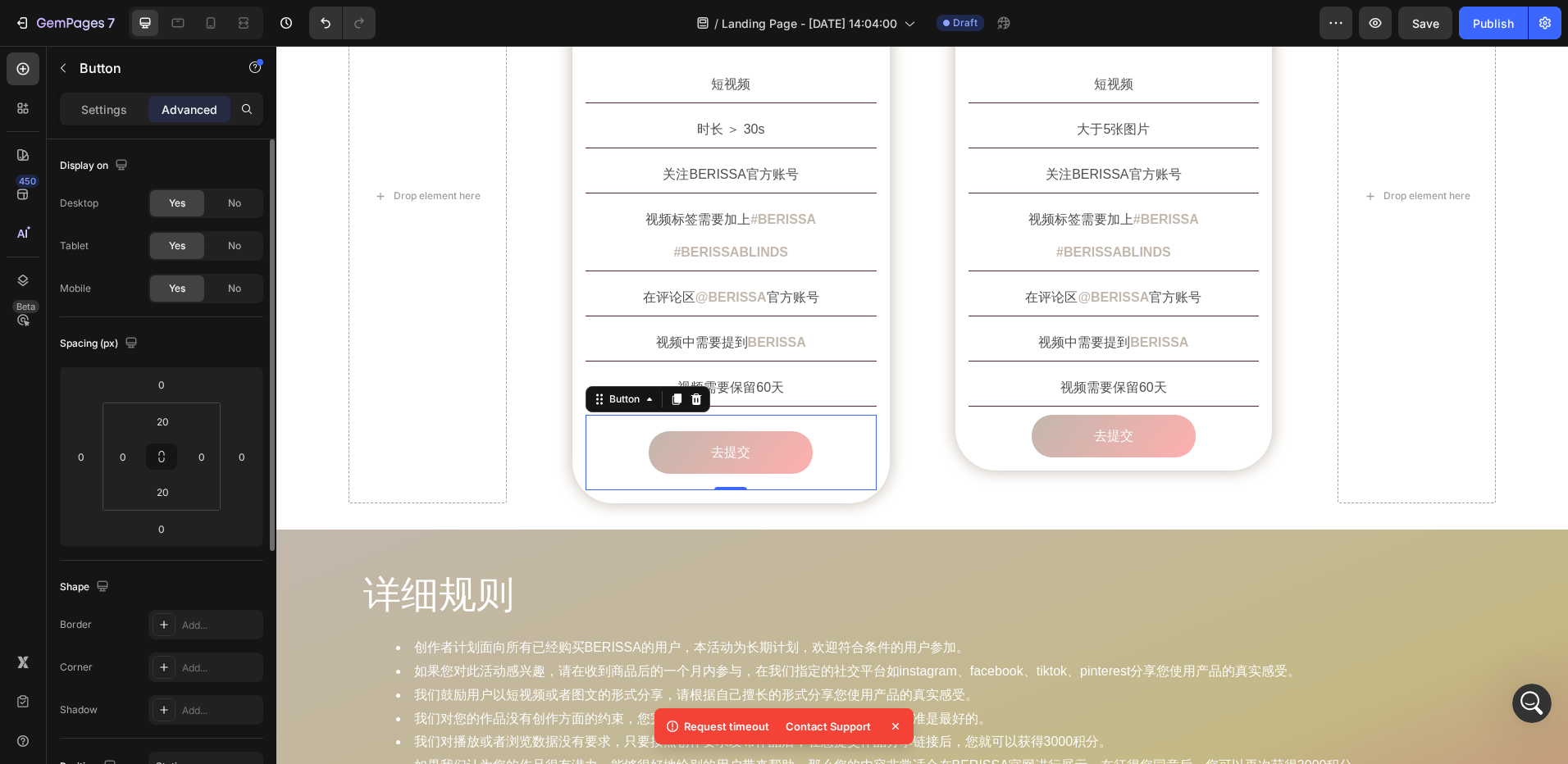
click at [100, 111] on p "Settings" at bounding box center [104, 110] width 46 height 17
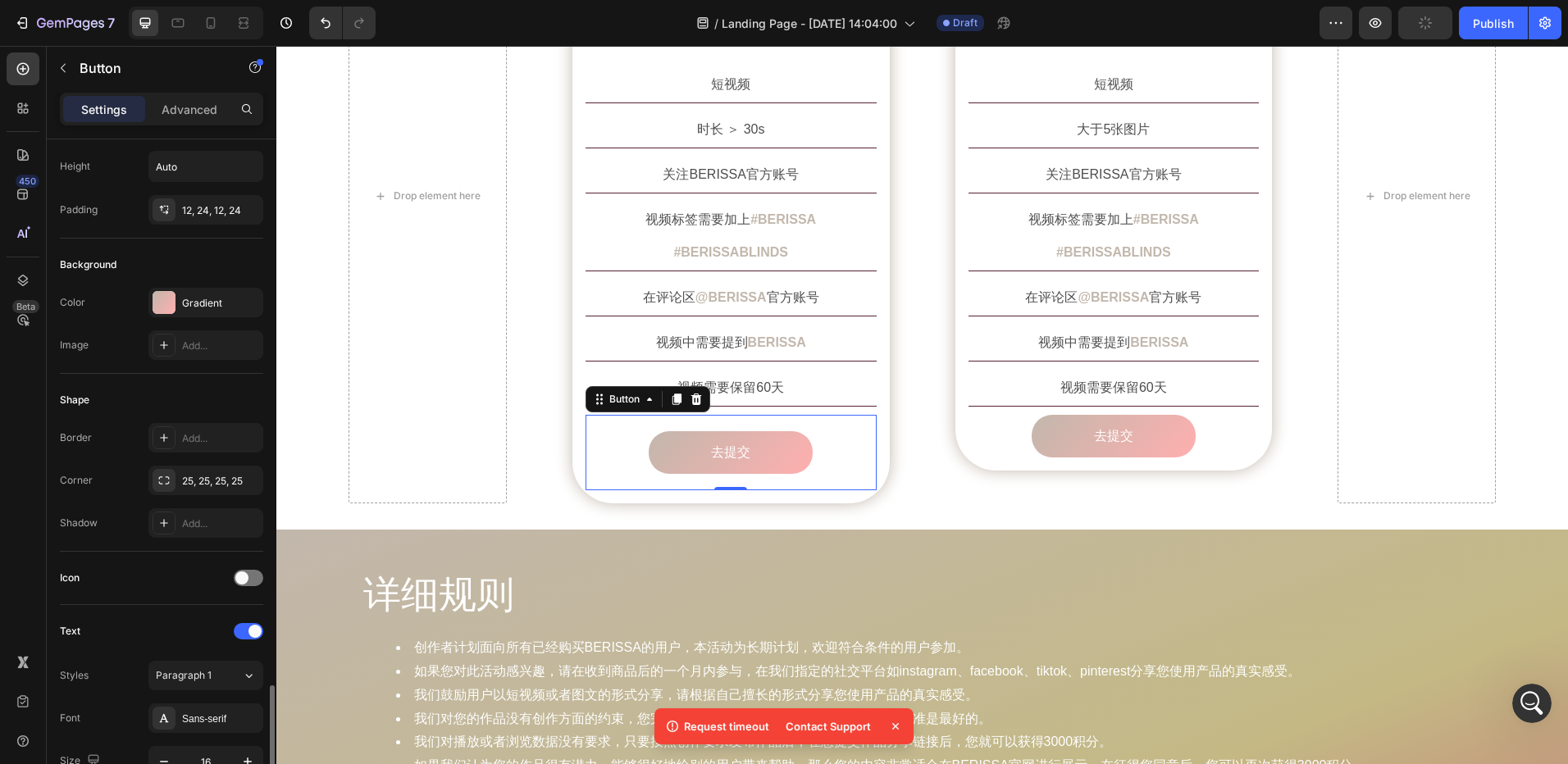
scroll to position [410, 0]
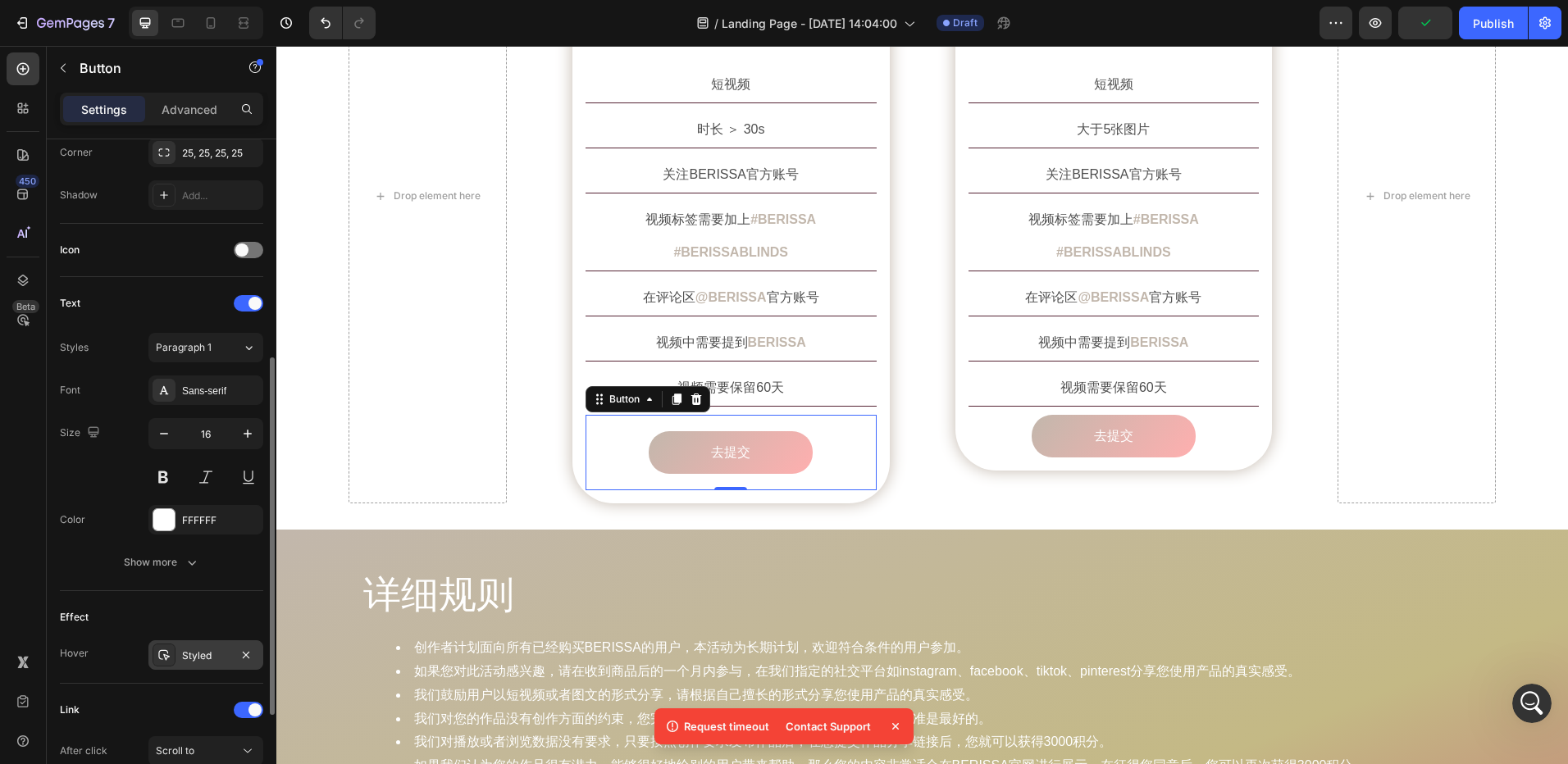
click at [191, 641] on div "Styled" at bounding box center [206, 654] width 115 height 30
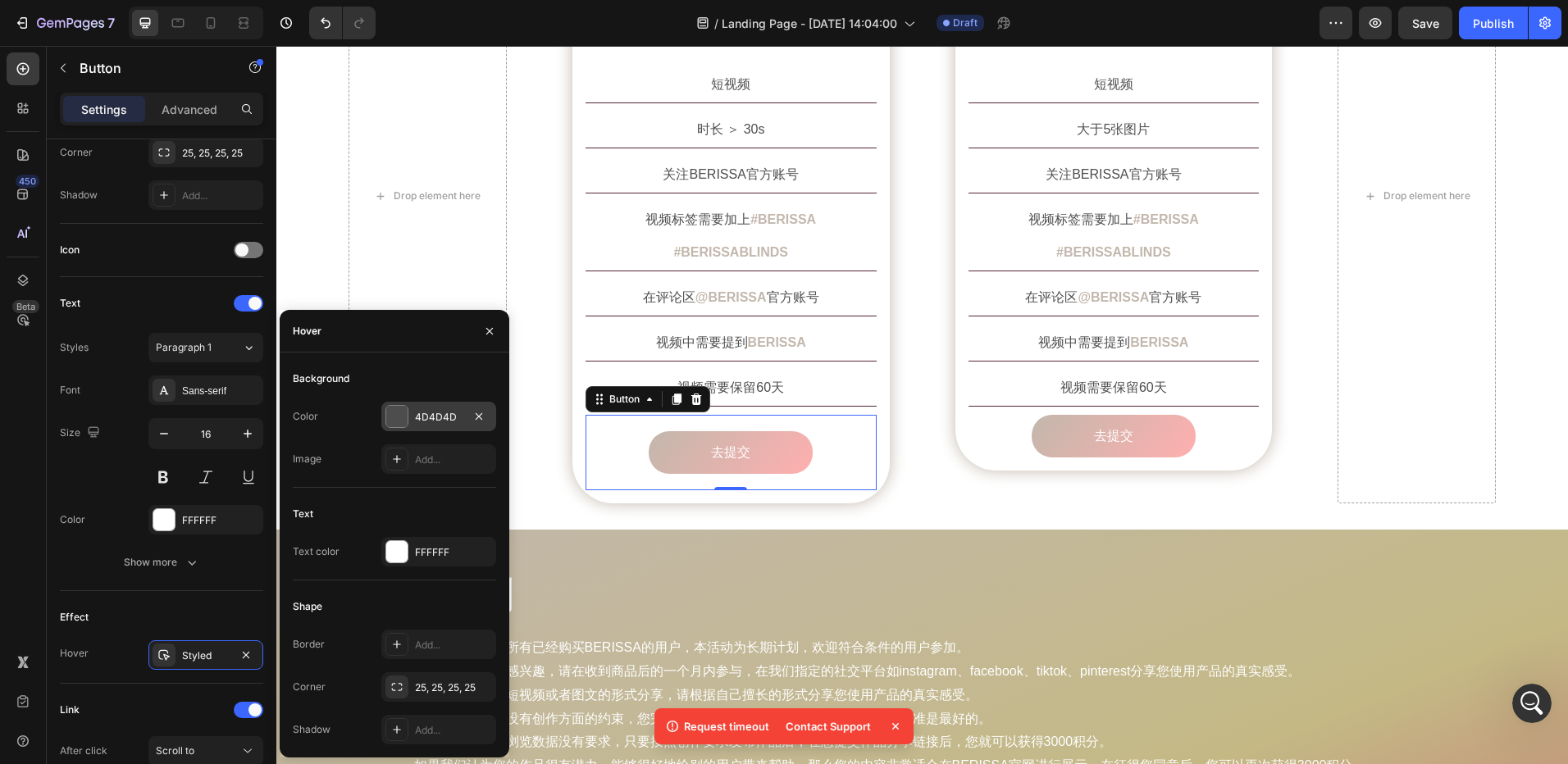
click at [435, 417] on div "4D4D4D" at bounding box center [439, 417] width 48 height 14
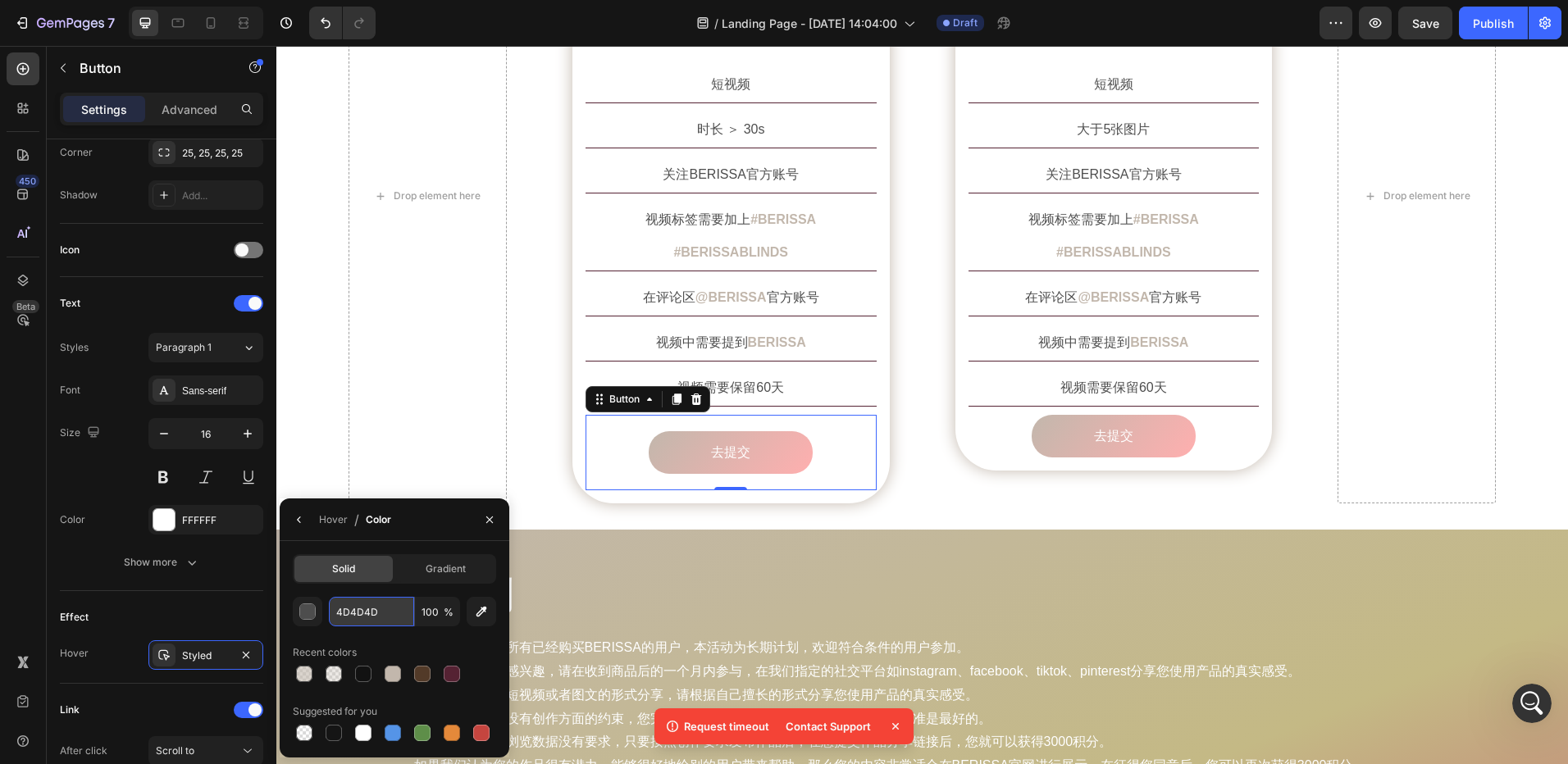
click at [365, 610] on input "4D4D4D" at bounding box center [371, 611] width 85 height 30
paste input "C2B7AC"
type input "C2B7AC"
click at [404, 513] on div "Hover / Color" at bounding box center [394, 520] width 230 height 43
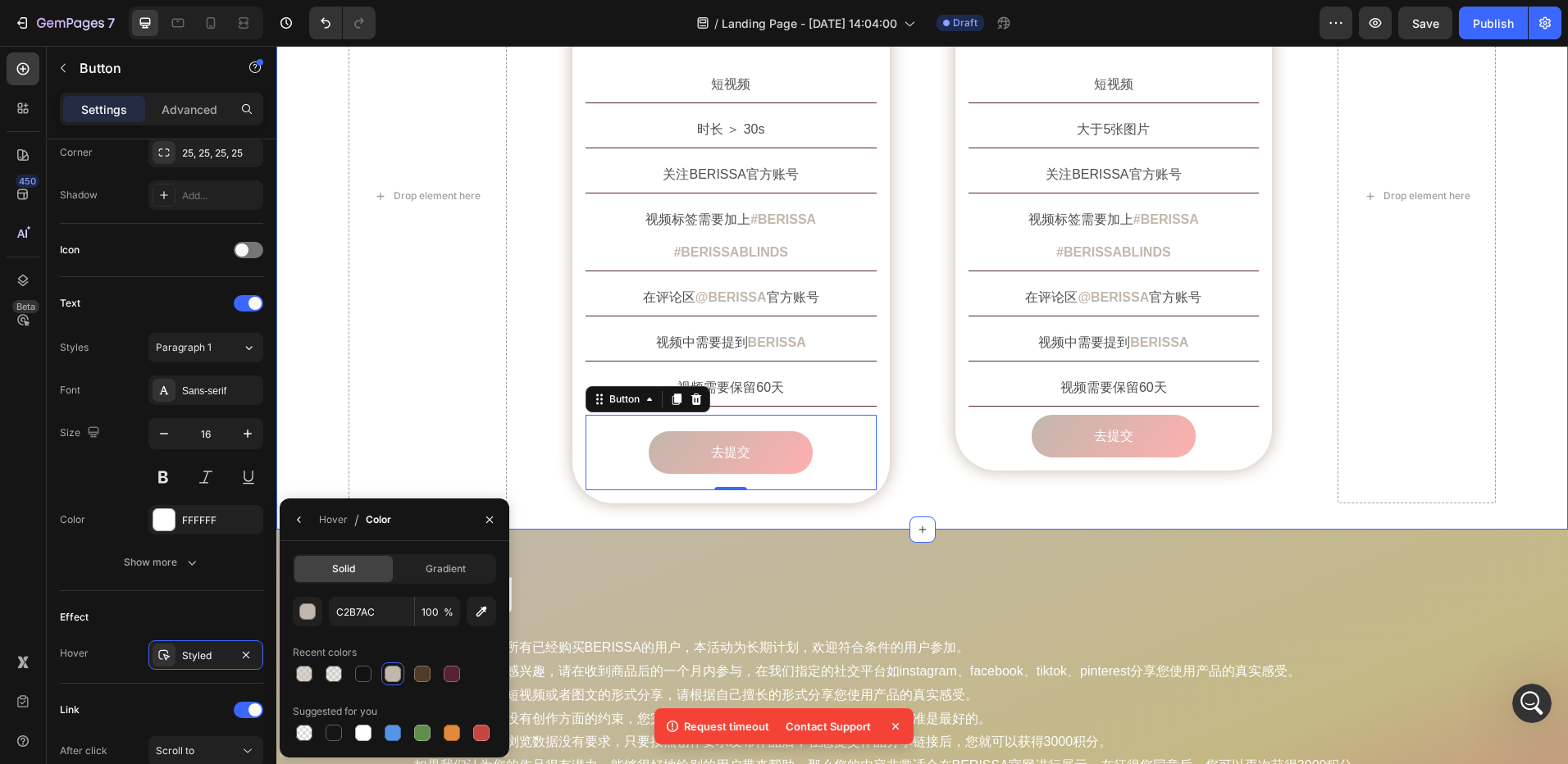
click at [952, 478] on div "创作要求 Heading Row Drop element here Image 短视频 Text Block Row 短视频 Text Block 时长 ＞…" at bounding box center [923, 163] width 1292 height 733
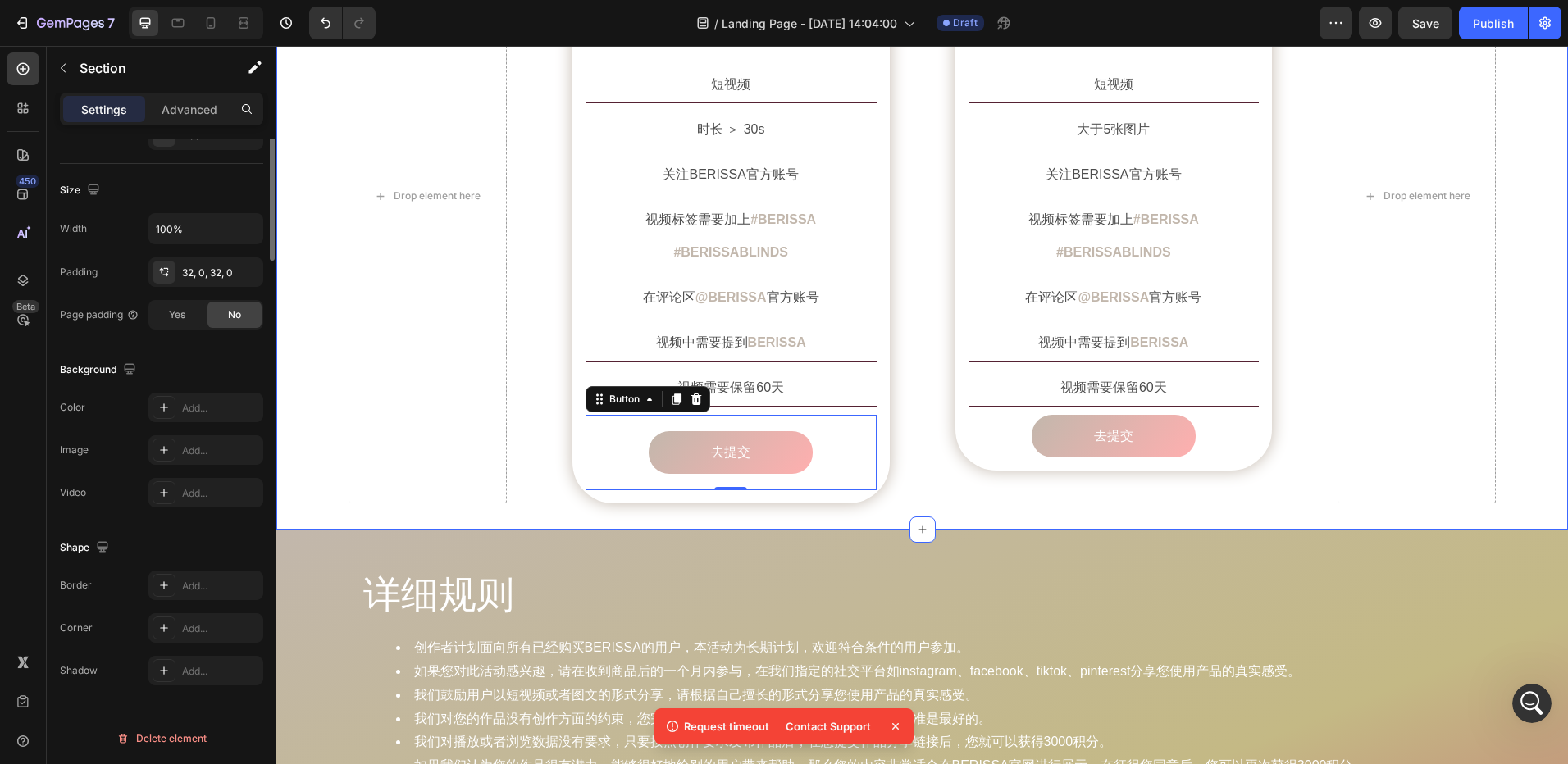
scroll to position [0, 0]
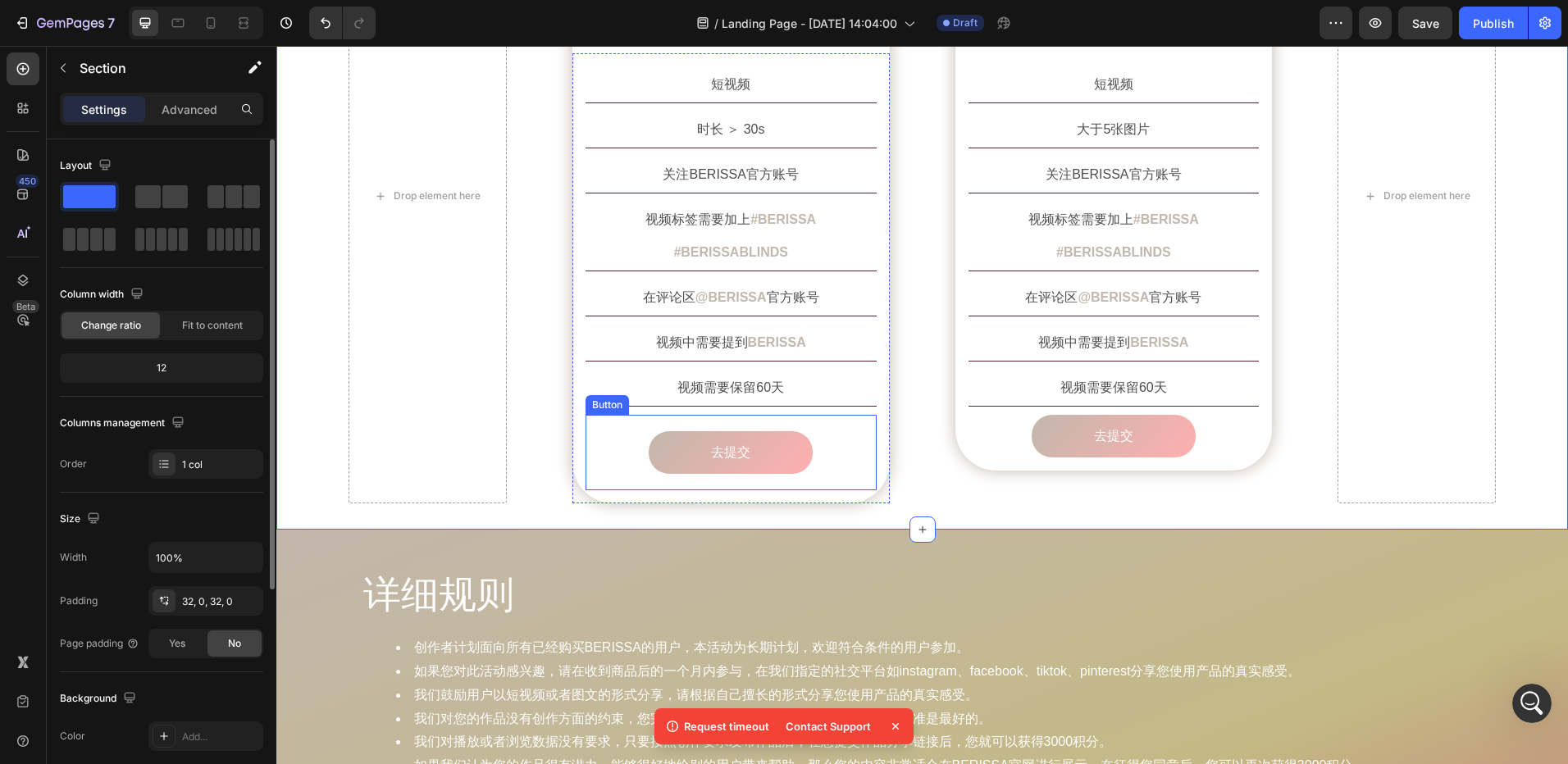
click at [828, 427] on div "去提交 Button" at bounding box center [731, 453] width 291 height 76
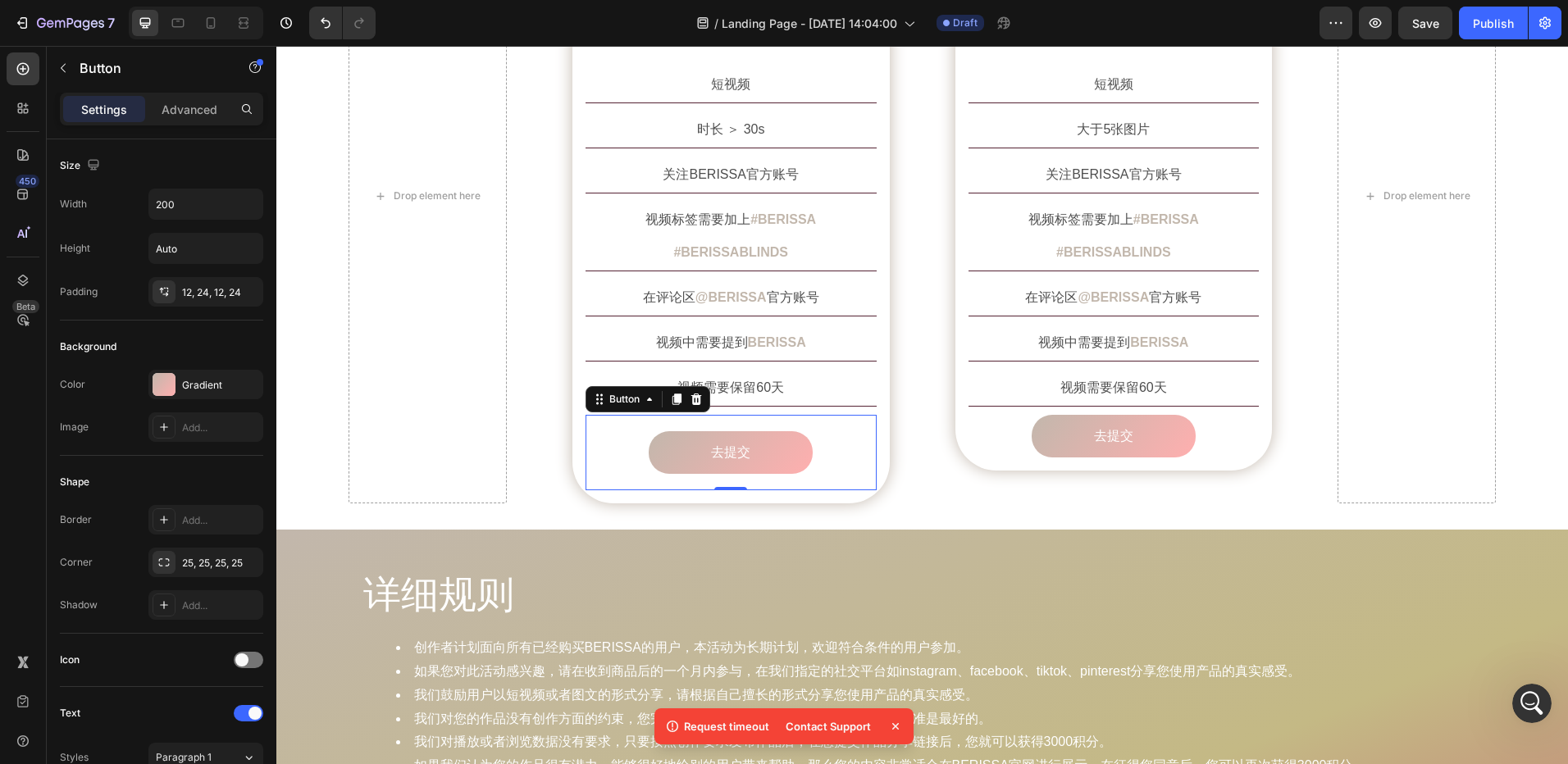
drag, startPoint x: 676, startPoint y: 361, endPoint x: 650, endPoint y: 417, distance: 61.7
click at [676, 393] on icon at bounding box center [677, 400] width 13 height 13
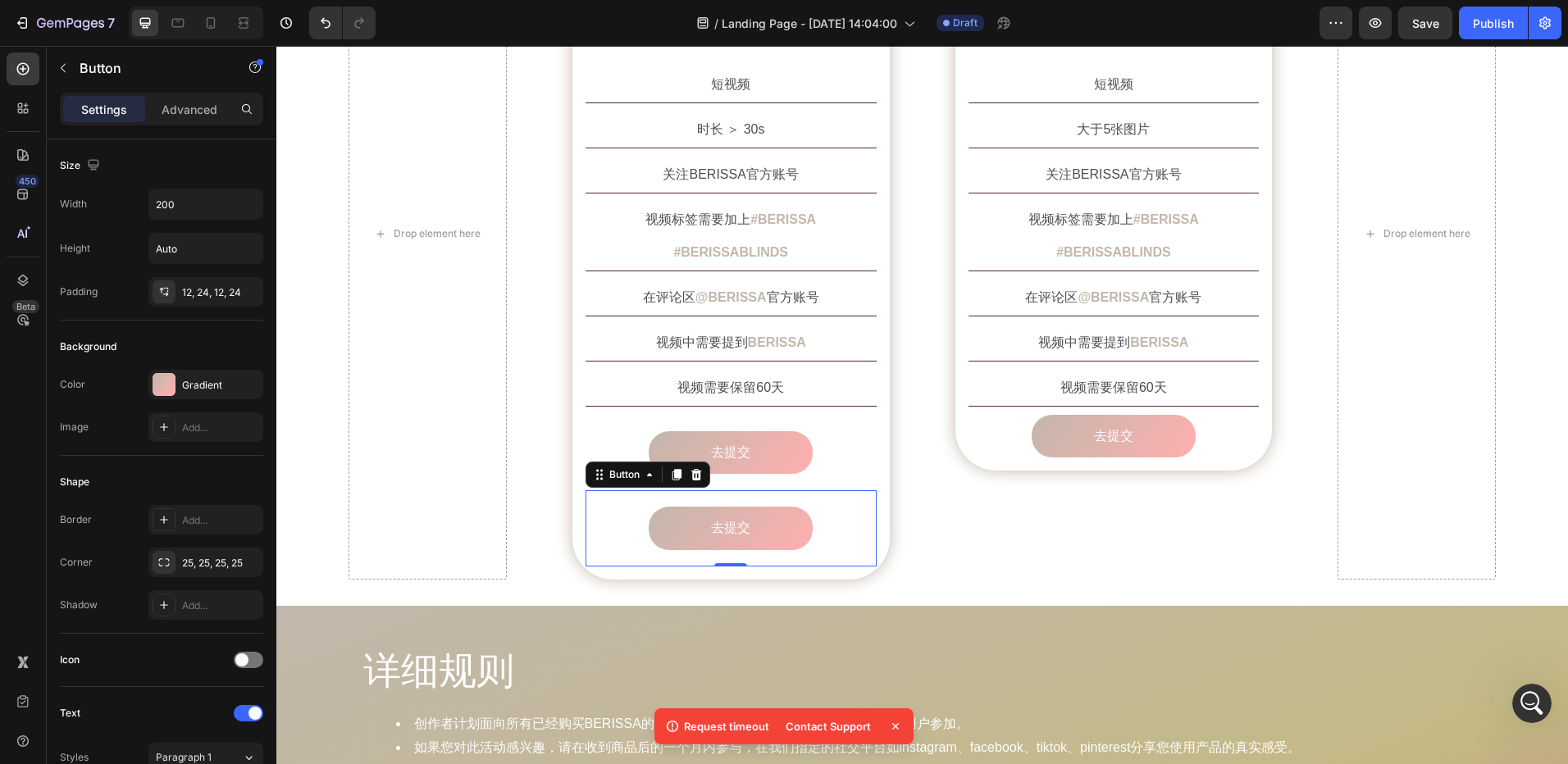
scroll to position [1530, 0]
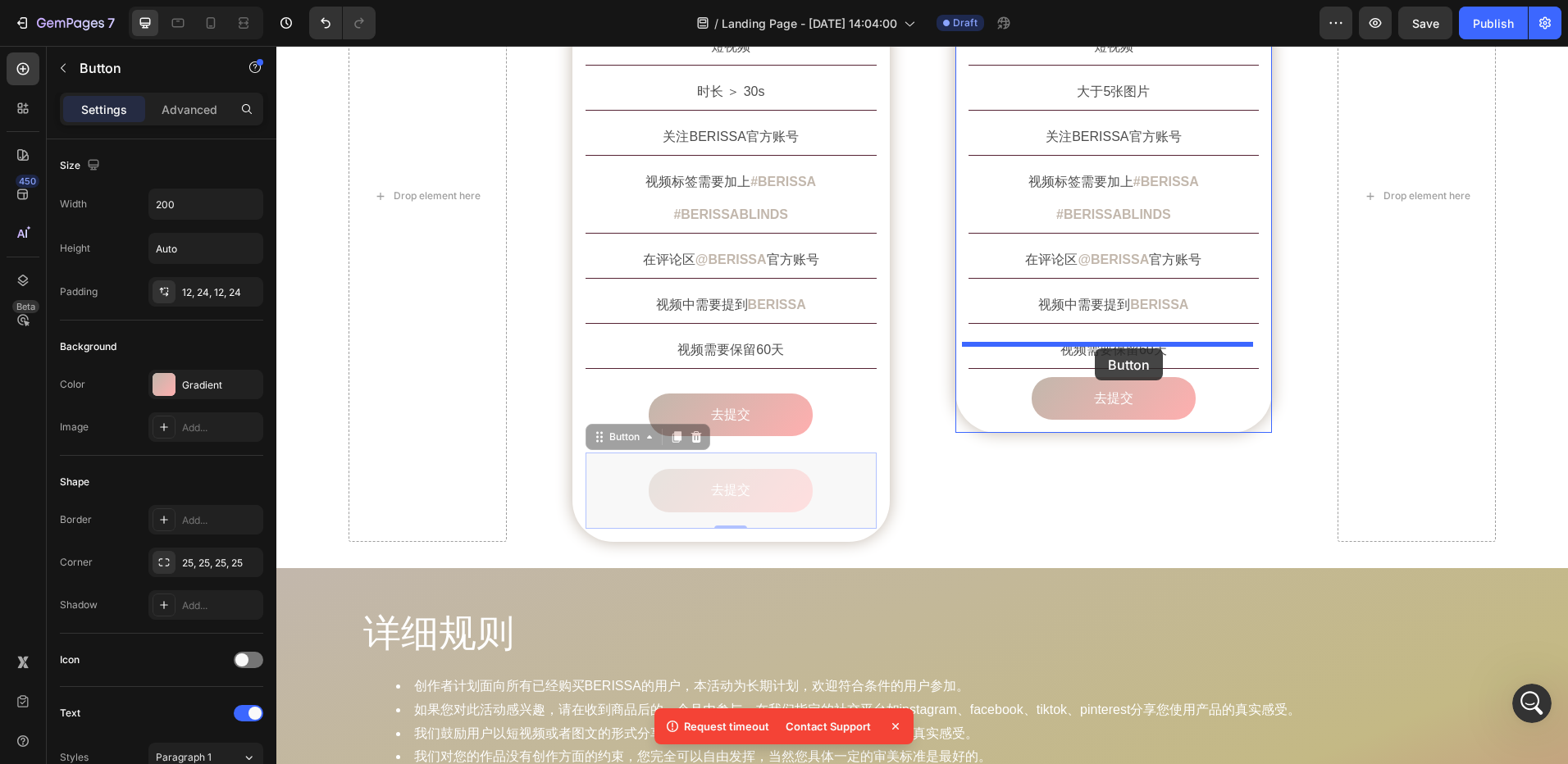
drag, startPoint x: 599, startPoint y: 407, endPoint x: 1095, endPoint y: 348, distance: 499.5
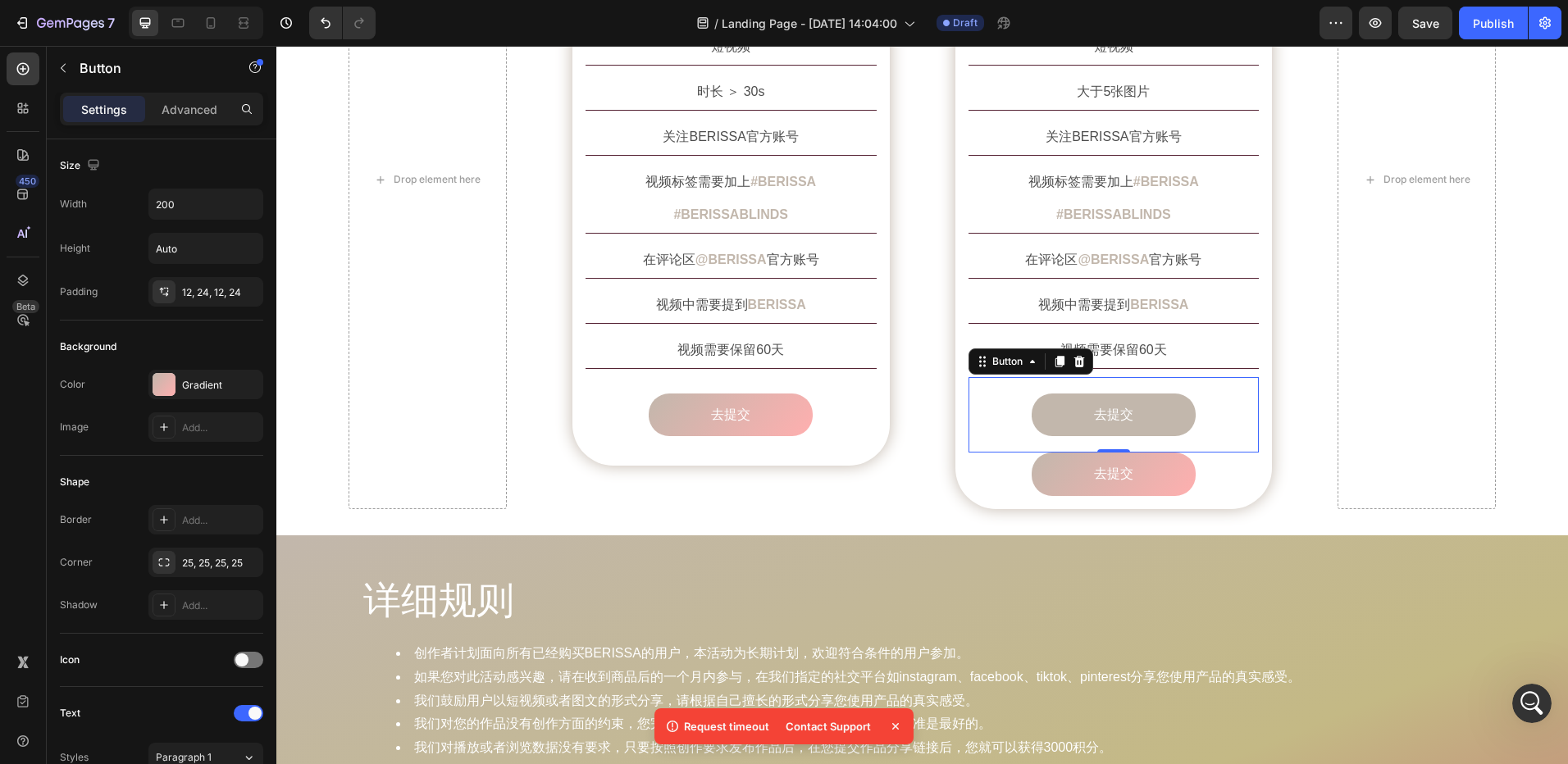
scroll to position [1514, 0]
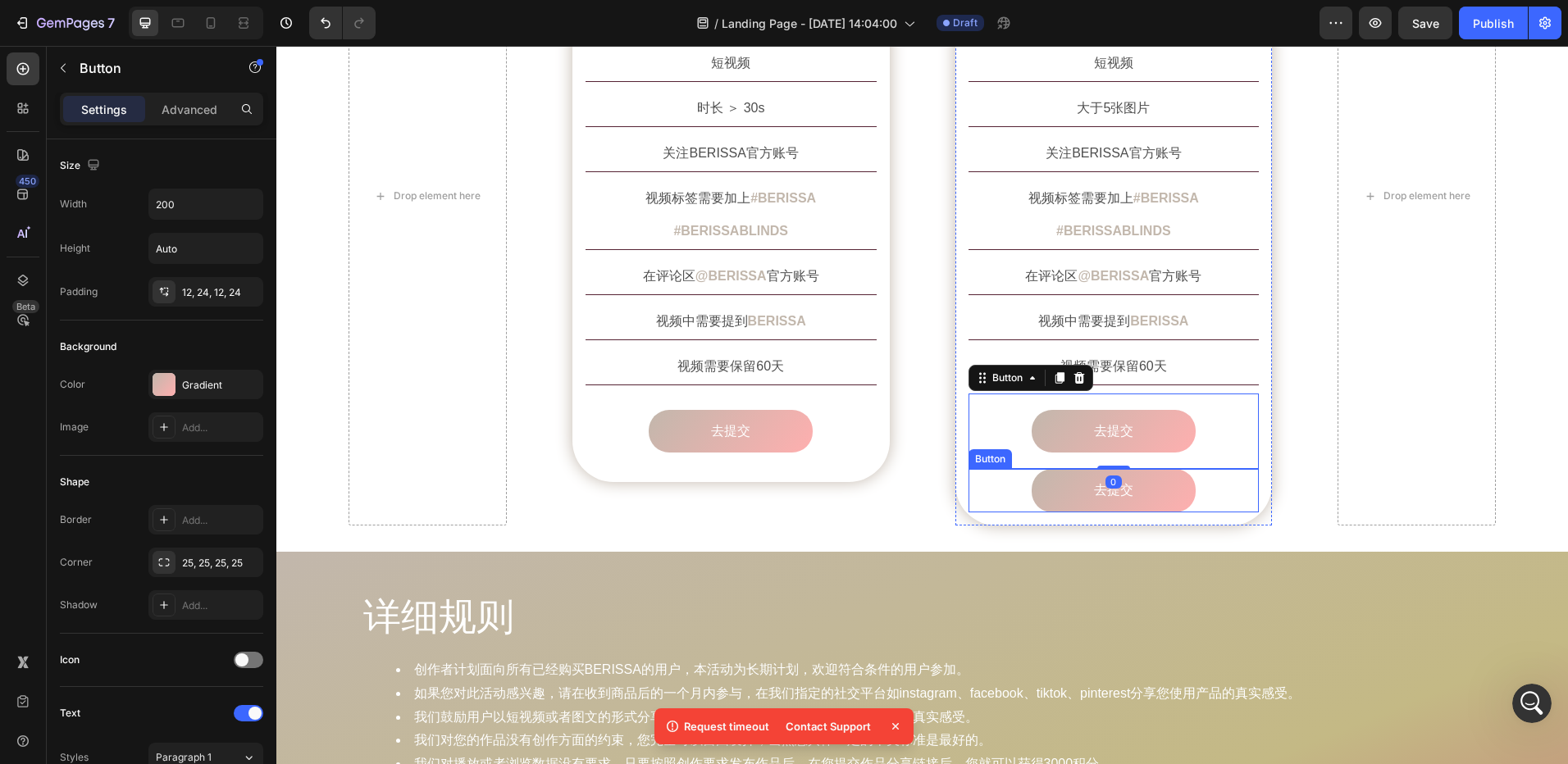
click at [1227, 469] on div "去提交 Button" at bounding box center [1114, 491] width 291 height 44
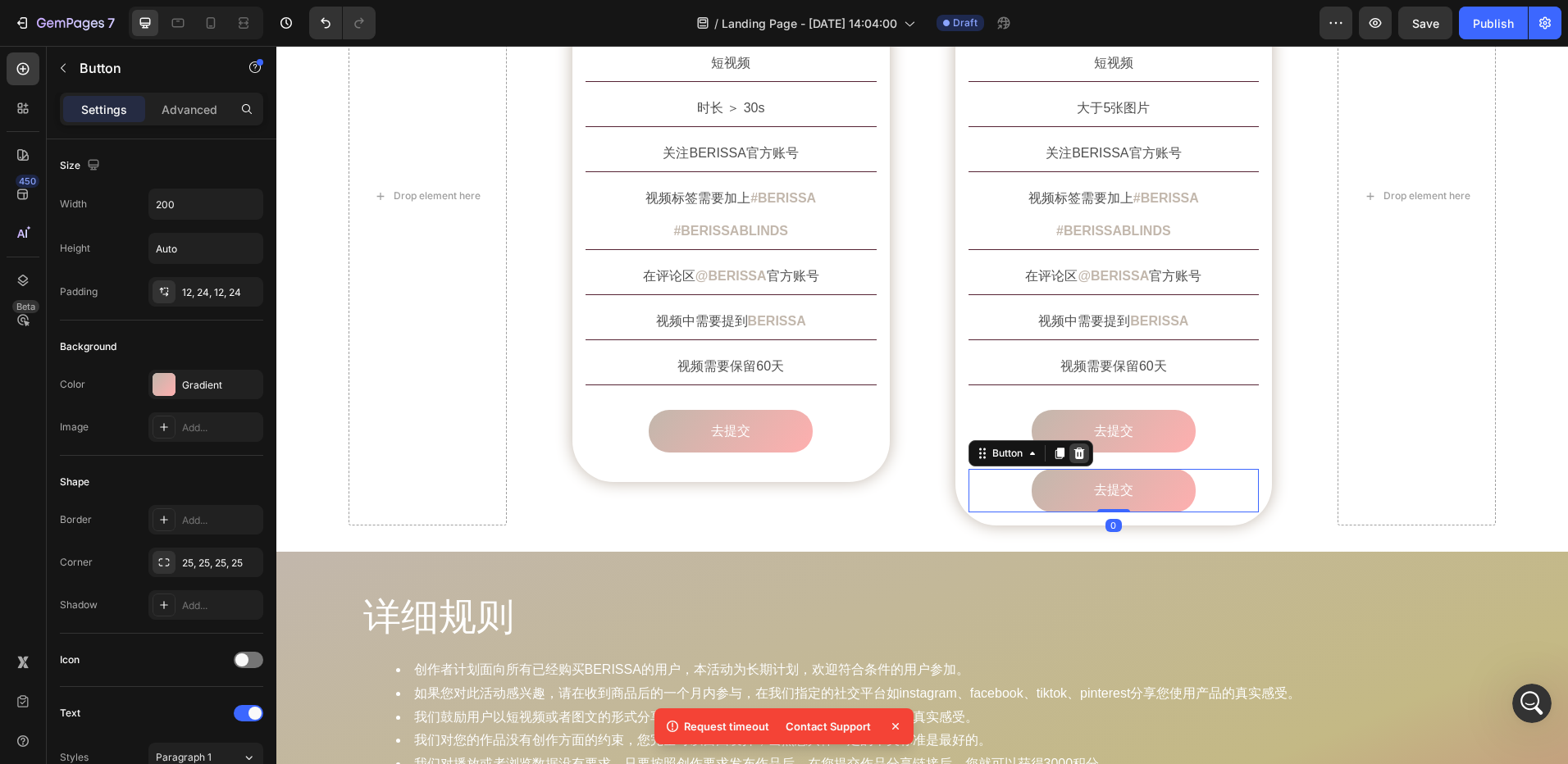
click at [1074, 447] on icon at bounding box center [1078, 453] width 10 height 11
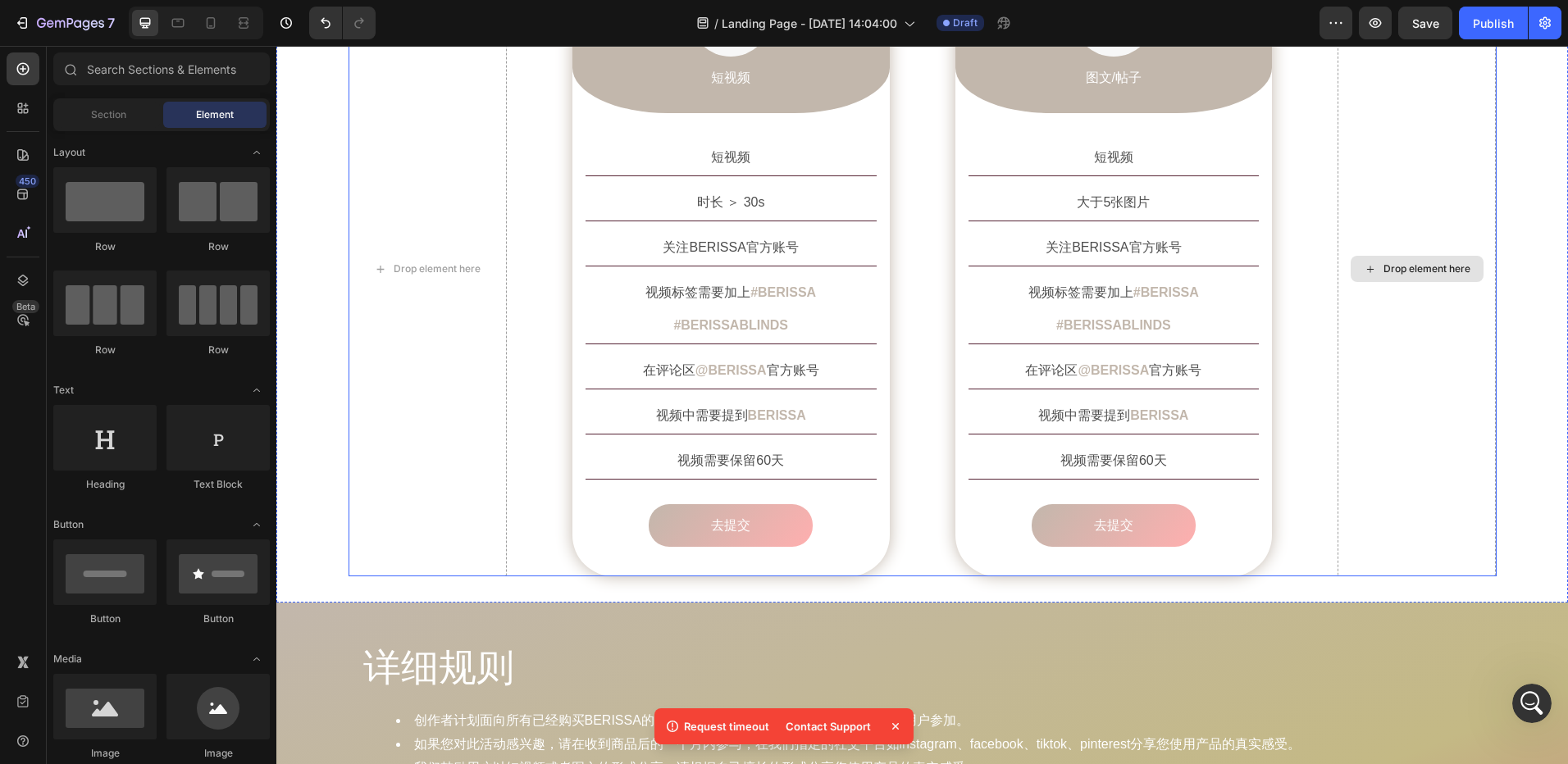
scroll to position [1410, 0]
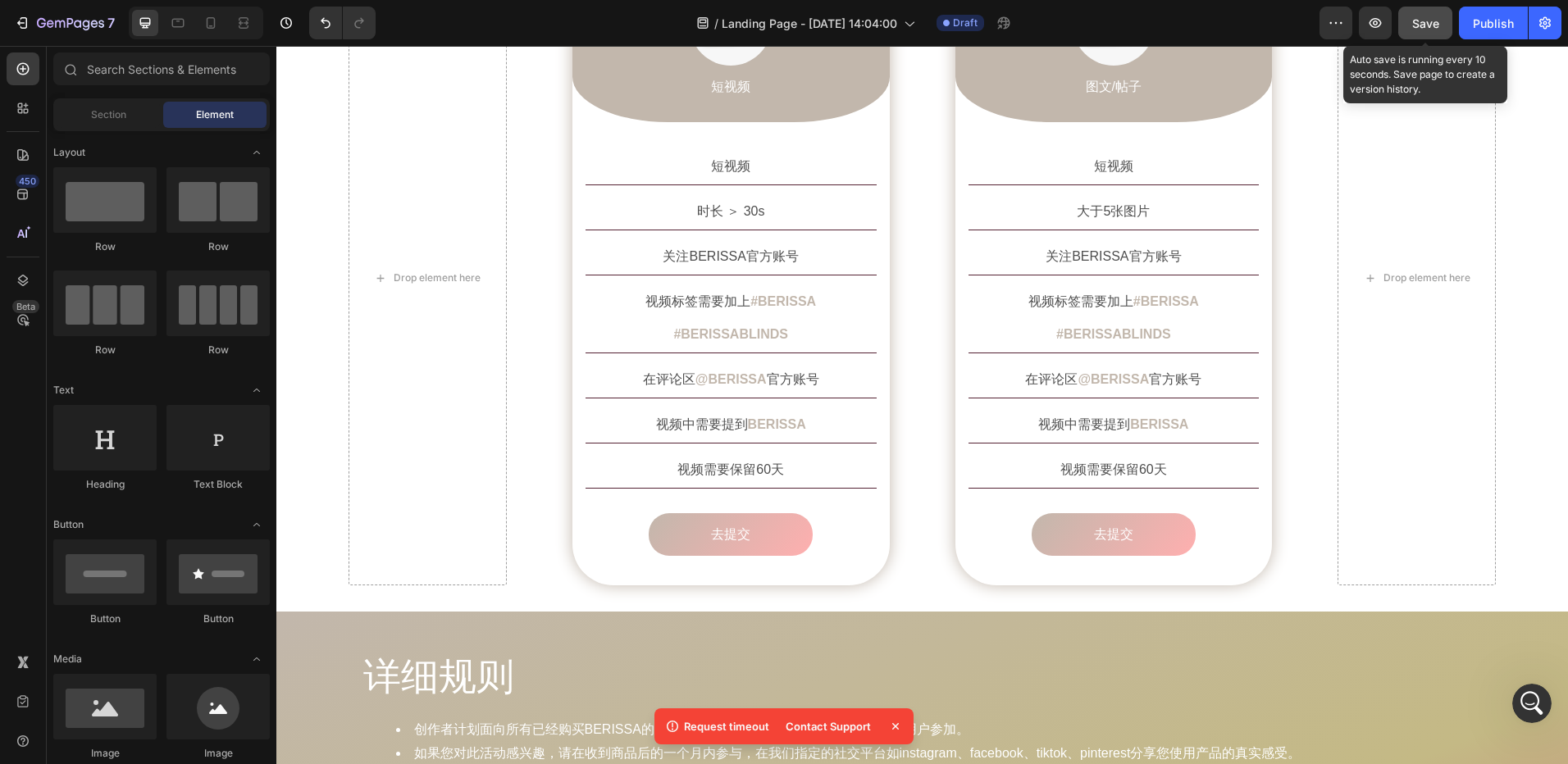
click at [1418, 28] on span "Save" at bounding box center [1426, 23] width 27 height 14
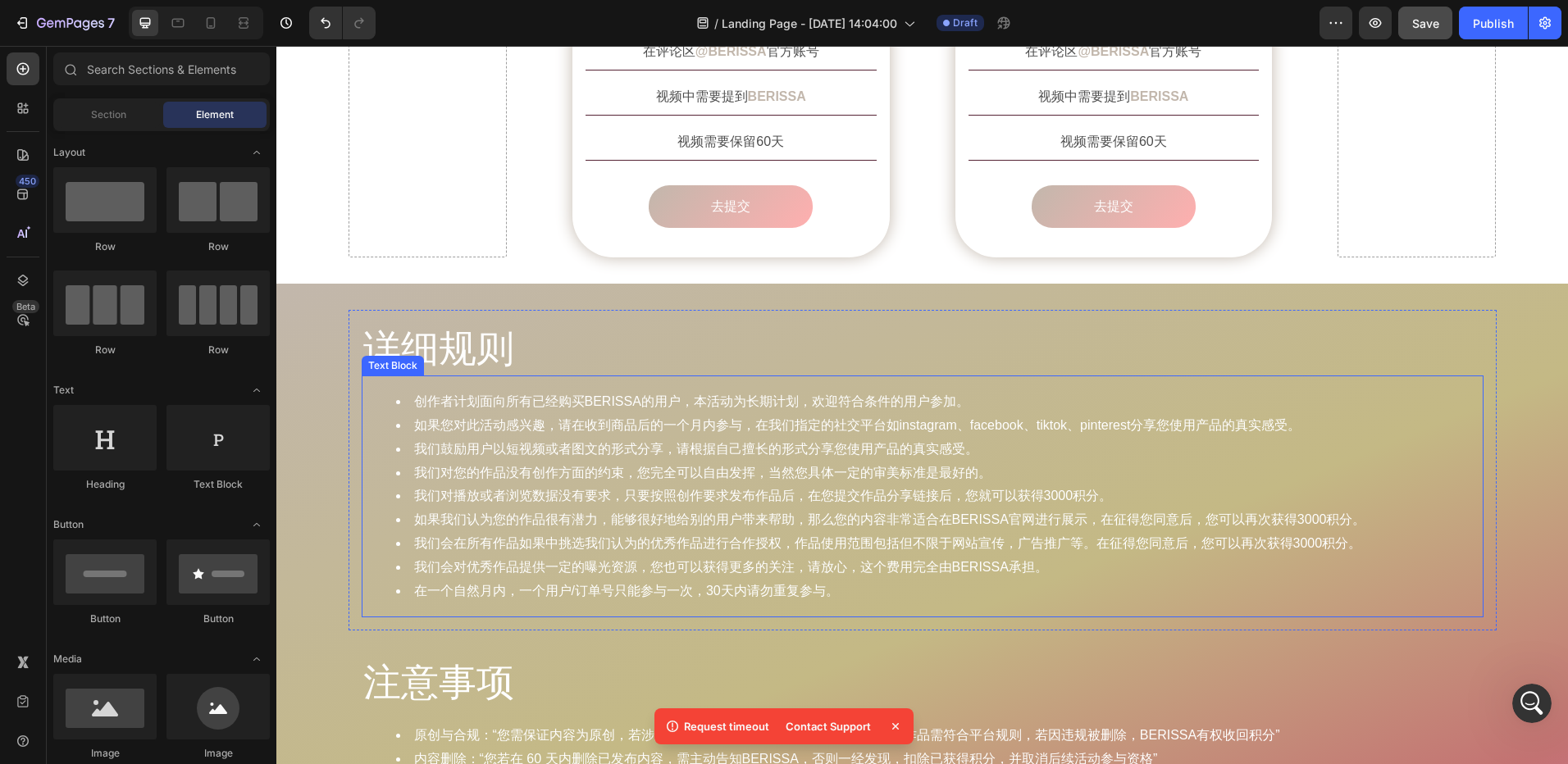
scroll to position [1902, 0]
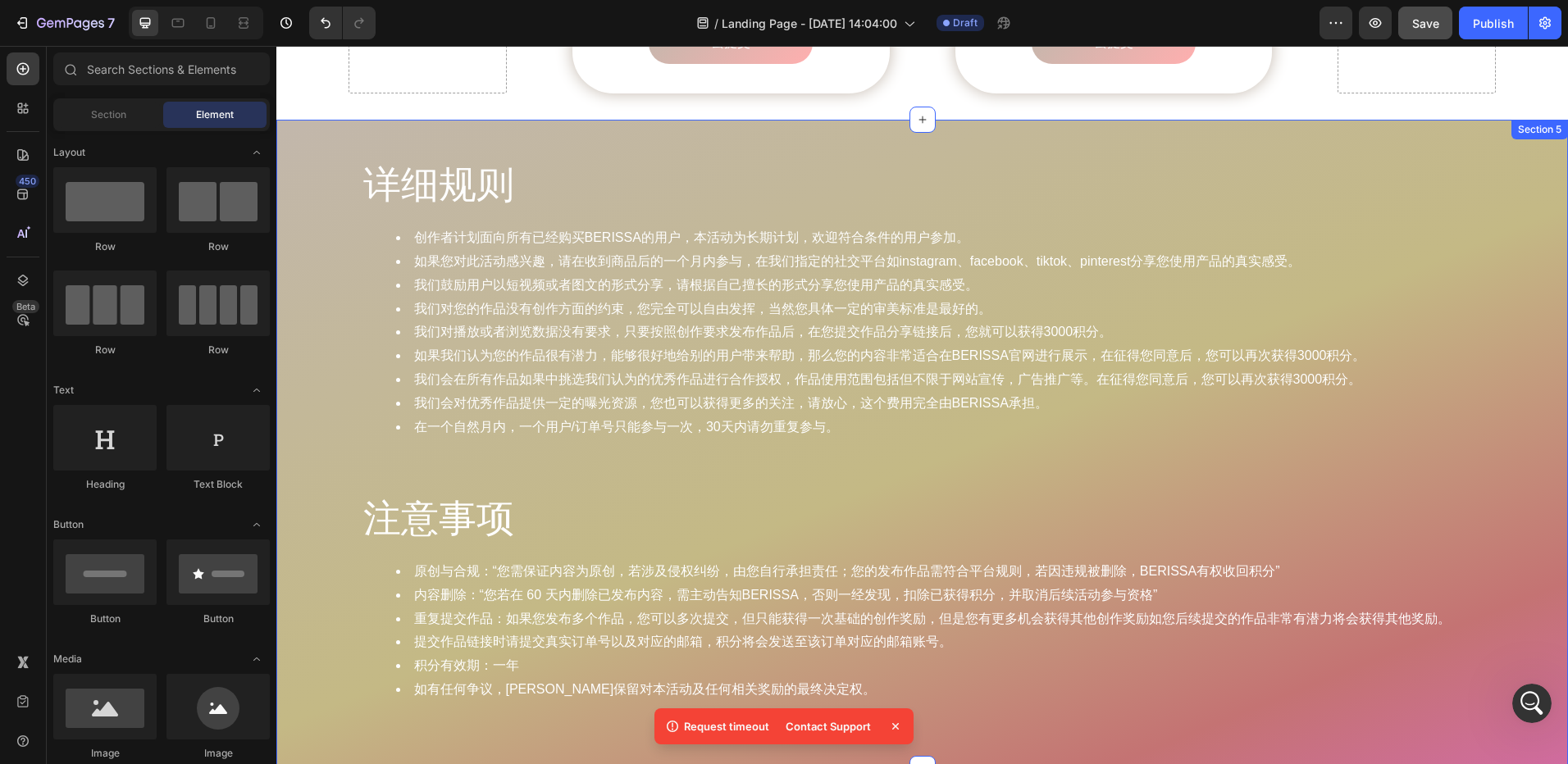
click at [306, 231] on div "详细规则 Heading 创作者计划面向所有已经购买BERISSA的用户，本活动为长期计划，欢迎符合条件的用户参加。 如果您对此活动感兴趣，请在收到商品后的一…" at bounding box center [923, 444] width 1292 height 597
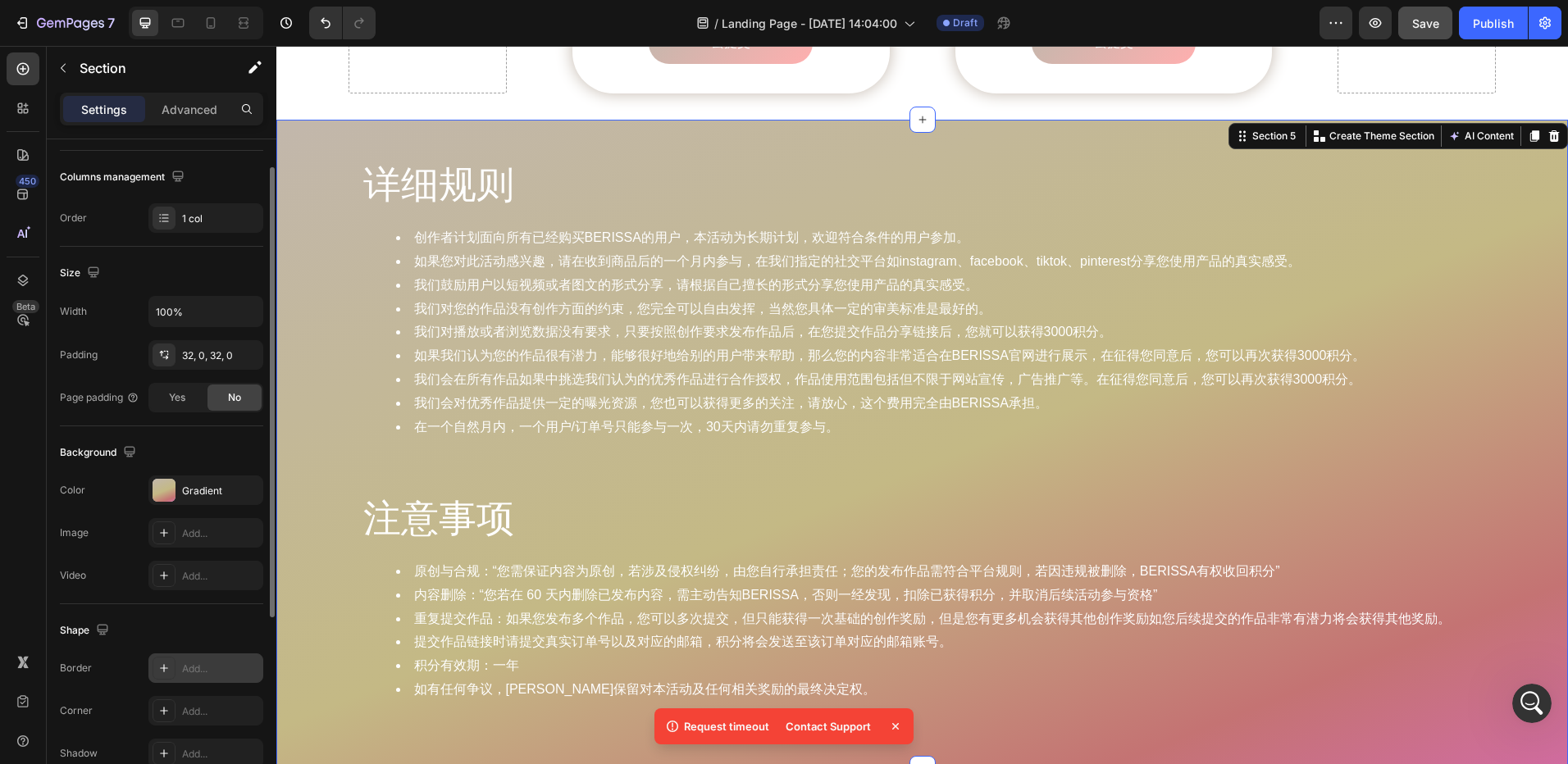
scroll to position [328, 0]
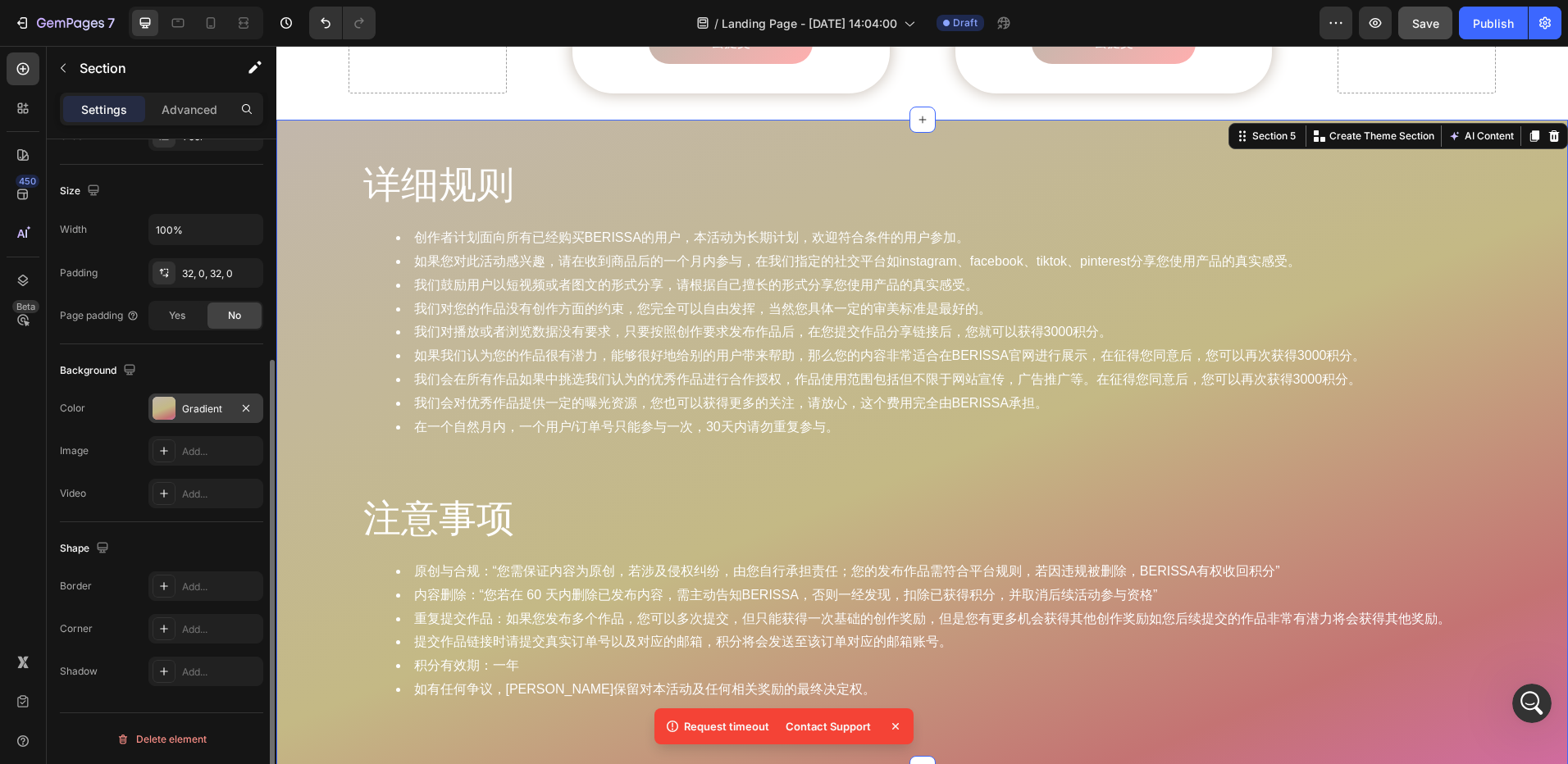
click at [158, 402] on div at bounding box center [164, 408] width 23 height 23
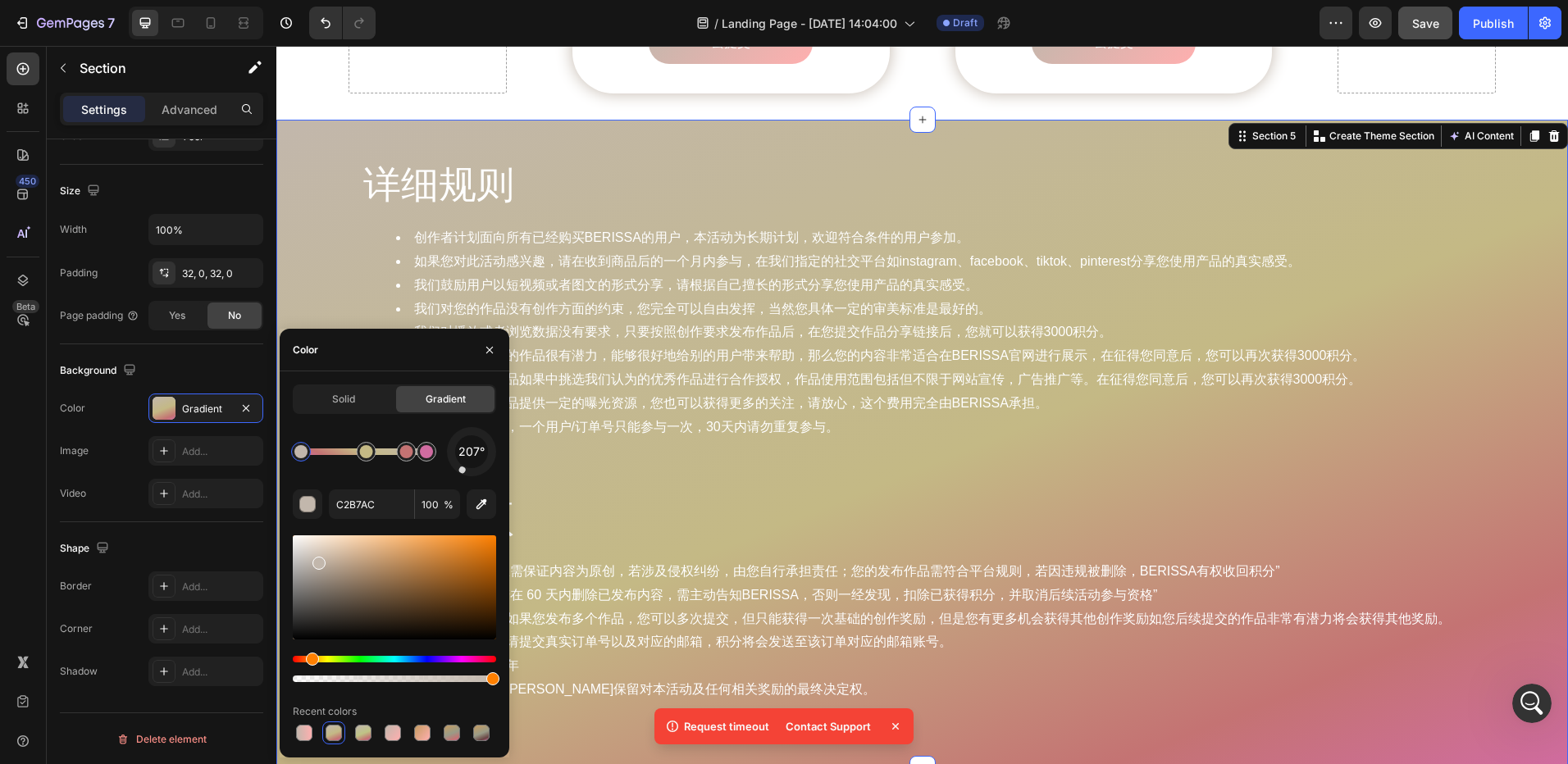
drag, startPoint x: 479, startPoint y: 472, endPoint x: 459, endPoint y: 475, distance: 20.2
click at [459, 475] on div "207°" at bounding box center [471, 452] width 50 height 50
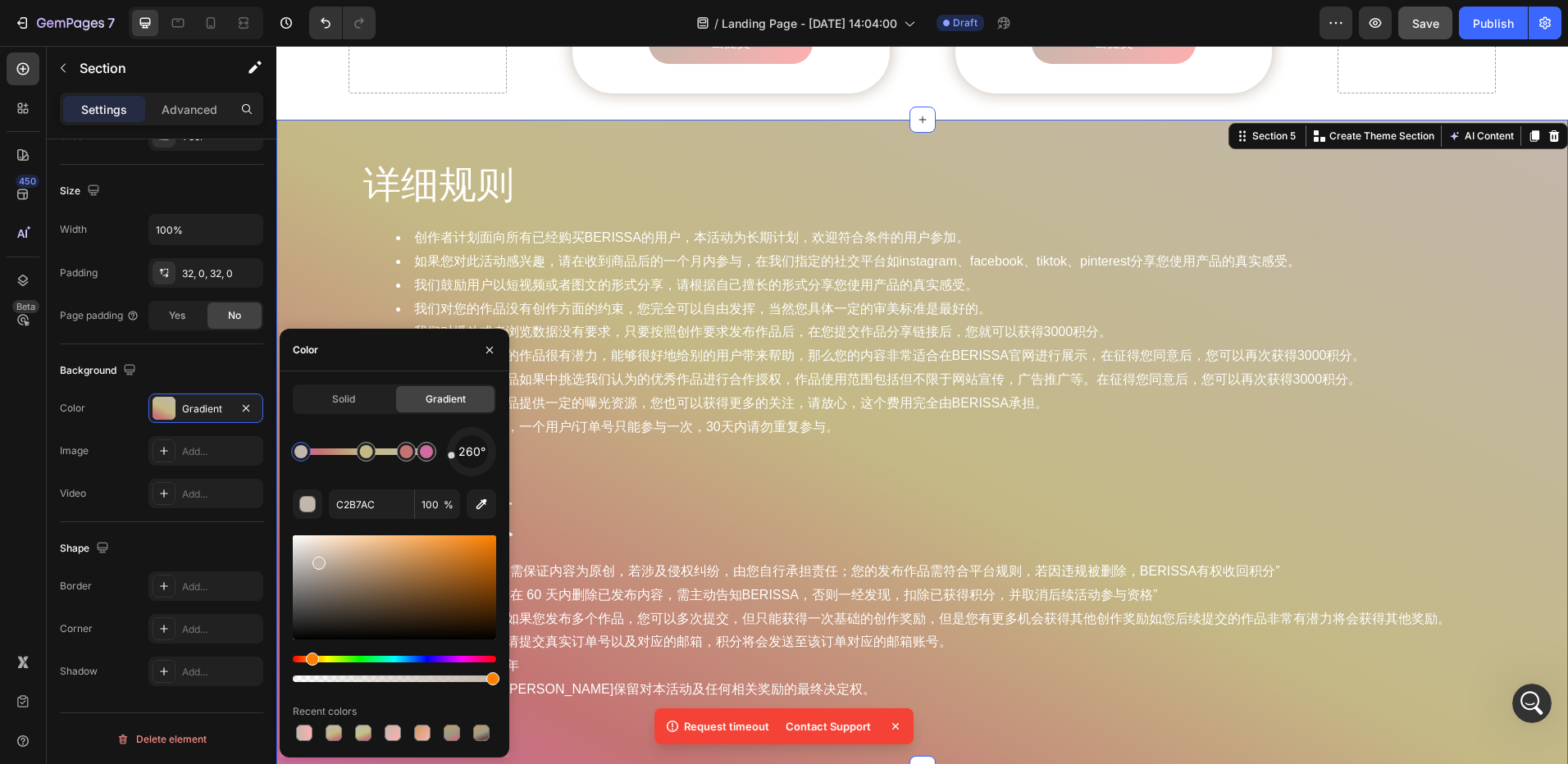
drag, startPoint x: 464, startPoint y: 472, endPoint x: 445, endPoint y: 457, distance: 24.2
click at [445, 457] on div "260°" at bounding box center [394, 452] width 203 height 50
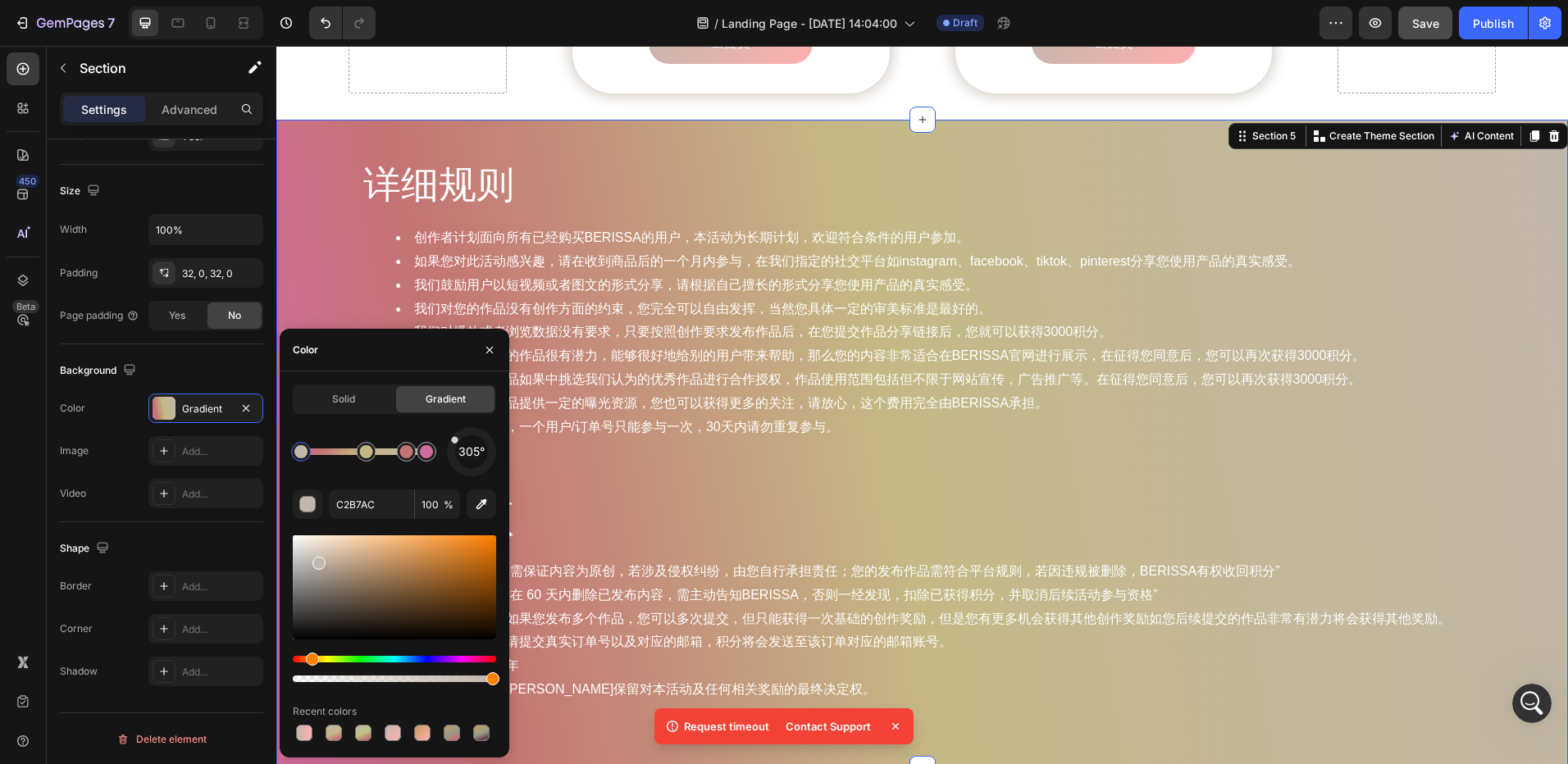
drag, startPoint x: 451, startPoint y: 460, endPoint x: 447, endPoint y: 423, distance: 37.2
click at [447, 423] on div "Solid Gradient 305° C2B7AC 100 % Recent colors" at bounding box center [394, 564] width 203 height 360
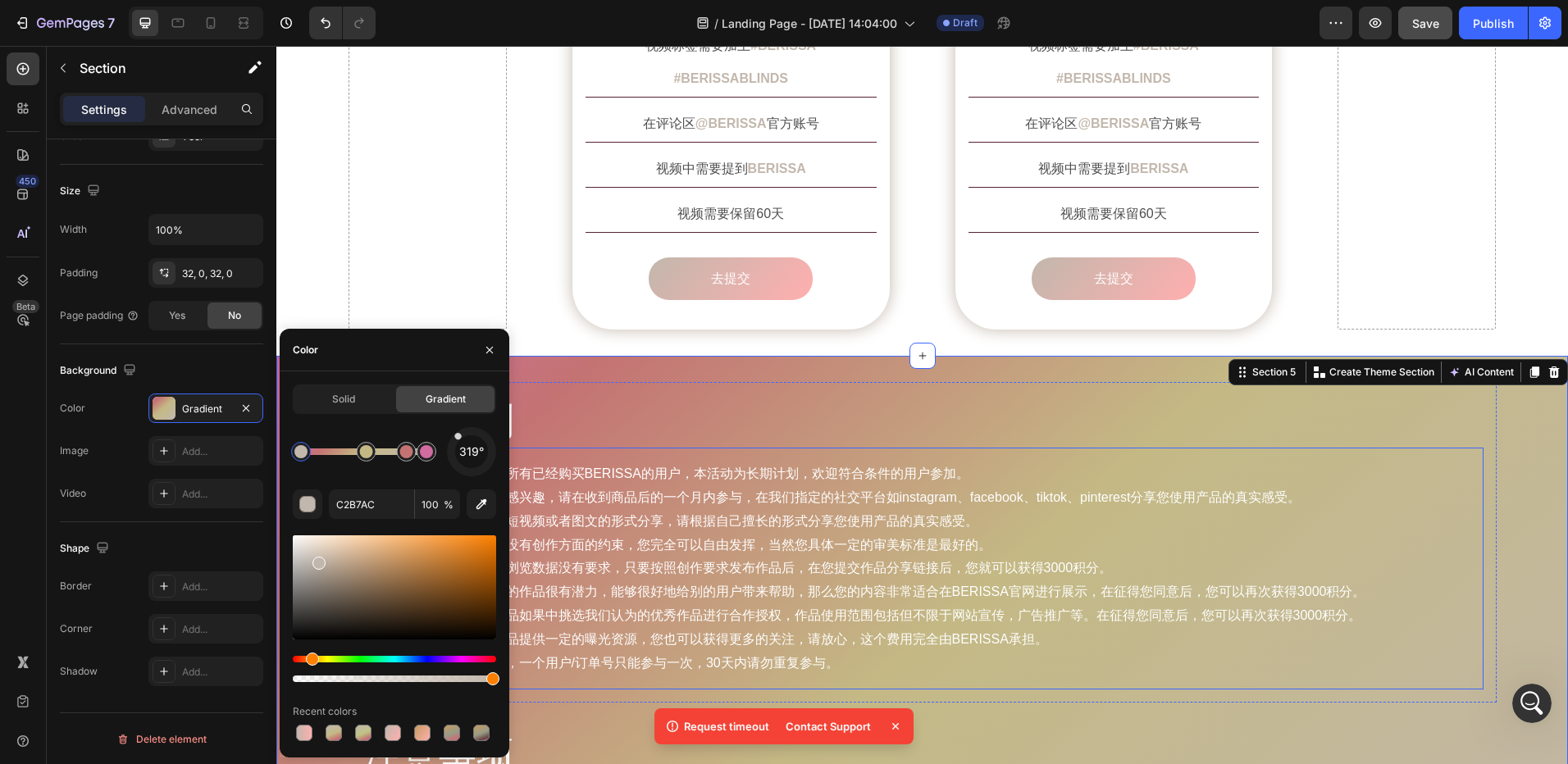
scroll to position [1656, 0]
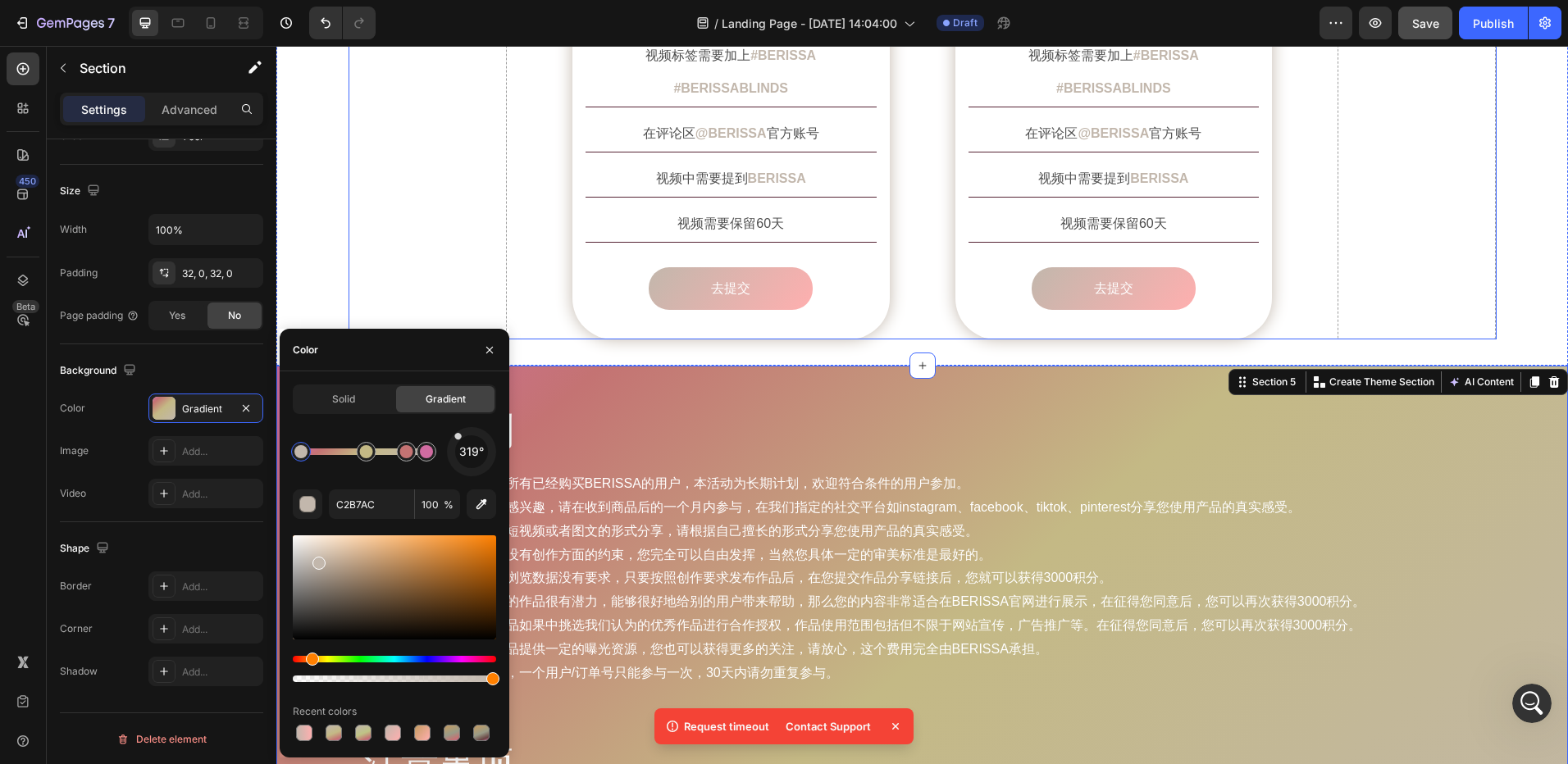
click at [1338, 277] on div "Drop element here" at bounding box center [1417, 31] width 158 height 615
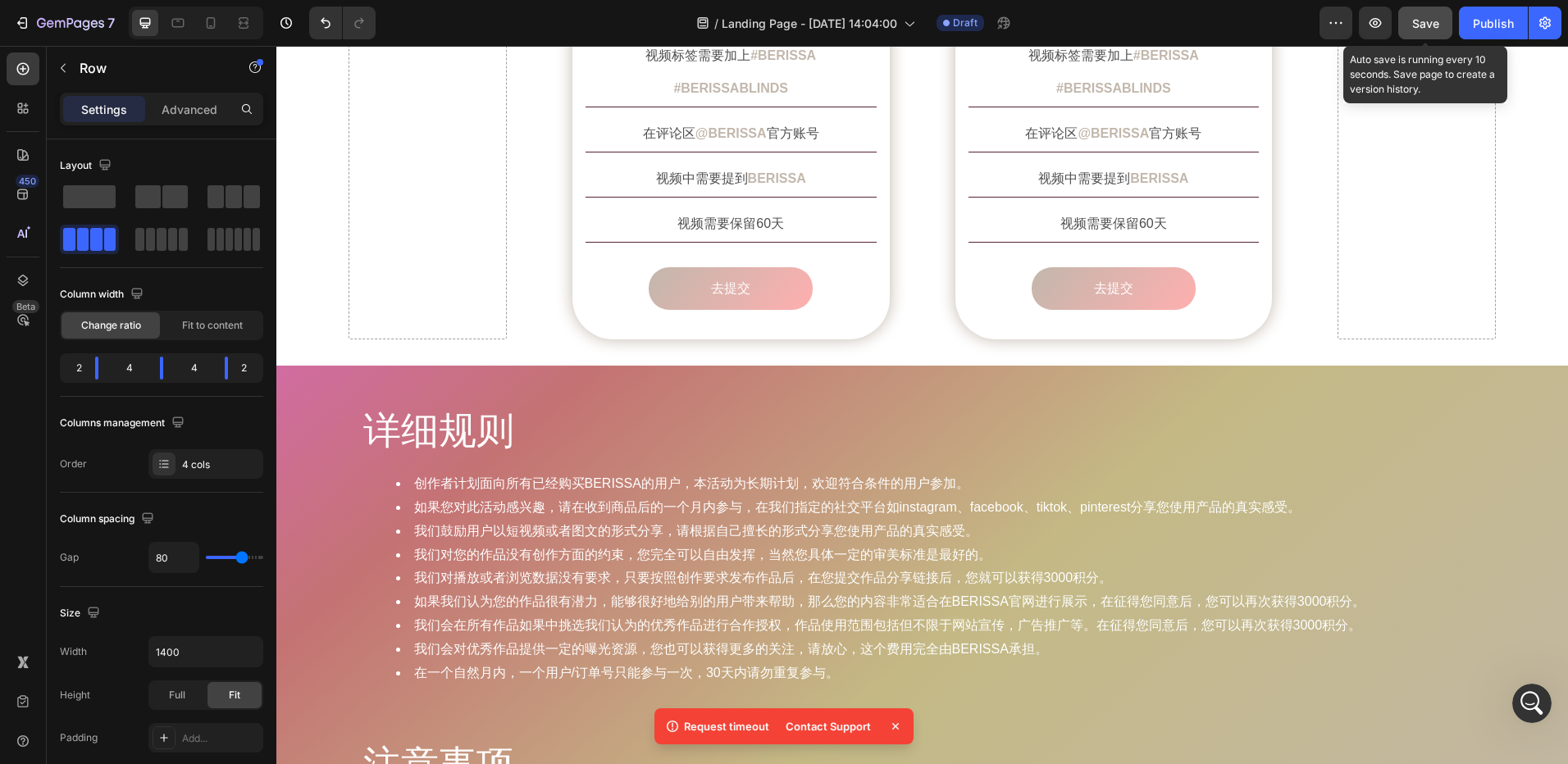
click at [1411, 24] on button "Save" at bounding box center [1425, 23] width 54 height 32
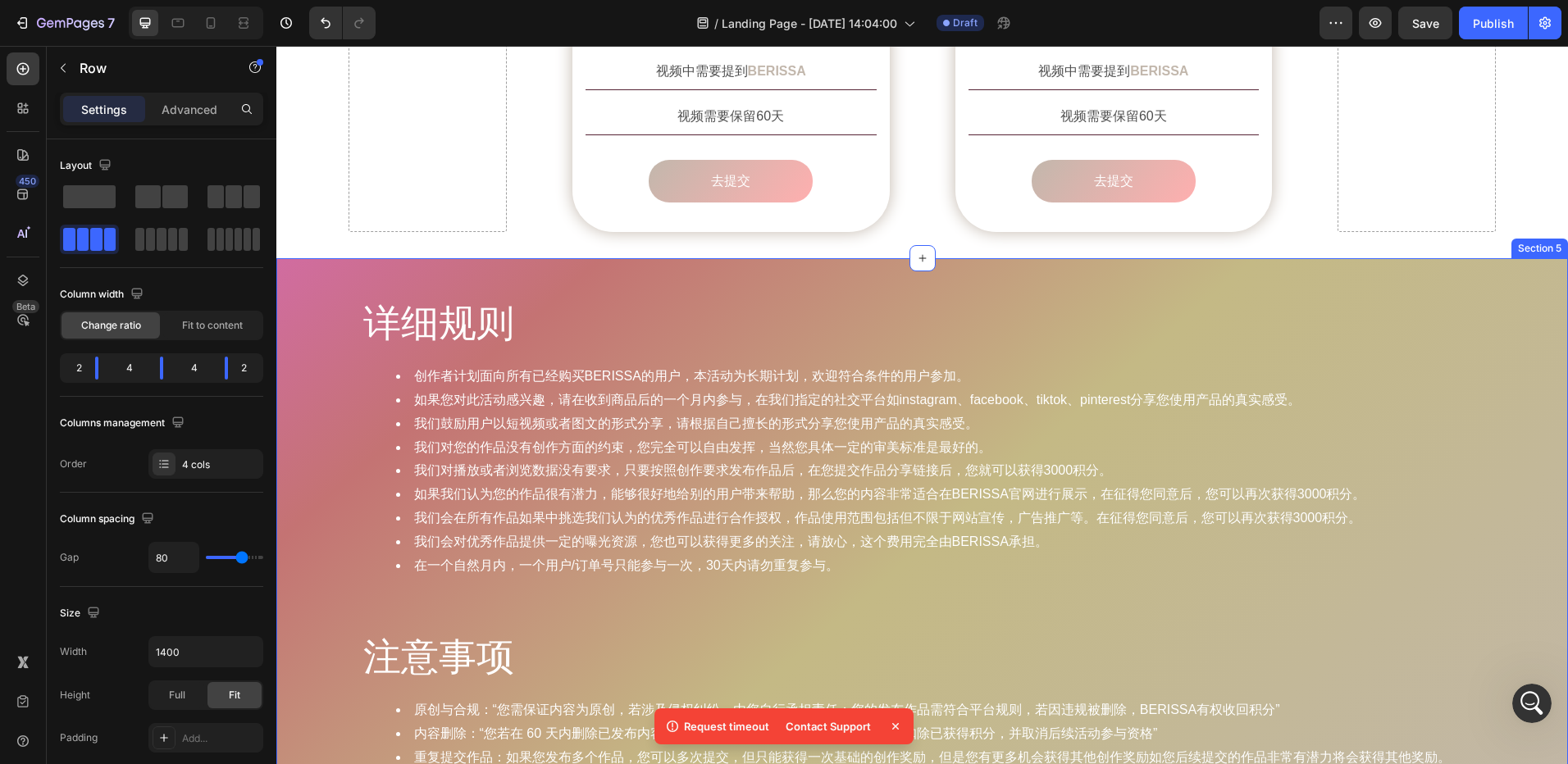
scroll to position [1574, 0]
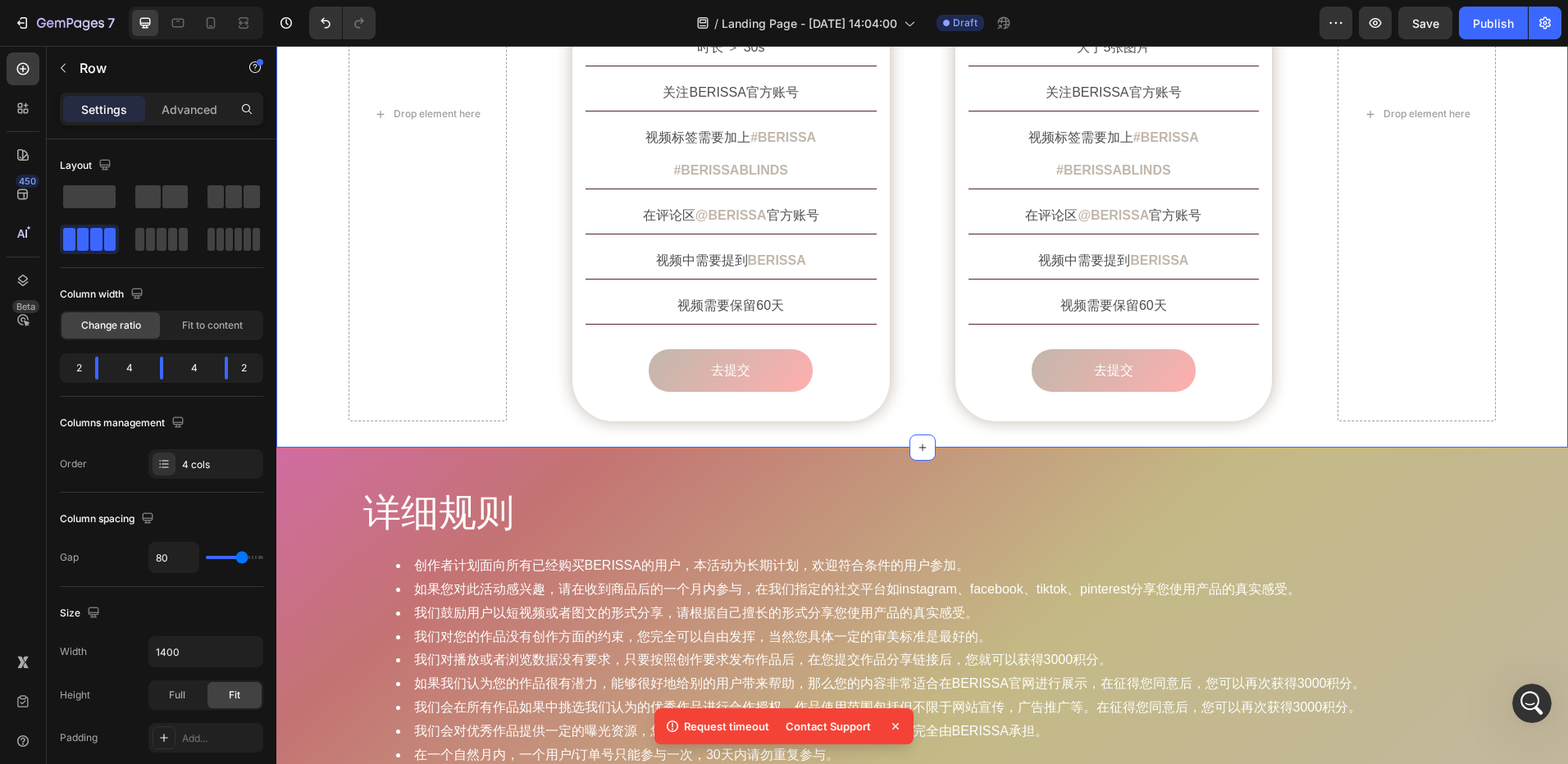
click at [841, 400] on div "创作要求 Heading Row Drop element here Image 短视频 Text Block Row 短视频 Text Block 时长 ＞…" at bounding box center [923, 81] width 1292 height 733
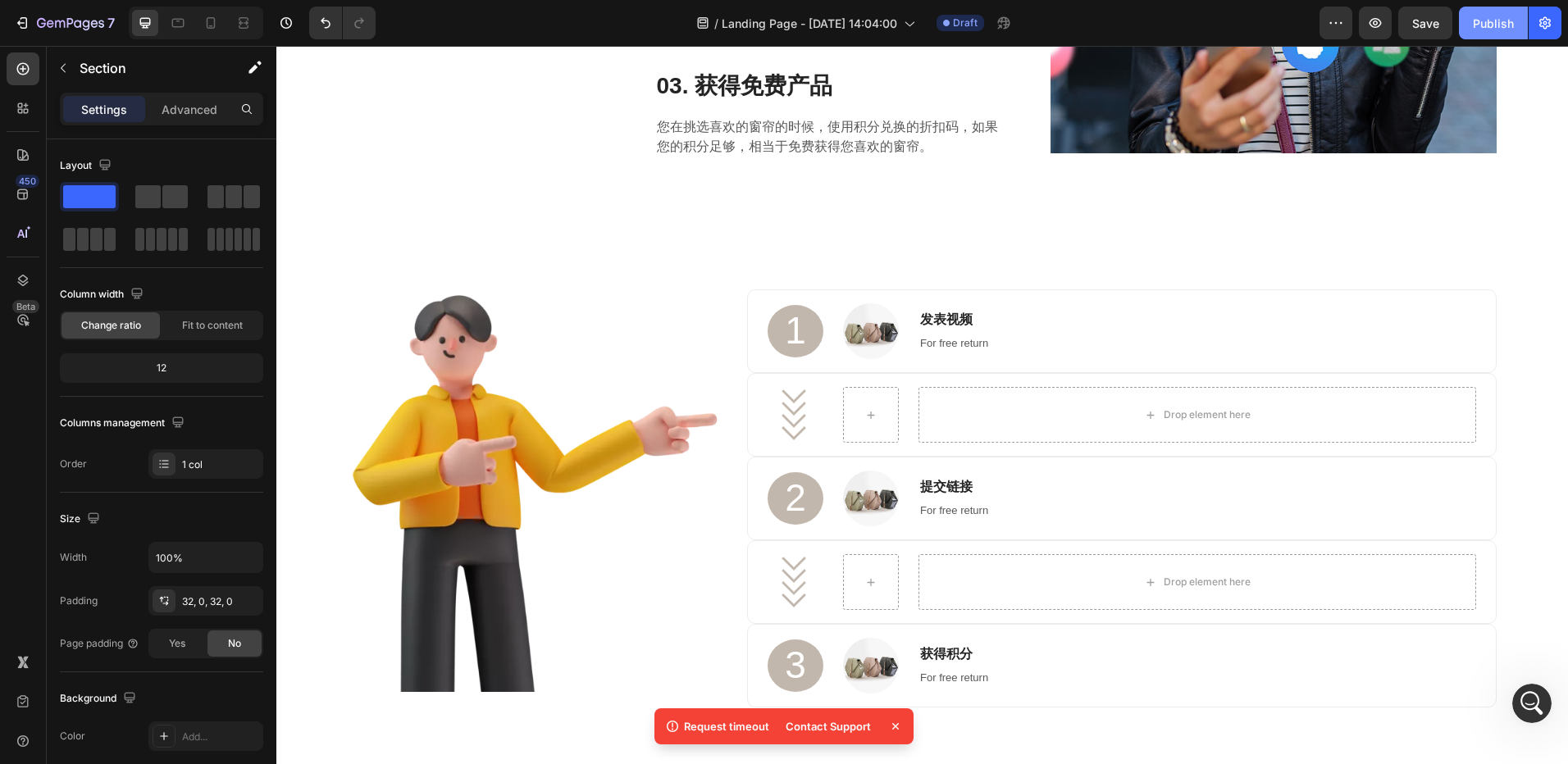
scroll to position [508, 0]
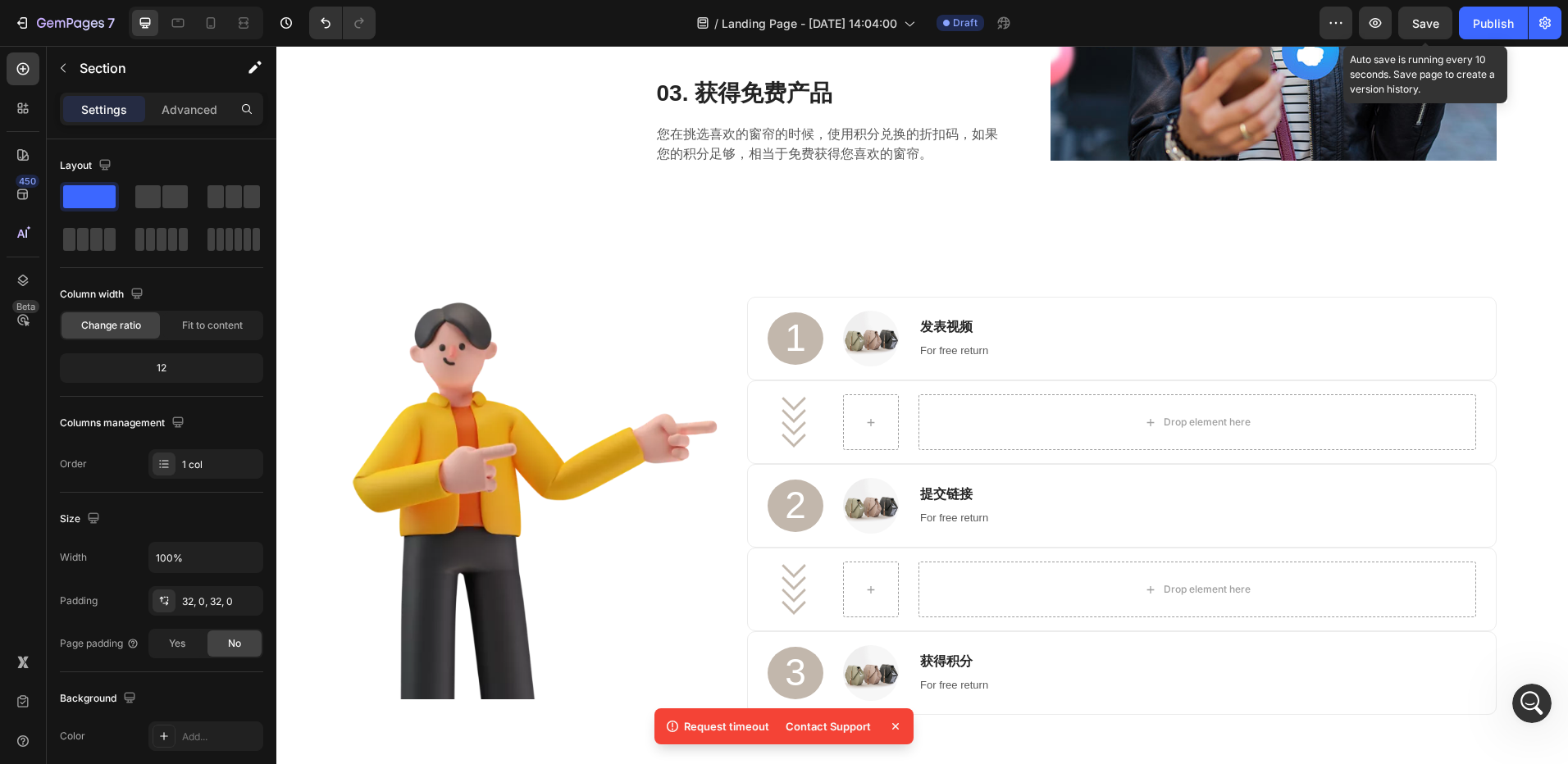
click at [1438, 21] on span "Save" at bounding box center [1426, 23] width 27 height 14
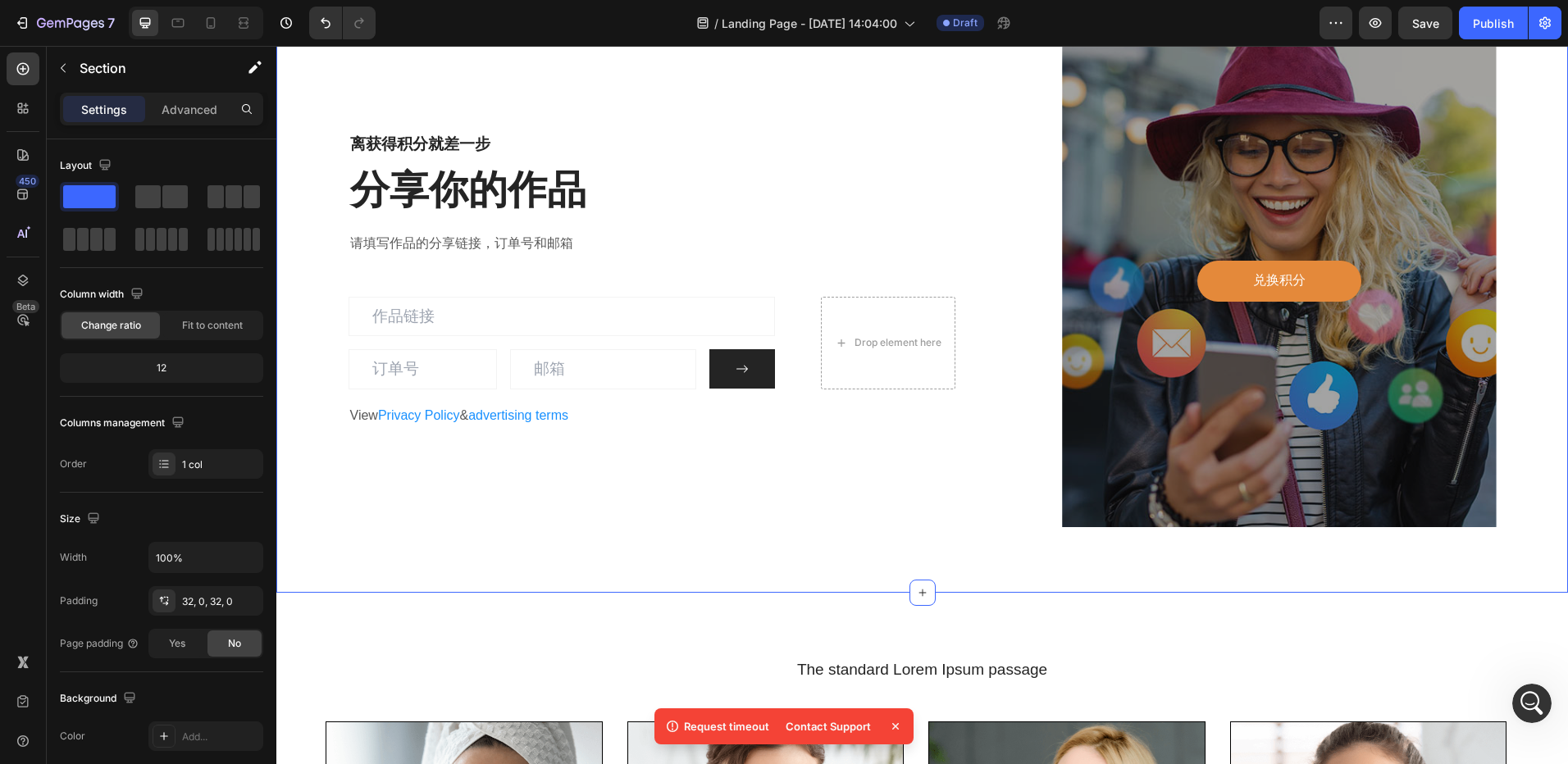
scroll to position [2618, 0]
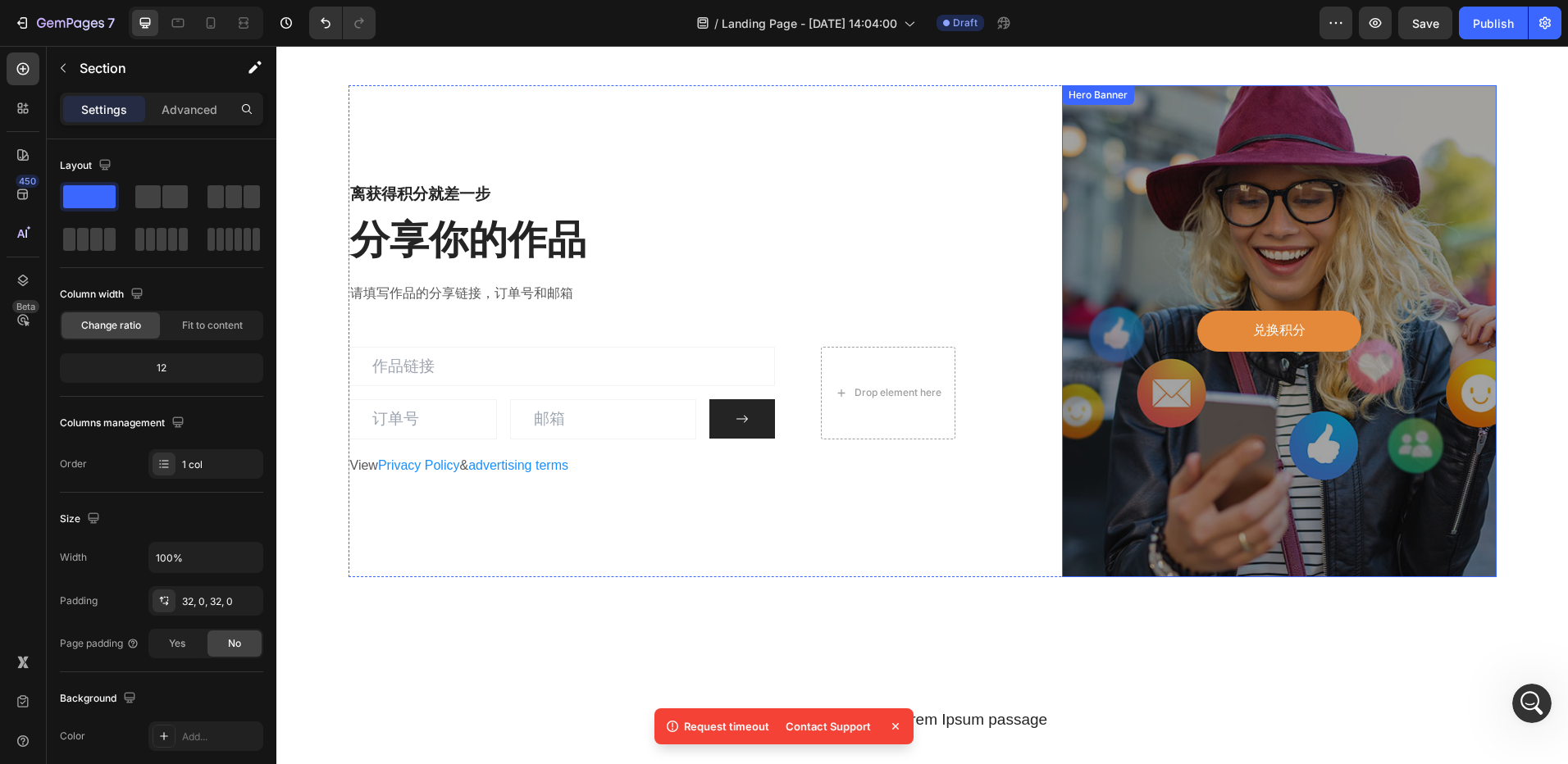
click at [1115, 196] on div "Overlay" at bounding box center [1279, 331] width 434 height 492
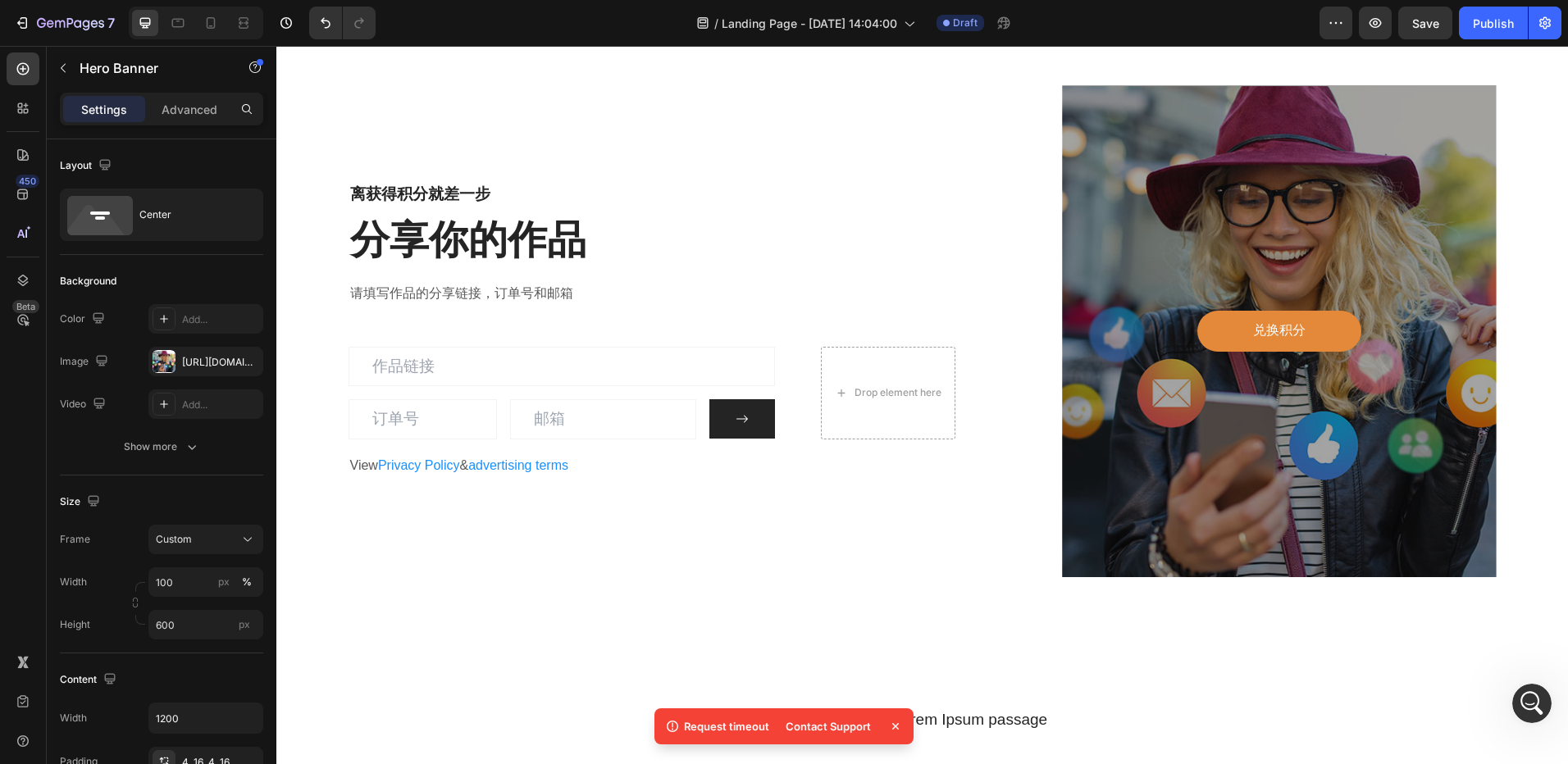
click at [1107, 361] on div "Overlay" at bounding box center [1279, 331] width 434 height 492
click at [1138, 295] on div "Overlay" at bounding box center [1279, 331] width 434 height 492
click at [1105, 271] on div "Overlay" at bounding box center [1279, 331] width 434 height 492
click at [1032, 276] on div "离获得积分就差一步 Heading 分享你的作品 Heading 请填写作品的分享链接，订单号和邮箱 Text block Email Field Email…" at bounding box center [922, 331] width 1148 height 492
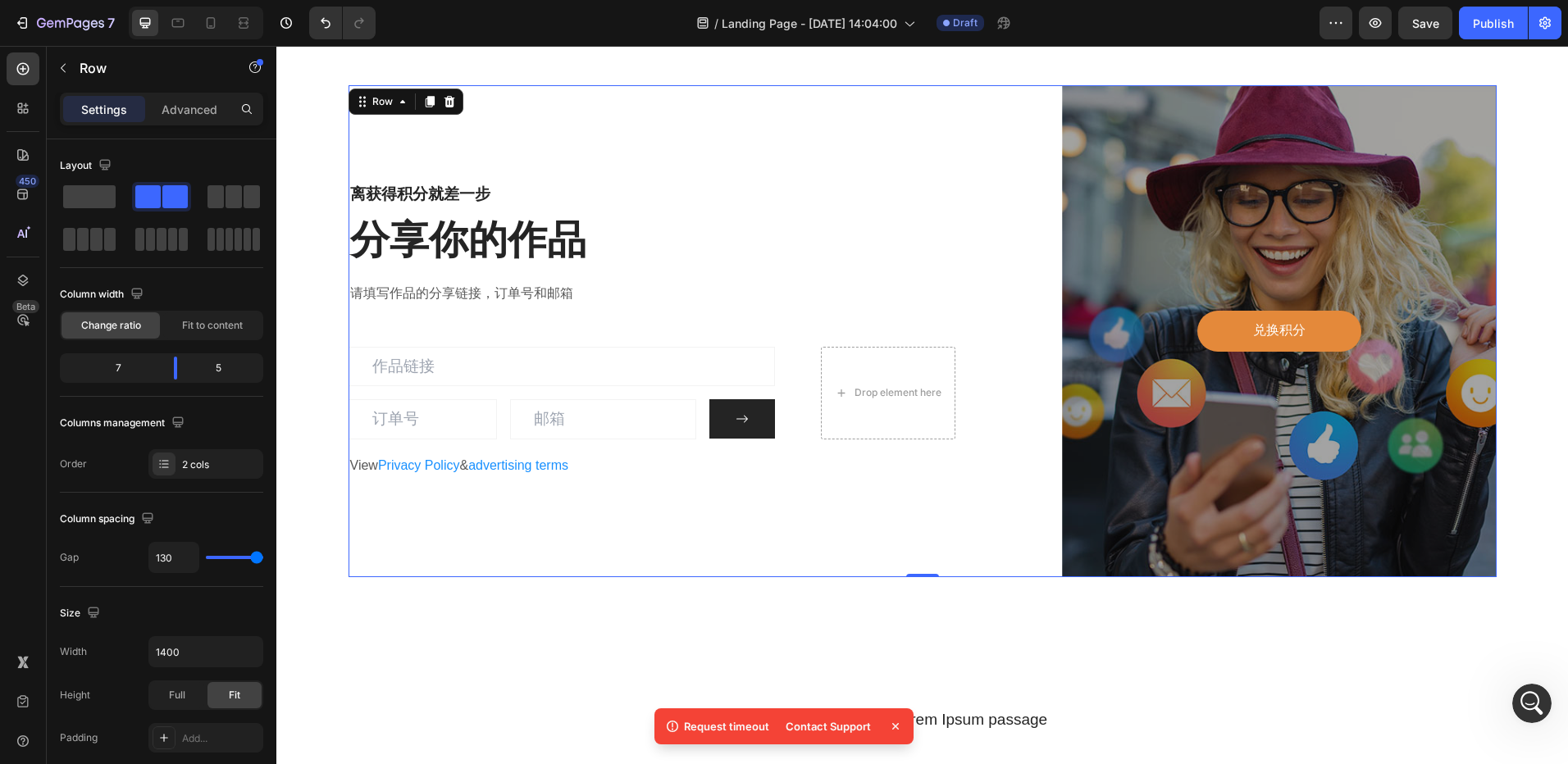
click at [1112, 258] on div "Overlay" at bounding box center [1279, 331] width 434 height 492
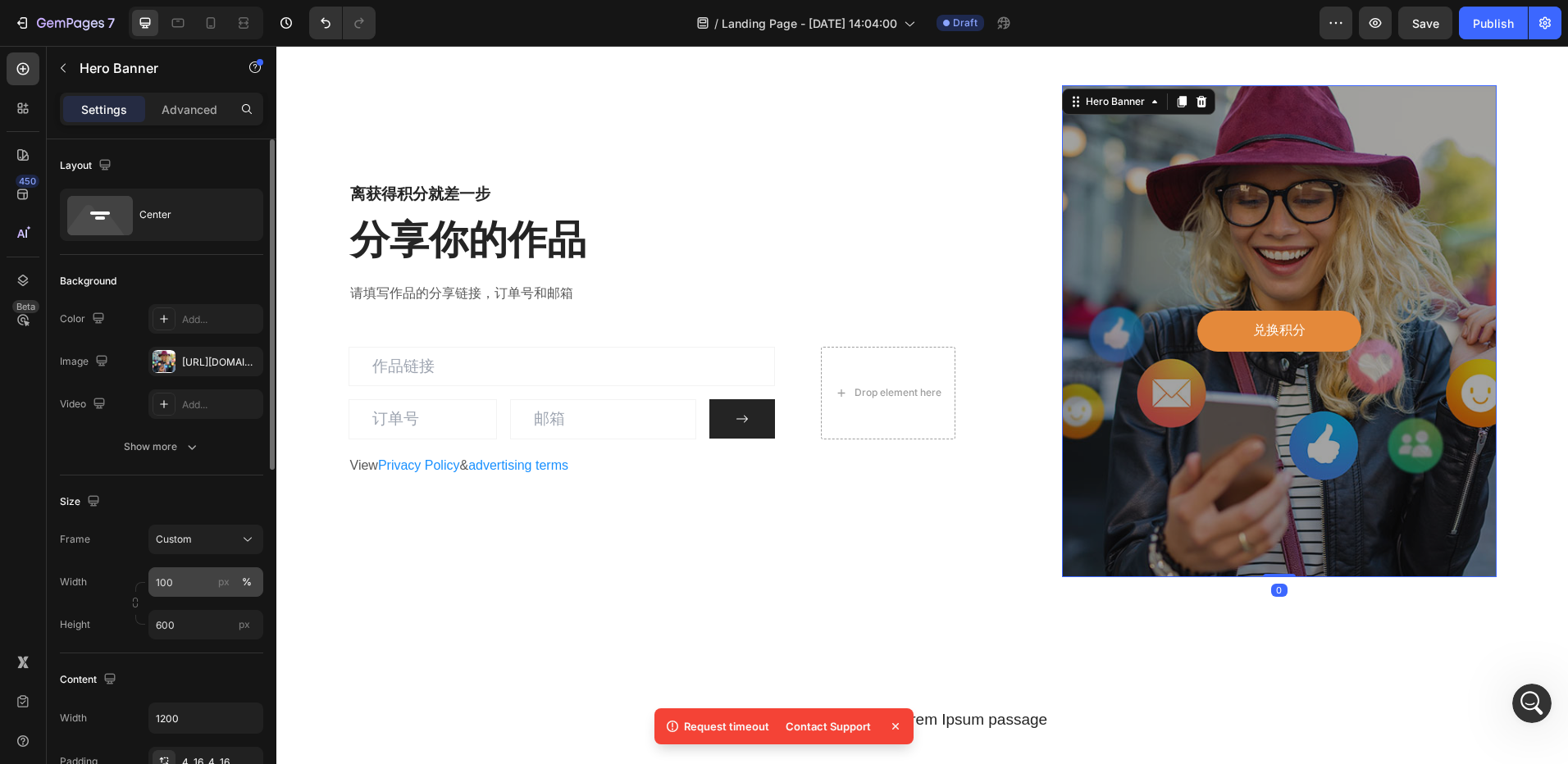
scroll to position [82, 0]
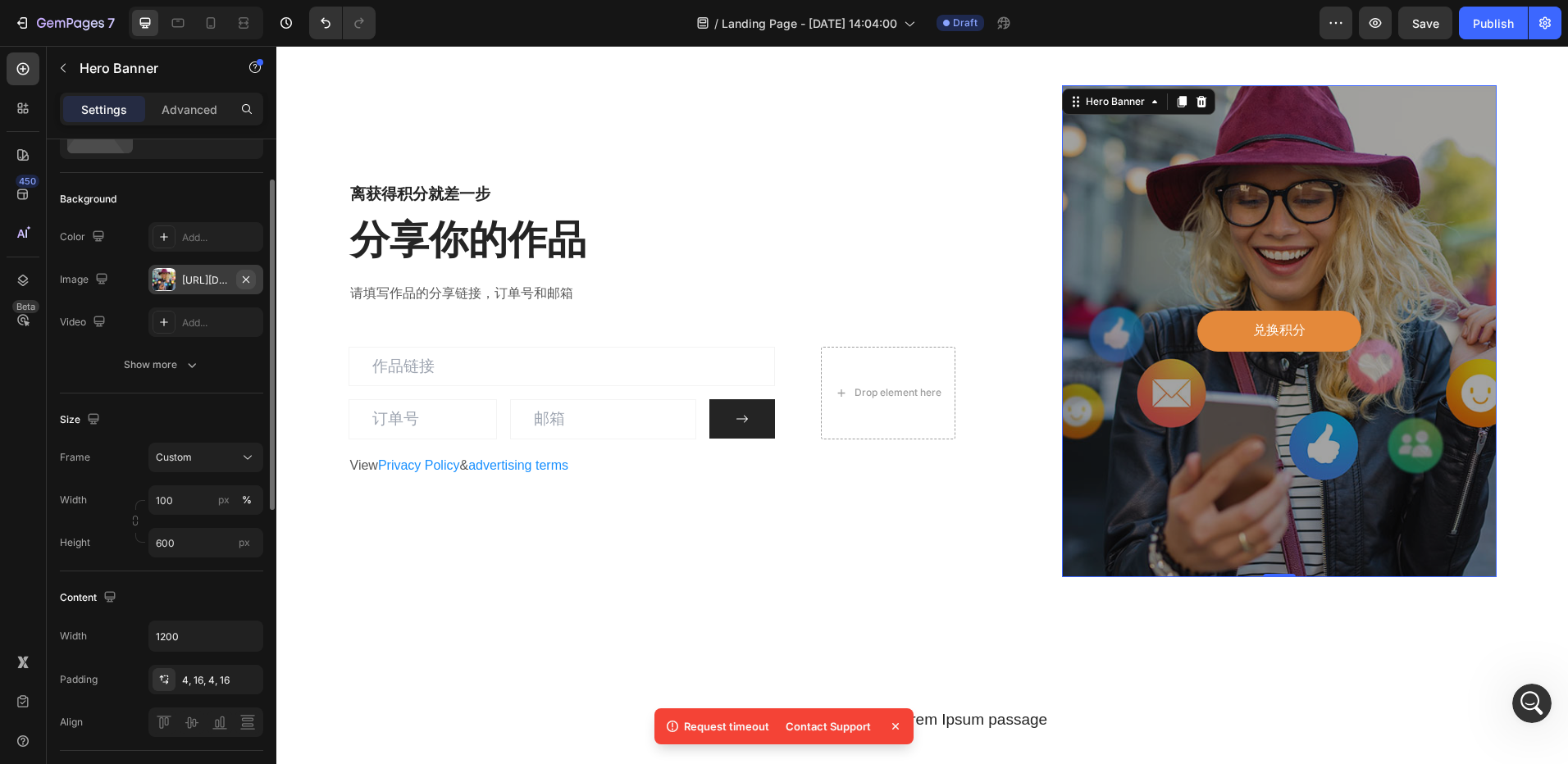
click at [246, 283] on icon "button" at bounding box center [246, 279] width 13 height 13
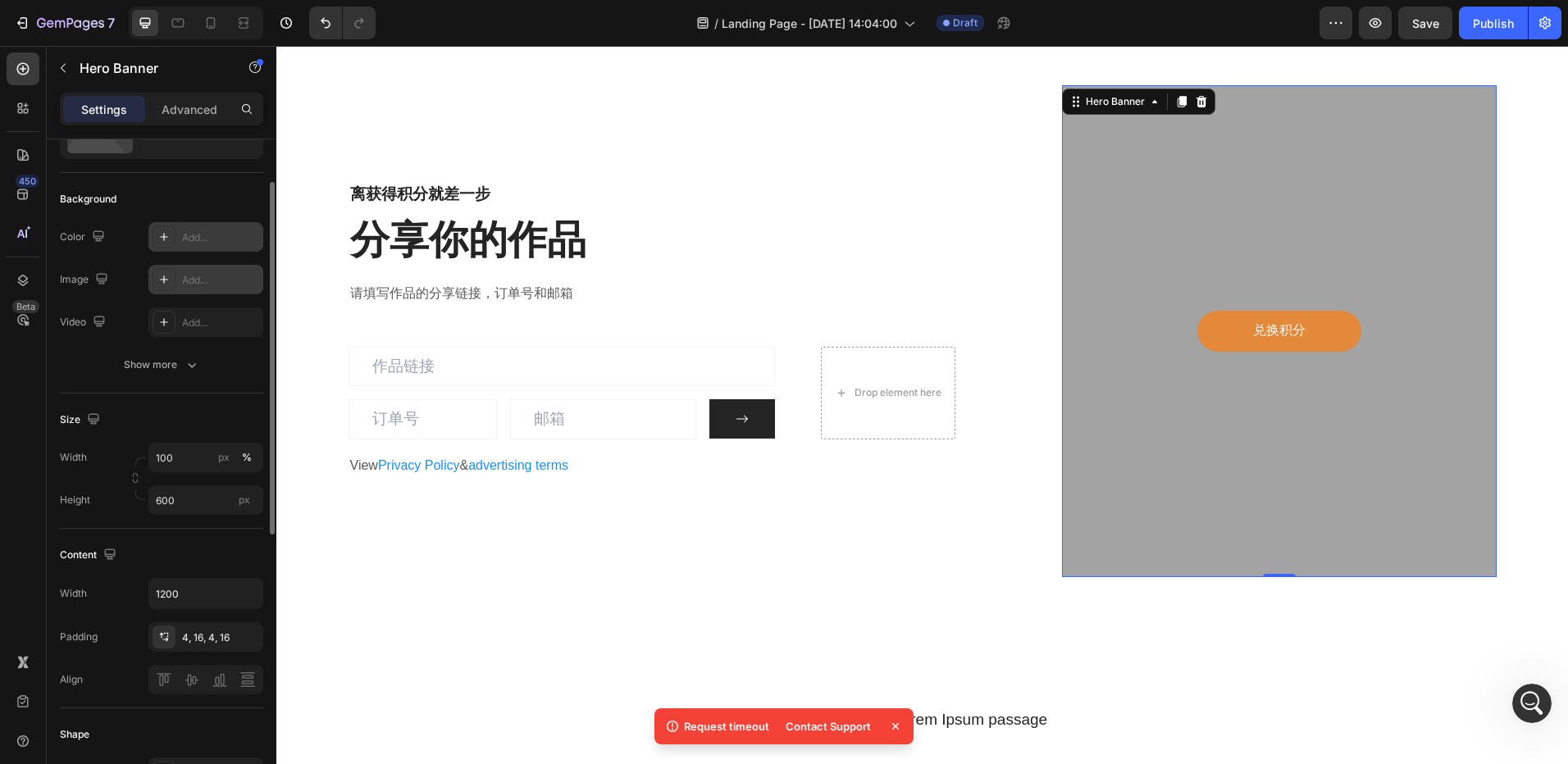
click at [216, 243] on div "Add..." at bounding box center [220, 237] width 77 height 14
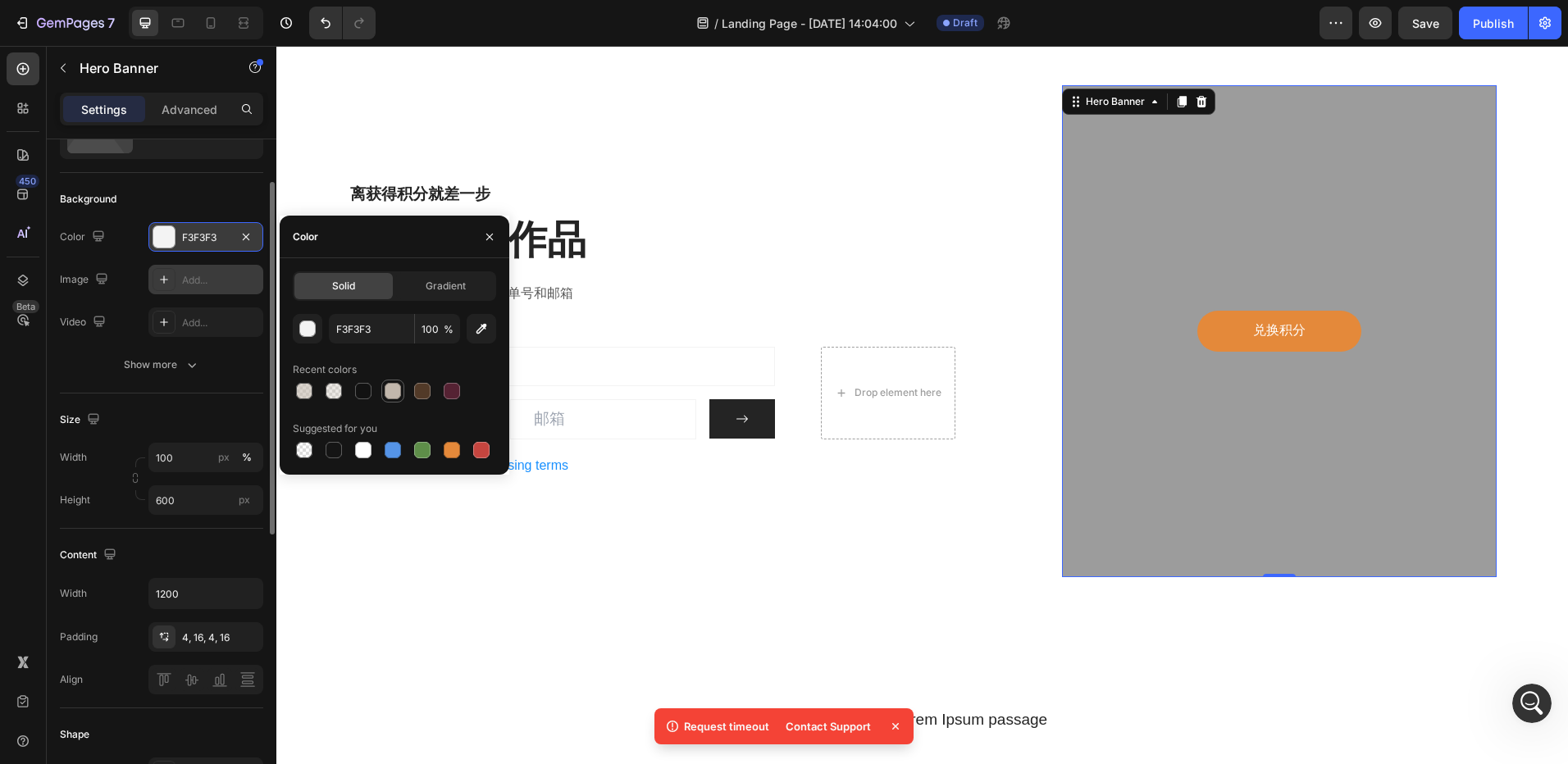
click at [396, 388] on div at bounding box center [392, 390] width 16 height 16
type input "C2B7AC"
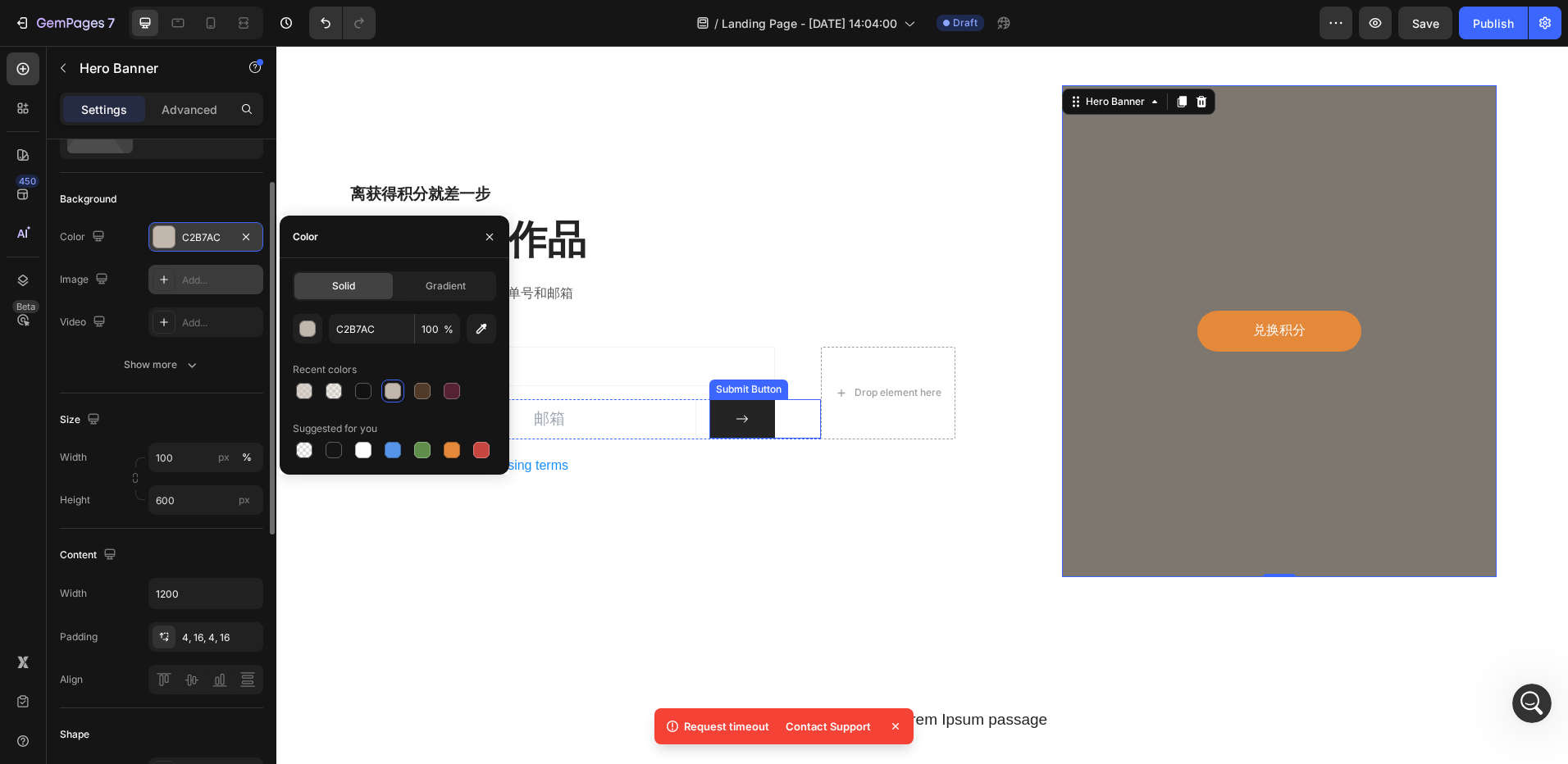
click at [872, 237] on h2 "分享你的作品" at bounding box center [652, 239] width 608 height 54
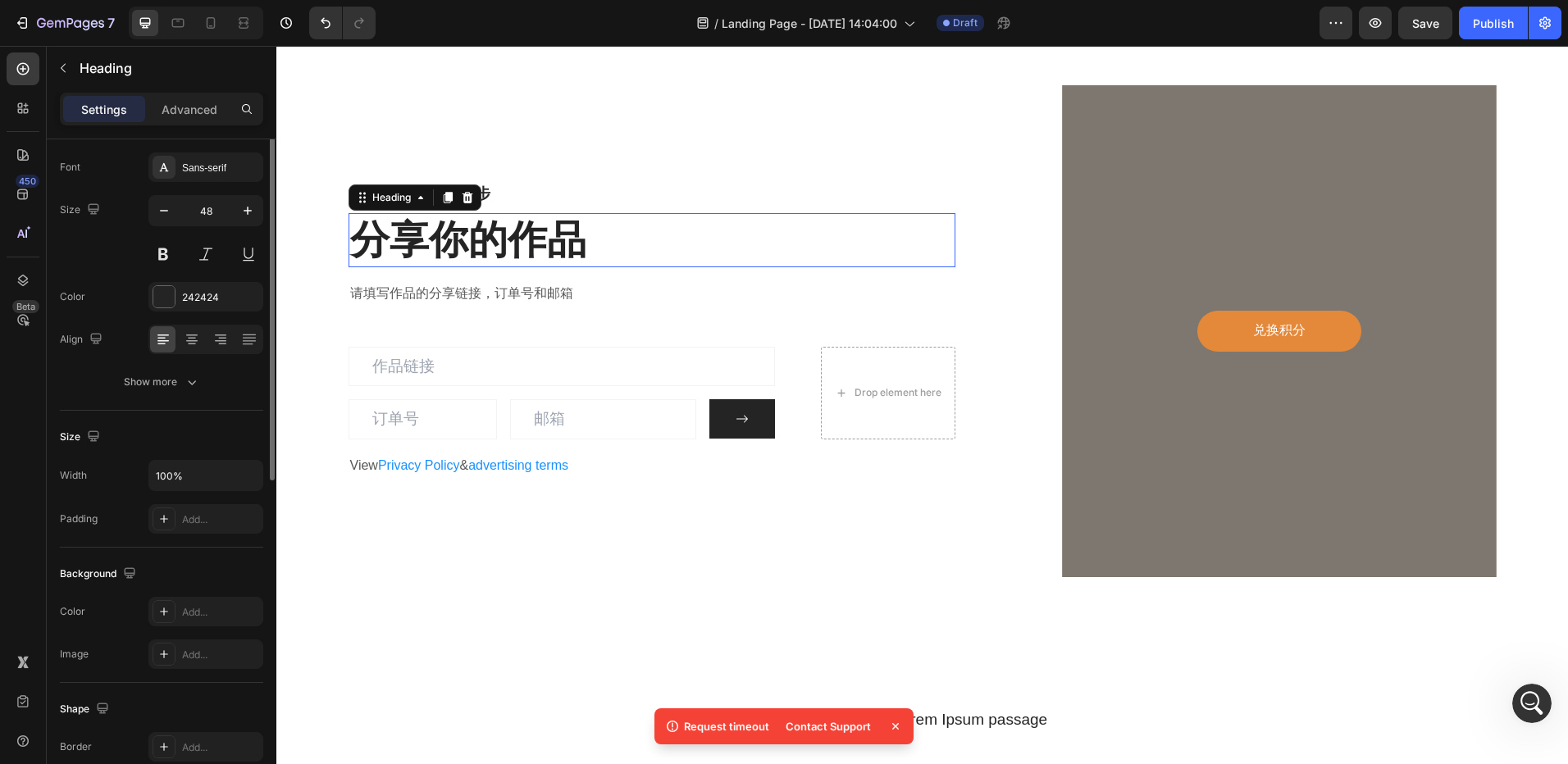
scroll to position [0, 0]
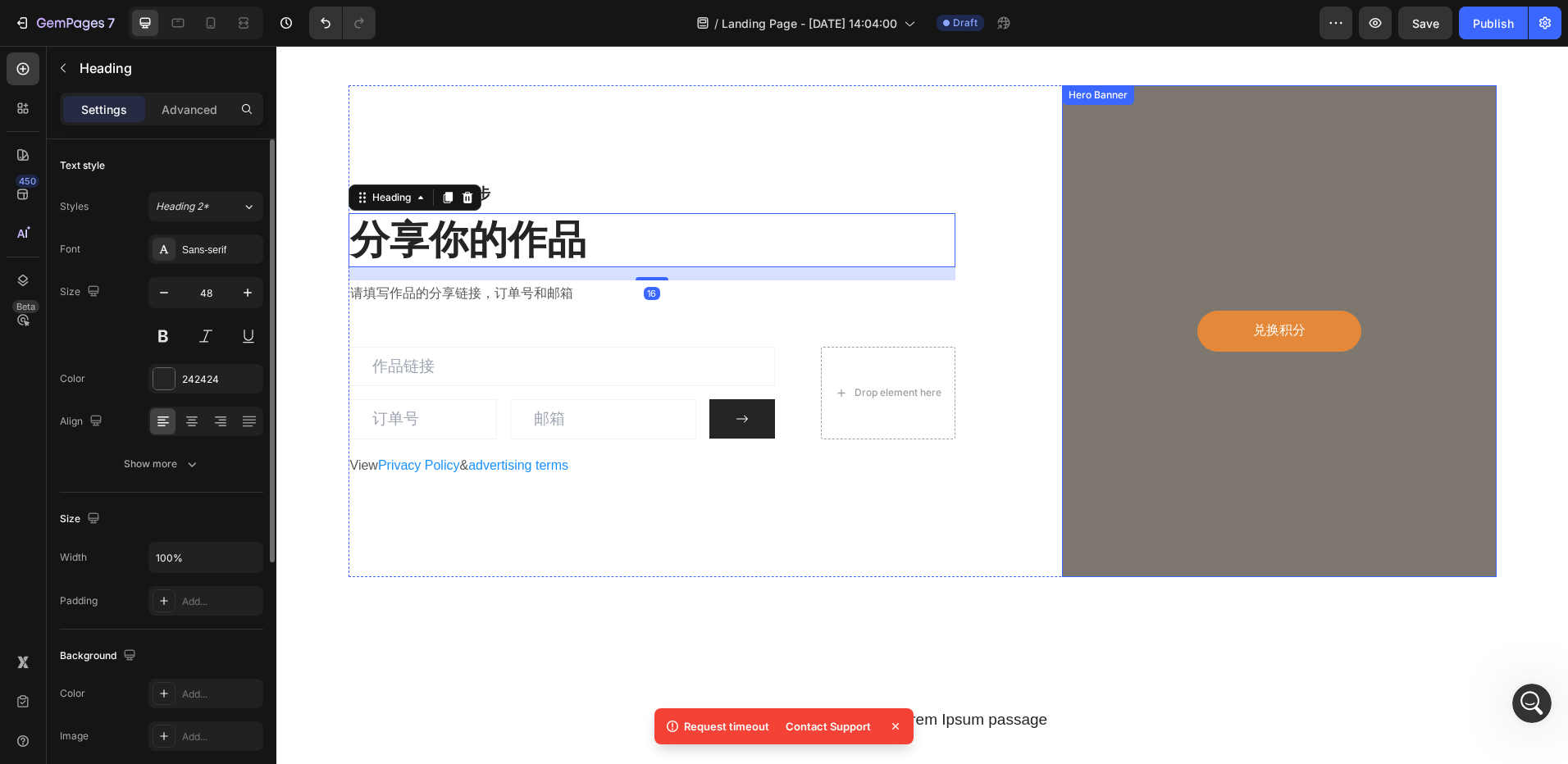
click at [1098, 367] on div "Overlay" at bounding box center [1279, 331] width 434 height 492
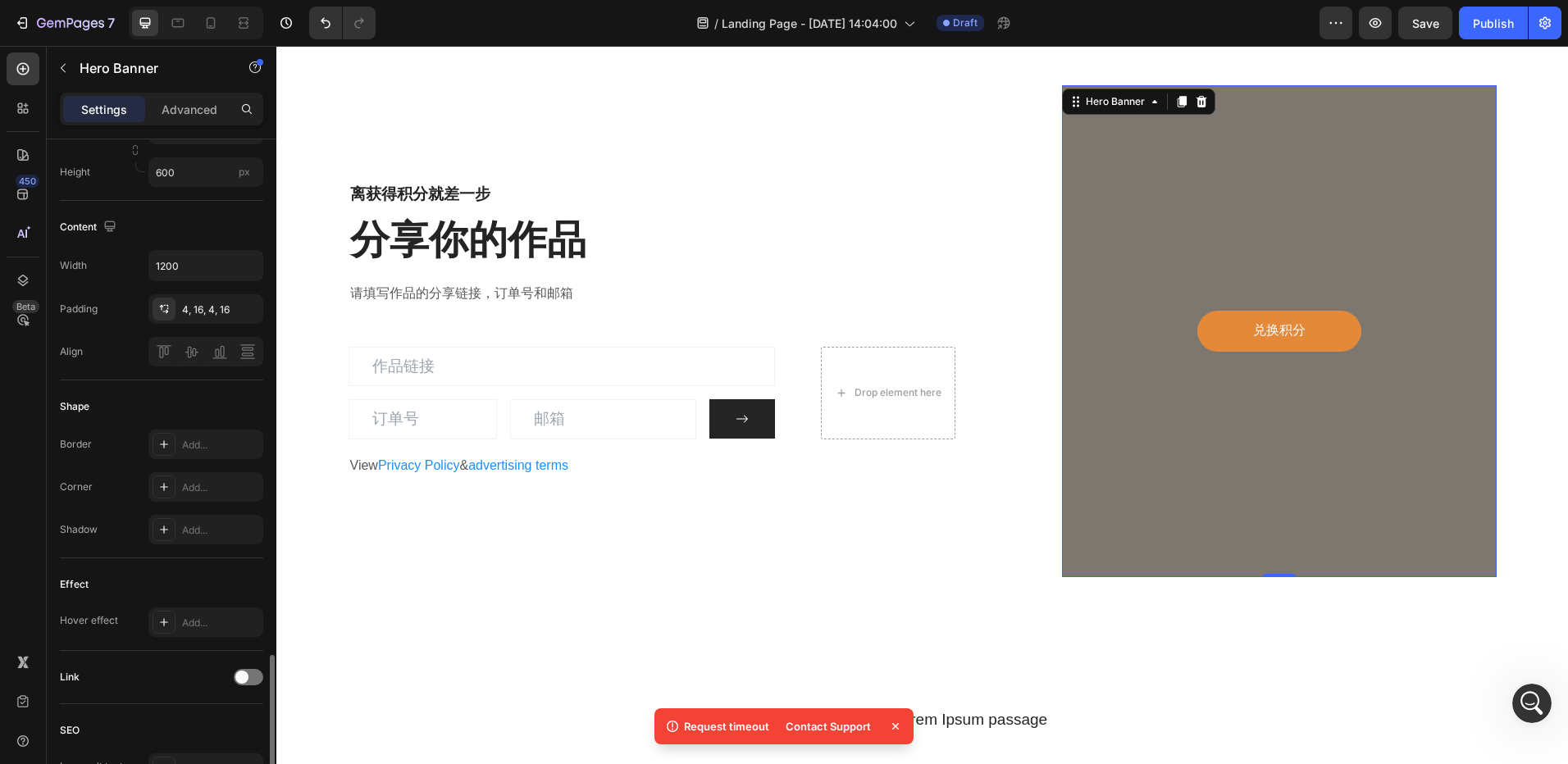
scroll to position [607, 0]
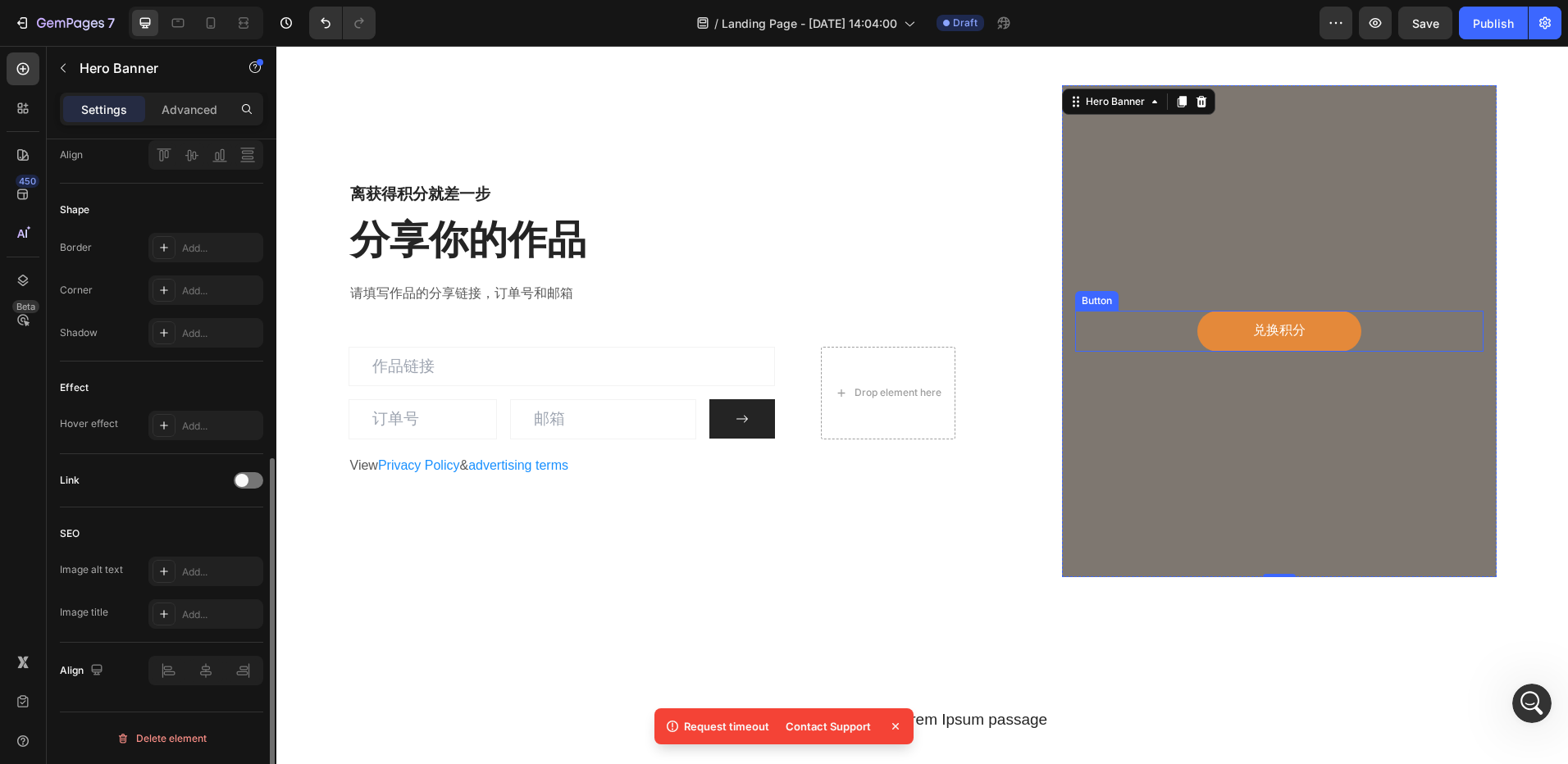
click at [1105, 348] on div "兑换积分 Button" at bounding box center [1279, 331] width 408 height 41
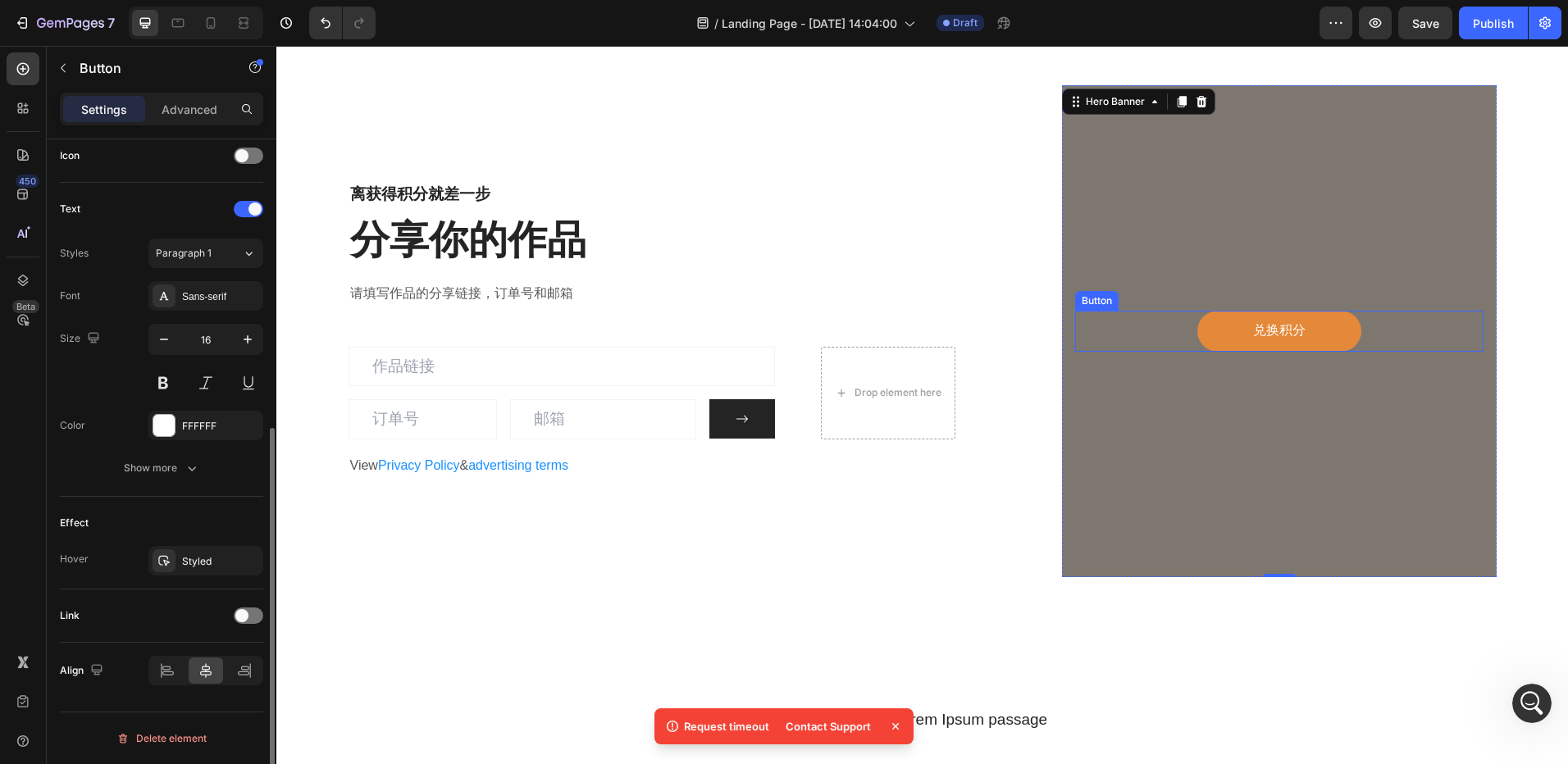
scroll to position [0, 0]
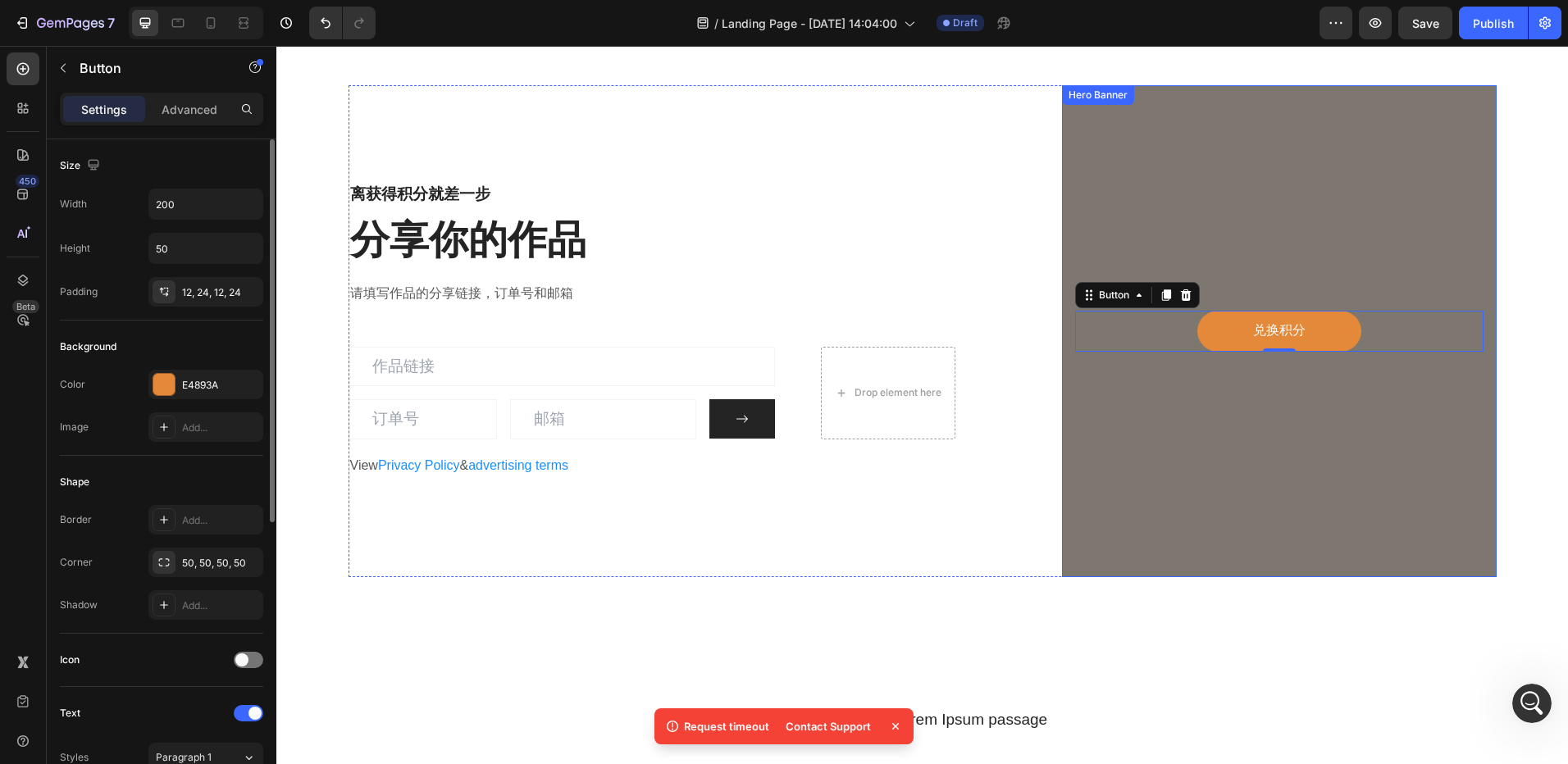
click at [1100, 423] on div "Overlay" at bounding box center [1279, 331] width 434 height 492
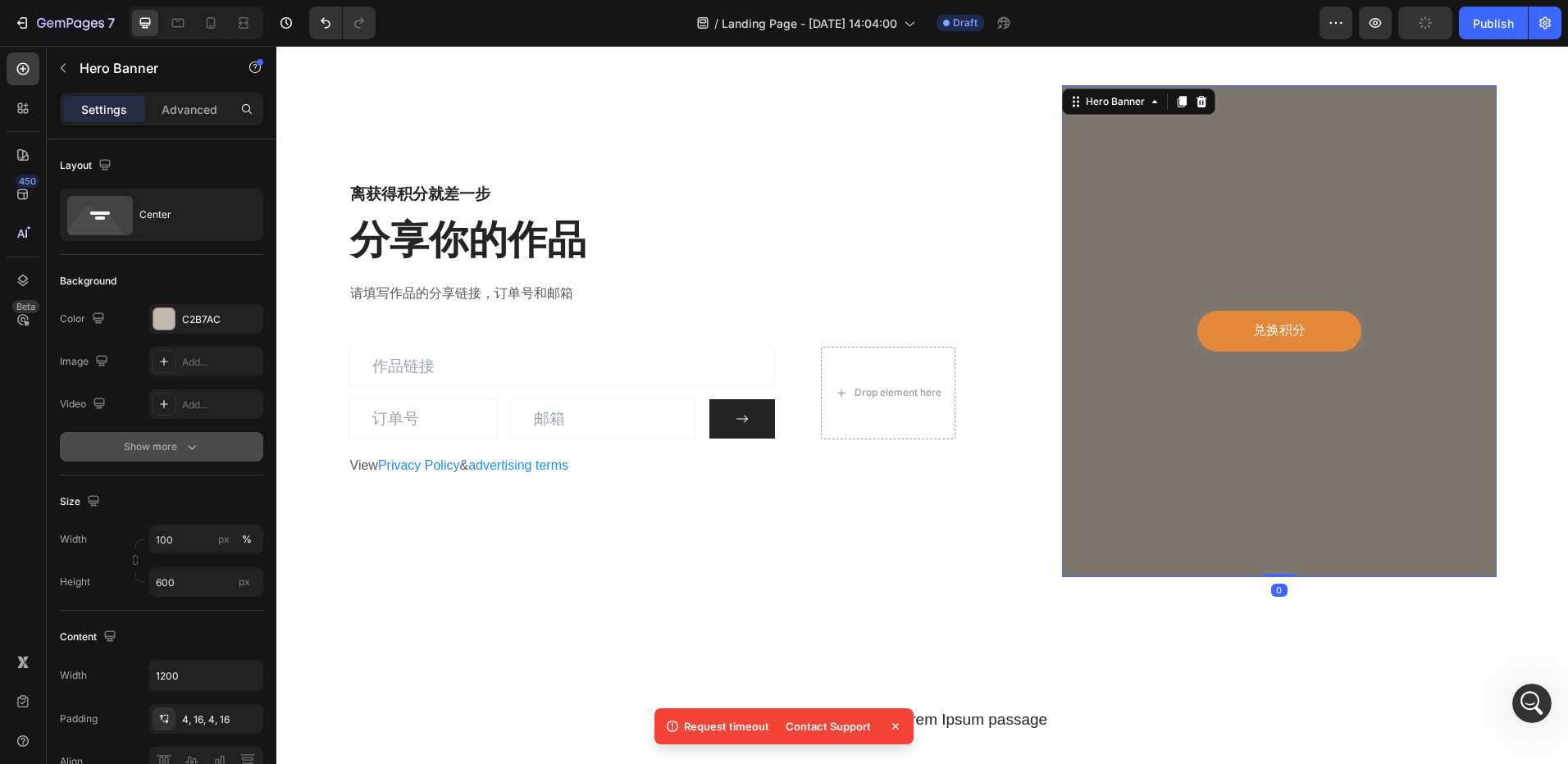
click at [178, 458] on button "Show more" at bounding box center [161, 446] width 203 height 30
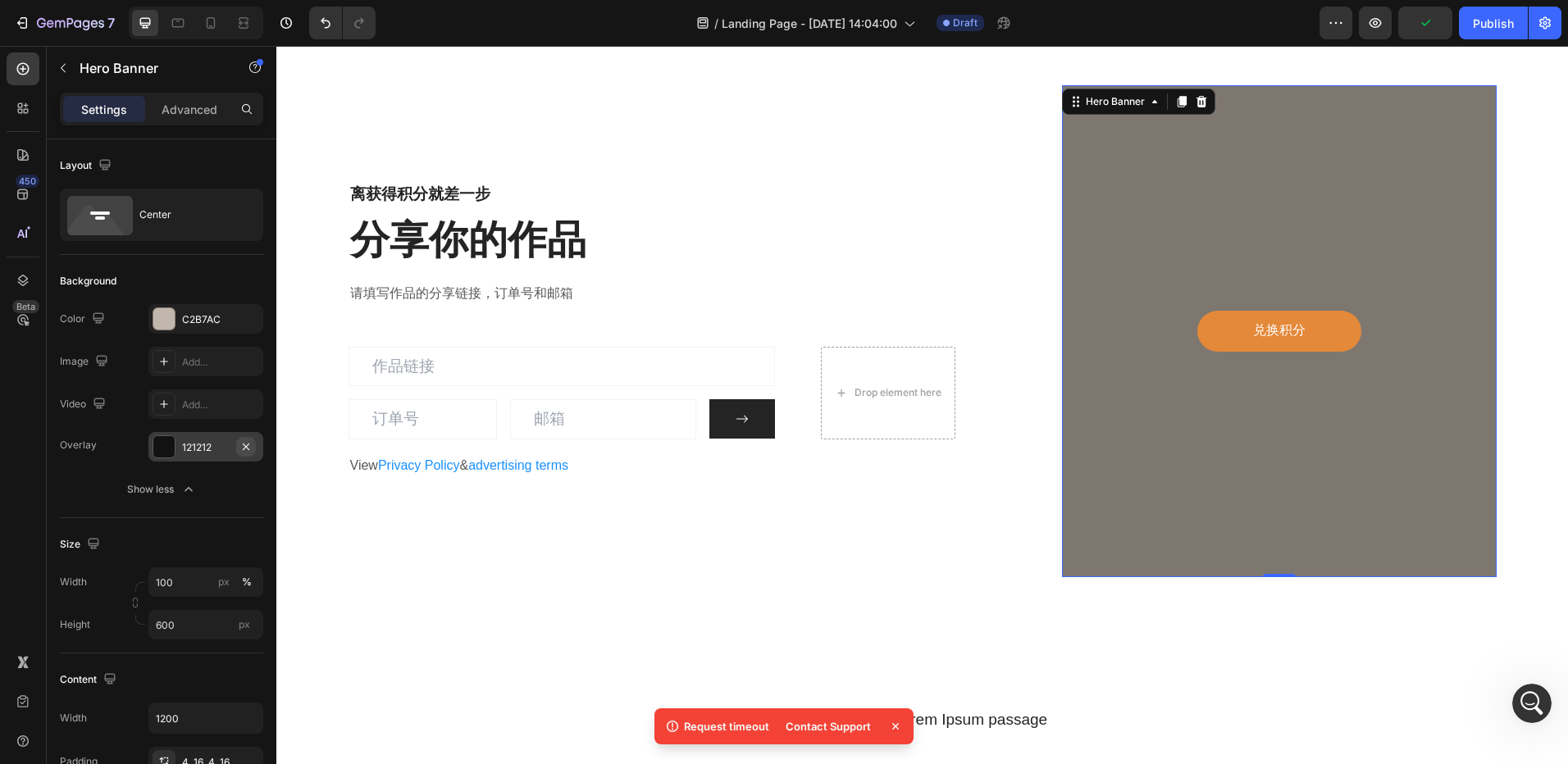
click at [244, 445] on icon "button" at bounding box center [245, 445] width 7 height 7
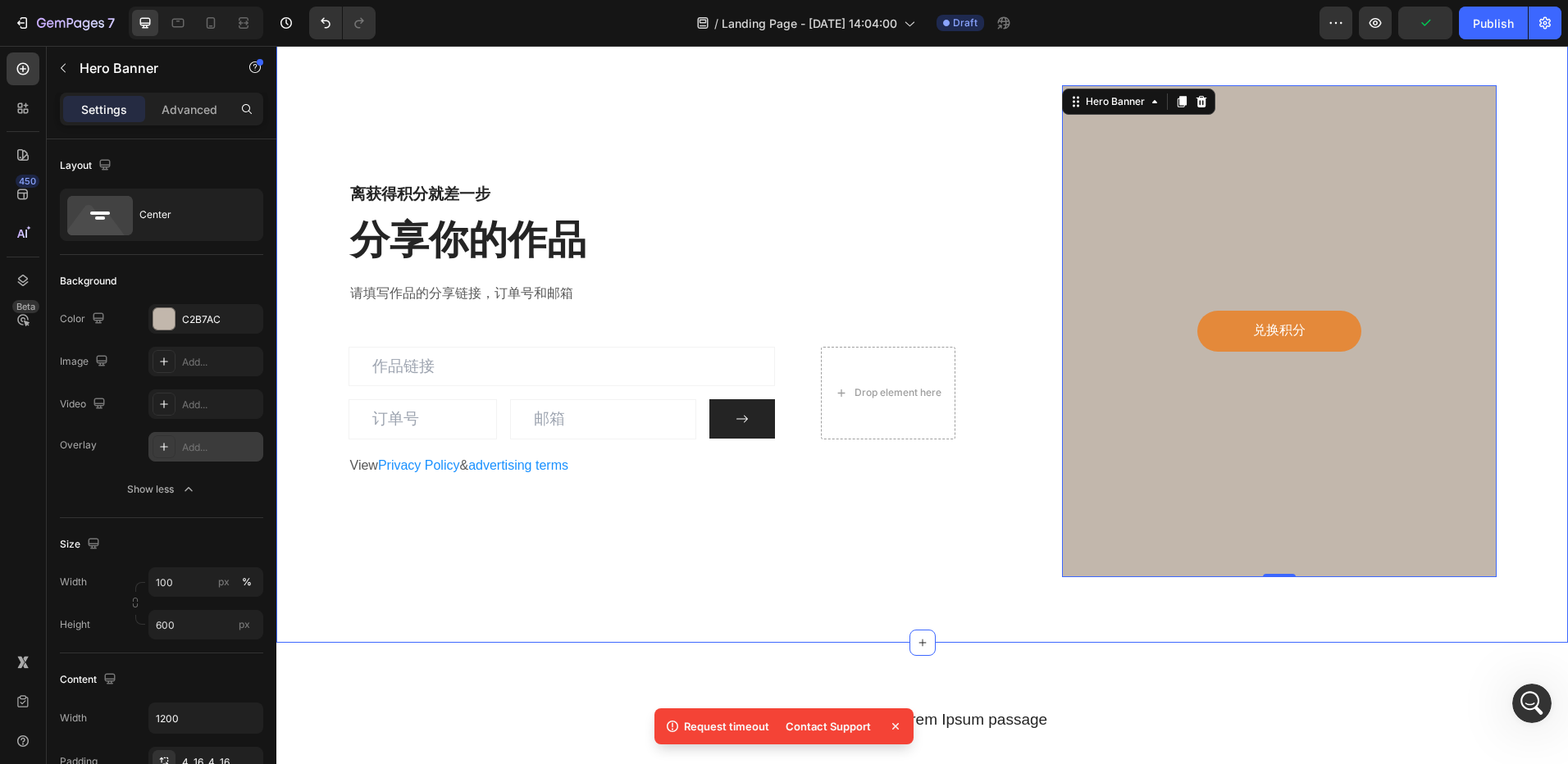
click at [972, 616] on div "离获得积分就差一步 Heading 分享你的作品 Heading 请填写作品的分享链接，订单号和邮箱 Text block Email Field Email…" at bounding box center [923, 331] width 1292 height 623
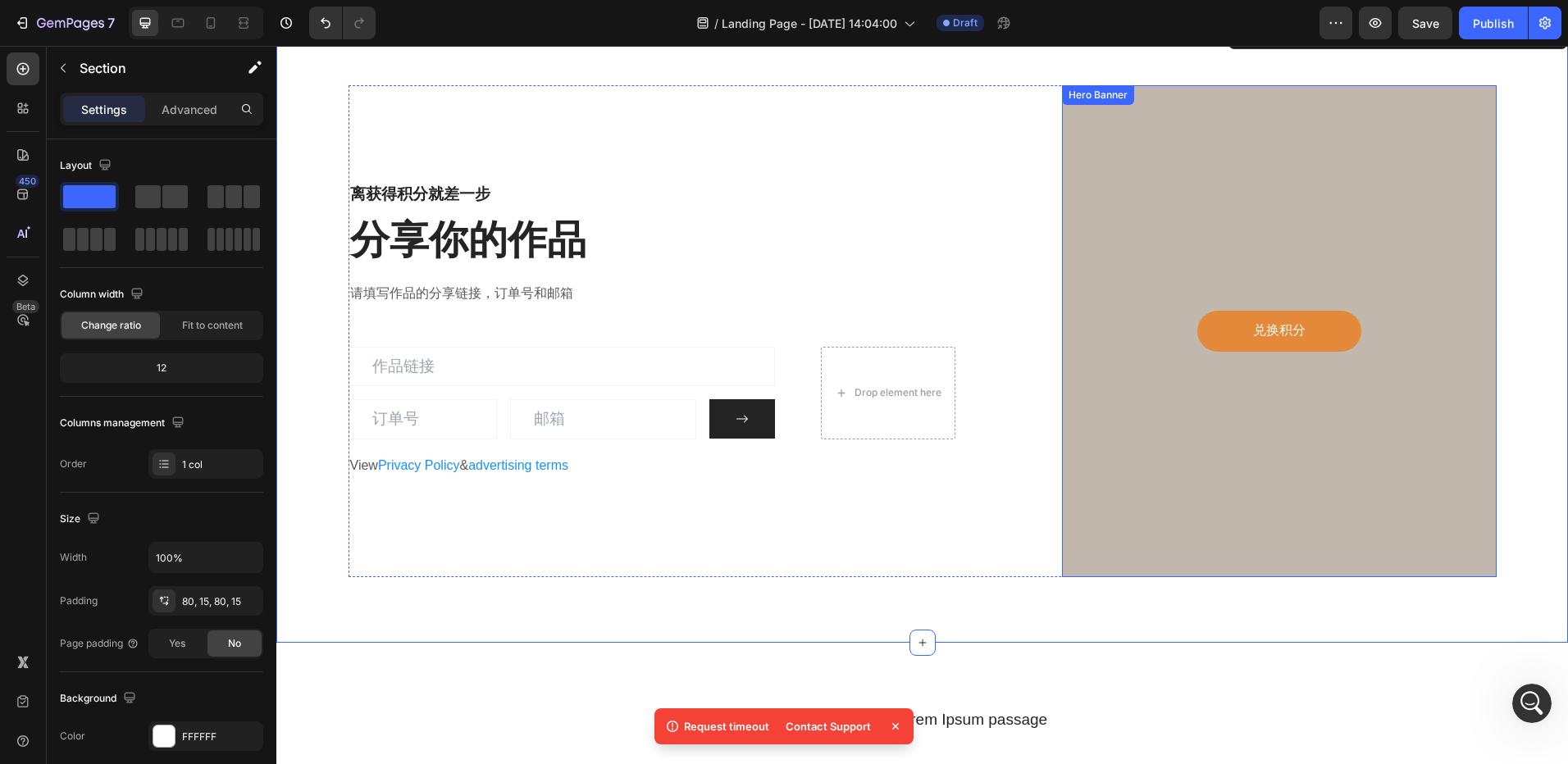
click at [1096, 383] on div "Overlay" at bounding box center [1279, 331] width 434 height 492
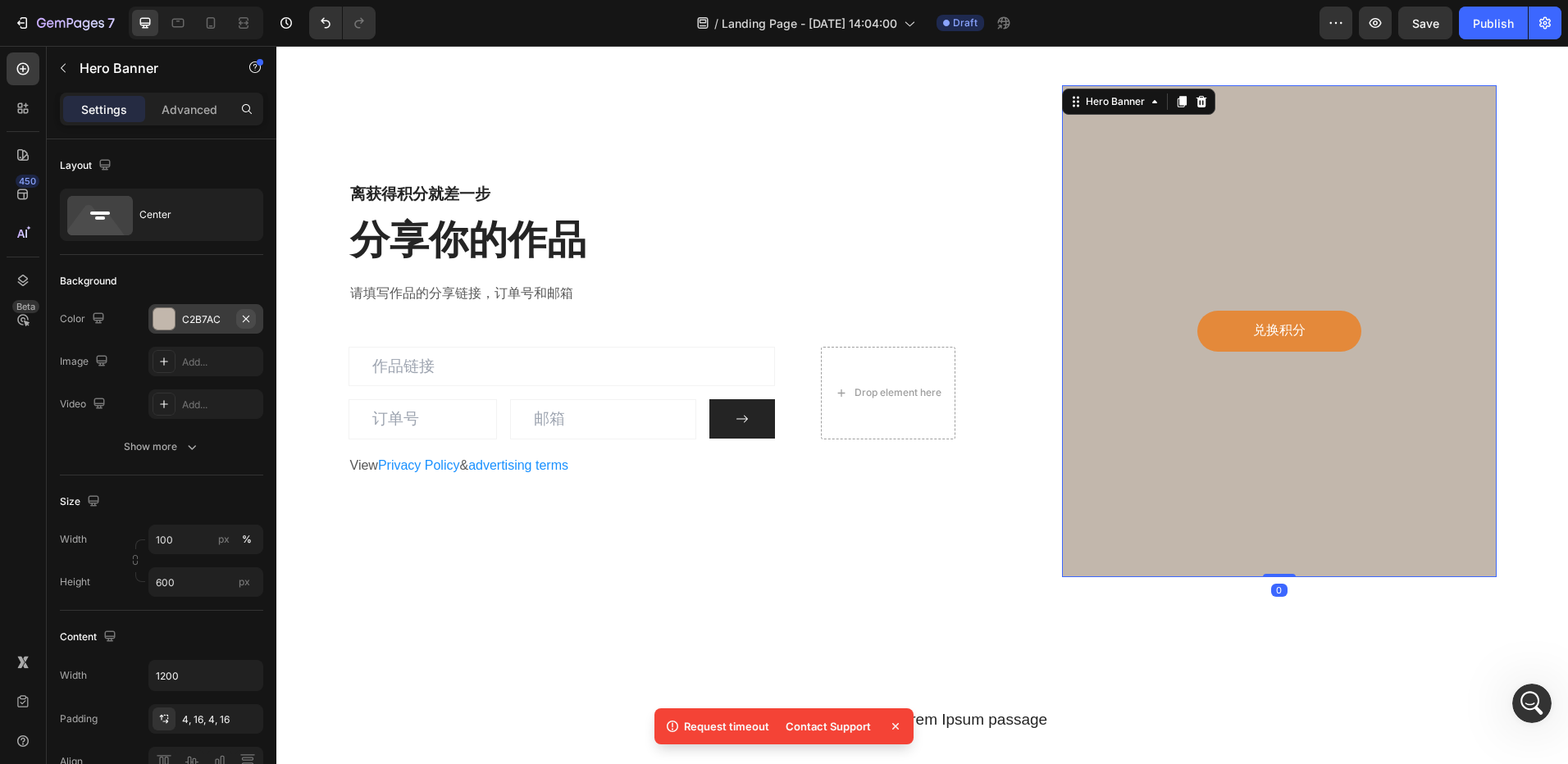
click at [247, 318] on icon "button" at bounding box center [245, 318] width 7 height 7
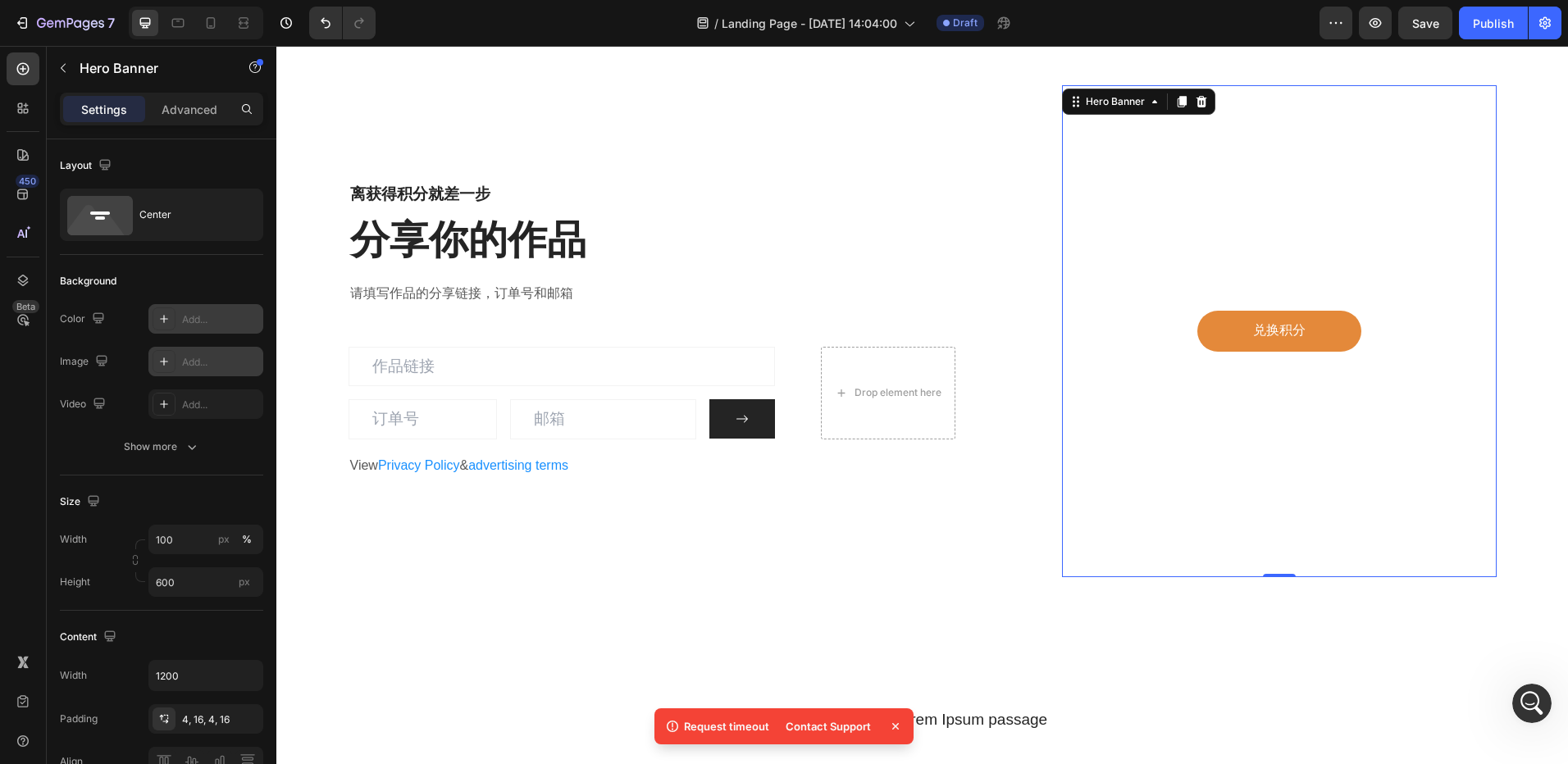
click at [199, 359] on div "Add..." at bounding box center [220, 361] width 77 height 14
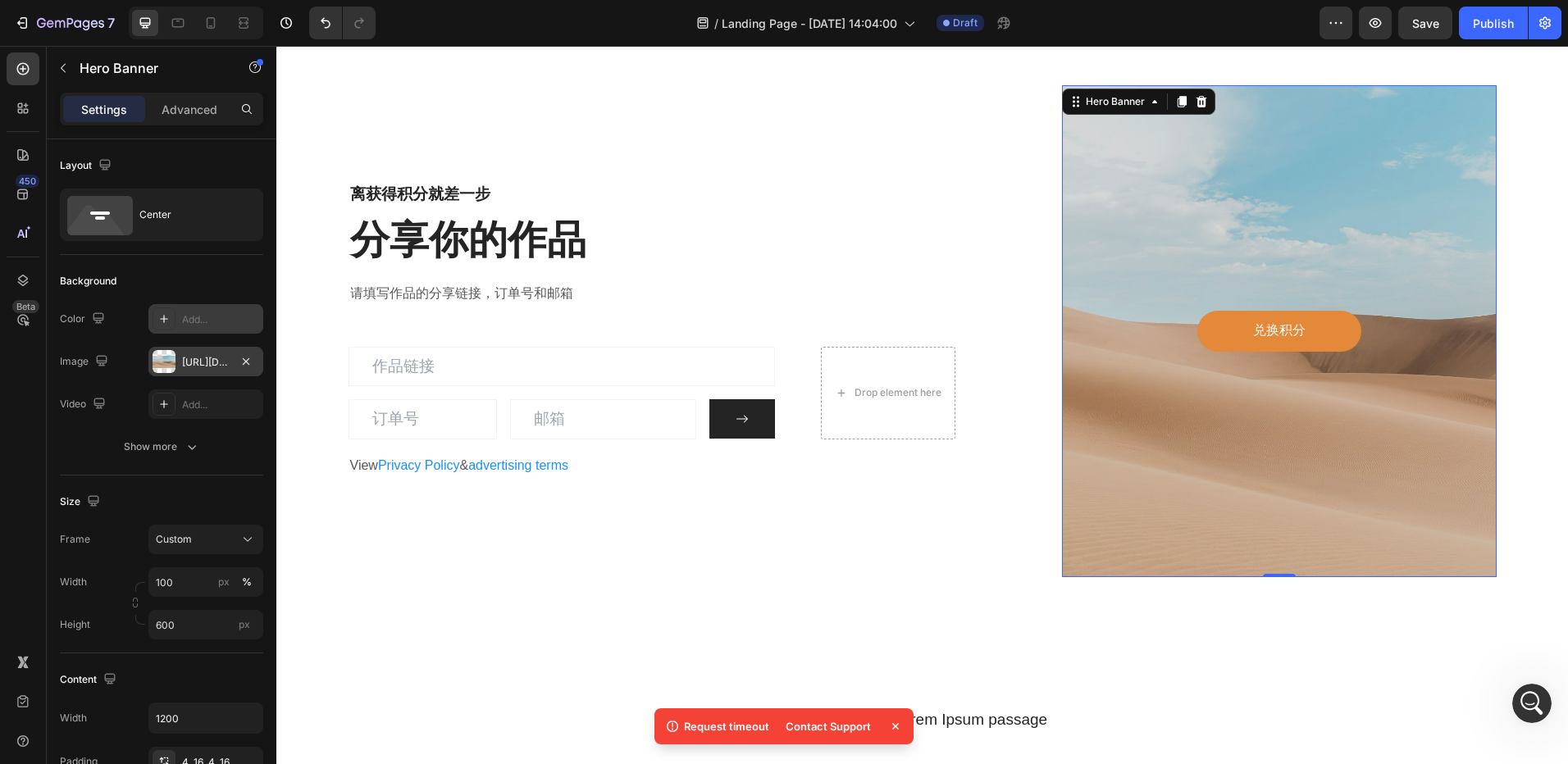
click at [1114, 293] on div "Overlay" at bounding box center [1279, 331] width 434 height 492
click at [241, 358] on icon "button" at bounding box center [246, 361] width 13 height 13
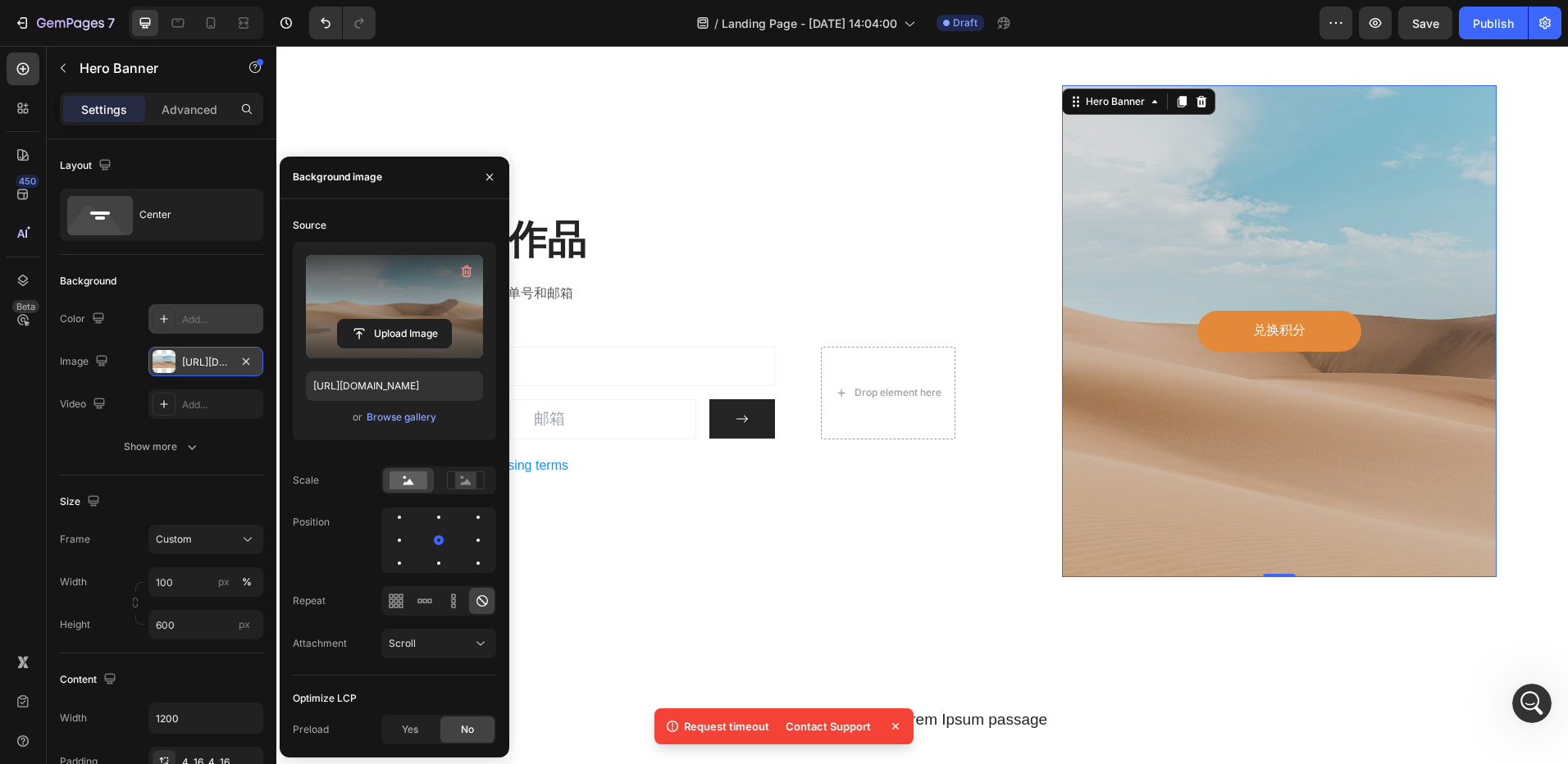
click at [389, 318] on label at bounding box center [395, 306] width 178 height 103
click at [389, 320] on input "file" at bounding box center [394, 333] width 114 height 28
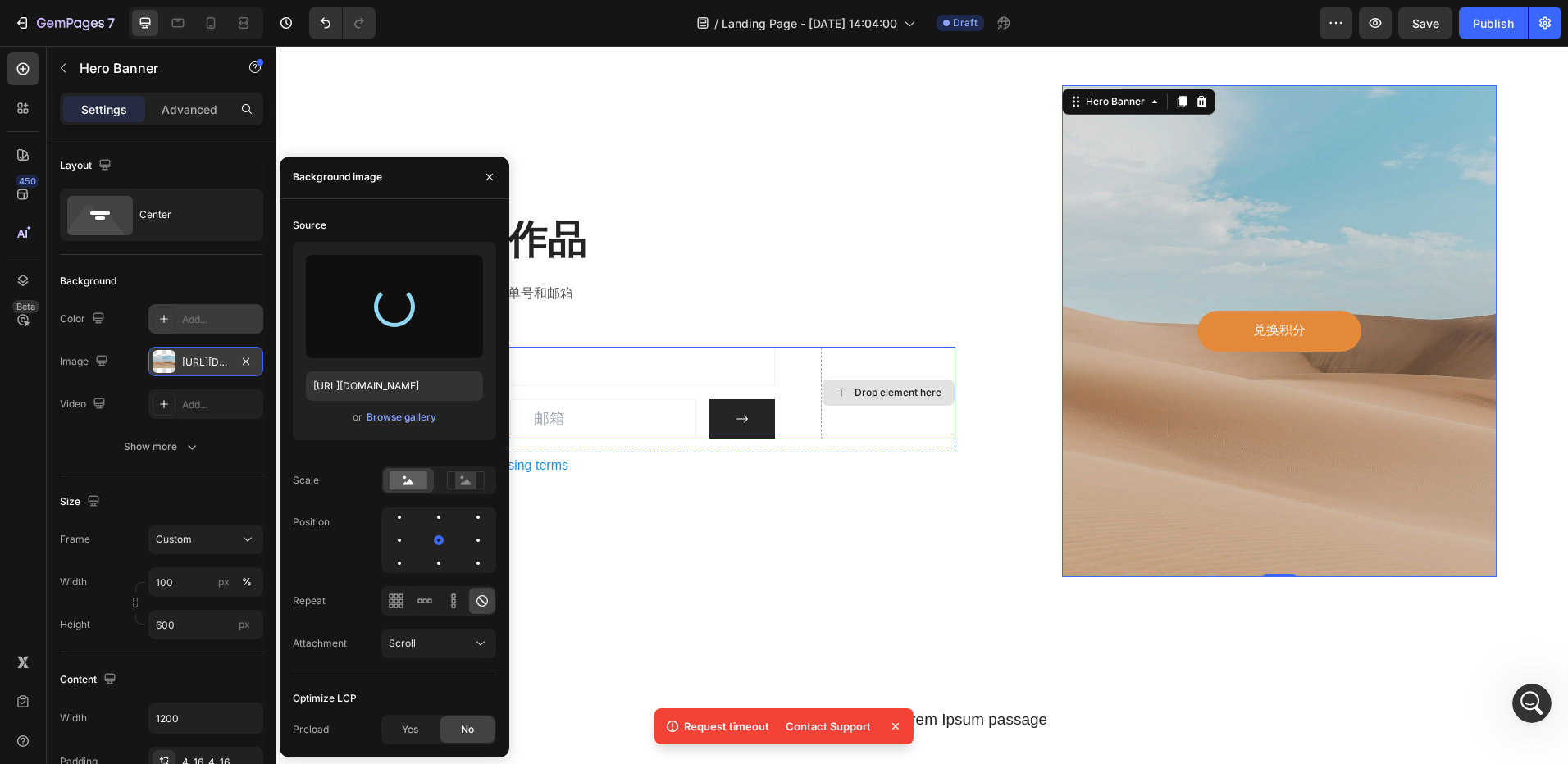
type input "https://cdn.shopify.com/s/files/1/0935/3219/3042/files/gempages_575393468029862…"
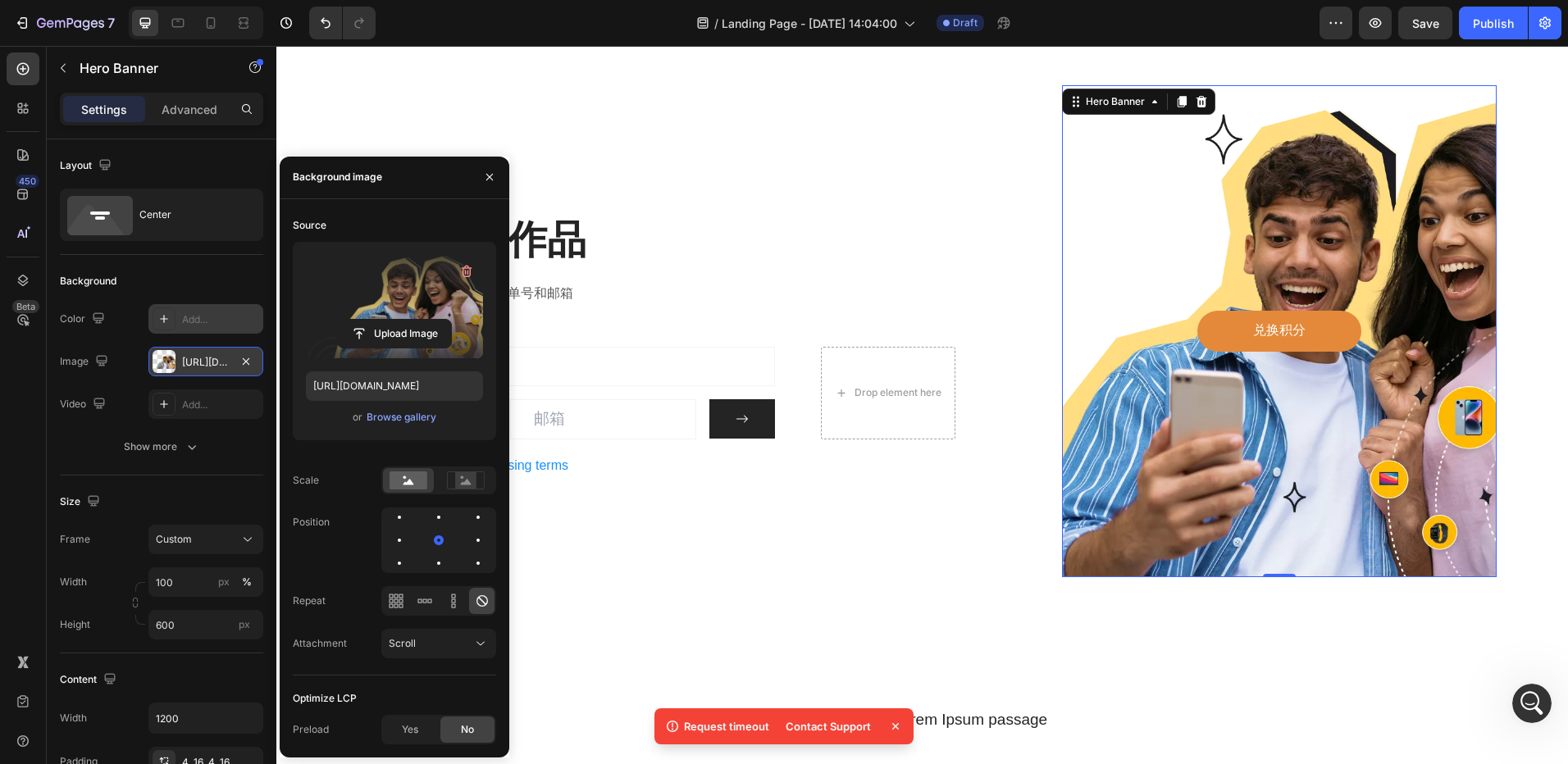
click at [188, 321] on div "Add..." at bounding box center [220, 319] width 77 height 14
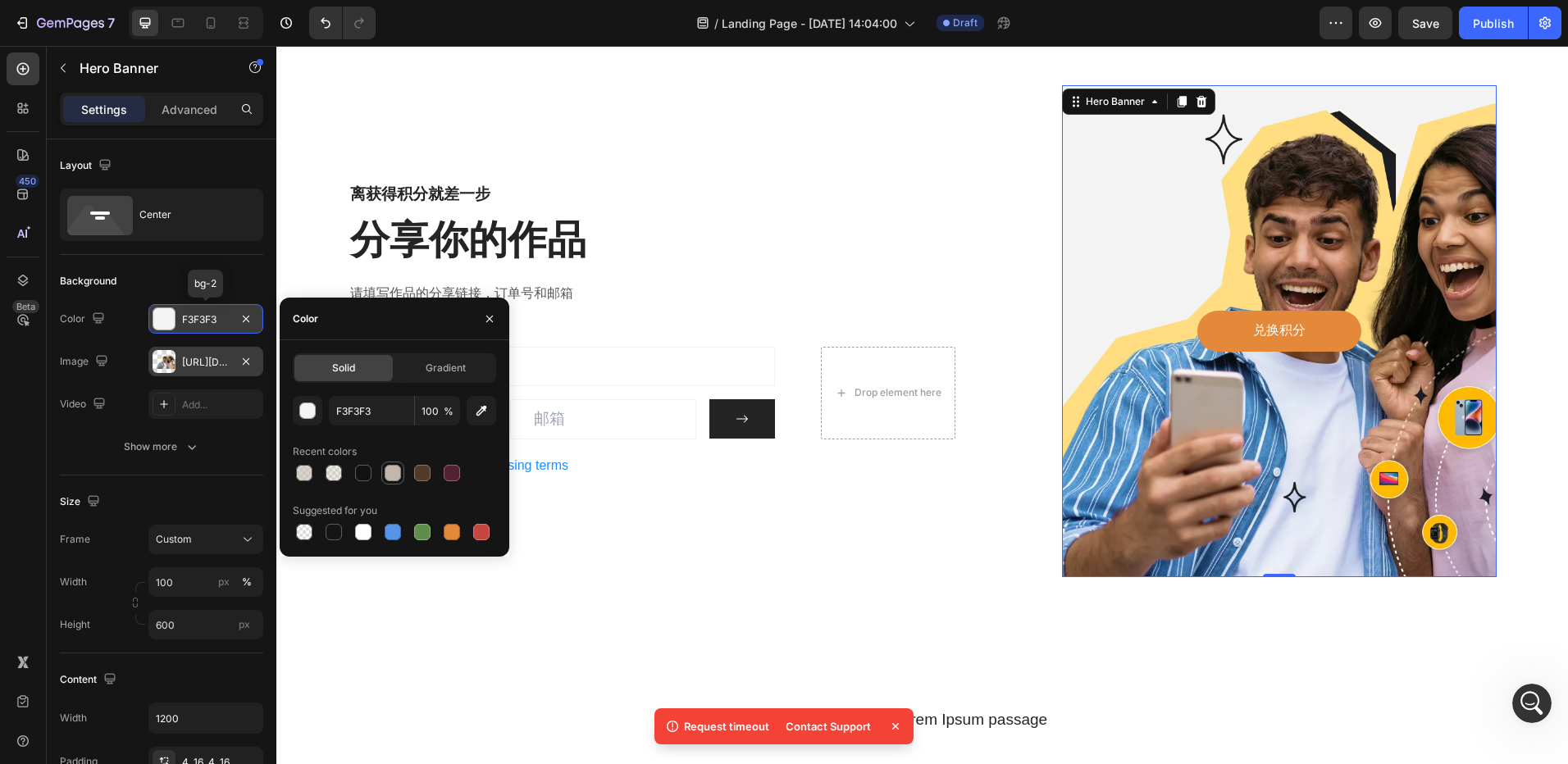
click at [394, 473] on div at bounding box center [392, 472] width 16 height 16
type input "C2B7AC"
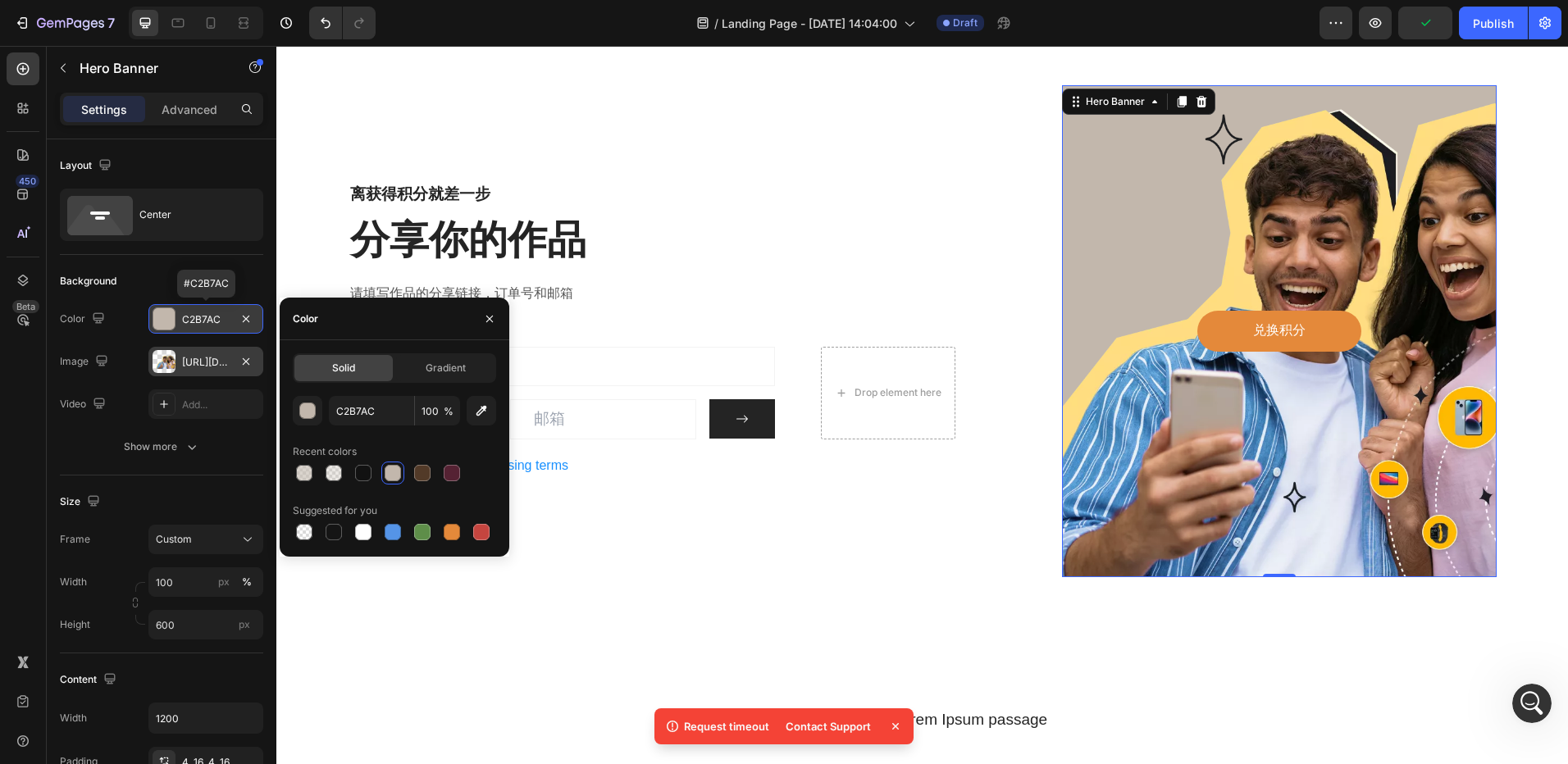
click at [210, 360] on div "https://cdn.shopify.com/s/files/1/0935/3219/3042/files/gempages_575393468029862…" at bounding box center [206, 361] width 48 height 14
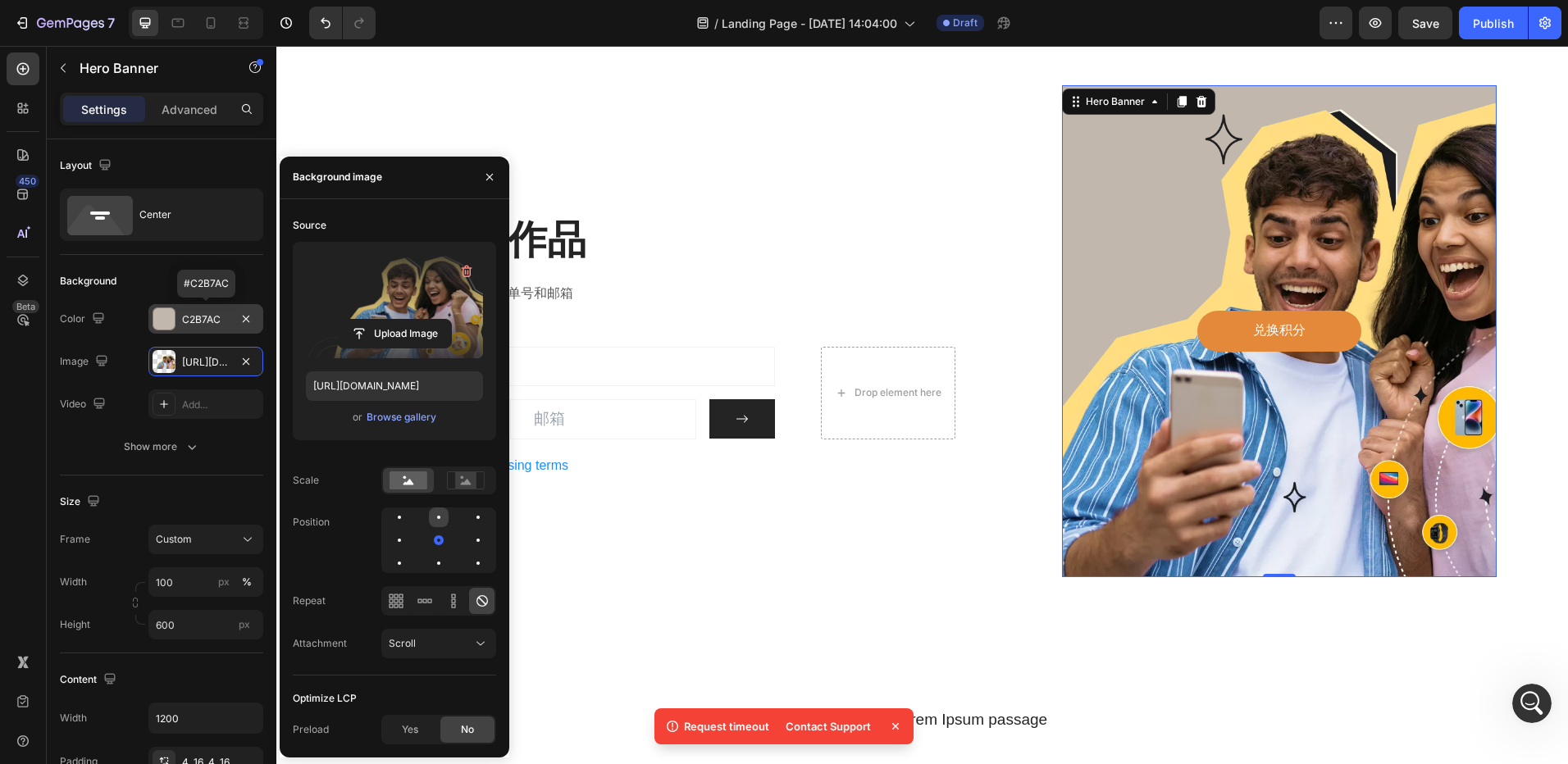
click at [469, 520] on div at bounding box center [478, 517] width 20 height 20
click at [433, 574] on div "Source Upload Image https://cdn.shopify.com/s/files/1/0935/3219/3042/files/gemp…" at bounding box center [394, 444] width 203 height 464
click at [469, 565] on div at bounding box center [478, 563] width 20 height 20
click at [477, 563] on div at bounding box center [477, 563] width 3 height 3
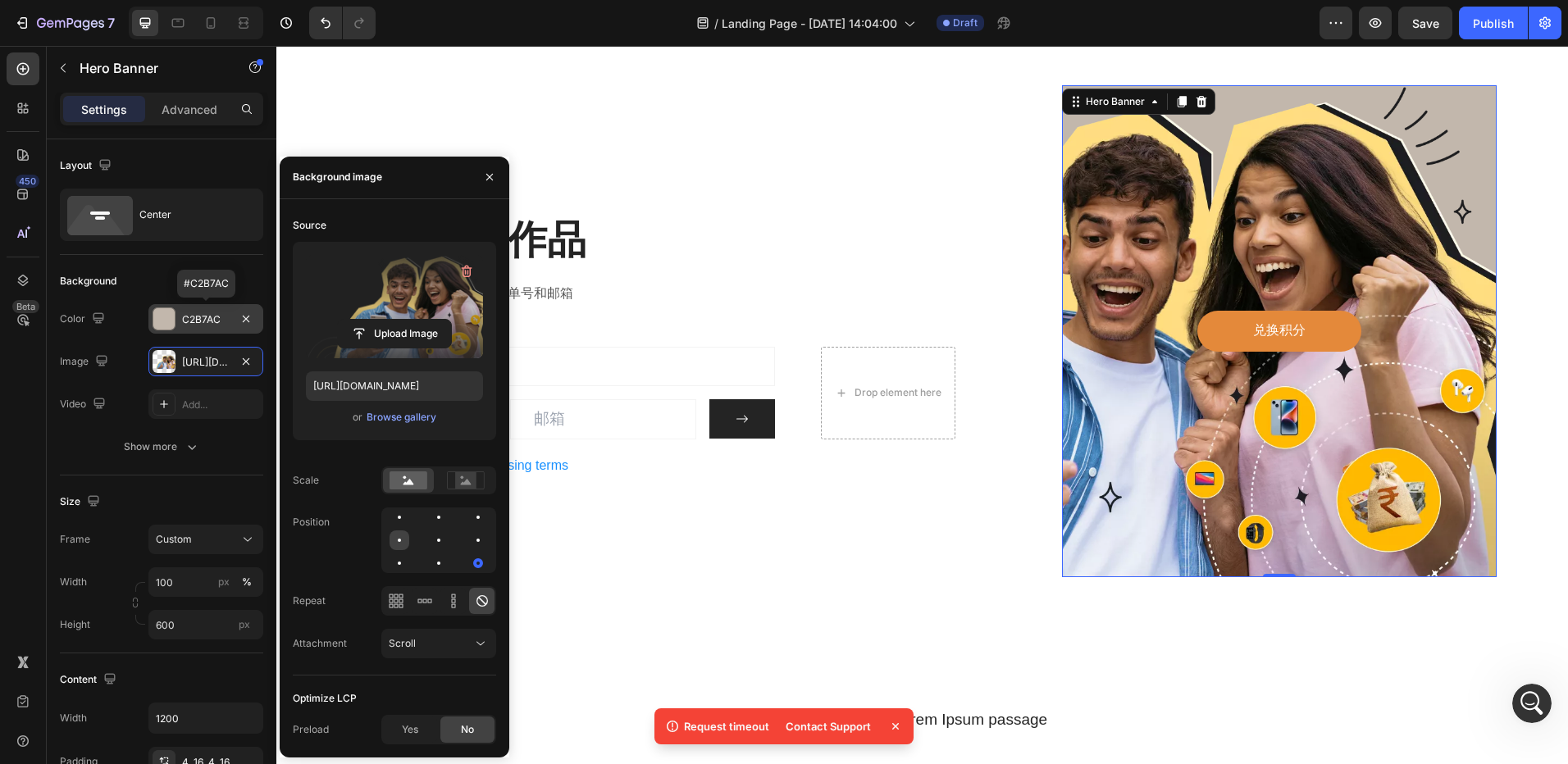
click at [429, 541] on div at bounding box center [438, 540] width 20 height 20
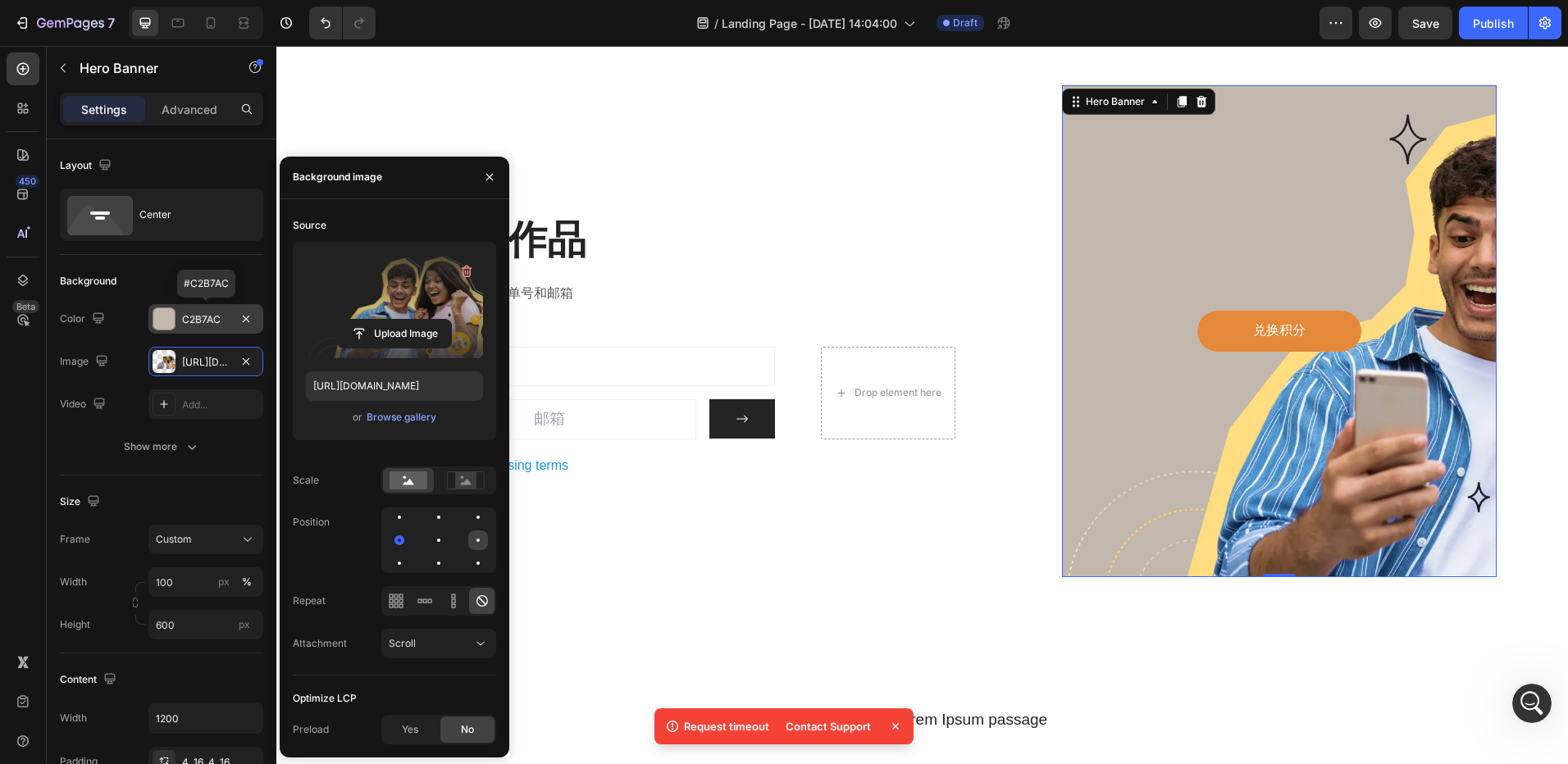
click at [409, 553] on div at bounding box center [399, 563] width 20 height 20
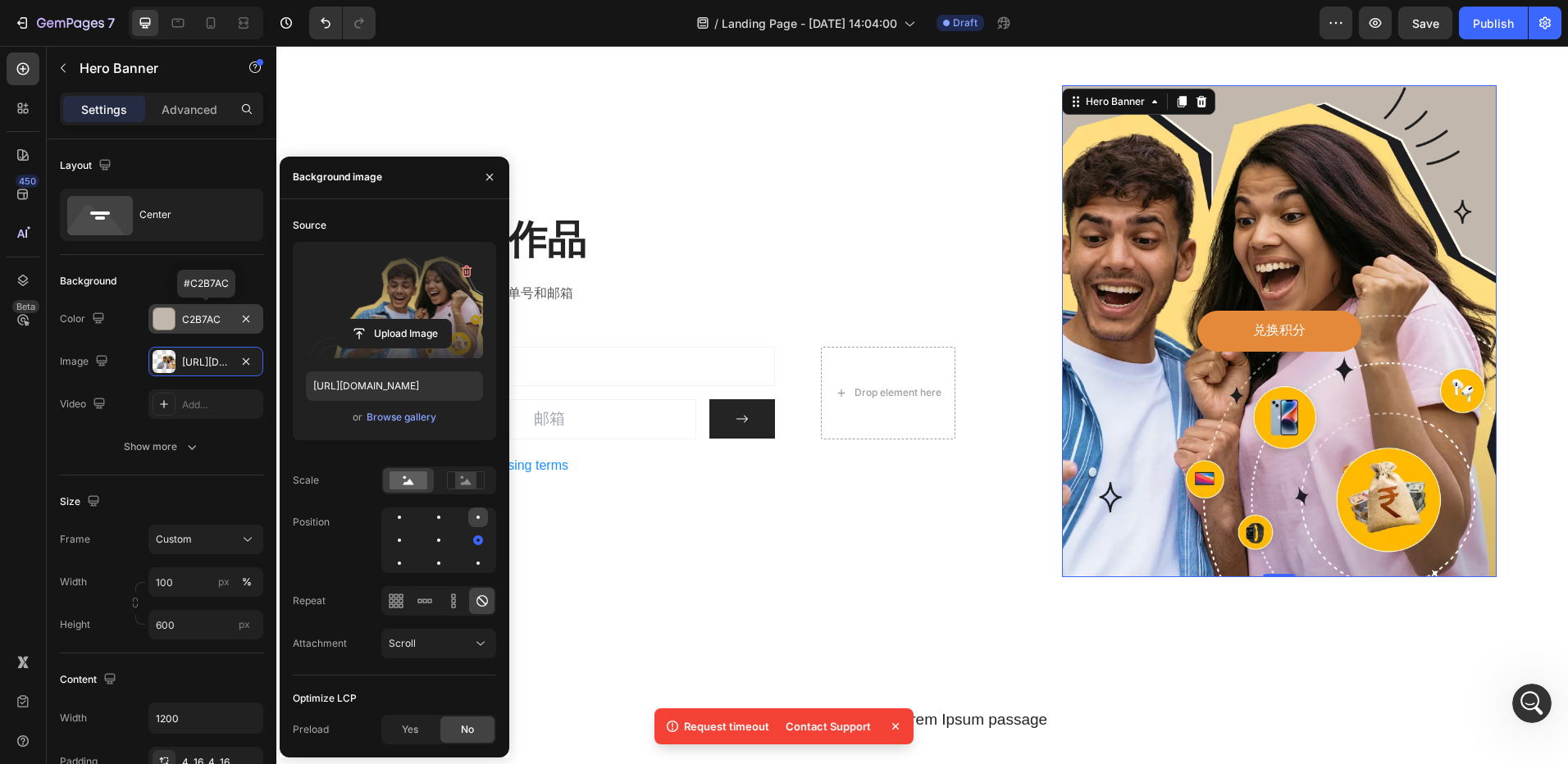
click at [409, 530] on div at bounding box center [399, 540] width 20 height 20
click at [469, 546] on div at bounding box center [478, 540] width 20 height 20
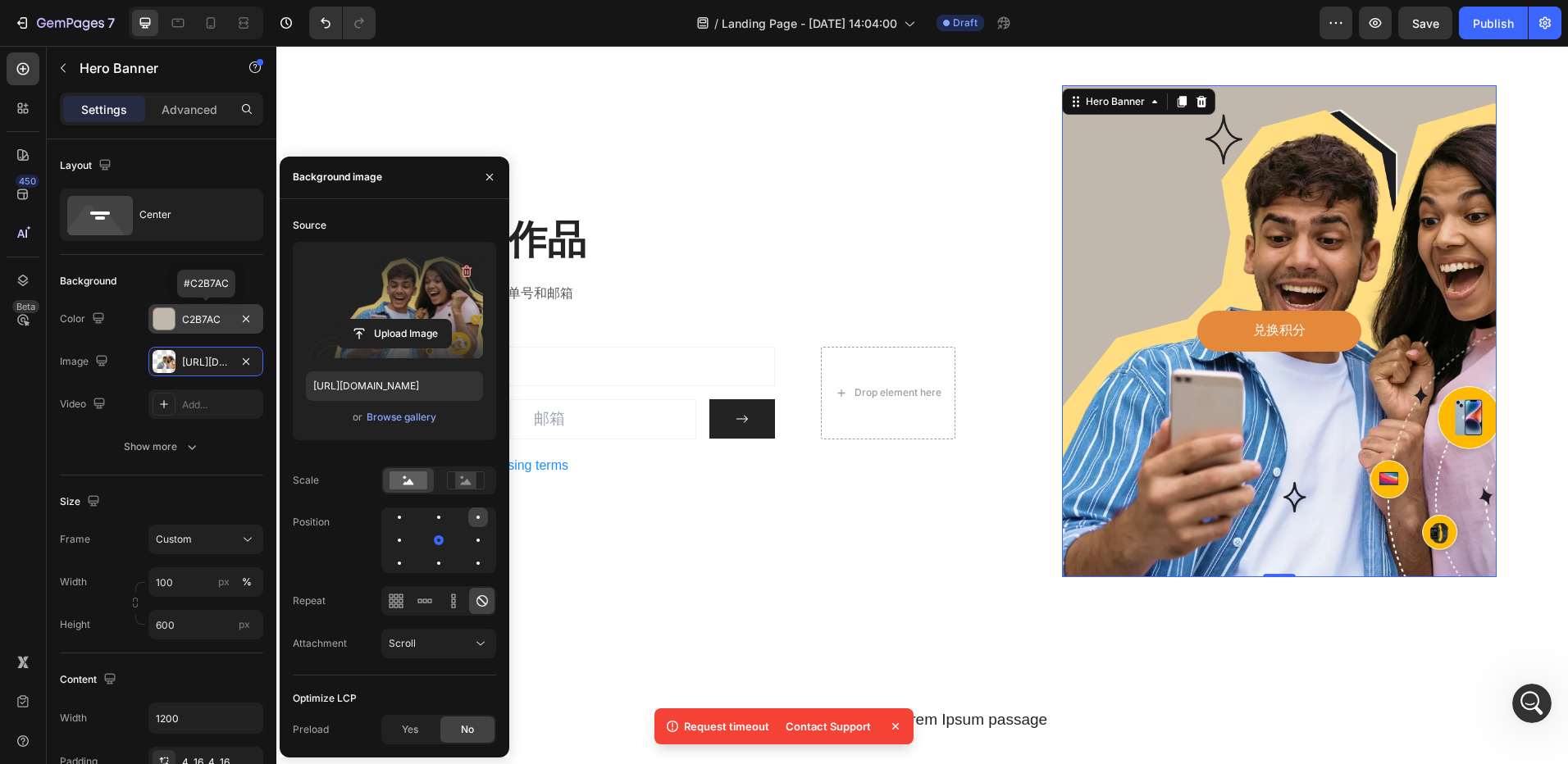
click at [409, 530] on div at bounding box center [399, 540] width 20 height 20
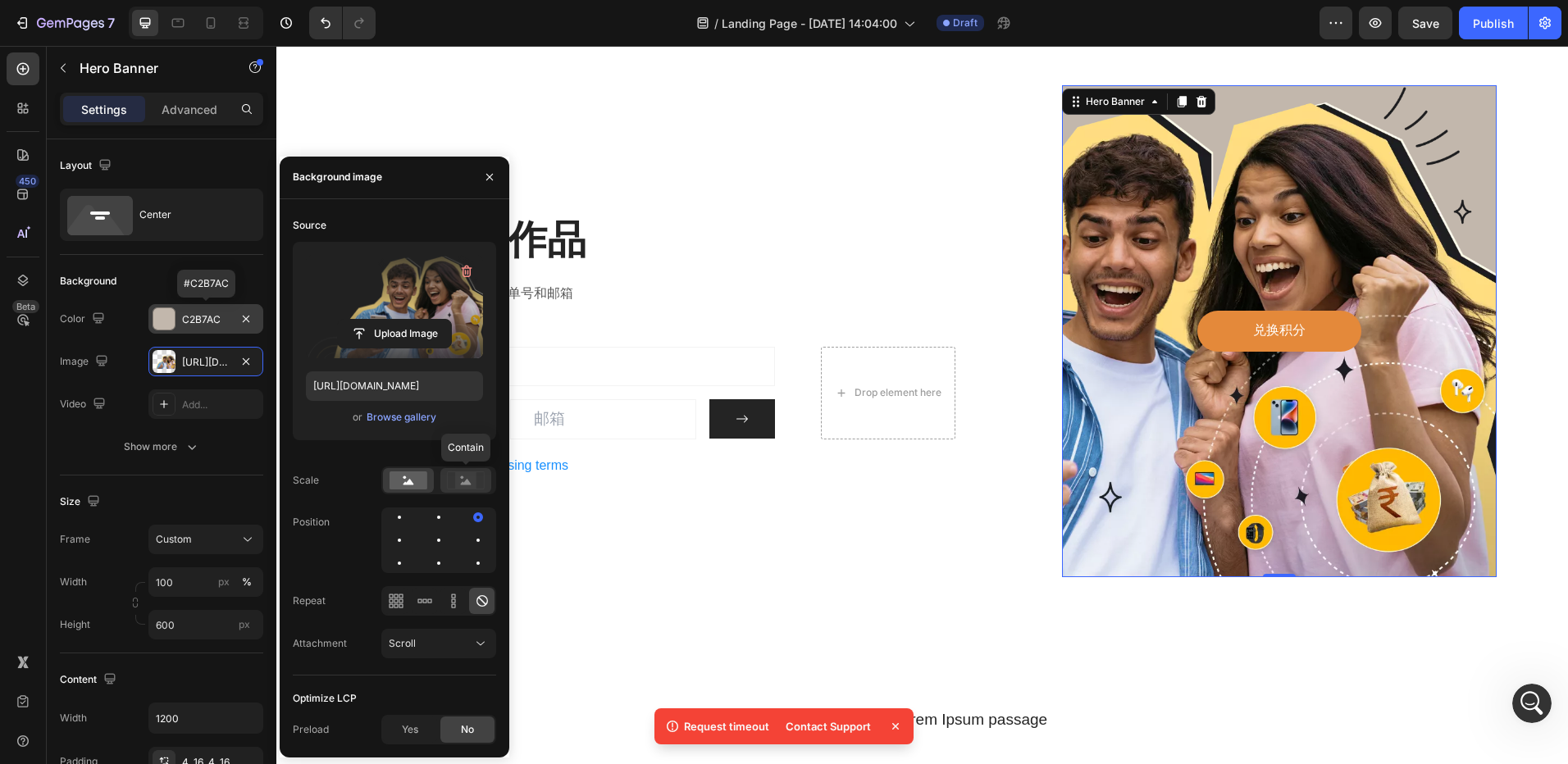
click at [455, 472] on icon at bounding box center [466, 480] width 38 height 18
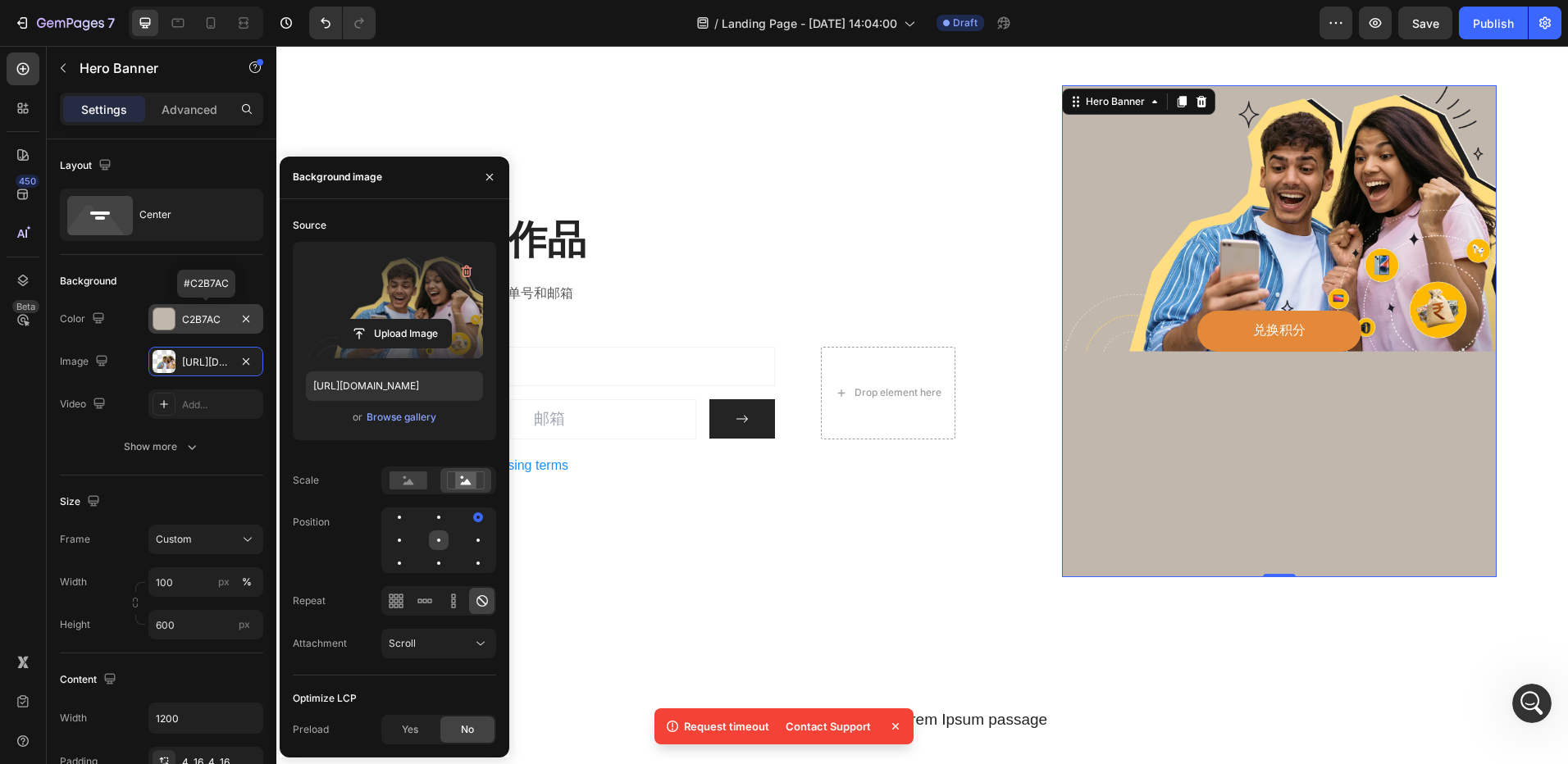
click at [469, 540] on div at bounding box center [478, 540] width 20 height 20
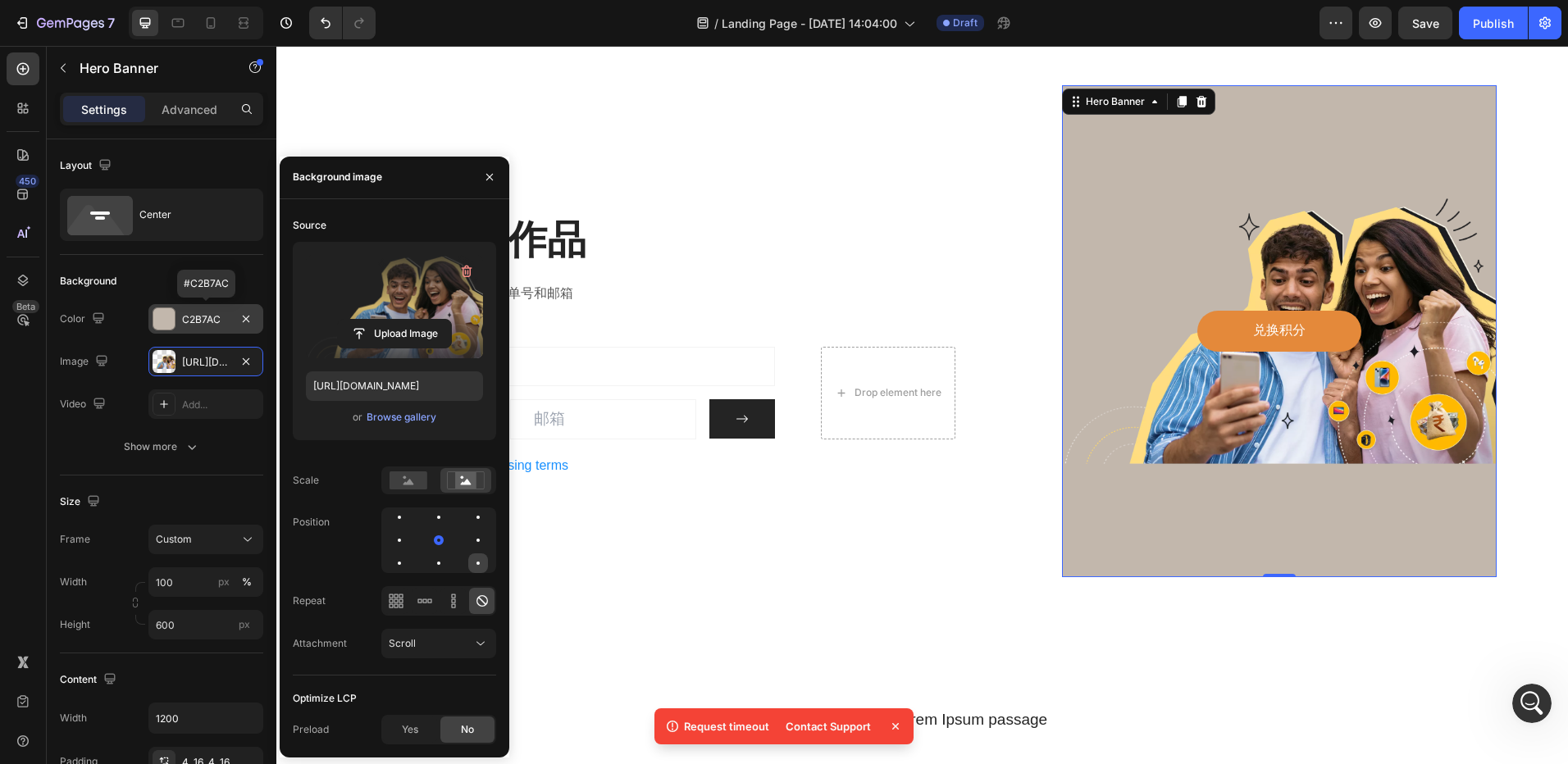
click at [476, 568] on div at bounding box center [478, 563] width 20 height 20
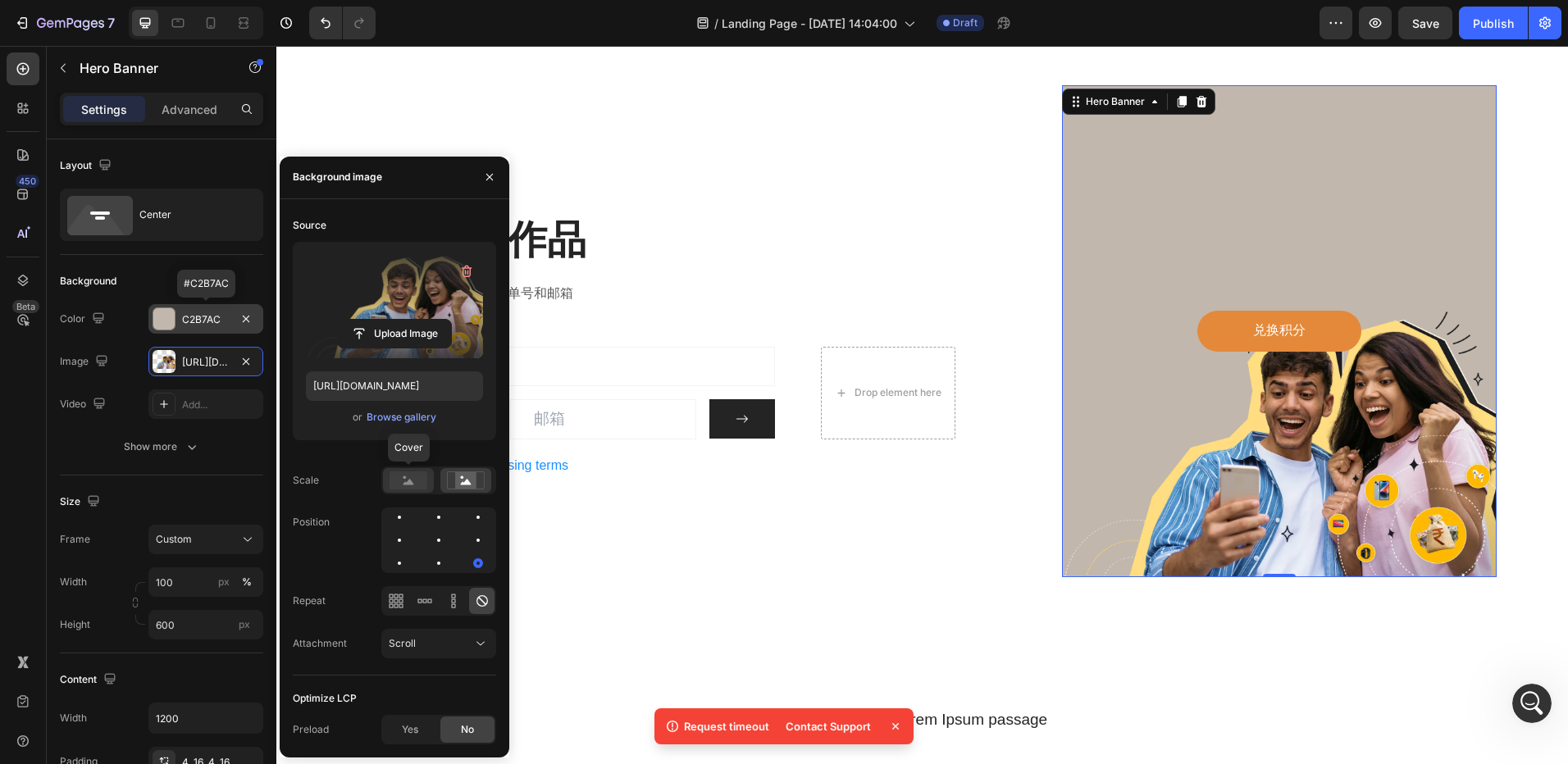
click at [417, 473] on rect at bounding box center [408, 480] width 38 height 18
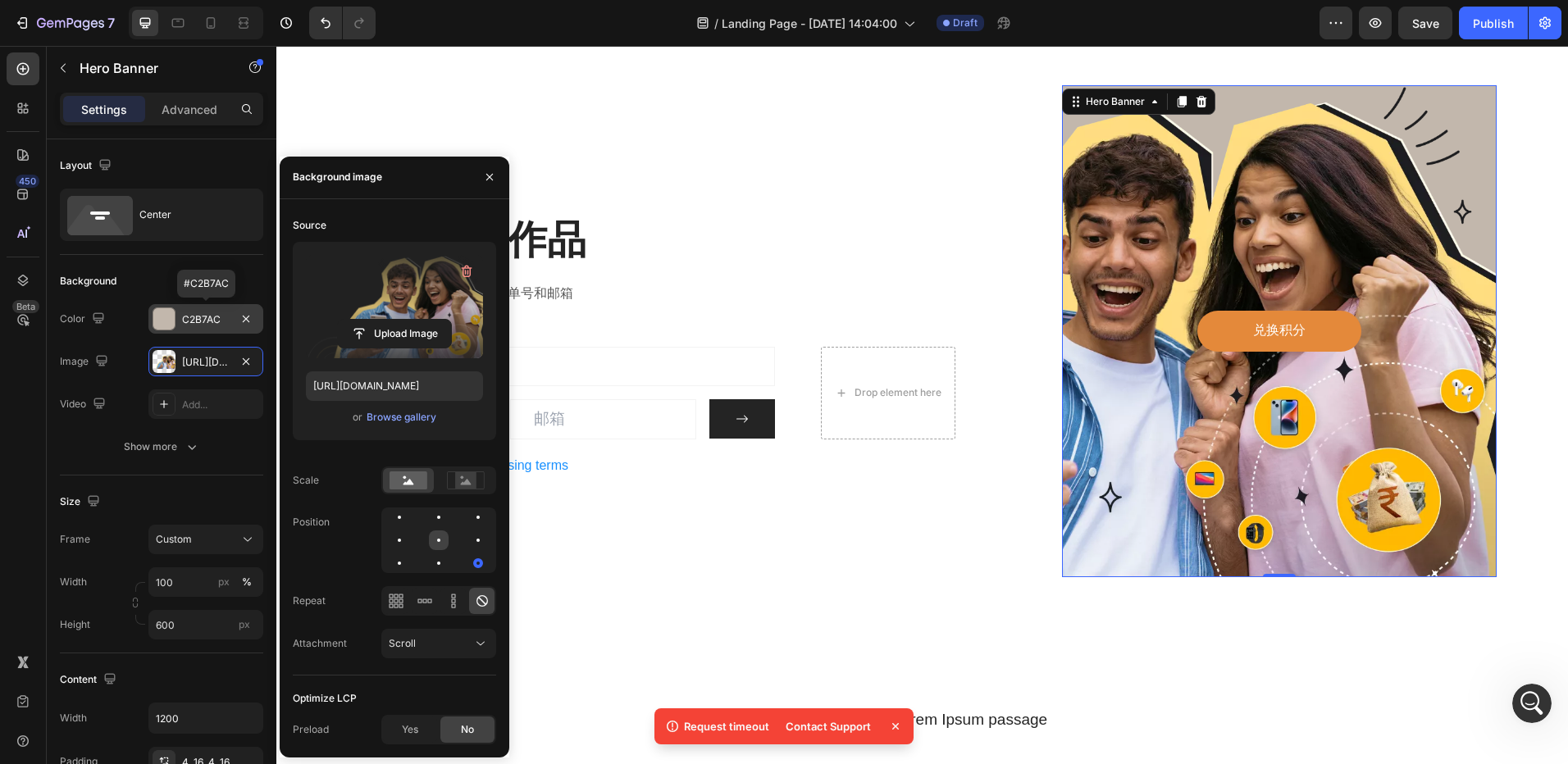
click at [469, 533] on div at bounding box center [478, 540] width 20 height 20
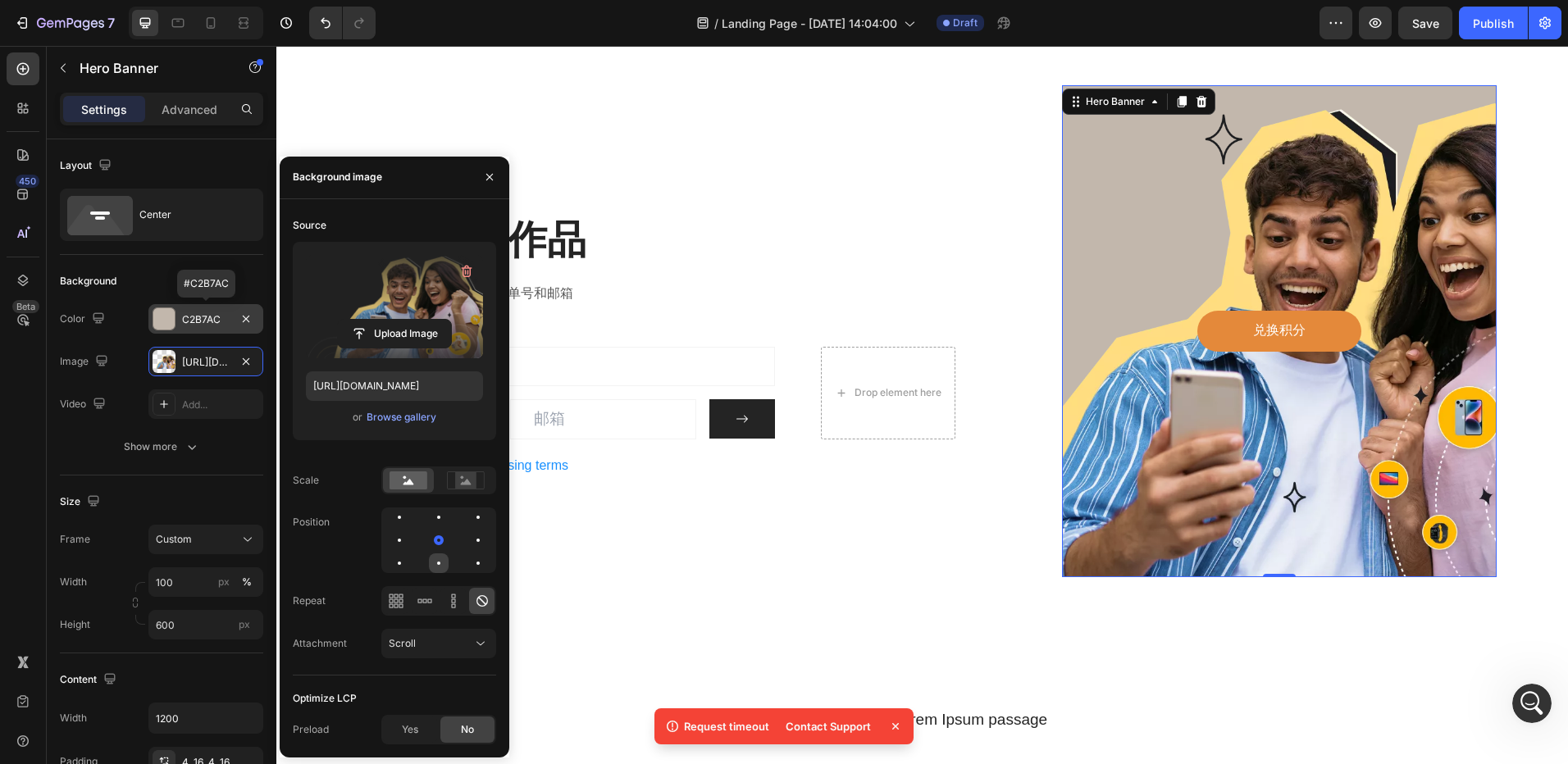
click at [469, 566] on div at bounding box center [478, 563] width 20 height 20
click at [429, 547] on div at bounding box center [438, 540] width 20 height 20
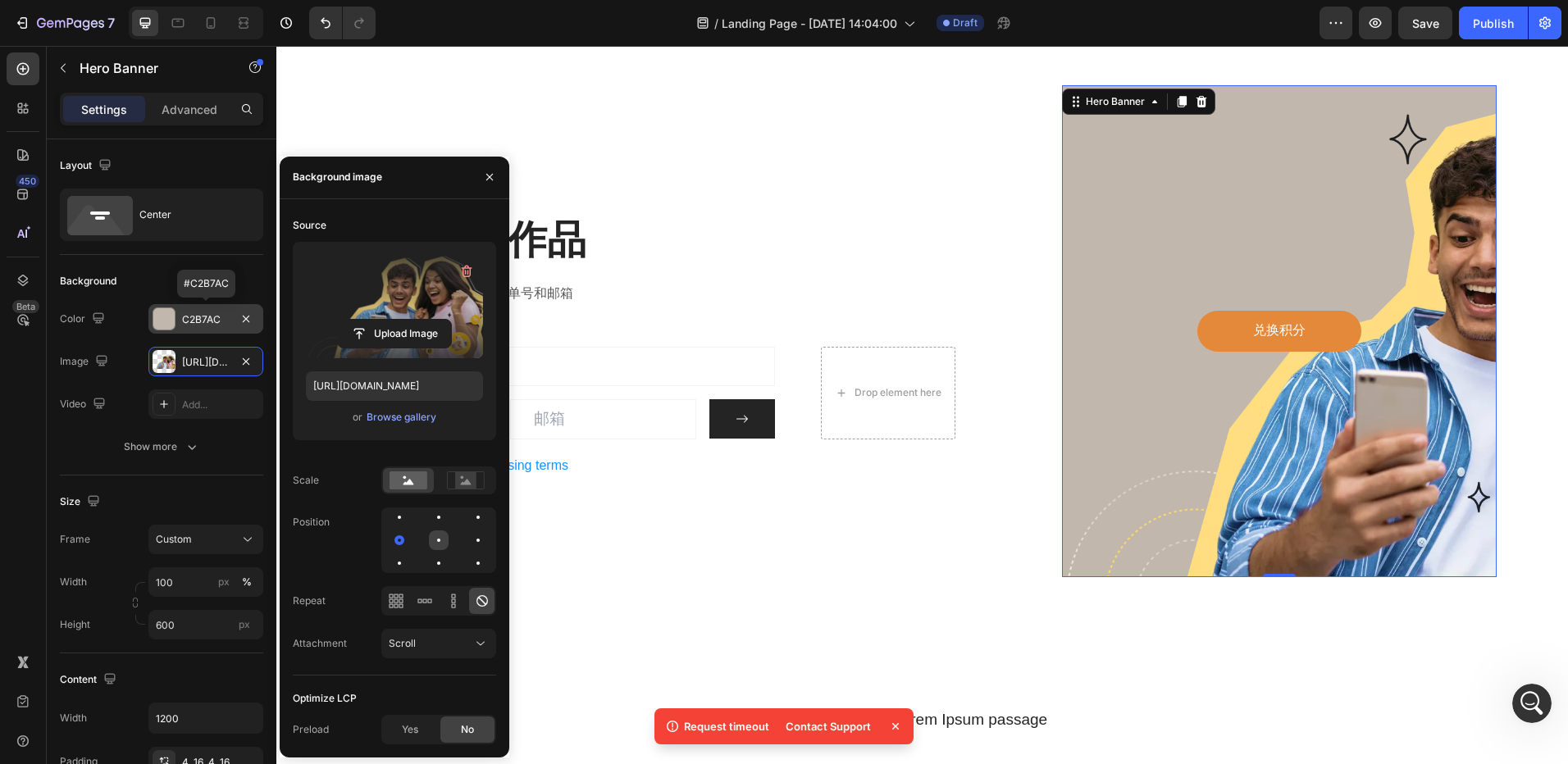
click at [469, 546] on div at bounding box center [478, 540] width 20 height 20
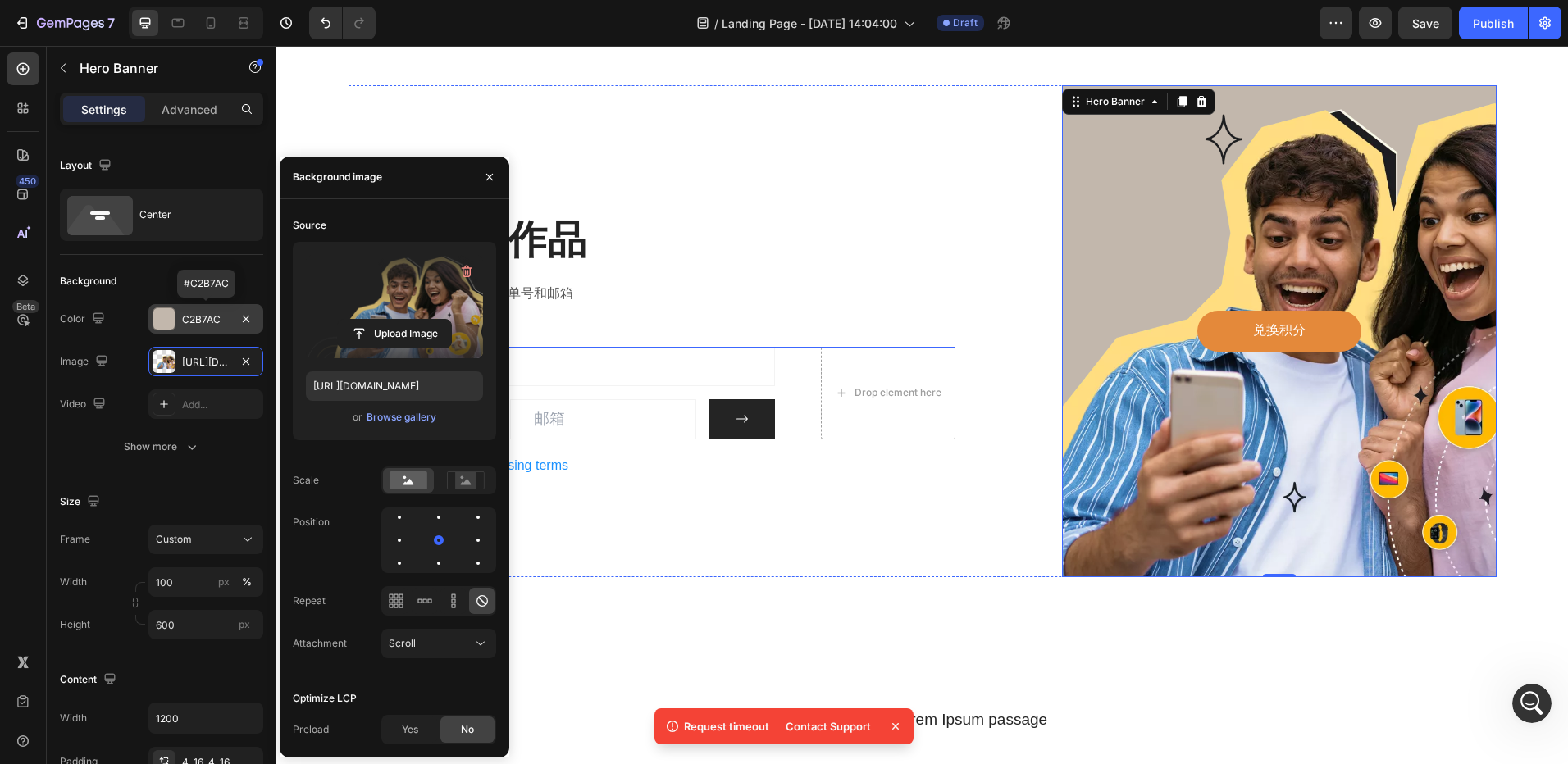
click at [920, 515] on div "离获得积分就差一步 Heading 分享你的作品 Heading 请填写作品的分享链接，订单号和邮箱 Text block Email Field Email…" at bounding box center [652, 331] width 608 height 492
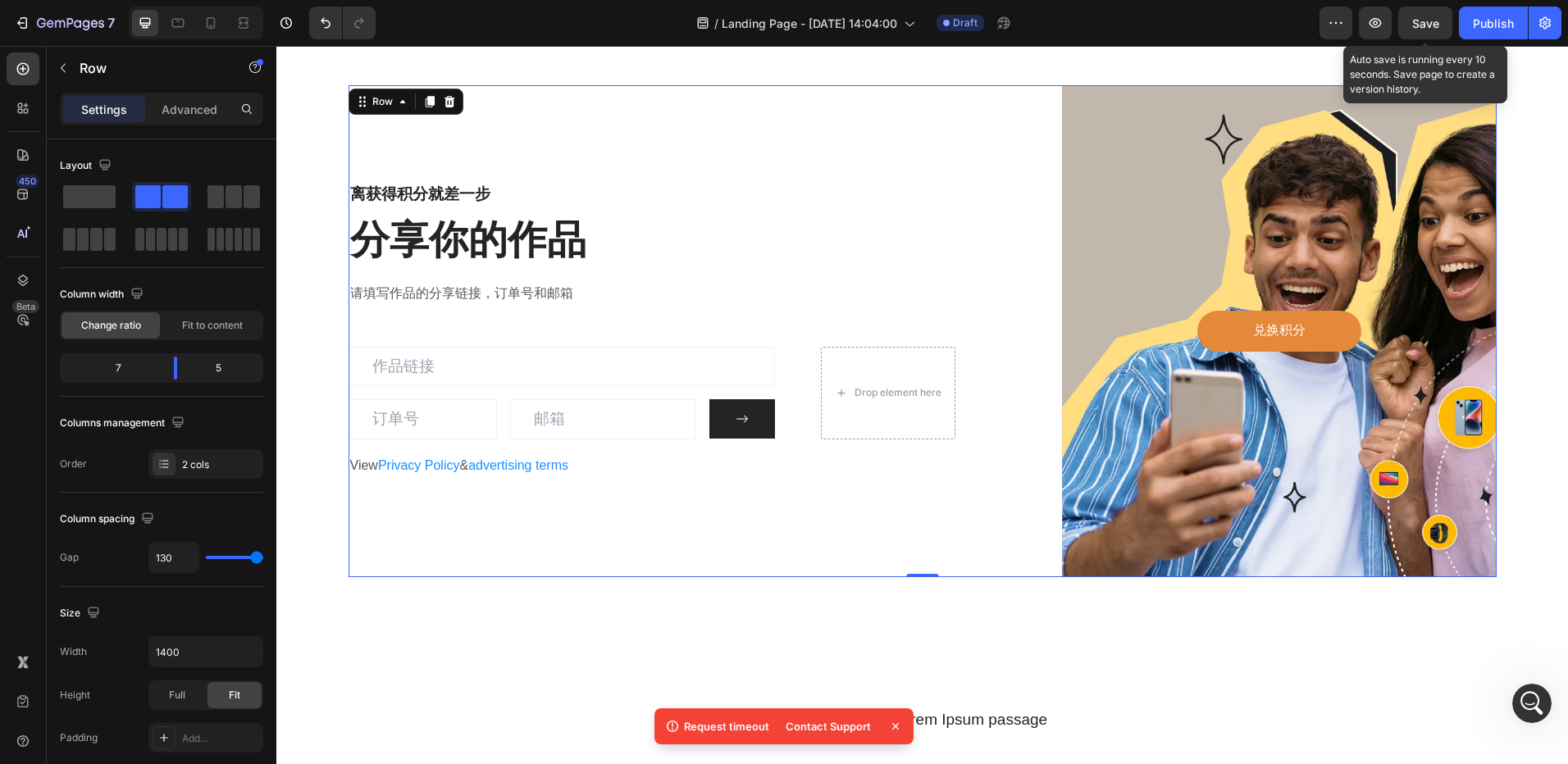
click at [1426, 30] on span "Save" at bounding box center [1426, 23] width 27 height 14
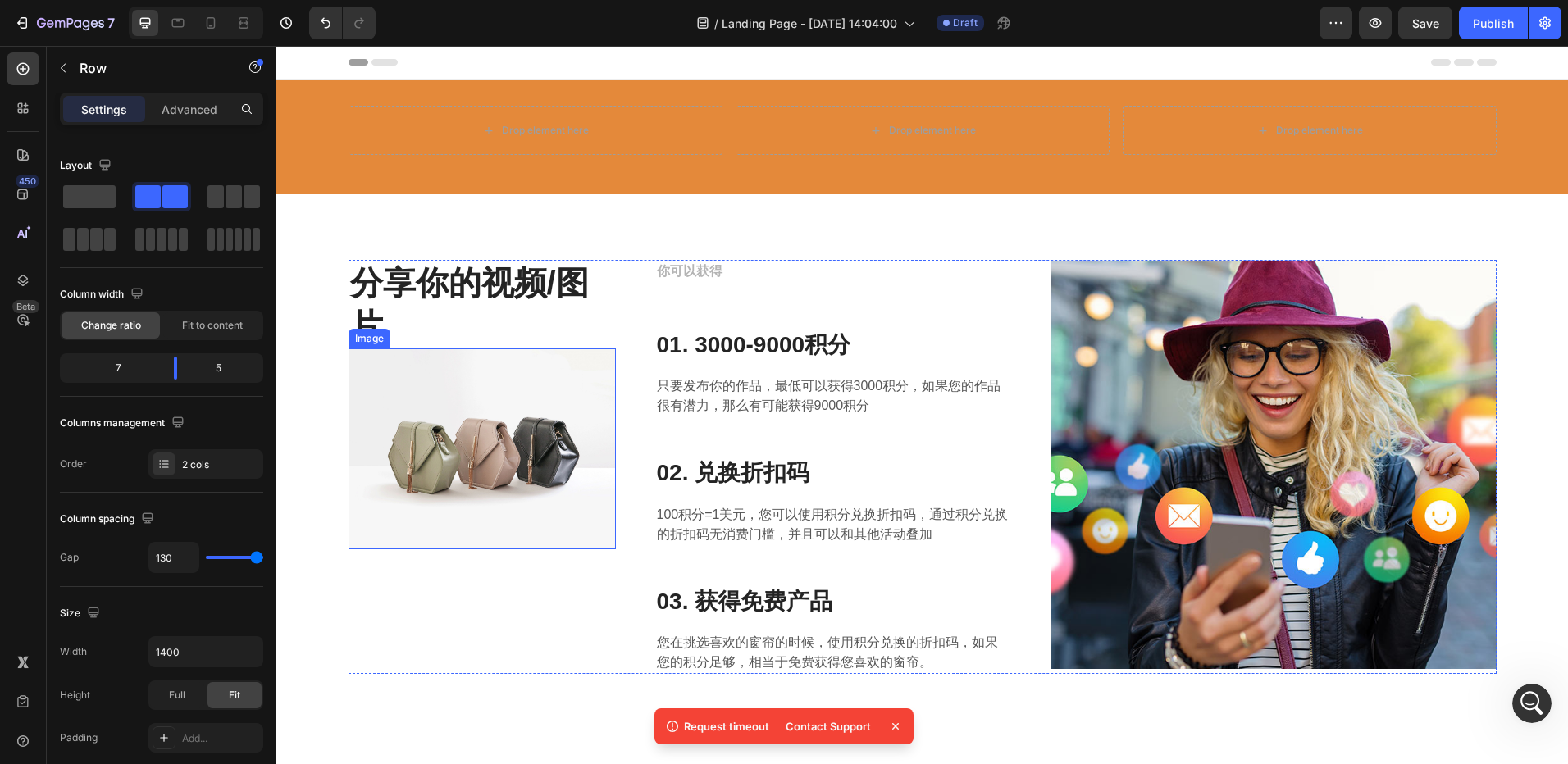
click at [482, 382] on img at bounding box center [482, 448] width 267 height 201
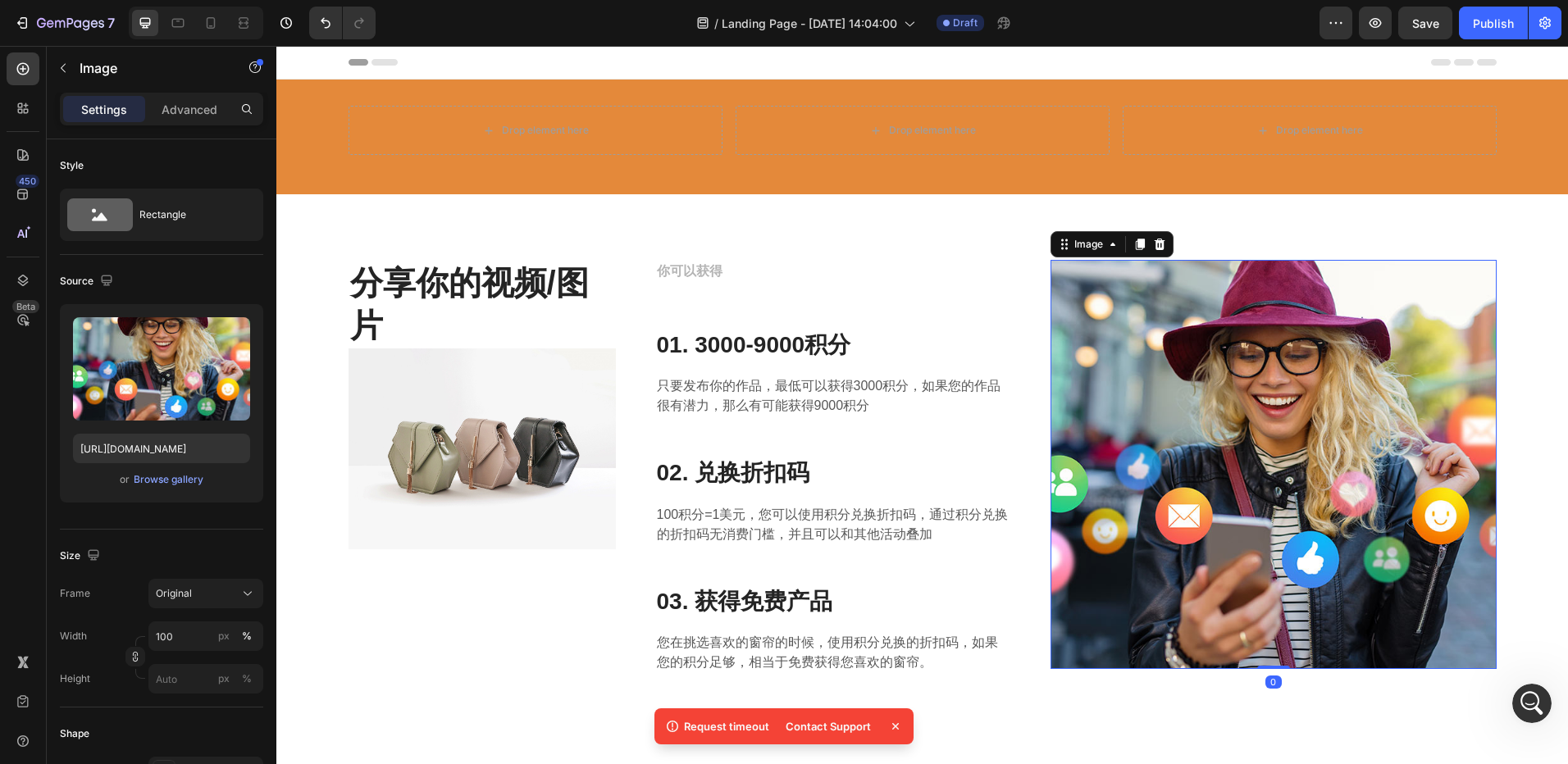
click at [1117, 339] on img at bounding box center [1273, 464] width 446 height 409
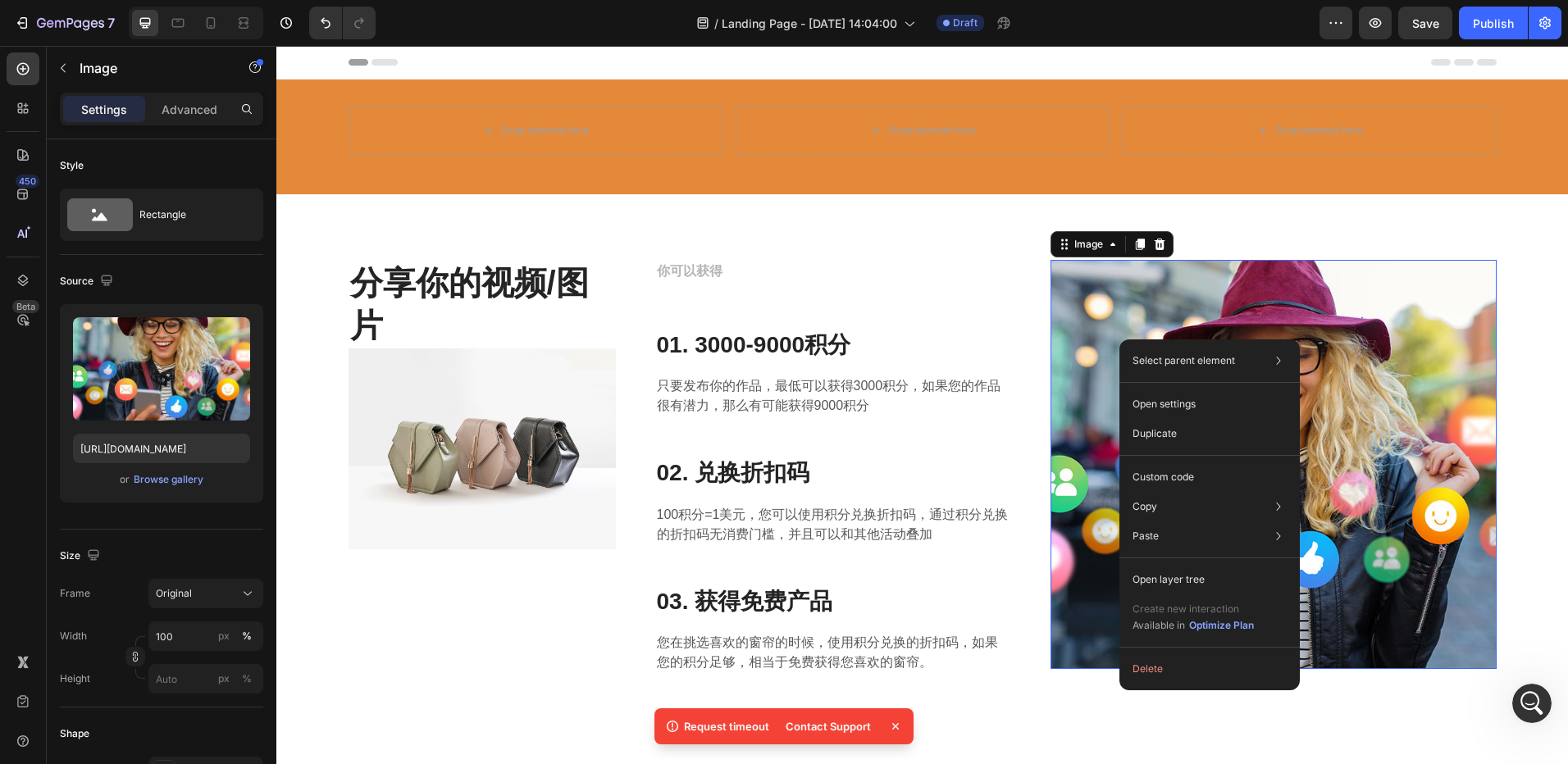
click at [1102, 298] on img at bounding box center [1273, 464] width 446 height 409
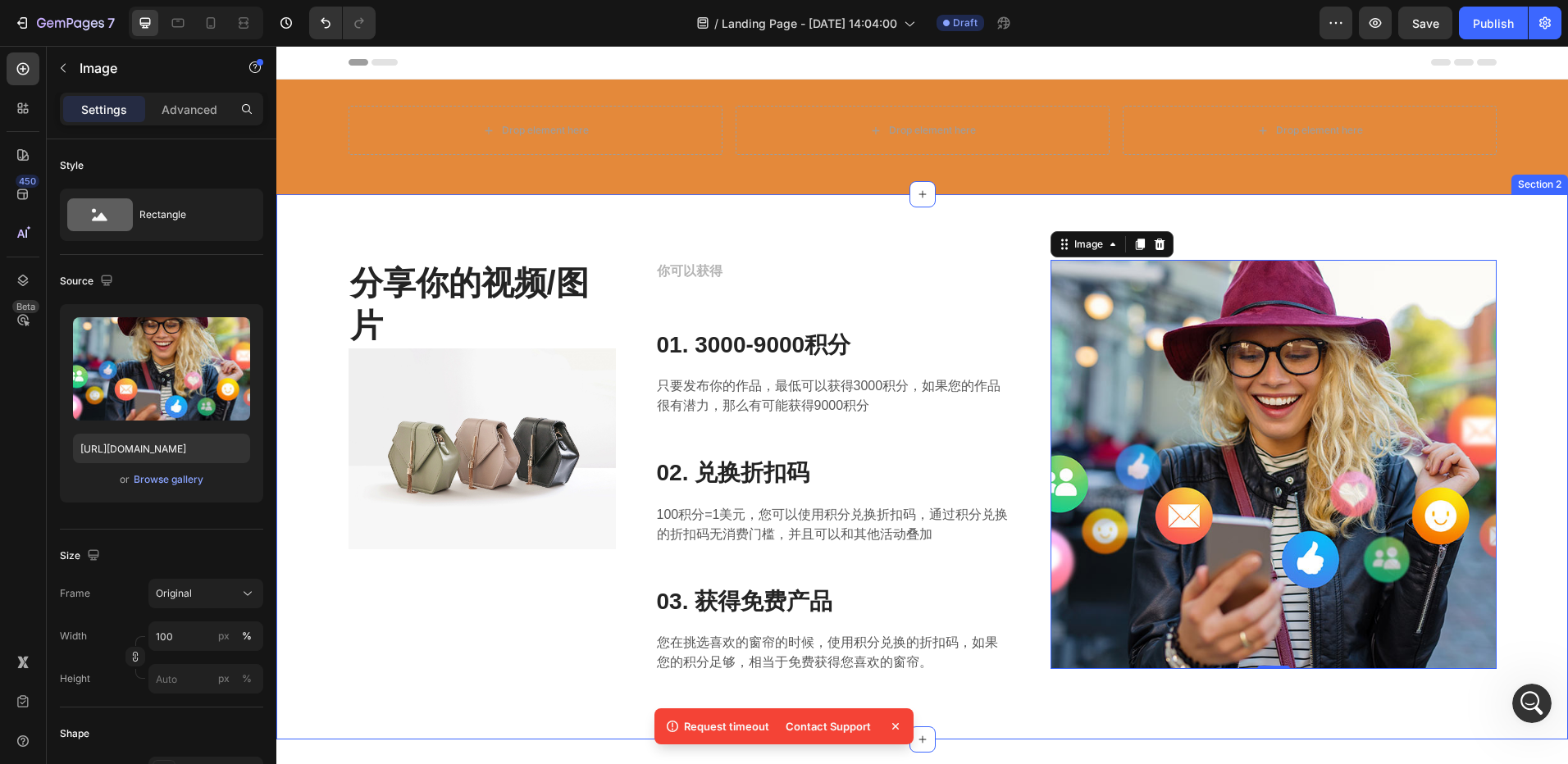
click at [1542, 421] on div "分享你的视频/图片 Heading Image 你可以获得 Text block 01. 3000-9000积分 Heading 只要发布你的作品，最低可以获…" at bounding box center [923, 466] width 1267 height 414
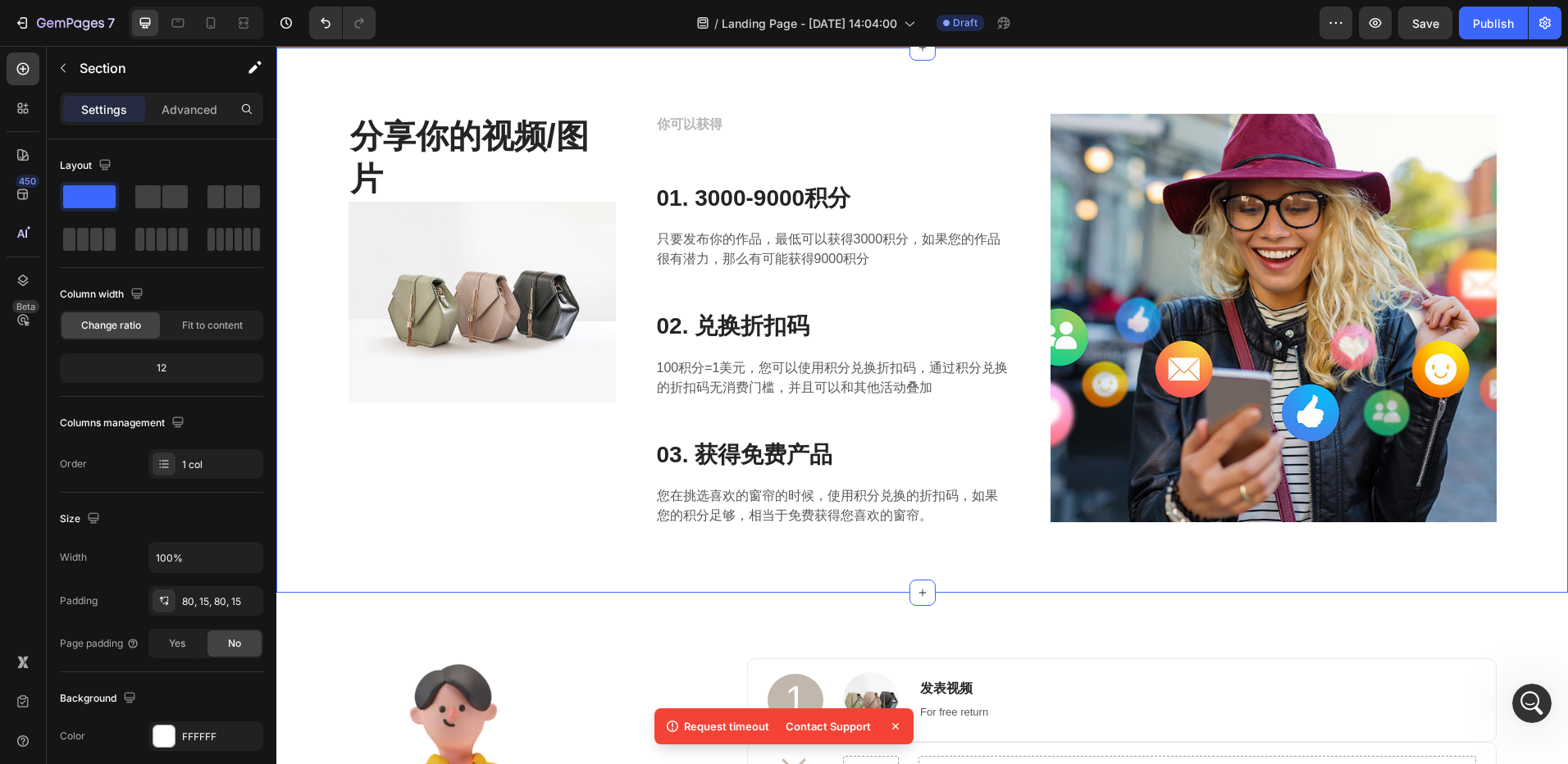
scroll to position [246, 0]
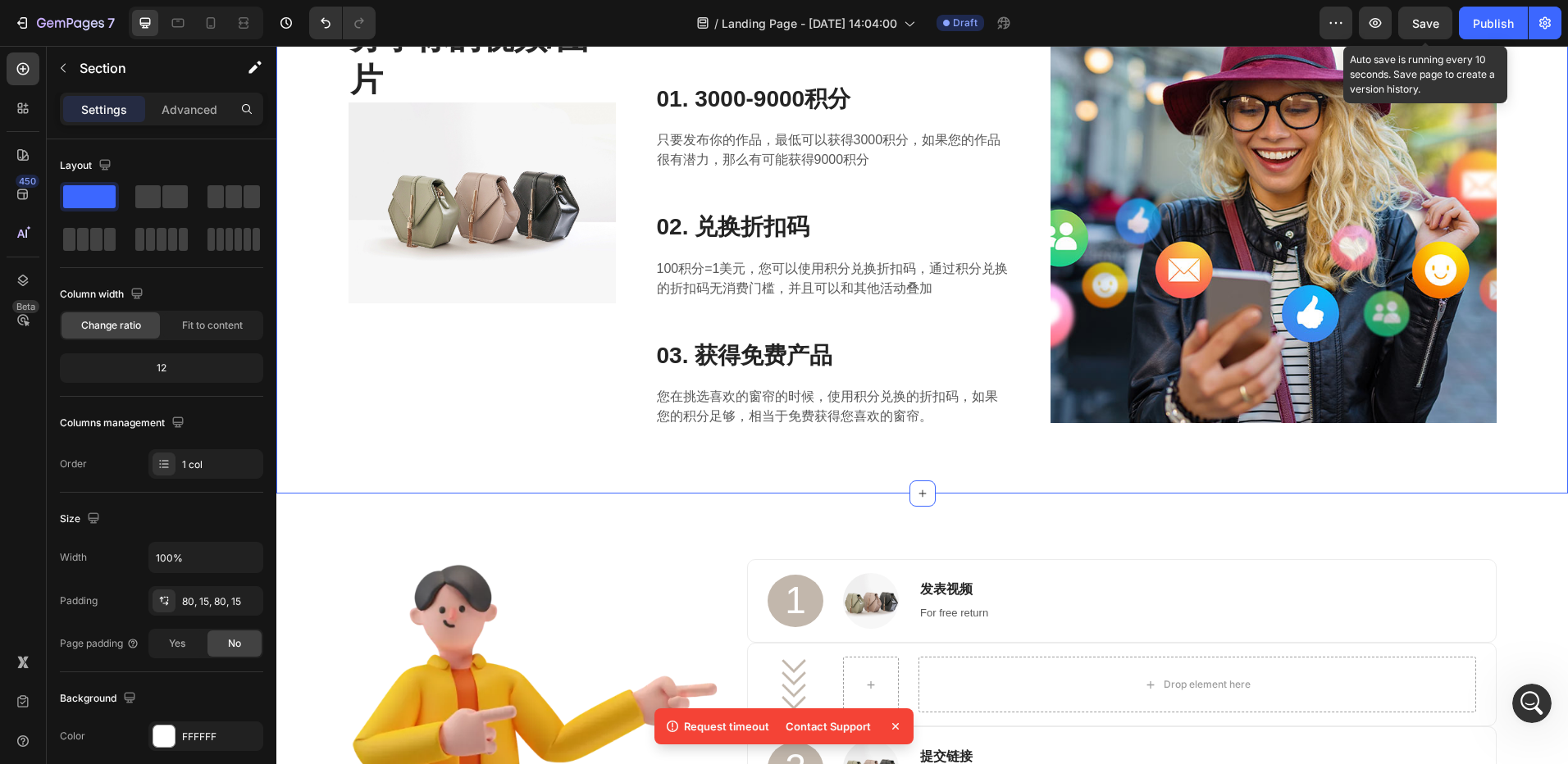
click at [1420, 16] on span "Save" at bounding box center [1426, 23] width 27 height 14
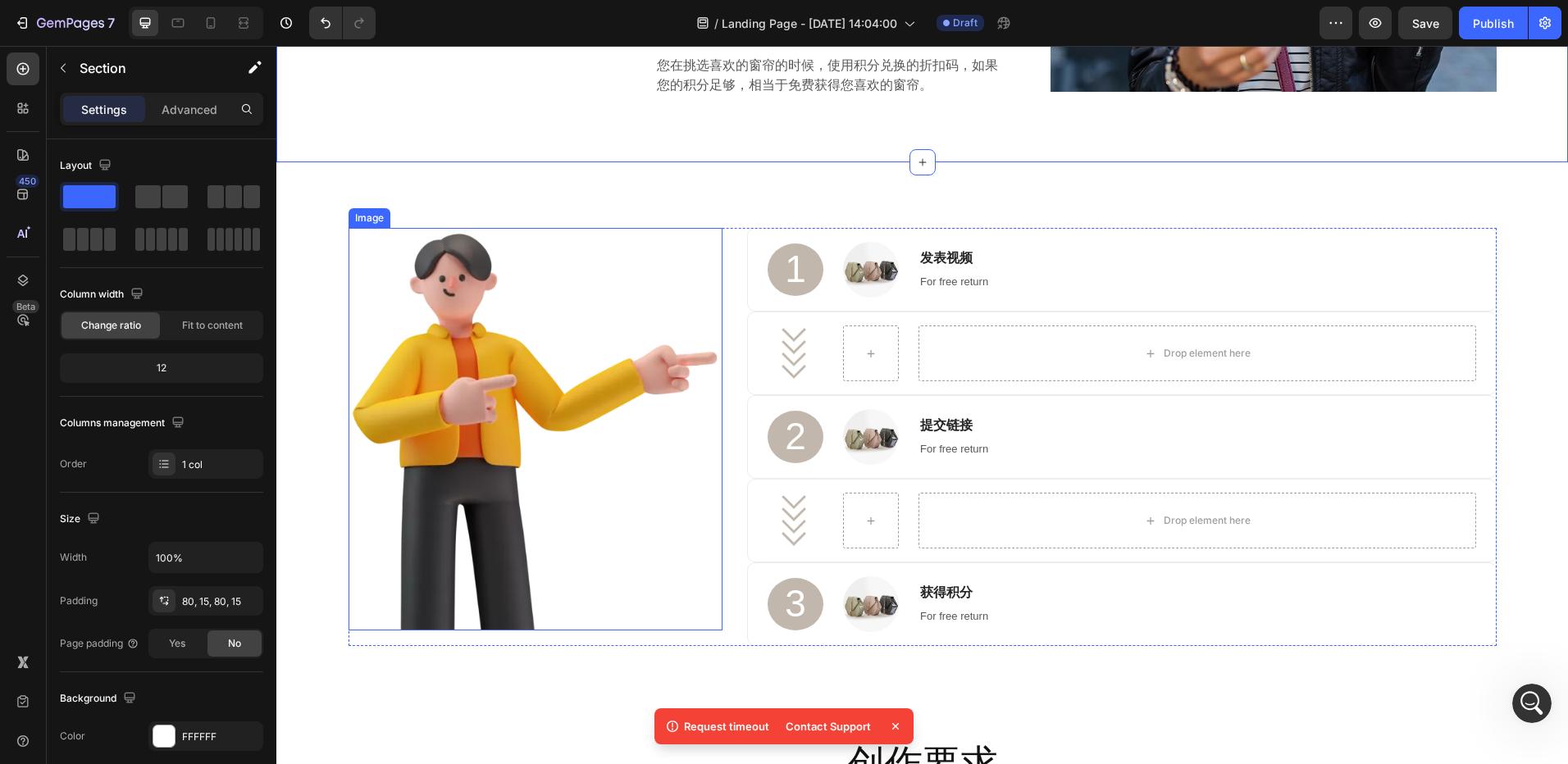
scroll to position [656, 0]
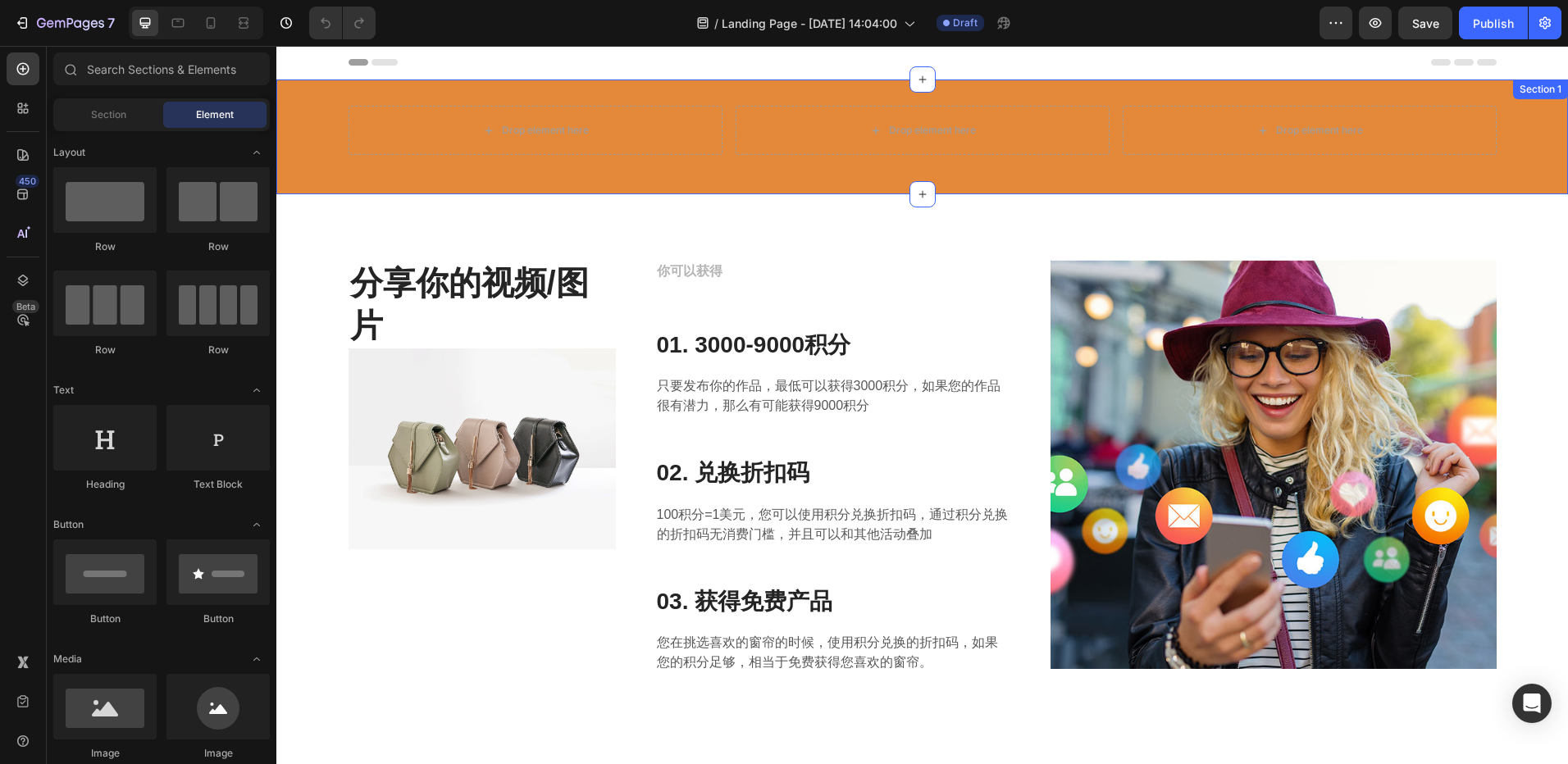
click at [826, 182] on div "Drop element here Drop element here Drop element here Row Section 1" at bounding box center [923, 136] width 1292 height 114
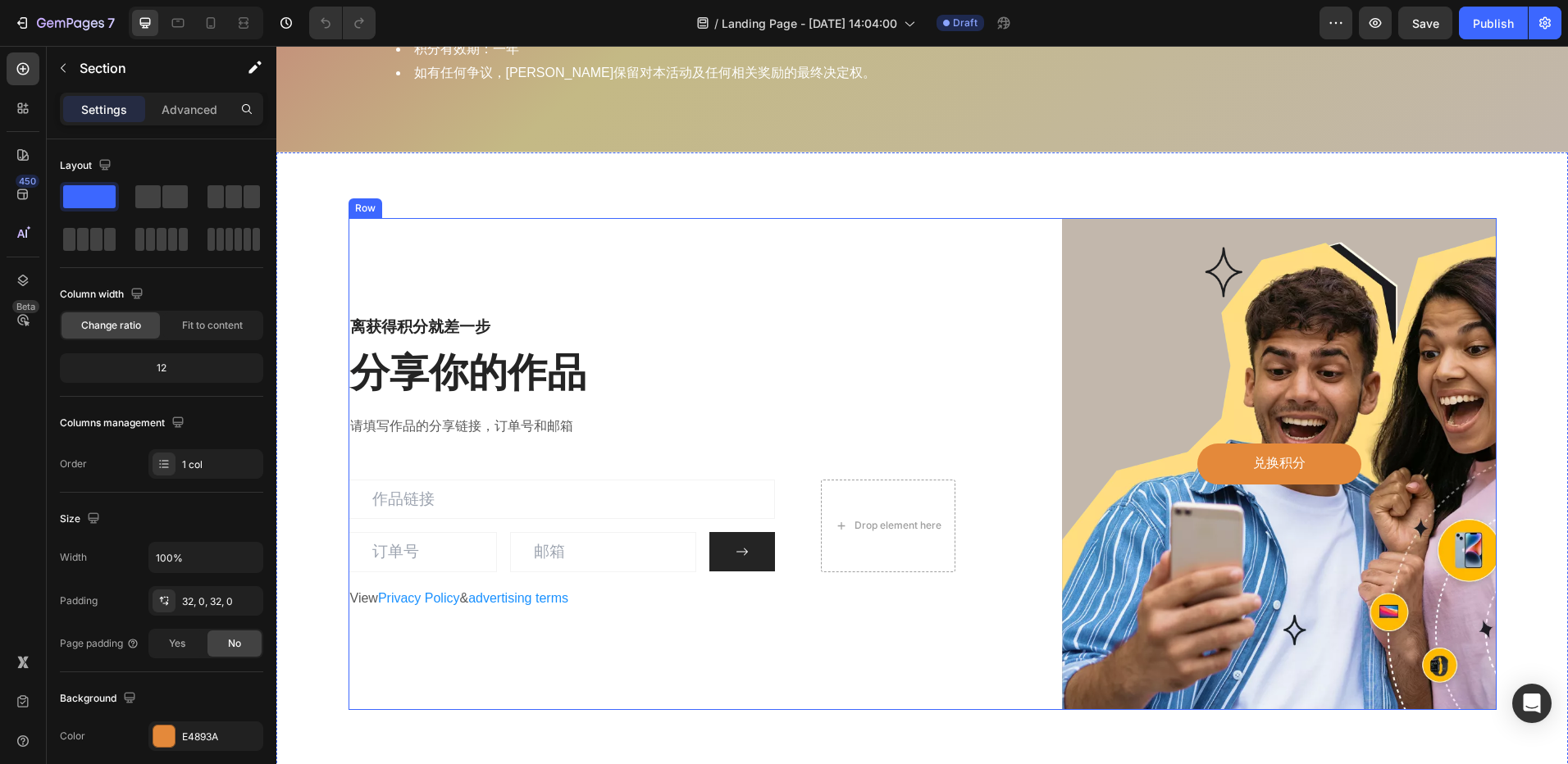
scroll to position [2623, 0]
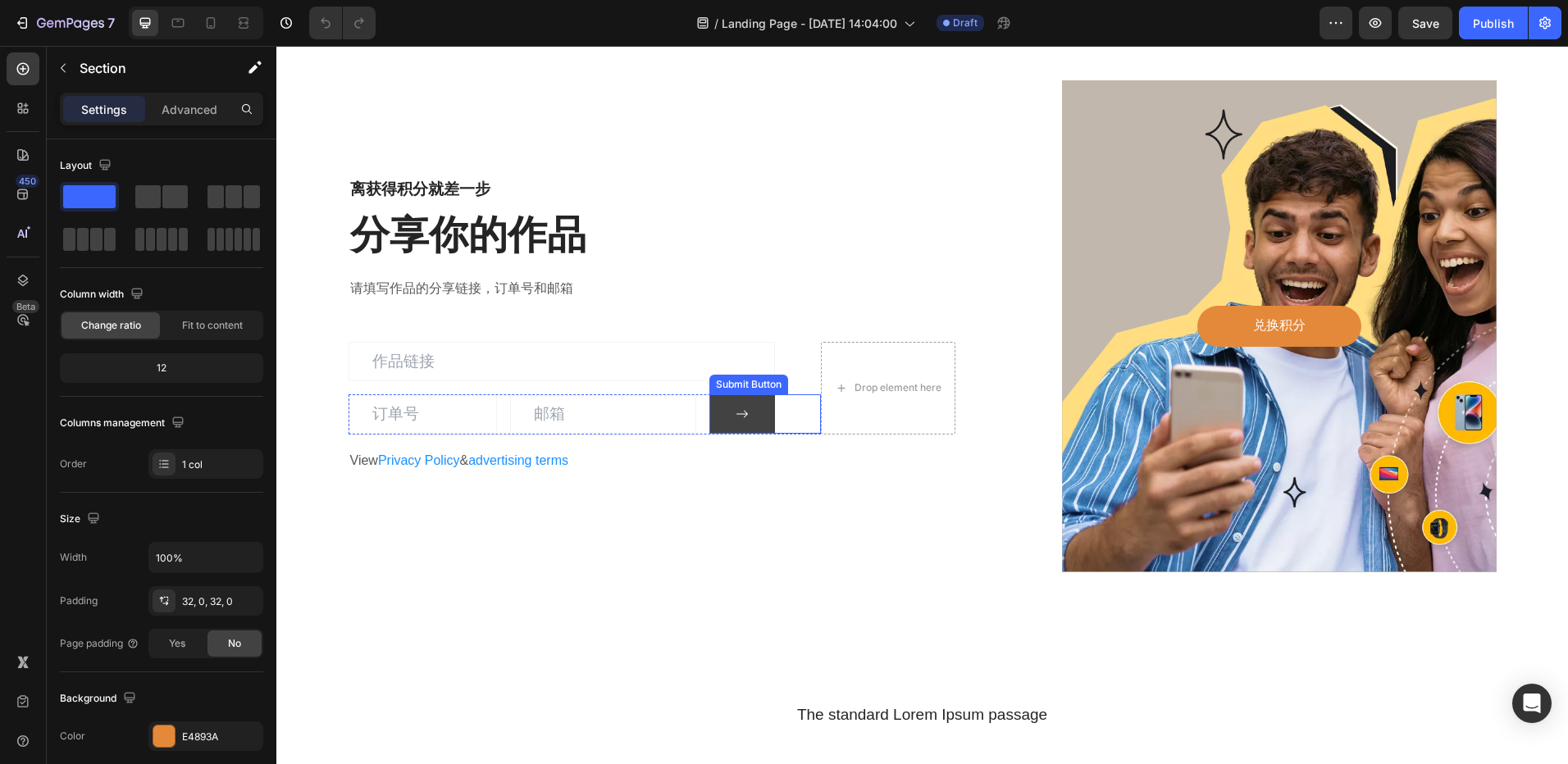
click at [742, 412] on icon at bounding box center [742, 414] width 13 height 13
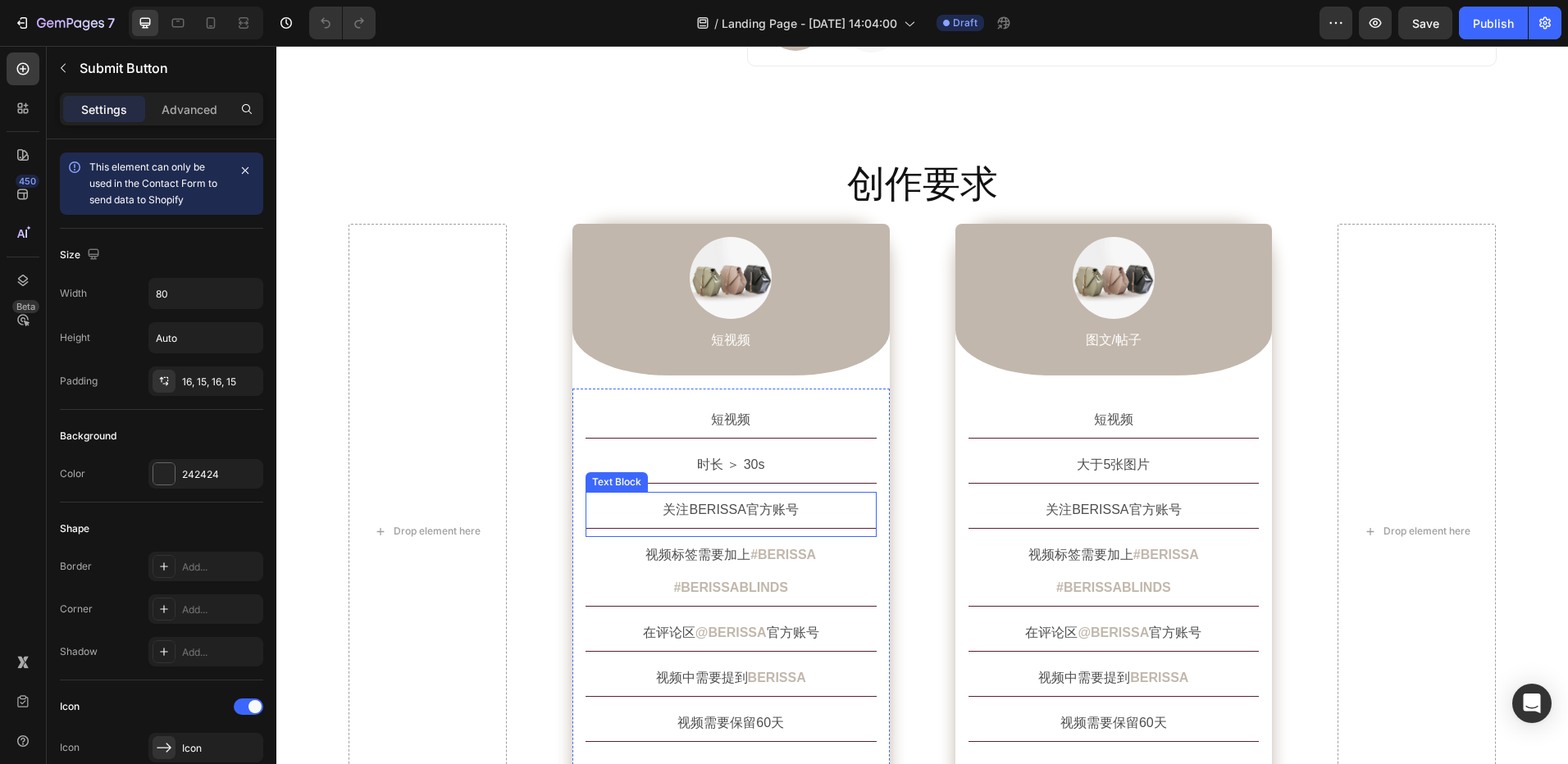
scroll to position [1147, 0]
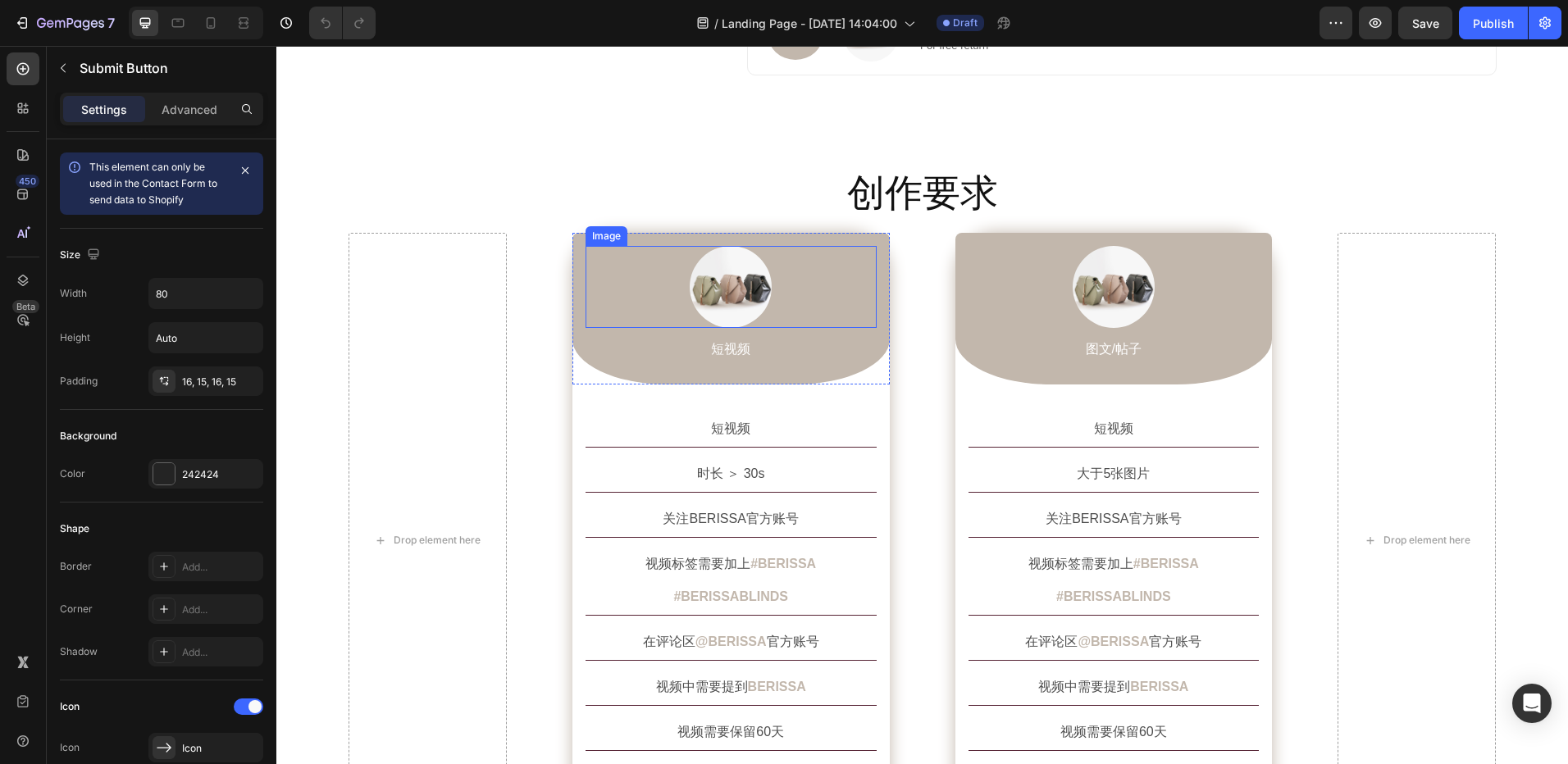
click at [573, 251] on div "Image 短视频 Text Block Row" at bounding box center [731, 308] width 318 height 152
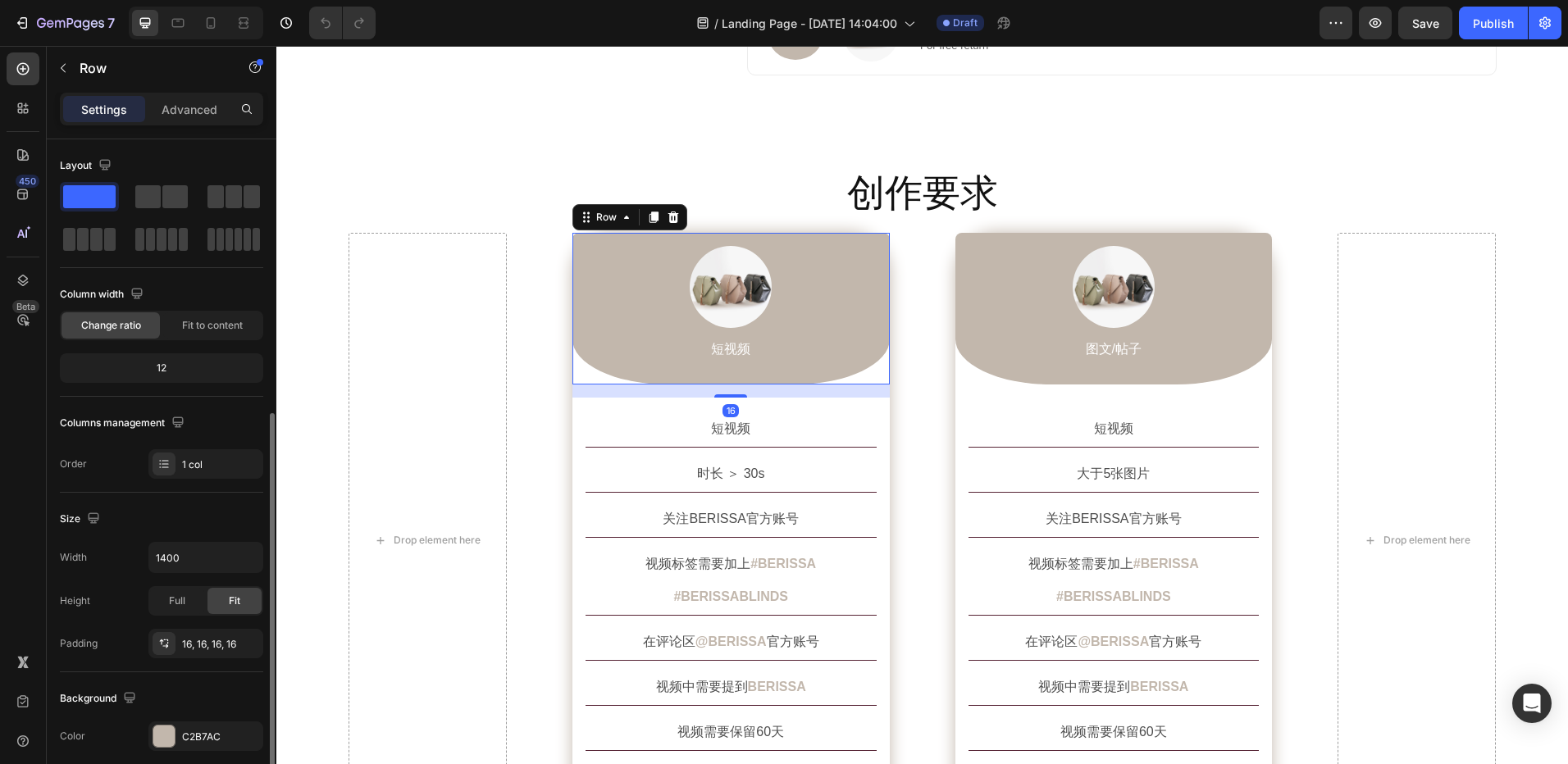
scroll to position [328, 0]
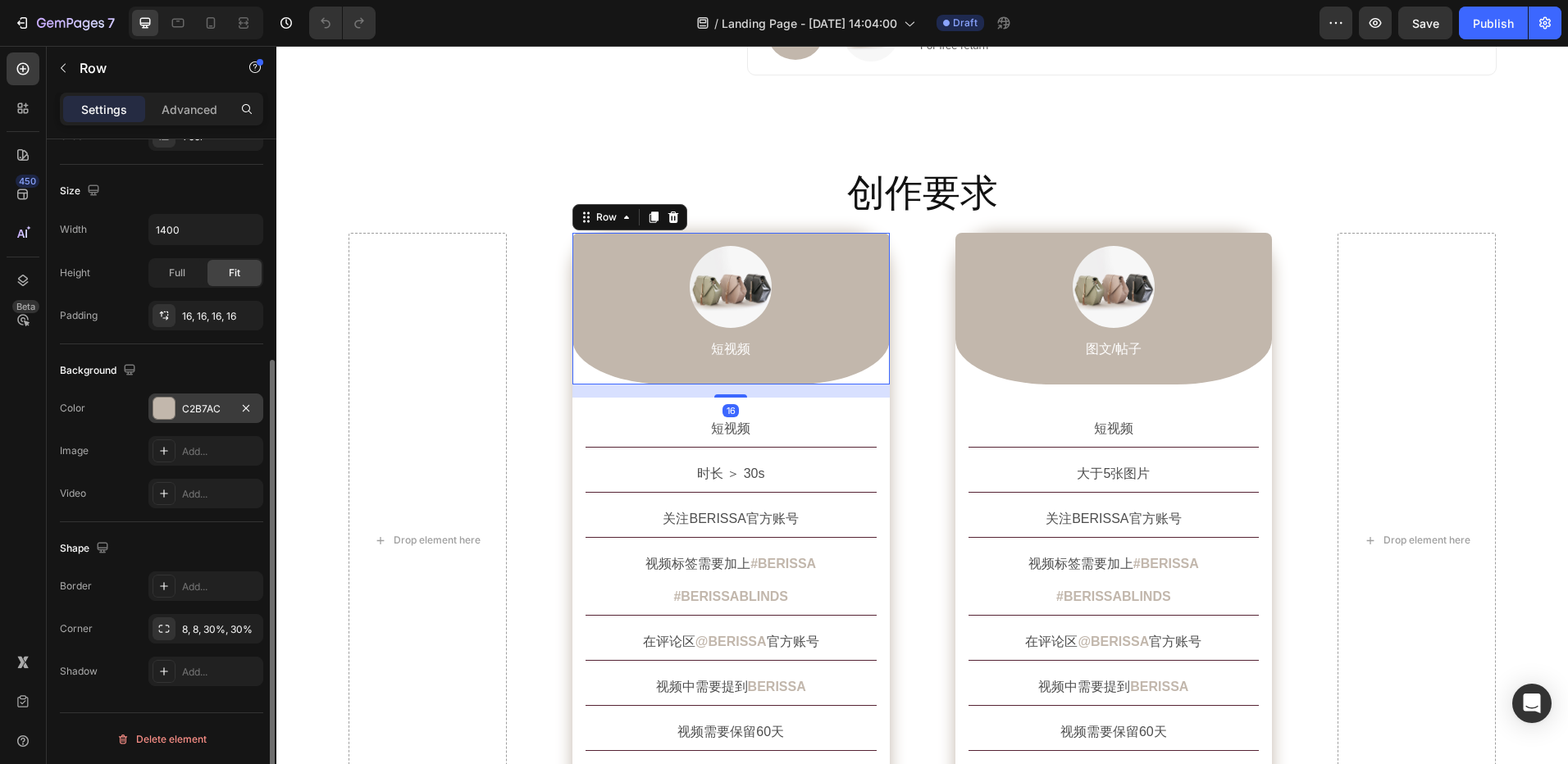
click at [197, 411] on div "C2B7AC" at bounding box center [206, 408] width 48 height 14
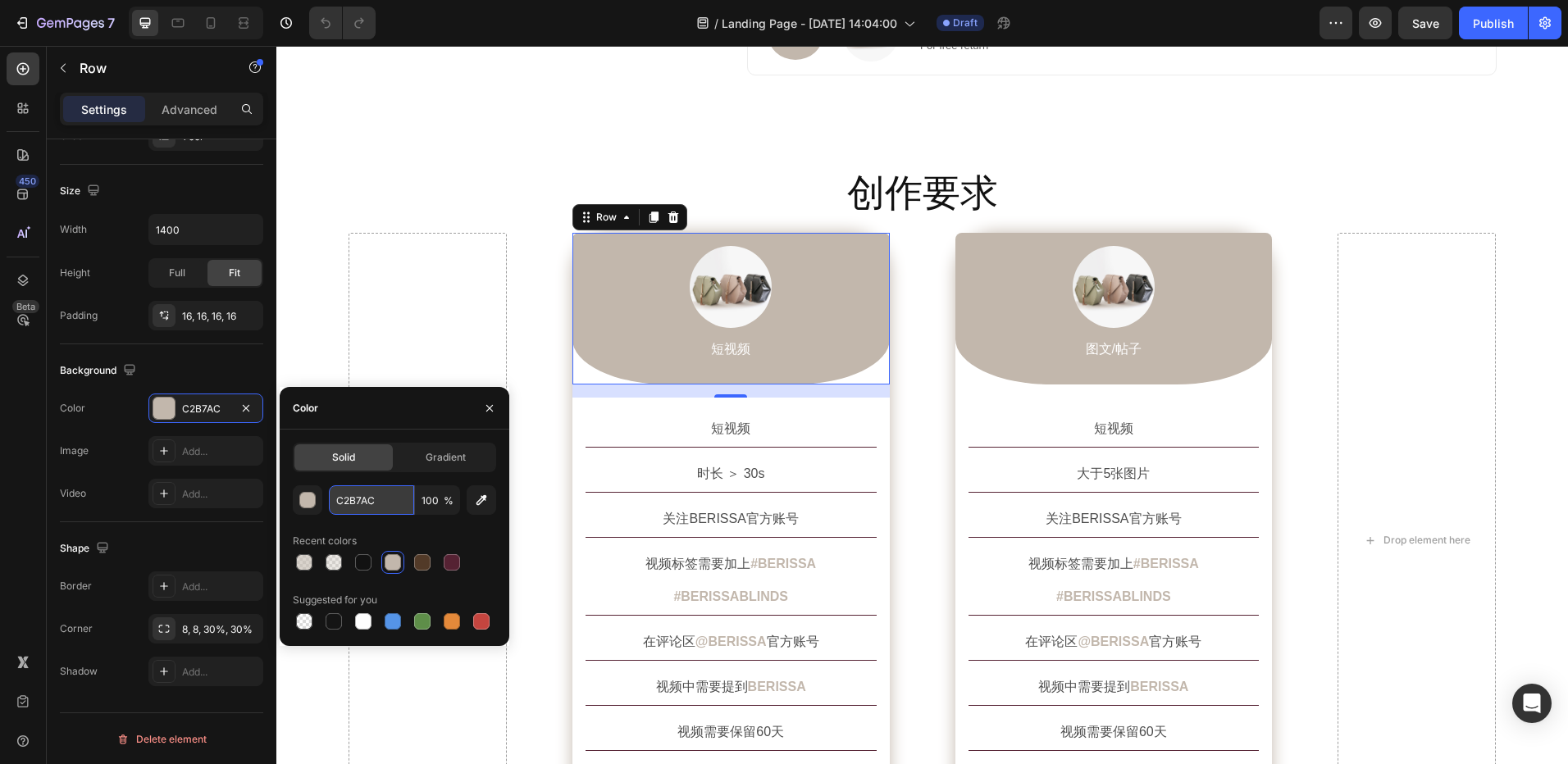
click at [365, 502] on input "C2B7AC" at bounding box center [371, 500] width 85 height 30
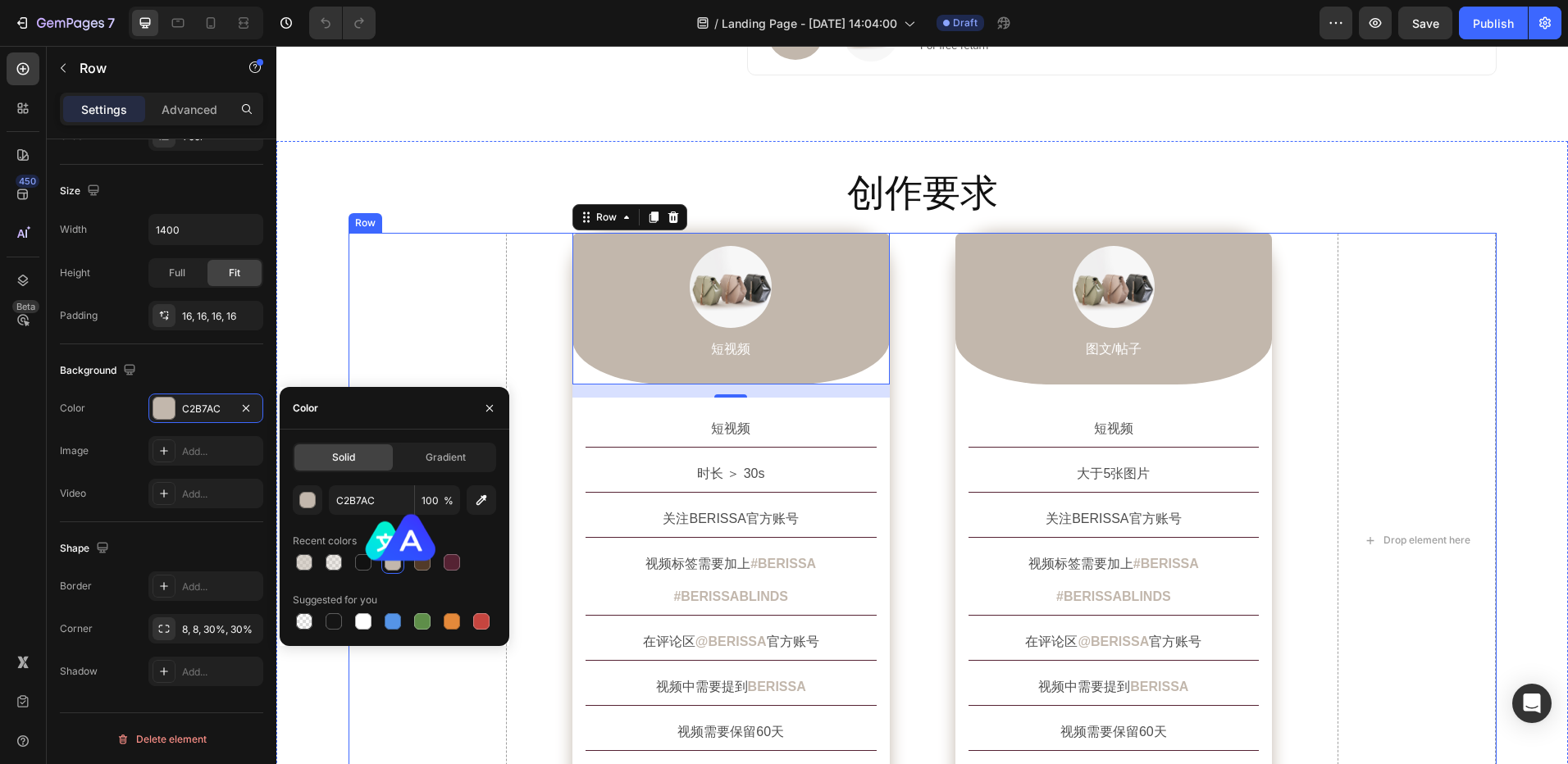
click at [1301, 475] on div "Drop element here Image 短视频 Text Block Row 16 短视频 Text Block 时长 ＞ 30s Text Bloc…" at bounding box center [922, 540] width 1148 height 615
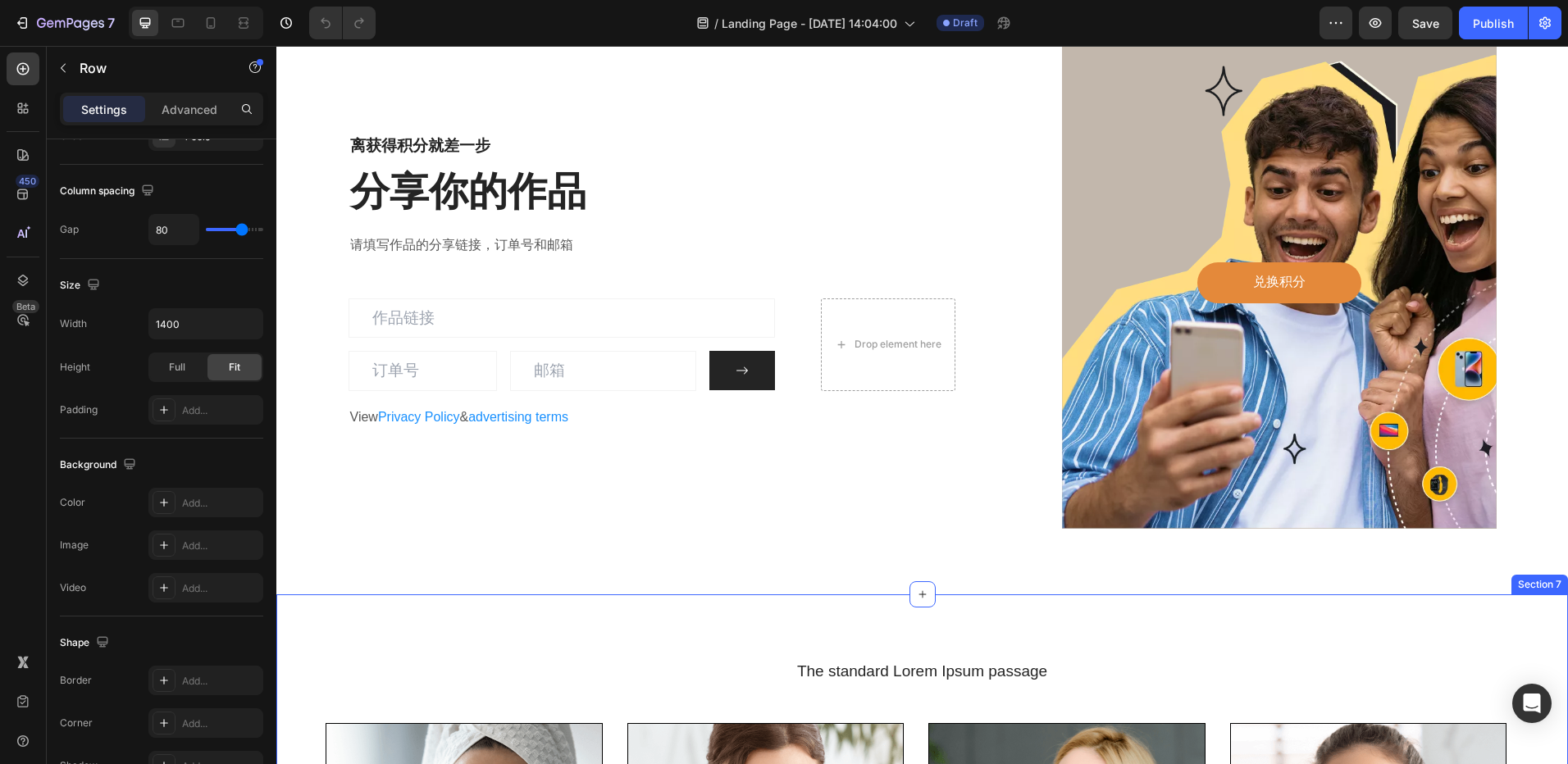
scroll to position [2623, 0]
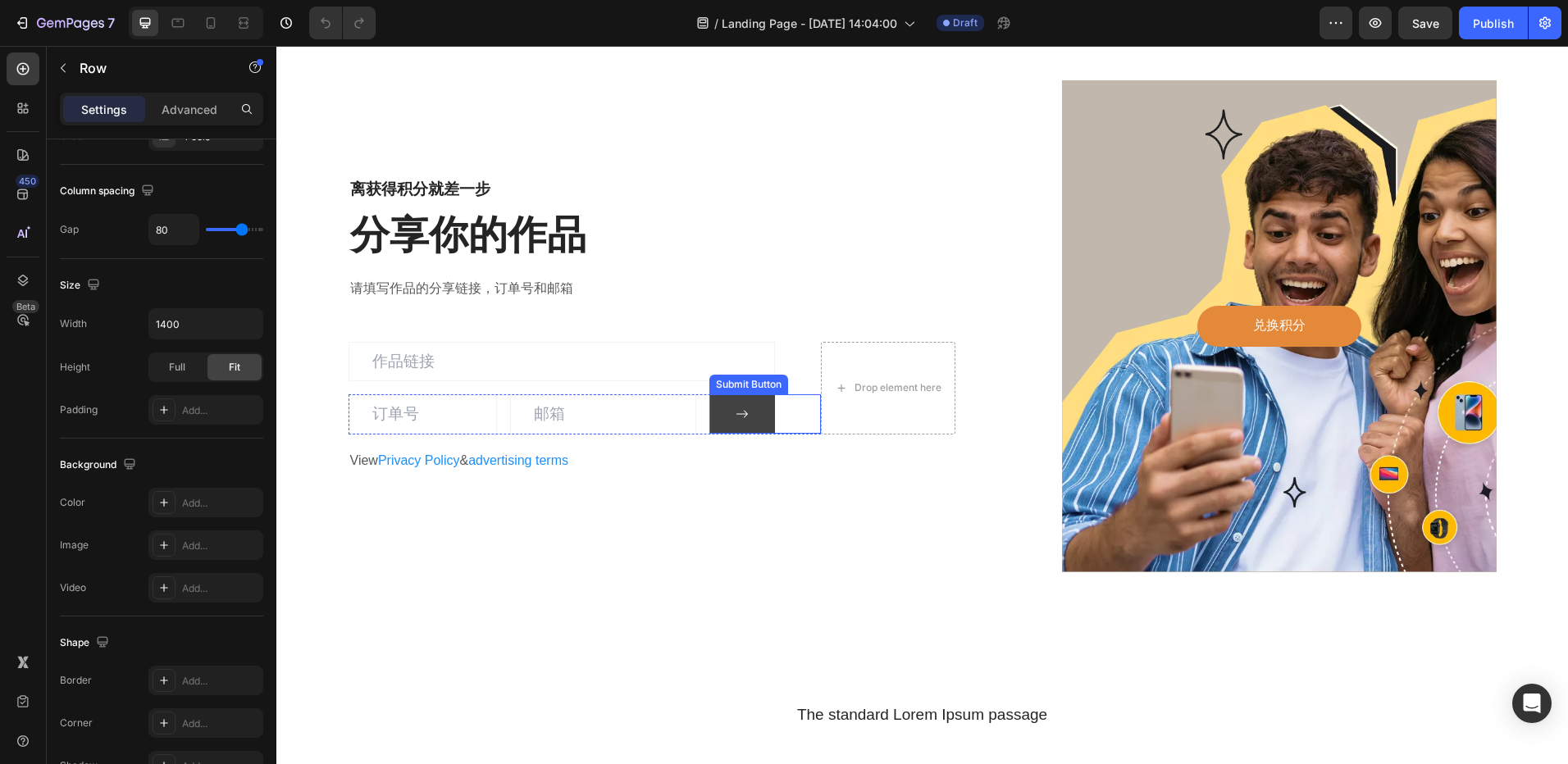
click at [765, 424] on button at bounding box center [742, 413] width 66 height 39
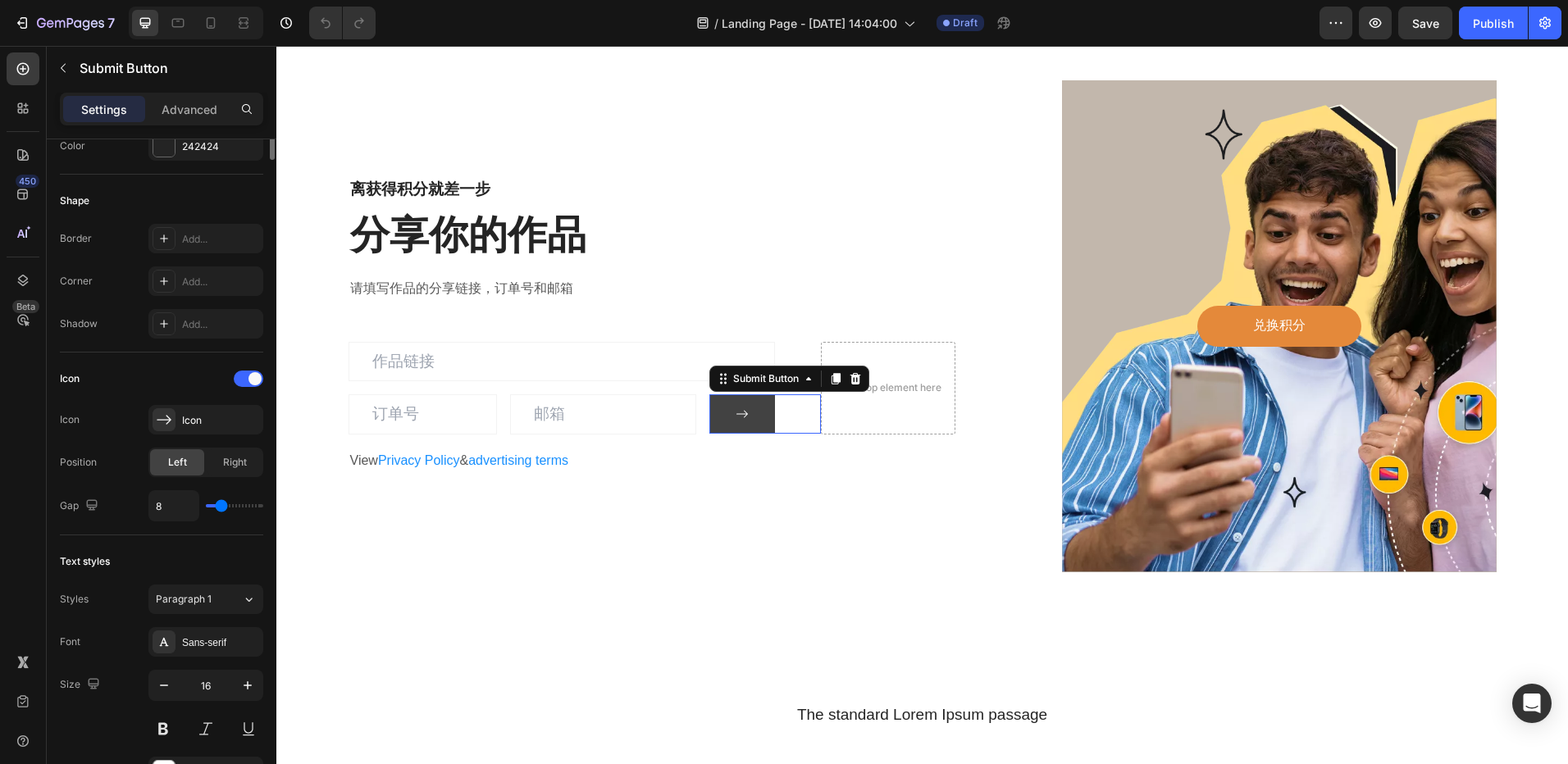
scroll to position [0, 0]
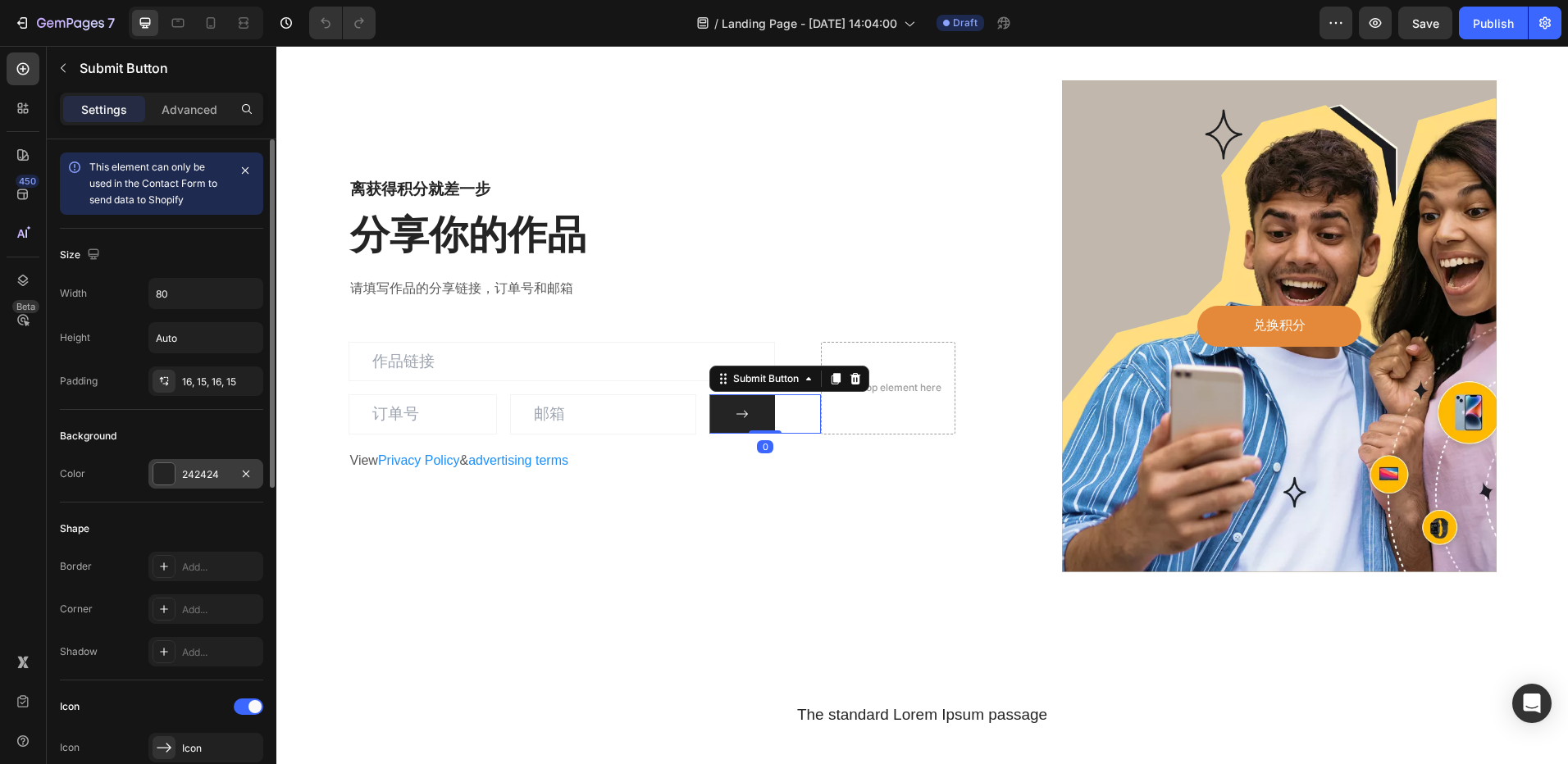
click at [194, 474] on div "242424" at bounding box center [206, 474] width 48 height 14
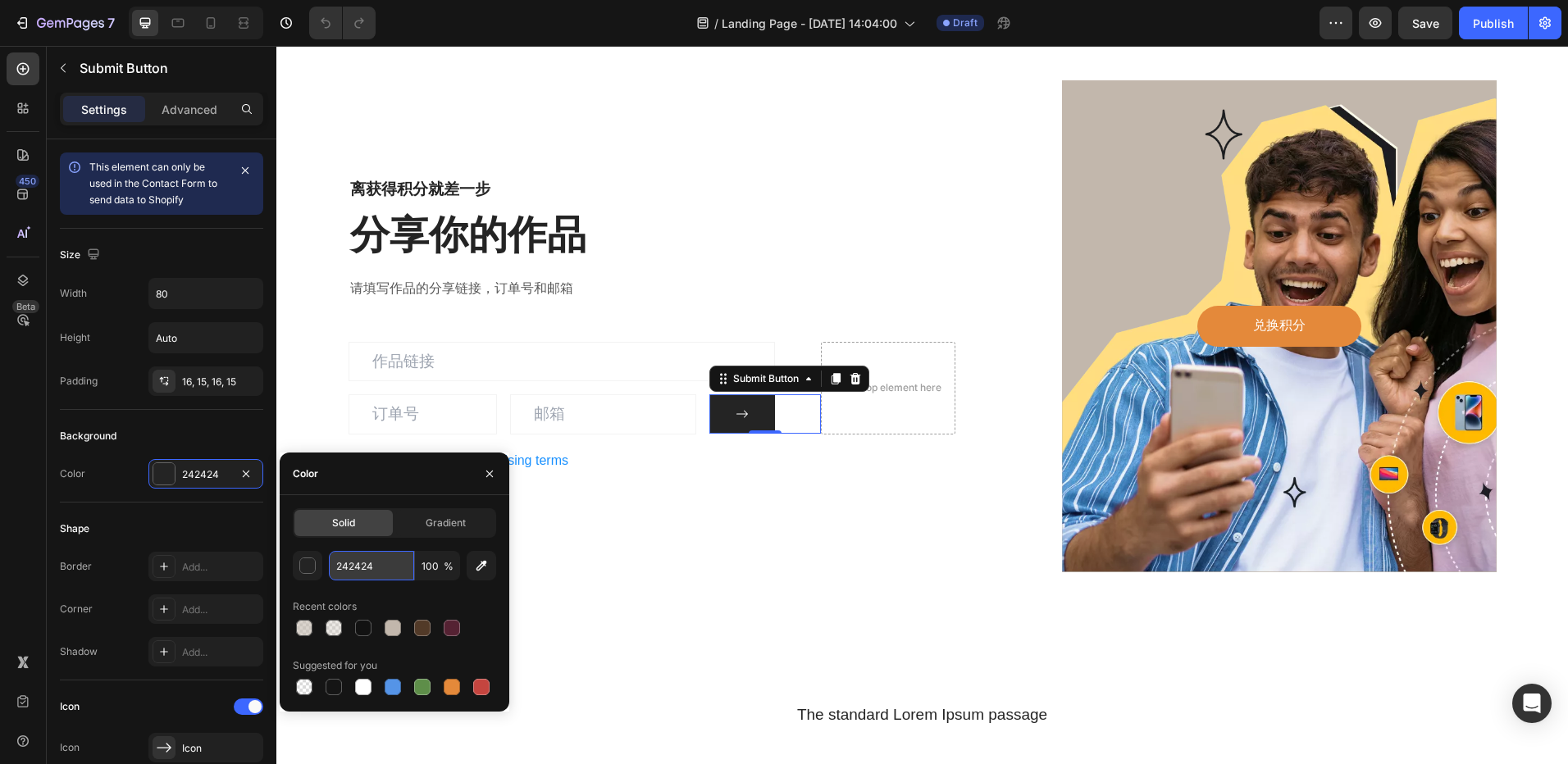
click at [371, 564] on input "242424" at bounding box center [371, 566] width 85 height 30
paste input "C2B7AC"
type input "C2B7AC"
click at [733, 518] on div "离获得积分就差一步 Heading 分享你的作品 Heading 请填写作品的分享链接，订单号和邮箱 Text block Email Field Email…" at bounding box center [652, 326] width 608 height 492
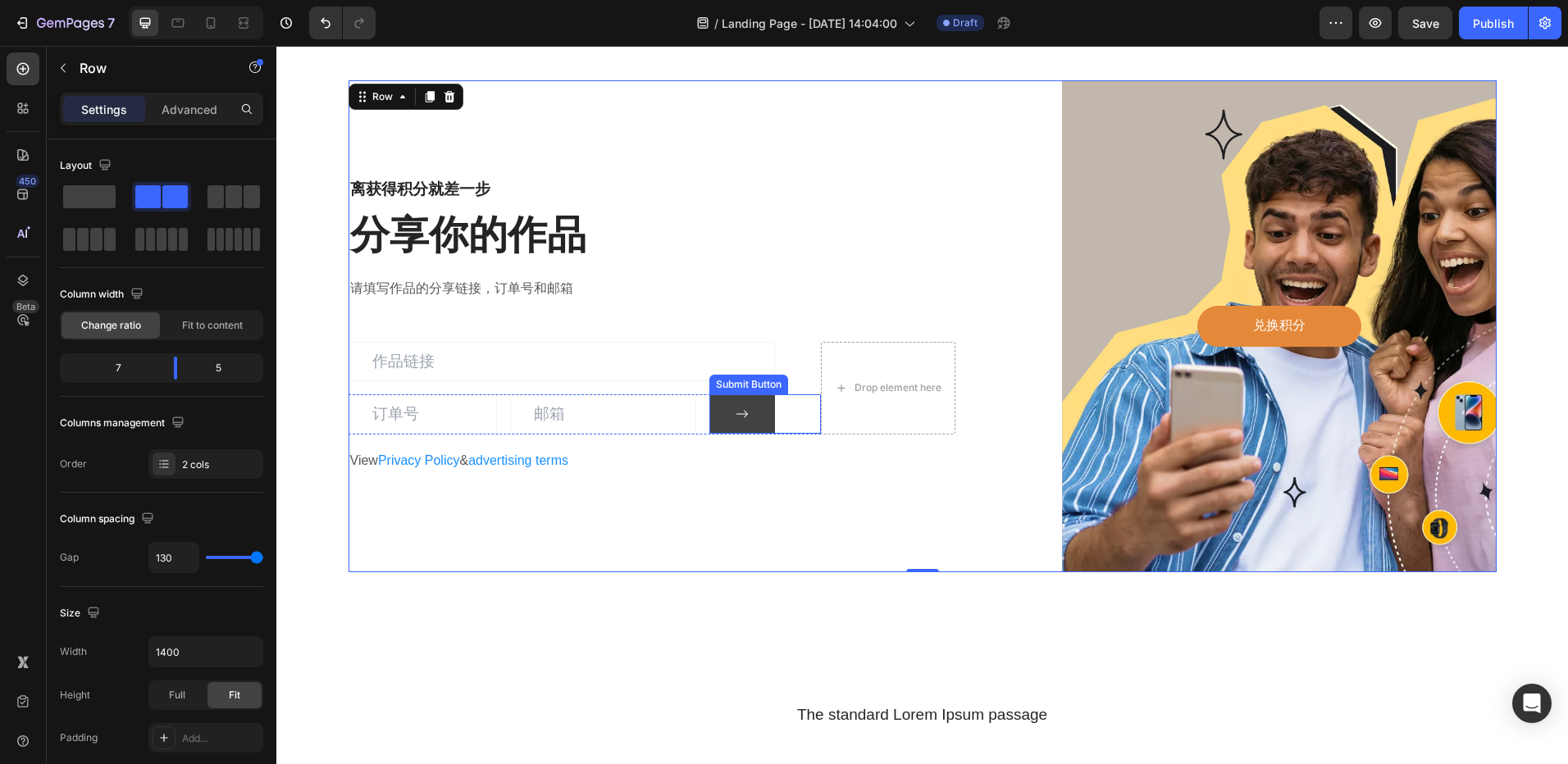
click at [712, 429] on button at bounding box center [742, 413] width 66 height 39
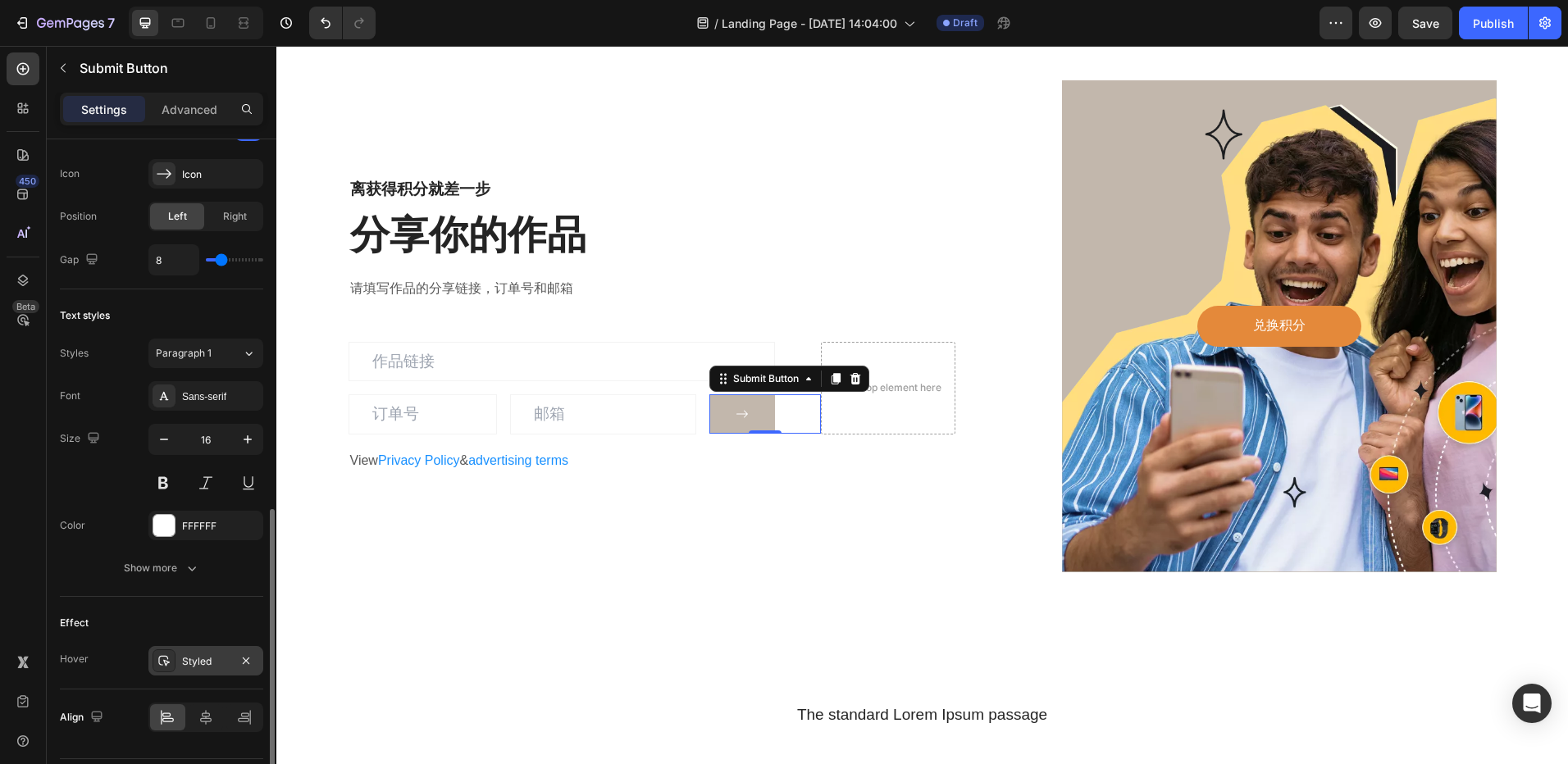
scroll to position [621, 0]
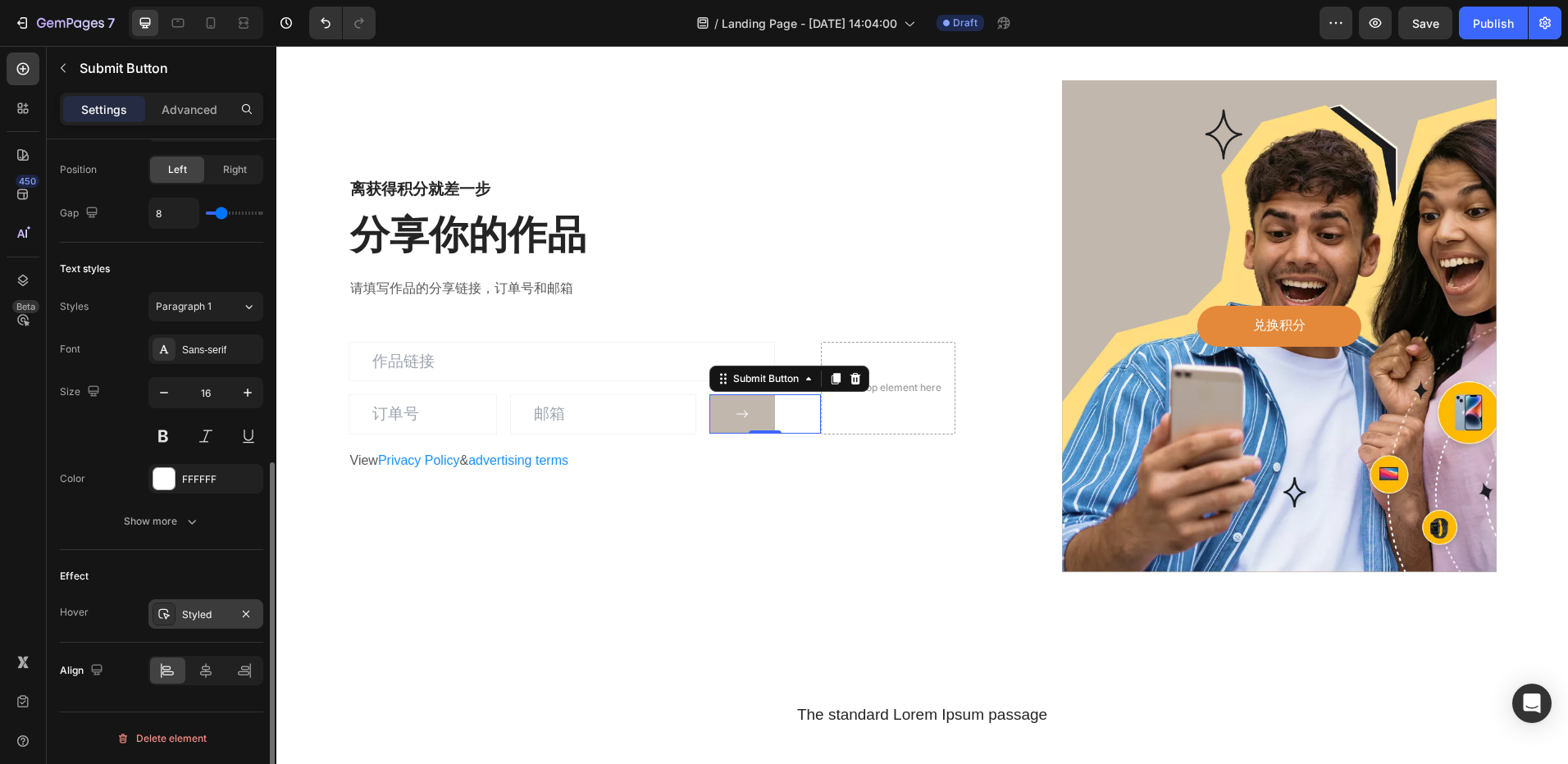
click at [192, 609] on div "Styled" at bounding box center [206, 614] width 48 height 14
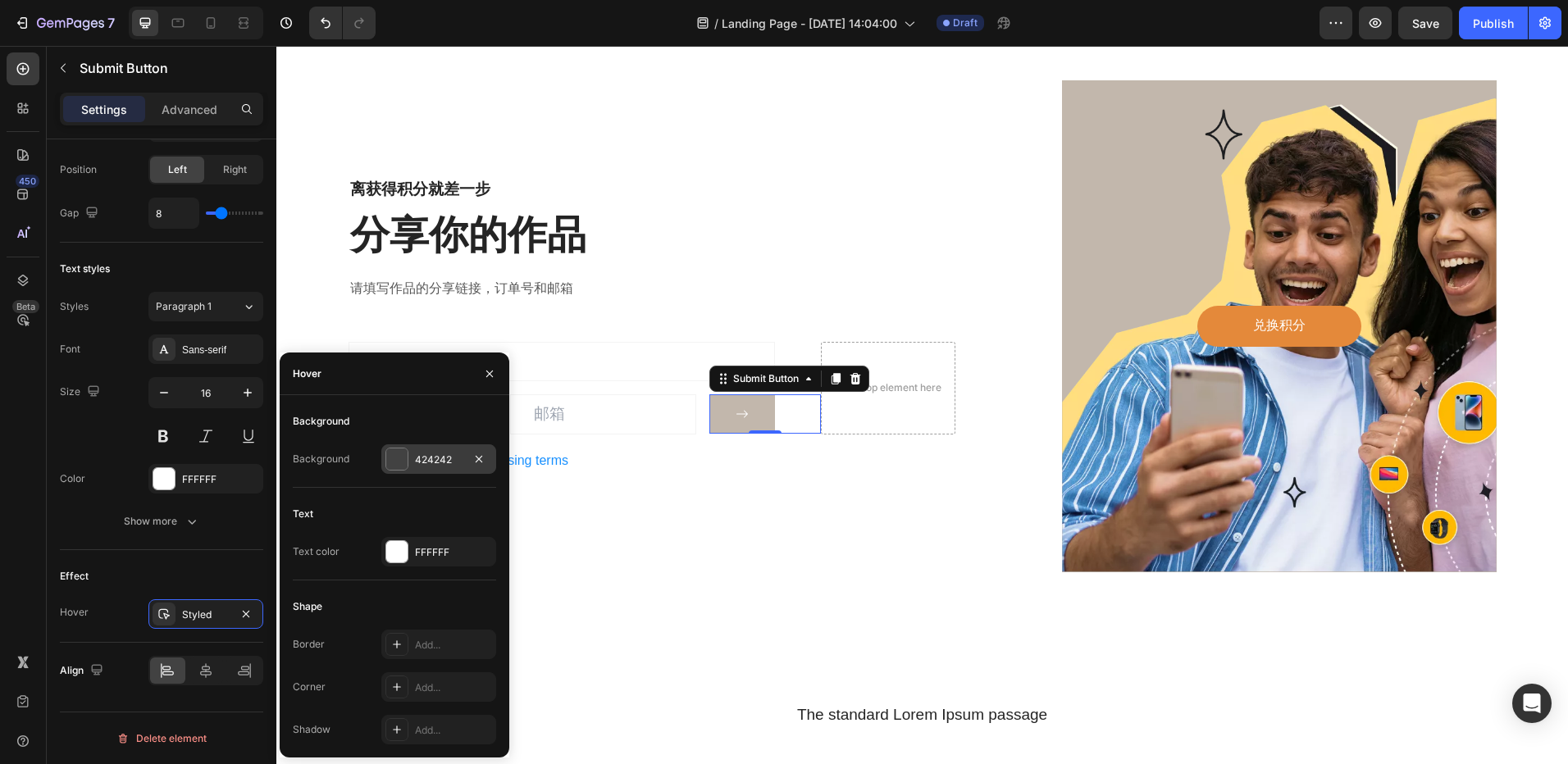
click at [400, 459] on div at bounding box center [397, 459] width 21 height 21
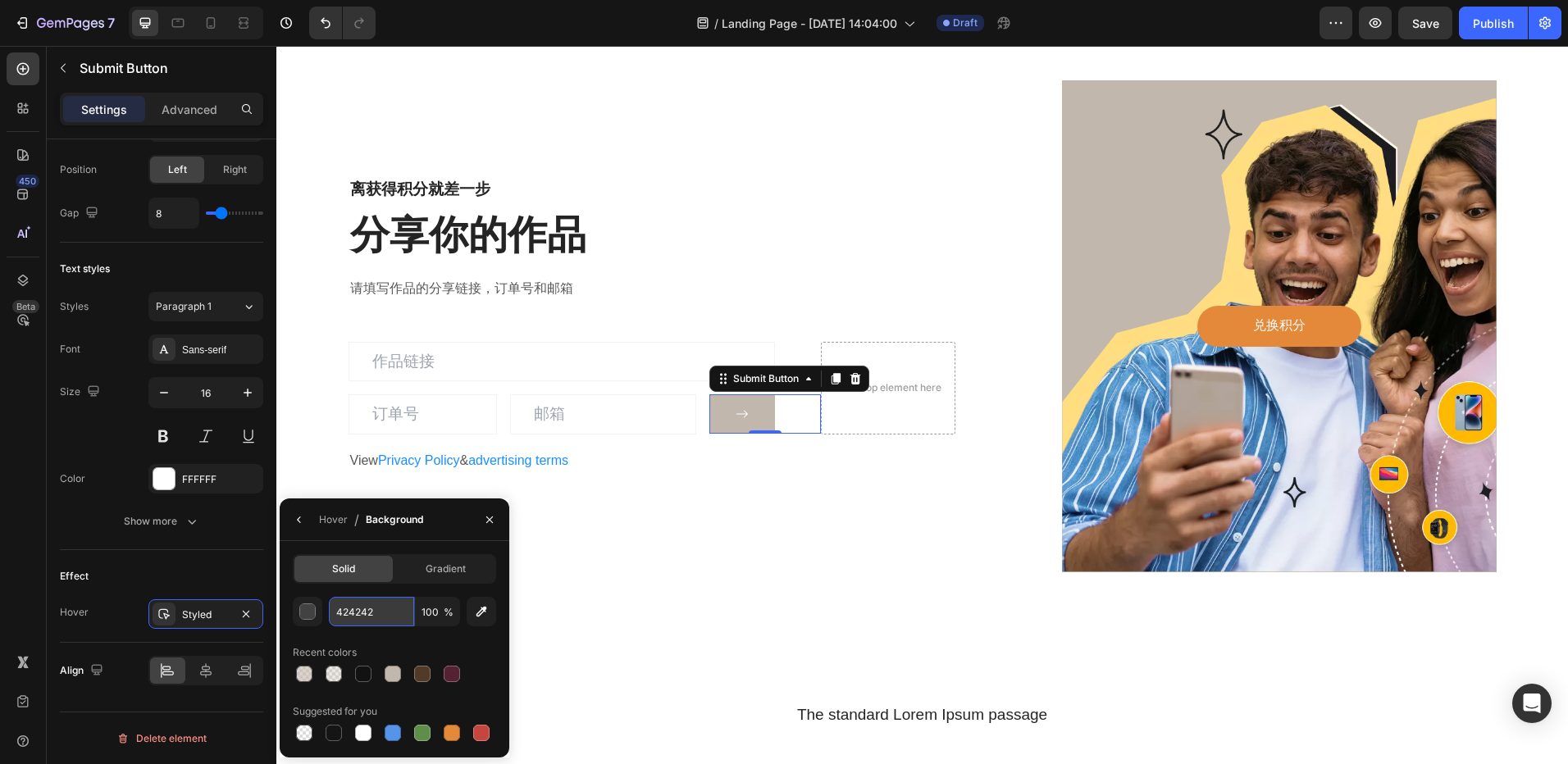
click at [365, 609] on input "424242" at bounding box center [371, 611] width 85 height 30
click at [365, 611] on input "424242" at bounding box center [371, 611] width 85 height 30
paste input "C2B7AC"
type input "C2B7AC"
click at [612, 574] on div "离获得积分就差一步 Heading 分享你的作品 Heading 请填写作品的分享链接，订单号和邮箱 Text block Email Field Email…" at bounding box center [923, 325] width 1292 height 623
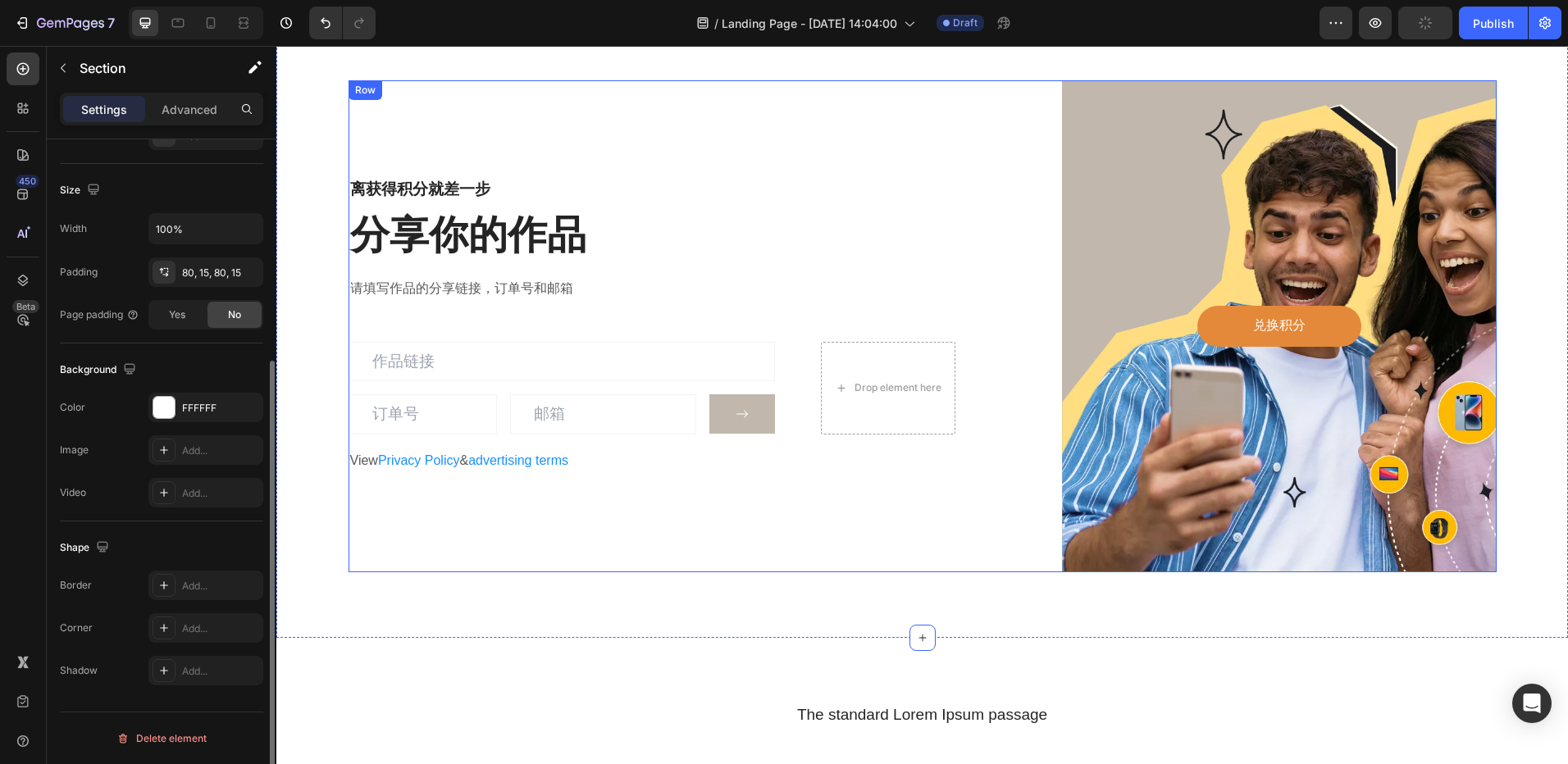
scroll to position [0, 0]
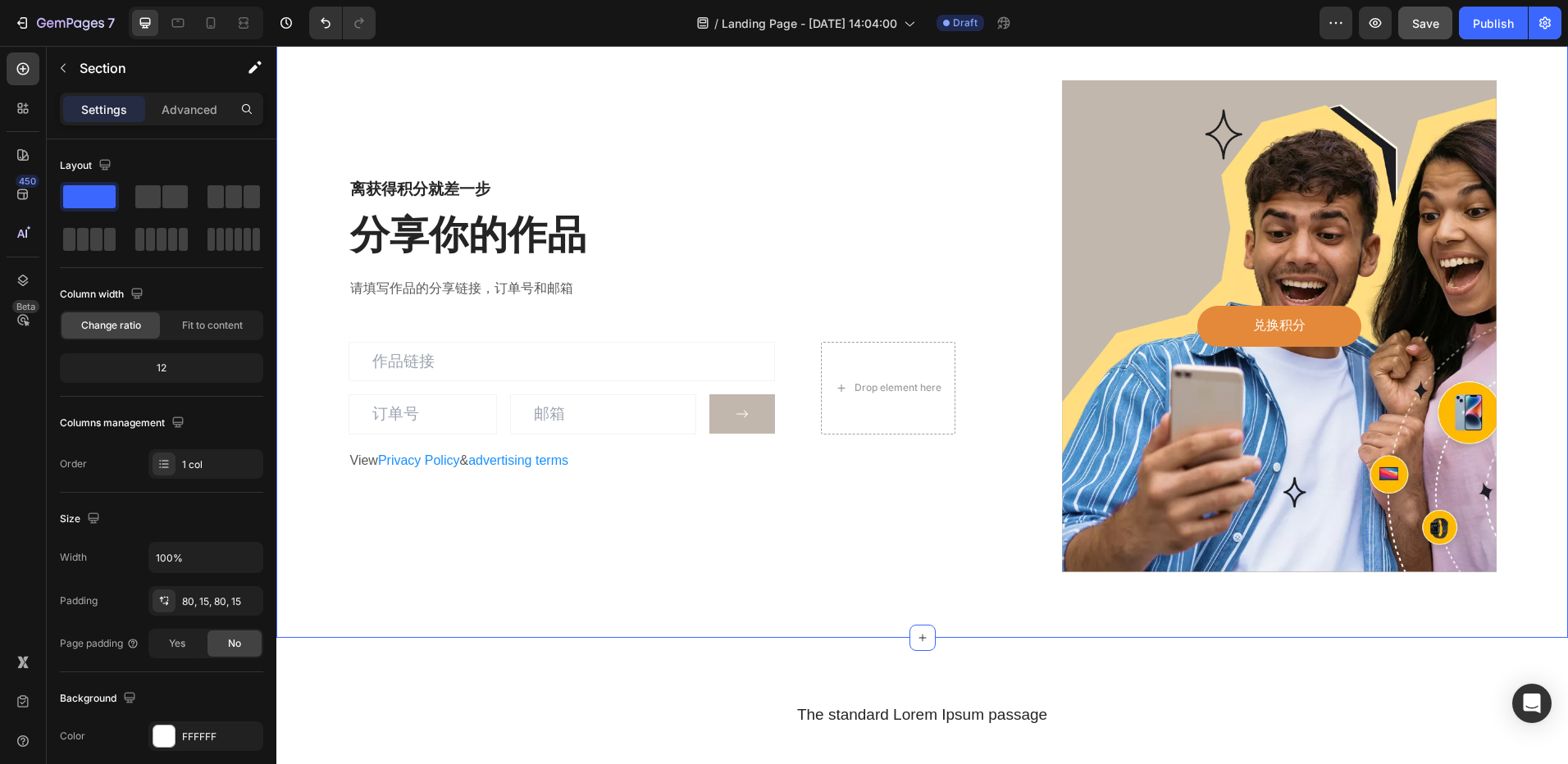
click at [1424, 32] on button "Save" at bounding box center [1425, 23] width 54 height 32
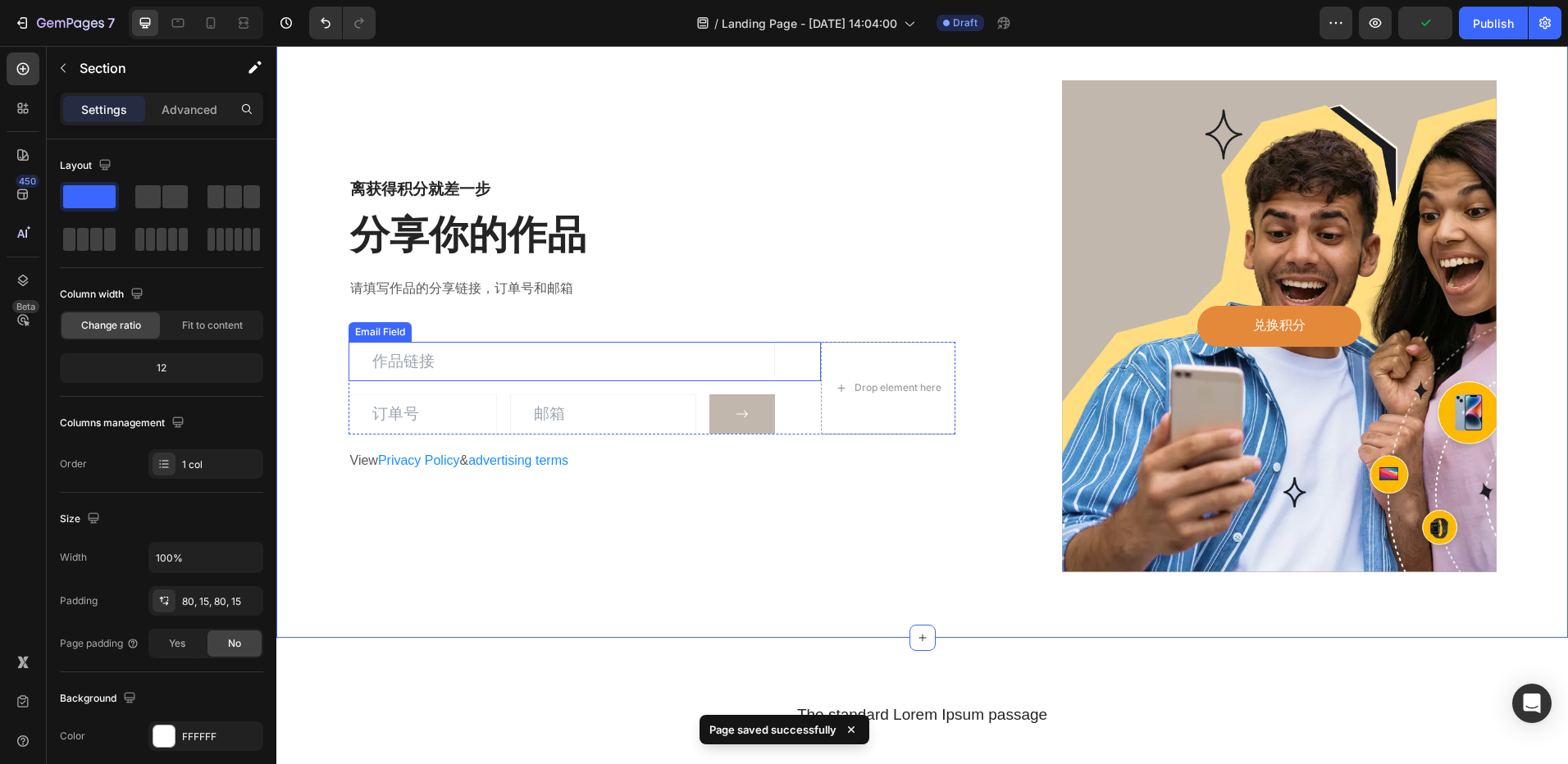
click at [517, 357] on input "email" at bounding box center [561, 361] width 427 height 40
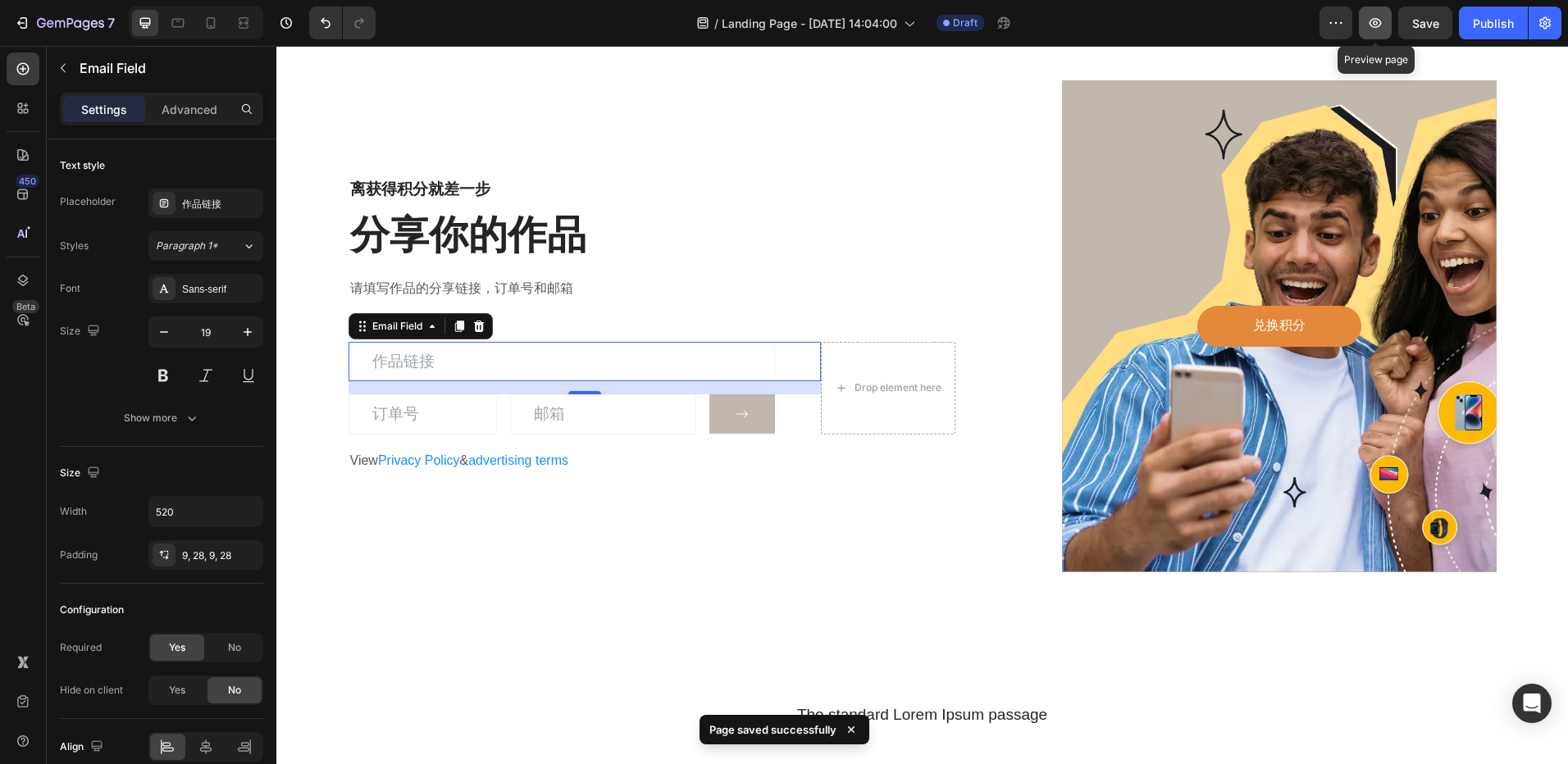
click at [1382, 26] on icon "button" at bounding box center [1375, 22] width 16 height 16
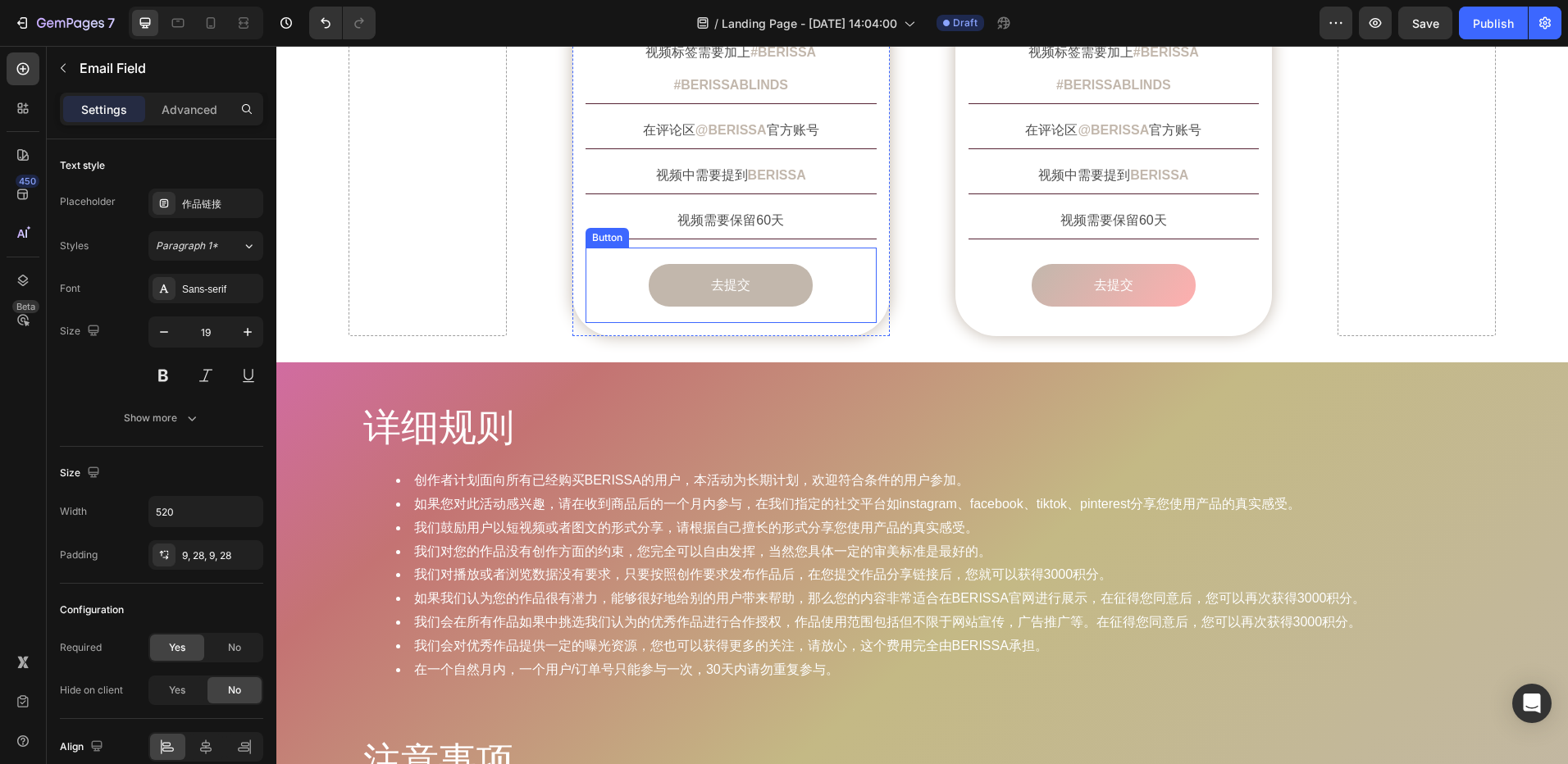
scroll to position [1476, 0]
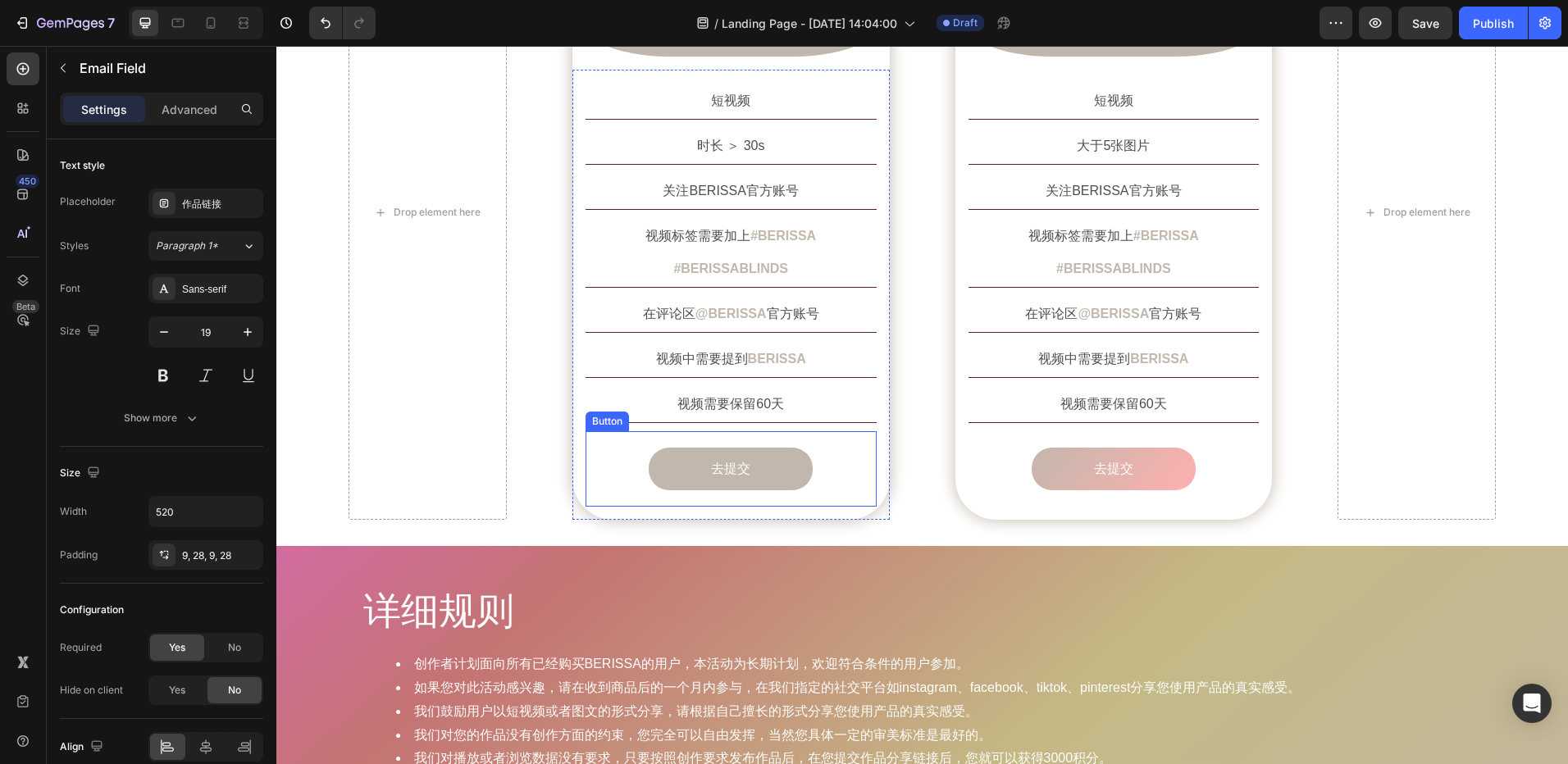
click at [659, 447] on link "去提交" at bounding box center [731, 469] width 164 height 44
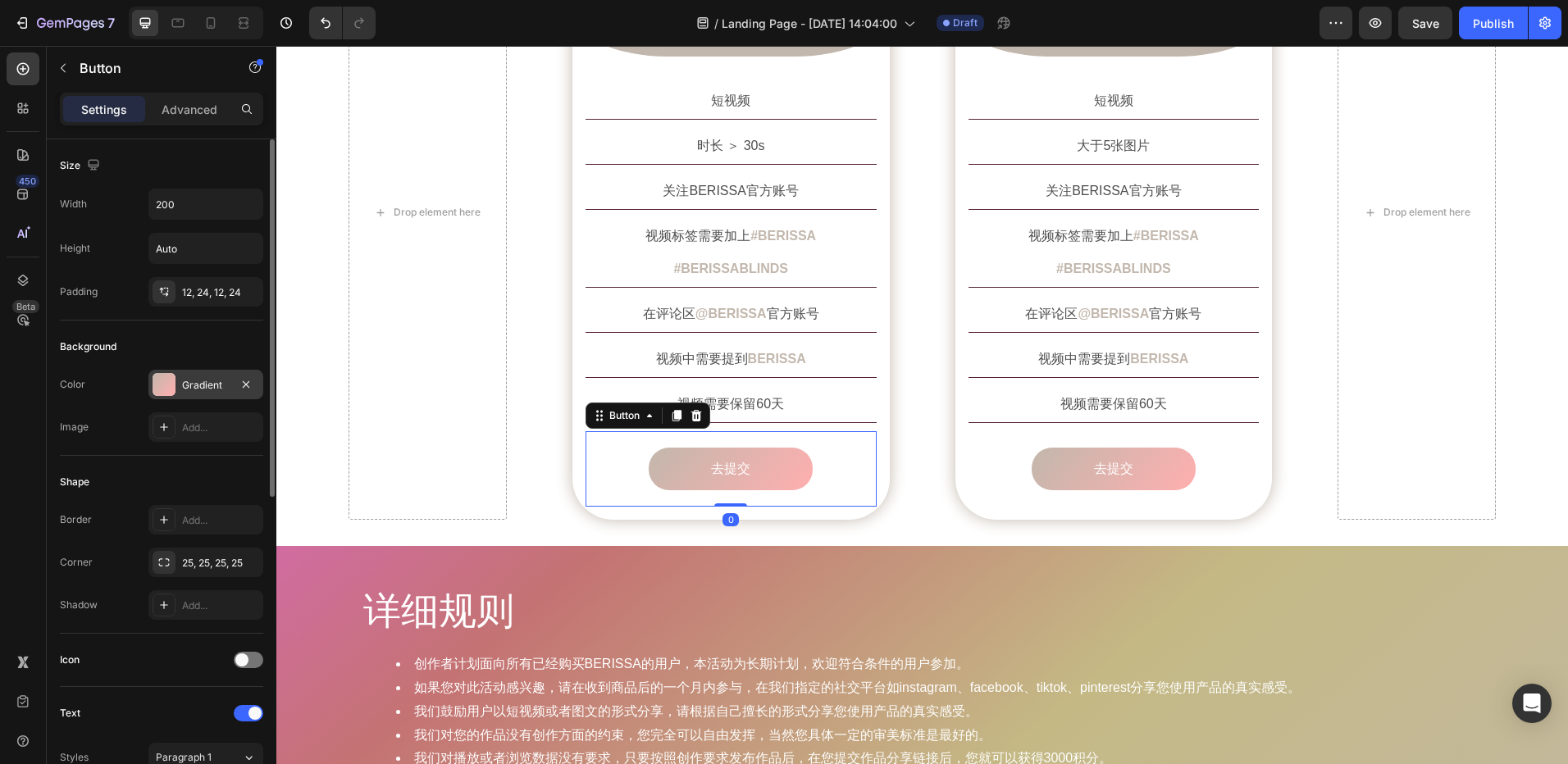
click at [178, 382] on div "Gradient" at bounding box center [206, 384] width 115 height 30
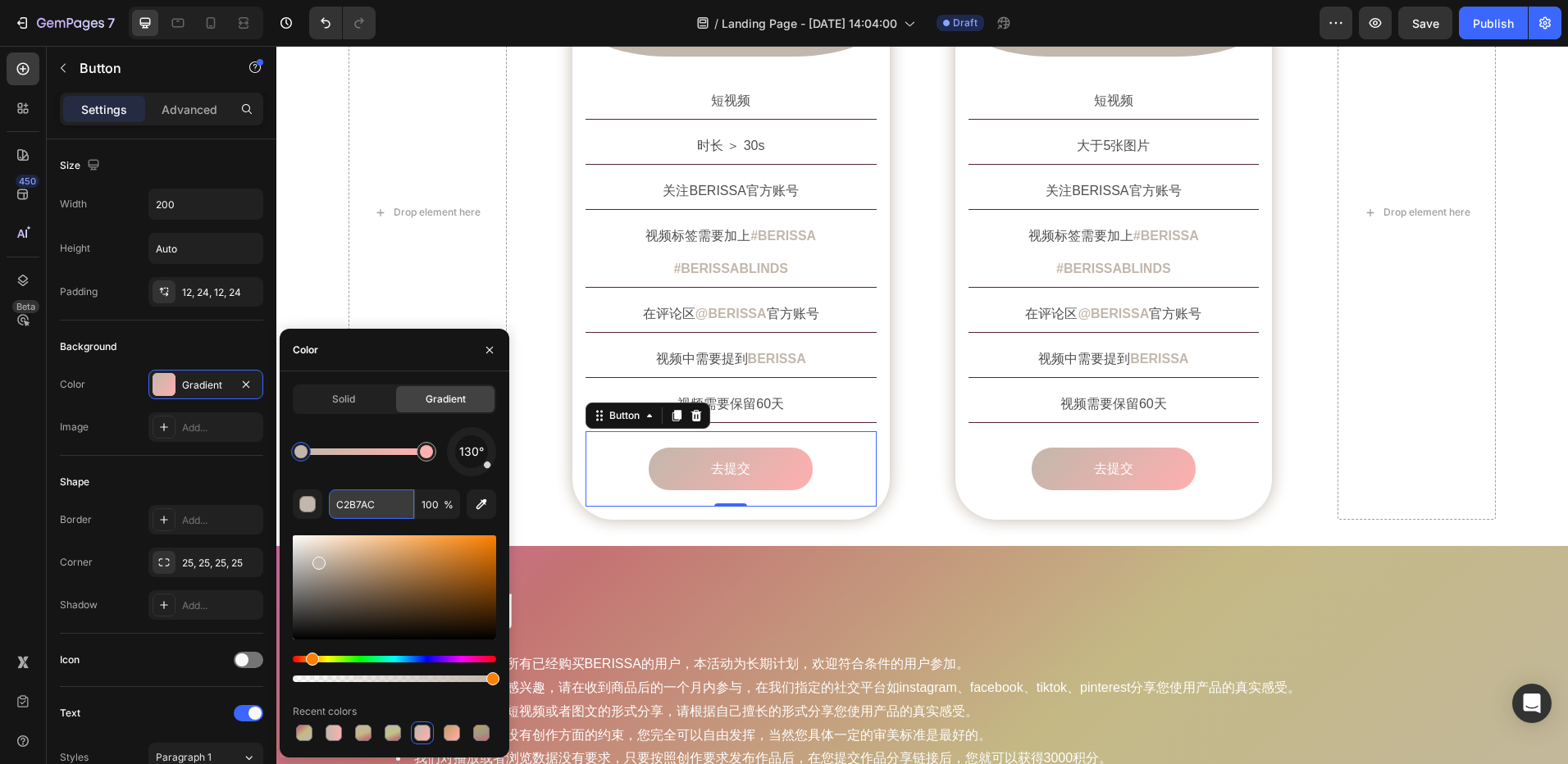
click at [363, 507] on input "C2B7AC" at bounding box center [371, 504] width 85 height 30
drag, startPoint x: 343, startPoint y: 401, endPoint x: 377, endPoint y: 439, distance: 51.0
click at [343, 401] on span "Solid" at bounding box center [344, 399] width 23 height 14
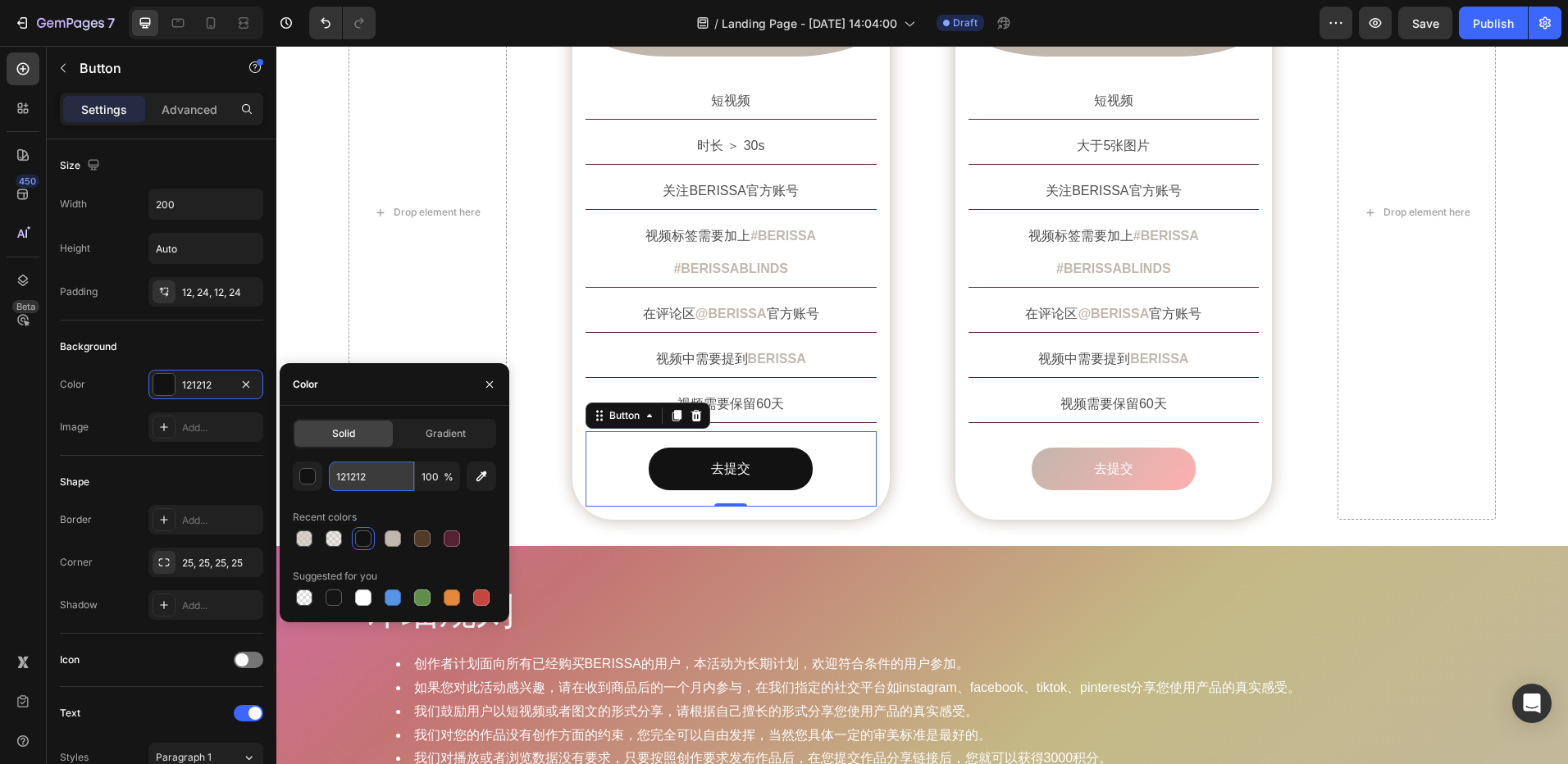
click at [371, 482] on input "121212" at bounding box center [371, 476] width 85 height 30
paste input "C2B7AC"
type input "C2B7AC"
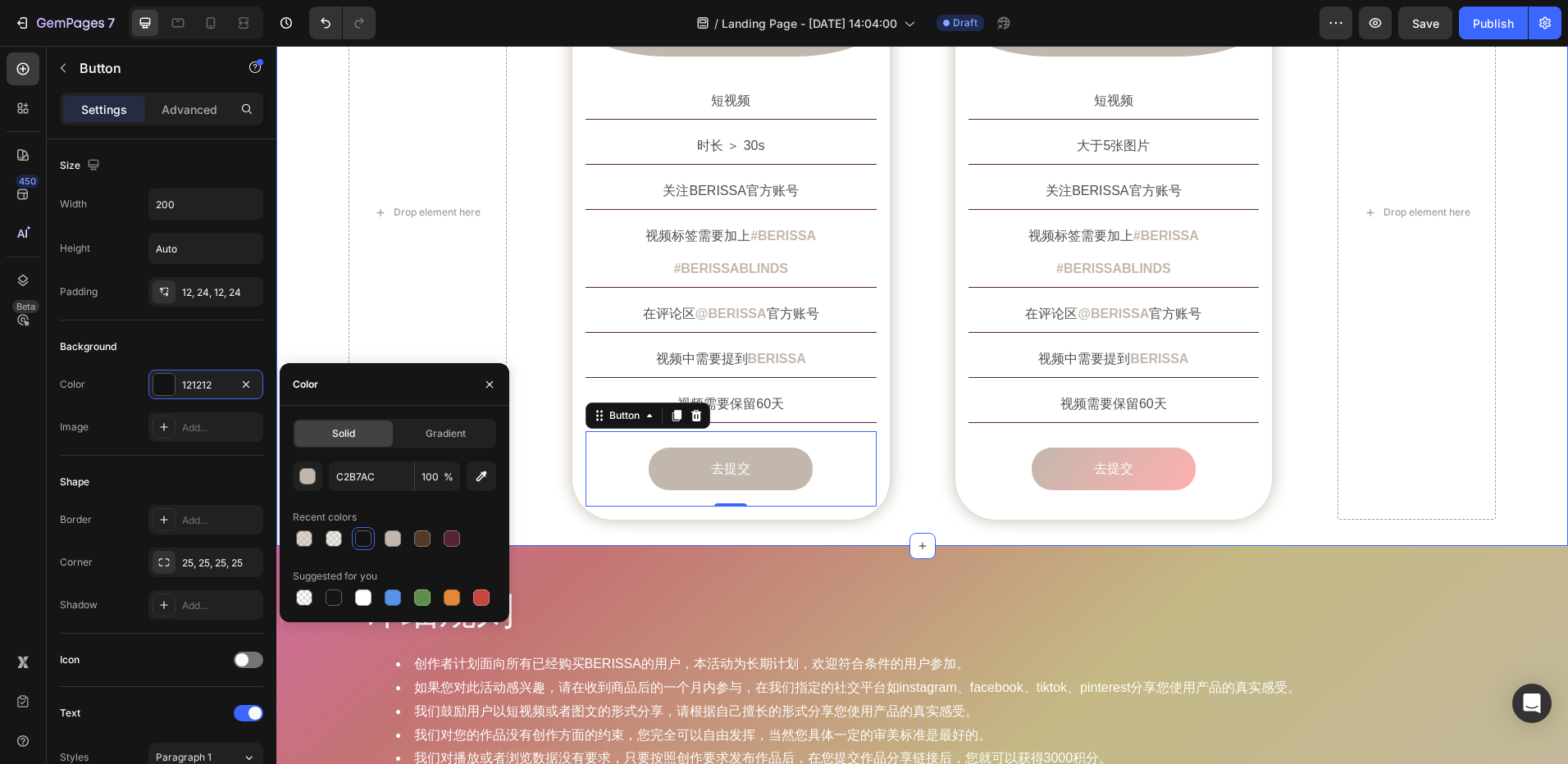
click at [645, 501] on div "创作要求 Heading Row Drop element here Image 短视频 Text Block Row 短视频 Text Block 时长 ＞…" at bounding box center [923, 179] width 1292 height 733
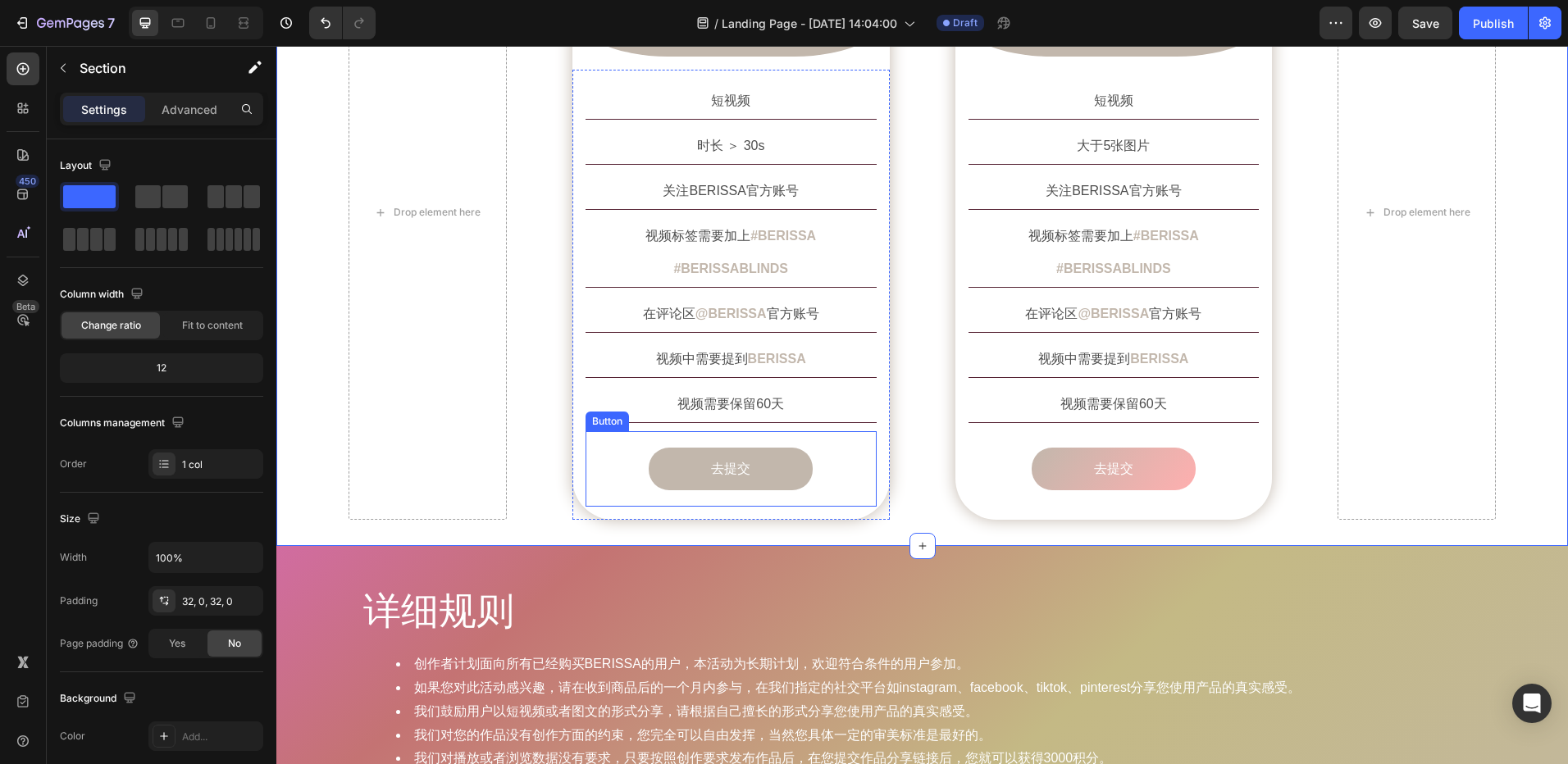
click at [780, 447] on link "去提交" at bounding box center [731, 469] width 164 height 44
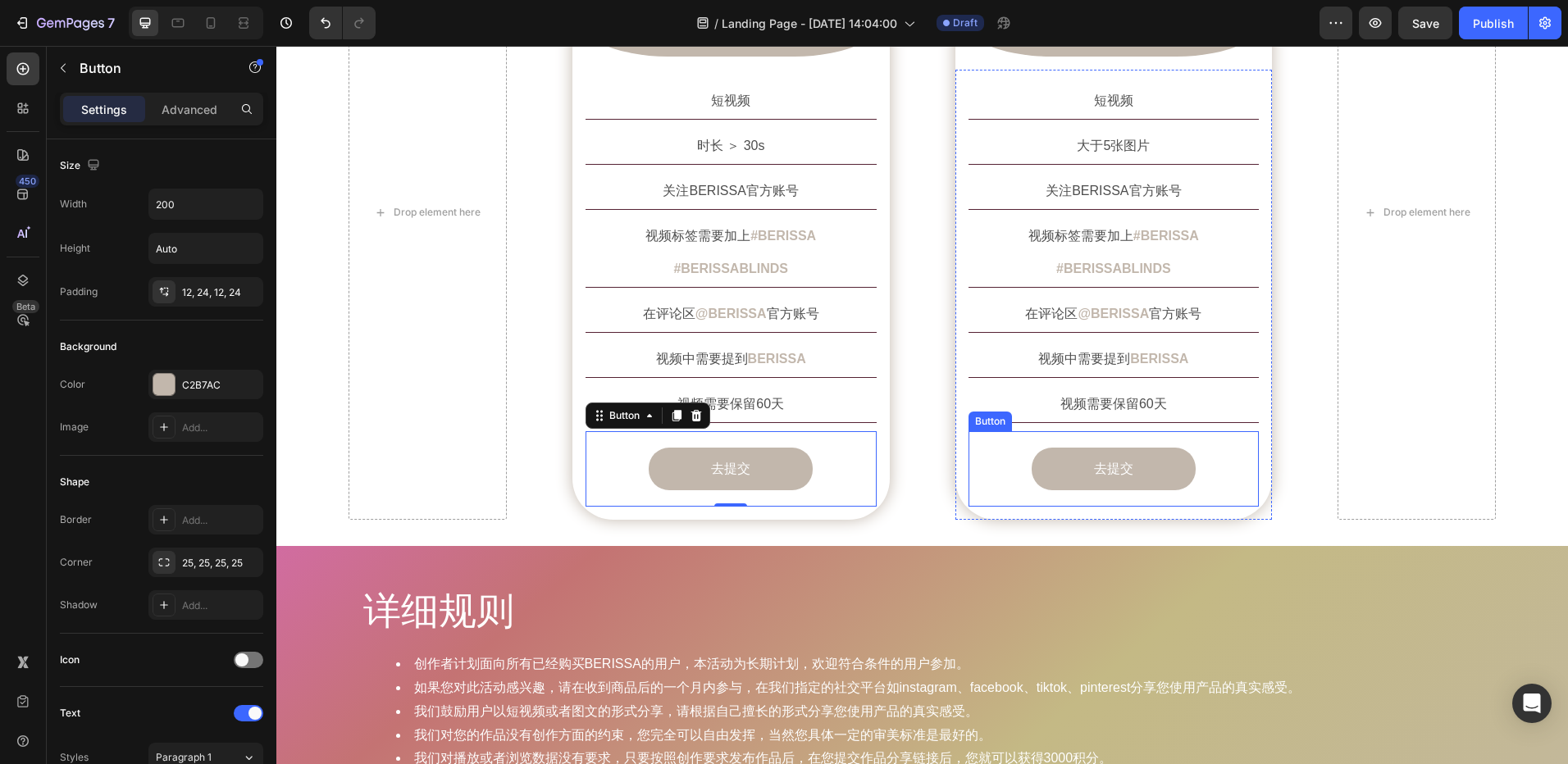
click at [1050, 447] on link "去提交" at bounding box center [1114, 469] width 164 height 44
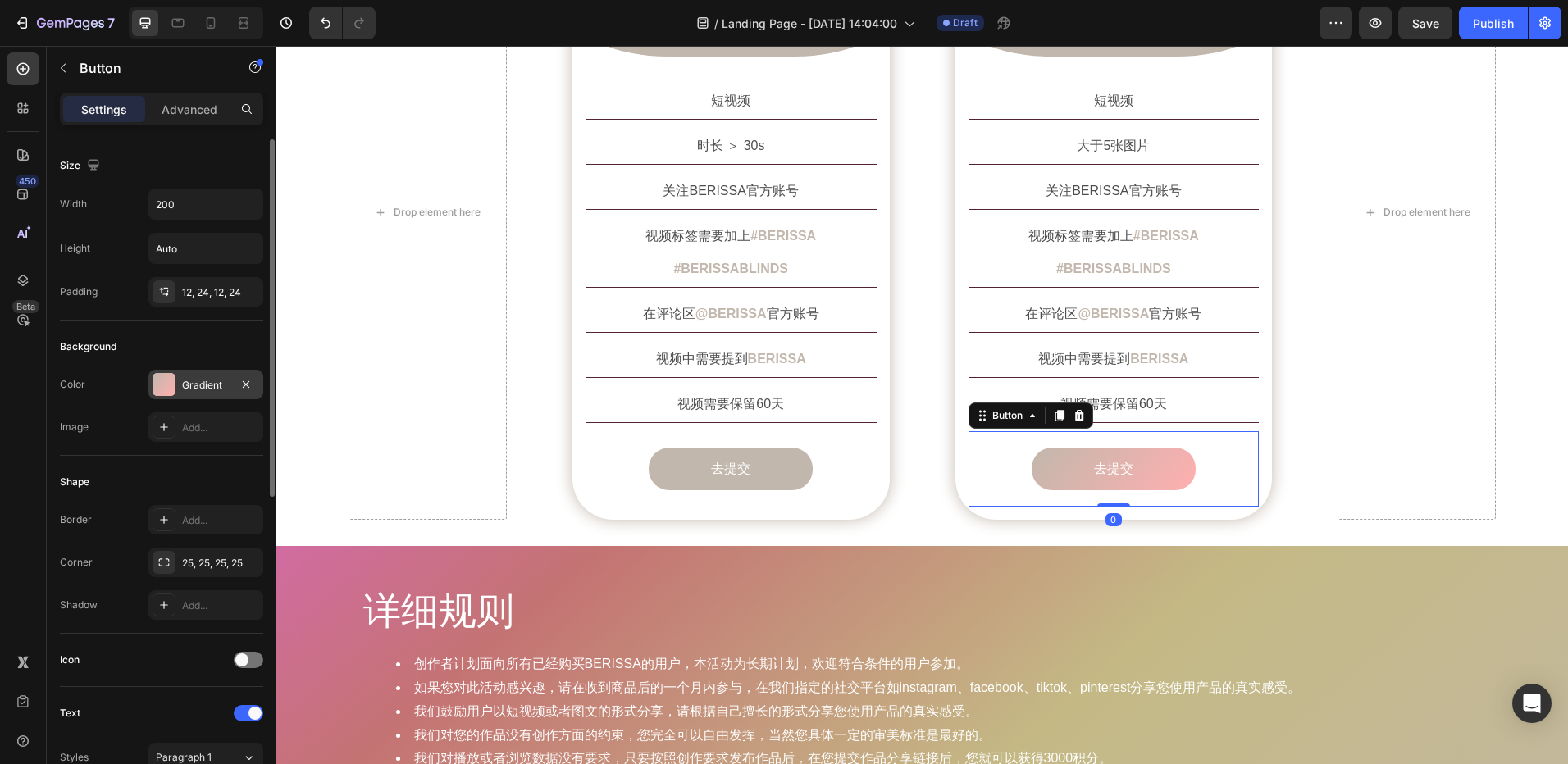
click at [204, 395] on div "Gradient" at bounding box center [206, 384] width 115 height 30
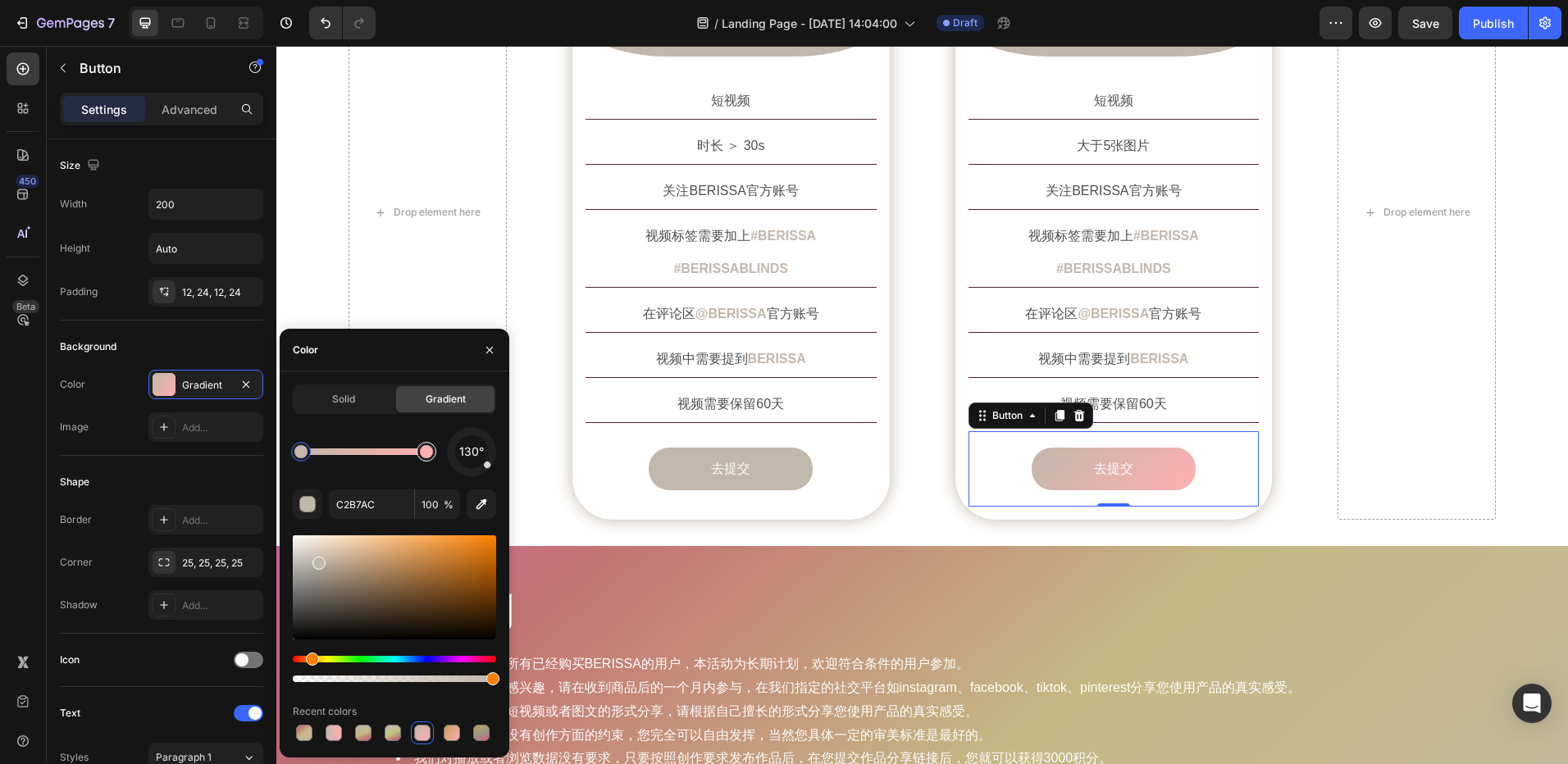
type input "FFAFAF"
click at [423, 456] on div at bounding box center [427, 452] width 13 height 13
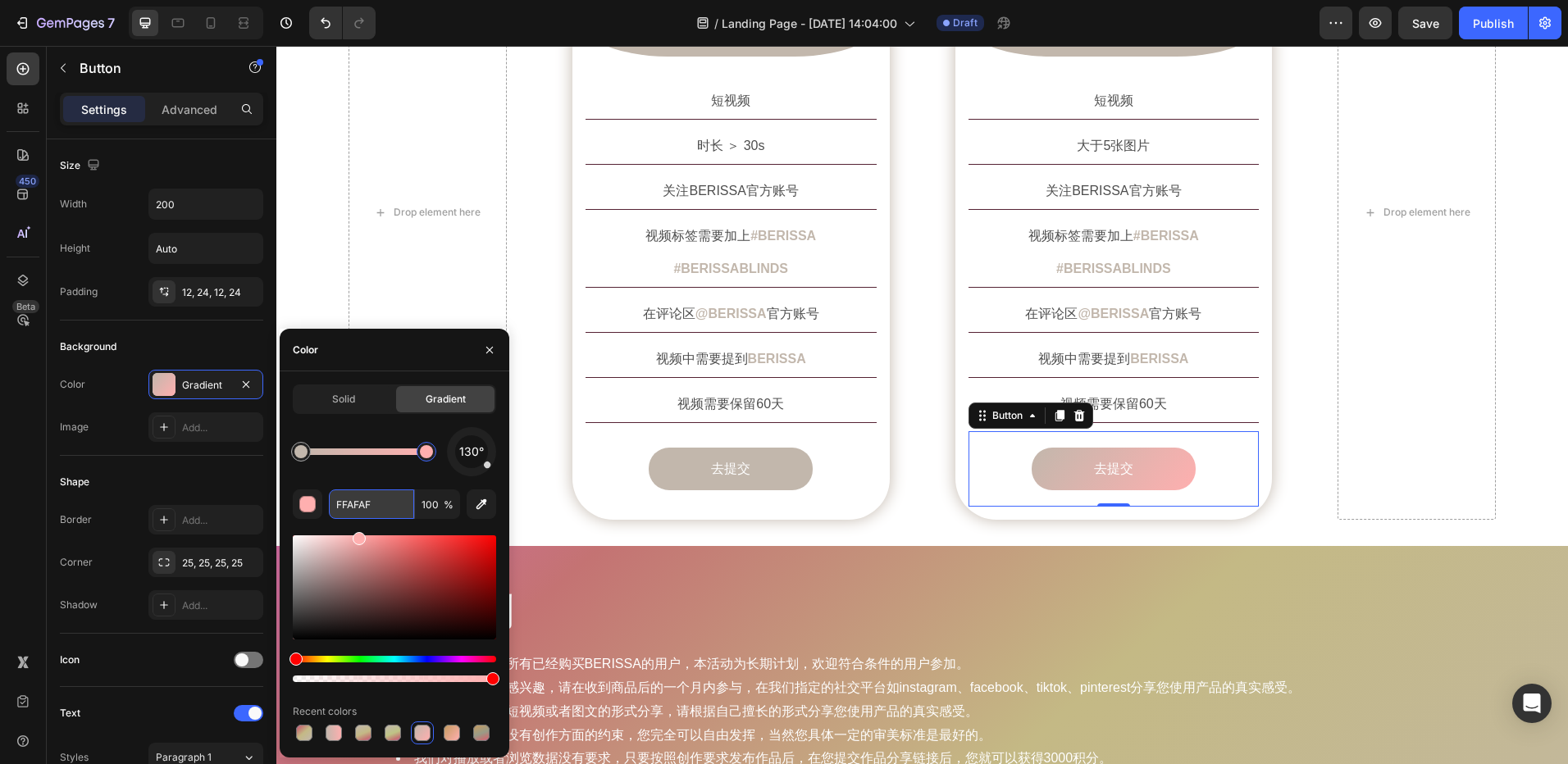
click at [347, 502] on input "FFAFAF" at bounding box center [371, 504] width 85 height 30
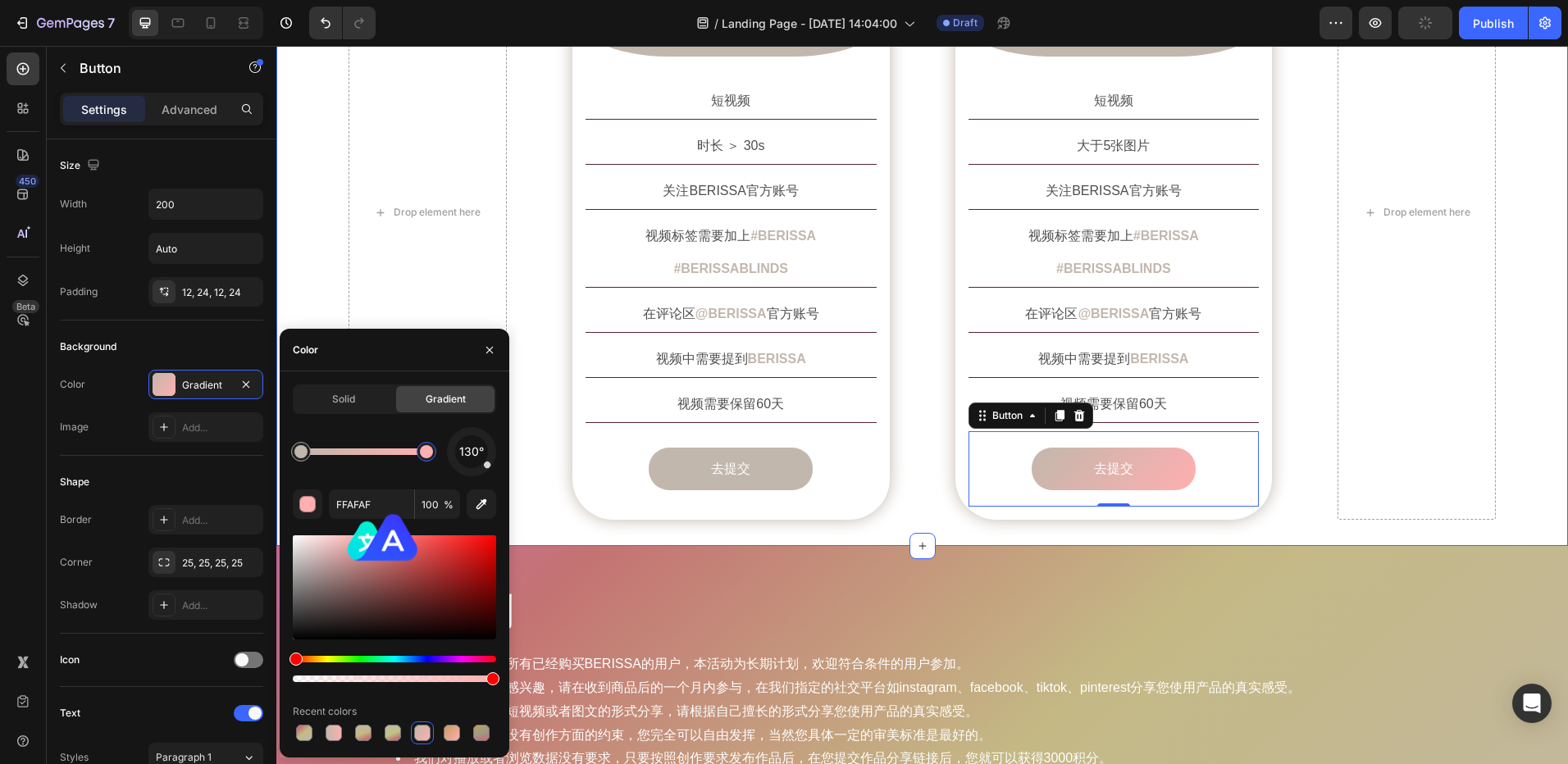
click at [945, 505] on div "创作要求 Heading Row Drop element here Image 短视频 Text Block Row 短视频 Text Block 时长 ＞…" at bounding box center [923, 179] width 1292 height 733
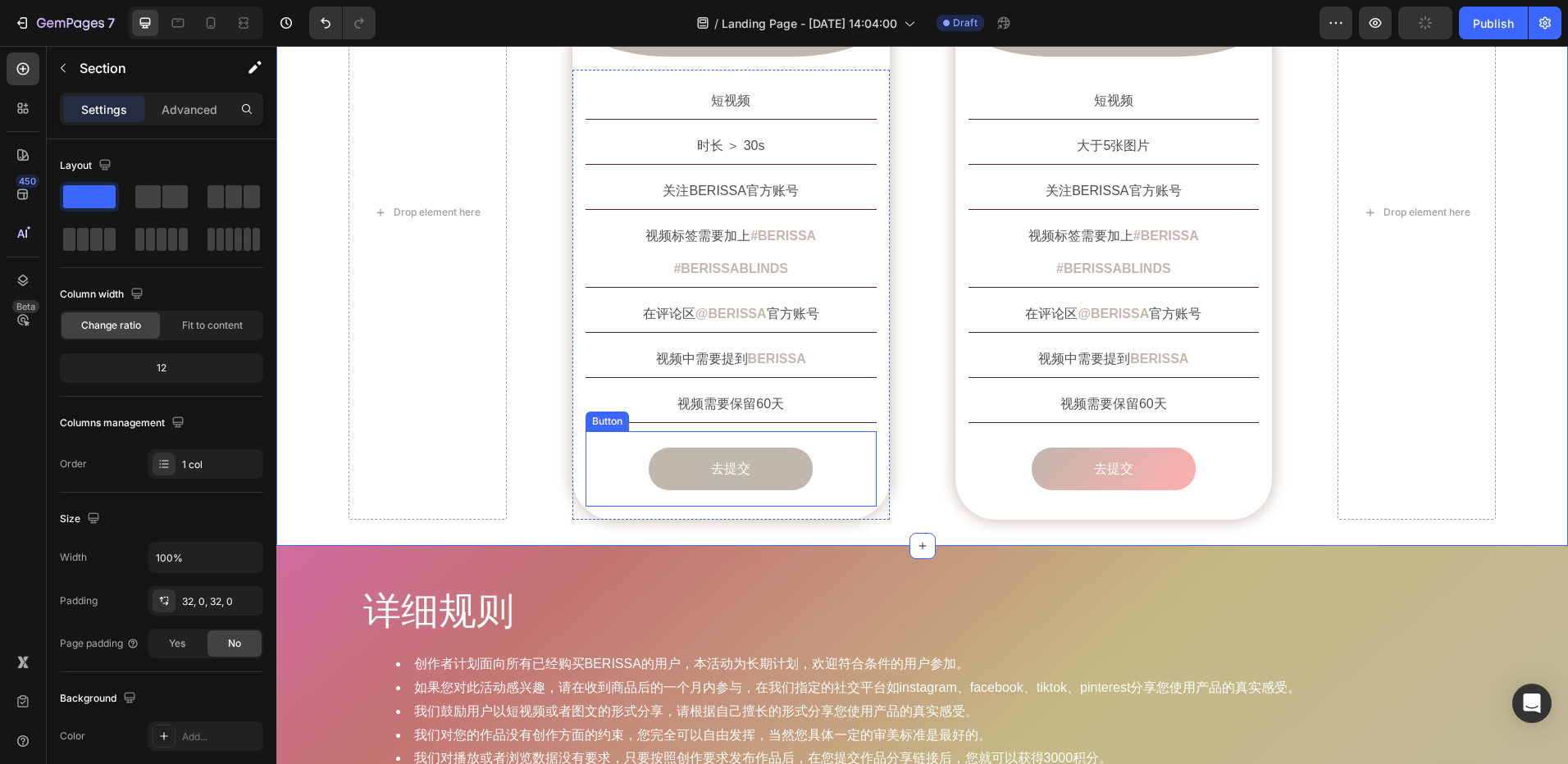
click at [779, 447] on link "去提交" at bounding box center [731, 469] width 164 height 44
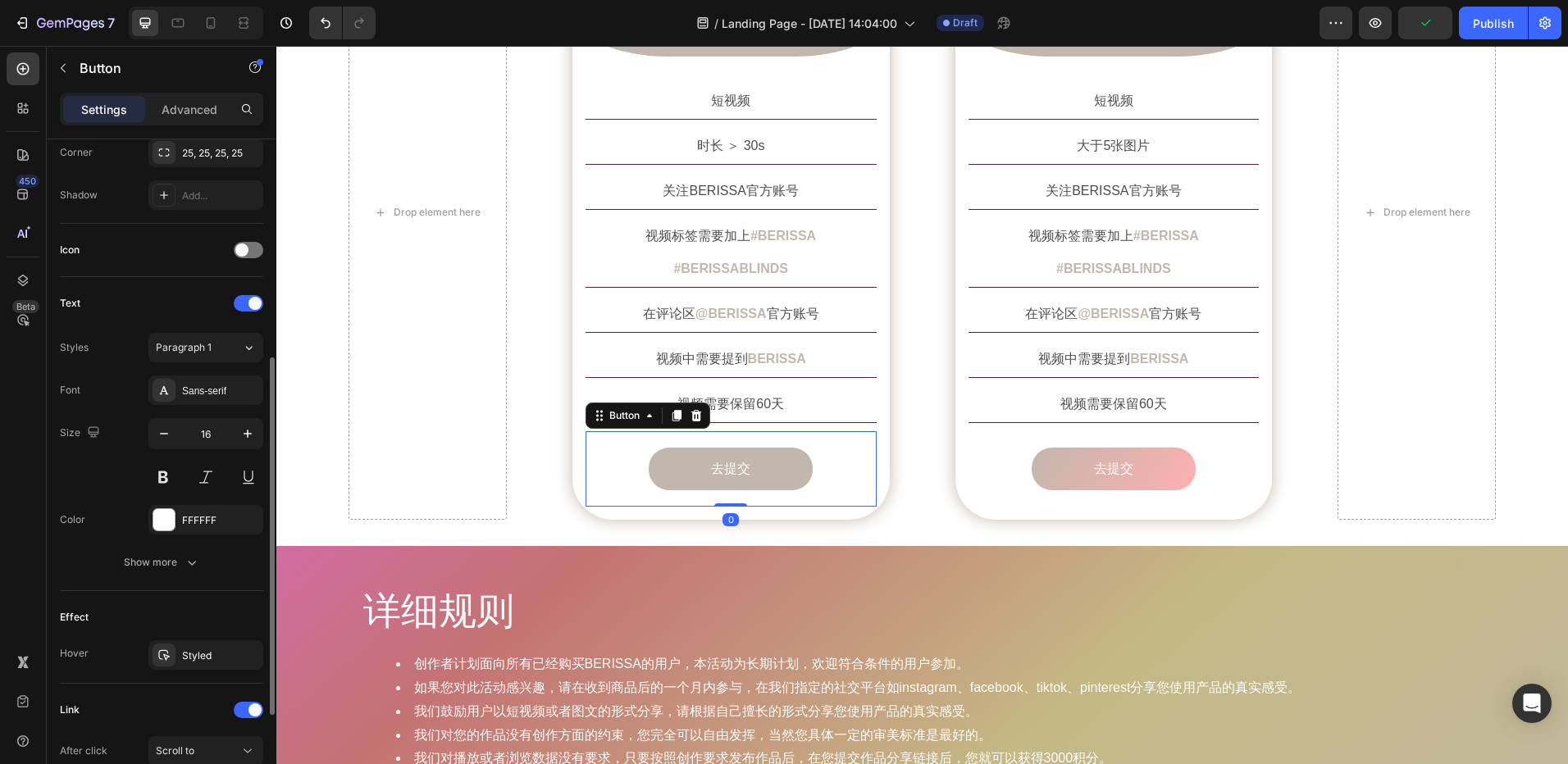
scroll to position [492, 0]
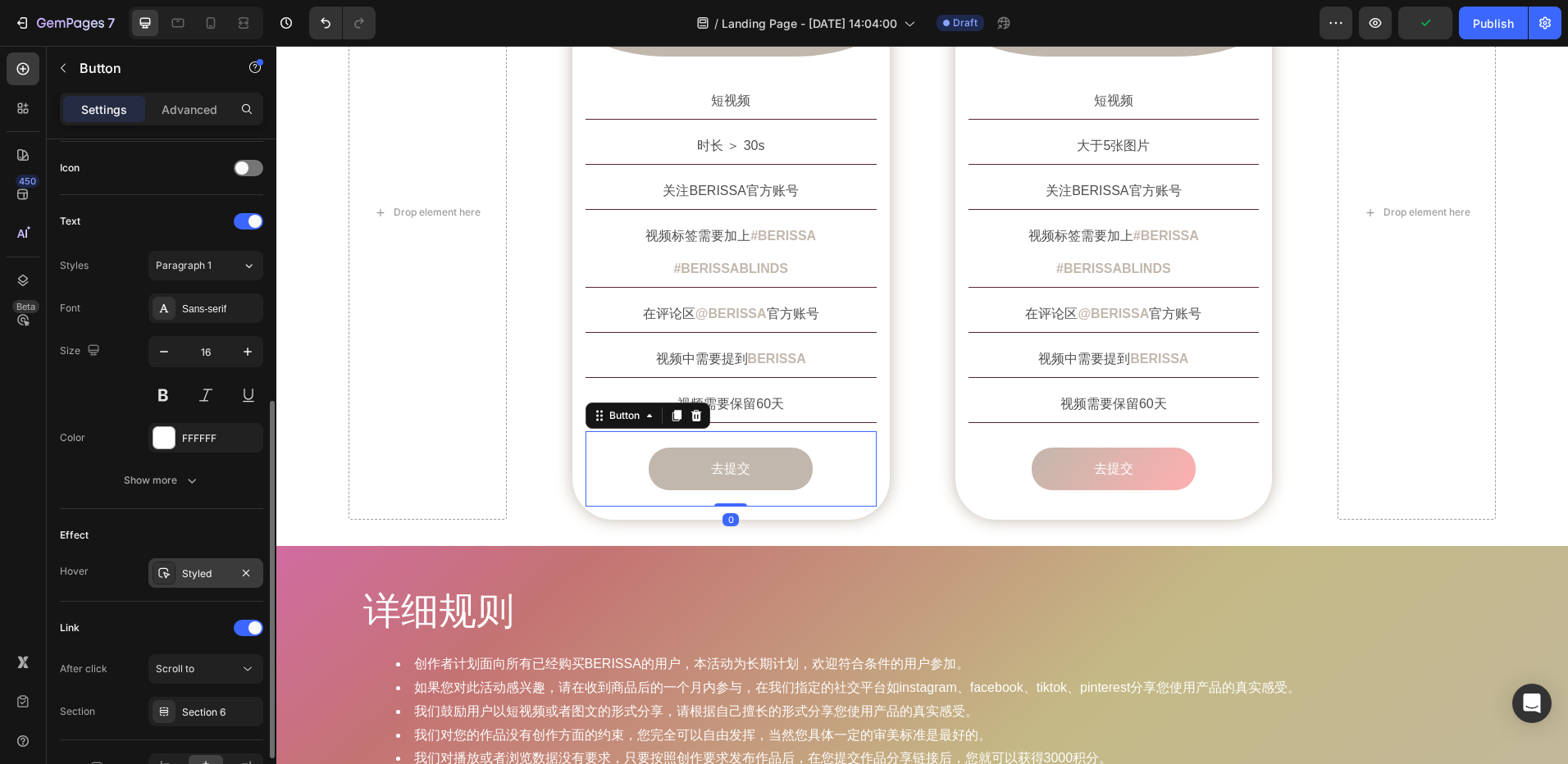
click at [198, 580] on div "Styled" at bounding box center [206, 573] width 48 height 14
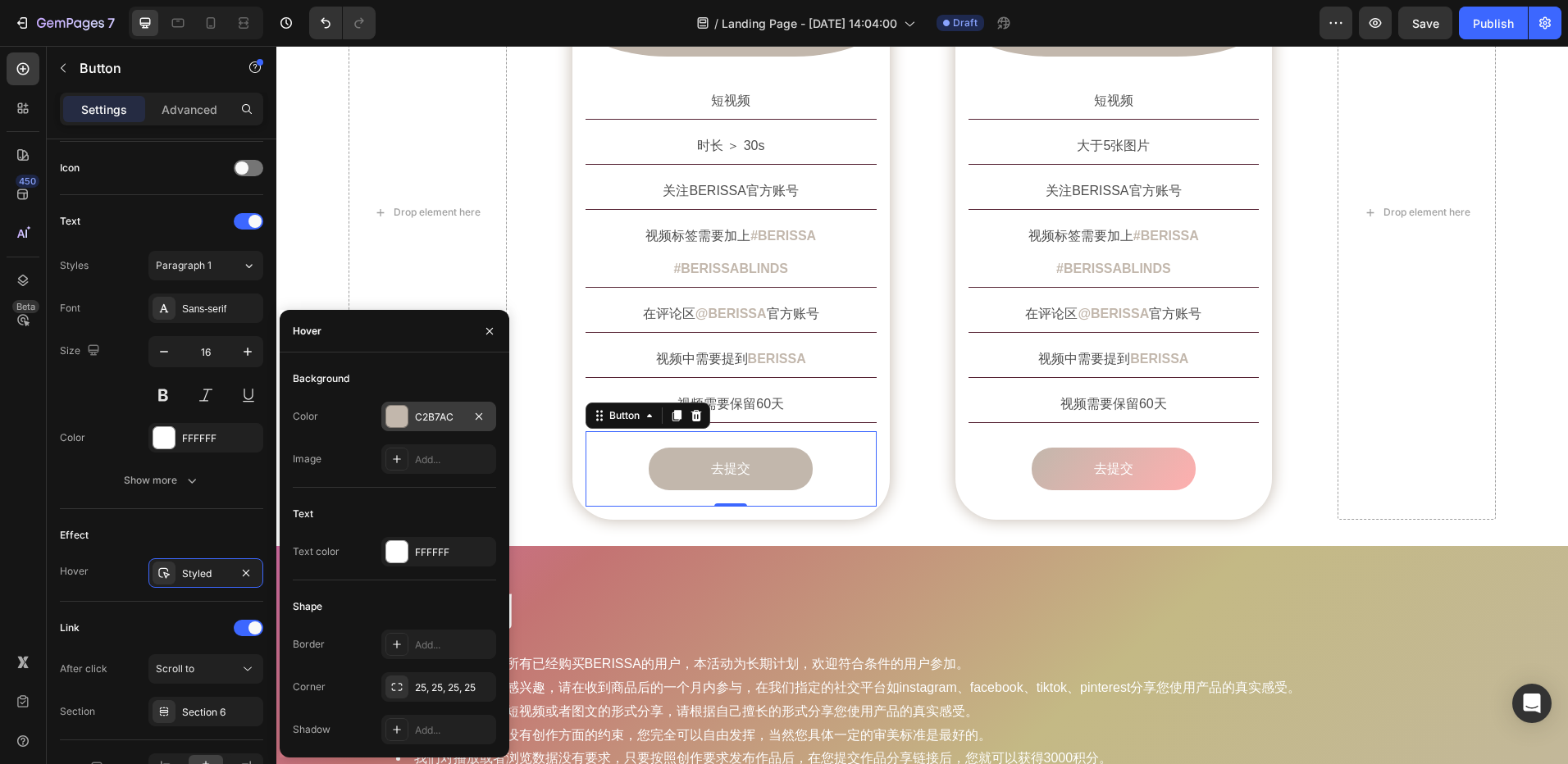
click at [429, 421] on div "C2B7AC" at bounding box center [439, 417] width 48 height 14
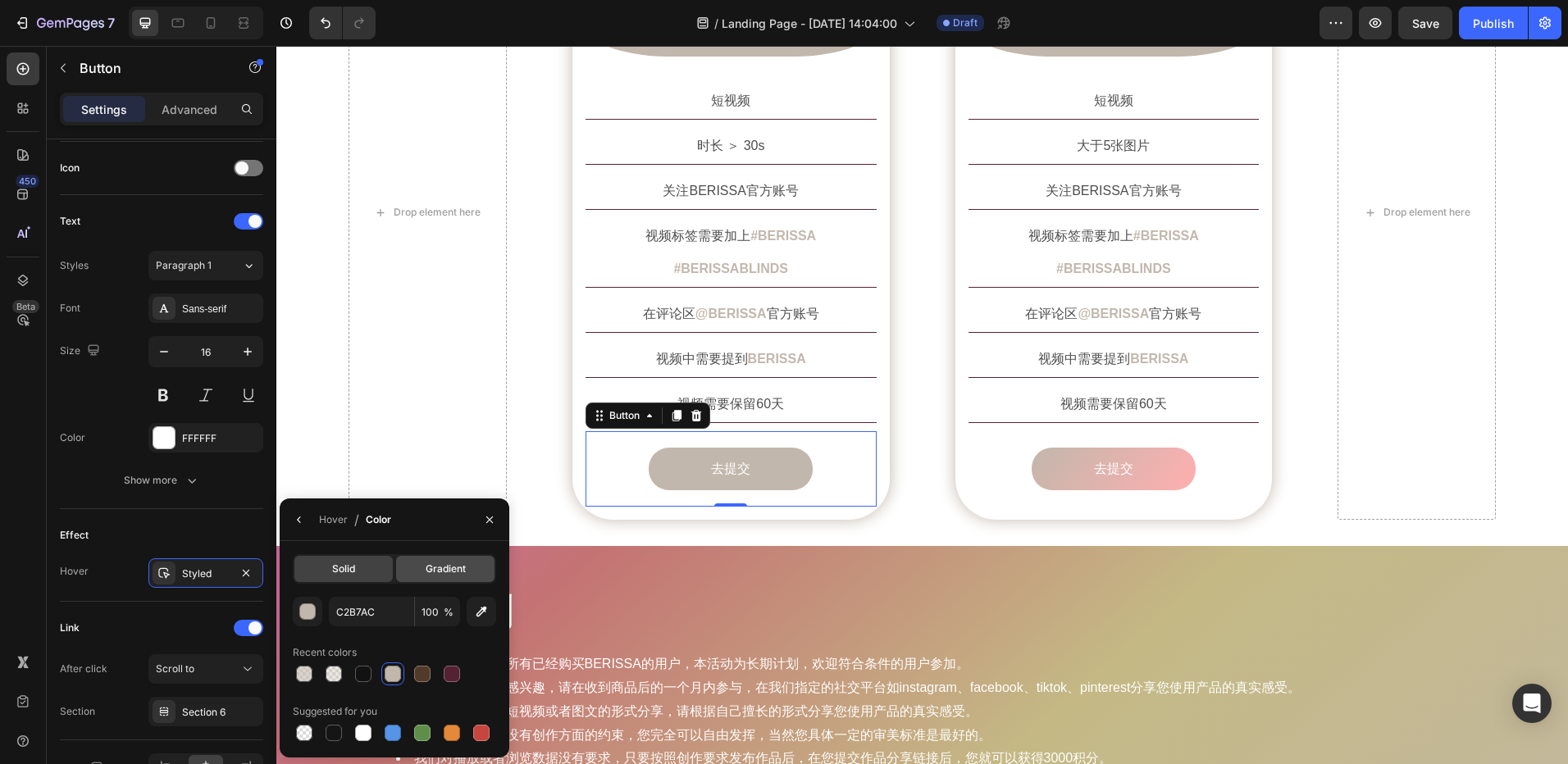
click at [435, 578] on div "Gradient" at bounding box center [445, 569] width 98 height 27
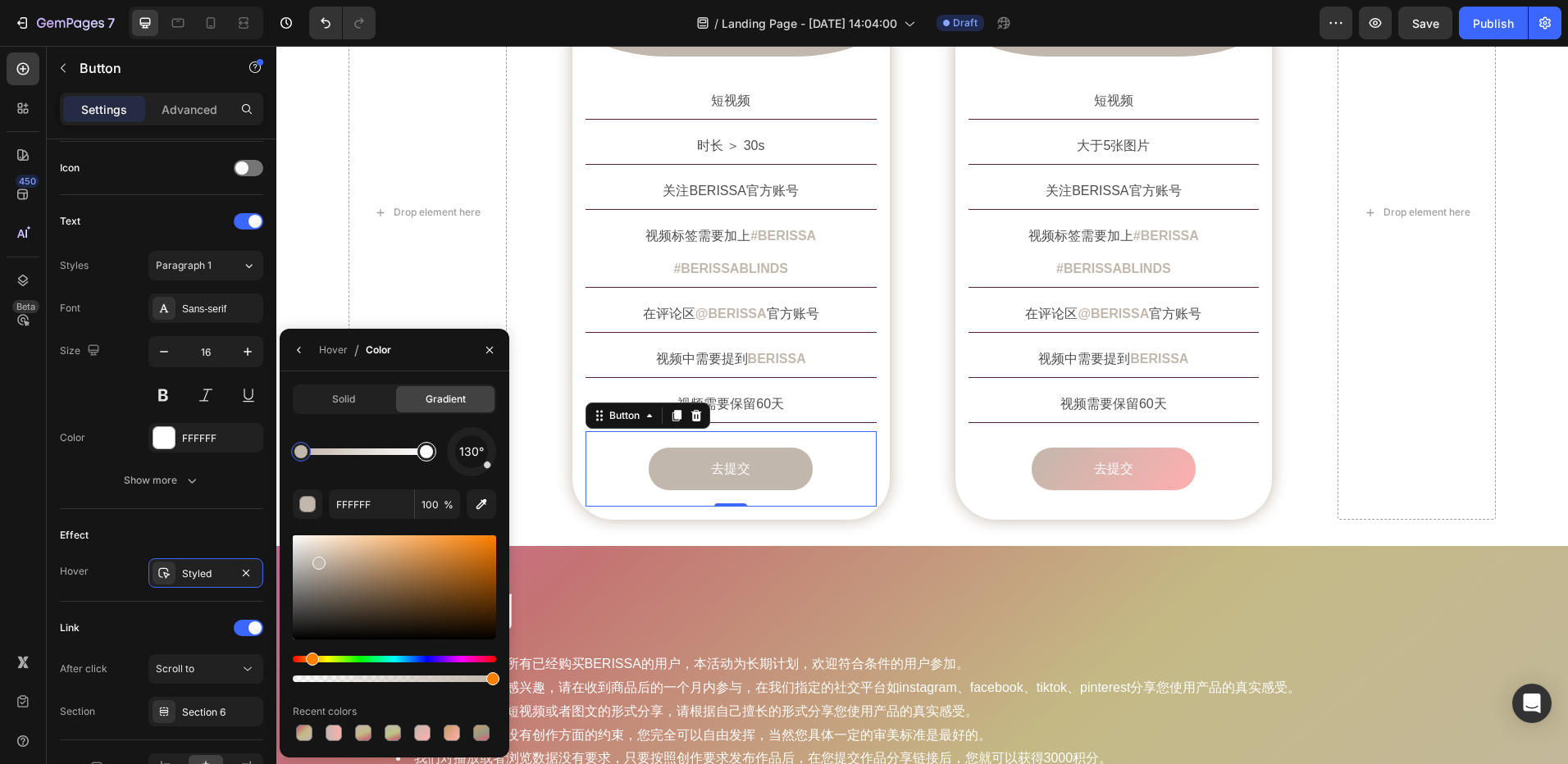
click at [426, 458] on div at bounding box center [427, 451] width 20 height 20
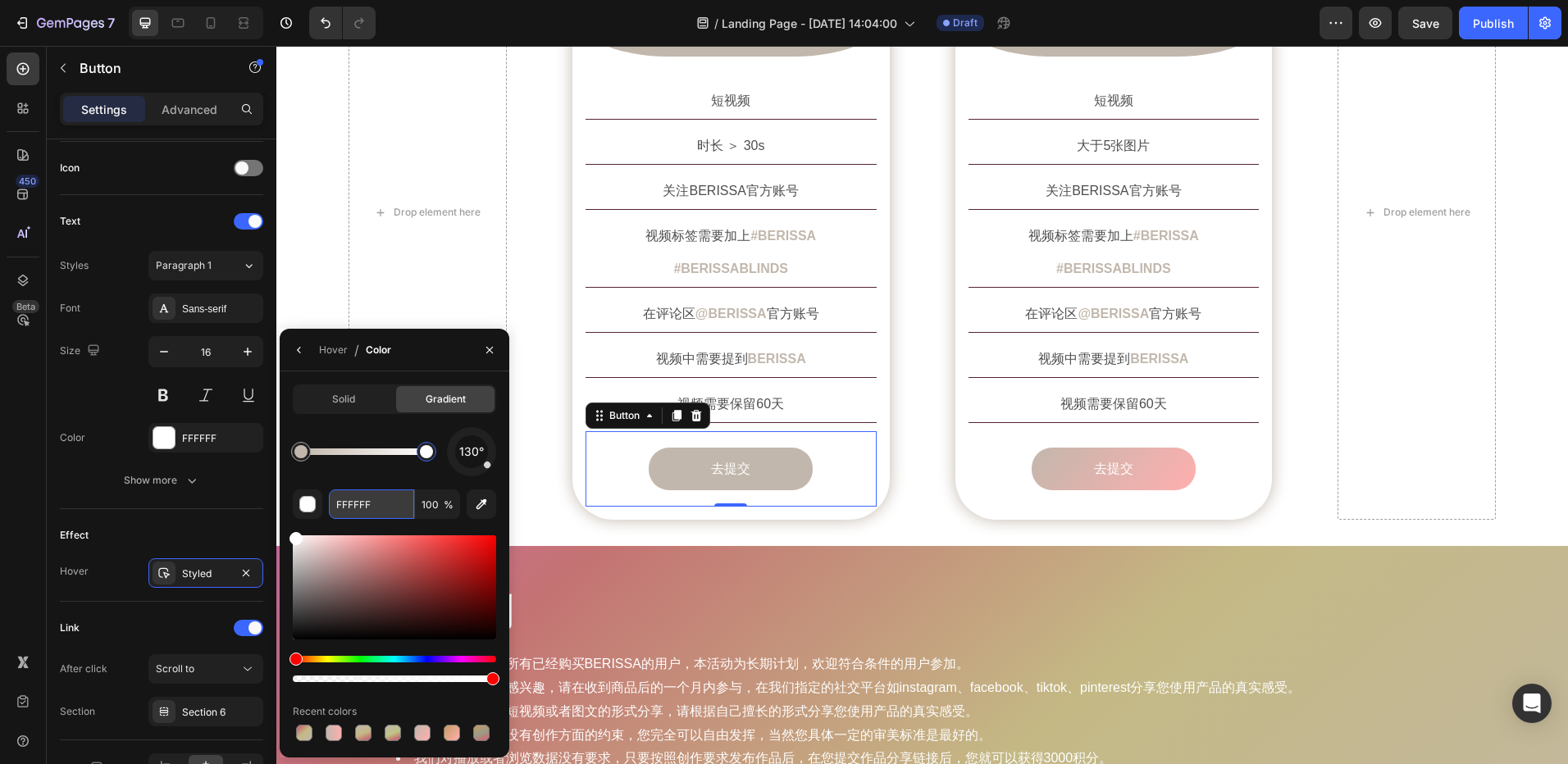
click at [376, 507] on input "FFFFFF" at bounding box center [371, 504] width 85 height 30
paste input "AFA"
type input "FFAFAF"
click at [600, 504] on div "创作要求 Heading Row Drop element here Image 短视频 Text Block Row 短视频 Text Block 时长 ＞…" at bounding box center [923, 179] width 1292 height 733
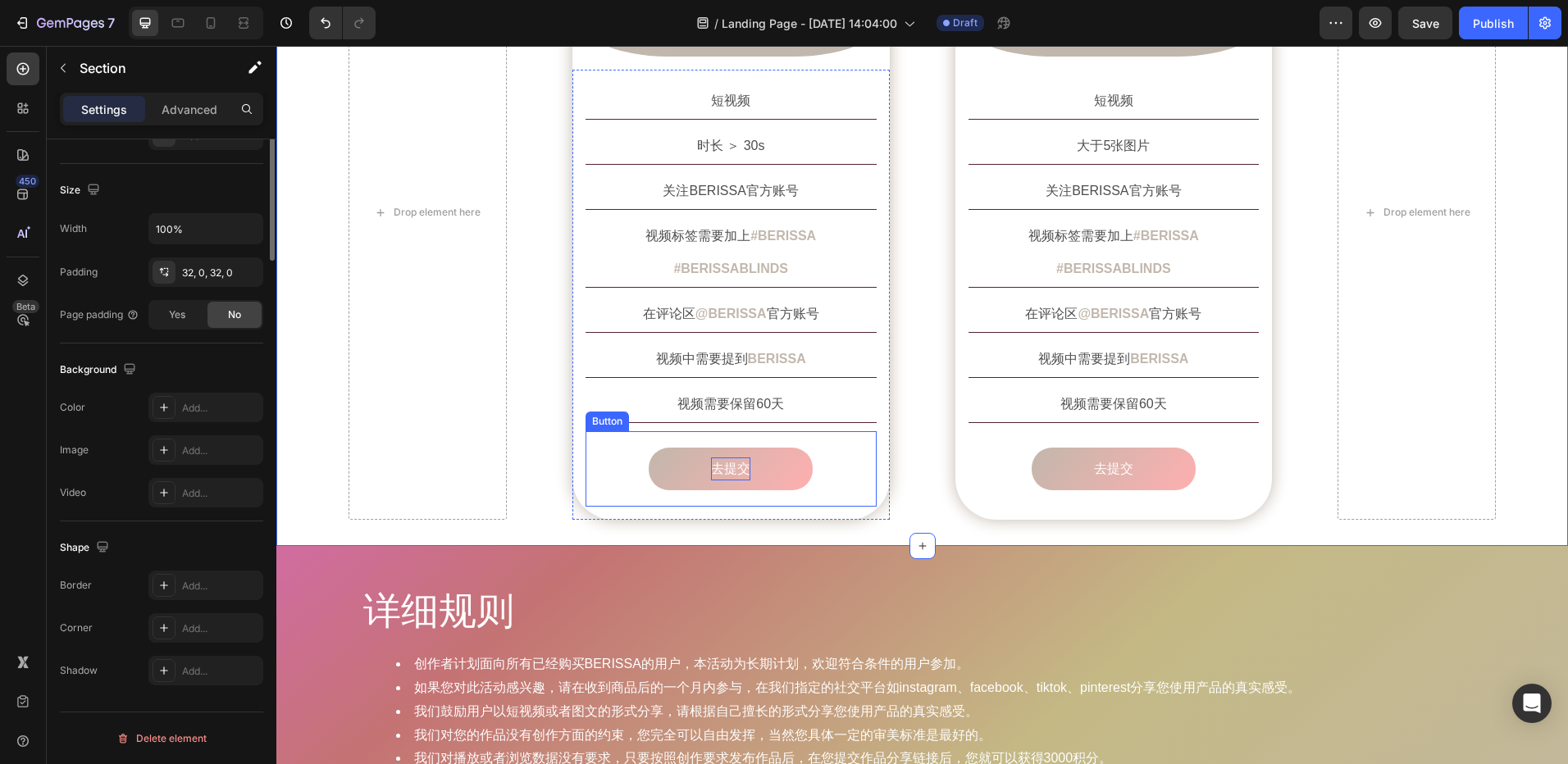
scroll to position [0, 0]
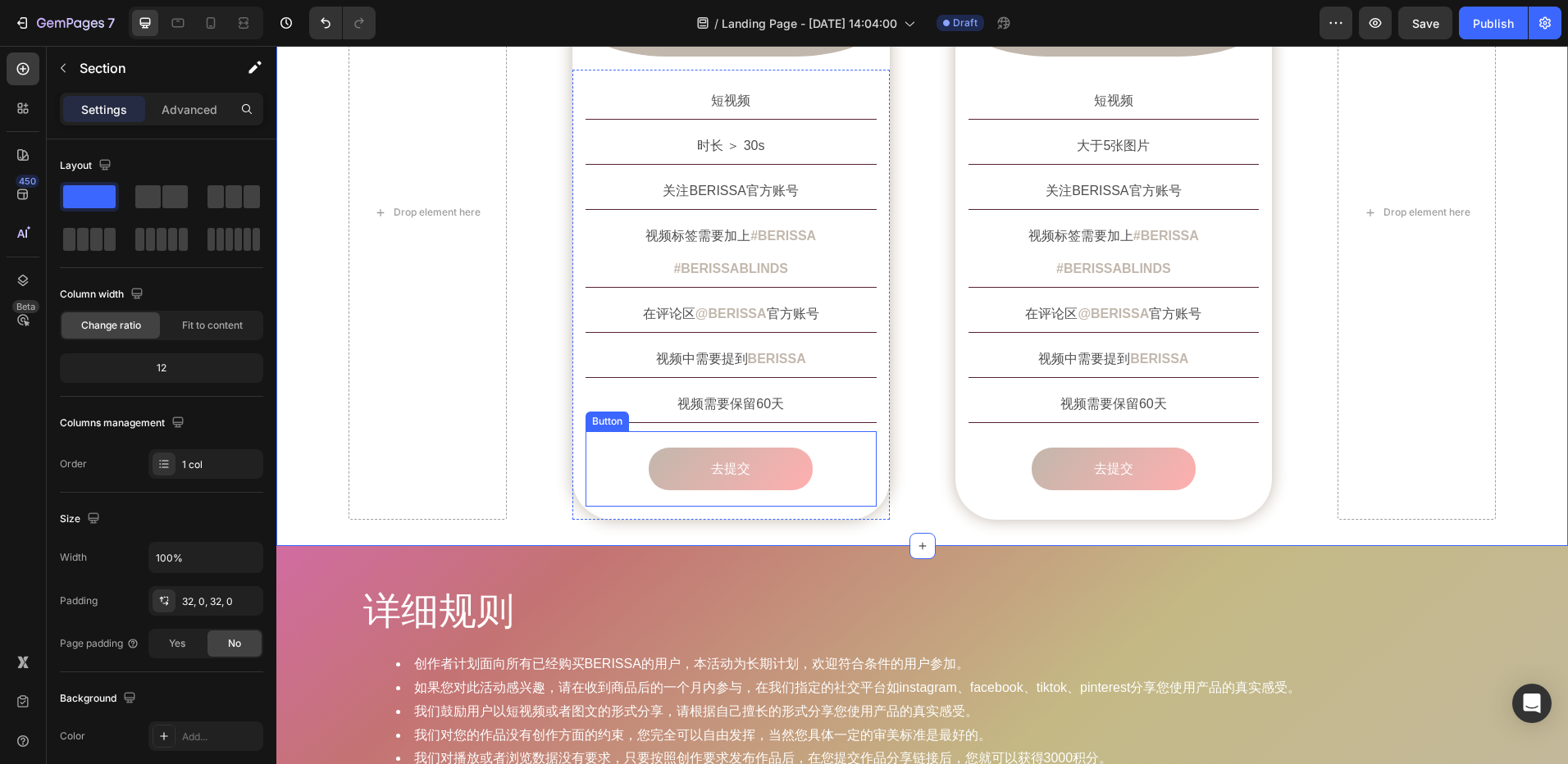
click at [770, 447] on link "去提交" at bounding box center [731, 469] width 164 height 44
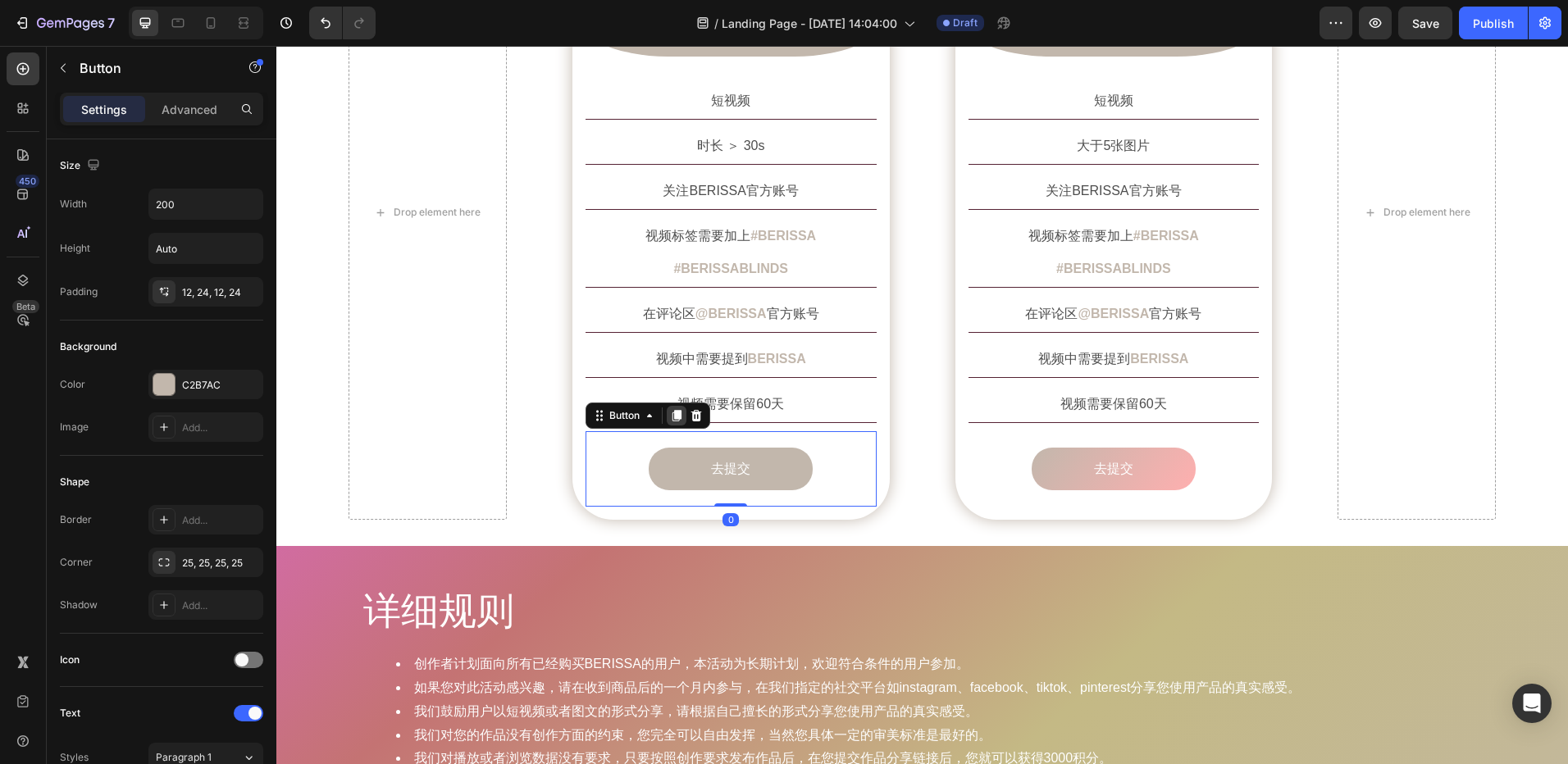
click at [673, 410] on icon at bounding box center [677, 416] width 9 height 11
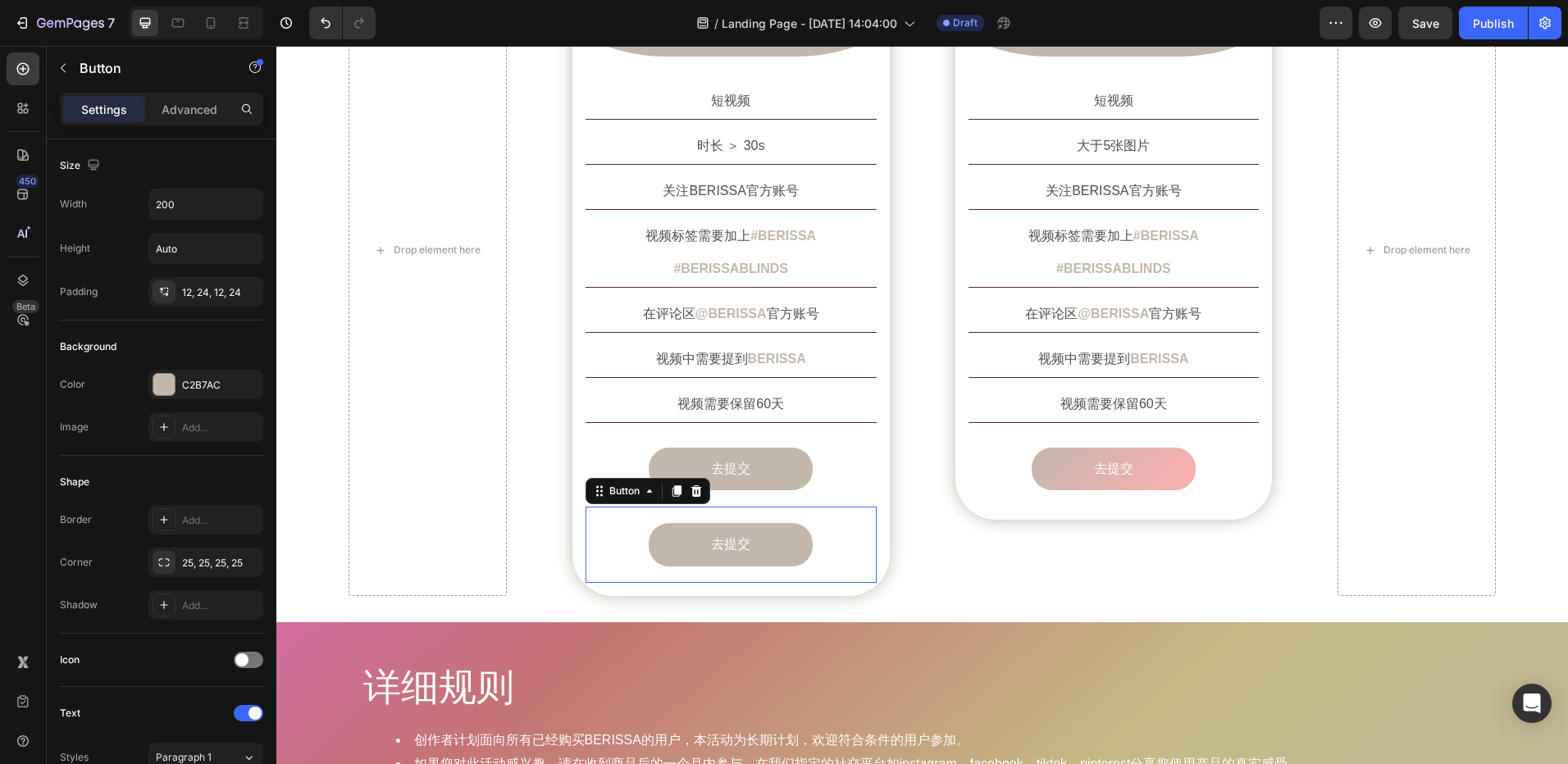
scroll to position [1514, 0]
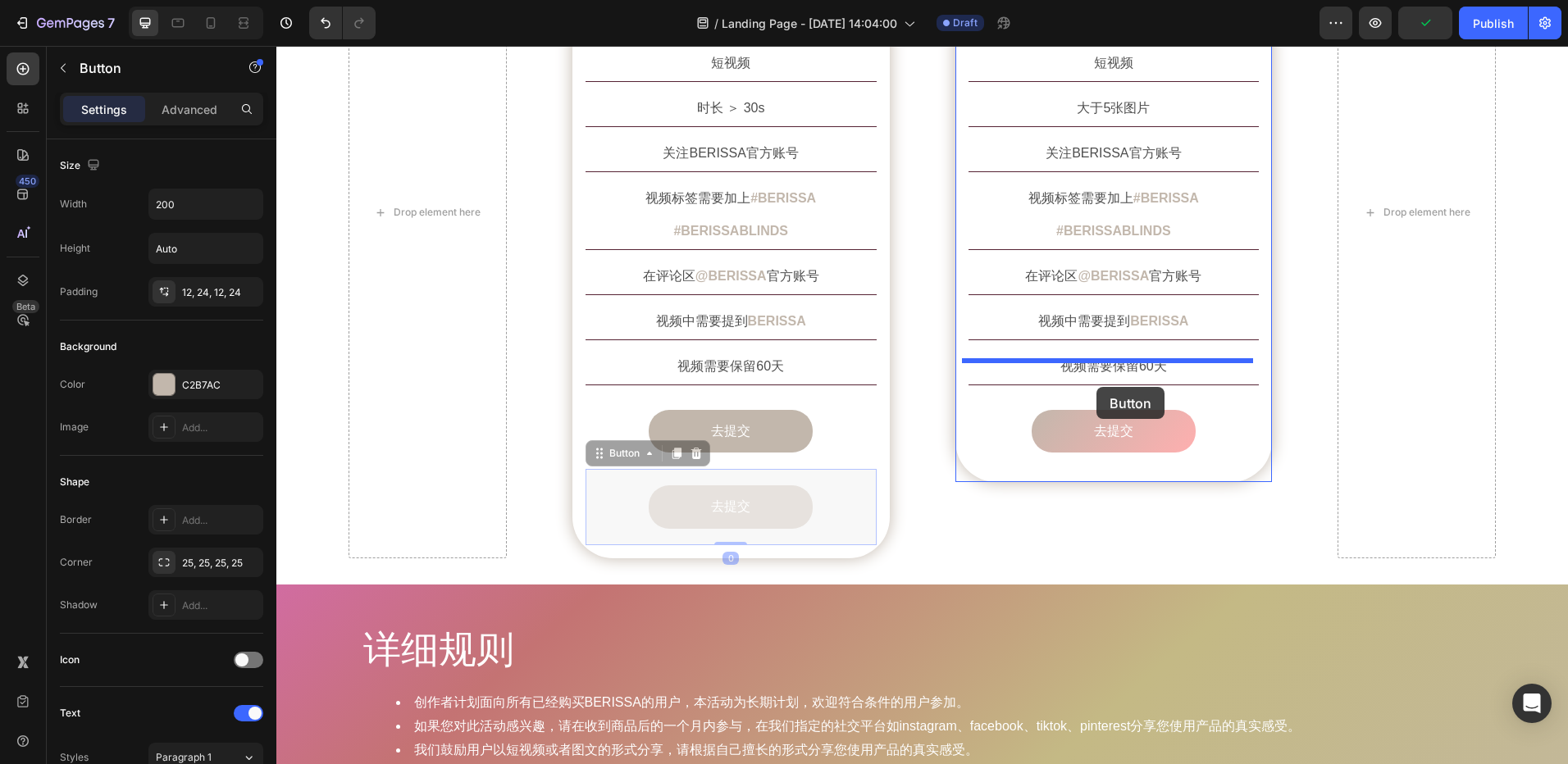
drag, startPoint x: 598, startPoint y: 424, endPoint x: 1097, endPoint y: 387, distance: 500.4
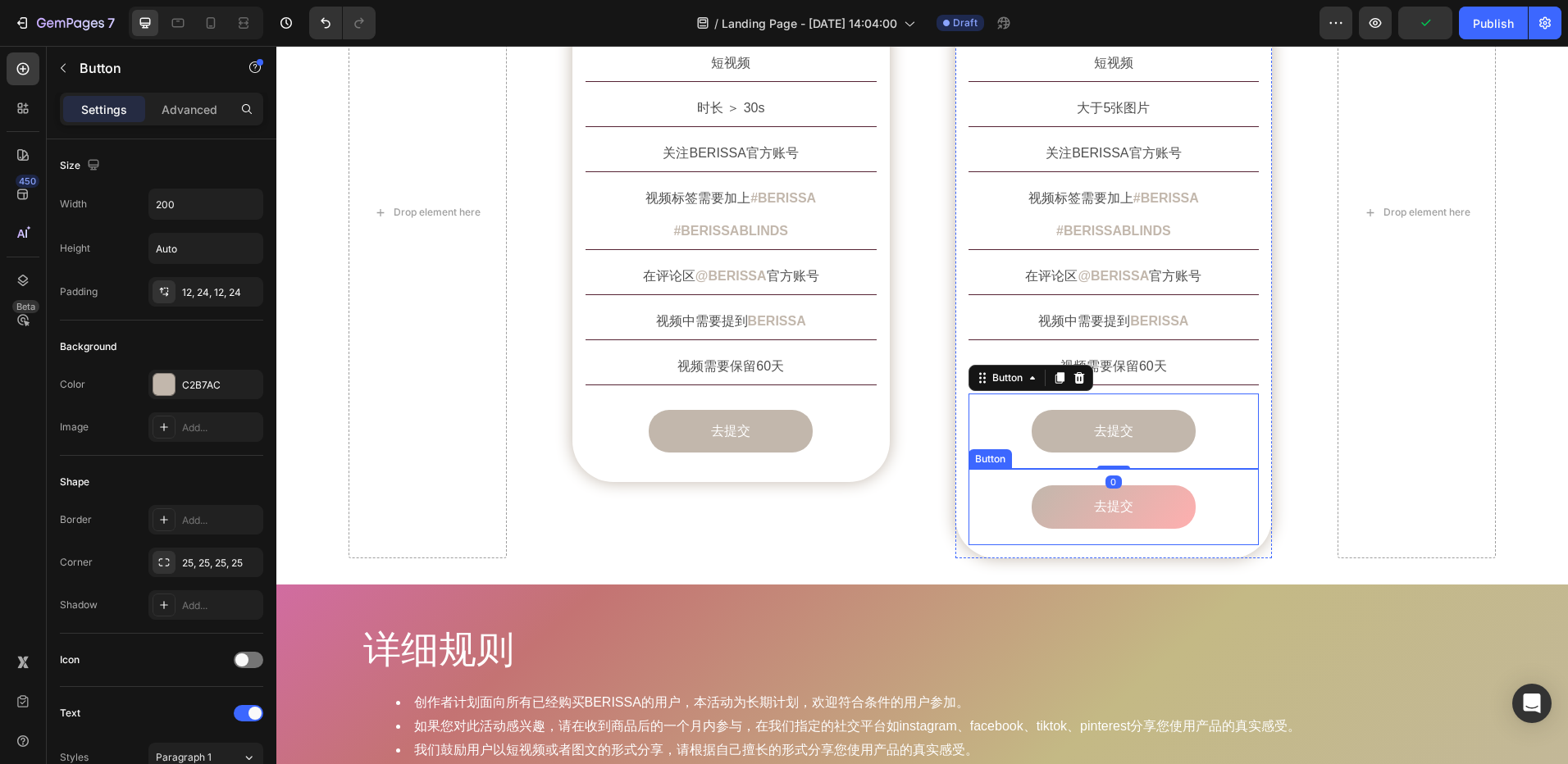
click at [1209, 469] on div "去提交 Button" at bounding box center [1114, 507] width 291 height 76
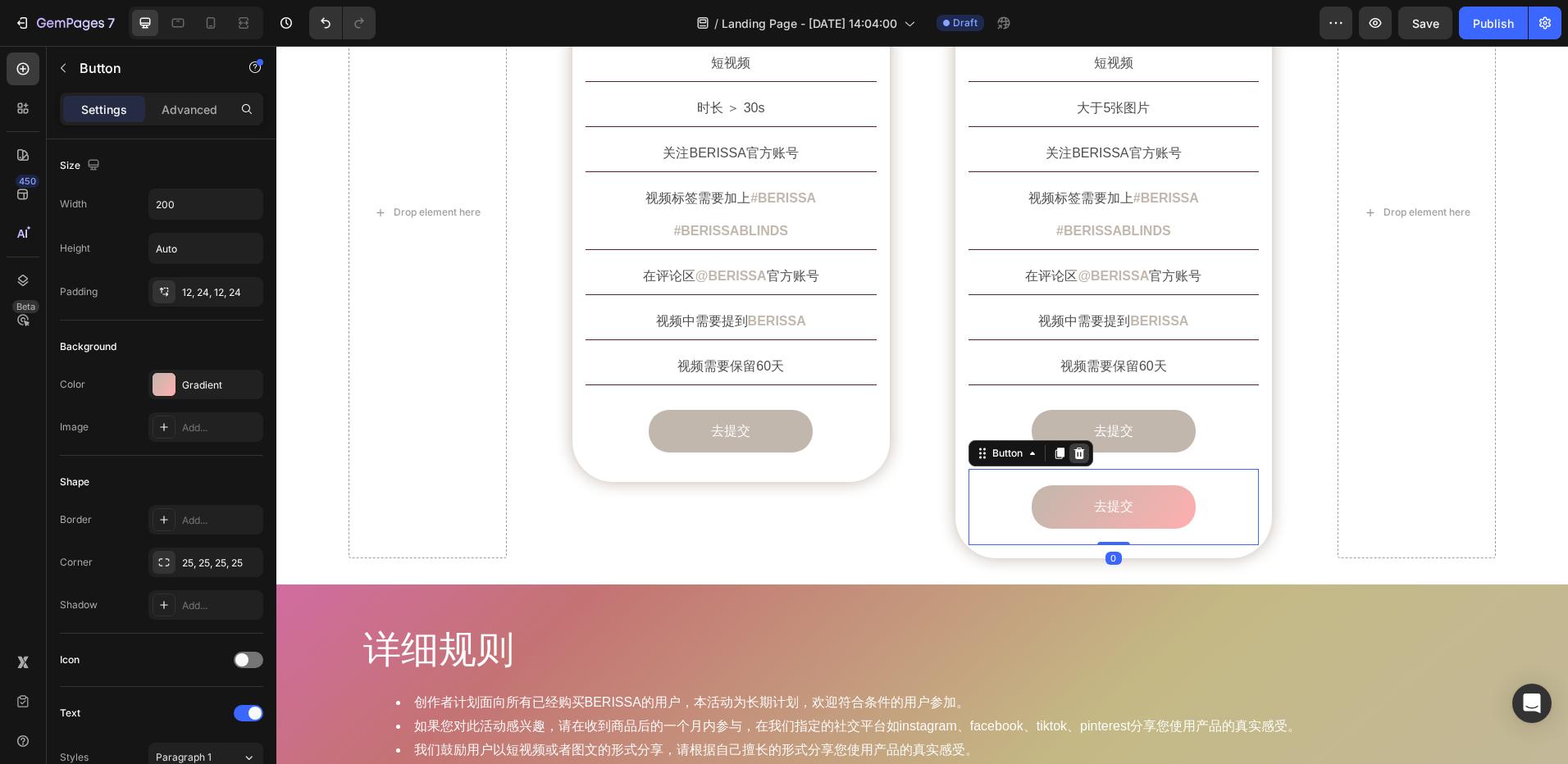
click at [1076, 446] on icon at bounding box center [1079, 453] width 13 height 13
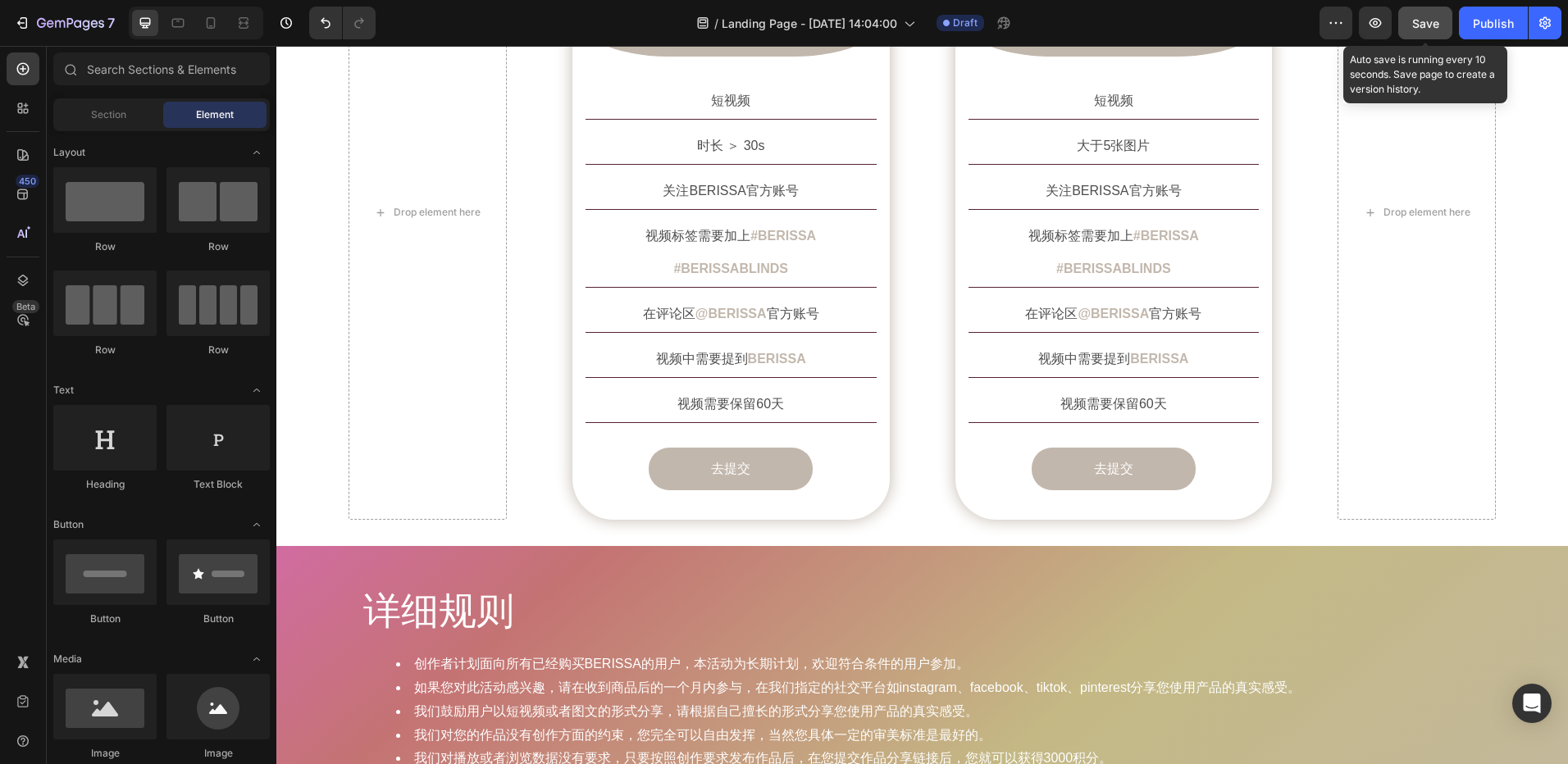
click at [1427, 23] on span "Save" at bounding box center [1426, 23] width 27 height 14
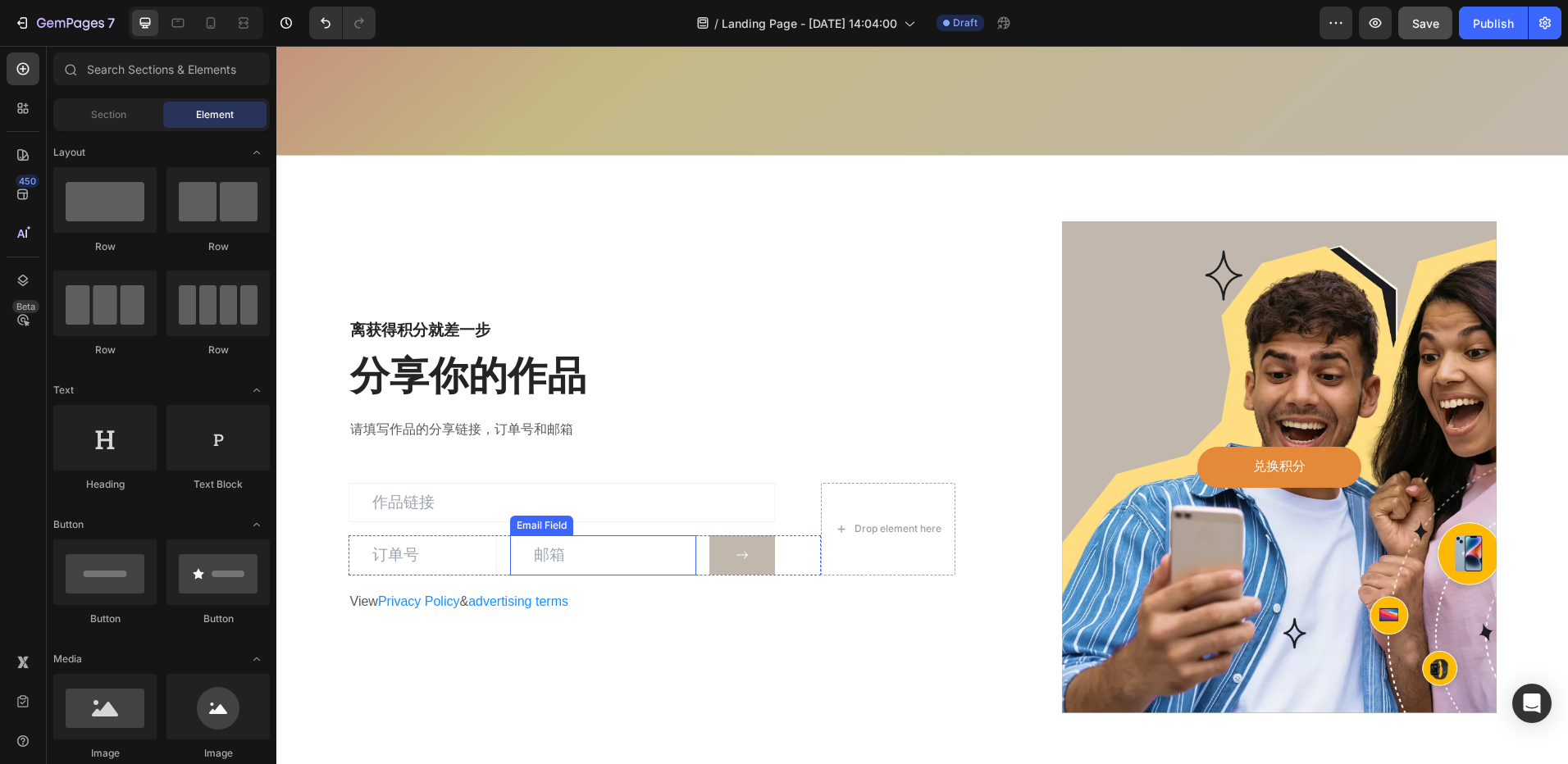
scroll to position [2623, 0]
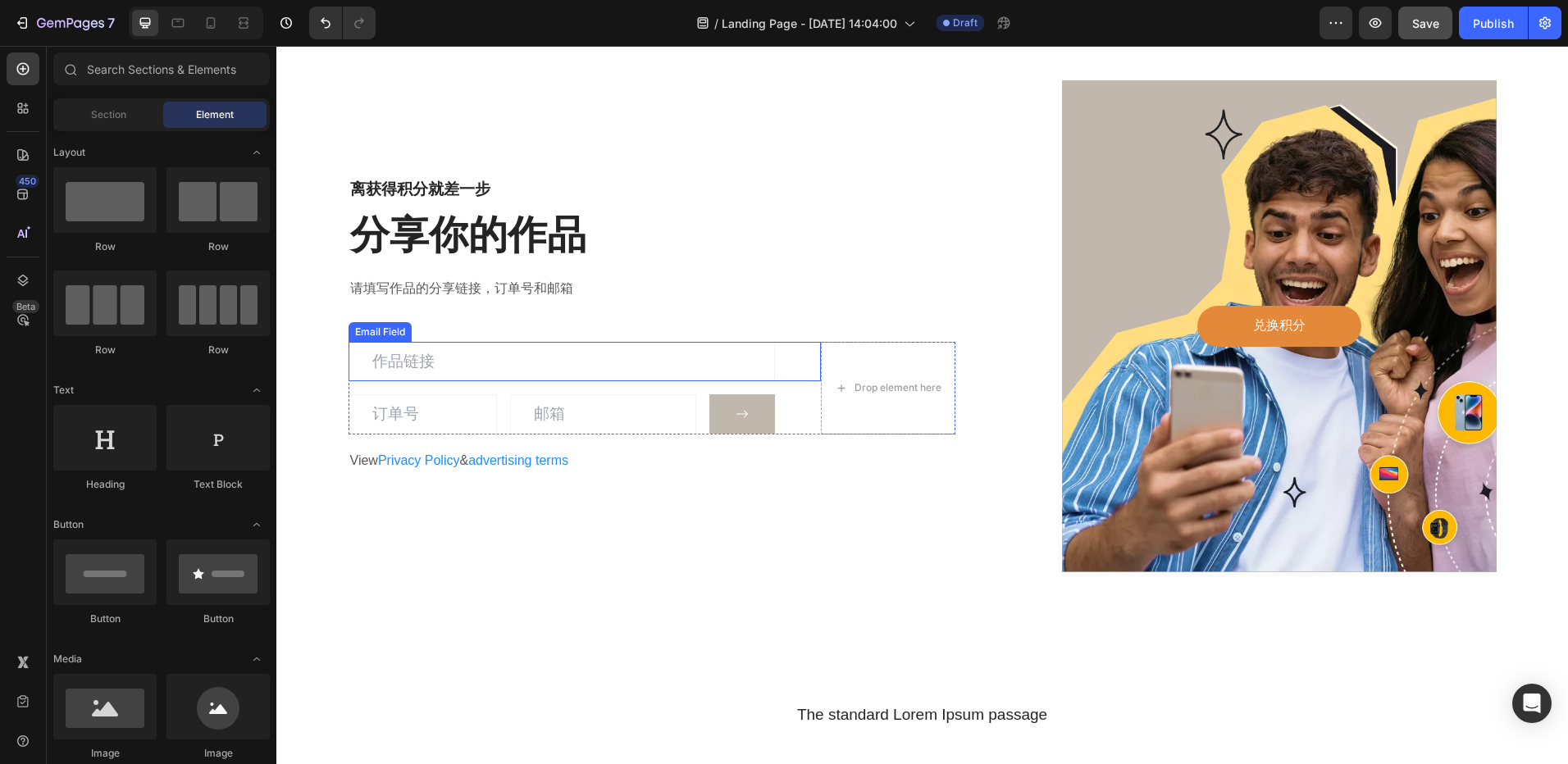
click at [464, 363] on input "email" at bounding box center [561, 361] width 427 height 40
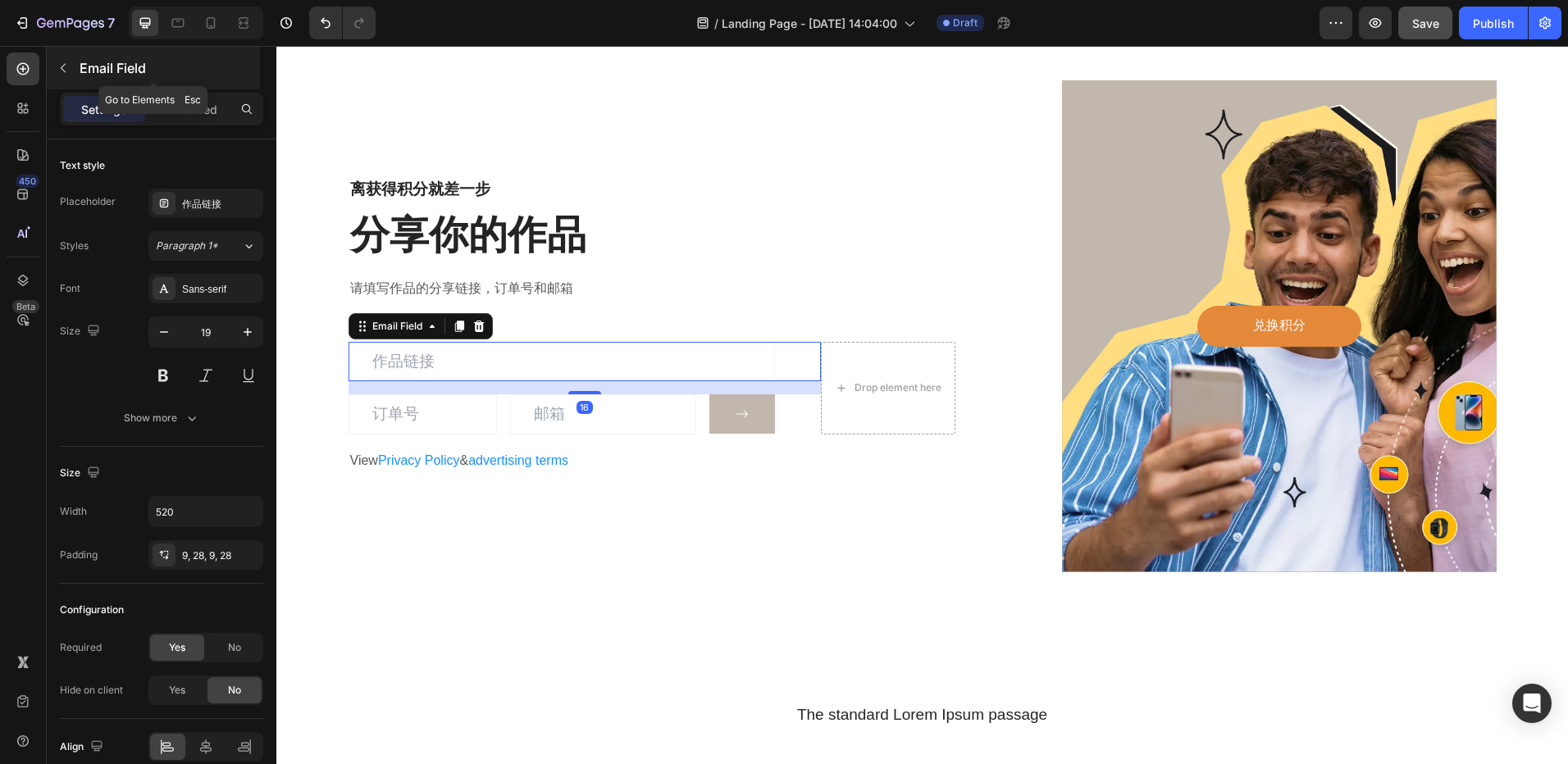
click at [57, 75] on button "button" at bounding box center [63, 69] width 27 height 27
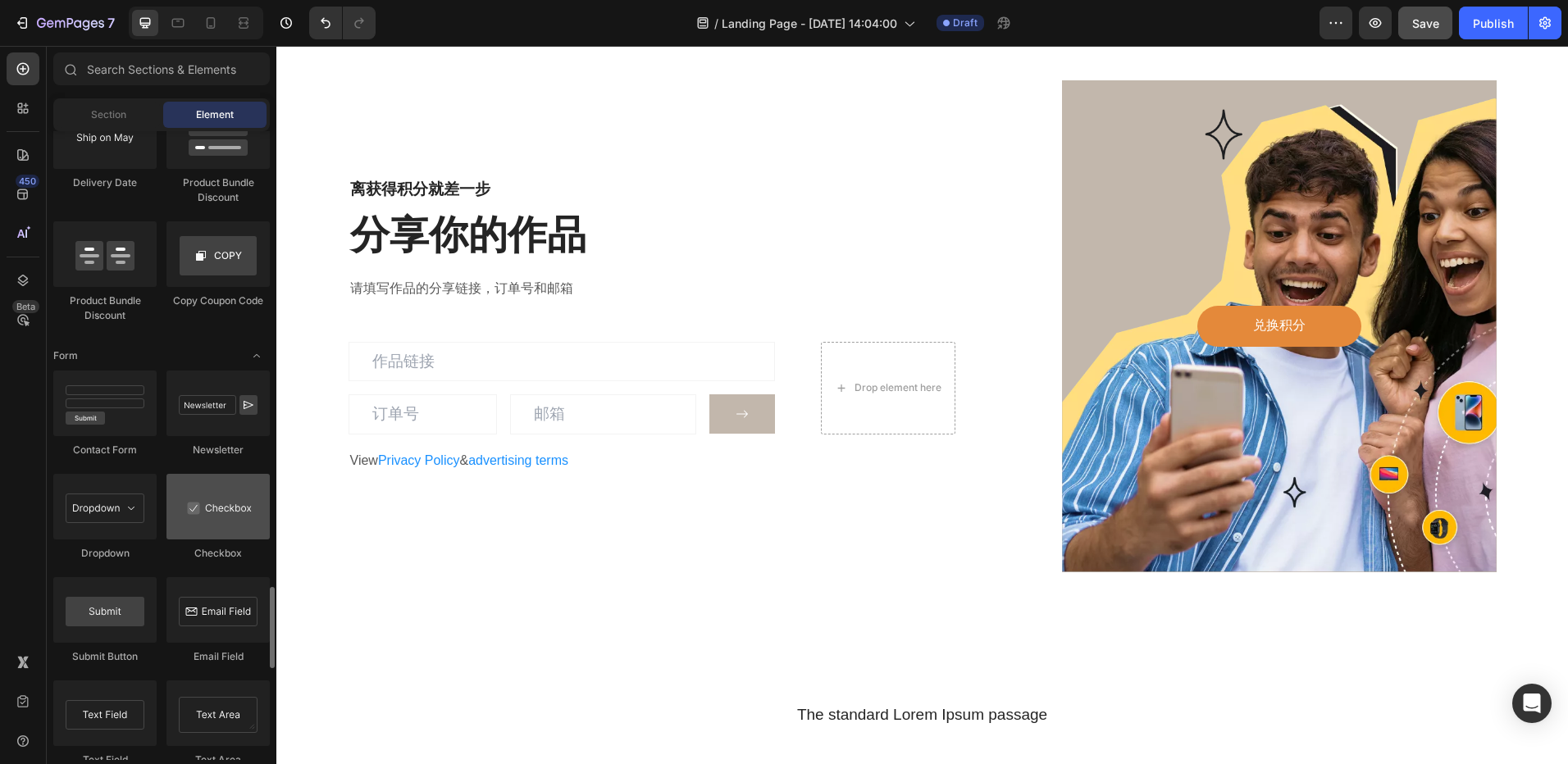
scroll to position [3689, 0]
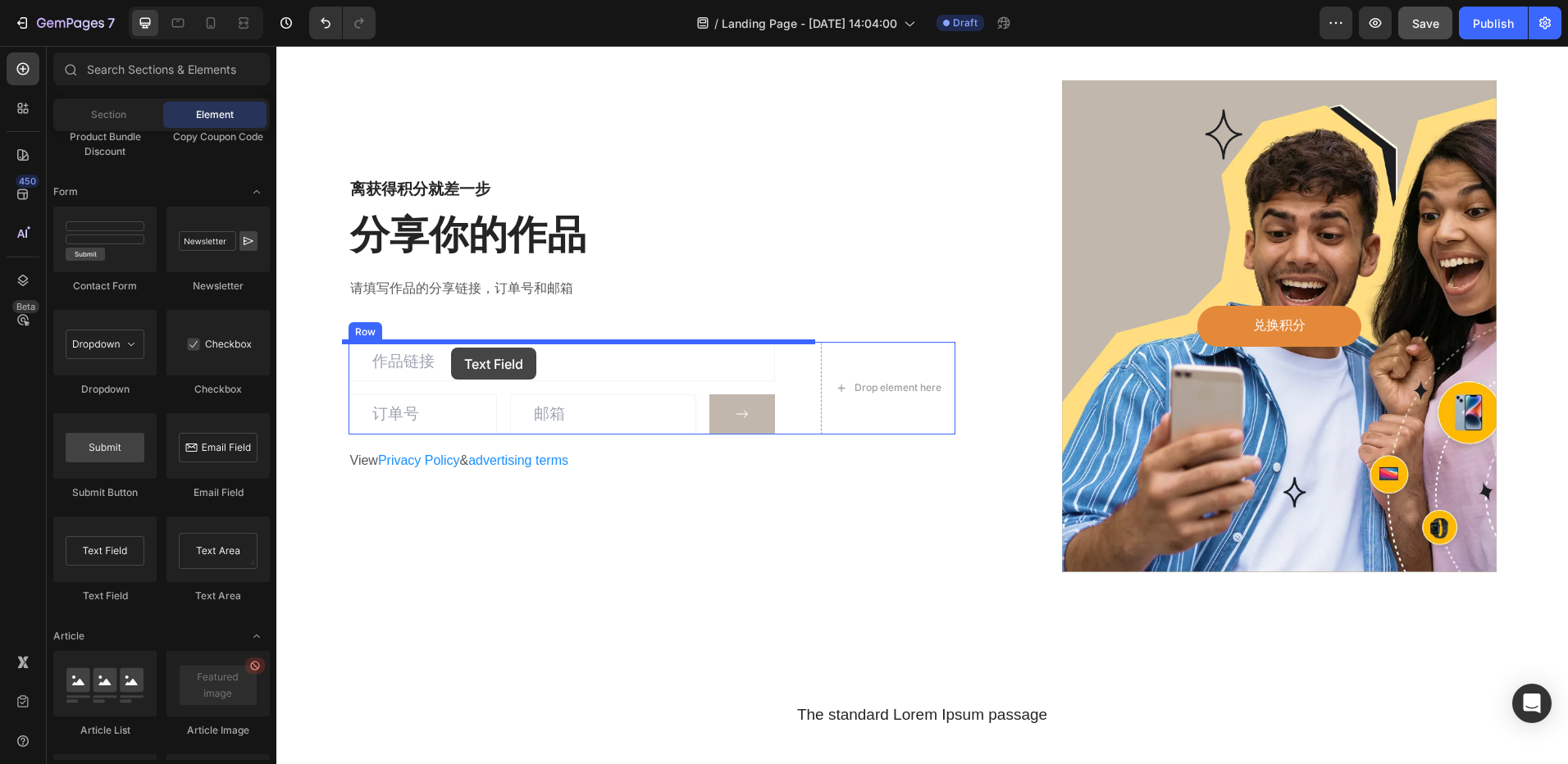
drag, startPoint x: 391, startPoint y: 601, endPoint x: 451, endPoint y: 347, distance: 261.0
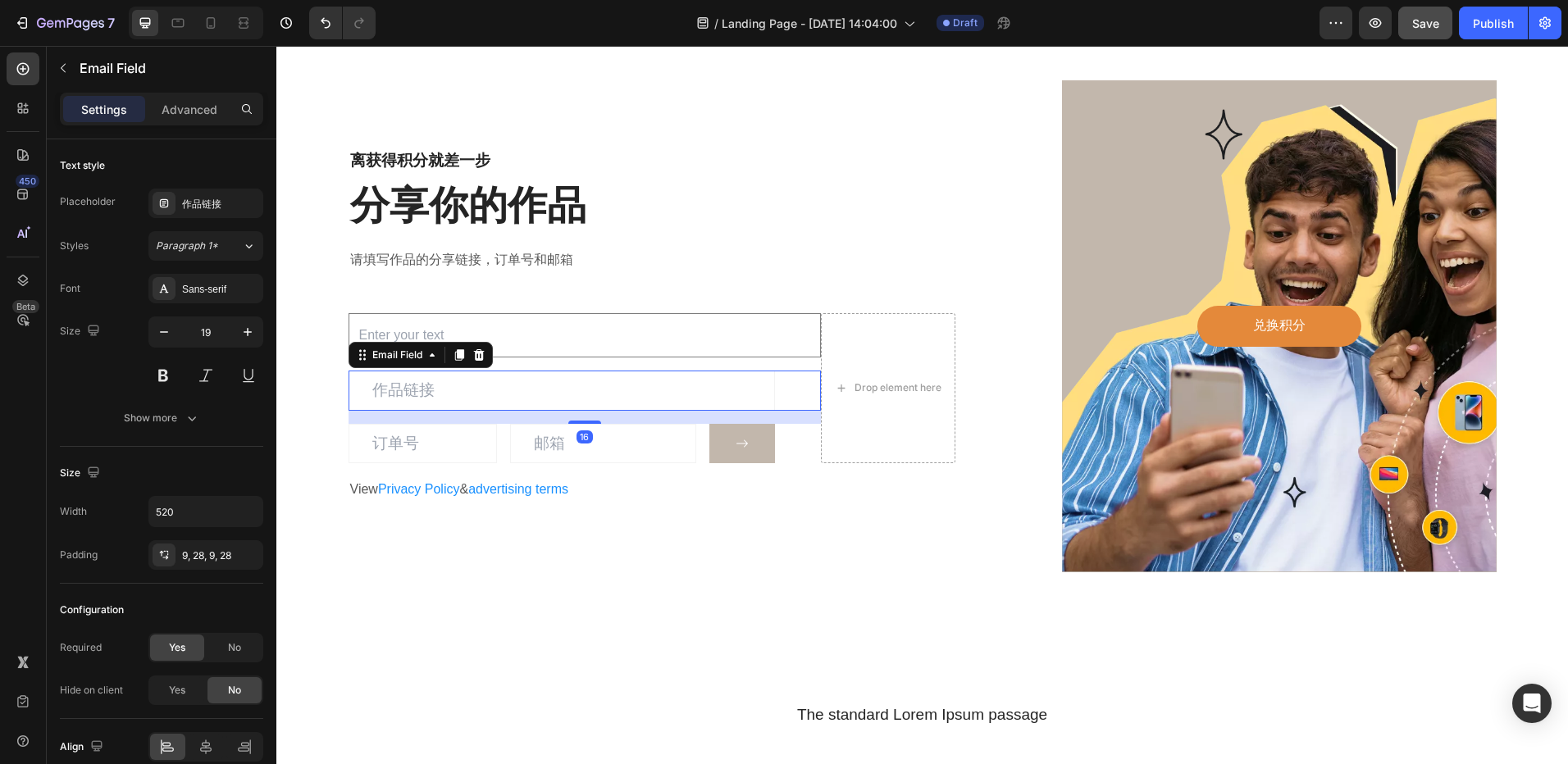
click at [475, 354] on icon at bounding box center [479, 355] width 13 height 13
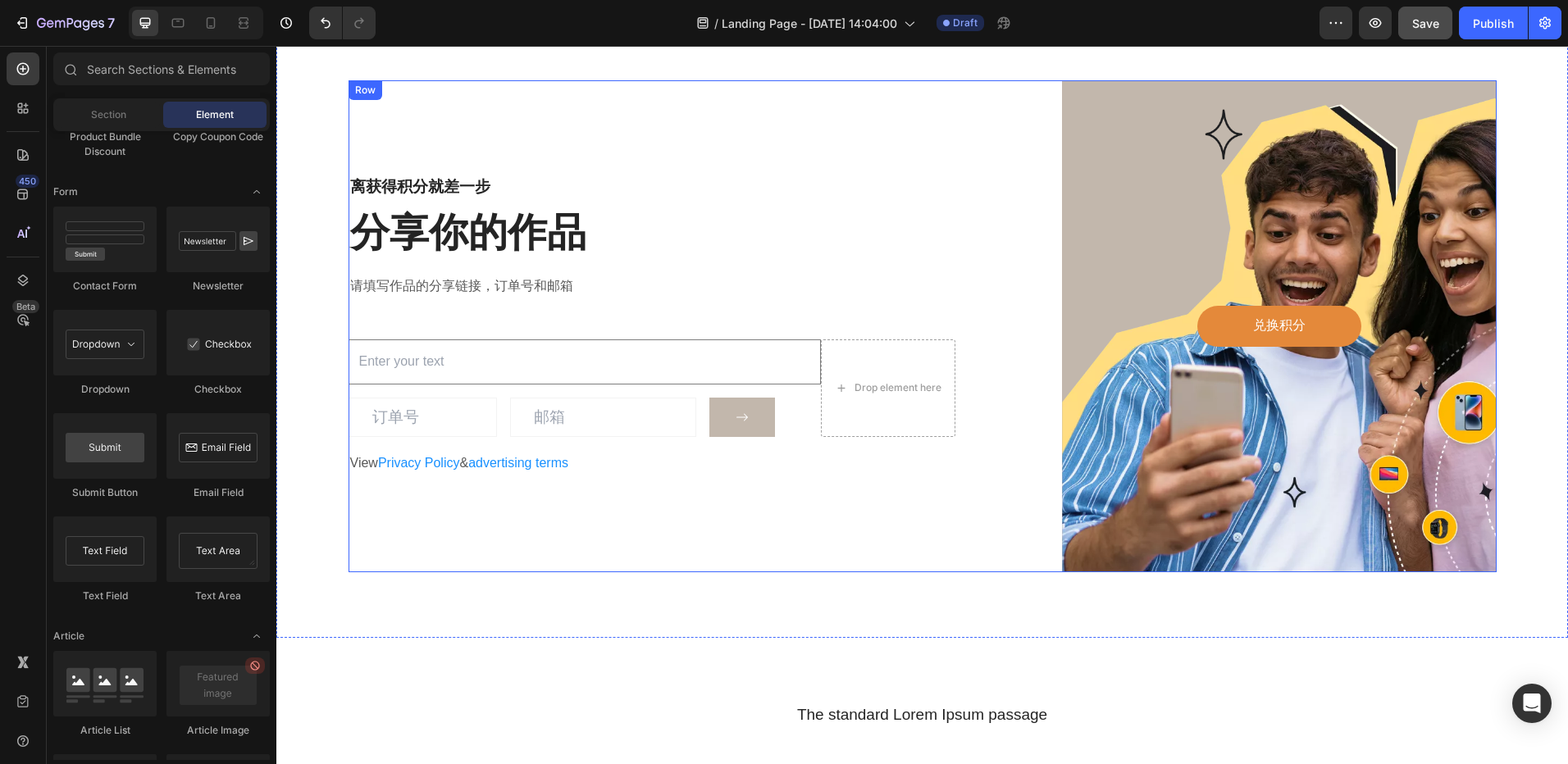
click at [902, 550] on div "离获得积分就差一步 Heading 分享你的作品 Heading 请填写作品的分享链接，订单号和邮箱 Text block Text Field Email …" at bounding box center [652, 326] width 608 height 492
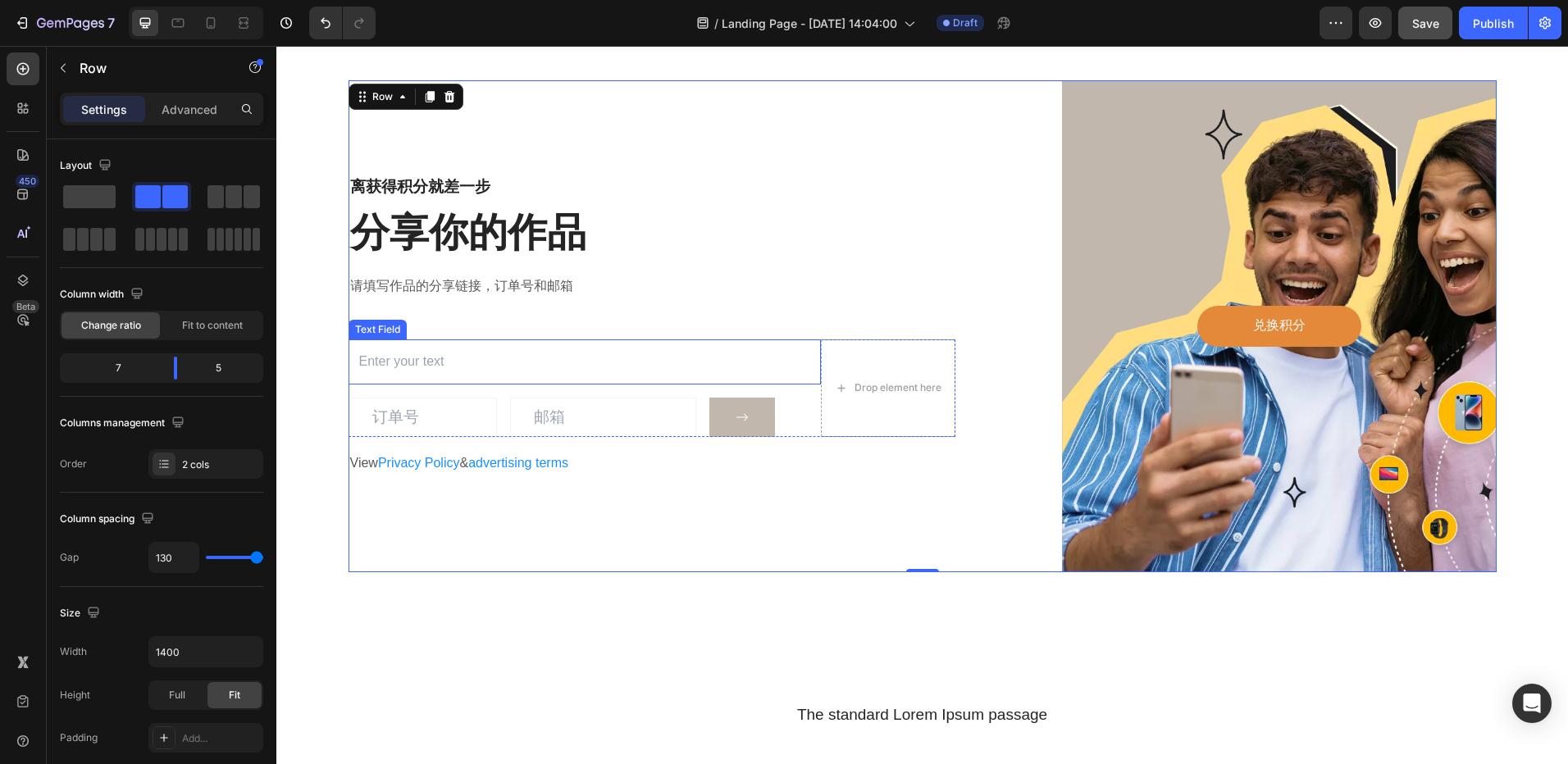
click at [684, 362] on input "text" at bounding box center [585, 361] width 473 height 45
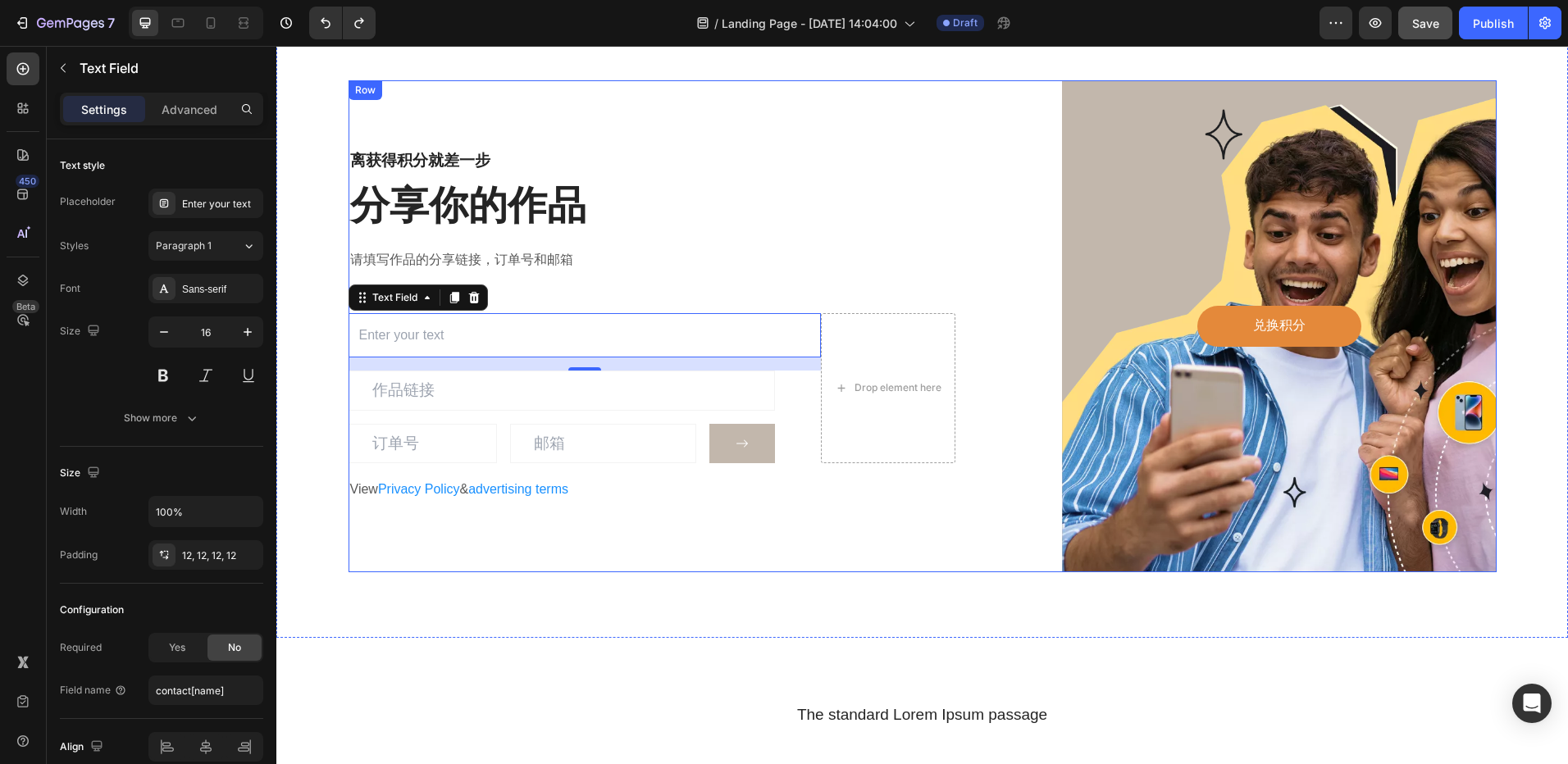
drag, startPoint x: 703, startPoint y: 558, endPoint x: 694, endPoint y: 525, distance: 34.2
click at [703, 558] on div "离获得积分就差一步 Heading 分享你的作品 Heading 请填写作品的分享链接，订单号和邮箱 Text block Text Field 16 Ema…" at bounding box center [652, 326] width 608 height 492
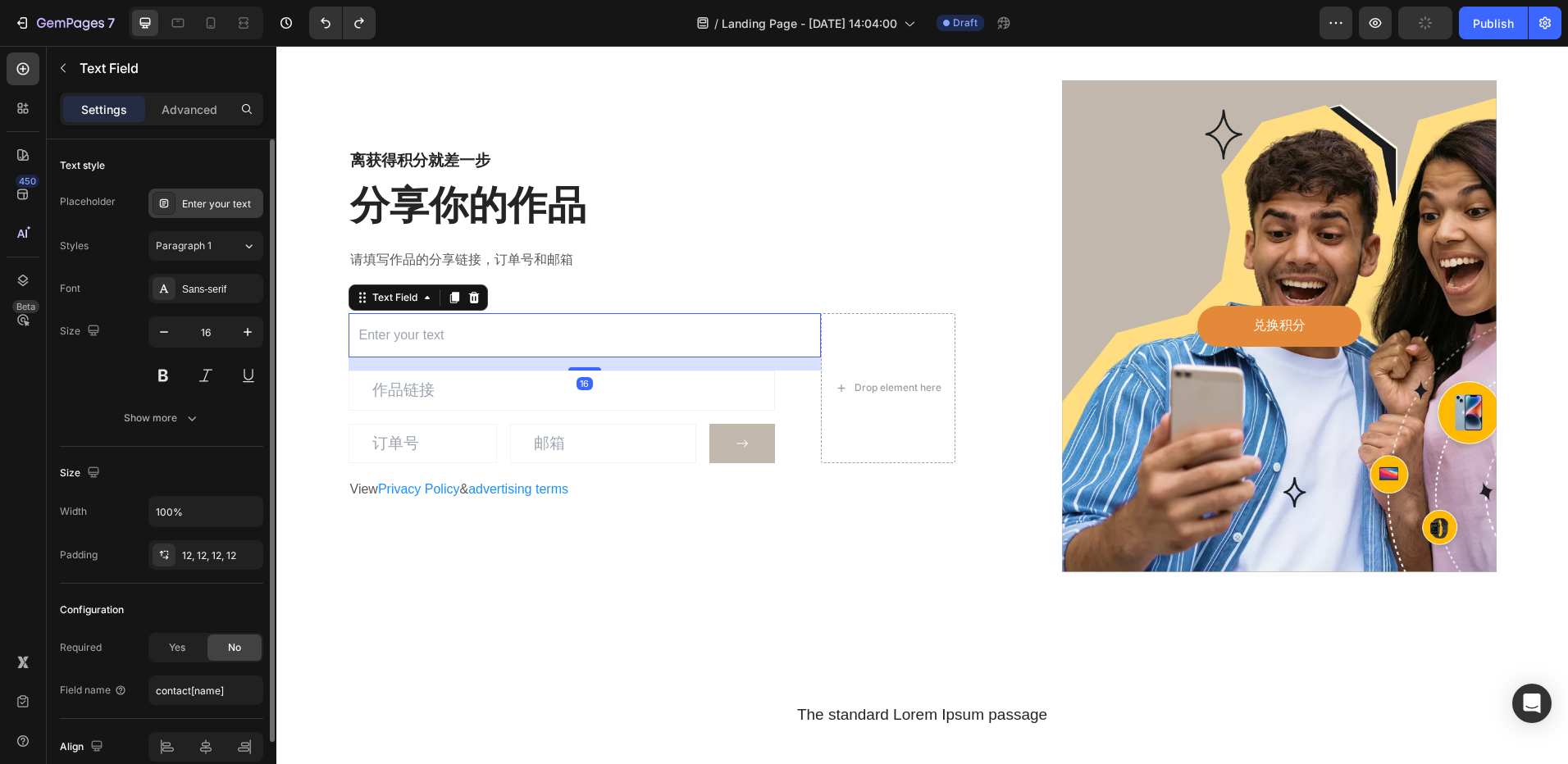
click at [219, 204] on div "Enter your text" at bounding box center [220, 203] width 77 height 14
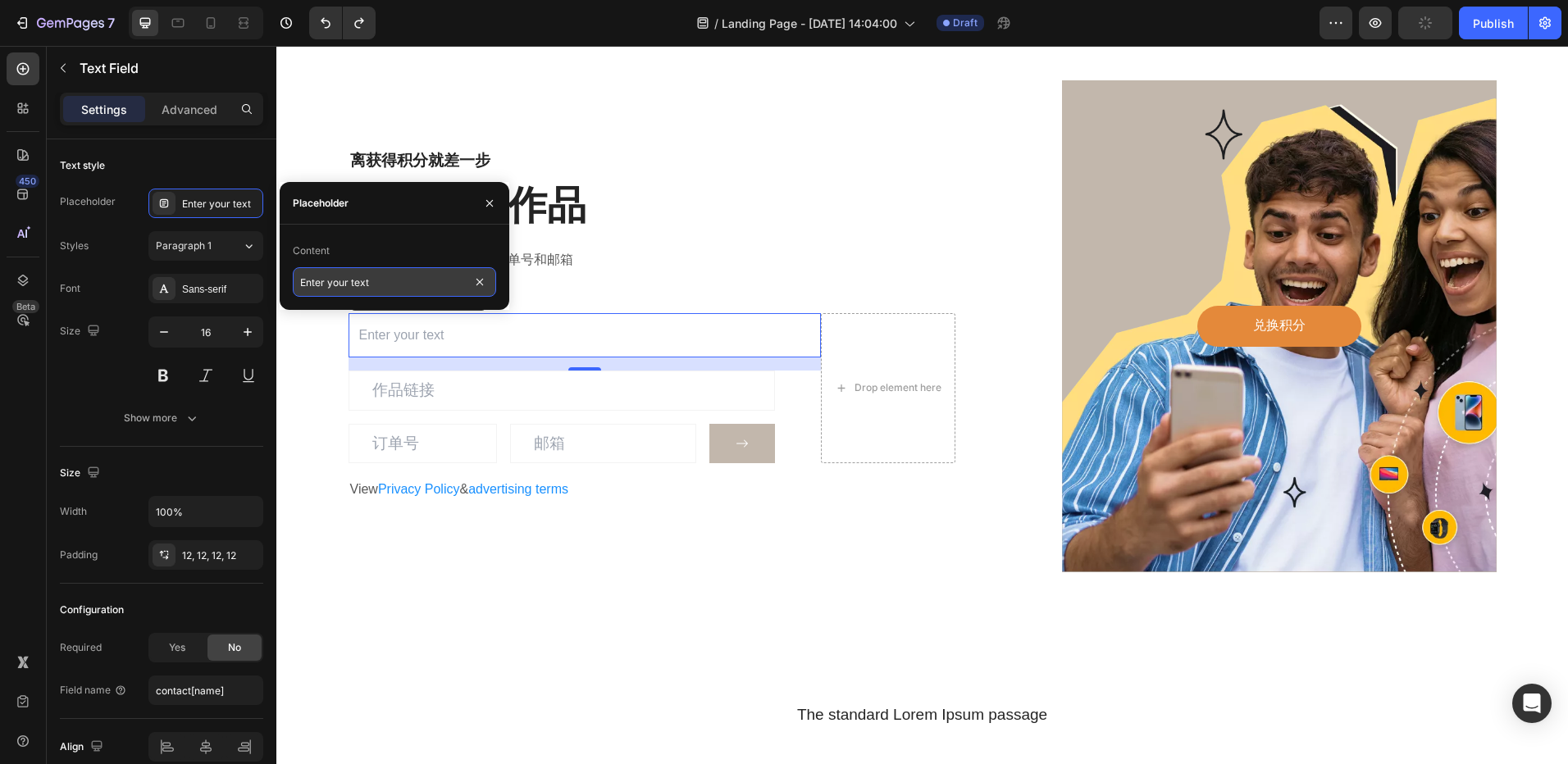
click at [347, 283] on input "Enter your text" at bounding box center [394, 281] width 203 height 30
type input "作品链接"
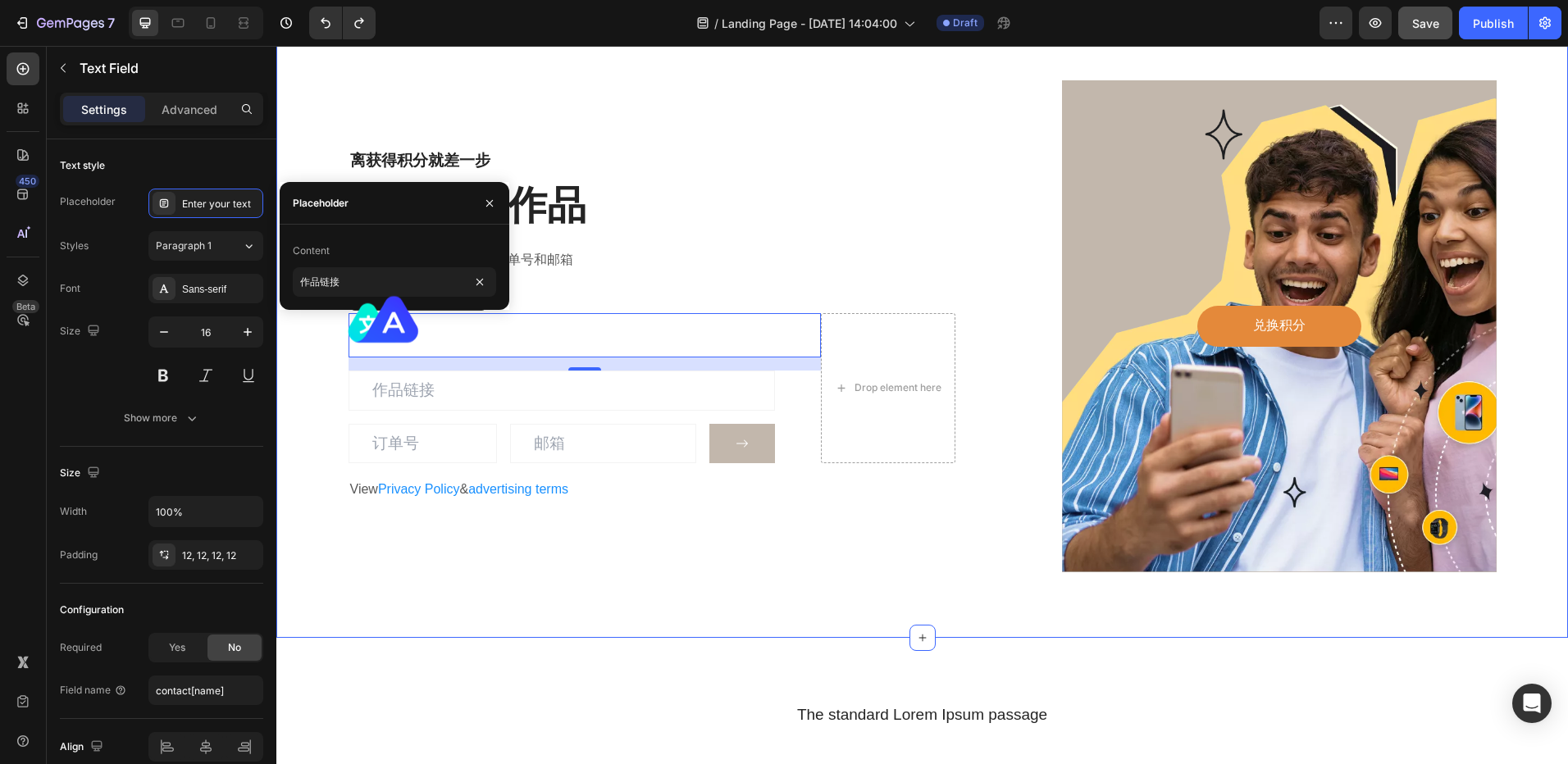
click at [470, 597] on div "离获得积分就差一步 Heading 分享你的作品 Heading 请填写作品的分享链接，订单号和邮箱 Text block Text Field 16 Ema…" at bounding box center [923, 325] width 1292 height 623
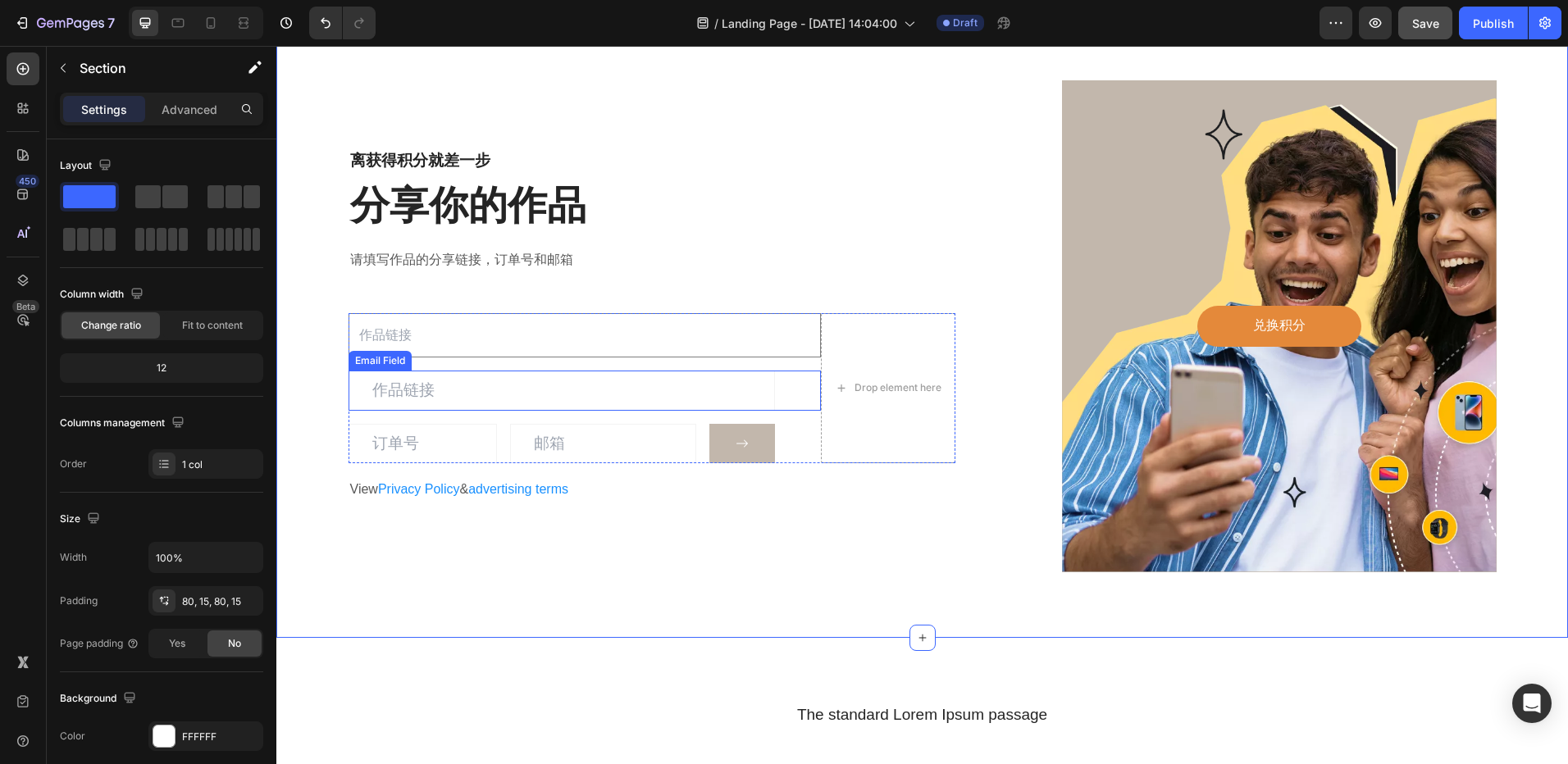
click at [553, 389] on input "email" at bounding box center [561, 390] width 427 height 40
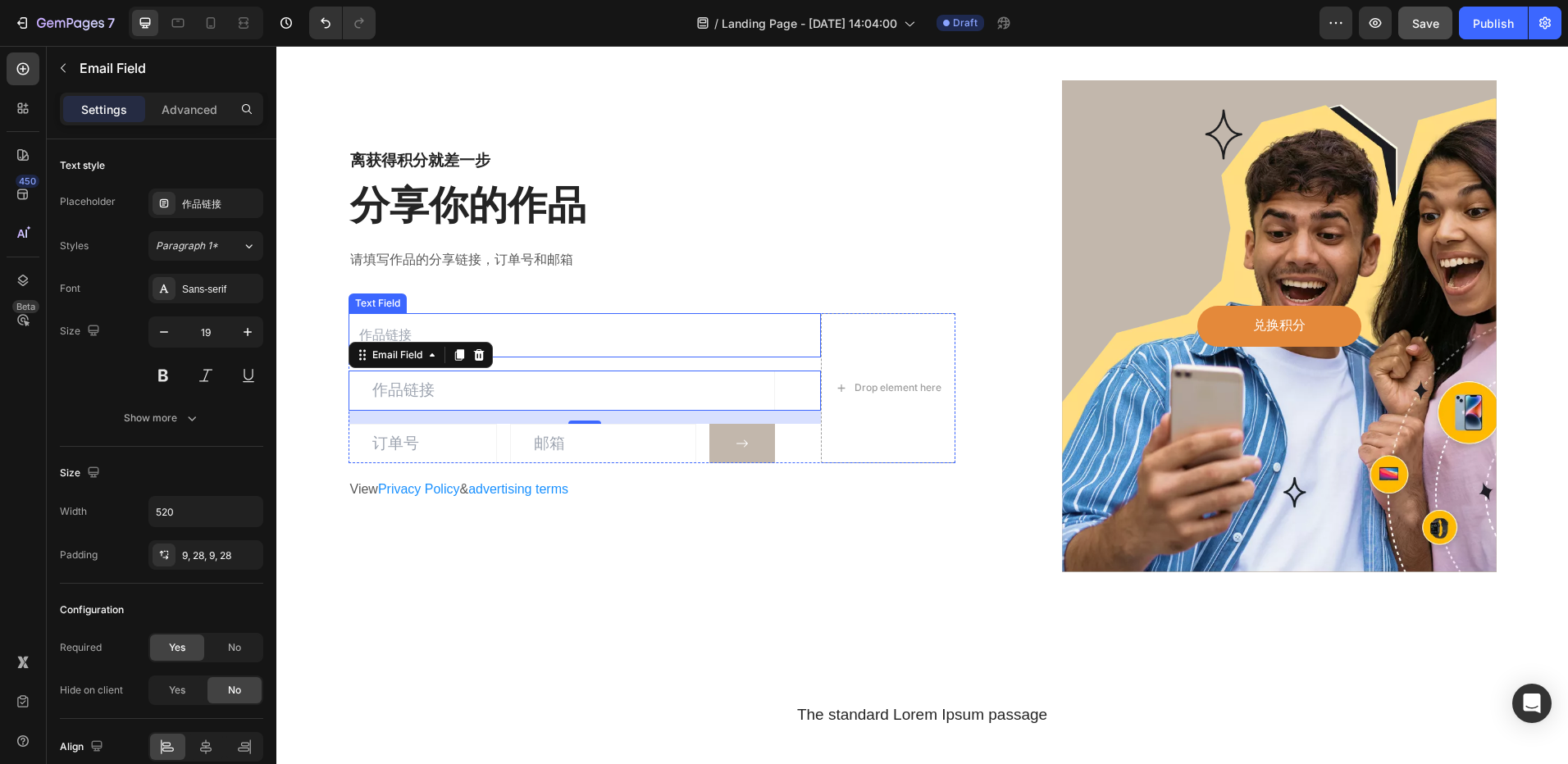
click at [613, 338] on input "text" at bounding box center [585, 335] width 473 height 45
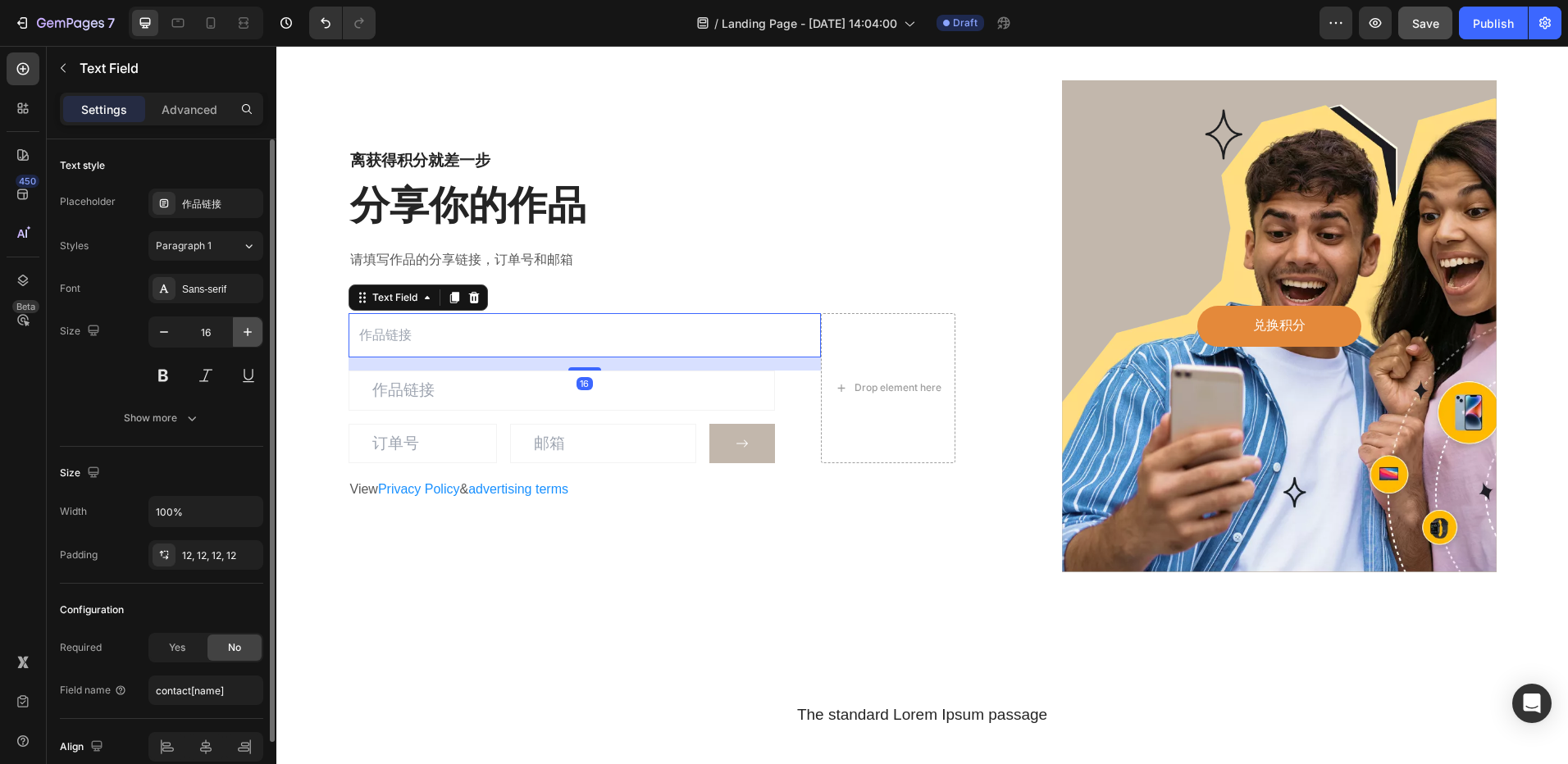
click at [248, 327] on icon "button" at bounding box center [247, 331] width 16 height 16
type input "19"
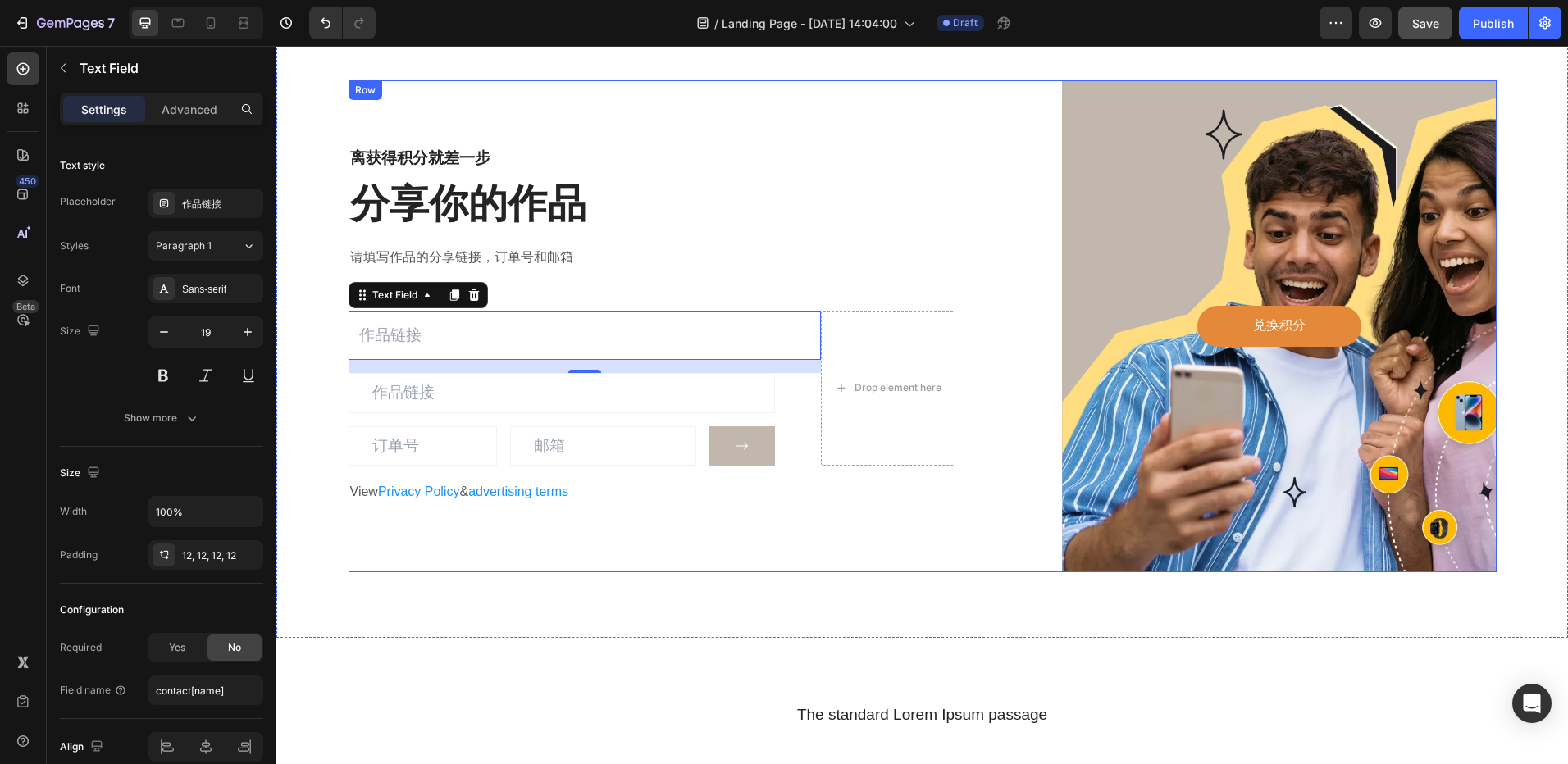
click at [674, 271] on div "离获得积分就差一步 Heading 分享你的作品 Heading 请填写作品的分享链接，订单号和邮箱 Text block Text Field 16 Ema…" at bounding box center [652, 326] width 608 height 492
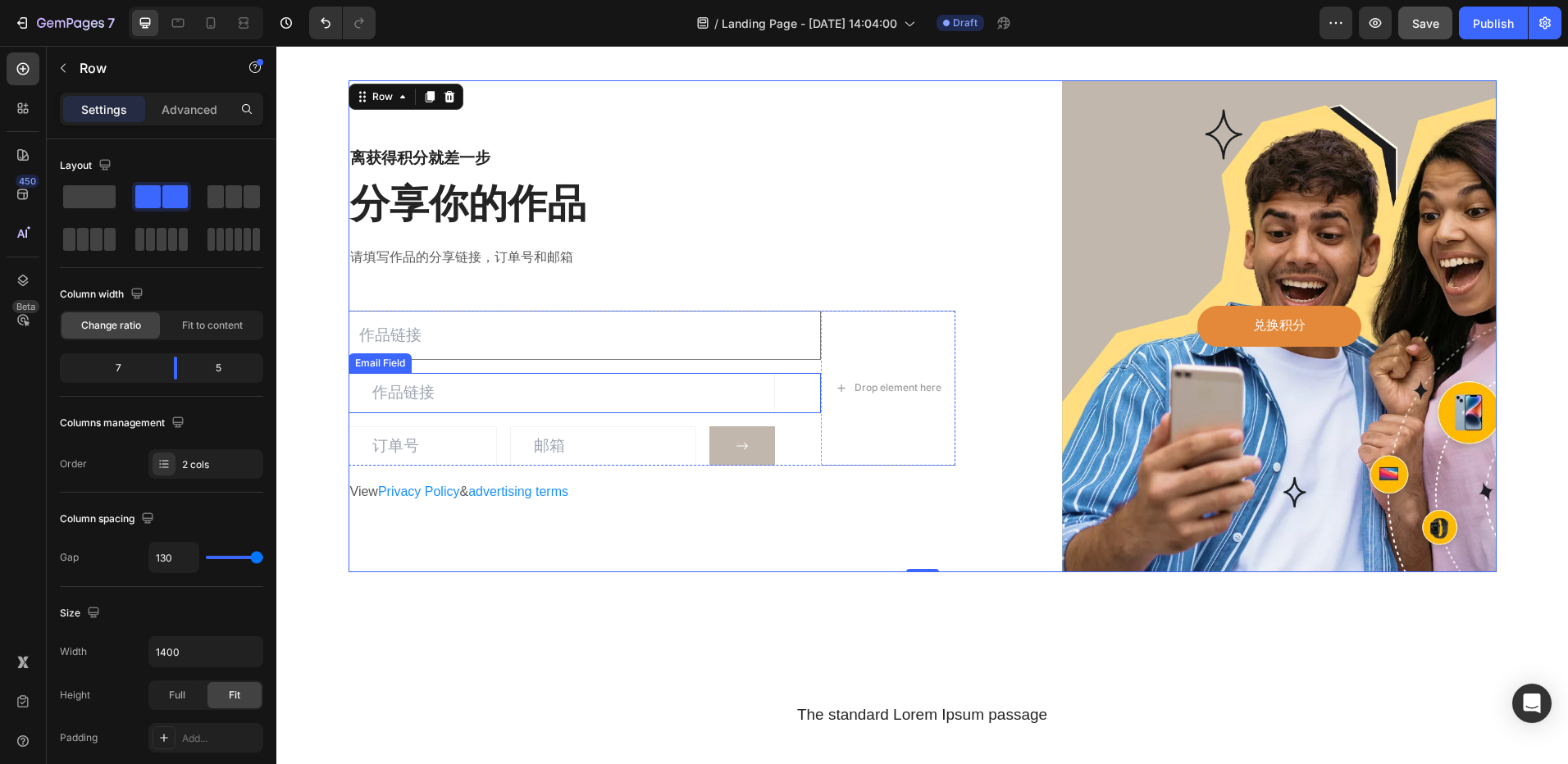
click at [544, 382] on input "email" at bounding box center [561, 393] width 427 height 40
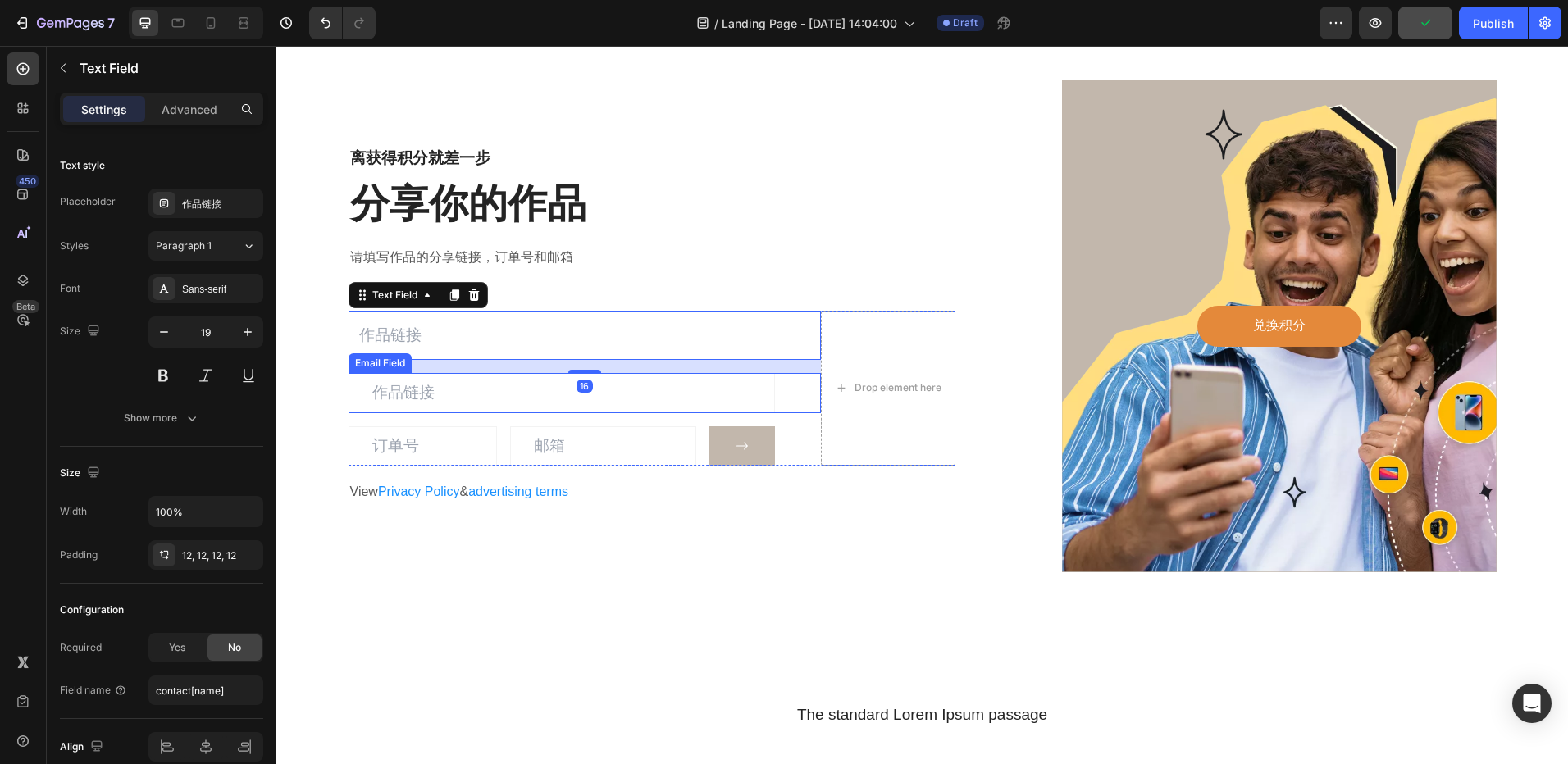
click at [711, 398] on input "email" at bounding box center [561, 393] width 427 height 40
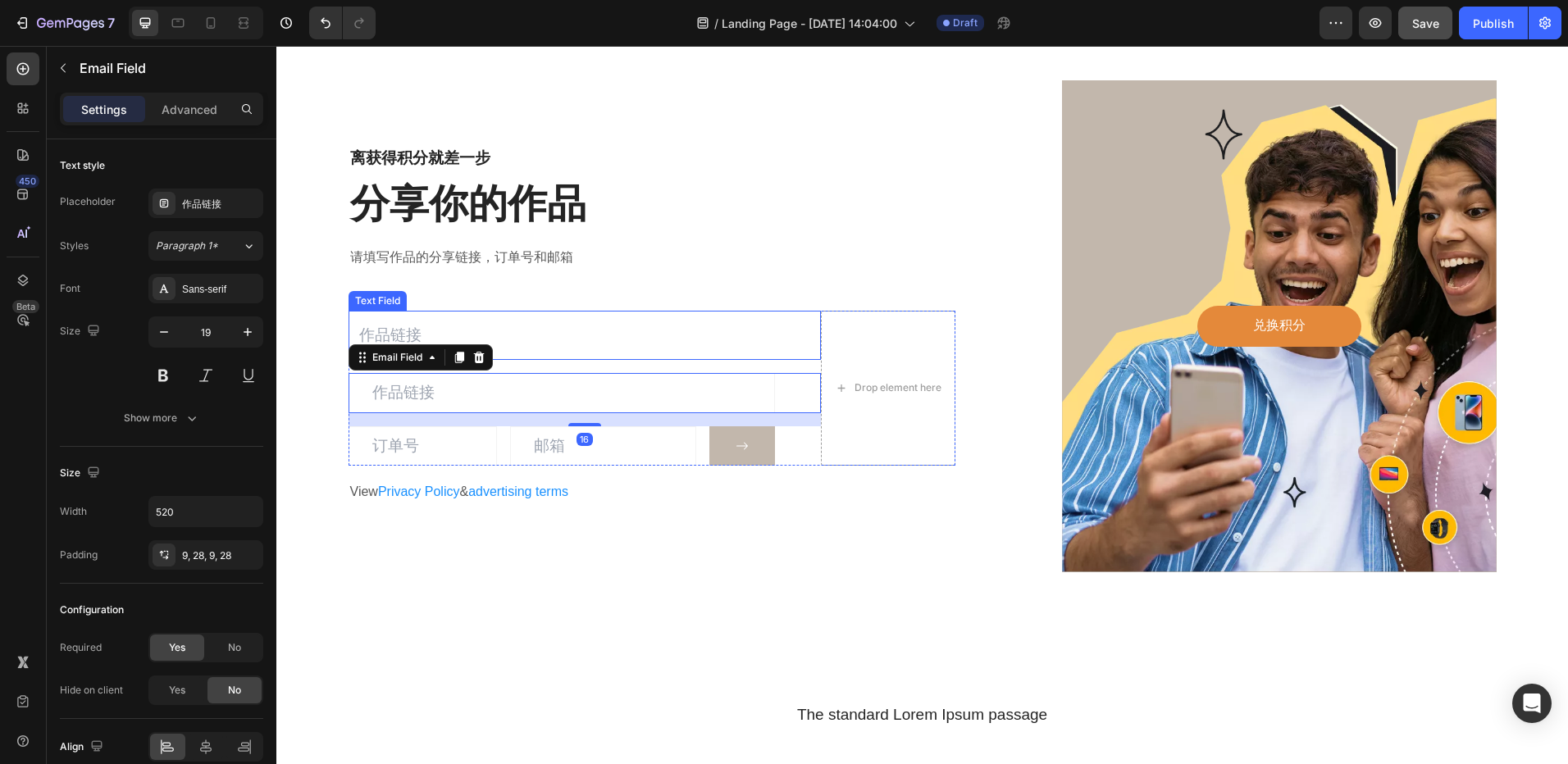
click at [696, 350] on input "text" at bounding box center [585, 336] width 473 height 50
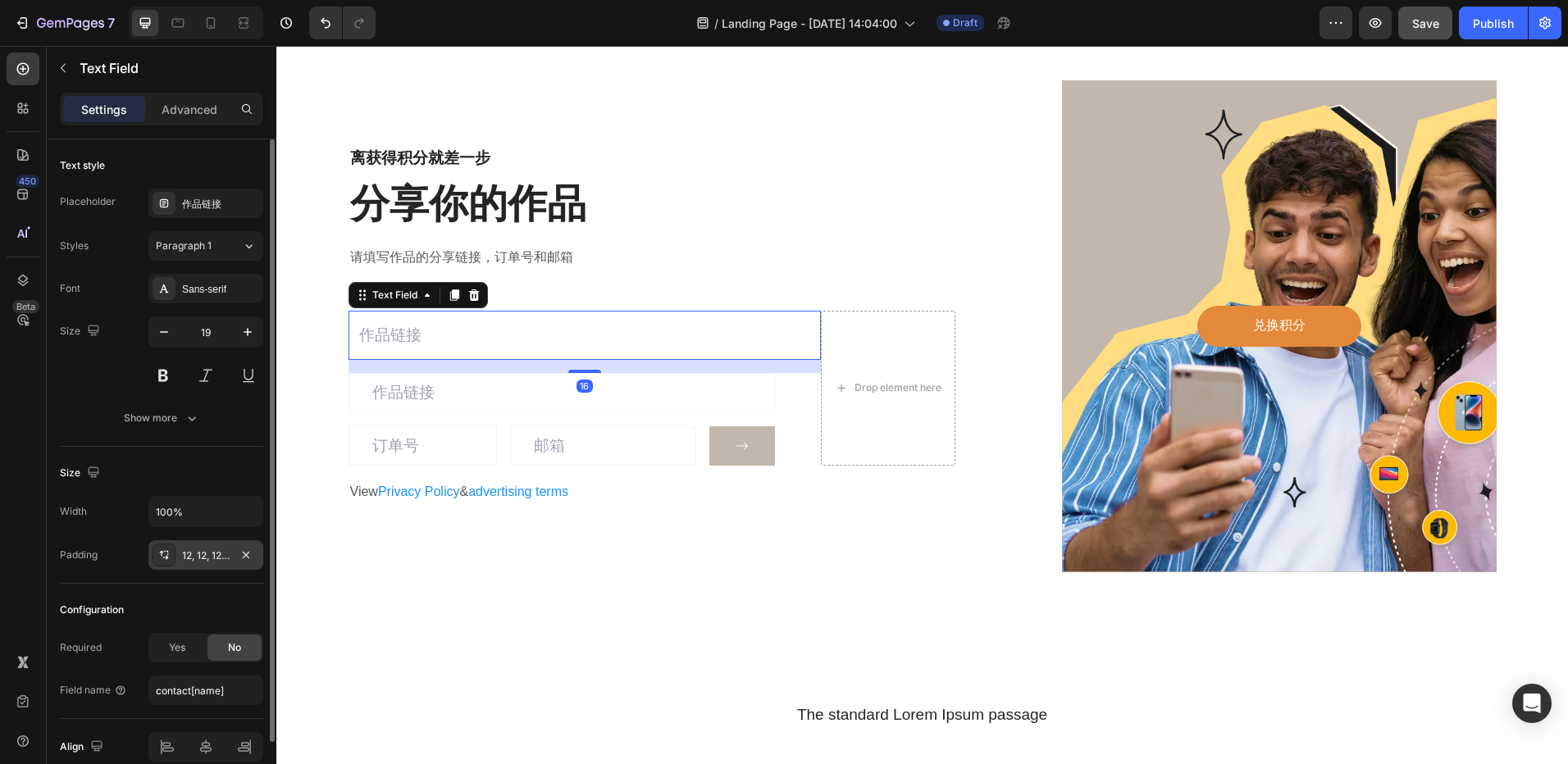
click at [207, 557] on div "12, 12, 12, 12" at bounding box center [206, 555] width 48 height 14
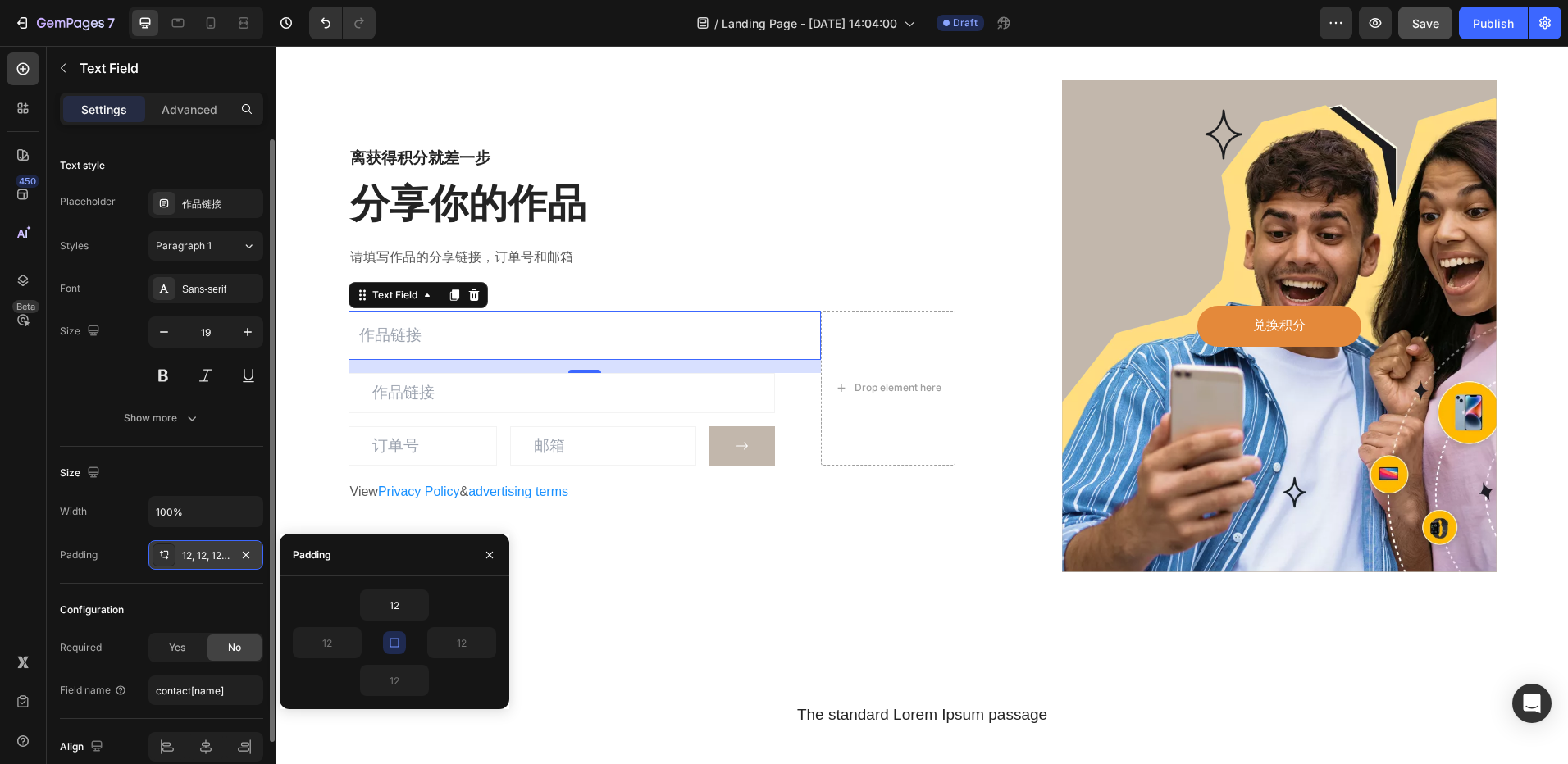
click at [184, 557] on div "12, 12, 12, 12" at bounding box center [206, 555] width 48 height 14
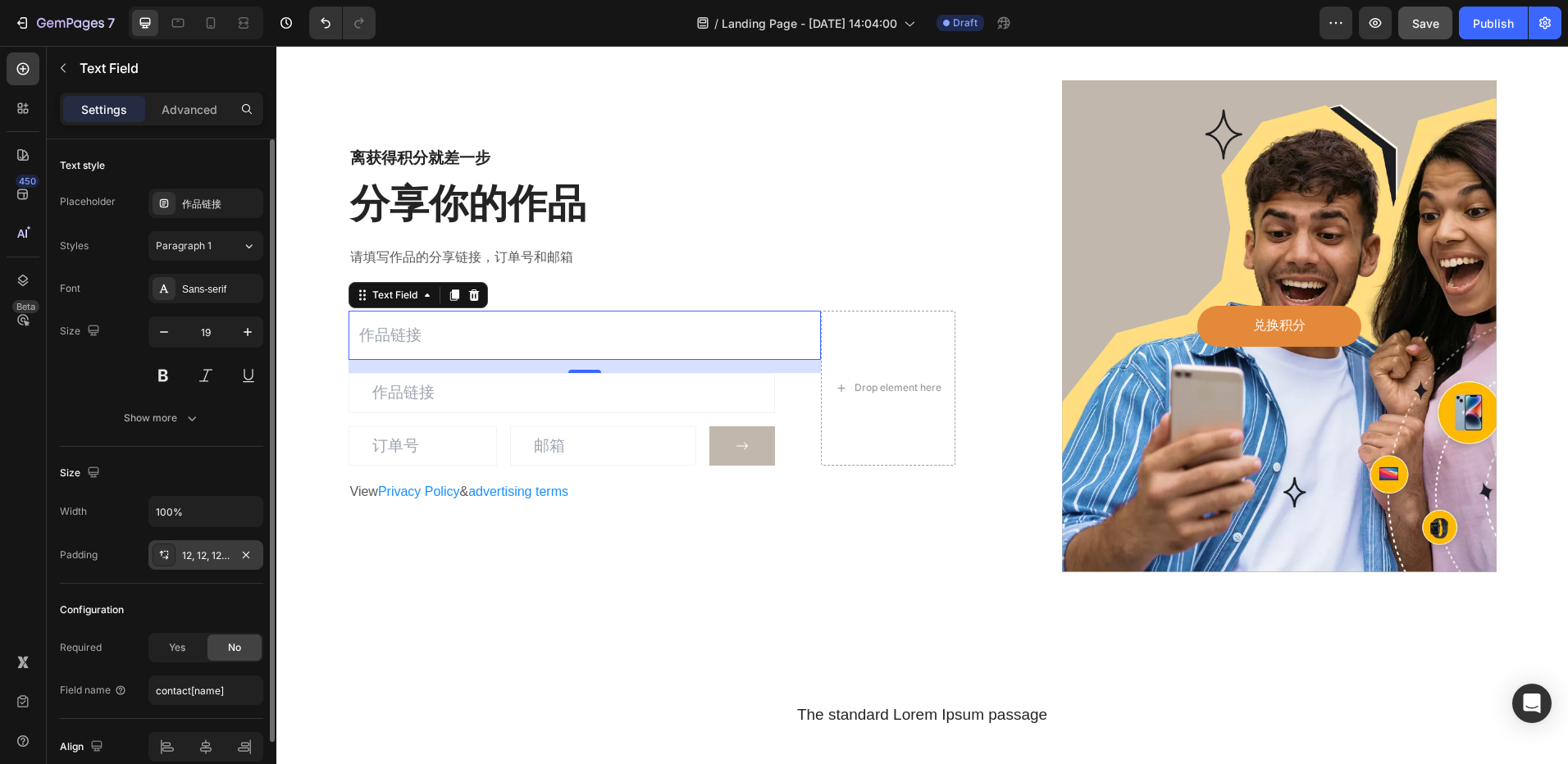
click at [184, 557] on div "12, 12, 12, 12" at bounding box center [206, 555] width 48 height 14
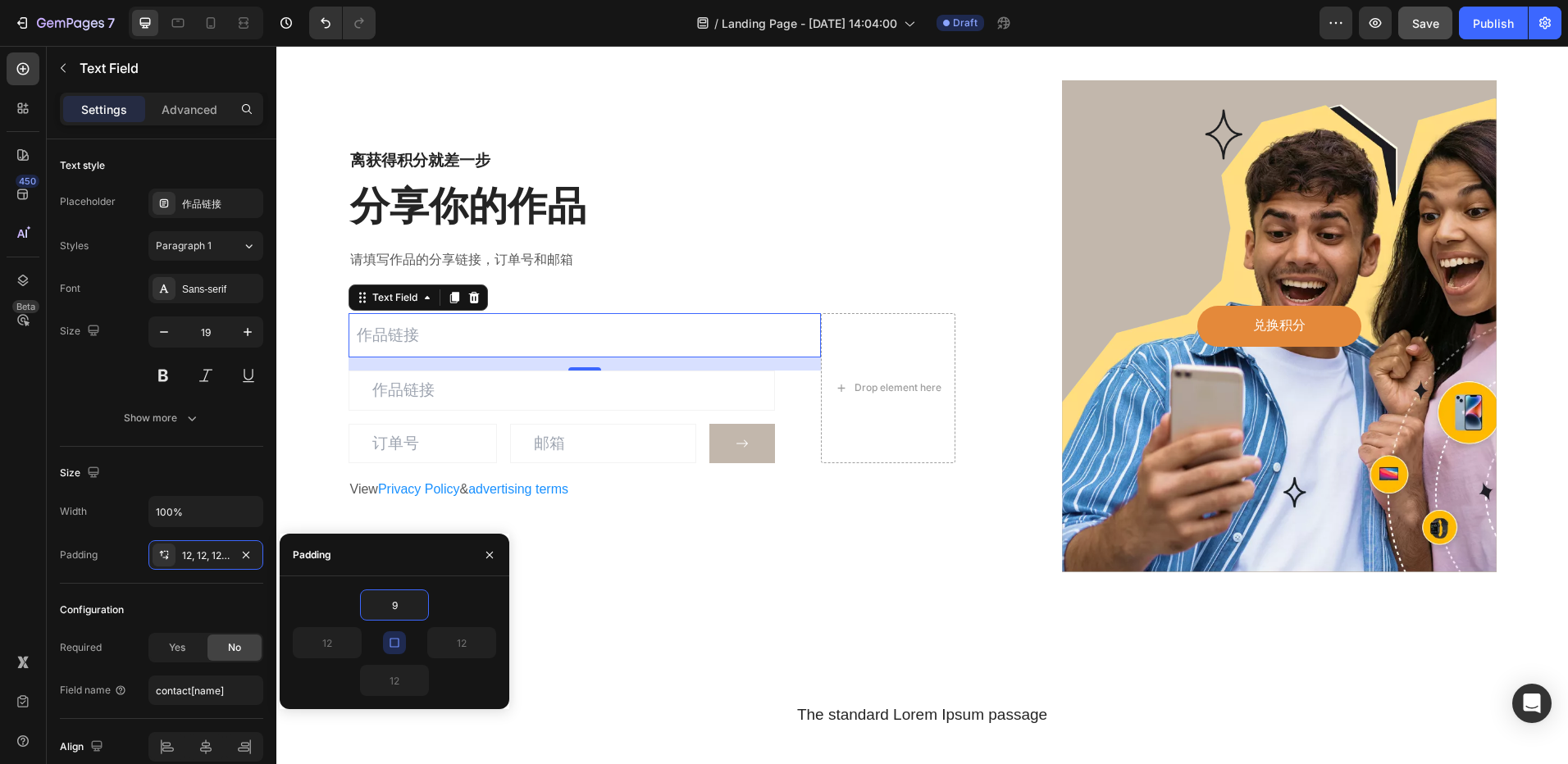
type input "9"
click at [395, 633] on button "button" at bounding box center [394, 643] width 23 height 23
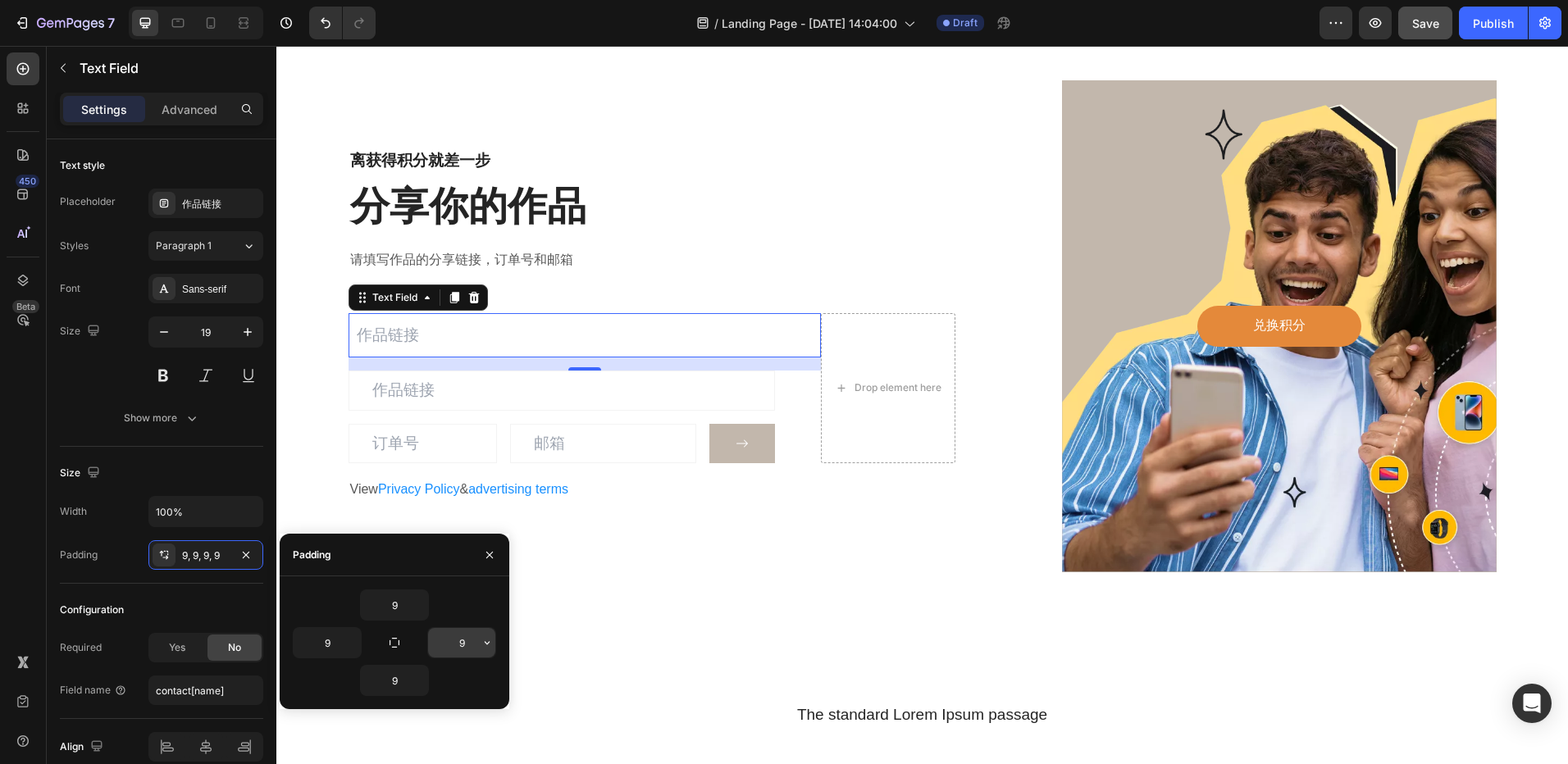
click at [462, 644] on input "9" at bounding box center [462, 642] width 67 height 30
type input "28"
click at [324, 645] on input "9" at bounding box center [327, 642] width 67 height 30
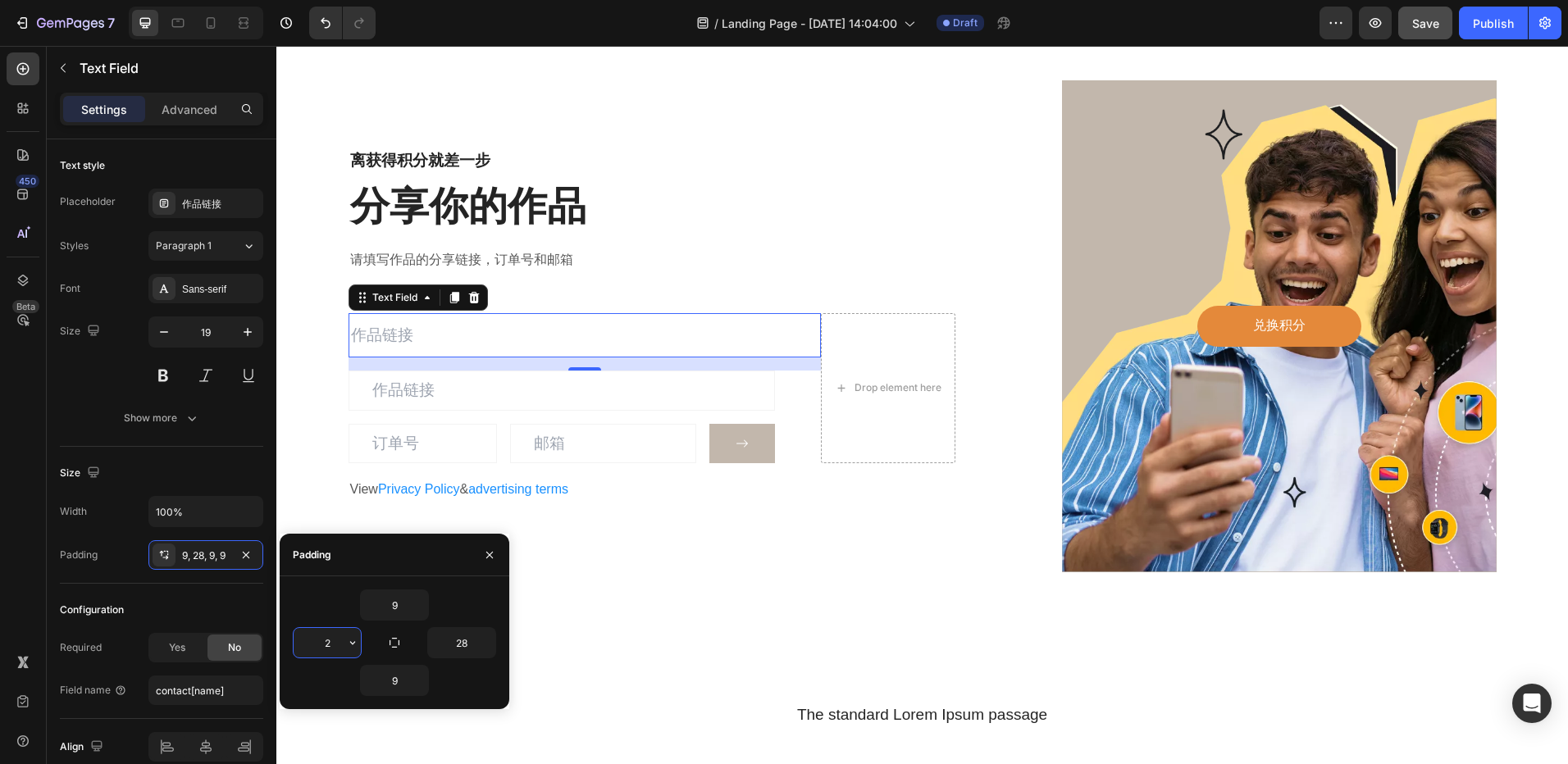
type input "28"
click at [687, 580] on div "离获得积分就差一步 Heading 分享你的作品 Heading 请填写作品的分享链接，订单号和邮箱 Text block Text Field 16 Ema…" at bounding box center [923, 325] width 1292 height 623
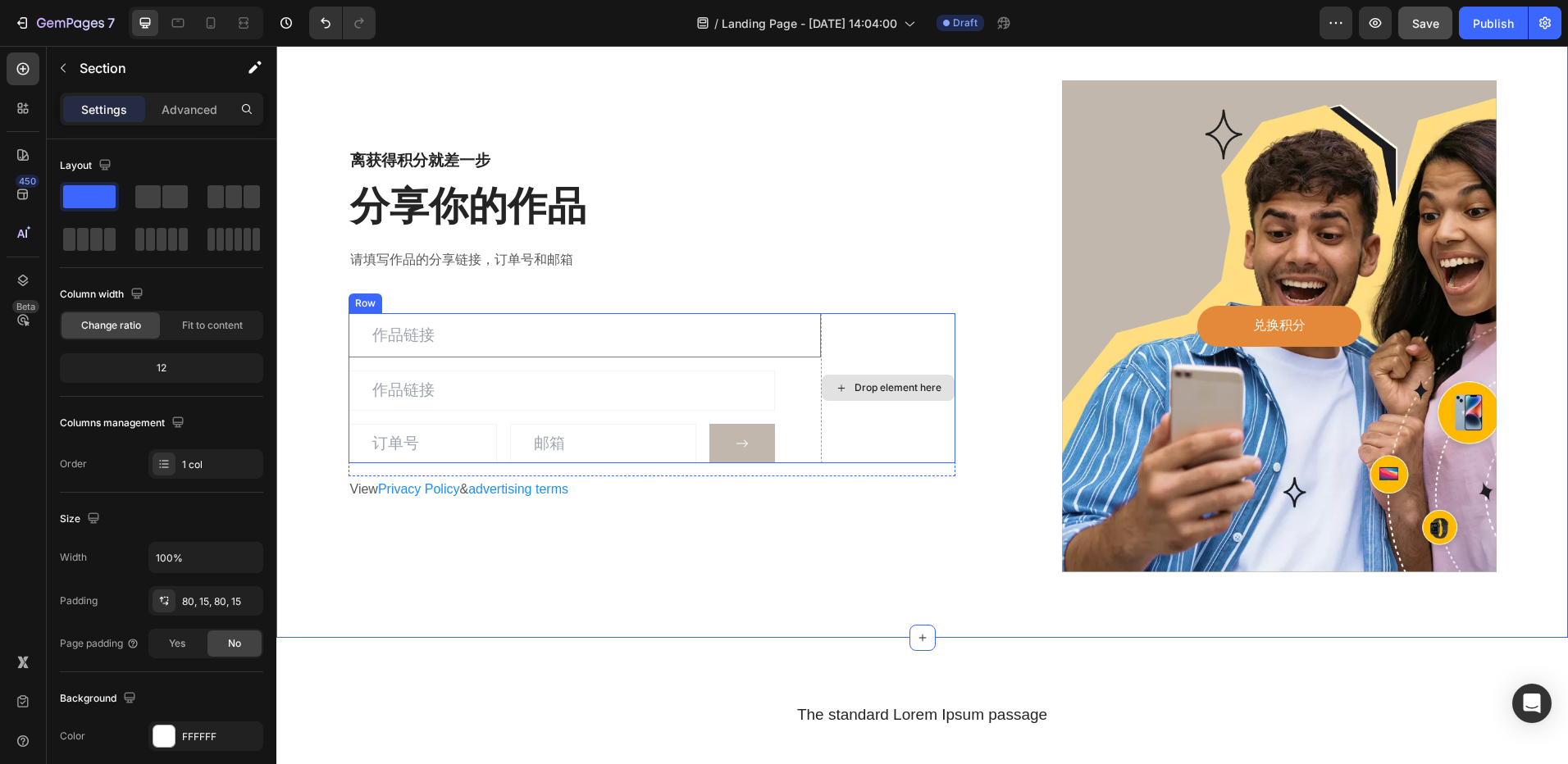
click at [893, 251] on p "请填写作品的分享链接，订单号和邮箱" at bounding box center [641, 259] width 583 height 24
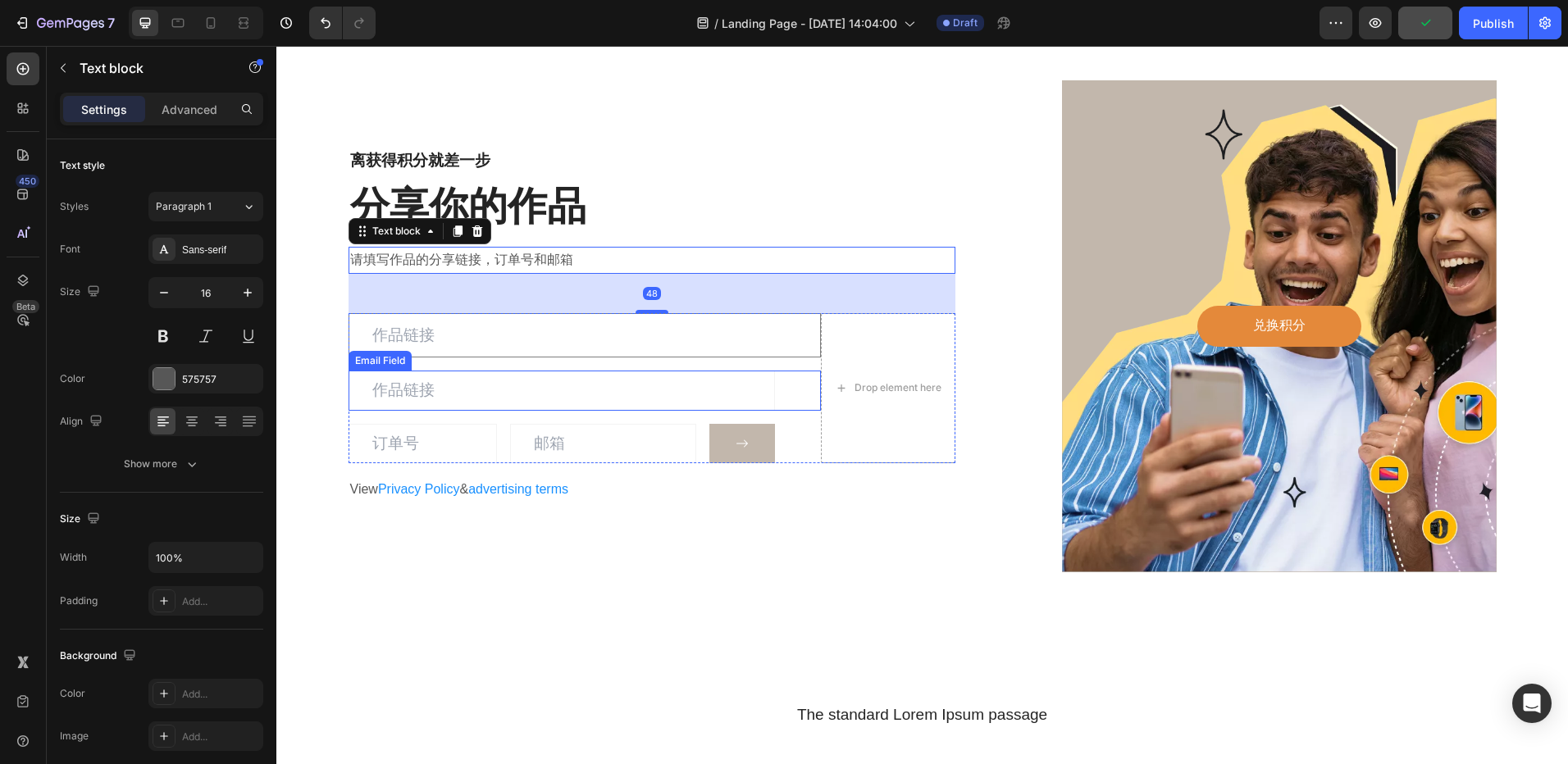
click at [563, 397] on input "email" at bounding box center [561, 390] width 427 height 40
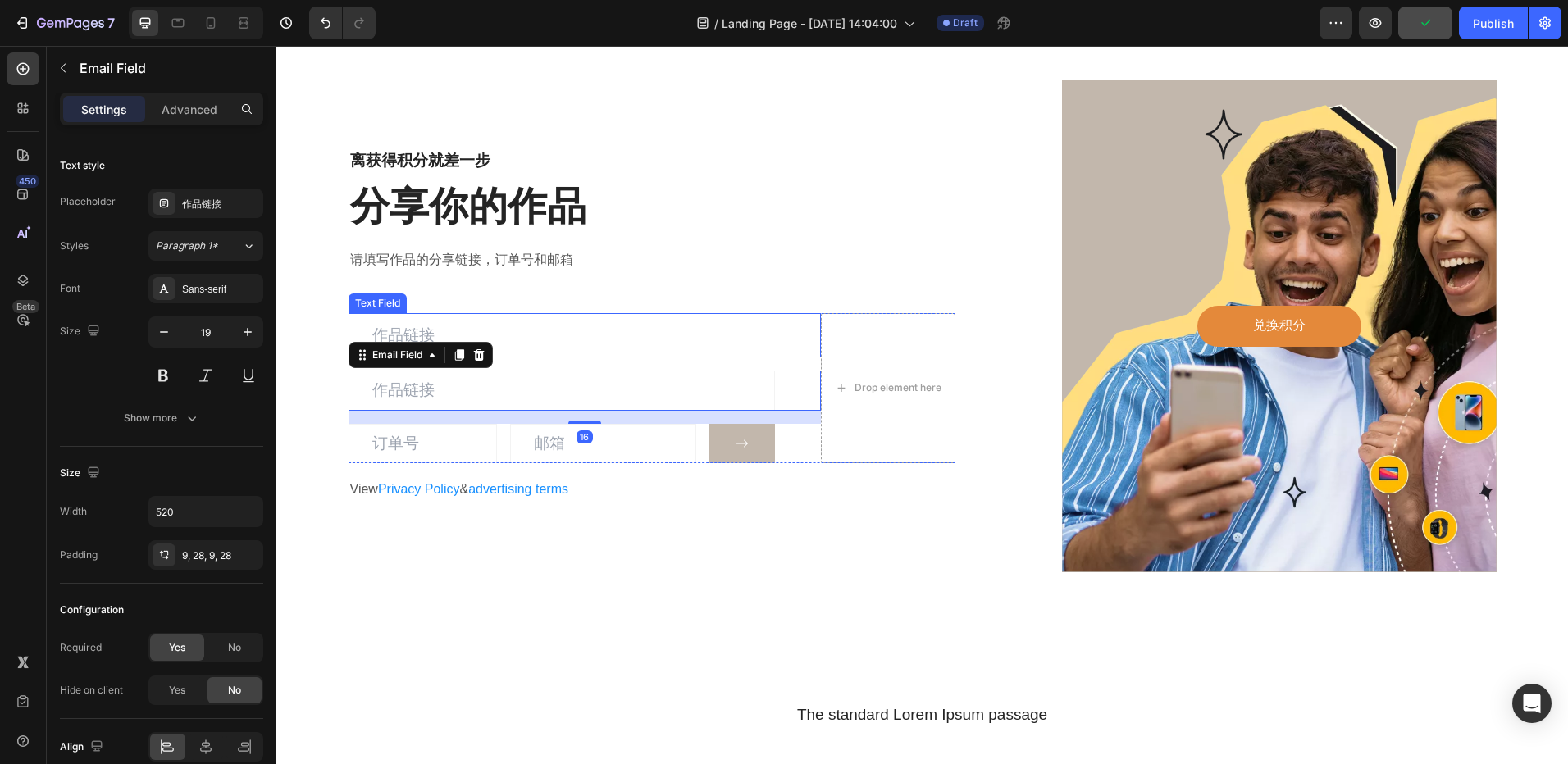
click at [616, 347] on input "text" at bounding box center [585, 335] width 473 height 44
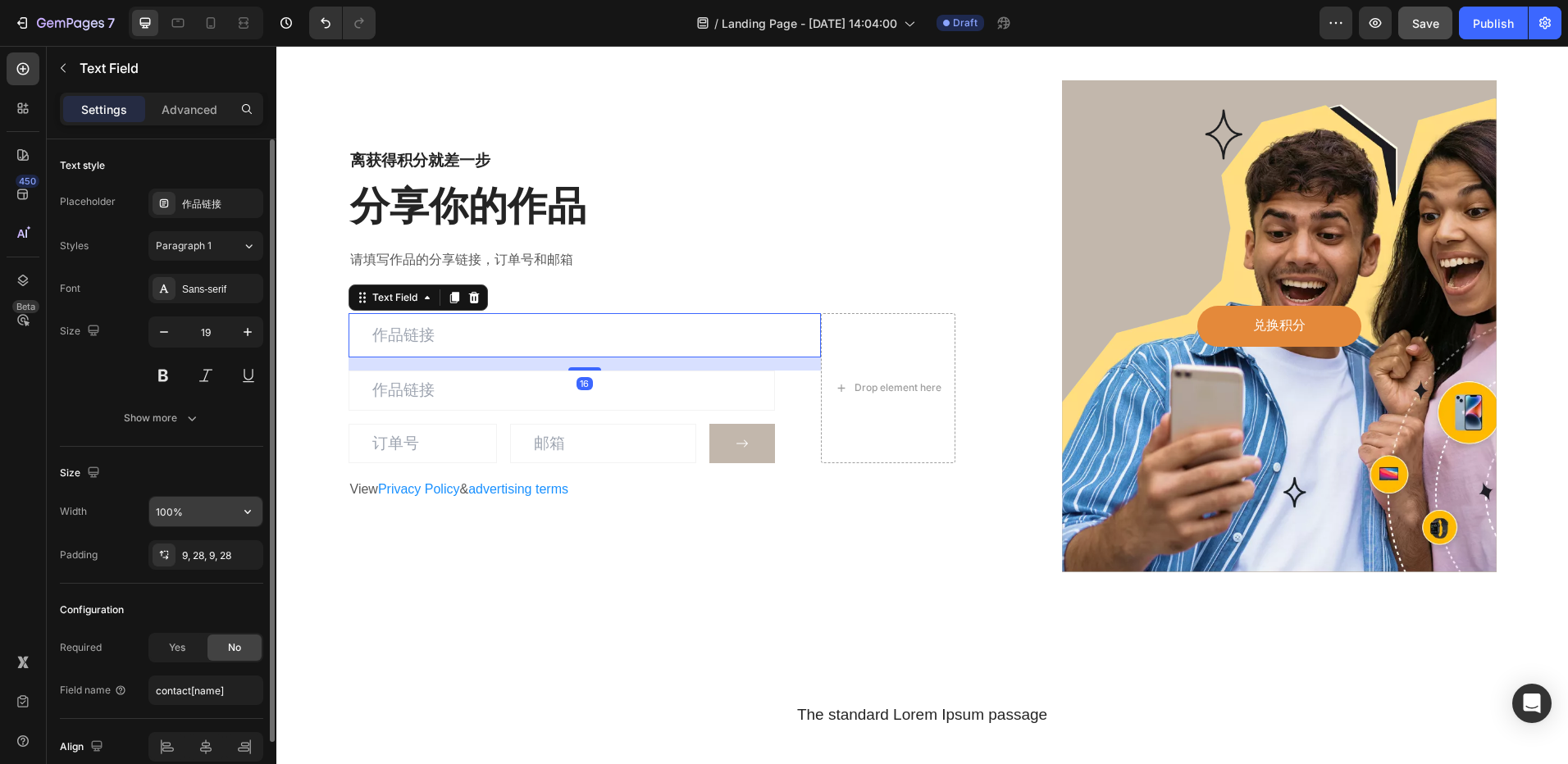
click at [193, 516] on input "100%" at bounding box center [205, 511] width 114 height 30
type input "520"
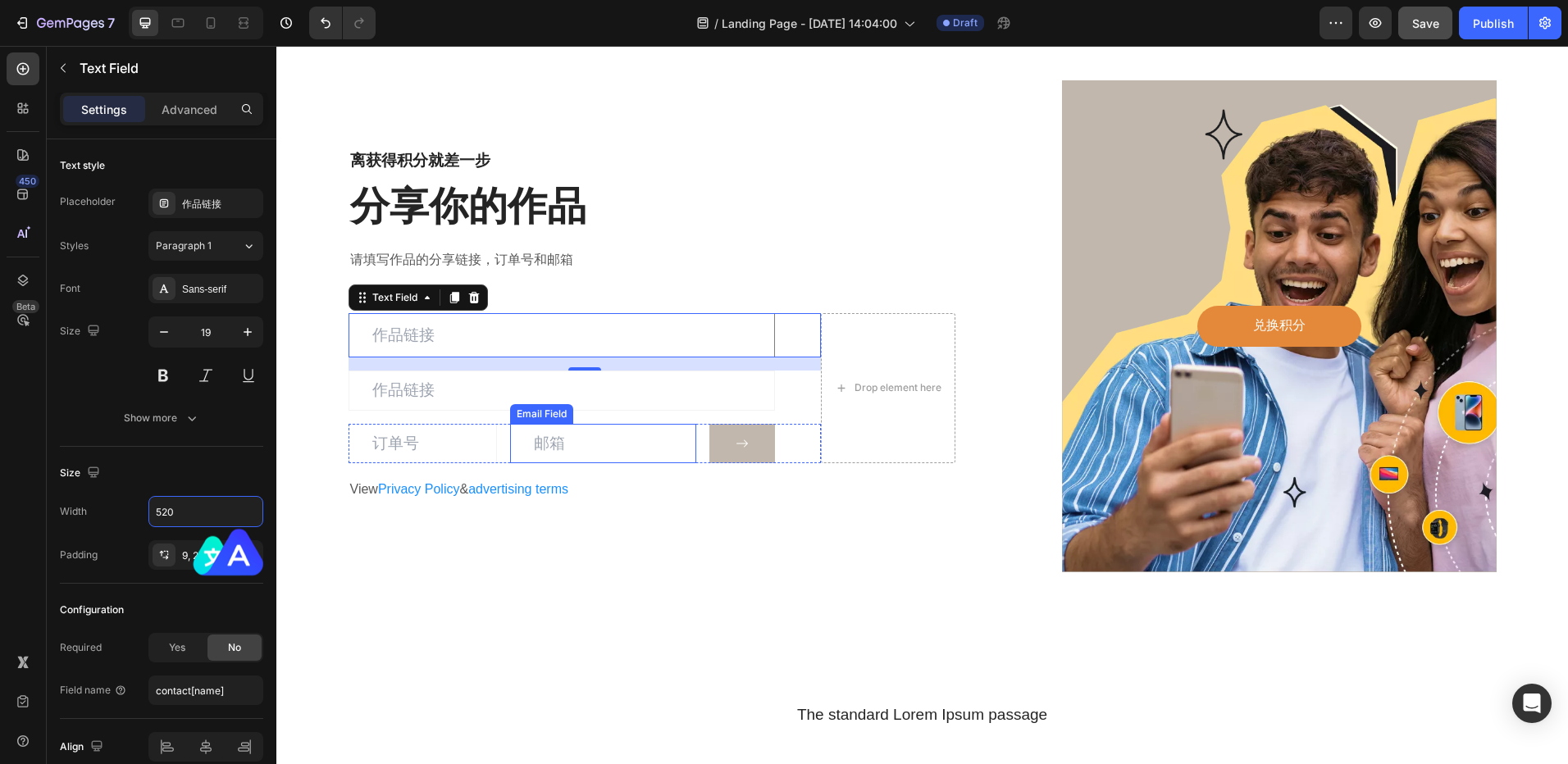
click at [880, 196] on h2 "分享你的作品" at bounding box center [652, 206] width 608 height 54
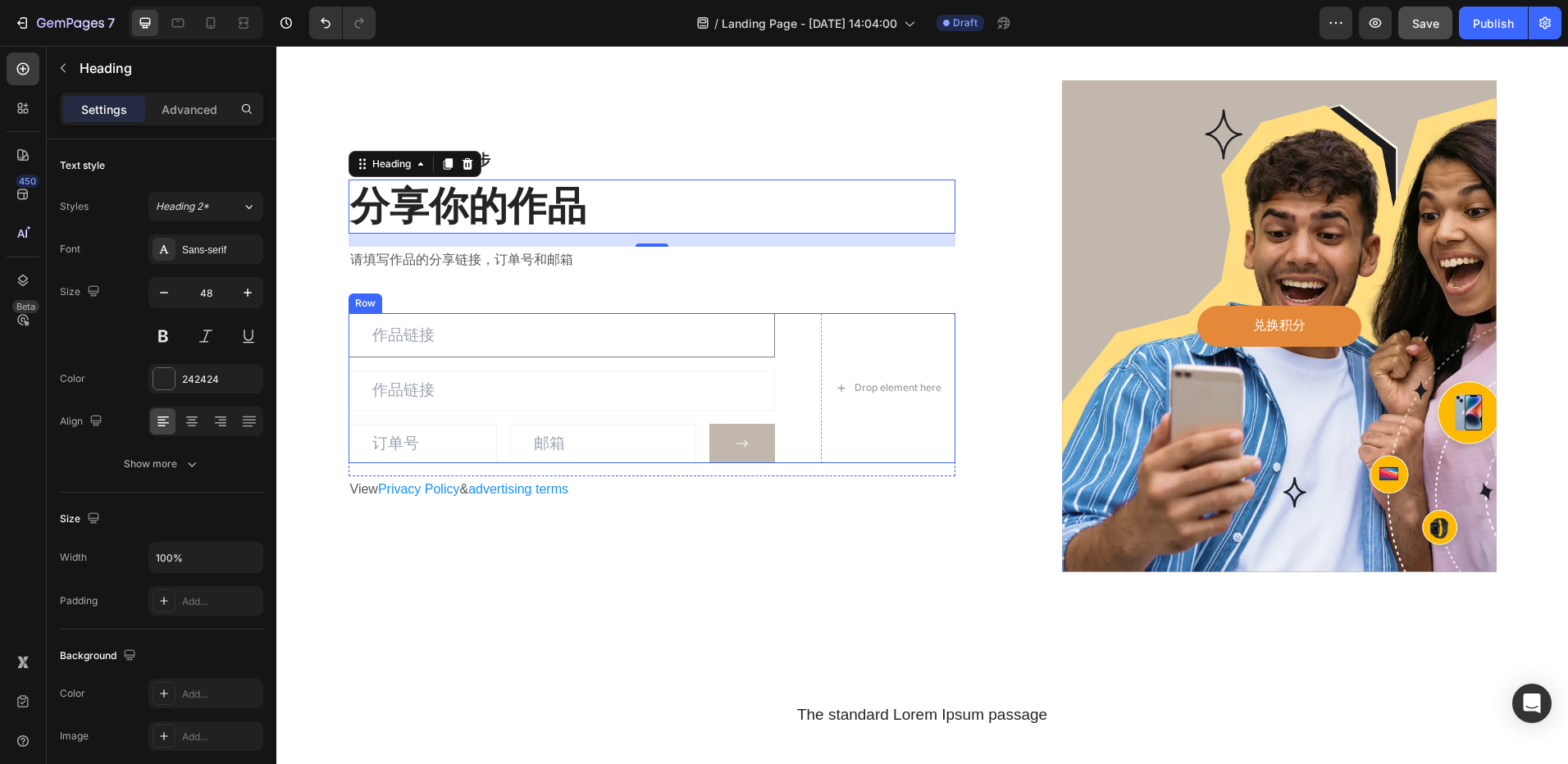
click at [611, 389] on input "email" at bounding box center [561, 390] width 427 height 40
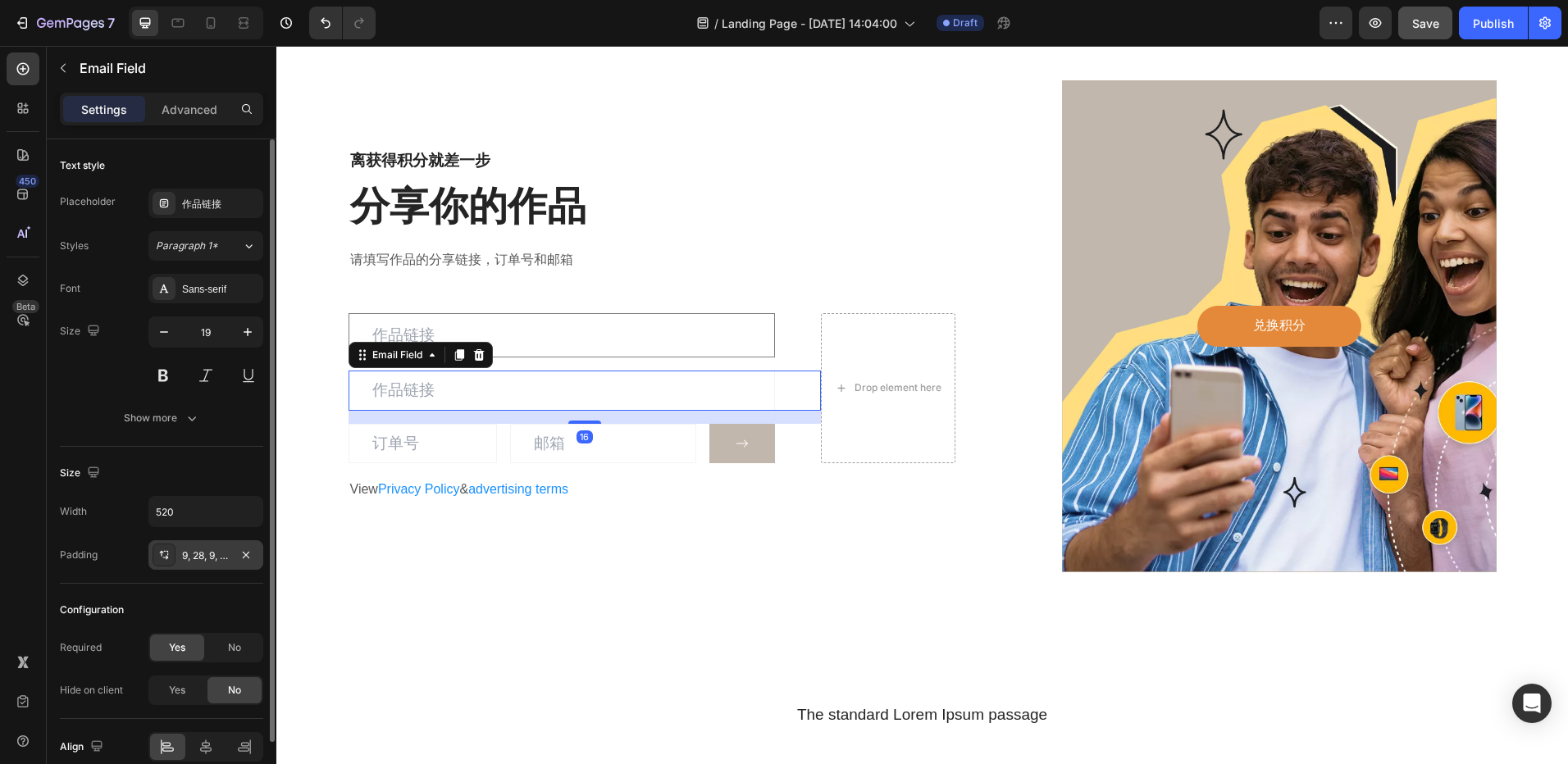
scroll to position [76, 0]
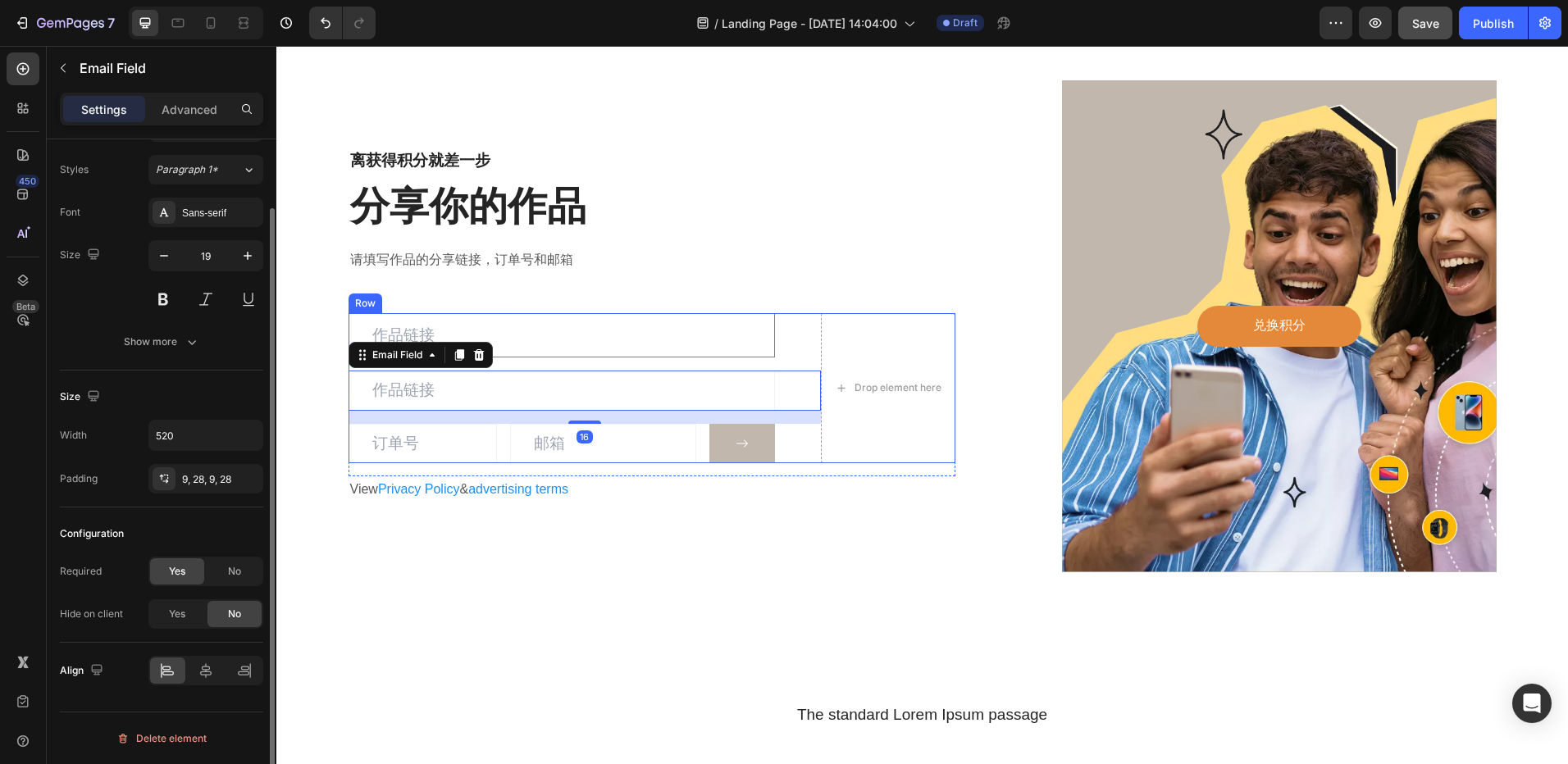
click at [666, 347] on input "text" at bounding box center [561, 335] width 427 height 44
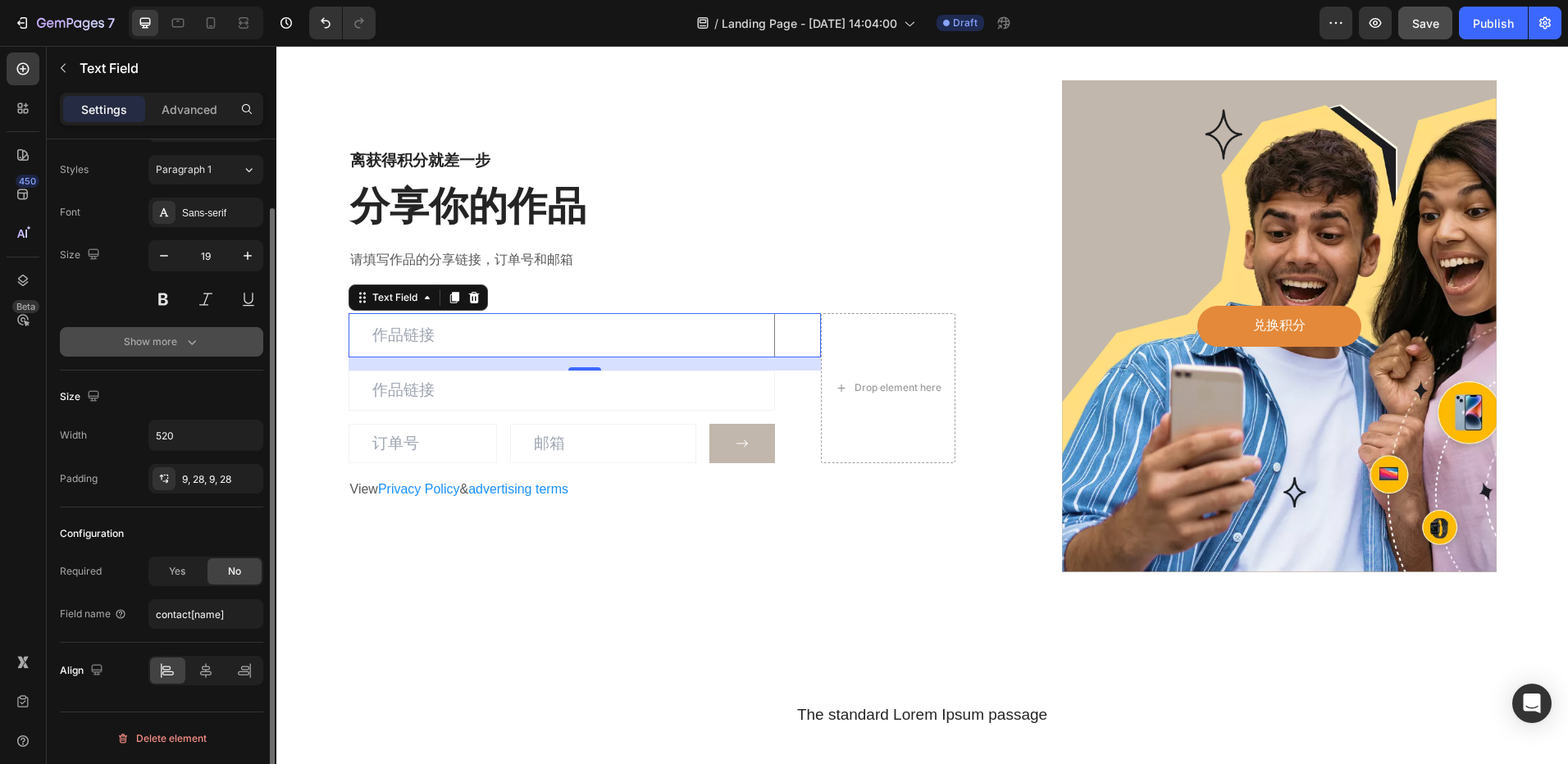
click at [190, 350] on button "Show more" at bounding box center [161, 341] width 203 height 30
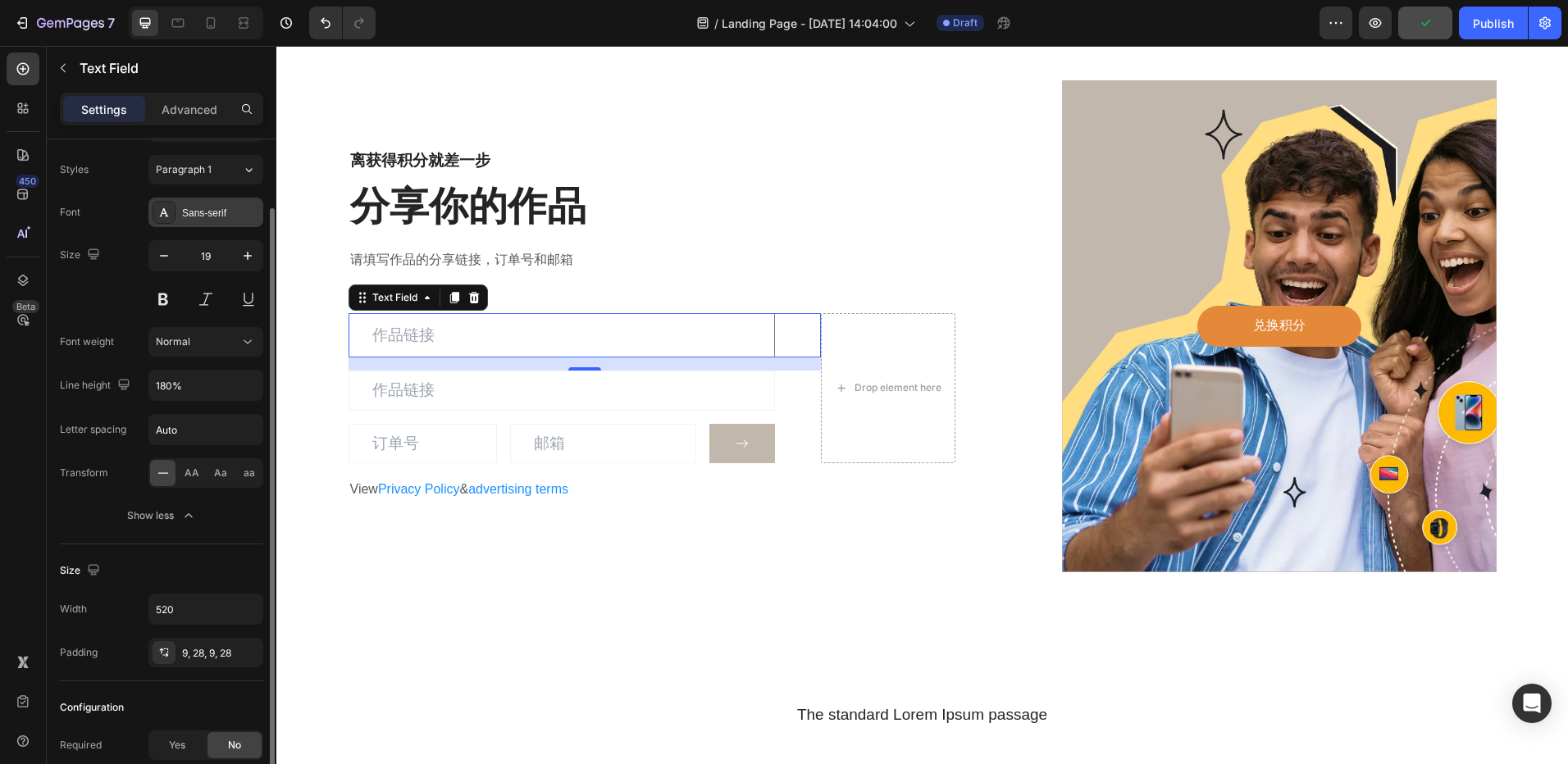
scroll to position [0, 0]
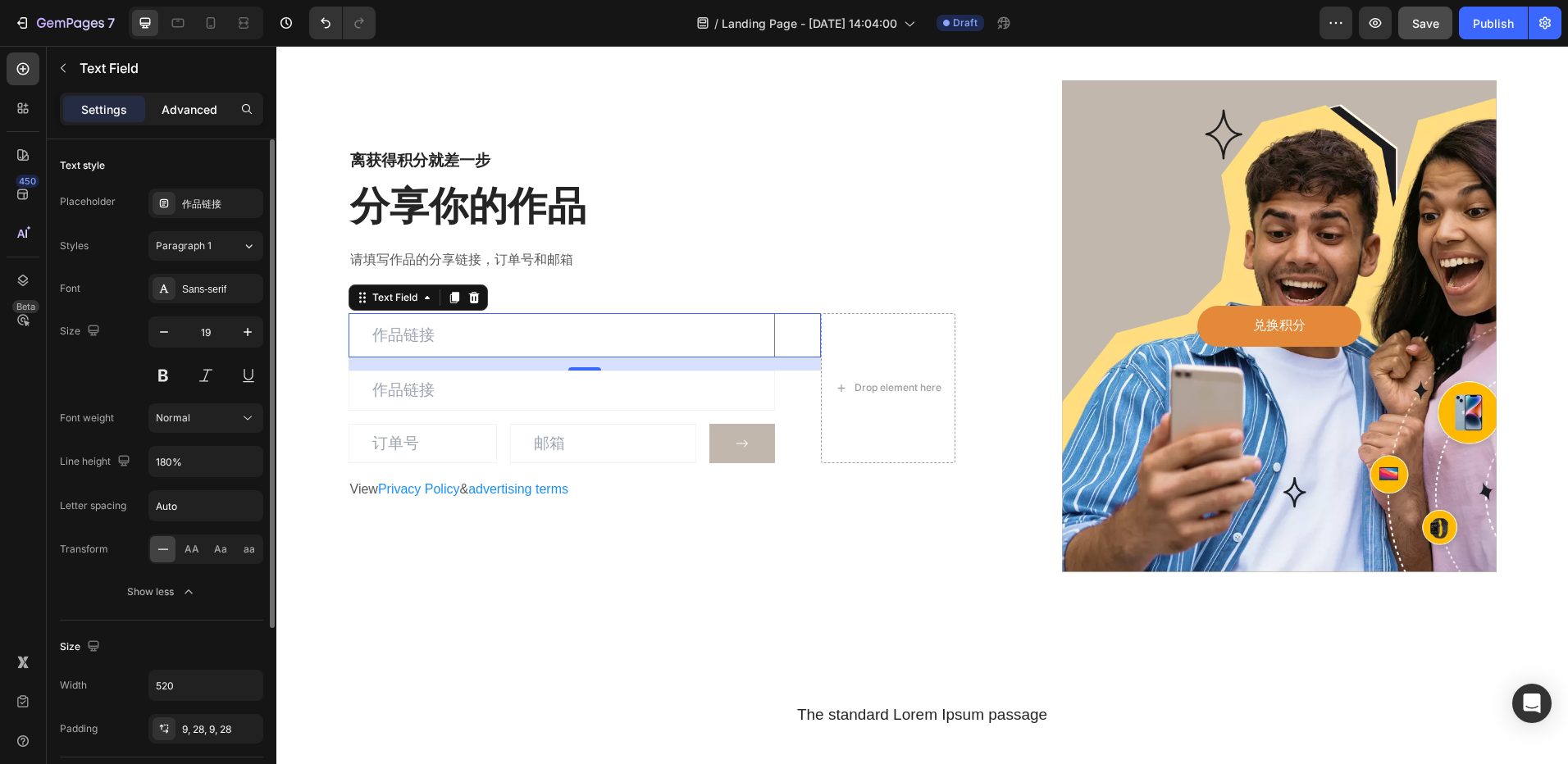
click at [179, 113] on p "Advanced" at bounding box center [189, 110] width 55 height 17
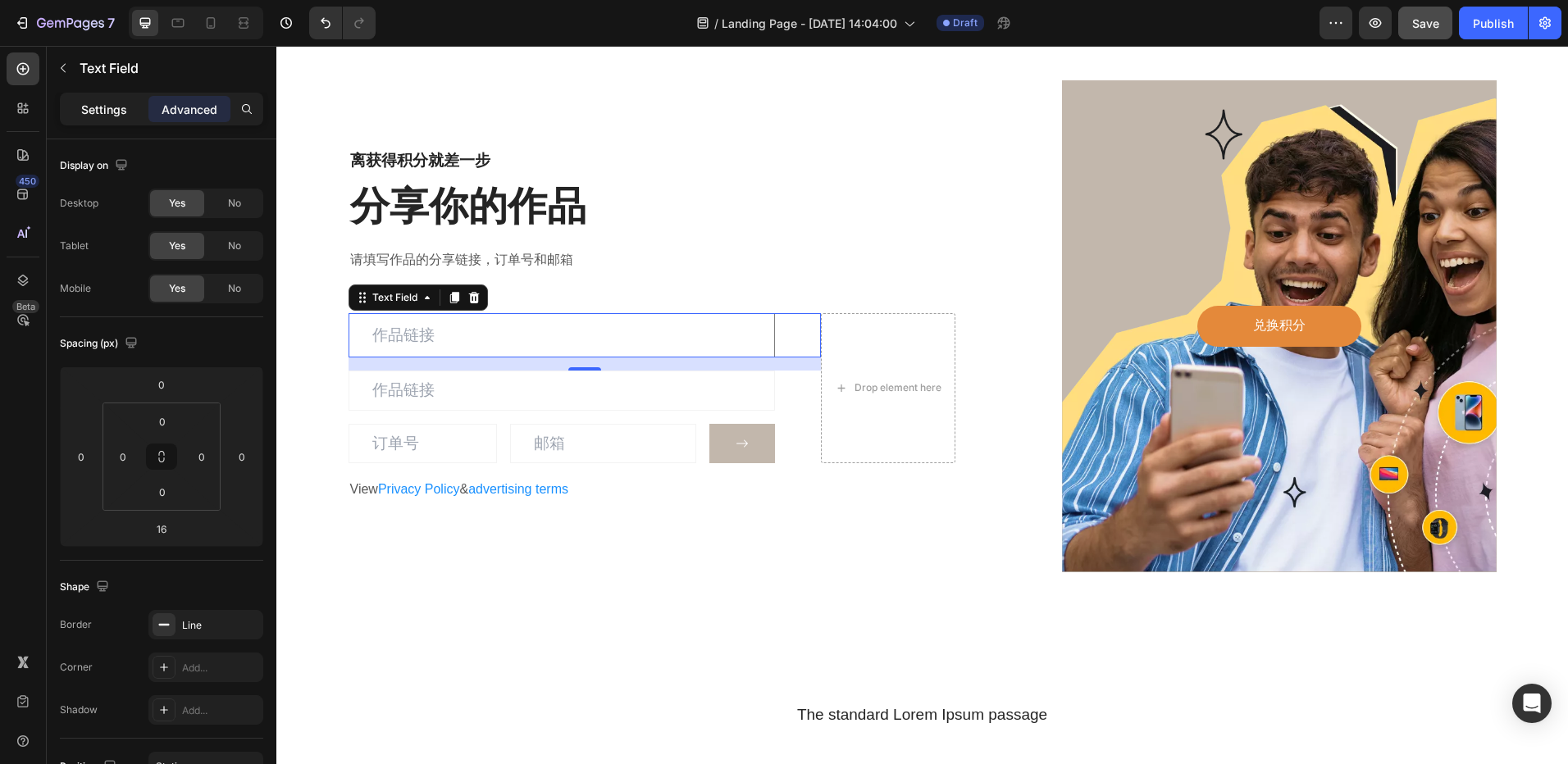
click at [78, 108] on div "Settings" at bounding box center [104, 110] width 82 height 27
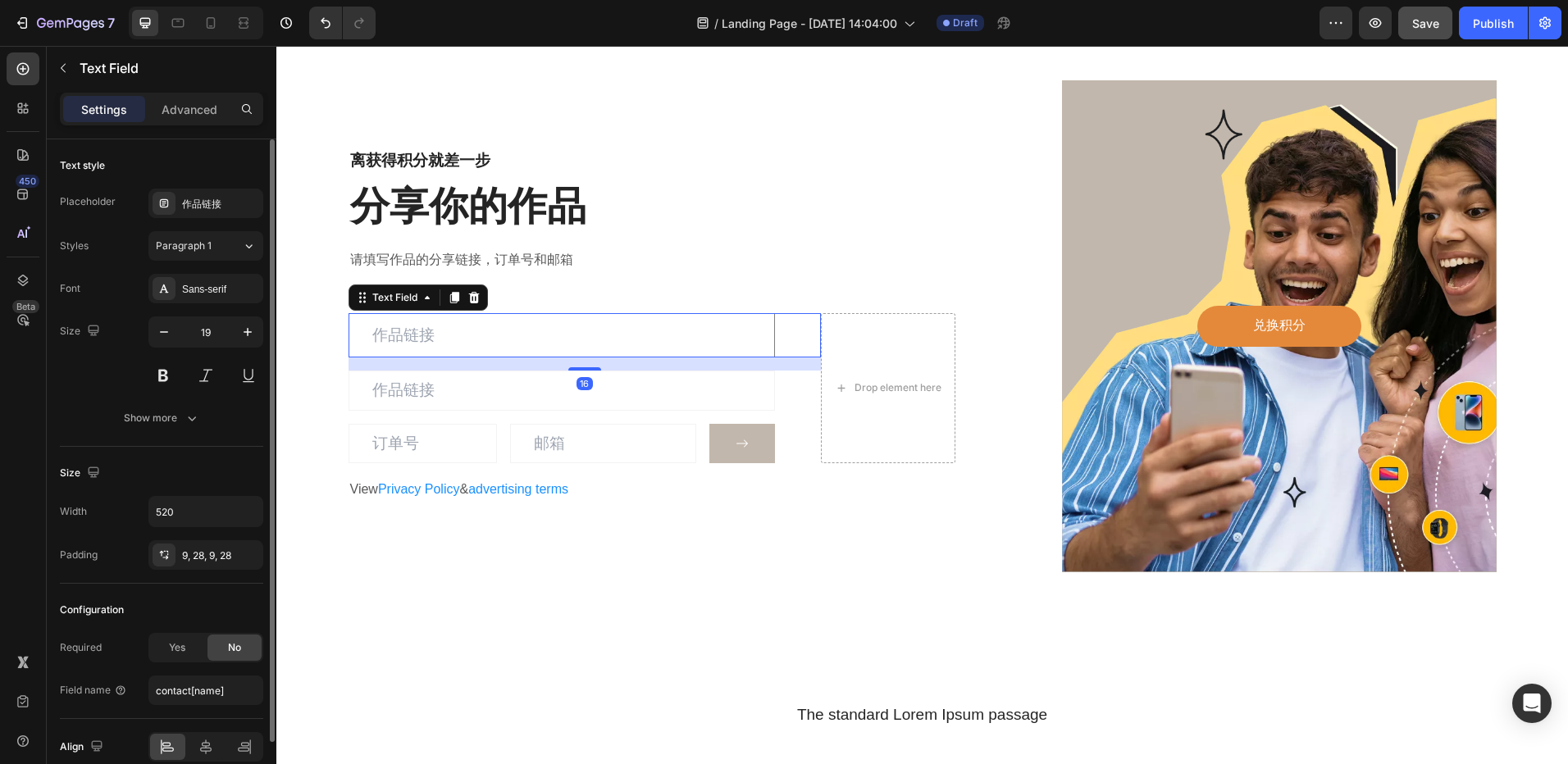
scroll to position [76, 0]
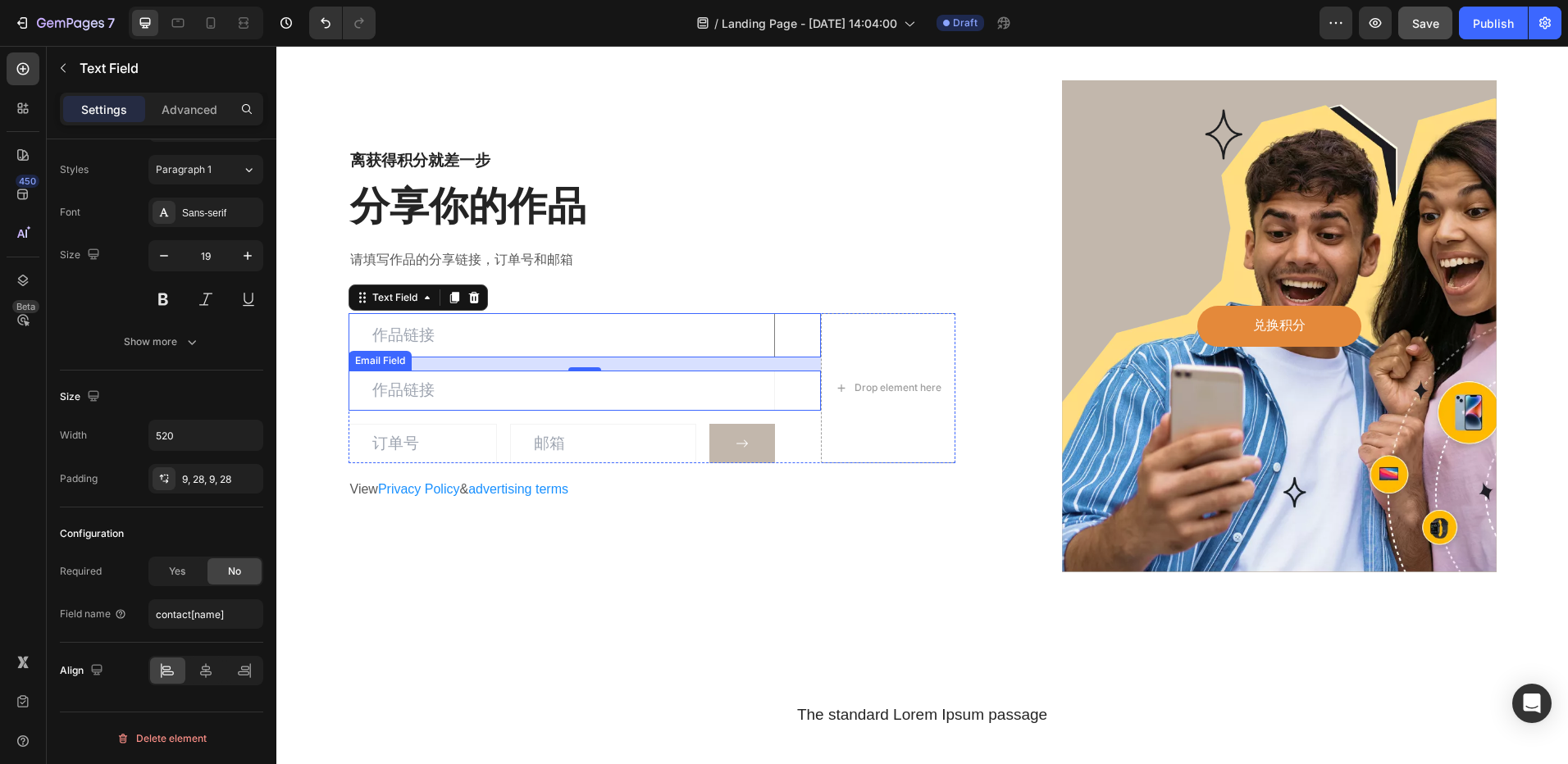
click at [667, 392] on input "email" at bounding box center [561, 390] width 427 height 40
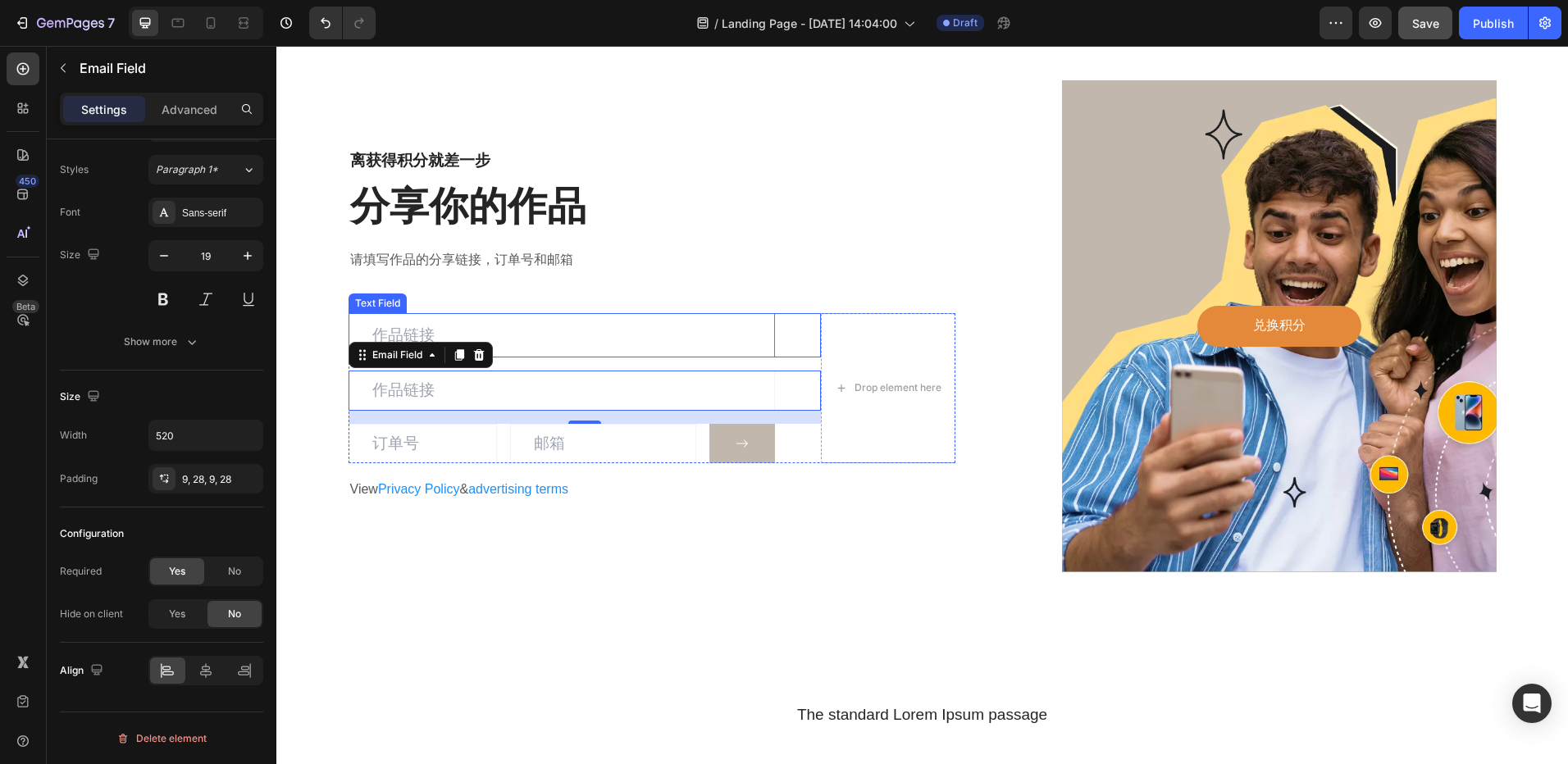
click at [609, 329] on input "text" at bounding box center [561, 335] width 427 height 44
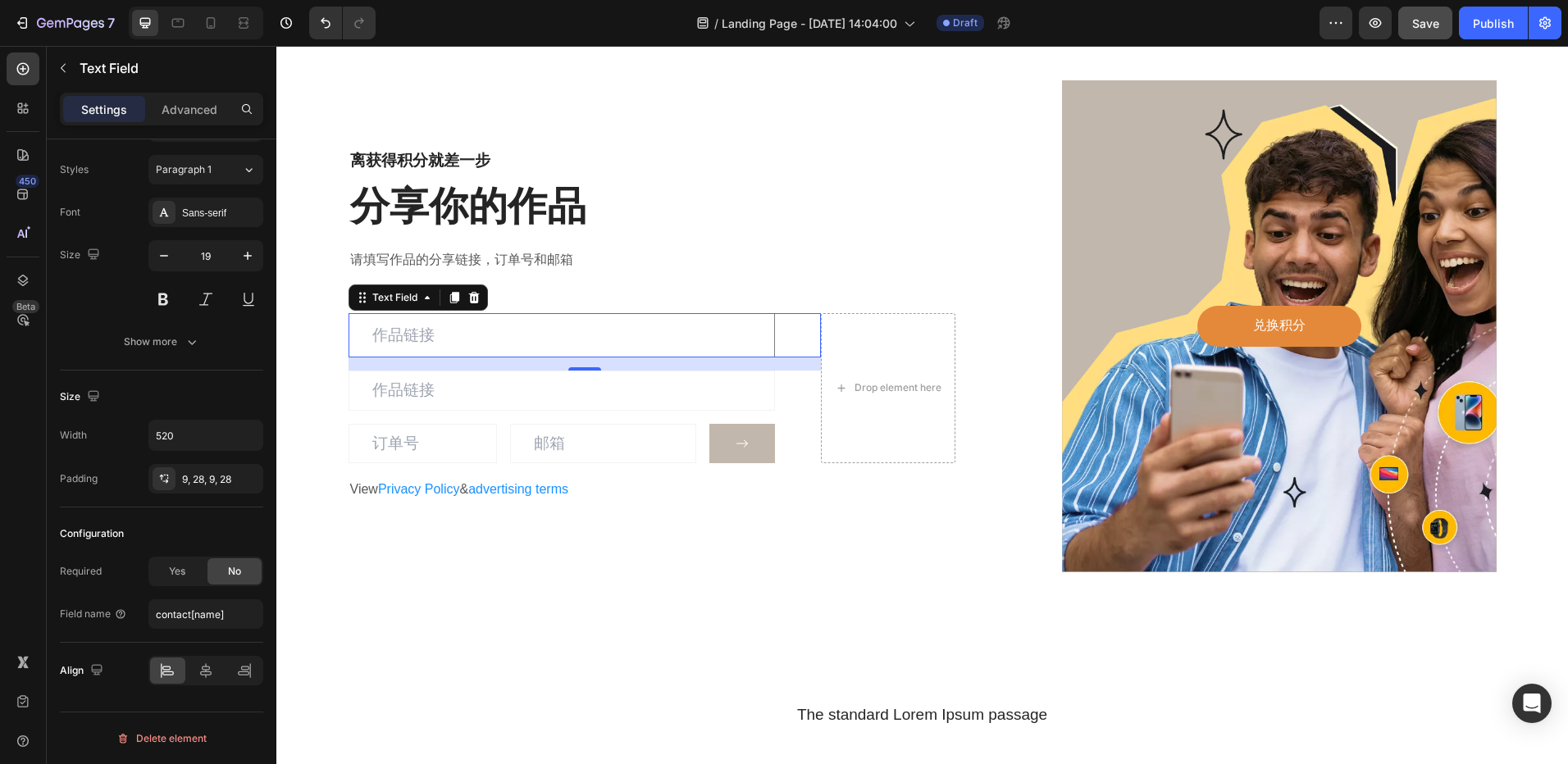
click at [522, 339] on input "text" at bounding box center [561, 335] width 427 height 44
click at [692, 386] on input "email" at bounding box center [561, 390] width 427 height 40
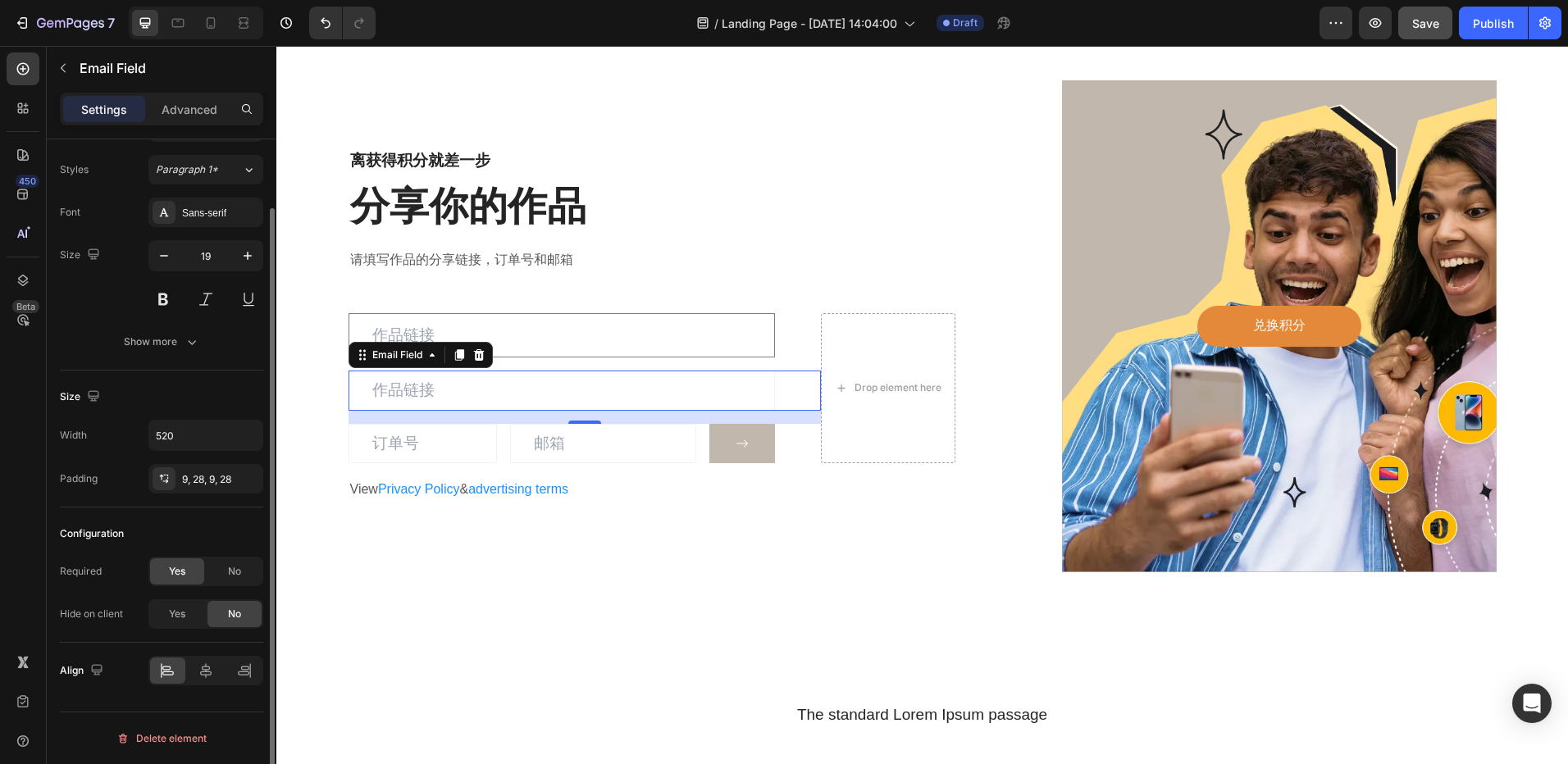
scroll to position [0, 0]
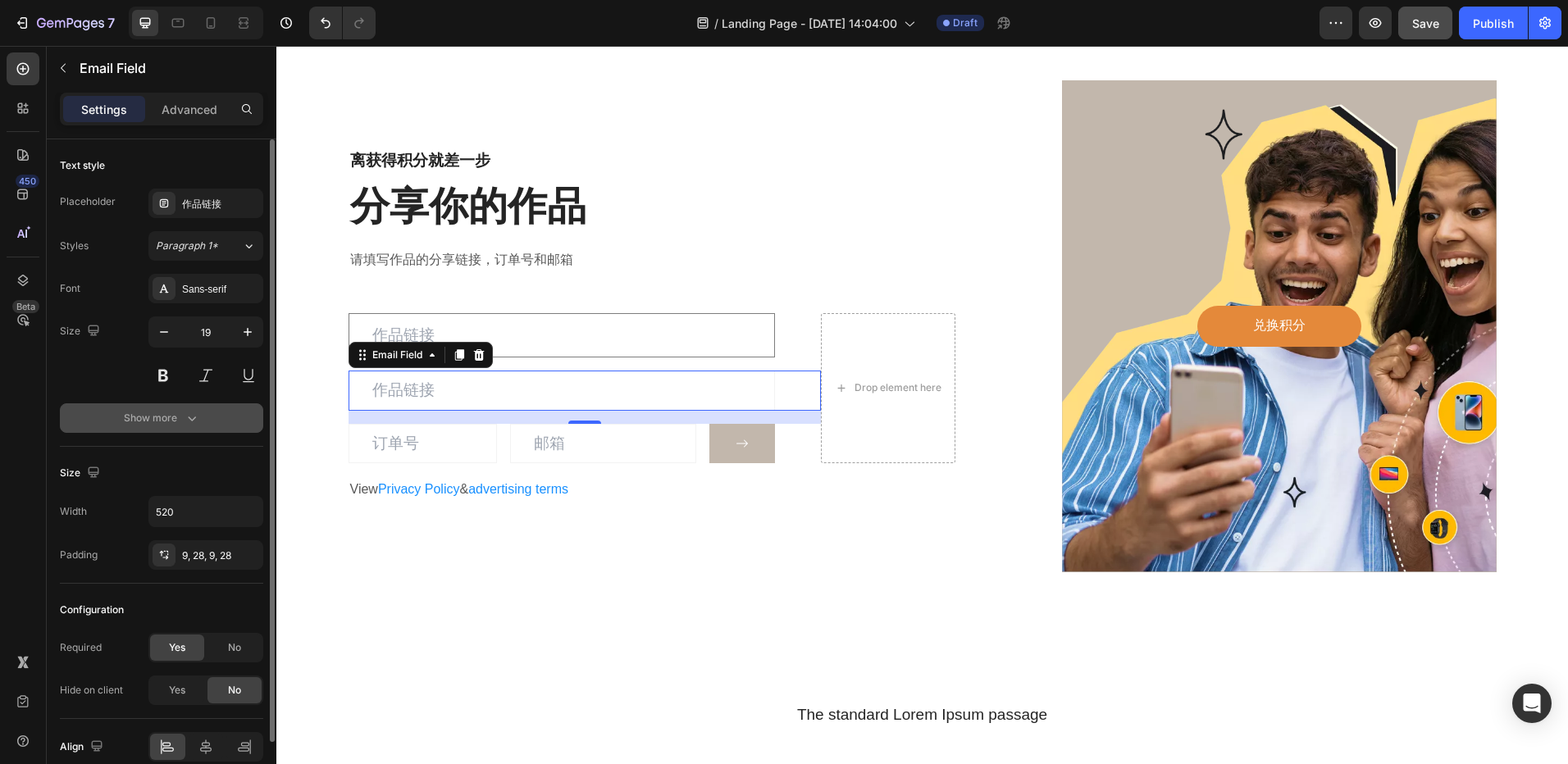
click at [181, 425] on div "Show more" at bounding box center [162, 418] width 76 height 16
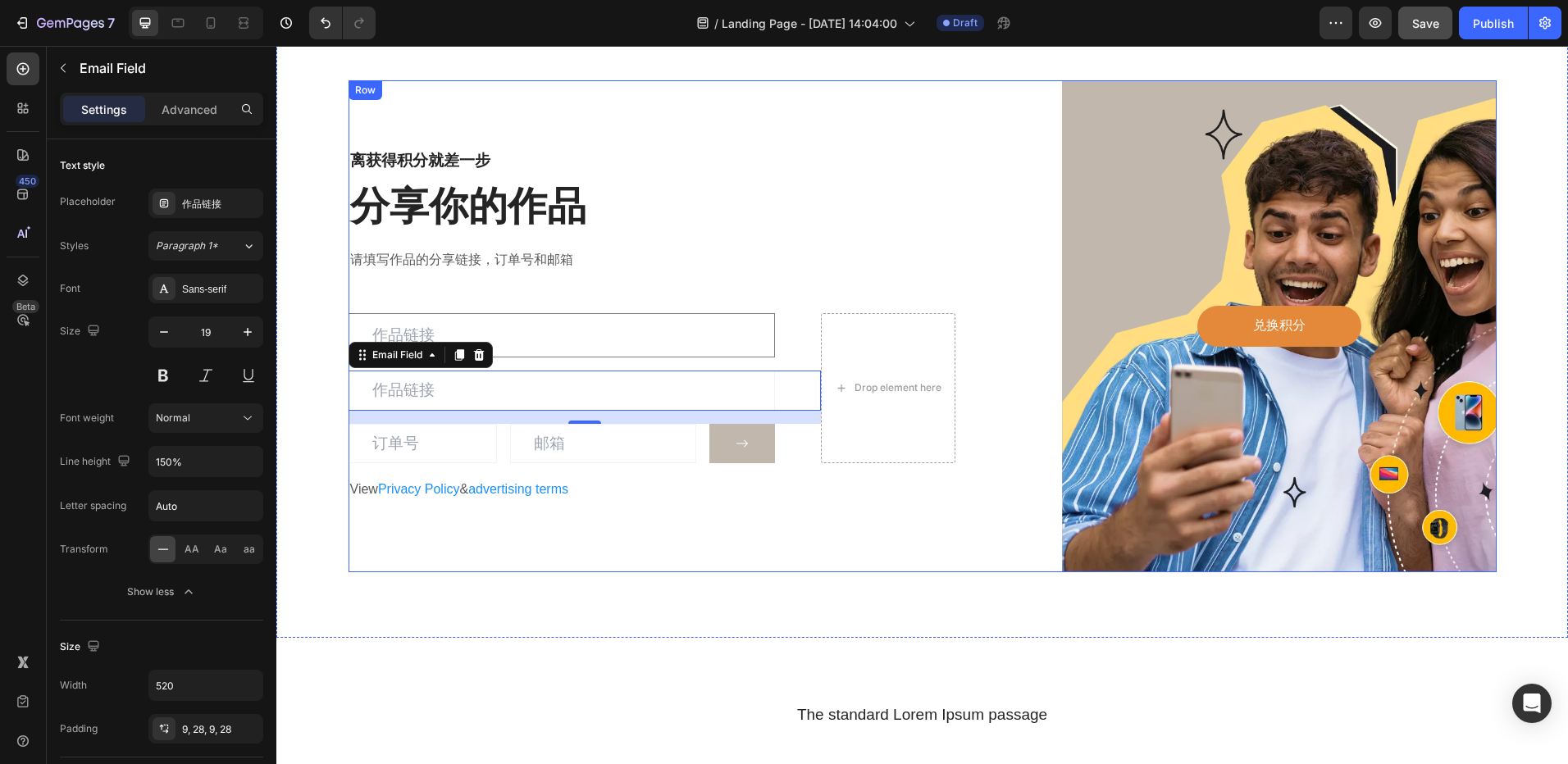
click at [806, 237] on div "离获得积分就差一步 Heading 分享你的作品 Heading 请填写作品的分享链接，订单号和邮箱 Text block Text Field Email …" at bounding box center [652, 326] width 608 height 492
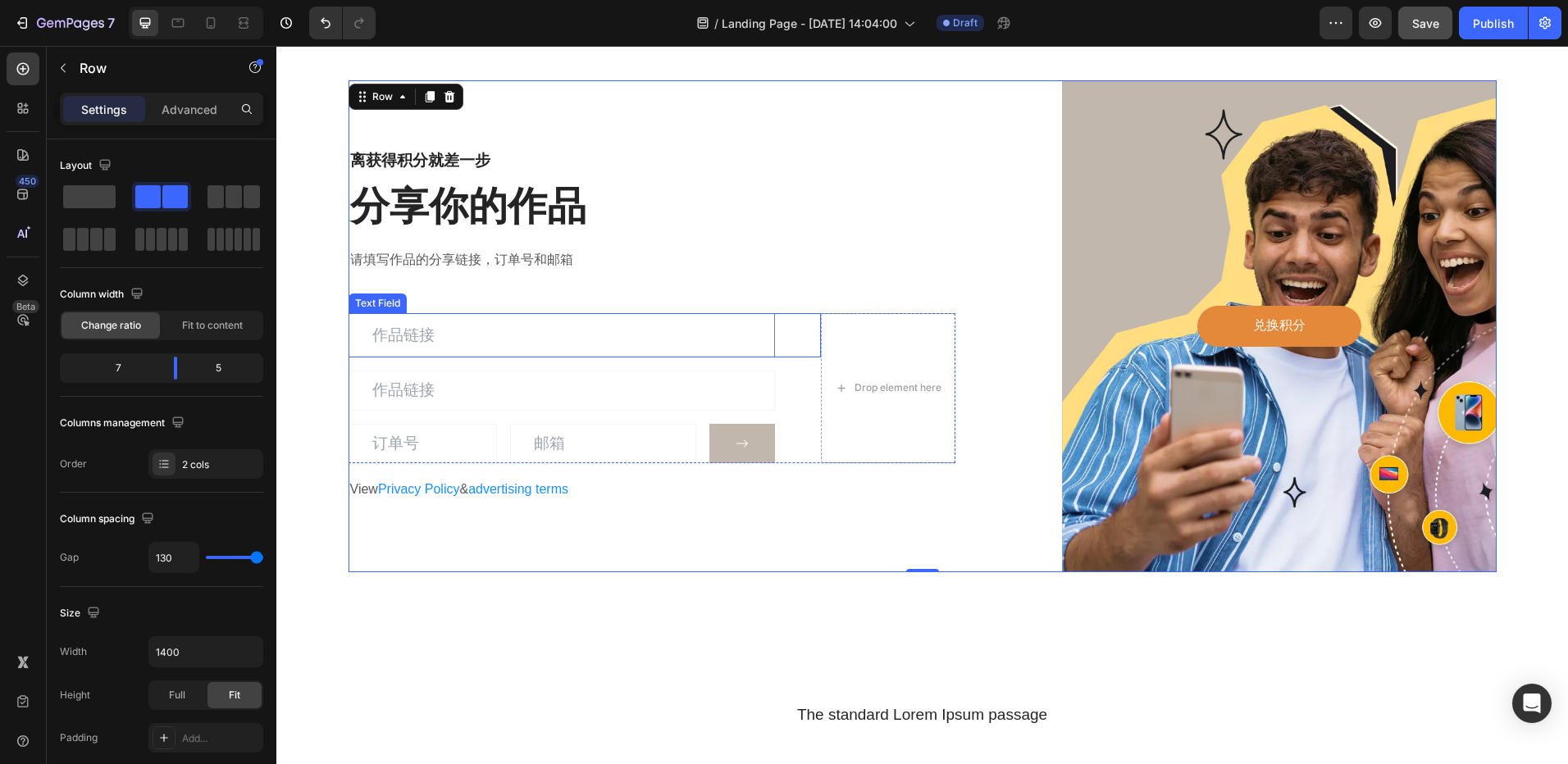
click at [739, 334] on input "text" at bounding box center [561, 335] width 427 height 44
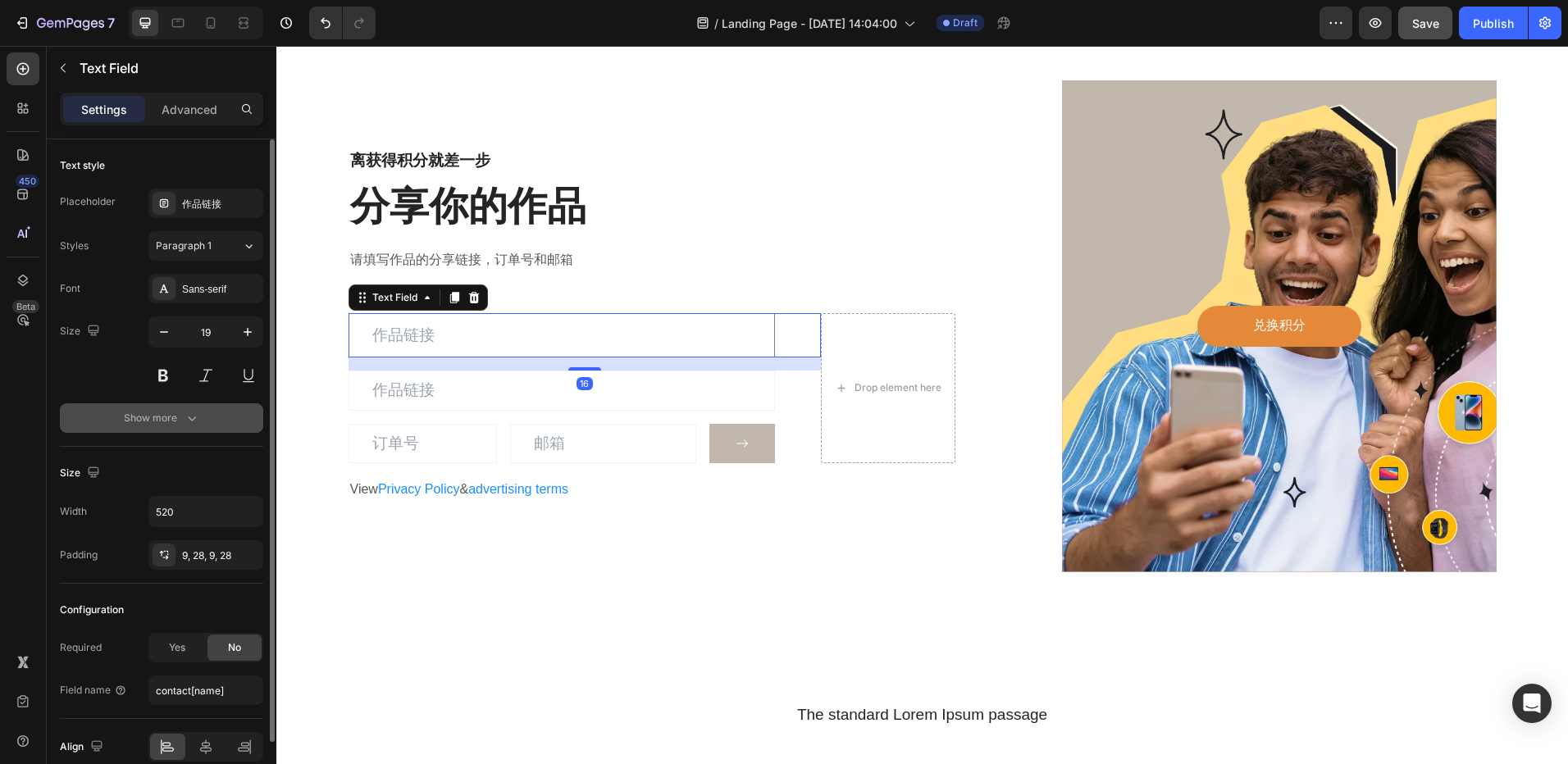
click at [190, 419] on icon "button" at bounding box center [192, 419] width 9 height 5
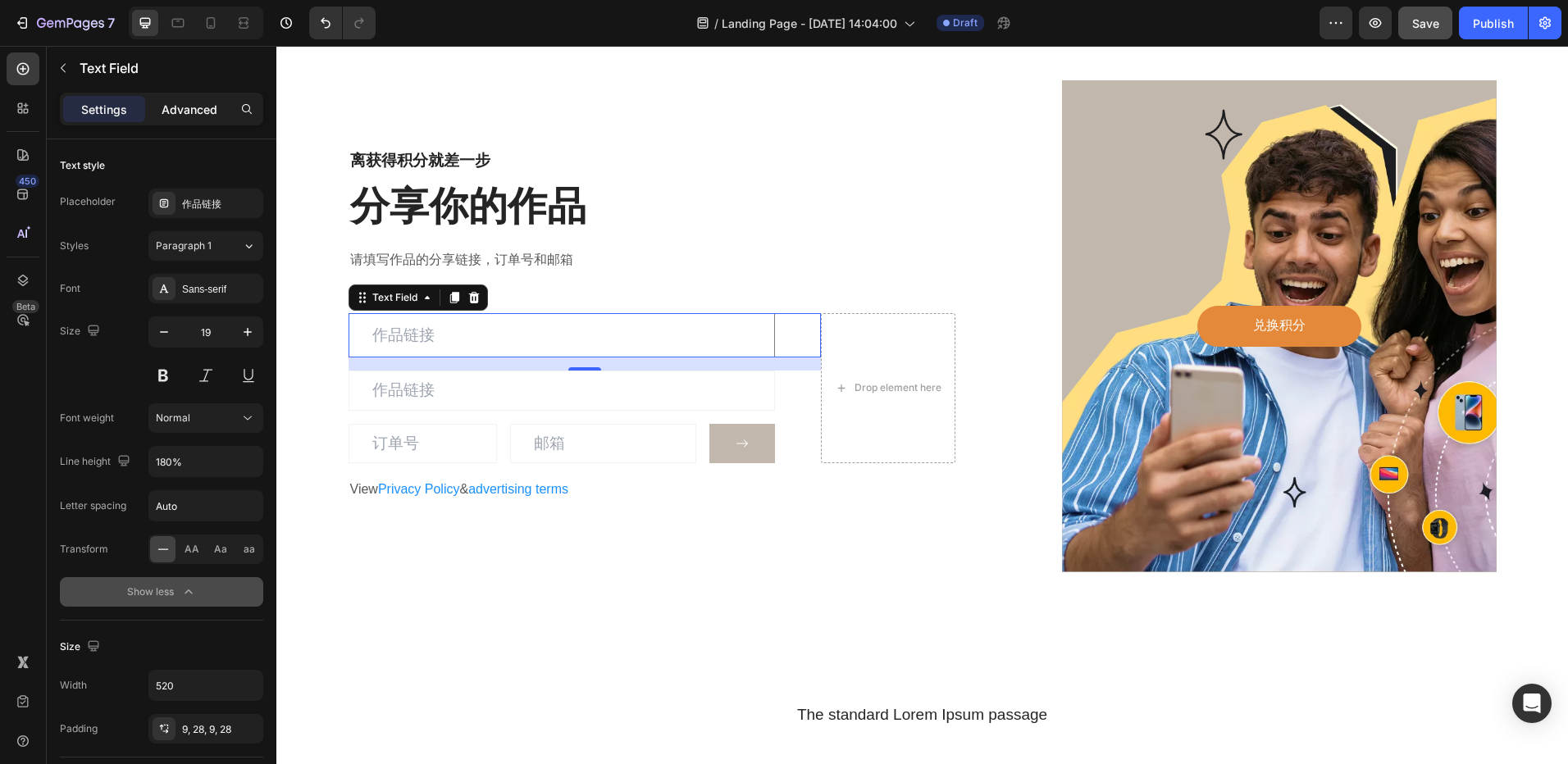
click at [196, 112] on p "Advanced" at bounding box center [189, 110] width 55 height 17
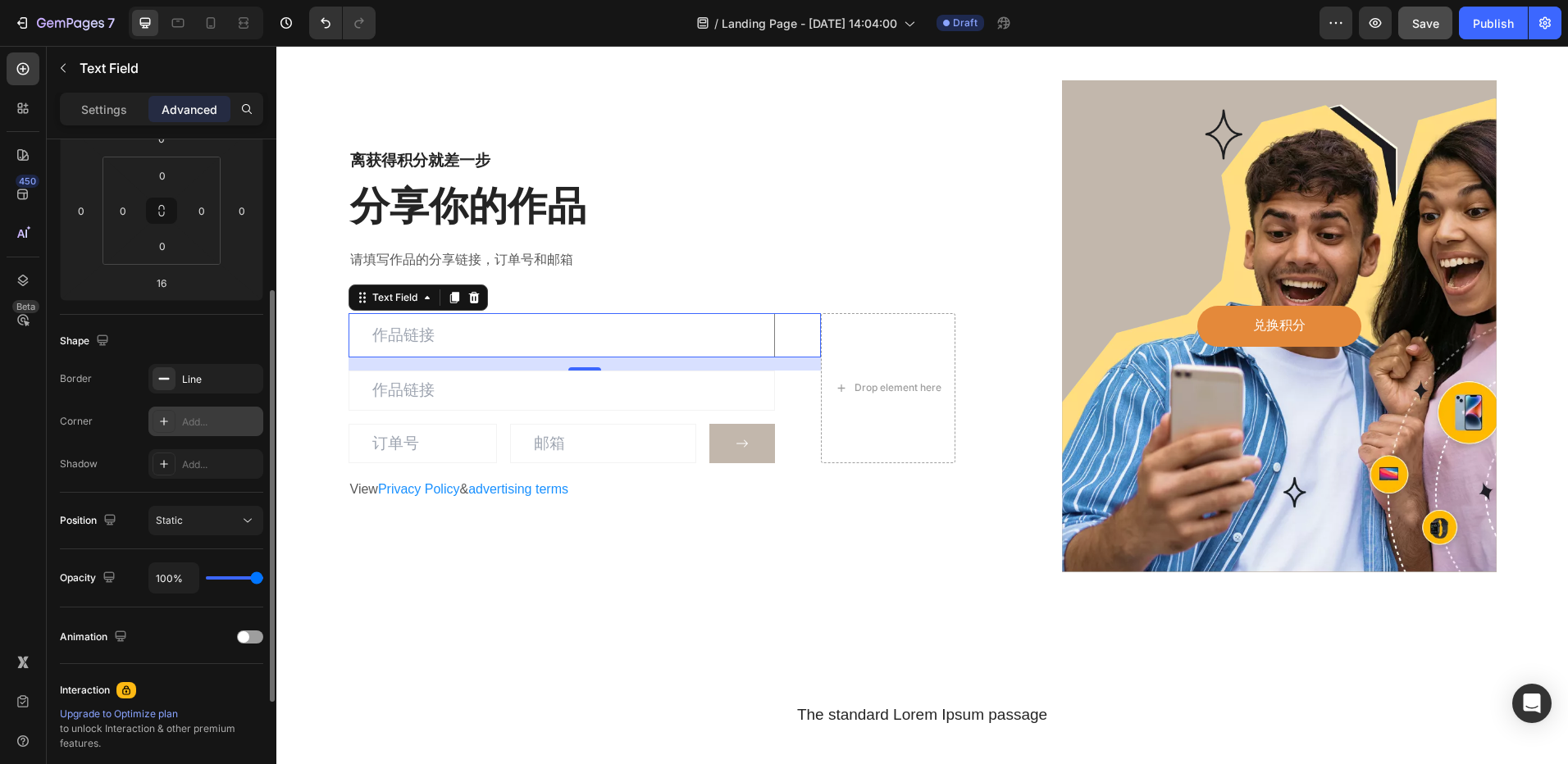
scroll to position [328, 0]
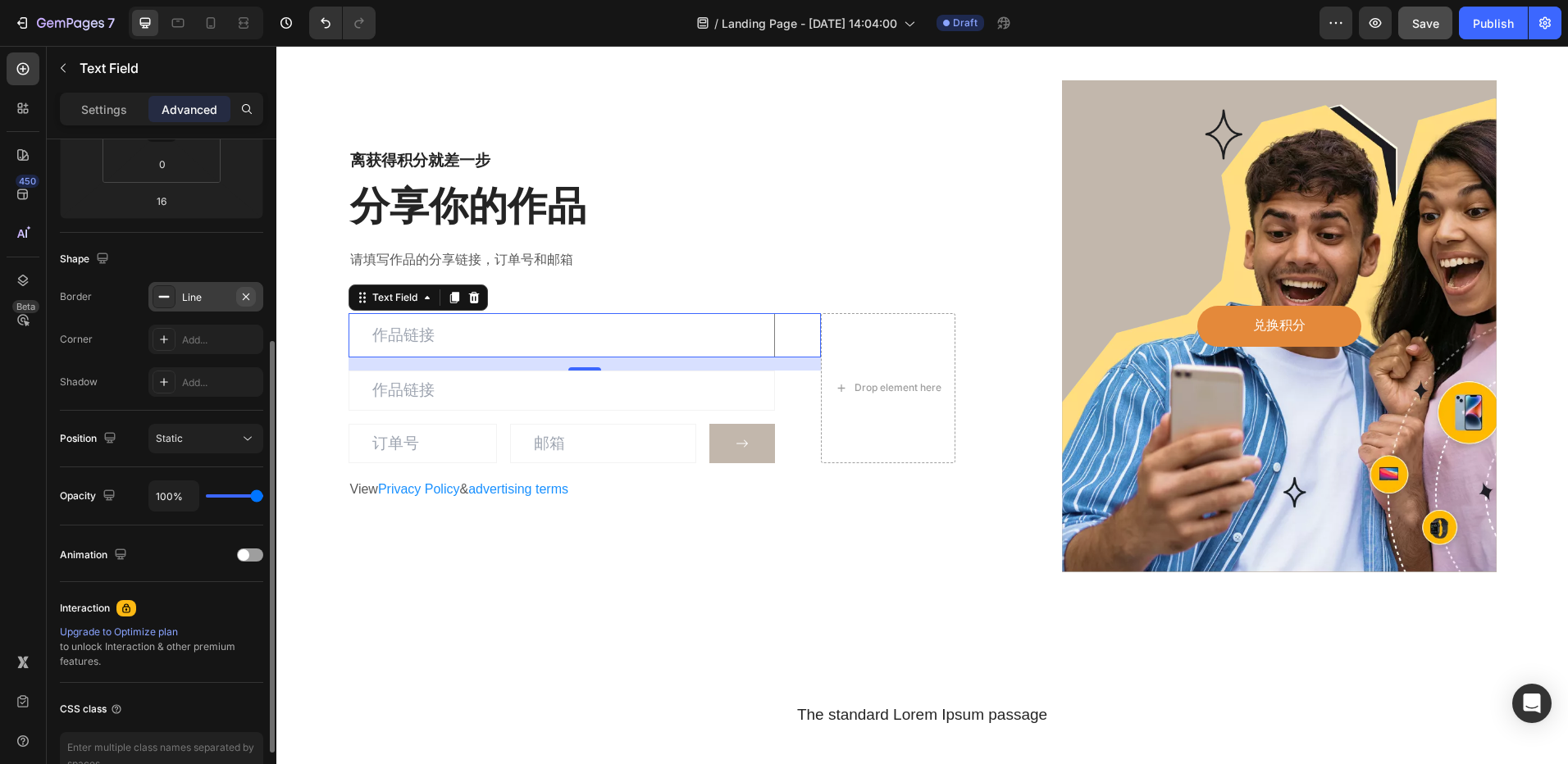
click at [243, 297] on icon "button" at bounding box center [246, 297] width 13 height 13
click at [722, 273] on div "请填写作品的分享链接，订单号和邮箱" at bounding box center [641, 261] width 587 height 27
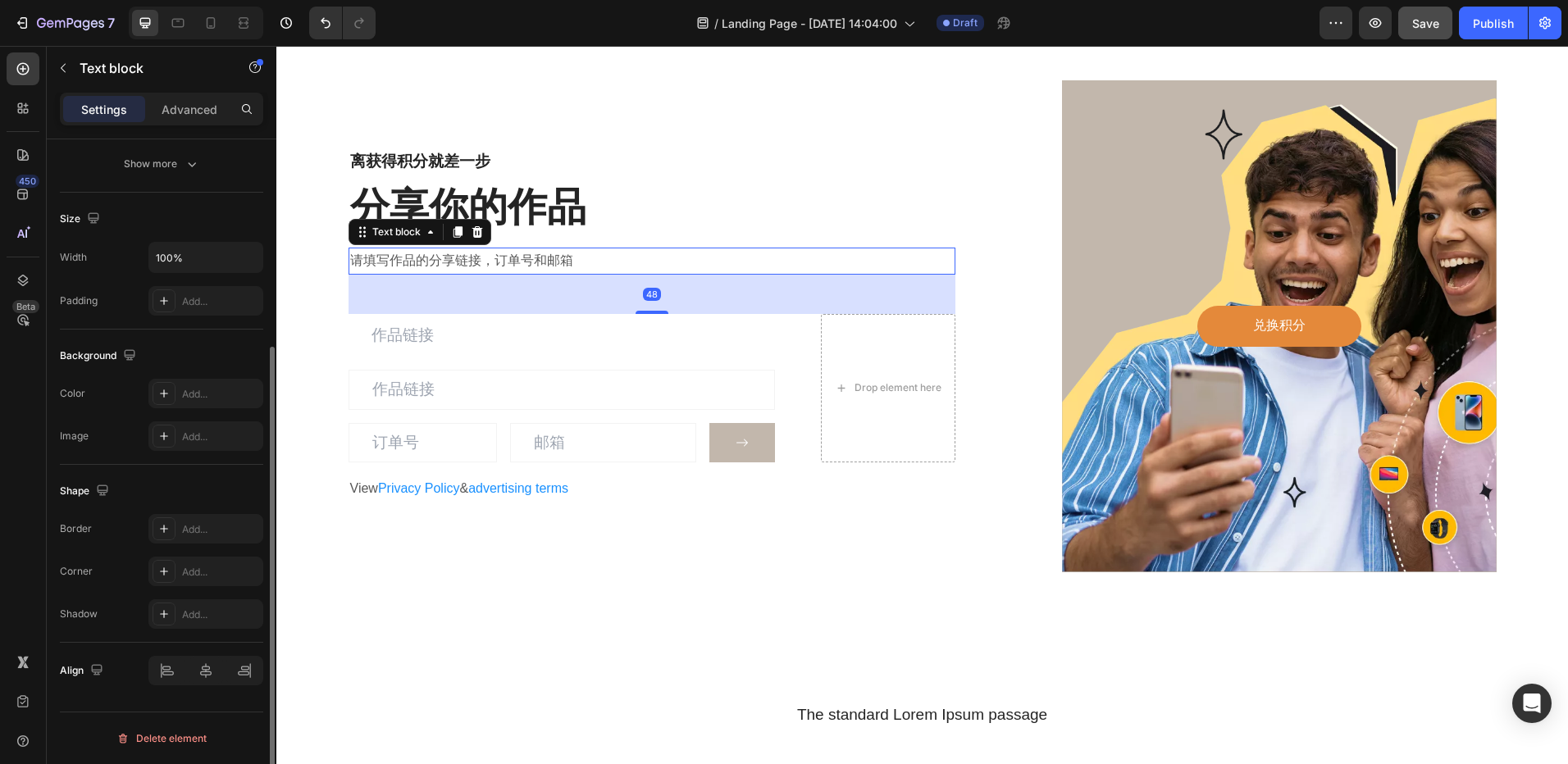
scroll to position [0, 0]
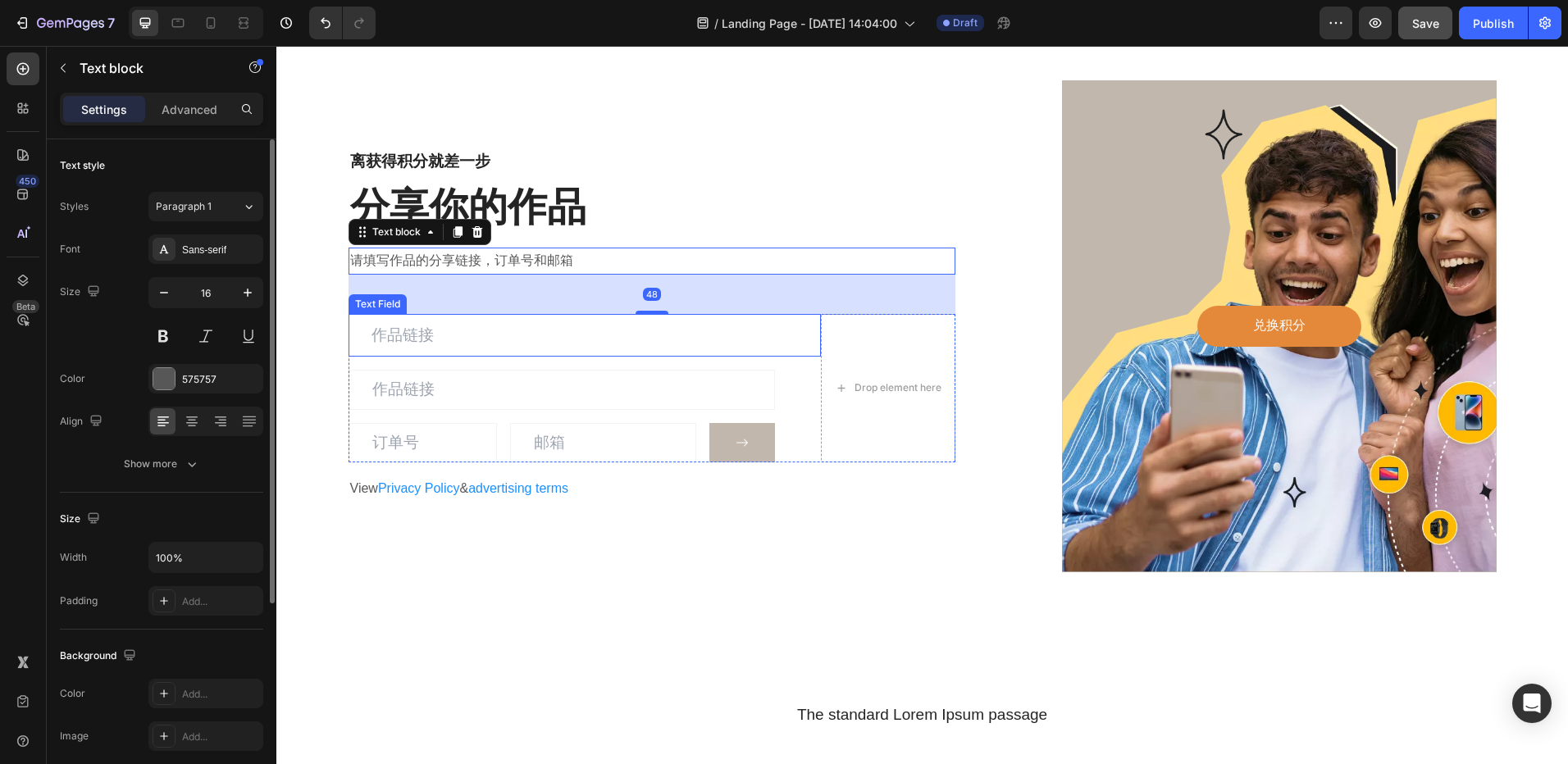
click at [657, 384] on input "email" at bounding box center [561, 390] width 427 height 40
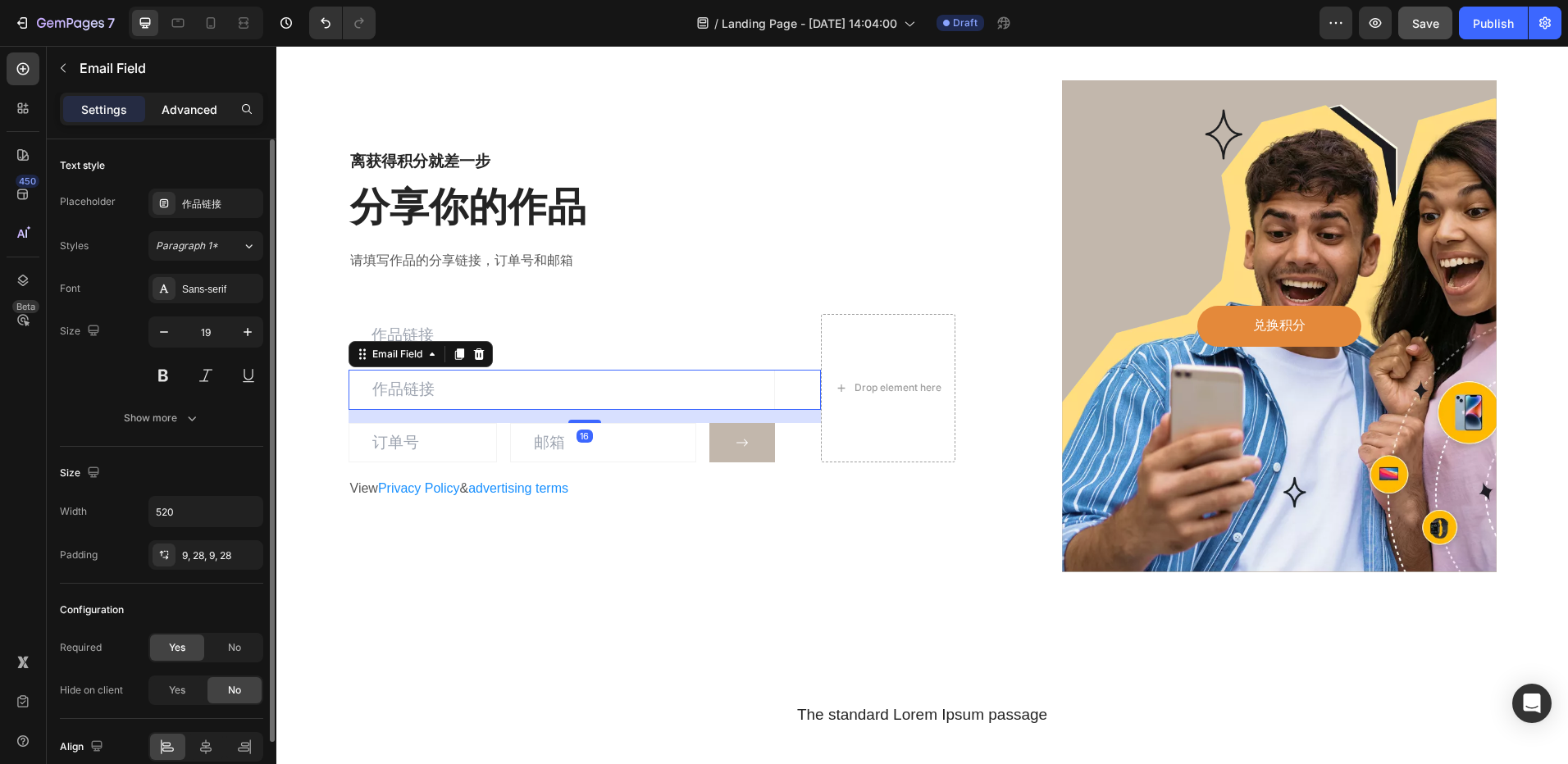
click at [208, 114] on p "Advanced" at bounding box center [189, 110] width 55 height 17
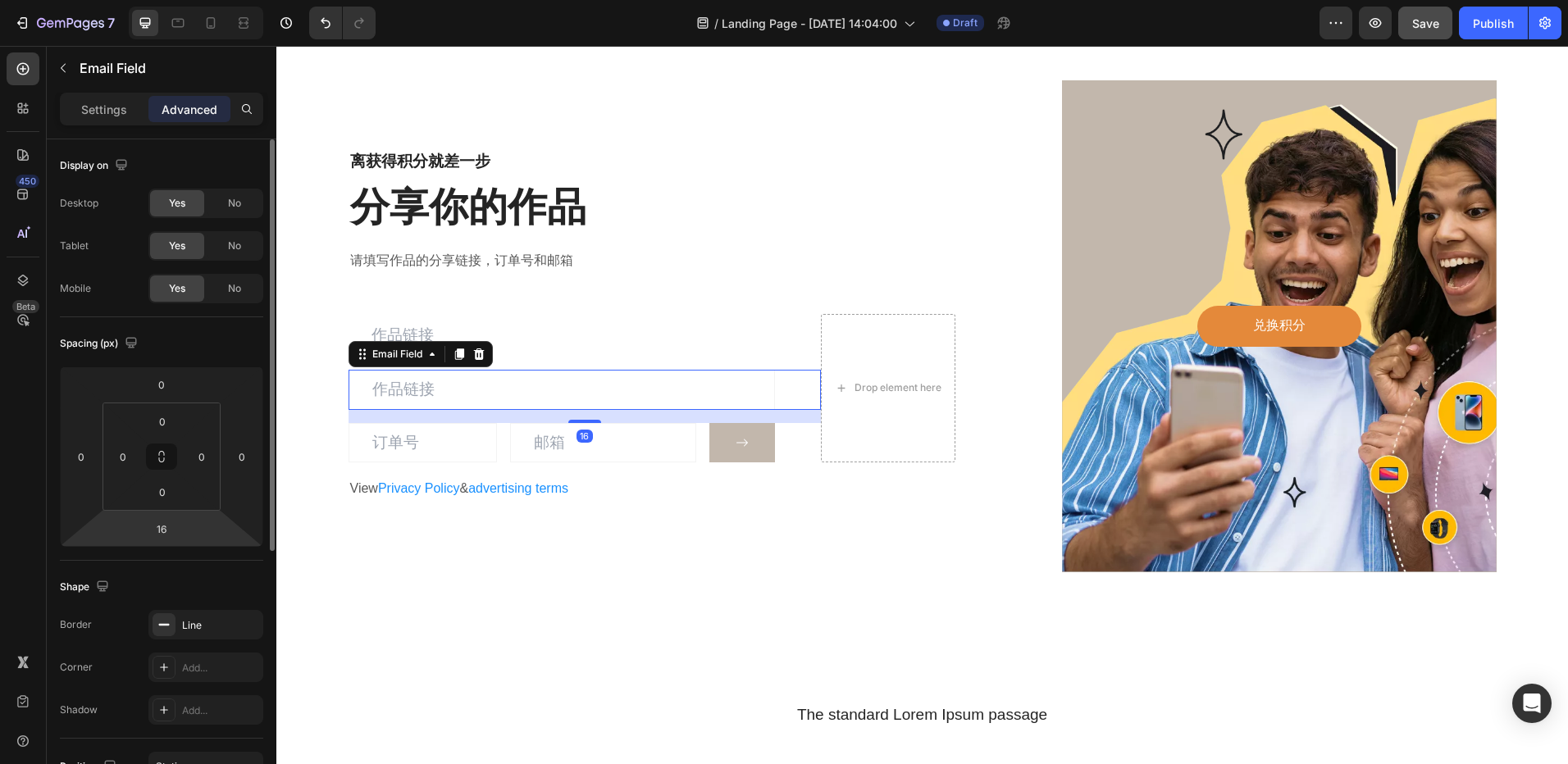
scroll to position [82, 0]
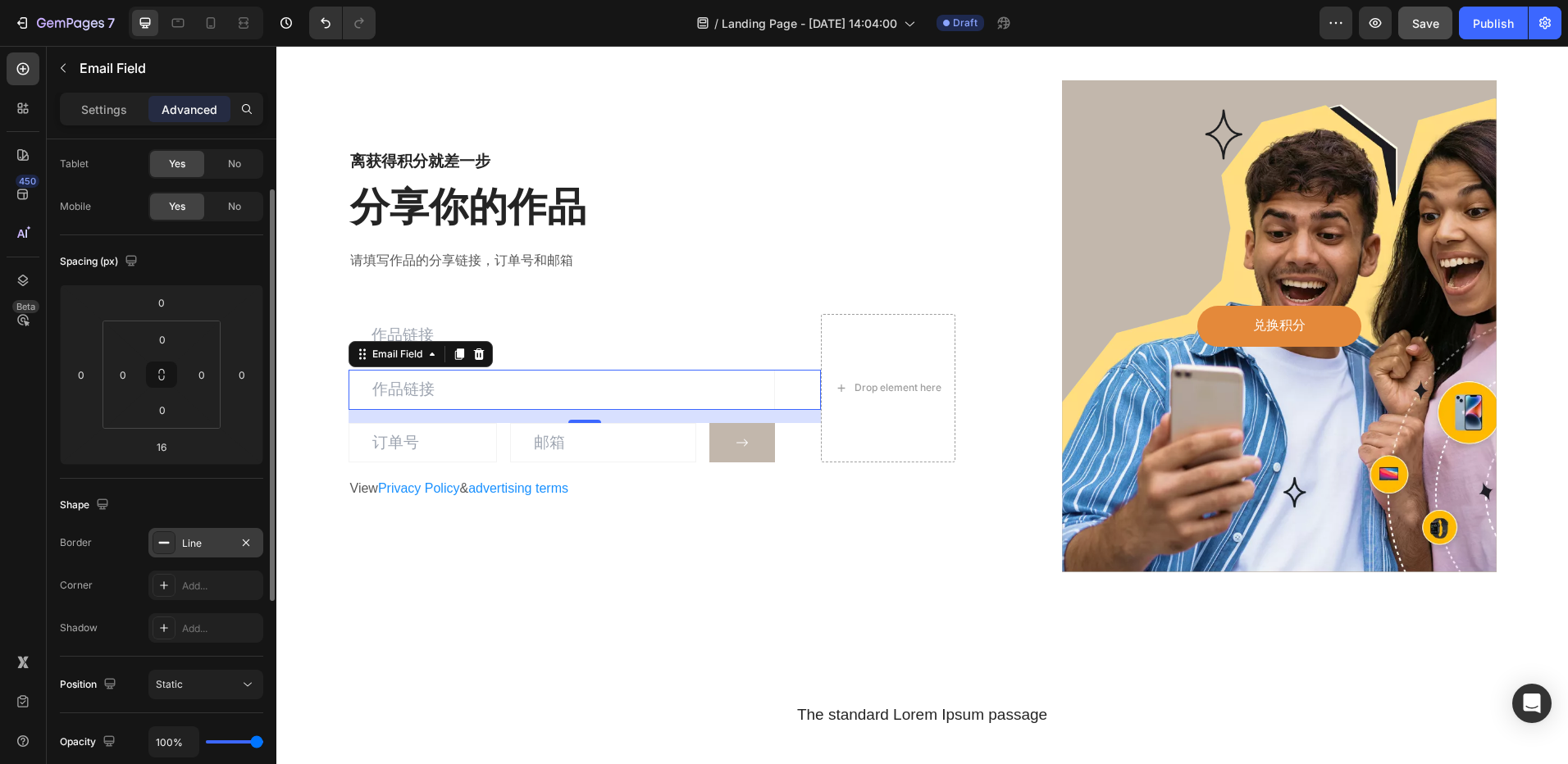
click at [192, 547] on div "Line" at bounding box center [206, 543] width 48 height 14
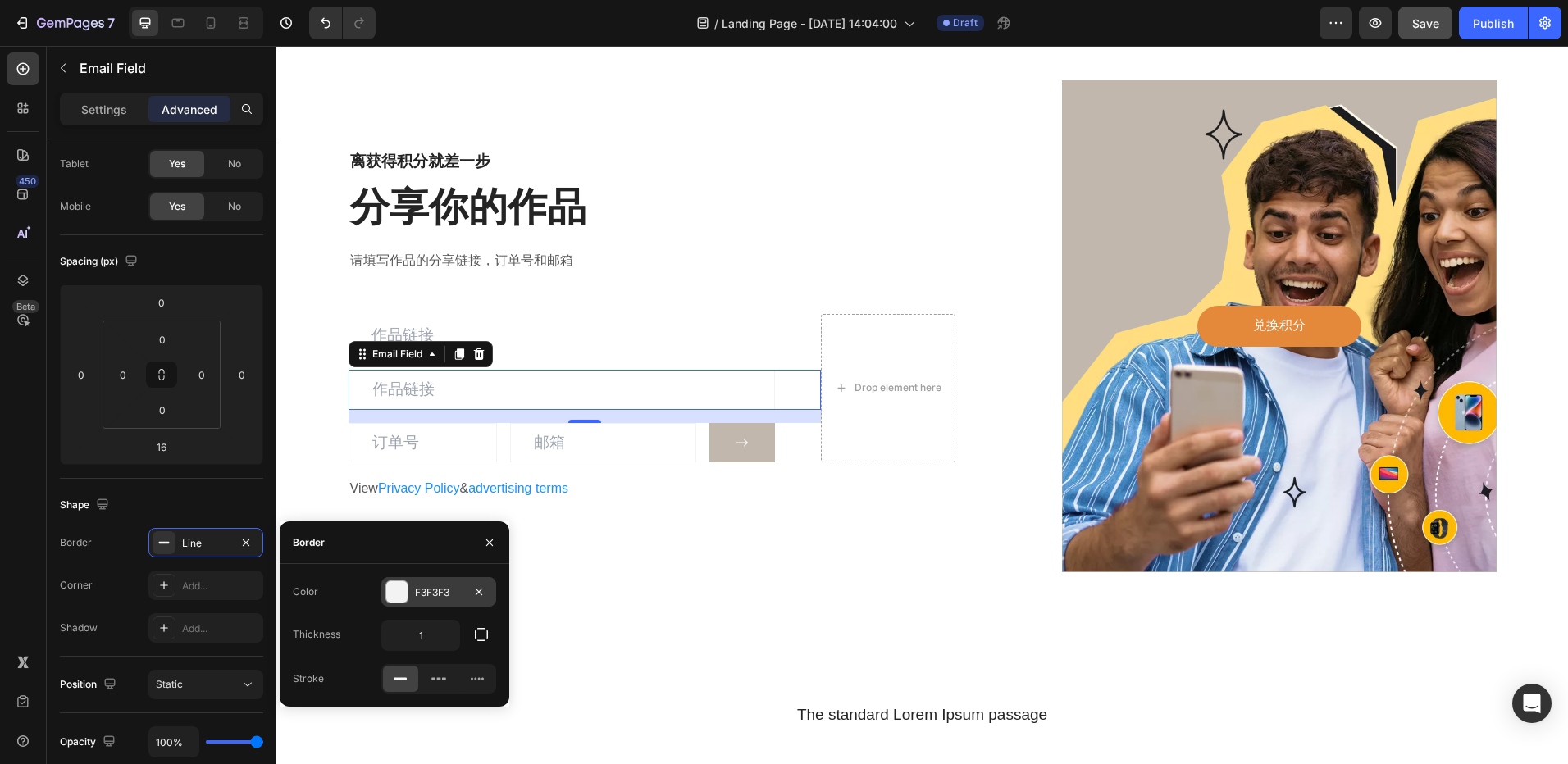
click at [428, 587] on div "F3F3F3" at bounding box center [439, 592] width 48 height 14
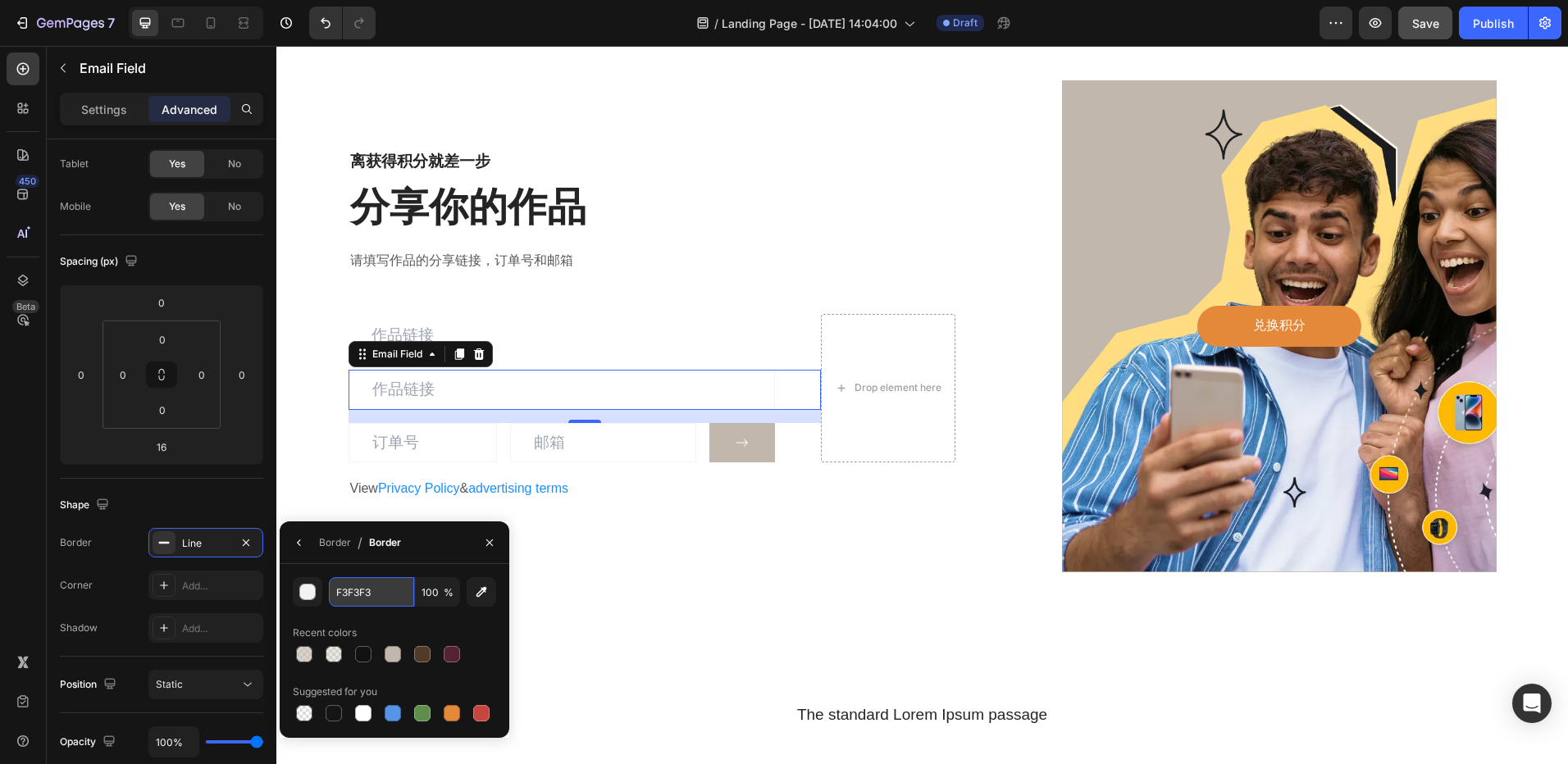
click at [360, 587] on input "F3F3F3" at bounding box center [371, 591] width 85 height 30
click at [651, 323] on input "text" at bounding box center [561, 335] width 427 height 43
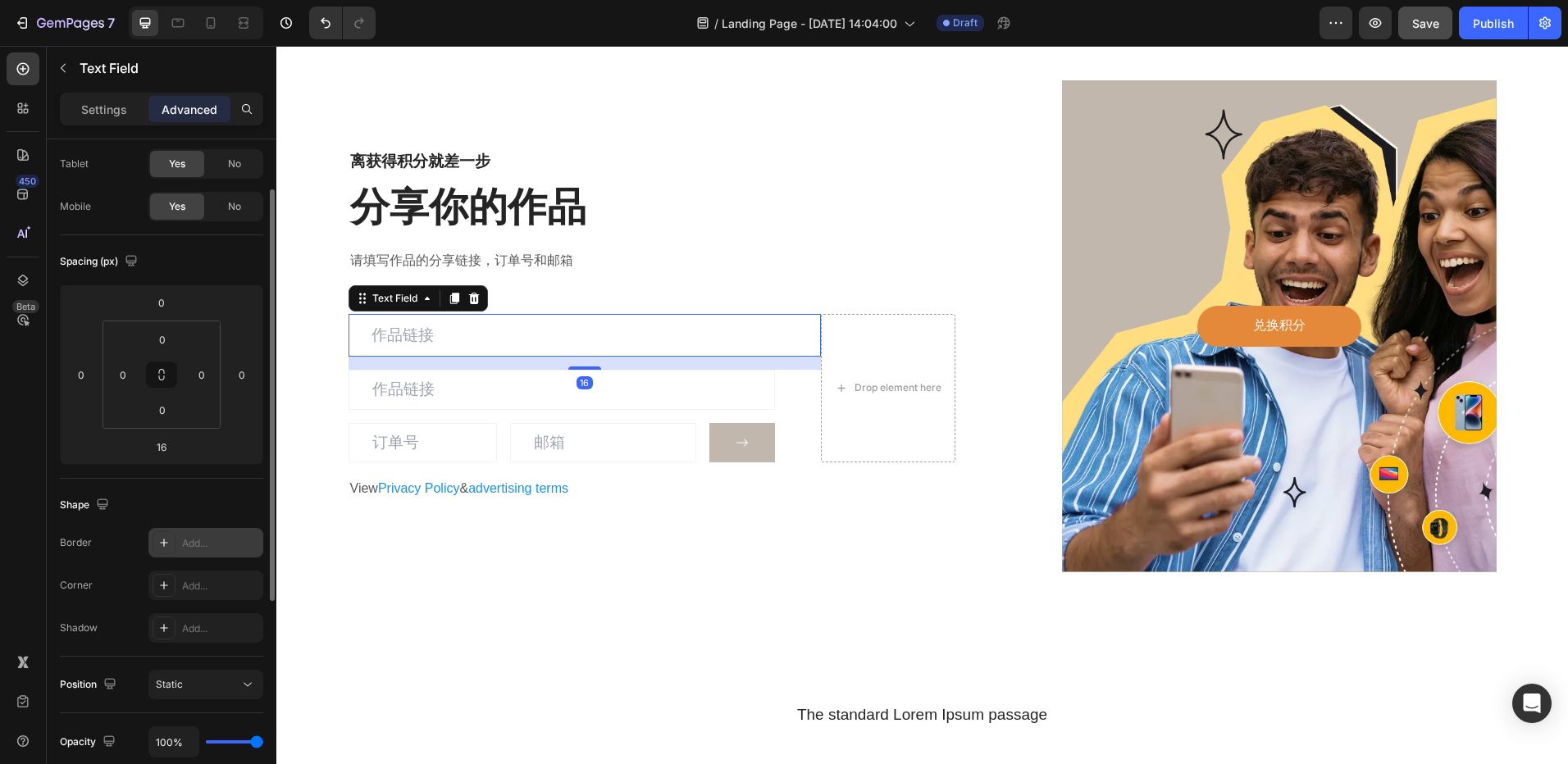
click at [203, 550] on div "Add..." at bounding box center [220, 543] width 77 height 14
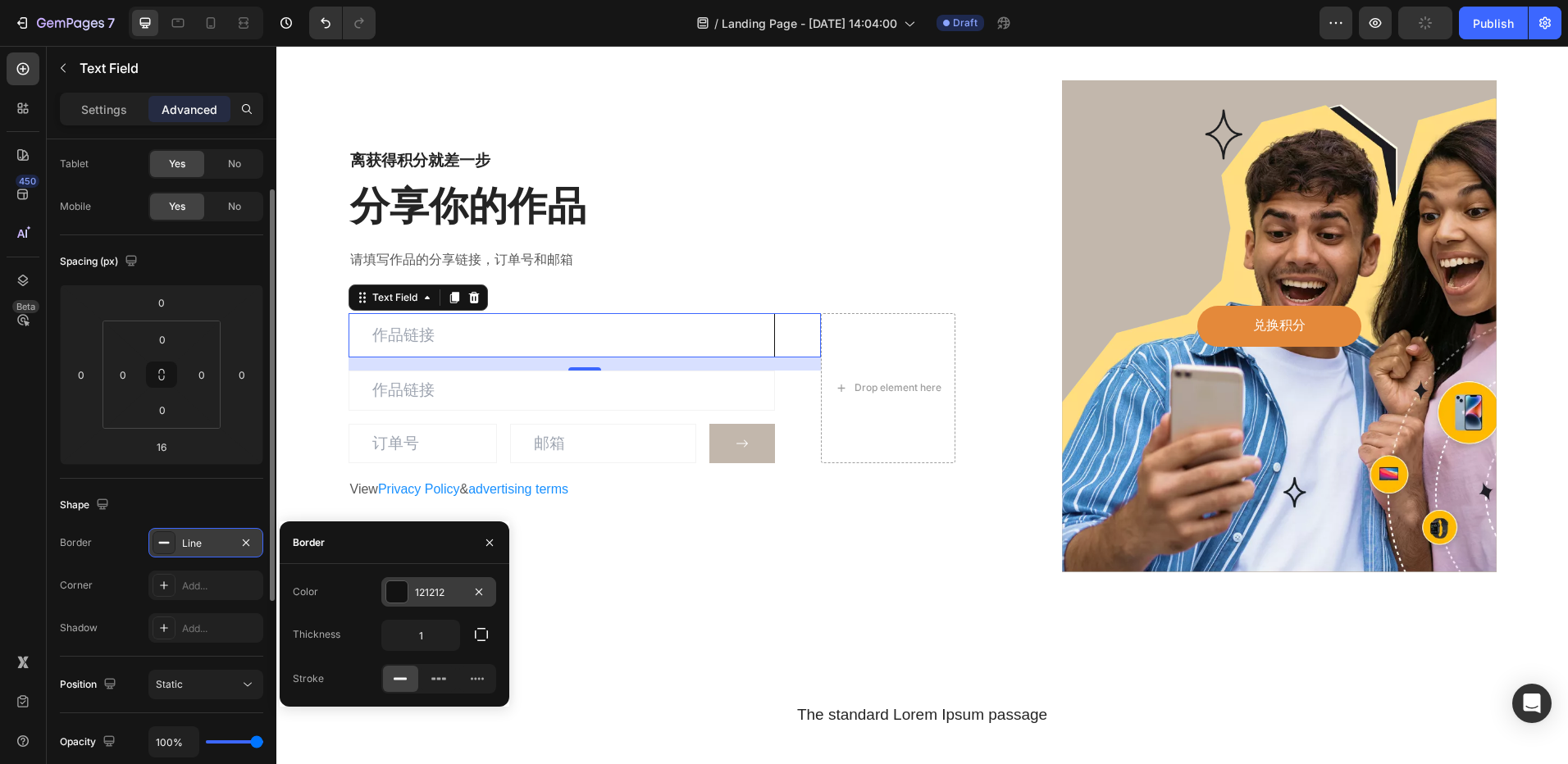
click at [406, 590] on div at bounding box center [397, 591] width 21 height 21
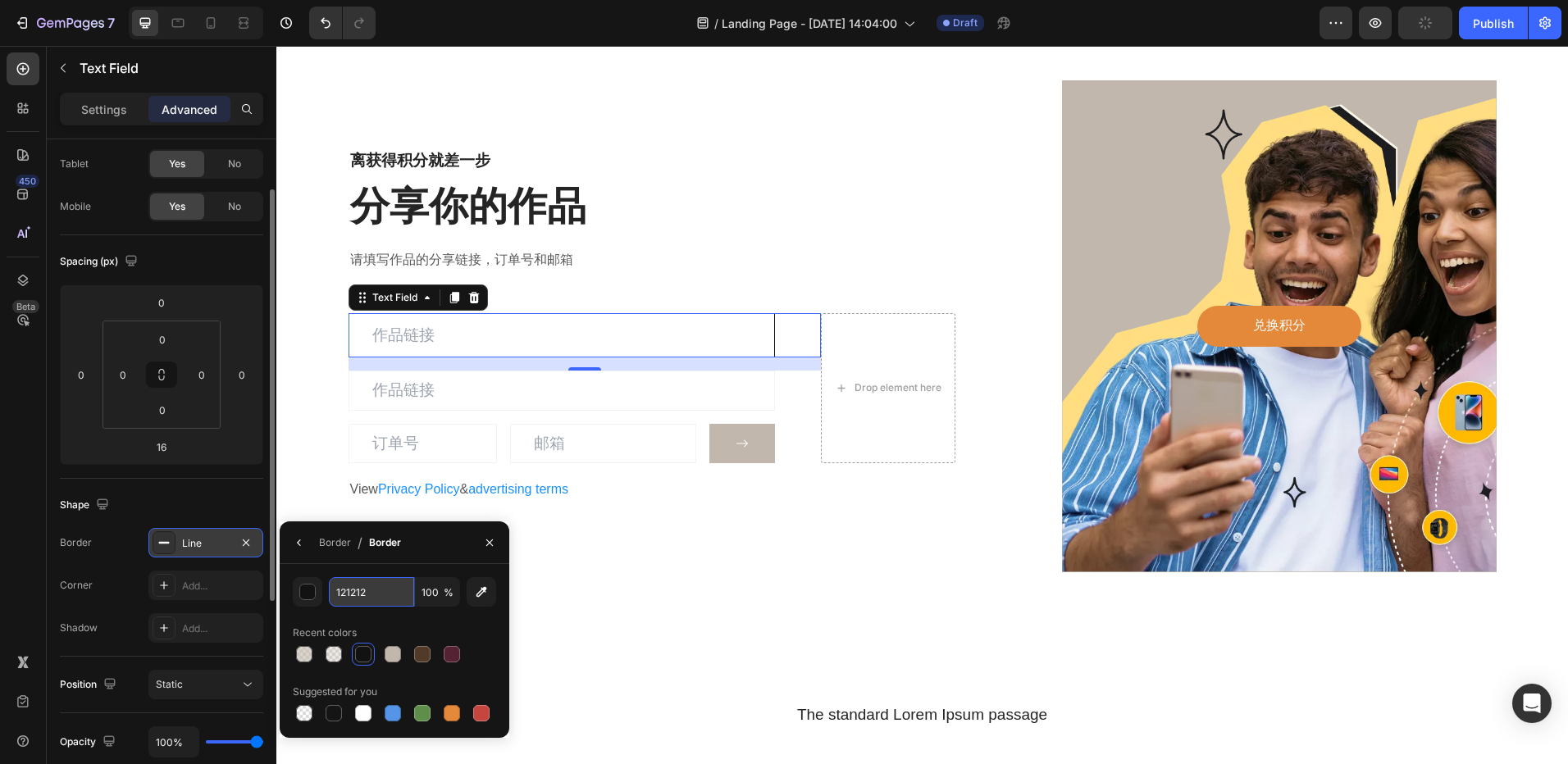
click at [387, 595] on input "121212" at bounding box center [371, 591] width 85 height 30
paste input "F3F3F3"
type input "F3F3F3"
click at [814, 591] on div "离获得积分就差一步 Heading 分享你的作品 Heading 请填写作品的分享链接，订单号和邮箱 Text block Text Field 16 Ema…" at bounding box center [923, 325] width 1292 height 623
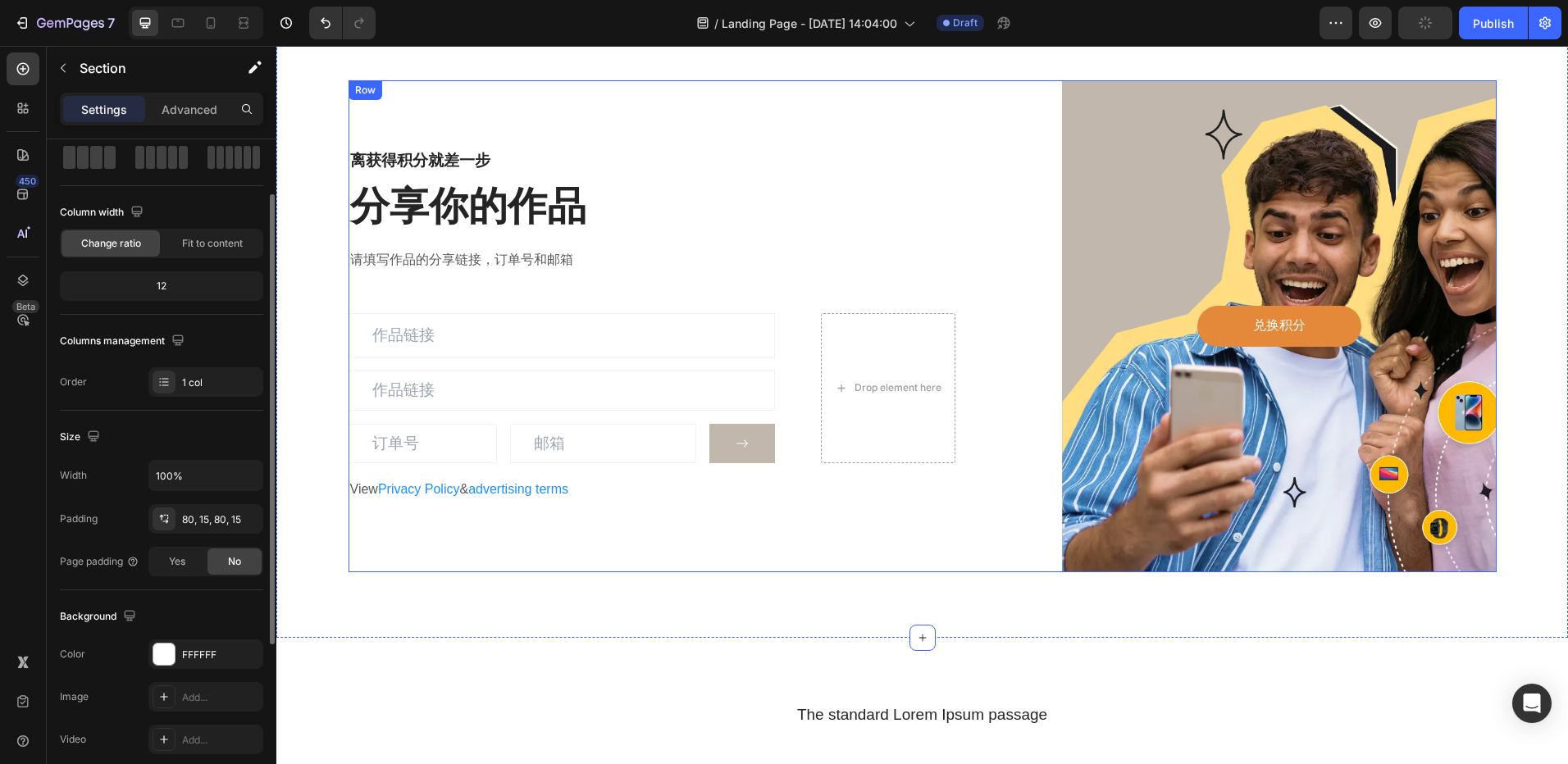
scroll to position [0, 0]
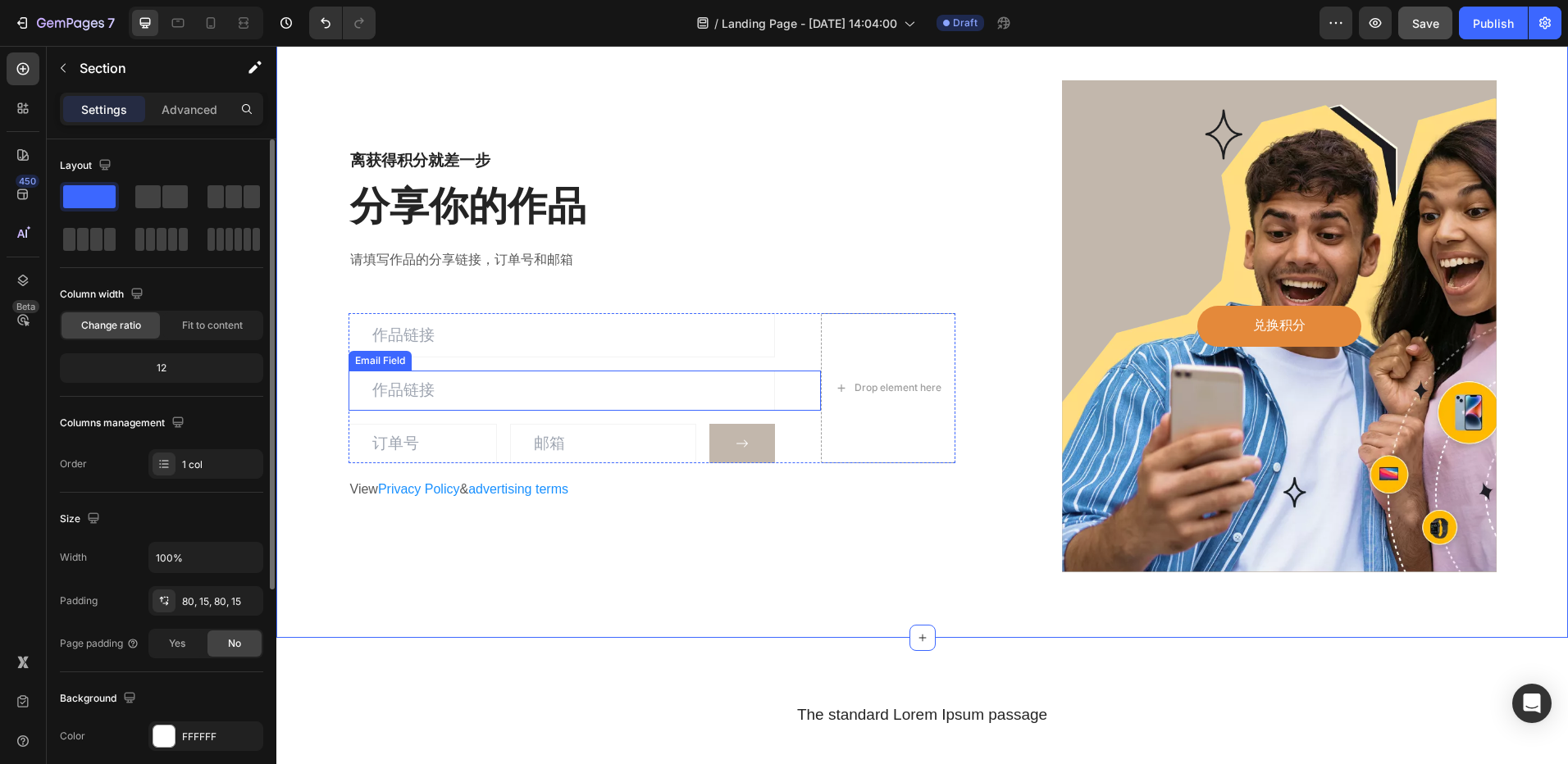
click at [783, 394] on div "Email Field" at bounding box center [585, 390] width 473 height 40
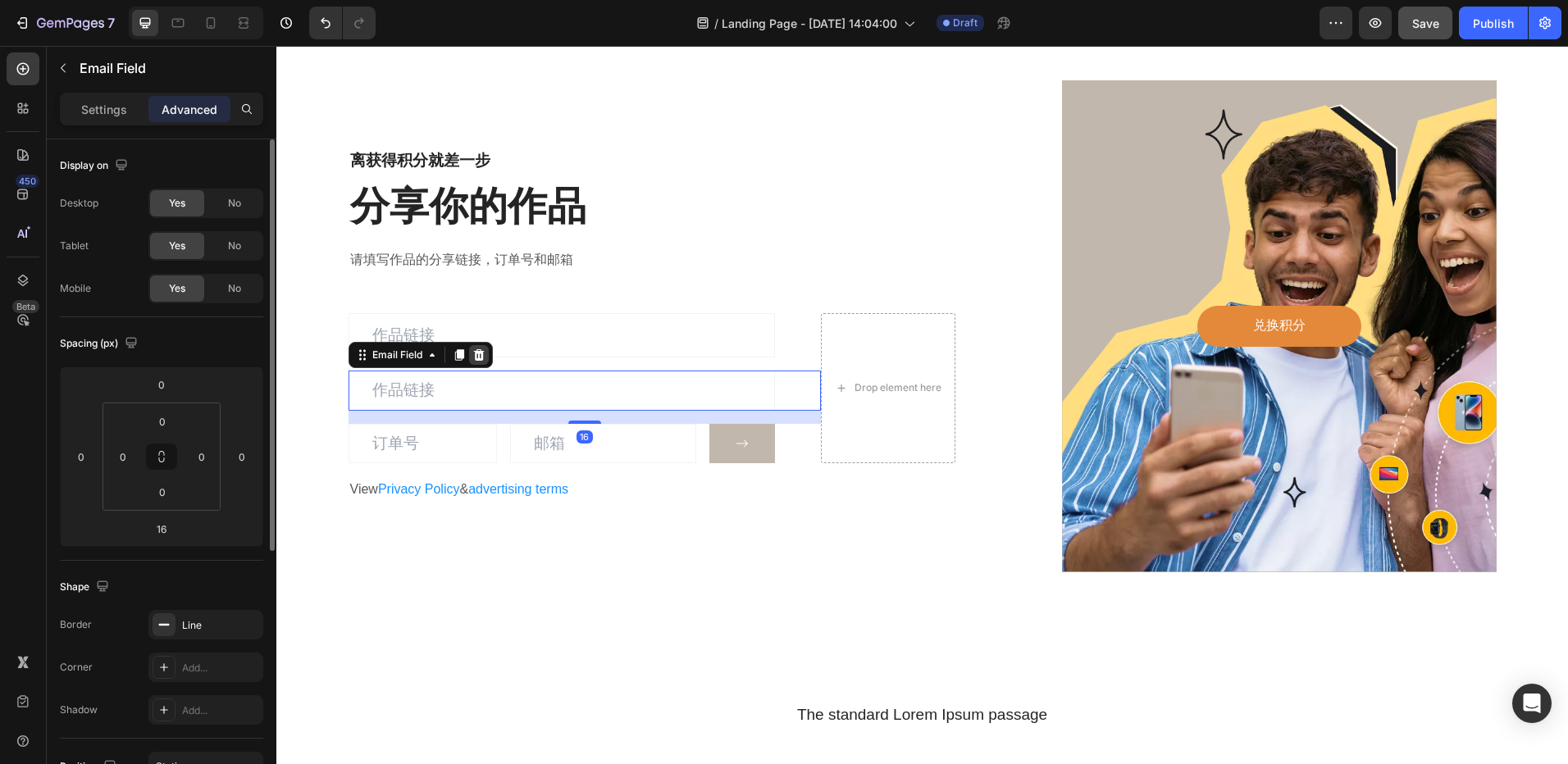
click at [476, 355] on icon at bounding box center [478, 355] width 10 height 11
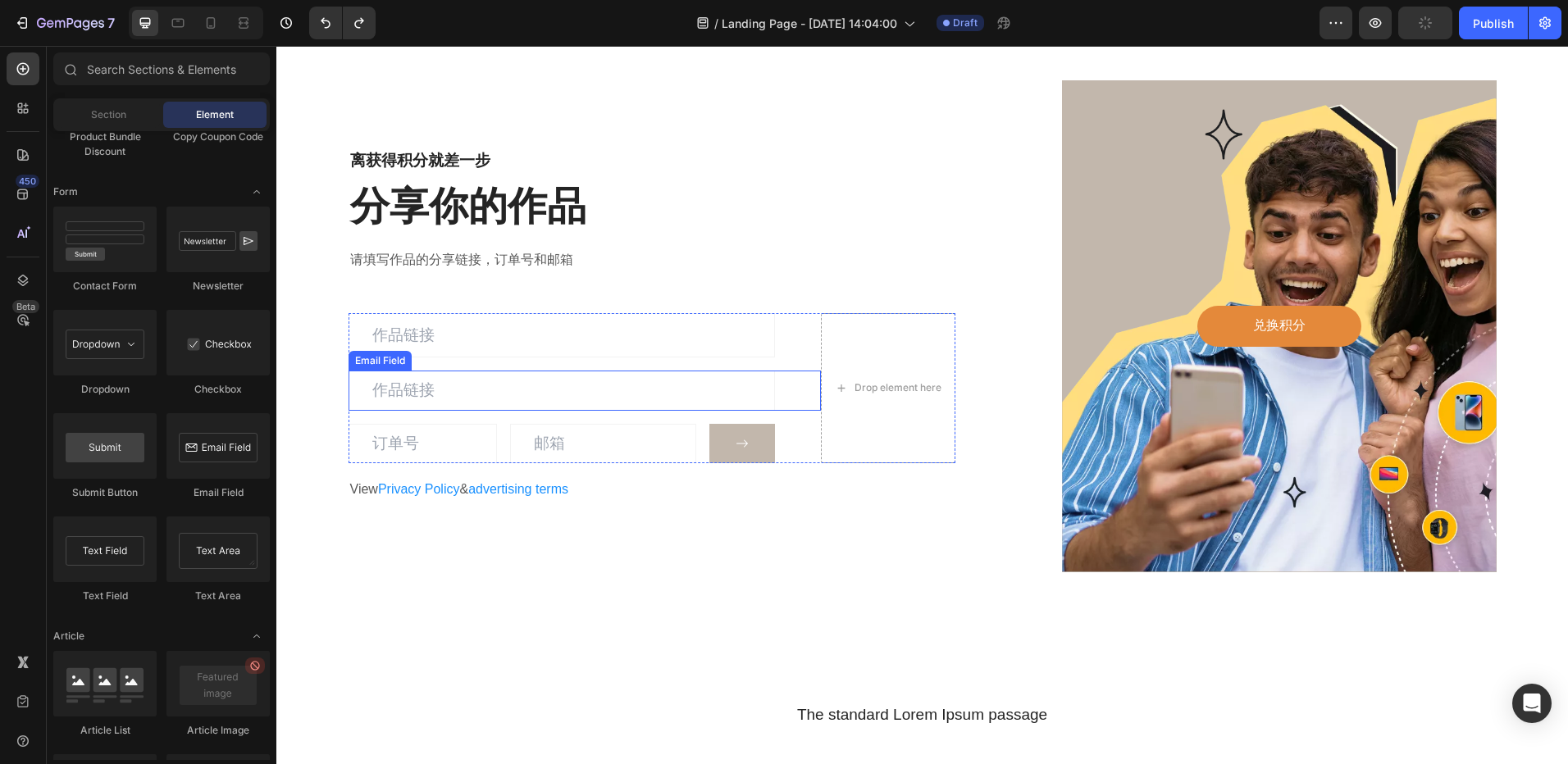
click at [786, 385] on div "Email Field" at bounding box center [585, 390] width 473 height 40
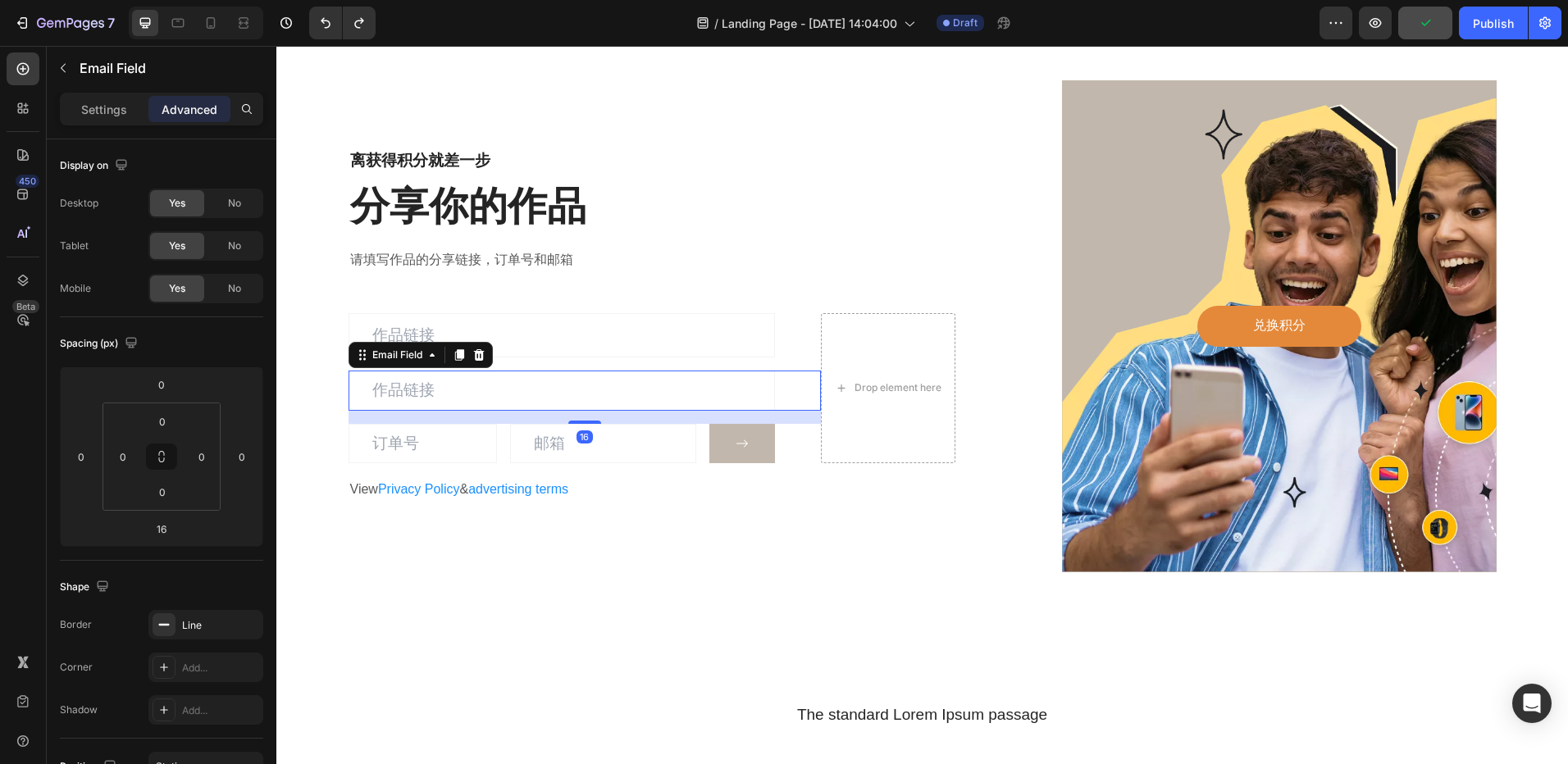
click at [473, 349] on icon at bounding box center [478, 355] width 10 height 11
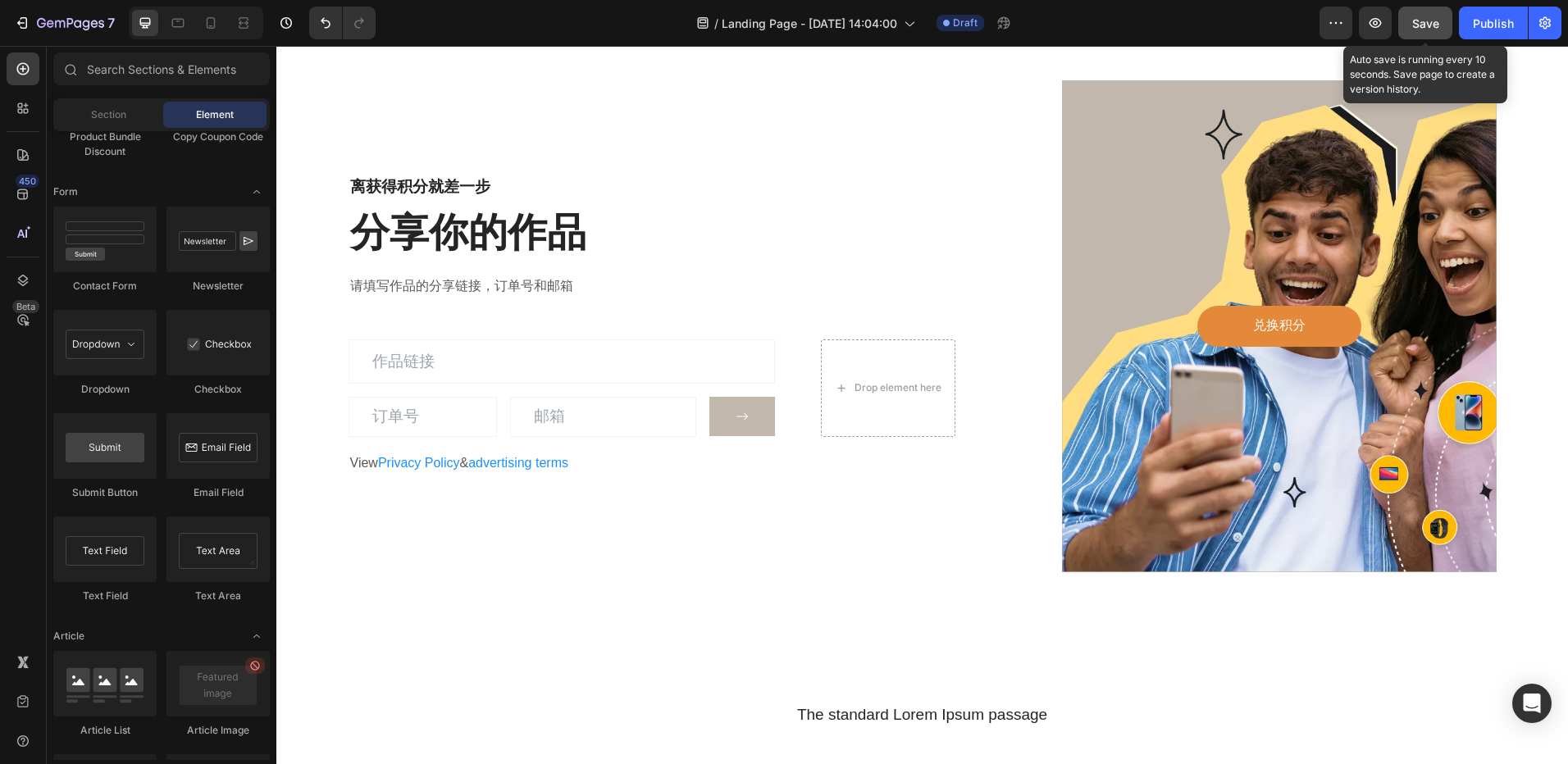
click at [1430, 20] on span "Save" at bounding box center [1426, 23] width 27 height 14
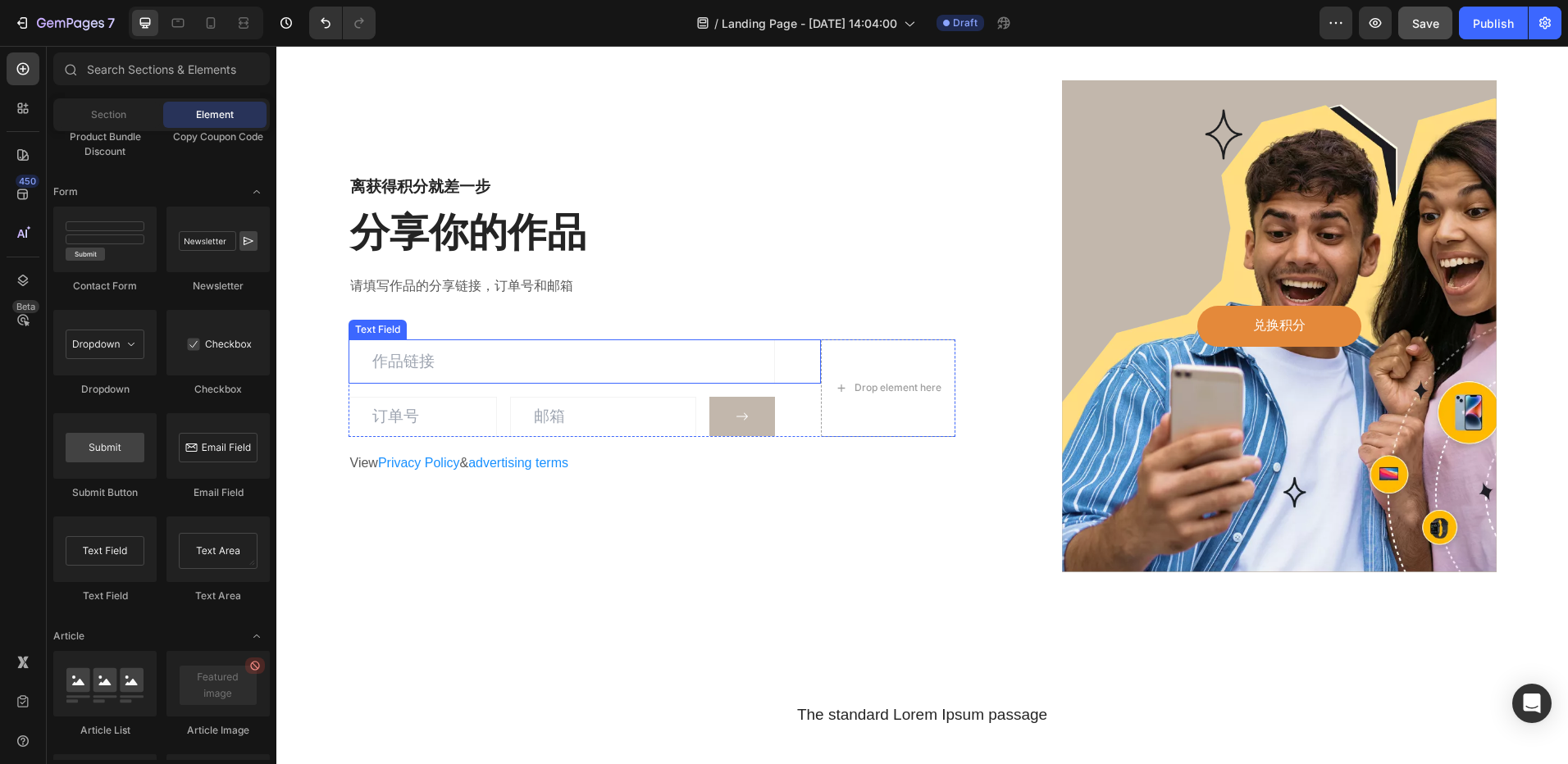
click at [497, 364] on input "text" at bounding box center [561, 361] width 427 height 44
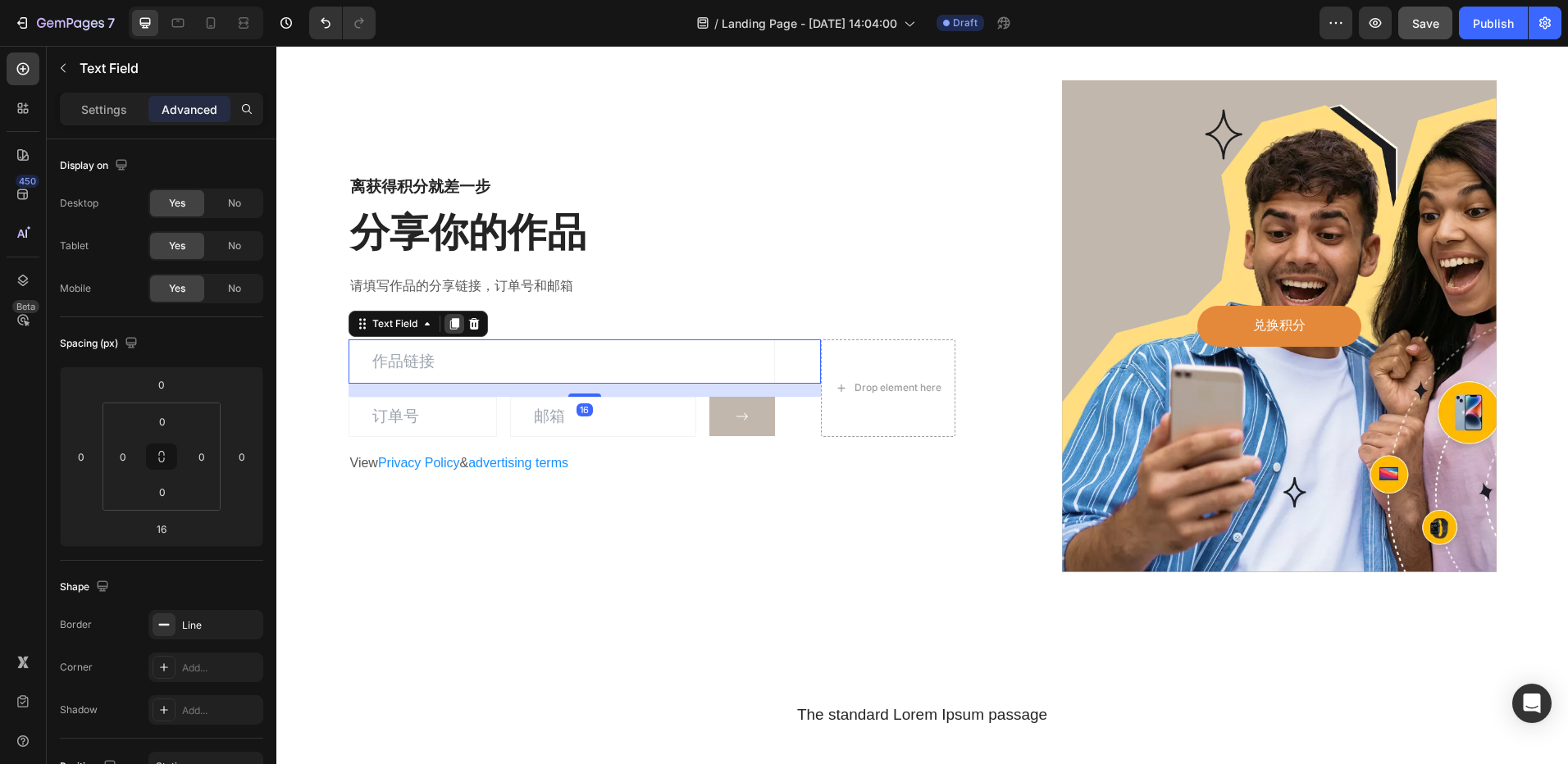
click at [448, 323] on icon at bounding box center [454, 324] width 13 height 13
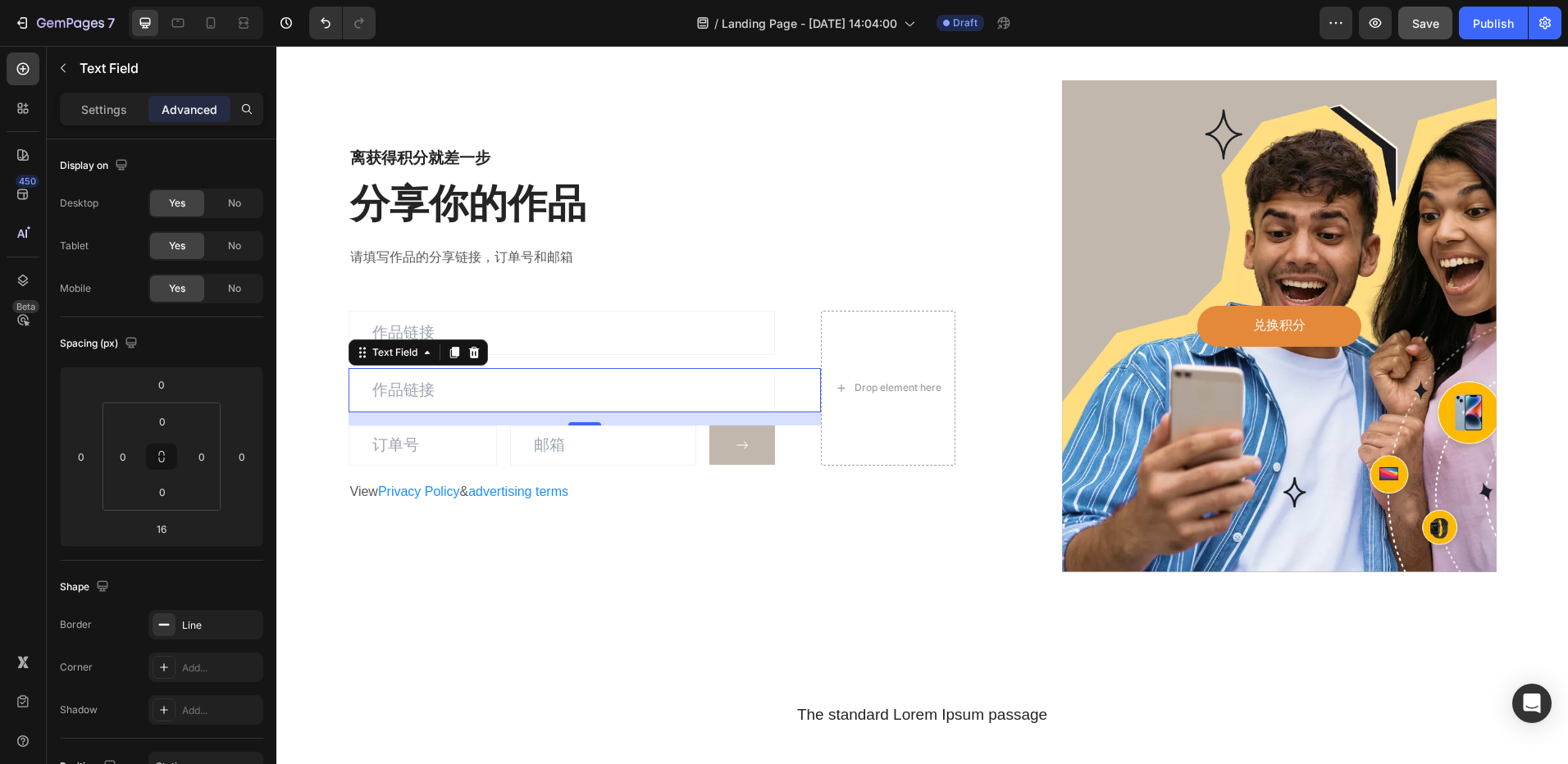
drag, startPoint x: 406, startPoint y: 397, endPoint x: 327, endPoint y: 327, distance: 105.6
click at [406, 397] on input "text" at bounding box center [561, 390] width 427 height 44
click at [96, 114] on p "Settings" at bounding box center [104, 110] width 46 height 17
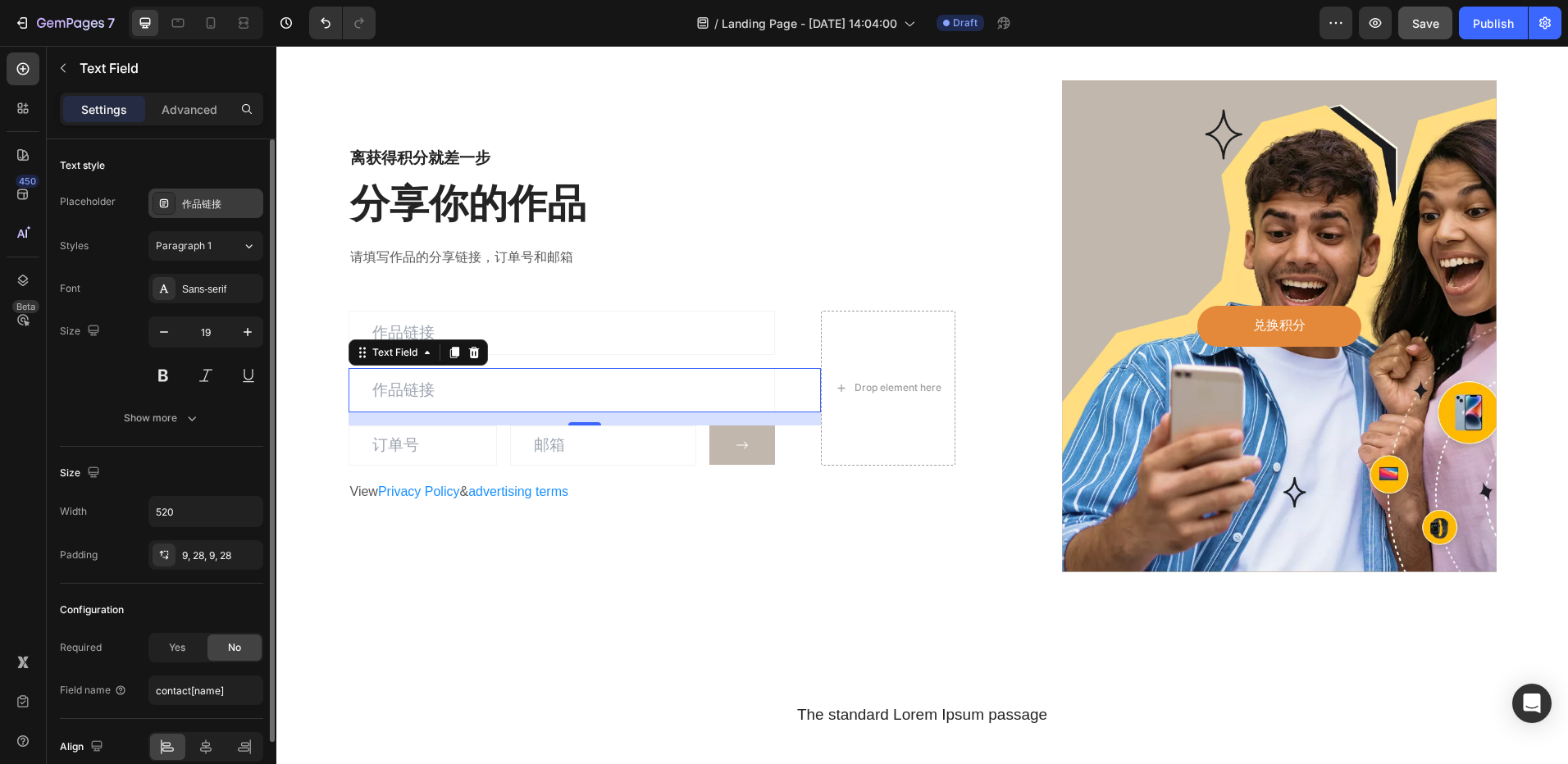
click at [202, 196] on div "作品链接" at bounding box center [206, 203] width 115 height 30
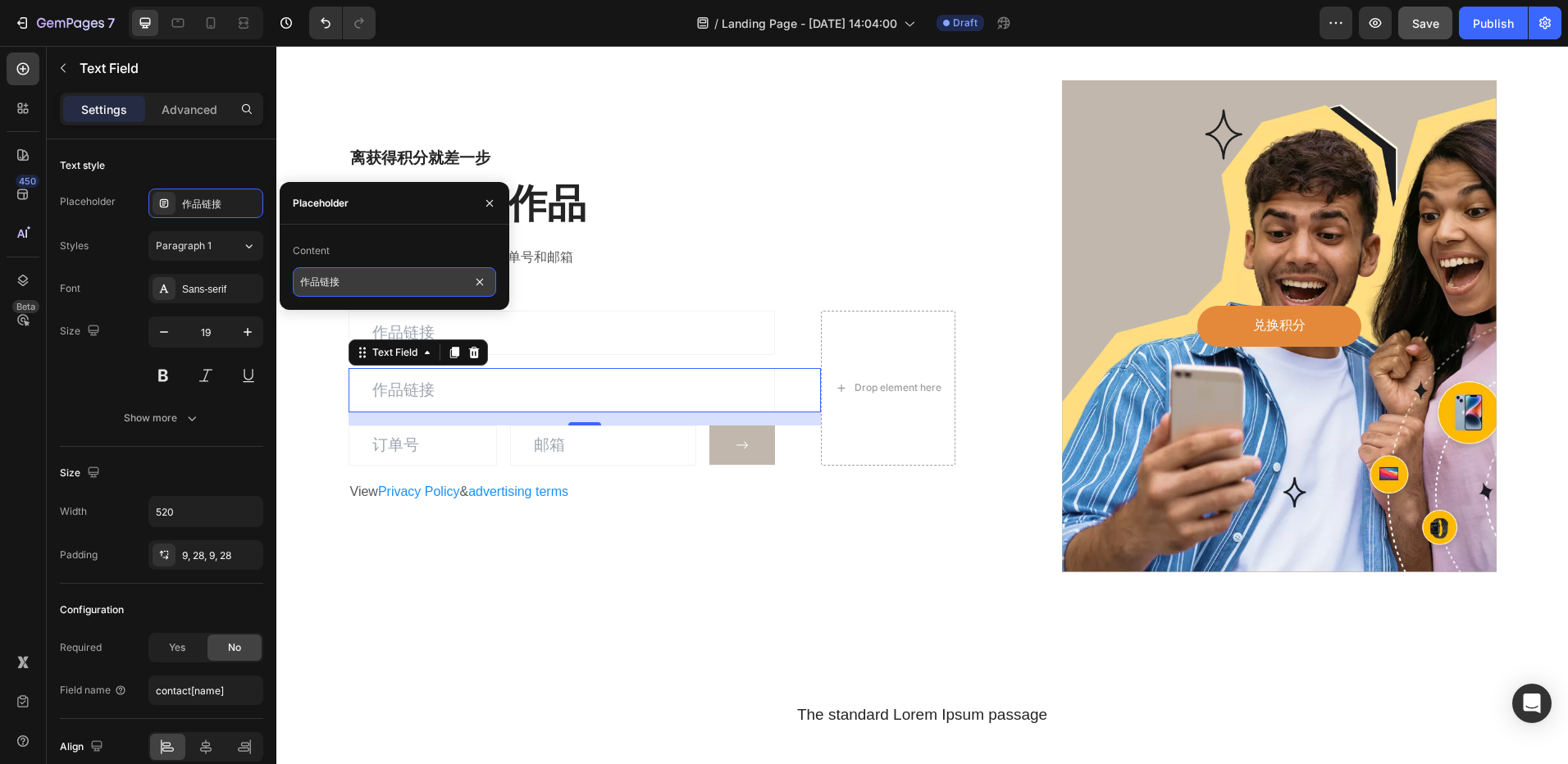
click at [358, 280] on input "作品链接" at bounding box center [394, 281] width 203 height 30
type input "订单号"
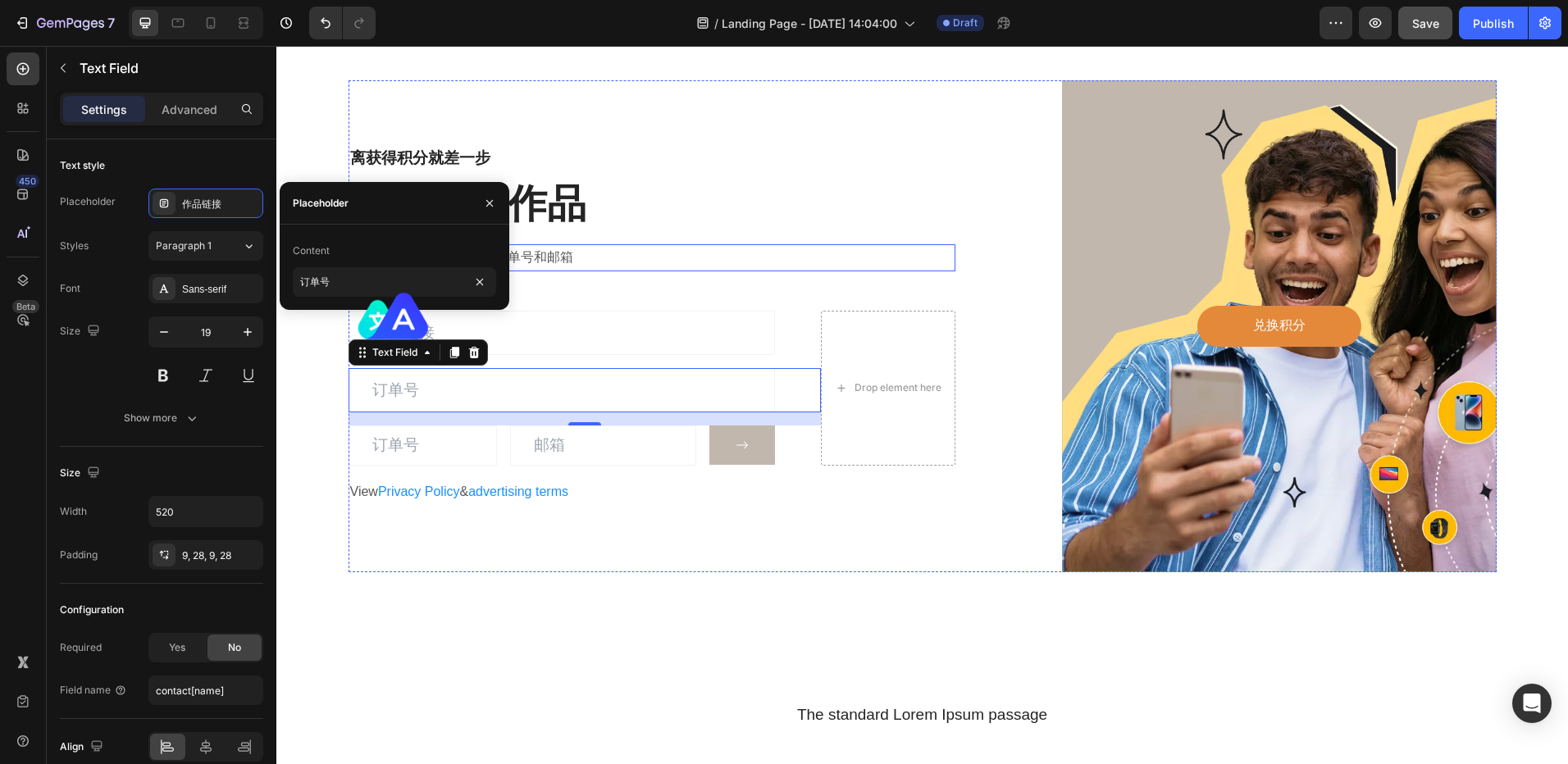
click at [775, 235] on div "离获得积分就差一步 Heading 分享你的作品 Heading 请填写作品的分享链接，订单号和邮箱 Text block Text Field Text F…" at bounding box center [652, 326] width 608 height 492
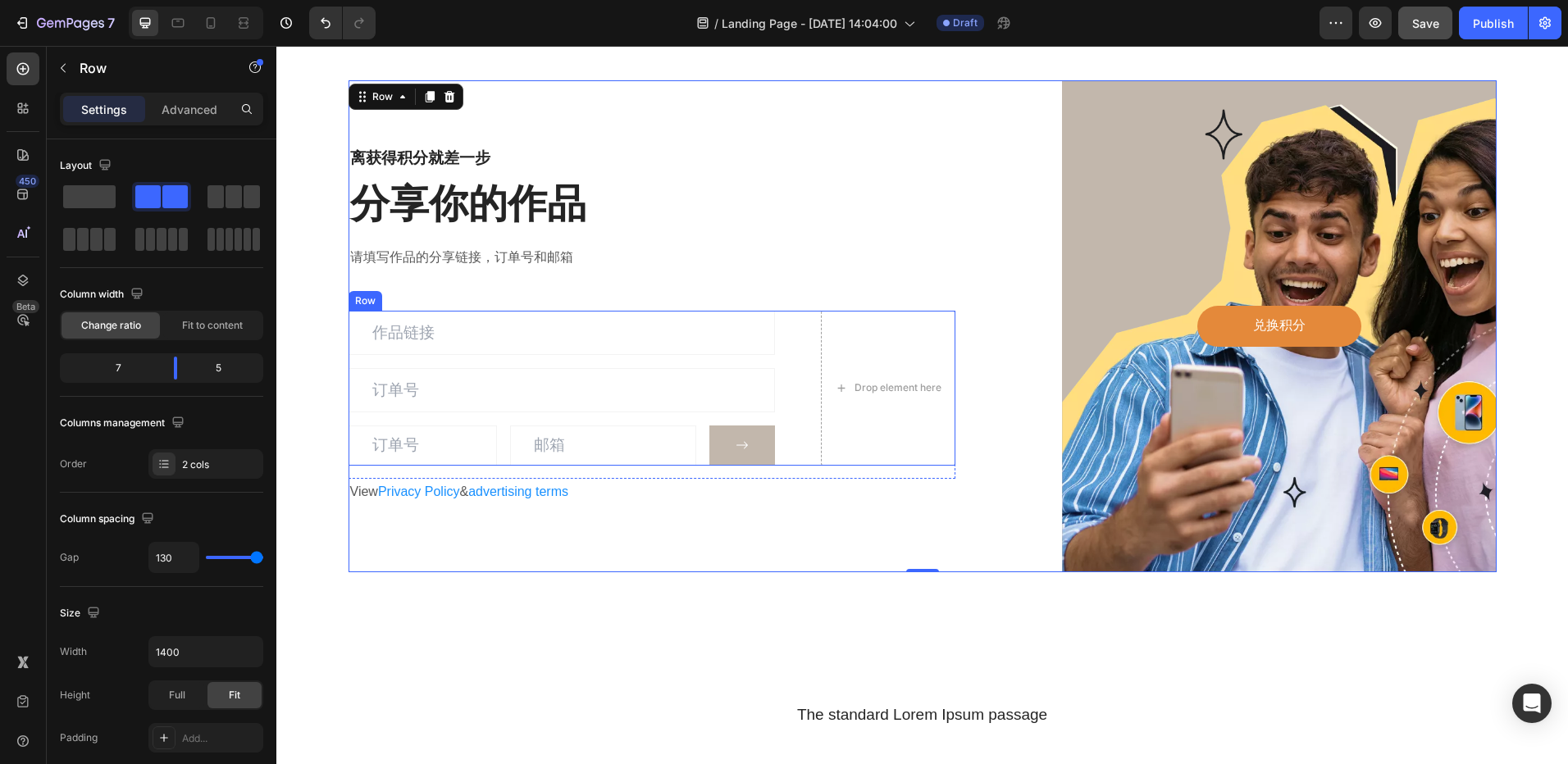
click at [447, 438] on input "email" at bounding box center [423, 445] width 149 height 40
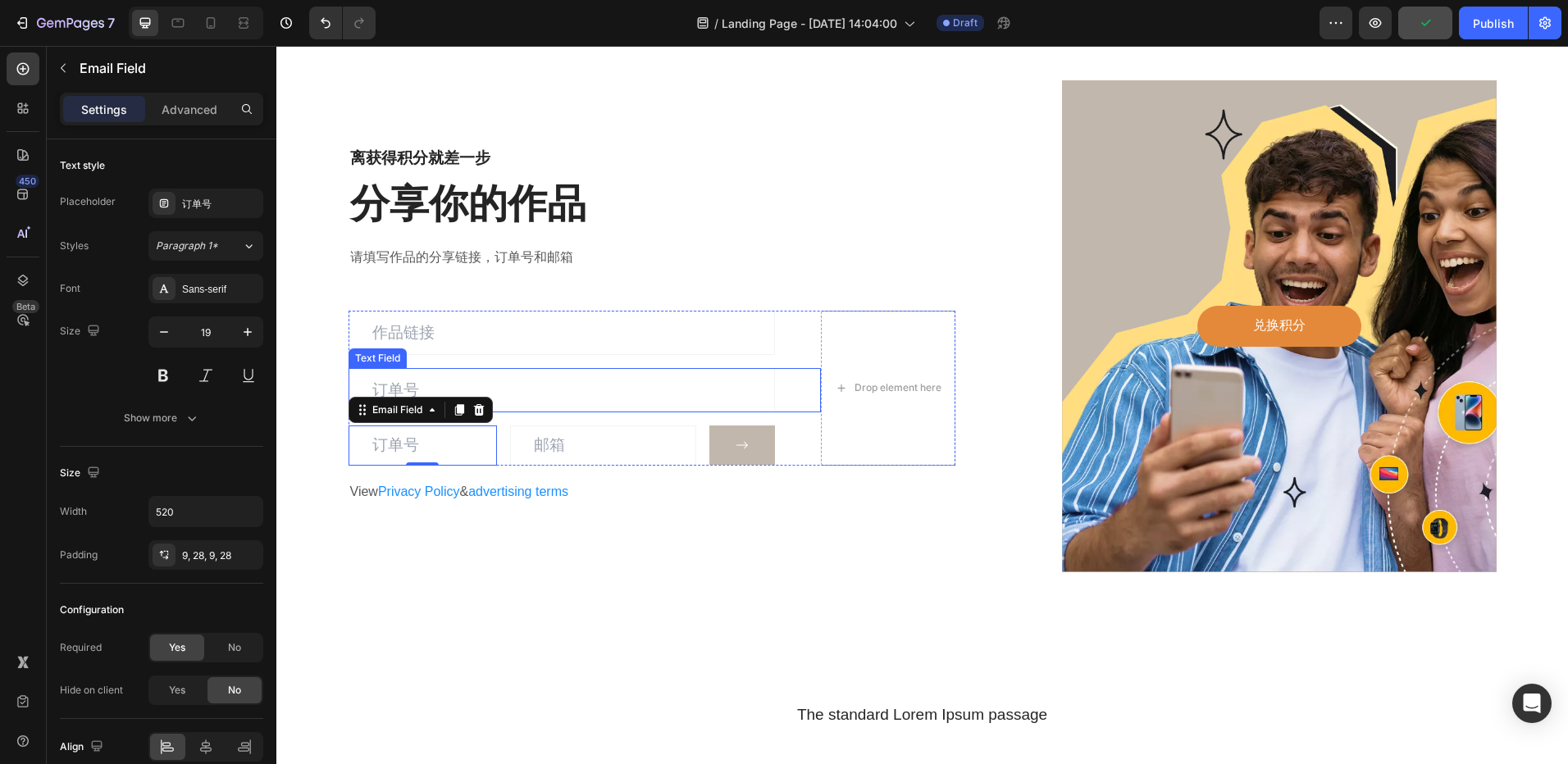
click at [574, 394] on input "text" at bounding box center [561, 390] width 427 height 44
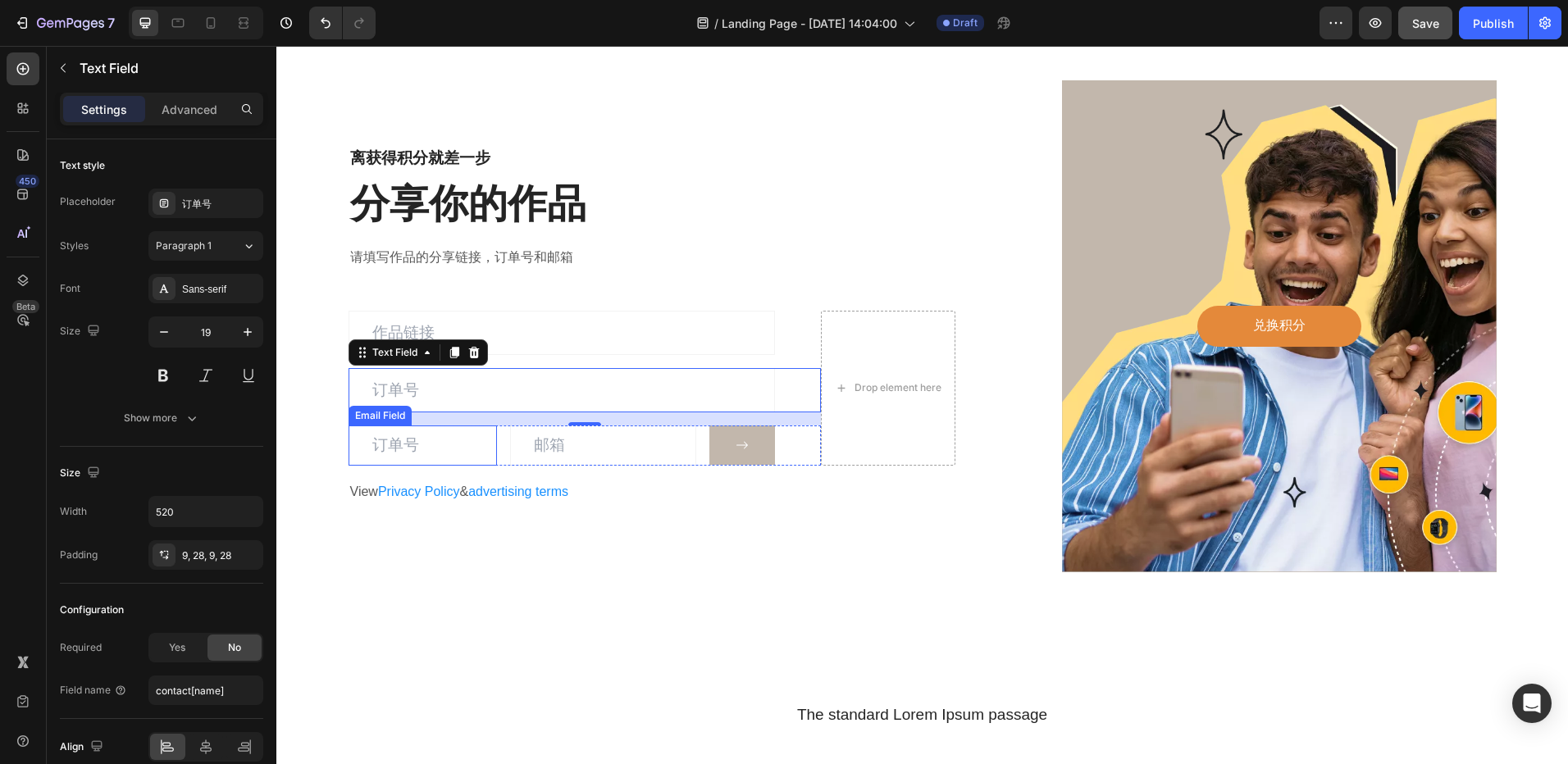
click at [366, 445] on input "email" at bounding box center [423, 445] width 149 height 40
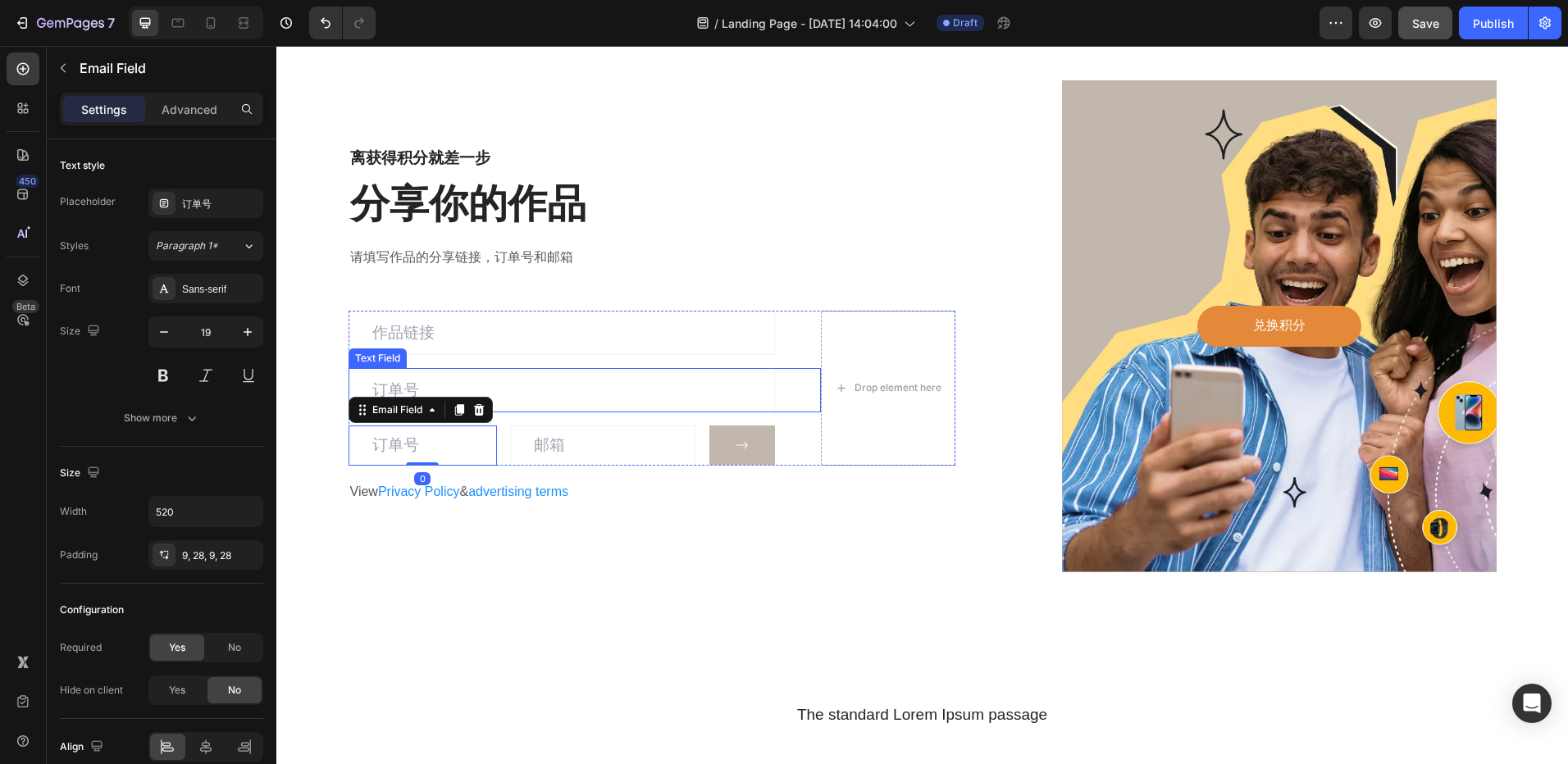
click at [496, 379] on input "text" at bounding box center [561, 390] width 427 height 44
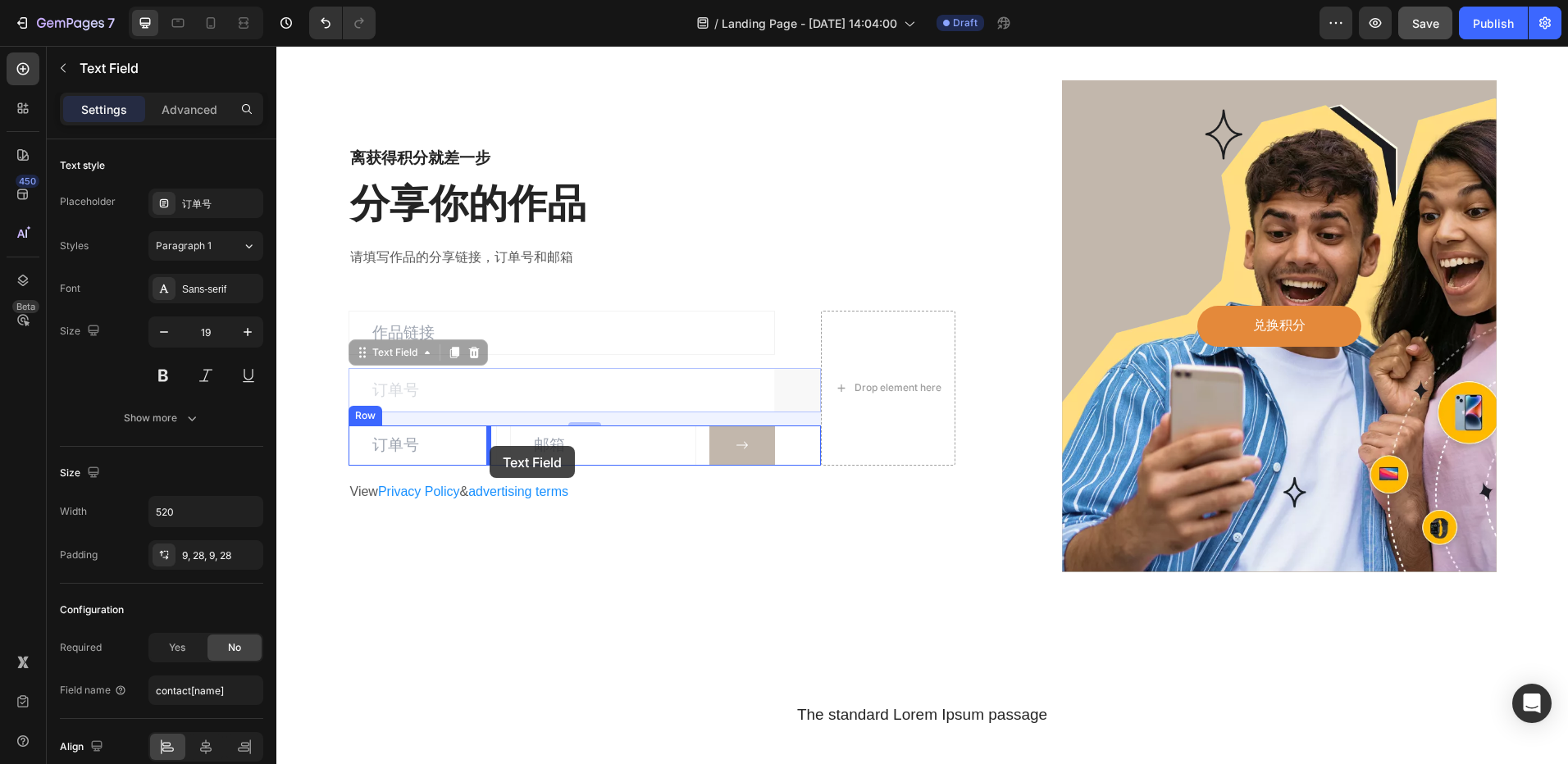
drag, startPoint x: 357, startPoint y: 355, endPoint x: 490, endPoint y: 446, distance: 161.2
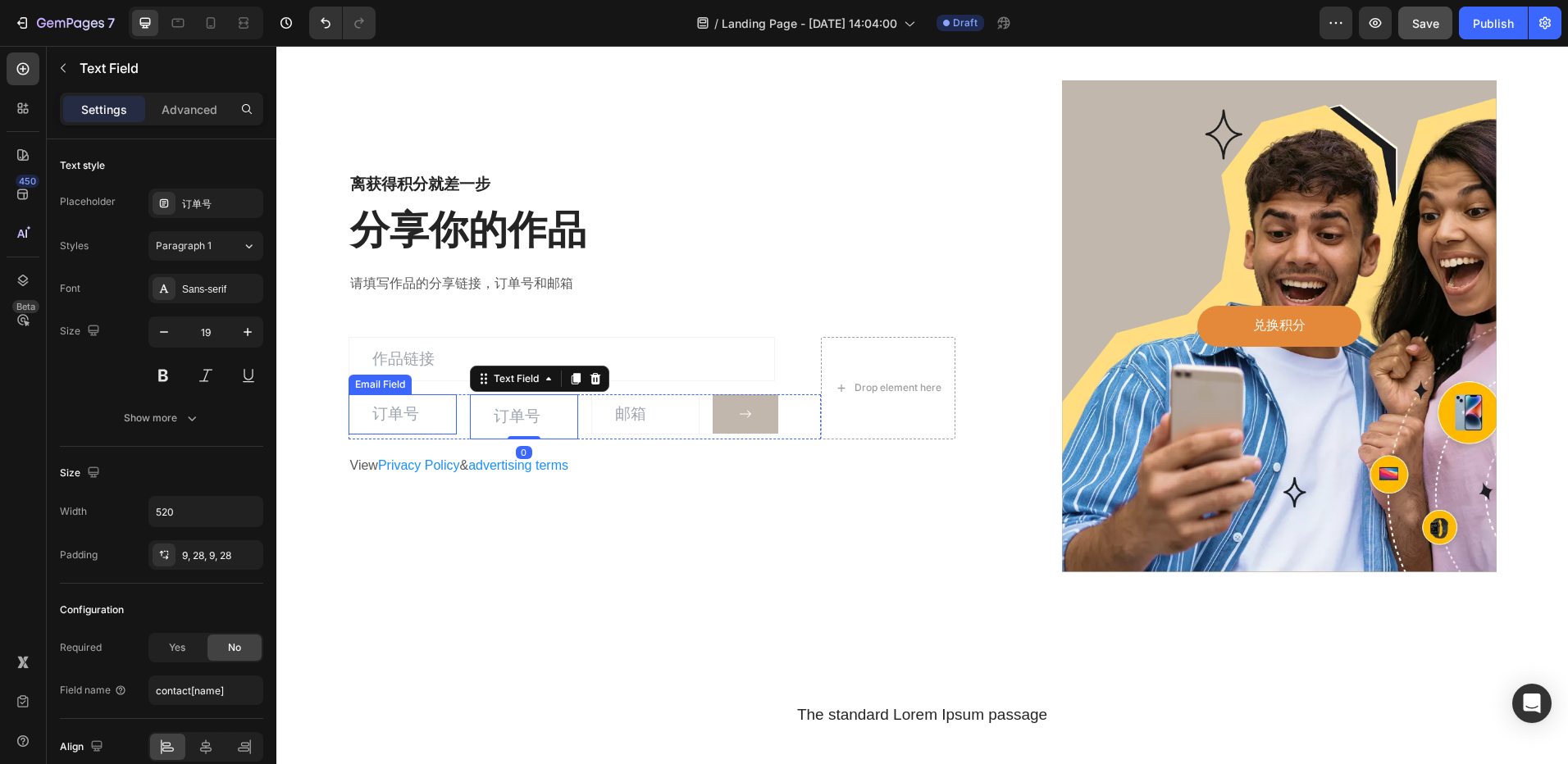
click at [413, 421] on input "email" at bounding box center [402, 414] width 108 height 40
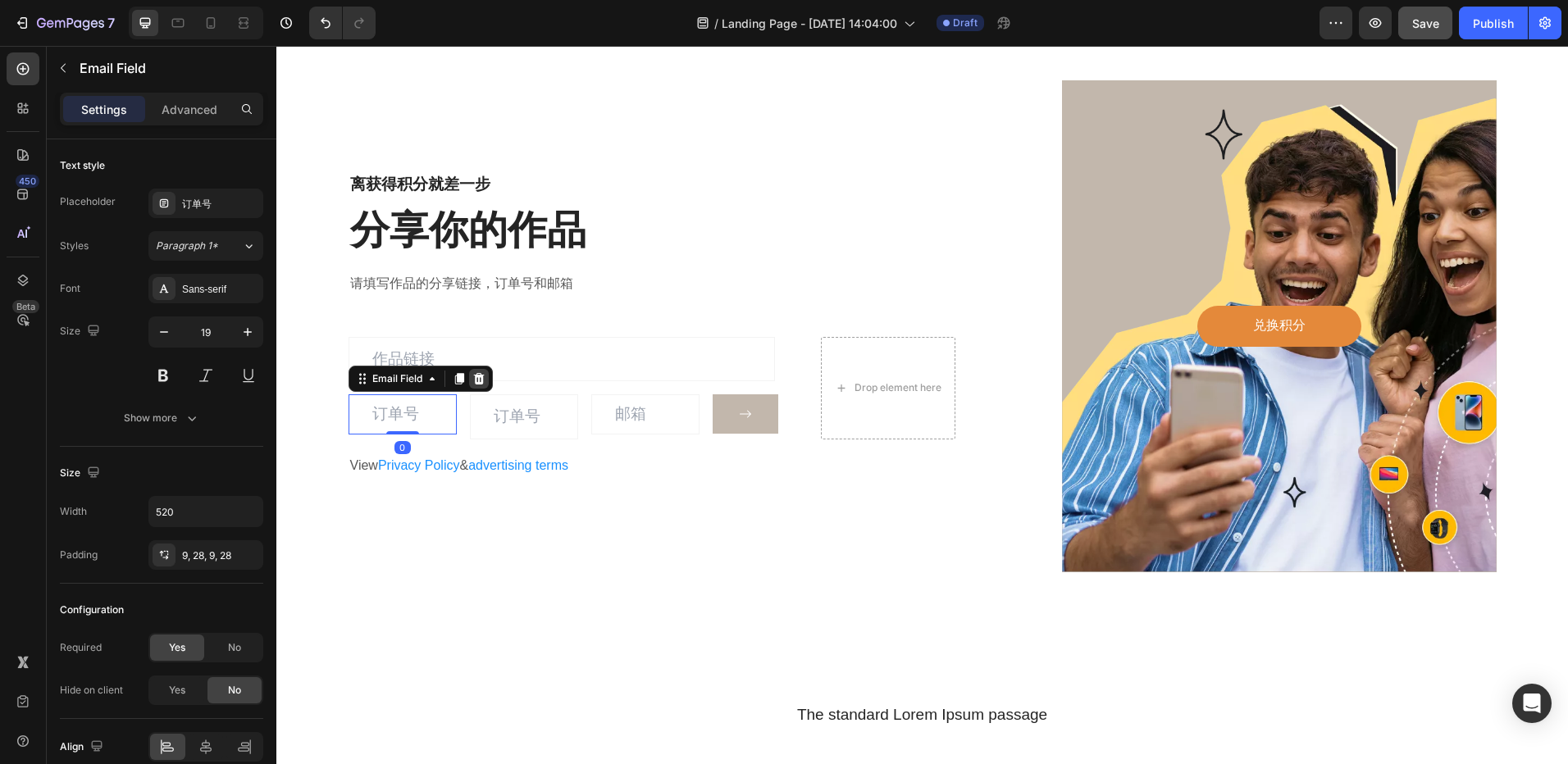
click at [477, 381] on icon at bounding box center [479, 379] width 13 height 13
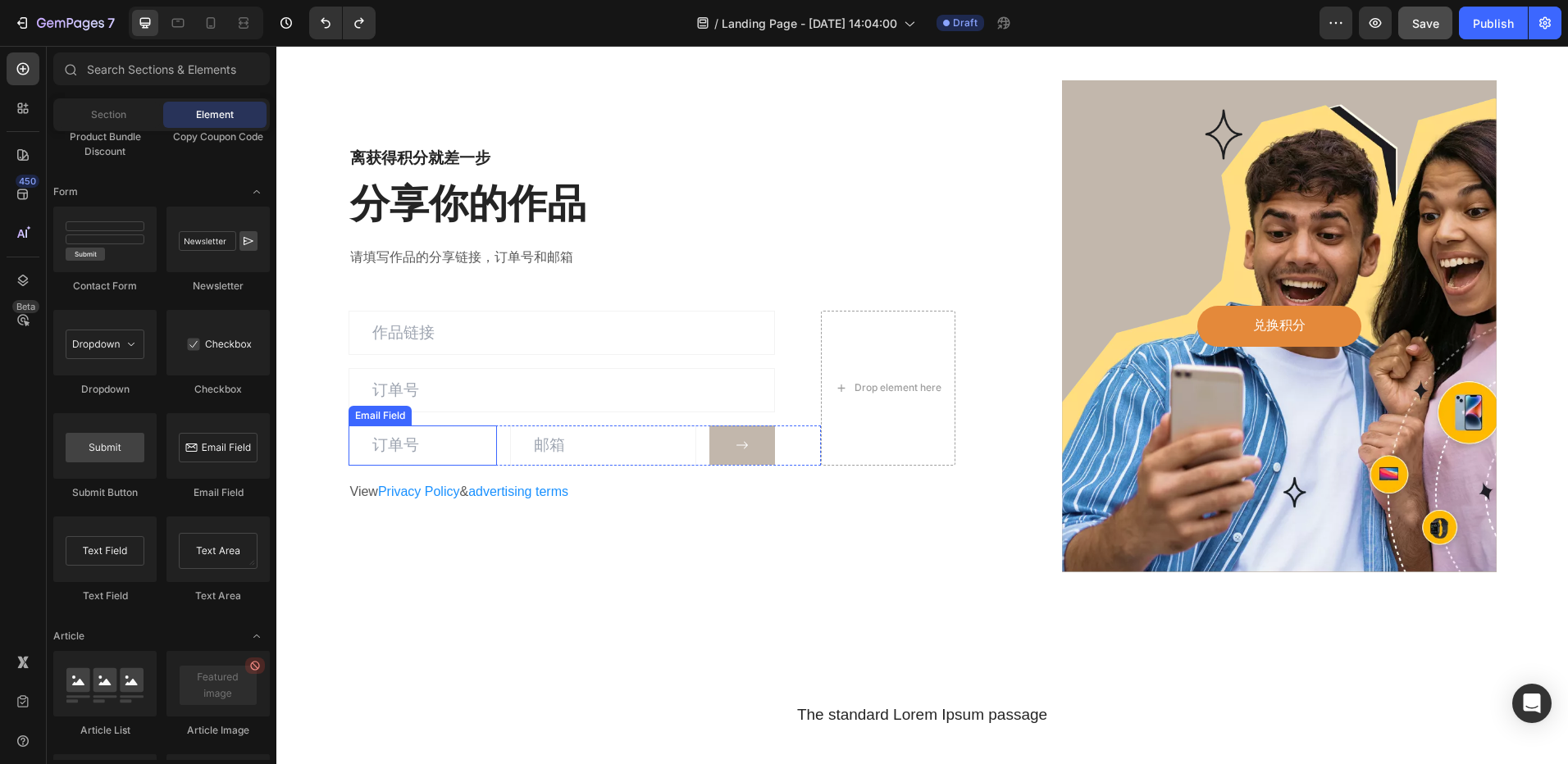
click at [453, 444] on input "email" at bounding box center [423, 445] width 149 height 40
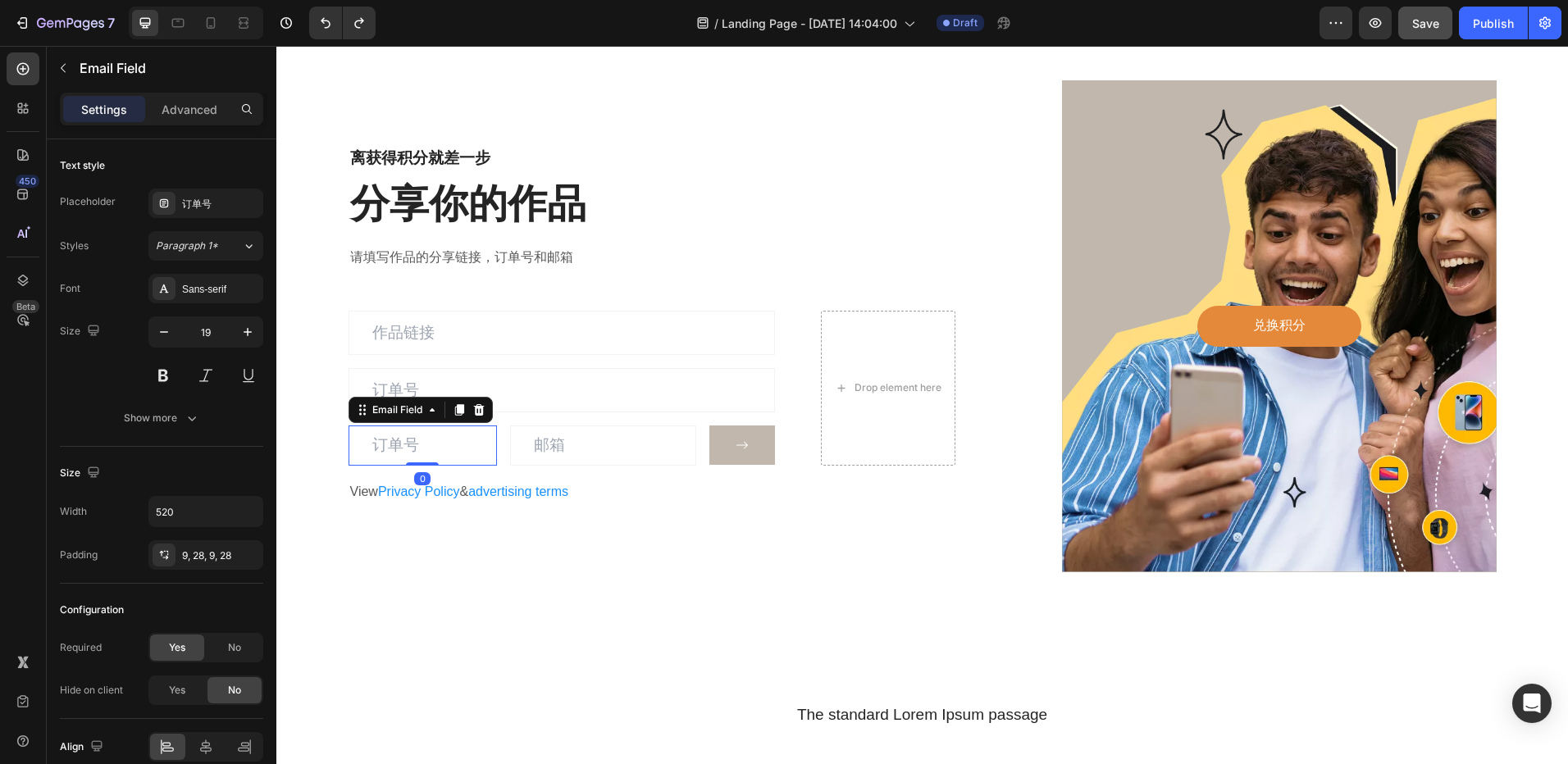
click at [475, 410] on icon at bounding box center [478, 410] width 10 height 11
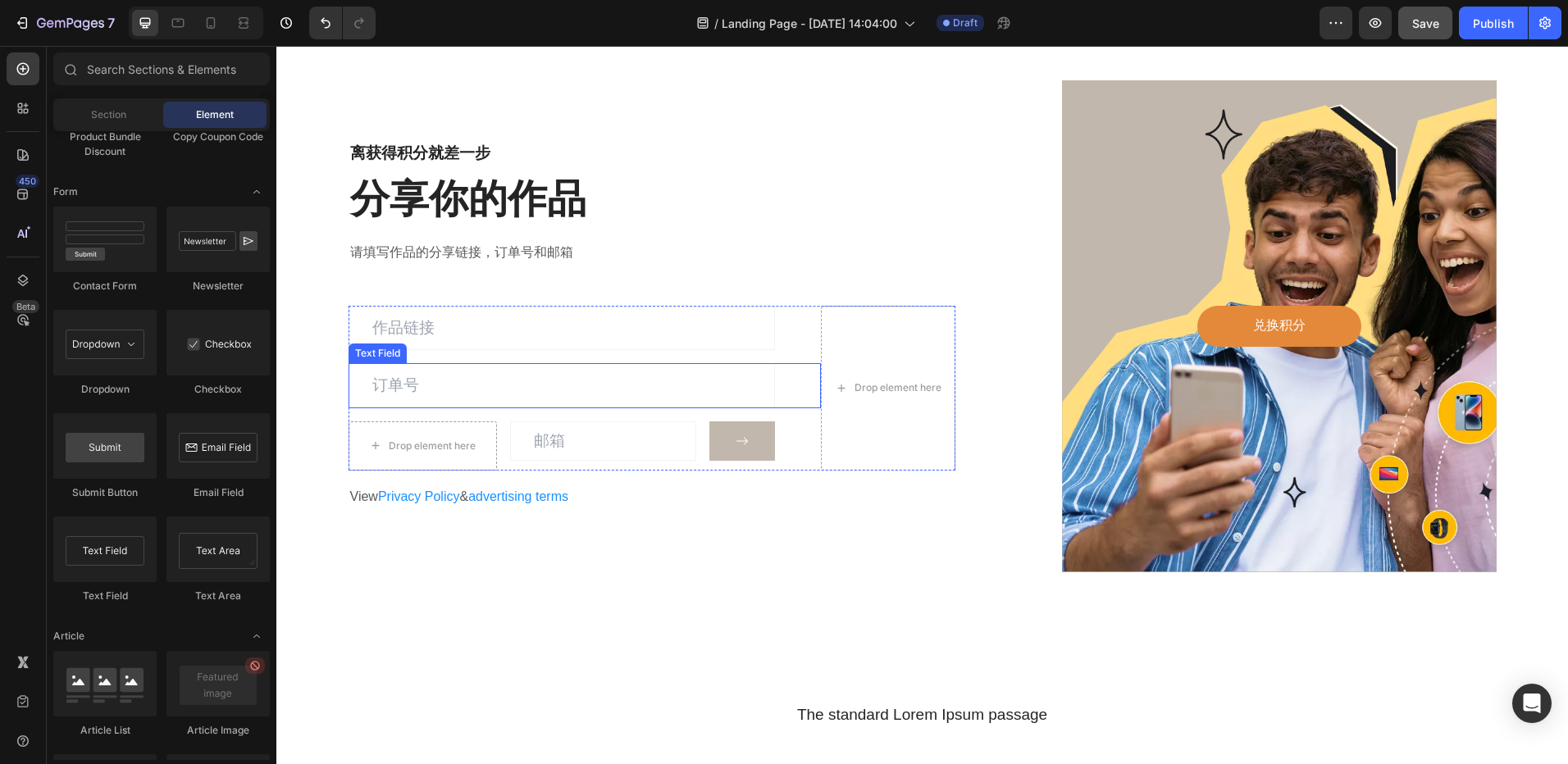
click at [454, 387] on input "text" at bounding box center [561, 385] width 427 height 44
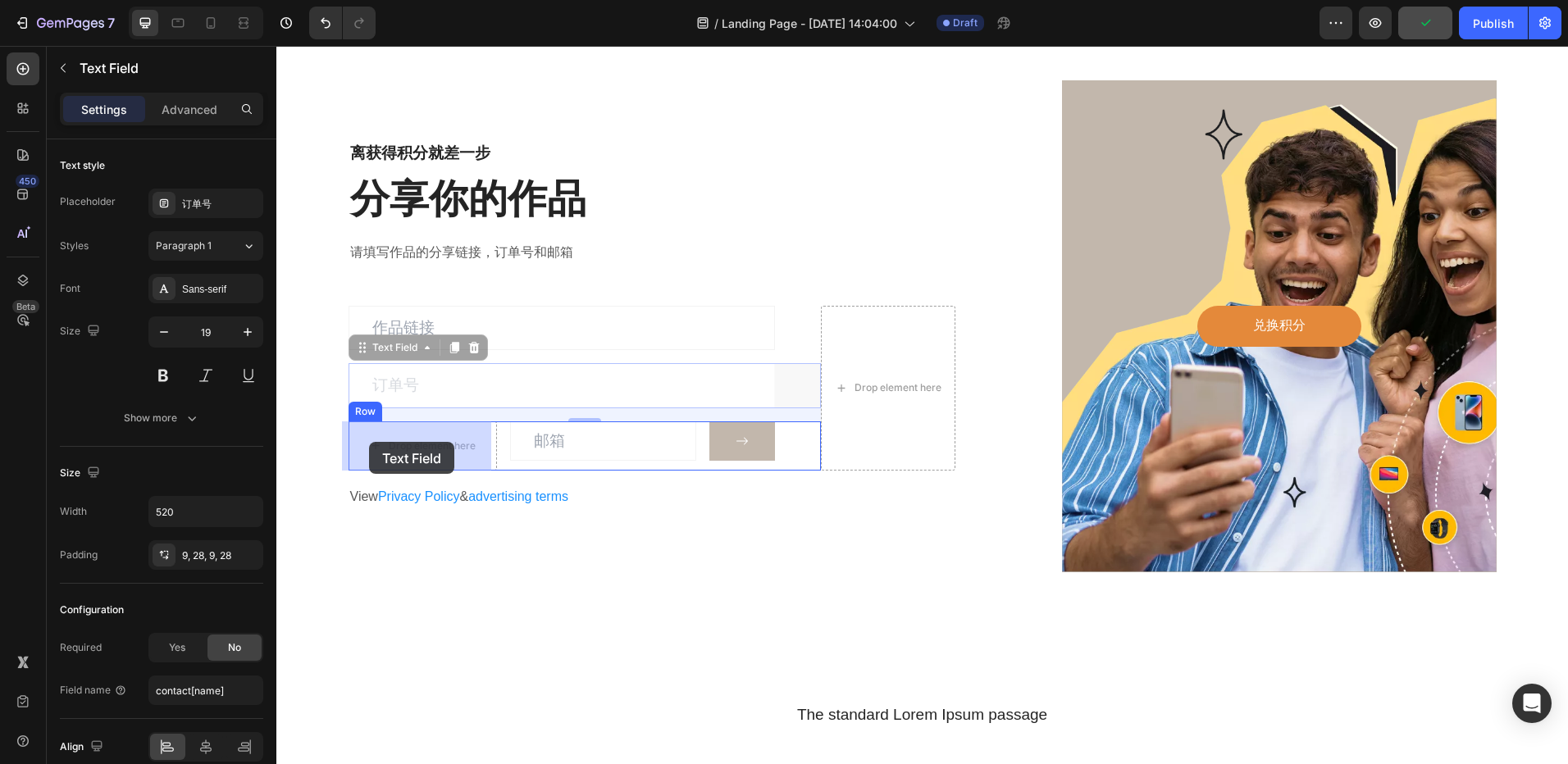
drag, startPoint x: 354, startPoint y: 352, endPoint x: 369, endPoint y: 436, distance: 85.3
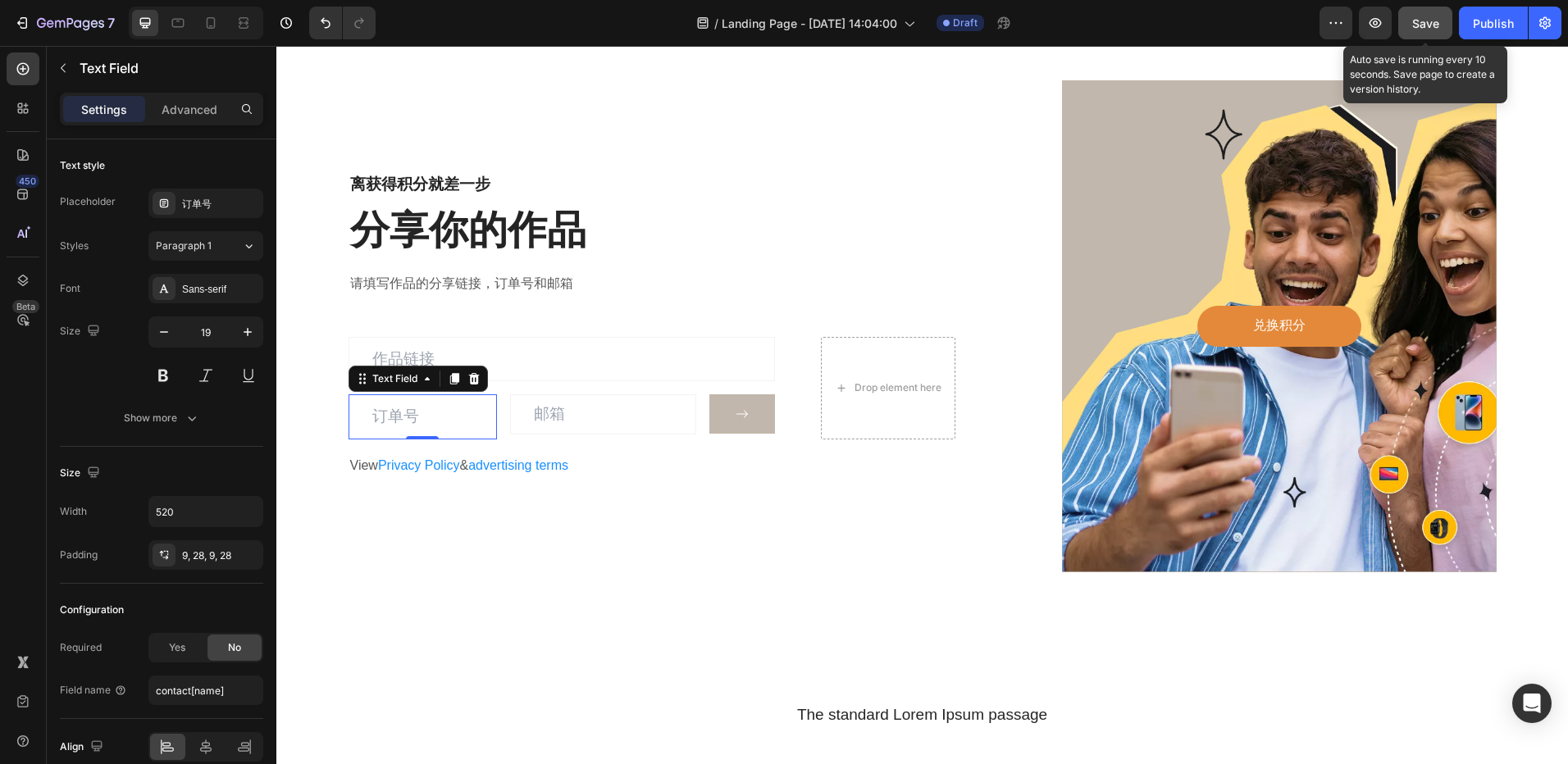
click at [1427, 32] on button "Save" at bounding box center [1425, 23] width 54 height 32
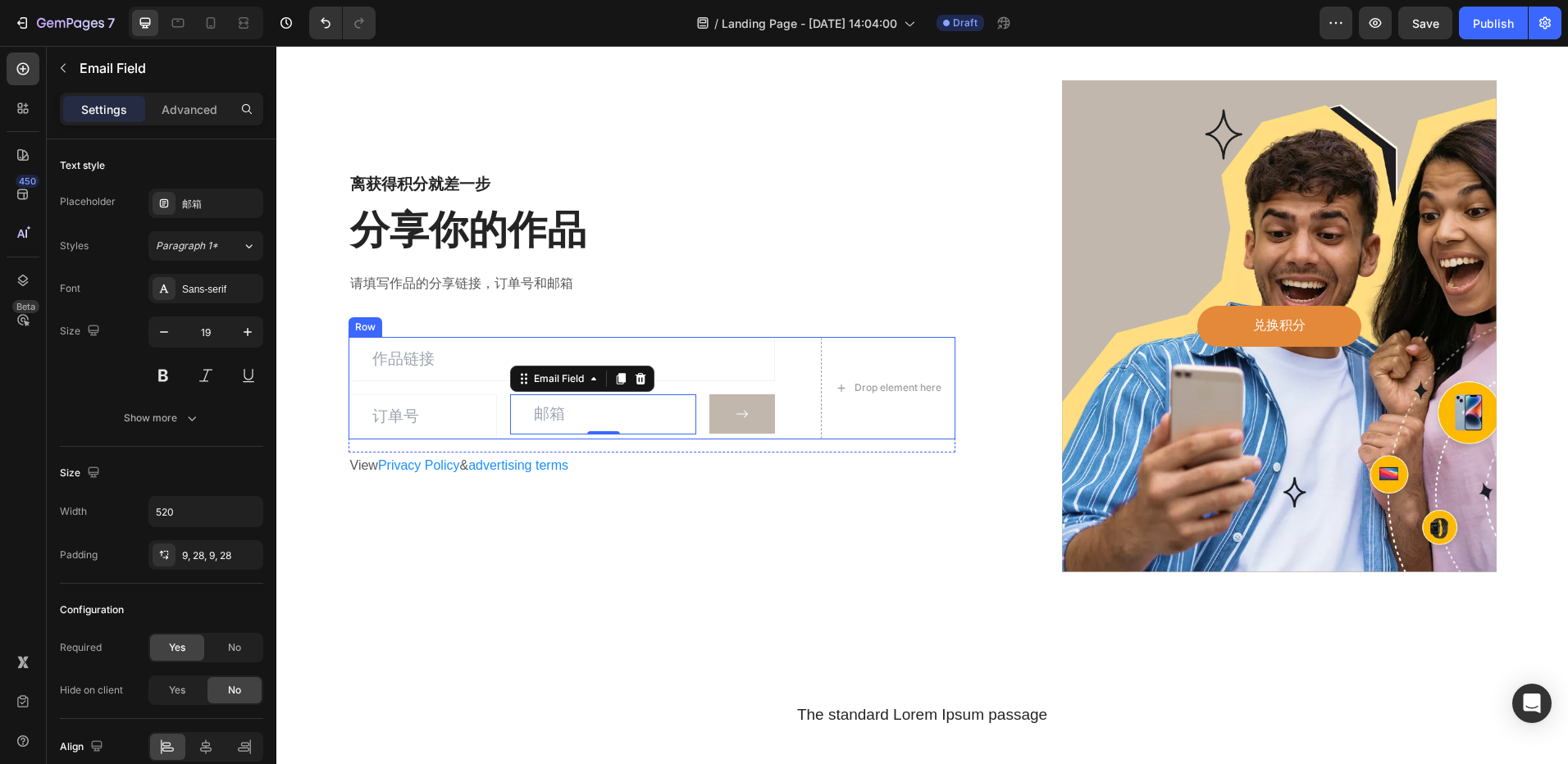
click at [808, 384] on div "Text Field Text Field Email Field 0 Submit Button Row" at bounding box center [585, 387] width 473 height 102
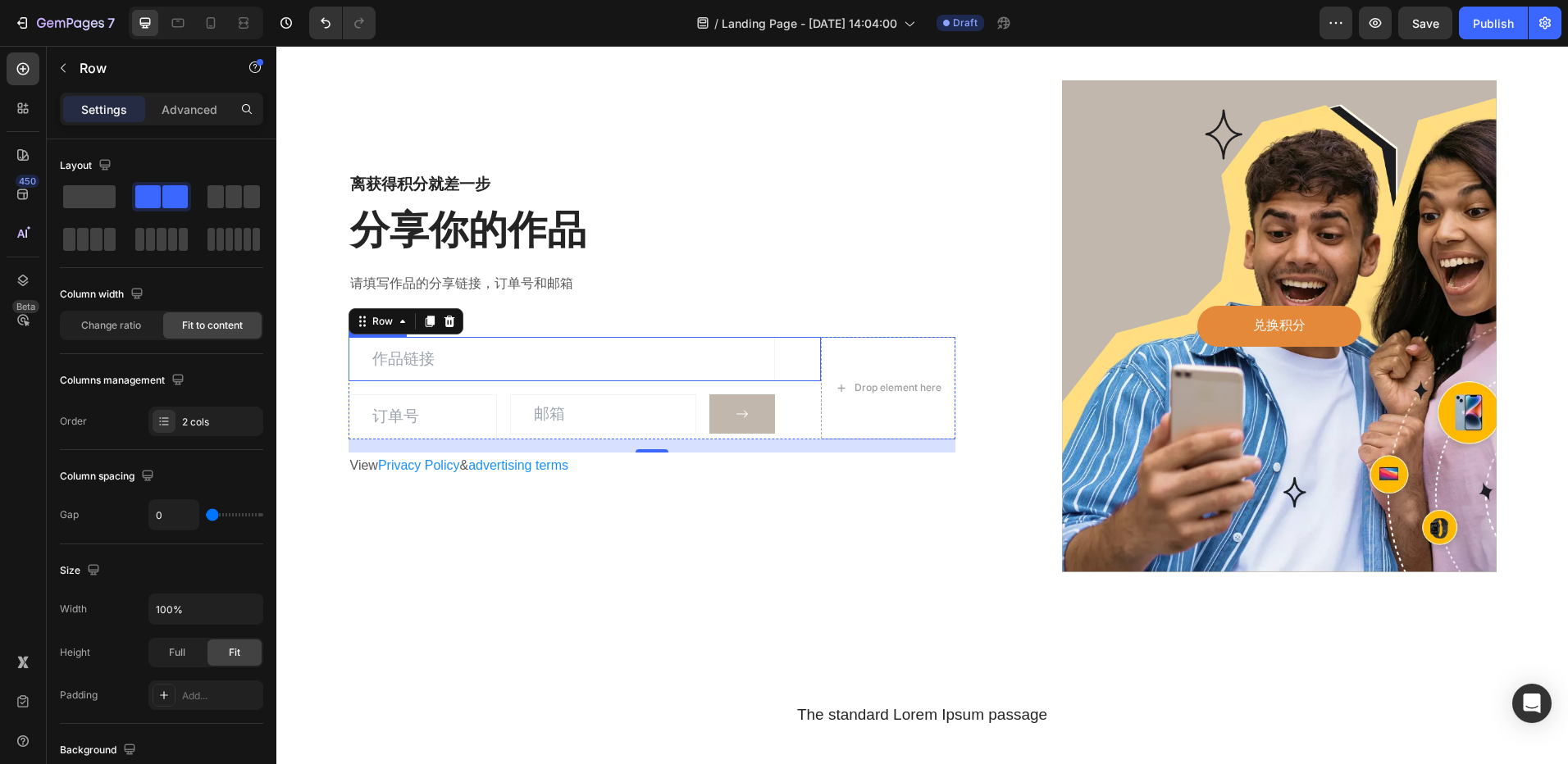
click at [442, 360] on input "text" at bounding box center [561, 359] width 427 height 44
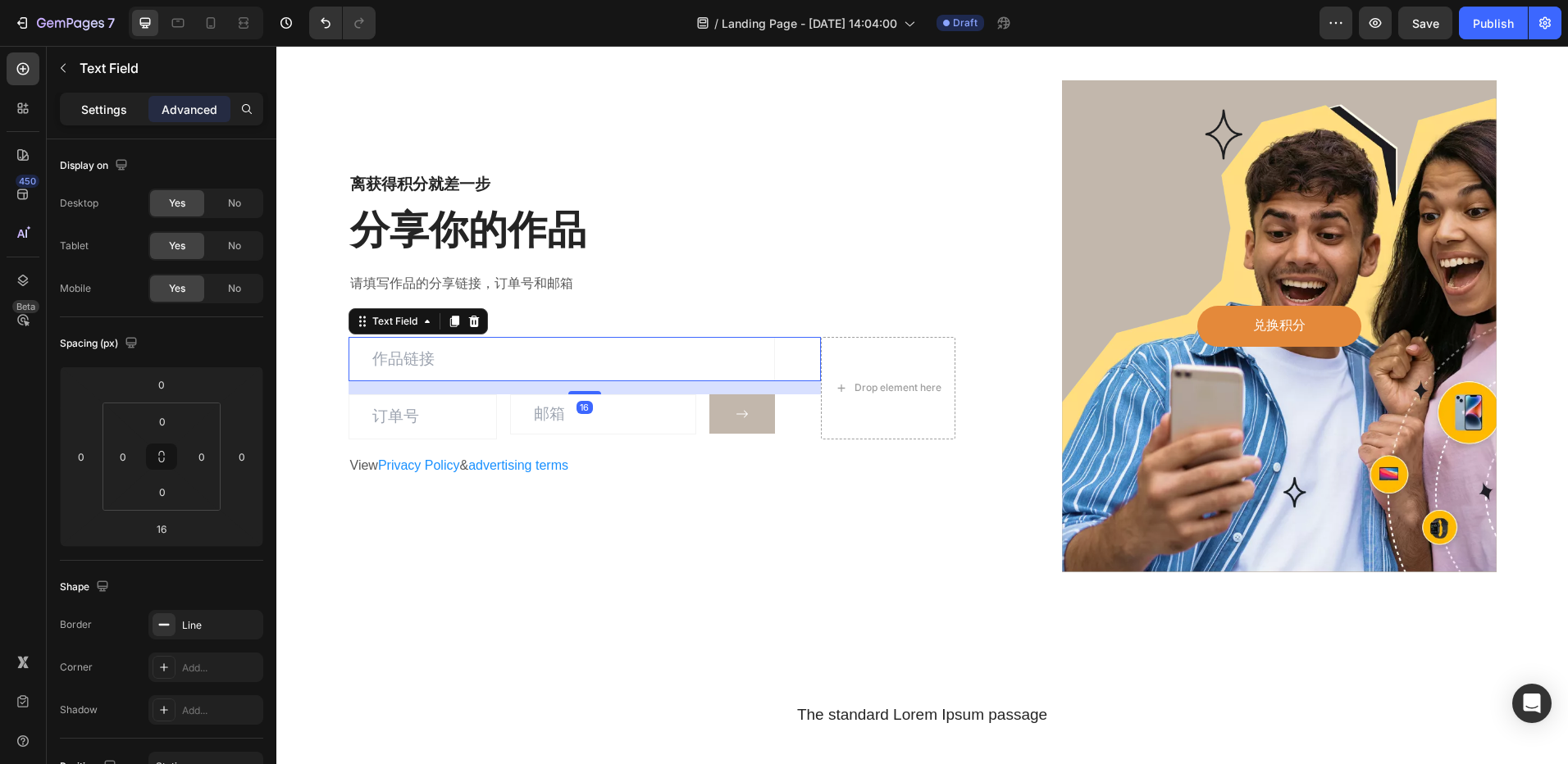
click at [128, 118] on div "Settings" at bounding box center [104, 110] width 82 height 27
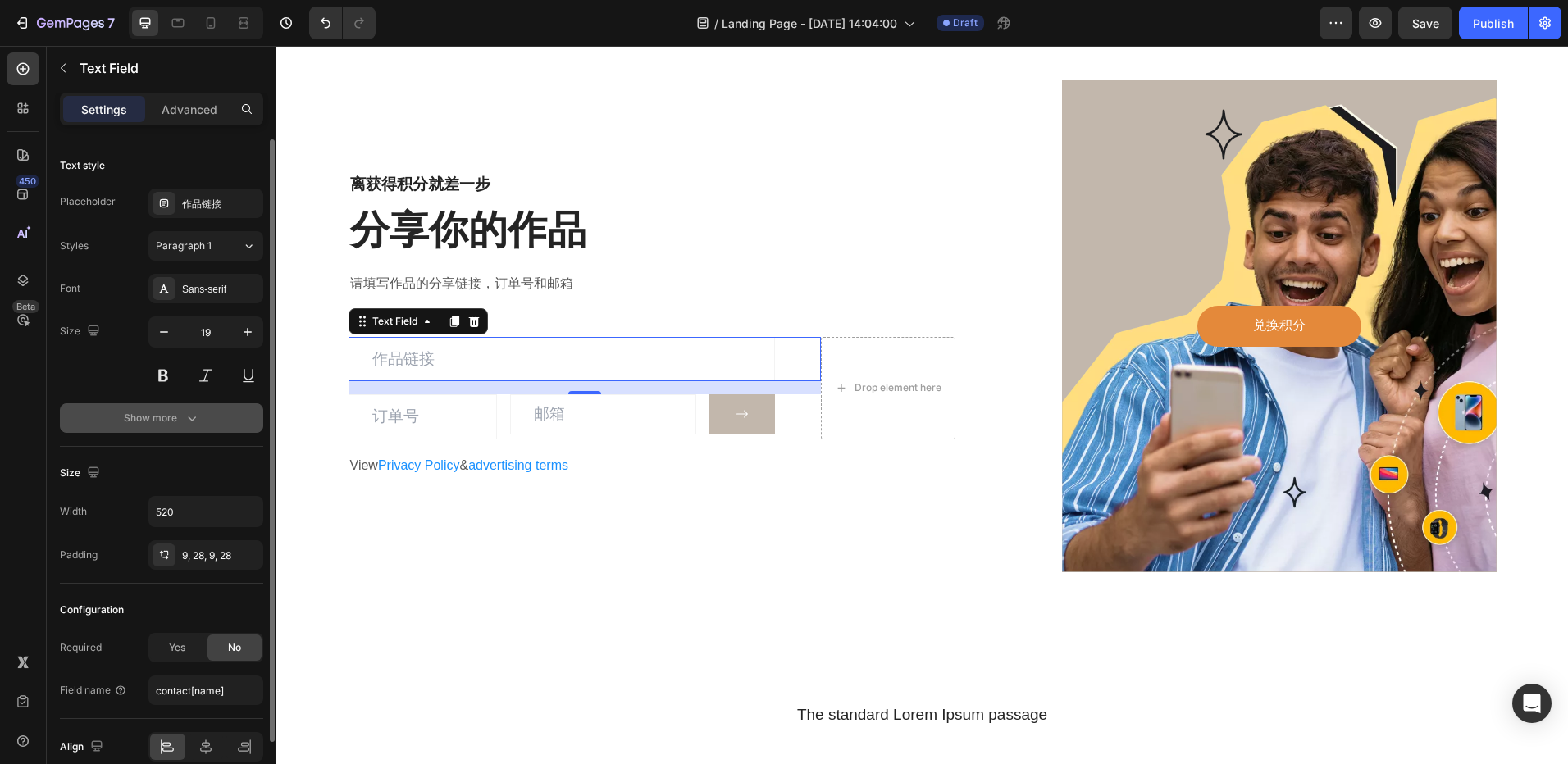
click at [175, 414] on div "Show more" at bounding box center [162, 418] width 76 height 16
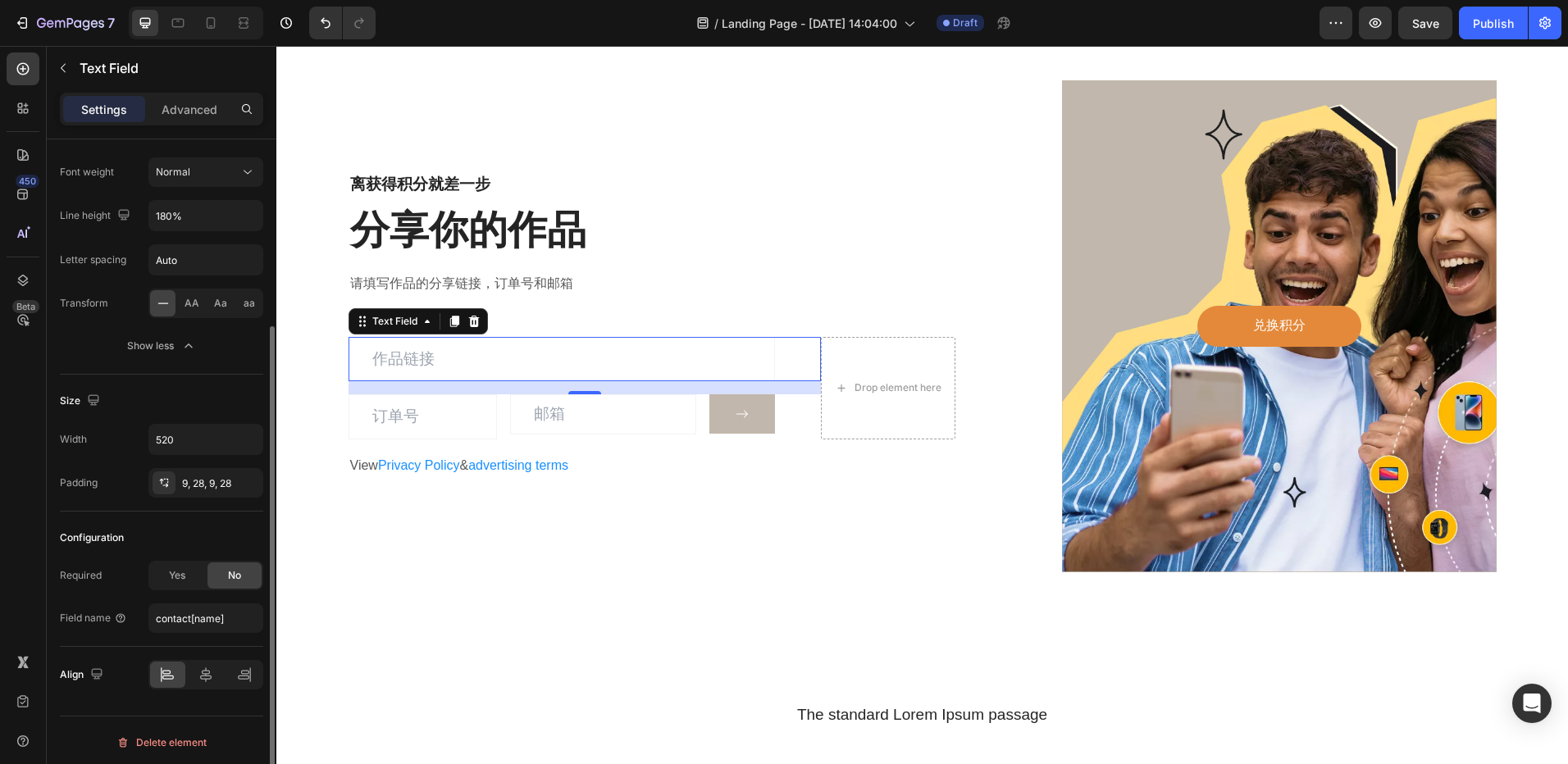
scroll to position [250, 0]
click at [197, 611] on input "contact[name]" at bounding box center [206, 613] width 115 height 30
click at [188, 614] on input "contact[name]" at bounding box center [206, 613] width 115 height 30
click at [195, 613] on input "contact[name]" at bounding box center [206, 613] width 115 height 30
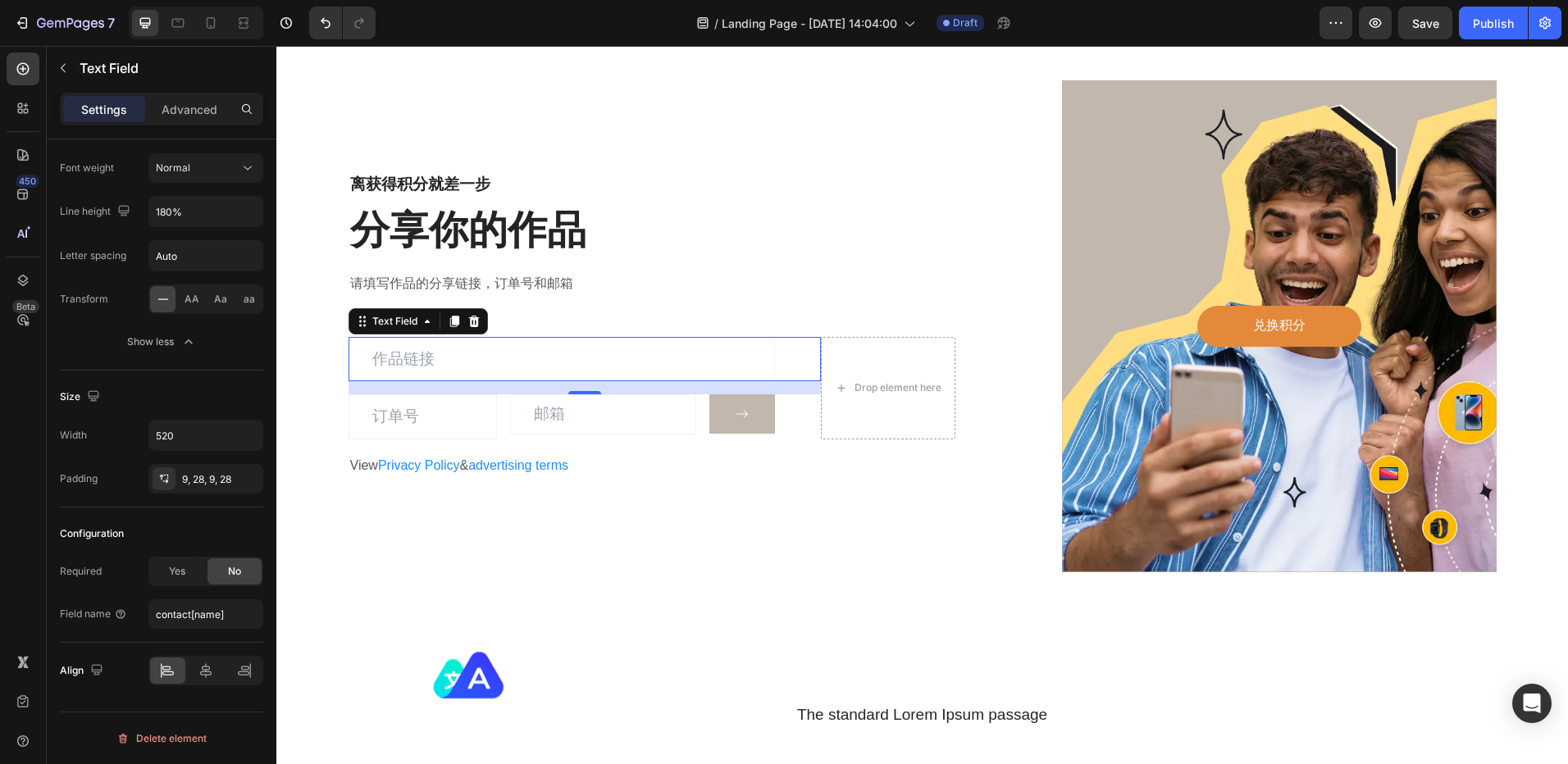
drag, startPoint x: 206, startPoint y: 626, endPoint x: 480, endPoint y: 656, distance: 275.6
click at [480, 656] on img at bounding box center [469, 674] width 72 height 72
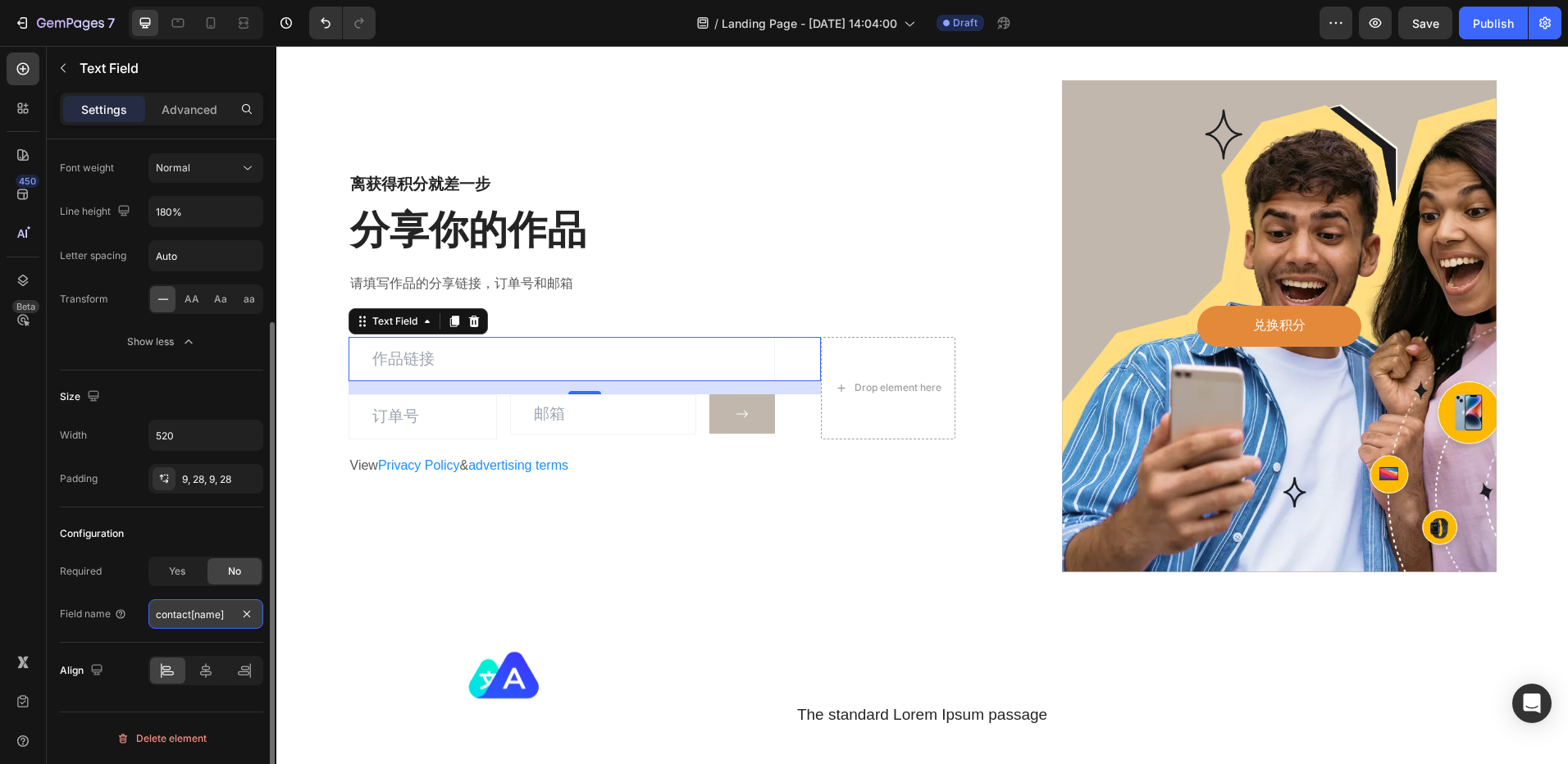
click at [207, 617] on input "contact[name]" at bounding box center [206, 613] width 115 height 30
click at [196, 615] on input "contact[name]" at bounding box center [206, 613] width 115 height 30
click at [204, 621] on input "text" at bounding box center [206, 613] width 115 height 30
type input "zuopin"
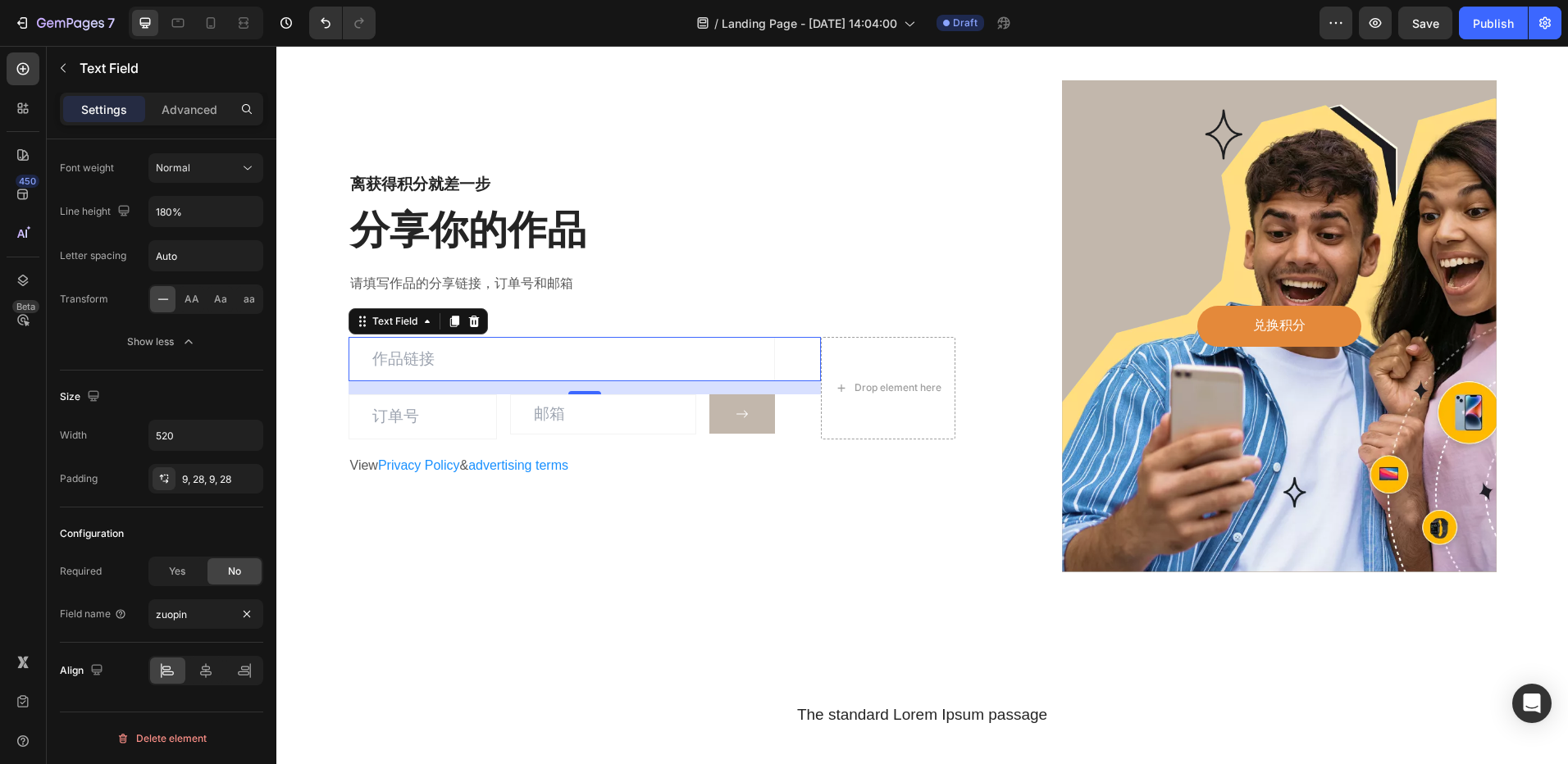
click at [427, 565] on div "离获得积分就差一步 Heading 分享你的作品 Heading 请填写作品的分享链接，订单号和邮箱 Text block Text Field 16 Tex…" at bounding box center [652, 326] width 608 height 492
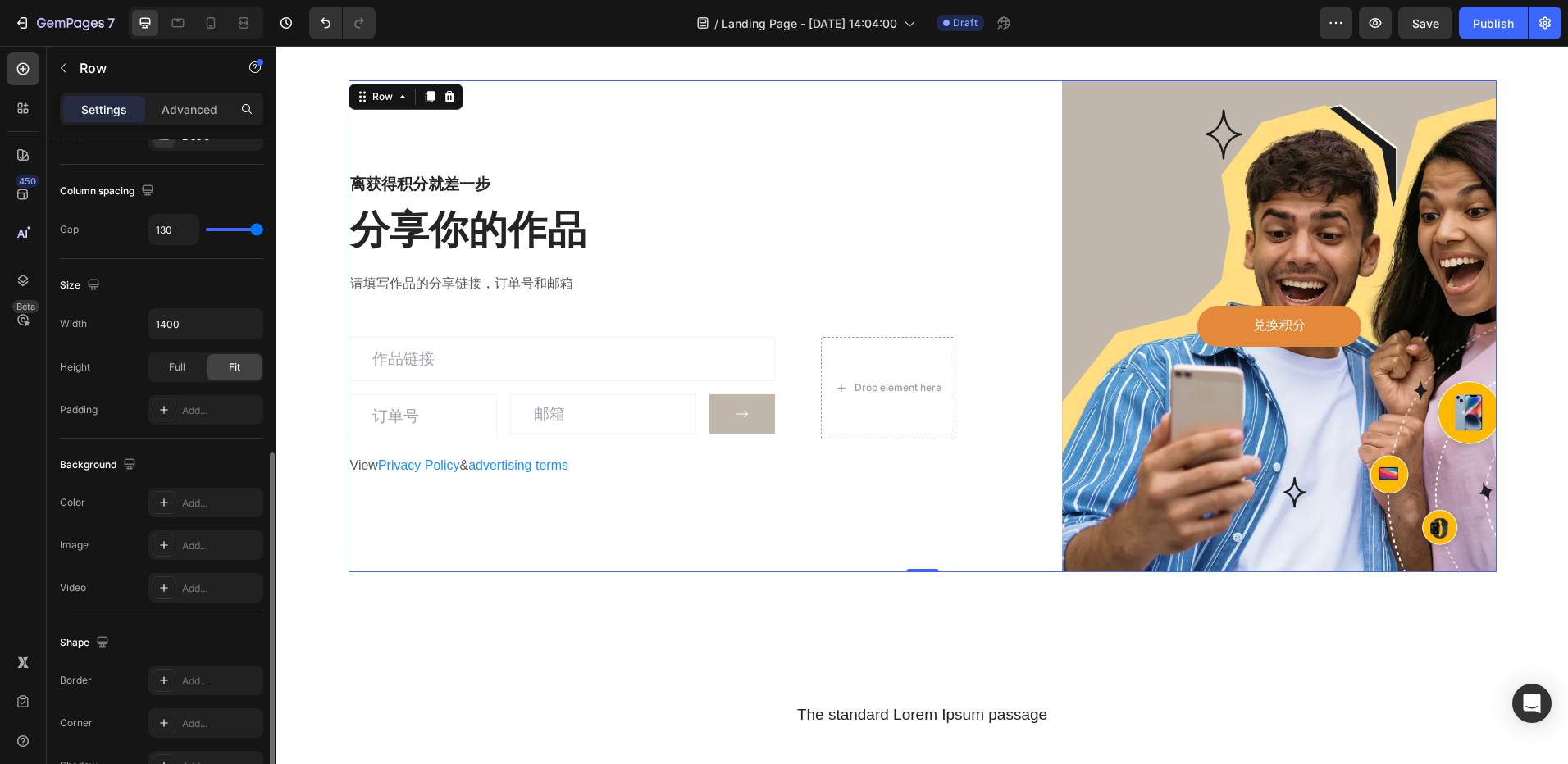
scroll to position [516, 0]
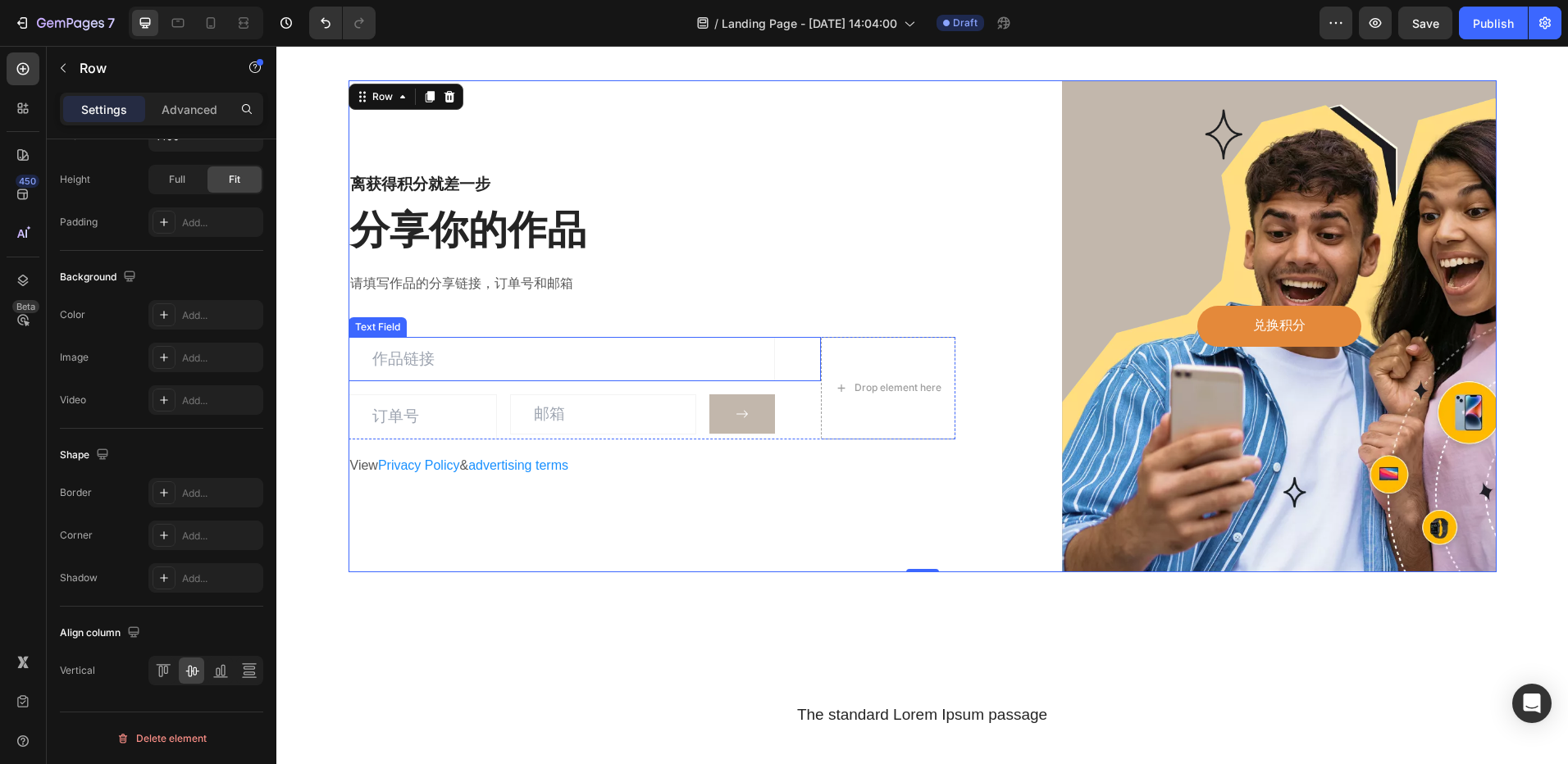
click at [454, 357] on input "text" at bounding box center [561, 359] width 427 height 44
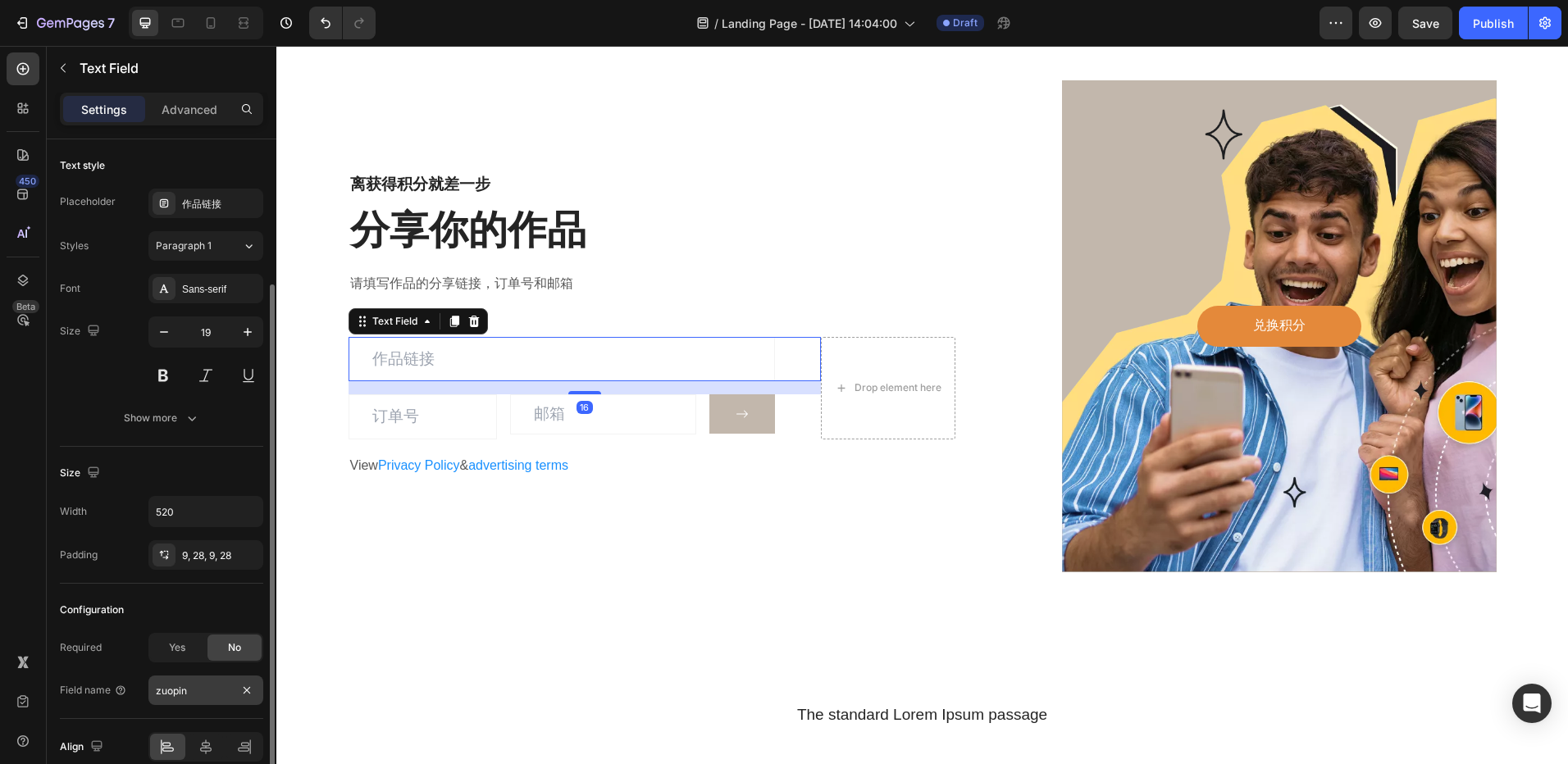
scroll to position [76, 0]
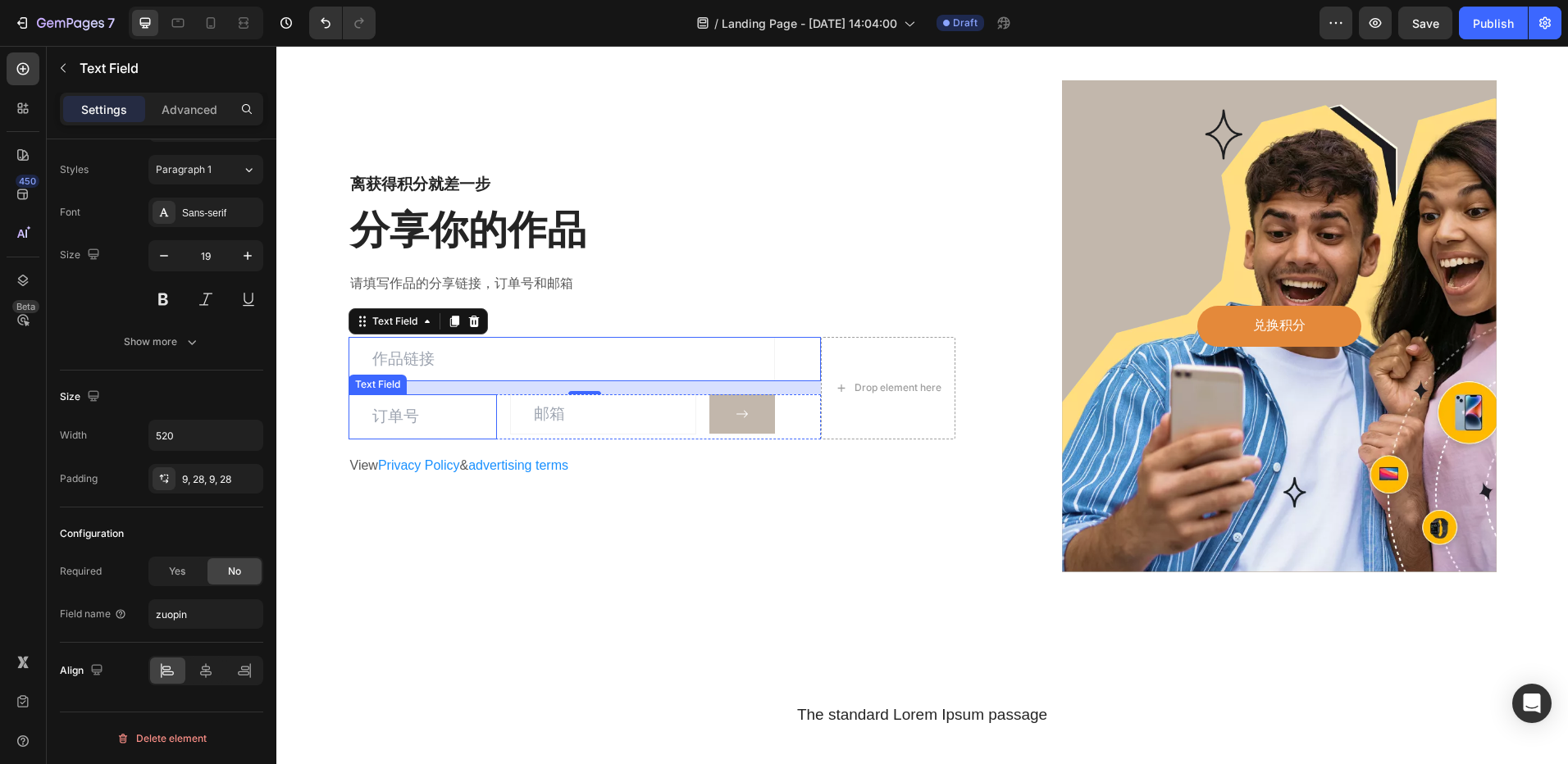
click at [412, 414] on input "text" at bounding box center [423, 416] width 149 height 44
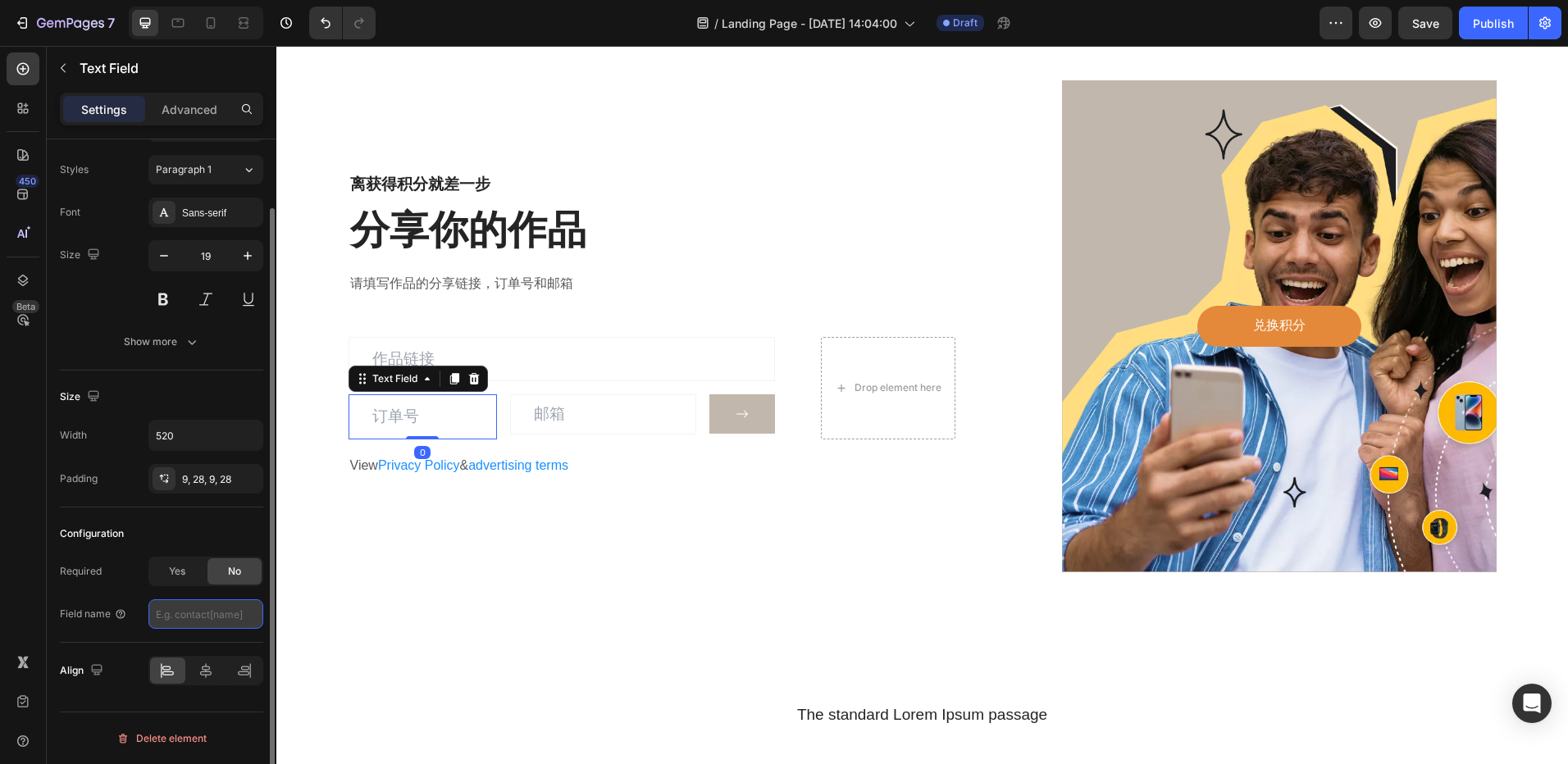
drag, startPoint x: 248, startPoint y: 611, endPoint x: 220, endPoint y: 613, distance: 28.1
click at [196, 616] on input "text" at bounding box center [206, 613] width 115 height 30
type input "dingdan"
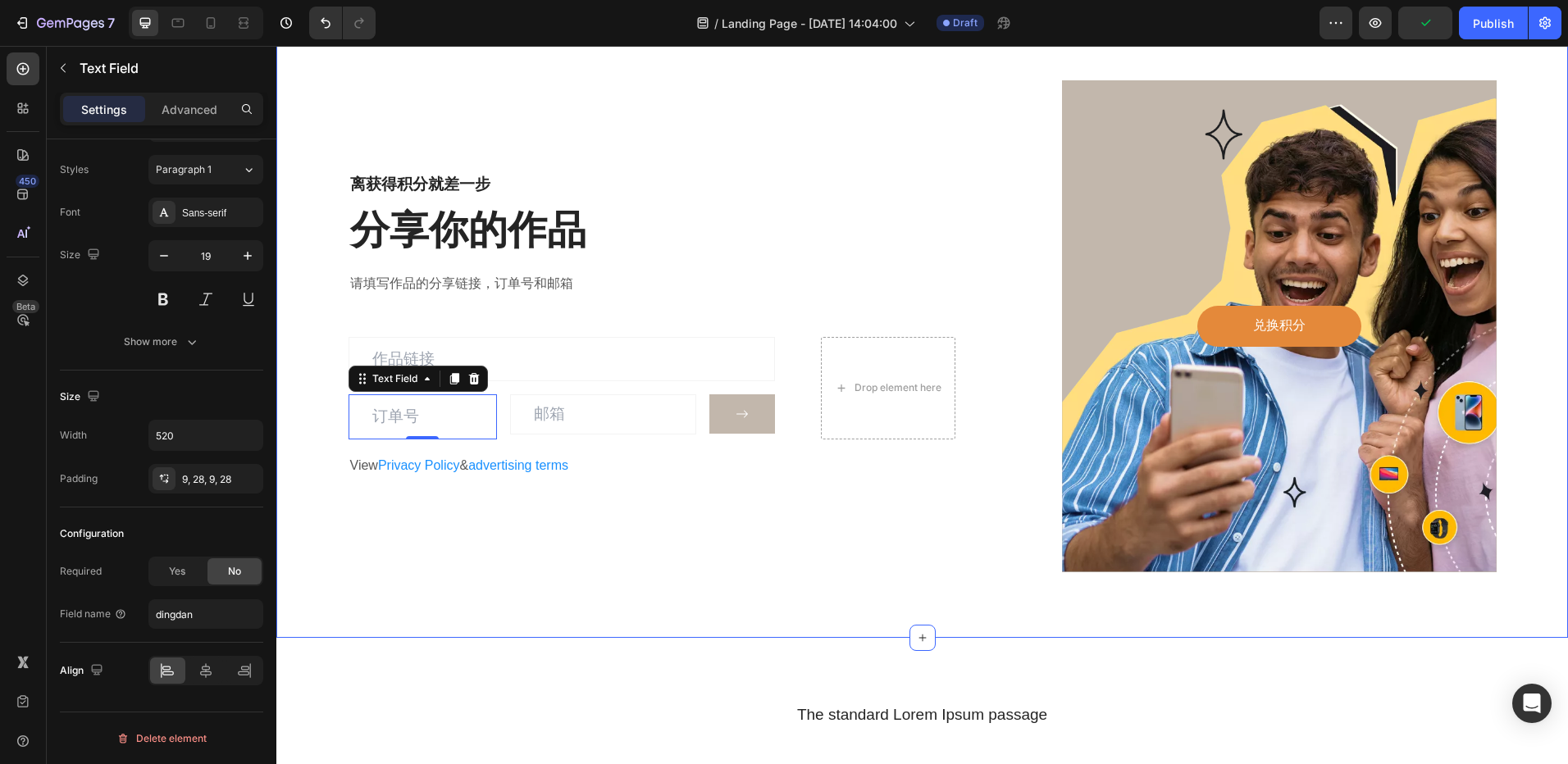
click at [449, 567] on div "离获得积分就差一步 Heading 分享你的作品 Heading 请填写作品的分享链接，订单号和邮箱 Text block Text Field Text F…" at bounding box center [652, 326] width 608 height 492
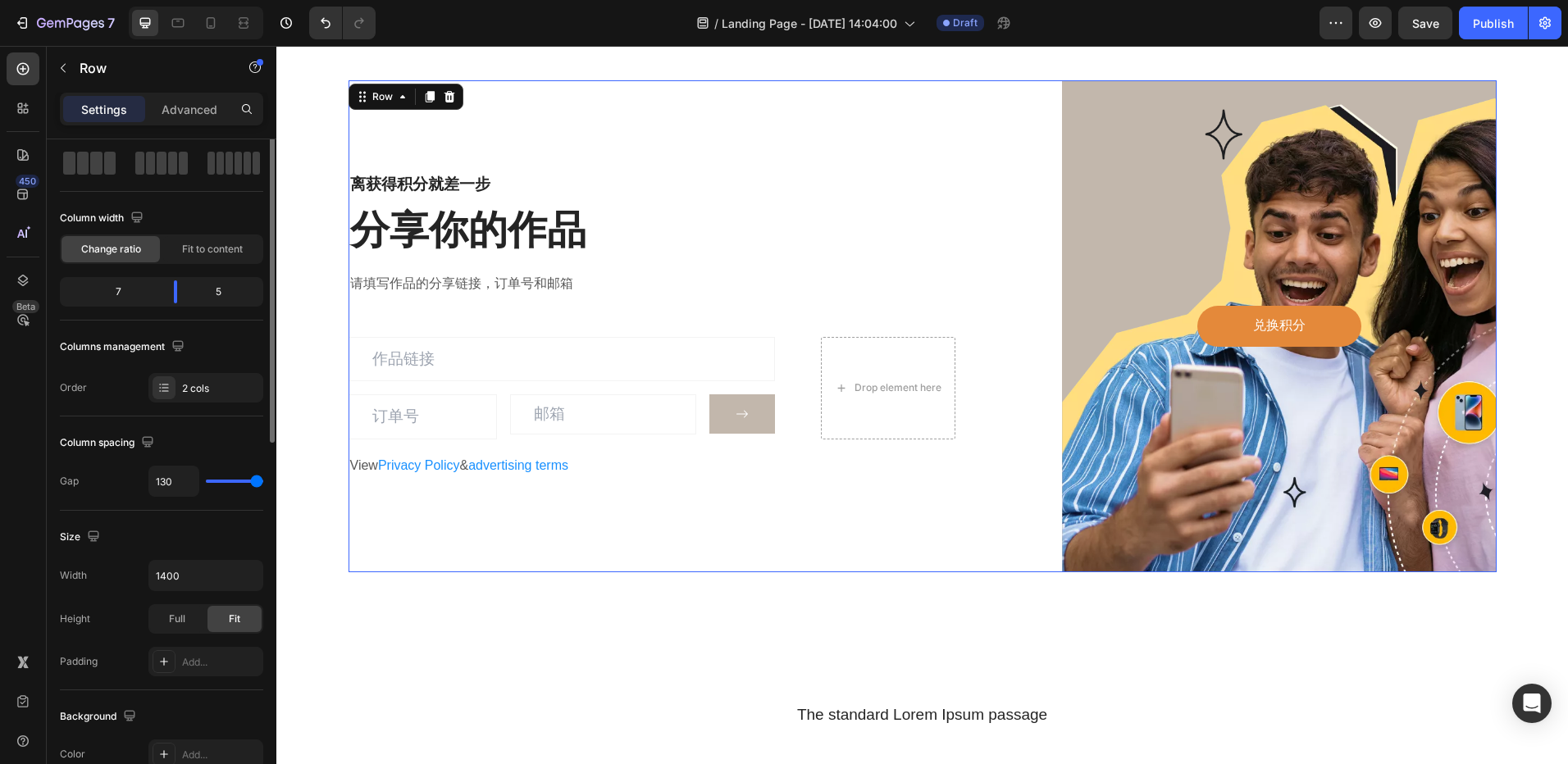
scroll to position [0, 0]
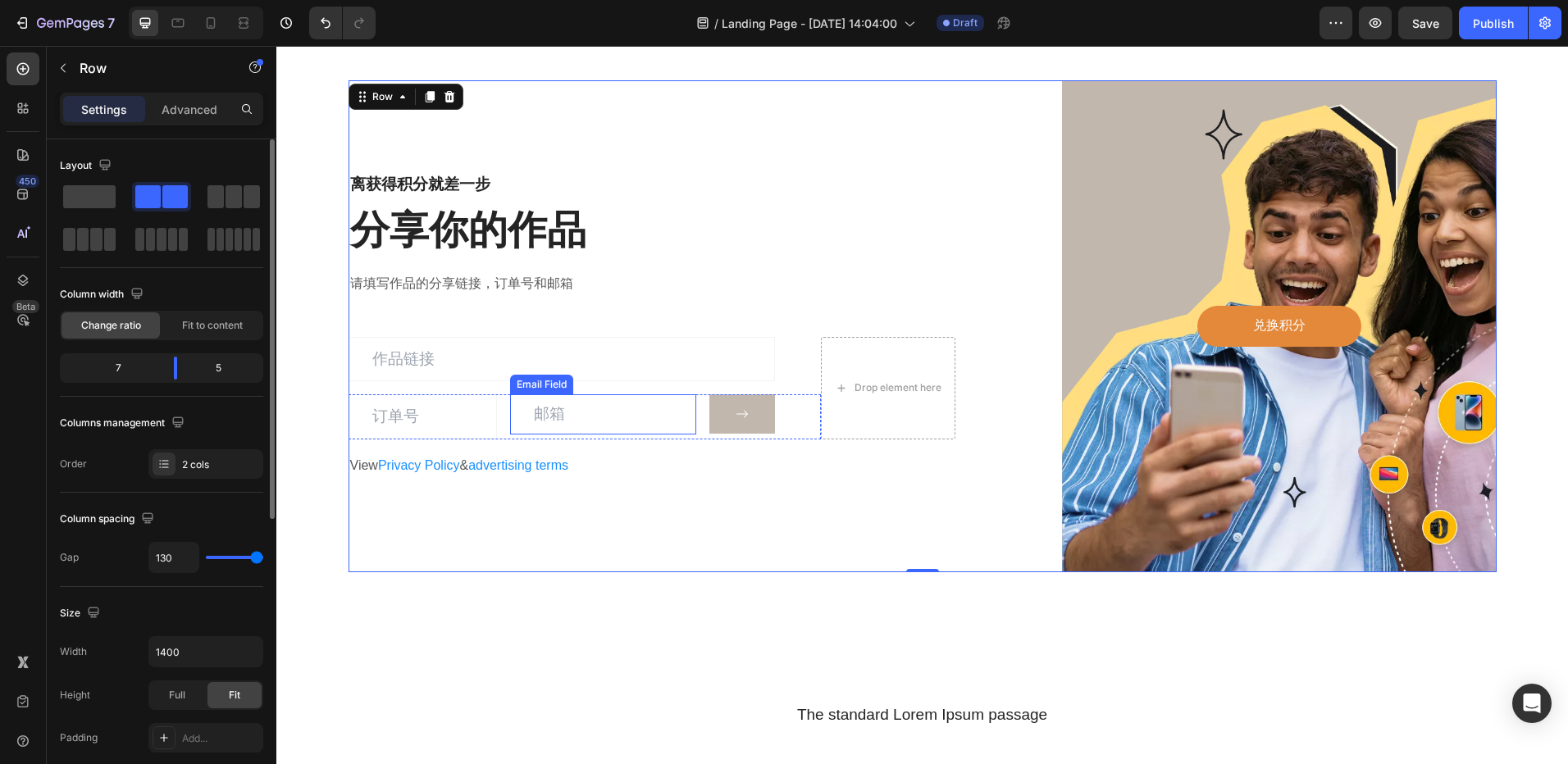
click at [604, 417] on input "email" at bounding box center [603, 414] width 186 height 40
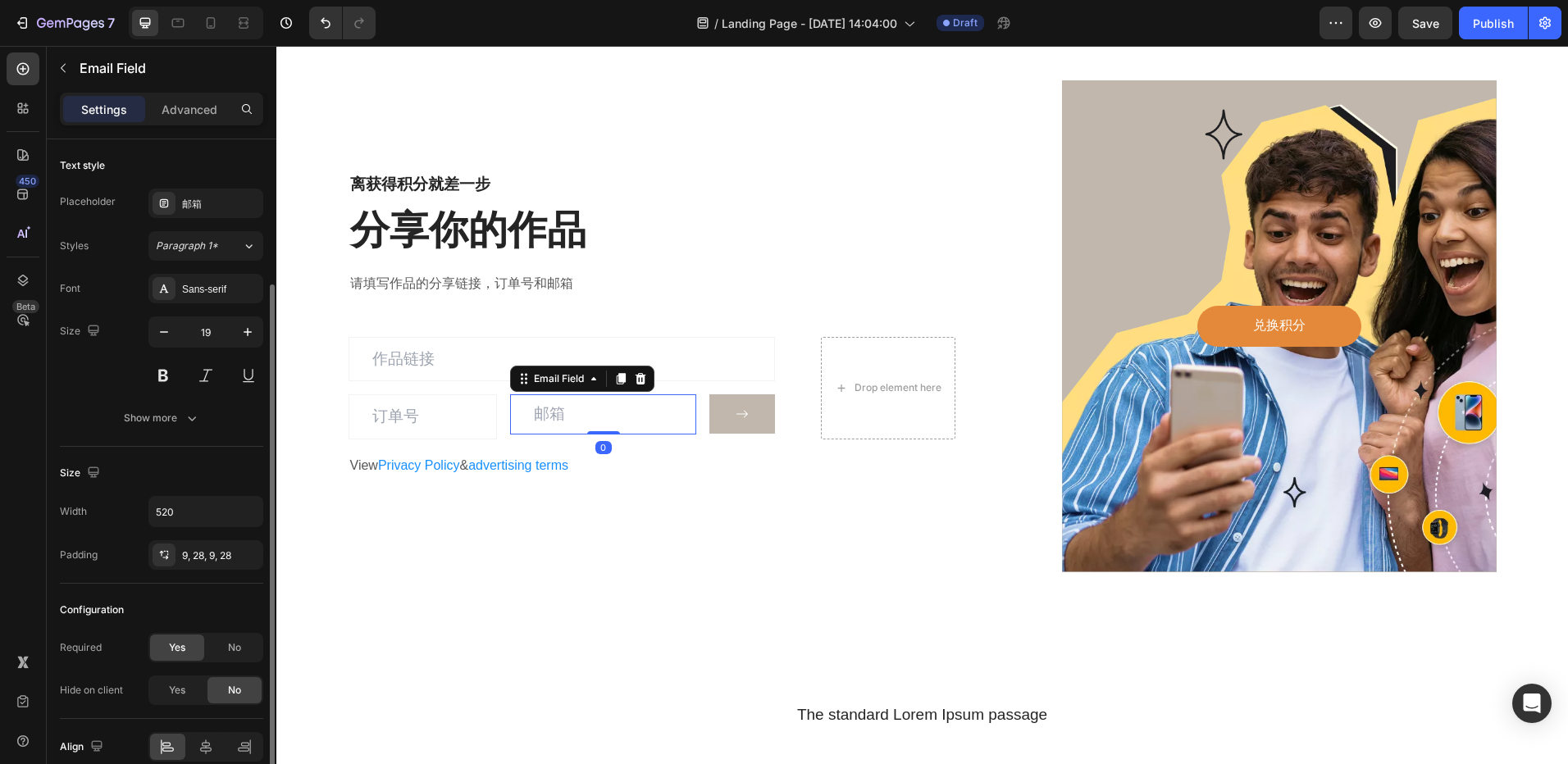
scroll to position [76, 0]
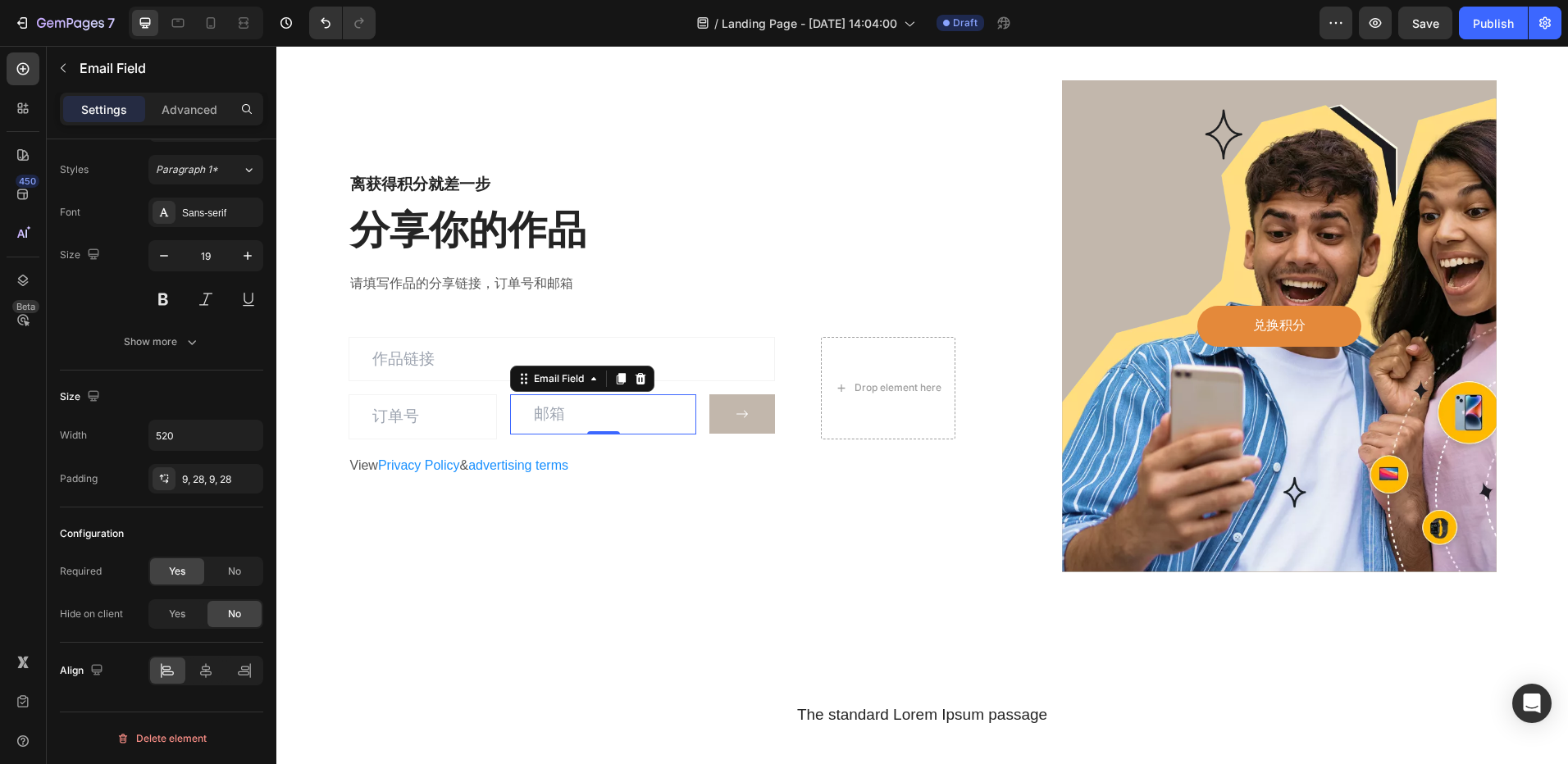
click at [537, 411] on input "email" at bounding box center [603, 414] width 186 height 40
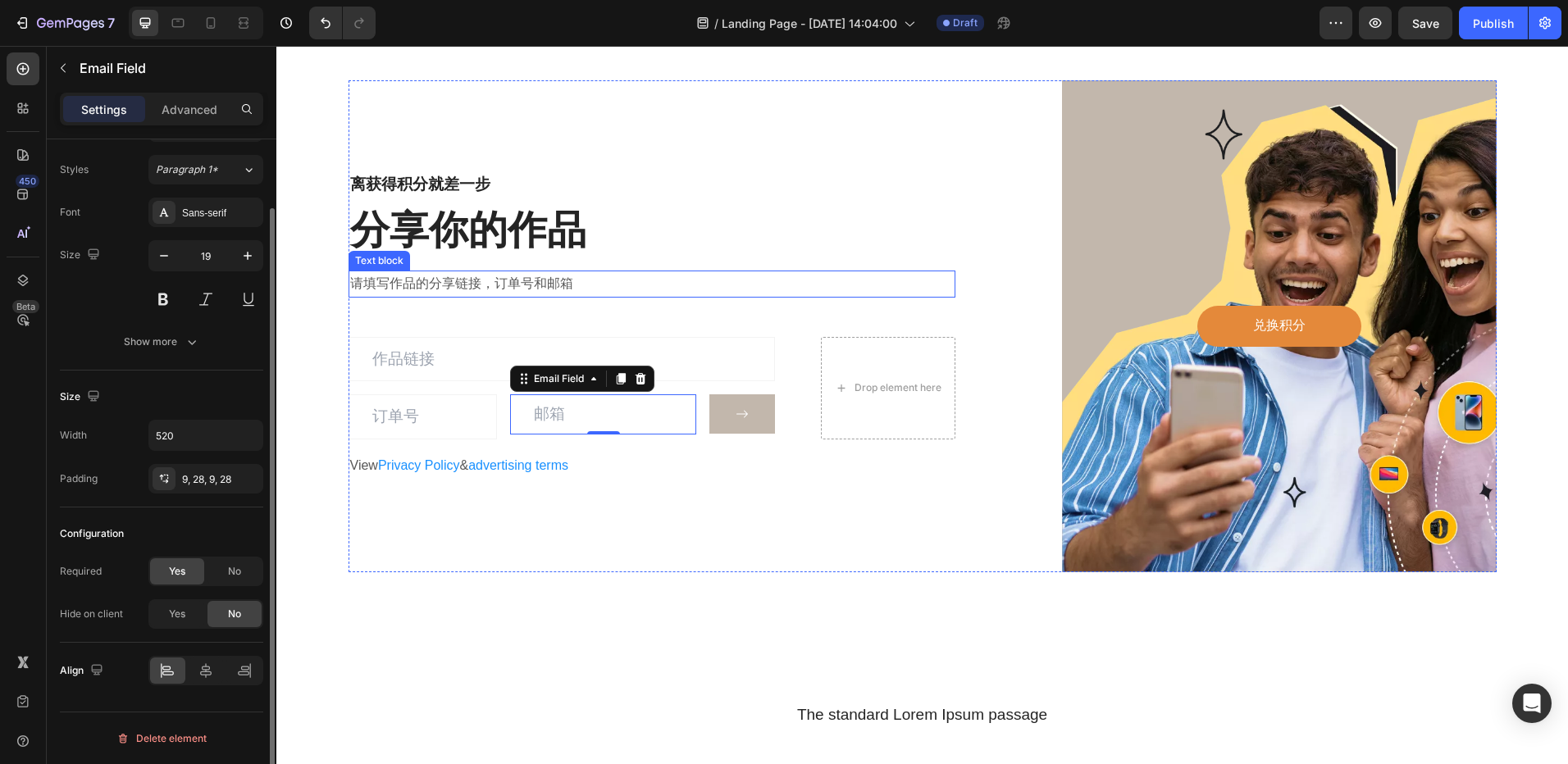
click at [692, 254] on h2 "分享你的作品" at bounding box center [652, 230] width 608 height 54
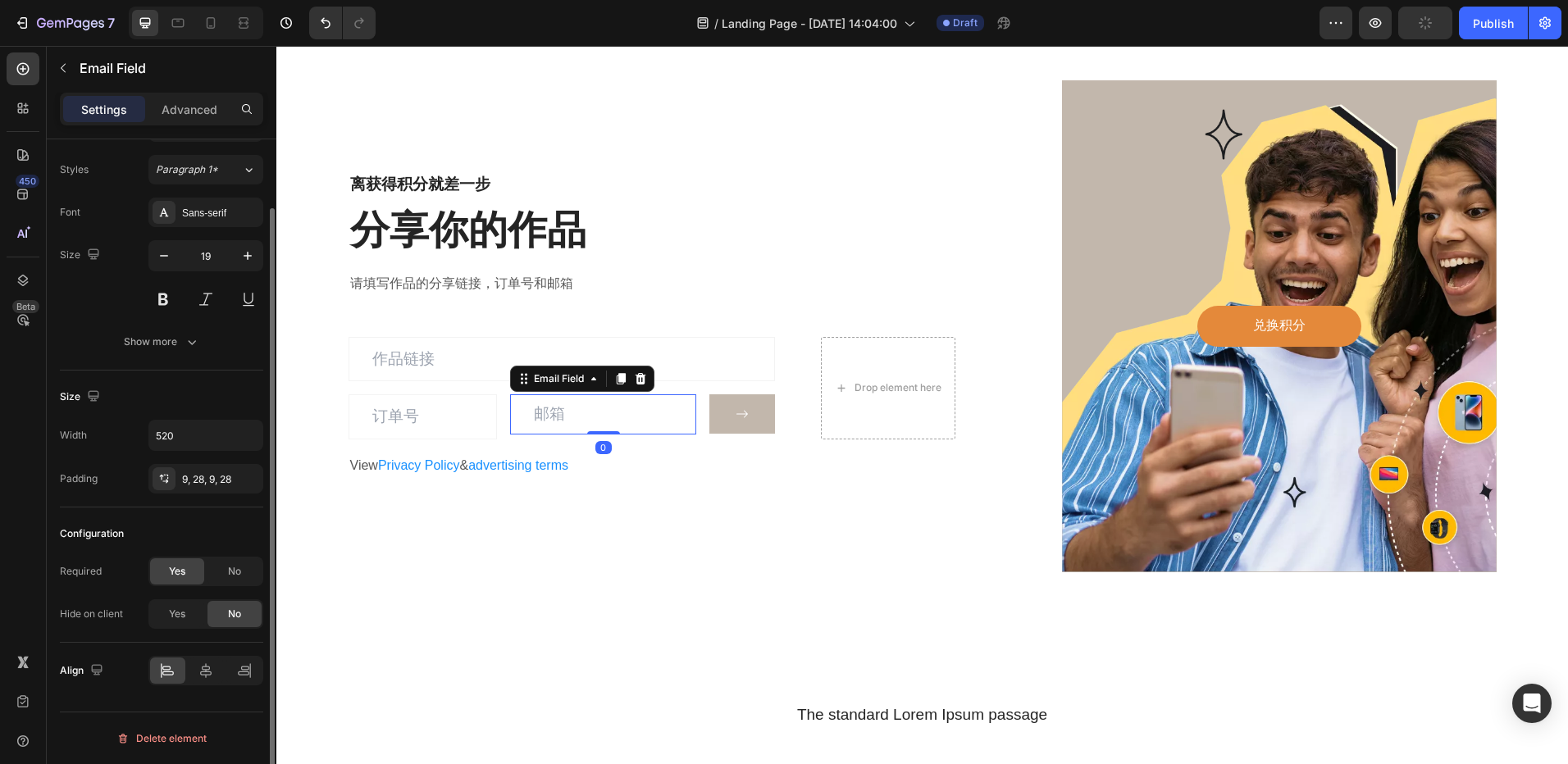
scroll to position [0, 0]
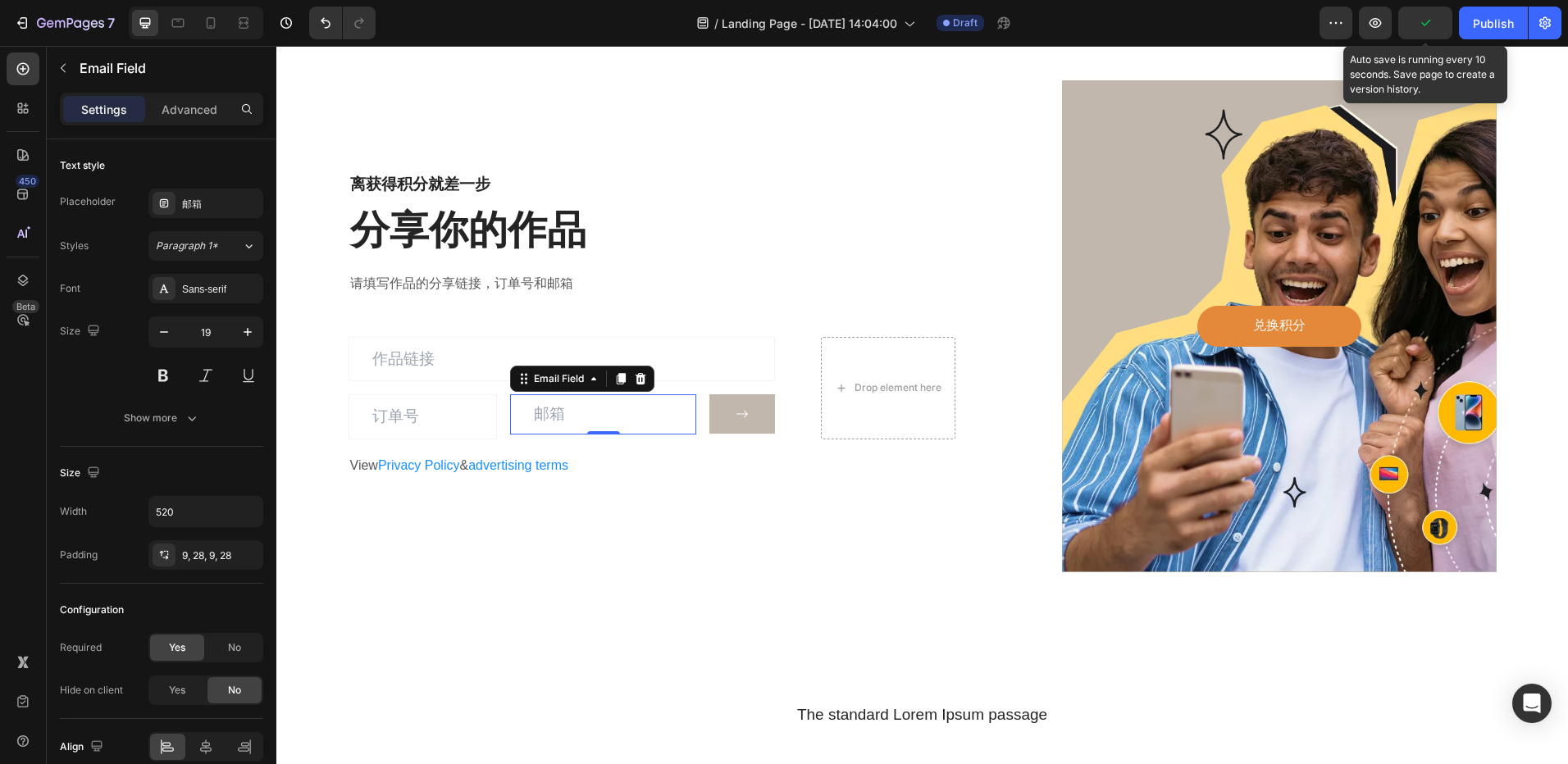
click at [1431, 22] on icon "button" at bounding box center [1425, 22] width 16 height 16
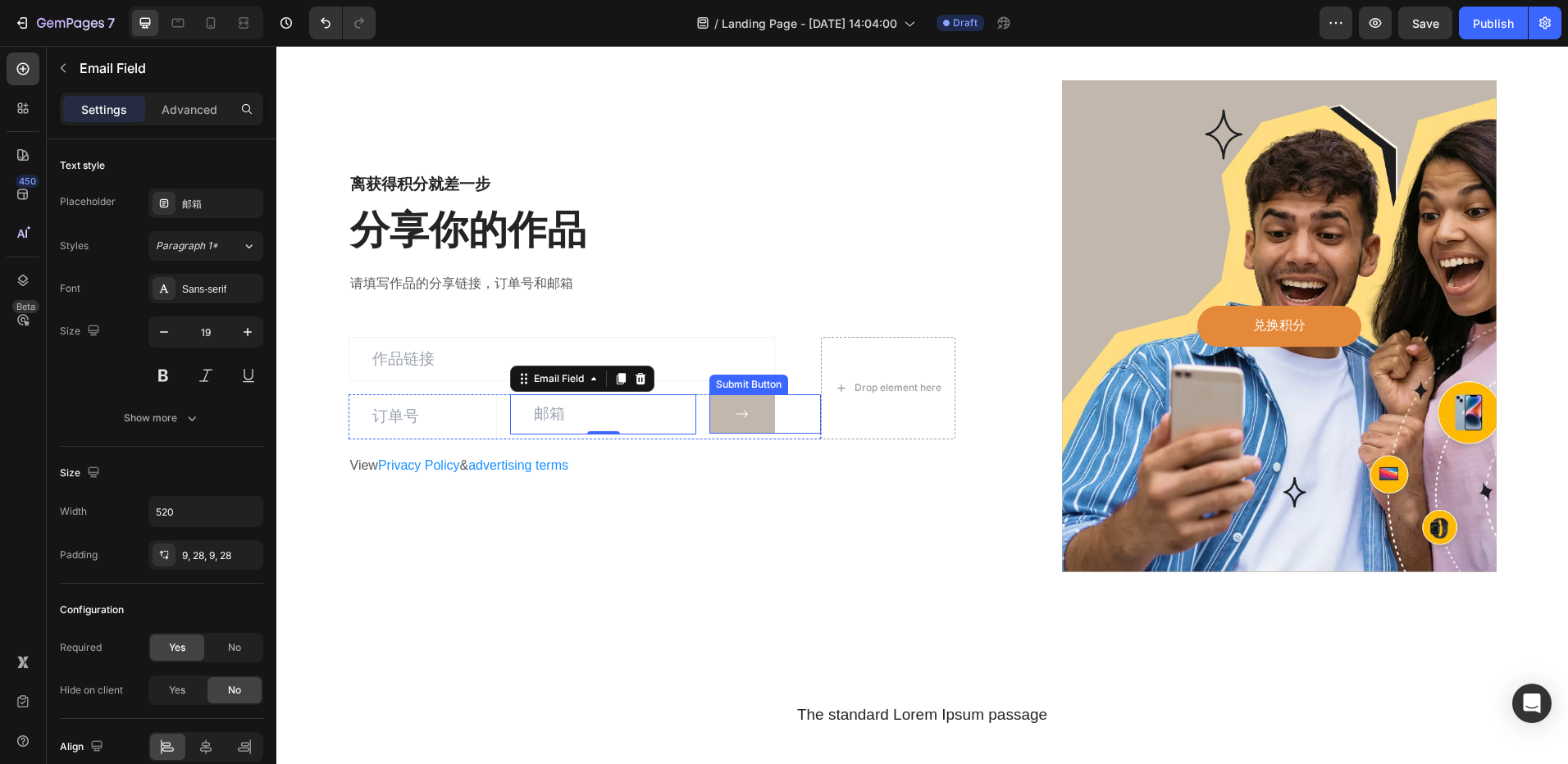
click at [808, 394] on div "Submit Button" at bounding box center [764, 413] width 112 height 39
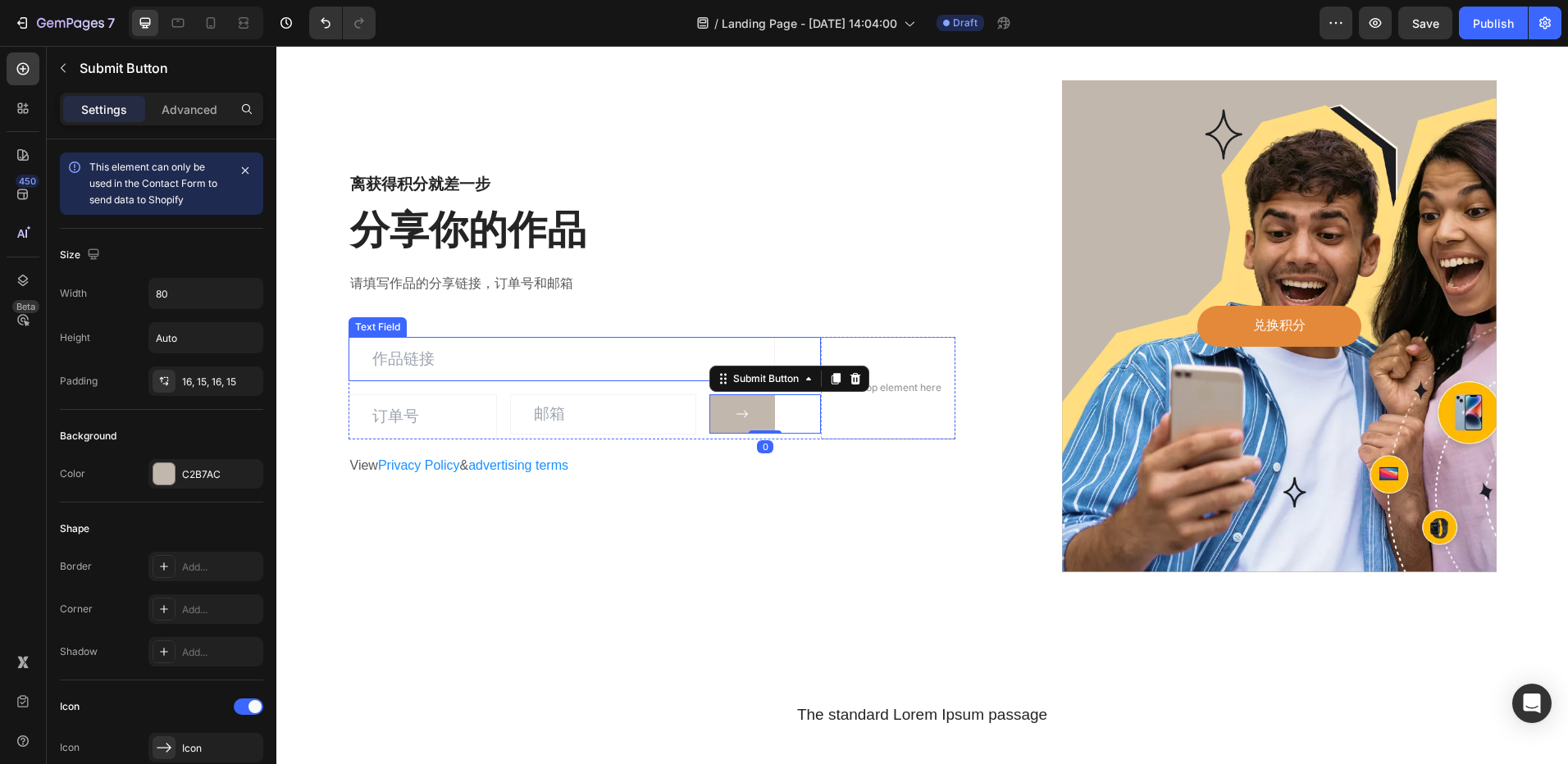
click at [801, 339] on div "Text Field" at bounding box center [585, 359] width 473 height 44
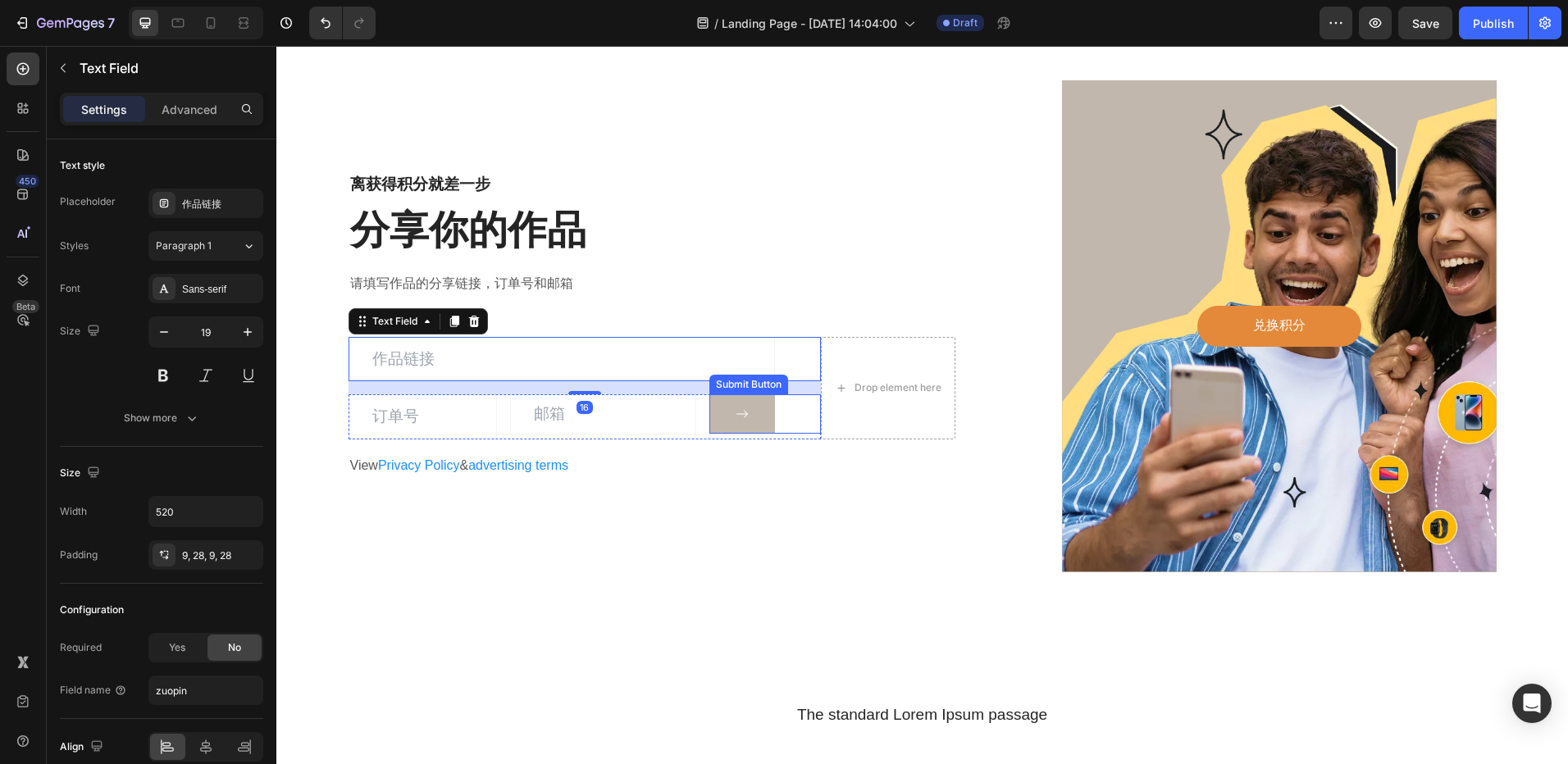
click at [803, 405] on div "Submit Button" at bounding box center [764, 413] width 112 height 39
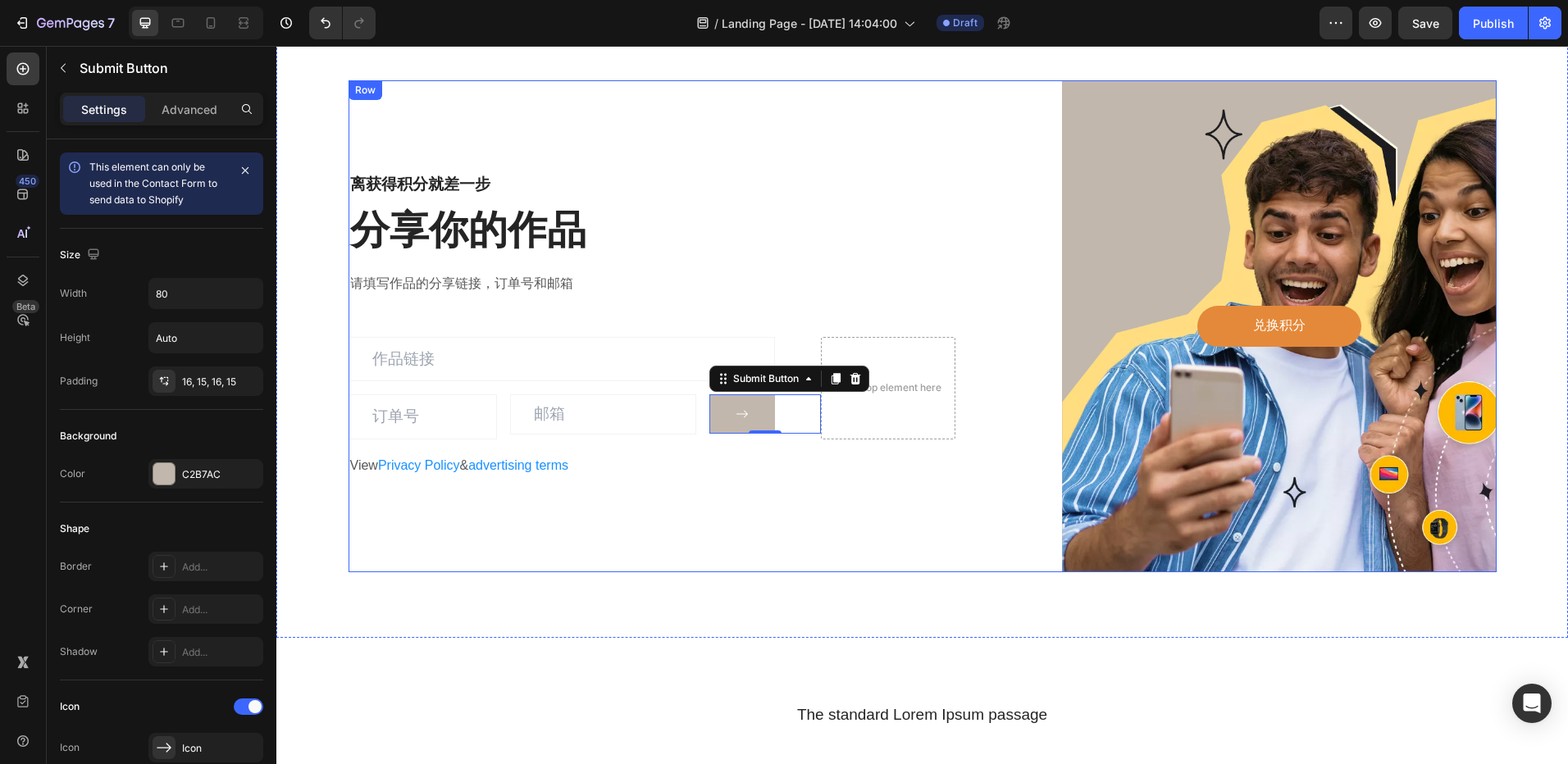
click at [647, 514] on div "离获得积分就差一步 Heading 分享你的作品 Heading 请填写作品的分享链接，订单号和邮箱 Text block Text Field Text F…" at bounding box center [652, 326] width 608 height 492
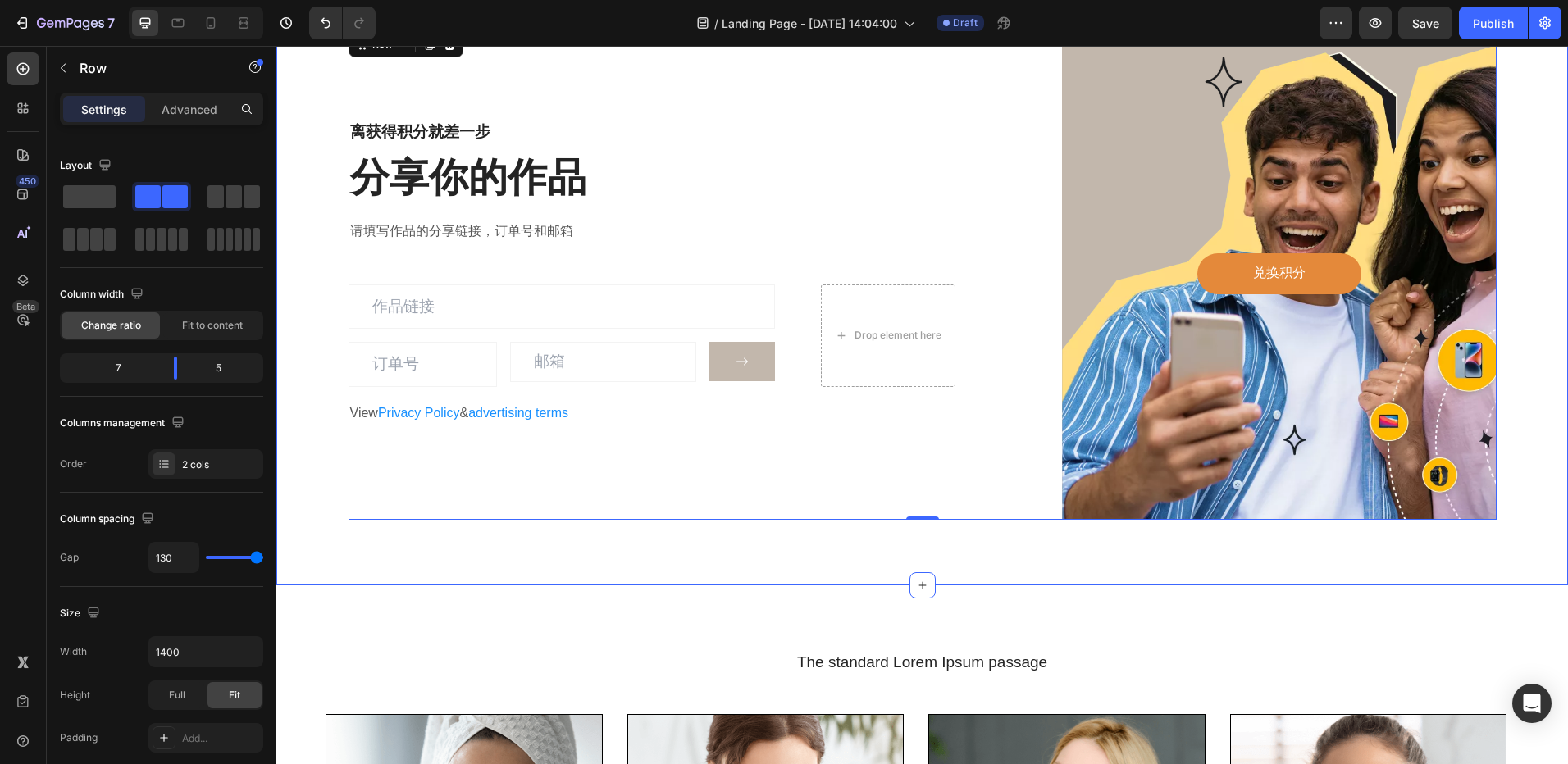
scroll to position [2705, 0]
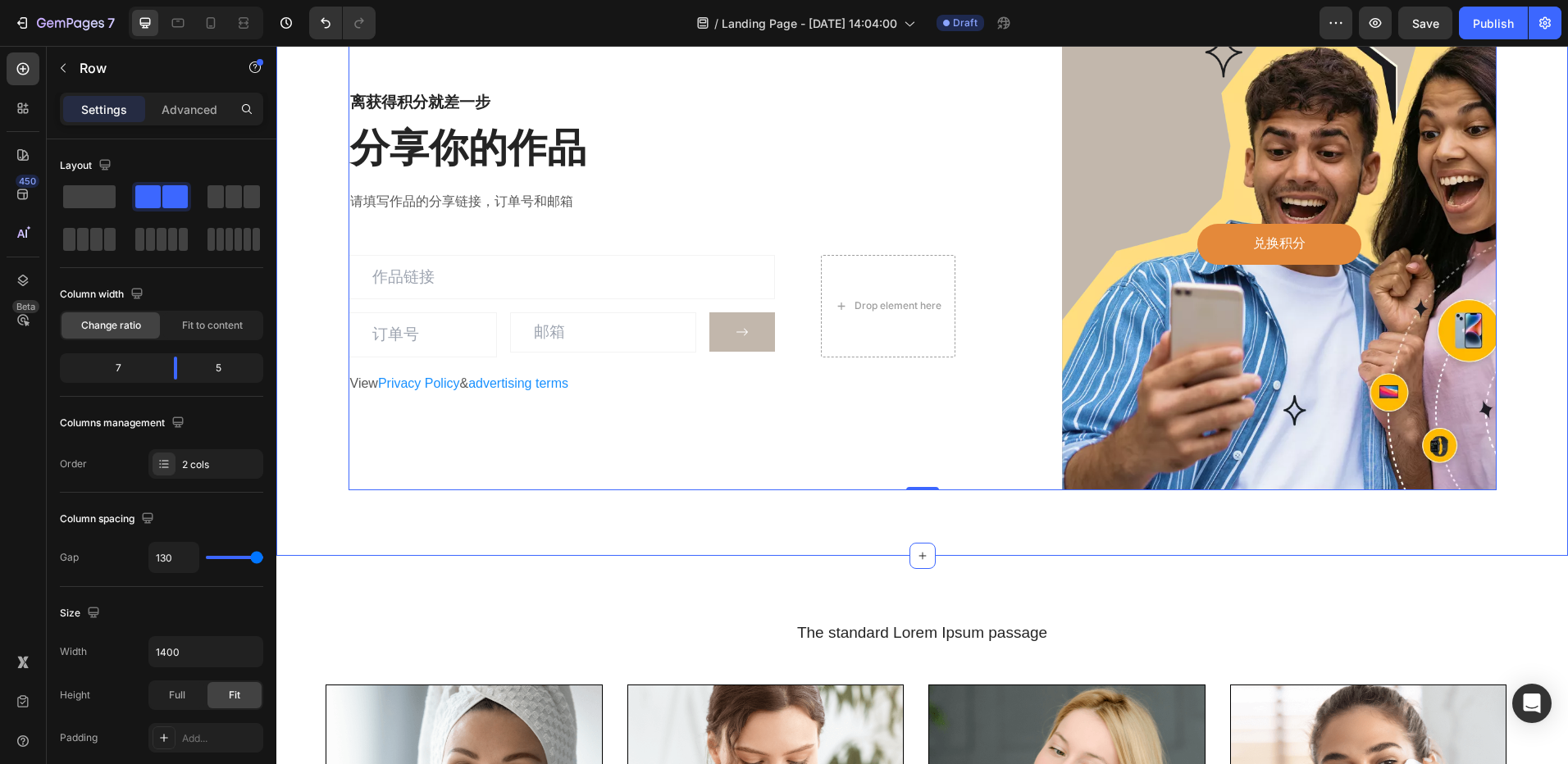
click at [515, 517] on div "离获得积分就差一步 Heading 分享你的作品 Heading 请填写作品的分享链接，订单号和邮箱 Text block Text Field Text F…" at bounding box center [923, 244] width 1292 height 623
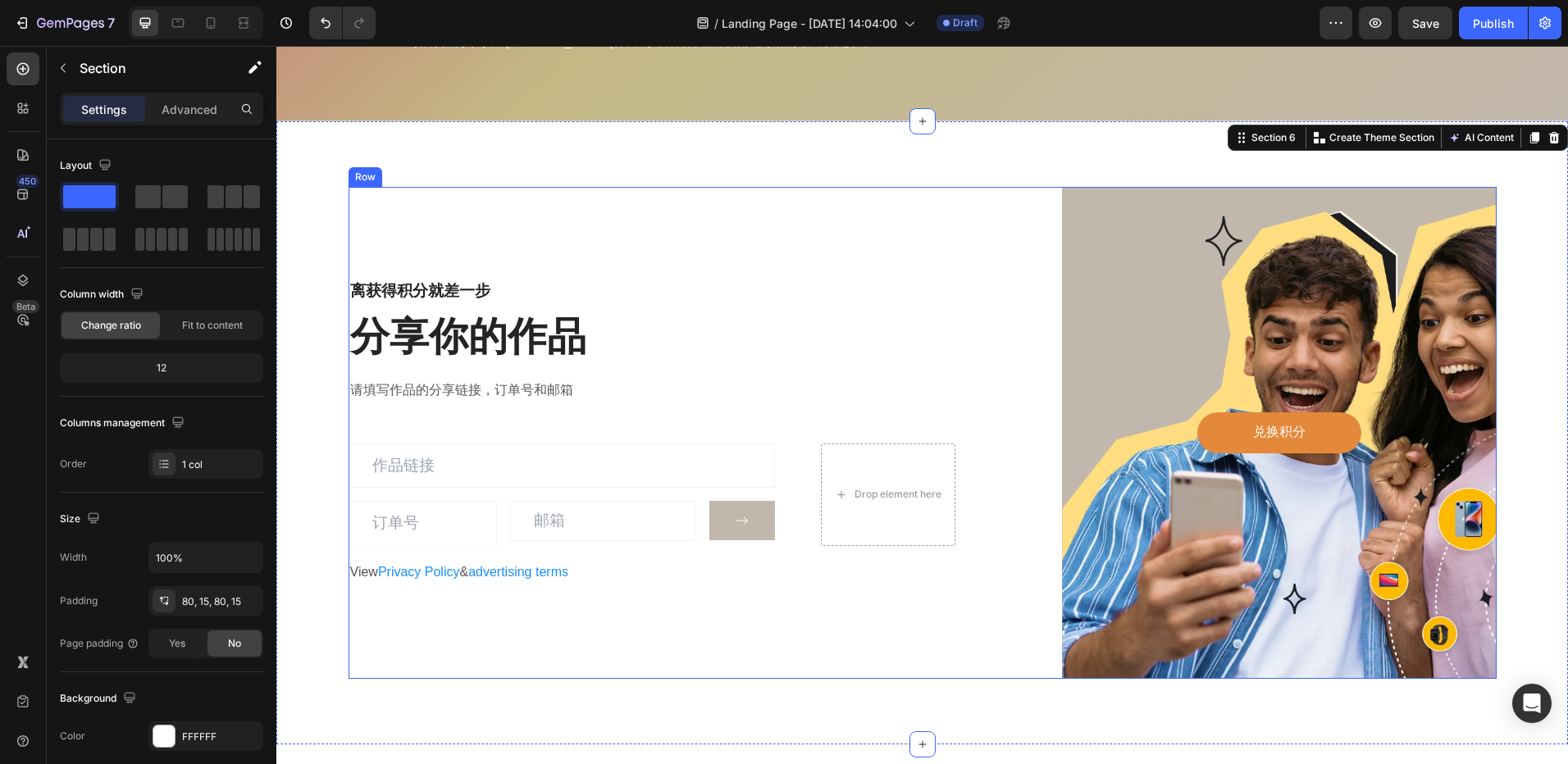
scroll to position [2541, 0]
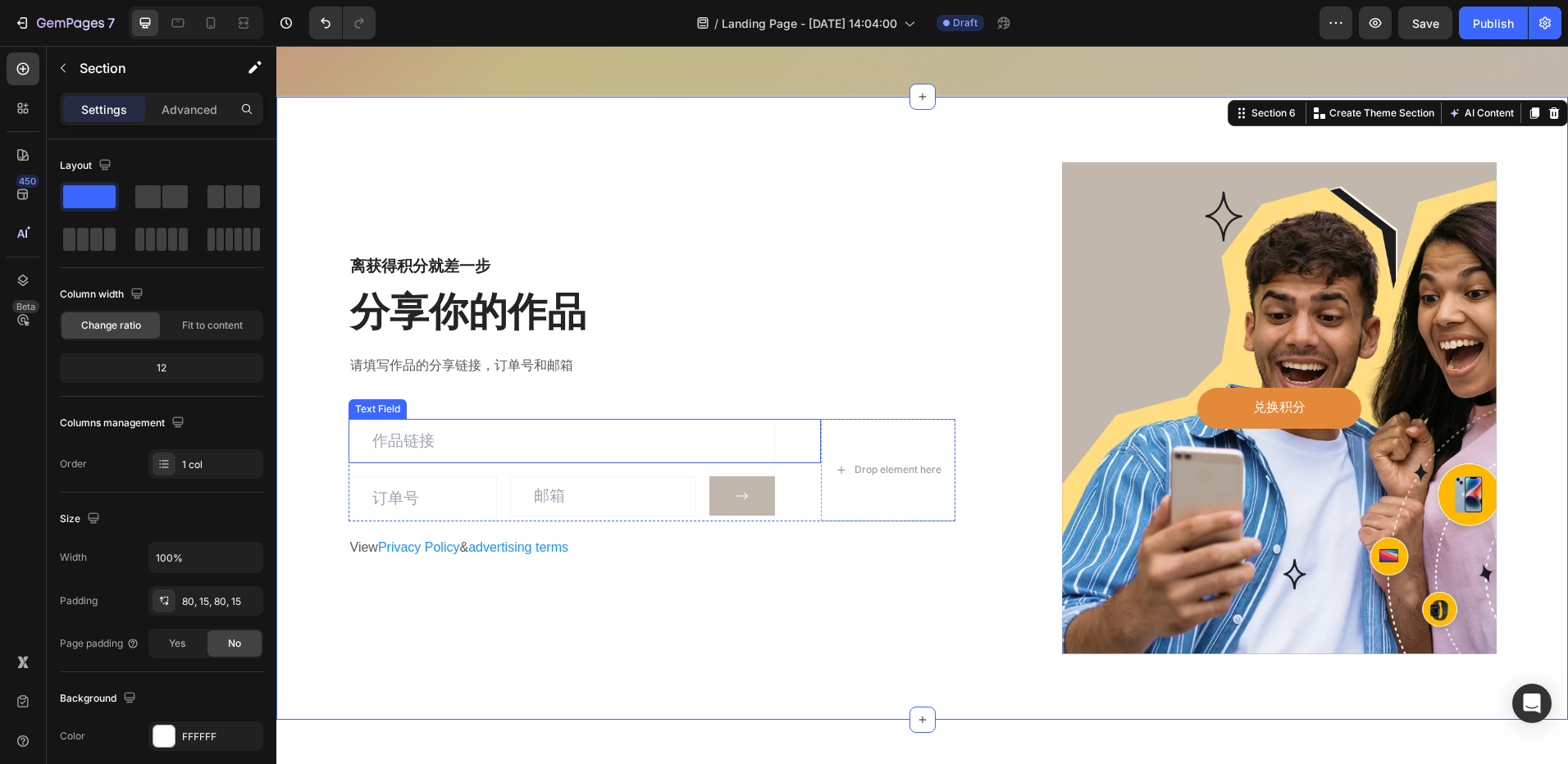
click at [580, 435] on input "text" at bounding box center [561, 441] width 427 height 44
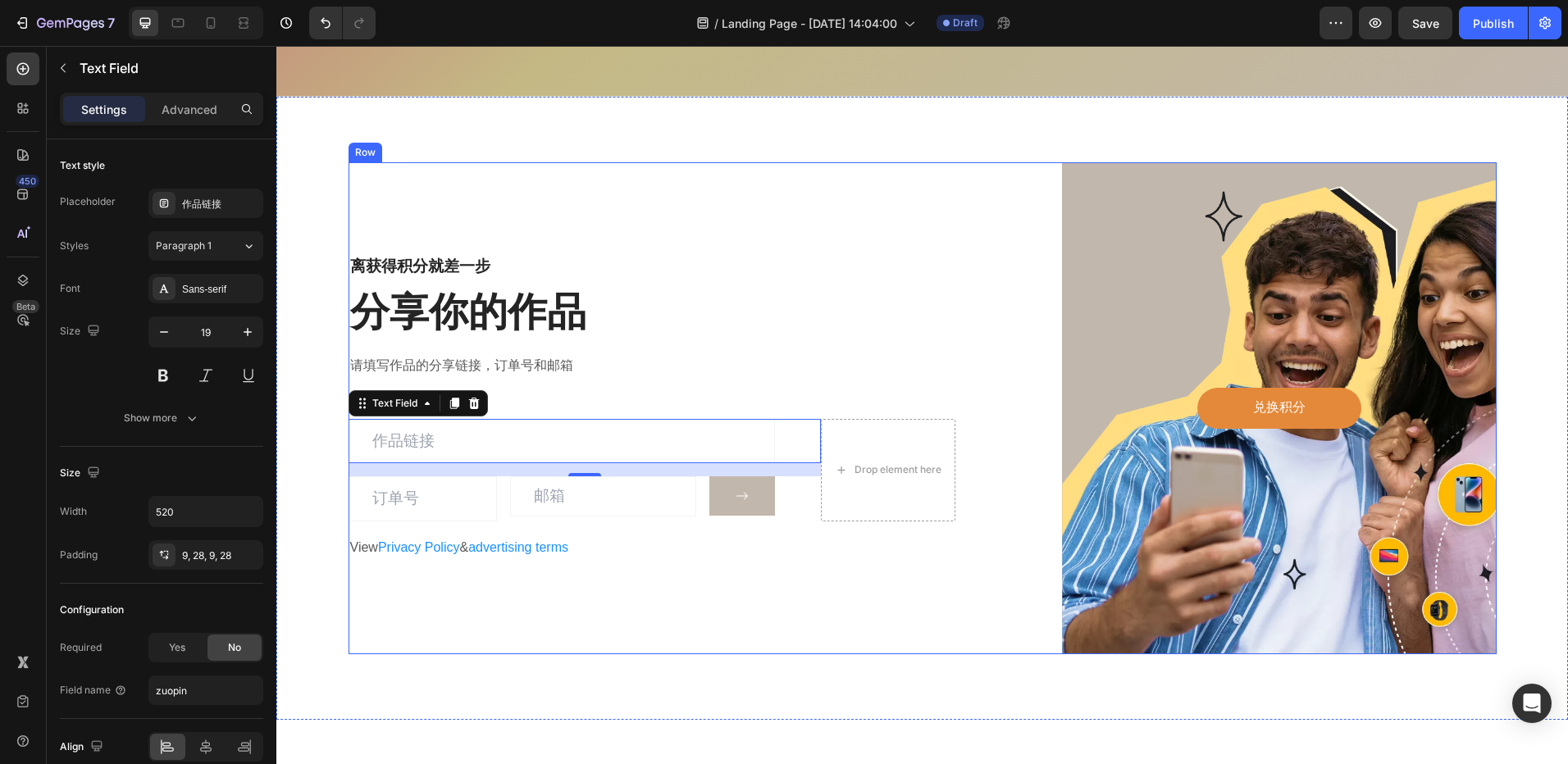
click at [724, 575] on div "离获得积分就差一步 Heading 分享你的作品 Heading 请填写作品的分享链接，订单号和邮箱 Text block Text Field 16 Tex…" at bounding box center [652, 408] width 608 height 492
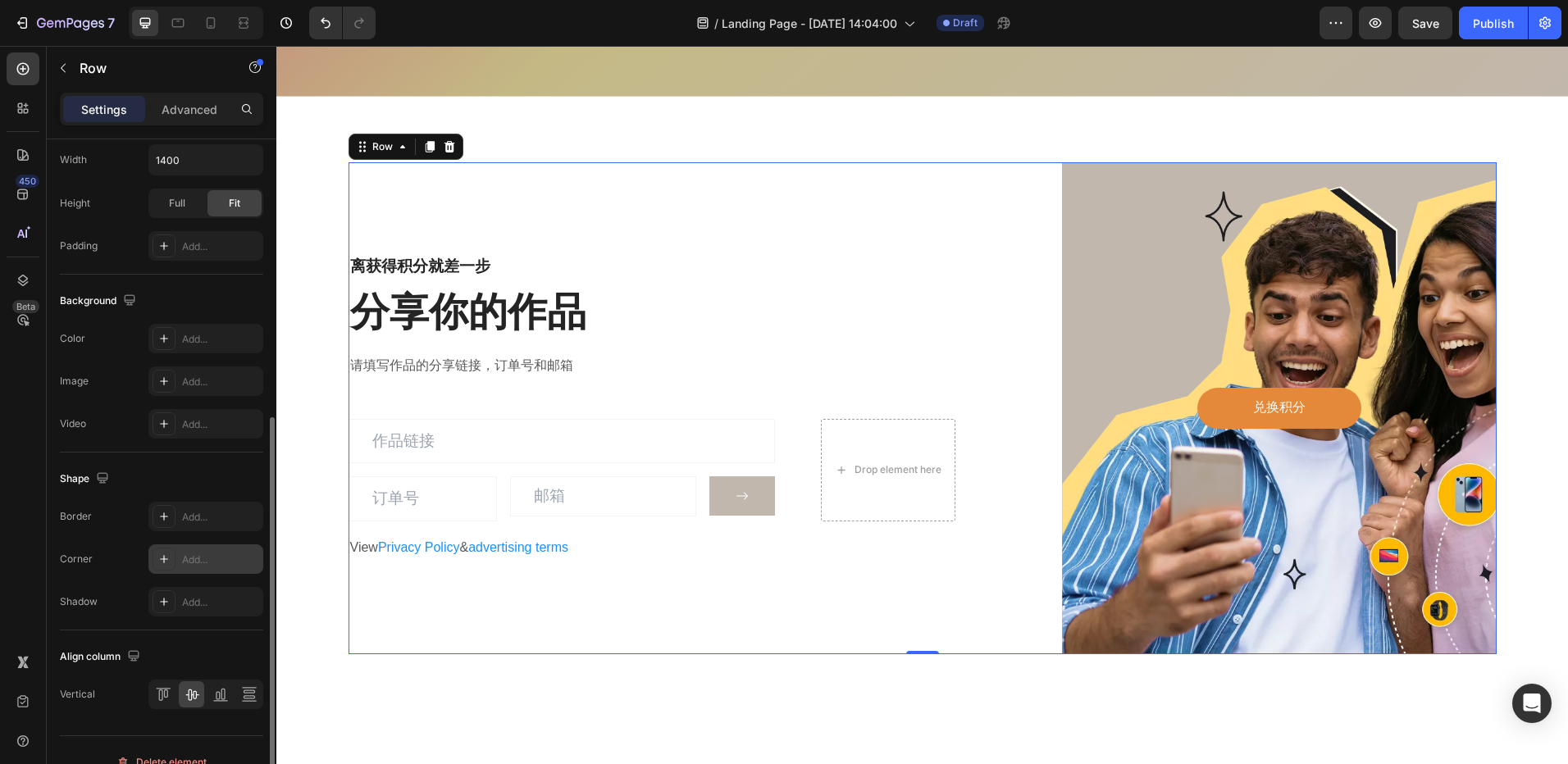
scroll to position [516, 0]
